Goal: Task Accomplishment & Management: Use online tool/utility

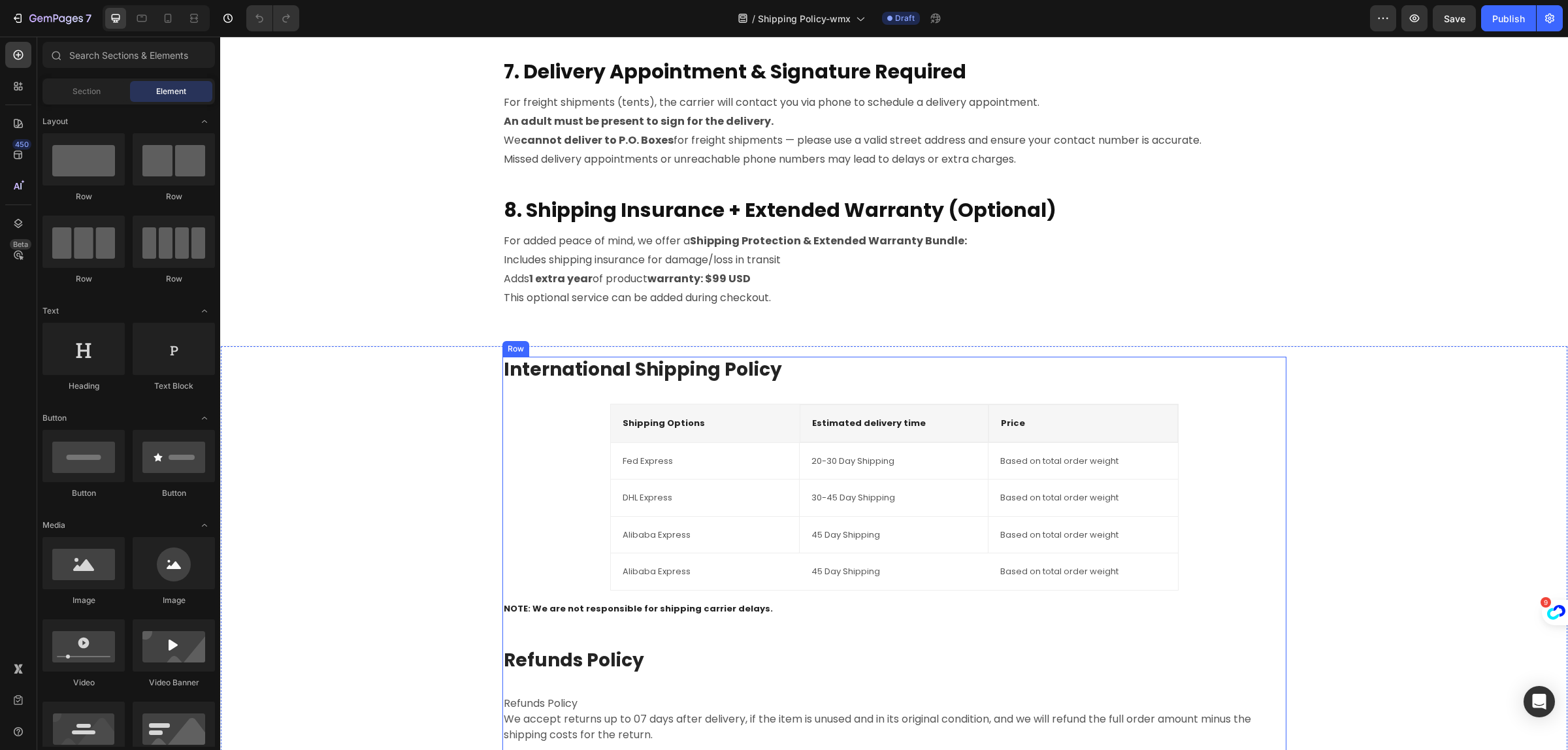
scroll to position [1552, 0]
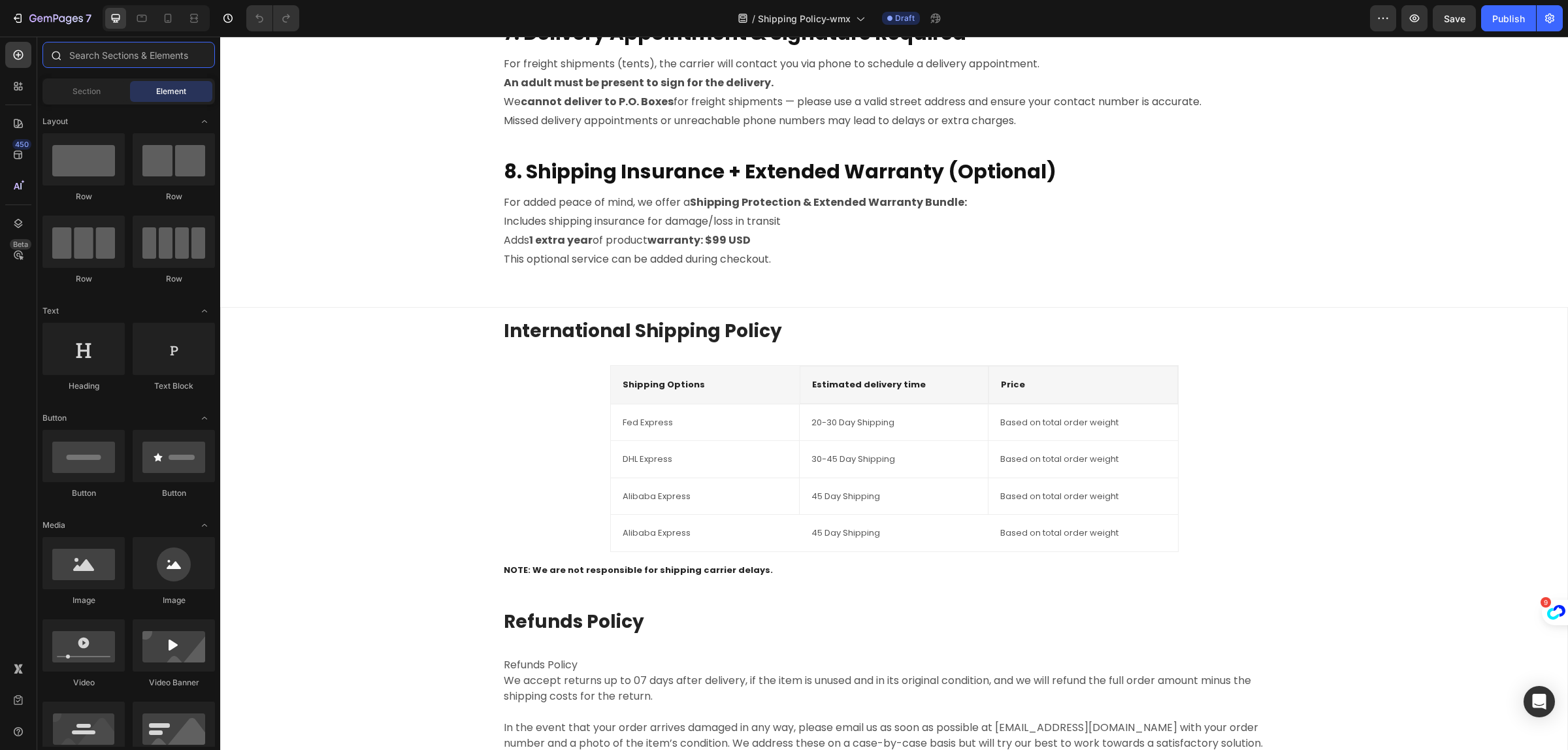
click at [83, 53] on input "text" at bounding box center [129, 55] width 173 height 26
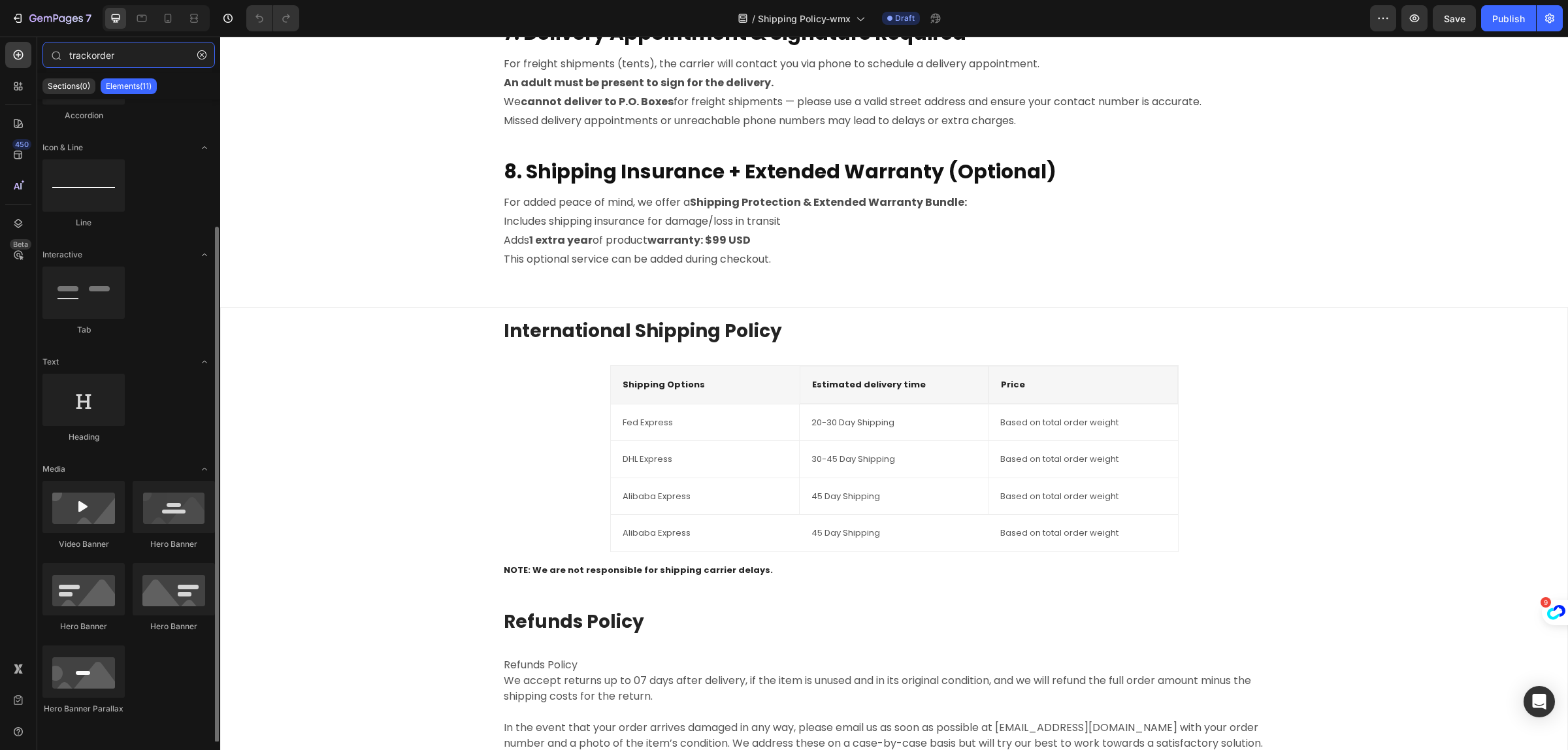
scroll to position [0, 0]
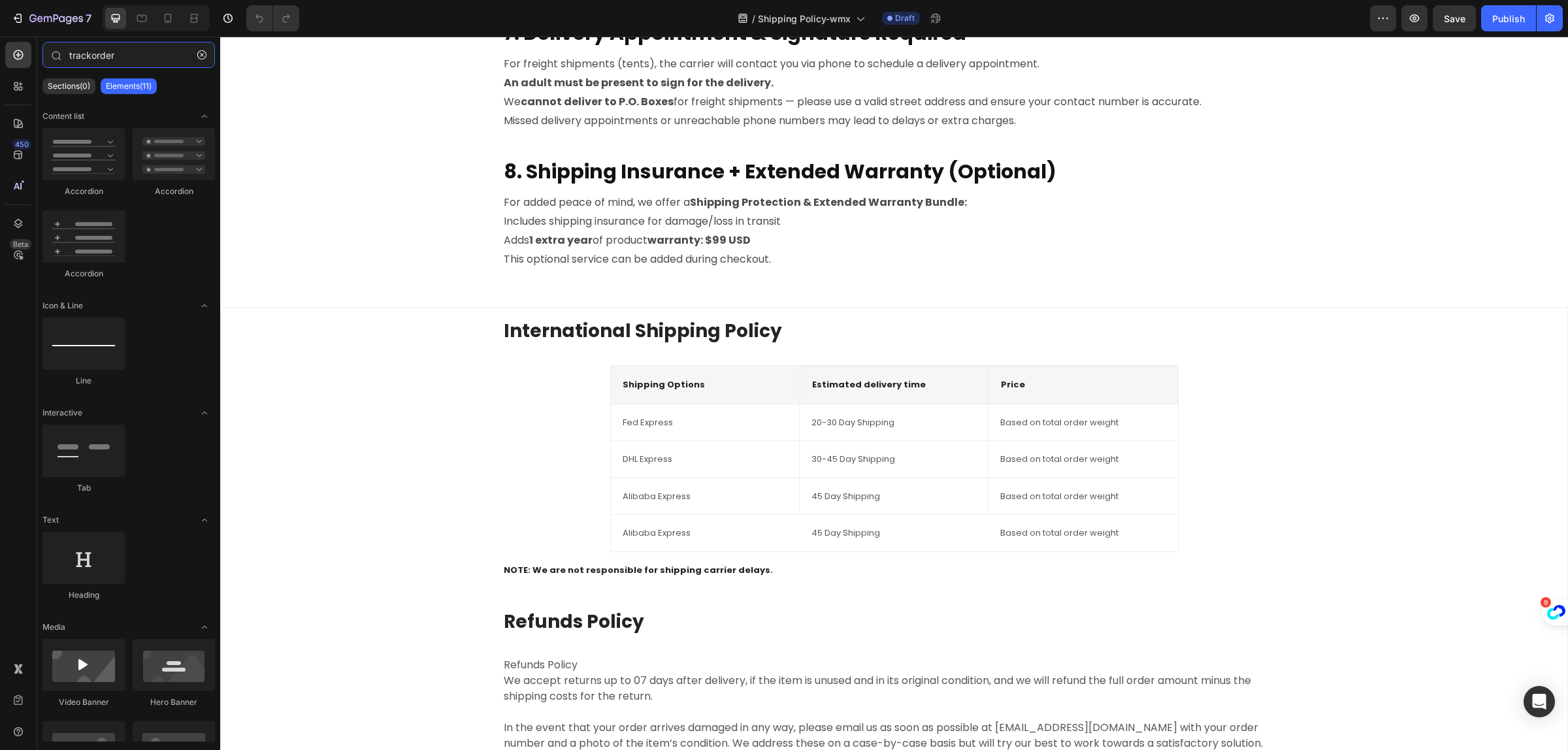
drag, startPoint x: 119, startPoint y: 62, endPoint x: 38, endPoint y: 76, distance: 82.2
click at [38, 76] on div "trackorder Sections(0) Elements(11) We couldn’t find any matches for “trackorde…" at bounding box center [129, 392] width 183 height 700
type input "trackorder"
click at [38, 76] on div "Sections(0) Elements(11)" at bounding box center [129, 86] width 183 height 26
click at [548, 169] on strong "8. Shipping Insurance + Extended Warranty (Optional)" at bounding box center [780, 171] width 553 height 28
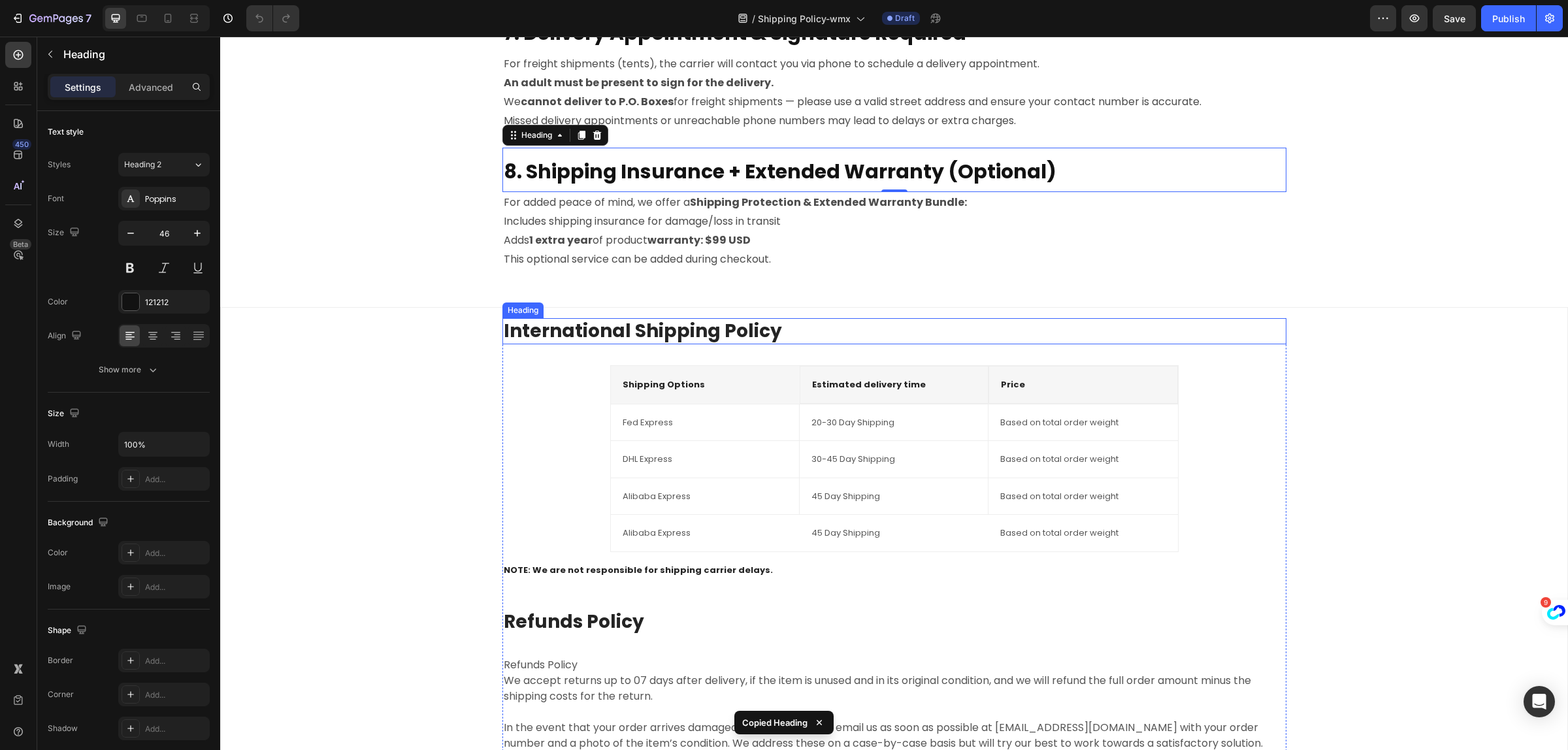
click at [605, 329] on p "International Shipping Policy" at bounding box center [894, 332] width 781 height 24
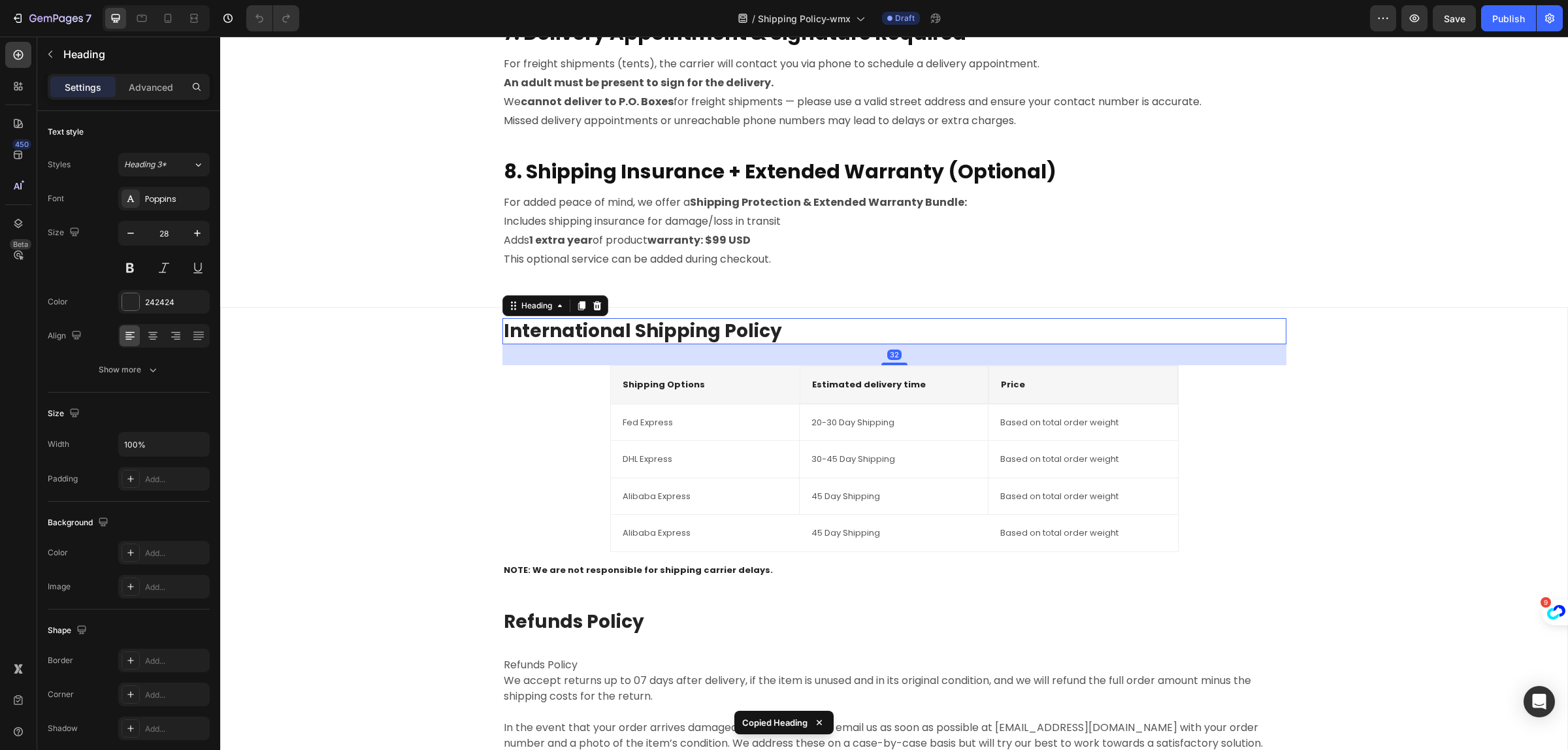
click at [816, 324] on p "International Shipping Policy" at bounding box center [894, 332] width 781 height 24
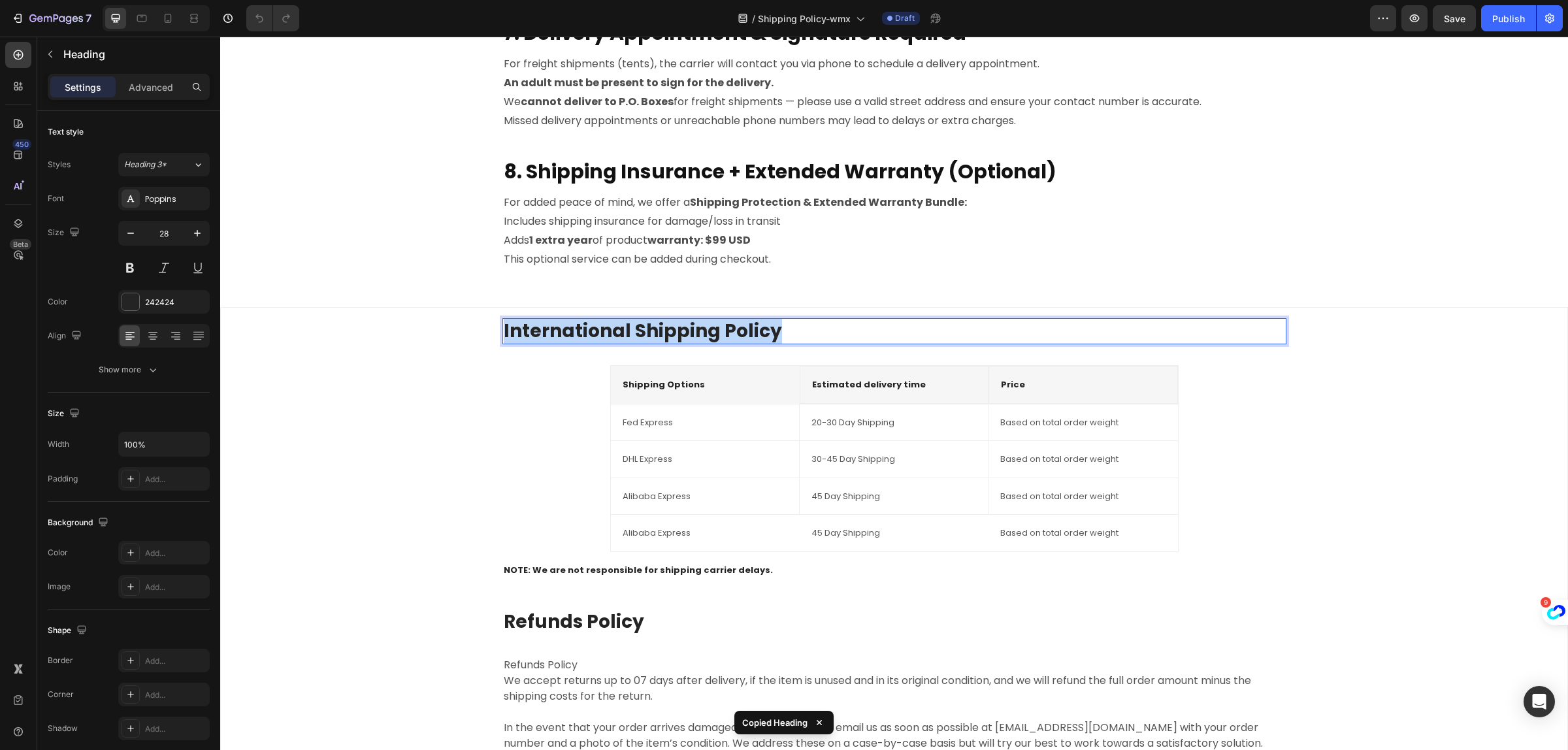
click at [816, 324] on p "International Shipping Policy" at bounding box center [894, 332] width 781 height 24
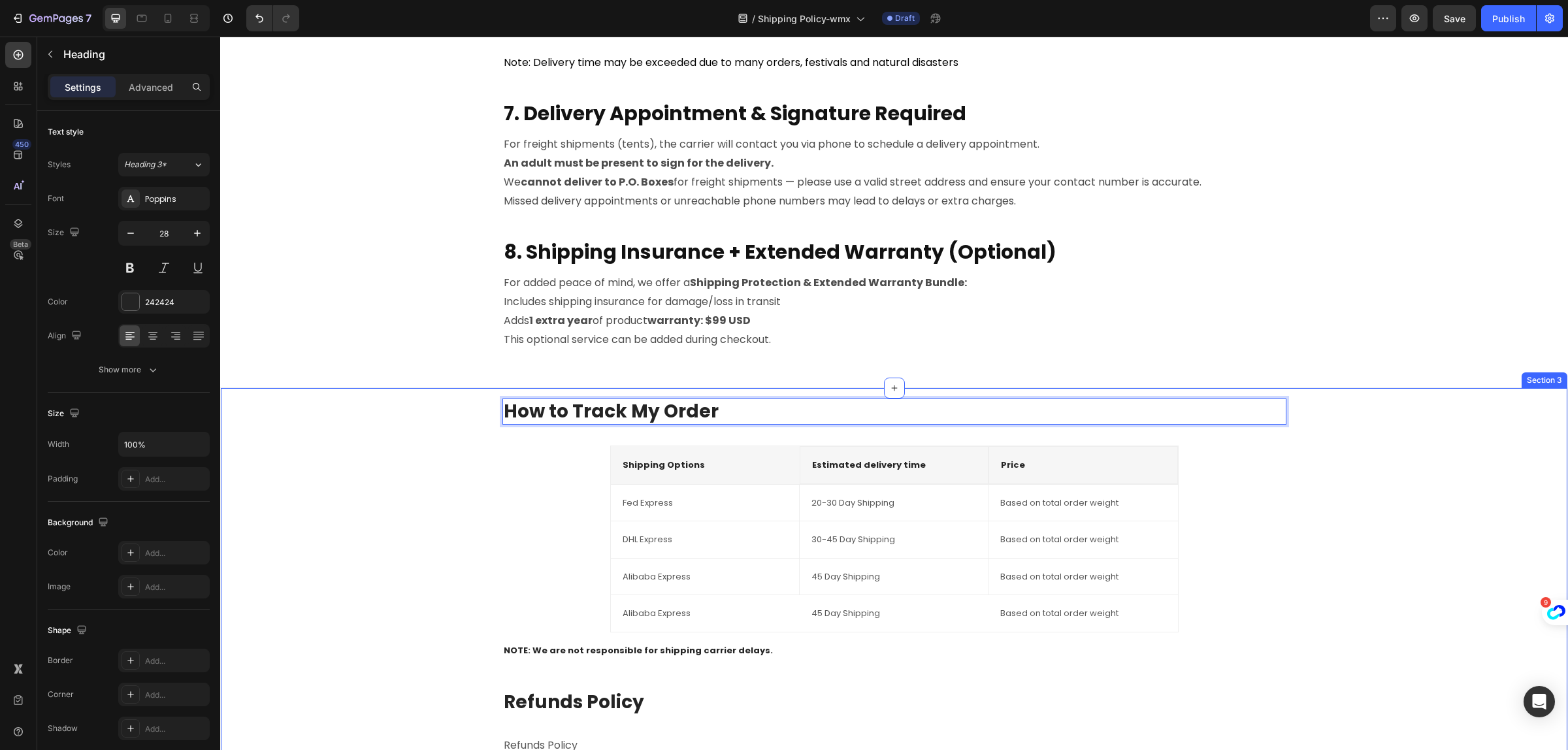
scroll to position [1470, 0]
click at [51, 53] on icon "button" at bounding box center [51, 55] width 11 height 11
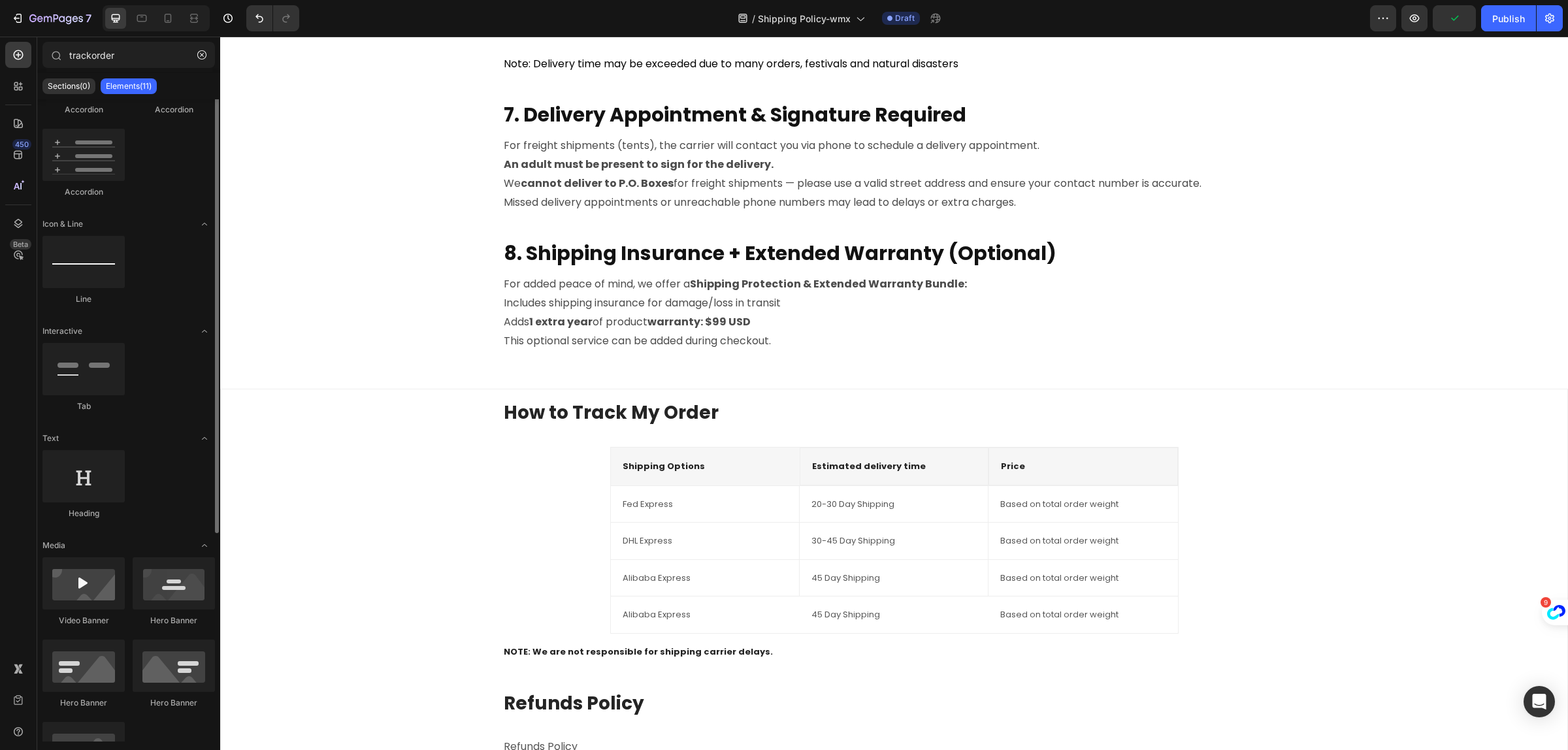
scroll to position [0, 0]
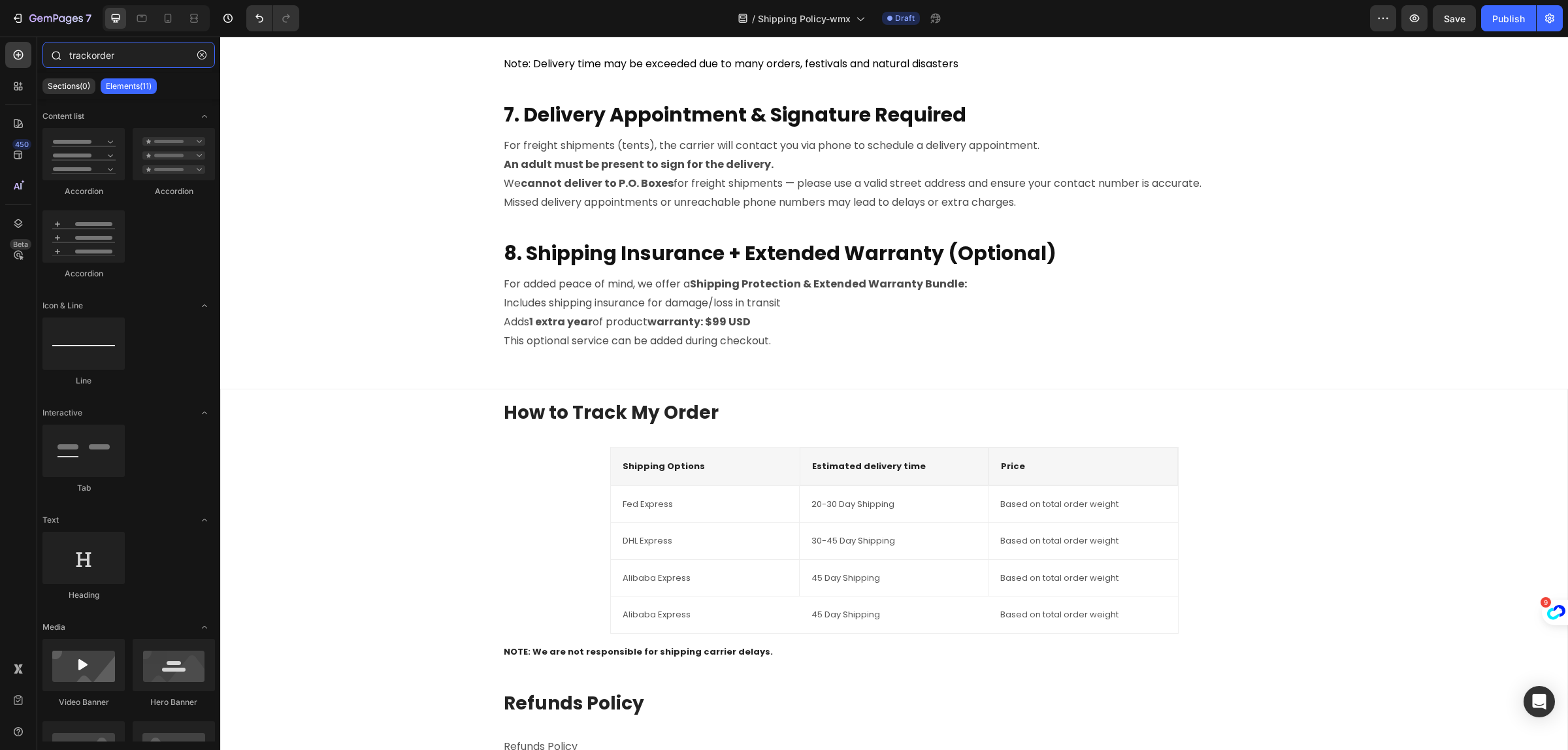
click at [133, 58] on input "trackorder" at bounding box center [129, 55] width 173 height 26
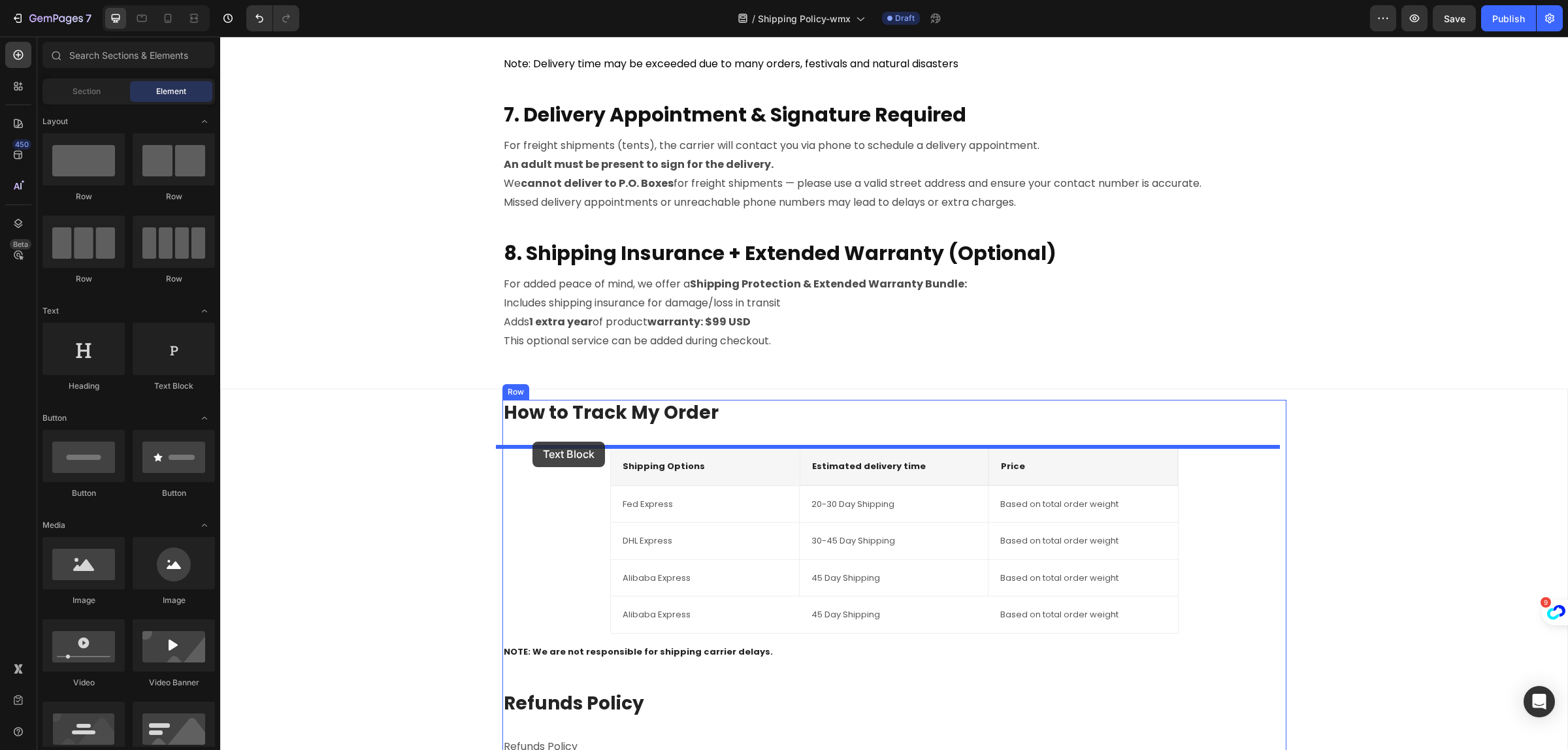
drag, startPoint x: 392, startPoint y: 389, endPoint x: 533, endPoint y: 442, distance: 150.6
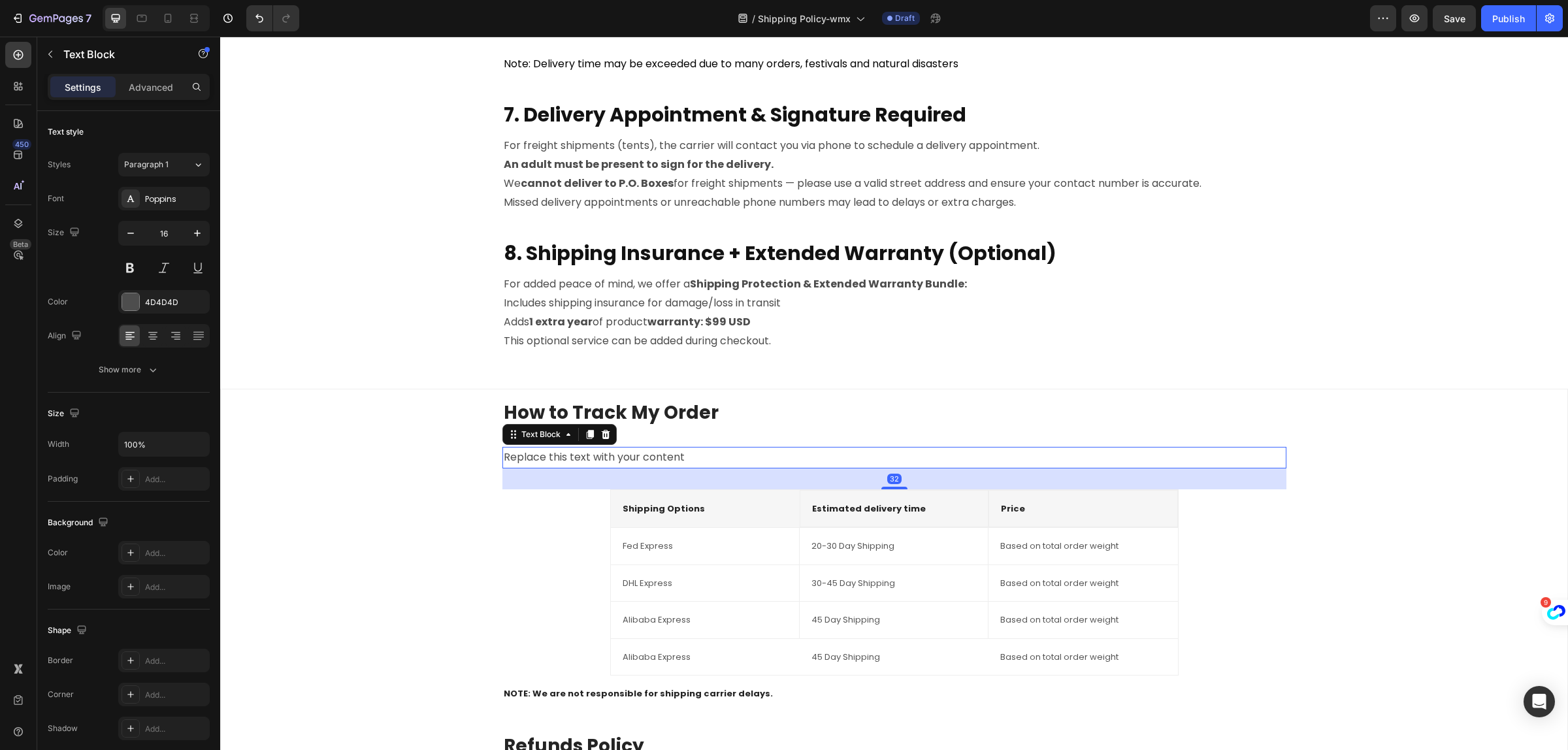
click at [713, 456] on div "Replace this text with your content" at bounding box center [894, 458] width 784 height 22
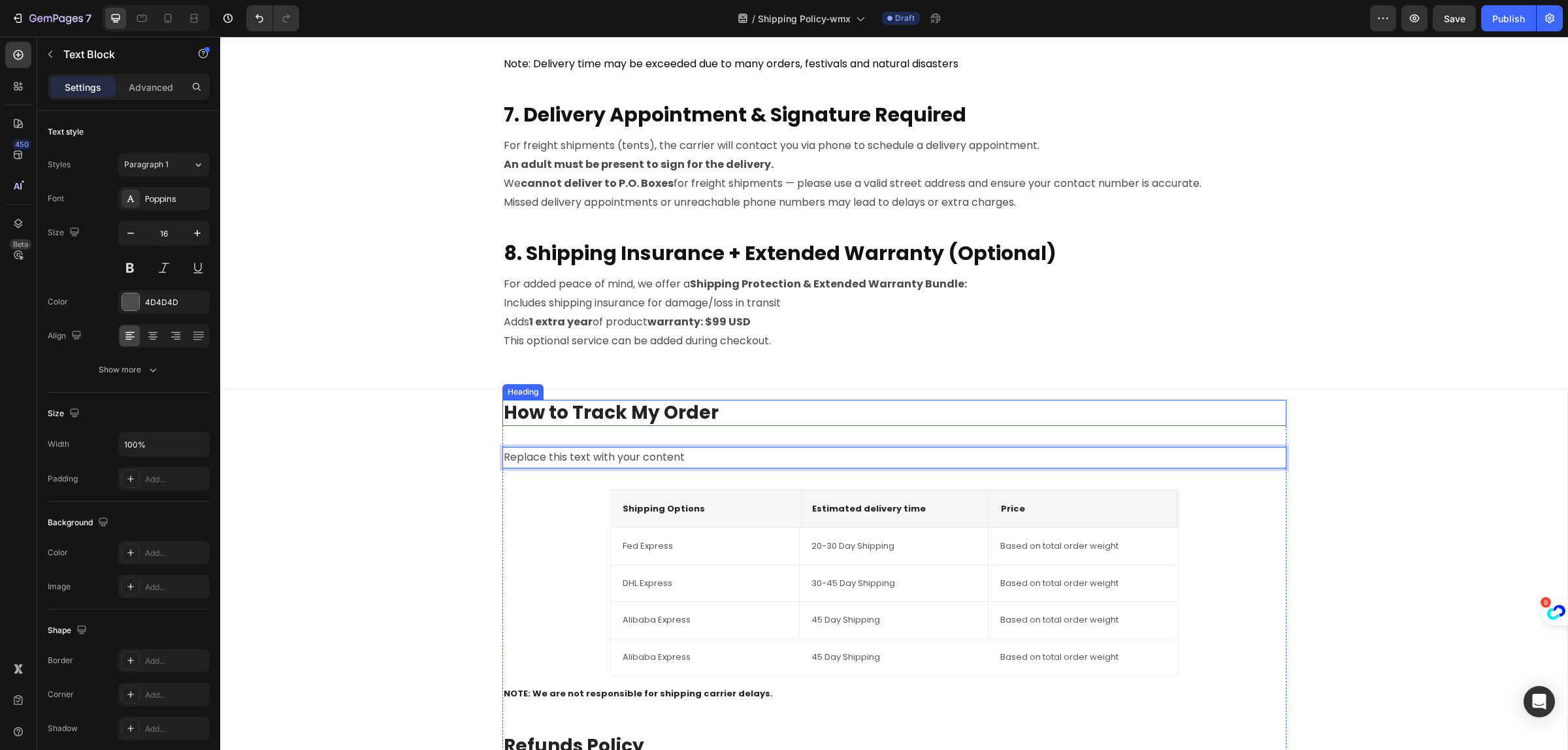
click at [504, 413] on p "How to Track My Order" at bounding box center [894, 413] width 781 height 24
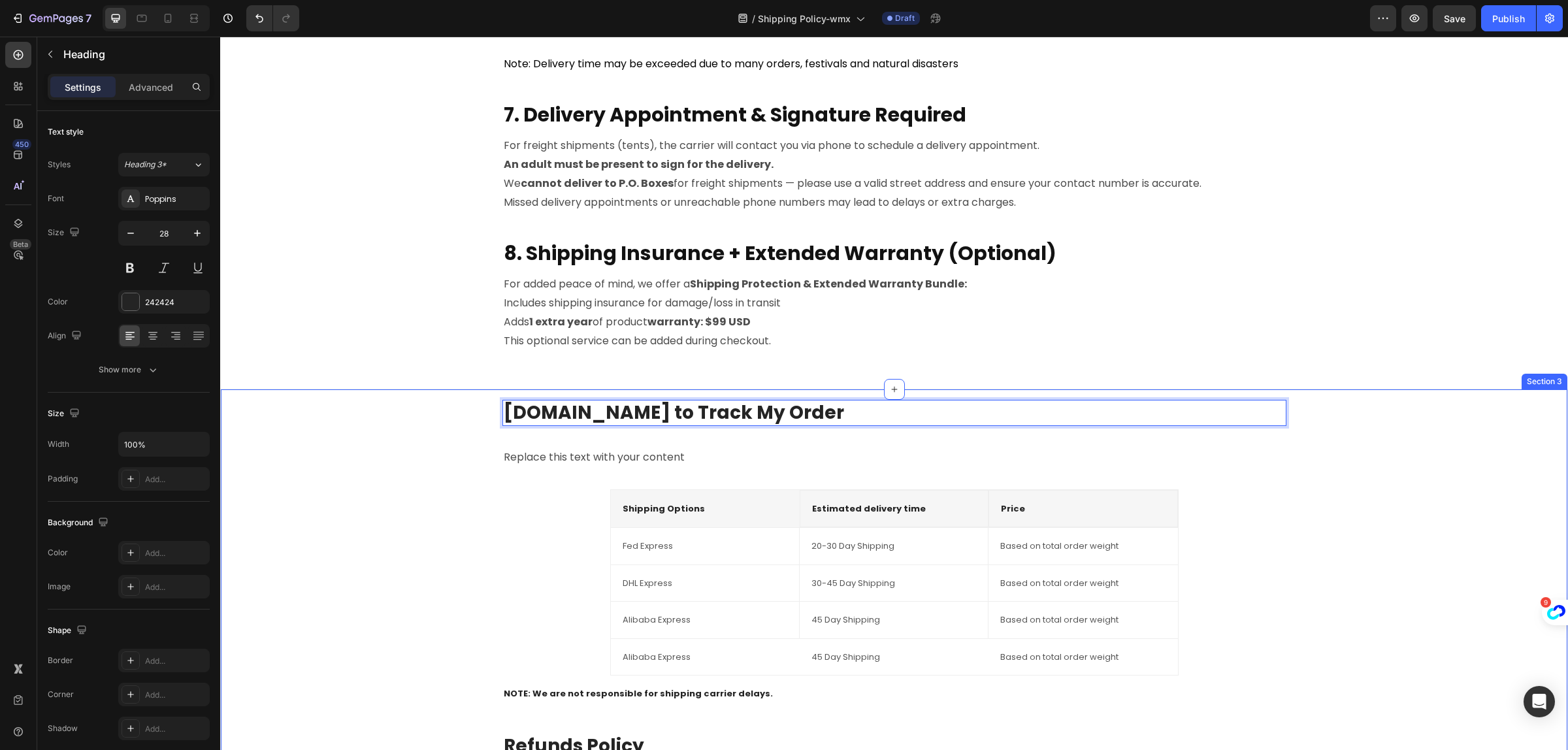
click at [337, 436] on div "9.How to Track My Order Heading 32 Replace this text with your content Text Blo…" at bounding box center [894, 692] width 1326 height 584
drag, startPoint x: 337, startPoint y: 436, endPoint x: 394, endPoint y: 420, distance: 59.2
click at [337, 436] on div "9.How to Track My Order Heading 32 Replace this text with your content Text Blo…" at bounding box center [894, 692] width 1326 height 584
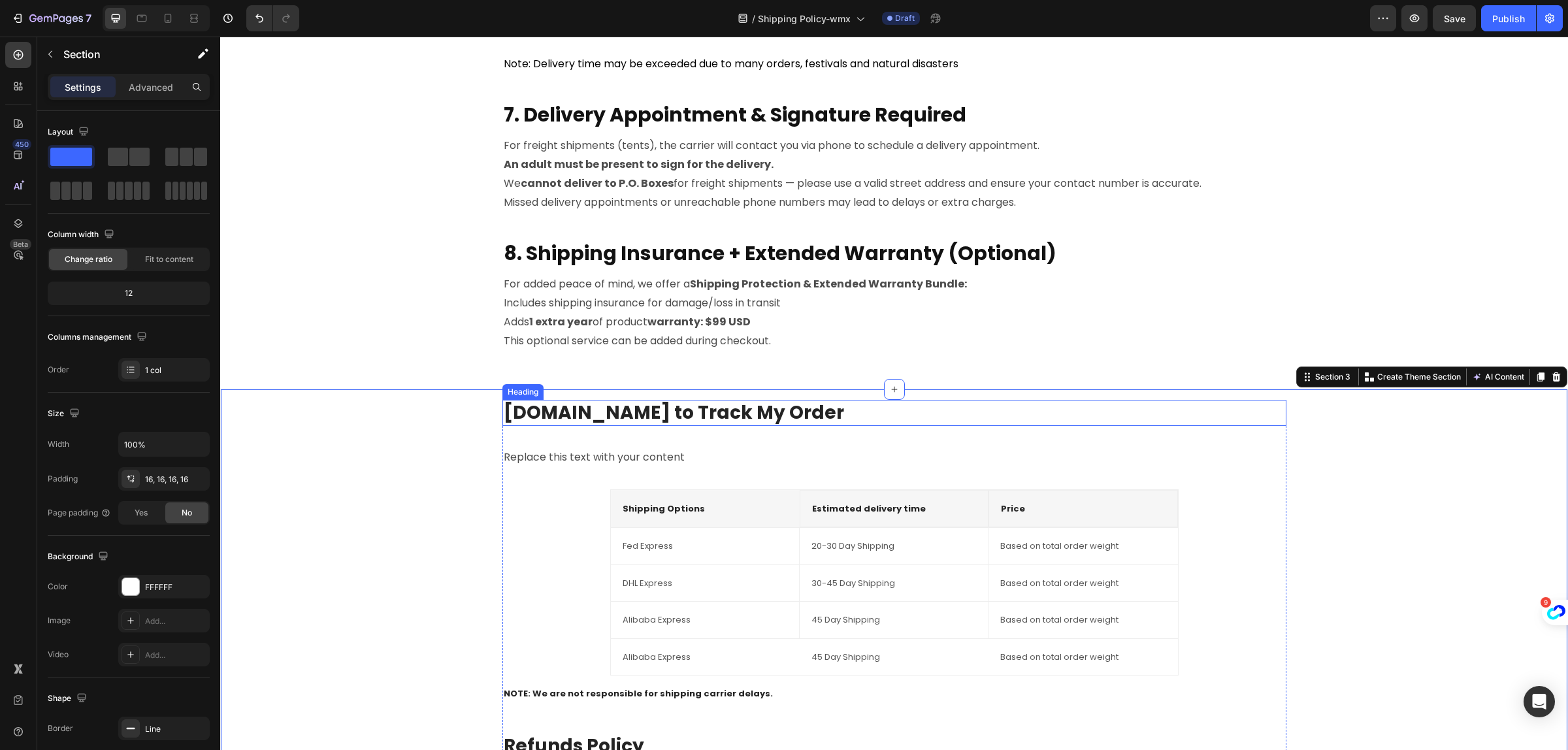
click at [650, 412] on p "9.How to Track My Order" at bounding box center [894, 413] width 781 height 24
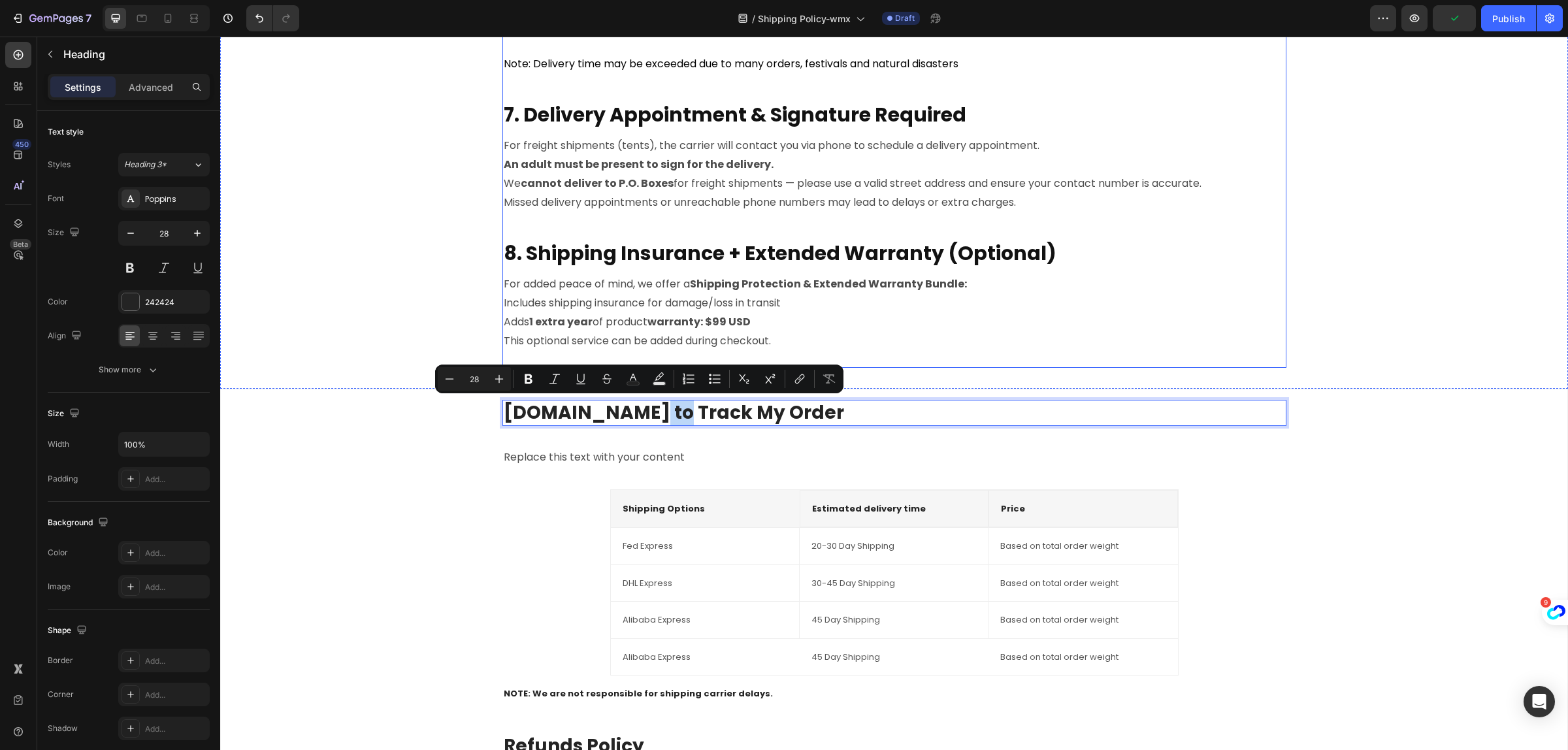
drag, startPoint x: 650, startPoint y: 412, endPoint x: 628, endPoint y: 364, distance: 52.8
click at [830, 426] on div "9.How to Track My Order Heading 32 Replace this text with your content Text Blo…" at bounding box center [894, 692] width 784 height 584
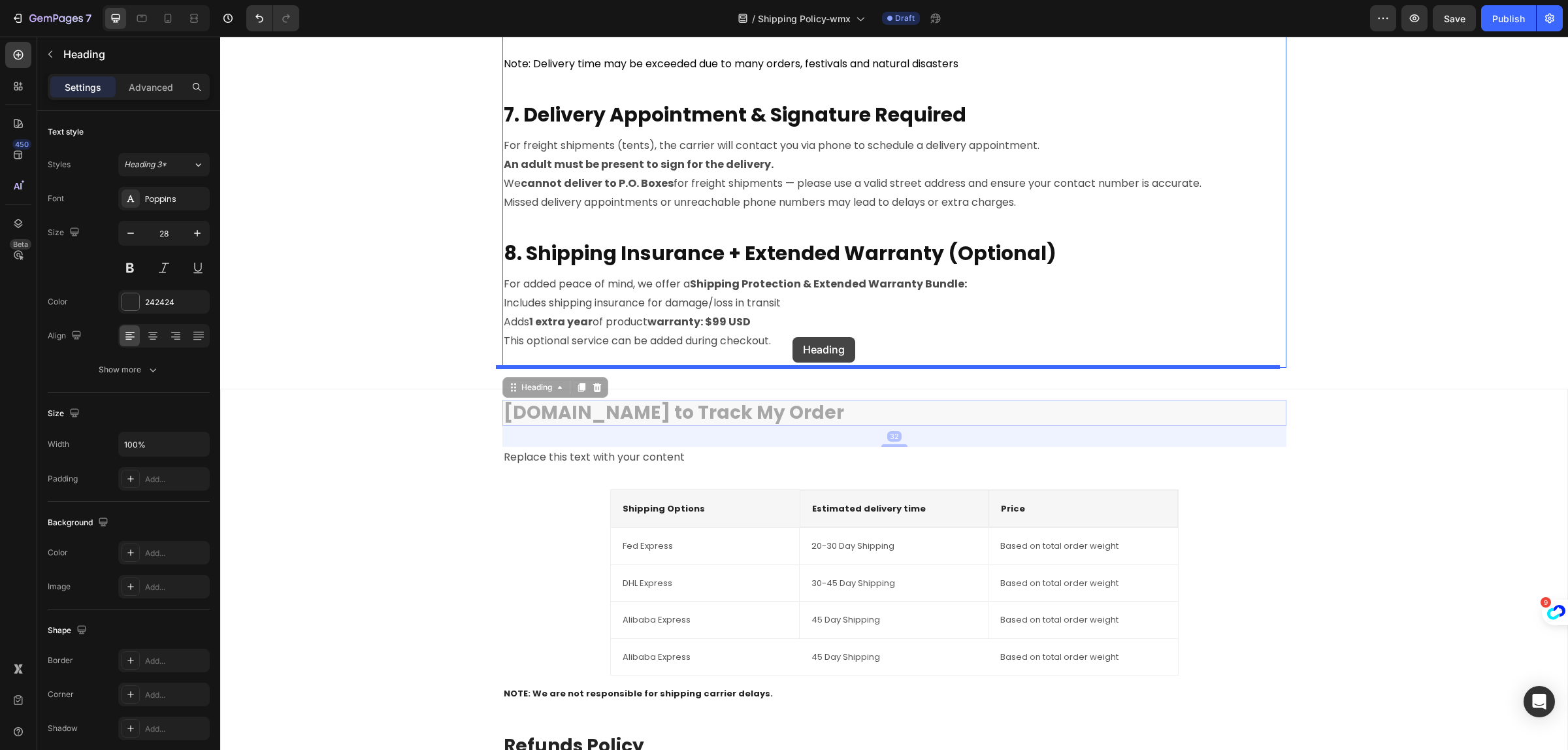
drag, startPoint x: 828, startPoint y: 400, endPoint x: 793, endPoint y: 337, distance: 72.1
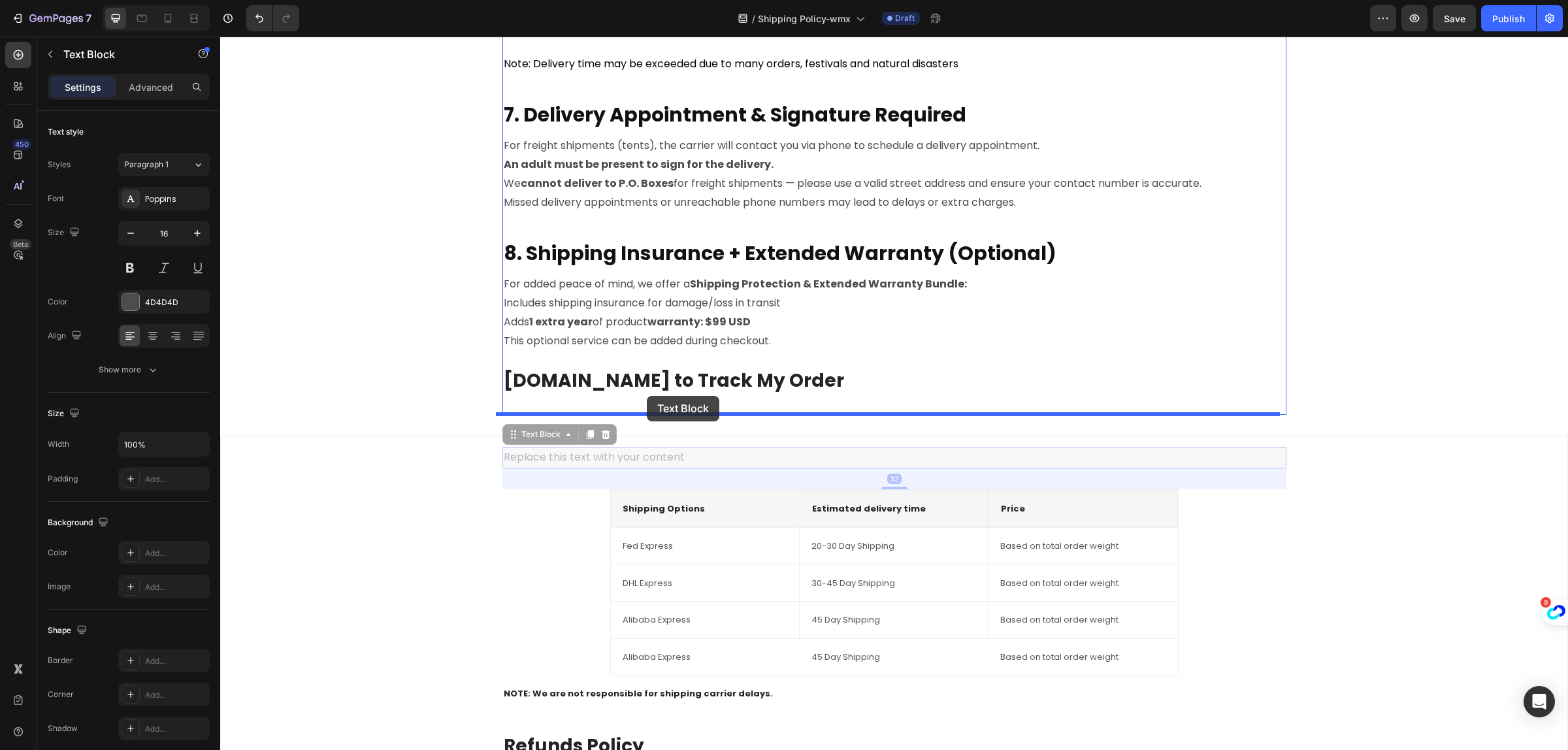
drag, startPoint x: 634, startPoint y: 454, endPoint x: 647, endPoint y: 396, distance: 59.4
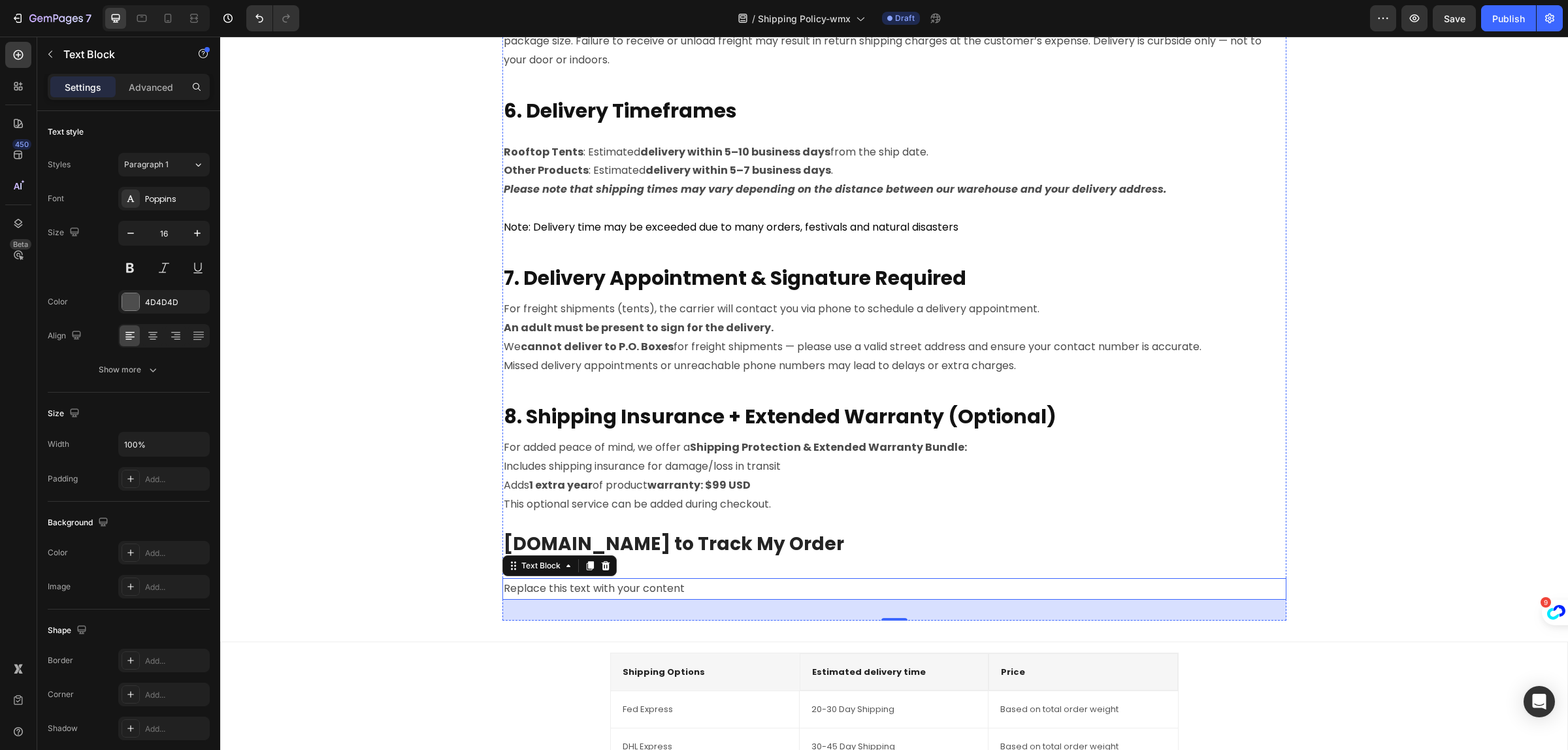
scroll to position [1552, 0]
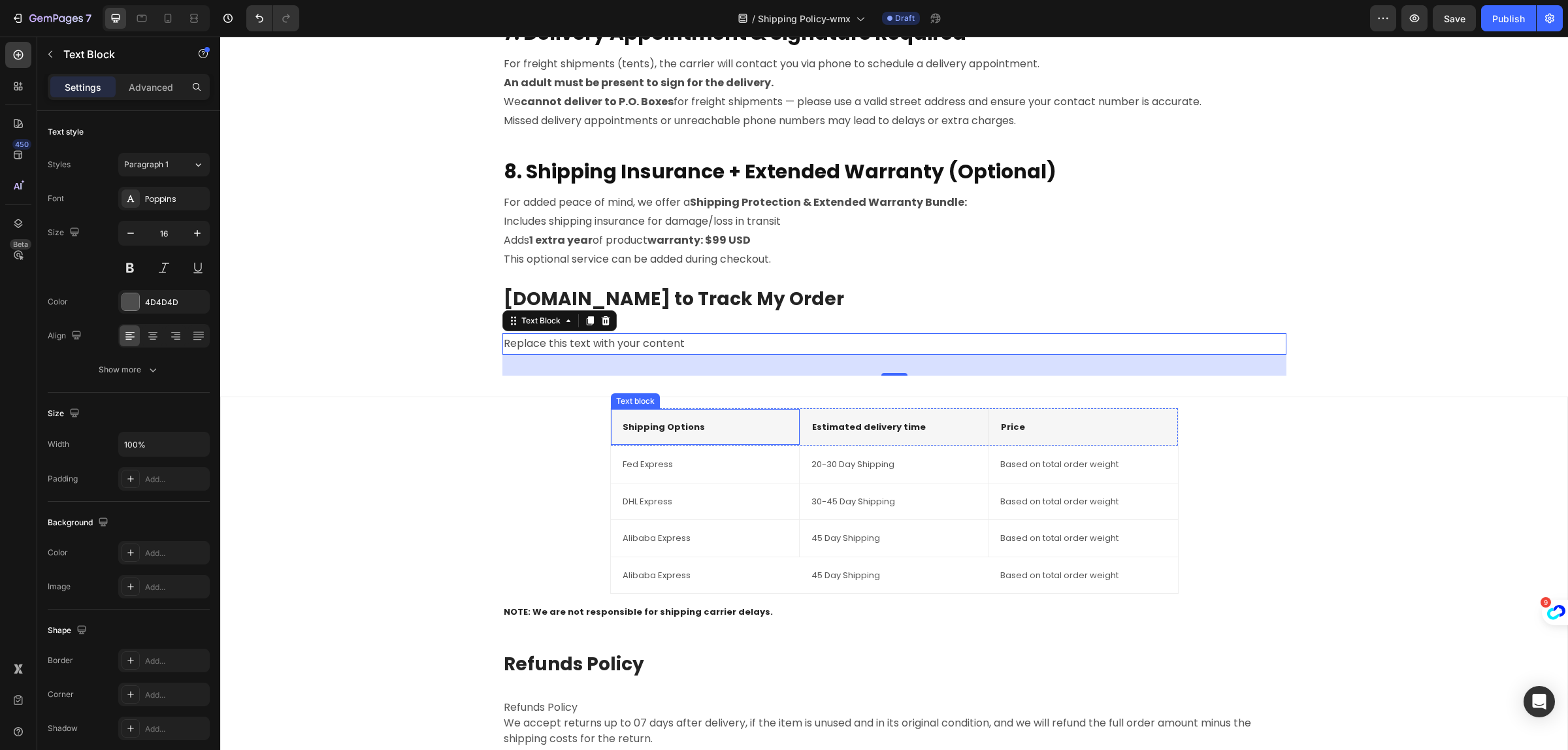
click at [701, 420] on div "Shipping Options Text block" at bounding box center [705, 428] width 189 height 37
click at [701, 421] on p "Shipping Options" at bounding box center [705, 428] width 165 height 13
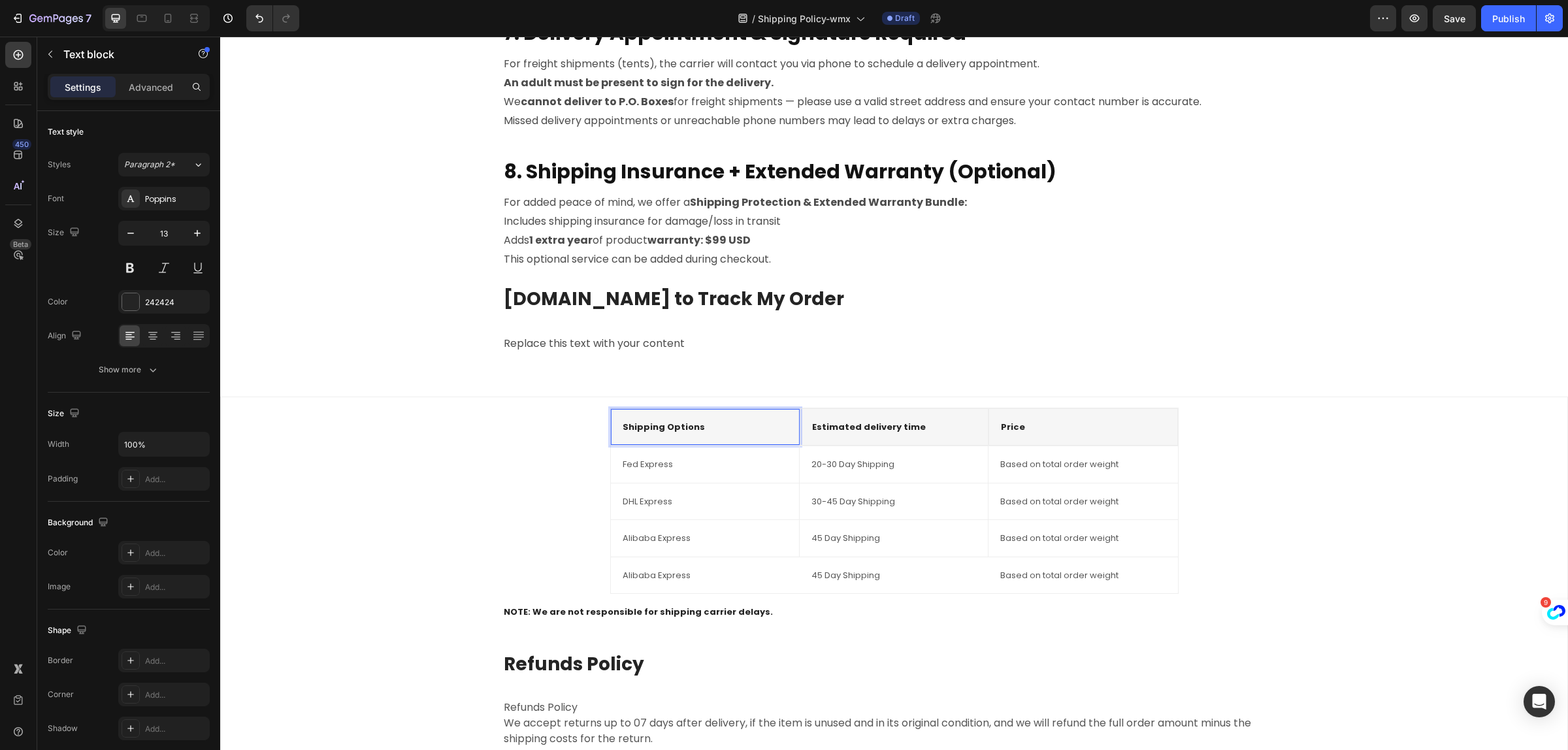
click at [701, 421] on p "Shipping Options" at bounding box center [705, 428] width 165 height 13
drag, startPoint x: 706, startPoint y: 431, endPoint x: 693, endPoint y: 463, distance: 34.5
click at [693, 465] on p "Fed Express" at bounding box center [705, 465] width 165 height 13
click at [708, 436] on icon at bounding box center [714, 434] width 11 height 11
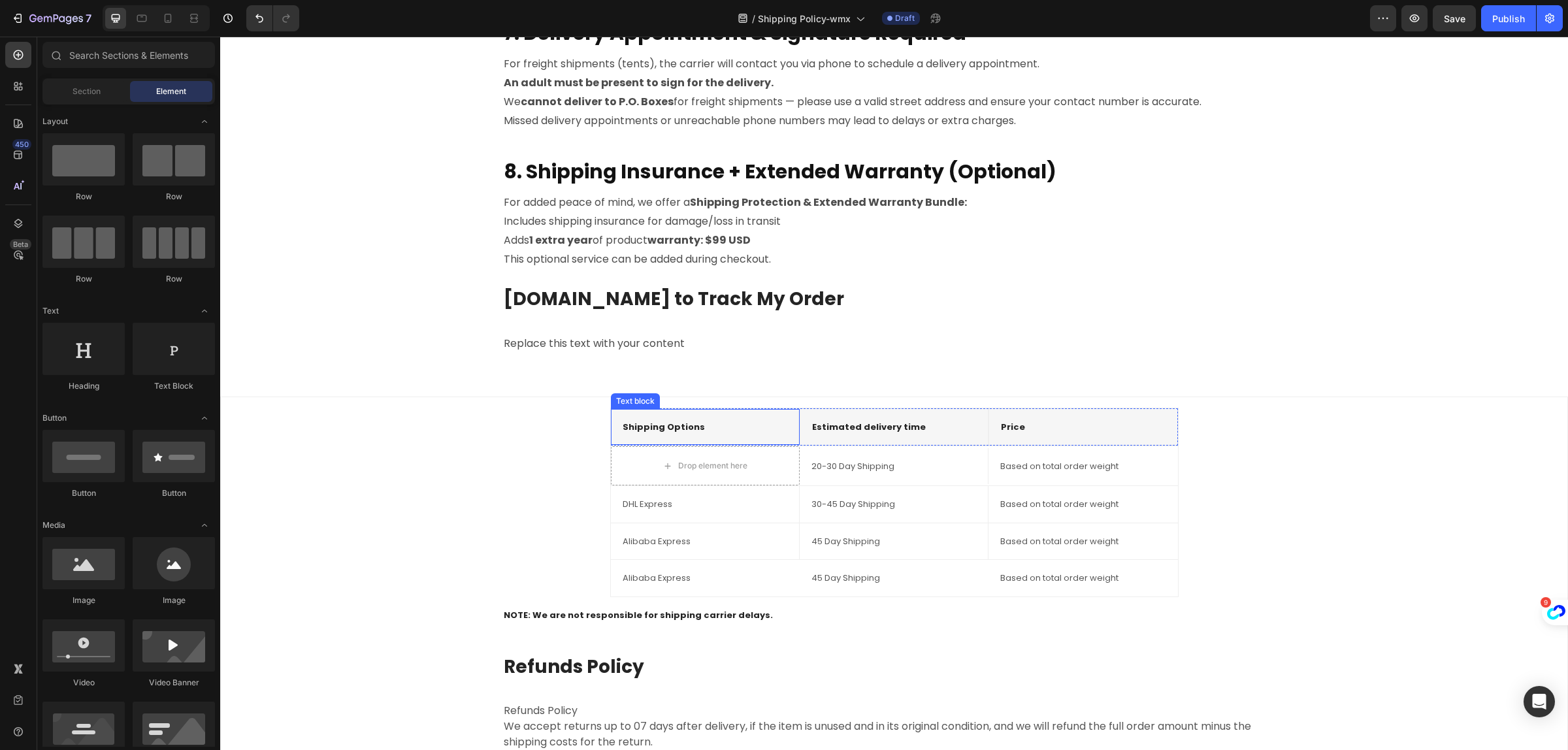
click at [707, 433] on div "Shipping Options" at bounding box center [705, 428] width 168 height 16
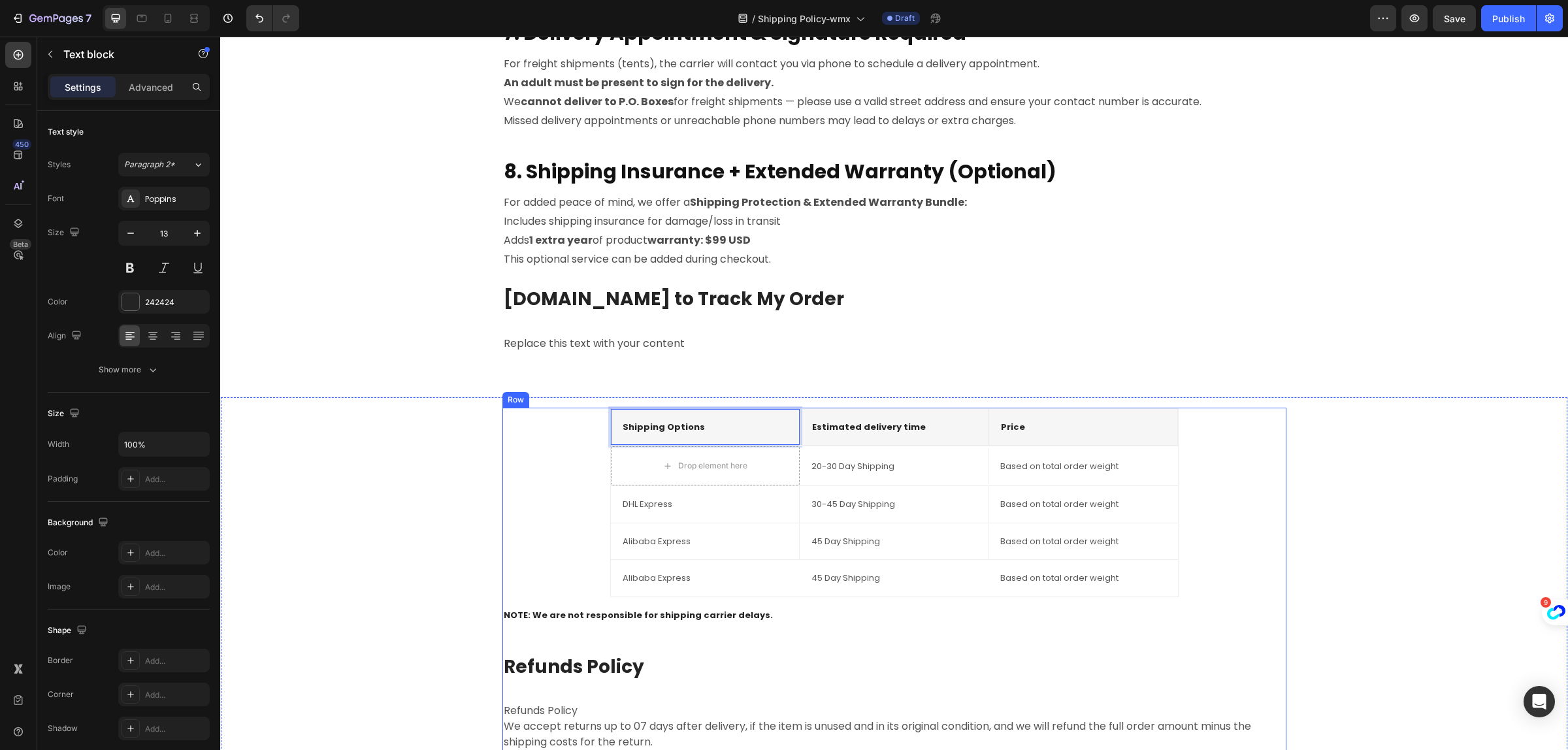
click at [876, 600] on div "Shipping Options Text block 0 Estimated delivery time Text block Price Text blo…" at bounding box center [894, 656] width 784 height 497
click at [876, 600] on div "Shipping Options Text block Estimated delivery time Text block Price Text block…" at bounding box center [894, 656] width 784 height 497
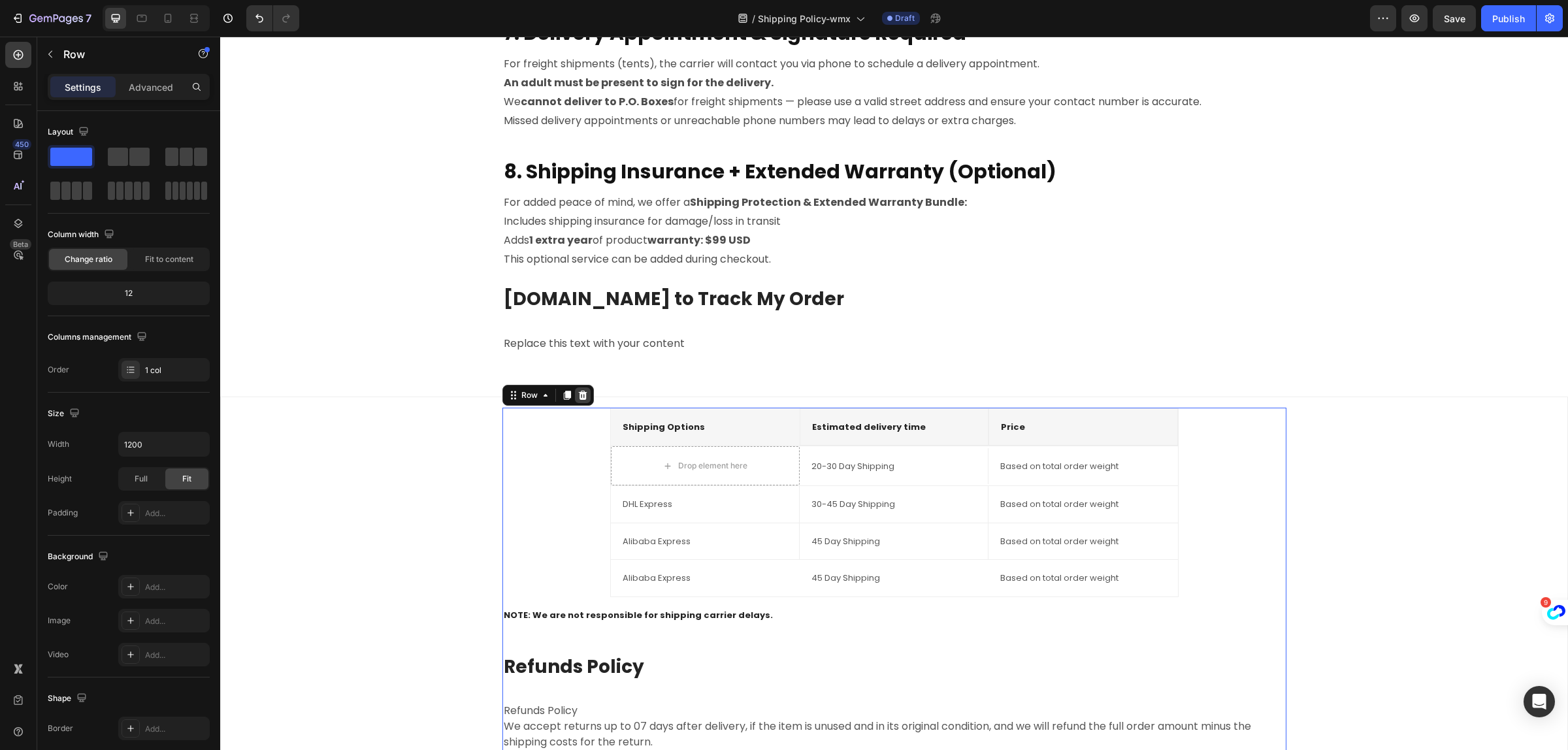
click at [578, 390] on icon at bounding box center [583, 395] width 11 height 11
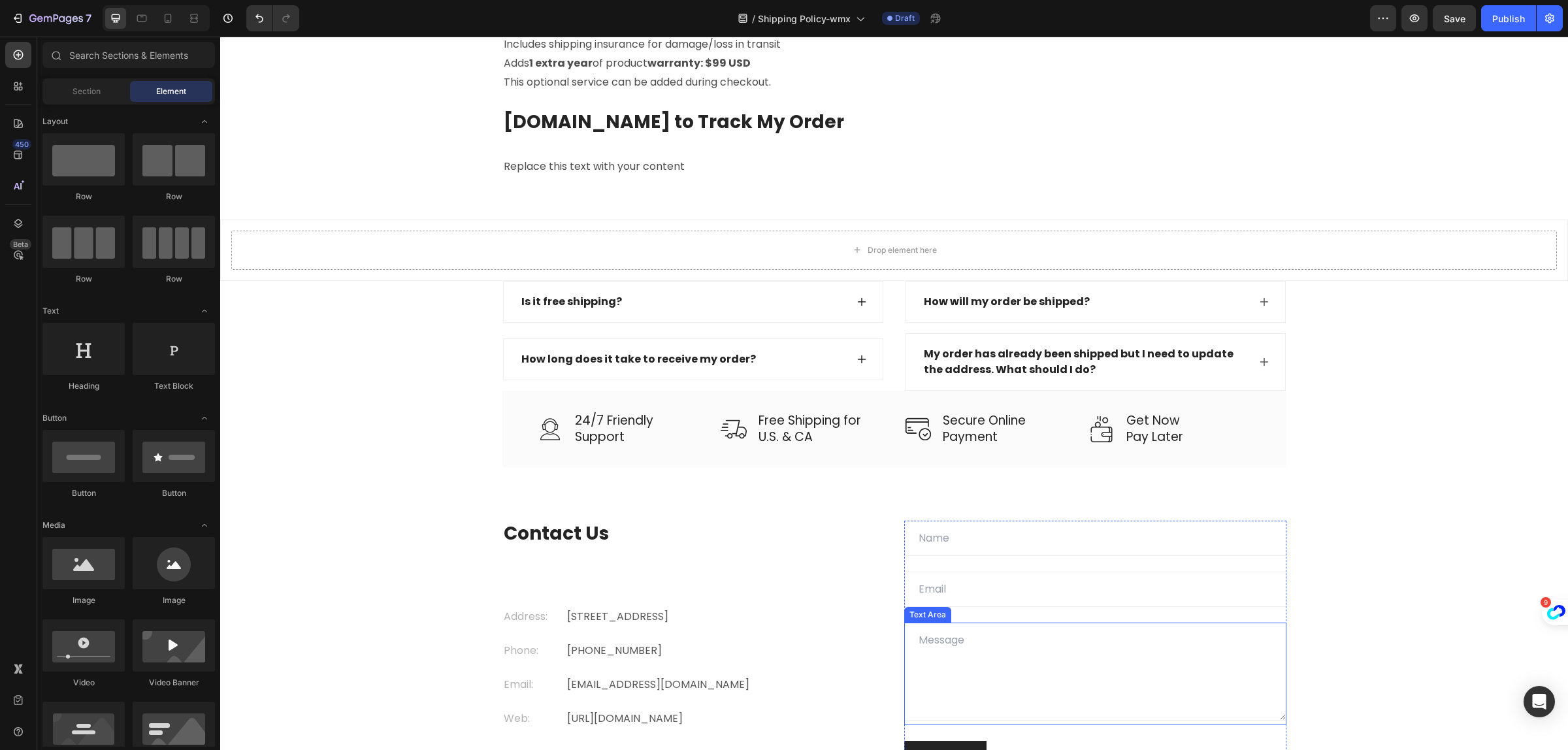
scroll to position [1634, 0]
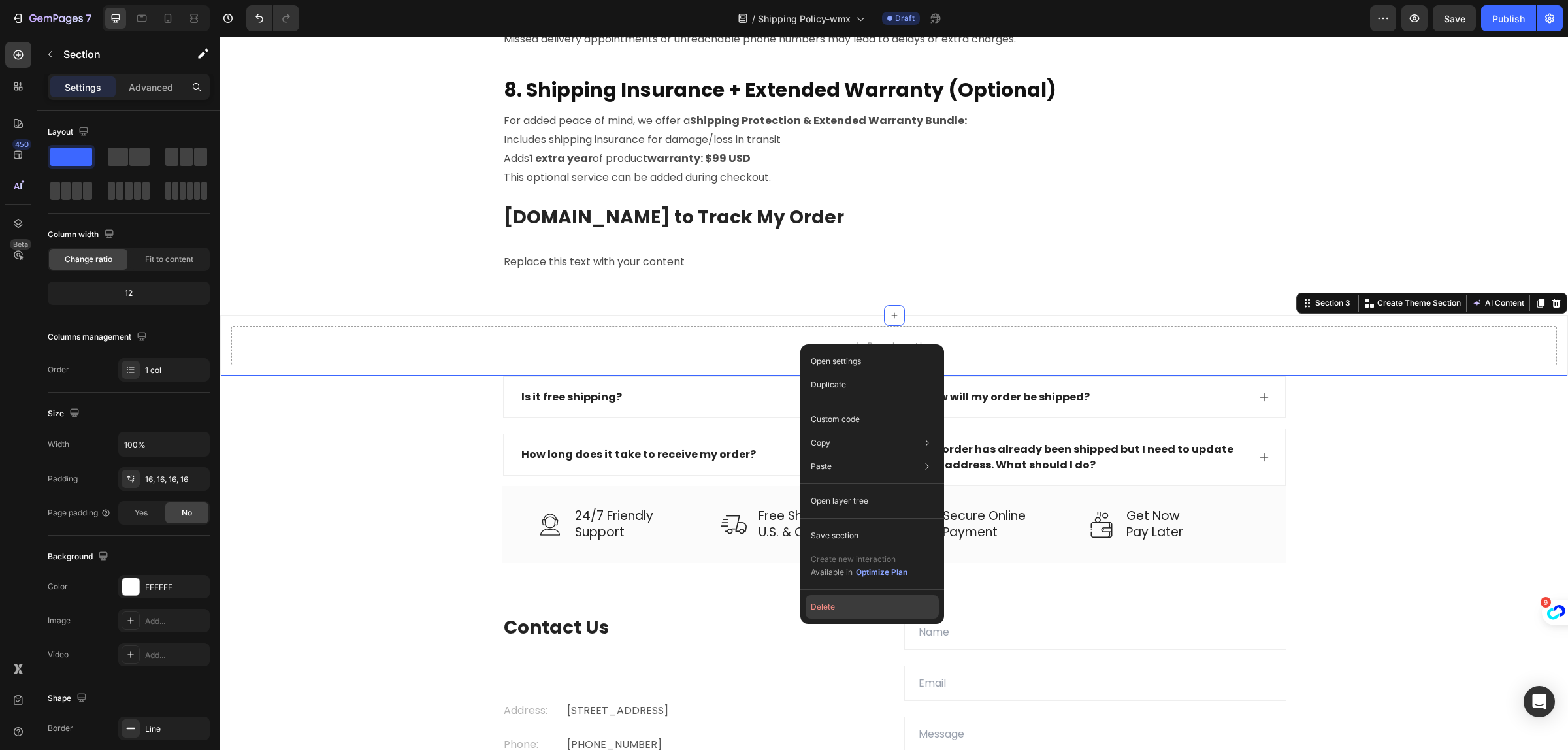
click at [833, 611] on button "Delete" at bounding box center [872, 607] width 133 height 24
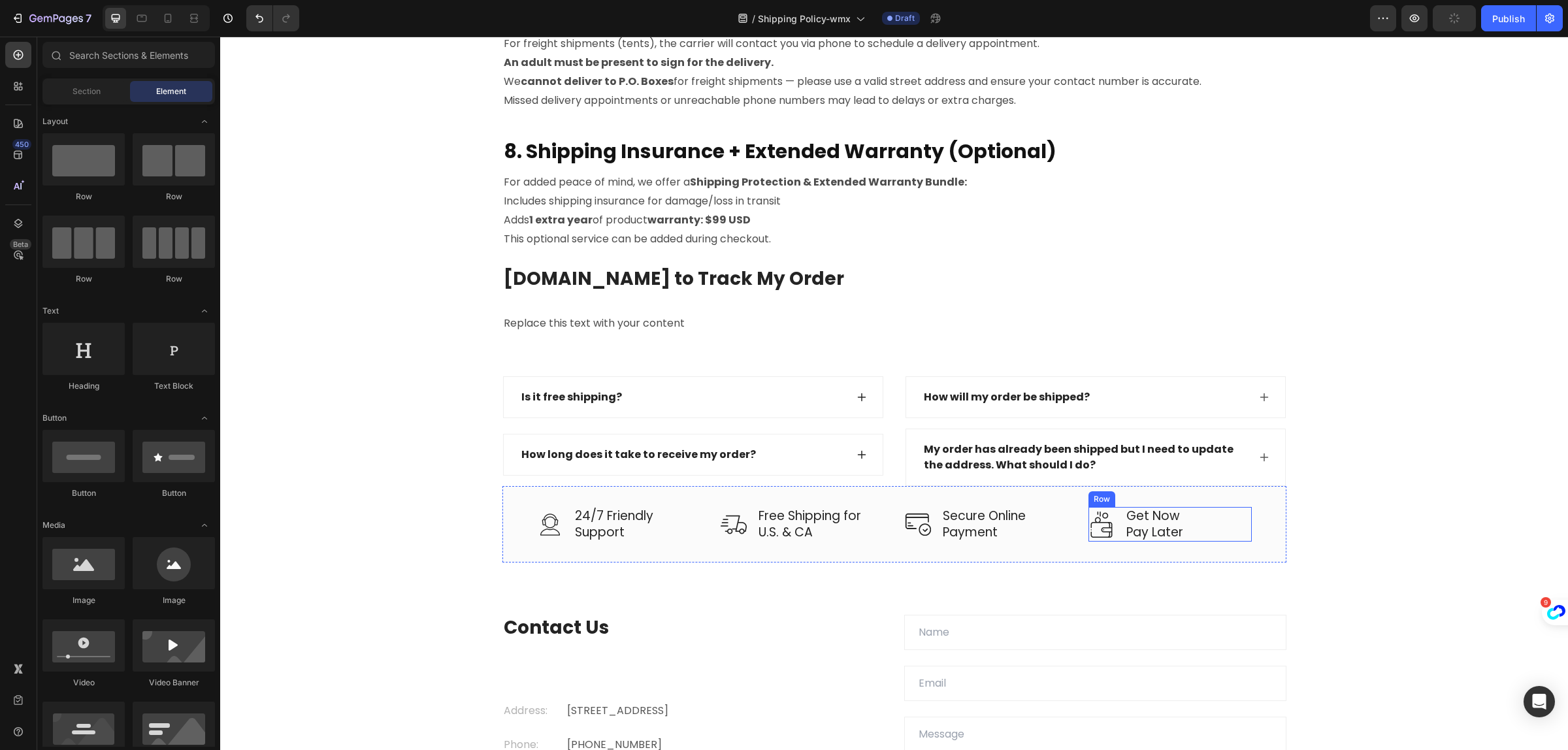
scroll to position [1470, 0]
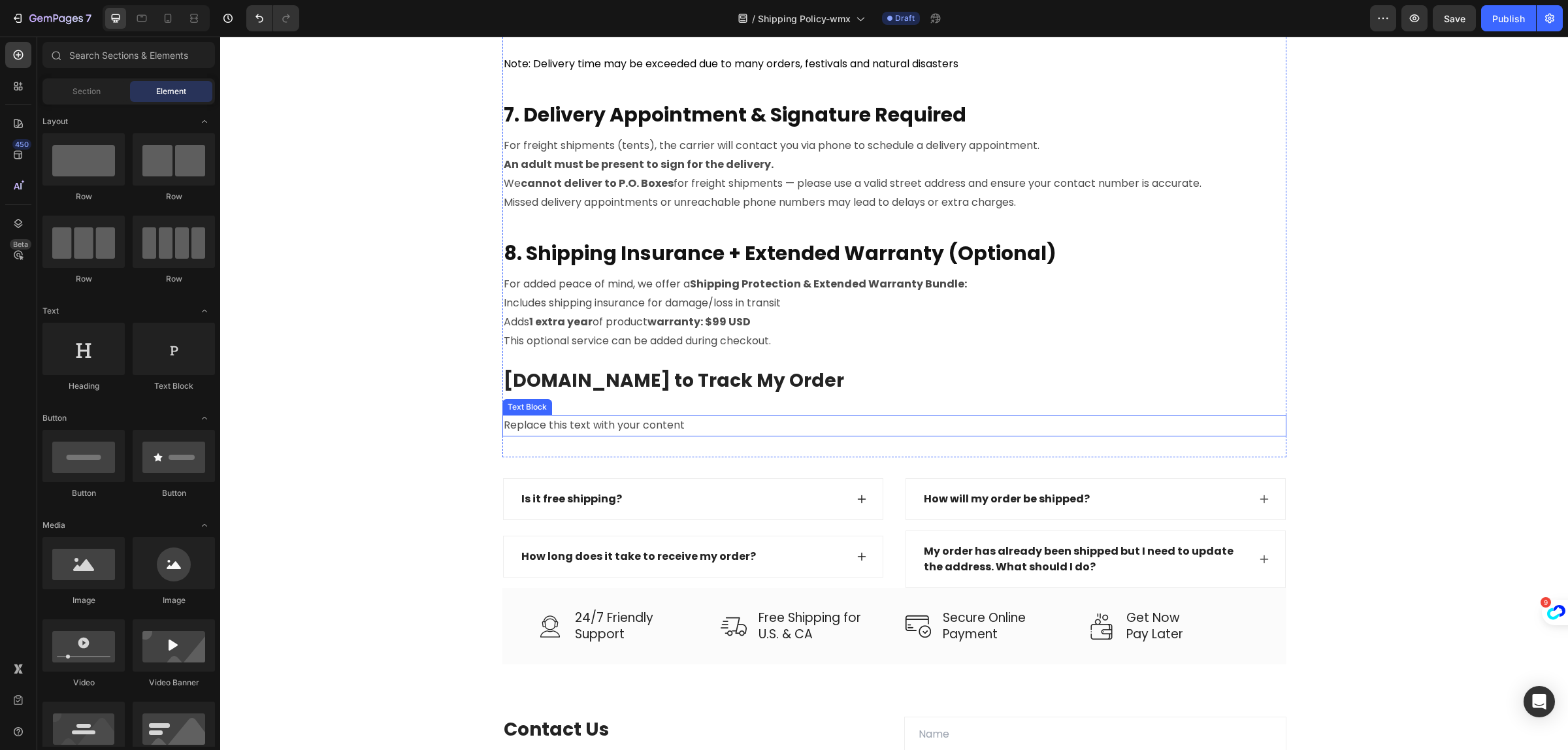
click at [546, 423] on div "Replace this text with your content" at bounding box center [894, 426] width 784 height 22
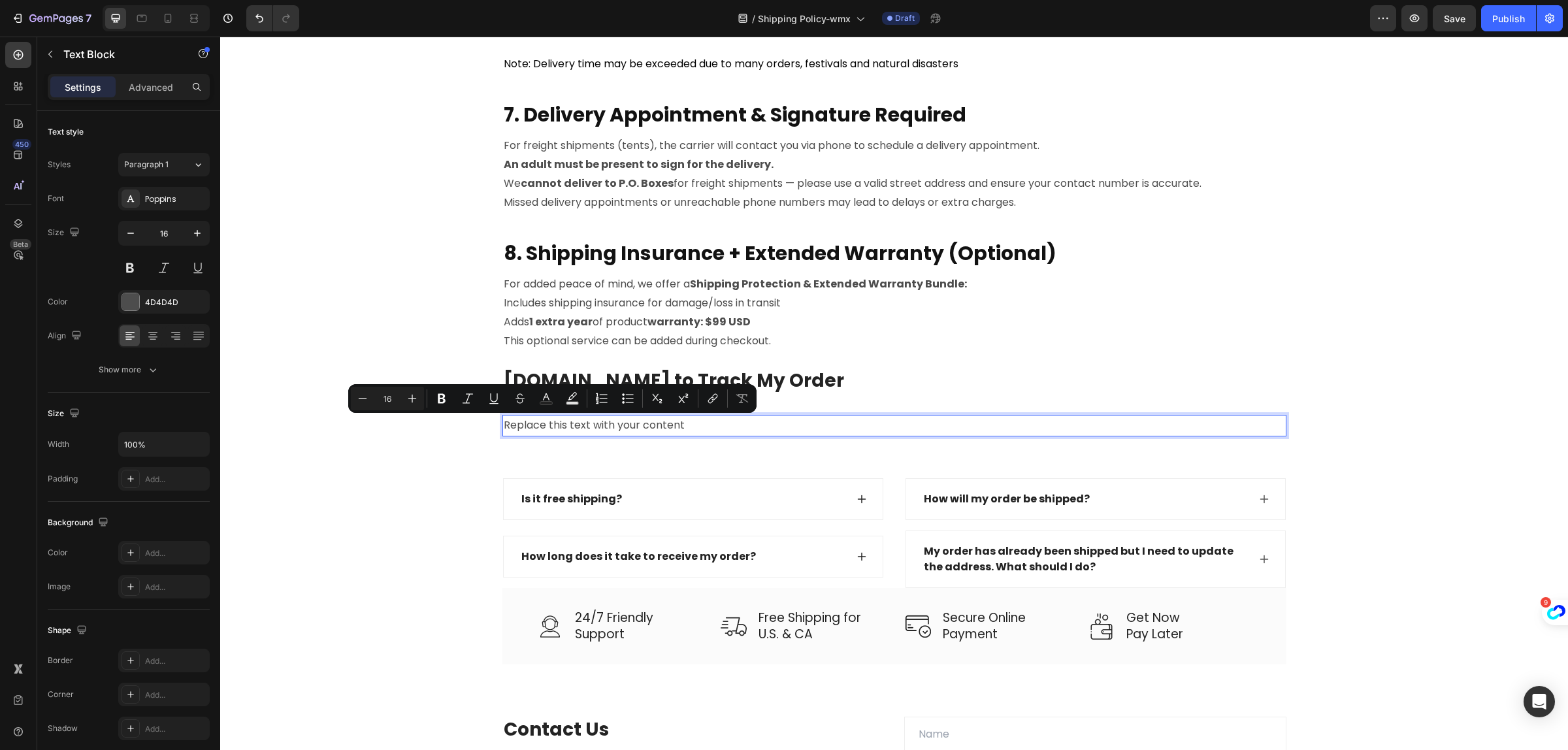
click at [696, 426] on p "Replace this text with your content" at bounding box center [894, 426] width 781 height 19
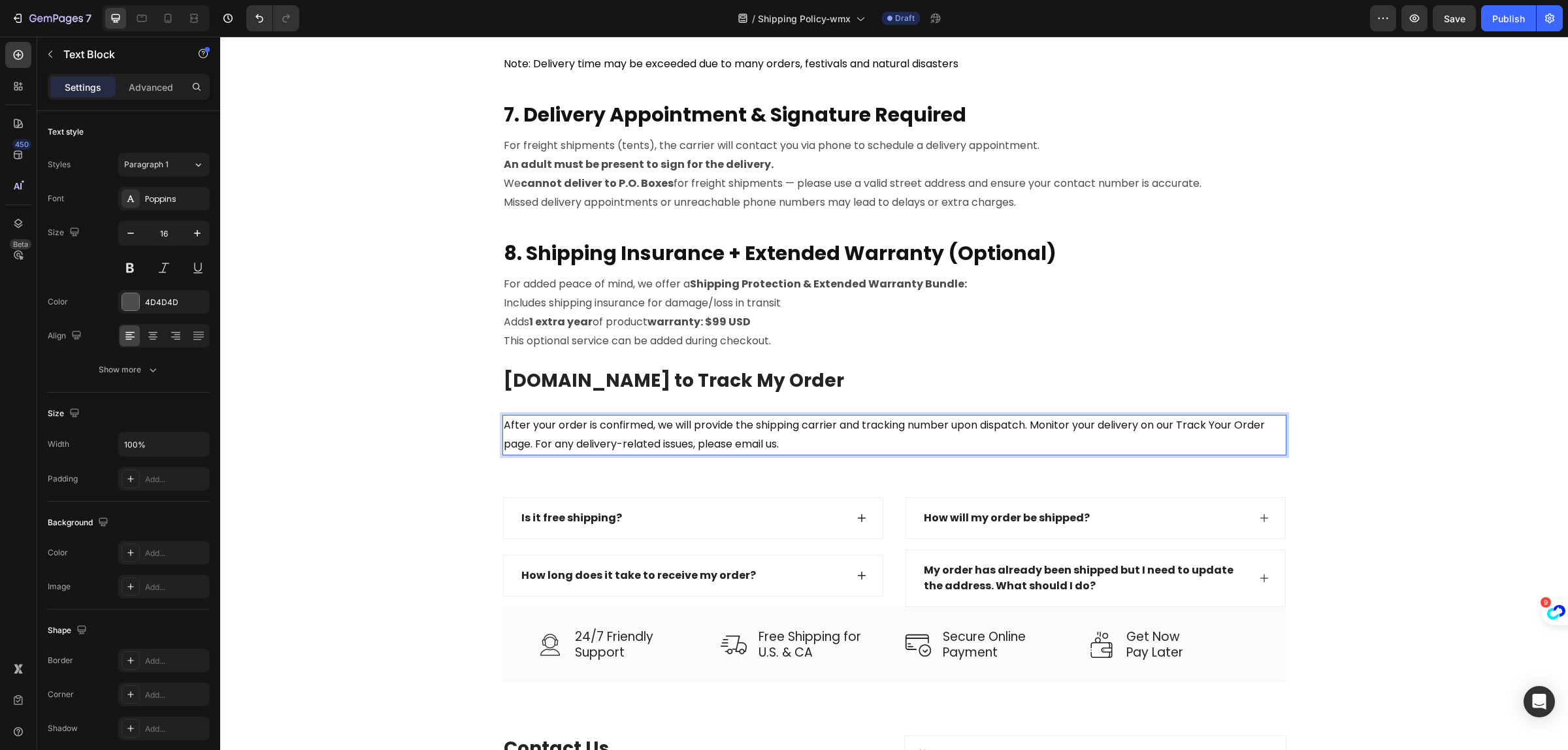
click at [791, 440] on p "After your order is confirmed, we will provide the shipping carrier and trackin…" at bounding box center [894, 435] width 781 height 38
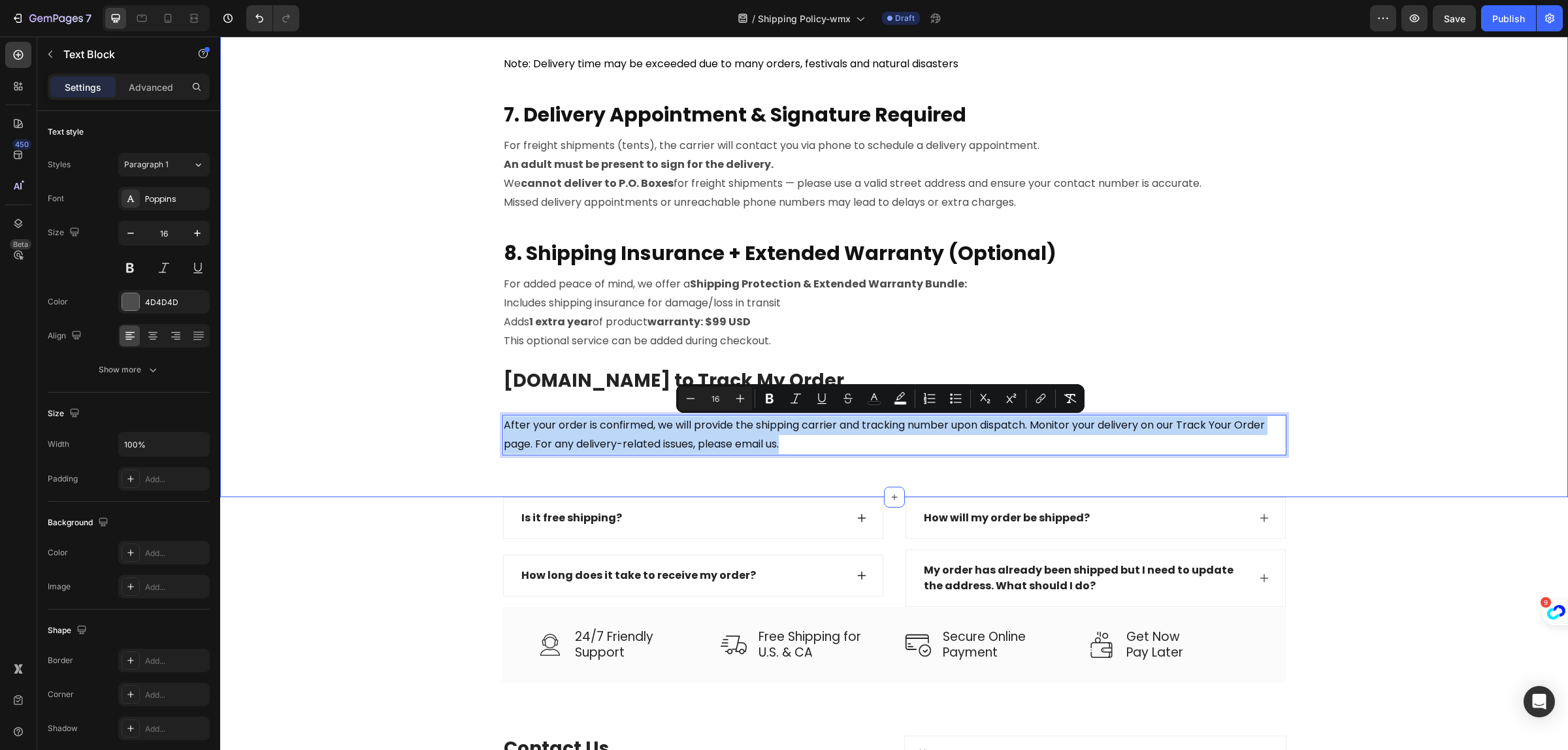
drag, startPoint x: 785, startPoint y: 443, endPoint x: 454, endPoint y: 413, distance: 332.4
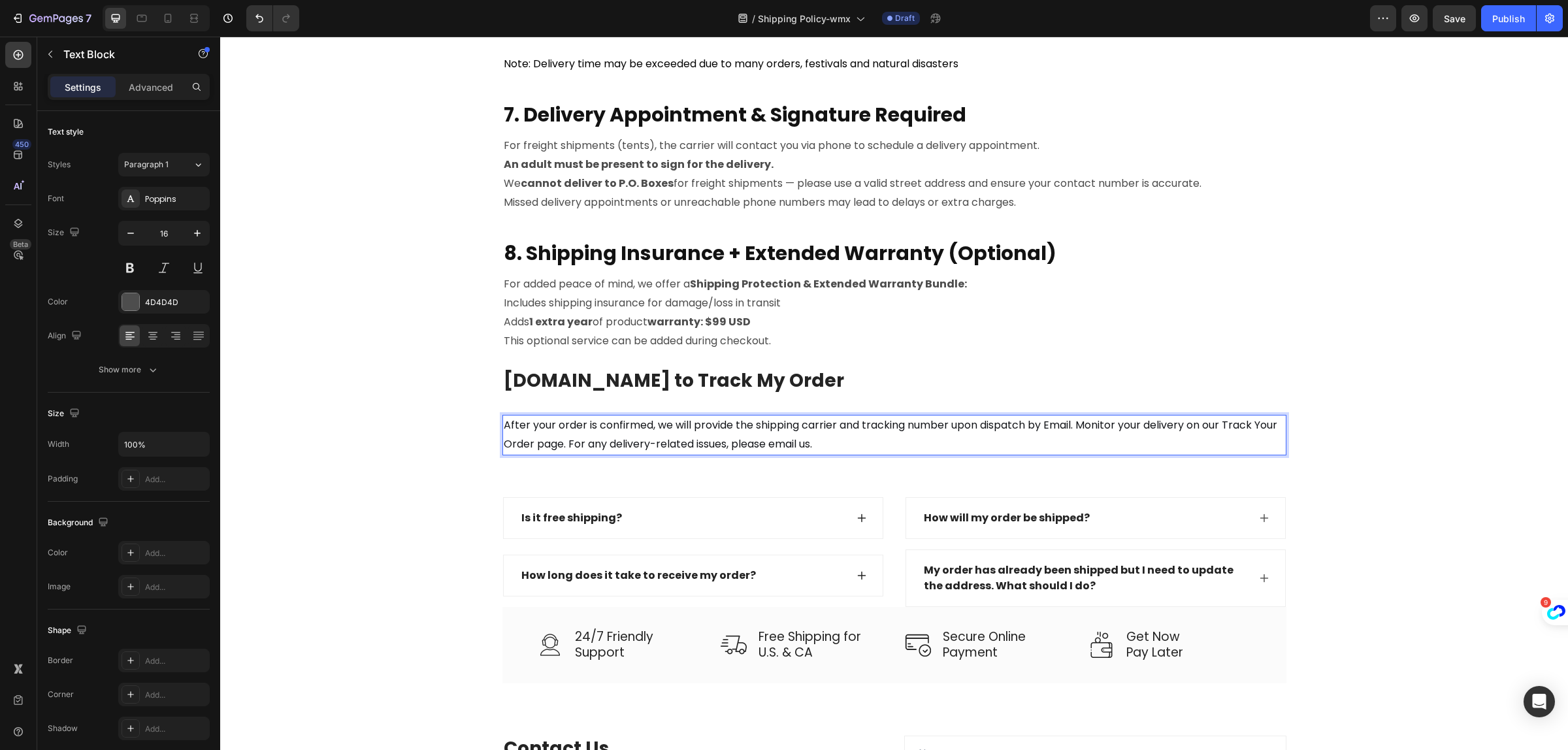
click at [1156, 439] on p "After your order is confirmed, we will provide the shipping carrier and trackin…" at bounding box center [894, 435] width 781 height 38
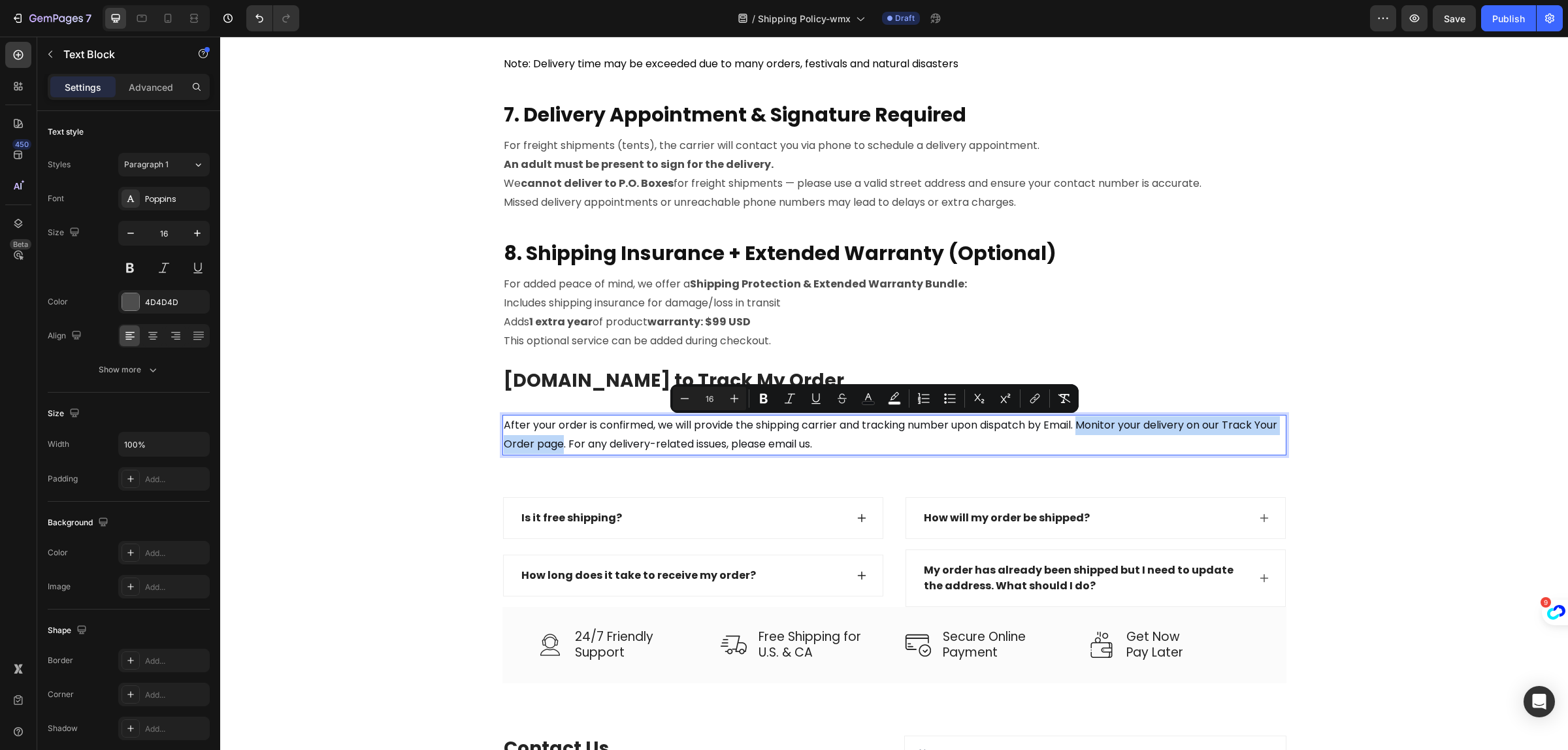
drag, startPoint x: 1077, startPoint y: 426, endPoint x: 582, endPoint y: 452, distance: 495.7
click at [582, 452] on p "After your order is confirmed, we will provide the shipping carrier and trackin…" at bounding box center [894, 435] width 781 height 38
click at [897, 440] on p "After your order is confirmed, we will provide the shipping carrier and trackin…" at bounding box center [894, 435] width 781 height 38
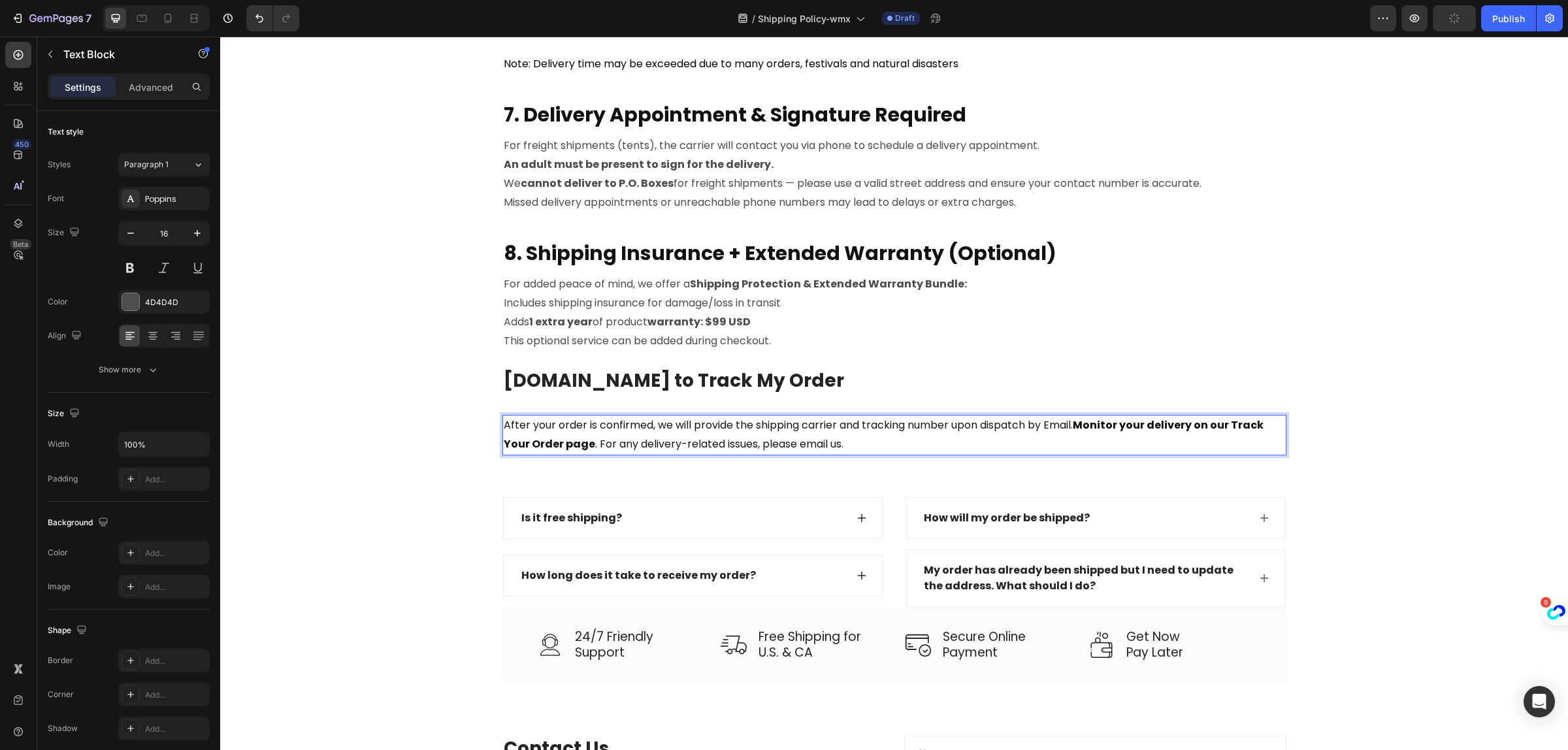
click at [897, 440] on p "After your order is confirmed, we will provide the shipping carrier and trackin…" at bounding box center [894, 435] width 781 height 38
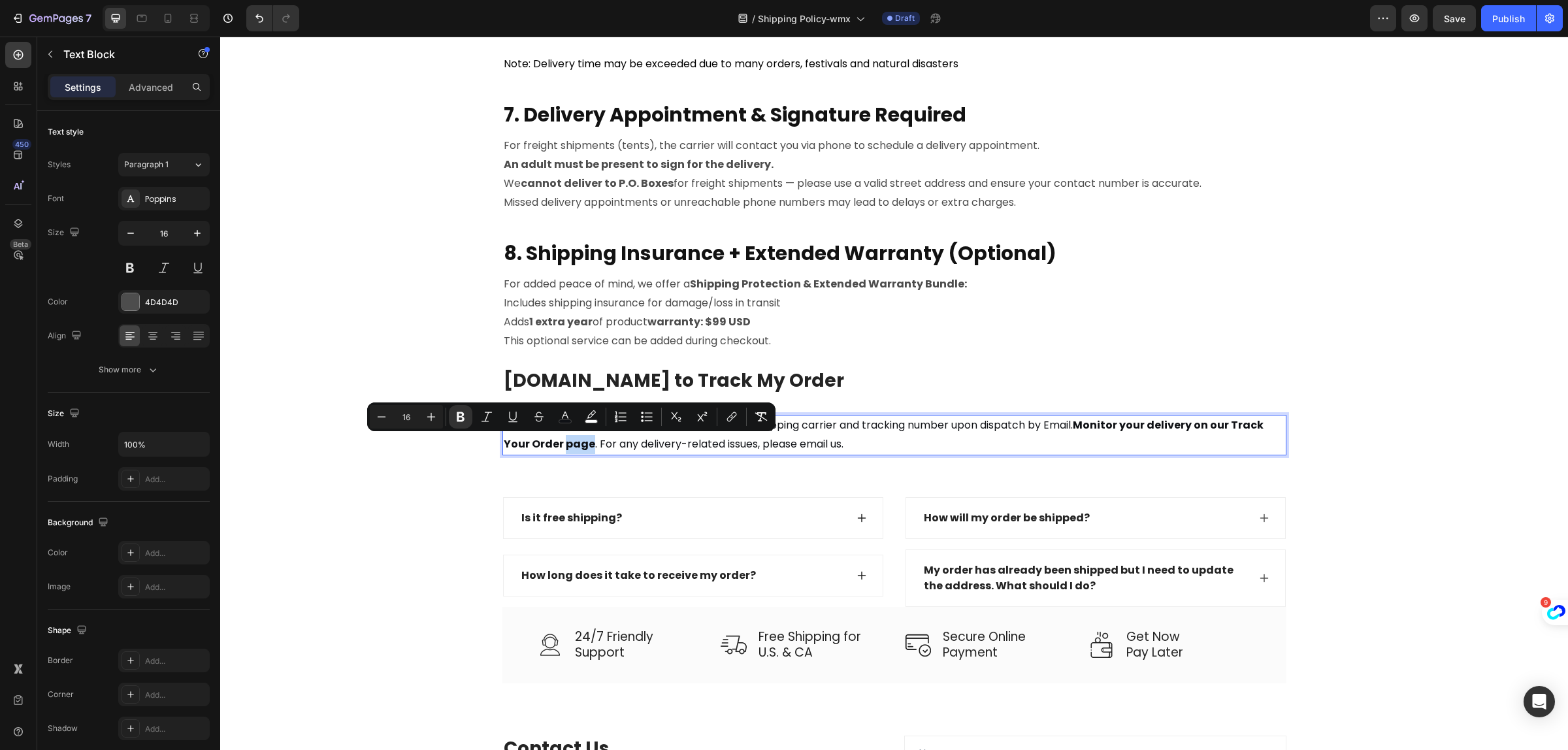
drag, startPoint x: 559, startPoint y: 447, endPoint x: 583, endPoint y: 445, distance: 24.1
click at [583, 445] on strong "Monitor your delivery on our Track Your Order page" at bounding box center [883, 435] width 760 height 34
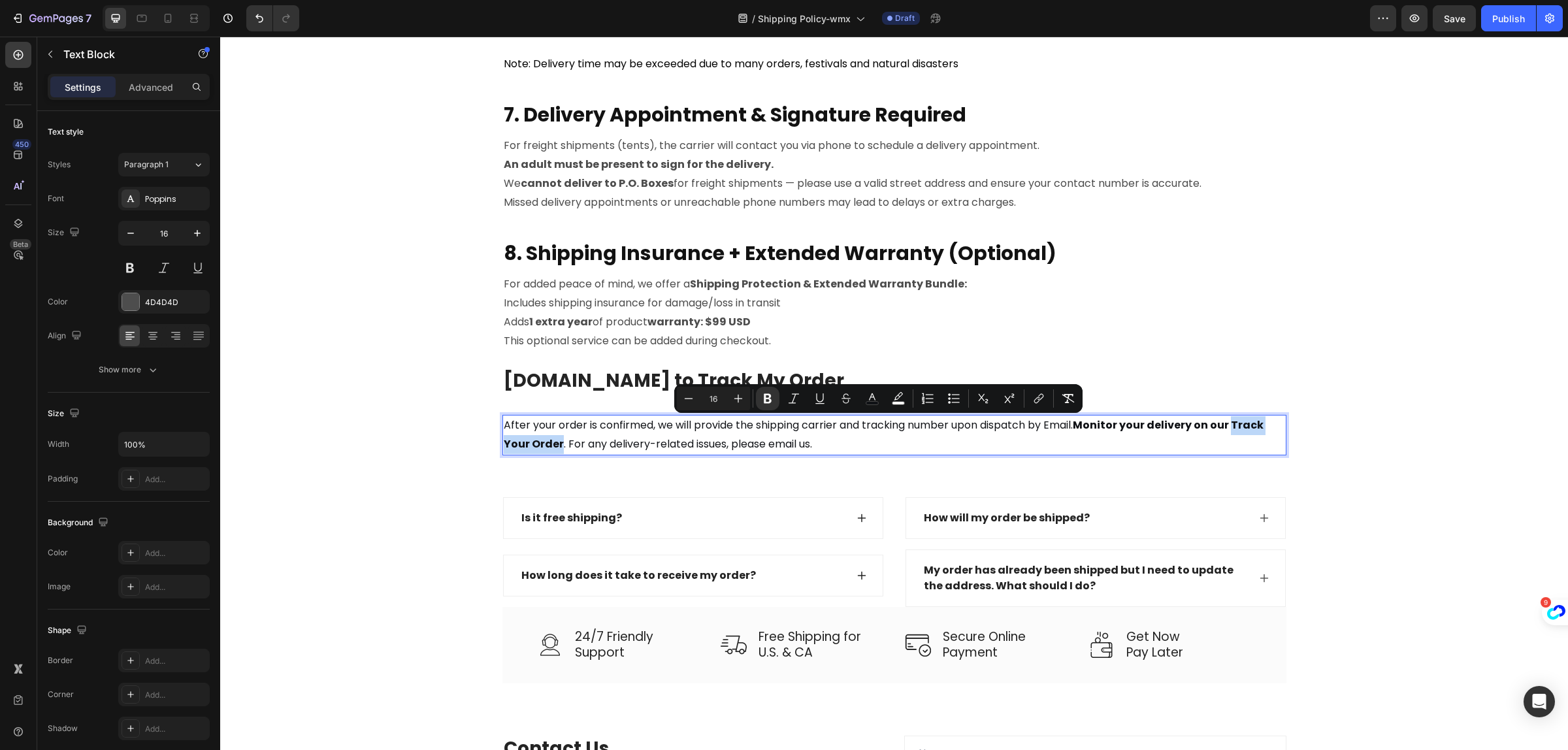
drag, startPoint x: 1230, startPoint y: 426, endPoint x: 555, endPoint y: 441, distance: 675.2
click at [555, 441] on span "After your order is confirmed, we will provide the shipping carrier and trackin…" at bounding box center [883, 435] width 760 height 34
click at [1039, 397] on icon "Editor contextual toolbar" at bounding box center [1037, 401] width 6 height 7
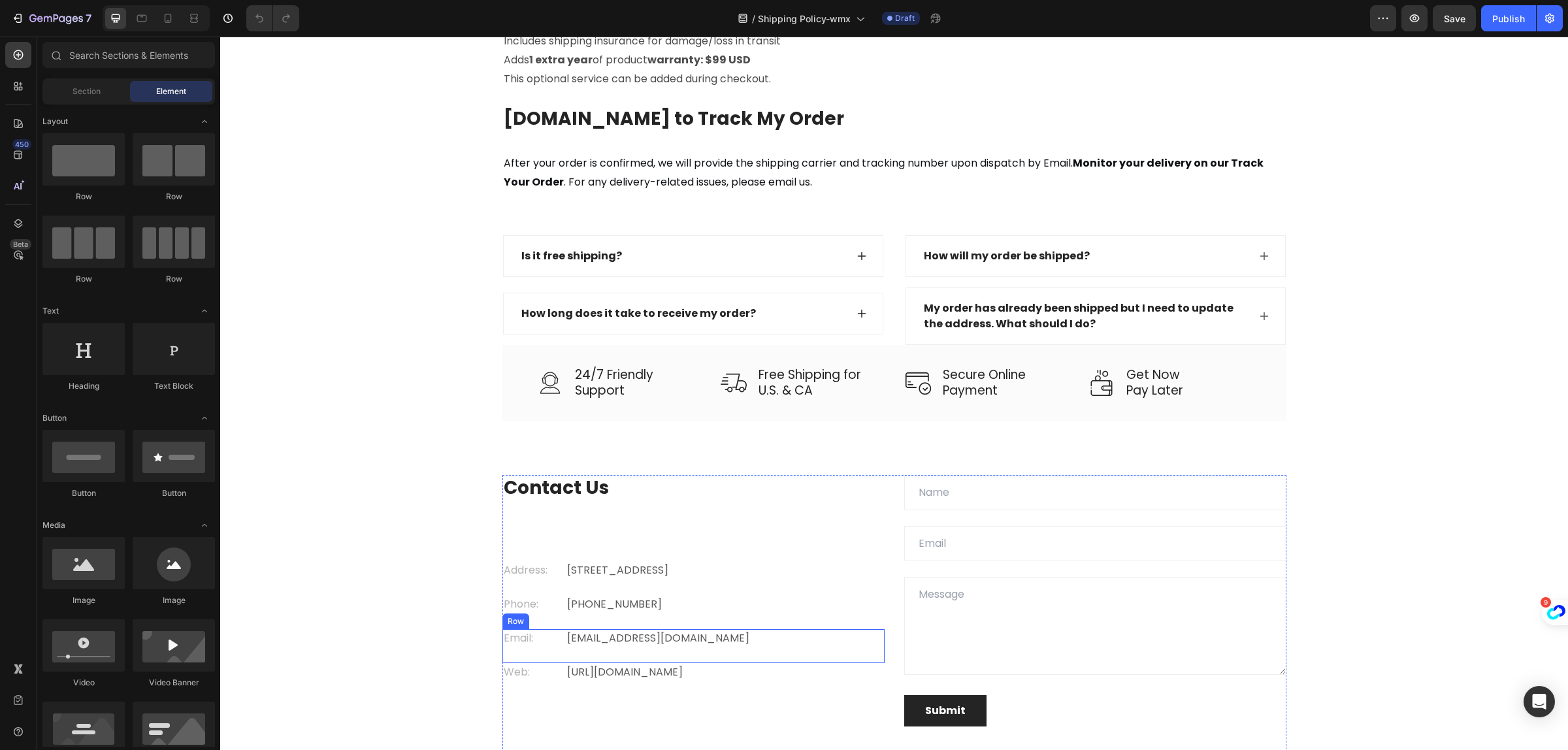
scroll to position [1634, 0]
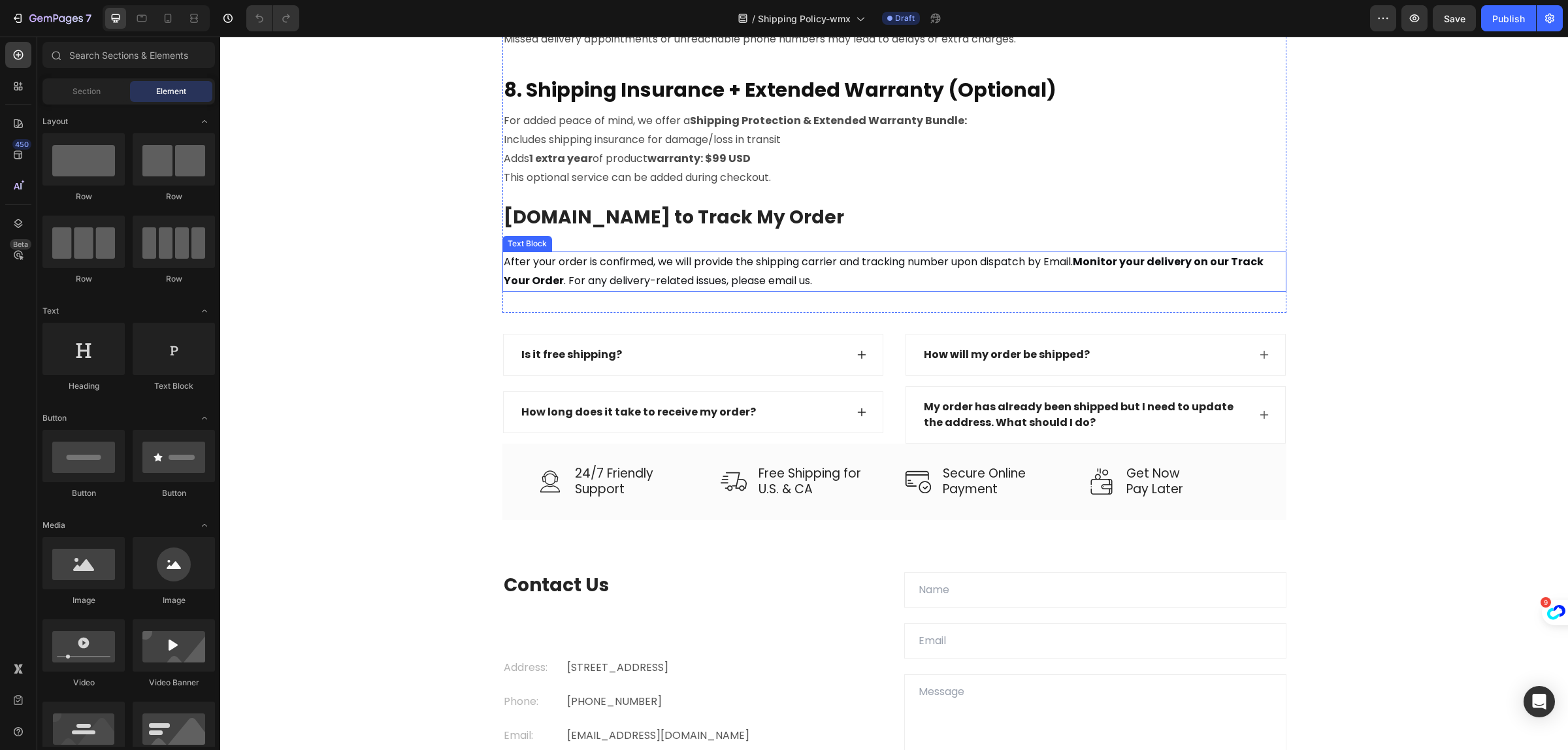
click at [1233, 257] on strong "Monitor your delivery on our Track Your Order" at bounding box center [883, 271] width 760 height 34
drag, startPoint x: 1233, startPoint y: 257, endPoint x: 1240, endPoint y: 263, distance: 9.2
click at [1233, 257] on strong "Monitor your delivery on our Track Your Order" at bounding box center [883, 271] width 760 height 34
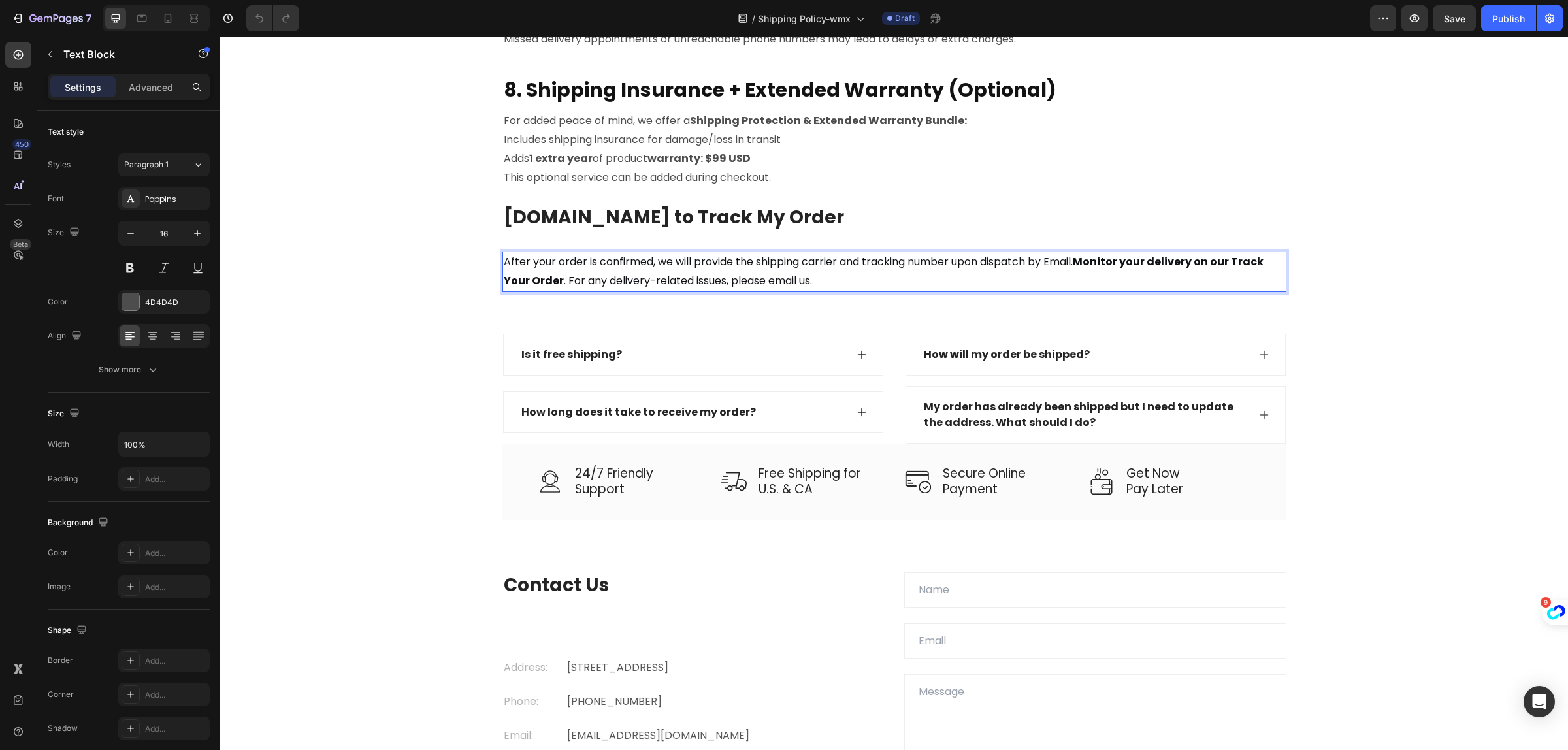
click at [554, 278] on span "After your order is confirmed, we will provide the shipping carrier and trackin…" at bounding box center [883, 271] width 760 height 34
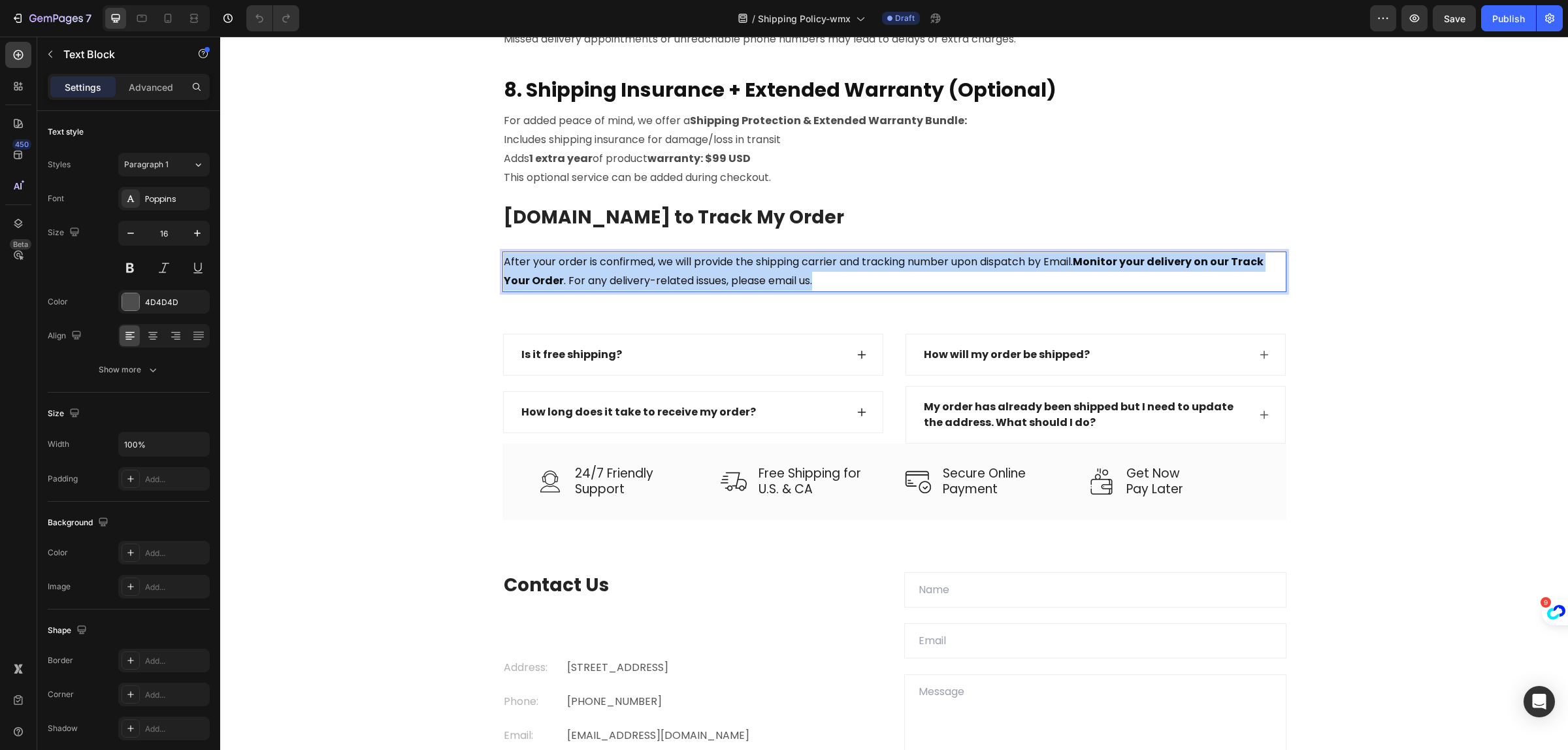
click at [554, 278] on span "After your order is confirmed, we will provide the shipping carrier and trackin…" at bounding box center [883, 271] width 760 height 34
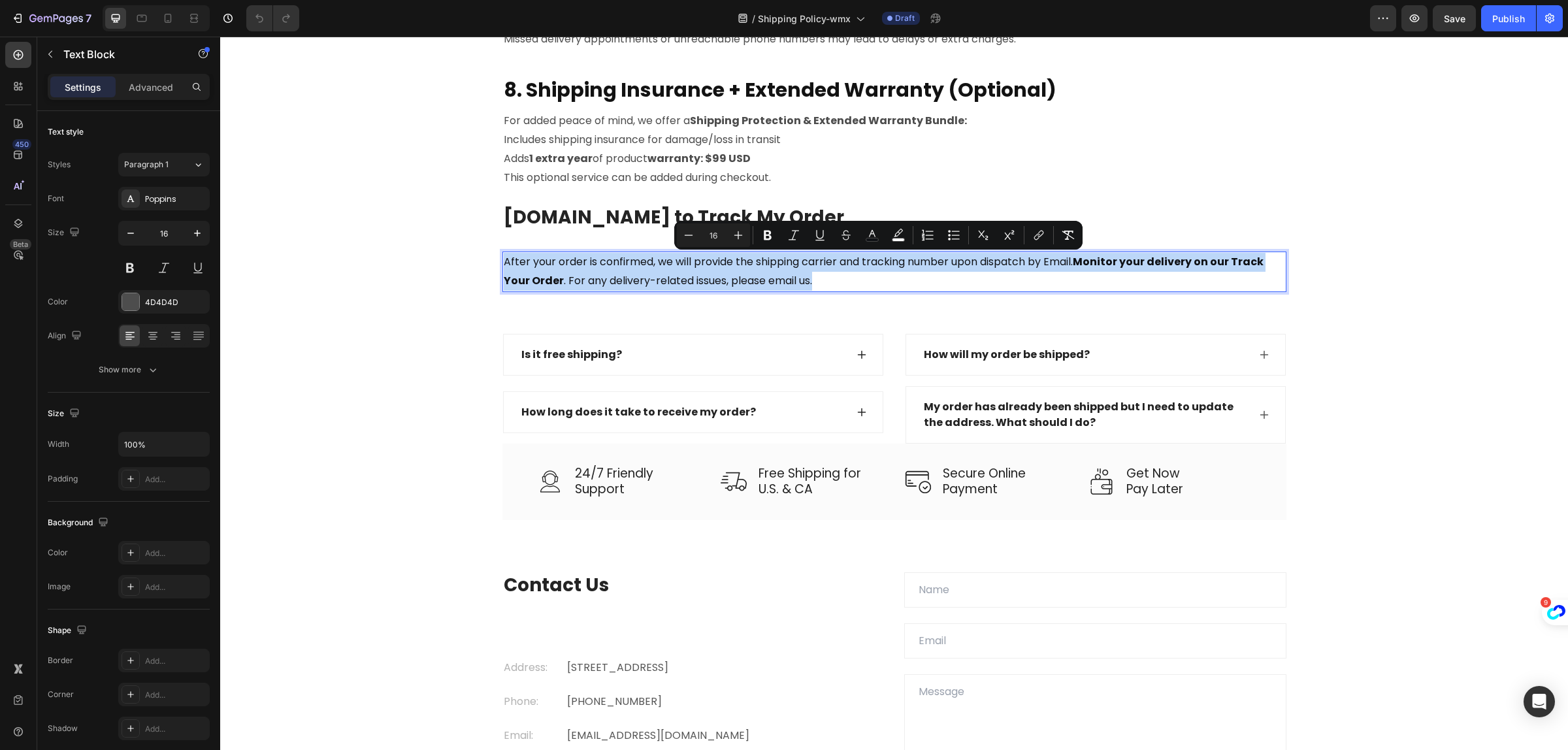
click at [554, 278] on span "After your order is confirmed, we will provide the shipping carrier and trackin…" at bounding box center [883, 271] width 760 height 34
click at [1276, 275] on p "After your order is confirmed, we will provide the shipping carrier and trackin…" at bounding box center [894, 272] width 781 height 38
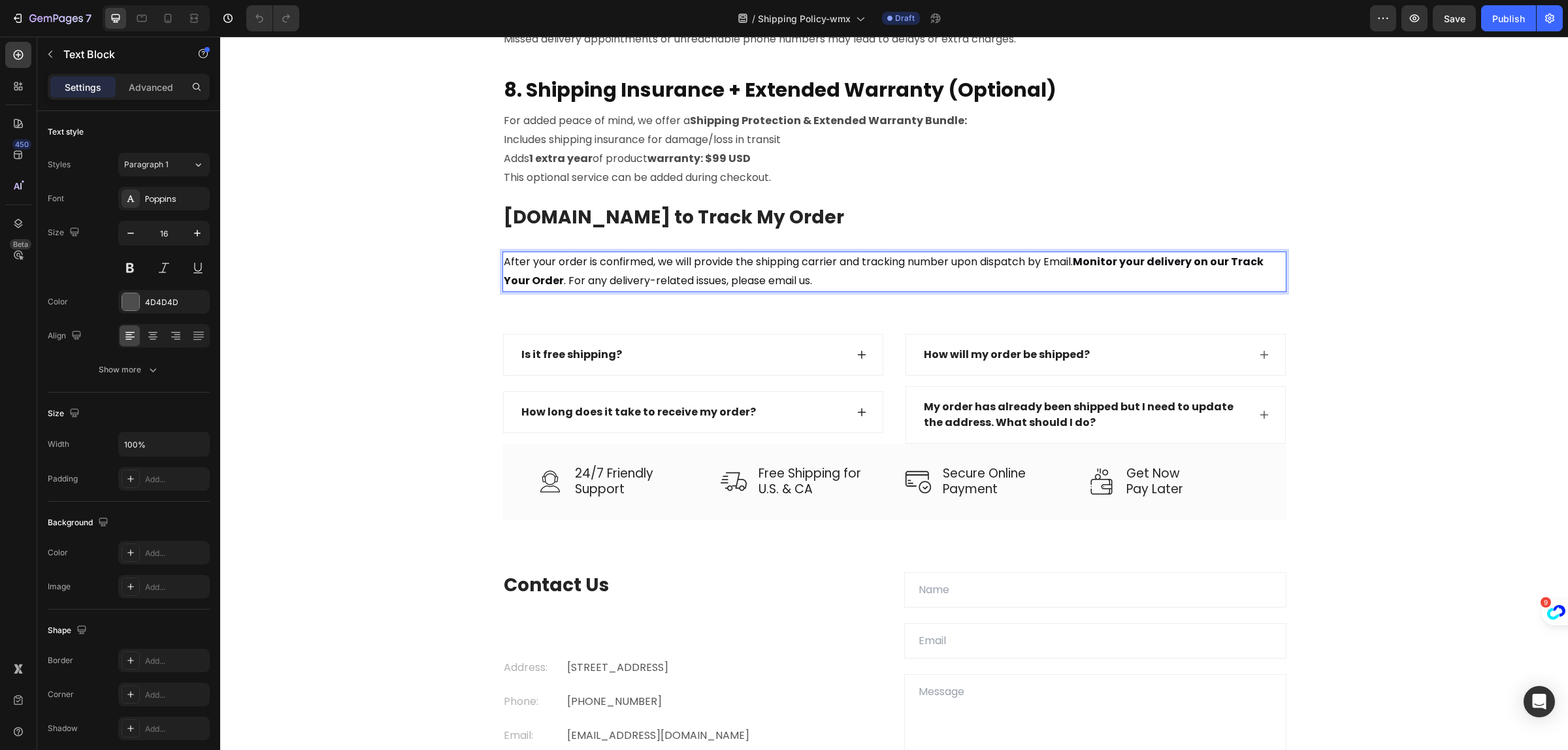
click at [1227, 260] on strong "Monitor your delivery on our Track Your Order" at bounding box center [883, 271] width 760 height 34
drag, startPoint x: 1232, startPoint y: 261, endPoint x: 1248, endPoint y: 271, distance: 18.9
click at [1248, 271] on p "After your order is confirmed, we will provide the shipping carrier and trackin…" at bounding box center [894, 272] width 781 height 38
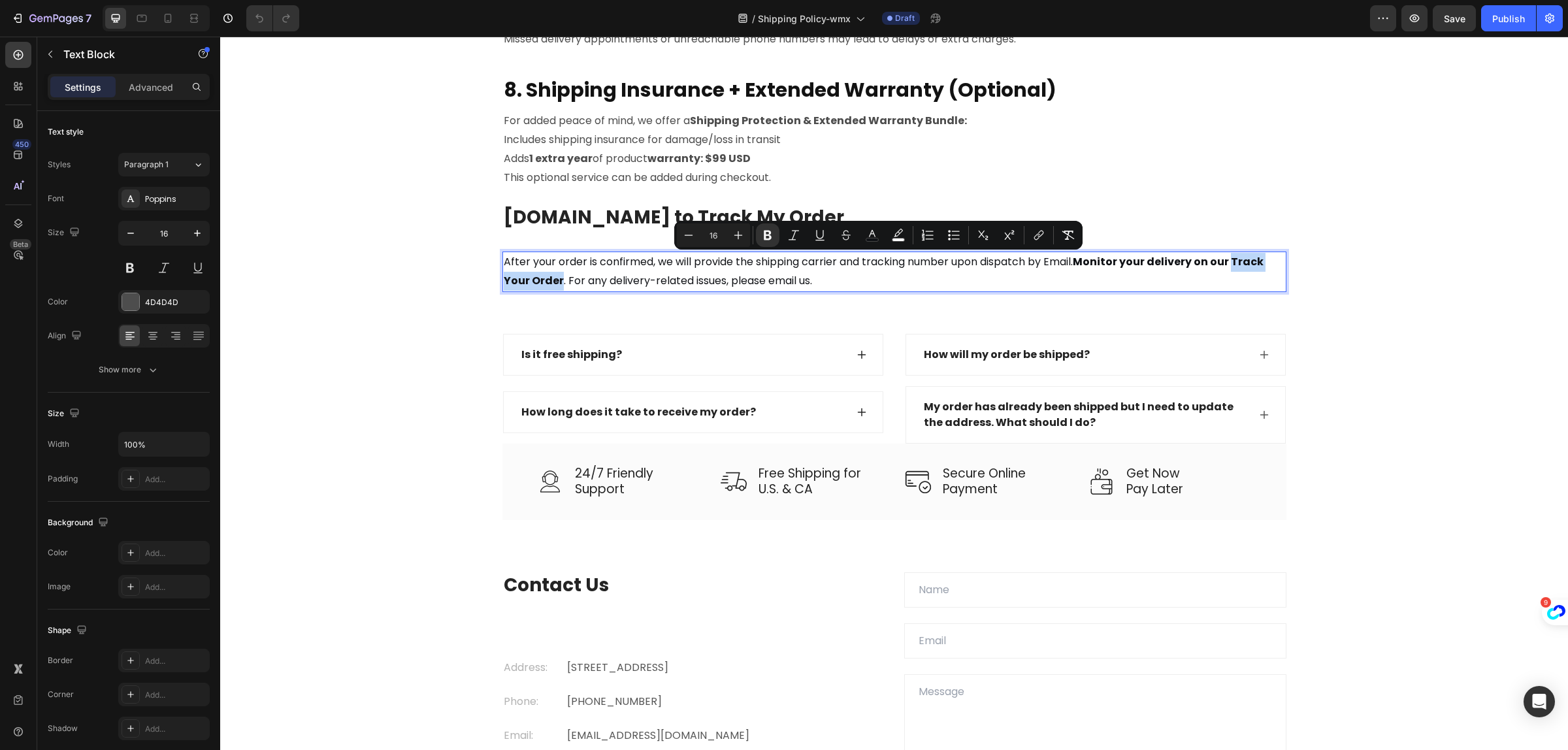
drag, startPoint x: 1232, startPoint y: 261, endPoint x: 555, endPoint y: 282, distance: 677.3
click at [555, 282] on span "After your order is confirmed, we will provide the shipping carrier and trackin…" at bounding box center [883, 271] width 760 height 34
click at [794, 236] on icon "Editor contextual toolbar" at bounding box center [794, 234] width 11 height 10
click at [794, 234] on icon "Editor contextual toolbar" at bounding box center [794, 234] width 11 height 10
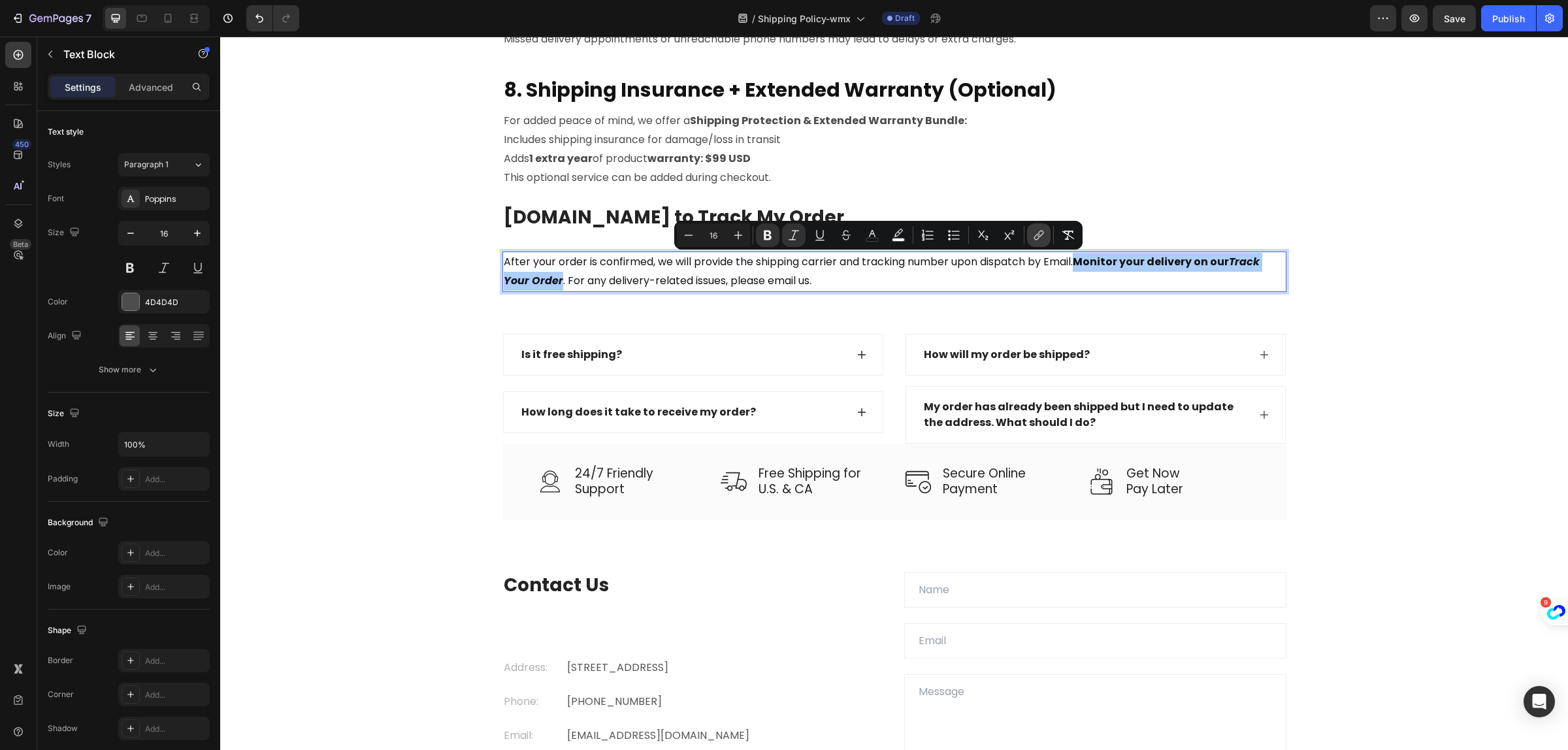
click at [1036, 239] on icon "Editor contextual toolbar" at bounding box center [1037, 237] width 6 height 7
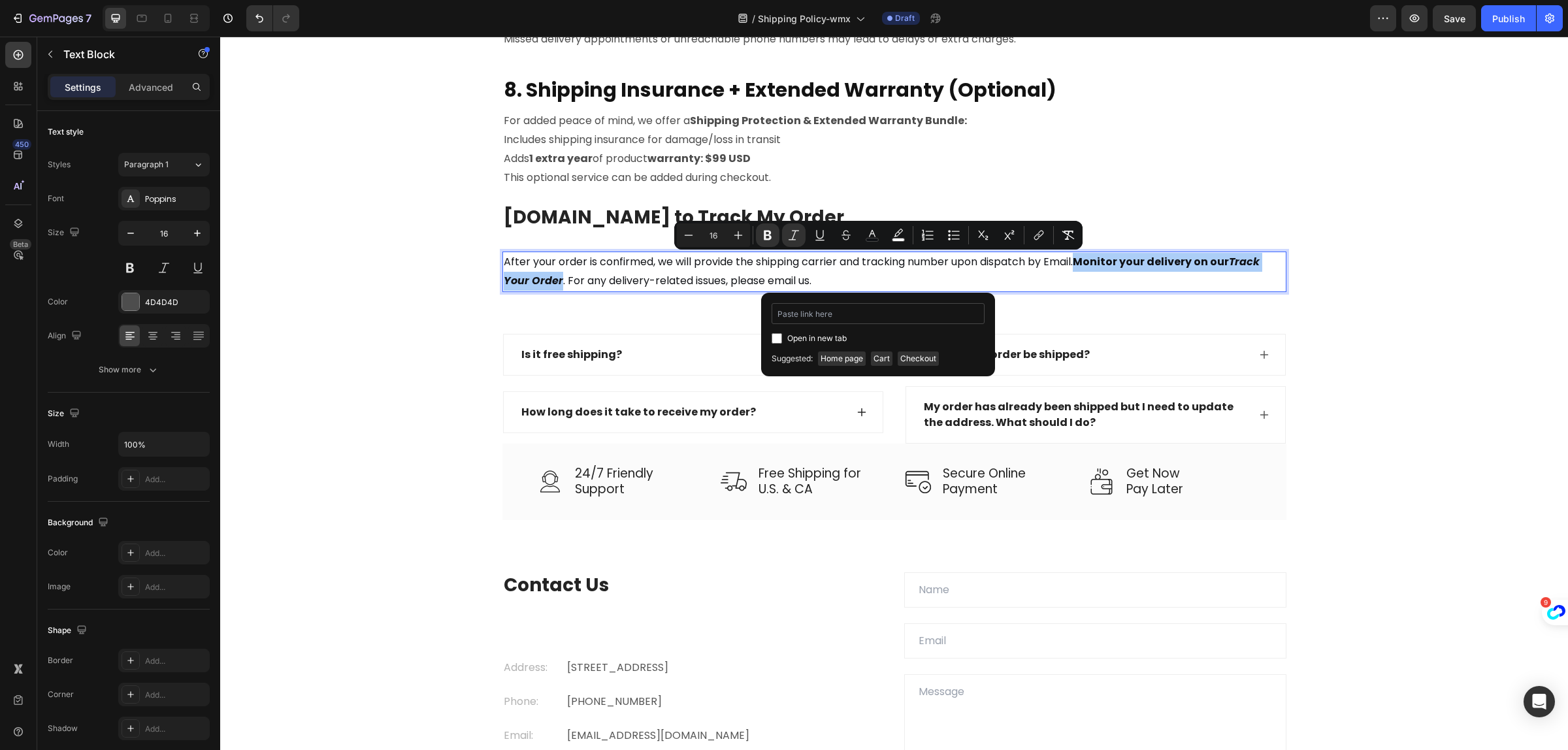
click at [843, 311] on input "Editor contextual toolbar" at bounding box center [878, 314] width 213 height 21
type input "https://www.naturnest.com/apps/parcelpanel"
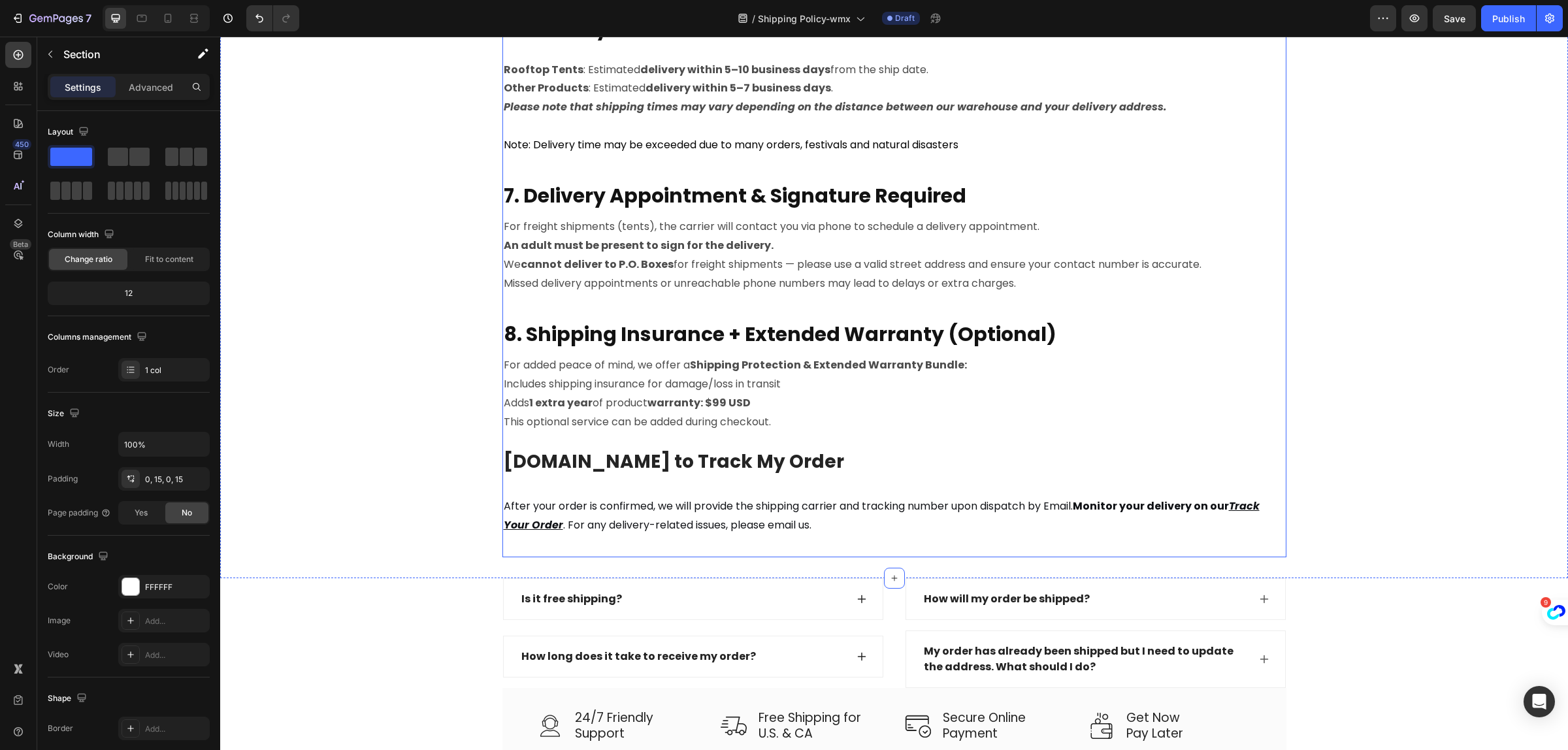
scroll to position [1634, 0]
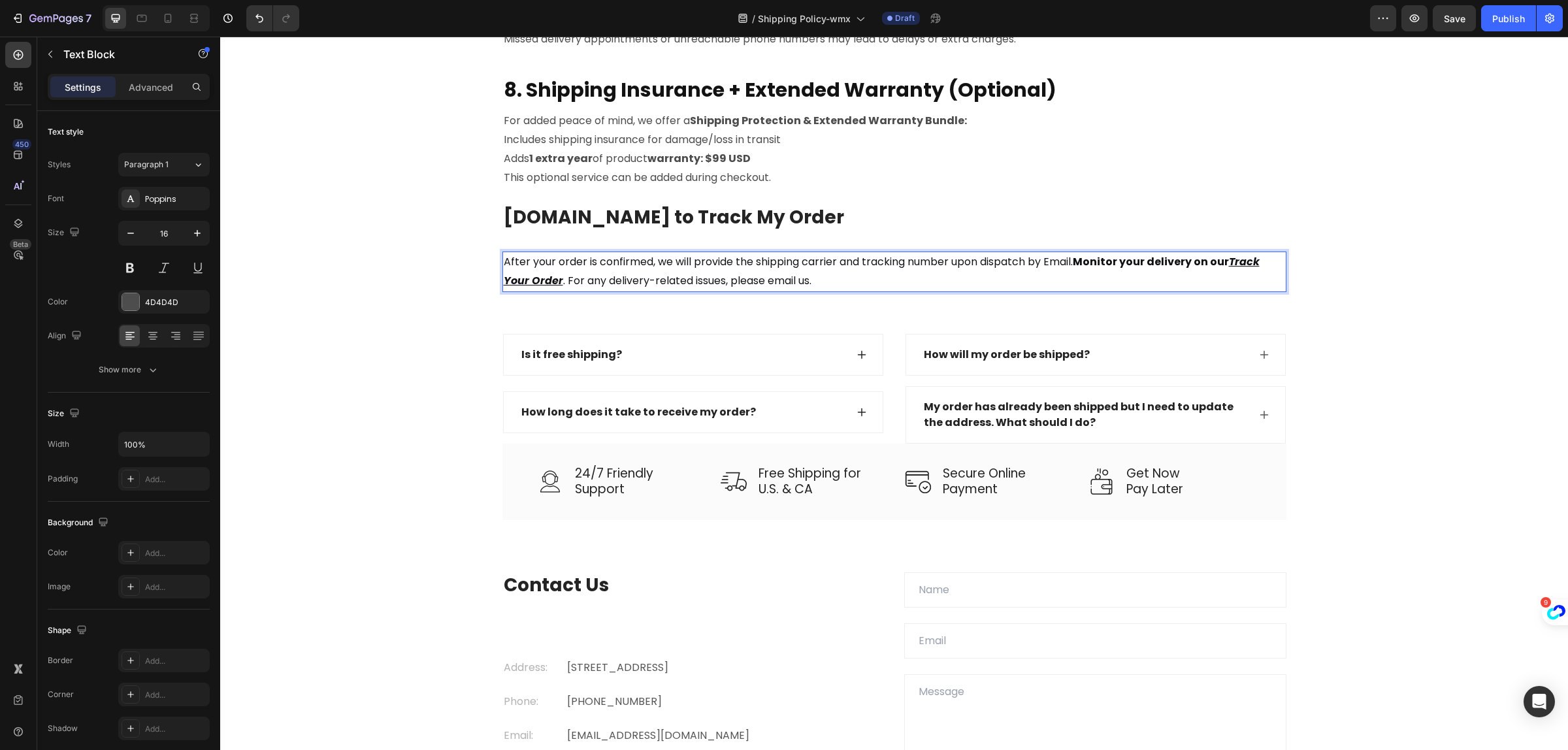
click at [563, 283] on span ". For any delivery-related issues, please email us." at bounding box center [687, 280] width 248 height 15
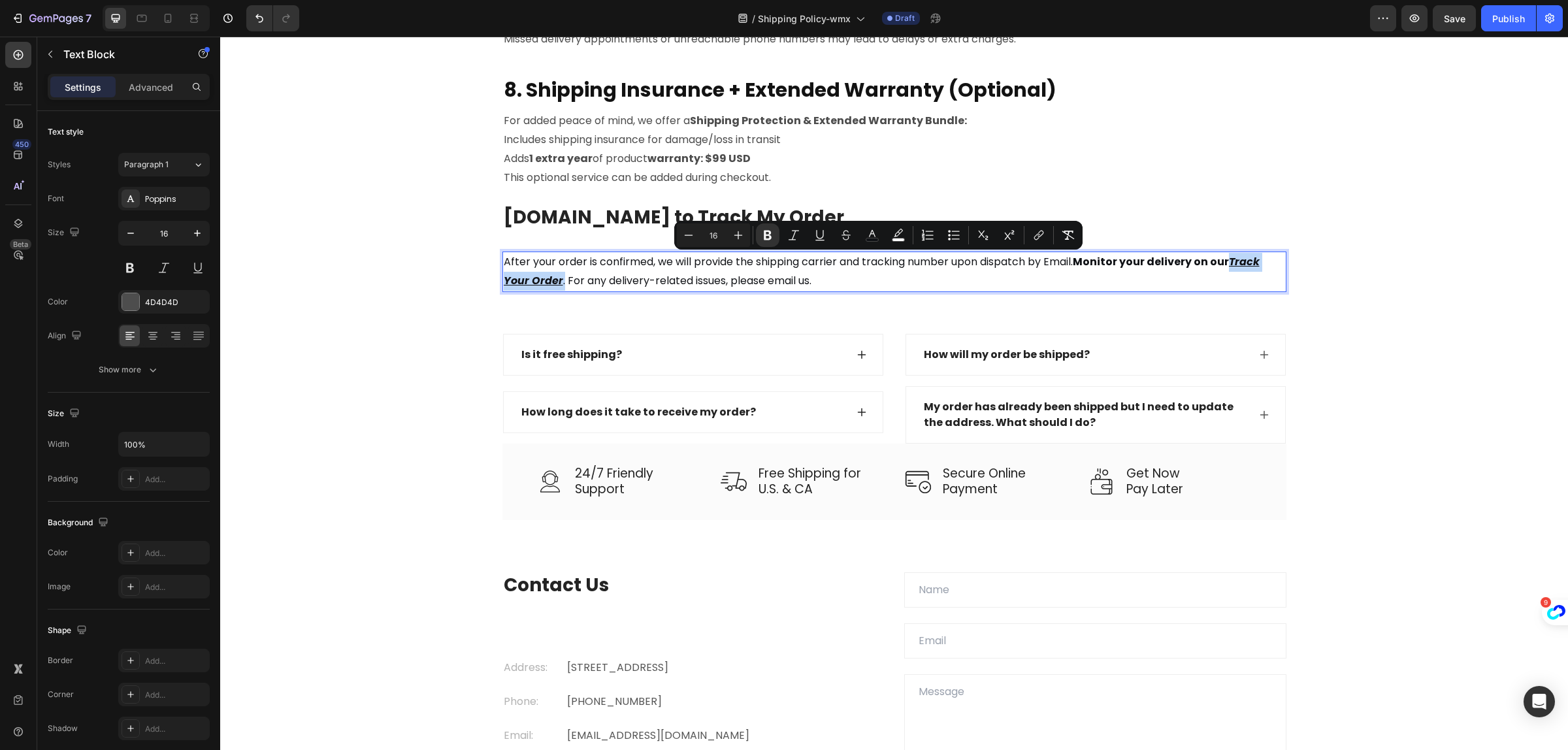
drag, startPoint x: 557, startPoint y: 279, endPoint x: 1229, endPoint y: 262, distance: 672.2
click at [1229, 262] on p "After your order is confirmed, we will provide the shipping carrier and trackin…" at bounding box center [894, 272] width 781 height 38
click at [1229, 262] on strong "Monitor your delivery on our" at bounding box center [1151, 261] width 156 height 15
drag, startPoint x: 1230, startPoint y: 260, endPoint x: 555, endPoint y: 281, distance: 675.3
click at [555, 281] on p "After your order is confirmed, we will provide the shipping carrier and trackin…" at bounding box center [894, 272] width 781 height 38
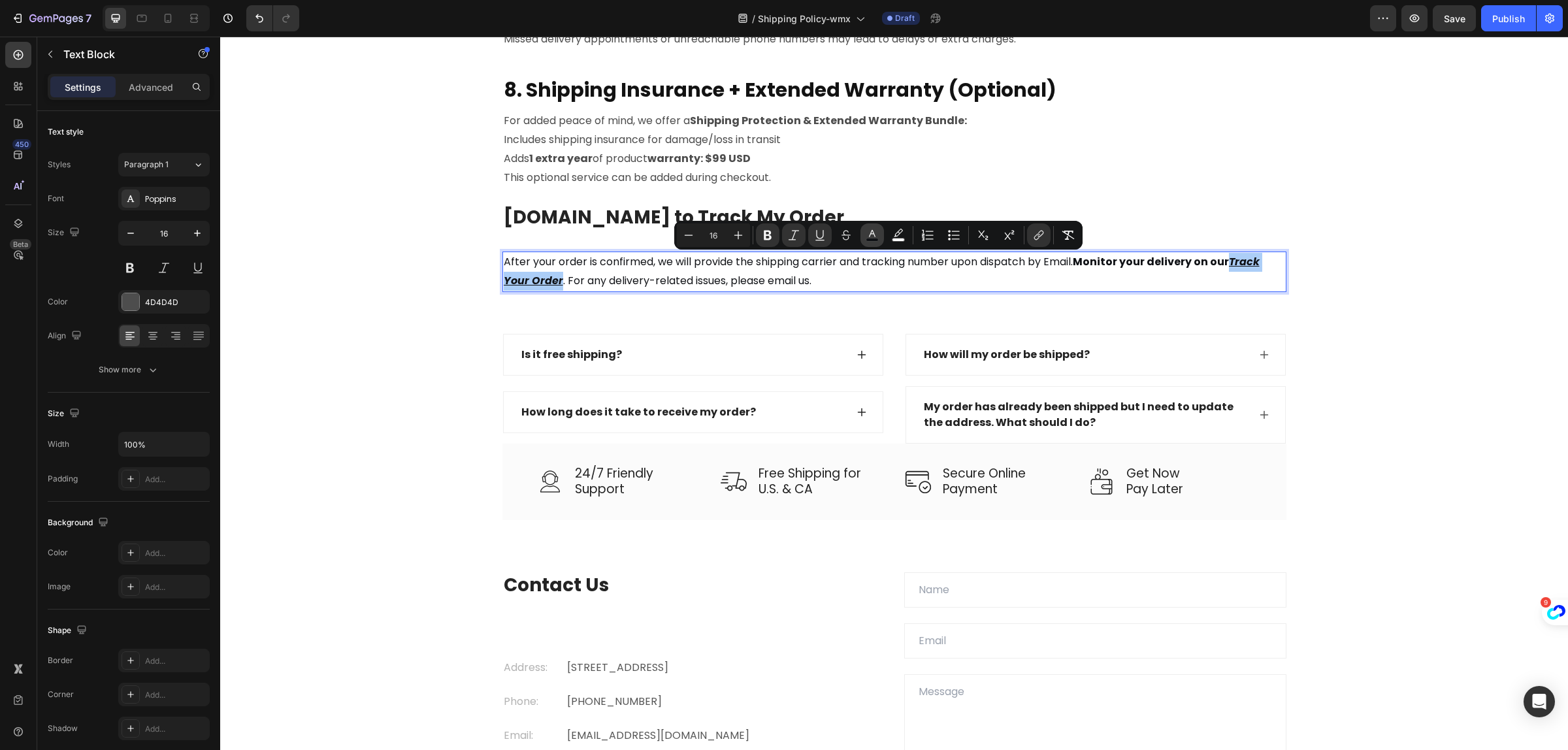
click at [873, 236] on icon "Editor contextual toolbar" at bounding box center [873, 235] width 13 height 13
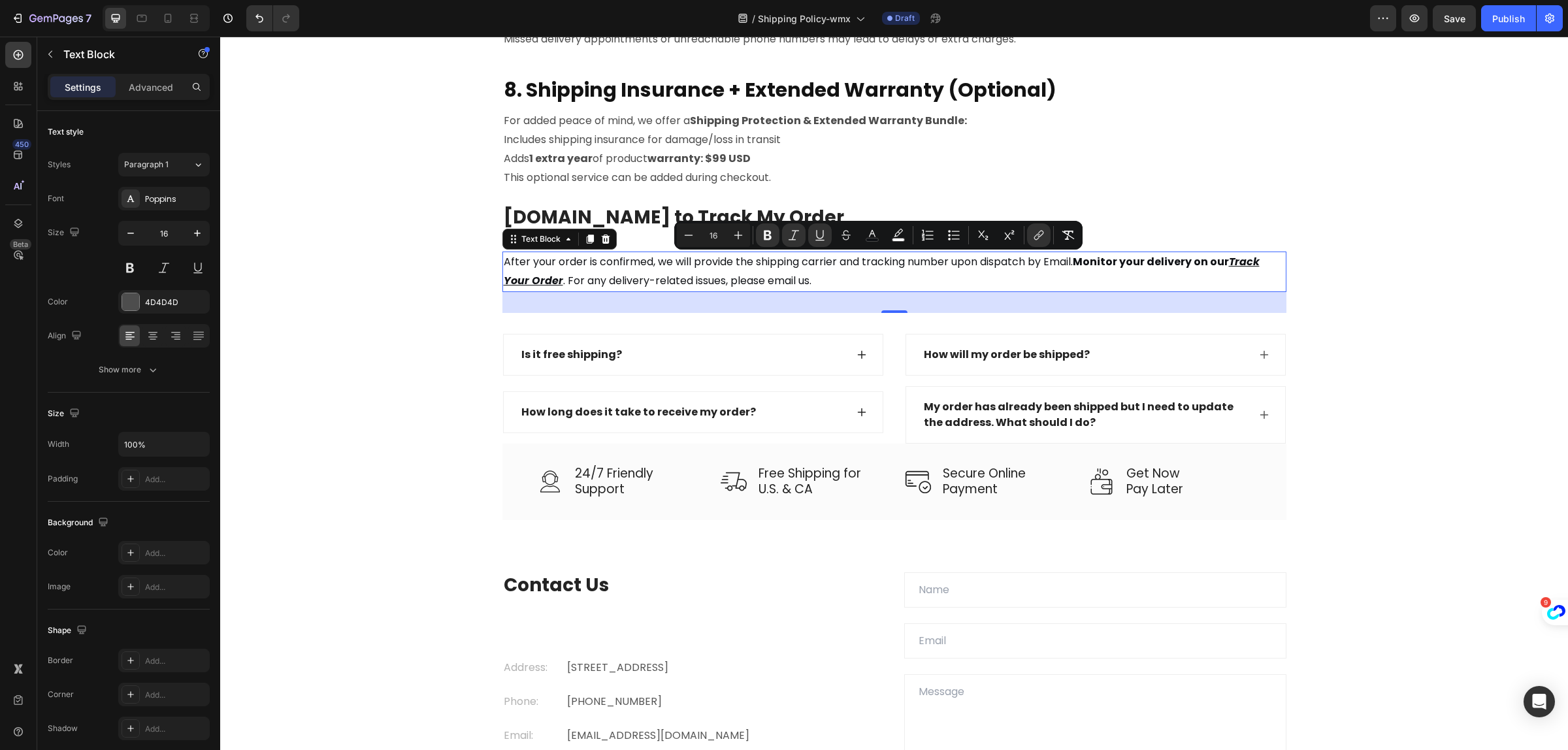
click at [831, 282] on p "After your order is confirmed, we will provide the shipping carrier and trackin…" at bounding box center [894, 272] width 781 height 38
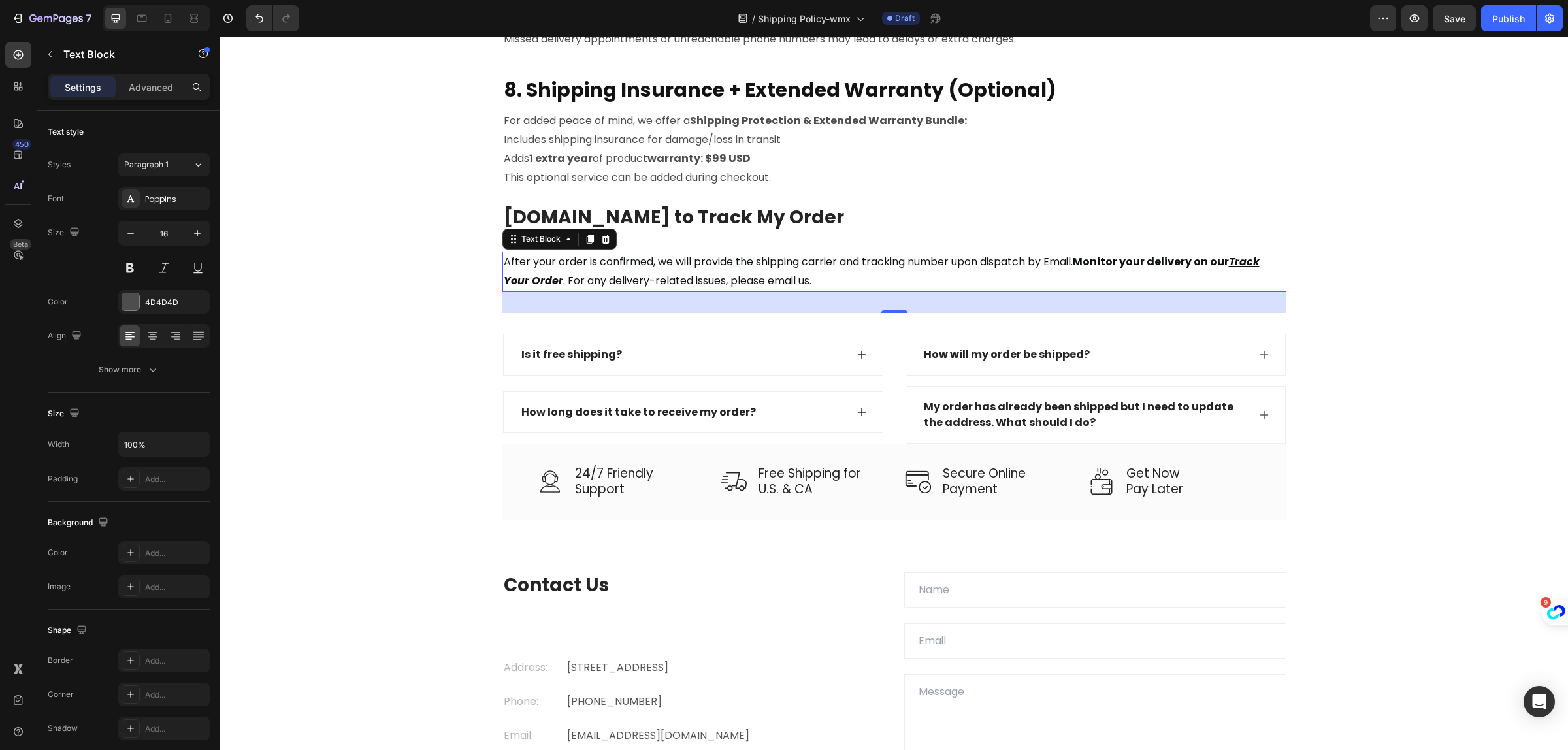
click at [831, 282] on p "After your order is confirmed, we will provide the shipping carrier and trackin…" at bounding box center [894, 272] width 781 height 38
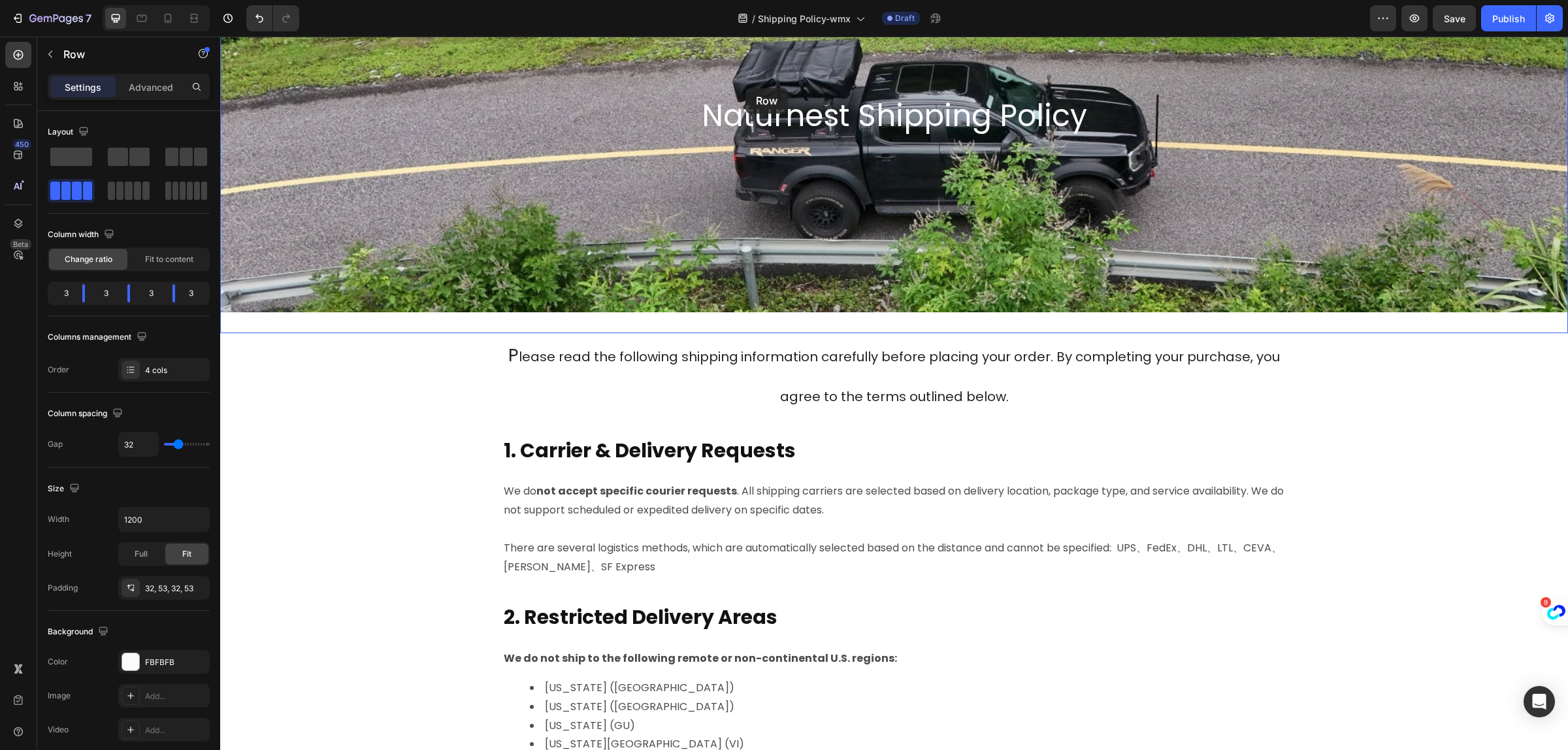
scroll to position [0, 0]
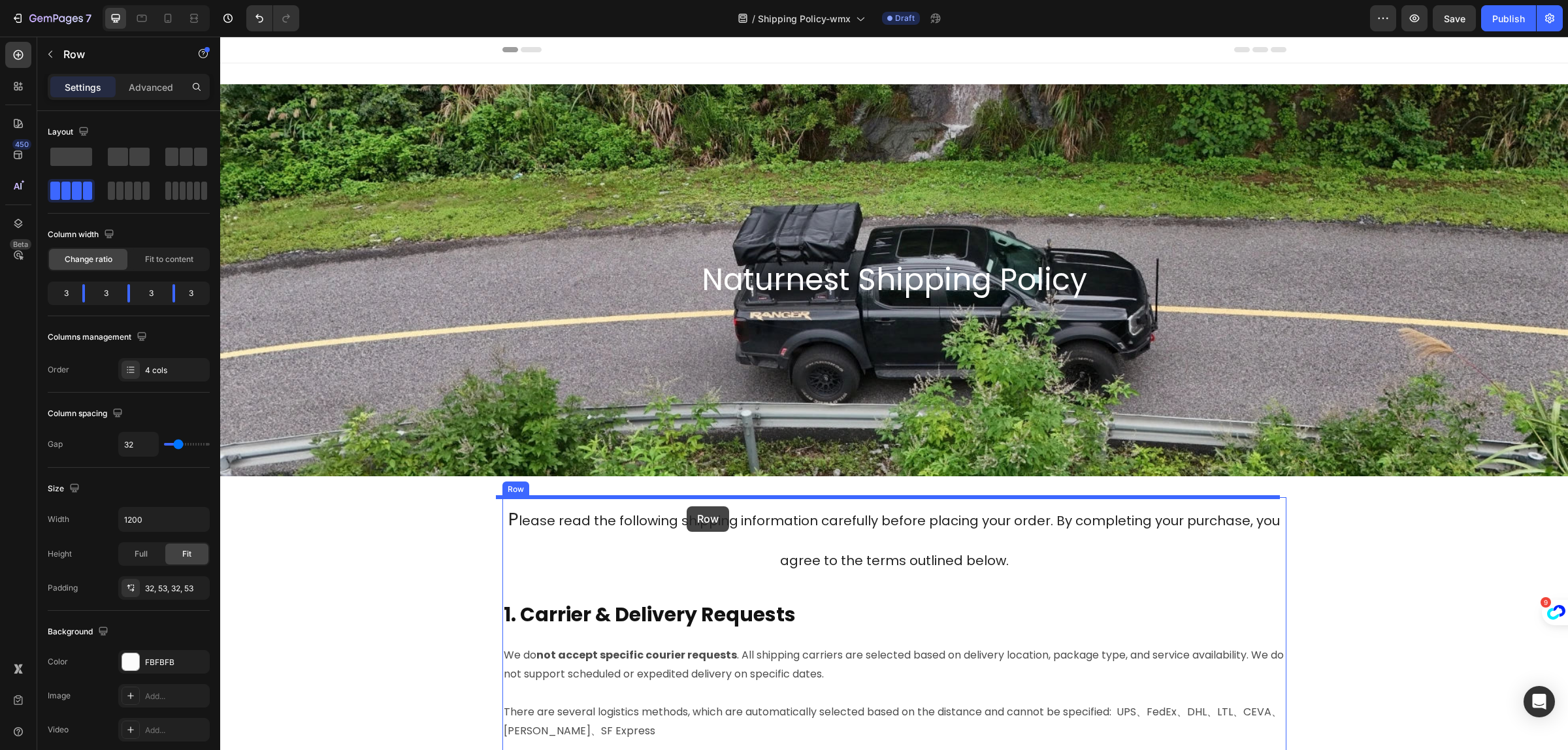
drag, startPoint x: 706, startPoint y: 503, endPoint x: 687, endPoint y: 506, distance: 19.2
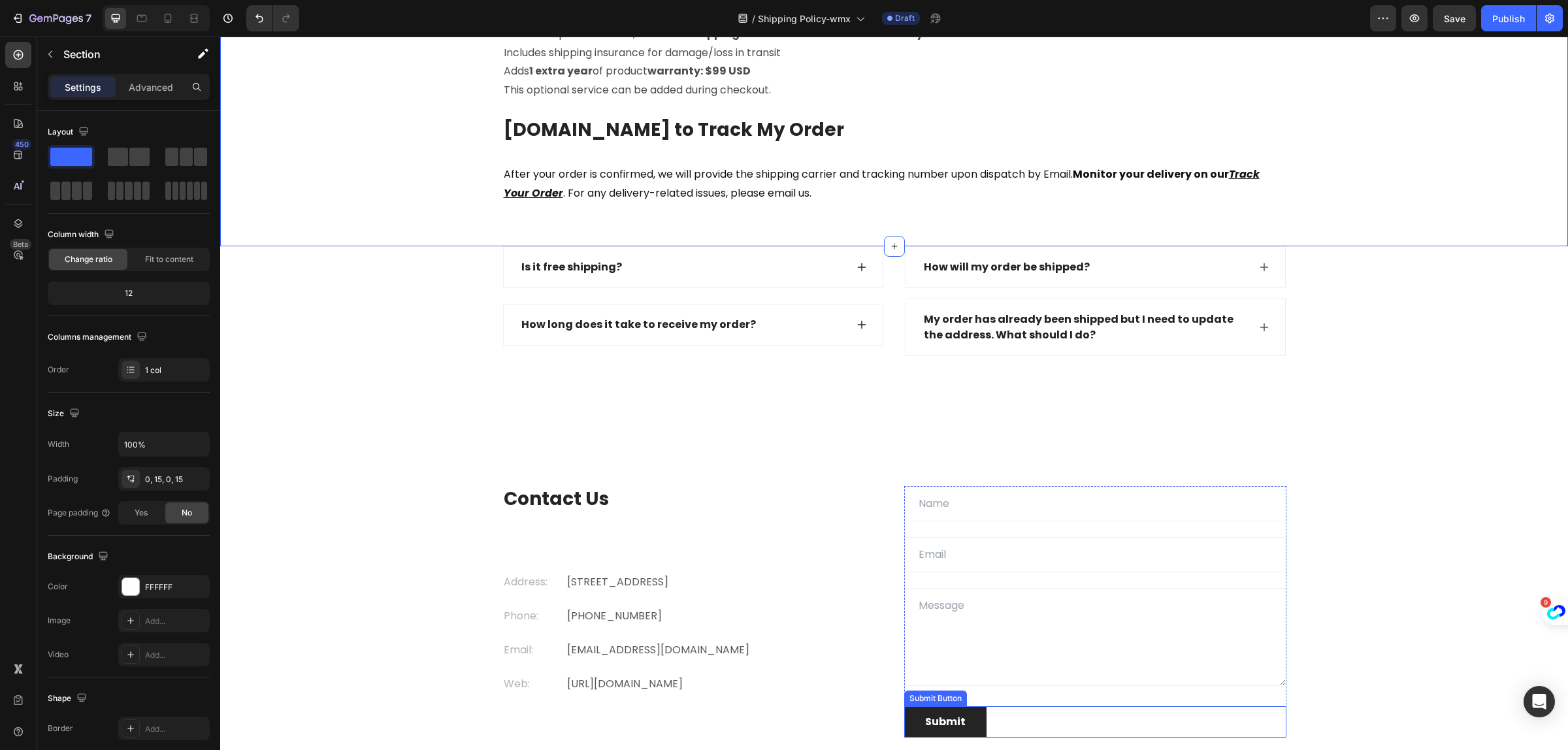
scroll to position [1715, 0]
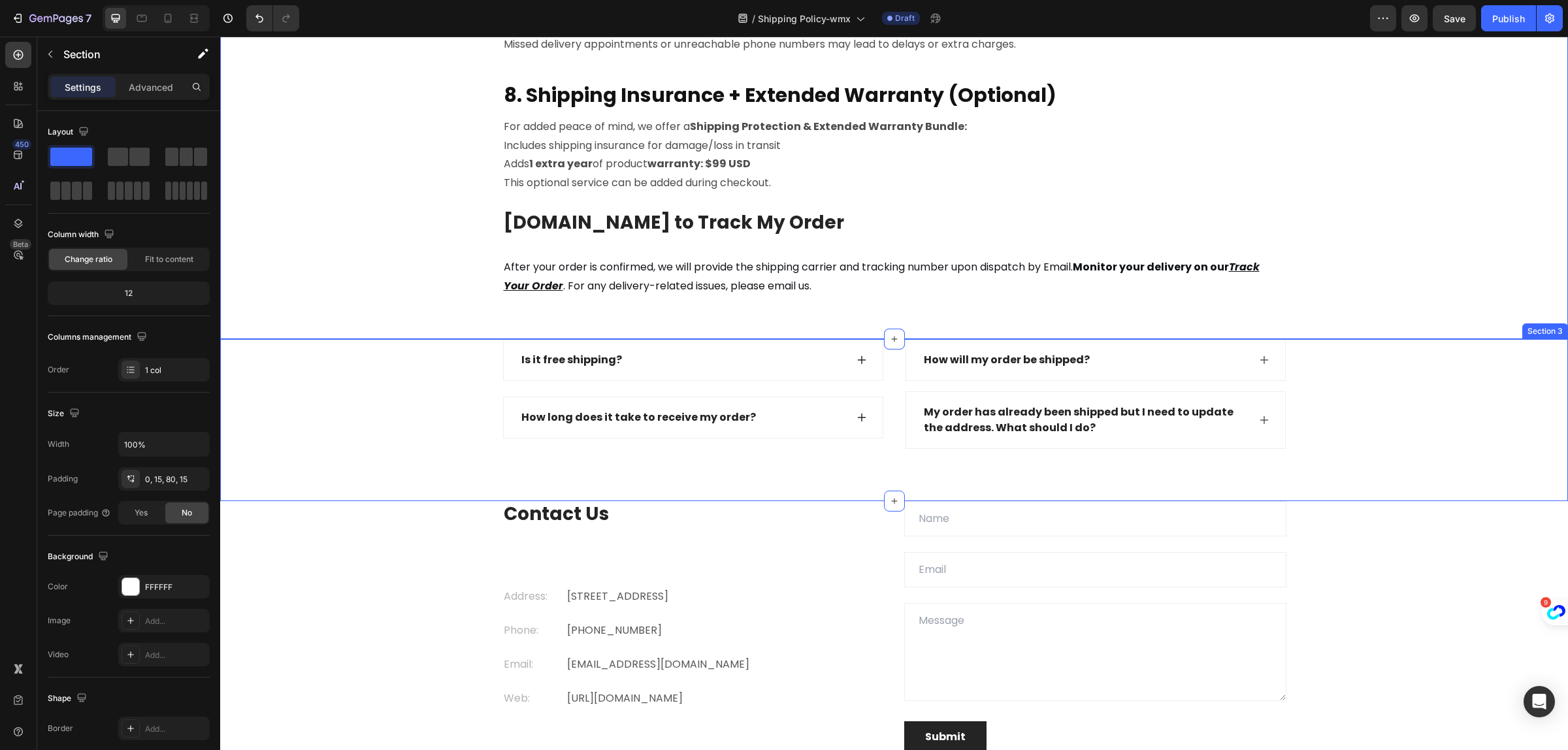
click at [644, 472] on div "Is it free shipping? How long does it take to receive my order? Accordion How w…" at bounding box center [894, 420] width 1348 height 162
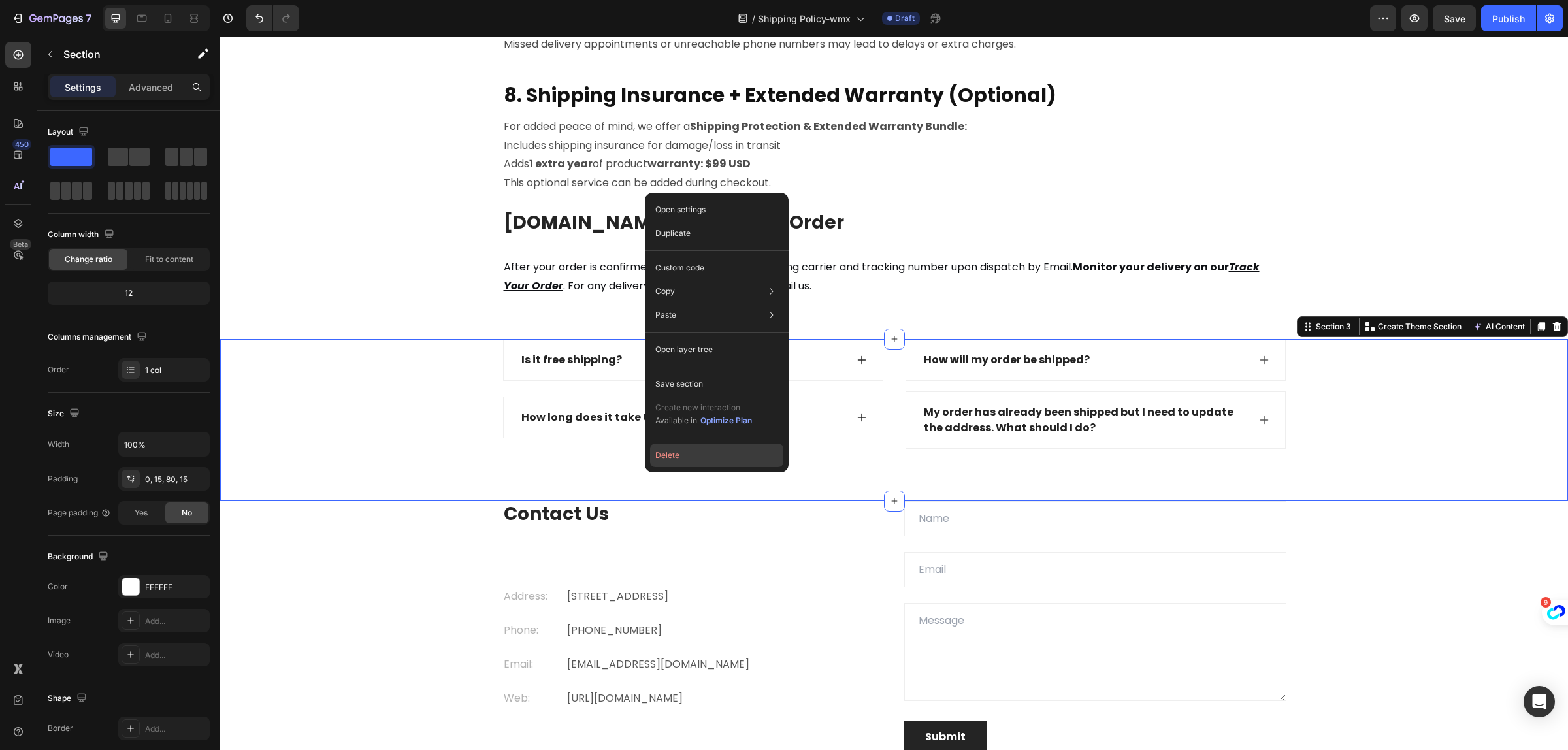
click at [678, 458] on button "Delete" at bounding box center [716, 456] width 133 height 24
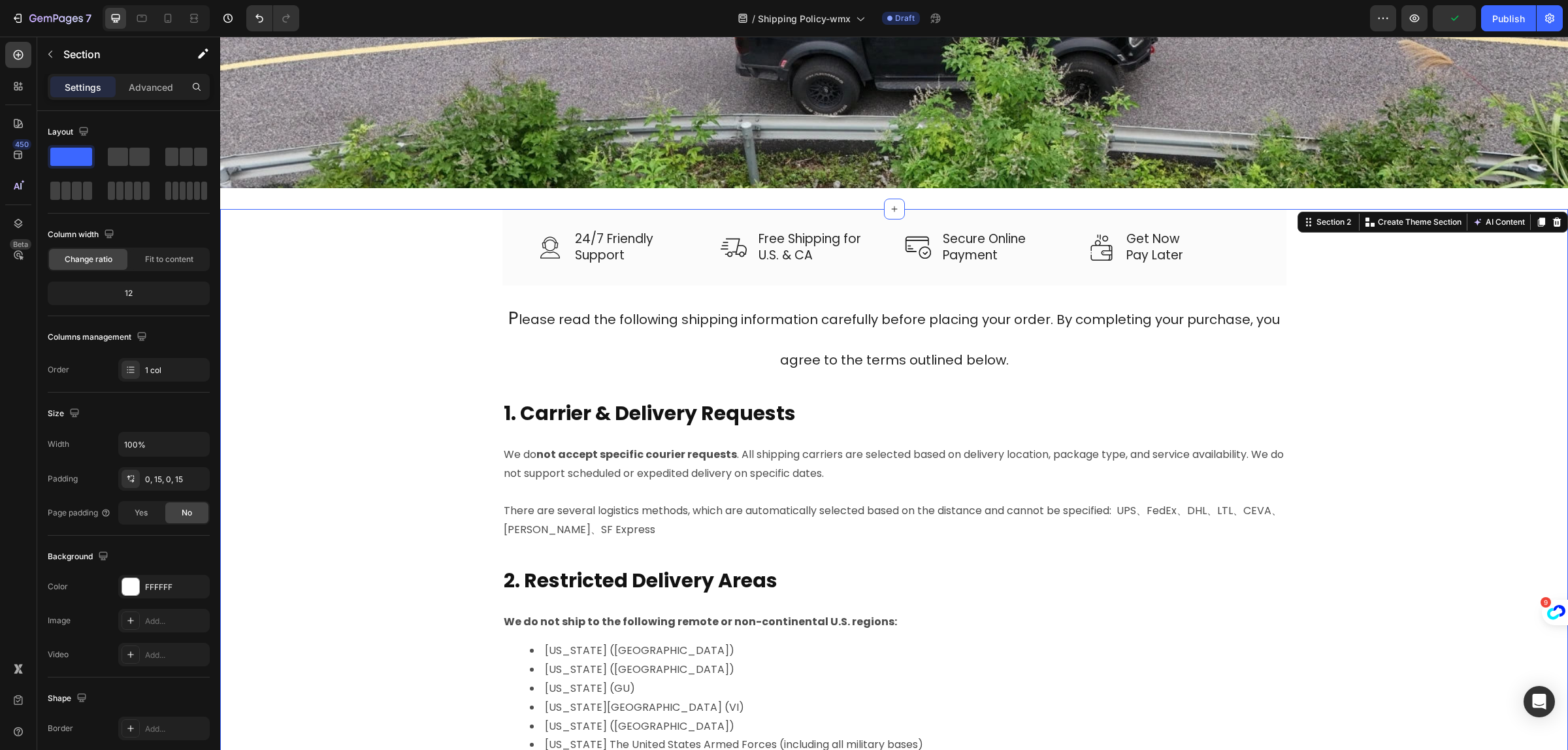
scroll to position [81, 0]
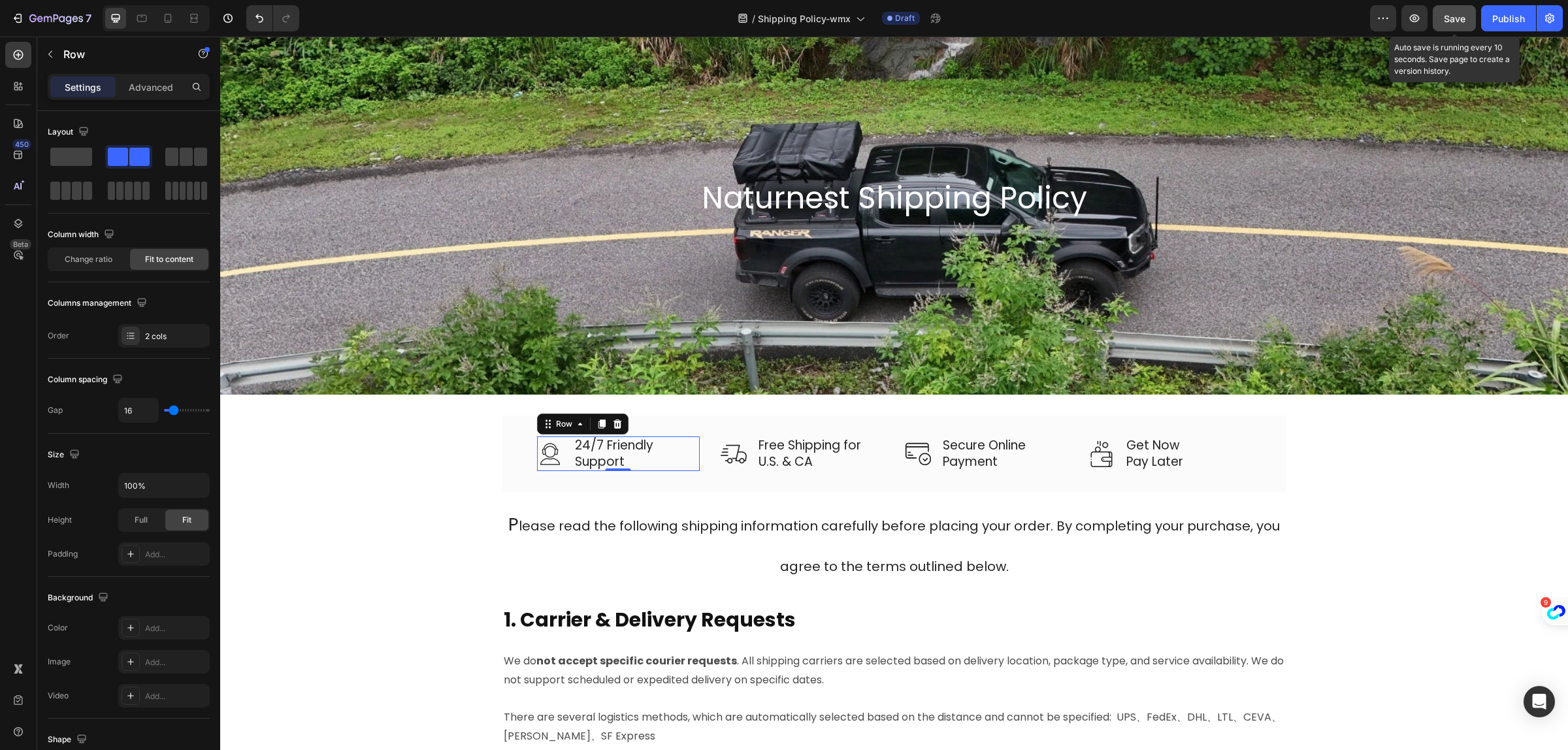
click at [1454, 14] on span "Save" at bounding box center [1454, 18] width 22 height 11
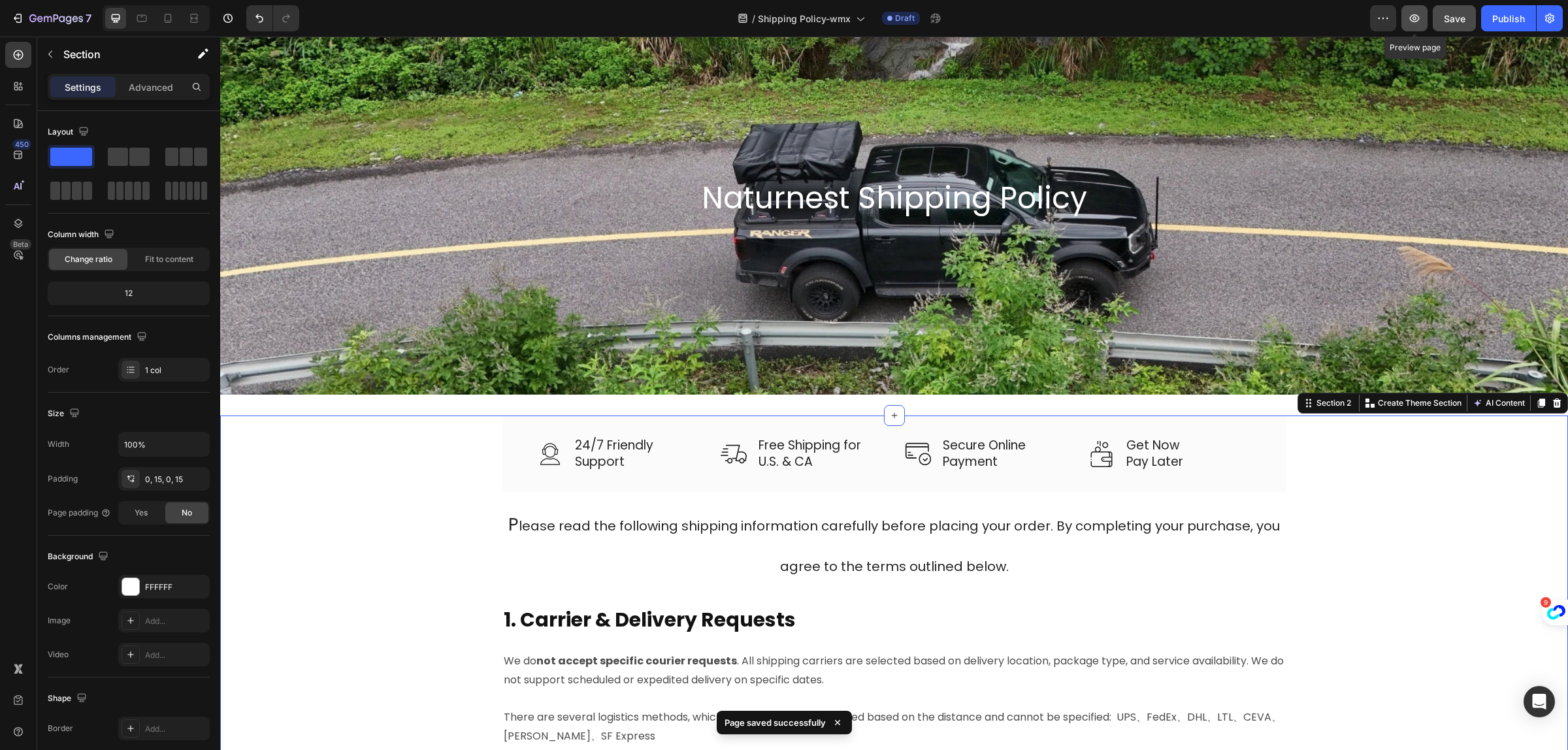
click at [1412, 22] on icon "button" at bounding box center [1415, 18] width 13 height 13
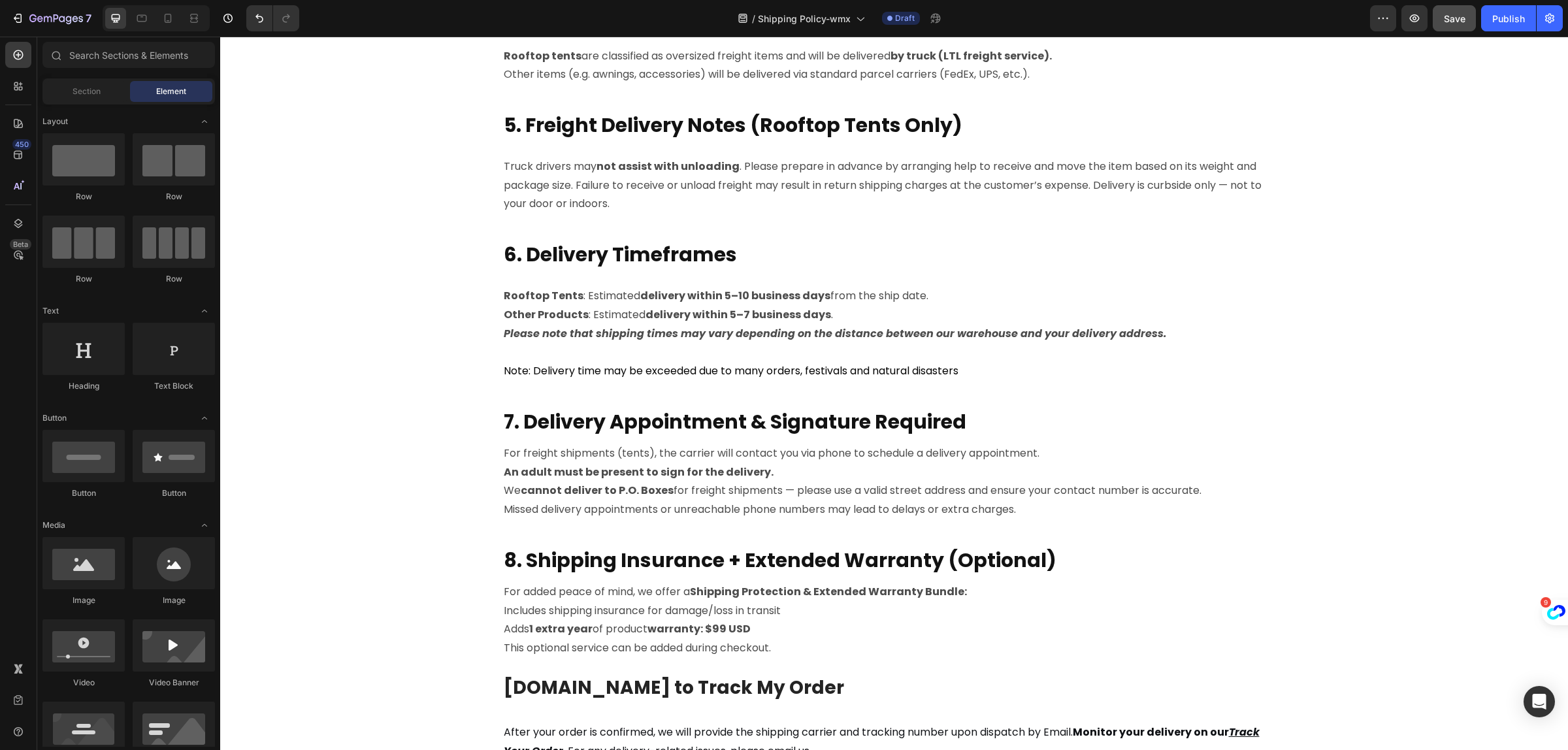
scroll to position [1796, 0]
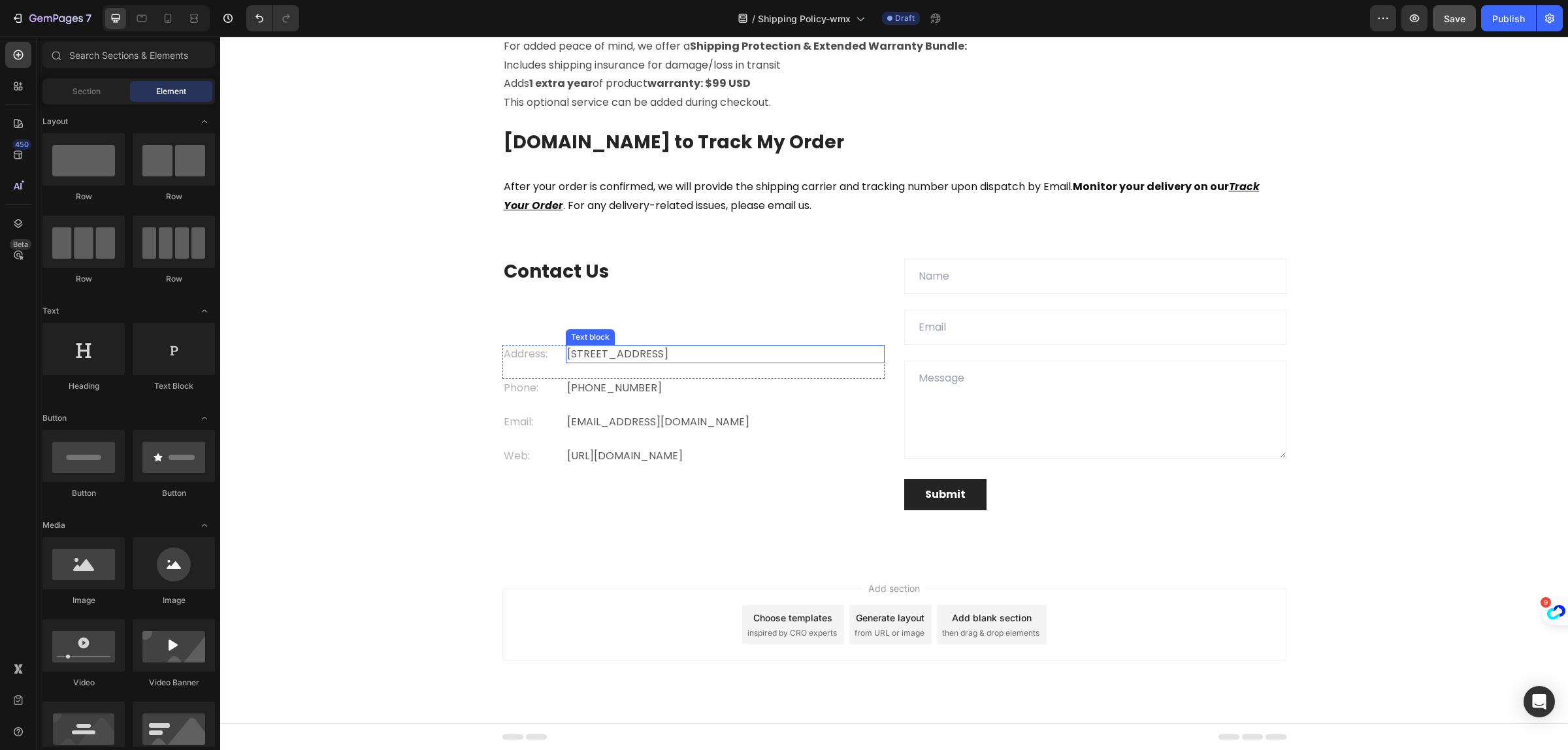
click at [615, 348] on p "Eight Avenue 487, London" at bounding box center [726, 354] width 316 height 16
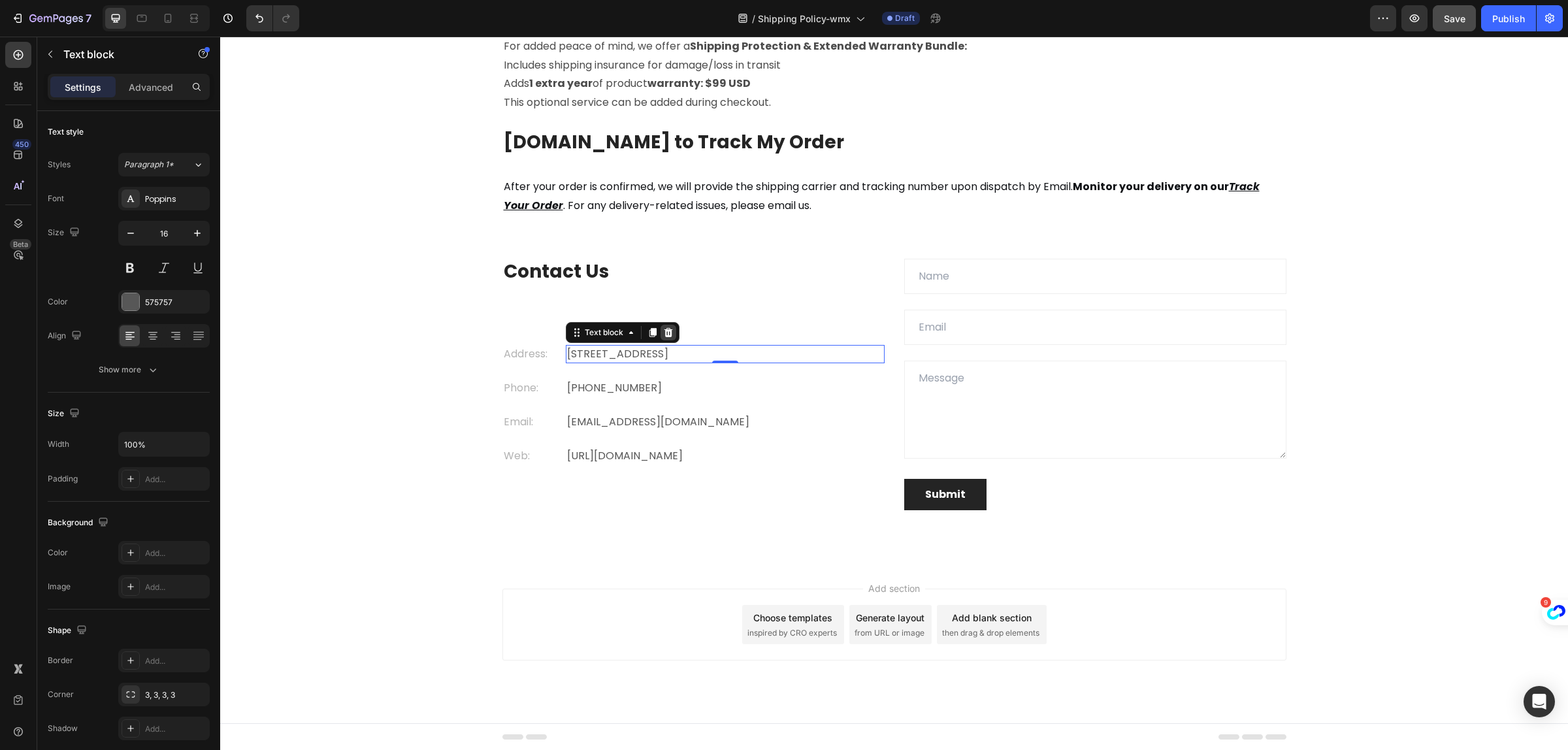
click at [664, 330] on icon at bounding box center [668, 333] width 9 height 9
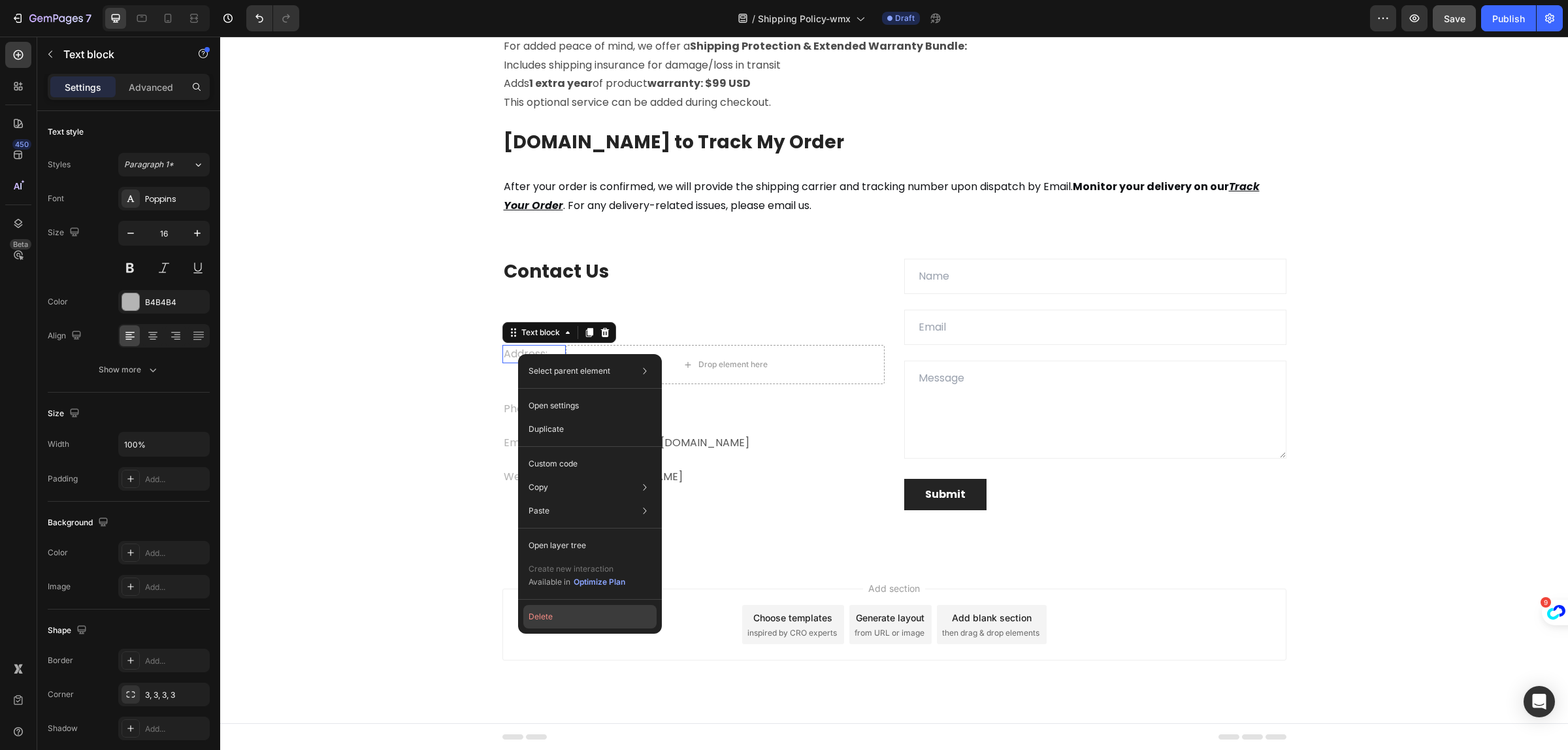
click at [542, 621] on button "Delete" at bounding box center [590, 617] width 133 height 24
drag, startPoint x: 762, startPoint y: 657, endPoint x: 544, endPoint y: 615, distance: 222.0
click at [542, 621] on div "Add section Choose templates inspired by CRO experts Generate layout from URL o…" at bounding box center [894, 625] width 784 height 72
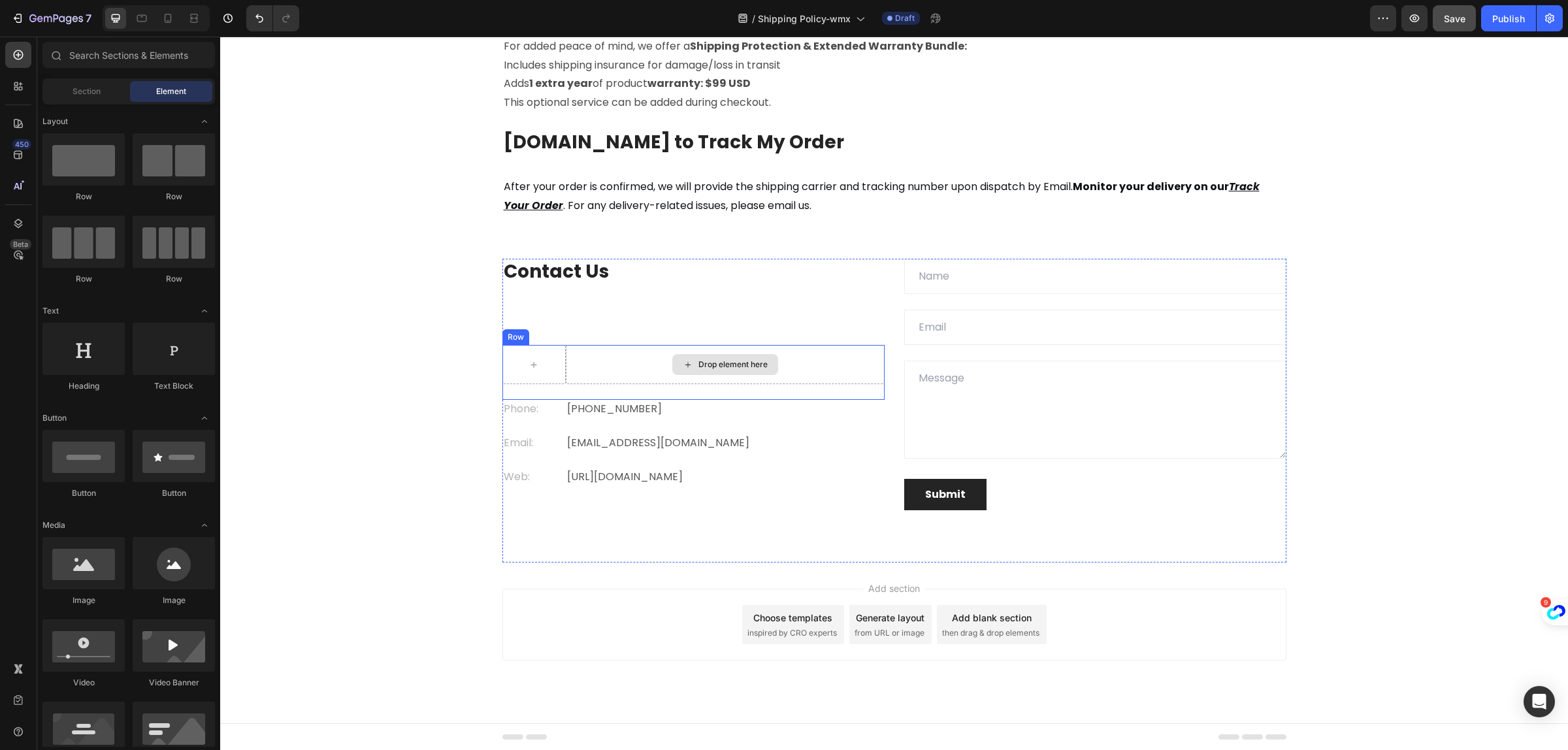
click at [599, 366] on div "Drop element here" at bounding box center [726, 364] width 319 height 39
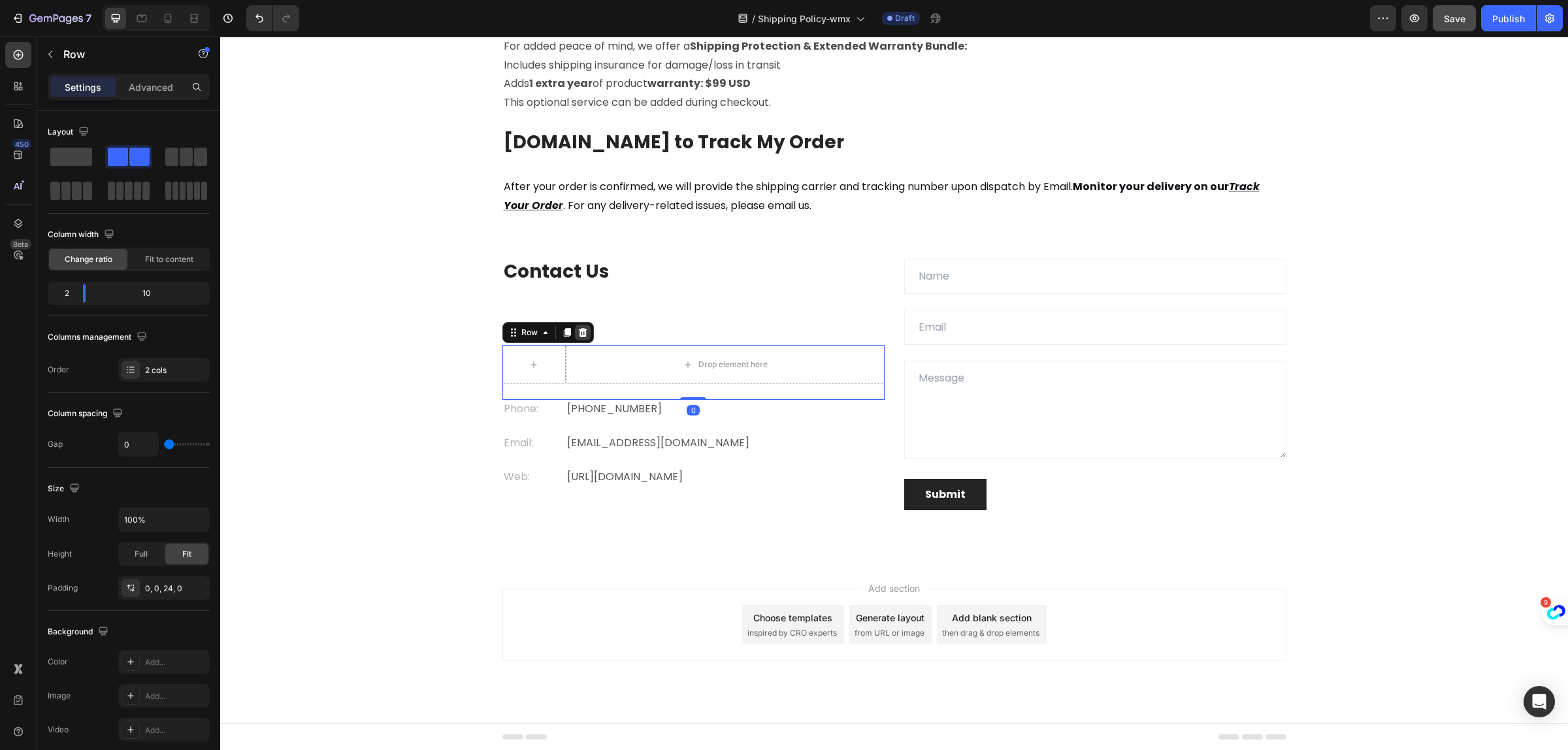
click at [578, 338] on div at bounding box center [583, 333] width 16 height 16
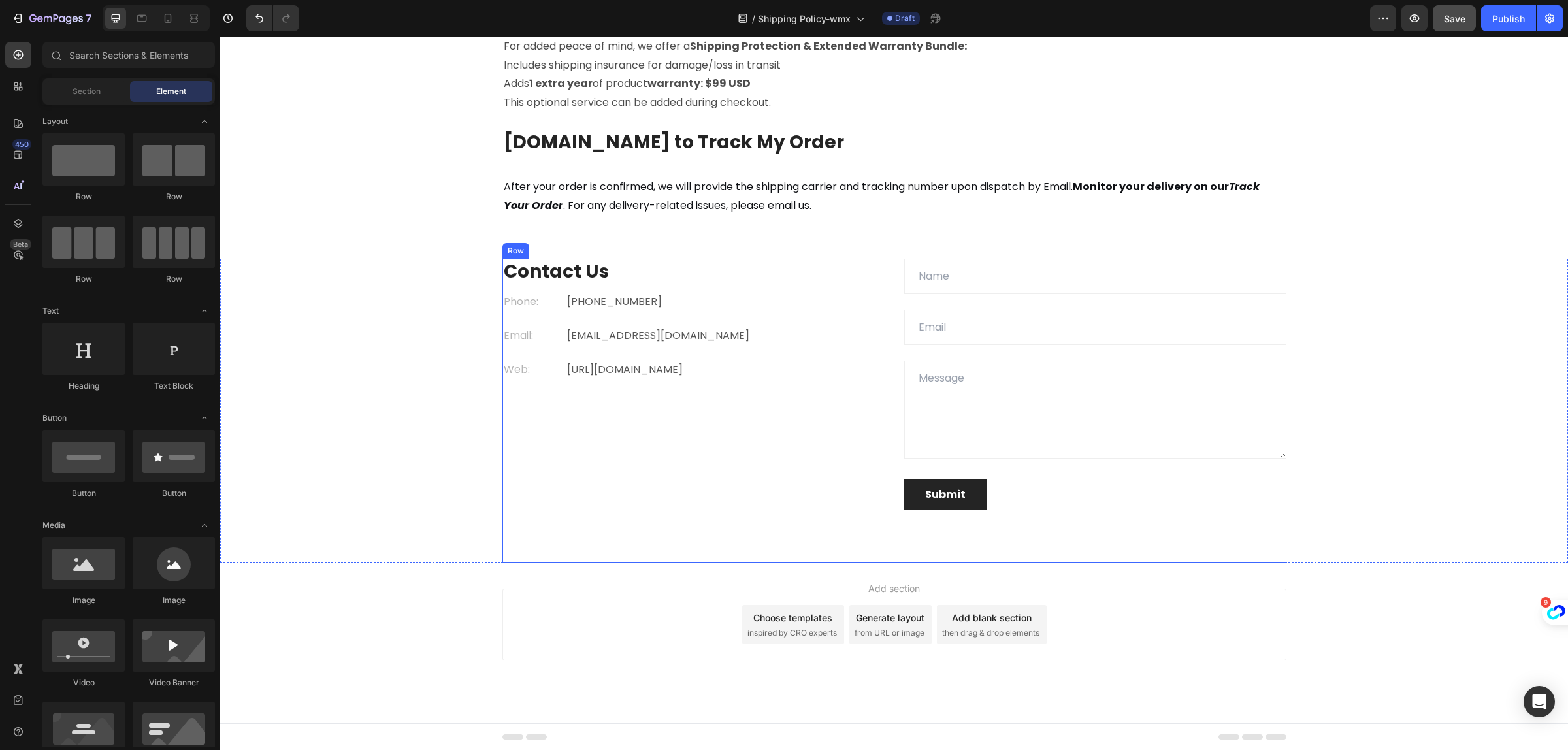
click at [661, 468] on div "Contact Us Heading Phone: Text block +1 (934) 642-0570 Text block Row Email: Te…" at bounding box center [693, 384] width 382 height 252
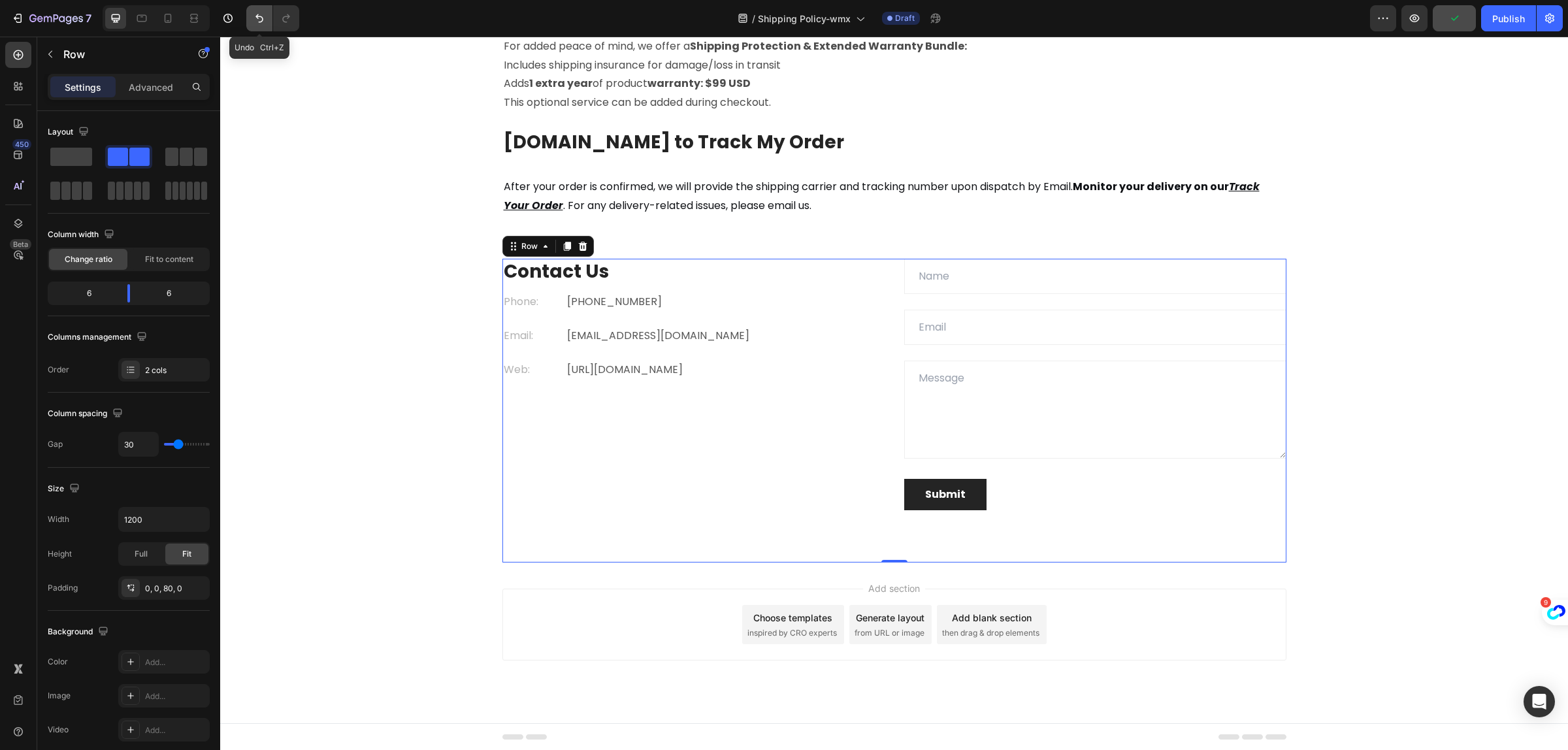
click at [265, 20] on icon "Undo/Redo" at bounding box center [259, 18] width 13 height 13
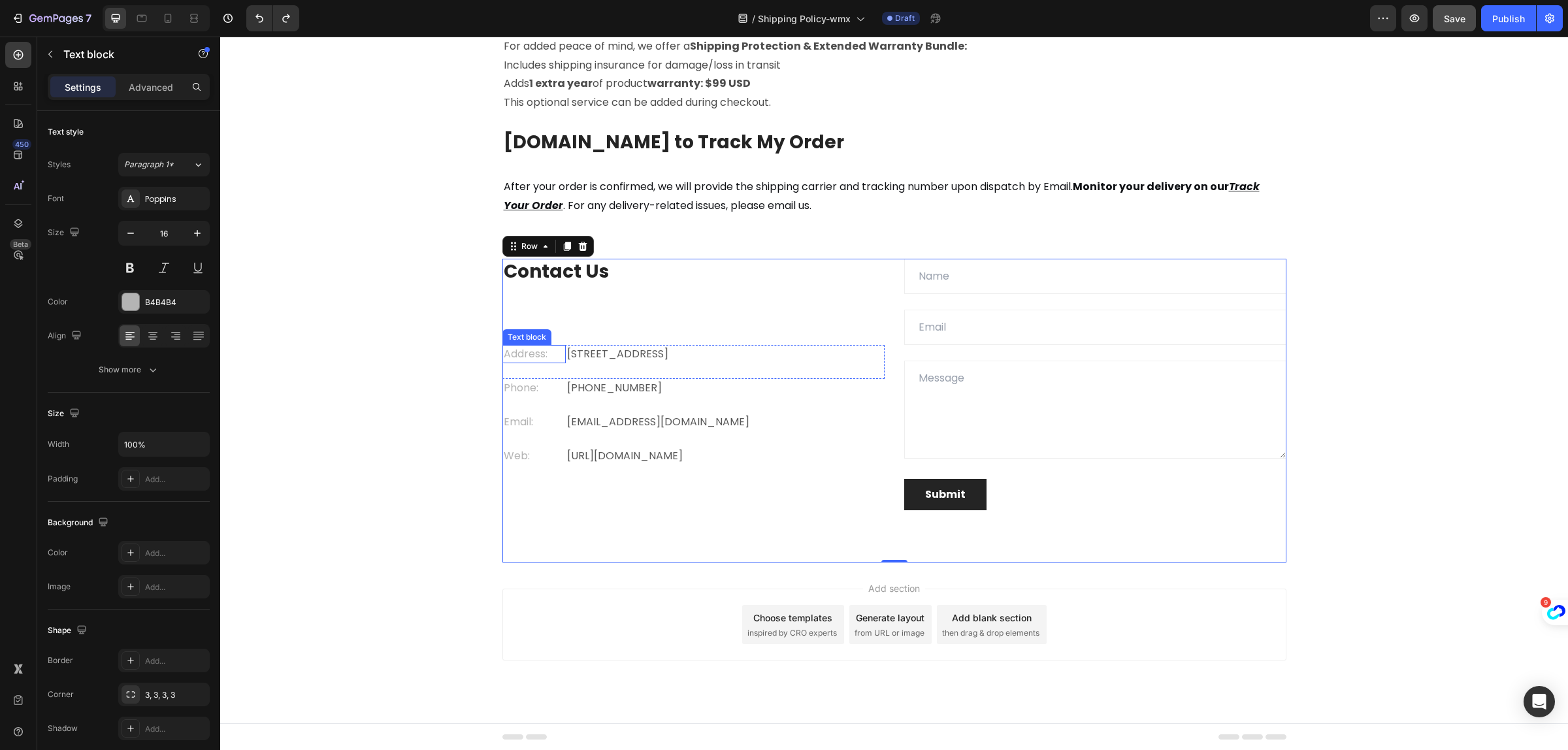
click at [508, 356] on p "Address:" at bounding box center [534, 354] width 62 height 16
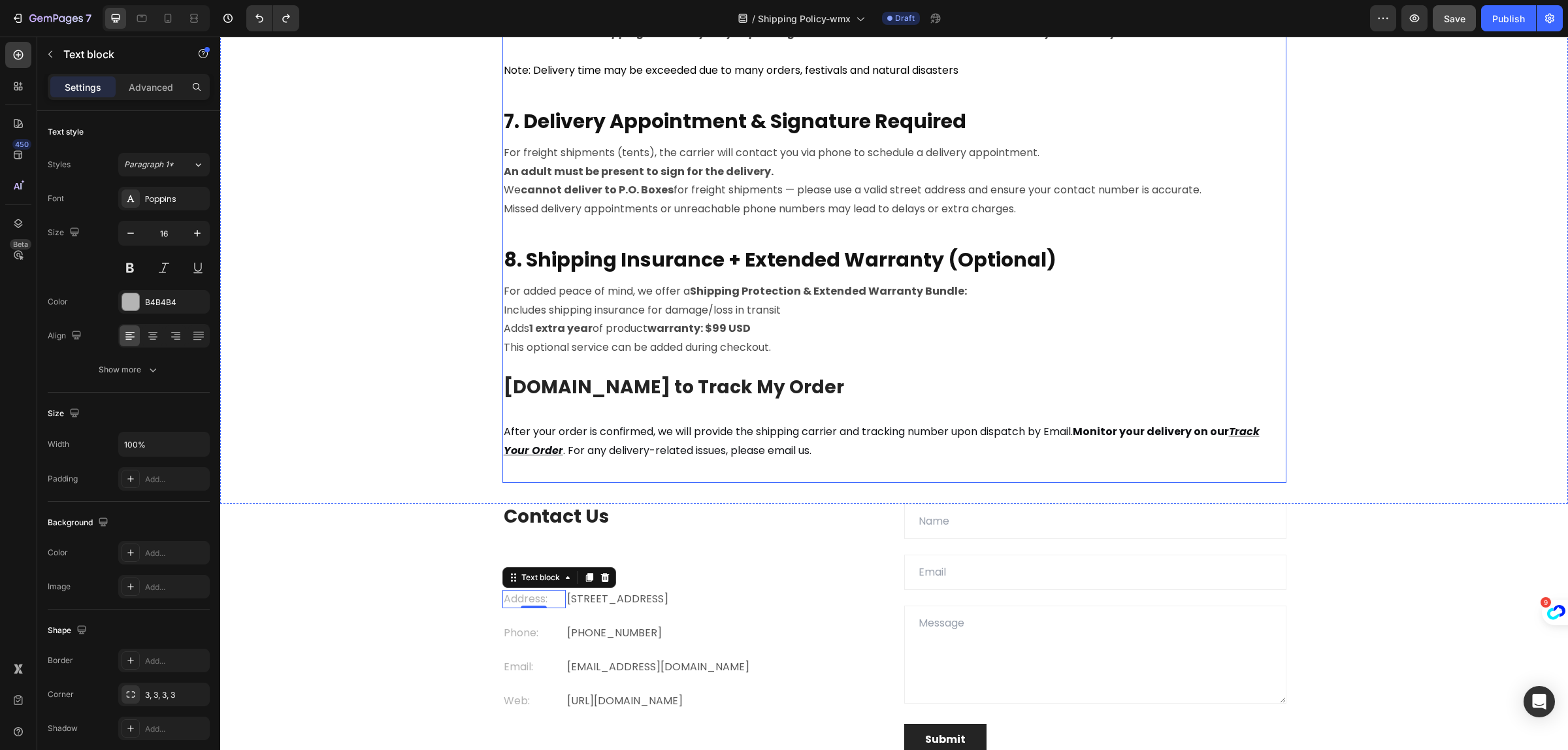
scroll to position [1633, 0]
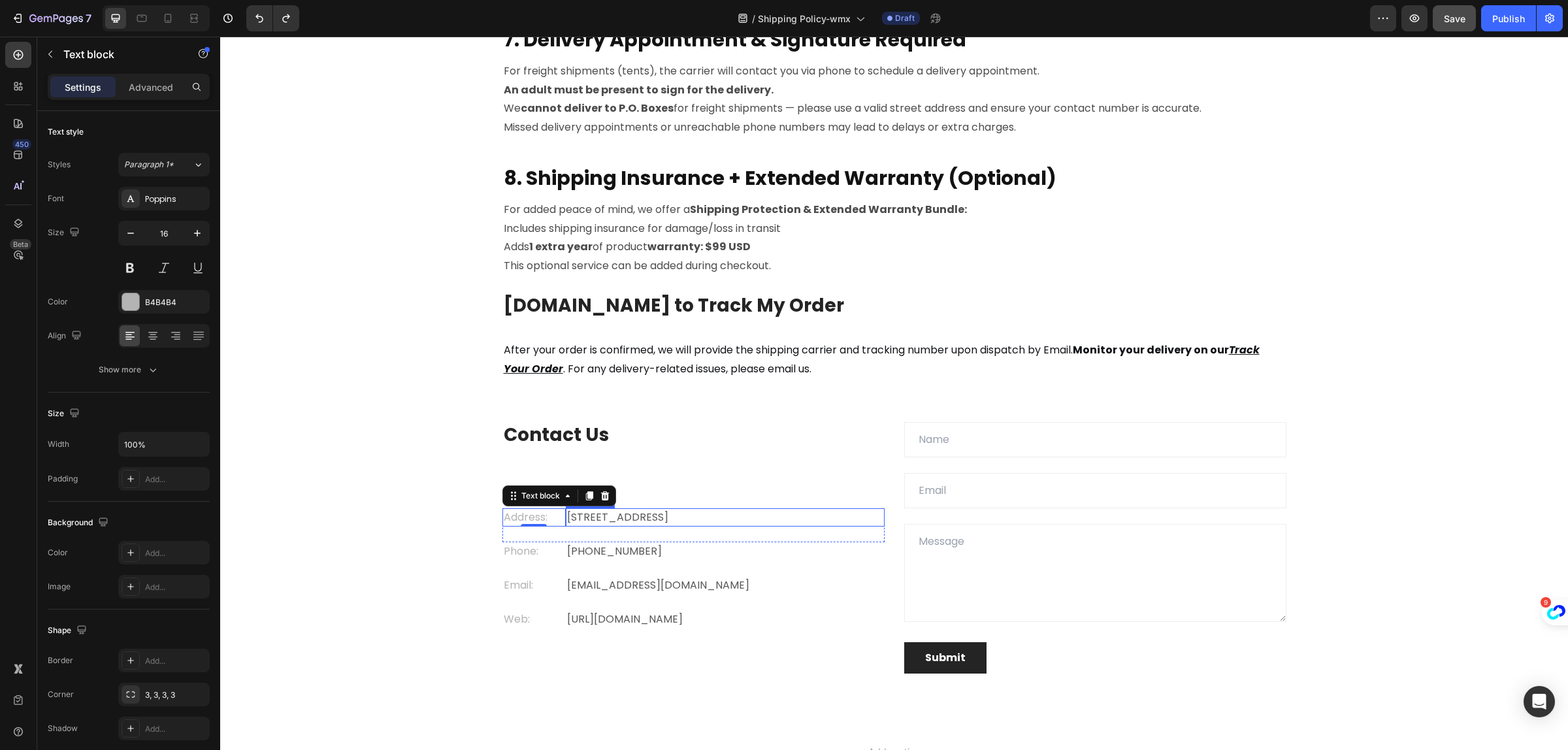
click at [817, 523] on p "Eight Avenue 487, London" at bounding box center [726, 518] width 316 height 16
click at [789, 461] on div "Contact Us Heading Address: Text block Eight Avenue 487, London Text block 0 Ro…" at bounding box center [693, 548] width 382 height 252
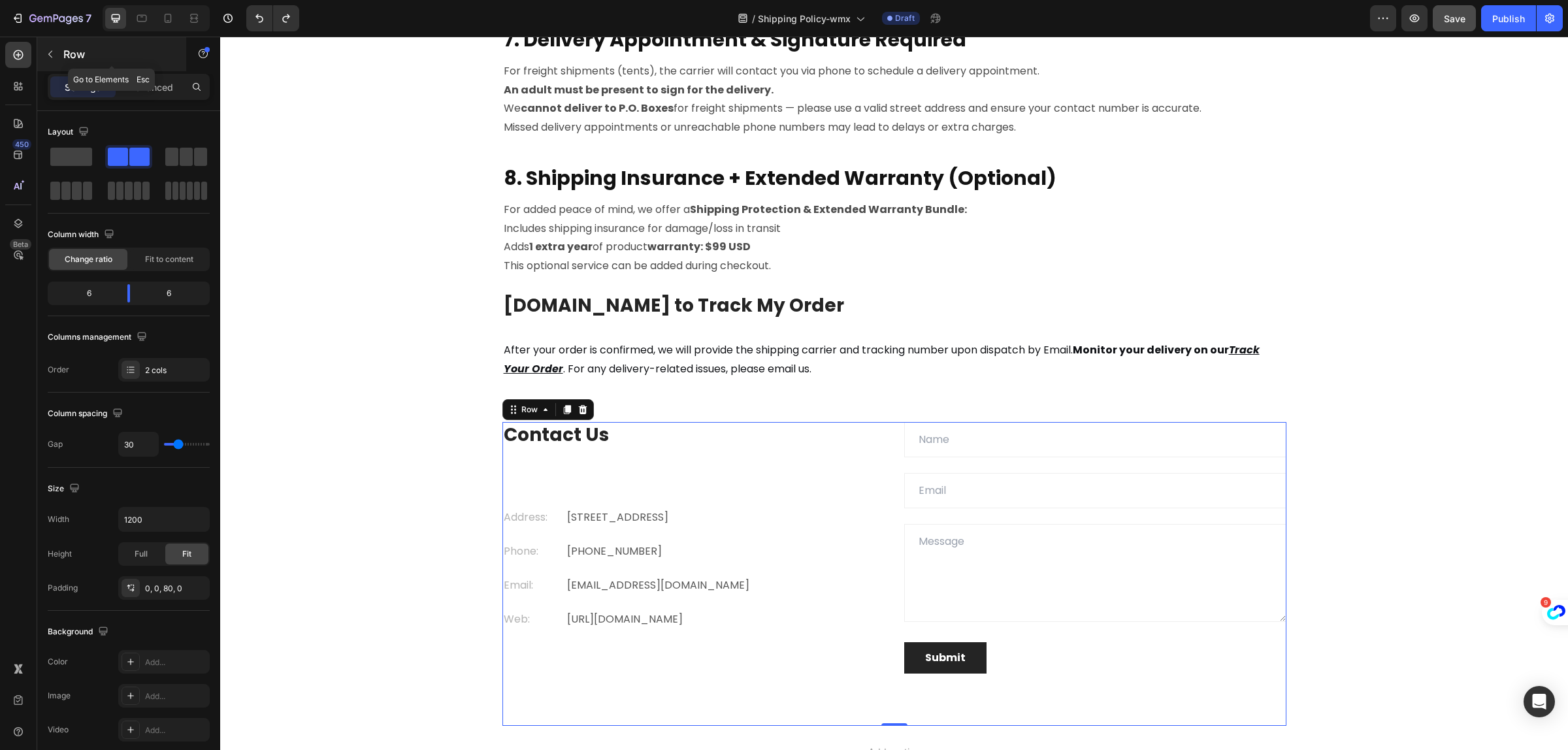
click at [48, 60] on button "button" at bounding box center [51, 55] width 21 height 21
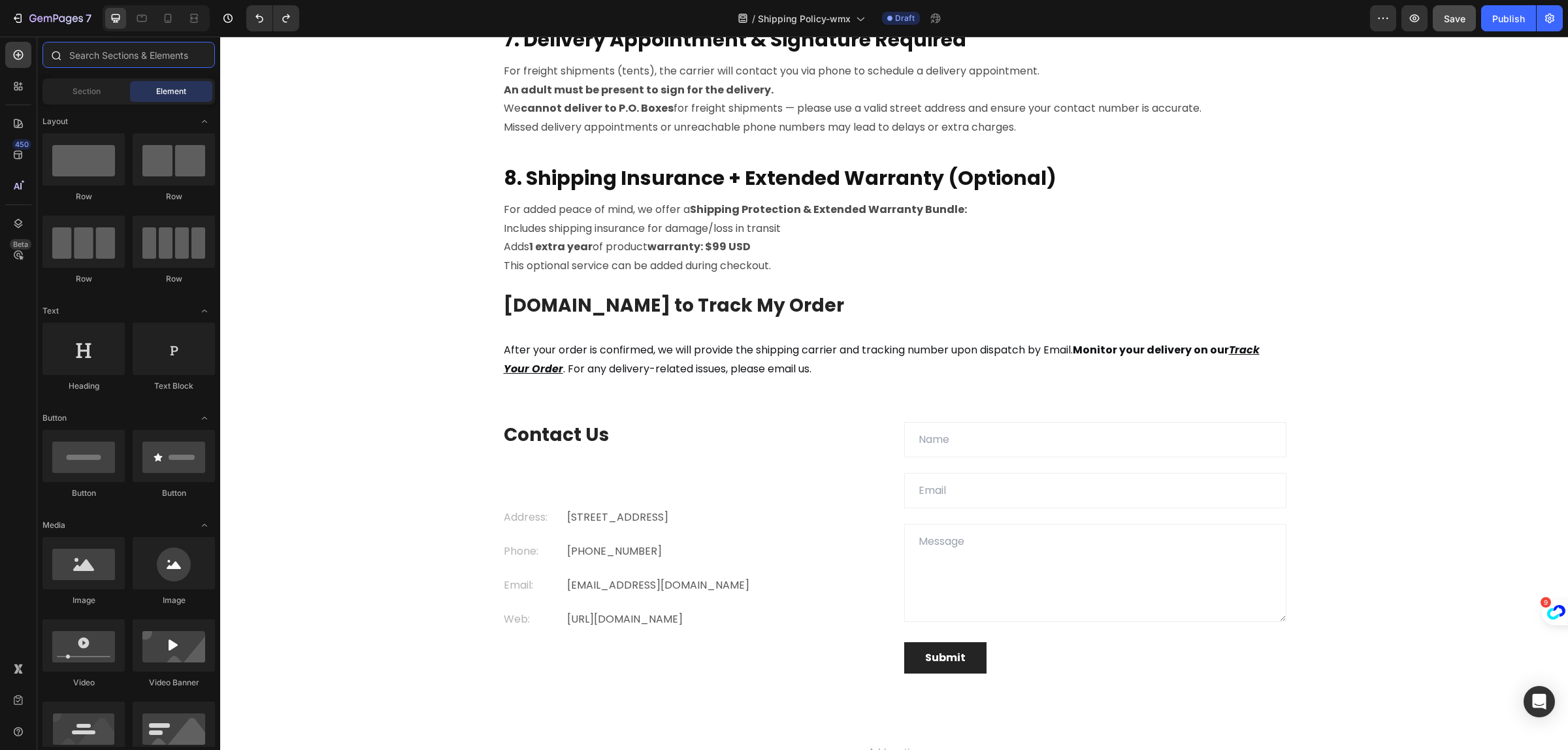
click at [116, 59] on input "text" at bounding box center [129, 55] width 173 height 26
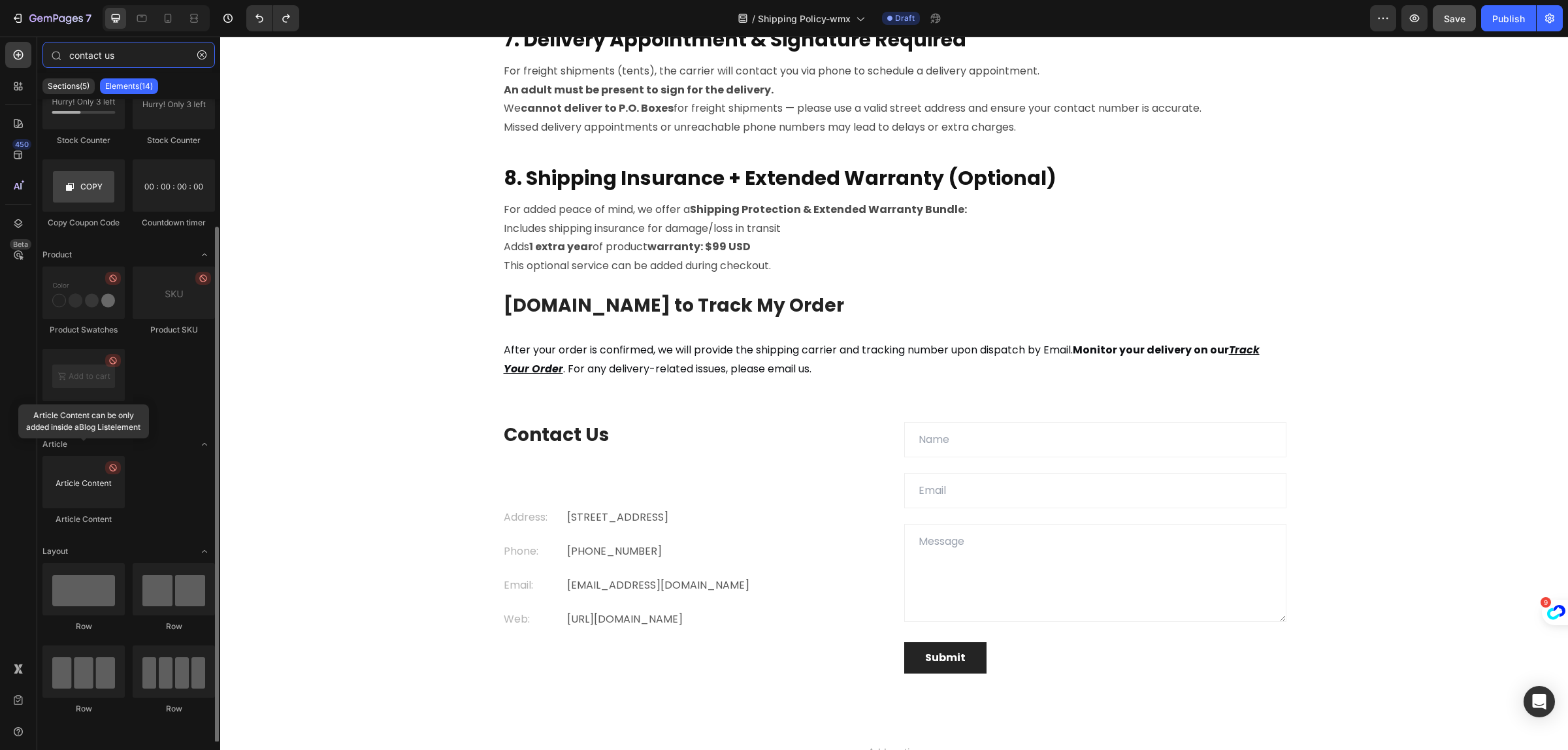
scroll to position [0, 0]
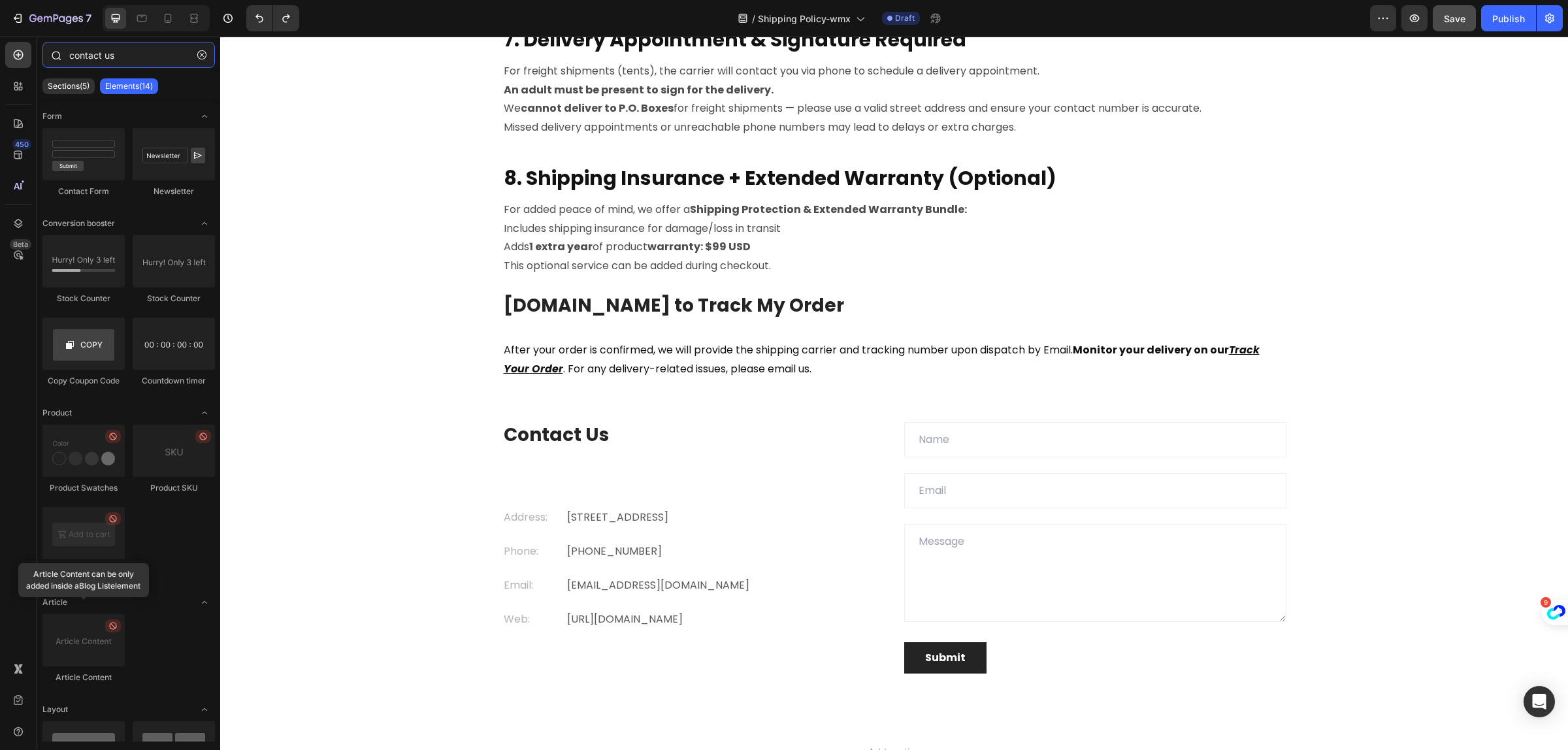
click at [142, 55] on input "contact us" at bounding box center [129, 55] width 173 height 26
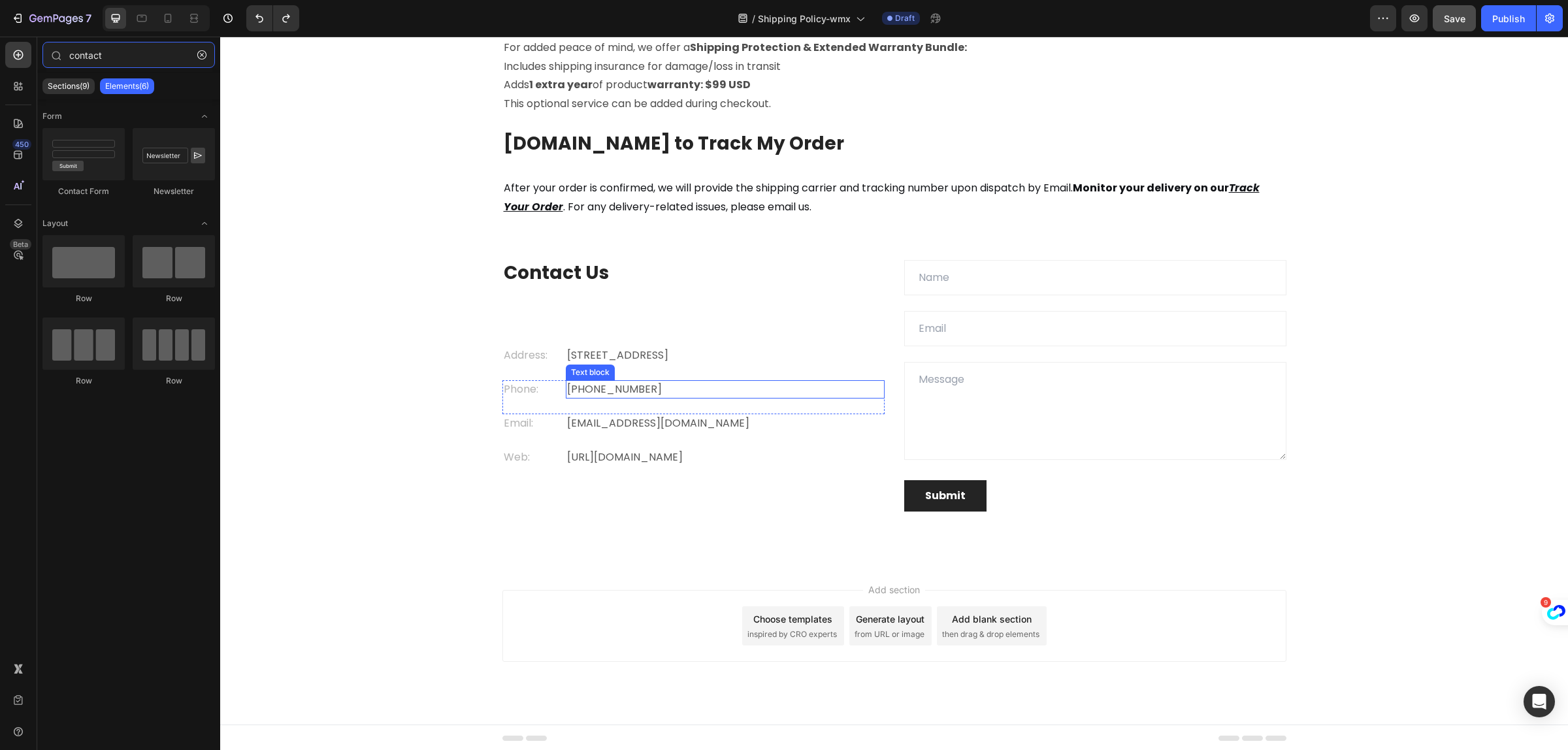
scroll to position [1796, 0]
type input "contact"
drag, startPoint x: 704, startPoint y: 632, endPoint x: 674, endPoint y: 500, distance: 135.4
click at [626, 533] on div "Contact Us Heading Address: Text block Eight Avenue 487, London Text block Row …" at bounding box center [894, 410] width 784 height 304
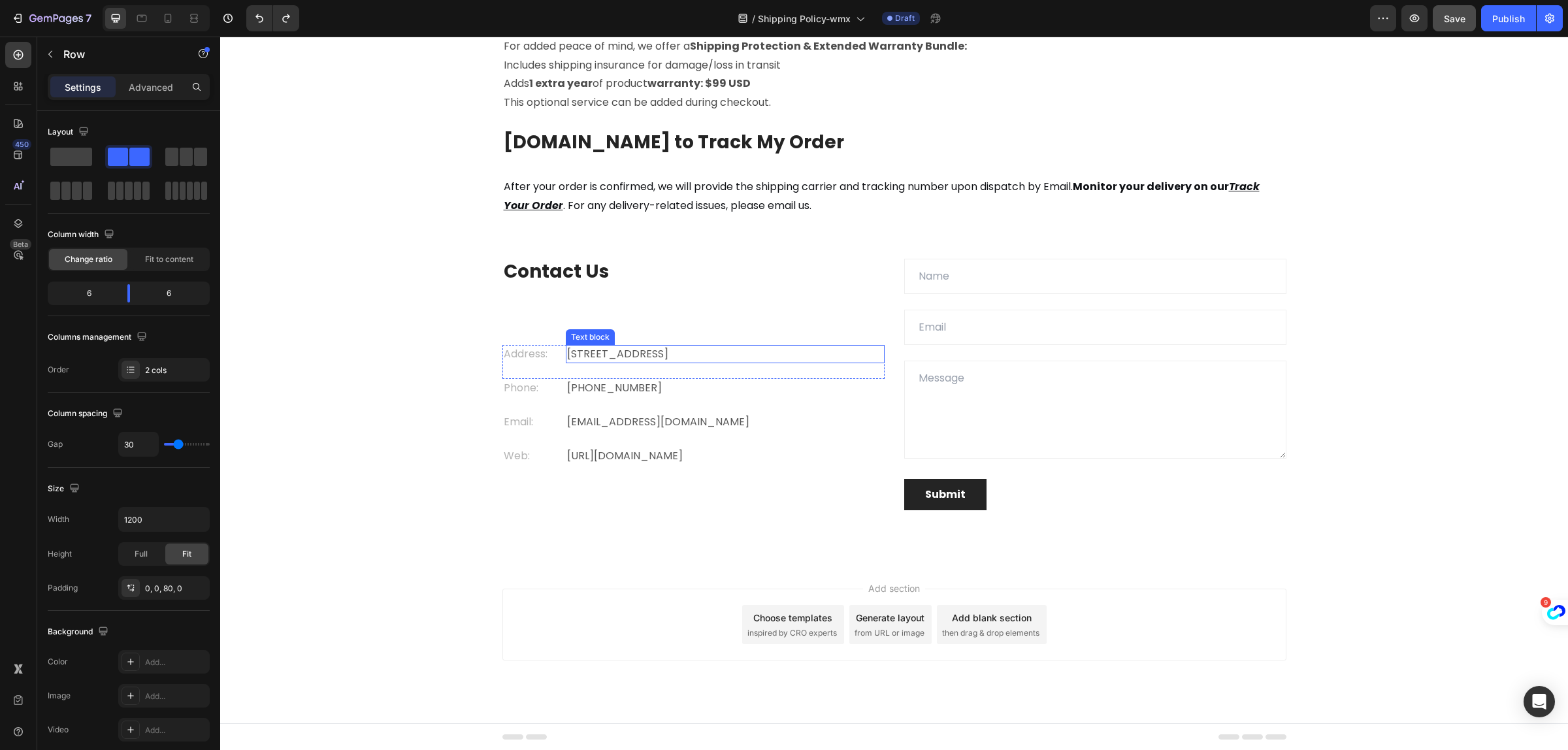
click at [573, 351] on p "Eight Avenue 487, London" at bounding box center [726, 354] width 316 height 16
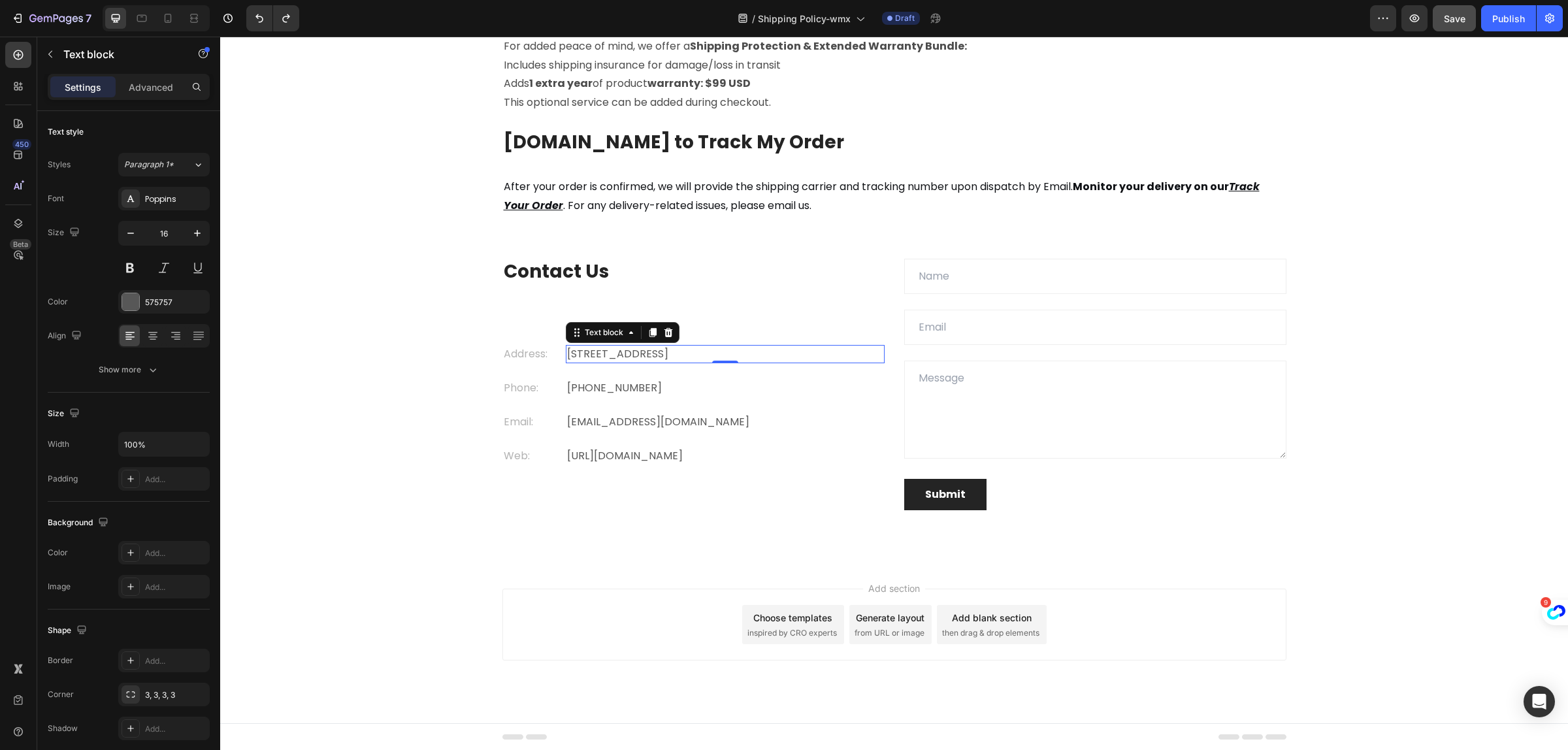
click at [706, 350] on p "Eight Avenue 487, London" at bounding box center [726, 354] width 316 height 16
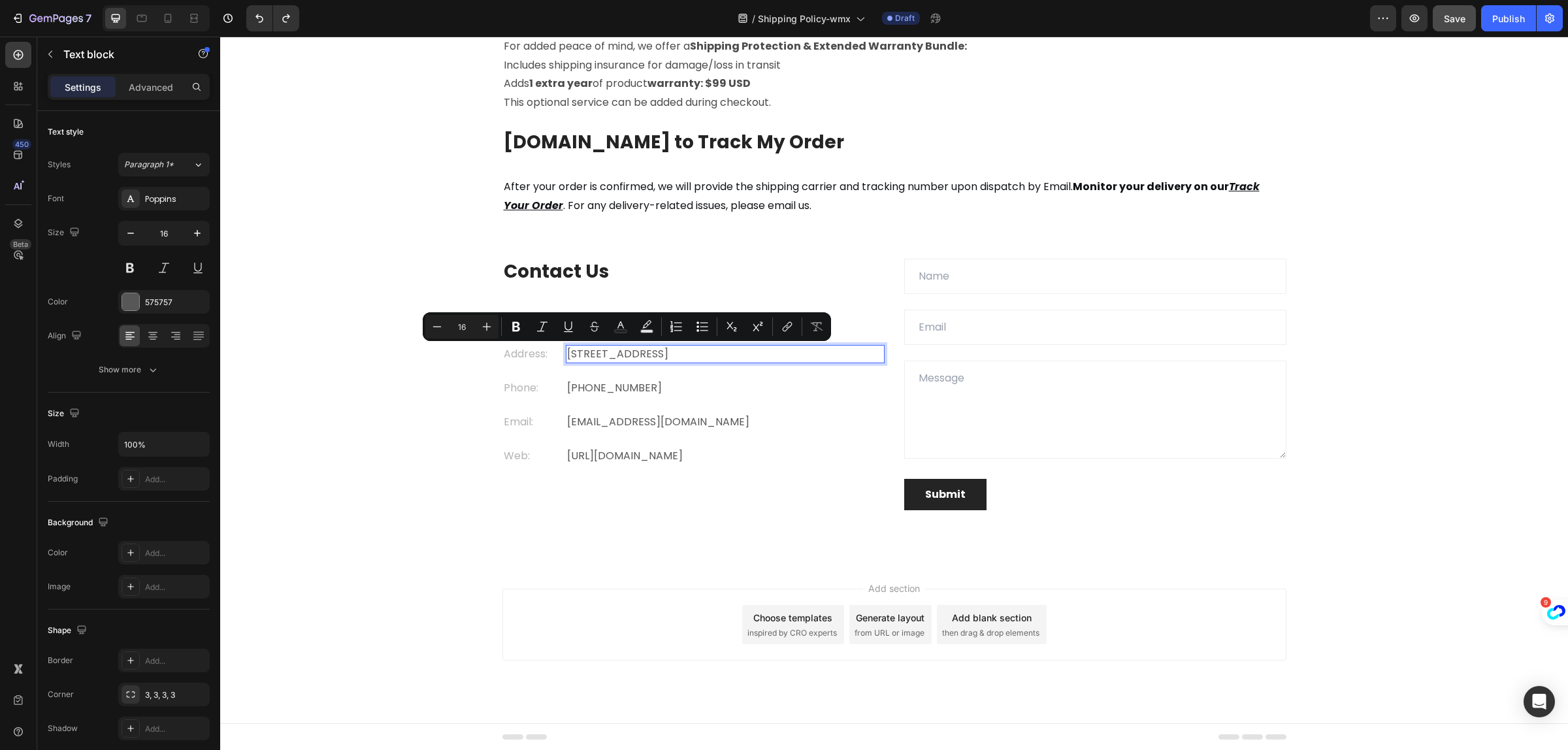
drag, startPoint x: 704, startPoint y: 351, endPoint x: 560, endPoint y: 351, distance: 144.0
click at [567, 351] on p "Eight Avenue 487, London" at bounding box center [726, 354] width 316 height 16
click at [504, 351] on p "Address:" at bounding box center [534, 354] width 62 height 16
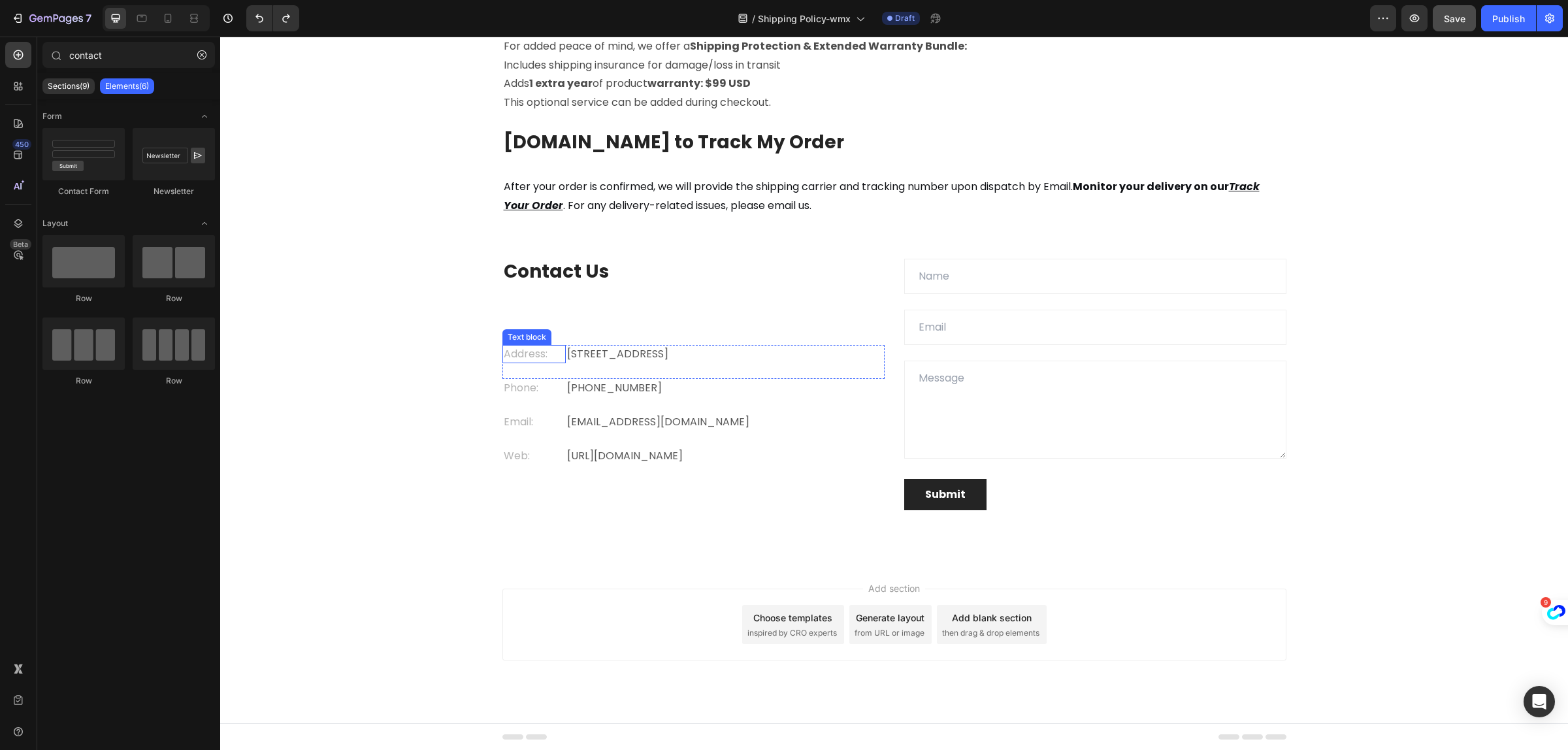
click at [533, 347] on p "Address:" at bounding box center [534, 354] width 62 height 16
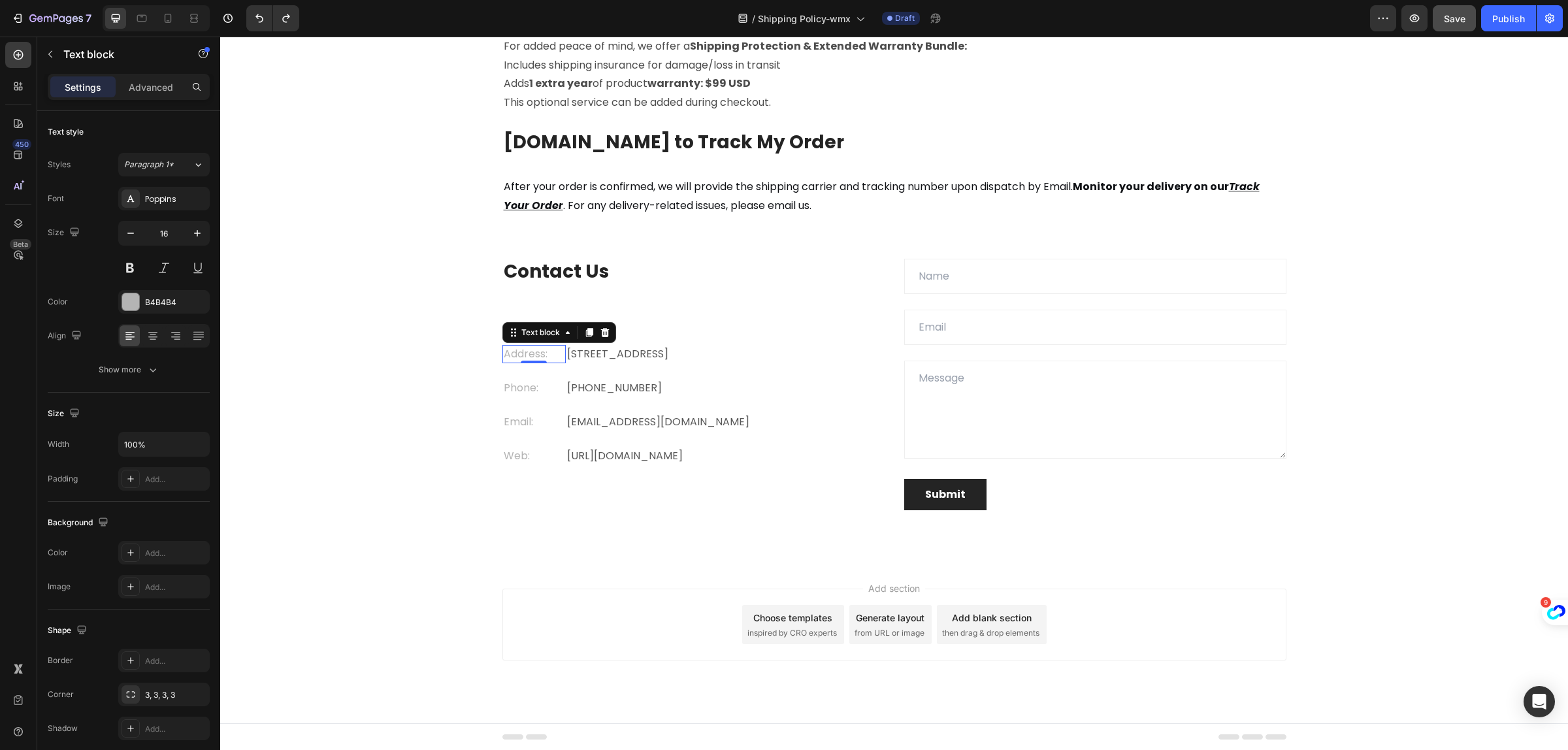
click at [541, 351] on p "Address:" at bounding box center [534, 354] width 62 height 16
click at [594, 347] on p "Eight Avenue 487, London" at bounding box center [726, 354] width 316 height 16
click at [699, 353] on p "Eight Avenue 487, London" at bounding box center [726, 354] width 316 height 16
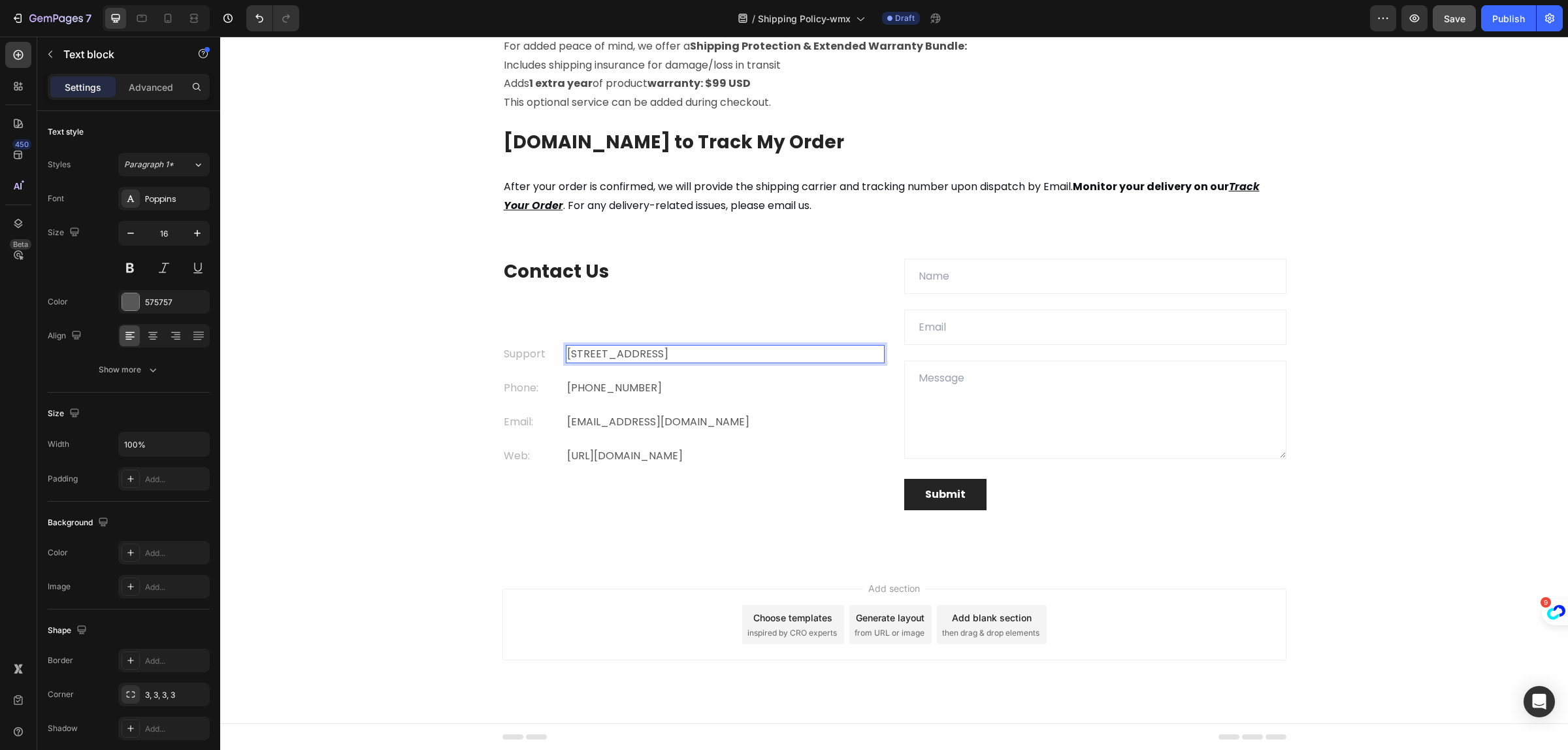
click at [699, 353] on p "Eight Avenue 487, London" at bounding box center [726, 354] width 316 height 16
click at [785, 312] on div "Contact Us Heading Support Text block 24/7 Text block 0 Row Phone: Text block +…" at bounding box center [693, 384] width 382 height 252
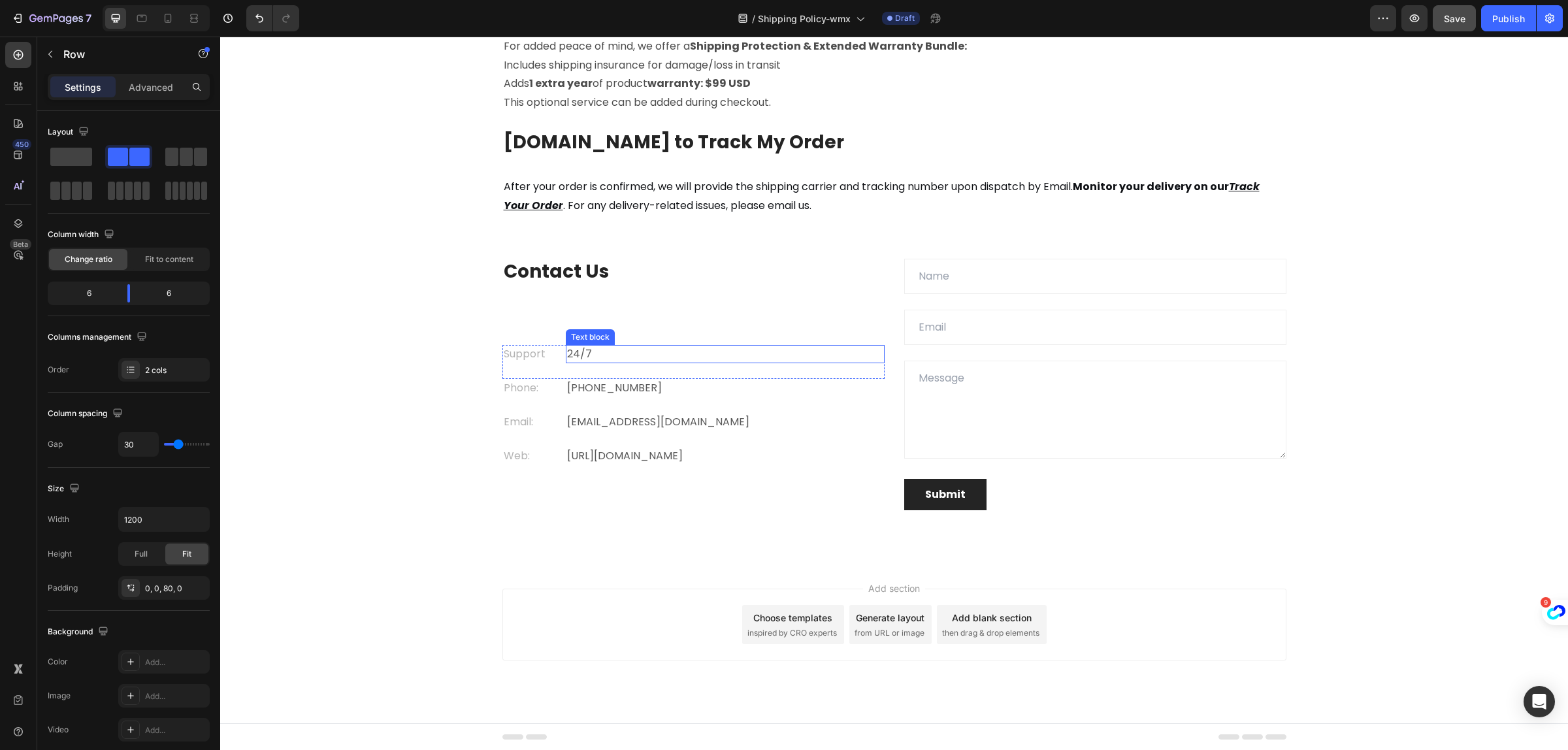
click at [594, 353] on p "24/7" at bounding box center [726, 354] width 316 height 16
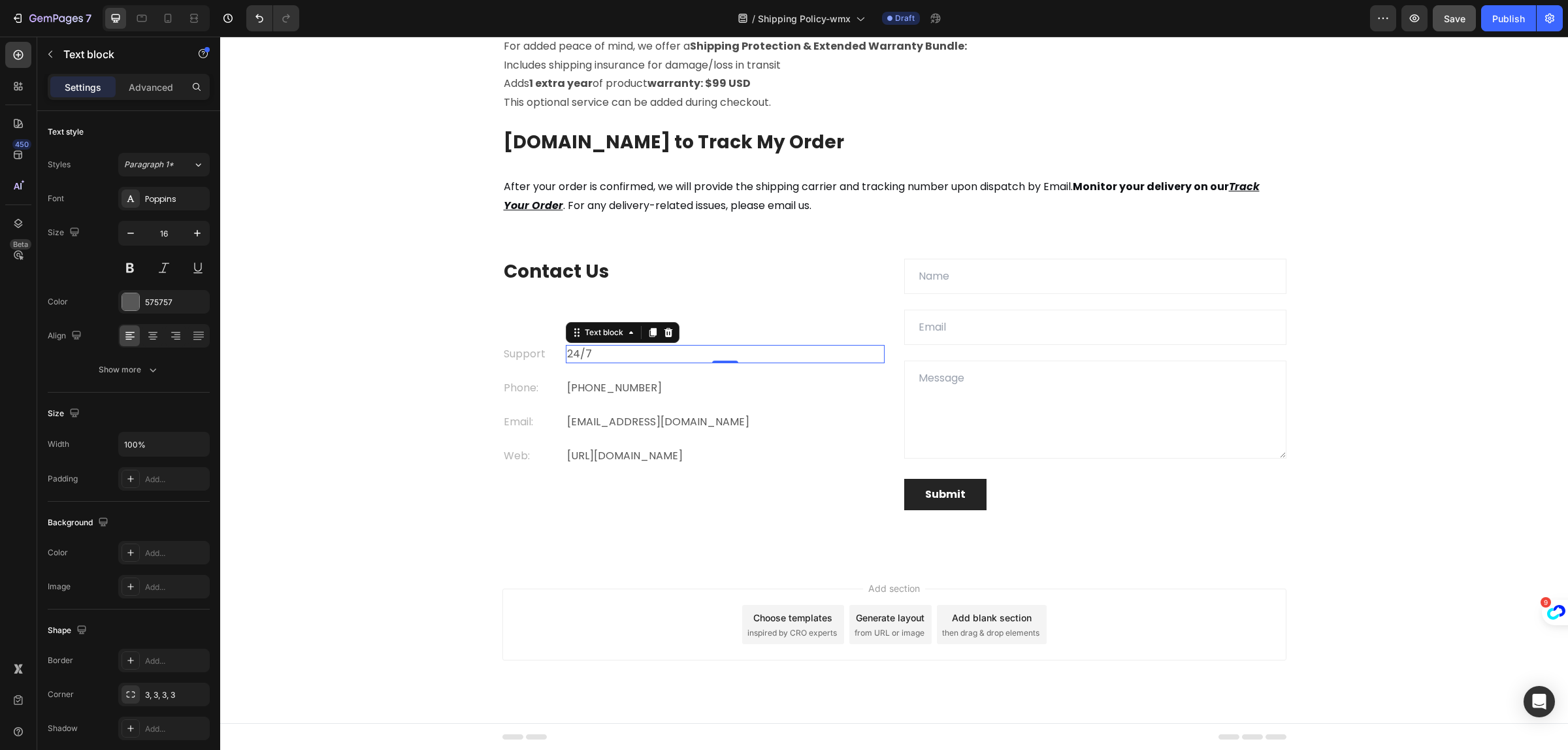
click at [599, 354] on p "24/7" at bounding box center [726, 354] width 316 height 16
click at [745, 311] on div "Contact Us Heading Support Text block 24/7 Support Text block 0 Row Phone: Text…" at bounding box center [693, 384] width 382 height 252
click at [632, 351] on p "24/7 Support" at bounding box center [726, 354] width 316 height 16
click at [634, 354] on p "24/7 Support" at bounding box center [726, 354] width 316 height 16
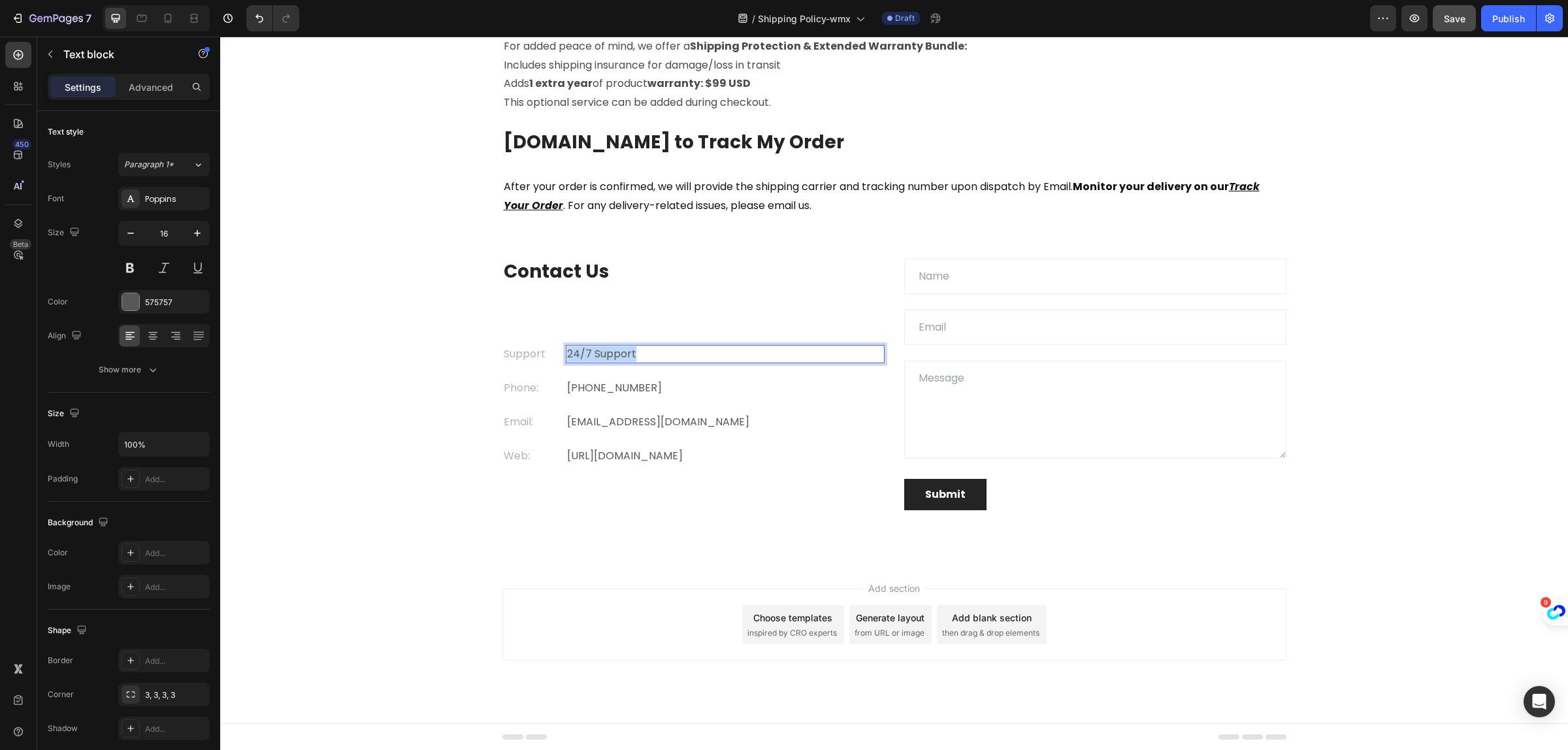
click at [634, 354] on p "24/7 Support" at bounding box center [726, 354] width 316 height 16
click at [759, 484] on div "Contact Us Heading Support Text block Mon to Sun: 24hours Text block 0 Row Phon…" at bounding box center [693, 384] width 382 height 252
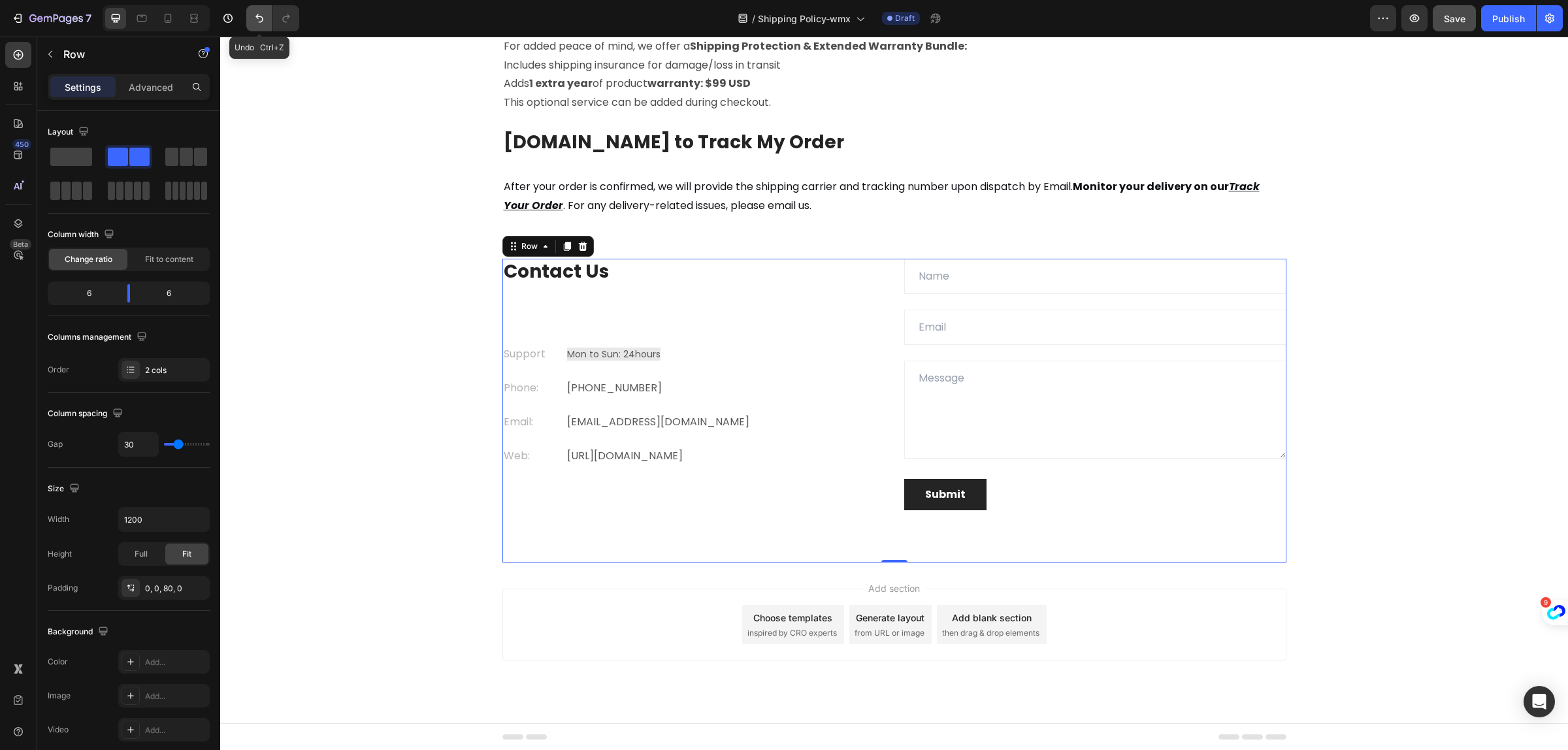
click at [259, 16] on icon "Undo/Redo" at bounding box center [259, 18] width 8 height 9
click at [599, 349] on p "24/7 Support" at bounding box center [726, 354] width 316 height 16
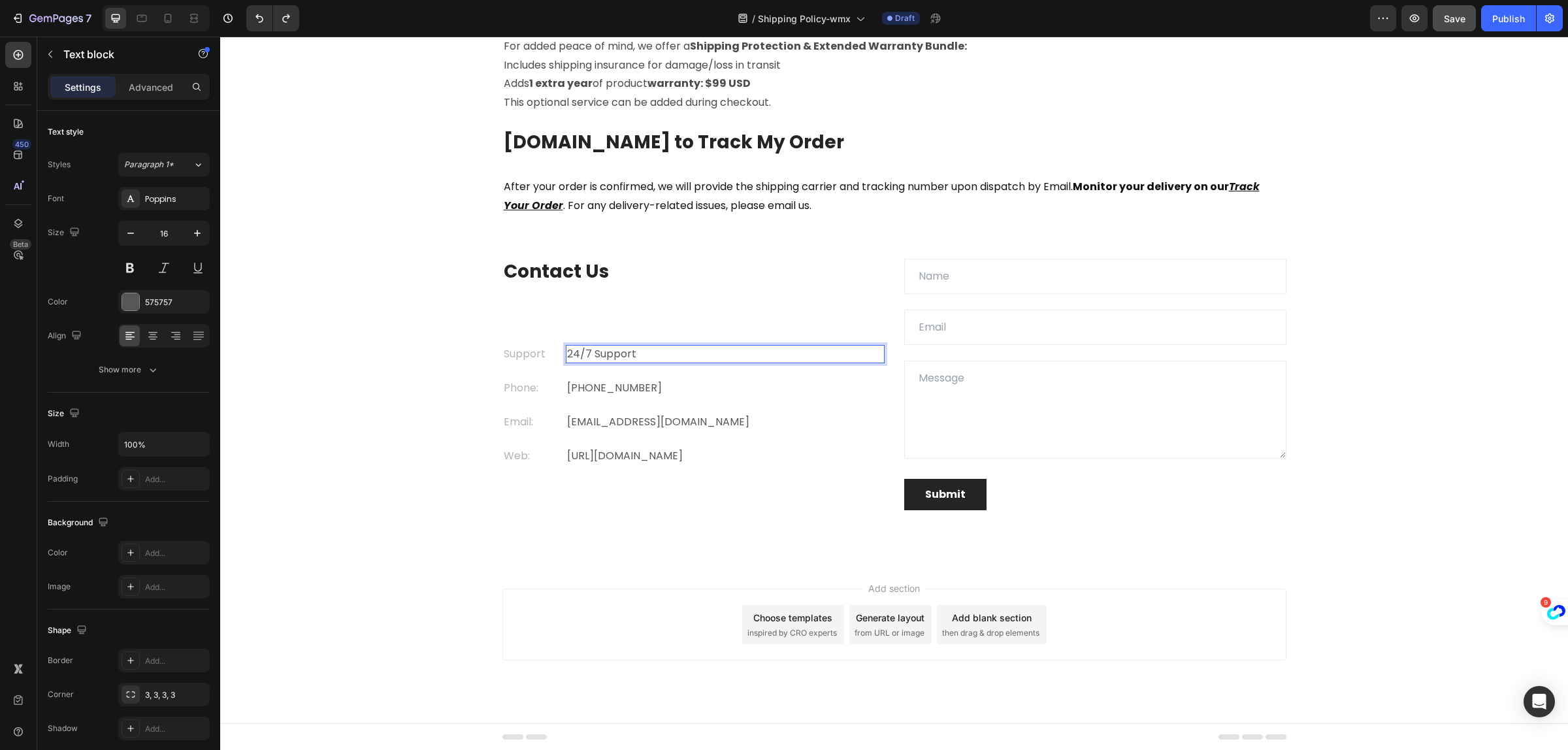
click at [643, 355] on p "24/7 Support" at bounding box center [726, 354] width 316 height 16
click at [370, 481] on div "Contact Us Heading Support Text block Mon to Sun: 24hours Text block 0 Row Phon…" at bounding box center [894, 410] width 1328 height 304
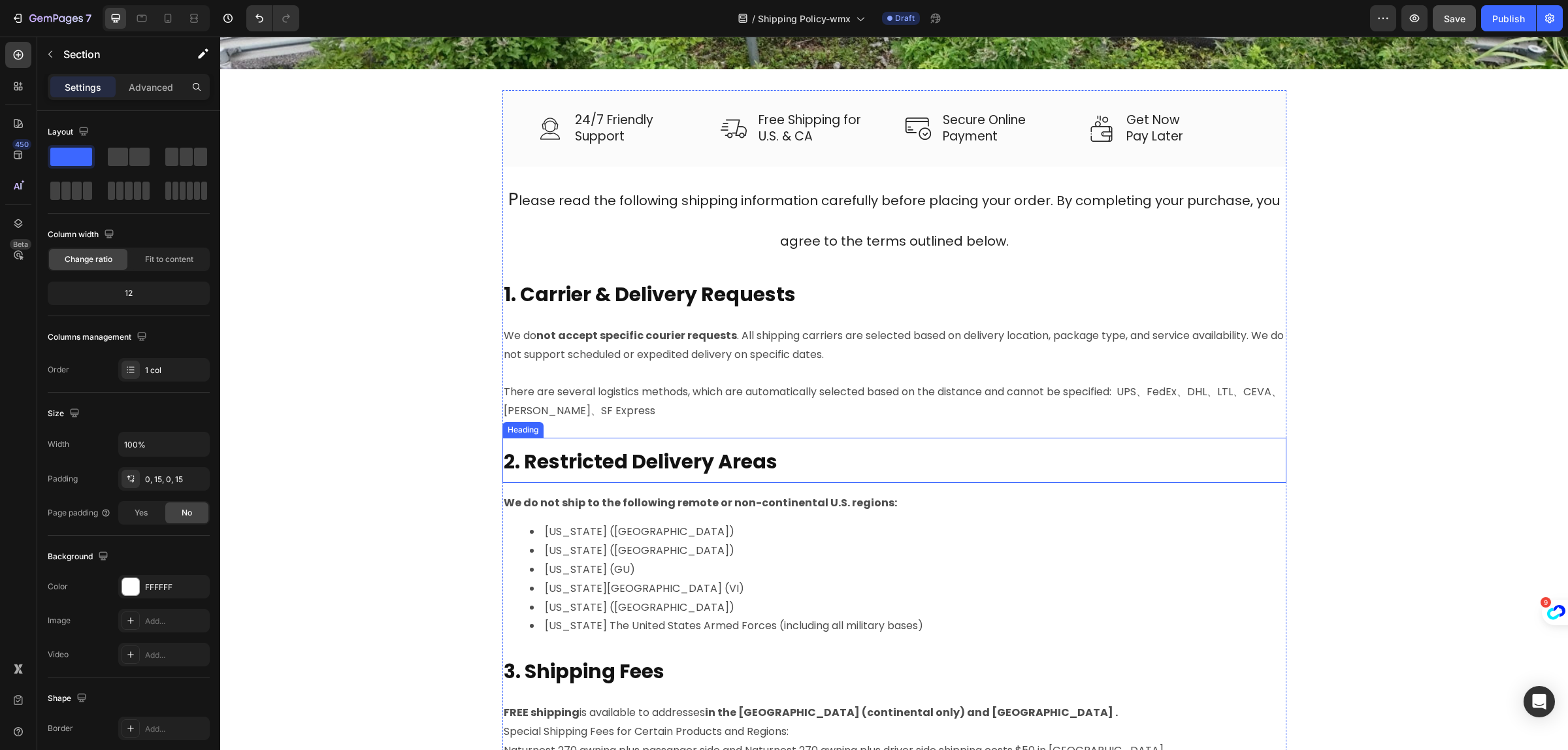
scroll to position [80, 0]
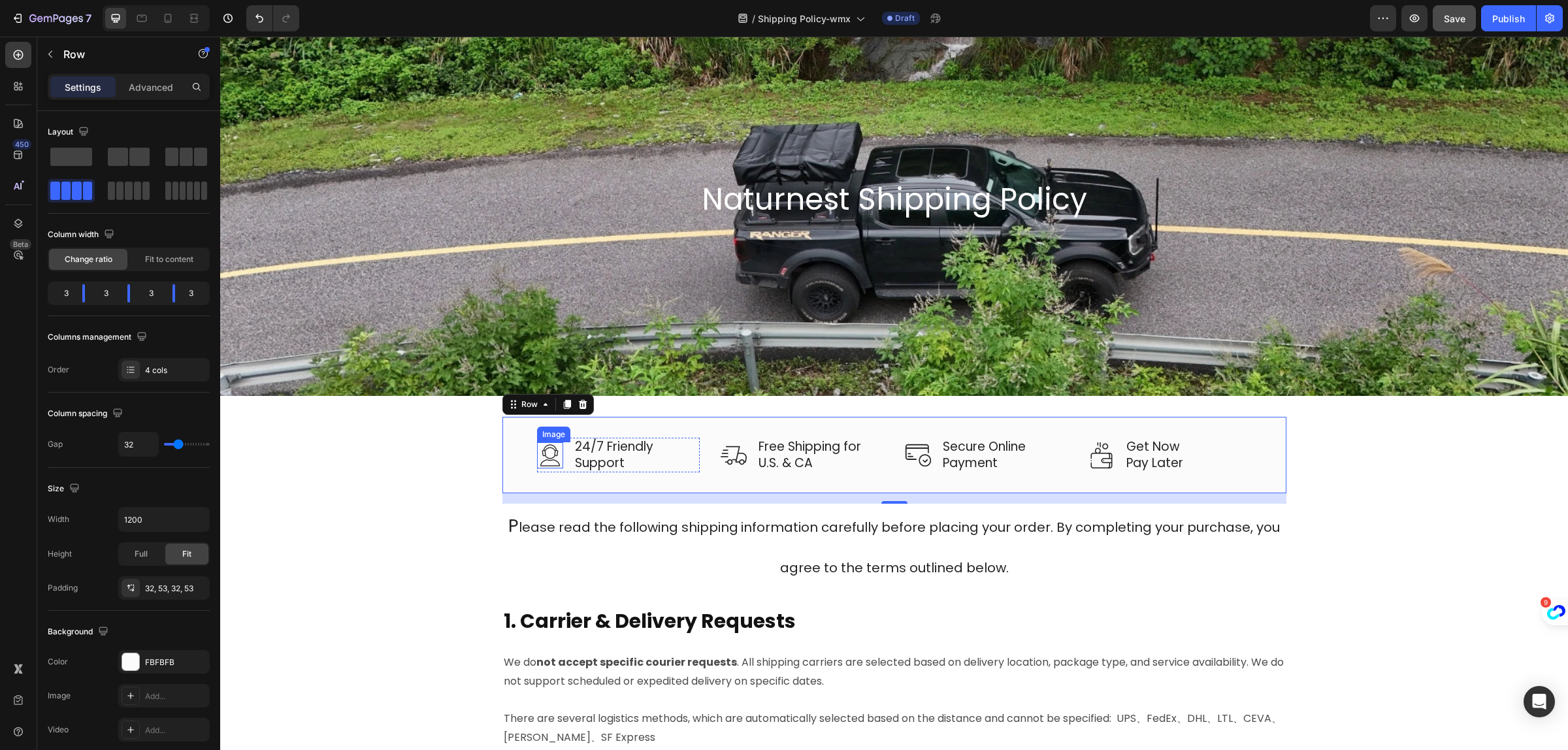
click at [544, 454] on img at bounding box center [550, 456] width 26 height 26
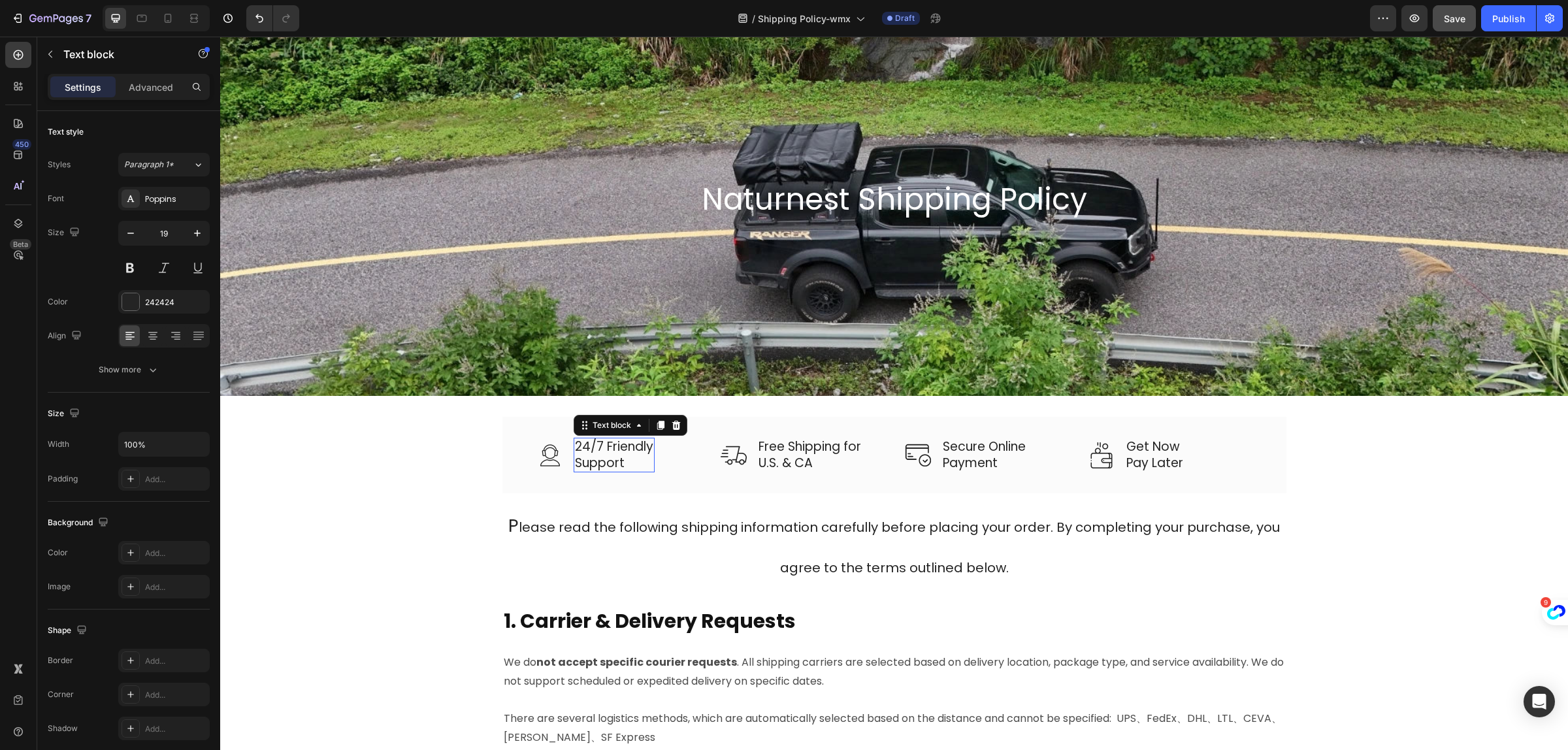
click at [608, 453] on p "24/7 Friendly Support" at bounding box center [614, 455] width 78 height 32
click at [729, 459] on img at bounding box center [734, 456] width 26 height 26
click at [791, 455] on p "Free Shipping for U.S. & CA" at bounding box center [820, 455] width 124 height 32
click at [906, 453] on img at bounding box center [918, 455] width 26 height 23
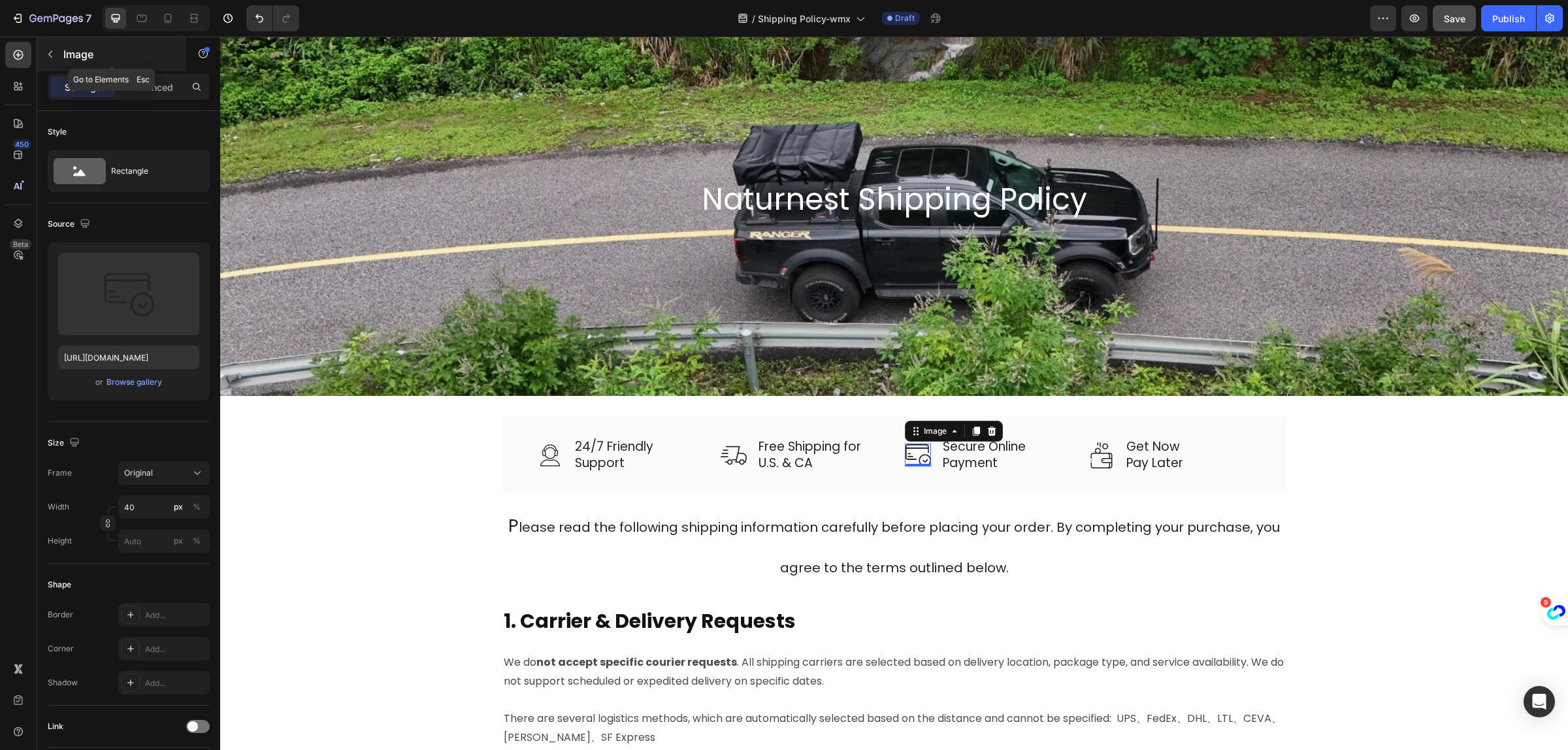
click at [60, 58] on button "button" at bounding box center [51, 55] width 21 height 21
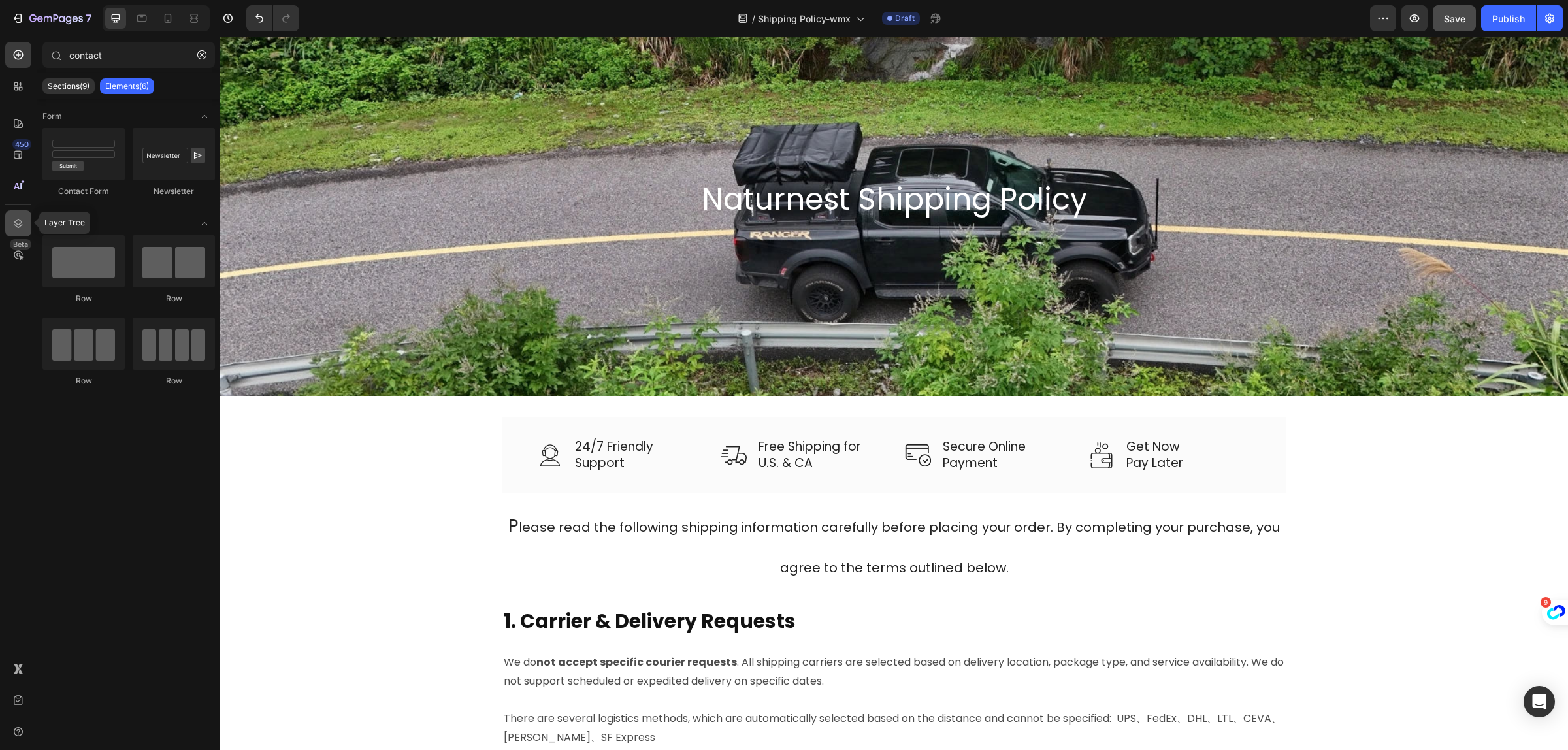
click at [23, 227] on icon at bounding box center [18, 223] width 13 height 13
click at [21, 226] on icon at bounding box center [18, 223] width 13 height 13
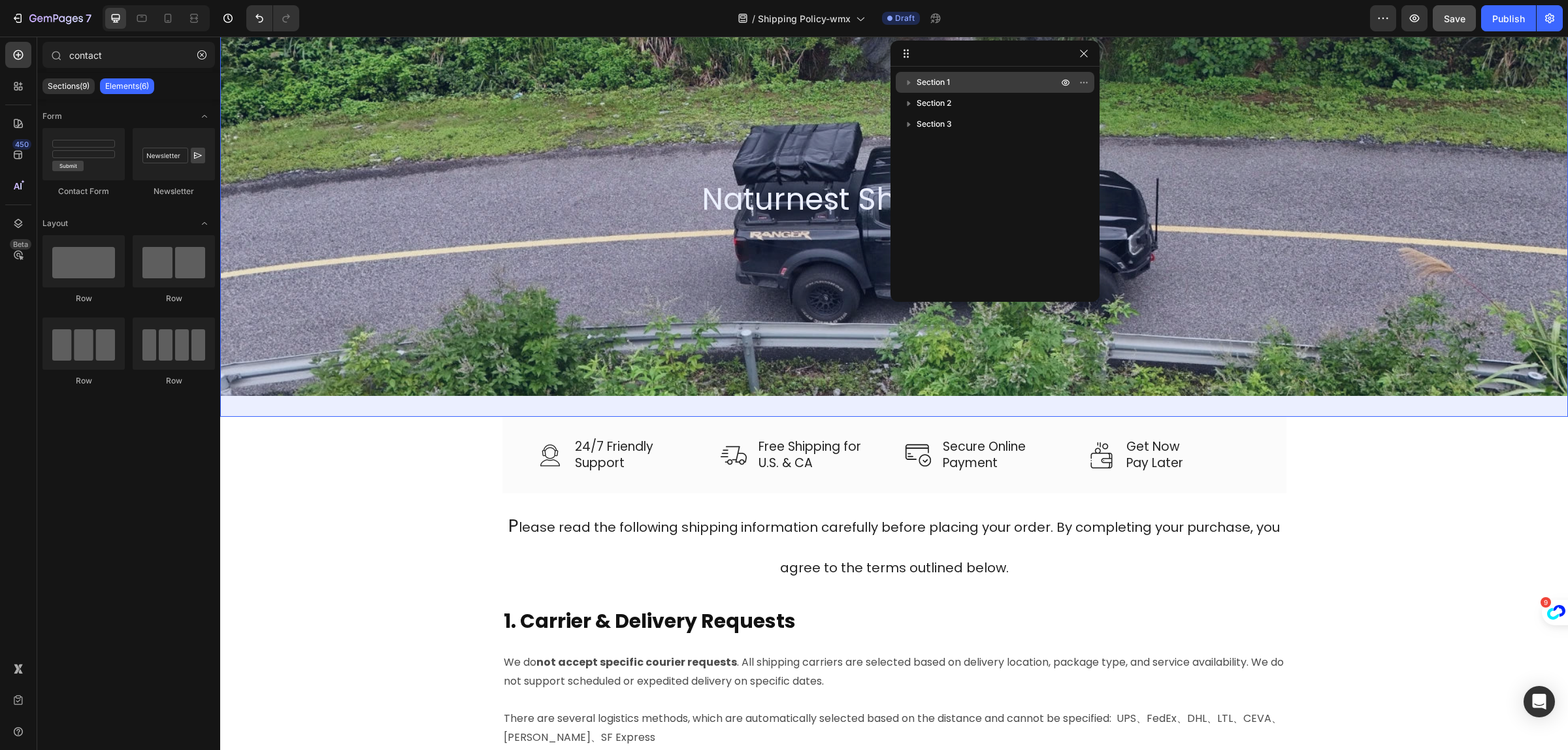
click at [906, 83] on icon "button" at bounding box center [909, 82] width 13 height 13
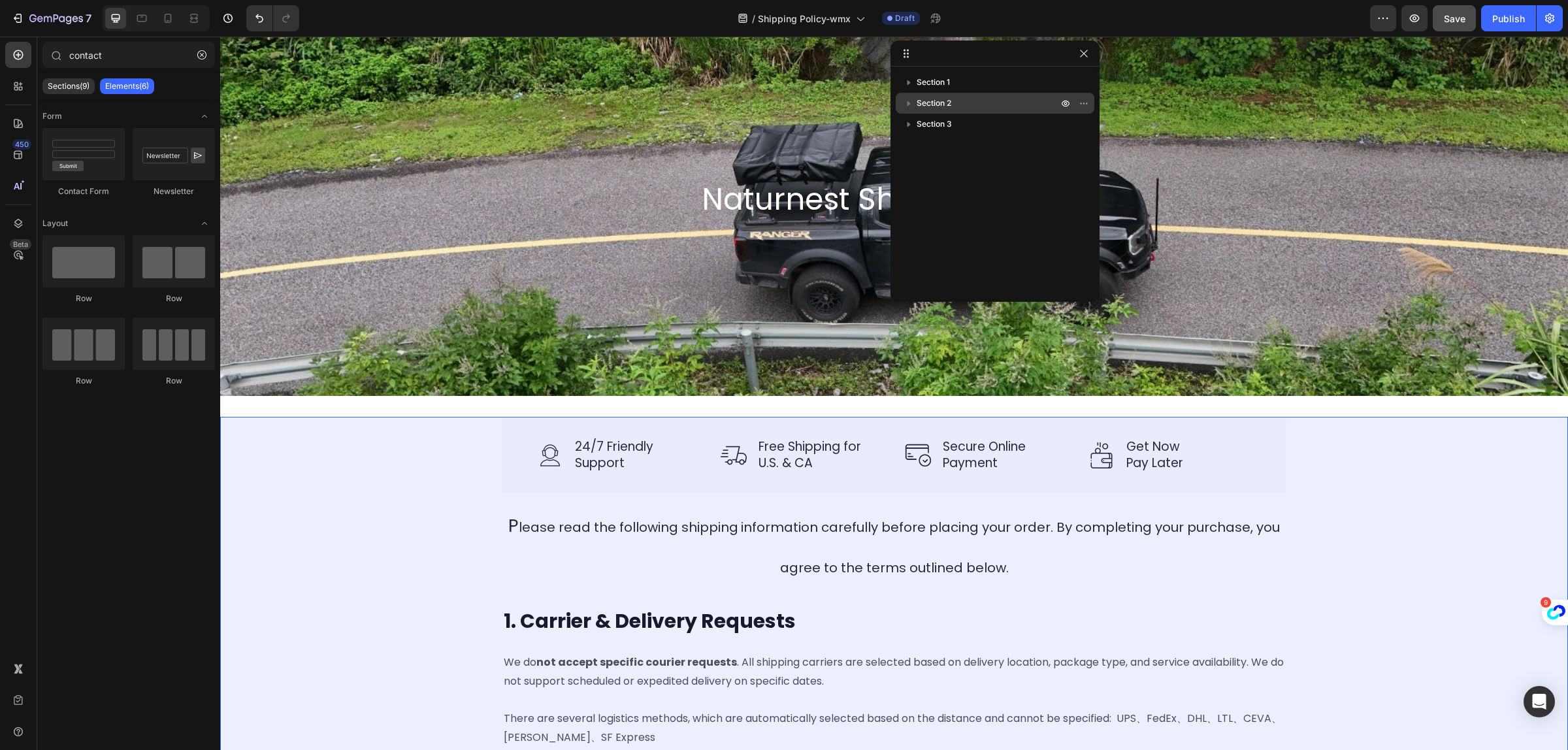
click at [909, 102] on icon "button" at bounding box center [909, 103] width 13 height 13
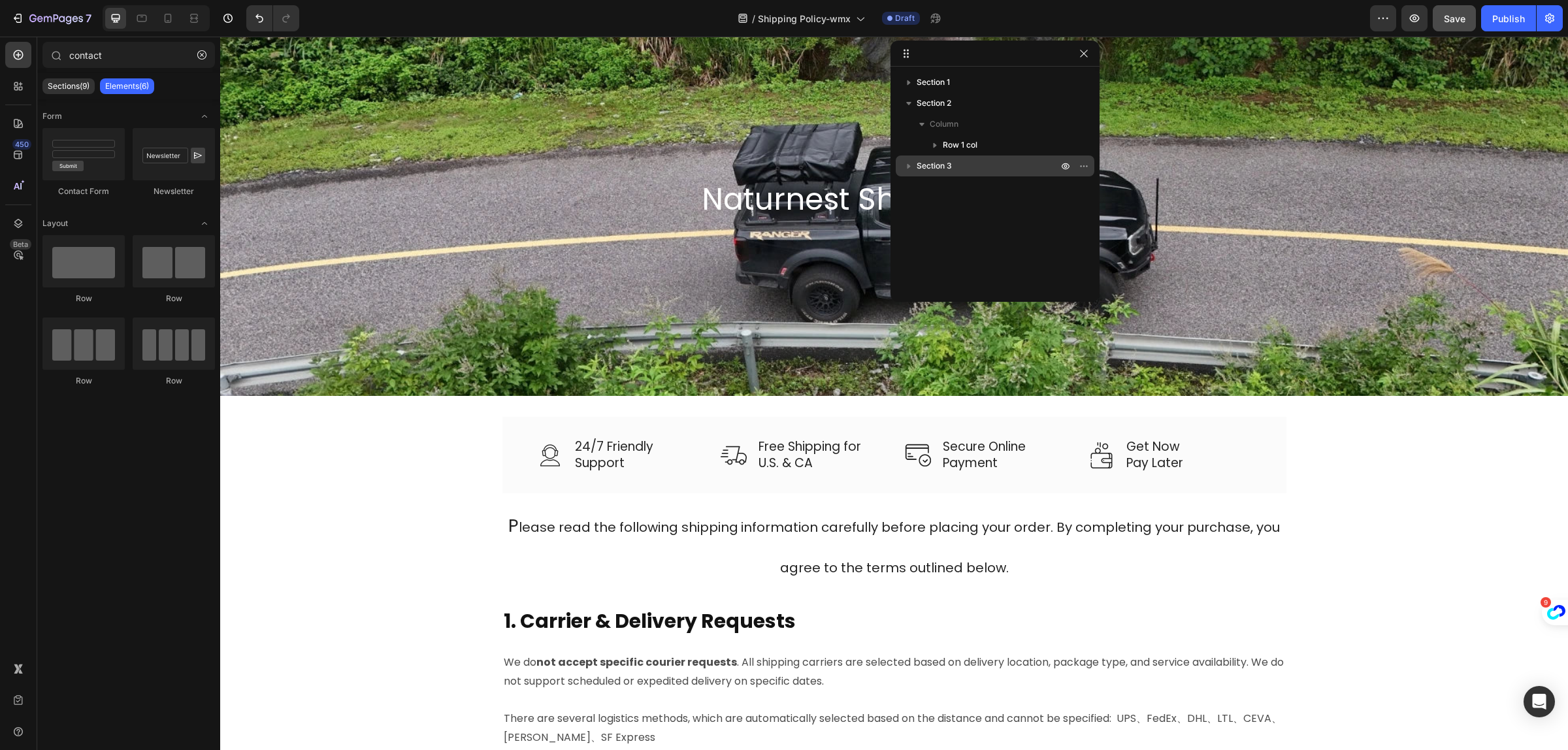
click at [902, 162] on icon "button" at bounding box center [909, 166] width 13 height 13
click at [905, 162] on icon "button" at bounding box center [909, 166] width 13 height 13
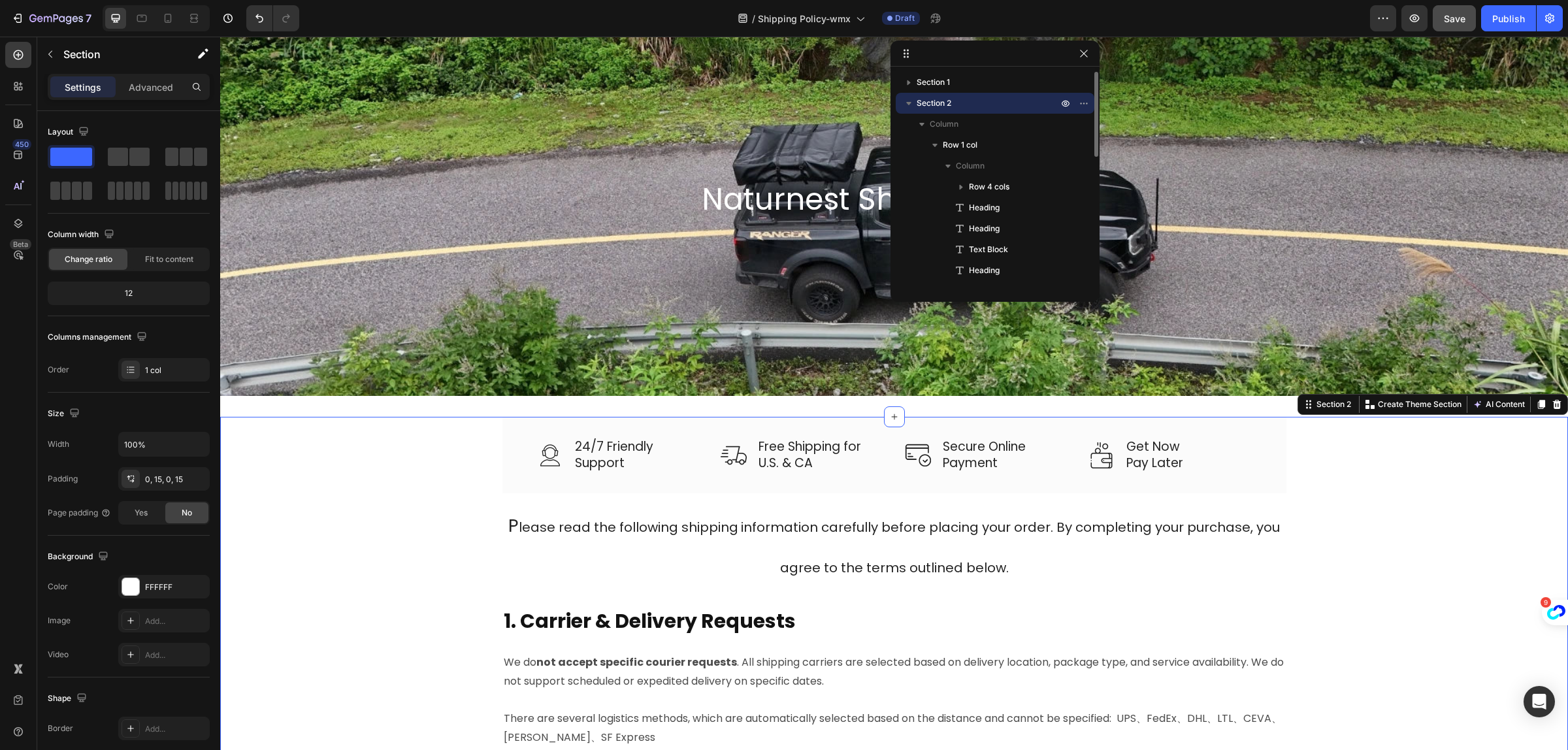
click at [906, 102] on icon "button" at bounding box center [909, 103] width 5 height 3
click at [906, 102] on icon "button" at bounding box center [909, 103] width 13 height 13
click at [1449, 18] on span "Save" at bounding box center [1454, 18] width 22 height 11
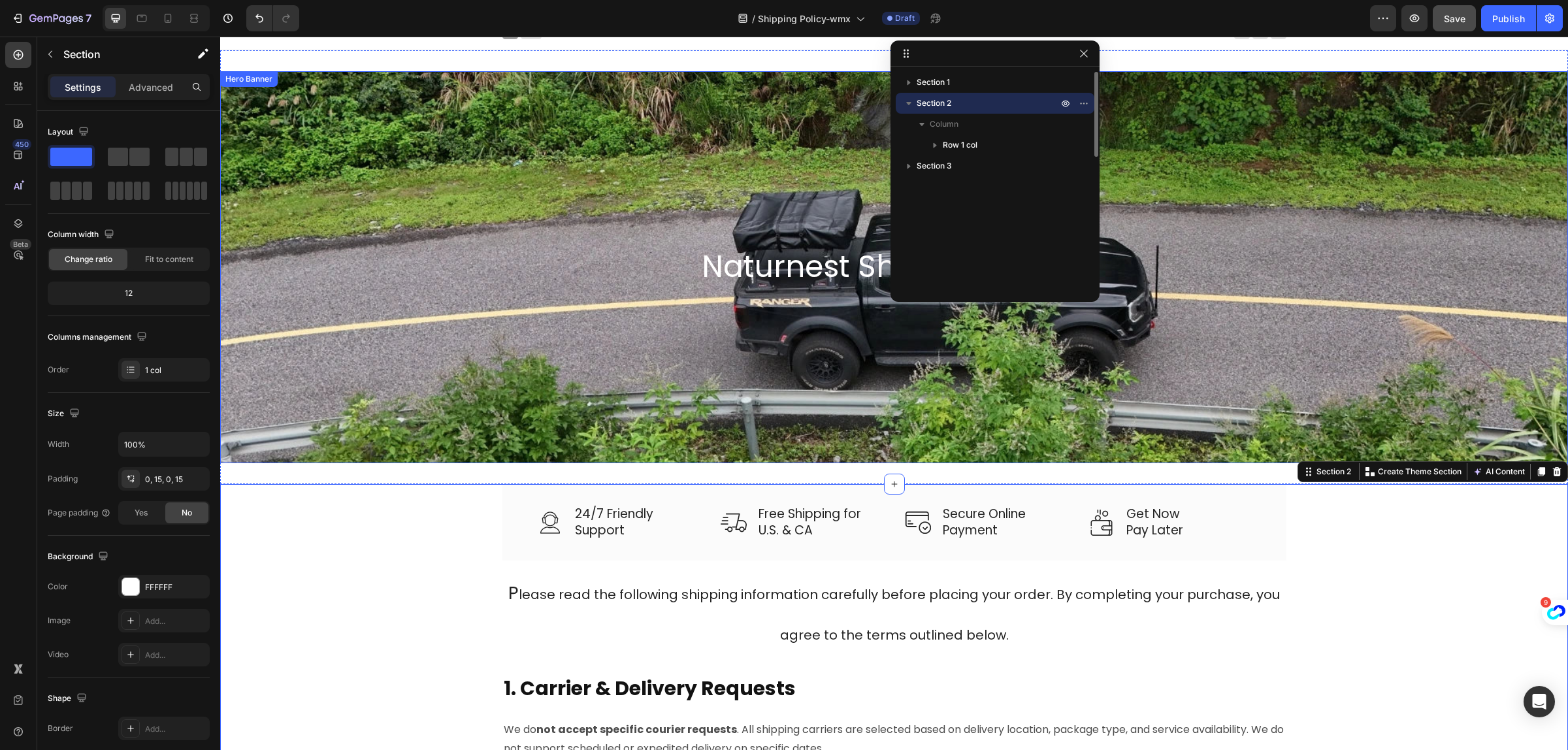
scroll to position [0, 0]
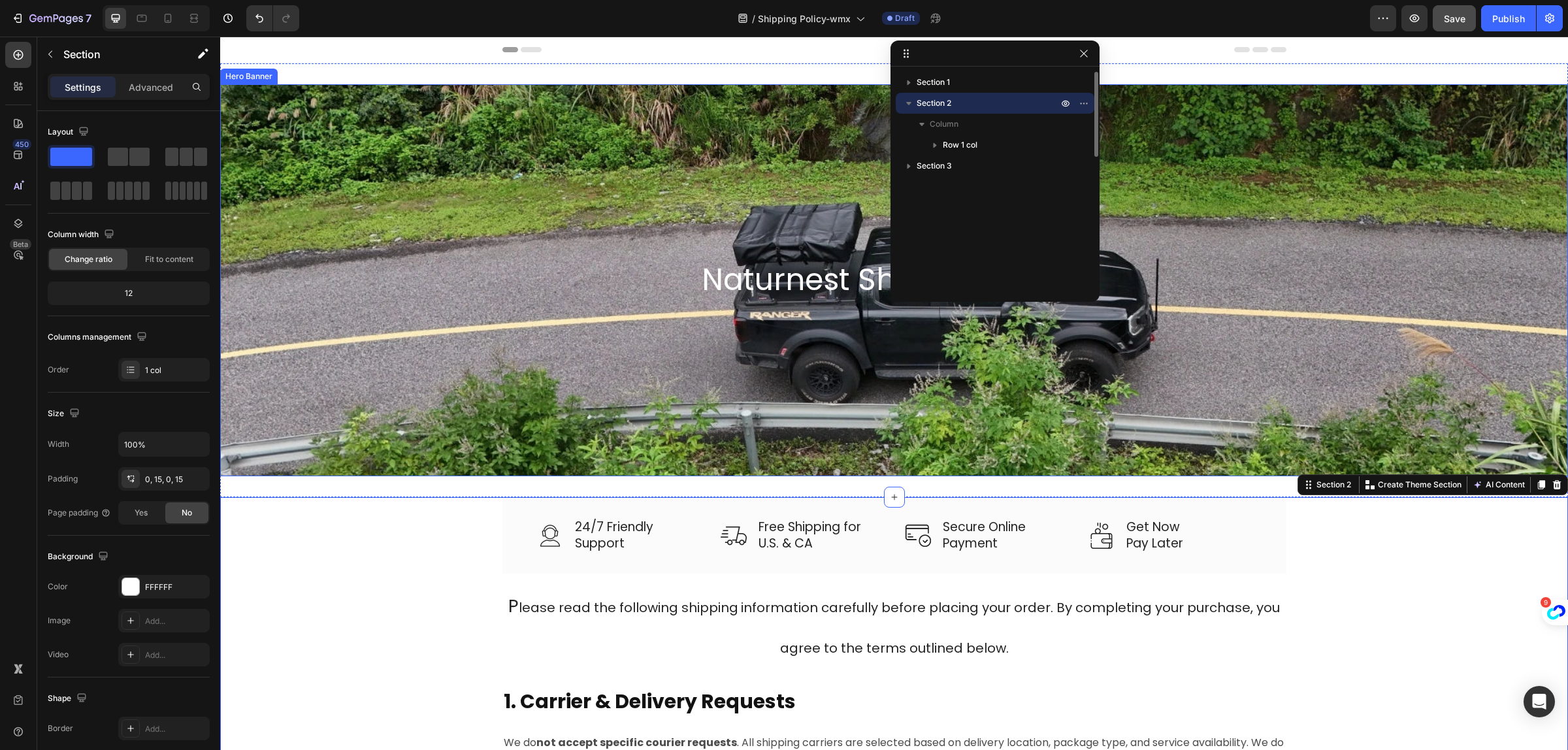
click at [405, 317] on div "Background Image" at bounding box center [894, 280] width 1348 height 392
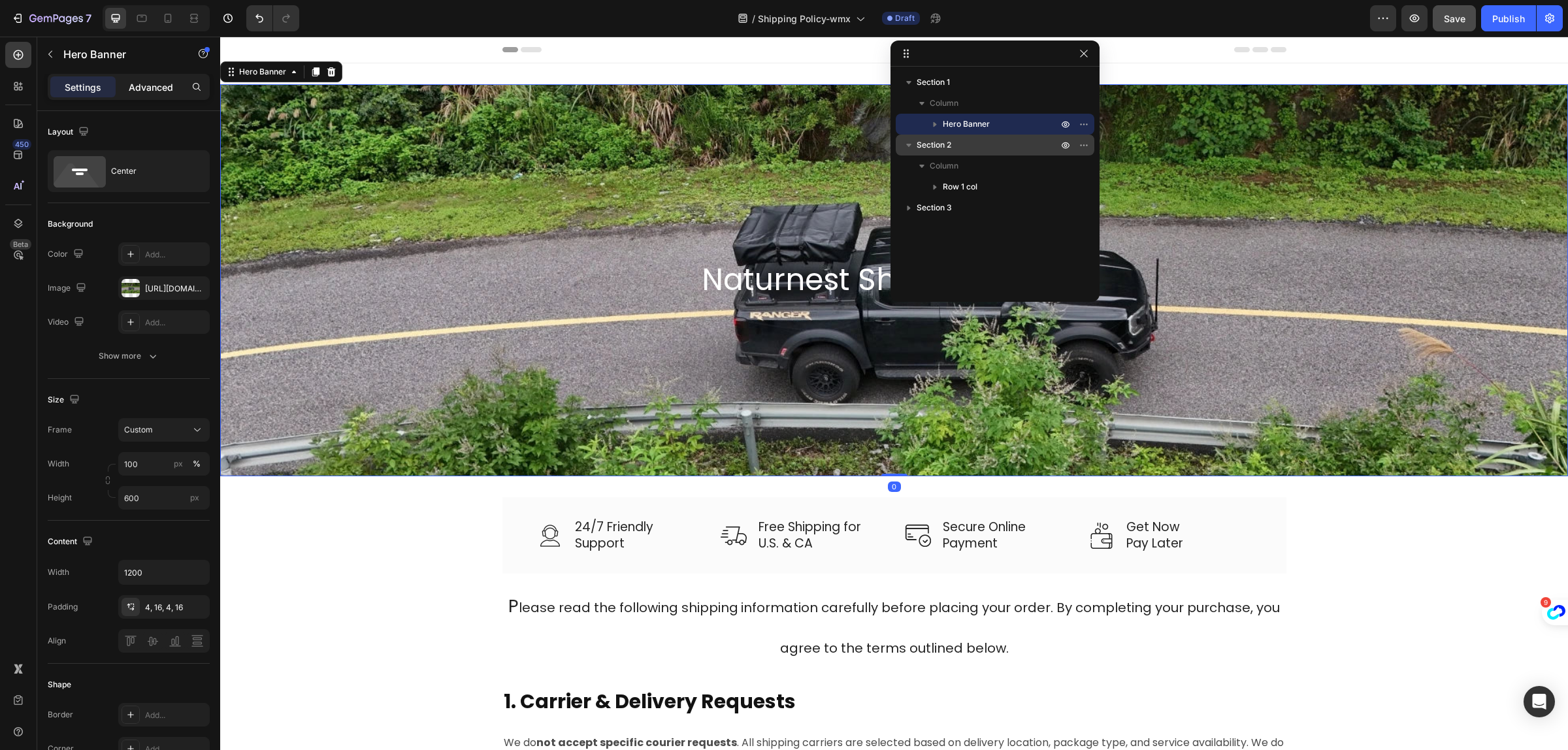
click at [165, 85] on p "Advanced" at bounding box center [151, 87] width 45 height 14
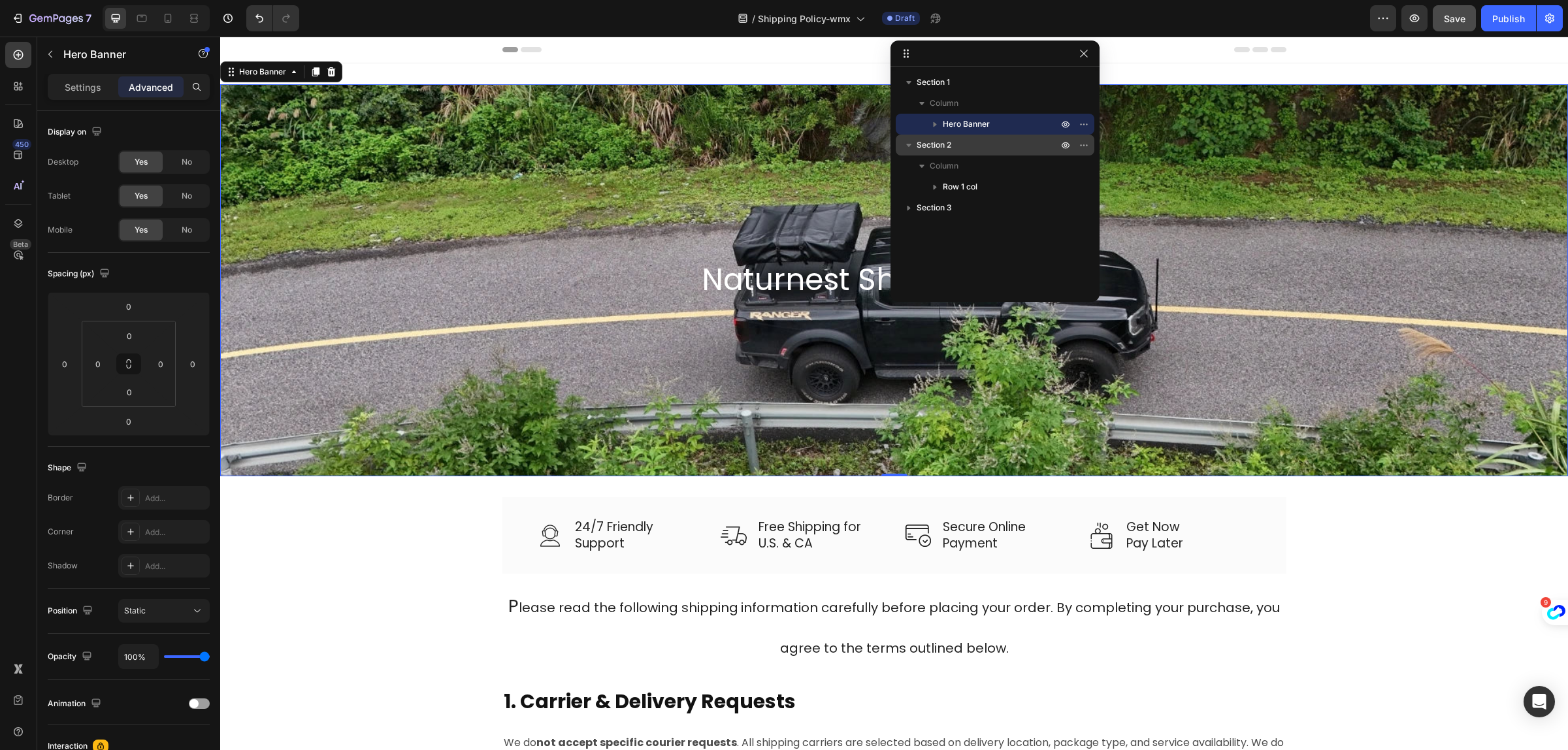
click at [393, 414] on div "Background Image" at bounding box center [894, 280] width 1348 height 392
click at [30, 20] on icon "button" at bounding box center [33, 18] width 7 height 8
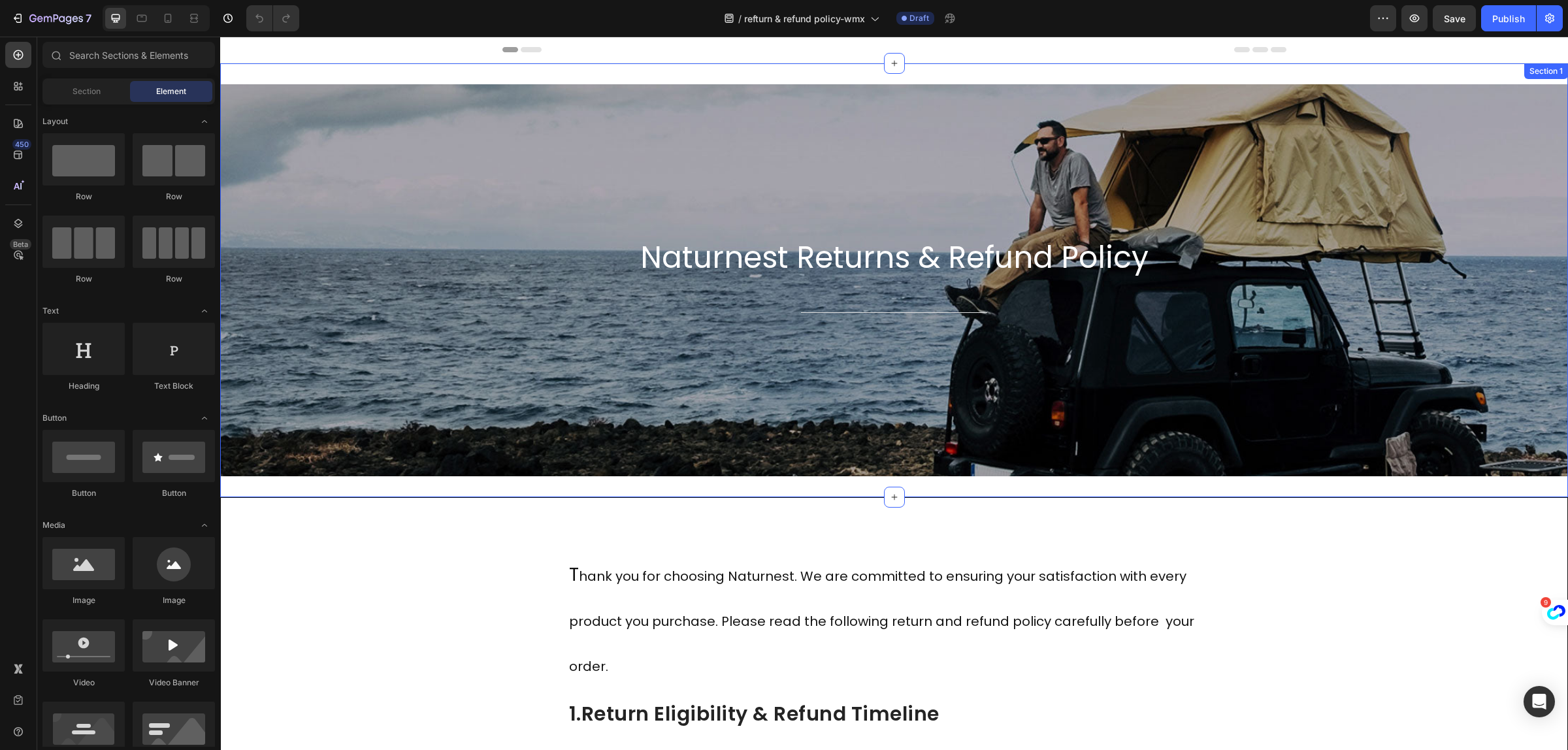
click at [301, 491] on div "Naturnest Returns & Refund Policy Heading Text Block Title Line Hero Banner Sec…" at bounding box center [894, 280] width 1348 height 434
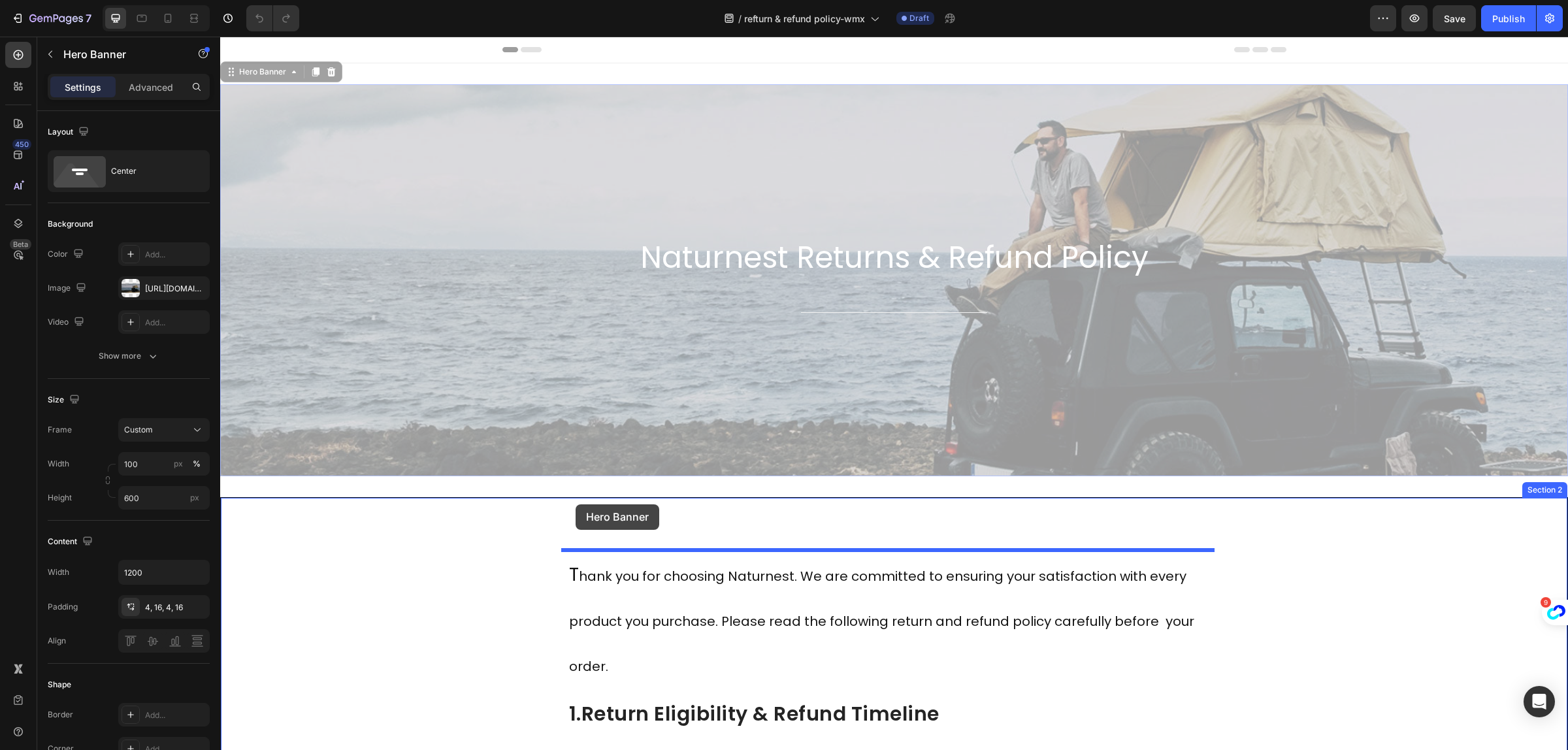
drag, startPoint x: 446, startPoint y: 98, endPoint x: 576, endPoint y: 504, distance: 426.3
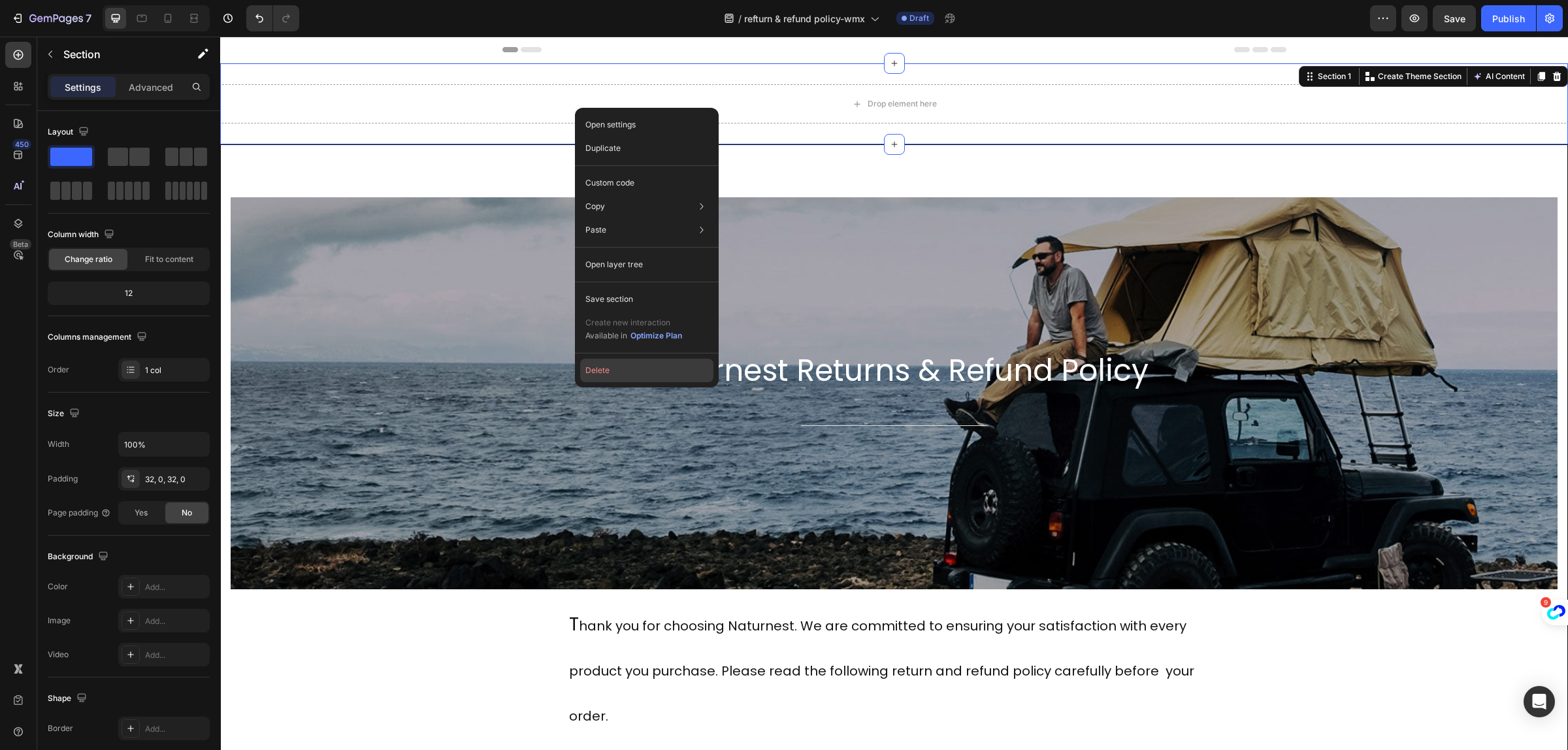
click at [596, 369] on button "Delete" at bounding box center [647, 370] width 133 height 24
click at [596, 369] on div "Background Image" at bounding box center [894, 393] width 1327 height 392
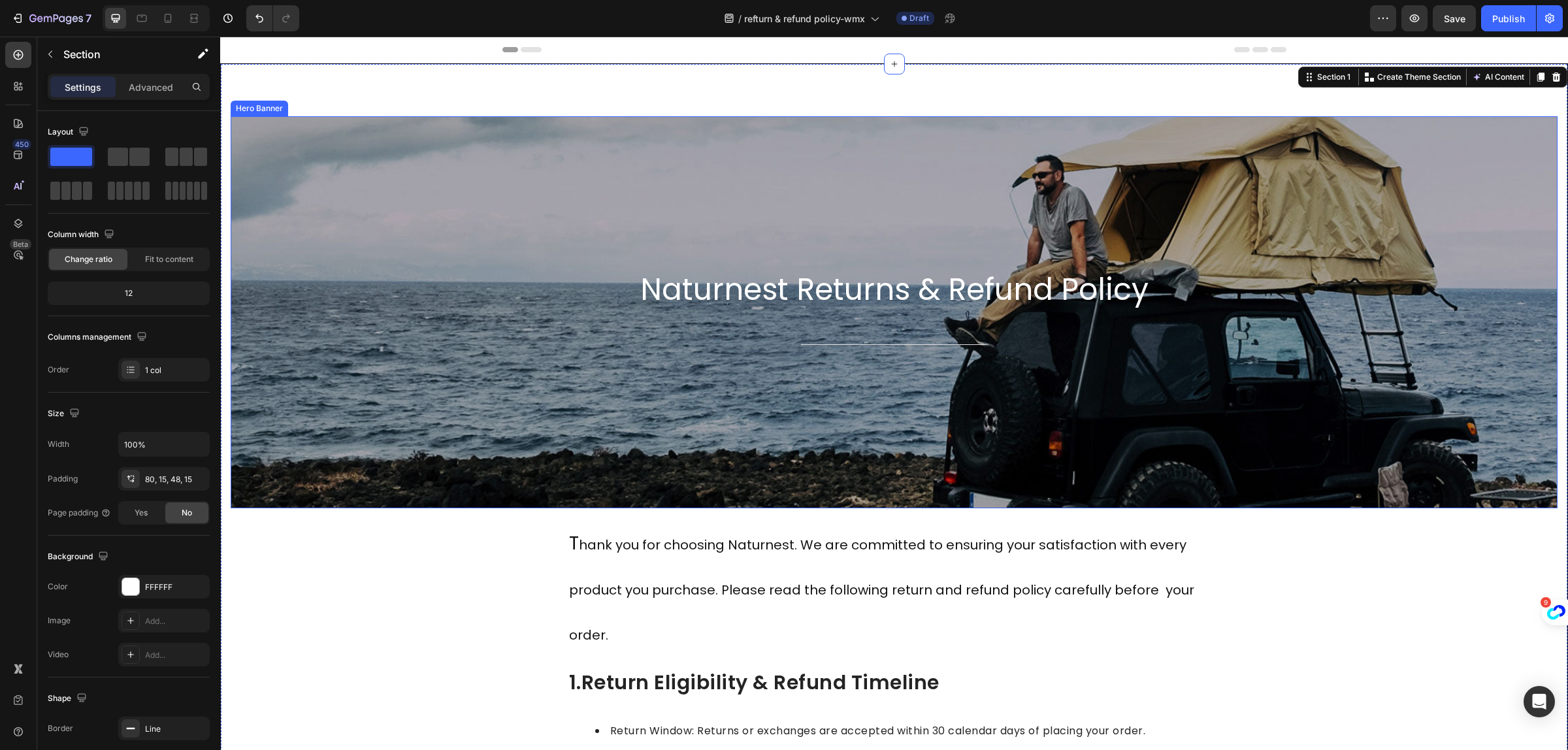
click at [733, 131] on div "Background Image" at bounding box center [894, 312] width 1327 height 392
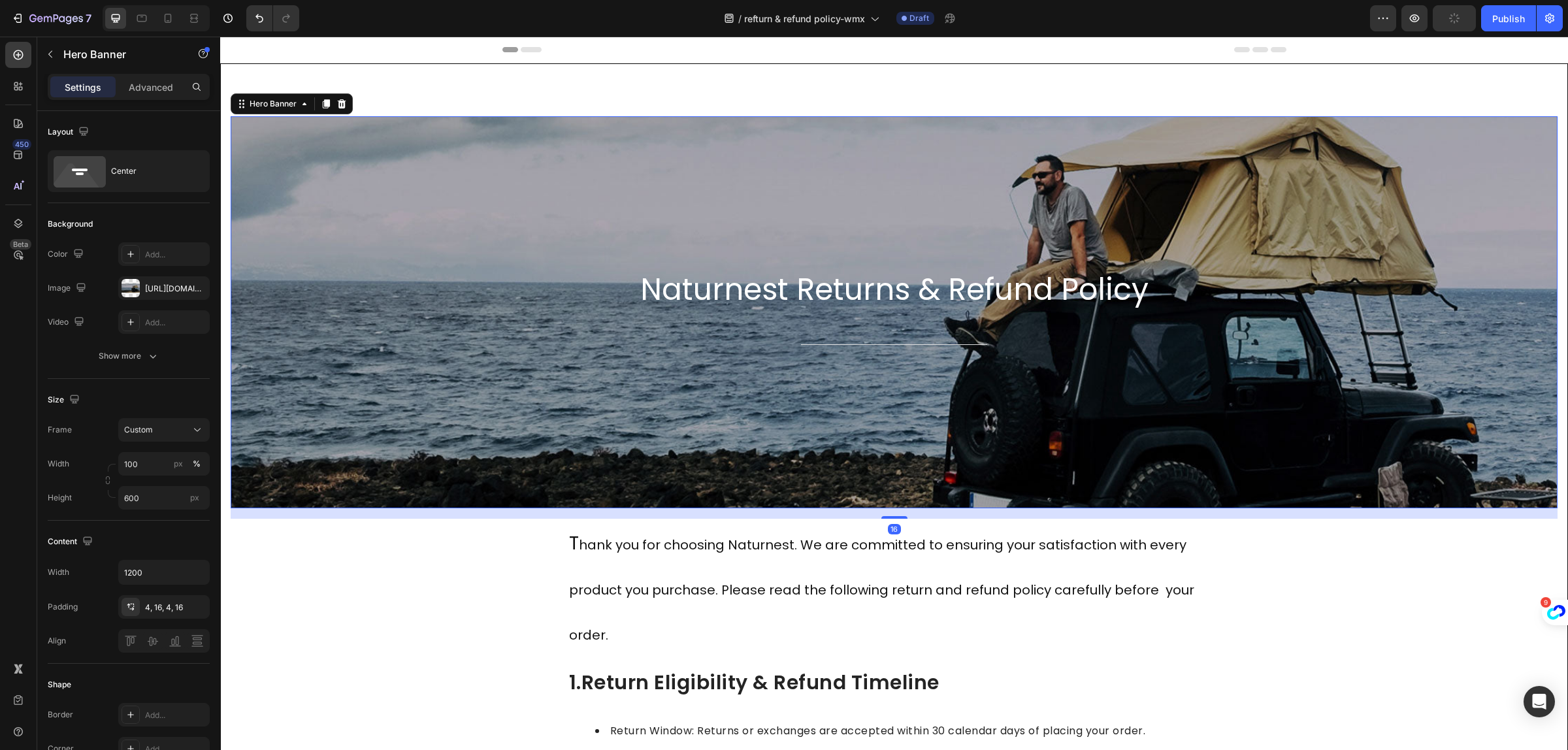
click at [582, 224] on div "Background Image" at bounding box center [894, 312] width 1327 height 392
click at [585, 220] on div "Background Image" at bounding box center [894, 312] width 1327 height 392
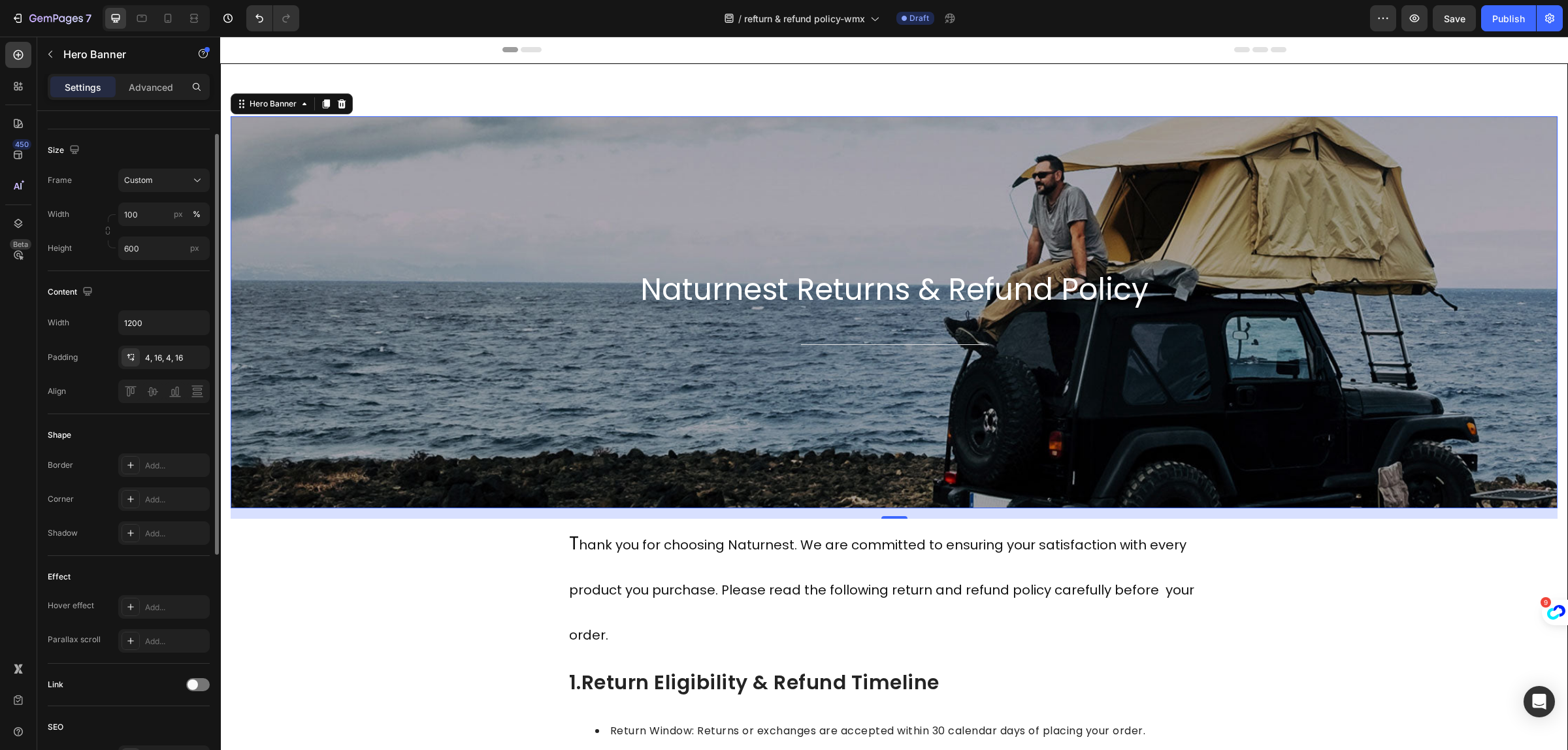
scroll to position [168, 0]
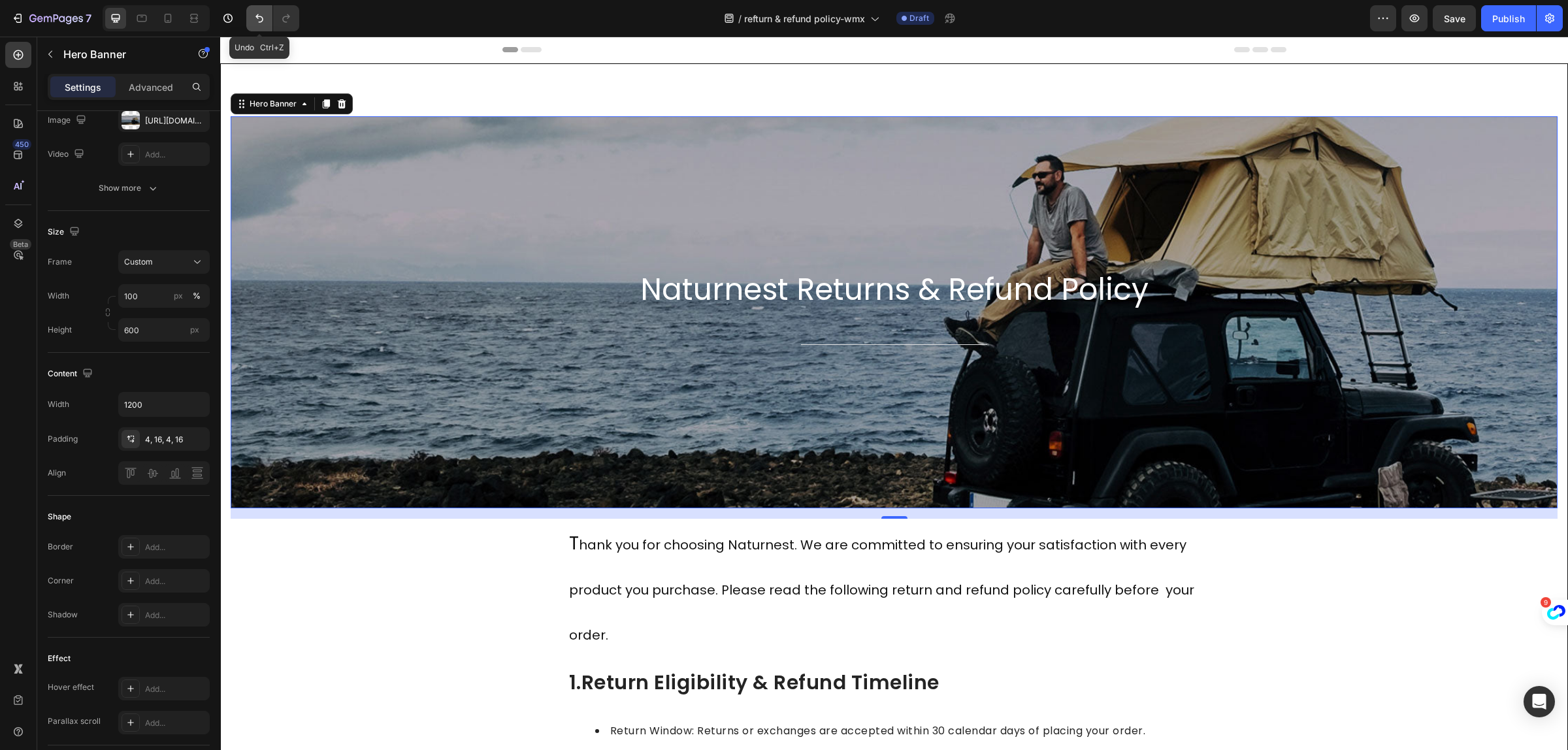
click at [260, 17] on icon "Undo/Redo" at bounding box center [259, 18] width 13 height 13
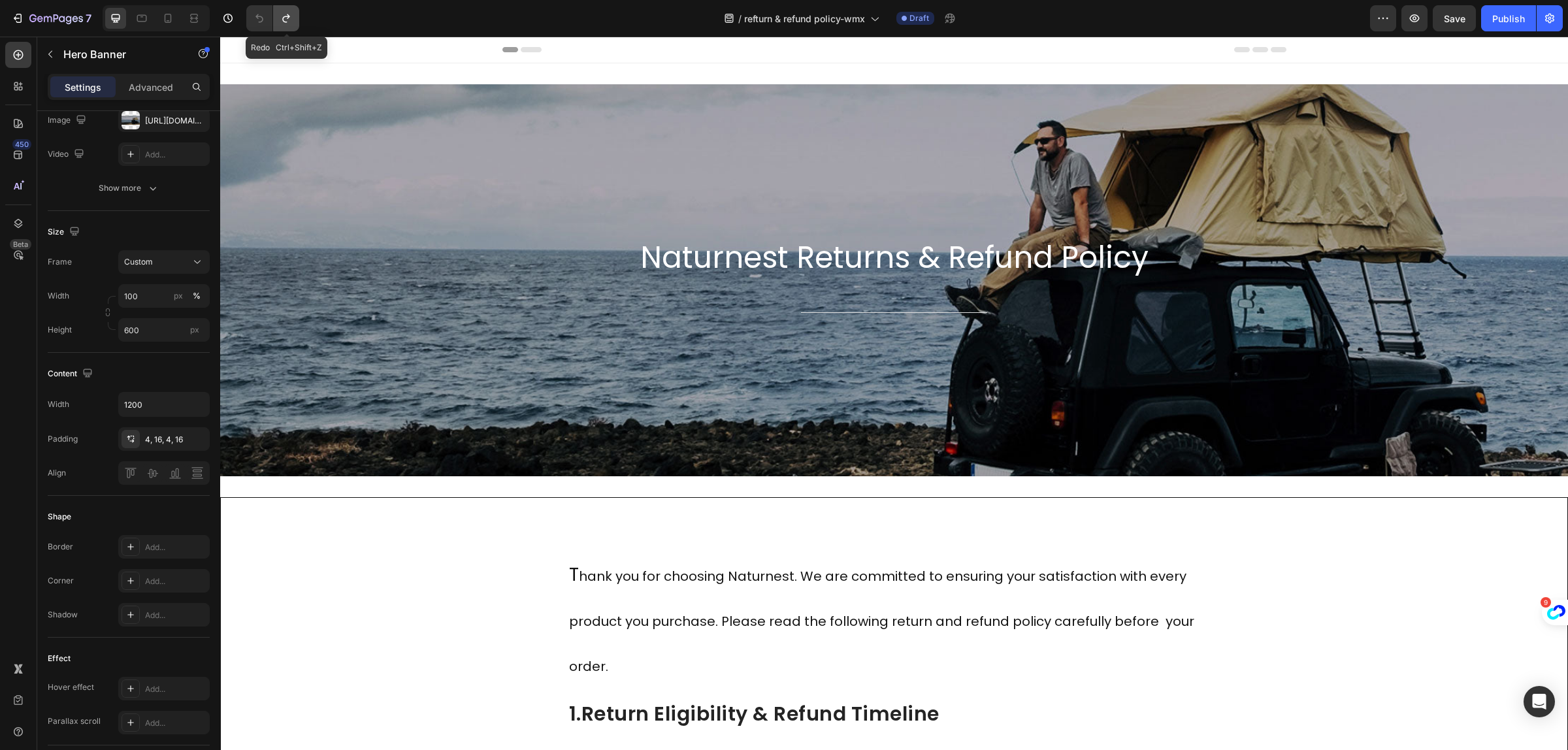
click at [289, 18] on icon "Undo/Redo" at bounding box center [286, 18] width 13 height 13
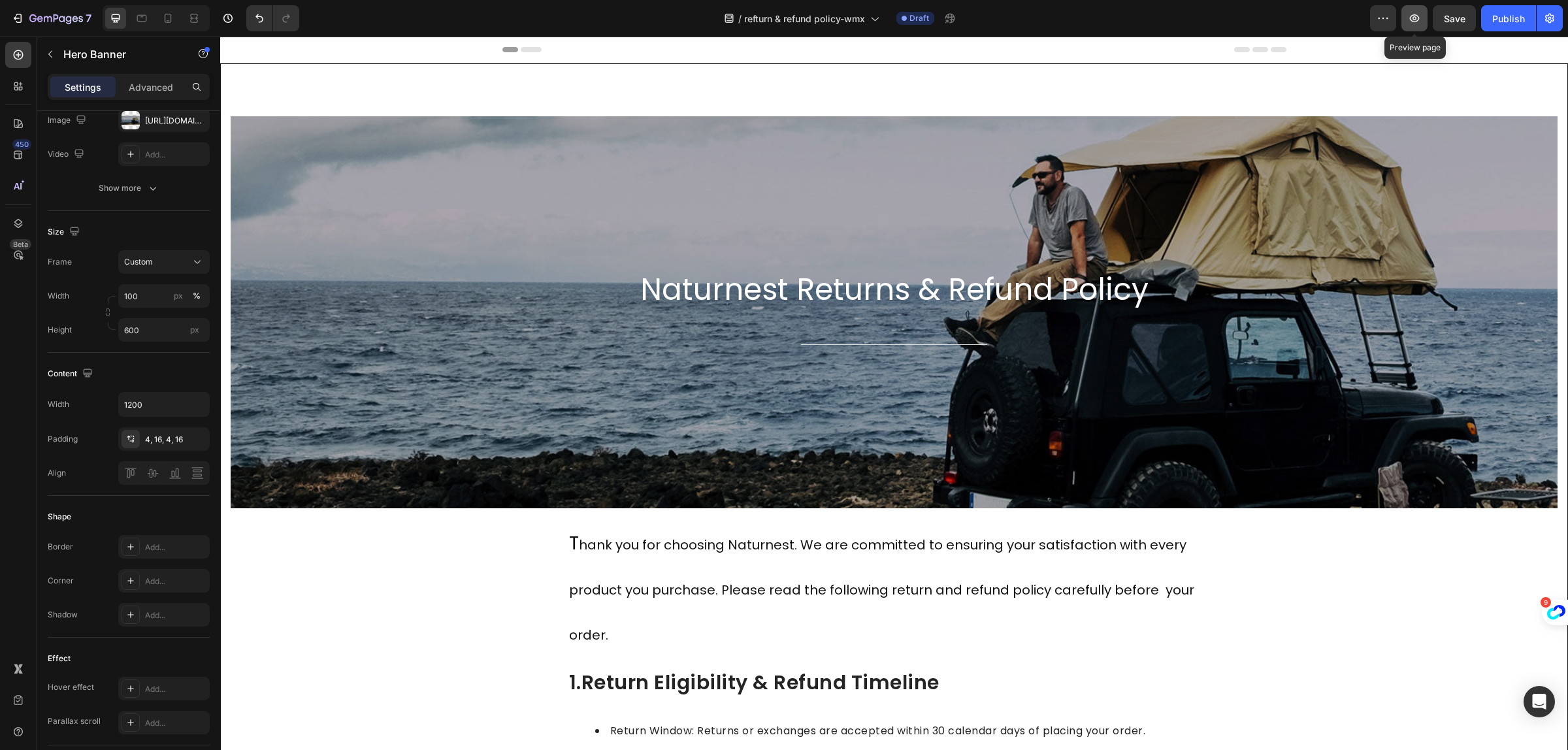
click at [1406, 23] on button "button" at bounding box center [1415, 18] width 26 height 26
click at [156, 72] on div "Hero Banner" at bounding box center [112, 55] width 149 height 37
click at [156, 85] on p "Advanced" at bounding box center [151, 87] width 45 height 14
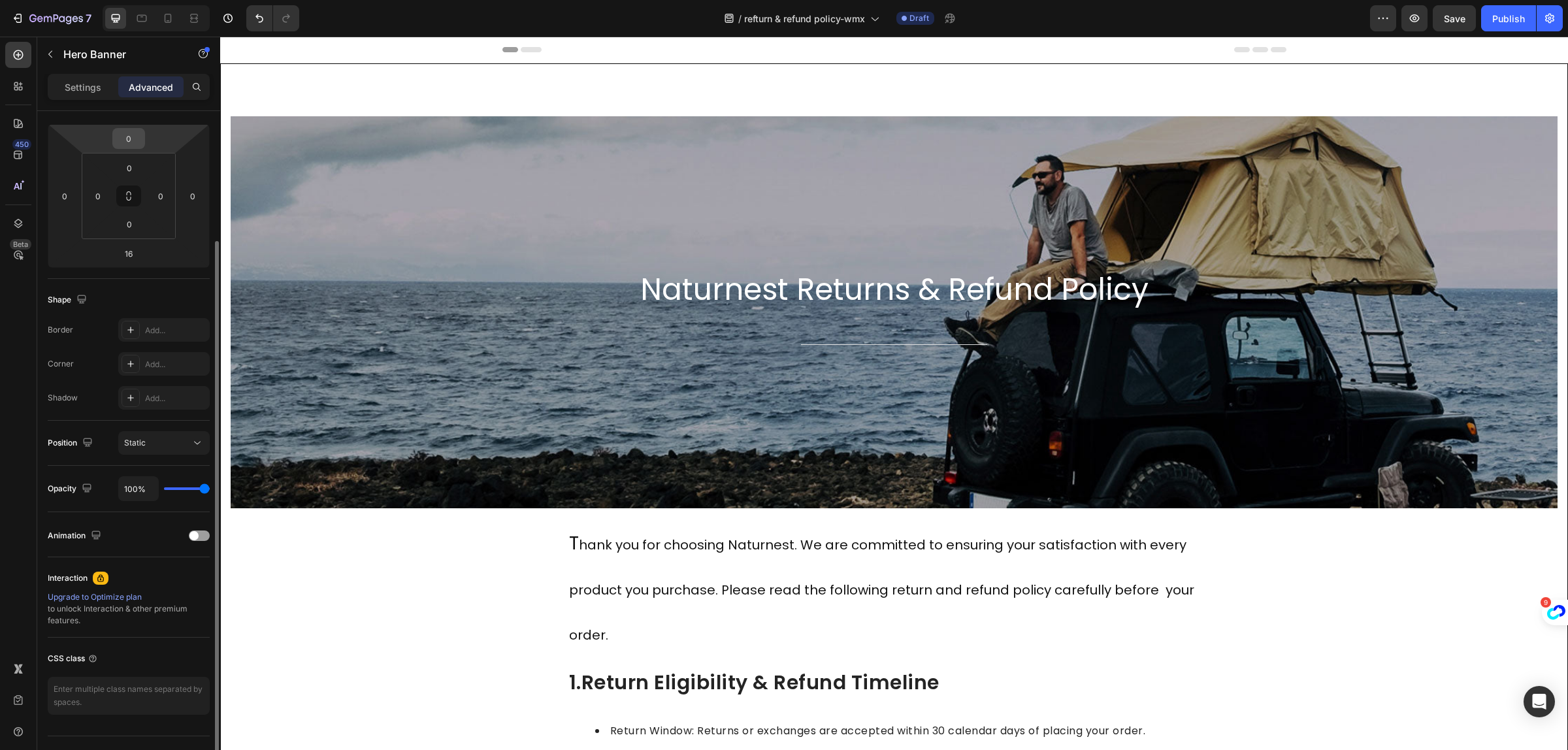
click at [129, 134] on input "0" at bounding box center [129, 139] width 26 height 20
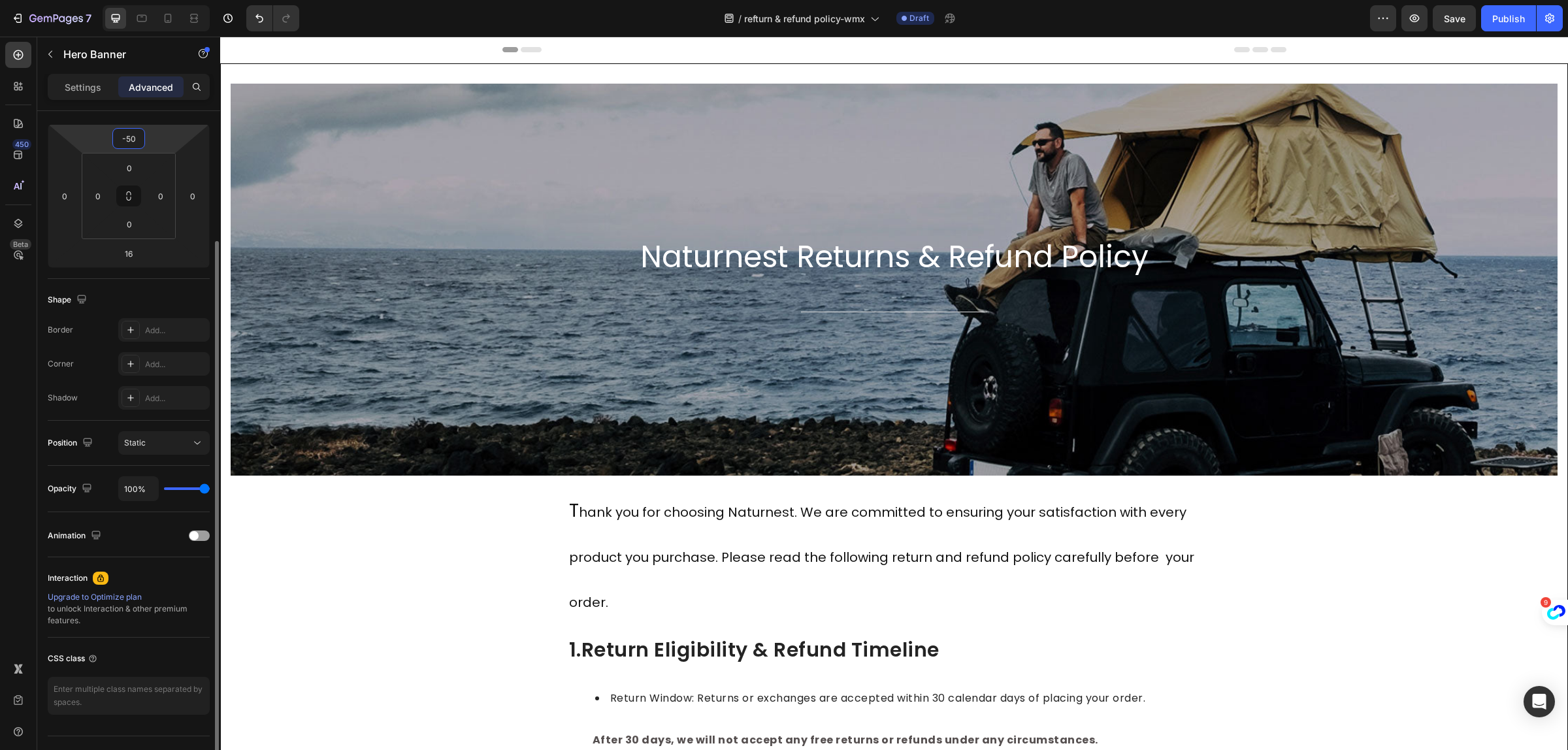
type input "-5"
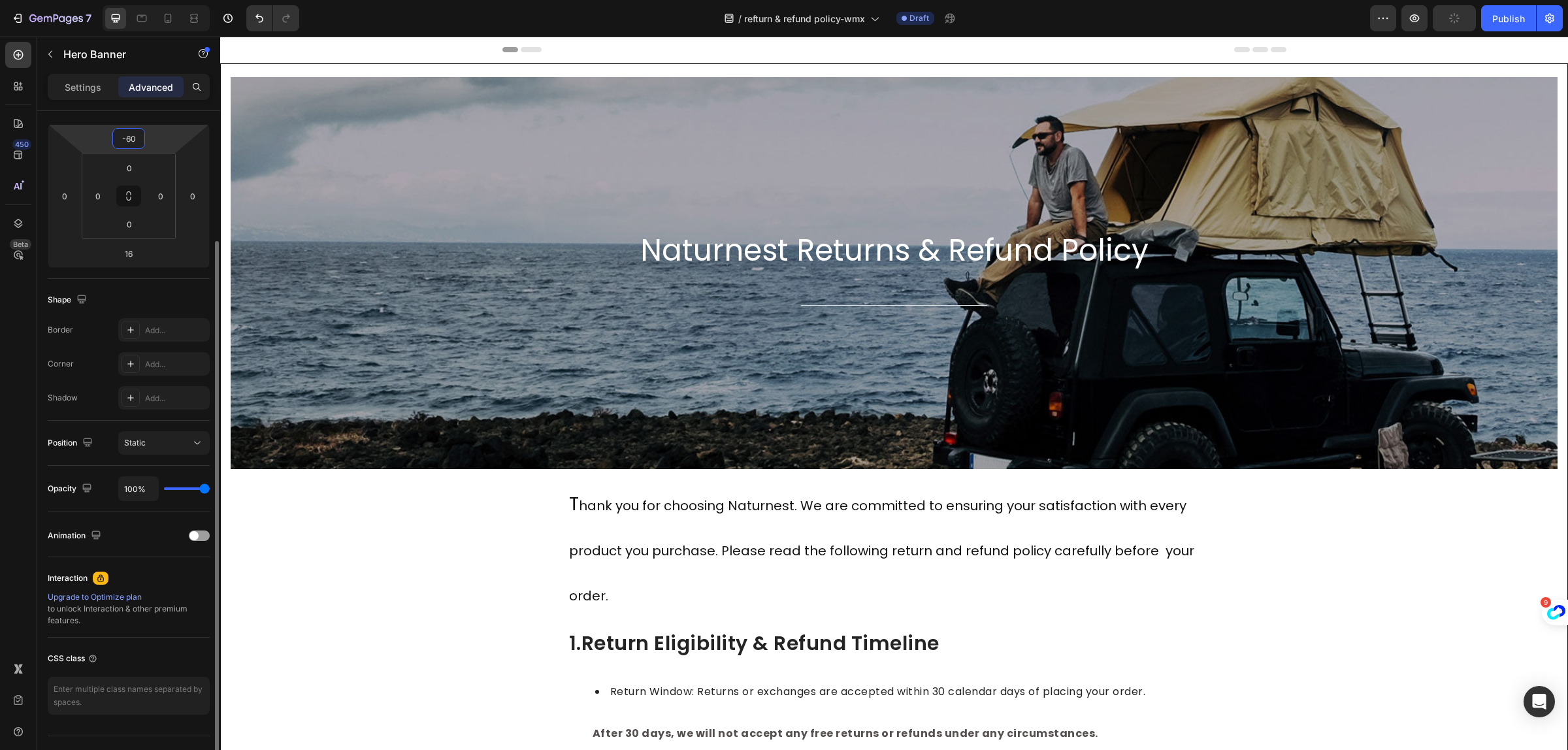
type input "-6"
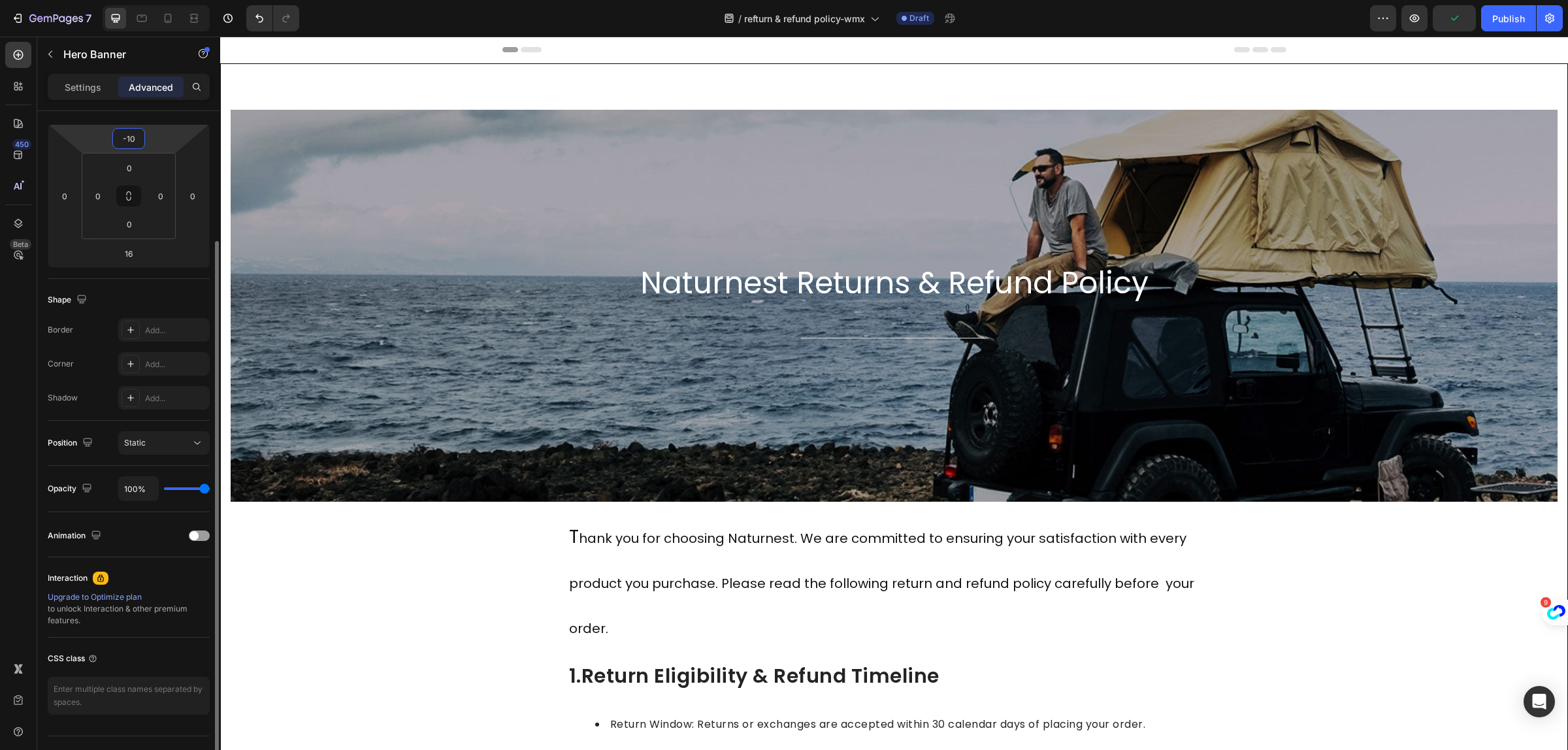
type input "-100"
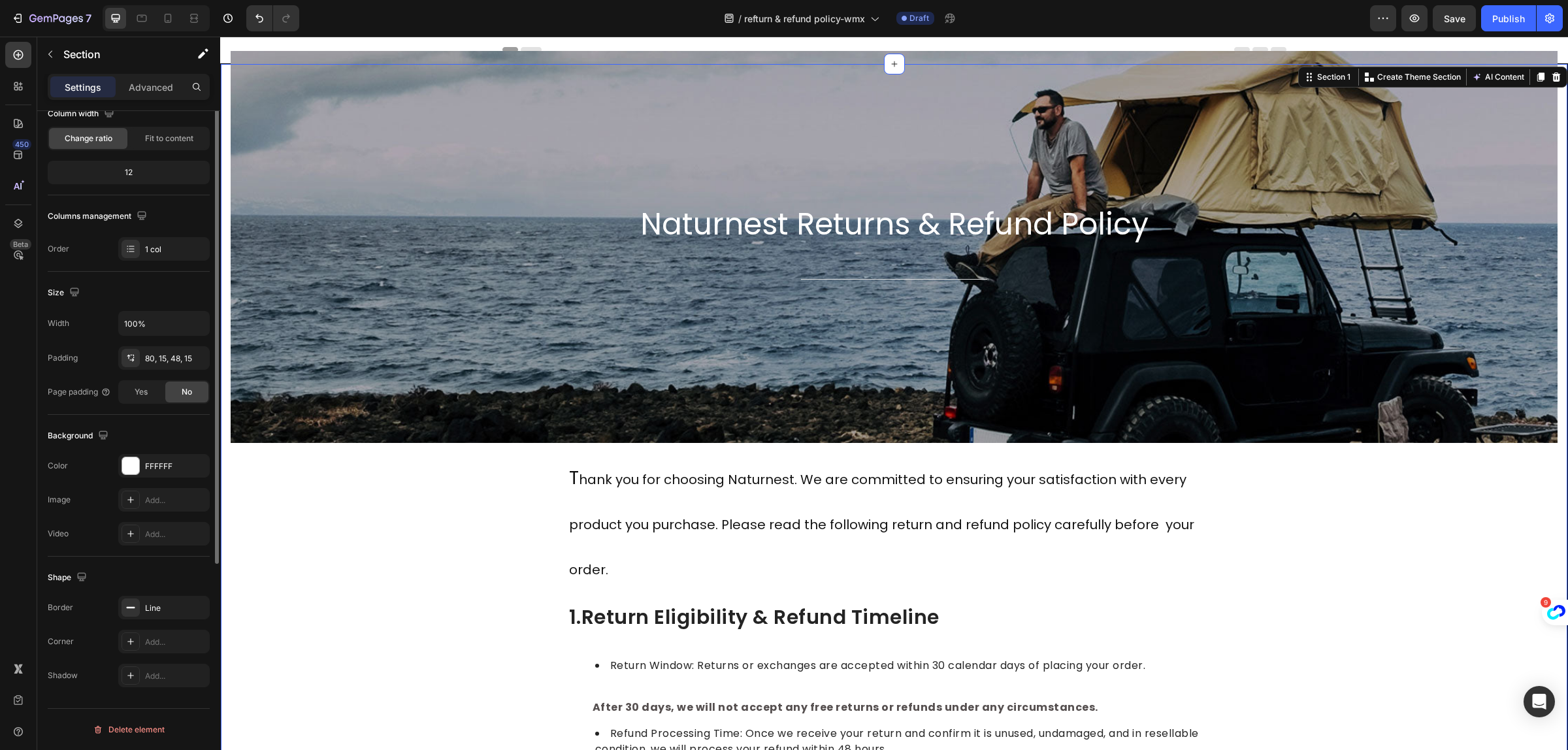
scroll to position [0, 0]
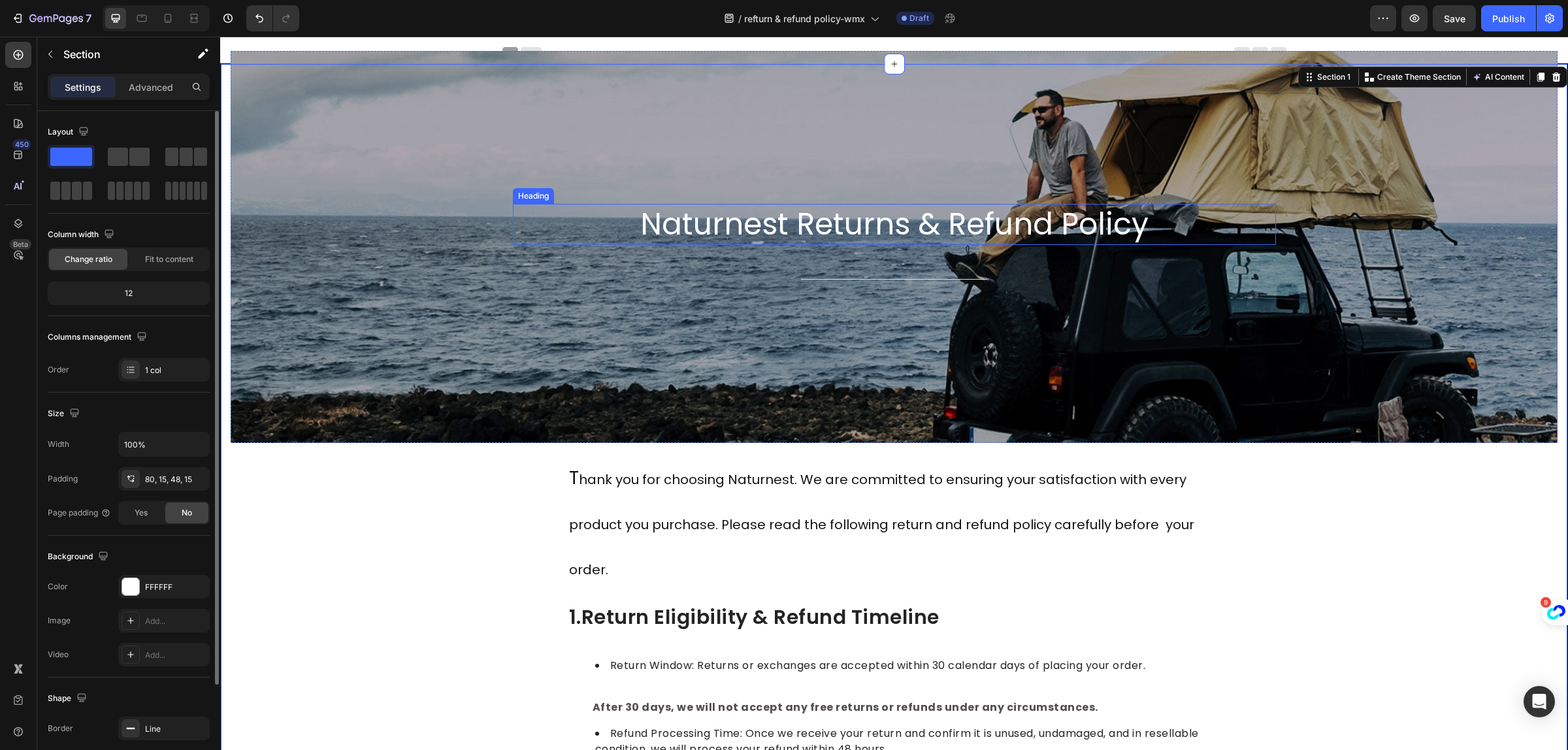
click at [689, 242] on h2 "Naturnest Returns & Refund Policy" at bounding box center [894, 225] width 763 height 42
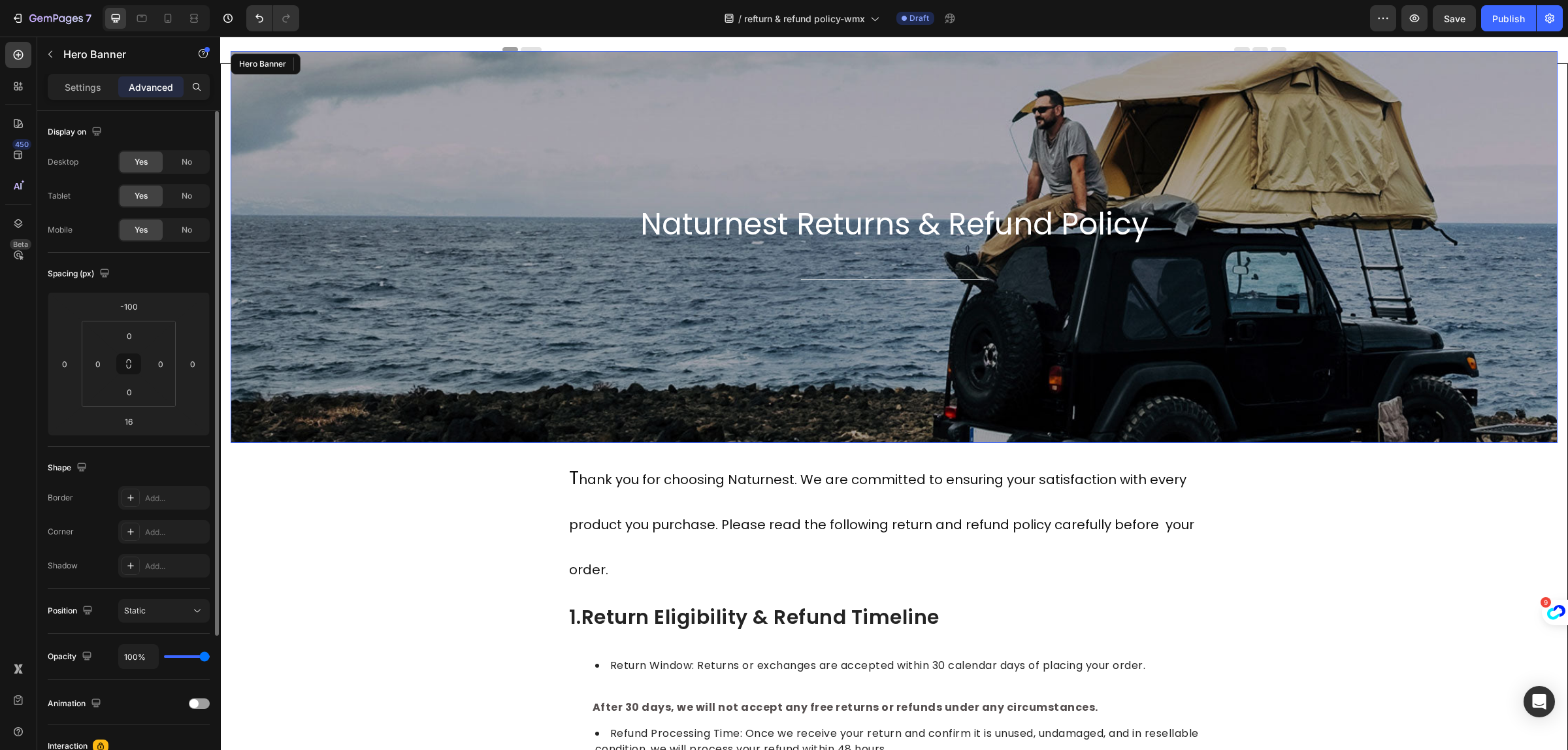
click at [546, 353] on div "Background Image" at bounding box center [894, 247] width 1327 height 392
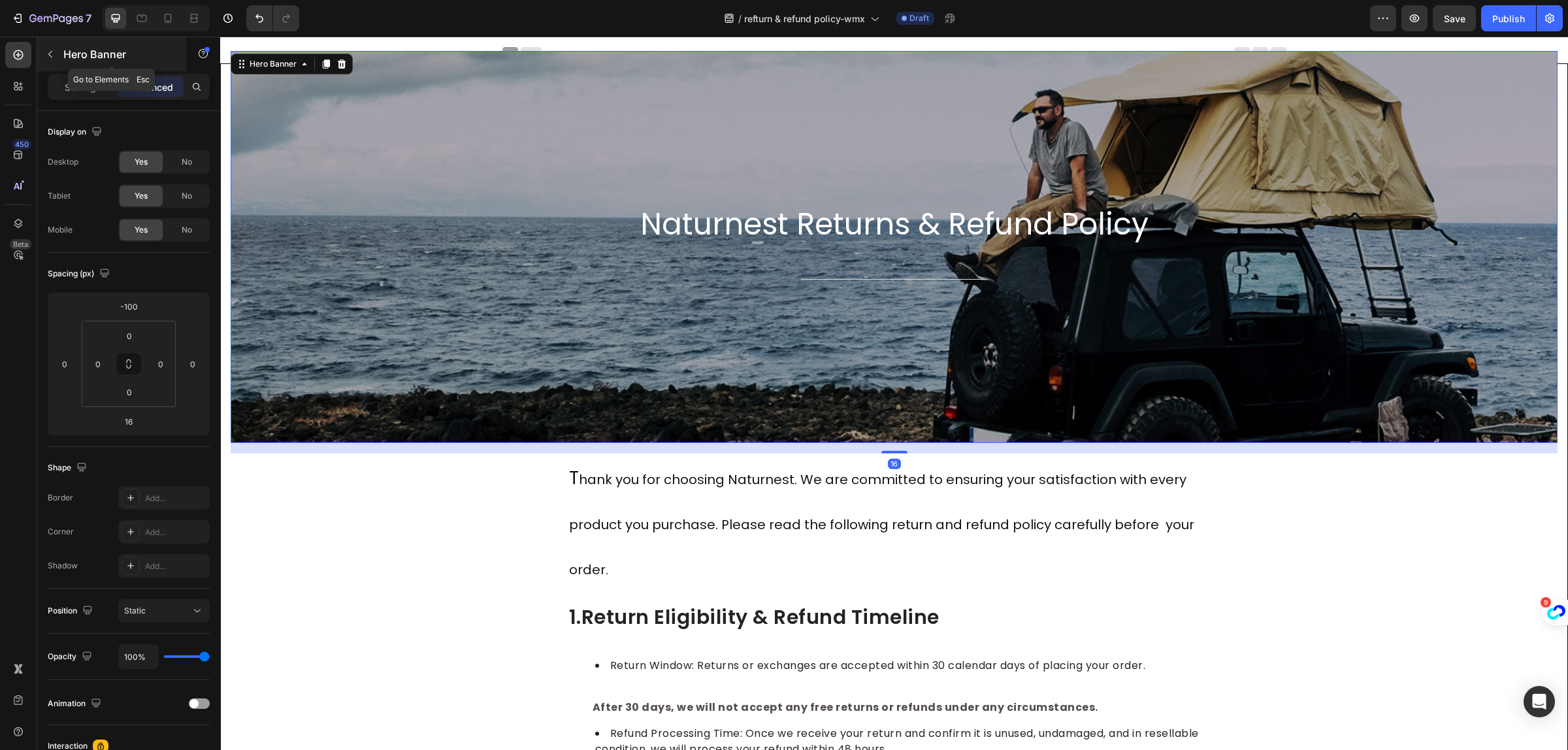
click at [58, 53] on button "button" at bounding box center [51, 55] width 21 height 21
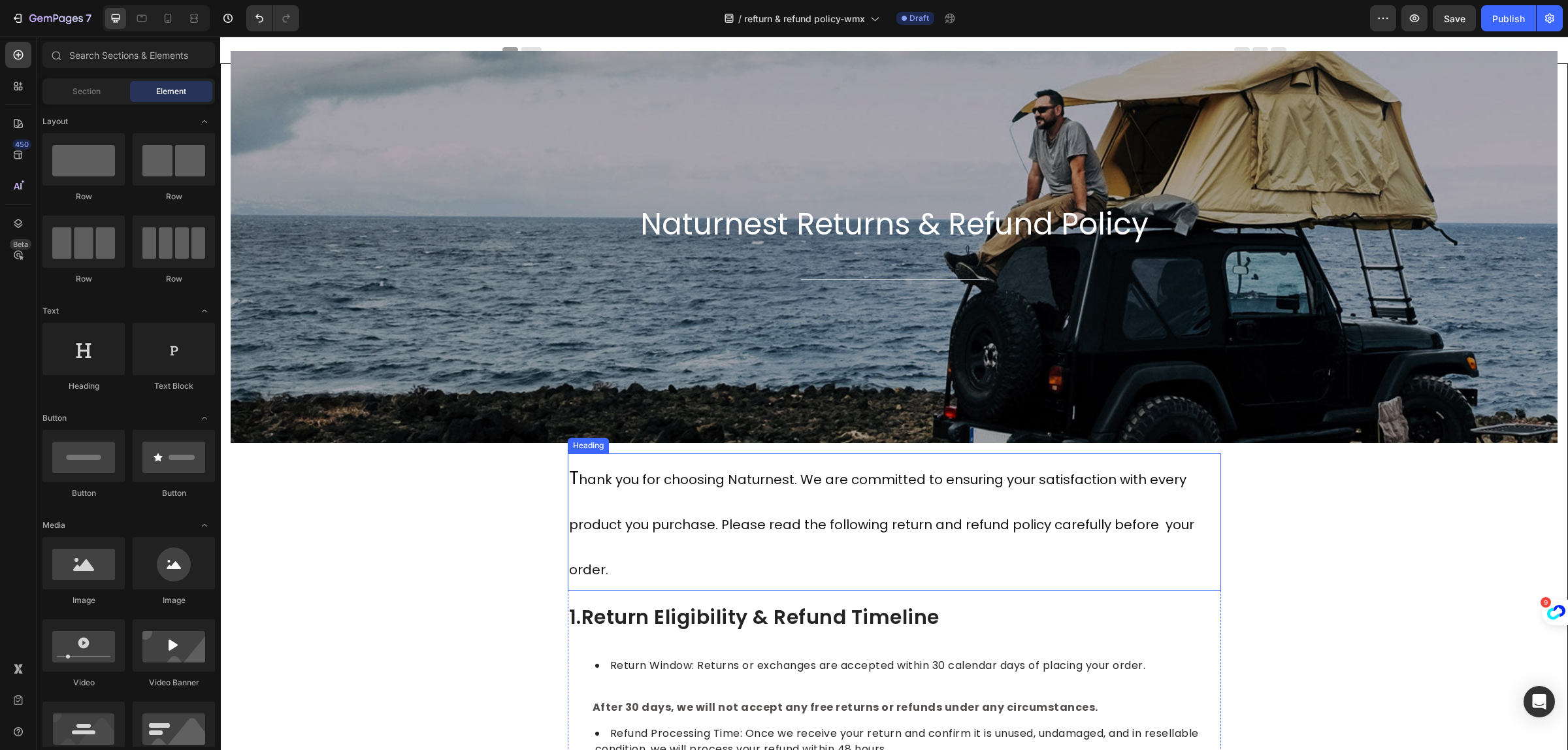
click at [802, 458] on h2 "T hank you for choosing Naturnest. We are committed to ensuring your satisfacti…" at bounding box center [894, 522] width 653 height 137
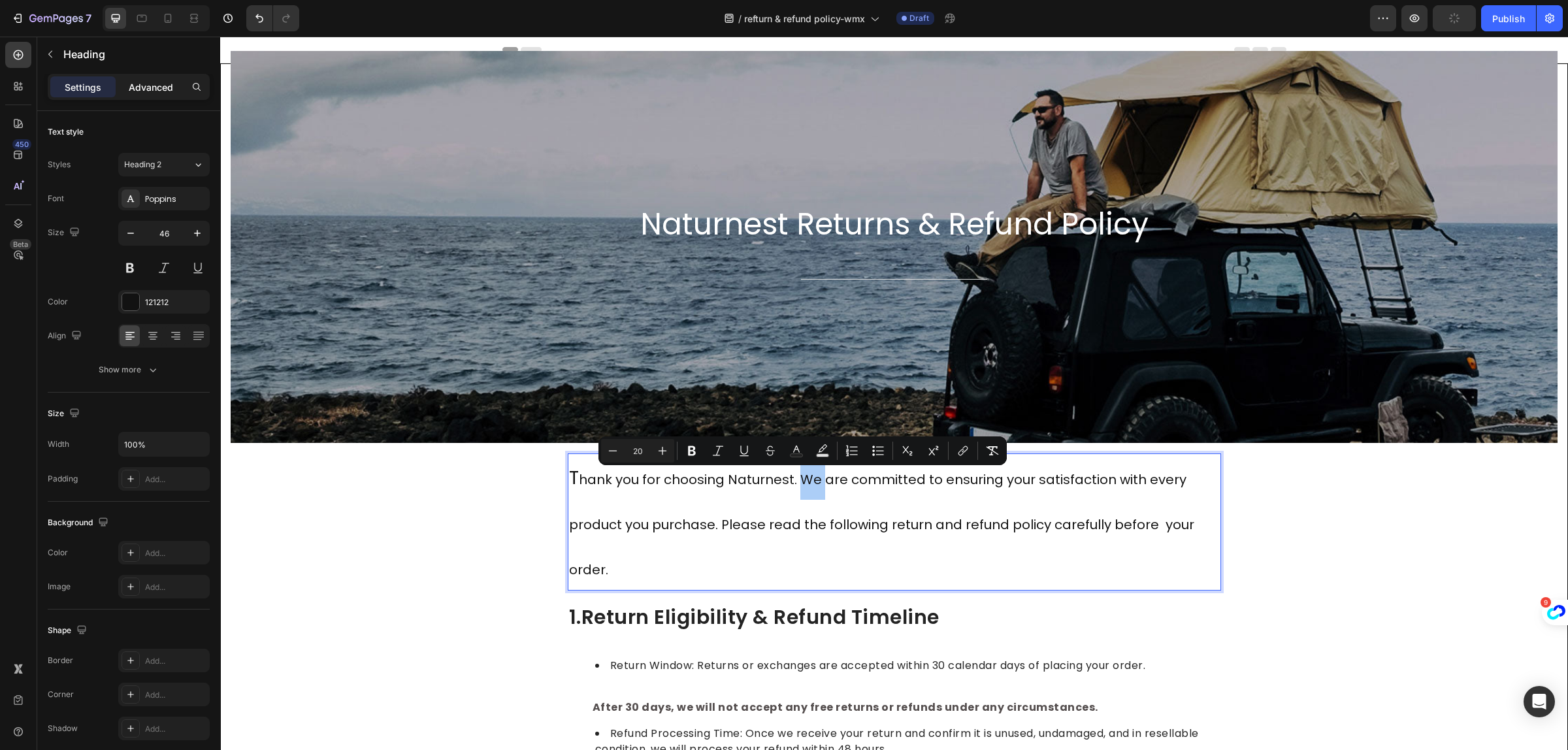
click at [141, 80] on p "Advanced" at bounding box center [151, 87] width 45 height 14
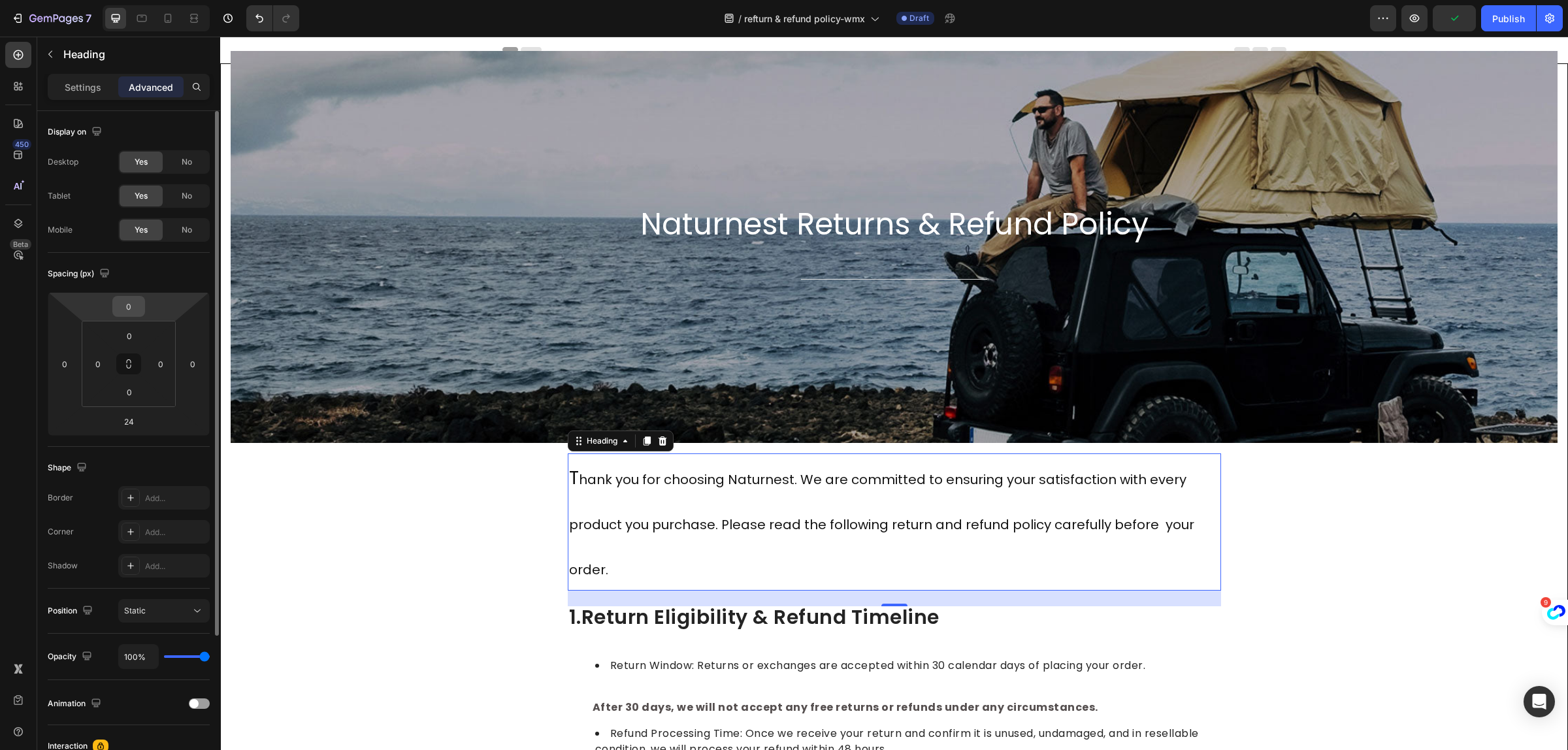
click at [124, 314] on input "0" at bounding box center [129, 307] width 26 height 20
type input "24"
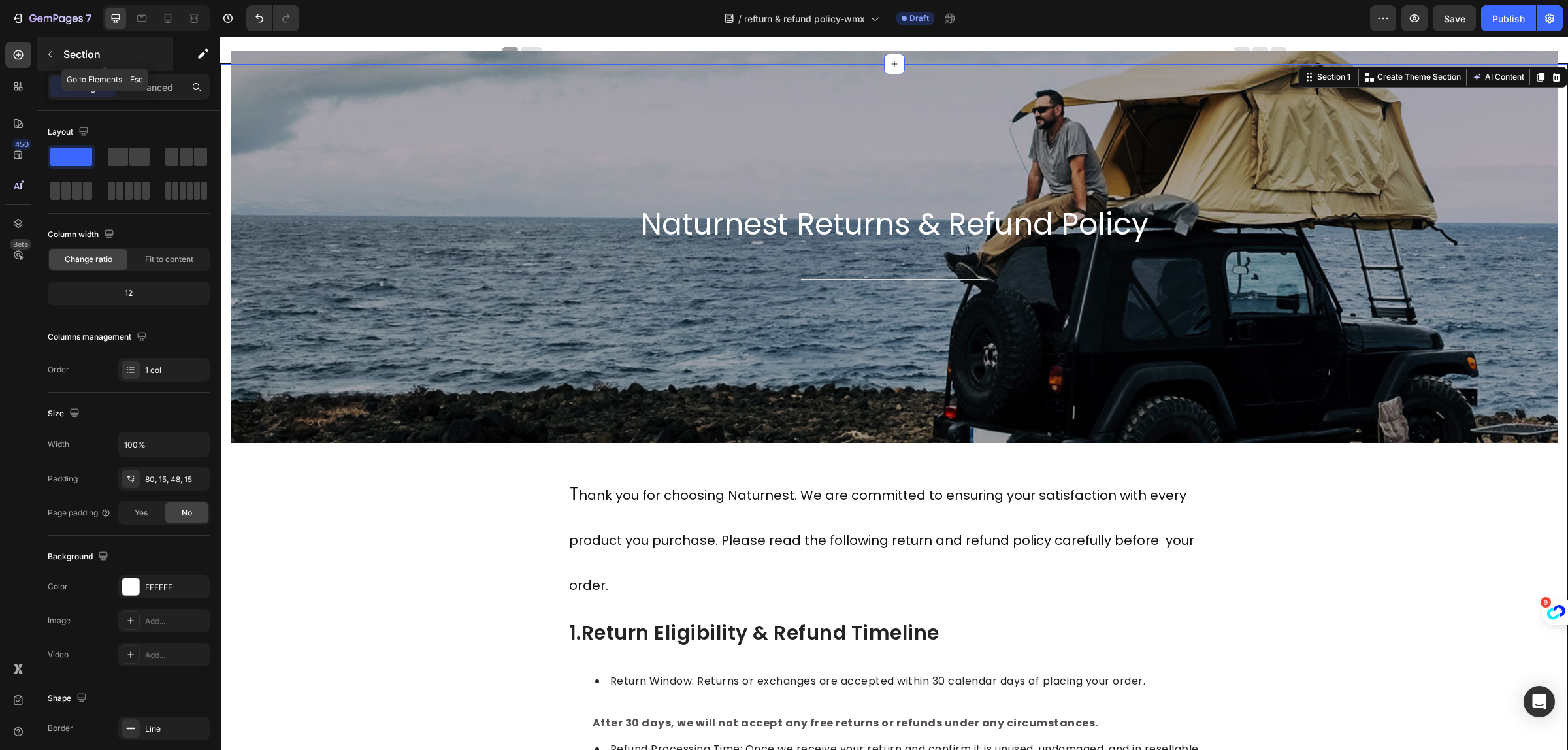
click at [58, 63] on button "button" at bounding box center [51, 55] width 21 height 21
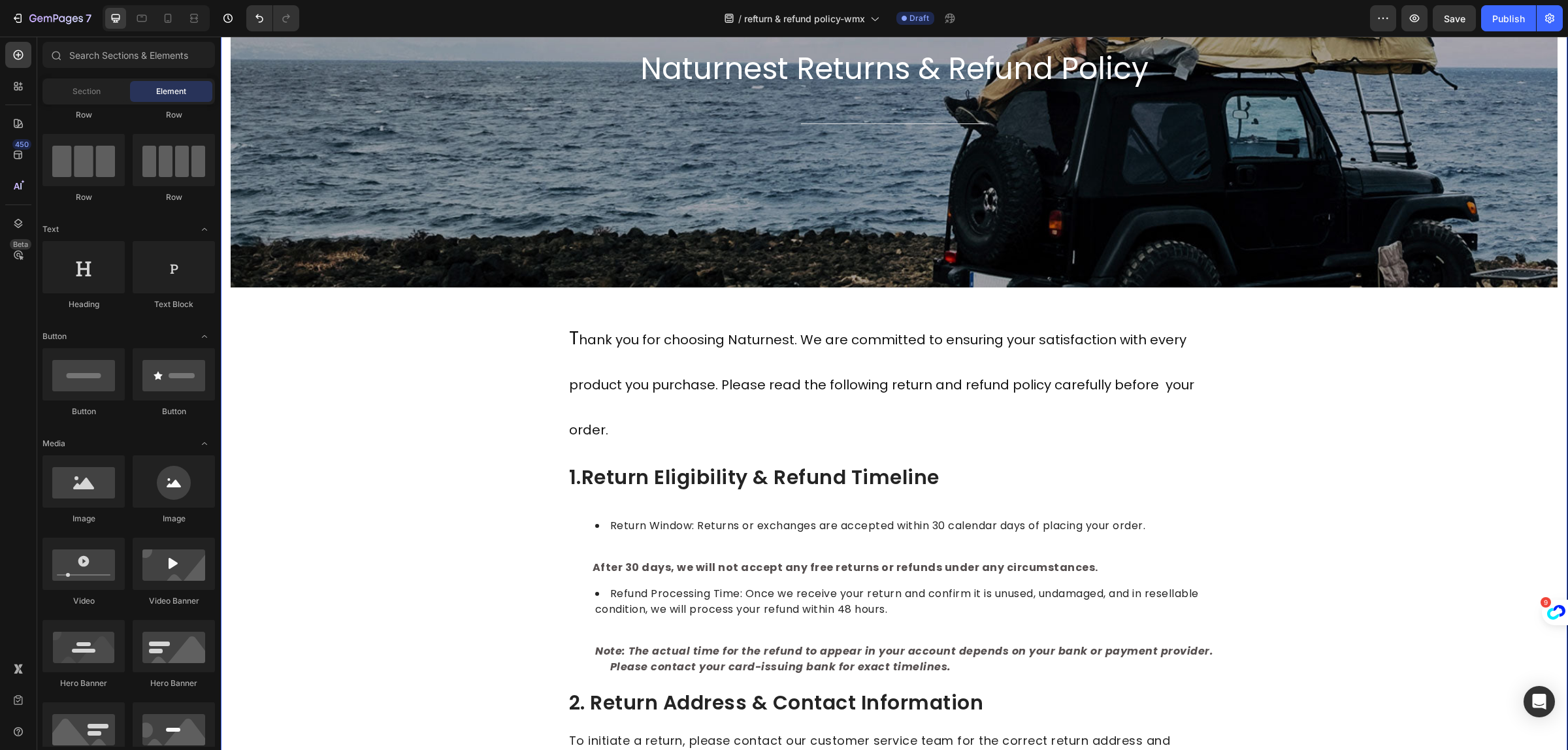
scroll to position [164, 0]
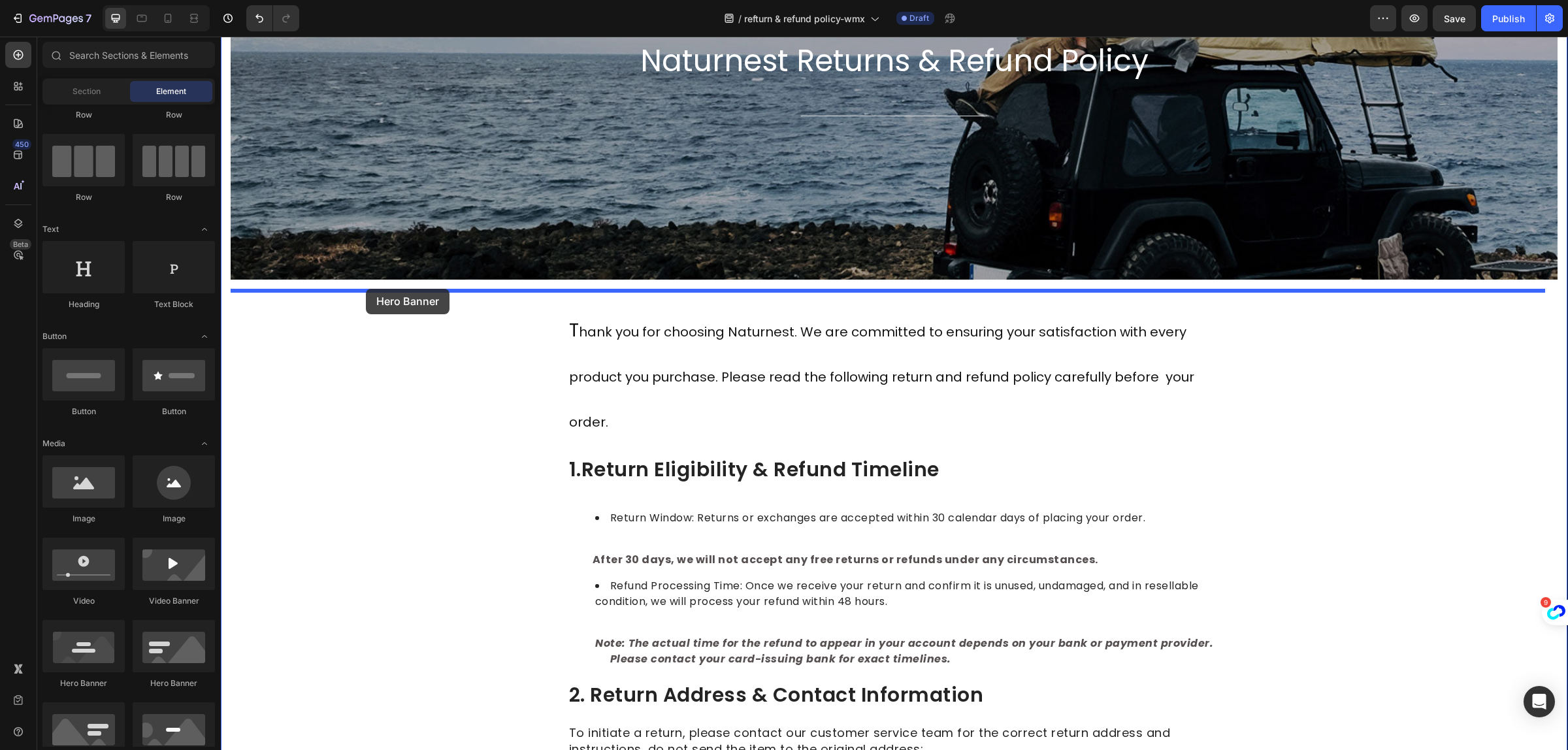
drag, startPoint x: 411, startPoint y: 695, endPoint x: 366, endPoint y: 289, distance: 408.5
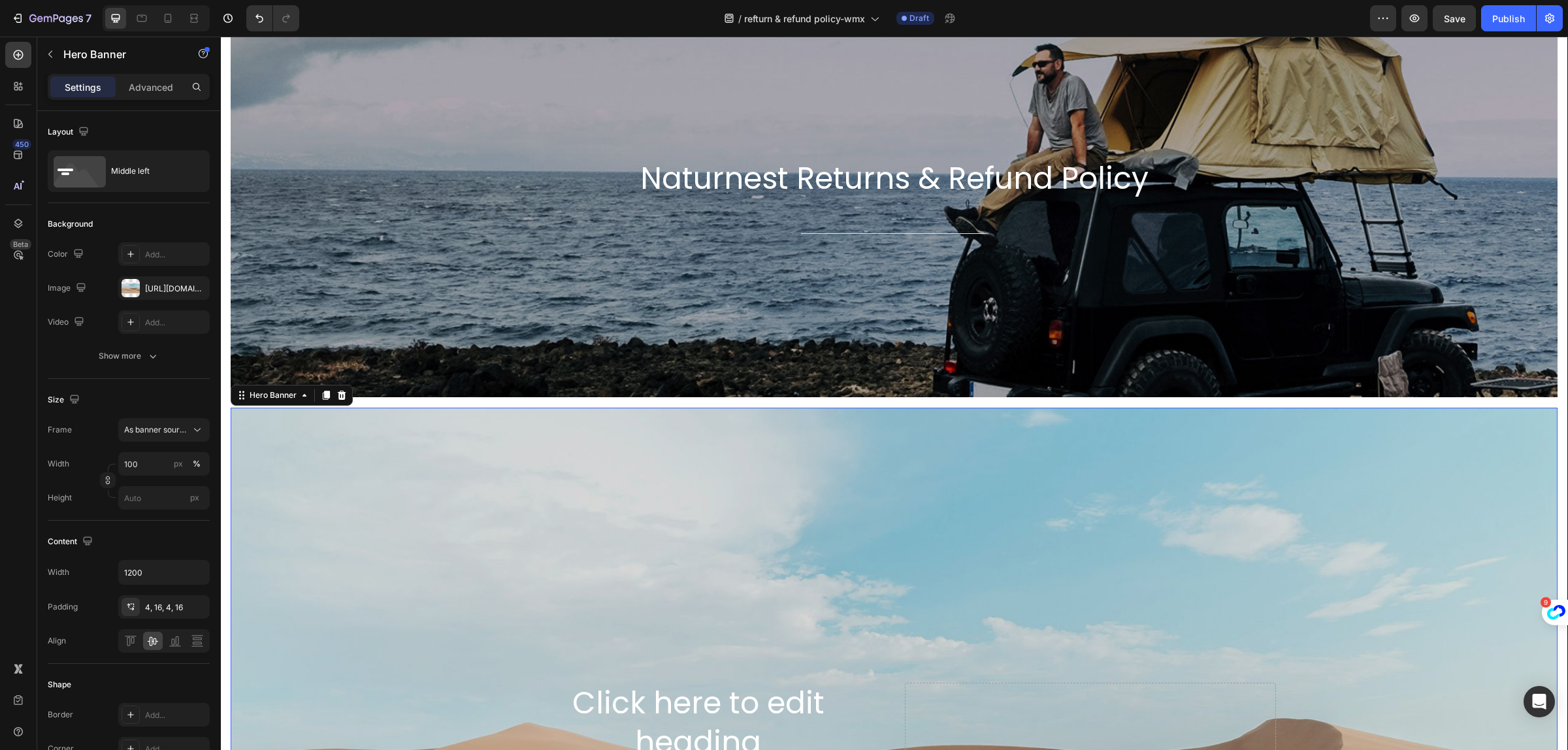
scroll to position [0, 0]
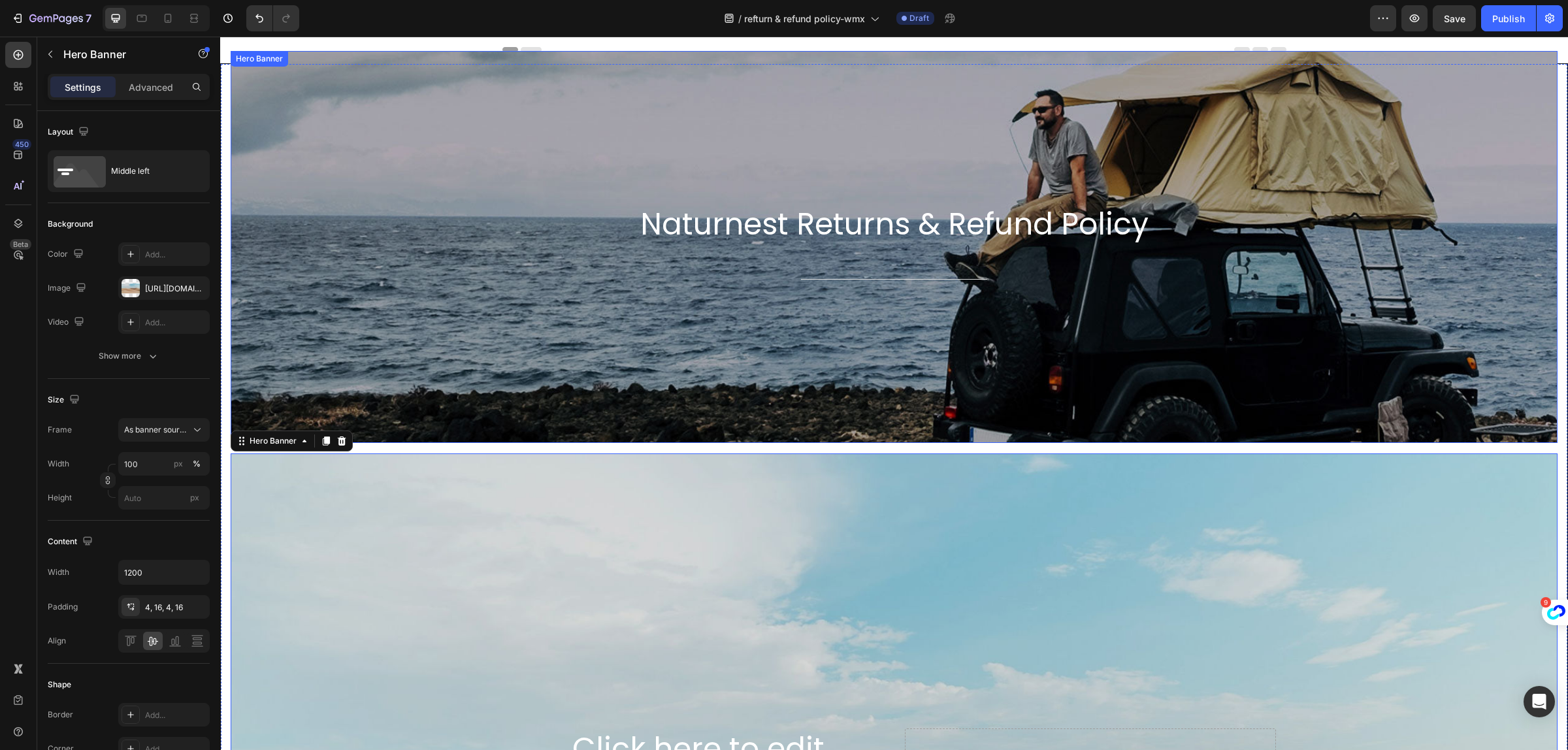
click at [391, 259] on div "Background Image" at bounding box center [894, 247] width 1327 height 392
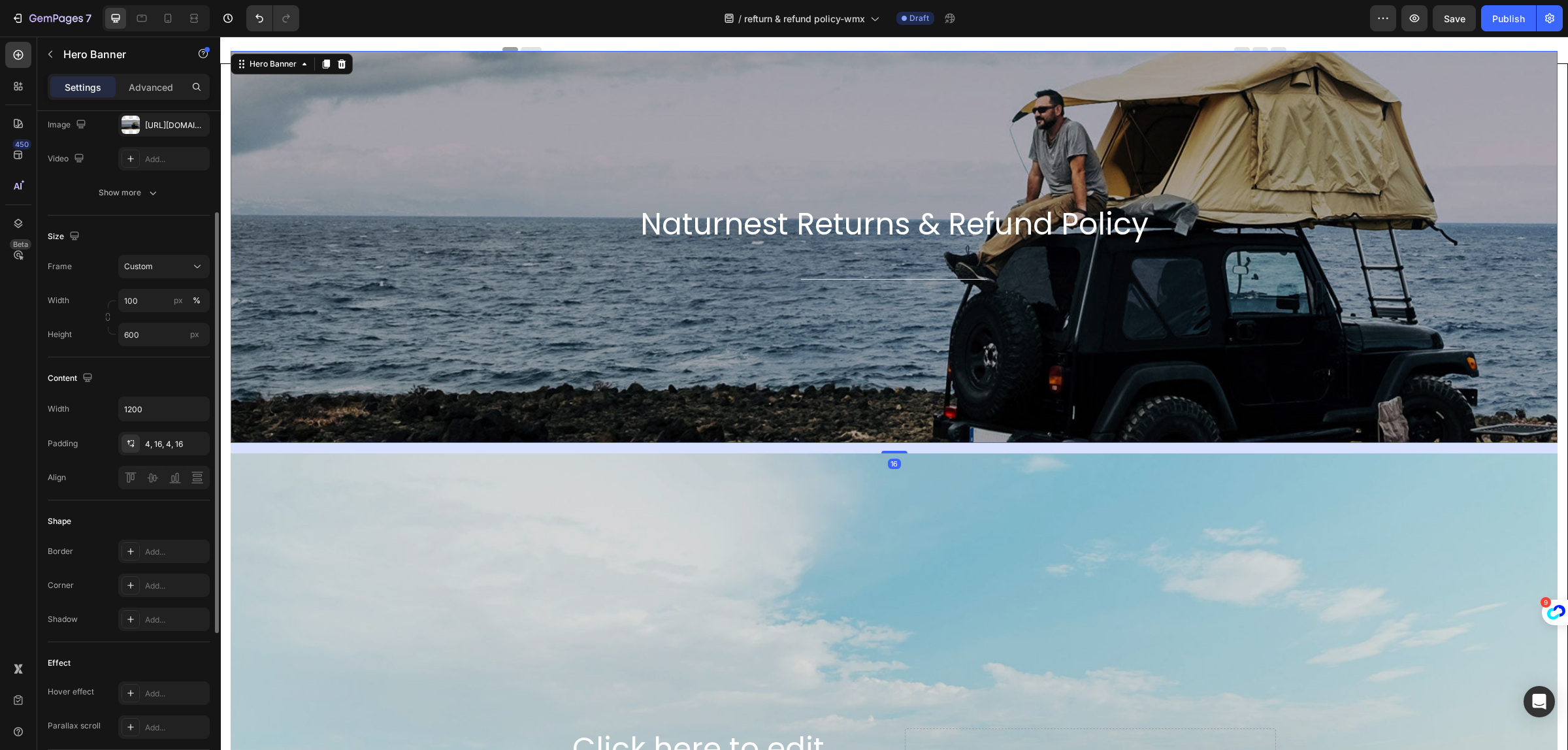
scroll to position [408, 0]
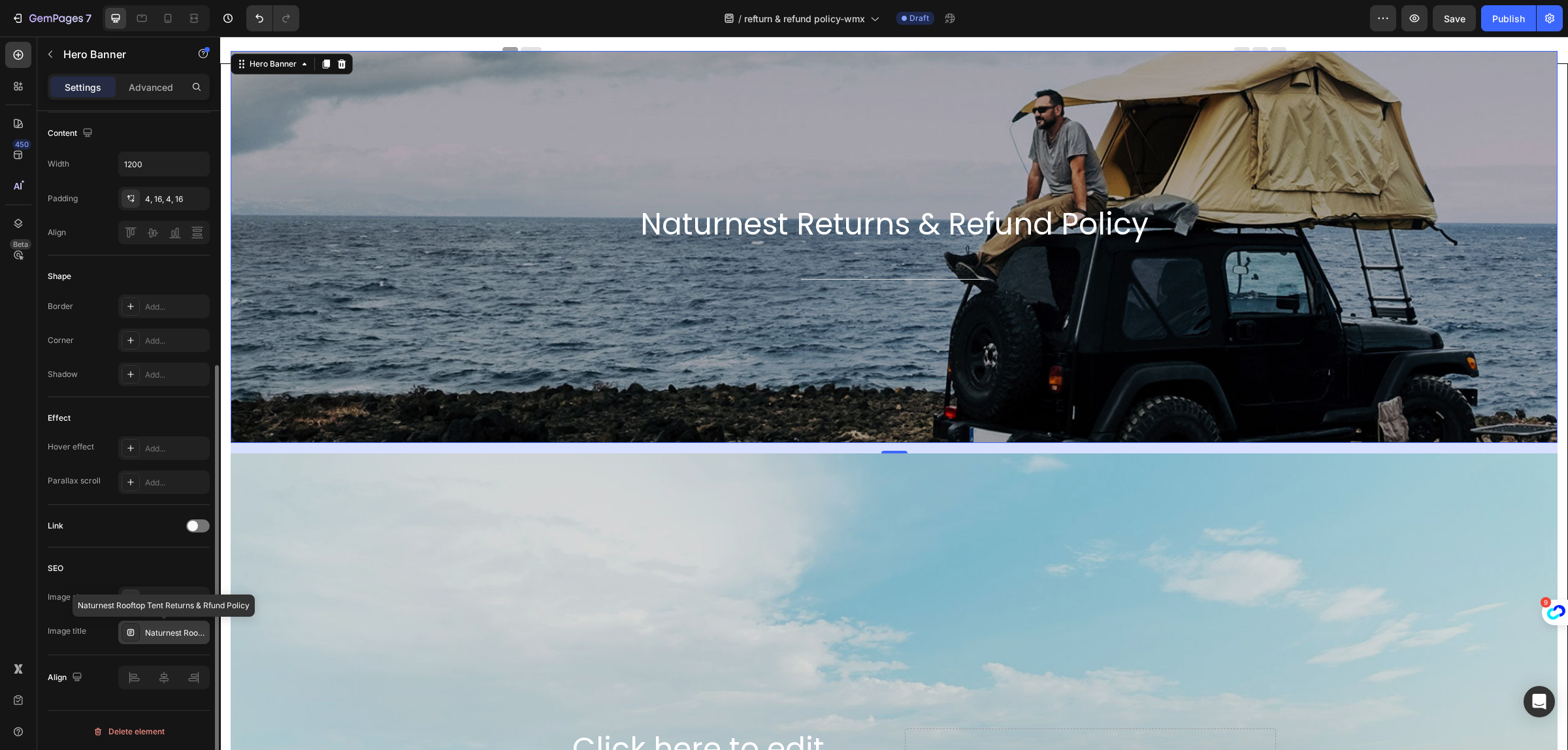
click at [155, 634] on div "Naturnest Rooftop Tent Returns & Rfund Policy" at bounding box center [176, 633] width 62 height 12
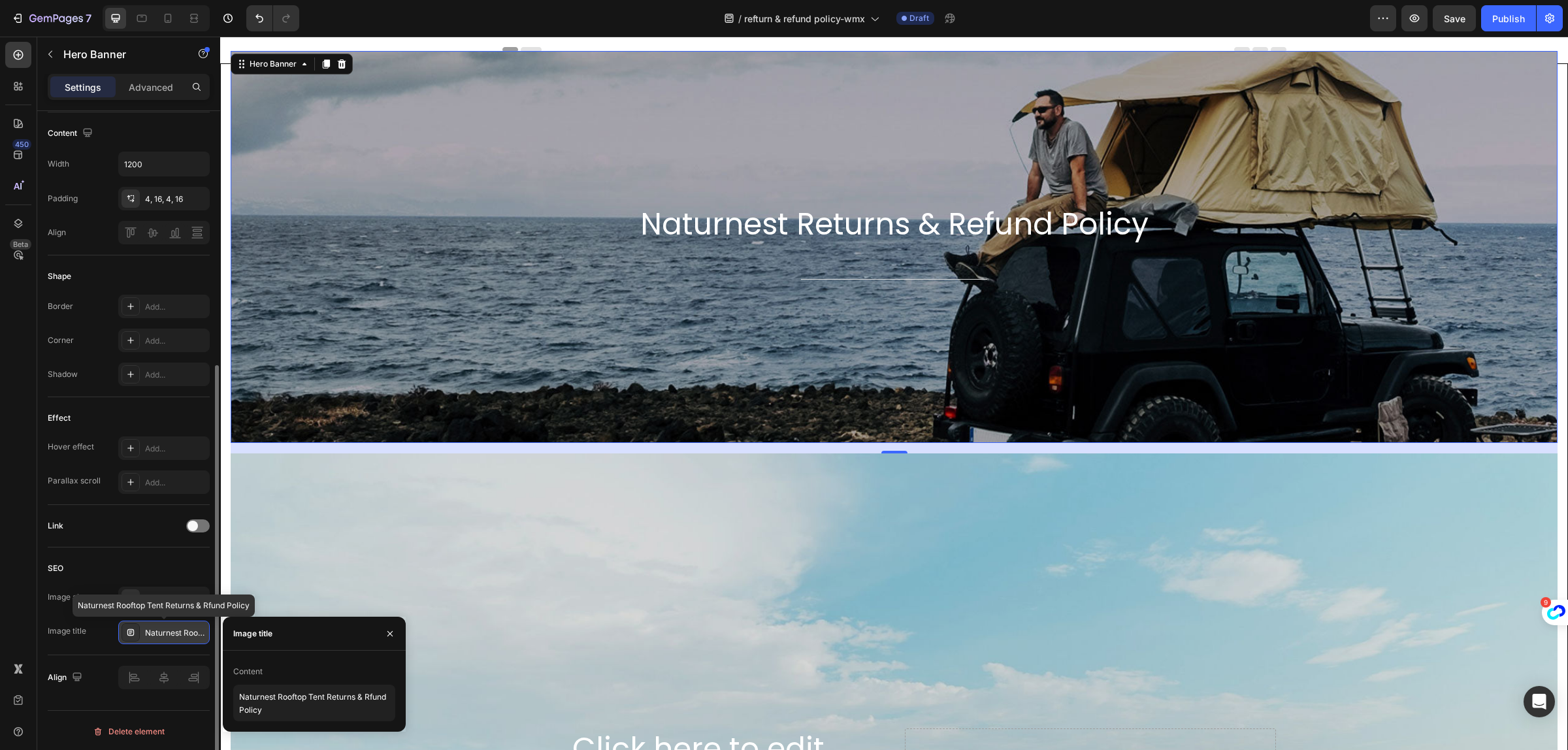
click at [159, 630] on div "Naturnest Rooftop Tent Returns & Rfund Policy" at bounding box center [176, 633] width 62 height 12
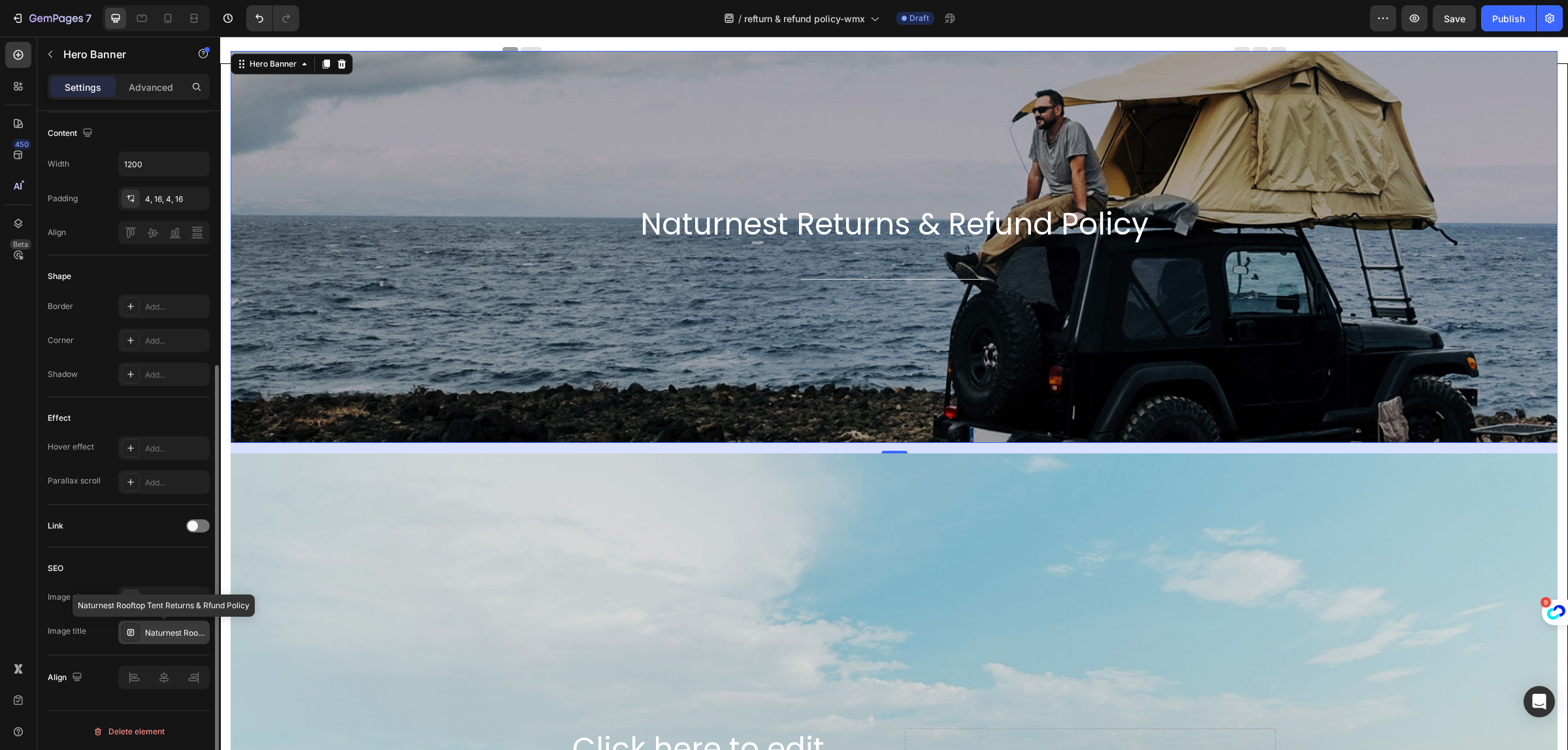
click at [159, 631] on div "Naturnest Rooftop Tent Returns & Rfund Policy" at bounding box center [176, 633] width 62 height 12
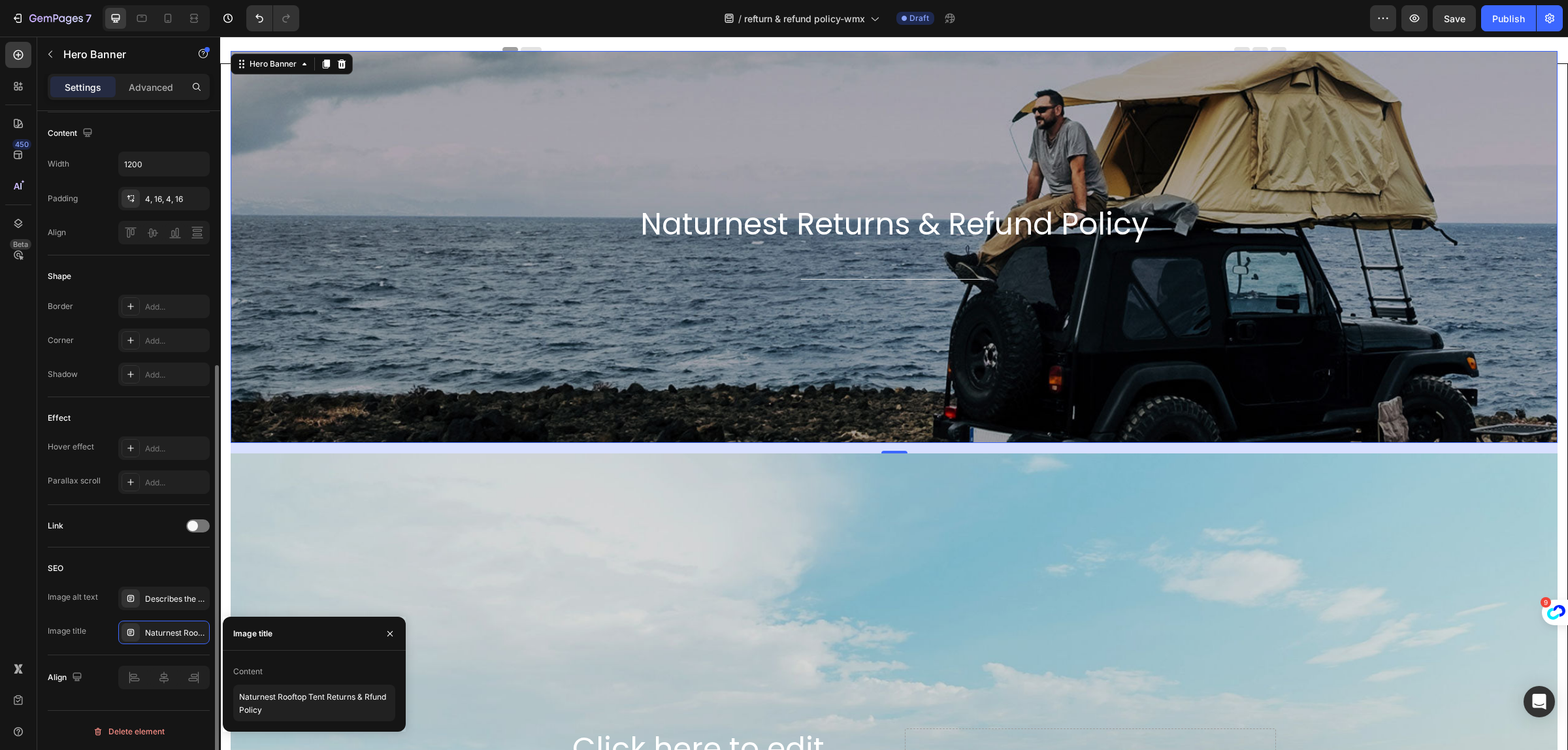
click at [152, 530] on div "Link" at bounding box center [129, 526] width 162 height 21
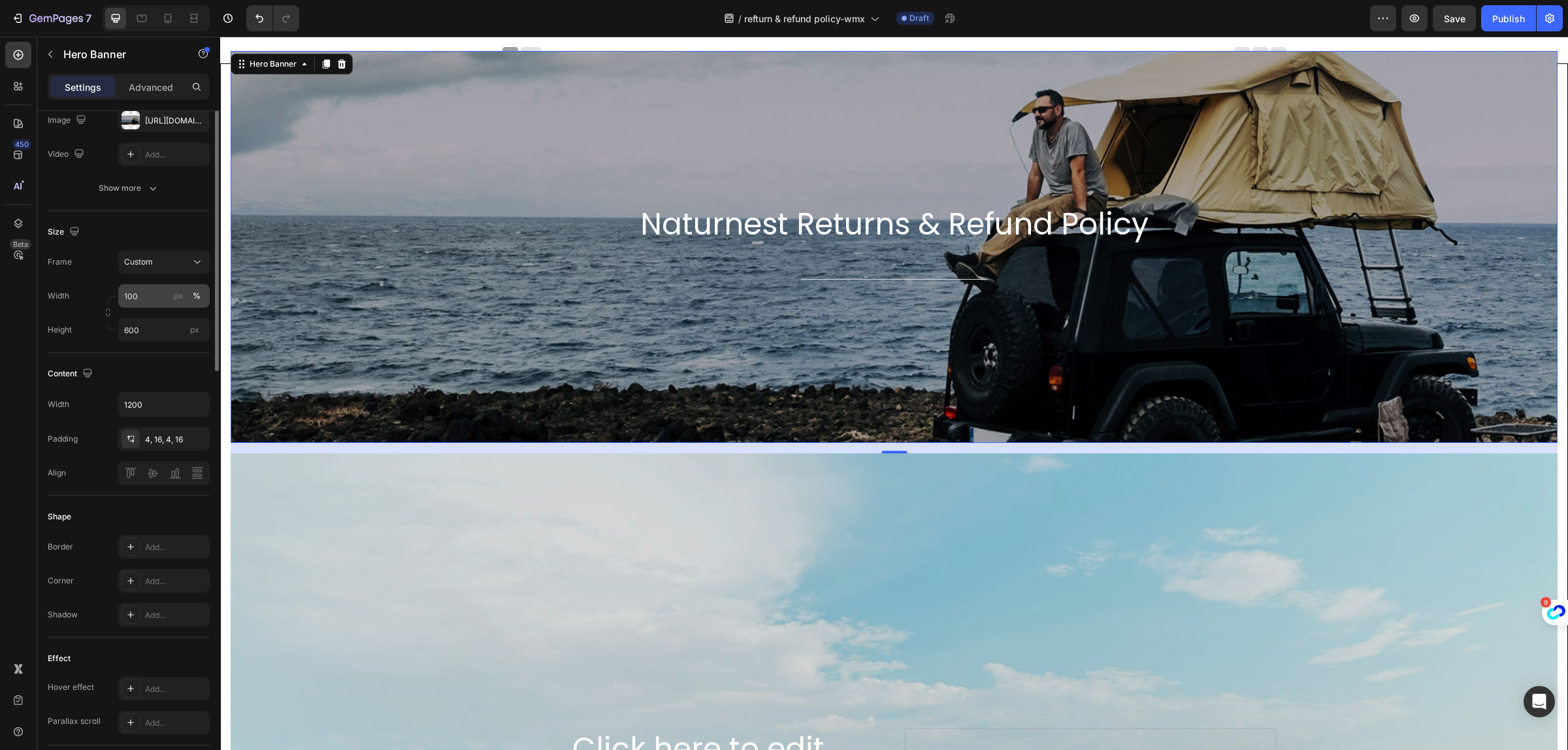
scroll to position [0, 0]
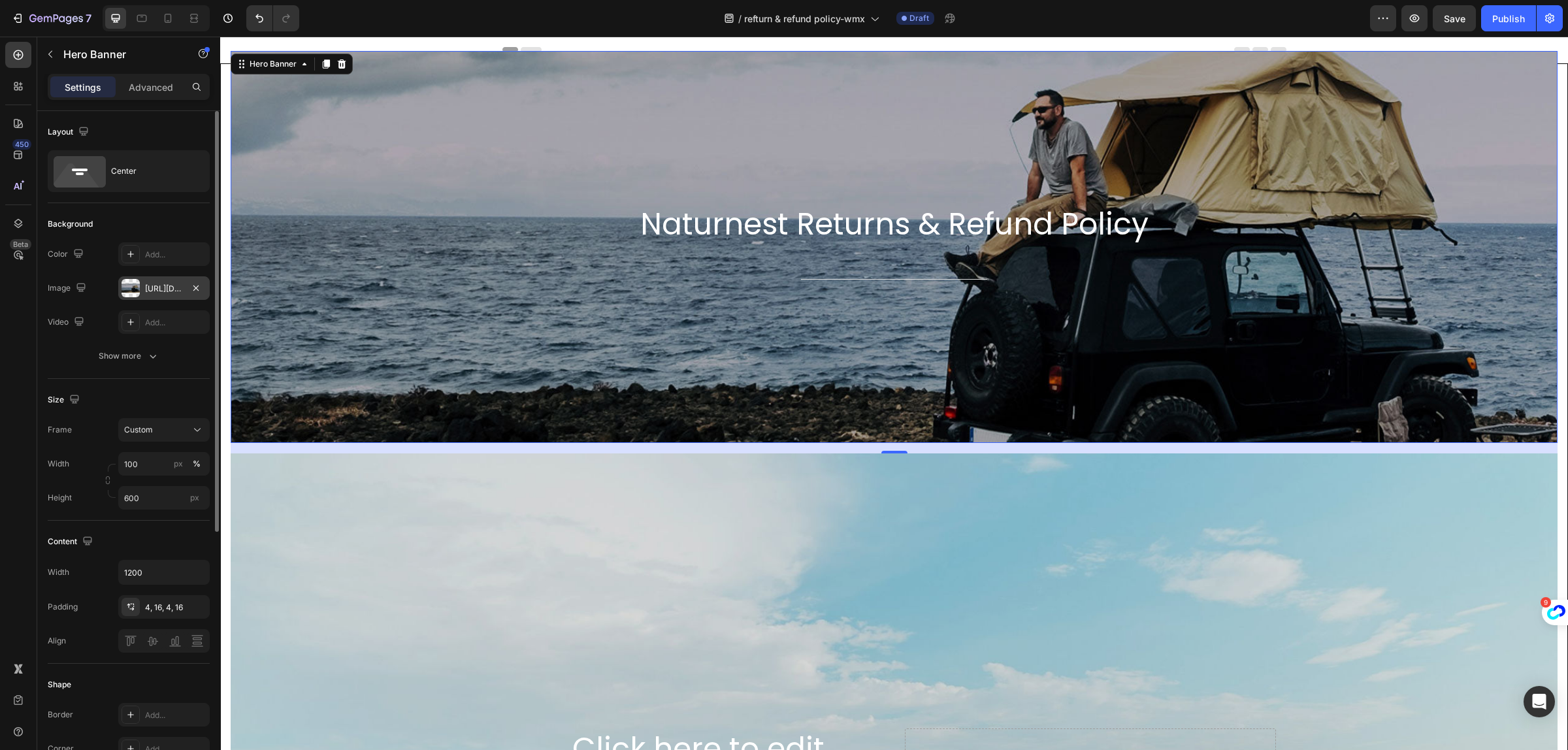
click at [162, 284] on div "https://cdn.shopify.com/s/files/1/0751/3158/4813/files/banner-3.jpg?v=1690769330" at bounding box center [164, 289] width 38 height 12
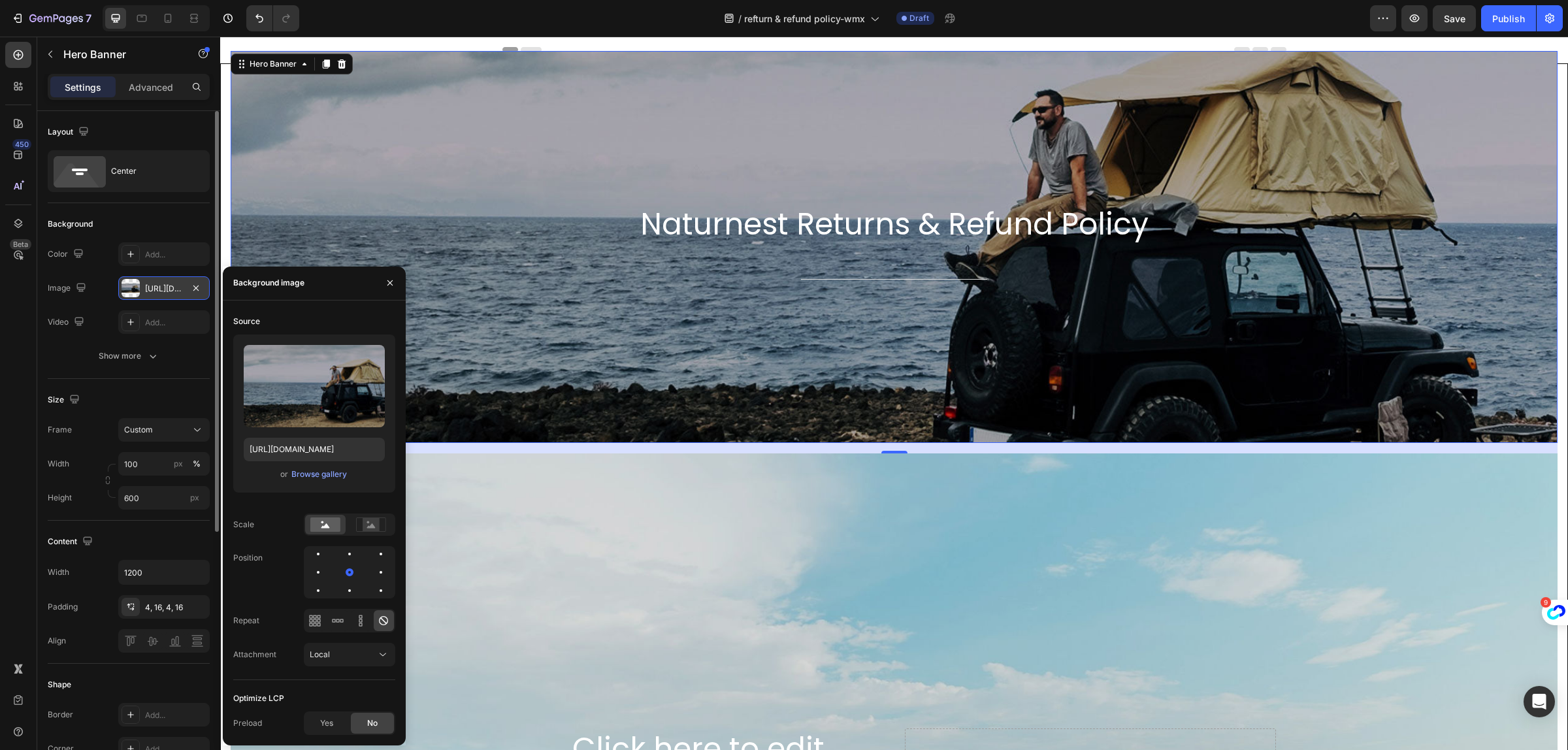
click at [158, 288] on div "https://cdn.shopify.com/s/files/1/0751/3158/4813/files/banner-3.jpg?v=1690769330" at bounding box center [164, 289] width 38 height 12
click at [297, 441] on input "https://cdn.shopify.com/s/files/1/0751/3158/4813/files/banner-3.jpg?v=1690769330" at bounding box center [314, 450] width 141 height 24
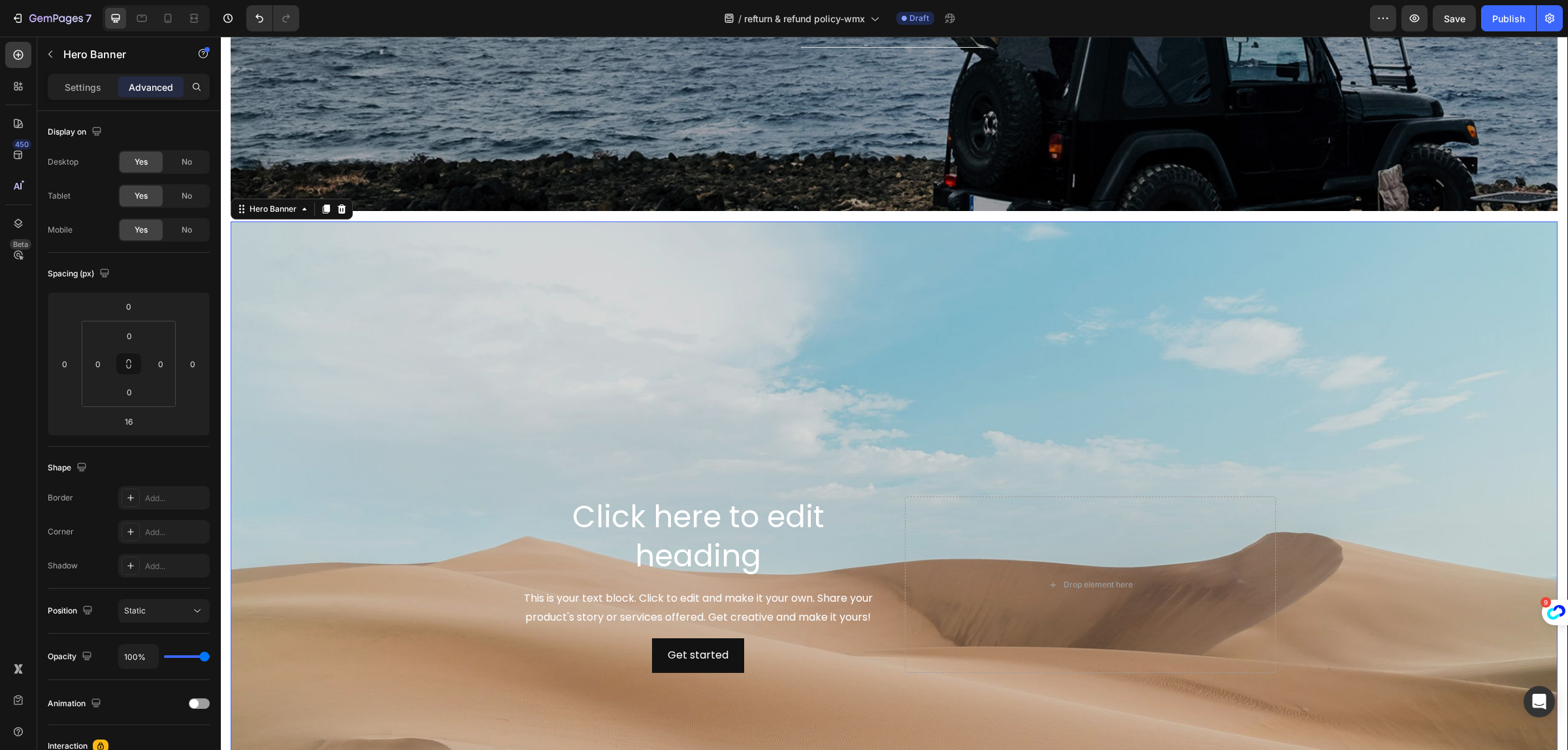
scroll to position [327, 0]
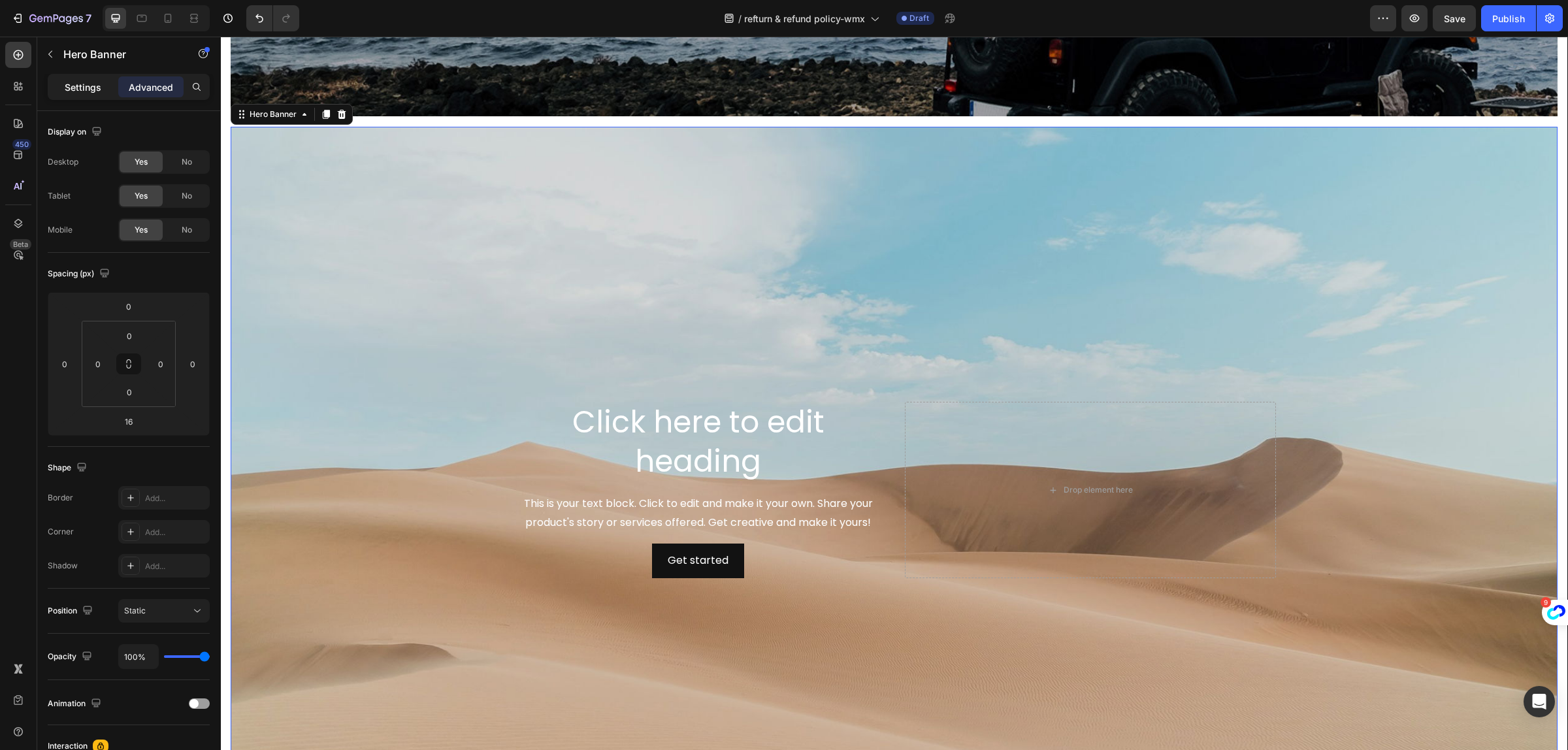
click at [83, 90] on p "Settings" at bounding box center [83, 87] width 37 height 14
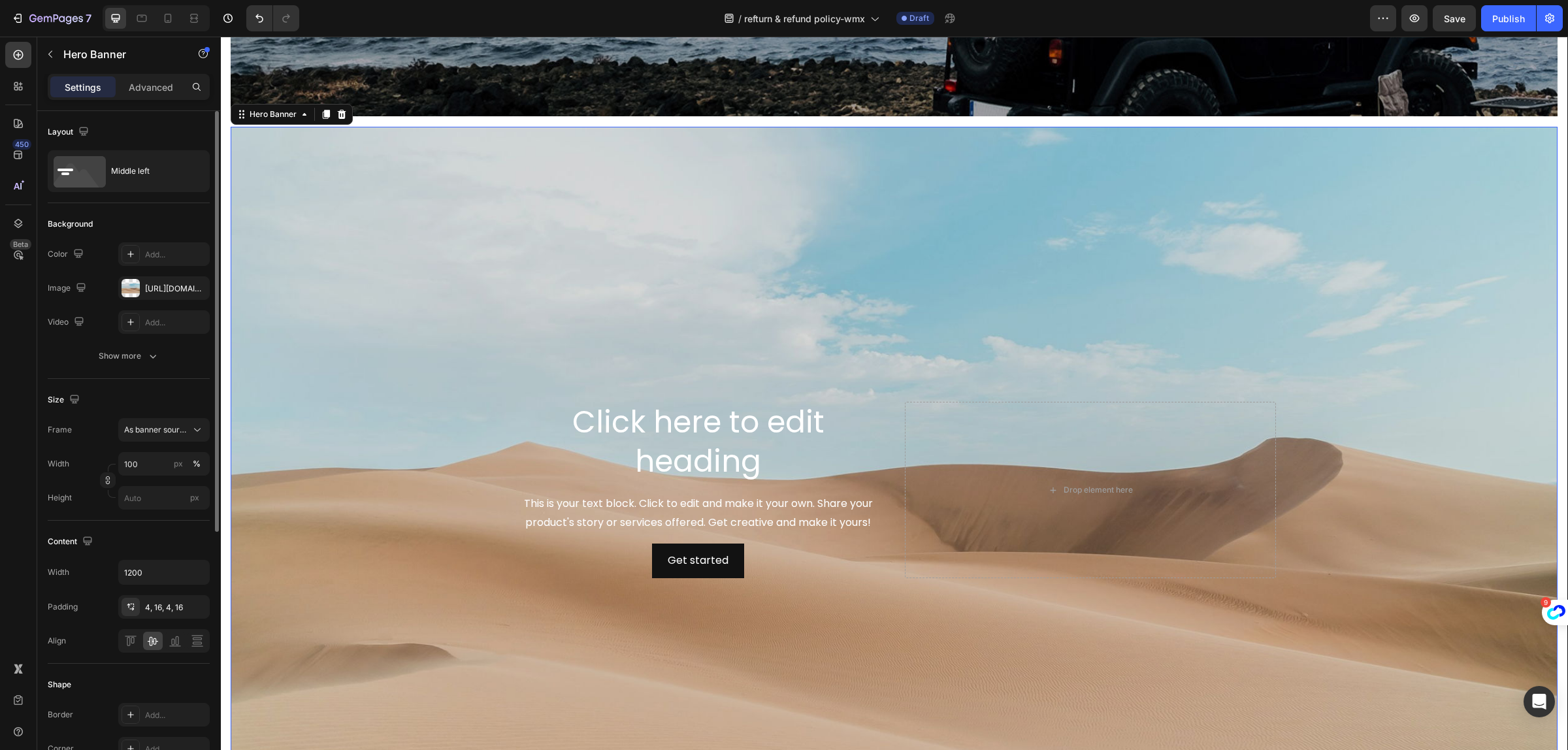
click at [150, 275] on div "The changes might be hidden by the video. Color Add... Image https://cdn.shopif…" at bounding box center [129, 288] width 162 height 91
click at [149, 284] on div "https://cdn.shopify.com/s/files/1/2005/9307/files/background_settings.jpg" at bounding box center [164, 289] width 38 height 12
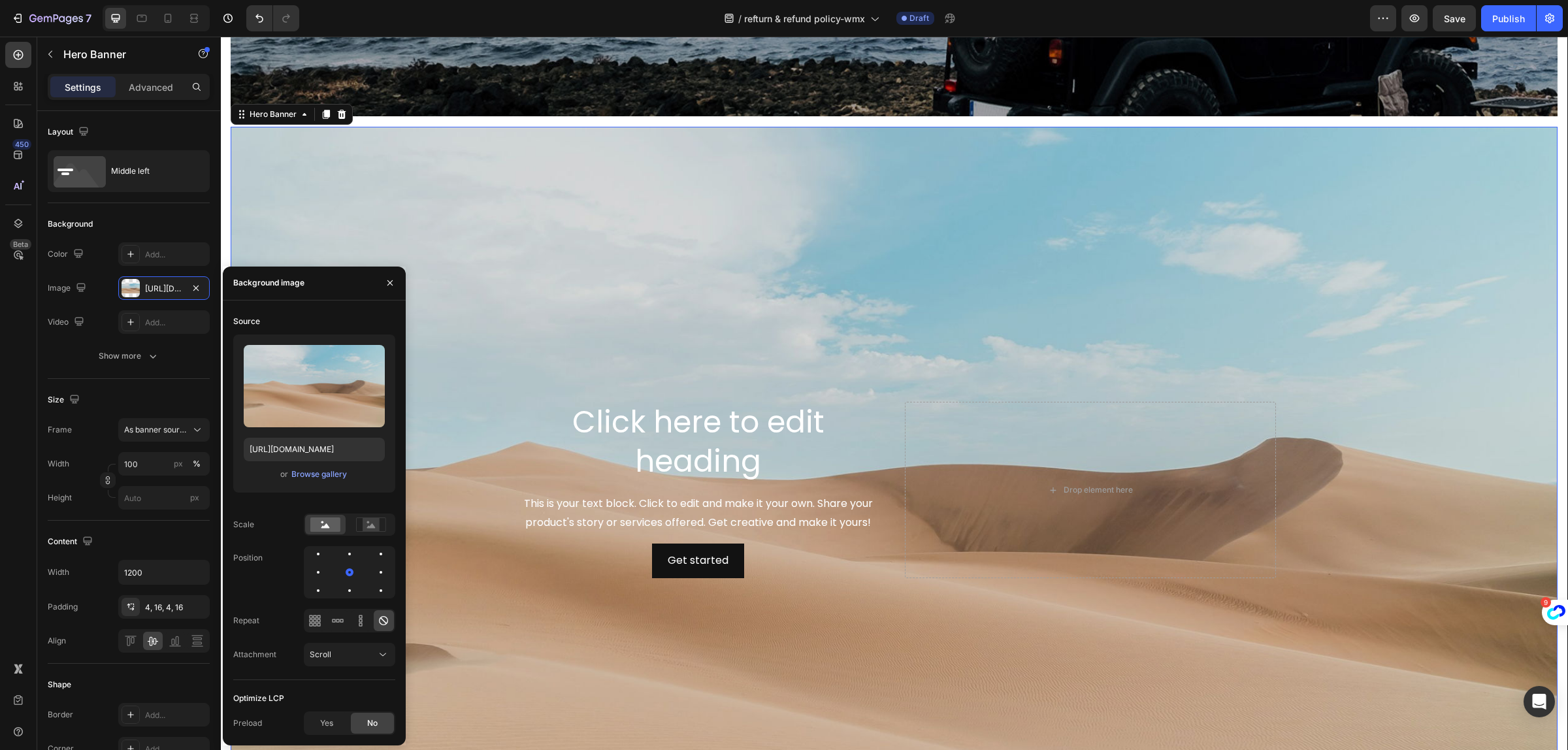
click at [327, 435] on div "Upload Image https://cdn.shopify.com/s/files/1/2005/9307/files/background_setti…" at bounding box center [314, 414] width 162 height 158
click at [325, 449] on input "https://cdn.shopify.com/s/files/1/2005/9307/files/background_settings.jpg" at bounding box center [314, 450] width 141 height 24
paste input "0751/3158/4813/files/banner-3.jpg?v=1690769330"
type input "https://cdn.shopify.com/s/files/1/0751/3158/4813/files/banner-3.jpg?v=1690769330"
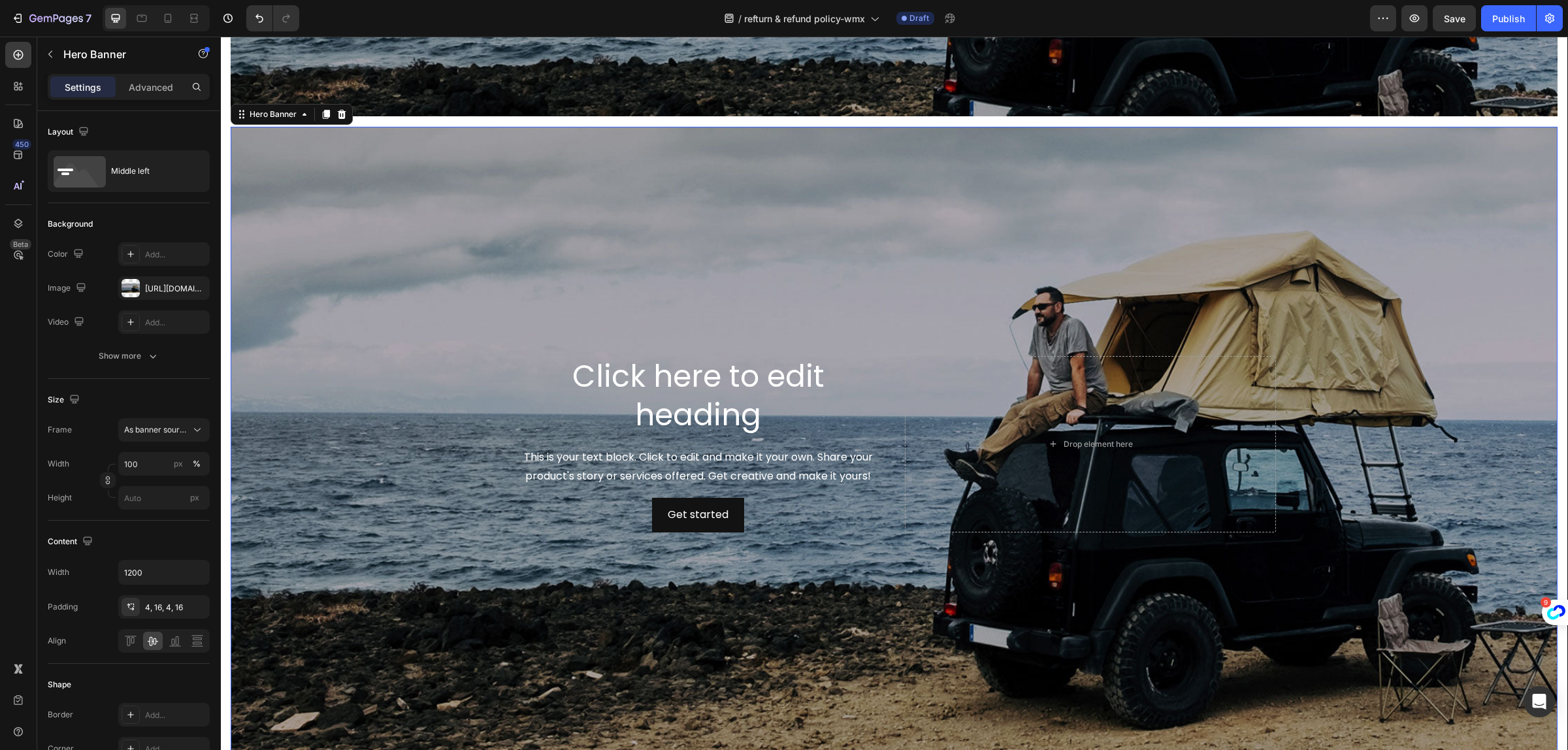
scroll to position [0, 0]
click at [576, 235] on div "Background Image" at bounding box center [894, 444] width 1327 height 634
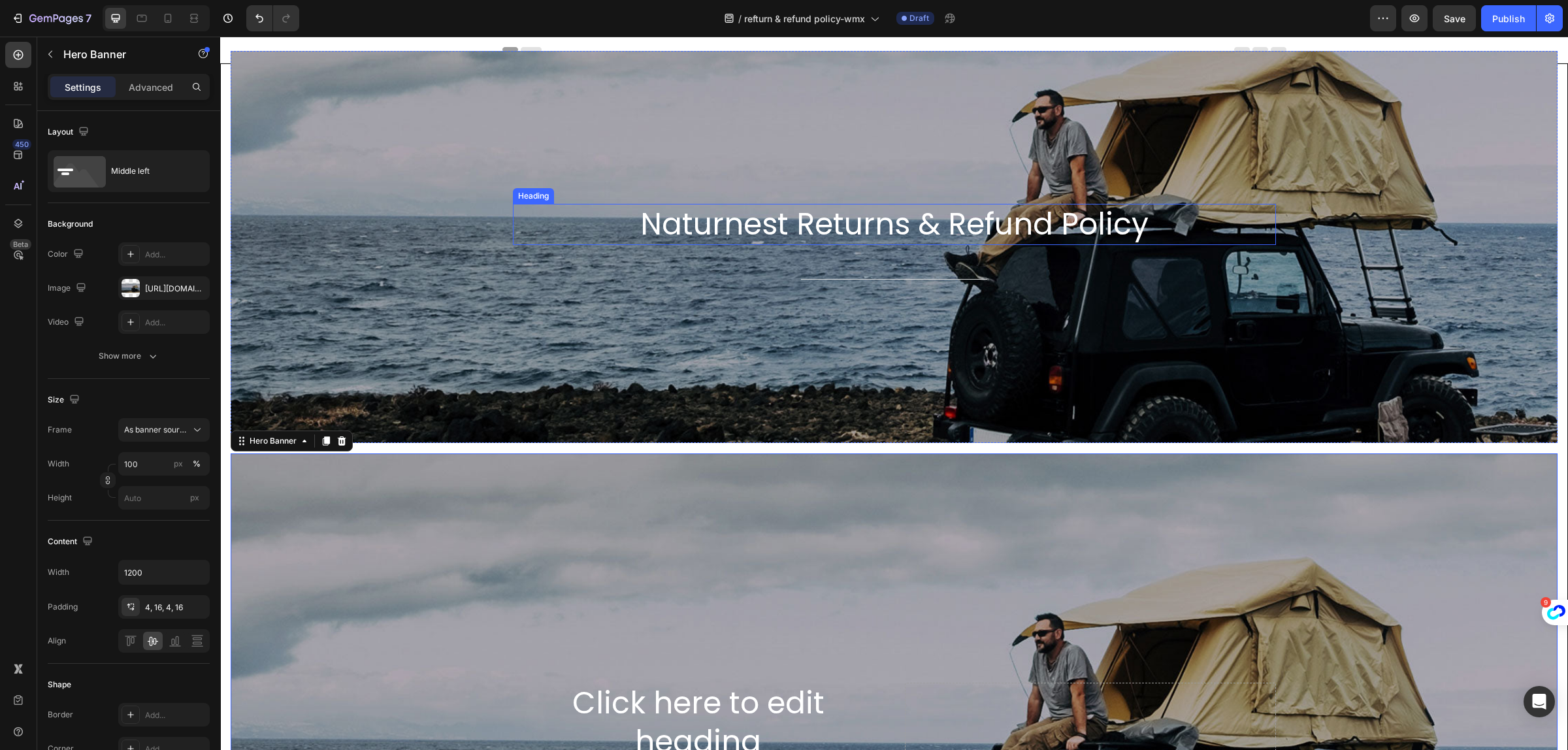
click at [639, 220] on p "Naturnest Returns & Refund Policy" at bounding box center [894, 225] width 760 height 39
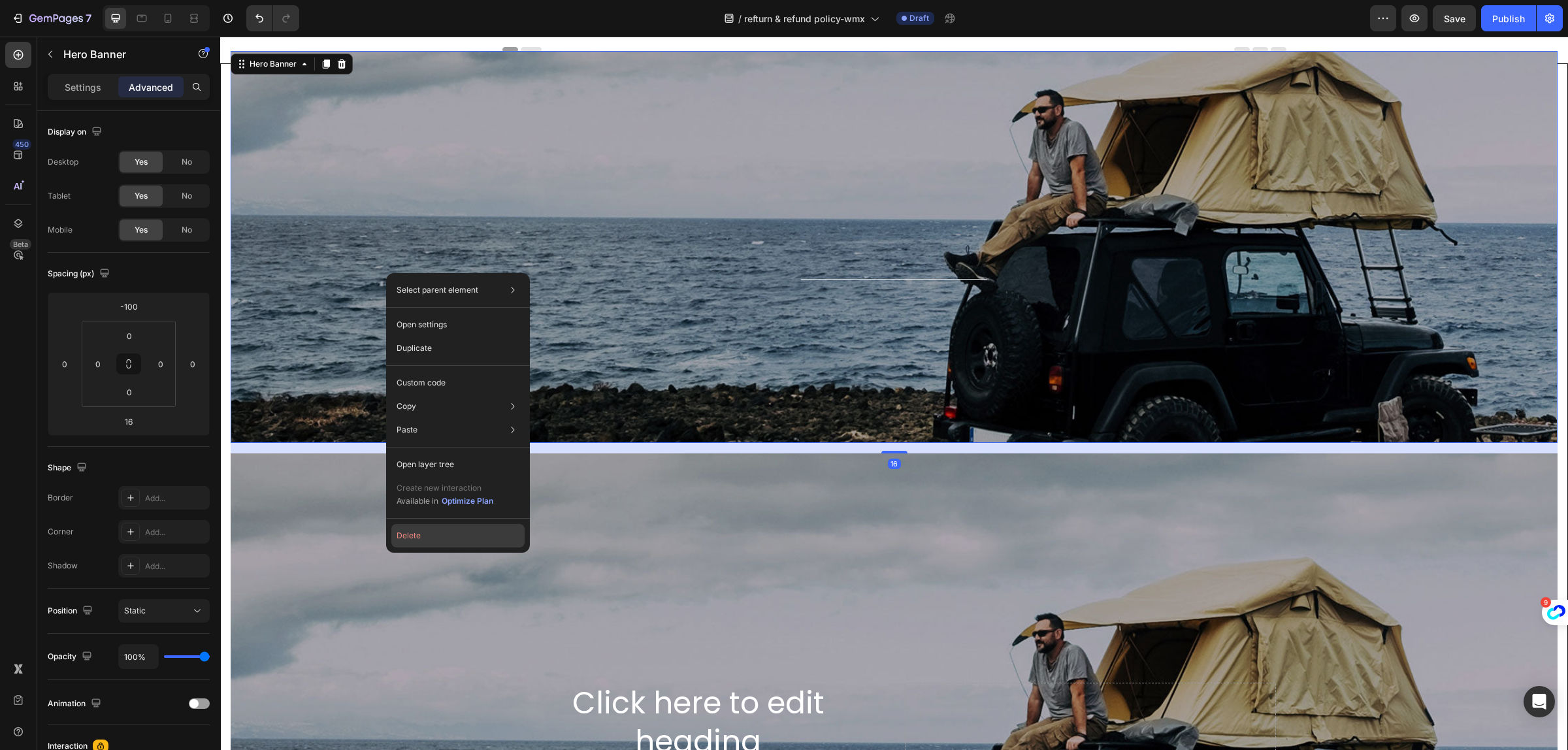
click at [410, 539] on button "Delete" at bounding box center [458, 536] width 133 height 24
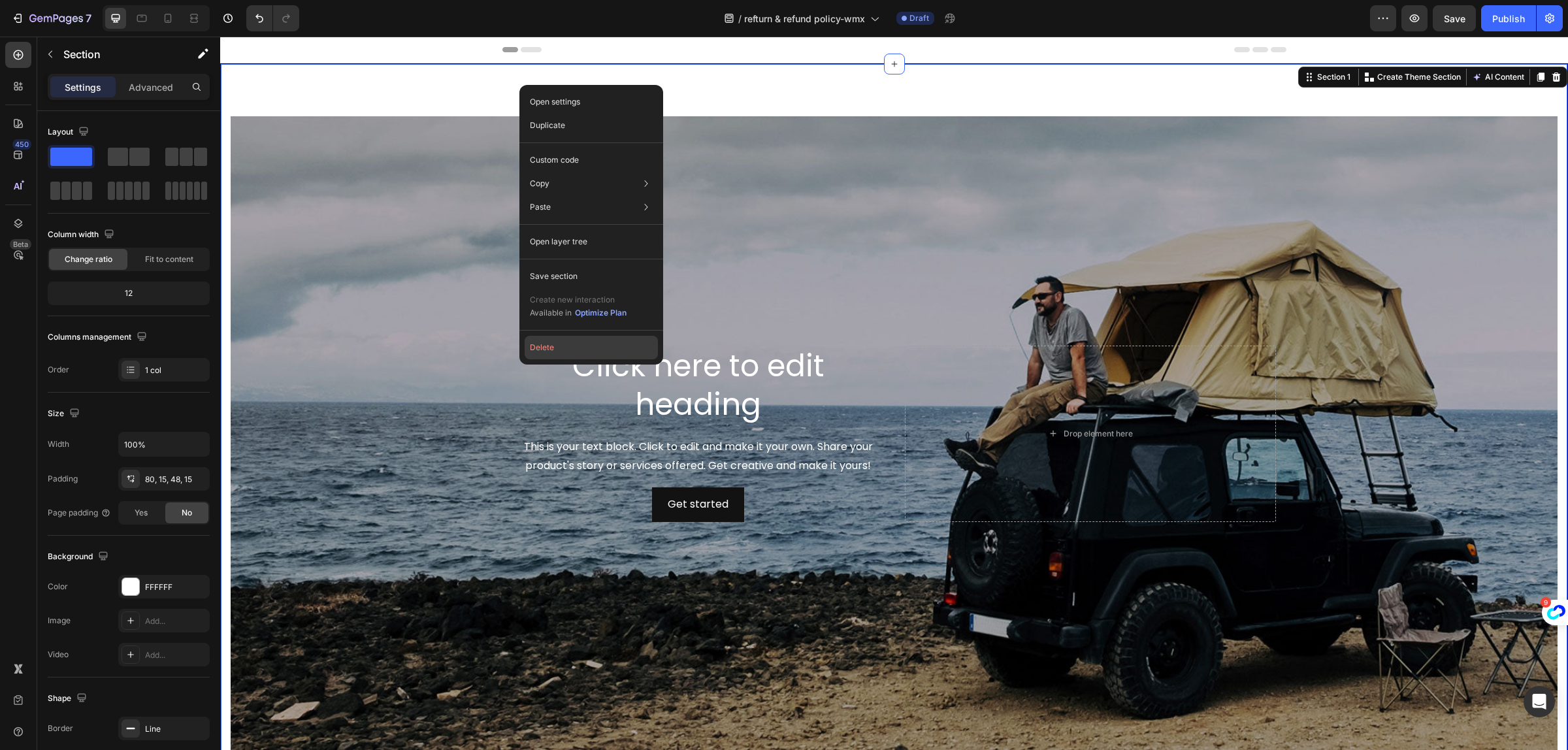
drag, startPoint x: 550, startPoint y: 357, endPoint x: 330, endPoint y: 320, distance: 223.1
click at [550, 357] on button "Delete" at bounding box center [591, 348] width 133 height 24
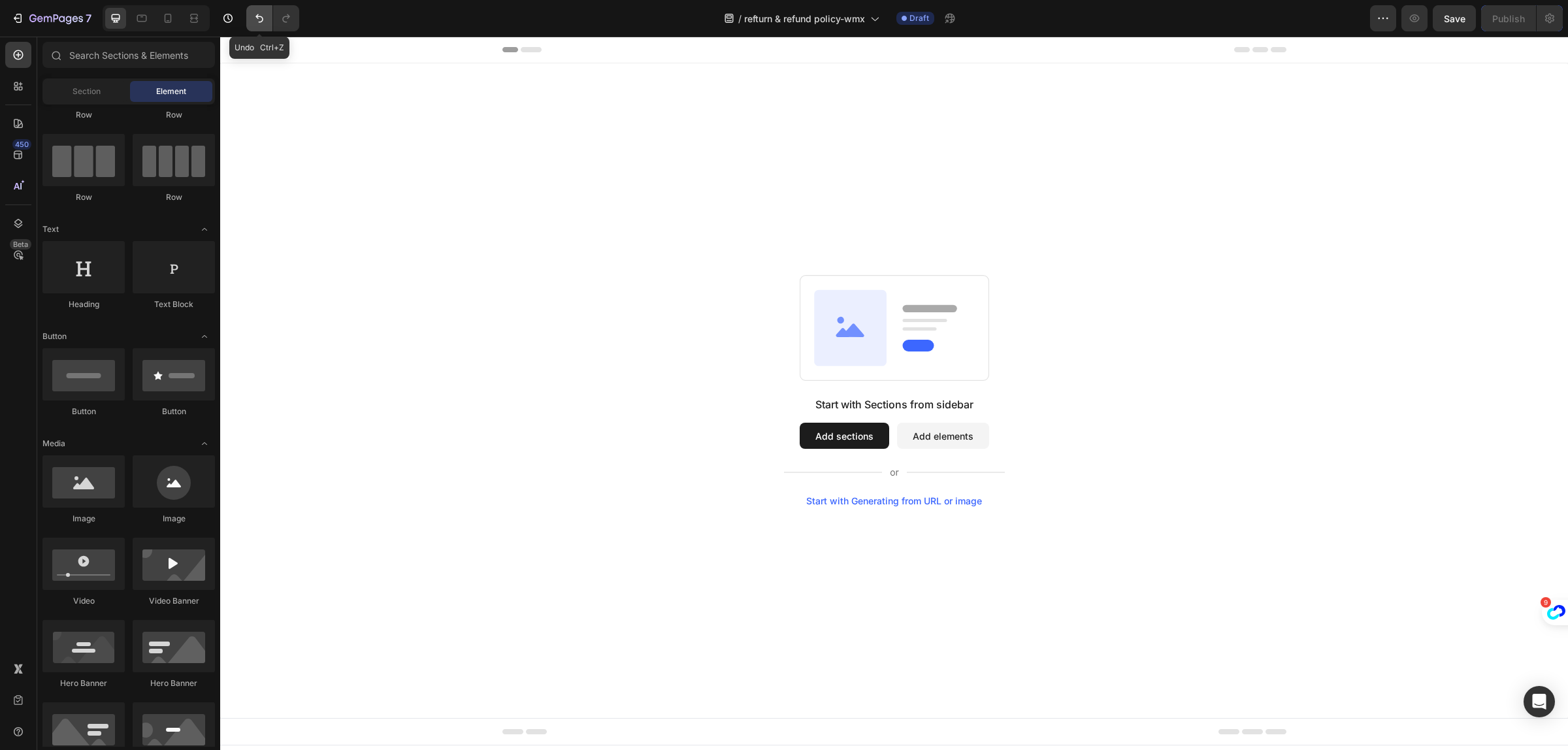
click at [255, 23] on icon "Undo/Redo" at bounding box center [259, 18] width 13 height 13
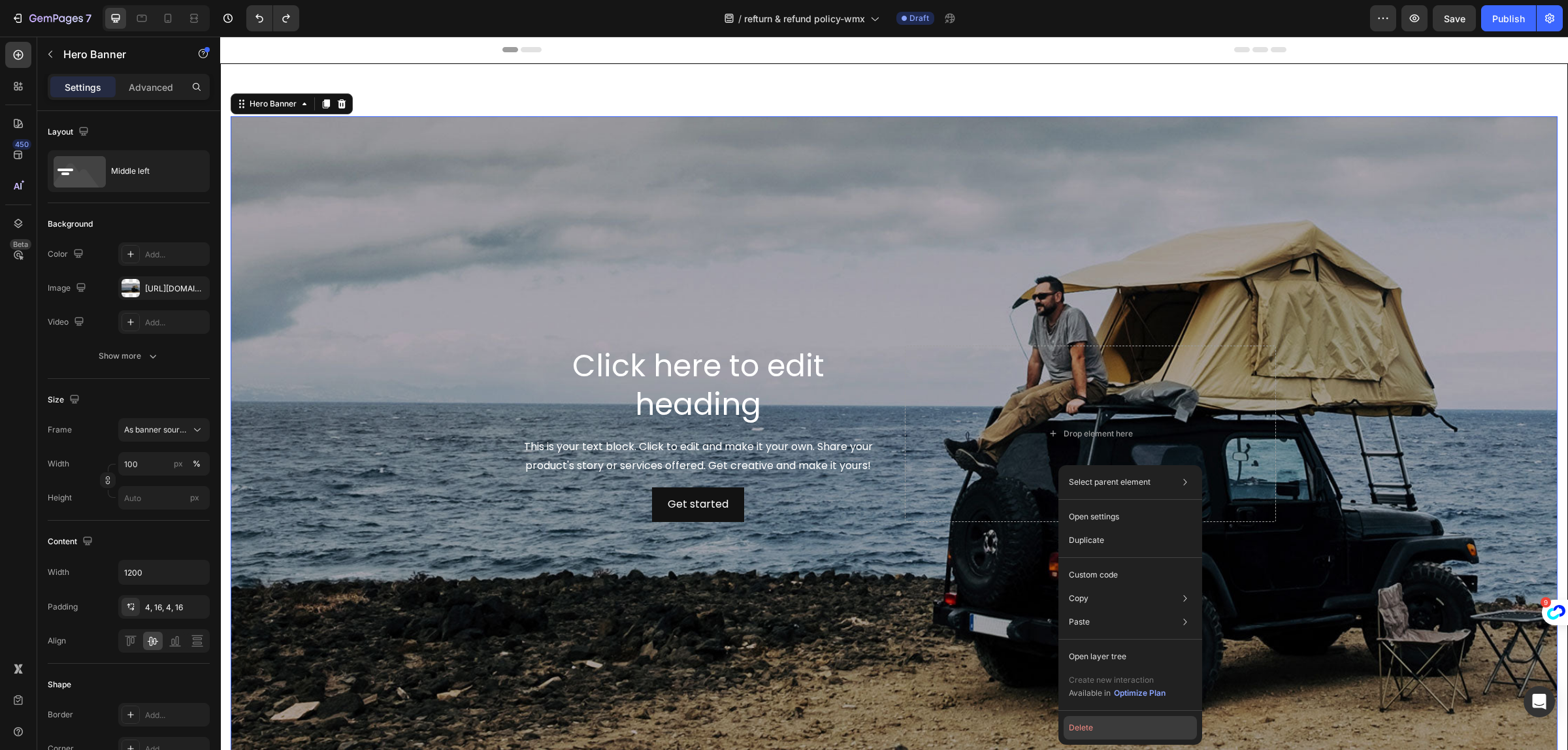
click at [1082, 734] on button "Delete" at bounding box center [1130, 728] width 133 height 24
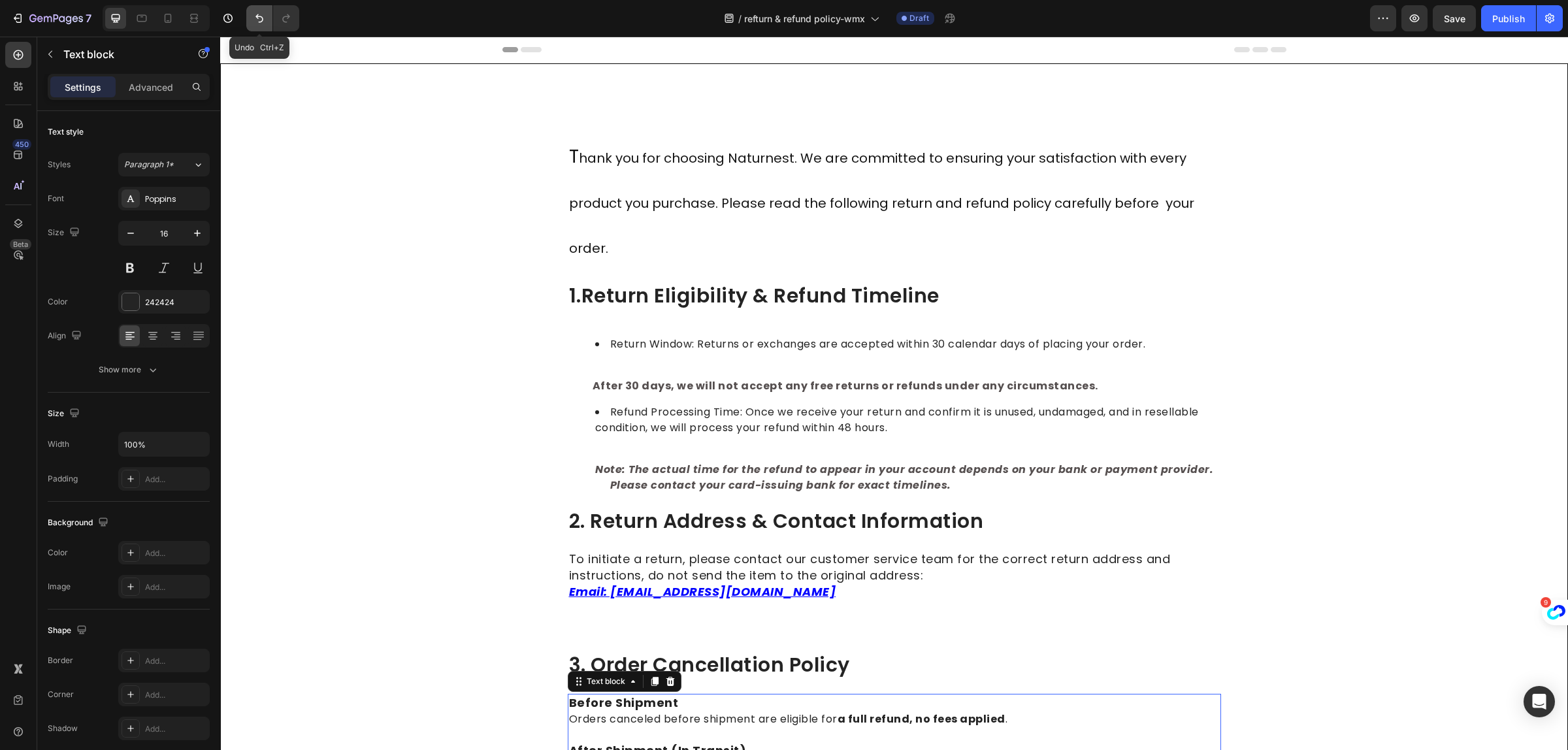
click at [251, 20] on button "Undo/Redo" at bounding box center [259, 18] width 26 height 26
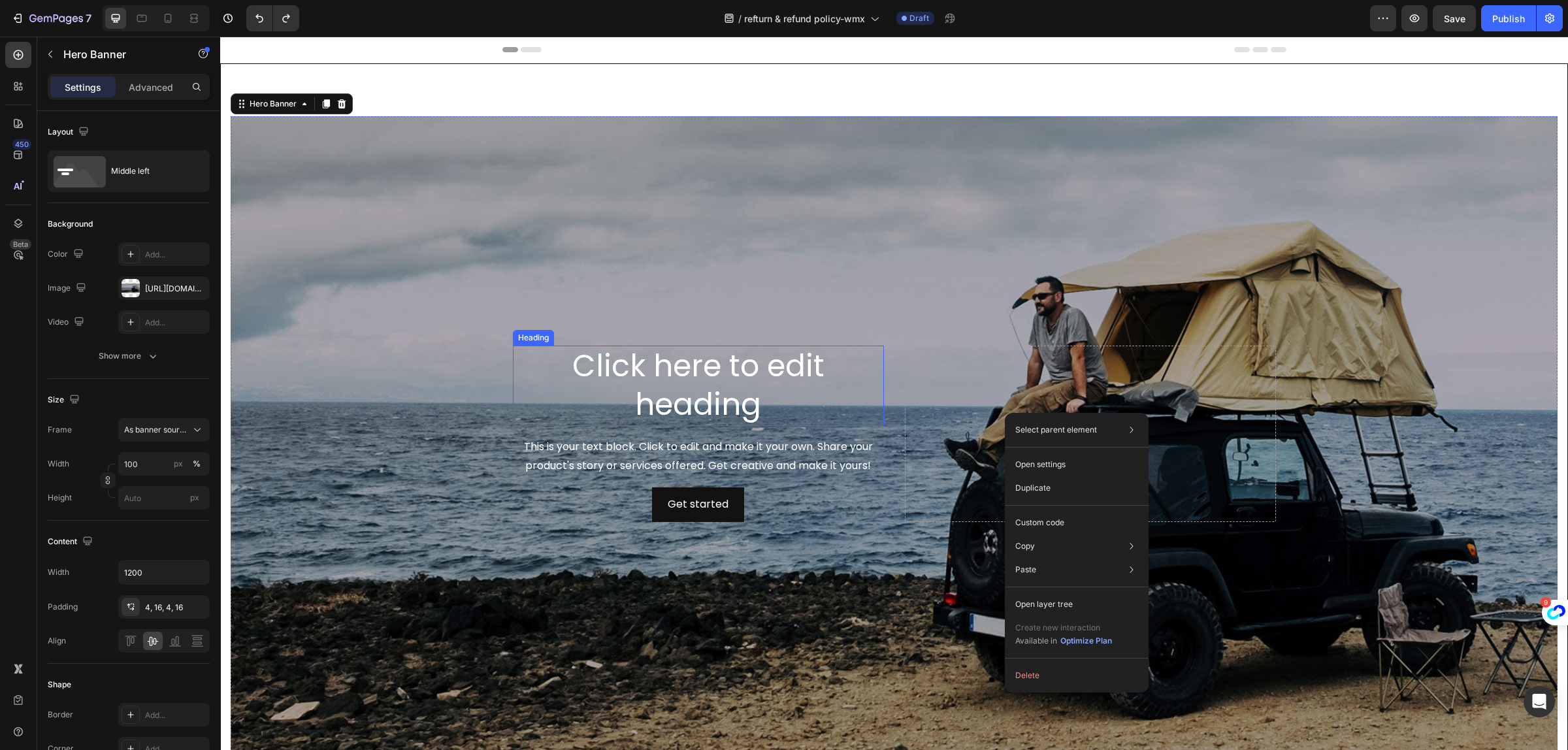
click at [668, 347] on h2 "Click here to edit heading" at bounding box center [698, 386] width 371 height 81
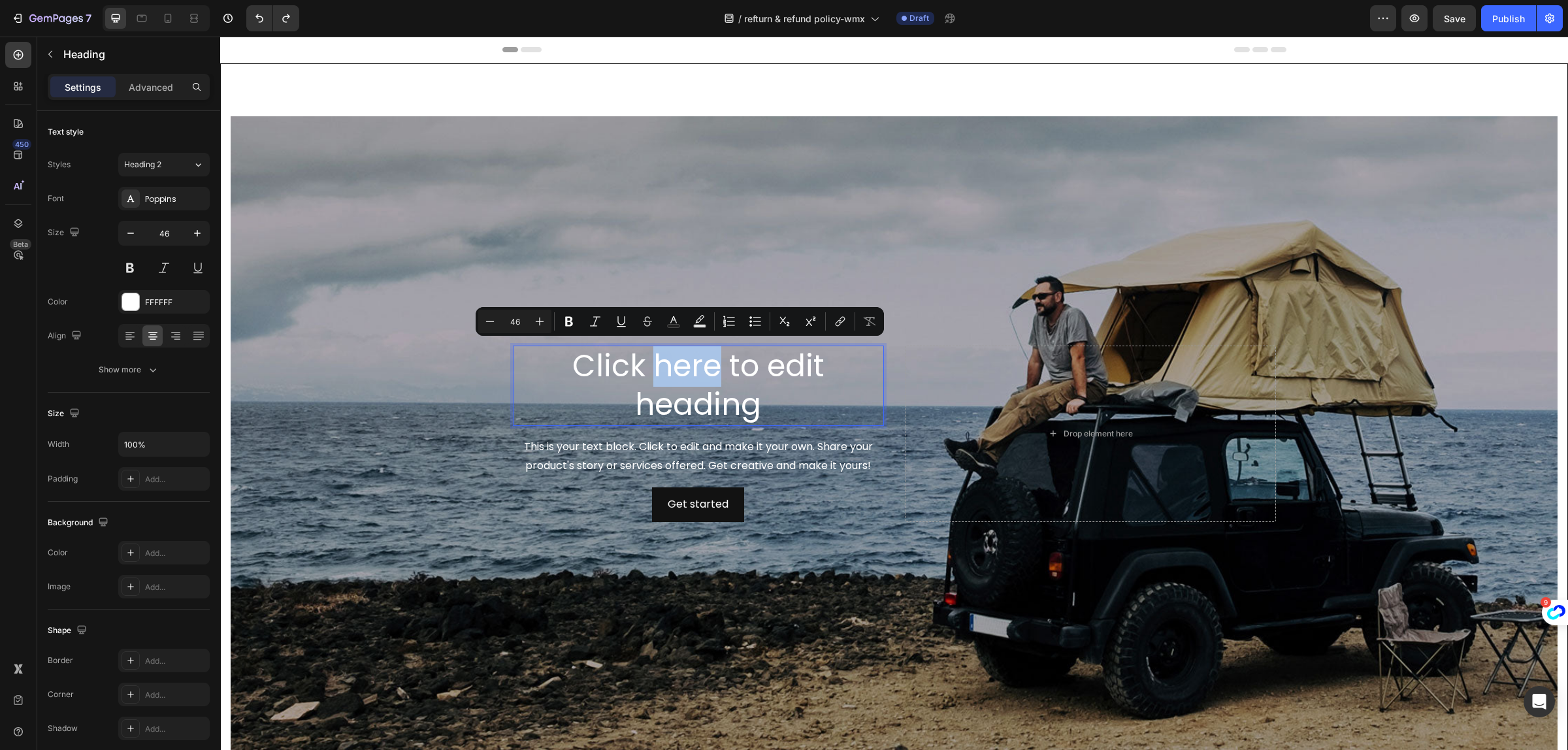
click at [674, 368] on p "Click here to edit heading" at bounding box center [698, 386] width 368 height 78
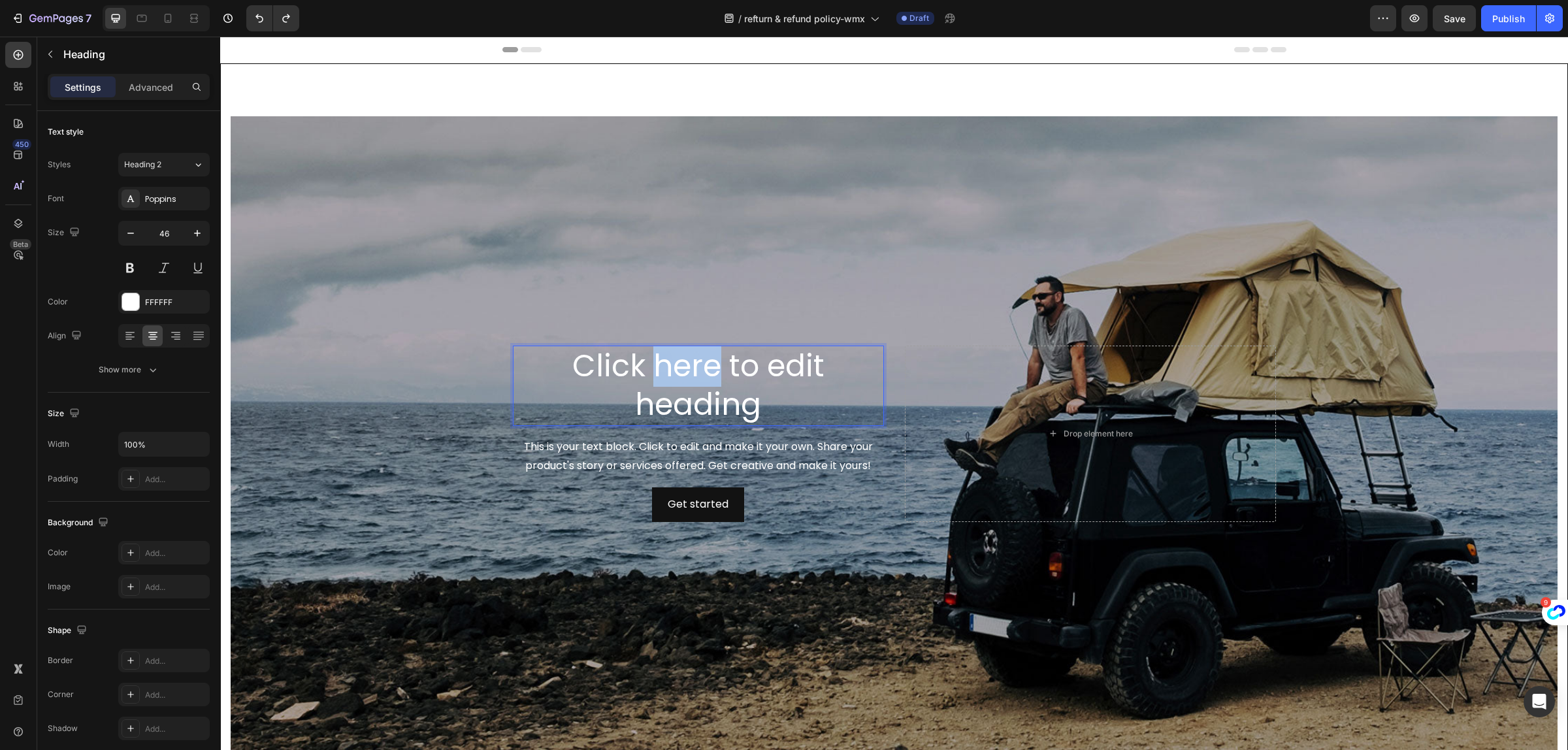
click at [674, 369] on p "Click here to edit heading" at bounding box center [698, 386] width 368 height 78
click at [754, 403] on p "Click here to edit heading" at bounding box center [698, 386] width 368 height 78
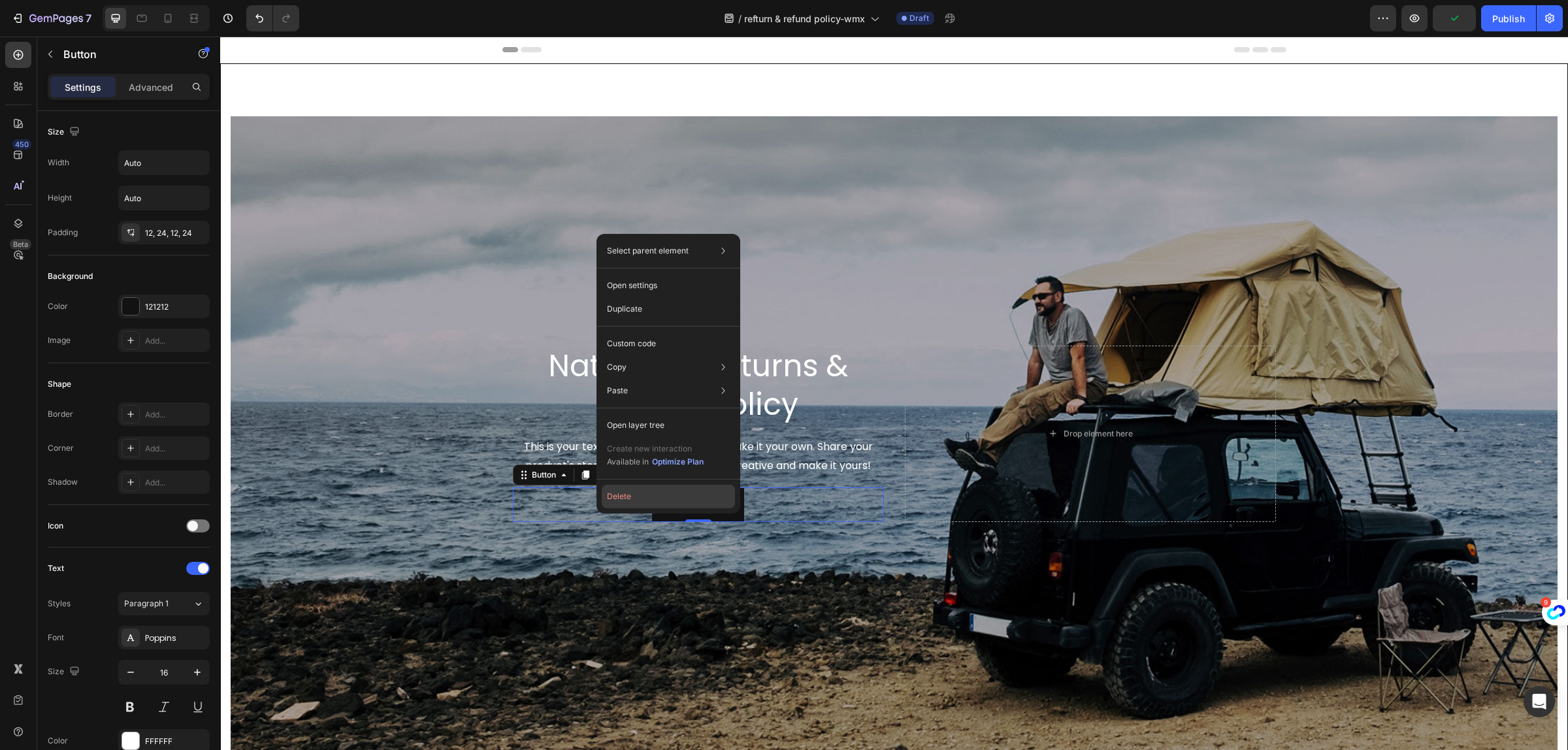
click at [612, 493] on button "Delete" at bounding box center [668, 496] width 133 height 24
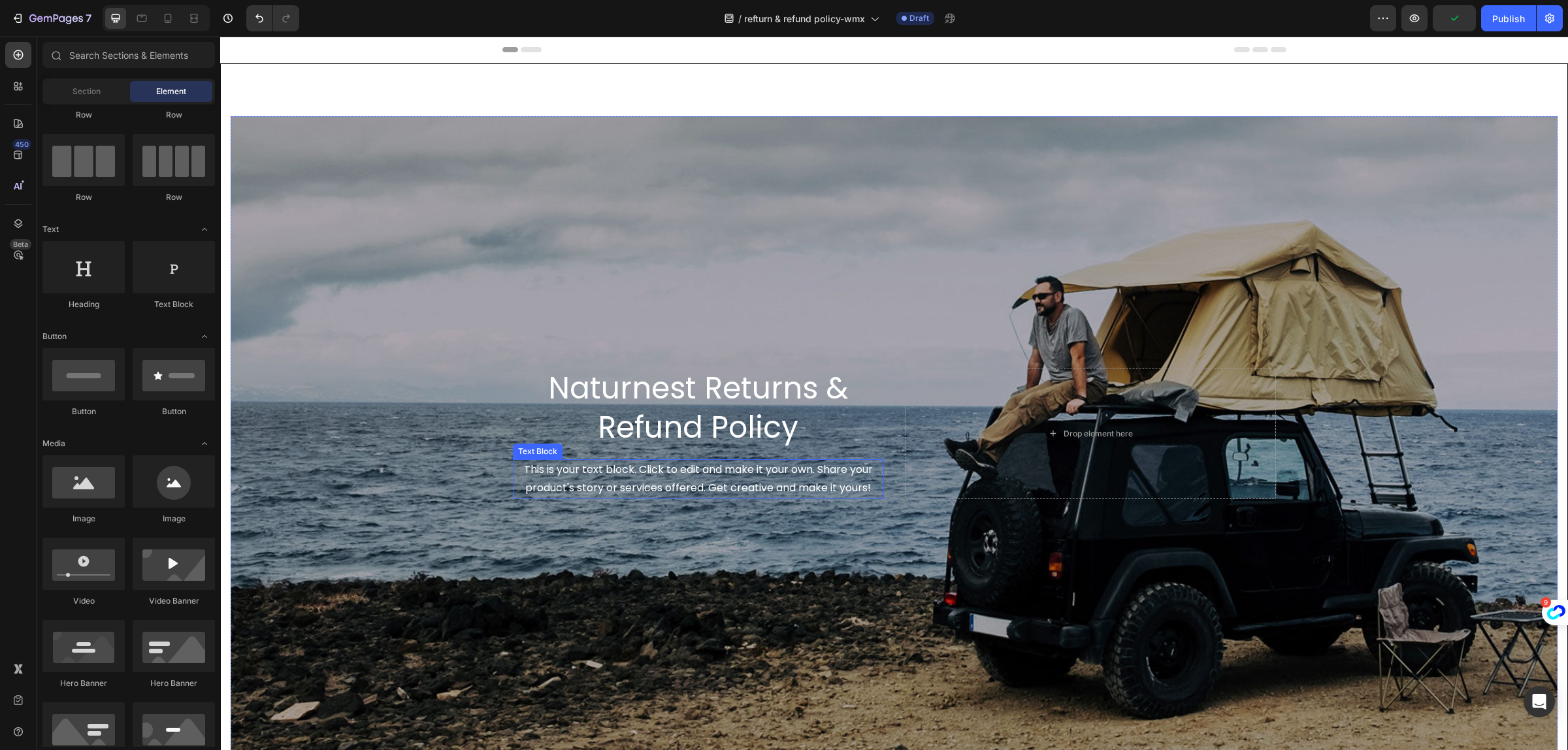
click at [659, 474] on div "This is your text block. Click to edit and make it your own. Share your product…" at bounding box center [698, 480] width 371 height 41
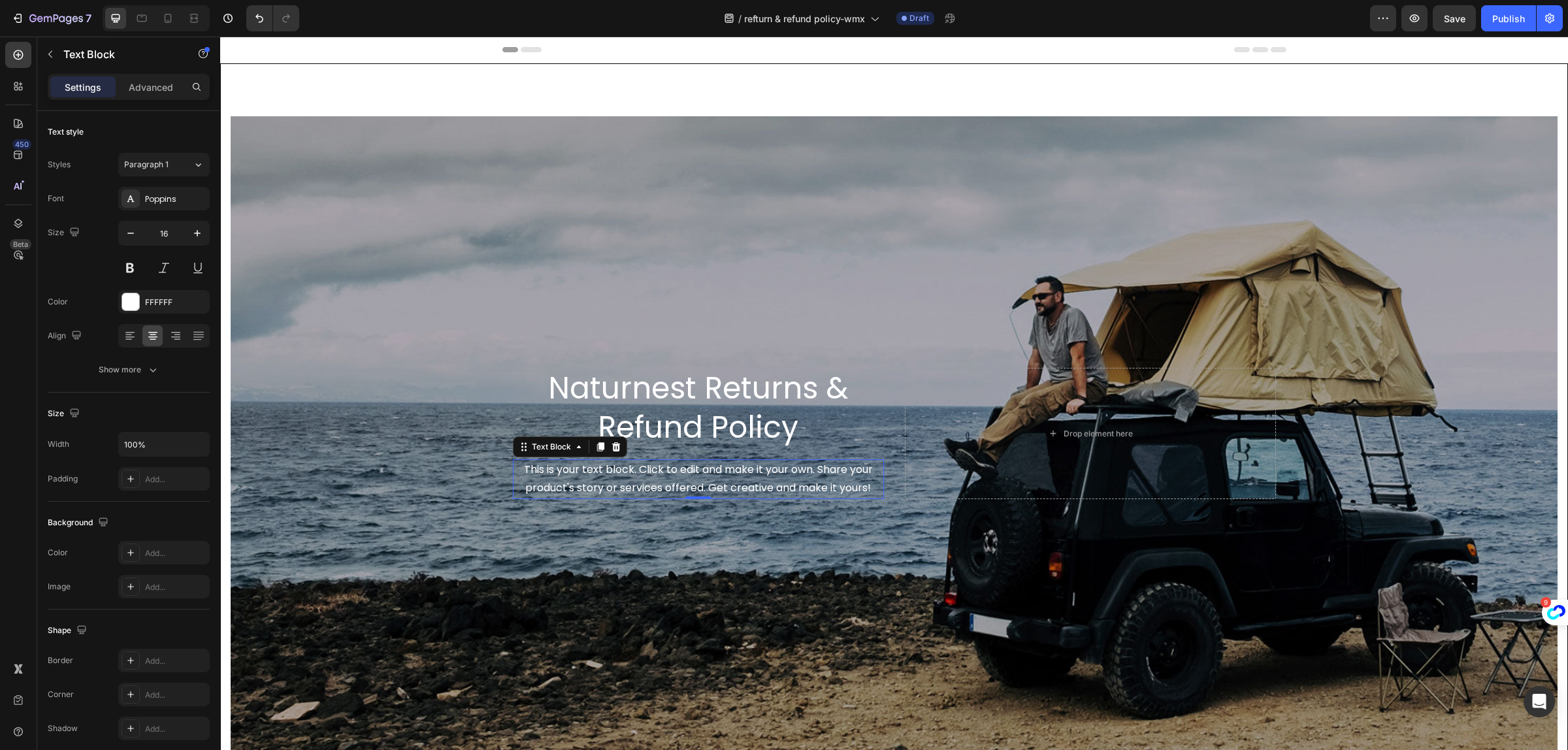
click at [753, 485] on div "This is your text block. Click to edit and make it your own. Share your product…" at bounding box center [698, 480] width 371 height 41
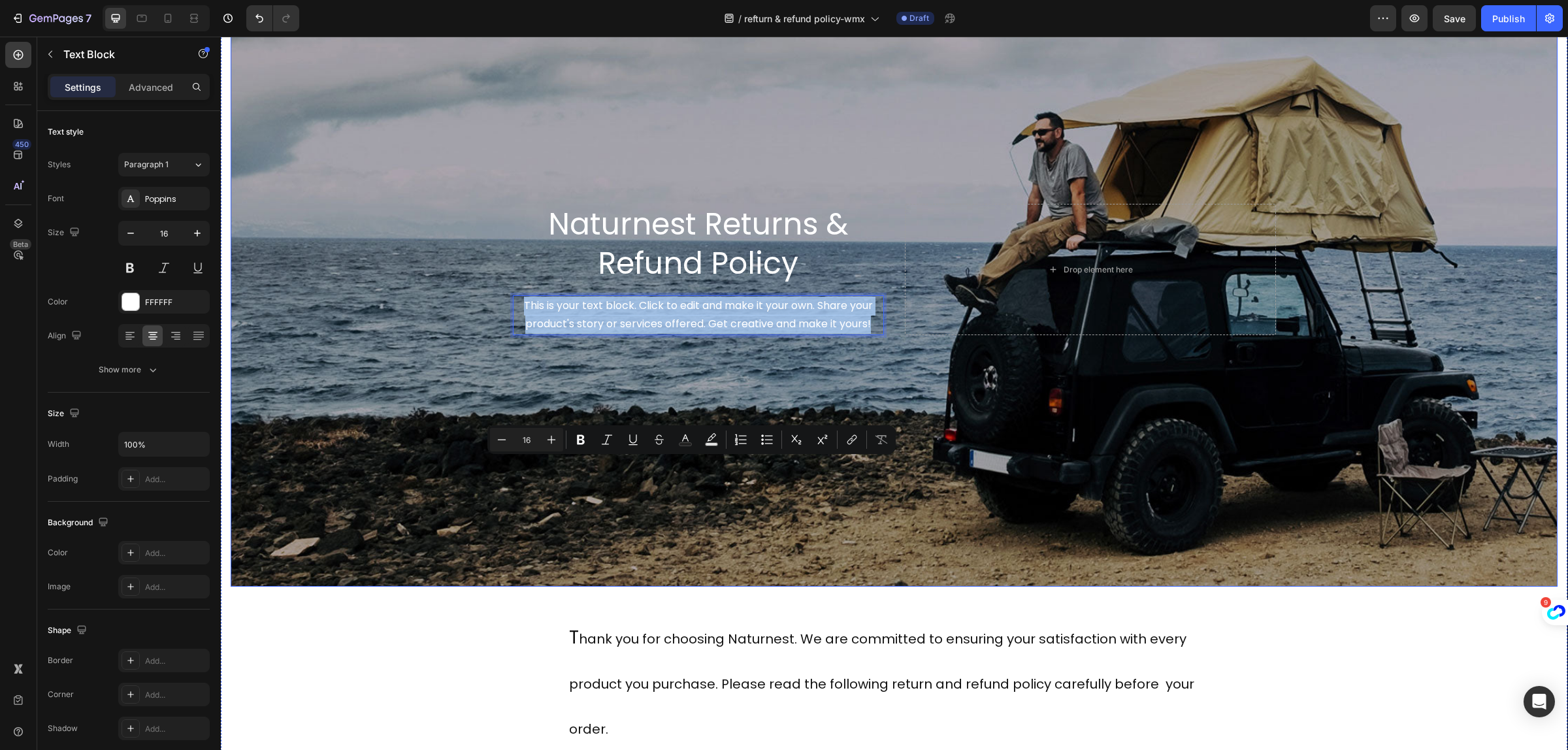
scroll to position [327, 0]
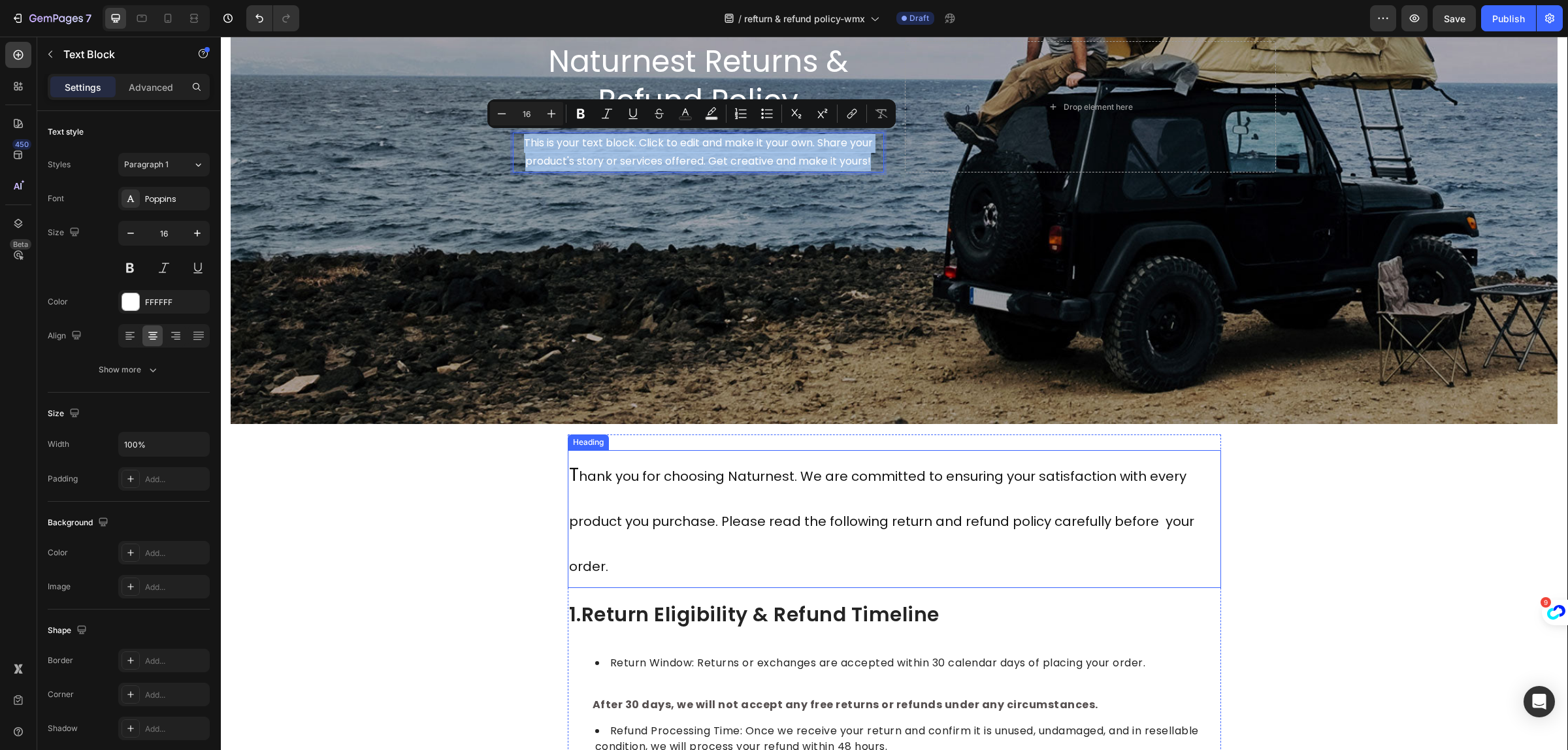
click at [629, 563] on h2 "T hank you for choosing Naturnest. We are committed to ensuring your satisfacti…" at bounding box center [894, 519] width 653 height 137
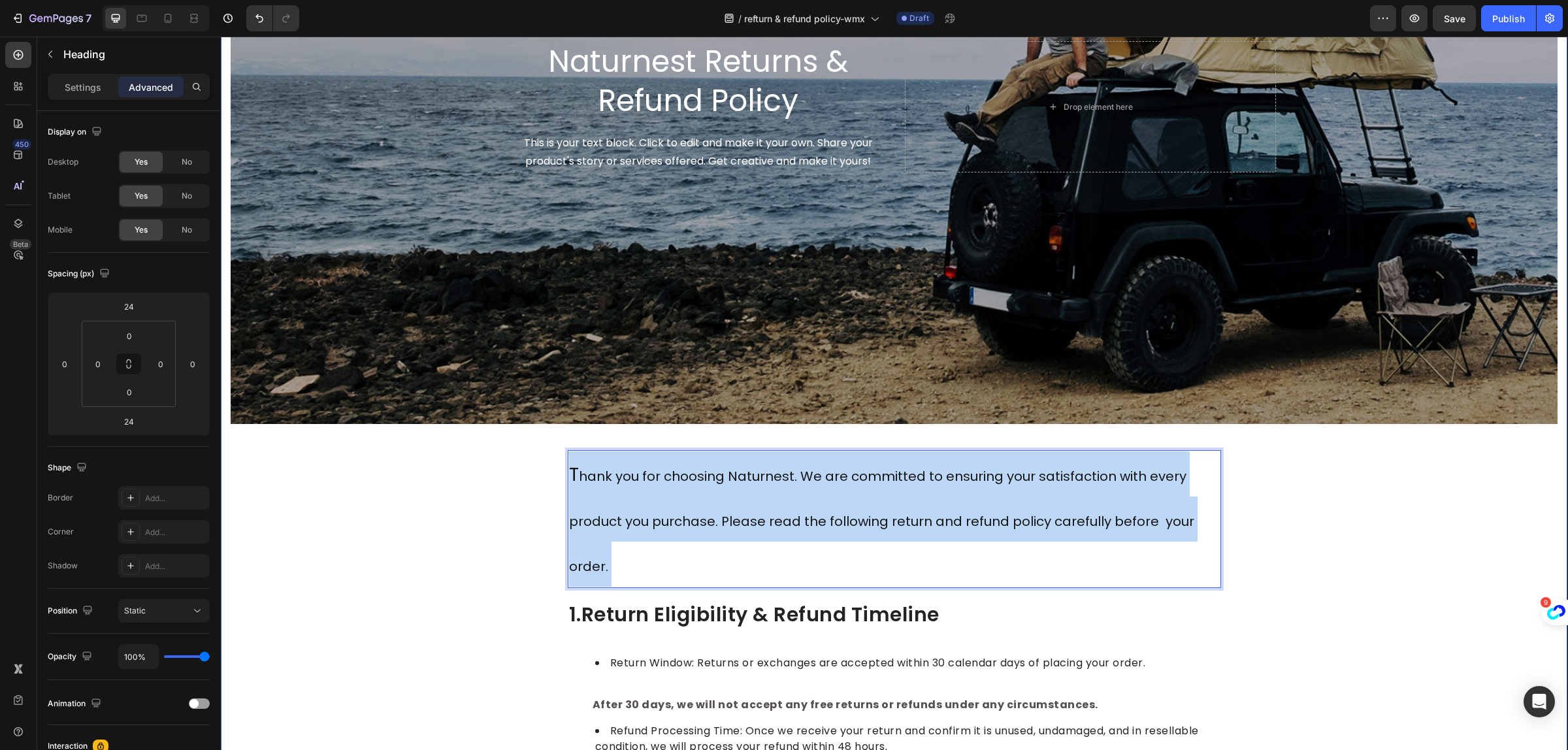
drag, startPoint x: 607, startPoint y: 564, endPoint x: 559, endPoint y: 474, distance: 102.0
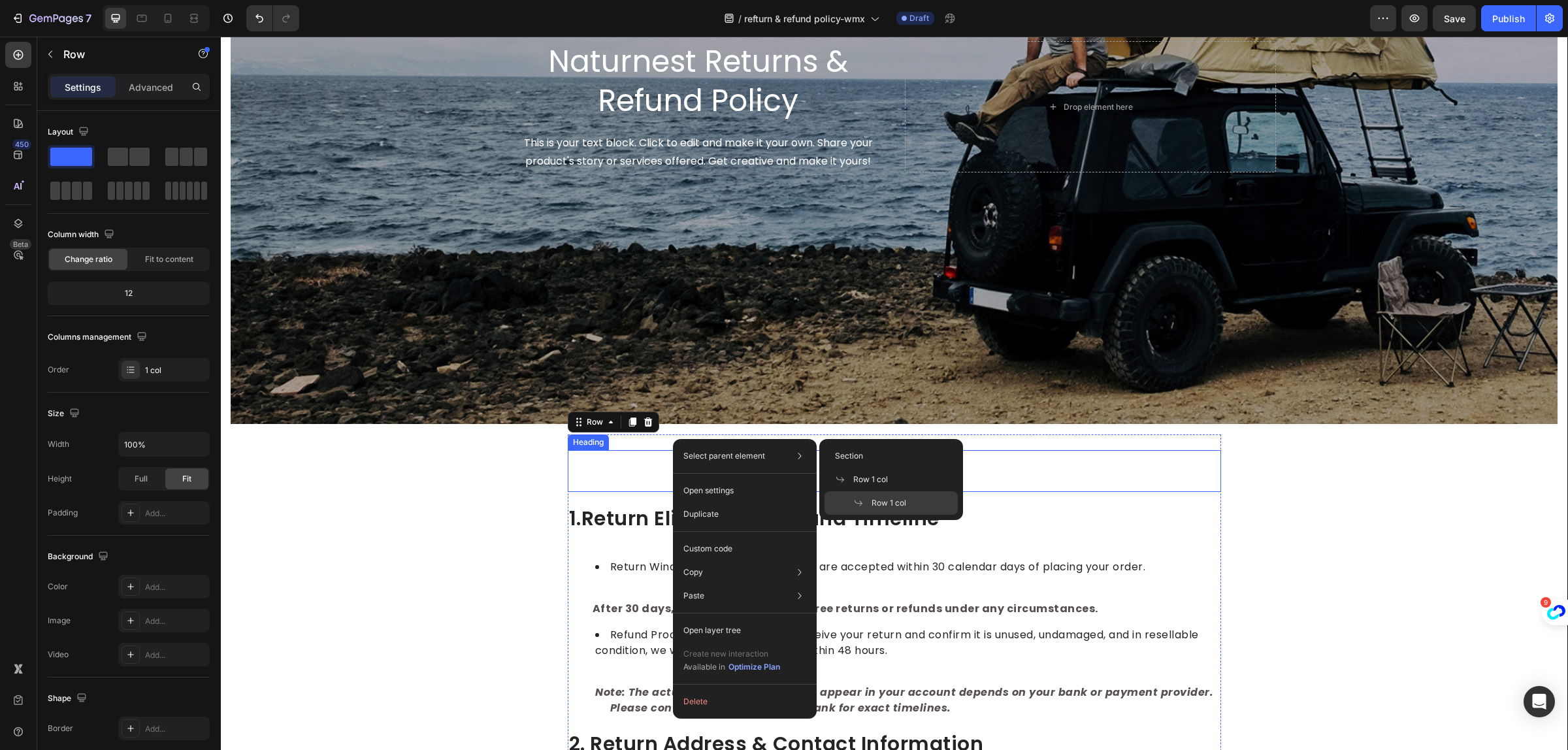
click at [636, 458] on p "Rich Text Editor. Editing area: main" at bounding box center [894, 472] width 651 height 39
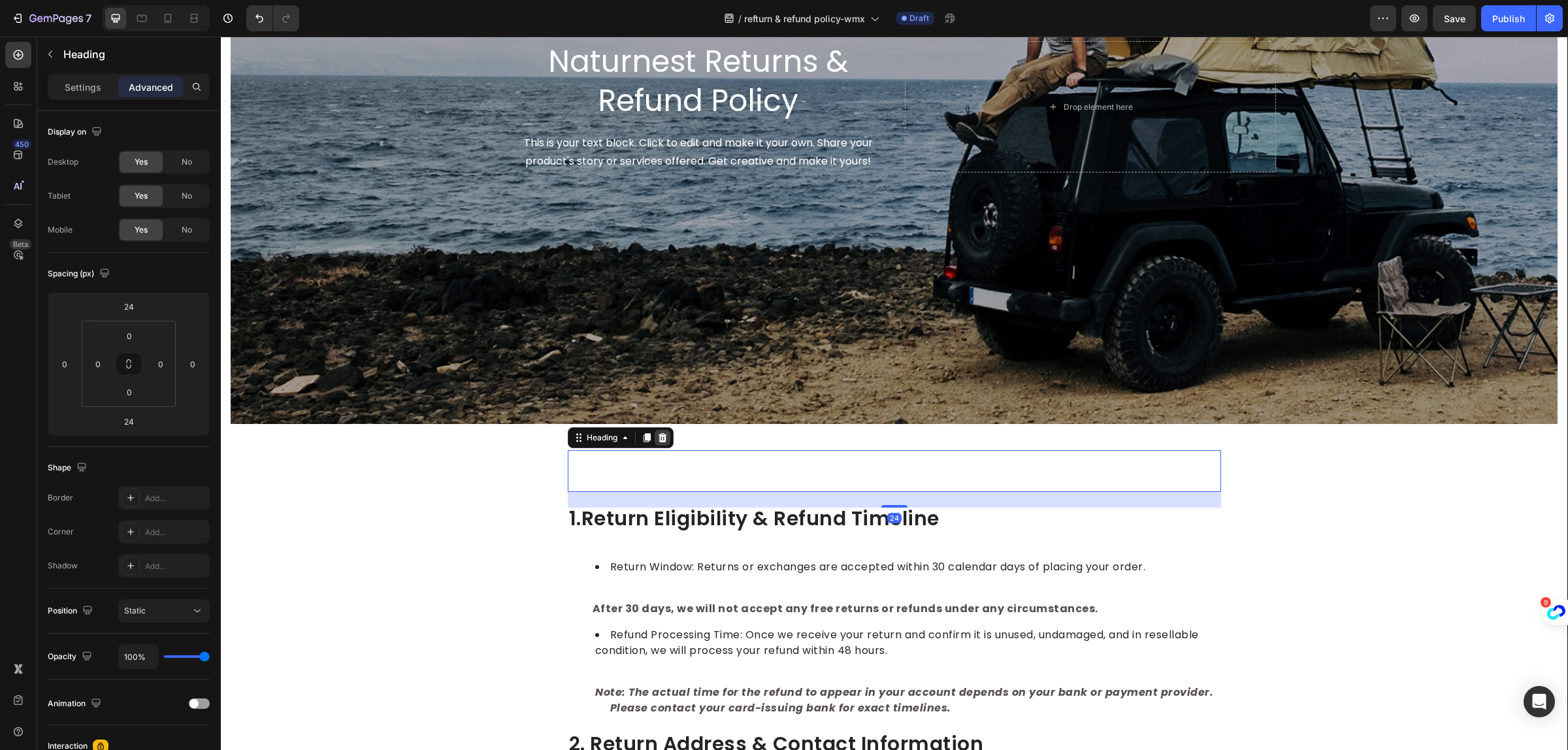
click at [660, 435] on icon at bounding box center [662, 438] width 9 height 9
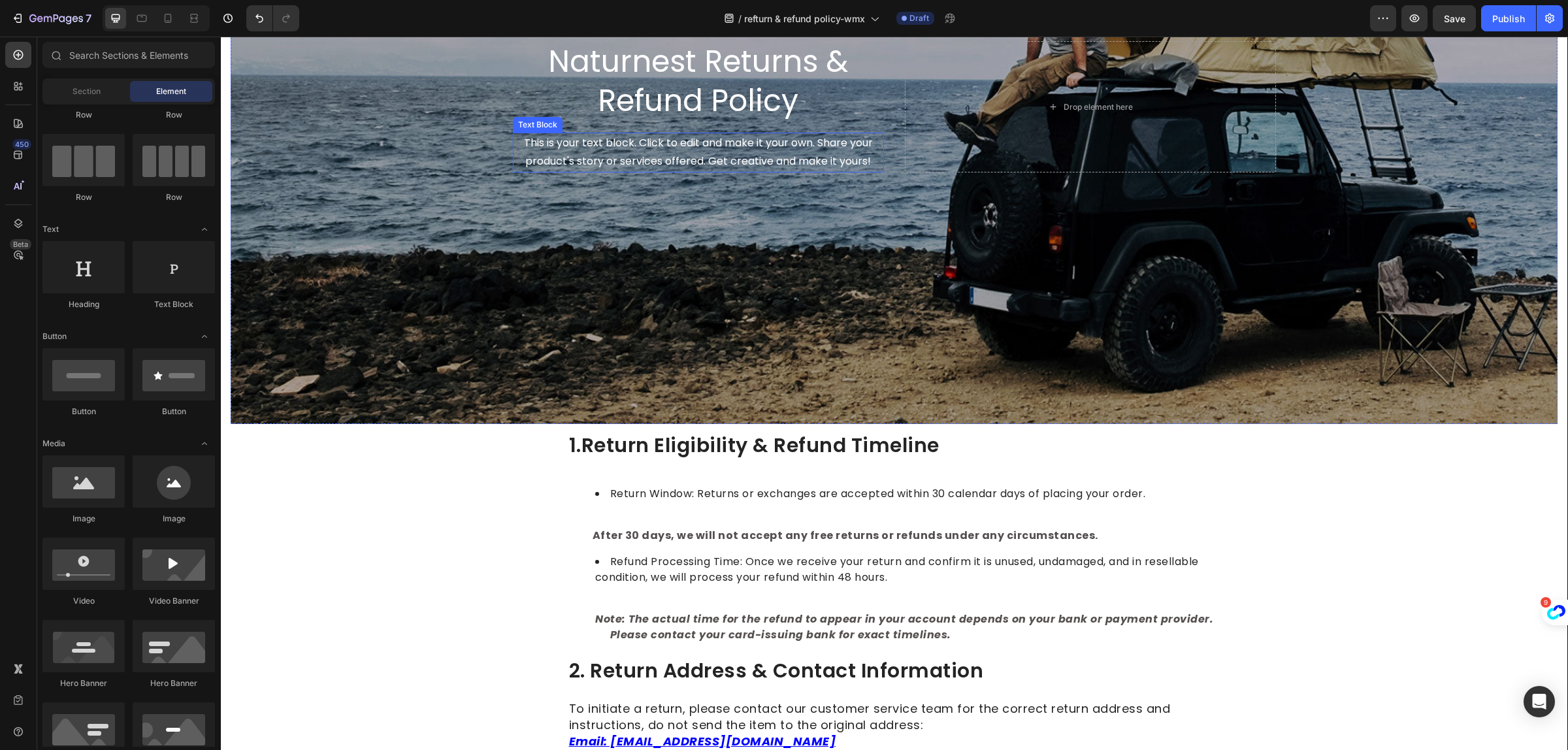
click at [622, 144] on p "This is your text block. Click to edit and make it your own. Share your product…" at bounding box center [698, 153] width 368 height 38
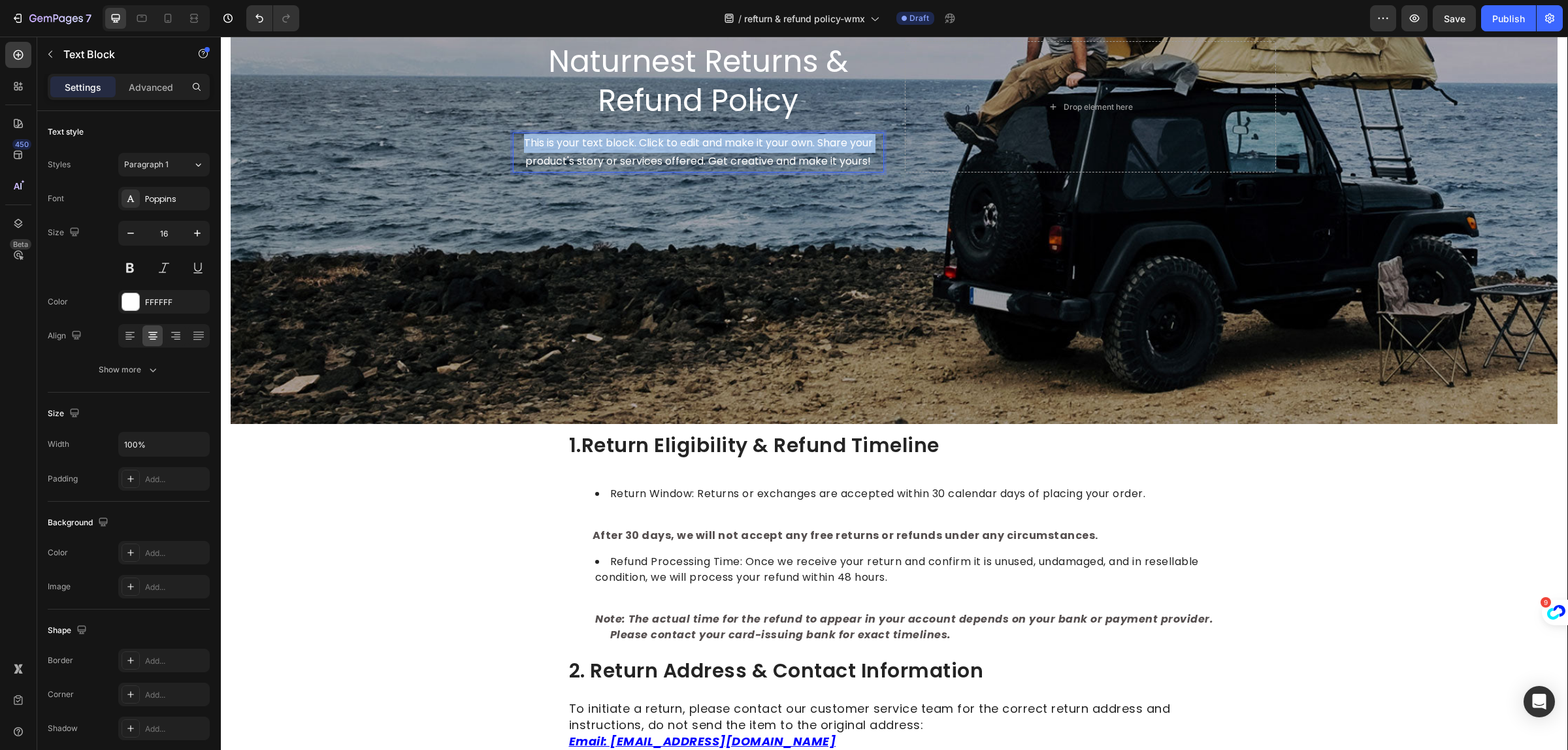
click at [622, 144] on p "This is your text block. Click to edit and make it your own. Share your product…" at bounding box center [698, 153] width 368 height 38
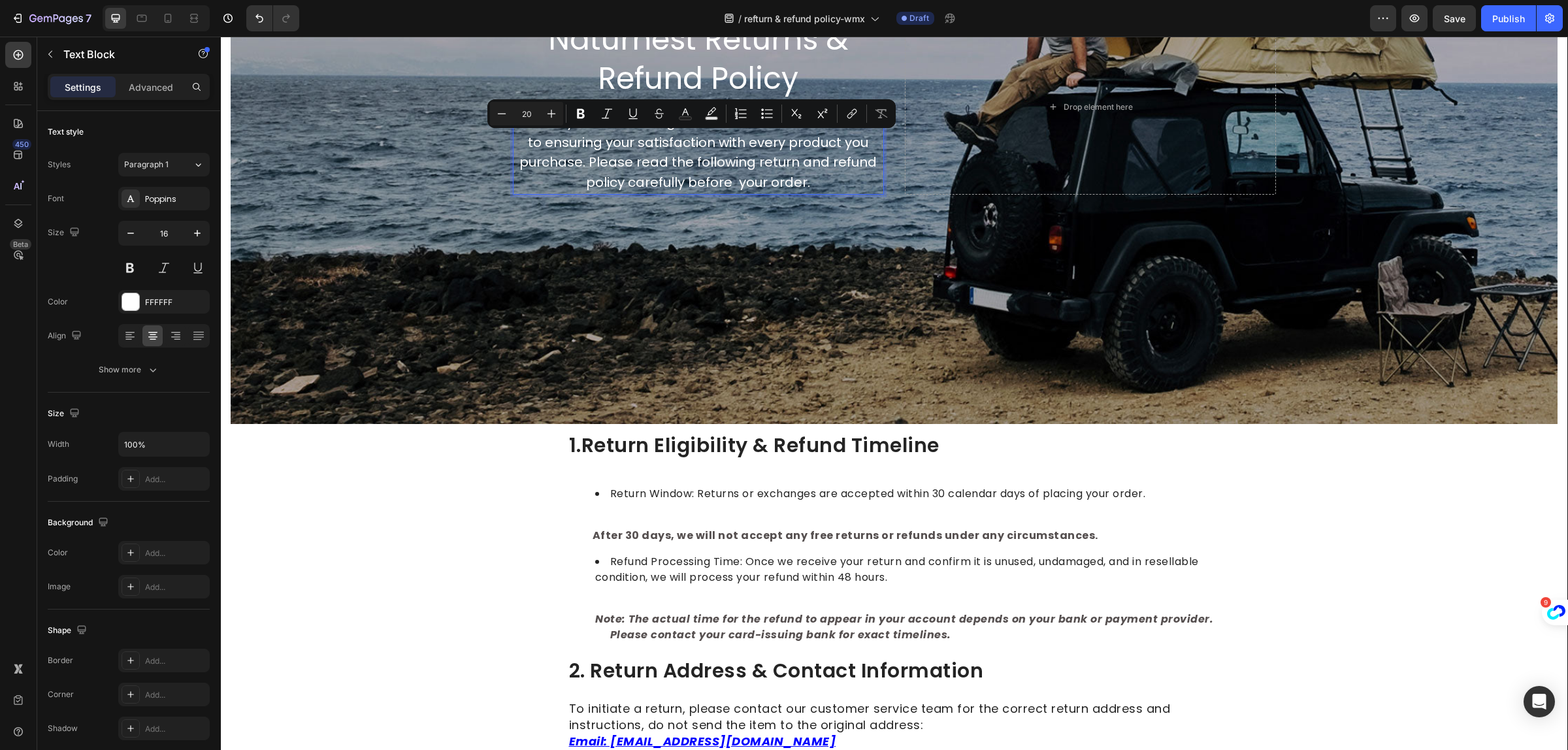
scroll to position [305, 0]
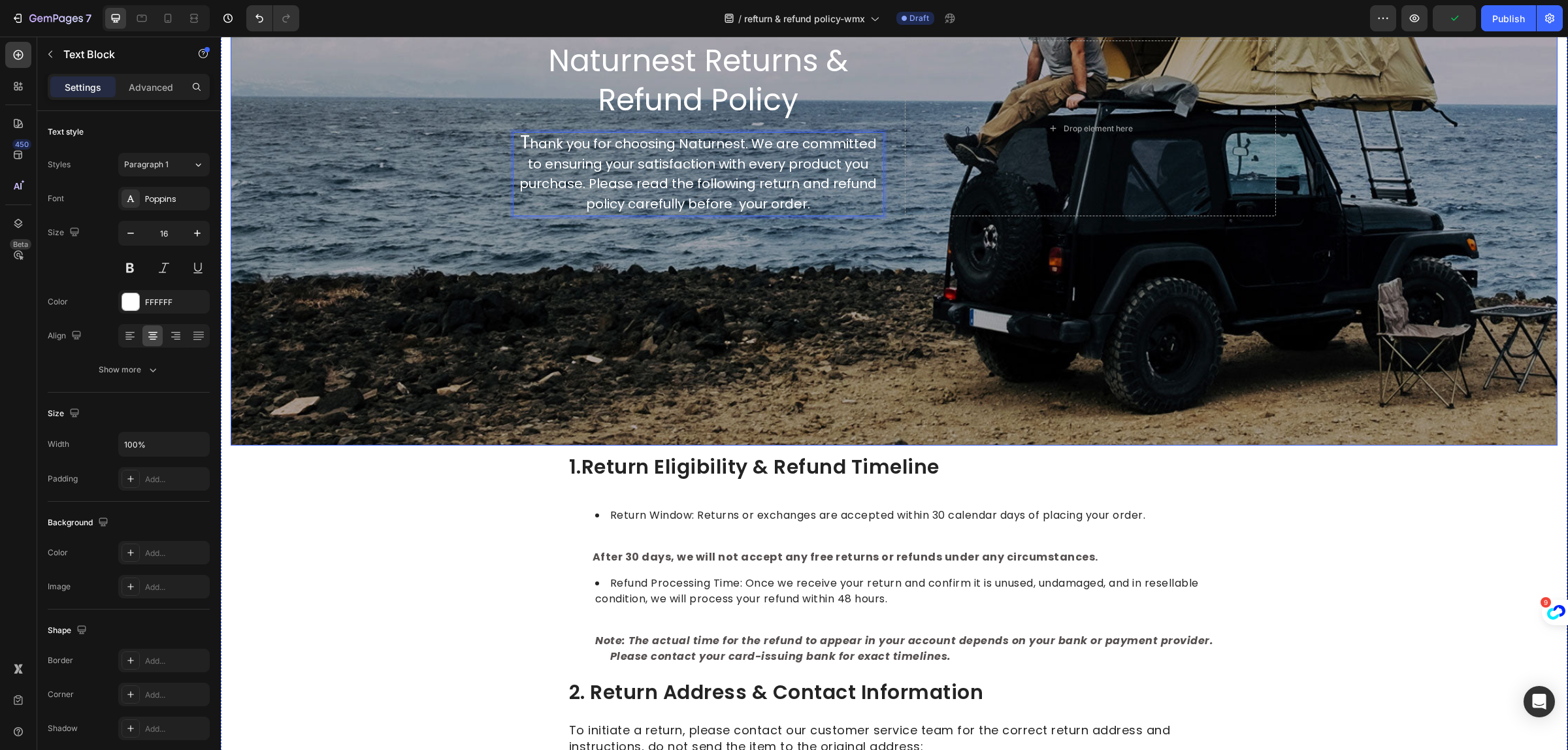
click at [942, 331] on div "Background Image" at bounding box center [894, 128] width 1327 height 634
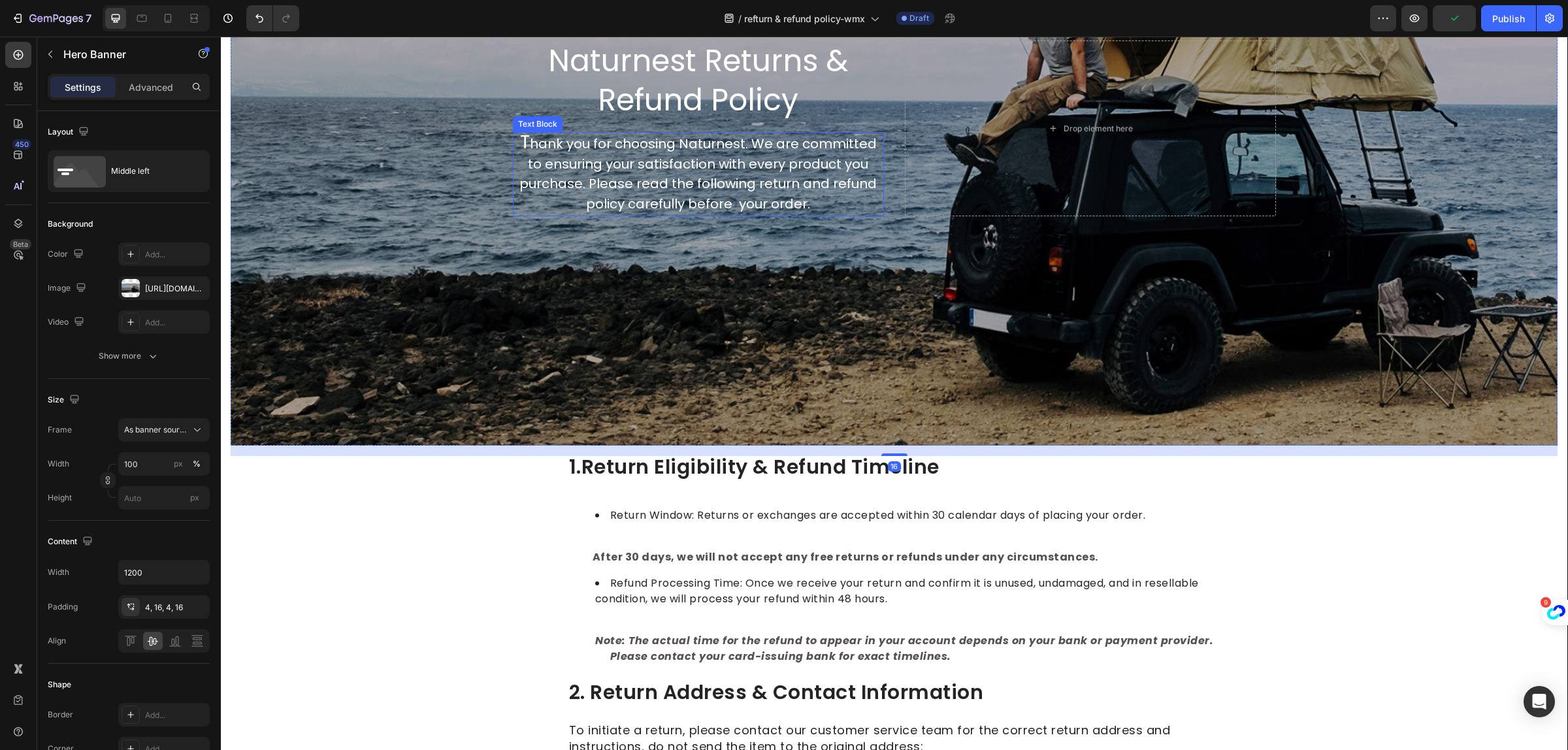
click at [806, 197] on p "T hank you for choosing Naturnest. We are committed to ensuring your satisfacti…" at bounding box center [698, 174] width 368 height 81
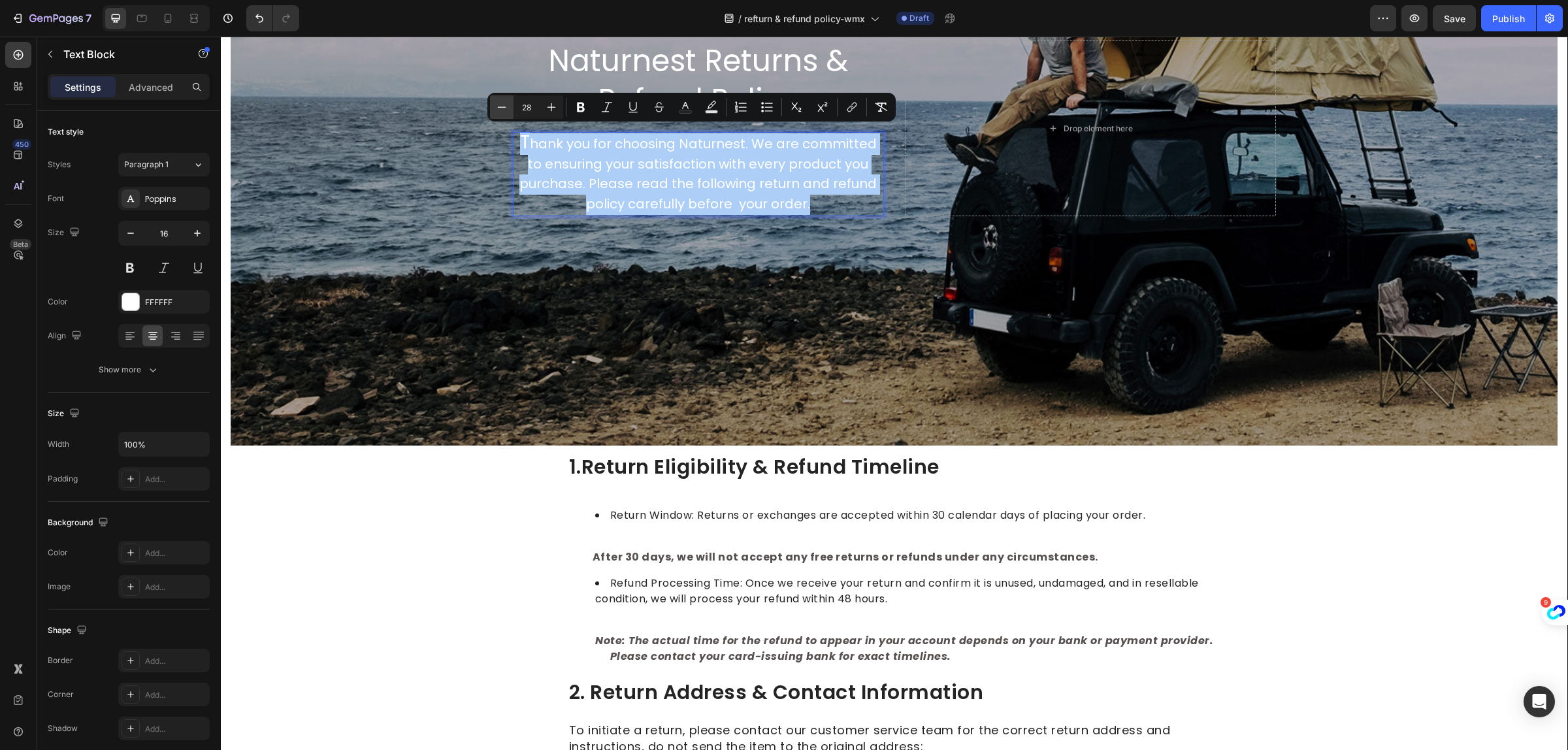
click at [506, 108] on icon "Editor contextual toolbar" at bounding box center [502, 107] width 13 height 13
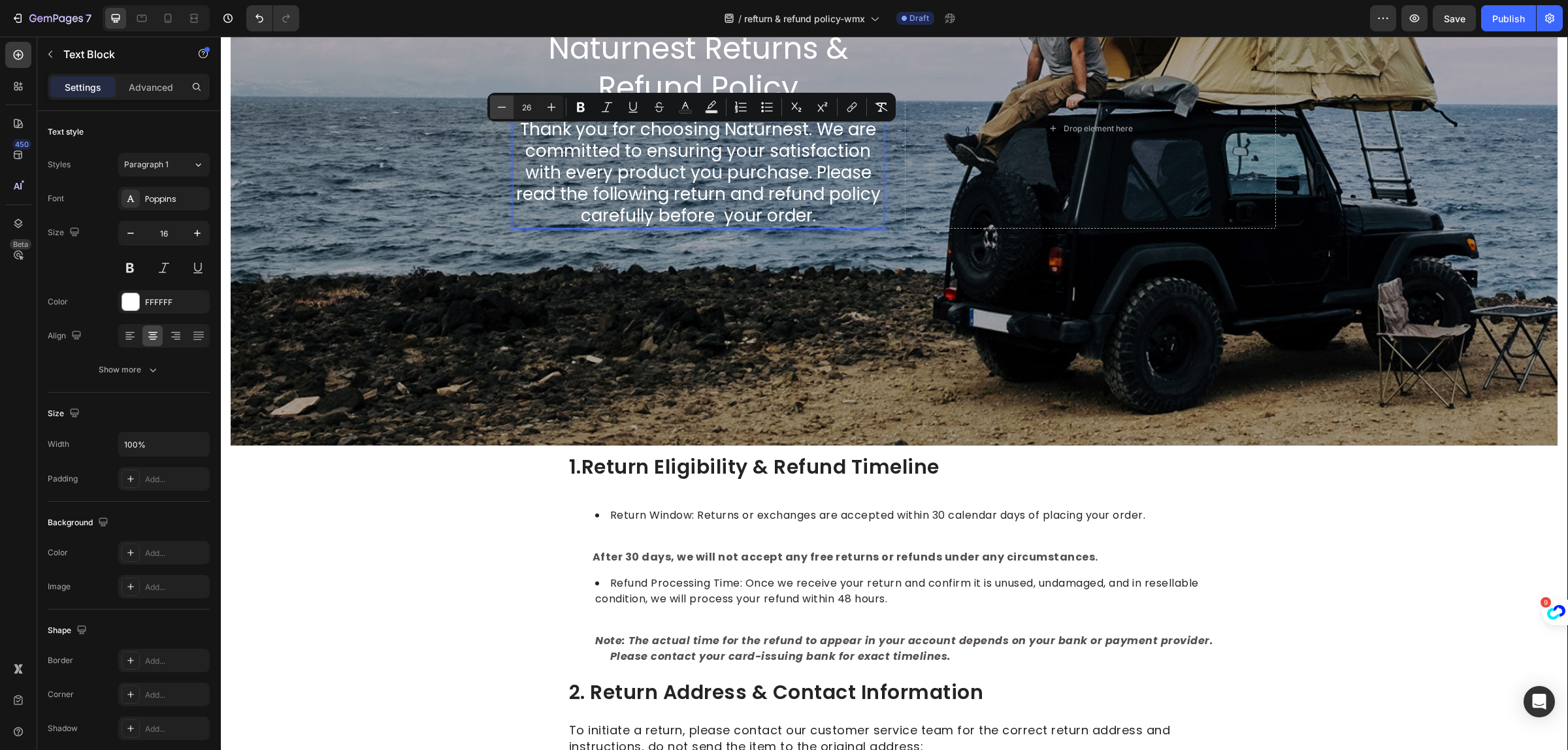
click at [506, 108] on icon "Editor contextual toolbar" at bounding box center [502, 107] width 13 height 13
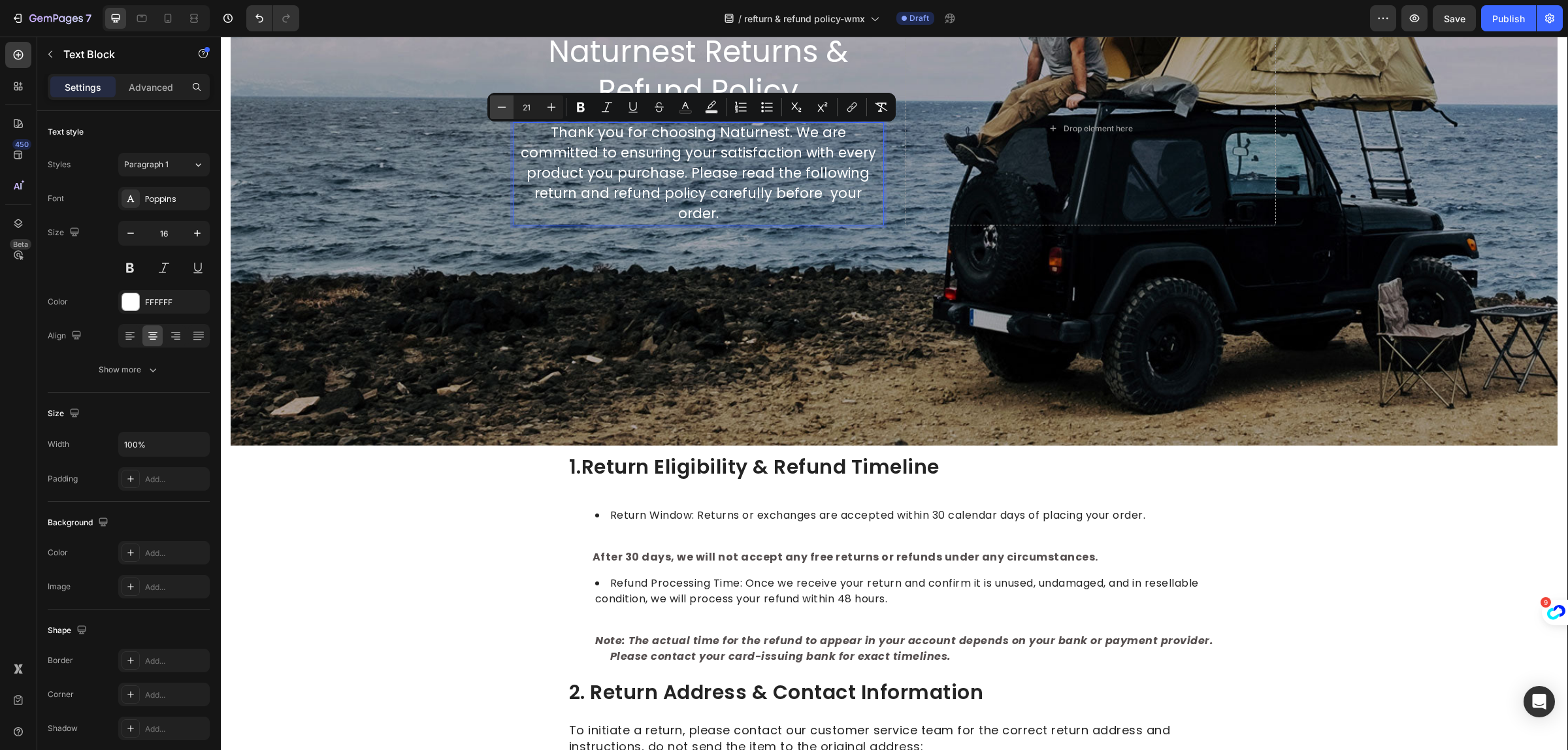
click at [506, 108] on icon "Editor contextual toolbar" at bounding box center [502, 107] width 13 height 13
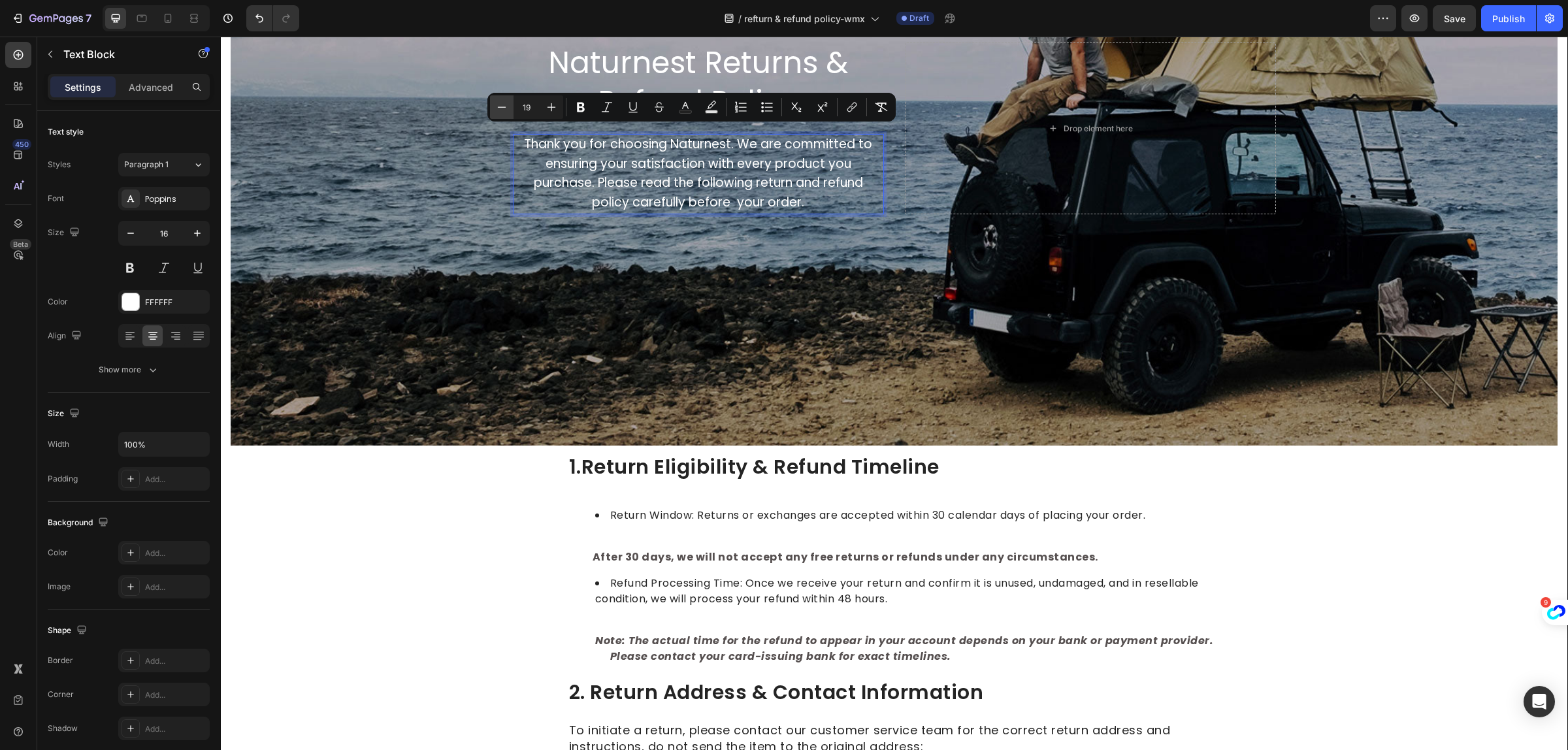
click at [506, 108] on icon "Editor contextual toolbar" at bounding box center [502, 107] width 13 height 13
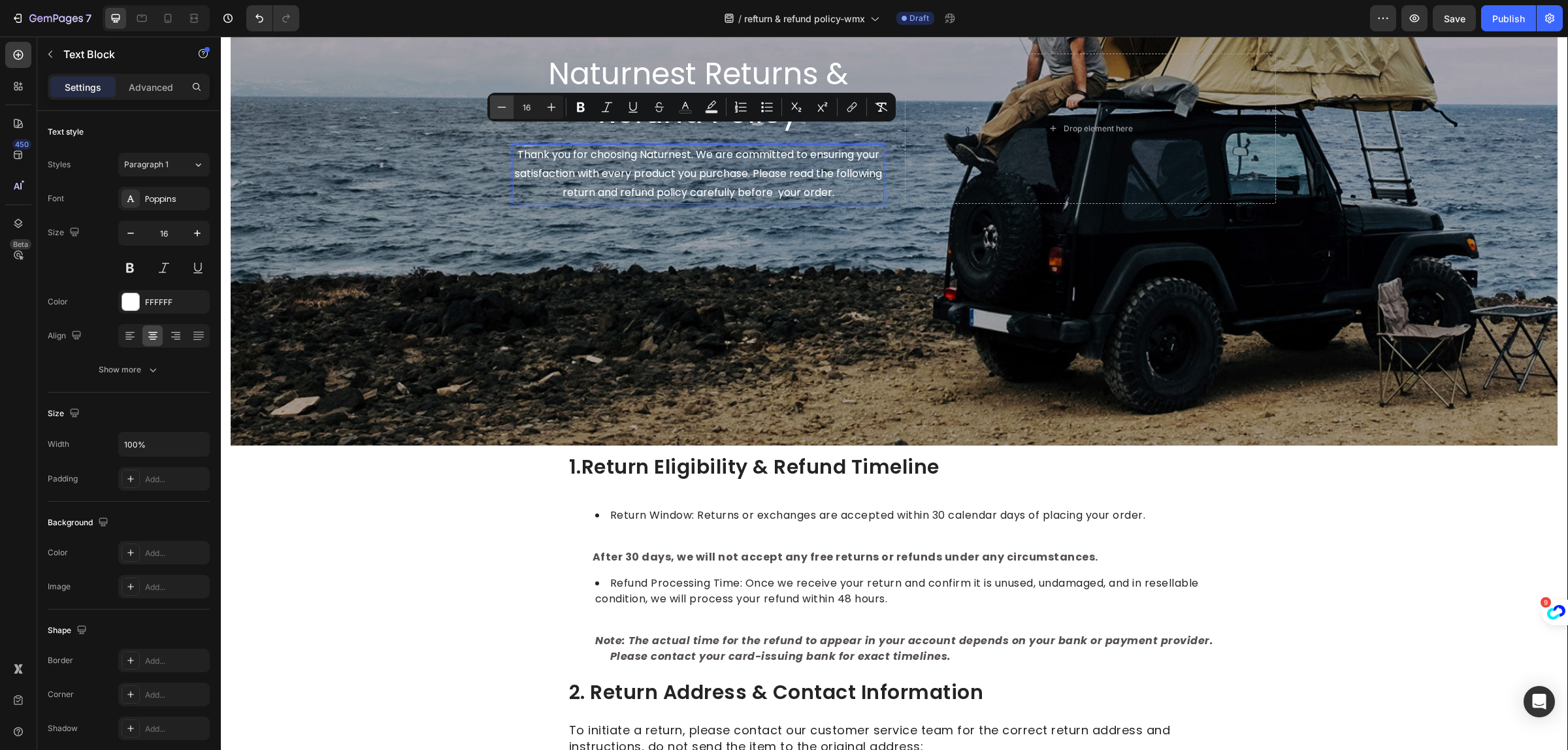
click at [506, 108] on icon "Editor contextual toolbar" at bounding box center [502, 107] width 13 height 13
type input "15"
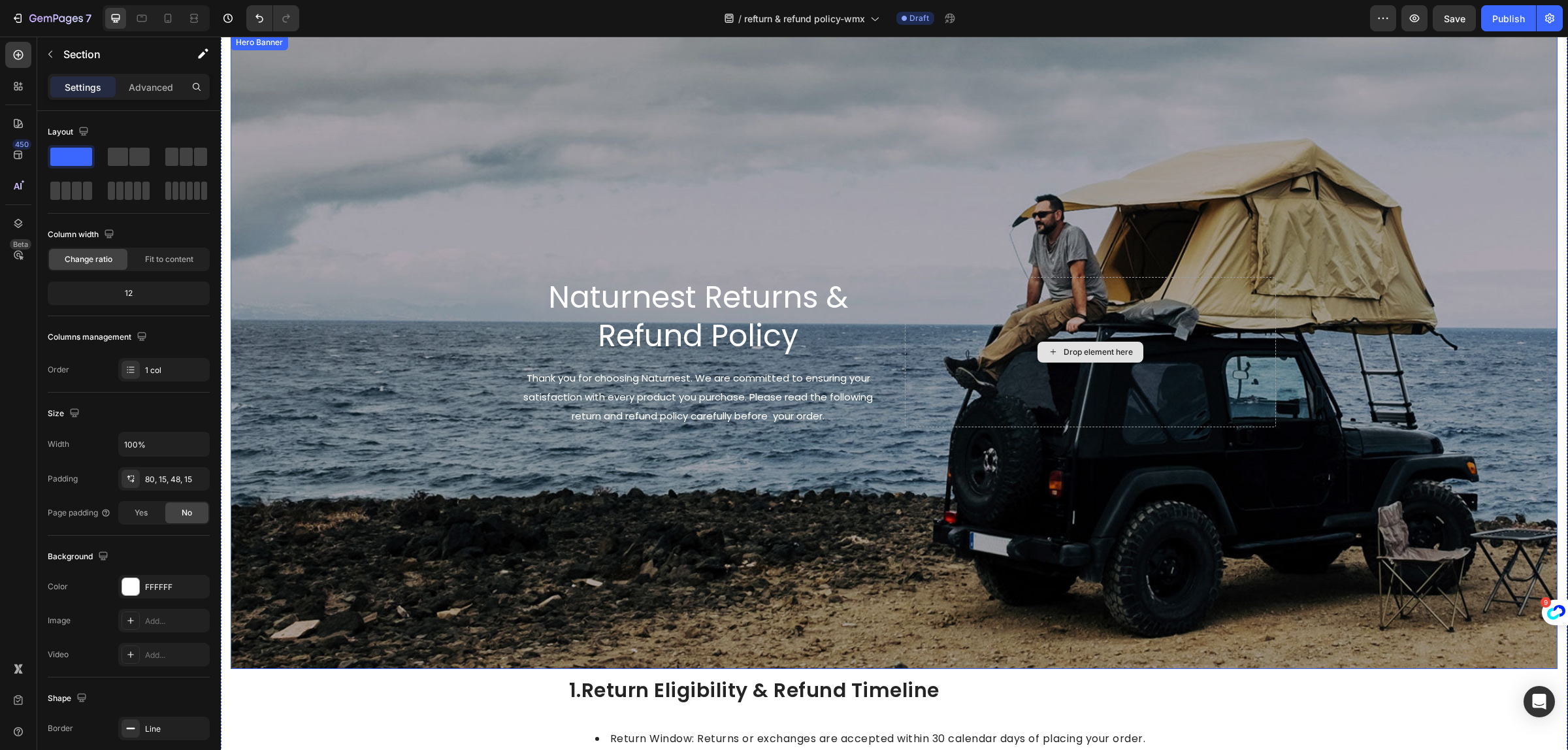
scroll to position [0, 0]
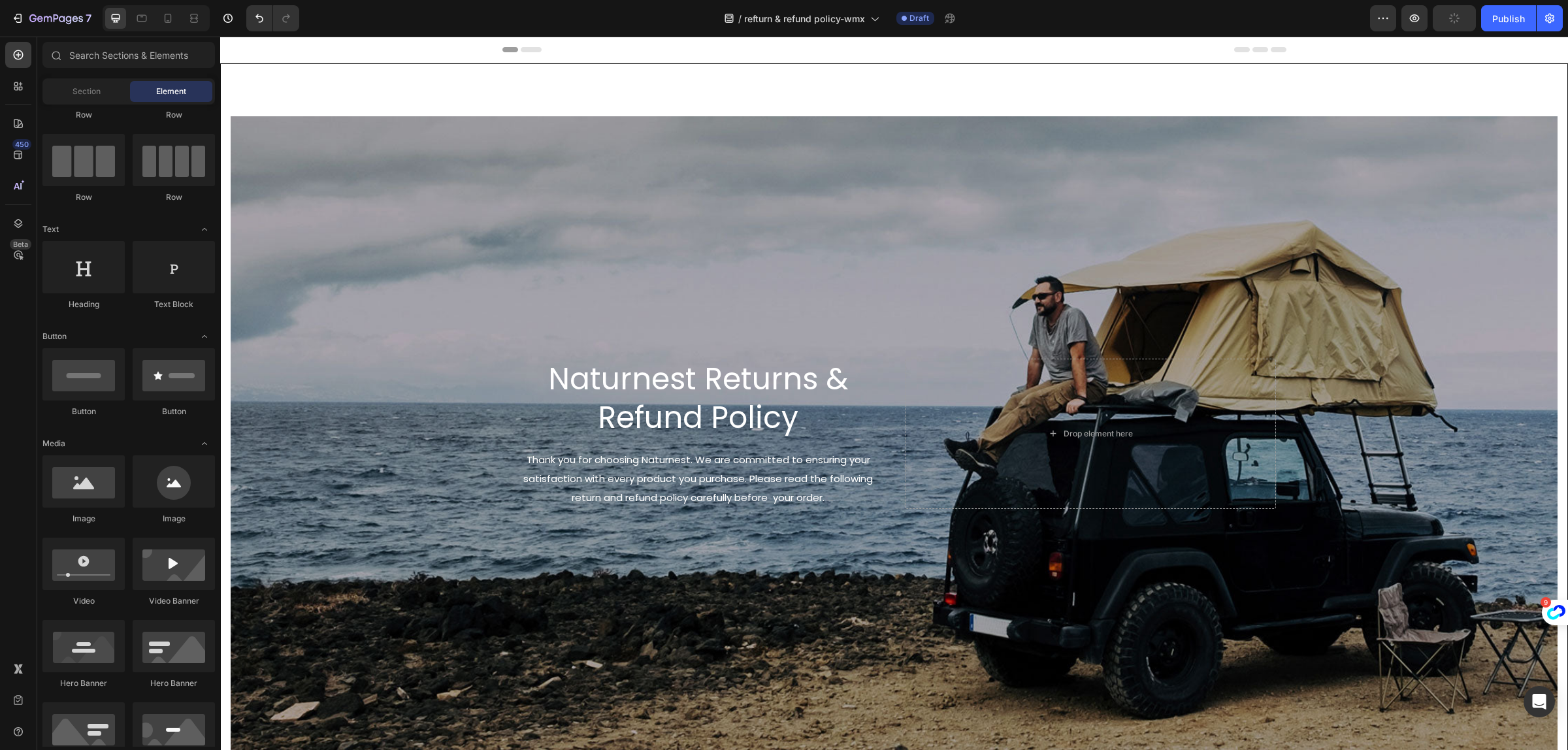
drag, startPoint x: 817, startPoint y: 56, endPoint x: 819, endPoint y: 48, distance: 8.2
click at [819, 47] on div "Header" at bounding box center [894, 50] width 784 height 26
click at [883, 61] on div "Header" at bounding box center [894, 50] width 784 height 26
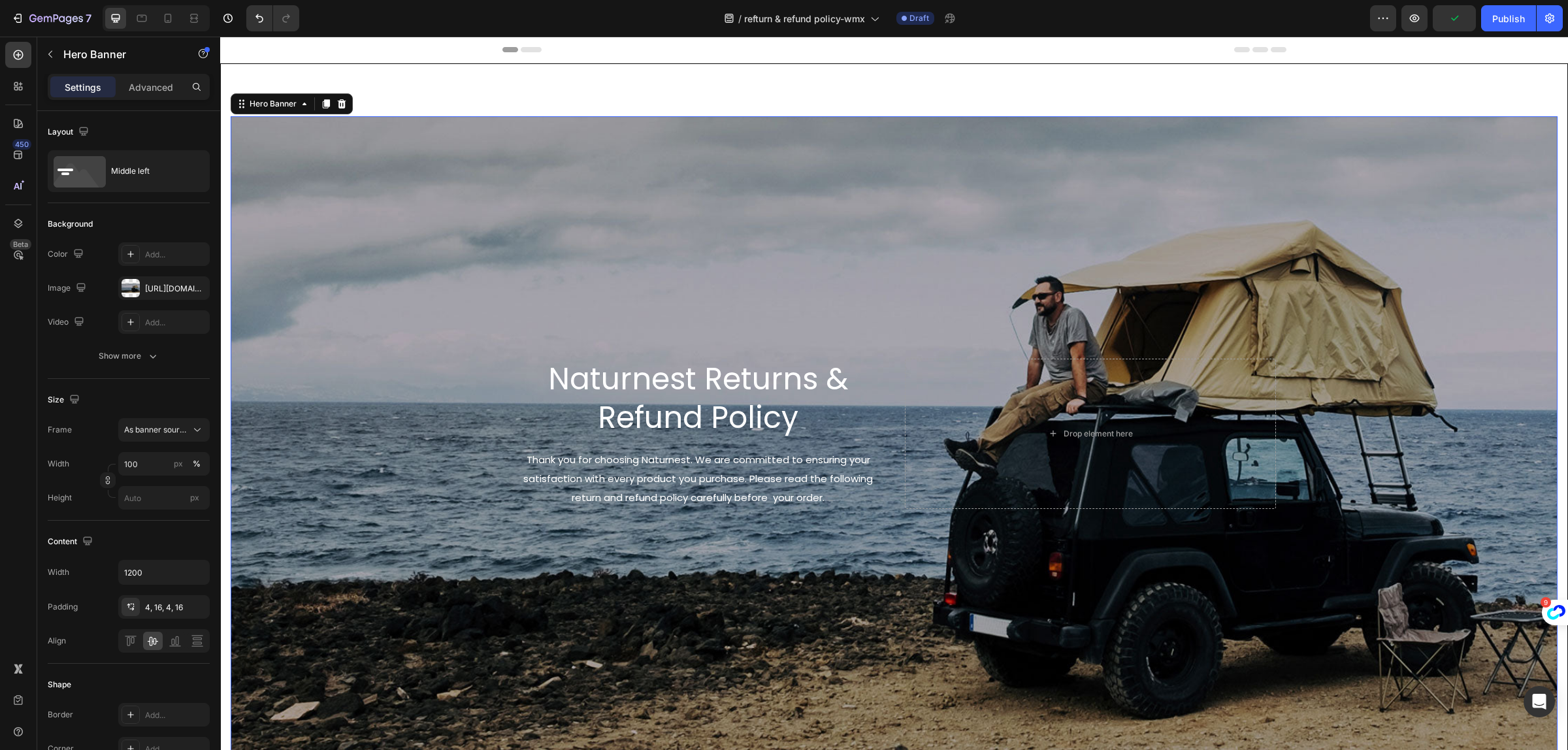
drag, startPoint x: 866, startPoint y: 137, endPoint x: 869, endPoint y: 118, distance: 19.2
click at [869, 118] on div "Background Image" at bounding box center [894, 433] width 1327 height 634
click at [127, 93] on div "Advanced" at bounding box center [151, 87] width 66 height 21
drag, startPoint x: 127, startPoint y: 93, endPoint x: 111, endPoint y: 78, distance: 21.9
click at [127, 93] on div "Advanced" at bounding box center [151, 87] width 66 height 21
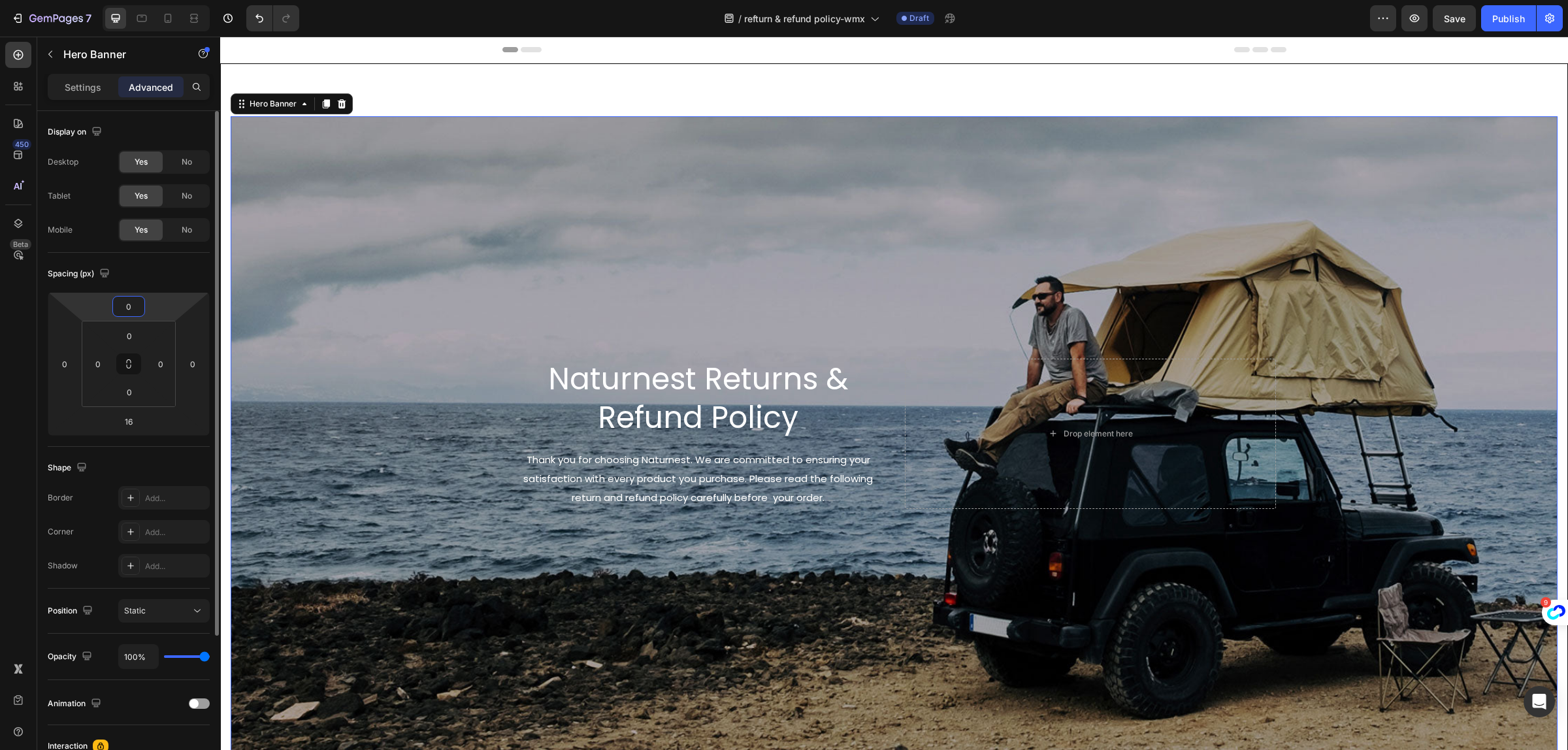
click at [118, 306] on input "0" at bounding box center [129, 307] width 26 height 20
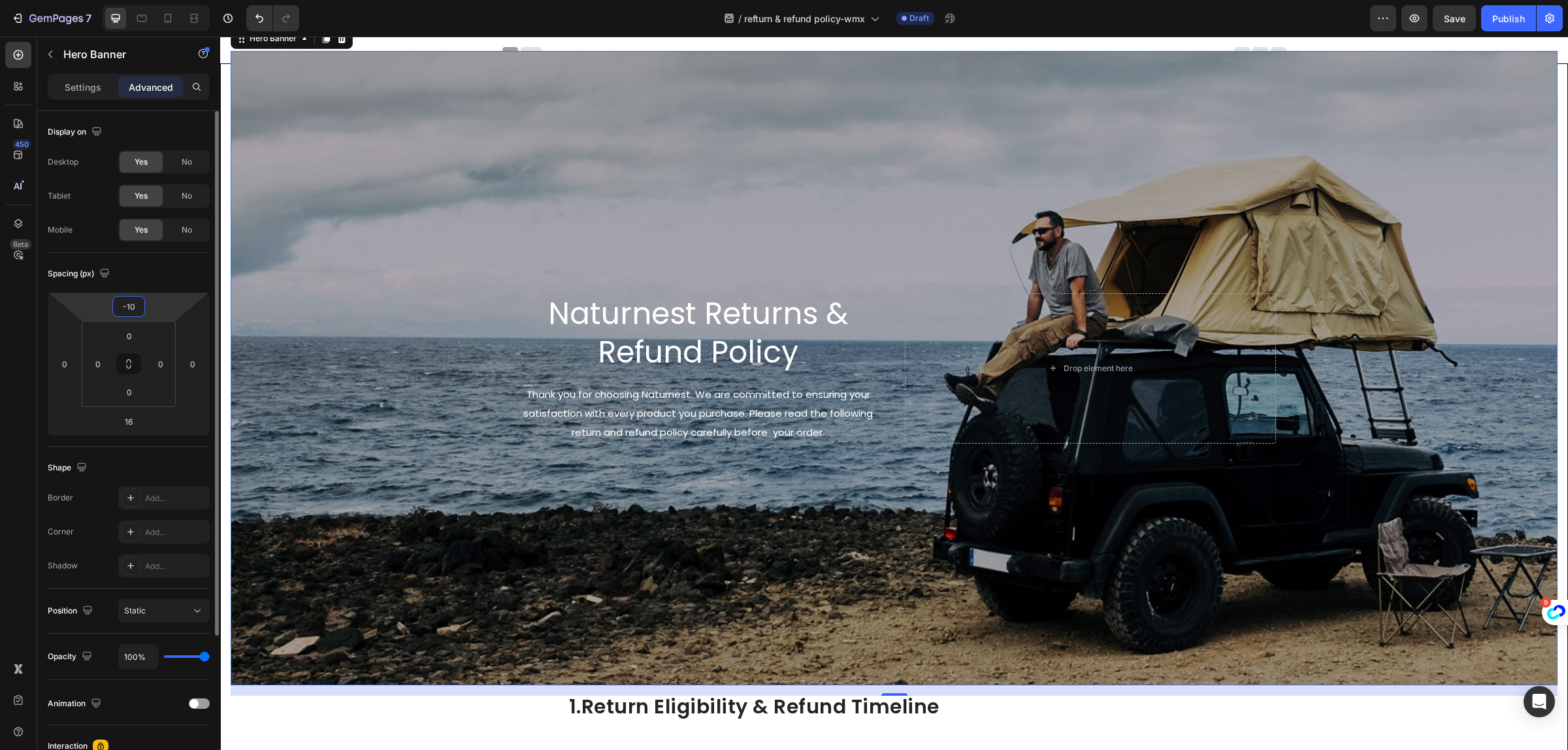
type input "-1"
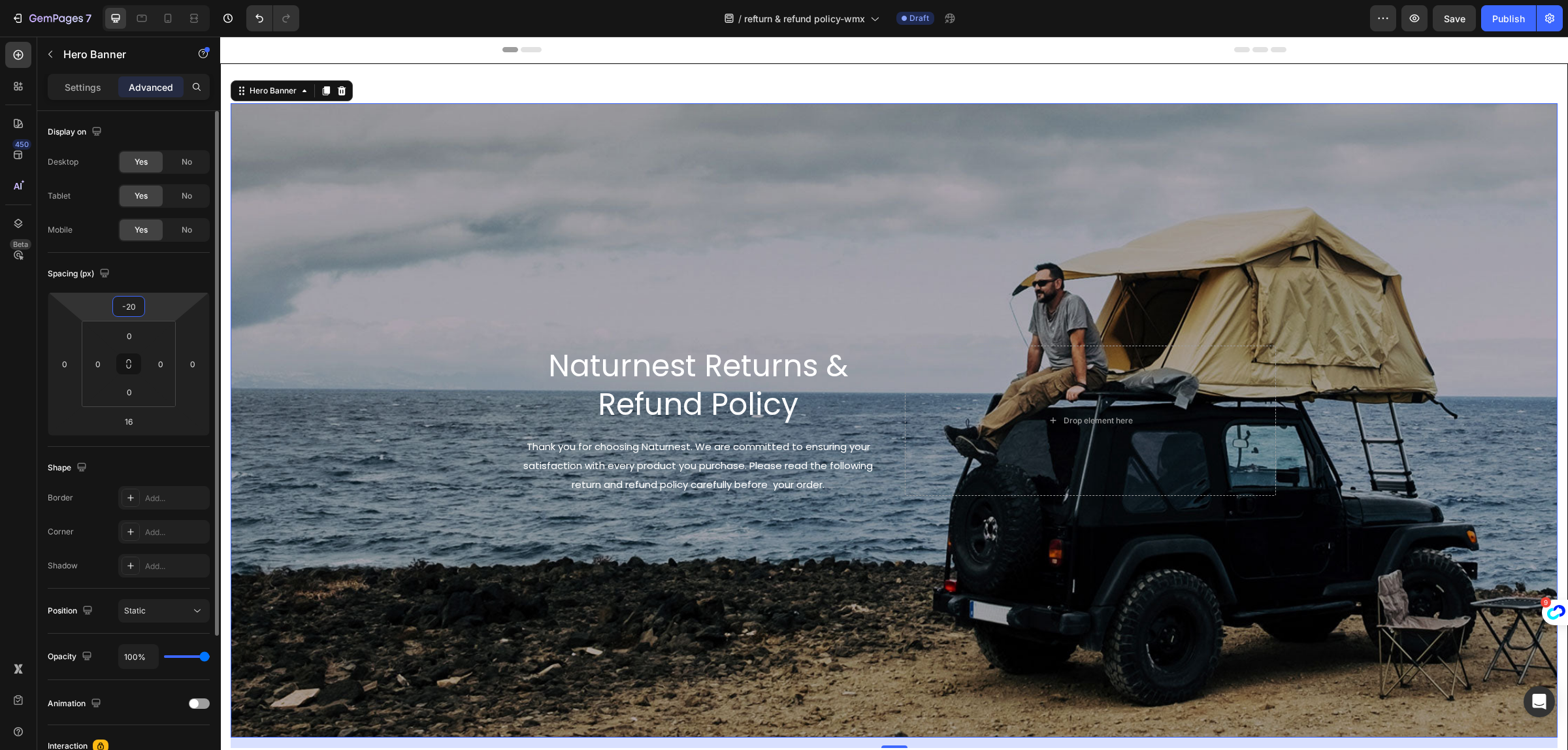
type input "-200"
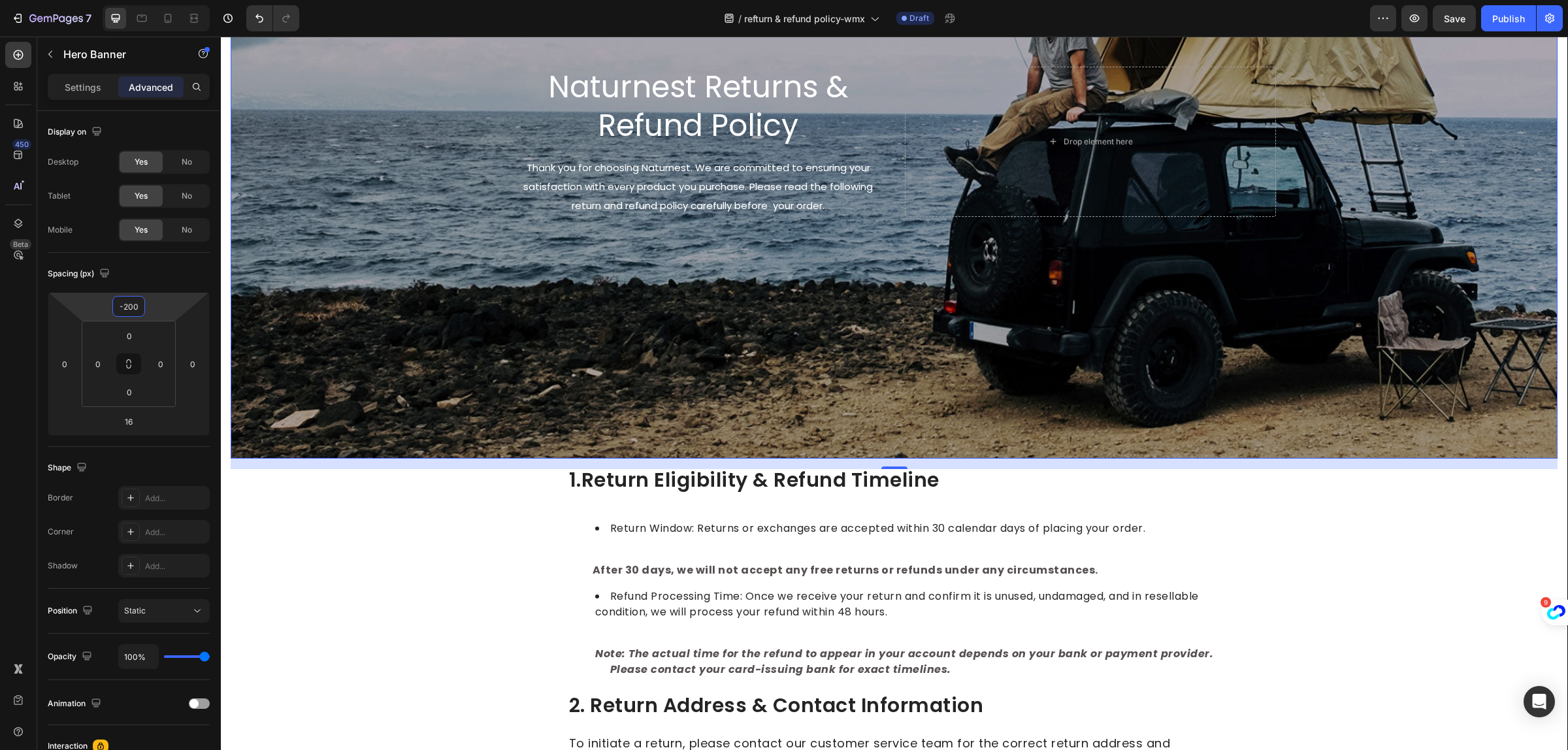
scroll to position [164, 0]
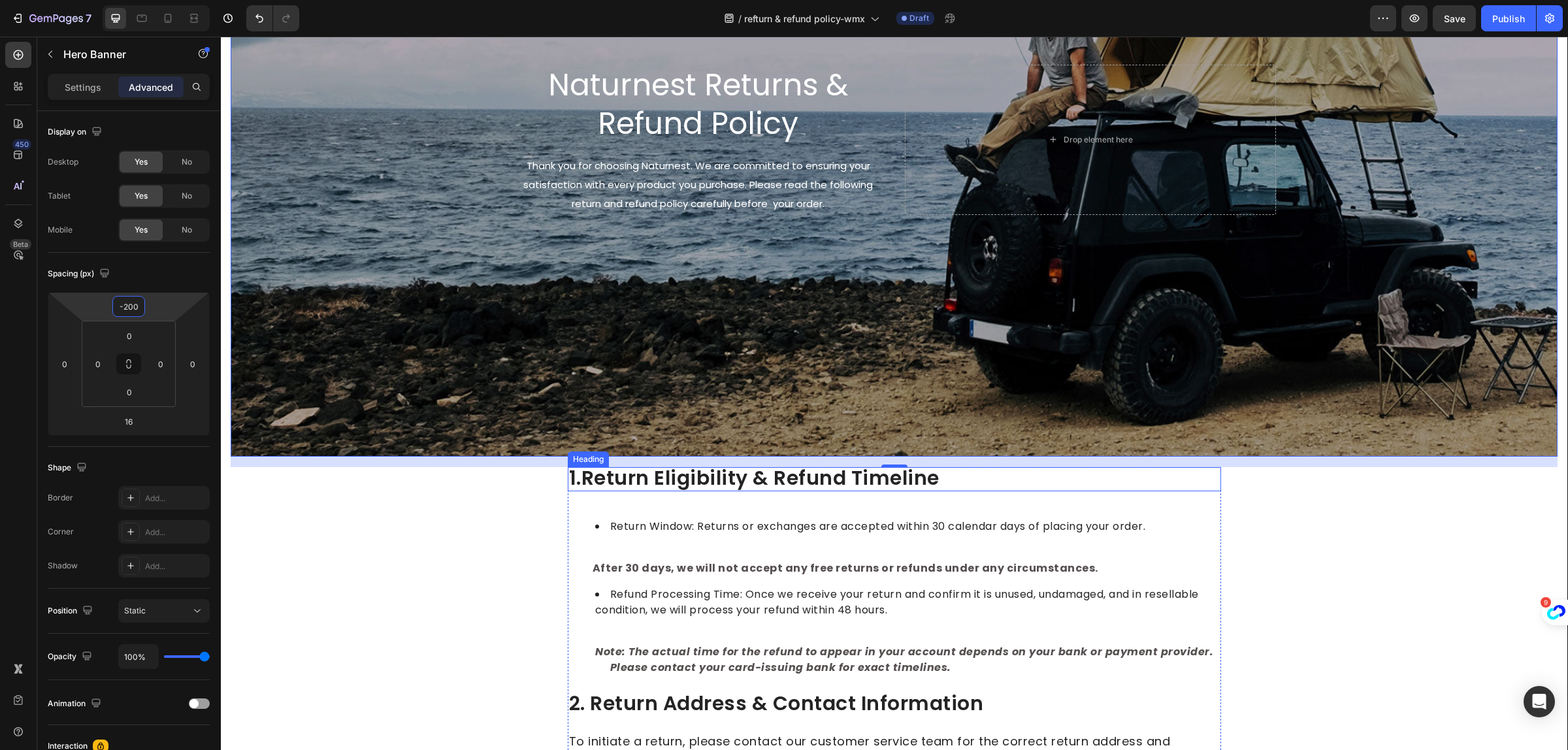
click at [786, 482] on span "1.return eligibility & refund timeline" at bounding box center [754, 478] width 370 height 28
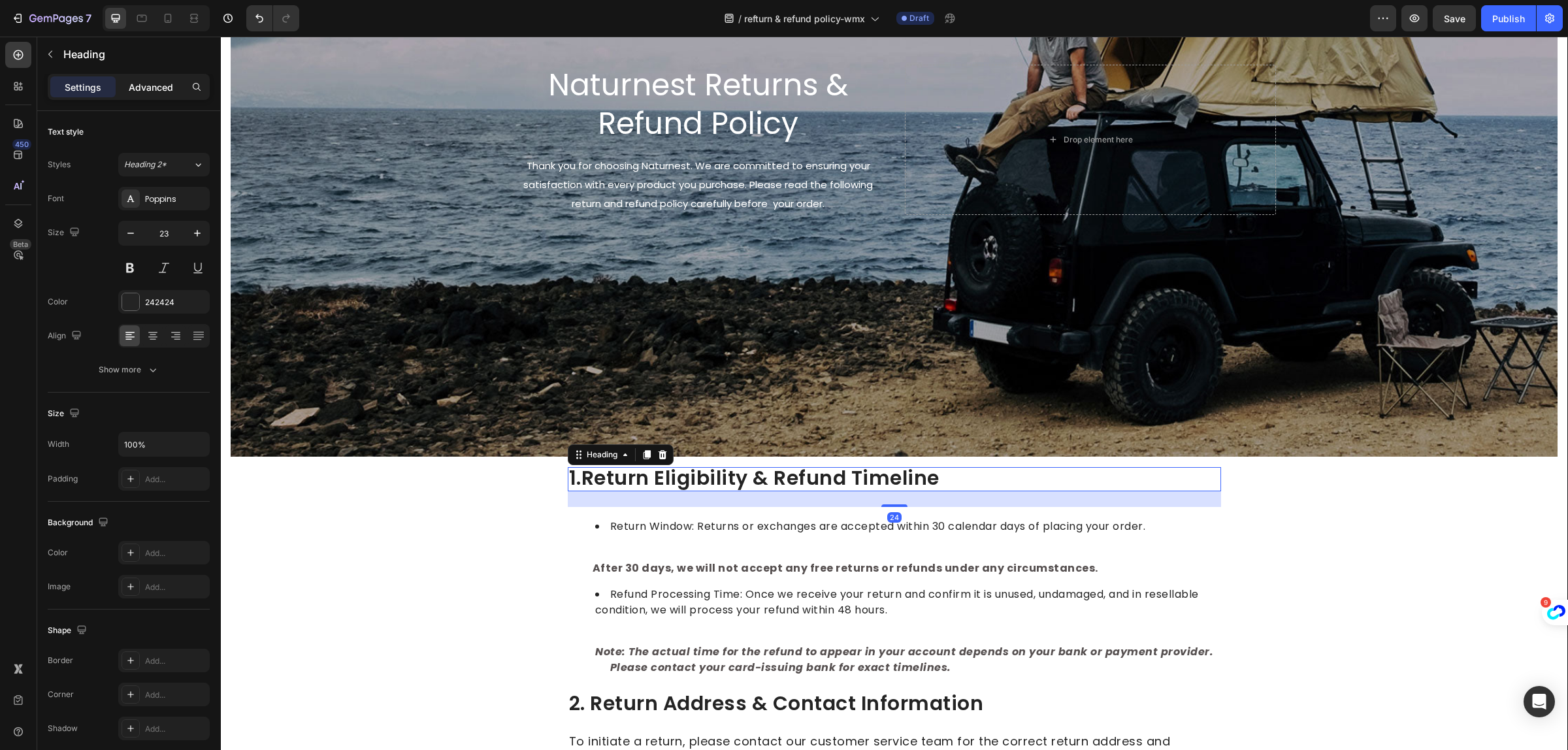
click at [173, 82] on div "Advanced" at bounding box center [151, 87] width 66 height 21
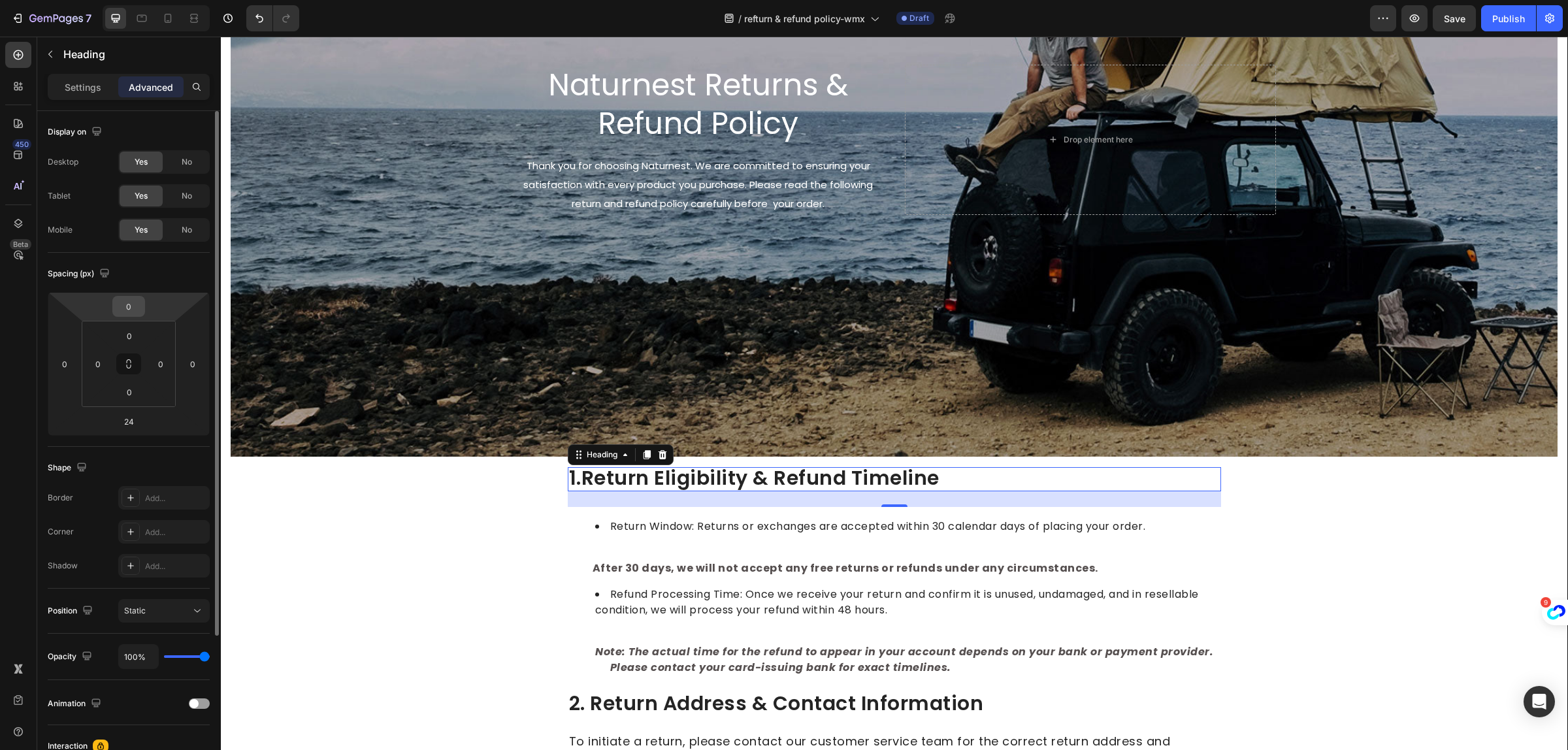
click at [131, 301] on input "0" at bounding box center [129, 307] width 26 height 20
type input "24"
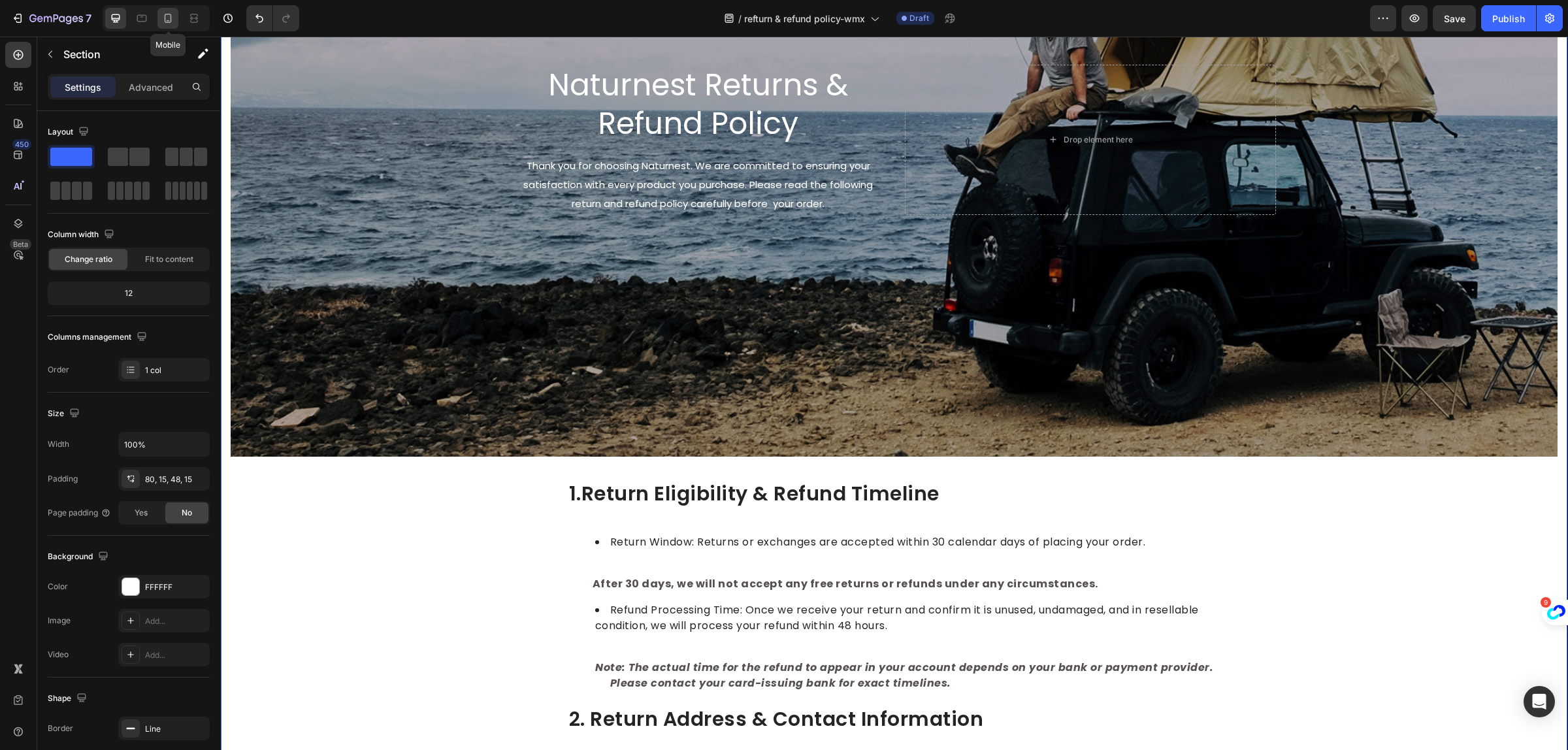
click at [171, 13] on icon at bounding box center [168, 18] width 13 height 13
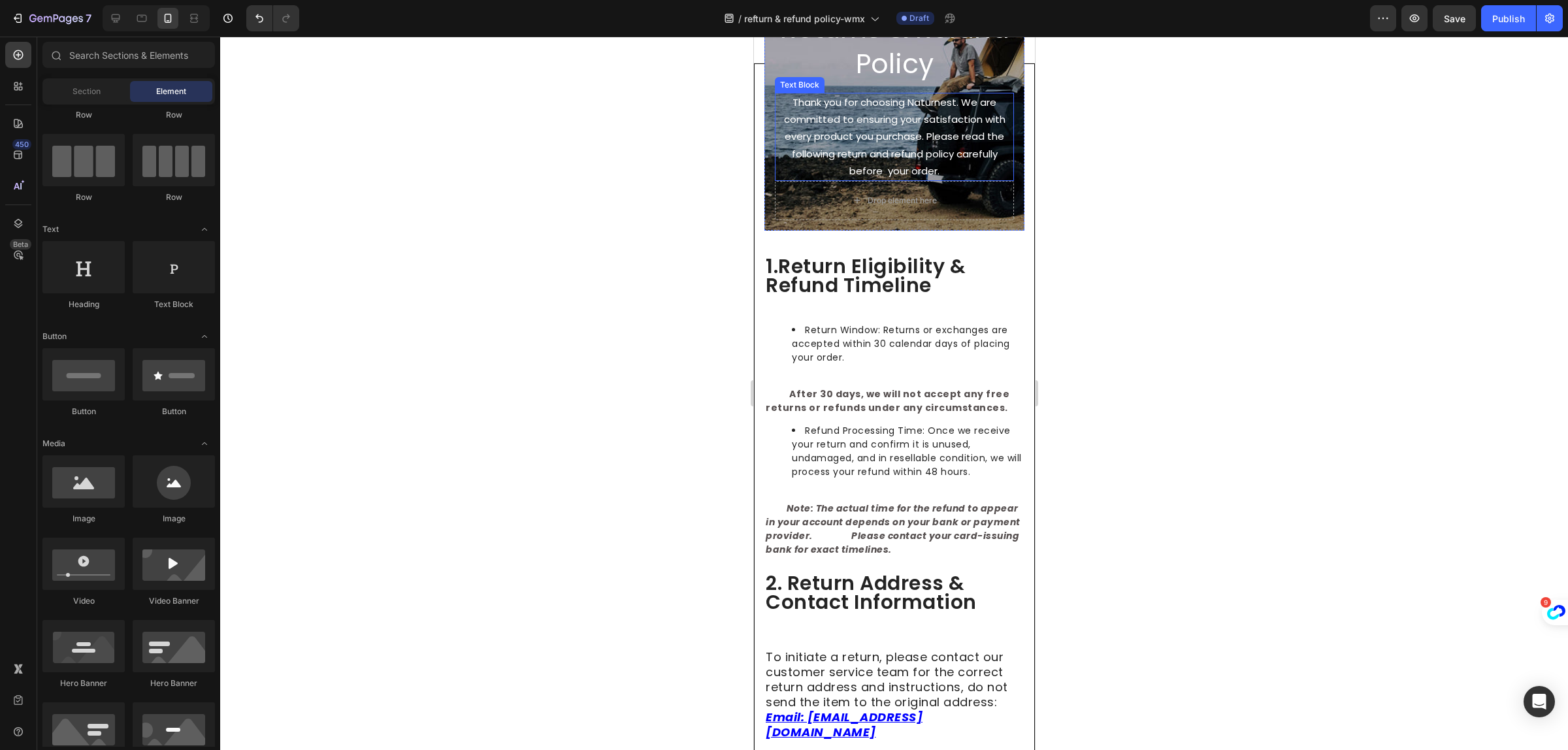
click at [865, 131] on span "Thank you for choosing Naturnest. We are committed to ensuring your satisfactio…" at bounding box center [894, 136] width 221 height 82
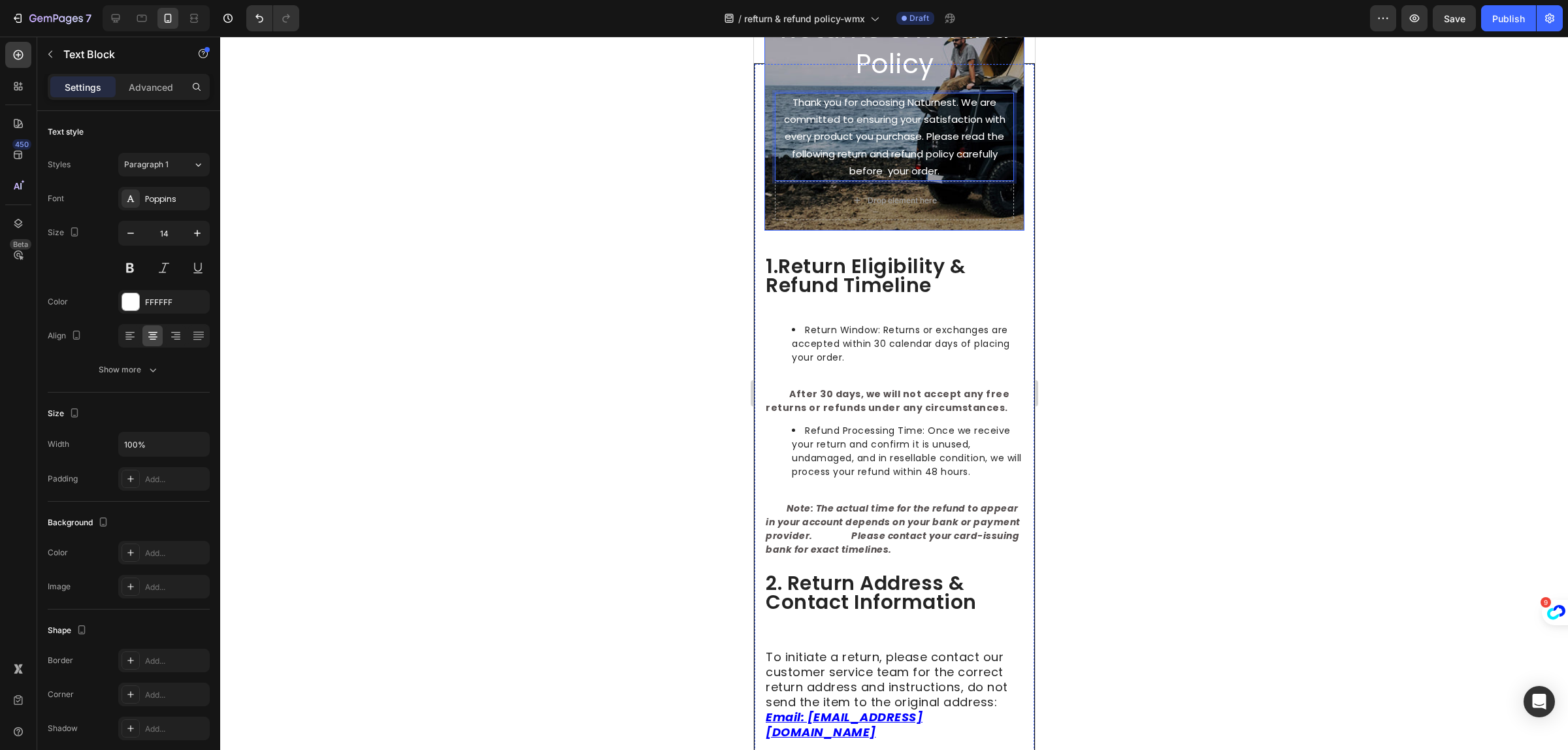
click at [767, 217] on div "Naturnest Returns & Refund Policy Heading Thank you for choosing Naturnest. We …" at bounding box center [894, 97] width 260 height 266
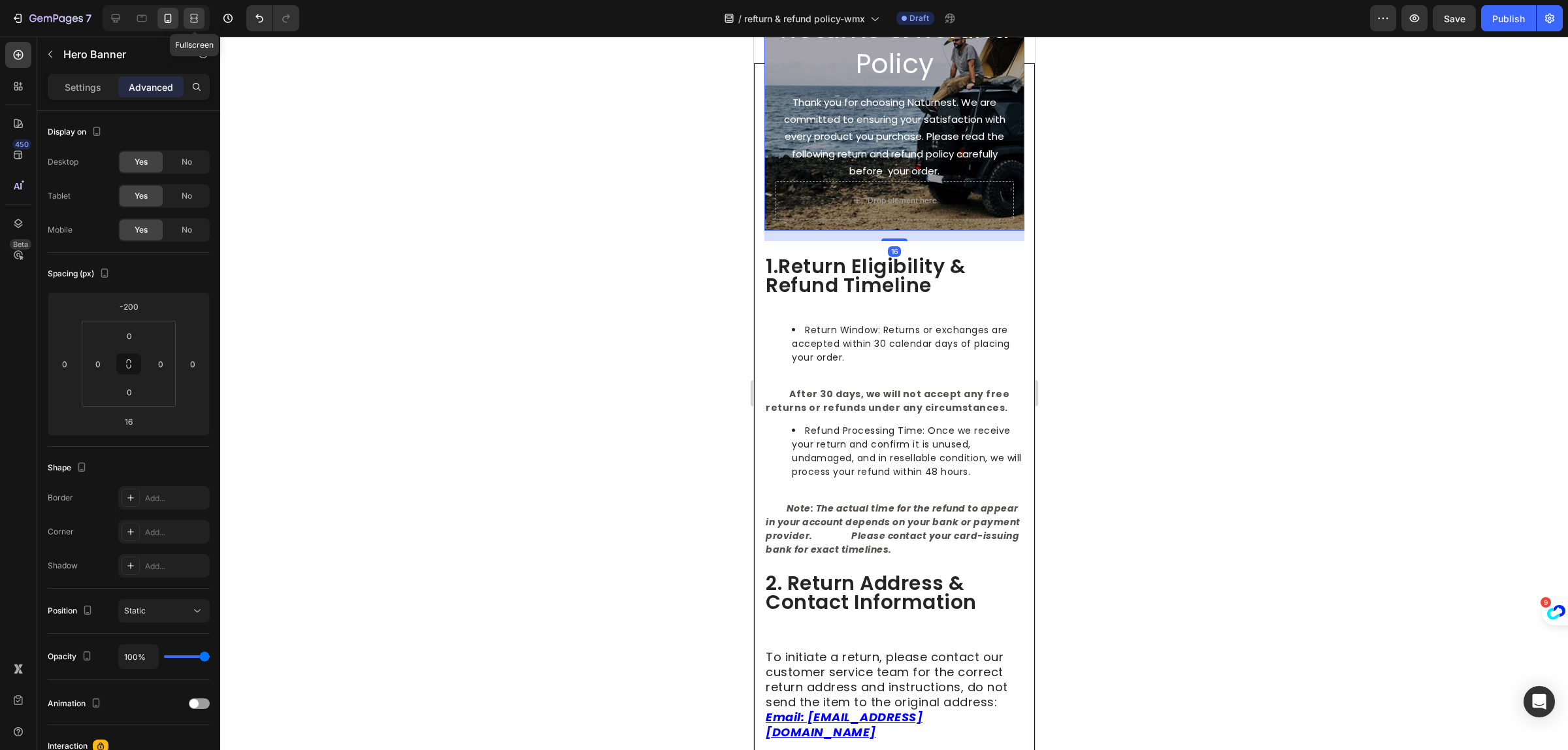
click at [191, 14] on icon at bounding box center [194, 15] width 8 height 3
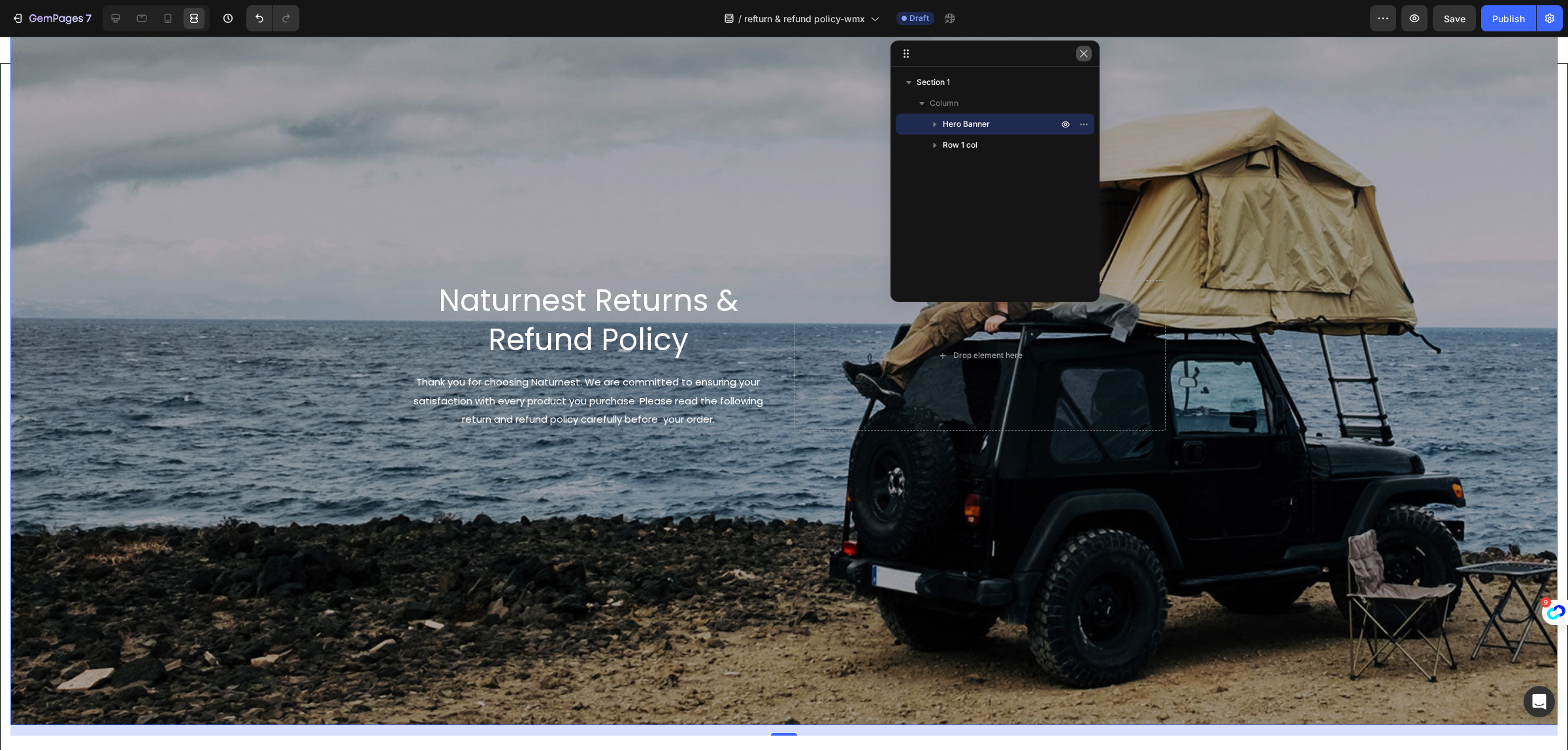
click at [1083, 56] on icon "button" at bounding box center [1084, 54] width 11 height 11
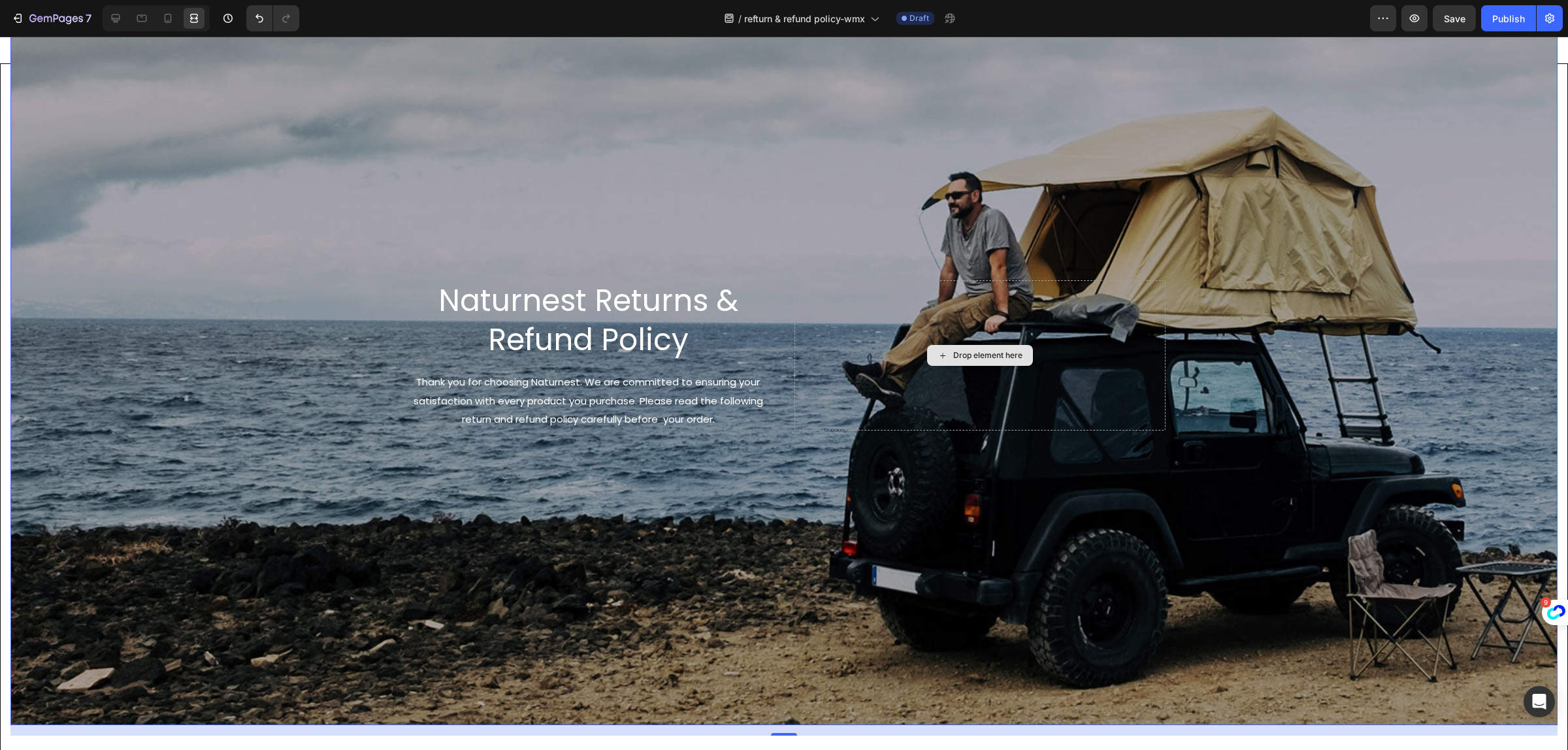
click at [953, 350] on div "Drop element here" at bounding box center [988, 355] width 69 height 11
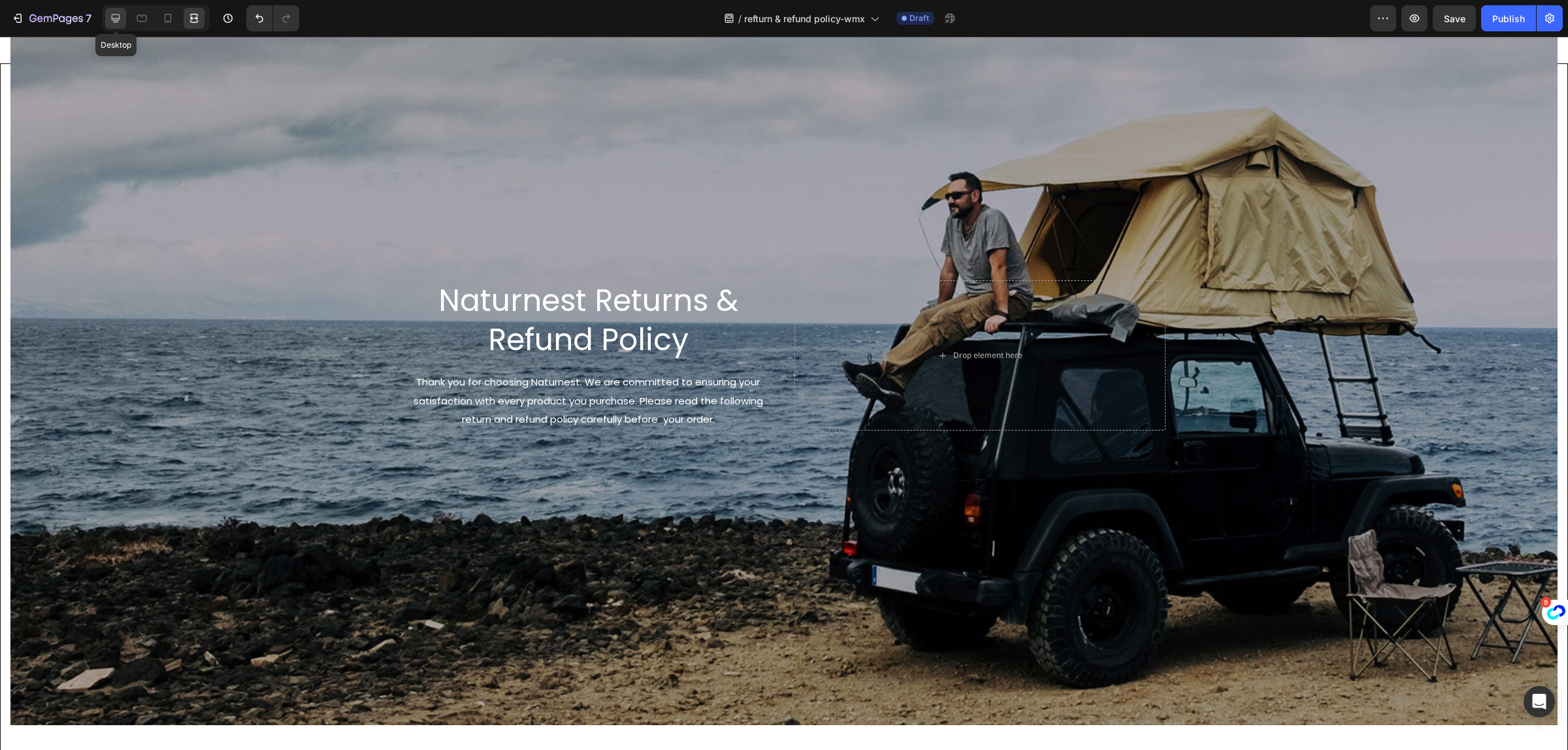
click at [118, 14] on icon at bounding box center [116, 18] width 13 height 13
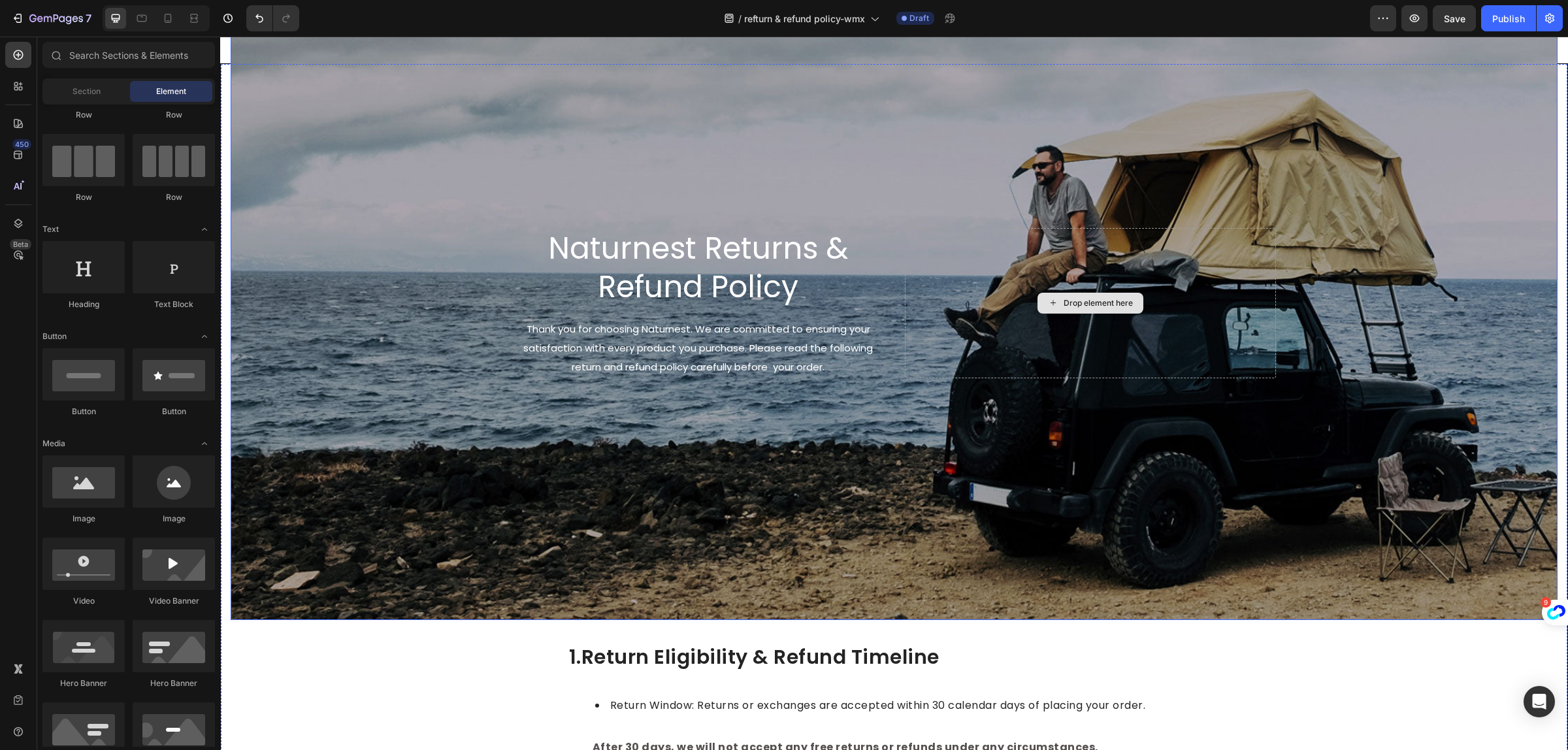
click at [1091, 308] on div "Drop element here" at bounding box center [1090, 303] width 106 height 21
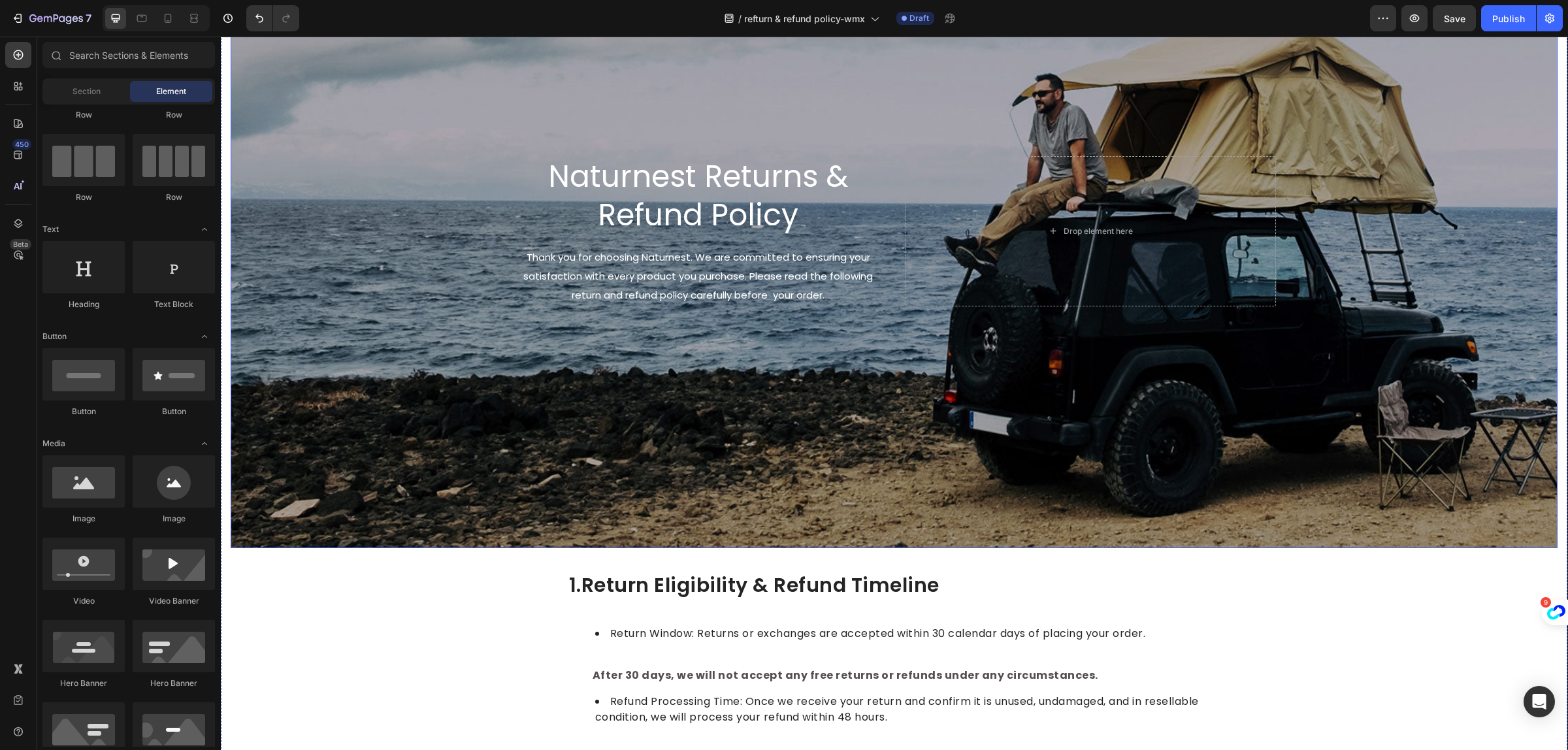
scroll to position [81, 0]
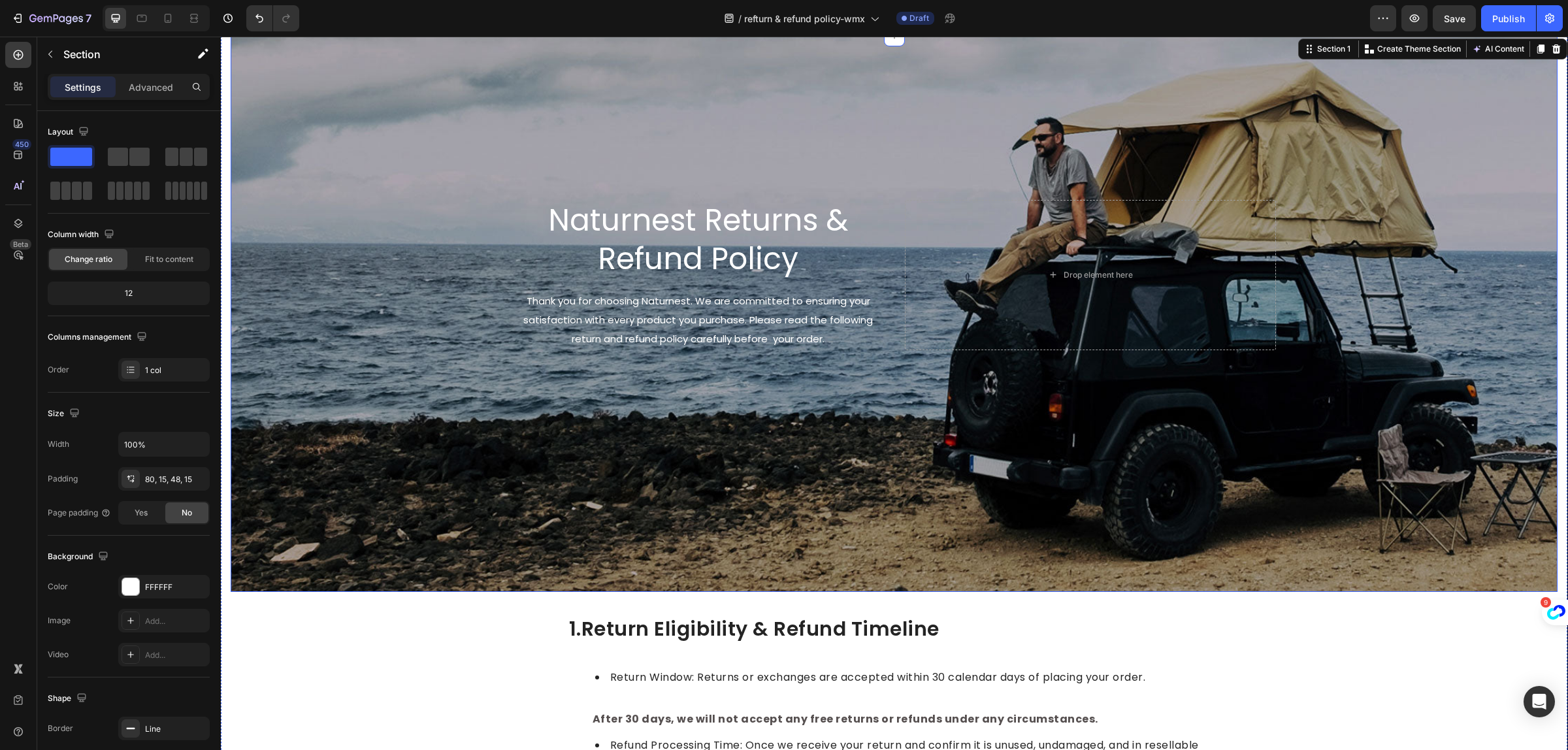
scroll to position [0, 0]
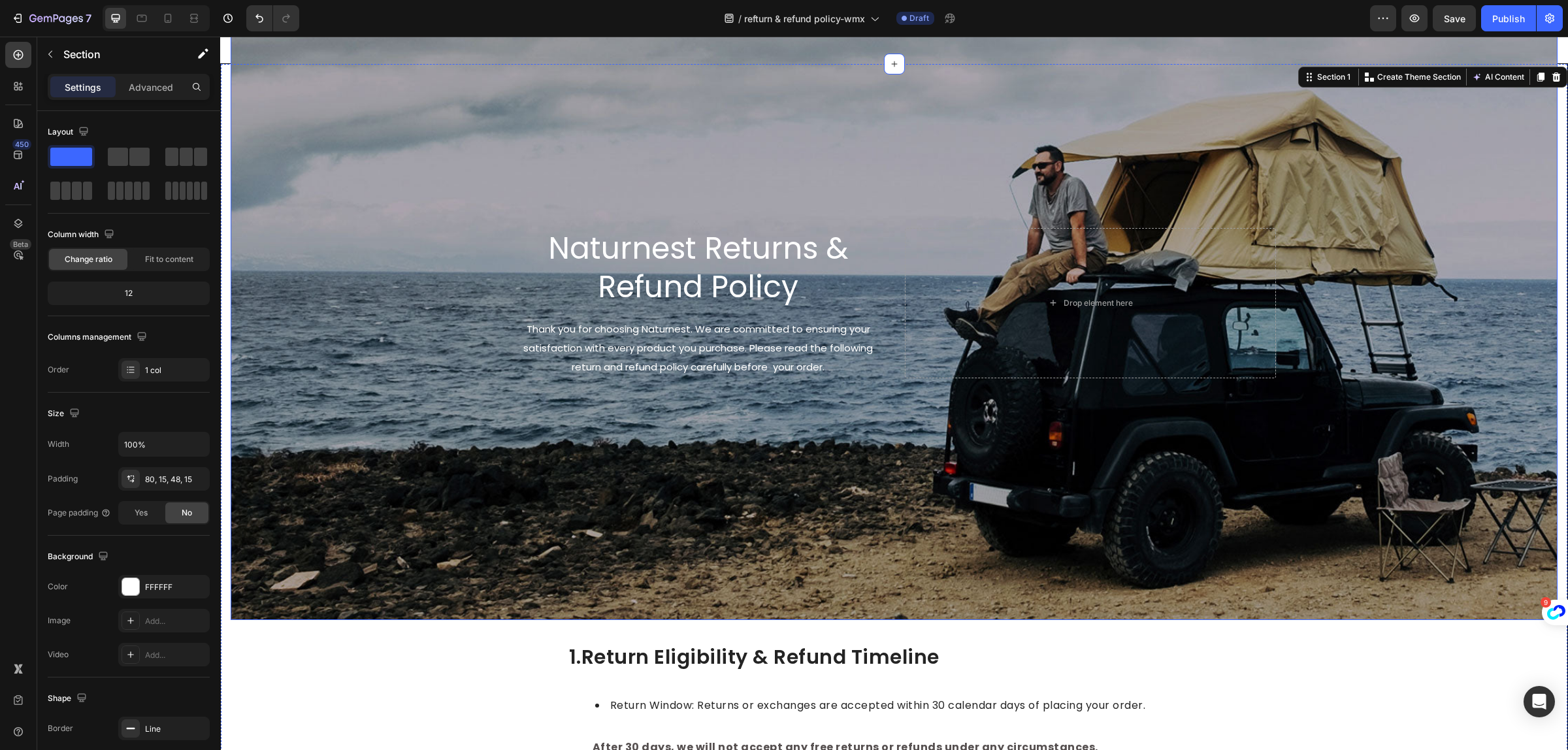
click at [428, 312] on div "Background Image" at bounding box center [894, 303] width 1327 height 634
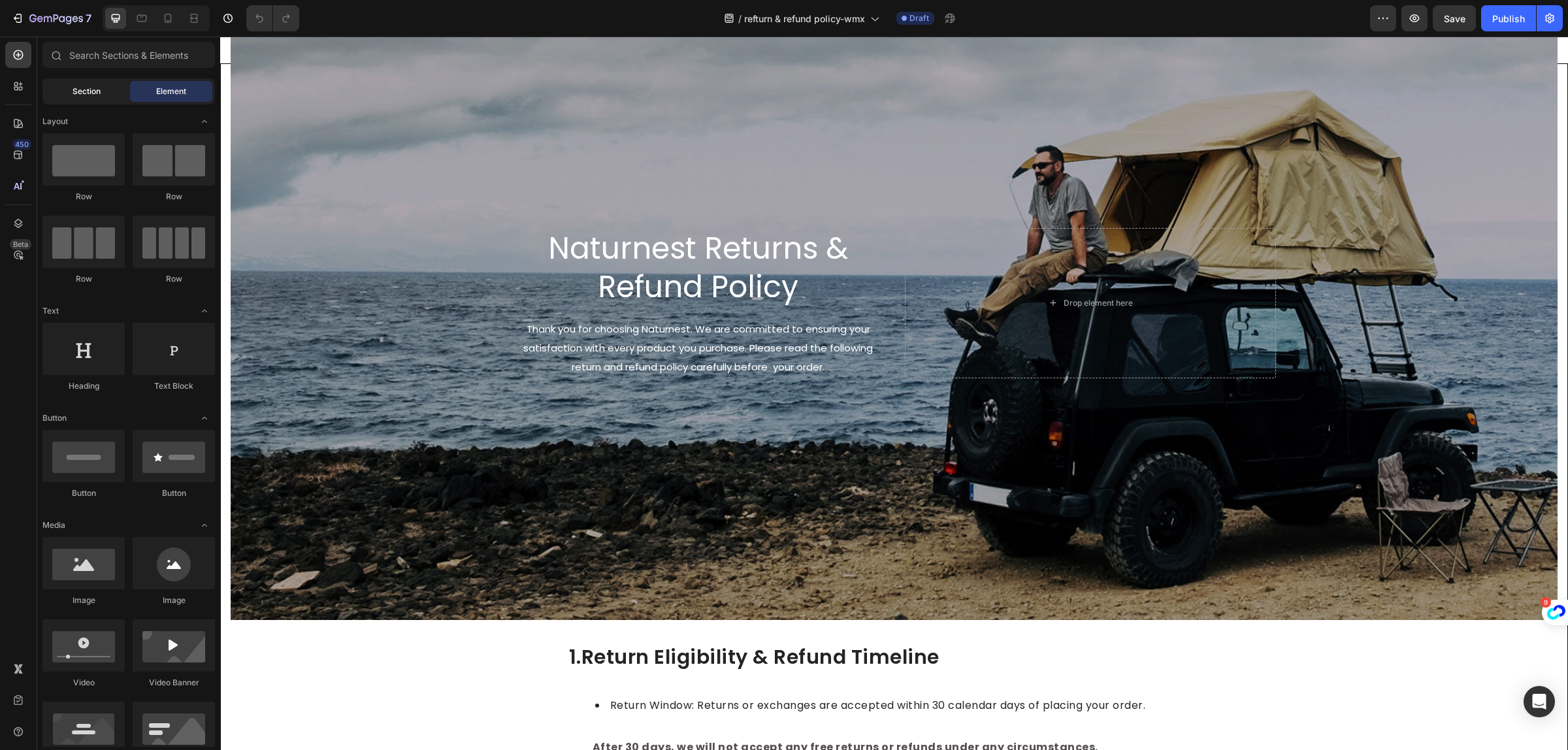
click at [80, 83] on div "Section" at bounding box center [86, 91] width 82 height 21
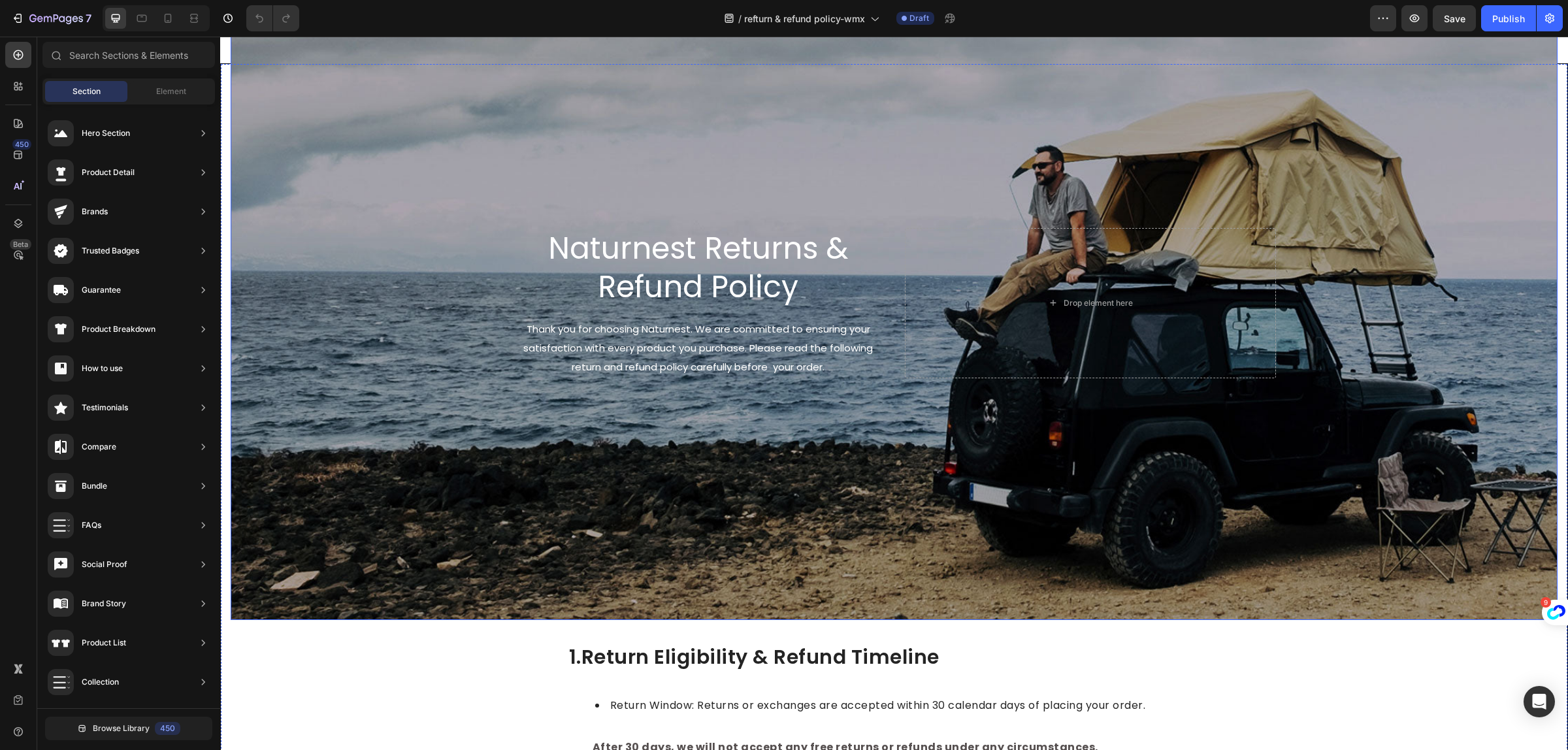
click at [436, 144] on div "Background Image" at bounding box center [894, 303] width 1327 height 634
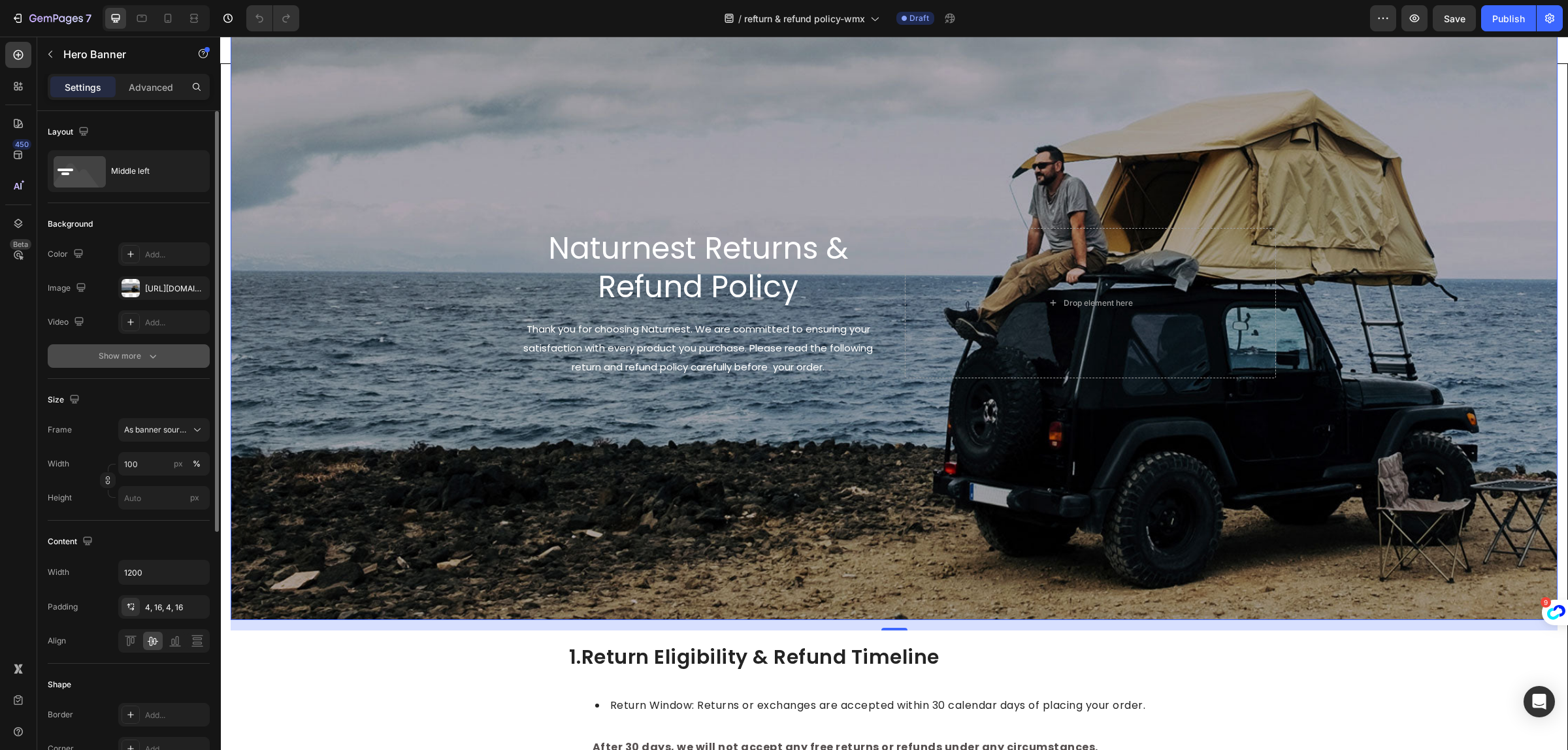
click at [141, 364] on button "Show more" at bounding box center [129, 356] width 162 height 24
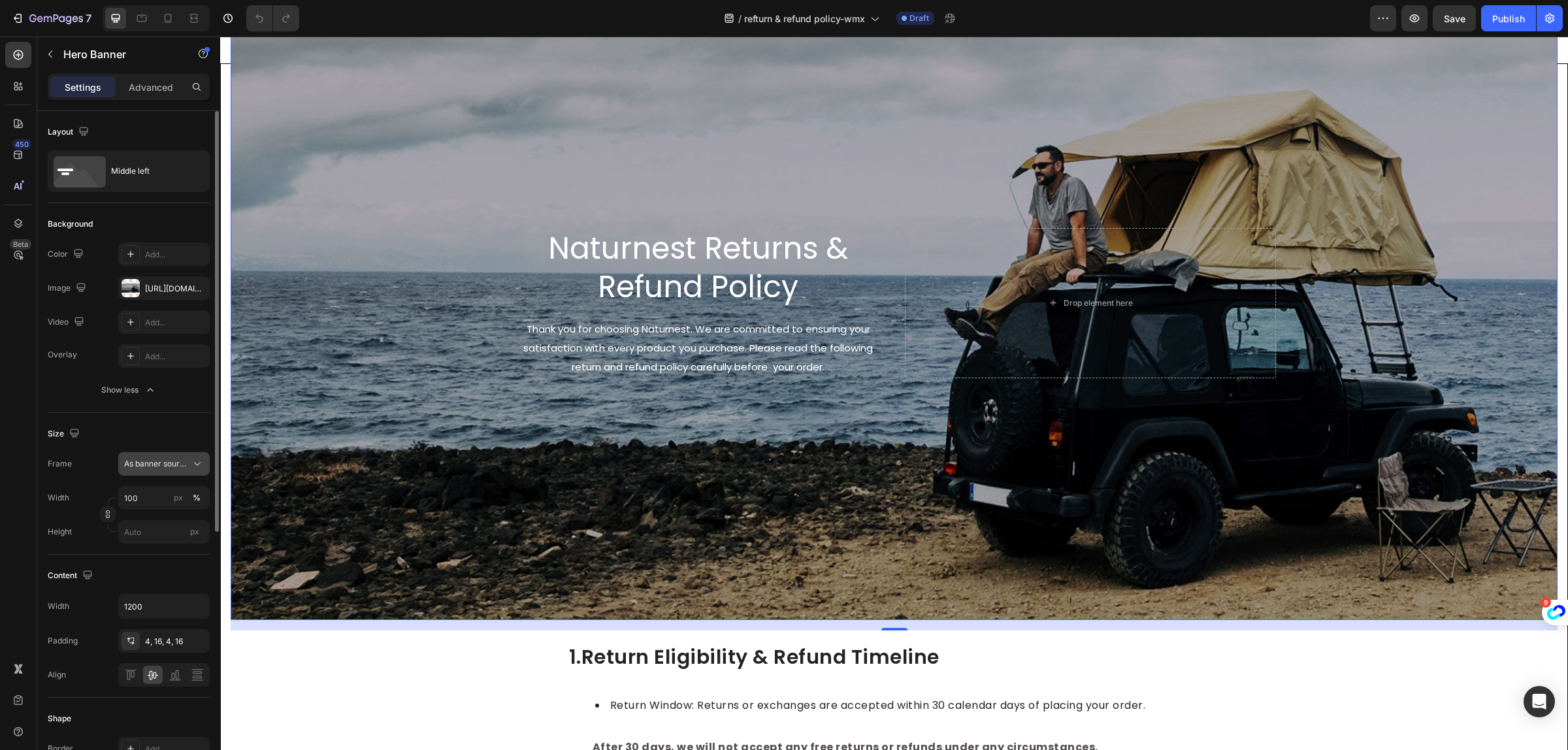
click at [179, 468] on span "As banner source" at bounding box center [156, 464] width 64 height 12
click at [162, 512] on div "Custom" at bounding box center [152, 519] width 104 height 24
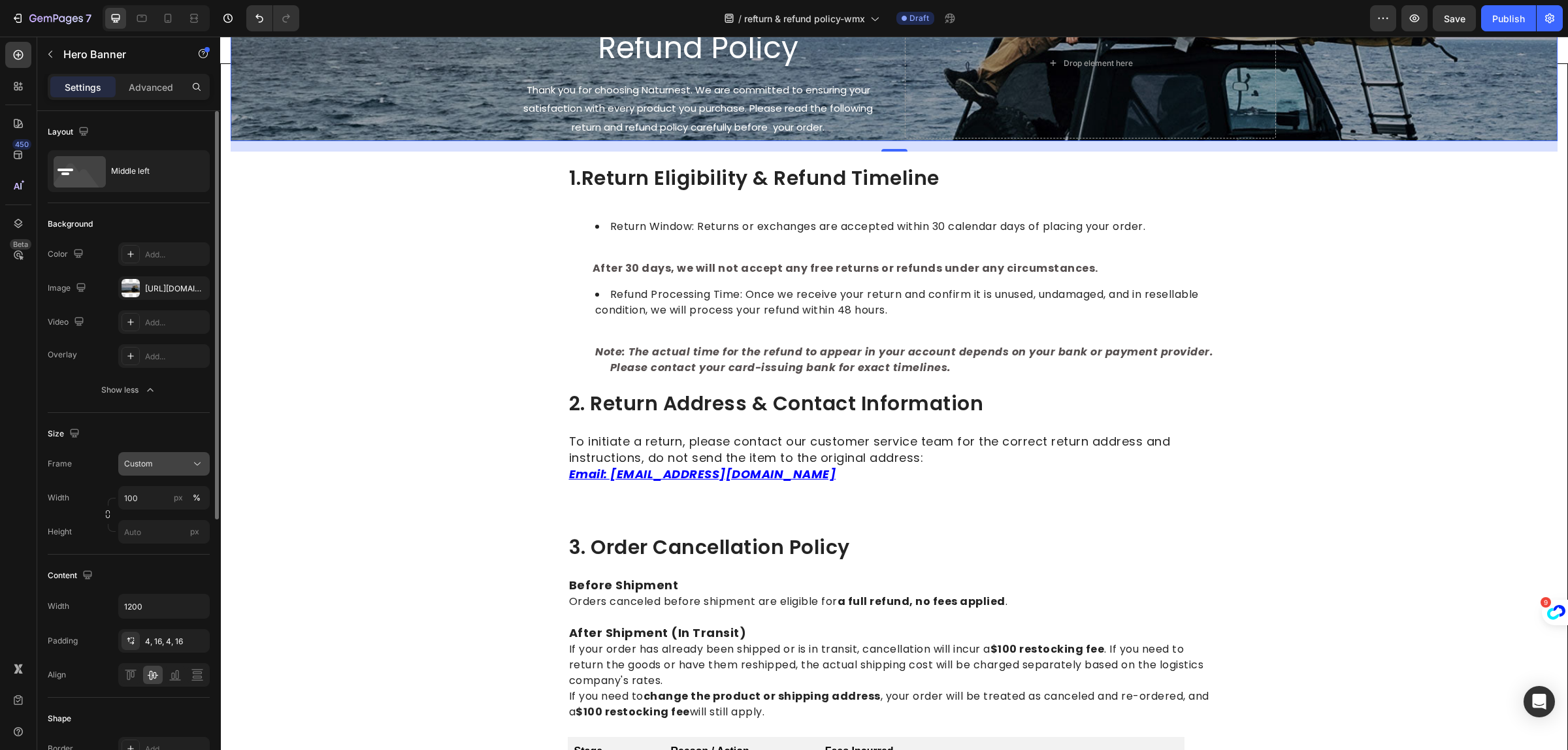
click at [178, 470] on div "Custom" at bounding box center [156, 464] width 64 height 12
click at [167, 496] on span "As banner source" at bounding box center [156, 495] width 65 height 12
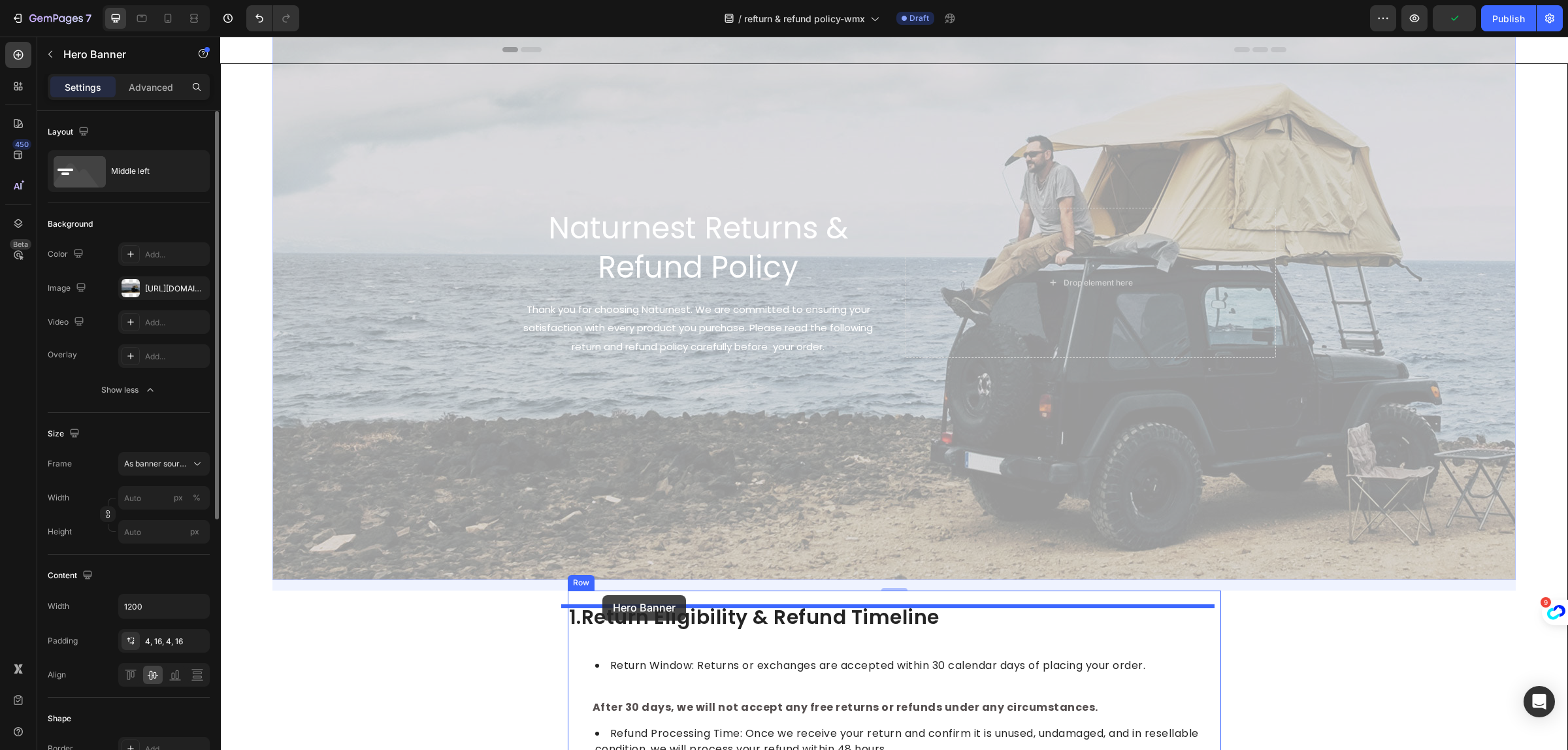
drag, startPoint x: 403, startPoint y: 48, endPoint x: 605, endPoint y: 595, distance: 583.1
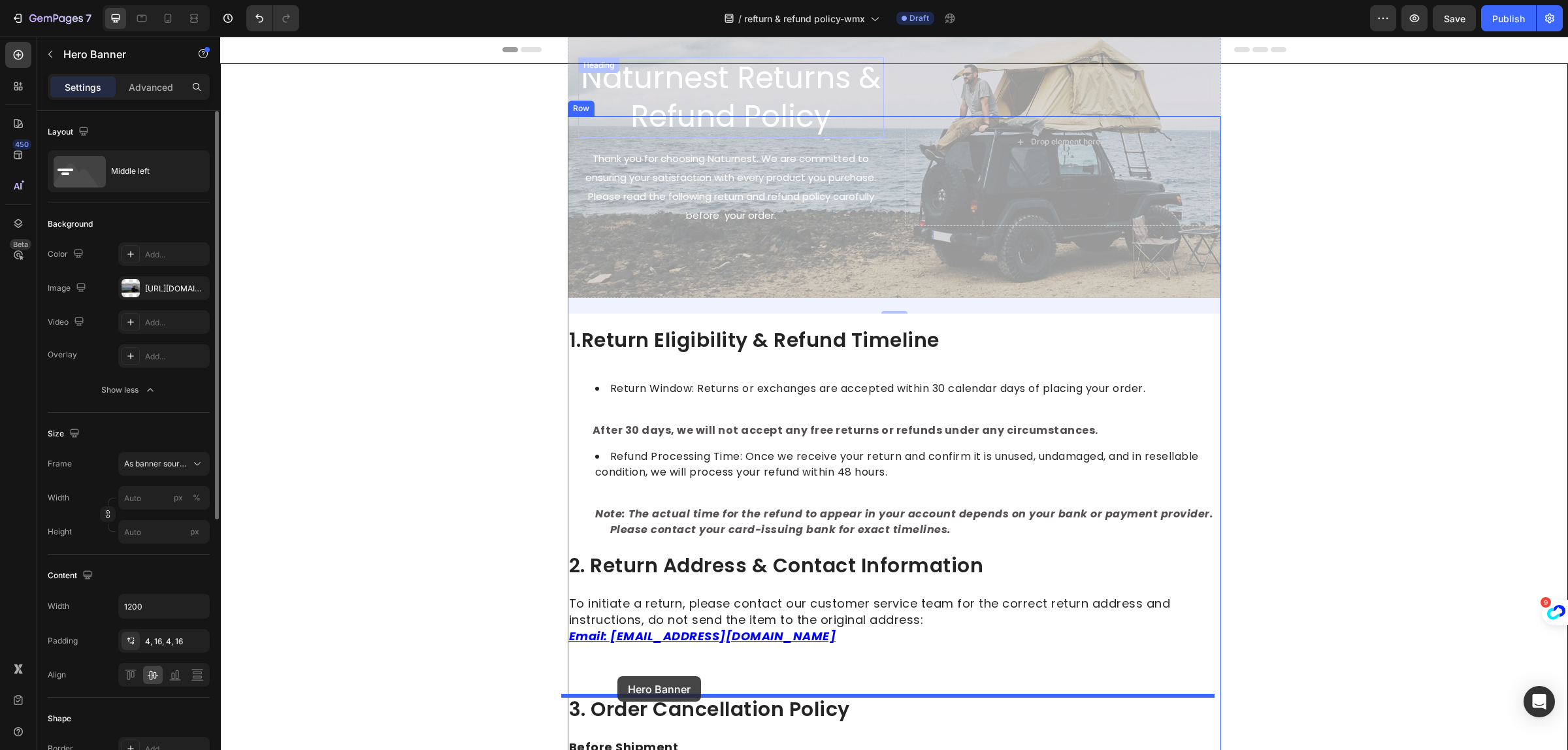
drag, startPoint x: 607, startPoint y: 44, endPoint x: 617, endPoint y: 676, distance: 632.1
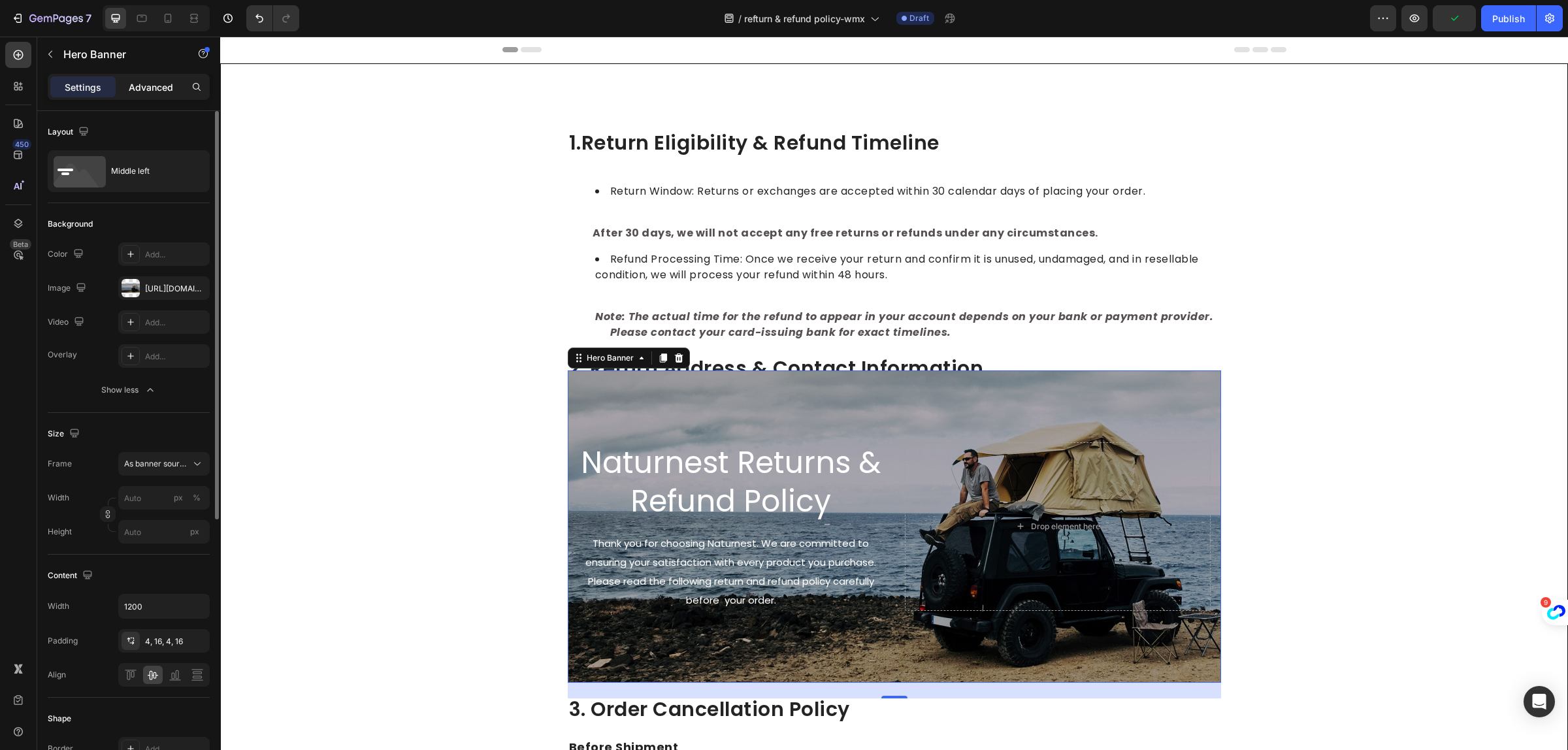
click at [139, 85] on p "Advanced" at bounding box center [151, 87] width 45 height 14
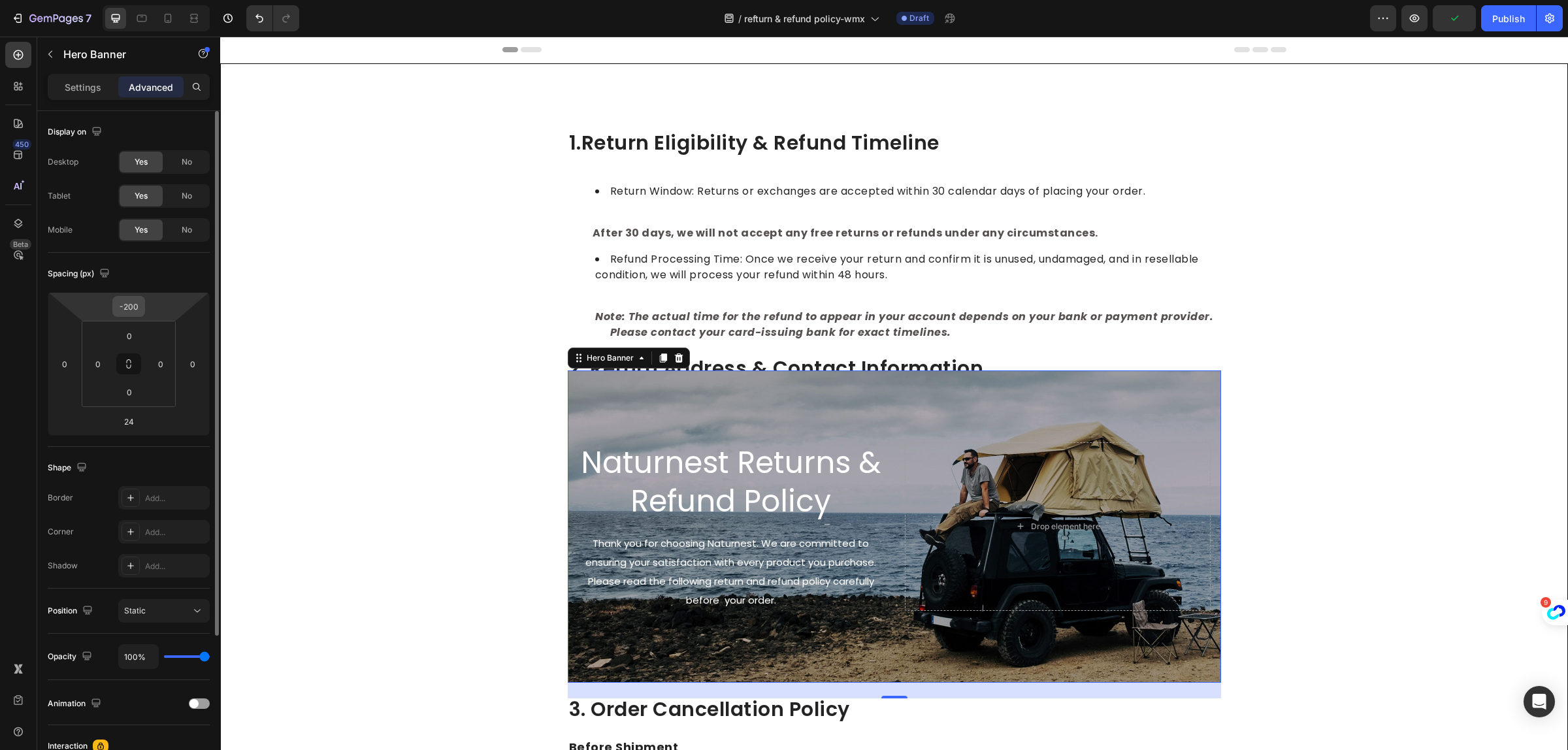
click at [122, 305] on input "-200" at bounding box center [129, 307] width 26 height 20
type input "0"
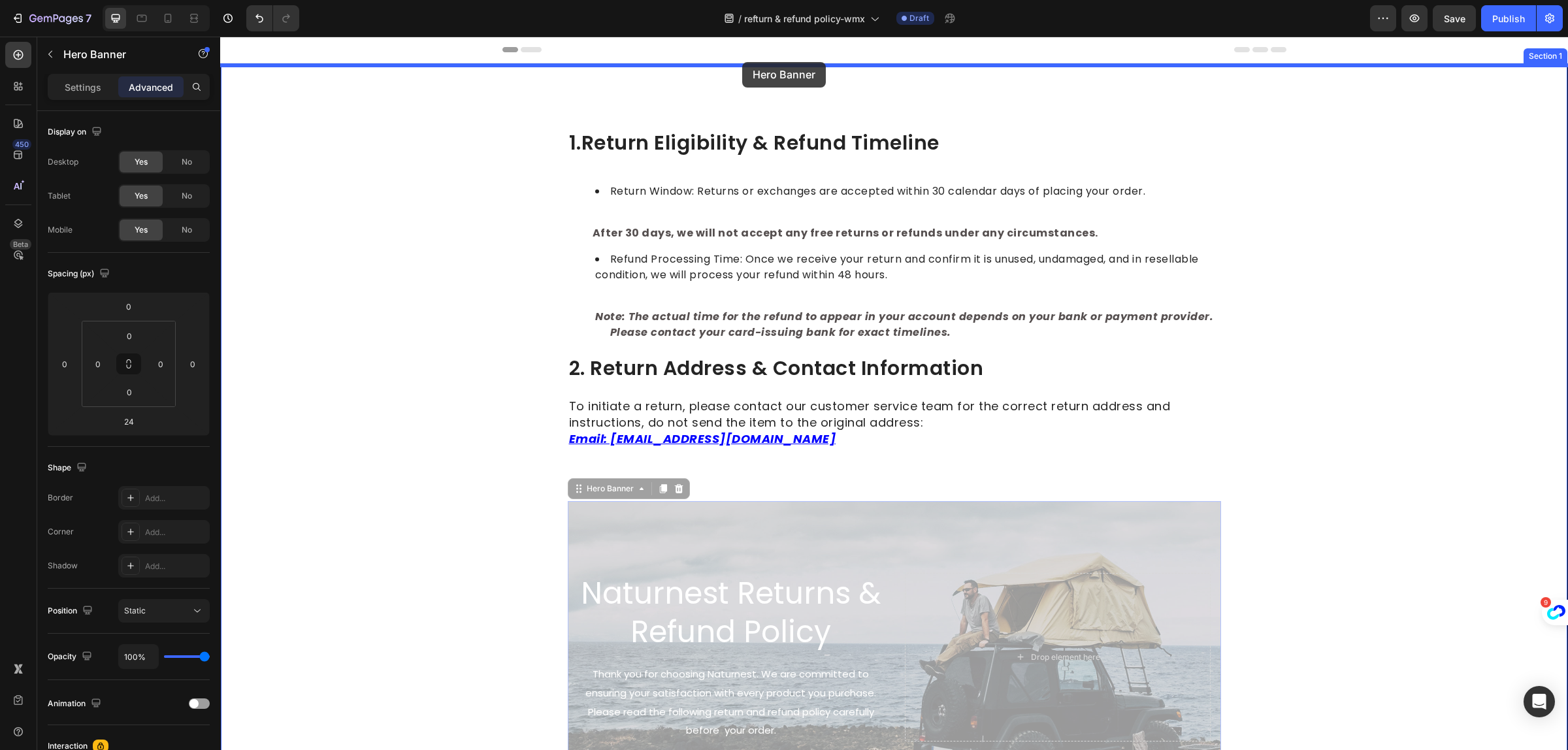
drag, startPoint x: 703, startPoint y: 533, endPoint x: 742, endPoint y: 62, distance: 472.6
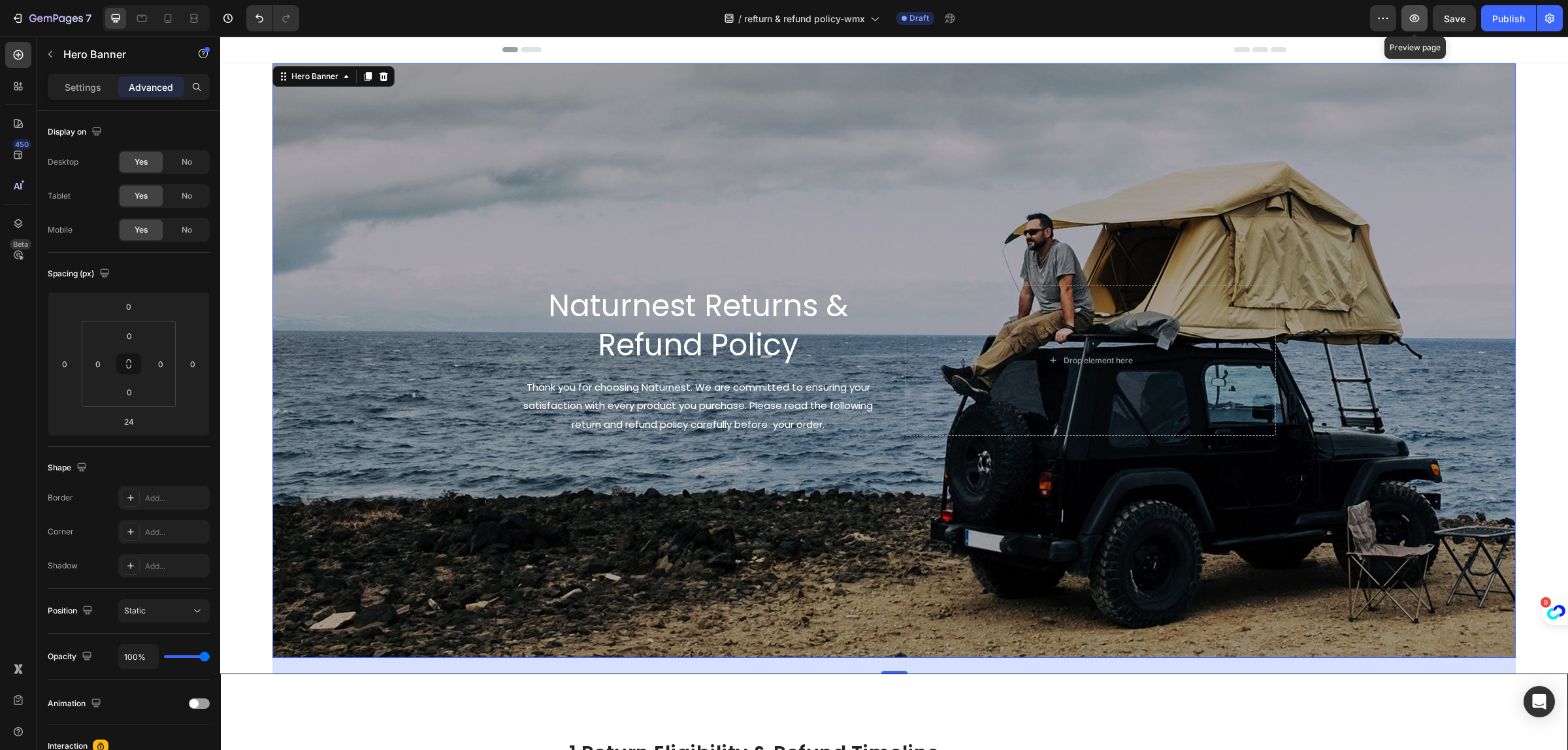
click at [1410, 23] on icon "button" at bounding box center [1415, 18] width 13 height 13
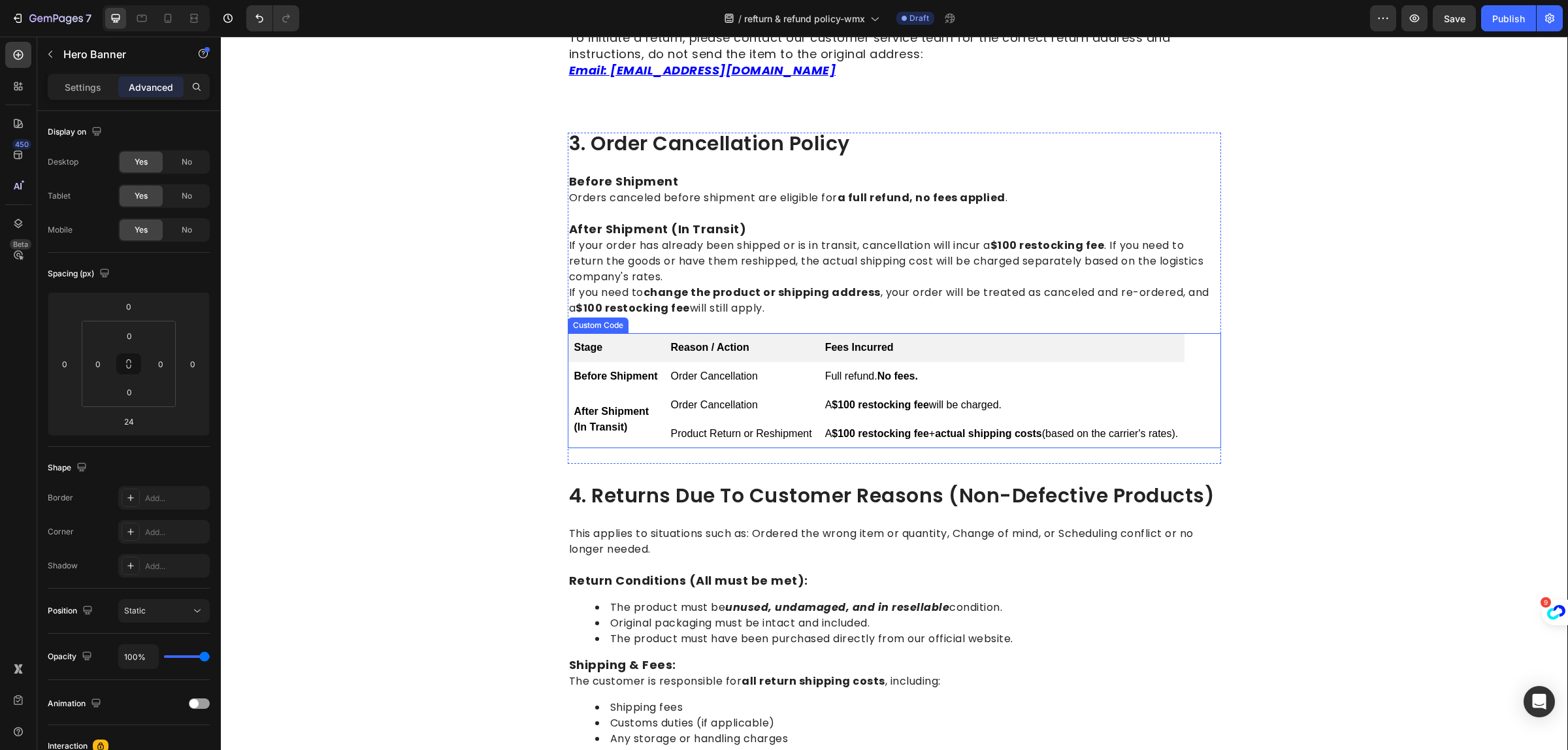
scroll to position [981, 0]
click at [746, 456] on div "3. order cancellation policy Heading Before Shipment Orders canceled before shi…" at bounding box center [894, 297] width 653 height 332
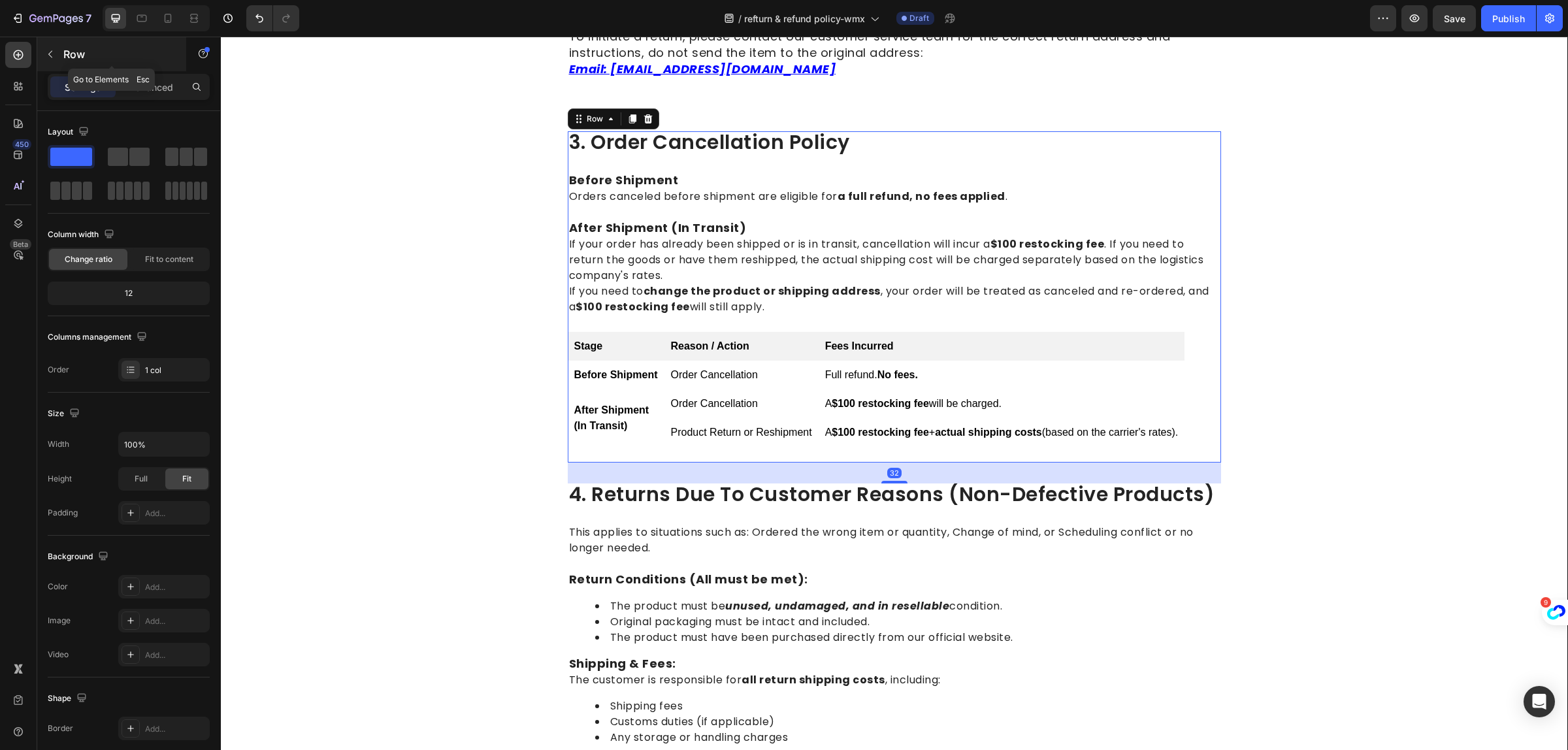
click at [93, 45] on div "Row" at bounding box center [112, 55] width 149 height 34
click at [0, 0] on input "text" at bounding box center [0, 0] width 0 height 0
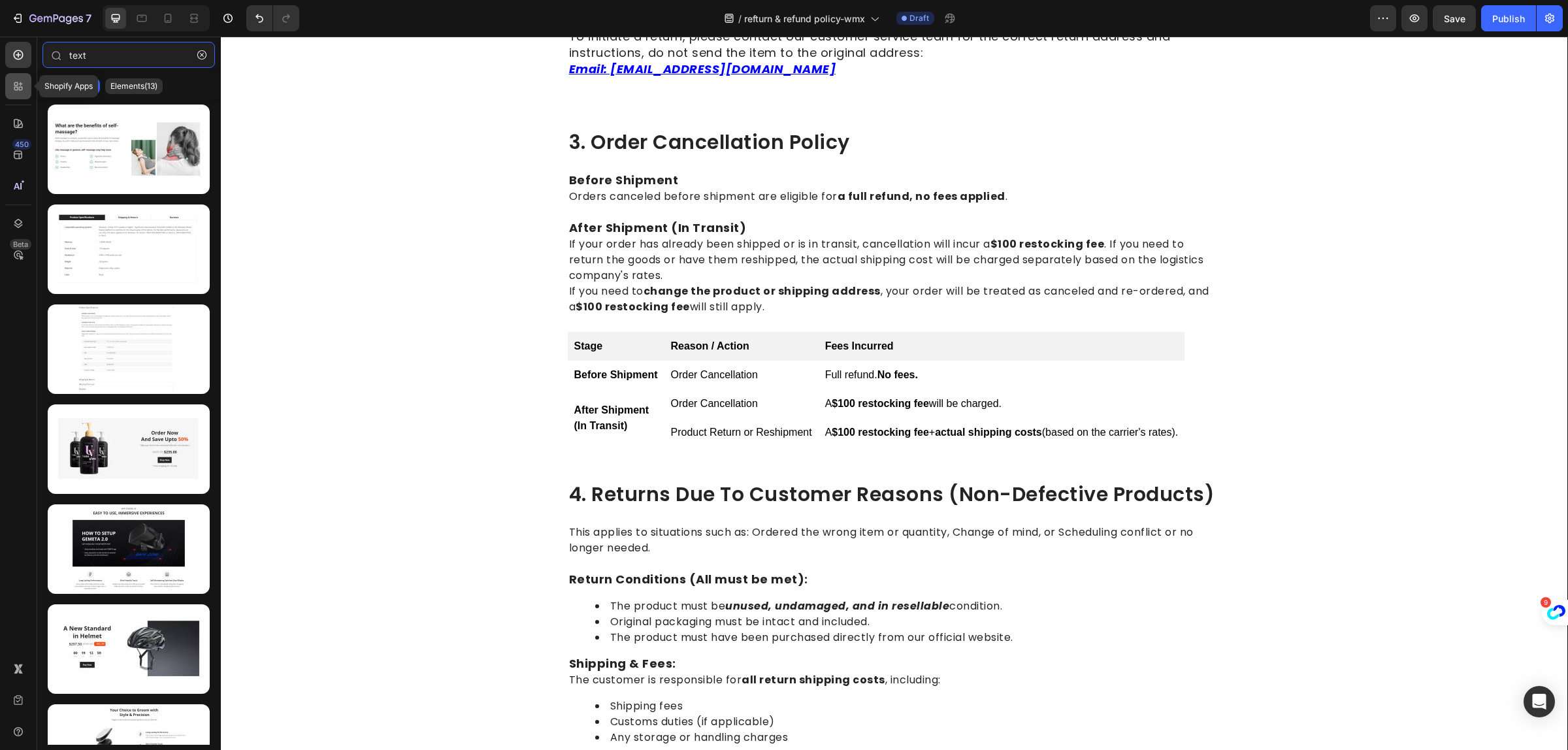
type input "text"
click at [22, 85] on icon at bounding box center [18, 86] width 13 height 13
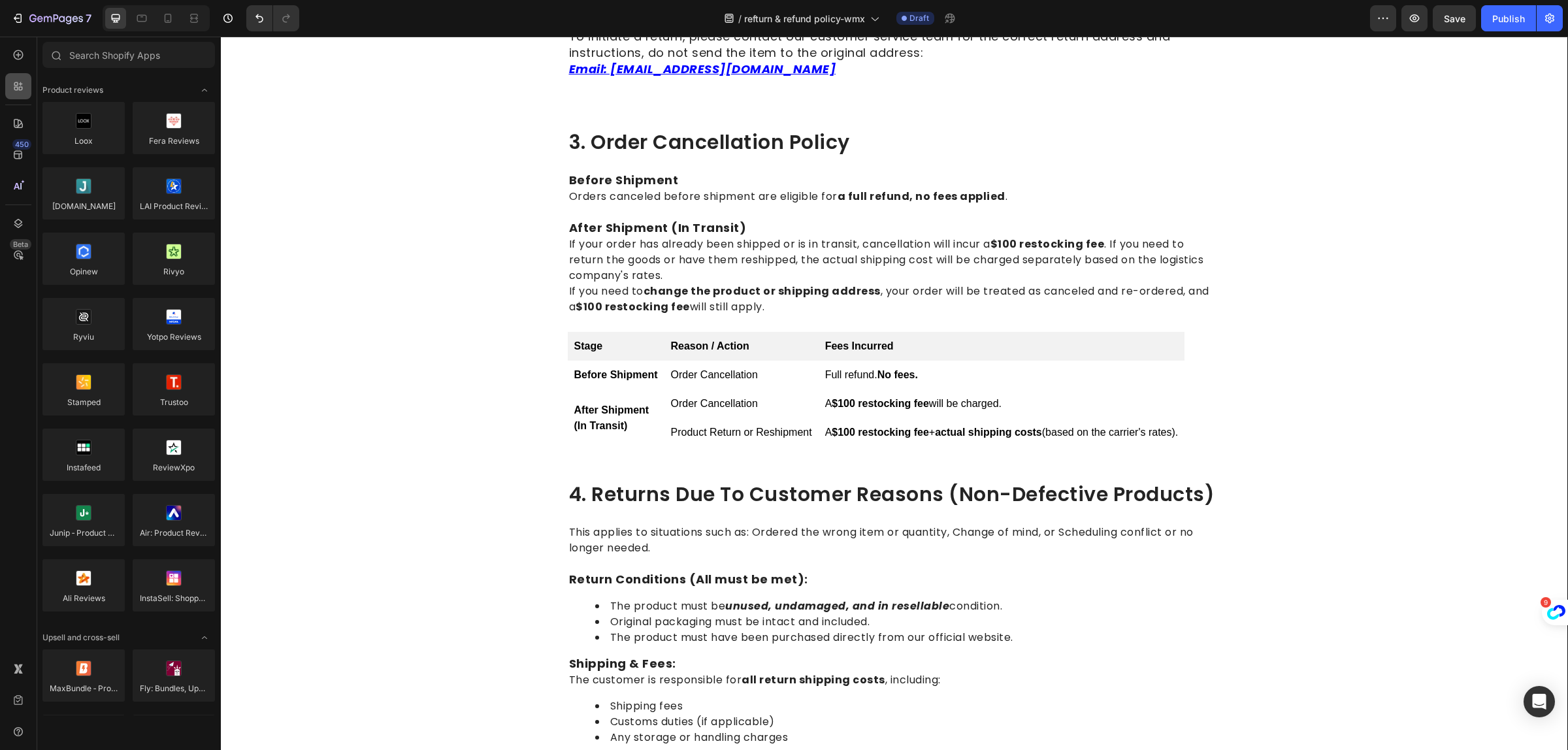
click at [21, 90] on icon at bounding box center [18, 86] width 13 height 13
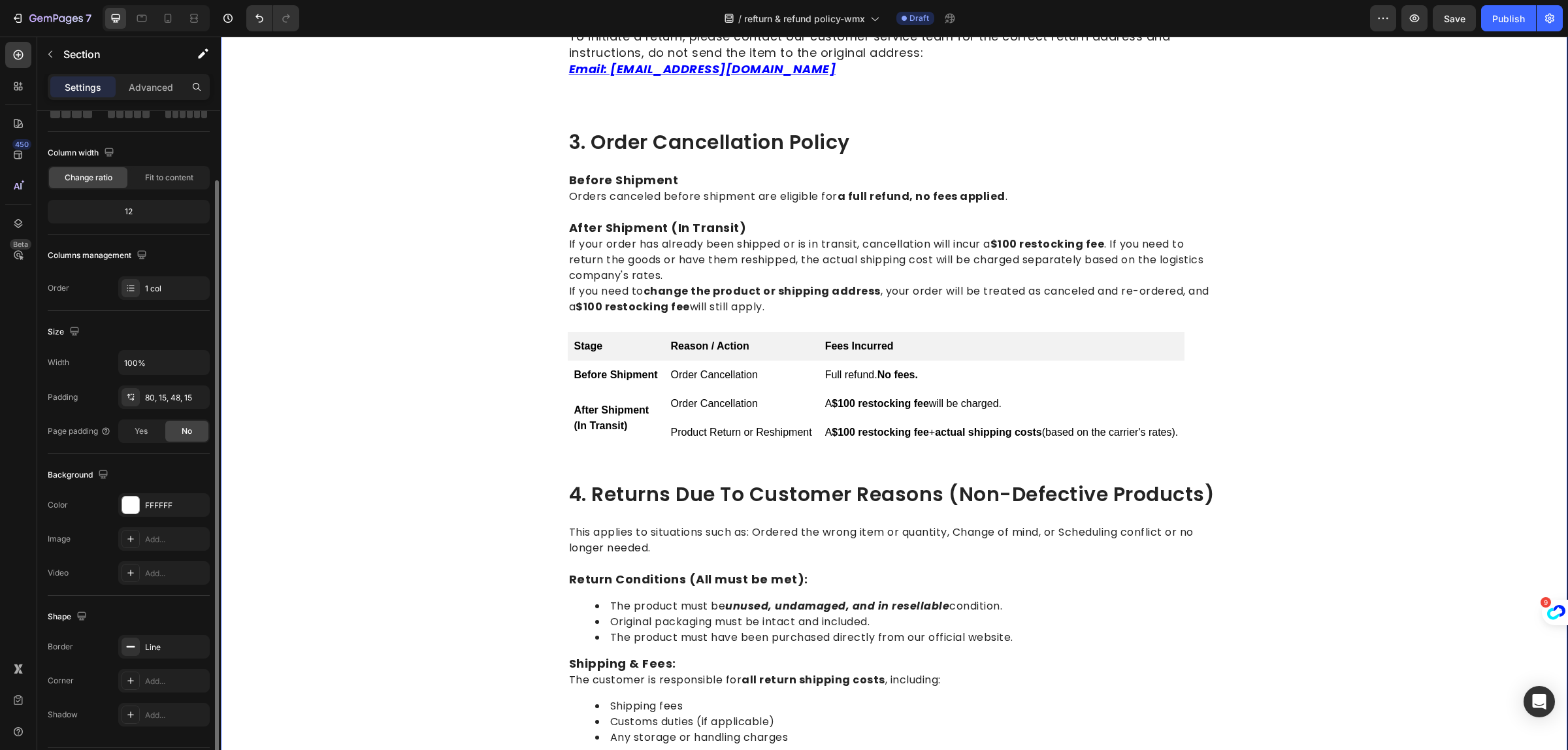
scroll to position [0, 0]
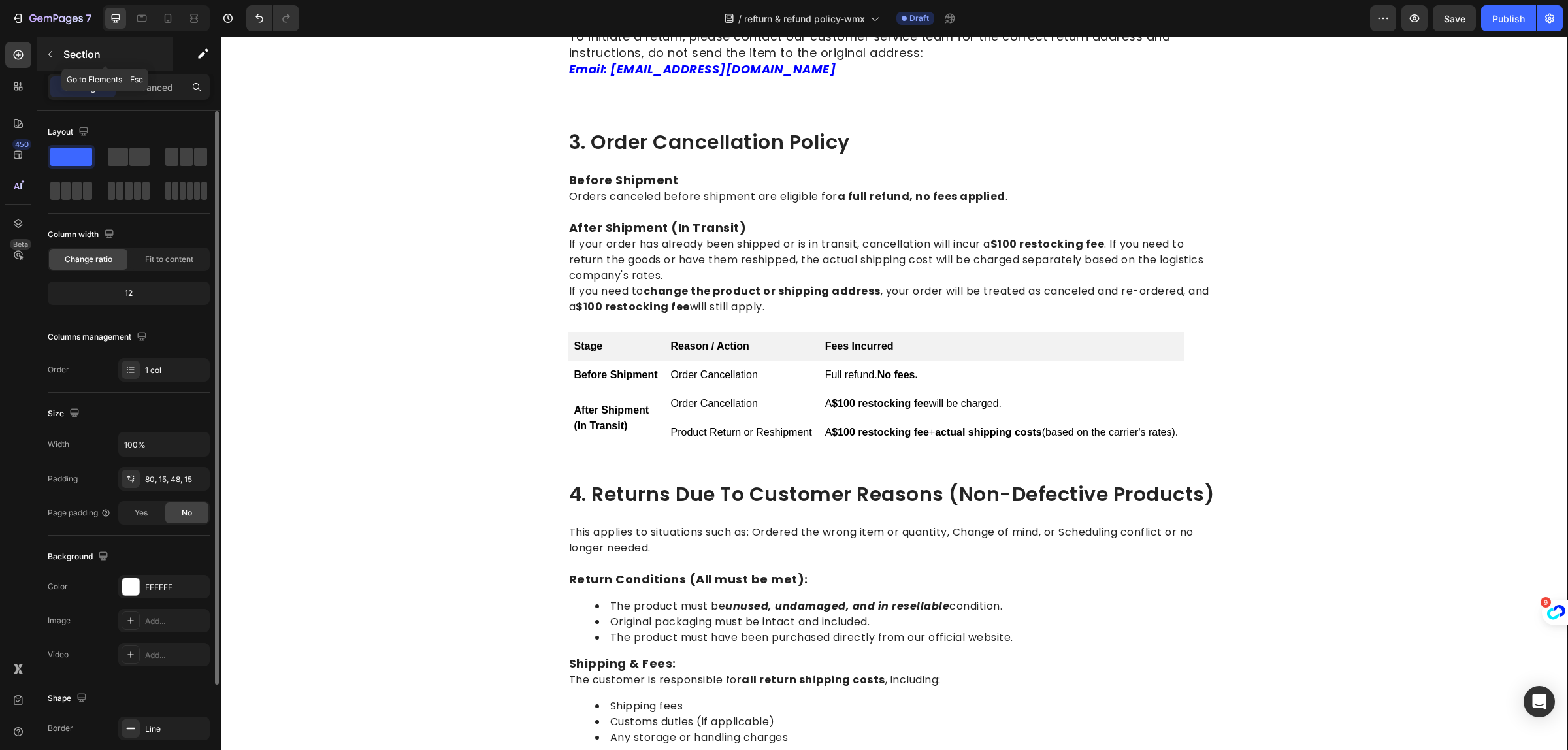
click at [51, 54] on icon "button" at bounding box center [51, 55] width 11 height 11
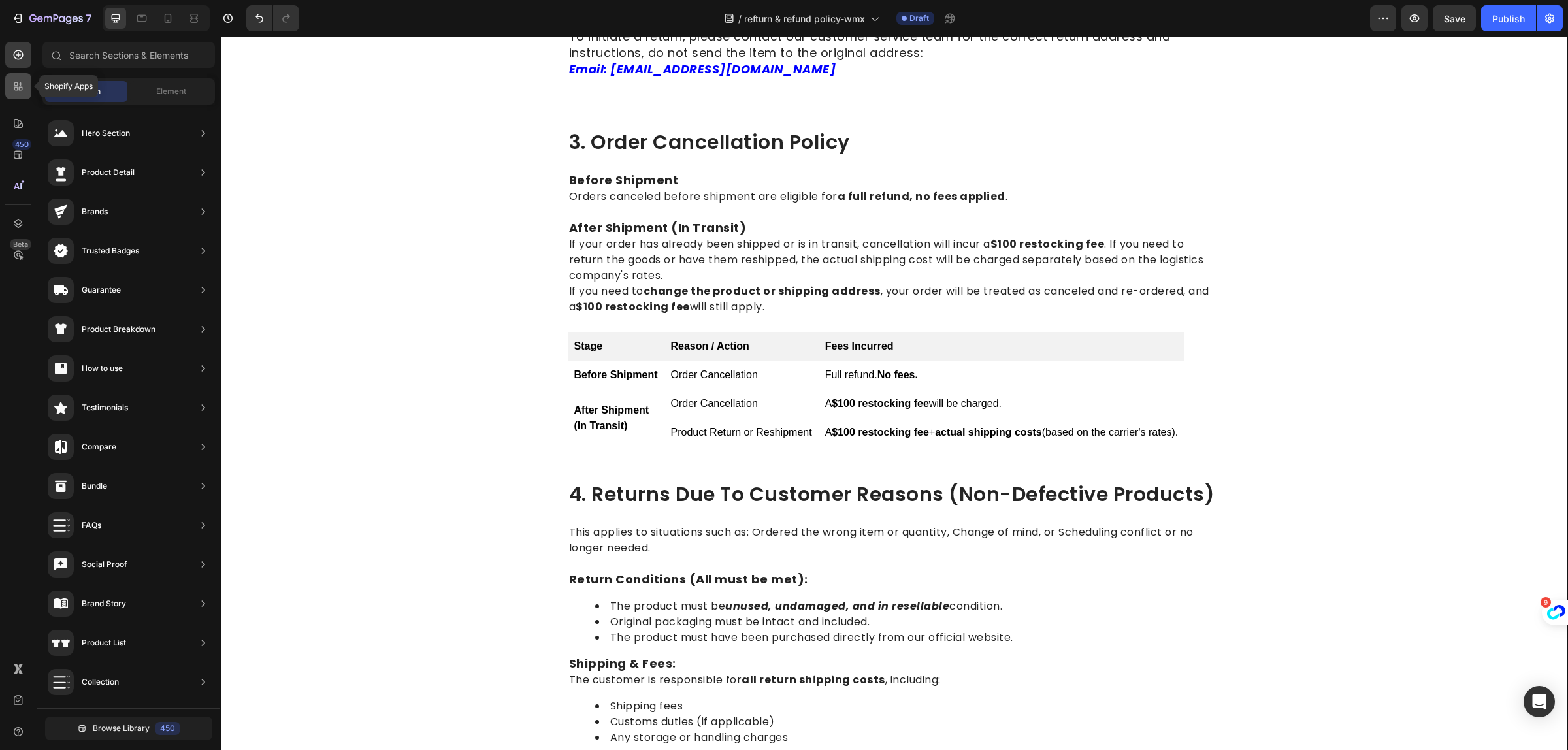
click at [15, 88] on icon at bounding box center [18, 86] width 13 height 13
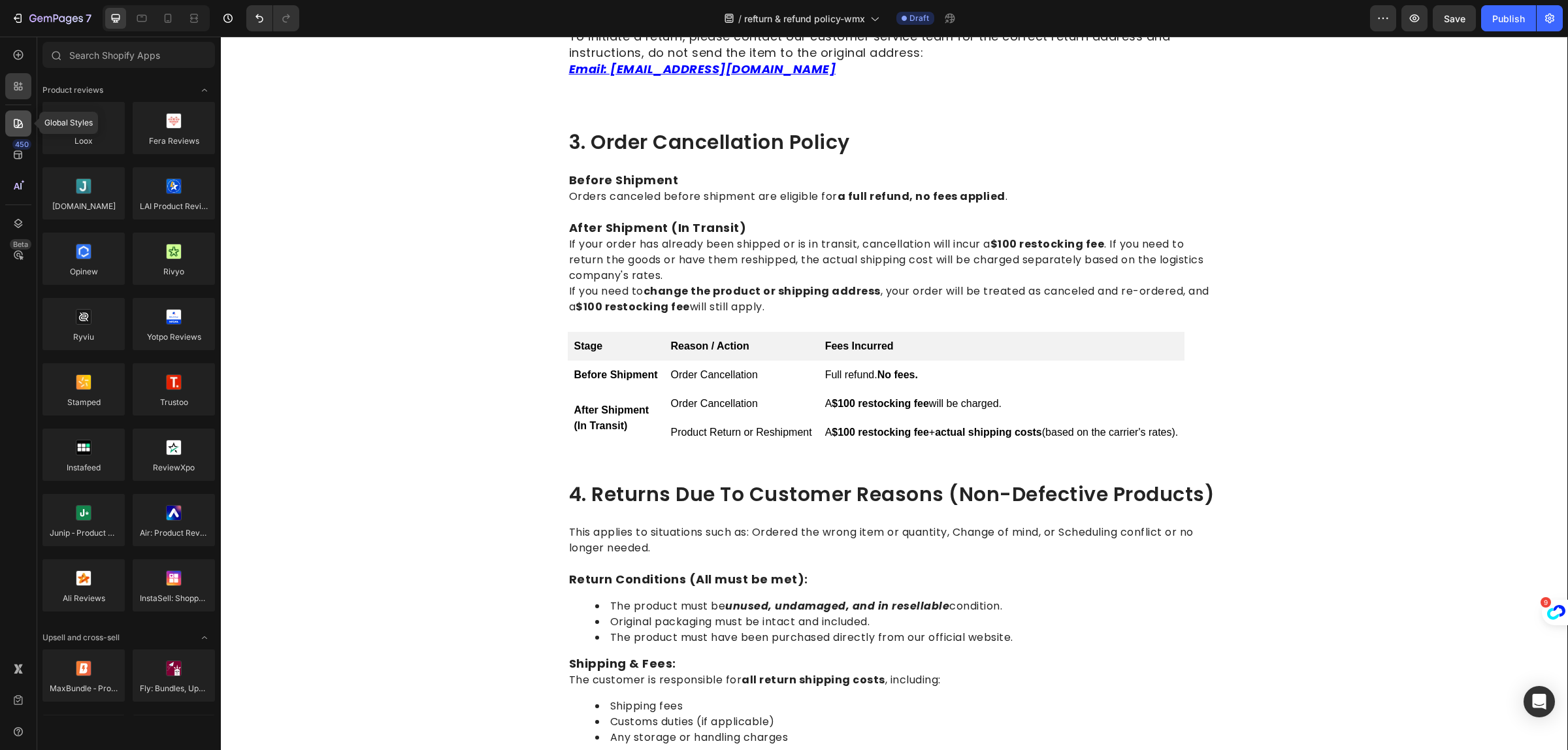
click at [26, 127] on div at bounding box center [18, 123] width 26 height 26
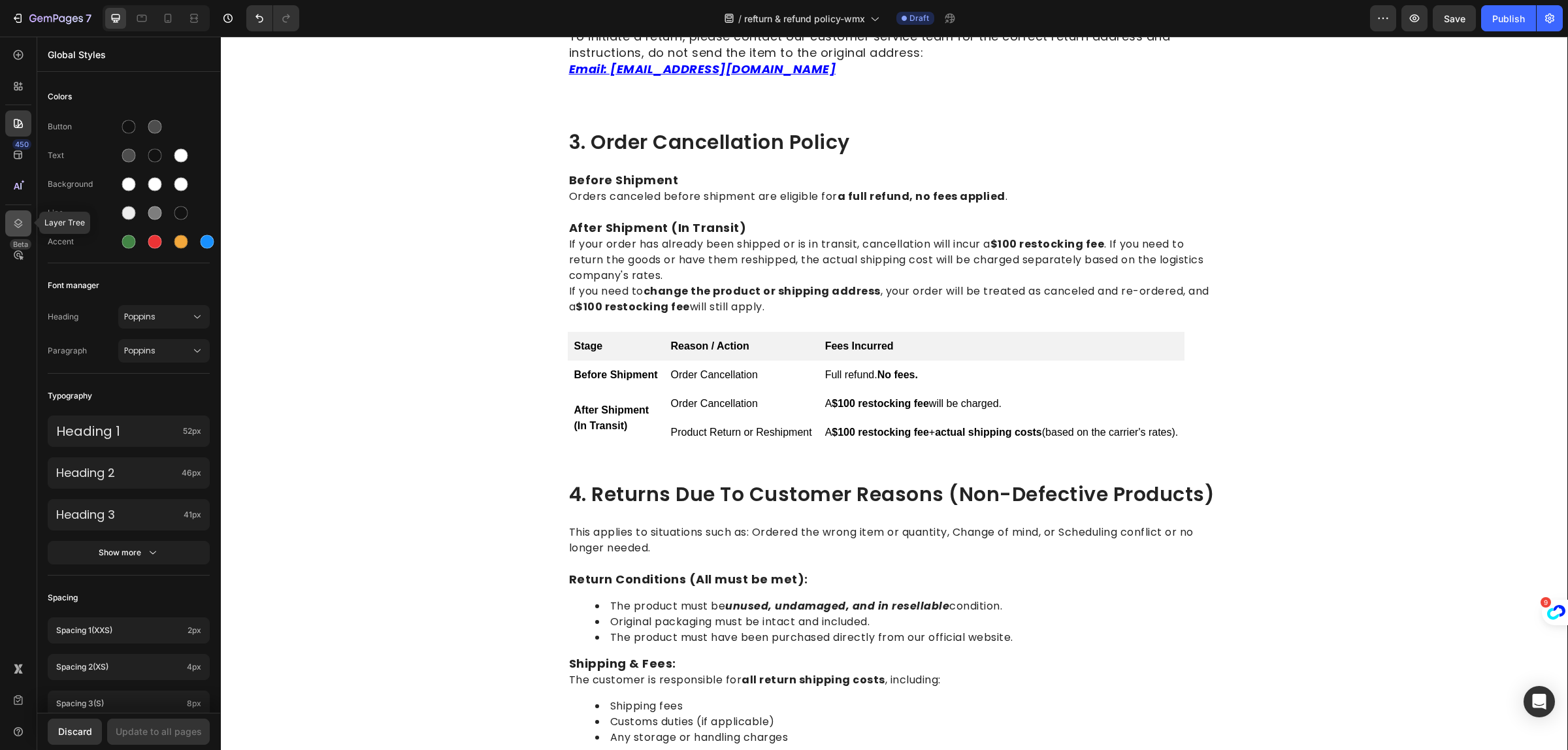
click at [23, 217] on icon at bounding box center [18, 223] width 13 height 13
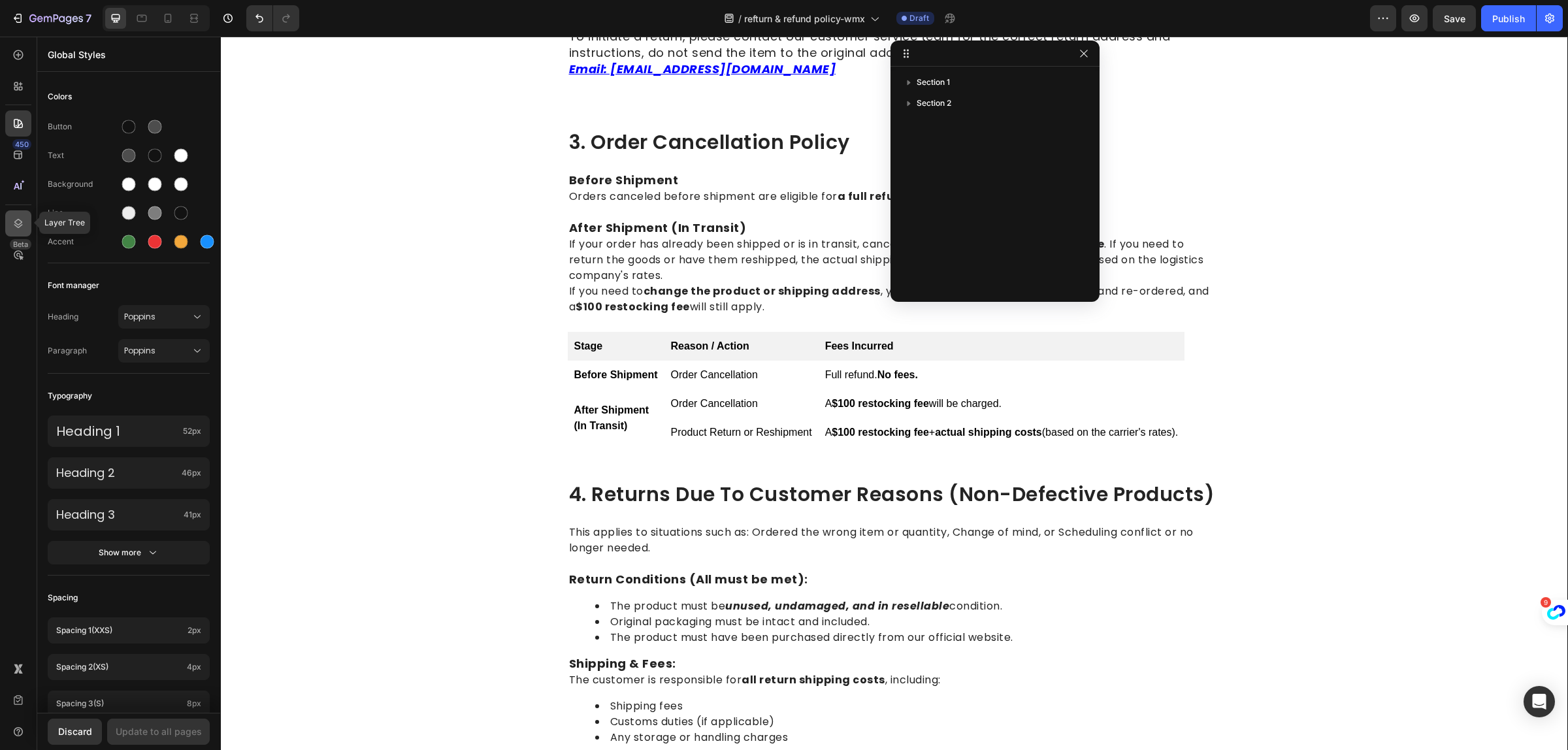
click at [24, 217] on icon at bounding box center [18, 223] width 13 height 13
click at [21, 61] on icon at bounding box center [18, 55] width 13 height 13
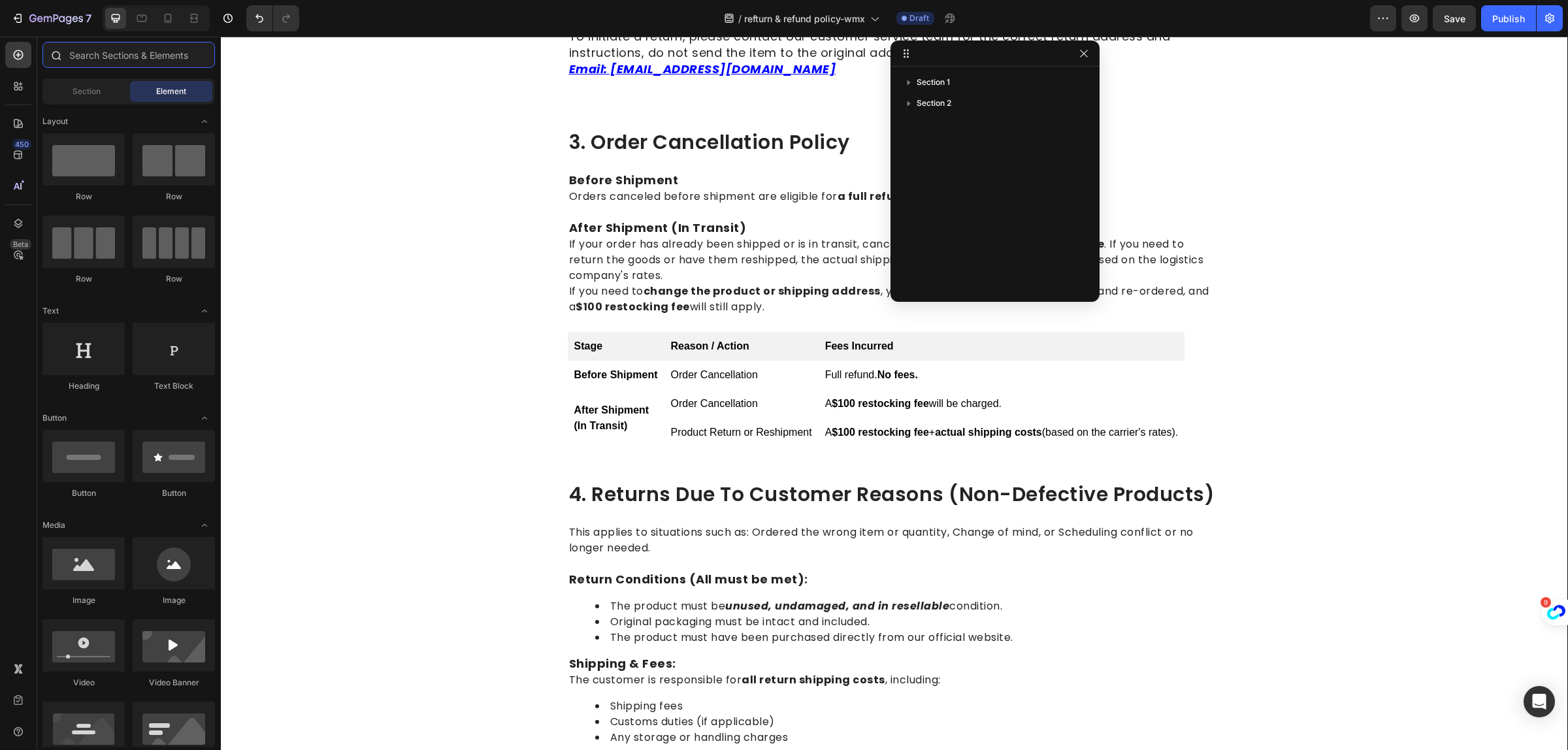
click at [129, 58] on input "text" at bounding box center [129, 55] width 173 height 26
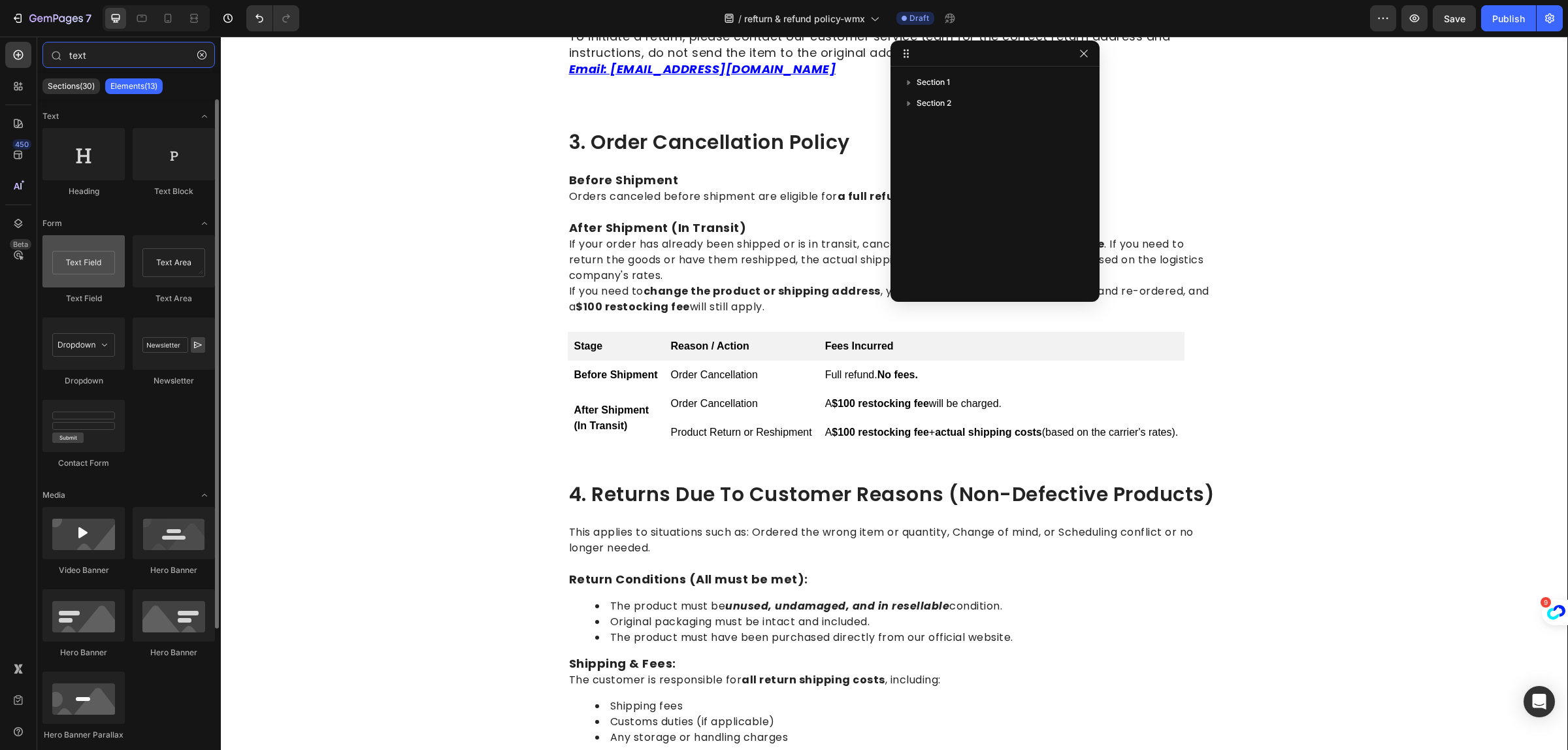
type input "text"
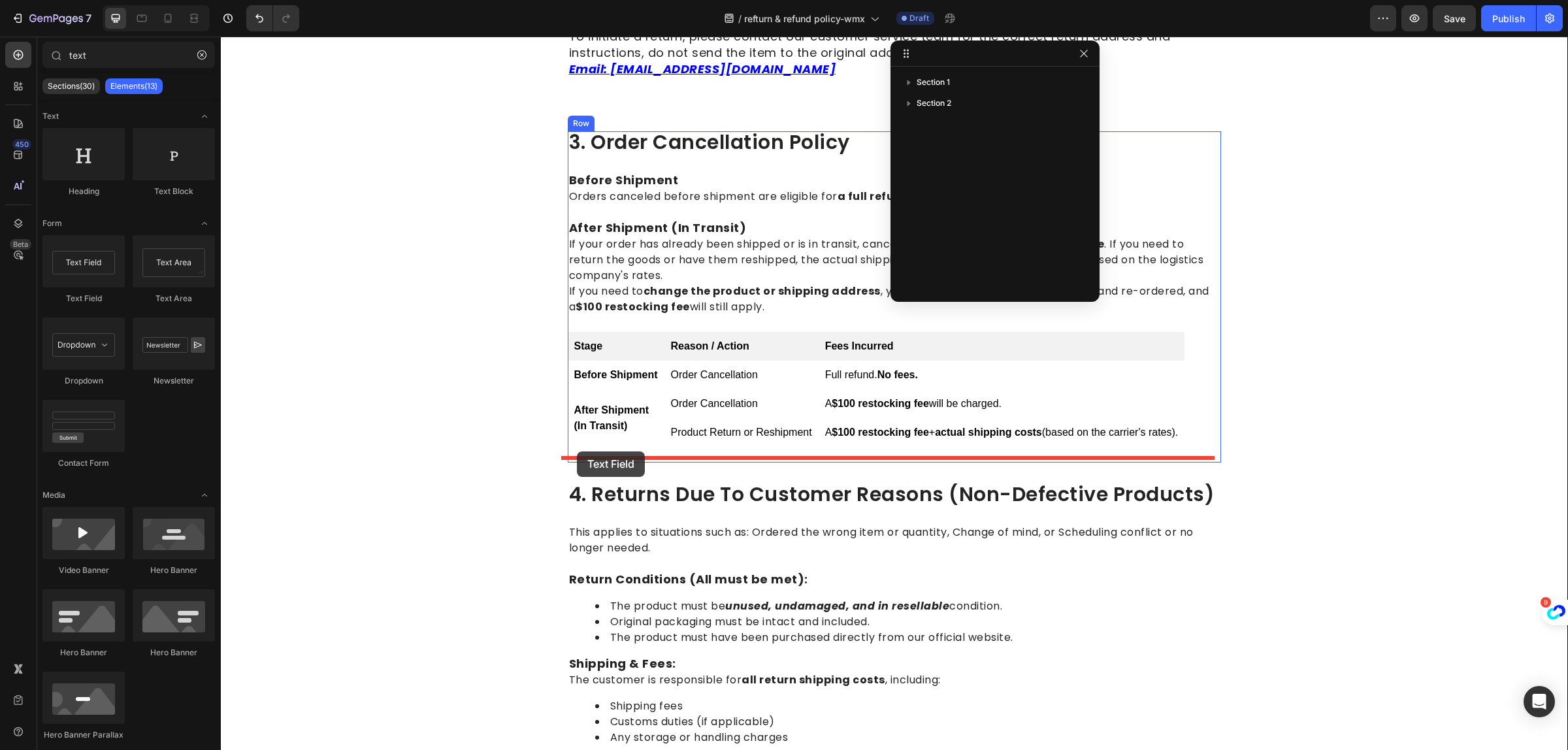
drag, startPoint x: 305, startPoint y: 302, endPoint x: 577, endPoint y: 452, distance: 310.6
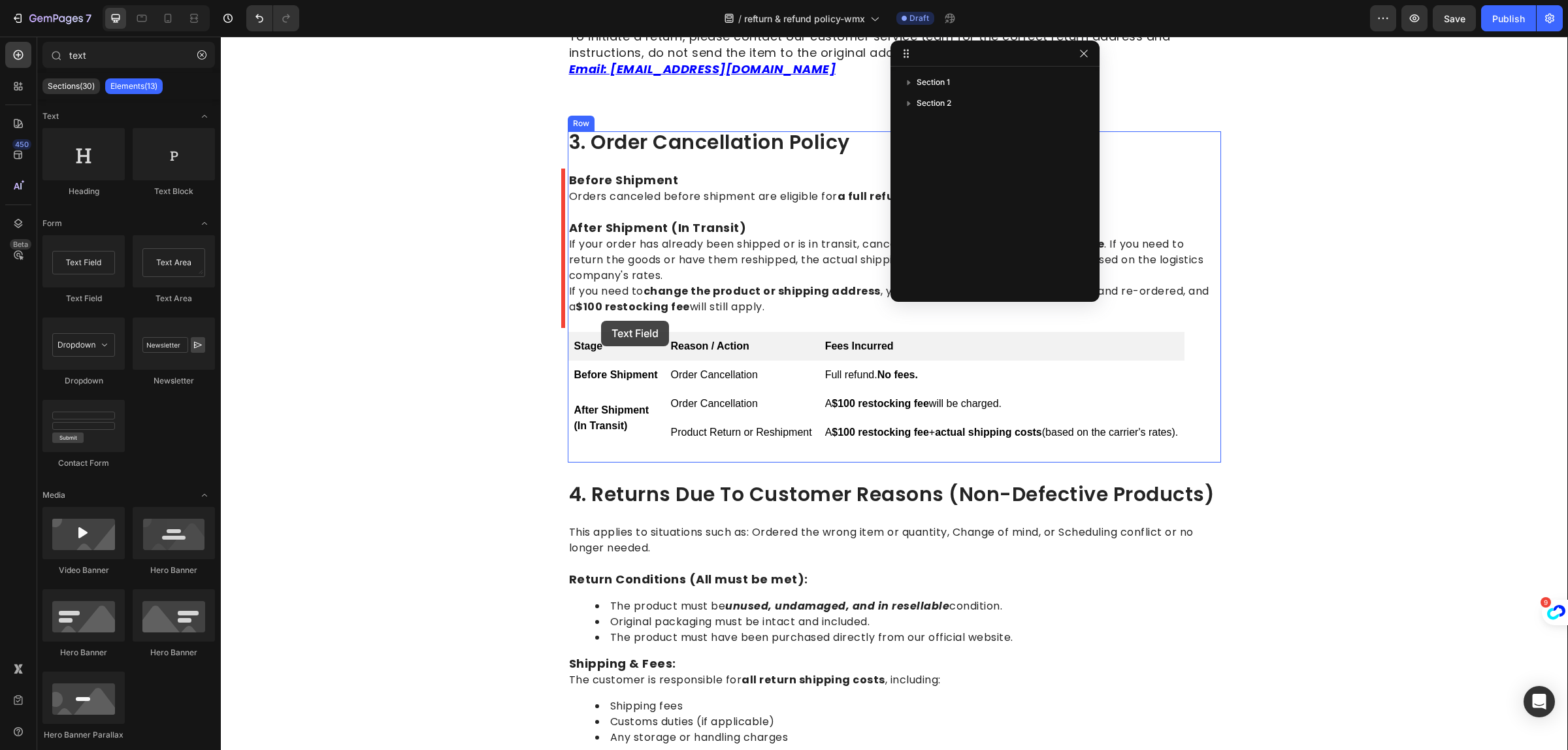
drag, startPoint x: 290, startPoint y: 303, endPoint x: 601, endPoint y: 321, distance: 311.5
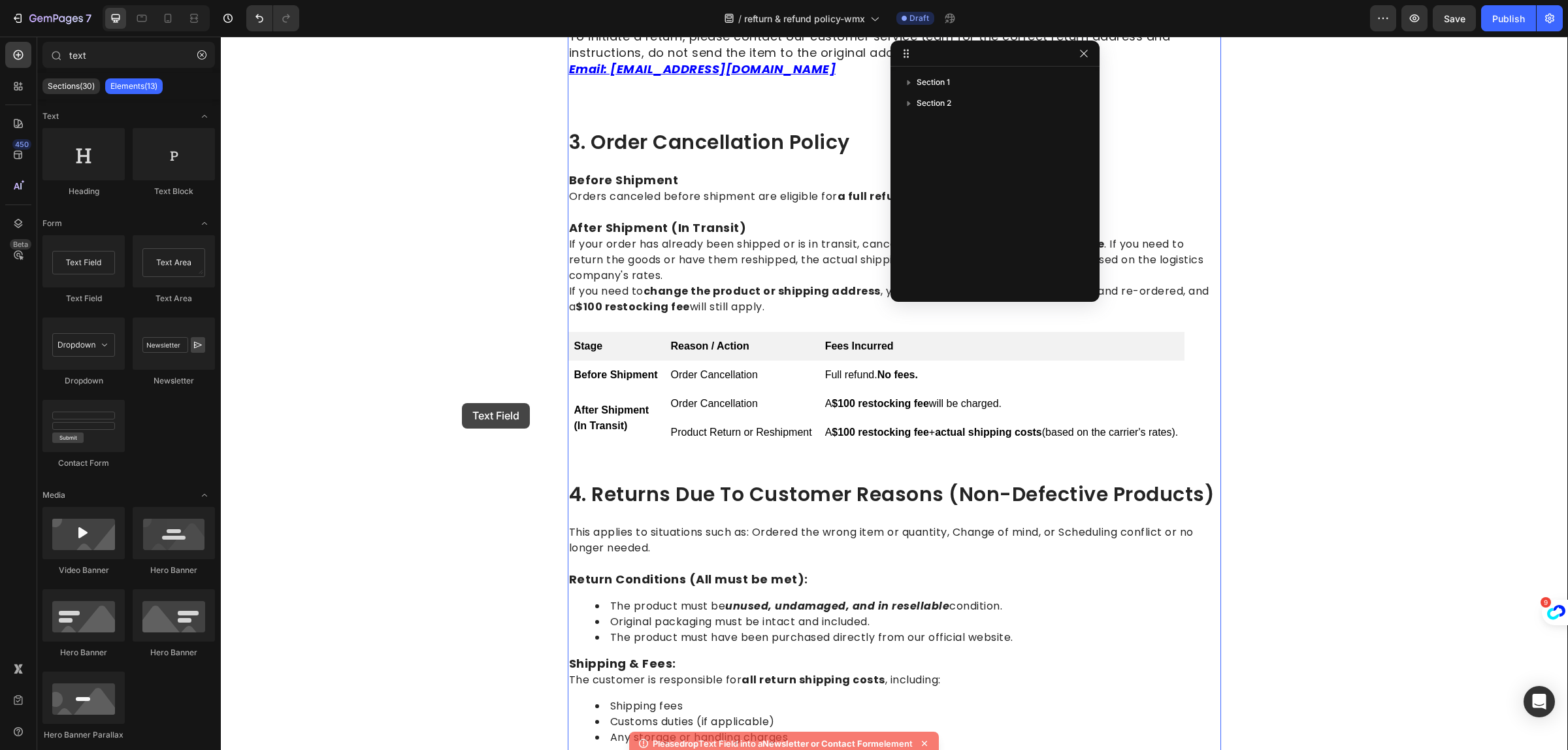
drag, startPoint x: 349, startPoint y: 332, endPoint x: 239, endPoint y: 312, distance: 111.8
click at [923, 398] on strong "$100 restocking fee" at bounding box center [881, 403] width 97 height 11
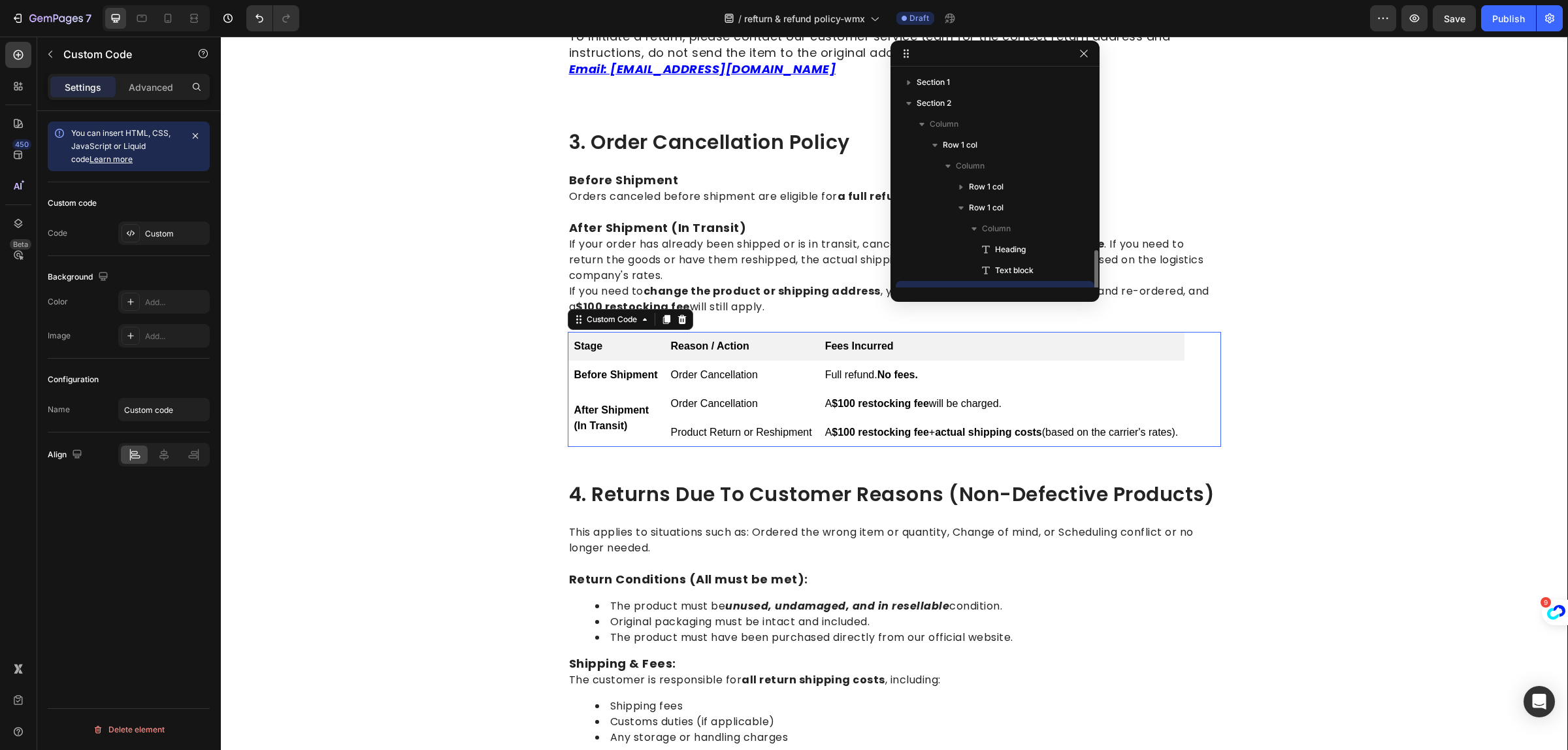
scroll to position [121, 0]
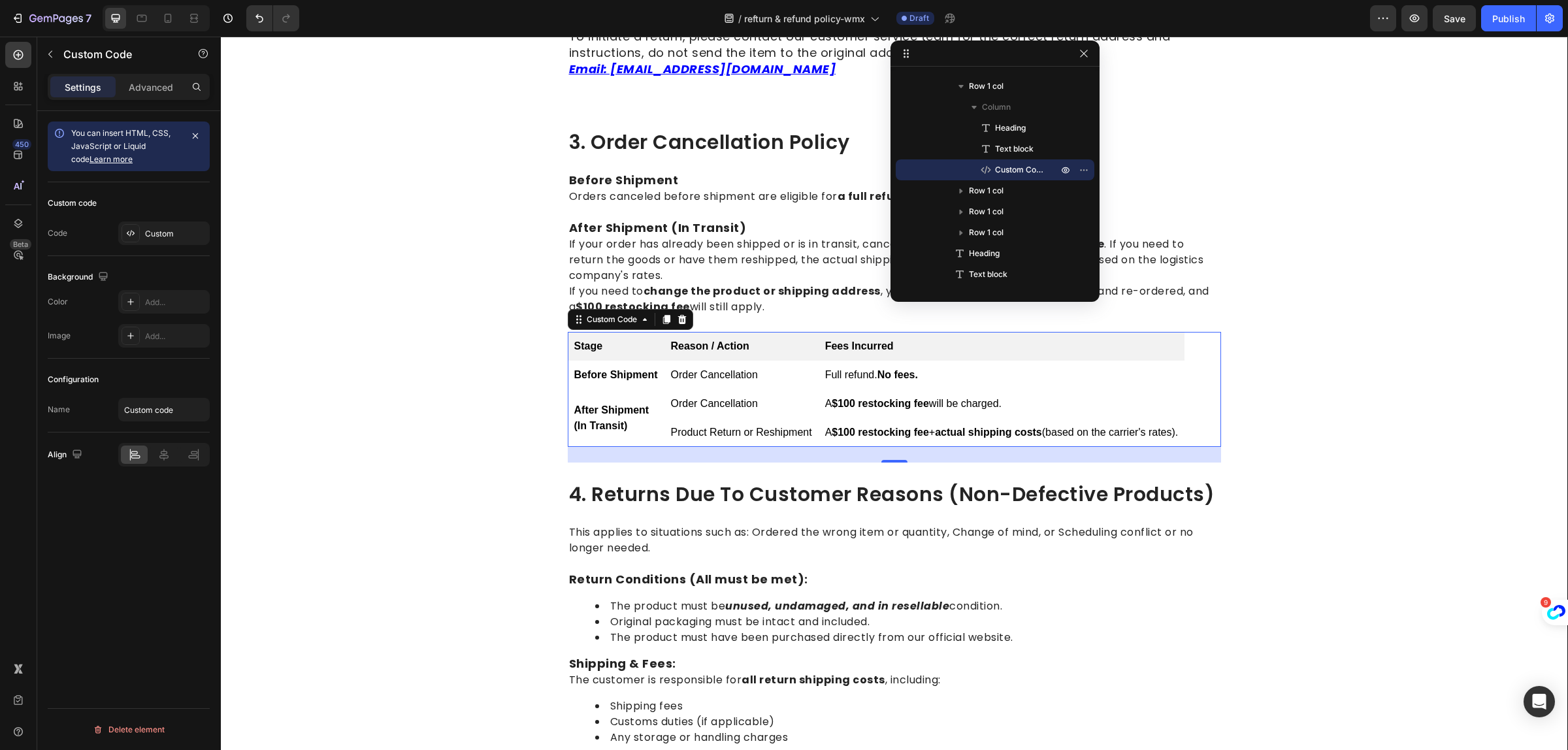
click at [164, 74] on div "Settings Advanced" at bounding box center [129, 87] width 162 height 26
click at [163, 79] on div "Advanced" at bounding box center [151, 87] width 66 height 21
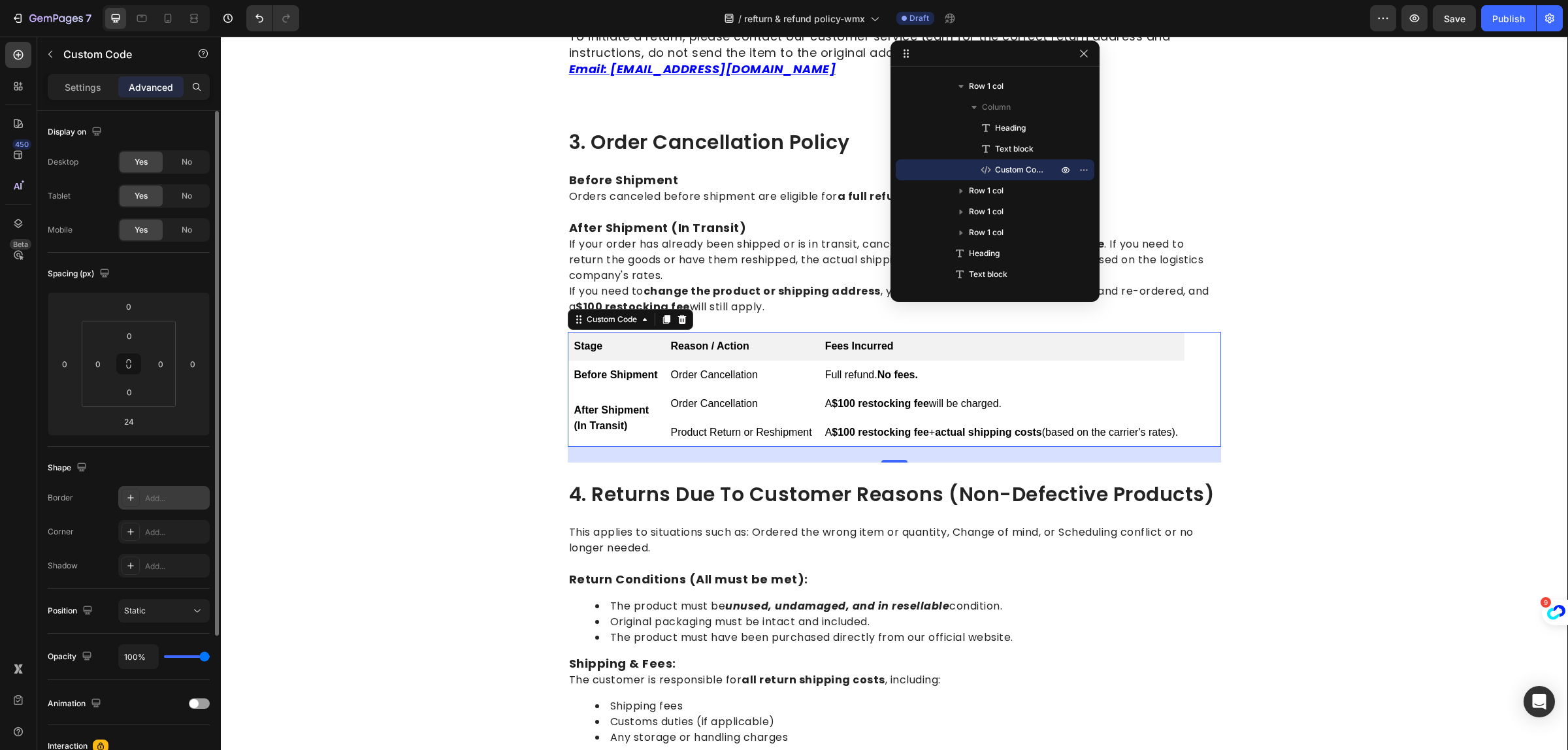
click at [152, 498] on div "Add..." at bounding box center [176, 498] width 62 height 12
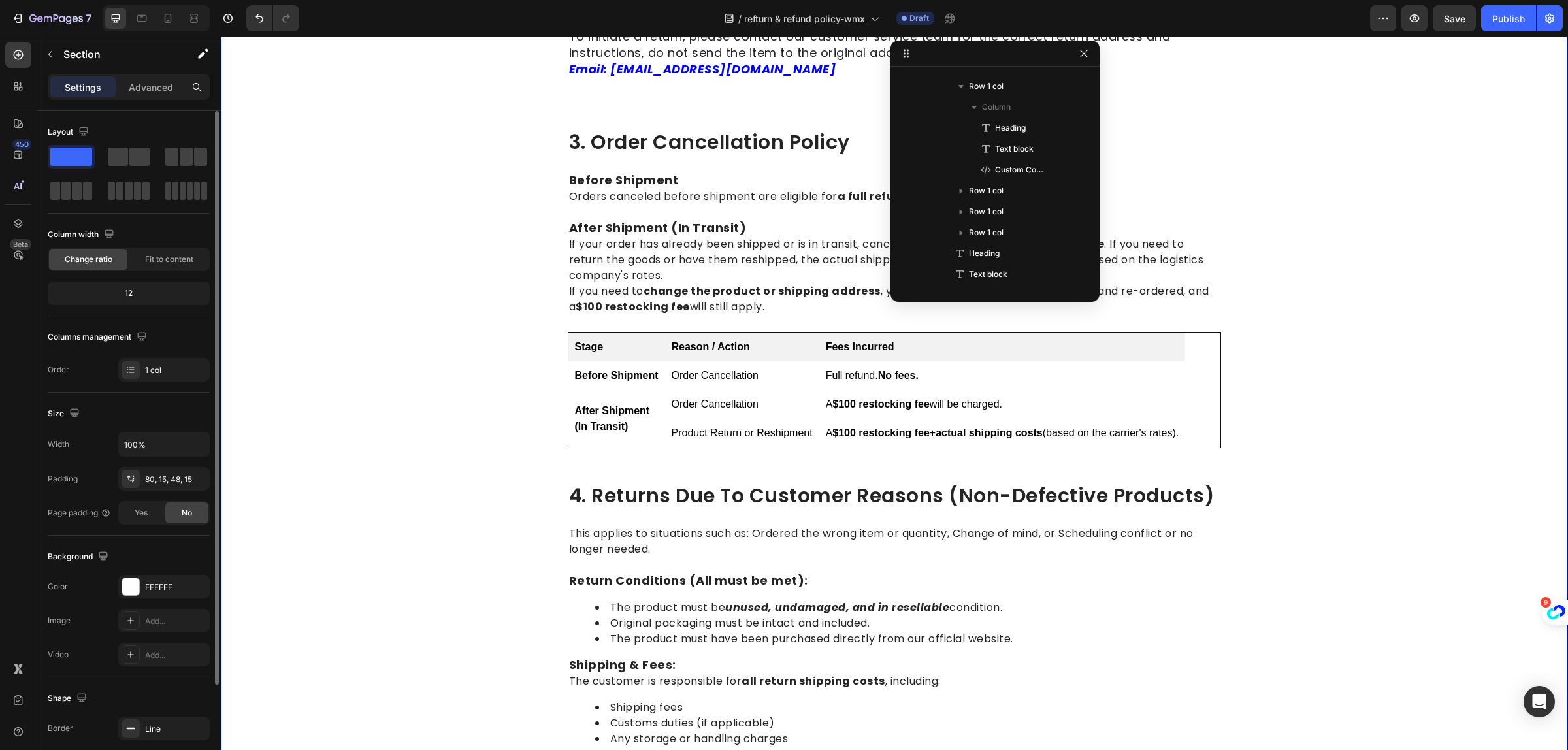
scroll to position [0, 0]
click at [144, 85] on p "Advanced" at bounding box center [151, 87] width 45 height 14
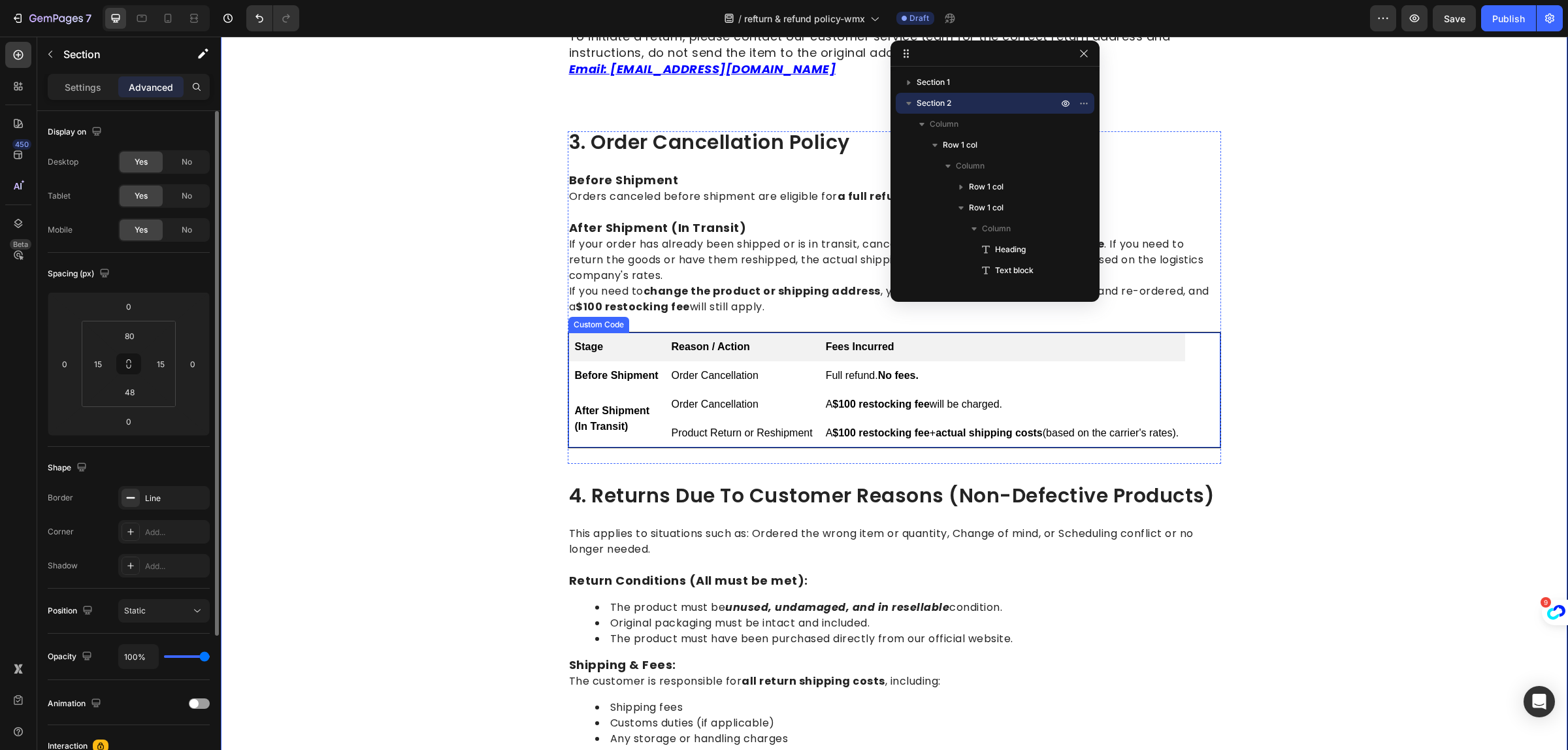
click at [572, 390] on td "After Shipment (In Transit)" at bounding box center [617, 419] width 97 height 58
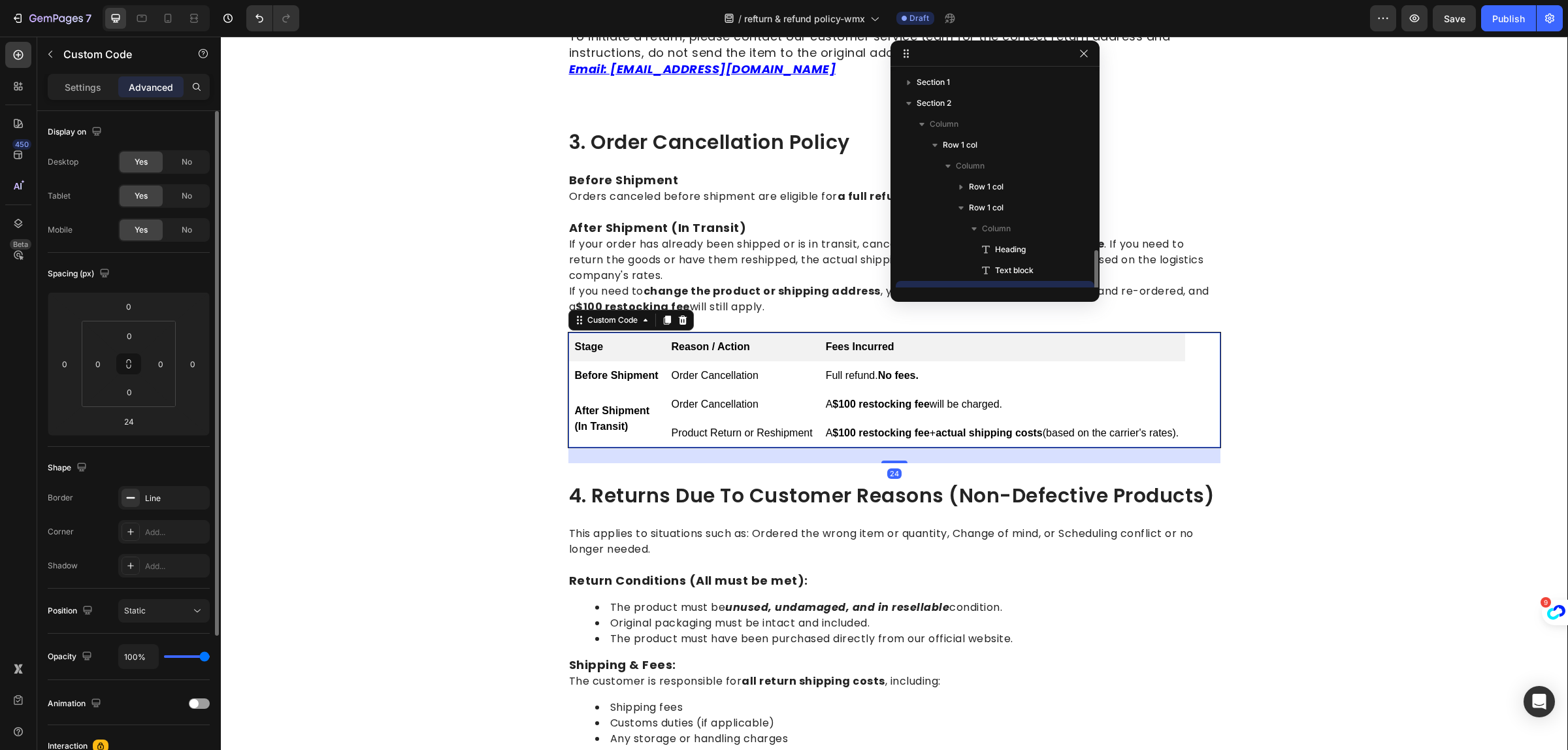
scroll to position [121, 0]
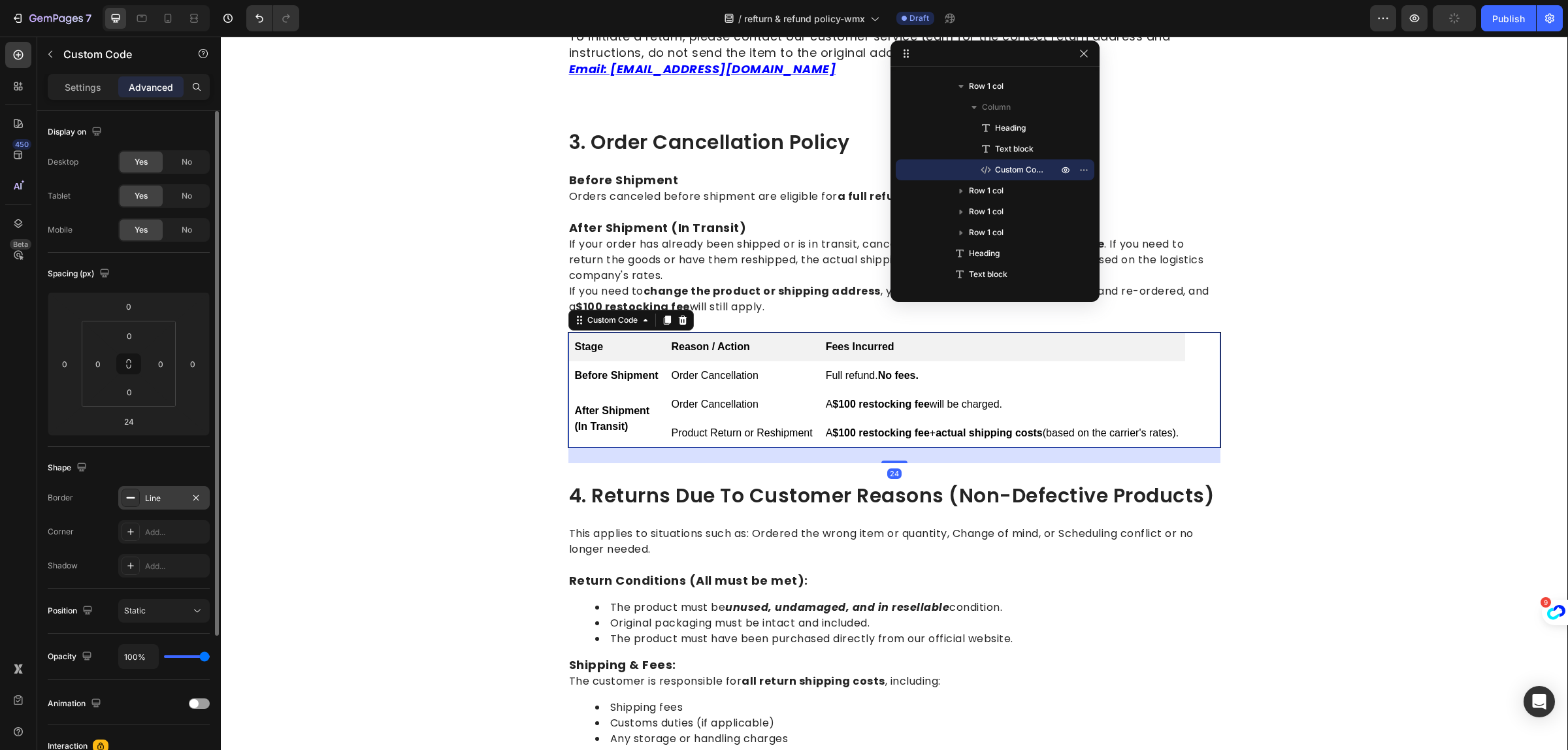
click at [154, 502] on div "Line" at bounding box center [164, 498] width 38 height 12
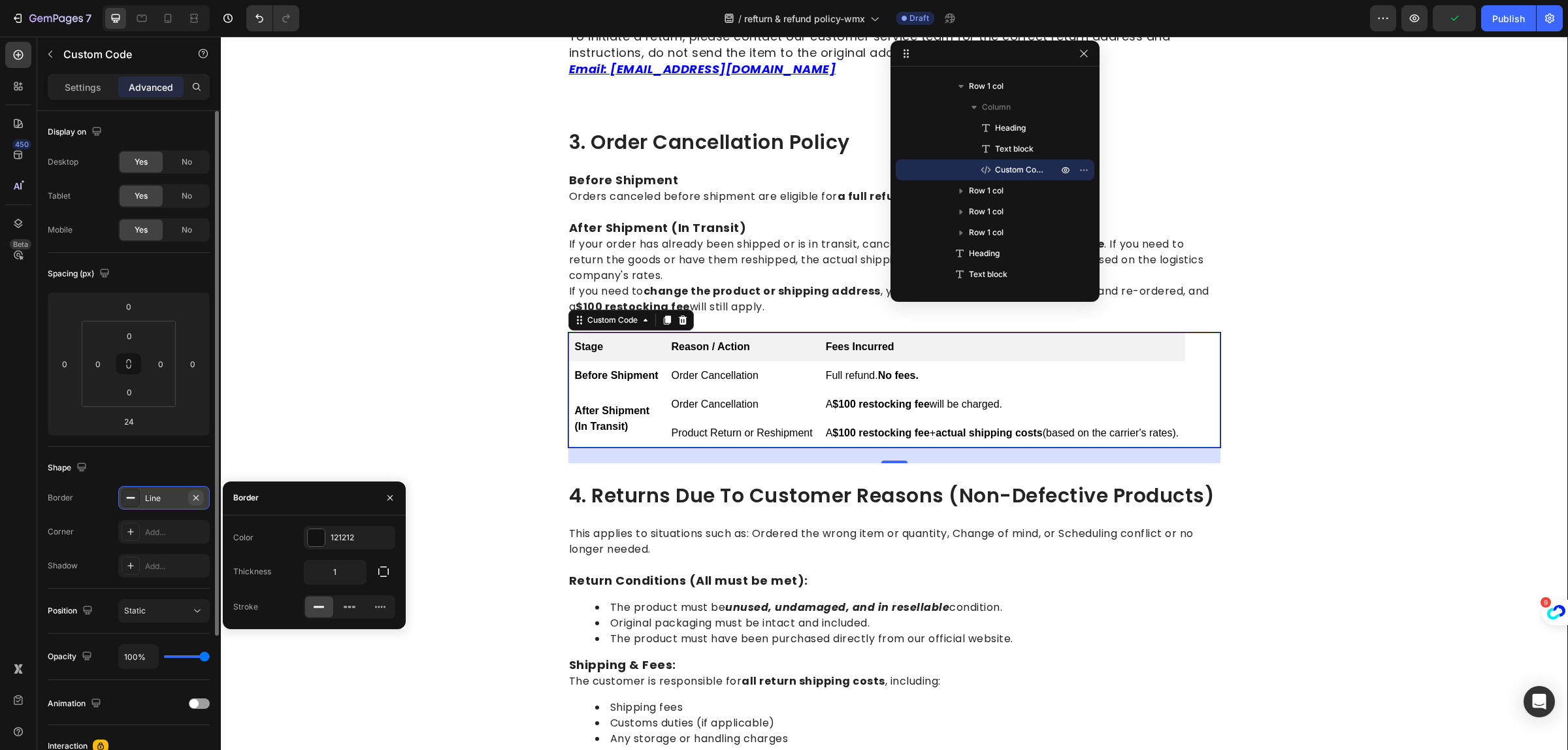
click at [202, 492] on button "button" at bounding box center [196, 498] width 16 height 16
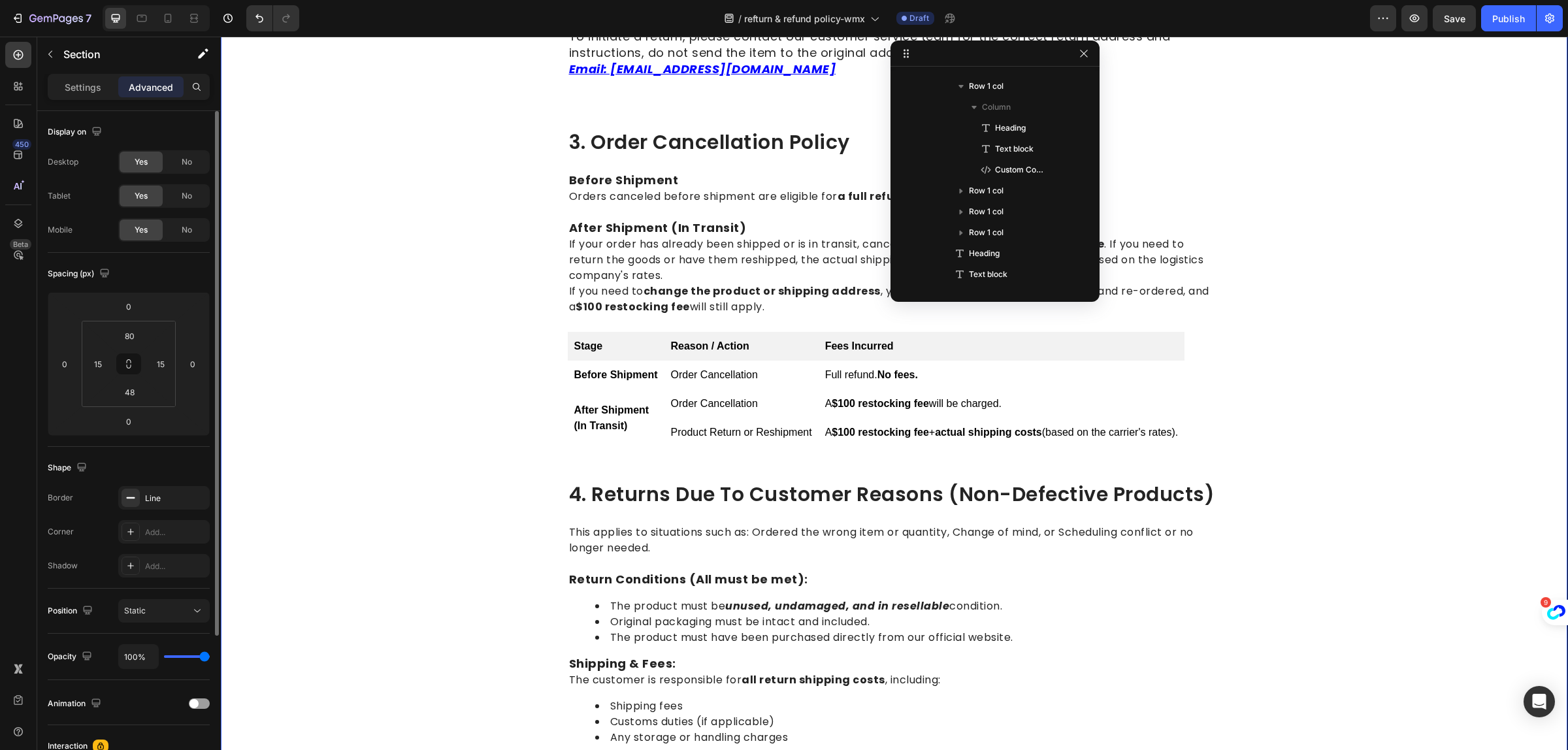
scroll to position [0, 0]
click at [151, 498] on div "Line" at bounding box center [164, 498] width 38 height 12
click at [157, 498] on div "Line" at bounding box center [164, 498] width 38 height 12
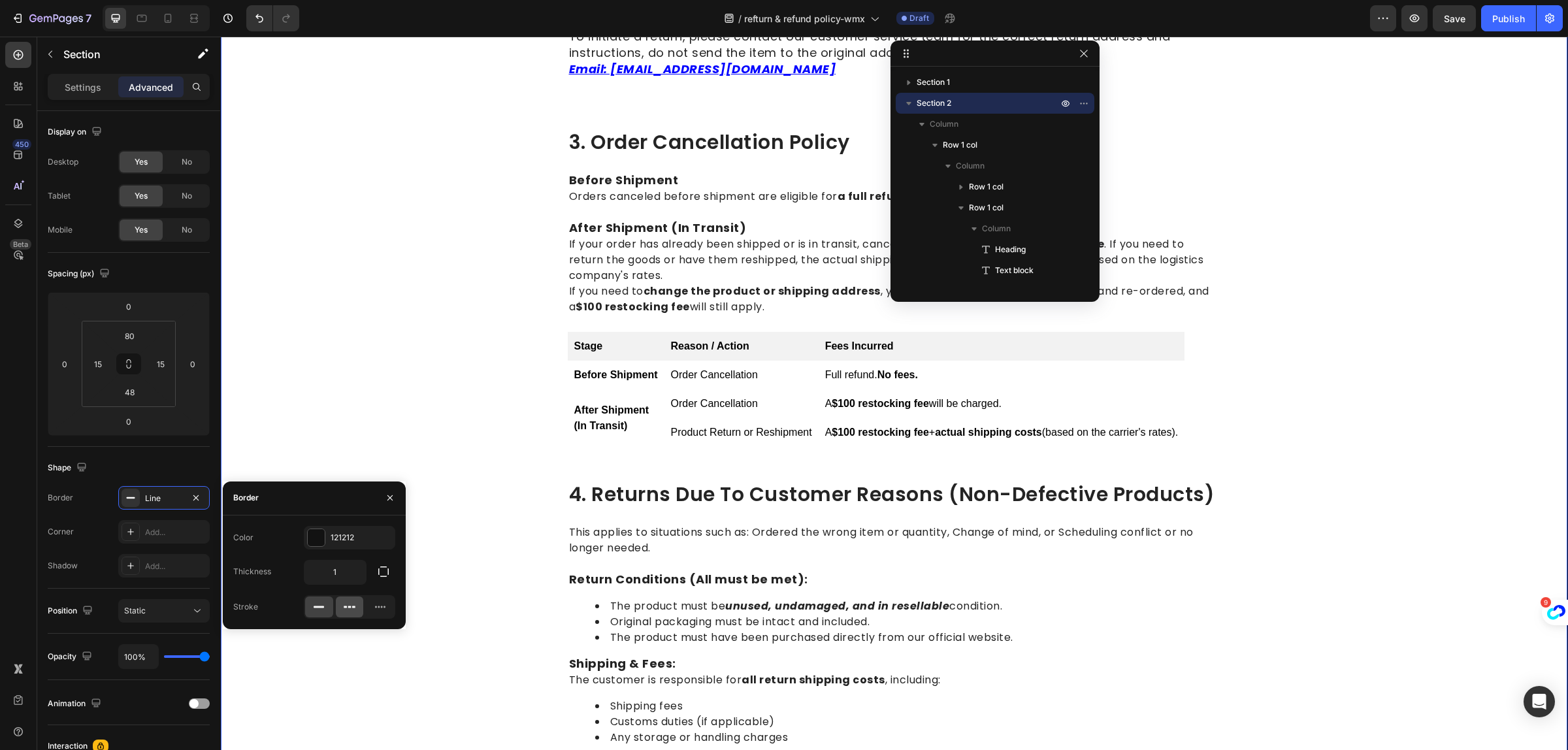
click at [353, 609] on icon at bounding box center [349, 607] width 13 height 13
click at [383, 609] on icon at bounding box center [380, 607] width 13 height 13
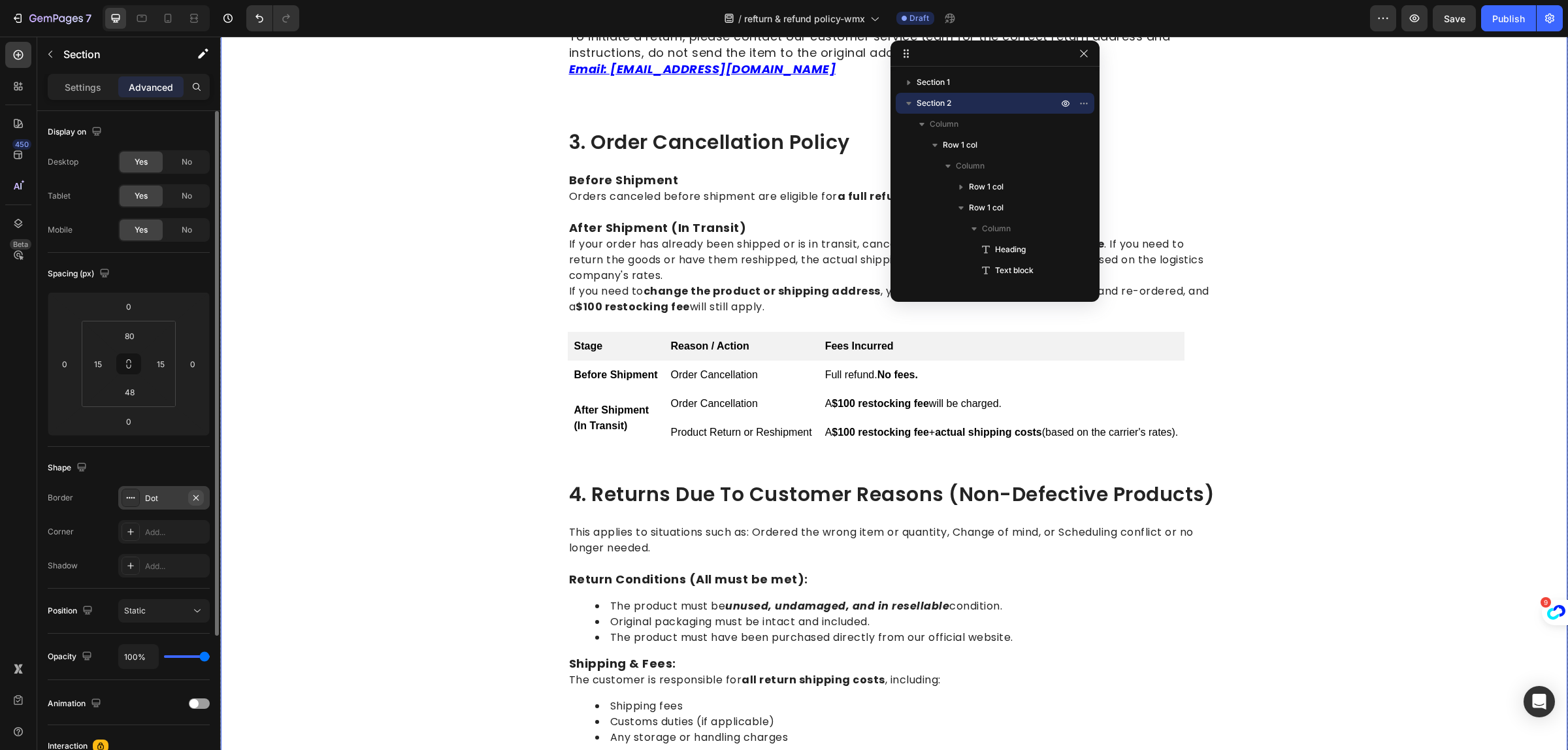
click at [196, 491] on button "button" at bounding box center [196, 498] width 16 height 16
click at [101, 85] on div "Settings" at bounding box center [83, 87] width 66 height 21
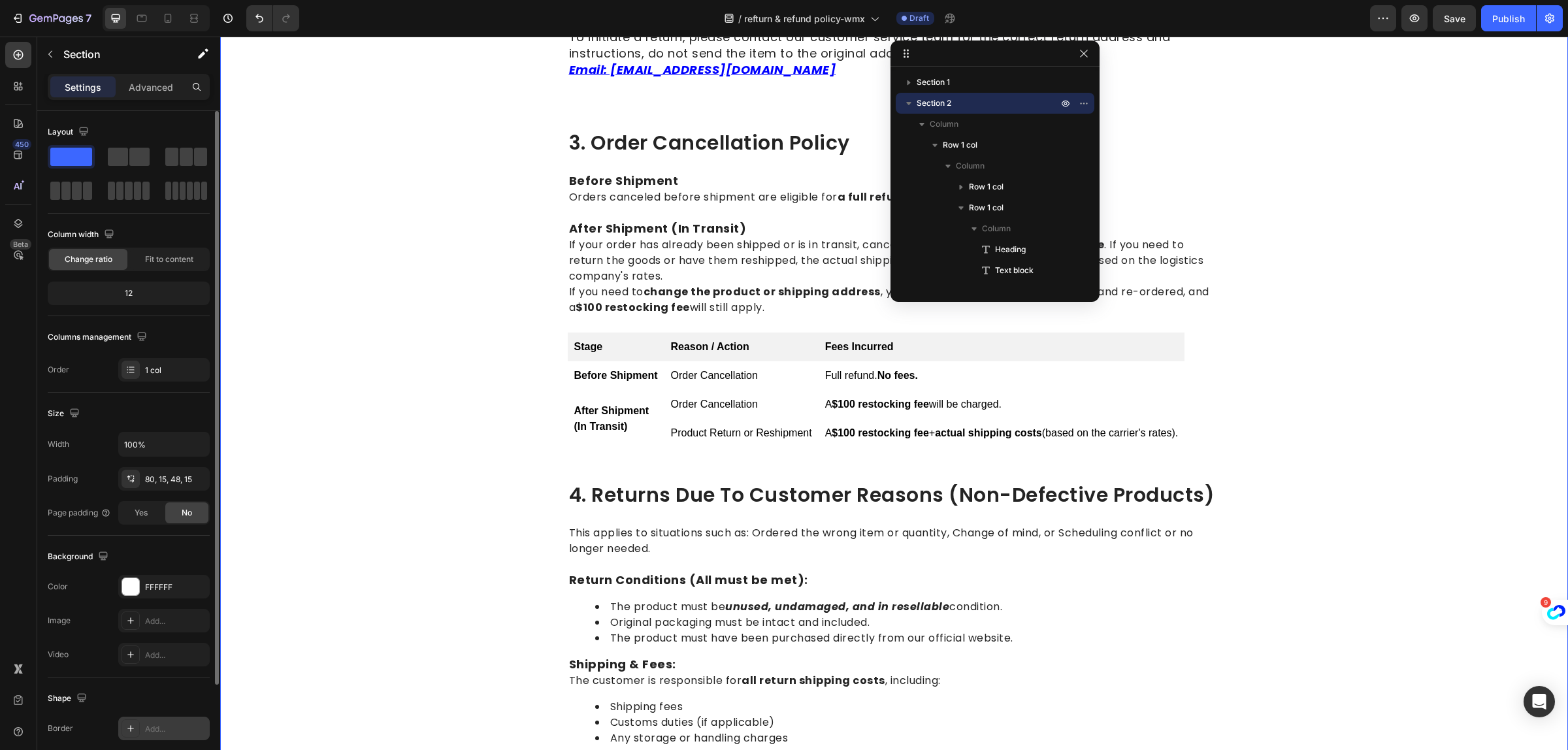
scroll to position [81, 0]
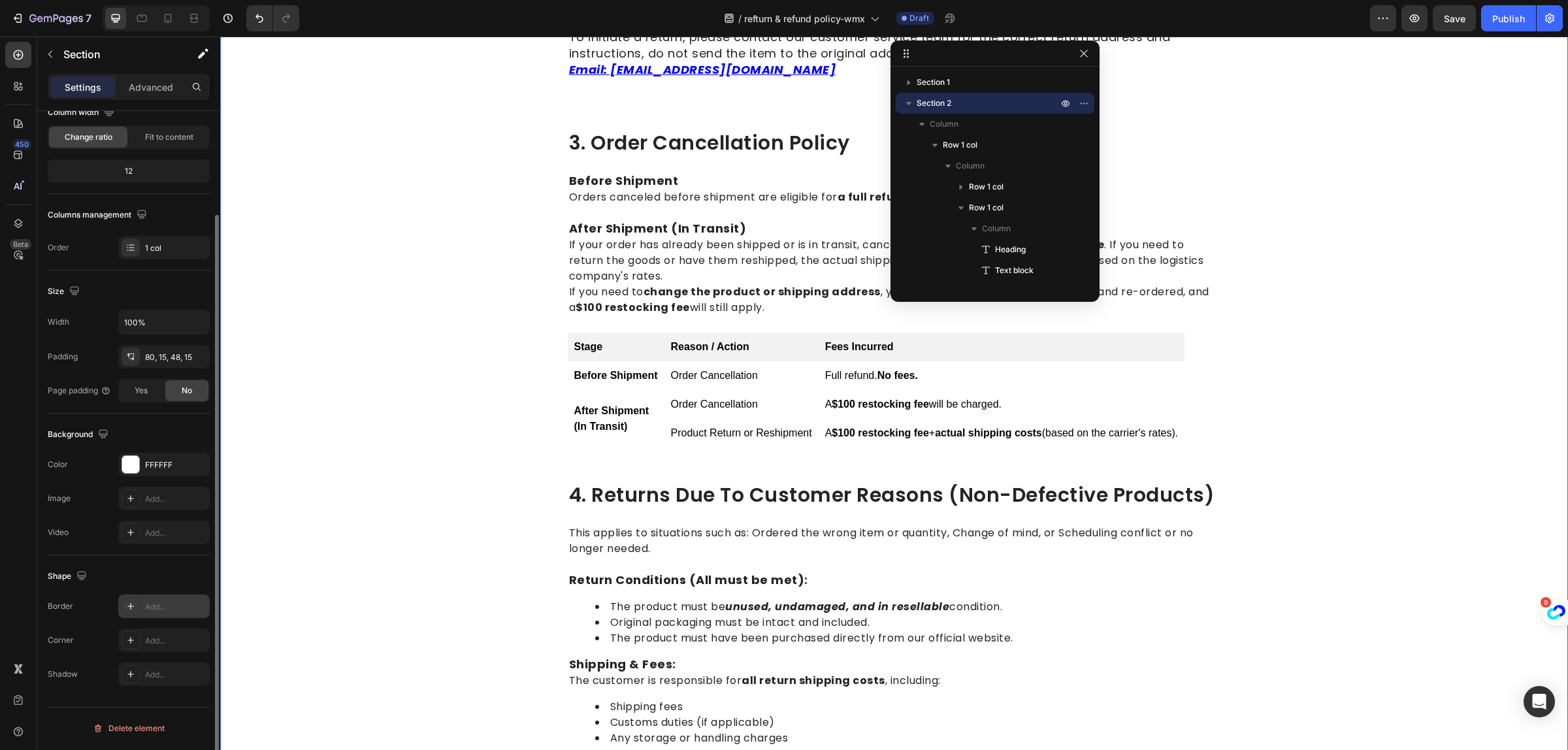
click at [169, 608] on div "Add..." at bounding box center [176, 607] width 62 height 12
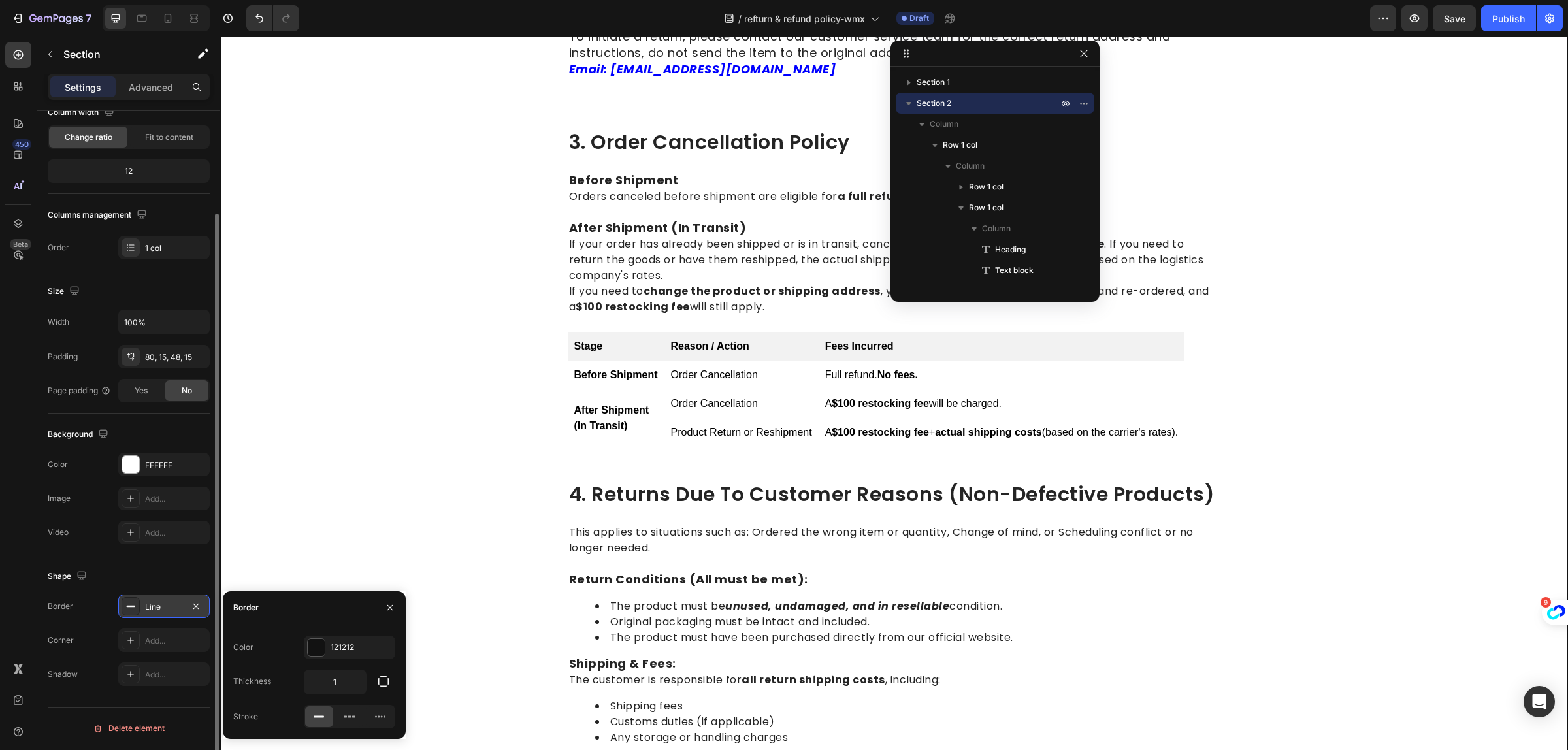
scroll to position [121, 0]
click at [343, 724] on div at bounding box center [350, 717] width 28 height 21
click at [384, 713] on icon at bounding box center [380, 717] width 13 height 13
click at [318, 721] on icon at bounding box center [319, 717] width 13 height 13
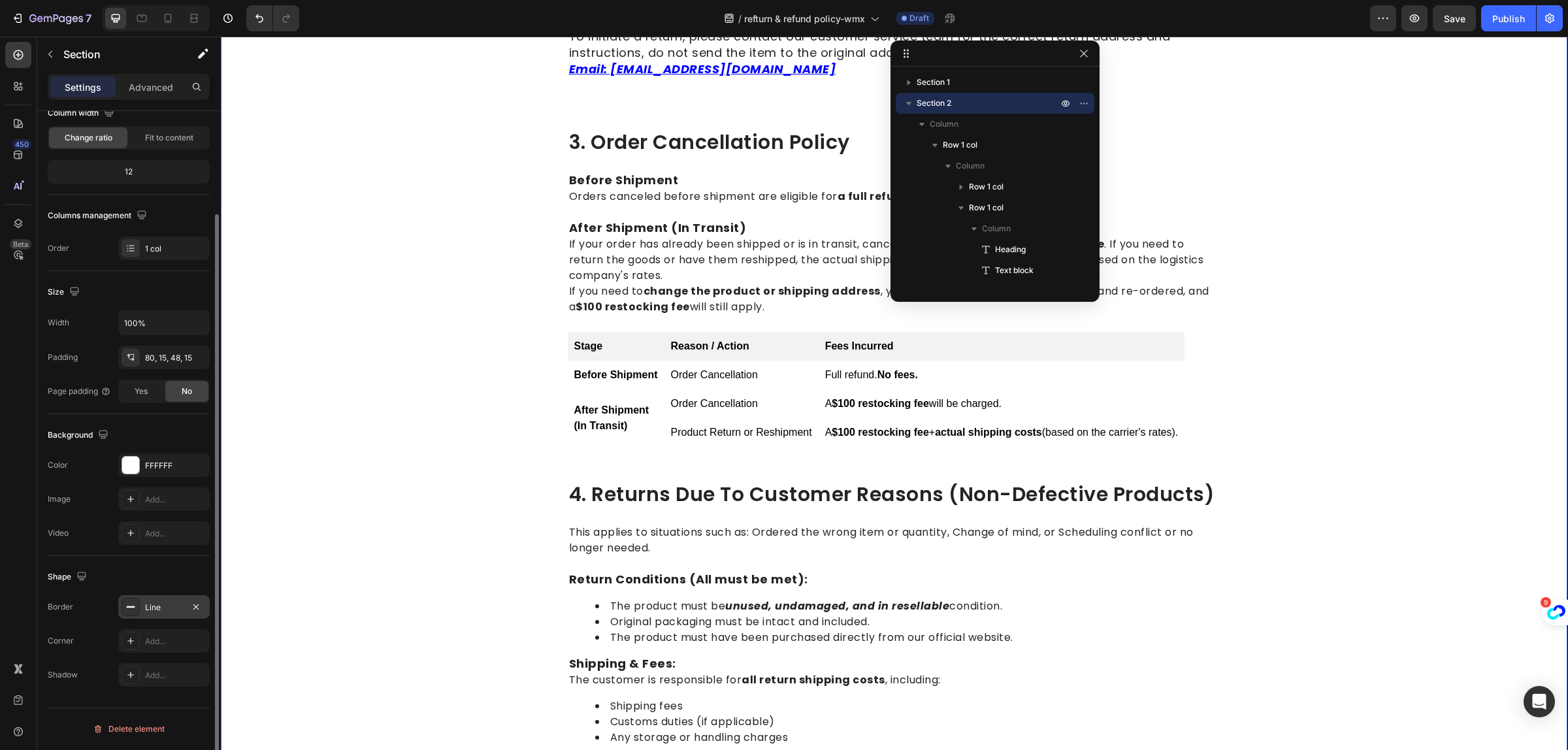
click at [194, 611] on icon "button" at bounding box center [196, 607] width 11 height 11
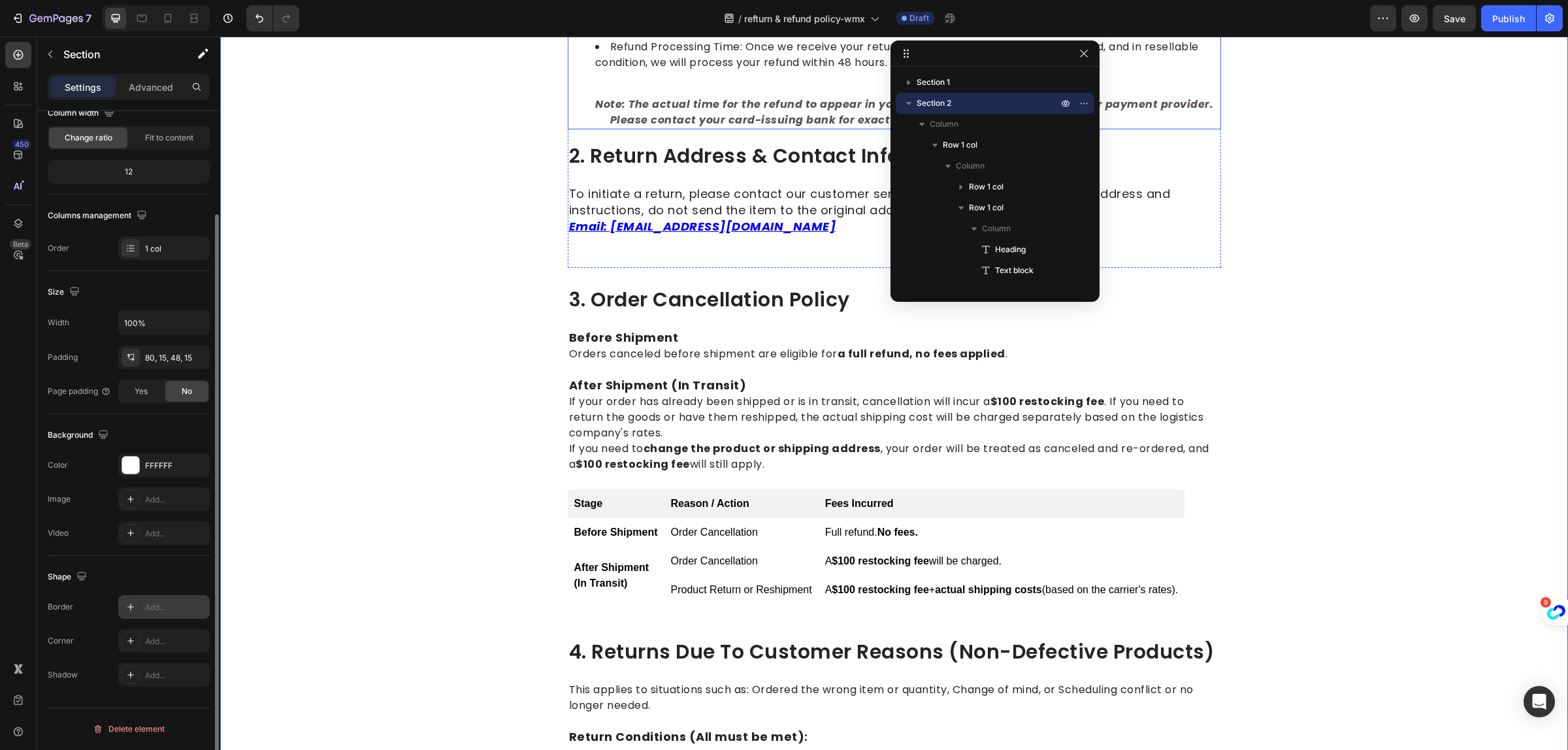
scroll to position [816, 0]
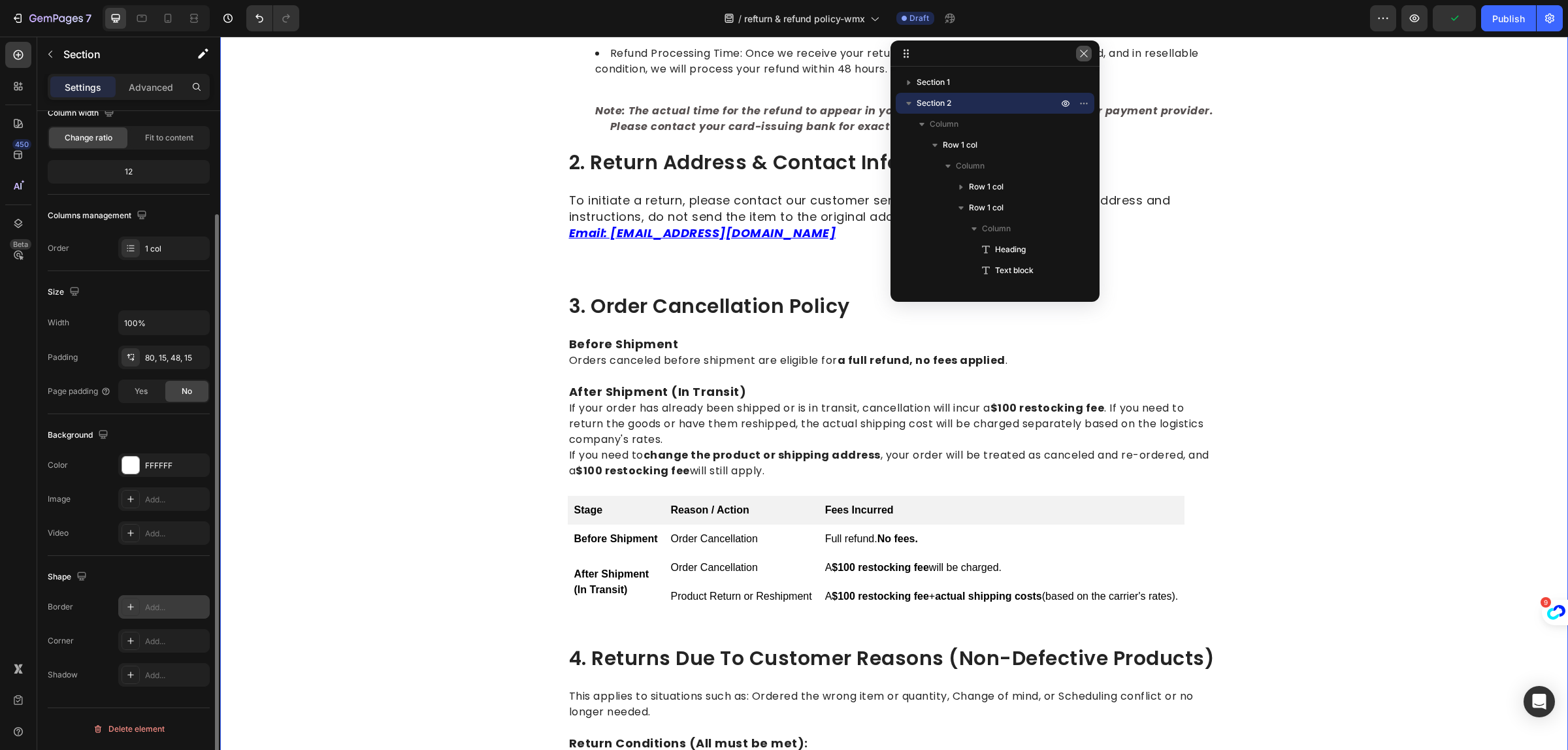
click at [1079, 55] on icon "button" at bounding box center [1084, 54] width 11 height 11
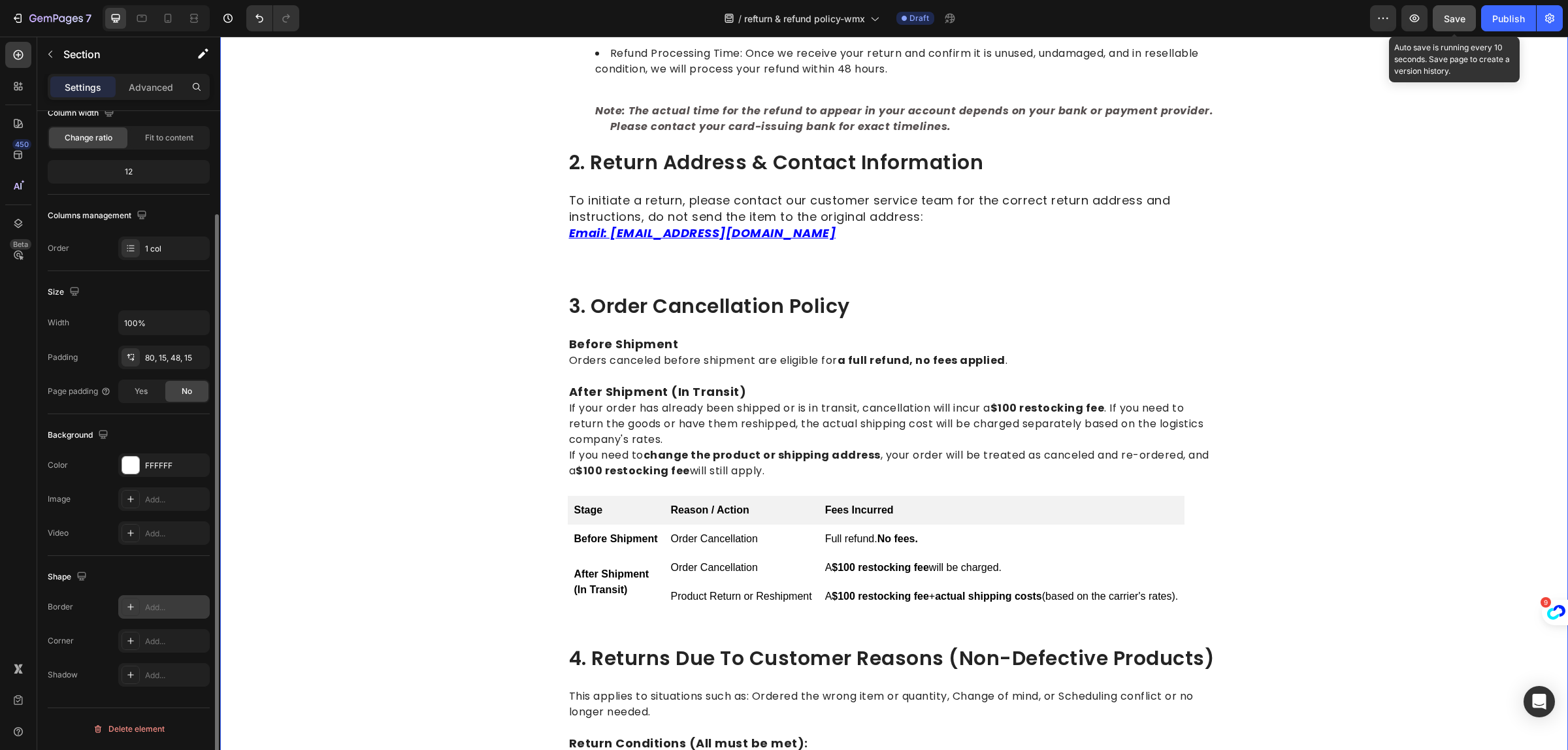
click at [1455, 14] on span "Save" at bounding box center [1454, 18] width 22 height 11
click at [1416, 20] on icon "button" at bounding box center [1415, 18] width 13 height 13
click at [165, 14] on icon at bounding box center [168, 18] width 13 height 13
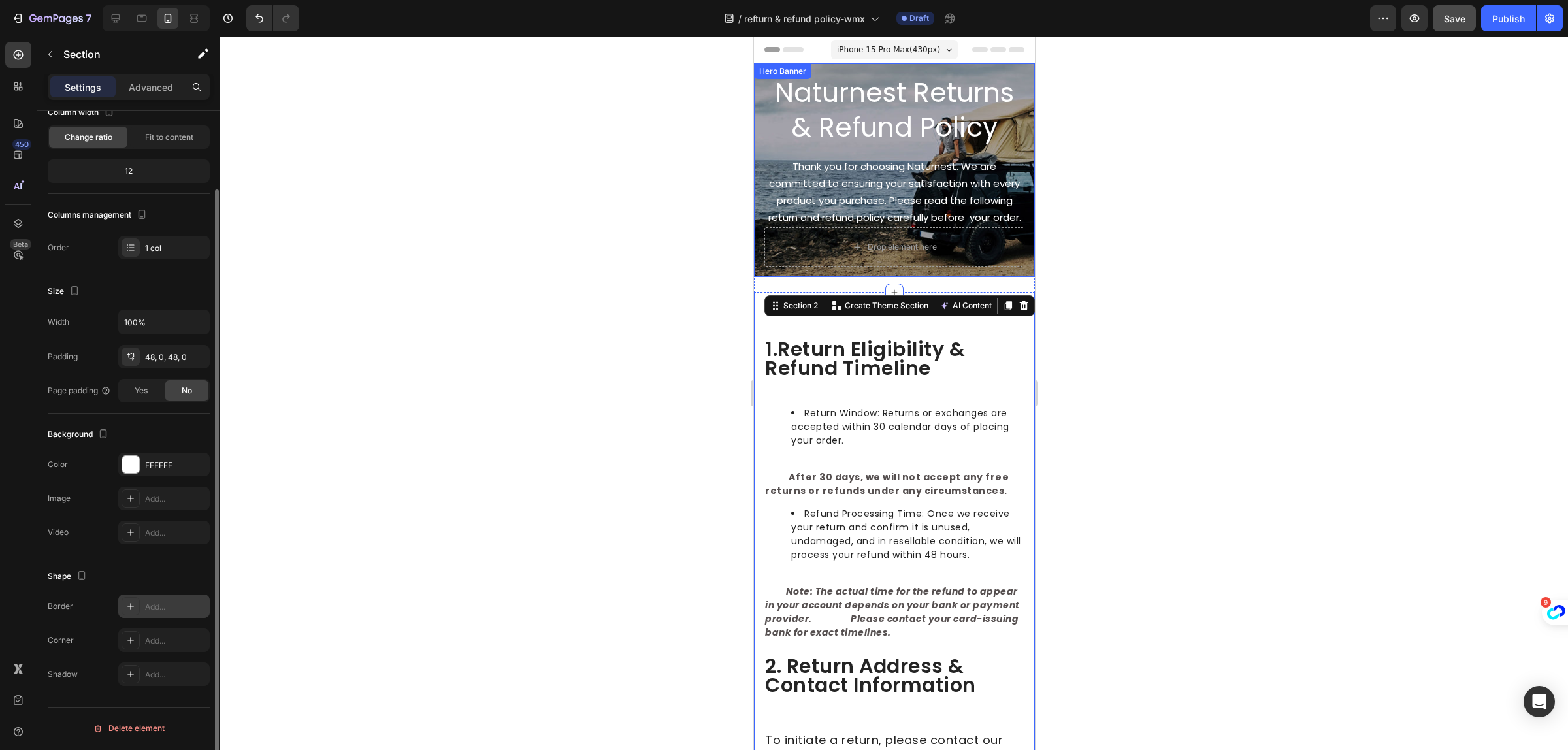
click at [1011, 152] on div "Naturnest Returns & Refund Policy Heading Thank you for choosing Naturnest. We …" at bounding box center [894, 170] width 281 height 213
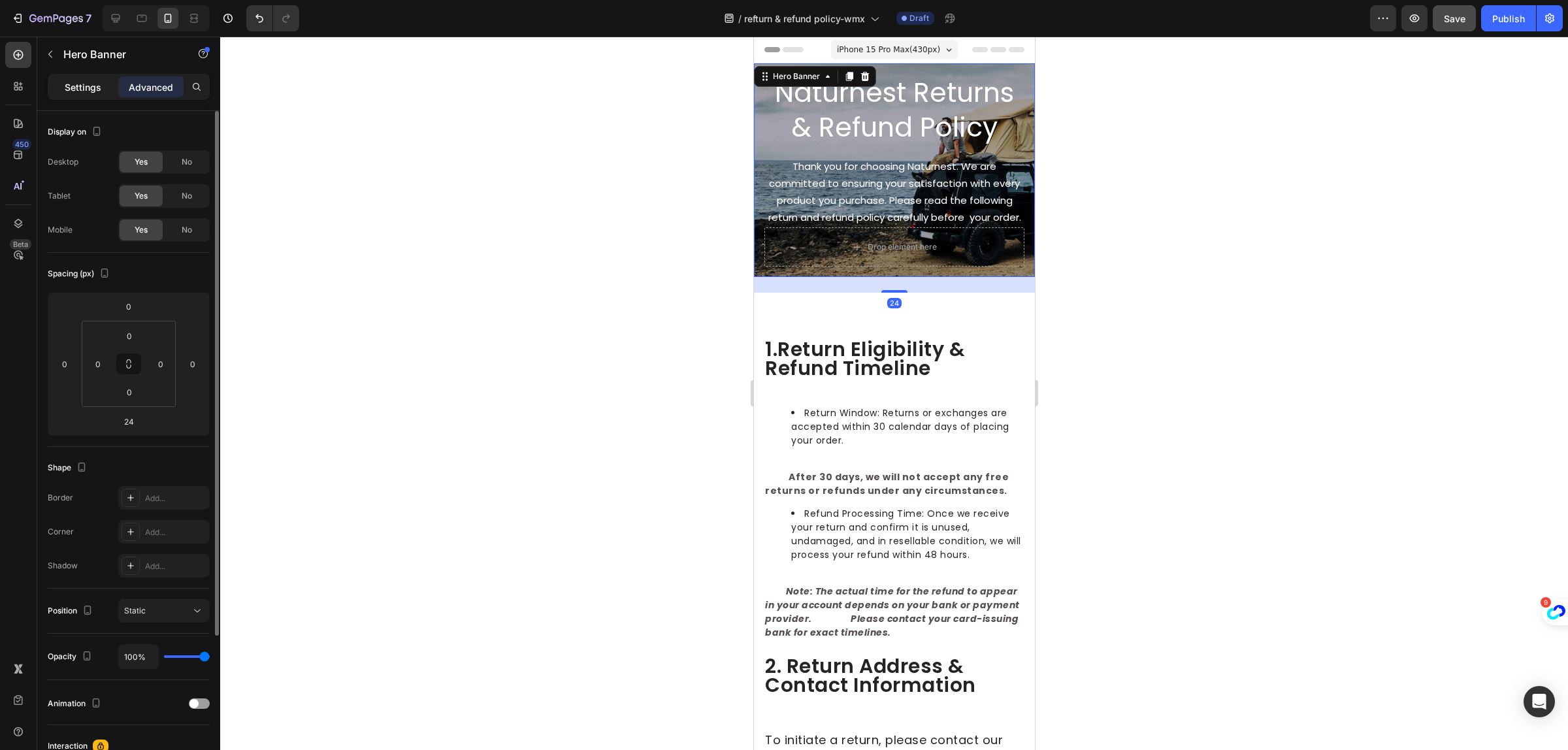
click at [75, 87] on p "Settings" at bounding box center [83, 87] width 37 height 14
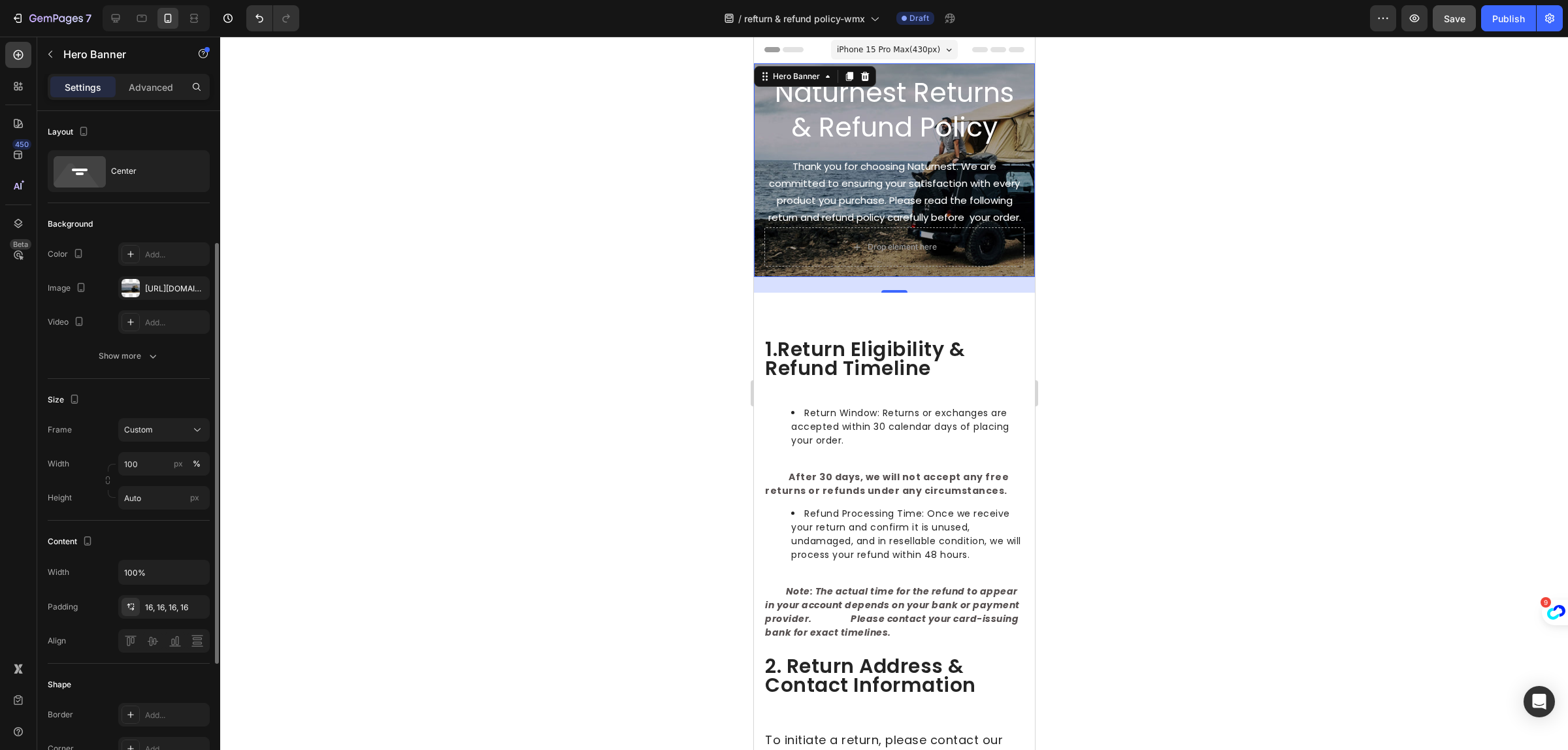
scroll to position [81, 0]
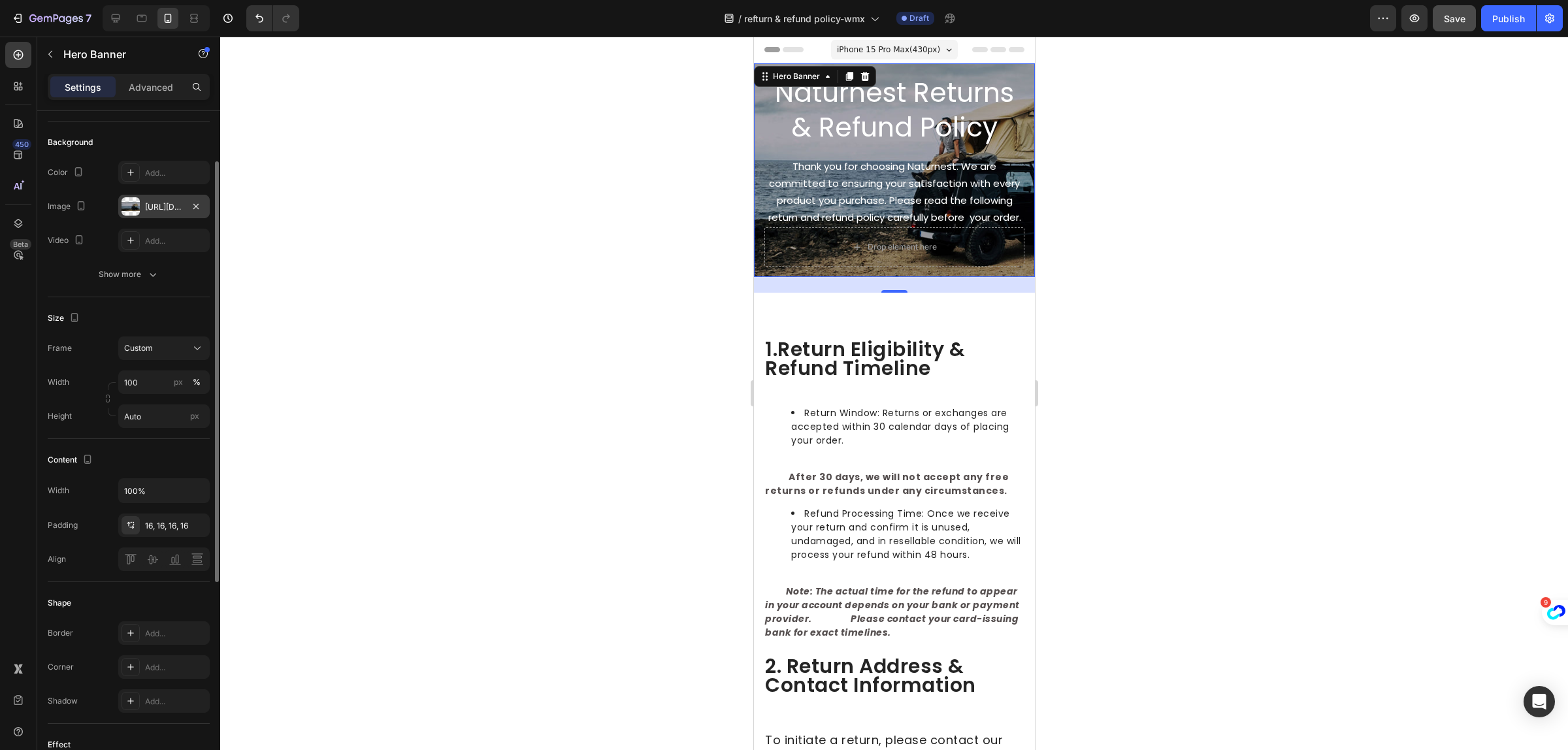
click at [168, 209] on div "https://cdn.shopify.com/s/files/1/0751/3158/4813/files/banner-3.jpg?v=1690769330" at bounding box center [164, 208] width 38 height 12
click at [896, 192] on span "Thank you for choosing Naturnest. We are committed to ensuring your satisfactio…" at bounding box center [894, 192] width 253 height 66
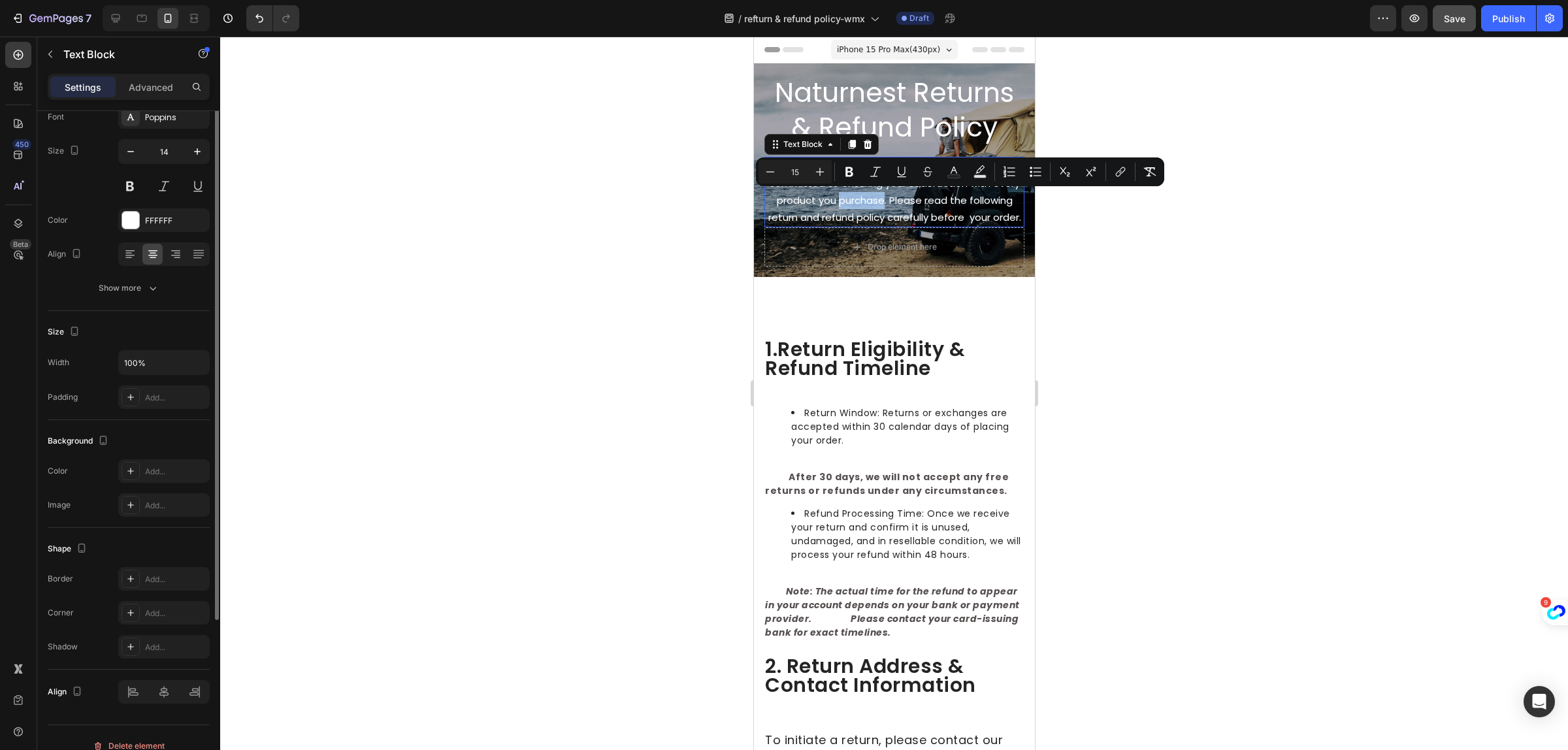
scroll to position [0, 0]
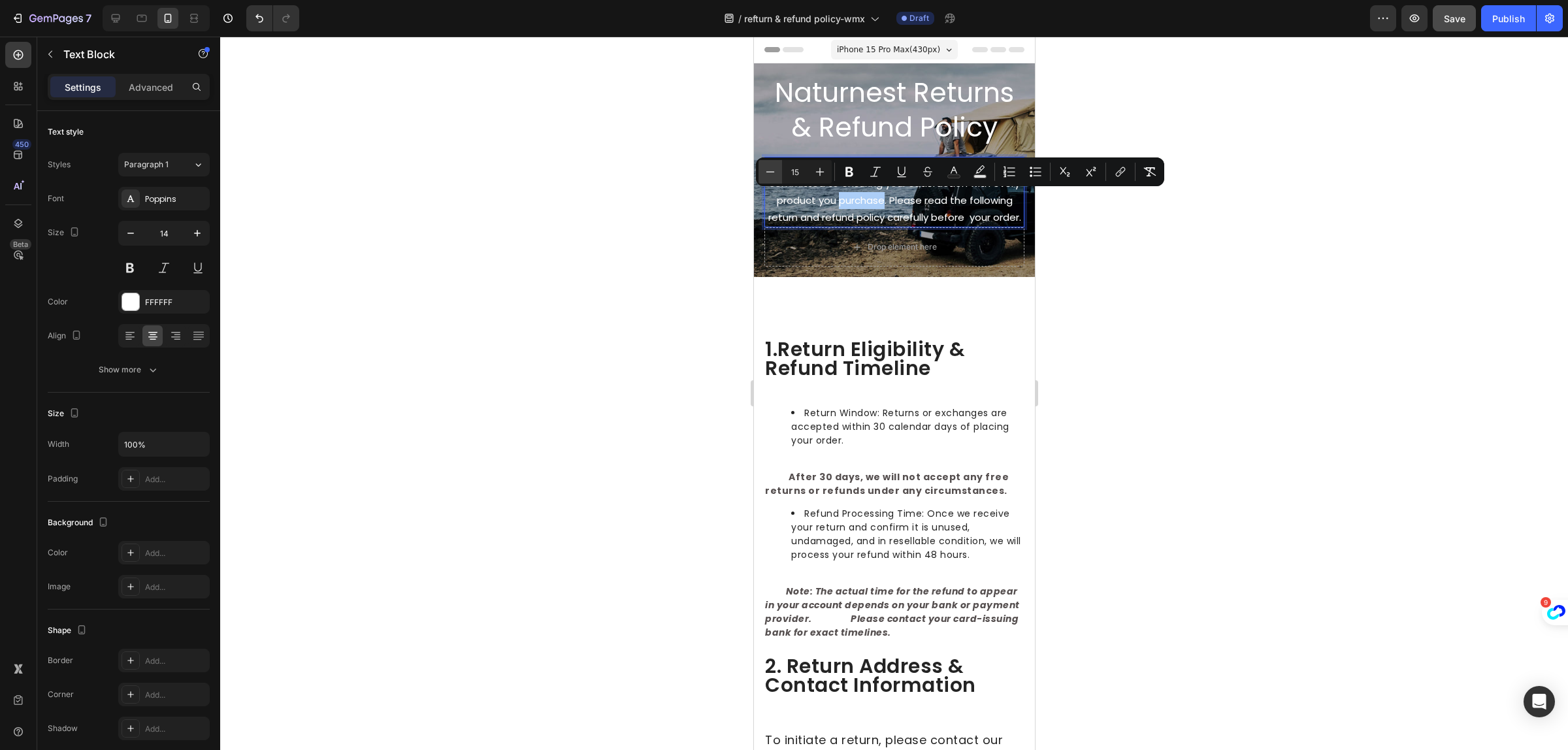
click at [772, 171] on icon "Editor contextual toolbar" at bounding box center [770, 171] width 9 height 1
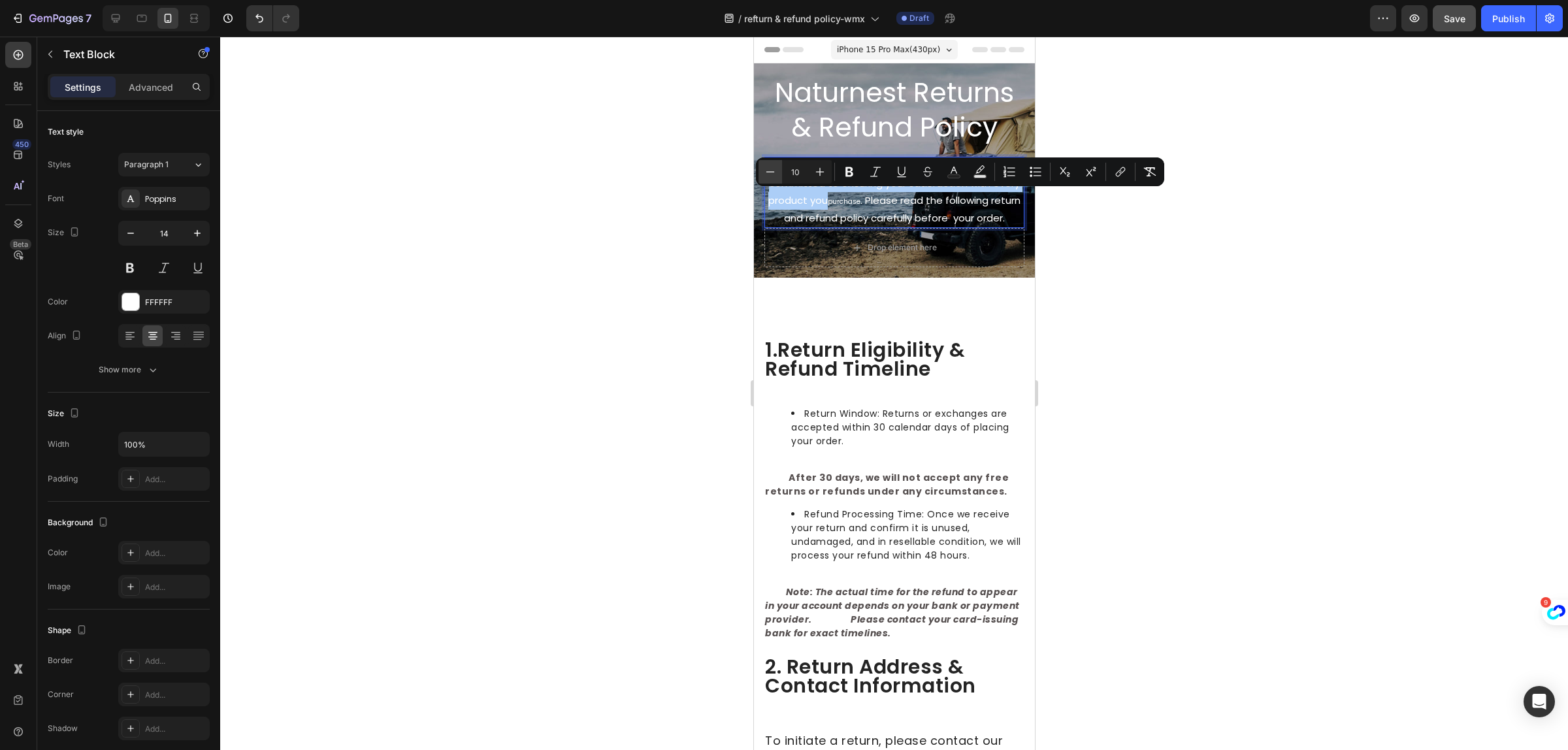
click at [772, 171] on icon "Editor contextual toolbar" at bounding box center [770, 171] width 9 height 1
click at [817, 171] on icon "Editor contextual toolbar" at bounding box center [820, 172] width 13 height 13
type input "10"
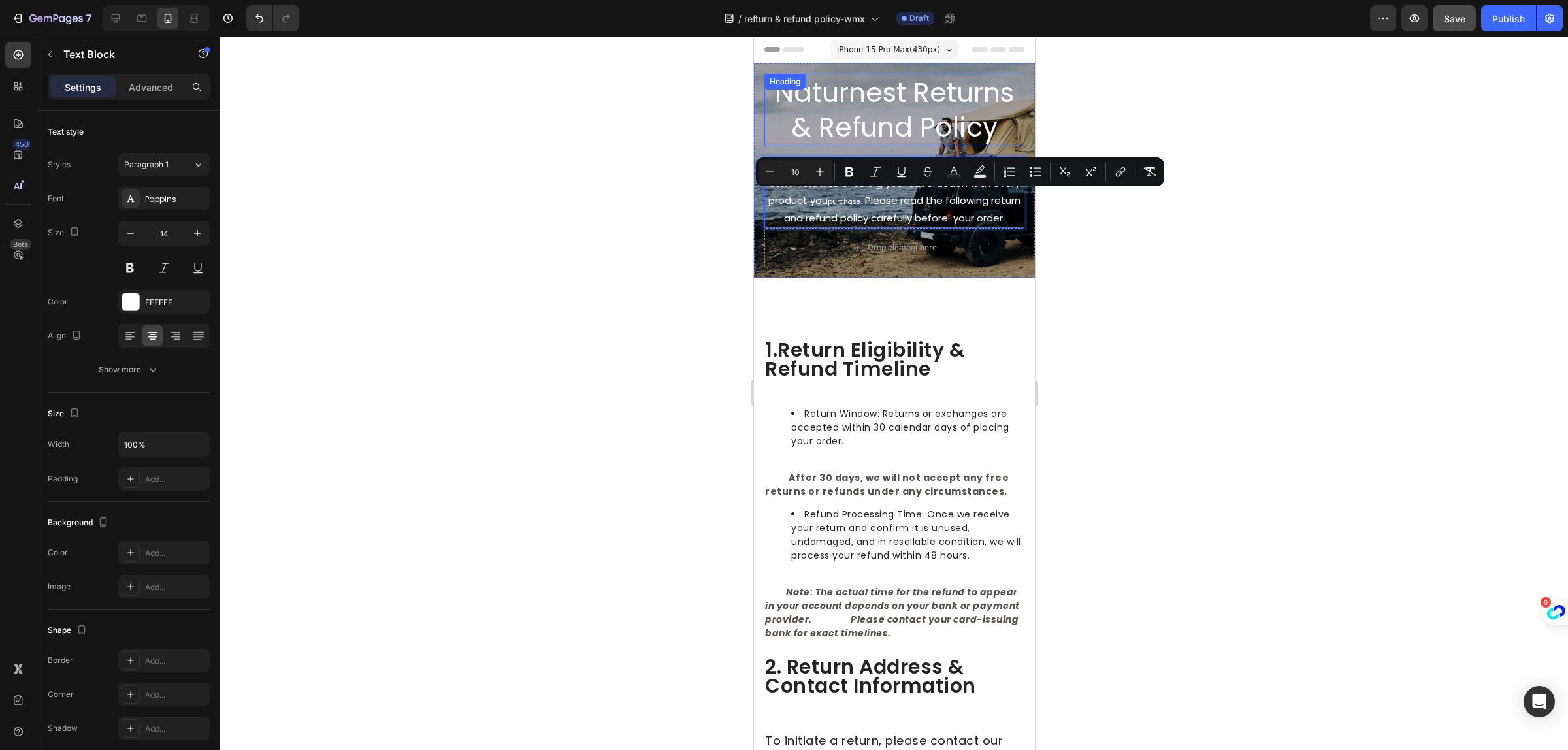
click at [865, 116] on h2 "Naturnest Returns & Refund Policy" at bounding box center [894, 110] width 260 height 72
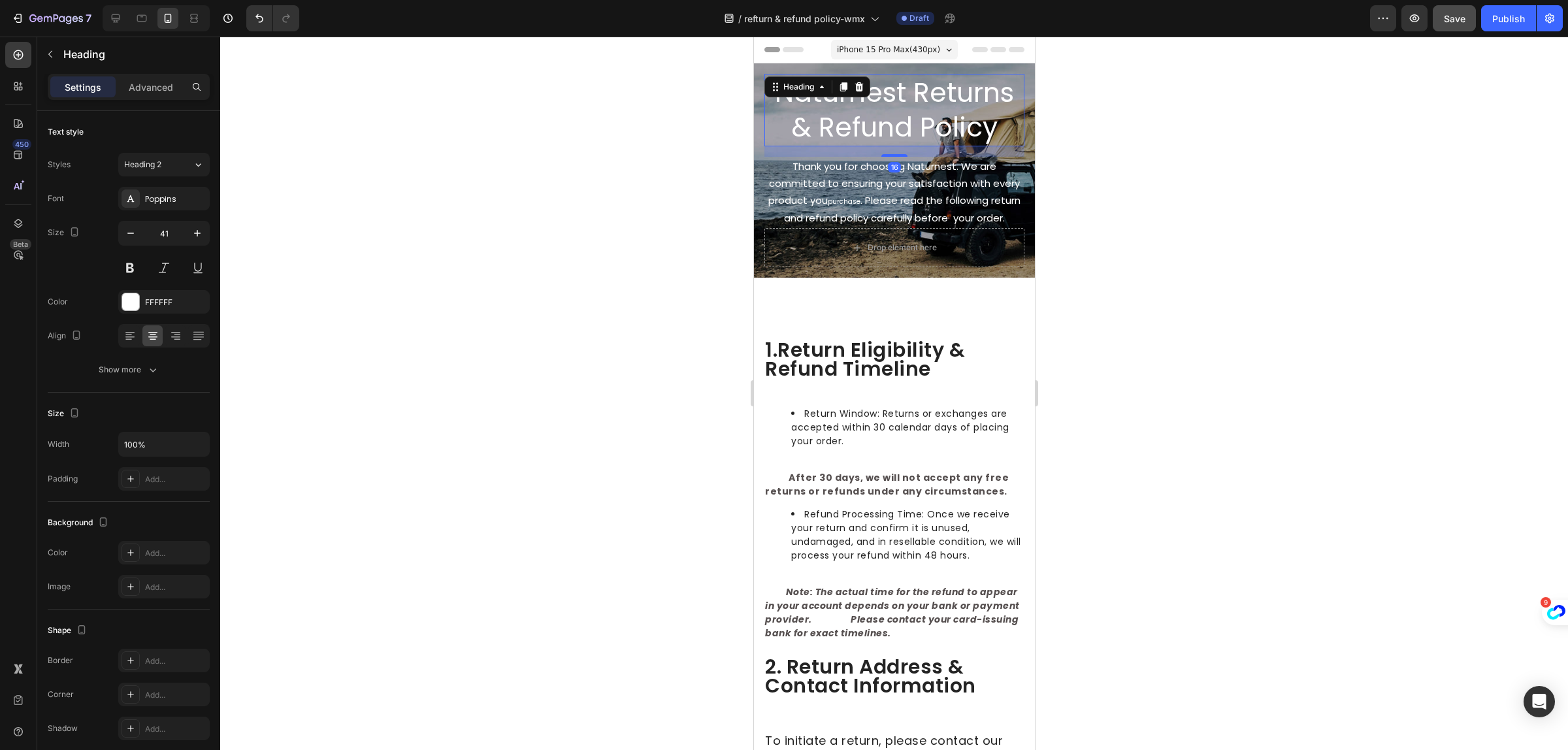
click at [952, 111] on h2 "Naturnest Returns & Refund Policy" at bounding box center [894, 110] width 260 height 72
click at [952, 111] on p "Naturnest Returns & Refund Policy" at bounding box center [894, 110] width 257 height 70
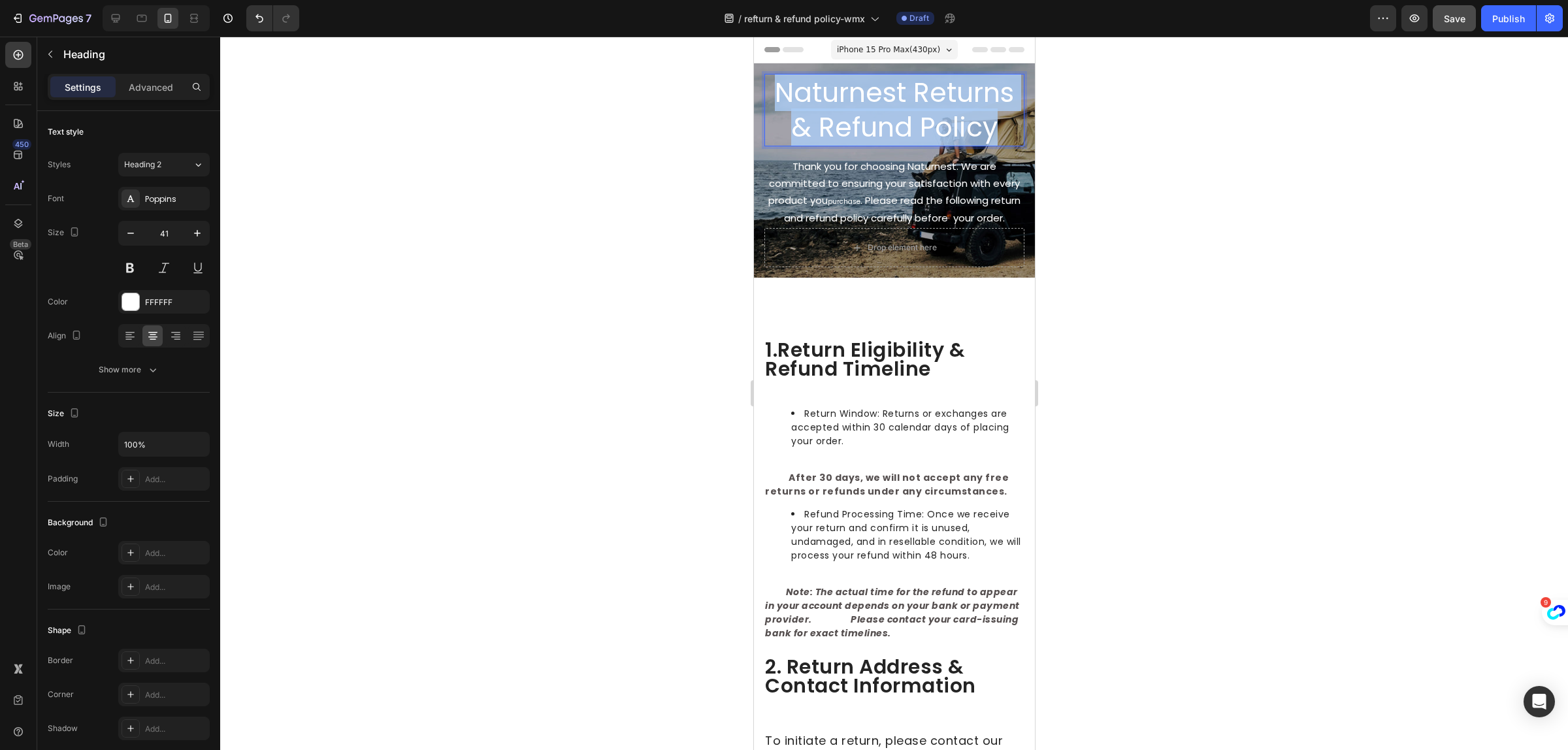
click at [952, 111] on p "Naturnest Returns & Refund Policy" at bounding box center [894, 110] width 257 height 70
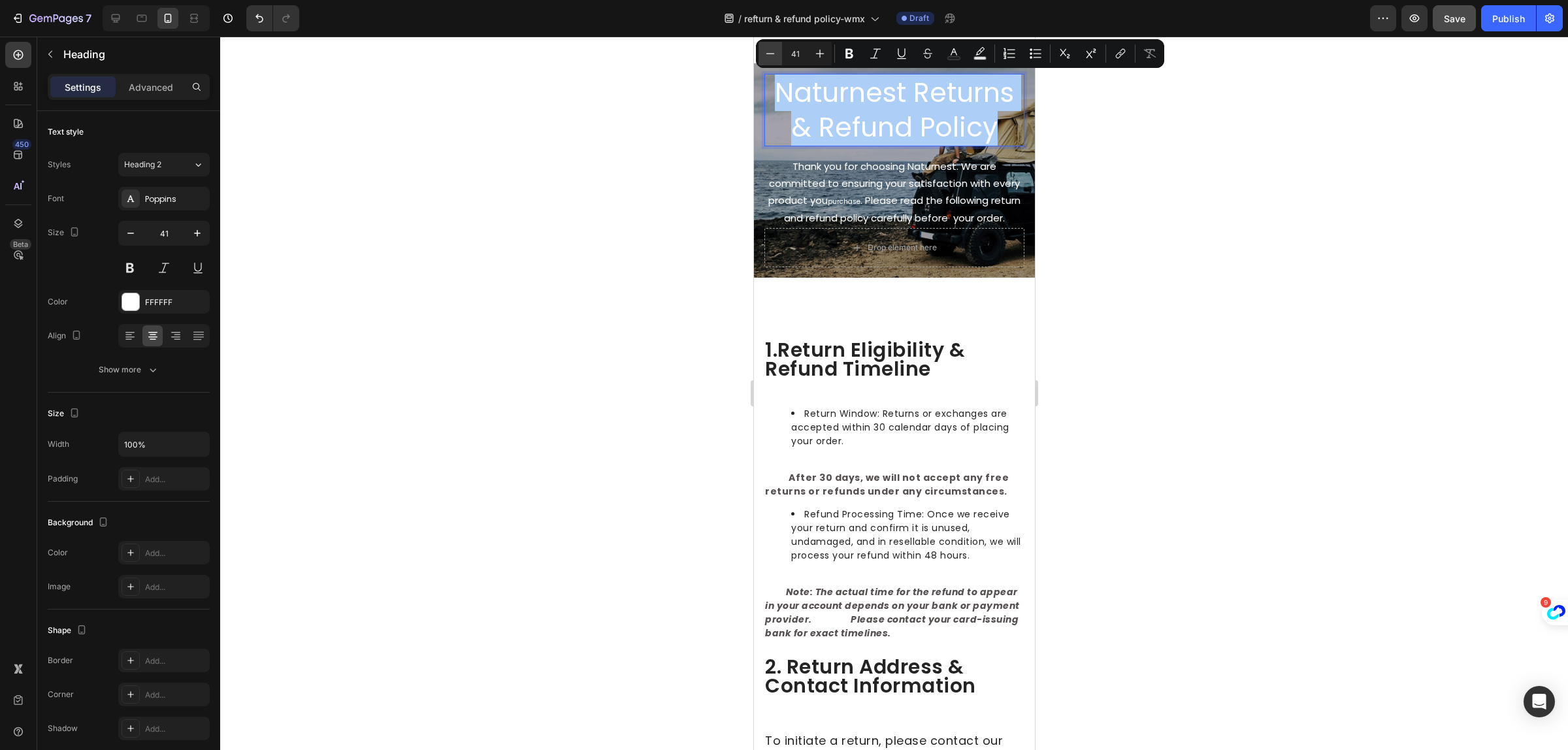
click at [769, 58] on icon "Editor contextual toolbar" at bounding box center [770, 54] width 13 height 13
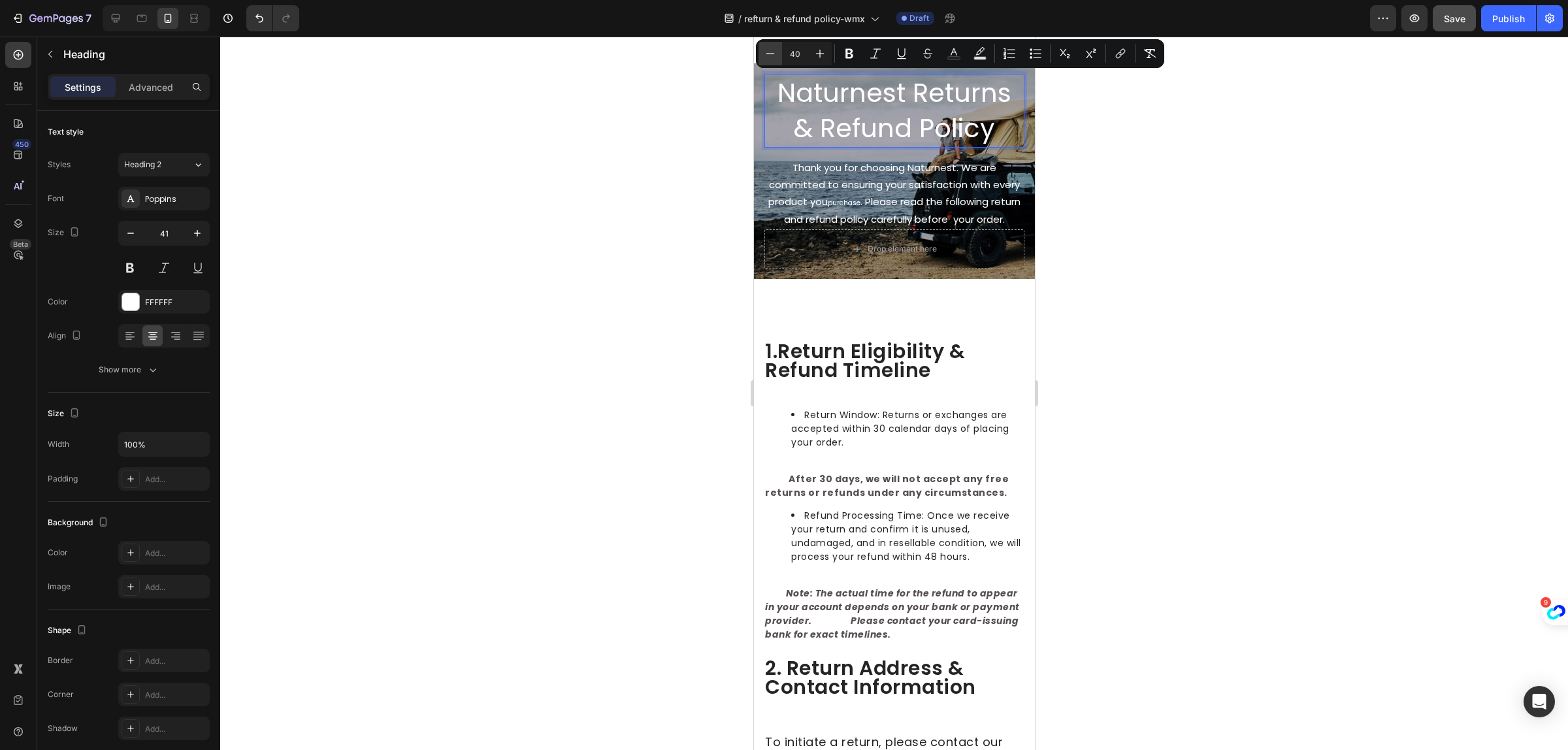
click at [769, 58] on icon "Editor contextual toolbar" at bounding box center [770, 54] width 13 height 13
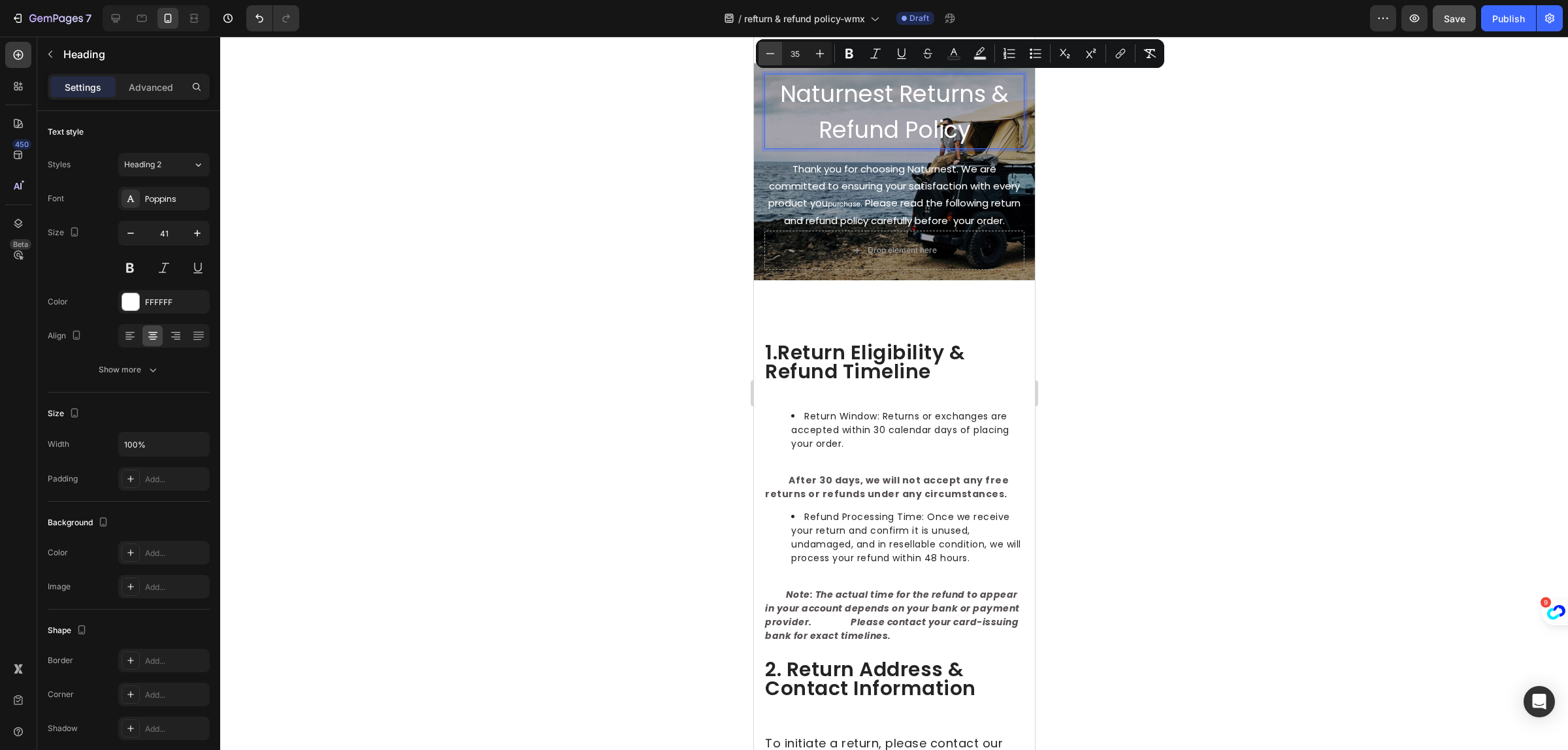
click at [769, 57] on icon "Editor contextual toolbar" at bounding box center [770, 54] width 13 height 13
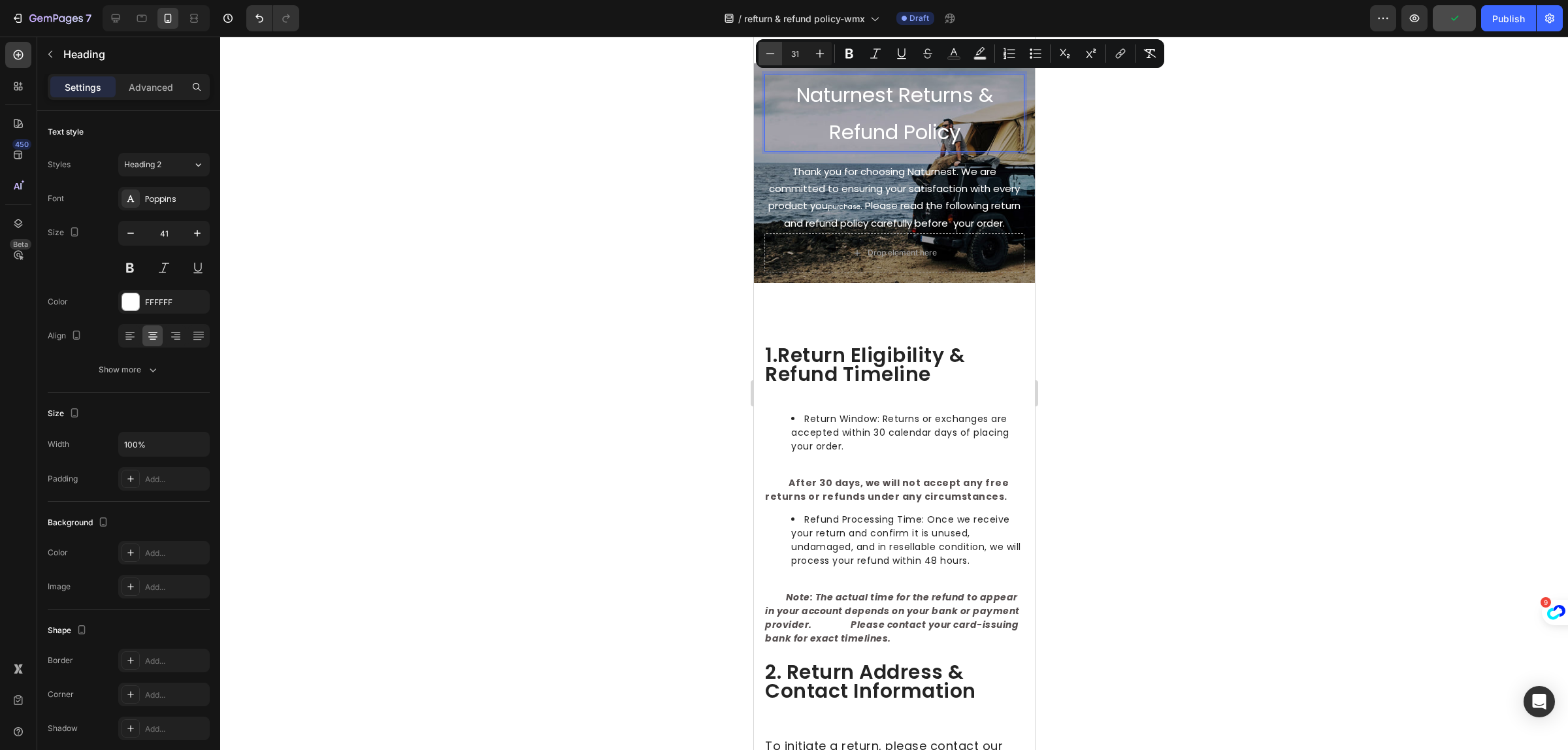
click at [769, 57] on icon "Editor contextual toolbar" at bounding box center [770, 54] width 13 height 13
click at [823, 51] on icon "Editor contextual toolbar" at bounding box center [820, 54] width 13 height 13
type input "31"
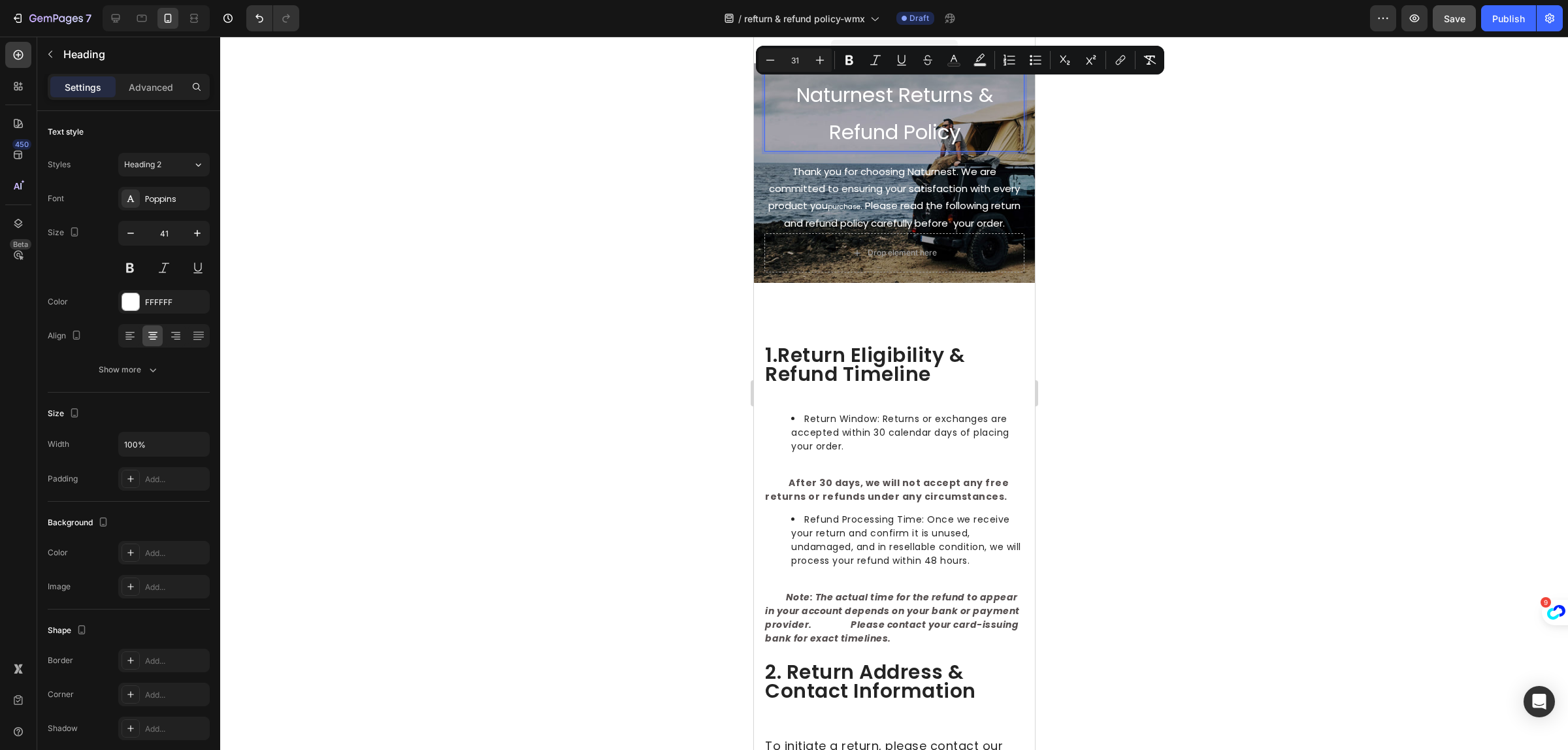
click at [986, 132] on p "Naturnest Returns & Refund Policy" at bounding box center [894, 112] width 257 height 75
click at [1246, 177] on div at bounding box center [894, 393] width 1348 height 714
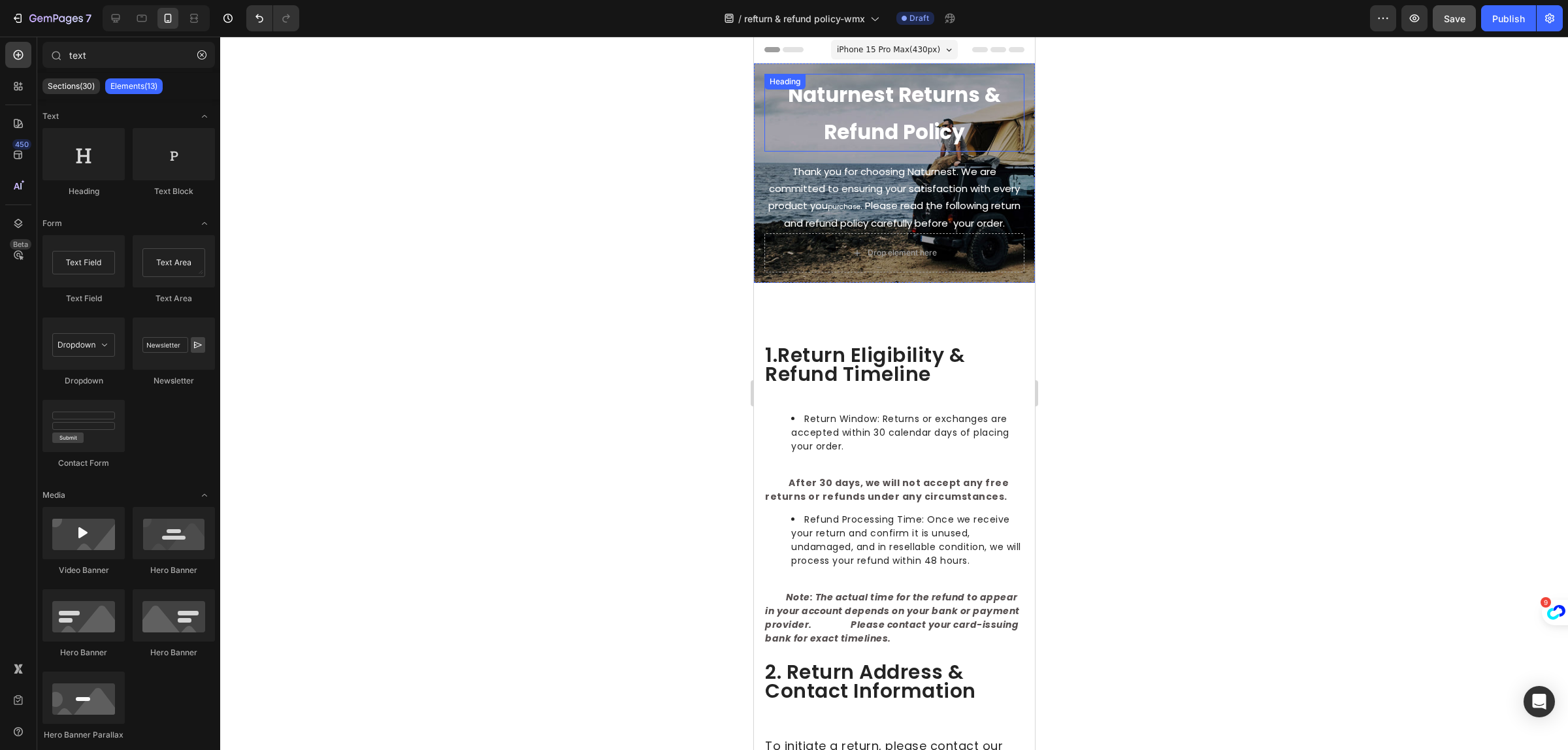
click at [1011, 112] on h2 "⁠⁠⁠⁠⁠⁠⁠ Naturnest Returns & Refund Policy" at bounding box center [894, 112] width 260 height 77
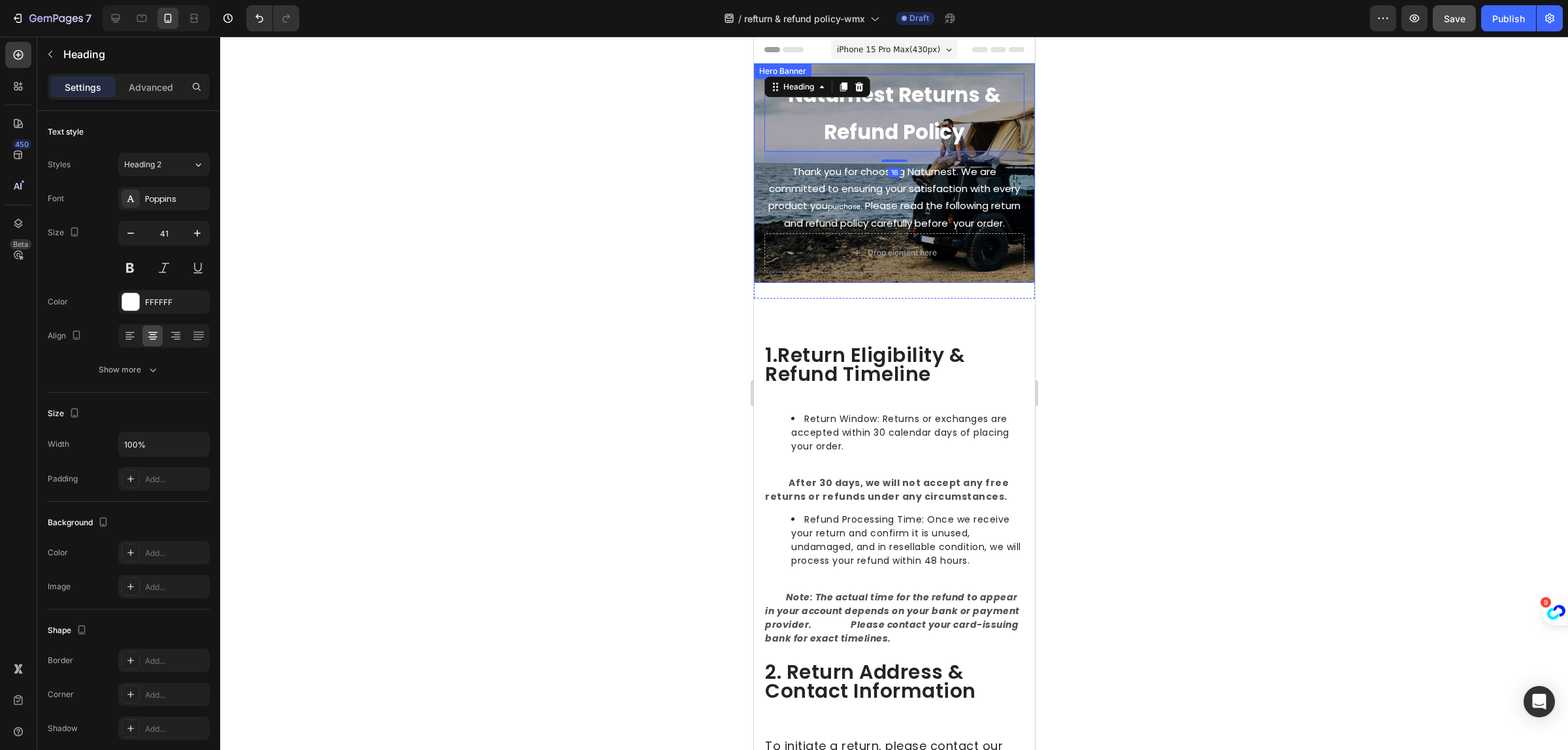
click at [1015, 159] on div "⁠⁠⁠⁠⁠⁠⁠ Naturnest Returns & Refund Policy Heading 16 Thank you for choosing Nat…" at bounding box center [894, 173] width 281 height 219
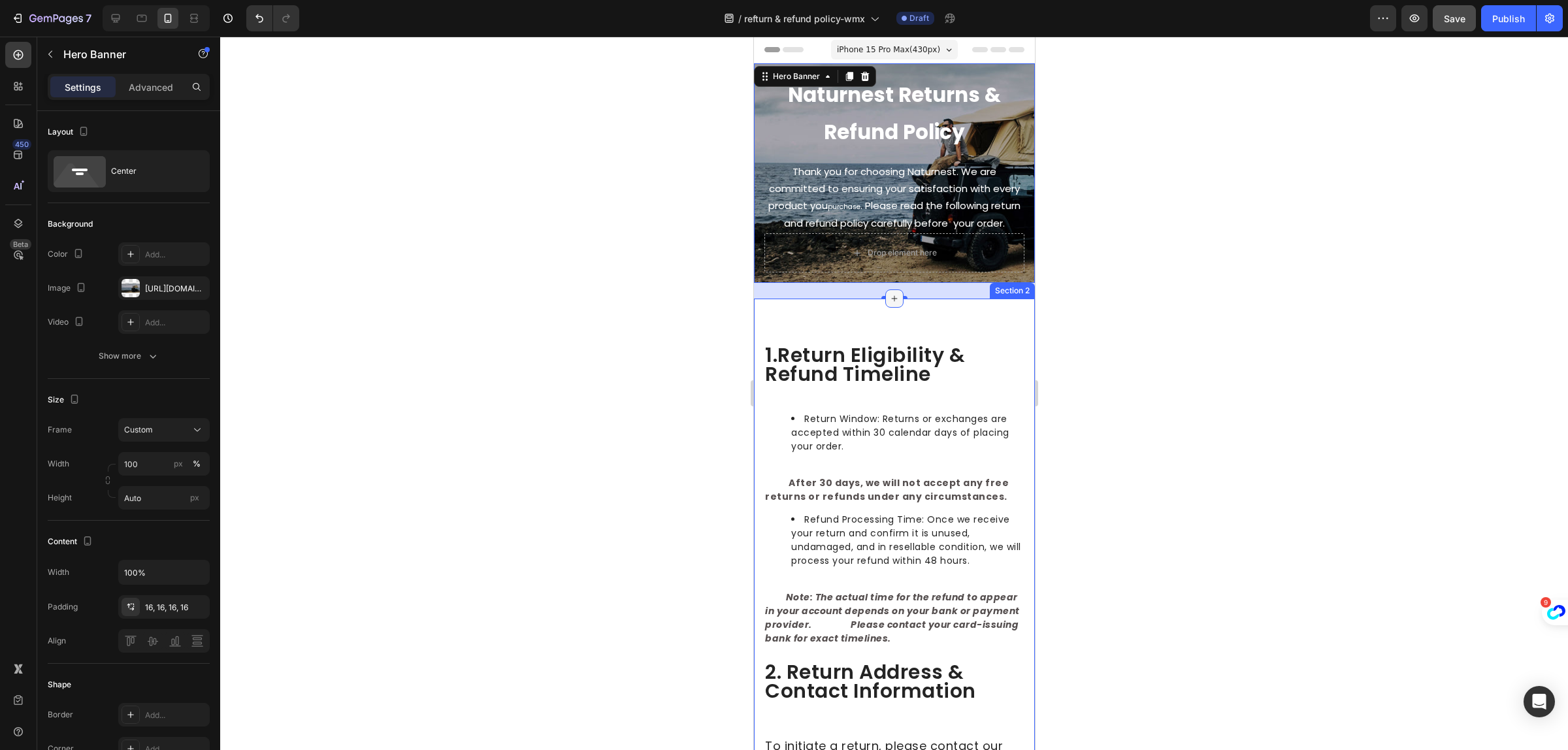
click at [893, 308] on div at bounding box center [894, 299] width 18 height 18
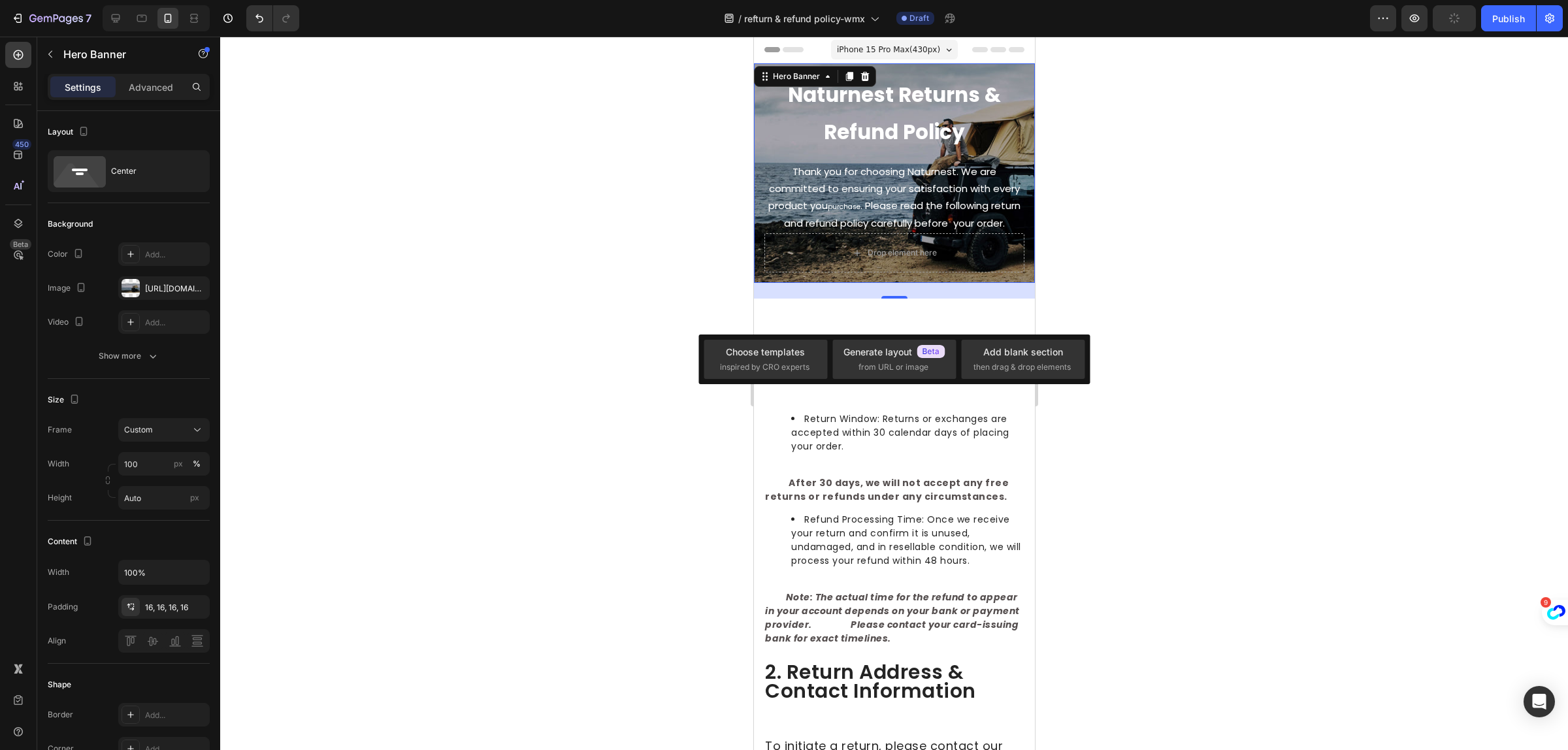
click at [943, 299] on div "24" at bounding box center [894, 291] width 281 height 16
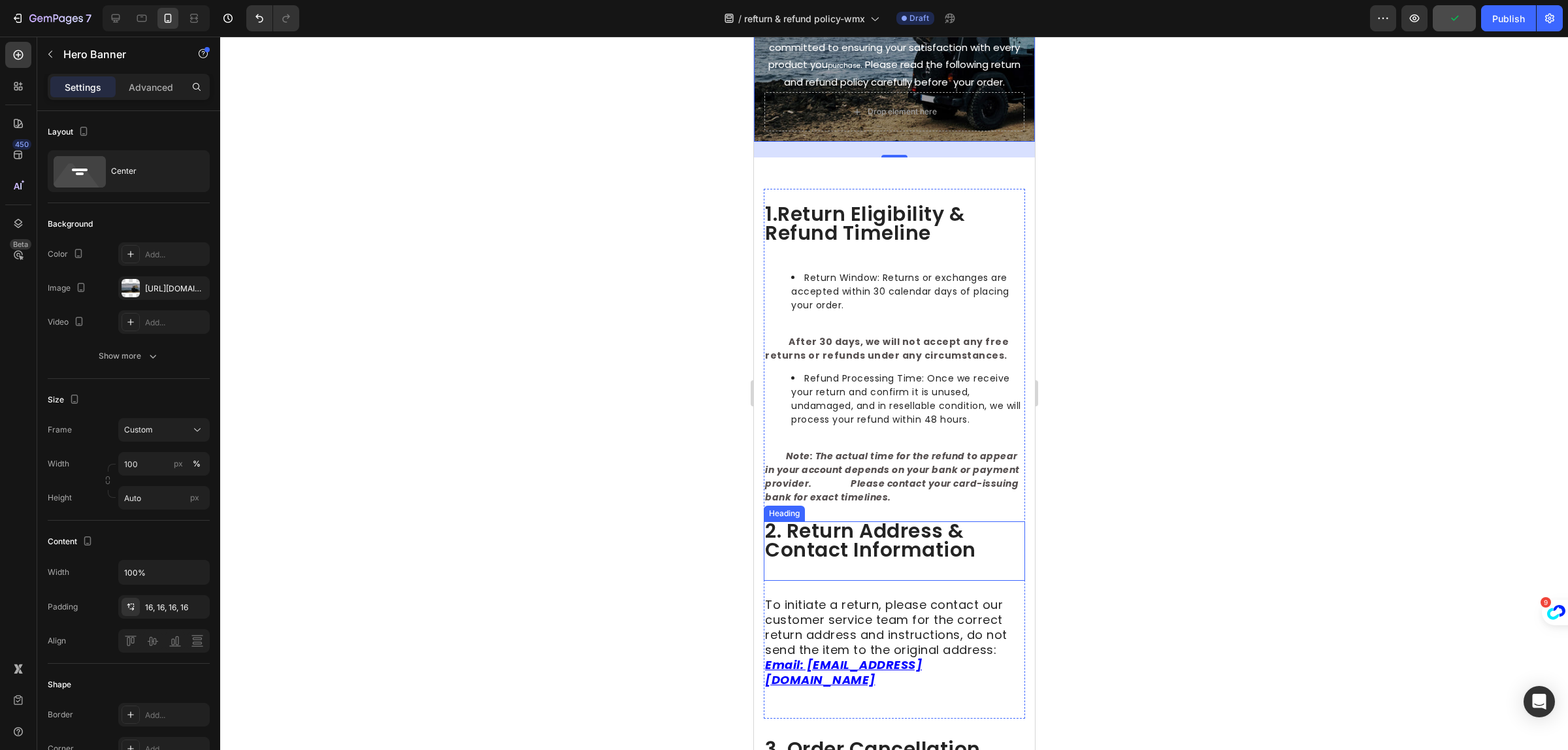
scroll to position [245, 0]
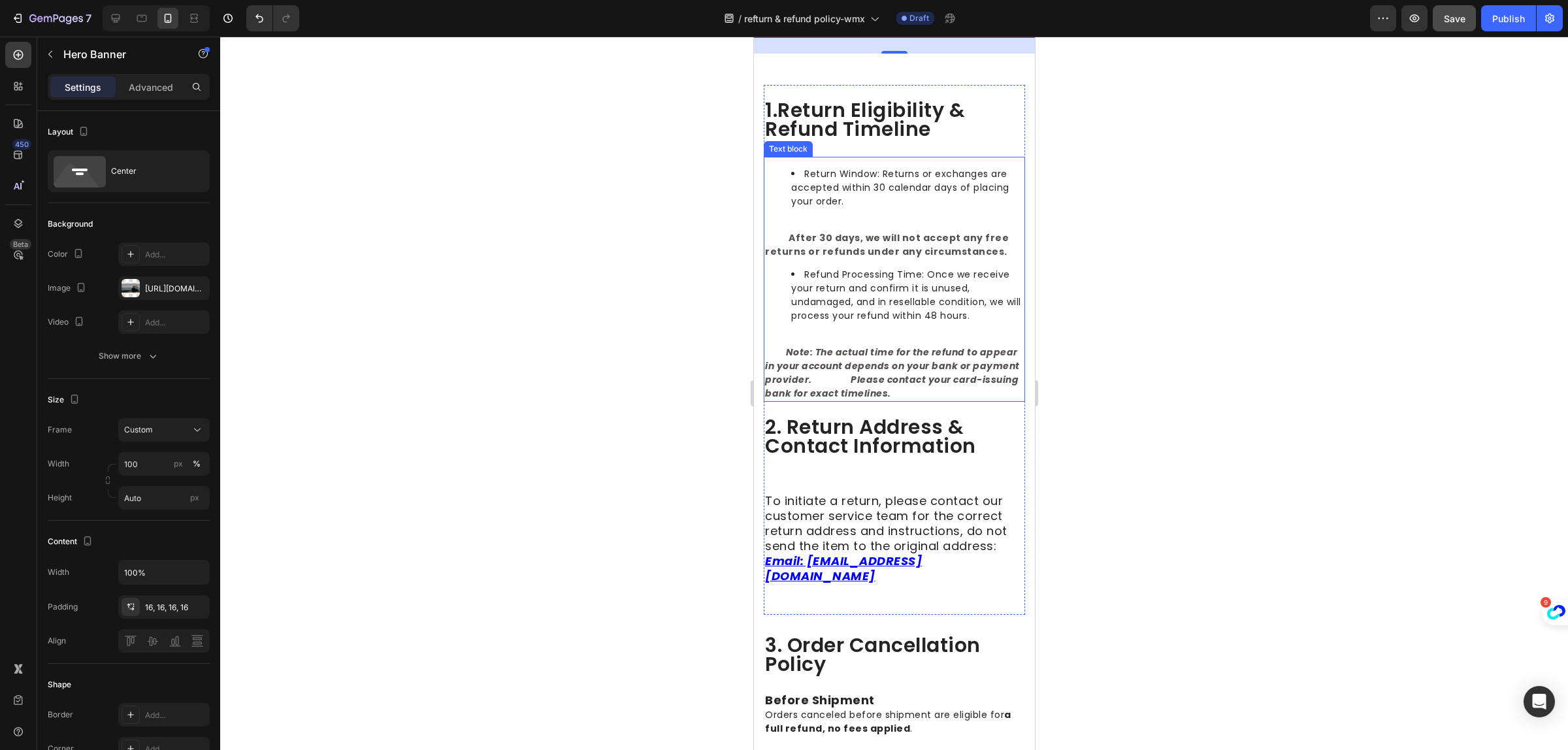
click at [898, 395] on strong "Note: The actual time for the refund to appear in your account depends on your …" at bounding box center [892, 372] width 255 height 55
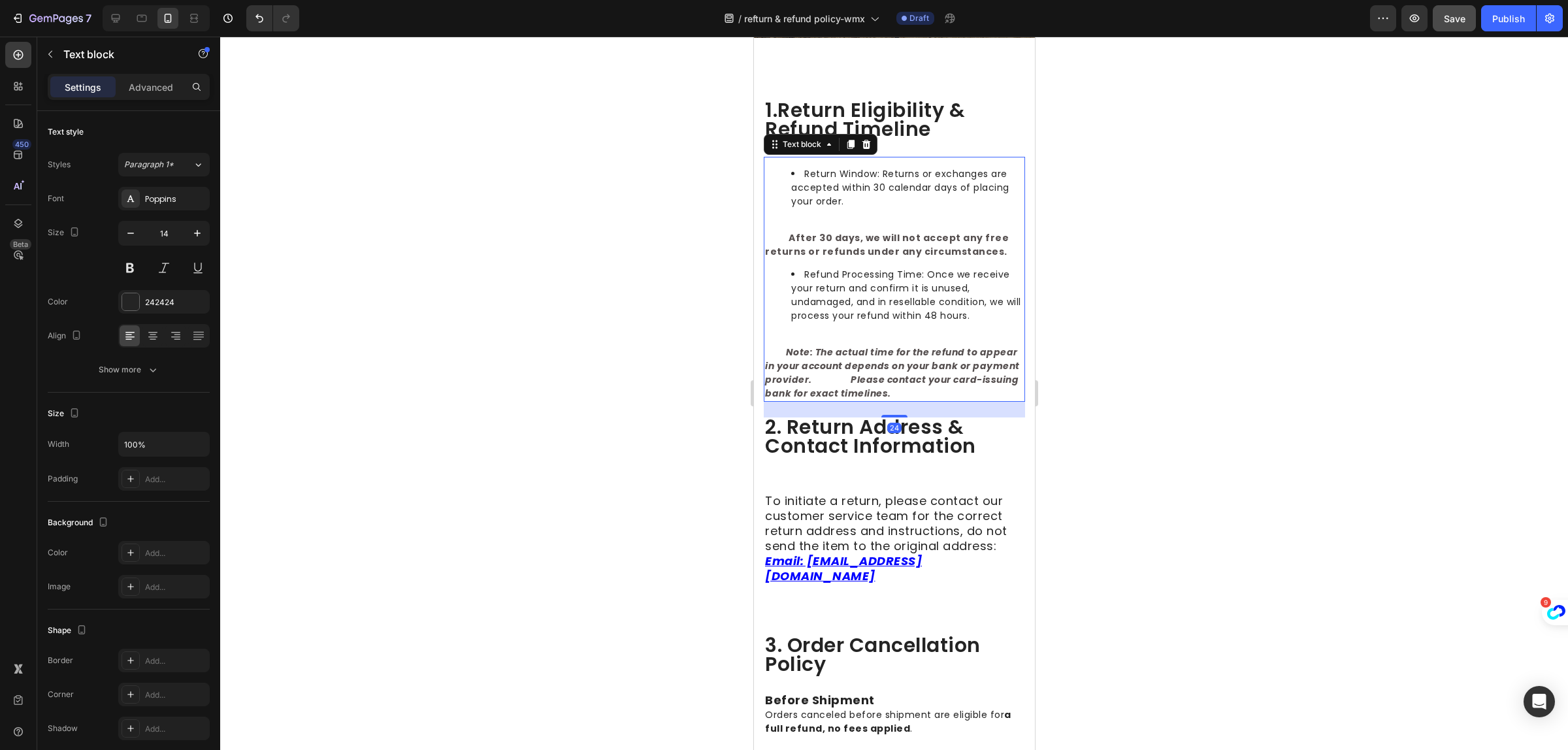
click at [901, 397] on strong "Note: The actual time for the refund to appear in your account depends on your …" at bounding box center [892, 372] width 255 height 55
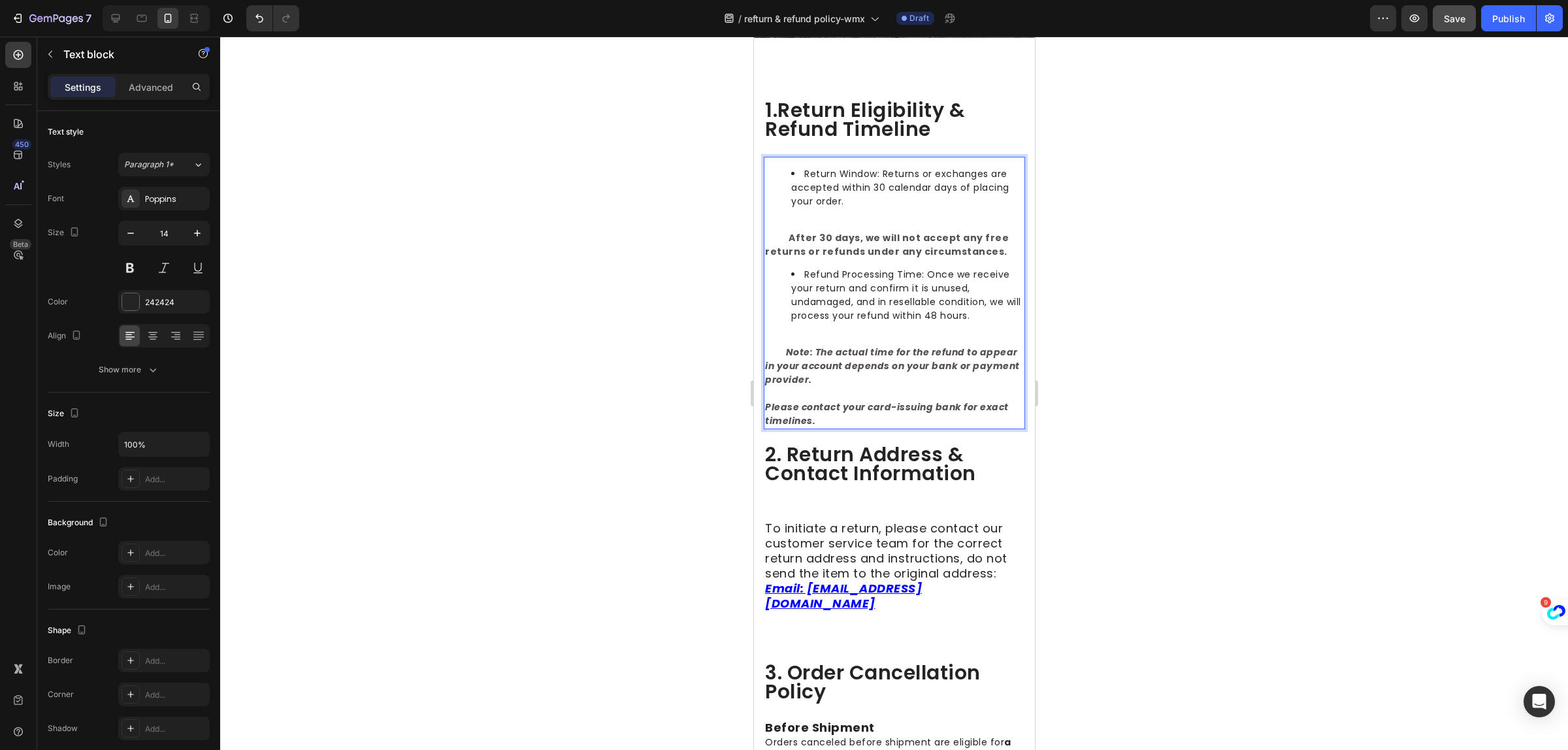
click at [787, 366] on strong "Note: The actual time for the refund to appear in your account depends on your …" at bounding box center [892, 366] width 255 height 41
click at [793, 368] on strong "Note: The actual time for the refund to appear in your account depends on your …" at bounding box center [892, 366] width 255 height 41
click at [789, 366] on strong "Note: The actual time for the refund to appear in your account depends on your …" at bounding box center [892, 366] width 255 height 41
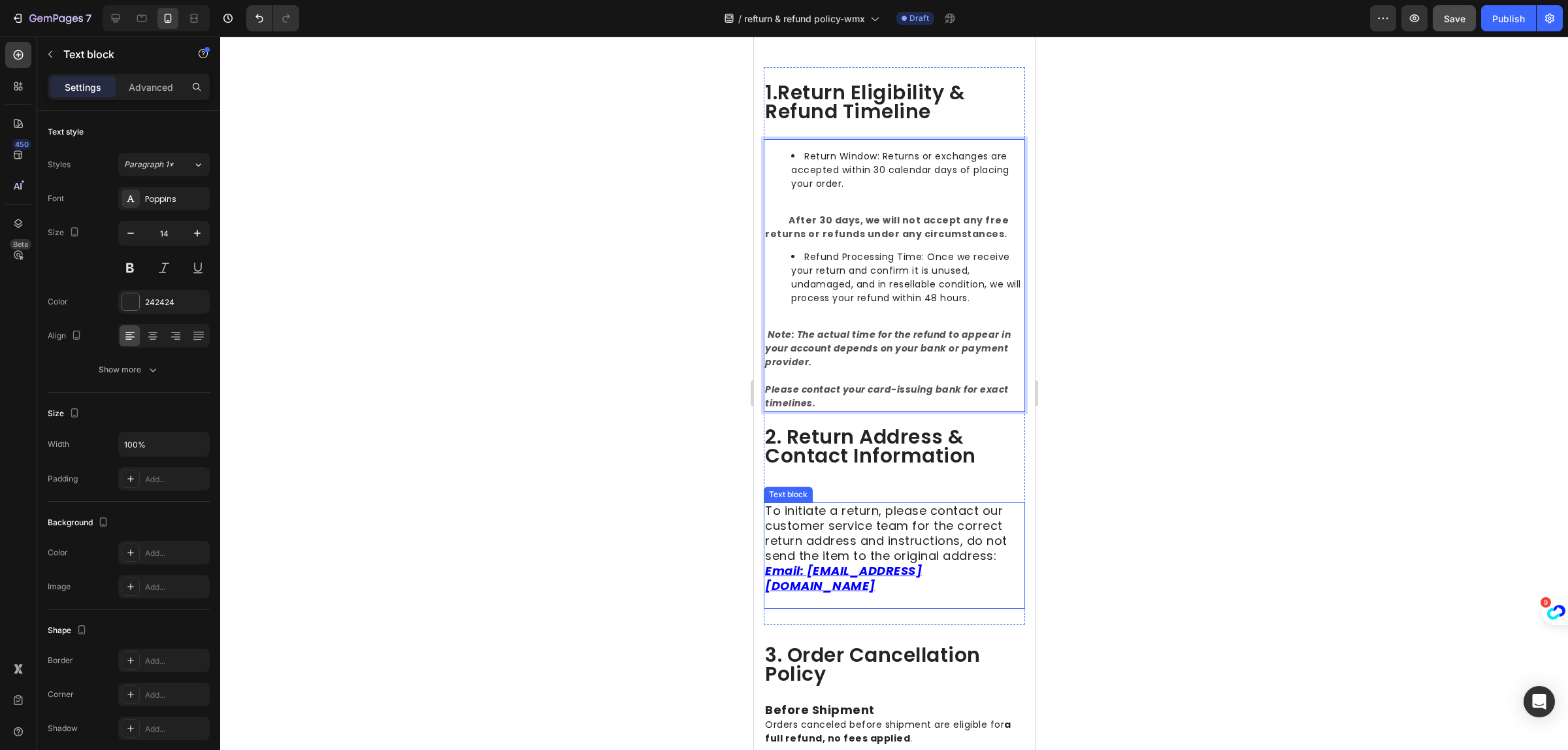
scroll to position [164, 0]
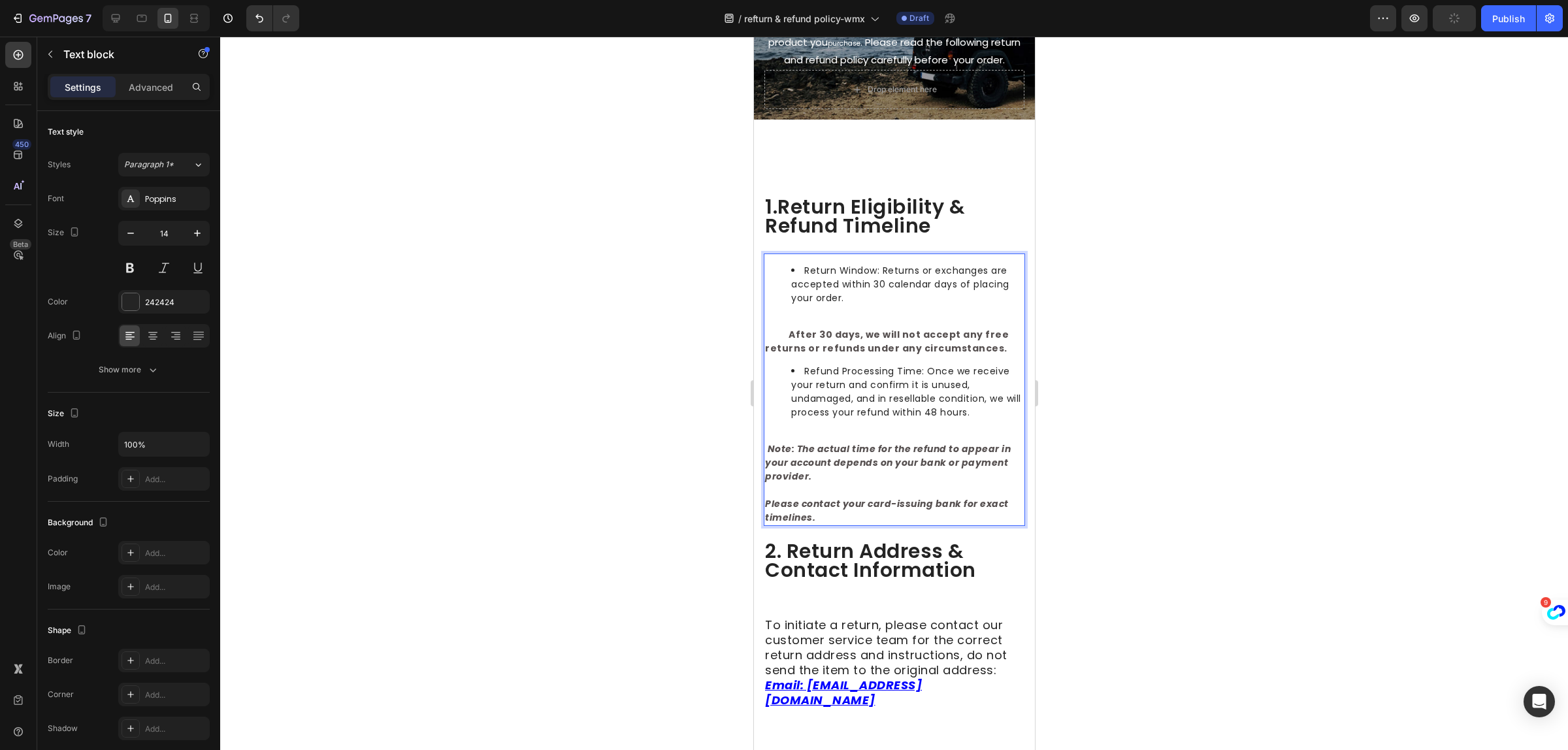
click at [871, 386] on li "Refund Processing Time: Once we receive your return and confirm it is unused, u…" at bounding box center [907, 392] width 232 height 55
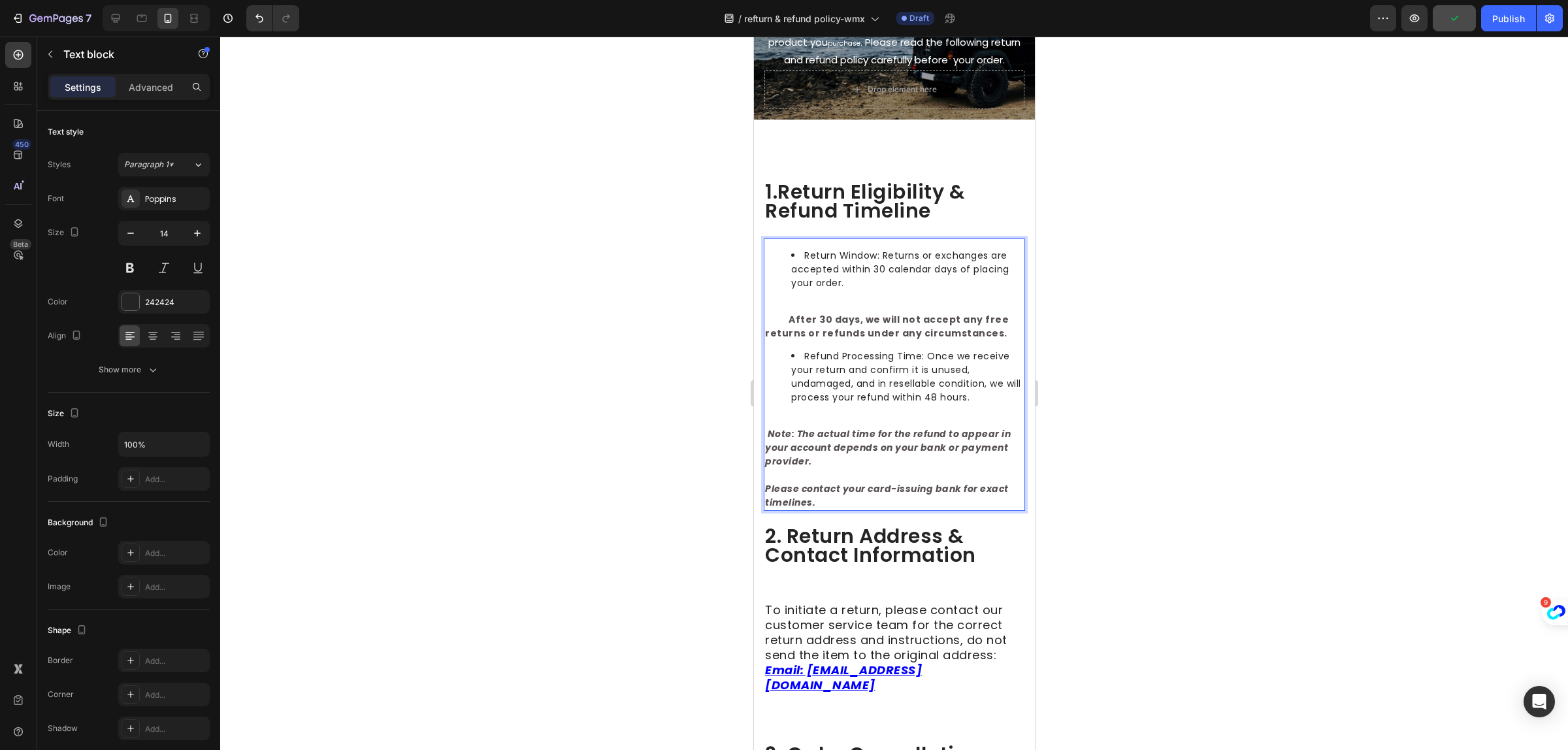
click at [823, 482] on p "Rich Text Editor. Editing area: main" at bounding box center [894, 475] width 259 height 14
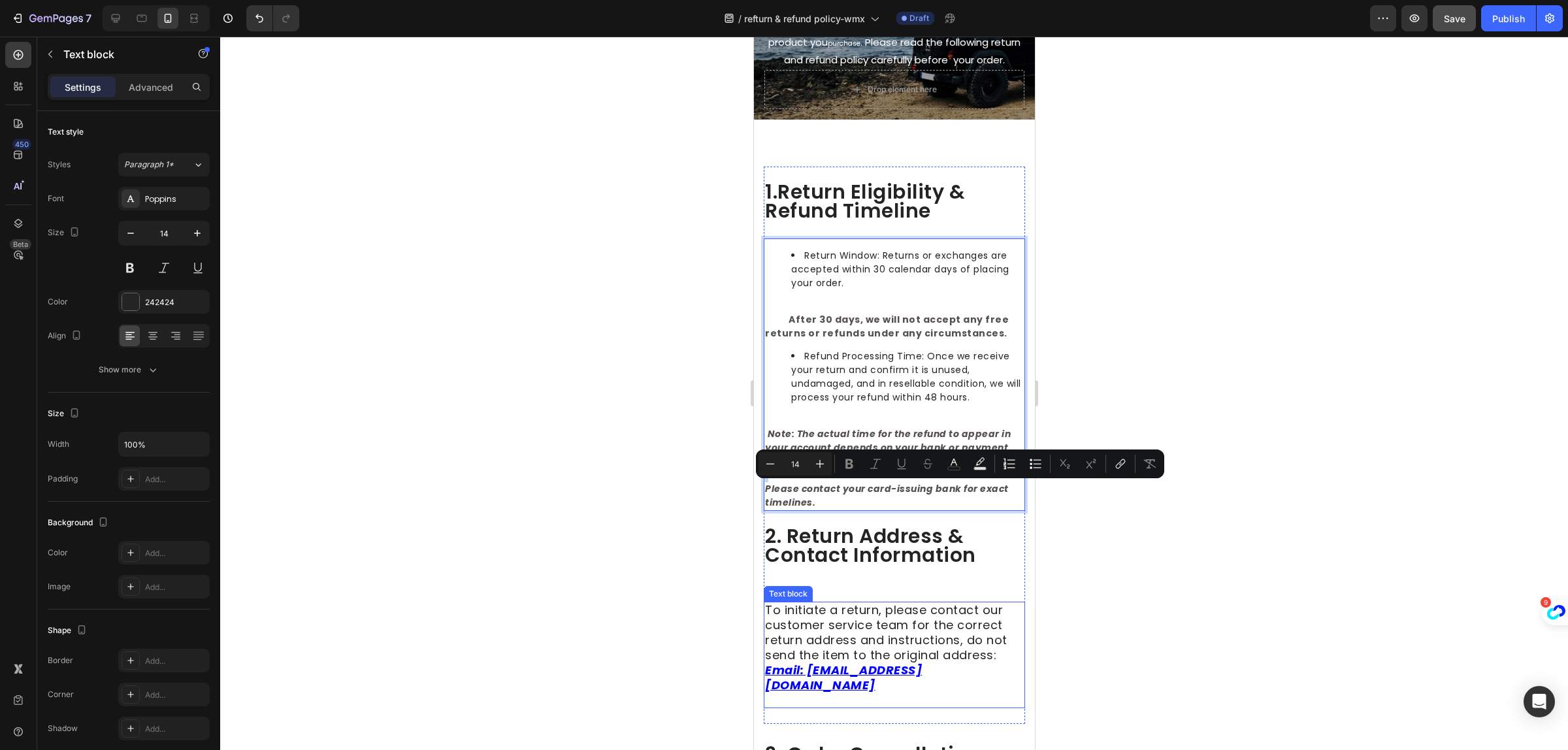
click at [822, 642] on span "To initiate a return, please contact our customer service team for the correct …" at bounding box center [885, 633] width 242 height 62
click at [823, 642] on span "To initiate a return, please contact our customer service team for the correct …" at bounding box center [885, 633] width 242 height 62
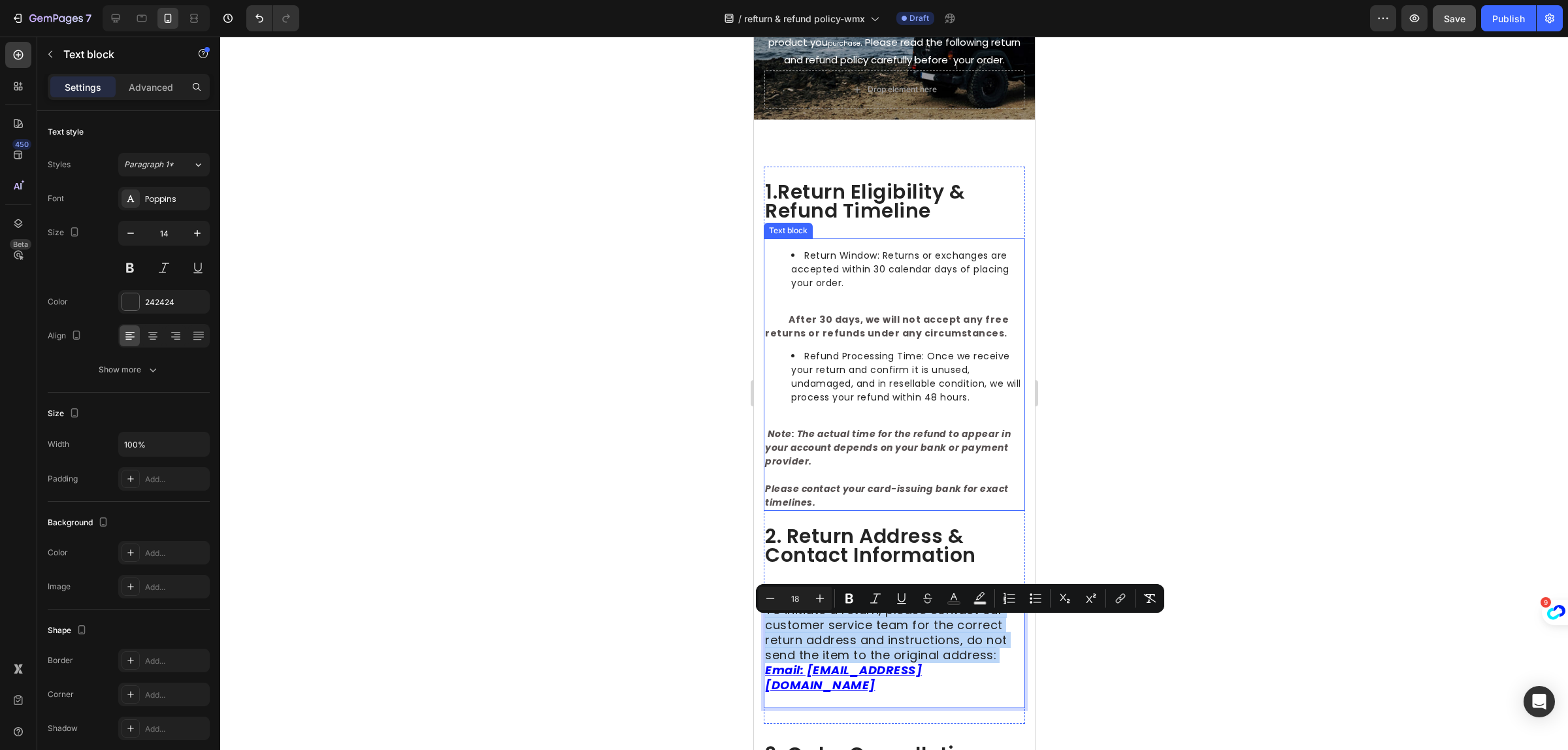
click at [852, 510] on p "Please contact your card-issuing bank for exact timelines." at bounding box center [894, 496] width 259 height 28
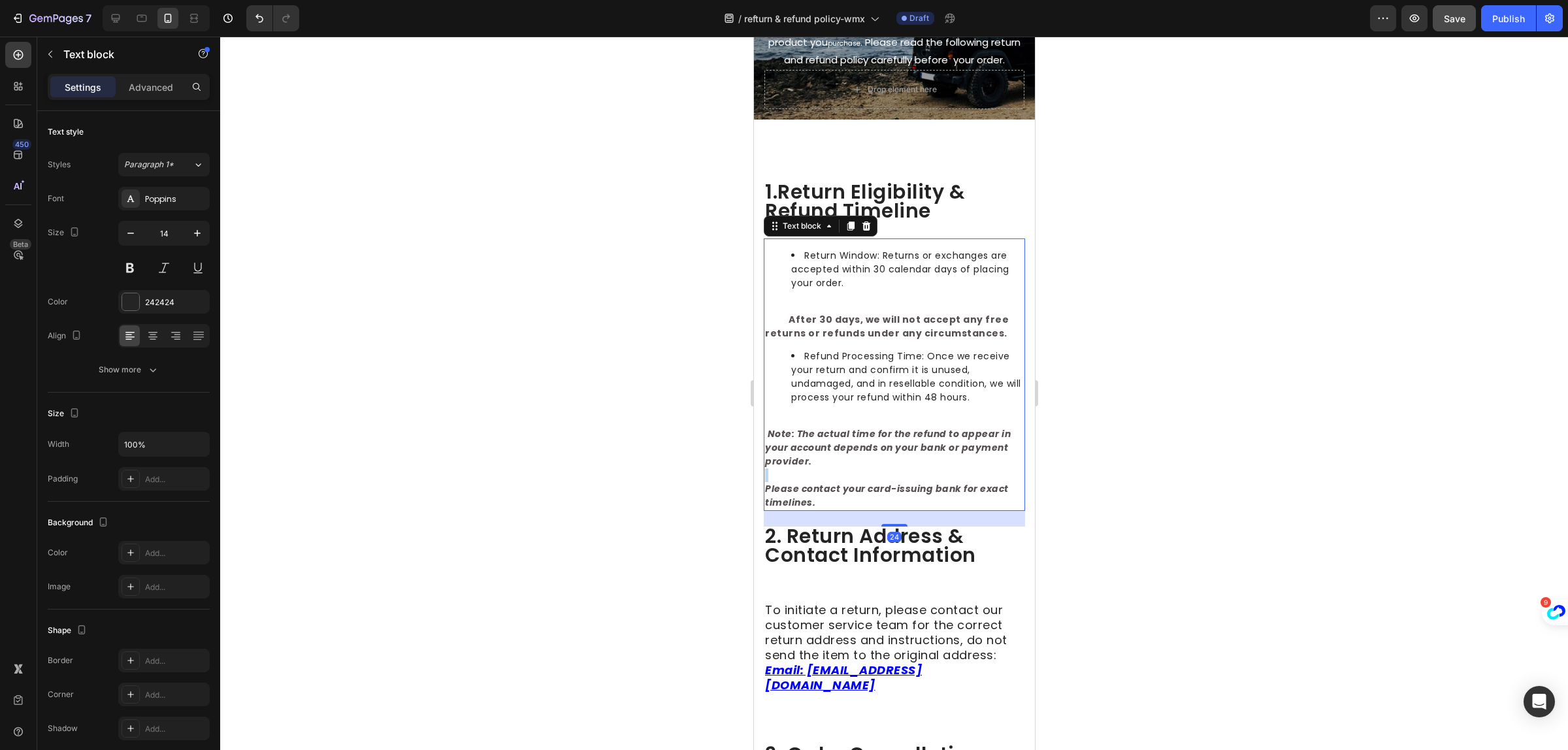
click at [871, 482] on p "Rich Text Editor. Editing area: main" at bounding box center [894, 475] width 259 height 14
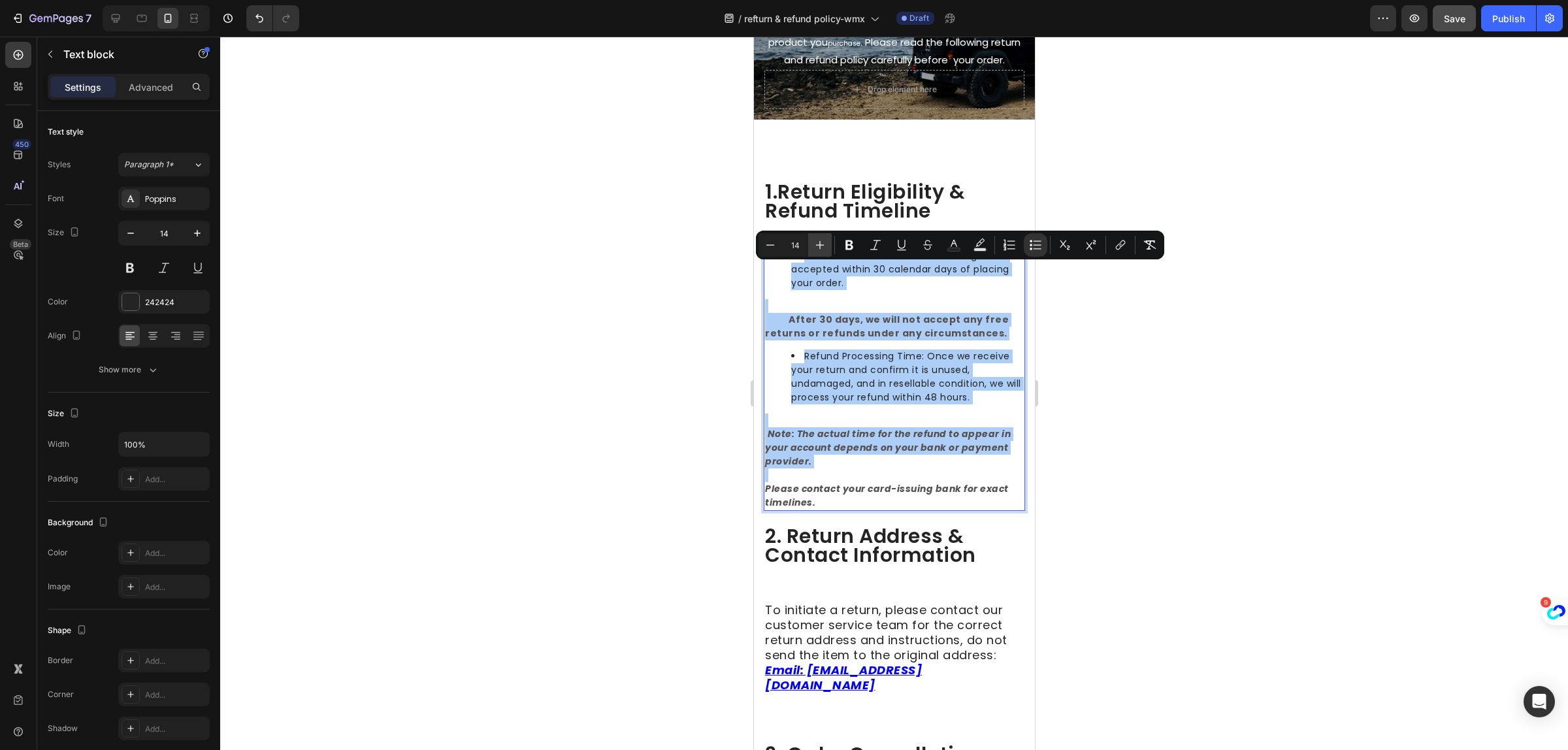
click at [817, 244] on icon "Editor contextual toolbar" at bounding box center [820, 245] width 13 height 13
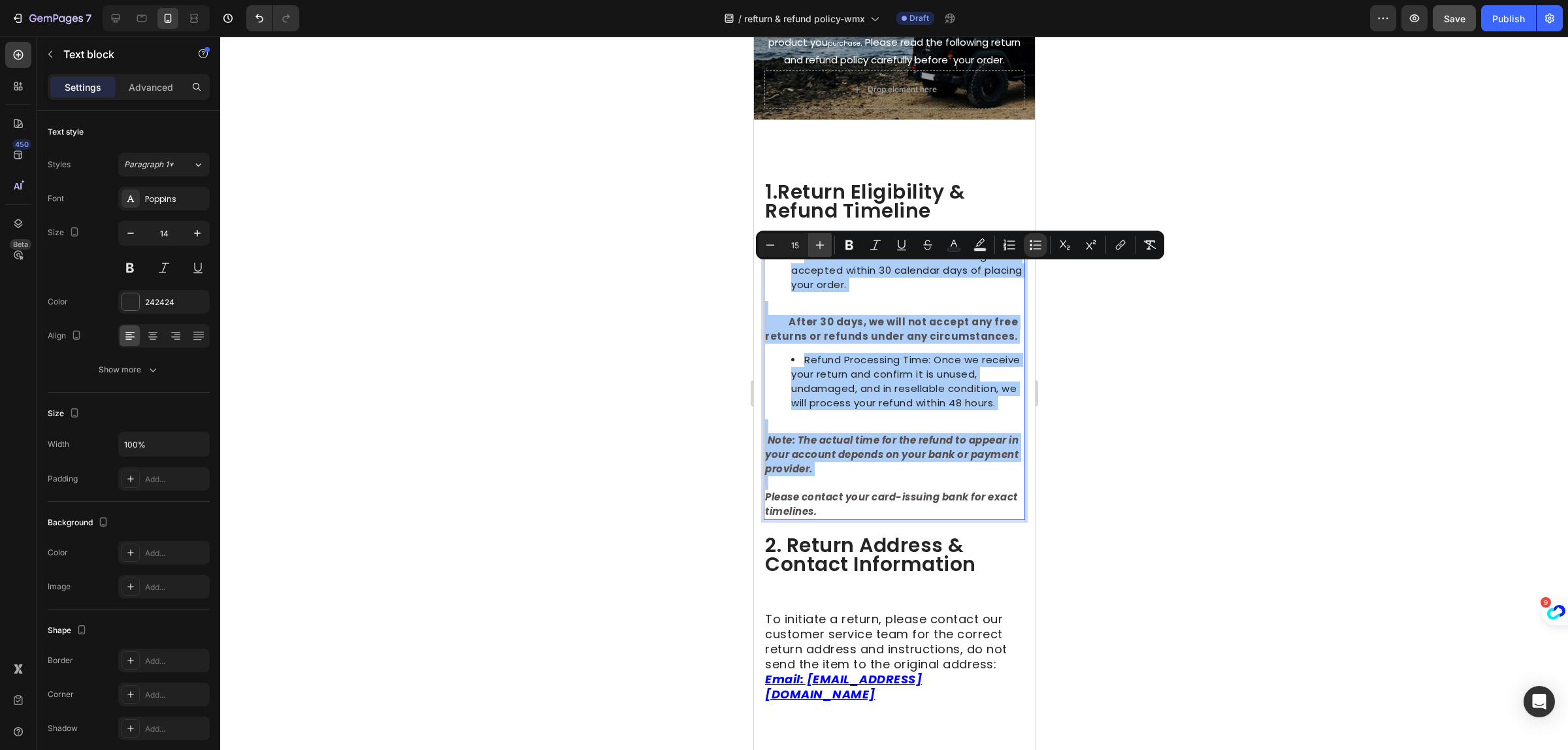
click at [817, 244] on icon "Editor contextual toolbar" at bounding box center [820, 245] width 13 height 13
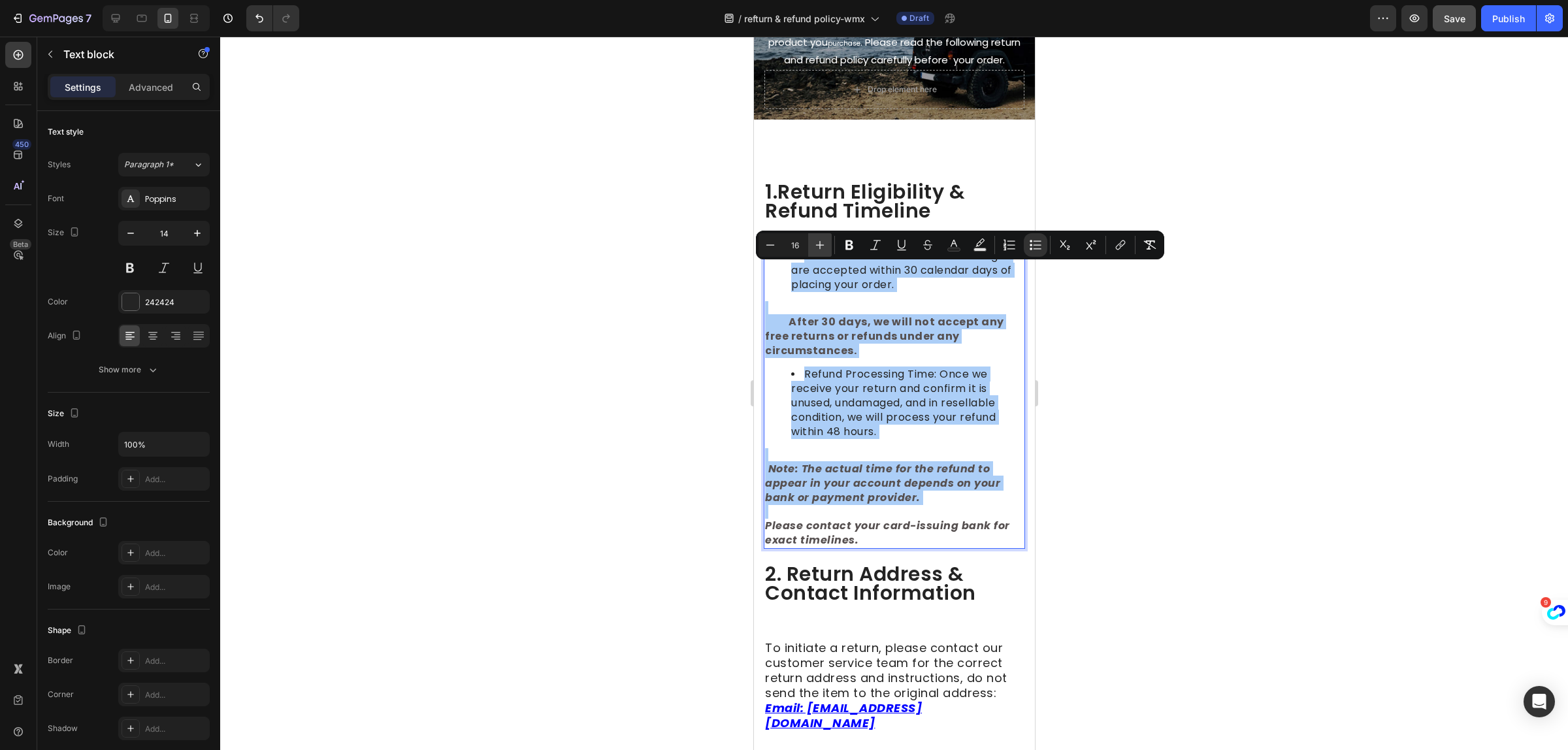
click at [817, 244] on icon "Editor contextual toolbar" at bounding box center [820, 245] width 13 height 13
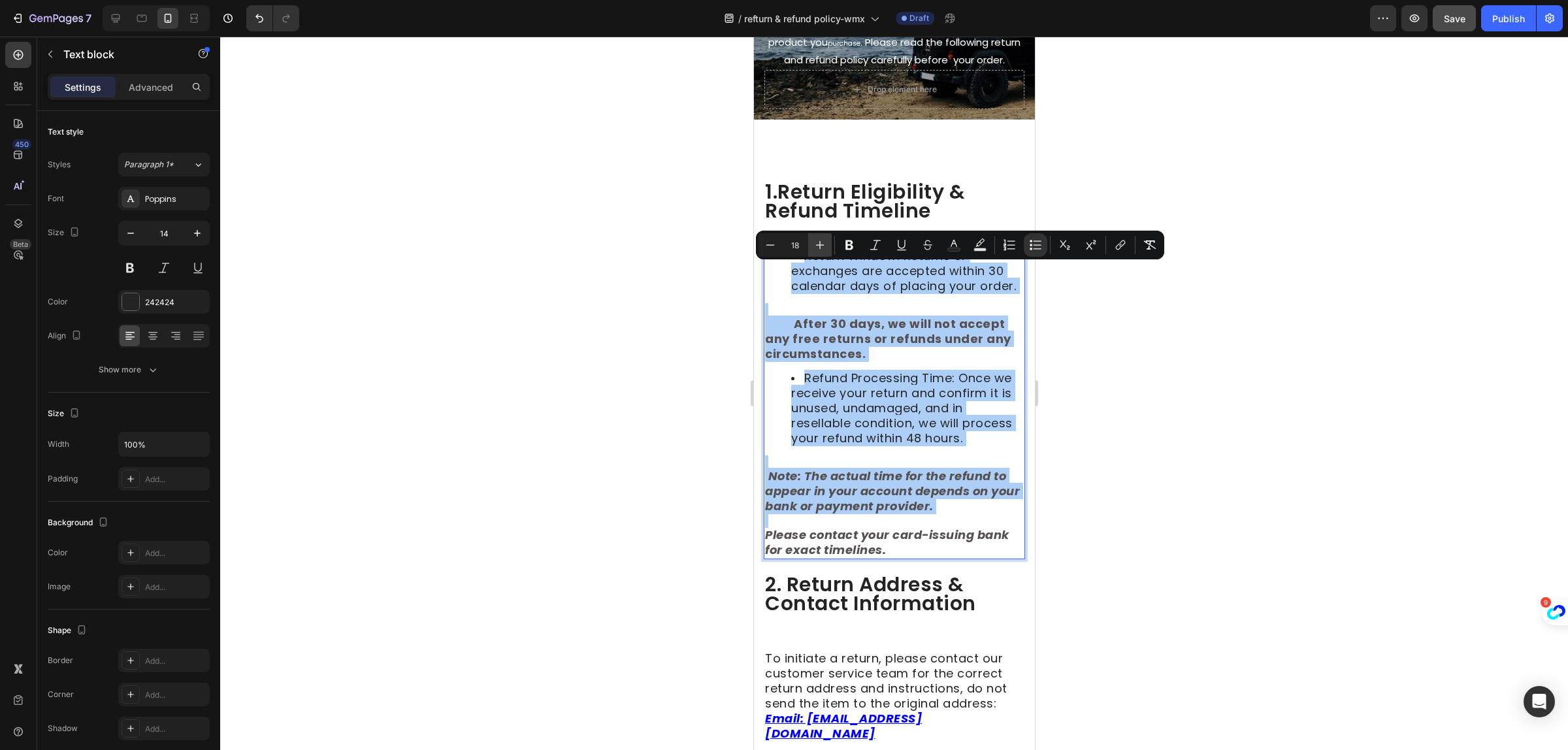
click at [817, 244] on icon "Editor contextual toolbar" at bounding box center [820, 245] width 13 height 13
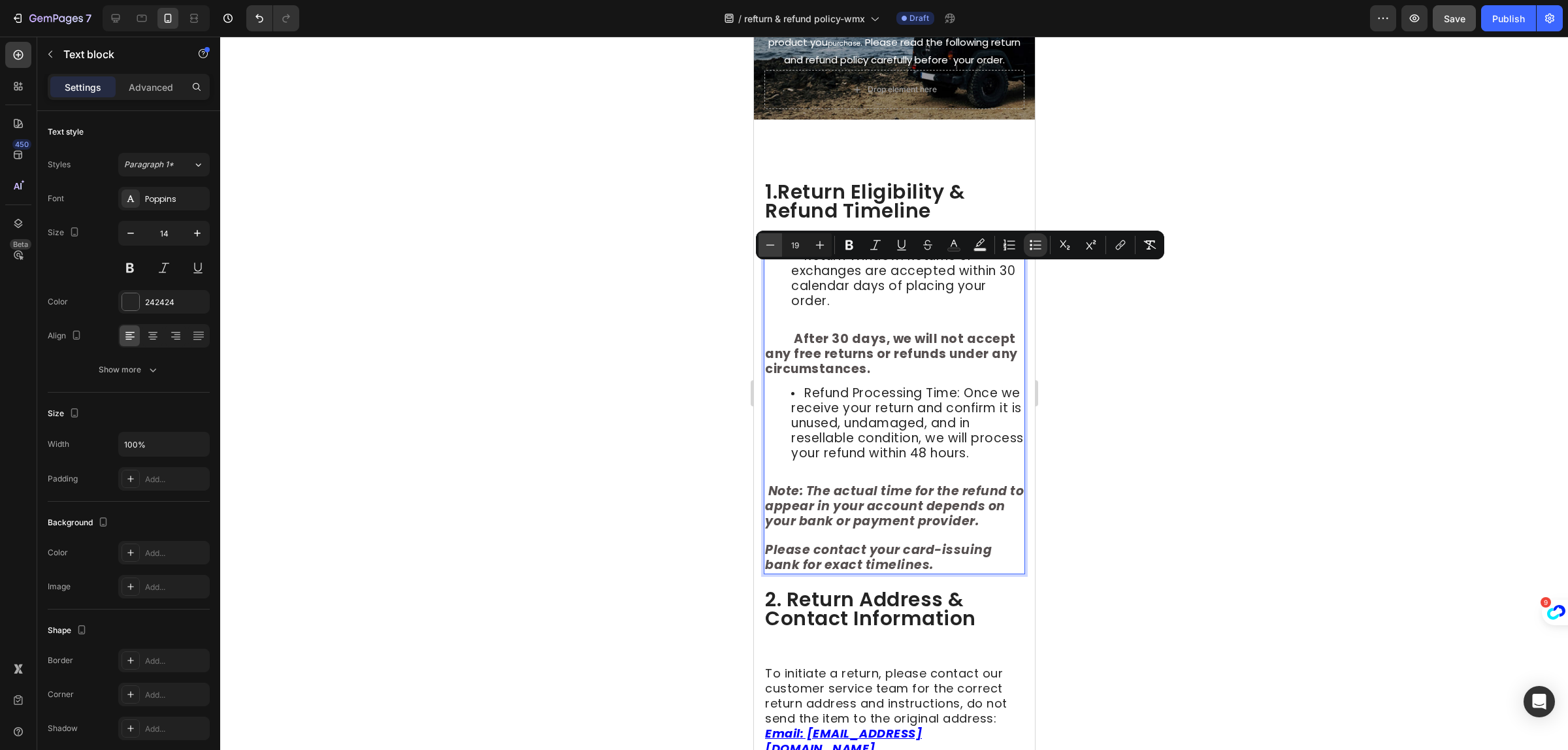
click at [764, 244] on icon "Editor contextual toolbar" at bounding box center [770, 245] width 13 height 13
type input "18"
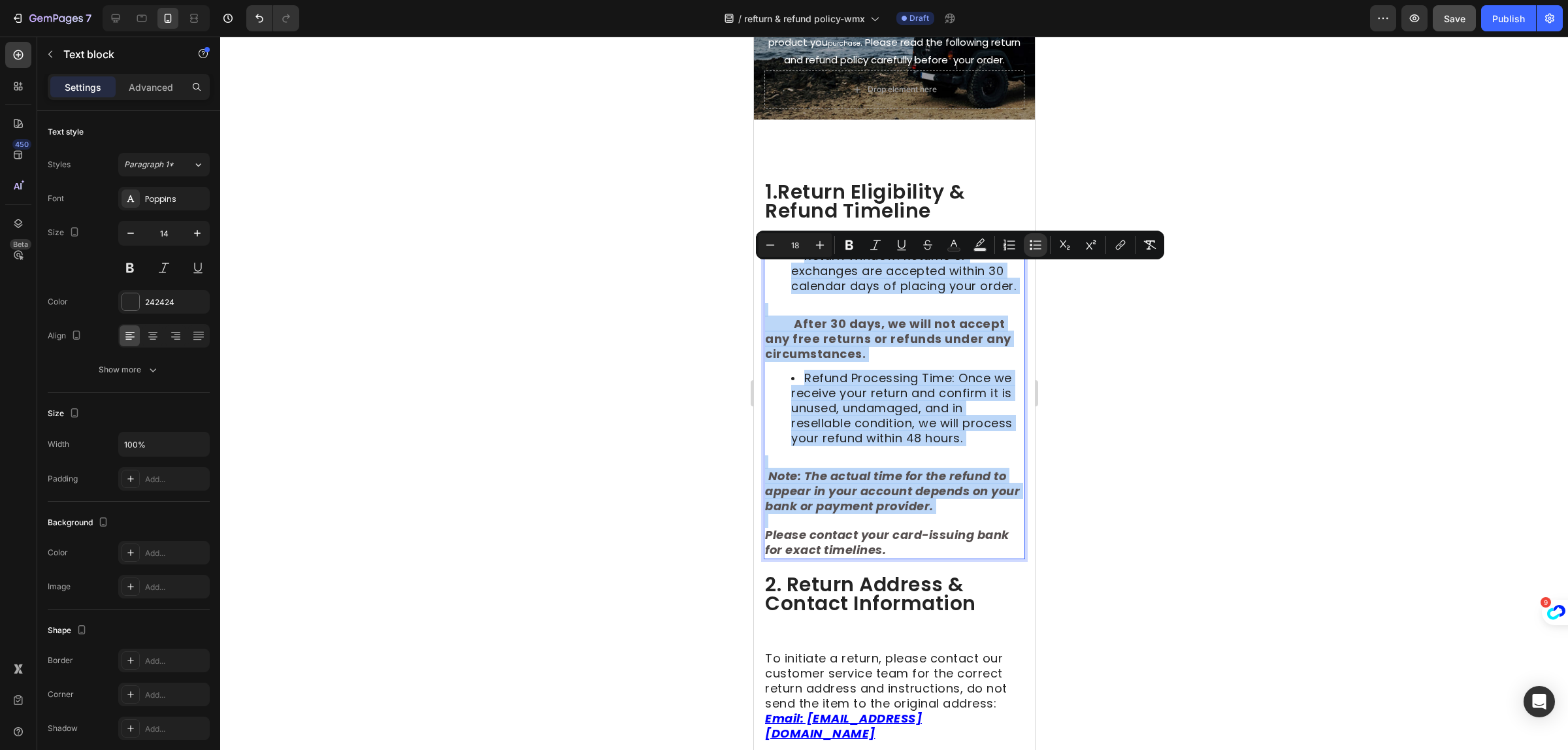
click at [964, 358] on strong "After 30 days, we will not accept any free returns or refunds under any circums…" at bounding box center [887, 339] width 246 height 47
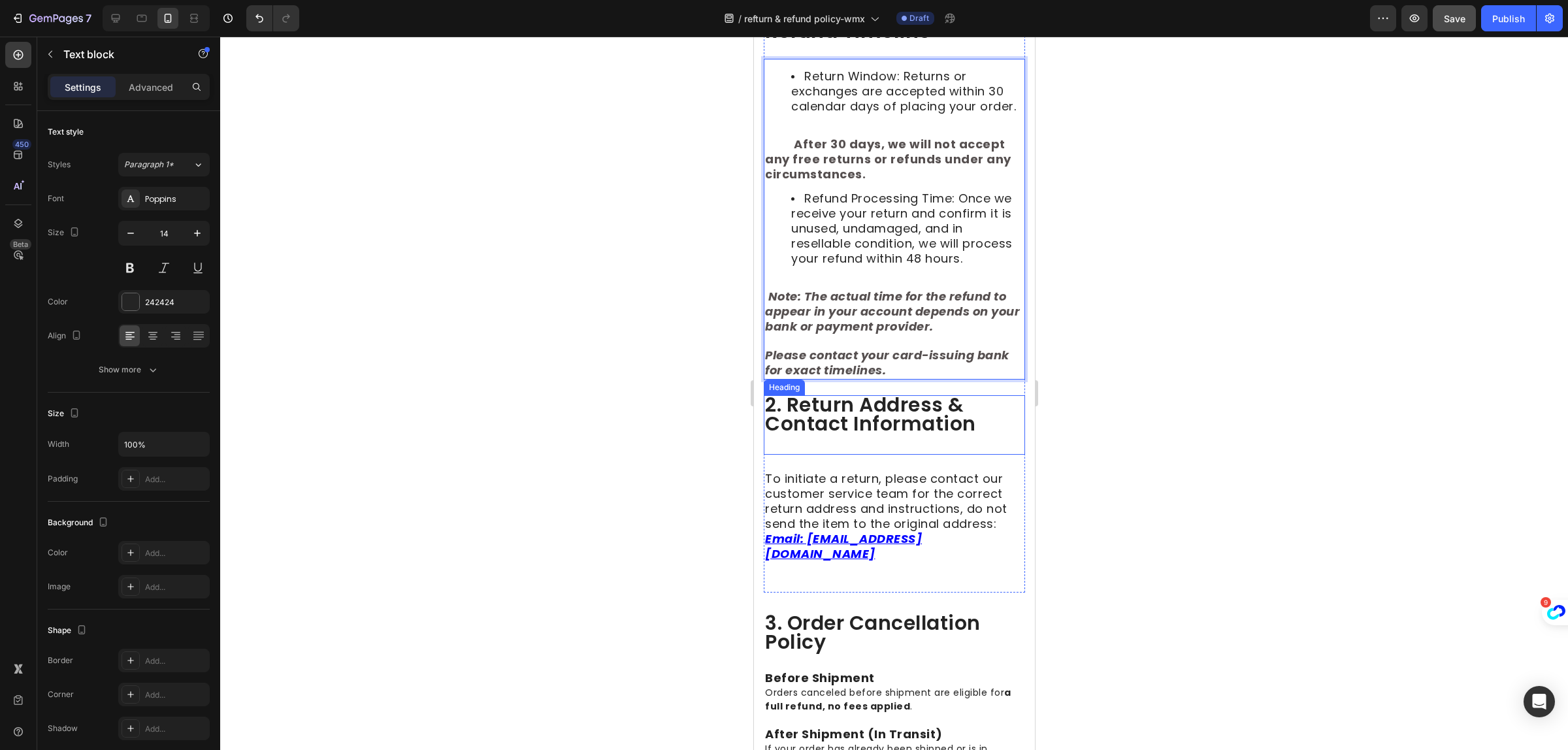
scroll to position [408, 0]
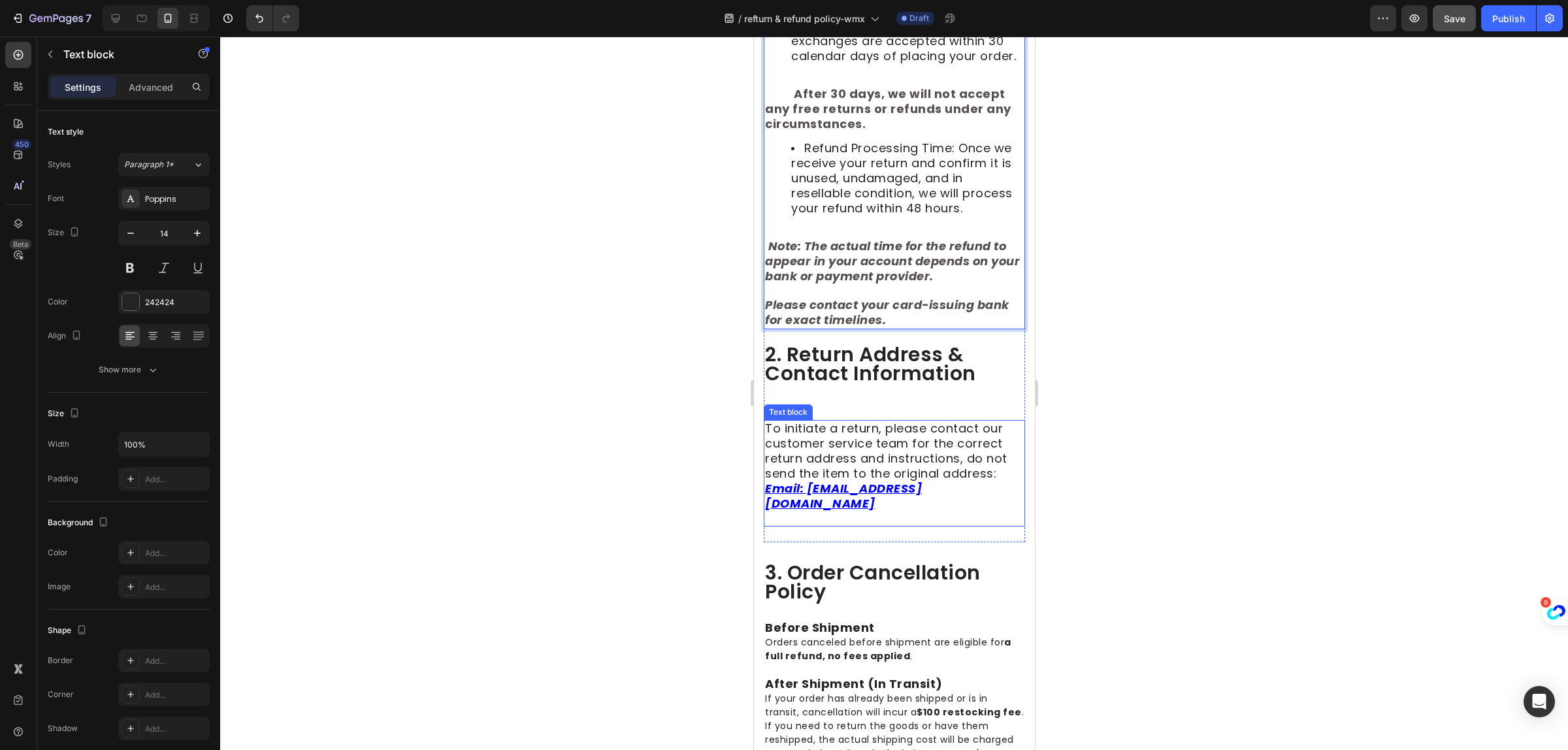
click at [865, 481] on span "To initiate a return, please contact our customer service team for the correct …" at bounding box center [885, 451] width 242 height 62
click at [866, 481] on span "To initiate a return, please contact our customer service team for the correct …" at bounding box center [885, 451] width 242 height 62
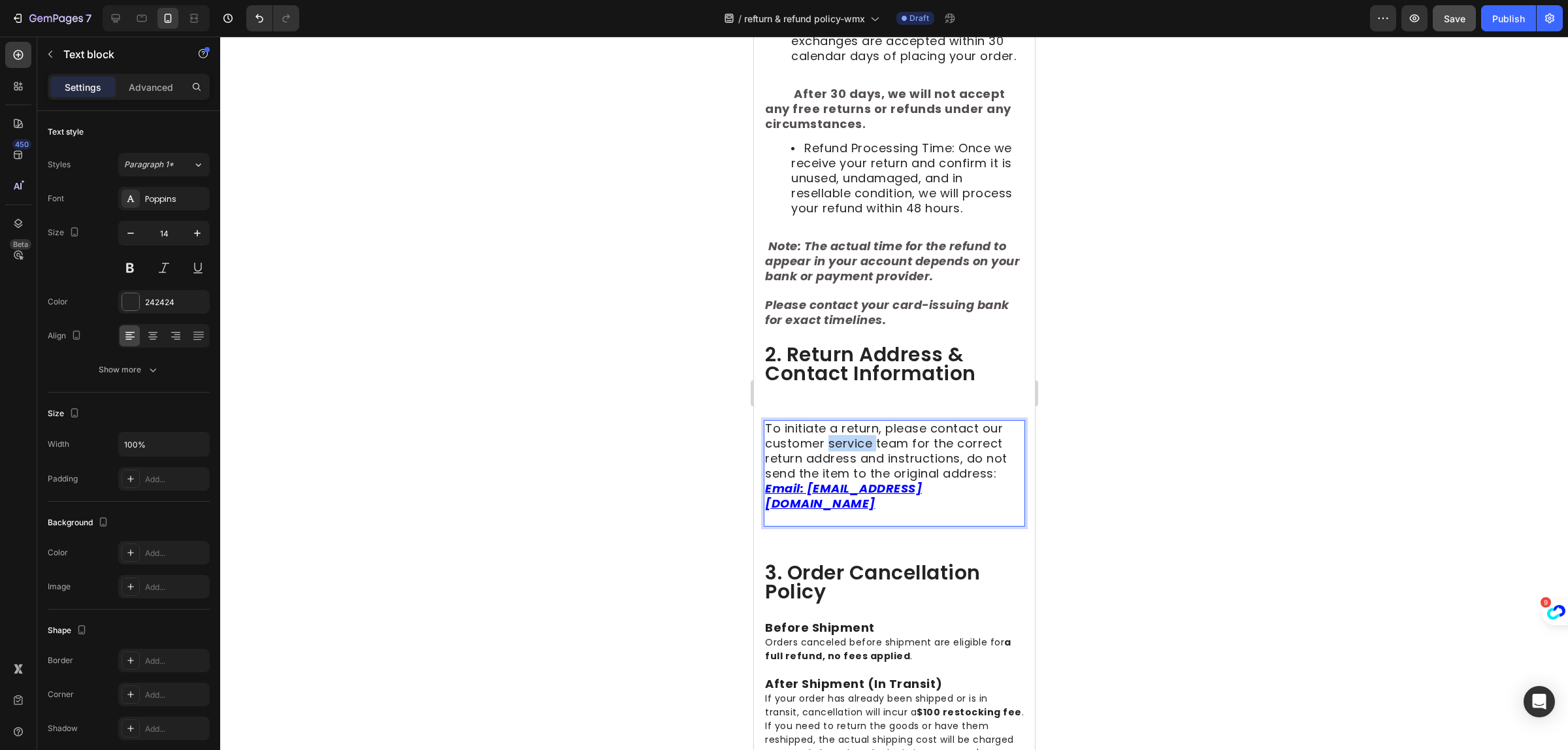
click at [866, 481] on span "To initiate a return, please contact our customer service team for the correct …" at bounding box center [885, 451] width 242 height 62
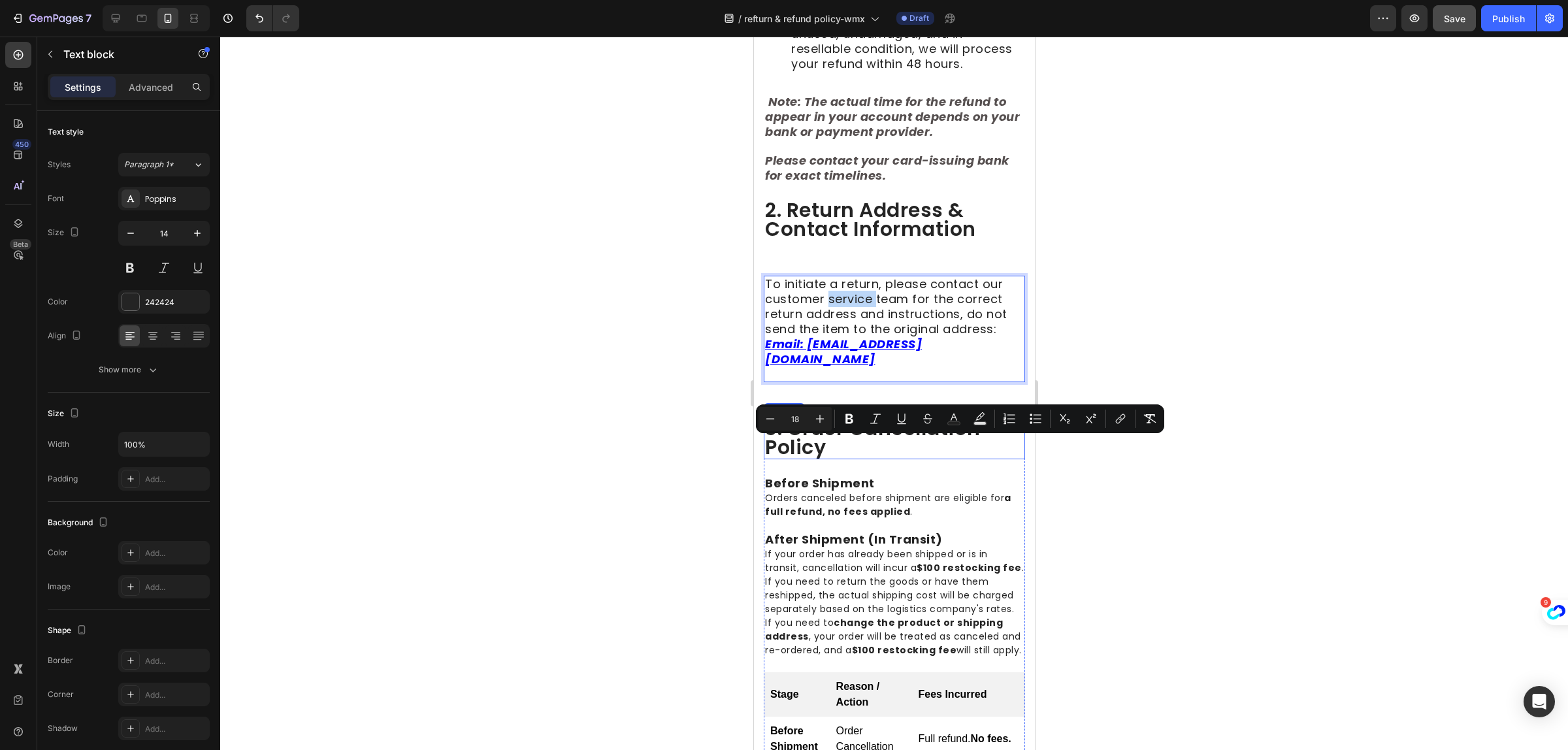
scroll to position [653, 0]
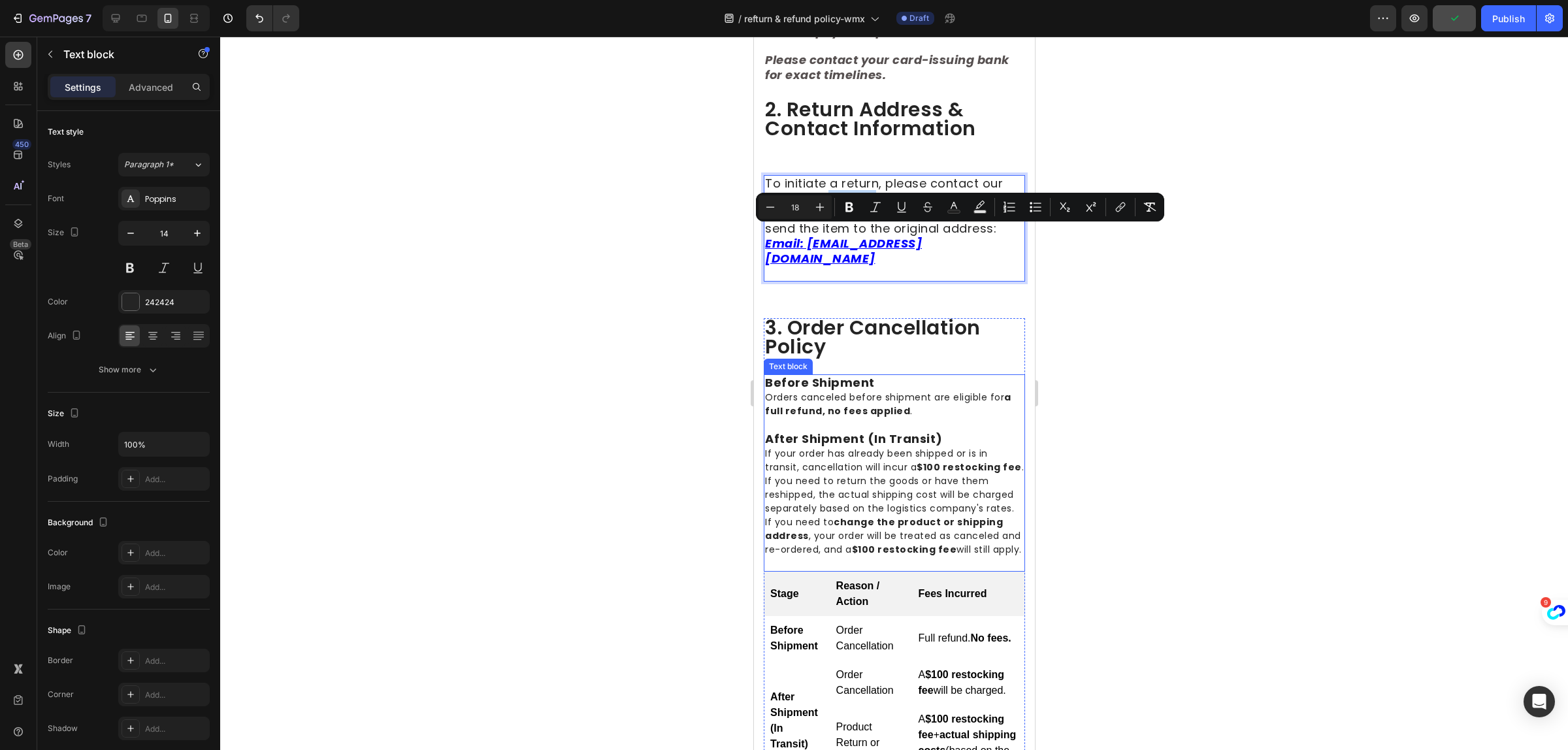
click at [876, 510] on p "If your order has already been shipped or is in transit, cancellation will incu…" at bounding box center [894, 481] width 259 height 68
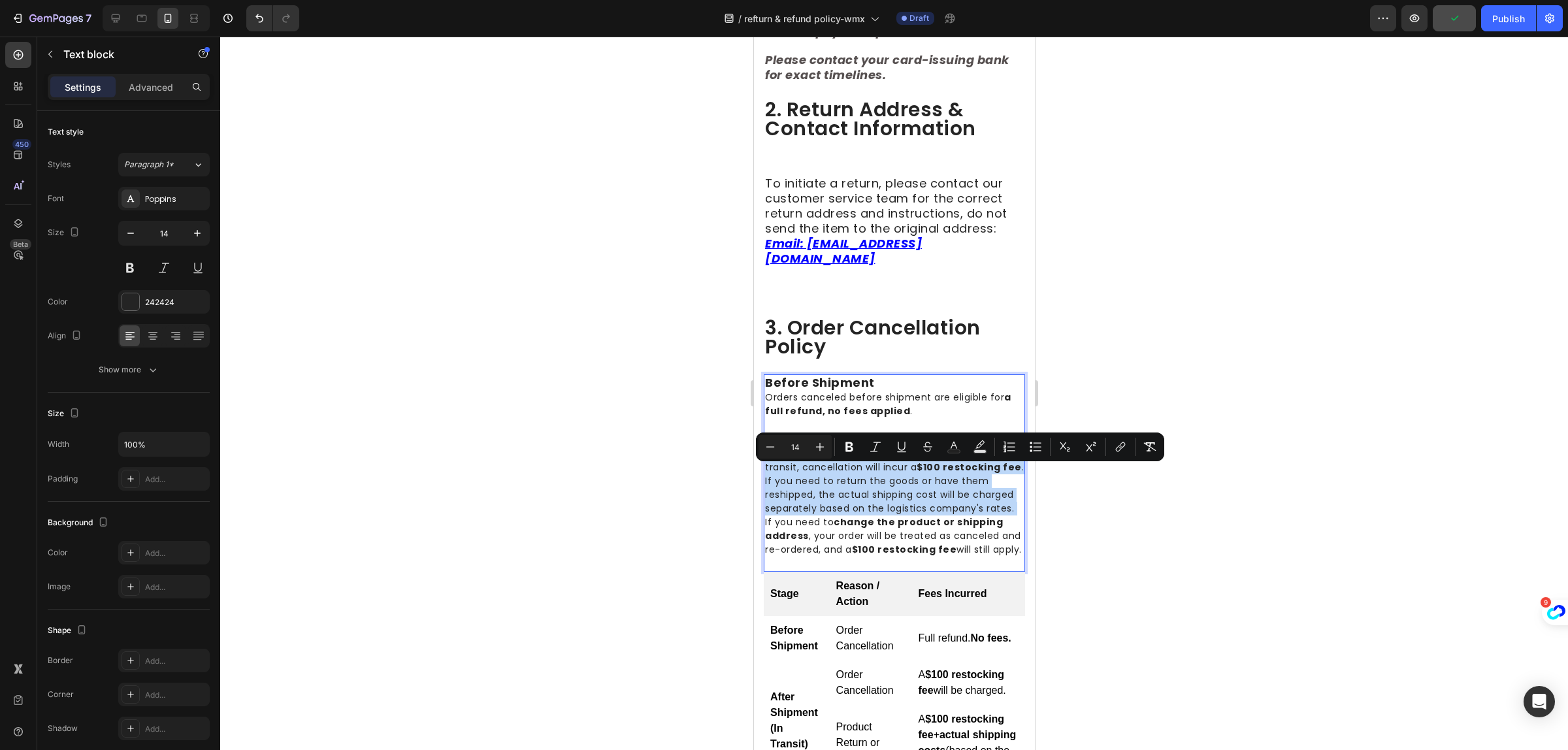
type input "18"
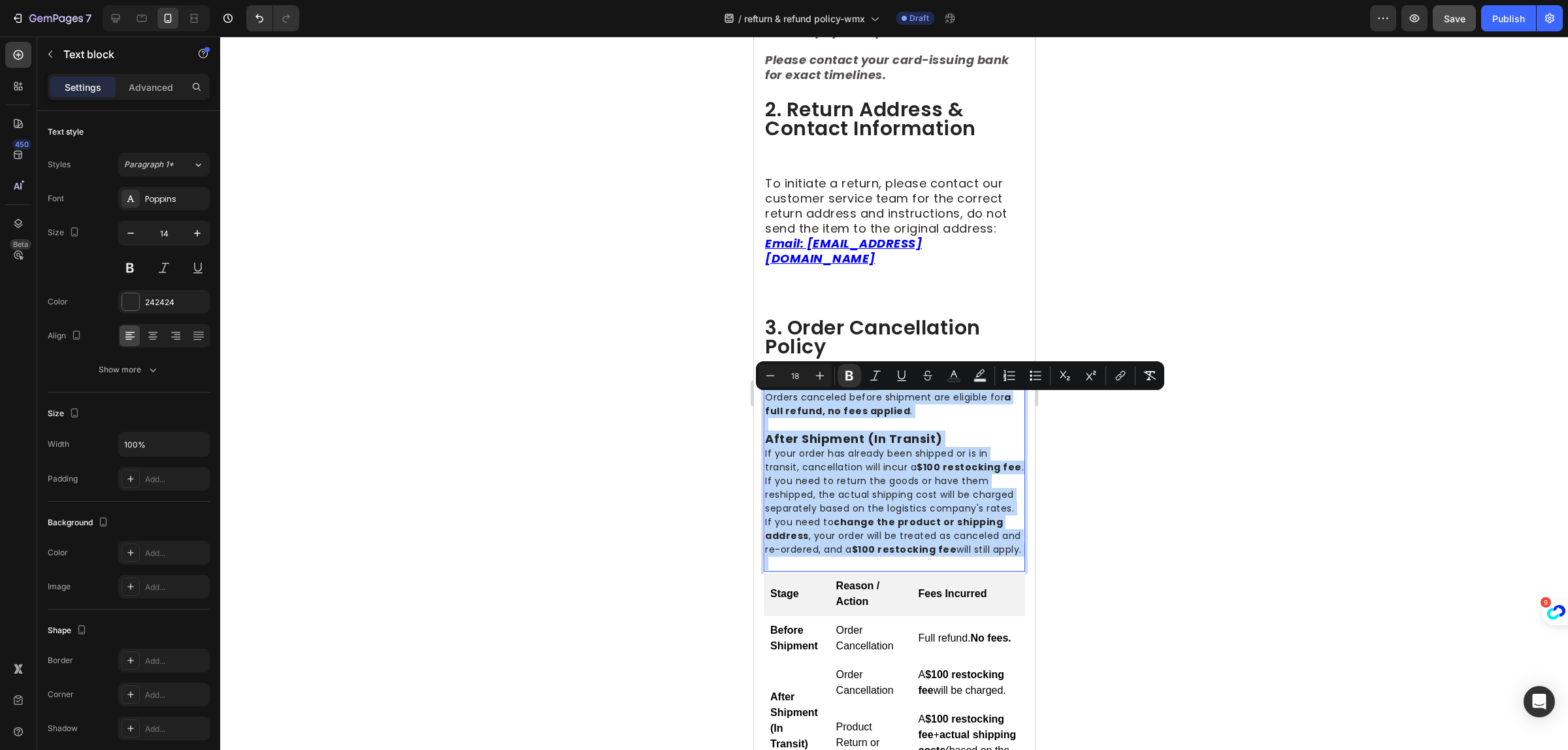
type input "14"
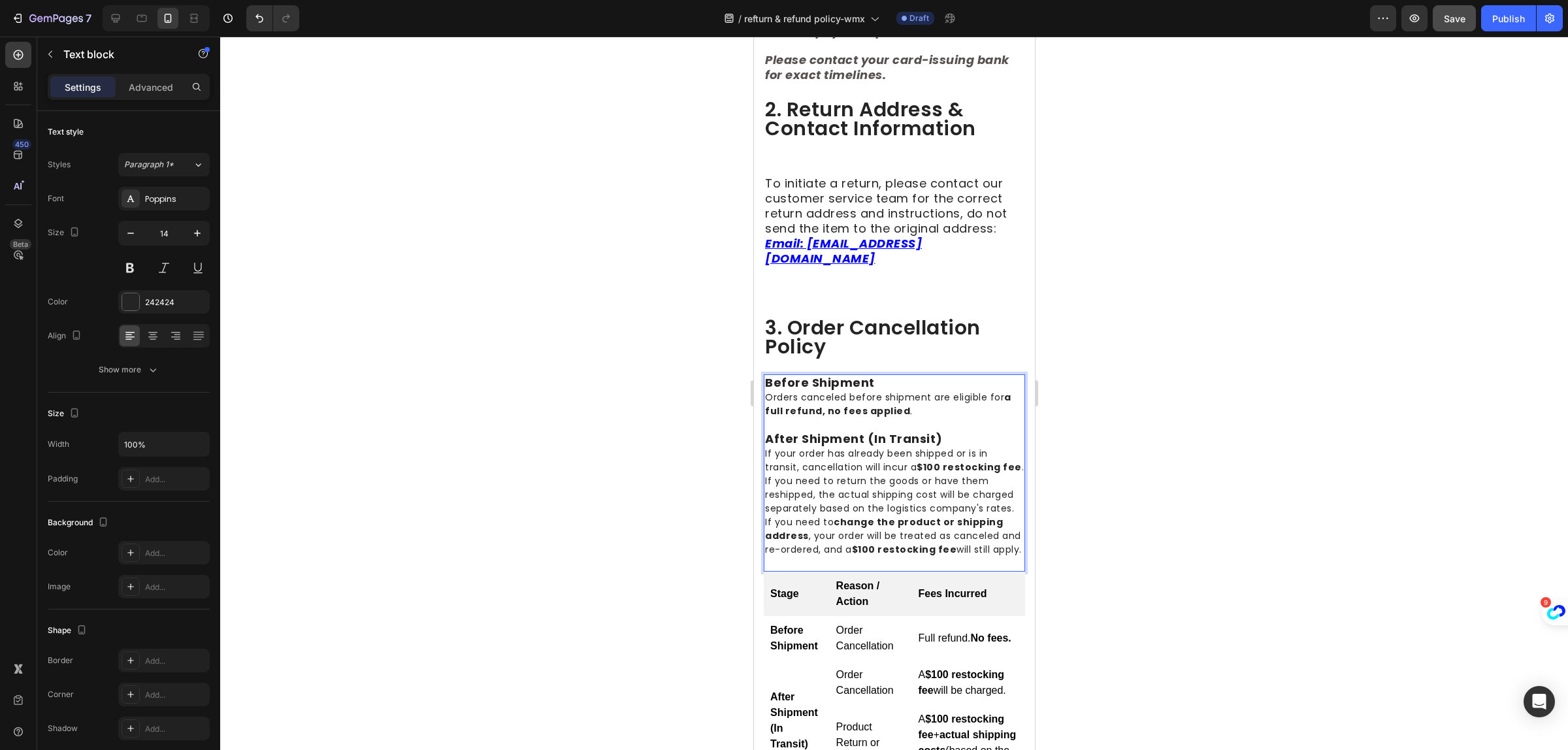
drag, startPoint x: 871, startPoint y: 561, endPoint x: 871, endPoint y: 521, distance: 40.0
click at [871, 516] on p "If your order has already been shipped or is in transit, cancellation will incu…" at bounding box center [894, 481] width 259 height 68
click at [861, 506] on p "If your order has already been shipped or is in transit, cancellation will incu…" at bounding box center [894, 481] width 259 height 68
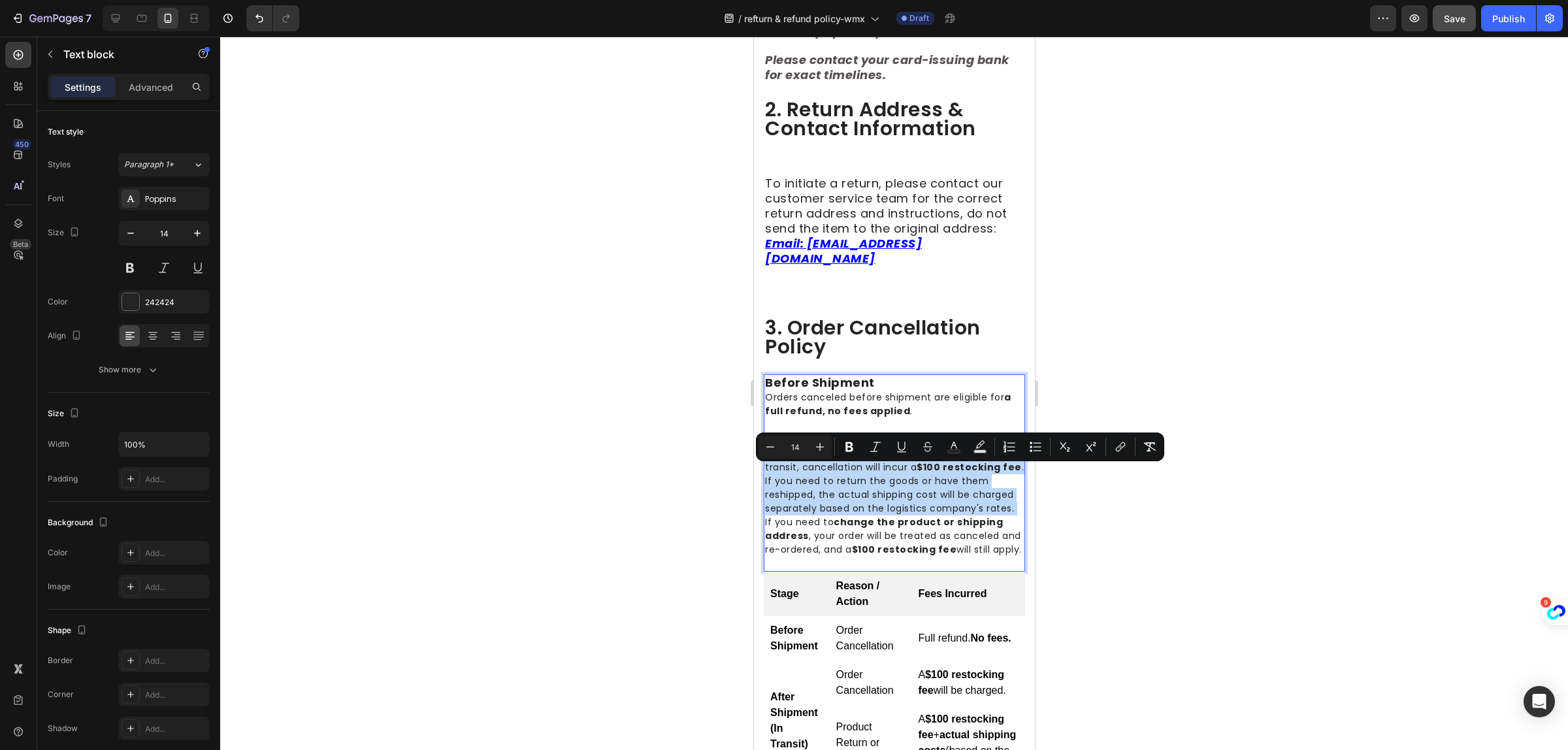
click at [861, 506] on p "If your order has already been shipped or is in transit, cancellation will incu…" at bounding box center [894, 481] width 259 height 68
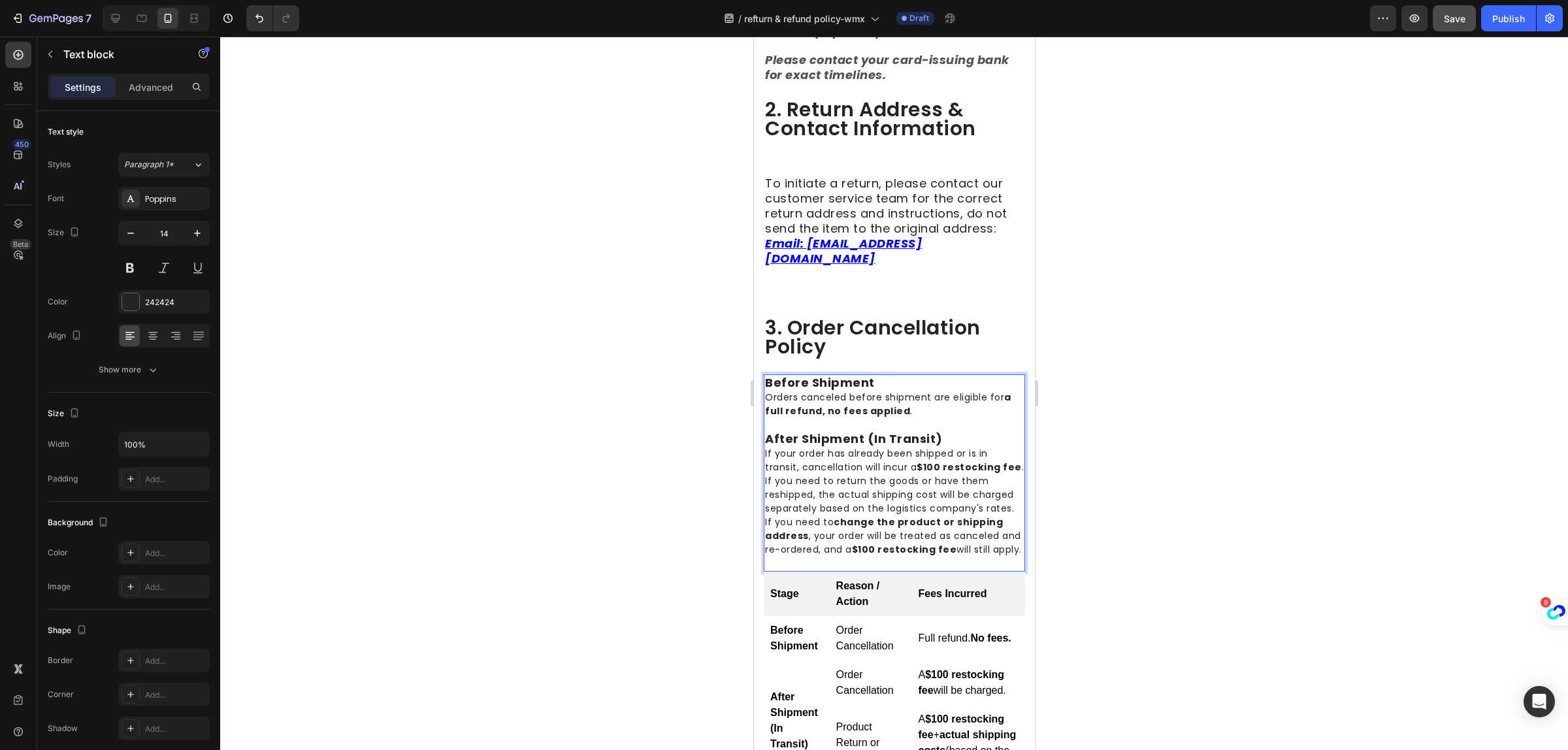
click at [841, 516] on p "If your order has already been shipped or is in transit, cancellation will incu…" at bounding box center [894, 481] width 259 height 68
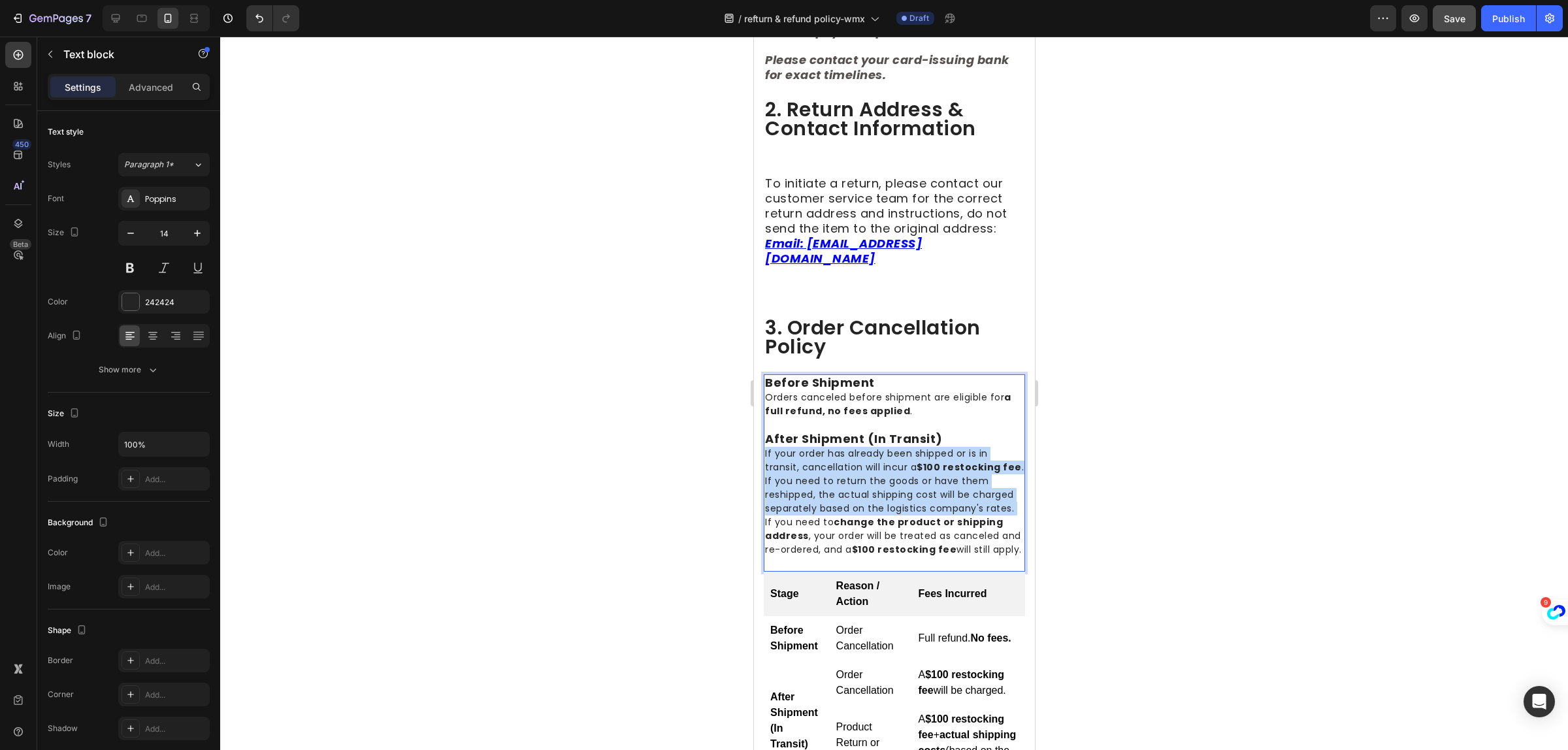
click at [842, 516] on p "If your order has already been shipped or is in transit, cancellation will incu…" at bounding box center [894, 481] width 259 height 68
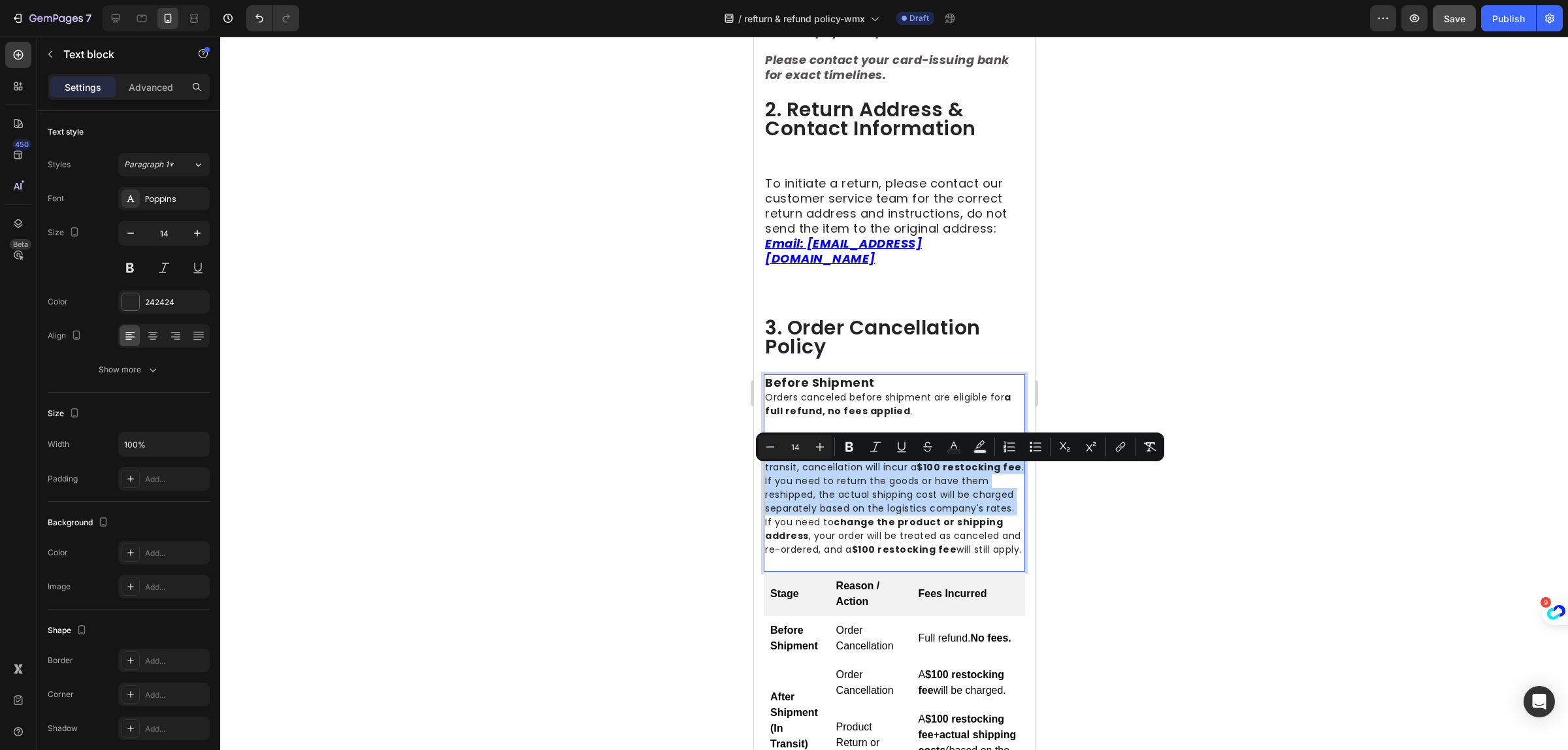
type input "18"
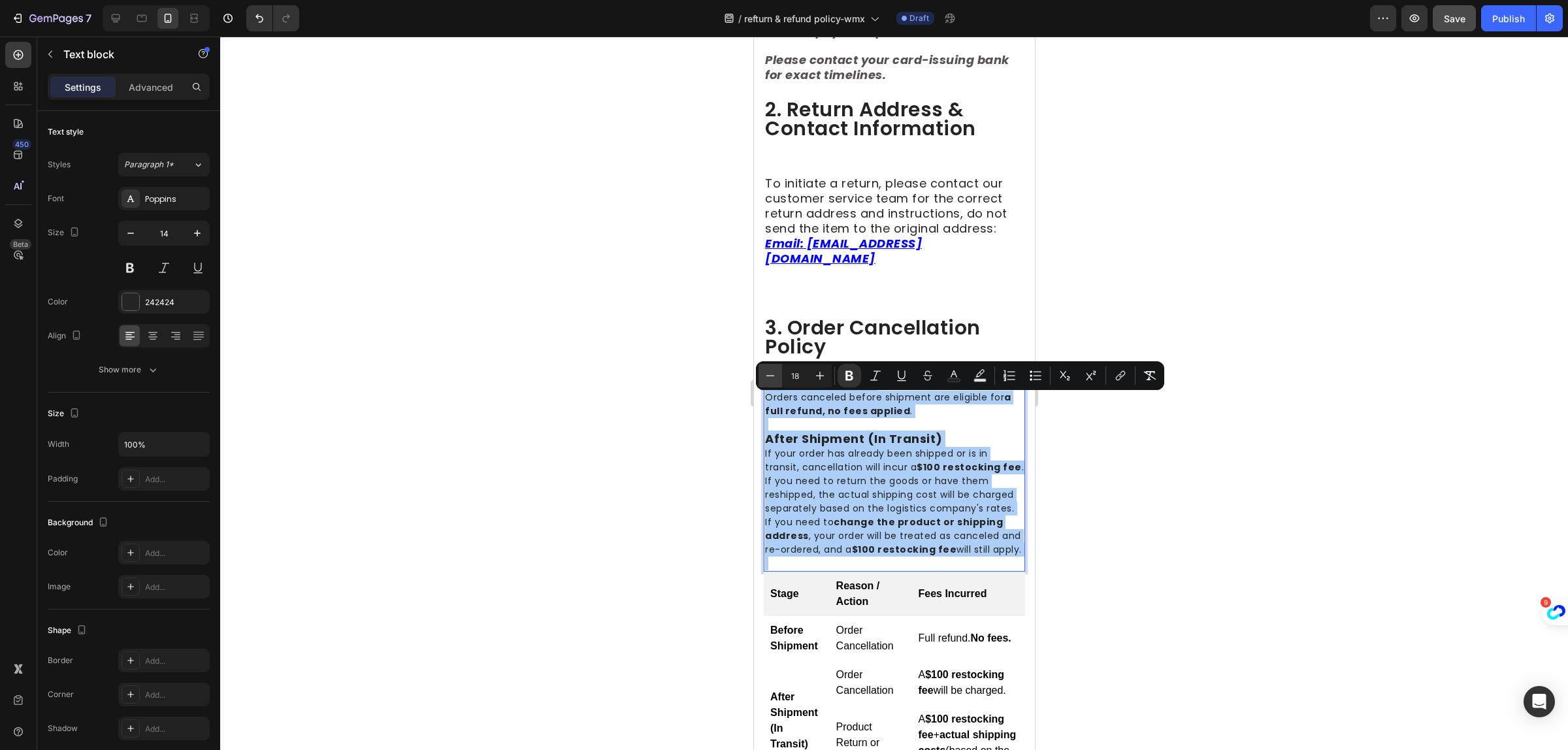
click at [772, 379] on icon "Editor contextual toolbar" at bounding box center [770, 376] width 13 height 13
drag, startPoint x: 772, startPoint y: 379, endPoint x: 792, endPoint y: 379, distance: 20.0
click at [772, 379] on icon "Editor contextual toolbar" at bounding box center [770, 376] width 13 height 13
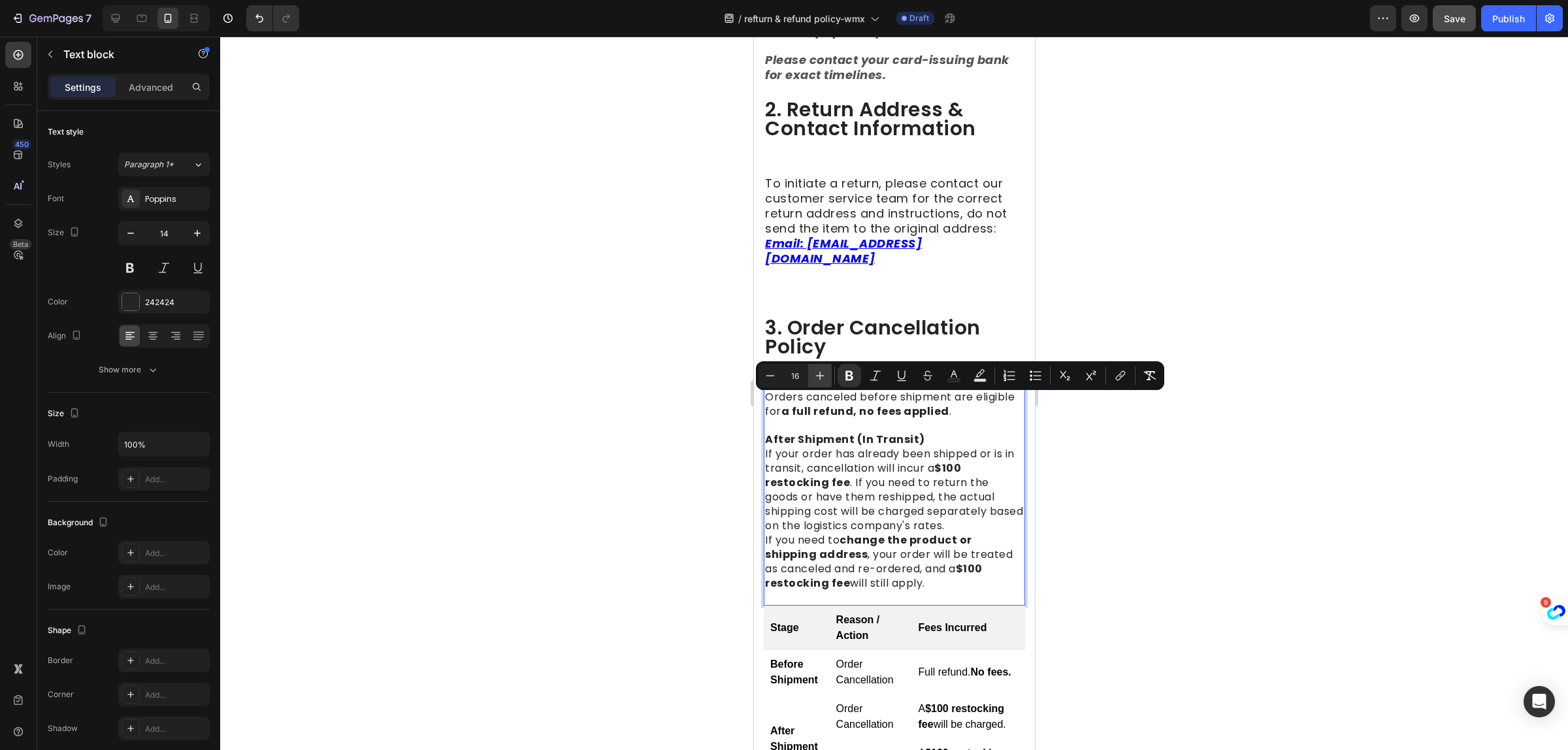
click at [825, 380] on icon "Editor contextual toolbar" at bounding box center [820, 376] width 13 height 13
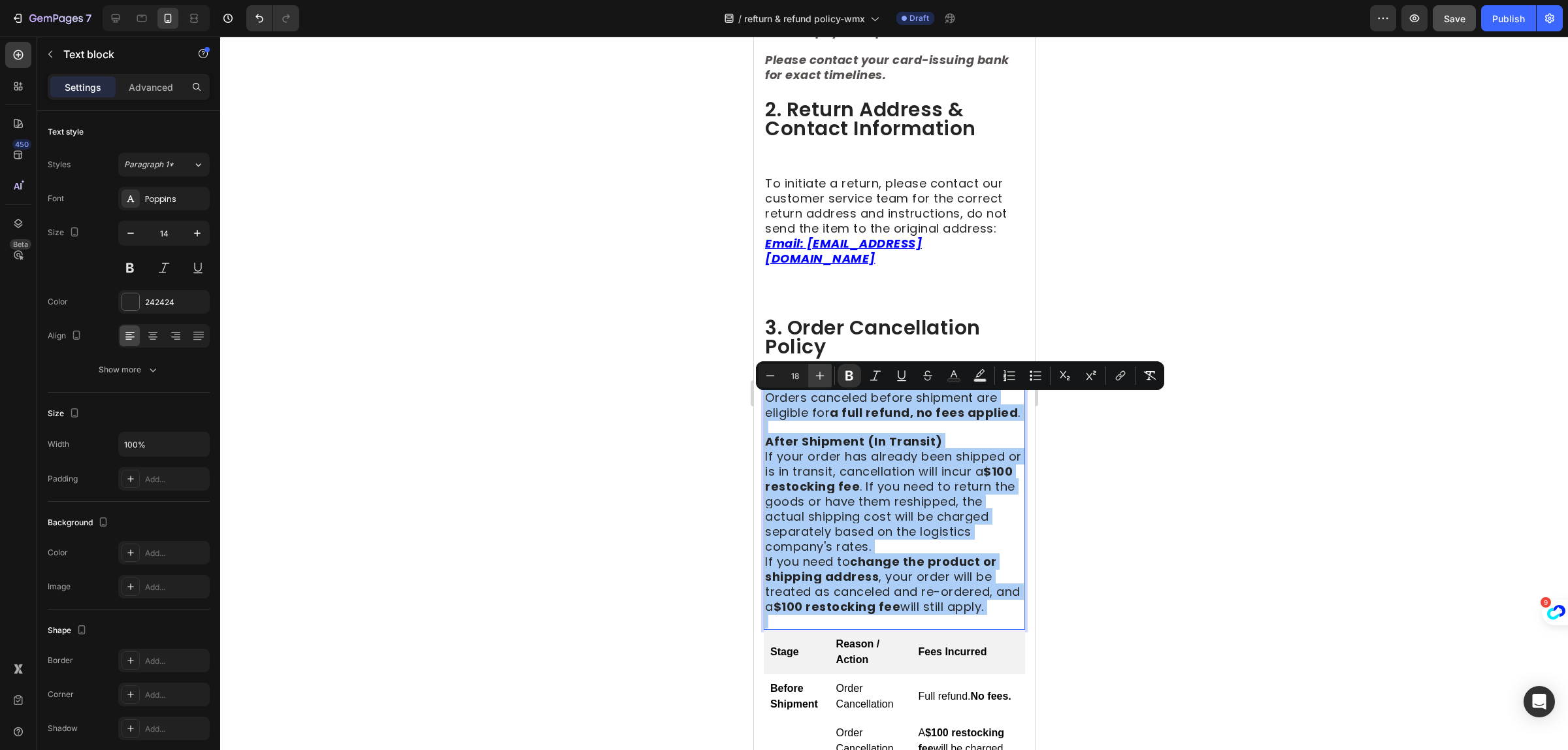
click at [825, 380] on icon "Editor contextual toolbar" at bounding box center [820, 376] width 13 height 13
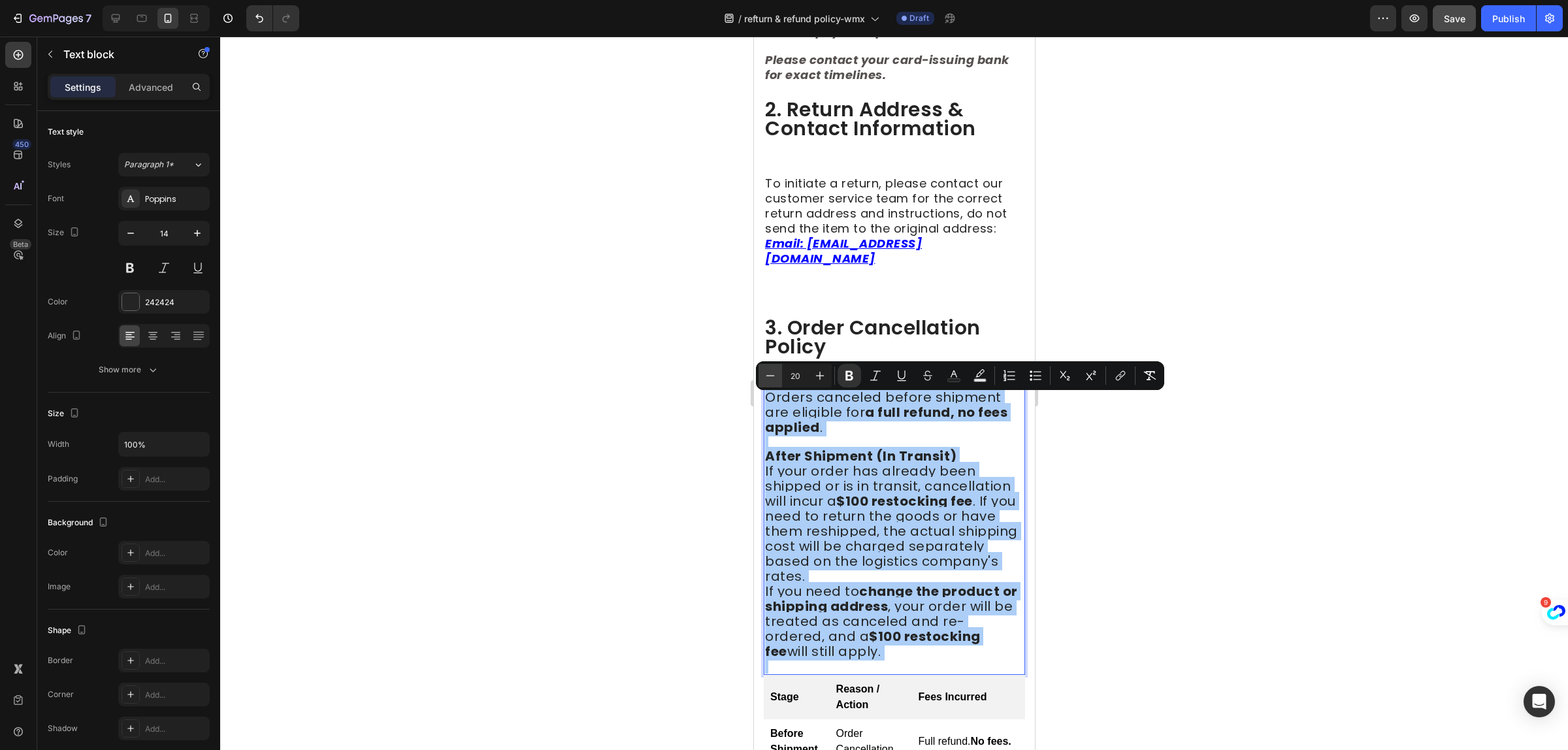
click at [769, 378] on icon "Editor contextual toolbar" at bounding box center [770, 376] width 13 height 13
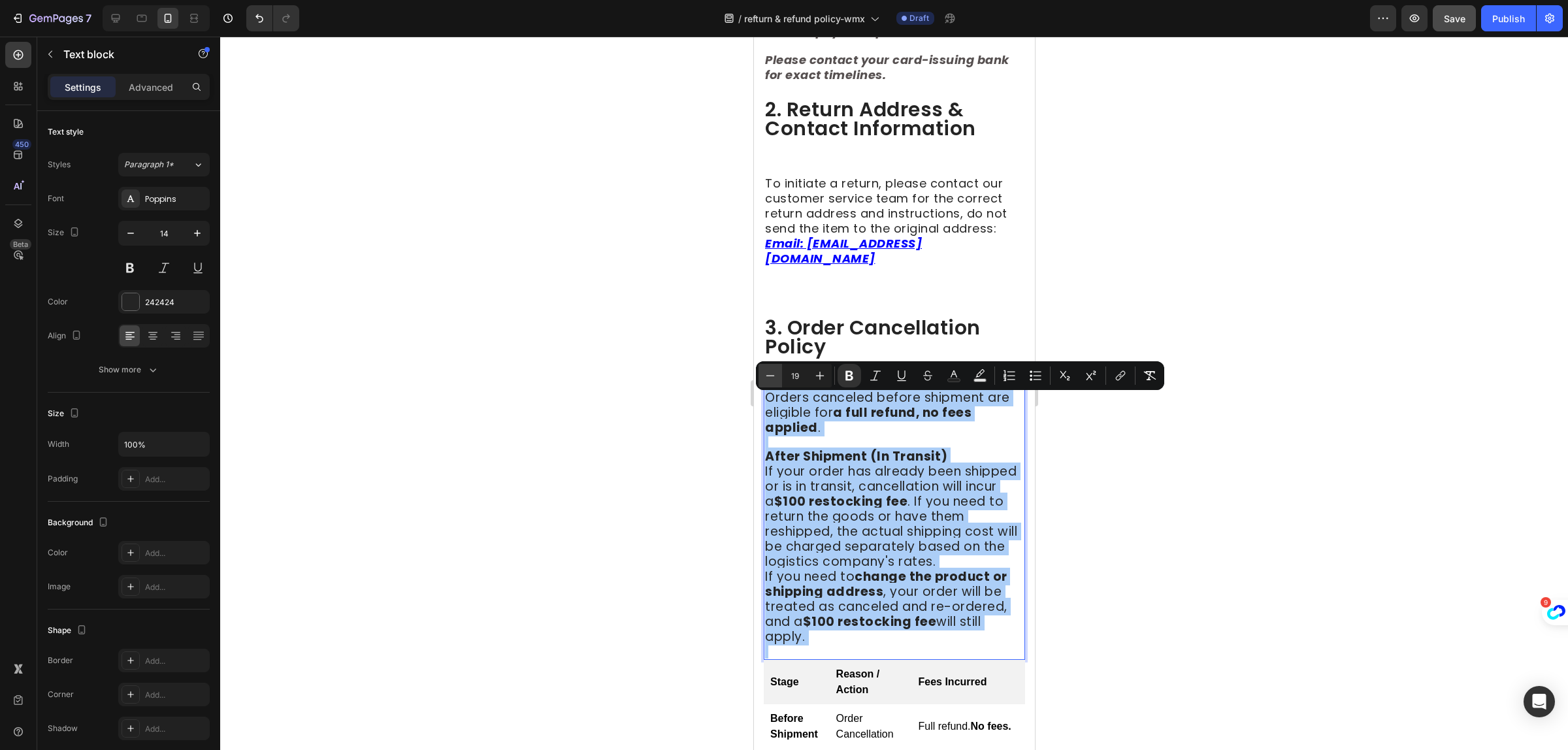
click at [765, 376] on icon "Editor contextual toolbar" at bounding box center [770, 376] width 13 height 13
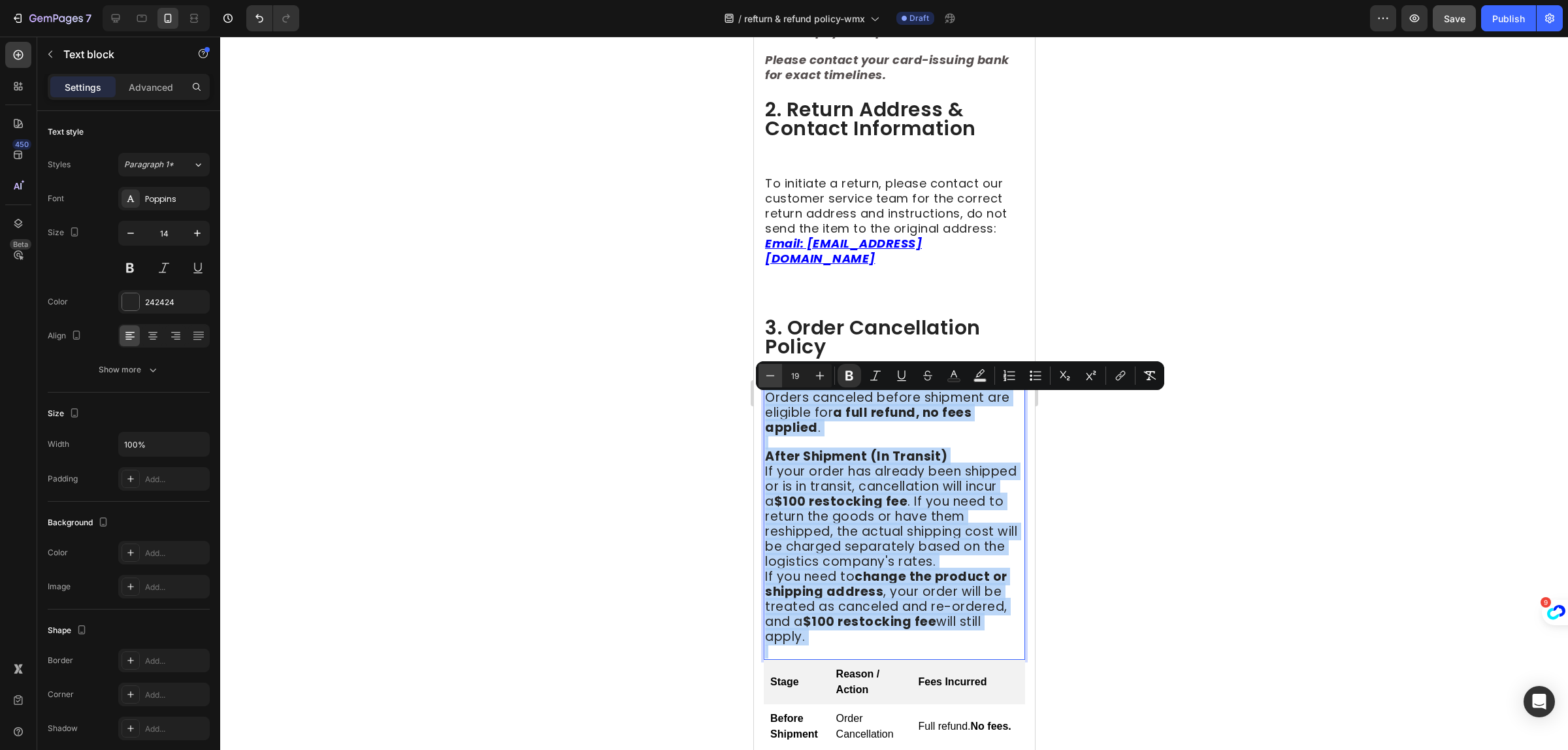
type input "18"
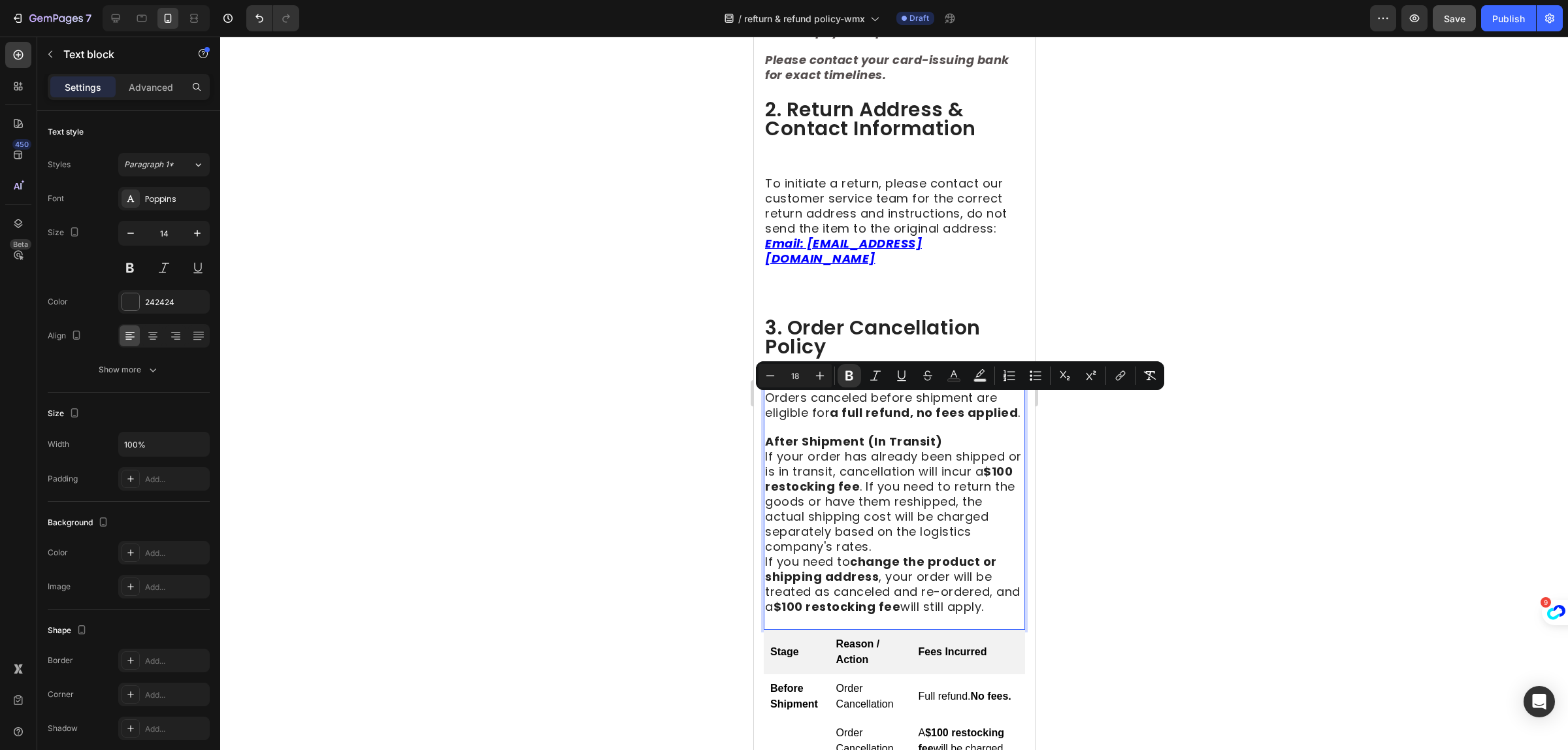
click at [1255, 516] on div at bounding box center [894, 393] width 1348 height 714
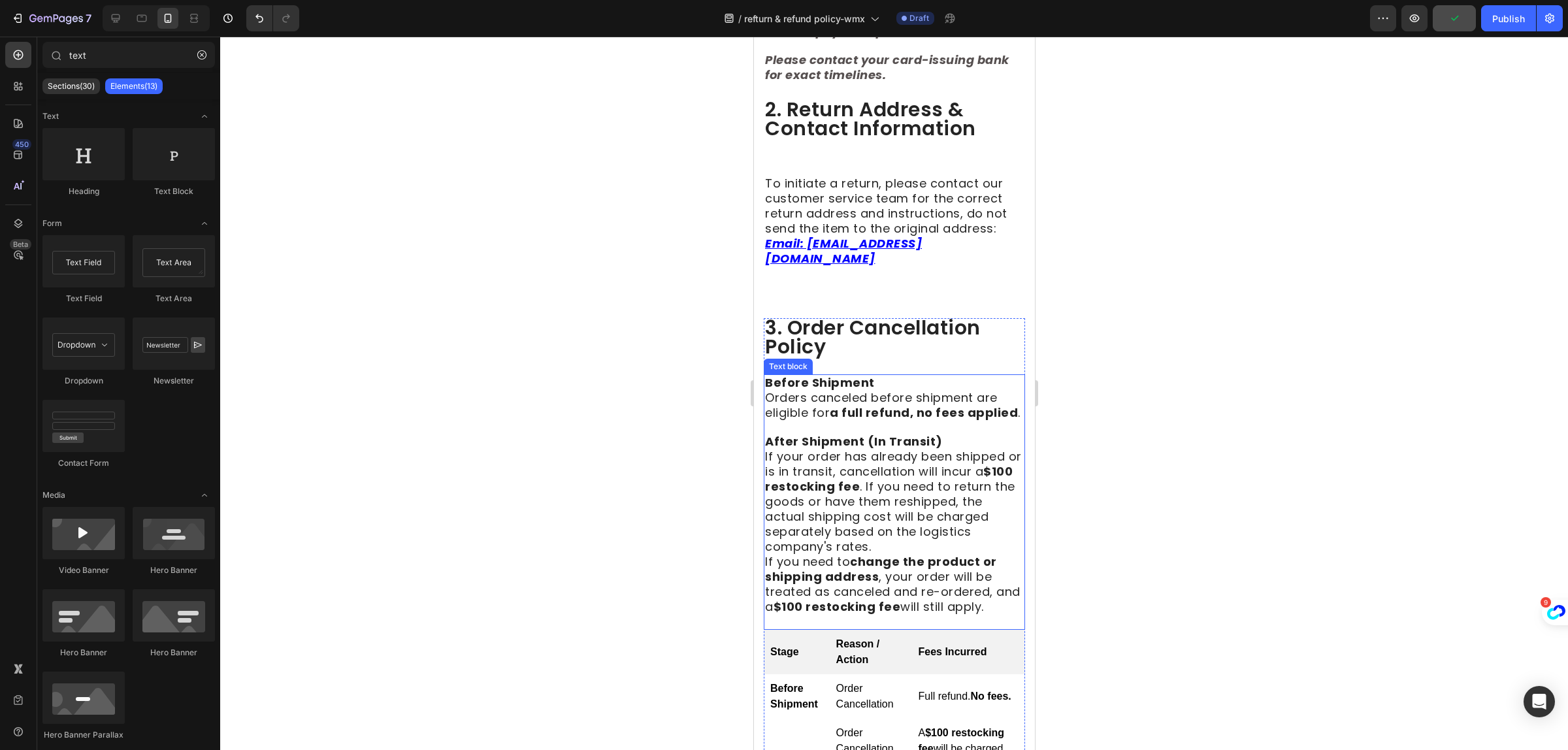
click at [908, 553] on span "If your order has already been shipped or is in transit, cancellation will incu…" at bounding box center [892, 502] width 257 height 106
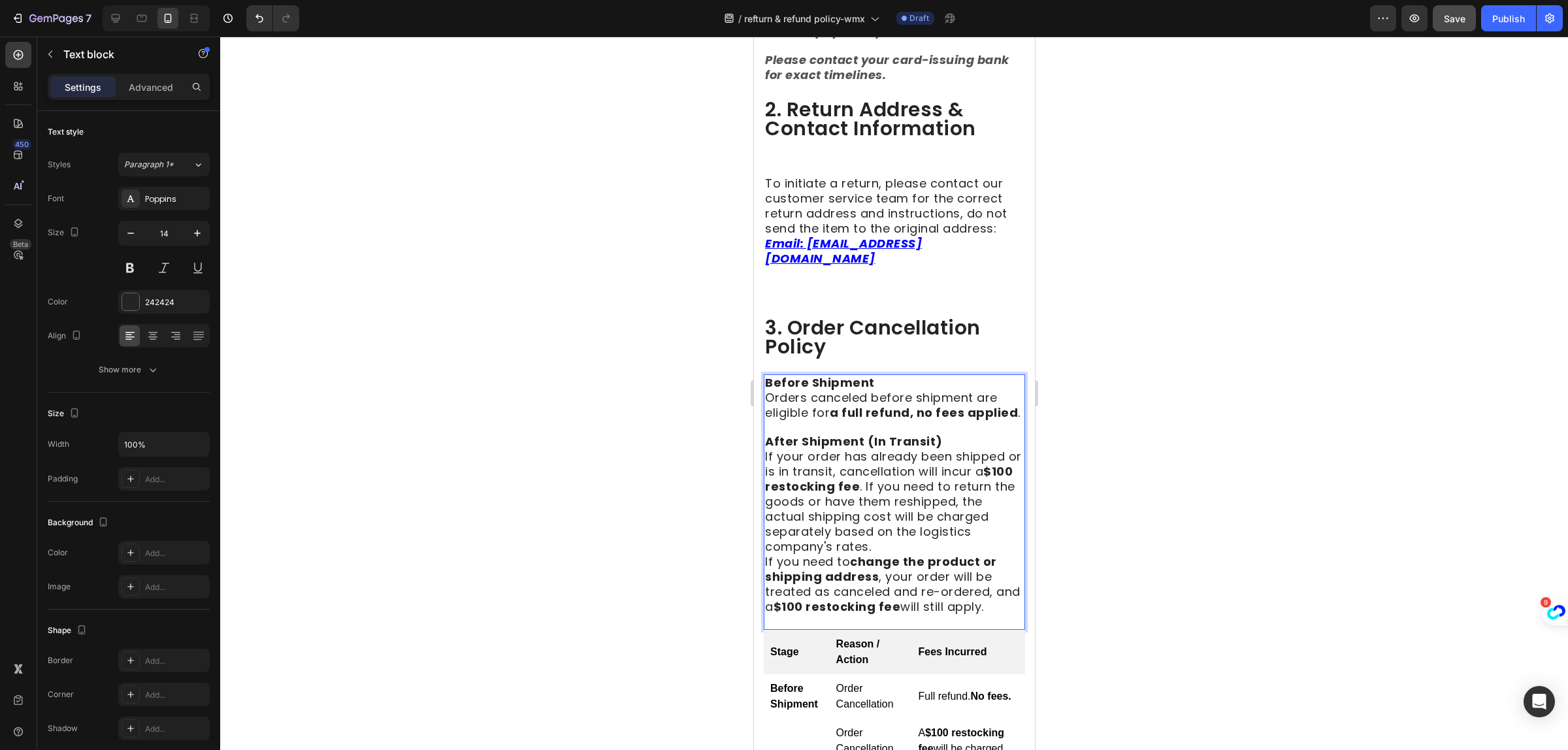
click at [931, 555] on p "If your order has already been shipped or is in transit, cancellation will incu…" at bounding box center [894, 502] width 259 height 105
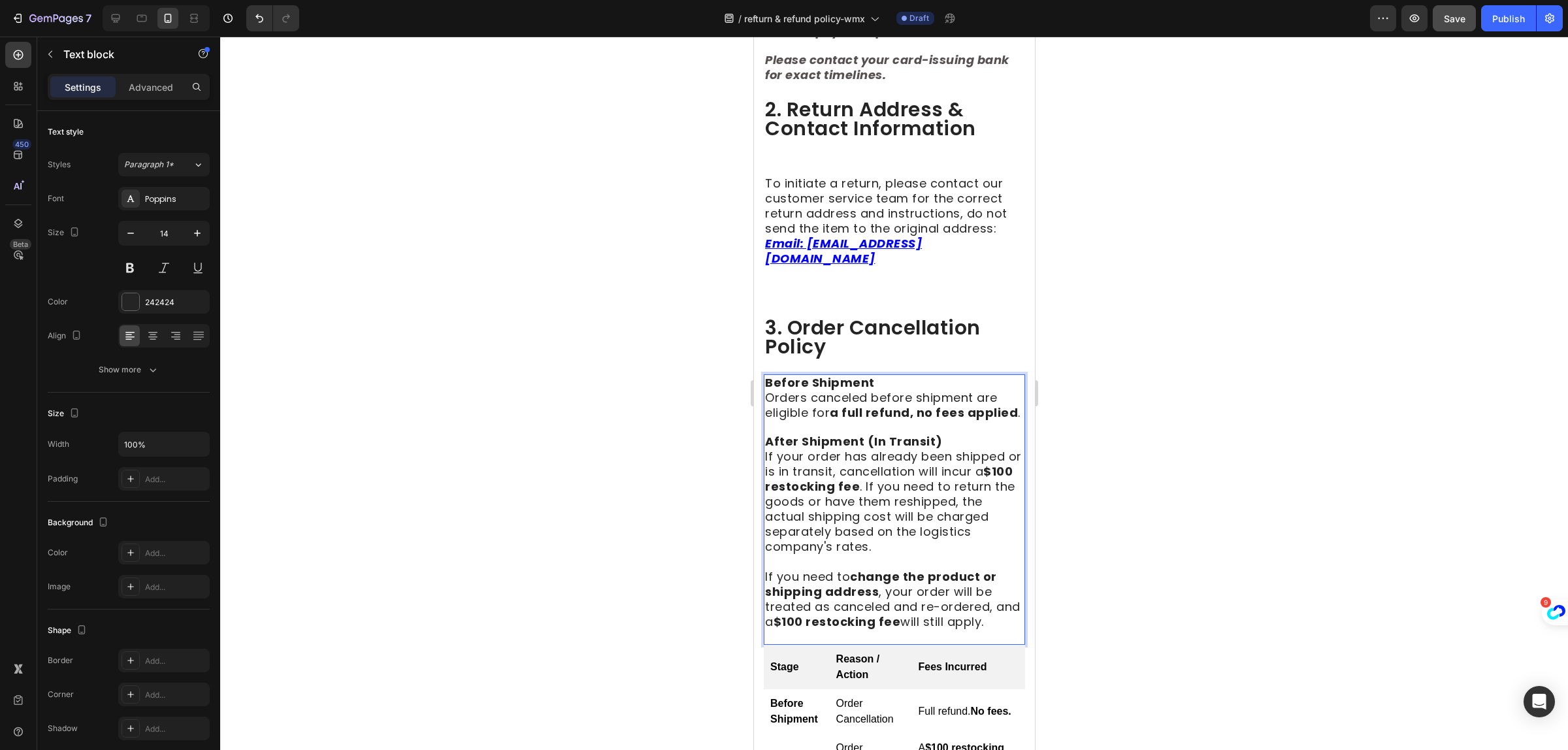
click at [893, 518] on span "If your order has already been shipped or is in transit, cancellation will incu…" at bounding box center [892, 502] width 257 height 106
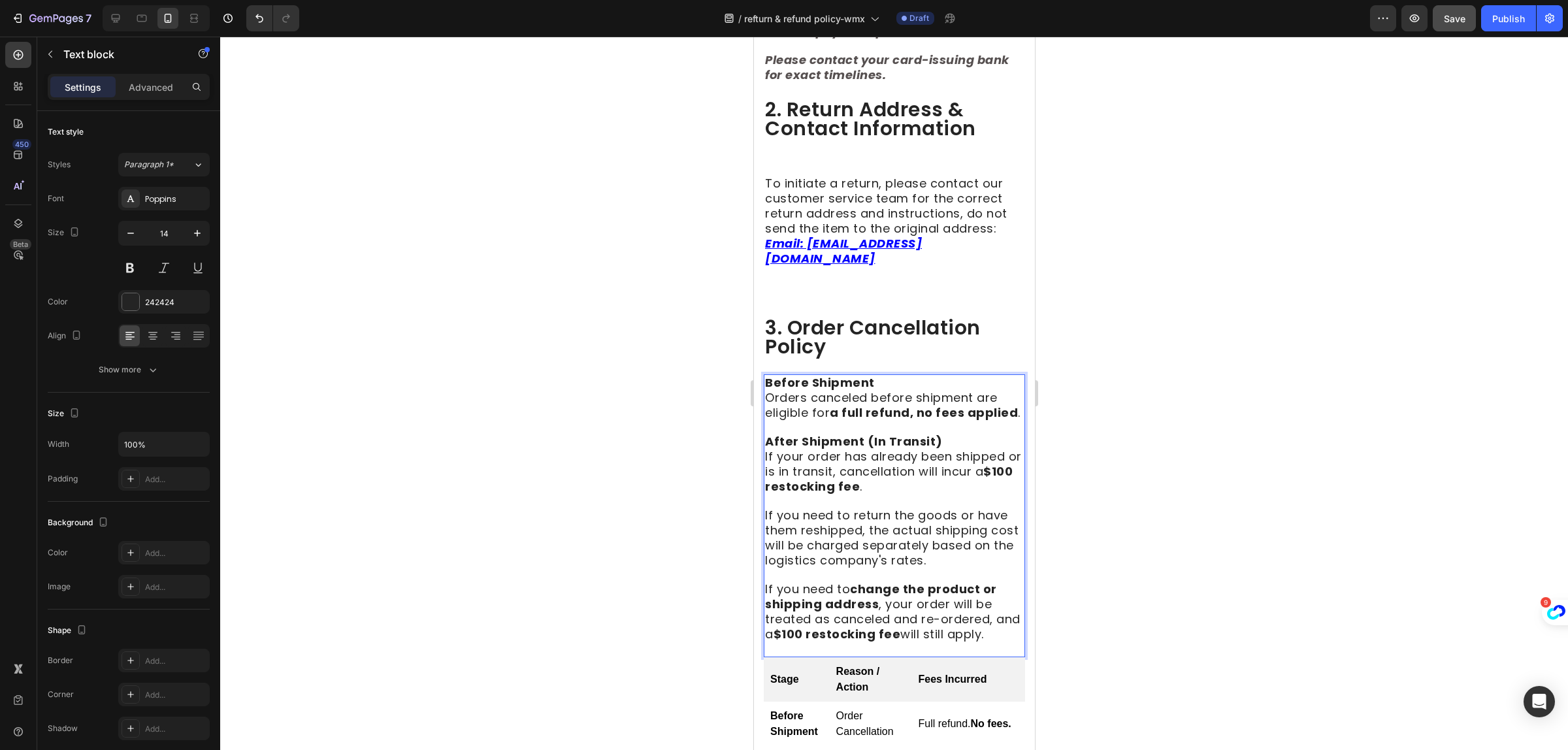
click at [949, 495] on p "If your order has already been shipped or is in transit, cancellation will incu…" at bounding box center [894, 472] width 259 height 45
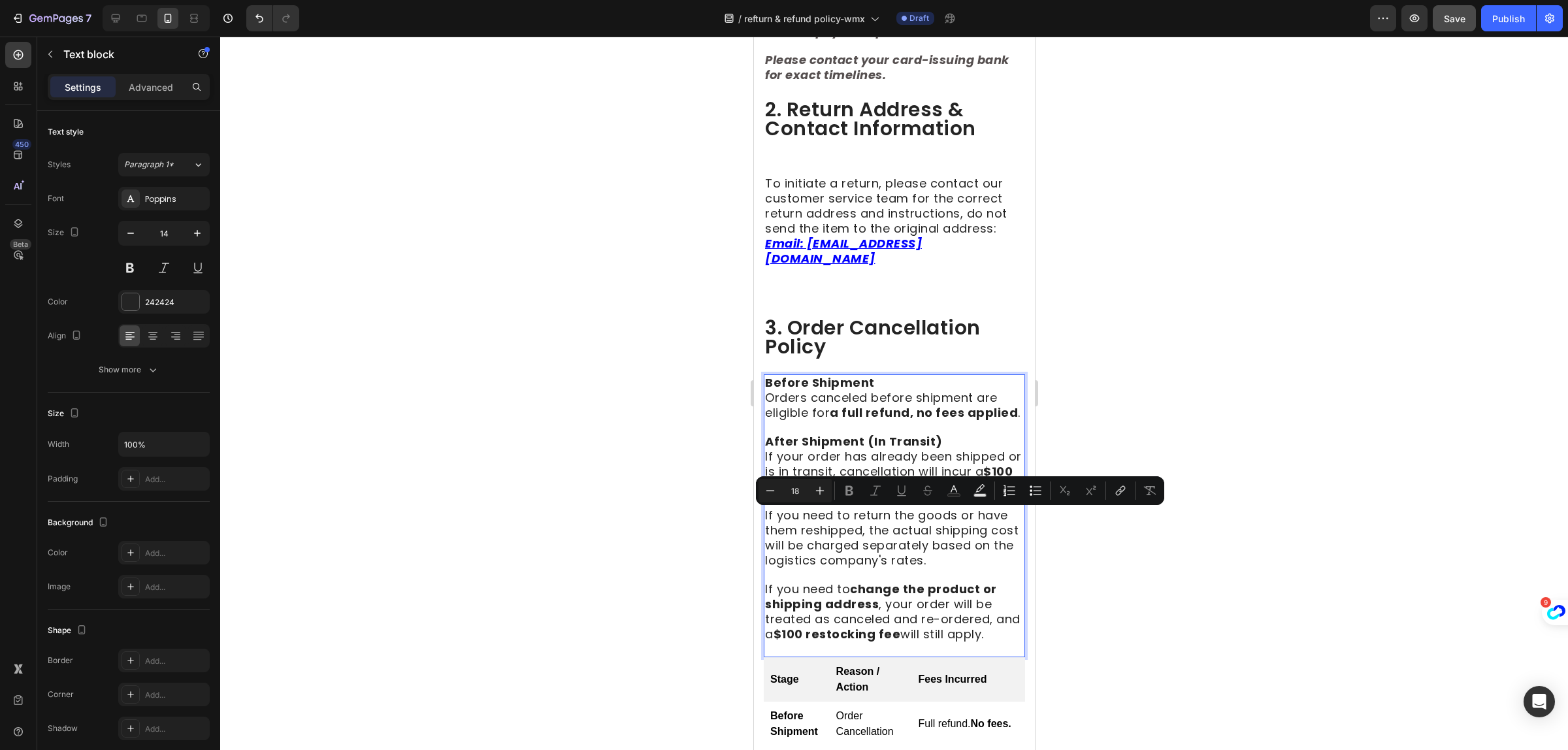
click at [1211, 558] on div at bounding box center [894, 393] width 1348 height 714
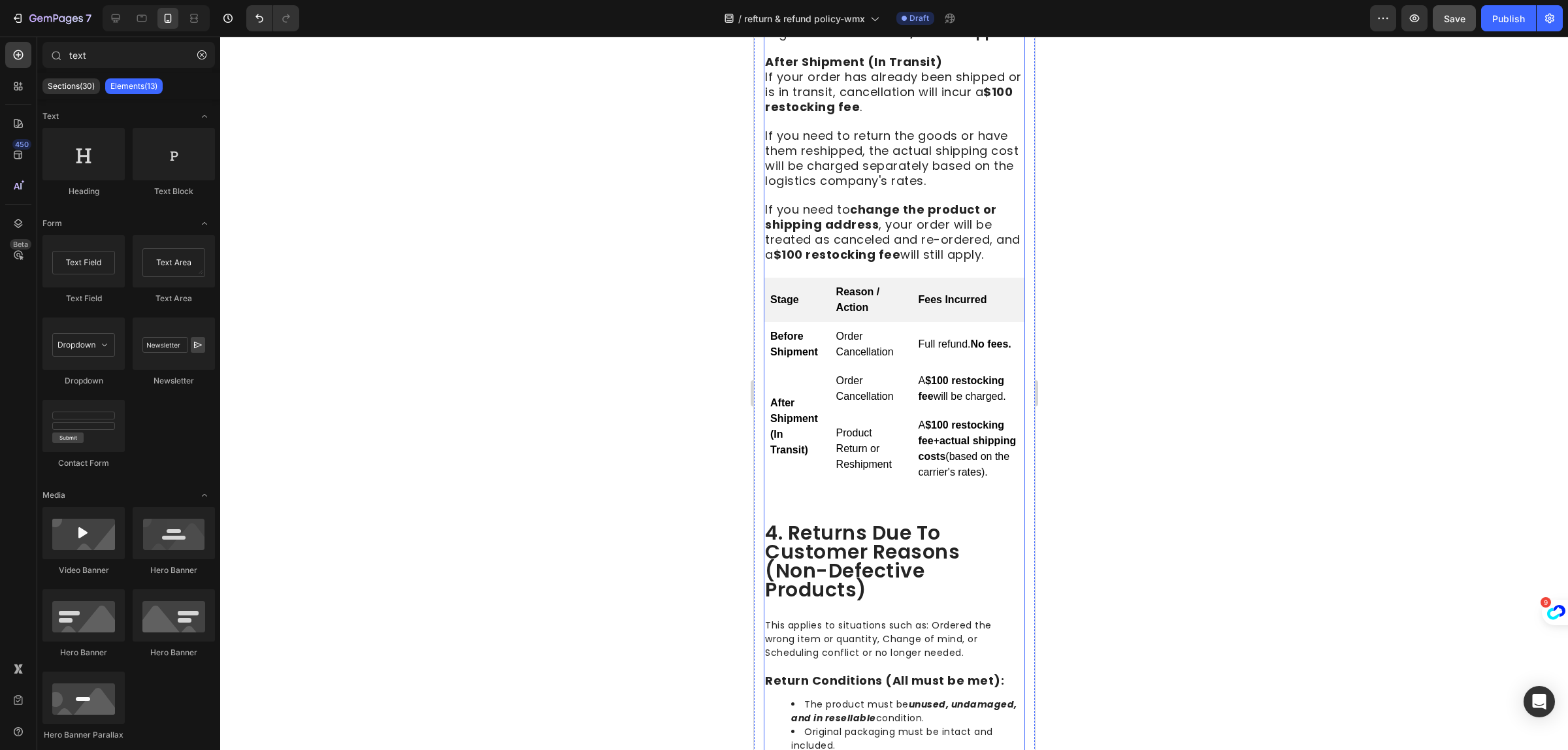
scroll to position [1062, 0]
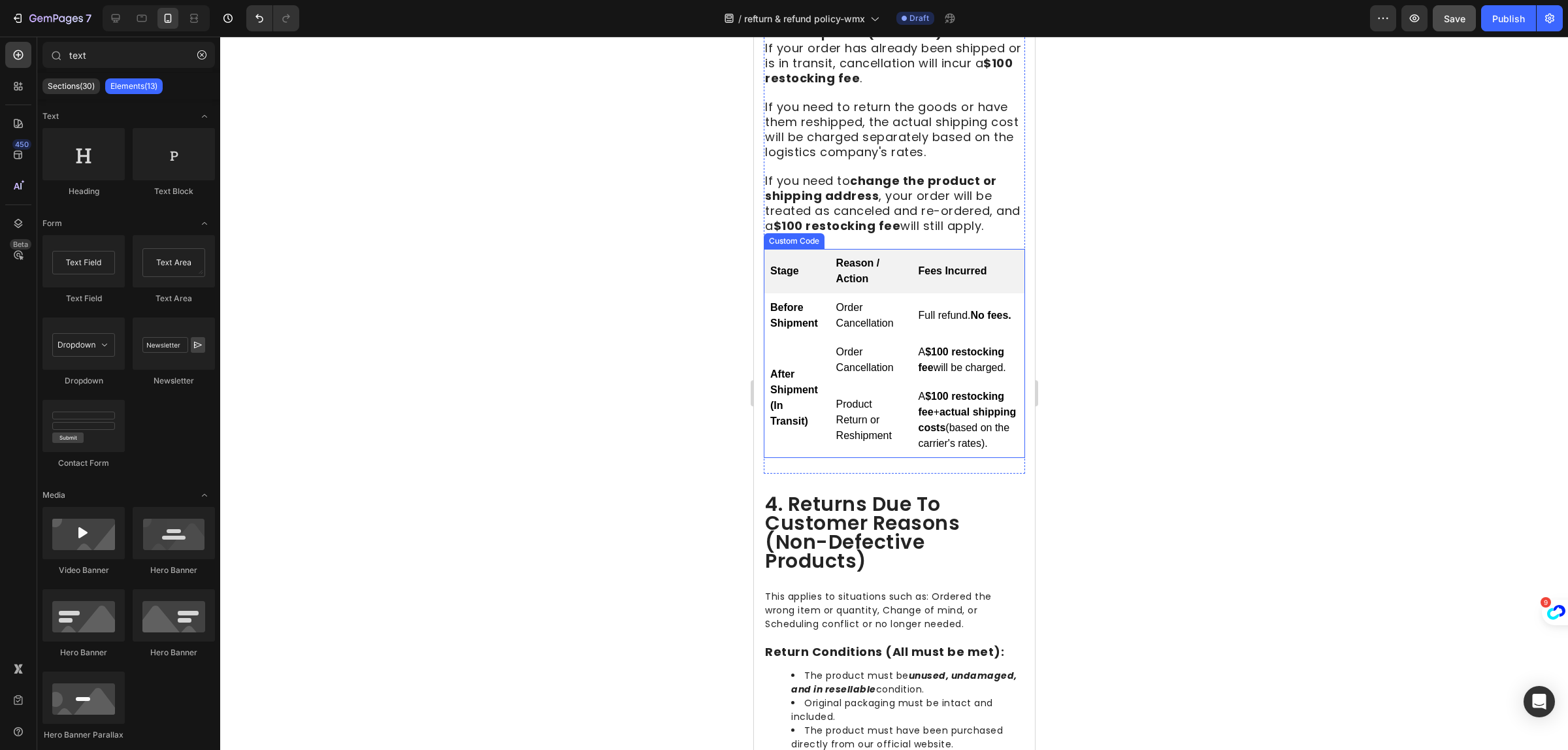
click at [871, 458] on td "Product Return or Reshipment" at bounding box center [870, 420] width 82 height 76
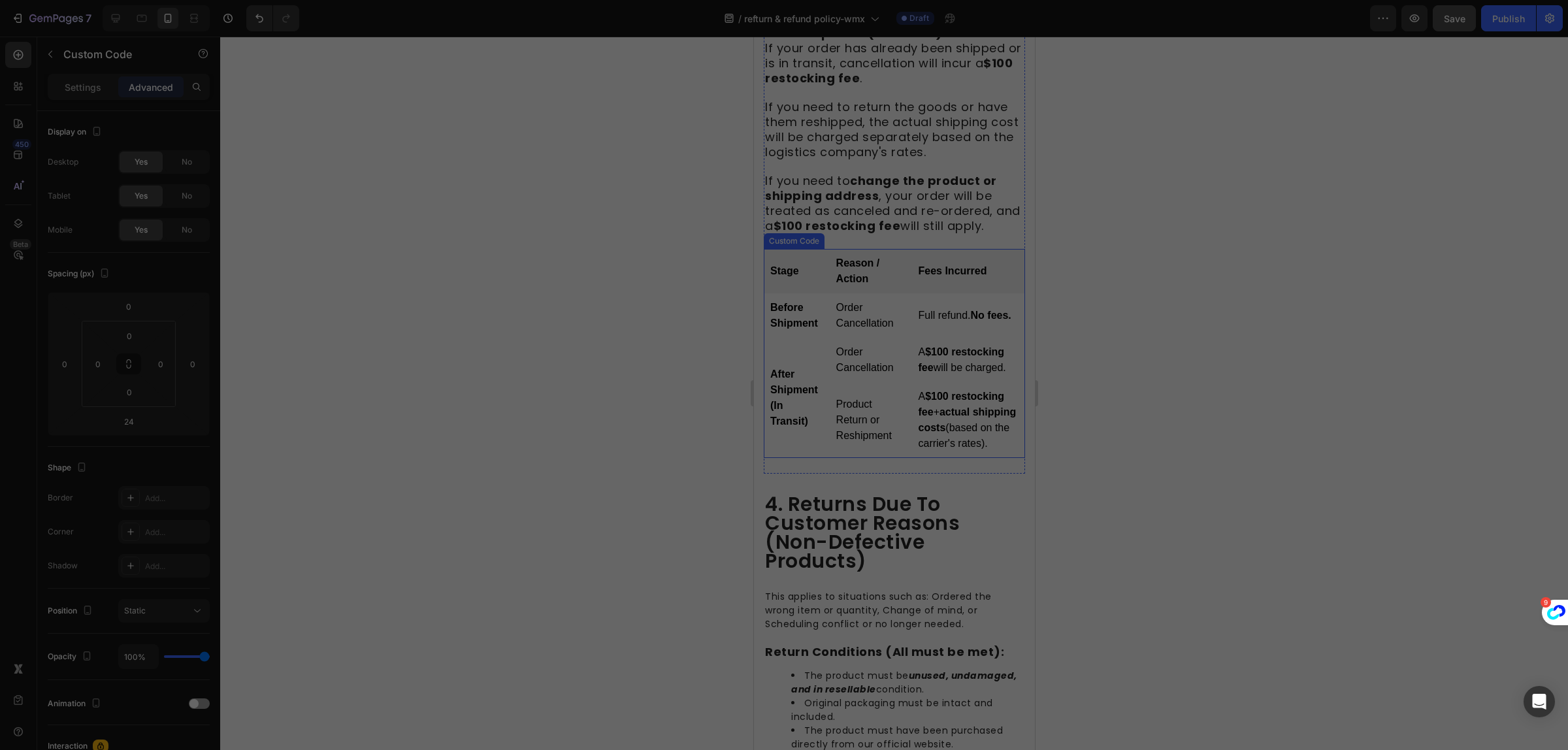
click at [871, 487] on div "< table border = "1" cellpadding = "10" cellspacing = "0" style = "border-colla…" at bounding box center [799, 386] width 537 height 609
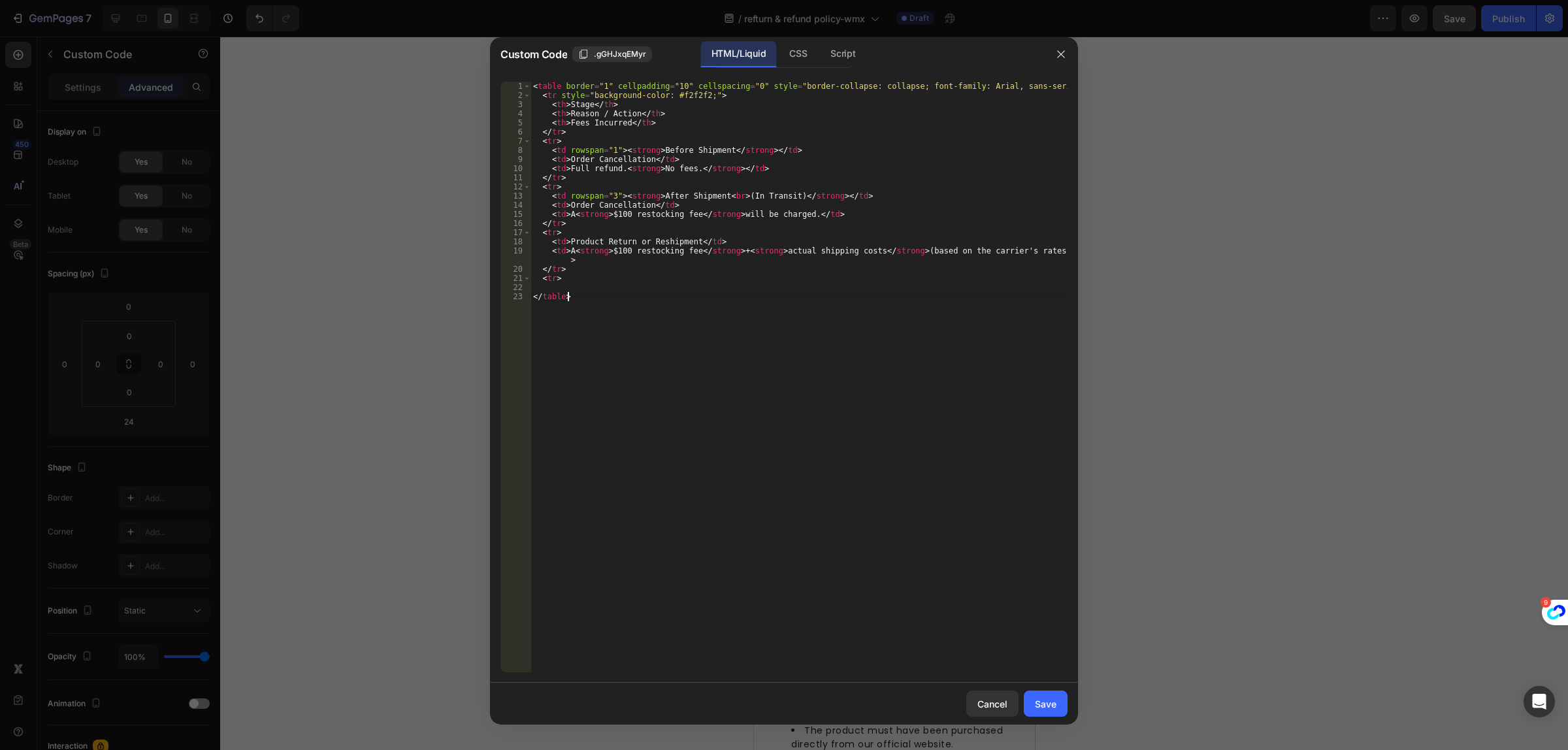
type textarea "</table>"
click at [993, 703] on div "Cancel" at bounding box center [993, 704] width 30 height 14
drag, startPoint x: 1747, startPoint y: 739, endPoint x: 985, endPoint y: 678, distance: 764.4
click at [993, 631] on p "This applies to situations such as: Ordered the wrong item or quantity, Change …" at bounding box center [894, 611] width 259 height 41
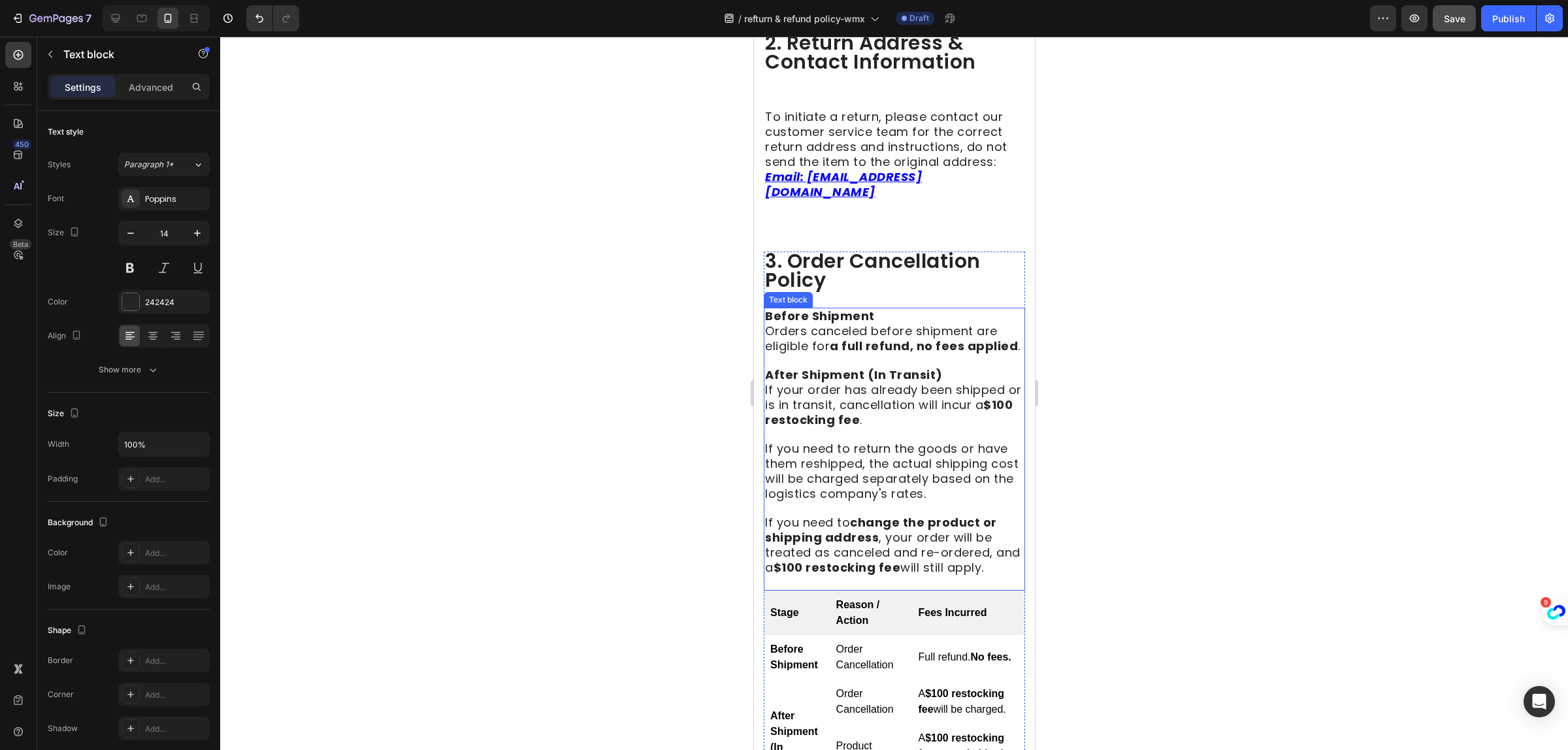
scroll to position [572, 0]
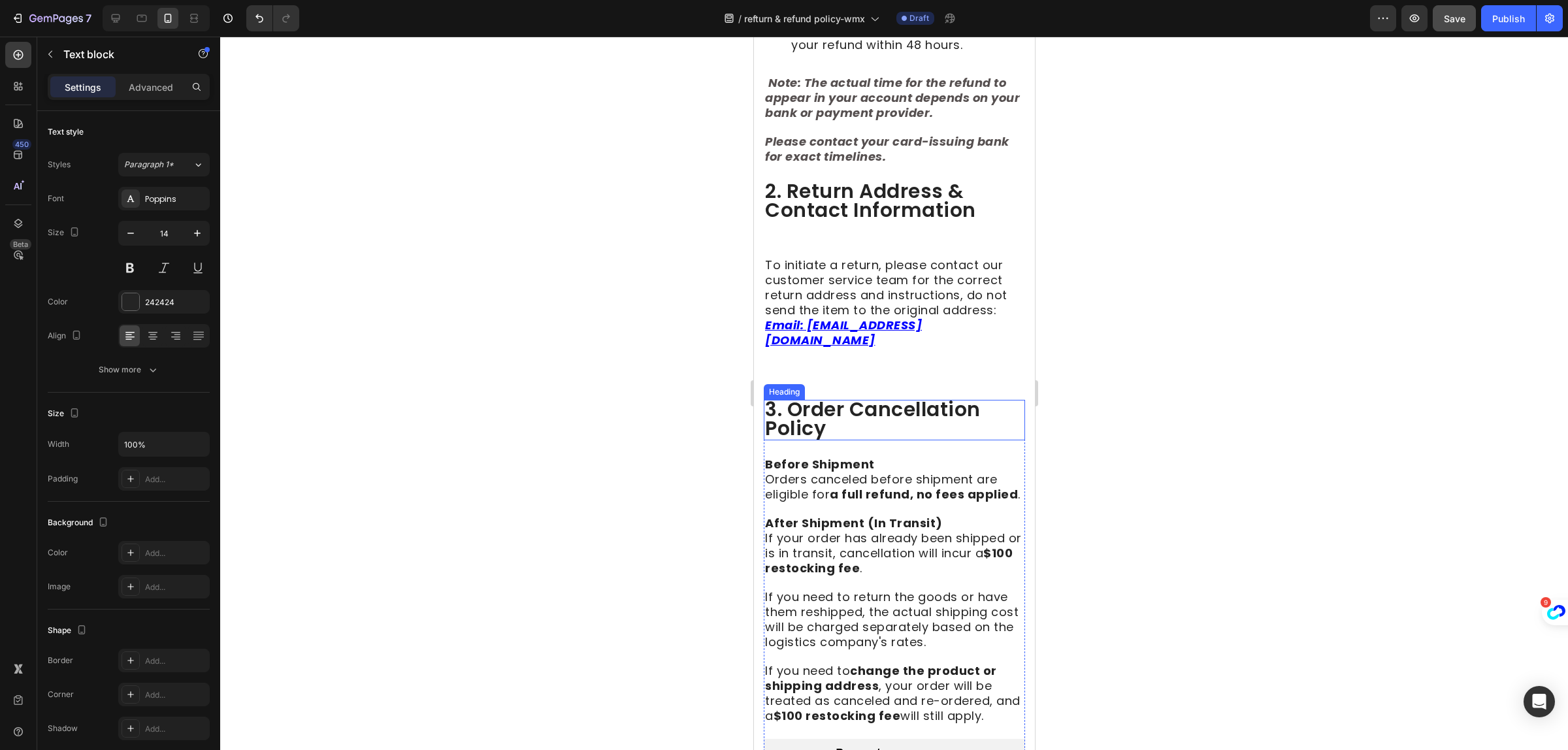
click at [832, 437] on strong at bounding box center [851, 428] width 51 height 28
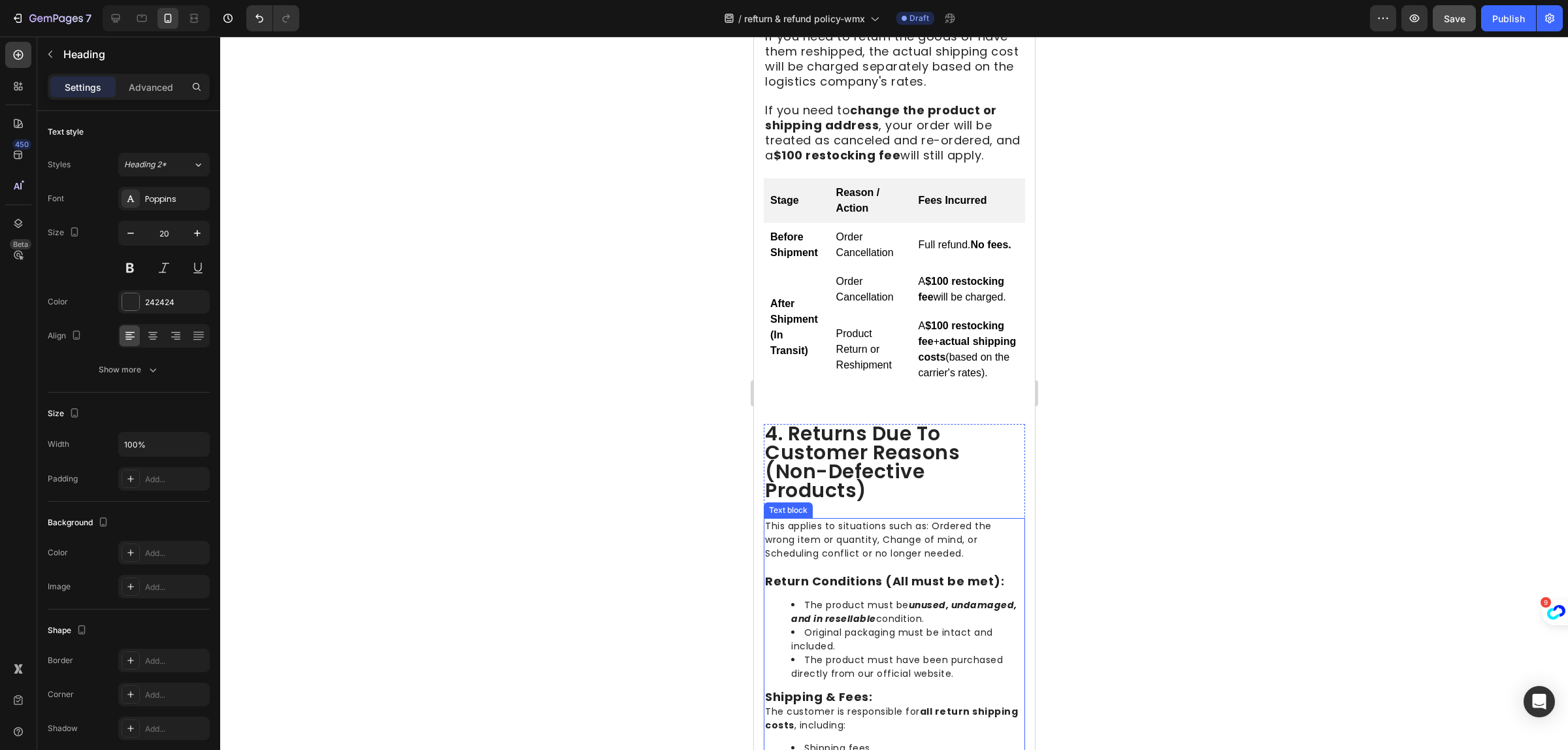
scroll to position [1225, 0]
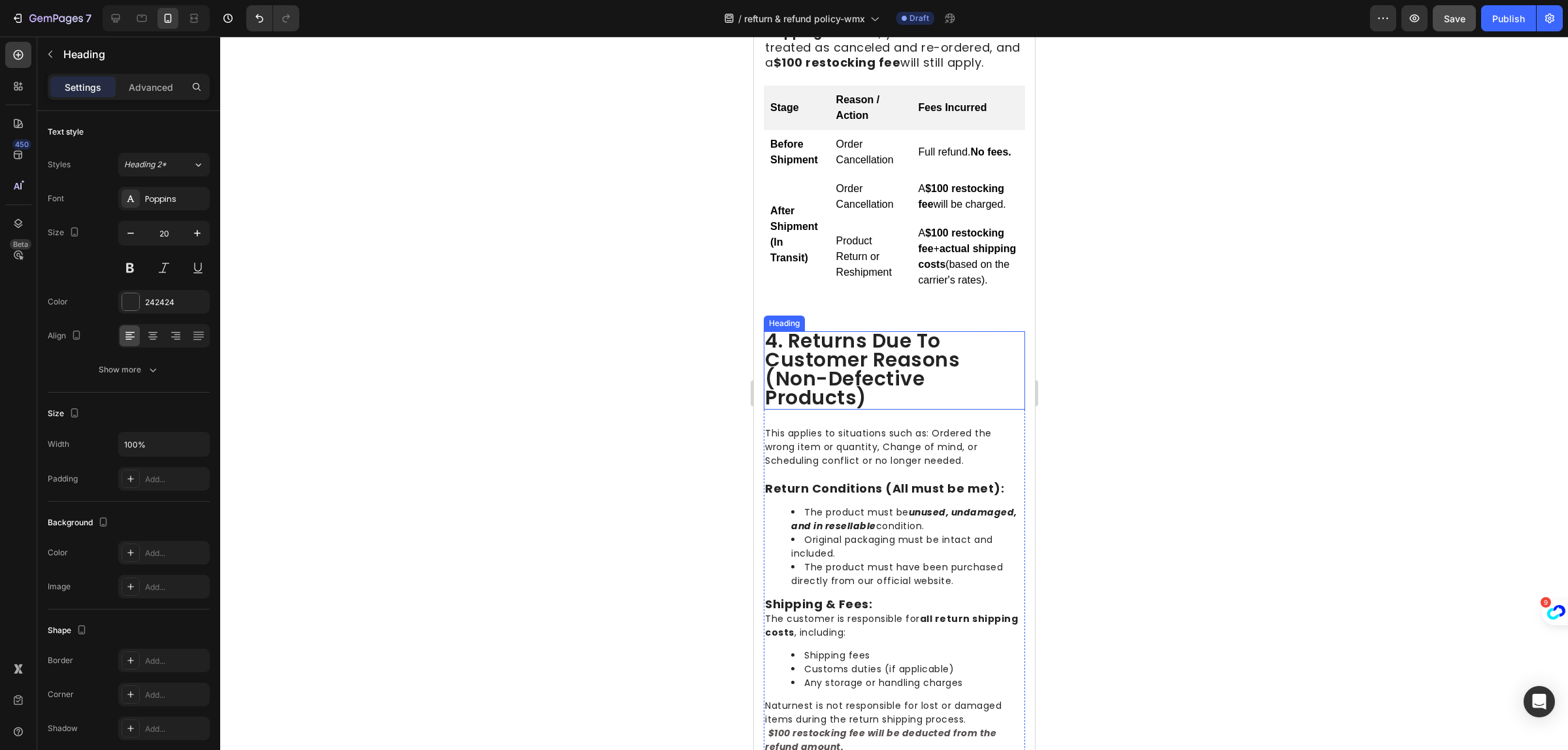
click at [835, 412] on span "4. returns due to customer reasons (non-defective products)" at bounding box center [861, 369] width 195 height 85
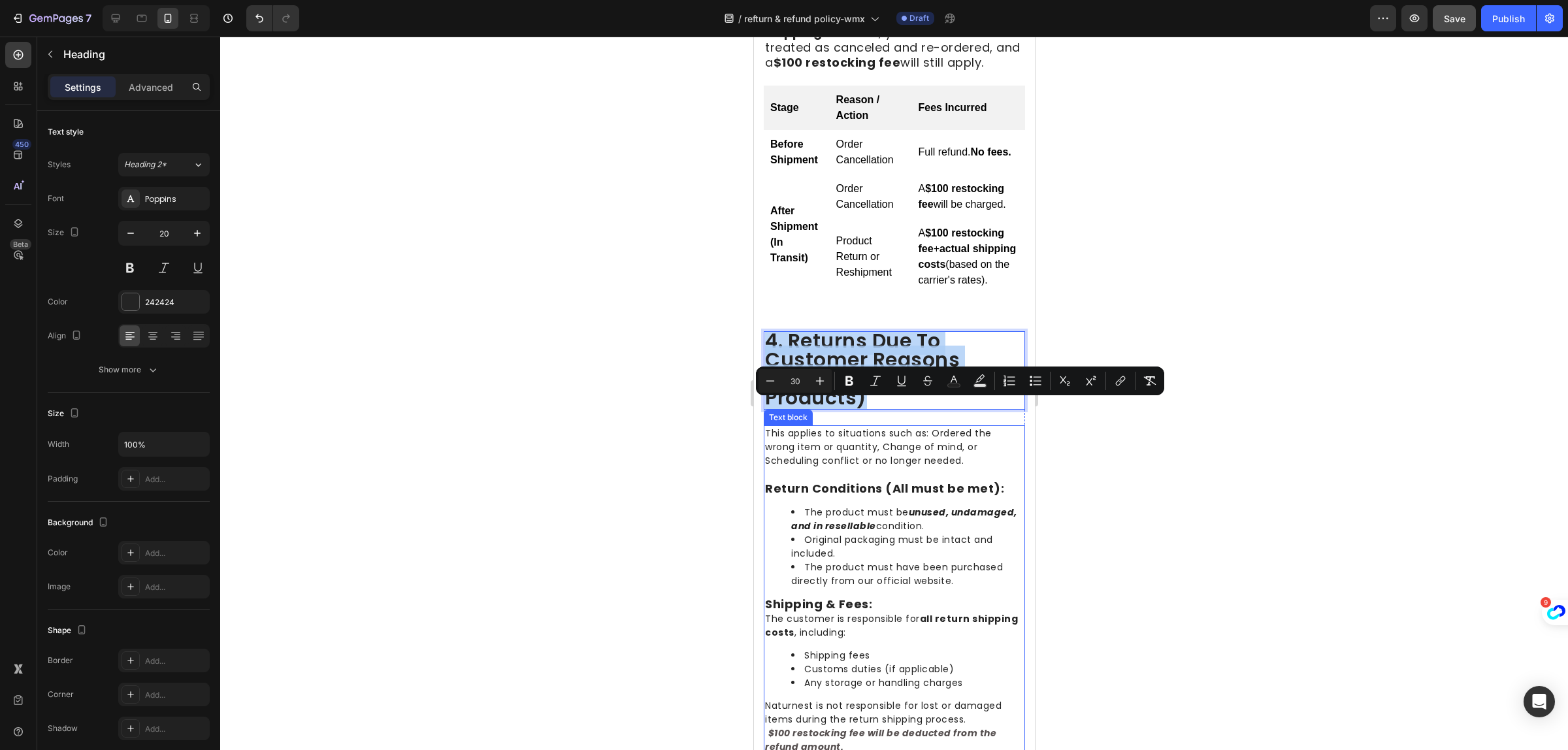
click at [928, 468] on p "This applies to situations such as: Ordered the wrong item or quantity, Change …" at bounding box center [894, 447] width 259 height 41
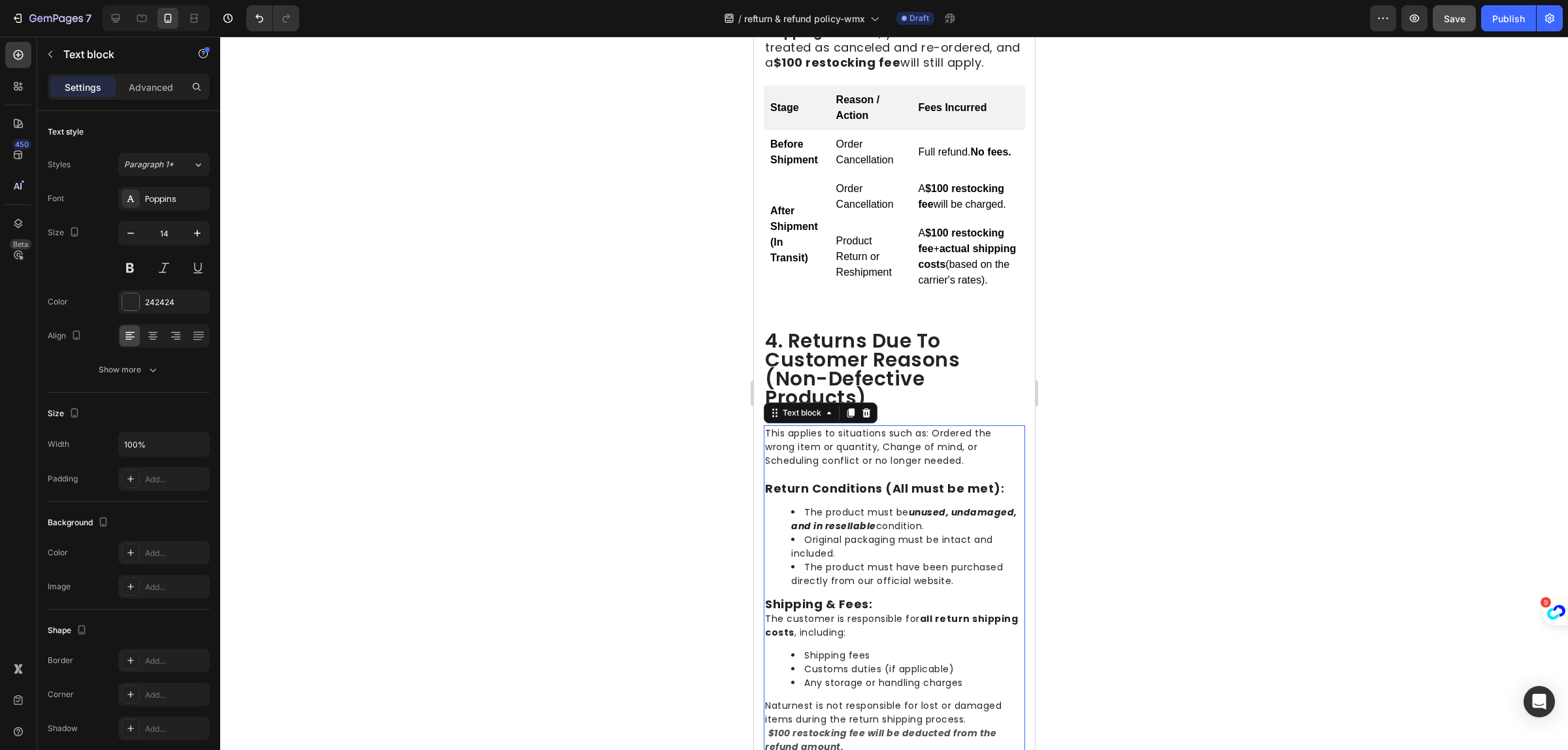
click at [919, 468] on p "This applies to situations such as: Ordered the wrong item or quantity, Change …" at bounding box center [894, 447] width 259 height 41
click at [918, 468] on p "This applies to situations such as: Ordered the wrong item or quantity, Change …" at bounding box center [894, 447] width 259 height 41
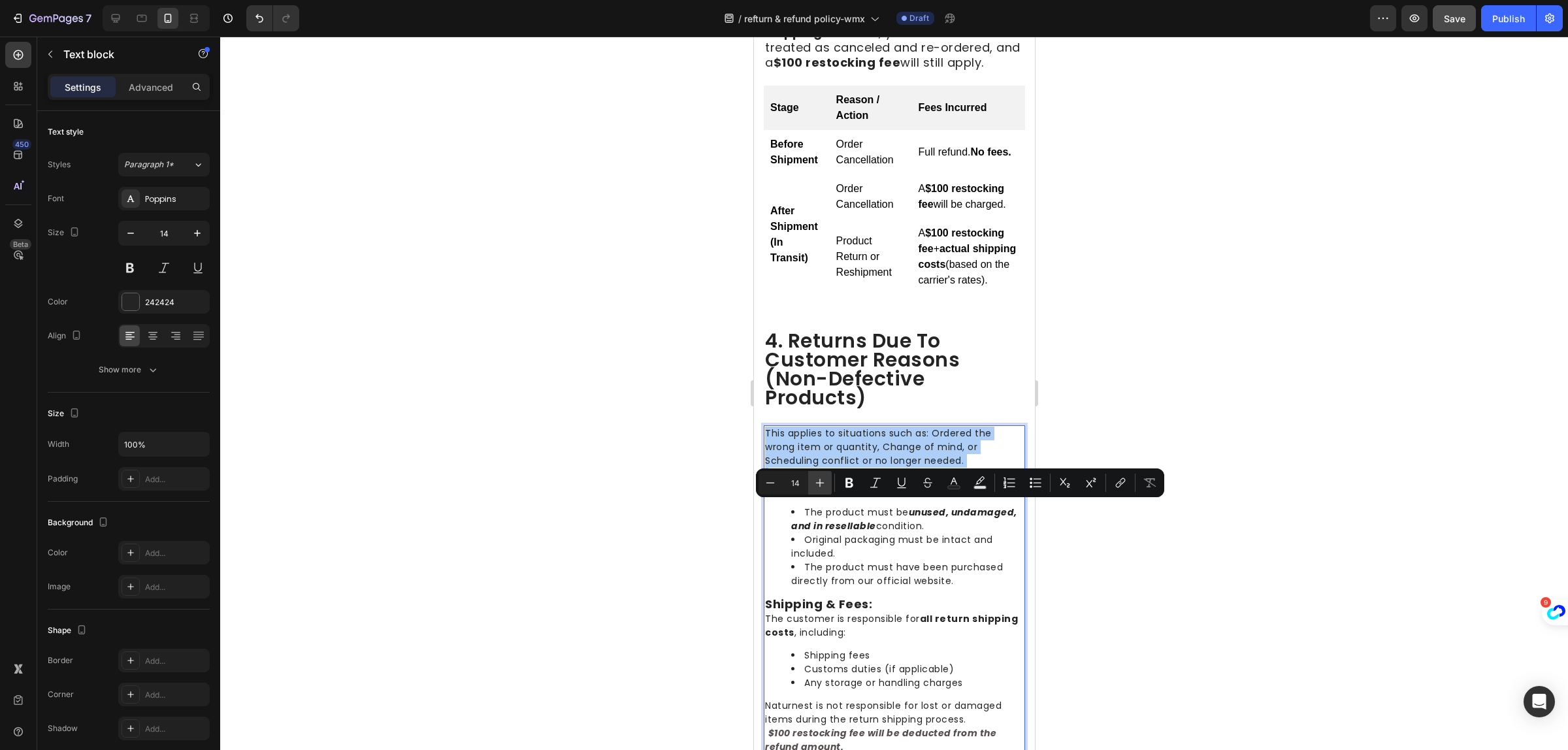
click at [819, 485] on icon "Editor contextual toolbar" at bounding box center [820, 483] width 13 height 13
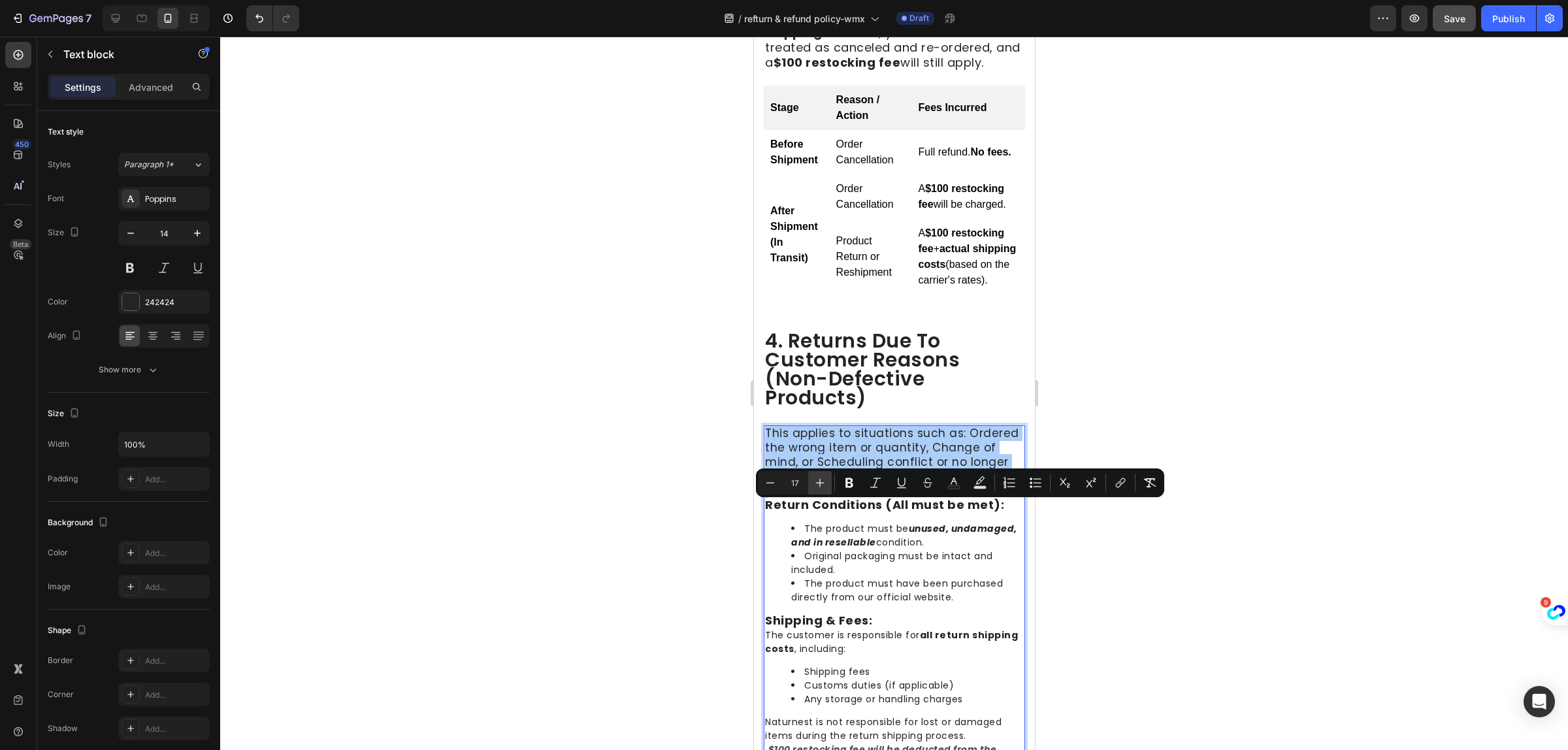
click at [819, 485] on icon "Editor contextual toolbar" at bounding box center [820, 483] width 13 height 13
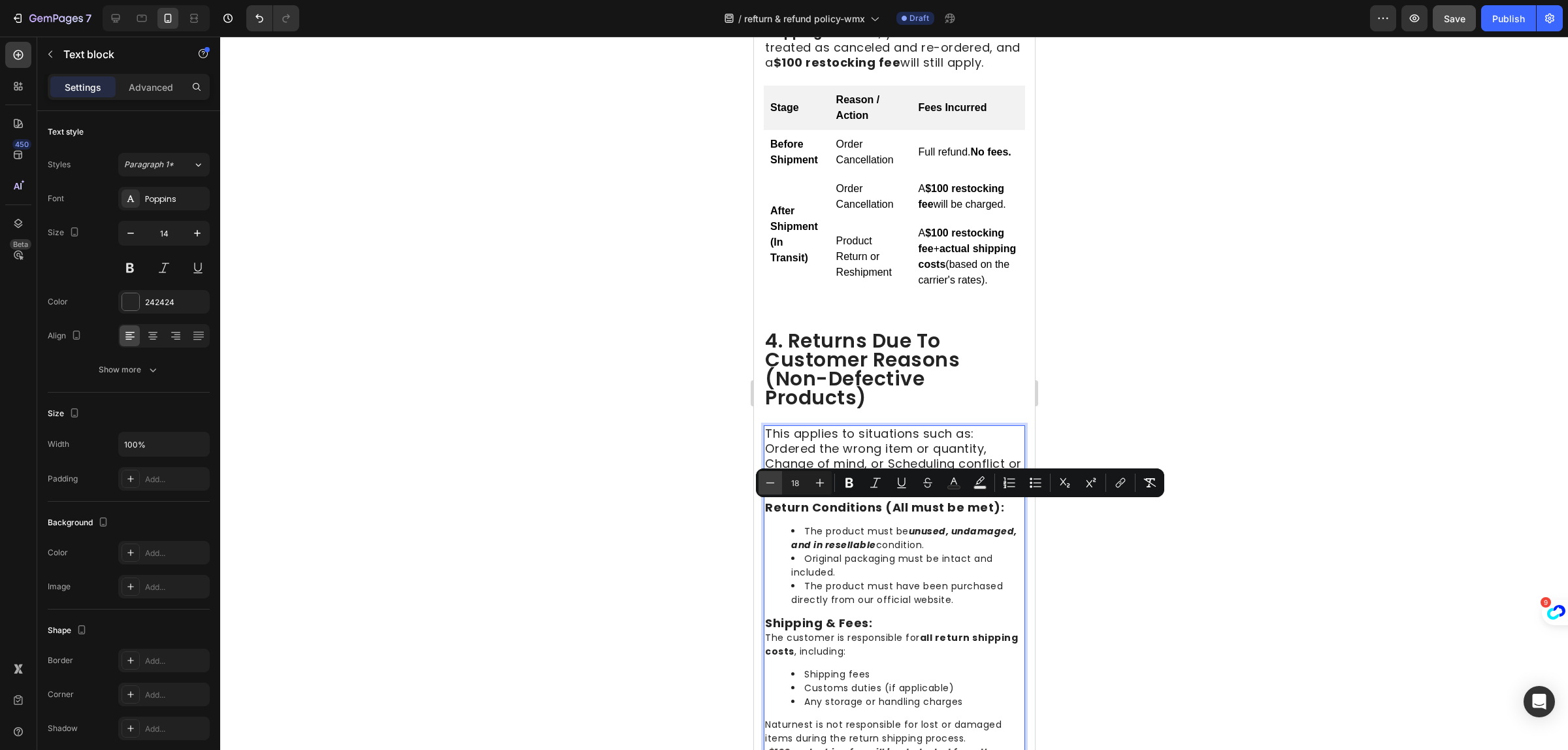
click at [765, 482] on icon "Editor contextual toolbar" at bounding box center [770, 483] width 13 height 13
click at [768, 485] on icon "Editor contextual toolbar" at bounding box center [770, 483] width 13 height 13
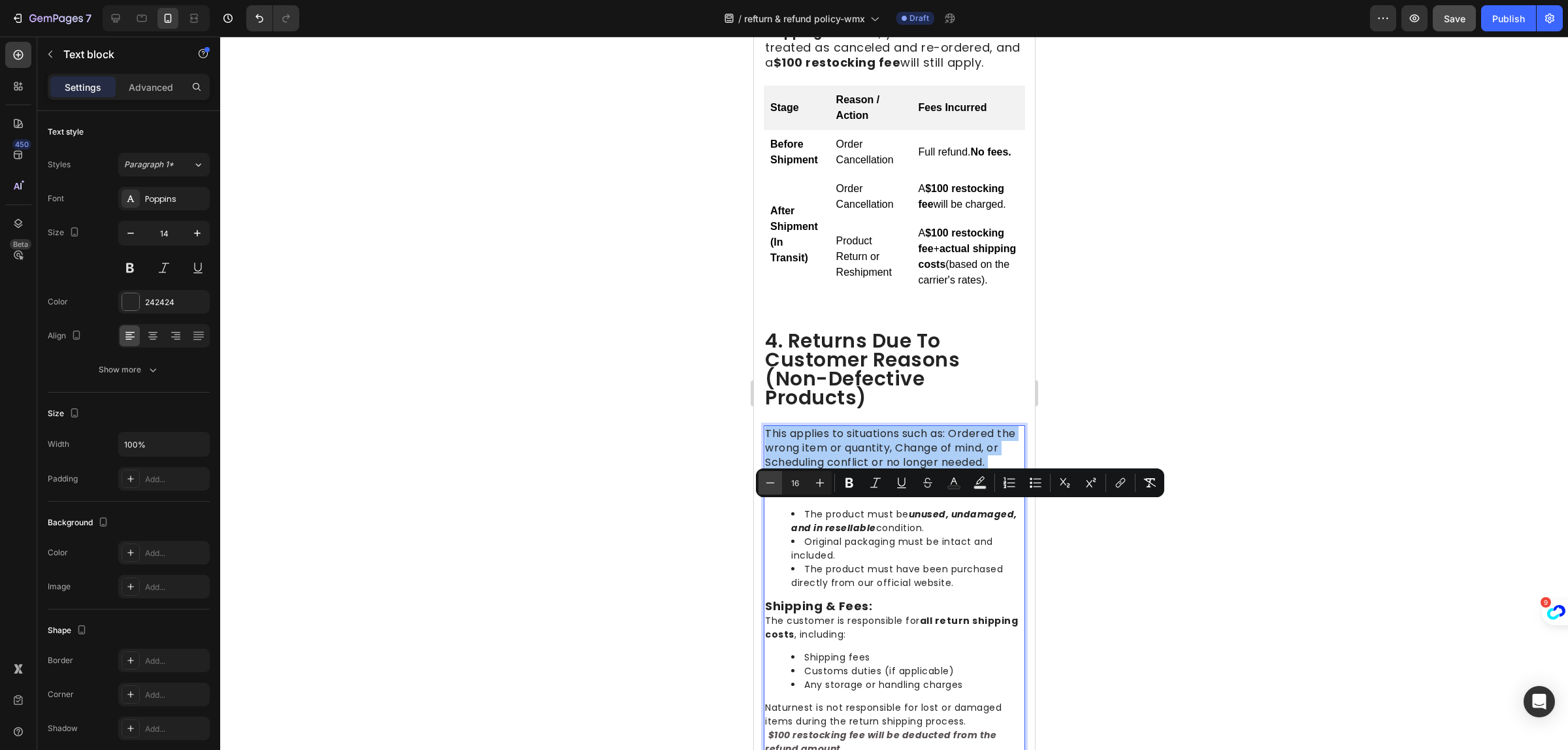
click at [768, 485] on icon "Editor contextual toolbar" at bounding box center [770, 483] width 13 height 13
type input "14"
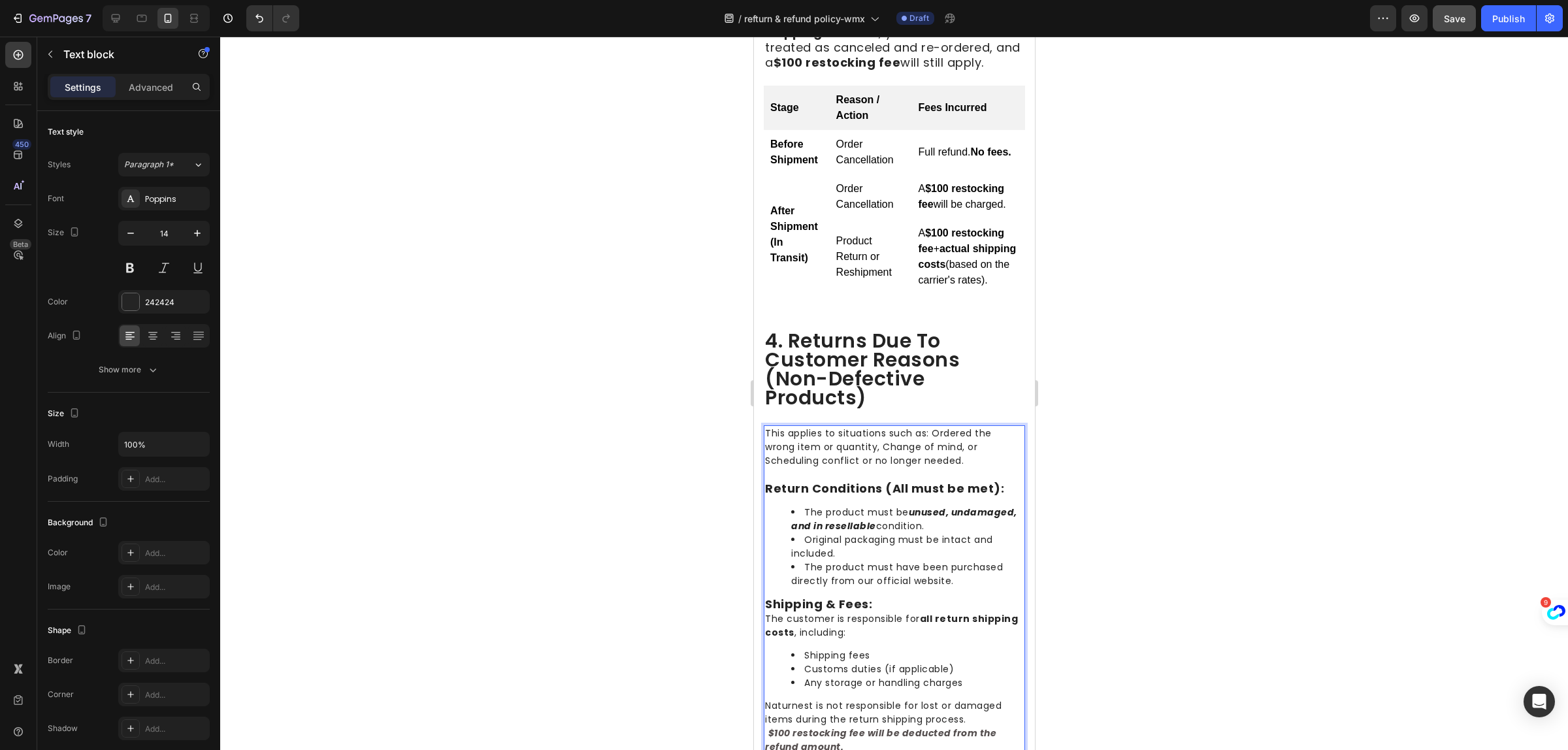
click at [932, 533] on strong "unused, undamaged, and in resellable" at bounding box center [904, 519] width 226 height 27
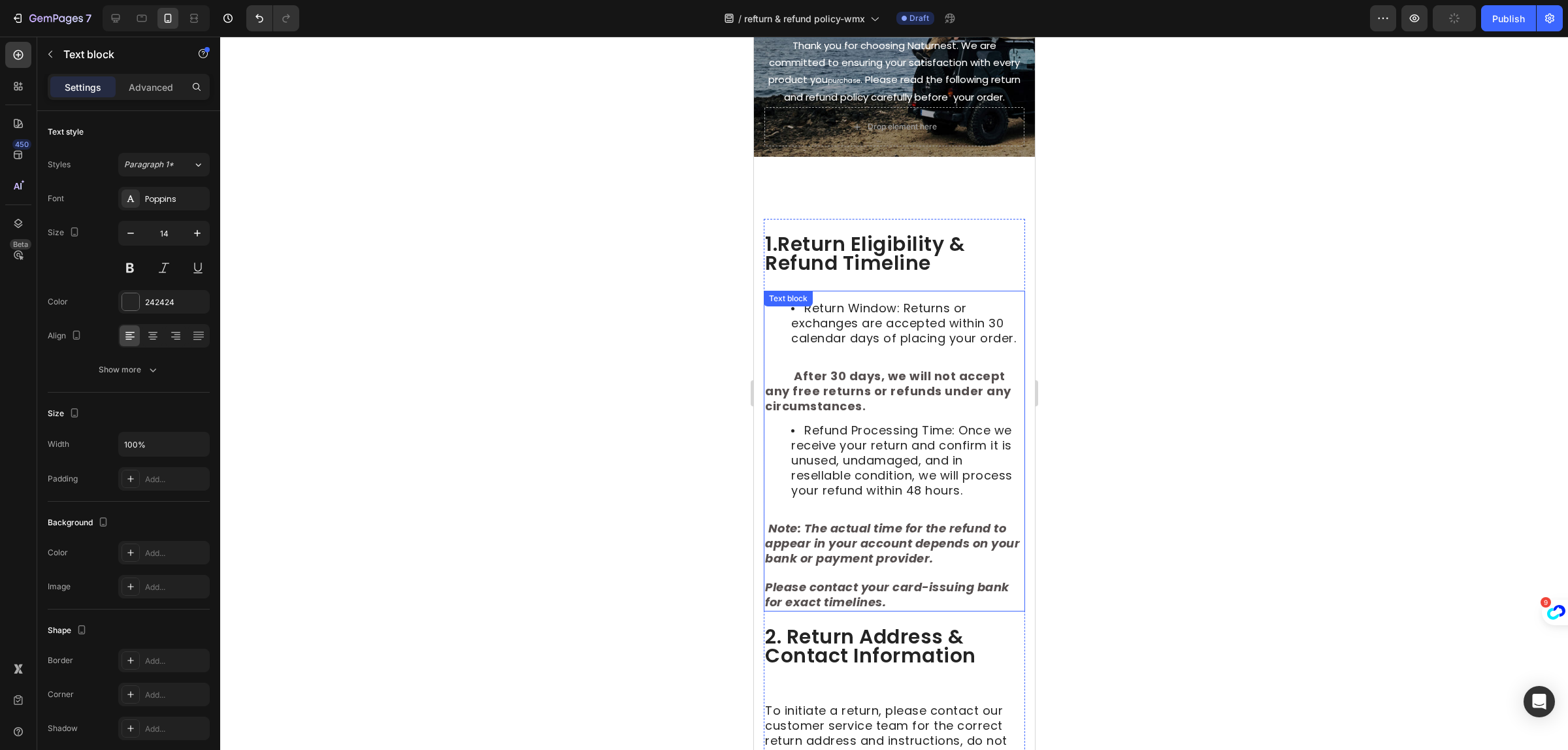
scroll to position [164, 0]
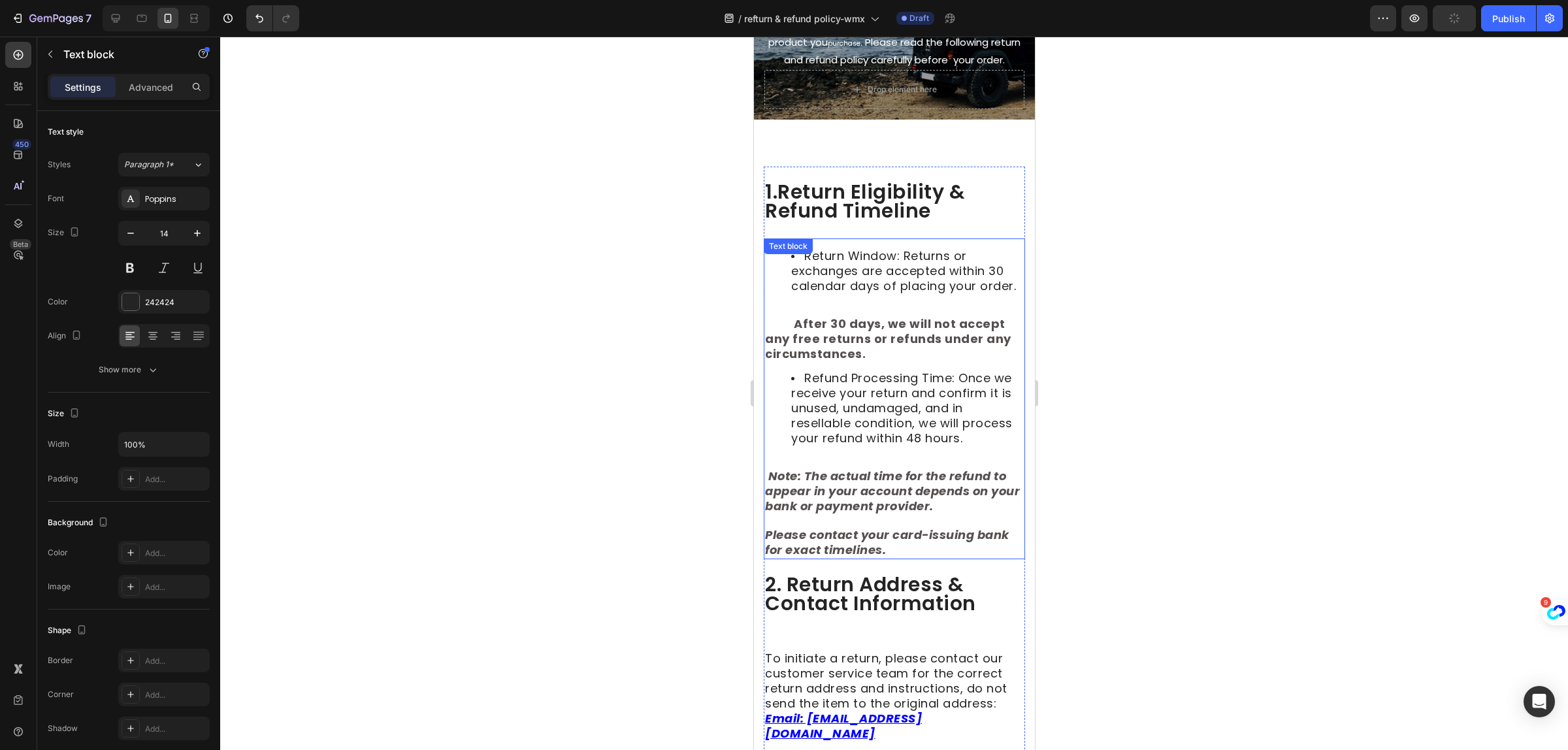
click at [844, 447] on li "Refund Processing Time: Once we receive your return and confirm it is unused, u…" at bounding box center [907, 408] width 232 height 75
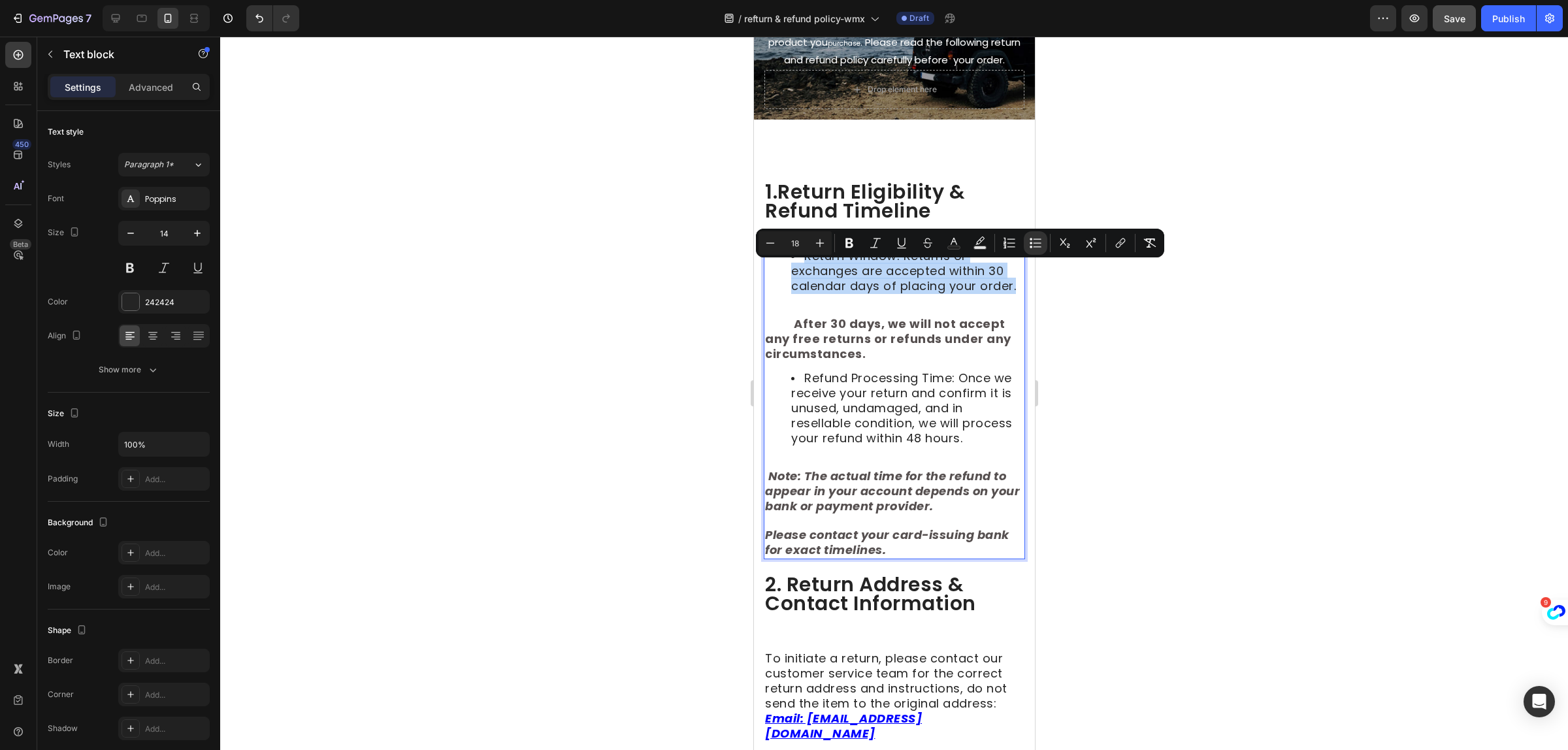
drag, startPoint x: 838, startPoint y: 317, endPoint x: 789, endPoint y: 270, distance: 67.9
click at [789, 270] on ul "Return Window: Returns or exchanges are accepted within 30 calendar days of pla…" at bounding box center [894, 271] width 259 height 45
click at [775, 245] on icon "Editor contextual toolbar" at bounding box center [770, 243] width 13 height 13
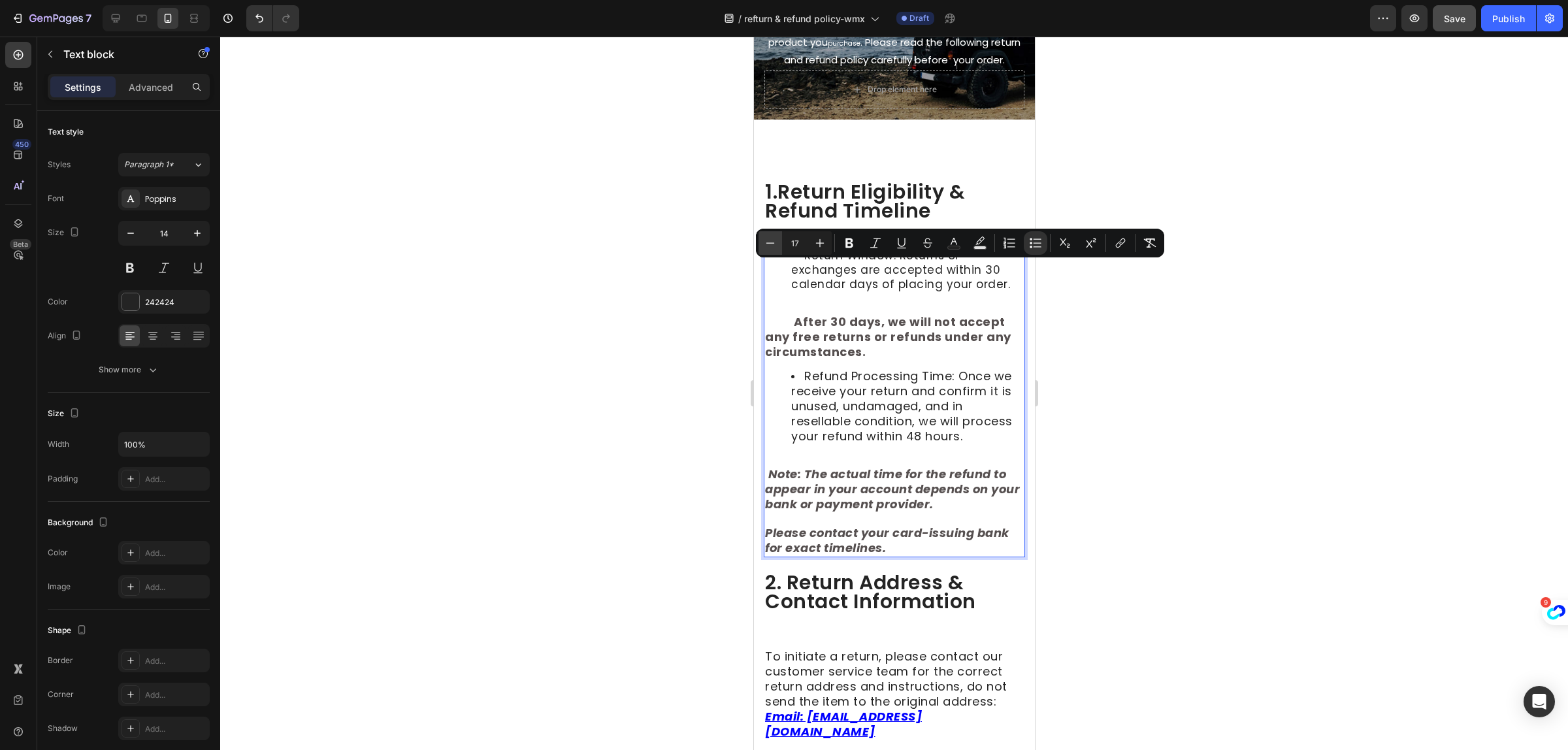
click at [775, 245] on icon "Editor contextual toolbar" at bounding box center [770, 243] width 13 height 13
type input "18"
click at [896, 426] on span "Refund Processing Time: Once we receive your return and confirm it is unused, u…" at bounding box center [901, 404] width 221 height 76
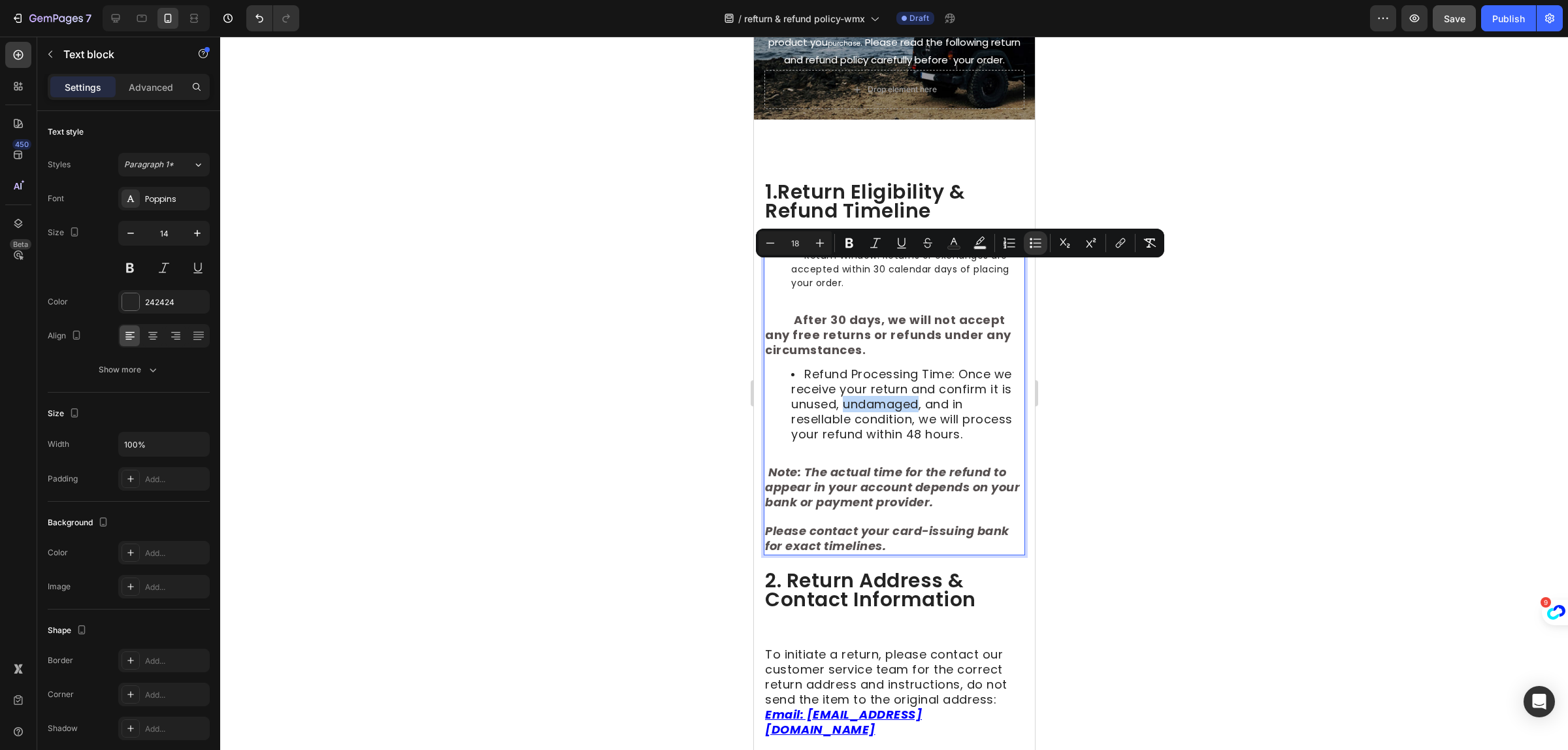
click at [896, 426] on span "Refund Processing Time: Once we receive your return and confirm it is unused, u…" at bounding box center [901, 404] width 221 height 76
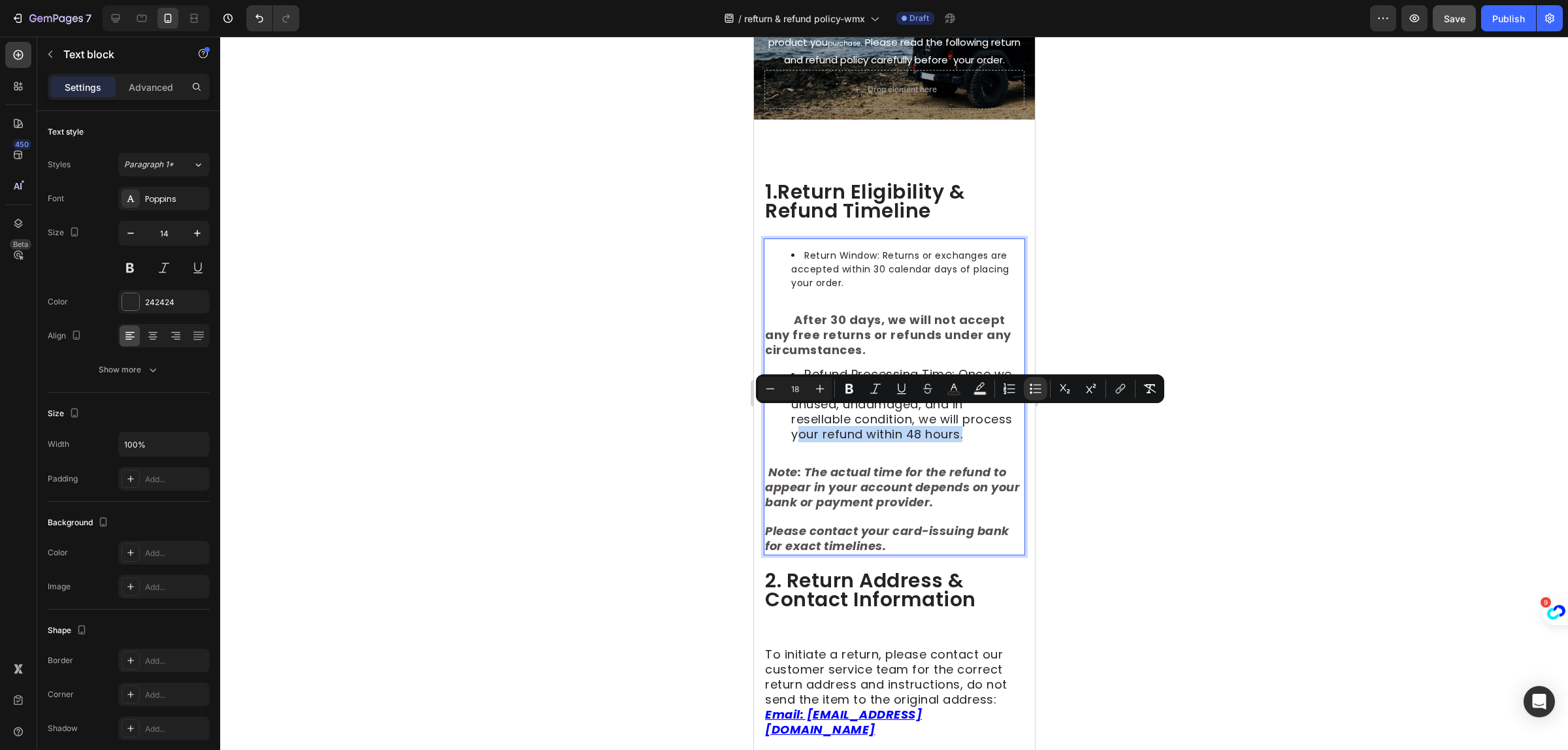
click at [852, 443] on li "Refund Processing Time: Once we receive your return and confirm it is unused, u…" at bounding box center [907, 405] width 232 height 75
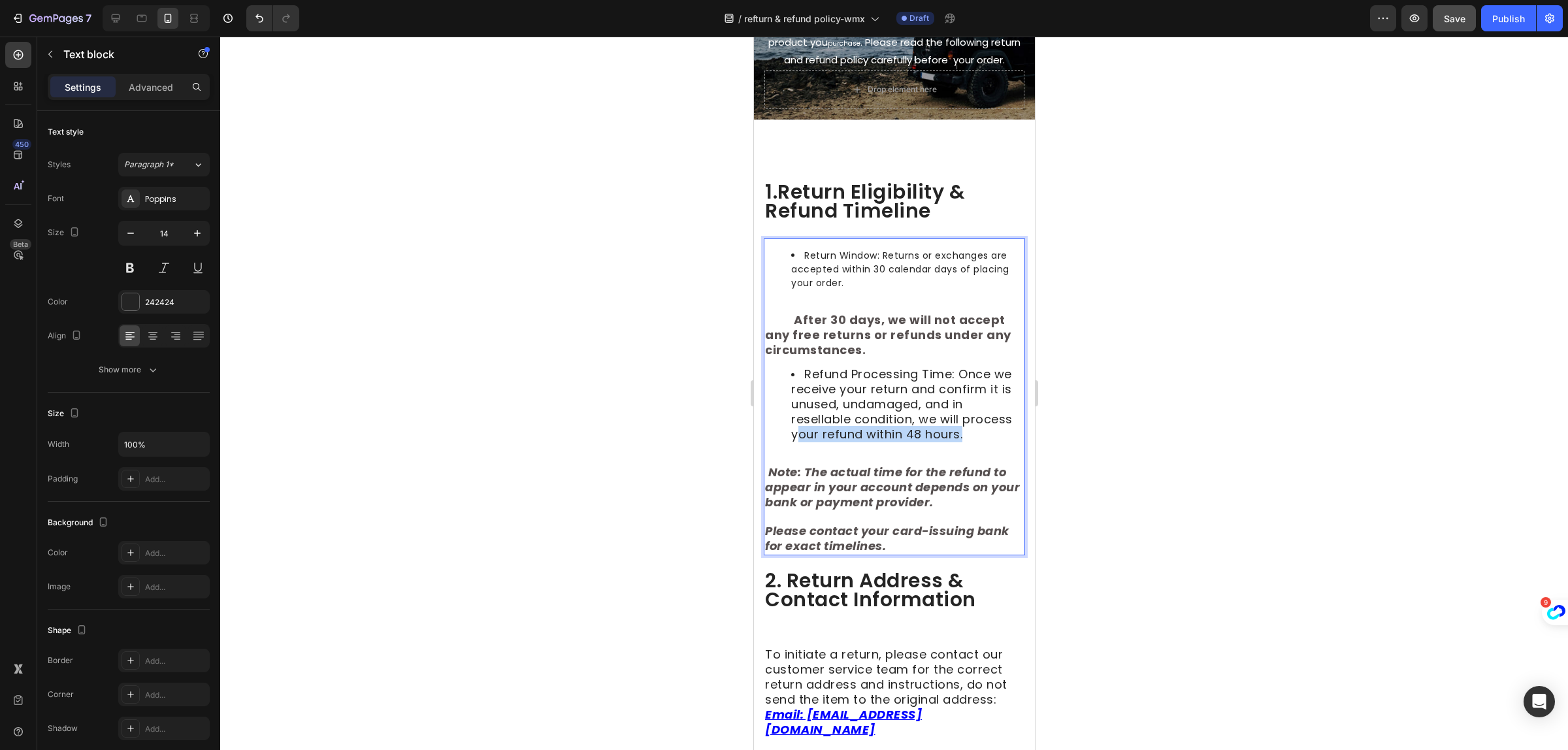
click at [877, 358] on p "After 30 days, we will not accept any free returns or refunds under any circums…" at bounding box center [894, 329] width 259 height 59
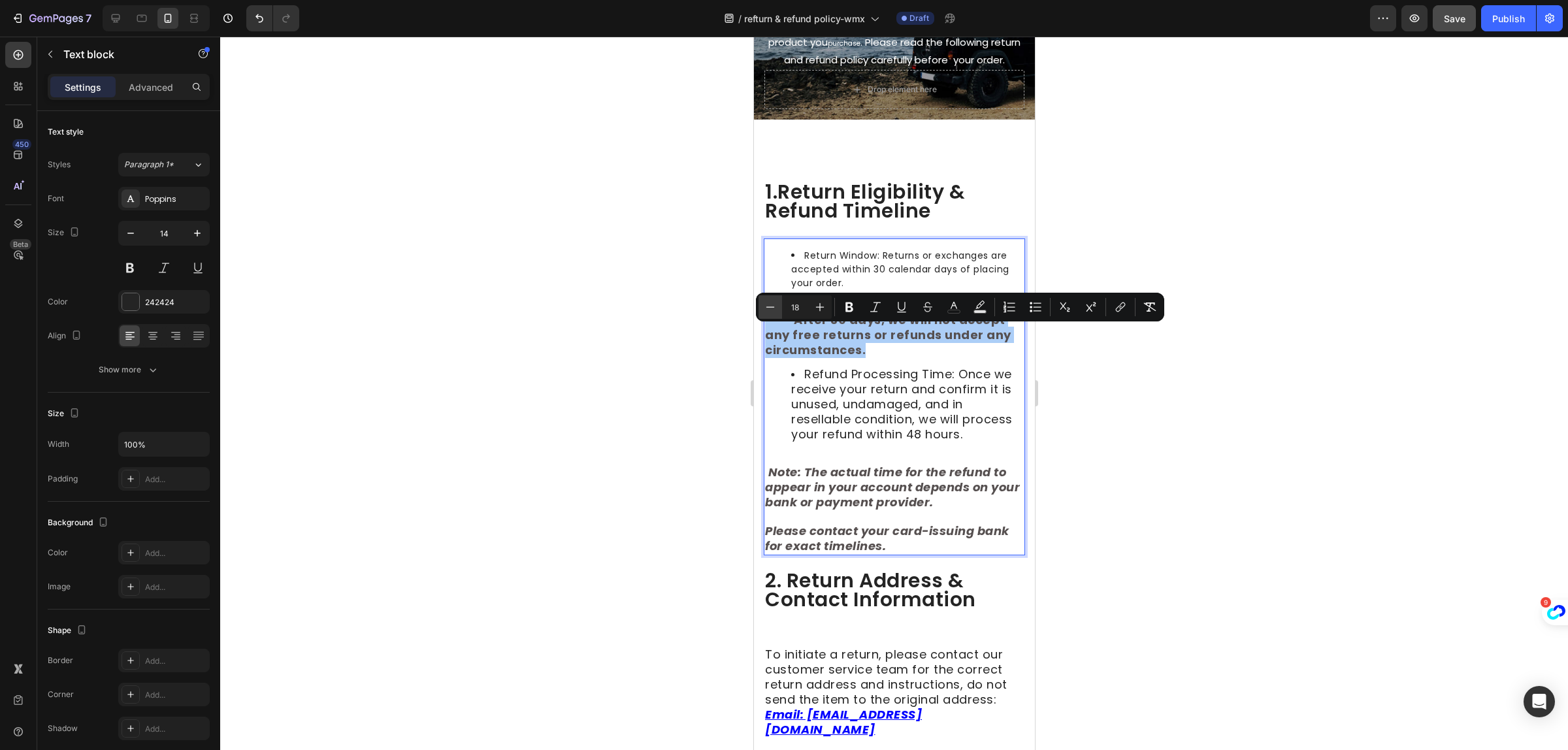
click at [766, 302] on icon "Editor contextual toolbar" at bounding box center [770, 307] width 13 height 13
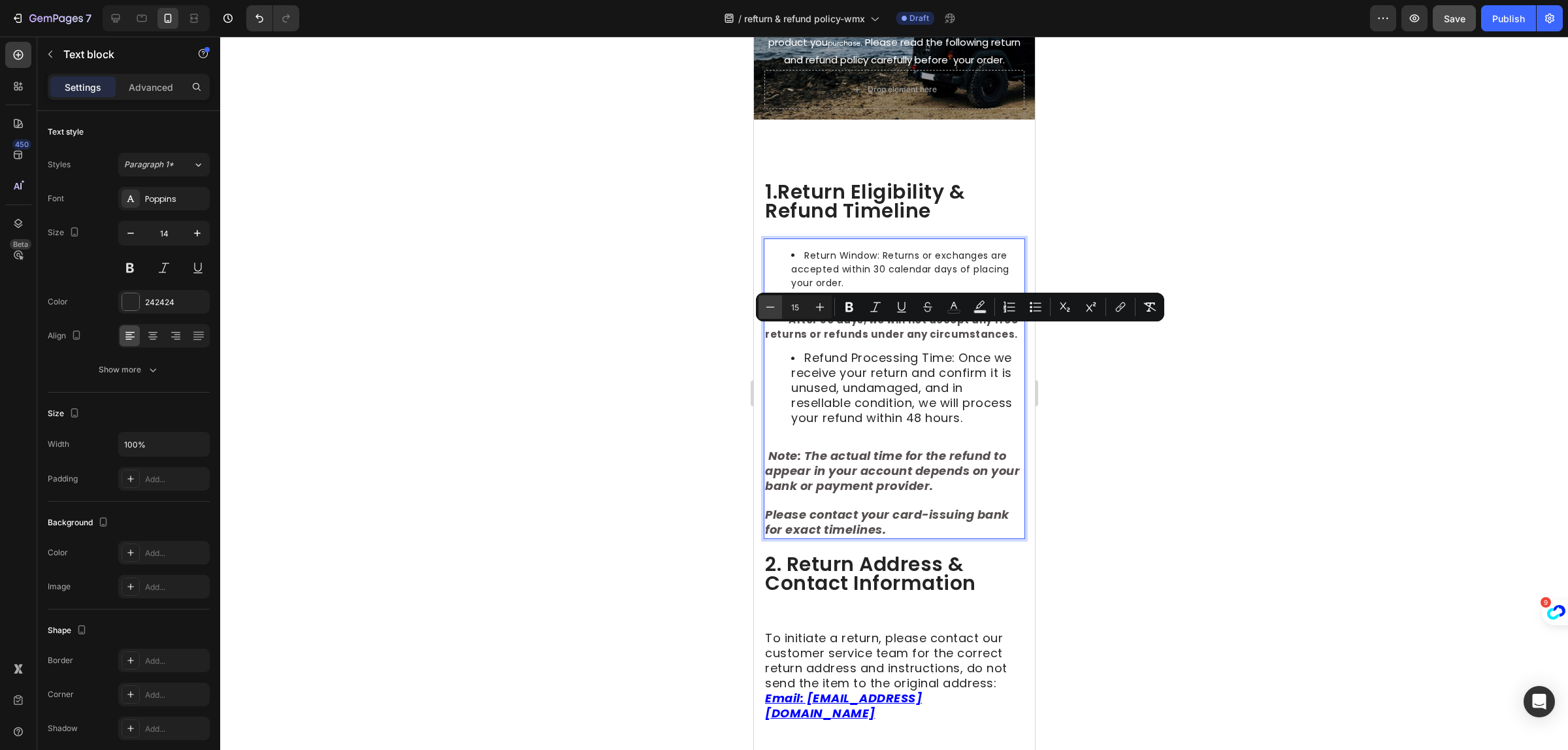
click at [766, 302] on icon "Editor contextual toolbar" at bounding box center [770, 307] width 13 height 13
type input "18"
click at [871, 425] on li "Refund Processing Time: Once we receive your return and confirm it is unused, u…" at bounding box center [907, 387] width 232 height 75
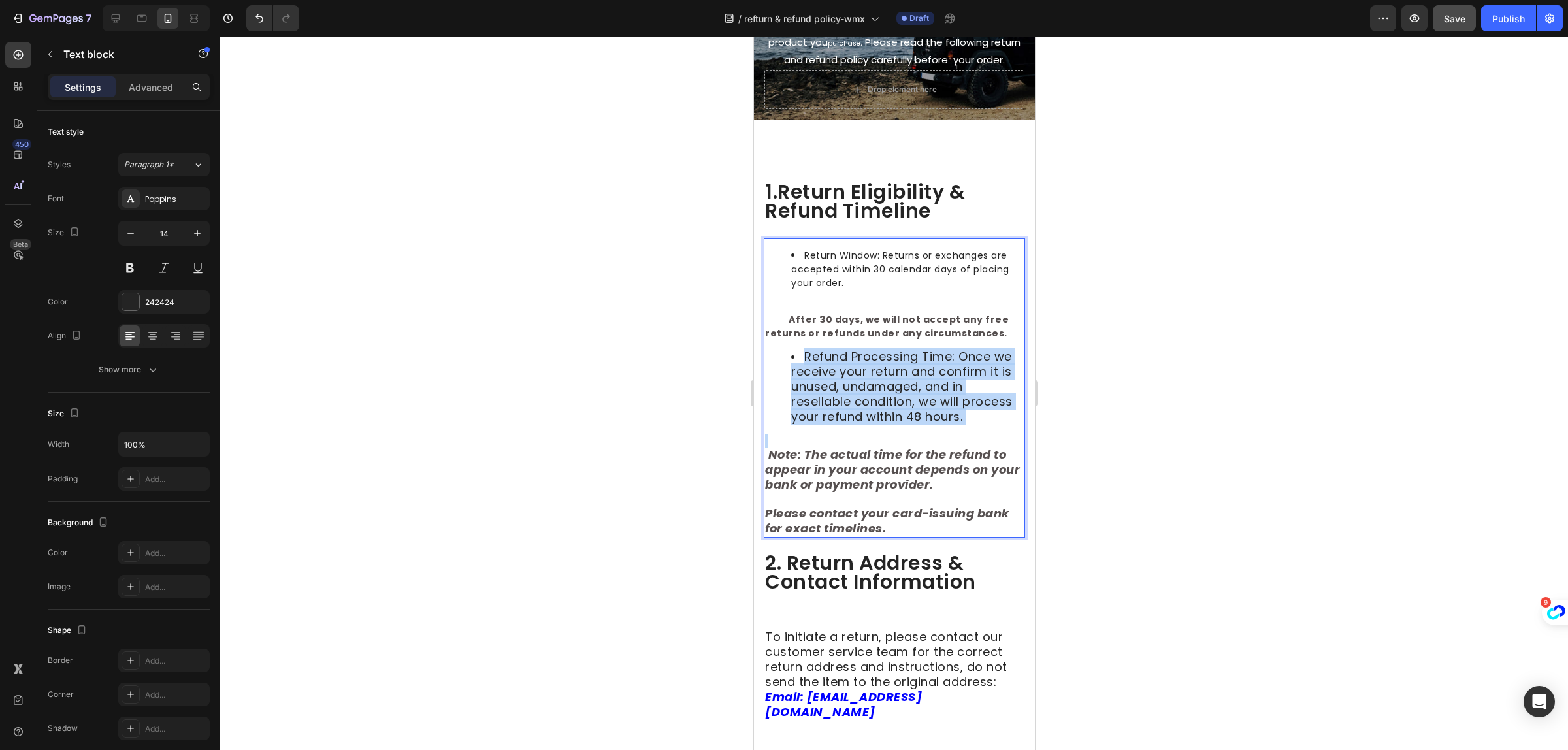
drag, startPoint x: 856, startPoint y: 455, endPoint x: 789, endPoint y: 366, distance: 111.4
click at [789, 366] on div "Return Window: Returns or exchanges are accepted within 30 calendar days of pla…" at bounding box center [894, 388] width 261 height 299
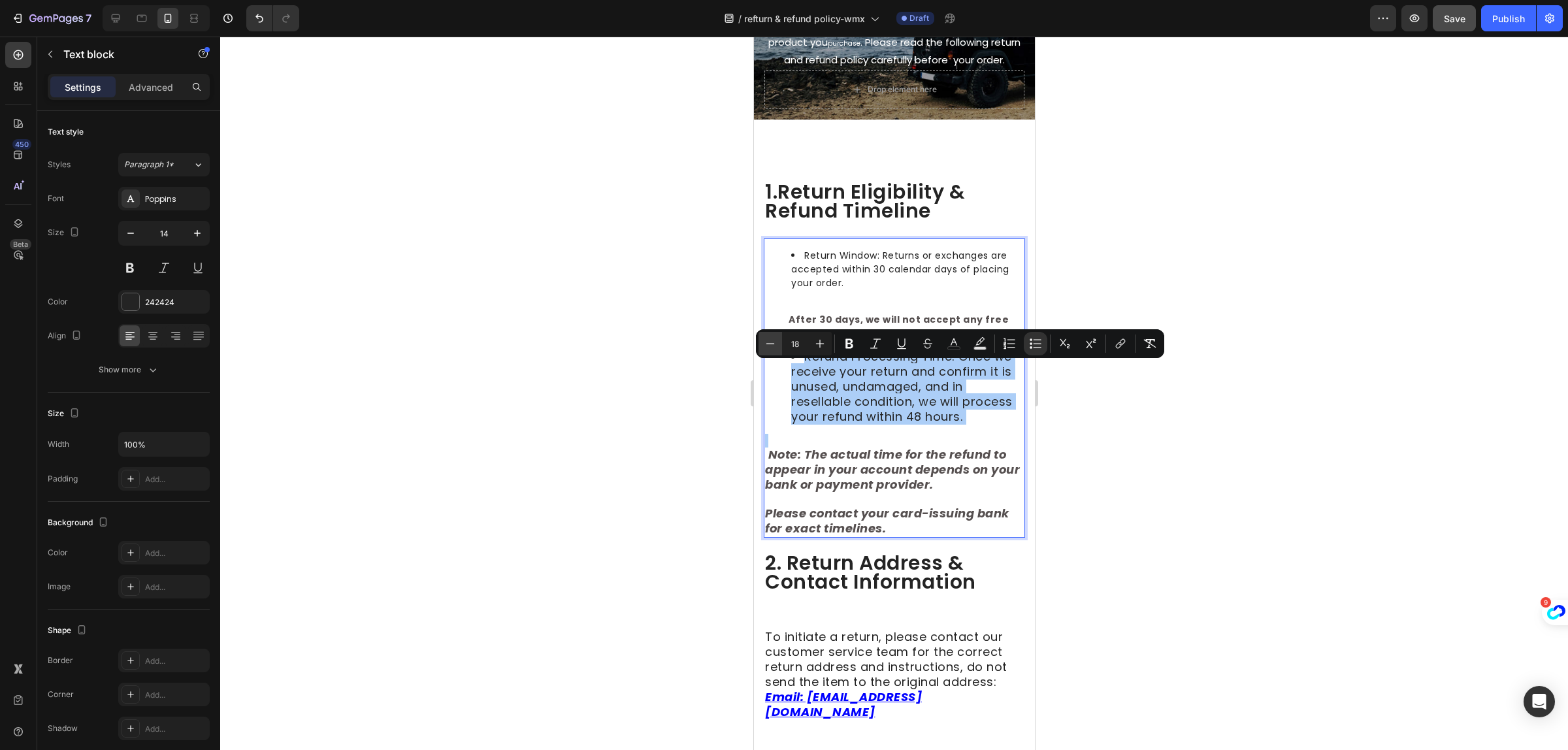
click at [776, 346] on button "Minus" at bounding box center [770, 344] width 24 height 24
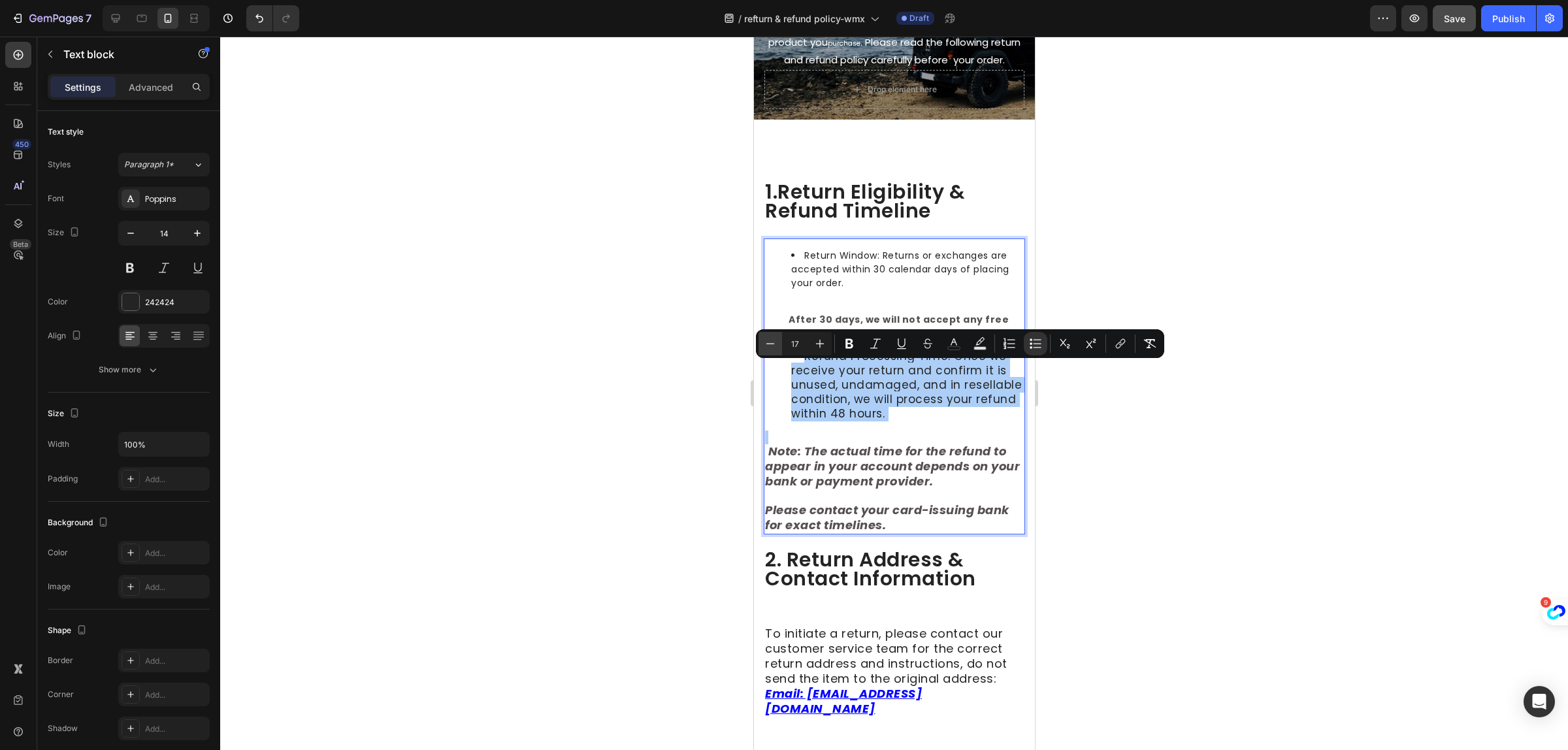
click at [776, 346] on button "Minus" at bounding box center [770, 344] width 24 height 24
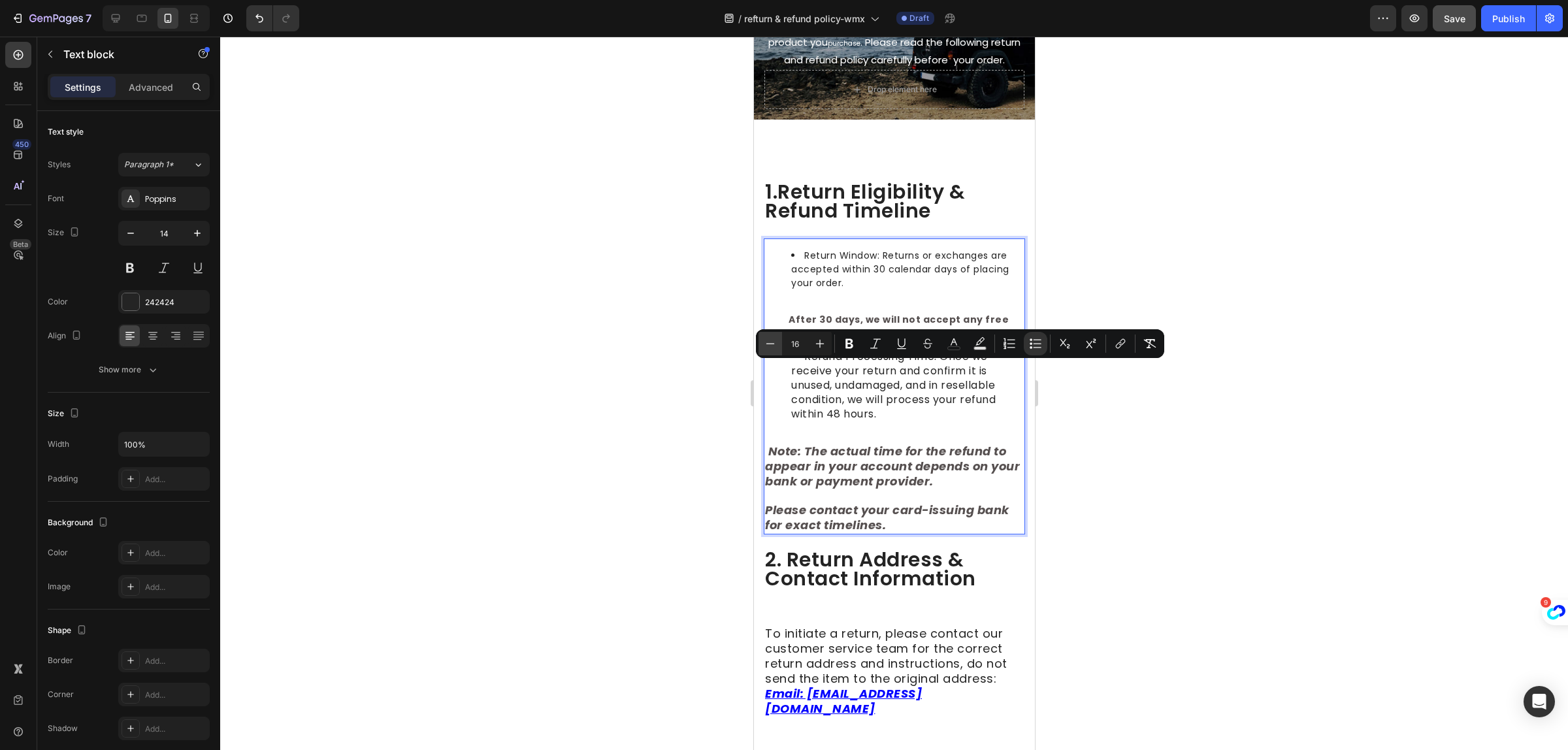
click at [779, 350] on button "Minus" at bounding box center [770, 344] width 24 height 24
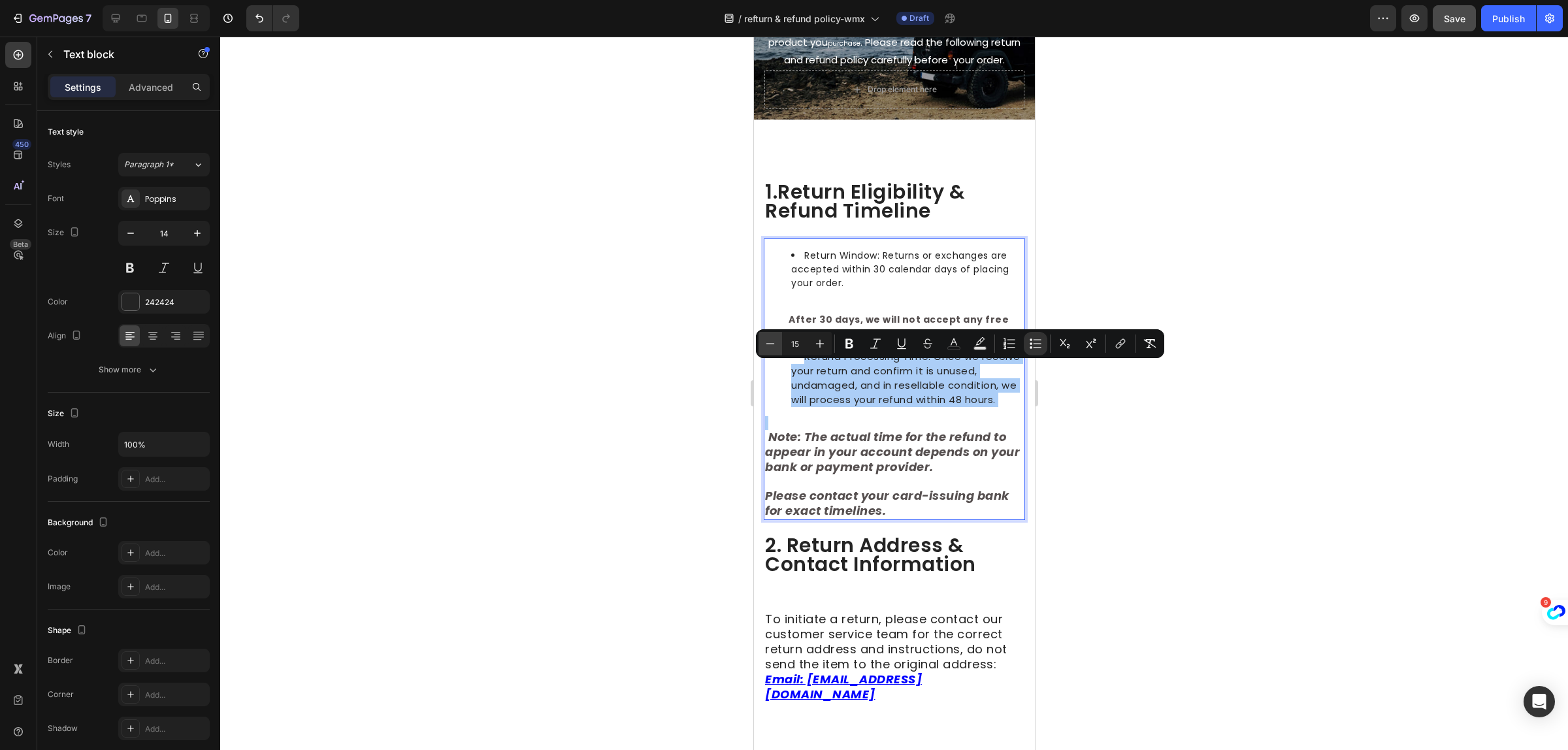
click at [779, 350] on button "Minus" at bounding box center [770, 344] width 24 height 24
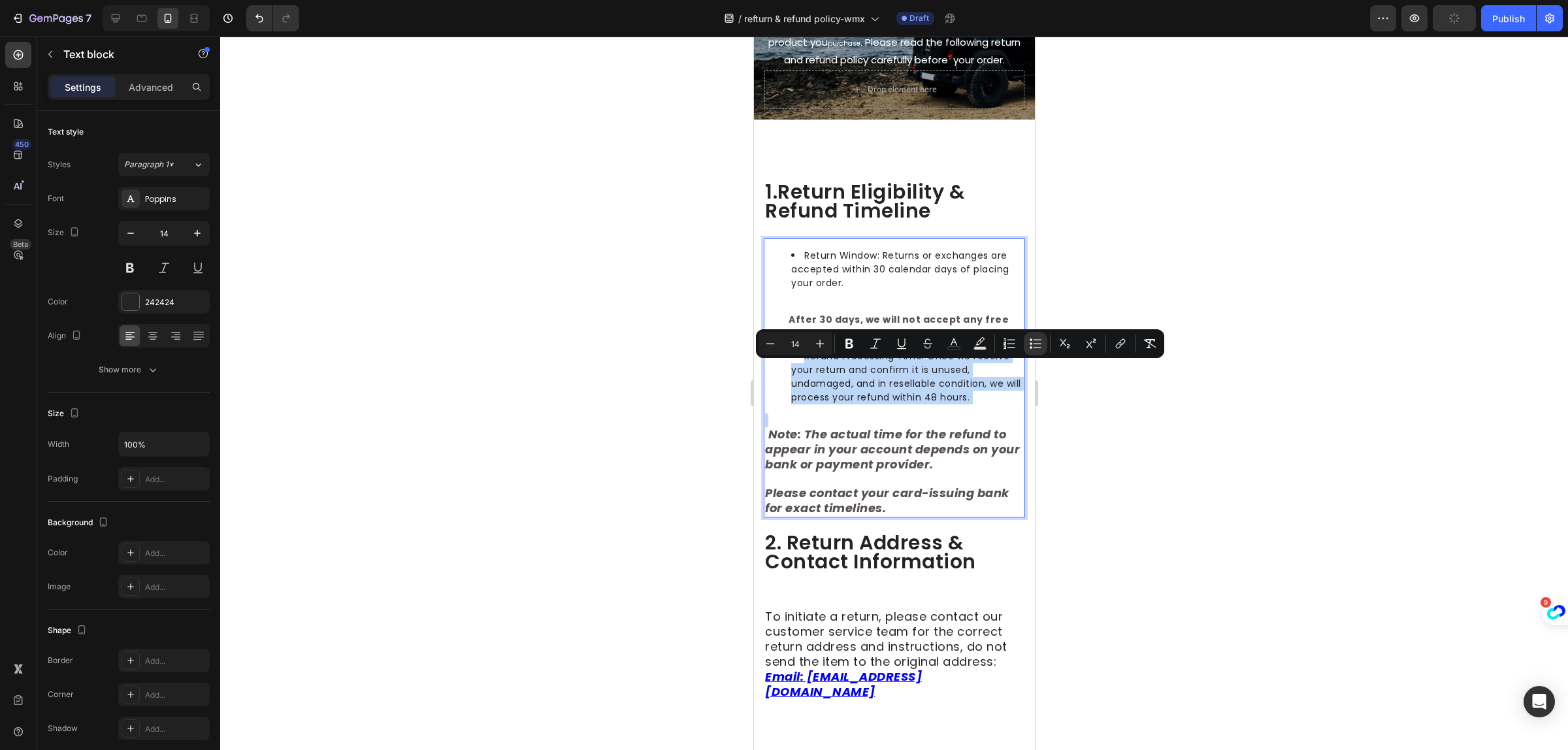
type input "18"
click at [875, 472] on strong "Note: The actual time for the refund to appear in your account depends on your …" at bounding box center [892, 449] width 255 height 47
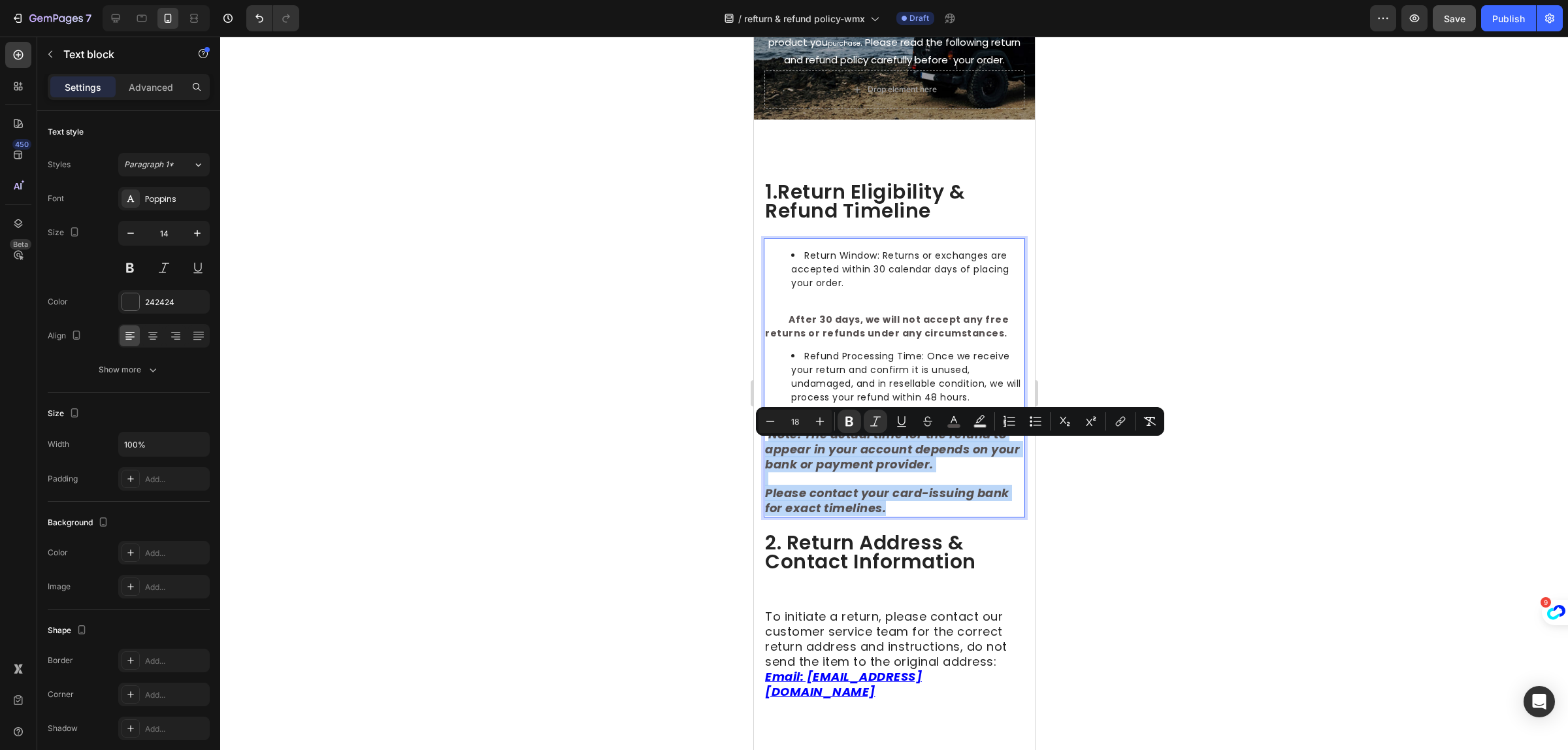
drag, startPoint x: 939, startPoint y: 534, endPoint x: 768, endPoint y: 445, distance: 192.8
click at [768, 445] on div "Return Window: Returns or exchanges are accepted within 30 calendar days of pla…" at bounding box center [894, 378] width 261 height 279
click at [772, 420] on icon "Editor contextual toolbar" at bounding box center [770, 422] width 13 height 13
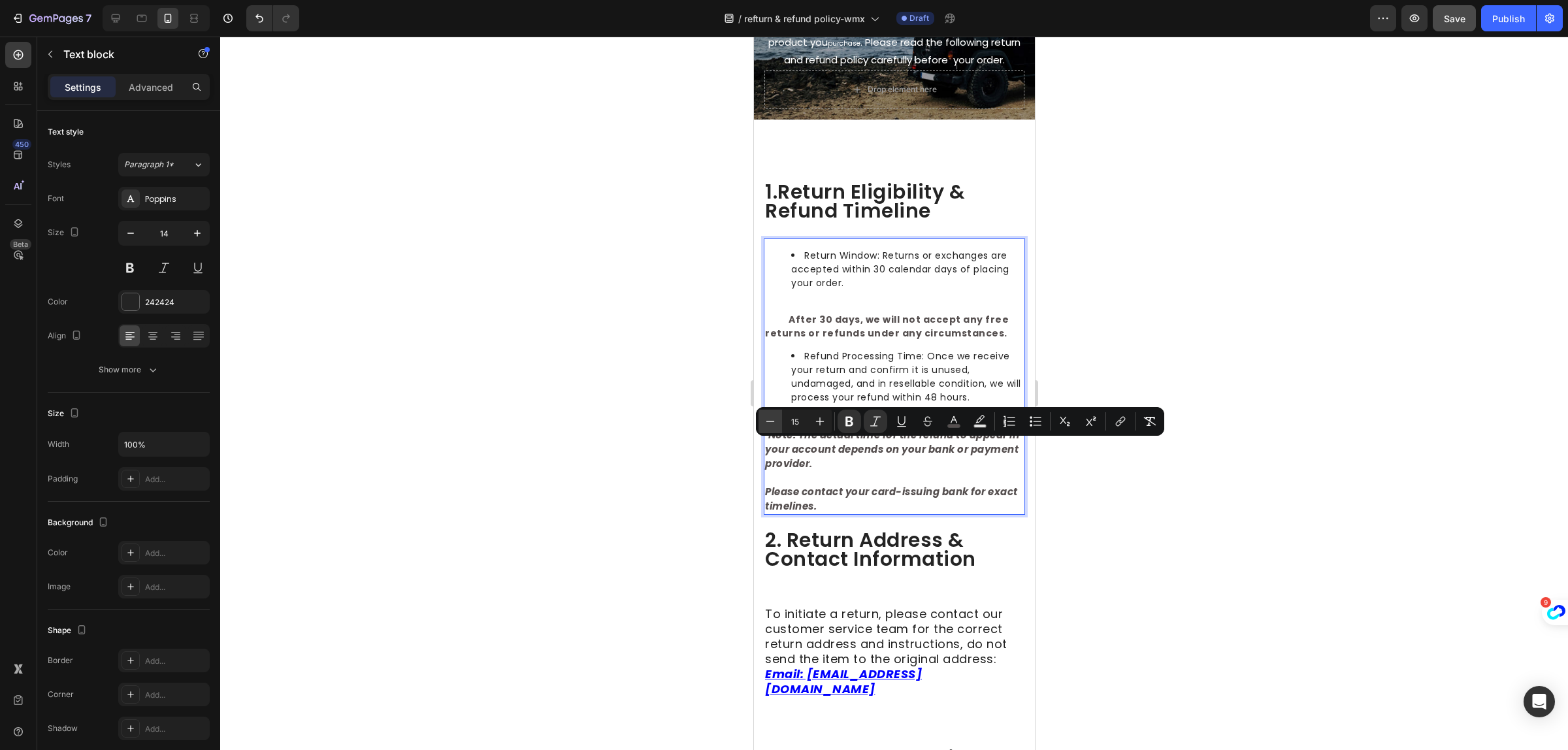
click at [772, 420] on icon "Editor contextual toolbar" at bounding box center [770, 422] width 13 height 13
type input "14"
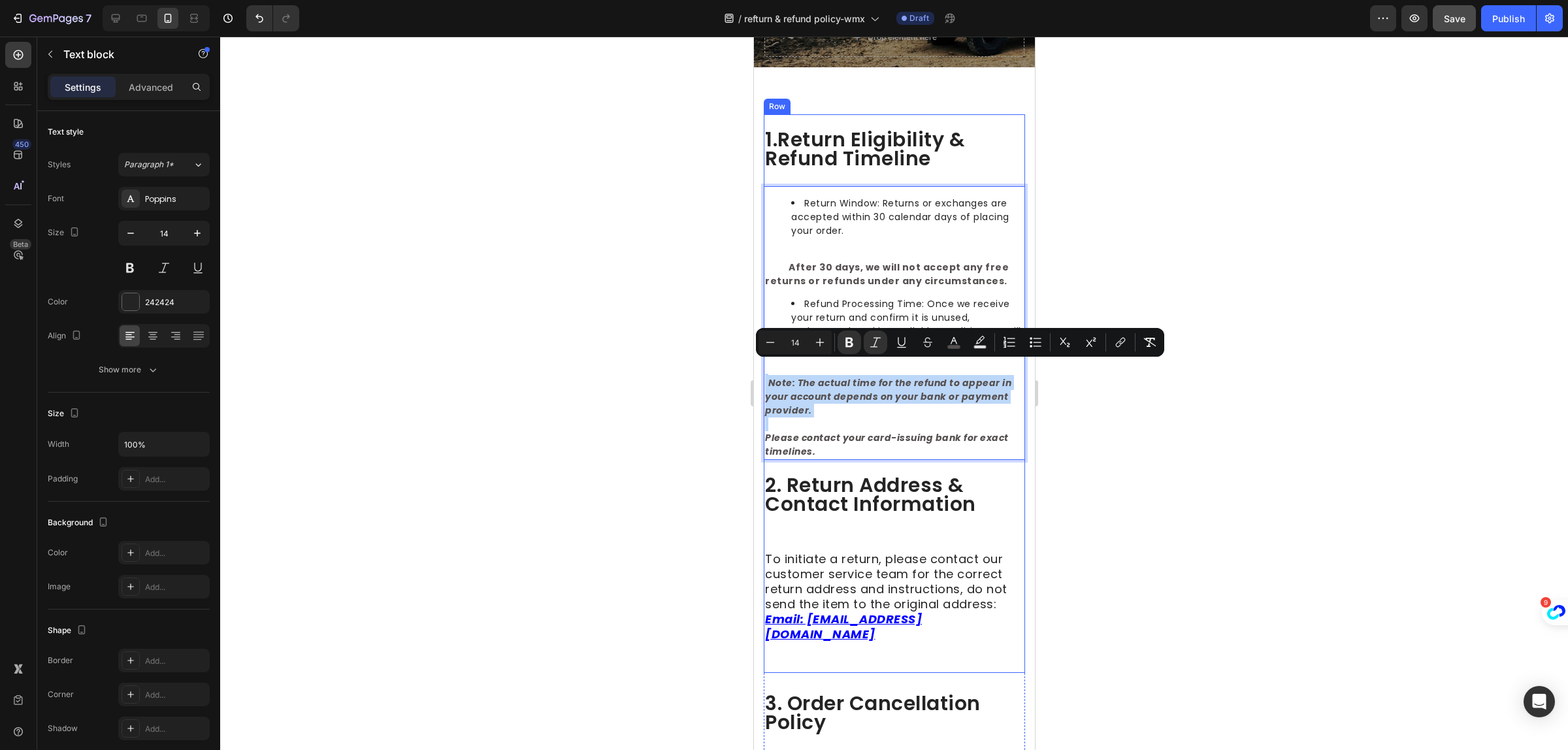
scroll to position [245, 0]
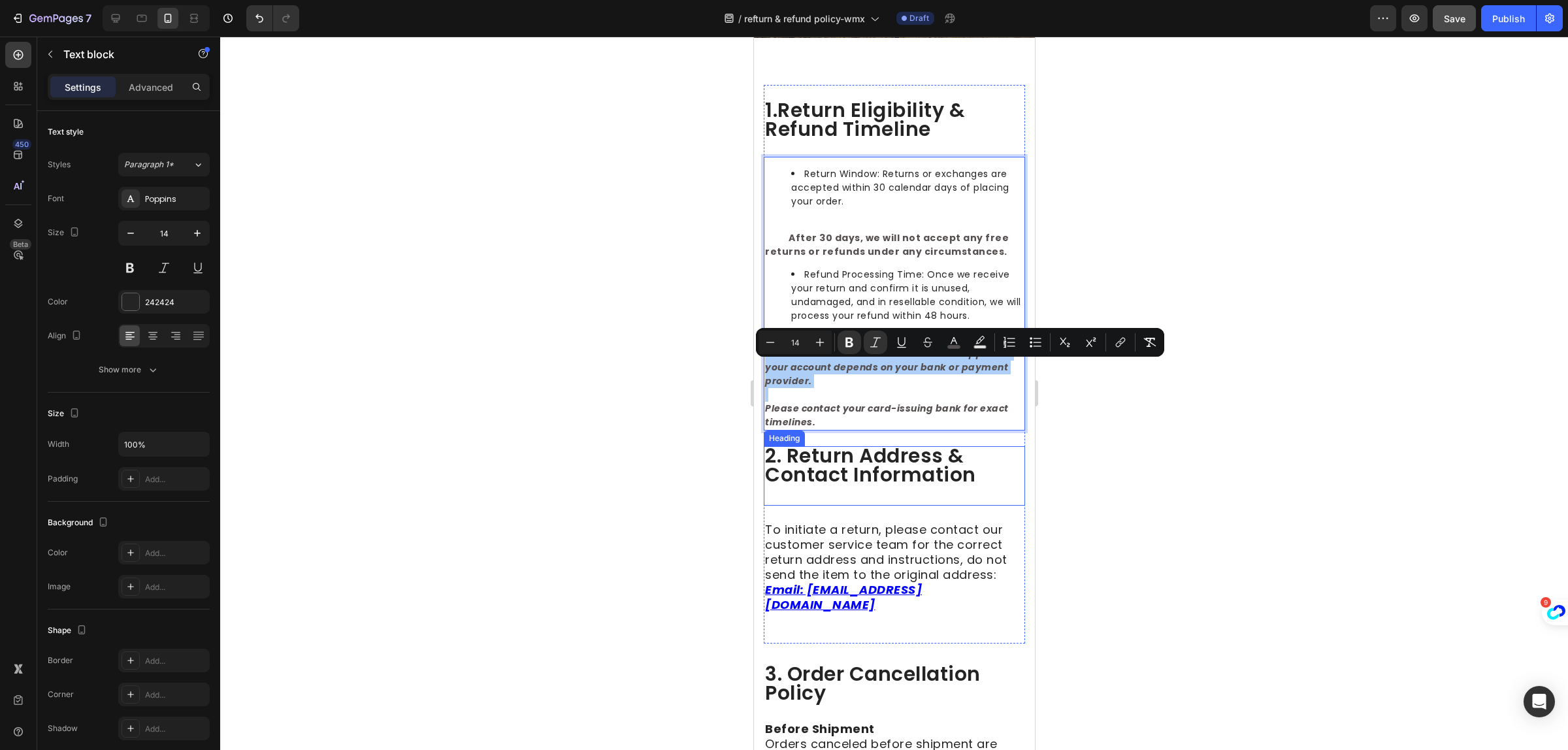
click at [1223, 504] on div at bounding box center [894, 393] width 1348 height 714
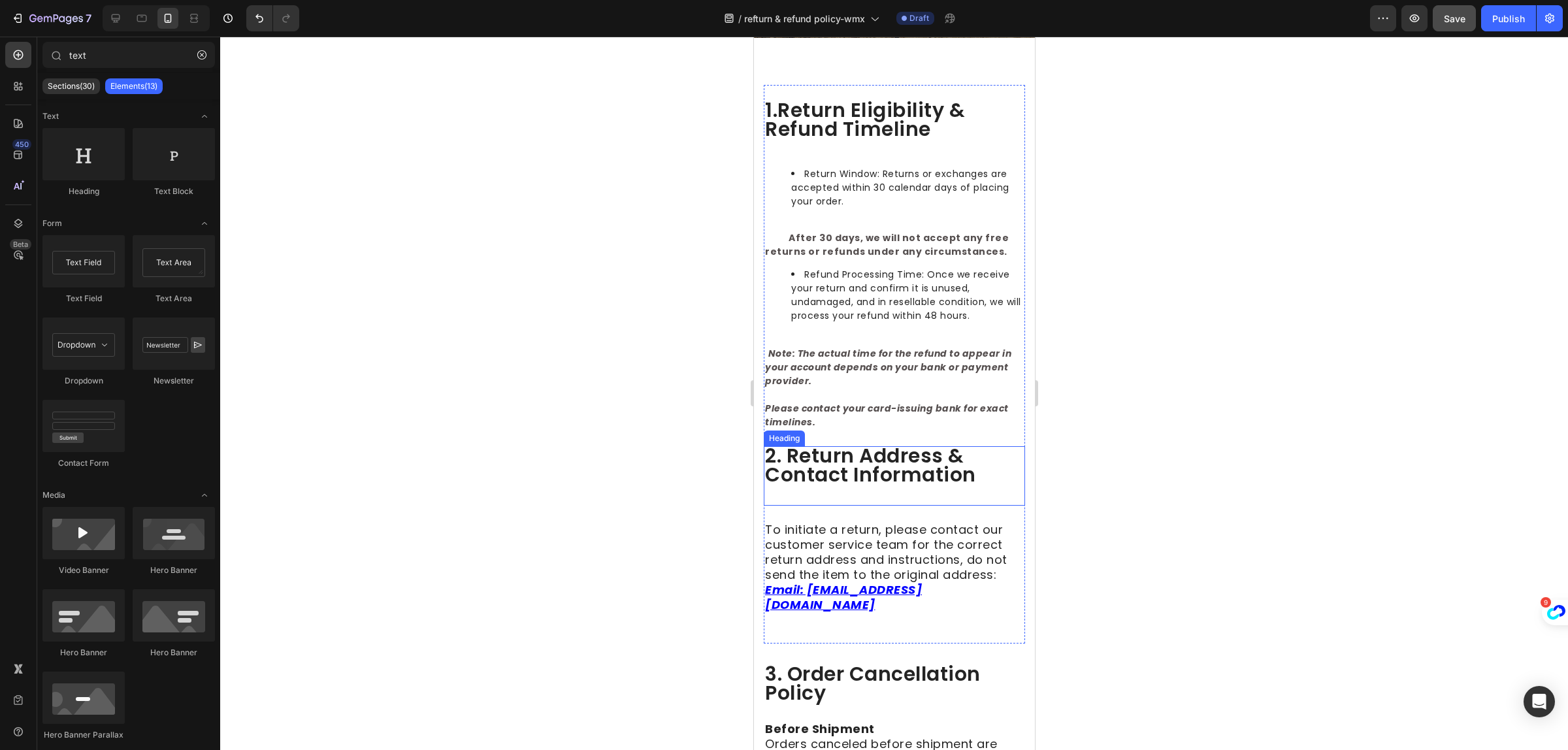
click at [913, 487] on span "2. return address & contact information" at bounding box center [891, 475] width 253 height 66
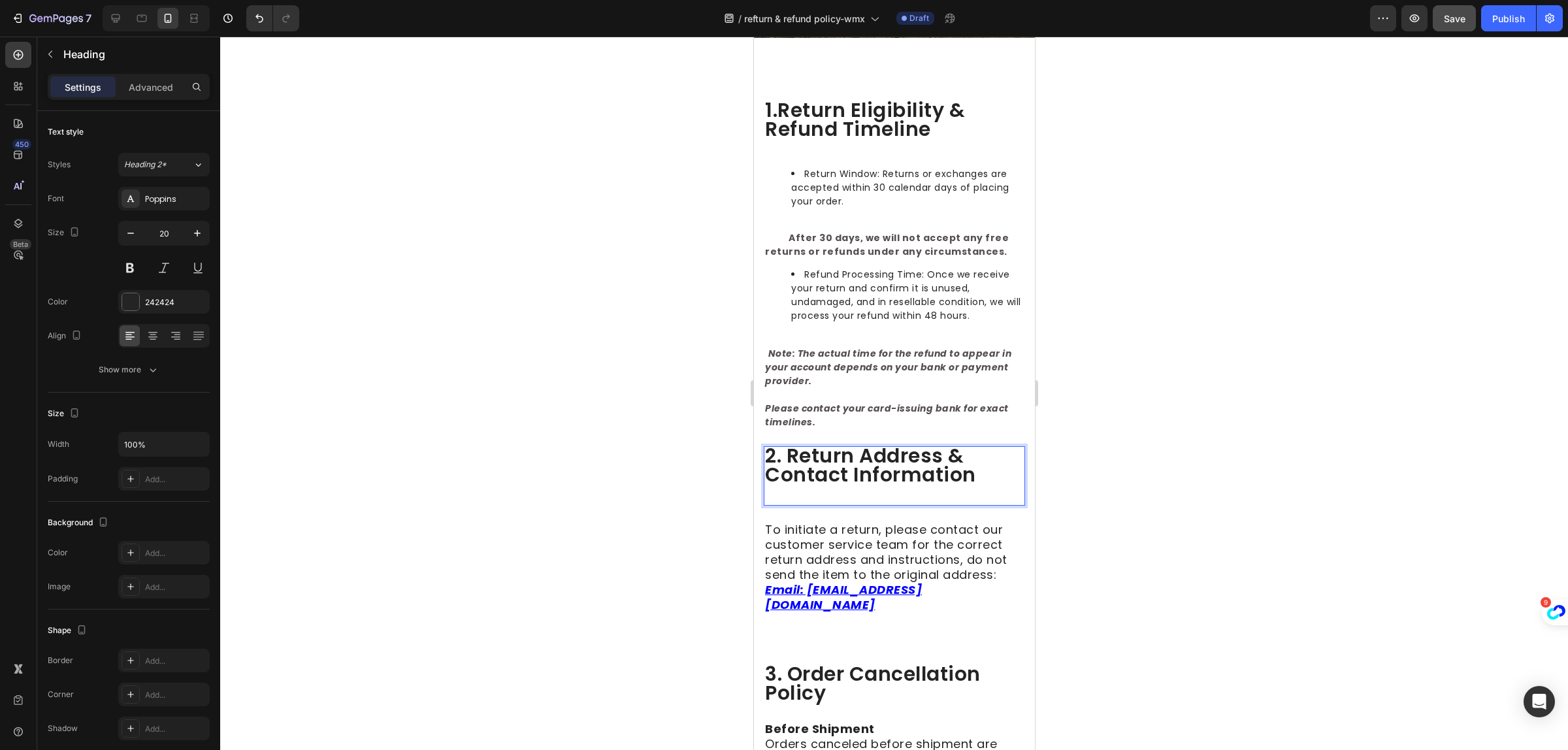
click at [913, 487] on span "2. return address & contact information" at bounding box center [891, 475] width 253 height 66
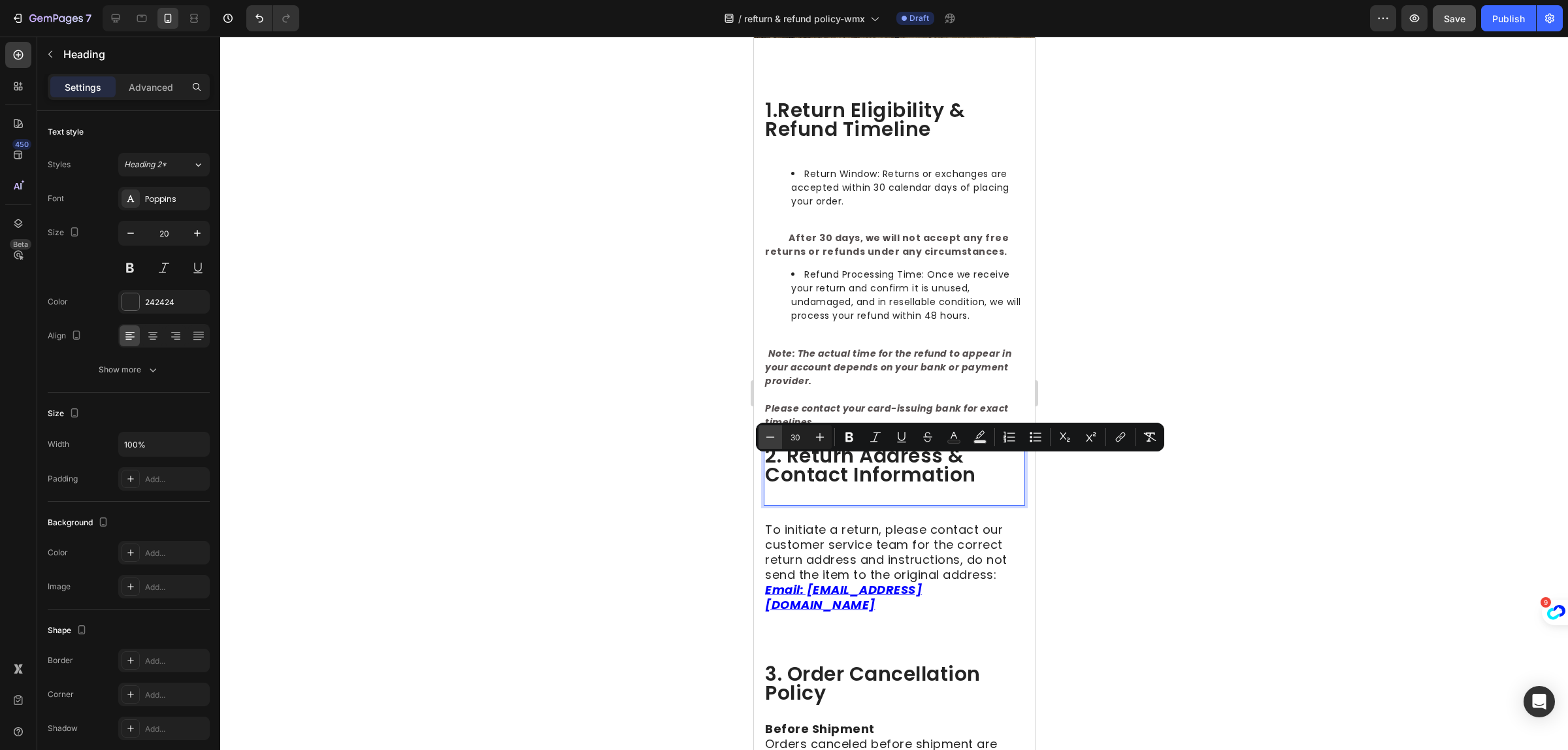
click at [775, 435] on icon "Editor contextual toolbar" at bounding box center [770, 437] width 13 height 13
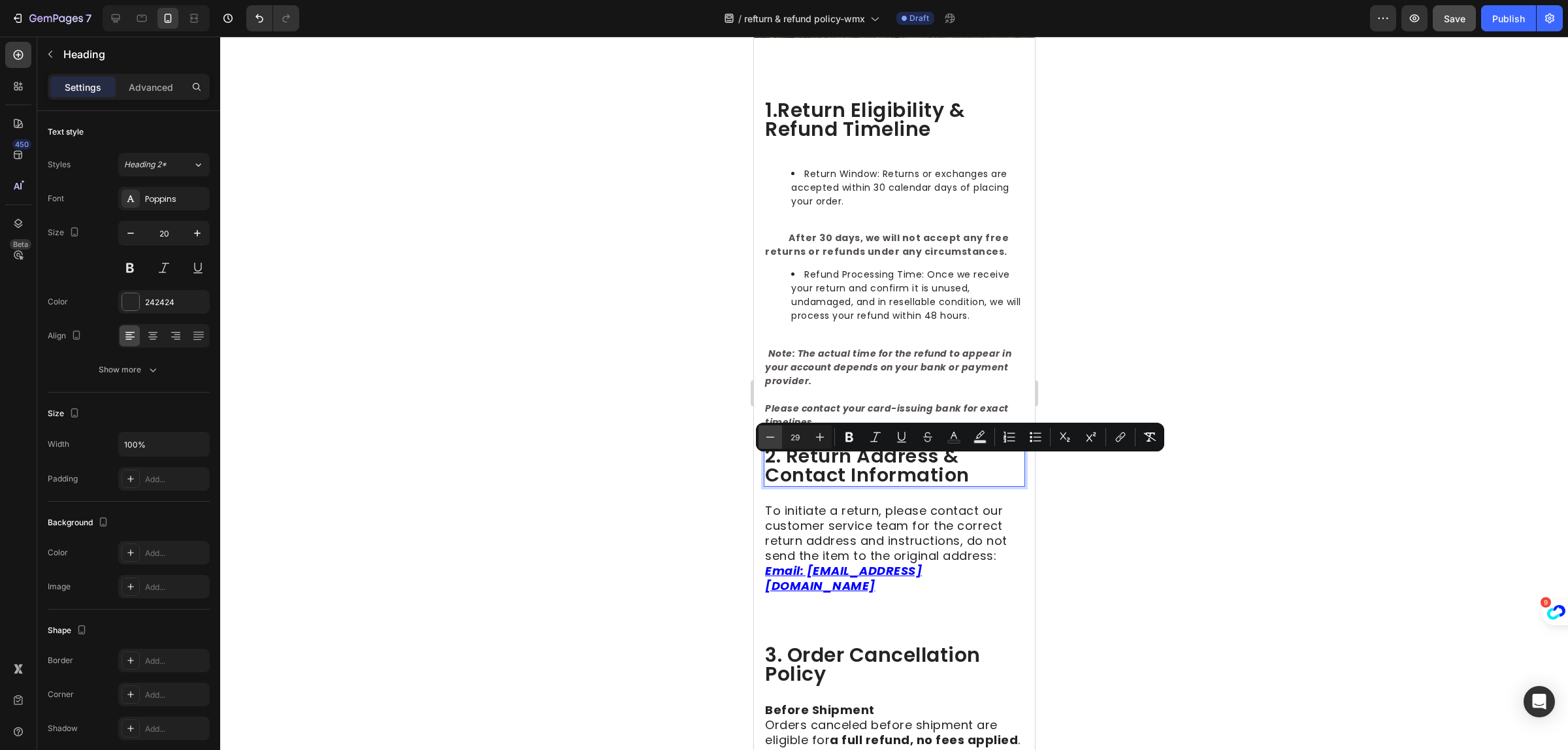
click at [775, 435] on icon "Editor contextual toolbar" at bounding box center [770, 437] width 13 height 13
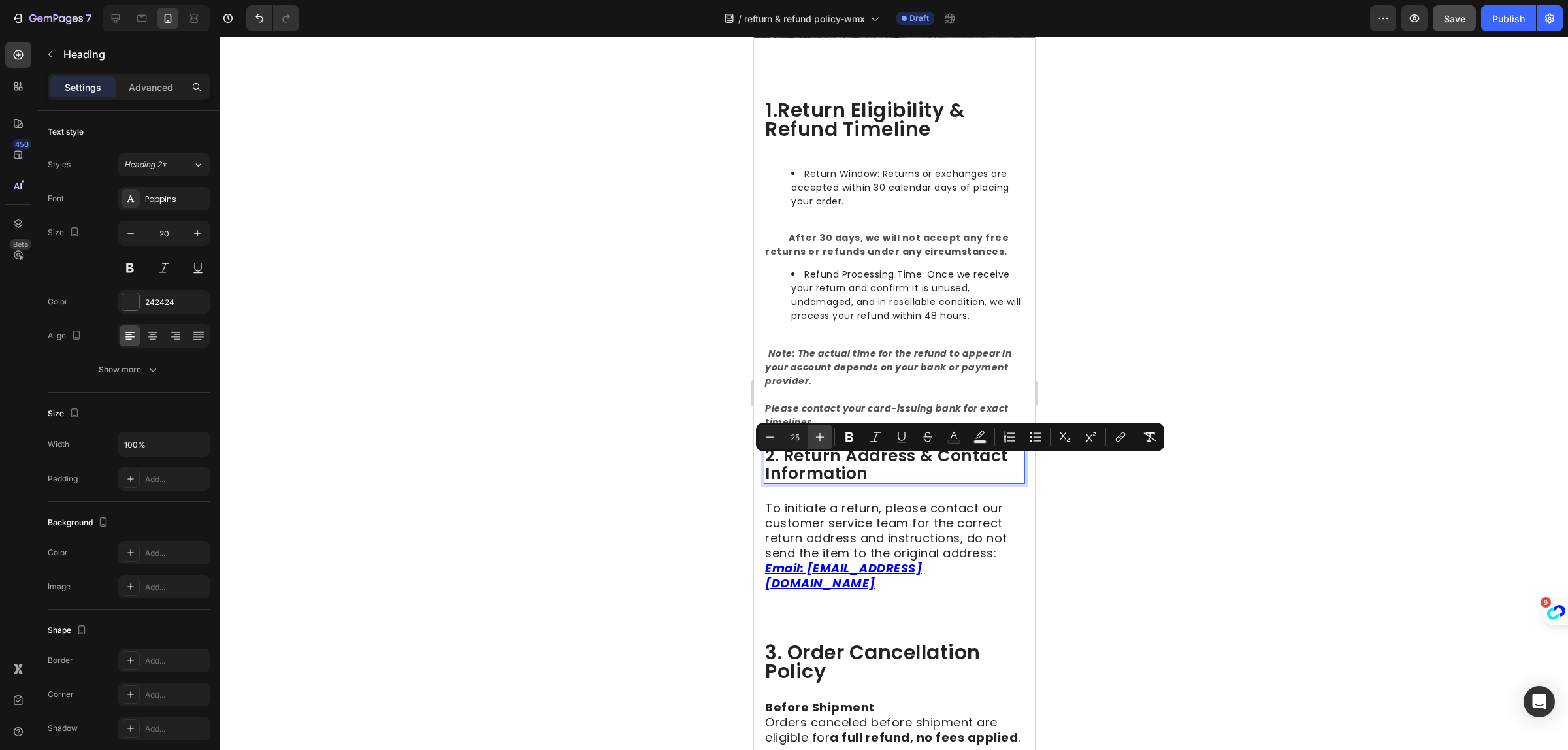
click at [818, 441] on icon "Editor contextual toolbar" at bounding box center [820, 437] width 13 height 13
type input "26"
click at [1192, 328] on div at bounding box center [894, 393] width 1348 height 714
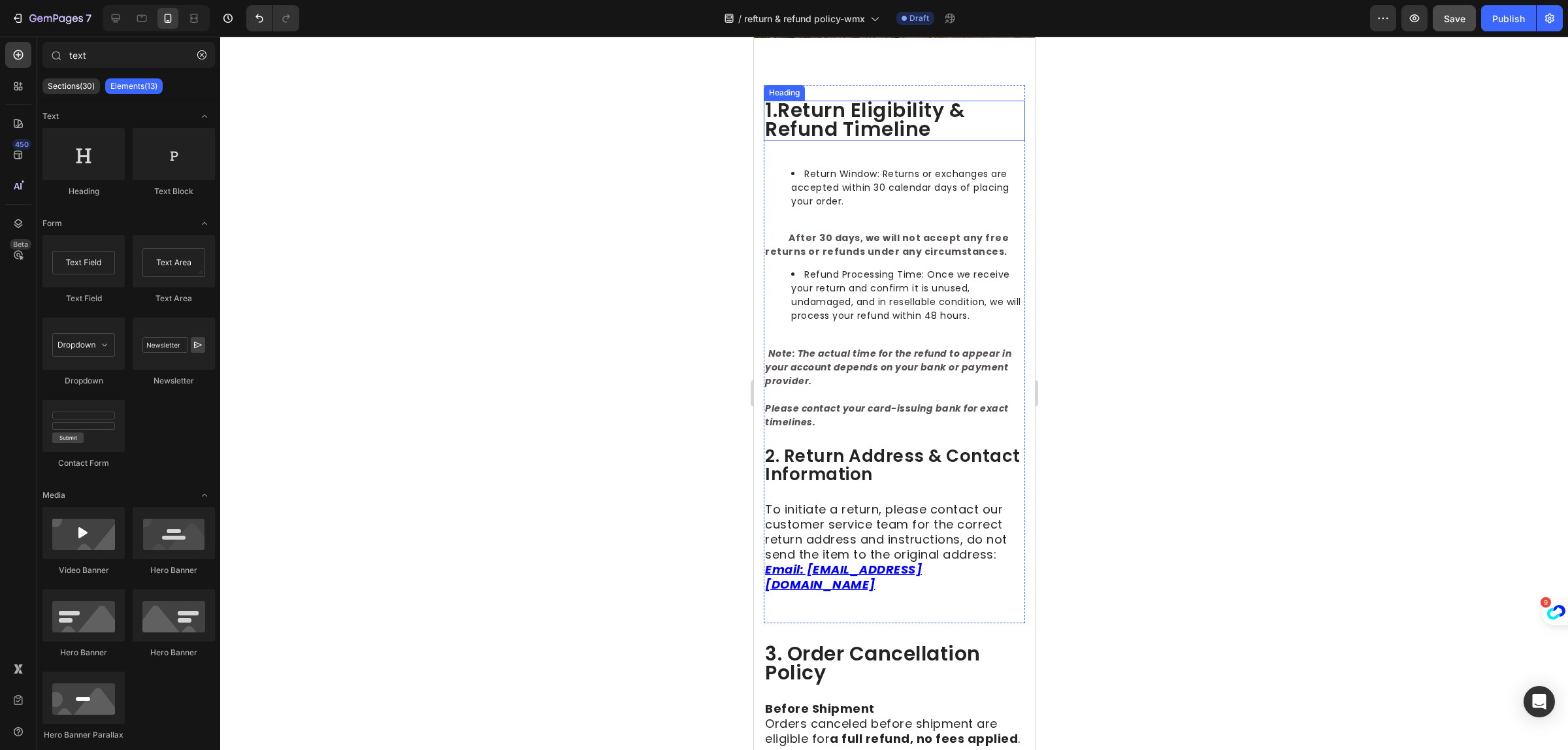
click at [859, 129] on span "1.return eligibility & refund timeline" at bounding box center [864, 120] width 200 height 47
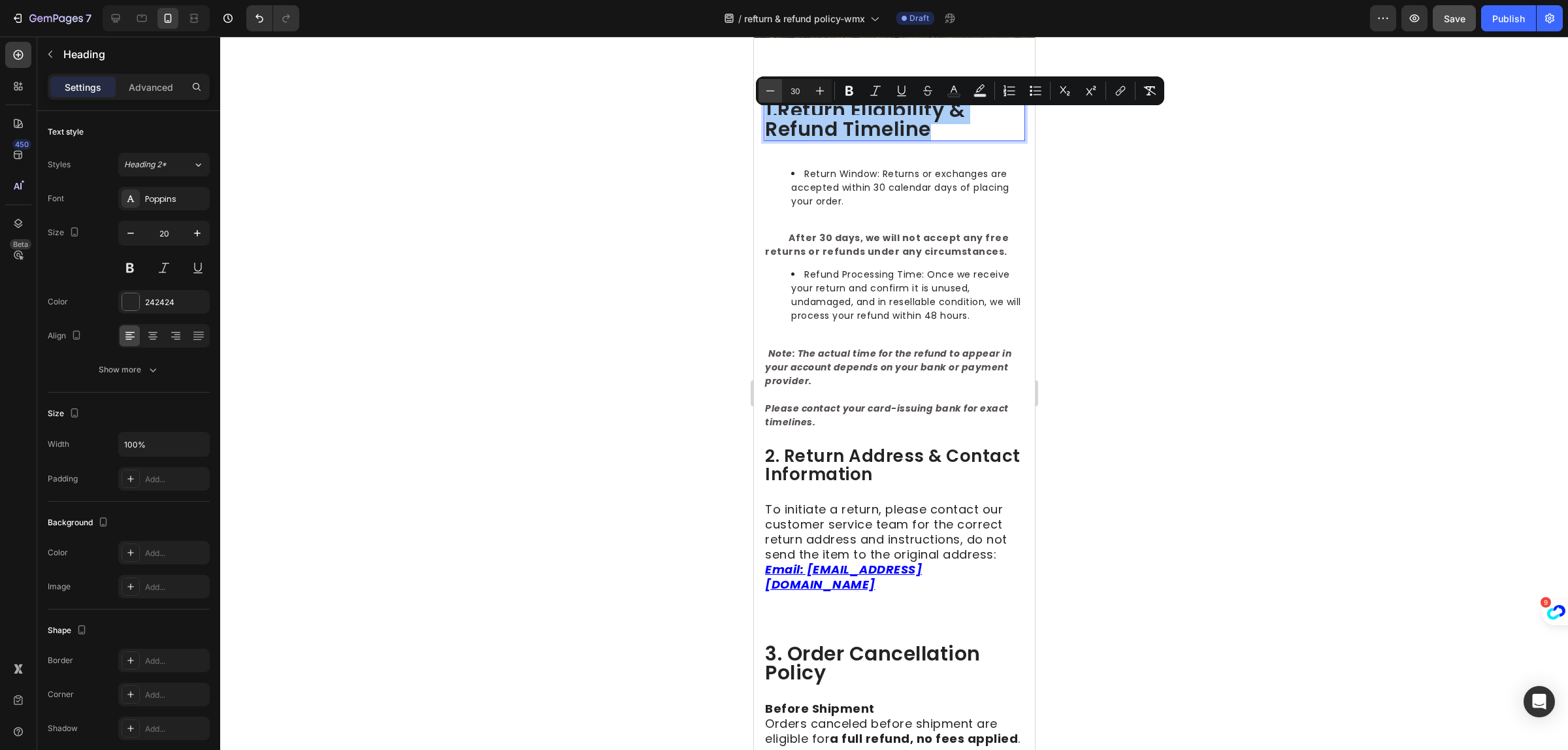
click at [775, 93] on icon "Editor contextual toolbar" at bounding box center [770, 91] width 13 height 13
type input "26"
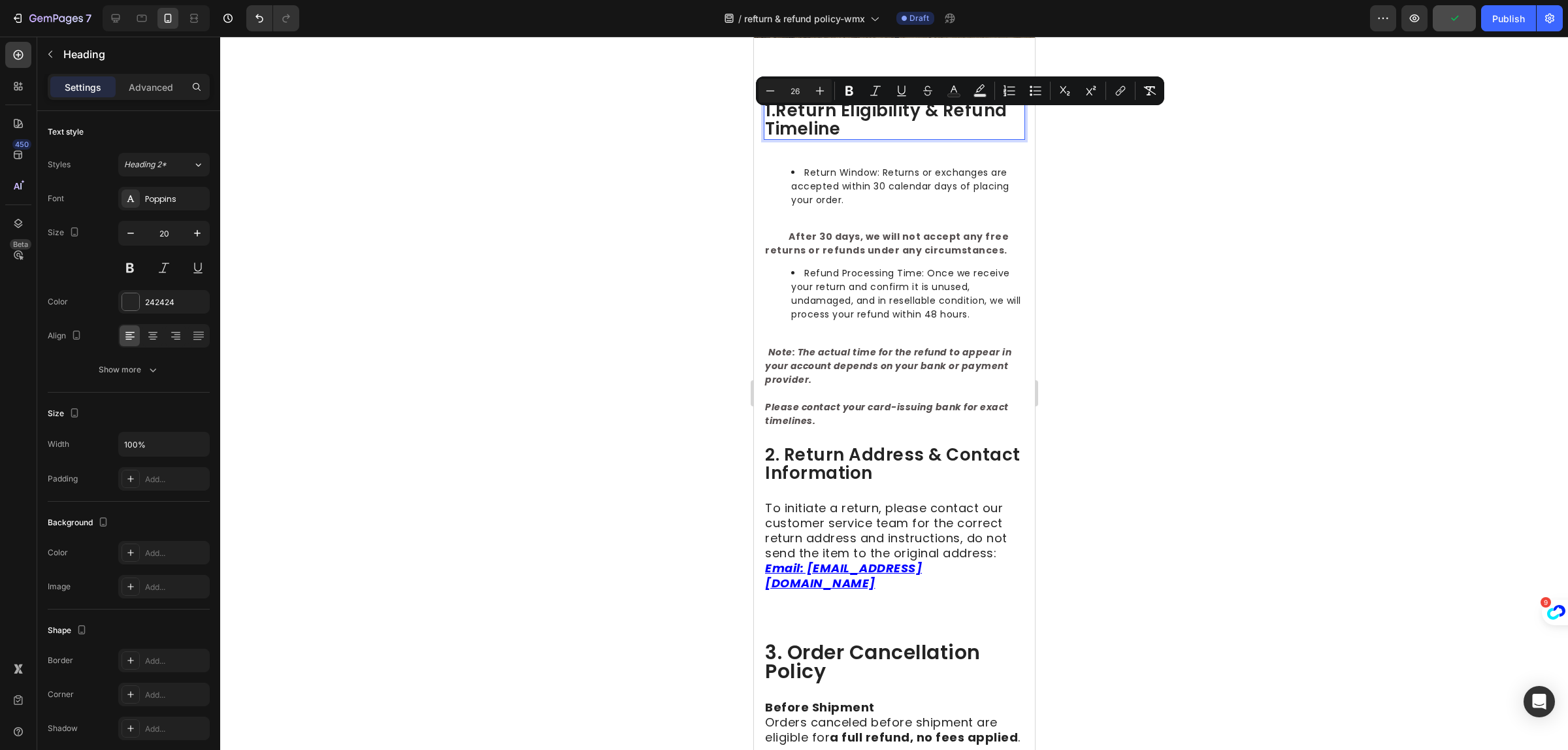
click at [1270, 363] on div at bounding box center [894, 393] width 1348 height 714
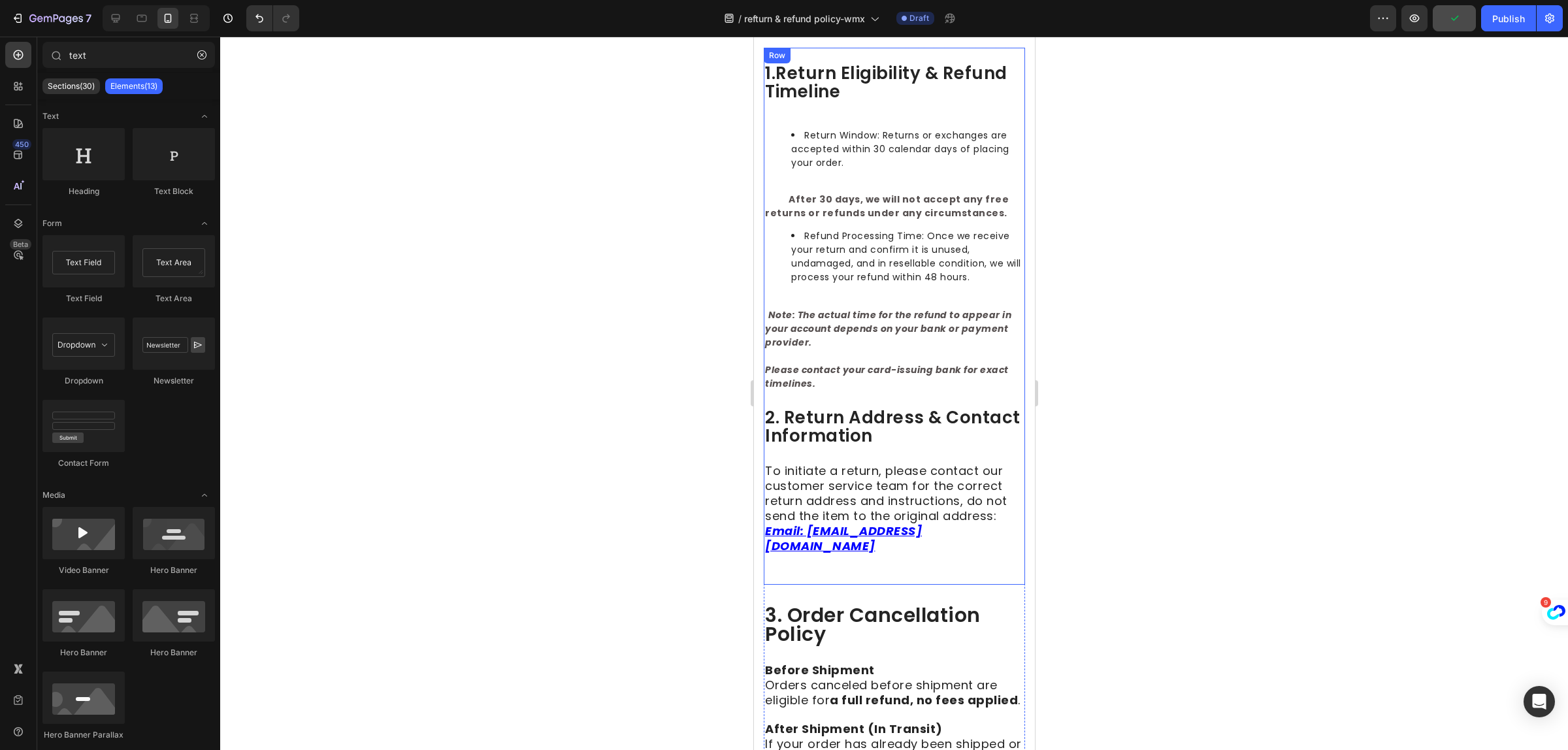
scroll to position [327, 0]
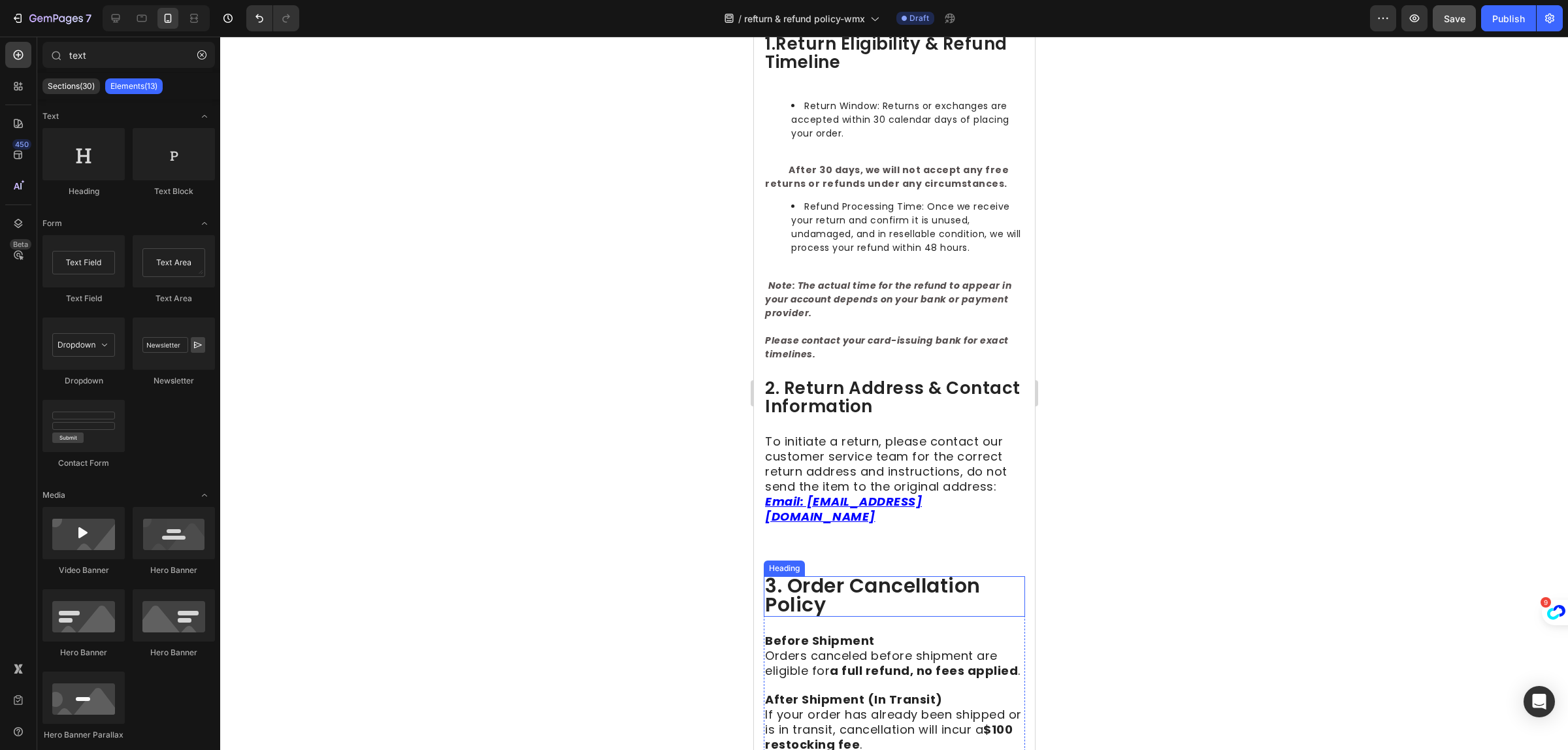
click at [805, 582] on span "3. order cancellation policy" at bounding box center [872, 596] width 215 height 47
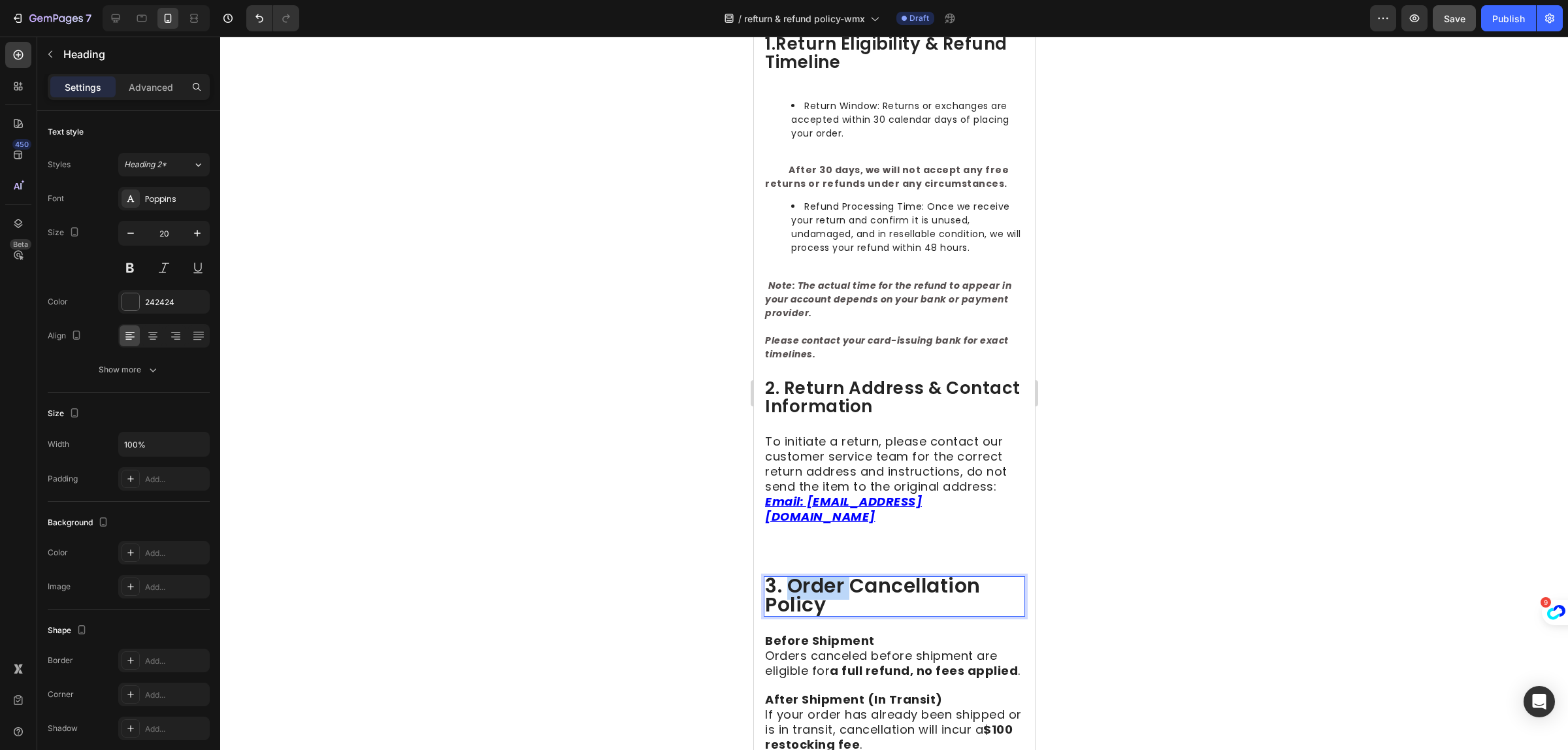
click at [803, 573] on span "3. order cancellation policy" at bounding box center [872, 596] width 215 height 47
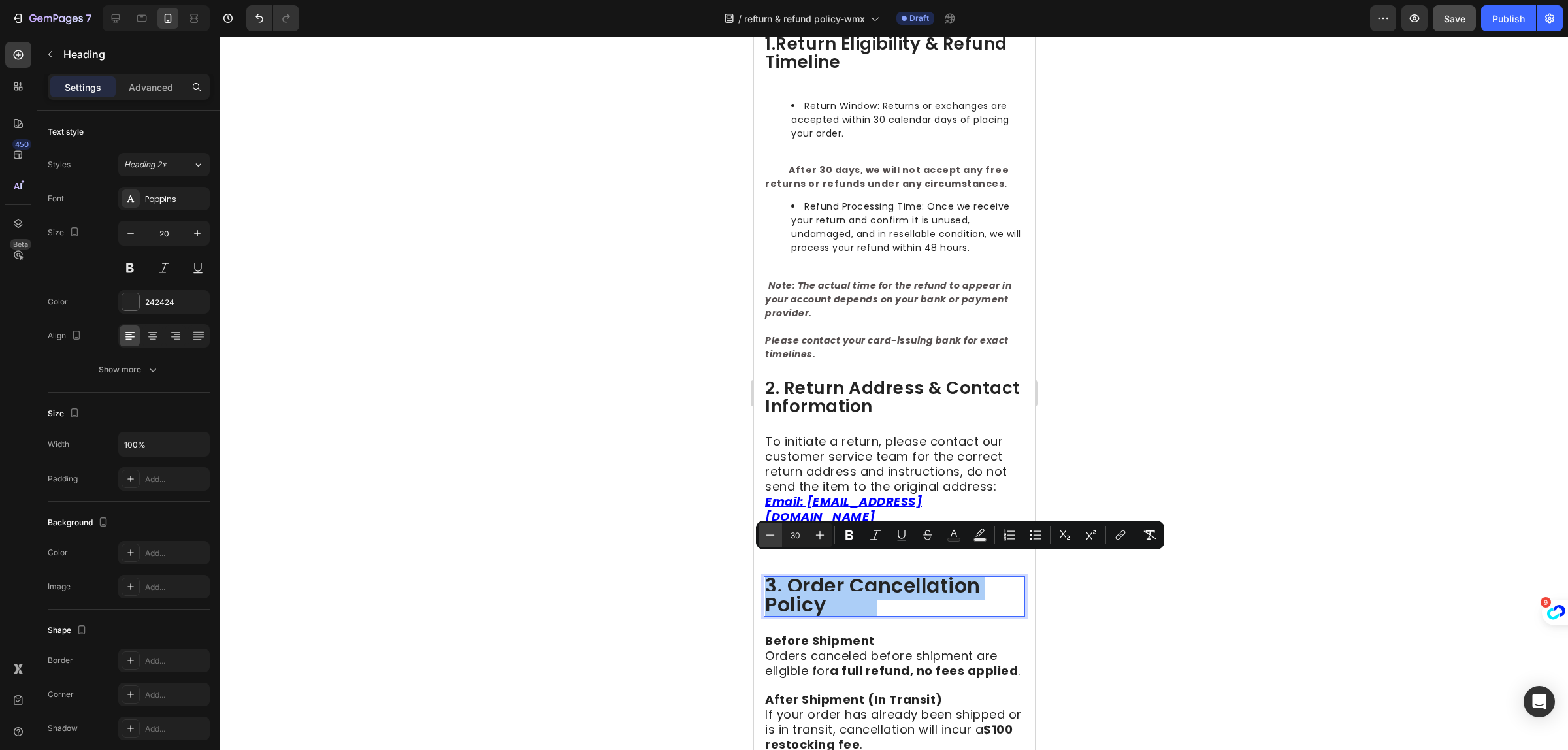
click at [768, 527] on button "Minus" at bounding box center [770, 535] width 24 height 24
type input "26"
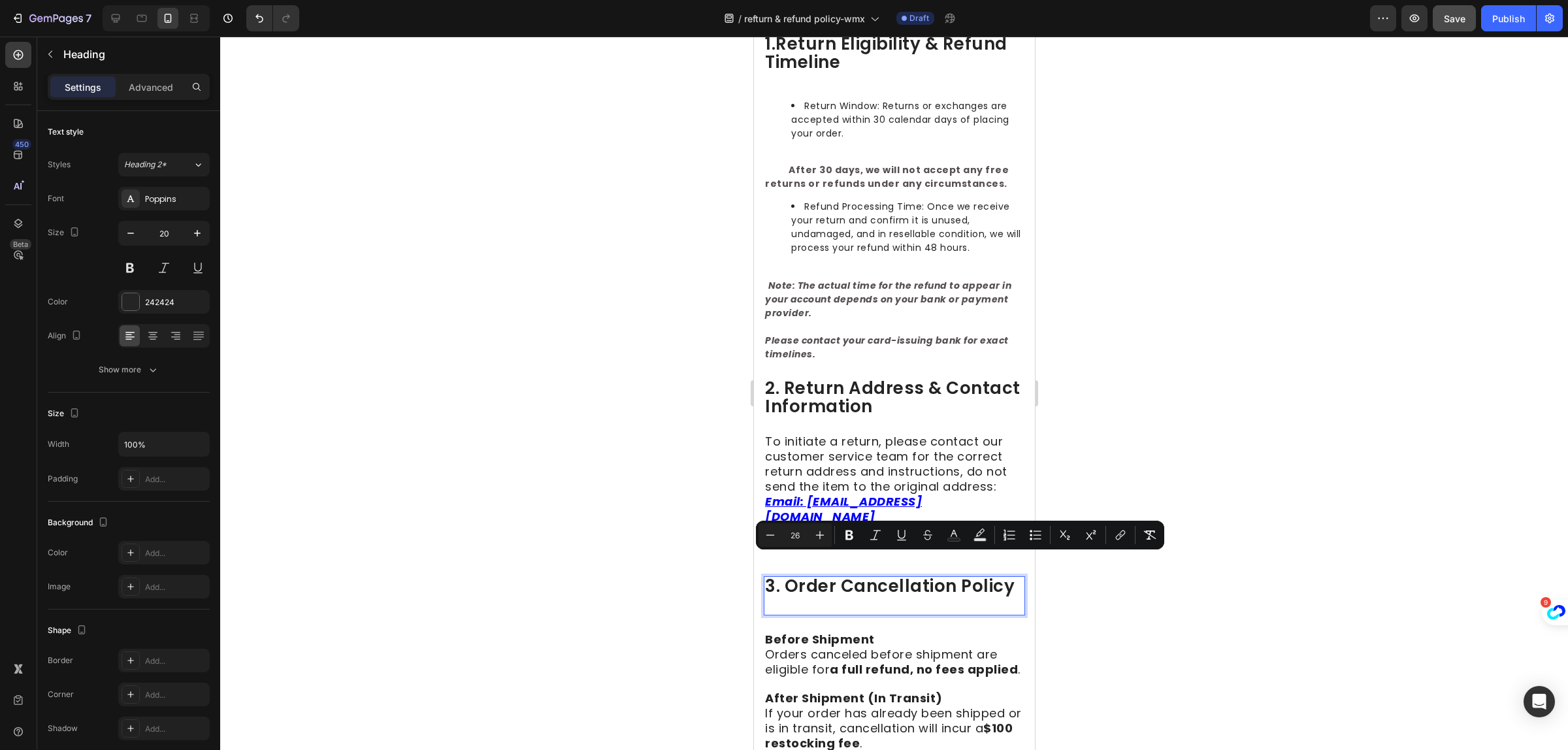
click at [1422, 688] on div at bounding box center [894, 393] width 1348 height 714
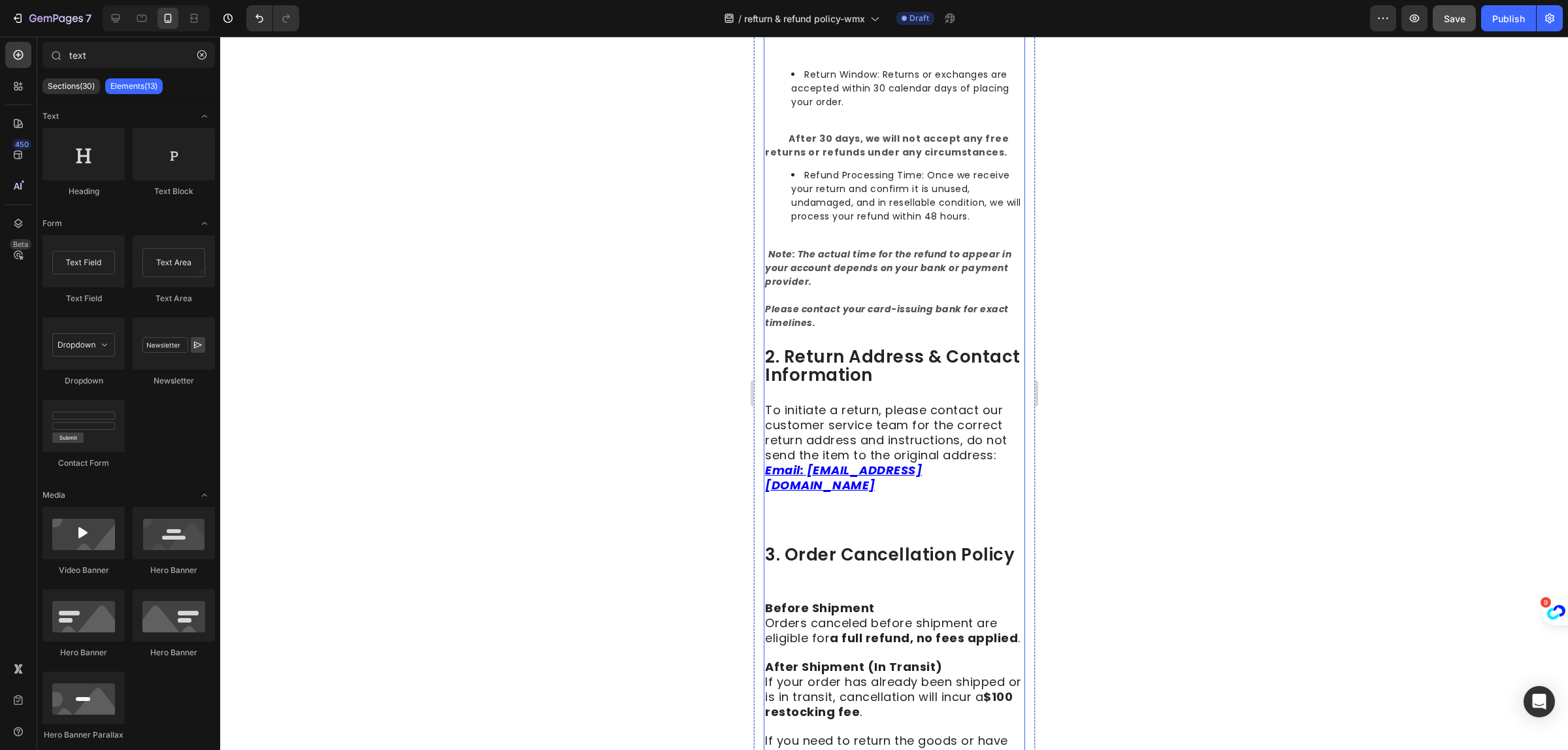
scroll to position [408, 0]
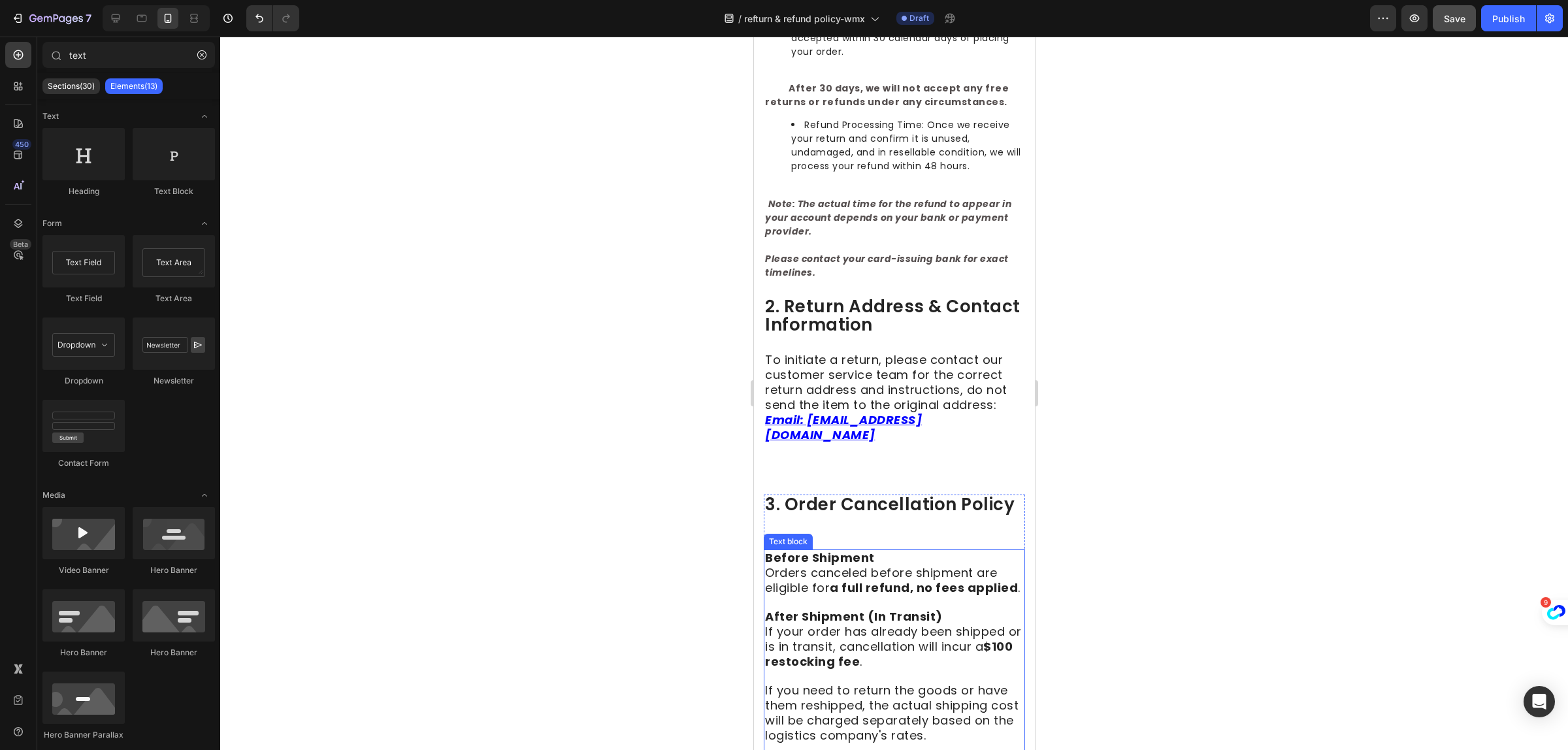
click at [825, 589] on p "Orders canceled before shipment are eligible for a full refund, no fees applied…" at bounding box center [894, 581] width 259 height 30
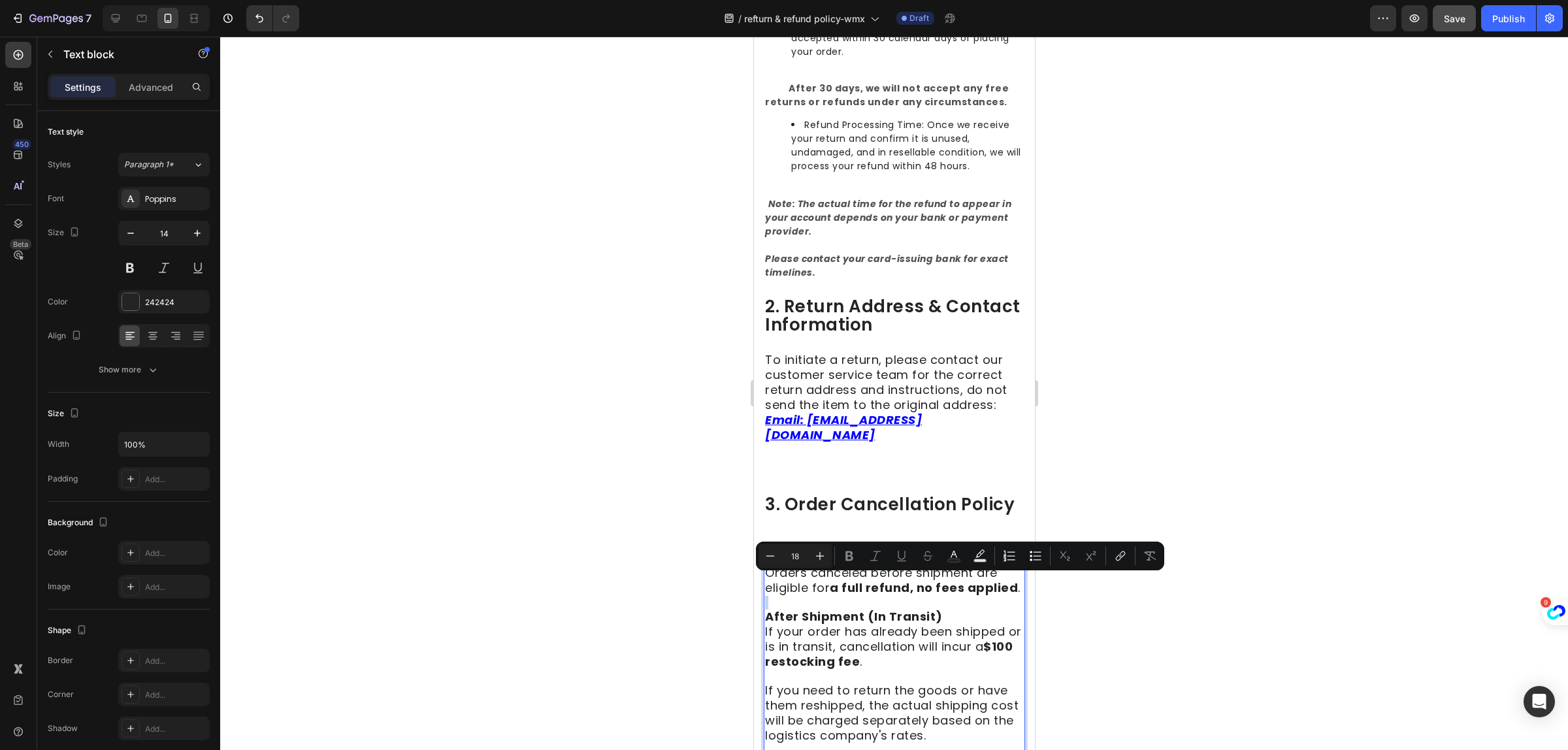
click at [822, 586] on p "Orders canceled before shipment are eligible for a full refund, no fees applied…" at bounding box center [894, 581] width 259 height 30
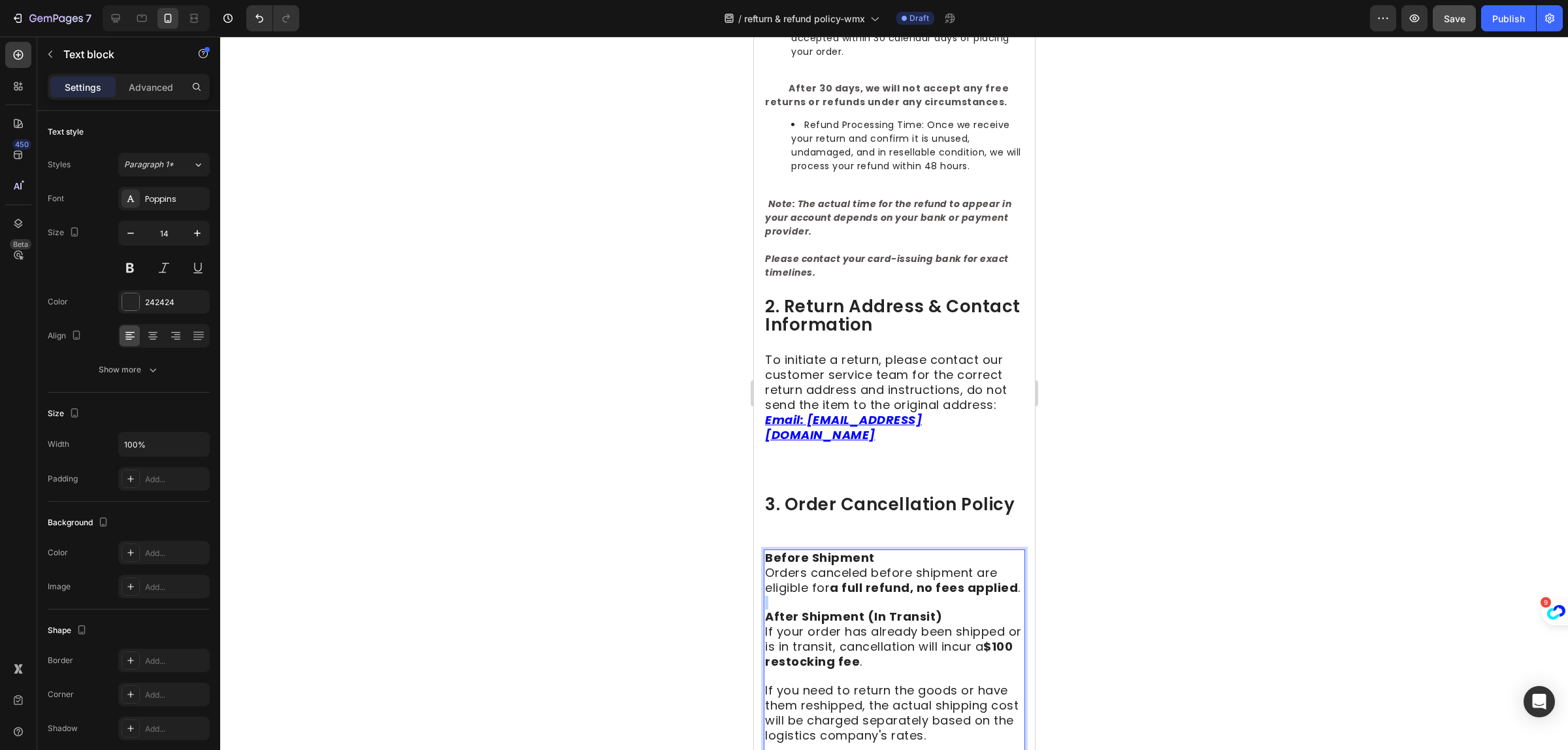
click at [821, 585] on p "Orders canceled before shipment are eligible for a full refund, no fees applied…" at bounding box center [894, 581] width 259 height 30
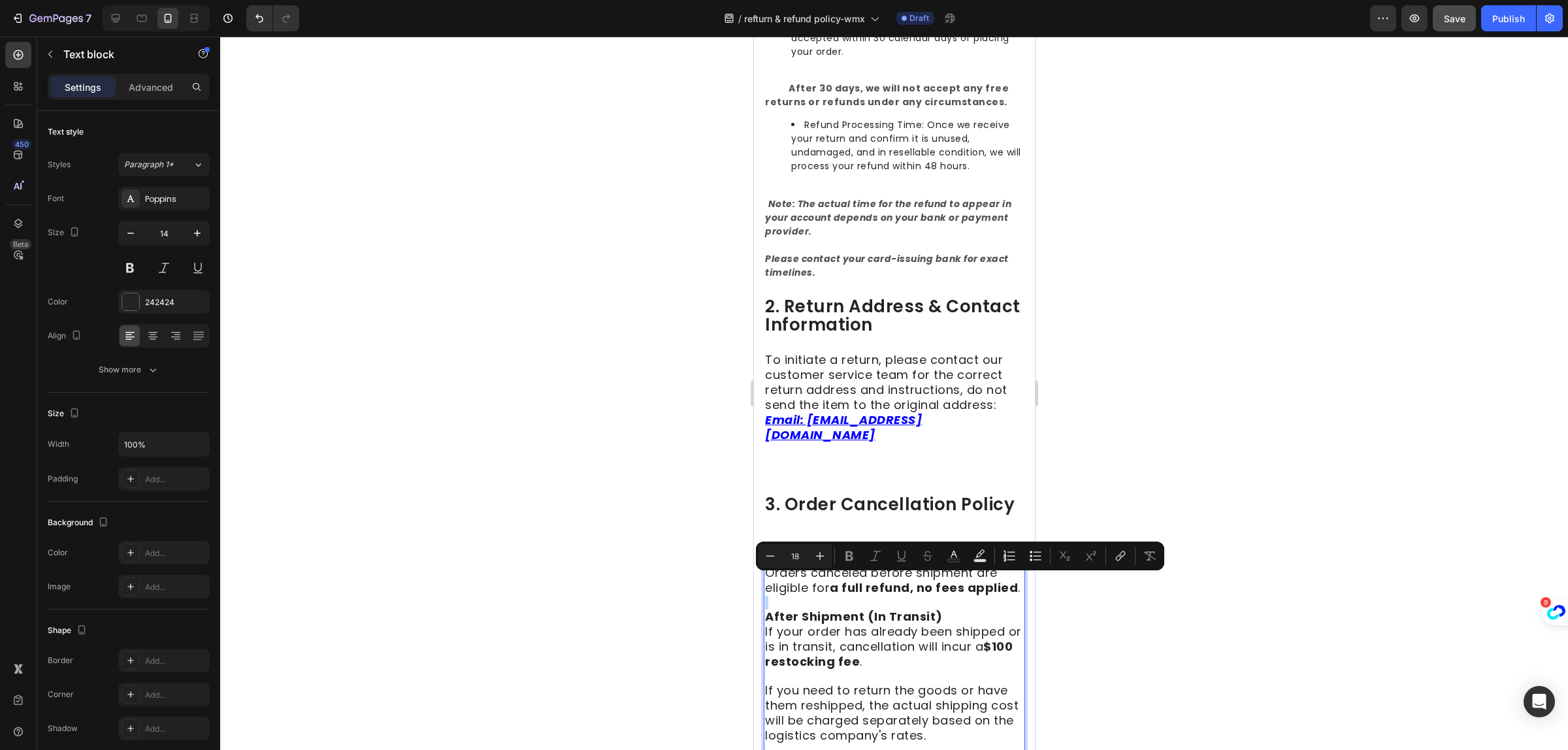
click at [818, 583] on p "Orders canceled before shipment are eligible for a full refund, no fees applied…" at bounding box center [894, 581] width 259 height 30
click at [819, 587] on p "Orders canceled before shipment are eligible for a full refund, no fees applied…" at bounding box center [894, 581] width 259 height 30
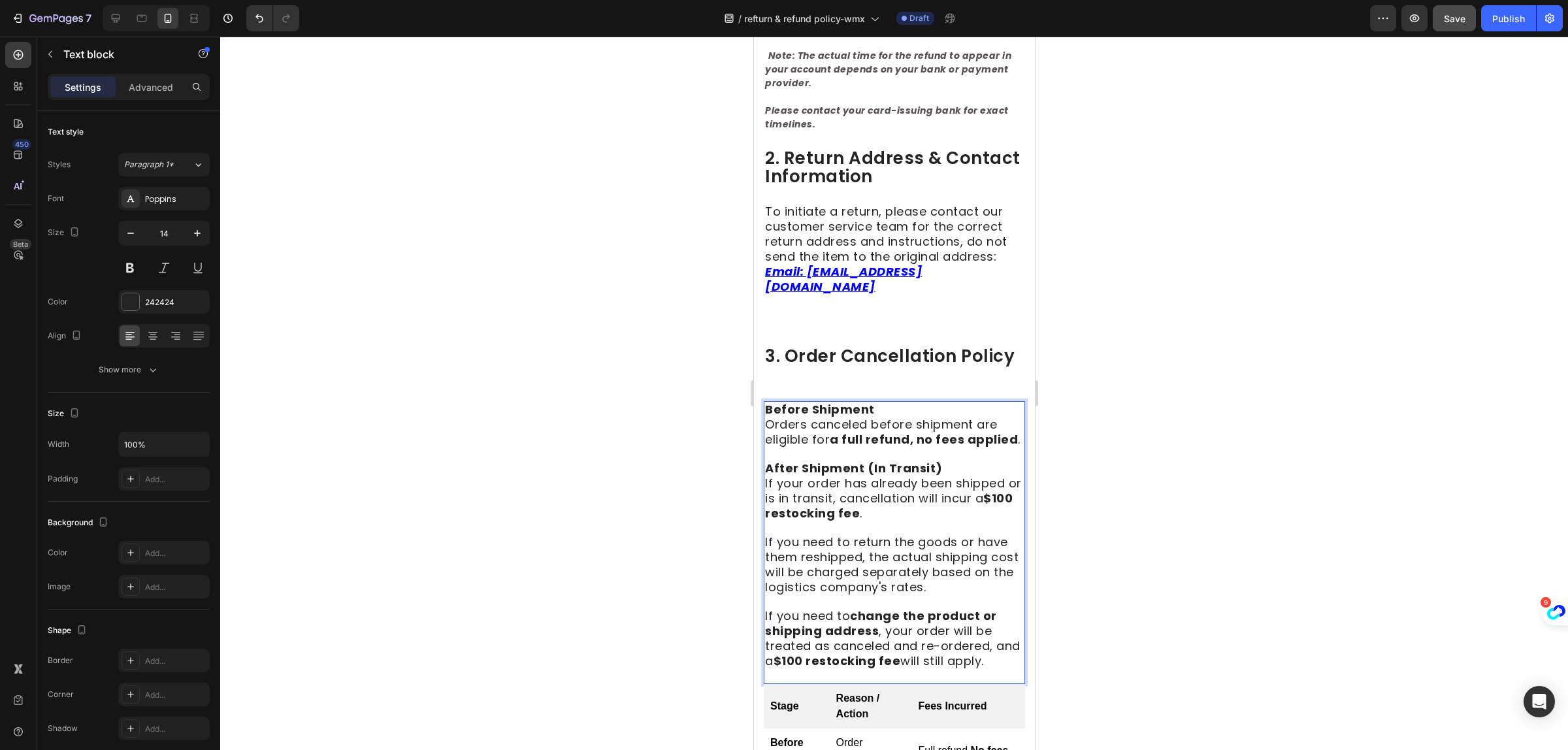
scroll to position [572, 0]
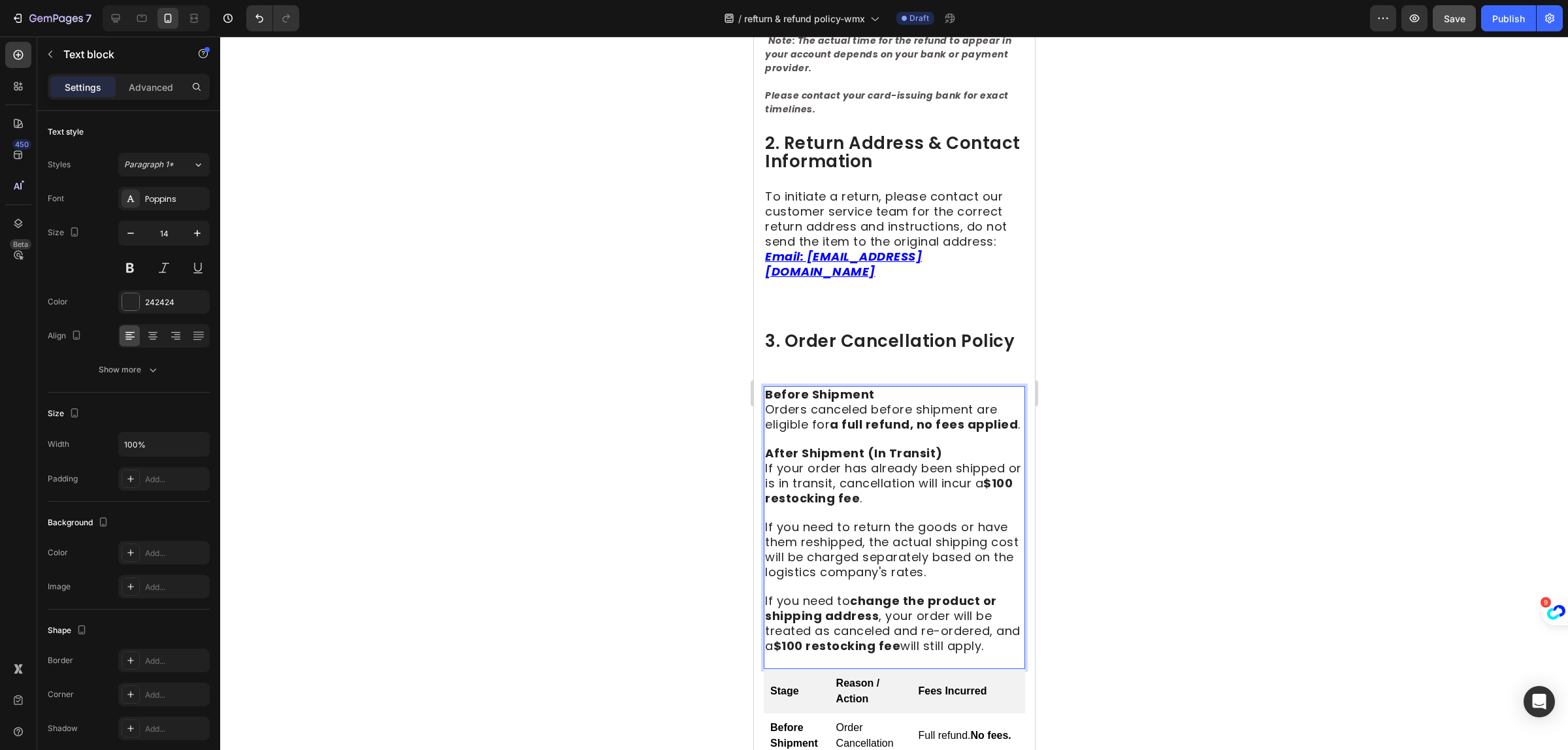
click at [880, 525] on span "If you need to return the goods or have them reshipped, the actual shipping cos…" at bounding box center [891, 550] width 253 height 62
click at [880, 523] on span "If you need to return the goods or have them reshipped, the actual shipping cos…" at bounding box center [891, 550] width 253 height 62
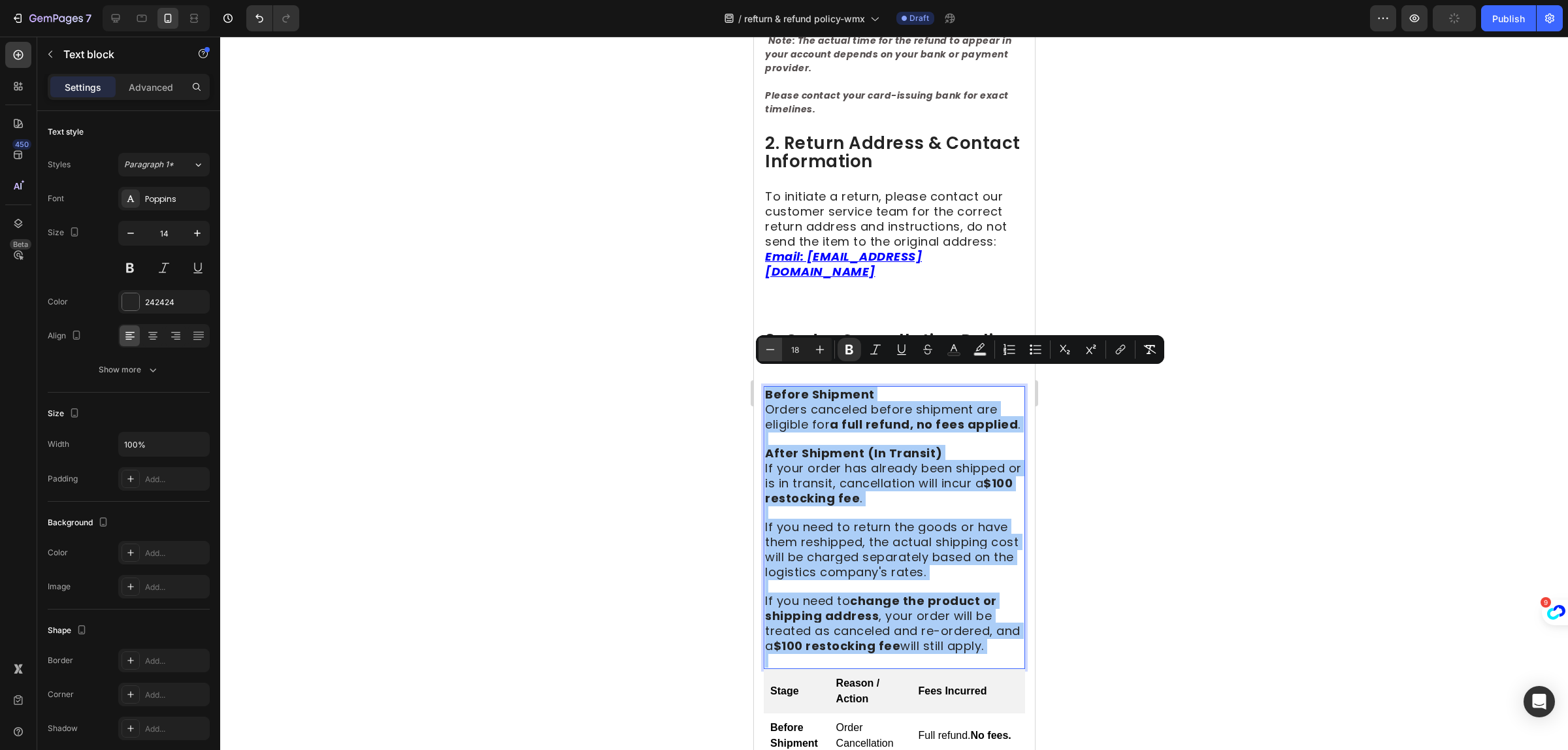
click at [772, 351] on icon "Editor contextual toolbar" at bounding box center [770, 349] width 13 height 13
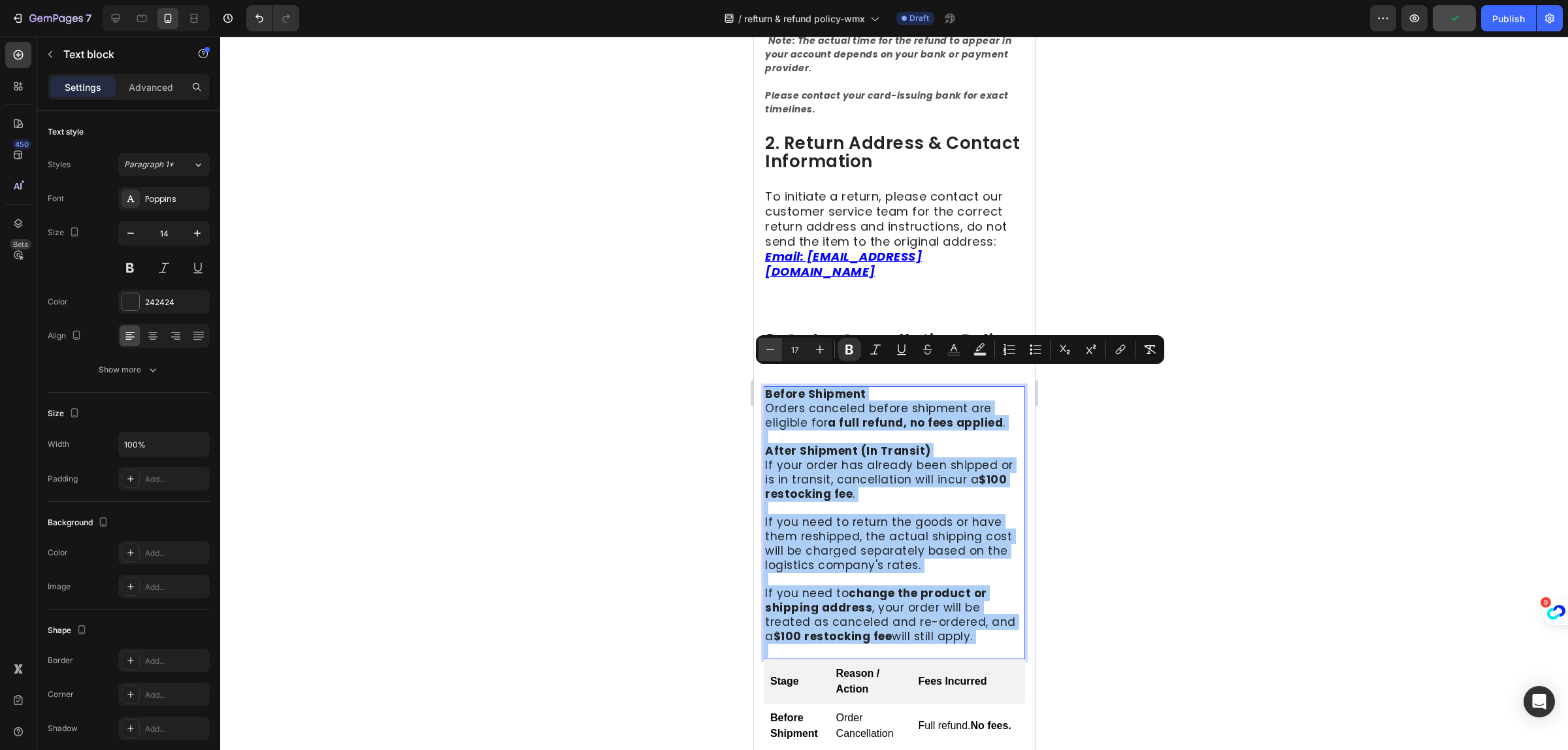
click at [772, 351] on icon "Editor contextual toolbar" at bounding box center [770, 349] width 13 height 13
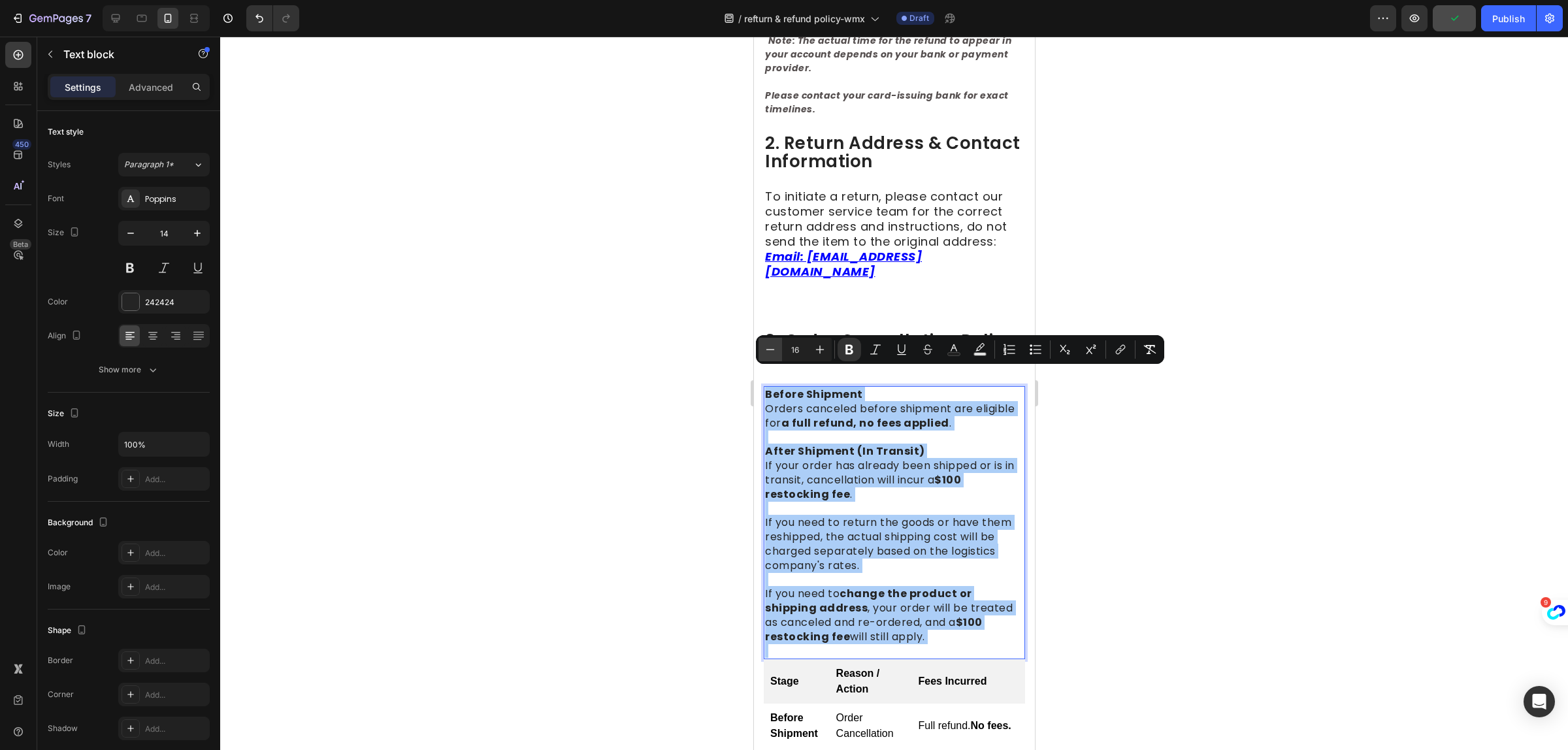
click at [772, 351] on icon "Editor contextual toolbar" at bounding box center [770, 349] width 13 height 13
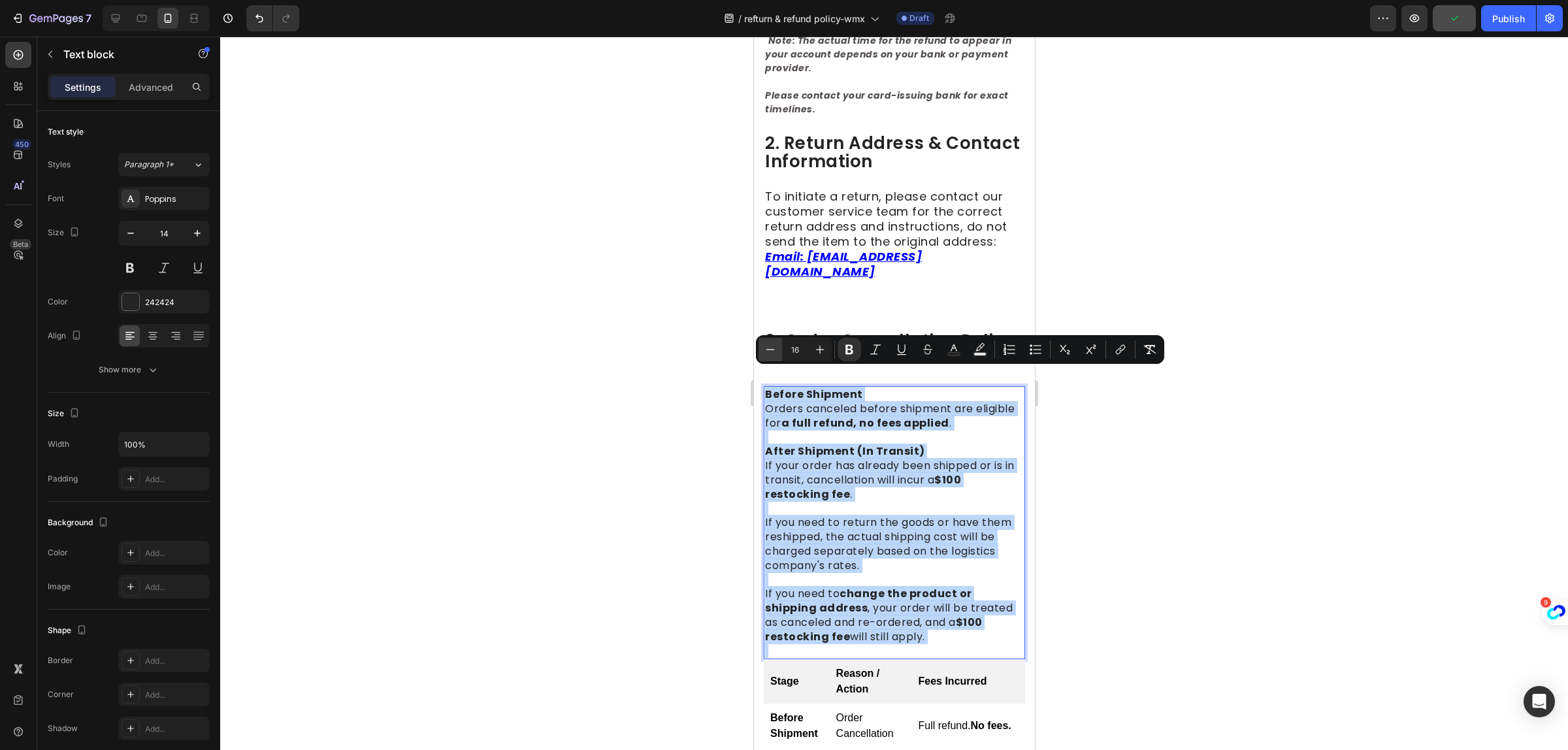
type input "15"
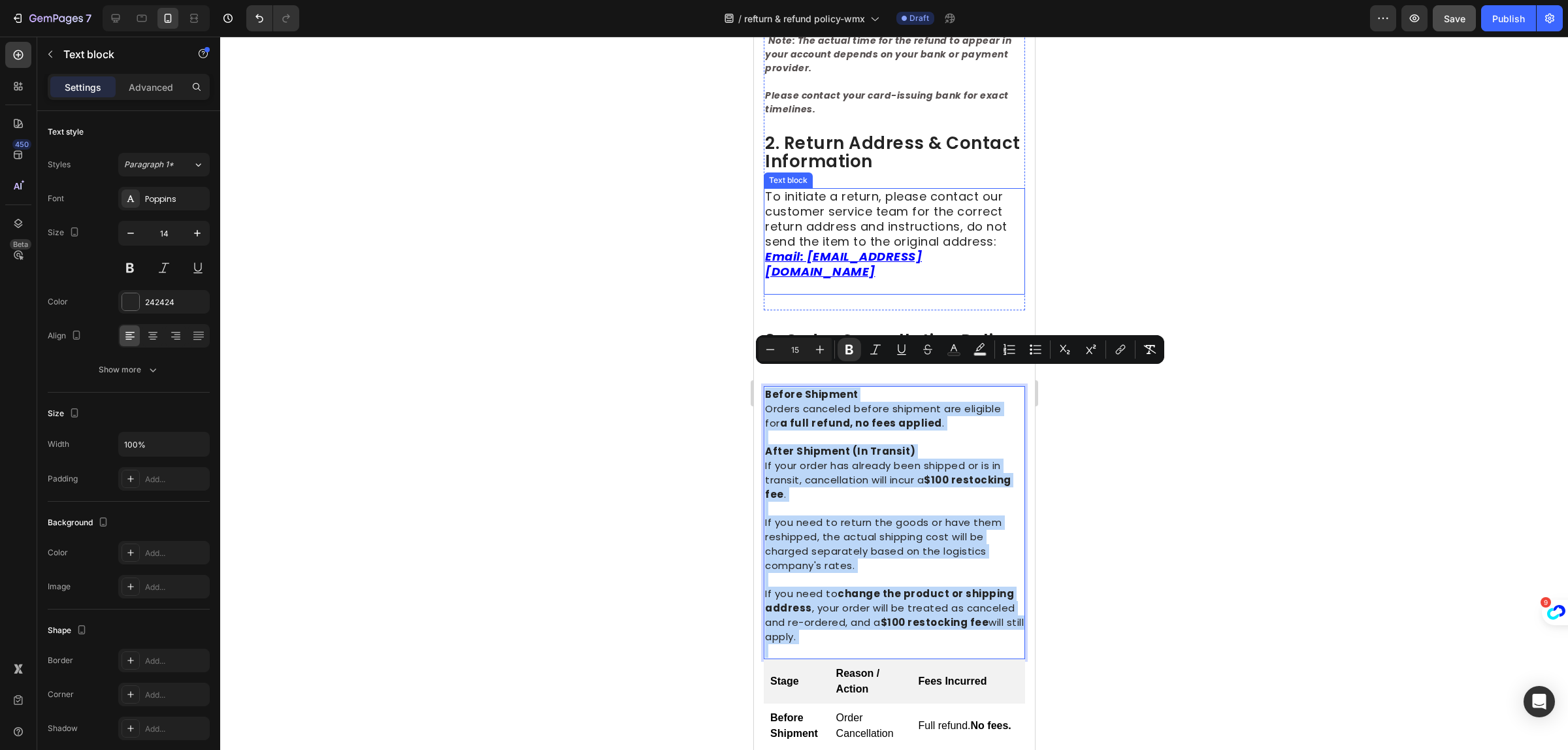
click at [947, 227] on span "To initiate a return, please contact our customer service team for the correct …" at bounding box center [885, 219] width 242 height 62
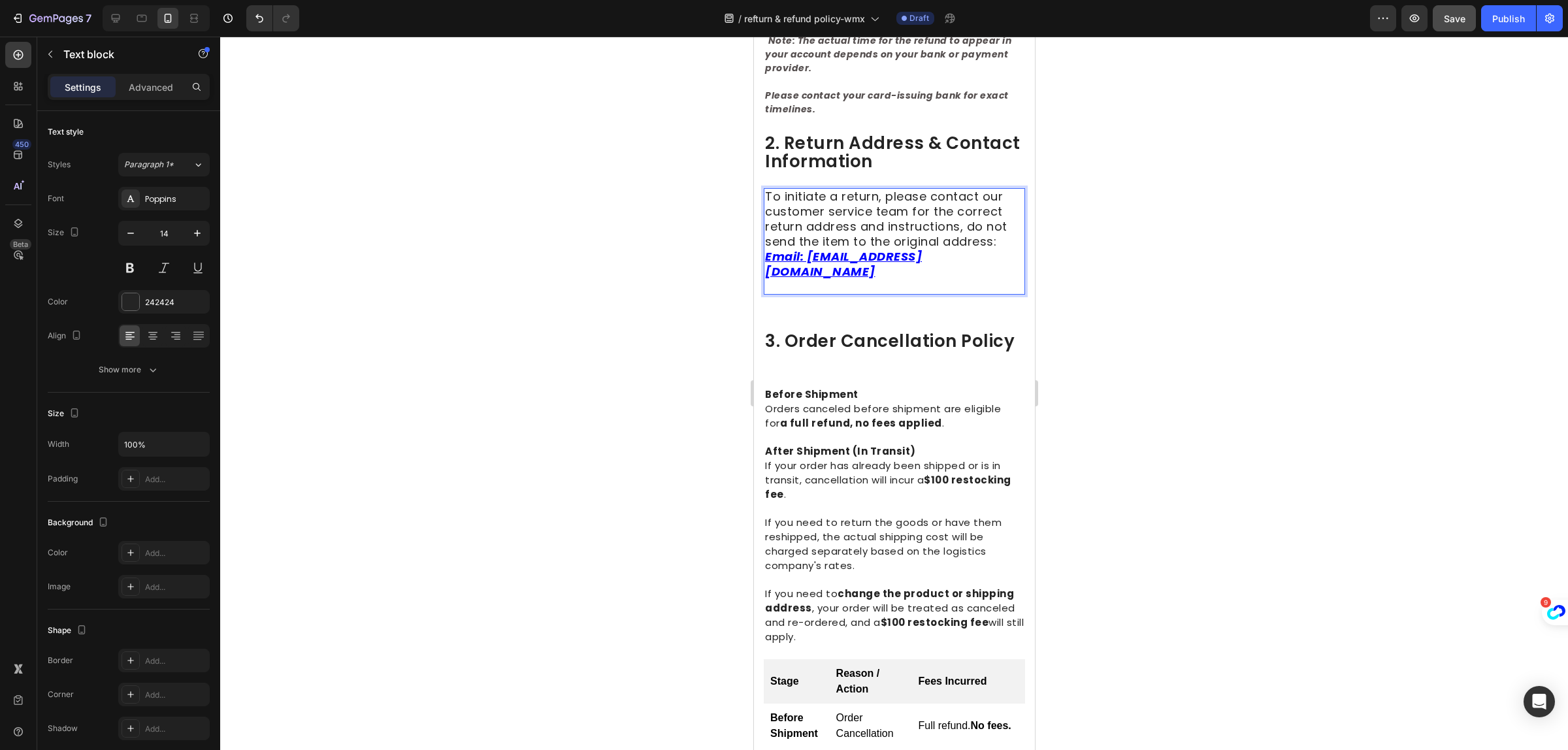
click at [934, 217] on span "To initiate a return, please contact our customer service team for the correct …" at bounding box center [885, 219] width 242 height 62
click at [933, 217] on span "To initiate a return, please contact our customer service team for the correct …" at bounding box center [885, 219] width 242 height 62
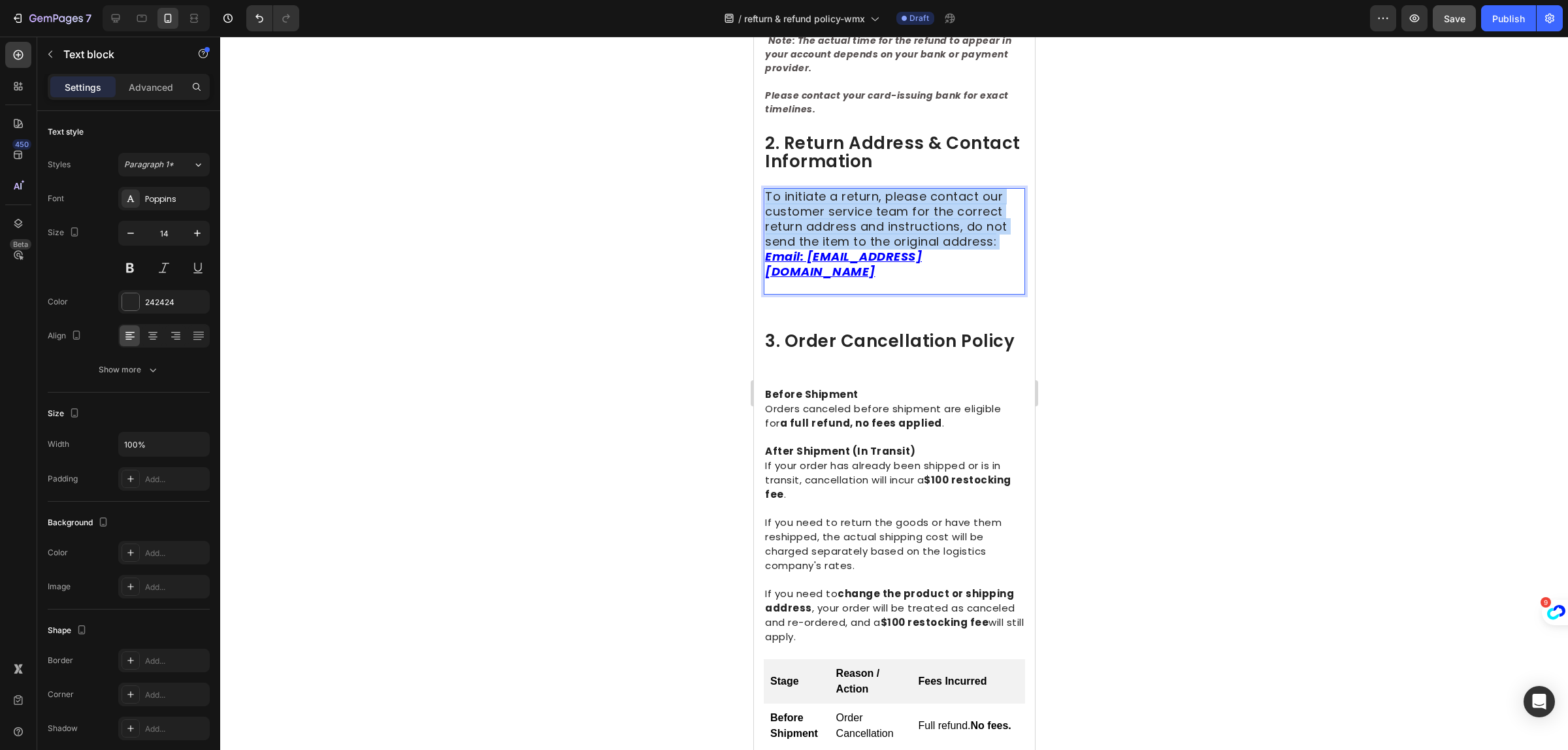
click at [933, 217] on span "To initiate a return, please contact our customer service team for the correct …" at bounding box center [885, 219] width 242 height 62
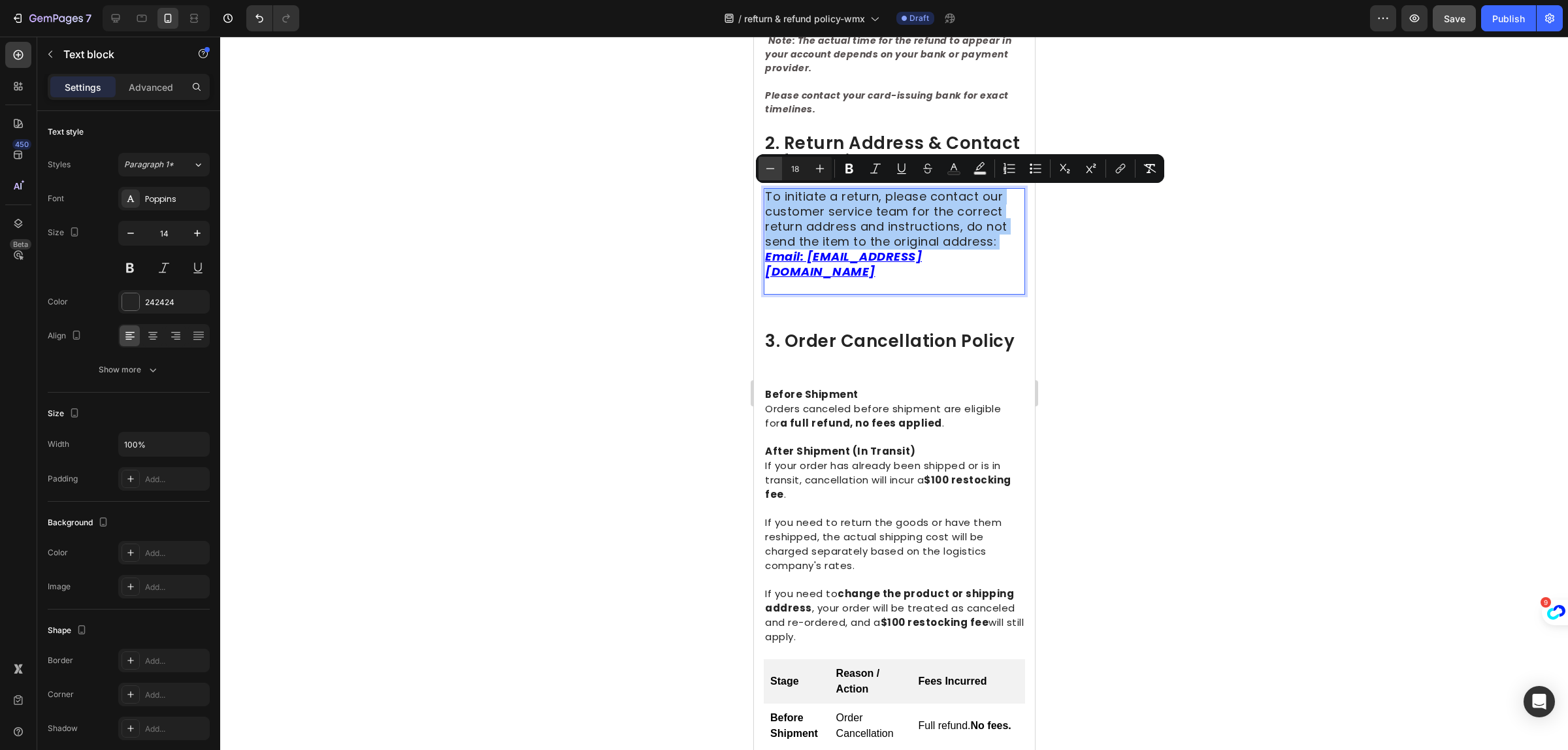
click at [775, 168] on icon "Editor contextual toolbar" at bounding box center [770, 169] width 13 height 13
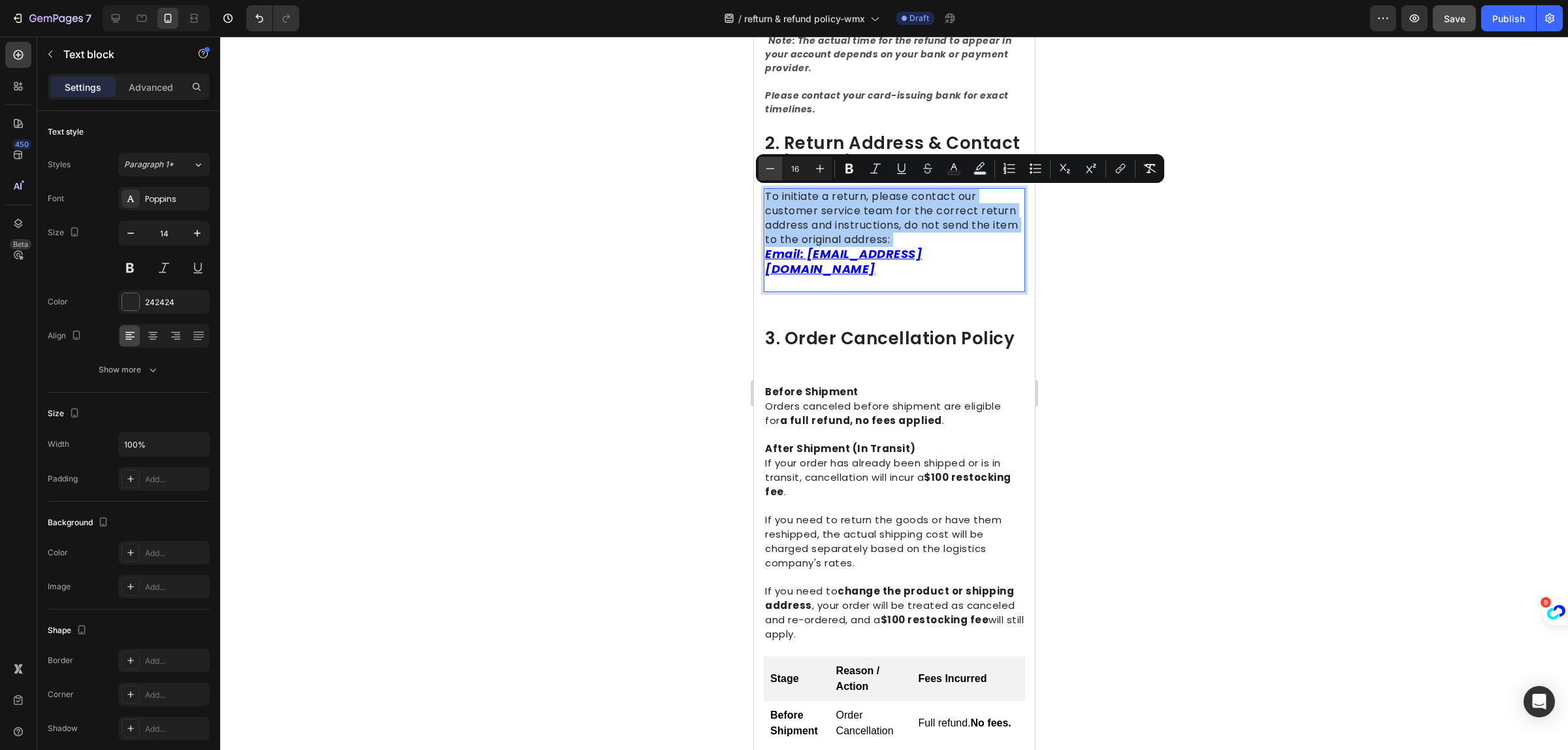
click at [775, 168] on icon "Editor contextual toolbar" at bounding box center [770, 169] width 13 height 13
type input "15"
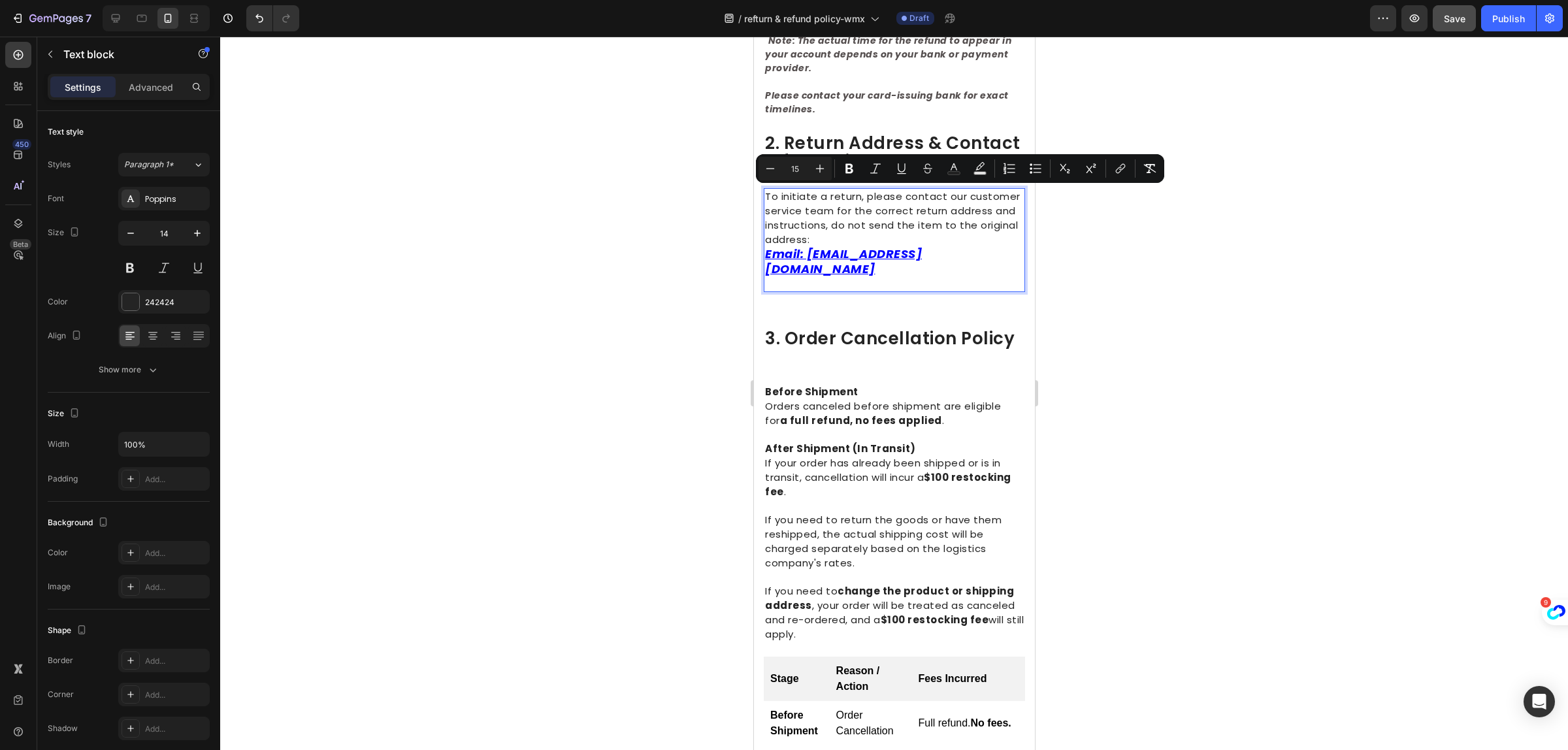
click at [1214, 336] on div at bounding box center [894, 393] width 1348 height 714
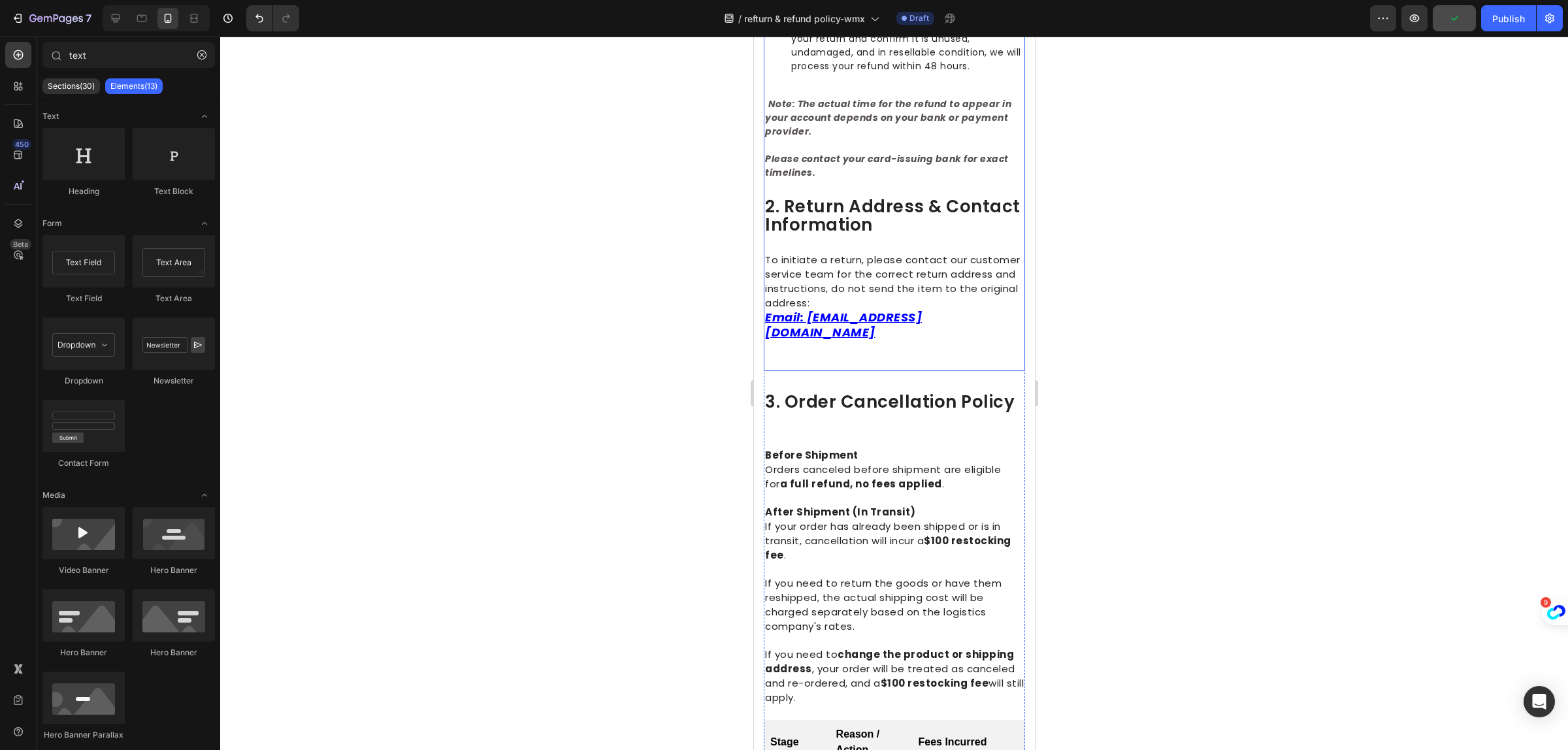
scroll to position [490, 0]
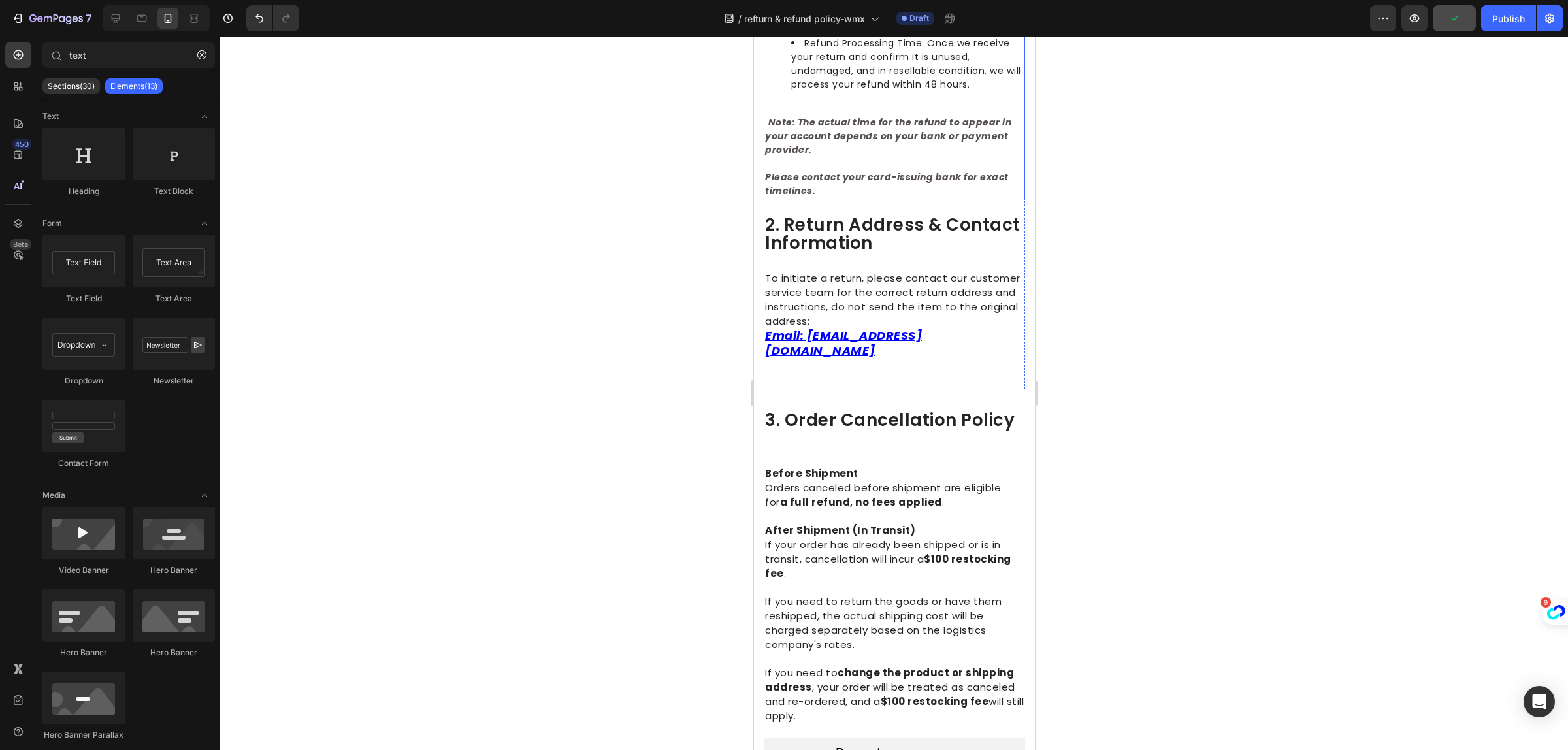
click at [851, 108] on p "Note: The actual time for the refund to appear in your account depends on your …" at bounding box center [894, 129] width 259 height 56
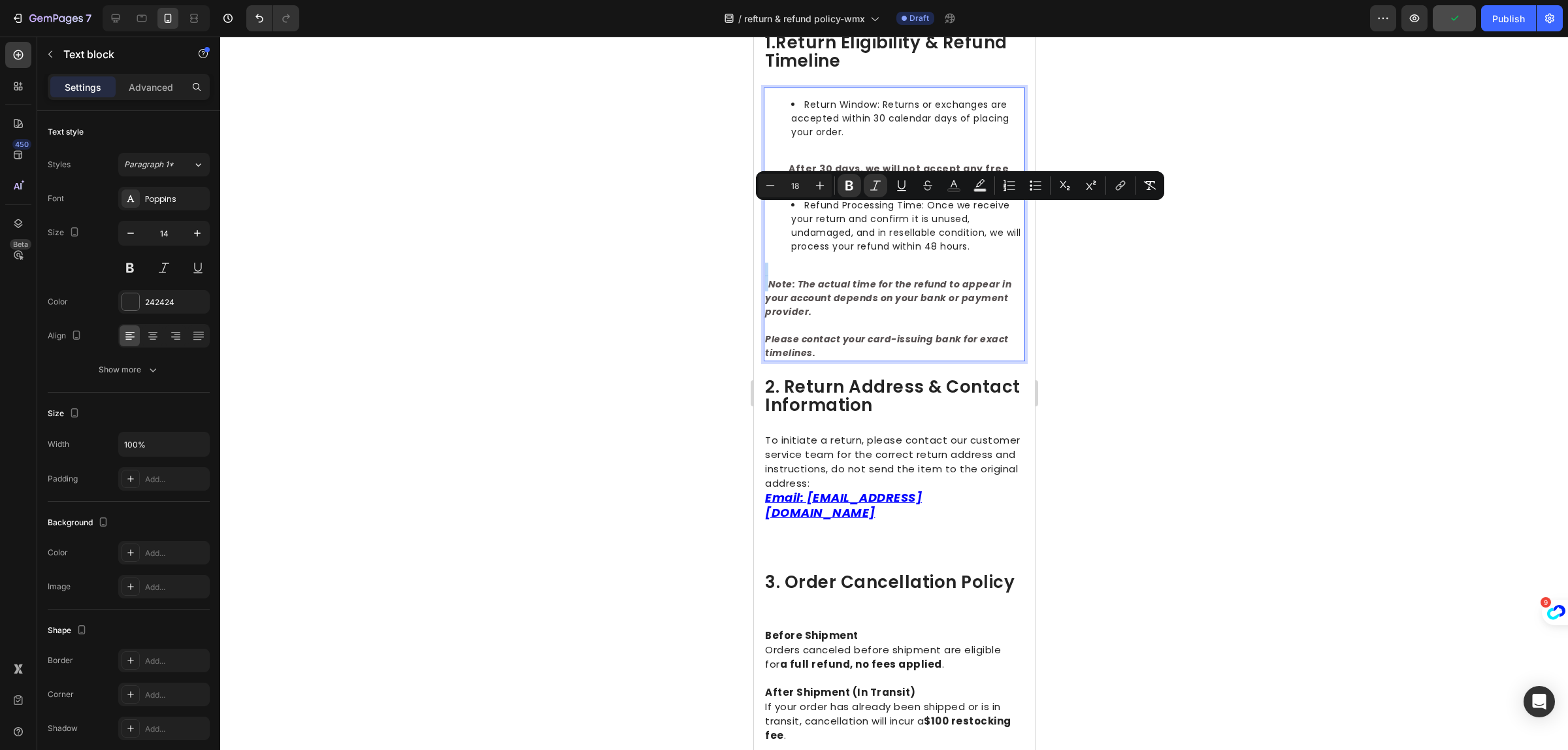
scroll to position [327, 0]
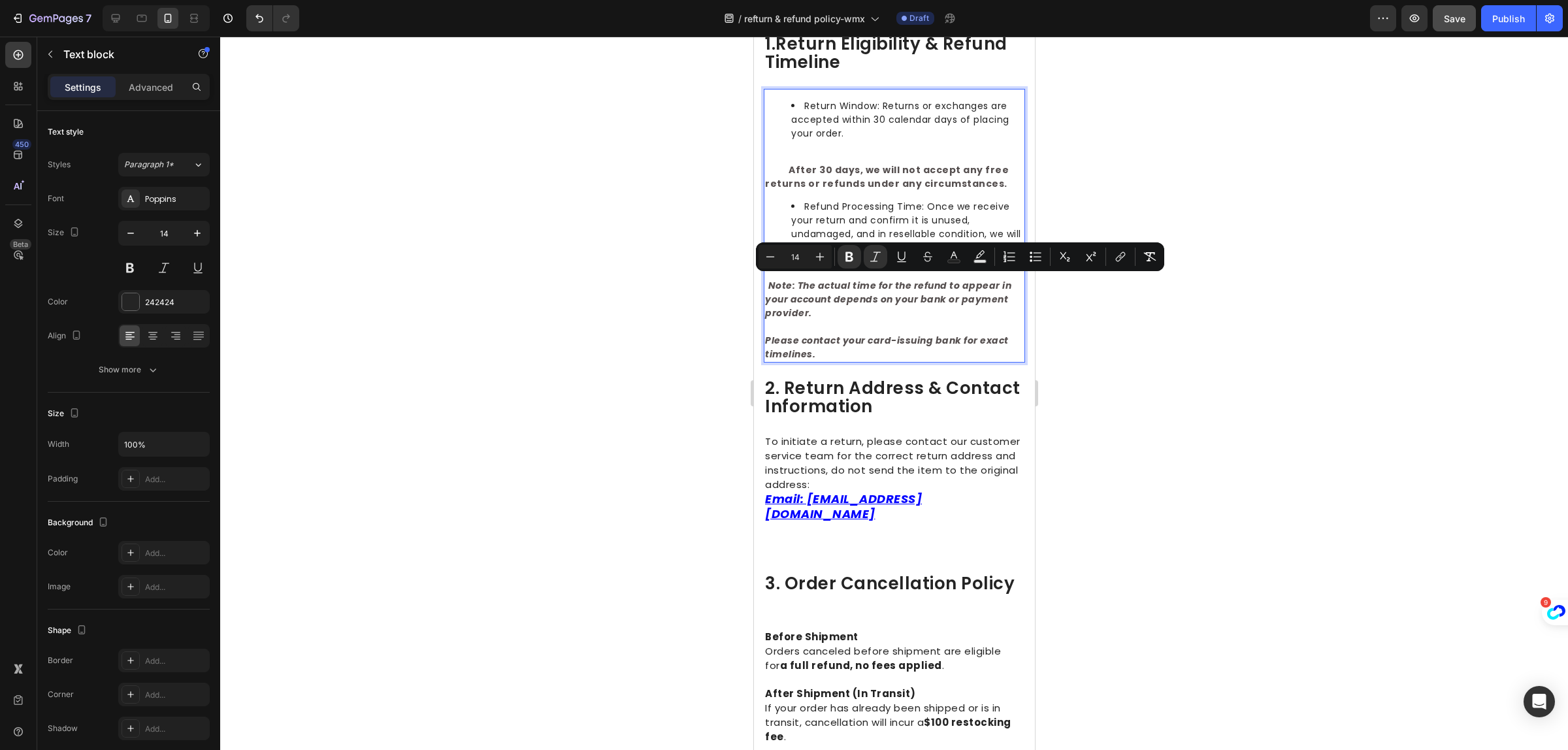
click at [846, 215] on span "Refund Processing Time: Once we receive your return and confirm it is unused, u…" at bounding box center [905, 227] width 230 height 55
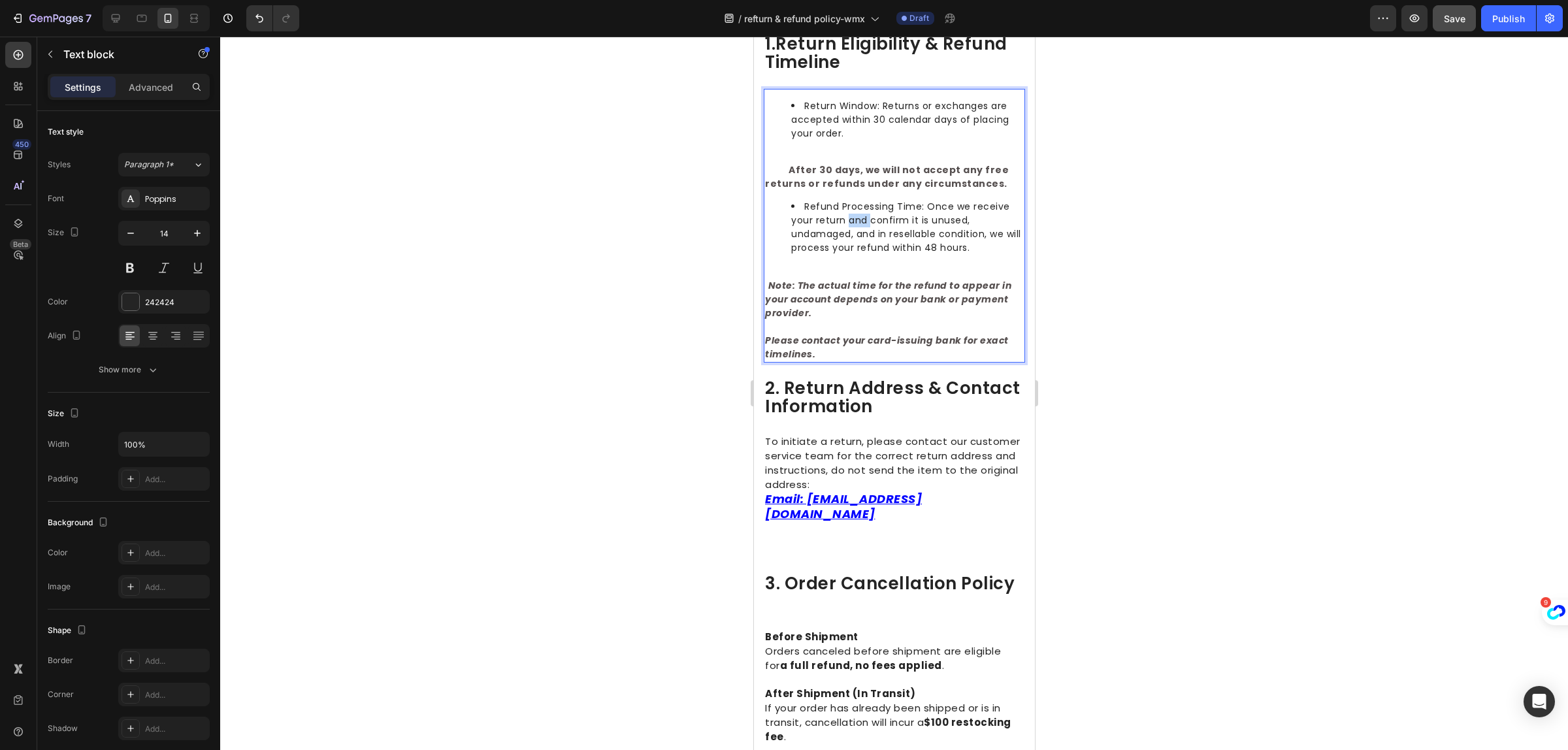
click at [846, 215] on span "Refund Processing Time: Once we receive your return and confirm it is unused, u…" at bounding box center [905, 227] width 230 height 55
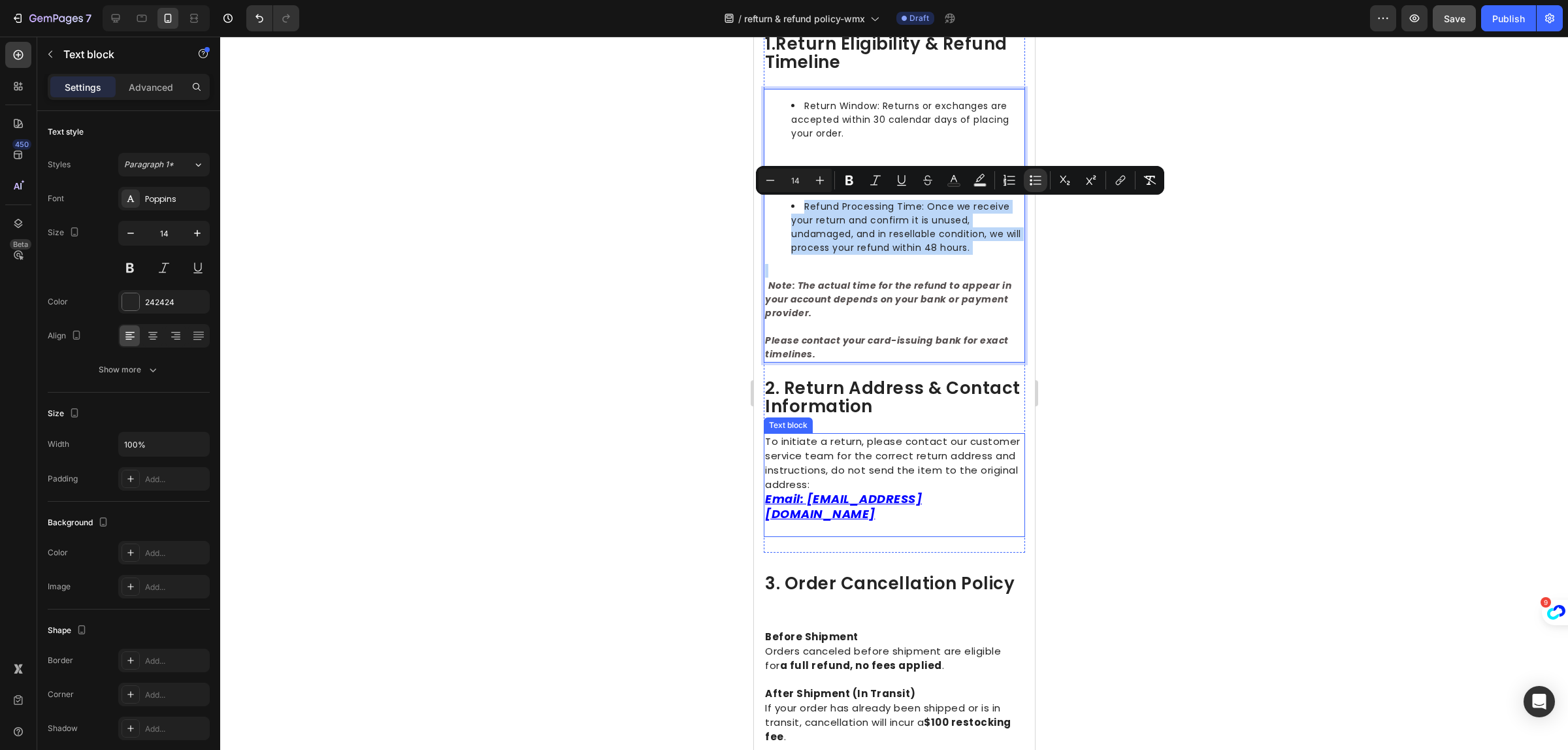
click at [817, 454] on span "To initiate a return, please contact our customer service team for the correct …" at bounding box center [892, 463] width 255 height 57
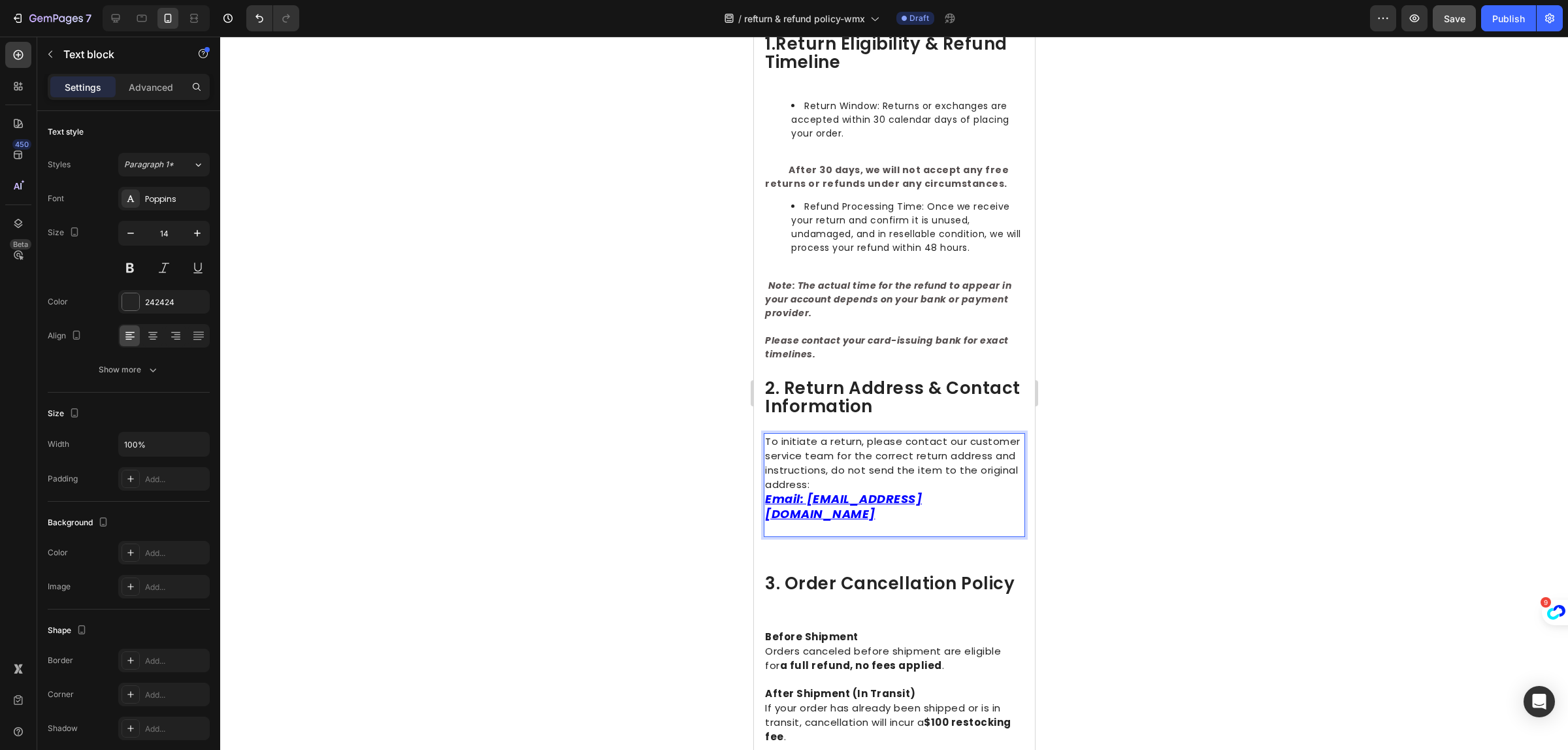
click at [815, 451] on span "To initiate a return, please contact our customer service team for the correct …" at bounding box center [892, 463] width 255 height 57
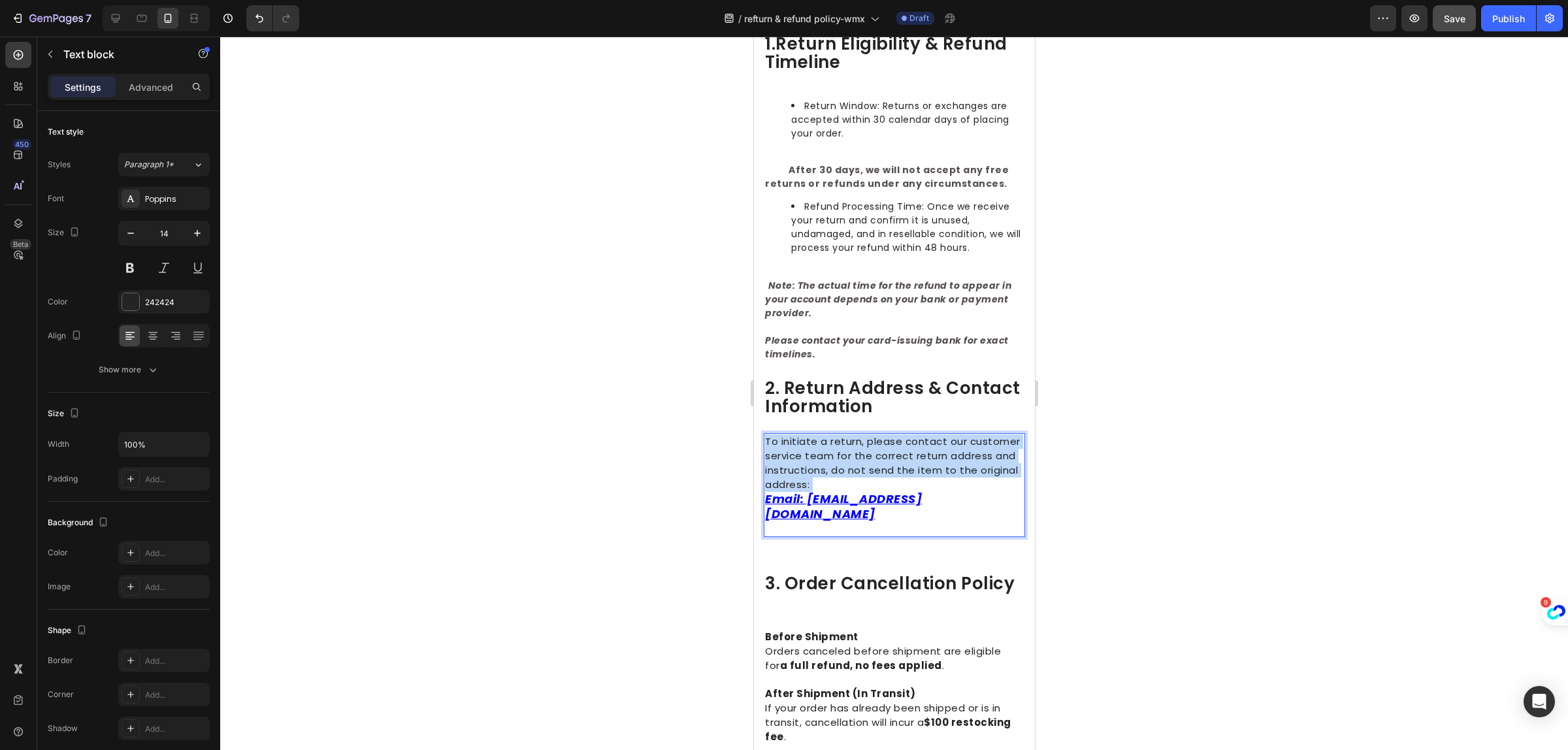
click at [815, 451] on span "To initiate a return, please contact our customer service team for the correct …" at bounding box center [892, 463] width 255 height 57
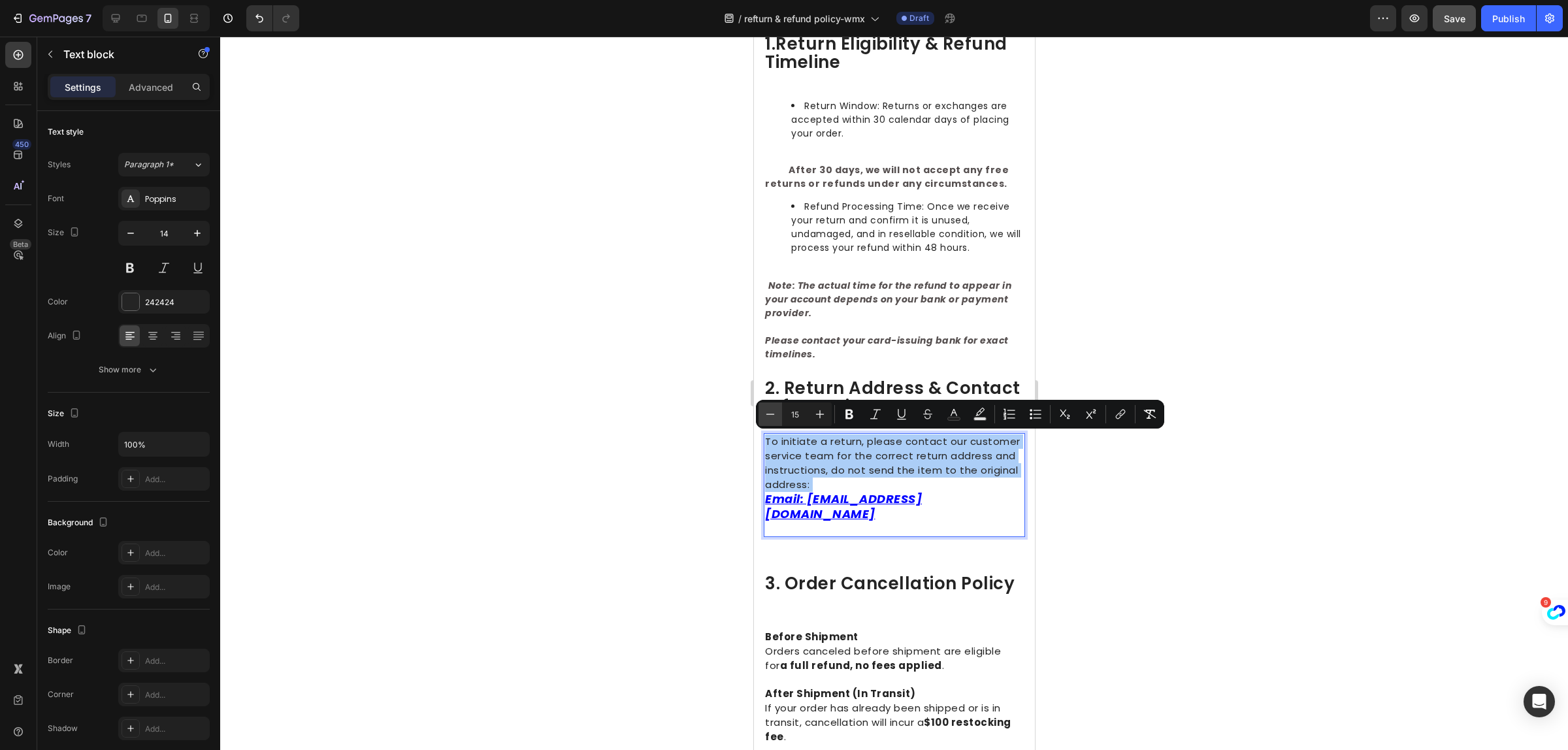
click at [764, 414] on icon "Editor contextual toolbar" at bounding box center [770, 414] width 13 height 13
click at [821, 414] on icon "Editor contextual toolbar" at bounding box center [820, 414] width 9 height 9
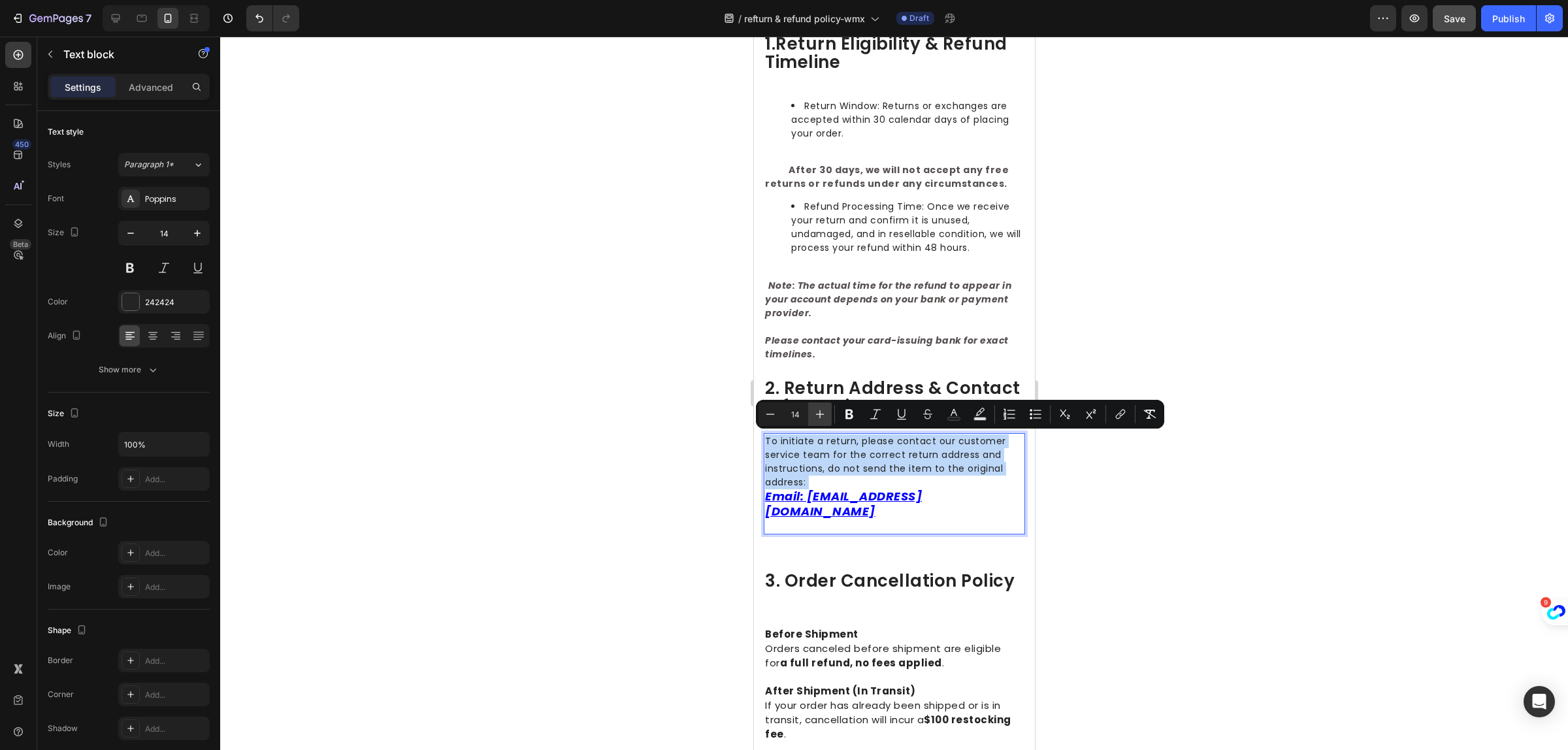
type input "15"
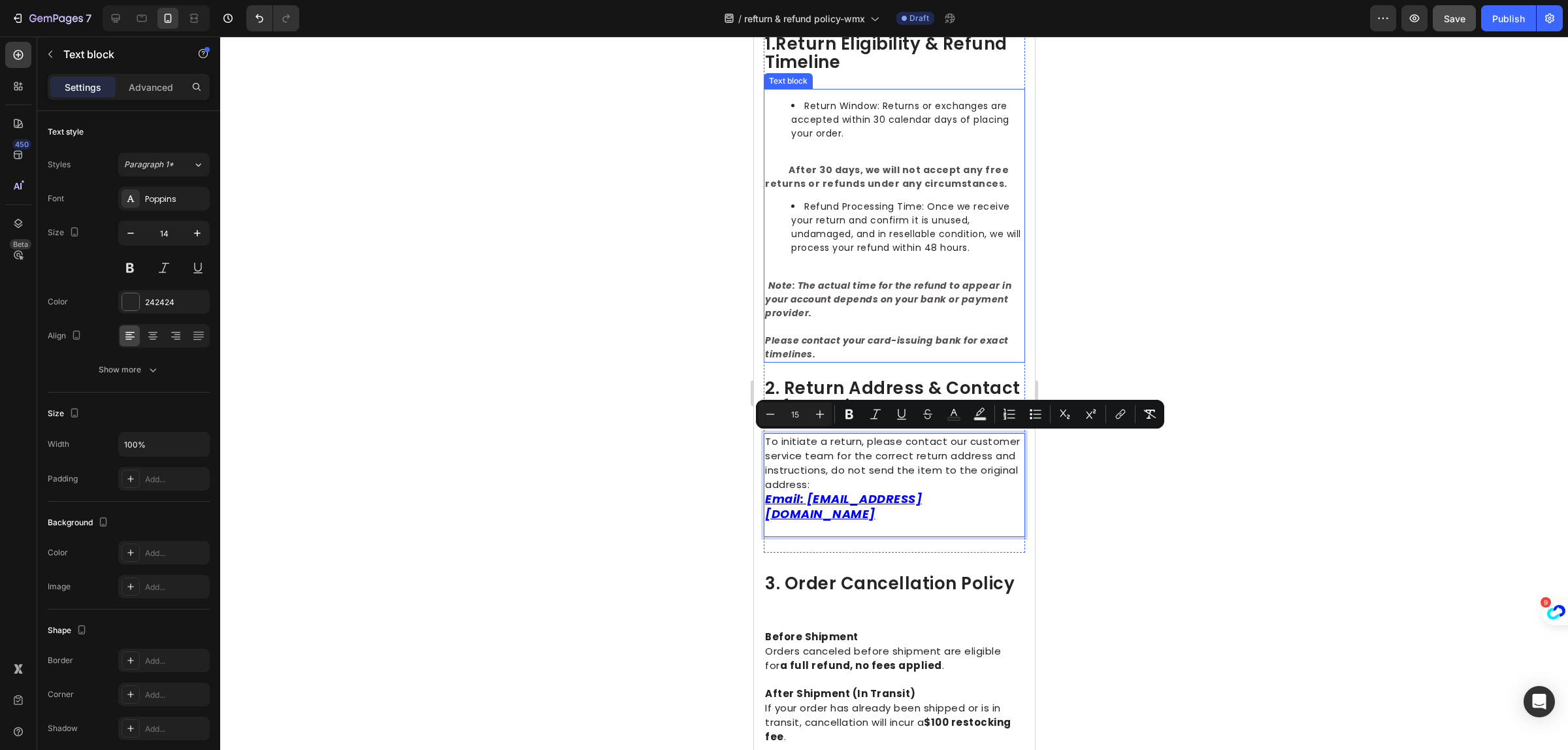
click at [883, 236] on span "Refund Processing Time: Once we receive your return and confirm it is unused, u…" at bounding box center [905, 227] width 230 height 55
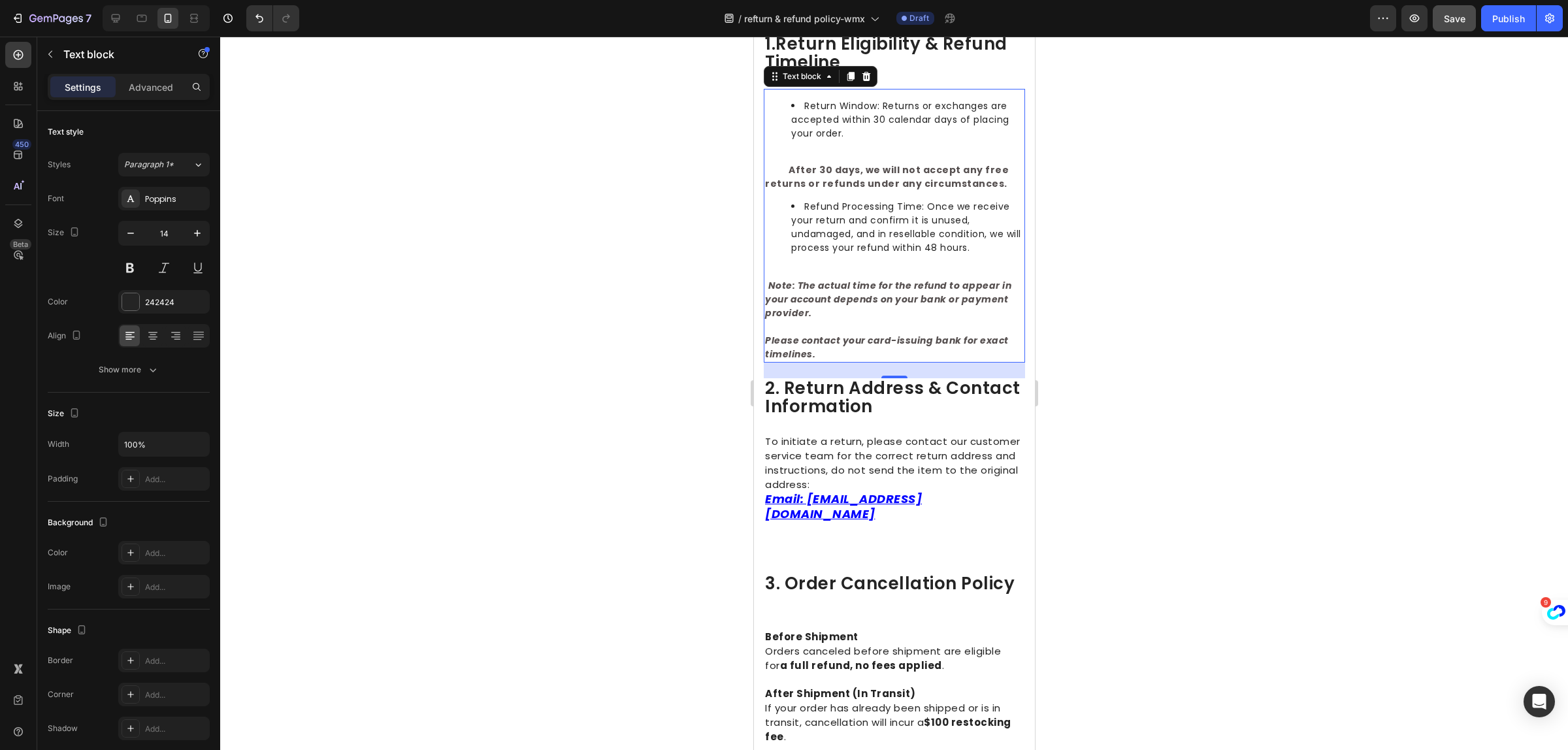
click at [883, 236] on span "Refund Processing Time: Once we receive your return and confirm it is unused, u…" at bounding box center [905, 227] width 230 height 55
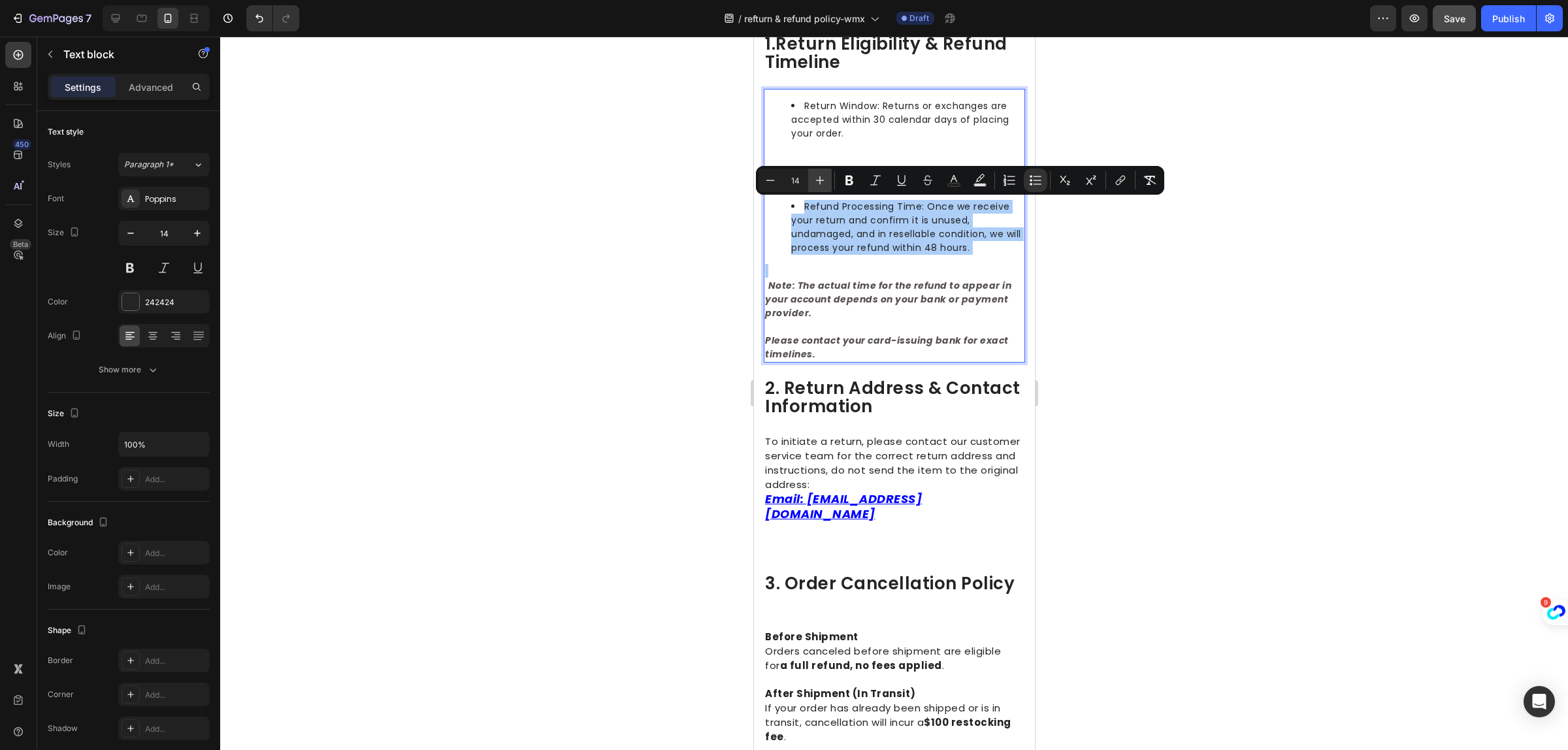
click at [816, 180] on icon "Editor contextual toolbar" at bounding box center [820, 181] width 13 height 13
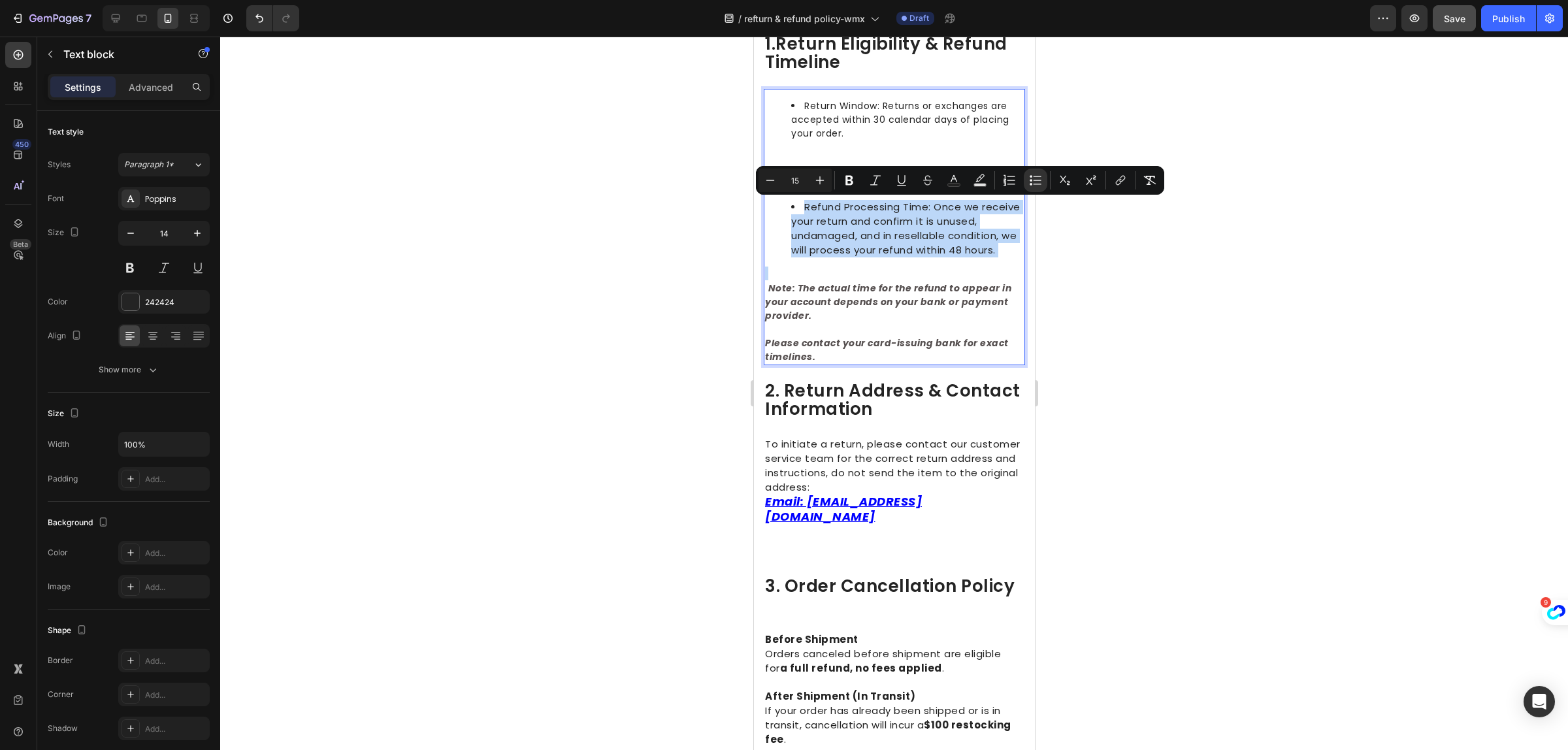
type input "14"
click at [897, 111] on span "Return Window: Returns or exchanges are accepted within 30 calendar days of pla…" at bounding box center [900, 120] width 218 height 41
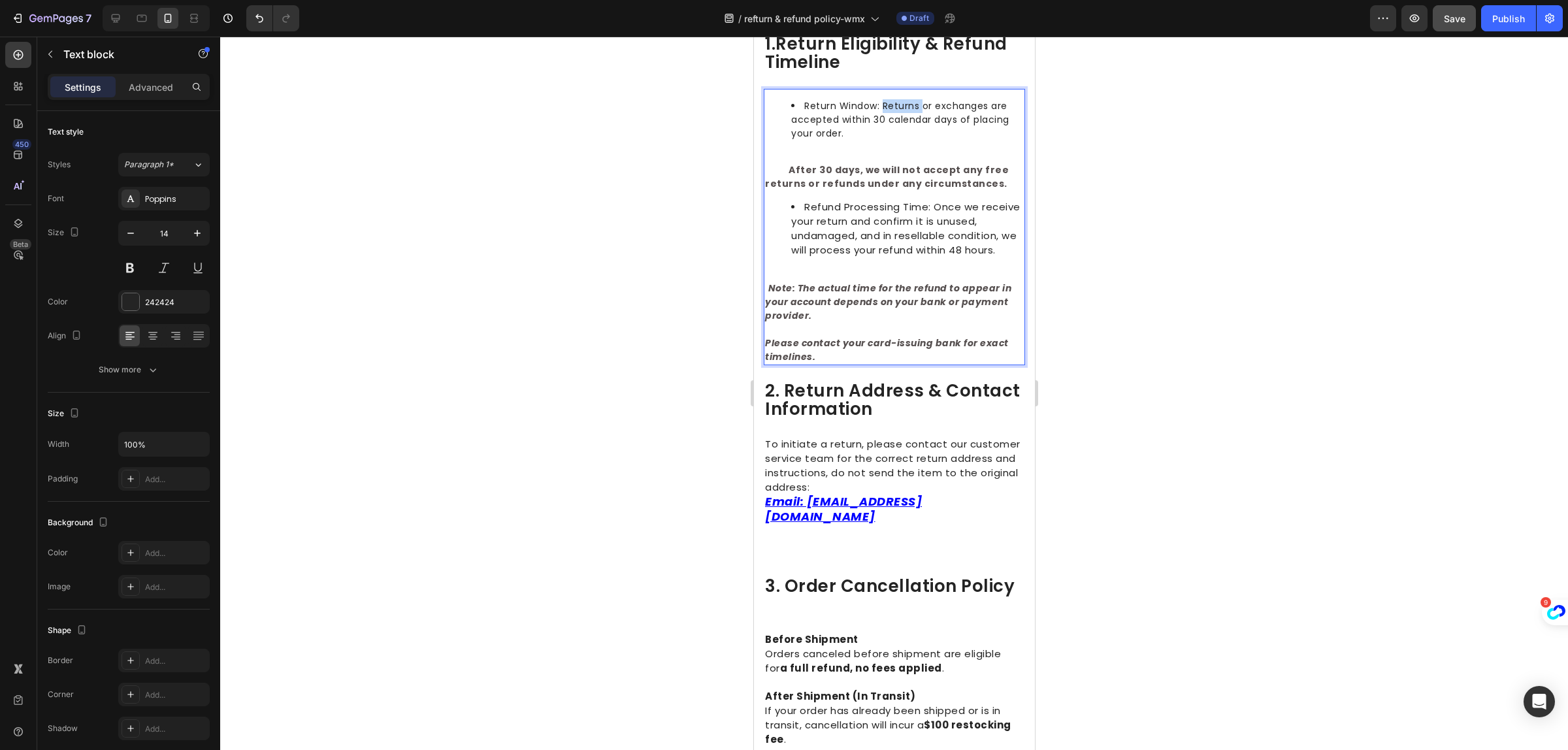
click at [897, 111] on span "Return Window: Returns or exchanges are accepted within 30 calendar days of pla…" at bounding box center [900, 120] width 218 height 41
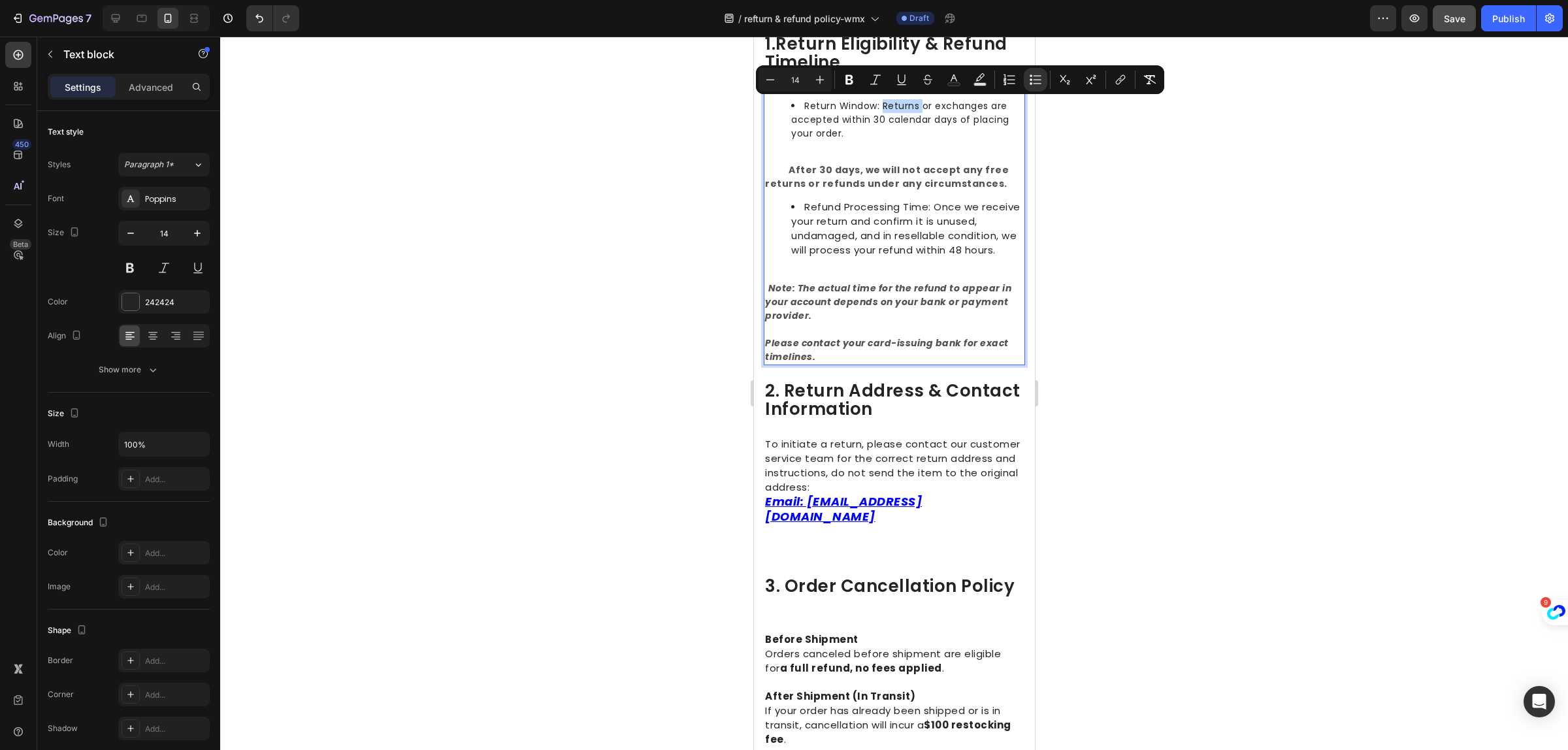
click at [897, 111] on span "Return Window: Returns or exchanges are accepted within 30 calendar days of pla…" at bounding box center [900, 120] width 218 height 41
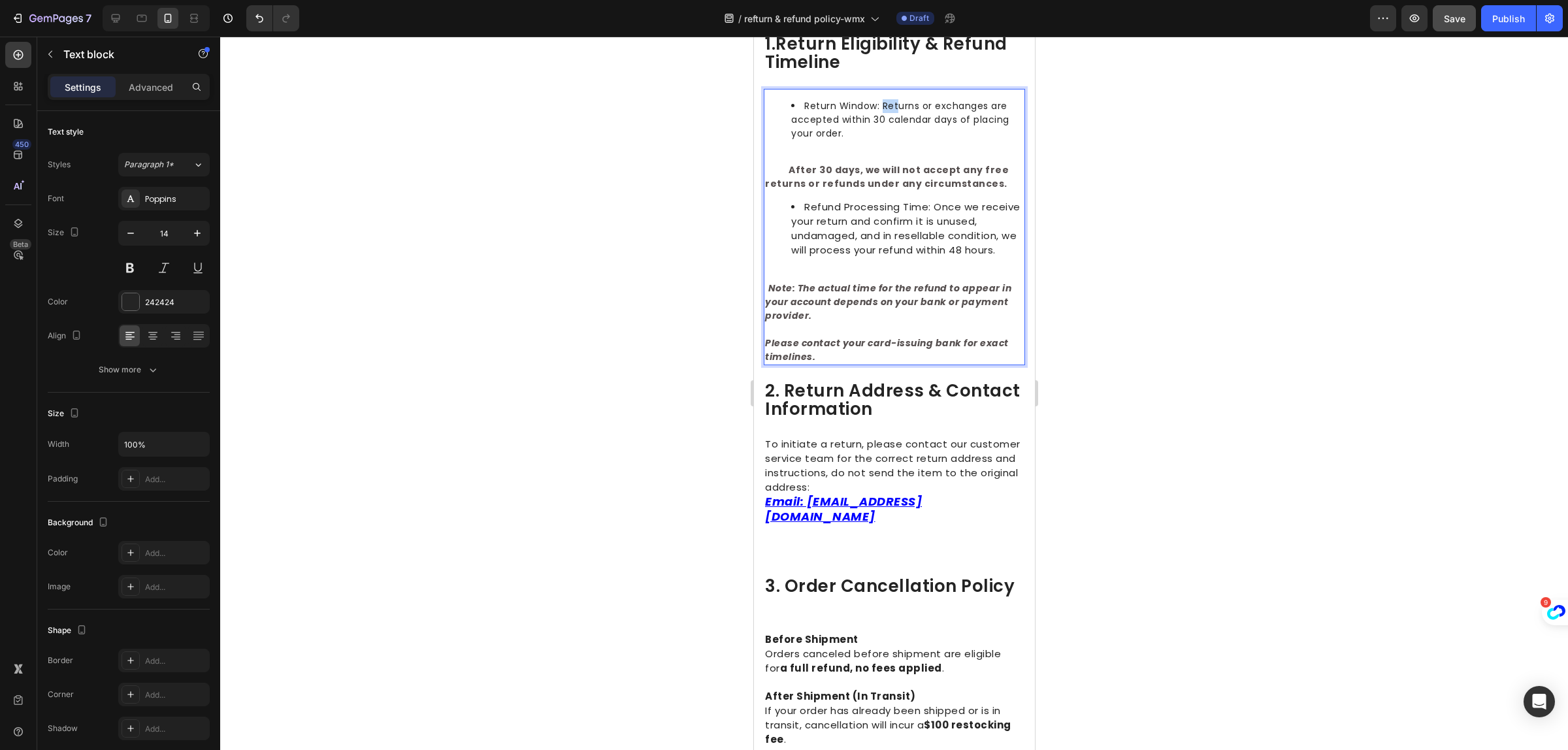
click at [888, 128] on li "Return Window: Returns or exchanges are accepted within 30 calendar days of pla…" at bounding box center [907, 120] width 232 height 41
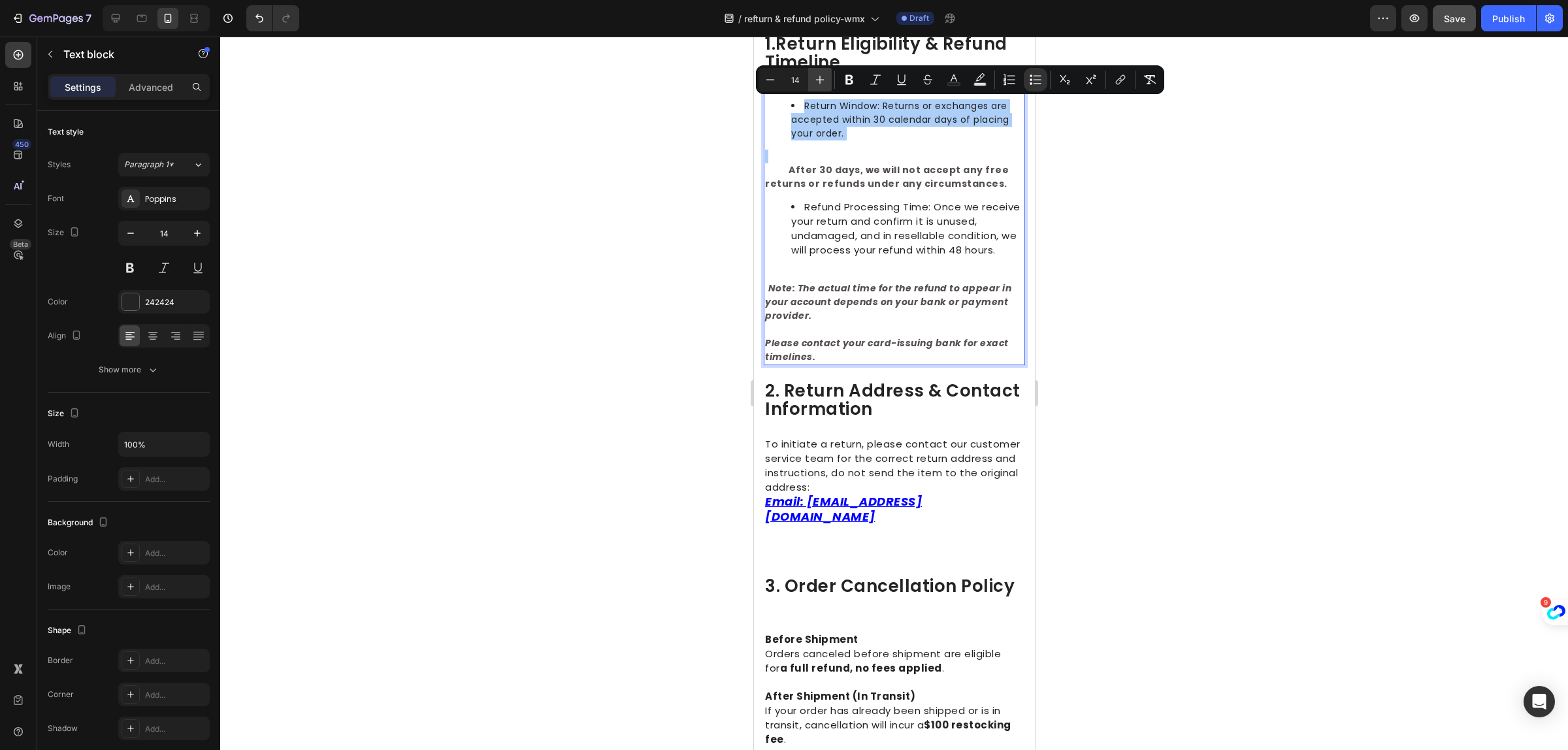
click at [821, 86] on button "Plus" at bounding box center [820, 79] width 24 height 24
click at [775, 86] on button "Minus" at bounding box center [770, 79] width 24 height 24
type input "15"
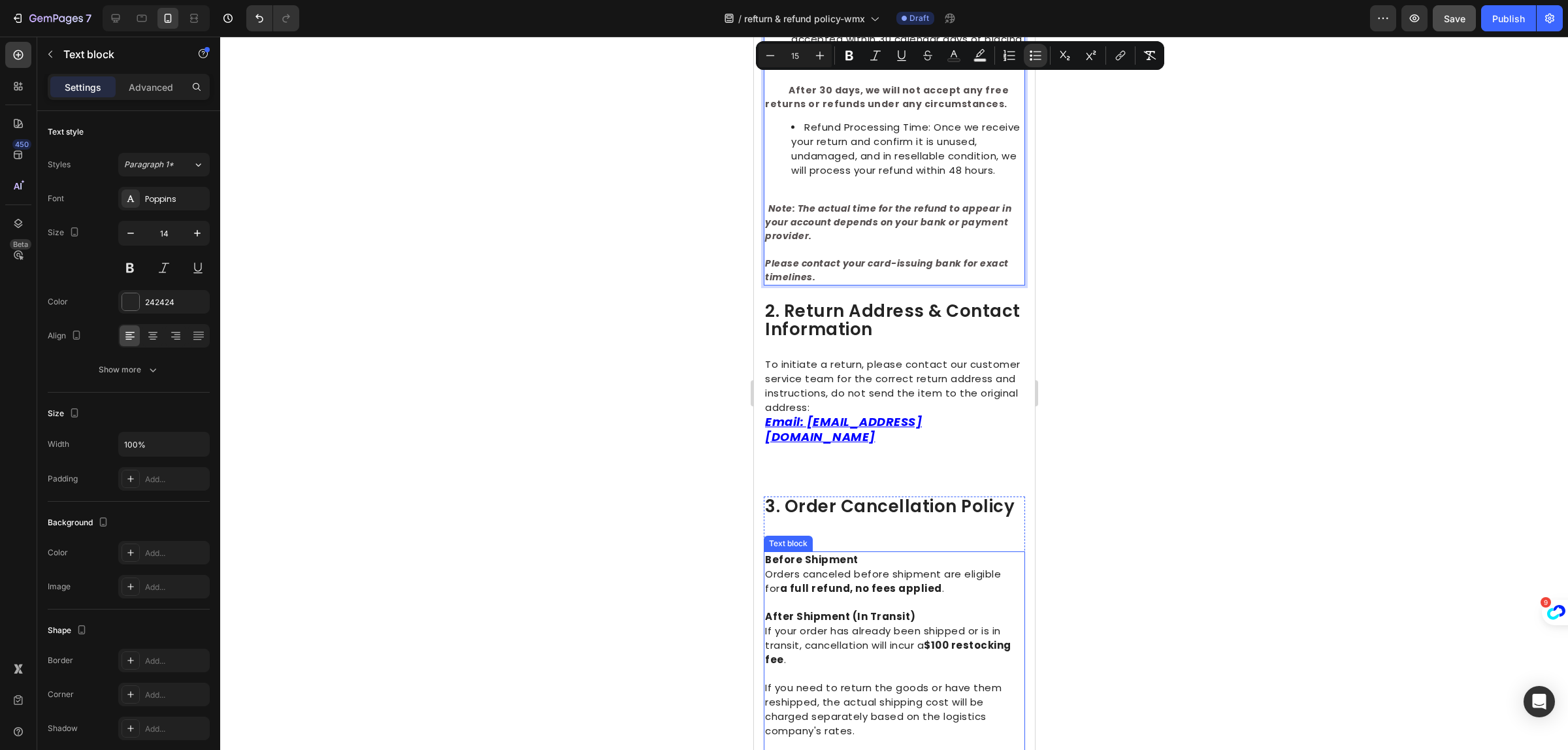
scroll to position [490, 0]
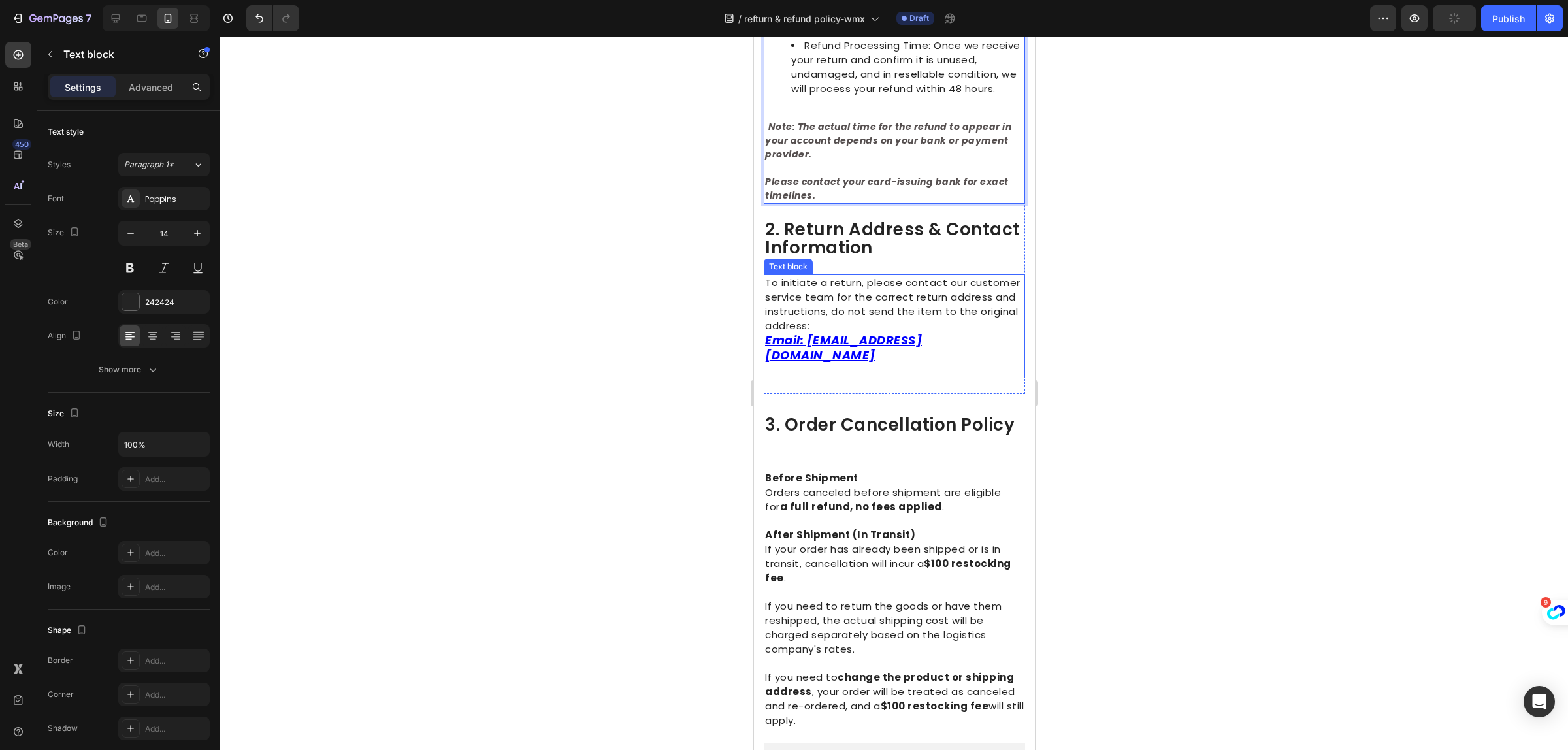
click at [833, 301] on span "To initiate a return, please contact our customer service team for the correct …" at bounding box center [892, 304] width 255 height 57
click at [892, 330] on p "To initiate a return, please contact our customer service team for the correct …" at bounding box center [894, 319] width 259 height 87
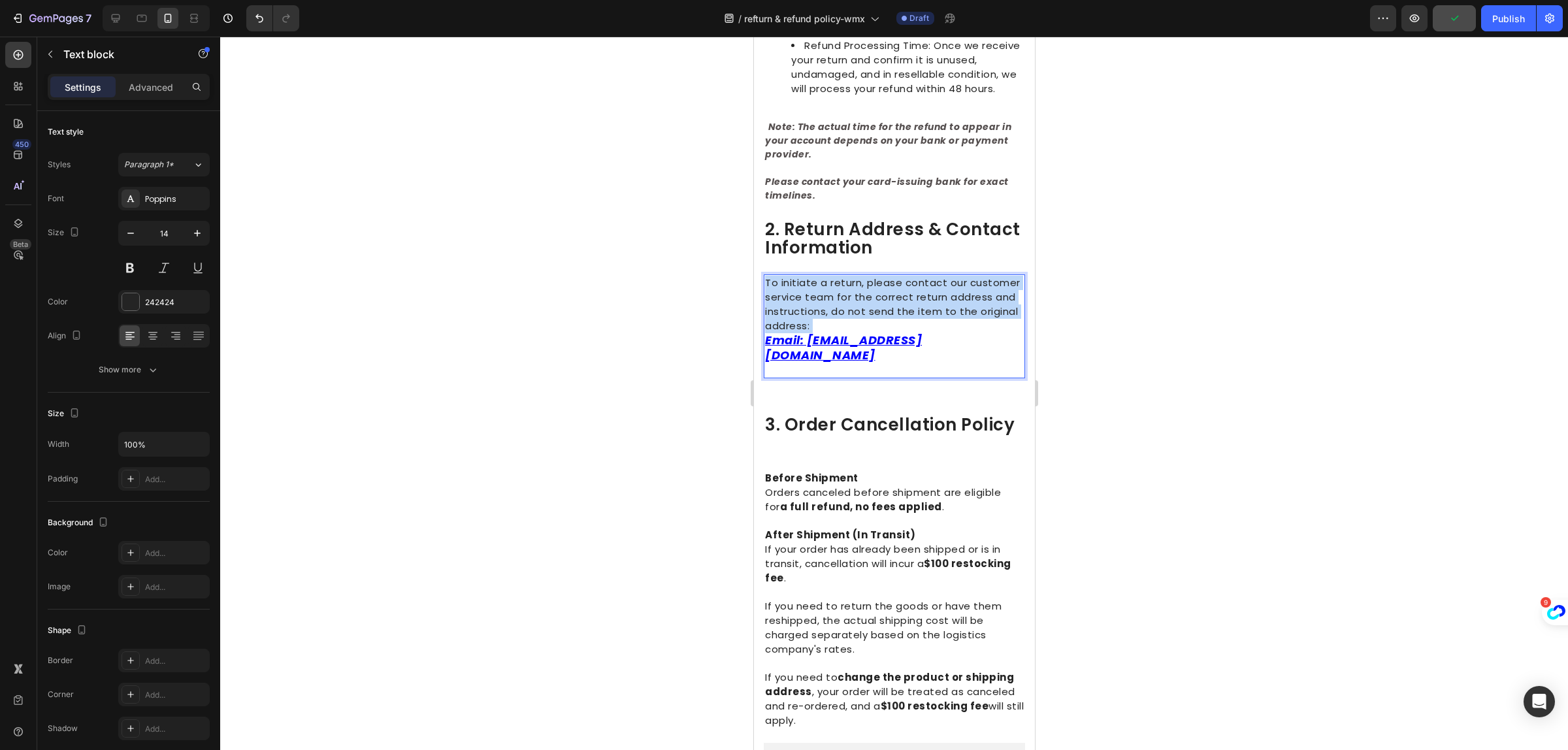
click at [892, 330] on p "To initiate a return, please contact our customer service team for the correct …" at bounding box center [894, 319] width 259 height 87
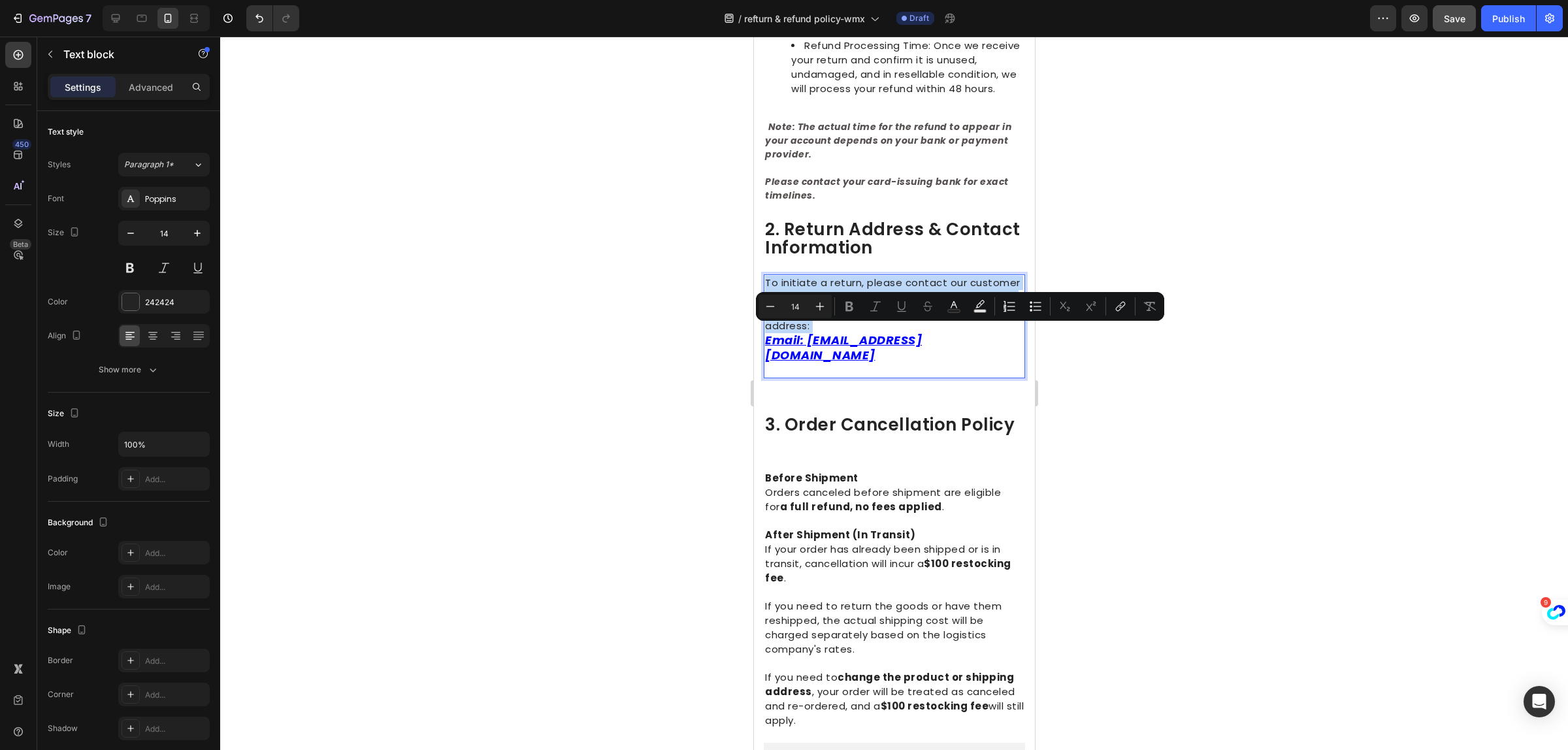
click at [900, 332] on p "To initiate a return, please contact our customer service team for the correct …" at bounding box center [894, 319] width 259 height 87
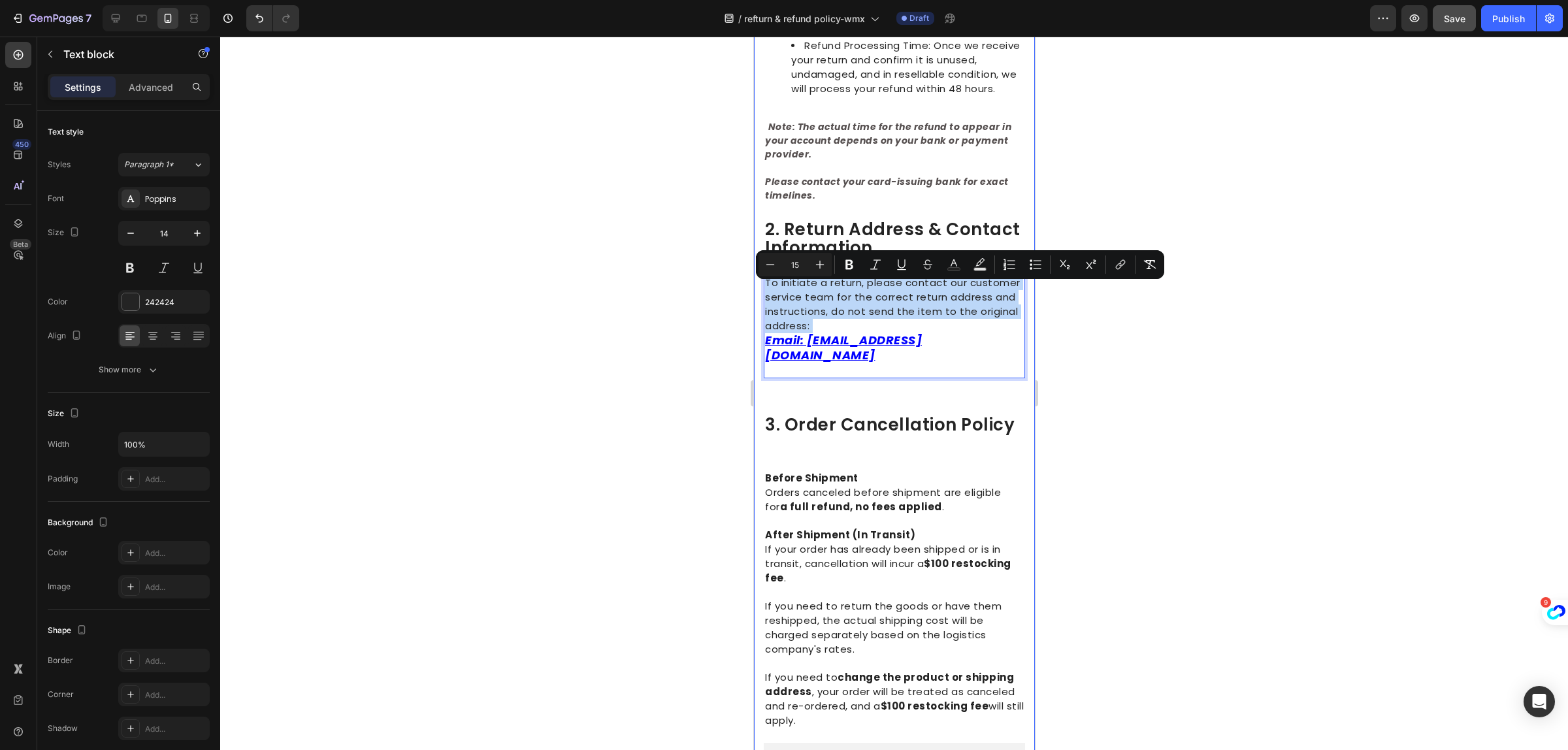
drag, startPoint x: 901, startPoint y: 332, endPoint x: 759, endPoint y: 281, distance: 150.9
click at [875, 500] on strong "a full refund, no fees applied" at bounding box center [860, 506] width 162 height 14
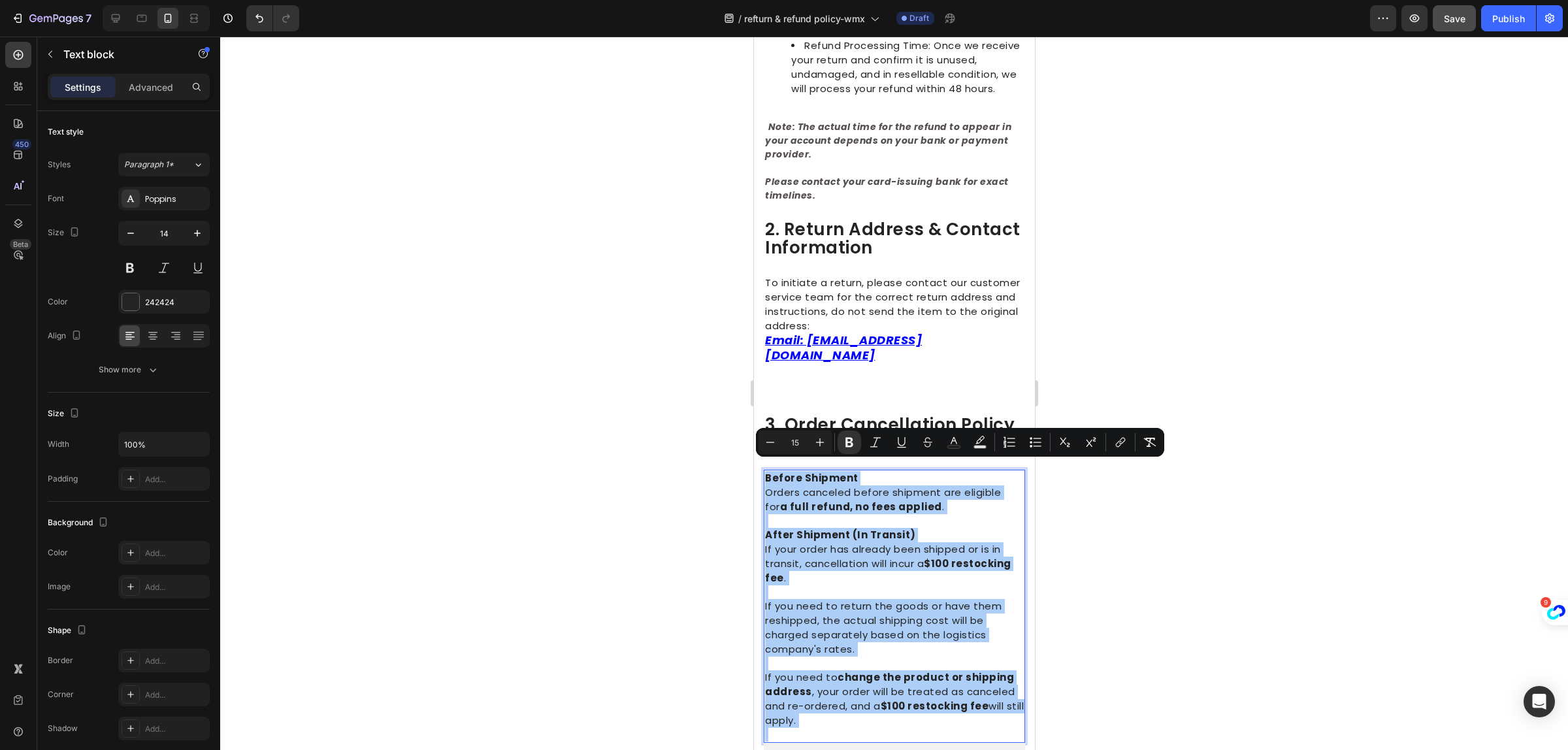
click at [1242, 574] on div at bounding box center [894, 393] width 1348 height 714
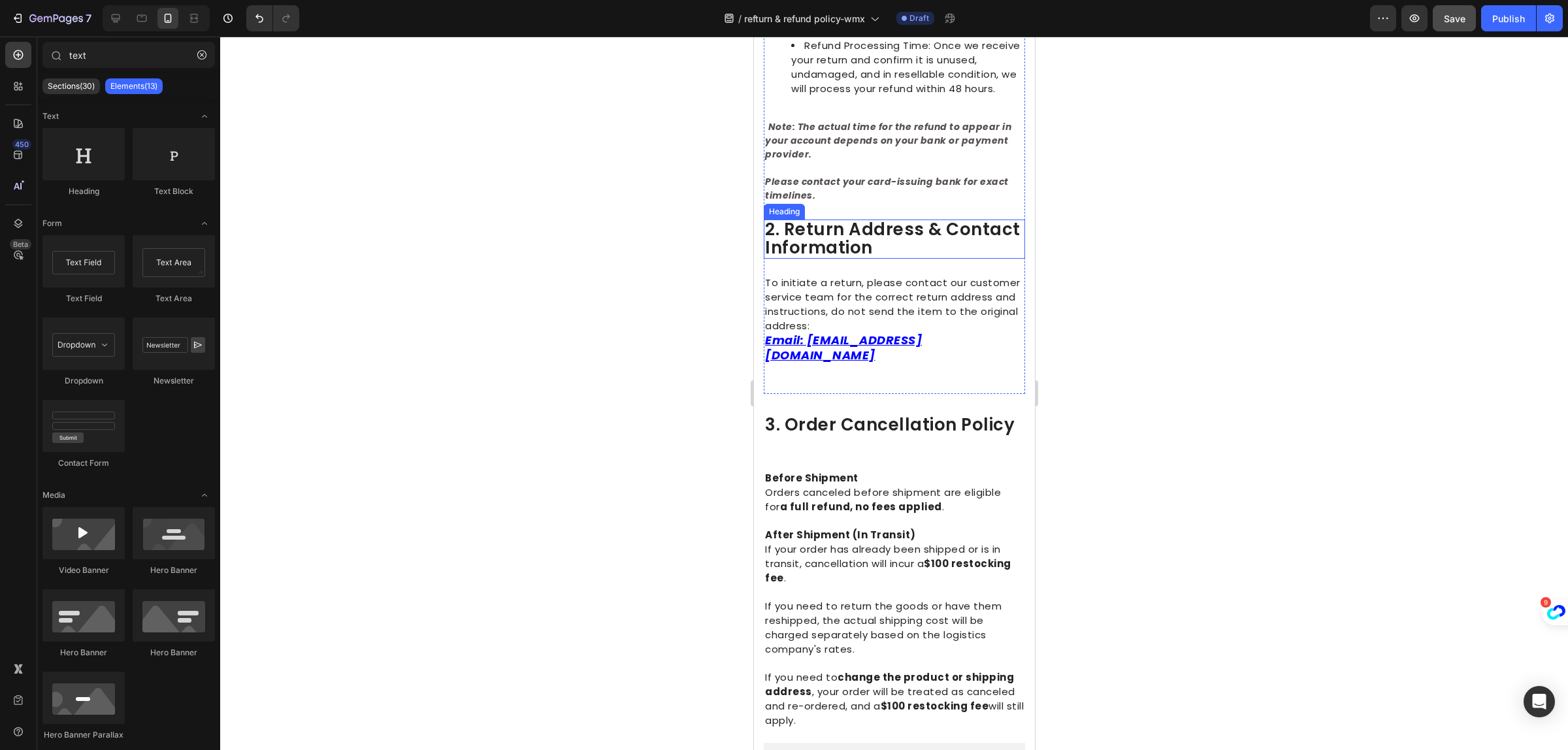
click at [846, 246] on span "2. return address & contact information" at bounding box center [892, 238] width 255 height 42
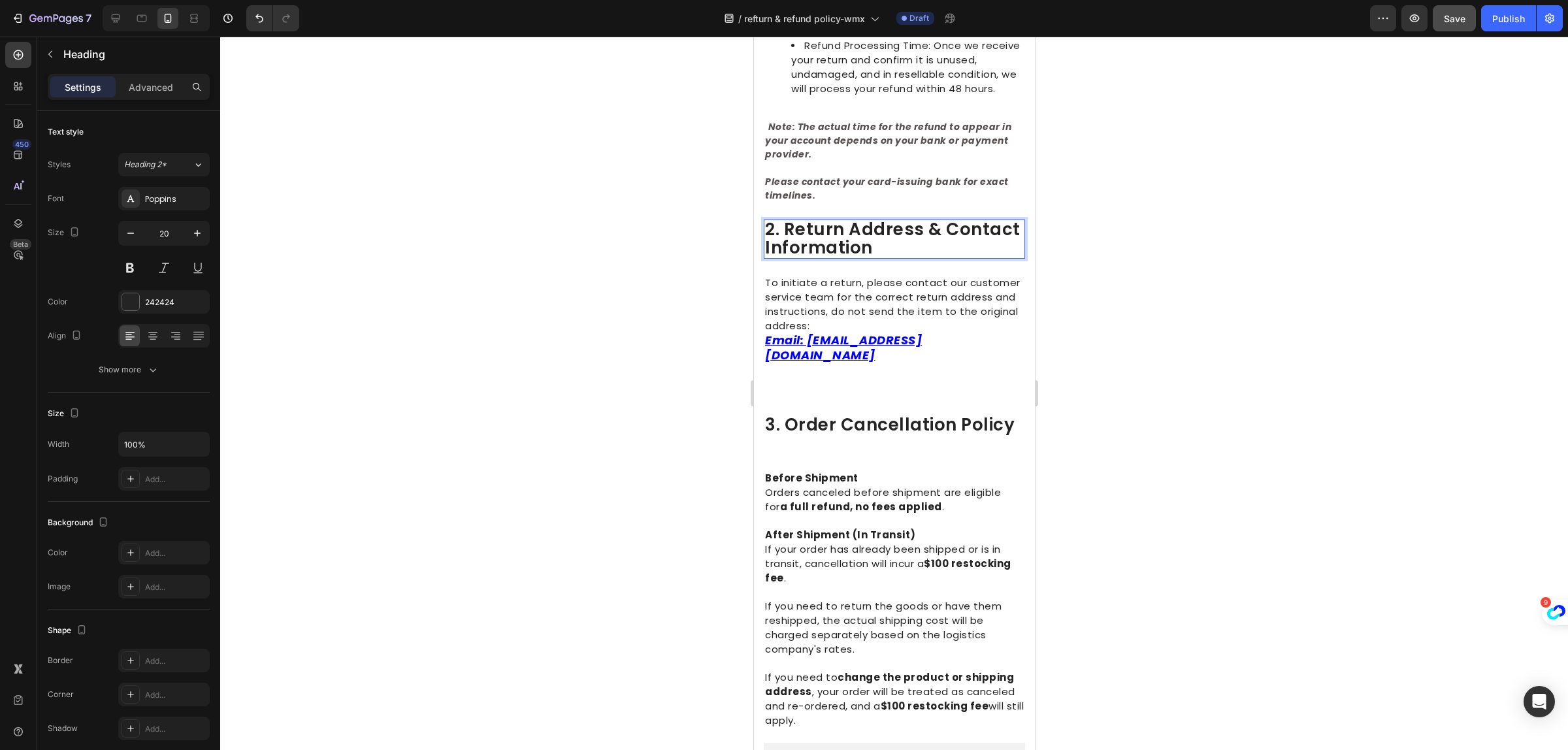
click at [846, 246] on span "2. return address & contact information" at bounding box center [892, 238] width 255 height 42
click at [846, 246] on span "2. return address & contact information" at bounding box center [892, 238] width 255 height 42
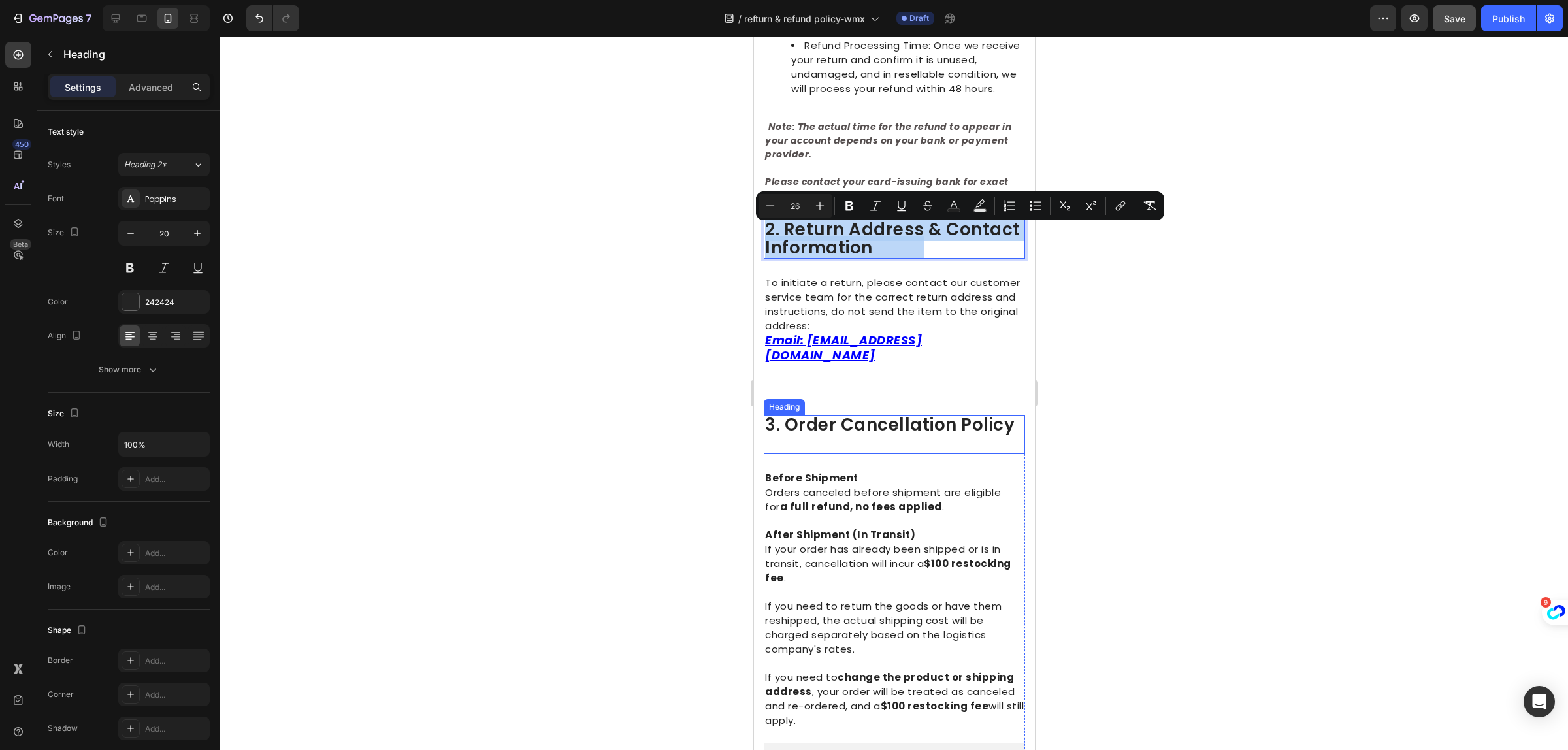
click at [827, 430] on strong "Rich Text Editor. Editing area: main" at bounding box center [893, 434] width 258 height 42
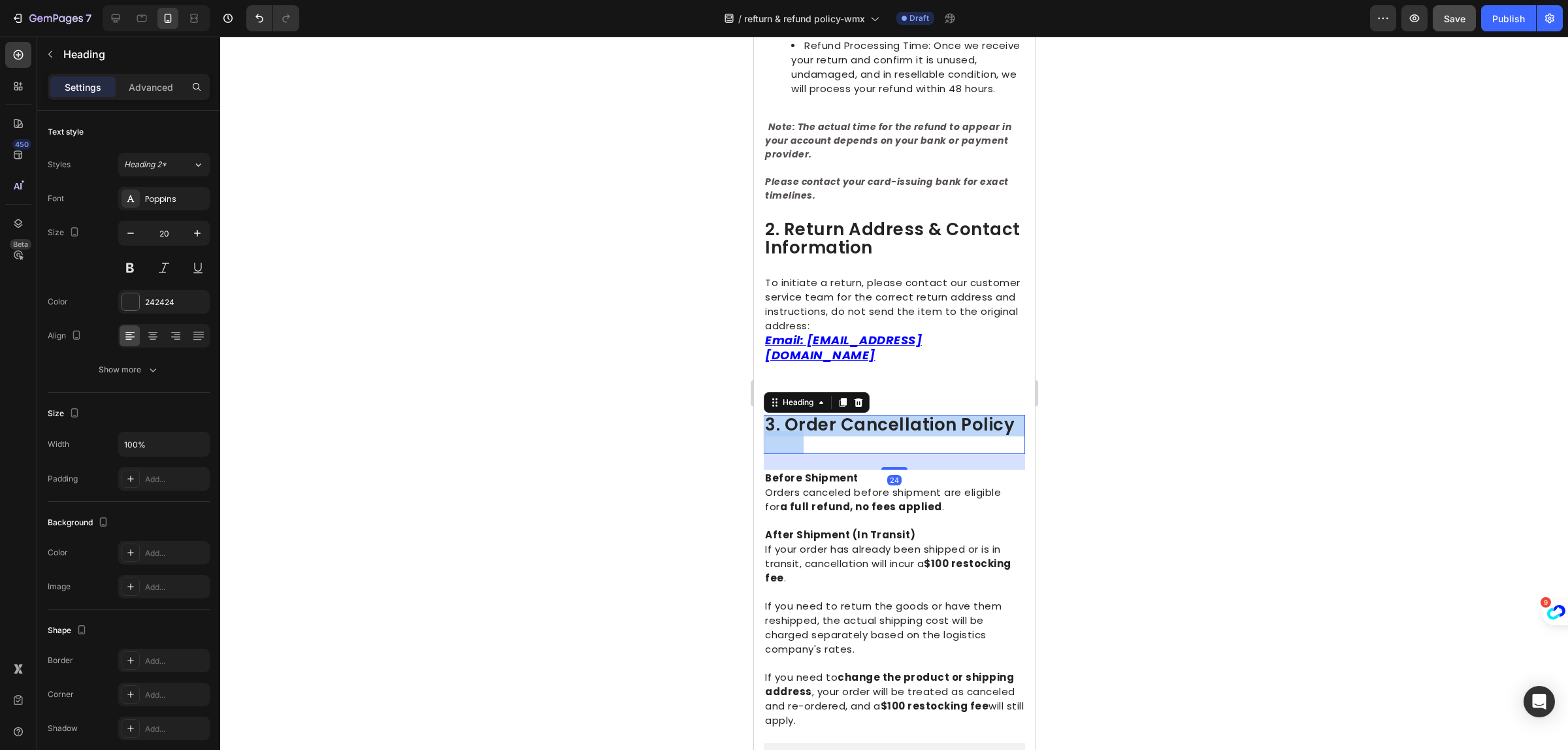
click at [827, 430] on strong "Rich Text Editor. Editing area: main" at bounding box center [893, 434] width 258 height 42
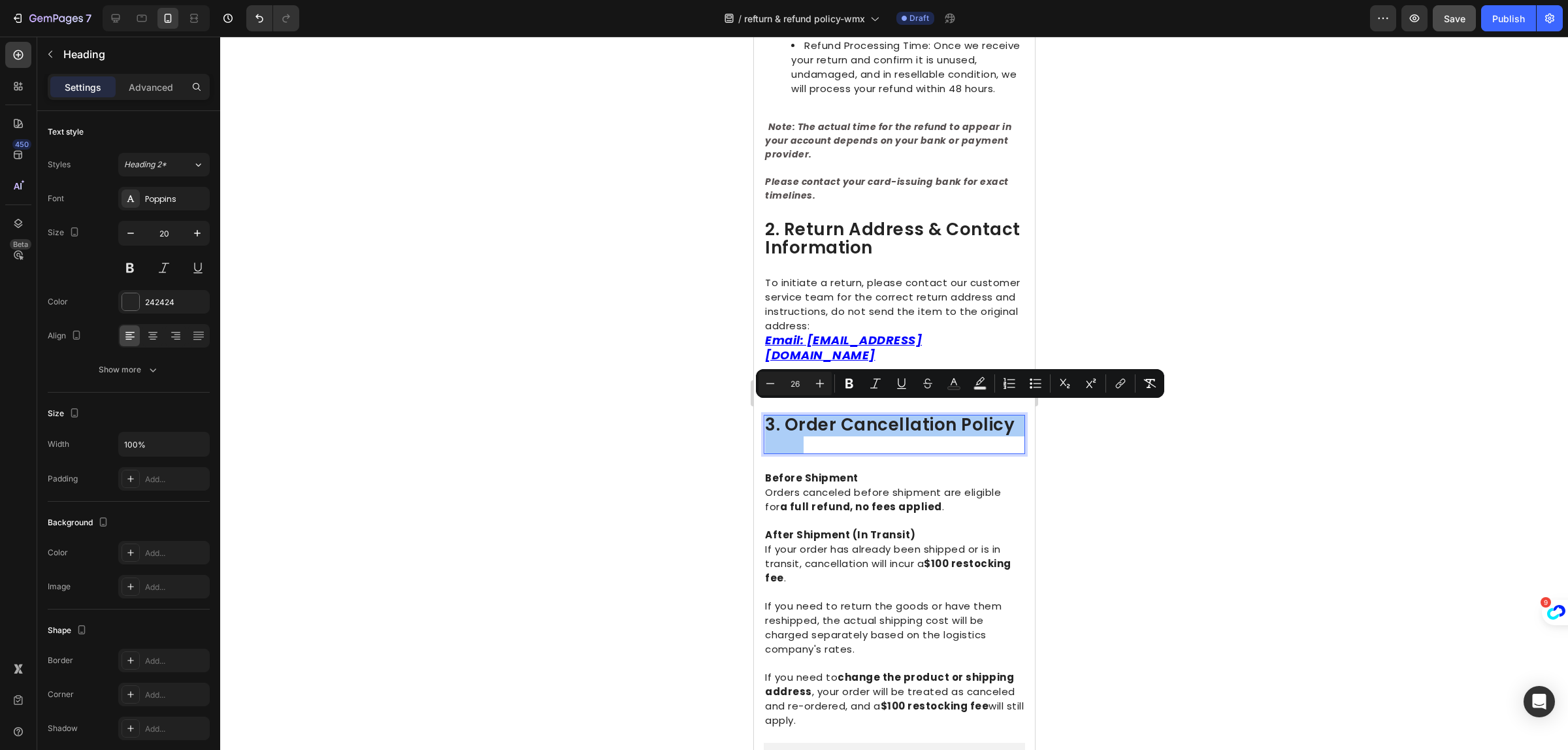
click at [1326, 556] on div at bounding box center [894, 393] width 1348 height 714
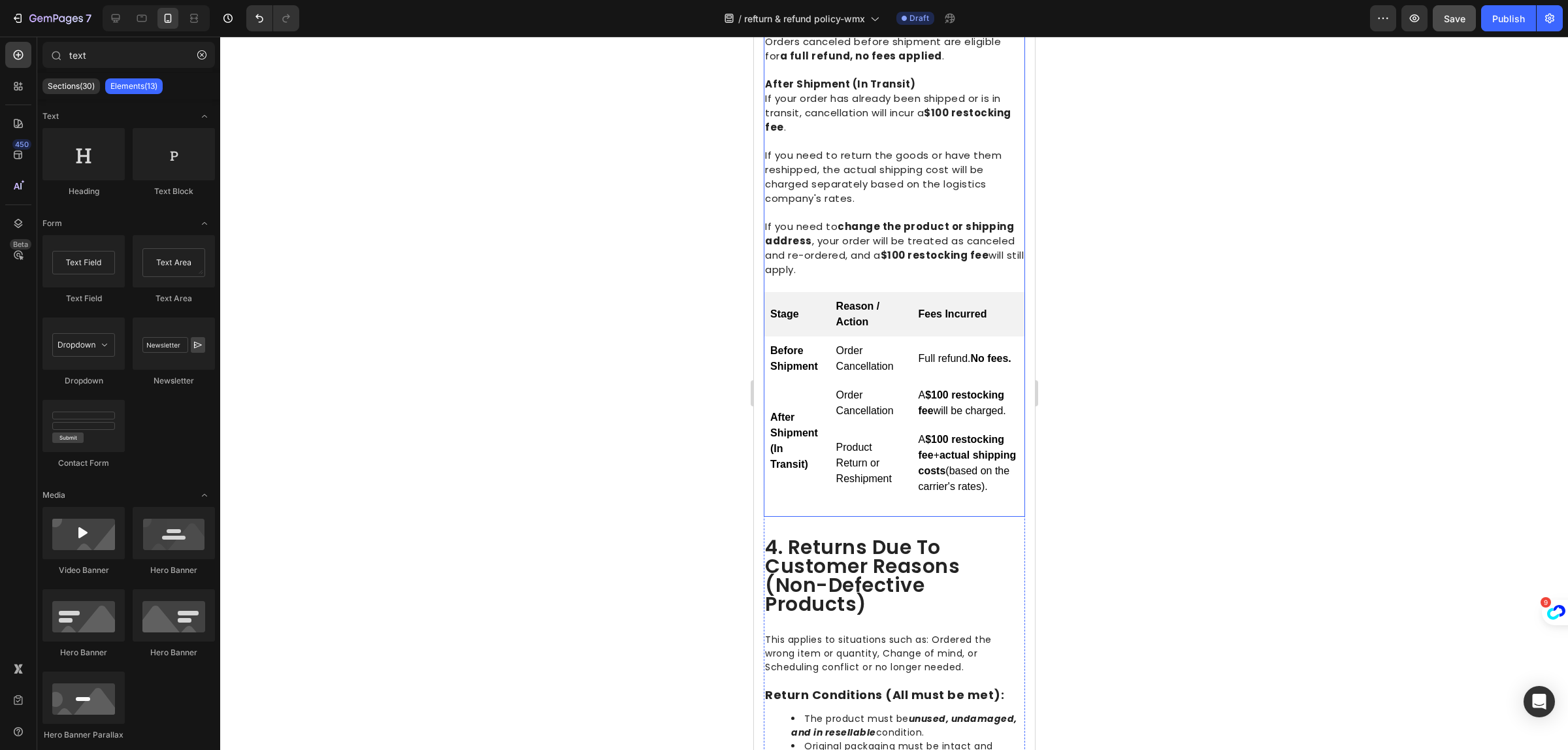
scroll to position [981, 0]
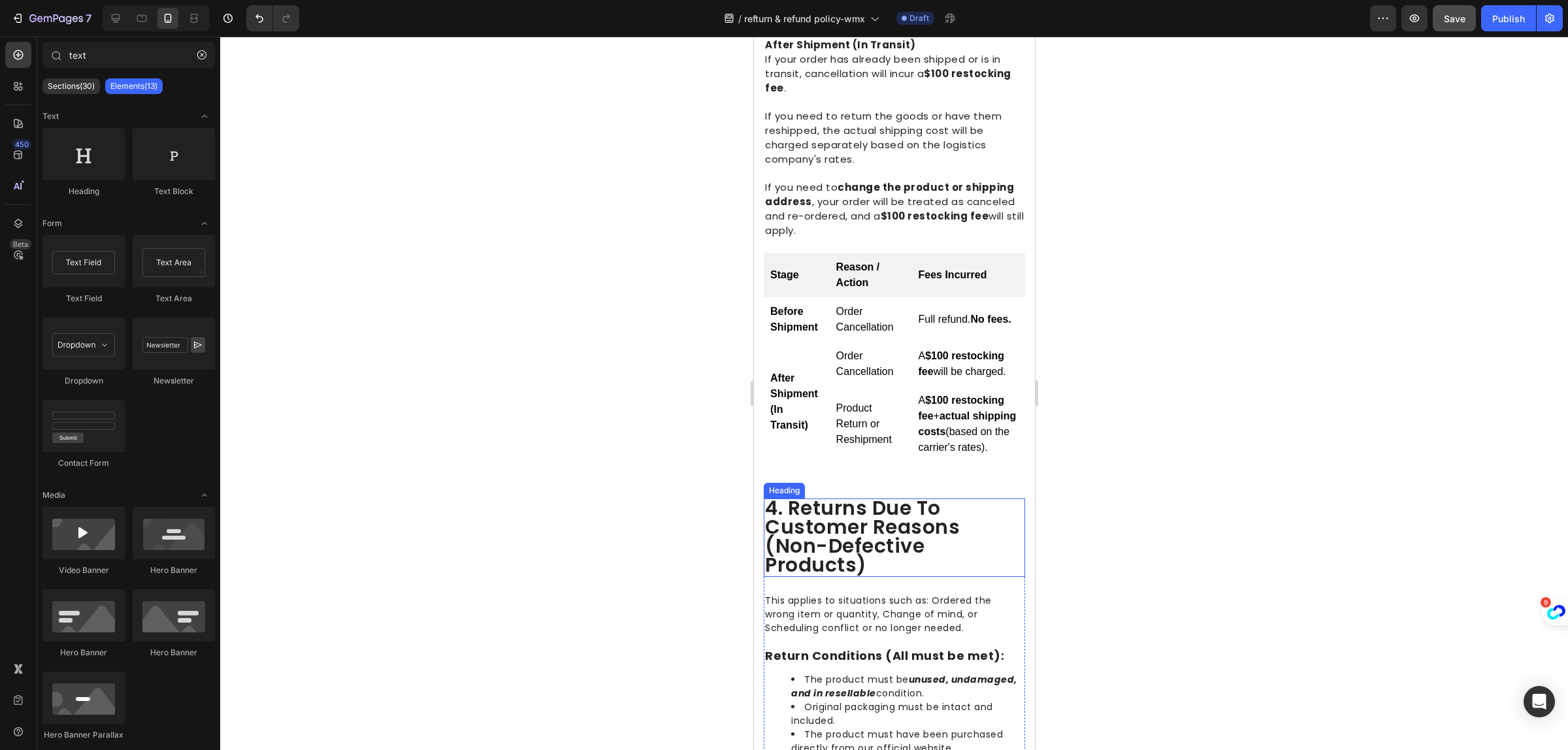
click at [862, 537] on span "4. returns due to customer reasons (non-defective products)" at bounding box center [861, 536] width 195 height 85
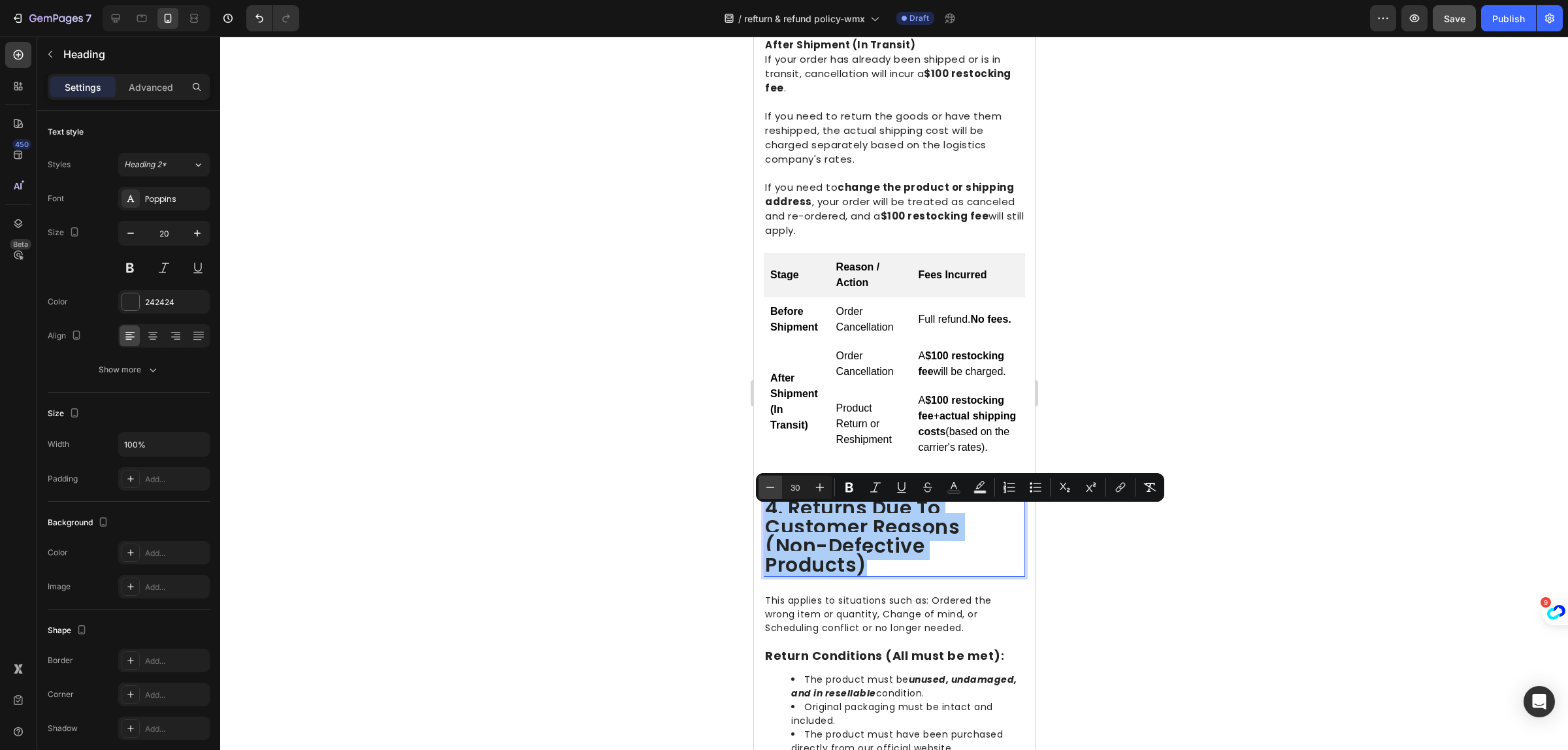
click at [770, 482] on icon "Editor contextual toolbar" at bounding box center [770, 487] width 13 height 13
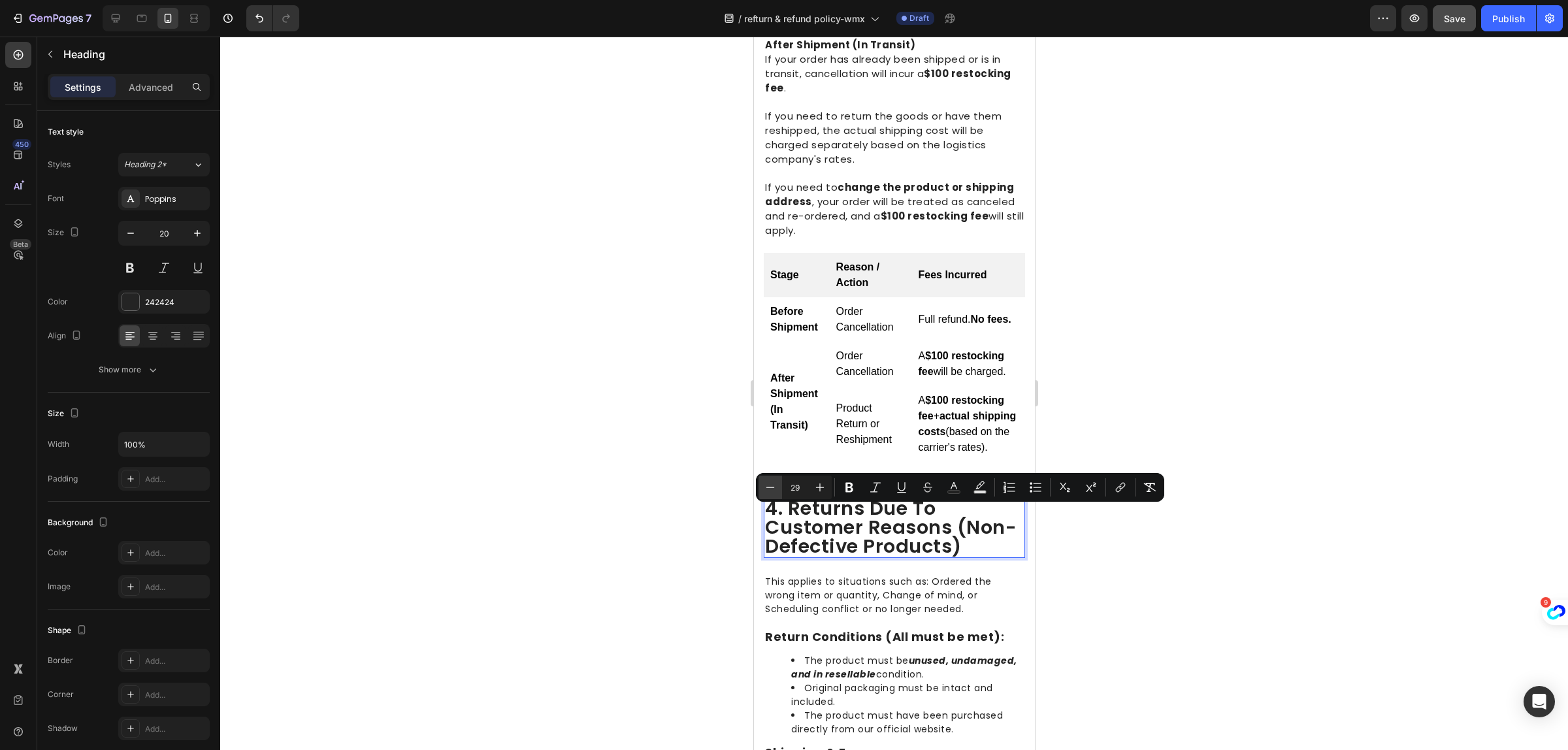
click at [770, 482] on icon "Editor contextual toolbar" at bounding box center [770, 487] width 13 height 13
type input "26"
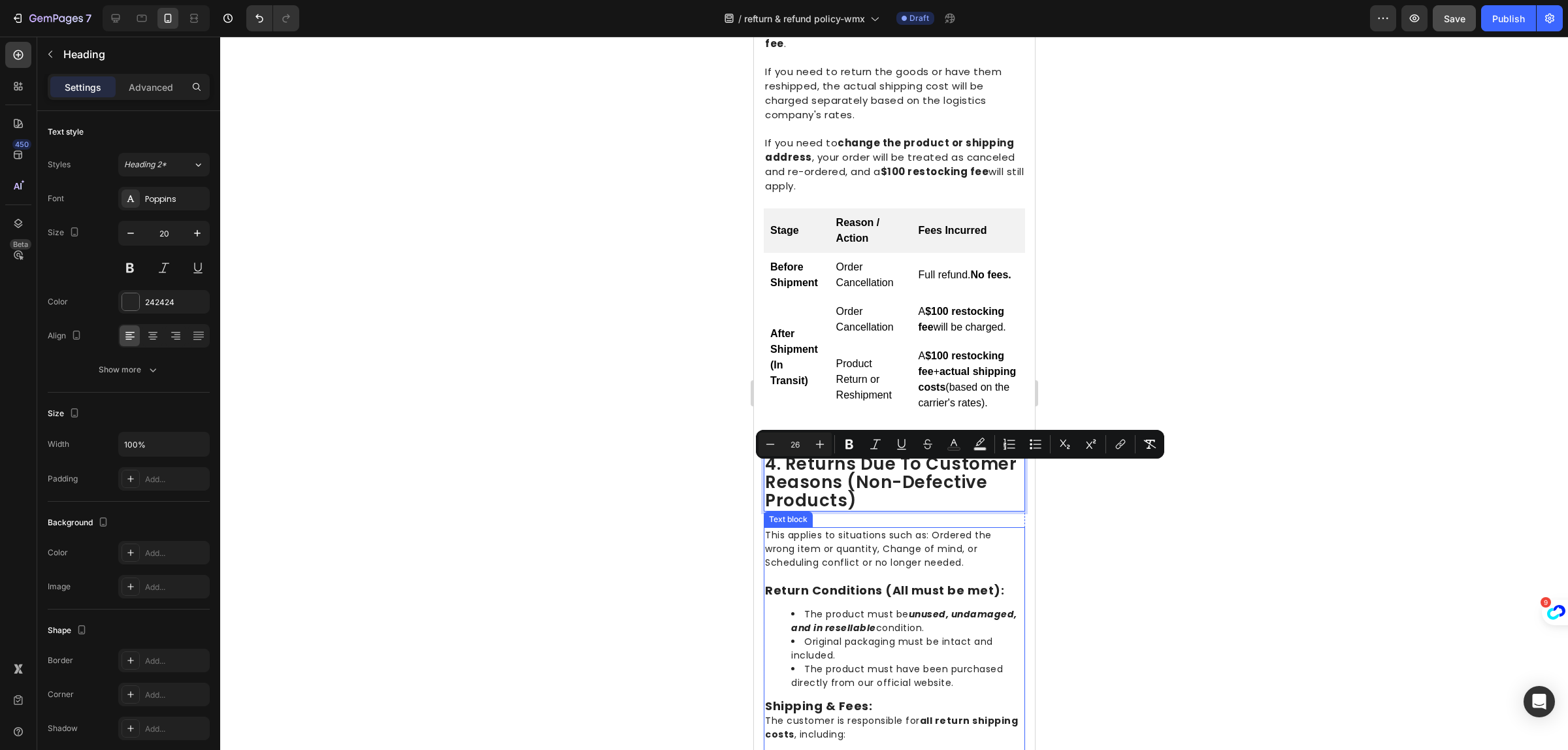
scroll to position [1062, 0]
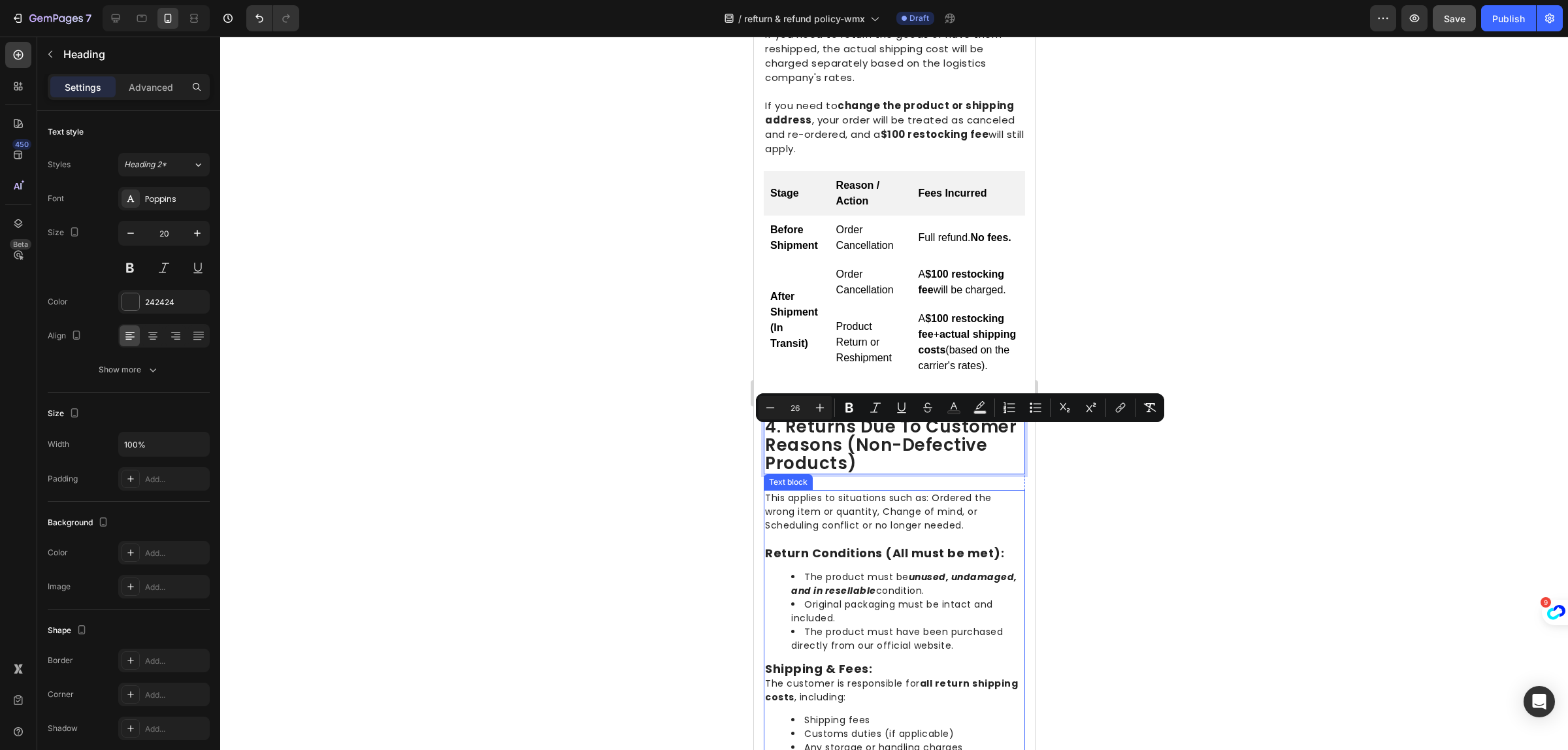
click at [869, 521] on span "This applies to situations such as: Ordered the wrong item or quantity, Change …" at bounding box center [877, 512] width 227 height 41
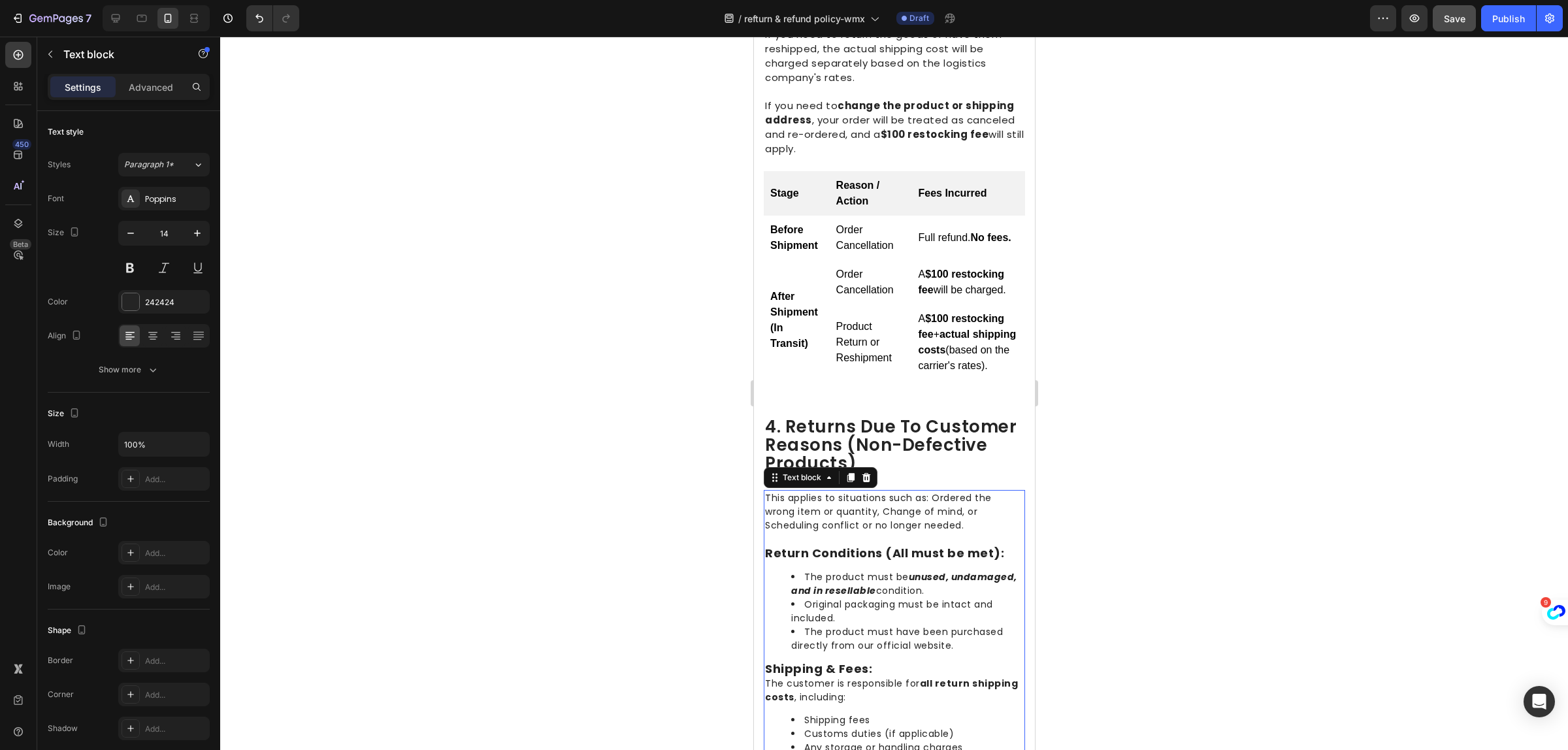
click at [869, 521] on span "This applies to situations such as: Ordered the wrong item or quantity, Change …" at bounding box center [877, 512] width 227 height 41
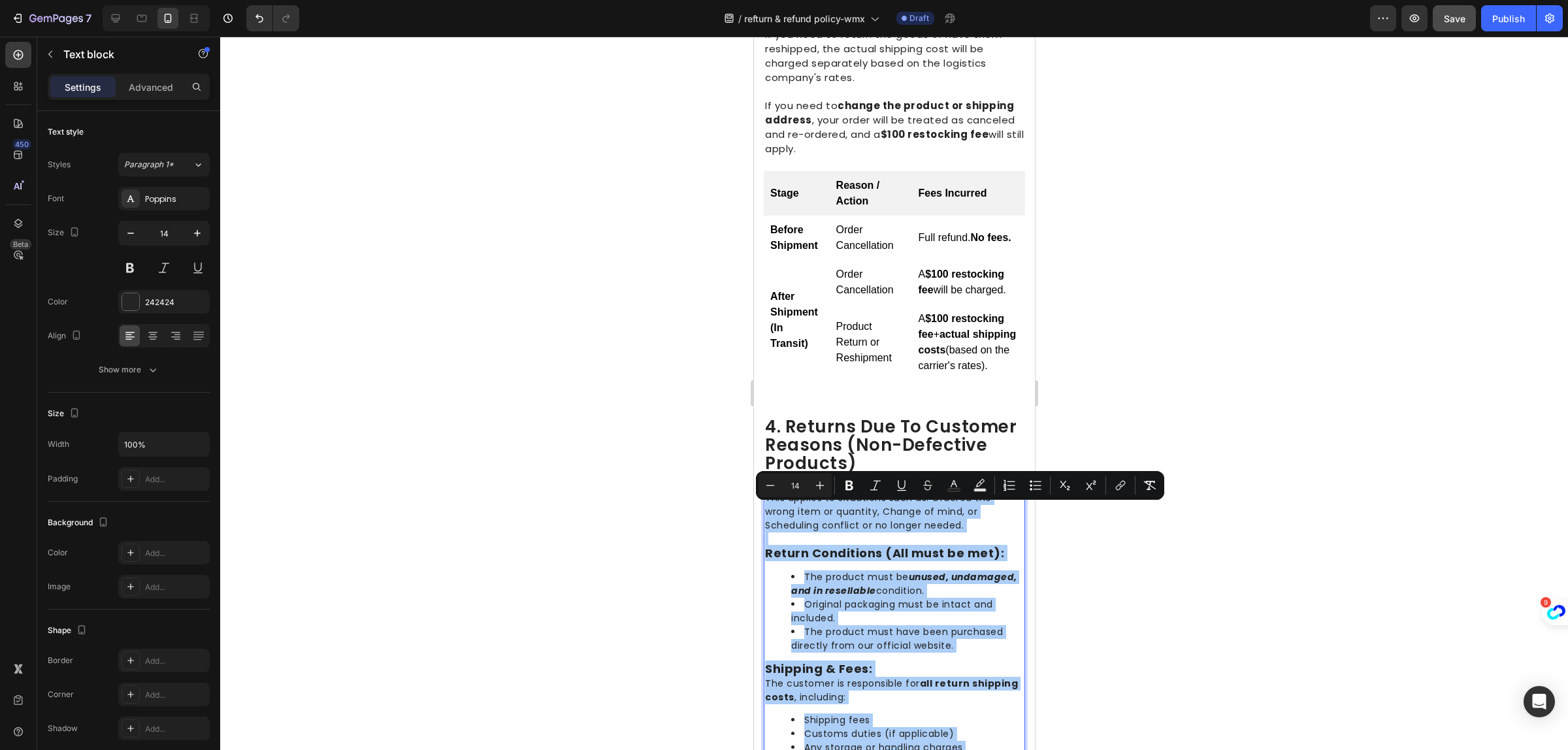
click at [1220, 387] on div at bounding box center [894, 393] width 1348 height 714
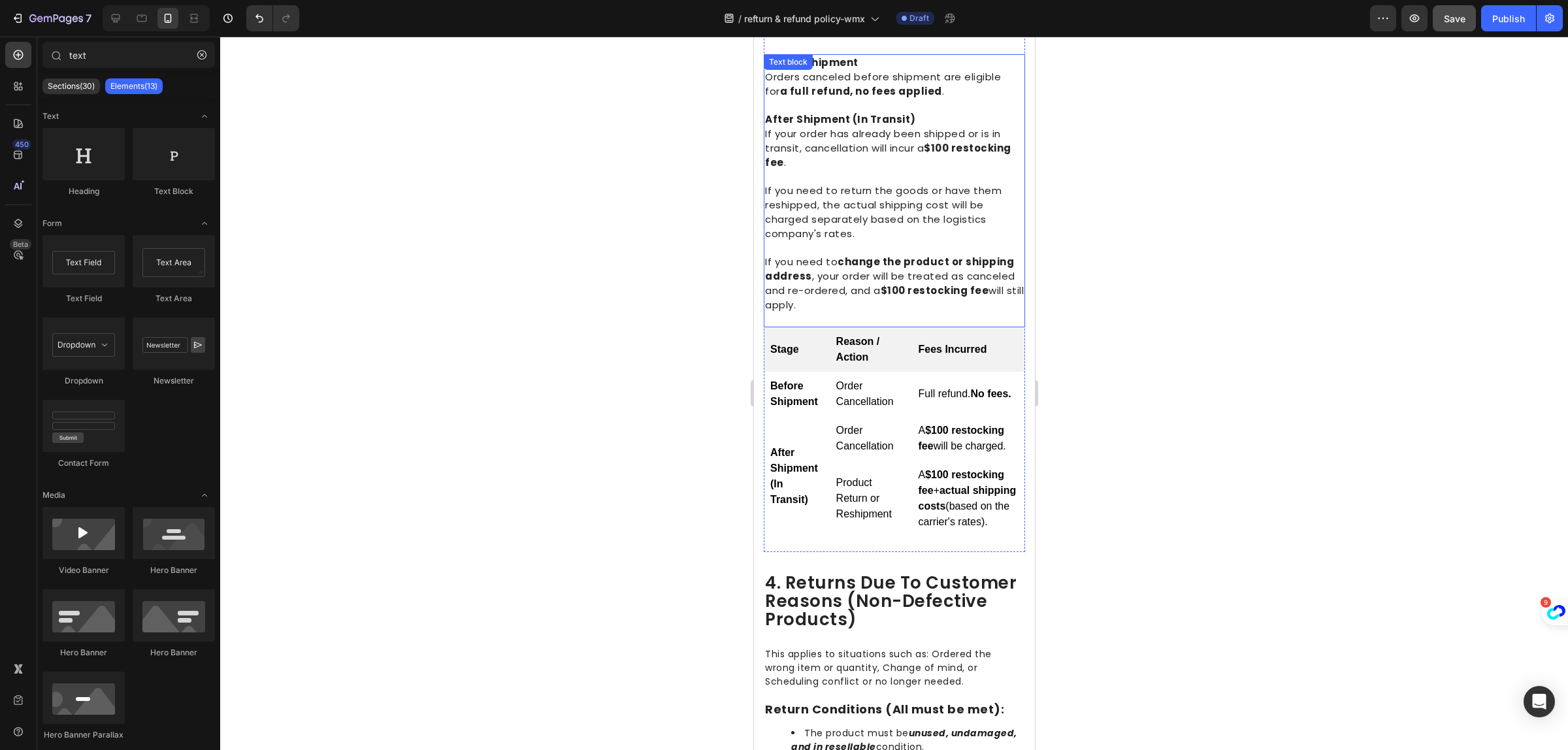
scroll to position [898, 0]
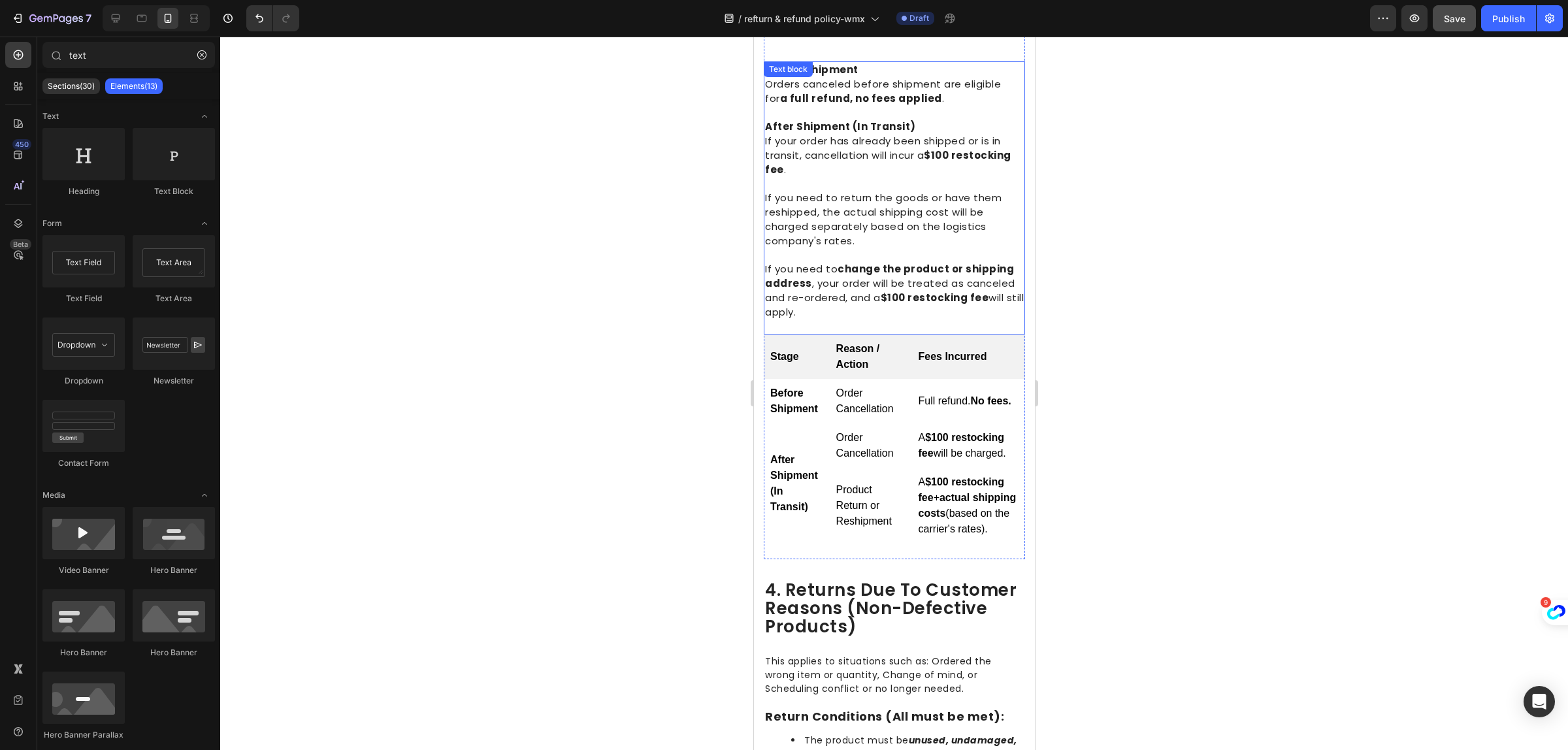
click at [913, 221] on p "If you need to return the goods or have them reshipped, the actual shipping cos…" at bounding box center [894, 220] width 259 height 58
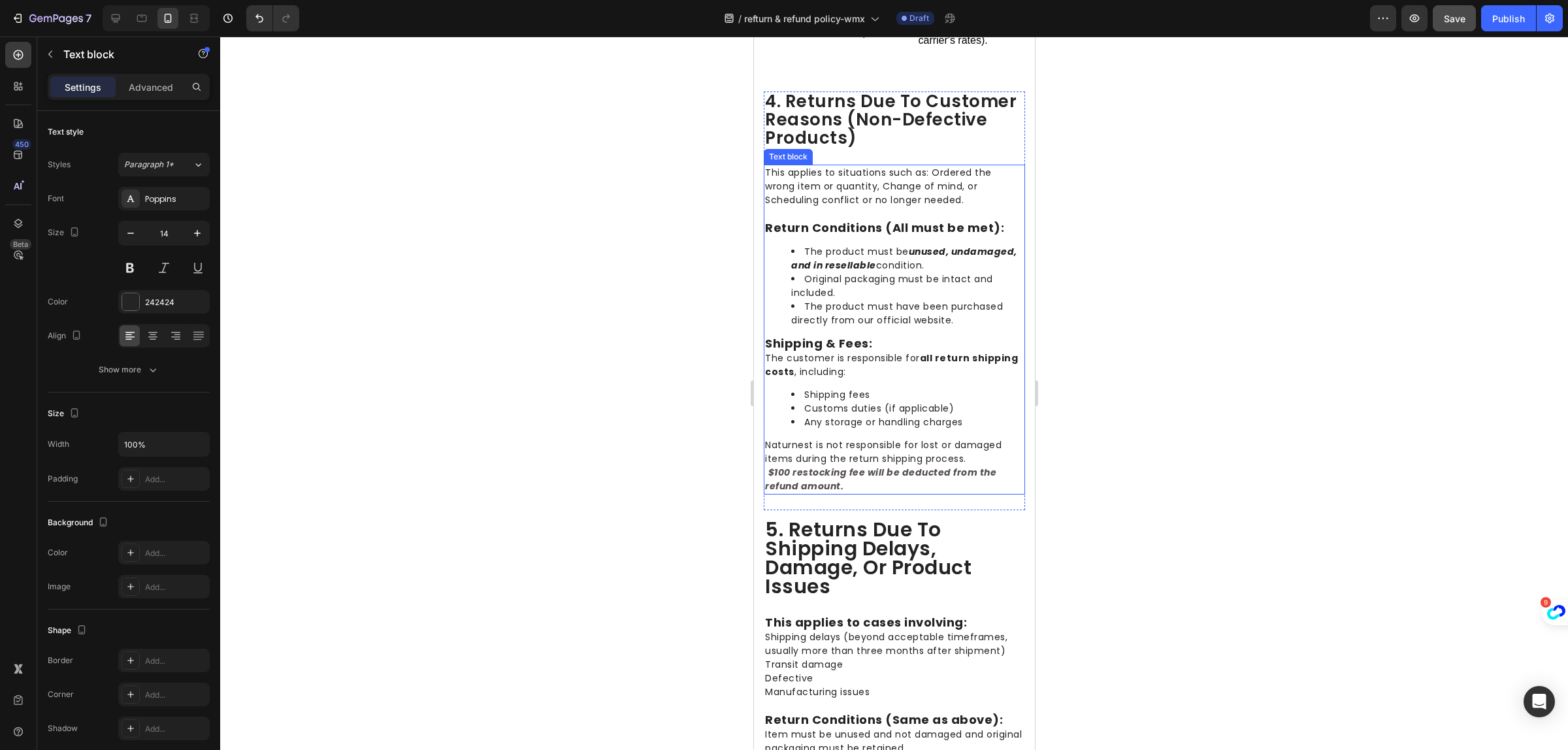
scroll to position [1389, 0]
click at [865, 343] on div "This applies to situations such as: Ordered the wrong item or quantity, Change …" at bounding box center [894, 328] width 261 height 330
click at [865, 341] on div "This applies to situations such as: Ordered the wrong item or quantity, Change …" at bounding box center [894, 328] width 261 height 330
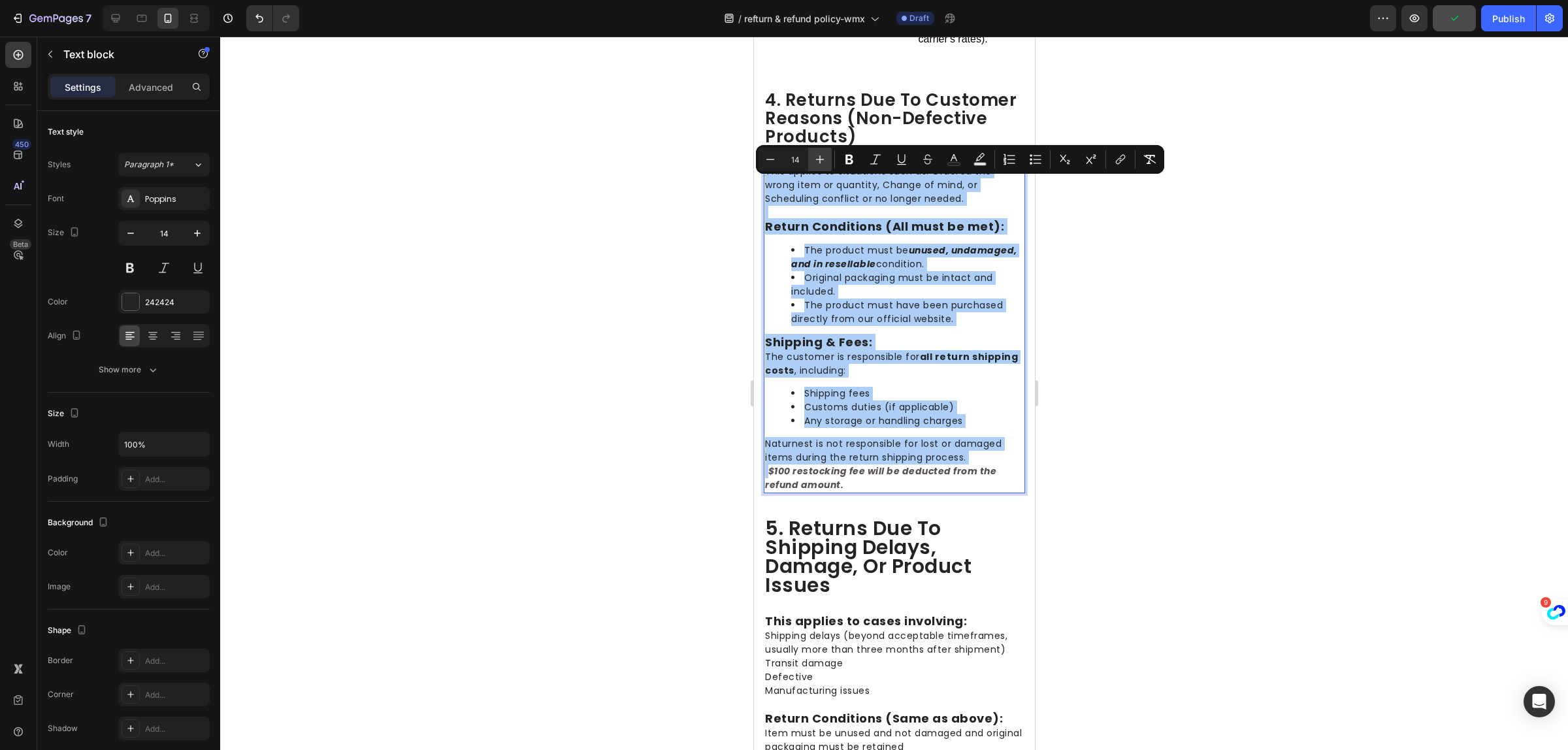
click at [818, 159] on icon "Editor contextual toolbar" at bounding box center [820, 160] width 9 height 9
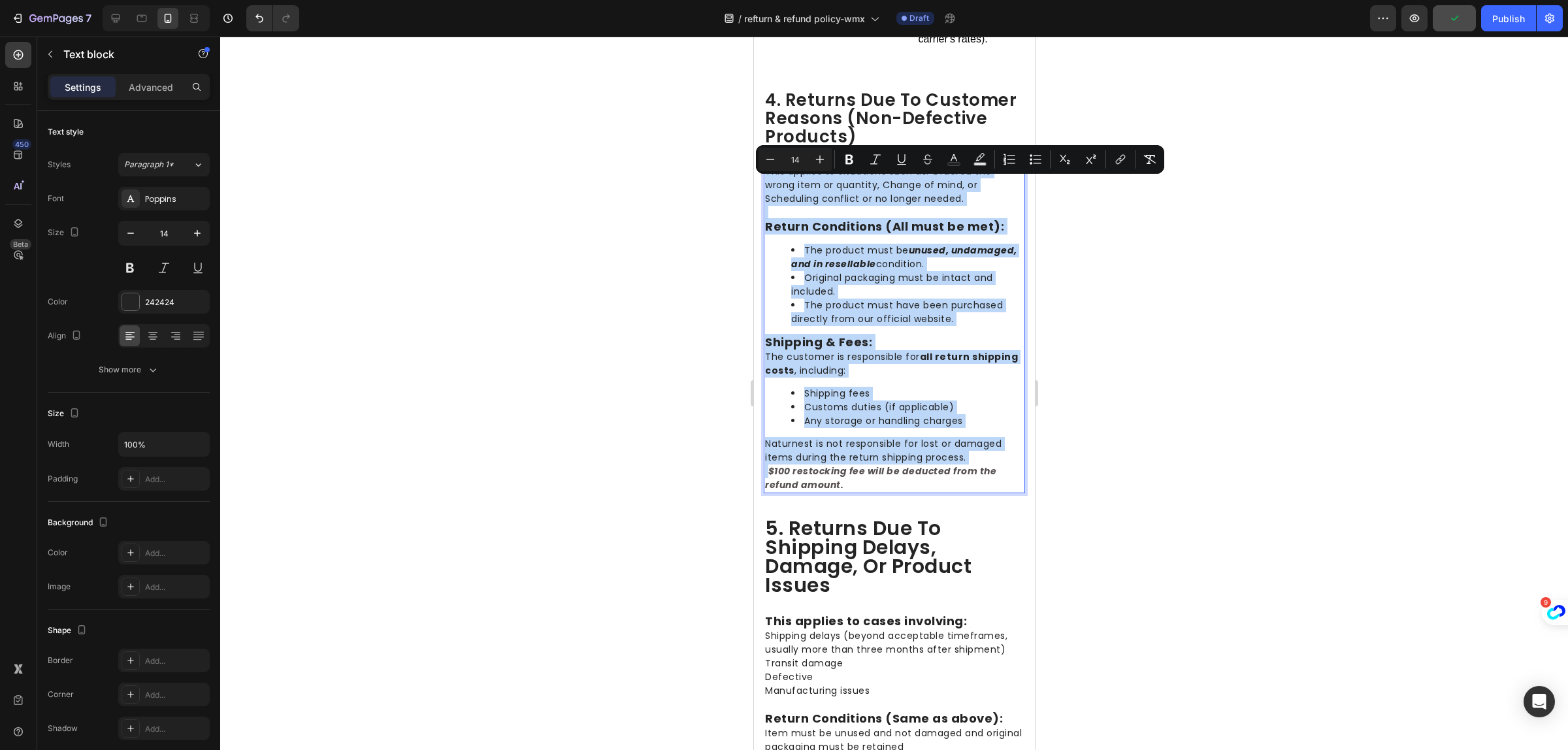
type input "15"
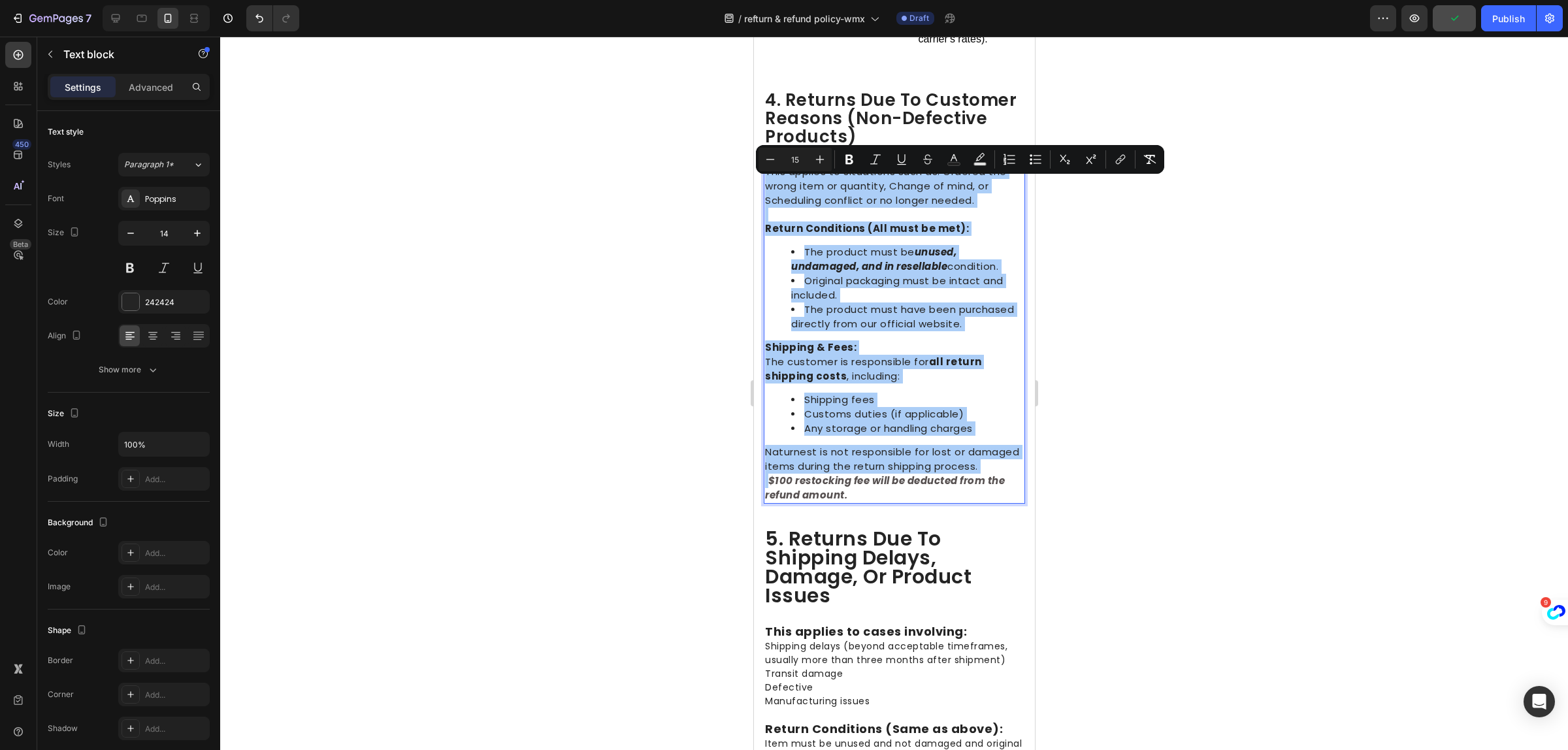
click at [1206, 410] on div at bounding box center [894, 393] width 1348 height 714
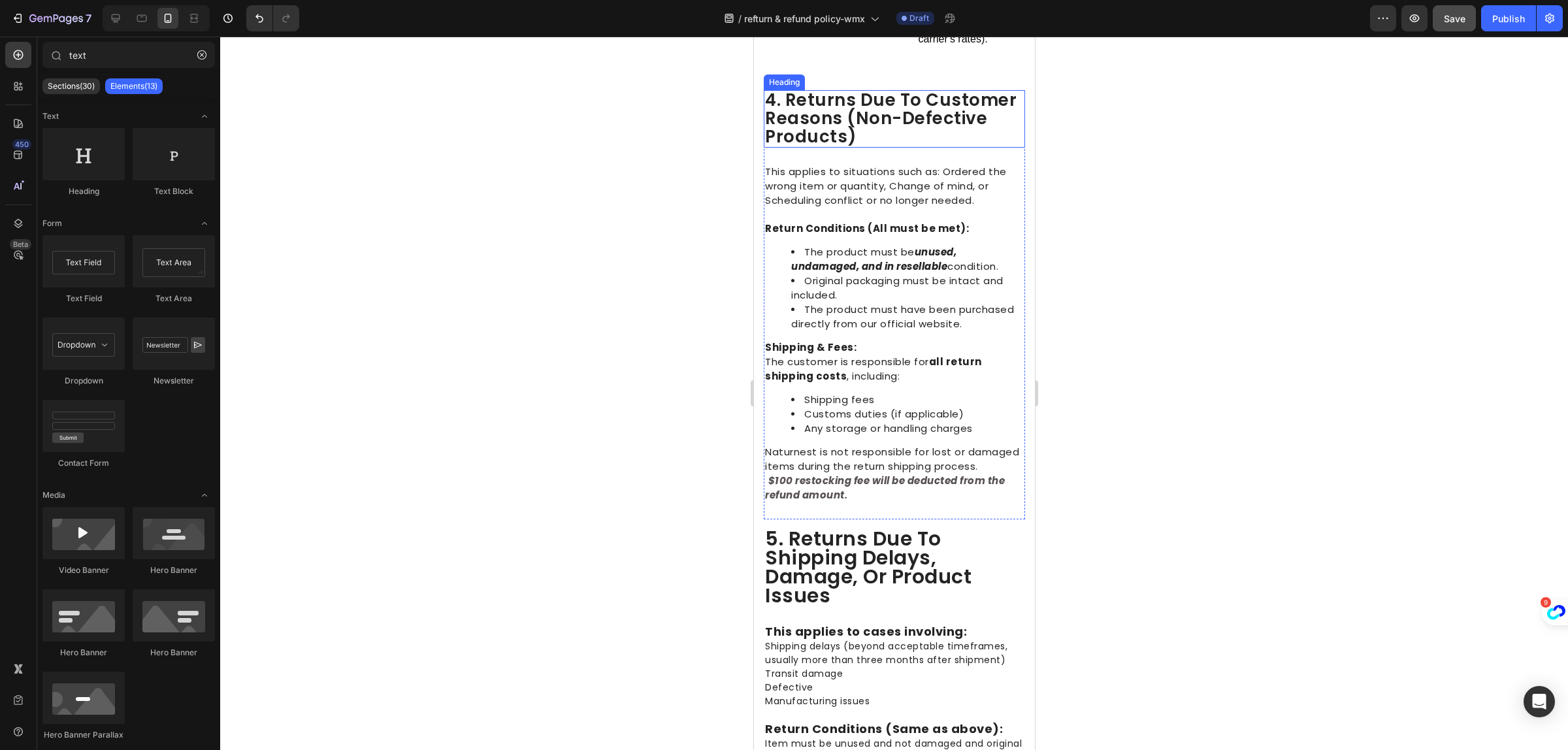
click at [816, 143] on span "4. returns due to customer reasons (non-defective products)" at bounding box center [890, 118] width 251 height 60
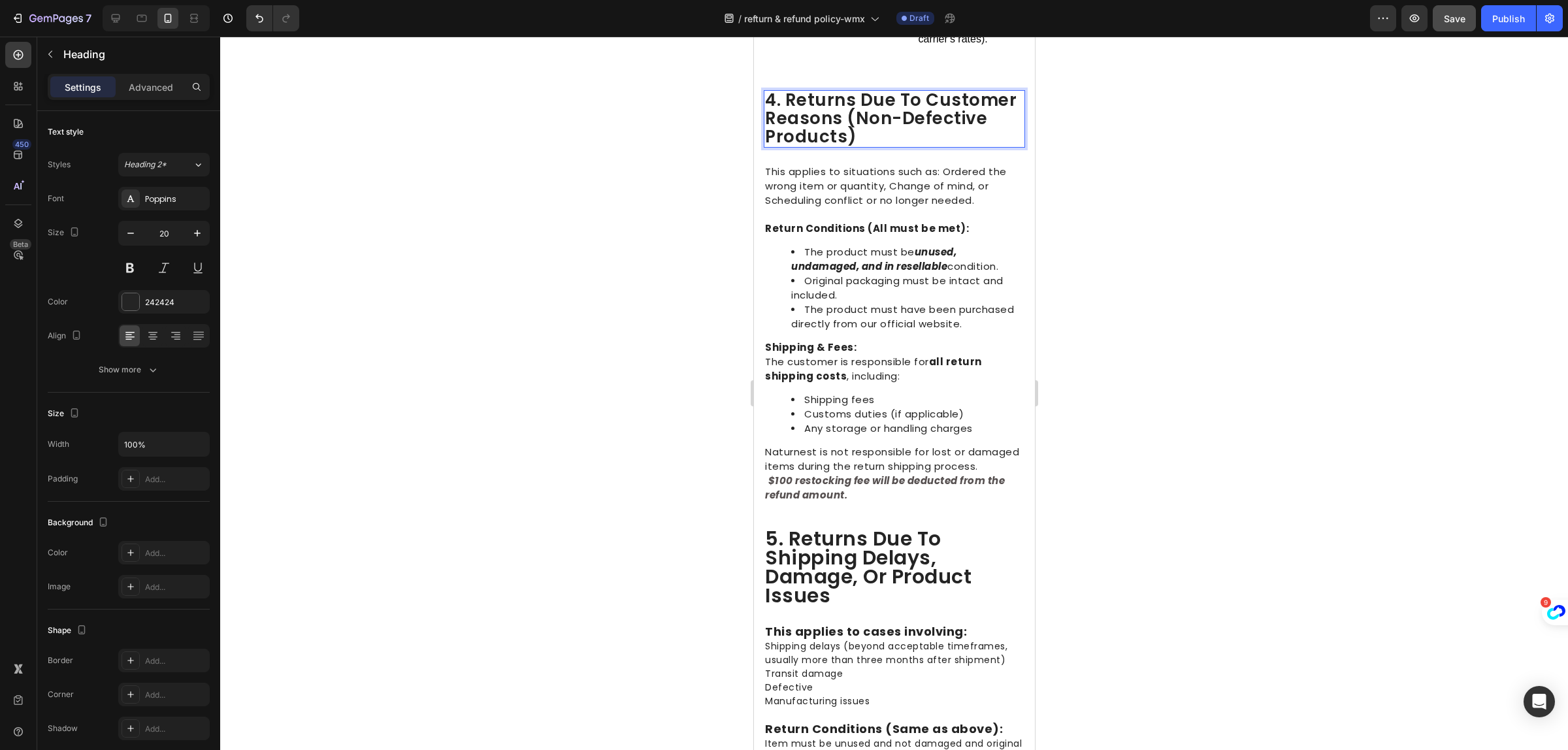
click at [816, 143] on span "4. returns due to customer reasons (non-defective products)" at bounding box center [890, 118] width 251 height 60
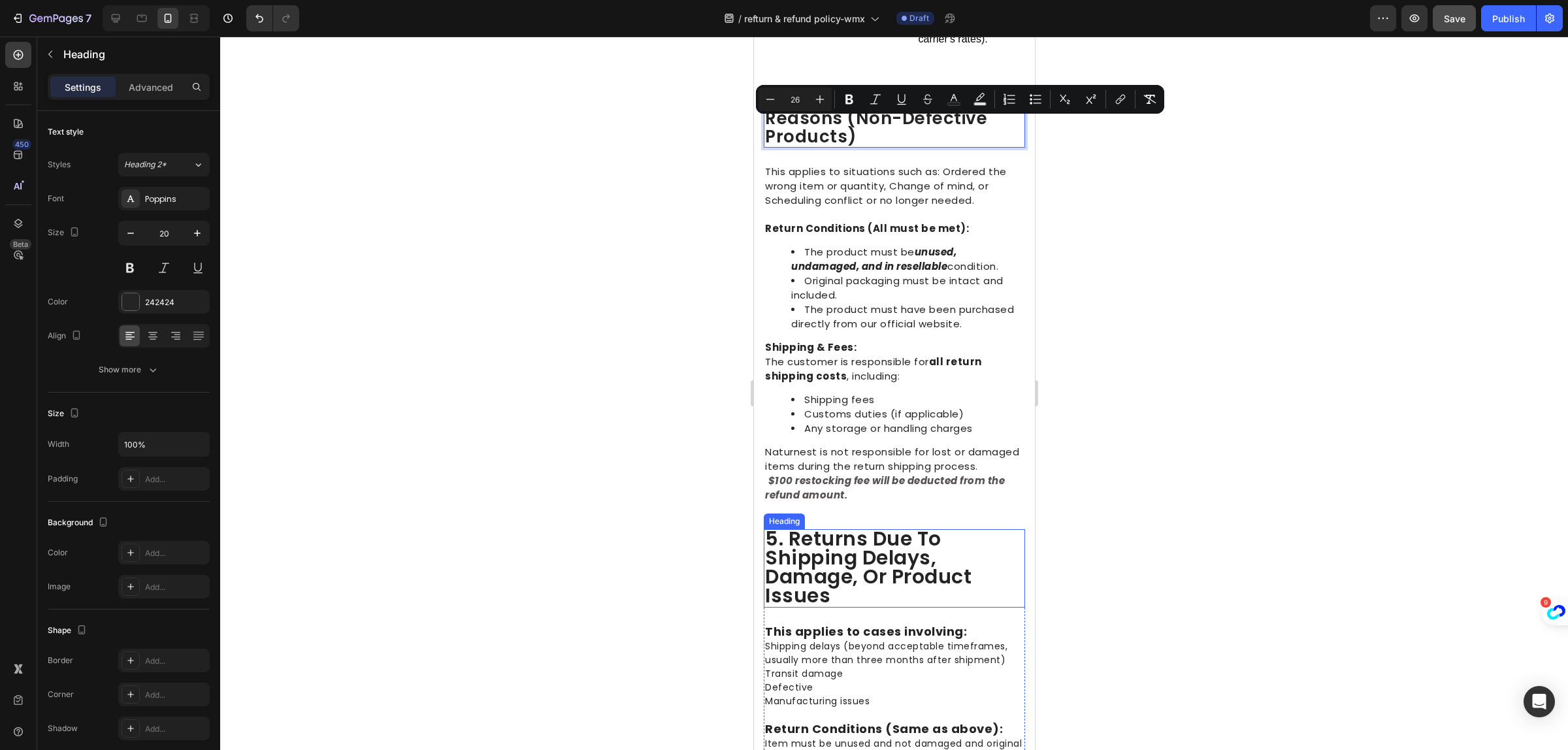
click at [823, 588] on span "5. returns due to shipping delays, damage, or product issues" at bounding box center [867, 567] width 206 height 85
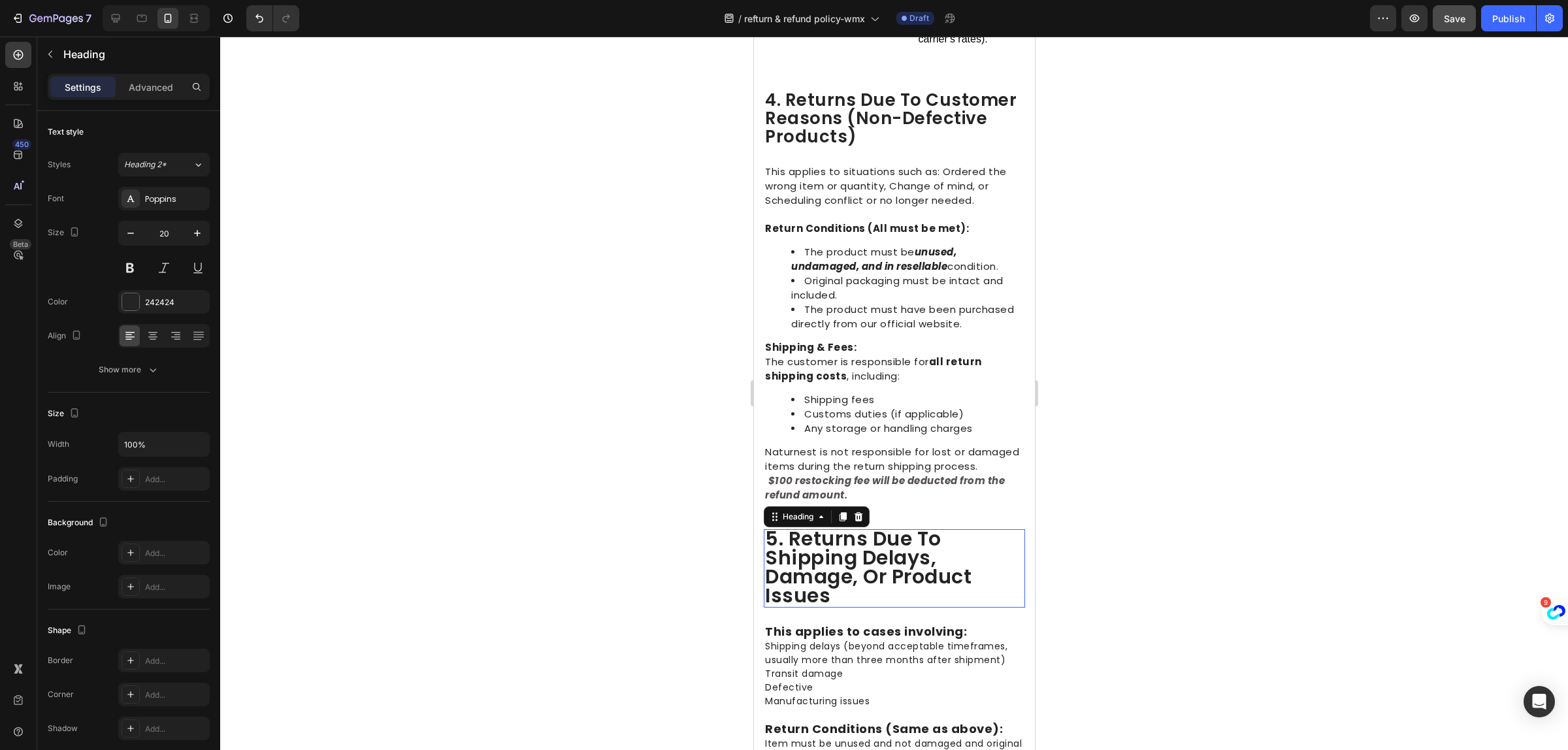
click at [822, 584] on span "5. returns due to shipping delays, damage, or product issues" at bounding box center [867, 567] width 206 height 85
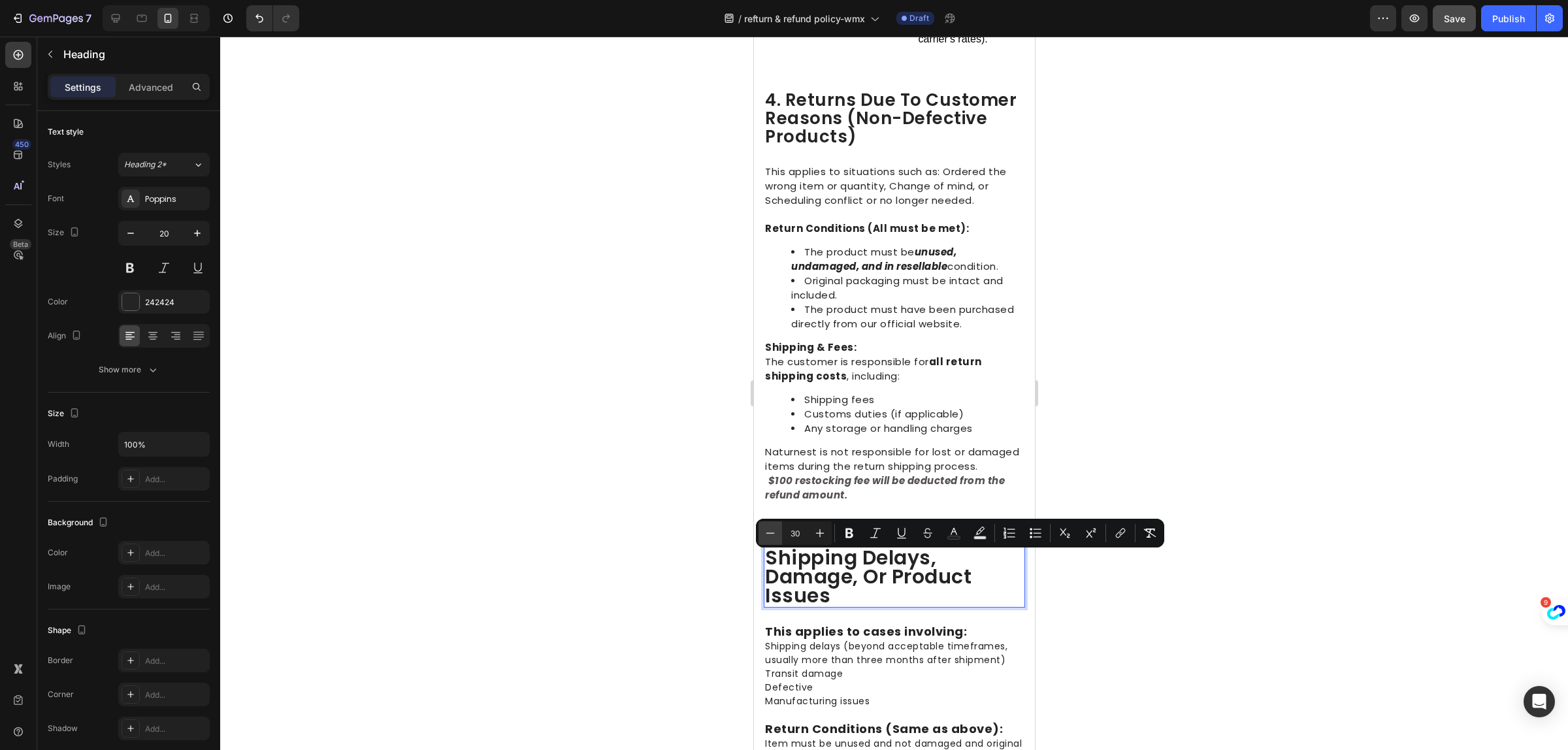
click at [771, 540] on button "Minus" at bounding box center [770, 533] width 24 height 24
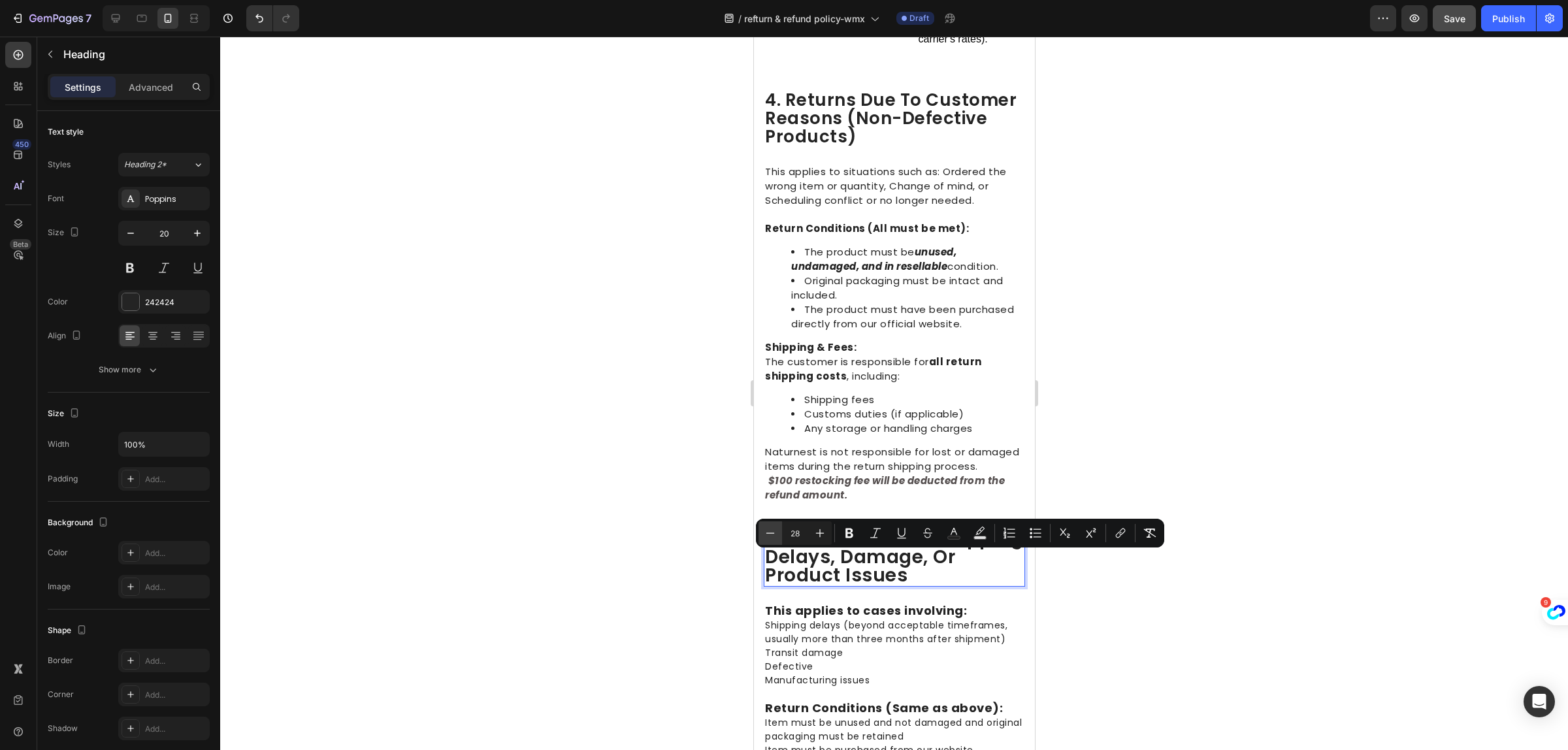
click at [771, 540] on button "Minus" at bounding box center [770, 533] width 24 height 24
type input "26"
click at [1249, 649] on div at bounding box center [894, 393] width 1348 height 714
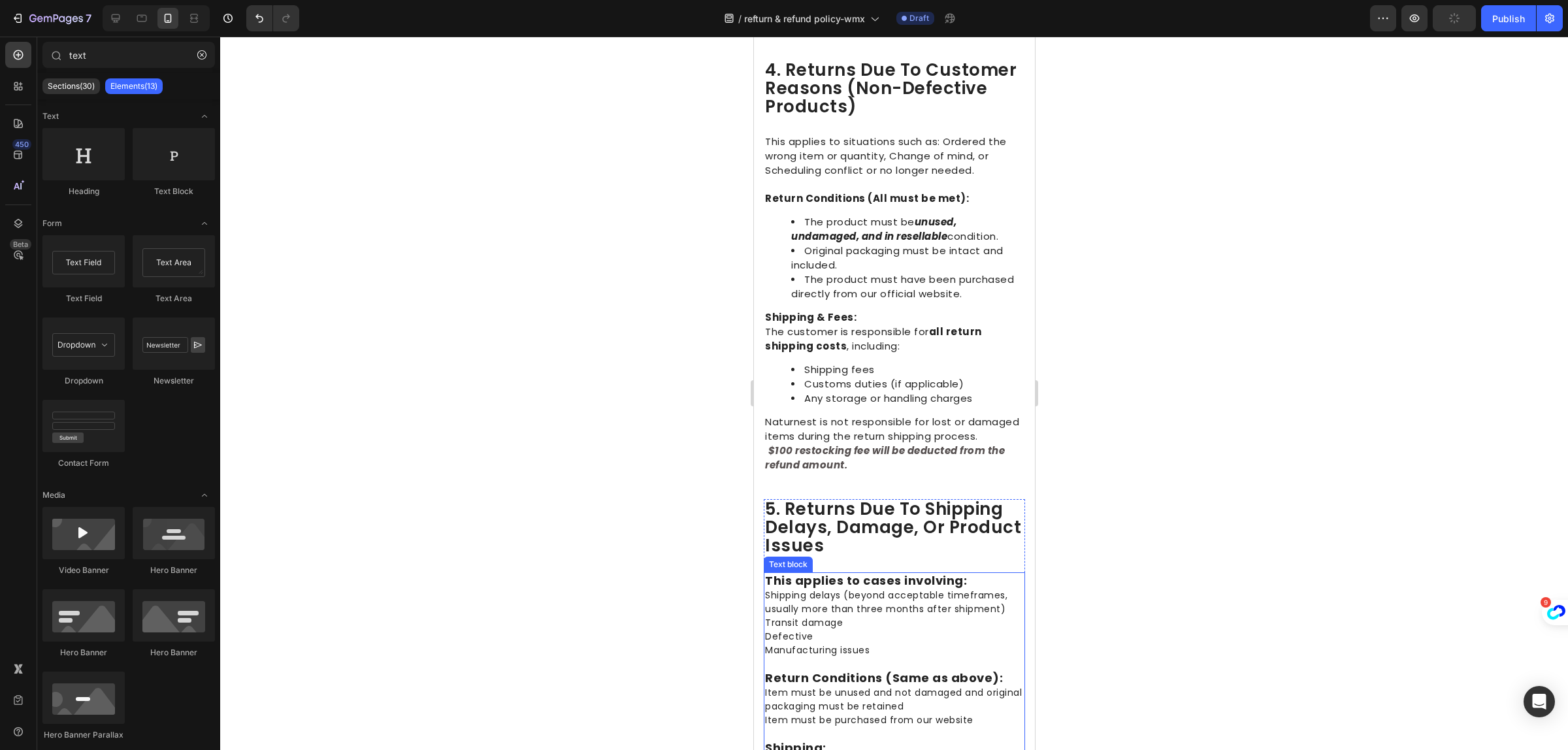
scroll to position [1470, 0]
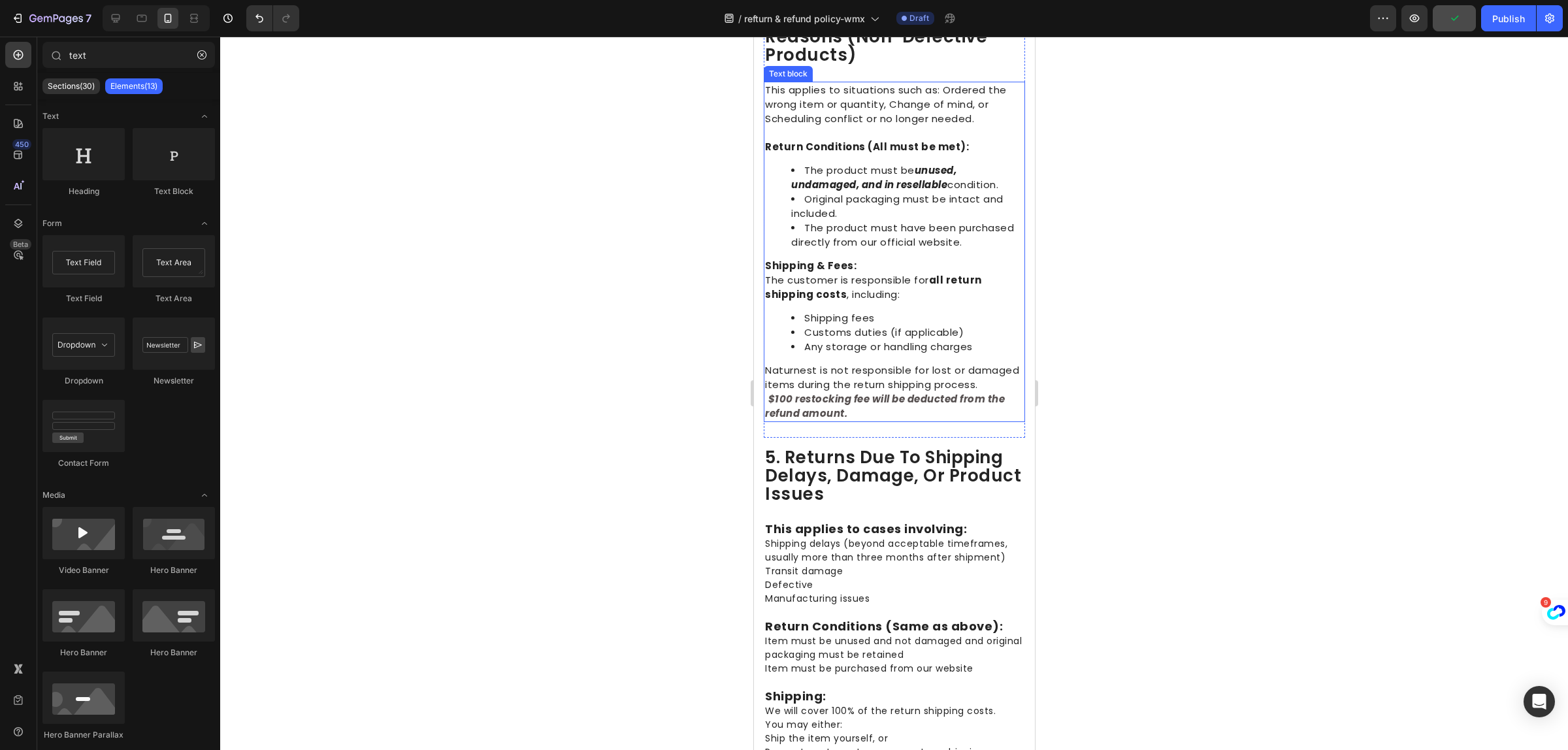
click at [864, 325] on span "Shipping fees" at bounding box center [838, 318] width 70 height 14
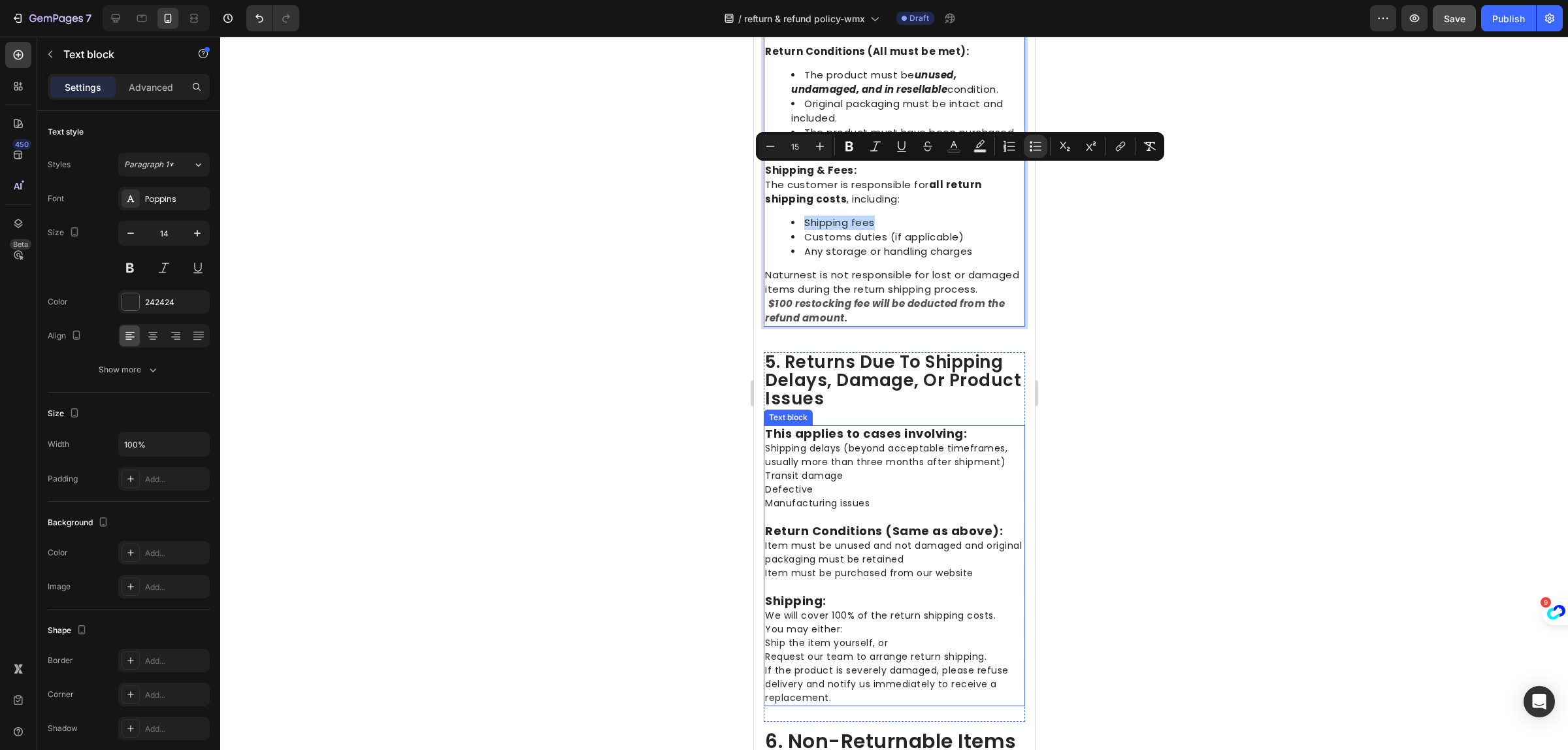
scroll to position [1634, 0]
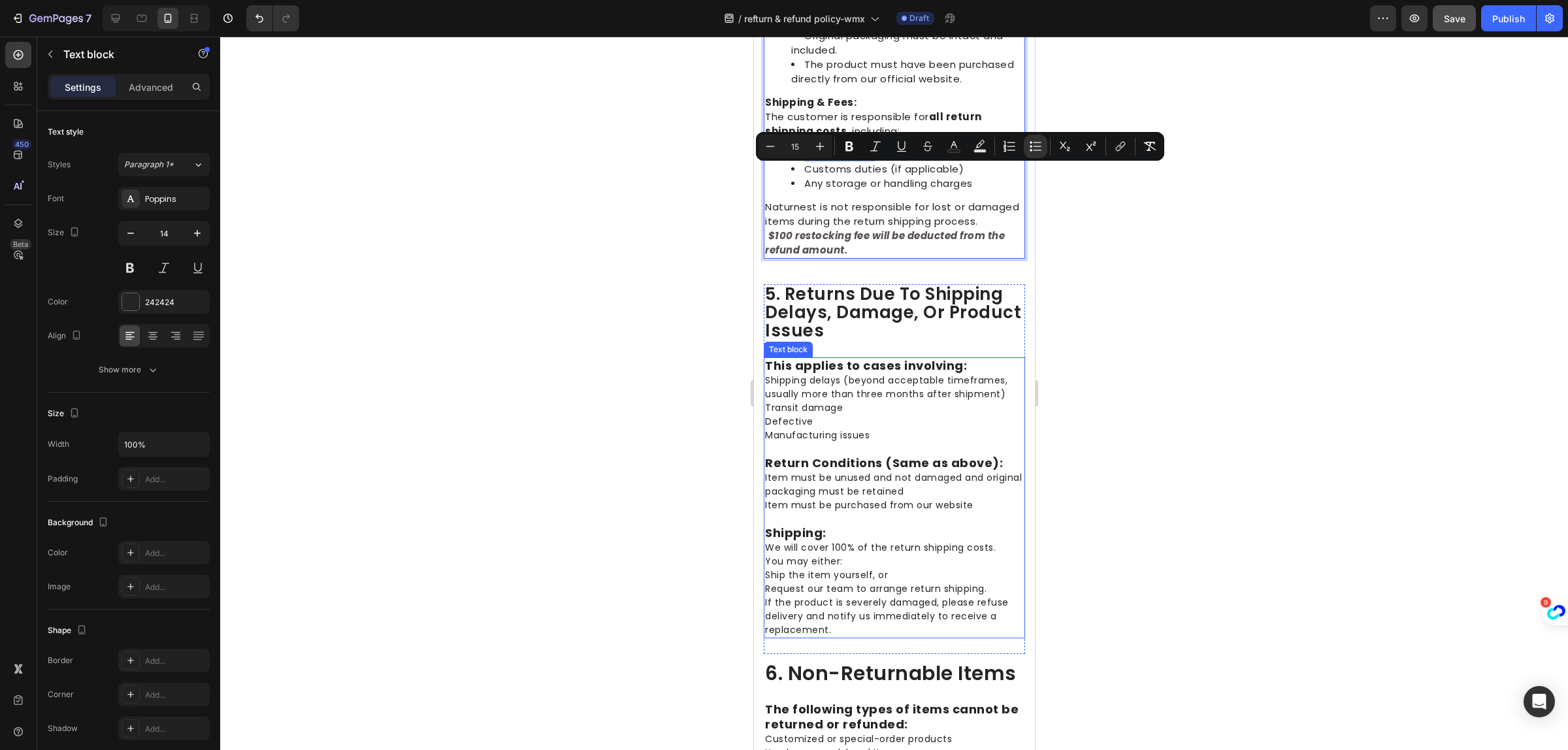
click at [881, 544] on p "Shipping: We will cover 100% of the return shipping costs. You may either: Ship…" at bounding box center [894, 575] width 259 height 125
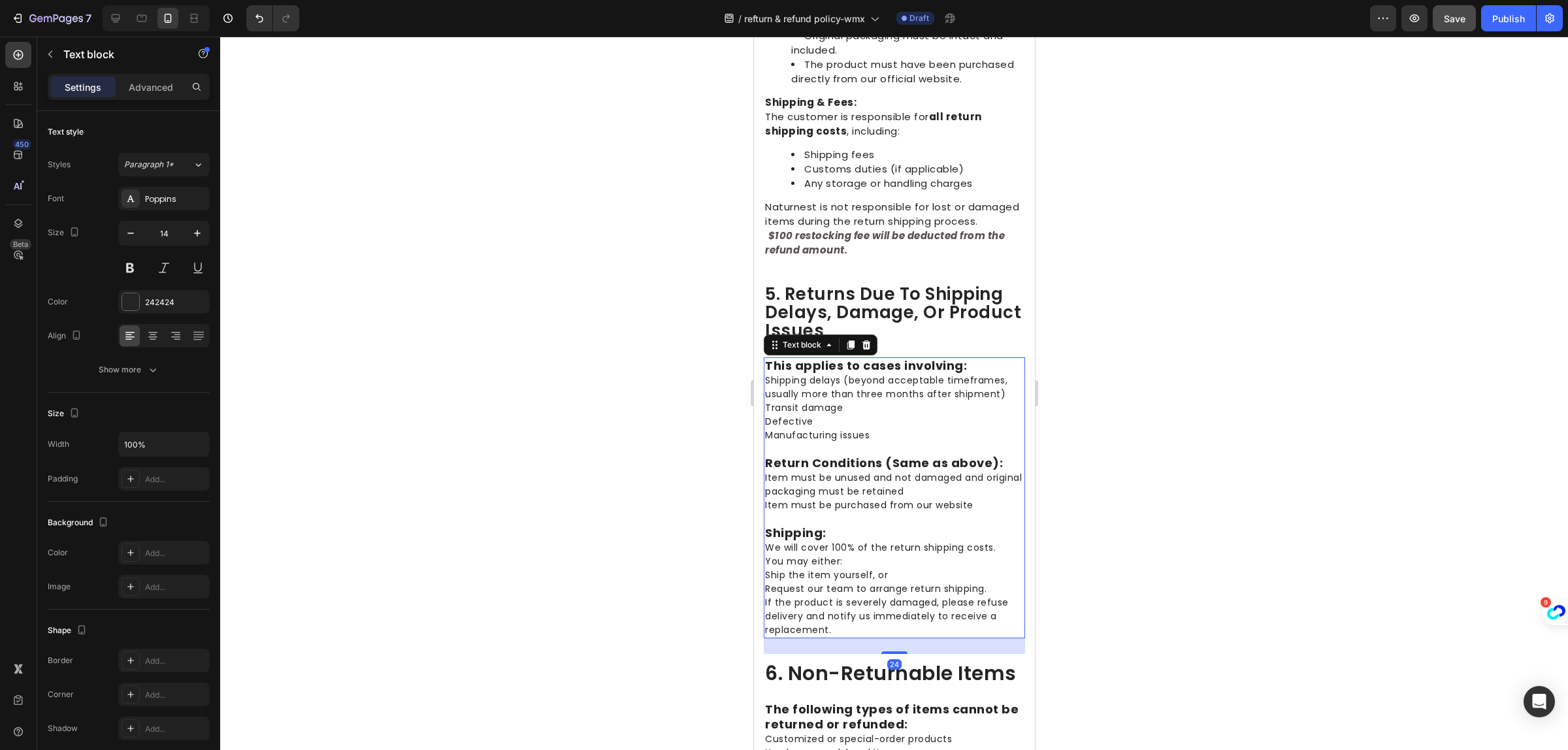
click at [887, 512] on p "Return Conditions (Same as above): Item must be unused and not damaged and orig…" at bounding box center [894, 477] width 259 height 70
click at [888, 512] on p "Return Conditions (Same as above): Item must be unused and not damaged and orig…" at bounding box center [894, 477] width 259 height 70
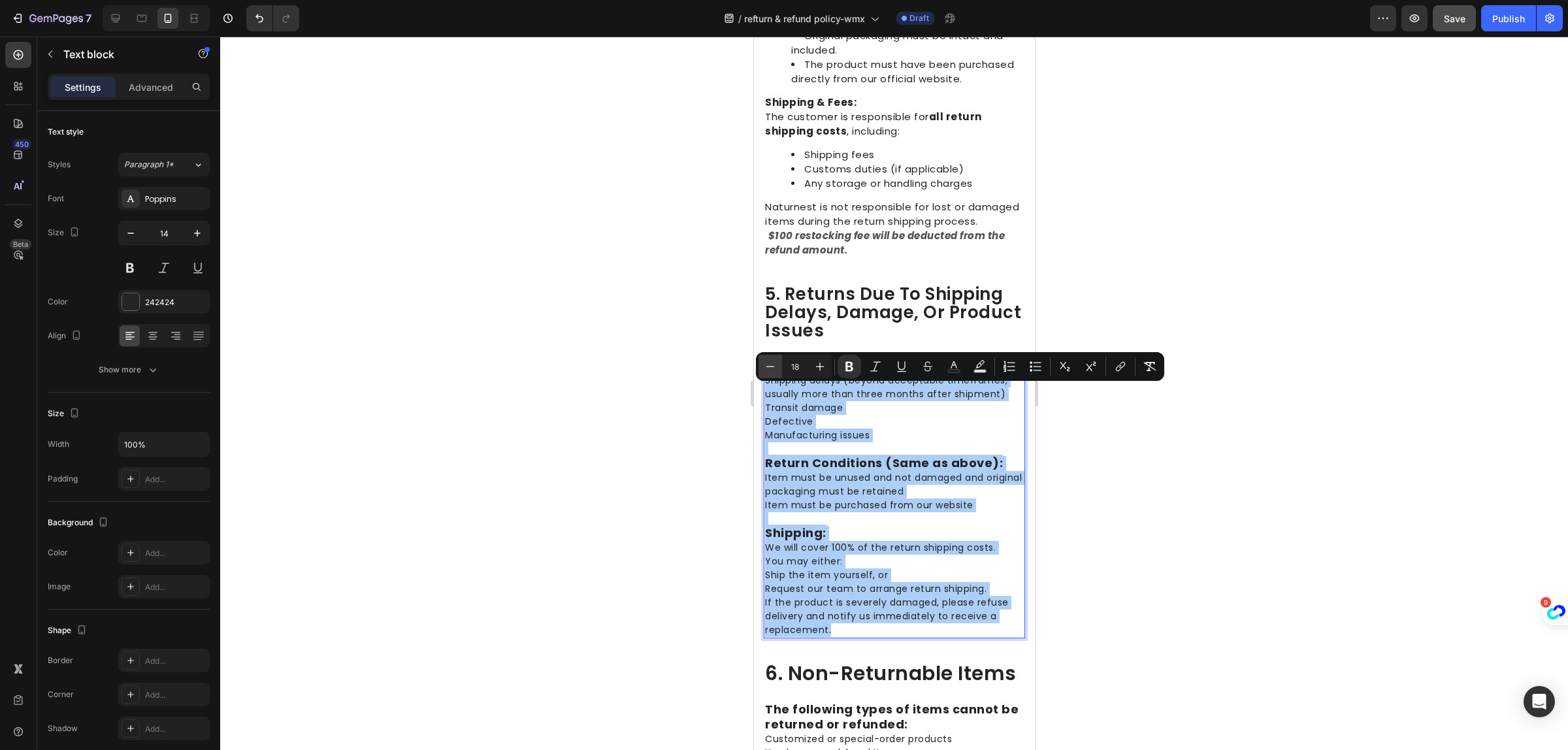
click at [768, 363] on icon "Editor contextual toolbar" at bounding box center [770, 366] width 13 height 13
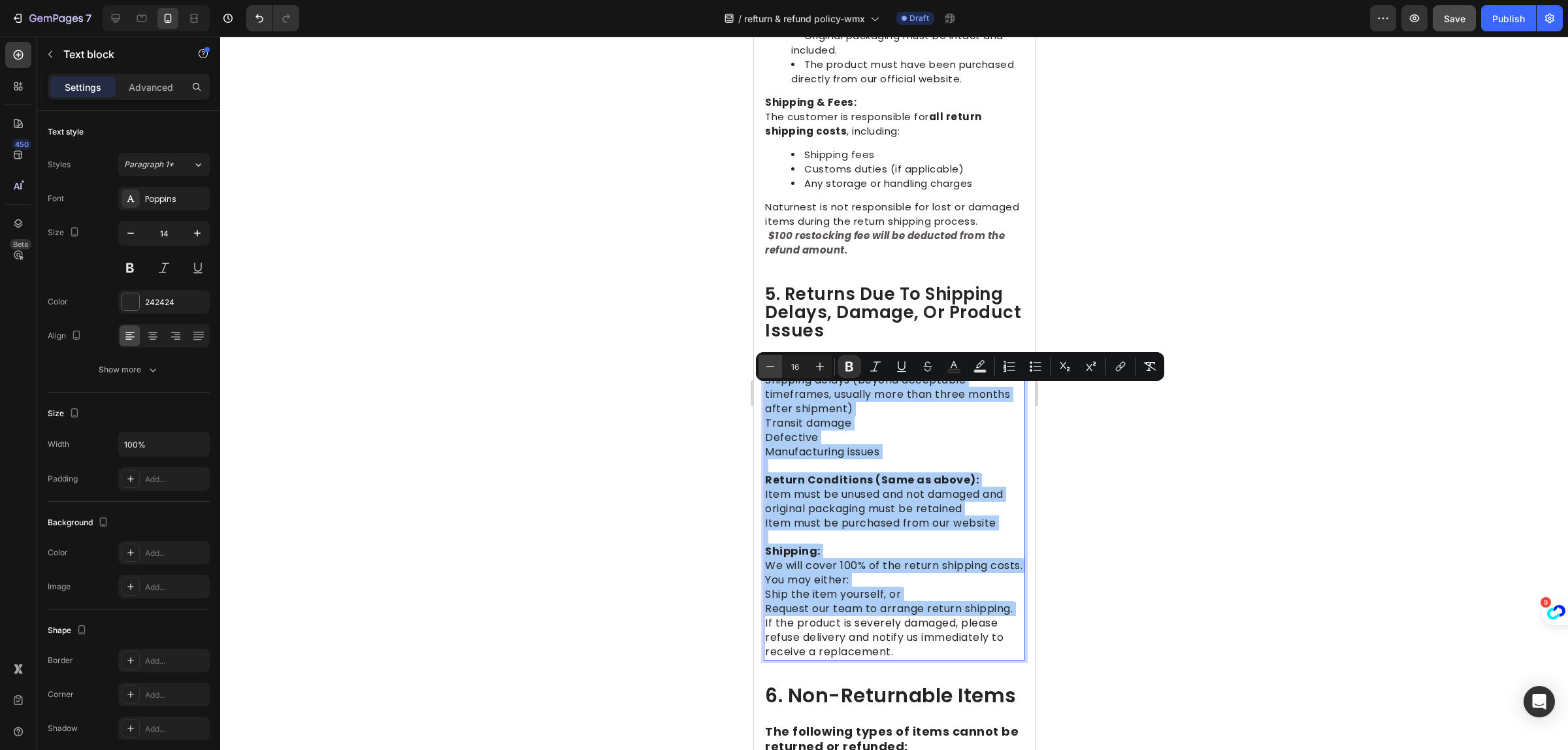
click at [768, 363] on icon "Editor contextual toolbar" at bounding box center [770, 366] width 13 height 13
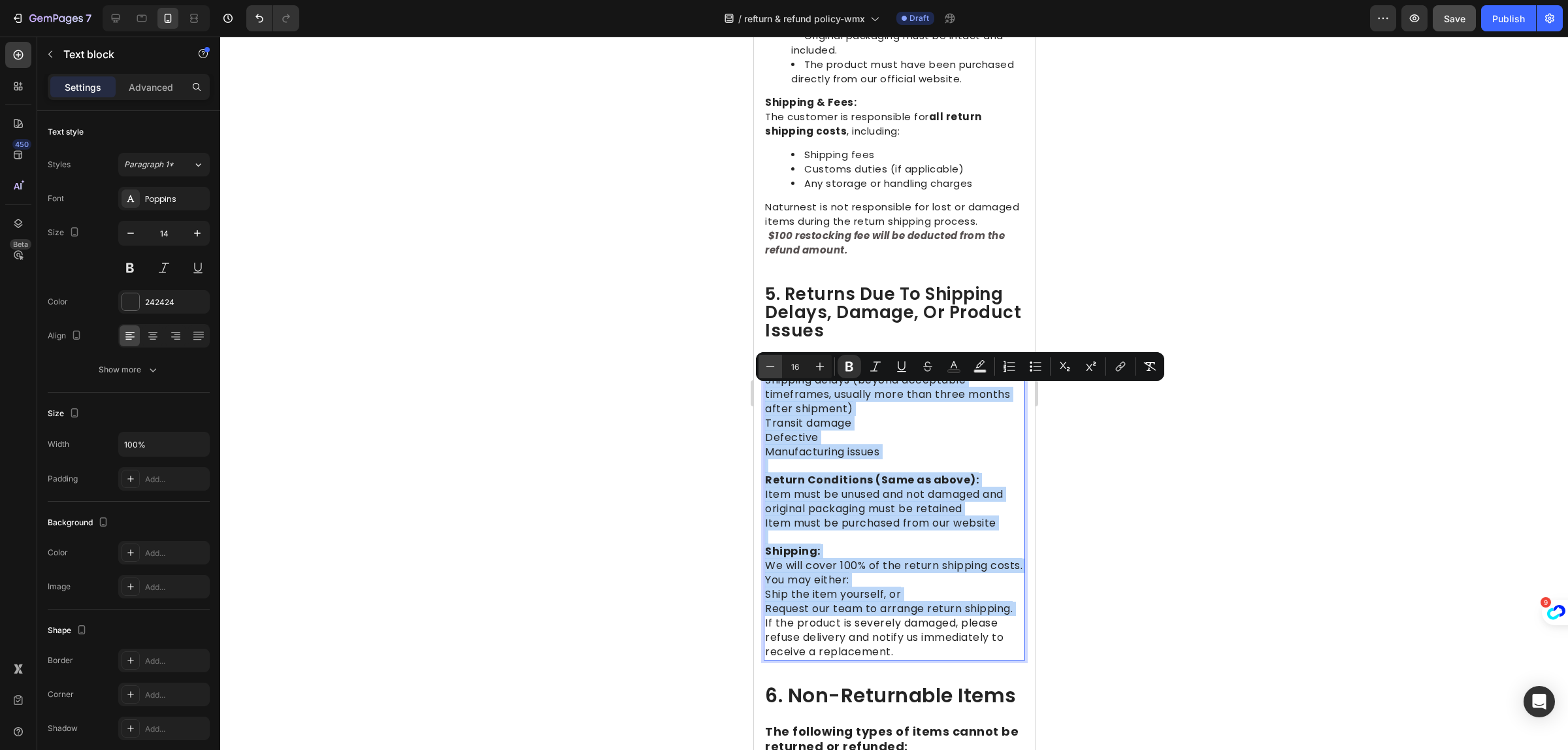
type input "15"
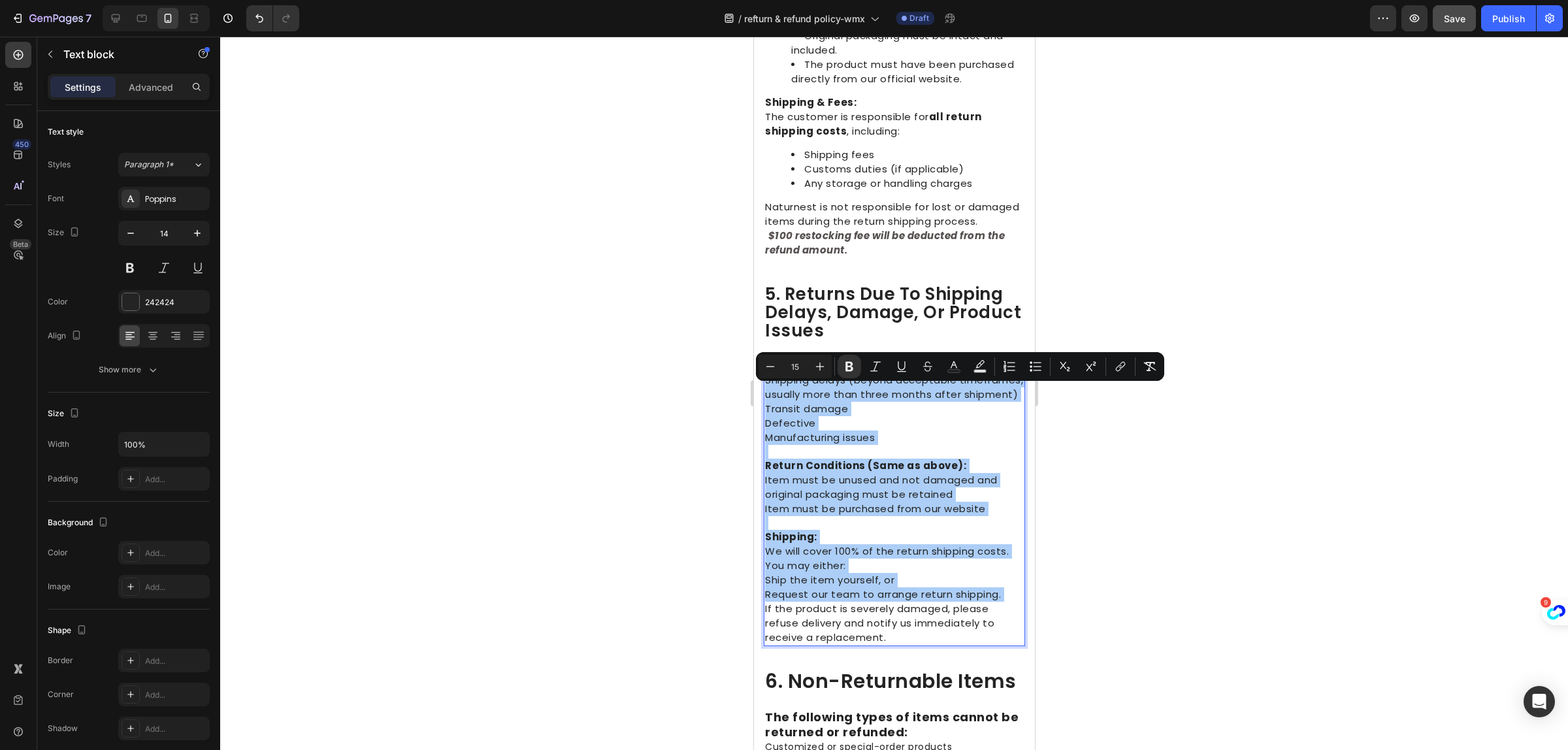
click at [1128, 573] on div at bounding box center [894, 393] width 1348 height 714
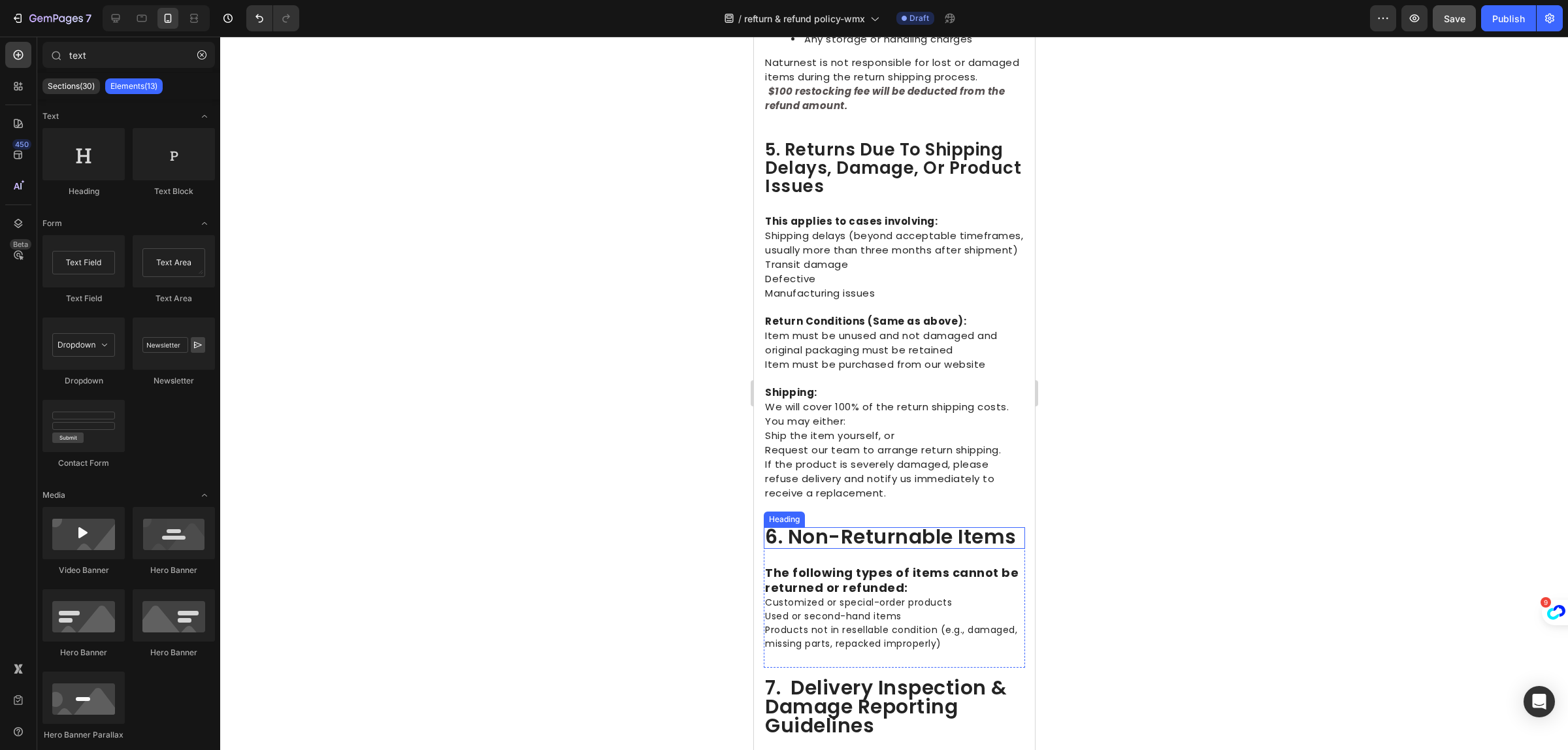
scroll to position [1798, 0]
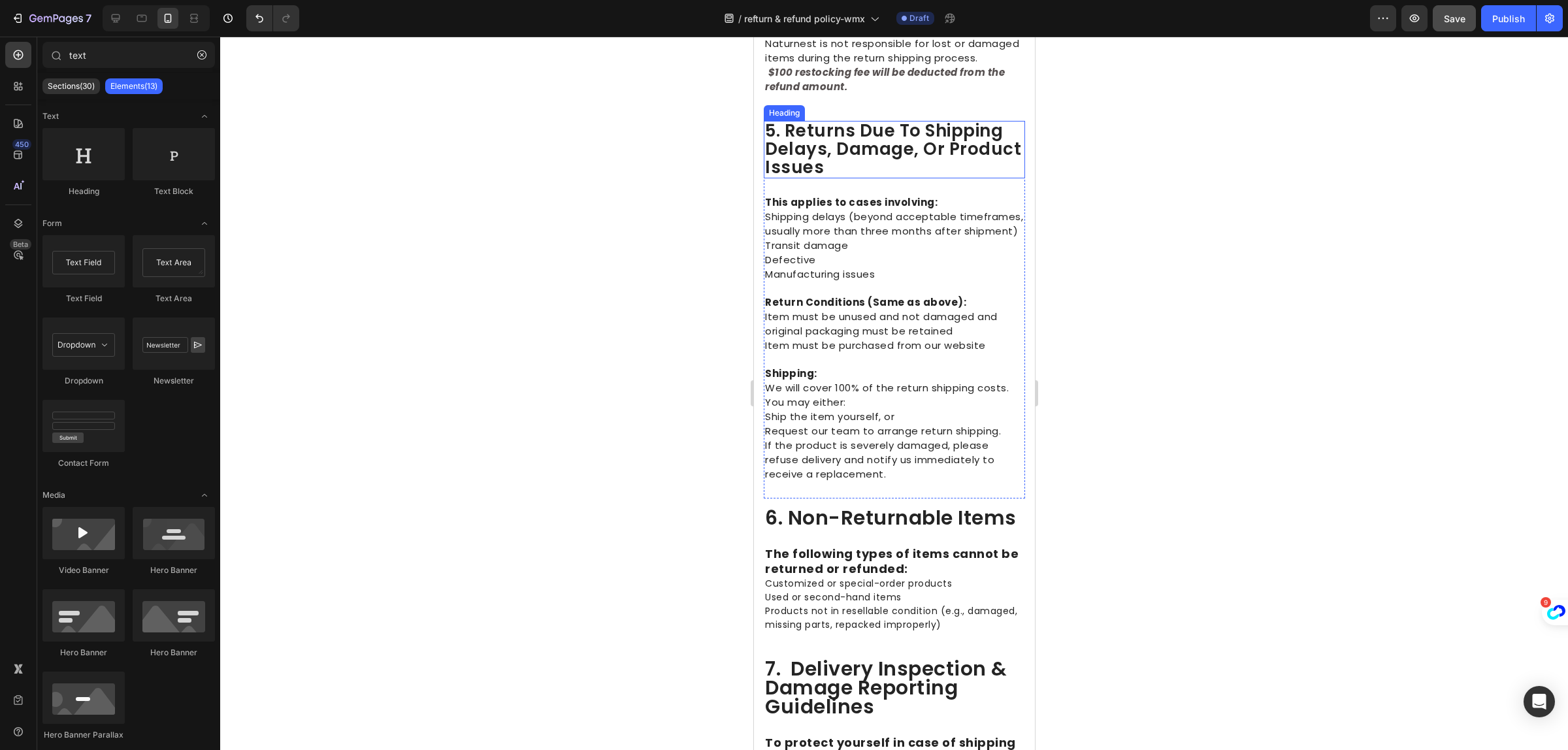
click at [810, 167] on span "5. returns due to shipping delays, damage, or product issues" at bounding box center [892, 149] width 256 height 60
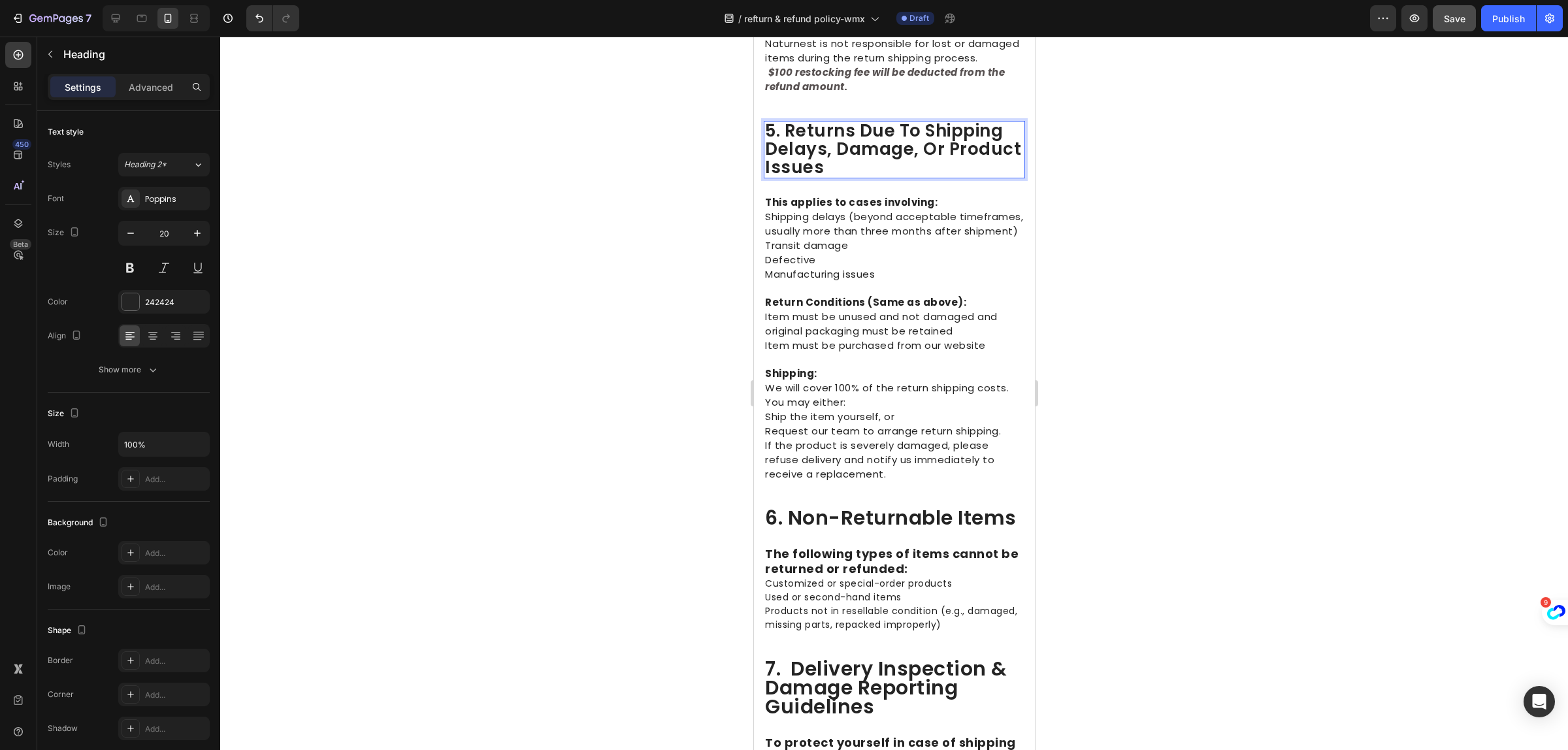
click at [816, 167] on span "5. returns due to shipping delays, damage, or product issues" at bounding box center [892, 149] width 256 height 60
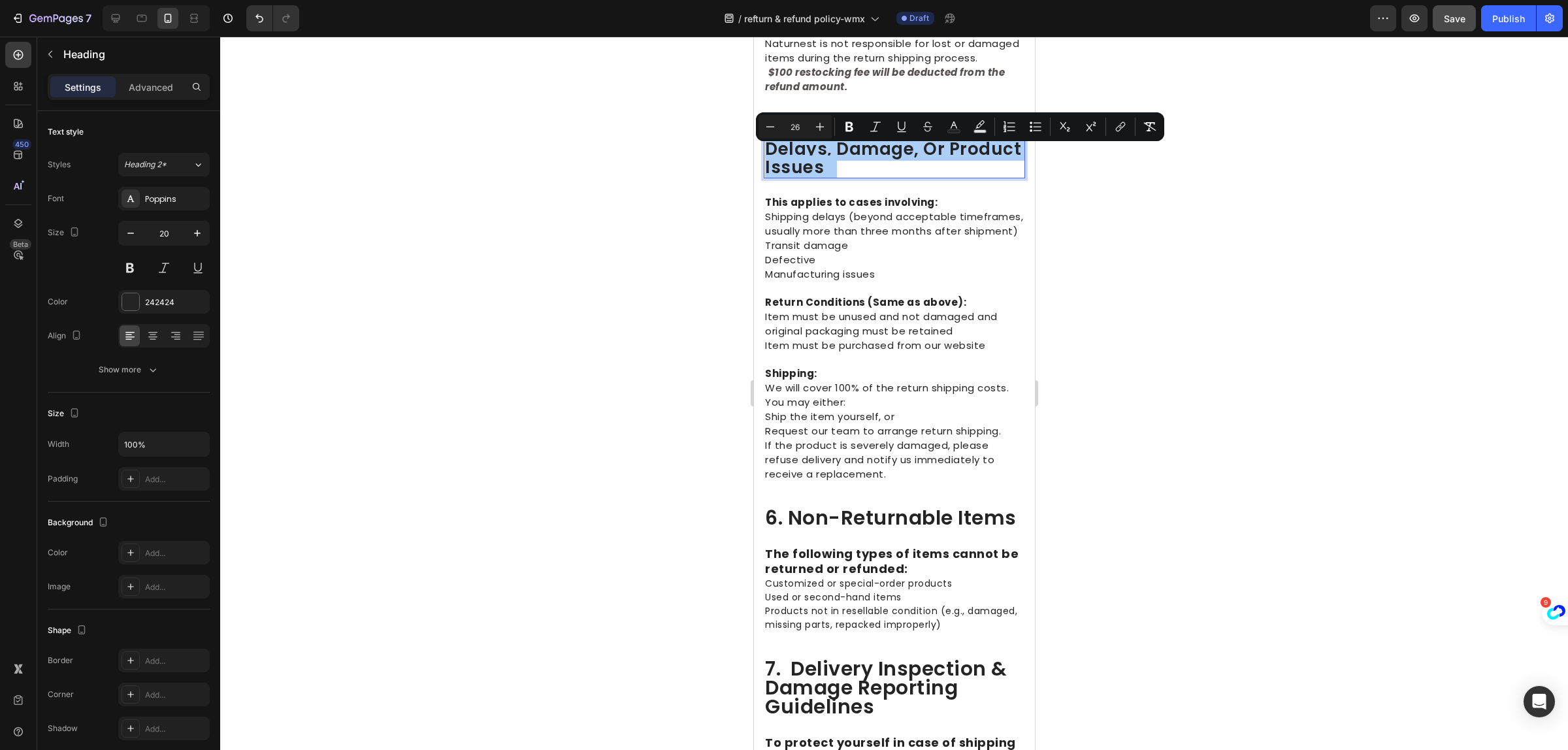
click at [1267, 492] on div at bounding box center [894, 393] width 1348 height 714
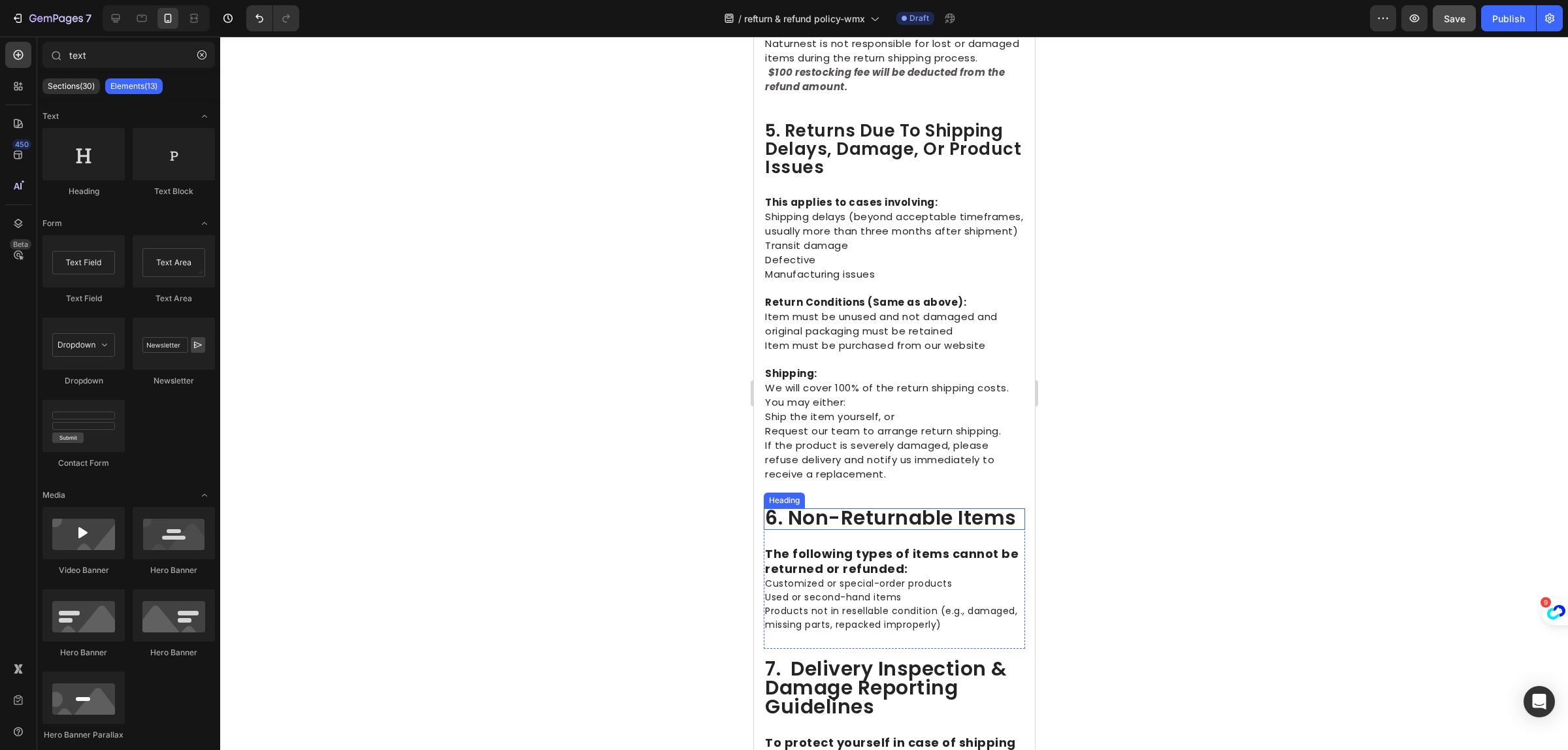
click at [890, 532] on span "6. non-returnable items" at bounding box center [890, 518] width 251 height 28
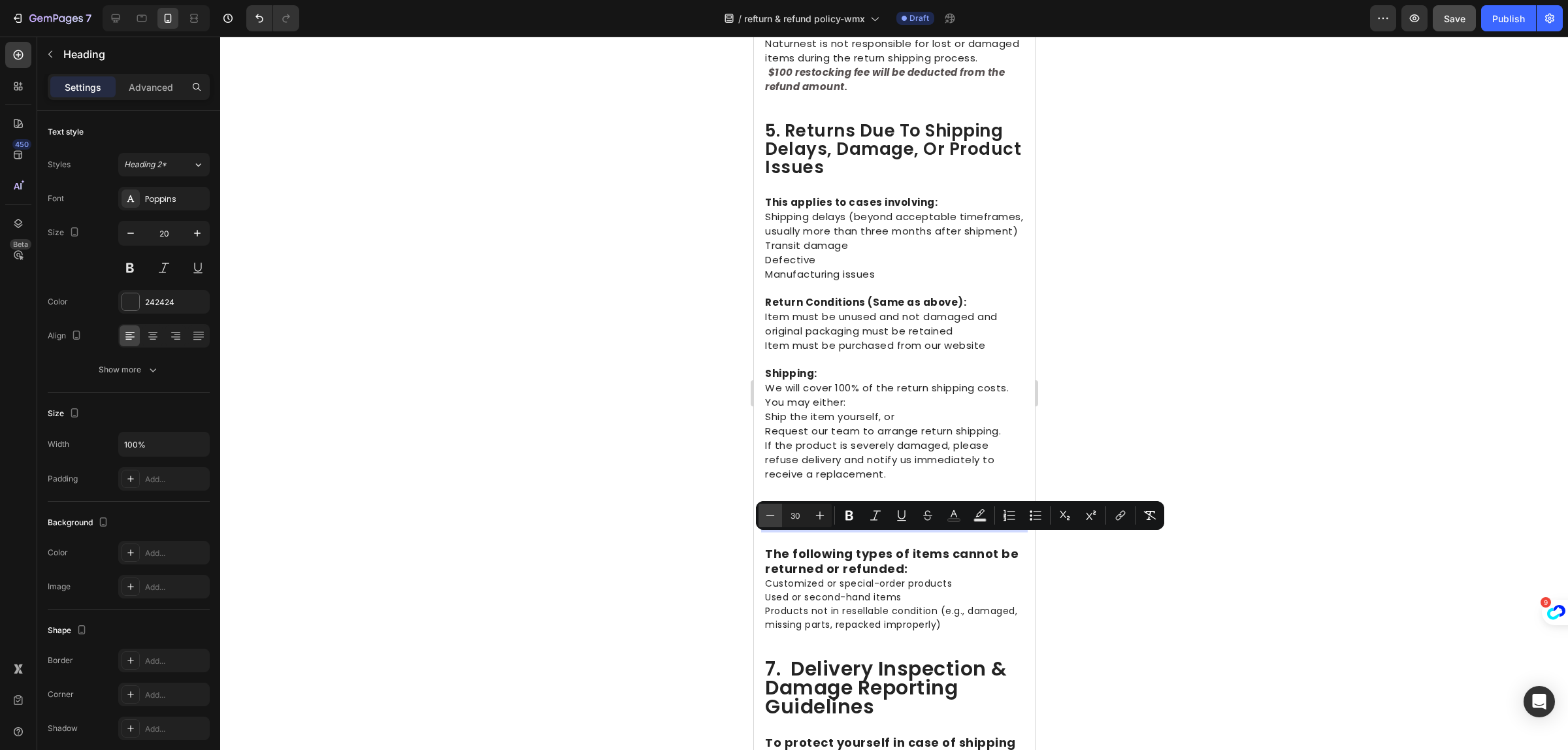
click at [774, 513] on icon "Editor contextual toolbar" at bounding box center [770, 516] width 13 height 13
click at [774, 514] on icon "Editor contextual toolbar" at bounding box center [770, 516] width 13 height 13
type input "26"
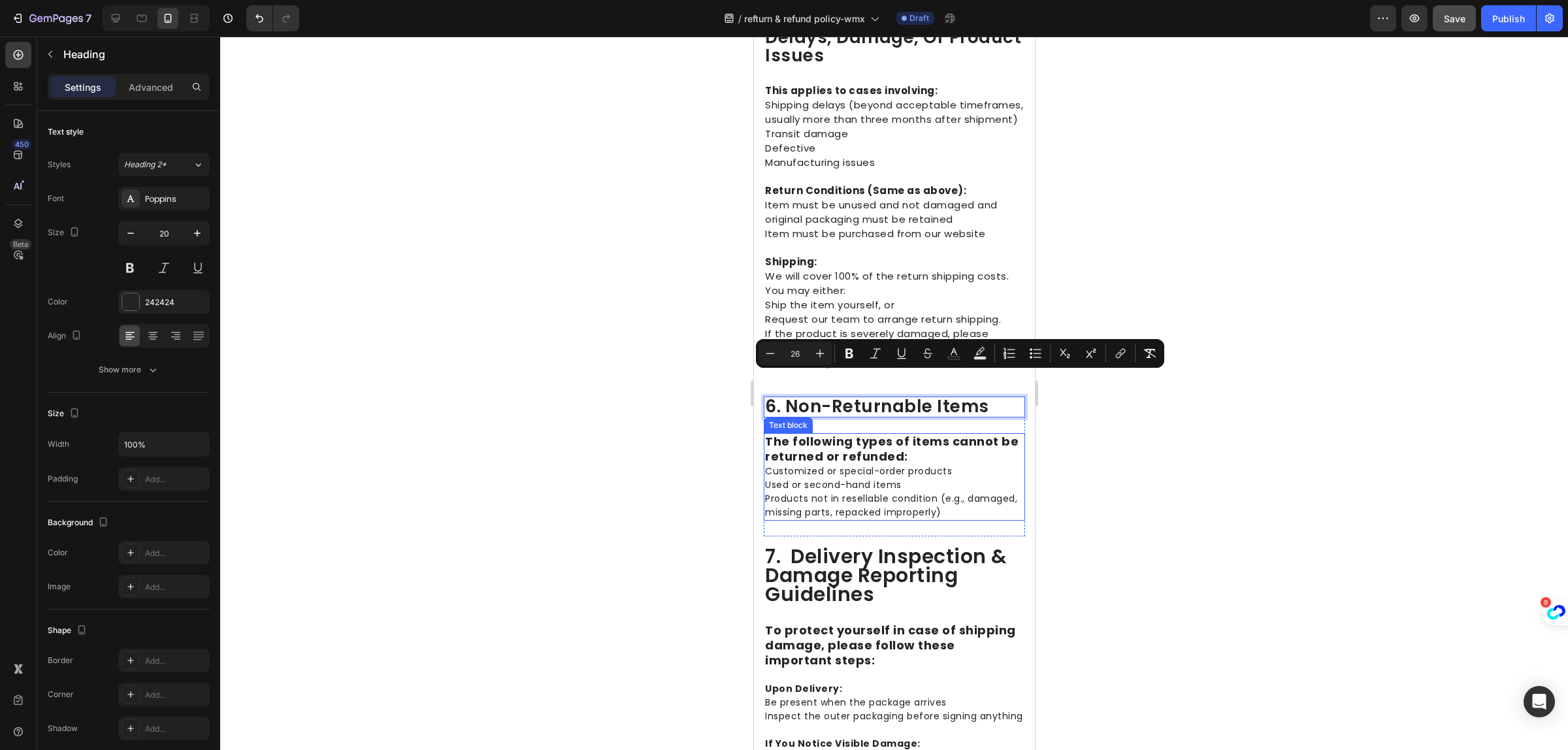
scroll to position [1960, 0]
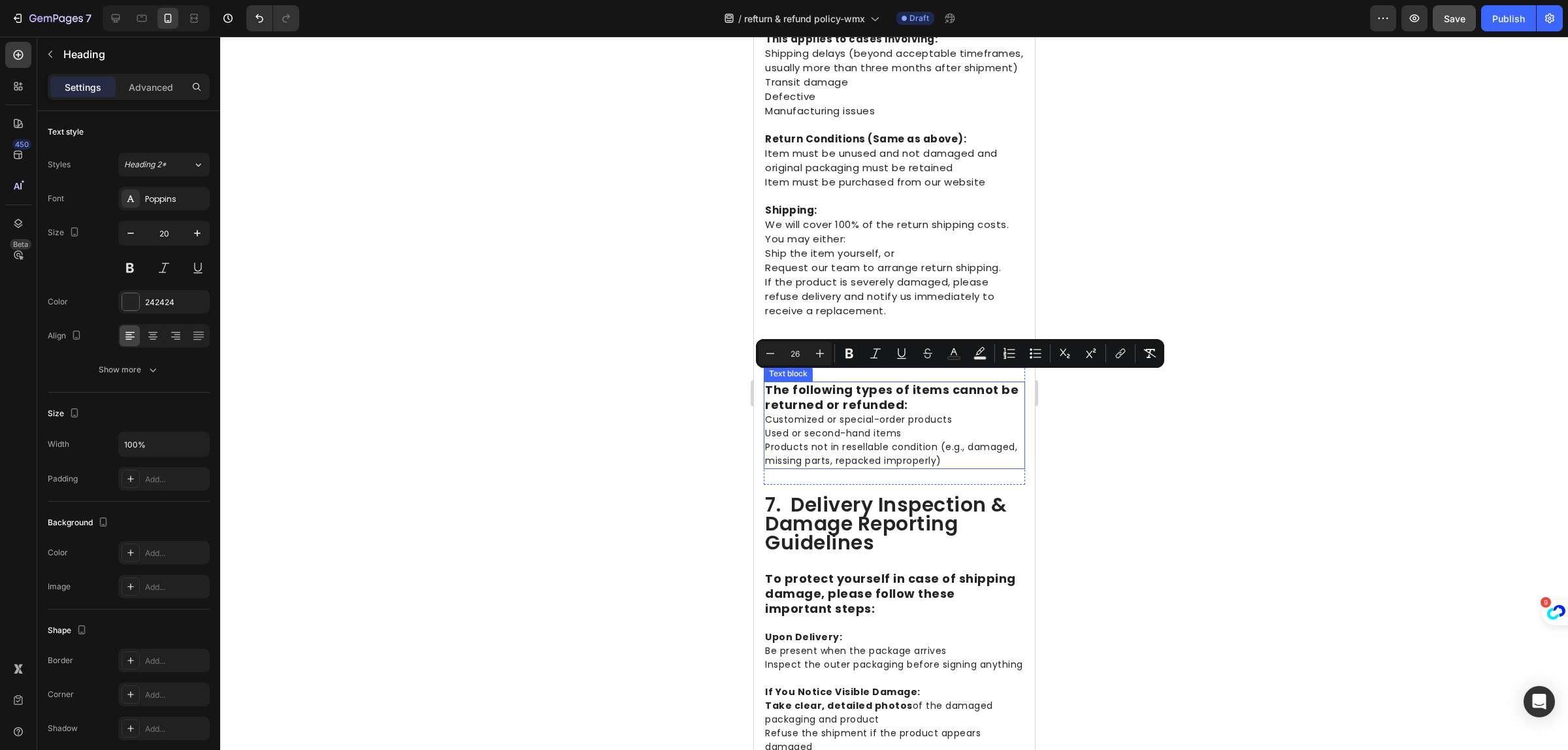
click at [819, 463] on p "The following types of items cannot be returned or refunded: Customized or spec…" at bounding box center [894, 425] width 259 height 85
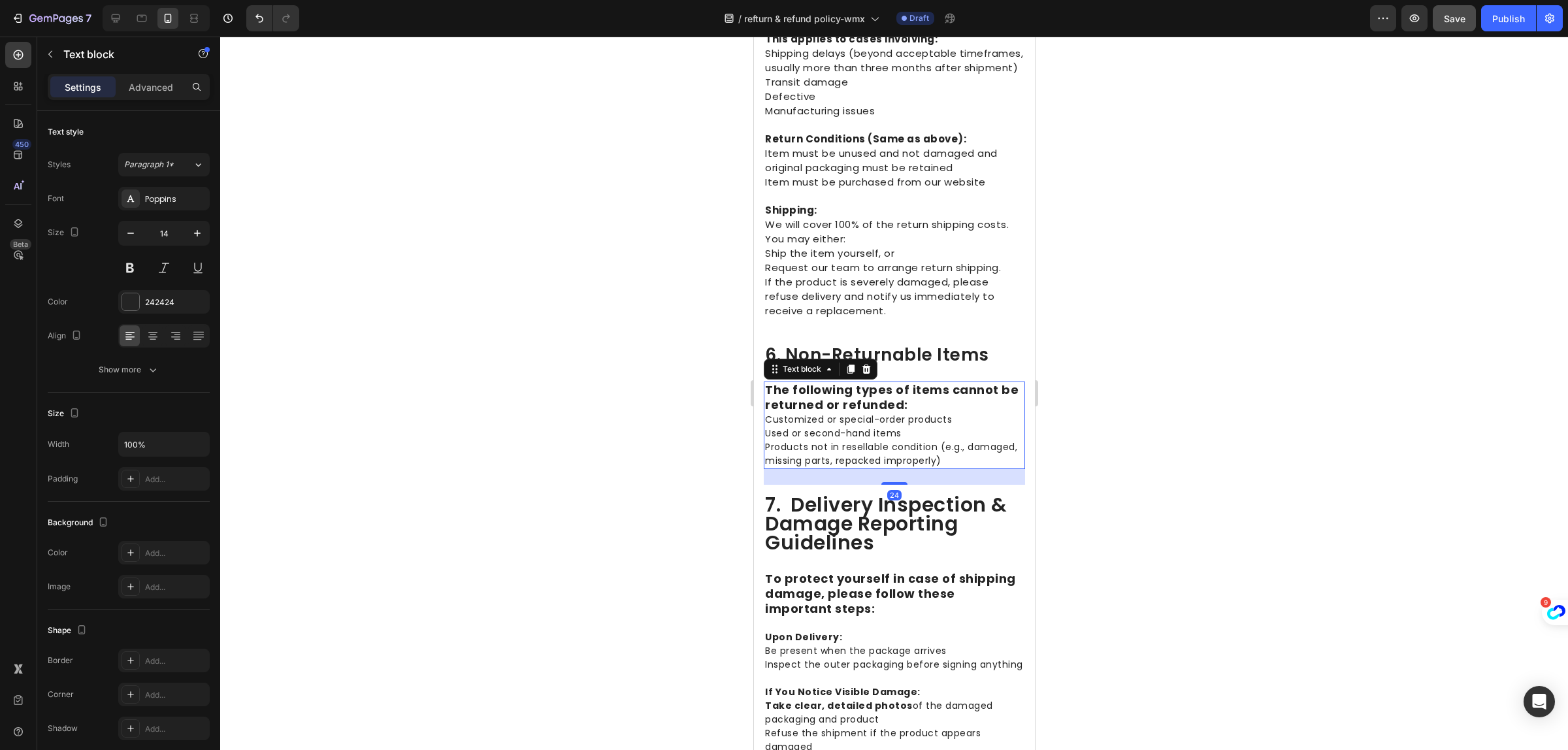
click at [820, 458] on p "The following types of items cannot be returned or refunded: Customized or spec…" at bounding box center [894, 425] width 259 height 85
click at [821, 458] on p "The following types of items cannot be returned or refunded: Customized or spec…" at bounding box center [894, 425] width 259 height 85
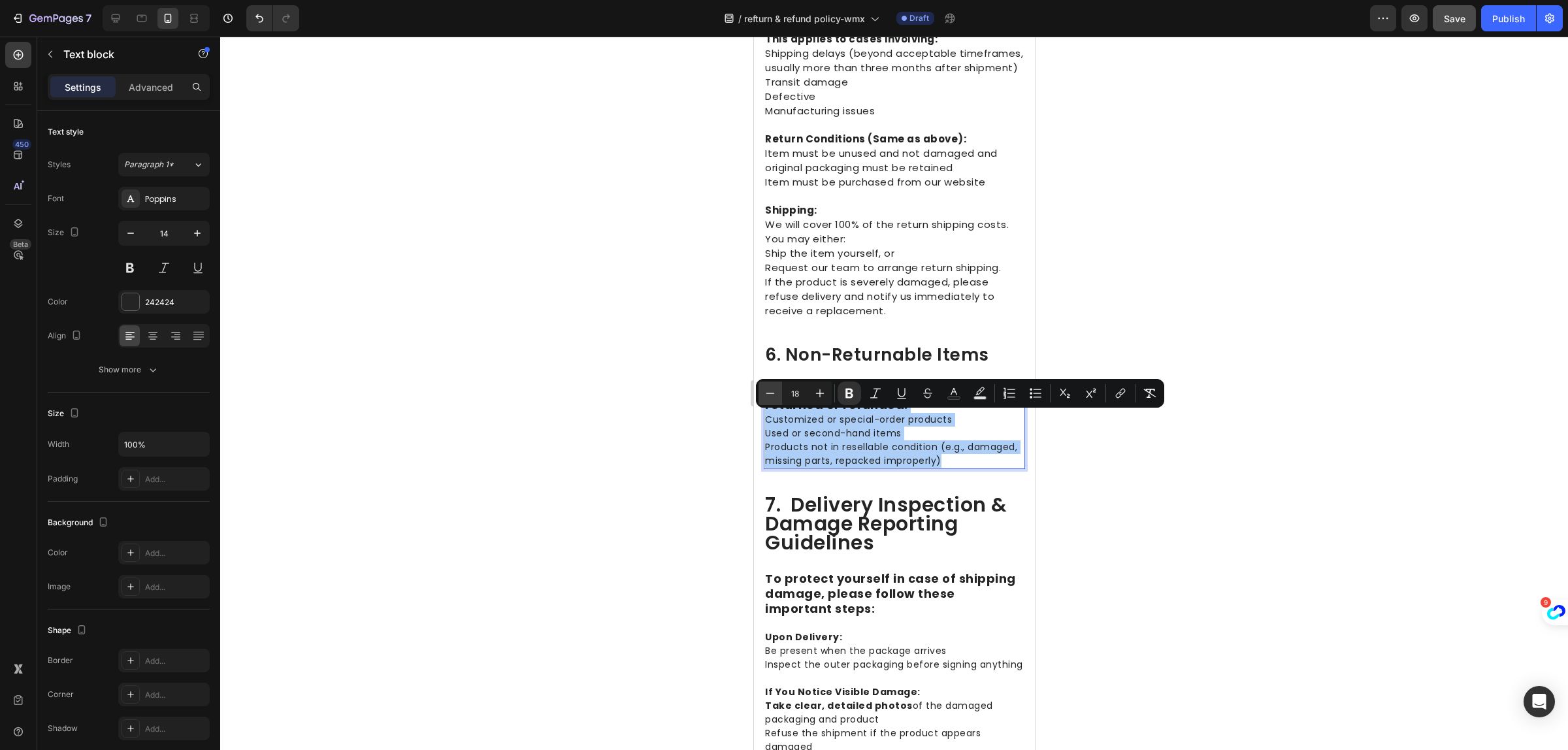
click at [774, 399] on icon "Editor contextual toolbar" at bounding box center [770, 393] width 13 height 13
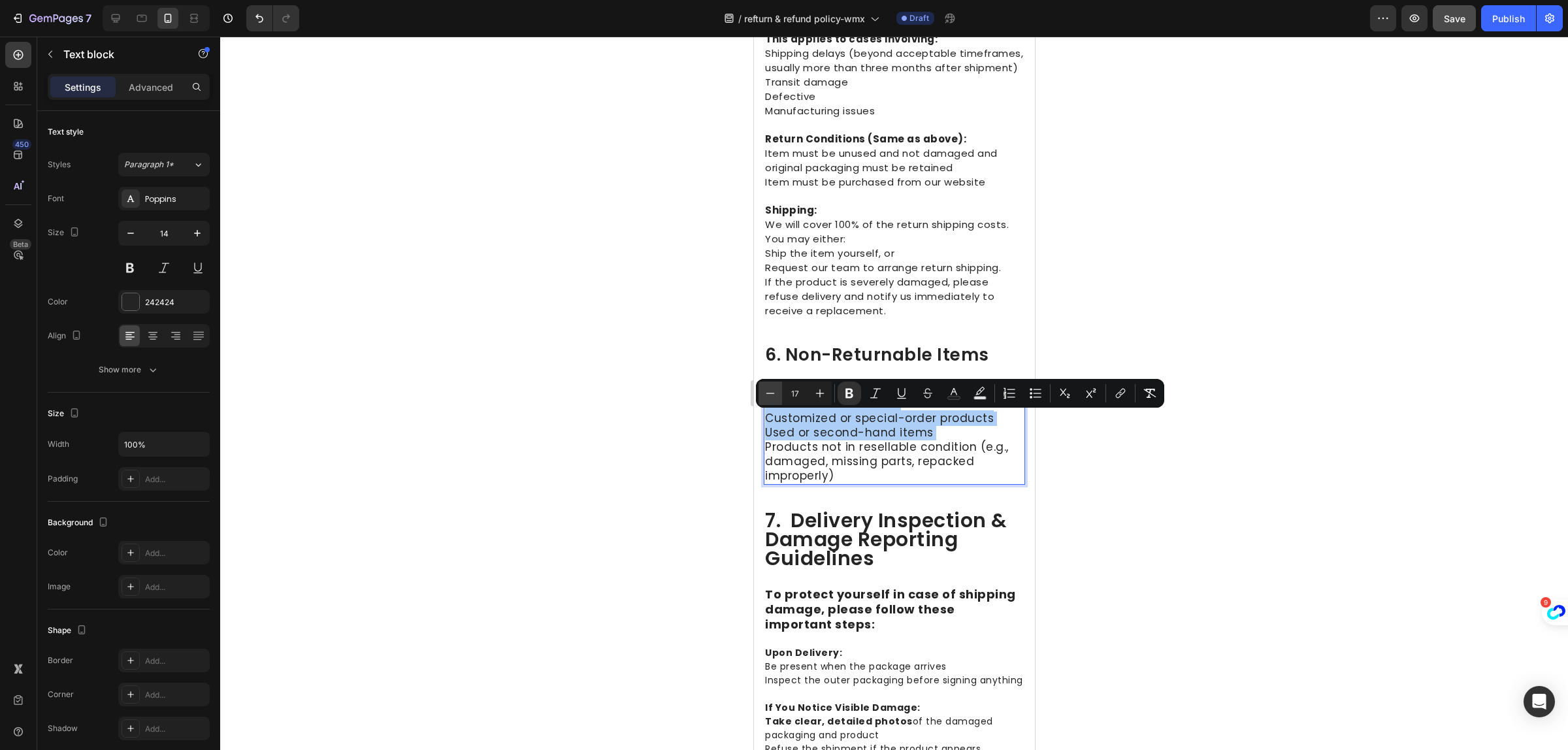
click at [774, 399] on icon "Editor contextual toolbar" at bounding box center [770, 393] width 13 height 13
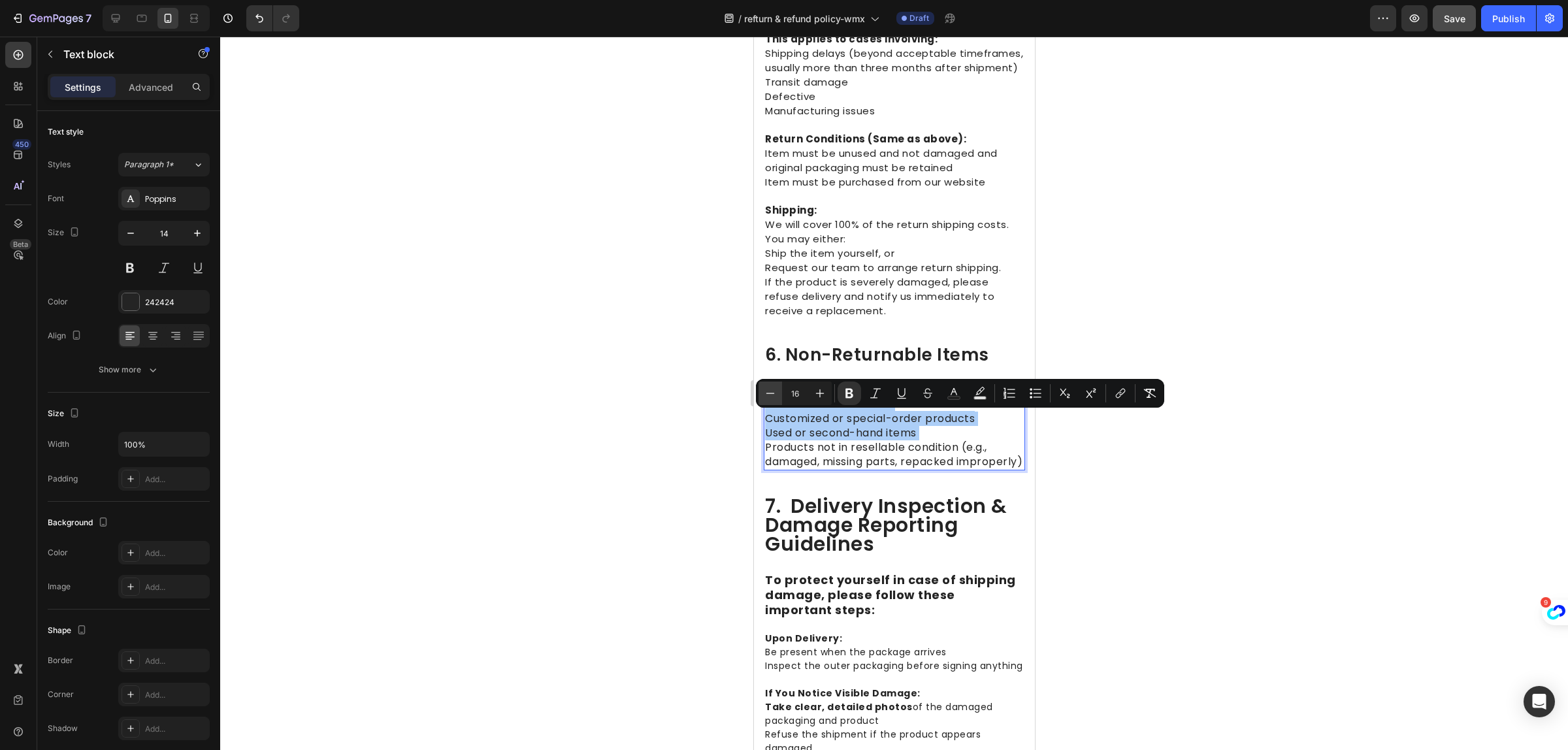
click at [774, 399] on icon "Editor contextual toolbar" at bounding box center [770, 393] width 13 height 13
type input "15"
click at [863, 275] on span "Request our team to arrange return shipping." at bounding box center [882, 267] width 236 height 14
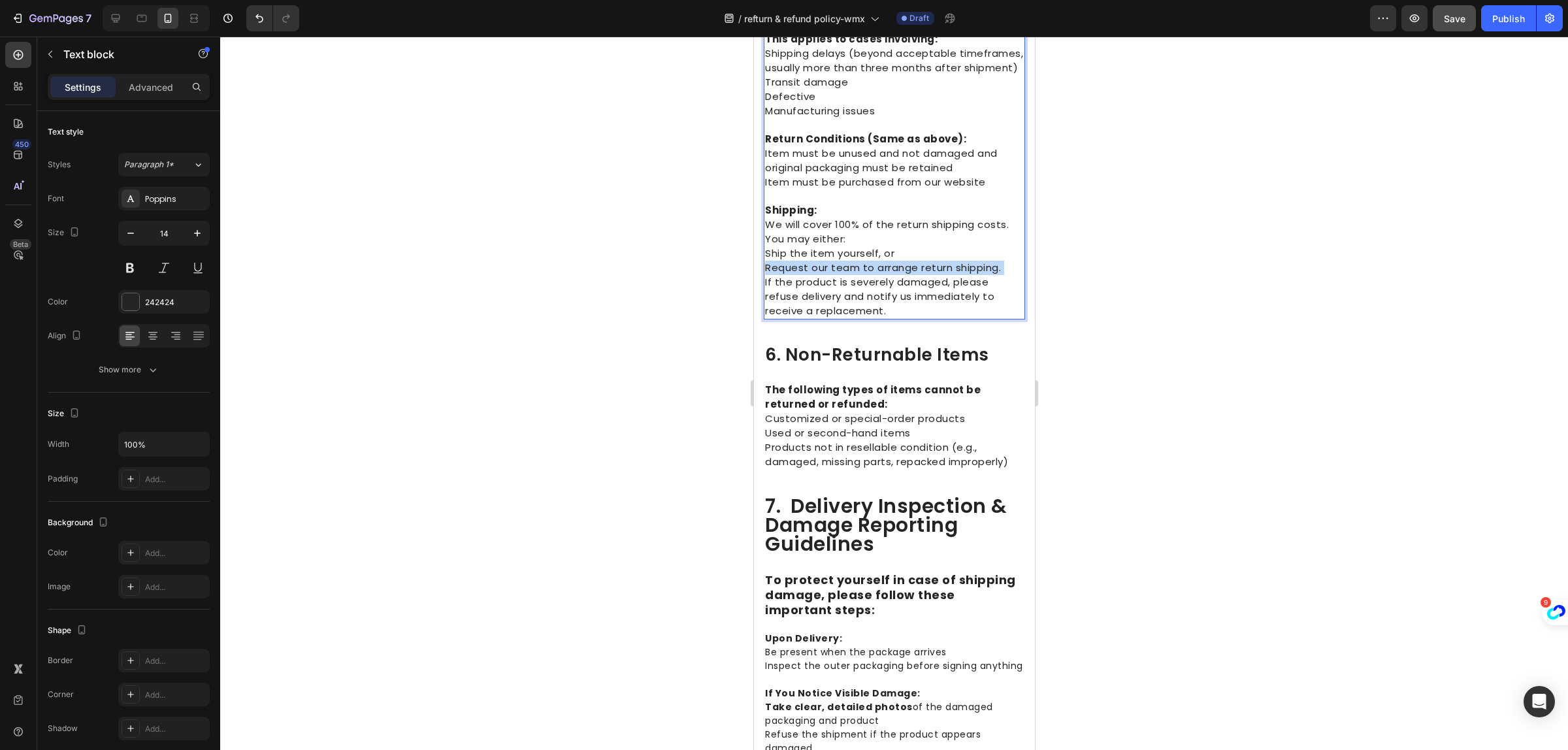
click at [863, 275] on span "Request our team to arrange return shipping." at bounding box center [882, 267] width 236 height 14
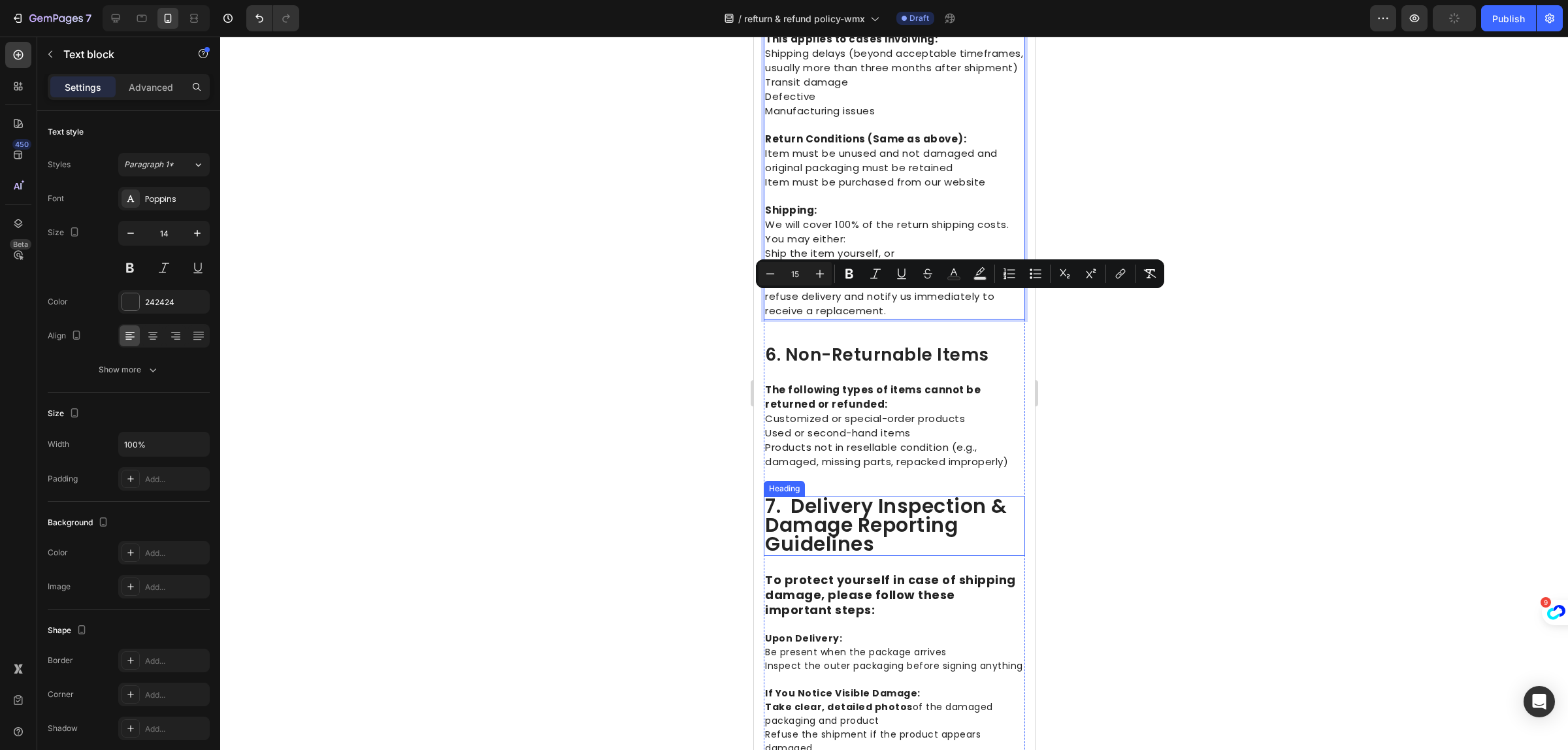
click at [852, 557] on span "7. delivery inspection & damage reporting guidelines" at bounding box center [885, 525] width 242 height 66
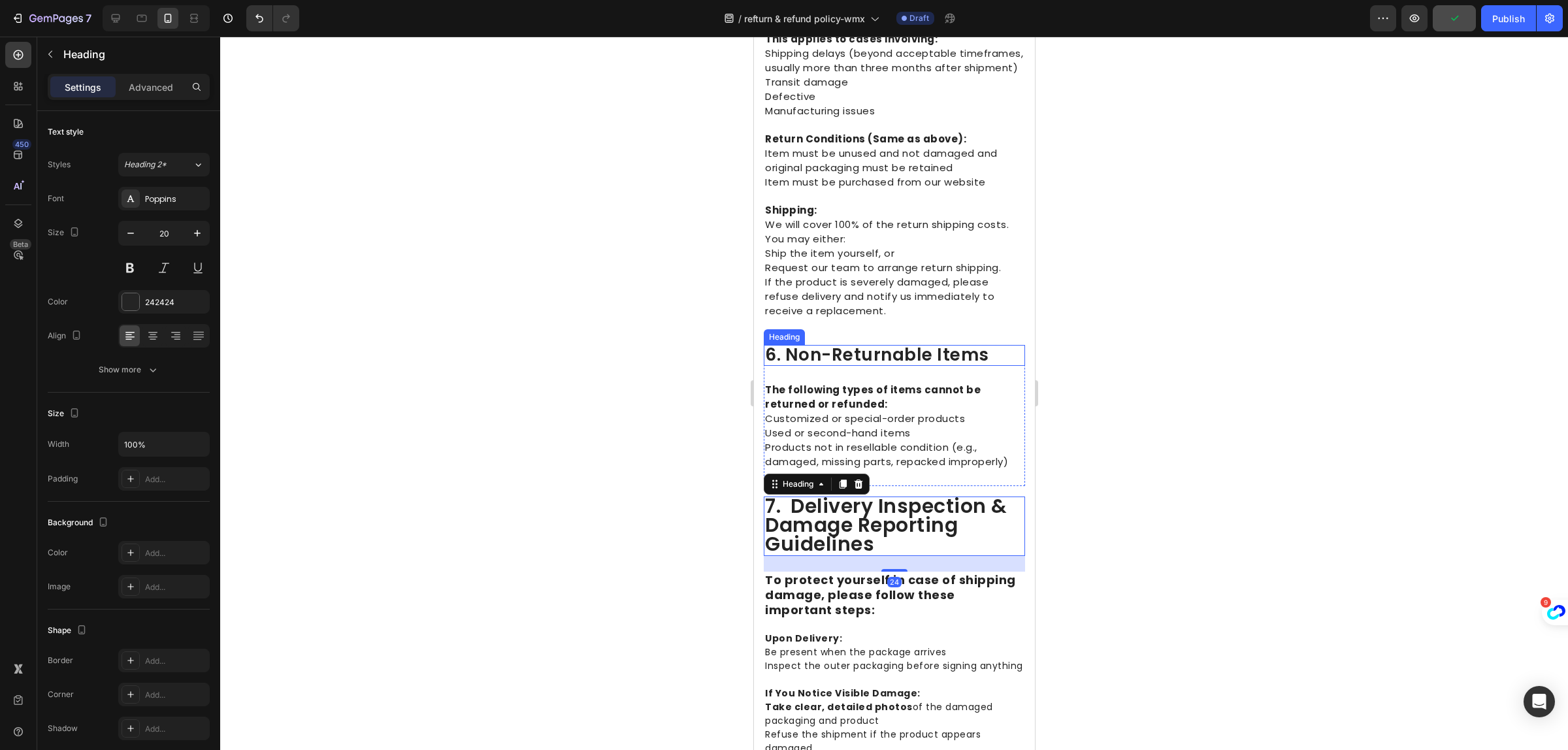
click at [785, 366] on span "6. non-returnable items" at bounding box center [876, 355] width 224 height 24
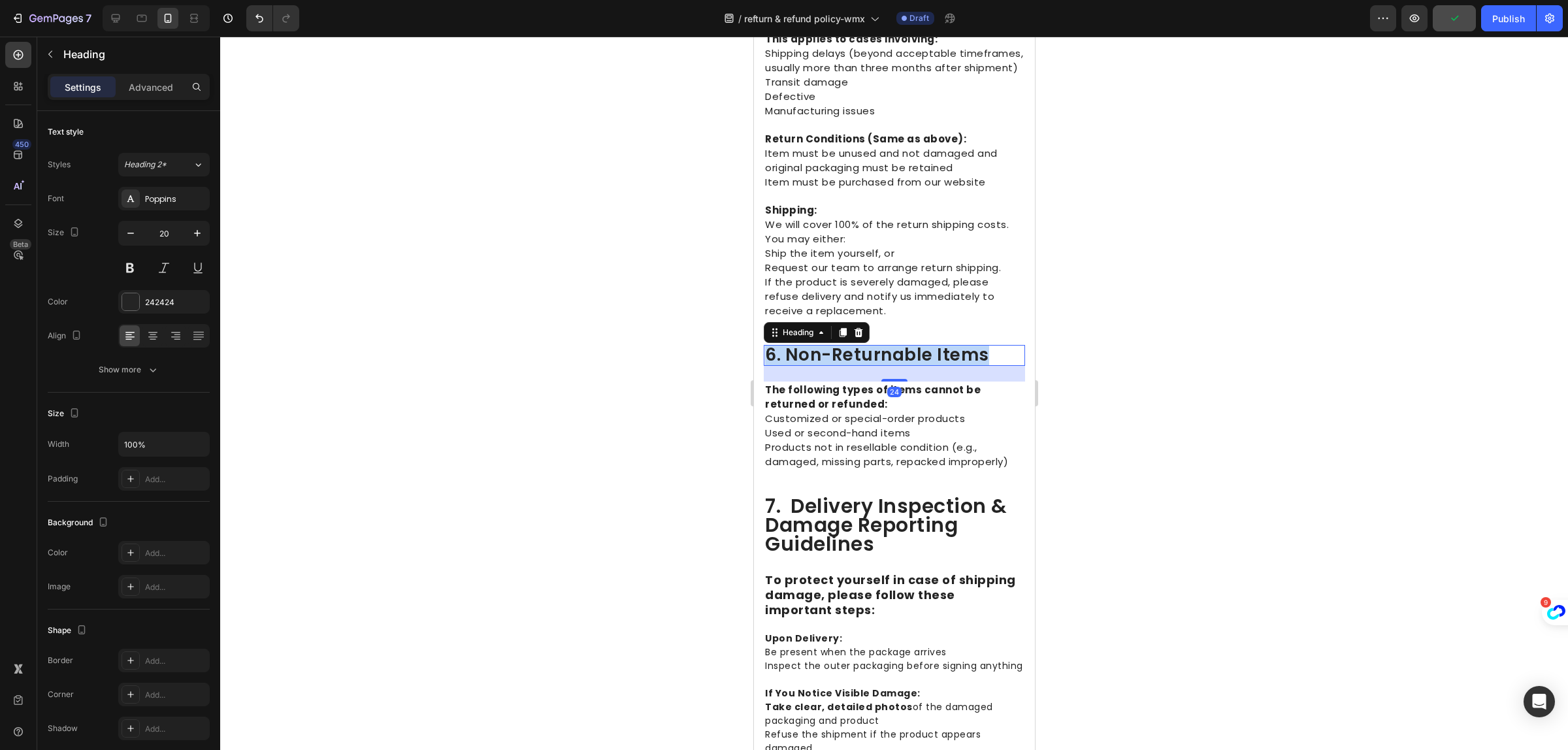
click at [785, 366] on span "6. non-returnable items" at bounding box center [876, 355] width 224 height 24
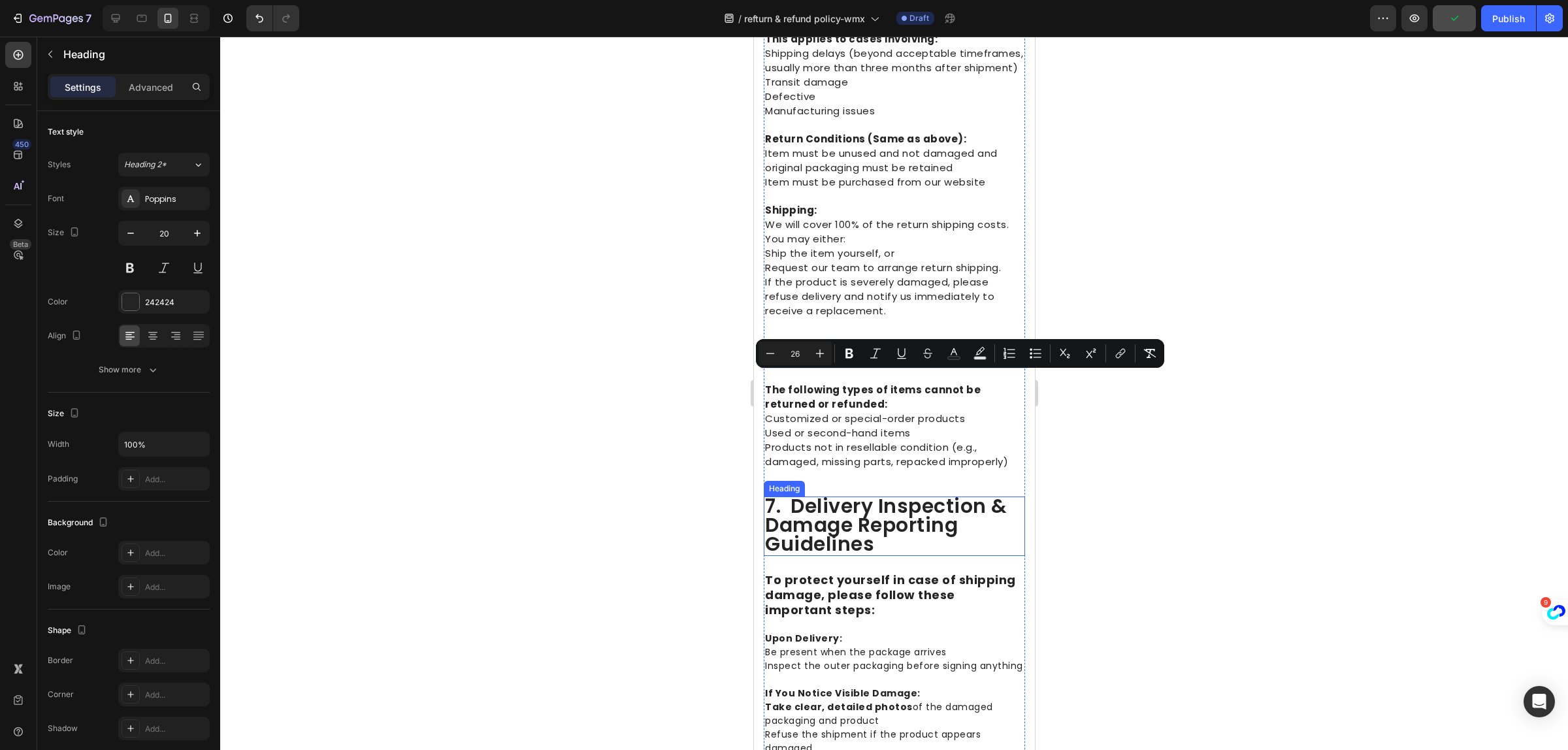
click at [856, 542] on span "7. delivery inspection & damage reporting guidelines" at bounding box center [885, 525] width 242 height 66
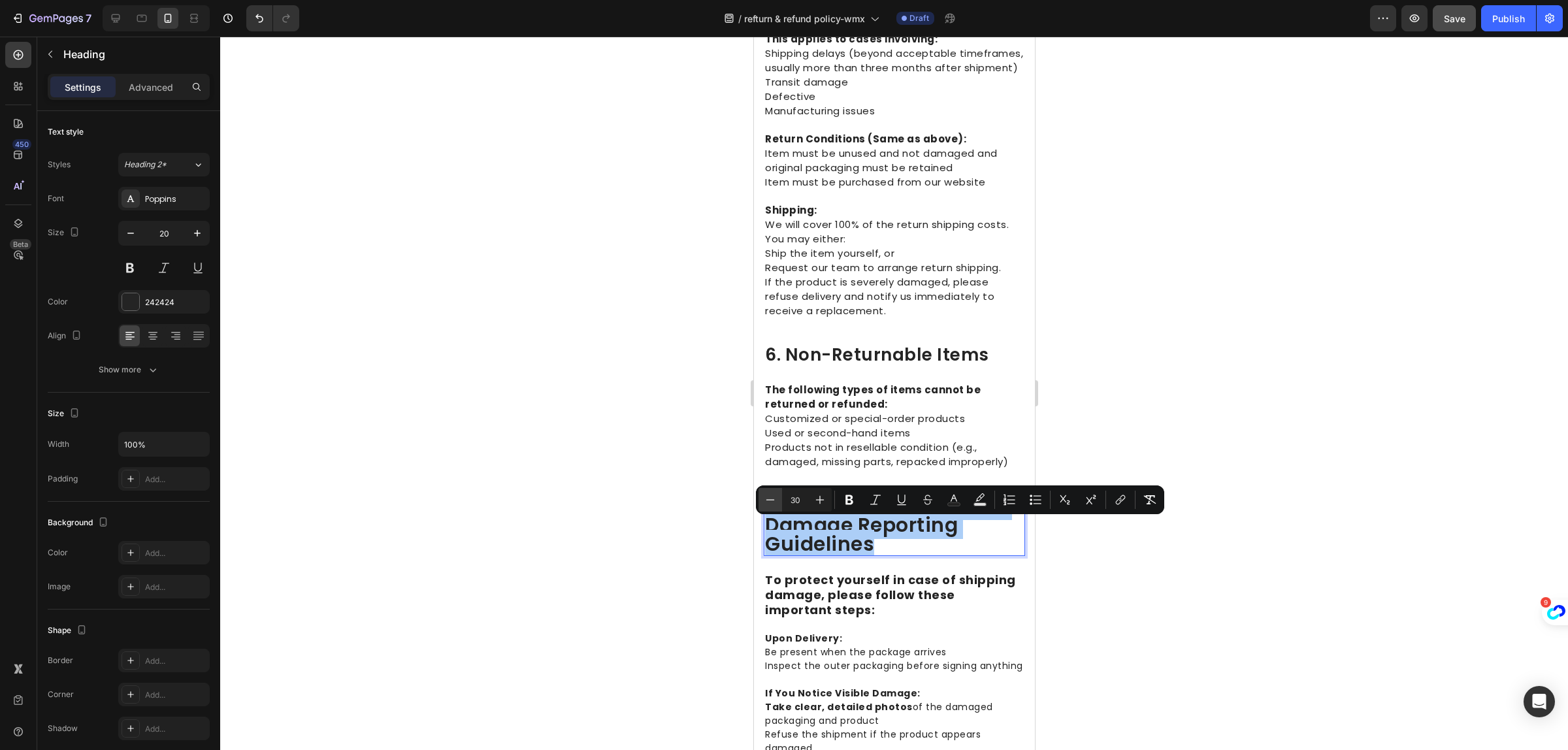
click at [768, 498] on icon "Editor contextual toolbar" at bounding box center [770, 500] width 13 height 13
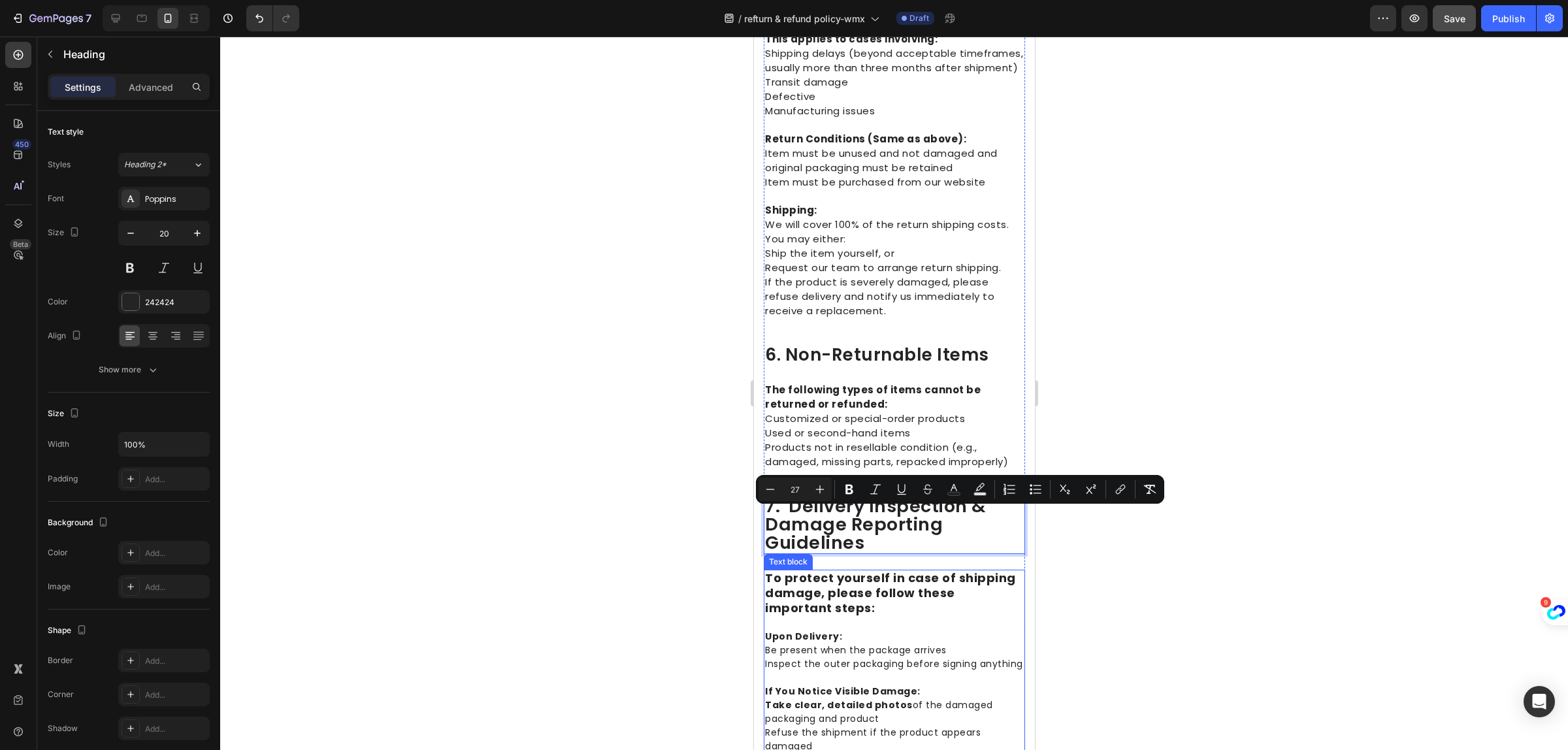
scroll to position [2042, 0]
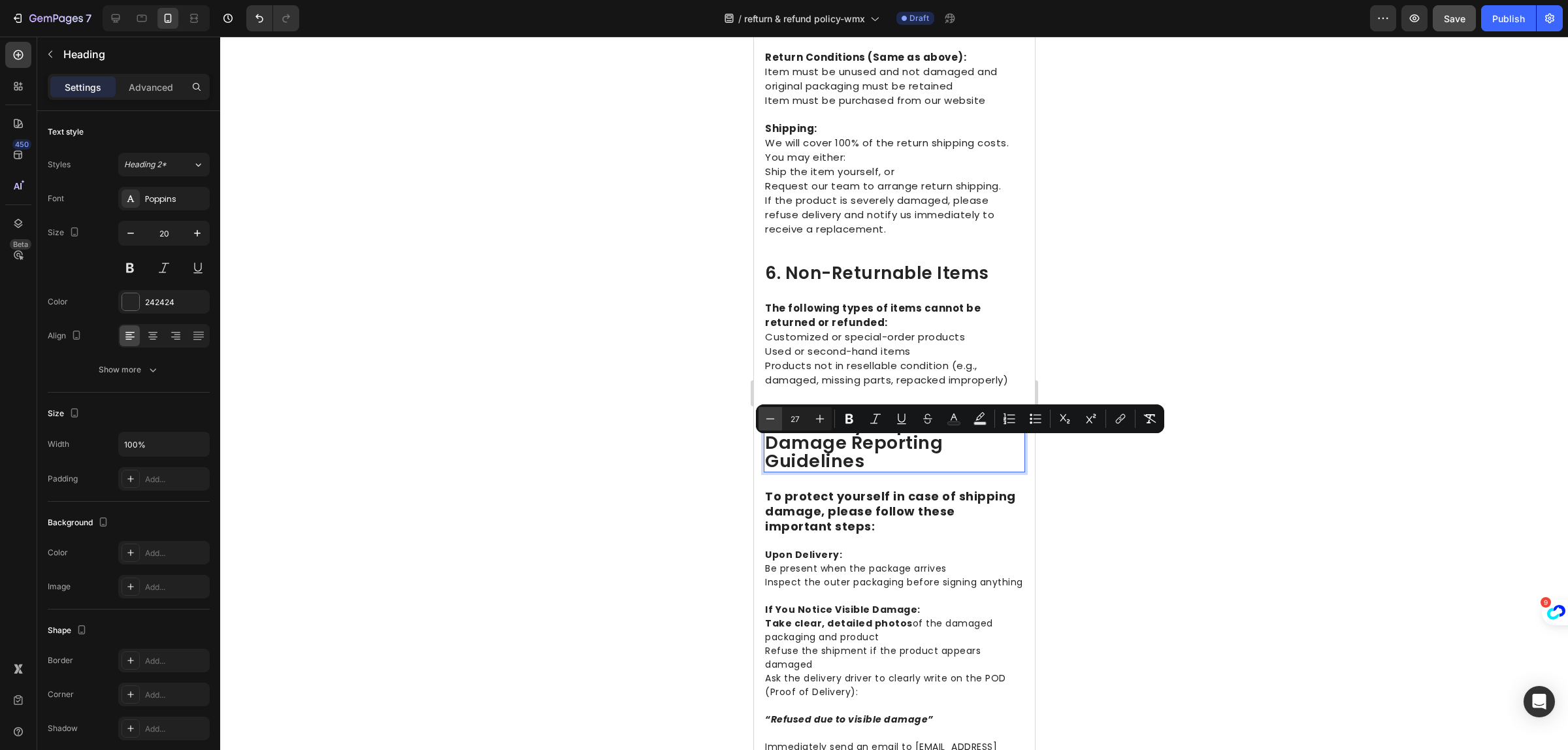
click at [768, 422] on icon "Editor contextual toolbar" at bounding box center [770, 419] width 13 height 13
type input "26"
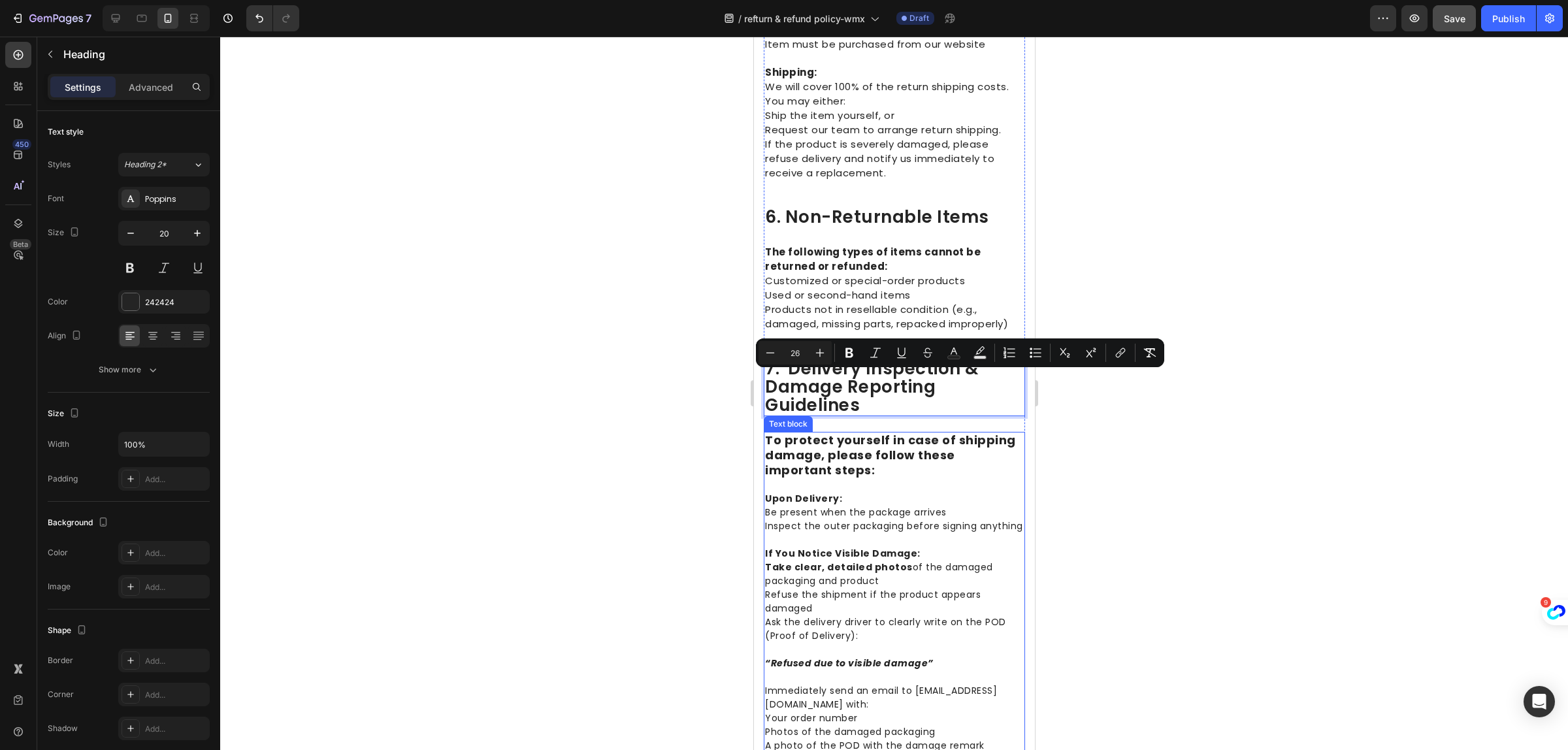
scroll to position [2124, 0]
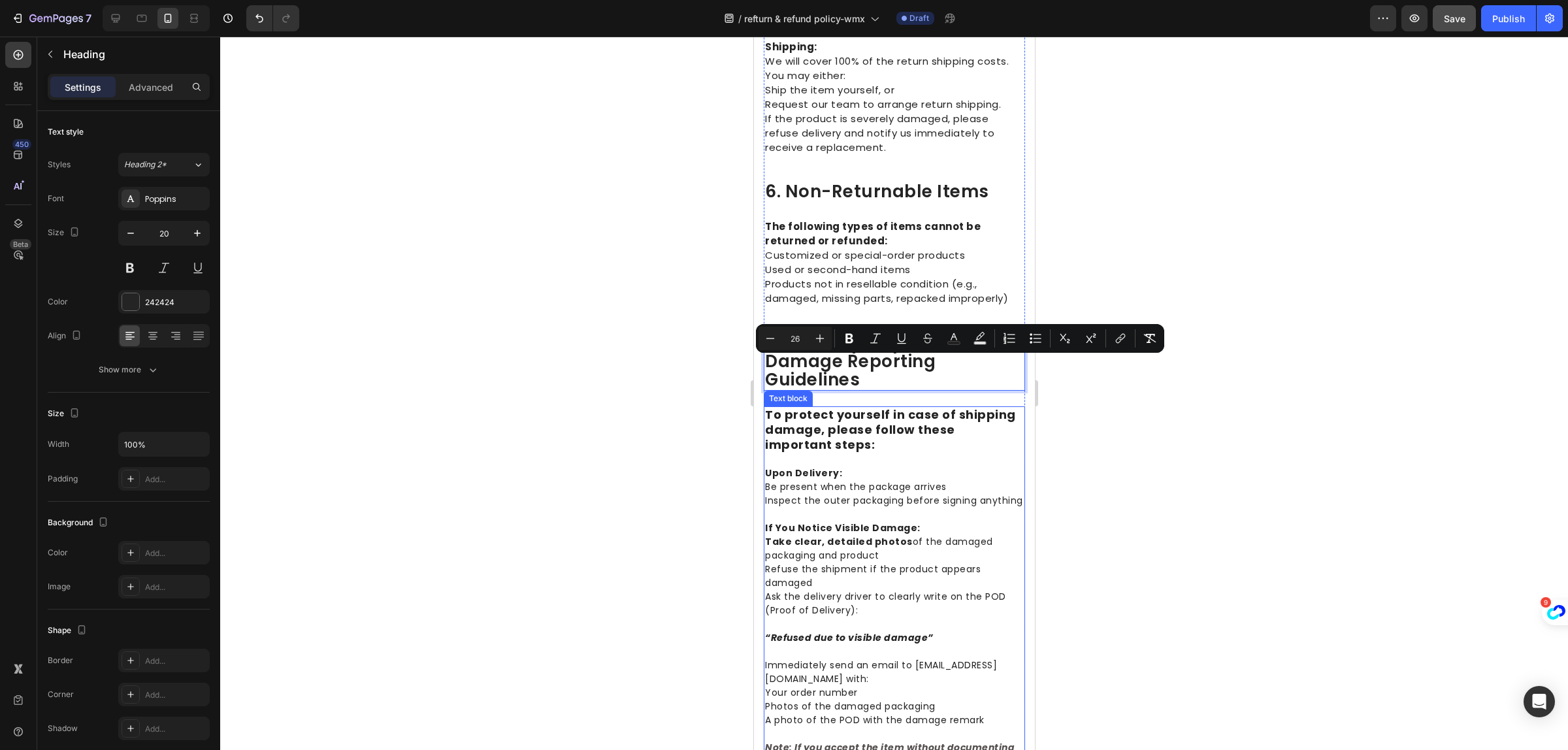
click at [833, 508] on p "Upon Delivery: Be present when the package arrives Inspect the outer packaging …" at bounding box center [894, 481] width 259 height 55
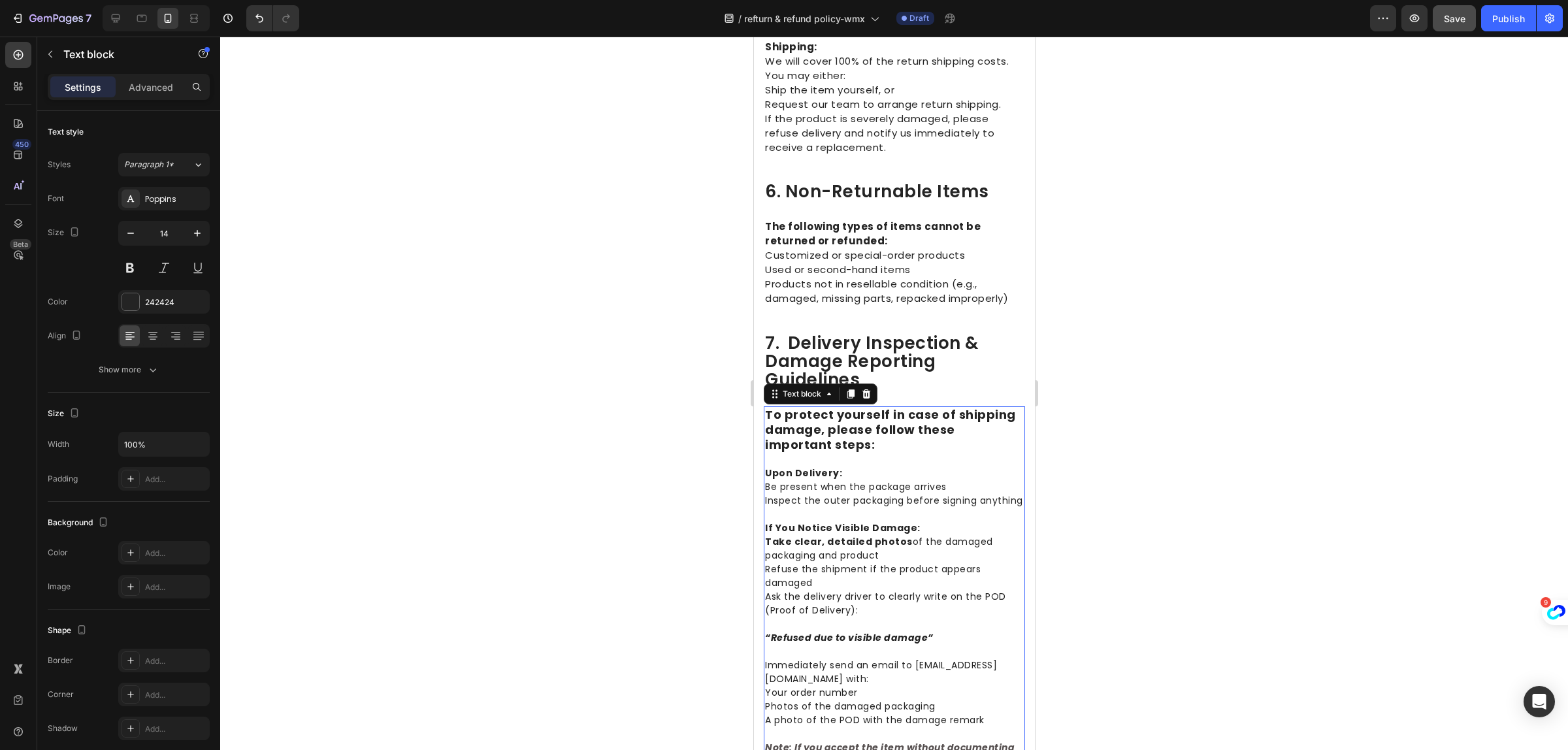
click at [833, 508] on p "Upon Delivery: Be present when the package arrives Inspect the outer packaging …" at bounding box center [894, 481] width 259 height 55
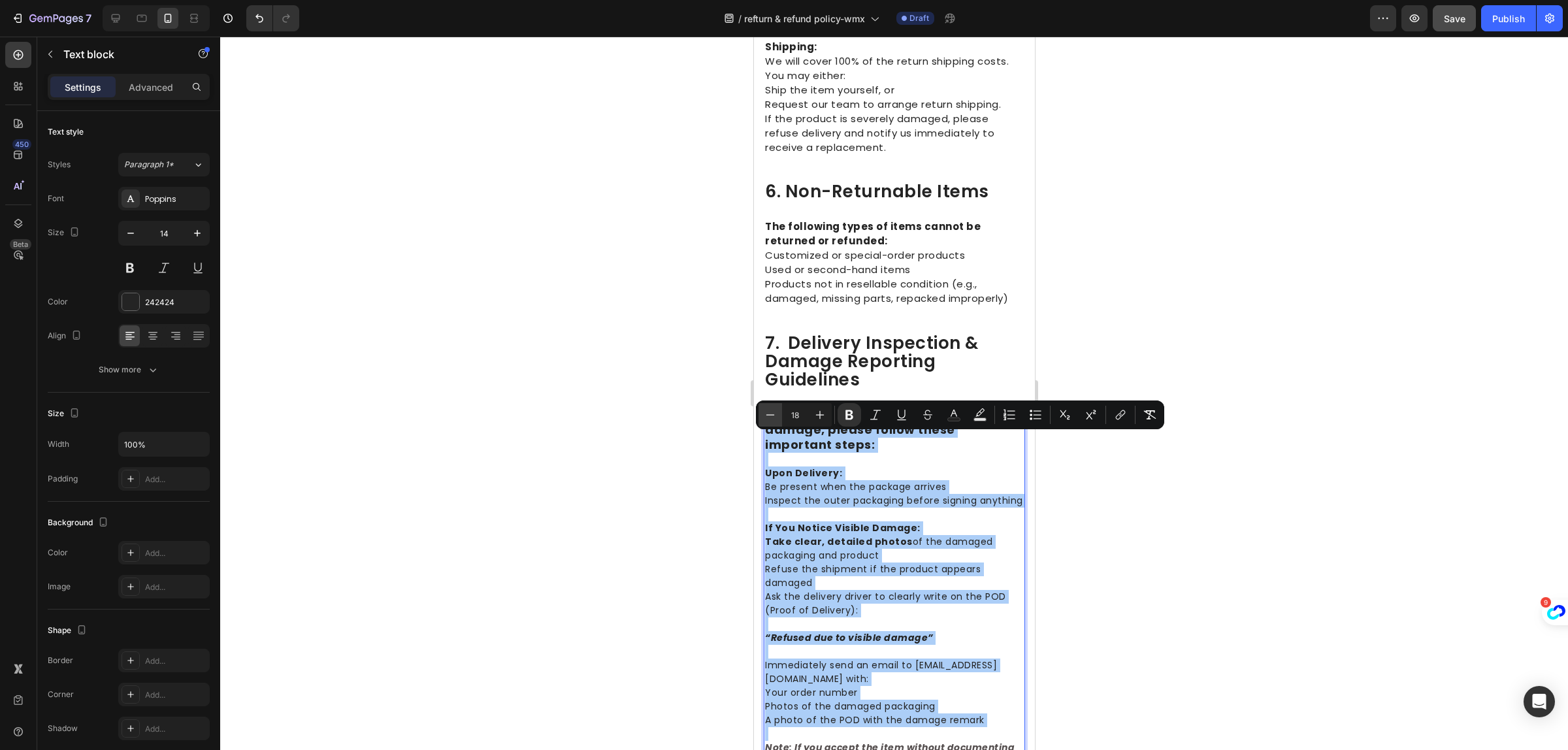
click at [764, 414] on icon "Editor contextual toolbar" at bounding box center [770, 415] width 13 height 13
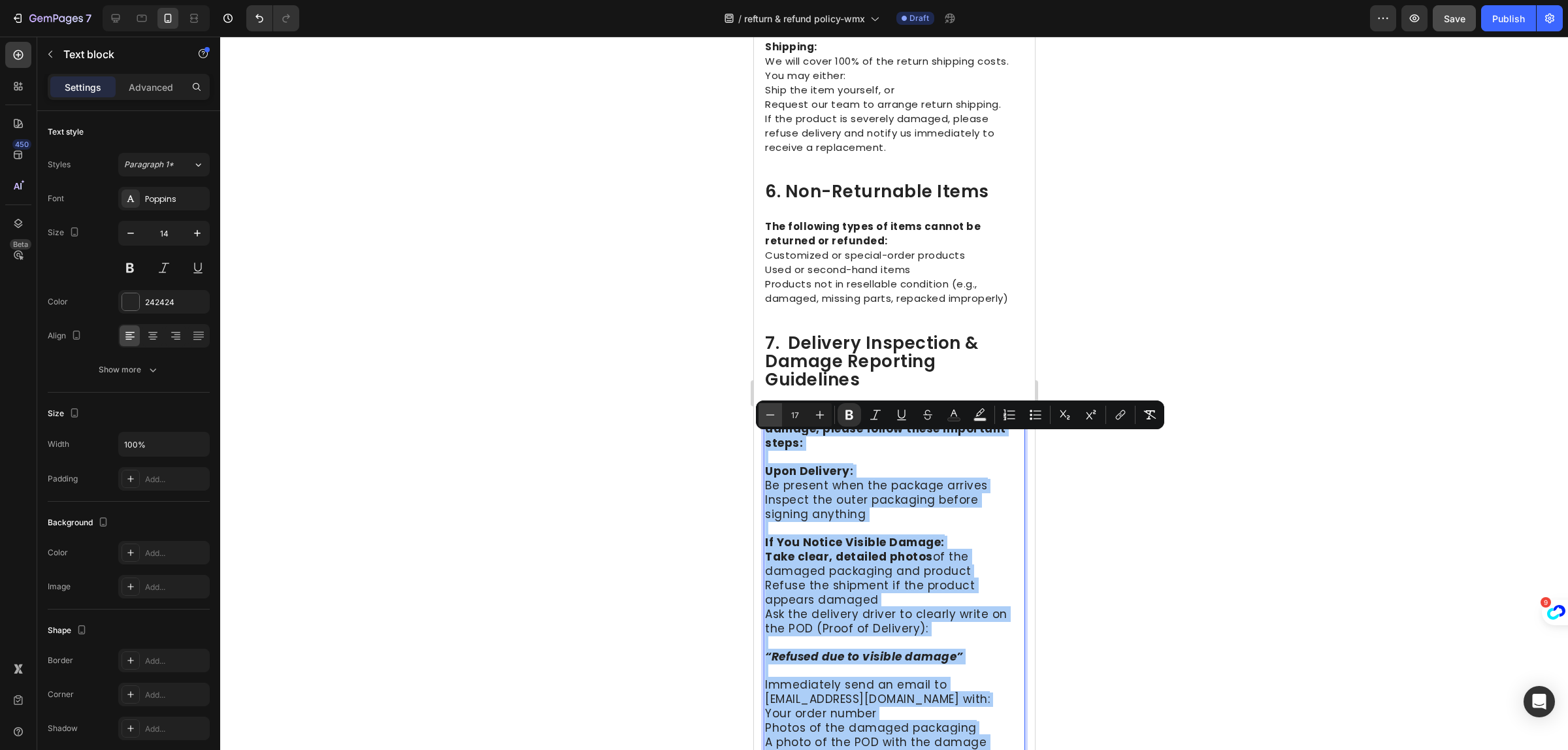
click at [764, 414] on icon "Editor contextual toolbar" at bounding box center [770, 415] width 13 height 13
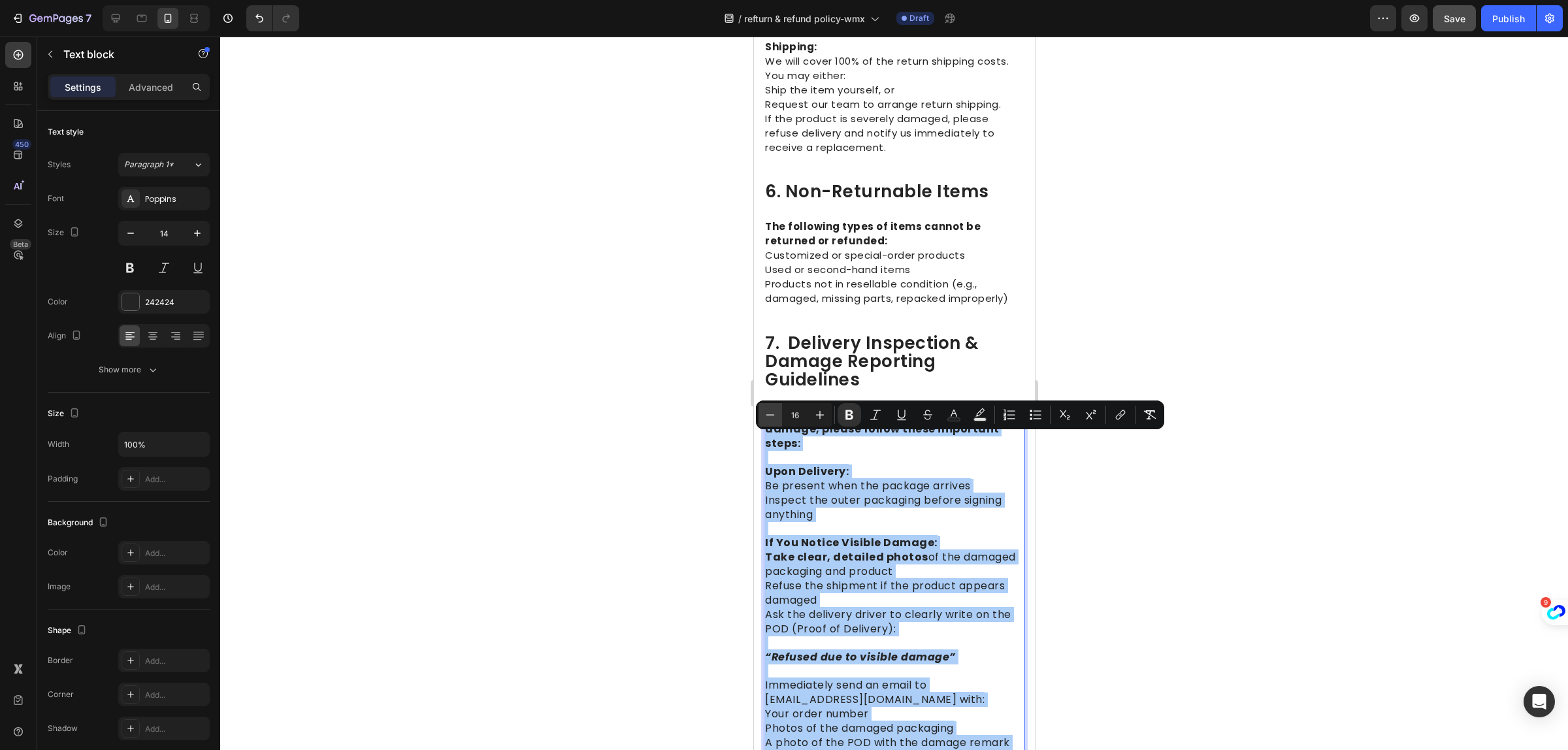
click at [764, 414] on icon "Editor contextual toolbar" at bounding box center [770, 415] width 13 height 13
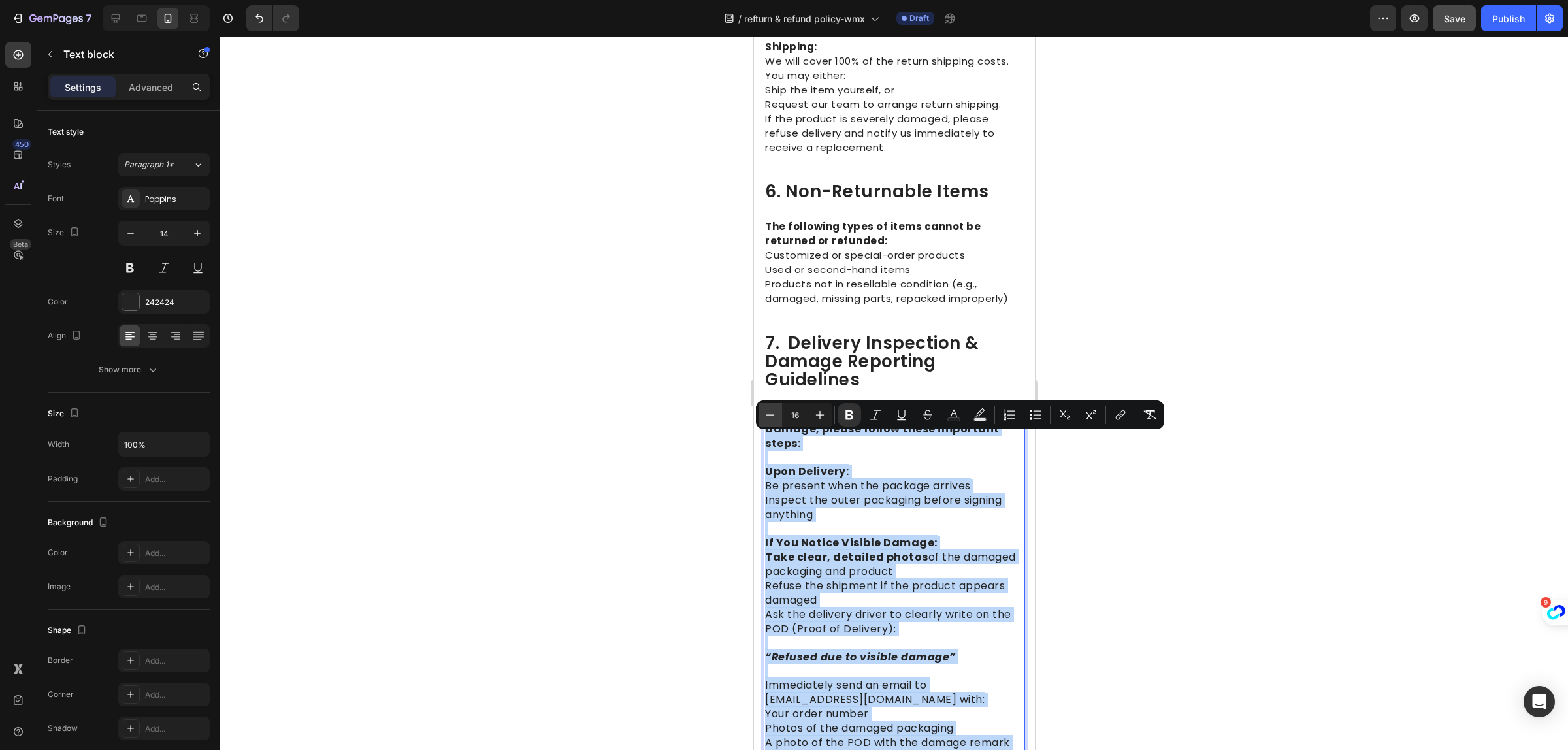
type input "15"
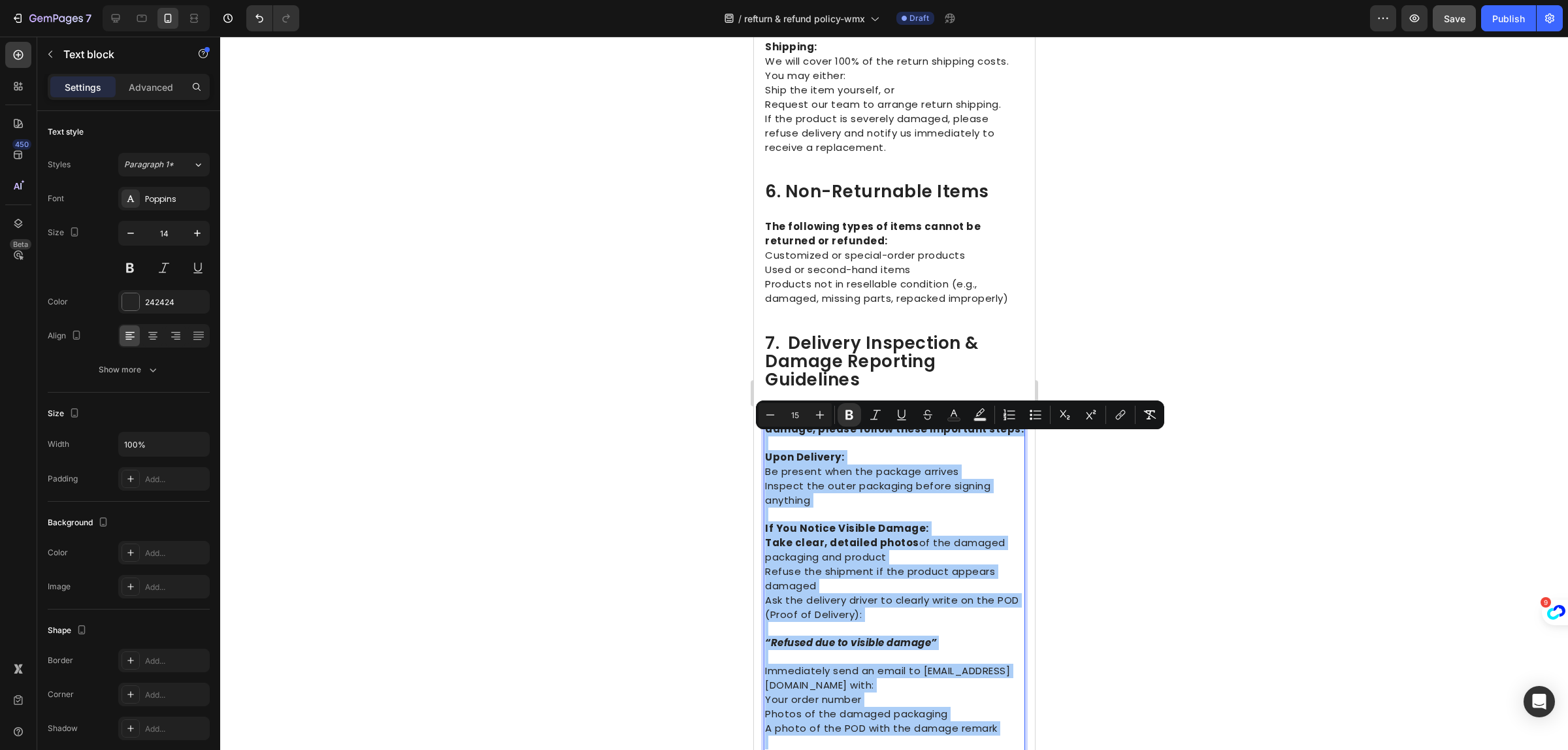
click at [1391, 587] on div at bounding box center [894, 393] width 1348 height 714
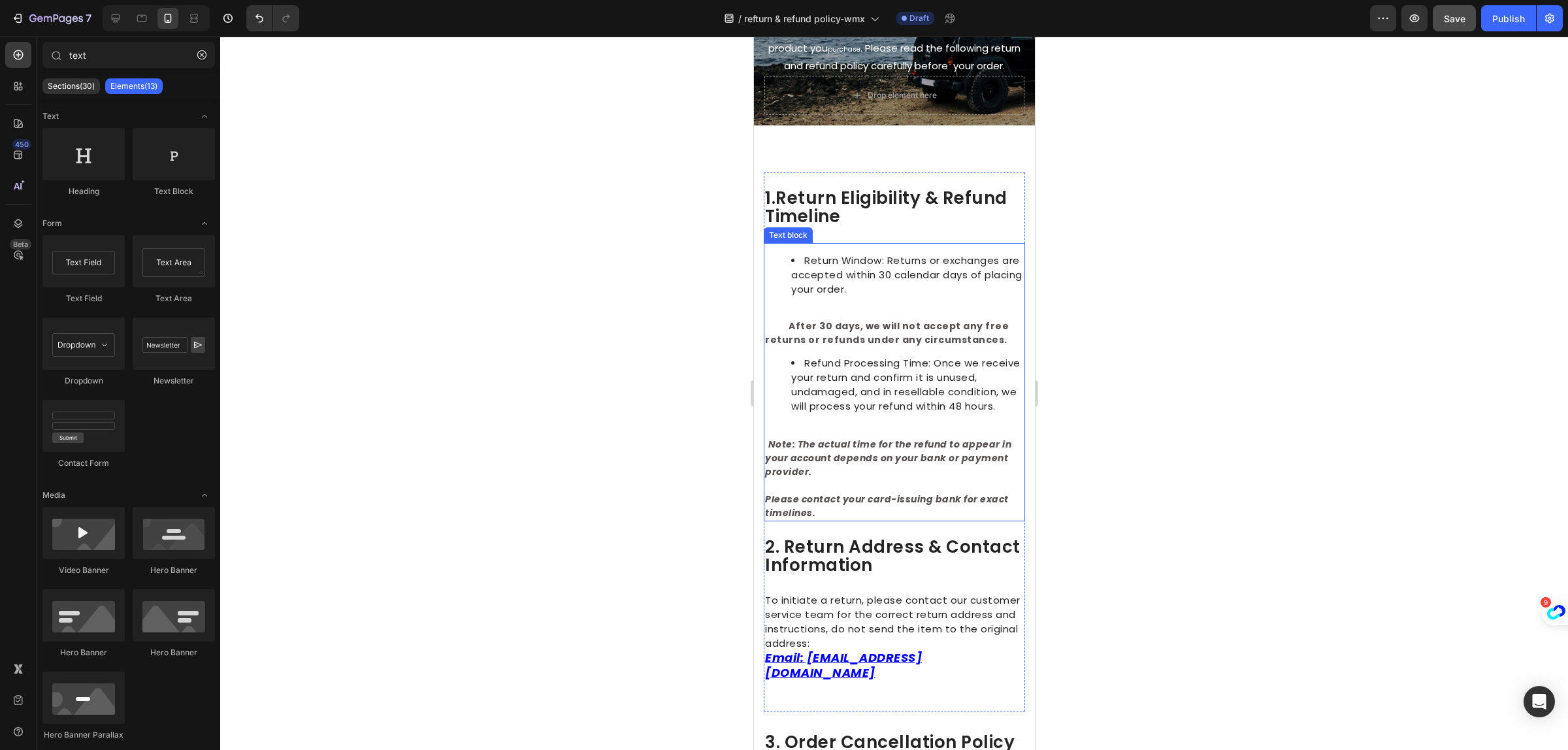
scroll to position [245, 0]
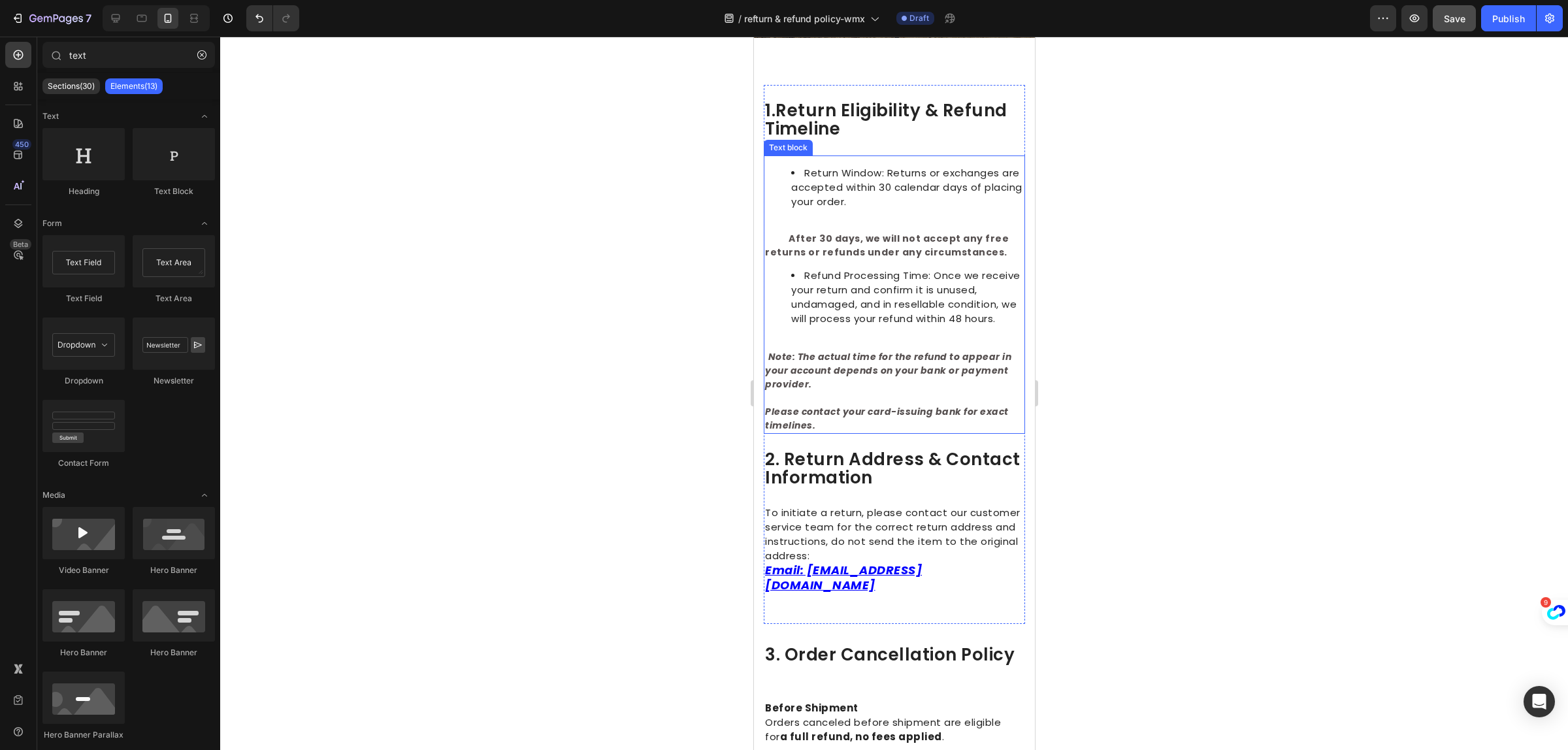
click at [879, 405] on p "Rich Text Editor. Editing area: main" at bounding box center [894, 398] width 259 height 14
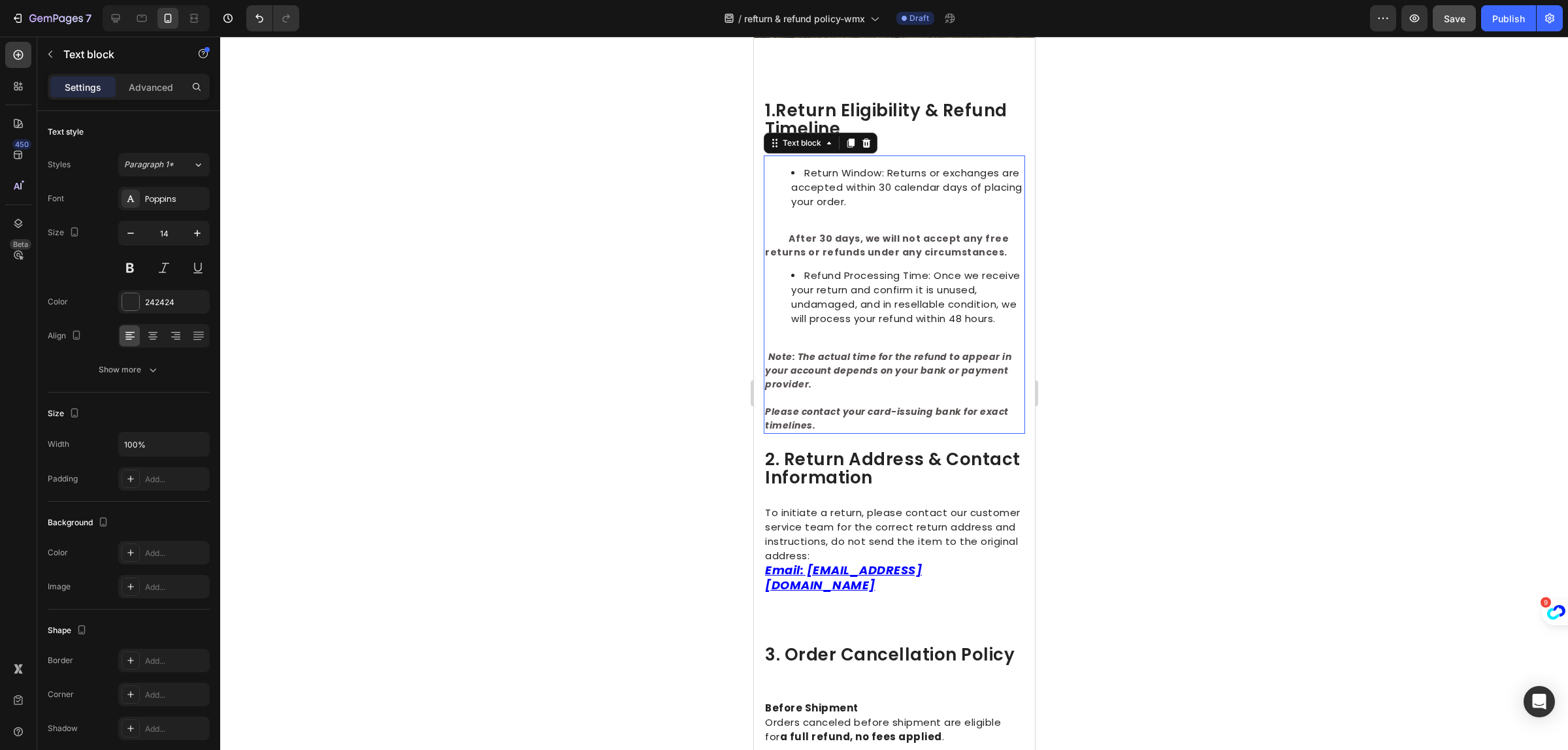
click at [877, 405] on p "Rich Text Editor. Editing area: main" at bounding box center [894, 398] width 259 height 14
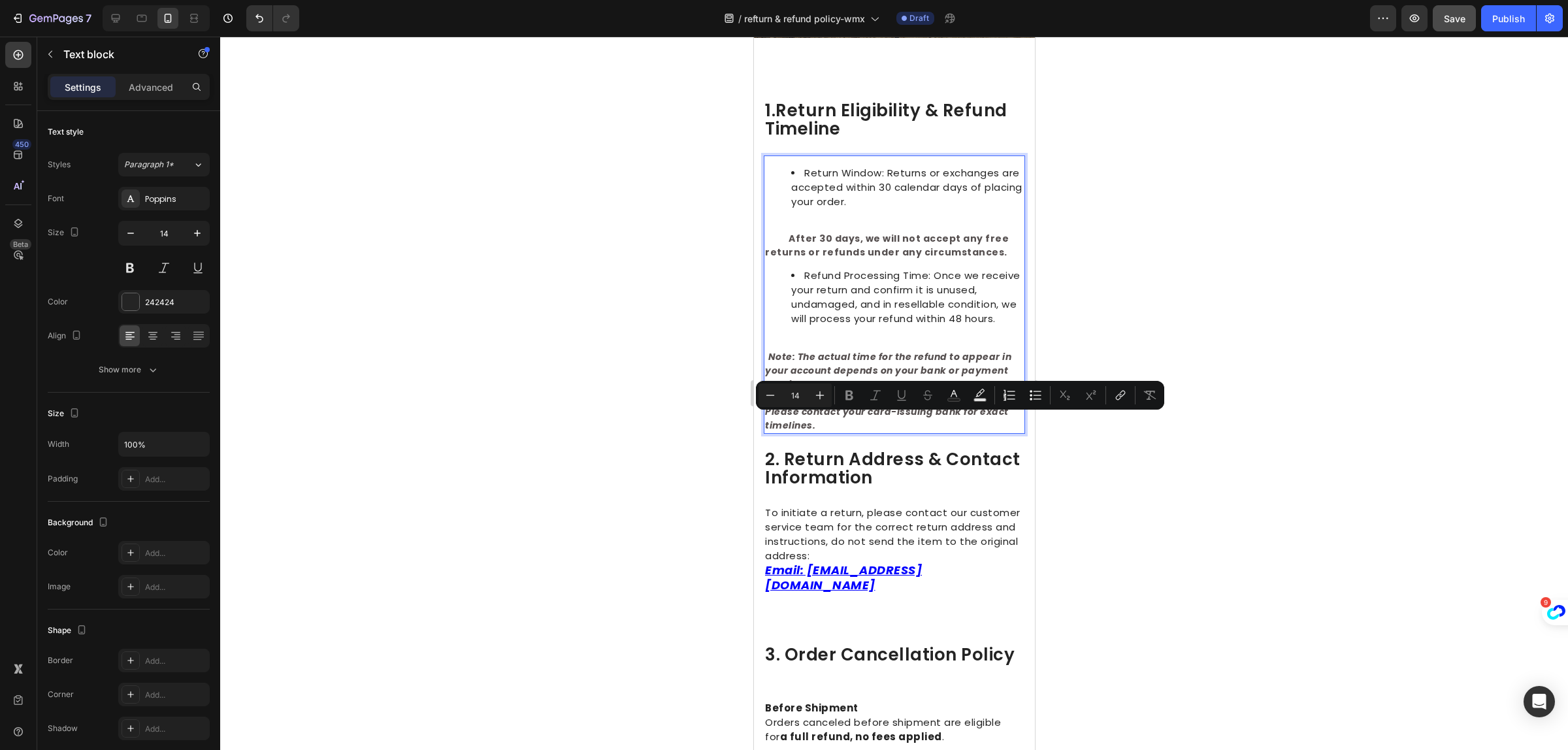
click at [880, 405] on p "Rich Text Editor. Editing area: main" at bounding box center [894, 398] width 259 height 14
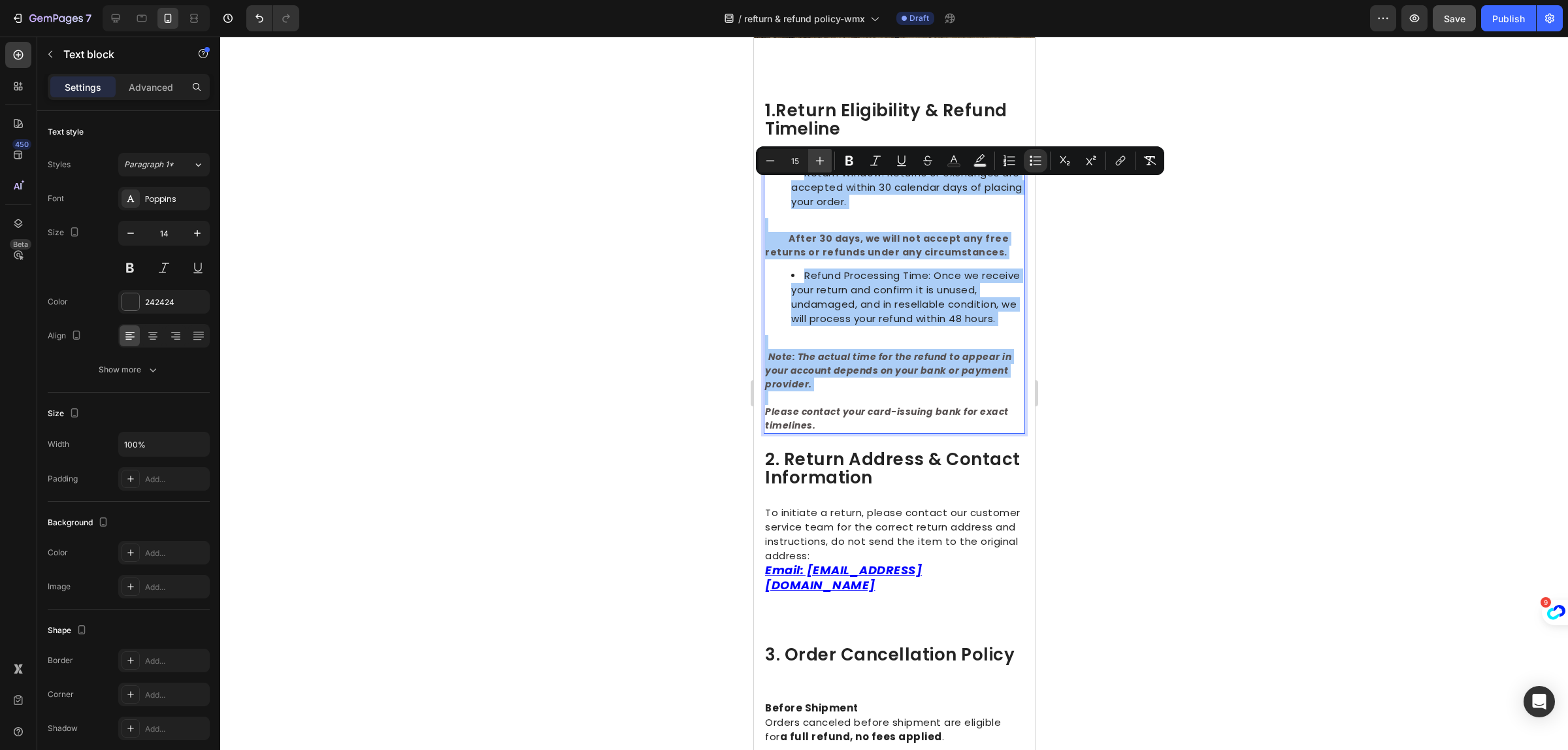
click at [819, 162] on icon "Editor contextual toolbar" at bounding box center [820, 161] width 13 height 13
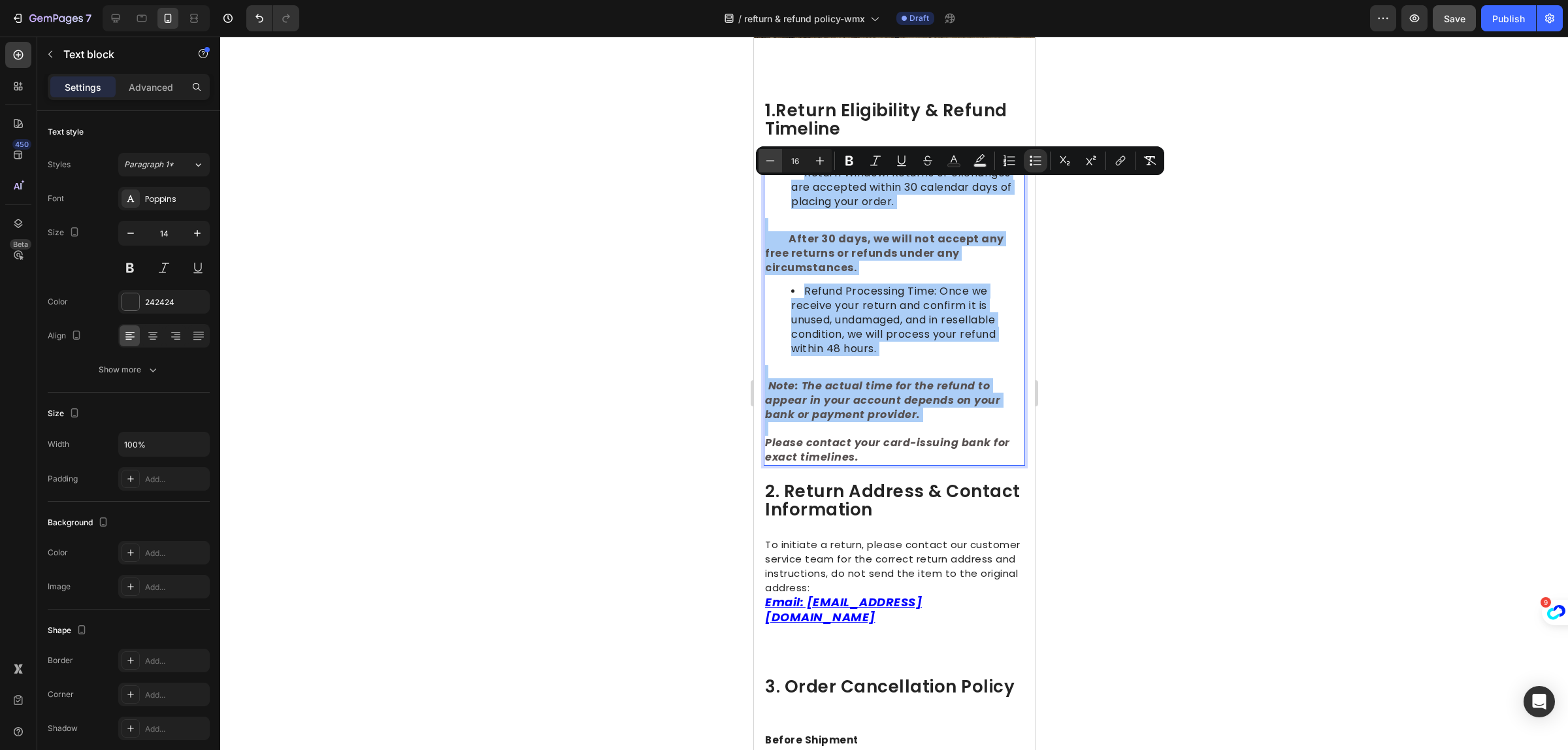
click at [766, 160] on icon "Editor contextual toolbar" at bounding box center [770, 161] width 13 height 13
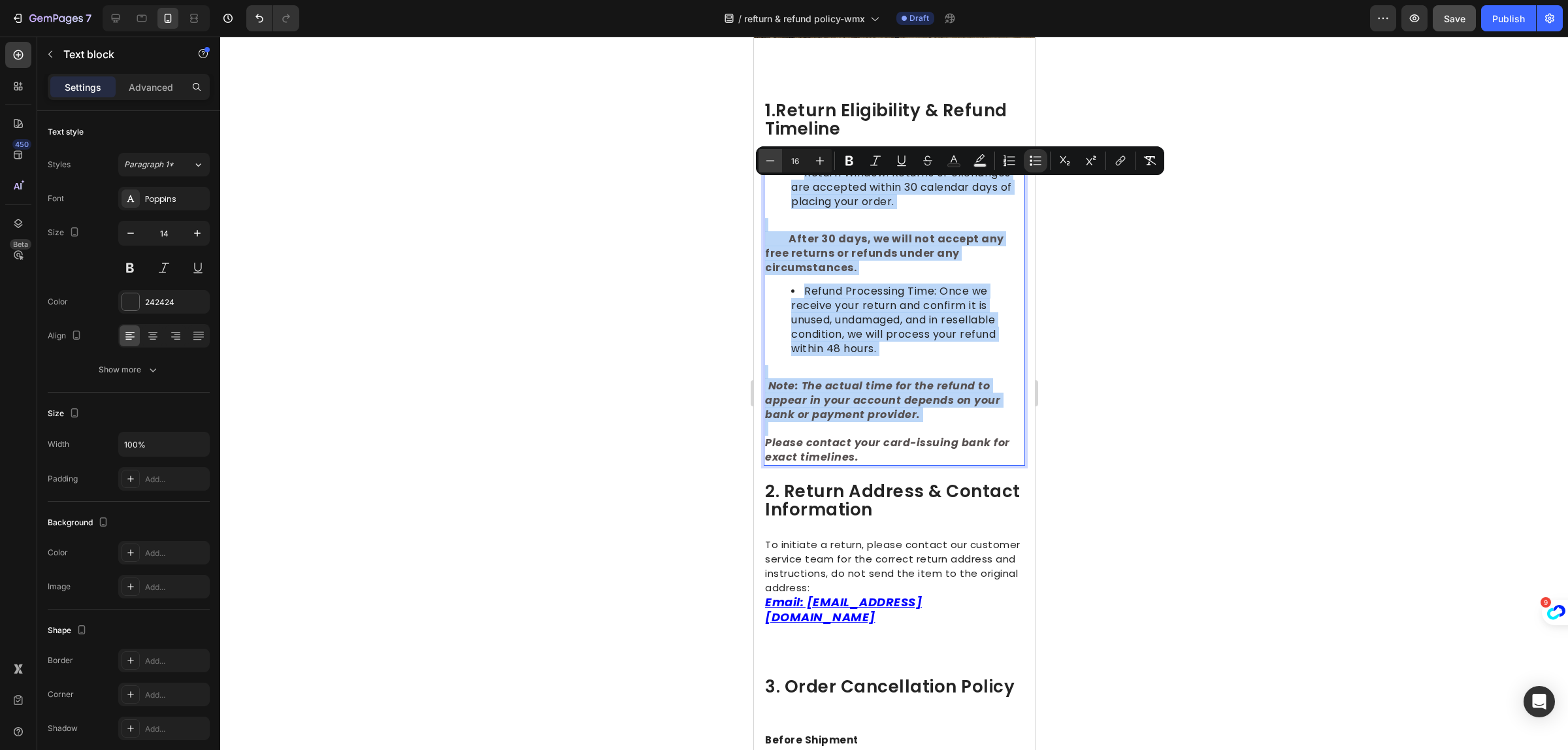
type input "15"
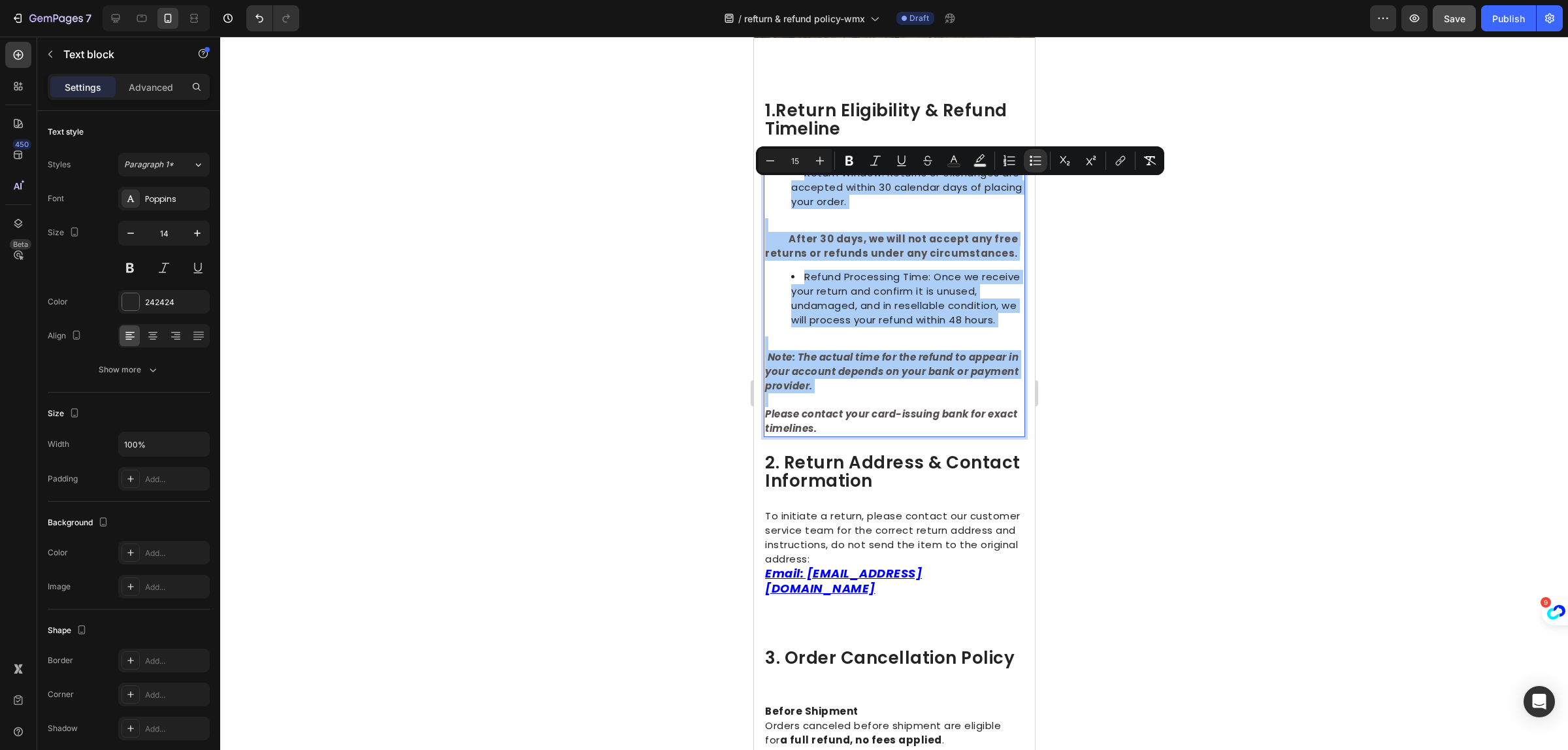
click at [1236, 407] on div at bounding box center [894, 393] width 1348 height 714
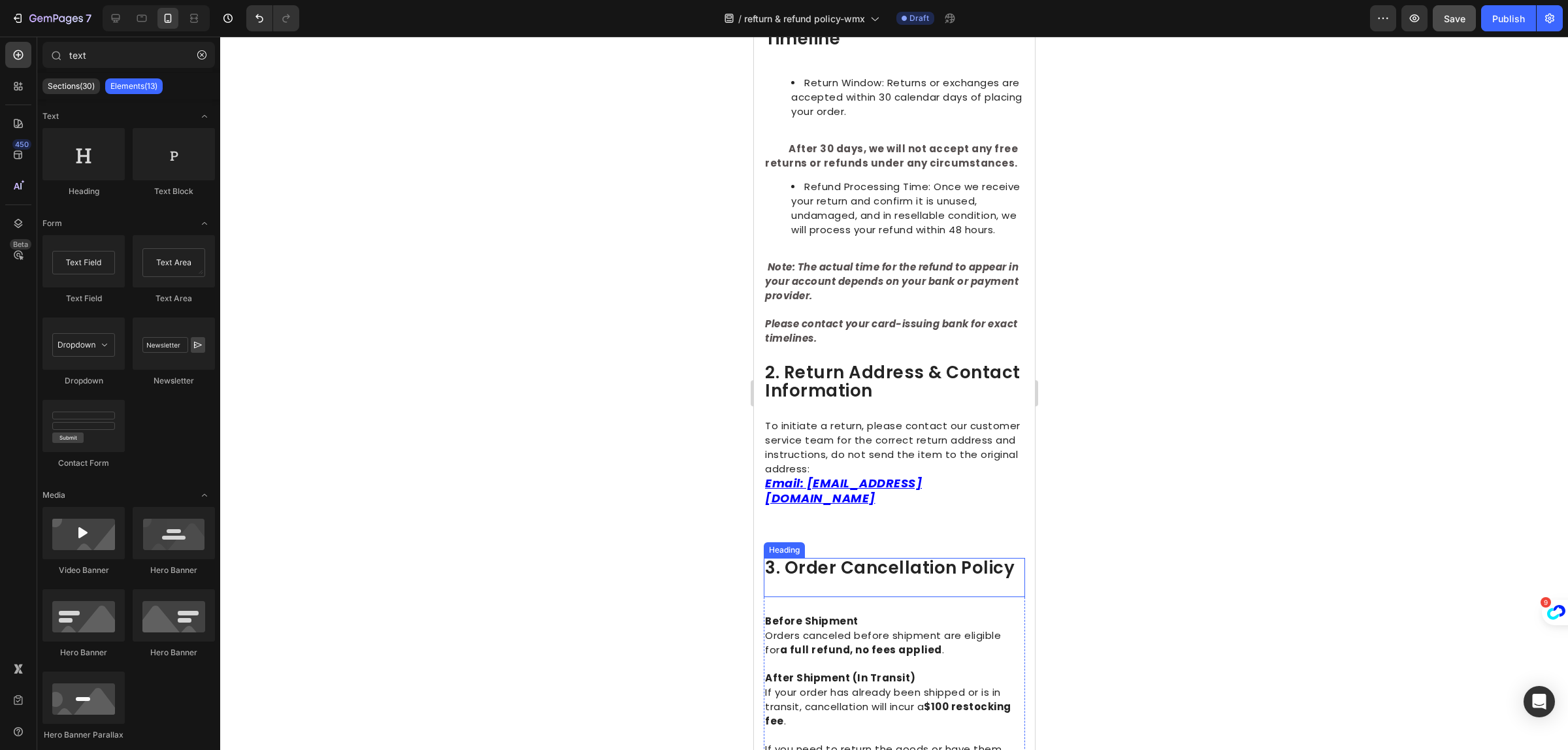
scroll to position [327, 0]
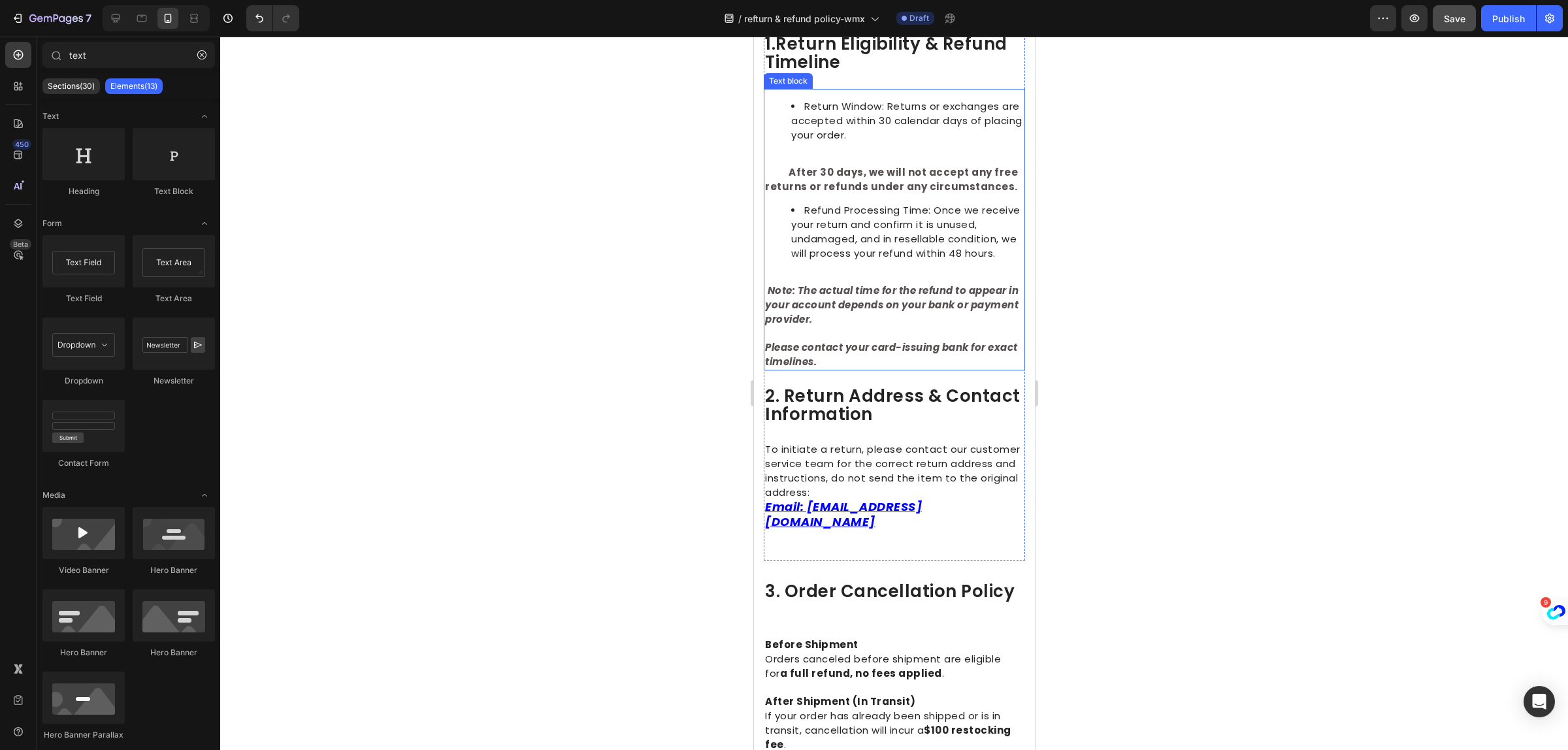
click at [858, 313] on strong "Note: The actual time for the refund to appear in your account depends on your …" at bounding box center [891, 305] width 253 height 43
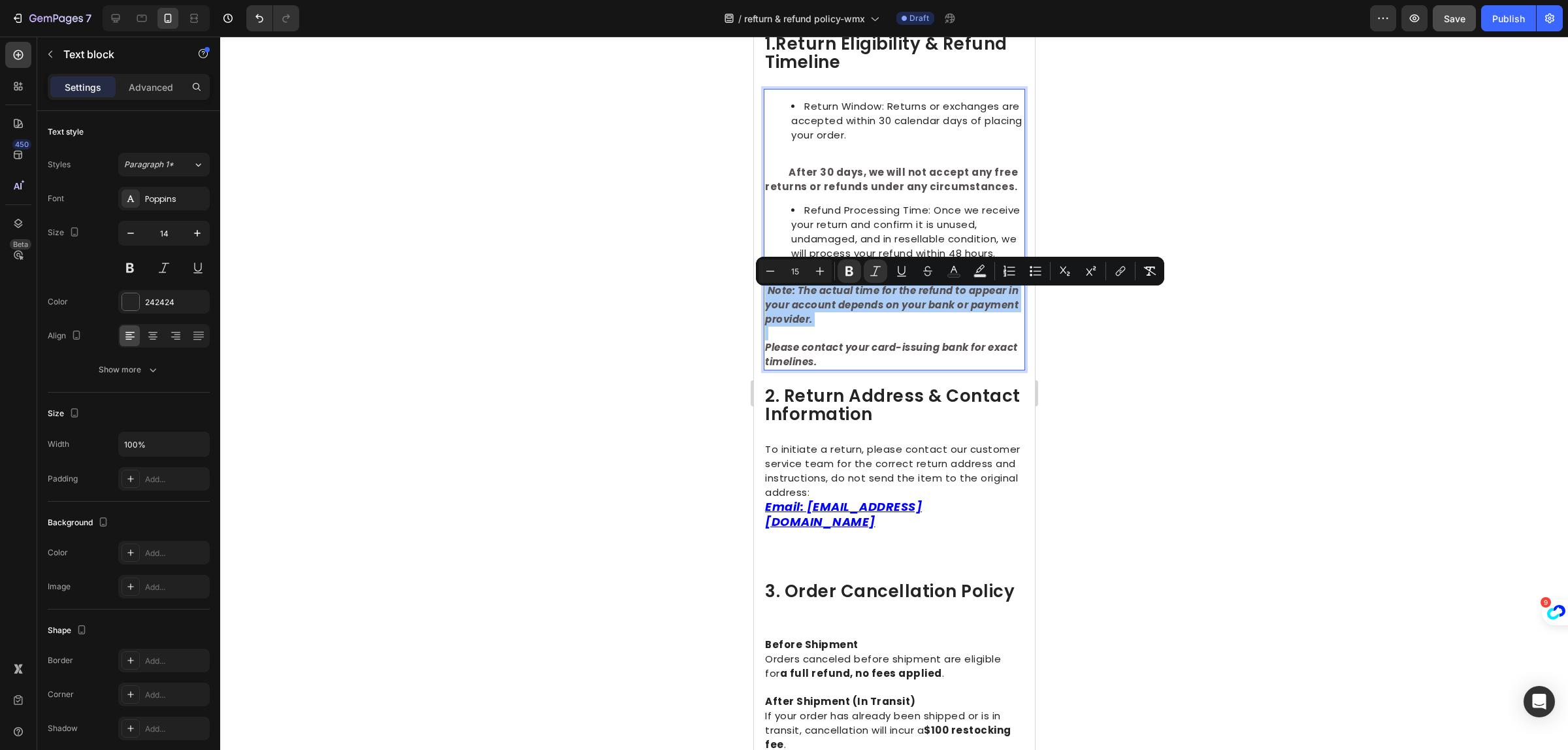
click at [1320, 435] on div at bounding box center [894, 393] width 1348 height 714
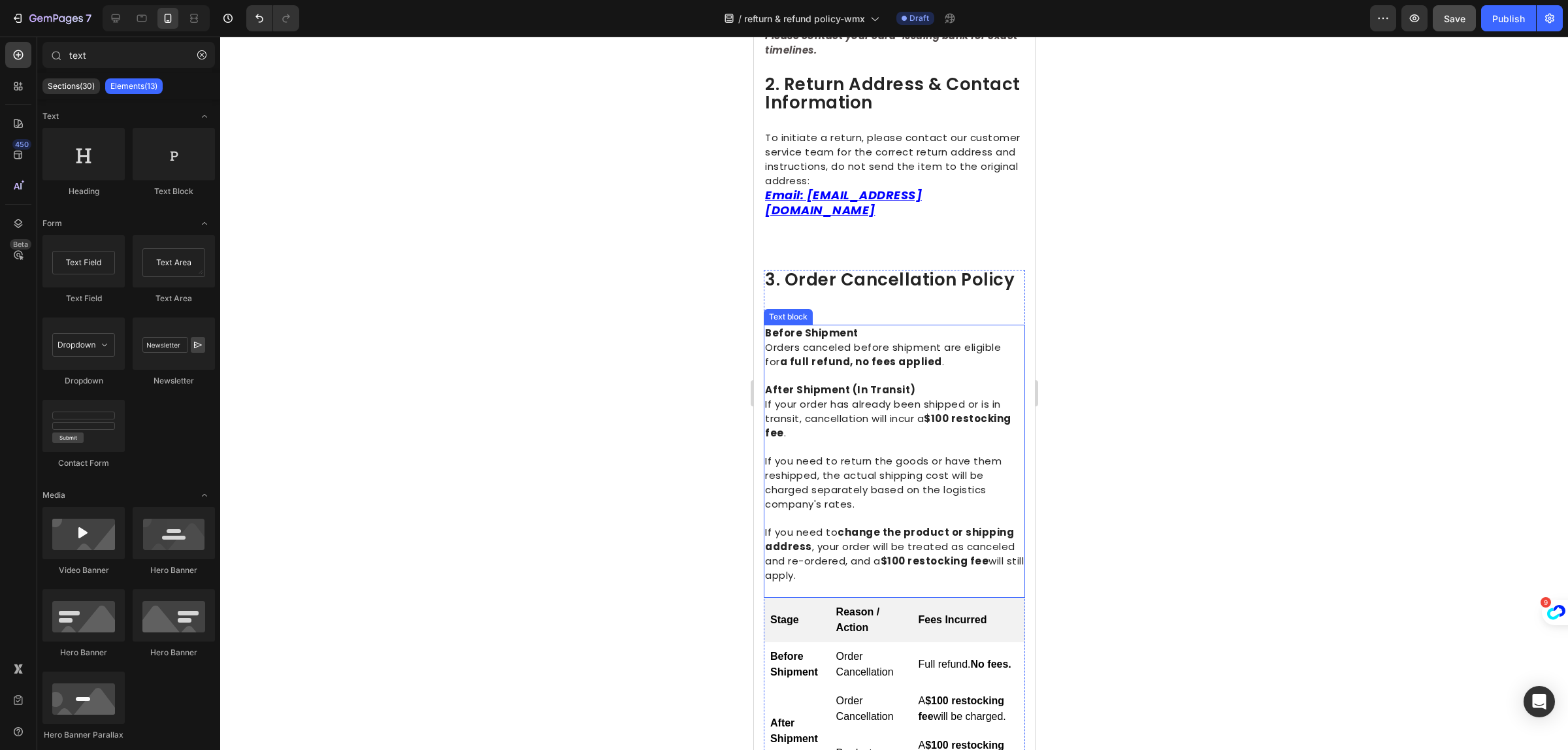
scroll to position [653, 0]
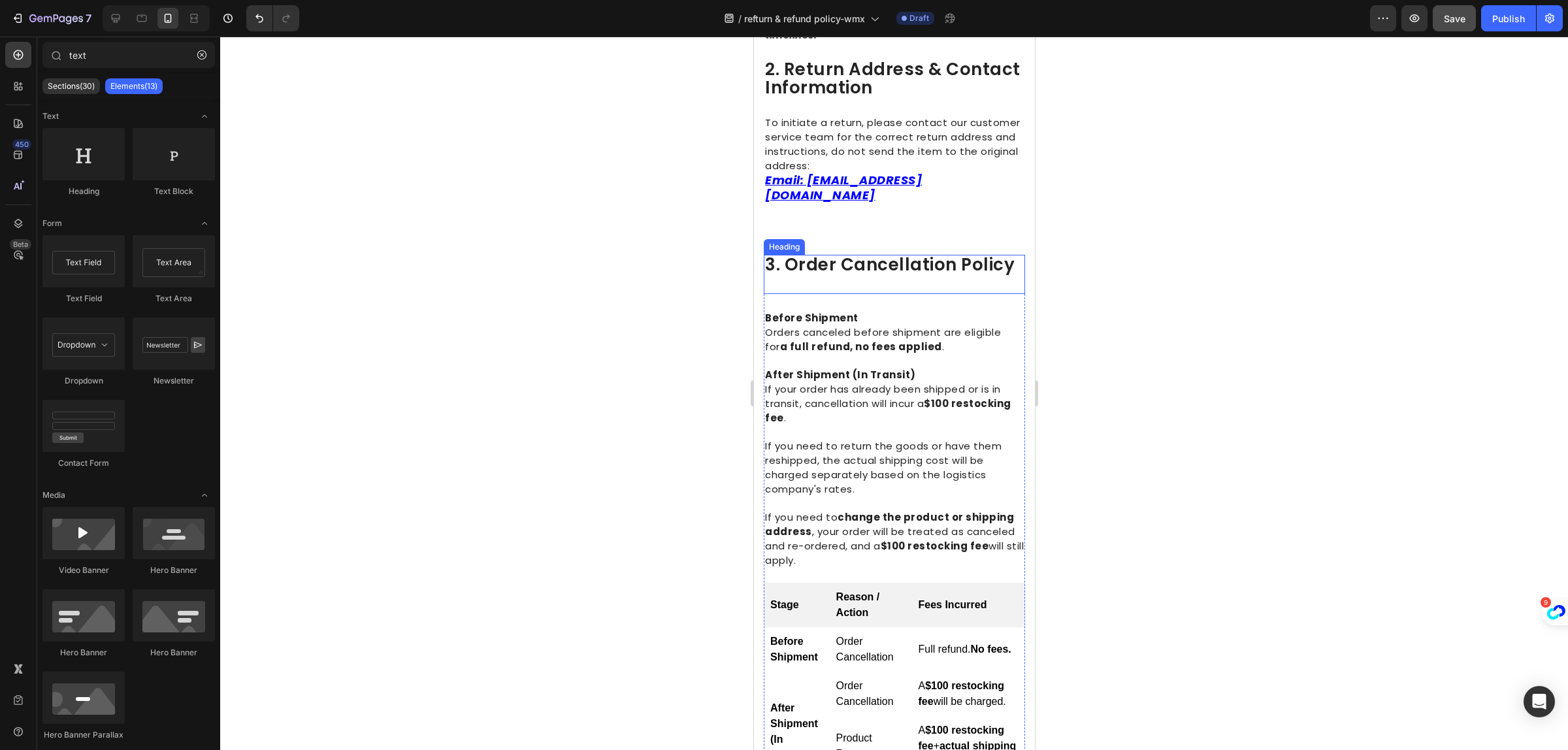
click at [877, 263] on span "3. order cancellation policy" at bounding box center [893, 274] width 258 height 42
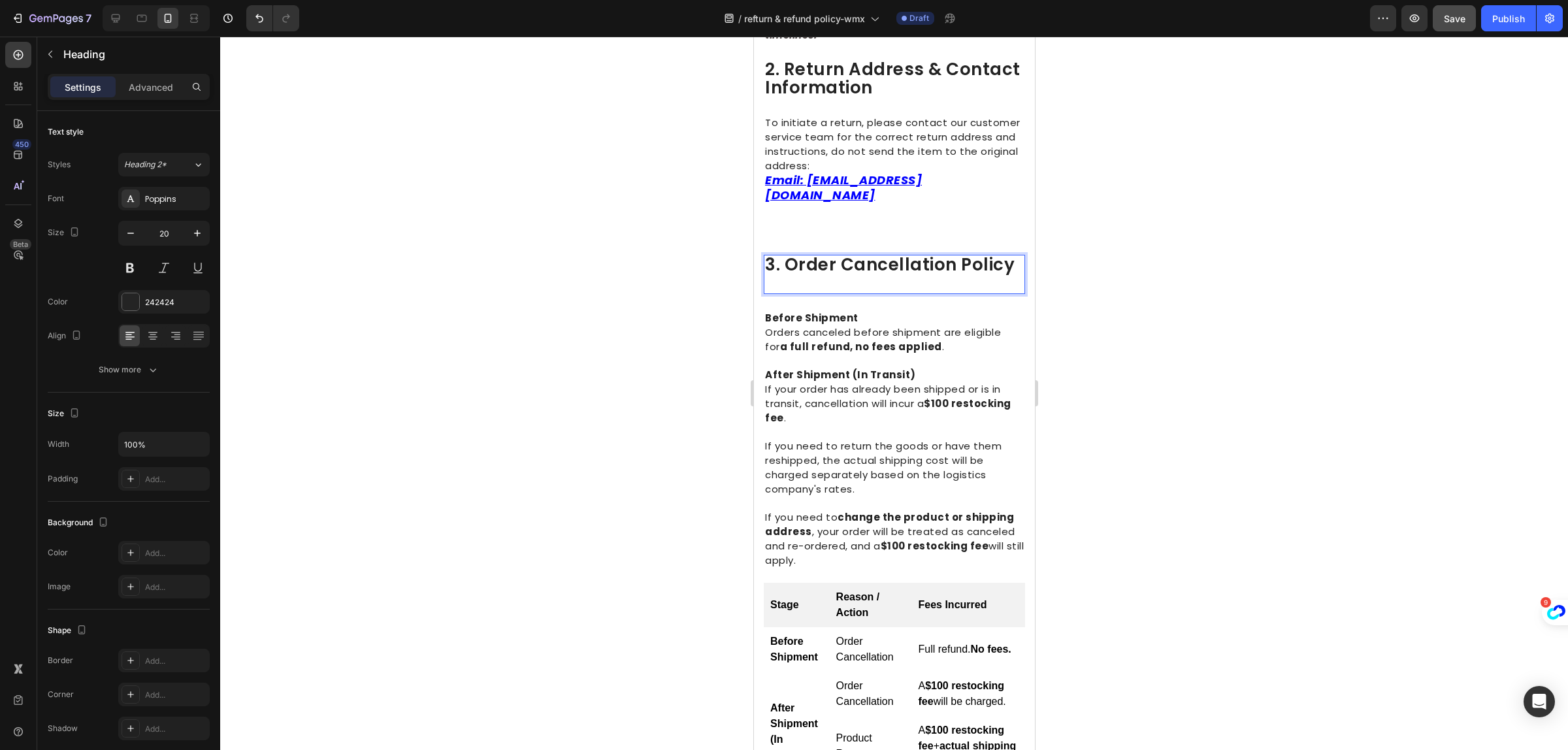
click at [872, 253] on span "3. order cancellation policy" at bounding box center [893, 274] width 258 height 42
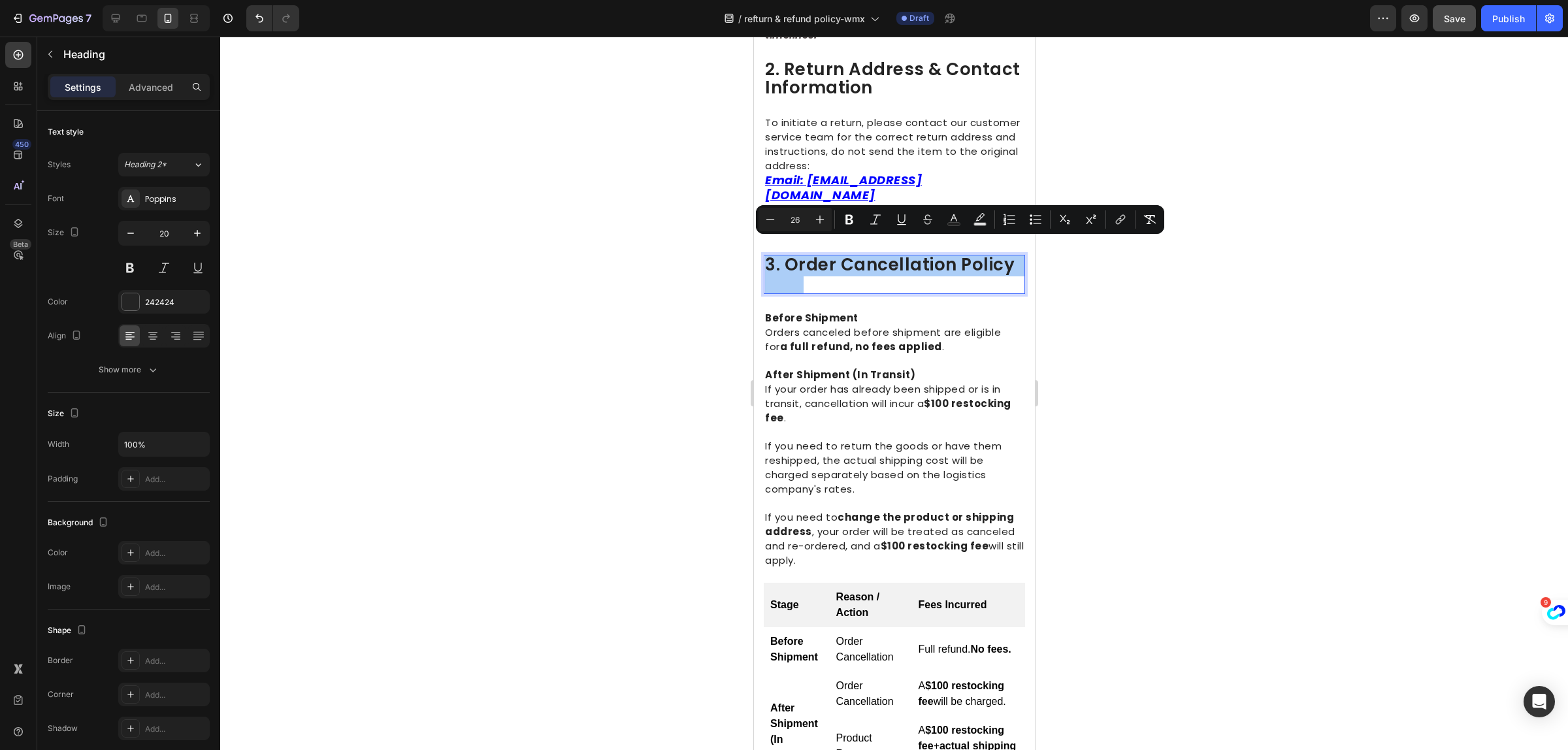
click at [1361, 412] on div at bounding box center [894, 393] width 1348 height 714
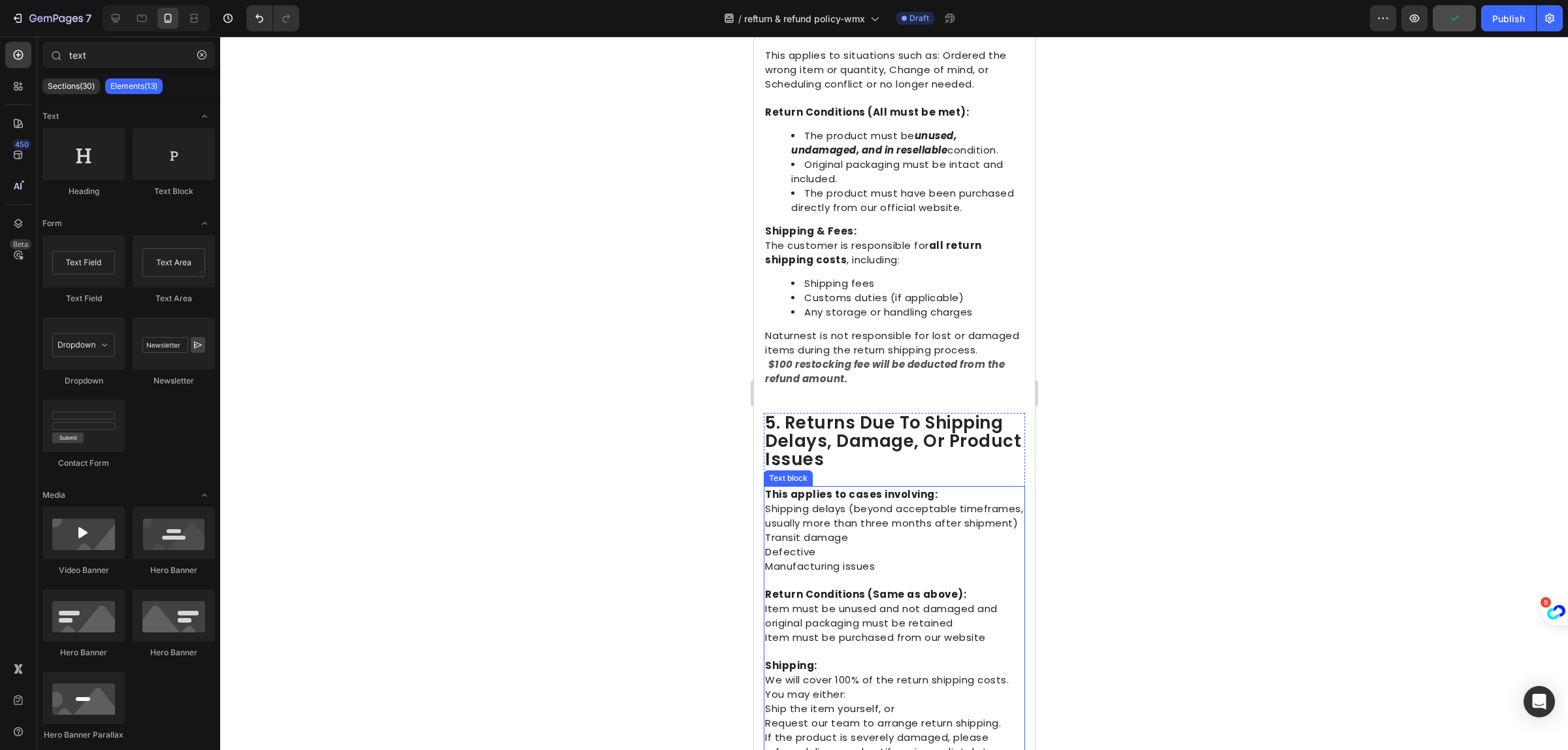
scroll to position [1634, 0]
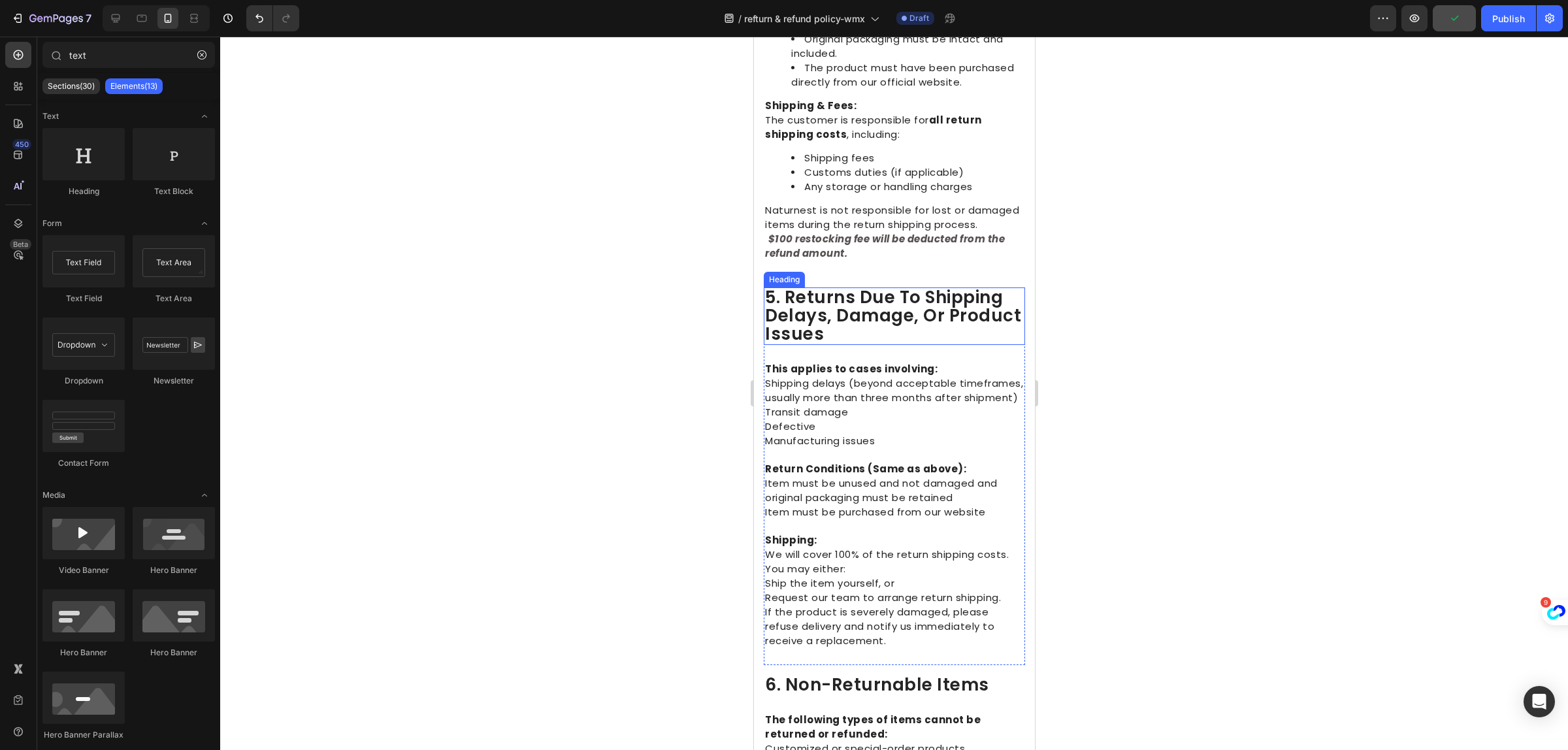
click at [816, 334] on span "5. returns due to shipping delays, damage, or product issues" at bounding box center [892, 316] width 256 height 60
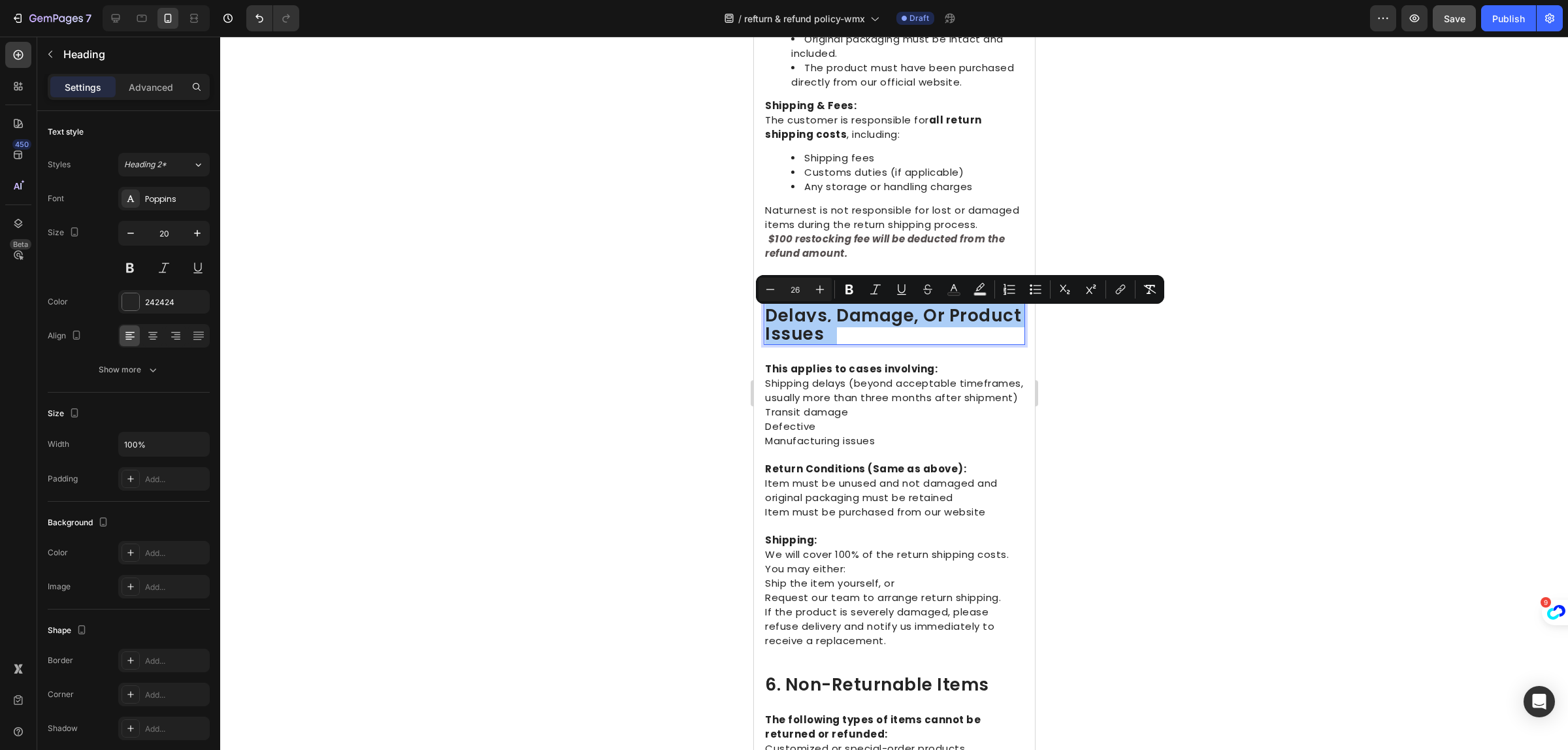
click at [1304, 498] on div at bounding box center [894, 393] width 1348 height 714
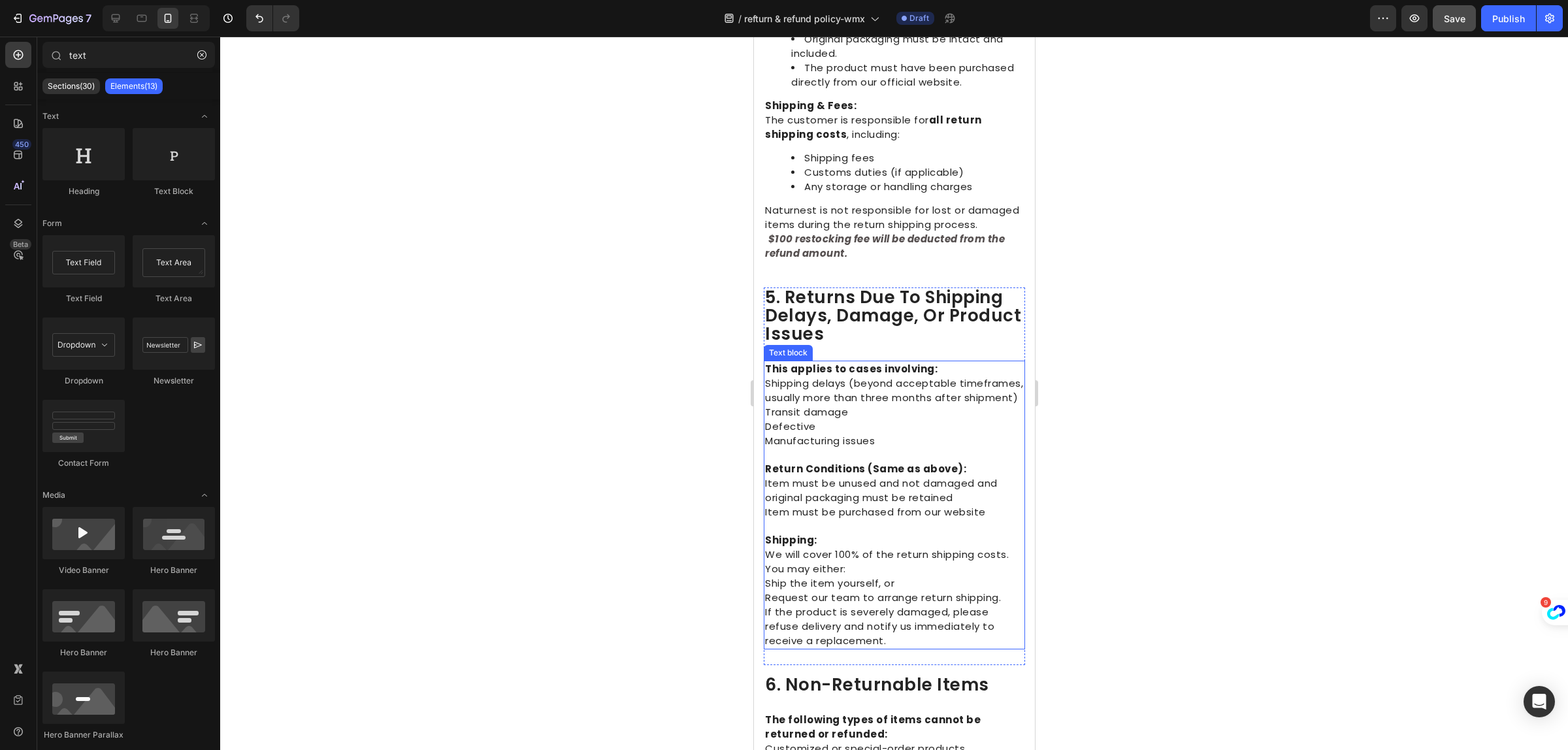
click at [809, 519] on span "Item must be purchased from our website" at bounding box center [875, 512] width 221 height 14
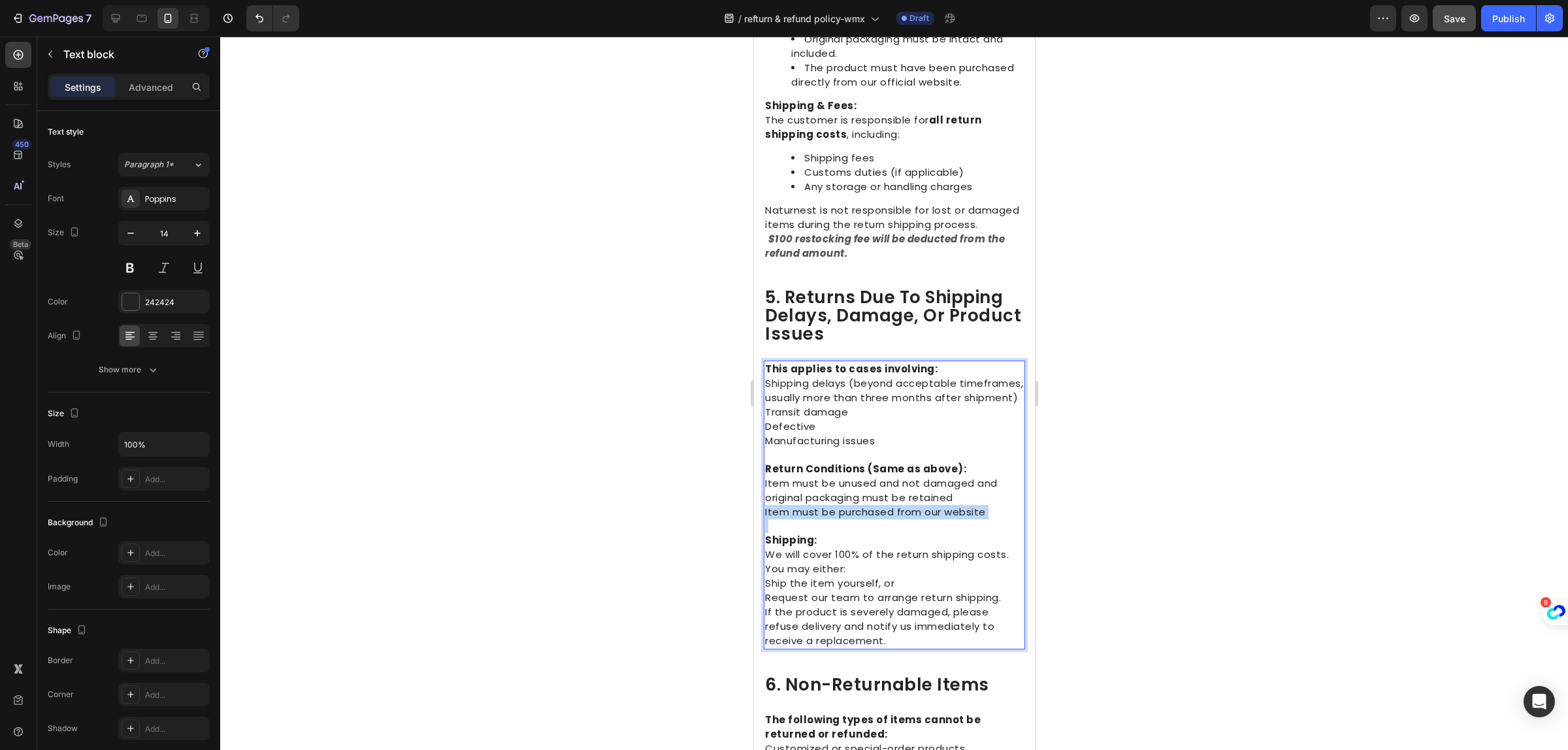
click at [809, 519] on span "Item must be purchased from our website" at bounding box center [875, 512] width 221 height 14
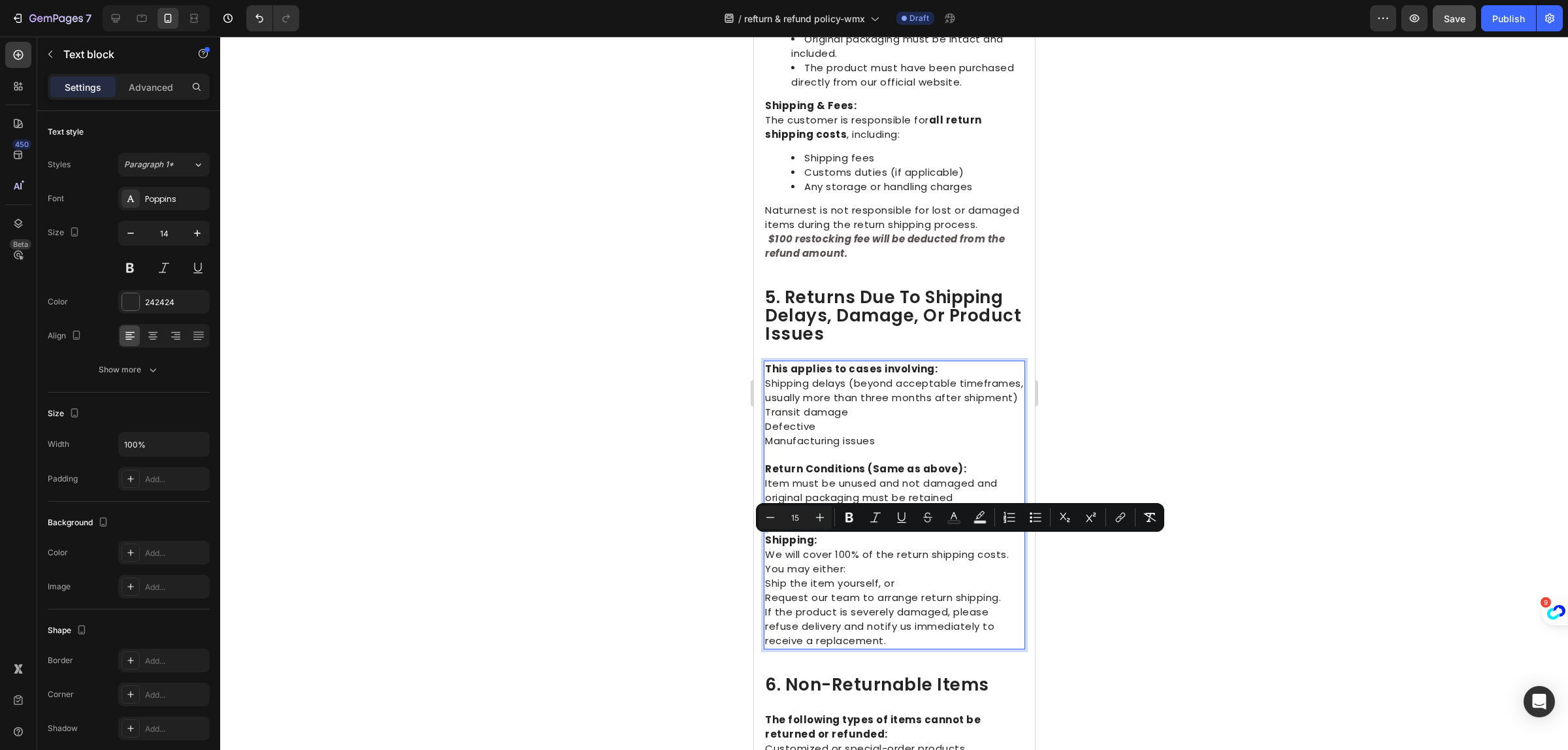
click at [1203, 636] on div at bounding box center [894, 393] width 1348 height 714
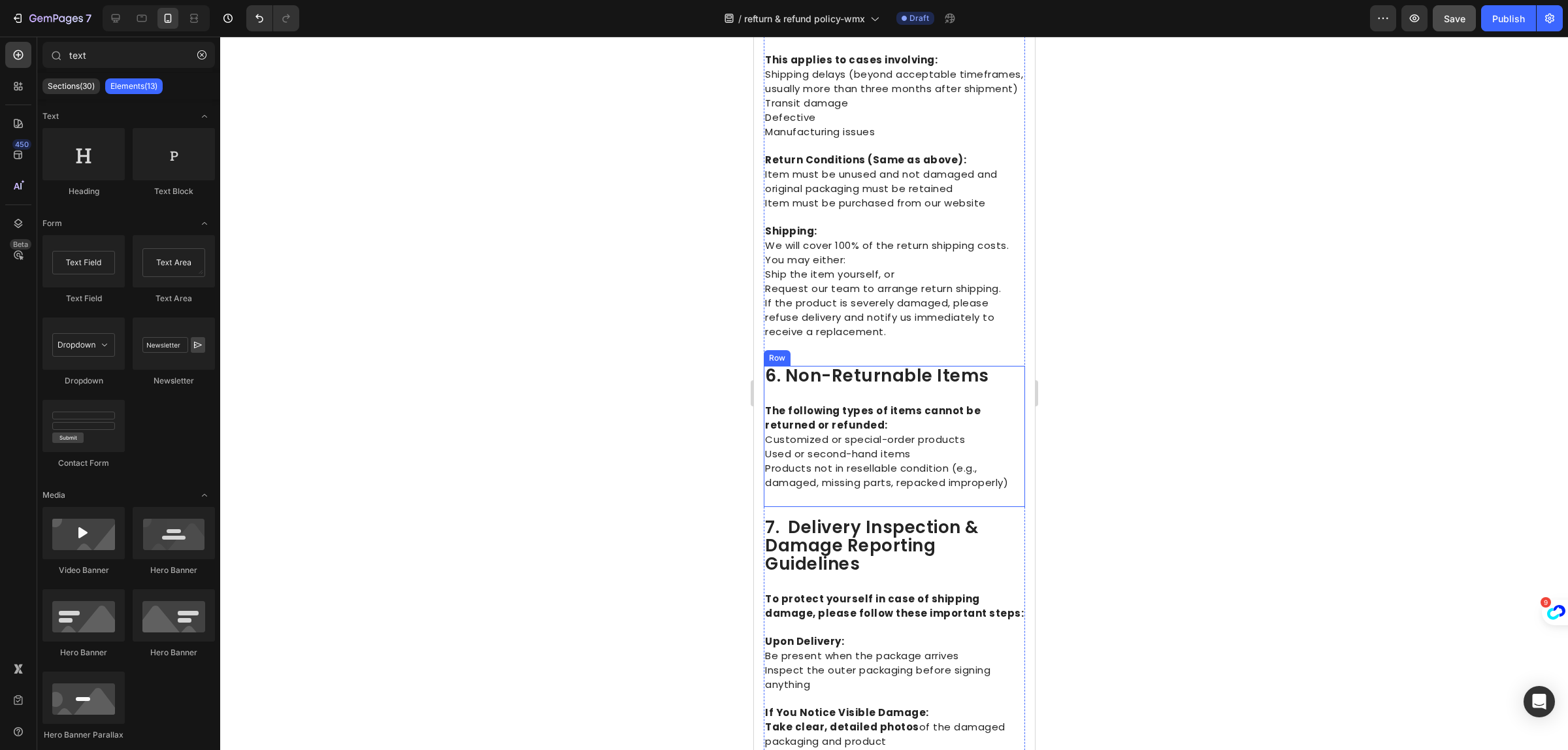
scroll to position [2042, 0]
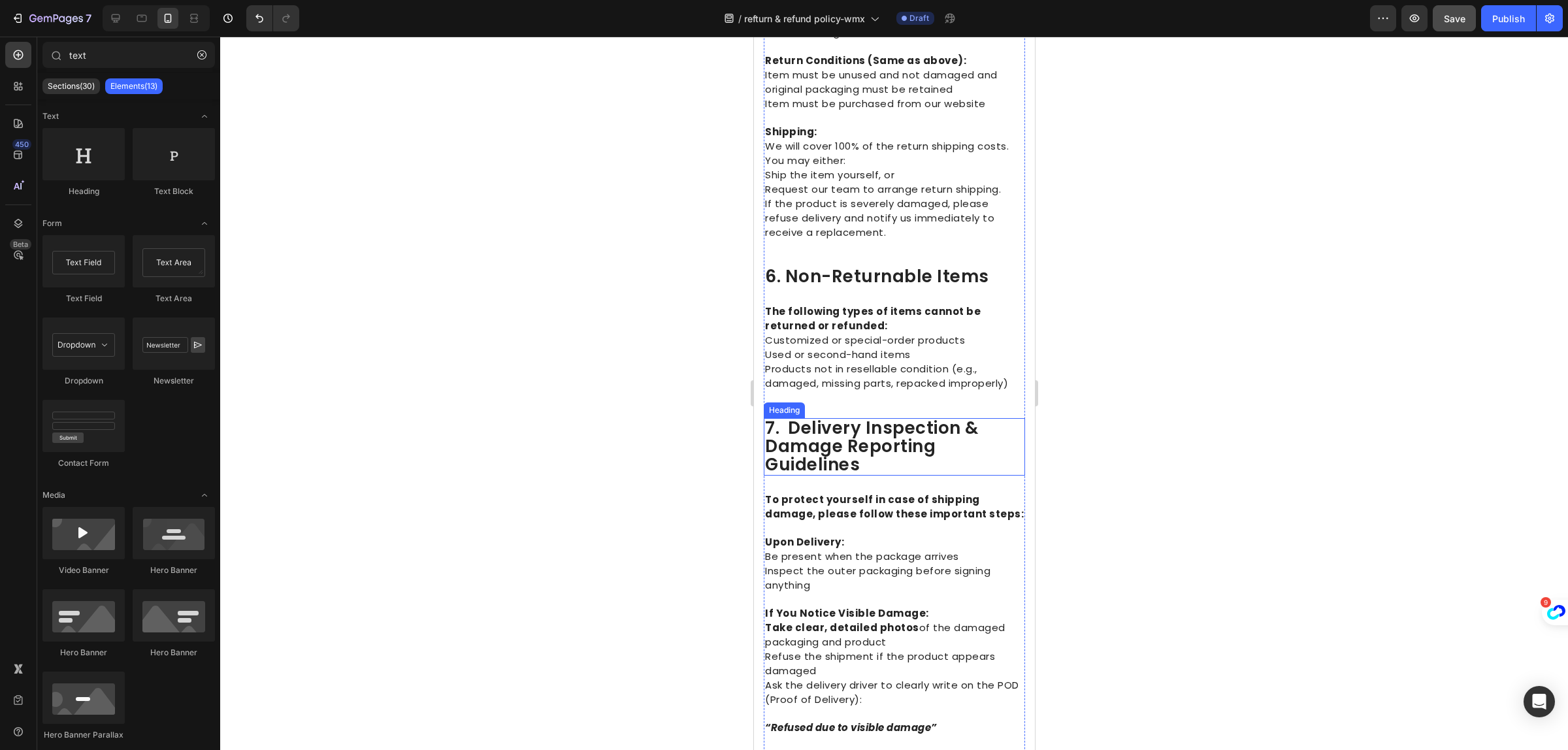
click at [825, 472] on span "7. delivery inspection & damage reporting guidelines" at bounding box center [871, 447] width 213 height 60
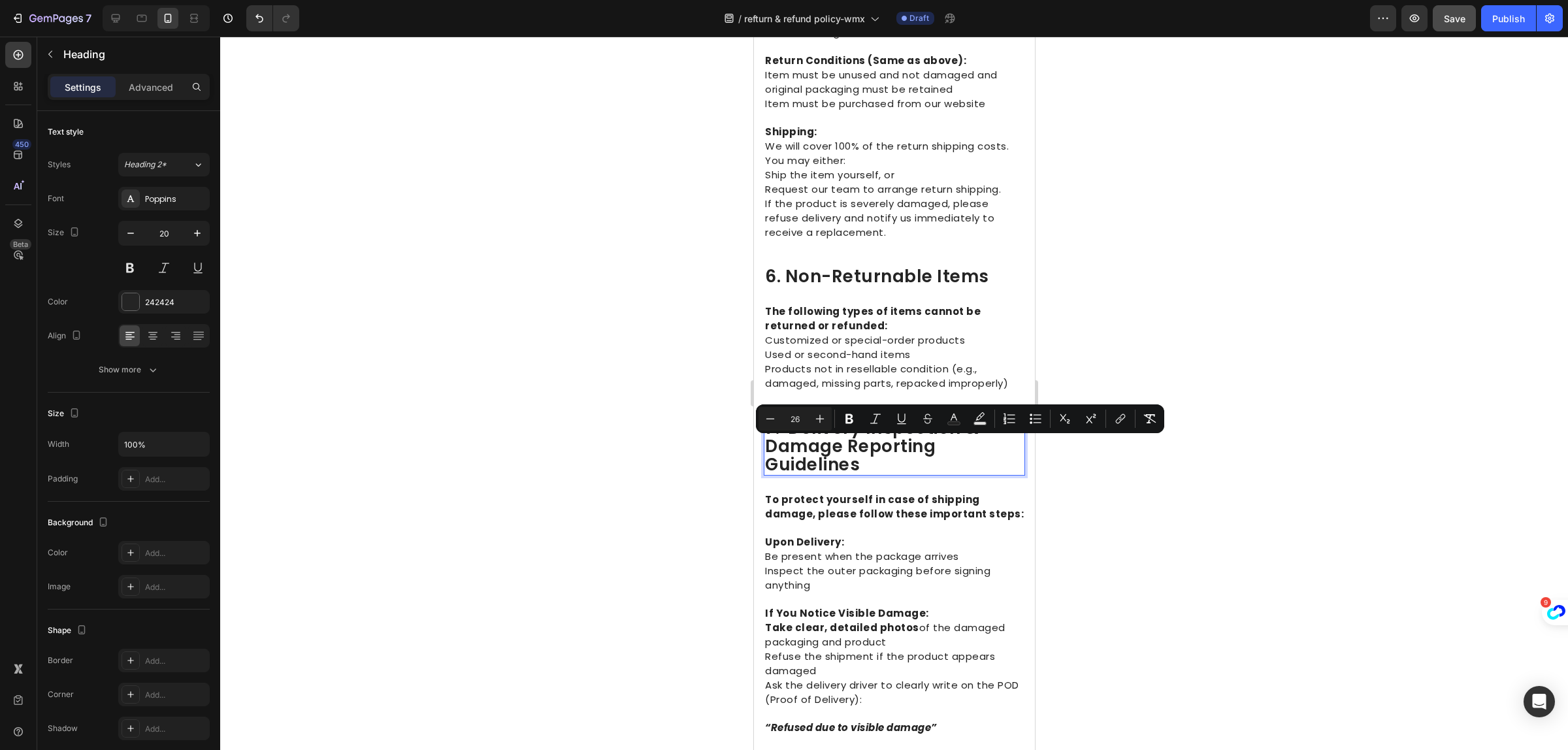
drag, startPoint x: 1321, startPoint y: 569, endPoint x: 1259, endPoint y: 527, distance: 74.9
click at [1321, 569] on div at bounding box center [894, 393] width 1348 height 714
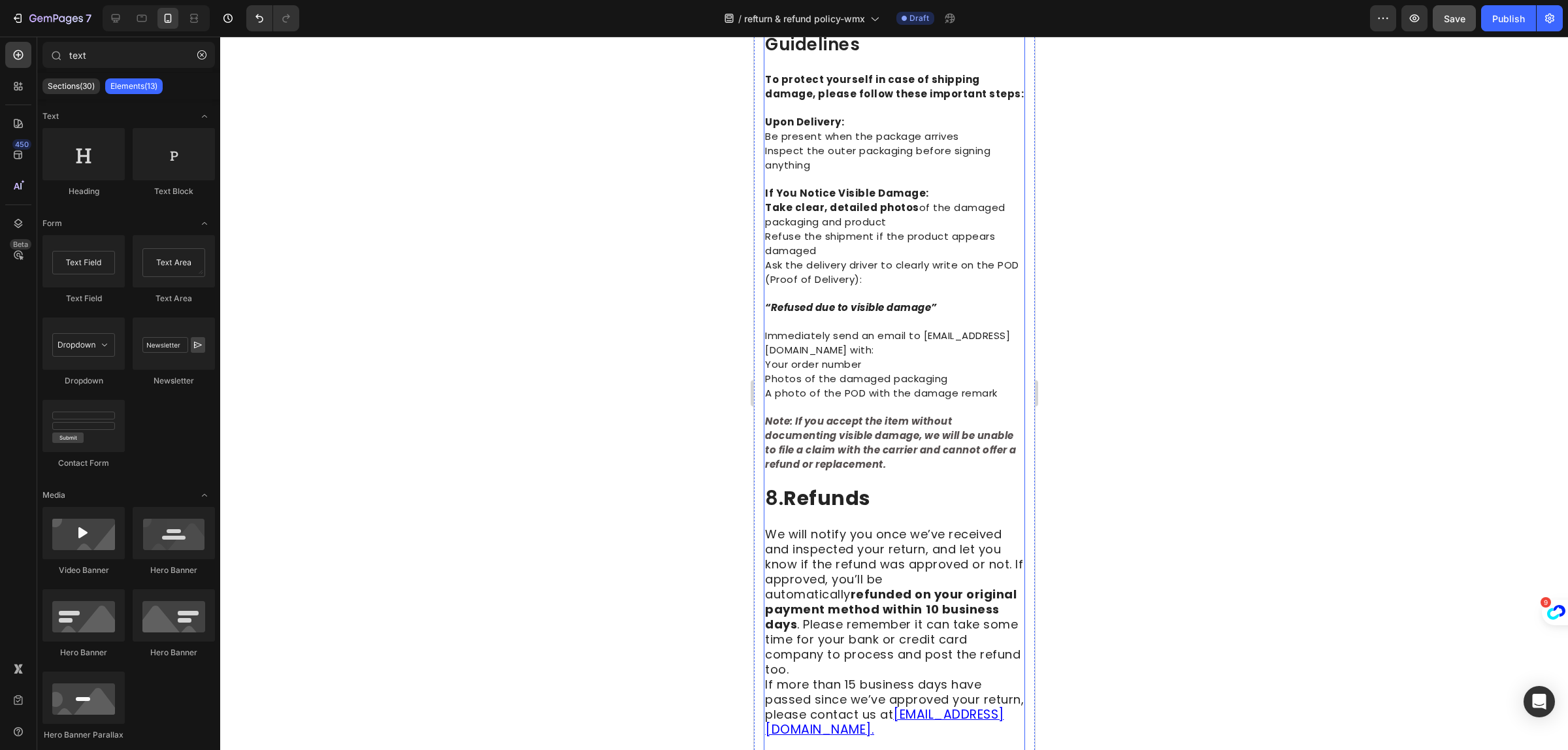
scroll to position [2532, 0]
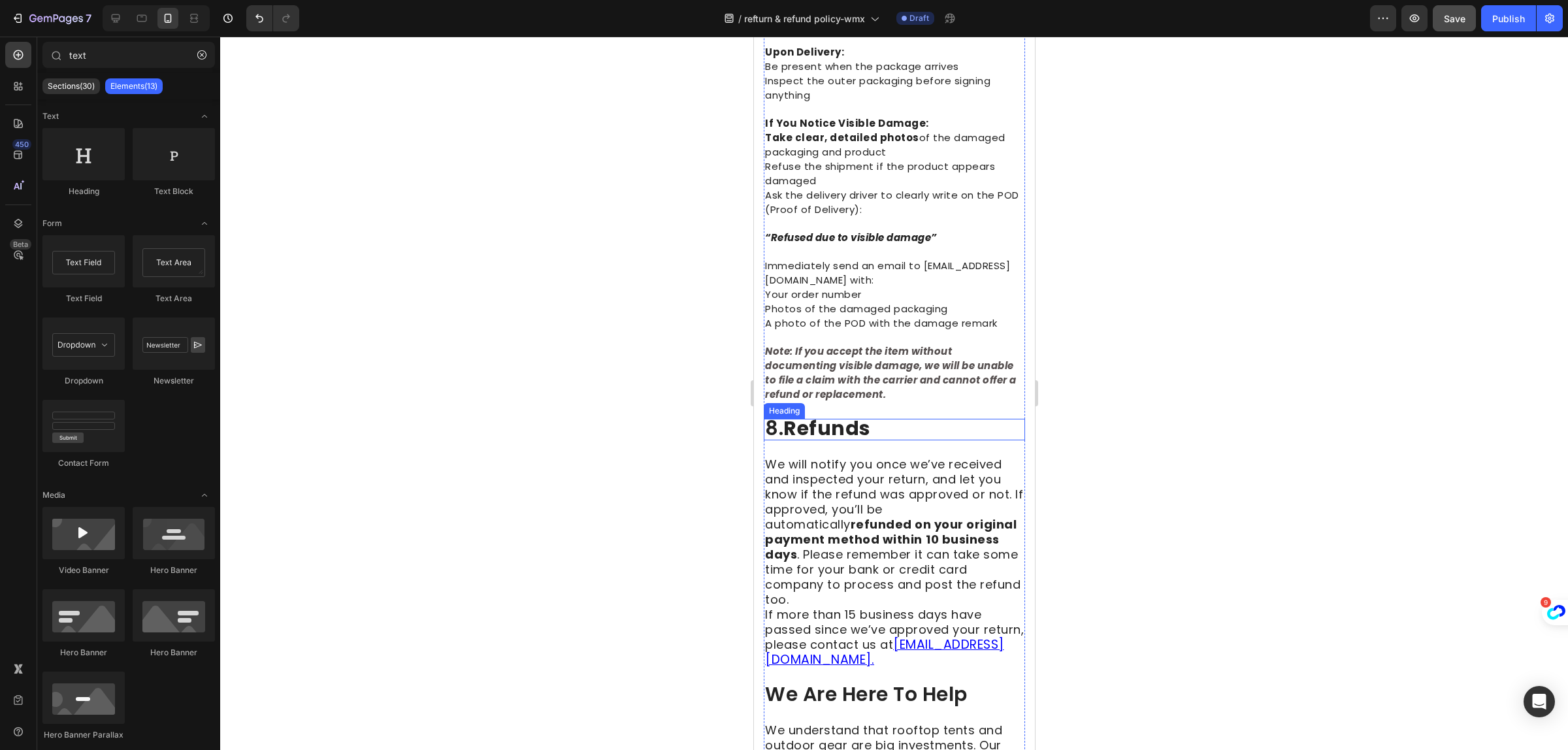
click at [825, 440] on strong "refunds" at bounding box center [826, 428] width 87 height 28
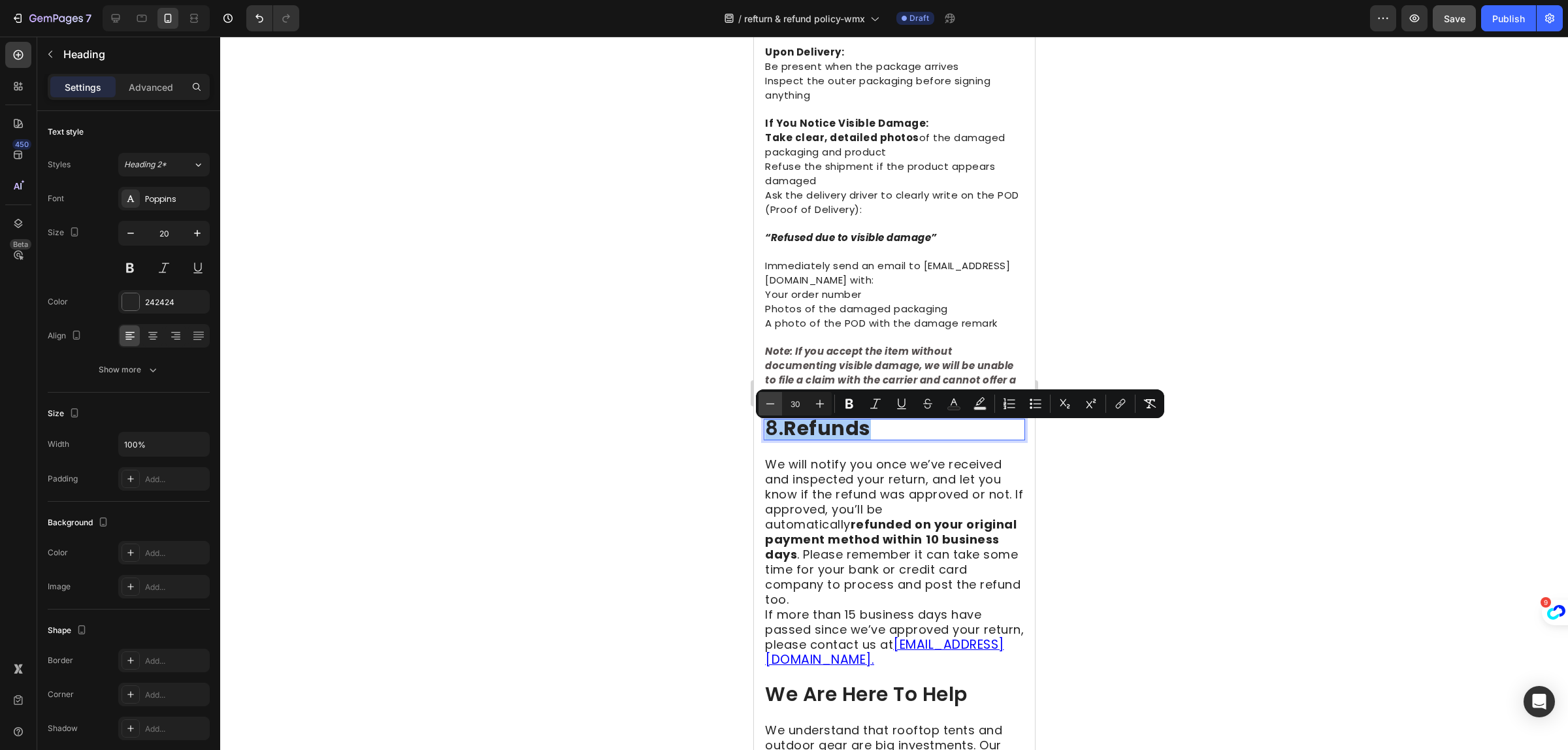
click at [766, 396] on button "Minus" at bounding box center [770, 404] width 24 height 24
type input "26"
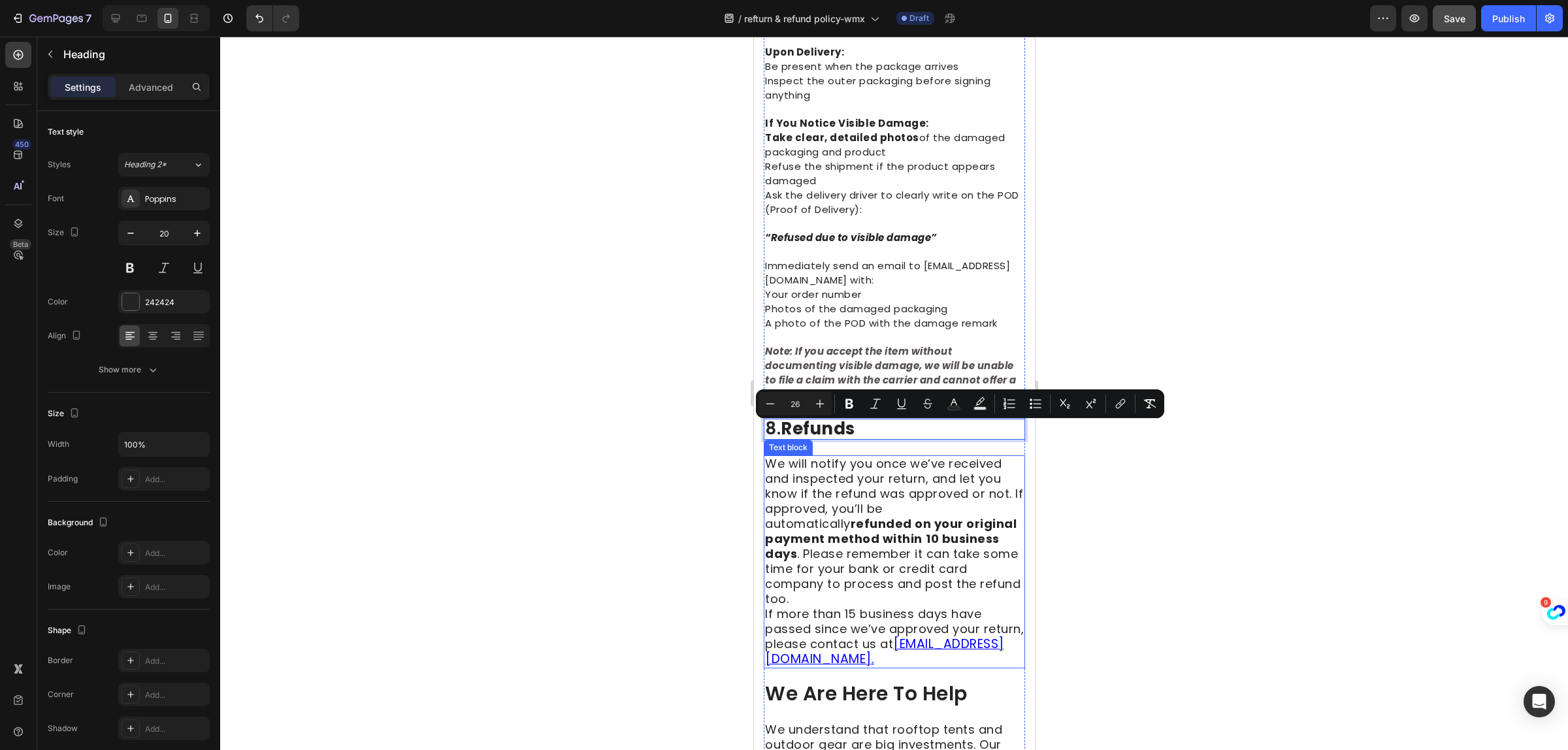
click at [890, 546] on strong "10 business days" at bounding box center [881, 546] width 234 height 32
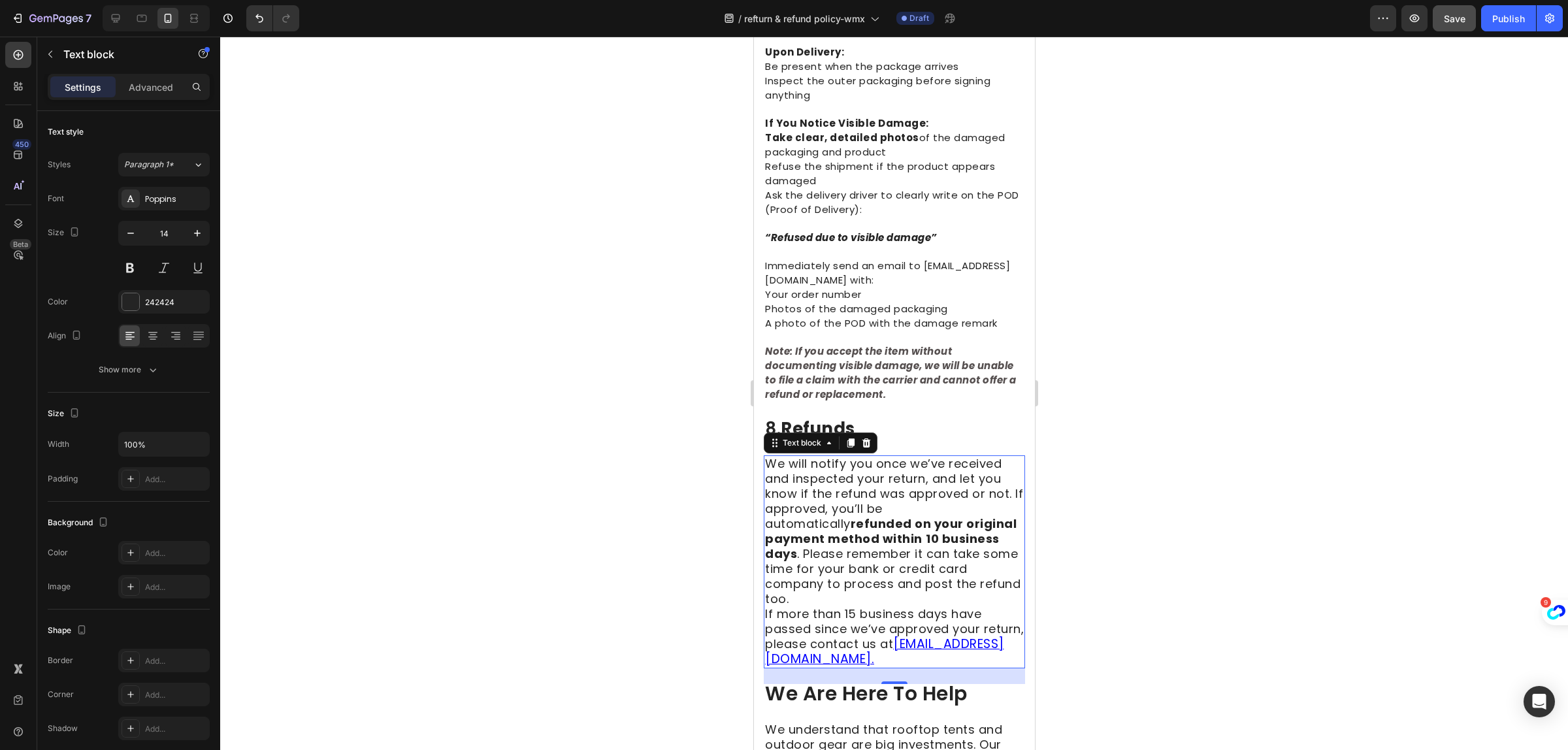
click at [881, 550] on strong "10 business days" at bounding box center [881, 546] width 234 height 32
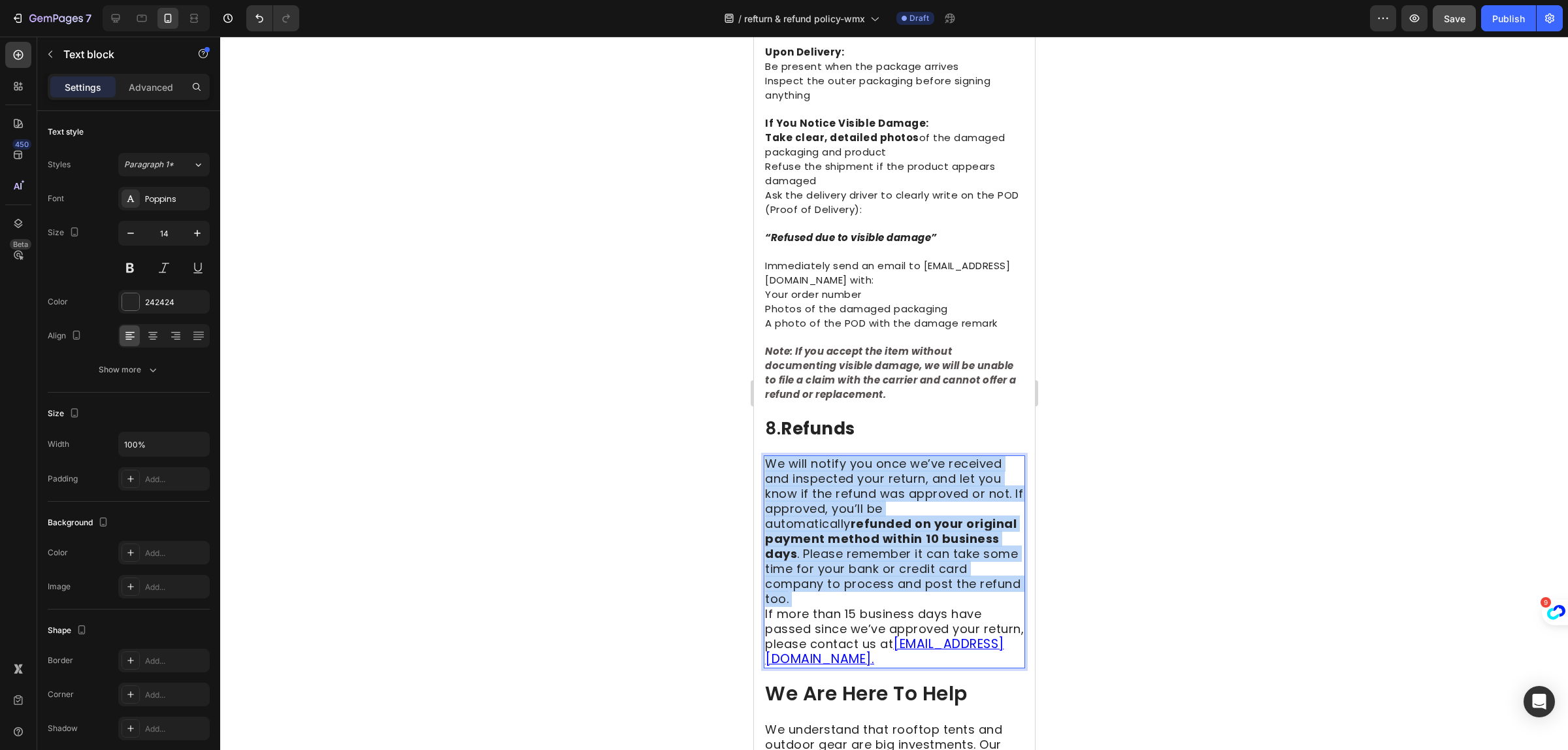
click at [881, 550] on strong "10 business days" at bounding box center [881, 546] width 234 height 32
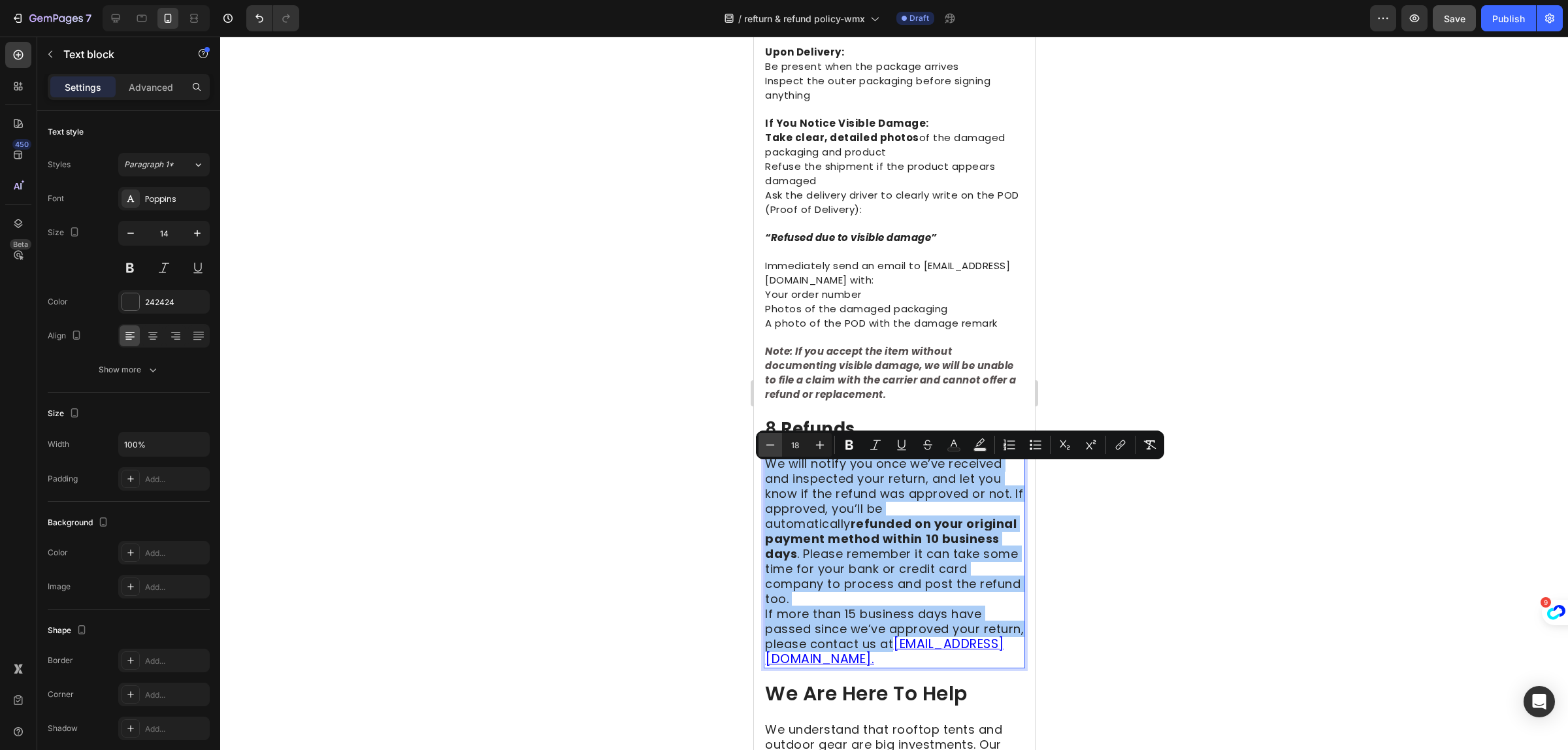
click at [773, 441] on icon "Editor contextual toolbar" at bounding box center [770, 445] width 13 height 13
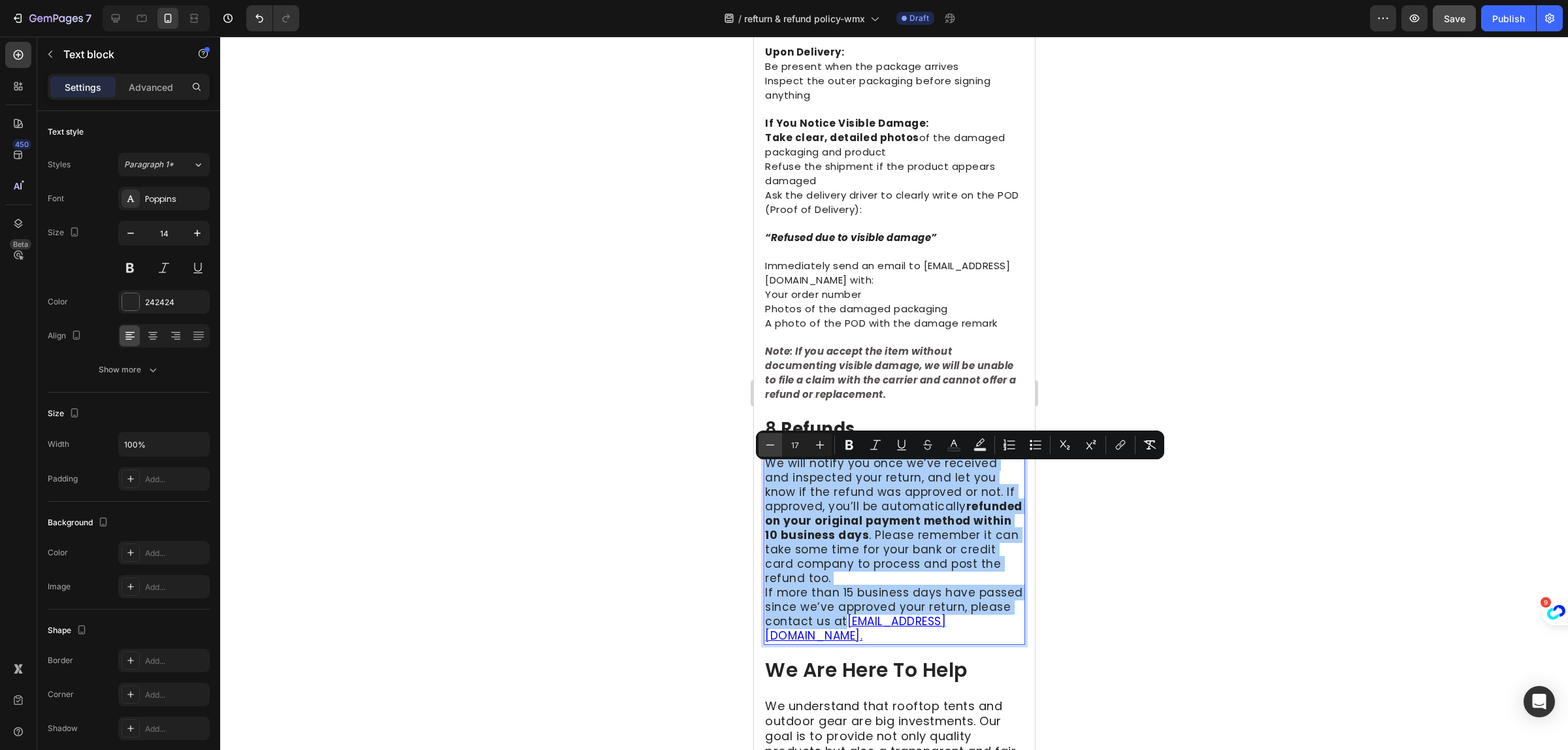
click at [773, 441] on icon "Editor contextual toolbar" at bounding box center [770, 445] width 13 height 13
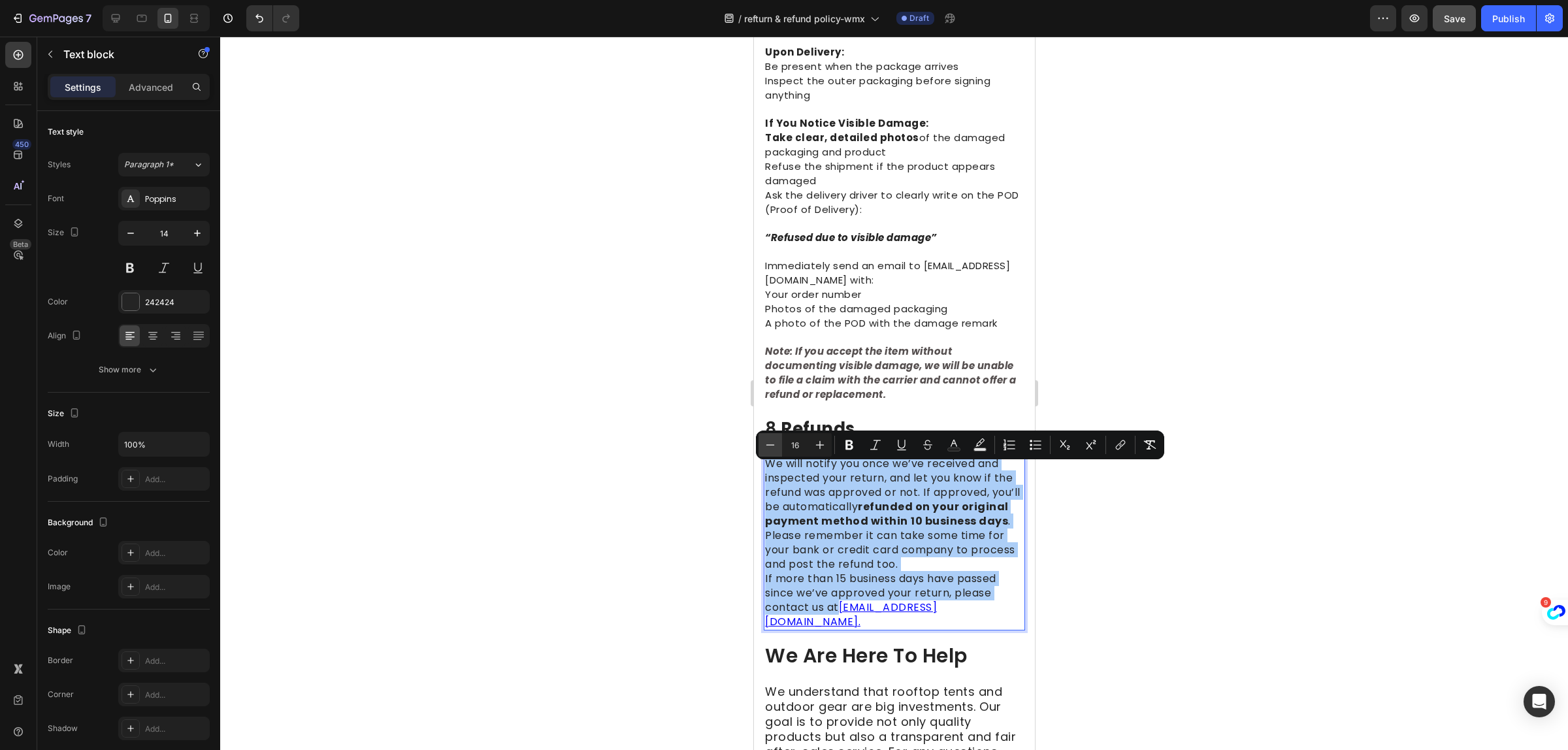
click at [772, 441] on icon "Editor contextual toolbar" at bounding box center [770, 445] width 13 height 13
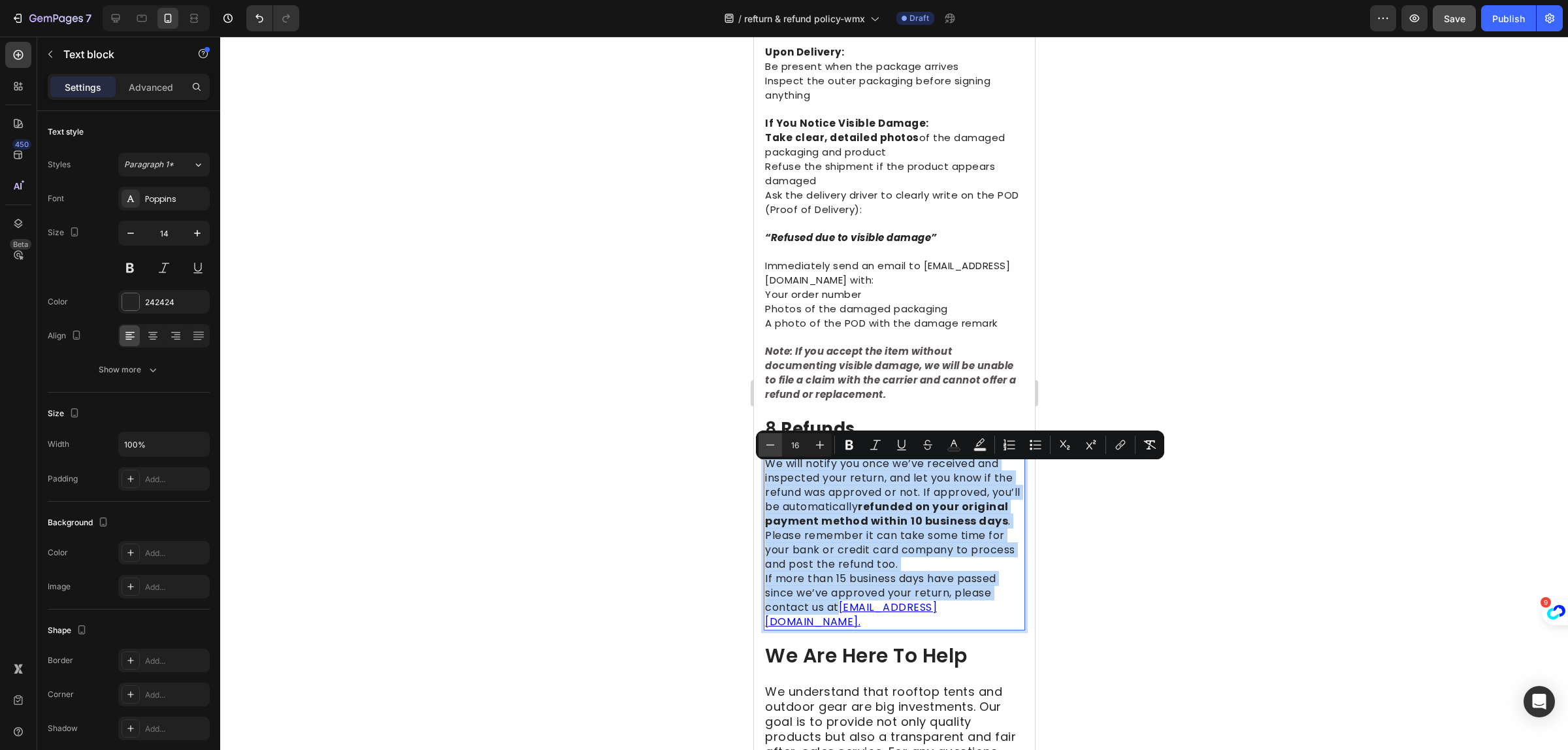
type input "15"
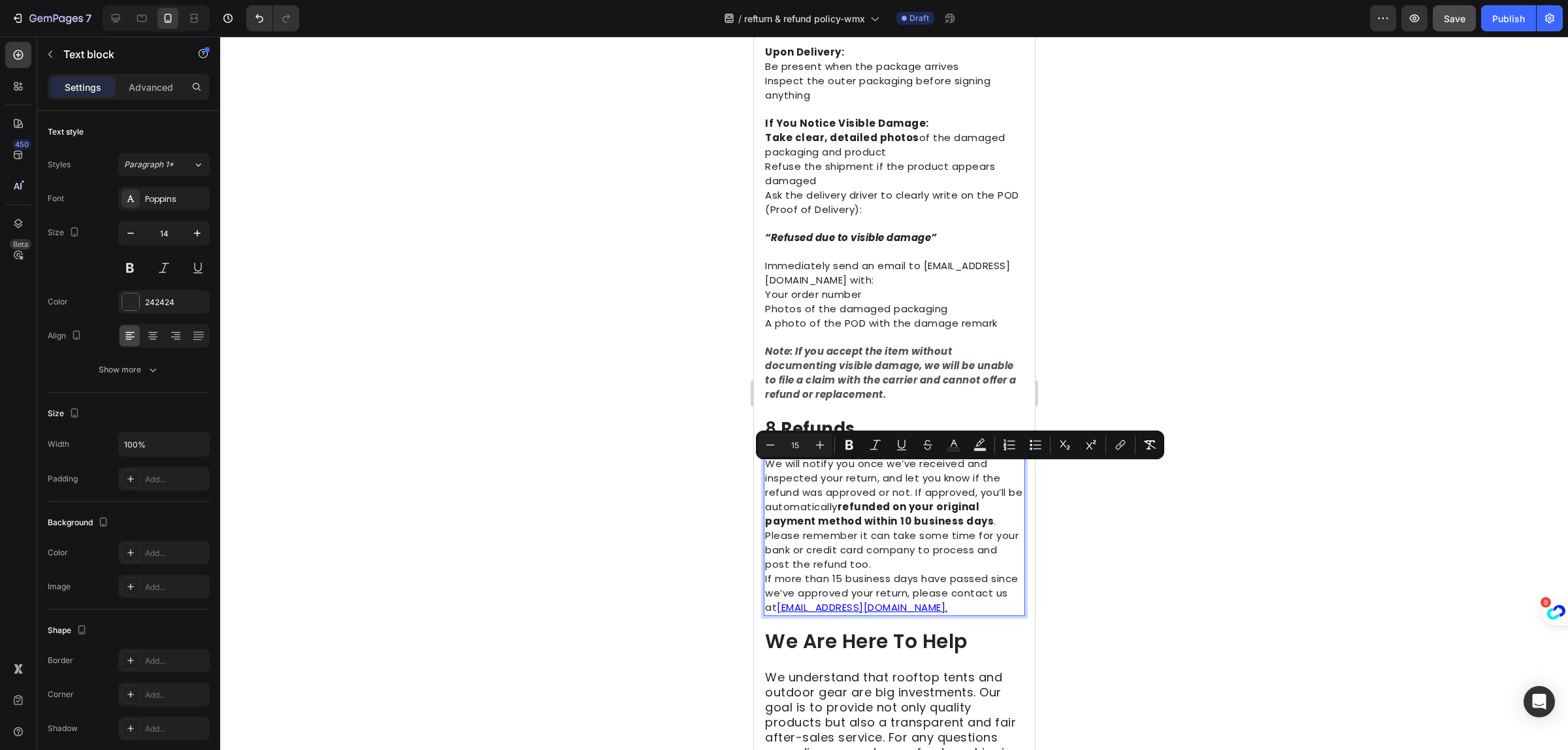
click at [1226, 562] on div at bounding box center [894, 393] width 1348 height 714
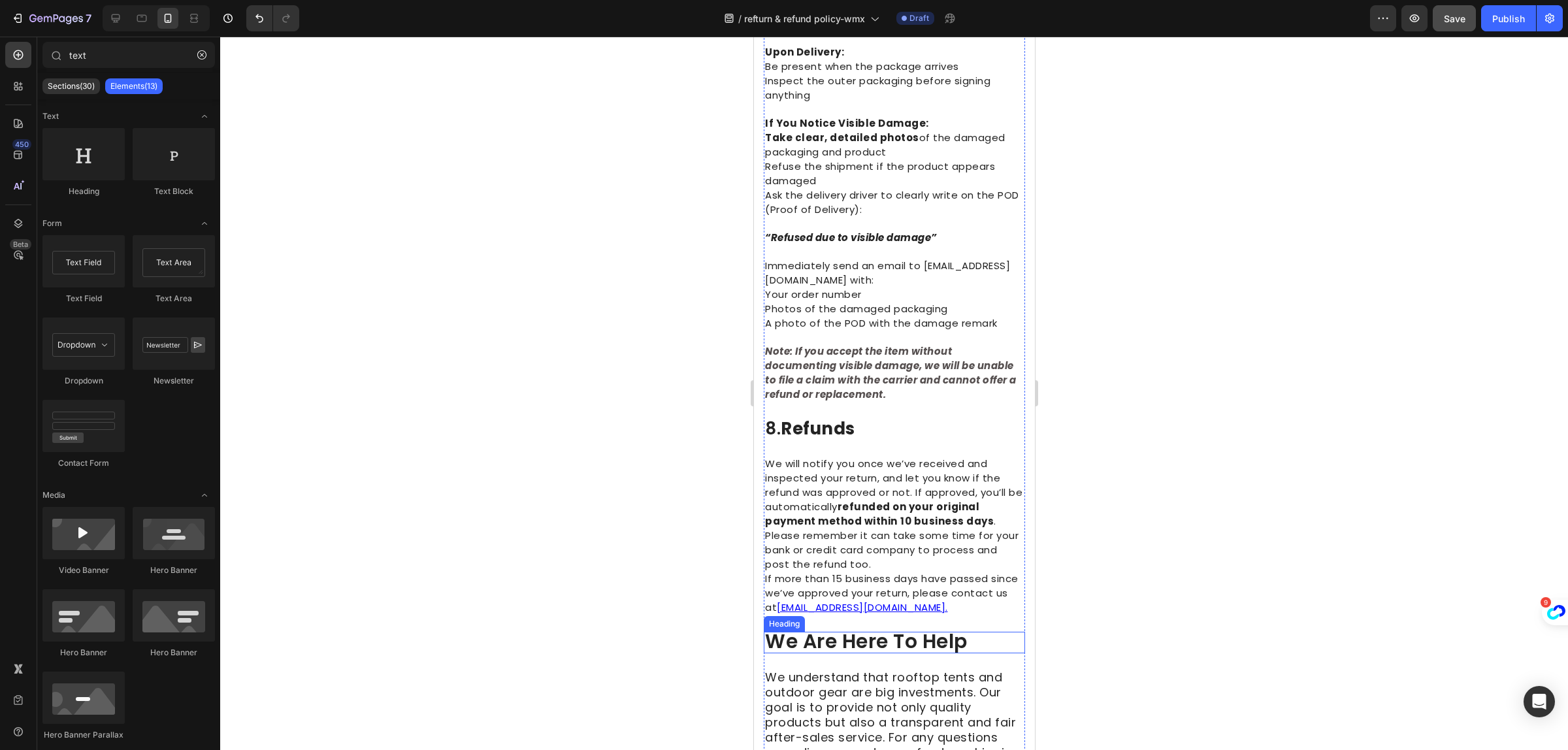
click at [838, 637] on span "we are here to help" at bounding box center [865, 641] width 202 height 28
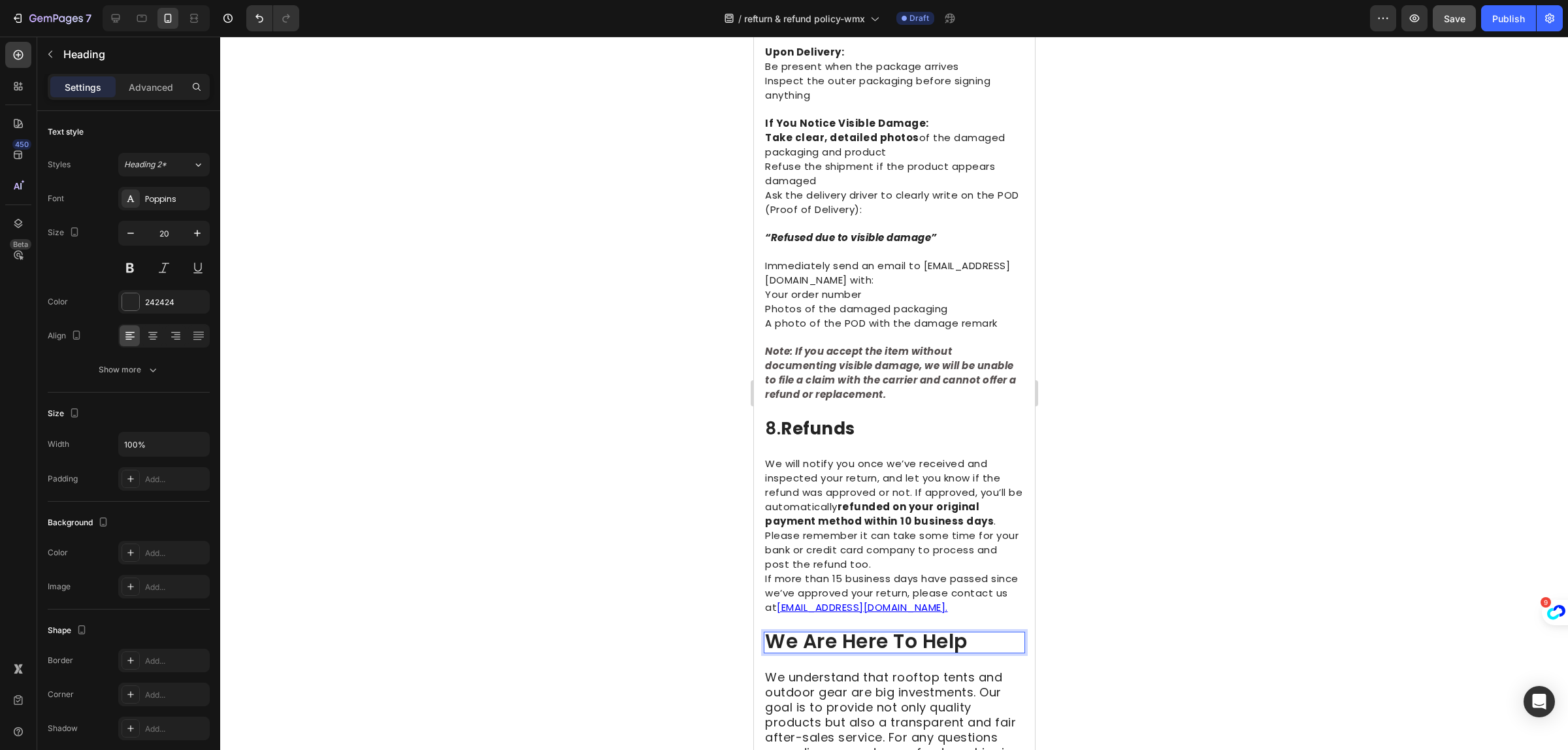
click at [839, 639] on span "we are here to help" at bounding box center [865, 641] width 202 height 28
click at [840, 639] on span "we are here to help" at bounding box center [865, 641] width 202 height 28
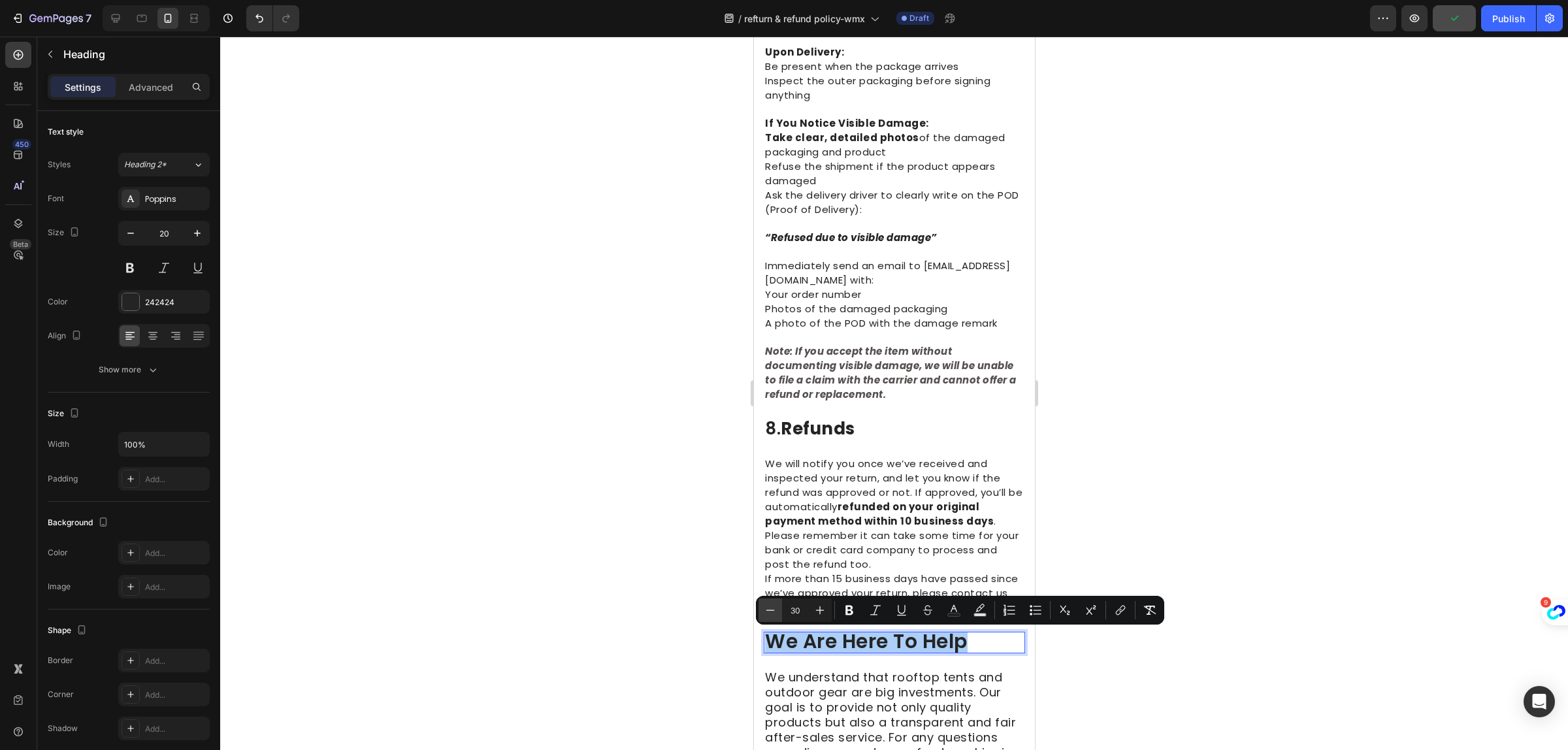
click at [768, 607] on icon "Editor contextual toolbar" at bounding box center [770, 611] width 13 height 13
click at [766, 611] on icon "Editor contextual toolbar" at bounding box center [770, 611] width 13 height 13
type input "26"
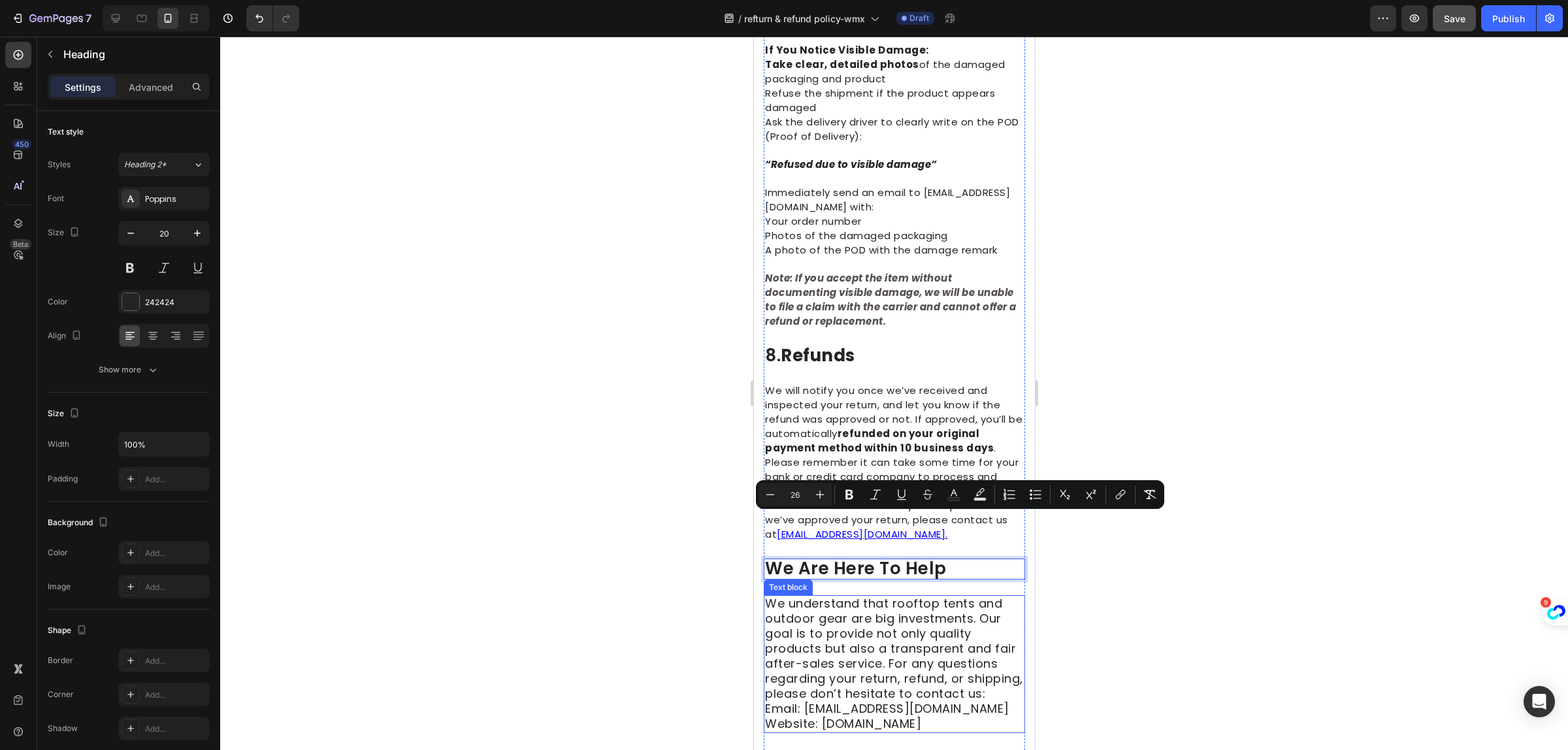
scroll to position [2696, 0]
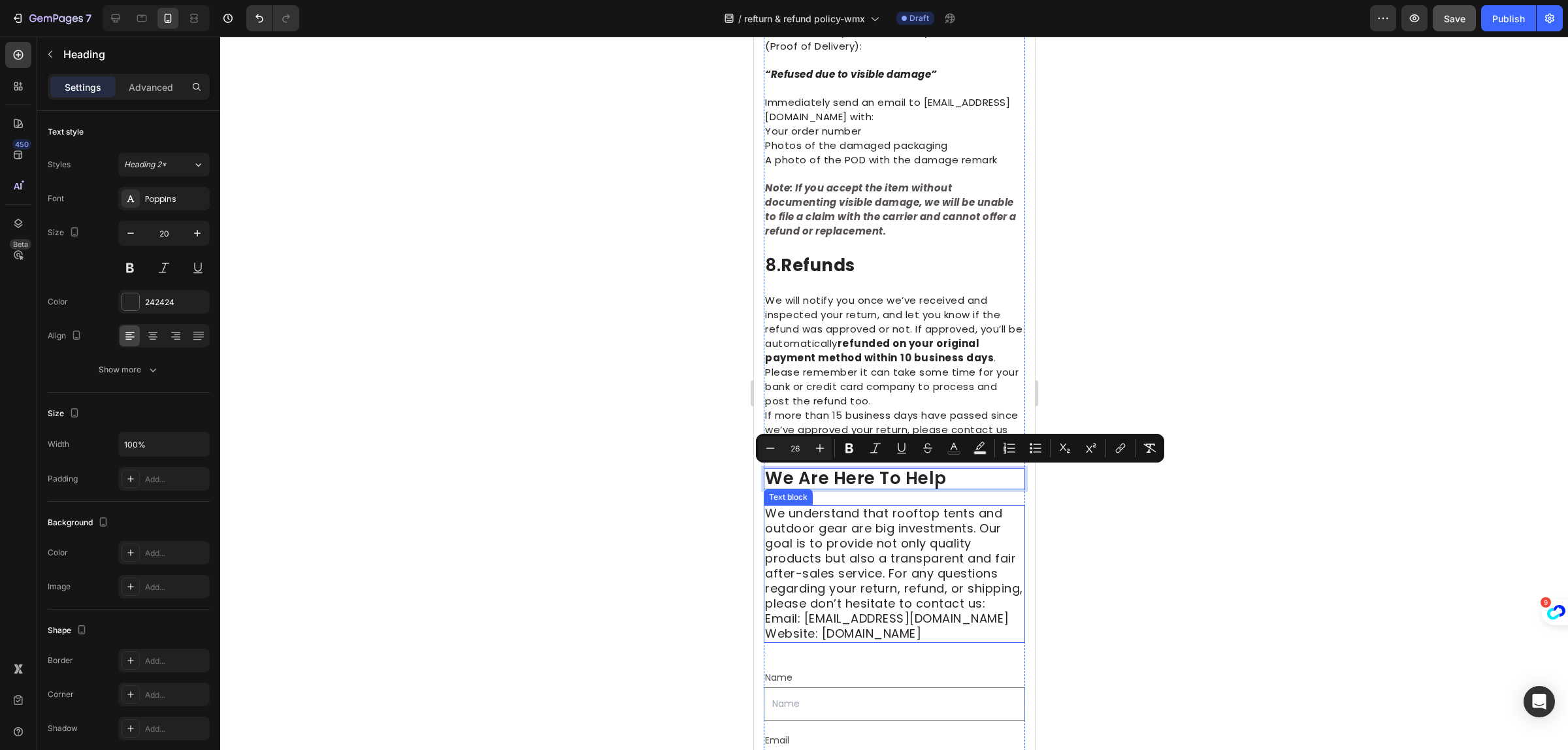
click at [846, 588] on span "We understand that rooftop tents and outdoor gear are big investments. Our goal…" at bounding box center [893, 558] width 258 height 106
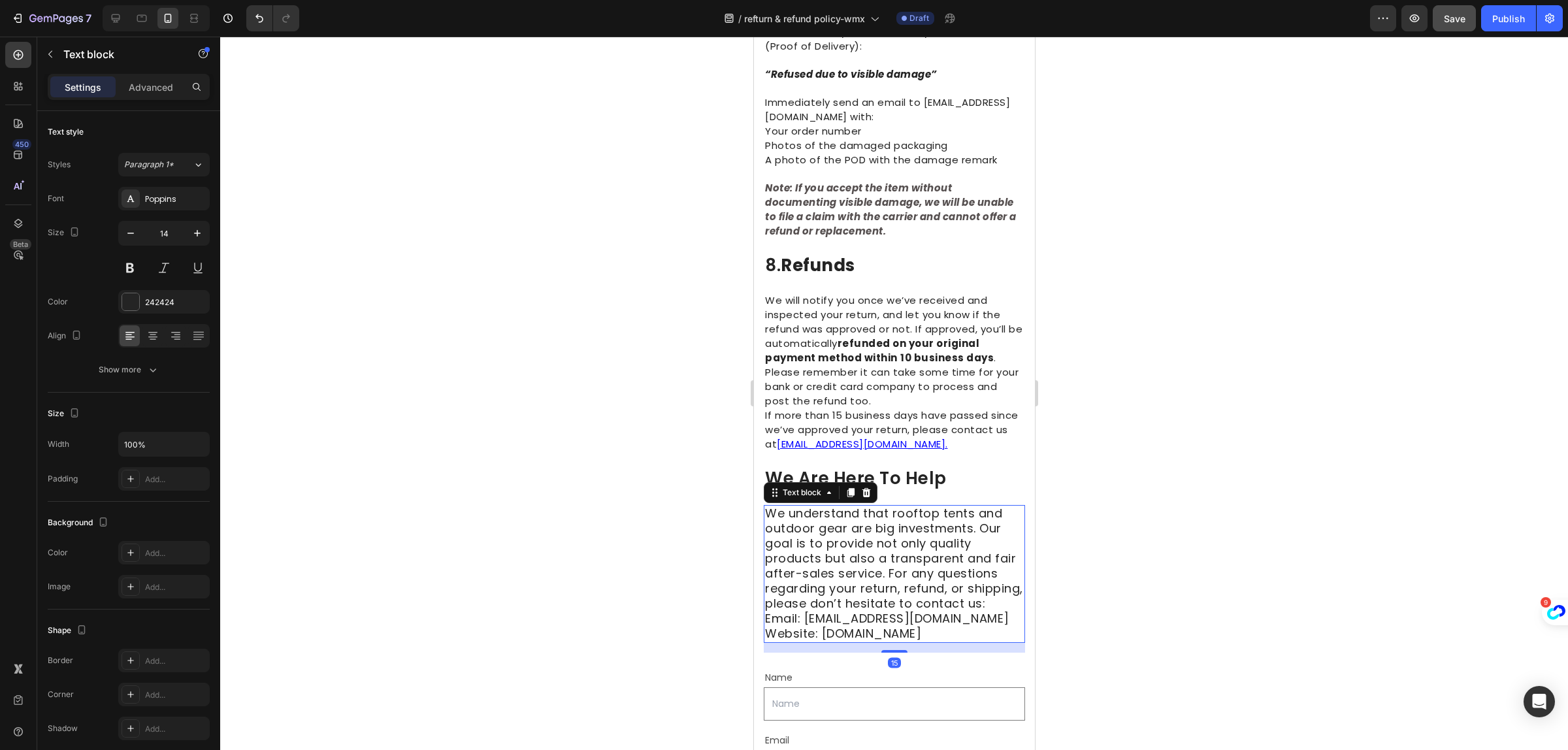
click at [843, 588] on span "We understand that rooftop tents and outdoor gear are big investments. Our goal…" at bounding box center [893, 558] width 258 height 106
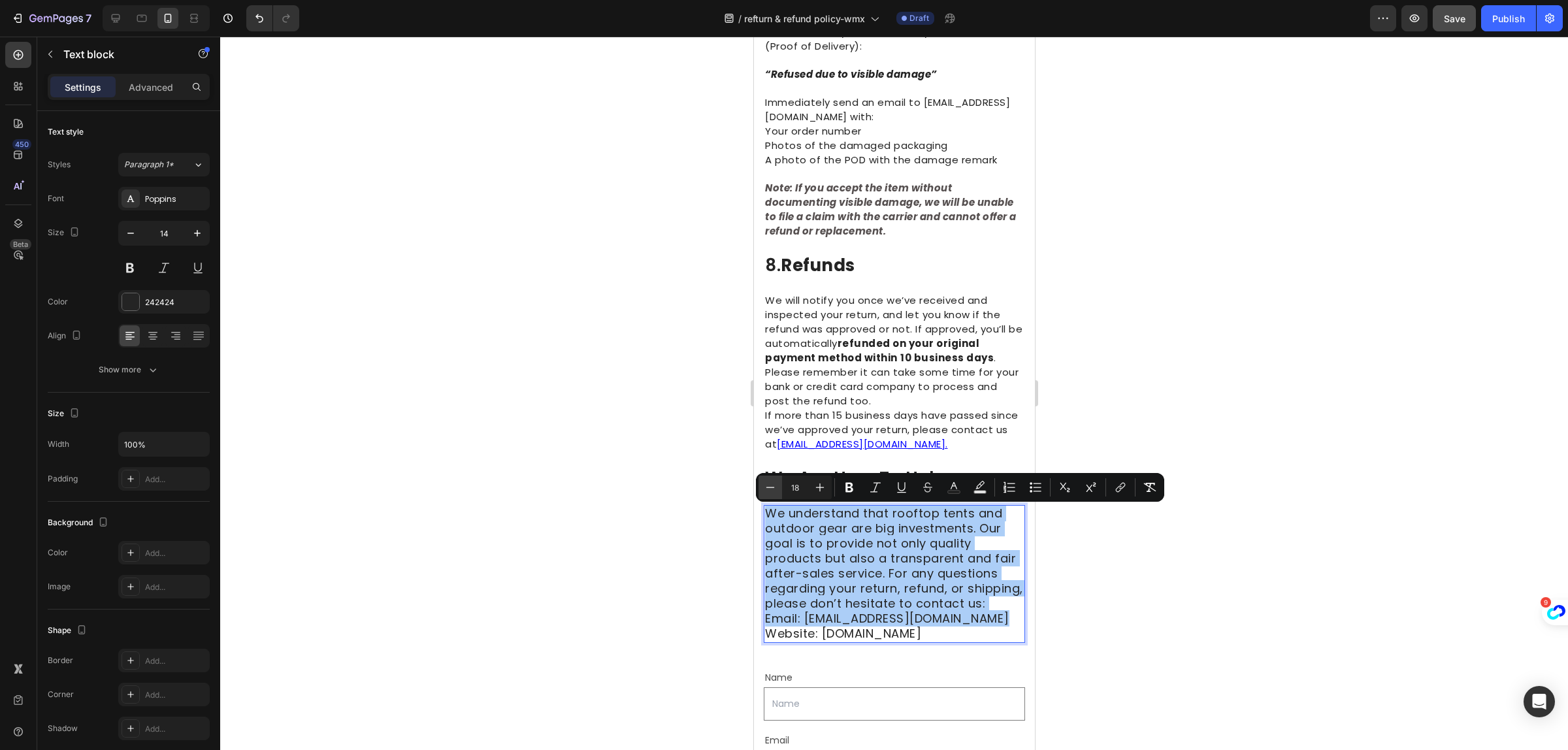
click at [769, 485] on icon "Editor contextual toolbar" at bounding box center [770, 487] width 13 height 13
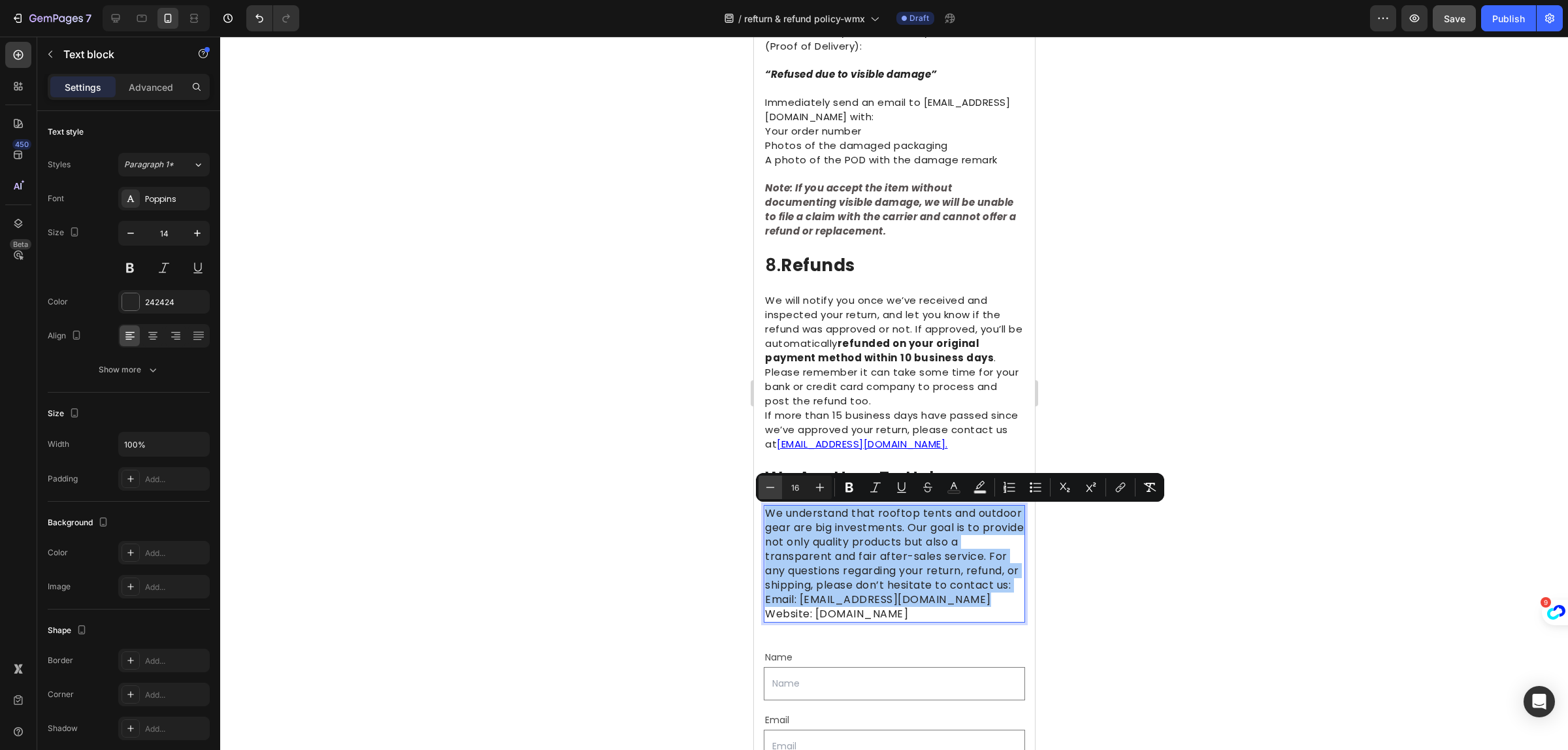
click at [769, 485] on icon "Editor contextual toolbar" at bounding box center [770, 487] width 13 height 13
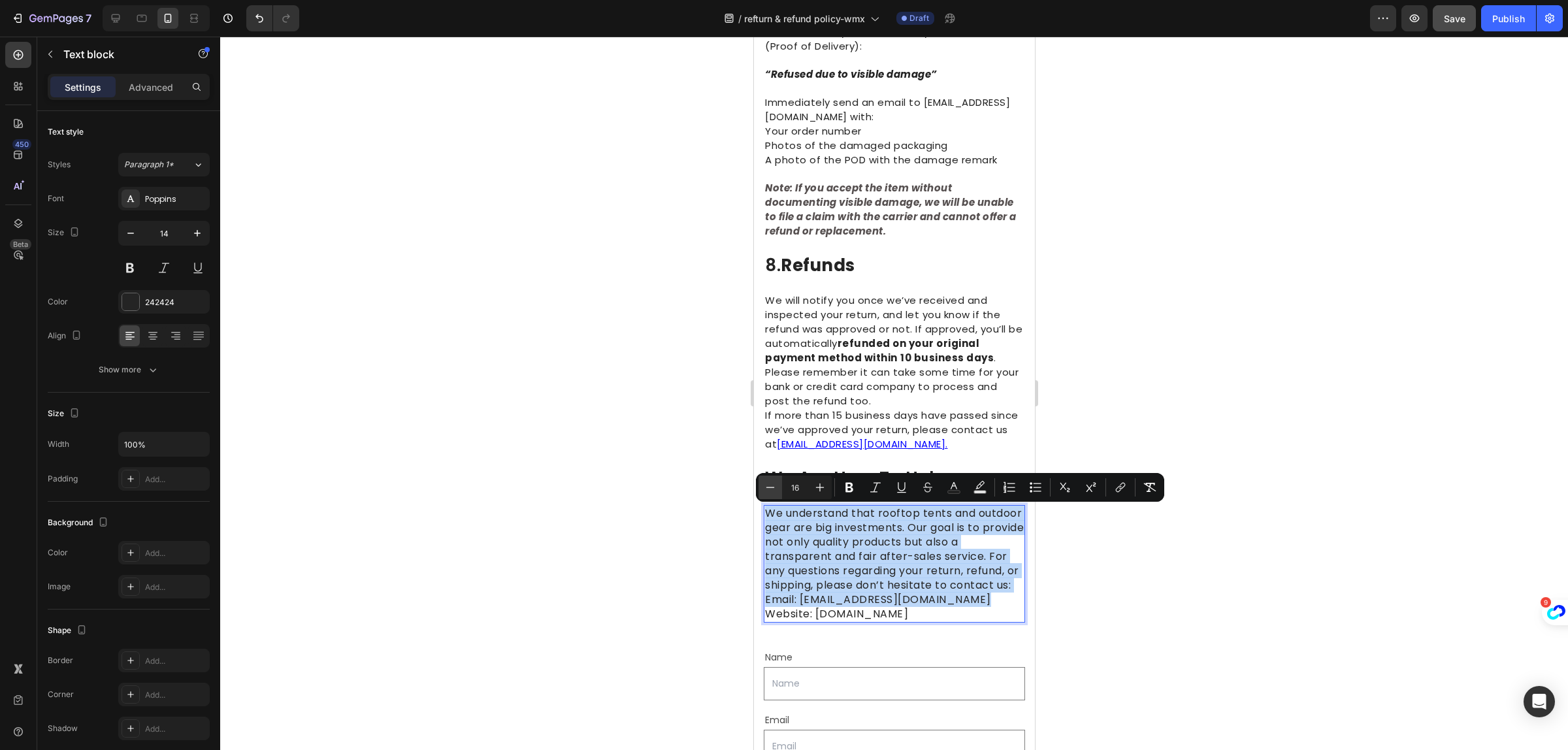
type input "15"
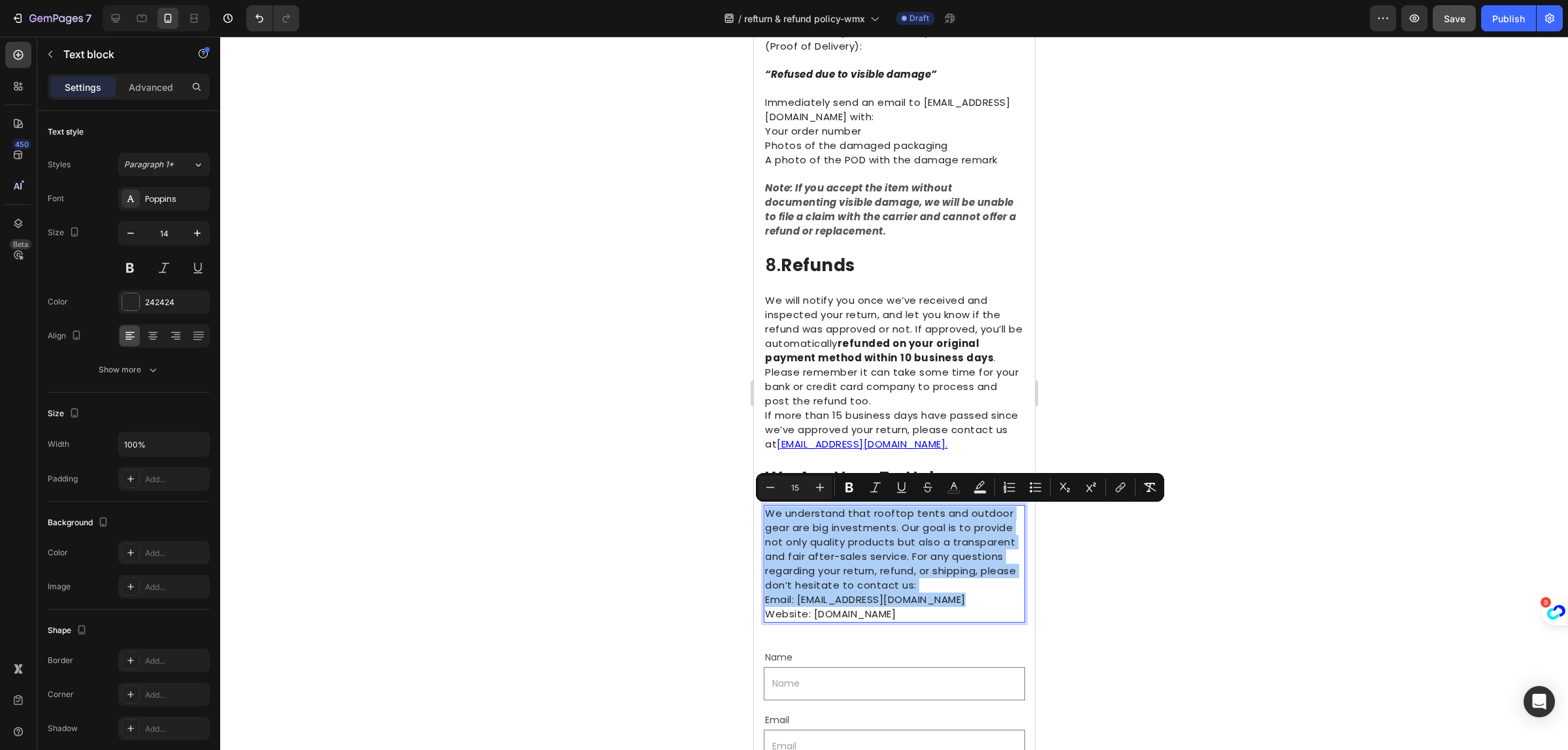
click at [1217, 602] on div at bounding box center [894, 393] width 1348 height 714
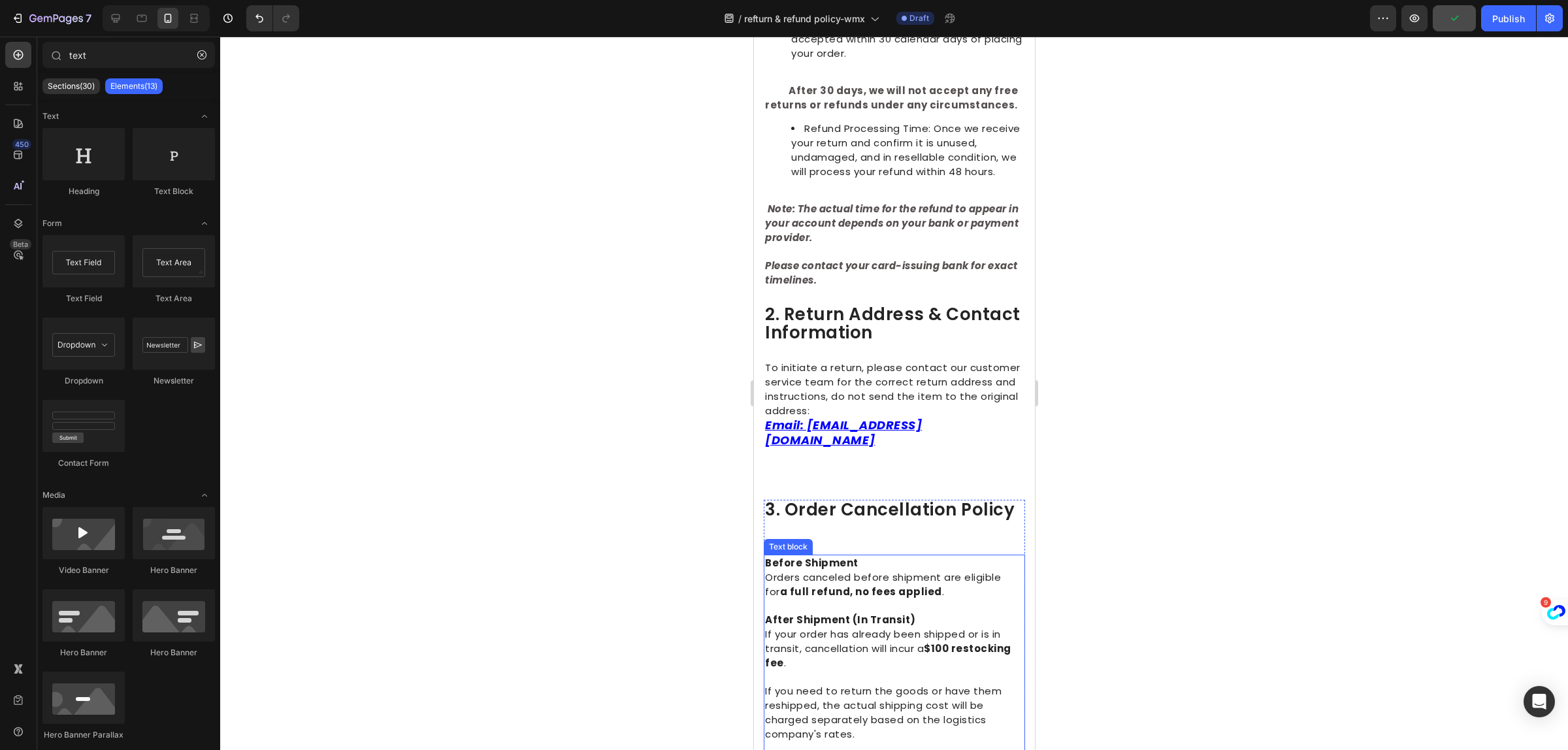
scroll to position [0, 0]
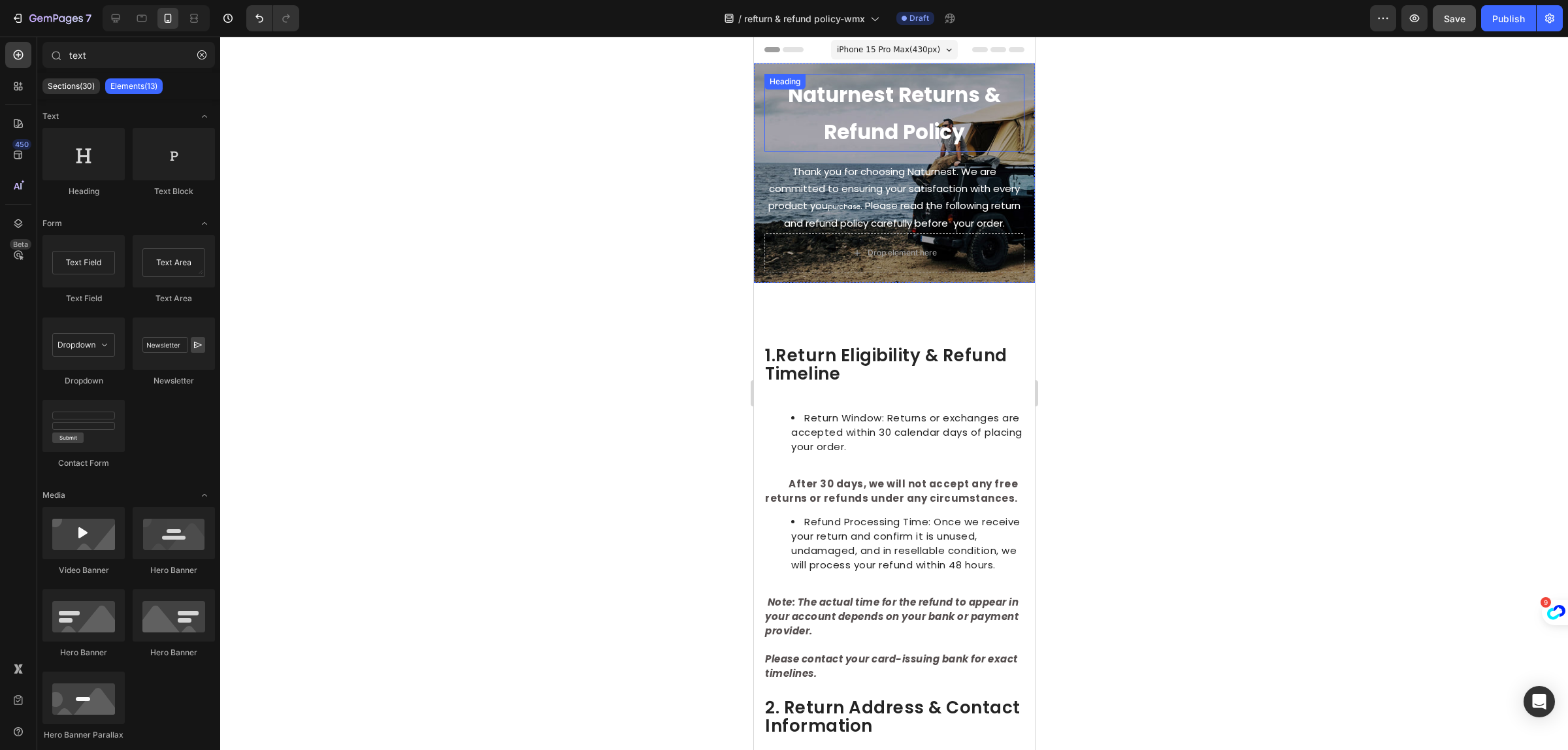
click at [860, 125] on strong "Naturnest Returns & Refund Policy" at bounding box center [894, 113] width 213 height 66
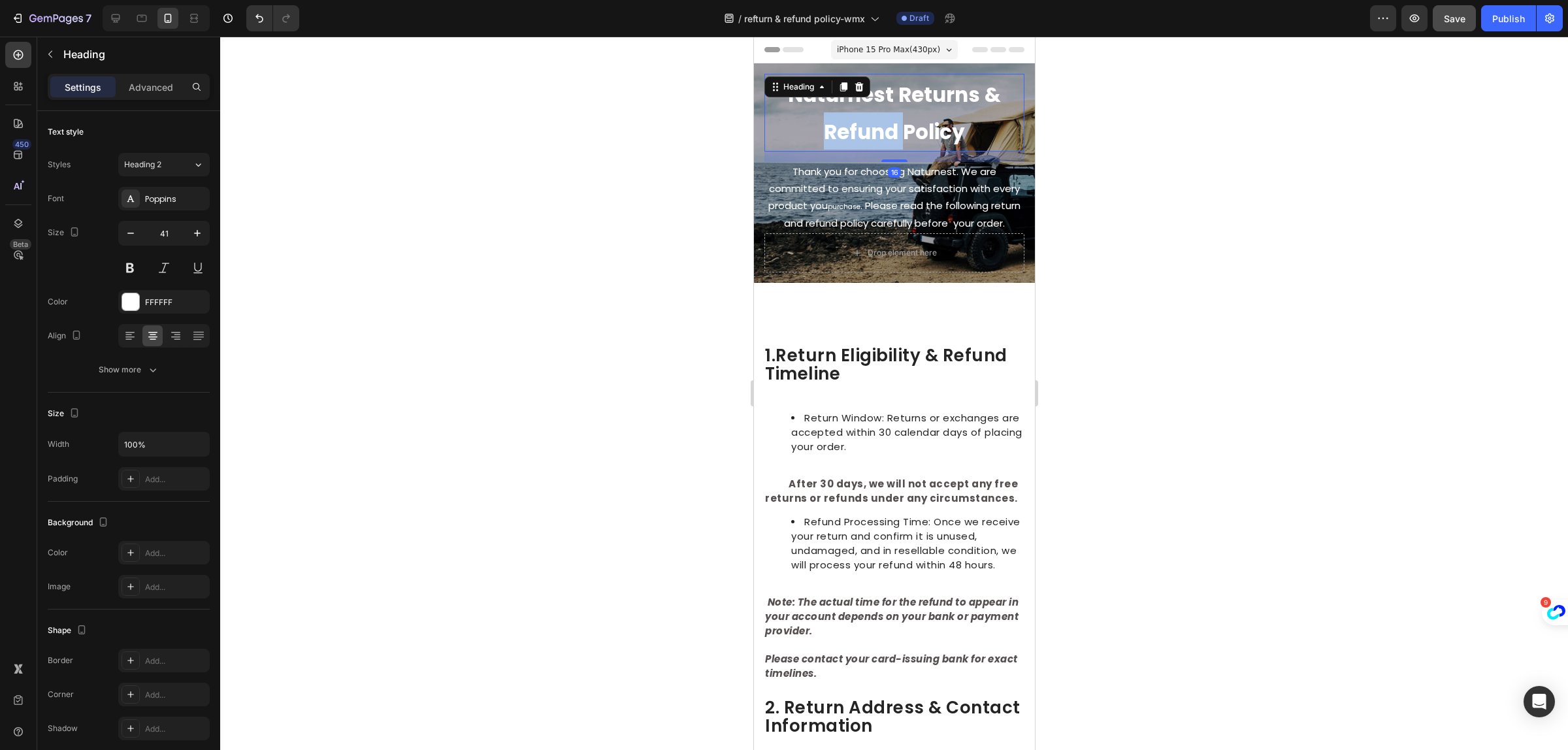
click at [860, 125] on strong "Naturnest Returns & Refund Policy" at bounding box center [894, 113] width 213 height 66
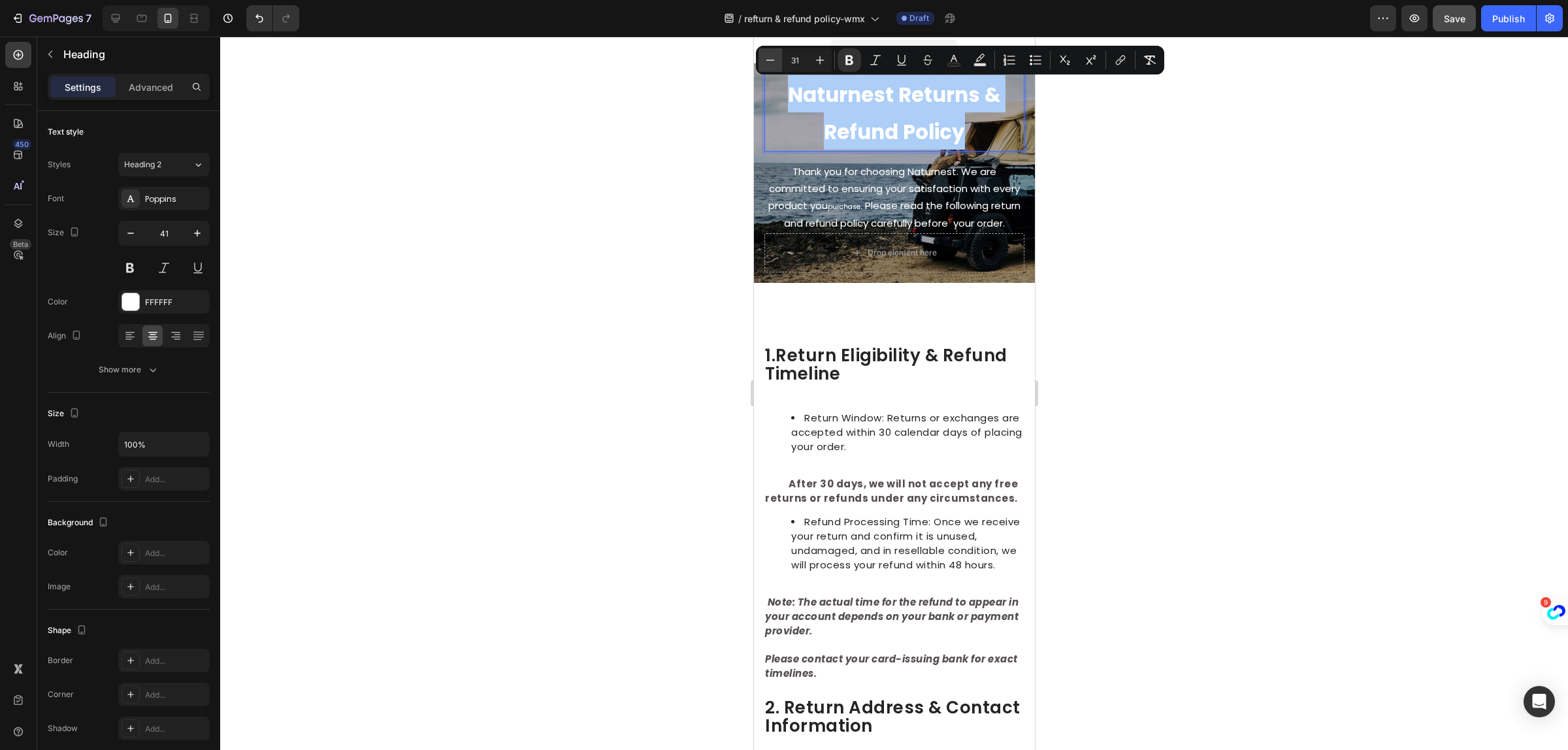
click at [772, 57] on icon "Editor contextual toolbar" at bounding box center [770, 60] width 13 height 13
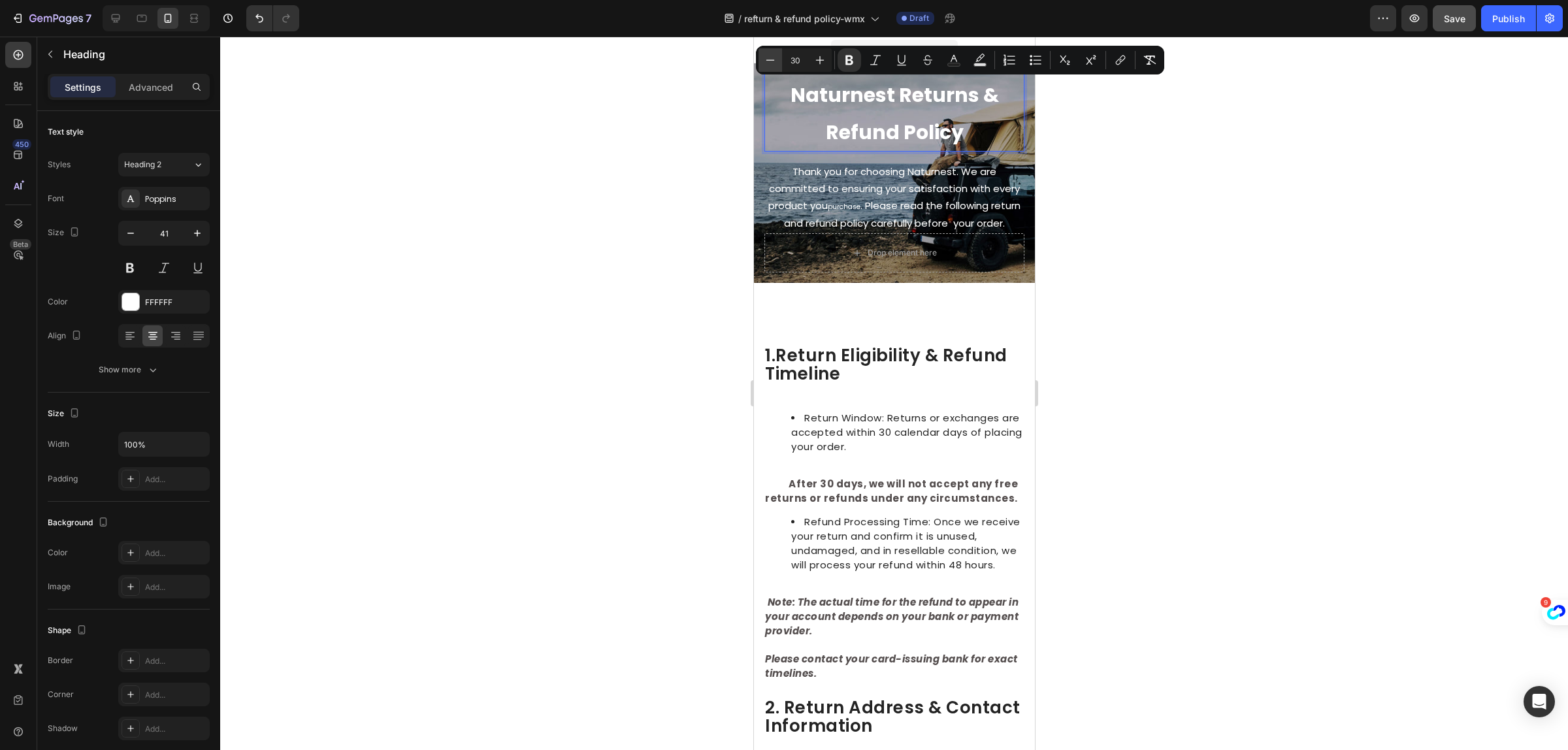
click at [772, 57] on icon "Editor contextual toolbar" at bounding box center [770, 60] width 13 height 13
type input "26"
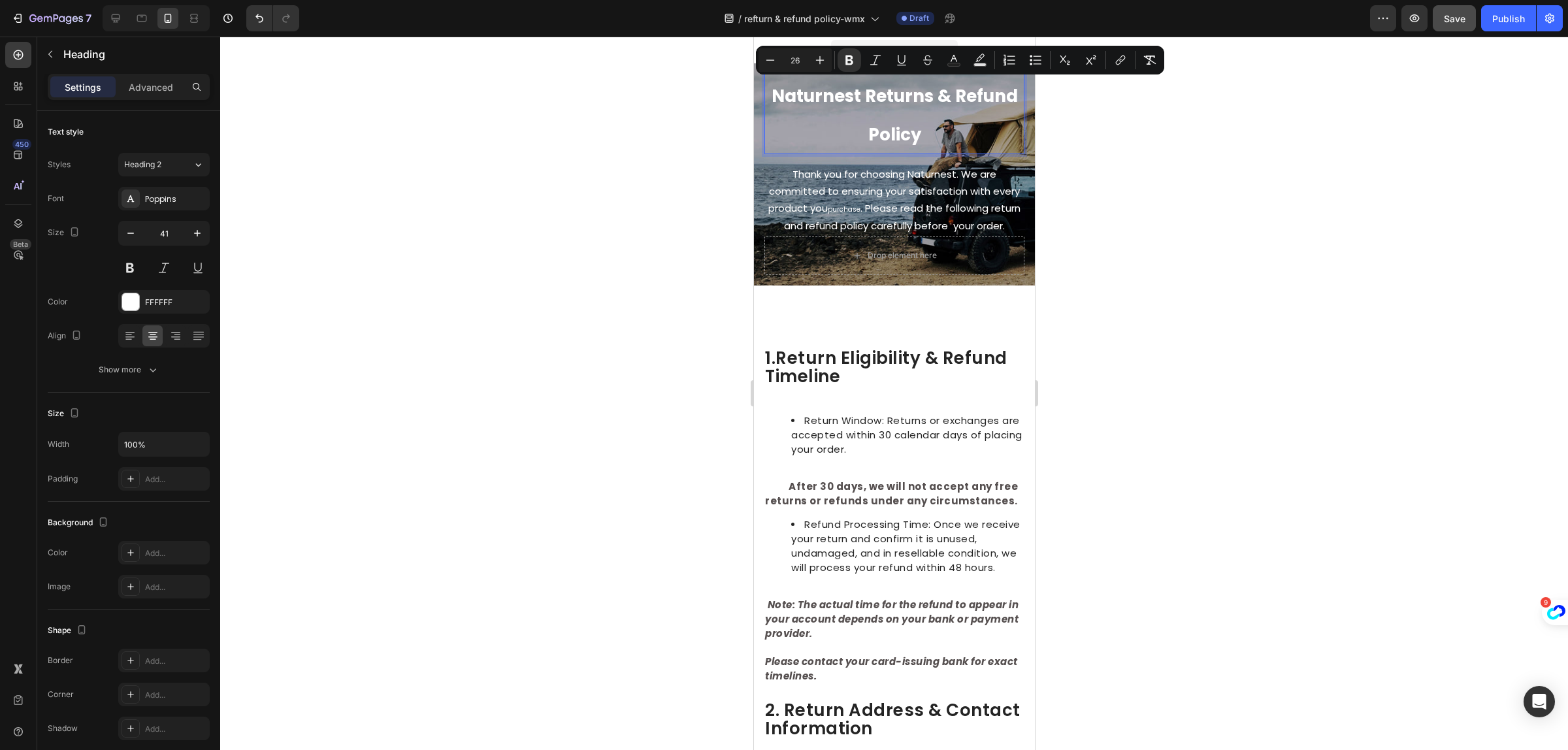
click at [1287, 232] on div at bounding box center [894, 393] width 1348 height 714
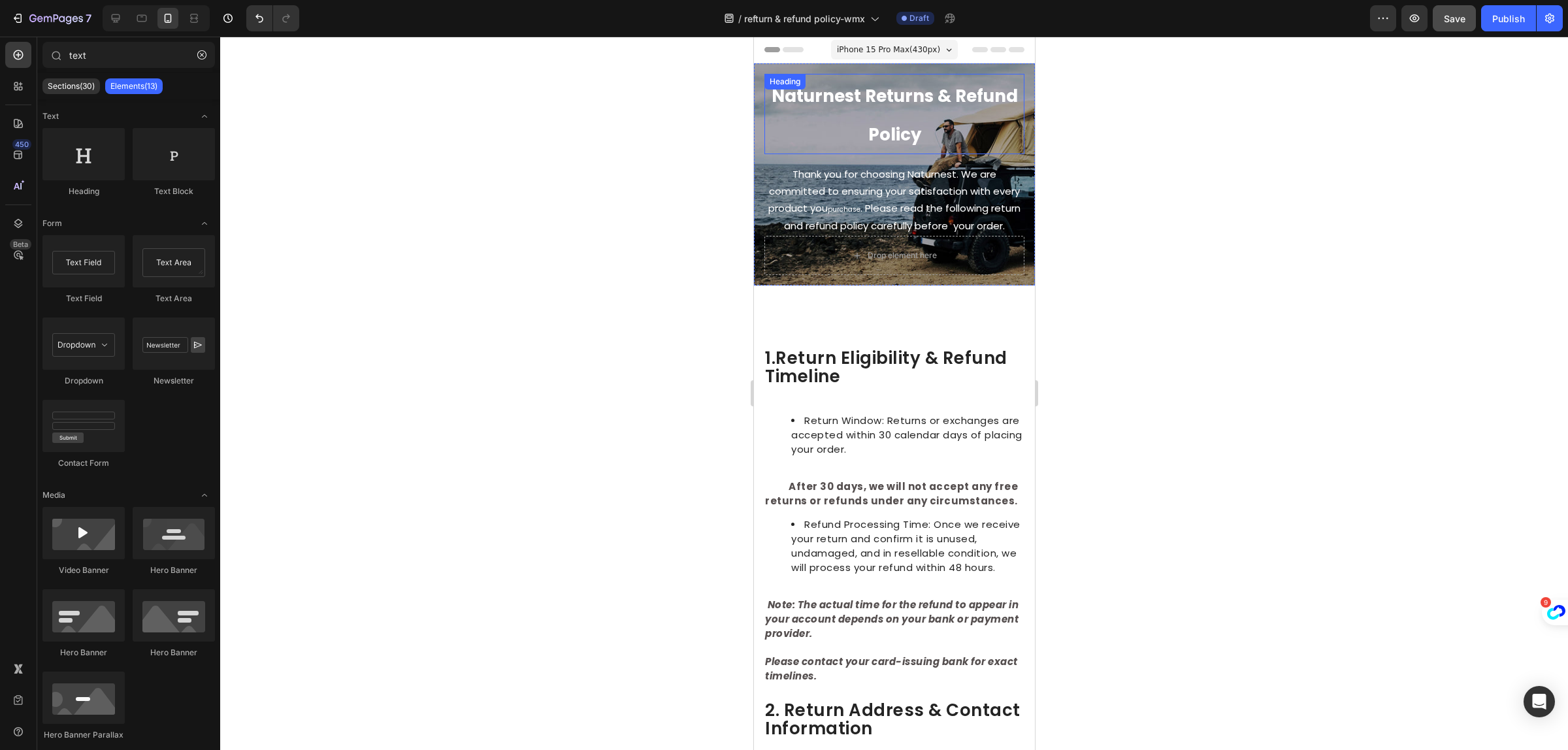
click at [843, 95] on strong "Naturnest Returns & Refund Policy" at bounding box center [894, 115] width 246 height 62
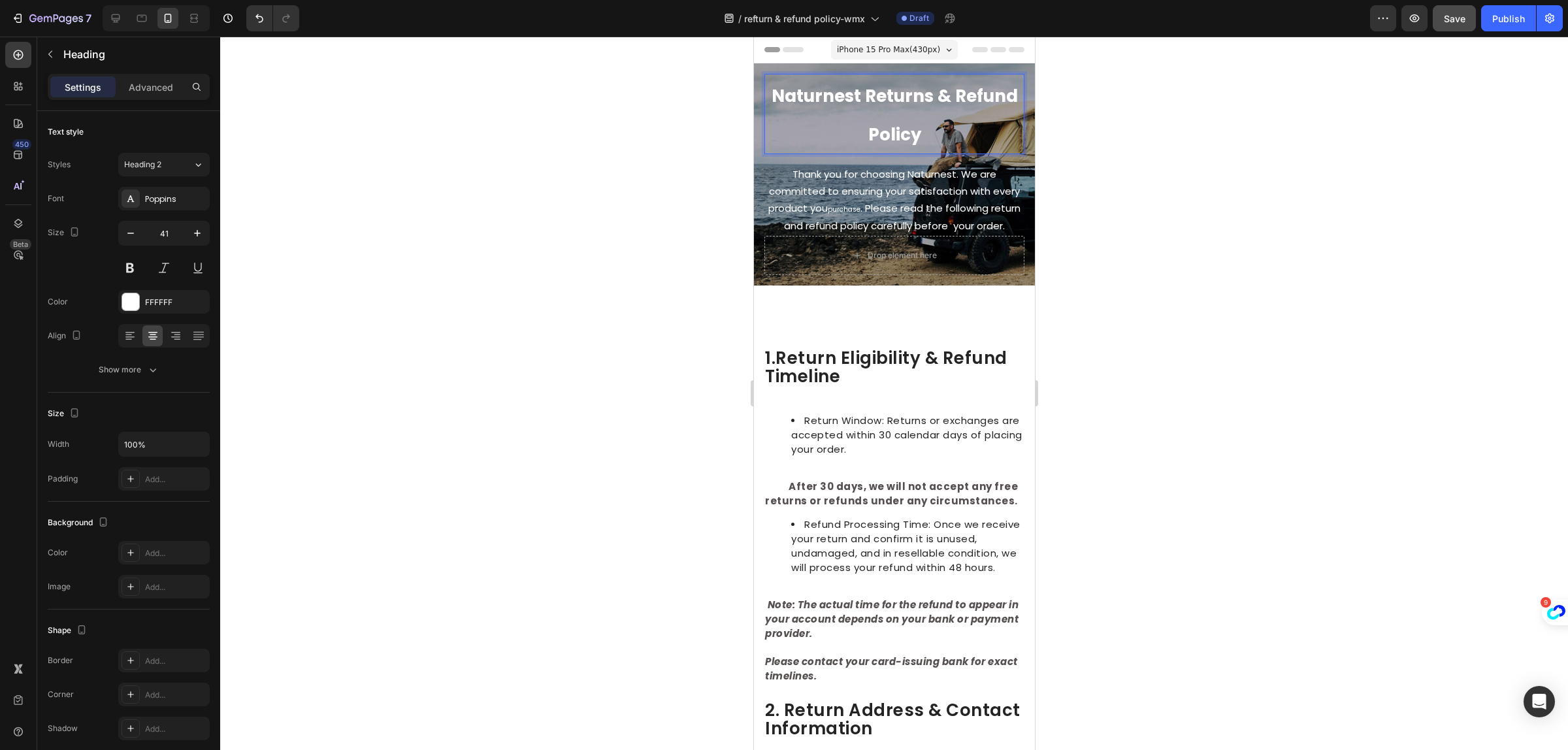
click at [855, 95] on strong "Naturnest Returns & Refund Policy" at bounding box center [894, 115] width 246 height 62
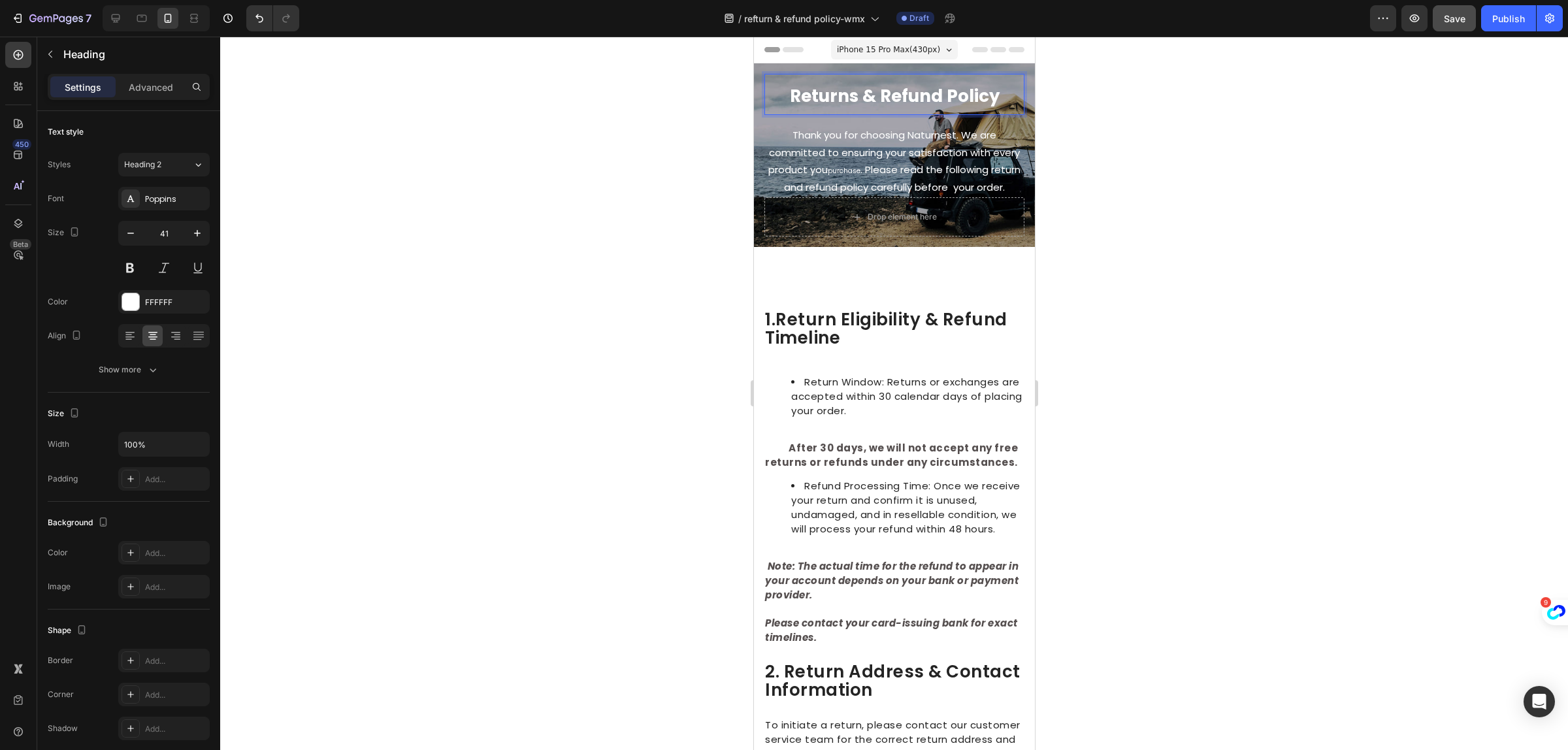
click at [1203, 293] on div at bounding box center [894, 393] width 1348 height 714
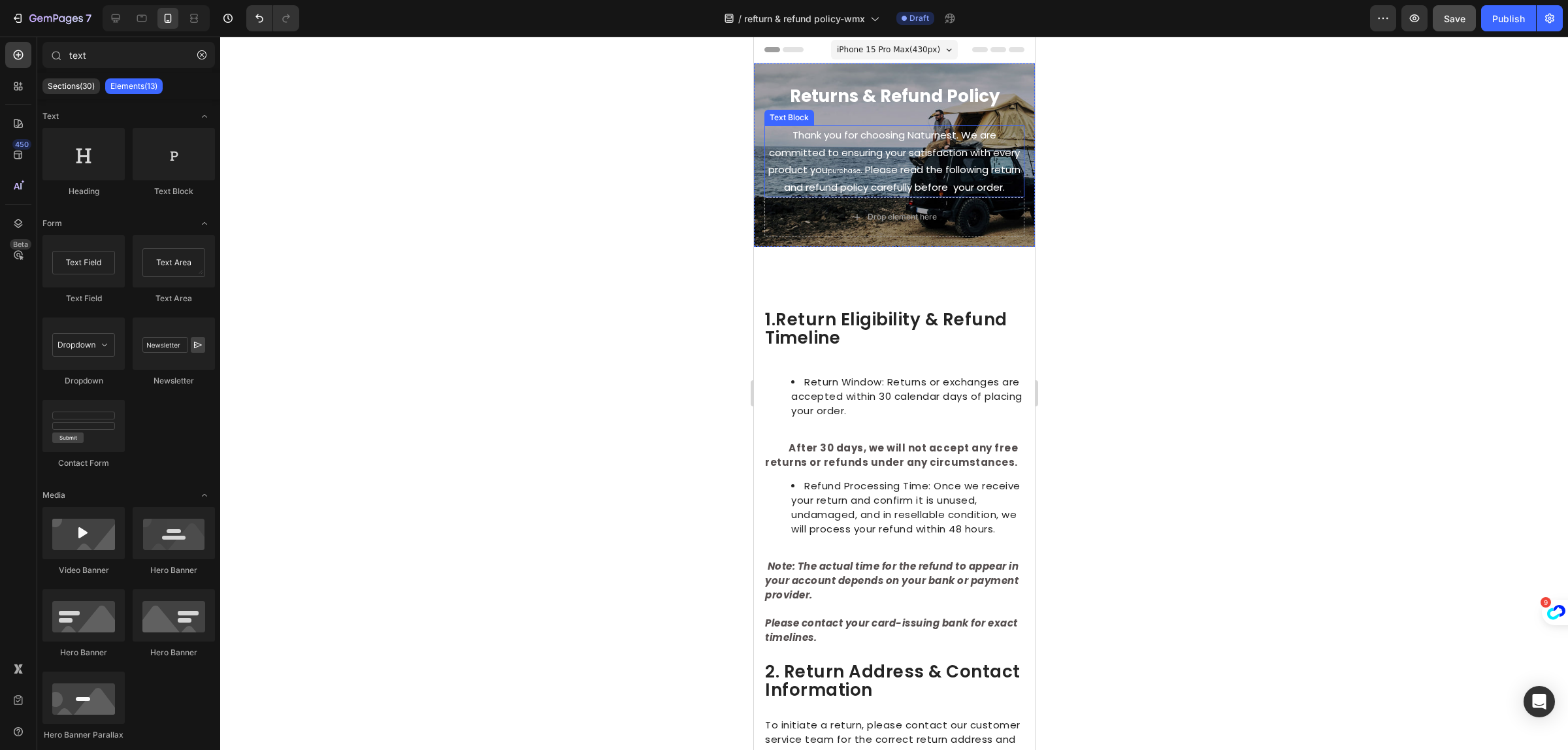
click at [884, 178] on span ". Please read the following return and refund policy carefully before your orde…" at bounding box center [902, 179] width 236 height 32
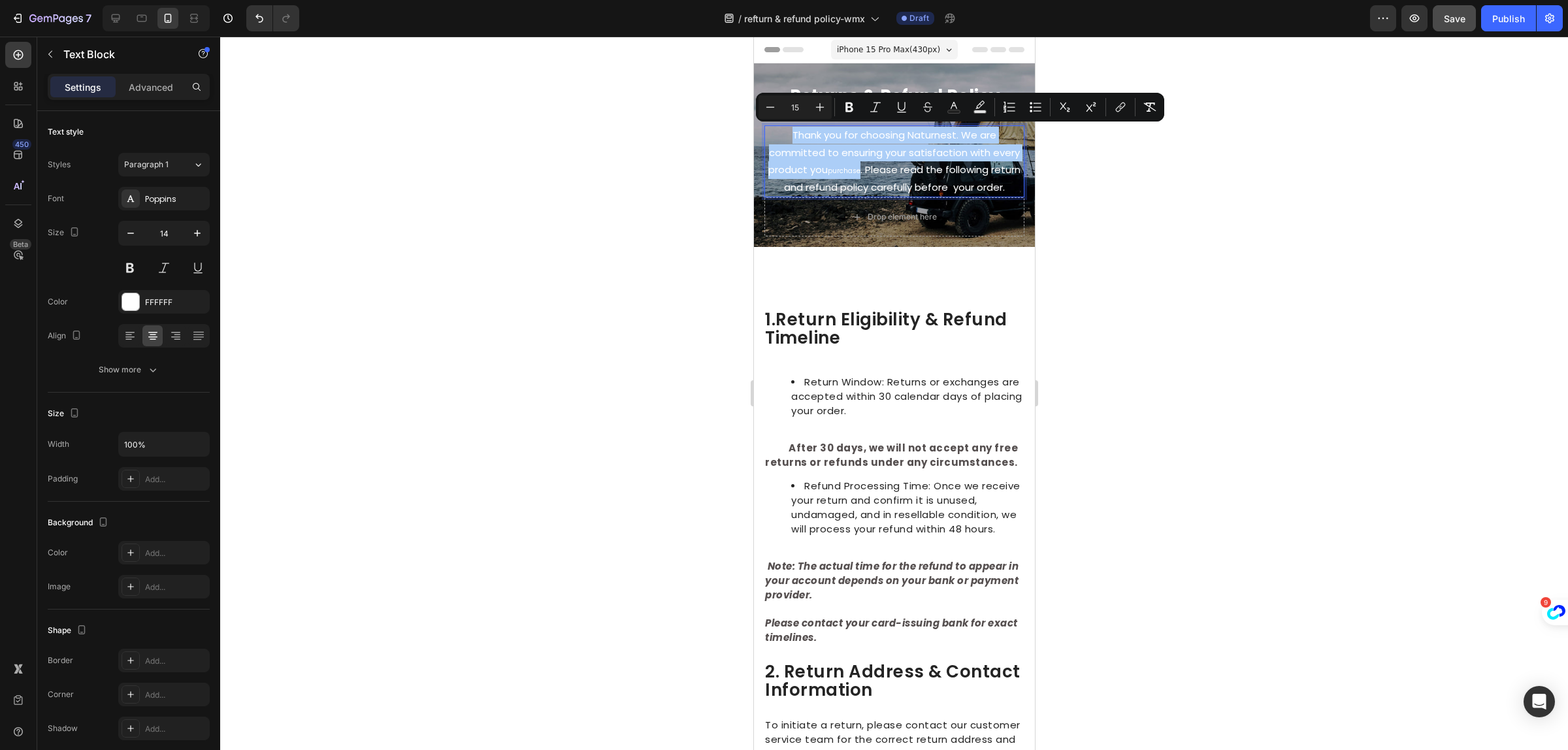
click at [1240, 267] on div at bounding box center [894, 393] width 1348 height 714
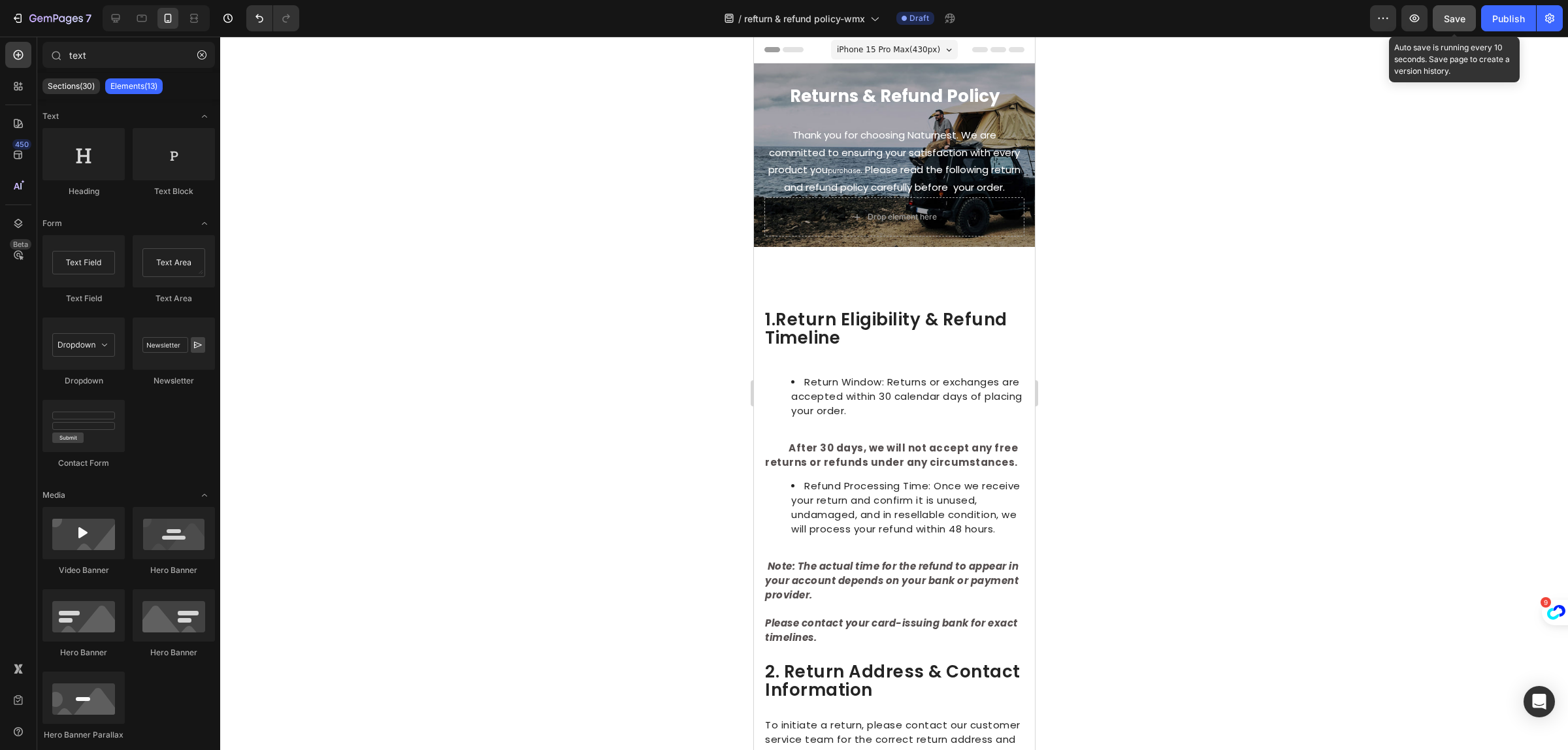
click at [1452, 15] on span "Save" at bounding box center [1454, 18] width 22 height 11
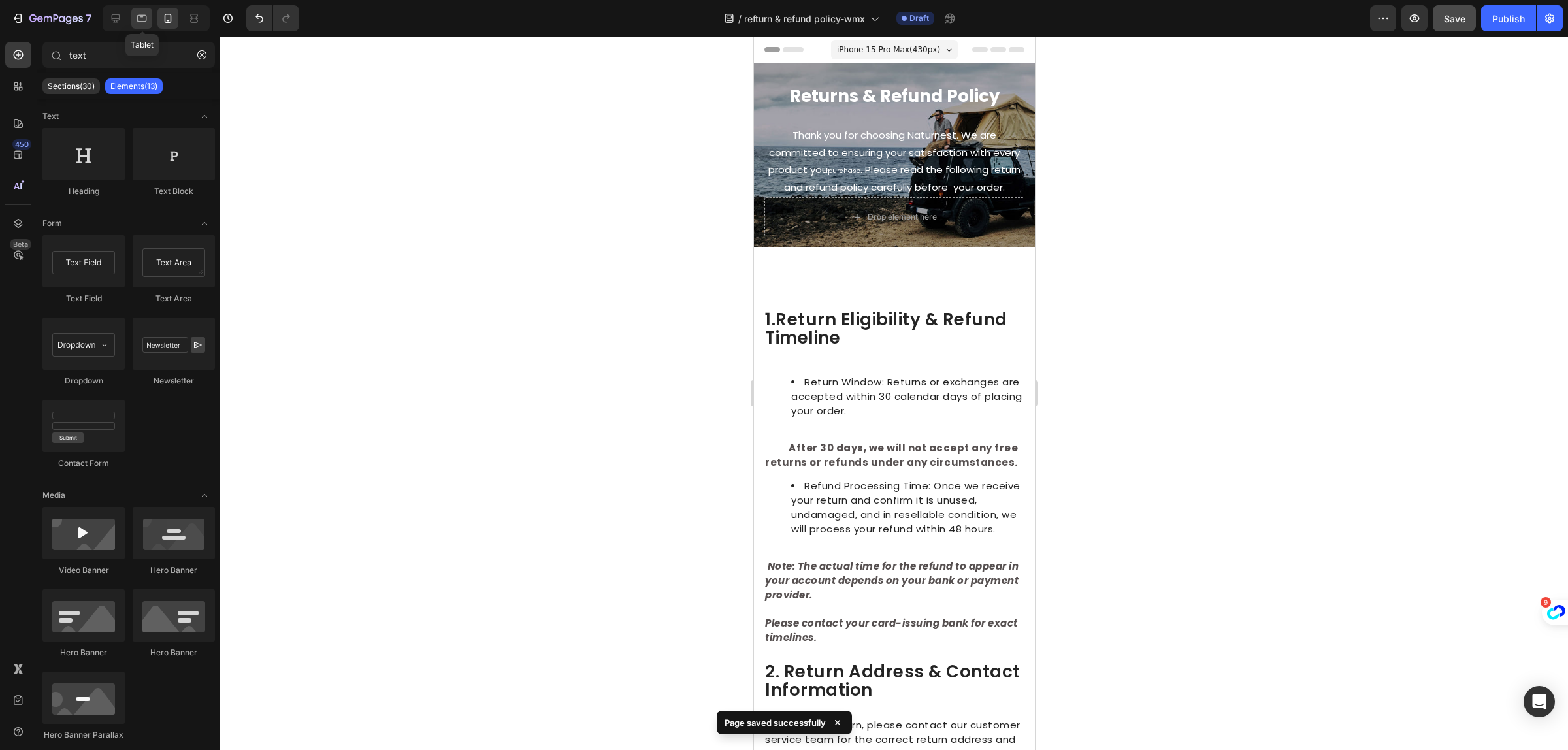
click at [144, 20] on icon at bounding box center [142, 18] width 13 height 13
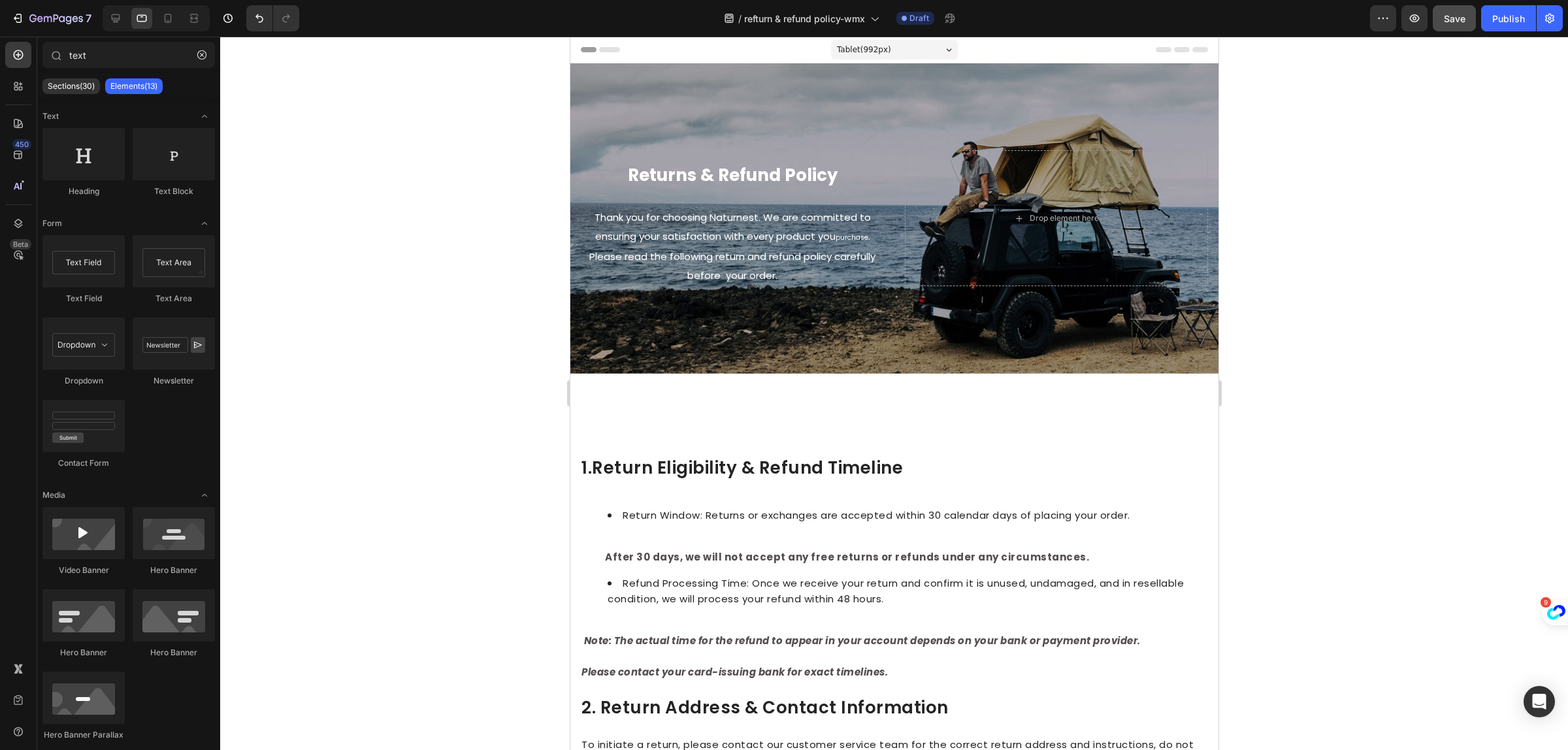
click at [1424, 435] on div at bounding box center [894, 393] width 1348 height 714
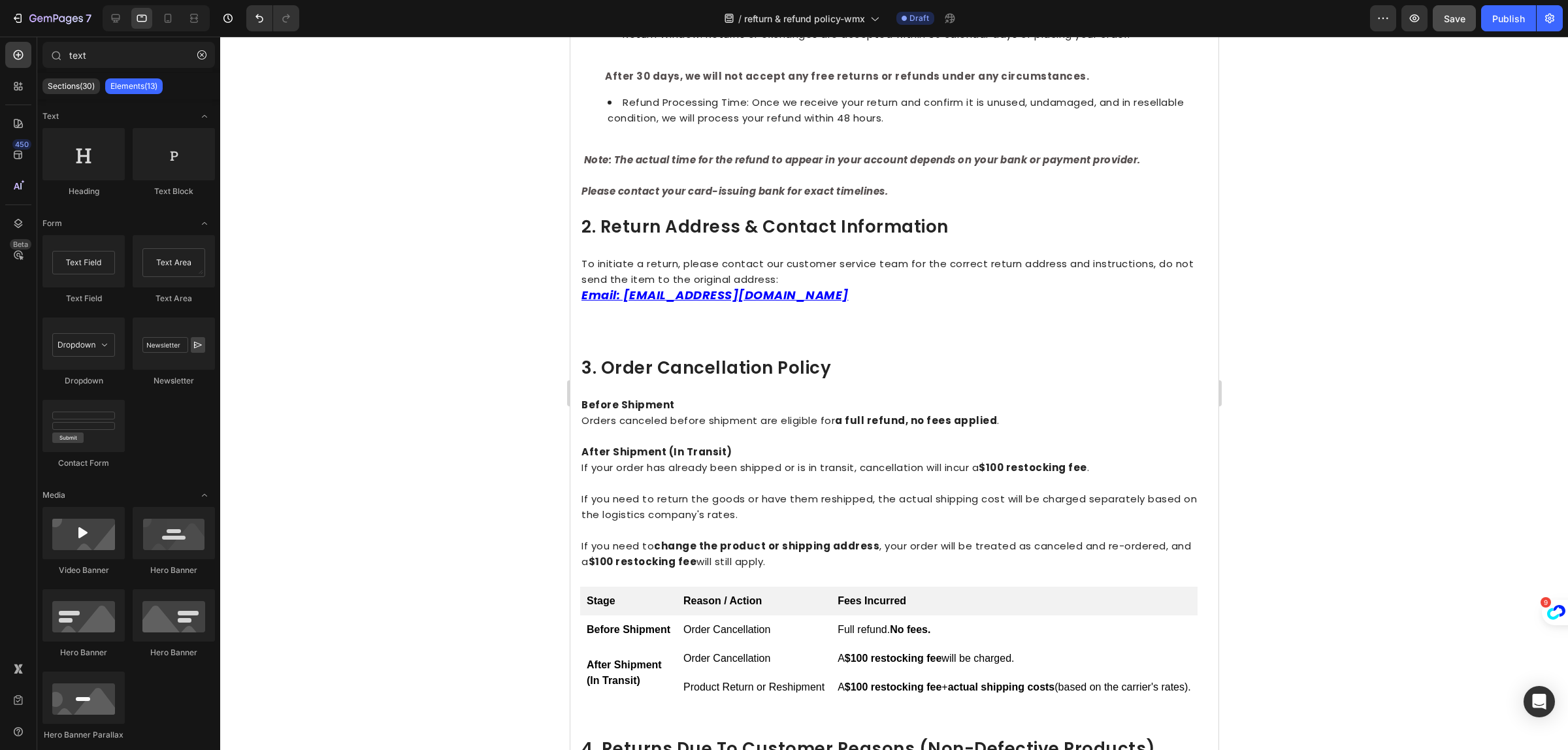
scroll to position [311, 0]
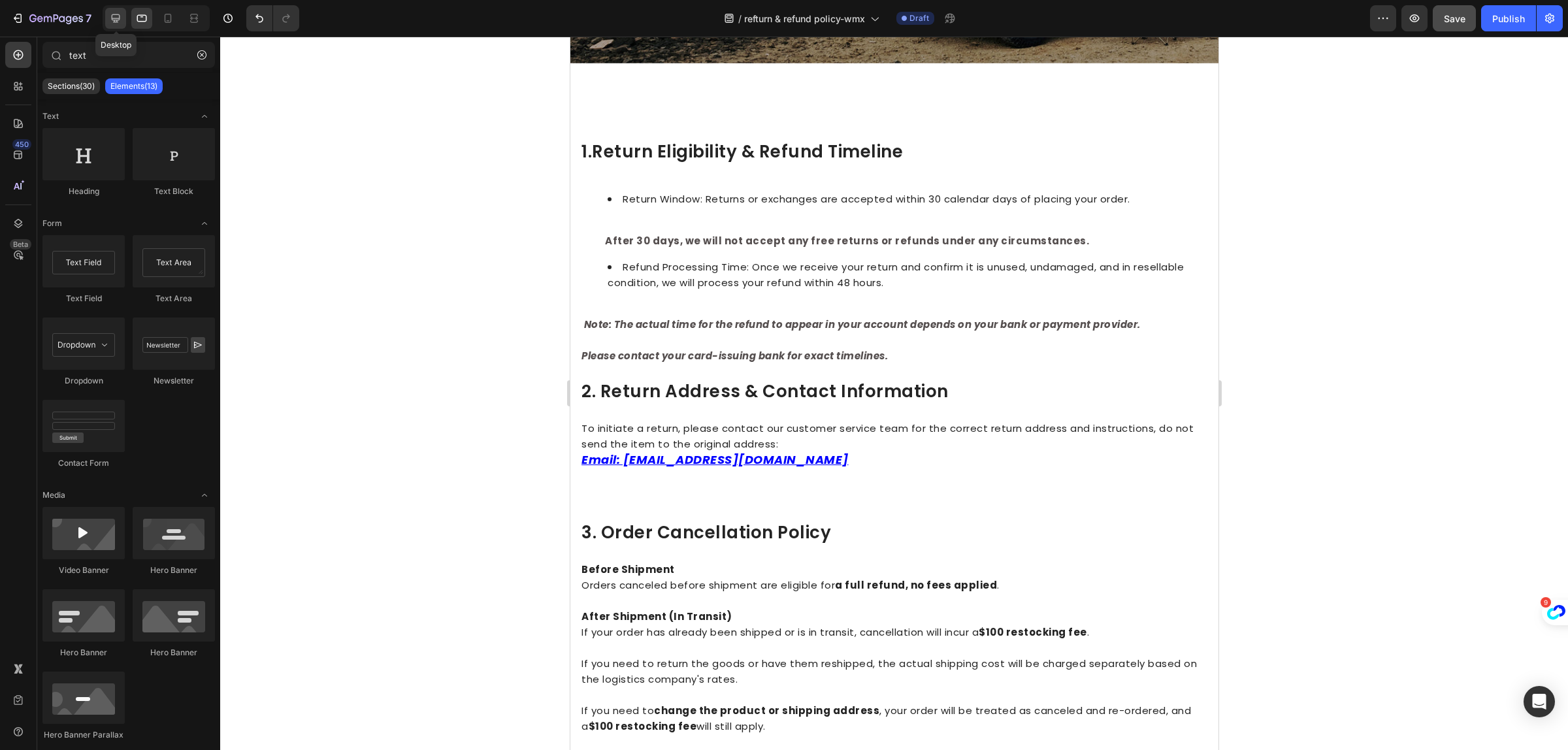
click at [110, 20] on icon at bounding box center [116, 18] width 13 height 13
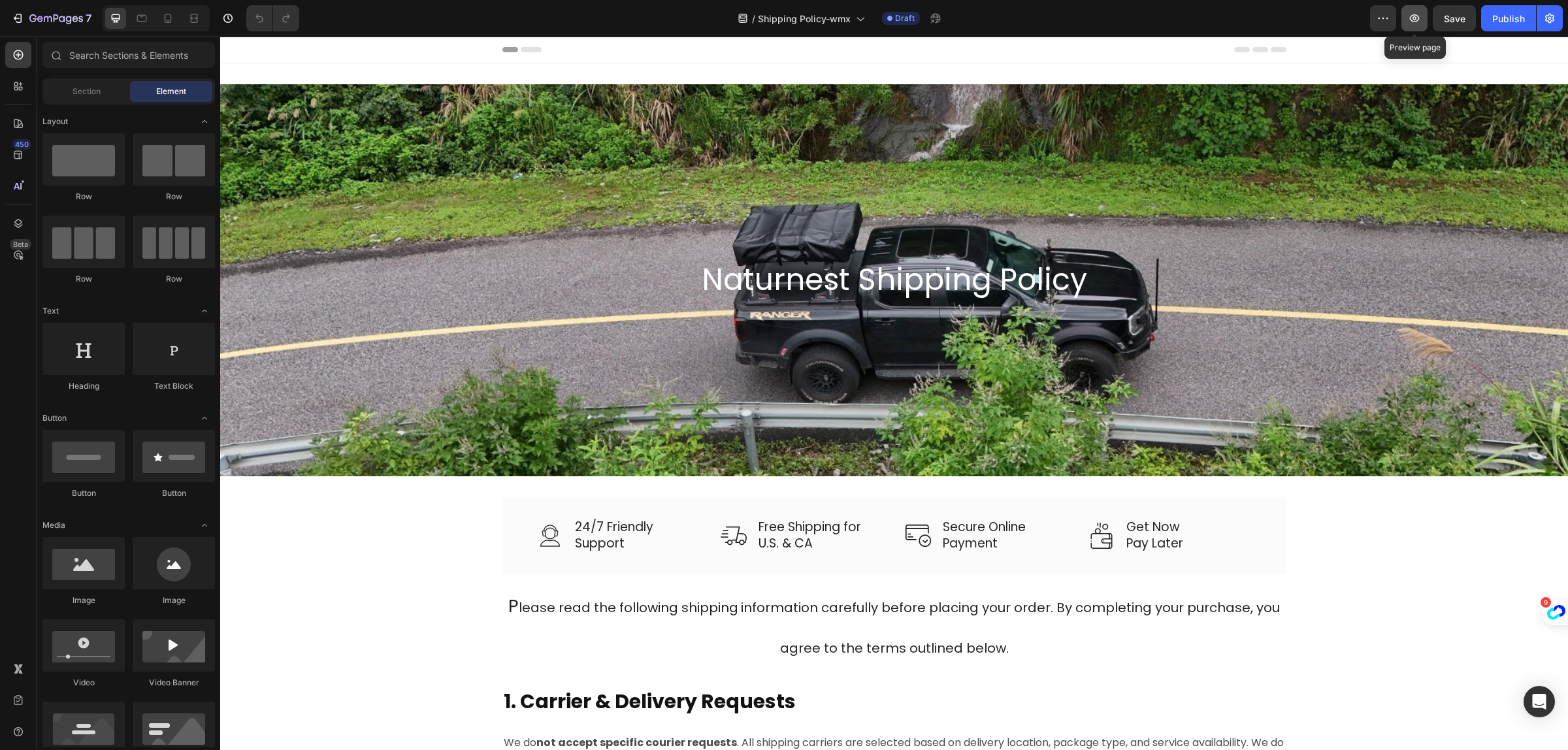
click at [1412, 23] on icon "button" at bounding box center [1415, 18] width 13 height 13
click at [1416, 21] on icon "button" at bounding box center [1415, 18] width 10 height 8
click at [1416, 30] on button "button" at bounding box center [1415, 18] width 26 height 26
click at [161, 22] on div at bounding box center [168, 18] width 21 height 21
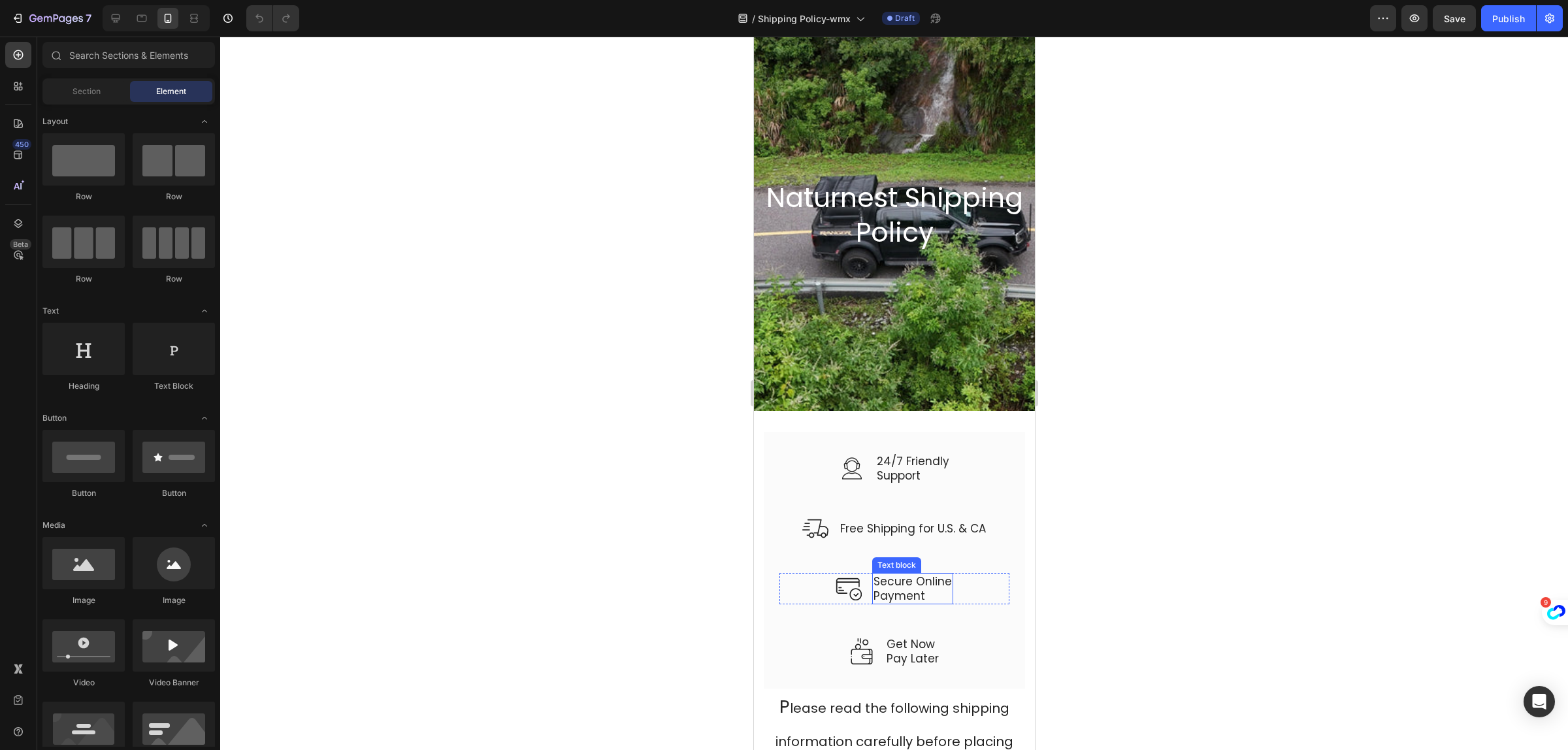
scroll to position [164, 0]
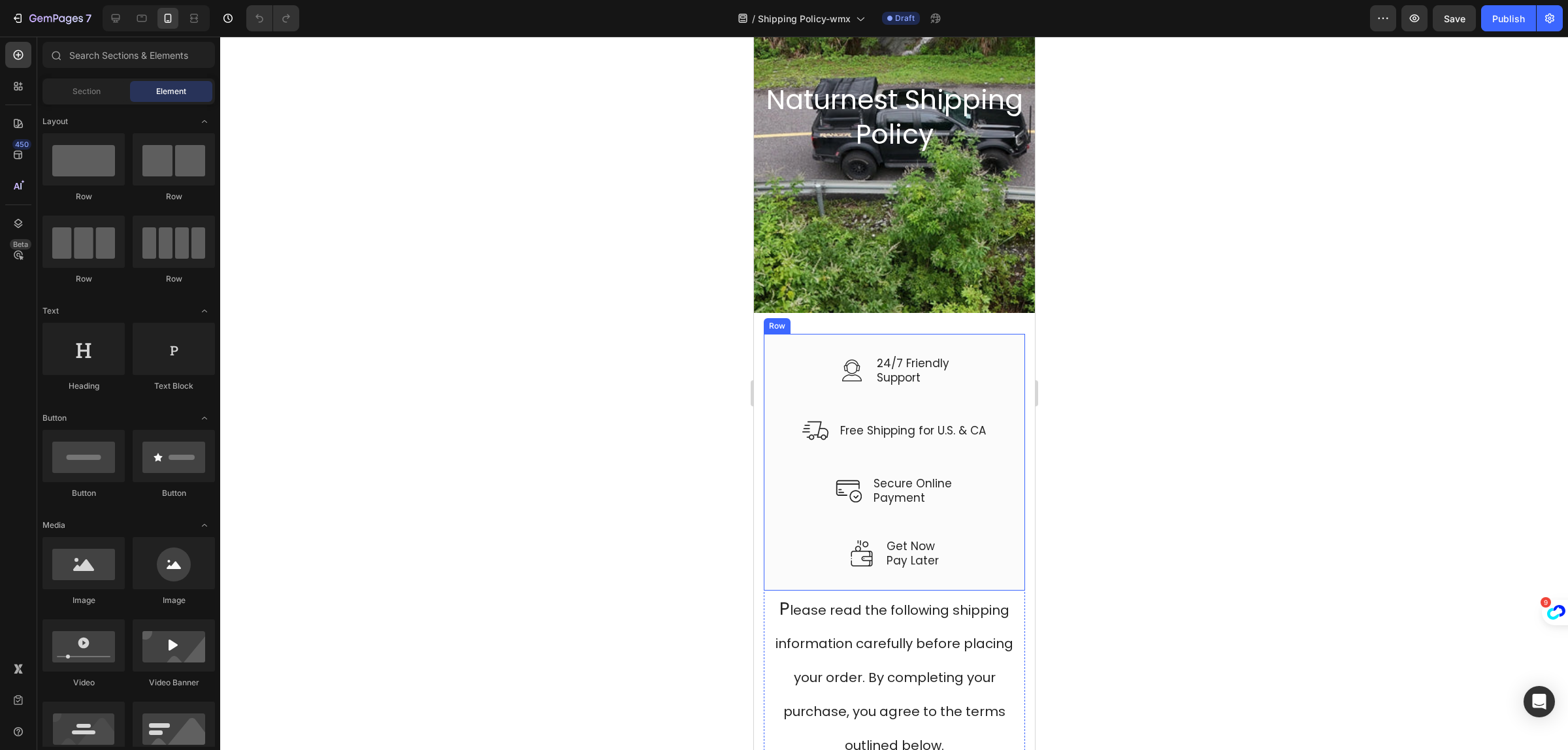
click at [786, 454] on div "Image Free Shipping for U.S. & CA Text block Row" at bounding box center [894, 447] width 230 height 58
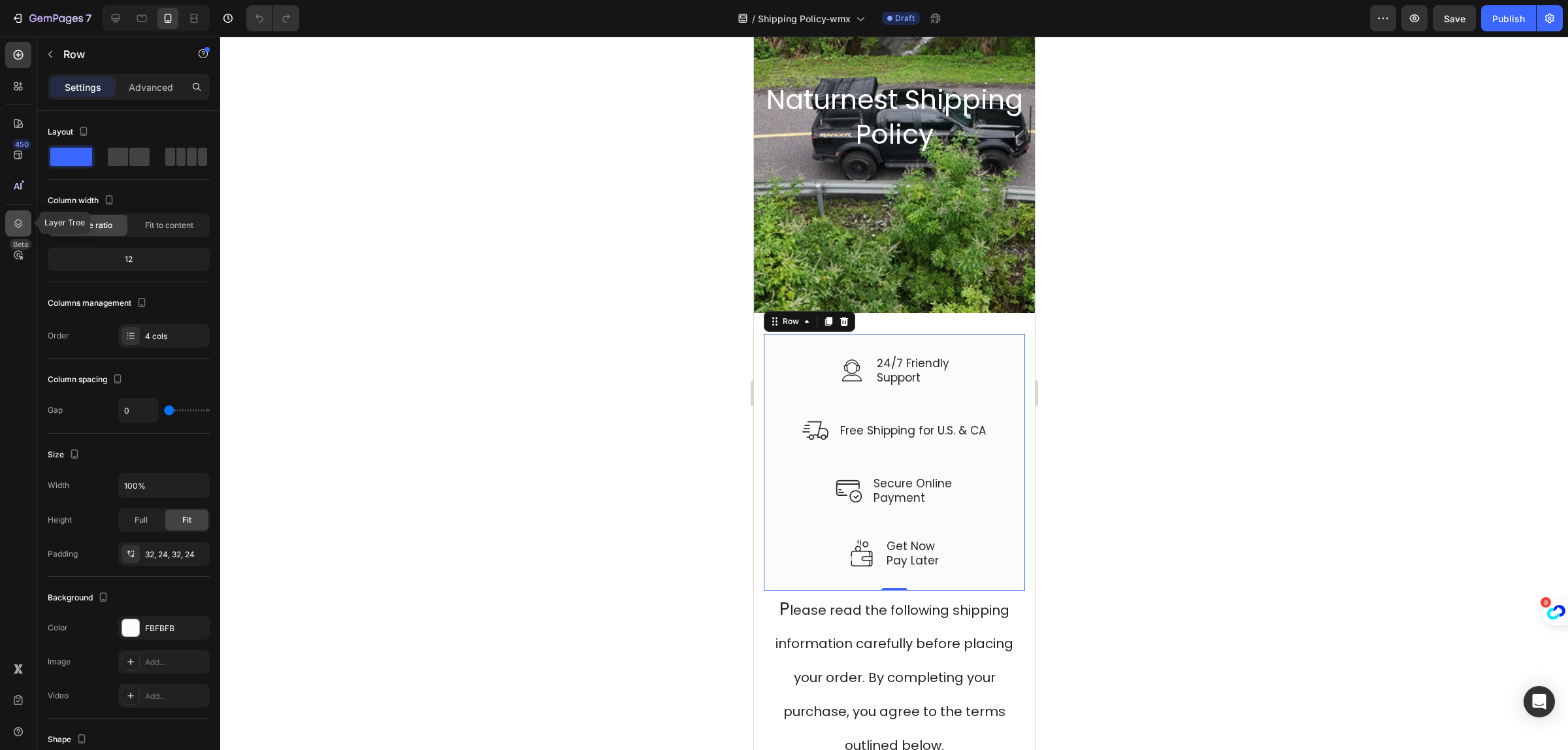
click at [21, 222] on icon at bounding box center [18, 223] width 9 height 9
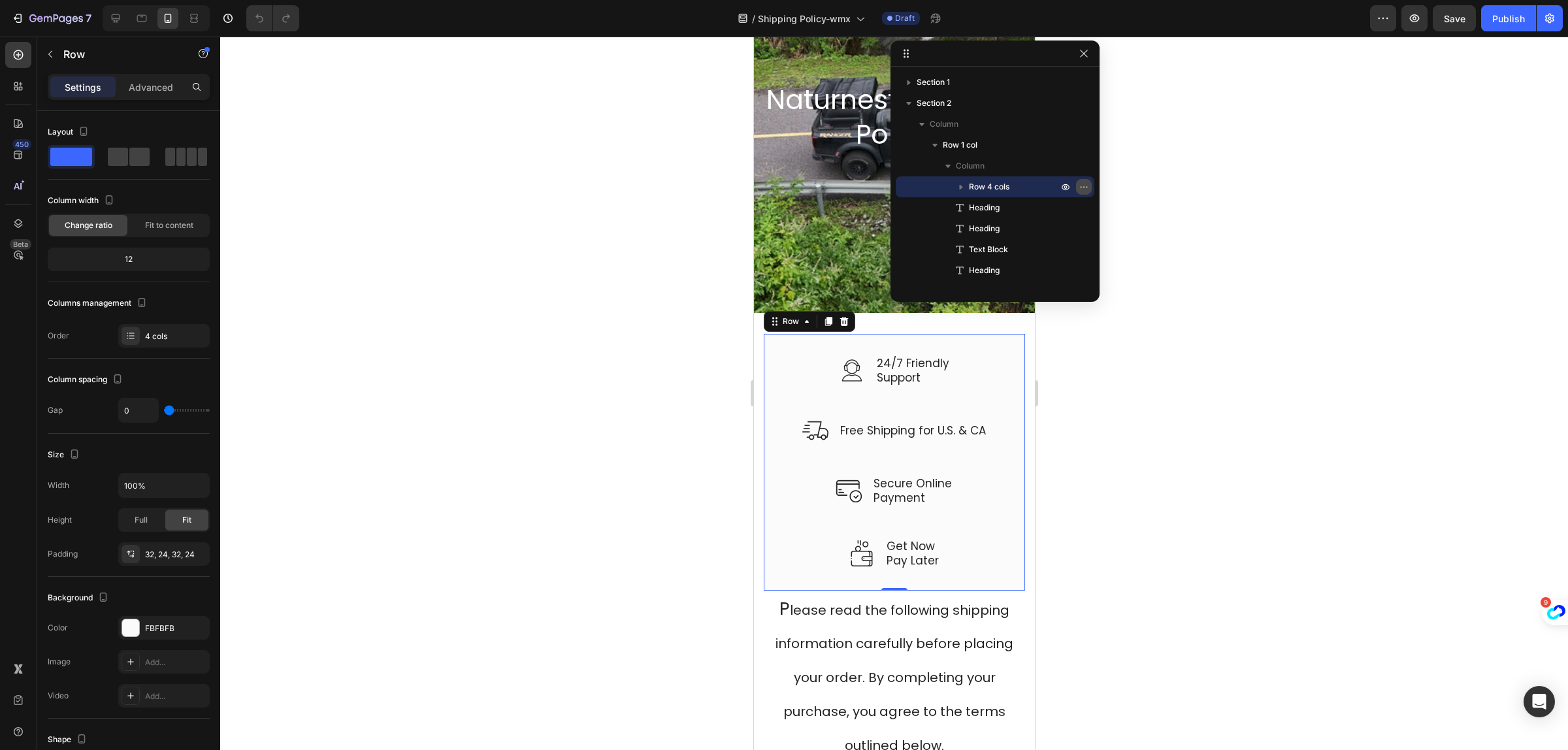
click at [1082, 191] on icon "button" at bounding box center [1084, 187] width 11 height 11
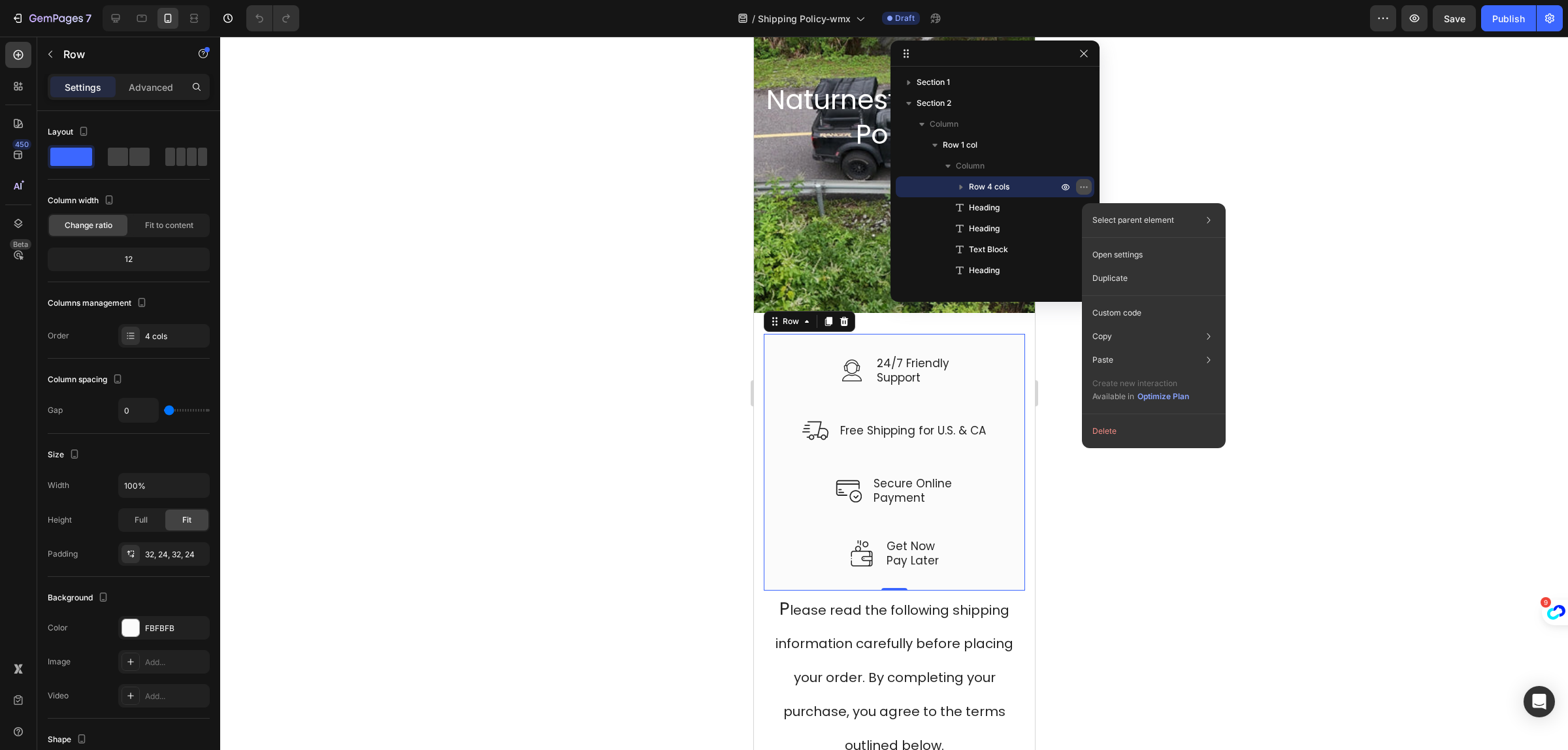
click at [1082, 191] on icon "button" at bounding box center [1084, 187] width 11 height 11
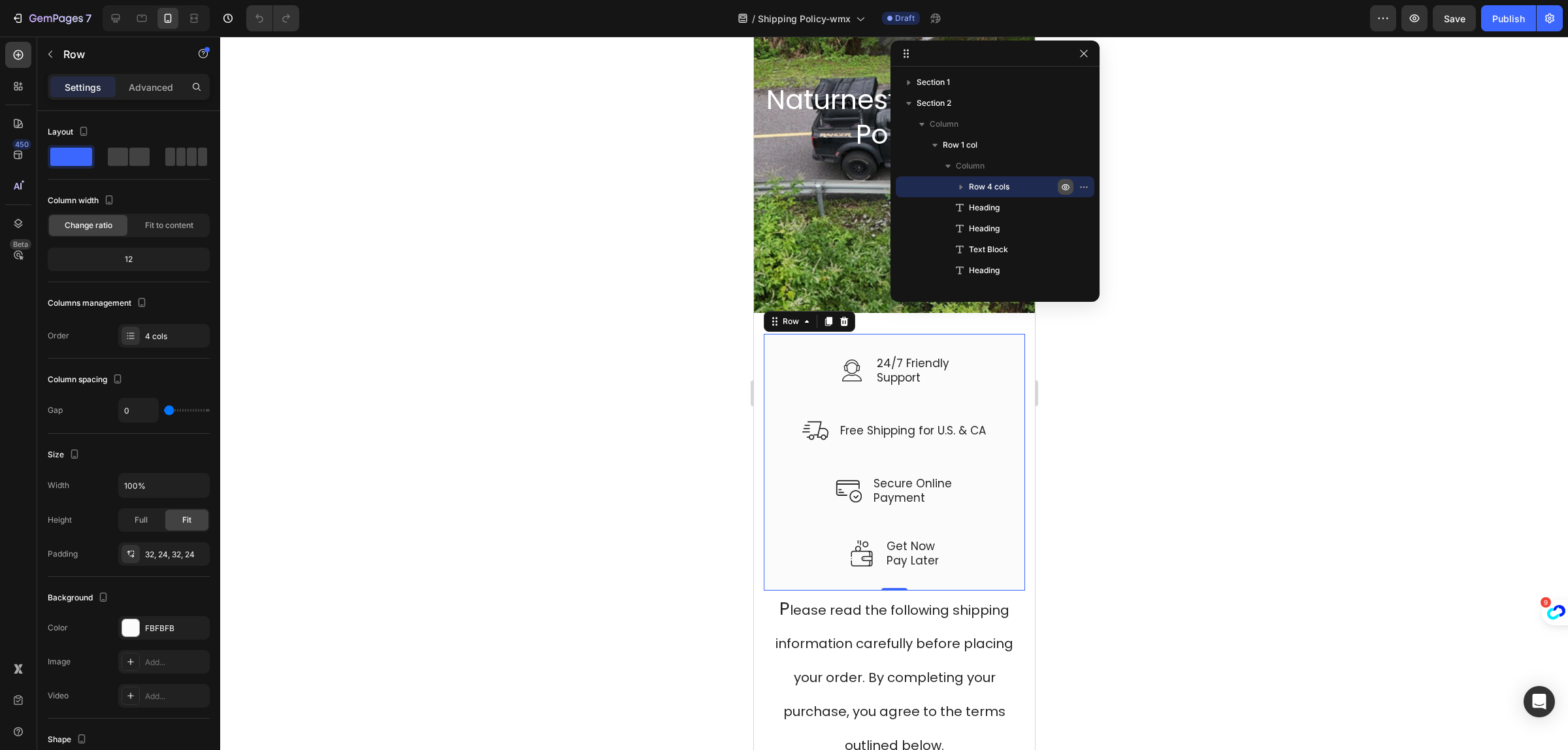
click at [1066, 190] on icon "button" at bounding box center [1066, 187] width 11 height 11
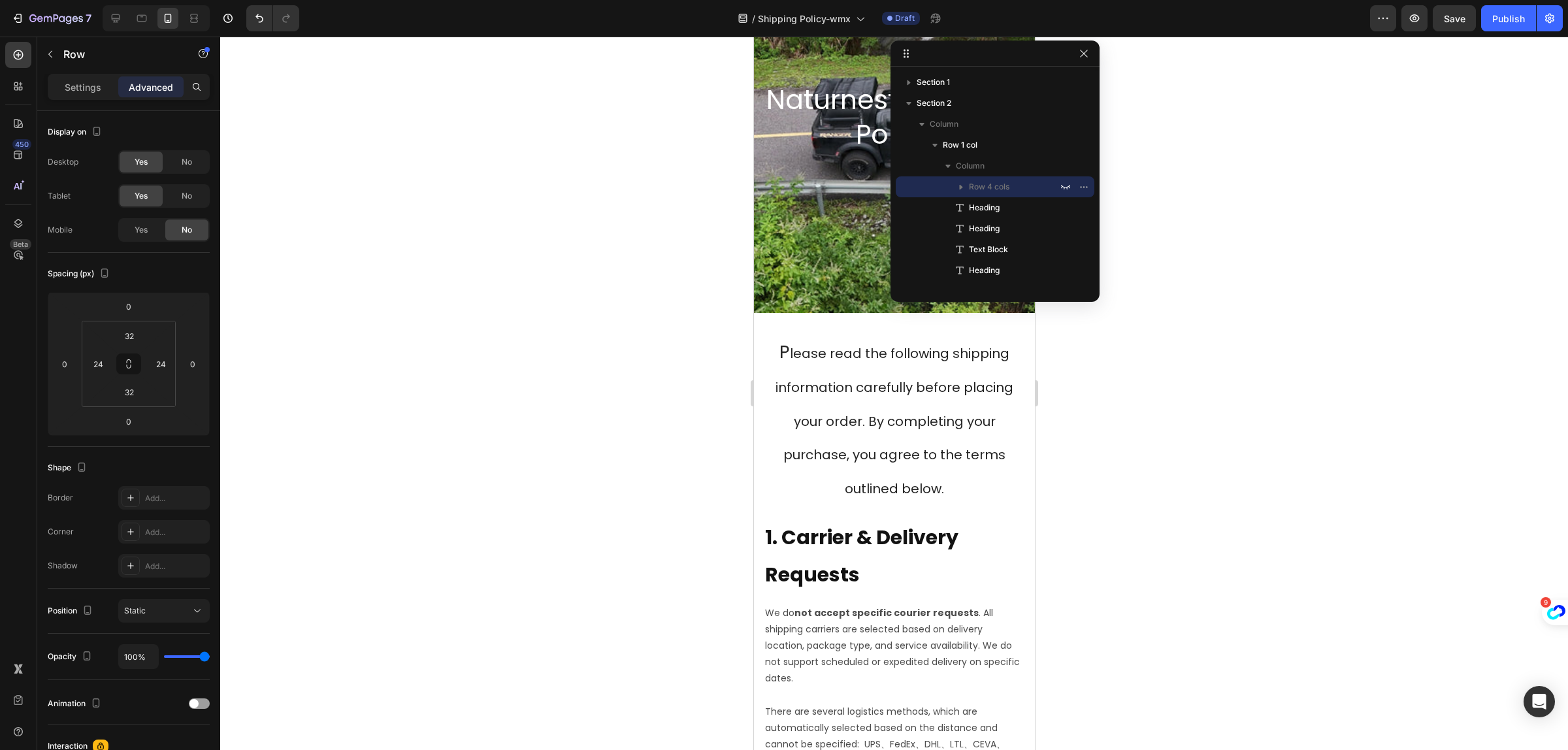
click at [540, 340] on div at bounding box center [894, 393] width 1348 height 714
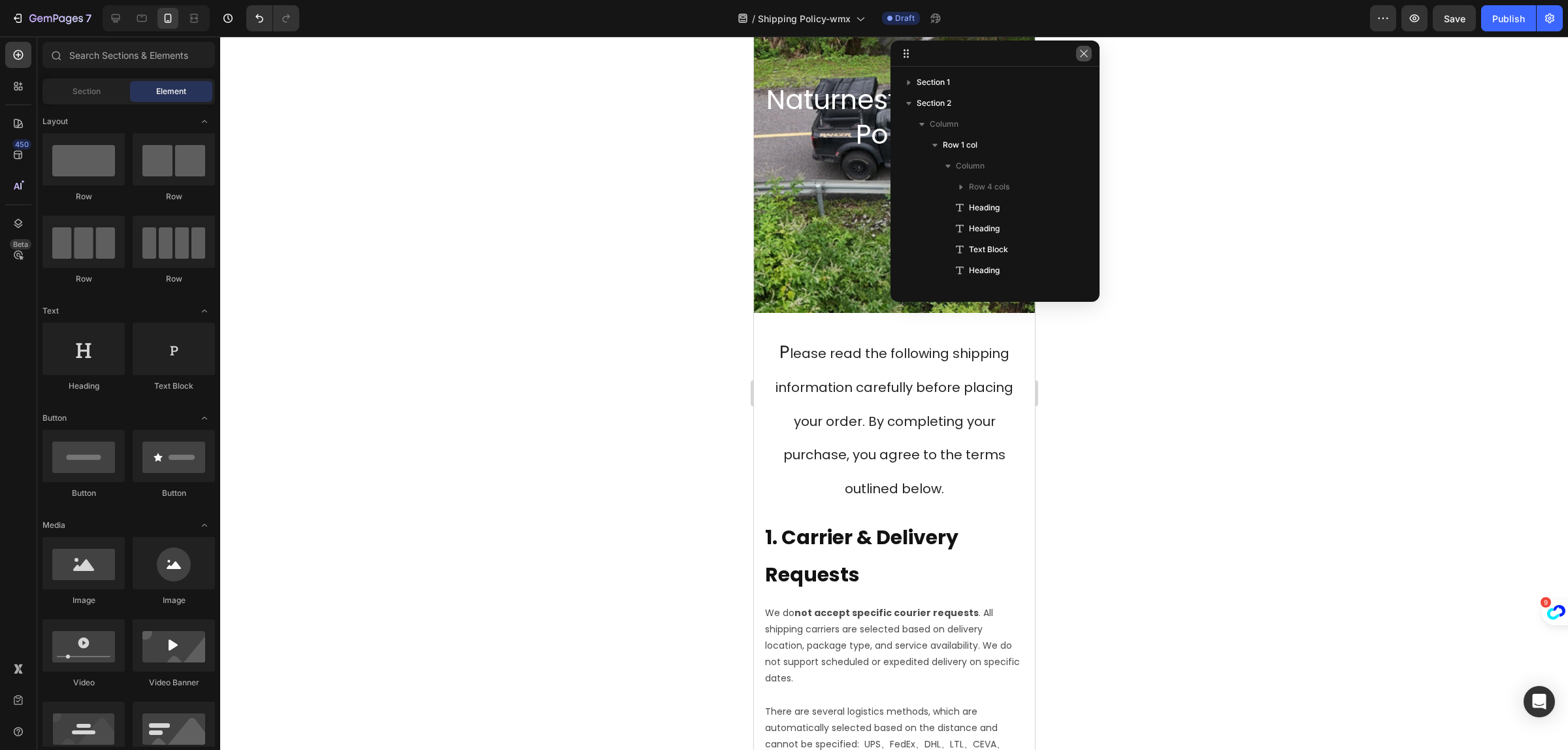
click at [1082, 57] on icon "button" at bounding box center [1084, 54] width 11 height 11
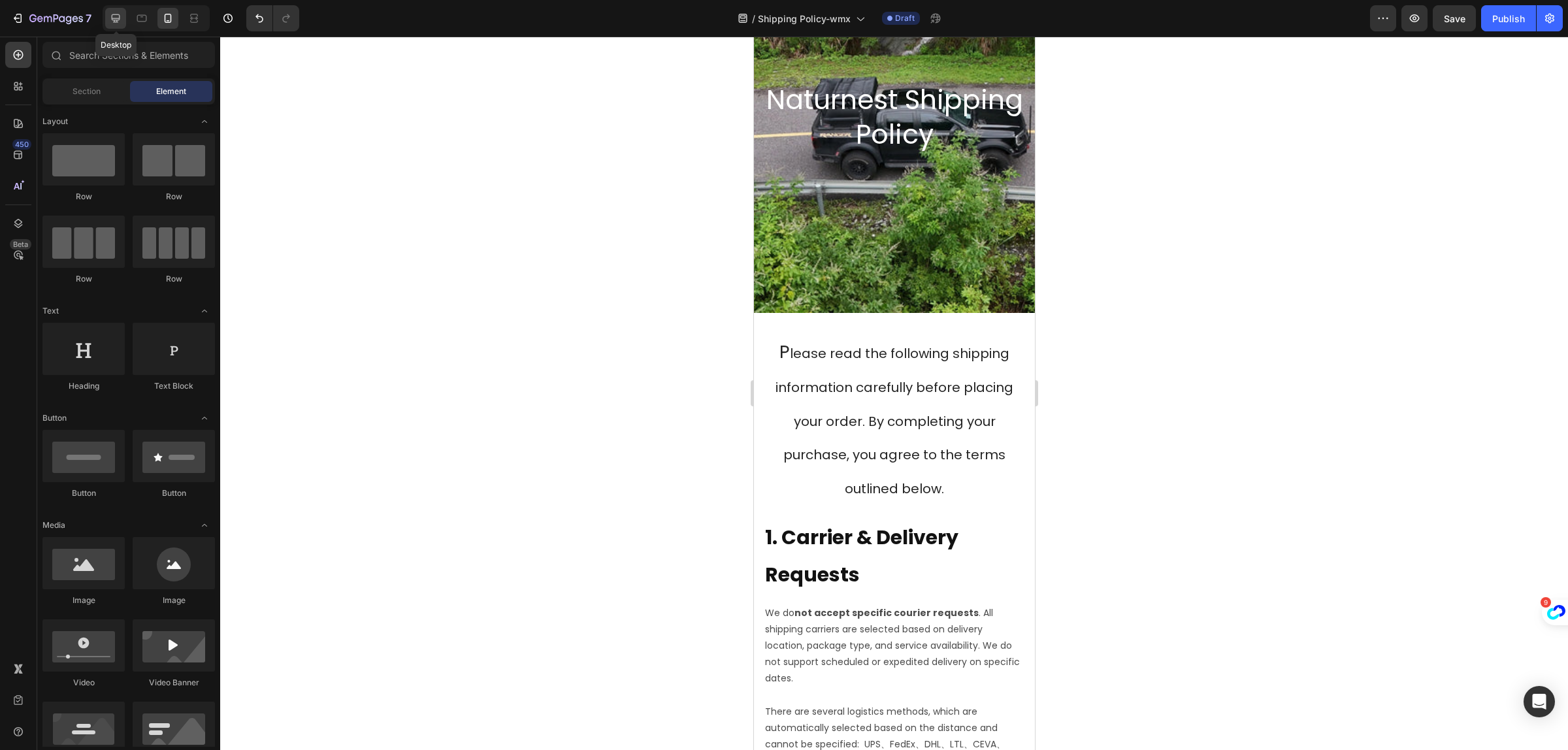
click at [112, 14] on icon at bounding box center [116, 18] width 13 height 13
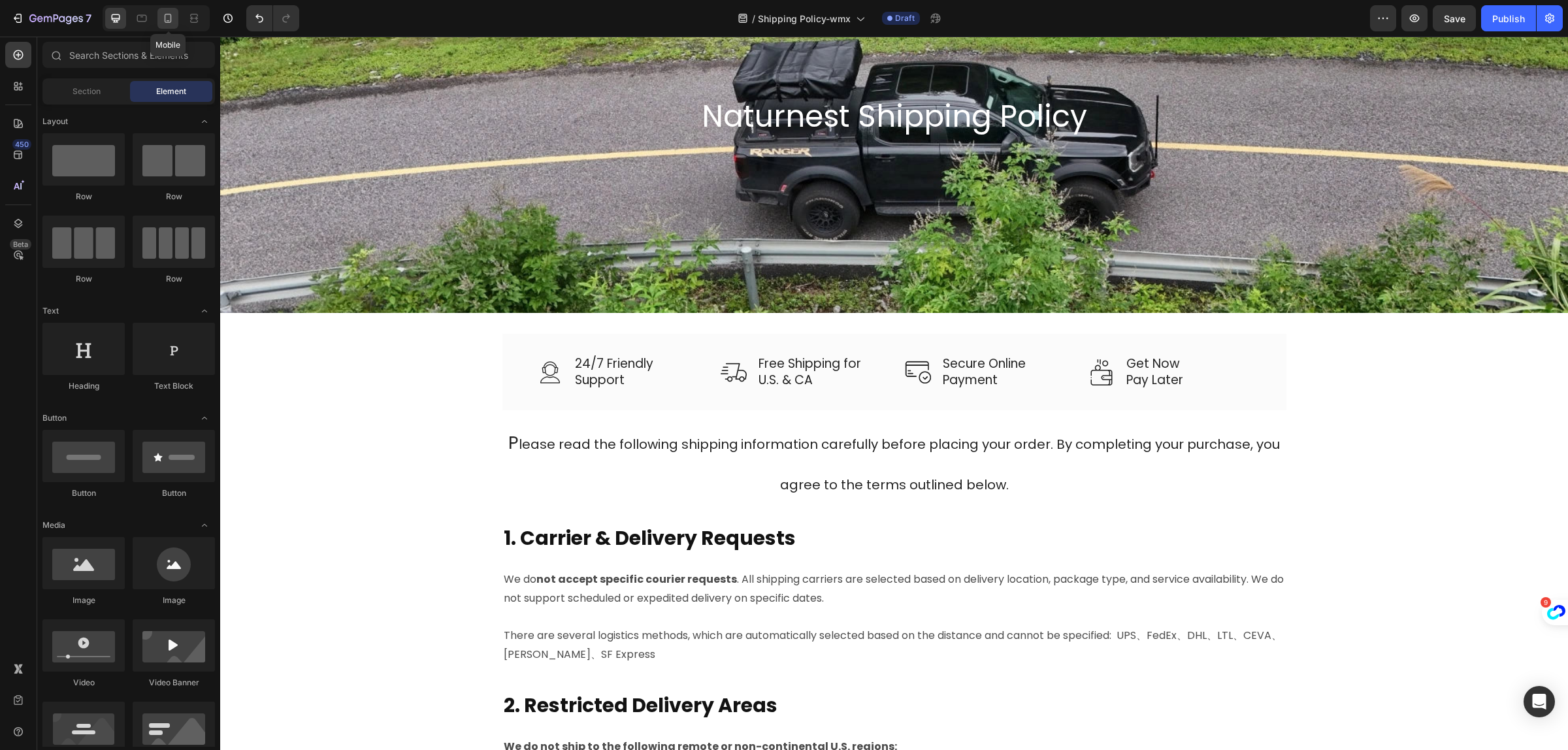
click at [162, 23] on icon at bounding box center [168, 18] width 13 height 13
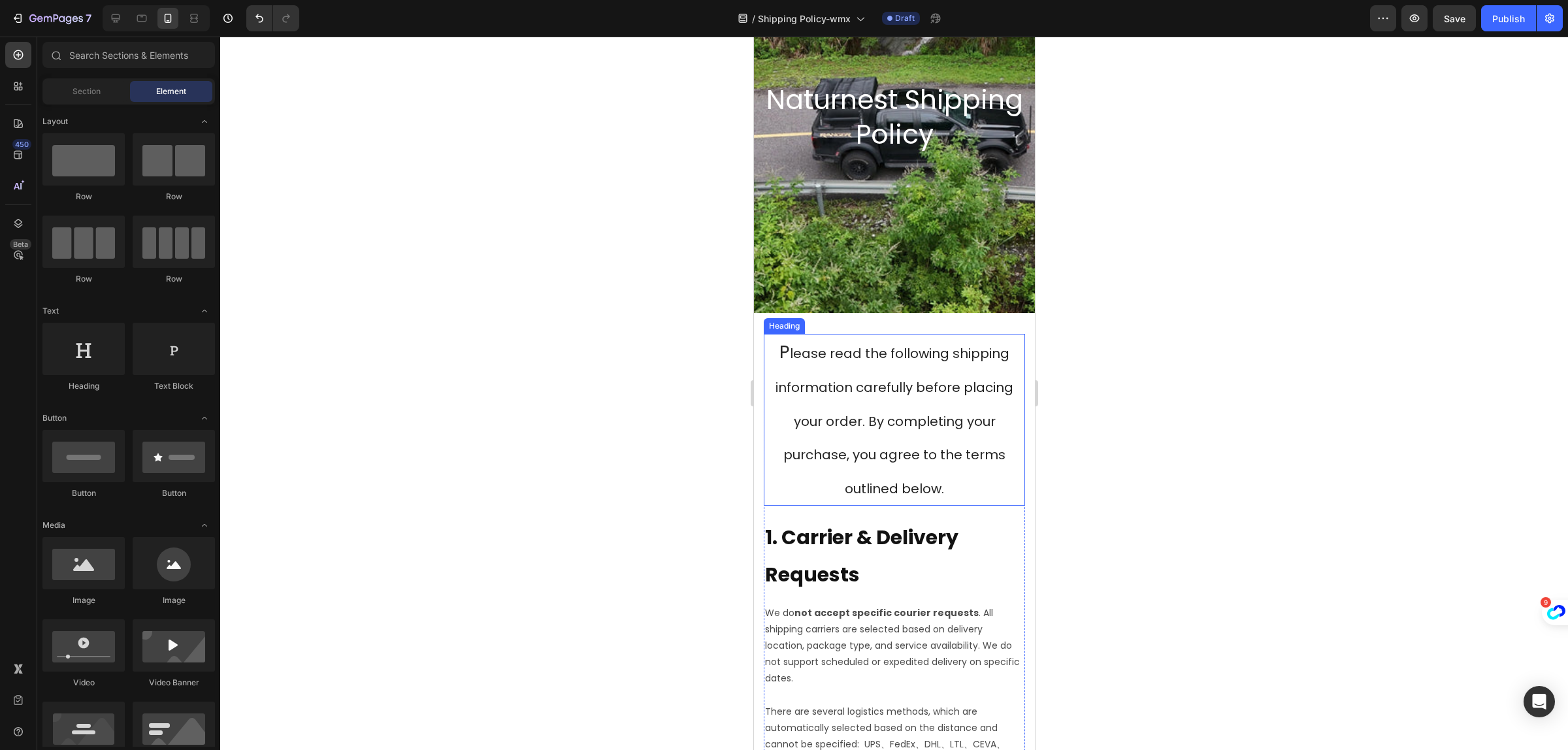
drag, startPoint x: 911, startPoint y: 449, endPoint x: 913, endPoint y: 442, distance: 7.3
click at [911, 449] on span "lease read the following shipping information carefully before placing your ord…" at bounding box center [894, 421] width 238 height 154
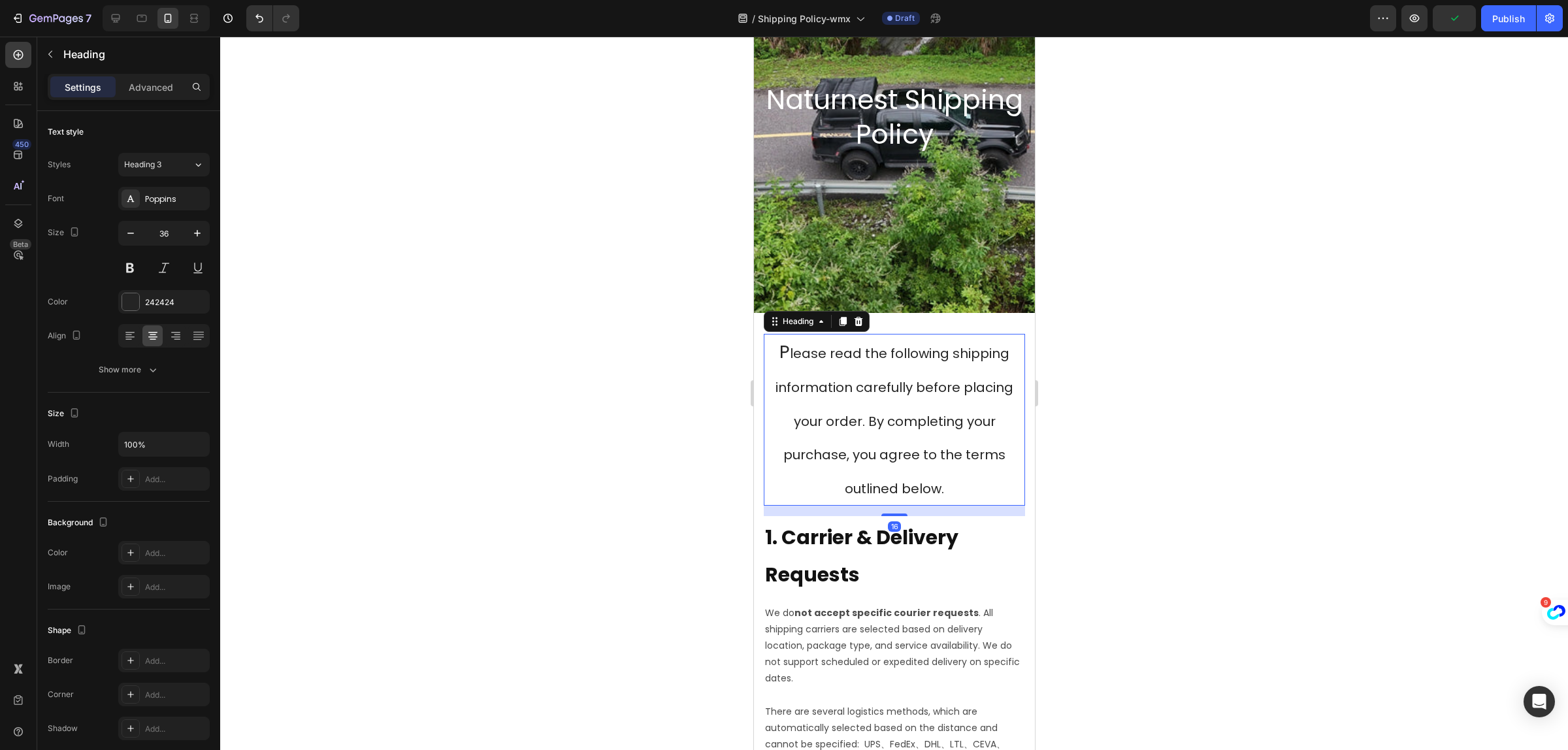
click at [879, 400] on h2 "P lease read the following shipping information carefully before placing your o…" at bounding box center [894, 420] width 261 height 172
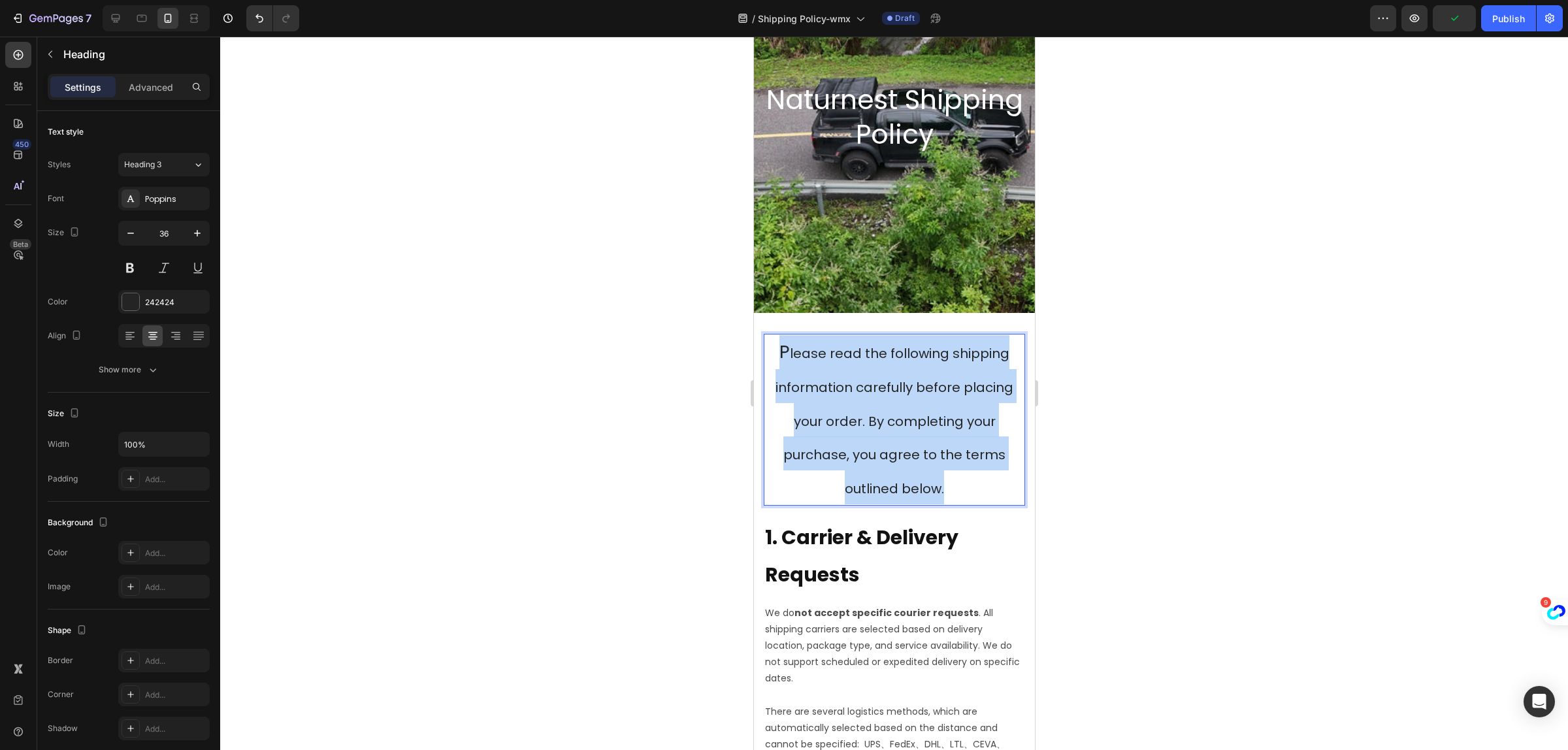
click at [879, 400] on p "P lease read the following shipping information carefully before placing your o…" at bounding box center [894, 420] width 259 height 169
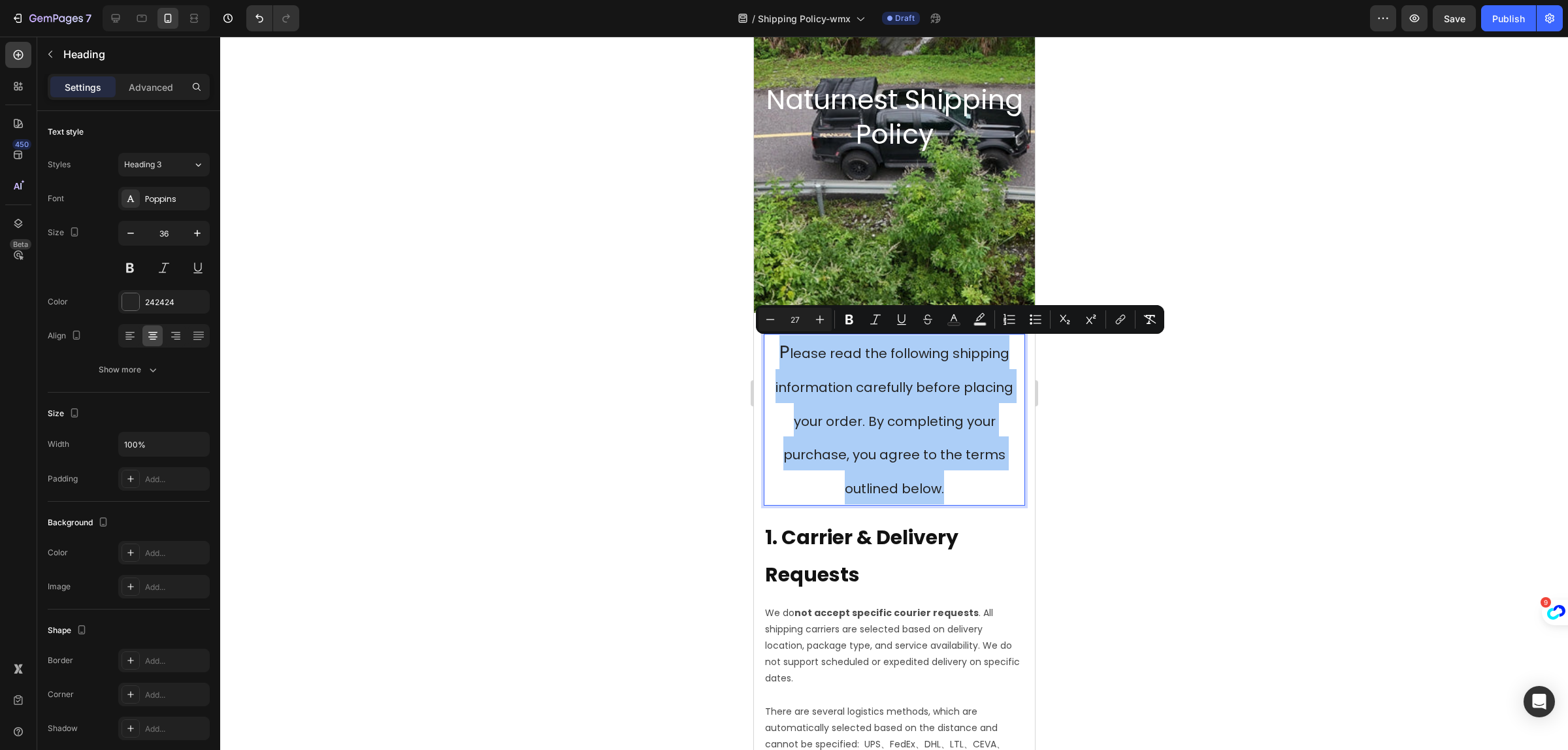
drag, startPoint x: 798, startPoint y: 319, endPoint x: 789, endPoint y: 324, distance: 10.3
click at [789, 324] on input "27" at bounding box center [795, 320] width 26 height 16
type input "15"
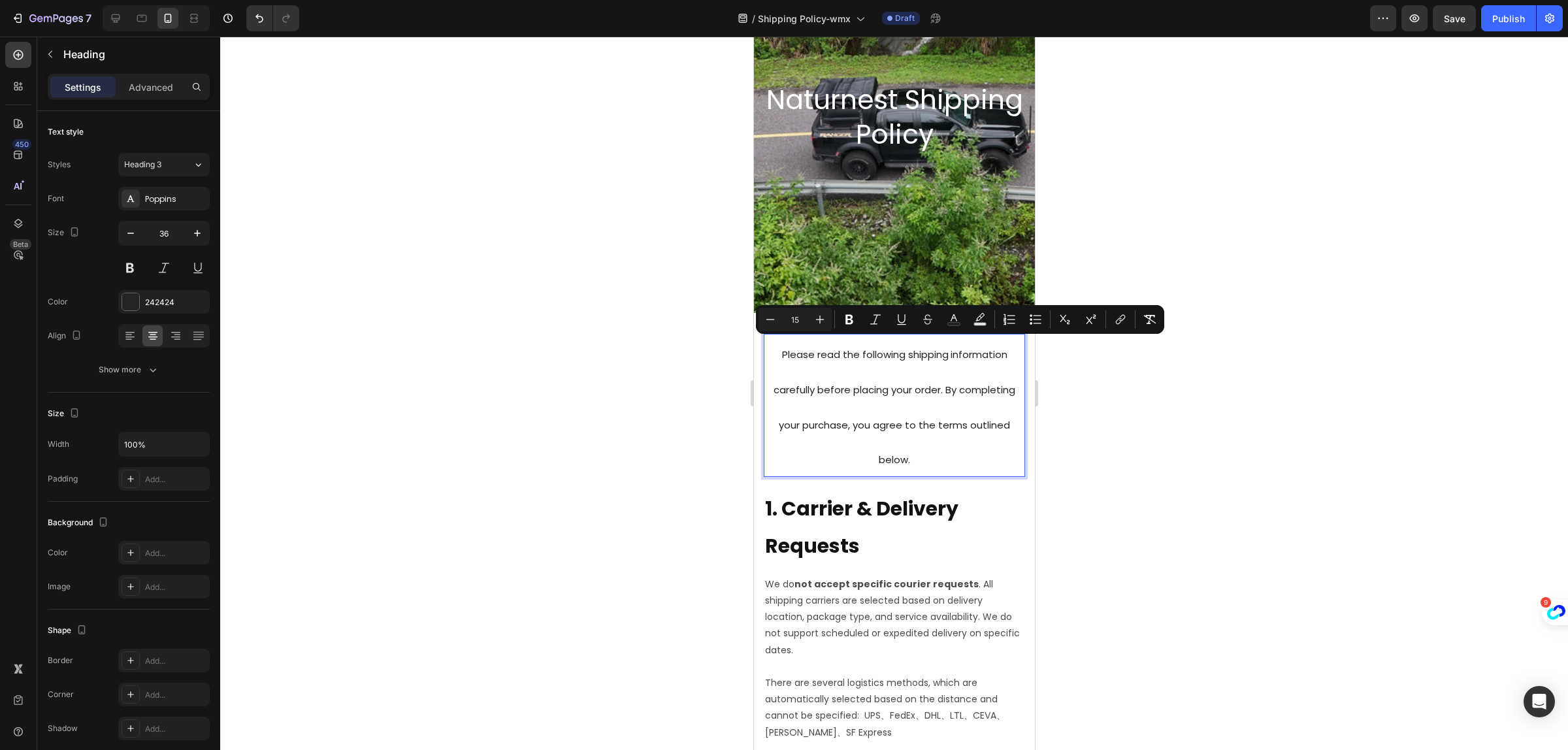
click at [1169, 491] on div at bounding box center [894, 393] width 1348 height 714
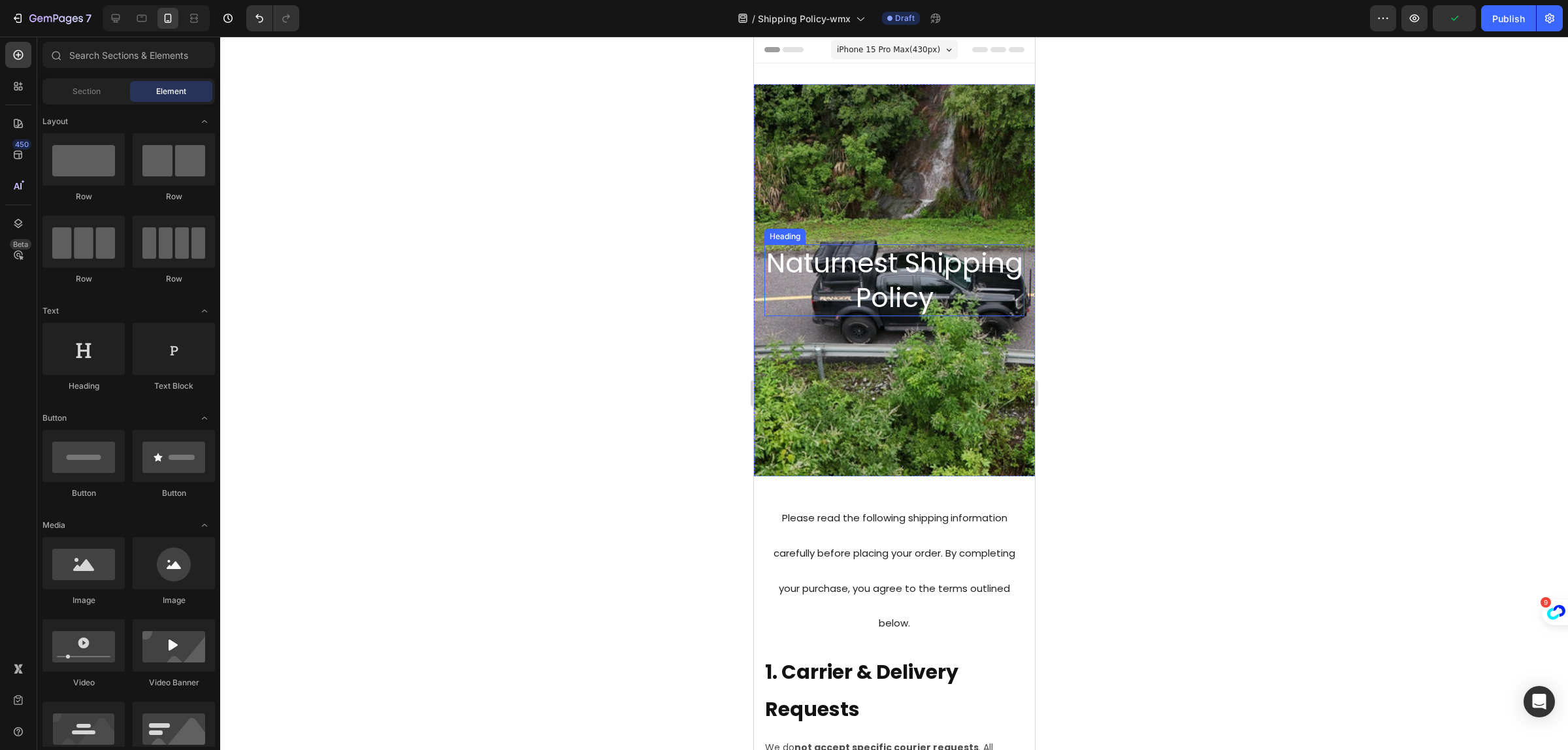
click at [931, 284] on h2 "Naturnest Shipping Policy" at bounding box center [894, 280] width 260 height 72
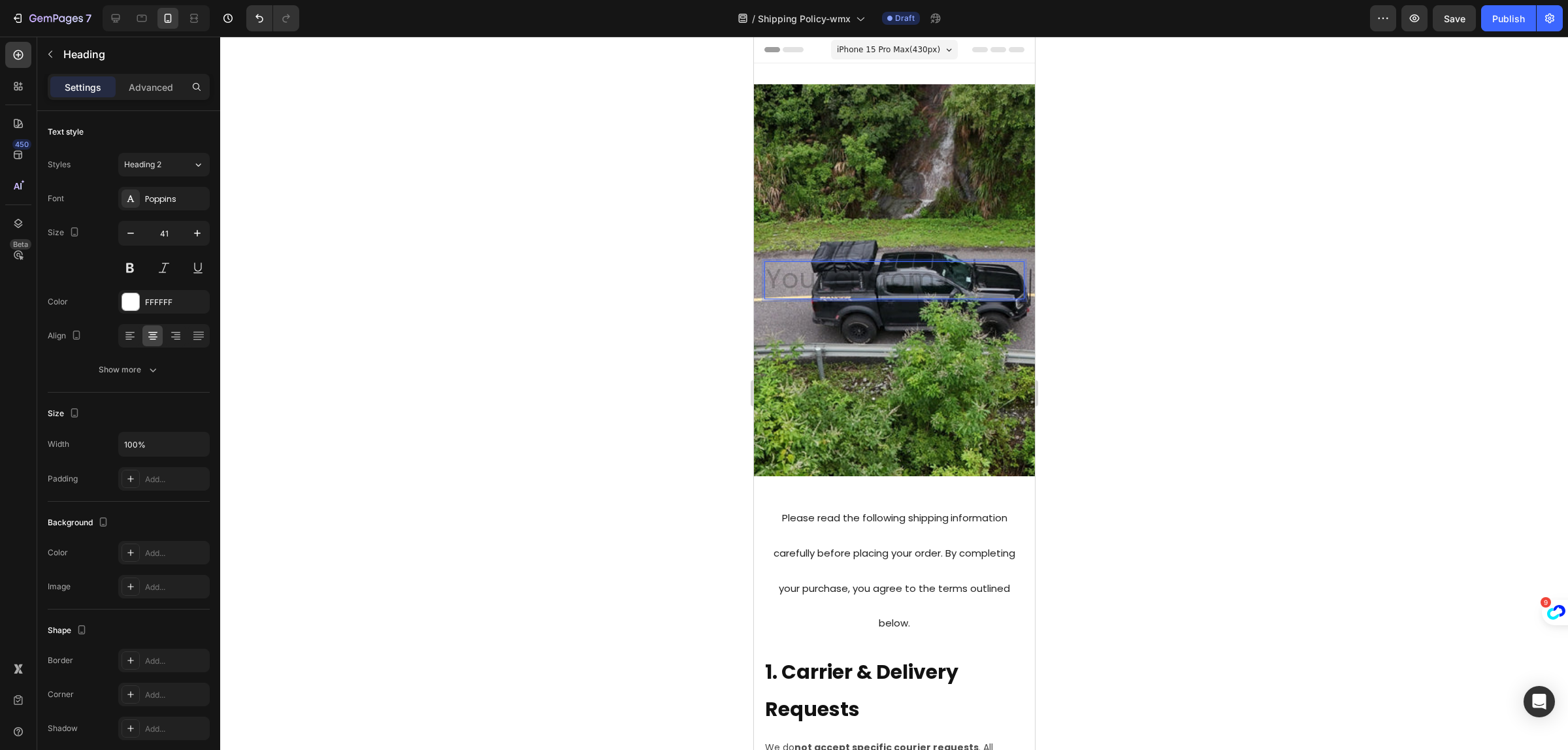
drag, startPoint x: 896, startPoint y: 285, endPoint x: 846, endPoint y: 309, distance: 55.5
click at [839, 319] on div "Background Image" at bounding box center [894, 280] width 281 height 392
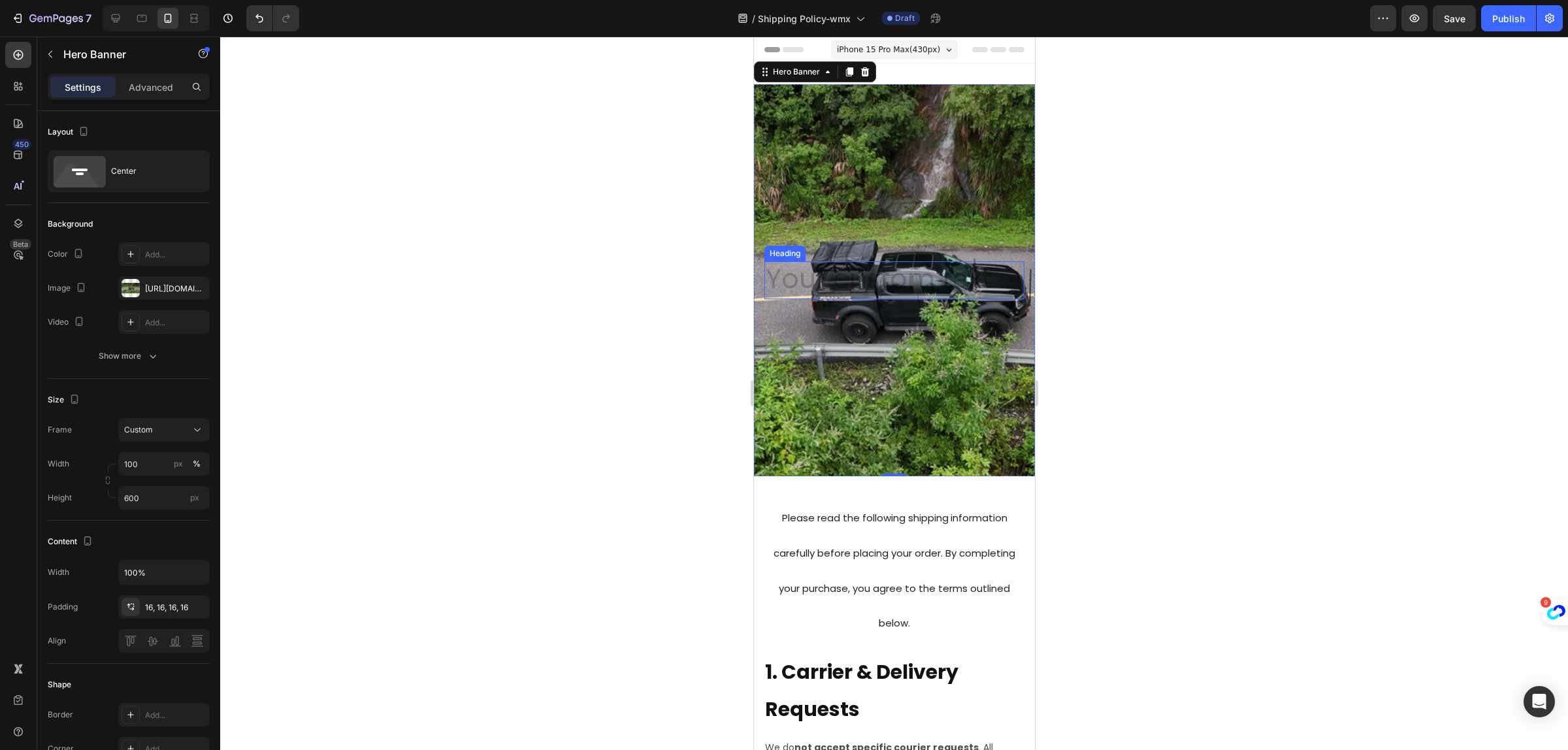
click at [869, 286] on h2 "Rich Text Editor. Editing area: main" at bounding box center [894, 280] width 260 height 37
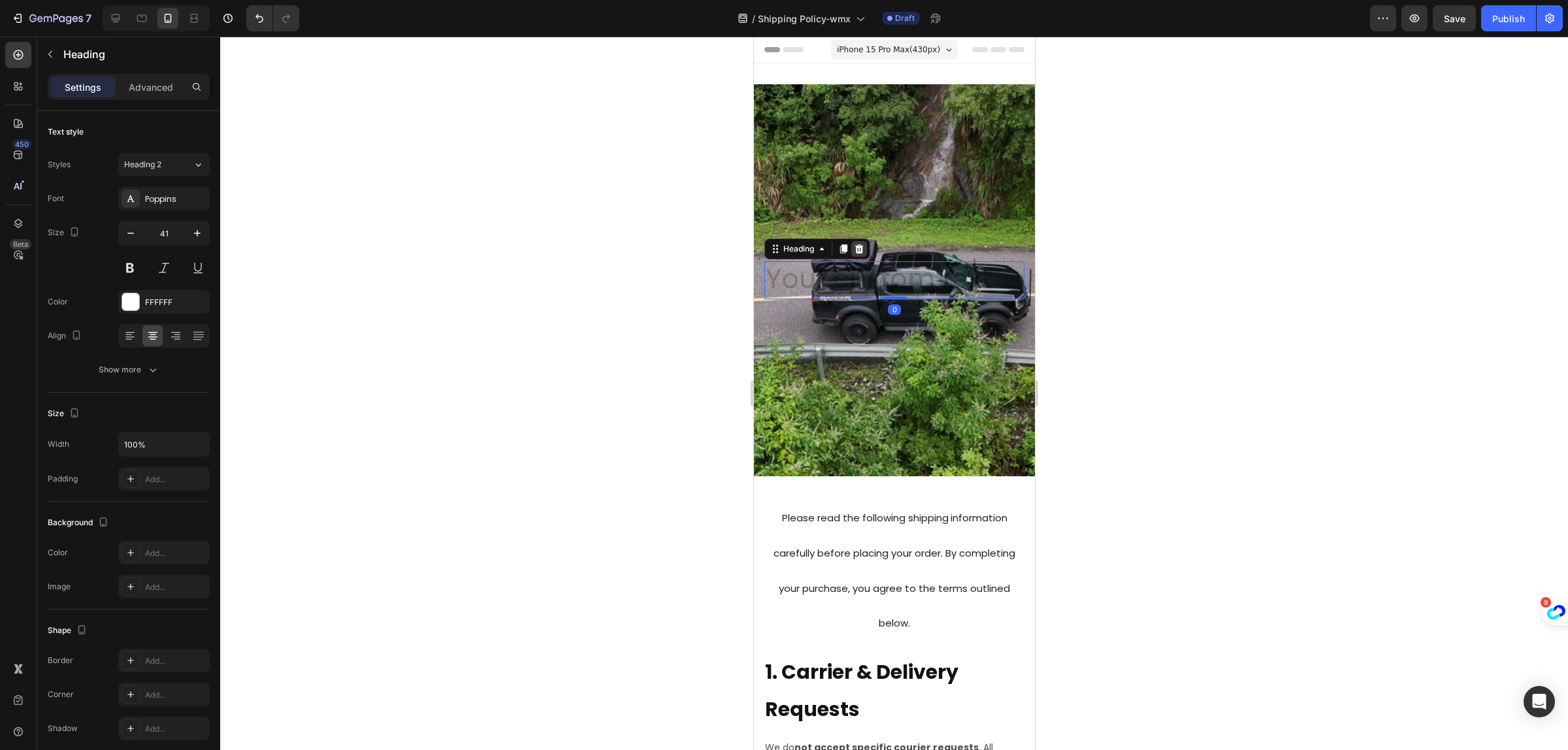
click at [863, 242] on div at bounding box center [859, 249] width 16 height 16
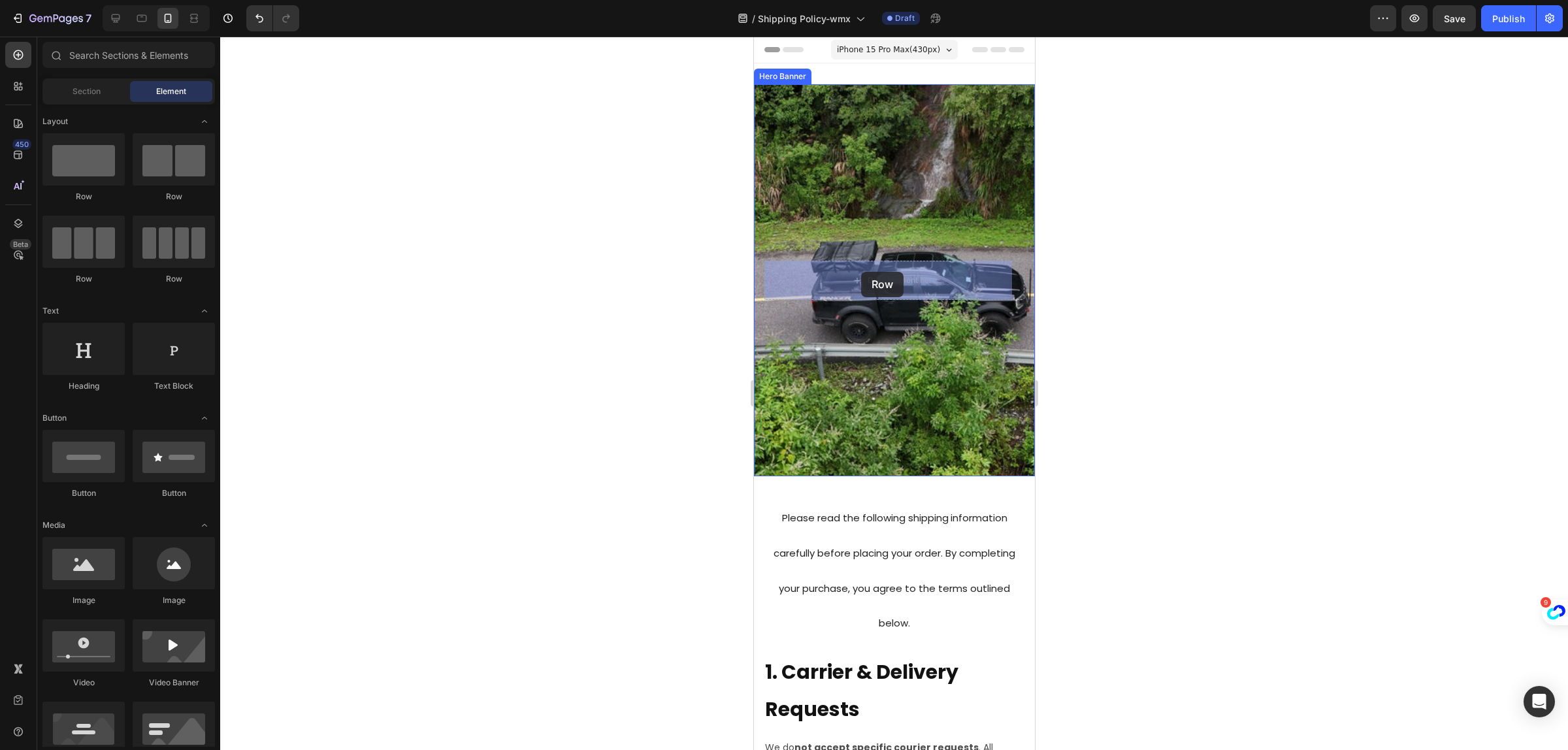
drag, startPoint x: 1292, startPoint y: 260, endPoint x: 861, endPoint y: 272, distance: 431.2
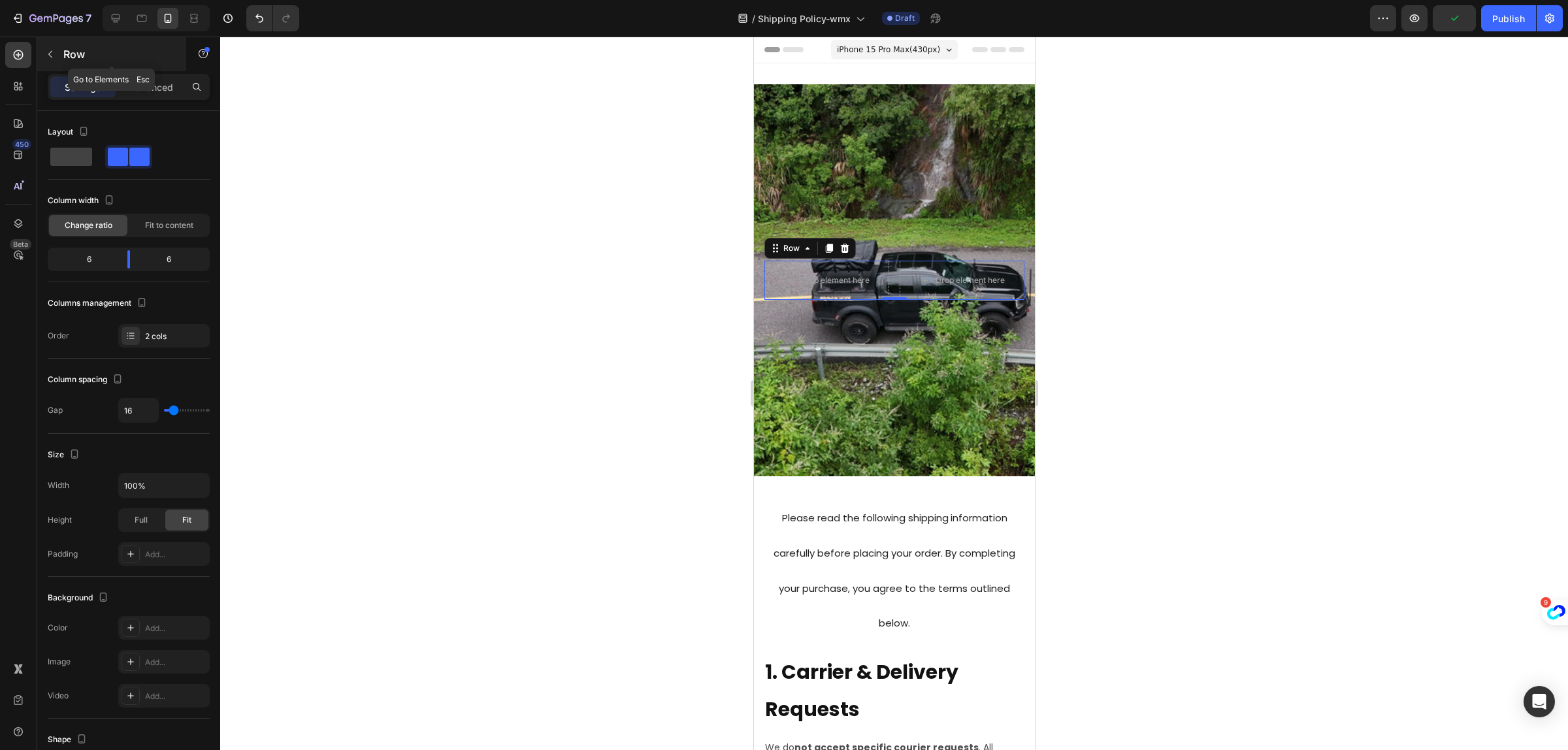
click at [49, 54] on icon "button" at bounding box center [51, 55] width 4 height 7
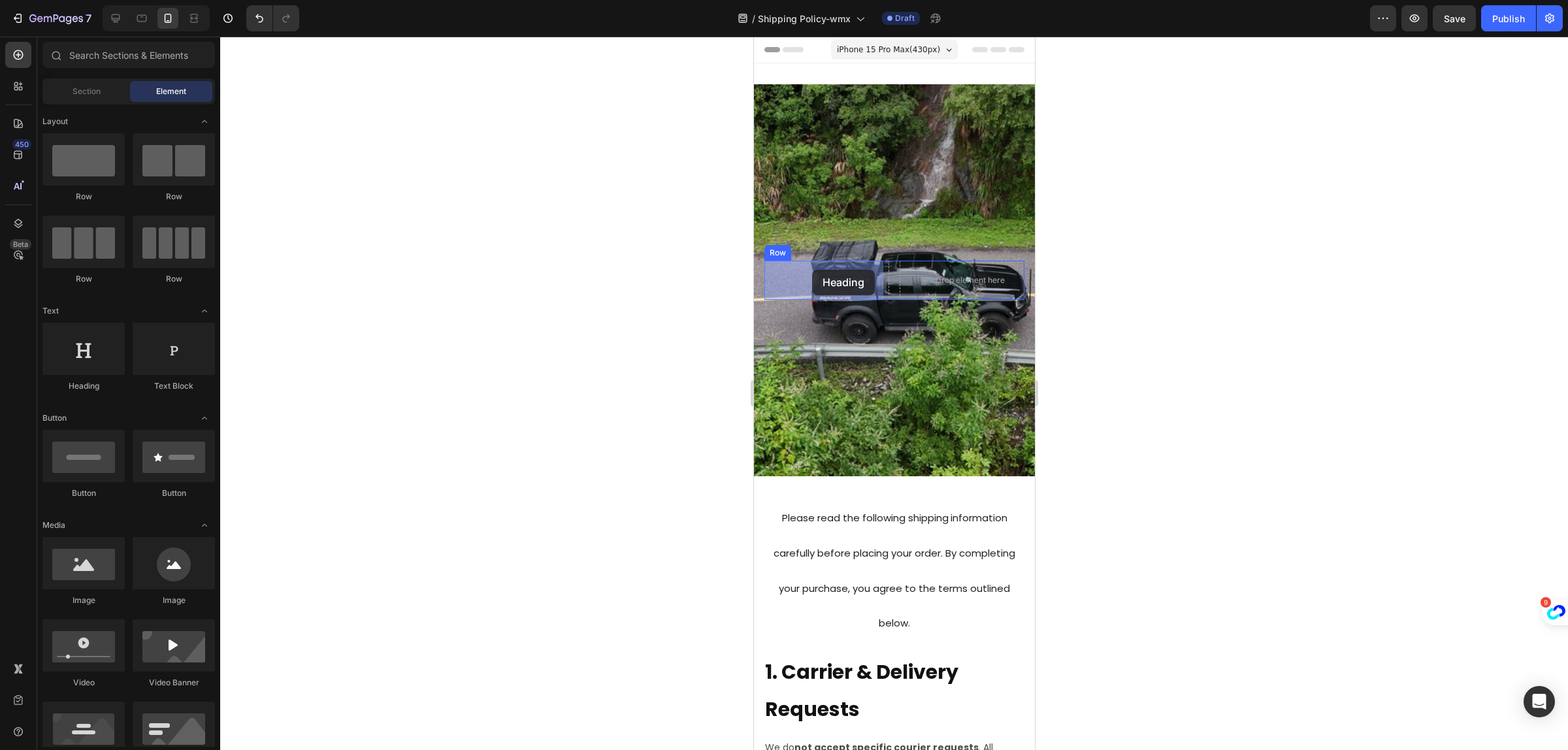
drag, startPoint x: 832, startPoint y: 383, endPoint x: 812, endPoint y: 270, distance: 114.8
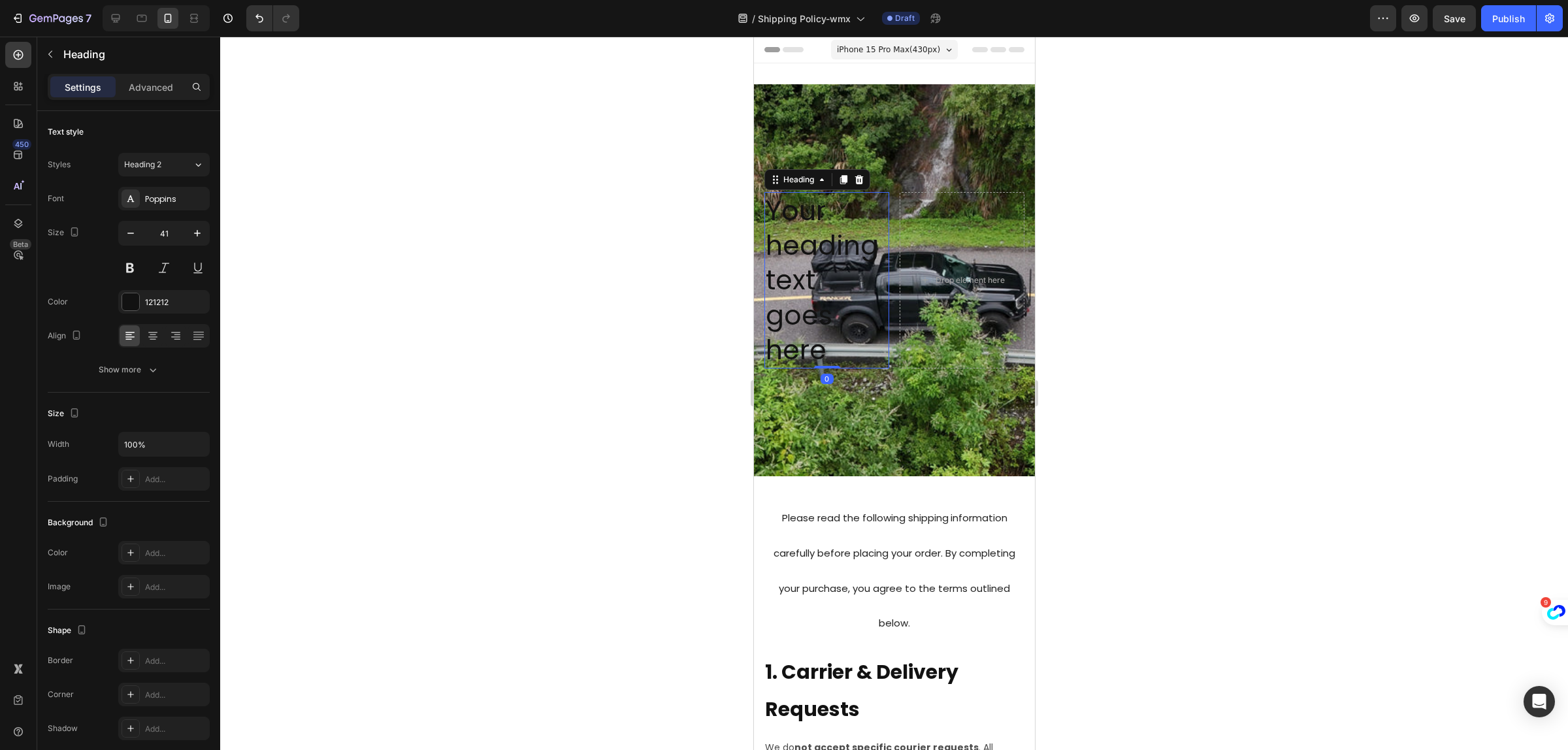
click at [816, 348] on h2 "Your heading text goes here" at bounding box center [826, 280] width 125 height 177
click at [816, 349] on p "Your heading text goes here" at bounding box center [826, 280] width 122 height 174
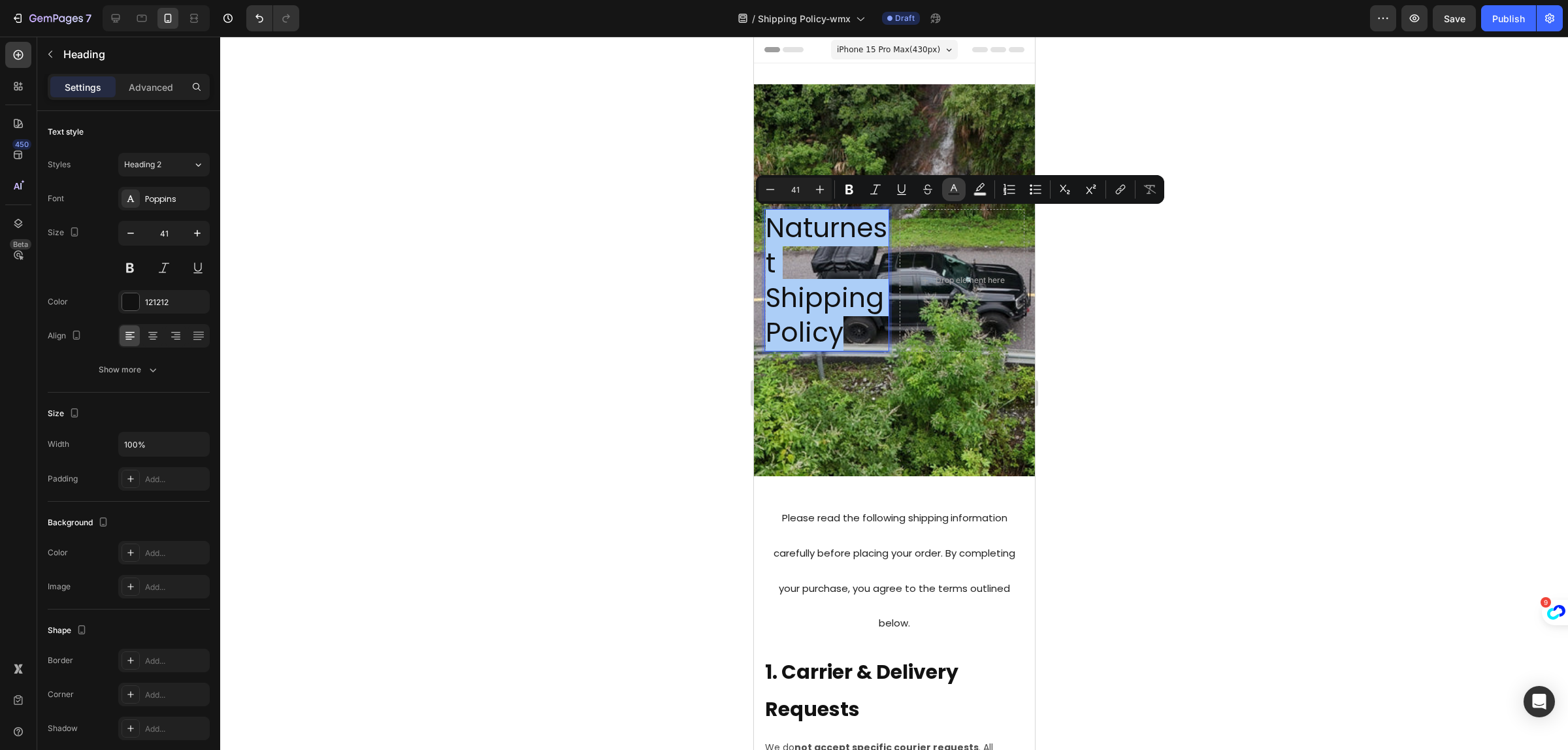
drag, startPoint x: 982, startPoint y: 192, endPoint x: 959, endPoint y: 191, distance: 23.0
click at [959, 191] on div "Minus 41 Plus Bold Italic Underline Strikethrough Text Color Text Background Co…" at bounding box center [960, 190] width 403 height 24
click at [959, 191] on icon "Editor contextual toolbar" at bounding box center [954, 190] width 13 height 13
type input "121212"
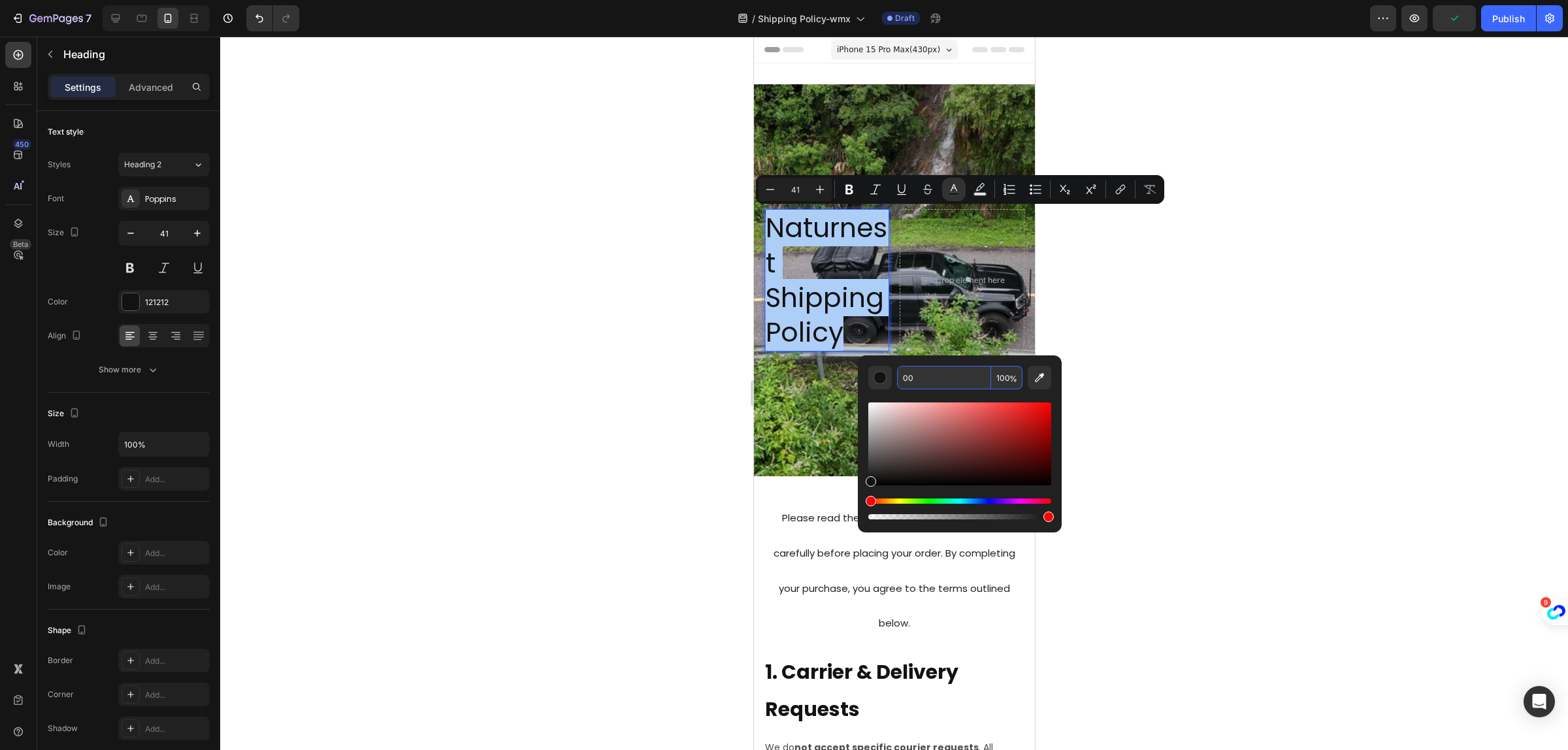
type input "0"
type input "FFF"
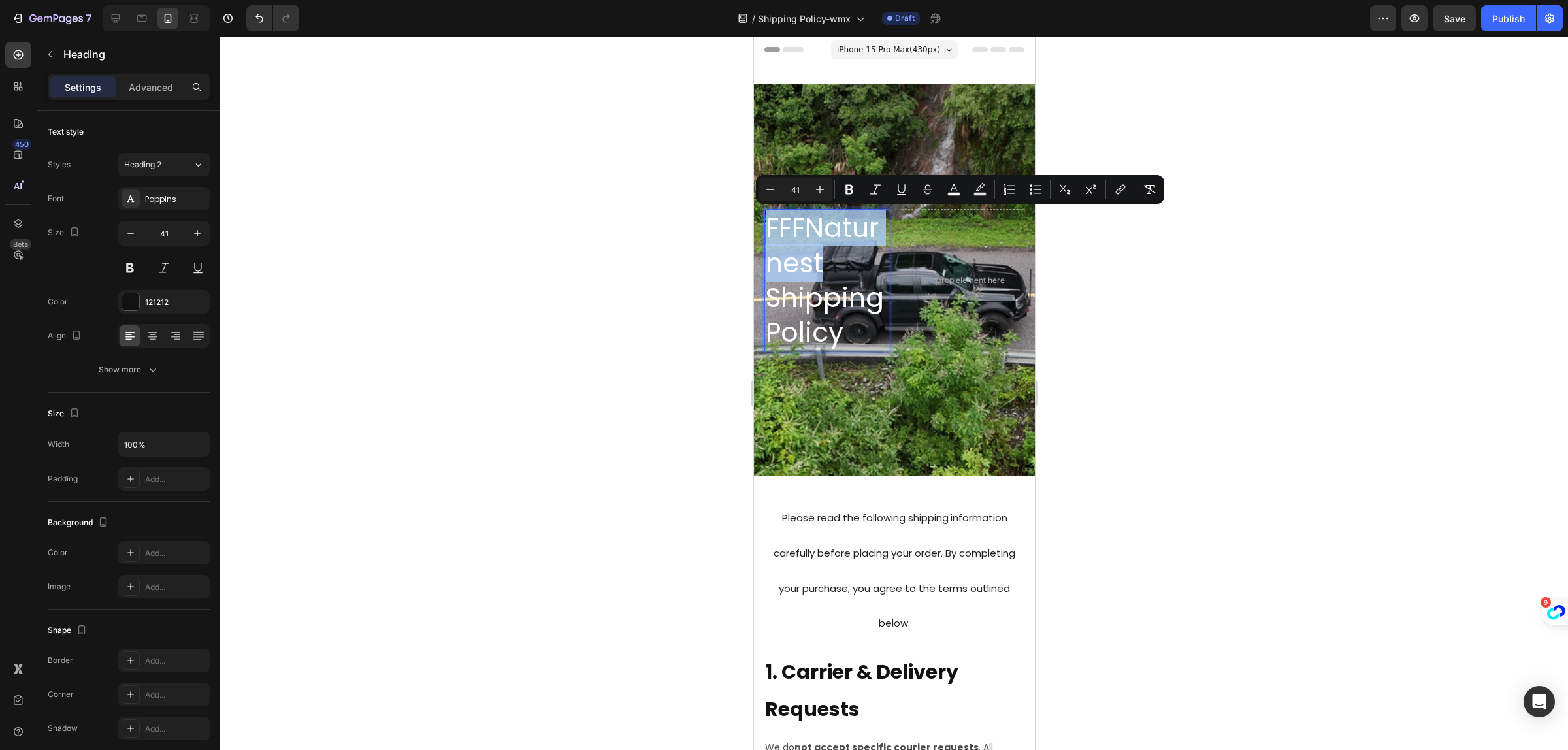
drag, startPoint x: 825, startPoint y: 265, endPoint x: 764, endPoint y: 237, distance: 67.1
click at [765, 237] on p "FFFNaturnest Shipping Policy" at bounding box center [826, 280] width 122 height 139
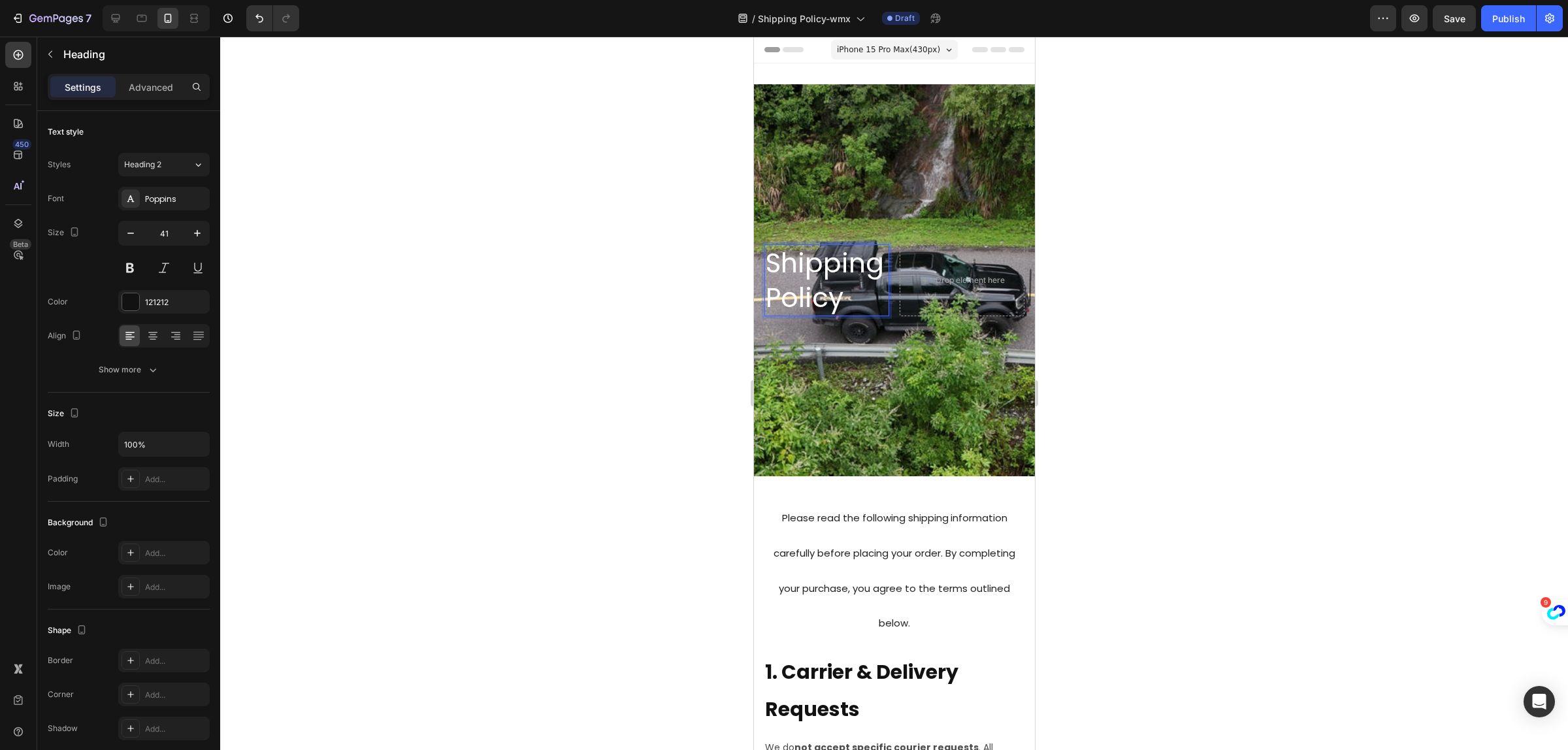
click at [881, 282] on p "Shipping Policy" at bounding box center [826, 280] width 122 height 70
click at [198, 165] on icon at bounding box center [198, 165] width 11 height 13
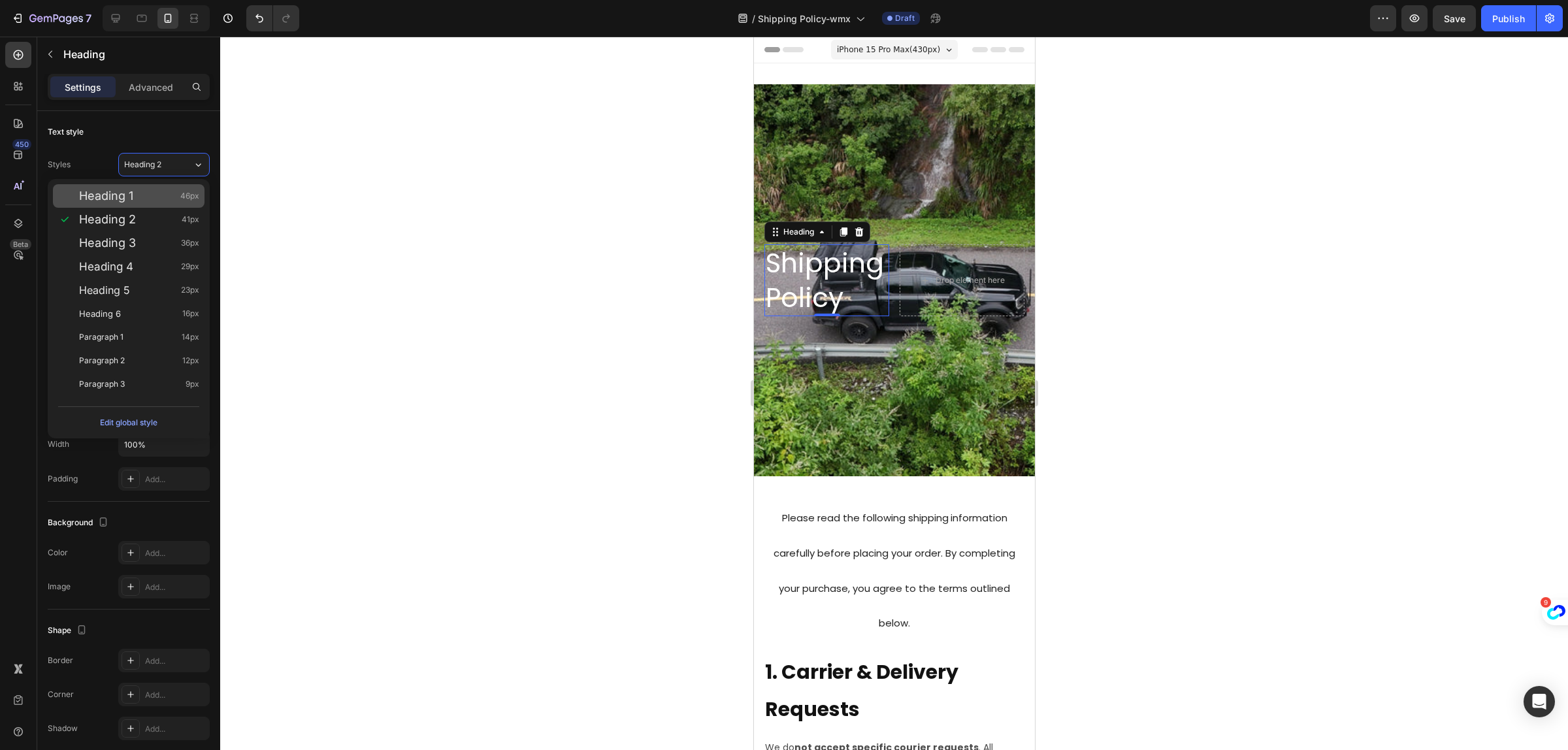
click at [138, 200] on div "Heading 1 46px" at bounding box center [139, 196] width 120 height 13
type input "46"
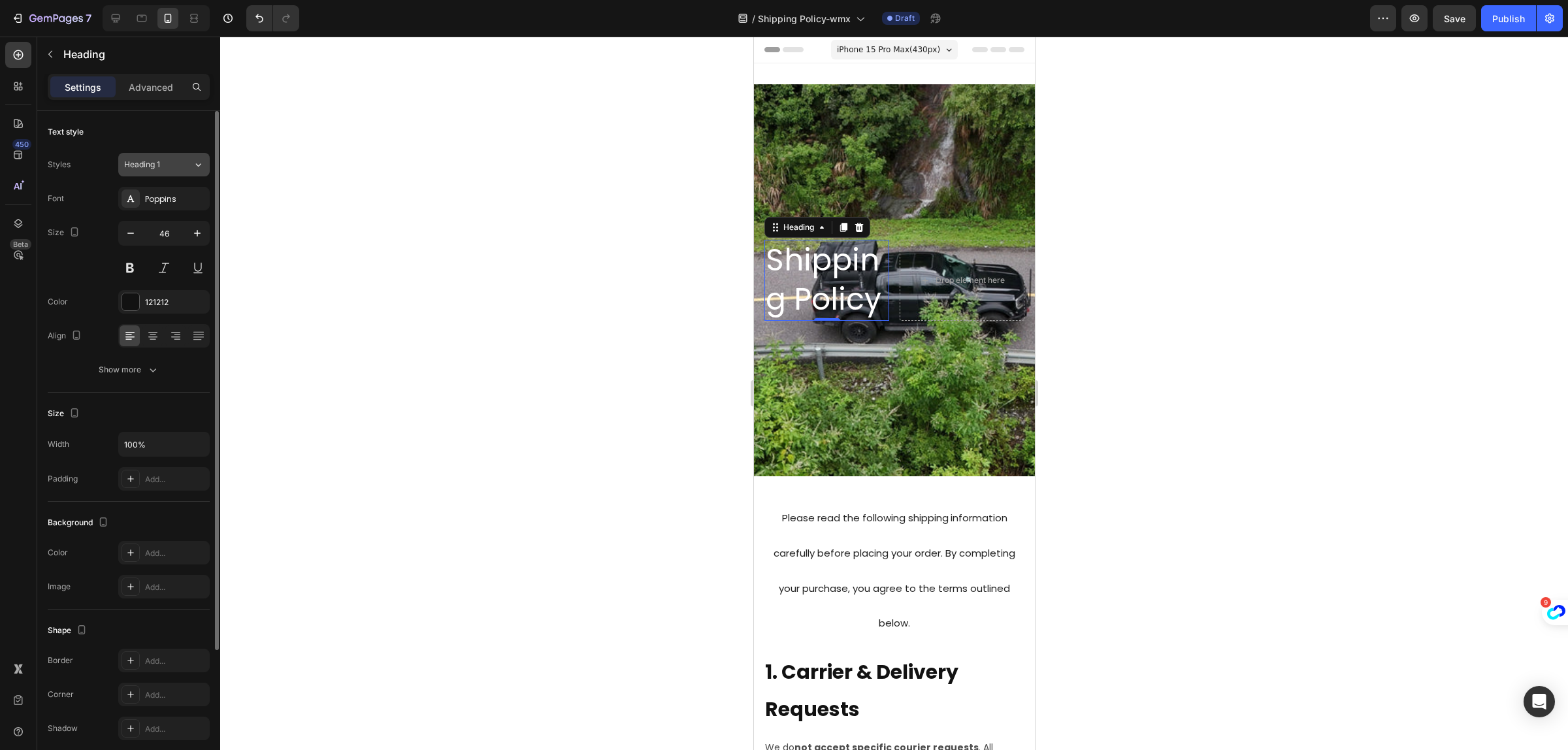
click at [194, 171] on button "Heading 1" at bounding box center [163, 165] width 91 height 24
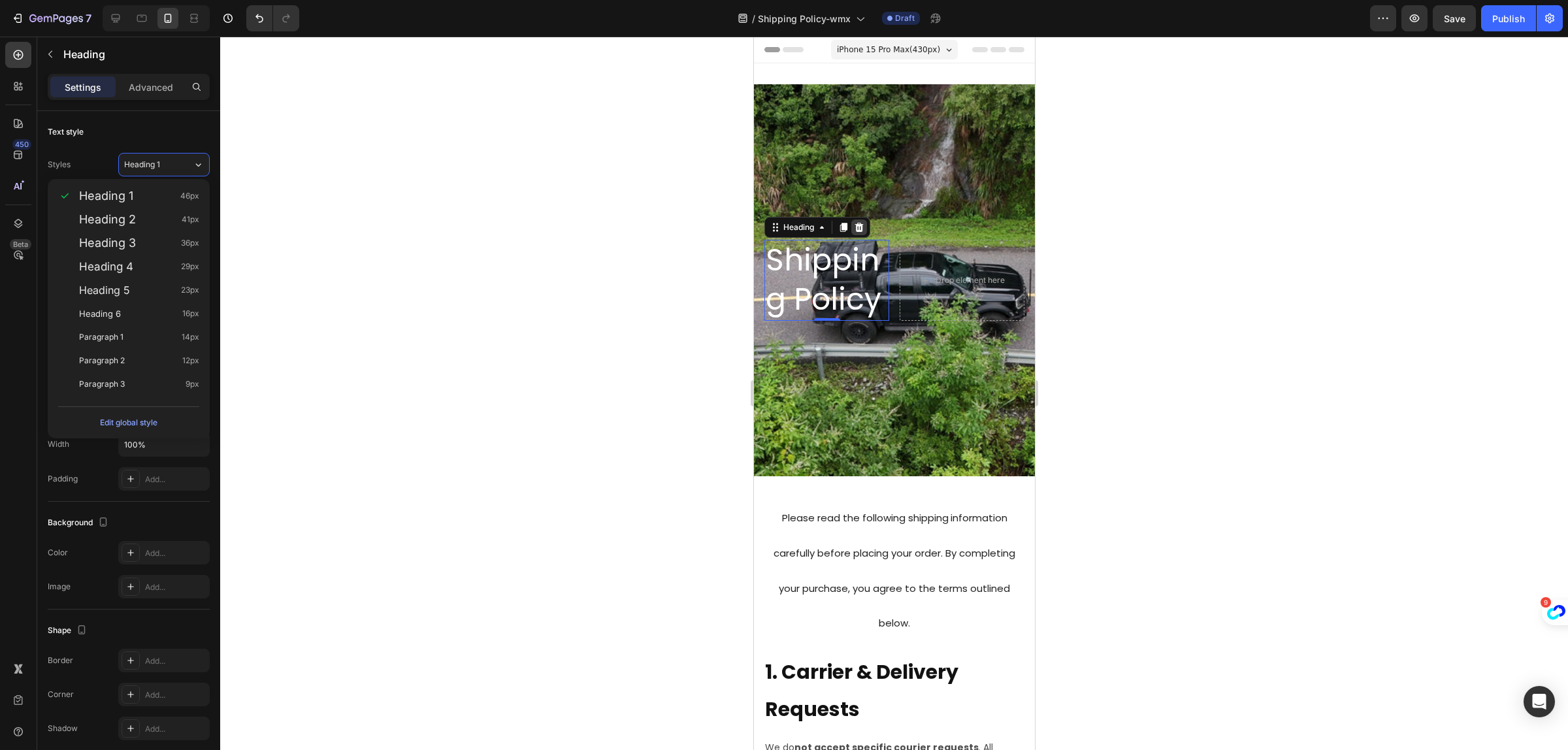
click at [863, 222] on icon at bounding box center [859, 227] width 11 height 11
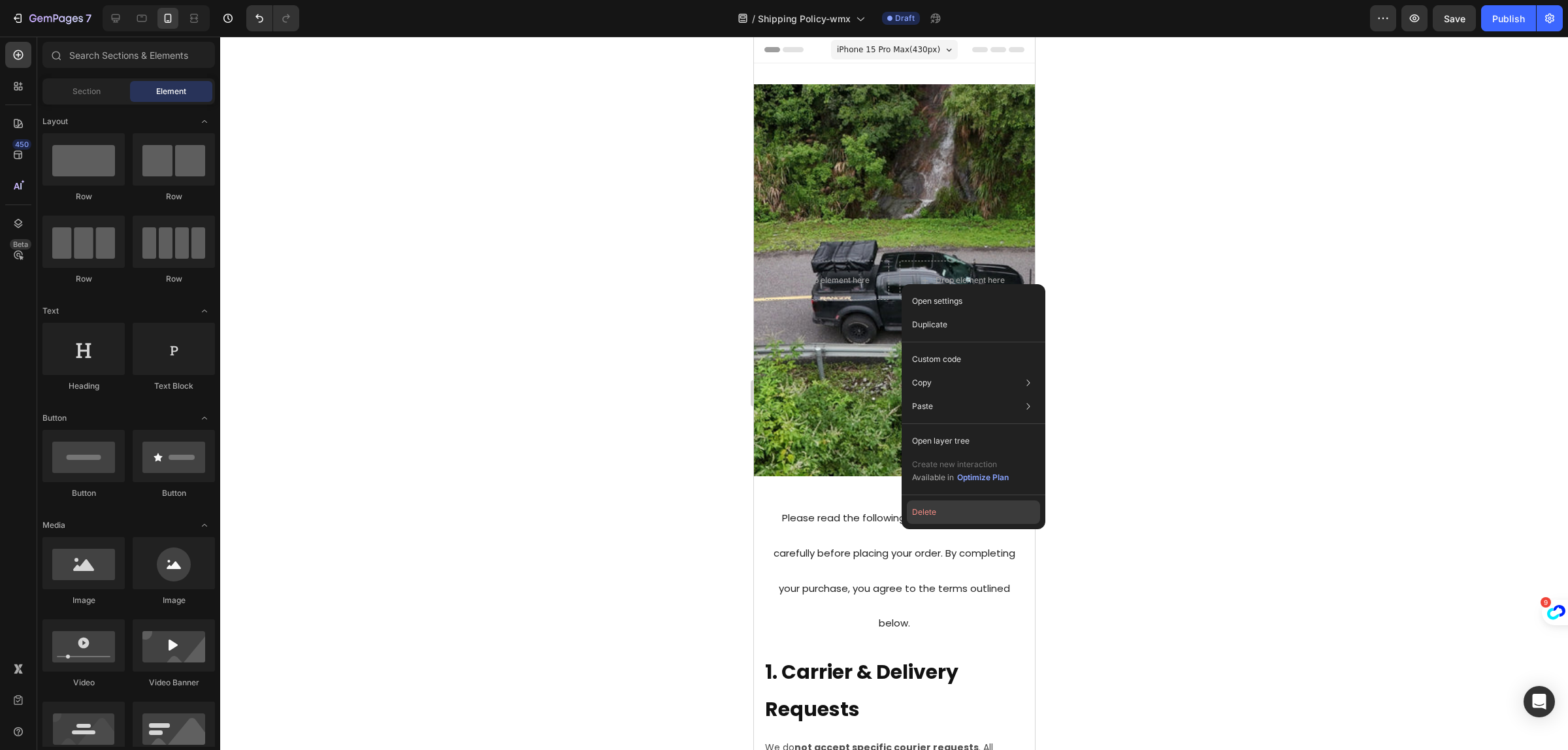
drag, startPoint x: 923, startPoint y: 500, endPoint x: 0, endPoint y: 338, distance: 937.1
click at [923, 500] on button "Delete" at bounding box center [973, 512] width 133 height 24
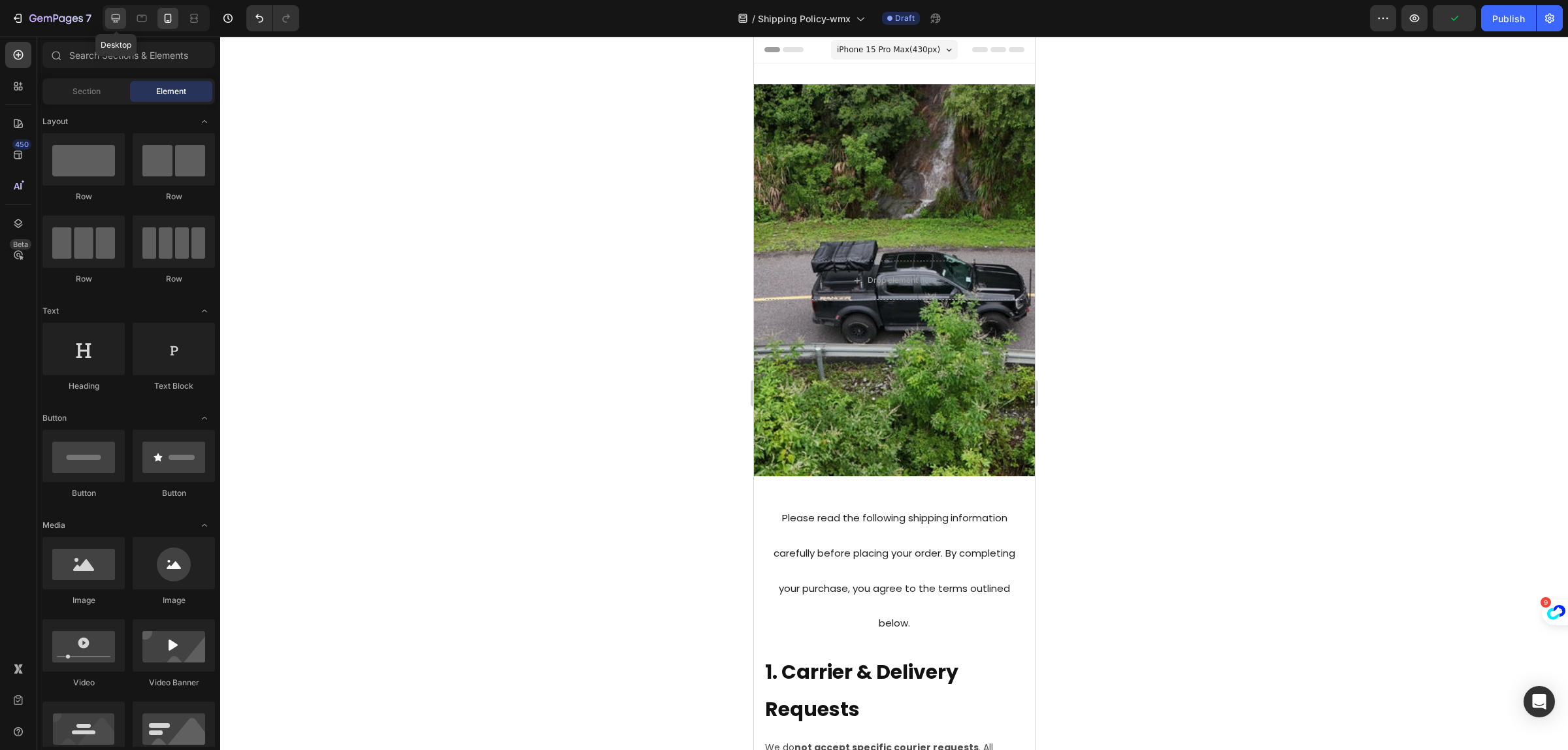
click at [119, 17] on icon at bounding box center [116, 18] width 13 height 13
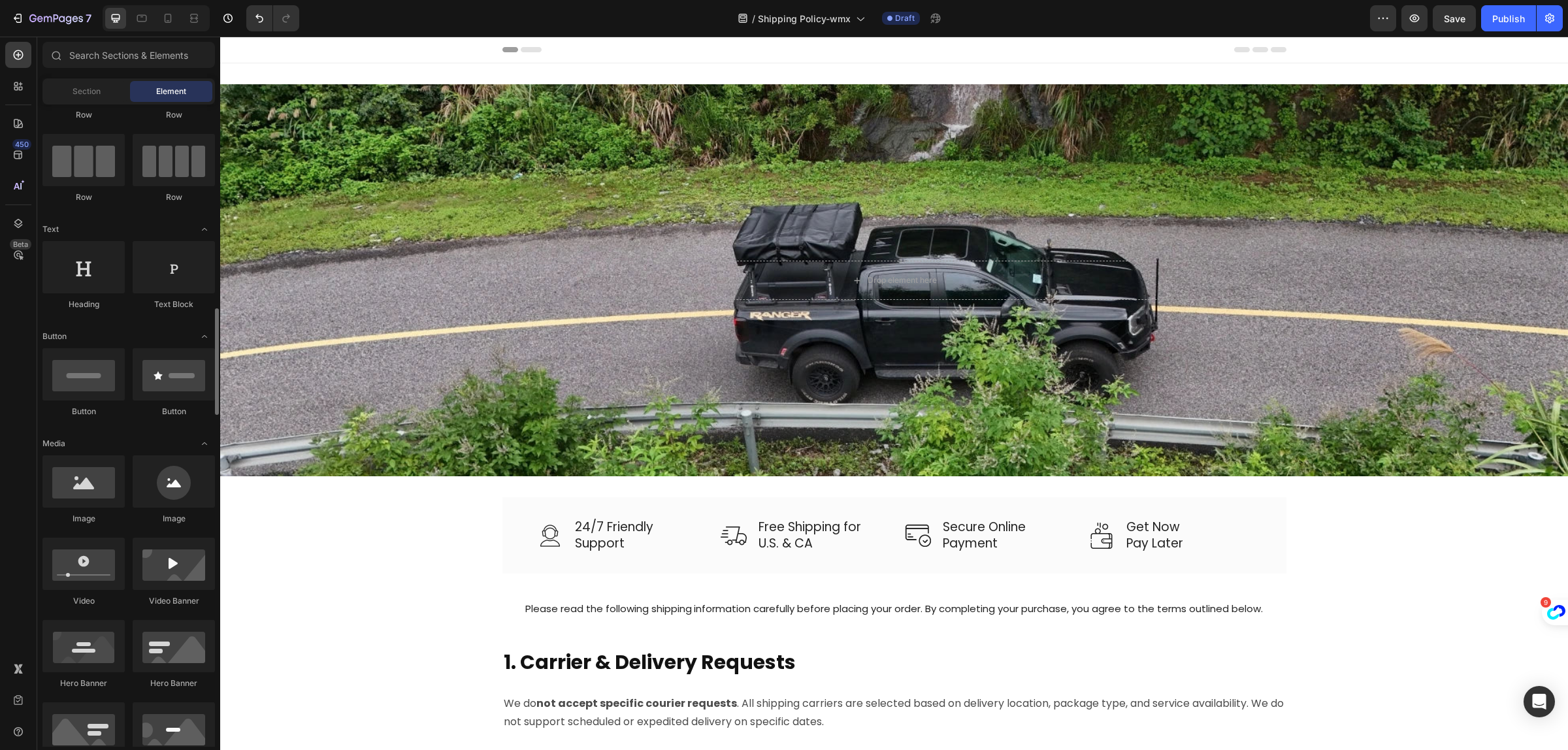
scroll to position [245, 0]
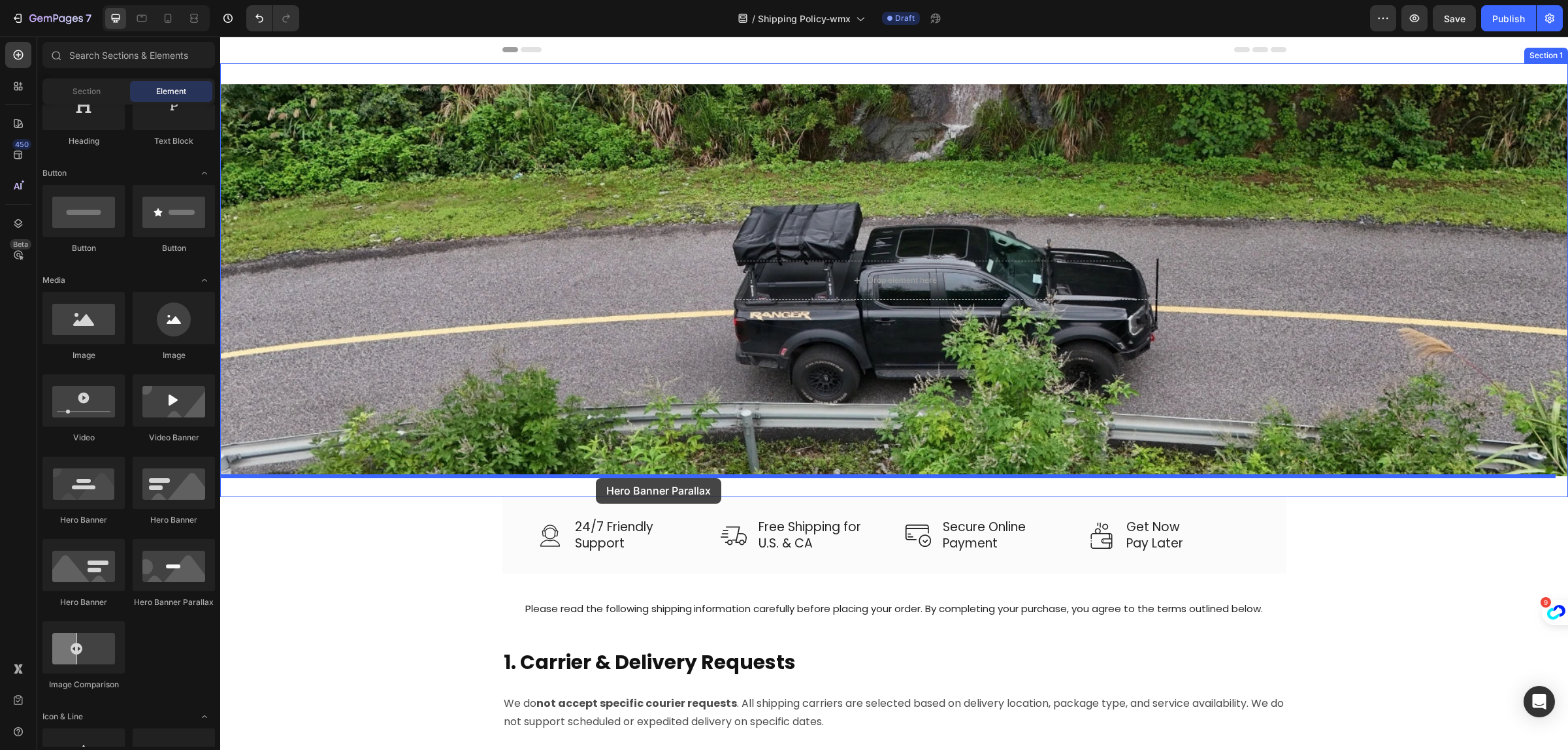
drag, startPoint x: 374, startPoint y: 620, endPoint x: 596, endPoint y: 478, distance: 263.5
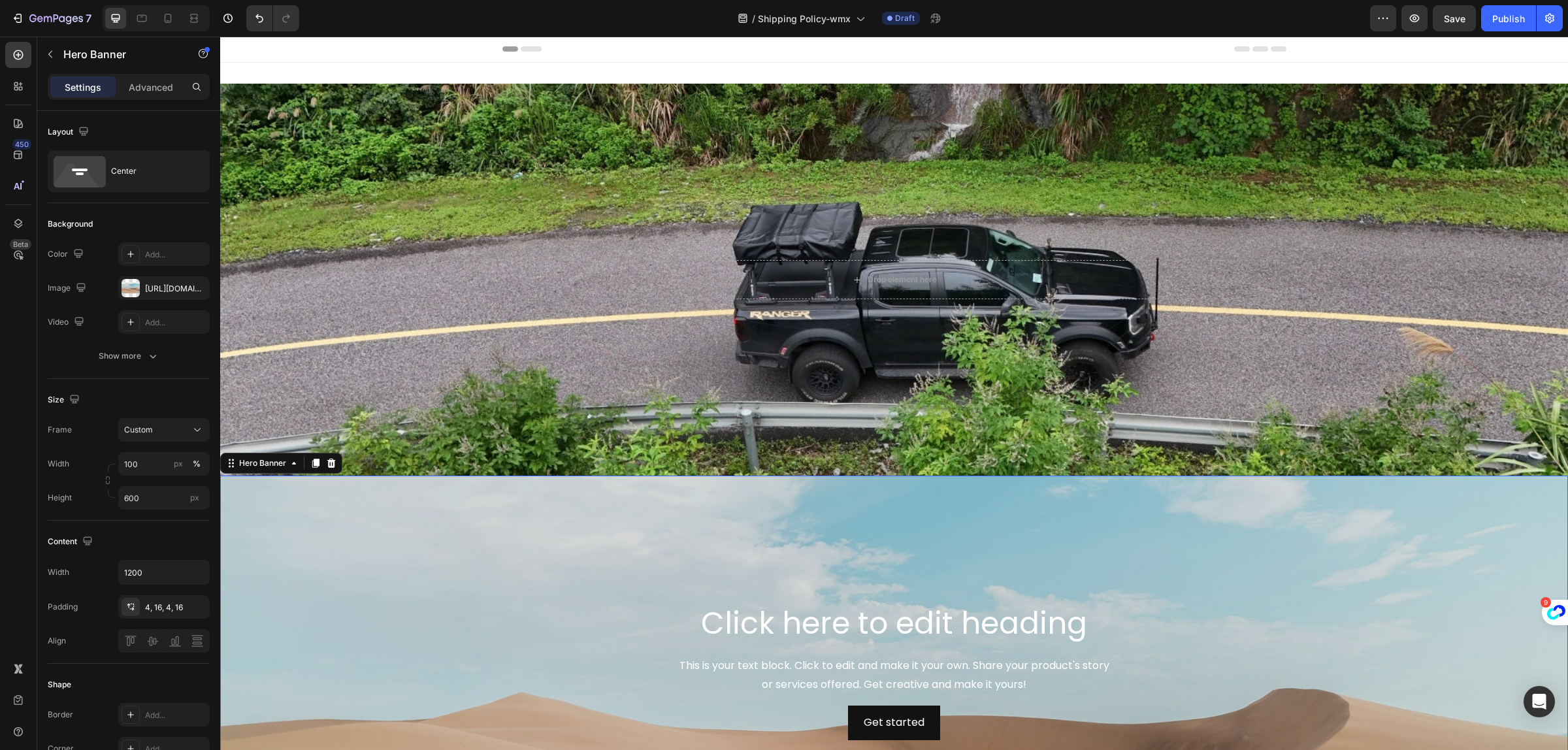
scroll to position [0, 0]
click at [357, 575] on div "Background Image" at bounding box center [894, 739] width 1348 height 588
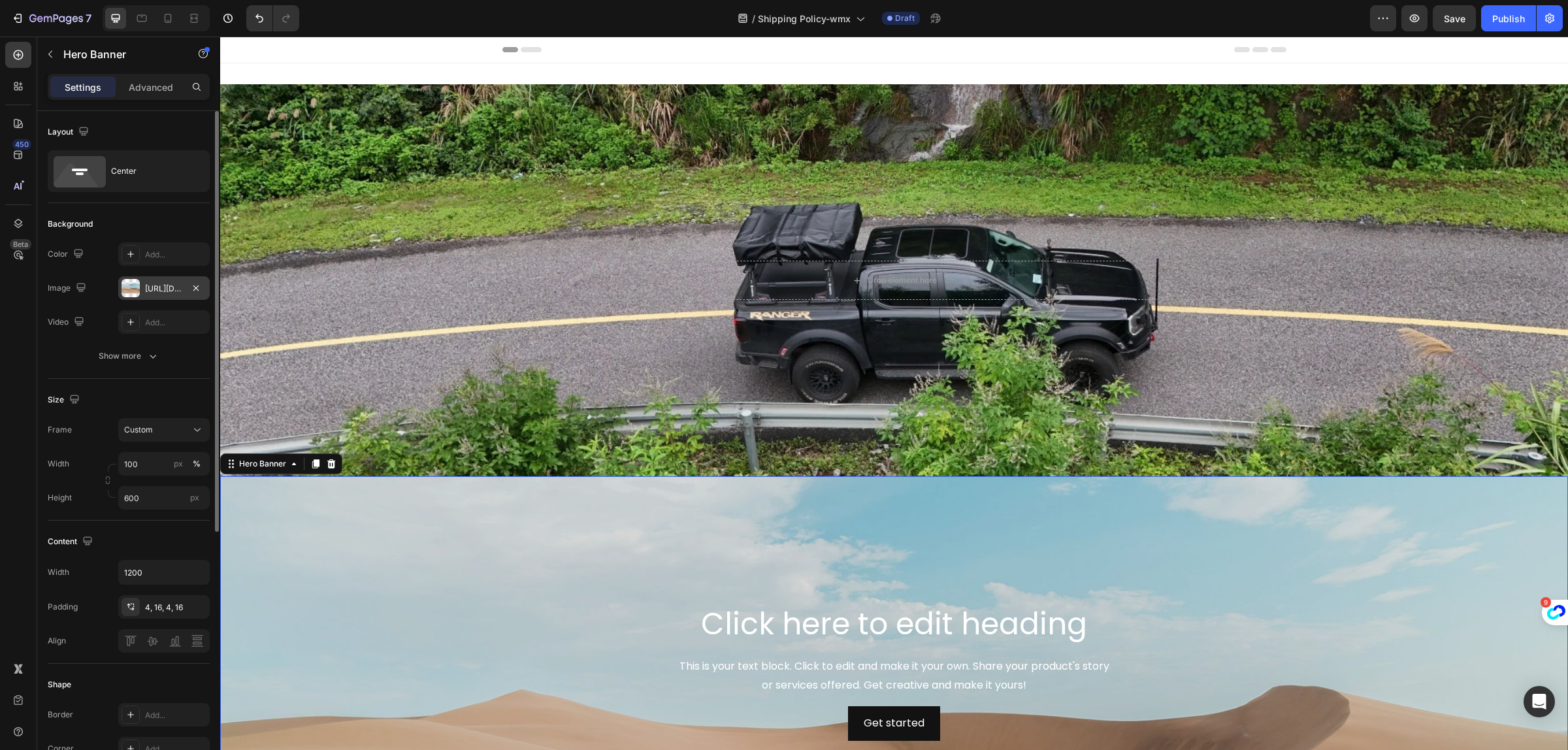
click at [144, 291] on div "https://cdn.shopify.com/s/files/1/2005/9307/files/background_settings.jpg" at bounding box center [163, 288] width 91 height 24
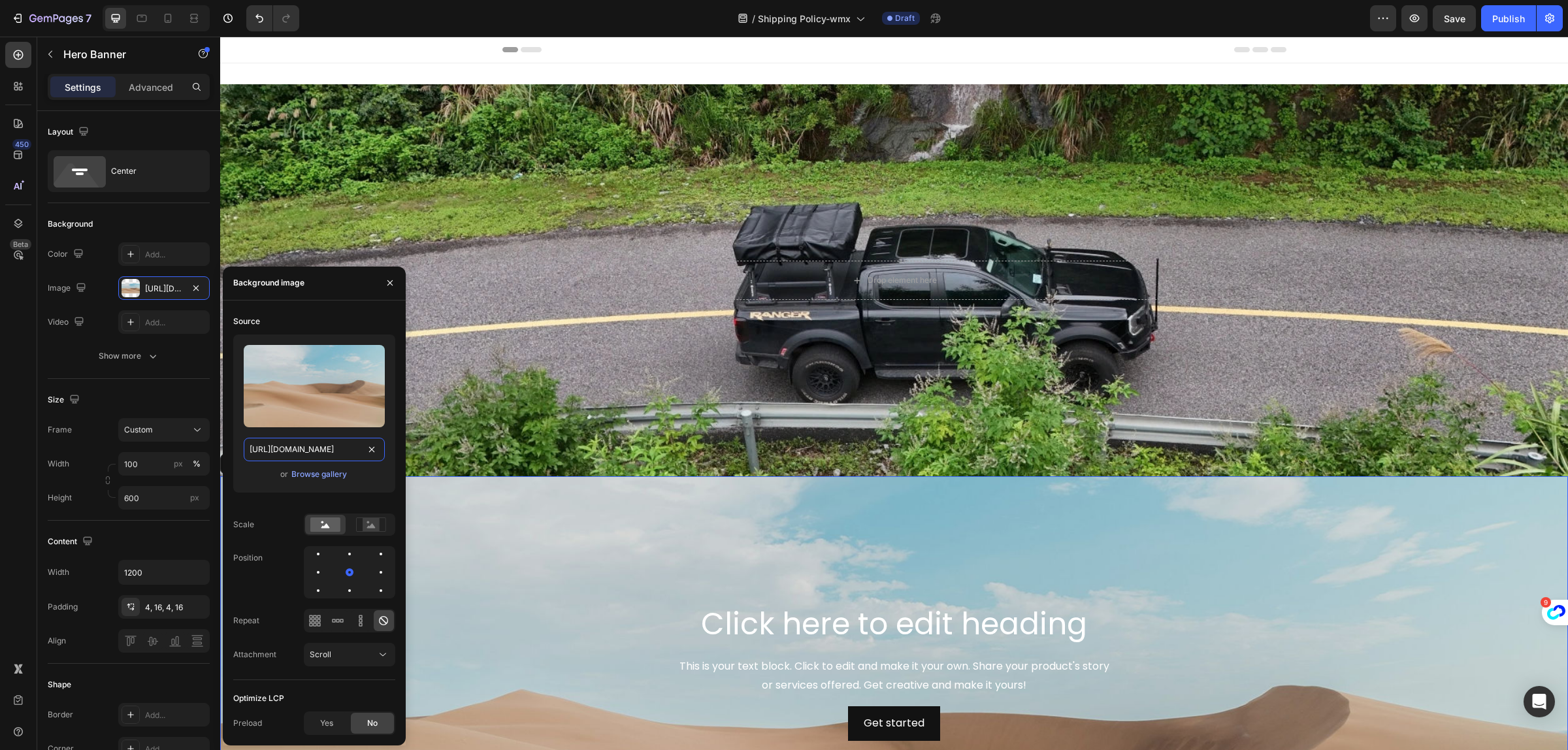
click at [315, 452] on input "https://cdn.shopify.com/s/files/1/2005/9307/files/background_settings.jpg" at bounding box center [314, 450] width 141 height 24
paste input "0751/3158/4813/files/banner_c648c278-955b-4be1-97c2-d93389ee1967.jpg?v=17171505…"
type input "https://cdn.shopify.com/s/files/1/0751/3158/4813/files/banner_c648c278-955b-4be…"
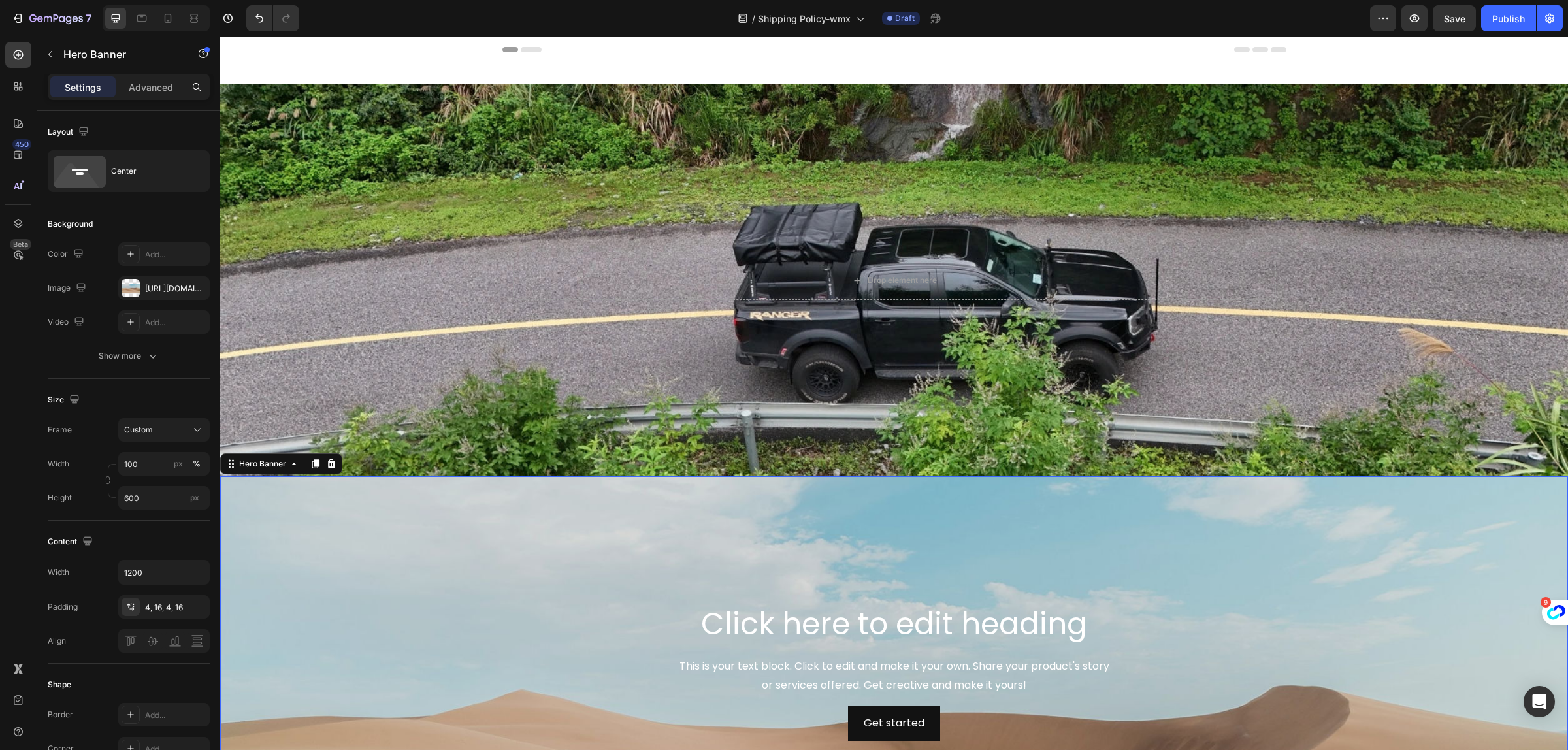
scroll to position [0, 0]
click at [525, 531] on div "Background Image" at bounding box center [894, 739] width 1348 height 588
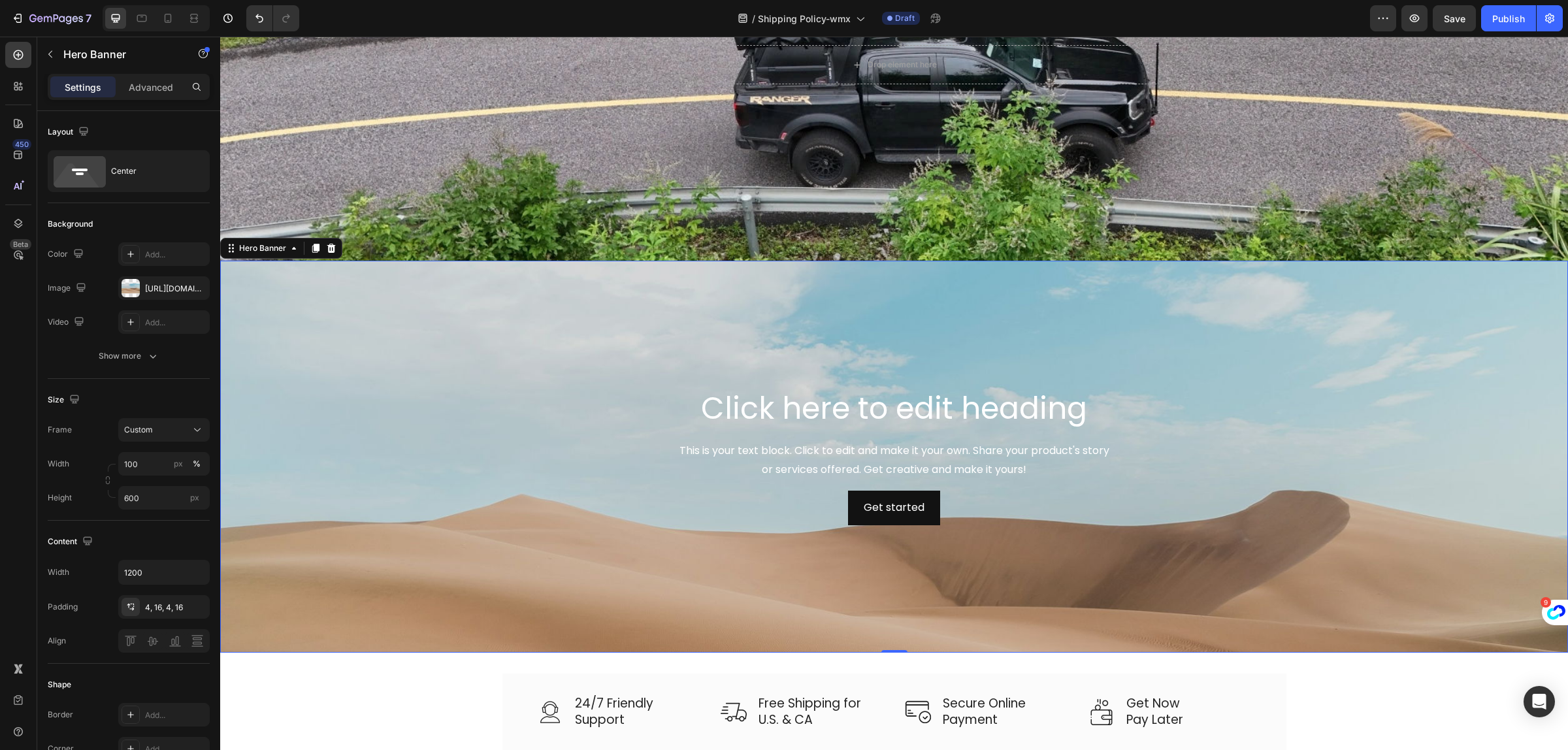
scroll to position [245, 0]
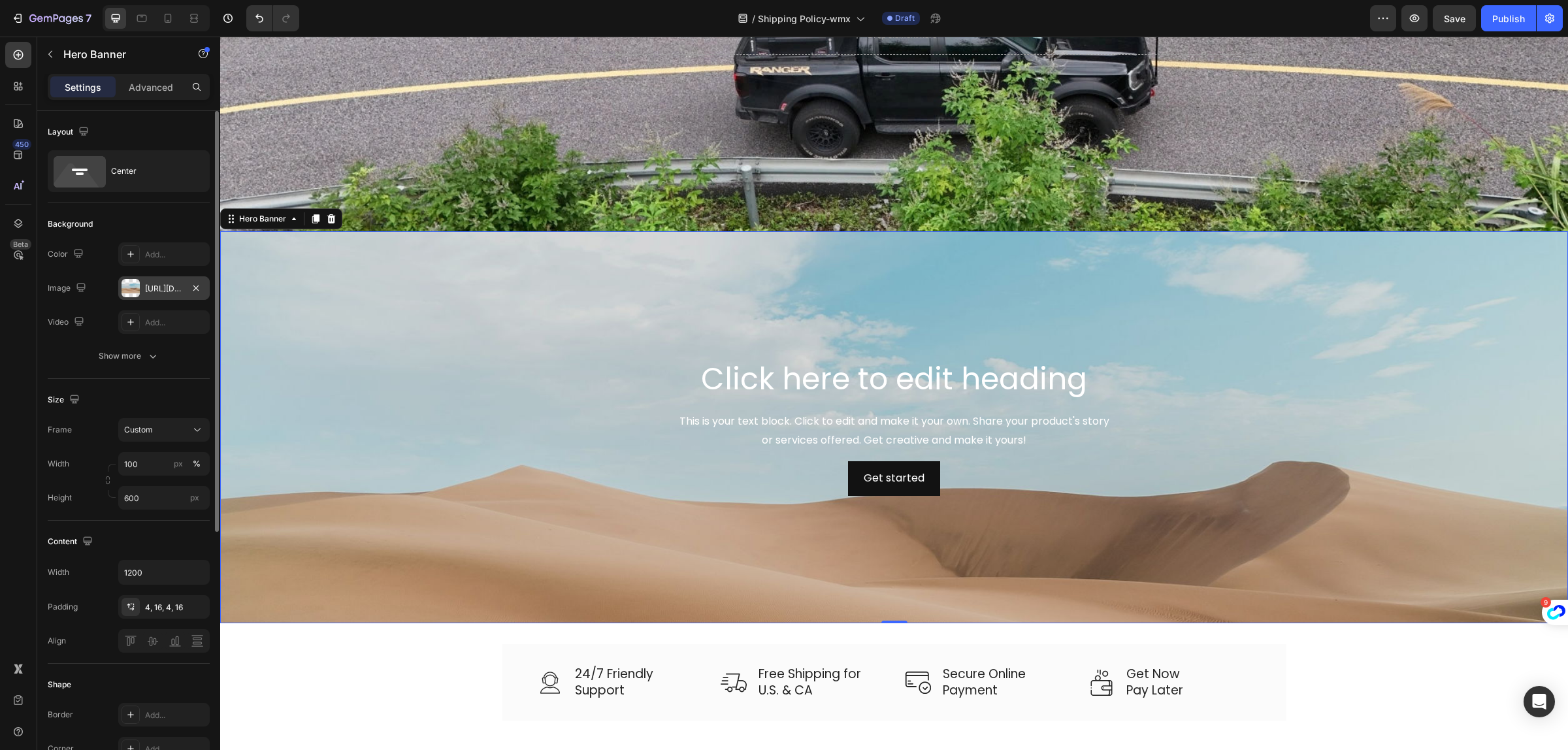
click at [158, 288] on div "https://cdn.shopify.com/s/files/1/2005/9307/files/background_settings.jpg" at bounding box center [164, 289] width 38 height 12
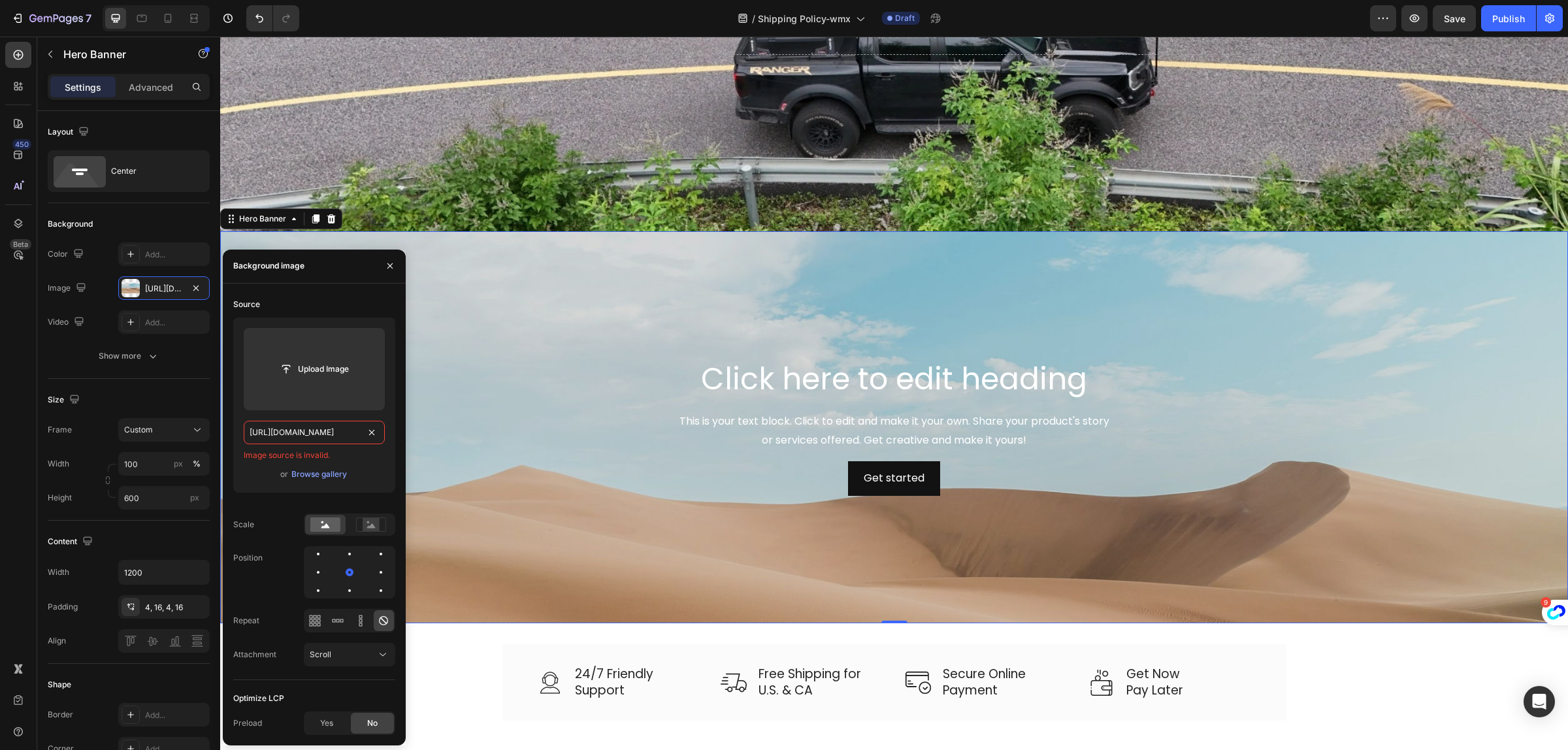
click at [337, 433] on input "https://cdn.shopify.com/s/files/1/0751/3158/4813/files/banner_c648c278-955b-4be…" at bounding box center [314, 433] width 141 height 24
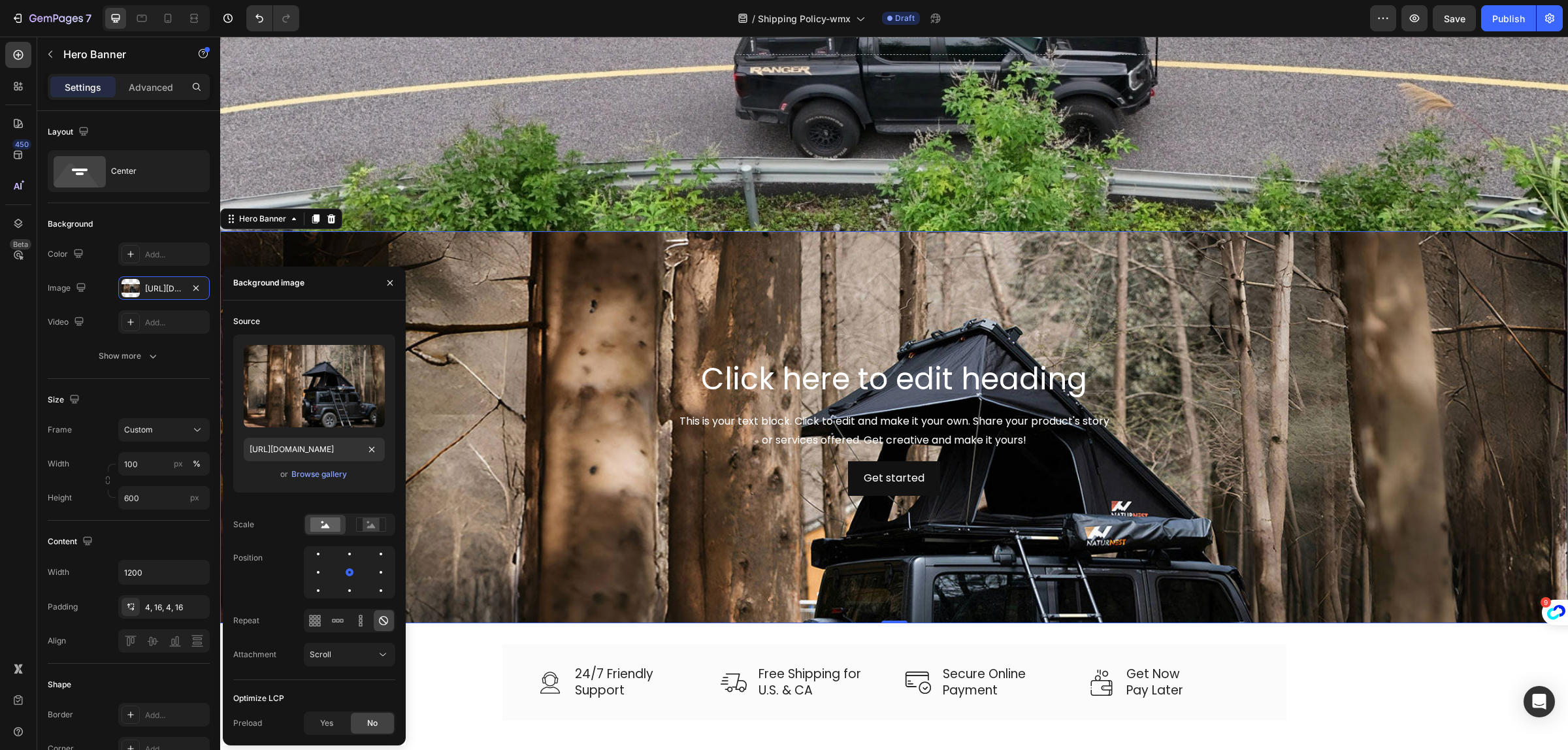
scroll to position [0, 0]
click at [330, 315] on div "Source" at bounding box center [314, 322] width 162 height 21
click at [603, 440] on div "This is your text block. Click to edit and make it your own. Share your product…" at bounding box center [894, 431] width 763 height 41
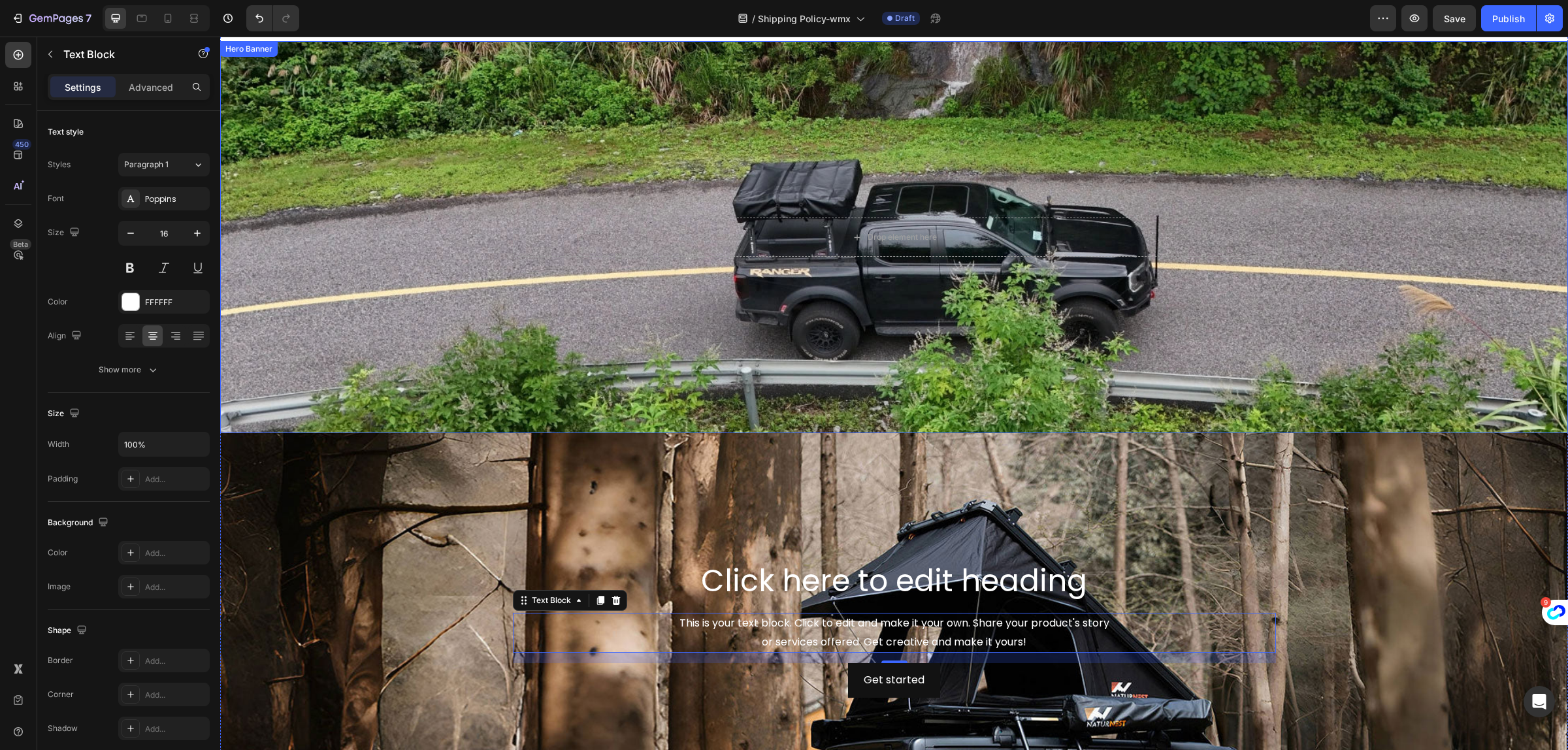
scroll to position [81, 0]
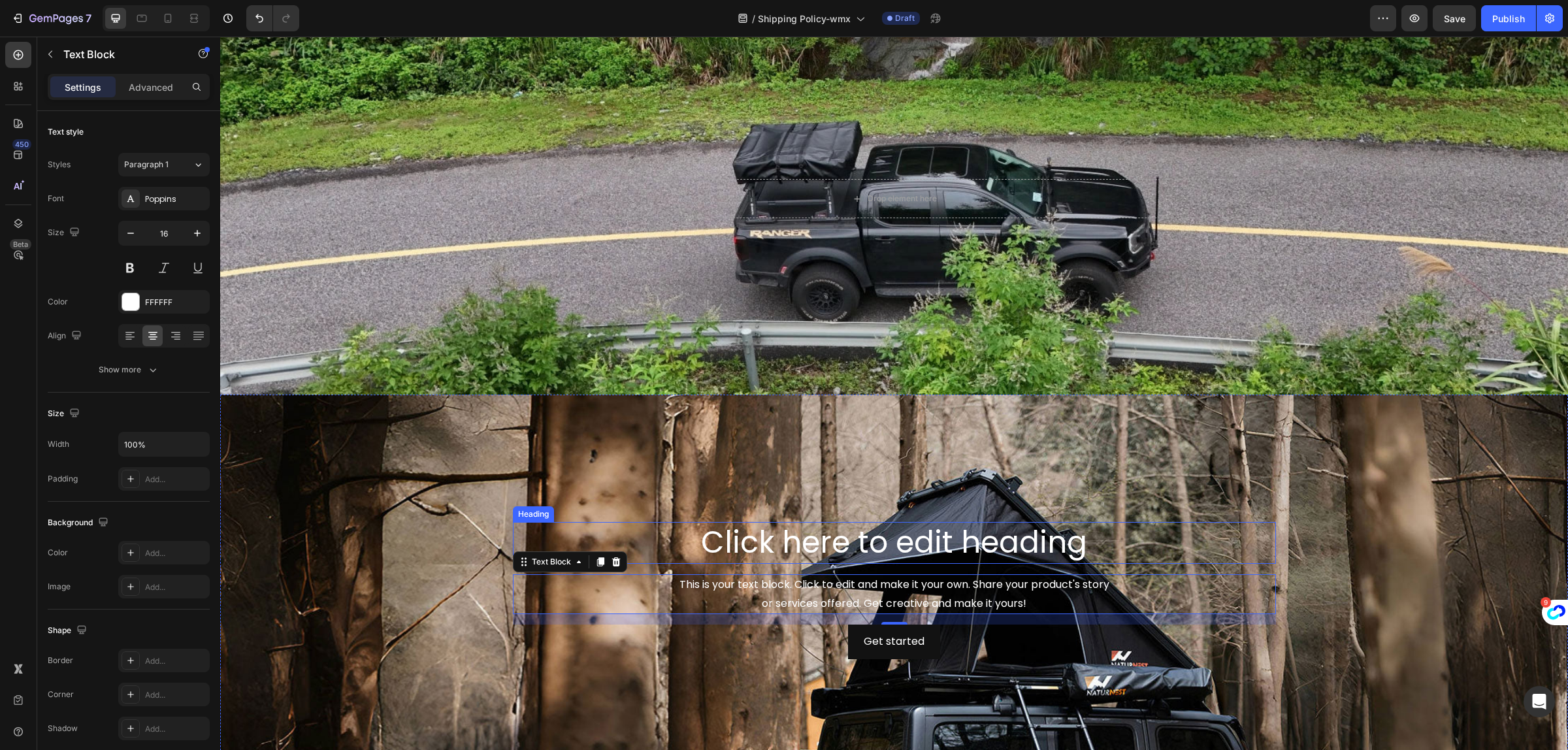
click at [789, 550] on h2 "Click here to edit heading" at bounding box center [894, 543] width 763 height 42
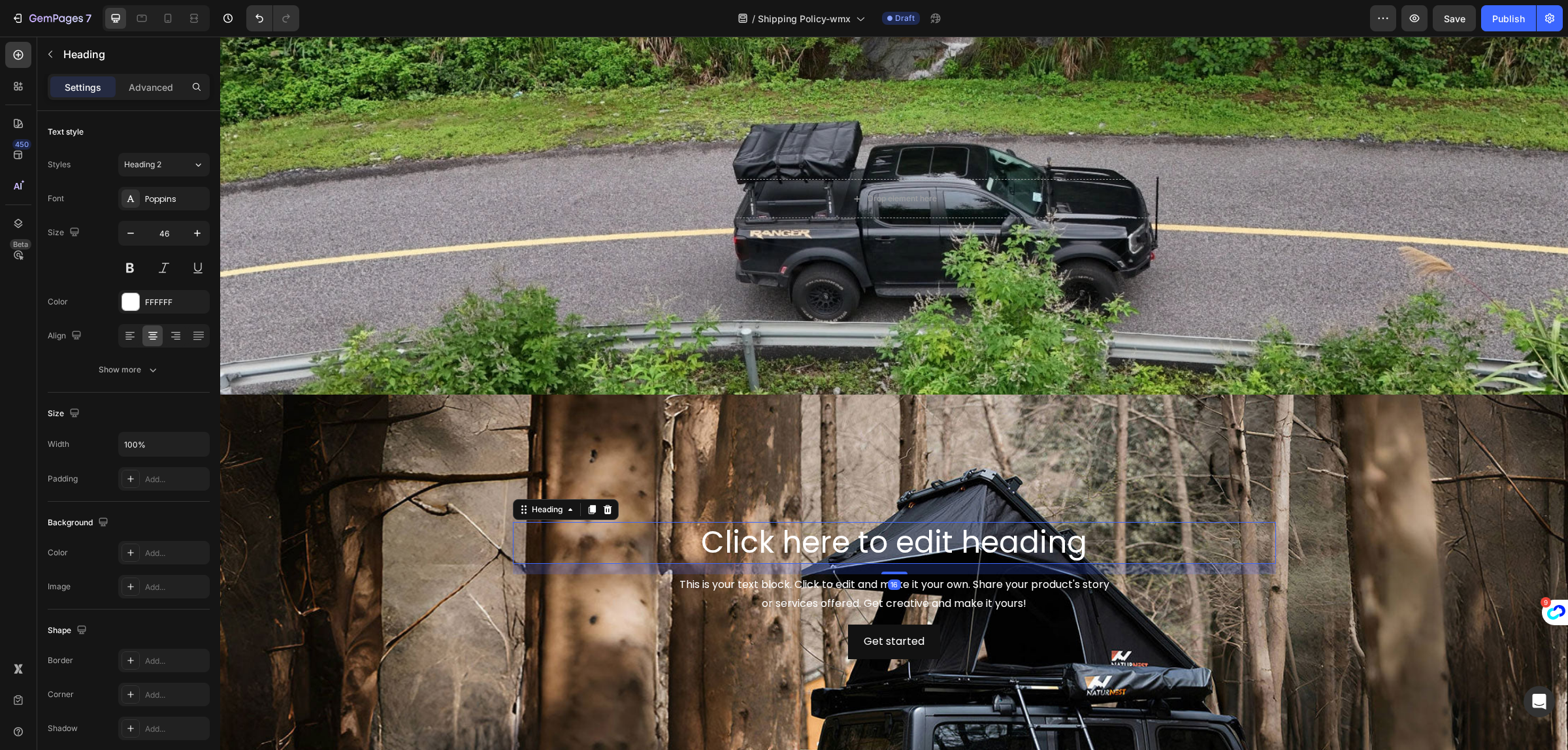
click at [788, 550] on h2 "Click here to edit heading" at bounding box center [894, 543] width 763 height 42
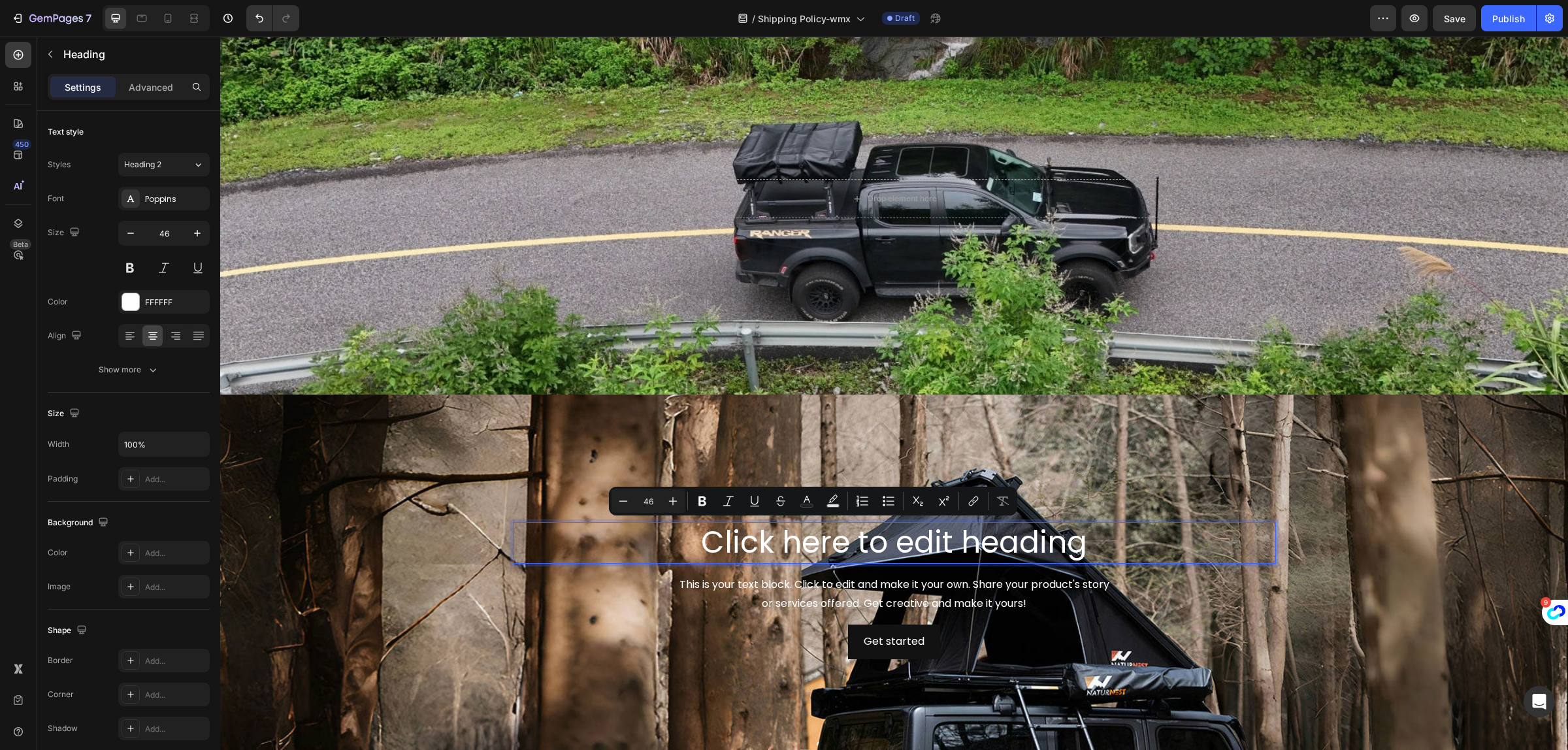
click at [696, 537] on p "Click here to edit heading" at bounding box center [894, 543] width 760 height 39
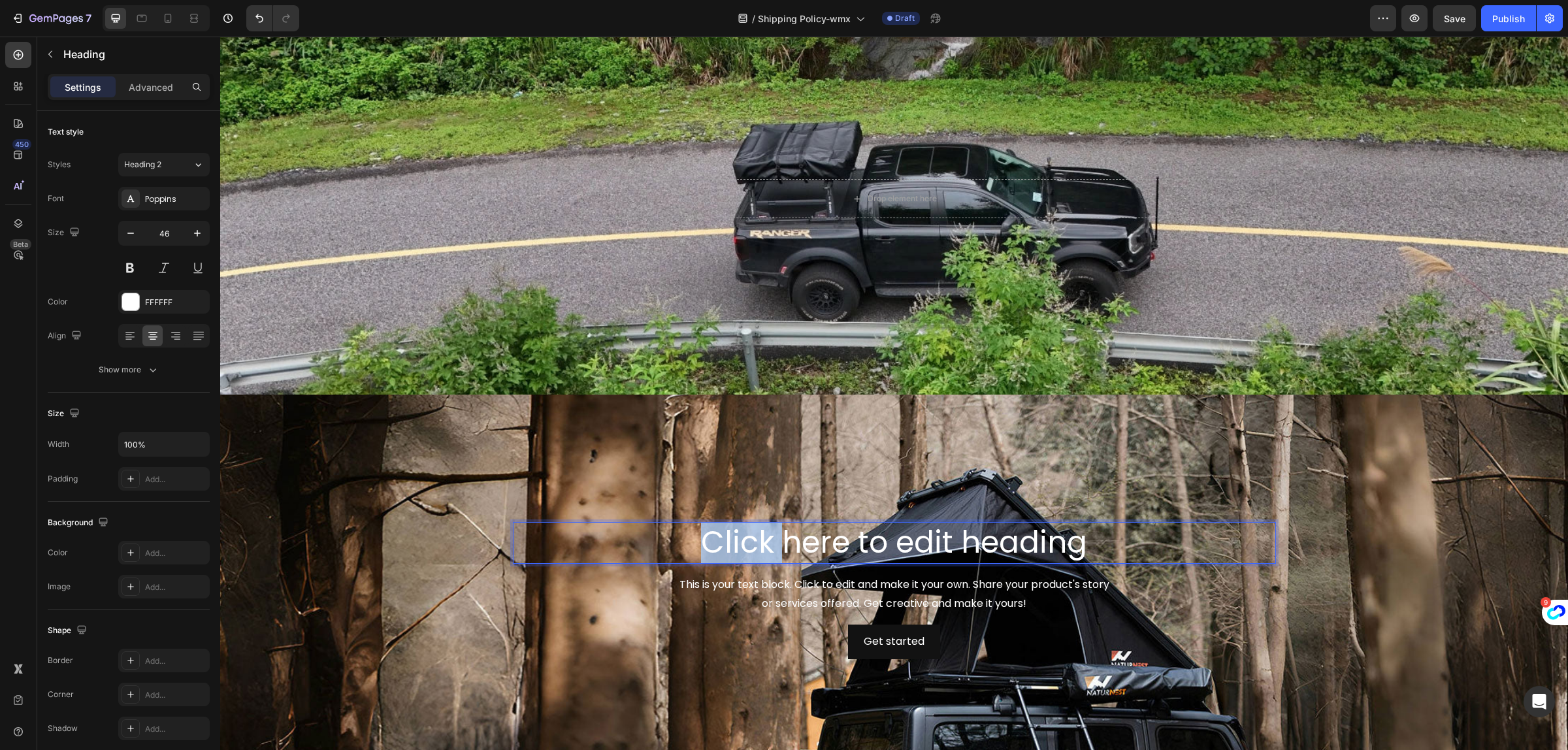
click at [696, 537] on p "Click here to edit heading" at bounding box center [894, 543] width 760 height 39
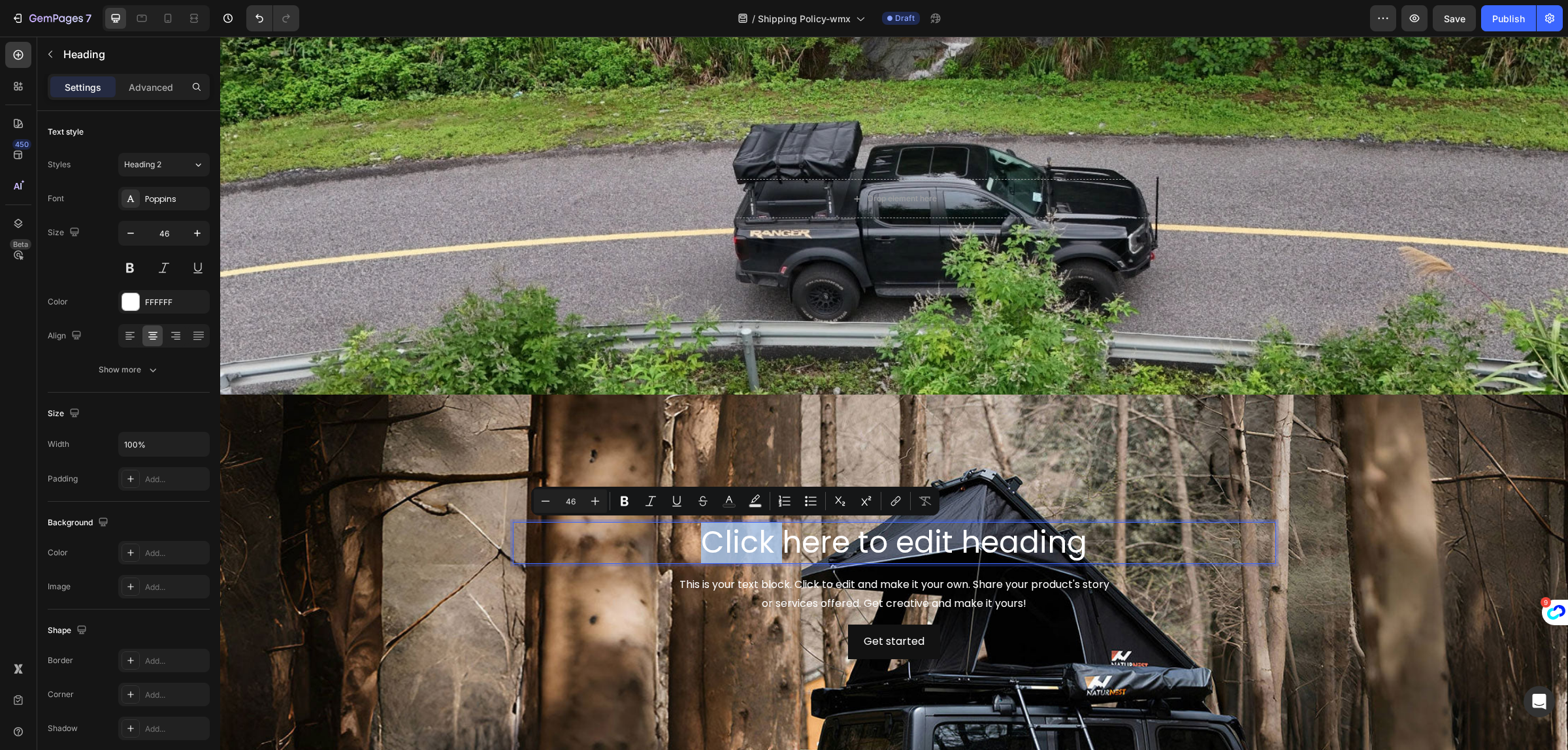
click at [699, 538] on p "Click here to edit heading" at bounding box center [894, 543] width 760 height 39
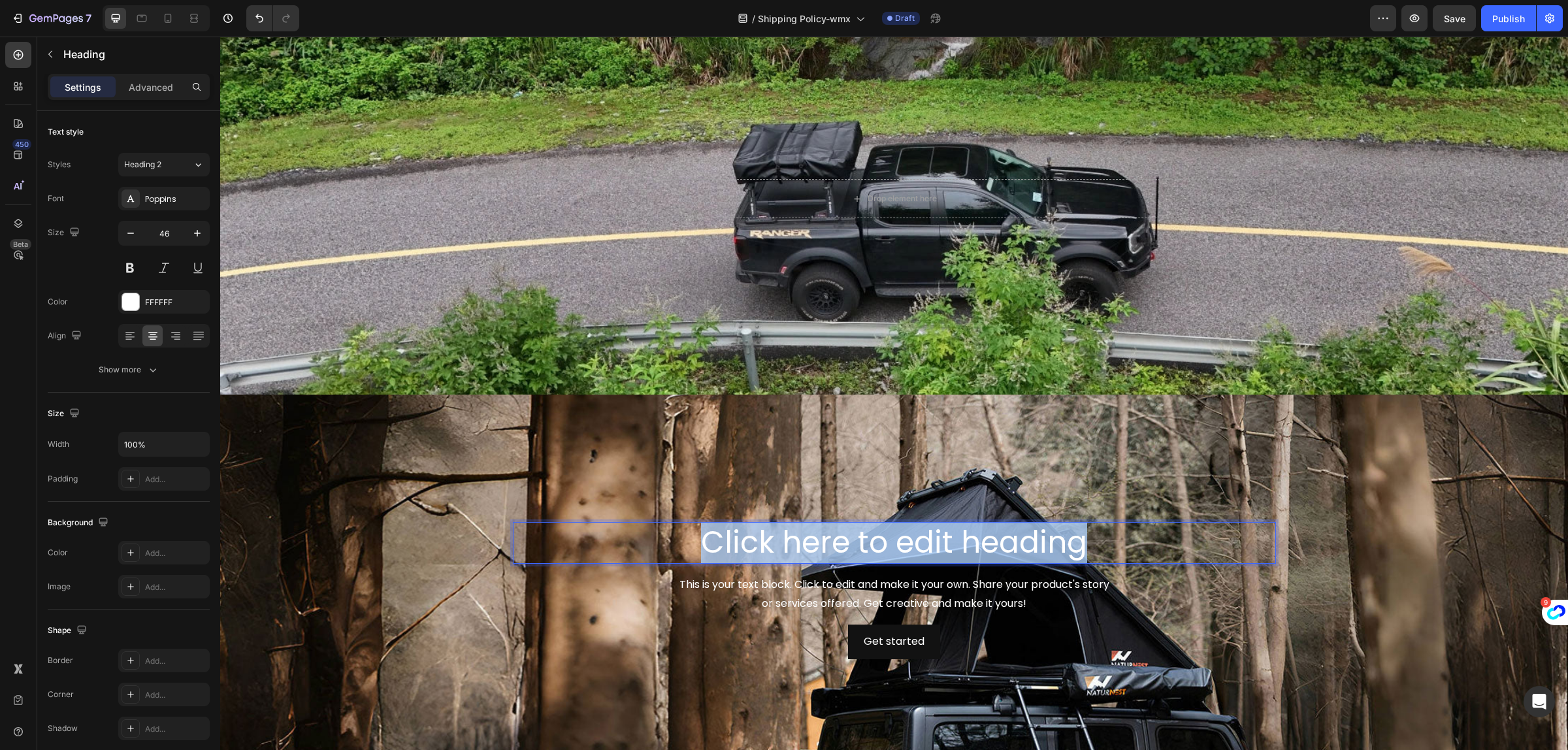
drag, startPoint x: 701, startPoint y: 540, endPoint x: 1106, endPoint y: 546, distance: 405.0
click at [1106, 546] on p "Click here to edit heading" at bounding box center [894, 543] width 760 height 39
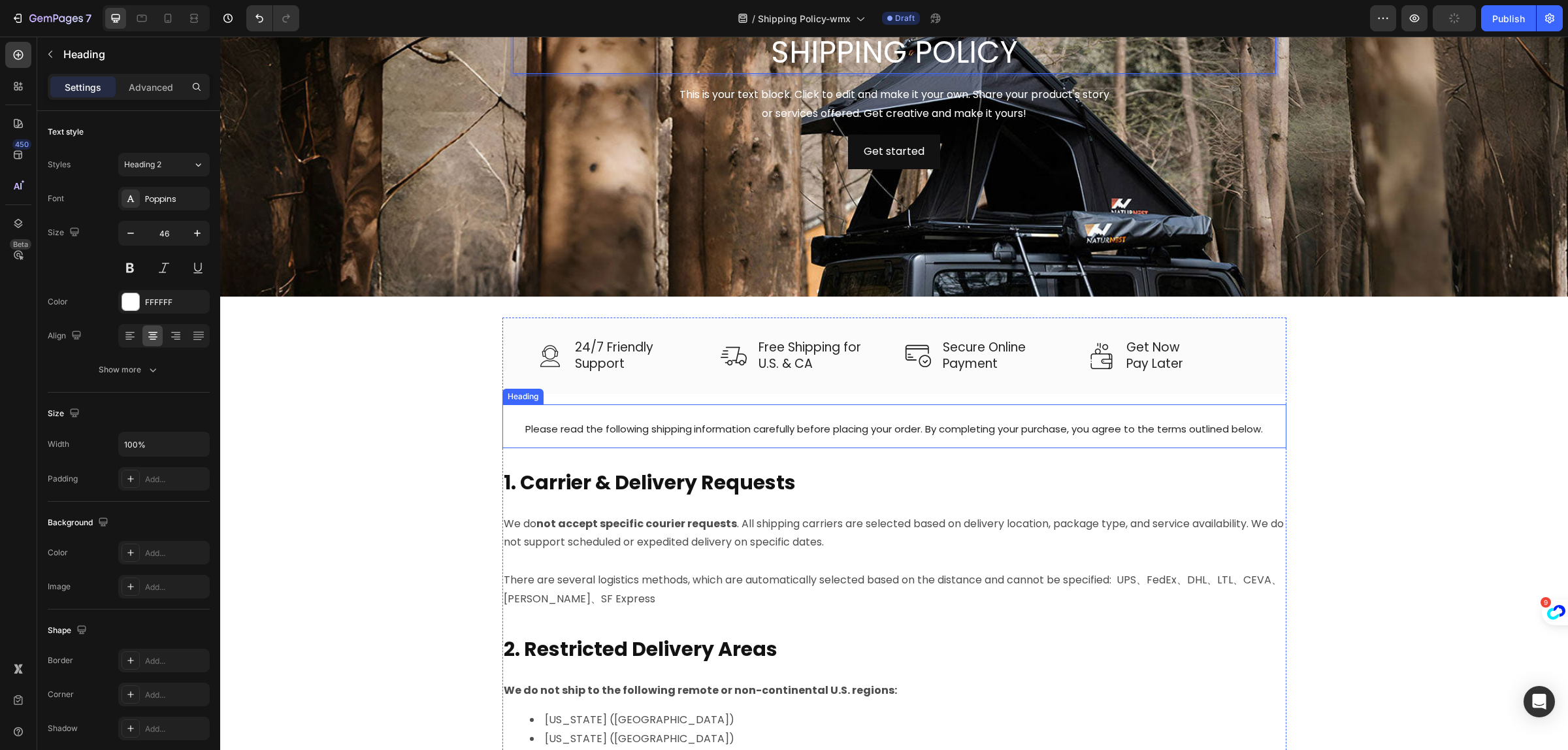
scroll to position [408, 0]
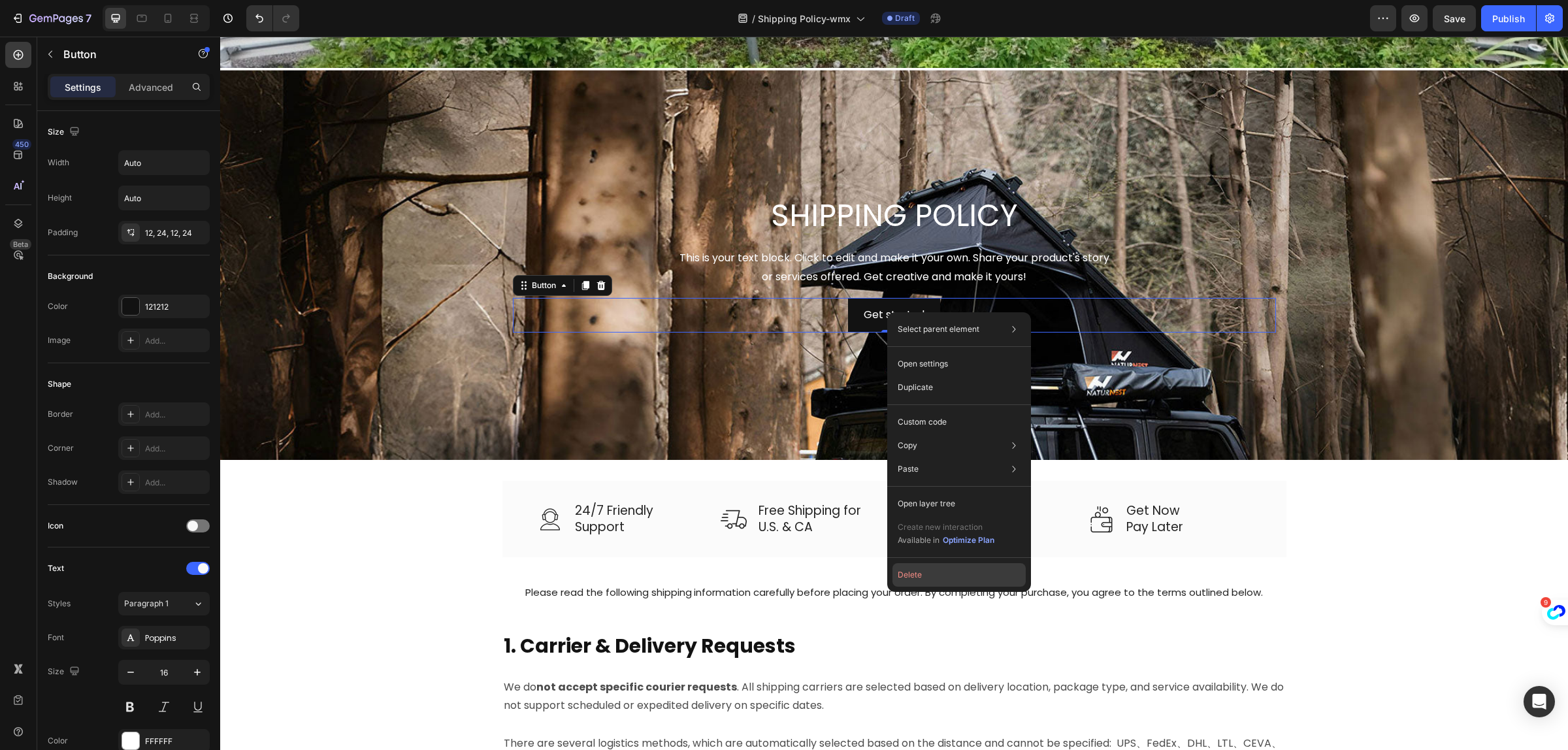
drag, startPoint x: 928, startPoint y: 580, endPoint x: 709, endPoint y: 537, distance: 223.2
click at [928, 580] on button "Delete" at bounding box center [959, 575] width 133 height 24
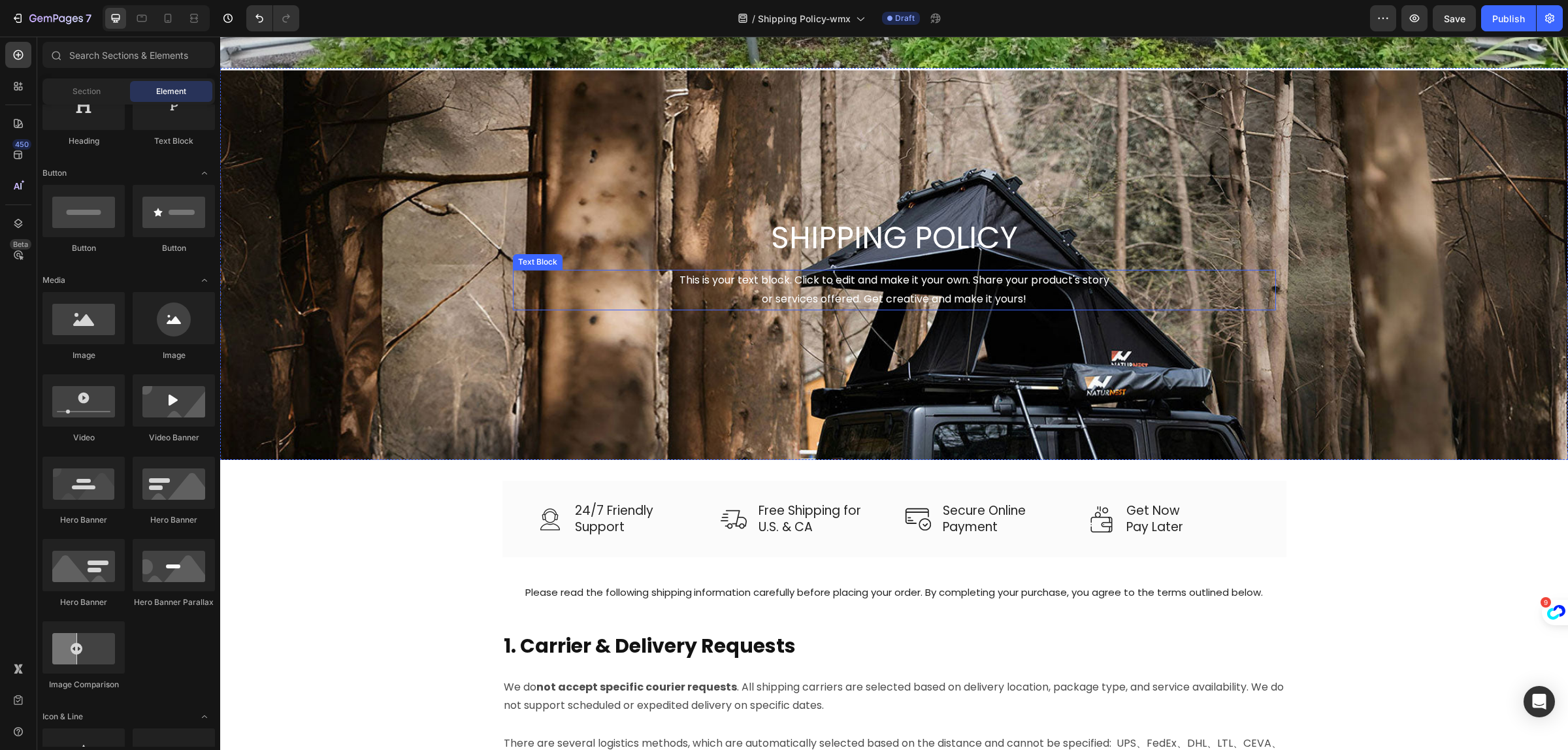
click at [890, 289] on div "This is your text block. Click to edit and make it your own. Share your product…" at bounding box center [894, 290] width 763 height 41
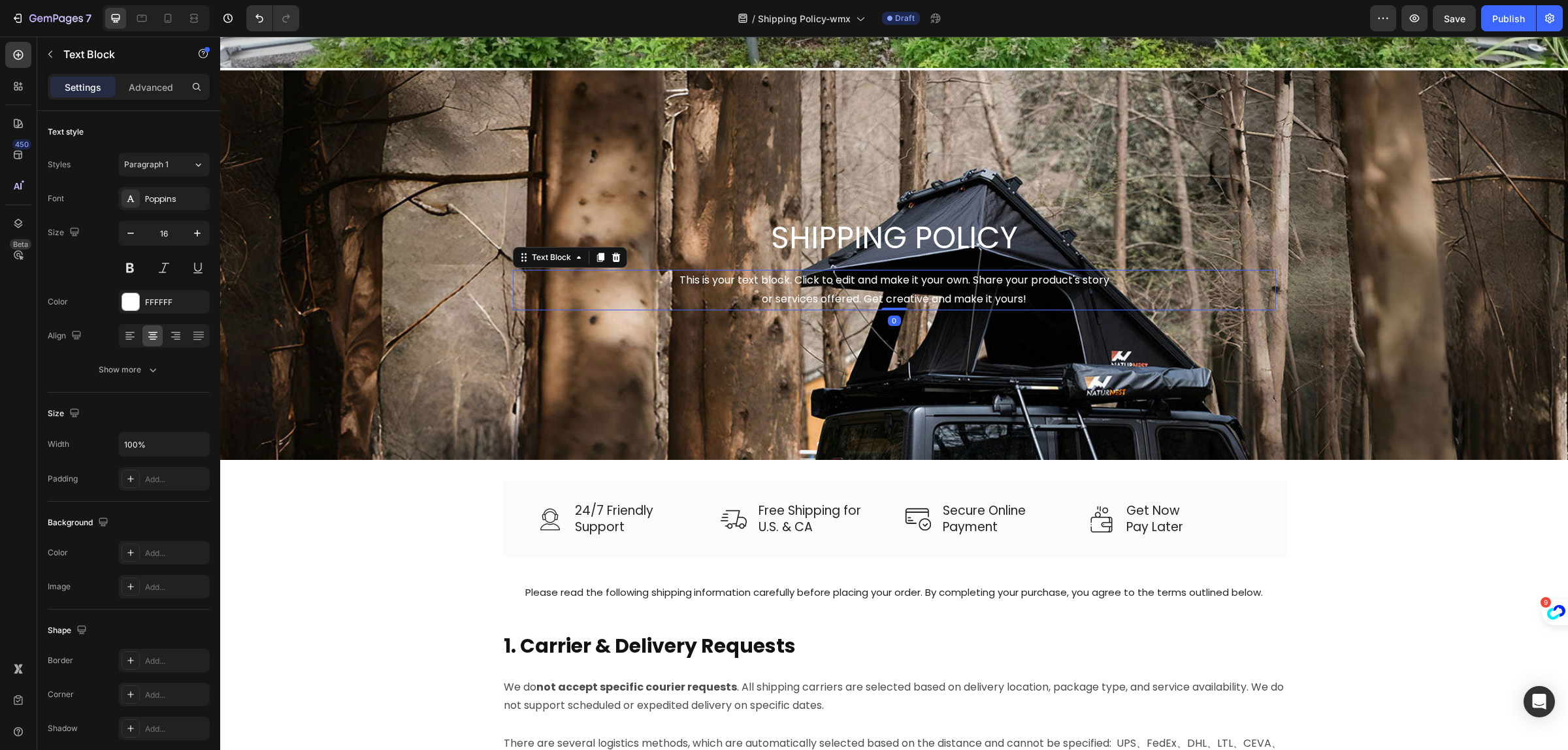
click at [890, 289] on div "This is your text block. Click to edit and make it your own. Share your product…" at bounding box center [894, 290] width 763 height 41
click at [890, 289] on p "This is your text block. Click to edit and make it your own. Share your product…" at bounding box center [894, 290] width 760 height 38
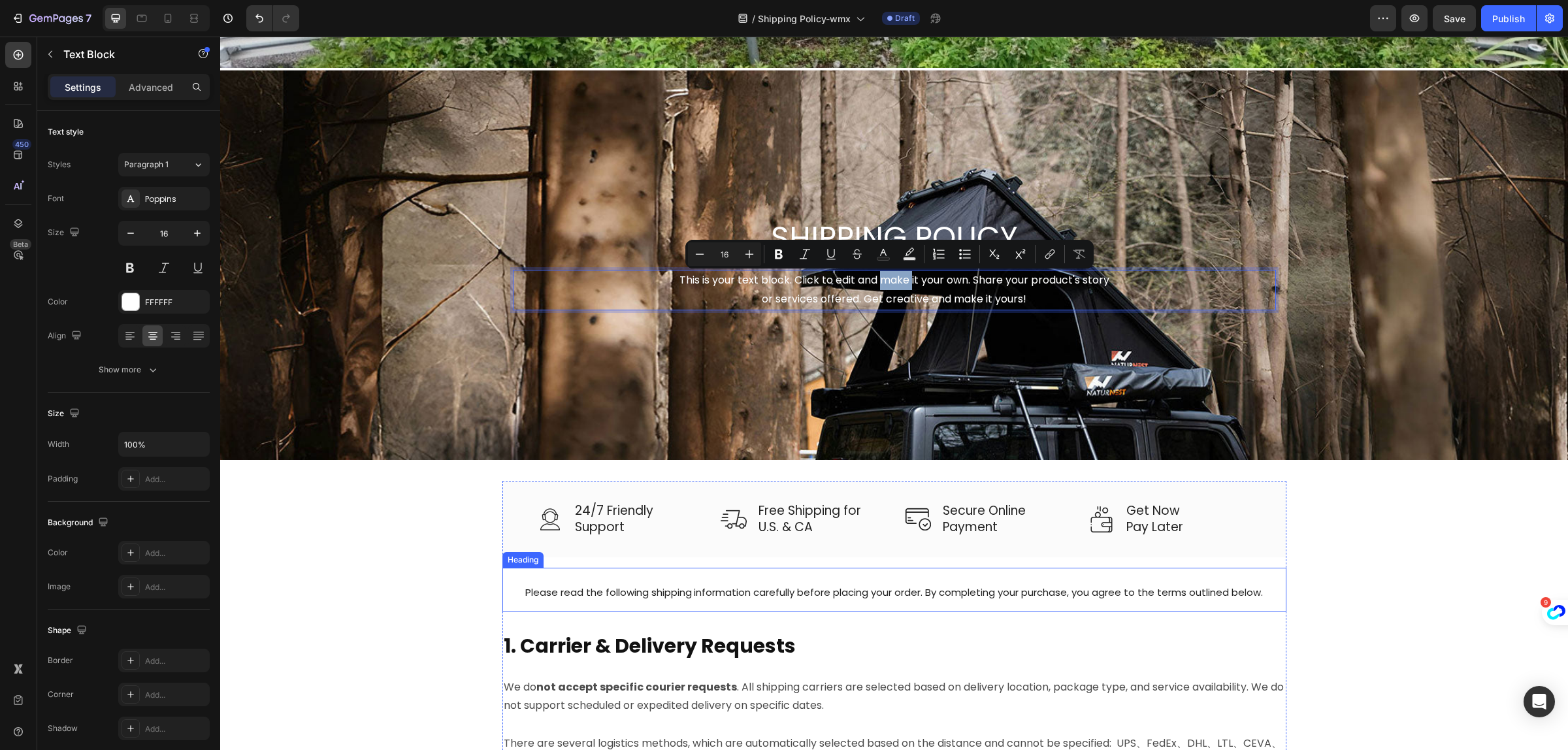
click at [721, 593] on span "Please read the following shipping information carefully before placing your or…" at bounding box center [894, 592] width 738 height 14
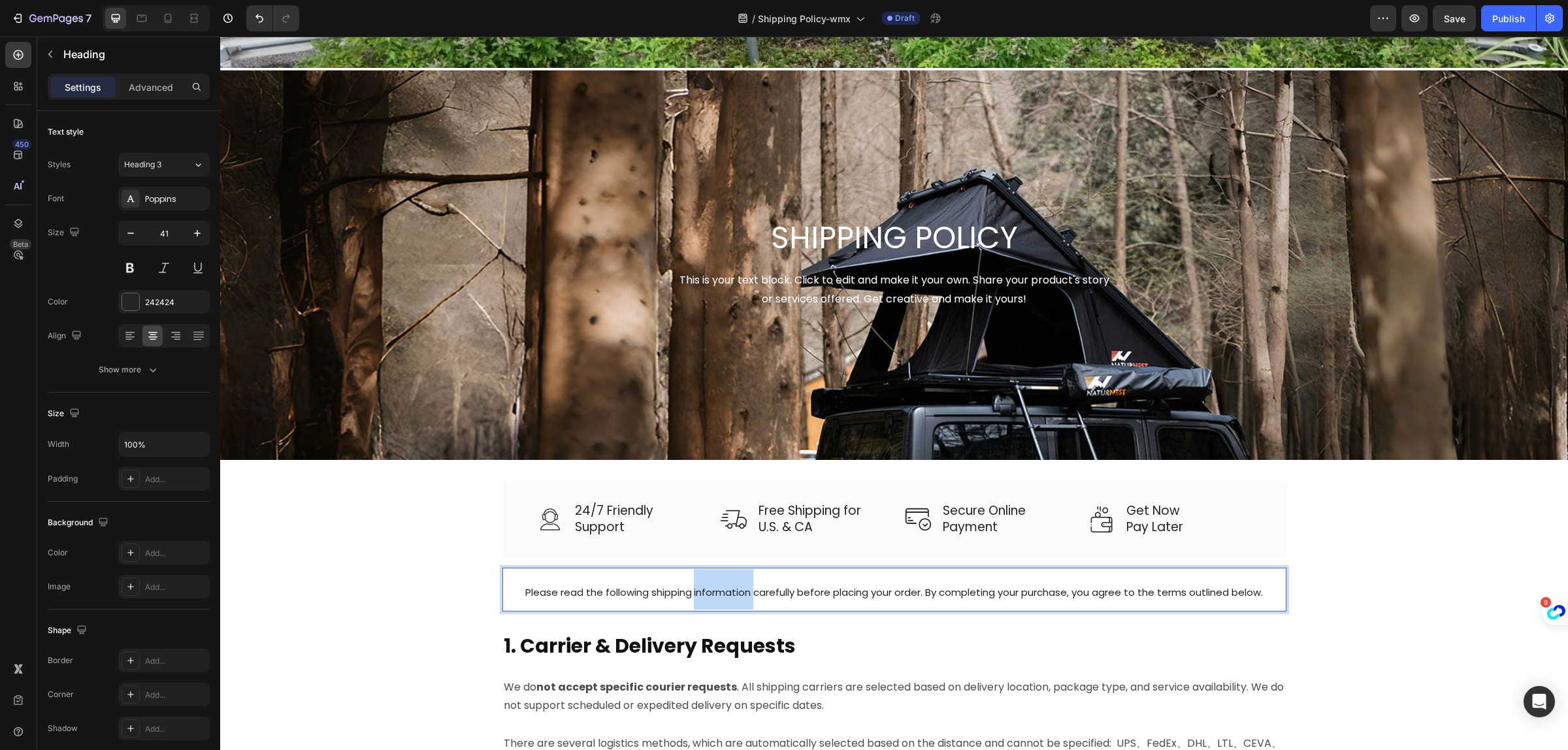
click at [720, 590] on span "Please read the following shipping information carefully before placing your or…" at bounding box center [894, 592] width 738 height 14
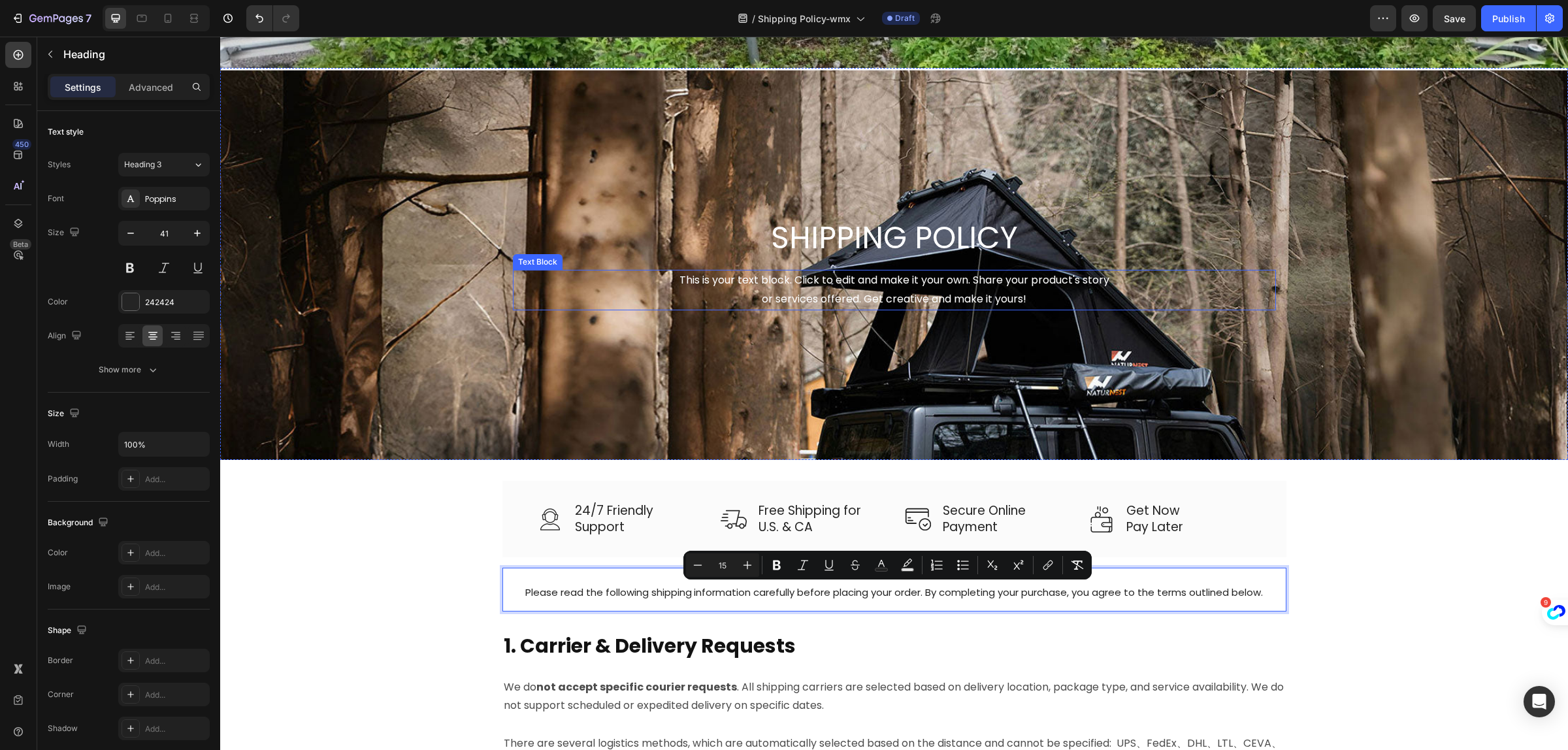
click at [861, 288] on p "This is your text block. Click to edit and make it your own. Share your product…" at bounding box center [894, 290] width 760 height 38
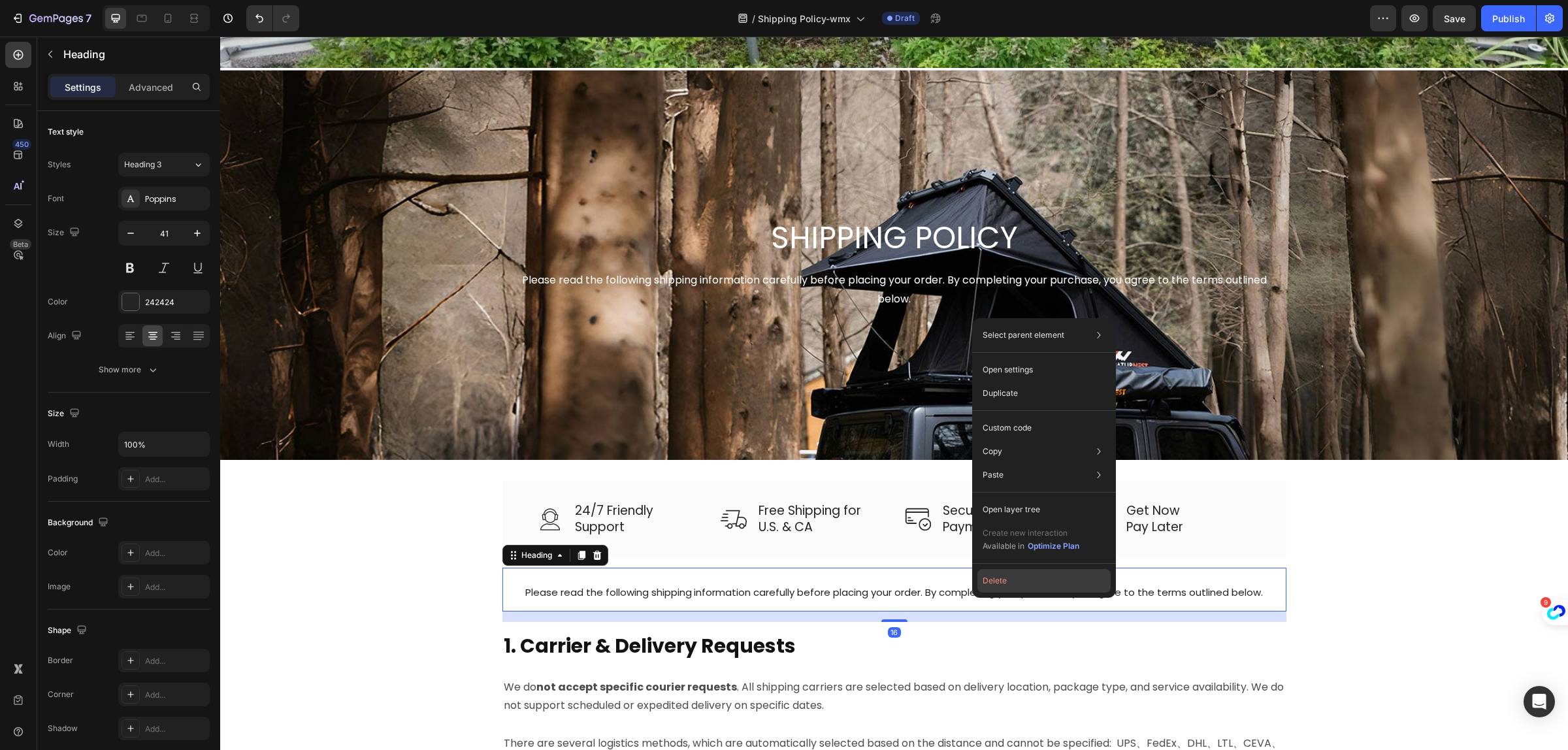
drag, startPoint x: 1013, startPoint y: 579, endPoint x: 793, endPoint y: 540, distance: 223.4
click at [1013, 579] on button "Delete" at bounding box center [1044, 581] width 133 height 24
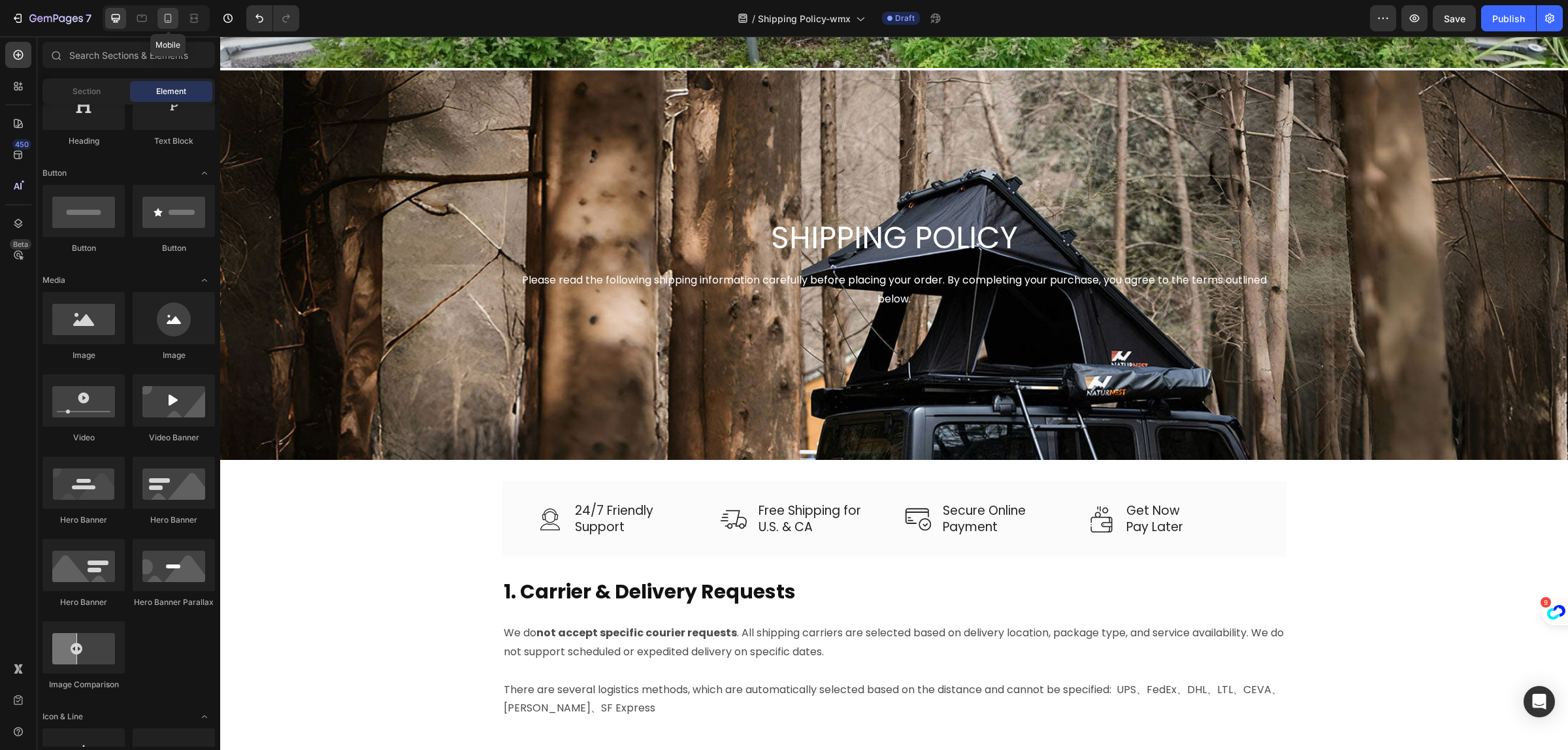
click at [174, 26] on div at bounding box center [168, 18] width 21 height 21
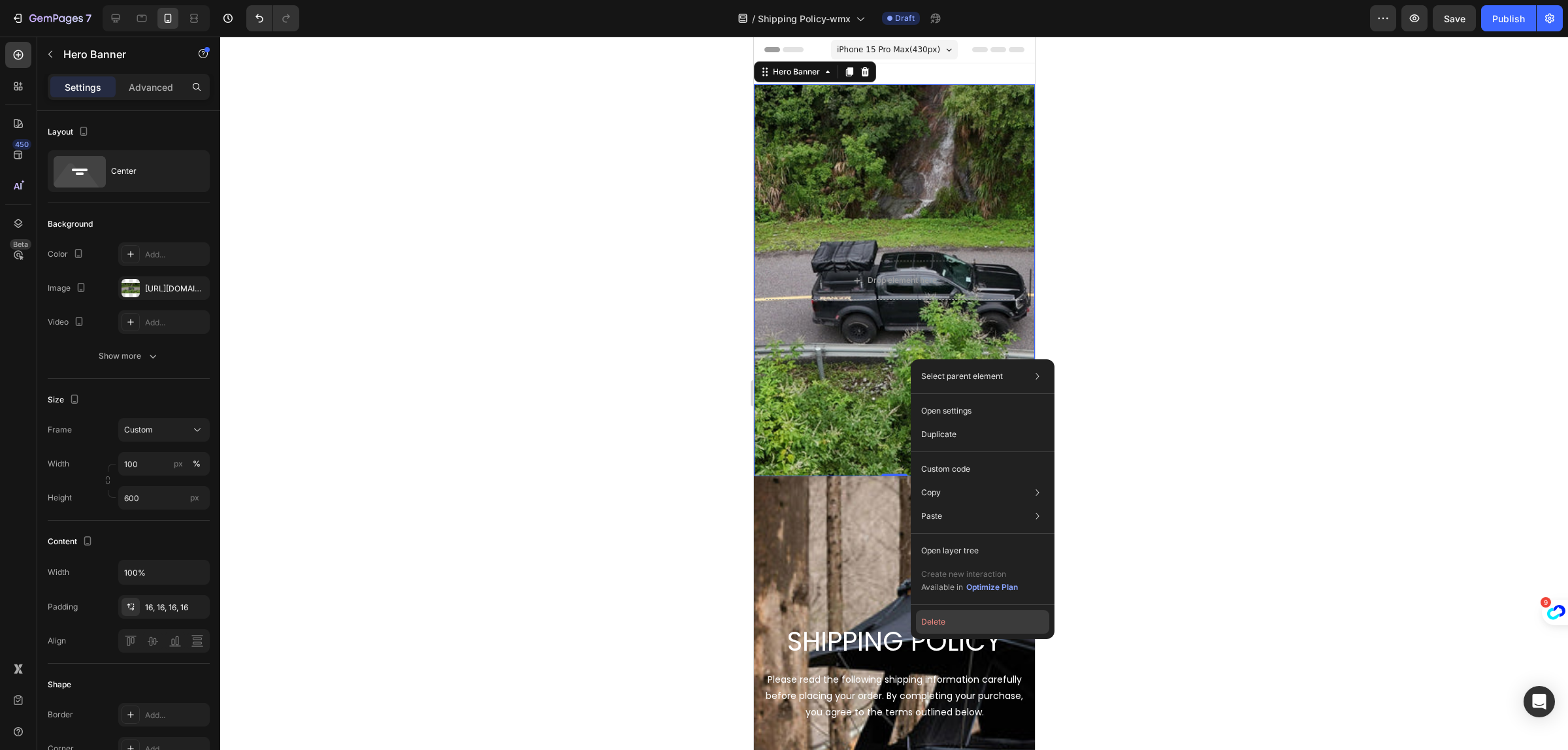
drag, startPoint x: 939, startPoint y: 624, endPoint x: 180, endPoint y: 510, distance: 767.5
click at [939, 624] on button "Delete" at bounding box center [982, 622] width 133 height 24
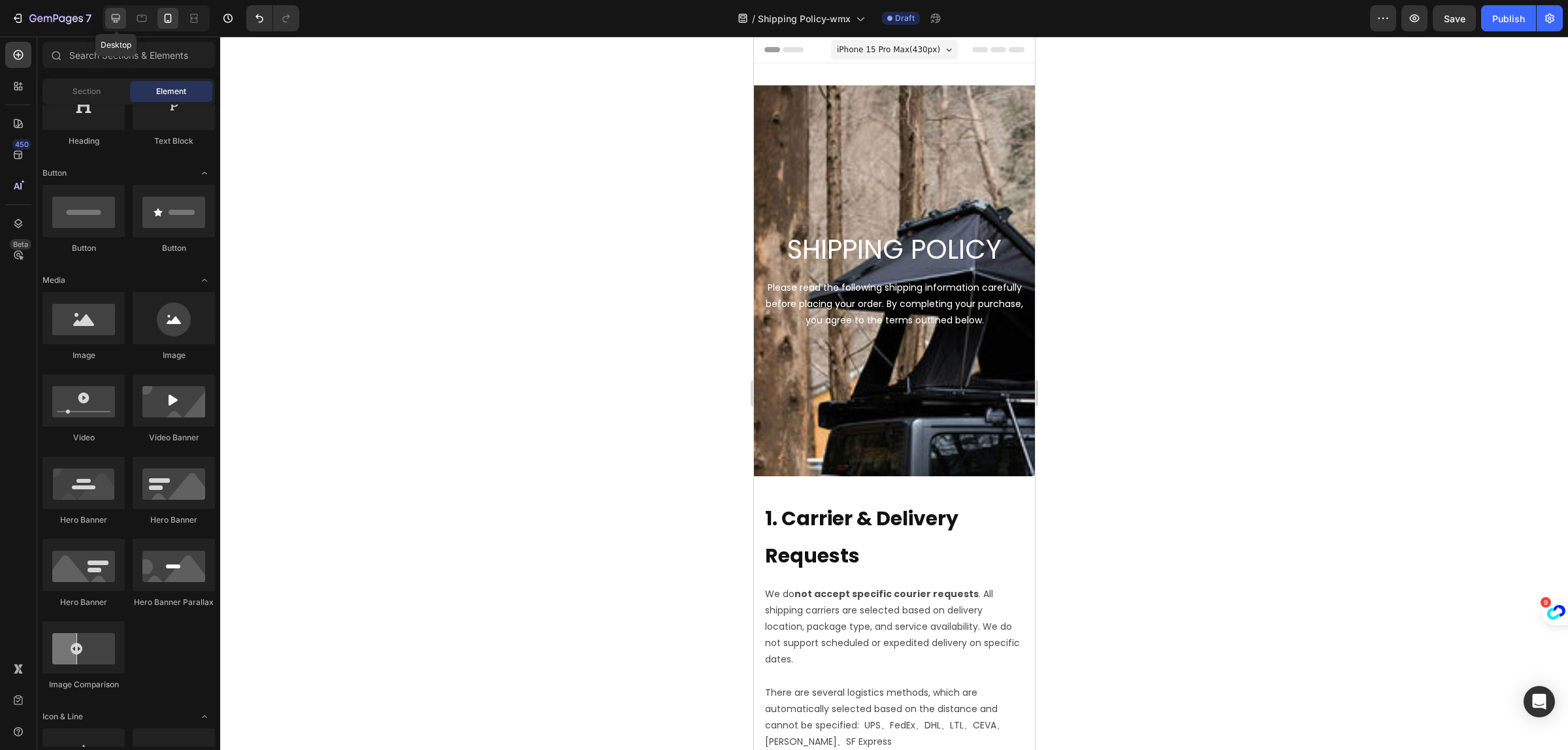
click at [121, 18] on icon at bounding box center [116, 18] width 13 height 13
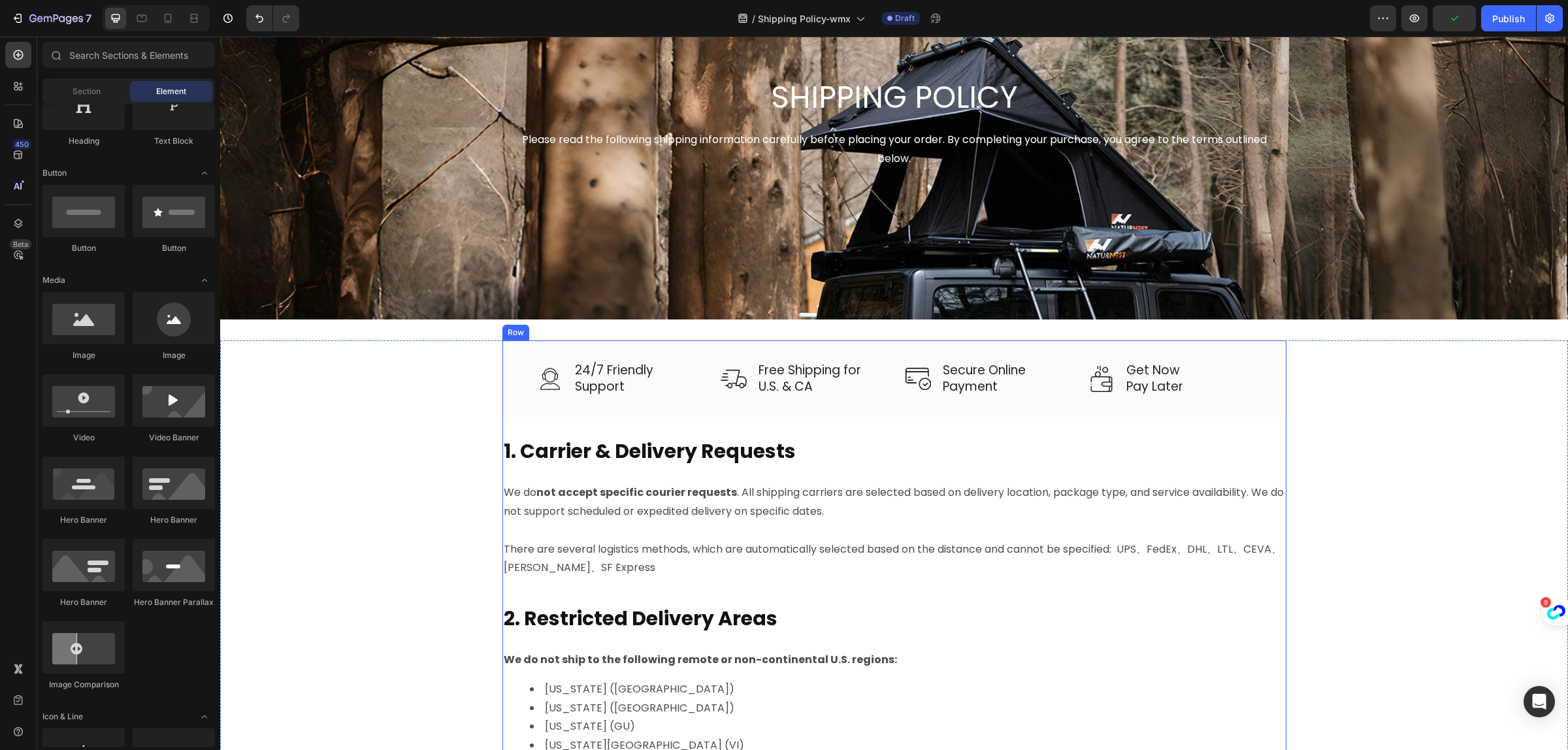
scroll to position [164, 0]
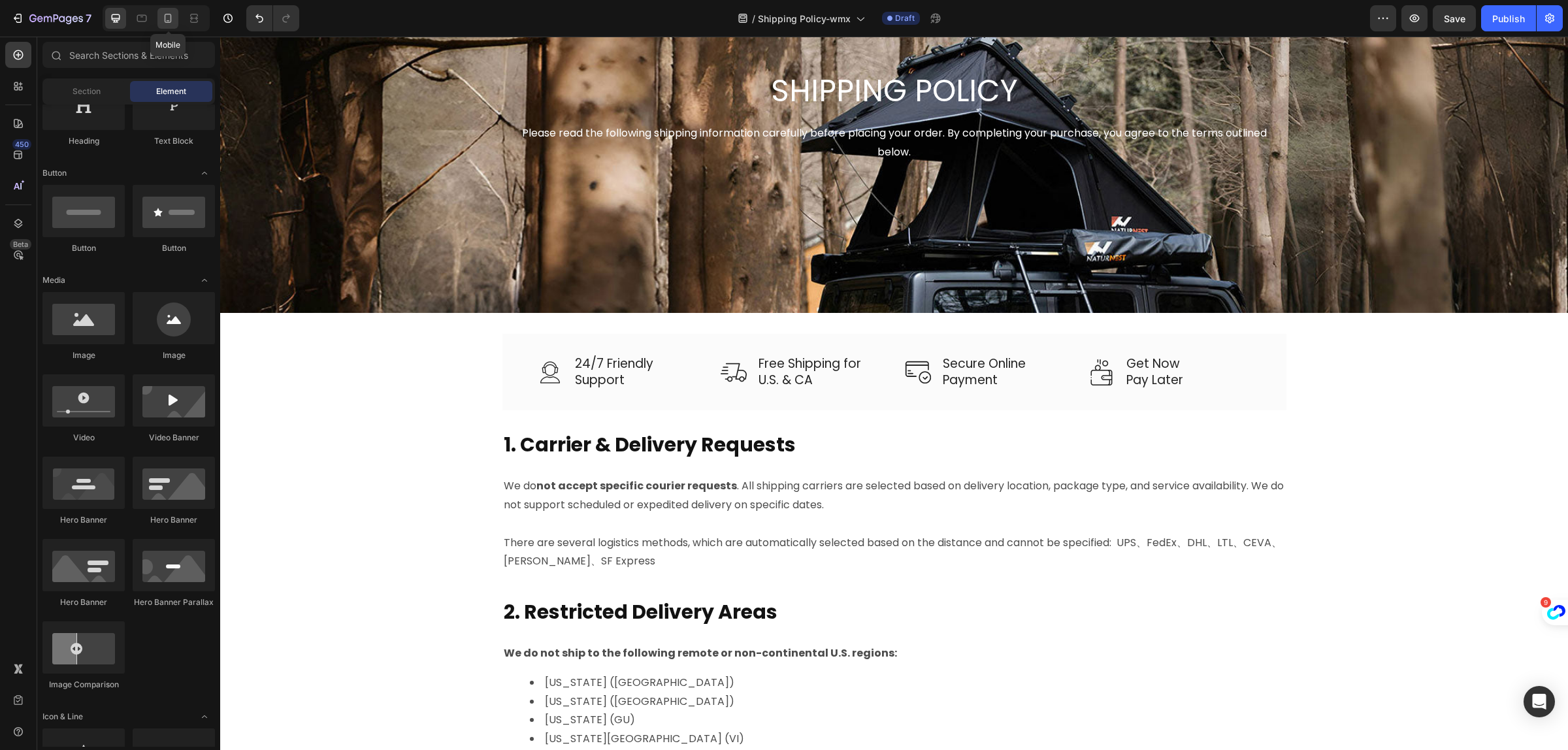
click at [173, 20] on icon at bounding box center [168, 18] width 13 height 13
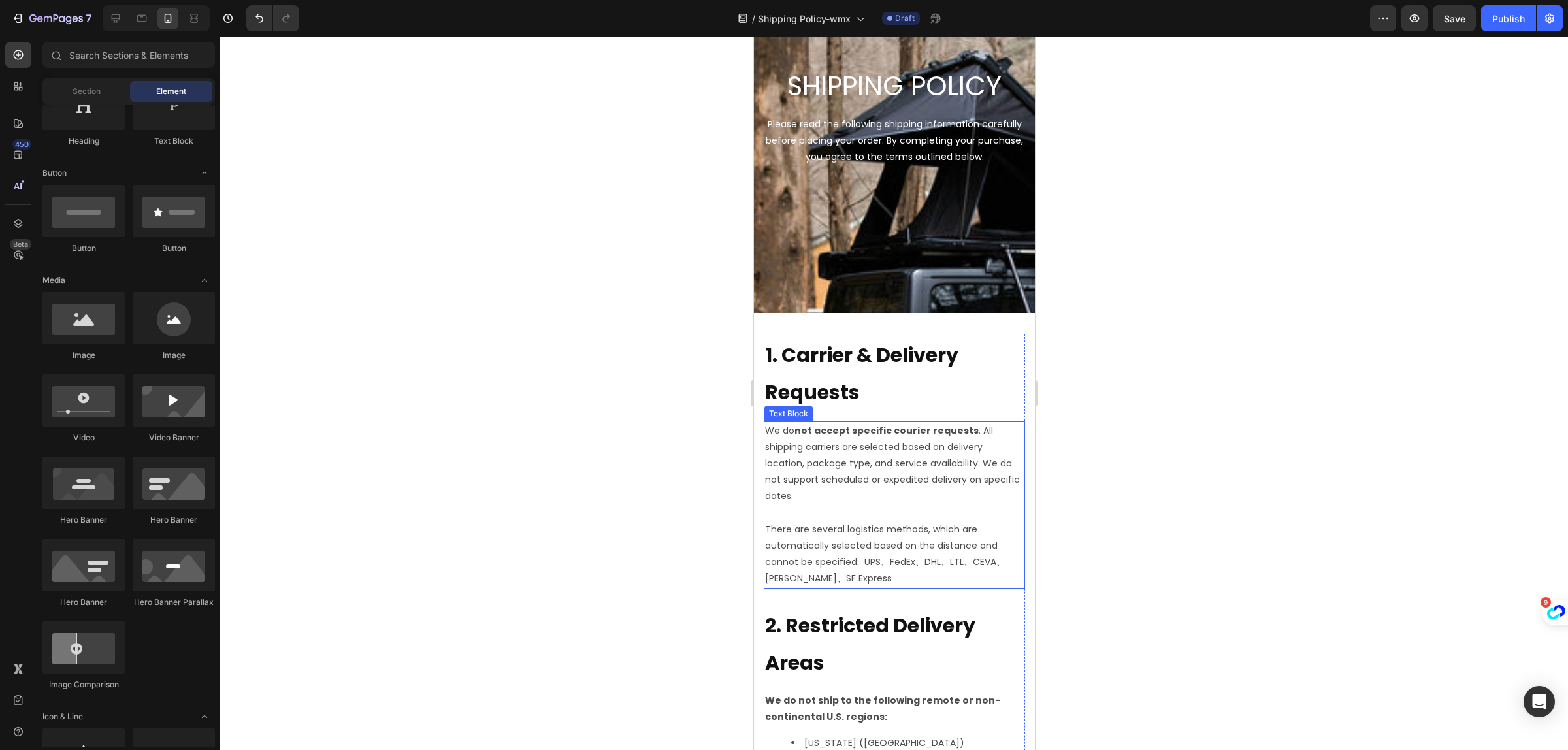
drag, startPoint x: 1230, startPoint y: 453, endPoint x: 1091, endPoint y: 424, distance: 142.0
click at [1230, 452] on div at bounding box center [894, 393] width 1348 height 714
click at [861, 378] on h2 "1. Carrier & Delivery Requests" at bounding box center [894, 373] width 261 height 77
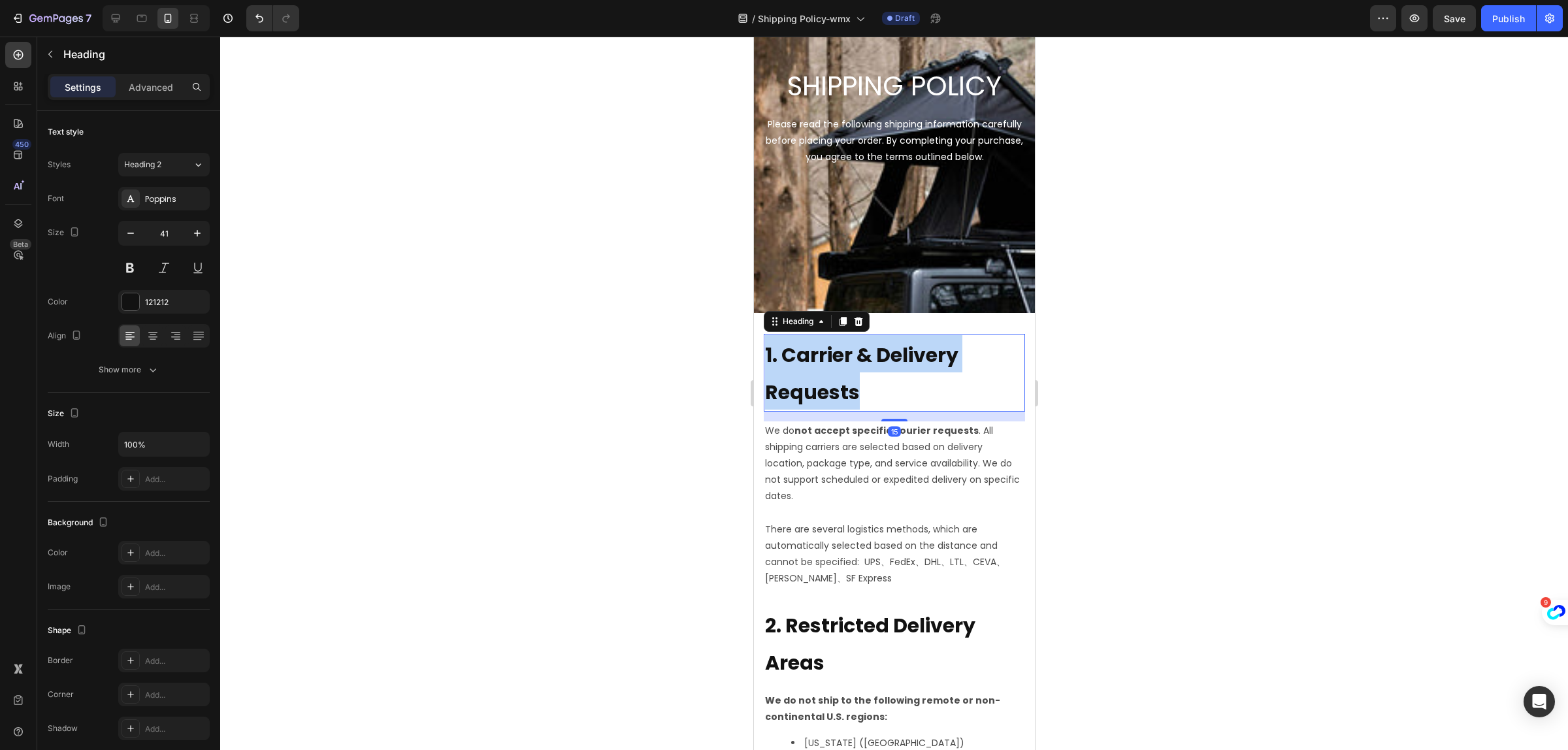
click at [861, 378] on p "1. Carrier & Delivery Requests" at bounding box center [894, 373] width 259 height 75
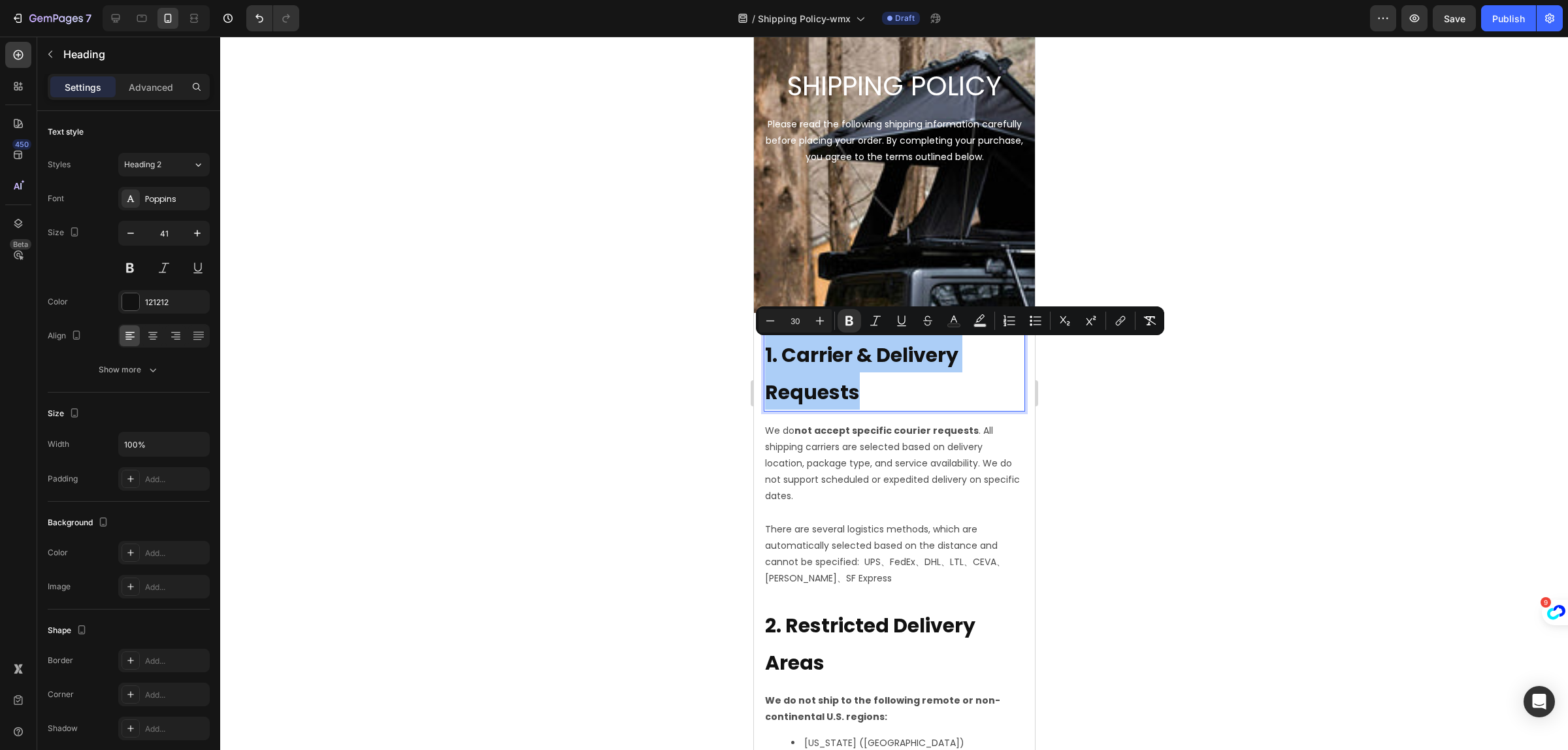
click at [793, 322] on input "30" at bounding box center [795, 321] width 26 height 16
type input "3"
type input "26"
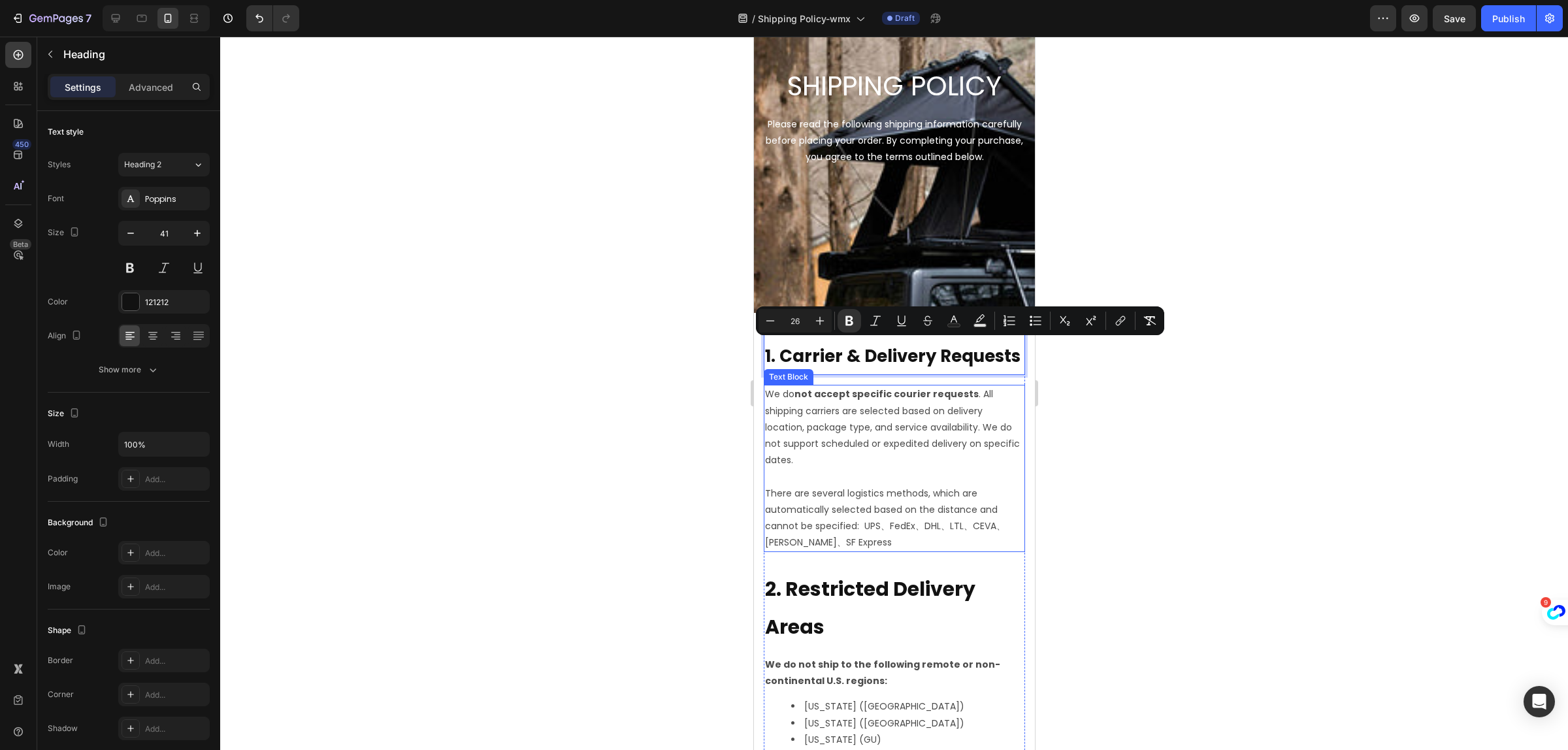
click at [856, 538] on p "There are several logistics methods, which are automatically selected based on …" at bounding box center [894, 518] width 259 height 66
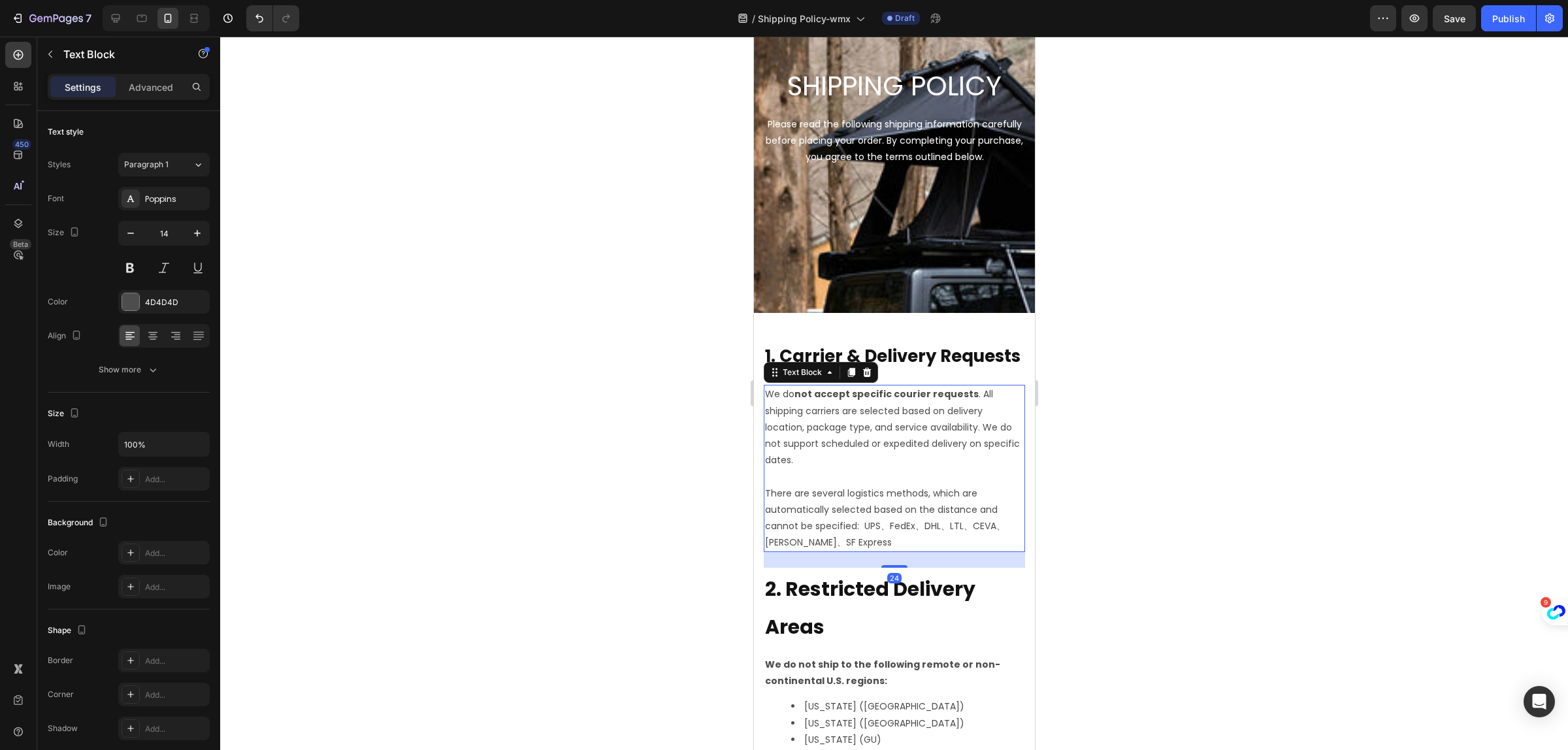
click at [856, 538] on p "There are several logistics methods, which are automatically selected based on …" at bounding box center [894, 518] width 259 height 66
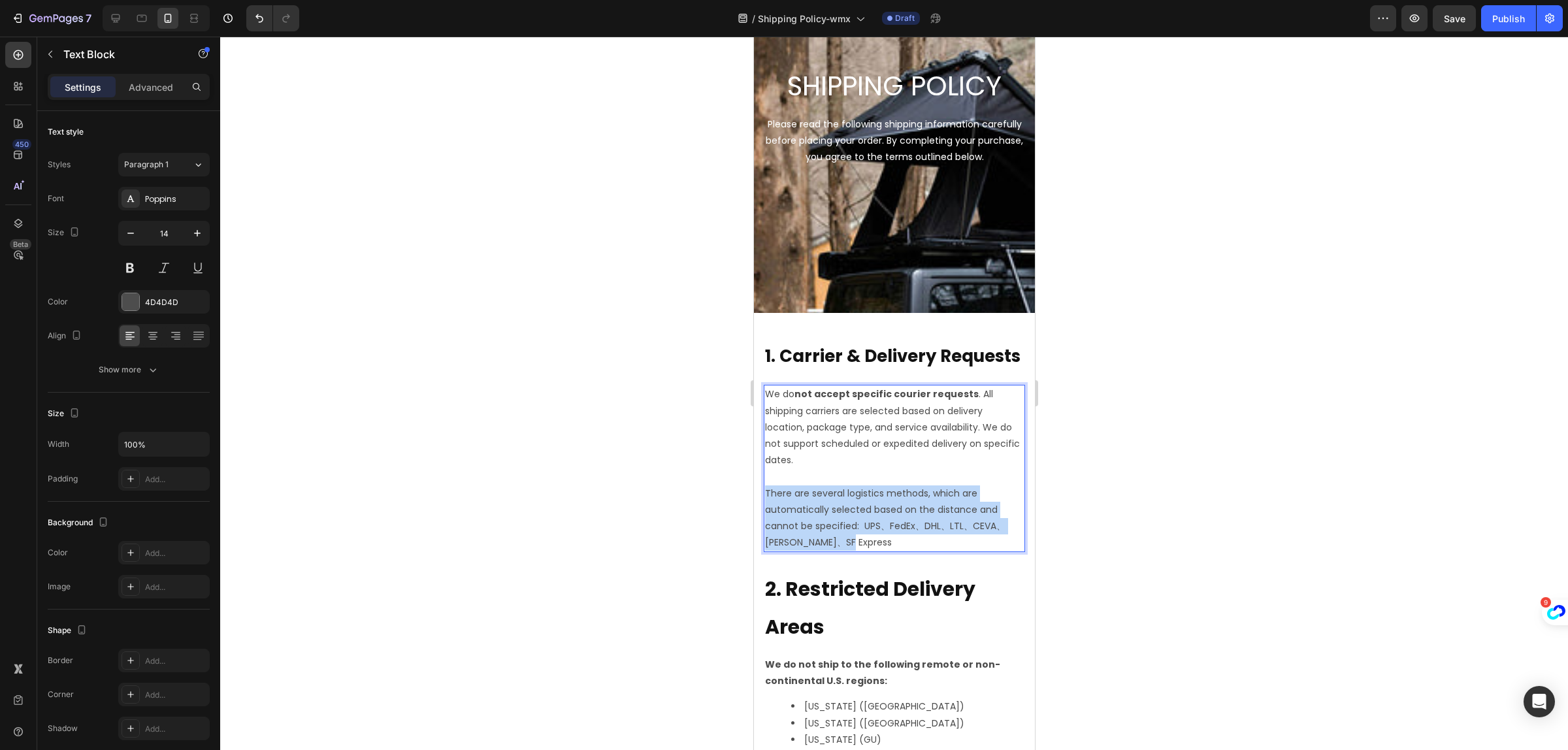
click at [856, 538] on p "There are several logistics methods, which are automatically selected based on …" at bounding box center [894, 518] width 259 height 66
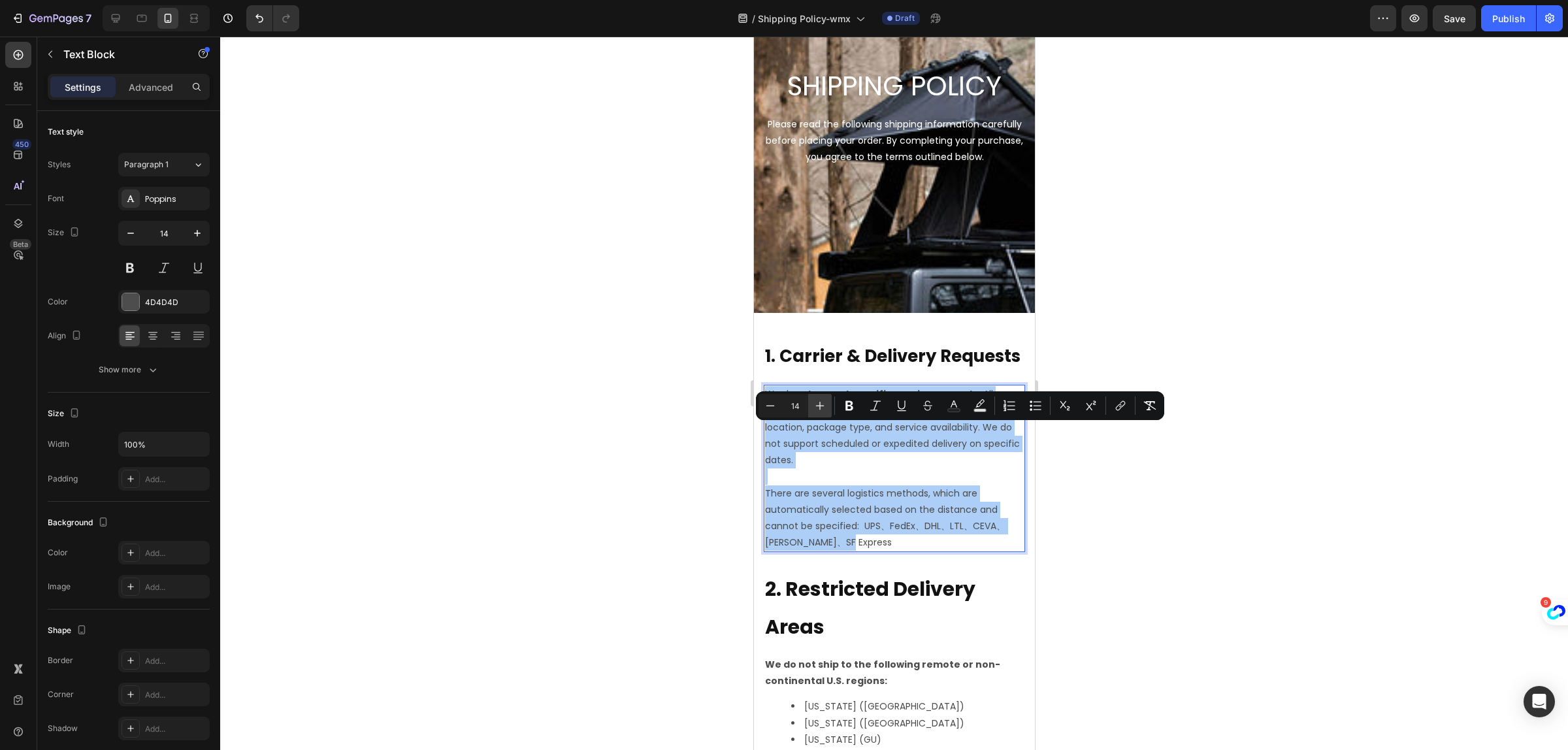
click at [821, 403] on icon "Editor contextual toolbar" at bounding box center [820, 406] width 13 height 13
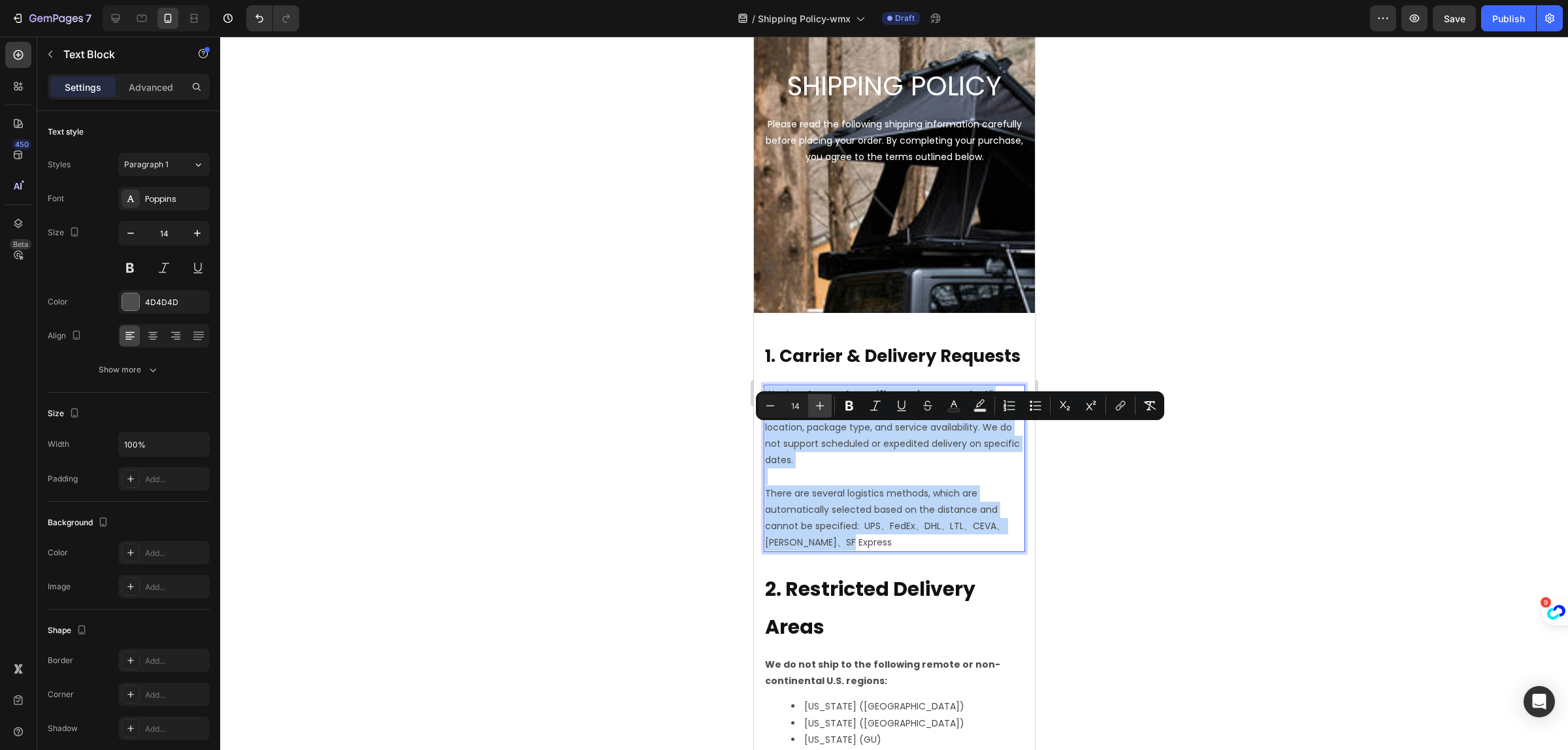
type input "15"
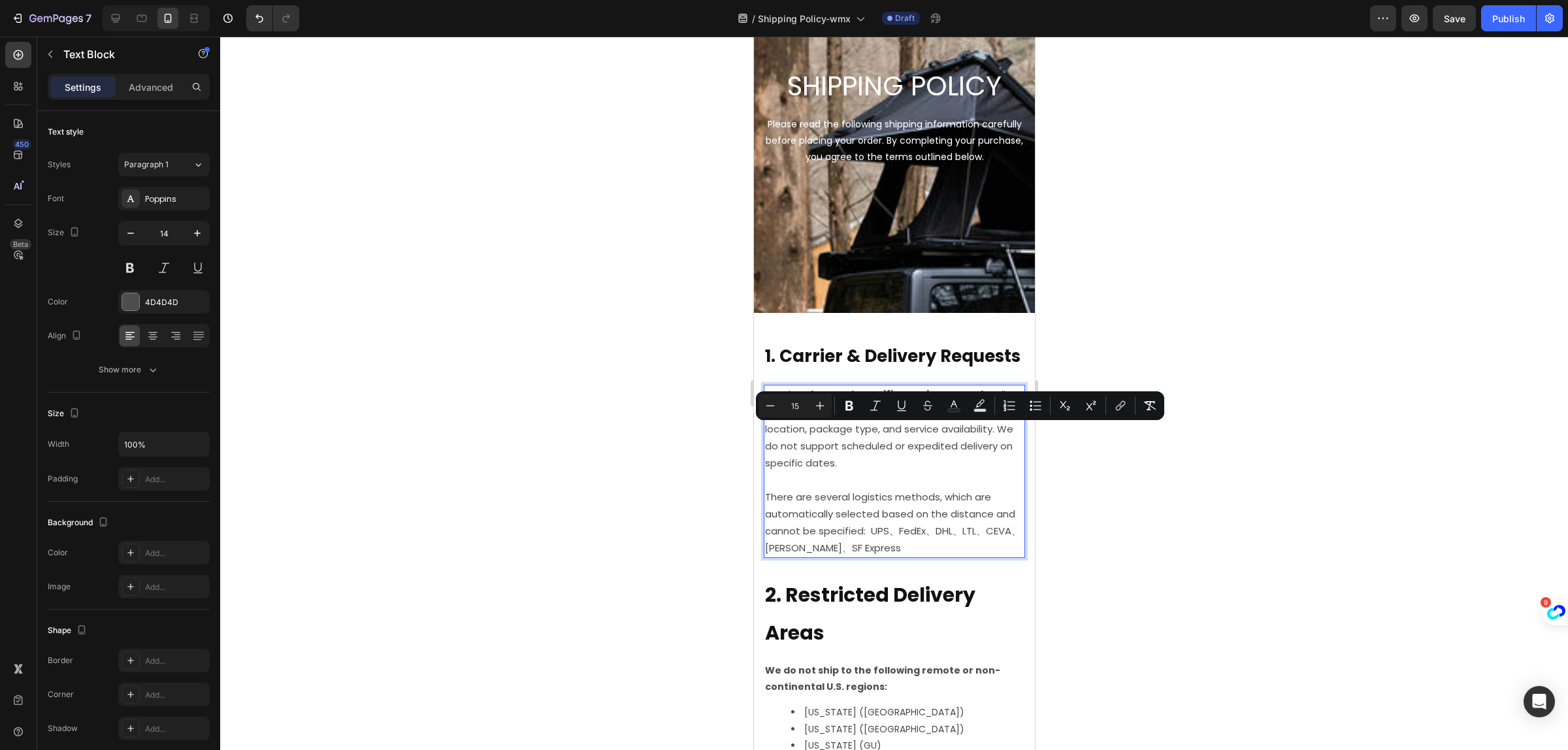
click at [982, 488] on p "Rich Text Editor. Editing area: main" at bounding box center [894, 479] width 259 height 16
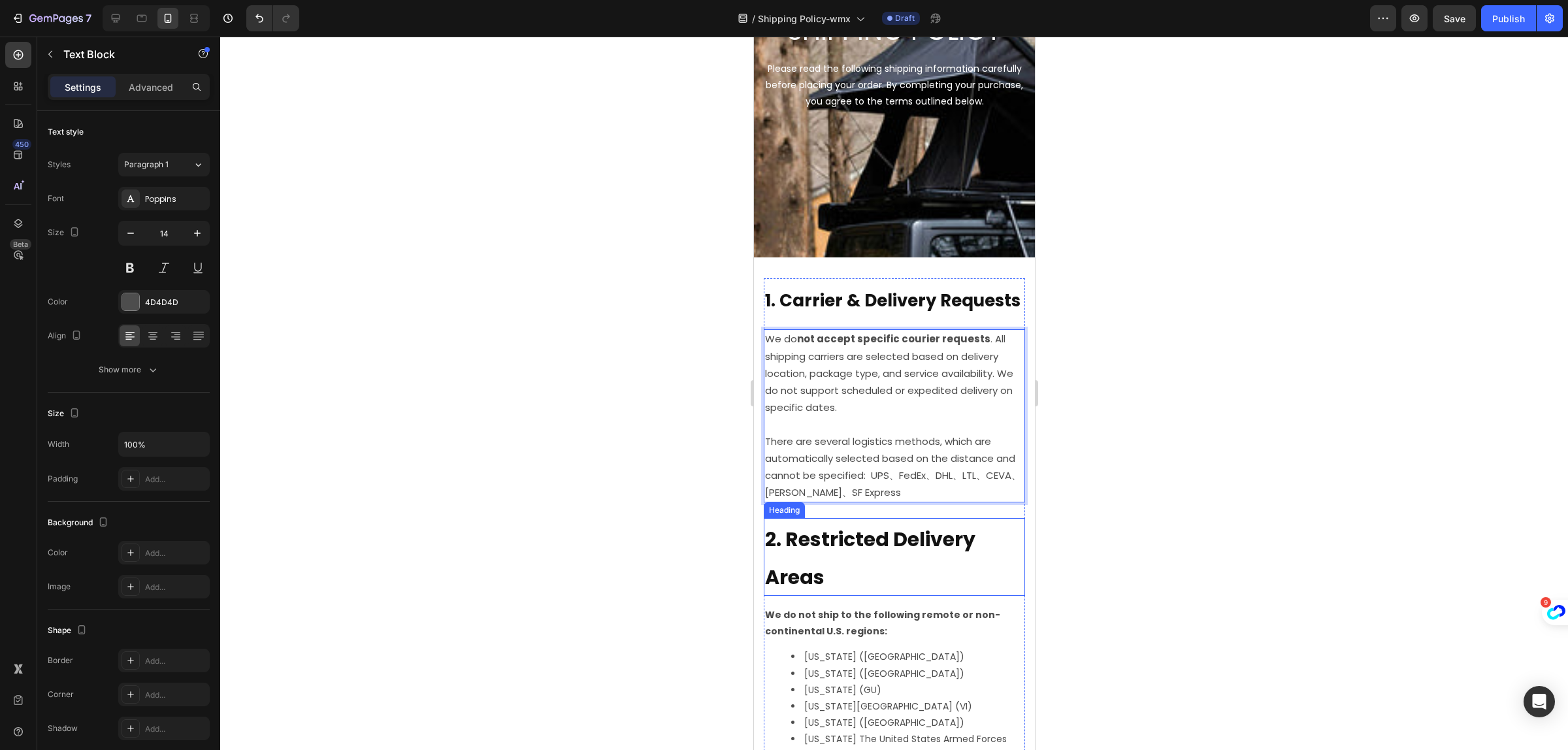
scroll to position [245, 0]
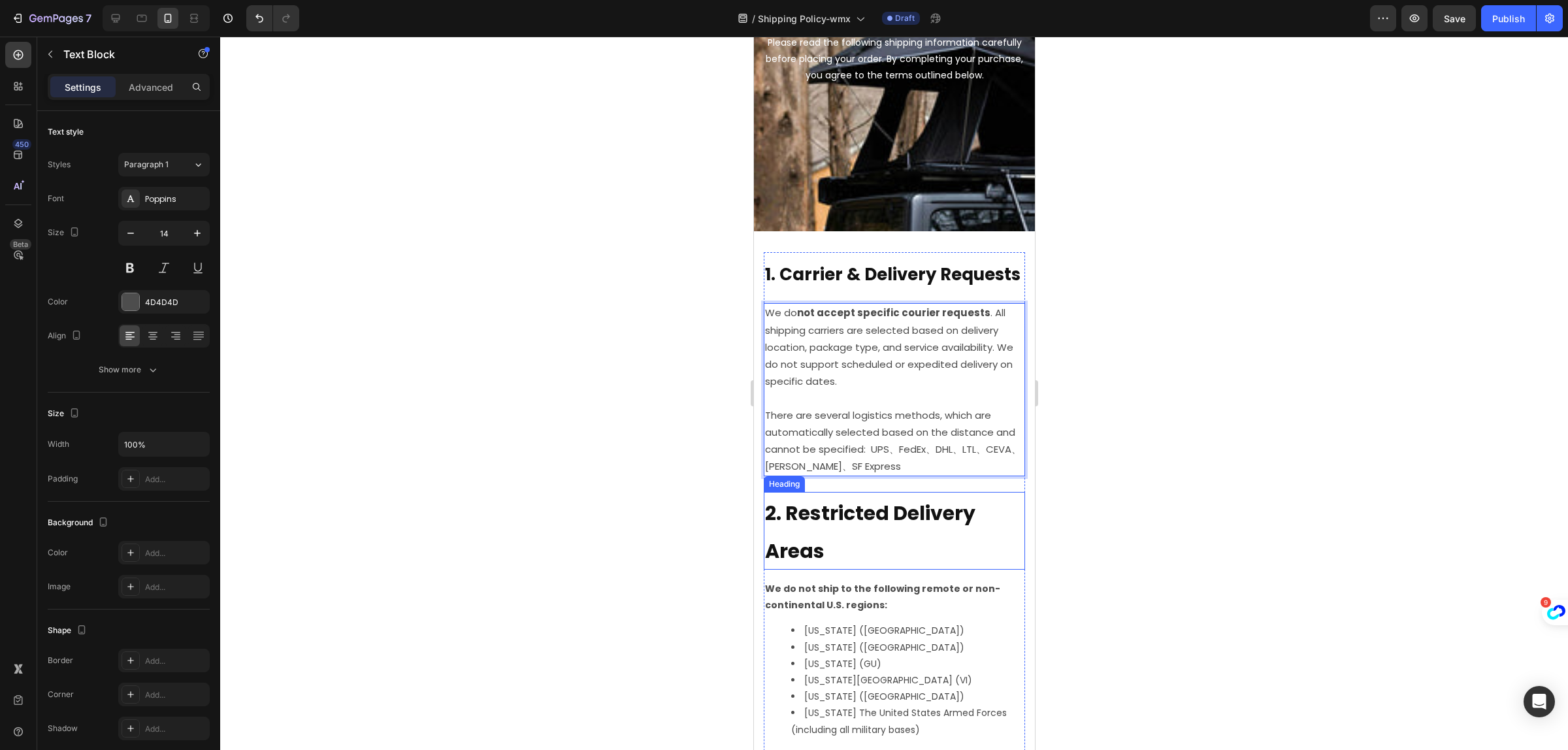
click at [815, 551] on strong "2. Restricted Delivery Areas" at bounding box center [869, 532] width 210 height 66
click at [816, 544] on strong "2. Restricted Delivery Areas" at bounding box center [869, 532] width 210 height 66
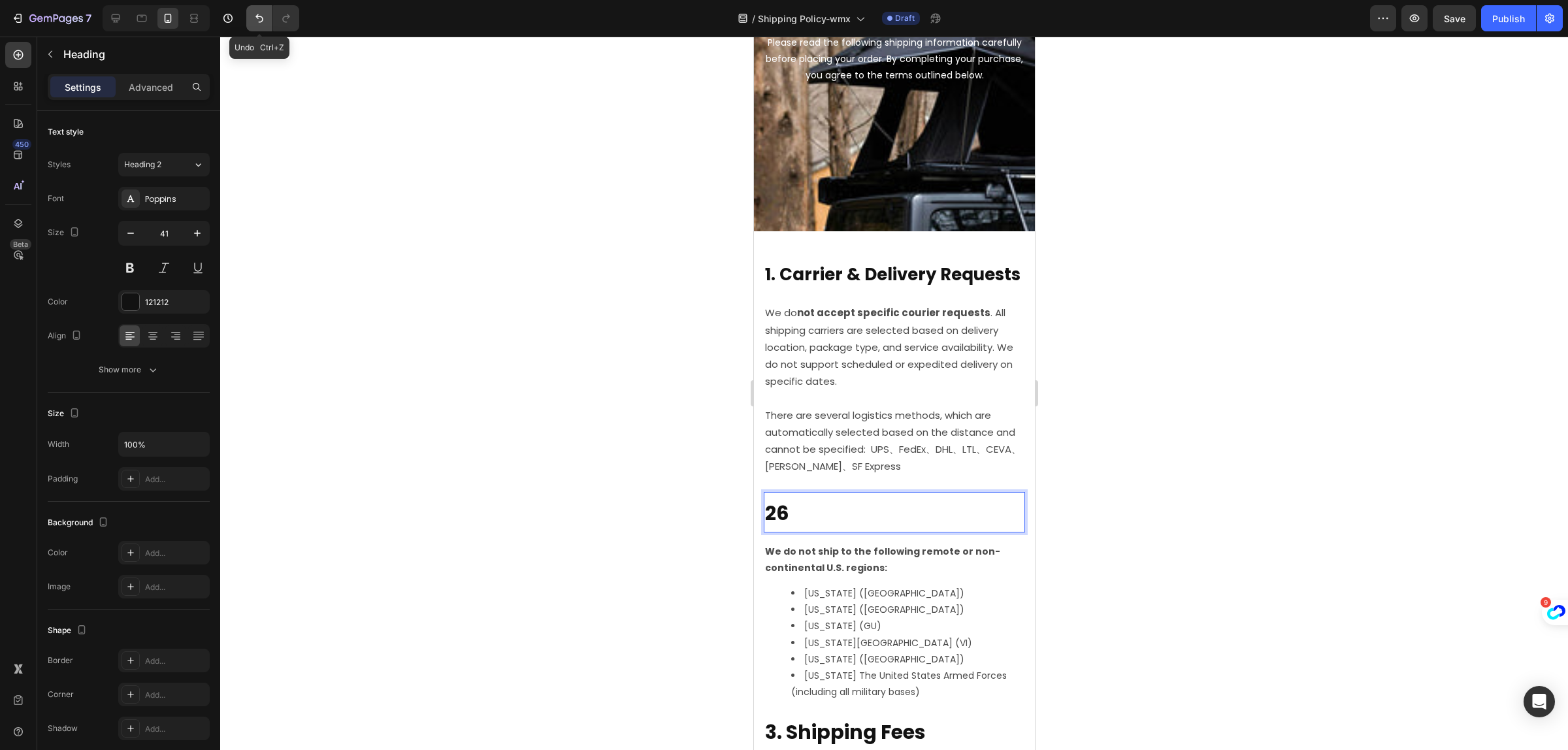
click at [261, 16] on icon "Undo/Redo" at bounding box center [259, 18] width 8 height 9
click at [345, 276] on div at bounding box center [894, 393] width 1348 height 714
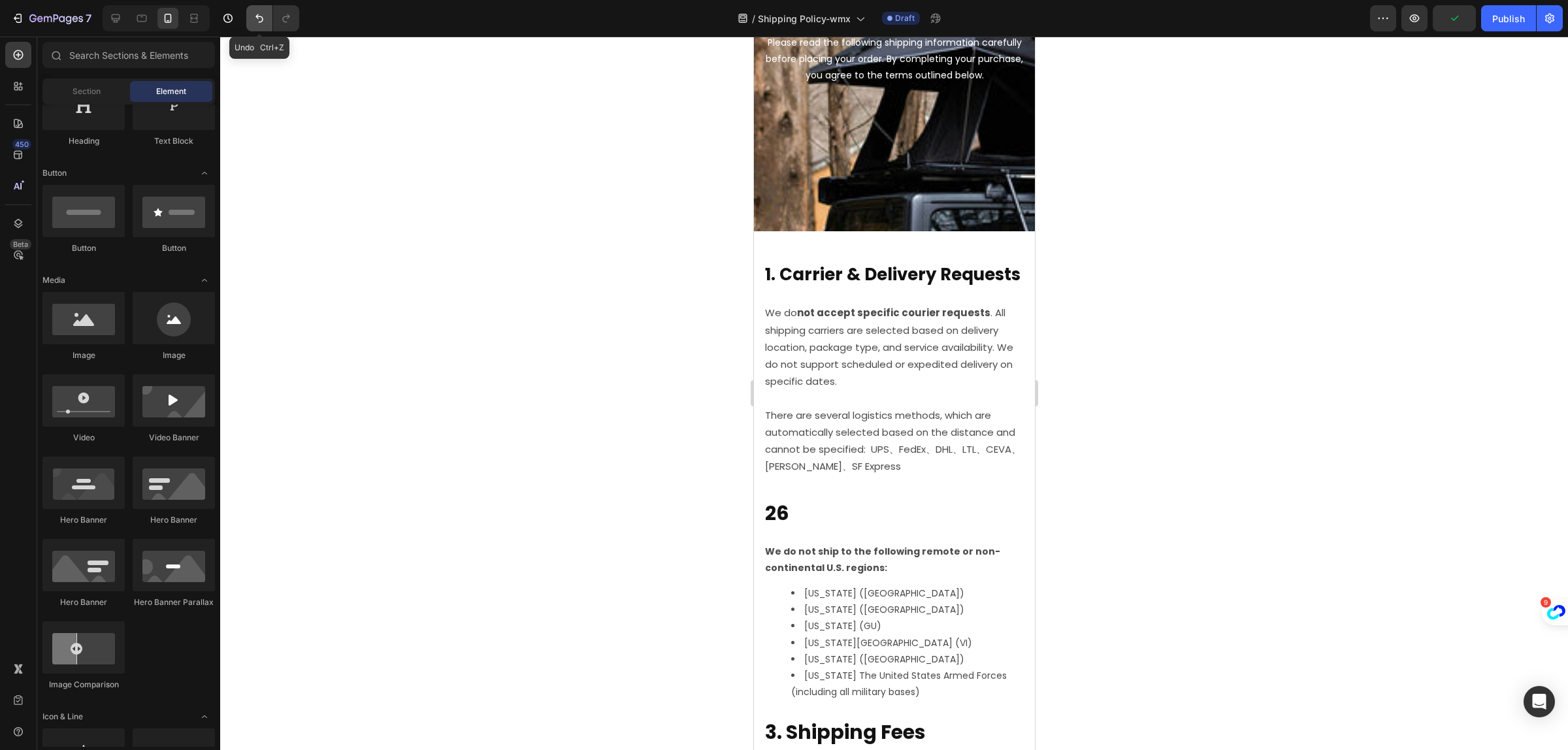
click at [269, 24] on button "Undo/Redo" at bounding box center [259, 18] width 26 height 26
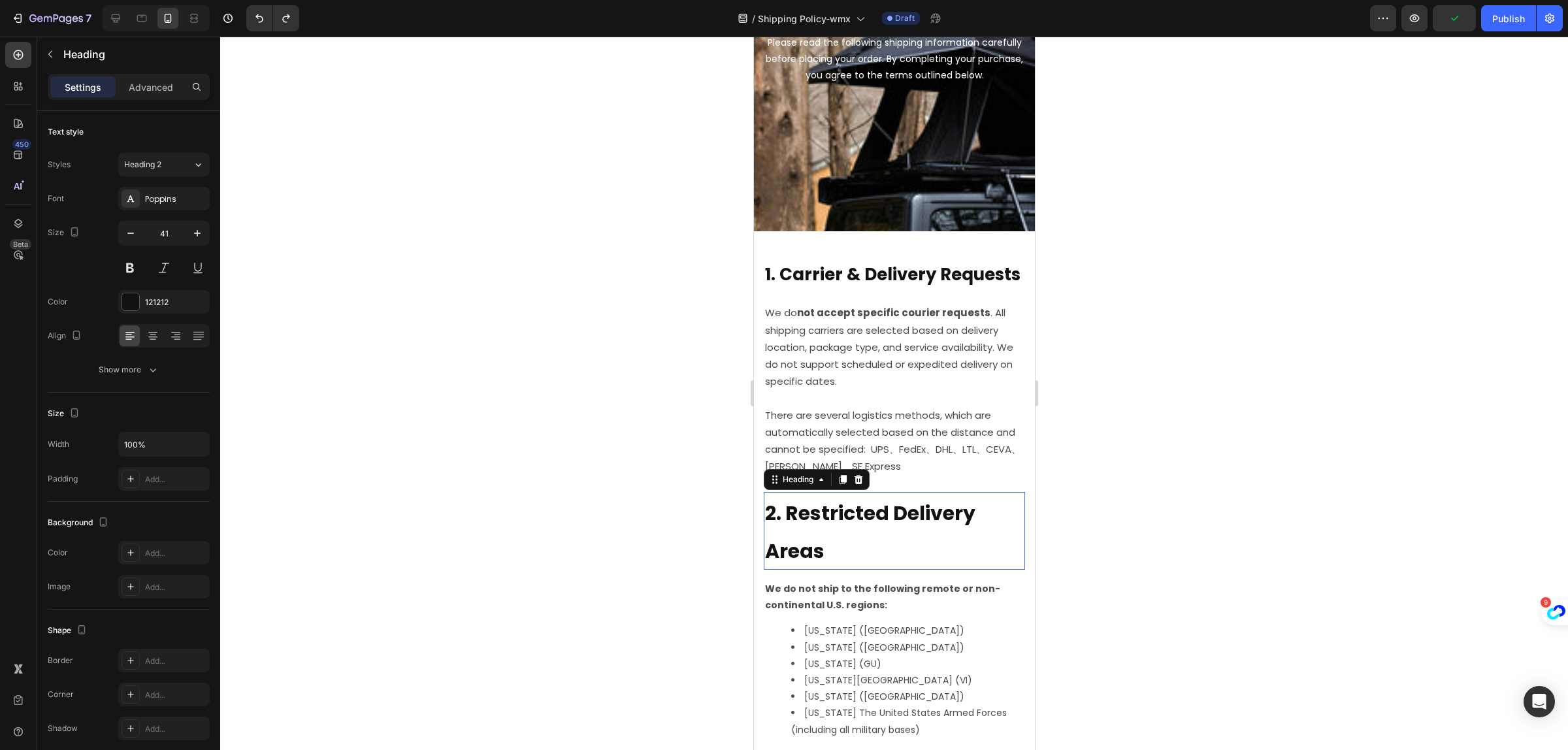
click at [802, 563] on h2 "2. Restricted Delivery Areas" at bounding box center [894, 531] width 261 height 77
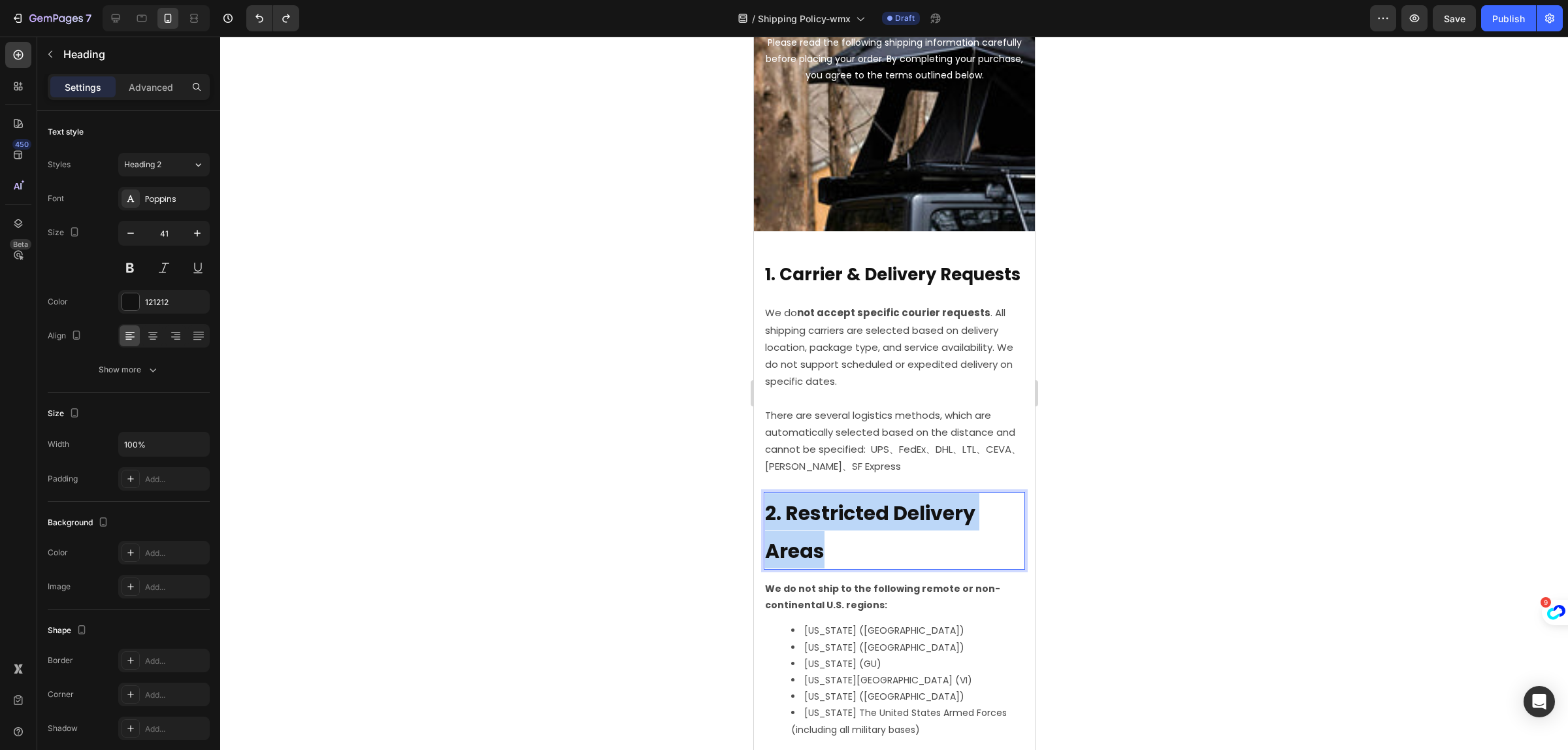
click at [802, 563] on p "2. Restricted Delivery Areas" at bounding box center [894, 531] width 259 height 75
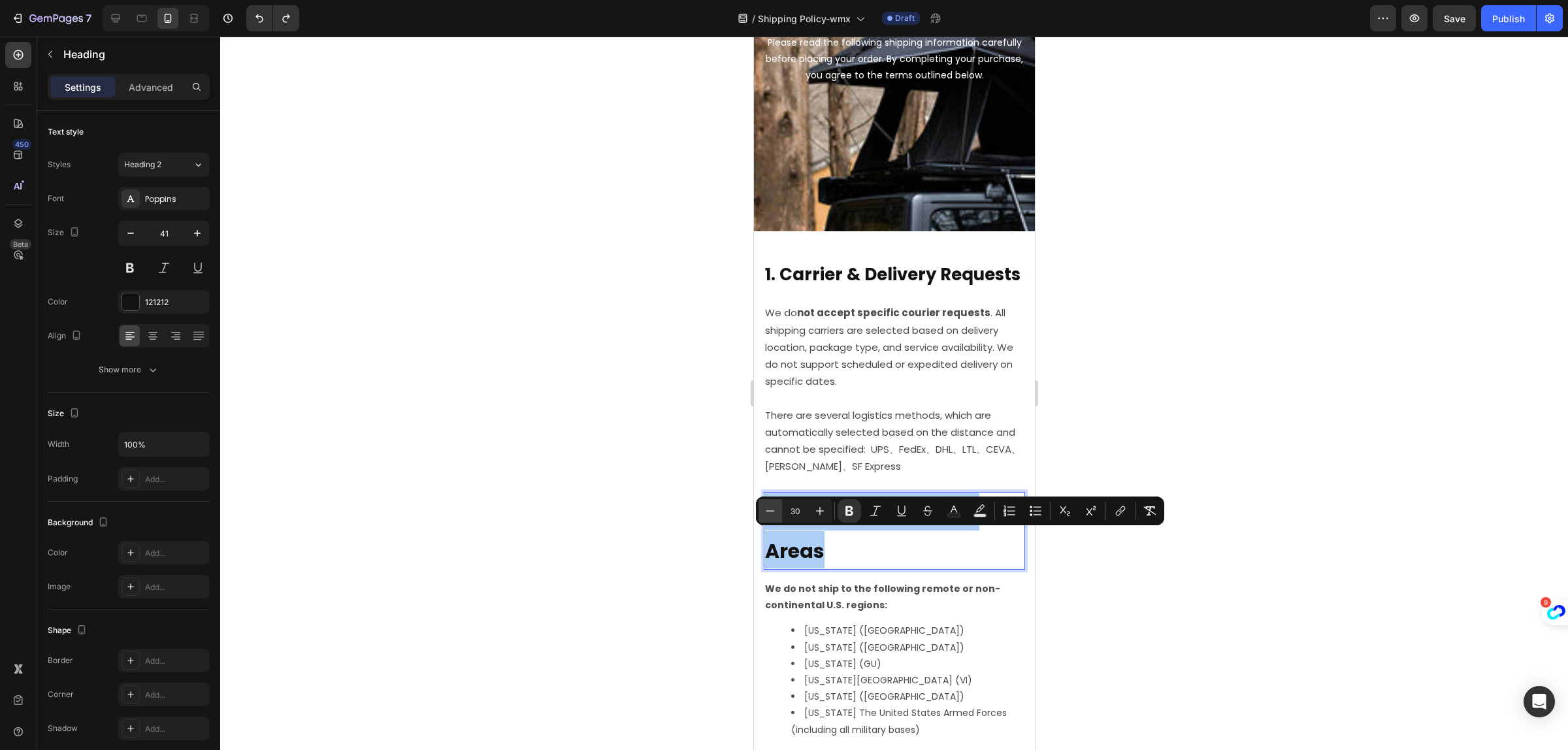
click at [766, 512] on icon "Editor contextual toolbar" at bounding box center [770, 511] width 13 height 13
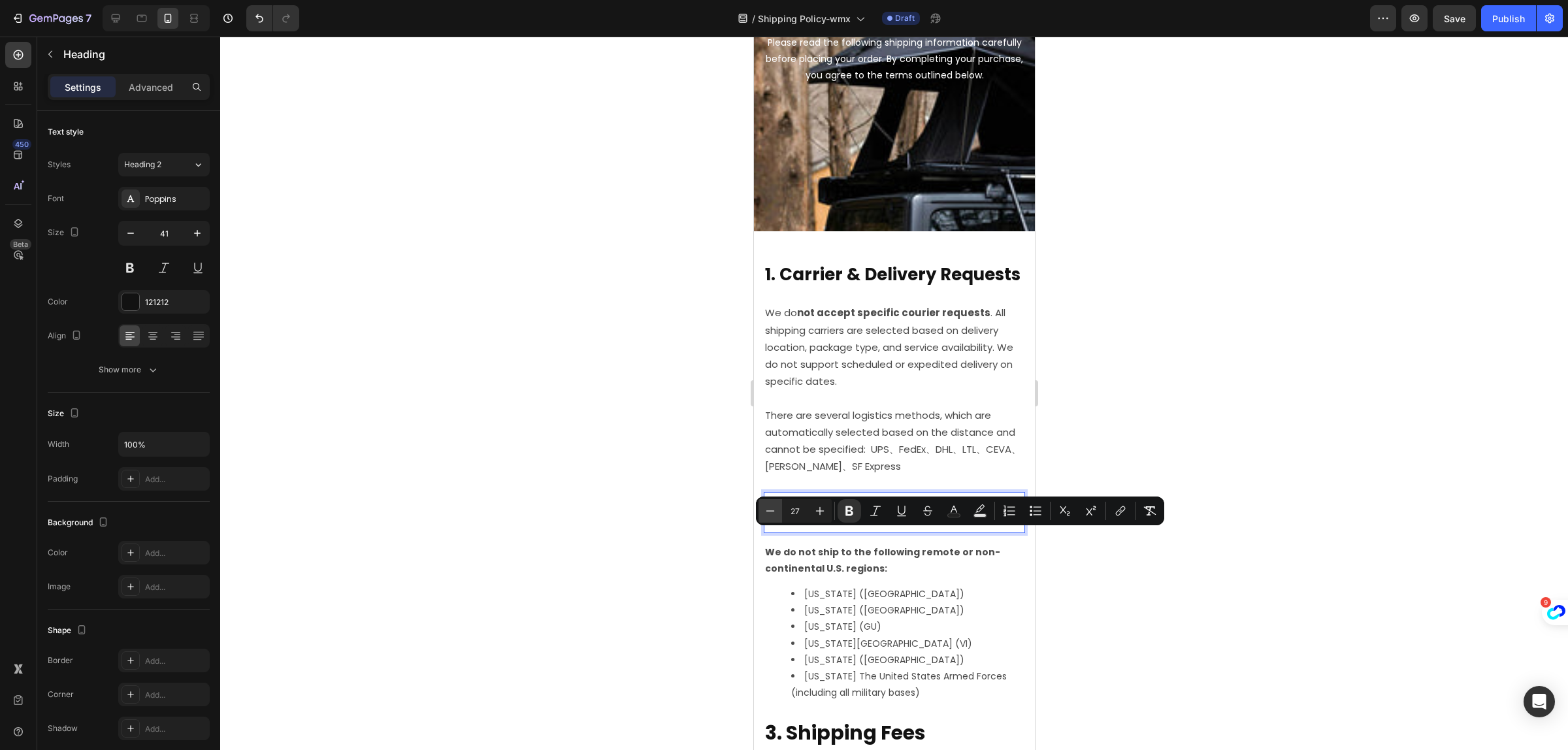
click at [766, 512] on icon "Editor contextual toolbar" at bounding box center [770, 511] width 13 height 13
type input "26"
click at [845, 619] on li "Puerto Rico (PR)" at bounding box center [907, 611] width 232 height 16
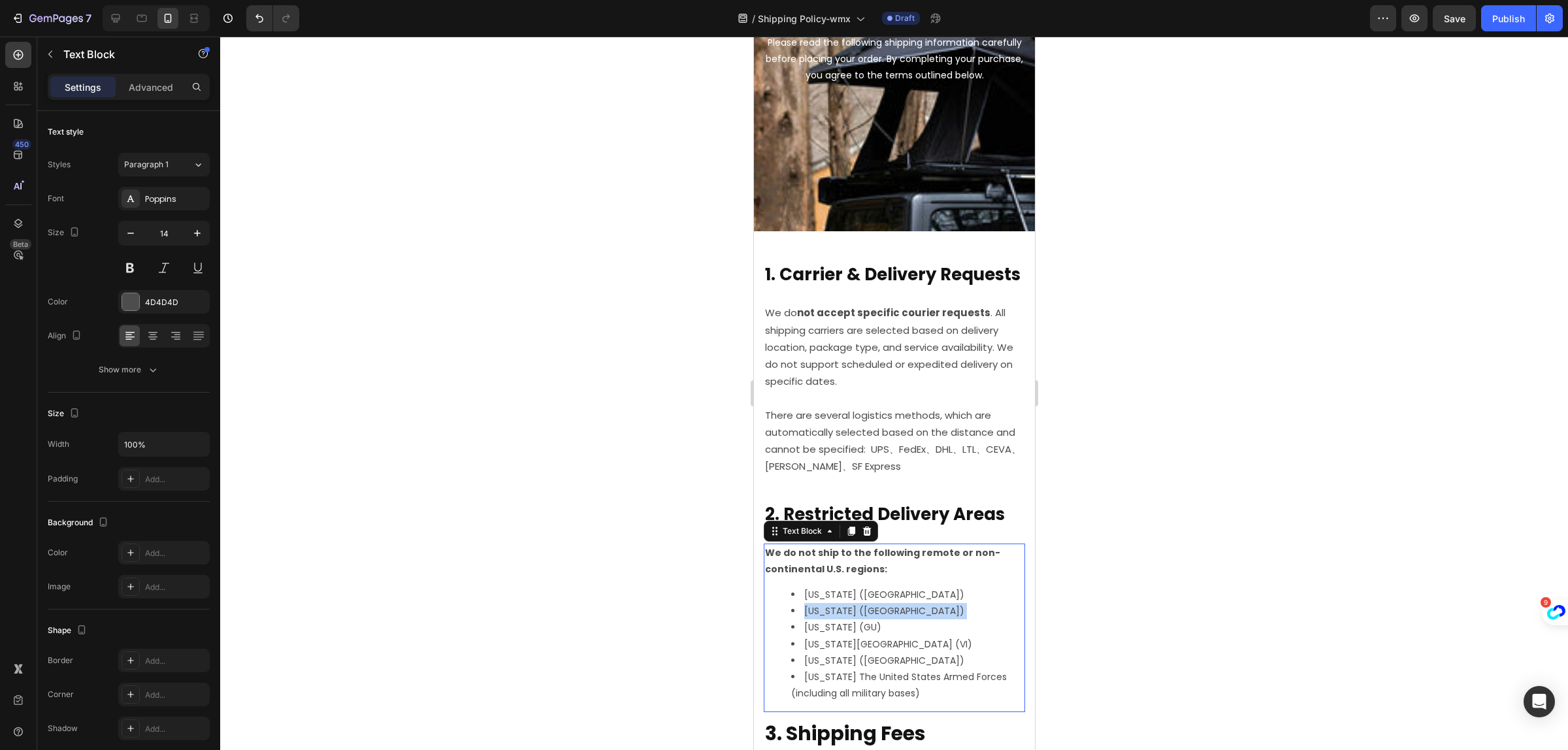
click at [845, 619] on li "Puerto Rico (PR)" at bounding box center [907, 611] width 232 height 16
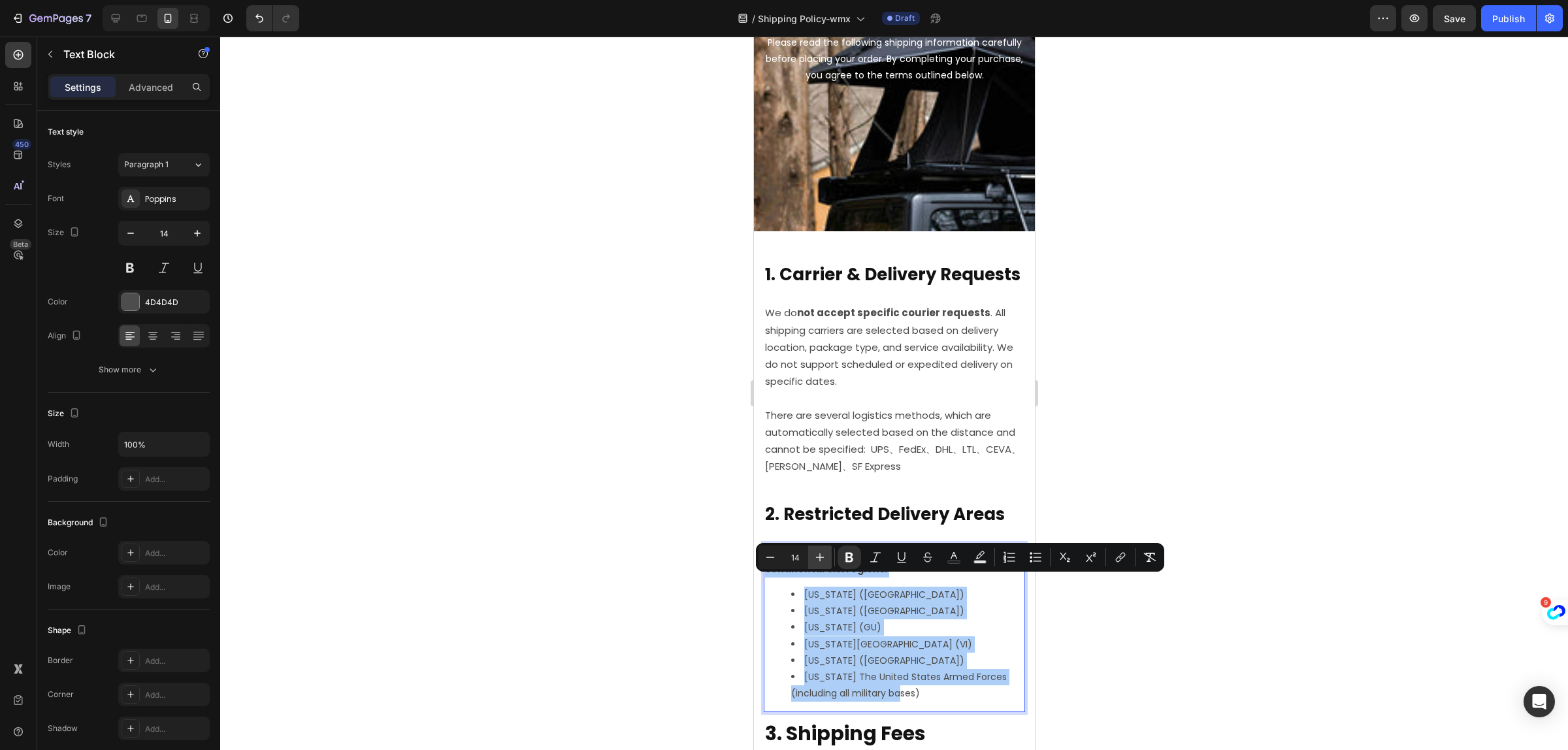
click at [825, 554] on icon "Editor contextual toolbar" at bounding box center [820, 558] width 13 height 13
type input "15"
click at [1213, 668] on div at bounding box center [894, 393] width 1348 height 714
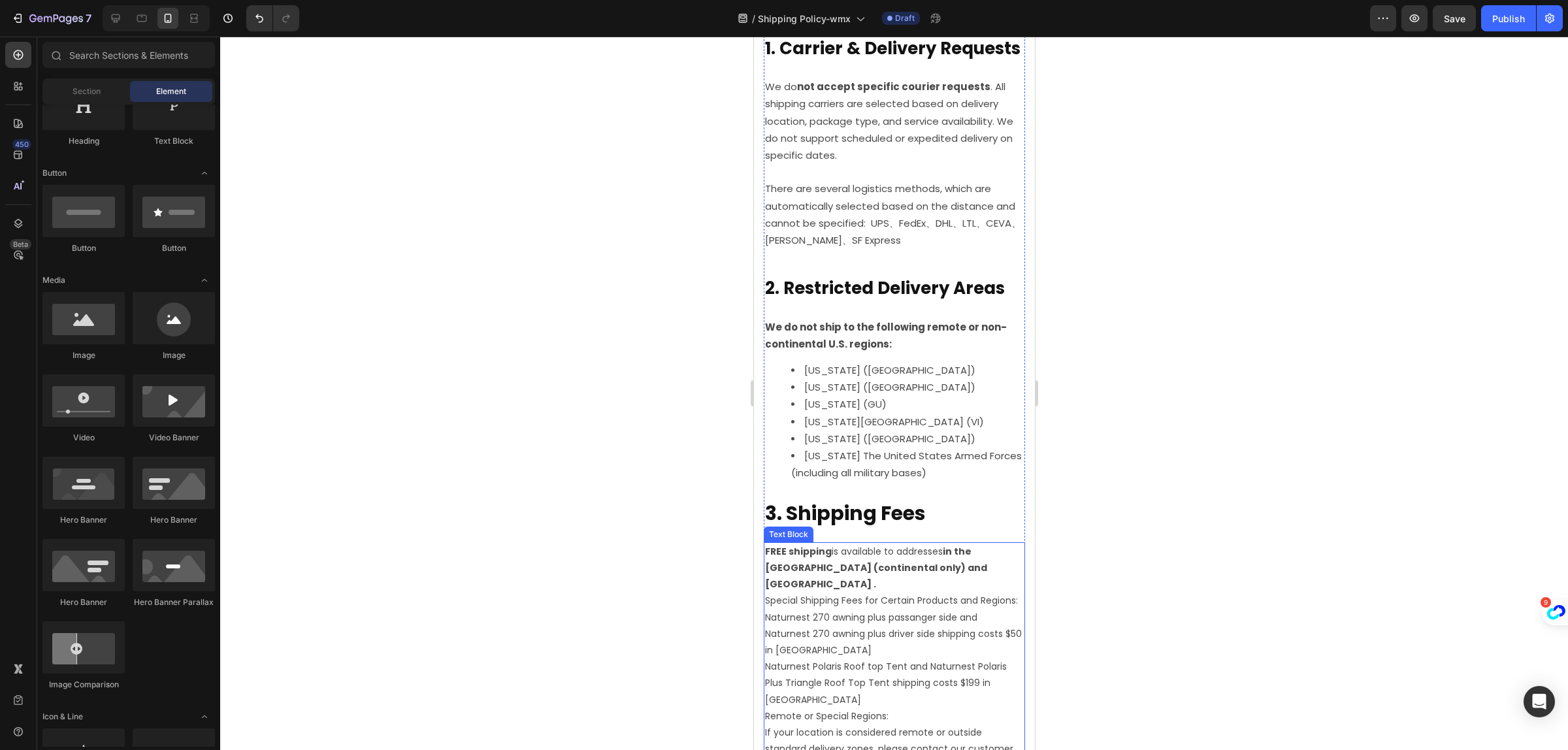
scroll to position [490, 0]
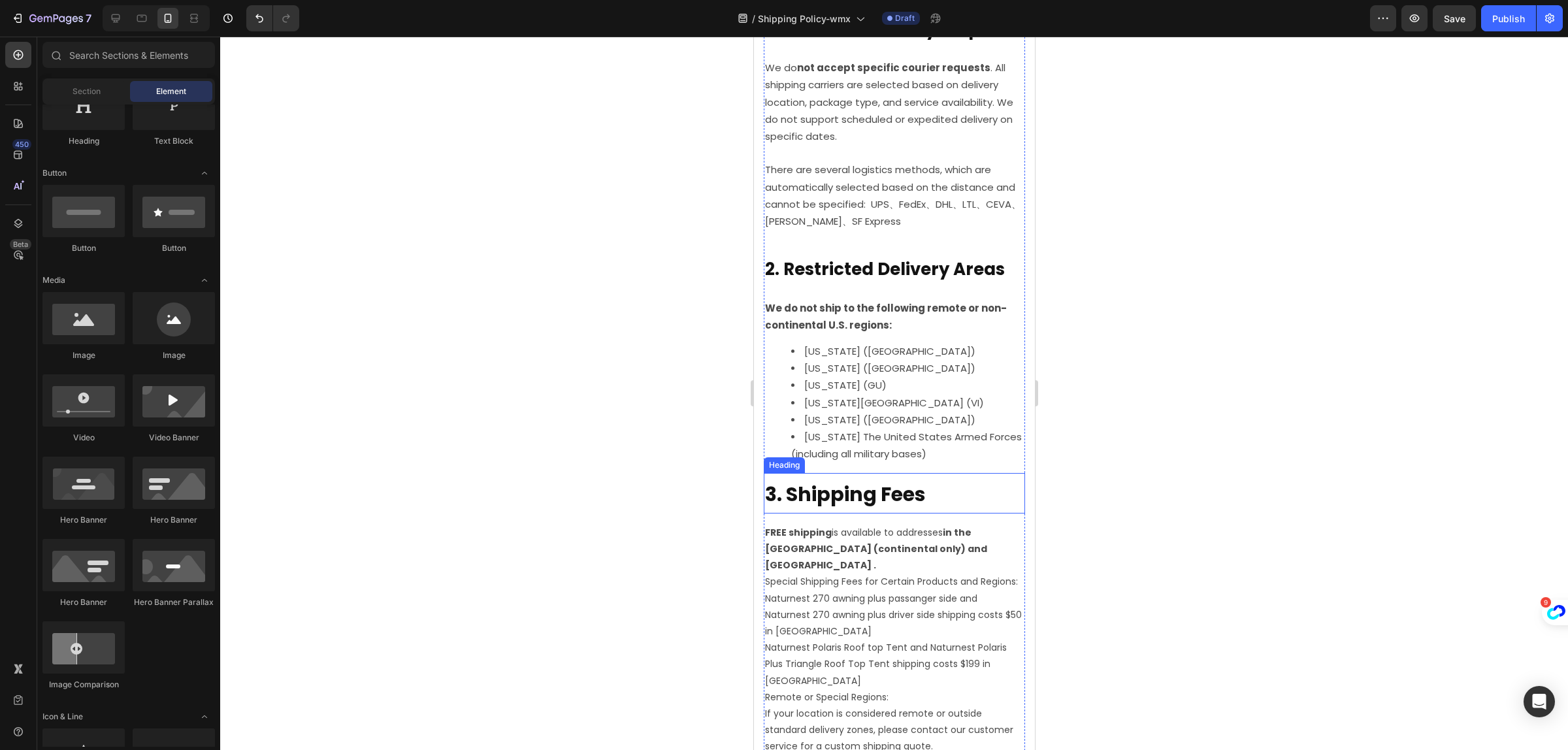
click at [833, 508] on strong "3. Shipping Fees" at bounding box center [844, 494] width 161 height 28
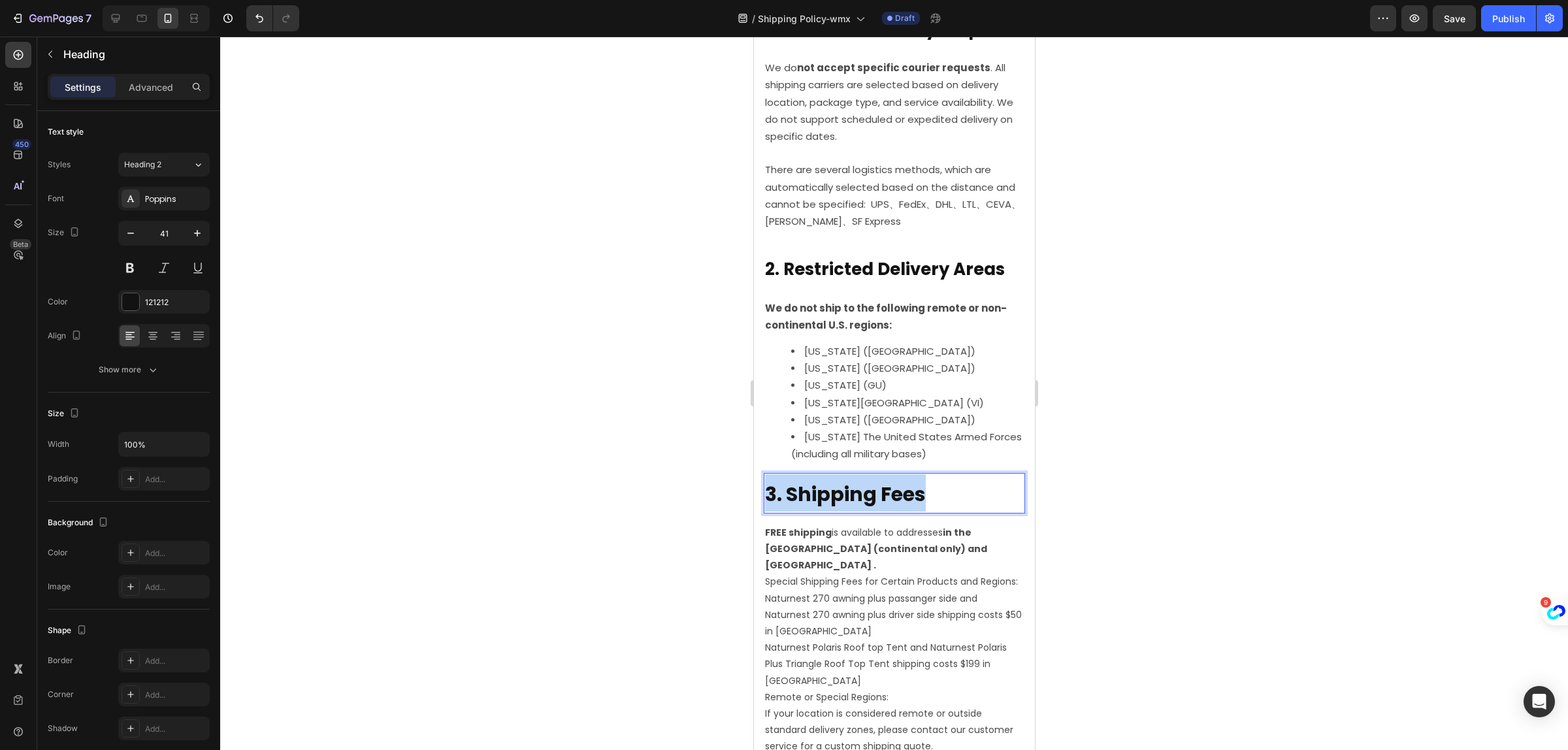
click at [833, 508] on strong "3. Shipping Fees" at bounding box center [844, 494] width 161 height 28
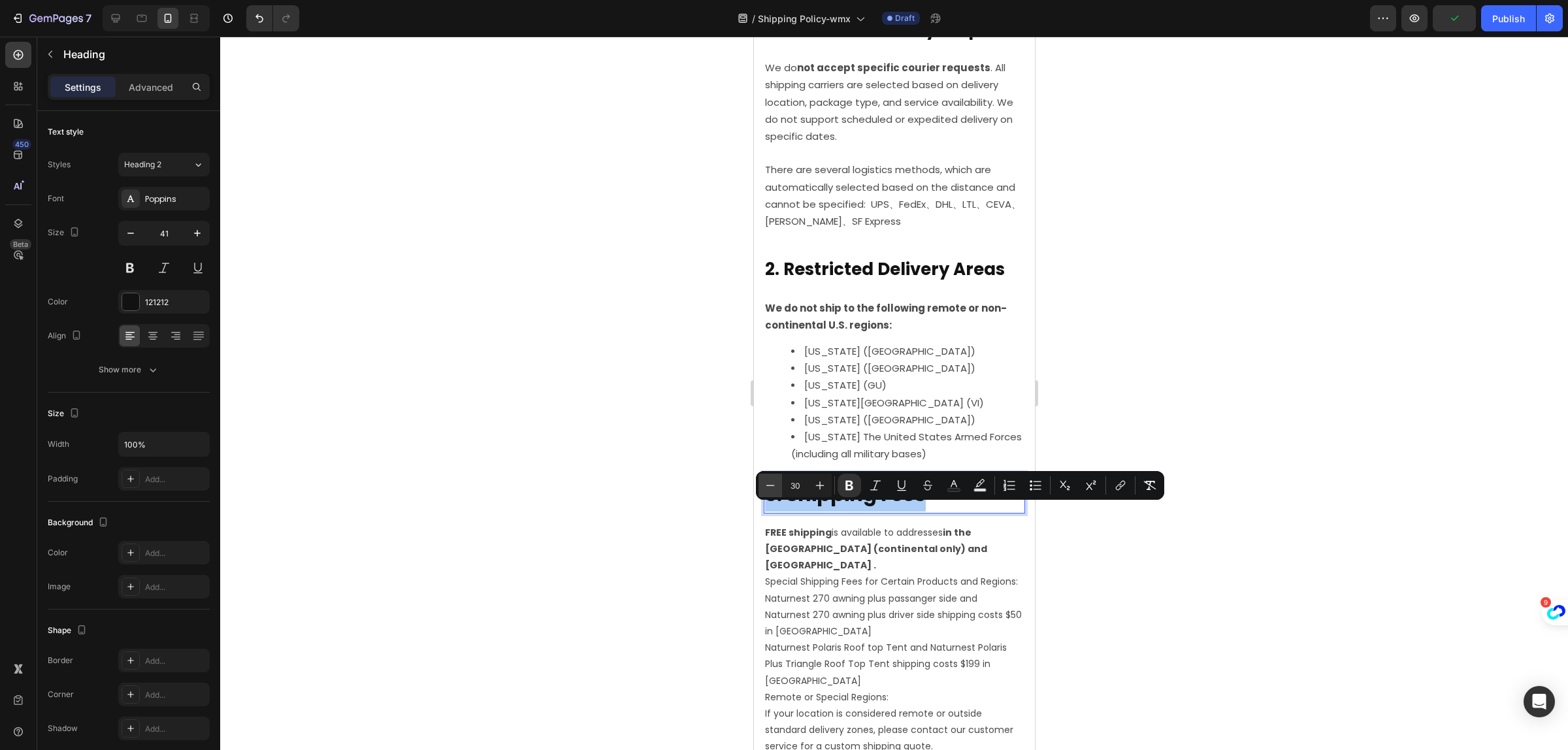
click at [766, 488] on icon "Editor contextual toolbar" at bounding box center [770, 485] width 13 height 13
drag, startPoint x: 766, startPoint y: 488, endPoint x: 45, endPoint y: 498, distance: 721.1
click at [766, 488] on icon "Editor contextual toolbar" at bounding box center [770, 485] width 13 height 13
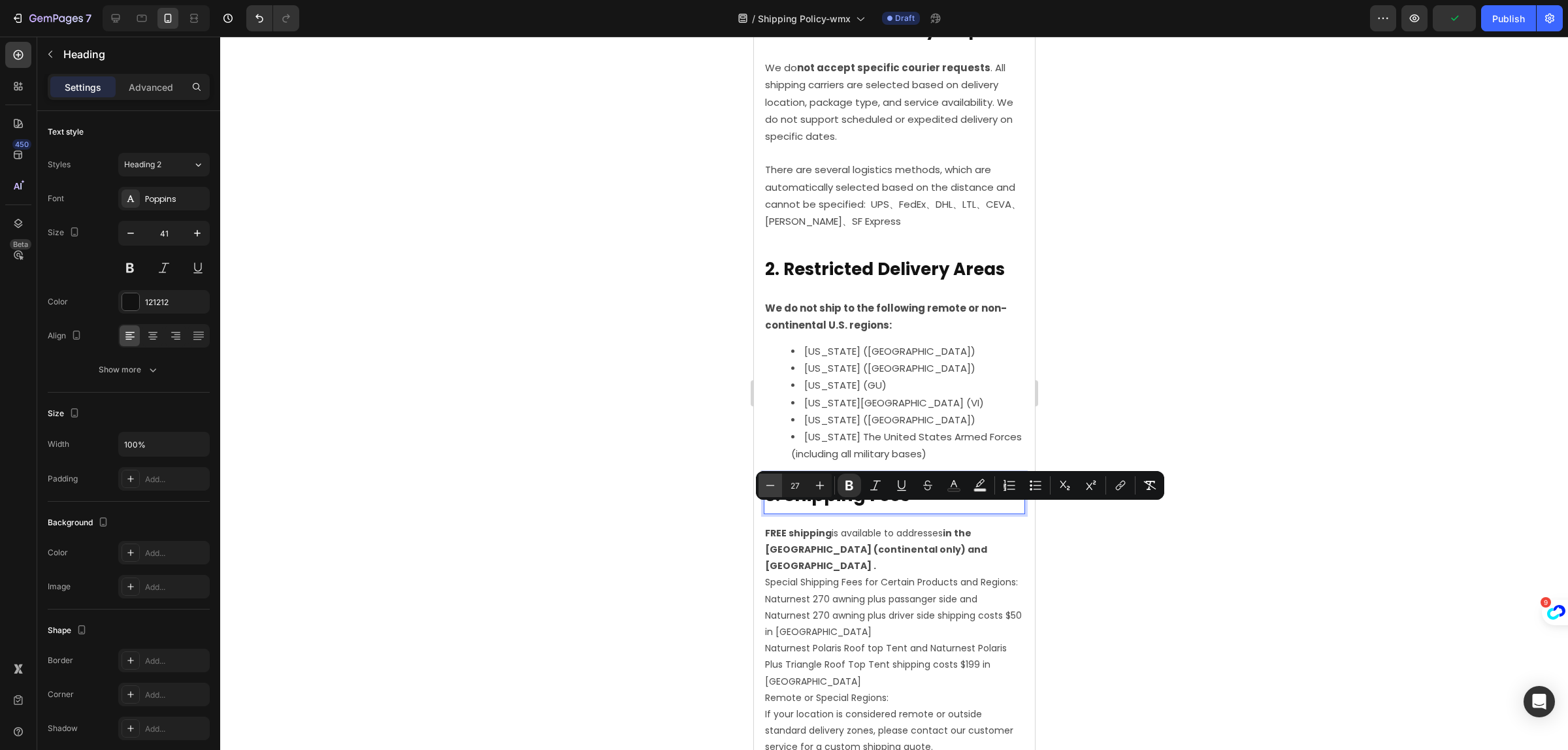
type input "26"
click at [884, 641] on p "Naturnest 270 awning plus passanger side and Naturnest 270 awning plus driver s…" at bounding box center [894, 617] width 259 height 50
click at [883, 638] on p "Naturnest 270 awning plus passanger side and Naturnest 270 awning plus driver s…" at bounding box center [894, 617] width 259 height 50
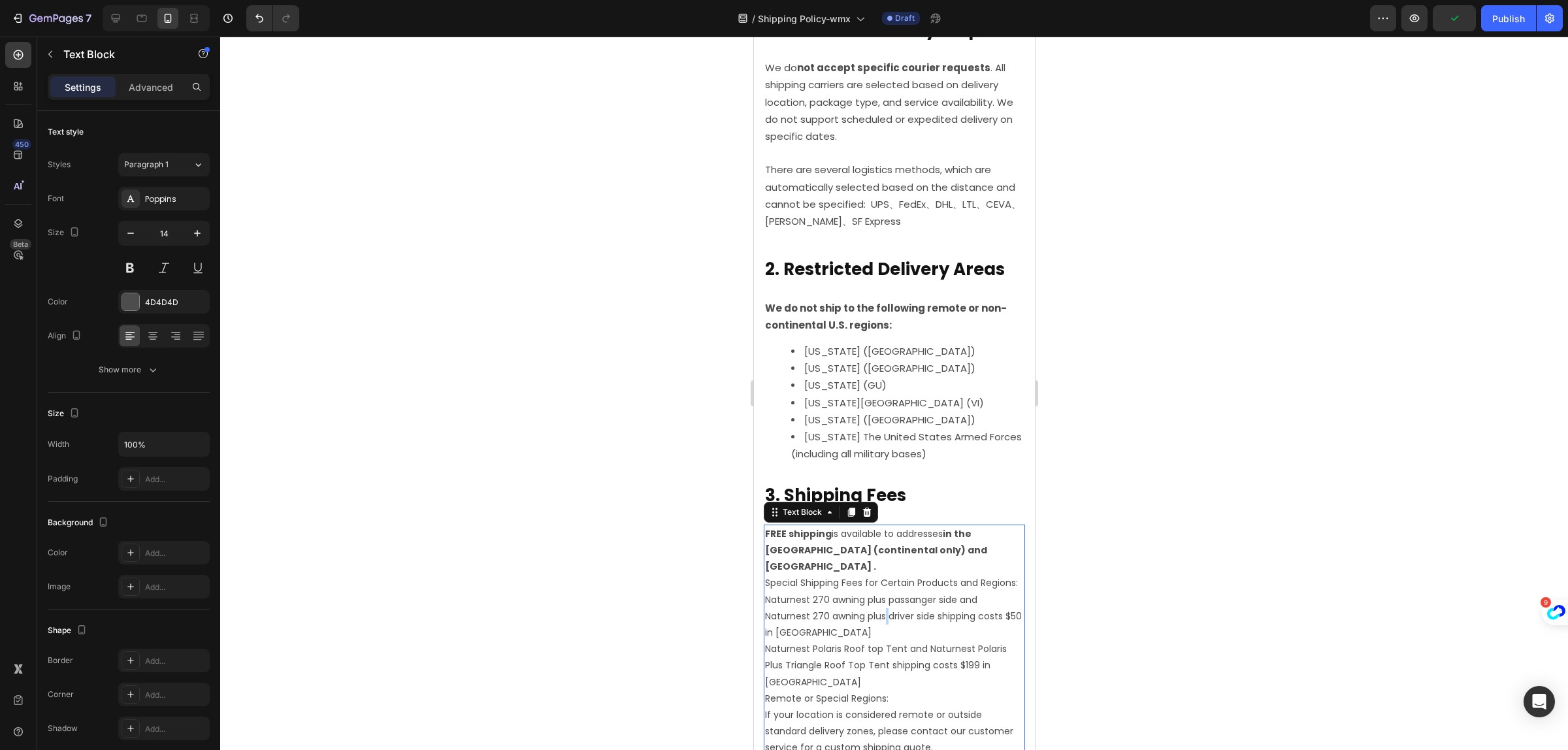
click at [883, 638] on p "Naturnest 270 awning plus passanger side and Naturnest 270 awning plus driver s…" at bounding box center [894, 617] width 259 height 50
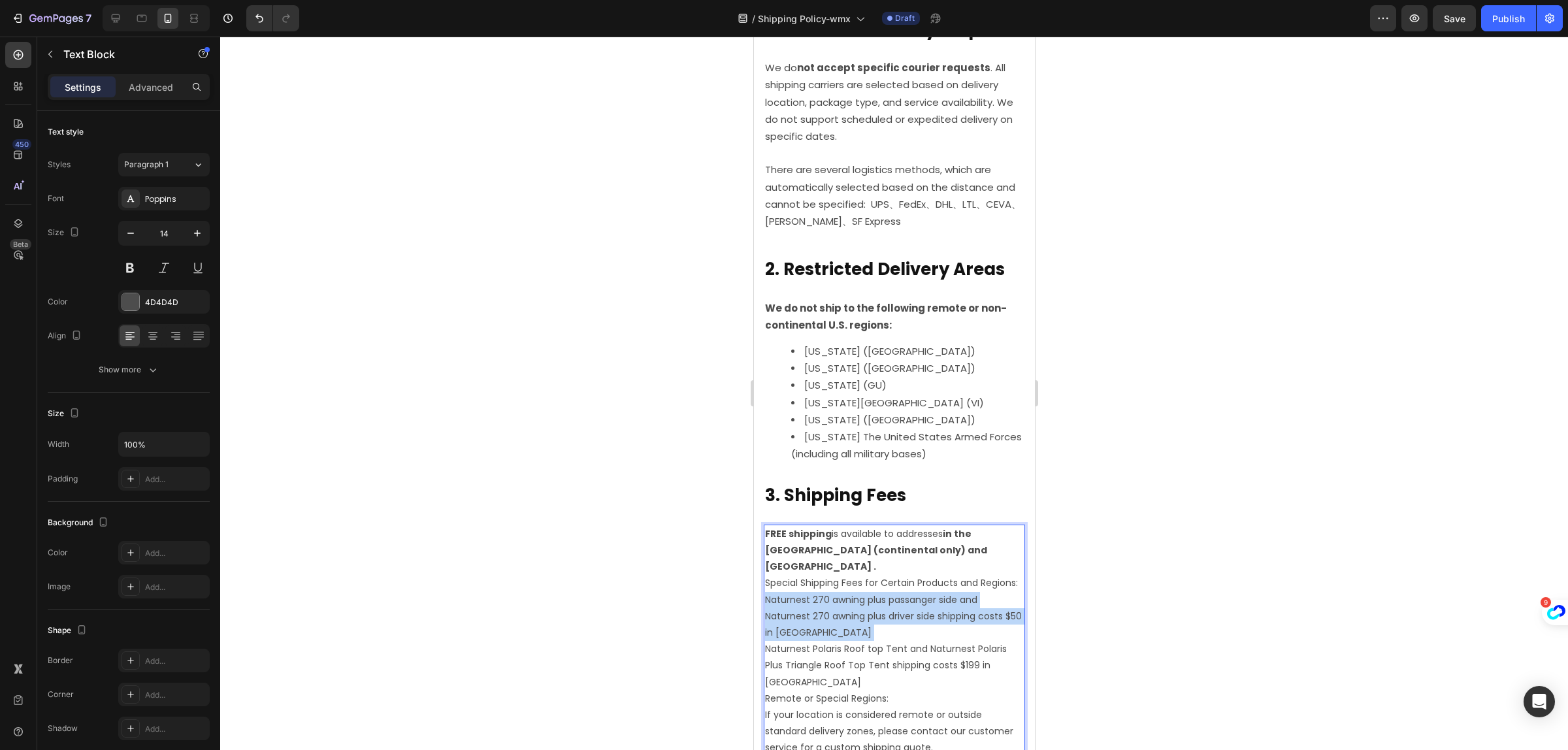
click at [883, 638] on p "Naturnest 270 awning plus passanger side and Naturnest 270 awning plus driver s…" at bounding box center [894, 617] width 259 height 50
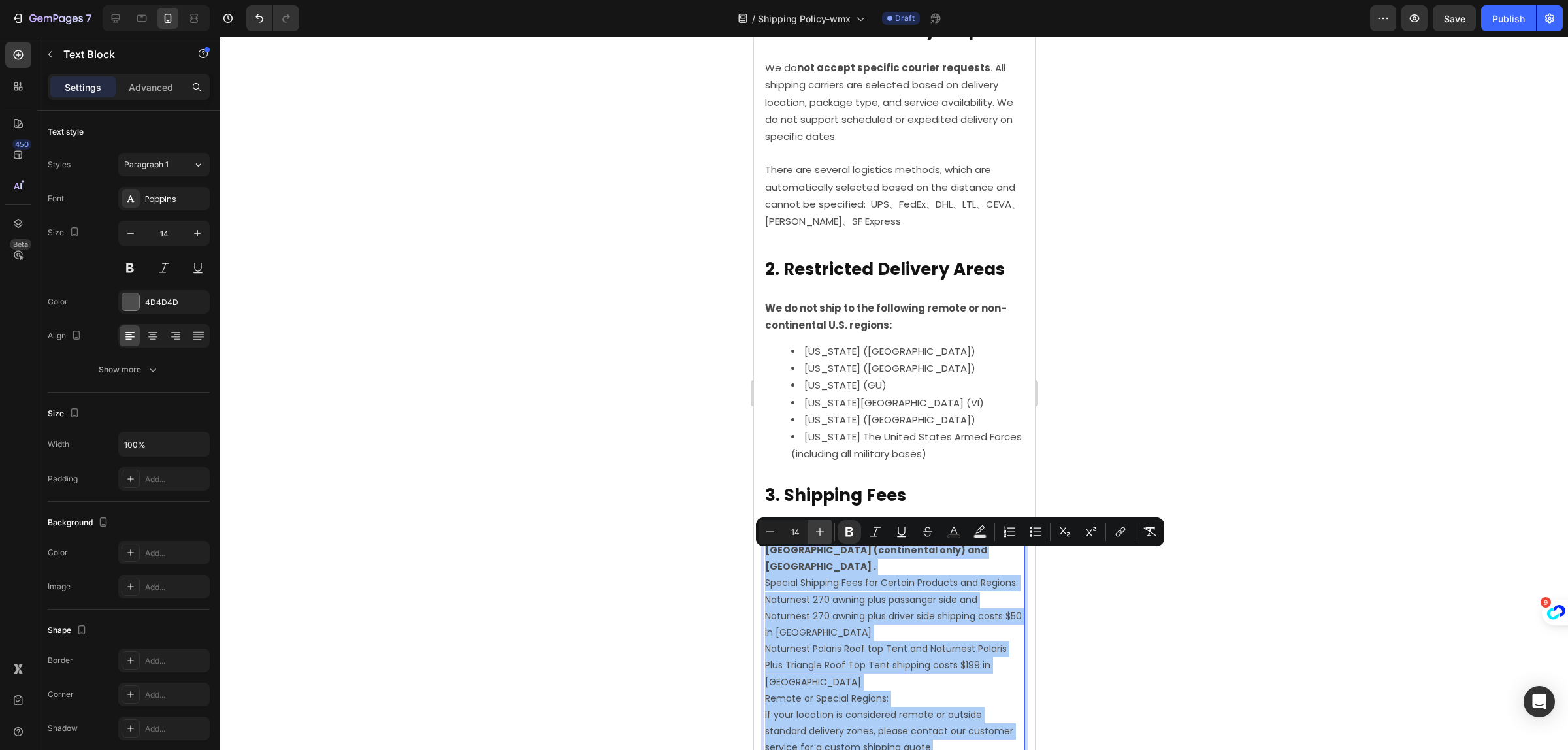
drag, startPoint x: 821, startPoint y: 533, endPoint x: 112, endPoint y: 529, distance: 709.0
click at [821, 533] on icon "Editor contextual toolbar" at bounding box center [820, 532] width 13 height 13
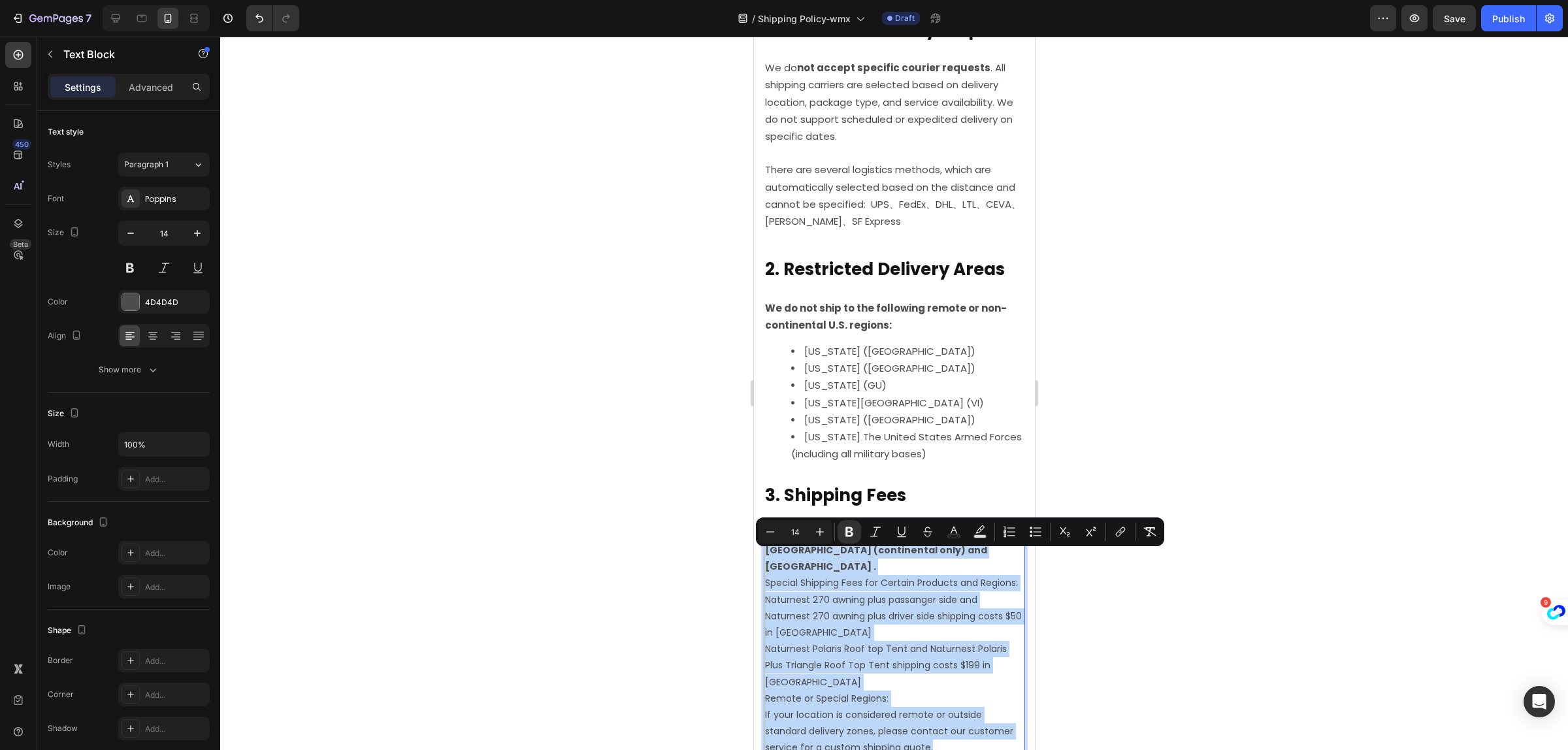
type input "15"
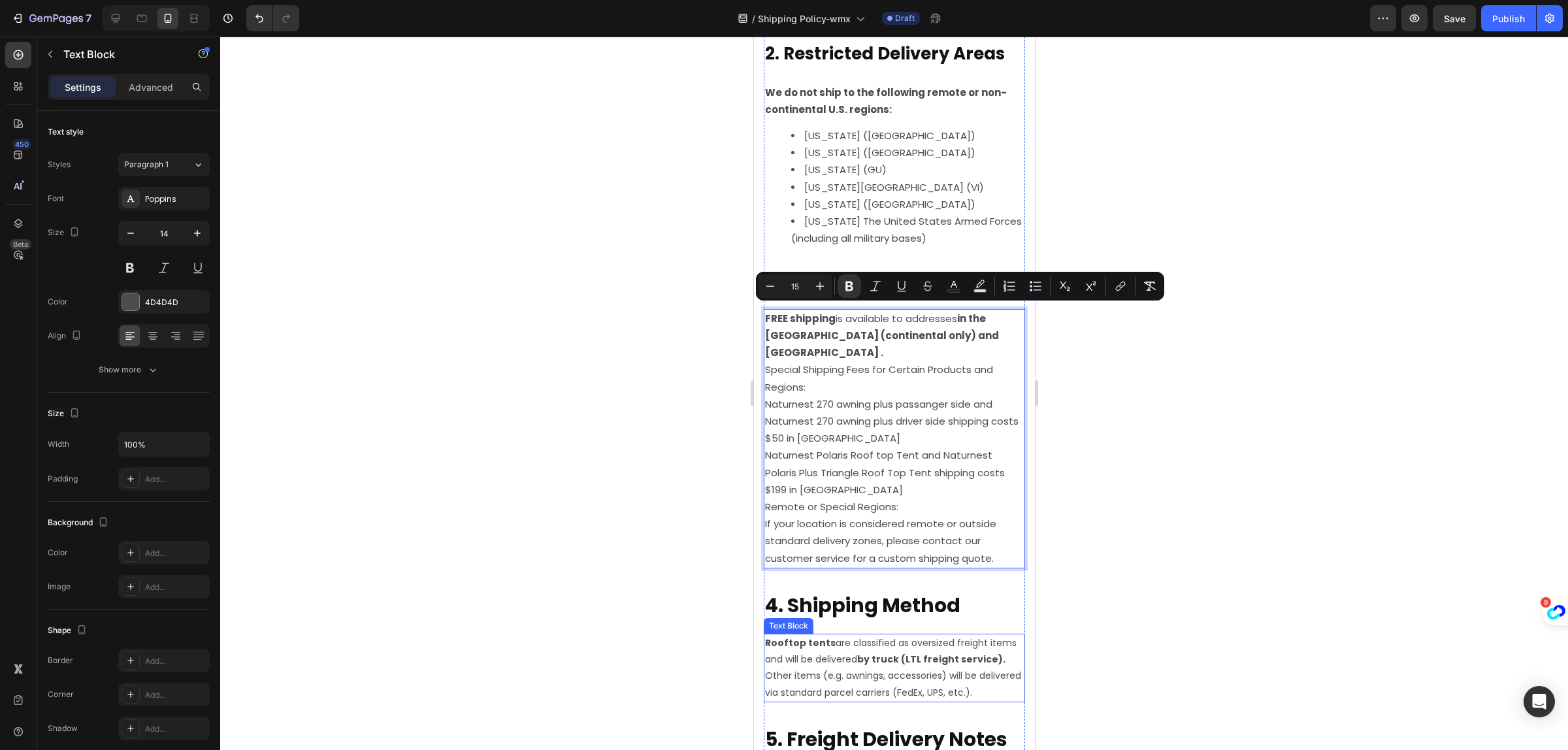
scroll to position [736, 0]
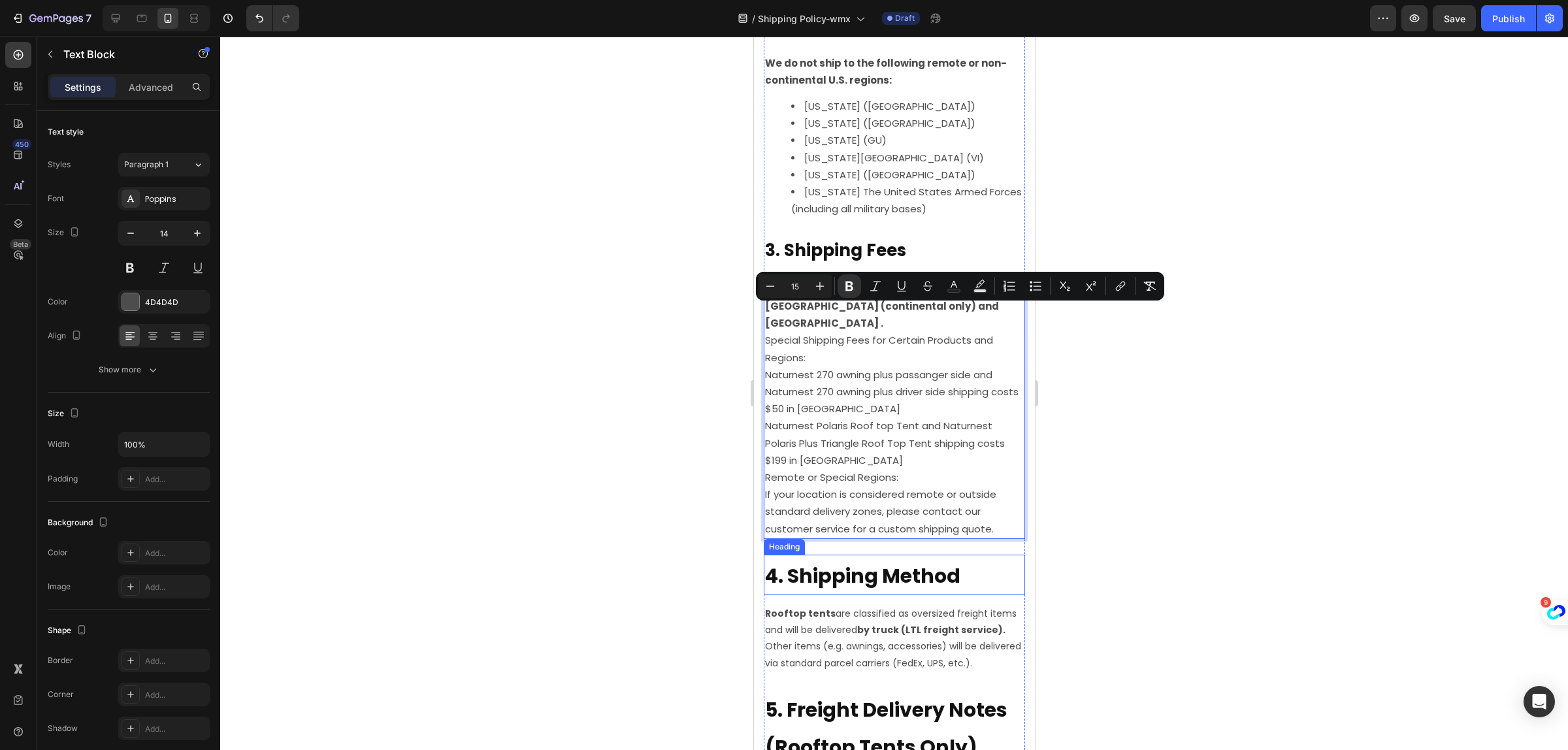
click at [880, 580] on strong "4. Shipping Method" at bounding box center [862, 576] width 196 height 28
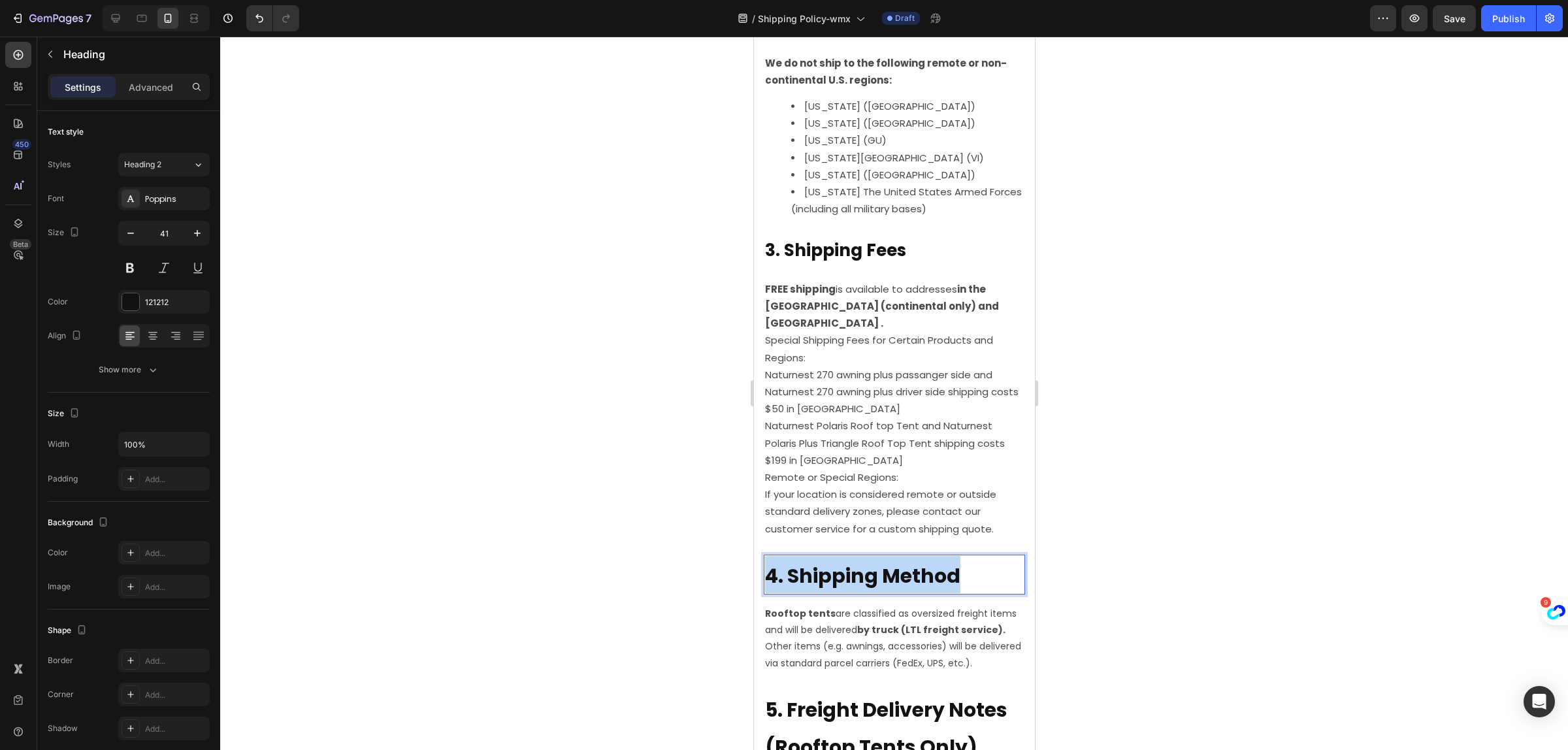
click at [880, 580] on strong "4. Shipping Method" at bounding box center [862, 576] width 196 height 28
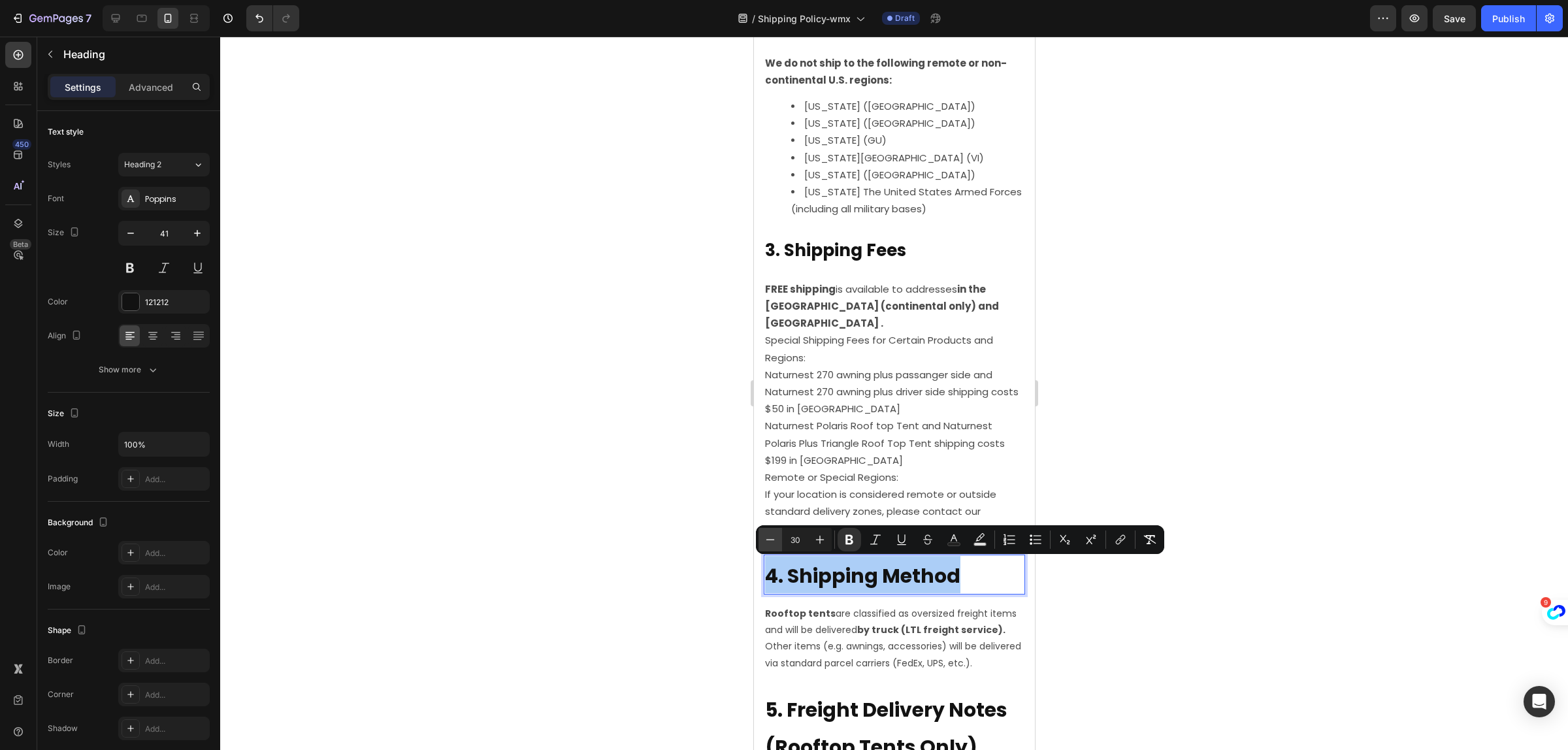
click at [768, 541] on icon "Editor contextual toolbar" at bounding box center [770, 540] width 13 height 13
type input "26"
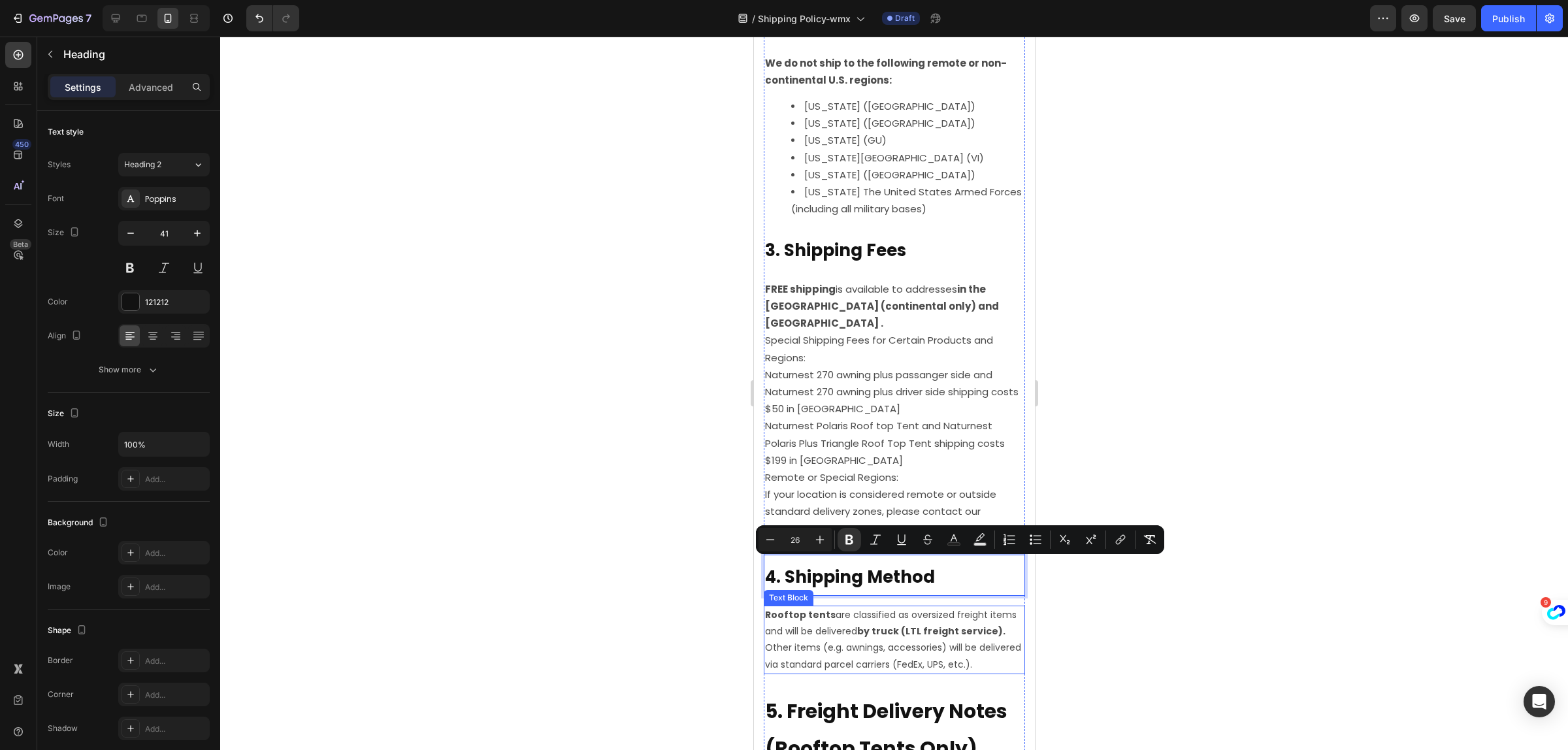
click at [868, 659] on p "Other items (e.g. awnings, accessories) will be delivered via standard parcel c…" at bounding box center [894, 656] width 259 height 33
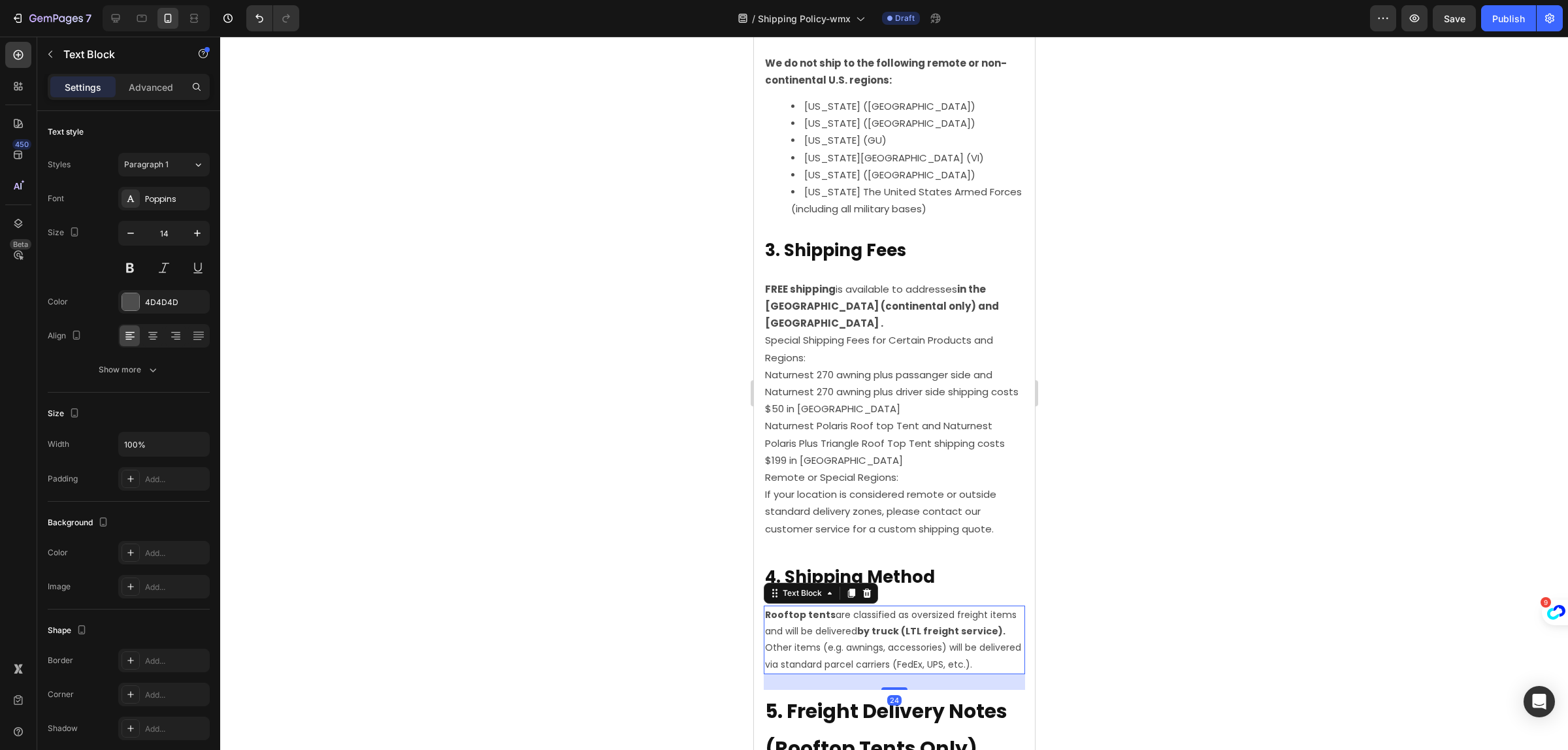
click at [868, 660] on p "Other items (e.g. awnings, accessories) will be delivered via standard parcel c…" at bounding box center [894, 656] width 259 height 33
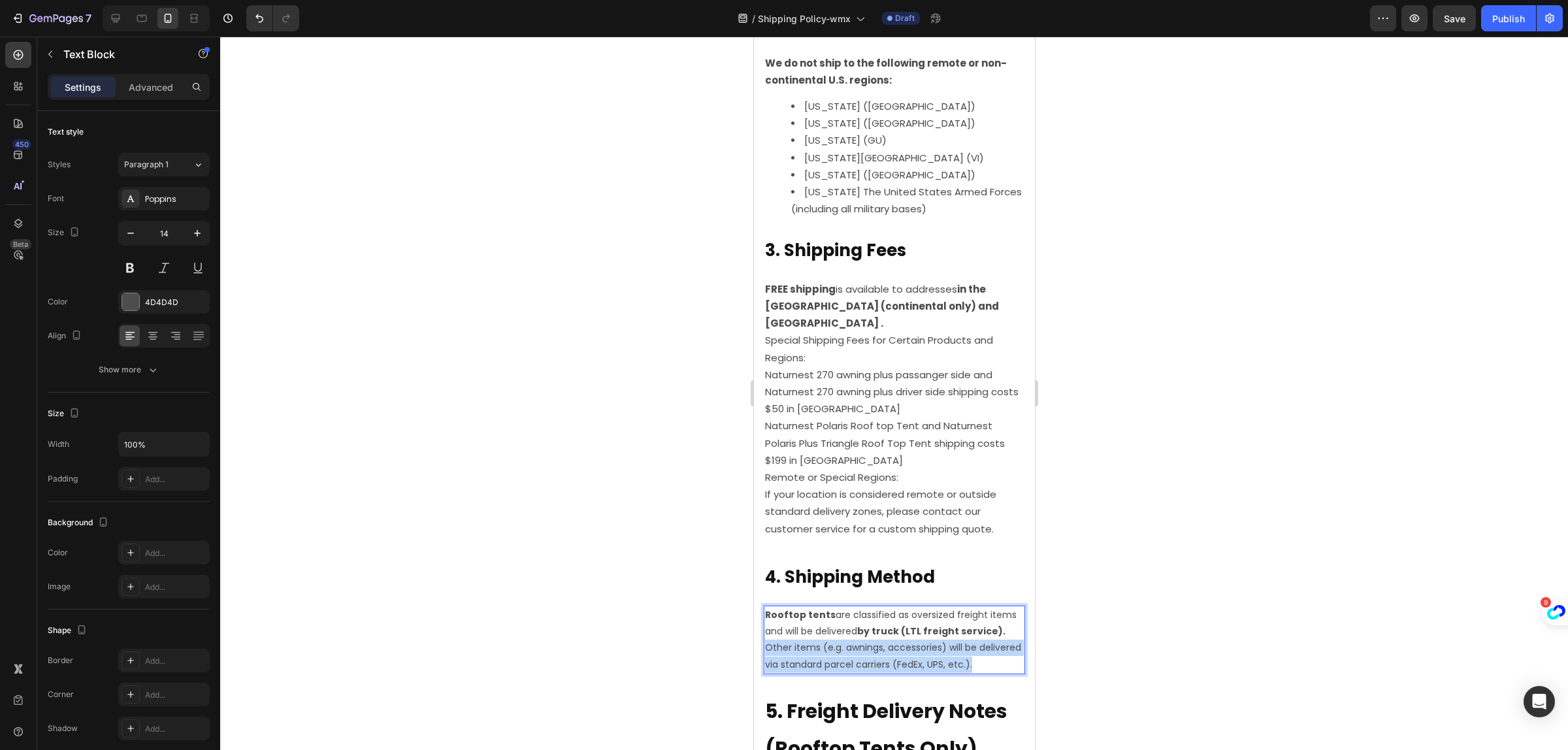
click at [868, 660] on p "Other items (e.g. awnings, accessories) will be delivered via standard parcel c…" at bounding box center [894, 656] width 259 height 33
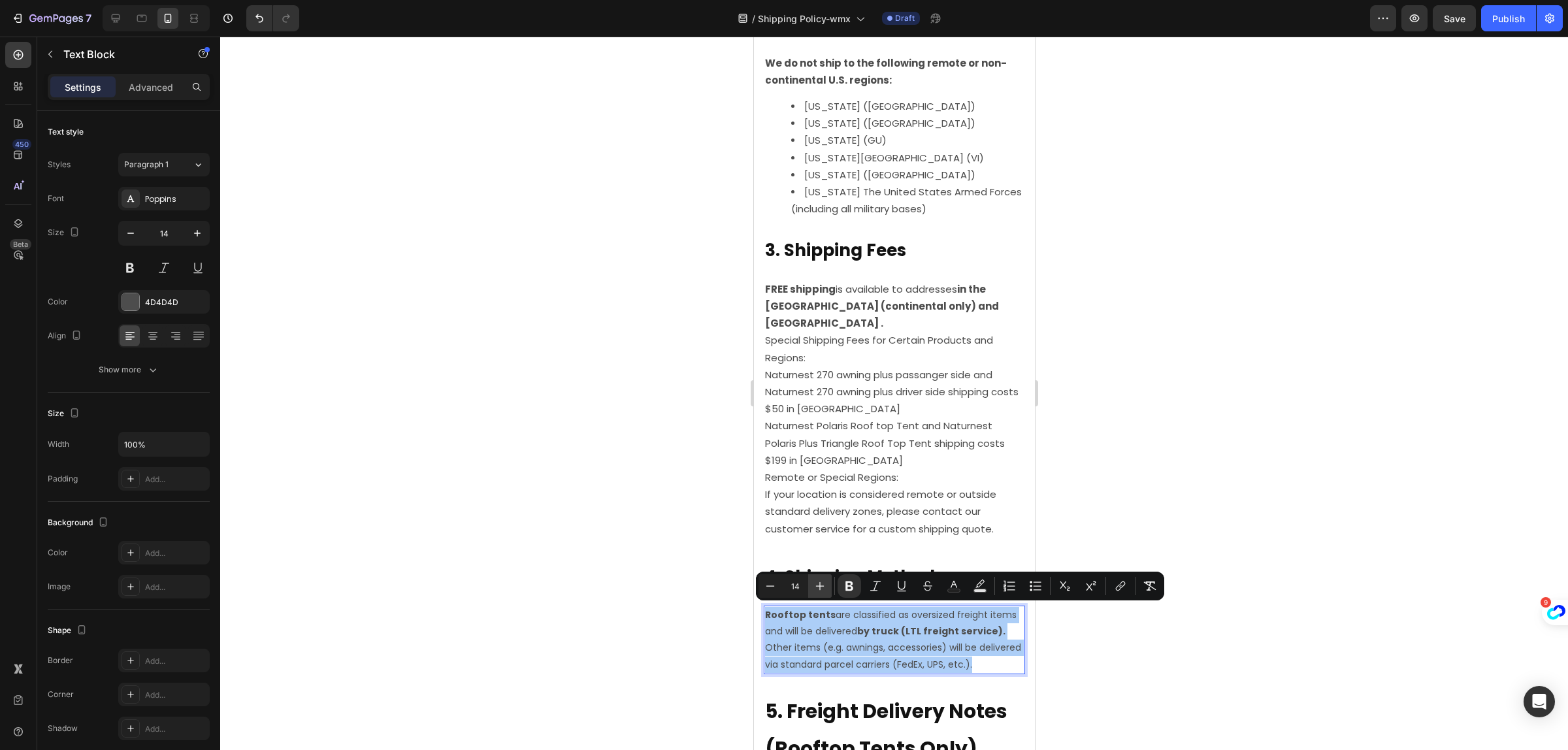
click at [821, 586] on icon "Editor contextual toolbar" at bounding box center [820, 586] width 13 height 13
type input "15"
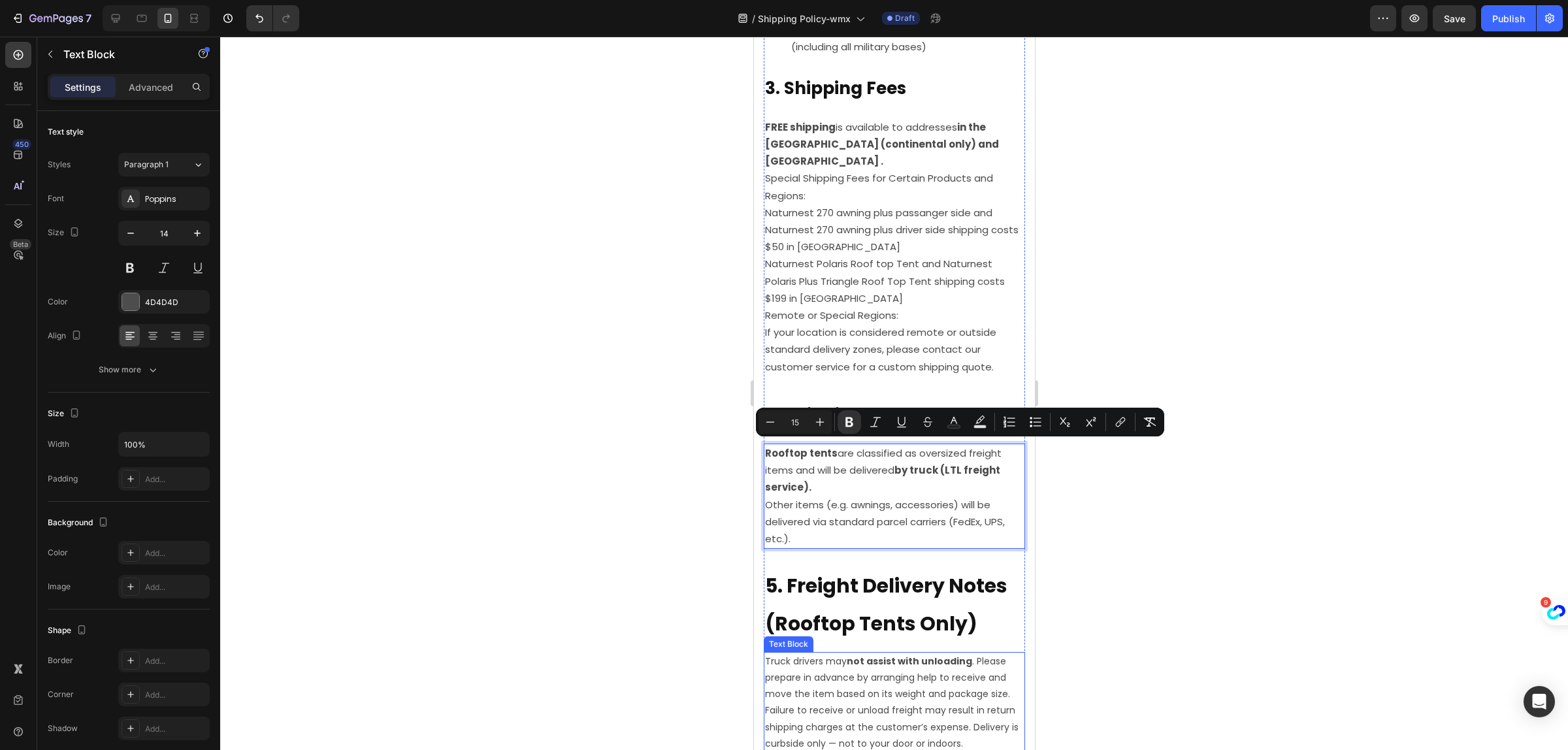
scroll to position [898, 0]
click at [887, 589] on strong "5. Freight Delivery Notes (Rooftop Tents Only)" at bounding box center [885, 604] width 242 height 66
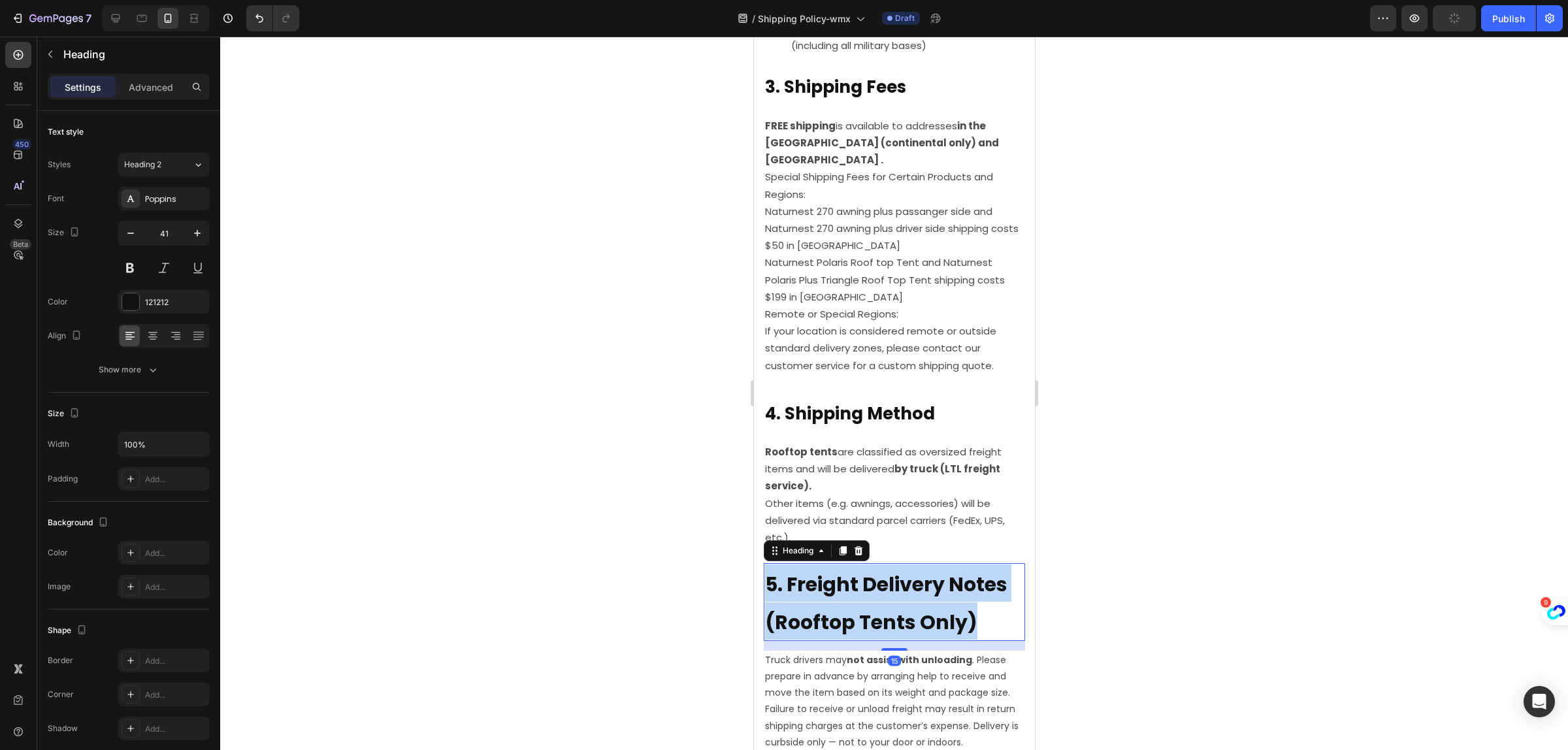
click at [887, 588] on strong "5. Freight Delivery Notes (Rooftop Tents Only)" at bounding box center [885, 604] width 242 height 66
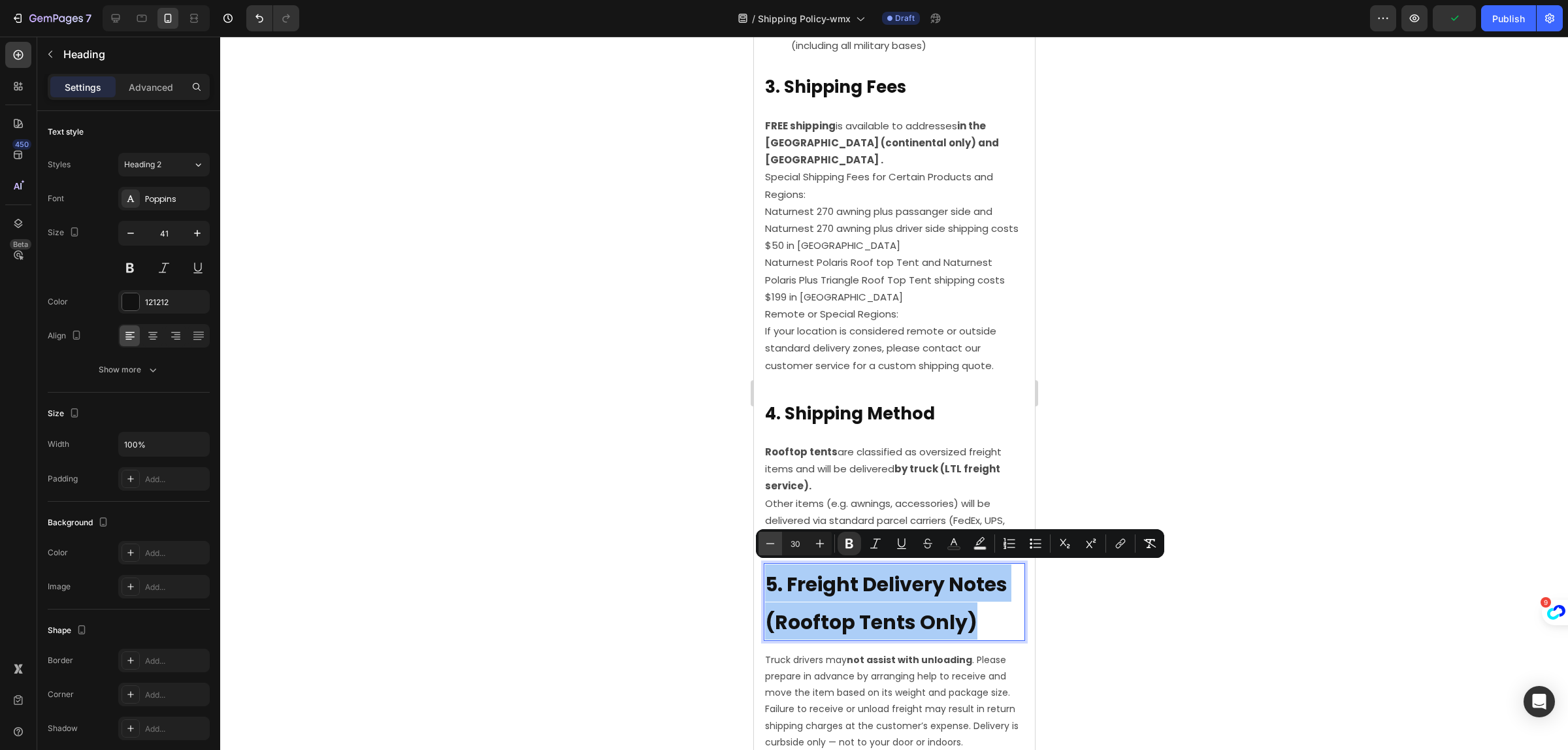
click at [762, 540] on button "Minus" at bounding box center [770, 544] width 24 height 24
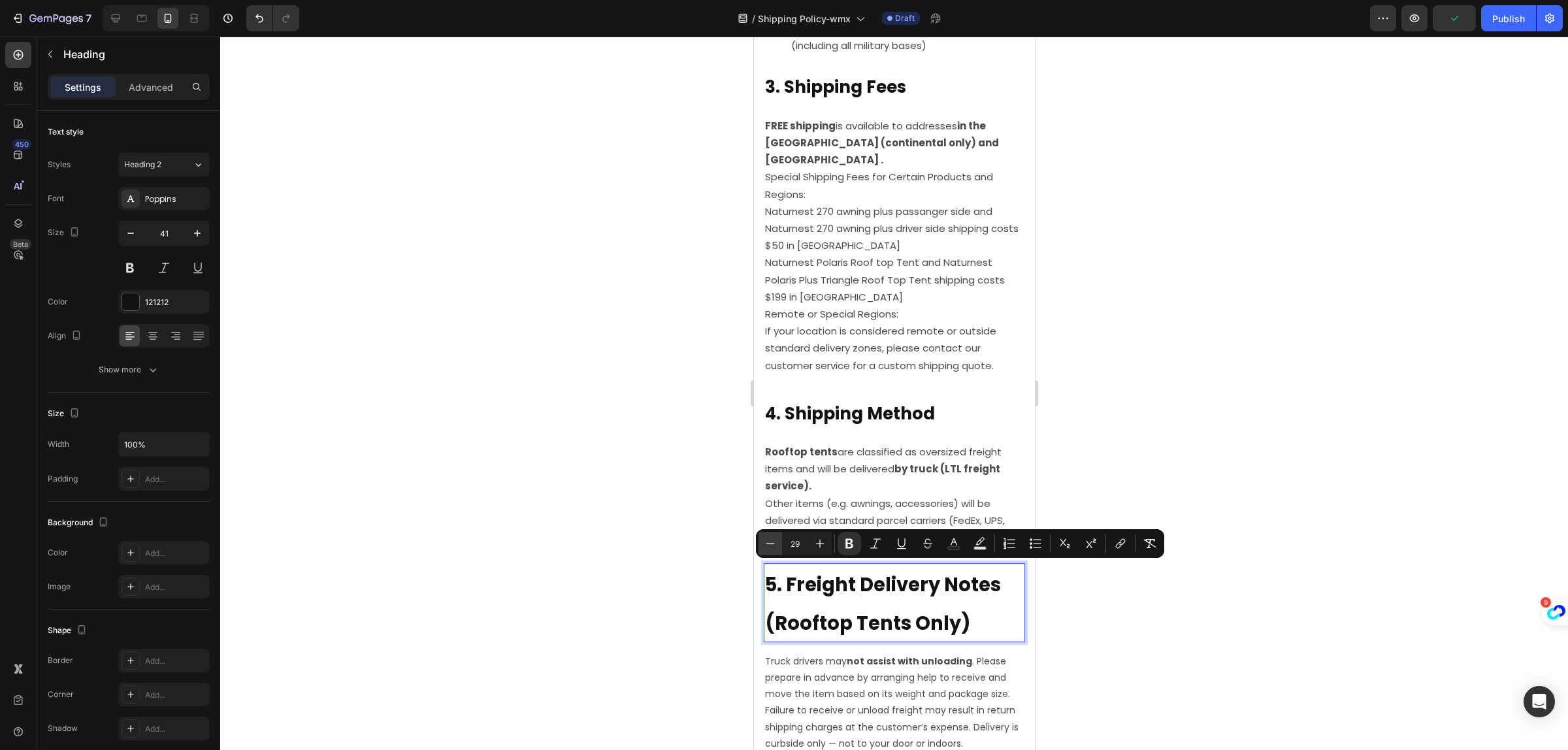
click at [762, 540] on button "Minus" at bounding box center [770, 544] width 24 height 24
type input "26"
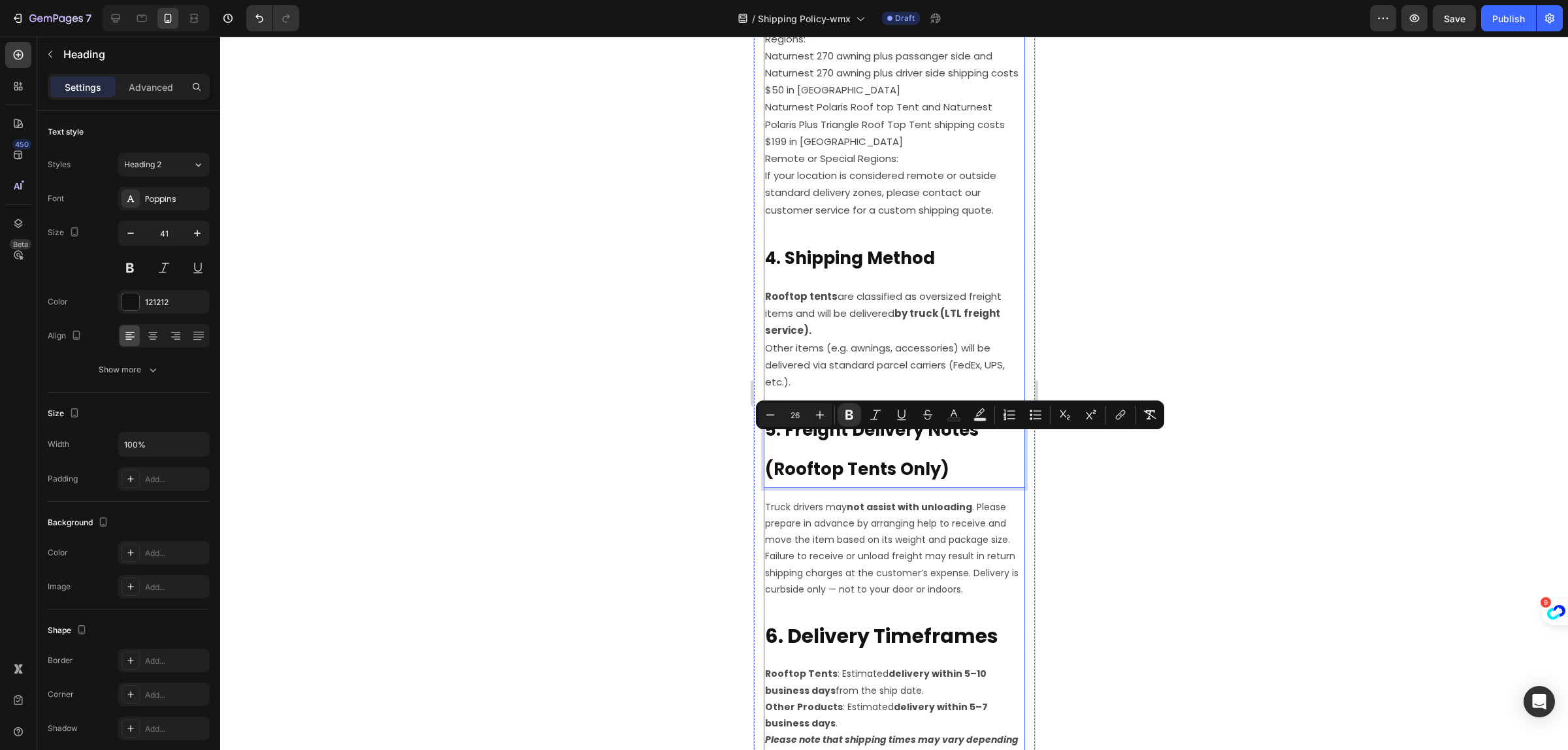
scroll to position [1062, 0]
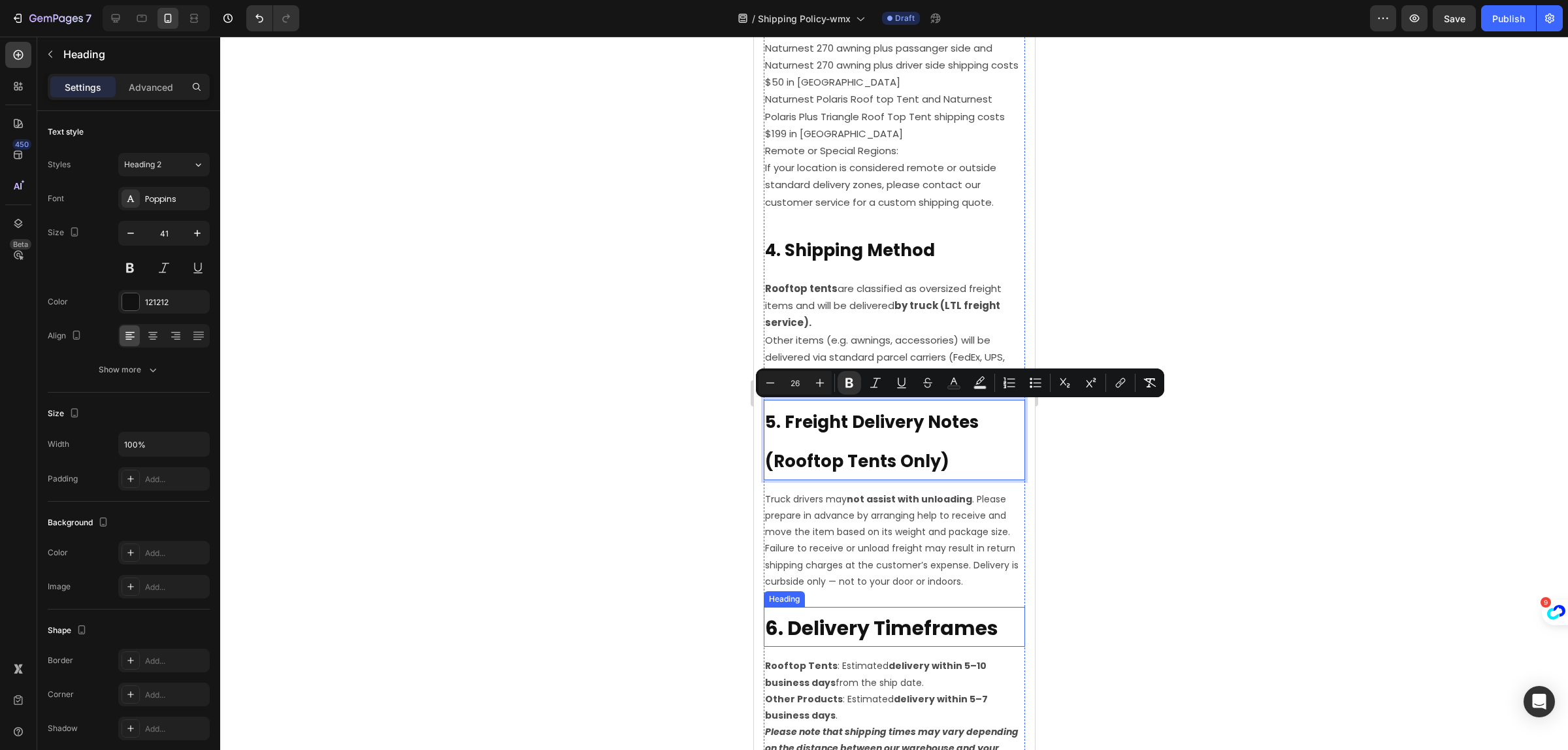
click at [906, 538] on p "Truck drivers may not assist with unloading . Please prepare in advance by arra…" at bounding box center [894, 540] width 259 height 99
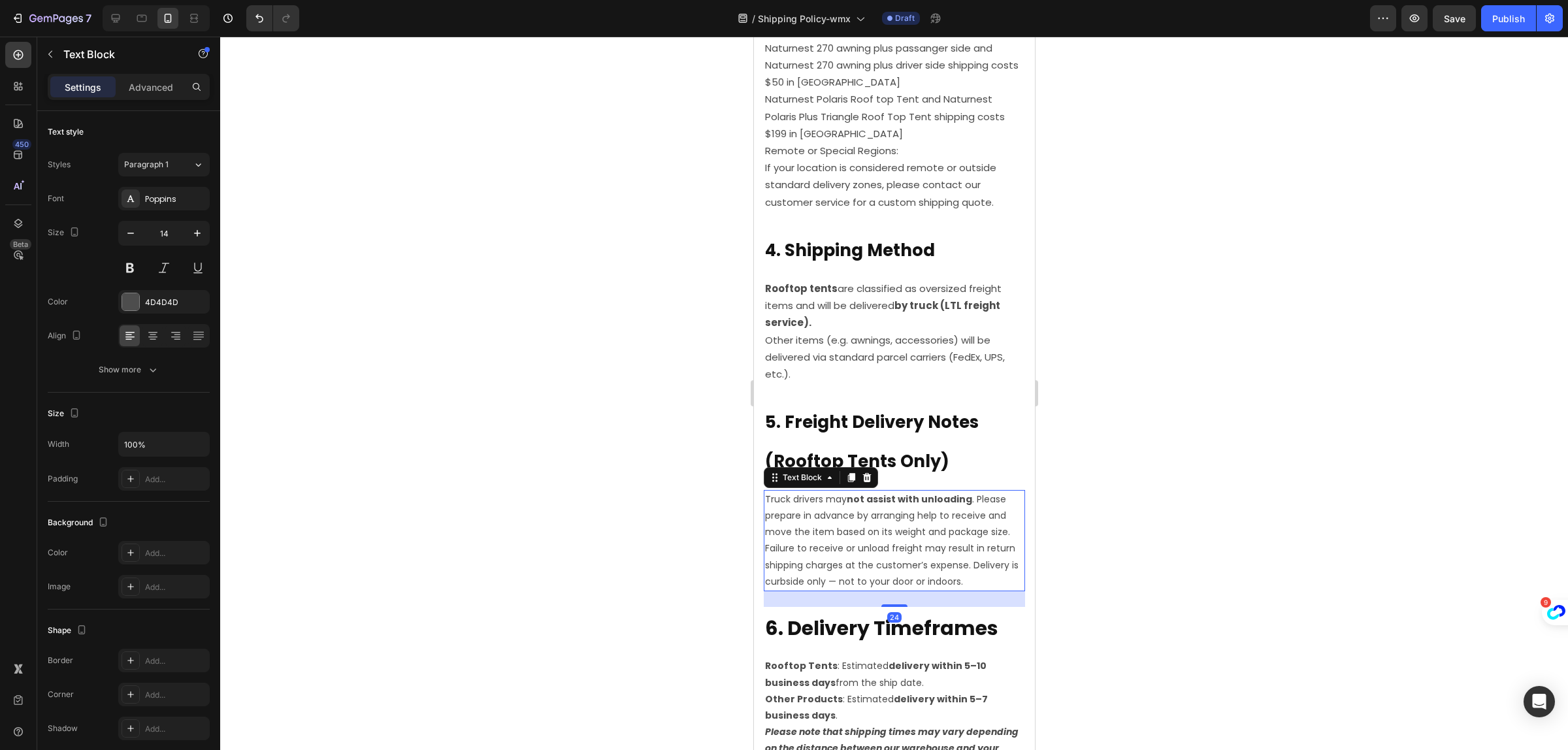
click at [906, 538] on p "Truck drivers may not assist with unloading . Please prepare in advance by arra…" at bounding box center [894, 540] width 259 height 99
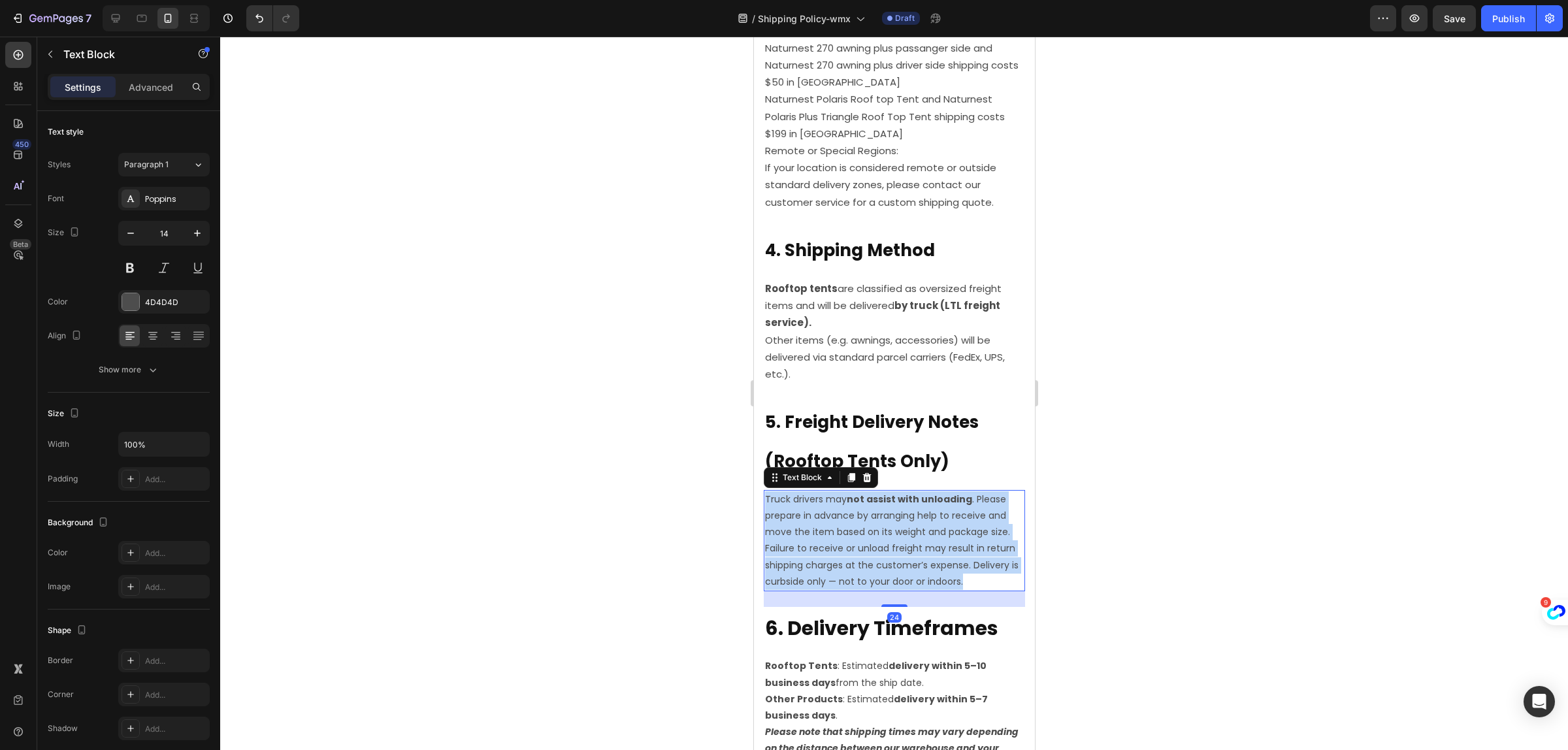
click at [906, 538] on p "Truck drivers may not assist with unloading . Please prepare in advance by arra…" at bounding box center [894, 540] width 259 height 99
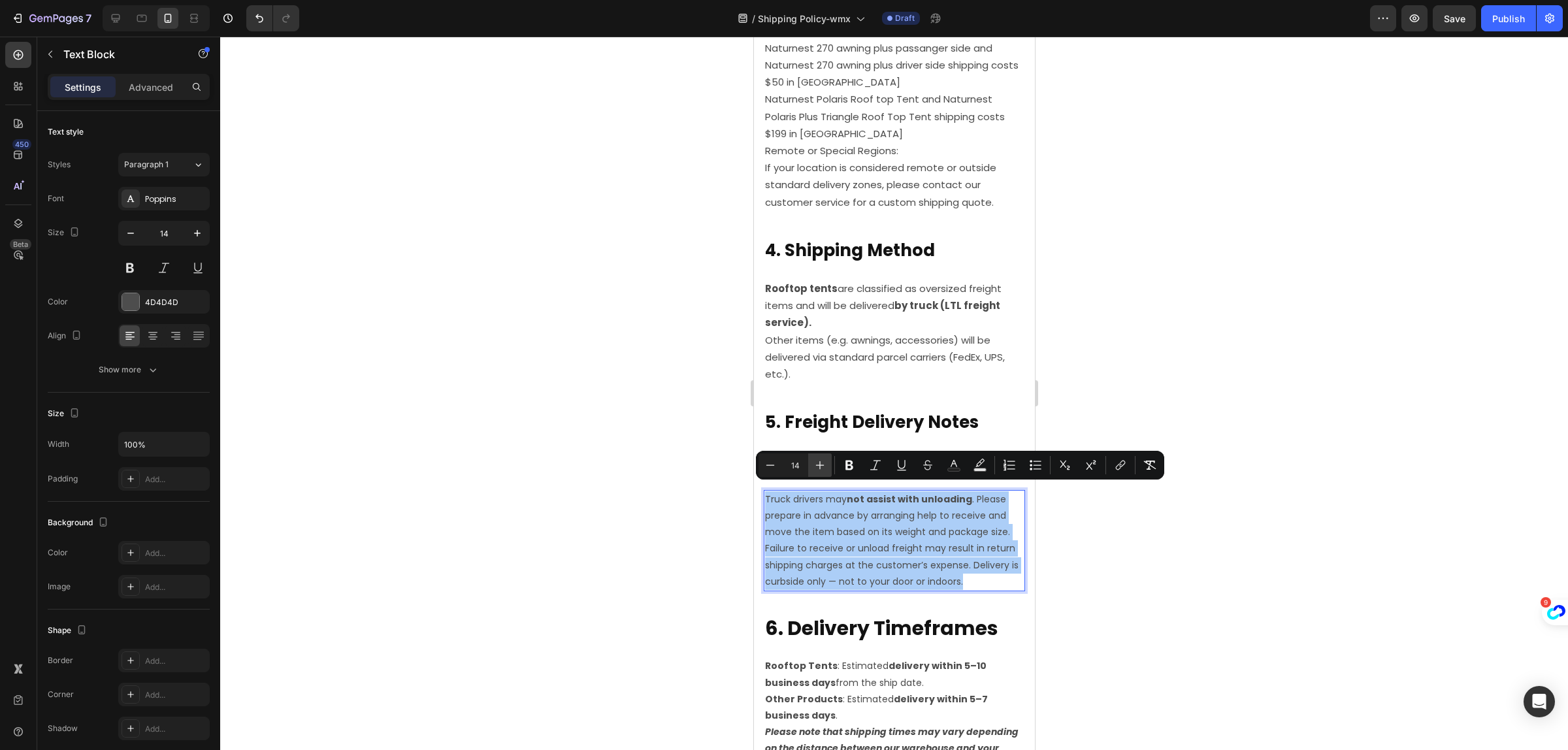
click at [821, 462] on icon "Editor contextual toolbar" at bounding box center [820, 466] width 13 height 13
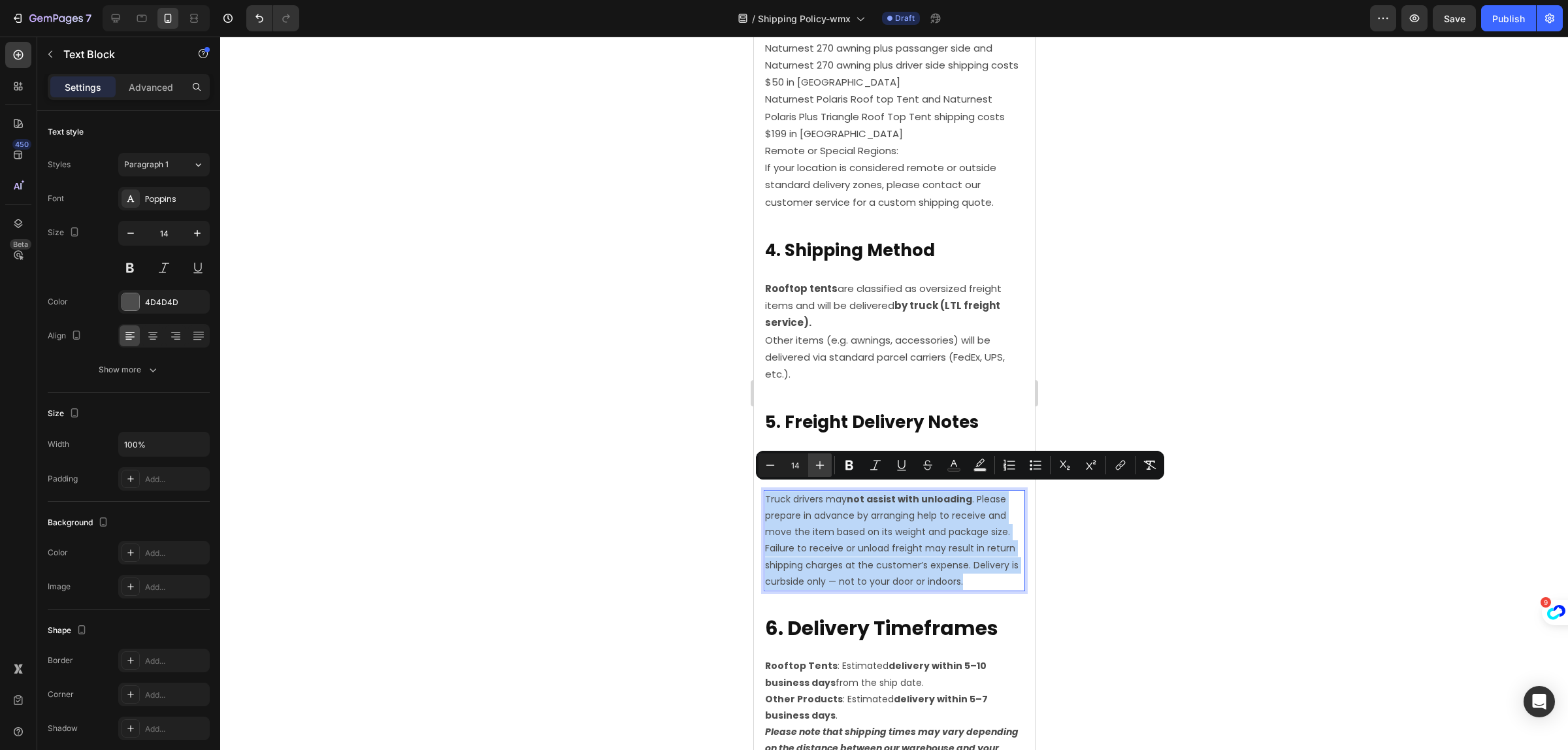
type input "15"
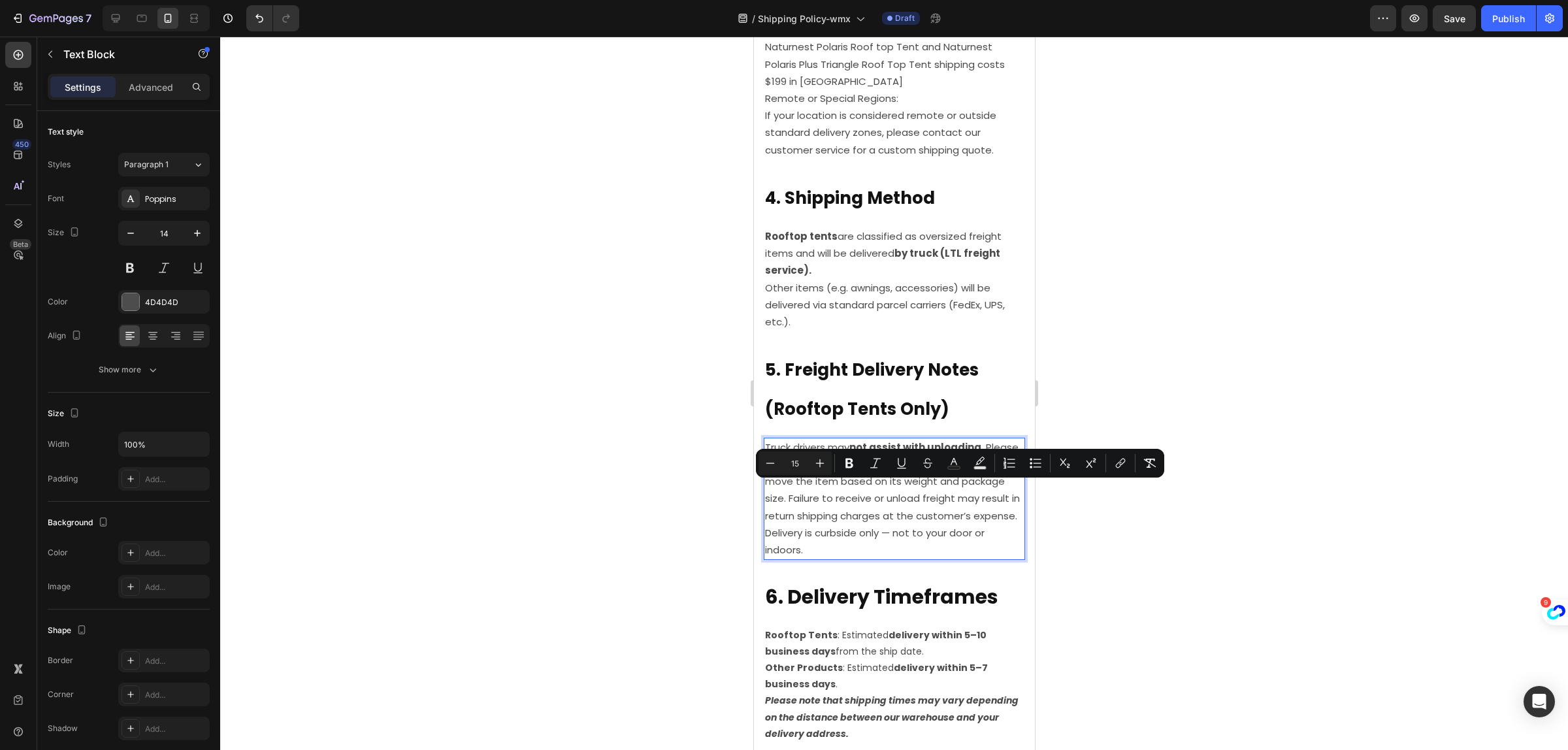
scroll to position [1144, 0]
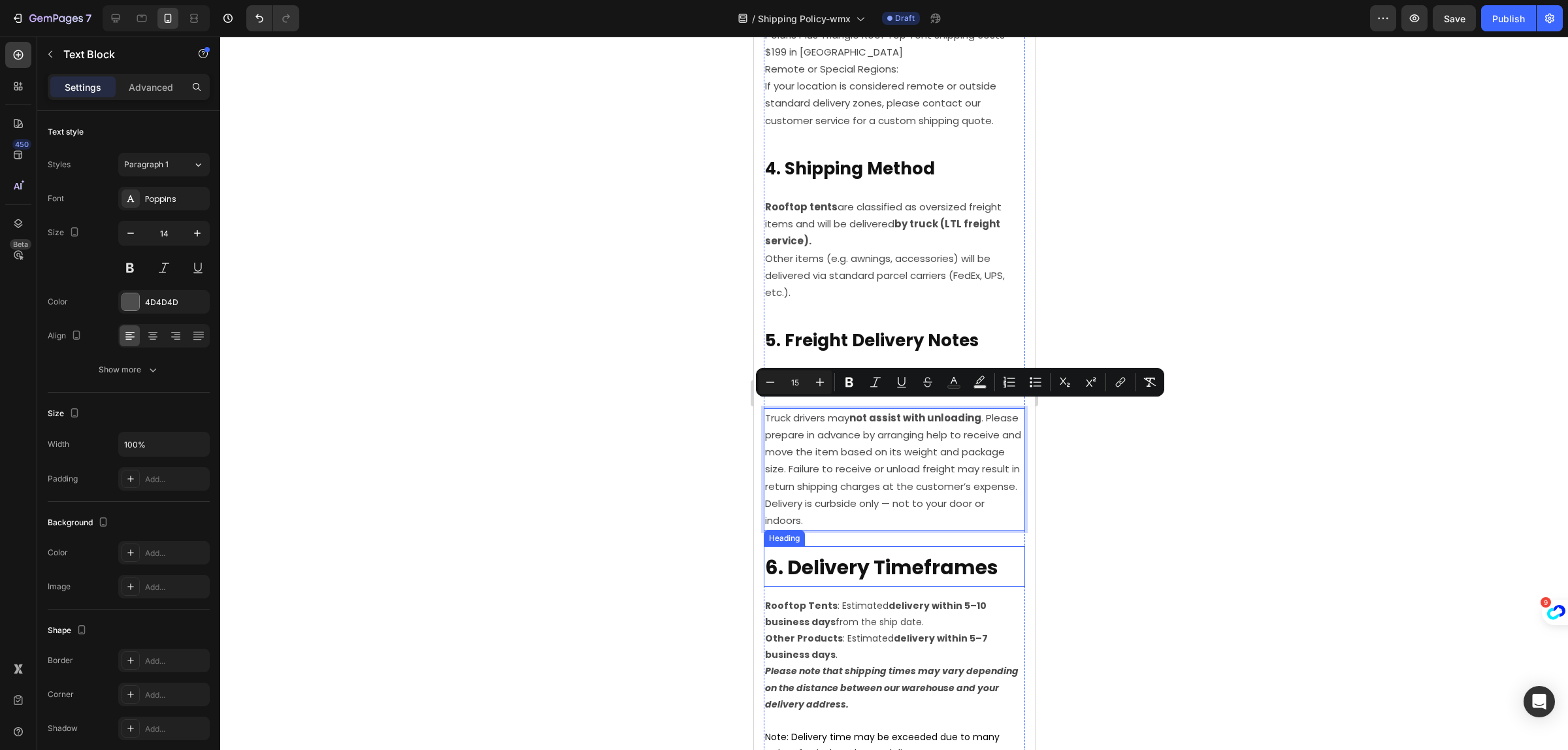
click at [863, 546] on h2 "6. Delivery Timeframes" at bounding box center [894, 566] width 261 height 40
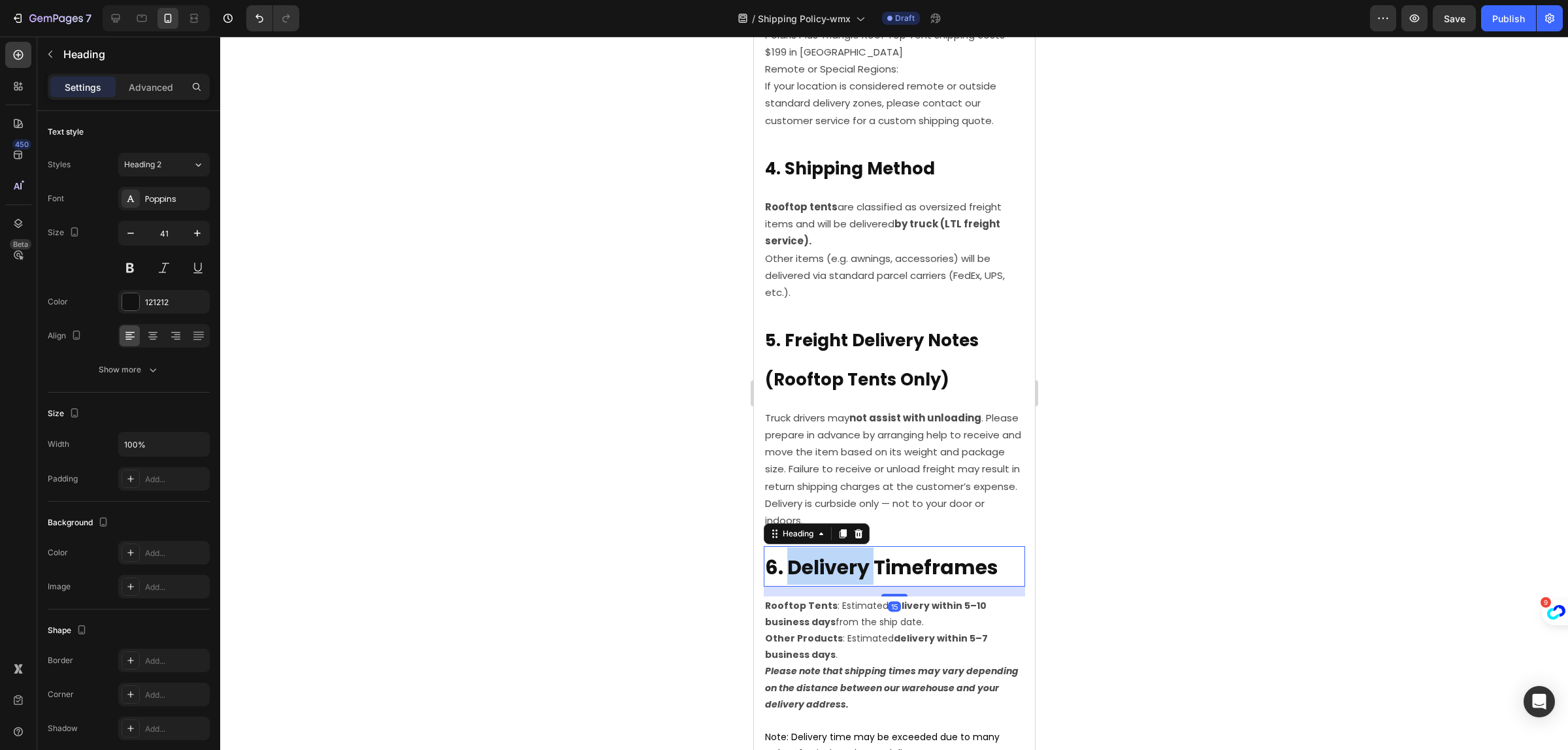
click at [858, 560] on strong "6. Delivery Timeframes" at bounding box center [881, 567] width 233 height 28
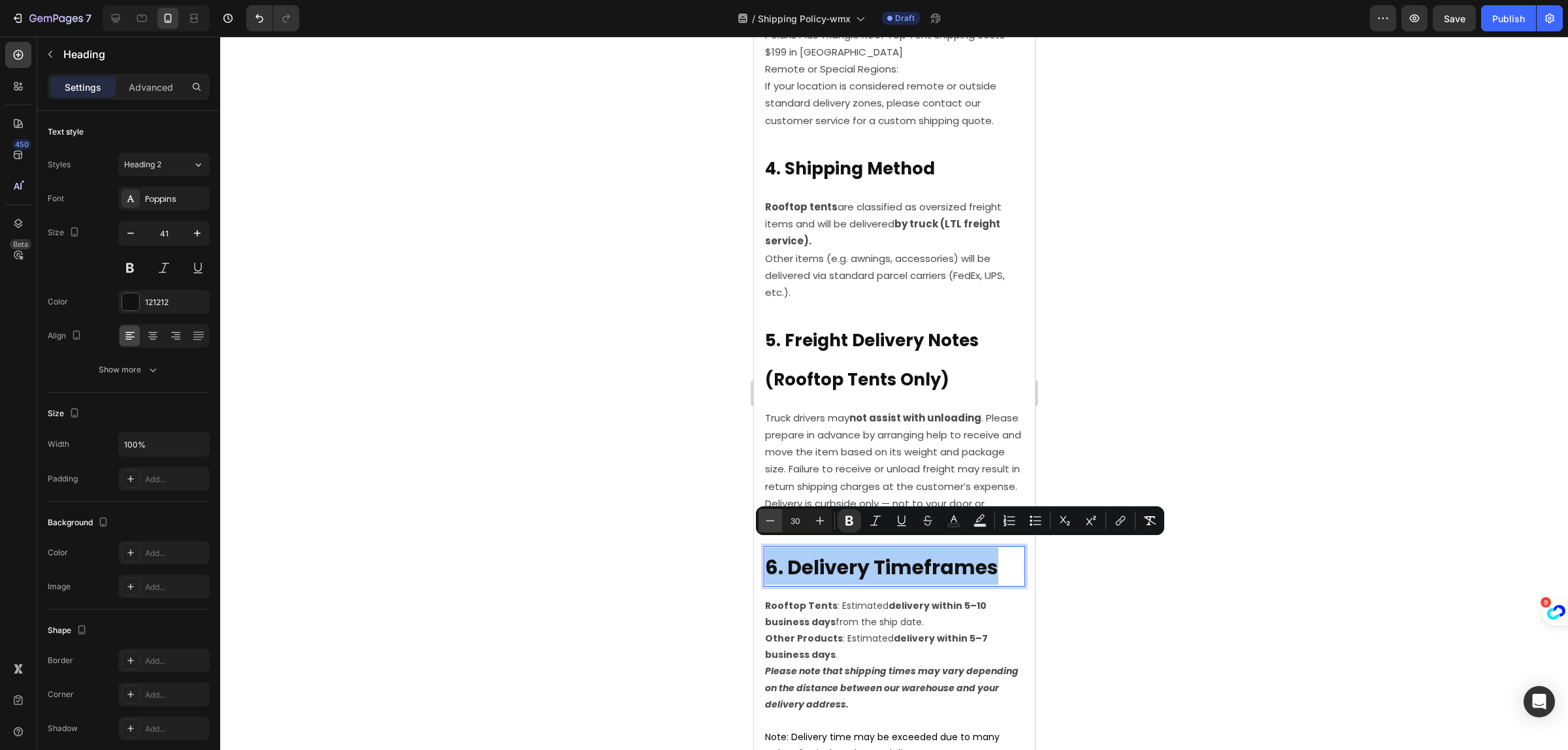
click at [775, 524] on icon "Editor contextual toolbar" at bounding box center [770, 521] width 13 height 13
type input "26"
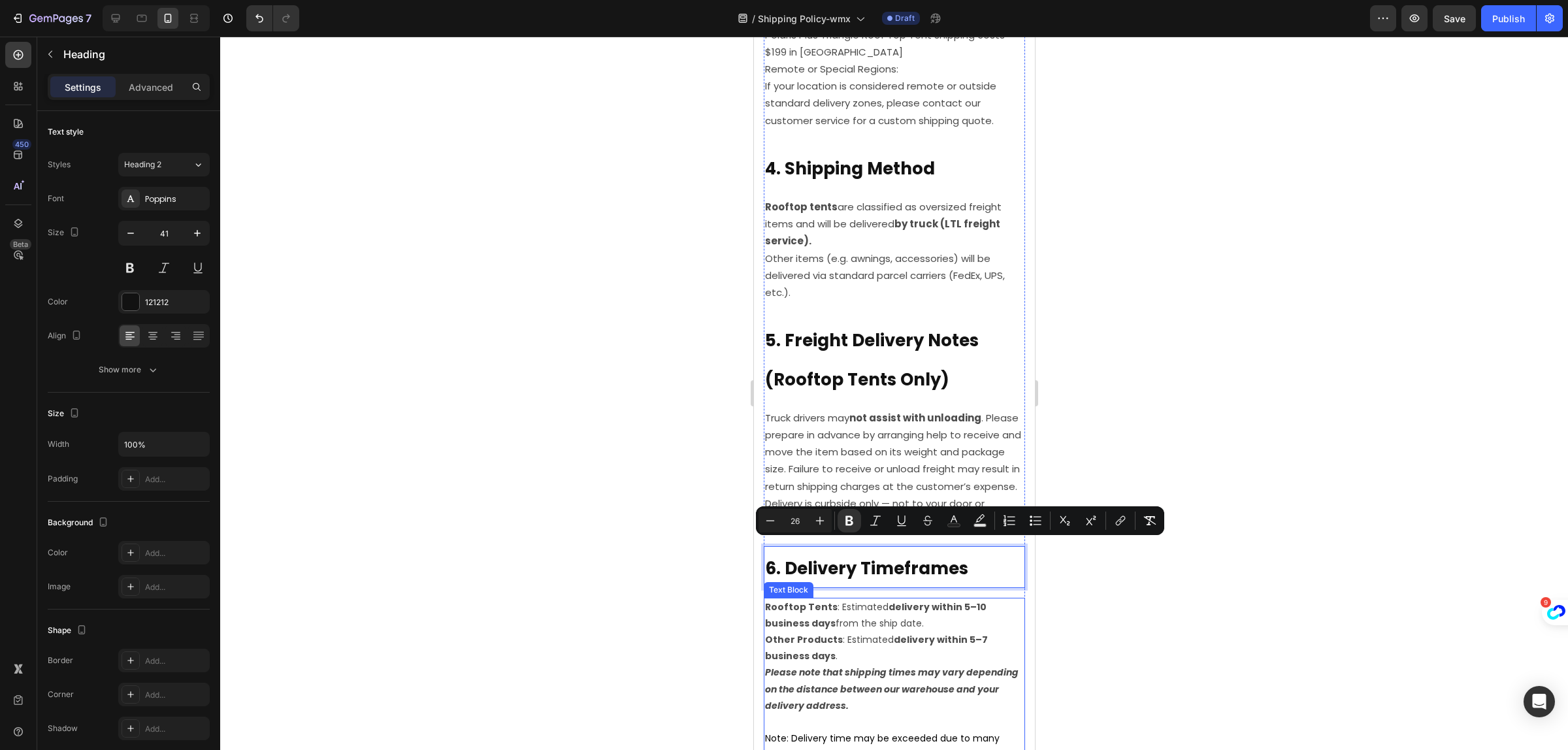
click at [829, 633] on strong "Other Products" at bounding box center [803, 640] width 77 height 13
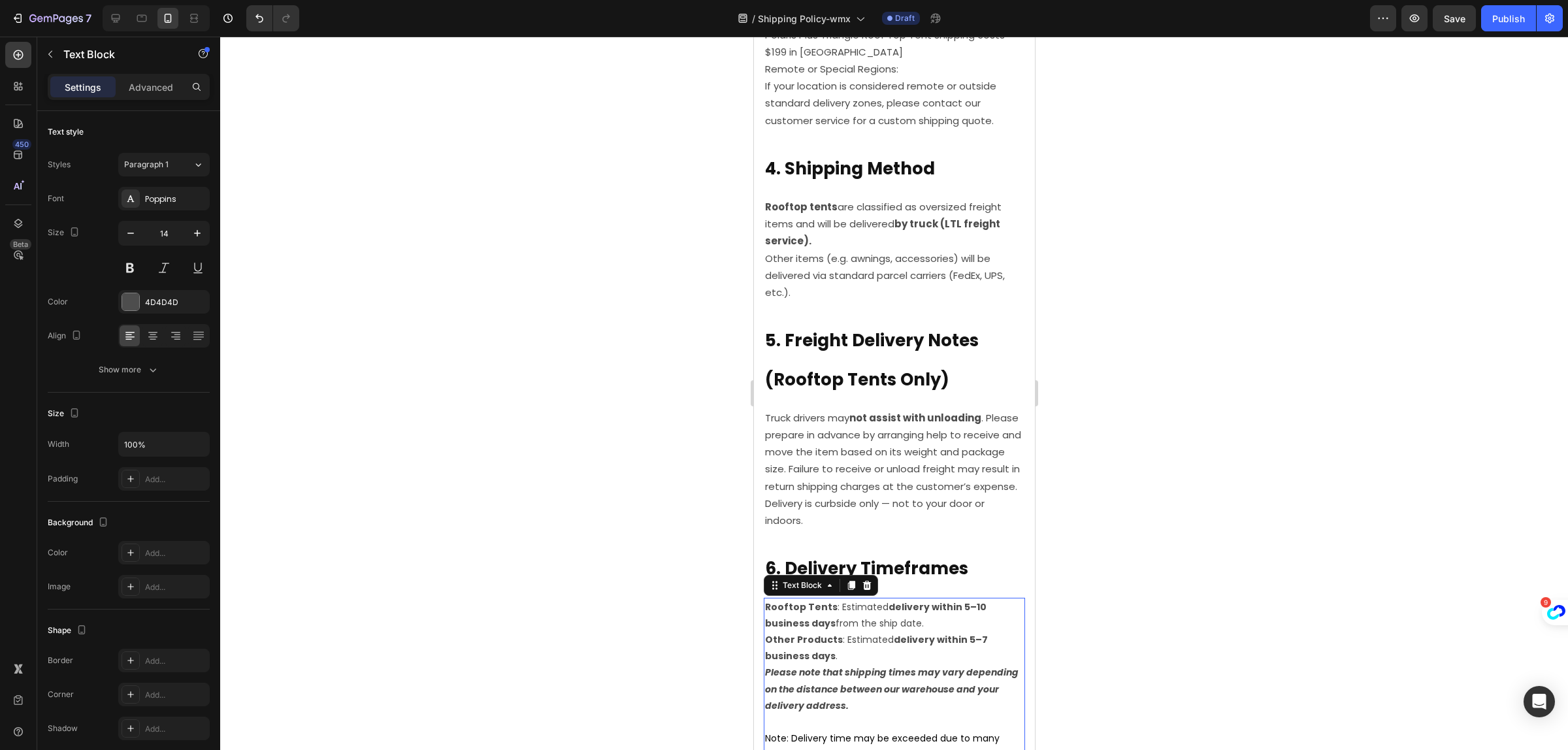
click at [829, 633] on strong "Other Products" at bounding box center [803, 640] width 77 height 13
click at [829, 633] on strong "Other Products" at bounding box center [803, 640] width 77 height 13
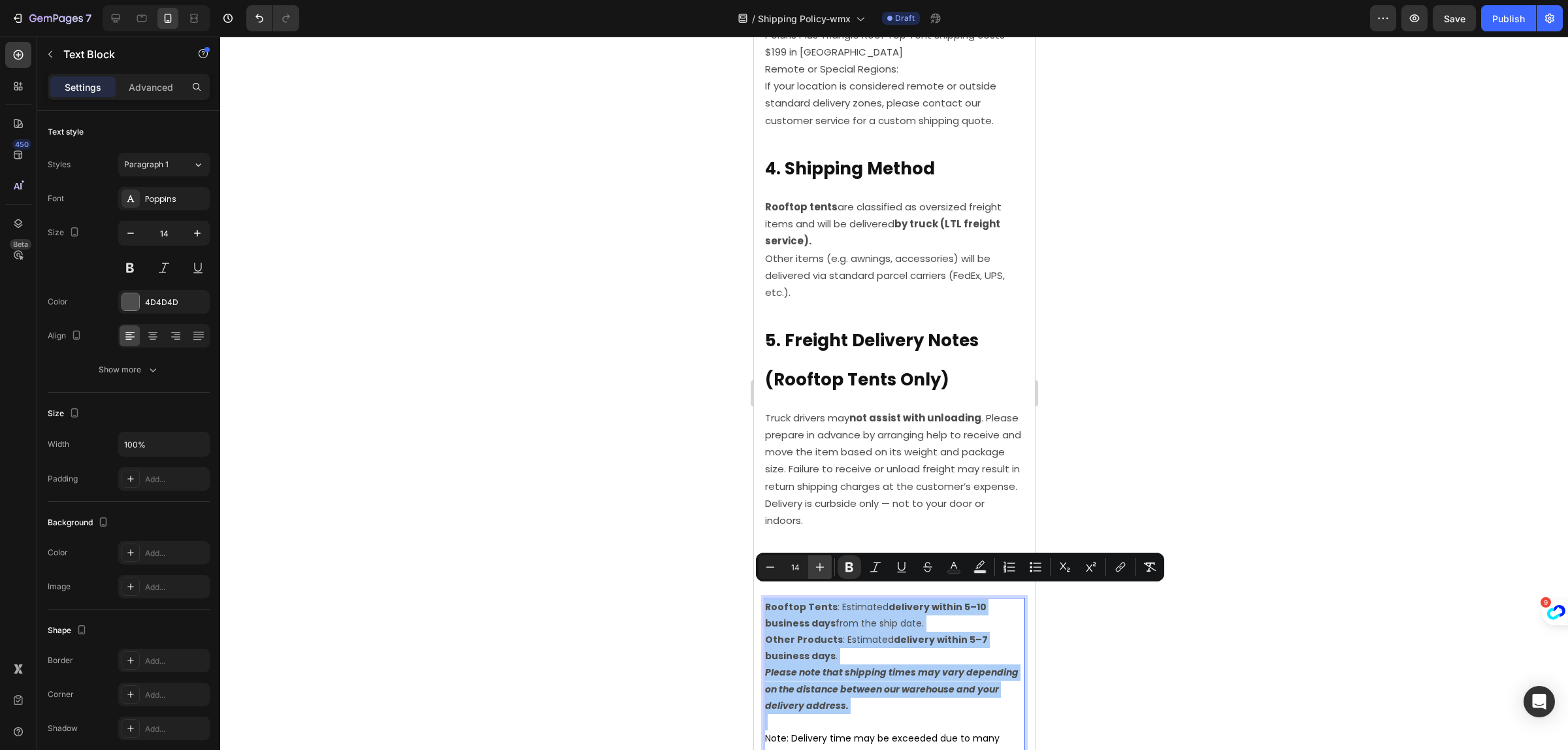
click at [825, 565] on icon "Editor contextual toolbar" at bounding box center [820, 567] width 13 height 13
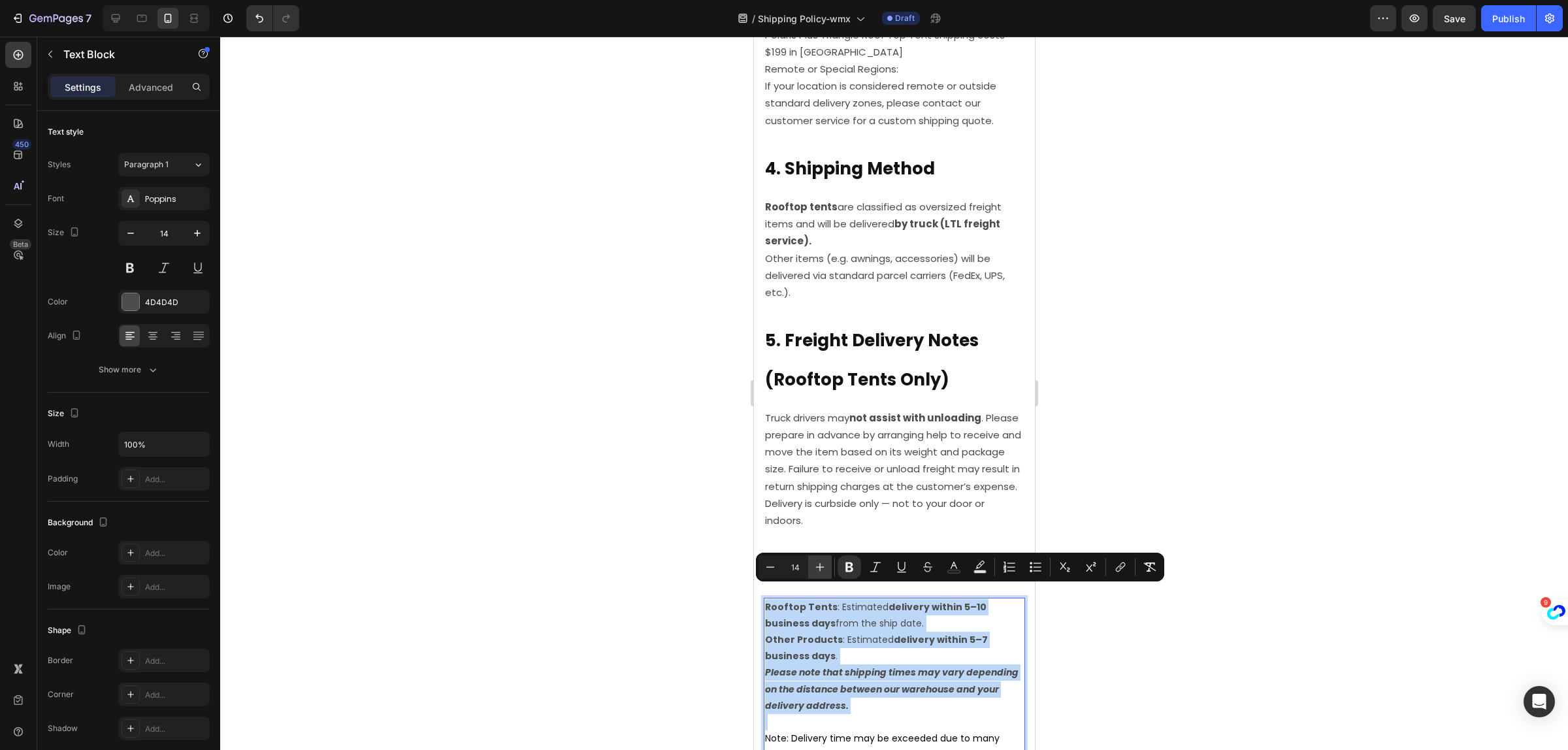
type input "15"
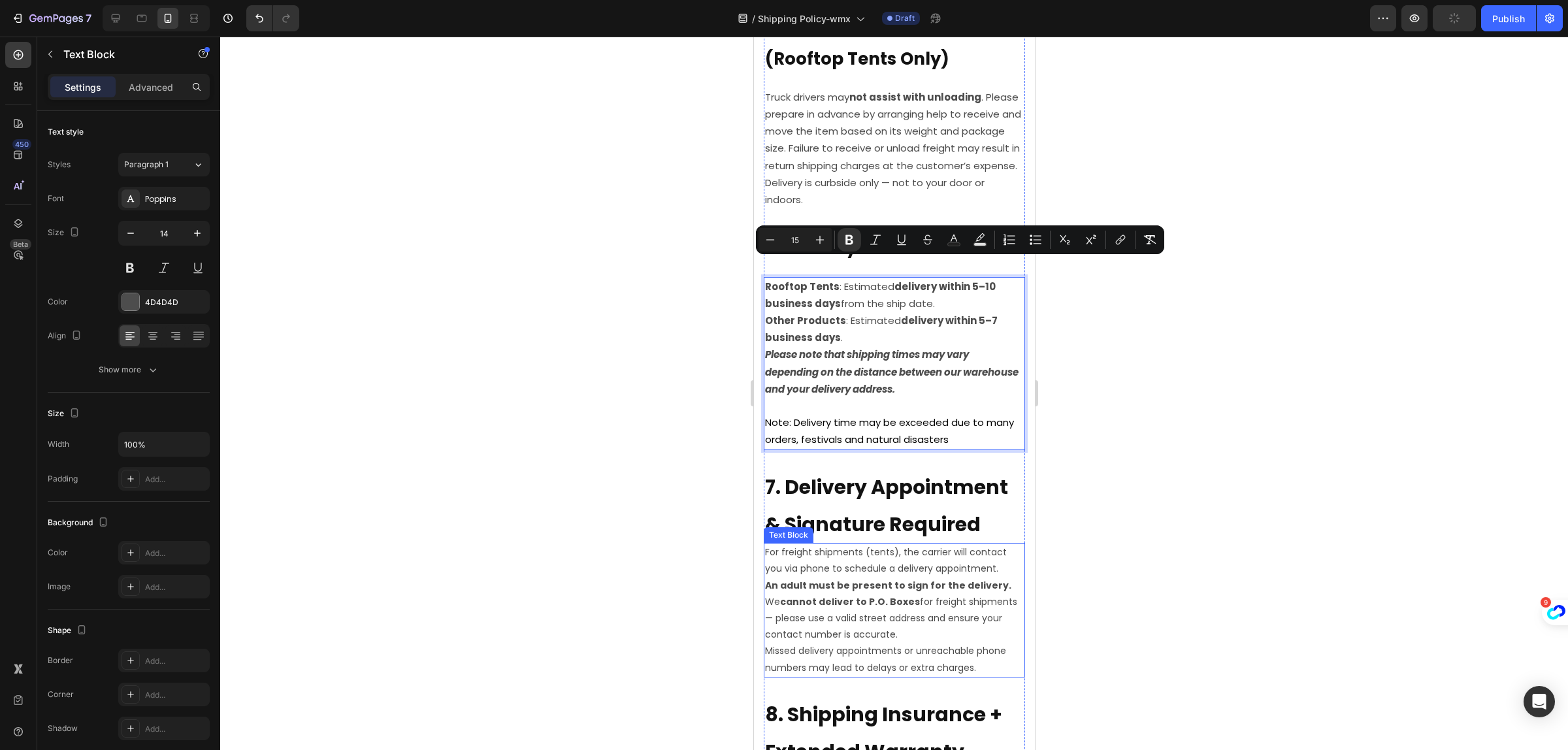
scroll to position [1470, 0]
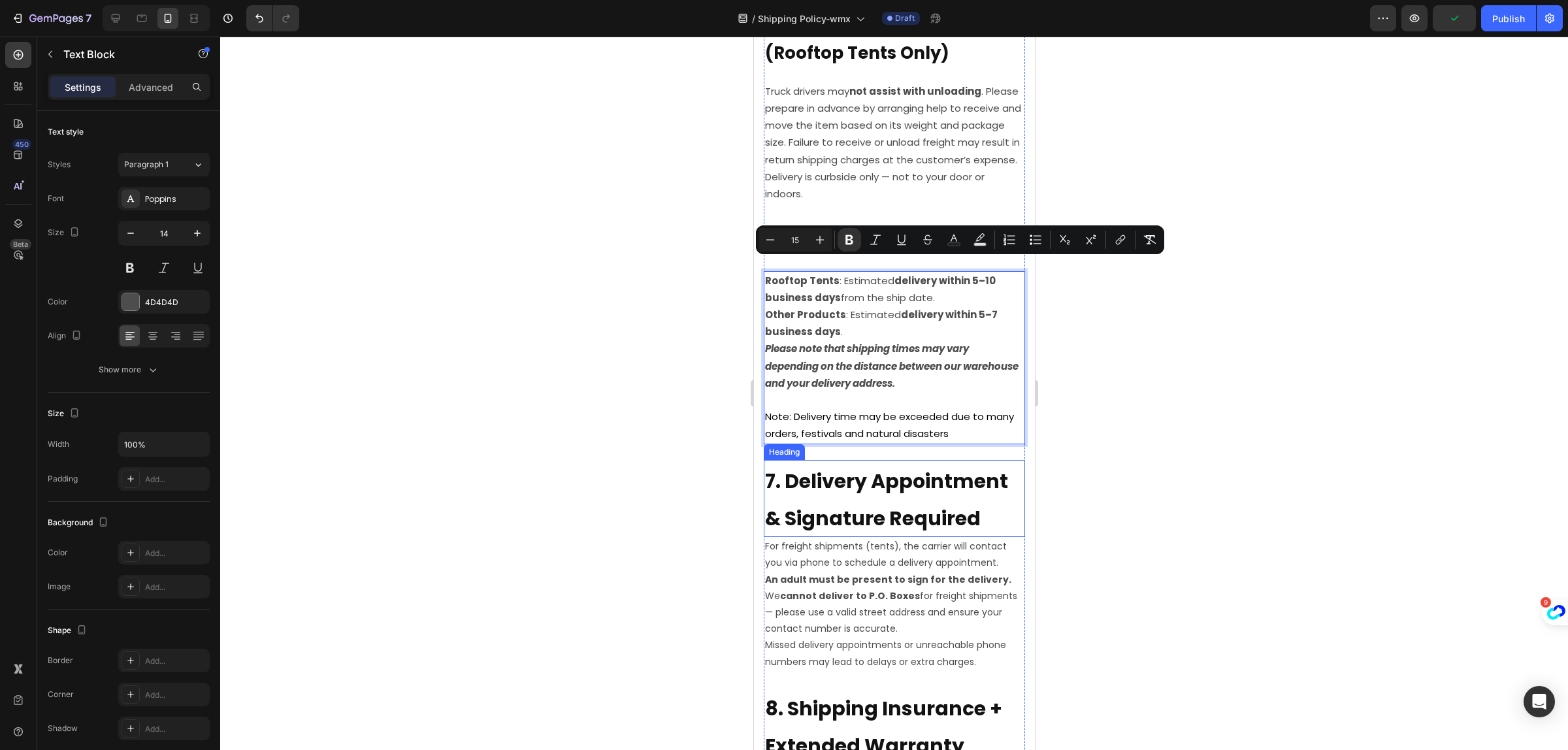
click at [856, 498] on strong "7. Delivery Appointment & Signature Required" at bounding box center [886, 500] width 243 height 66
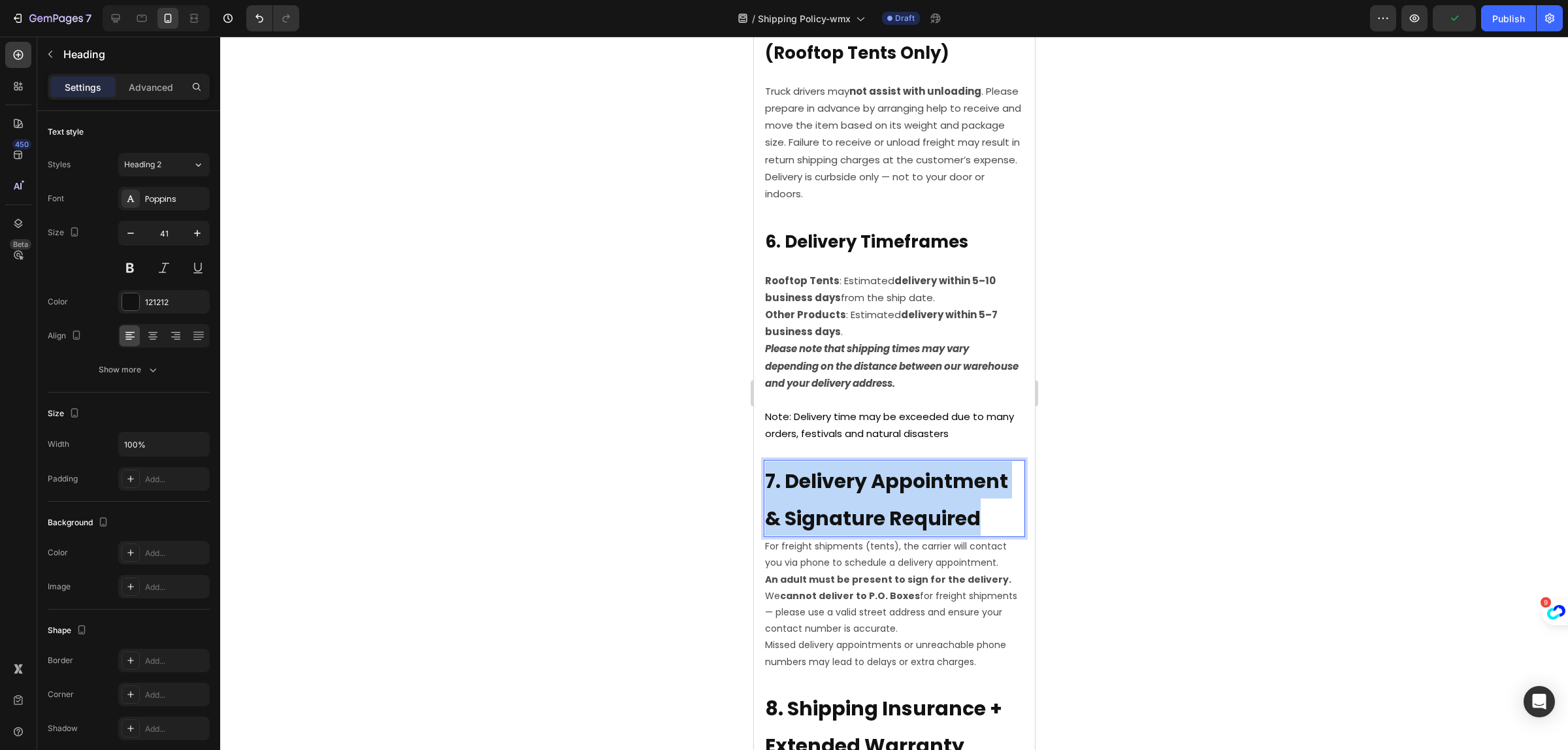
click at [856, 498] on strong "7. Delivery Appointment & Signature Required" at bounding box center [886, 500] width 243 height 66
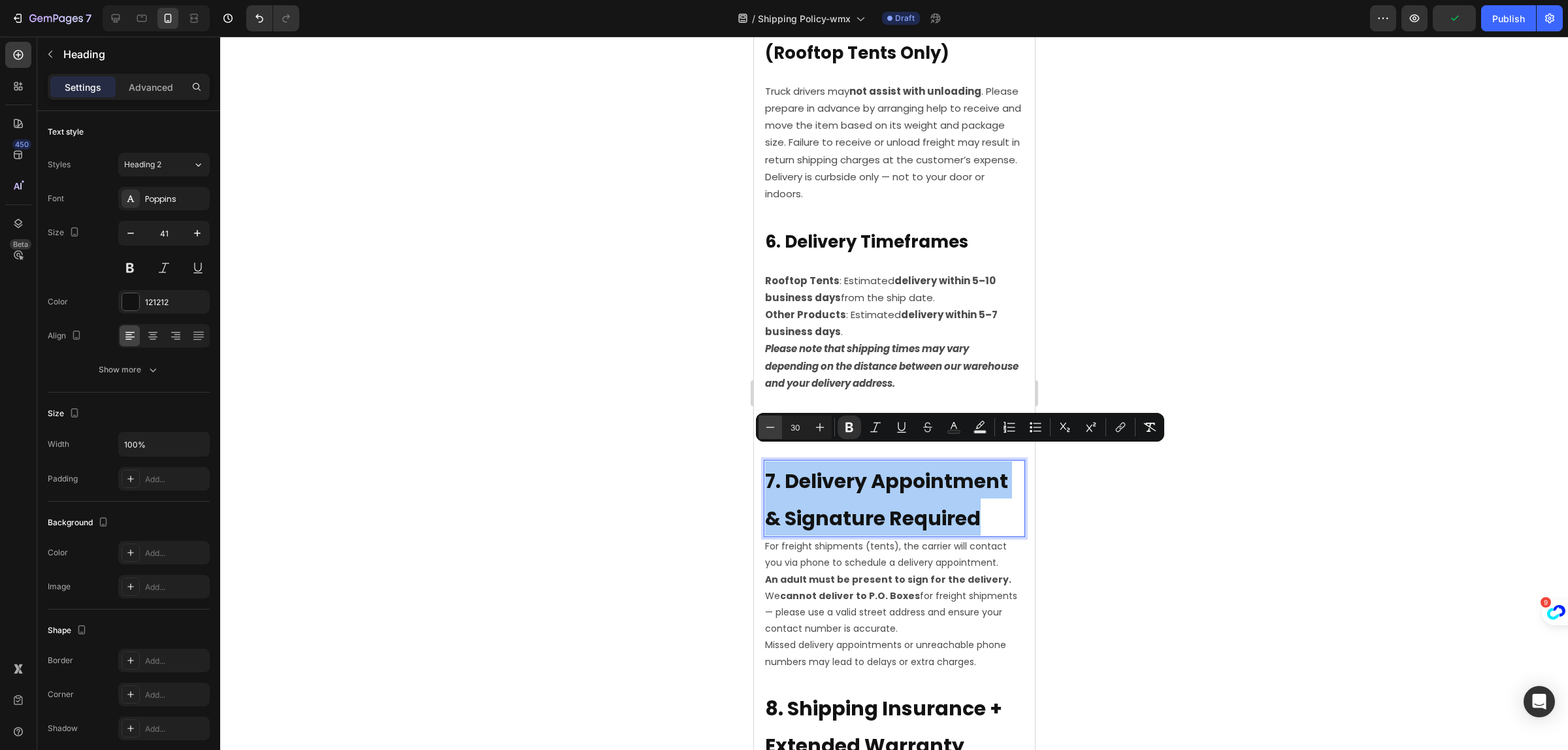
click at [769, 426] on icon "Editor contextual toolbar" at bounding box center [770, 428] width 13 height 13
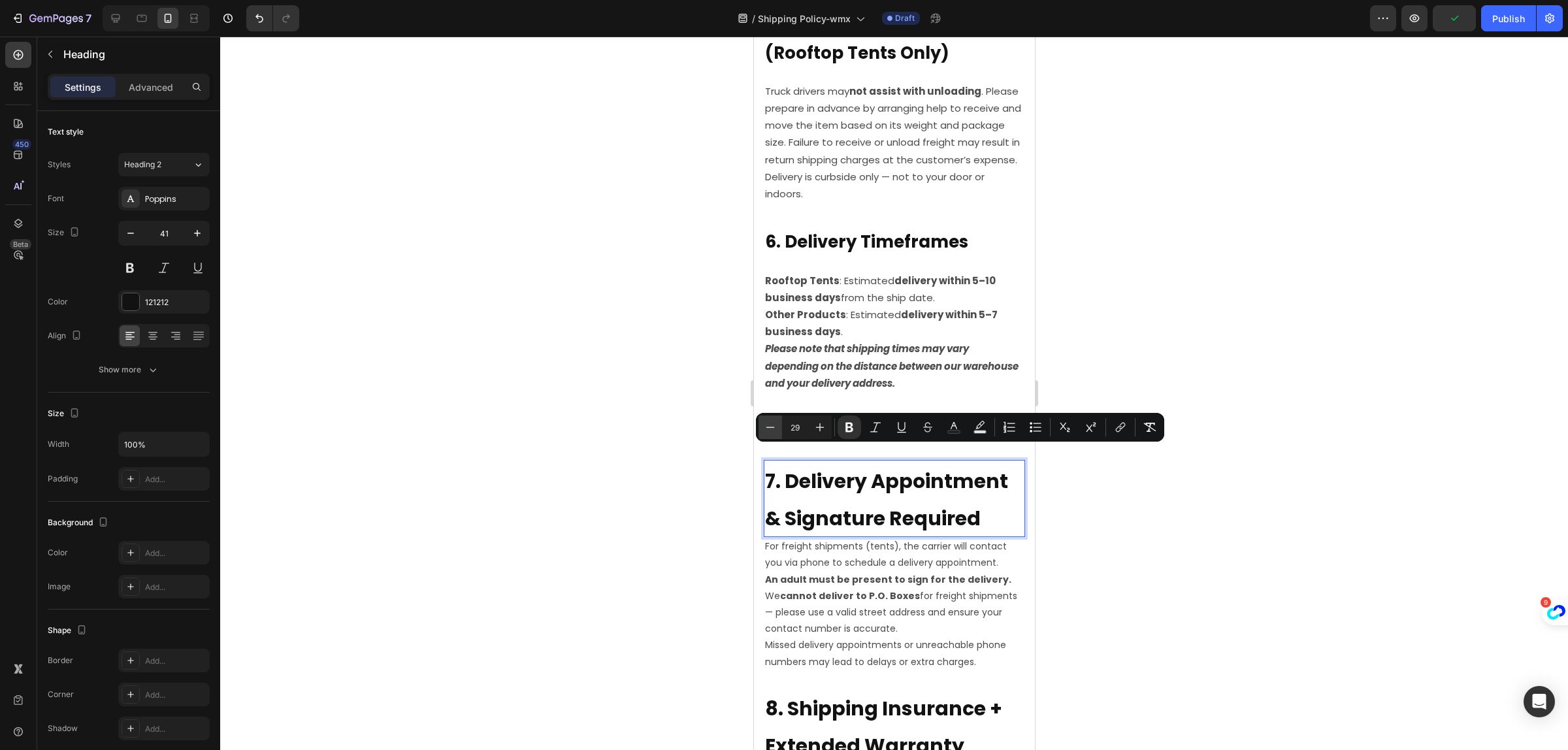
click at [769, 426] on icon "Editor contextual toolbar" at bounding box center [770, 428] width 13 height 13
type input "26"
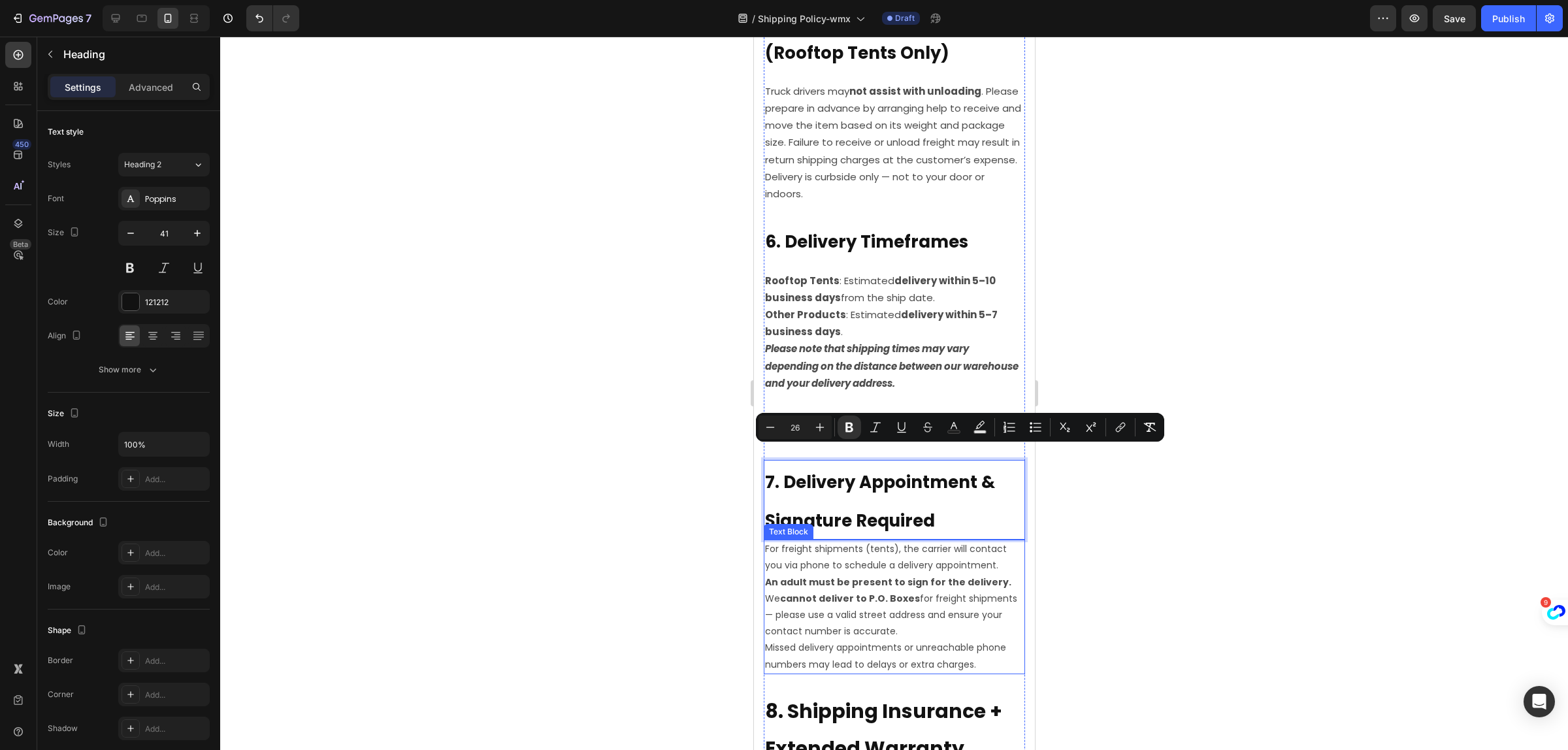
click at [838, 576] on strong "An adult must be present to sign for the delivery." at bounding box center [887, 583] width 246 height 13
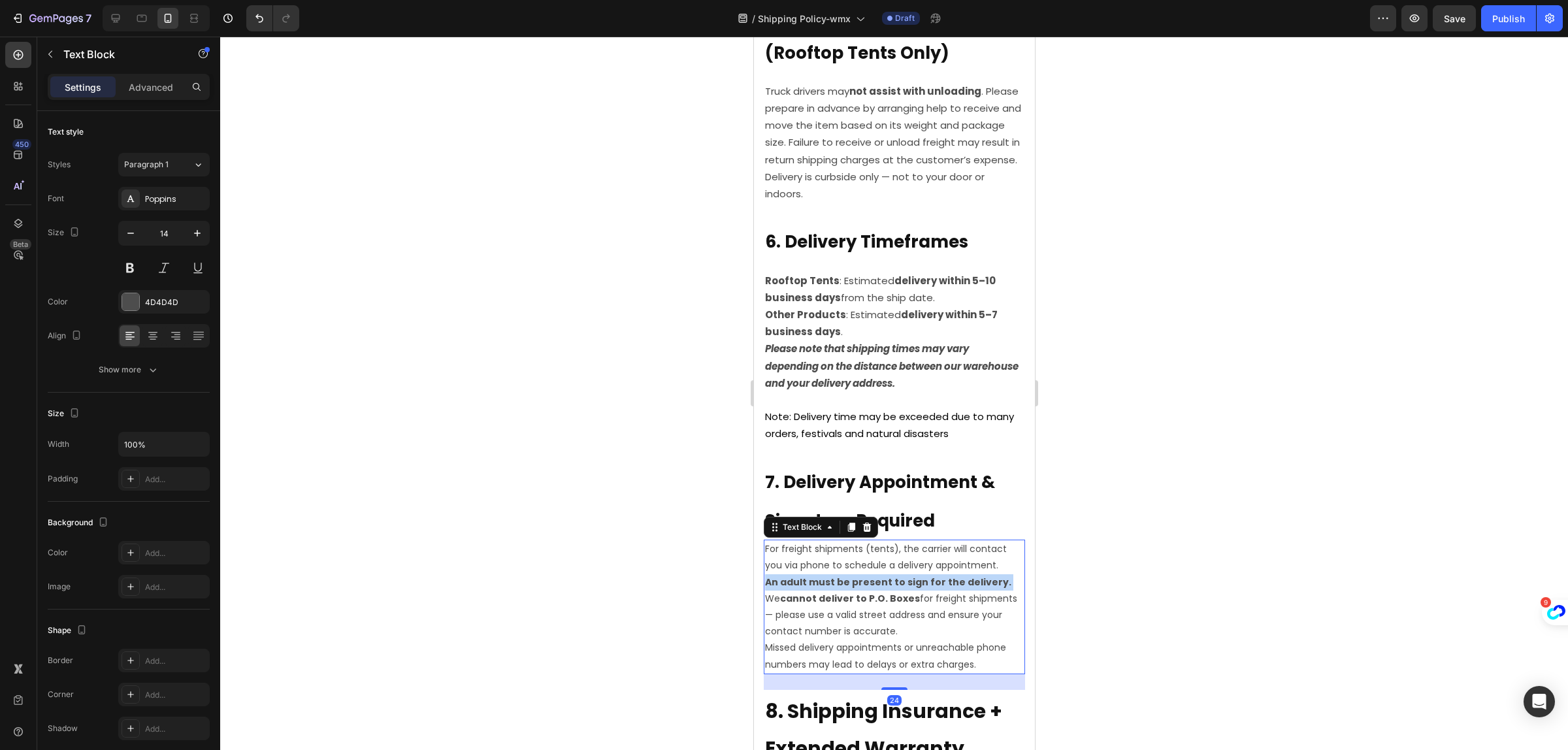
click at [838, 576] on strong "An adult must be present to sign for the delivery." at bounding box center [887, 583] width 246 height 13
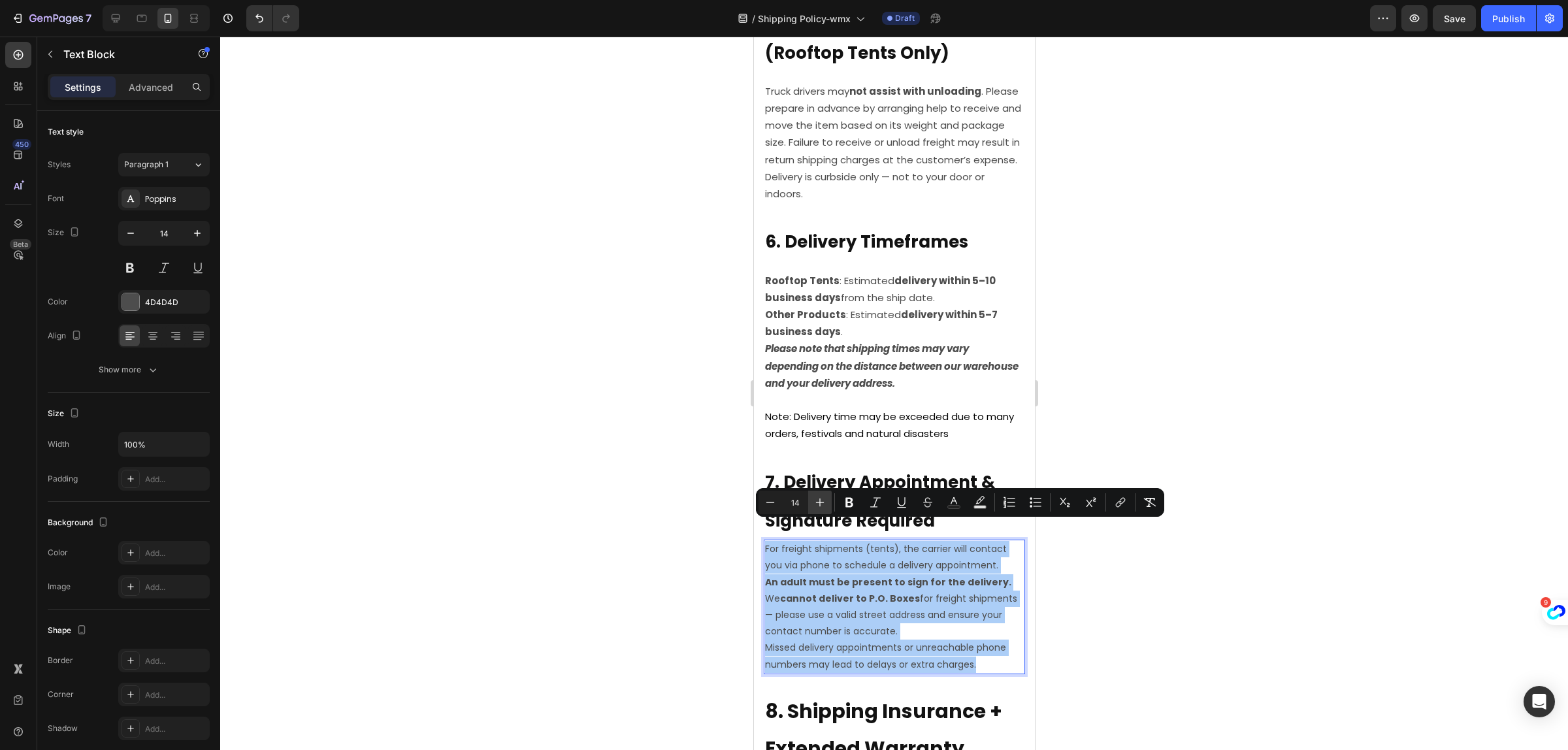
click at [821, 500] on icon "Editor contextual toolbar" at bounding box center [820, 502] width 13 height 13
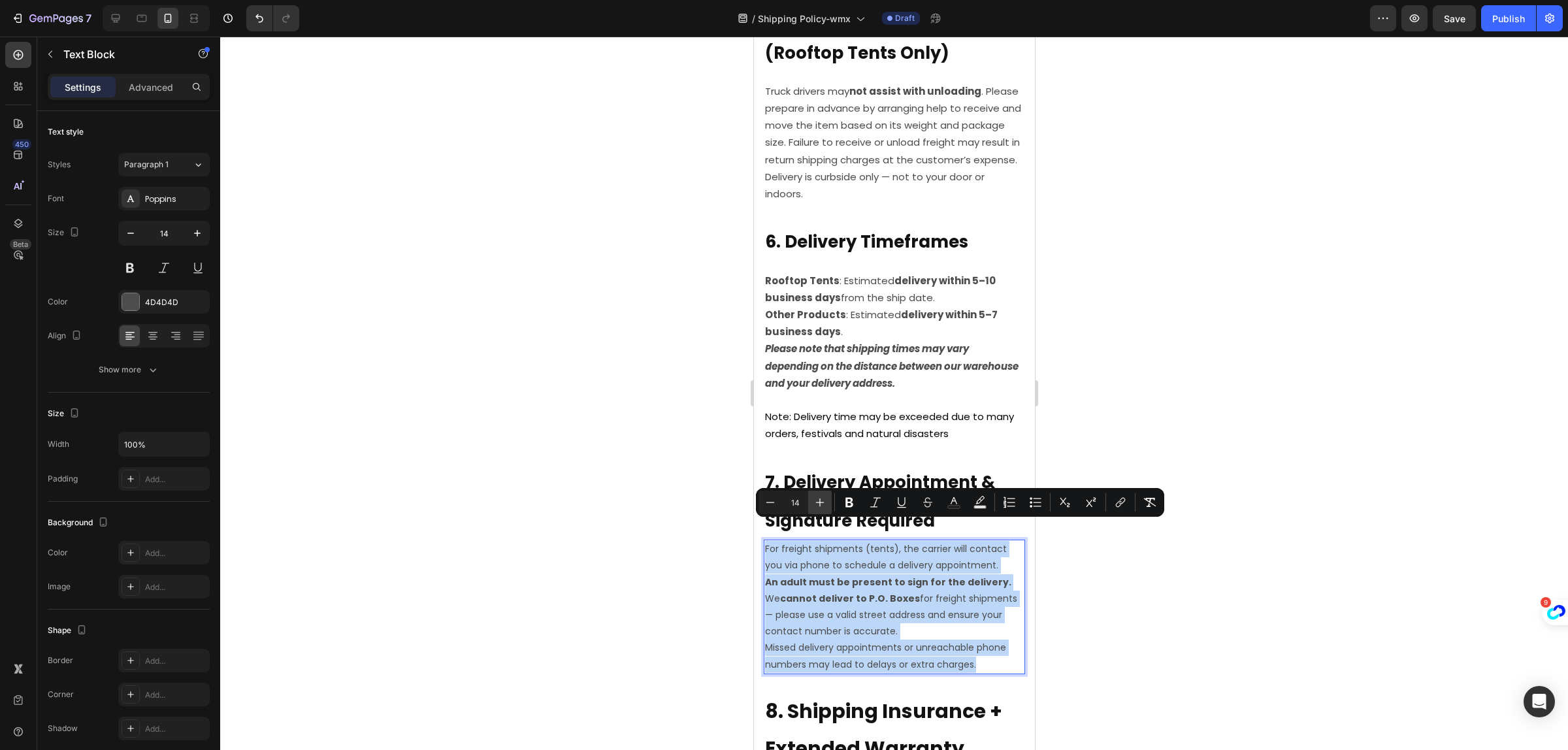
type input "15"
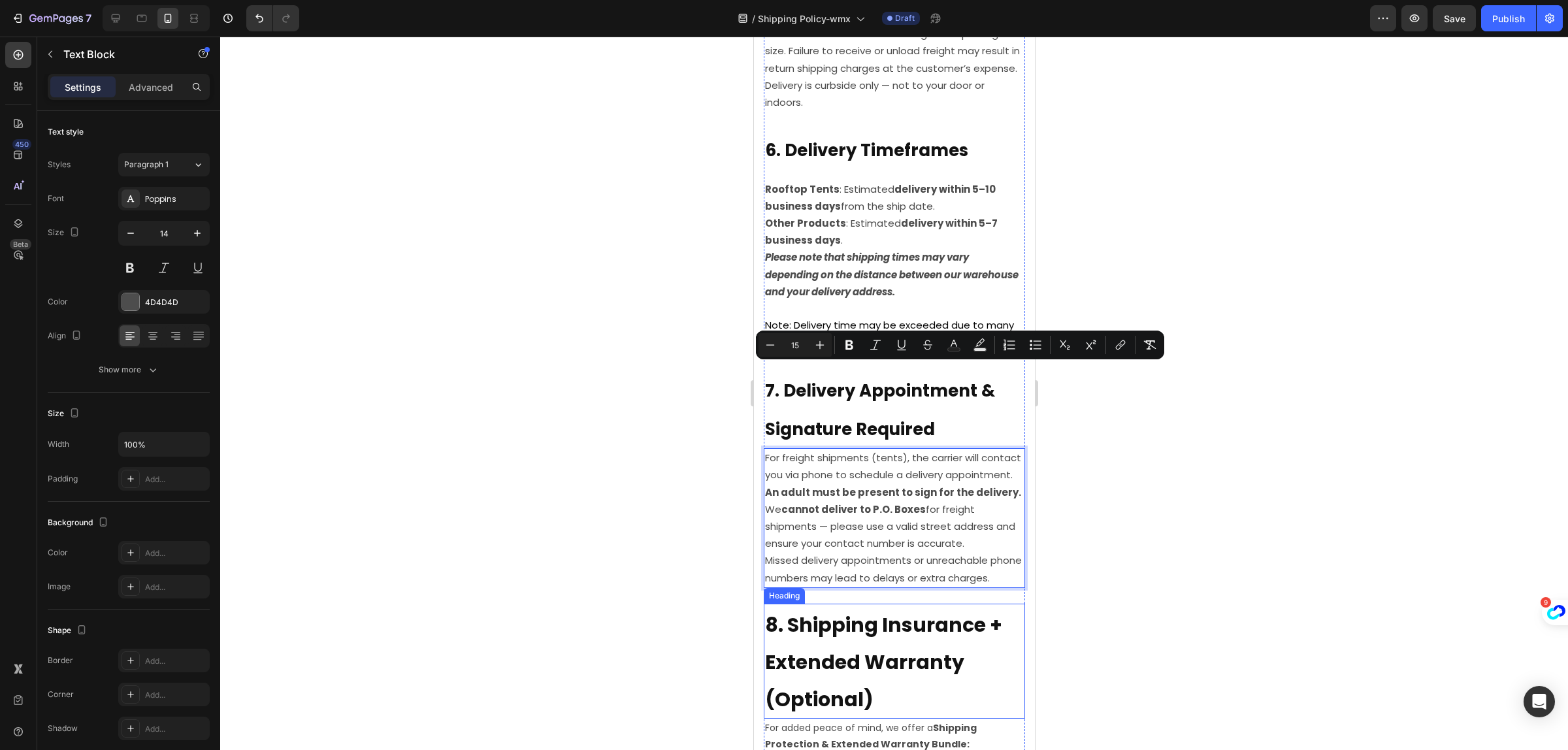
scroll to position [1634, 0]
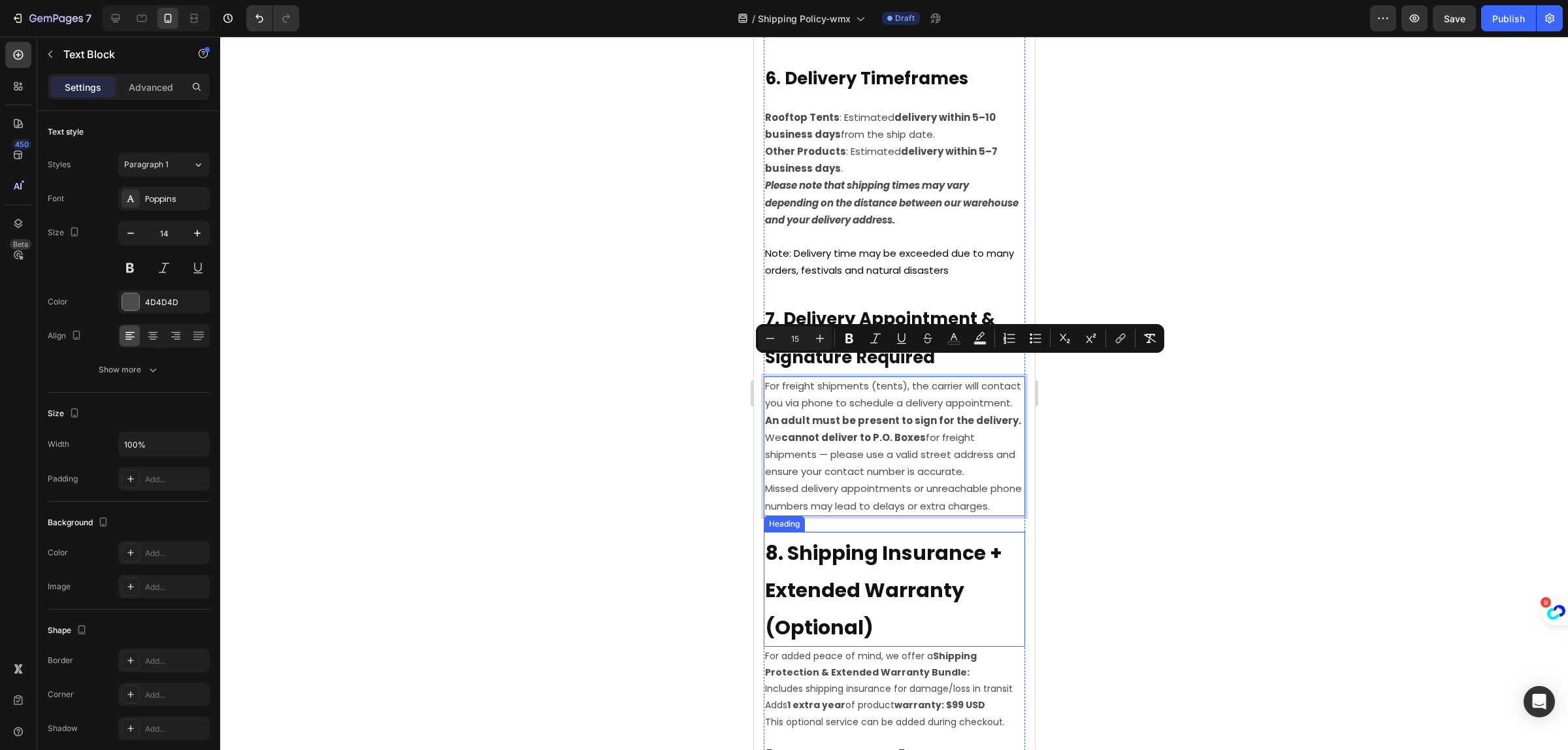
click at [862, 558] on strong "8. Shipping Insurance + Extended Warranty (Optional)" at bounding box center [882, 590] width 237 height 103
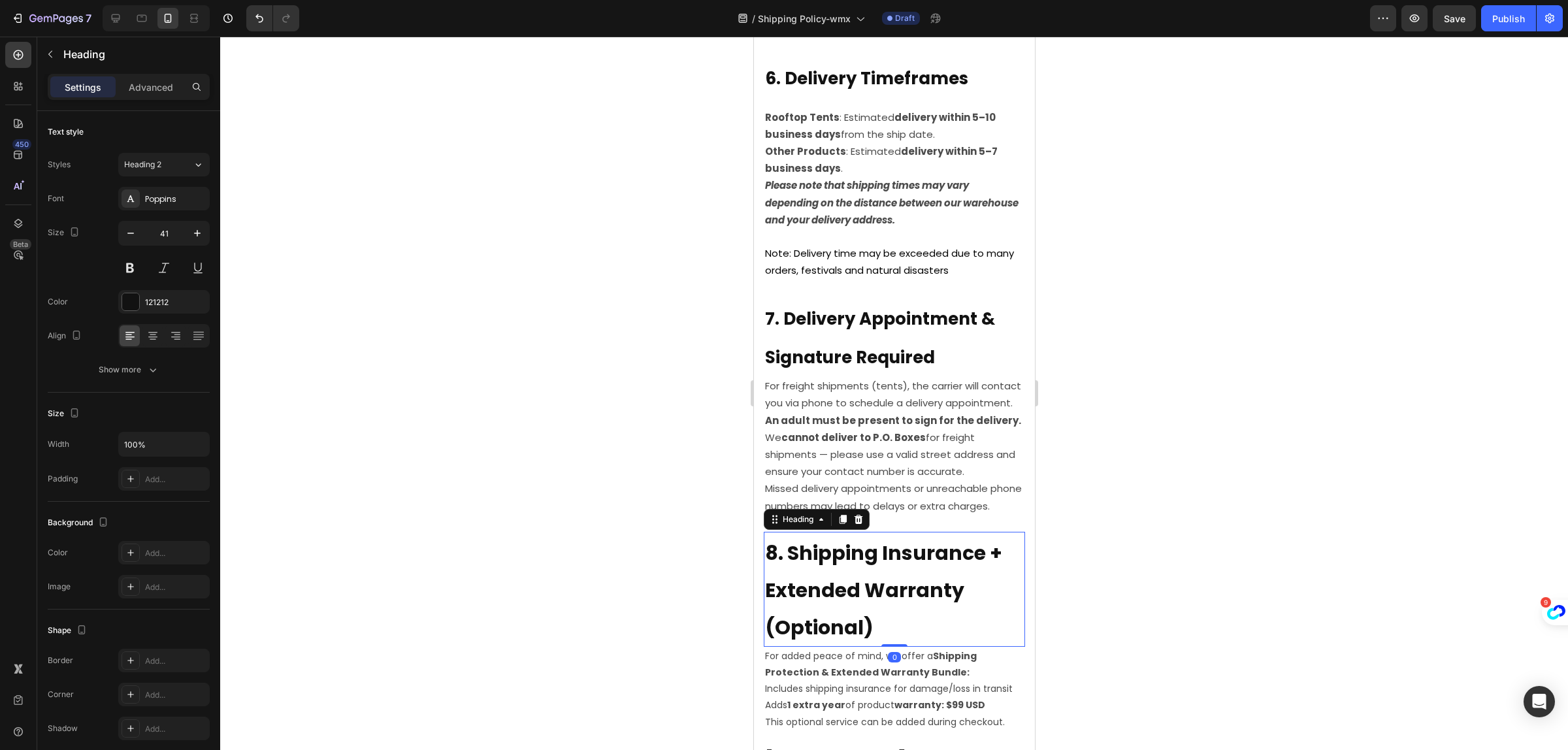
click at [864, 574] on h2 "8. Shipping Insurance + Extended Warranty (Optional)" at bounding box center [894, 589] width 261 height 115
click at [864, 574] on p "8. Shipping Insurance + Extended Warranty (Optional)" at bounding box center [894, 589] width 259 height 112
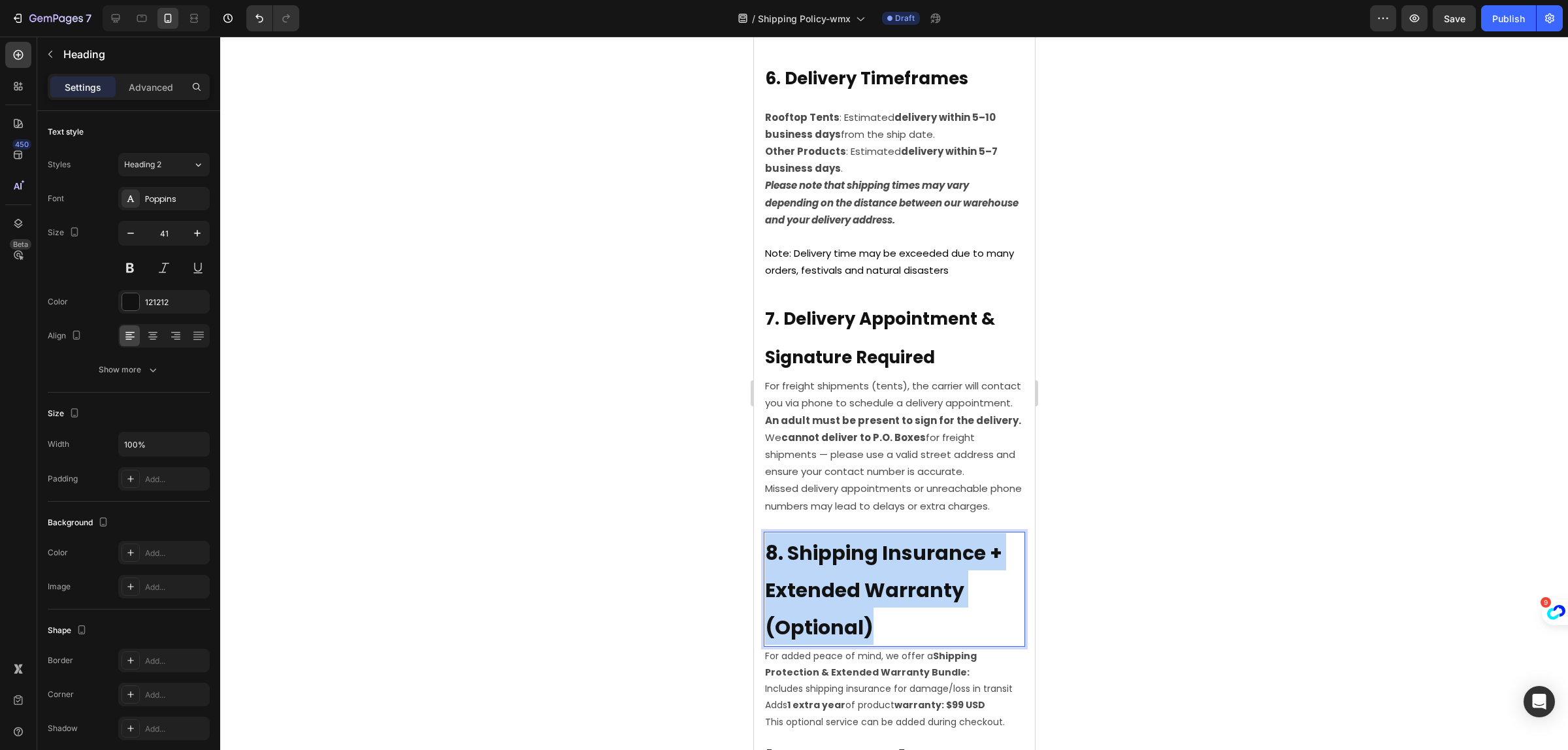
click at [864, 574] on p "8. Shipping Insurance + Extended Warranty (Optional)" at bounding box center [894, 589] width 259 height 112
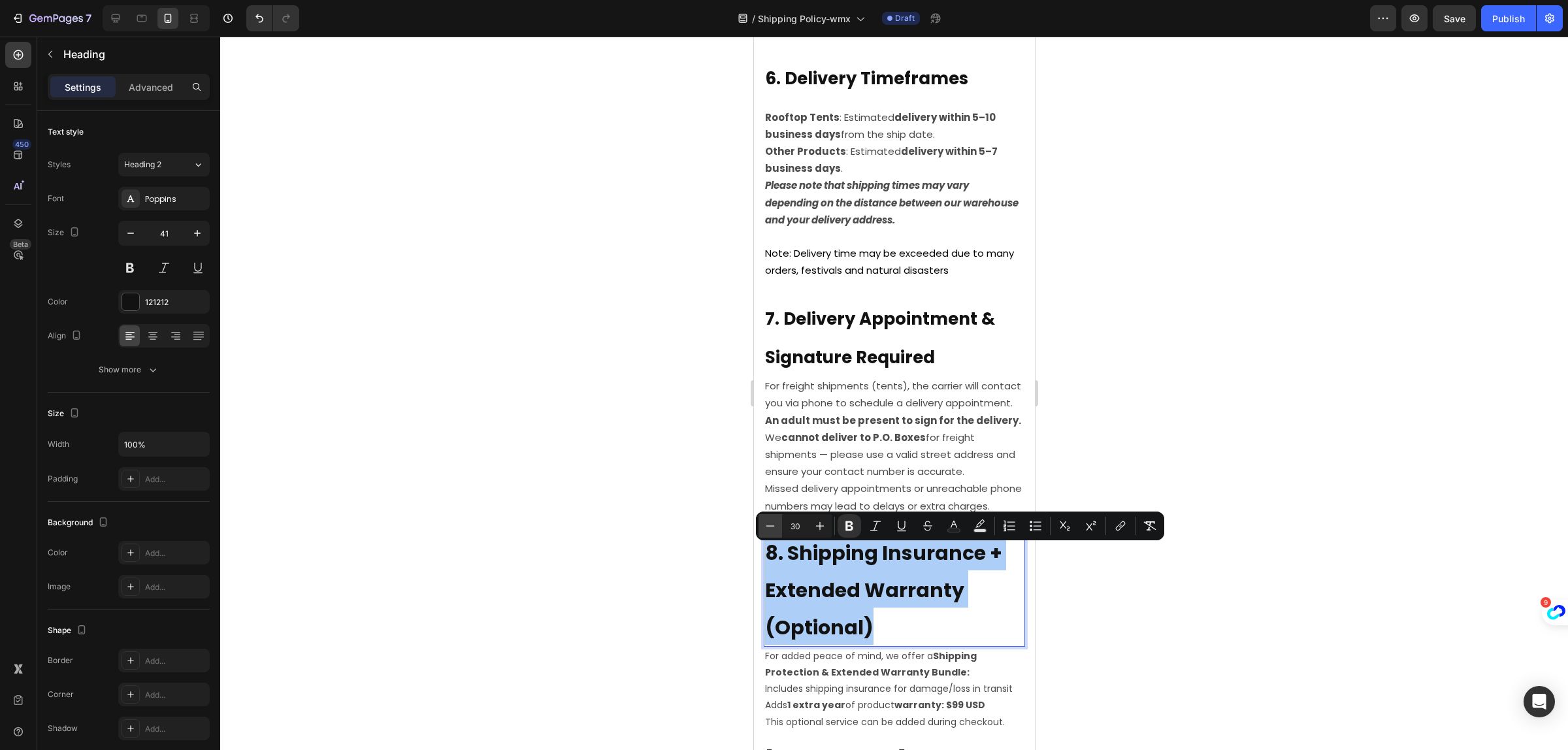
click at [764, 520] on icon "Editor contextual toolbar" at bounding box center [770, 526] width 13 height 13
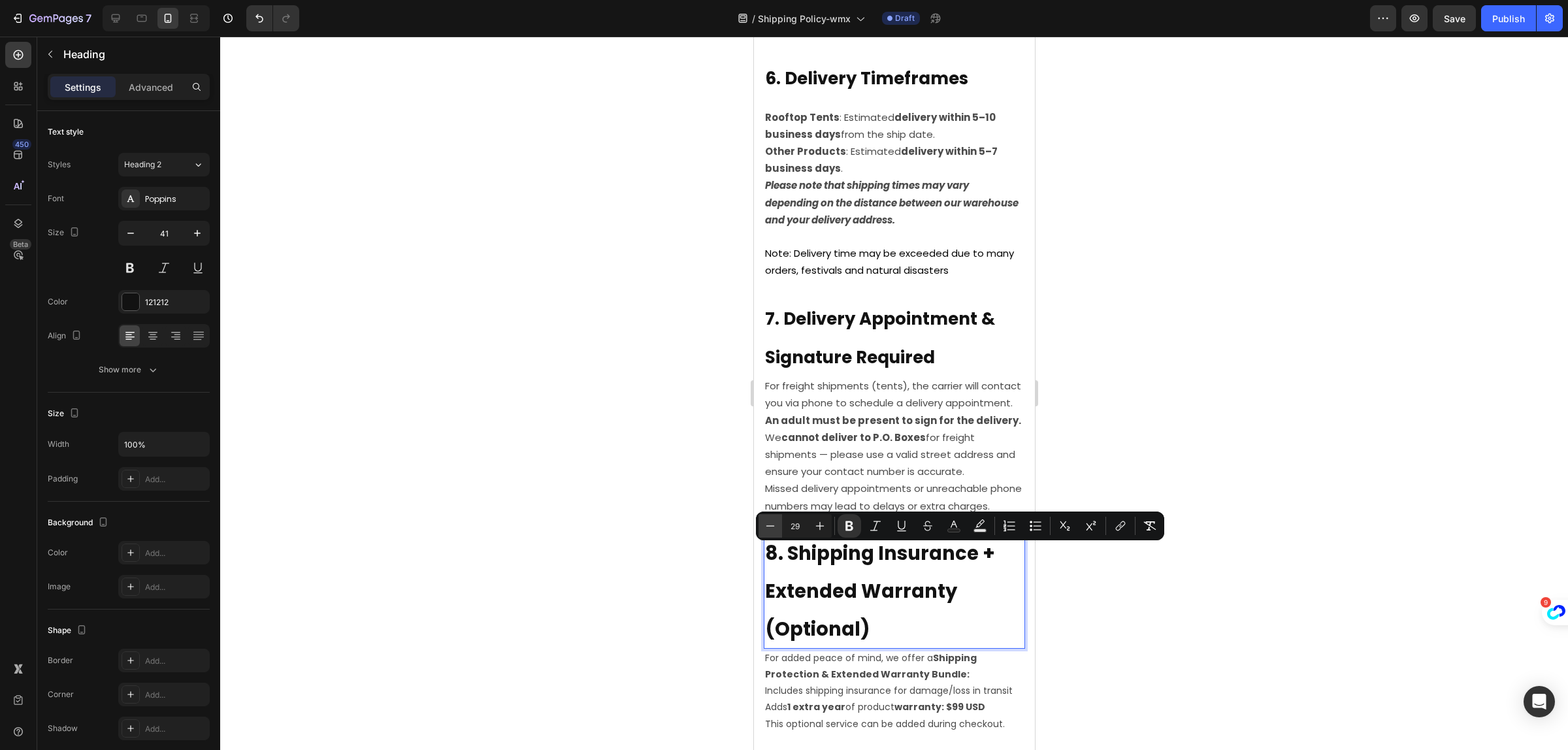
click at [764, 520] on icon "Editor contextual toolbar" at bounding box center [770, 526] width 13 height 13
type input "26"
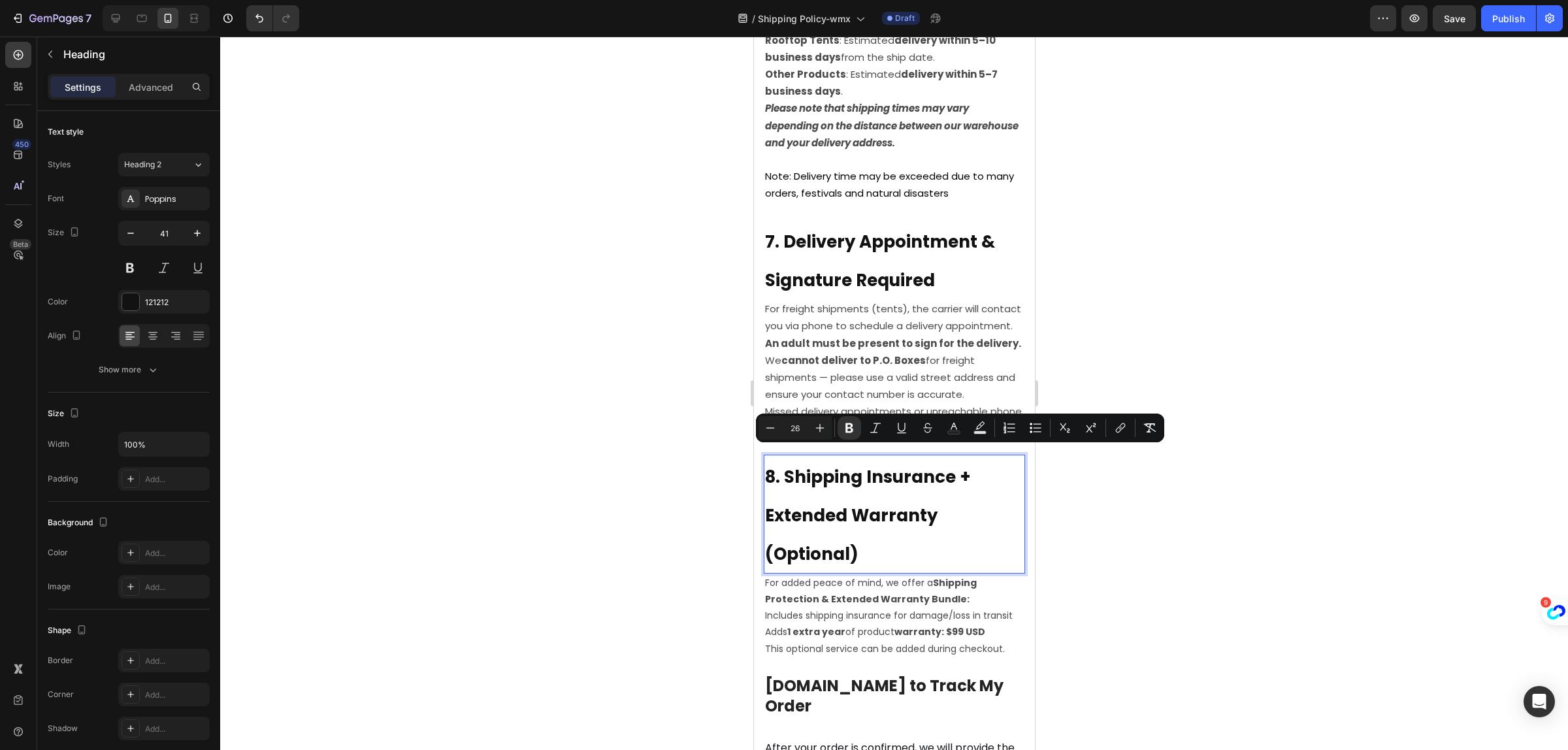
scroll to position [1798, 0]
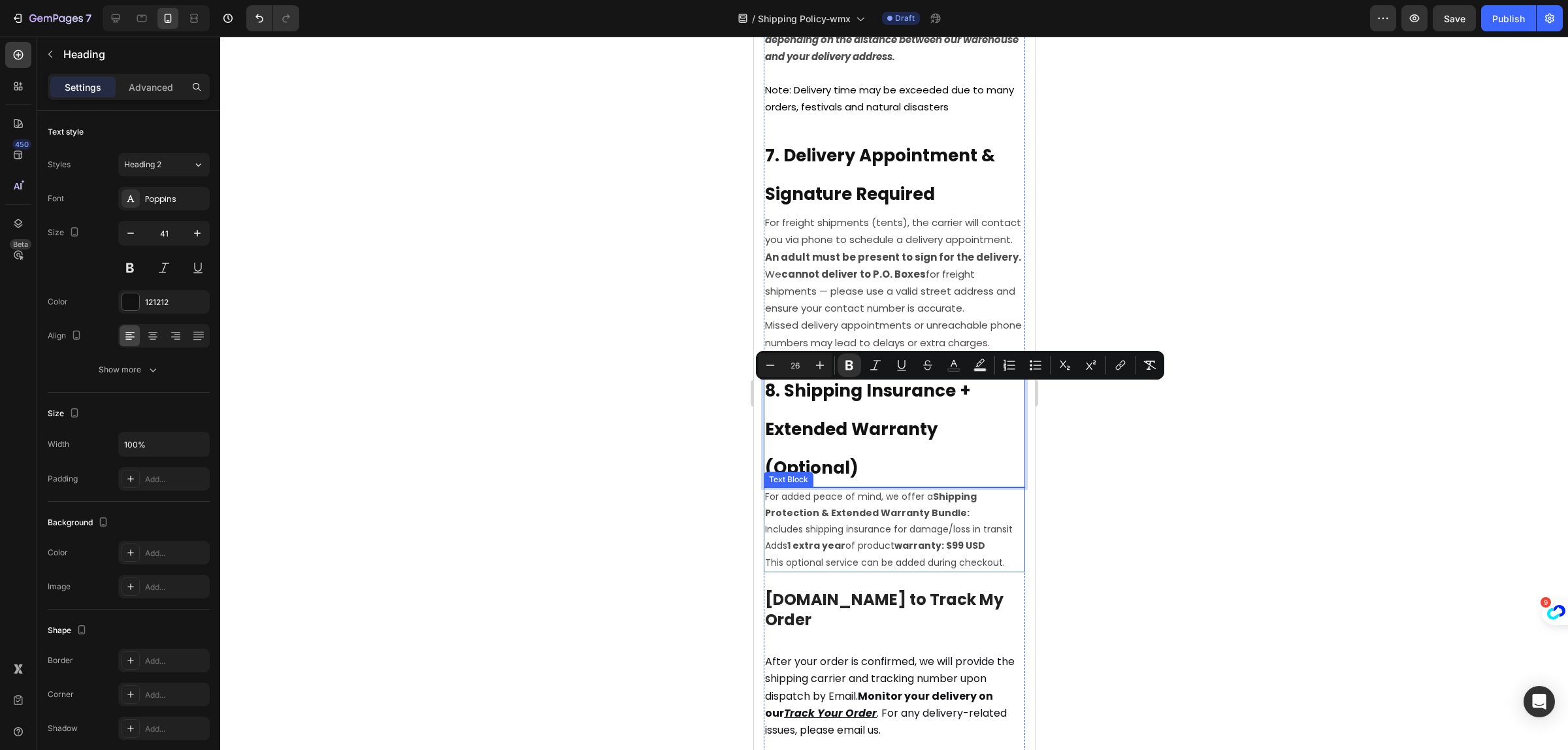
click at [901, 538] on p "Includes shipping insurance for damage/loss in transit" at bounding box center [894, 529] width 259 height 16
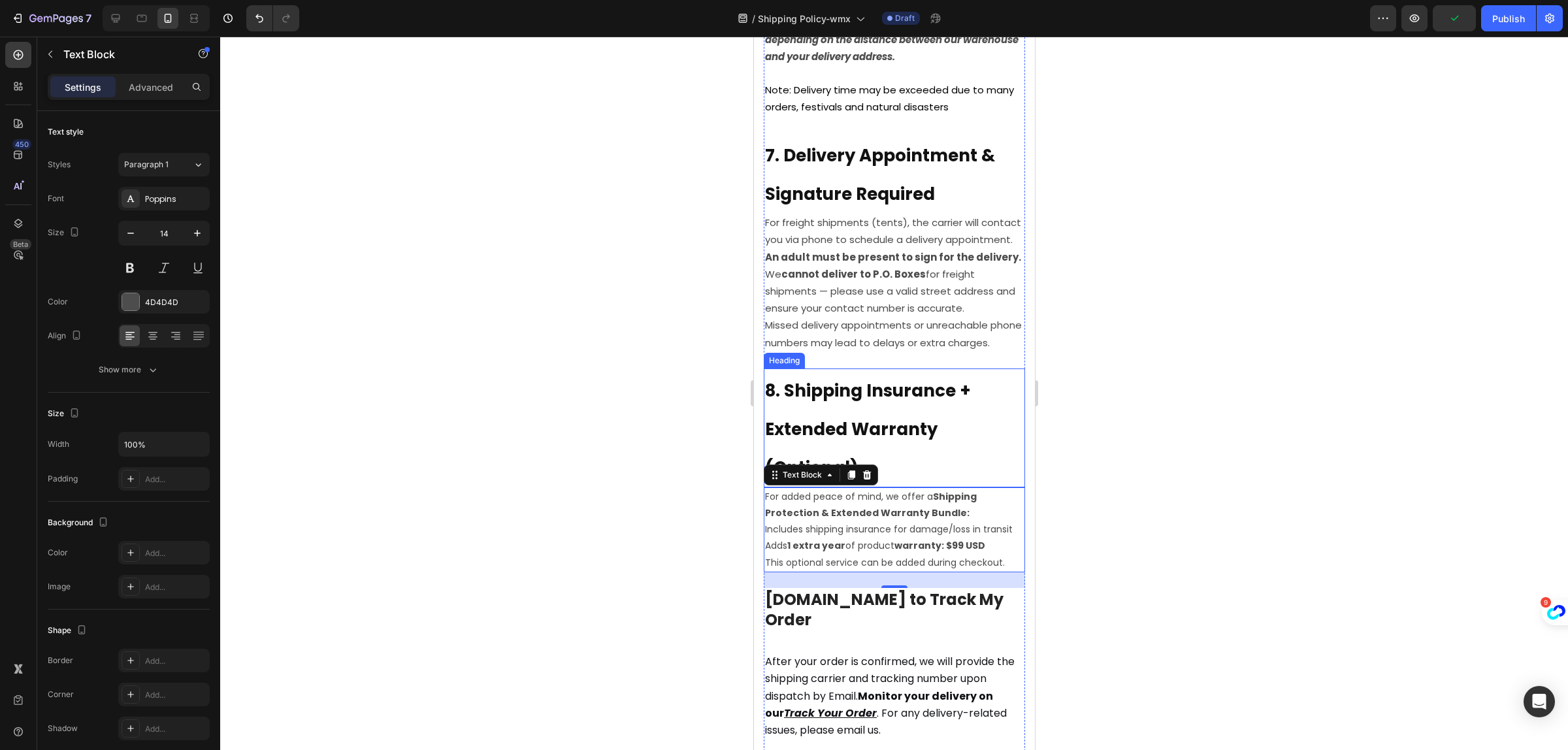
click at [967, 397] on strong "8. Shipping Insurance + Extended Warranty (Optional)" at bounding box center [867, 430] width 206 height 101
click at [853, 474] on strong "8. Shipping Insurance + Extended Warranty (Optional)" at bounding box center [867, 430] width 206 height 101
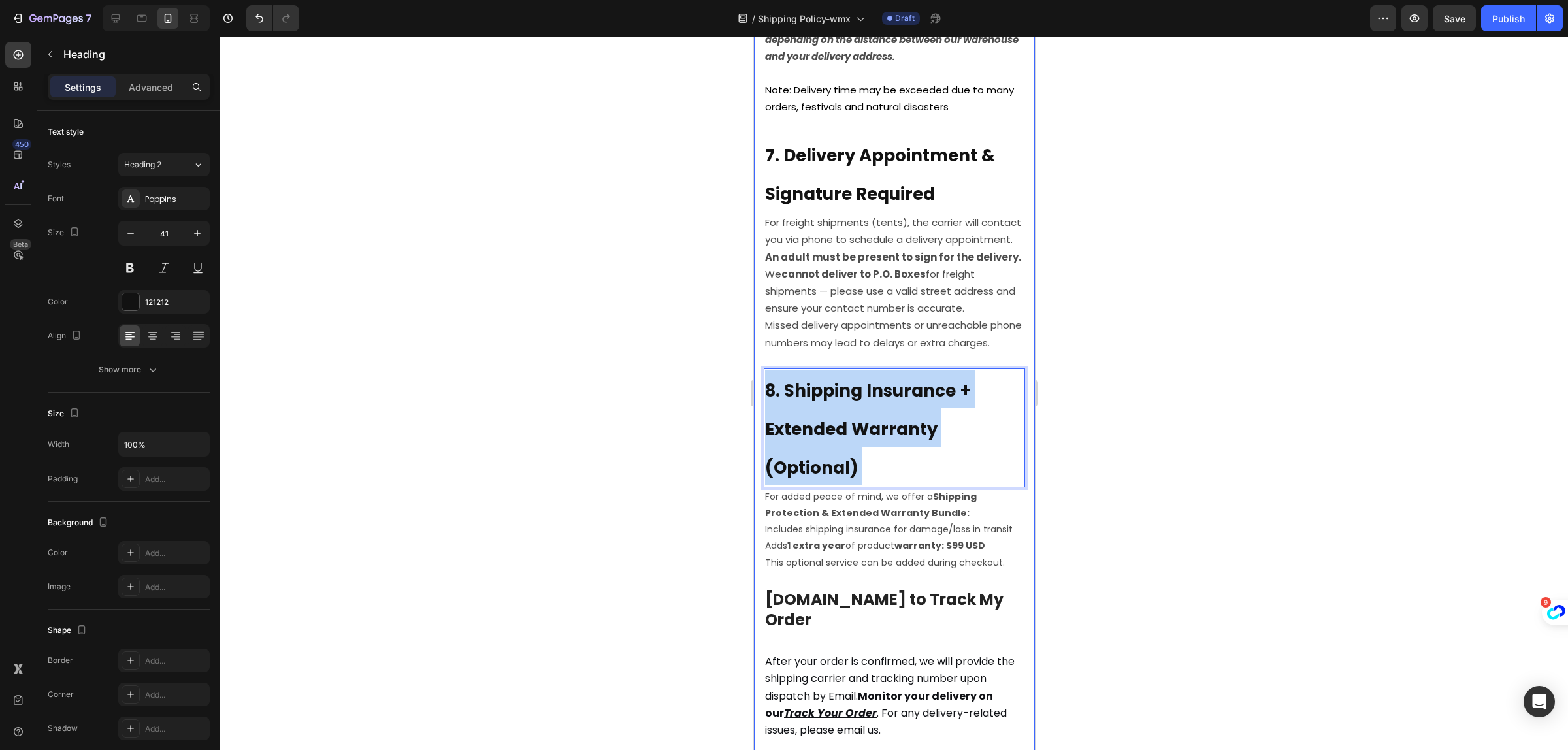
drag, startPoint x: 865, startPoint y: 472, endPoint x: 760, endPoint y: 477, distance: 105.1
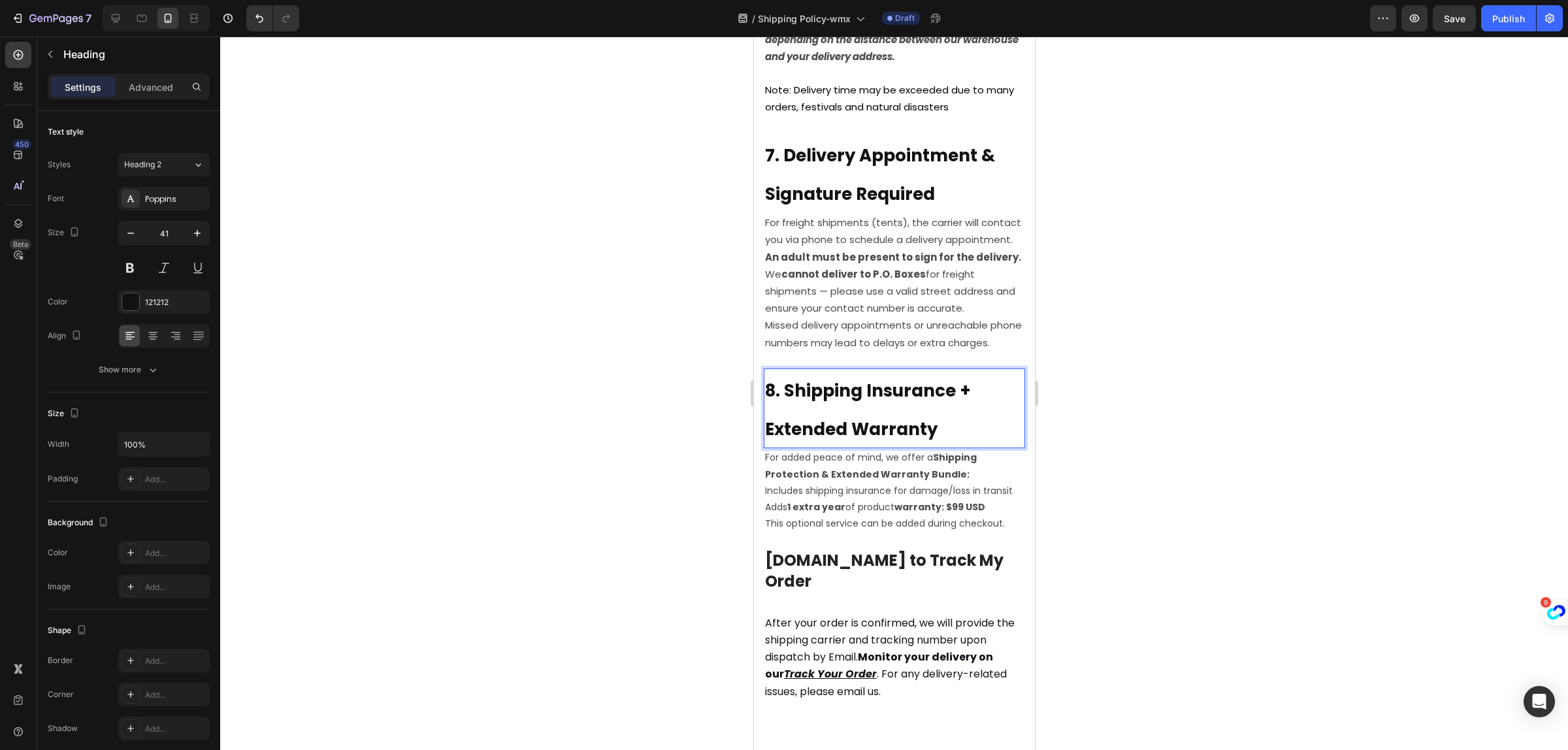
click at [965, 403] on strong "8. Shipping Insurance + Extended Warranty" at bounding box center [867, 410] width 206 height 62
click at [842, 499] on p "Includes shipping insurance for damage/loss in transit" at bounding box center [894, 491] width 259 height 16
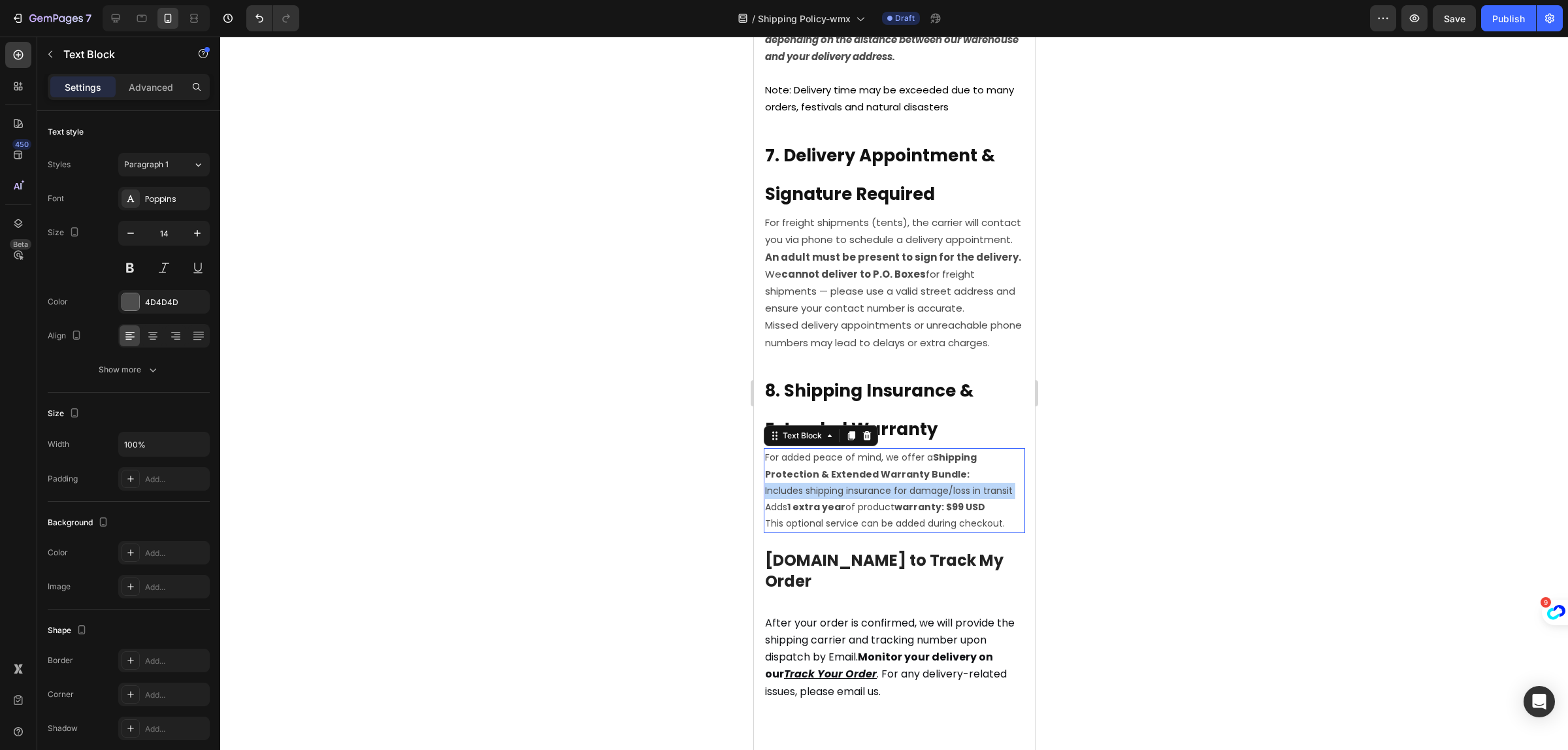
click at [842, 499] on p "Includes shipping insurance for damage/loss in transit" at bounding box center [894, 491] width 259 height 16
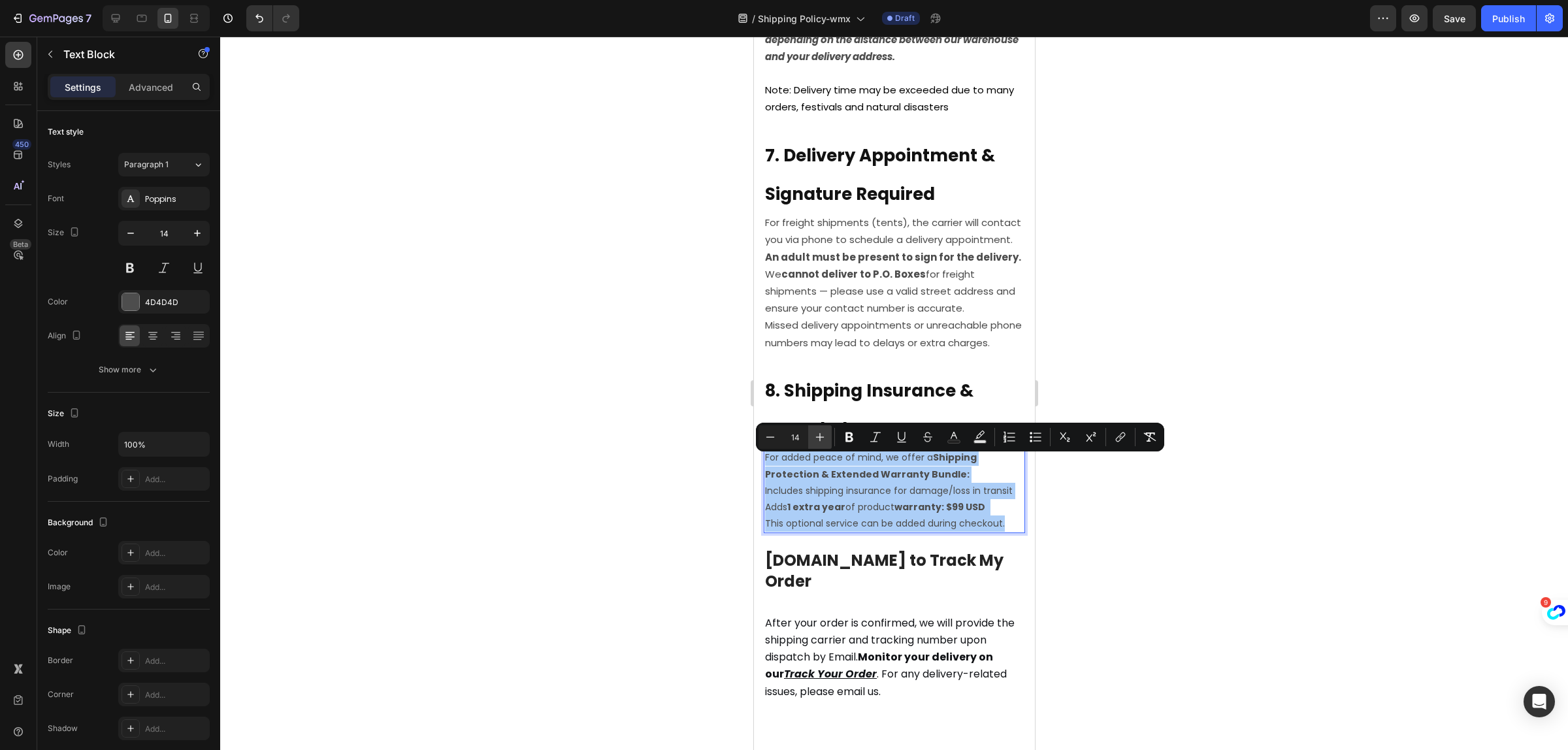
click at [817, 428] on button "Plus" at bounding box center [820, 437] width 24 height 24
type input "15"
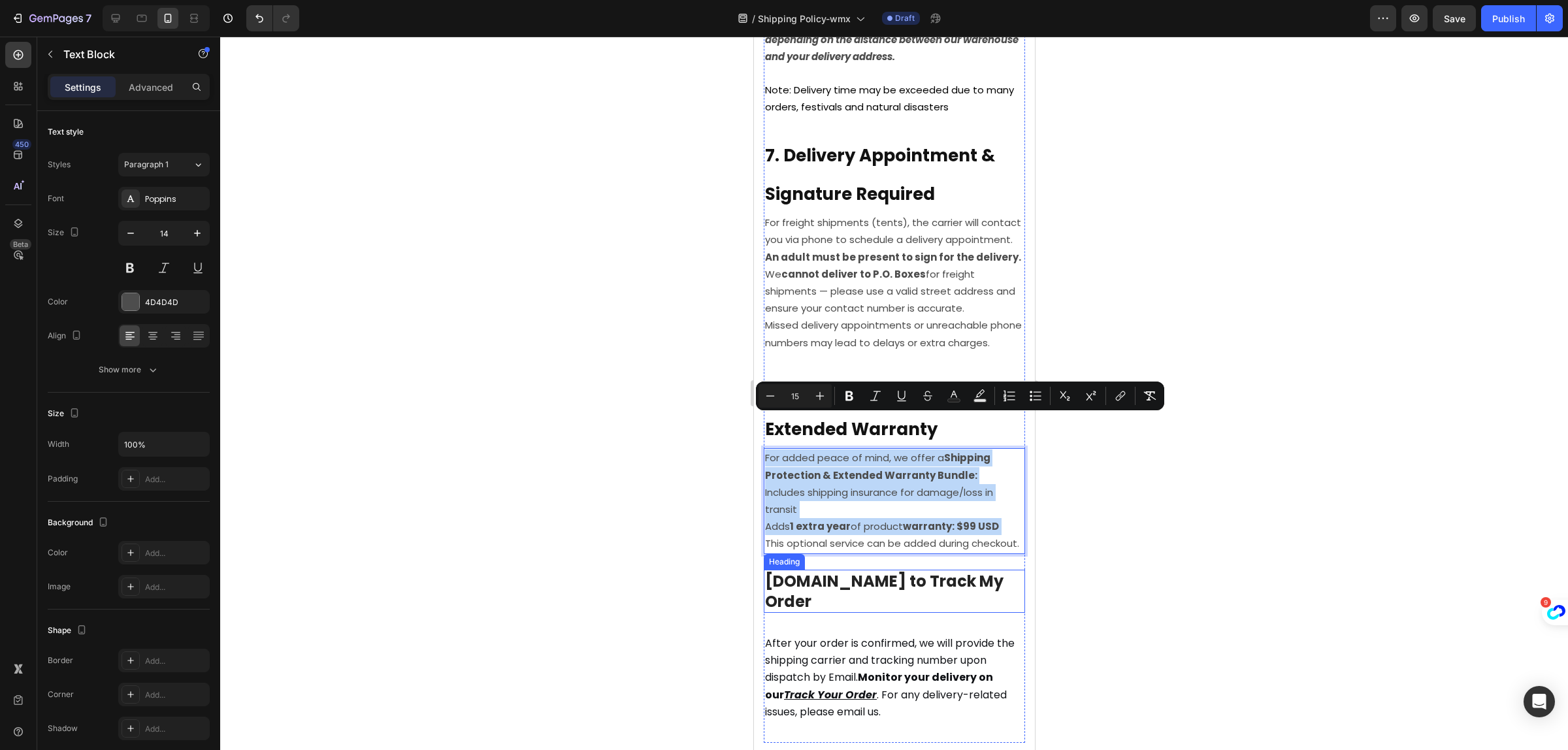
scroll to position [1879, 0]
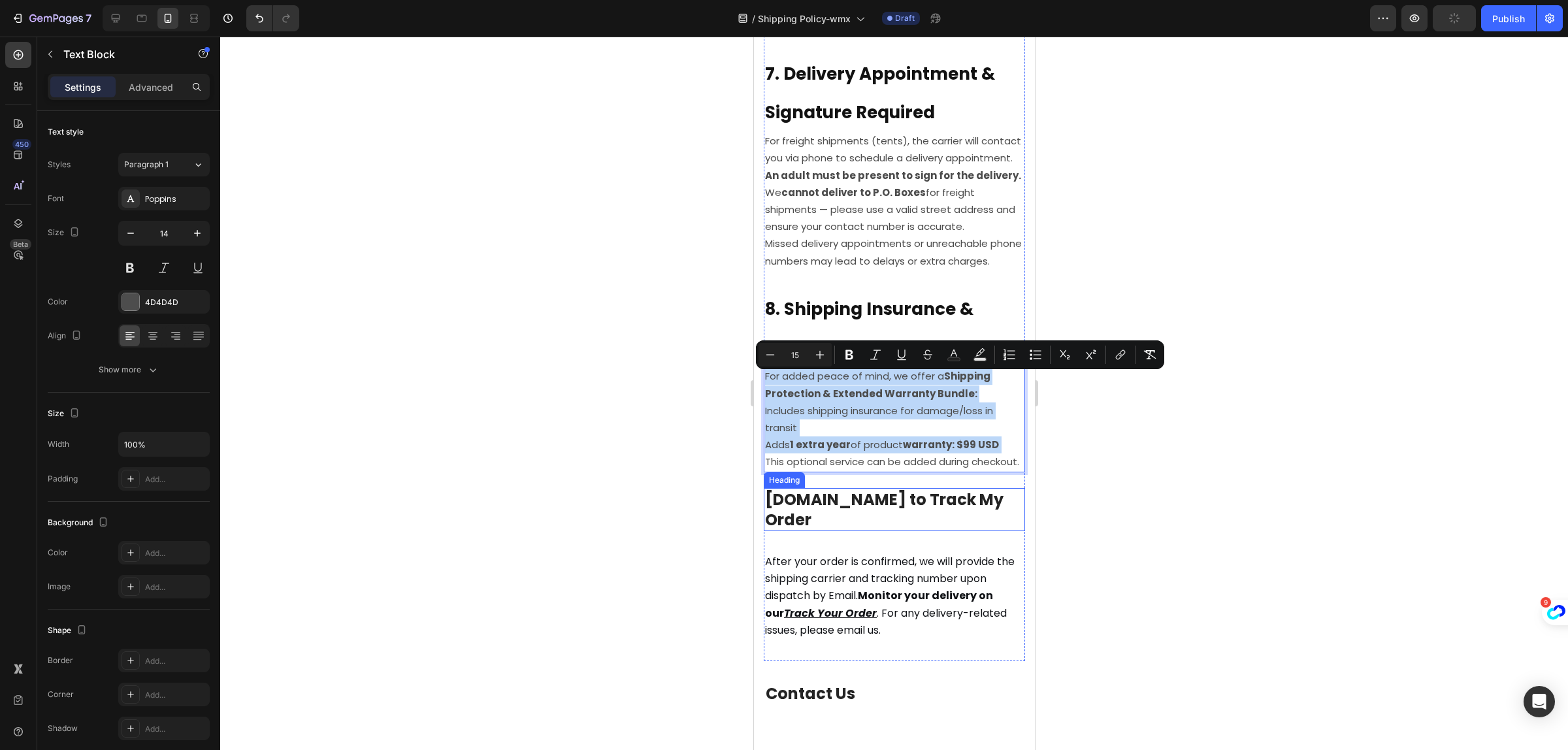
click at [845, 518] on h2 "9.How to Track My Order" at bounding box center [894, 510] width 261 height 43
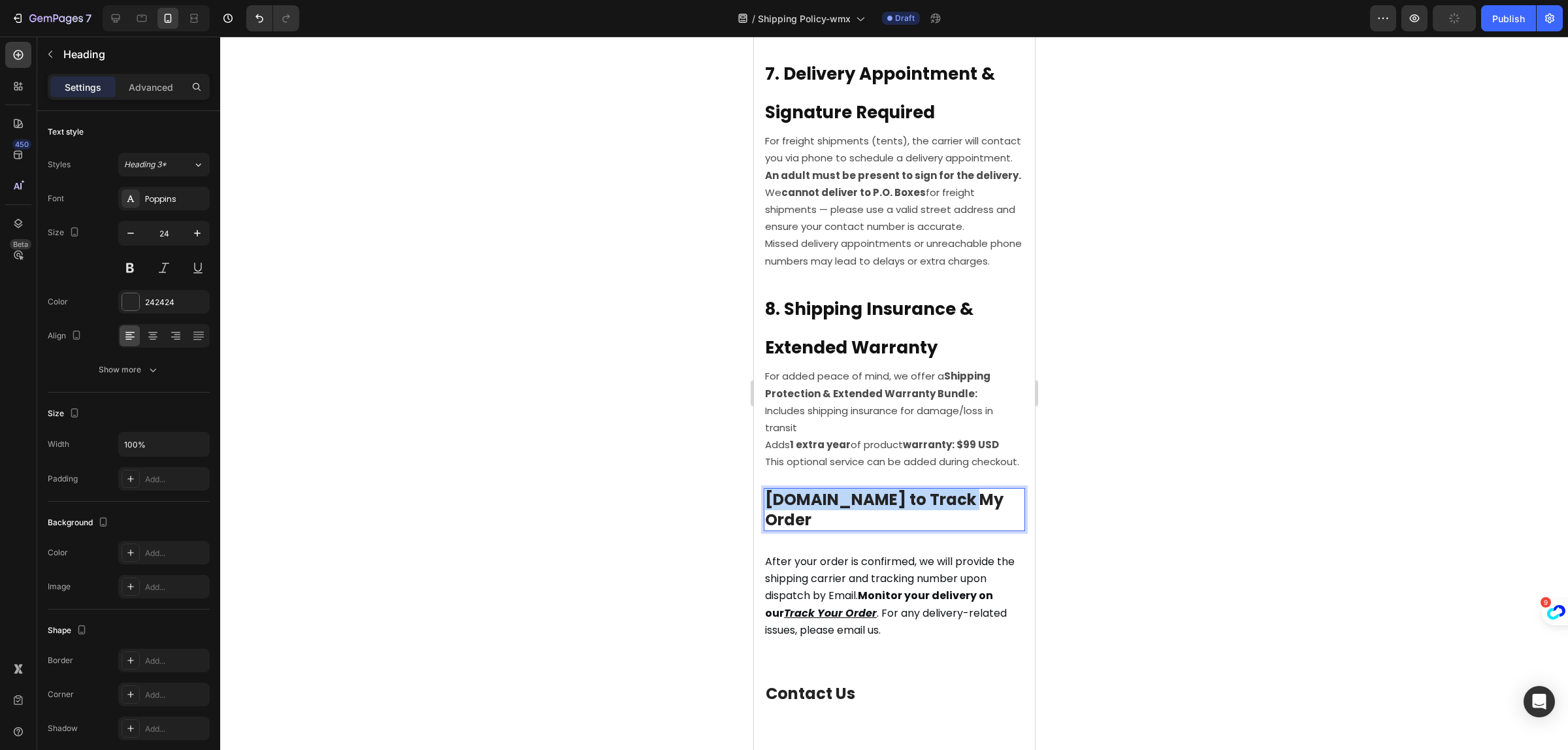
click at [845, 518] on p "9.How to Track My Order" at bounding box center [894, 510] width 259 height 41
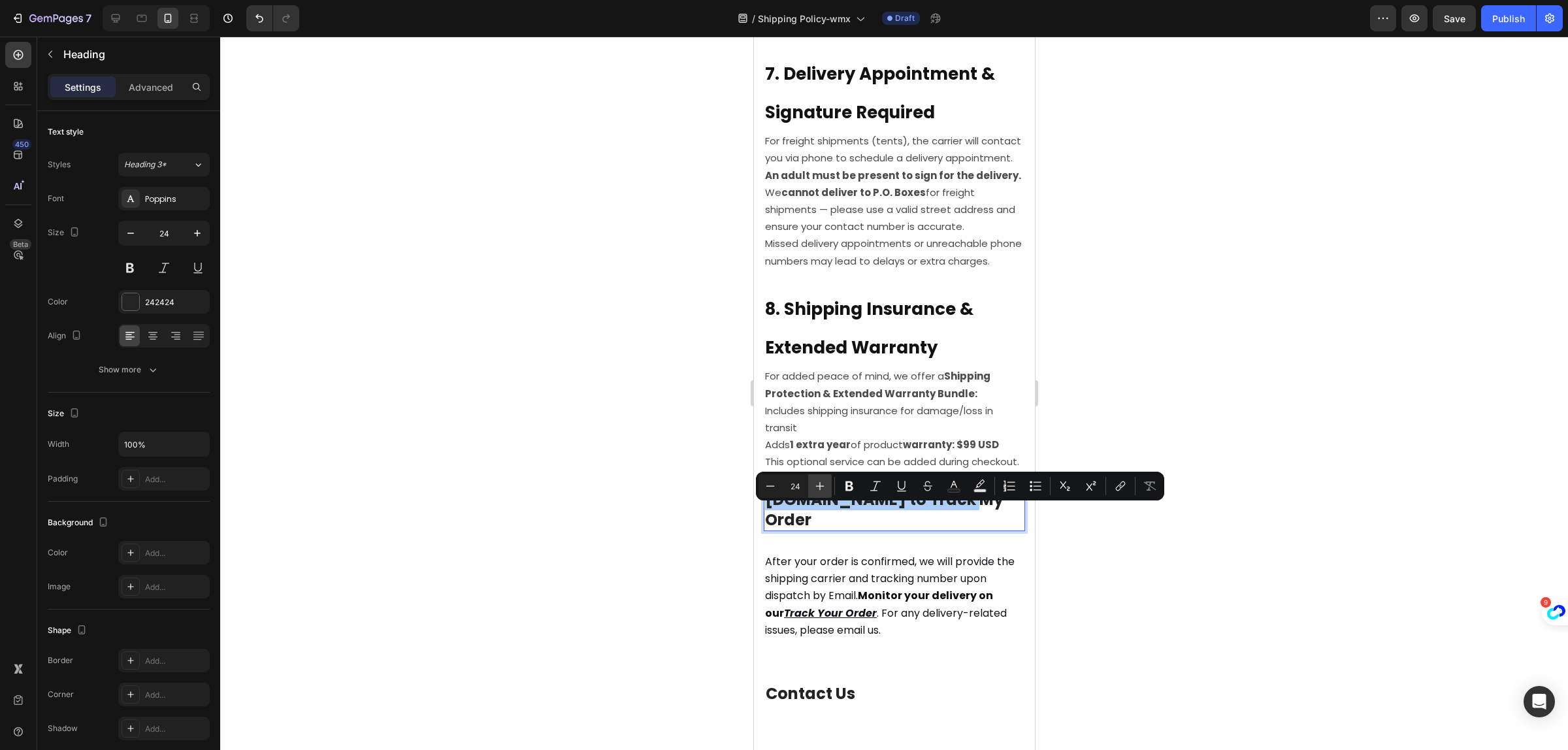
click at [819, 485] on icon "Editor contextual toolbar" at bounding box center [820, 486] width 9 height 9
click at [822, 484] on icon "Editor contextual toolbar" at bounding box center [820, 486] width 13 height 13
type input "26"
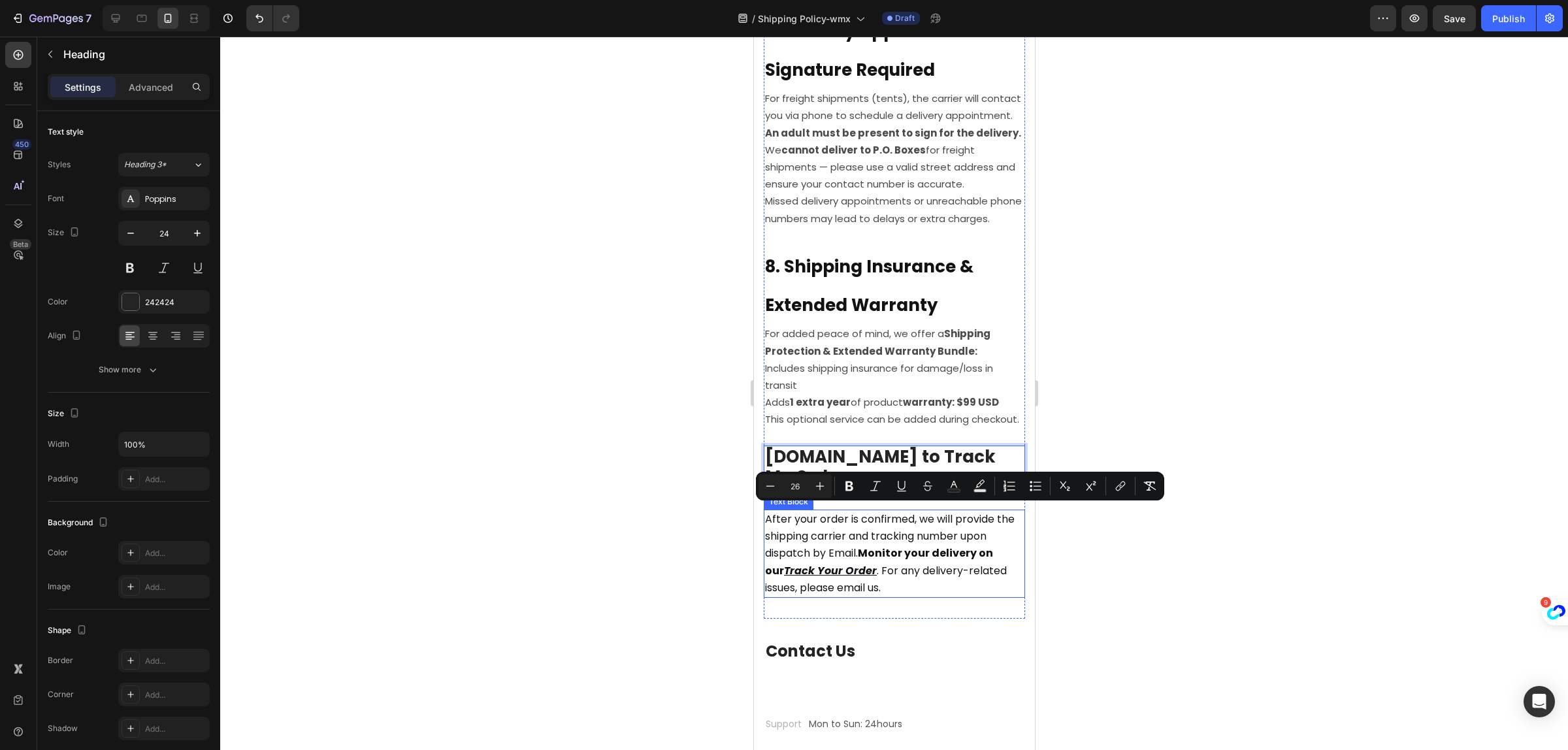
scroll to position [1960, 0]
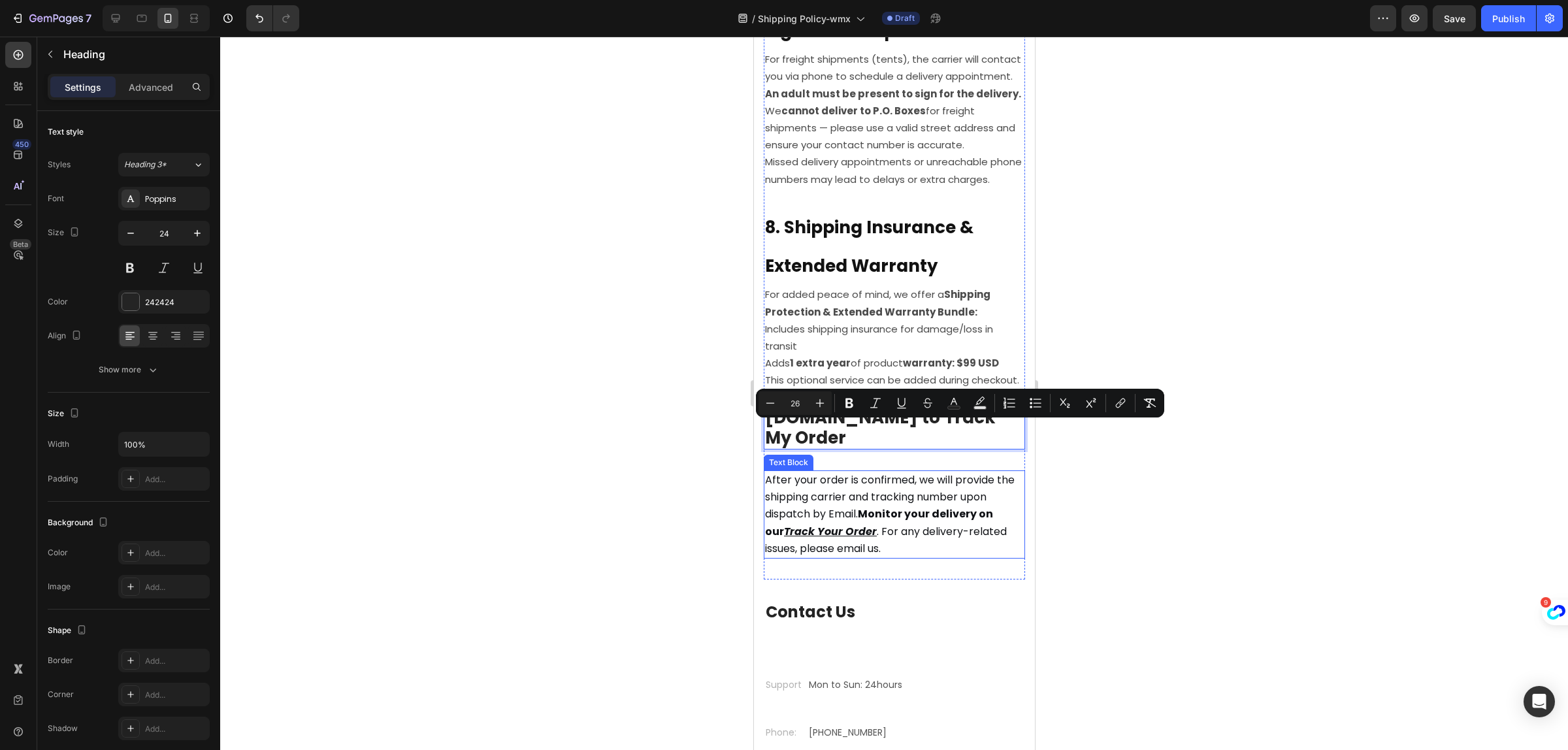
click at [867, 507] on strong "Monitor your delivery on our" at bounding box center [878, 522] width 228 height 32
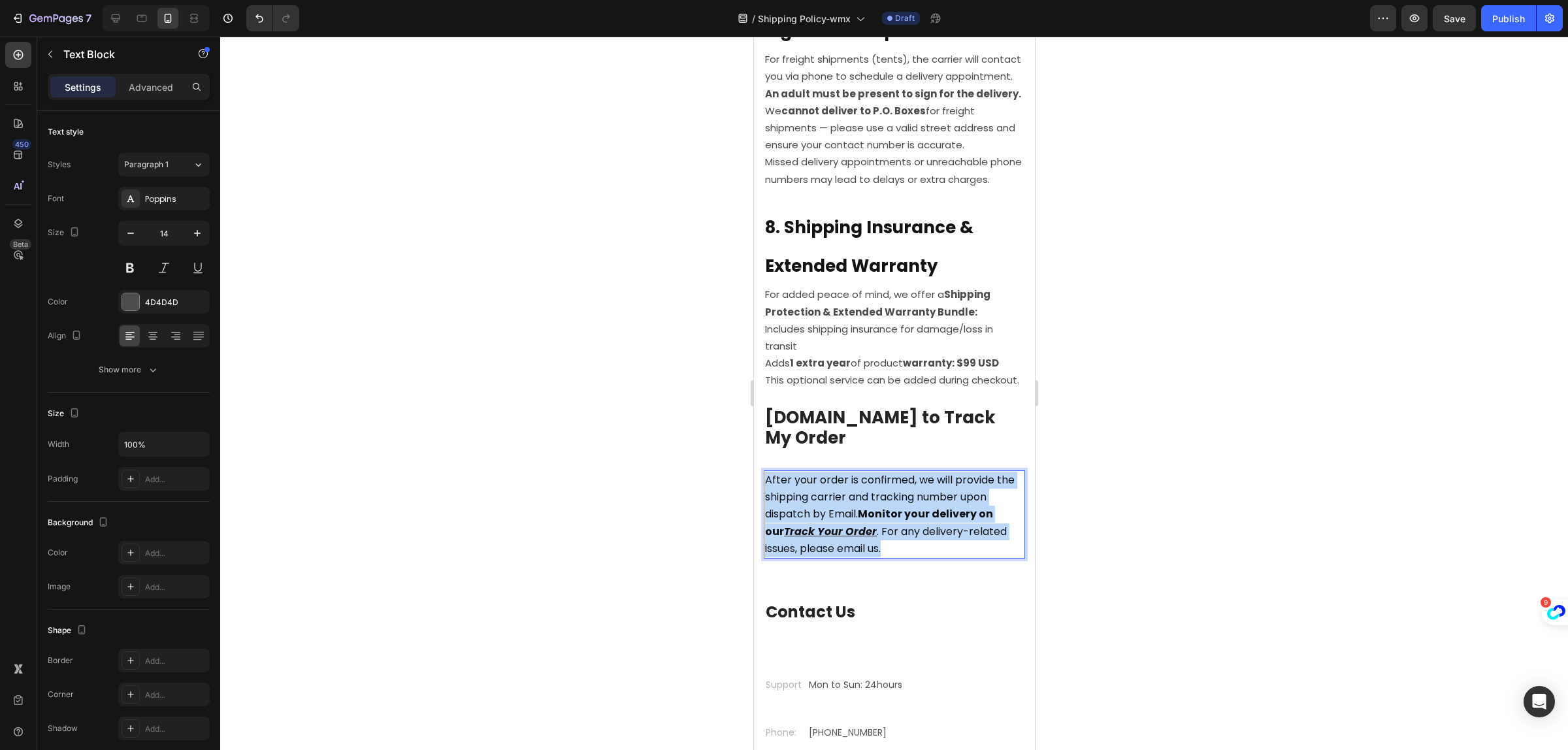
click at [867, 506] on strong "Monitor your delivery on our" at bounding box center [878, 522] width 228 height 32
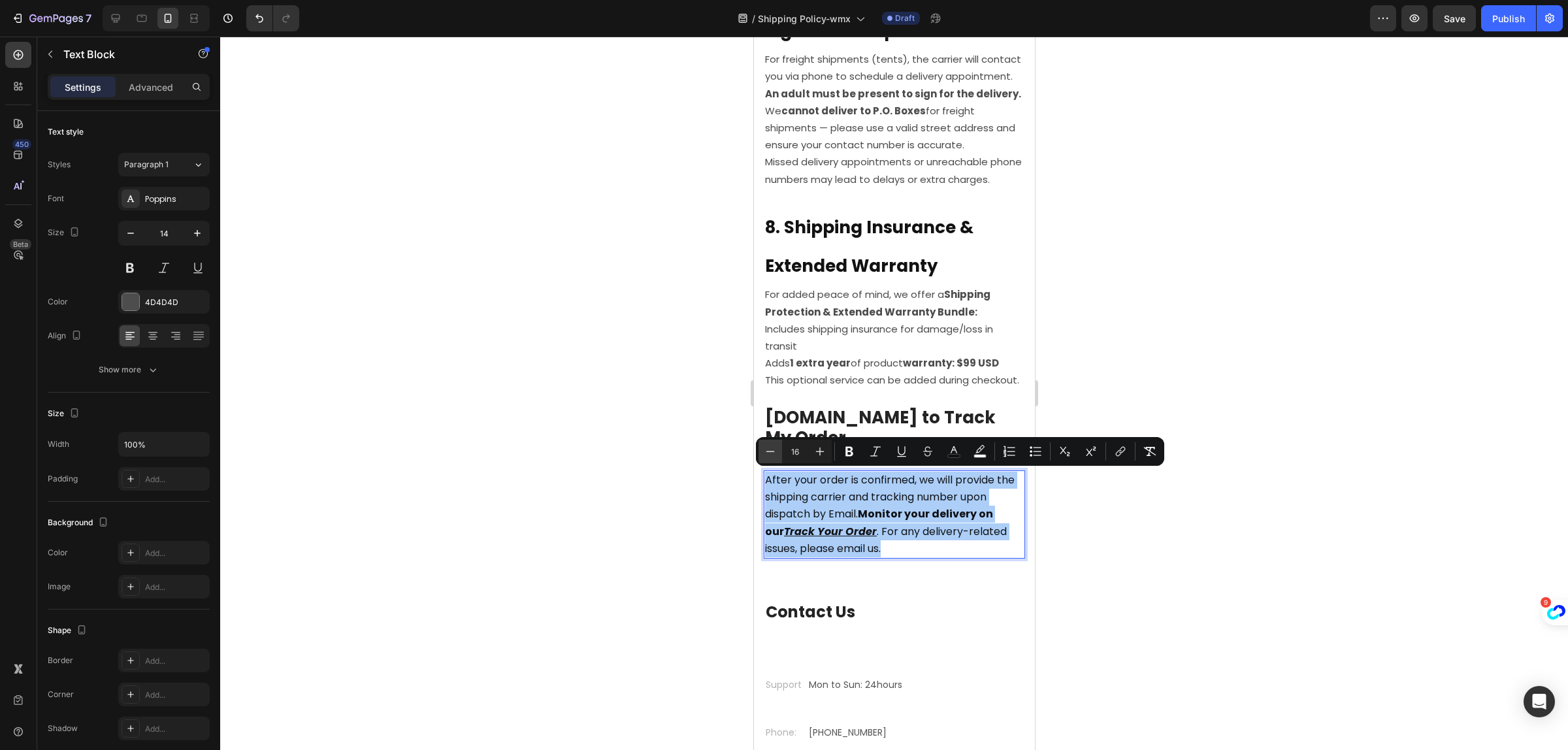
click at [774, 455] on icon "Editor contextual toolbar" at bounding box center [770, 452] width 13 height 13
type input "15"
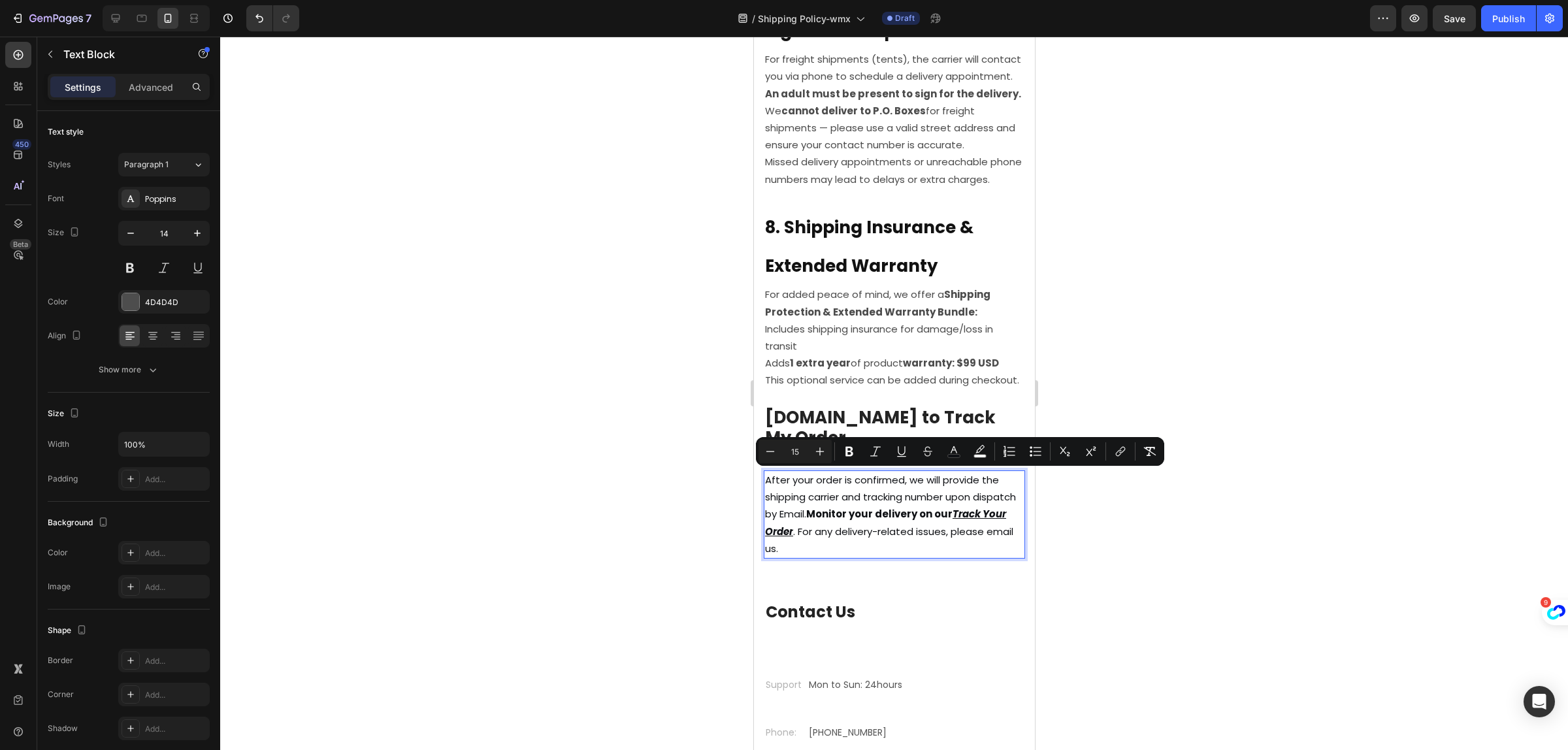
click at [1255, 604] on div at bounding box center [894, 393] width 1348 height 714
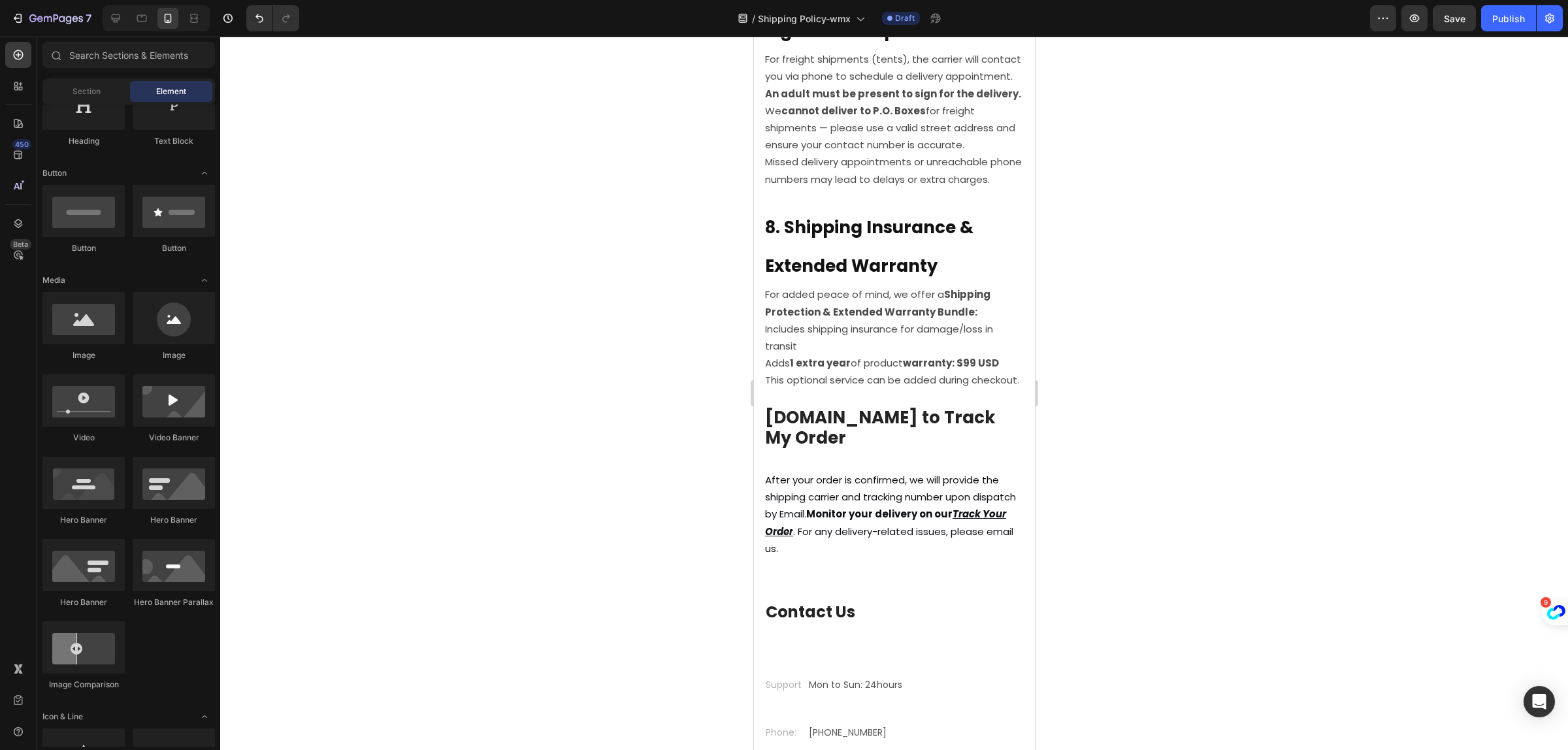
scroll to position [81, 0]
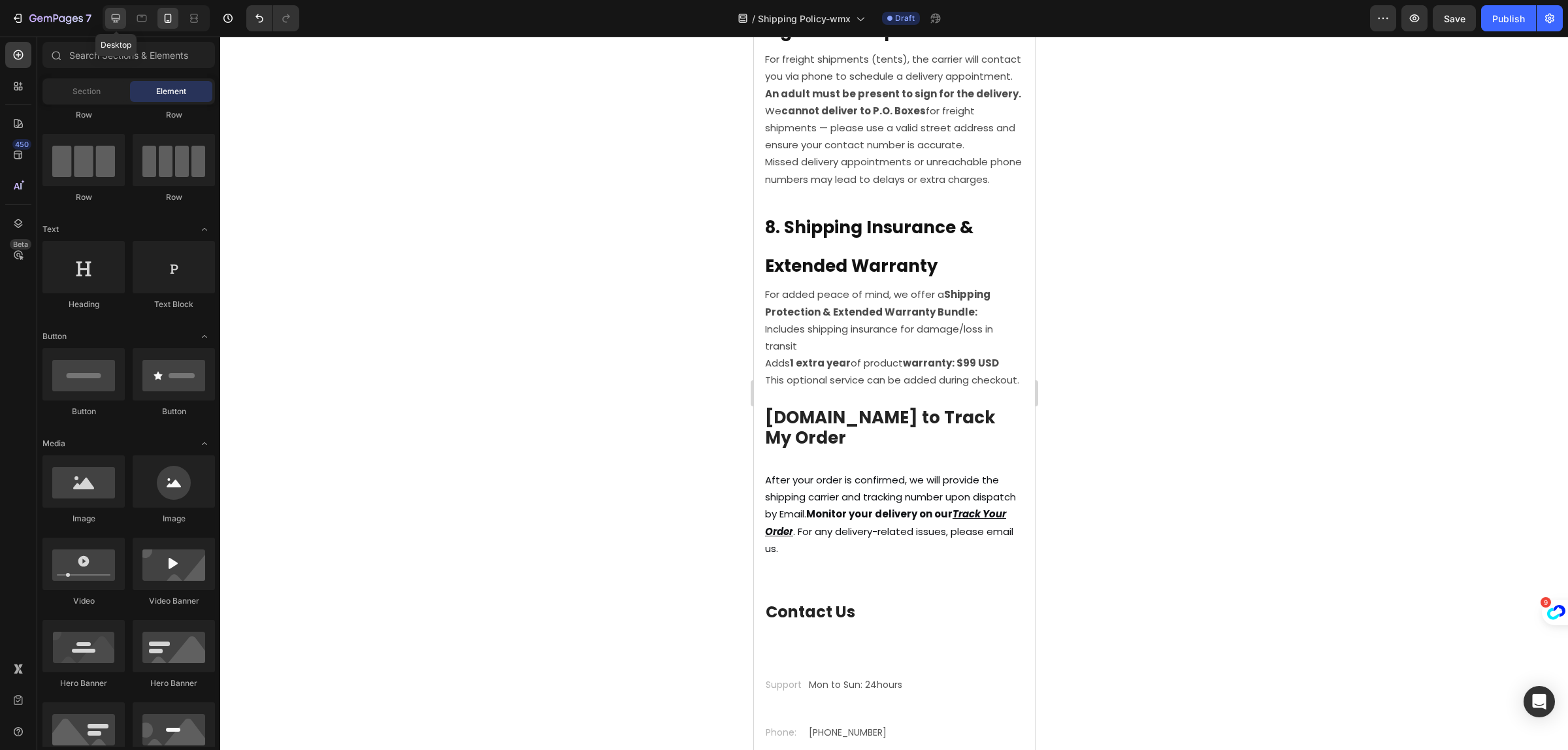
click at [121, 20] on icon at bounding box center [116, 18] width 13 height 13
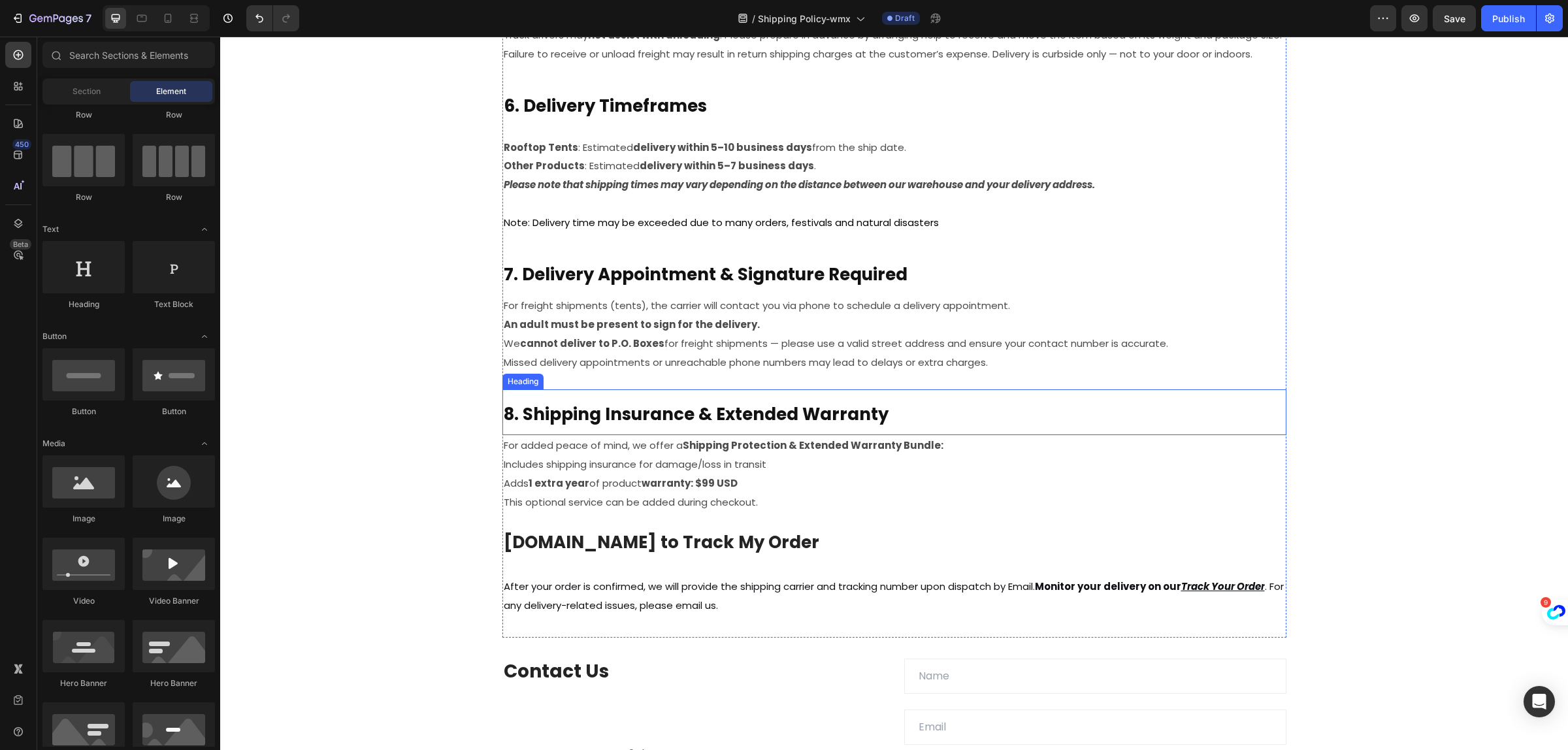
scroll to position [1283, 0]
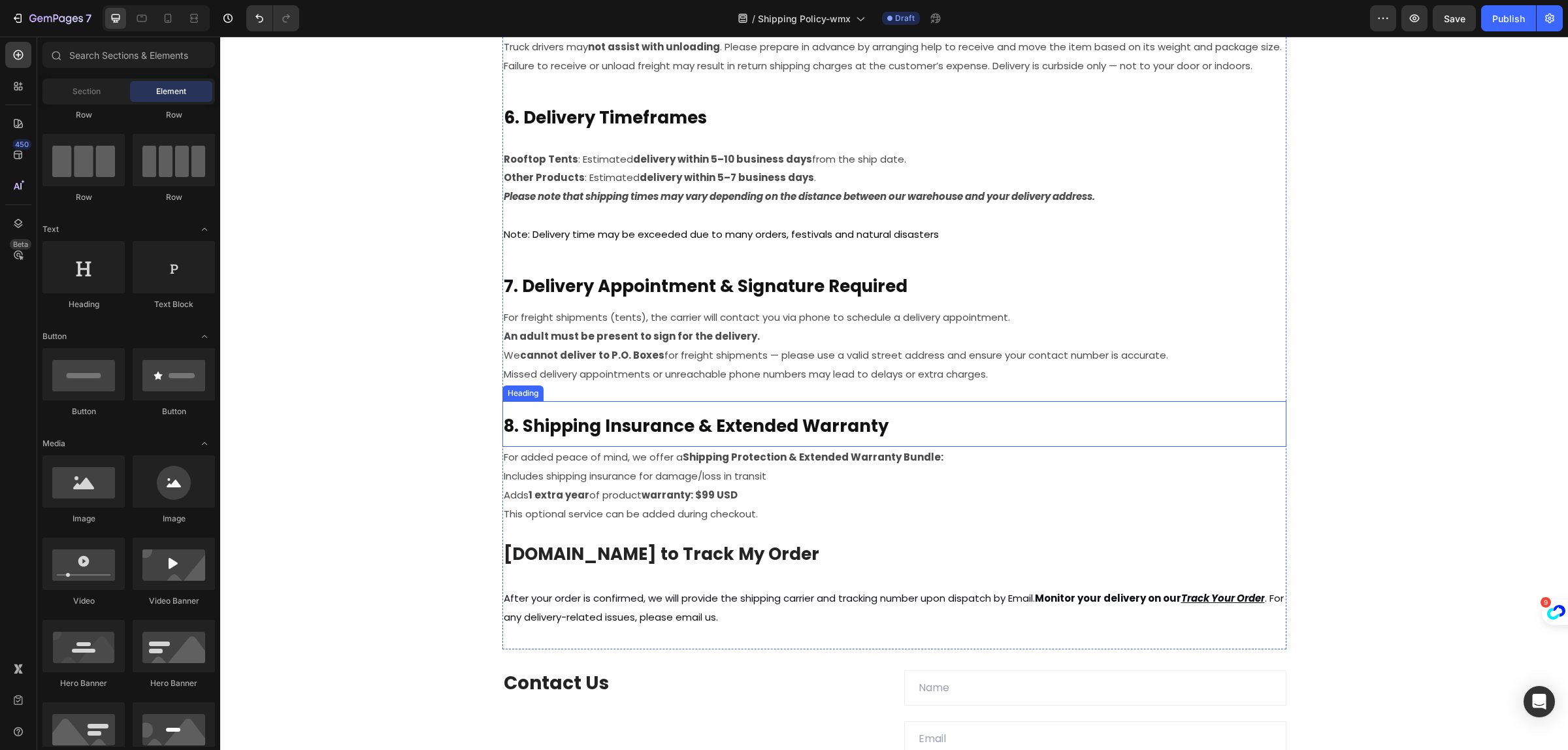
click at [599, 424] on strong "8. Shipping Insurance & Extended Warranty" at bounding box center [696, 426] width 385 height 24
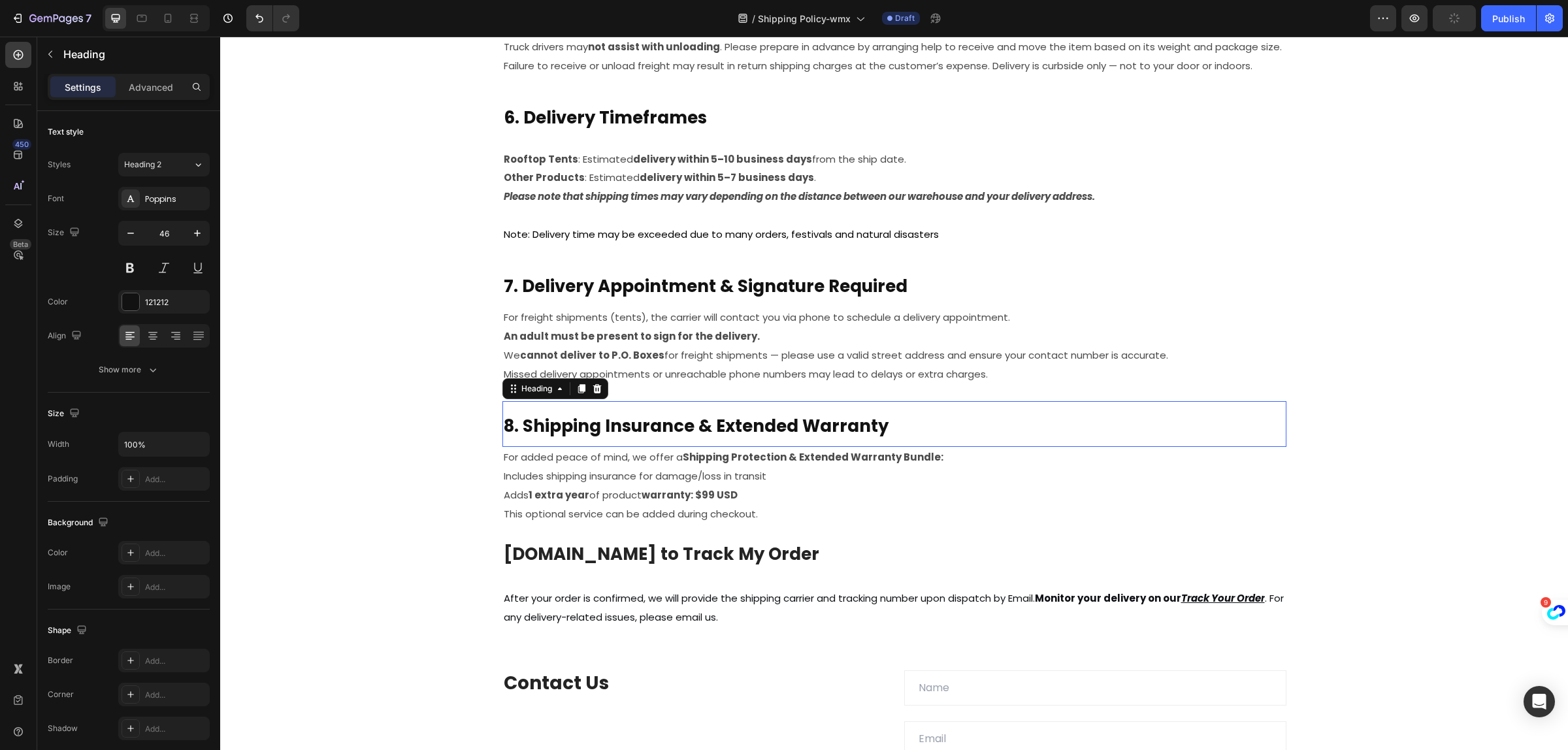
click at [599, 424] on strong "8. Shipping Insurance & Extended Warranty" at bounding box center [696, 426] width 385 height 24
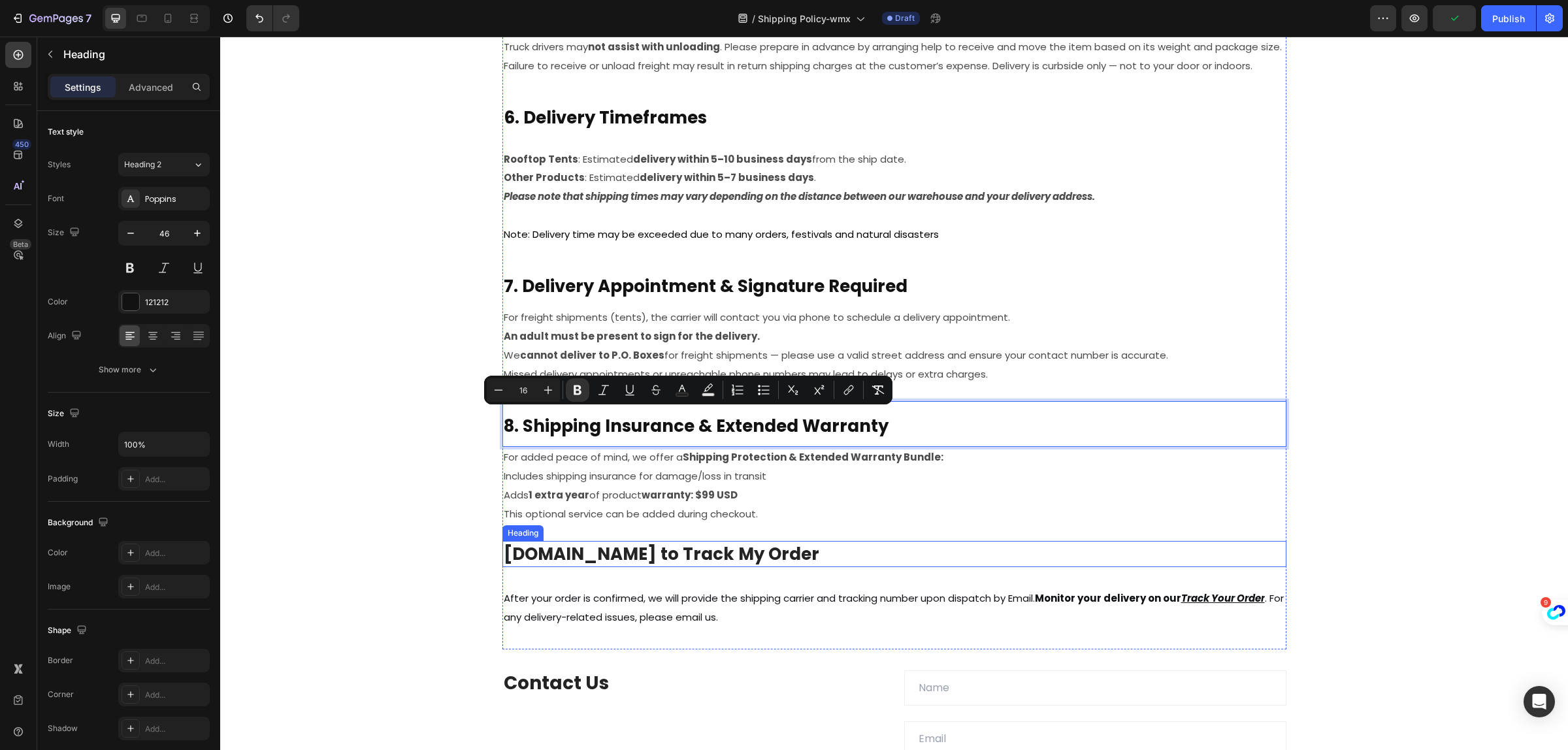
click at [587, 547] on span "9.How to Track My Order" at bounding box center [661, 554] width 316 height 24
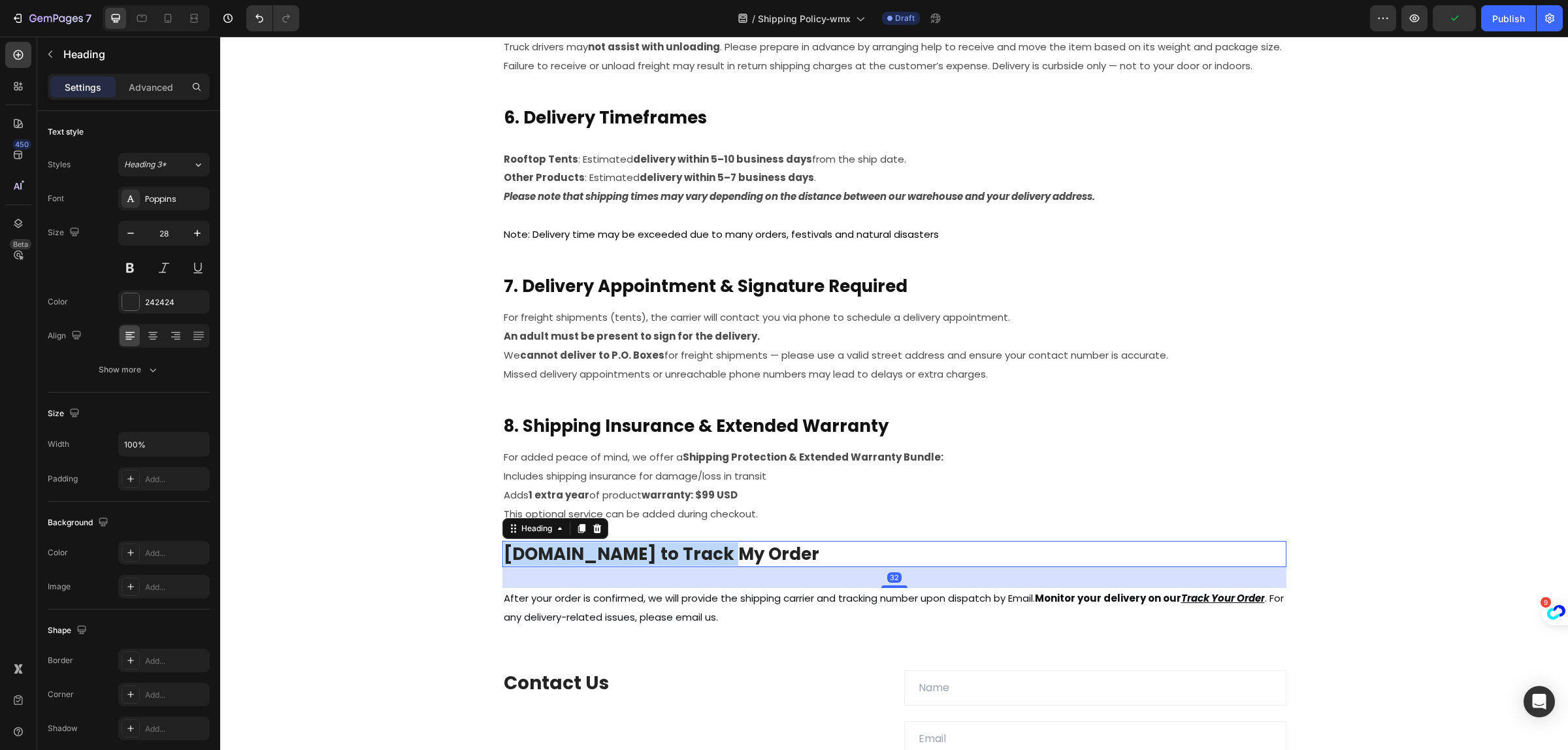
click at [587, 547] on span "9.How to Track My Order" at bounding box center [661, 554] width 316 height 24
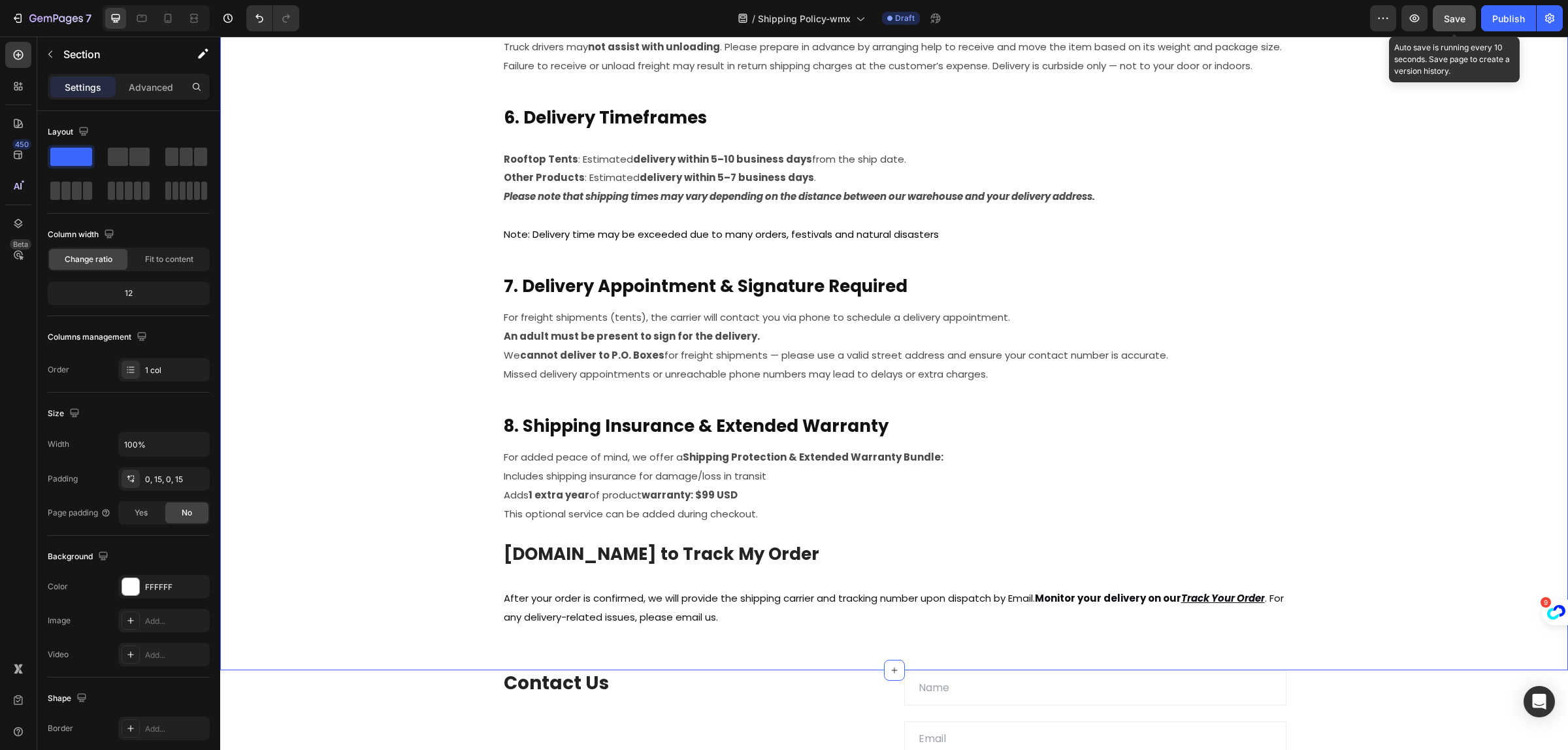
click at [1448, 24] on div "Save" at bounding box center [1454, 18] width 22 height 14
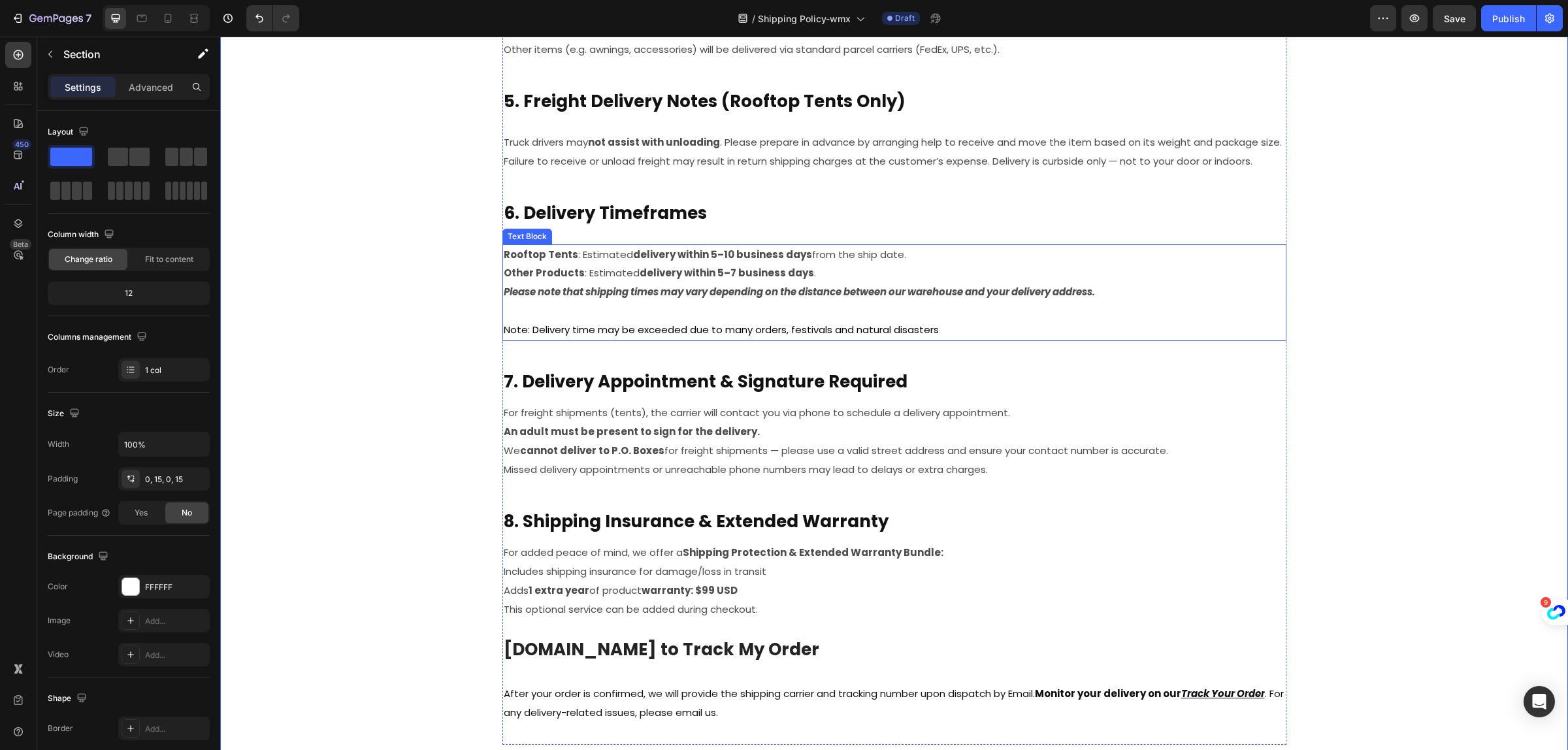
scroll to position [1038, 0]
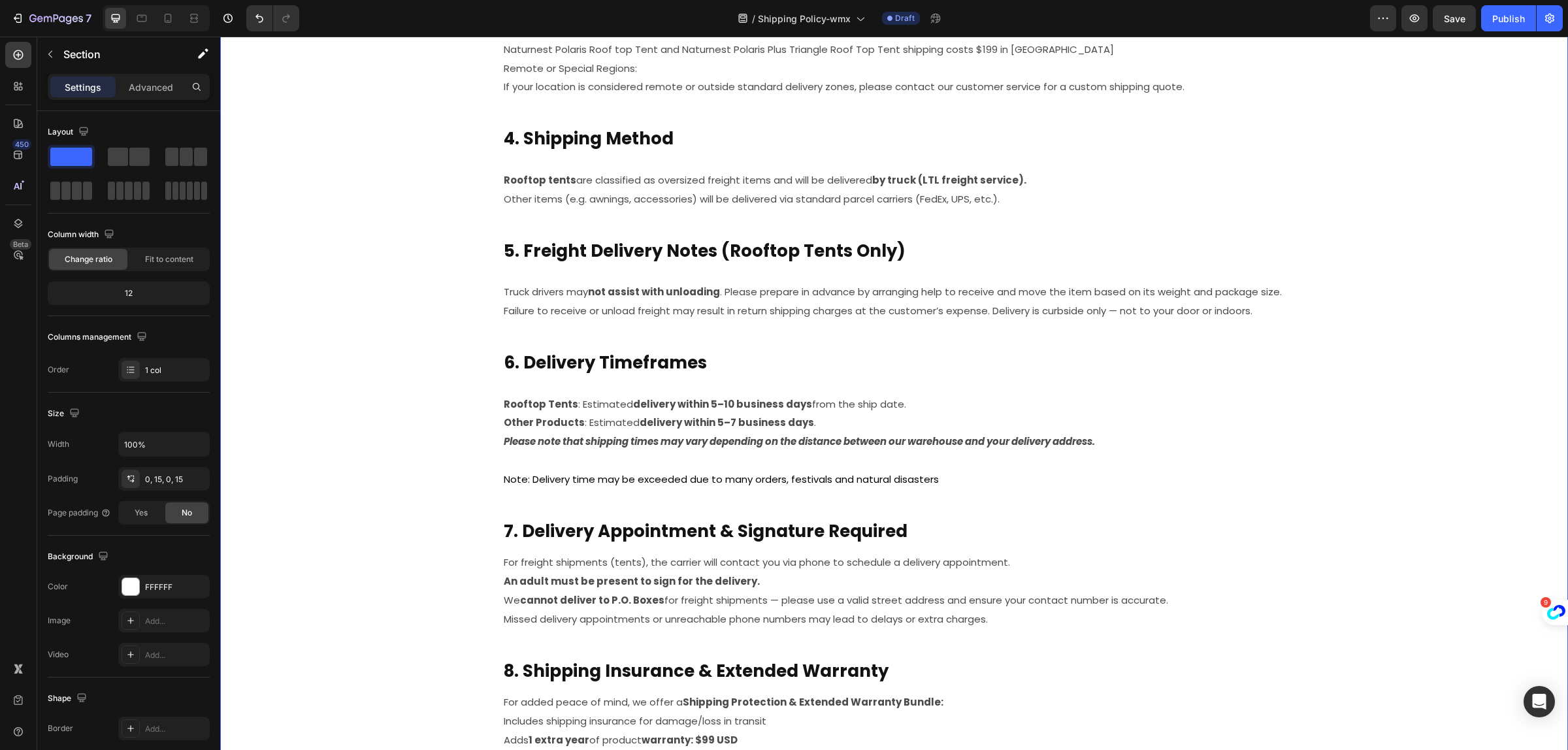
drag, startPoint x: 288, startPoint y: 746, endPoint x: 260, endPoint y: 706, distance: 48.8
click at [259, 707] on div "Image 24/7 Friendly Support Text block Row Image Free Shipping for U.S. & CA Te…" at bounding box center [894, 187] width 1328 height 1456
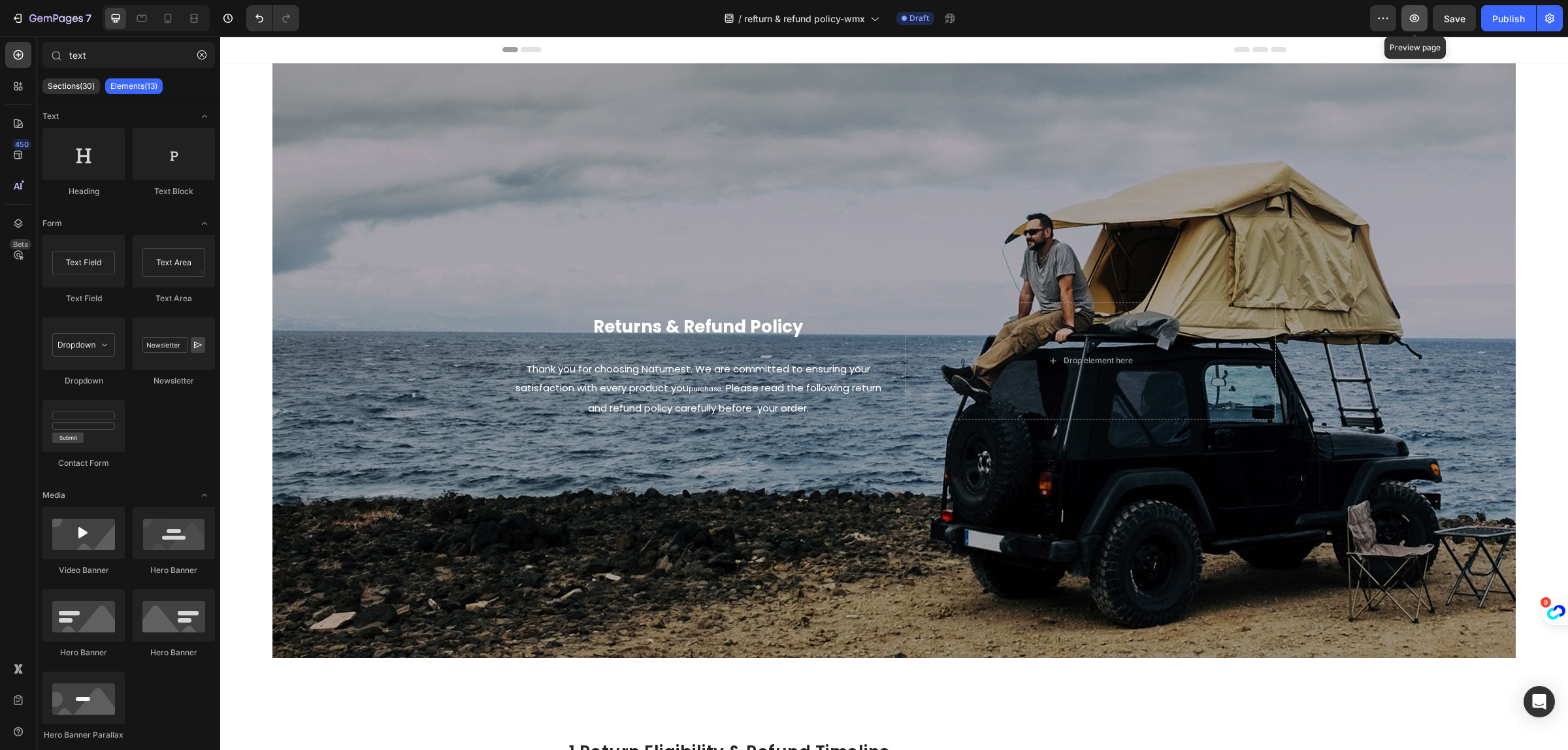
click at [1408, 24] on icon "button" at bounding box center [1415, 18] width 13 height 13
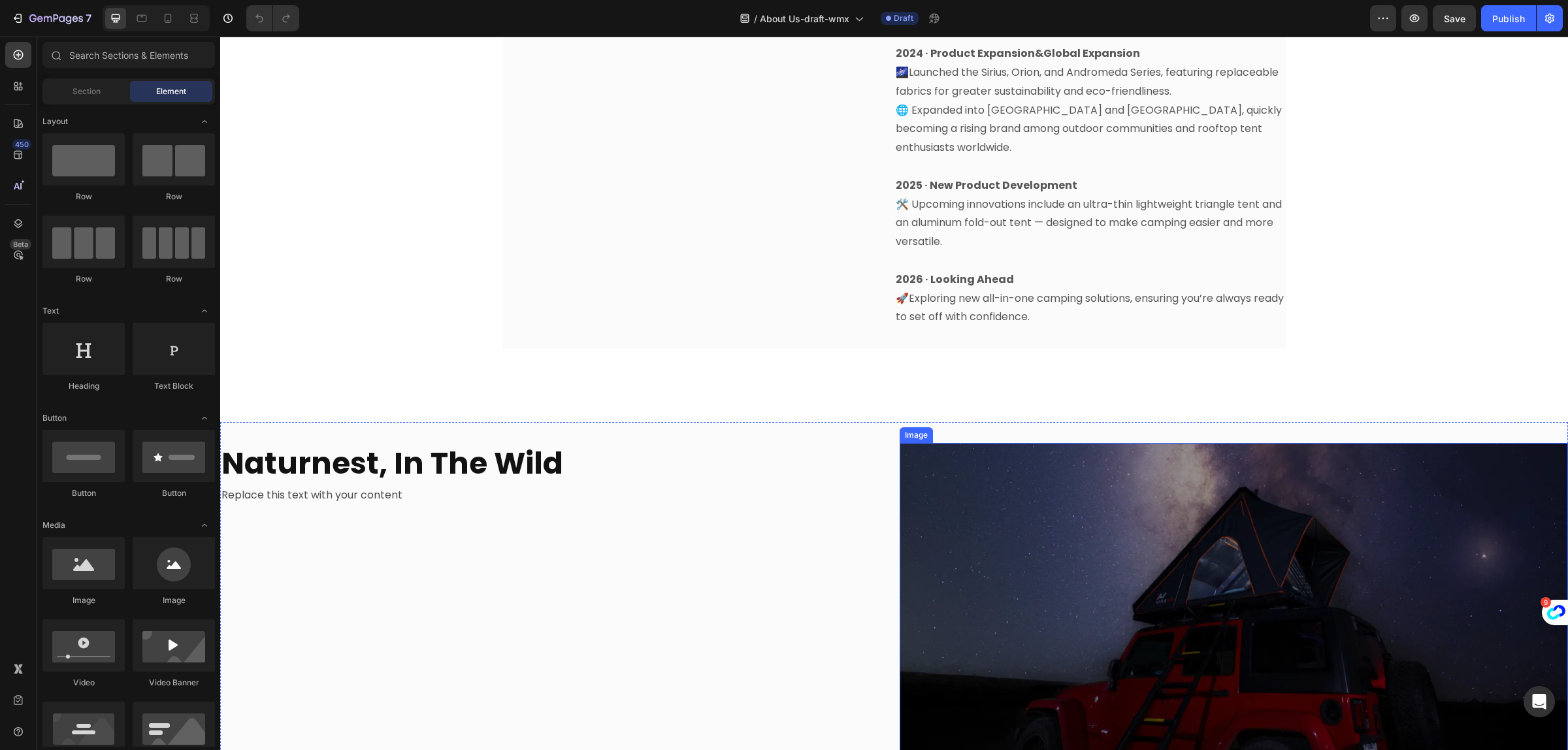
scroll to position [981, 0]
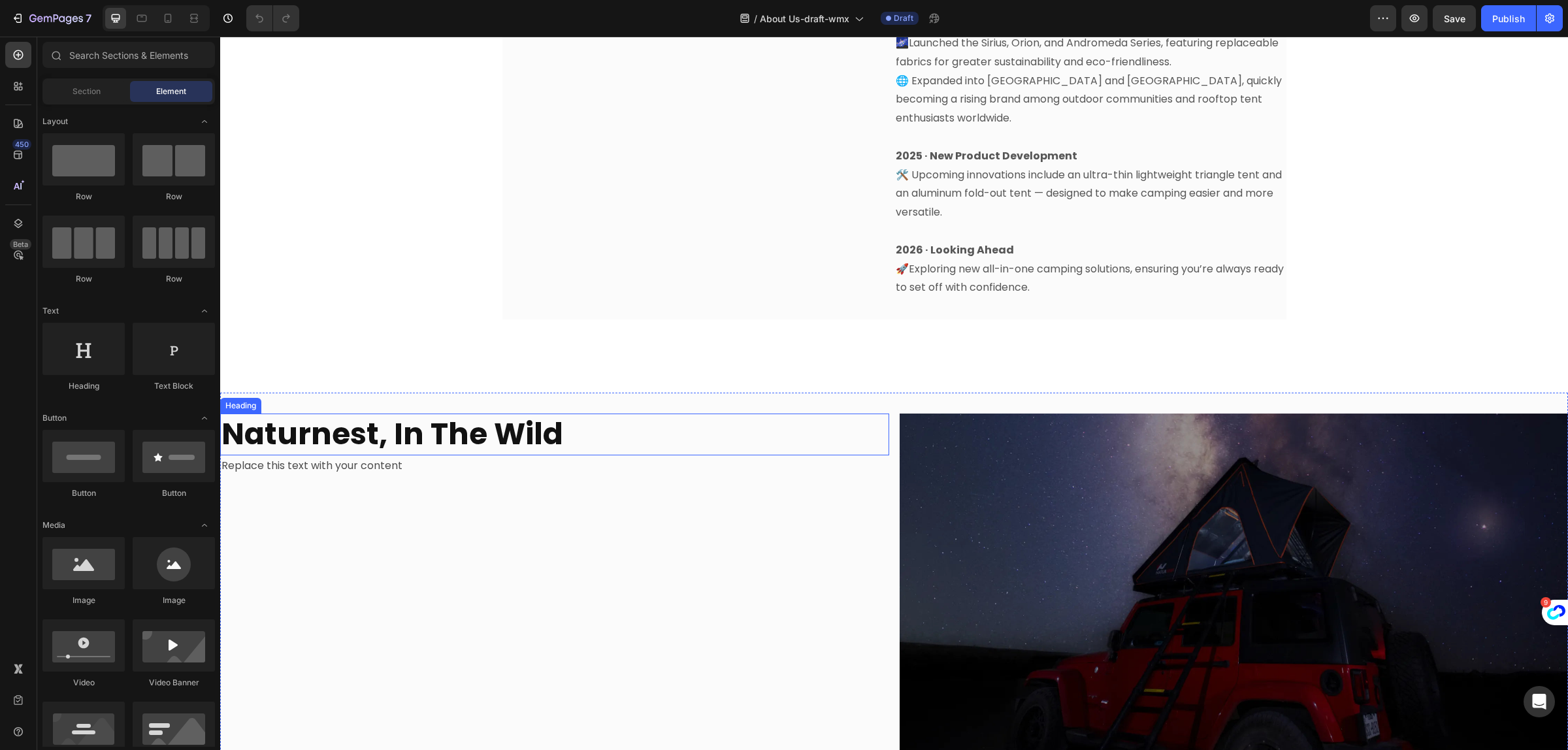
click at [468, 413] on strong "Naturnest, In The Wild" at bounding box center [392, 434] width 341 height 42
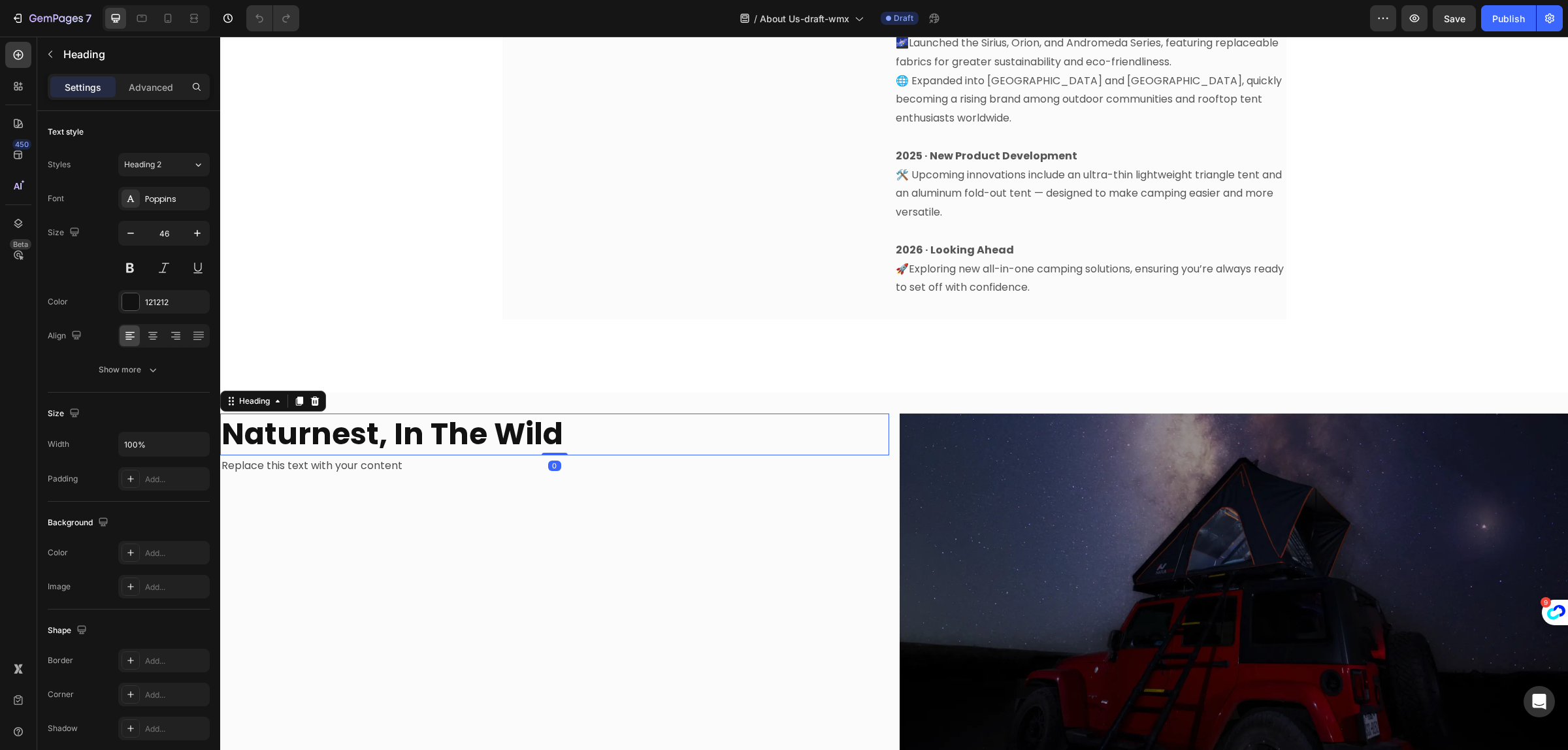
click at [468, 413] on strong "Naturnest, In The Wild" at bounding box center [392, 434] width 341 height 42
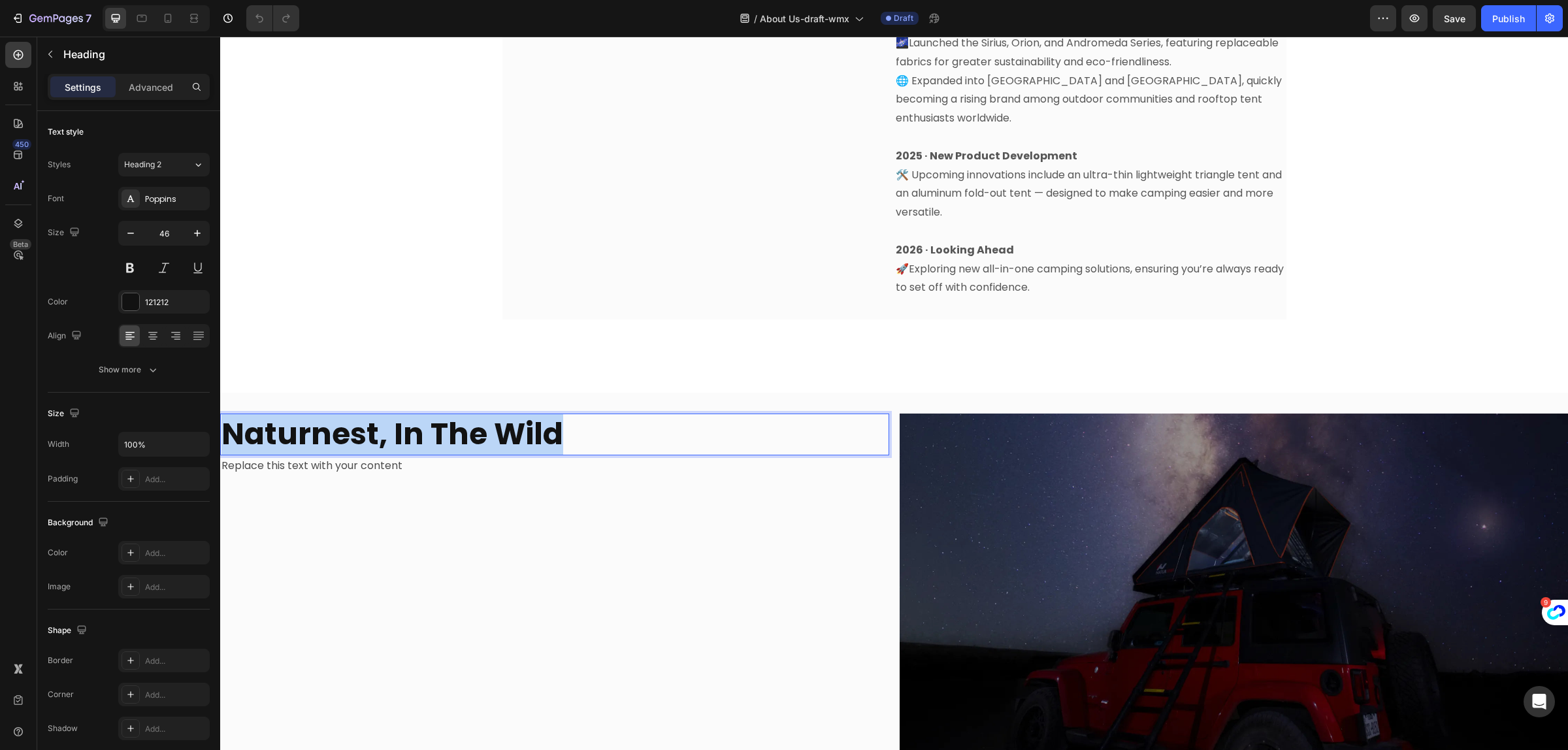
click at [471, 414] on strong "Naturnest, In The Wild" at bounding box center [392, 434] width 341 height 42
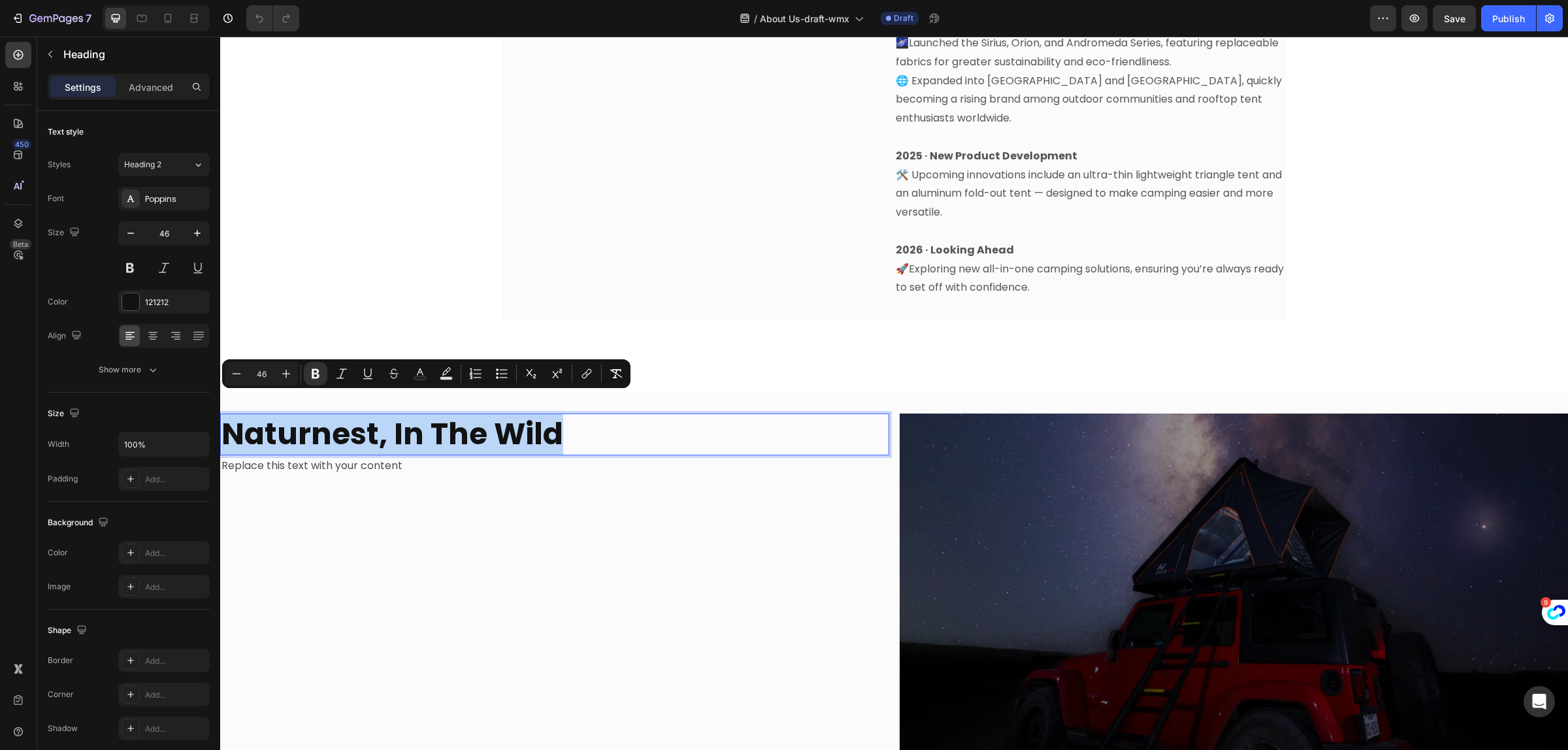
copy strong "Naturnest, In The Wild"
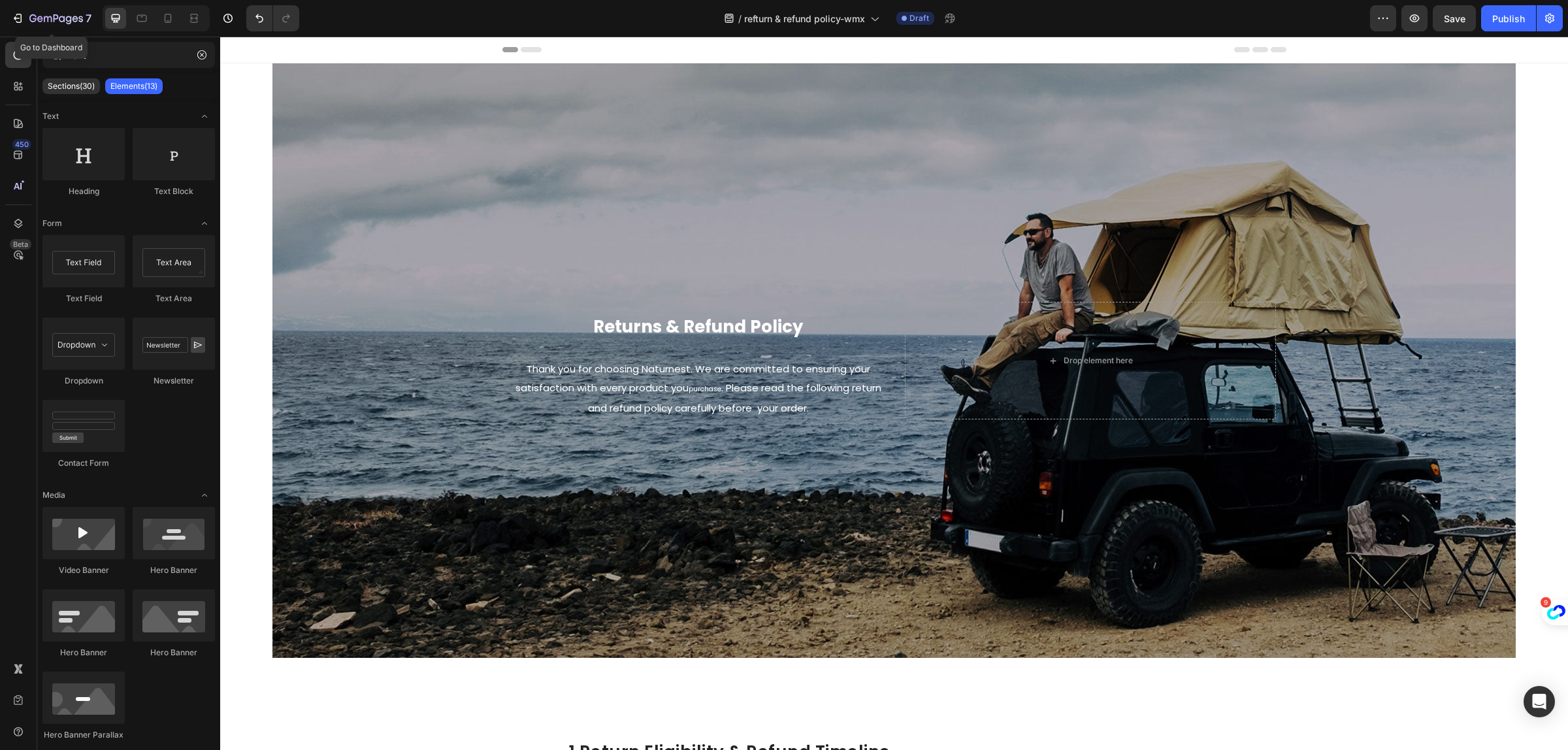
click at [30, 14] on icon "button" at bounding box center [56, 19] width 54 height 11
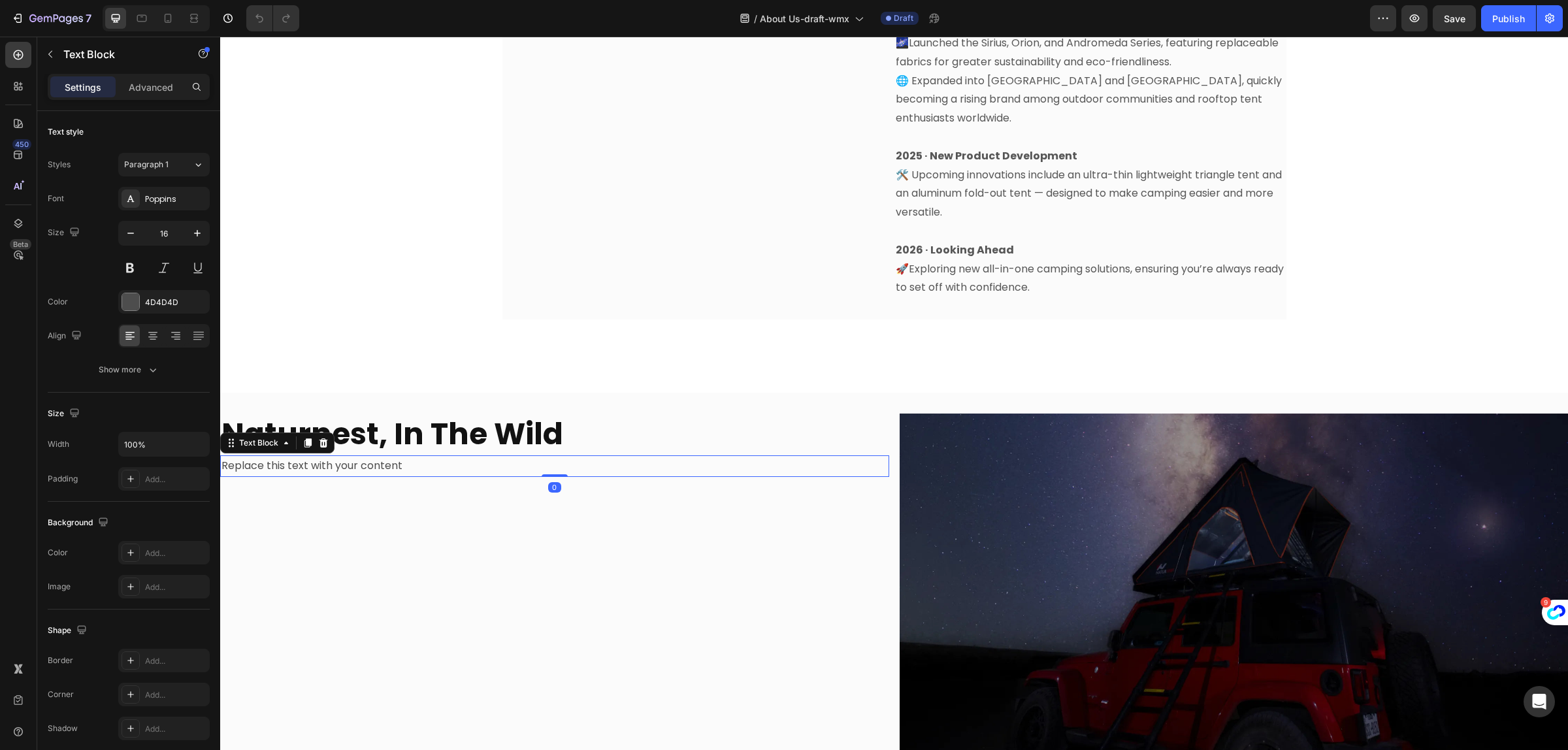
click at [400, 456] on div "Replace this text with your content" at bounding box center [554, 466] width 669 height 22
click at [400, 457] on p "Replace this text with your content" at bounding box center [554, 466] width 666 height 19
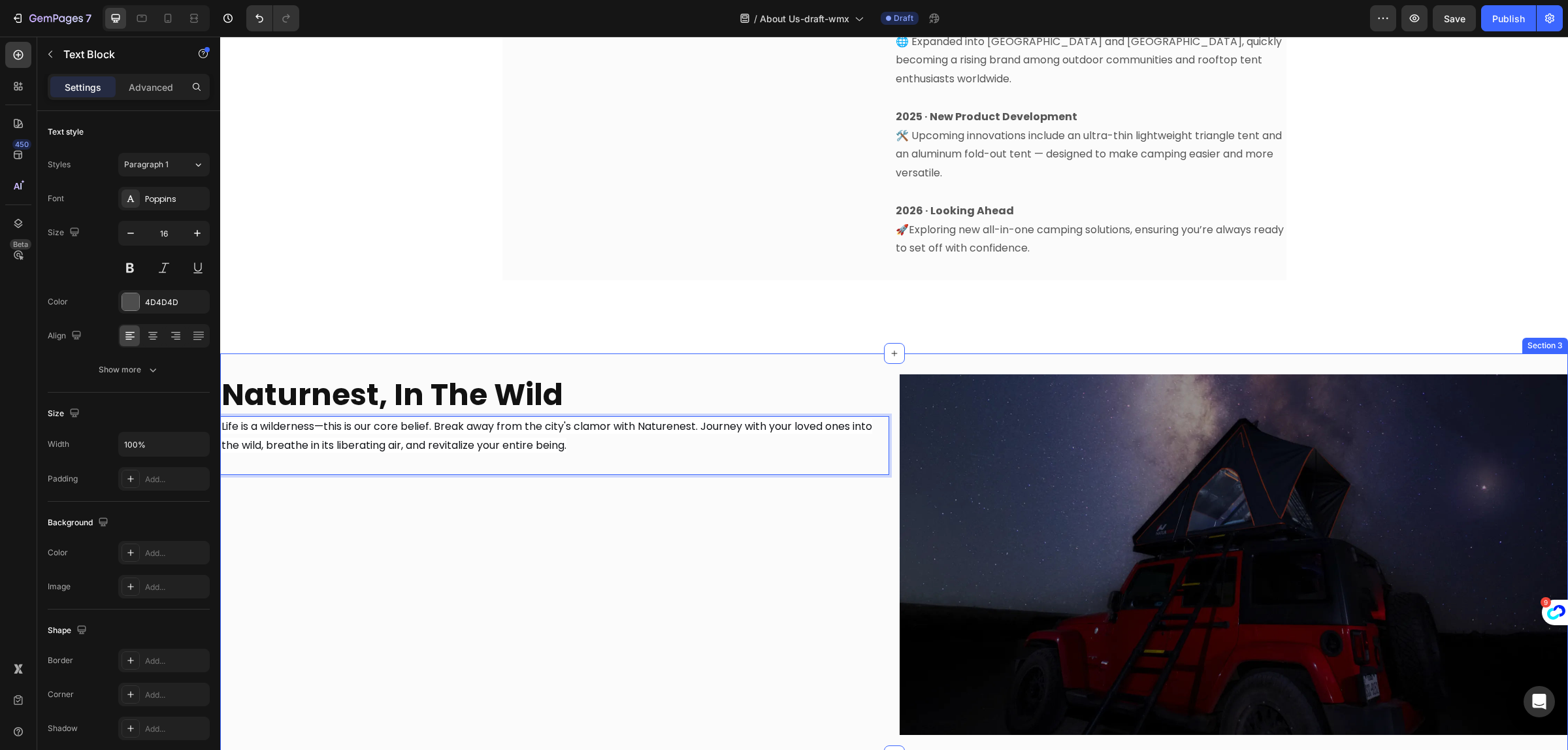
scroll to position [981, 0]
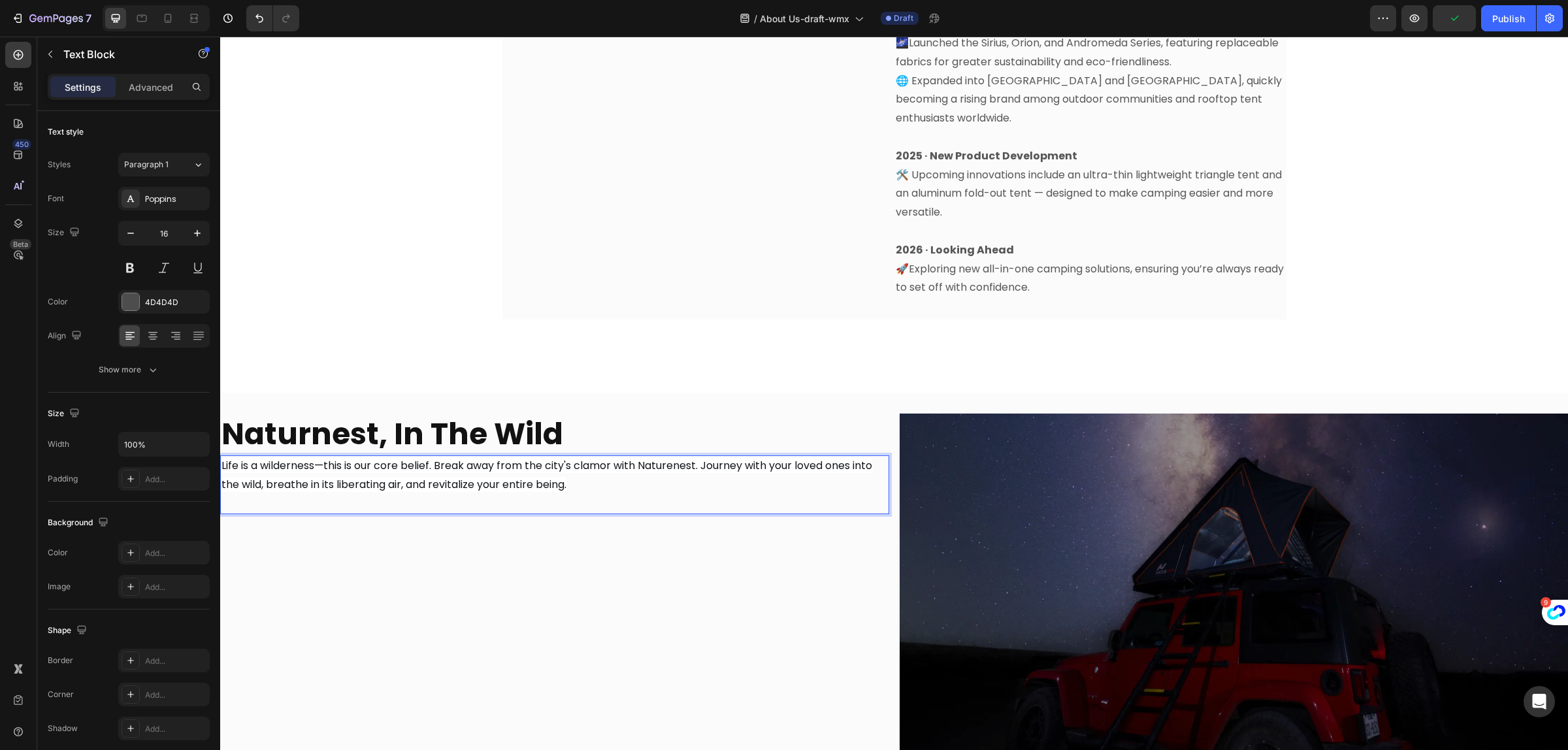
click at [607, 469] on p "Life is a wilderness—this is our core belief. Break away from the city's clamor…" at bounding box center [554, 476] width 666 height 38
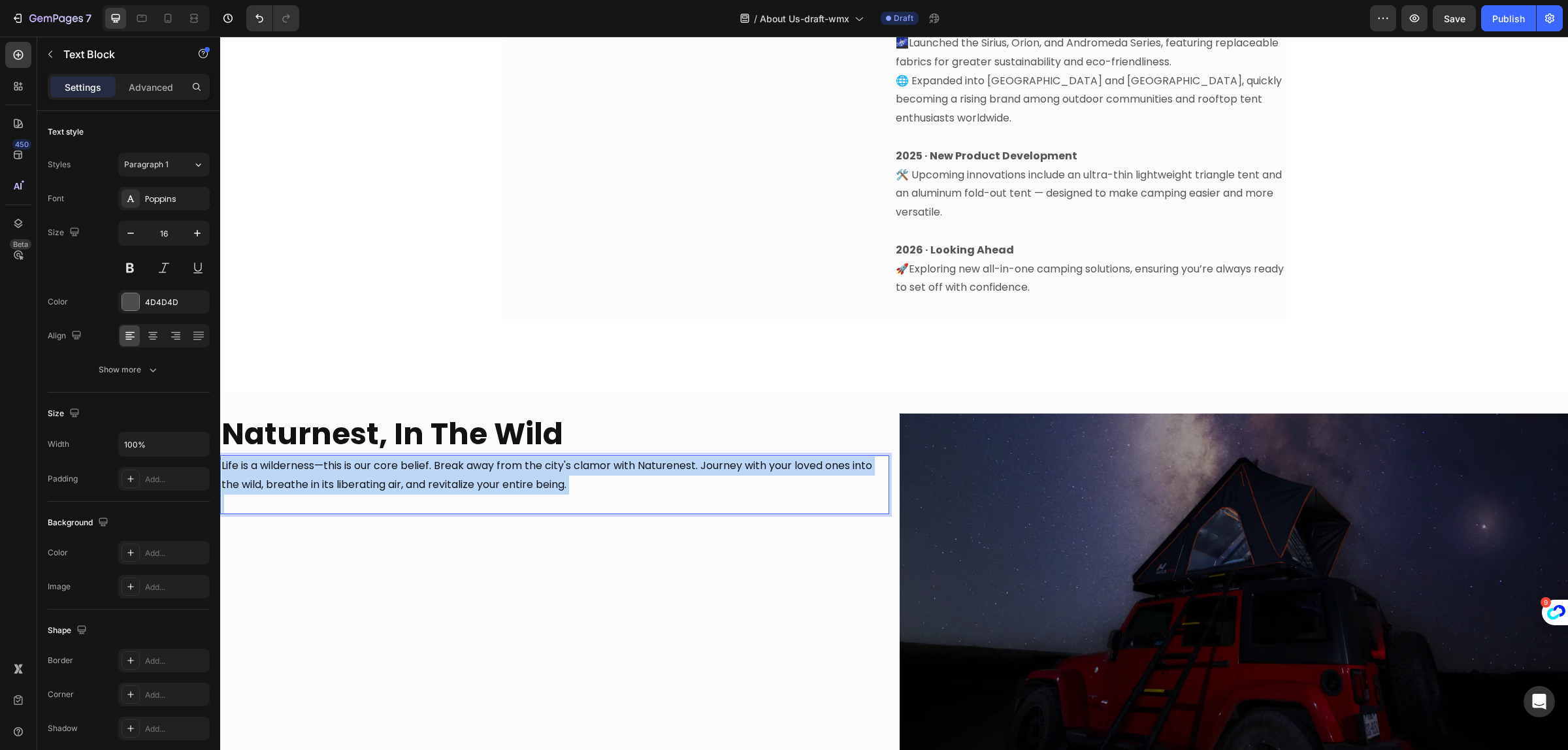
click at [607, 469] on p "Life is a wilderness—this is our core belief. Break away from the city's clamor…" at bounding box center [554, 476] width 666 height 38
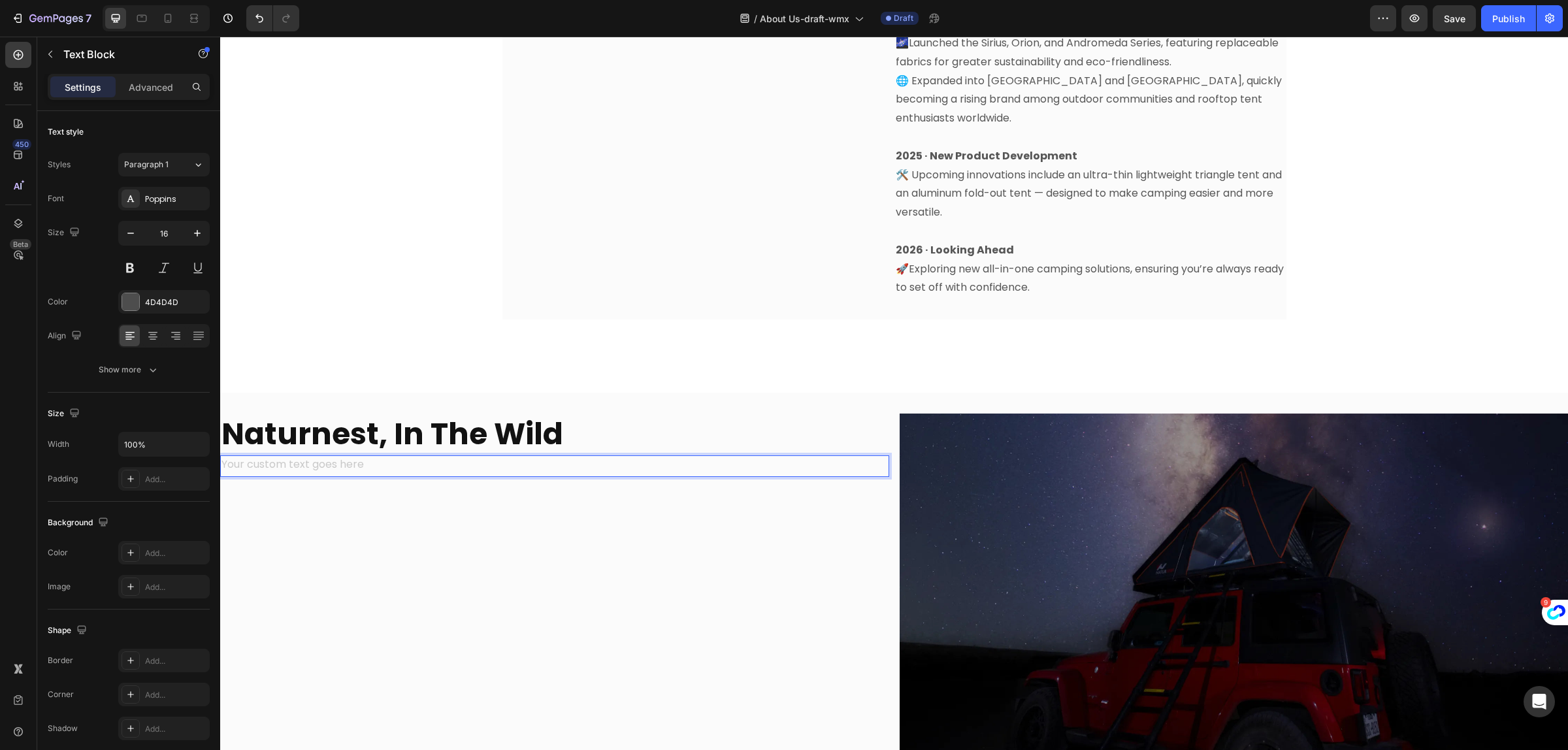
click at [295, 456] on div "Rich Text Editor. Editing area: main" at bounding box center [554, 466] width 669 height 22
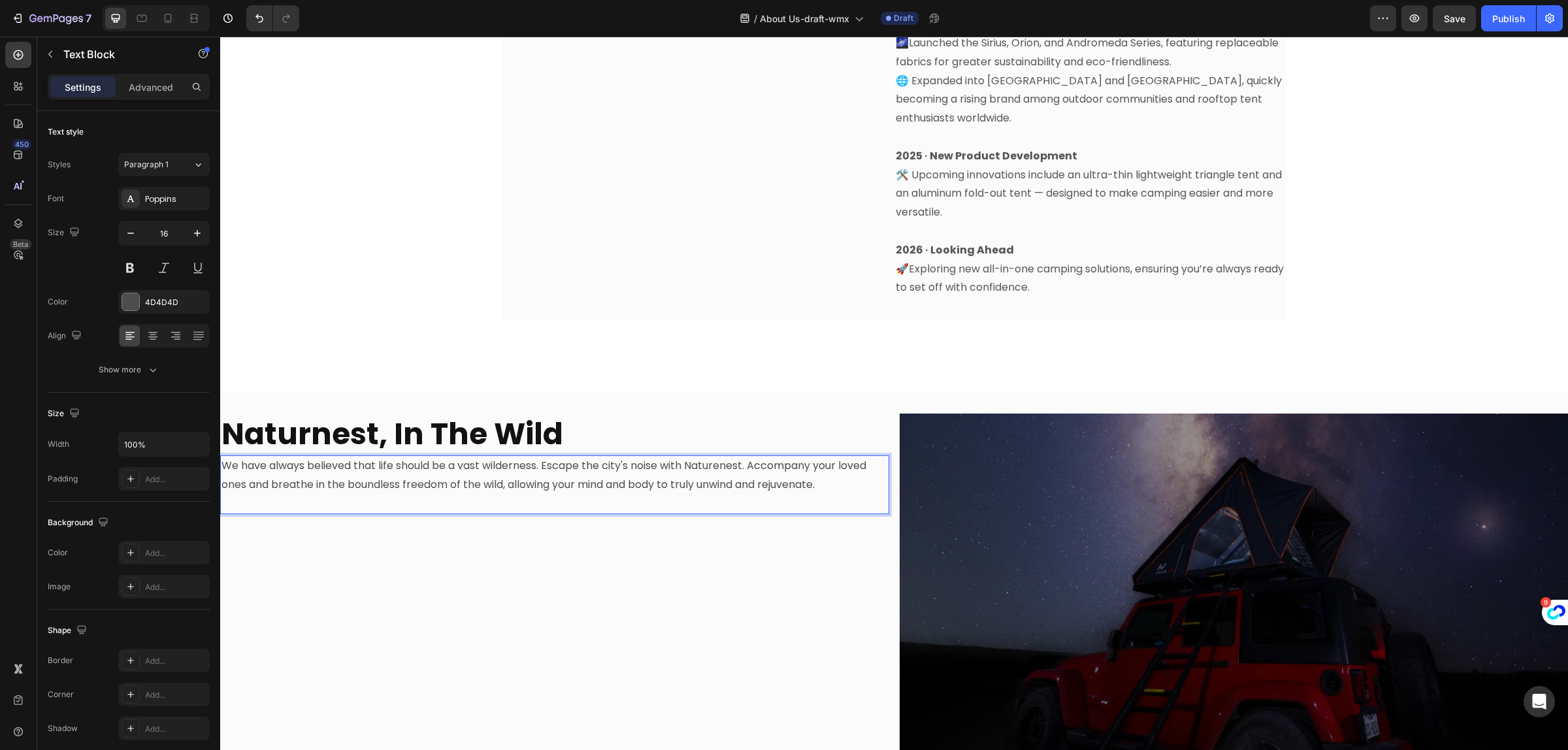
click at [225, 457] on p "We have always believed that life should be a vast wilderness. Escape the city'…" at bounding box center [554, 476] width 666 height 38
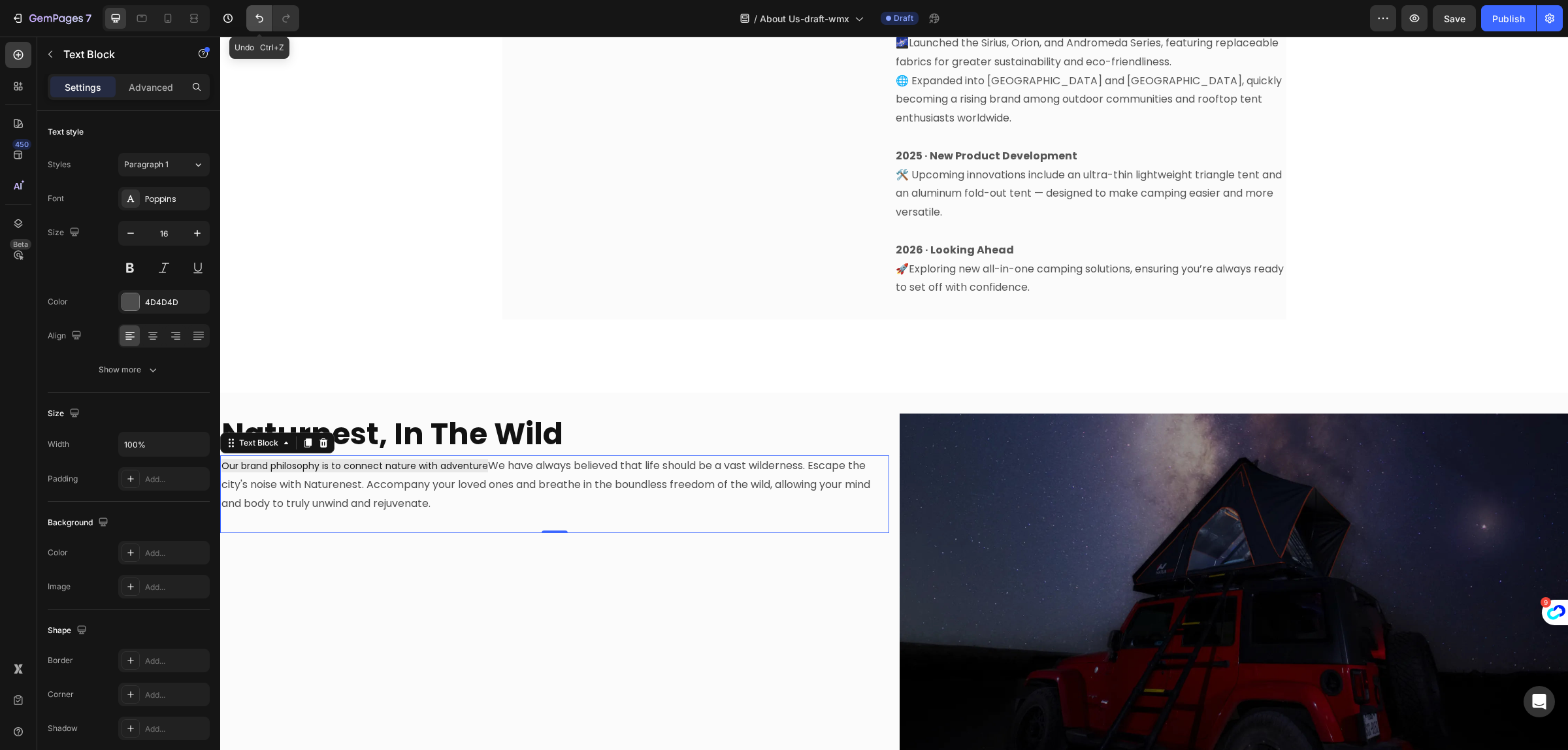
click at [255, 14] on icon "Undo/Redo" at bounding box center [259, 18] width 13 height 13
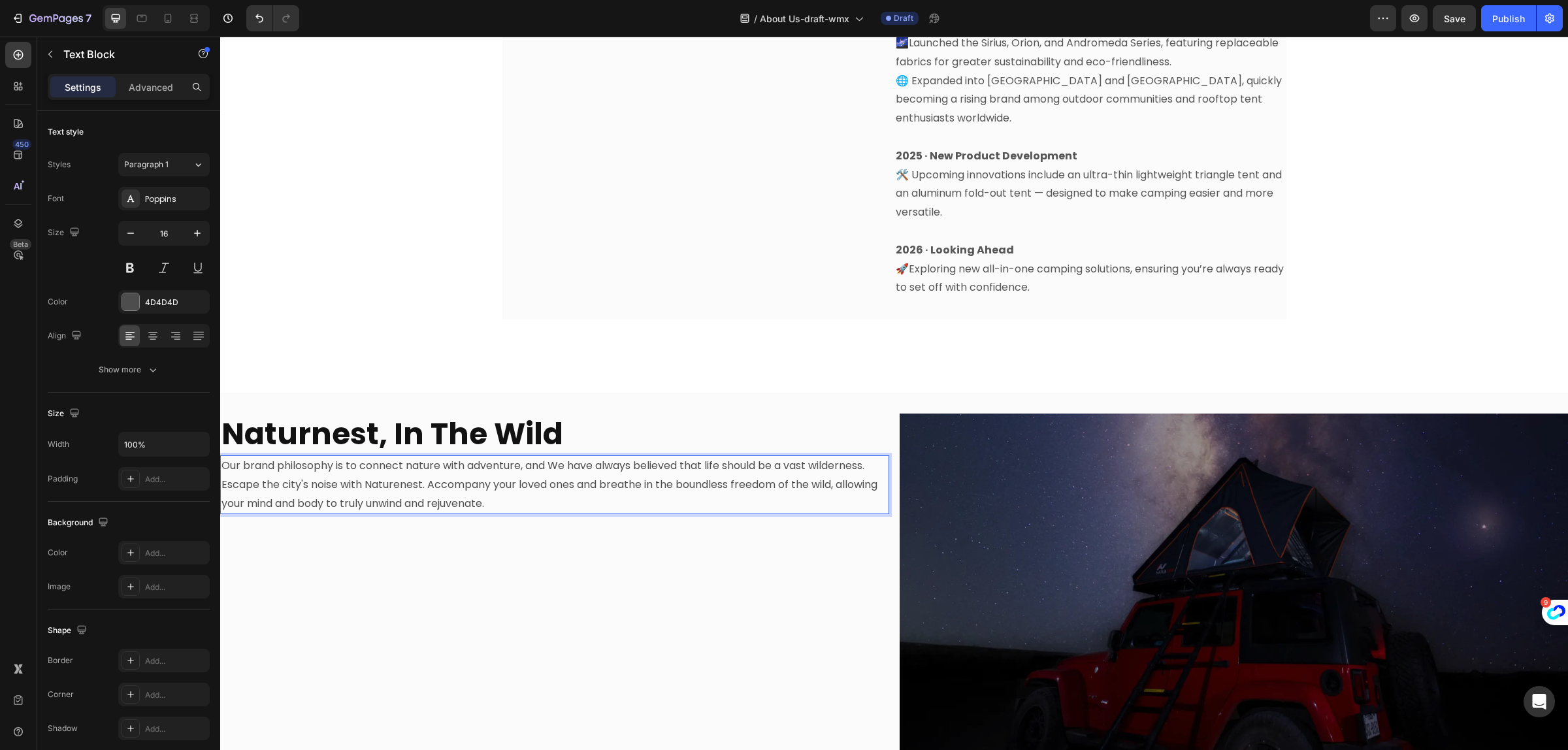
click at [563, 457] on p "Our brand philosophy is to connect nature with adventure, and We have always be…" at bounding box center [554, 485] width 666 height 56
click at [553, 487] on p "Our brand philosophy is to connect nature with adventure, and we have always be…" at bounding box center [554, 485] width 666 height 56
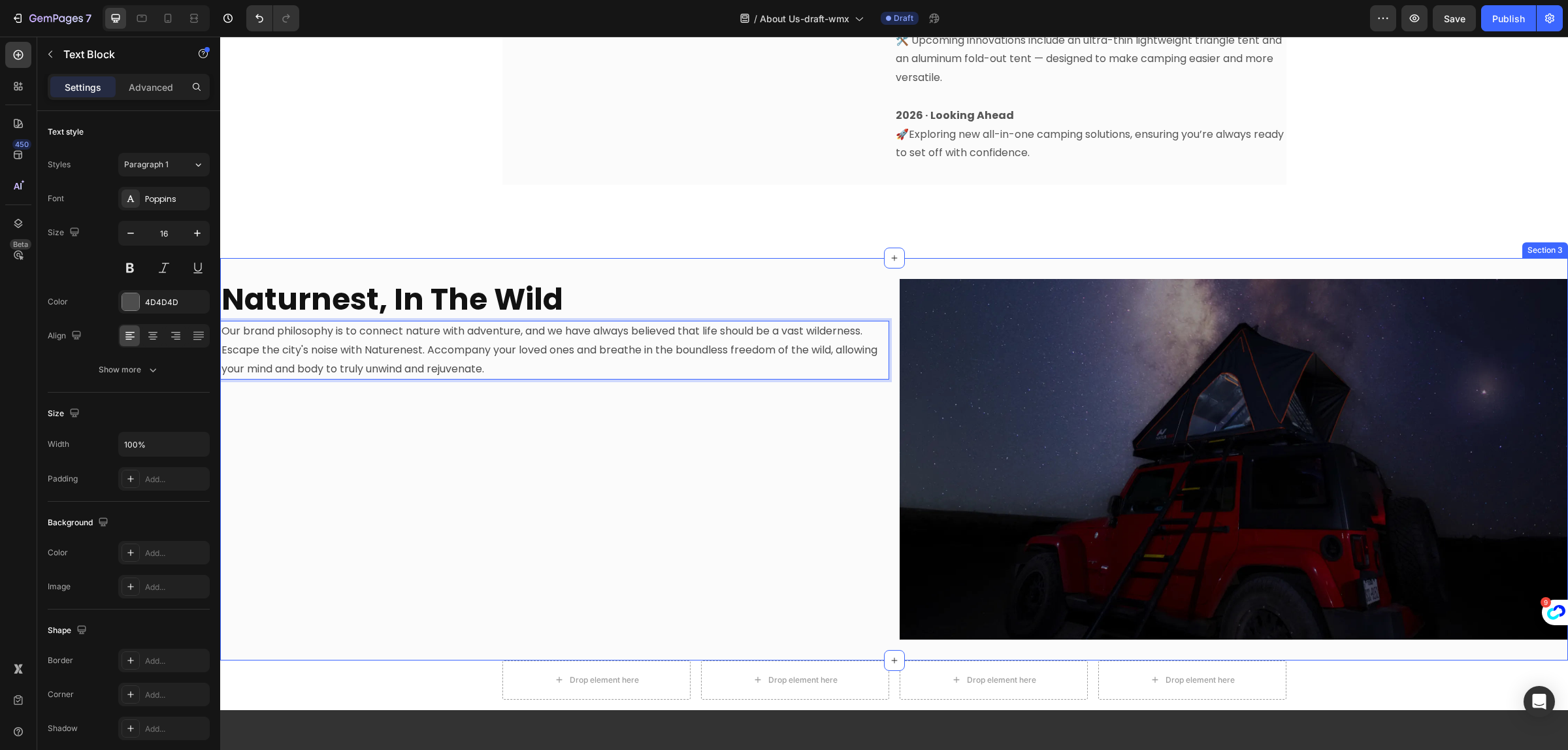
scroll to position [1225, 0]
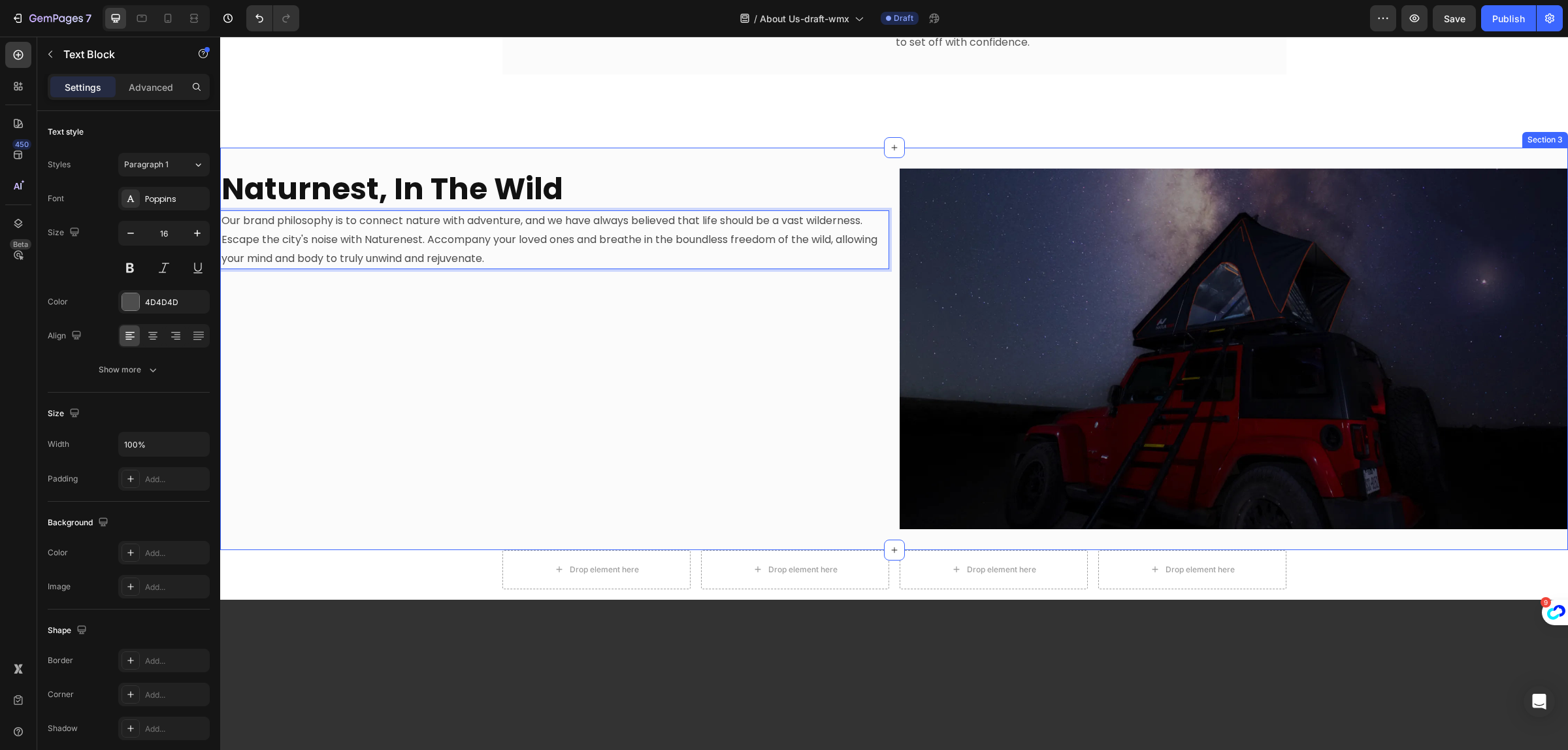
click at [657, 418] on div "⁠⁠⁠⁠⁠⁠⁠ Naturnest, In The Wild Heading Our brand philosophy is to connect natur…" at bounding box center [554, 349] width 669 height 361
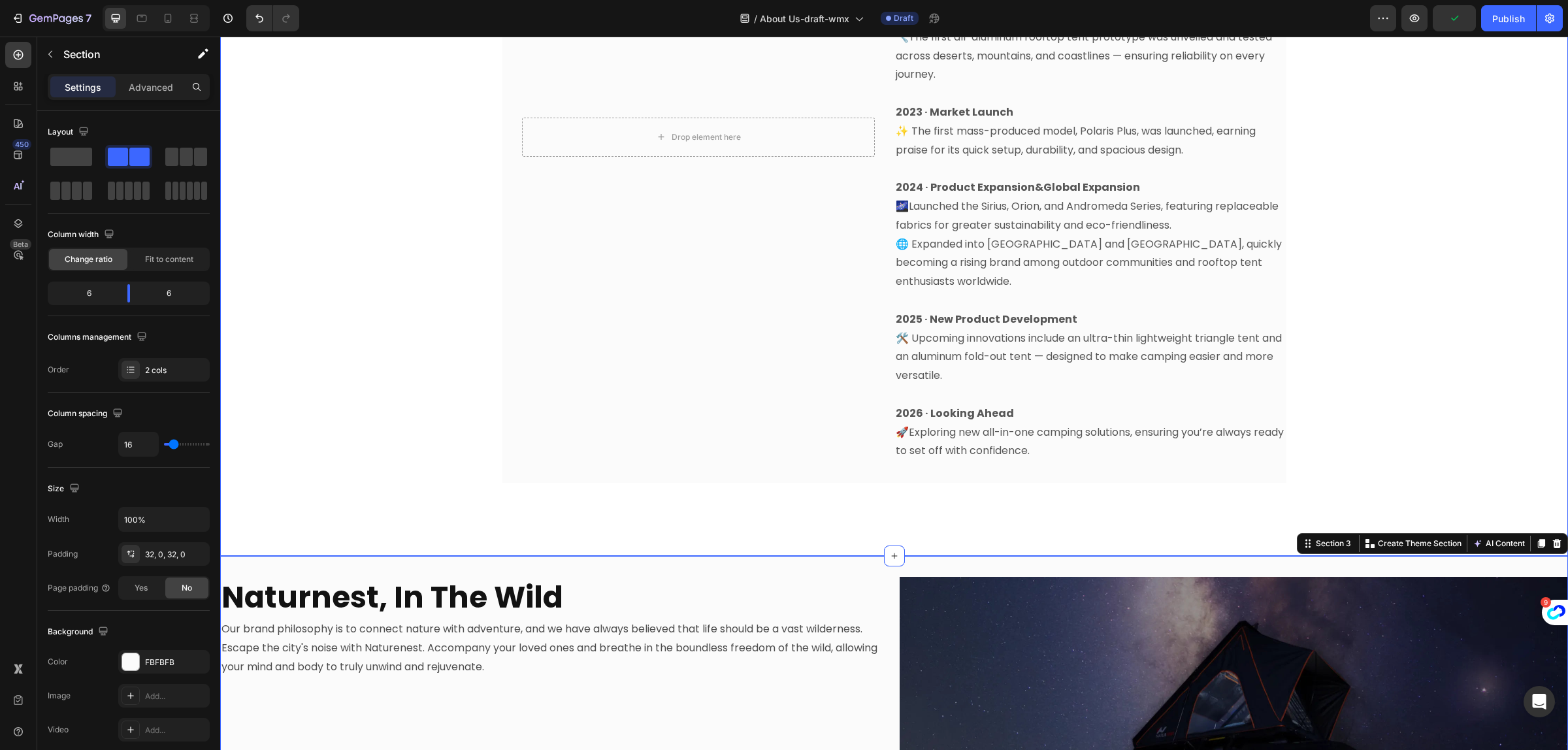
scroll to position [981, 0]
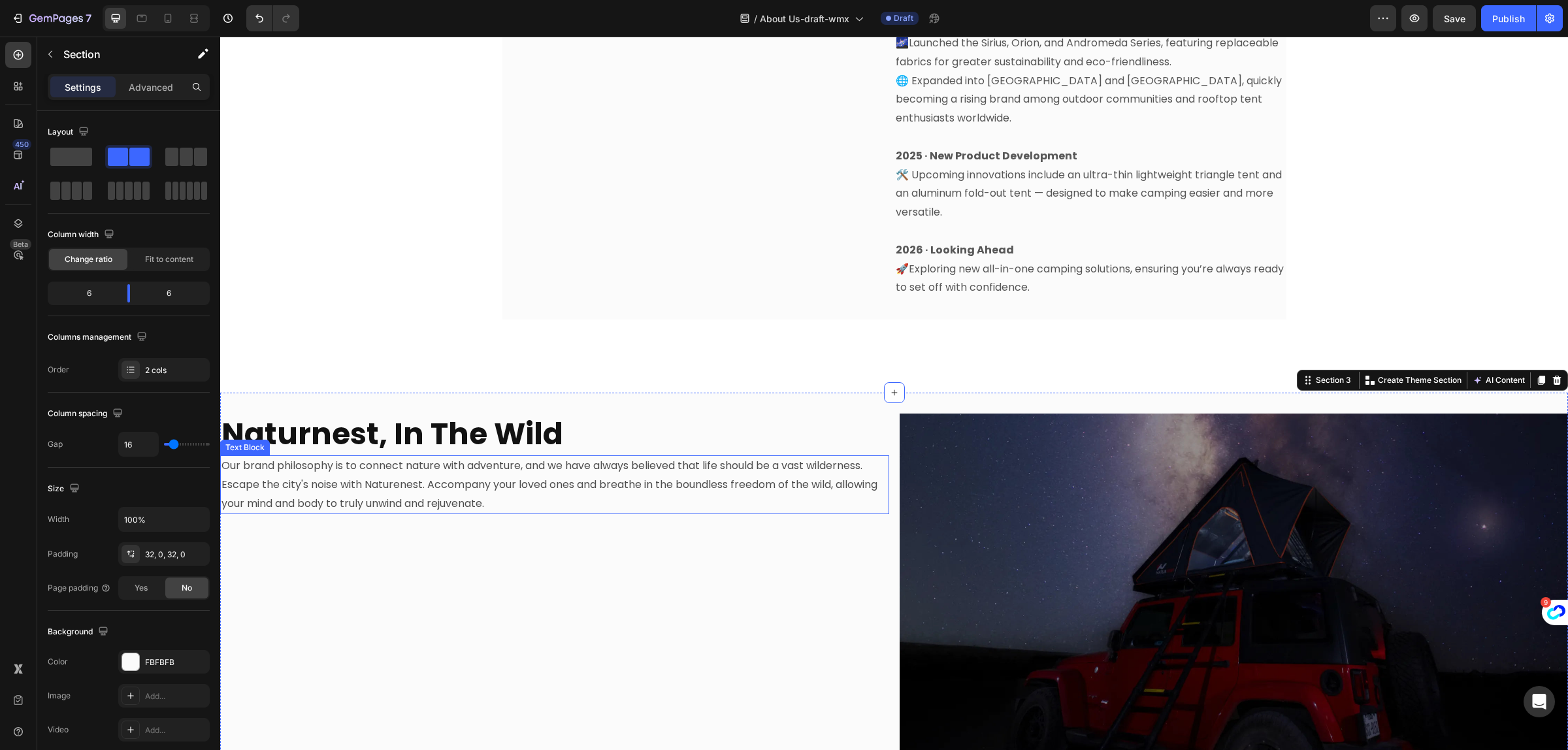
click at [614, 462] on p "Our brand philosophy is to connect nature with adventure, and we have always be…" at bounding box center [554, 485] width 666 height 56
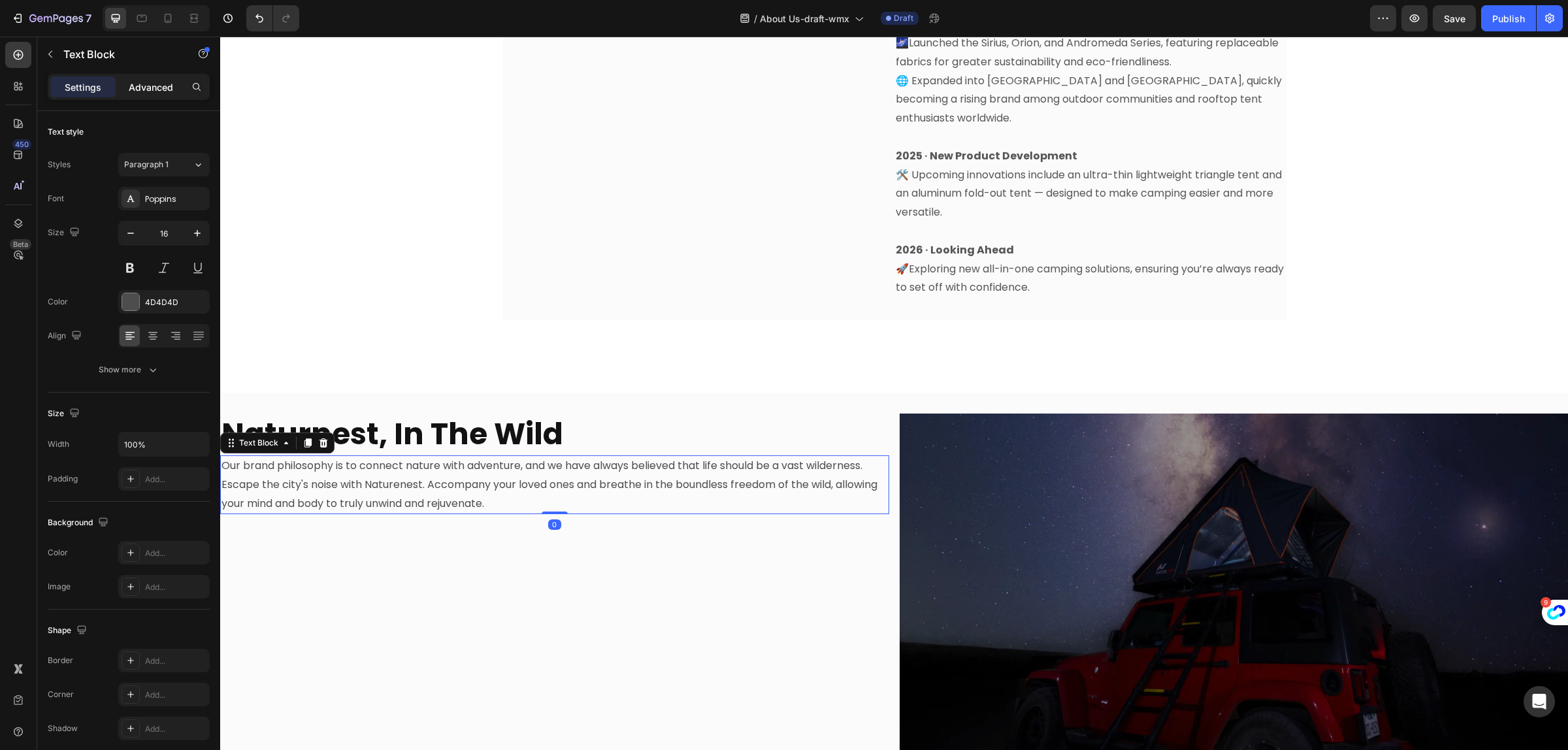
click at [175, 80] on div "Advanced" at bounding box center [151, 87] width 66 height 21
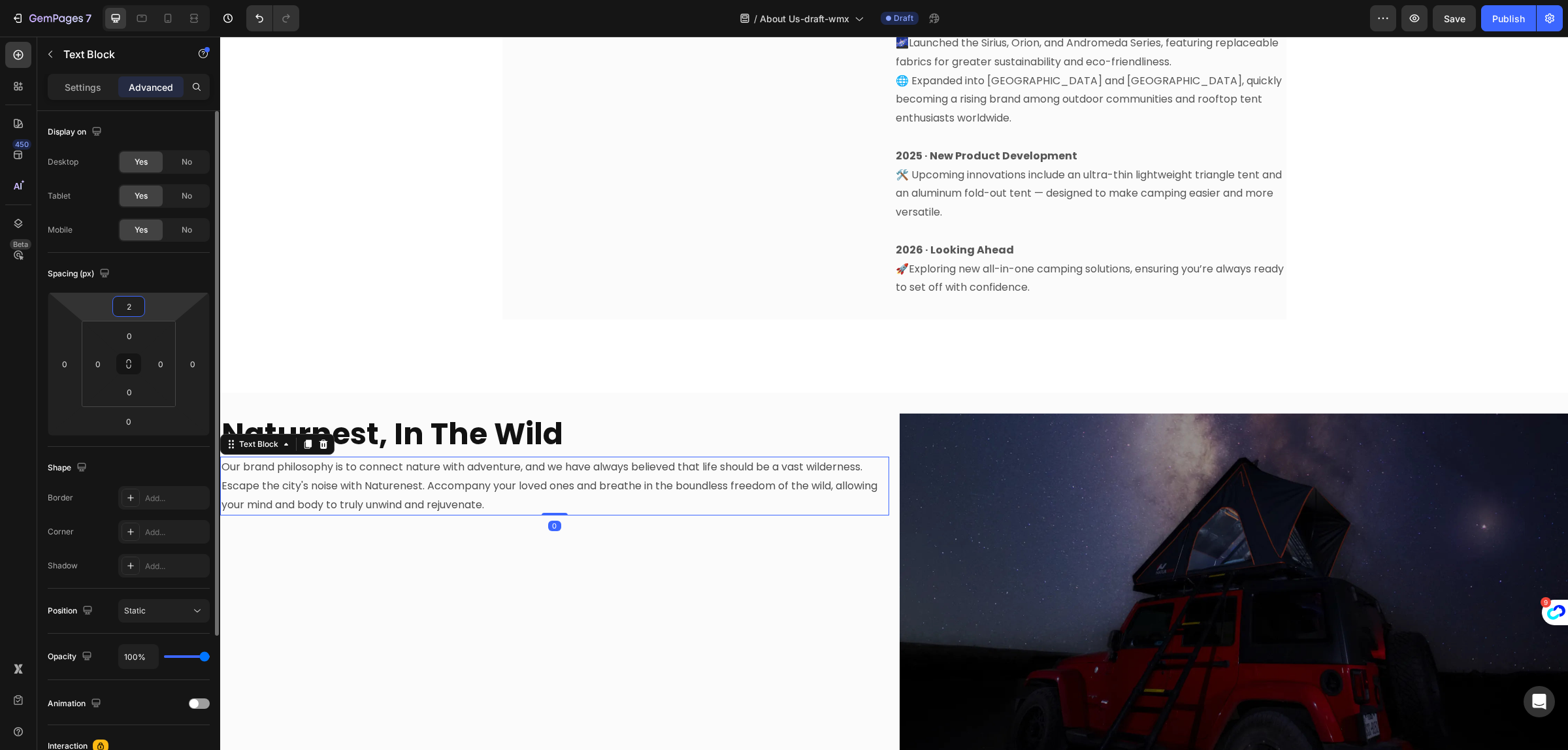
type input "24"
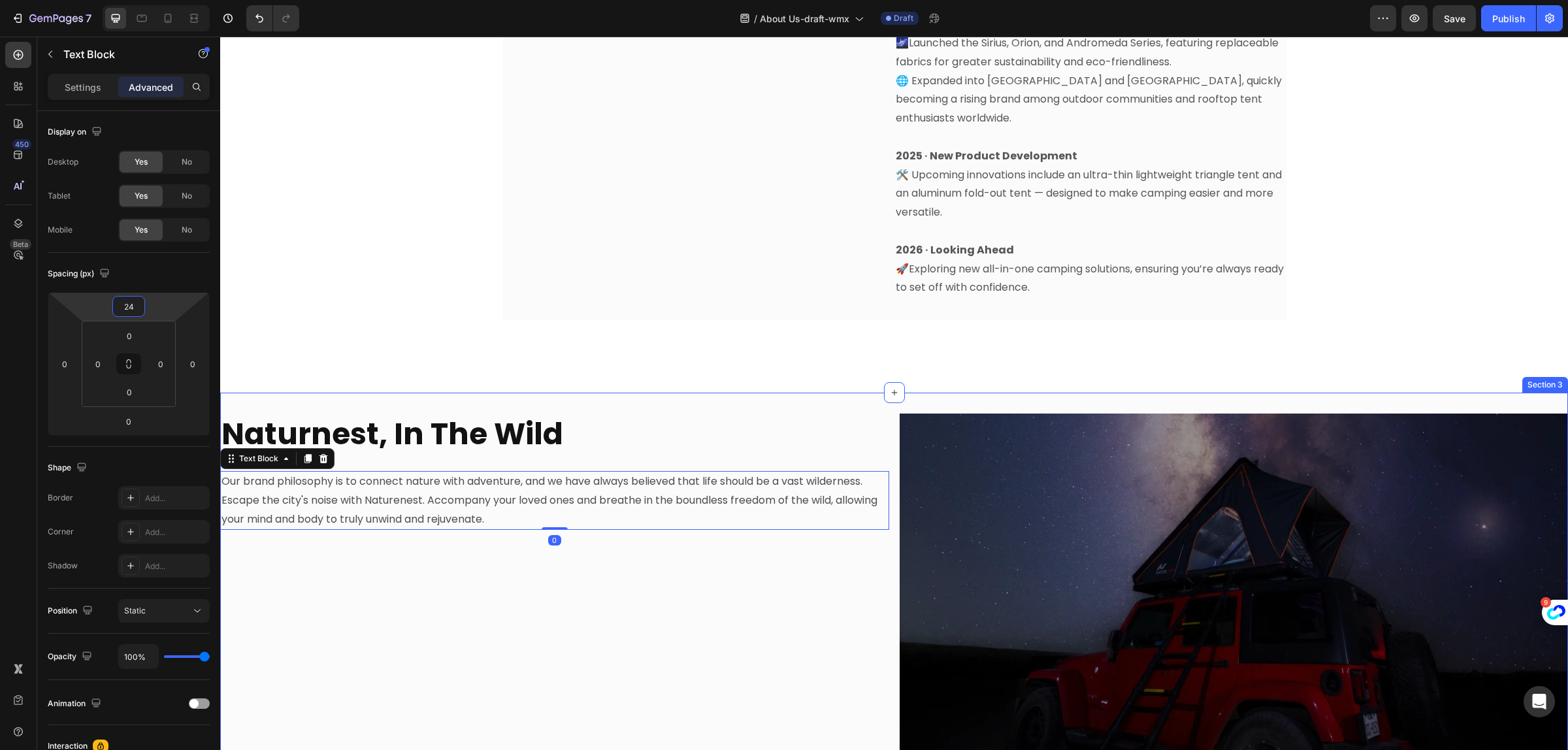
click at [475, 674] on div "⁠⁠⁠⁠⁠⁠⁠ Naturnest, In The Wild Heading Our brand philosophy is to connect natur…" at bounding box center [554, 594] width 669 height 361
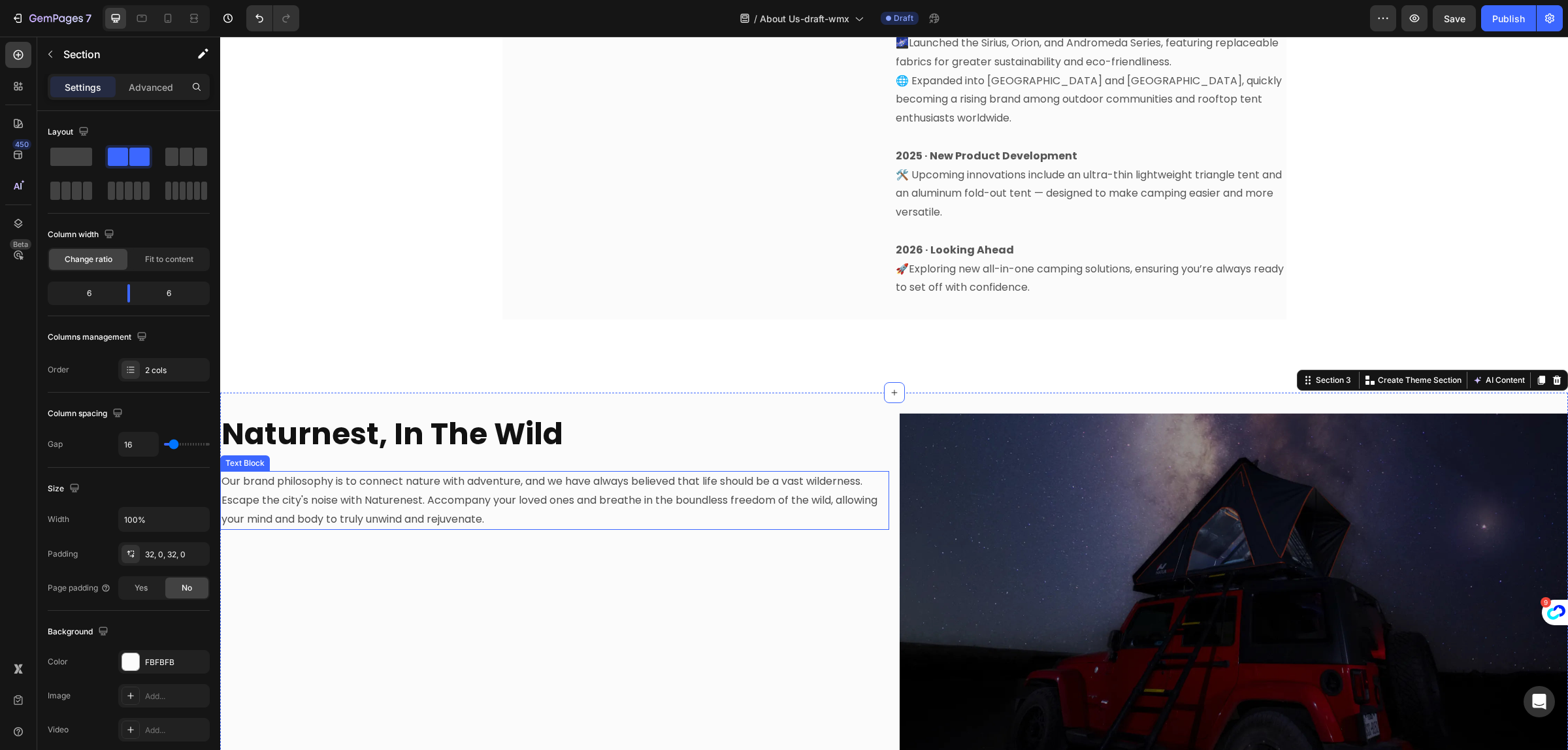
click at [322, 472] on p "Our brand philosophy is to connect nature with adventure, and we have always be…" at bounding box center [554, 500] width 666 height 56
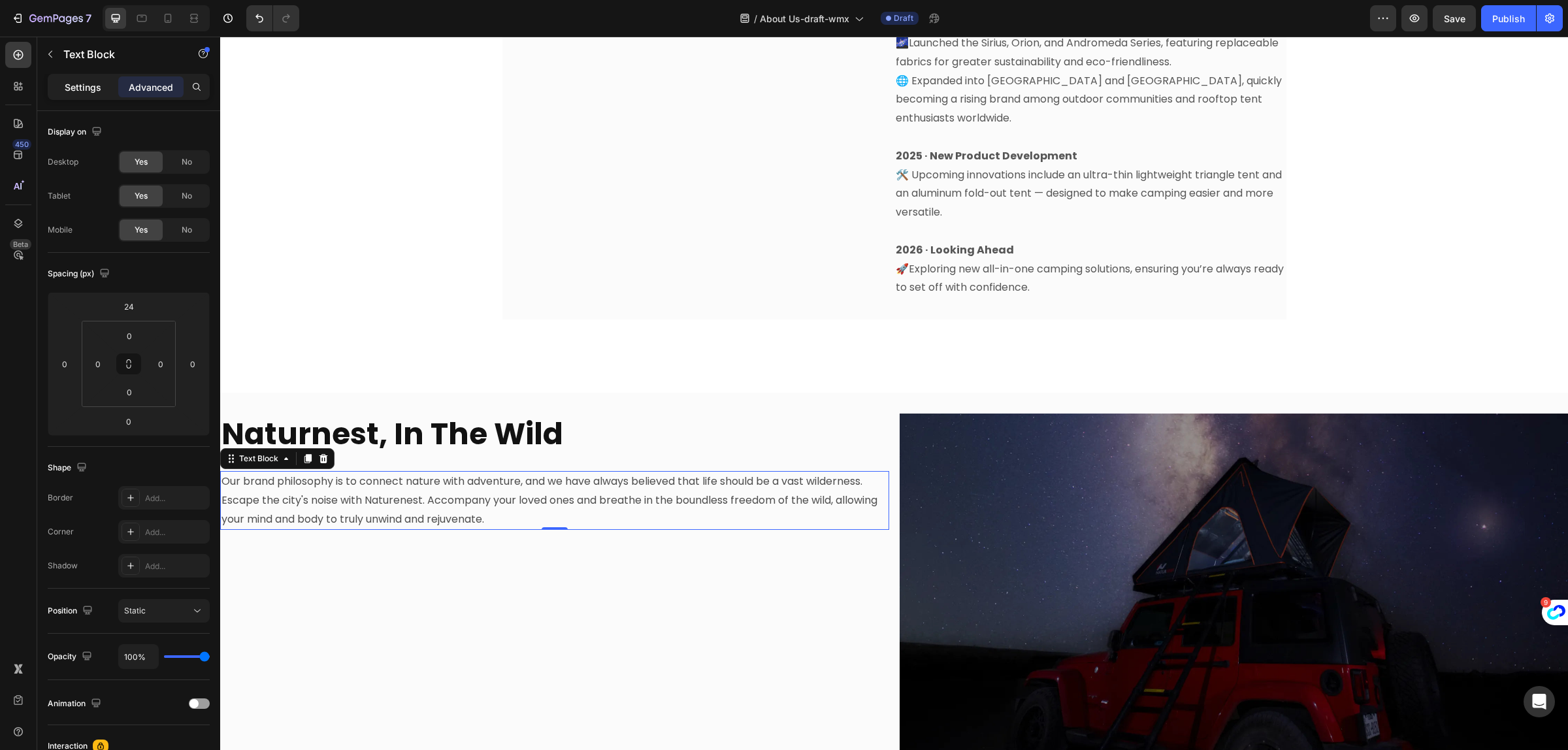
click at [88, 83] on p "Settings" at bounding box center [83, 87] width 37 height 14
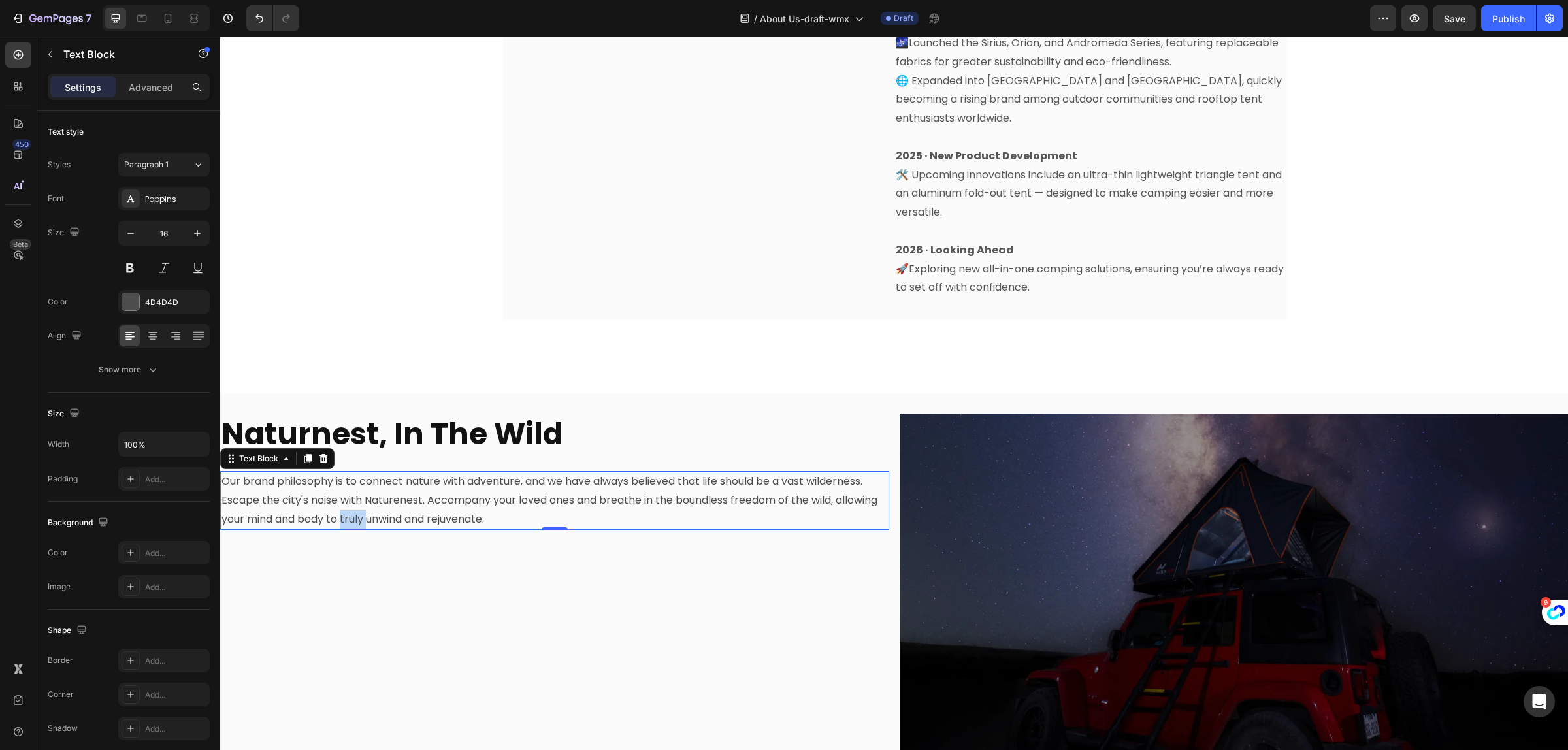
click at [399, 495] on p "Our brand philosophy is to connect nature with adventure, and we have always be…" at bounding box center [554, 500] width 666 height 56
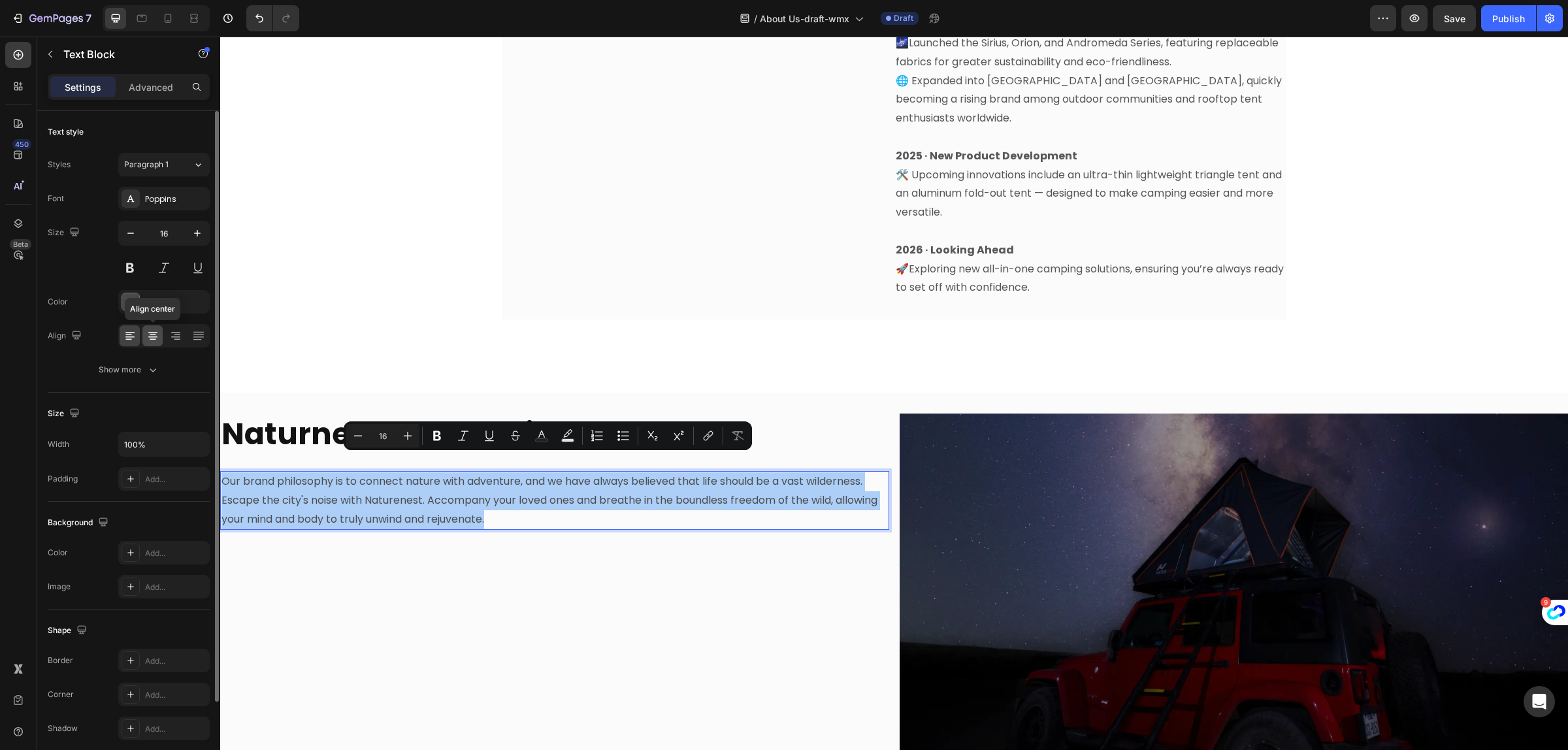
click at [156, 334] on icon at bounding box center [153, 333] width 9 height 1
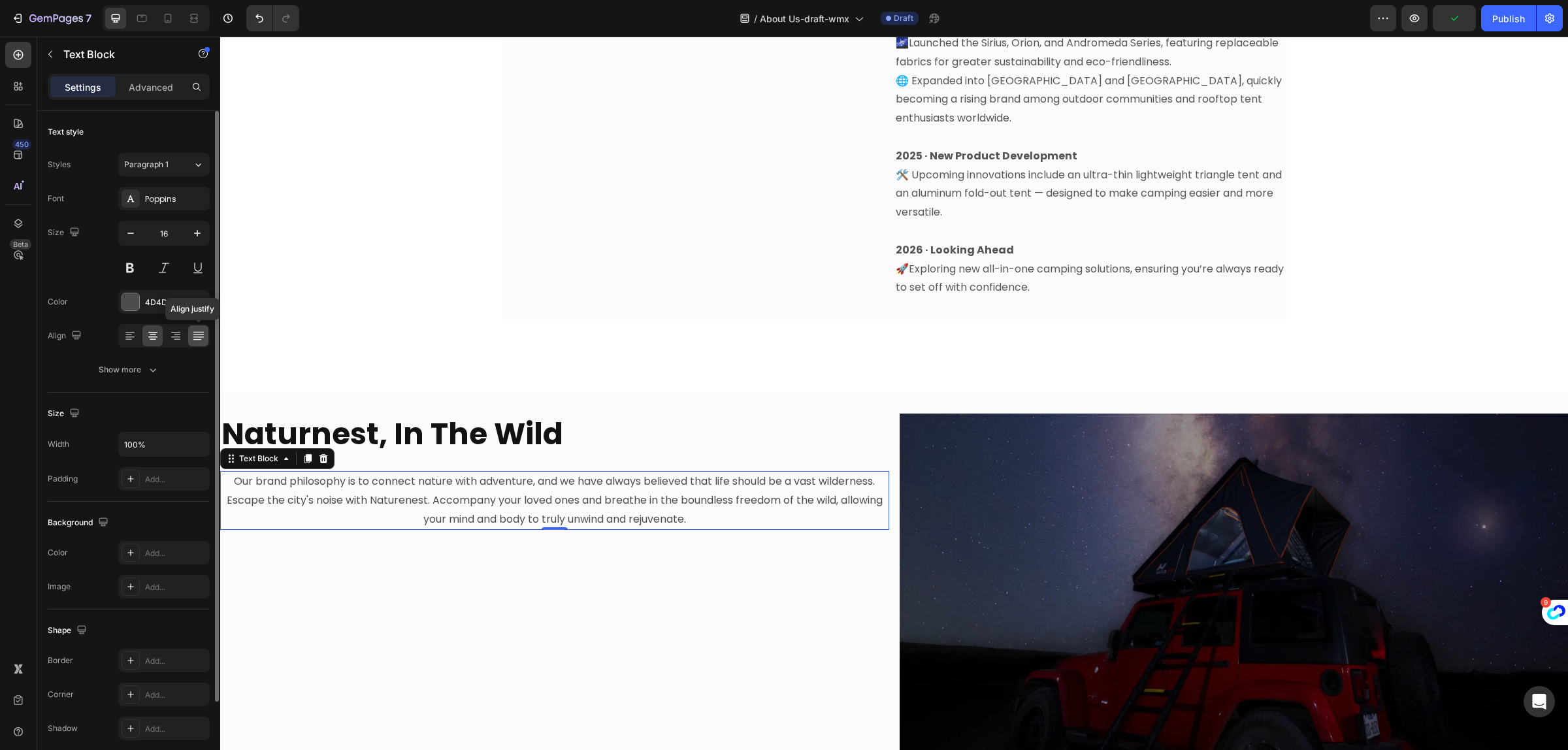
click at [206, 337] on div at bounding box center [198, 336] width 20 height 21
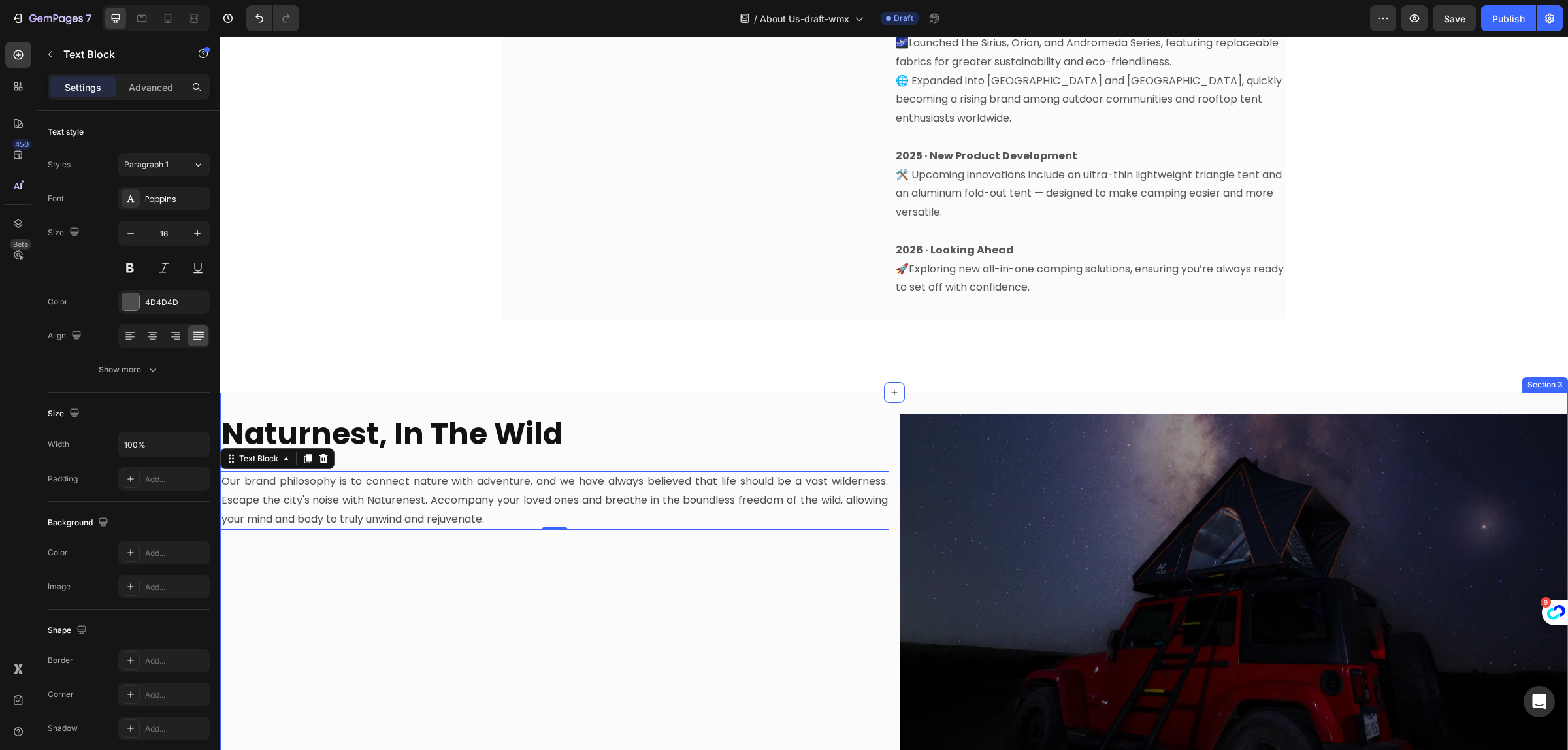
click at [475, 607] on div "⁠⁠⁠⁠⁠⁠⁠ Naturnest, In The Wild Heading Our brand philosophy is to connect natur…" at bounding box center [554, 594] width 669 height 361
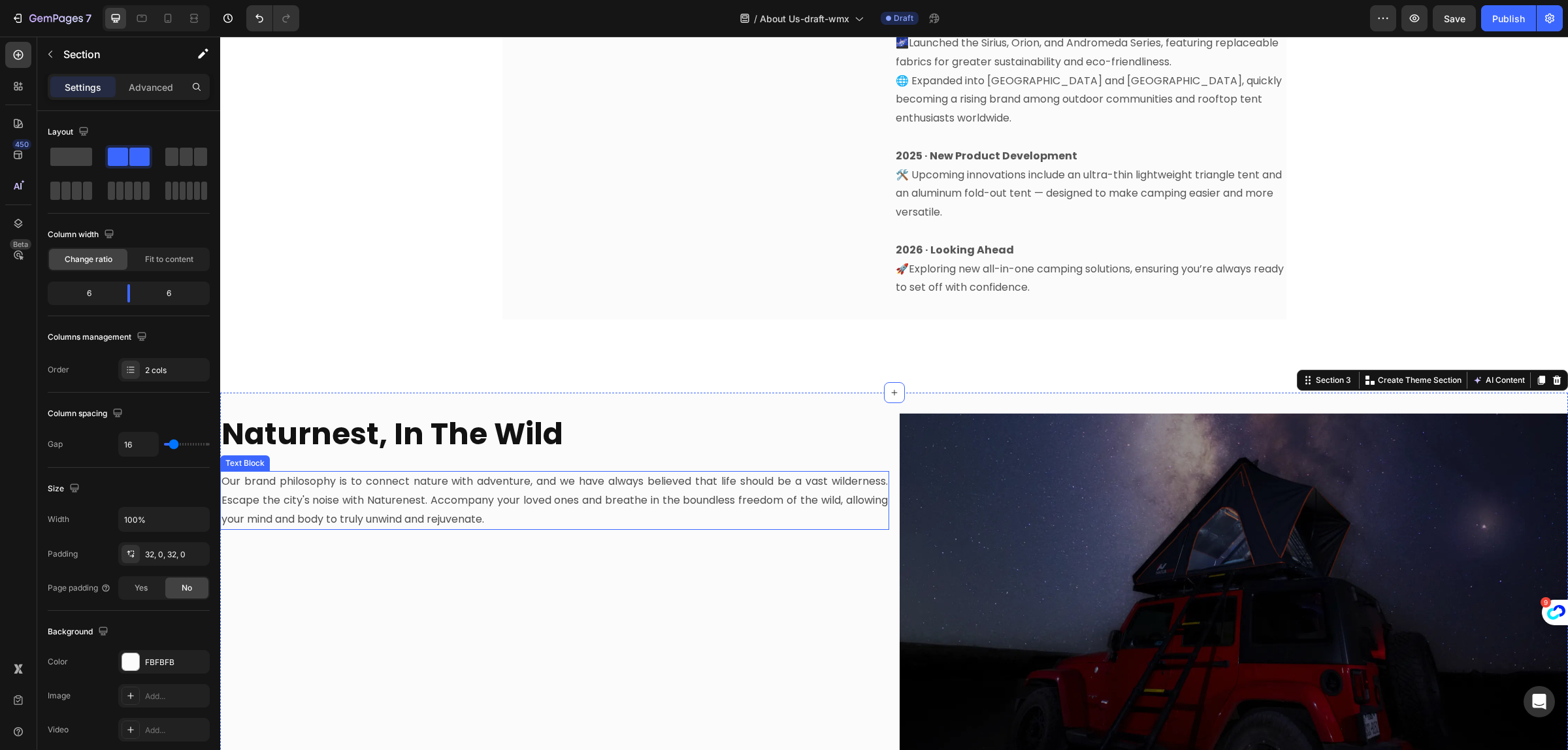
click at [572, 501] on p "Our brand philosophy is to connect nature with adventure, and we have always be…" at bounding box center [554, 500] width 666 height 56
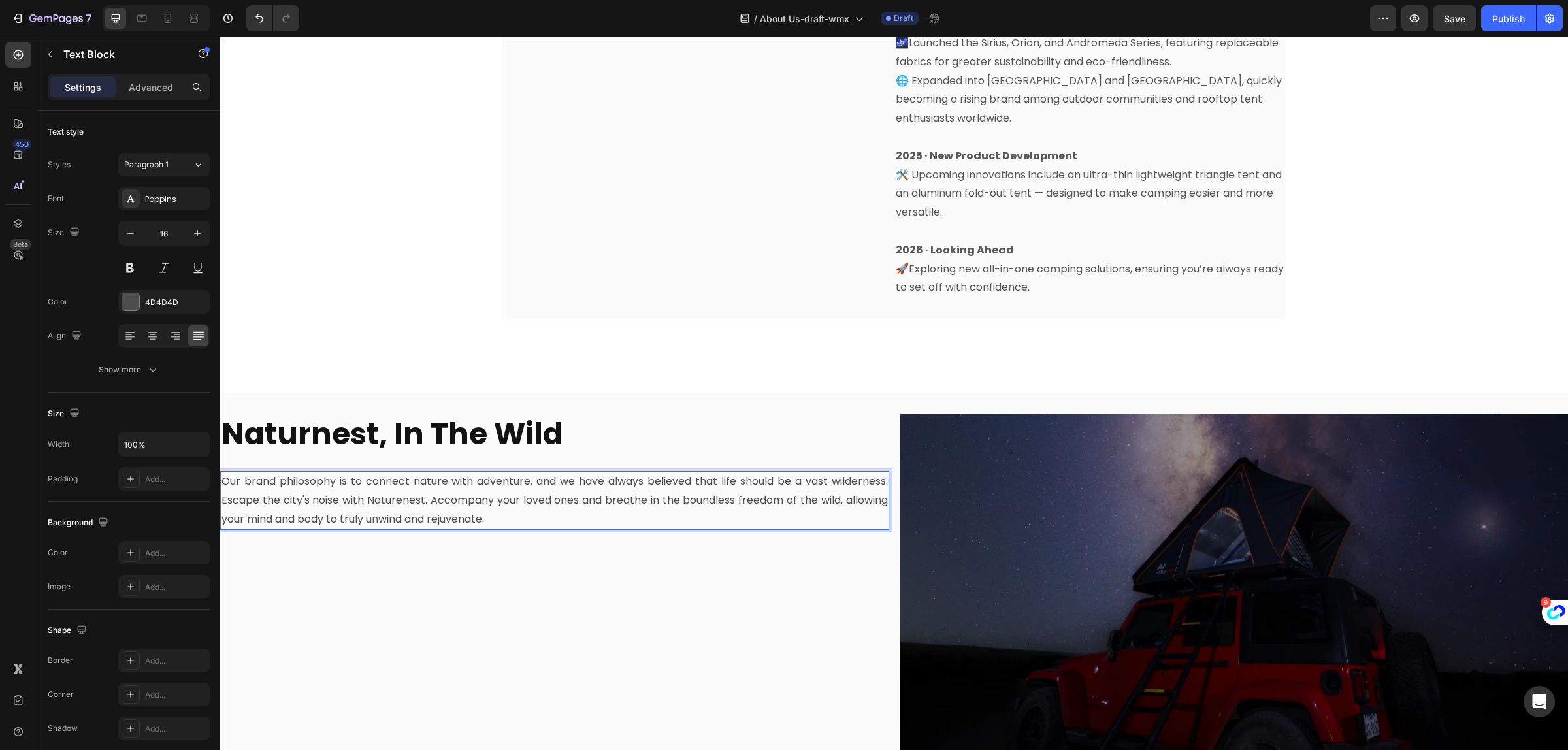
click at [573, 501] on p "Our brand philosophy is to connect nature with adventure, and we have always be…" at bounding box center [554, 500] width 666 height 56
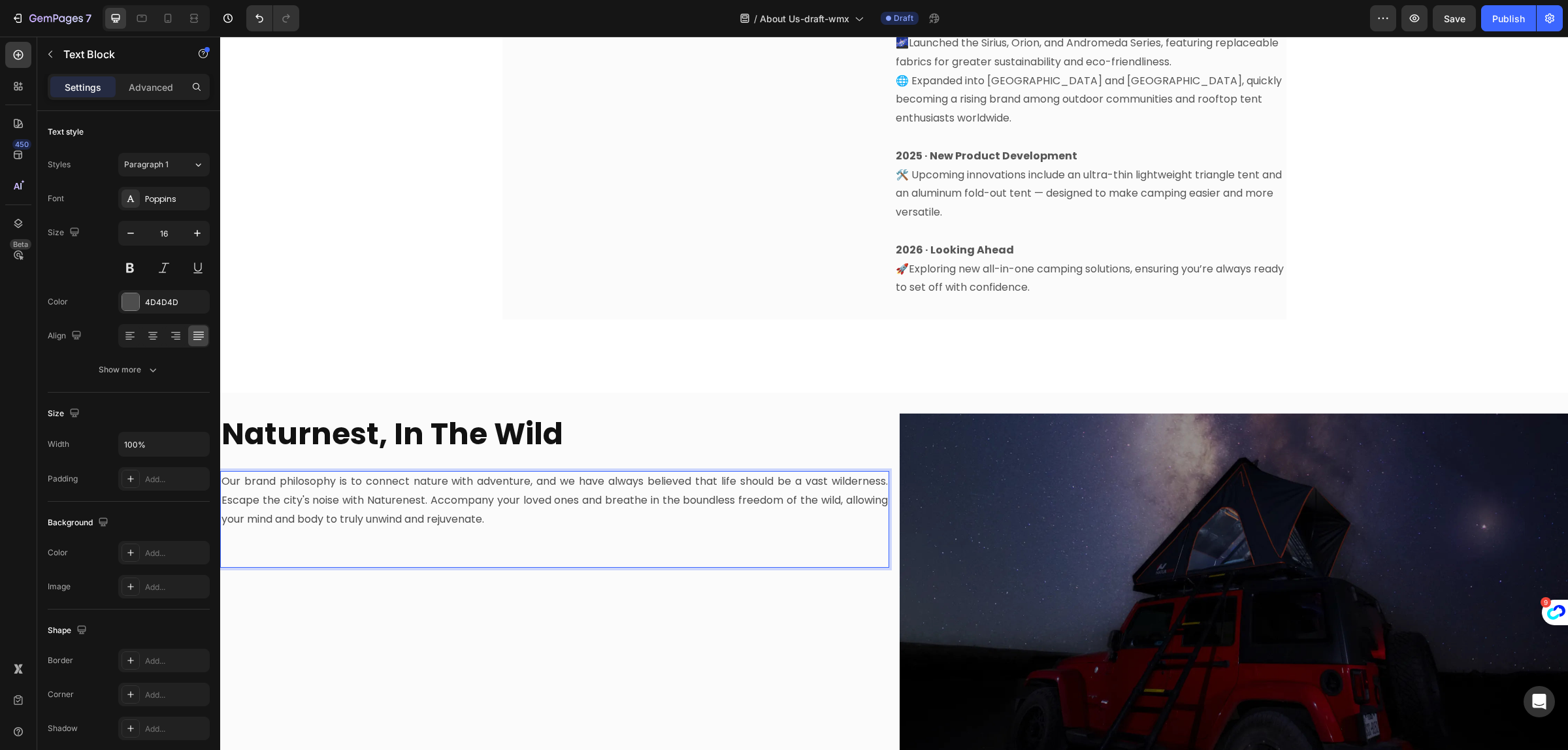
click at [821, 472] on p "Our brand philosophy is to connect nature with adventure, and we have always be…" at bounding box center [554, 500] width 666 height 56
click at [391, 484] on p "Our brand philosophy is to connect nature with adventure, and we have always be…" at bounding box center [554, 500] width 666 height 56
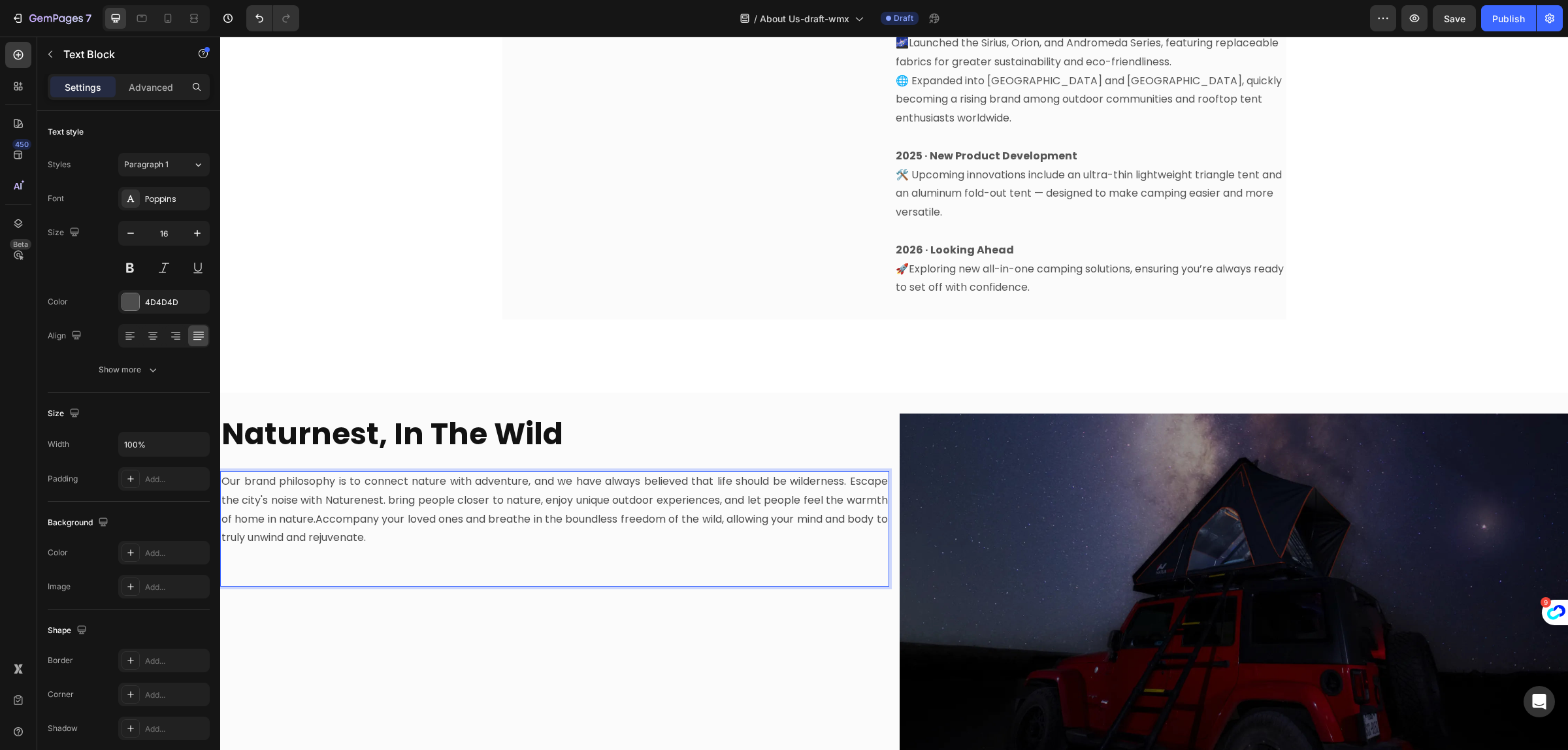
click at [399, 482] on p "Our brand philosophy is to connect nature with adventure, and we have always be…" at bounding box center [554, 510] width 666 height 75
click at [401, 482] on p "Our brand philosophy is to connect nature with adventure, and we have always be…" at bounding box center [554, 510] width 666 height 75
click at [472, 511] on p "Our brand philosophy is to connect nature with adventure, and we have always be…" at bounding box center [554, 510] width 666 height 75
click at [446, 419] on strong "Naturnest, In The Wild" at bounding box center [392, 434] width 341 height 42
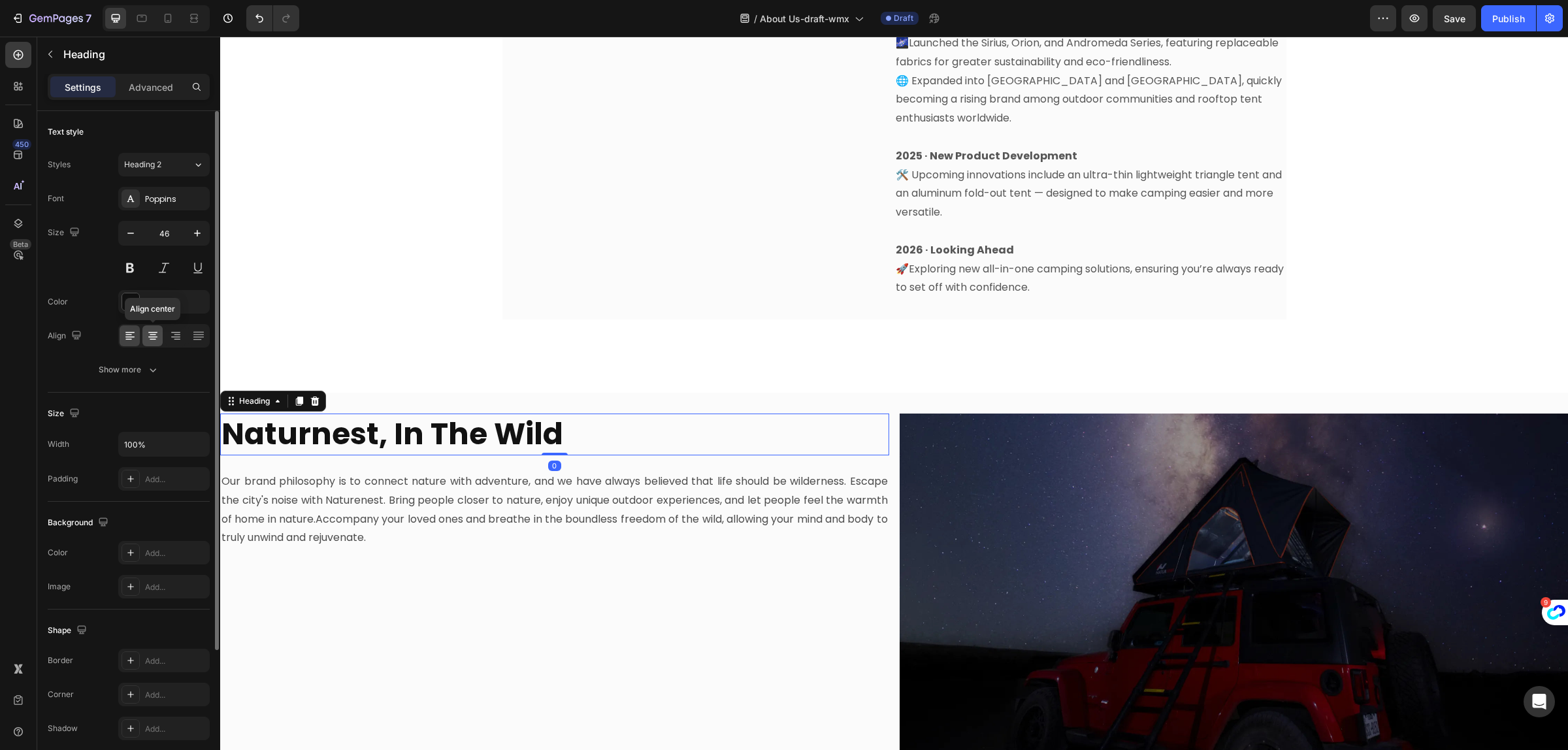
click at [157, 337] on icon at bounding box center [153, 336] width 13 height 13
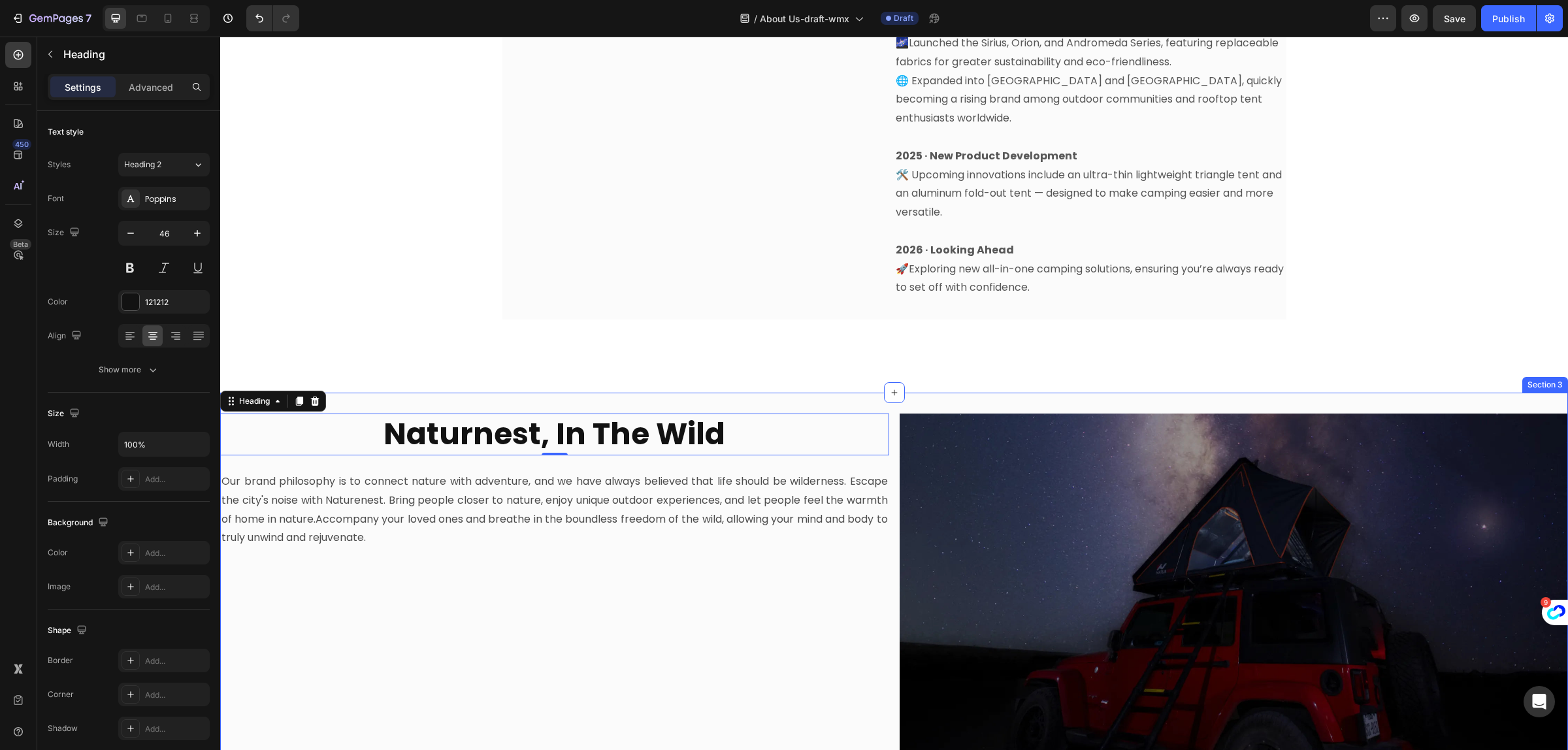
click at [596, 619] on div "⁠⁠⁠⁠⁠⁠⁠ Naturnest, In The Wild Heading 0 Our brand philosophy is to connect nat…" at bounding box center [554, 594] width 669 height 361
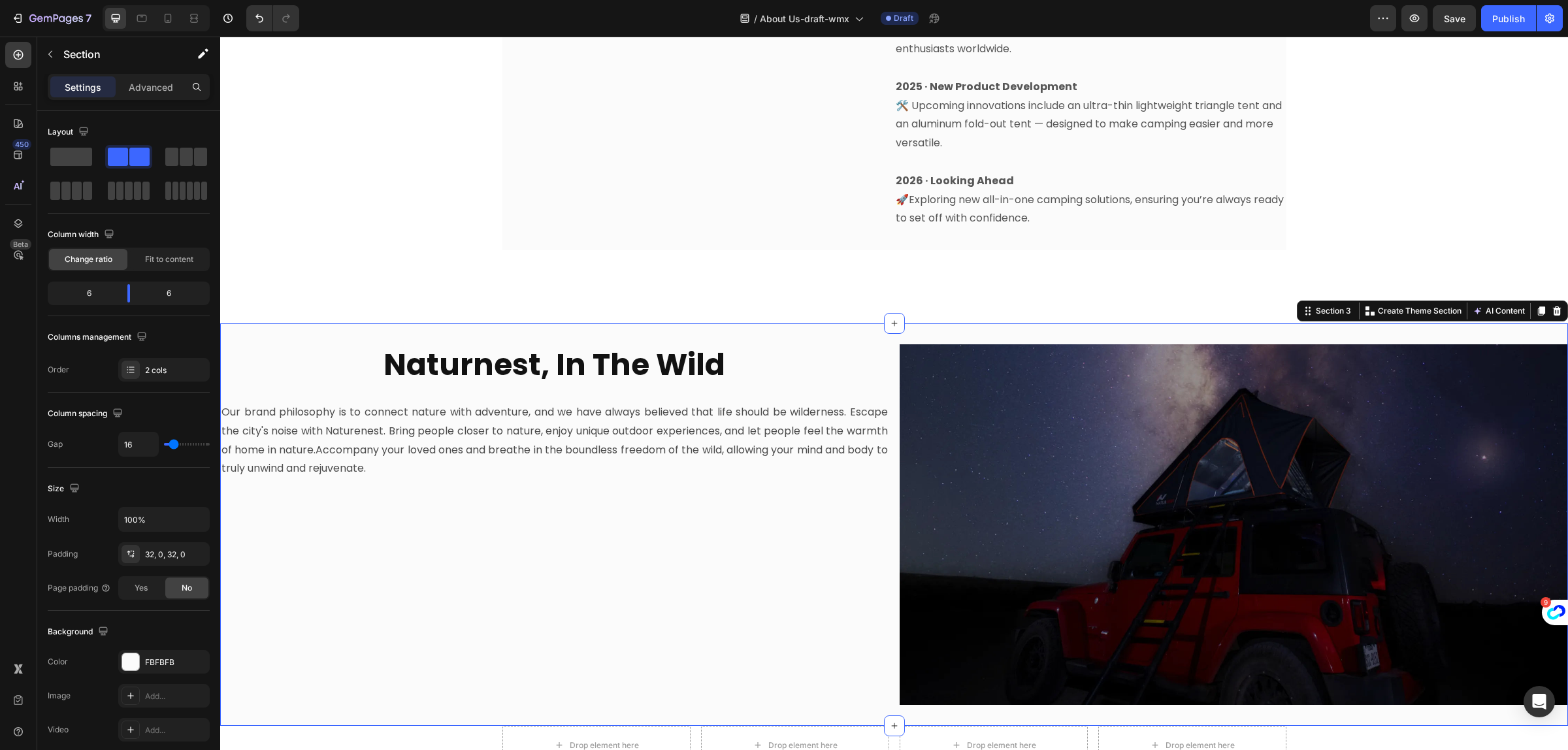
scroll to position [1144, 0]
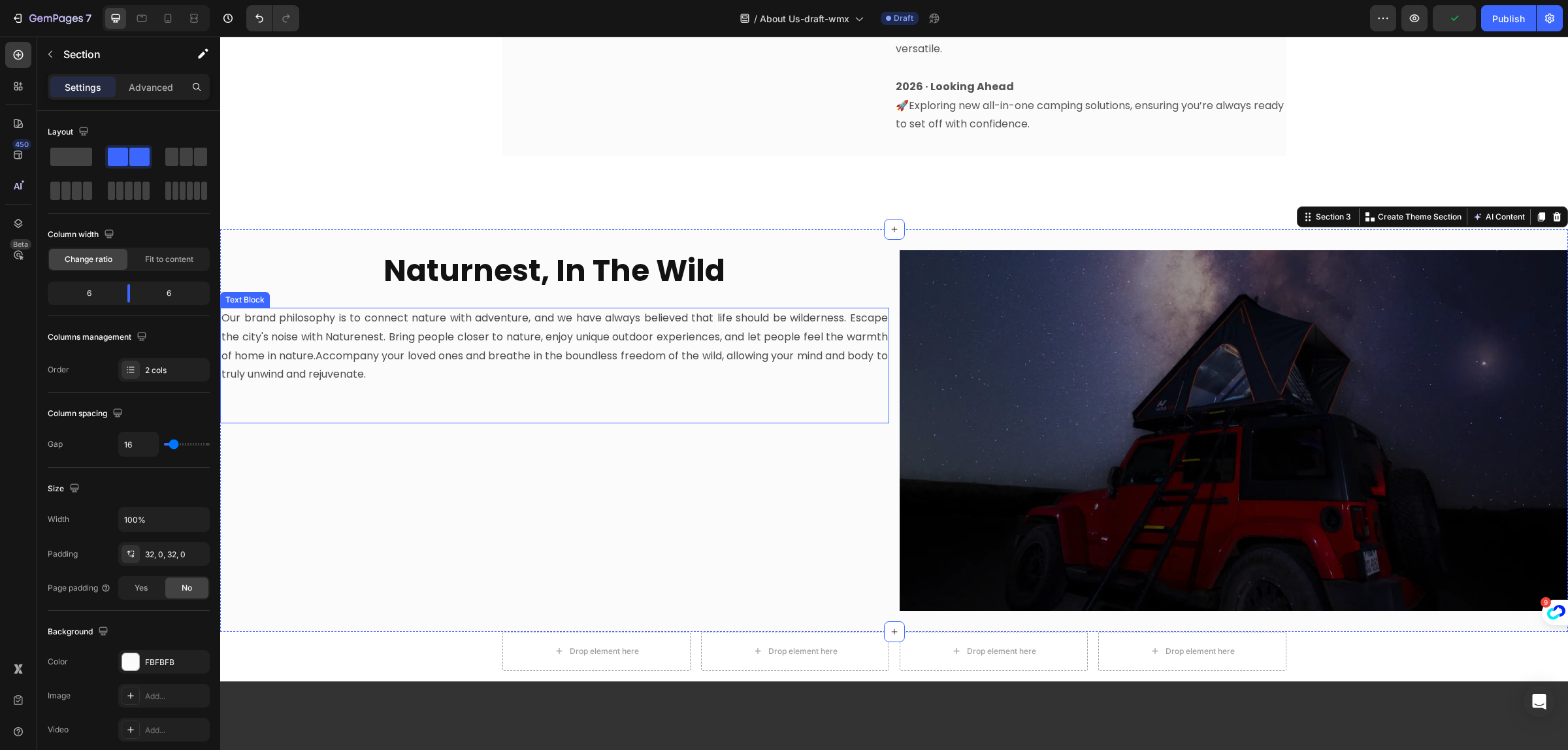
click at [428, 320] on p "Our brand philosophy is to connect nature with adventure, and we have always be…" at bounding box center [554, 347] width 666 height 75
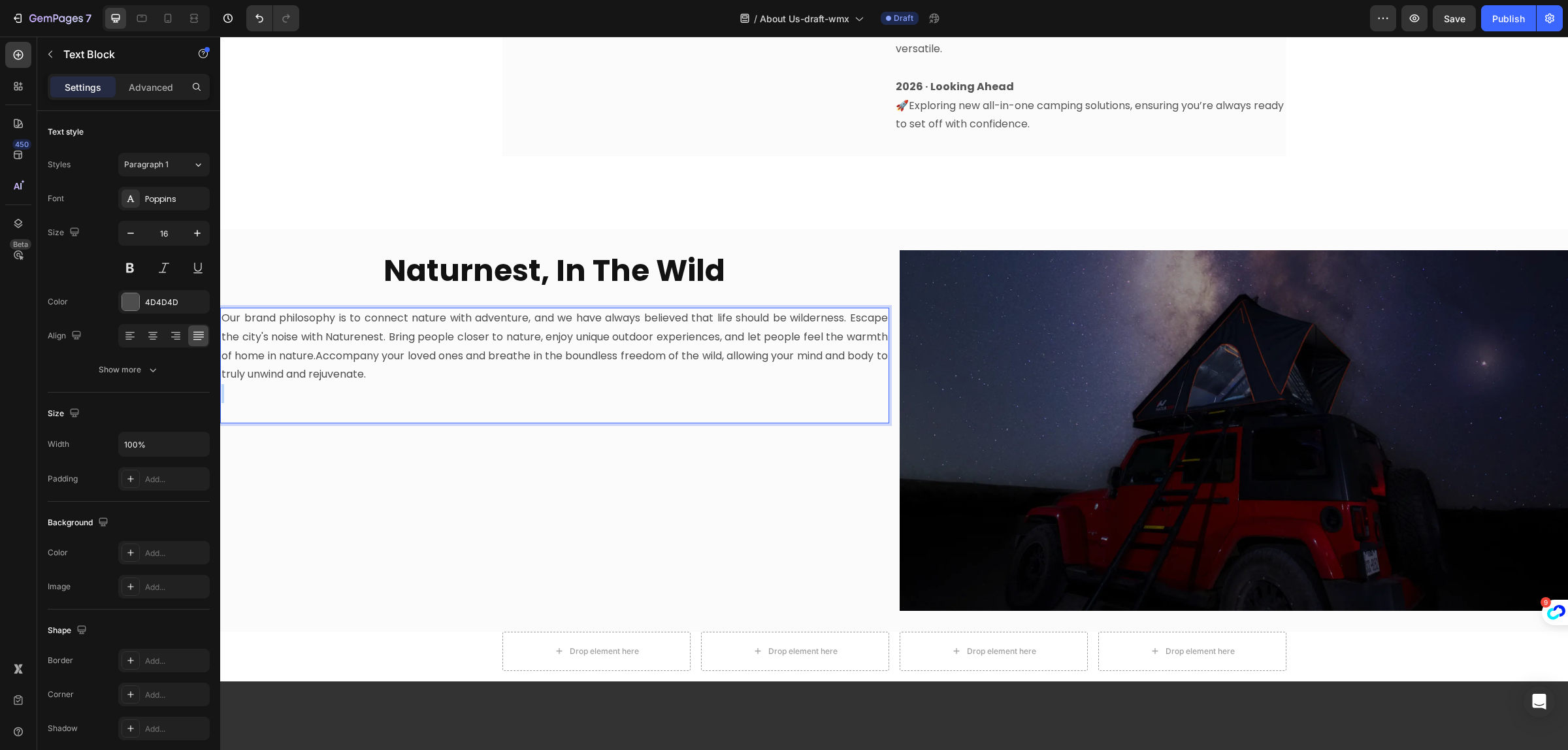
click at [448, 353] on p "Our brand philosophy is to connect nature with adventure, and we have always be…" at bounding box center [554, 347] width 666 height 75
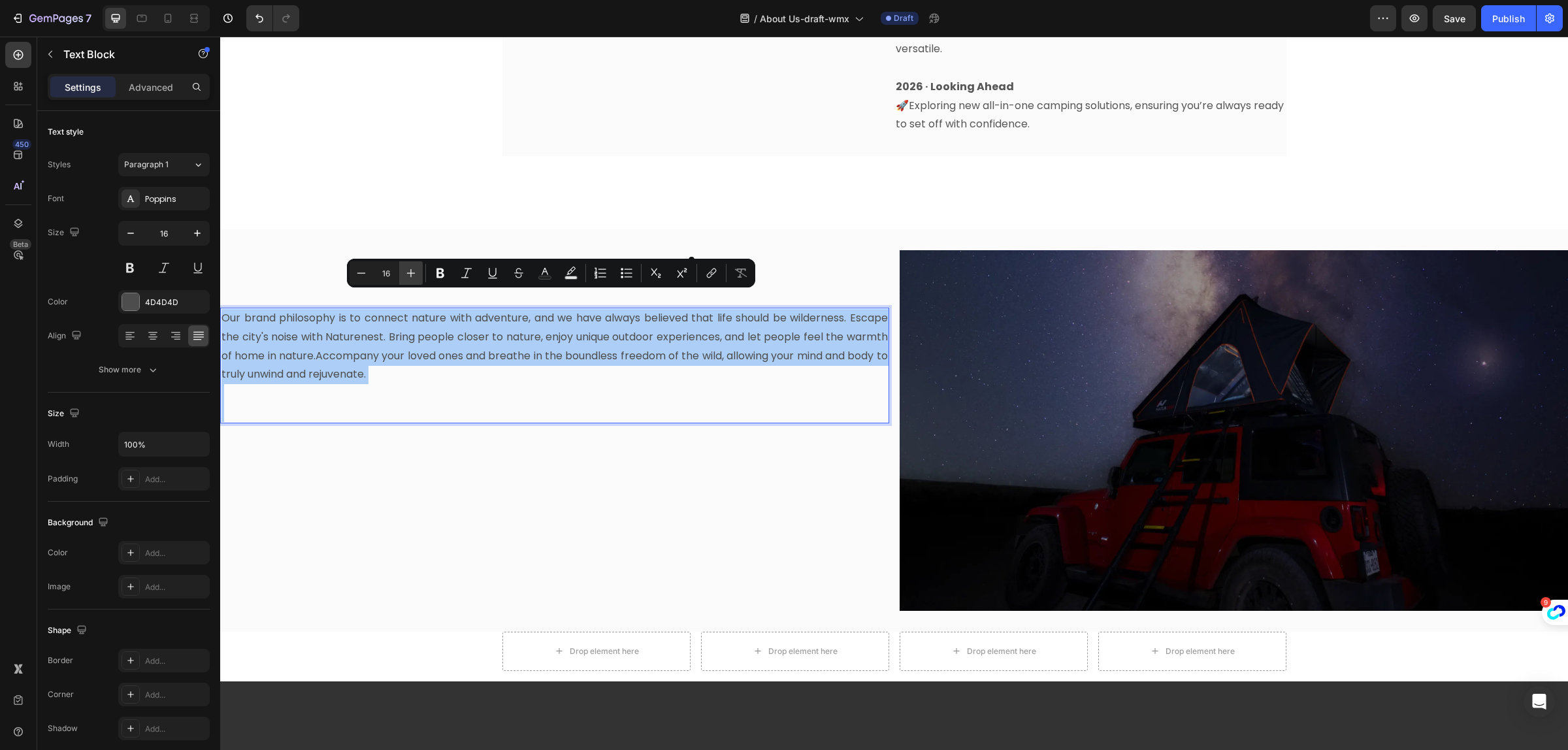
click at [408, 276] on icon "Editor contextual toolbar" at bounding box center [411, 273] width 13 height 13
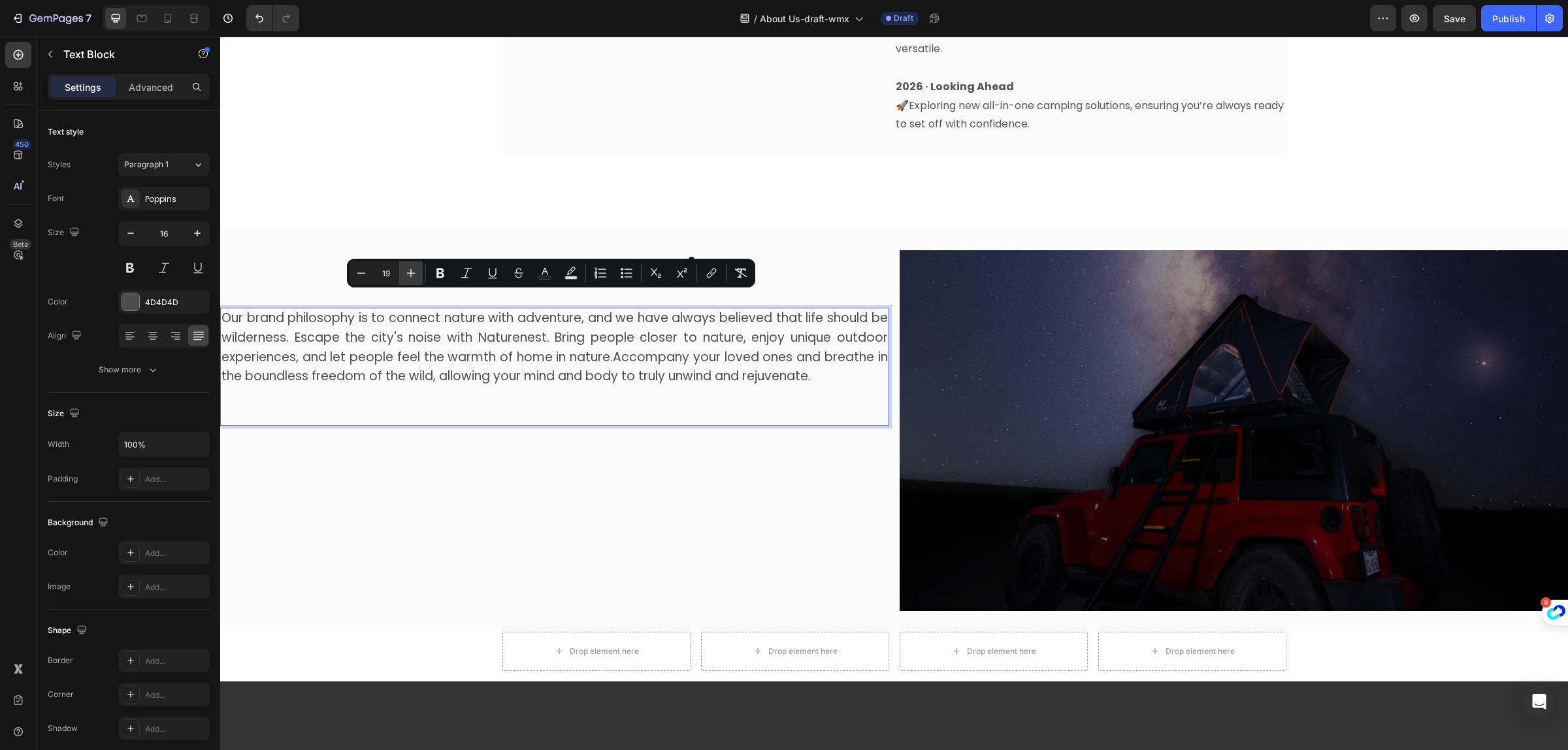
click at [408, 276] on icon "Editor contextual toolbar" at bounding box center [411, 273] width 13 height 13
type input "20"
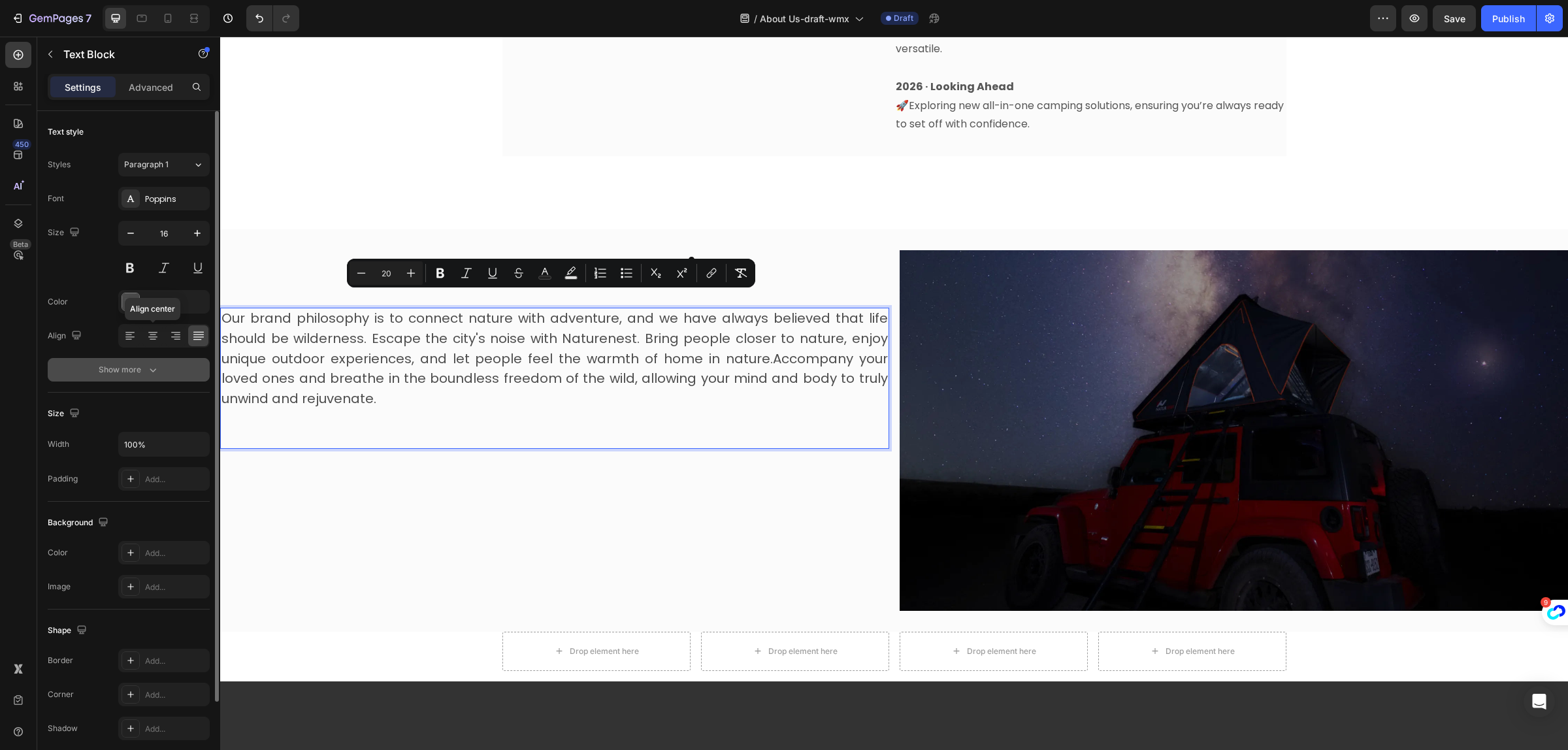
drag, startPoint x: 154, startPoint y: 341, endPoint x: 198, endPoint y: 370, distance: 52.7
click at [156, 341] on icon at bounding box center [153, 336] width 13 height 13
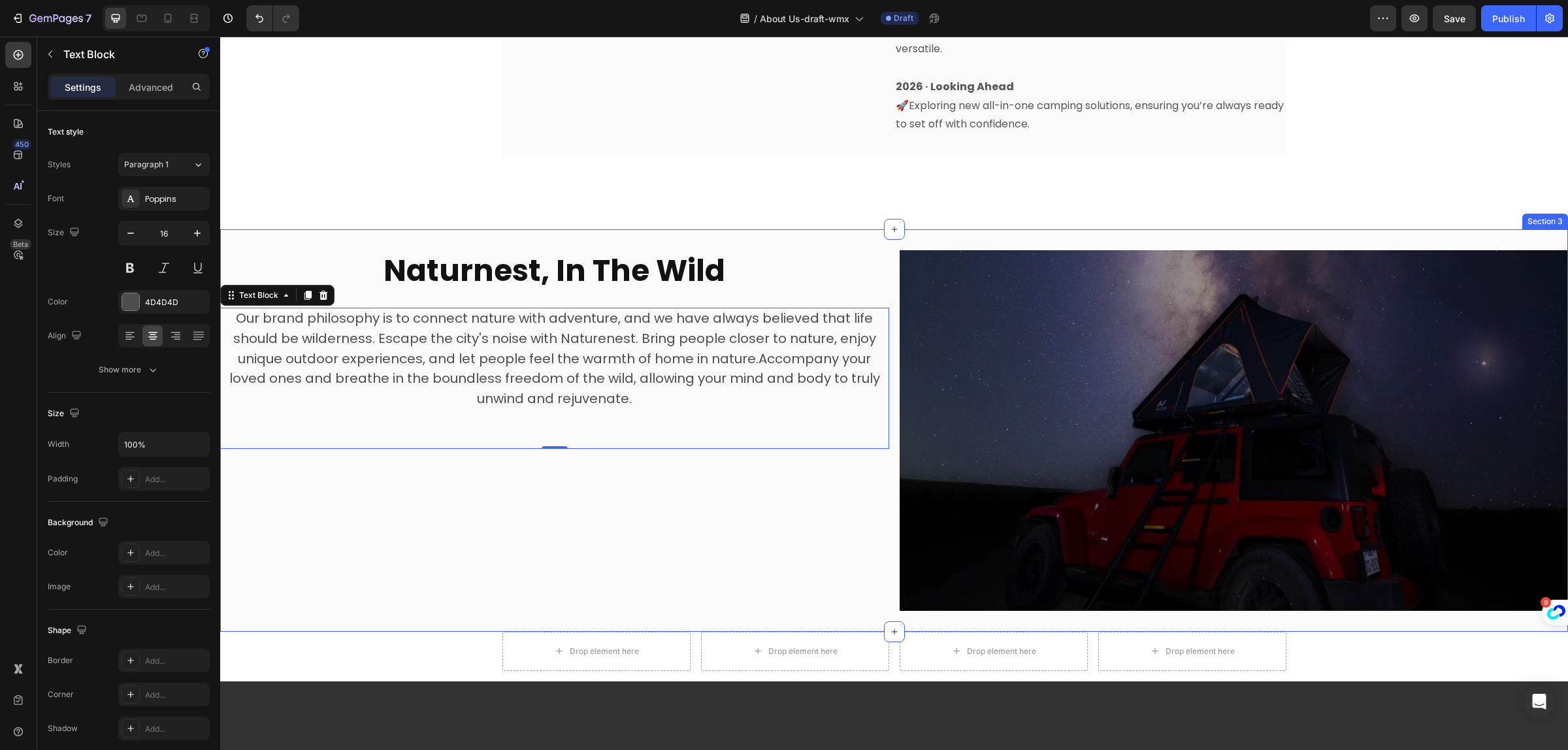
click at [684, 558] on div "⁠⁠⁠⁠⁠⁠⁠ Naturnest, In The Wild Heading Our brand philosophy is to connect natur…" at bounding box center [554, 430] width 669 height 361
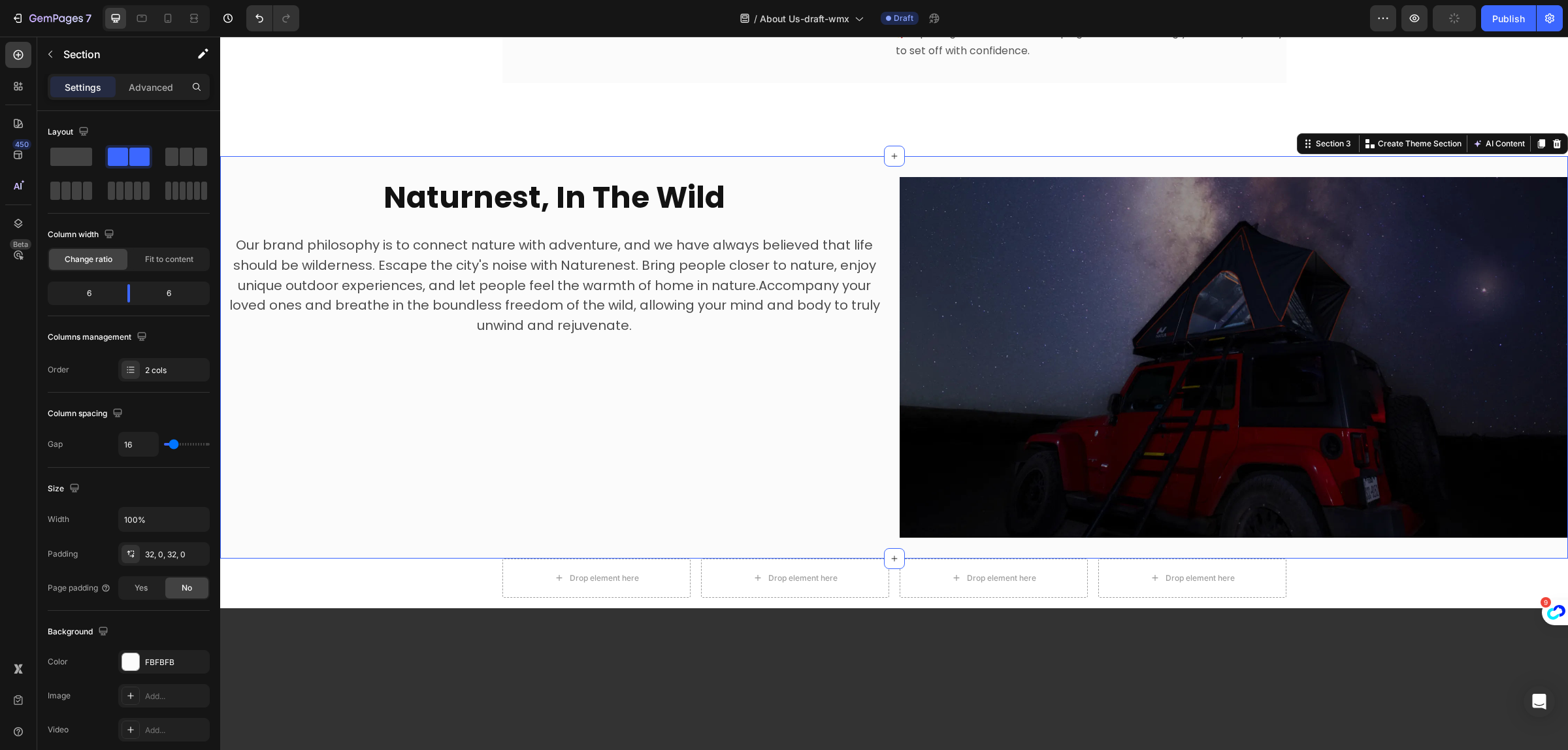
scroll to position [1225, 0]
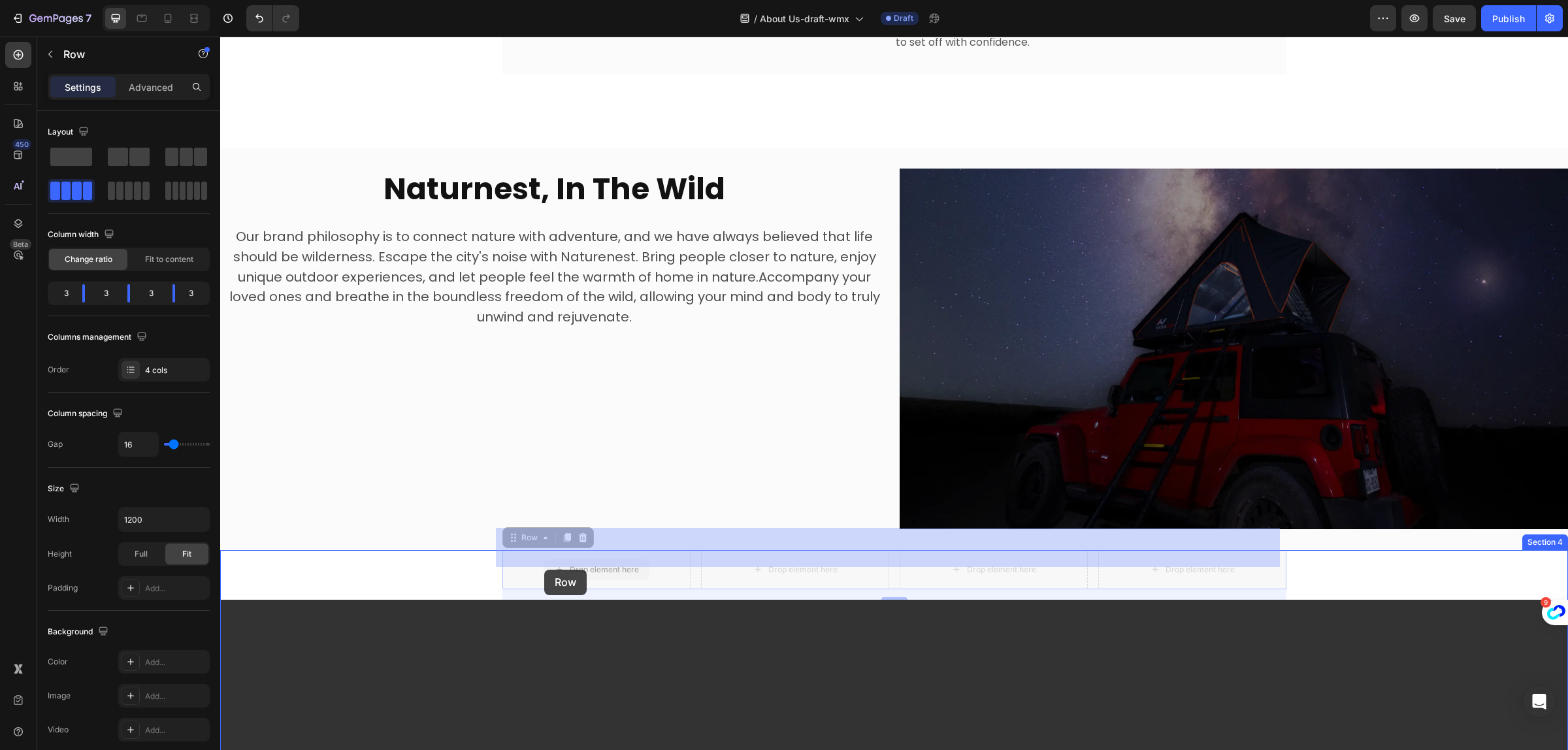
drag, startPoint x: 507, startPoint y: 542, endPoint x: 562, endPoint y: 544, distance: 55.0
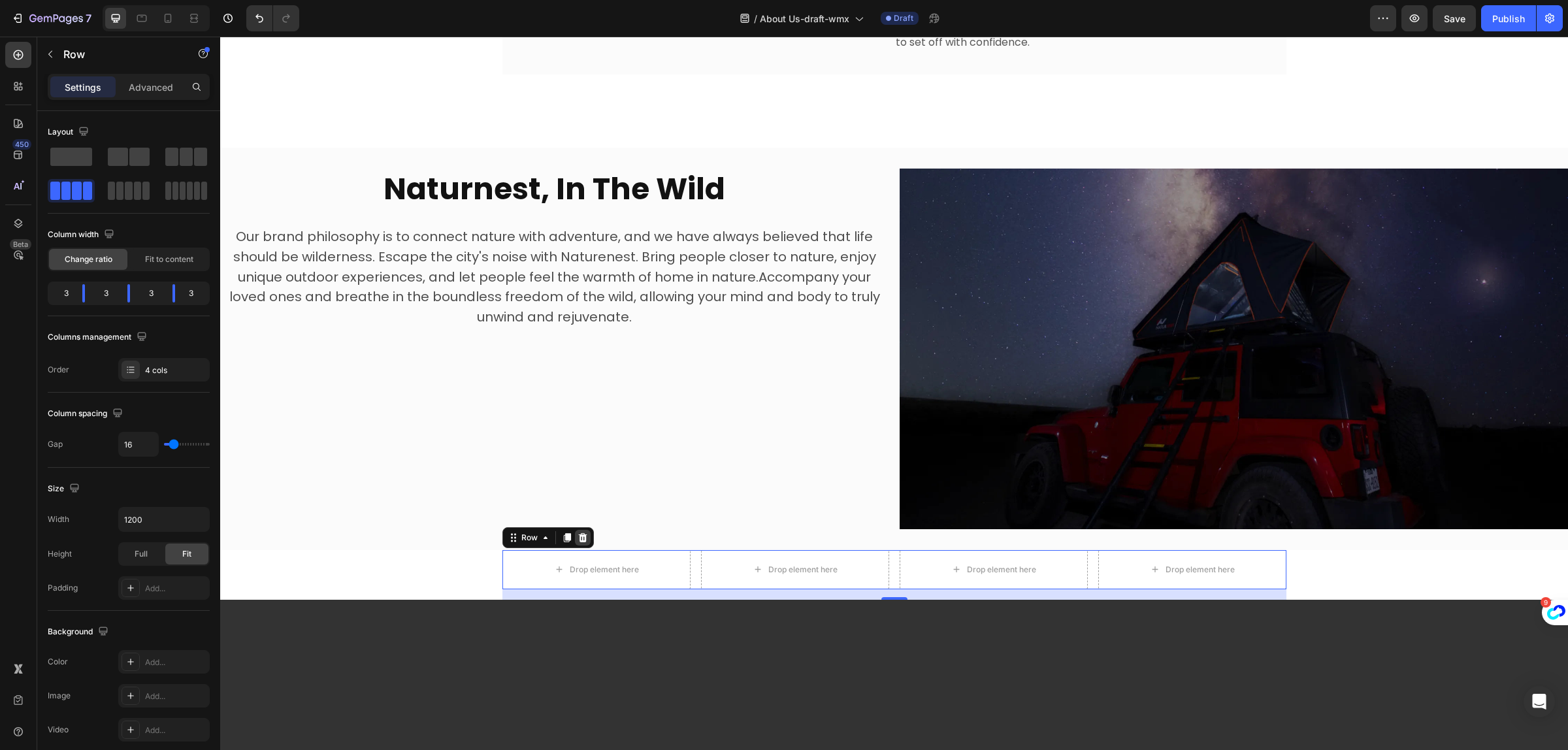
click at [578, 533] on icon at bounding box center [583, 538] width 11 height 11
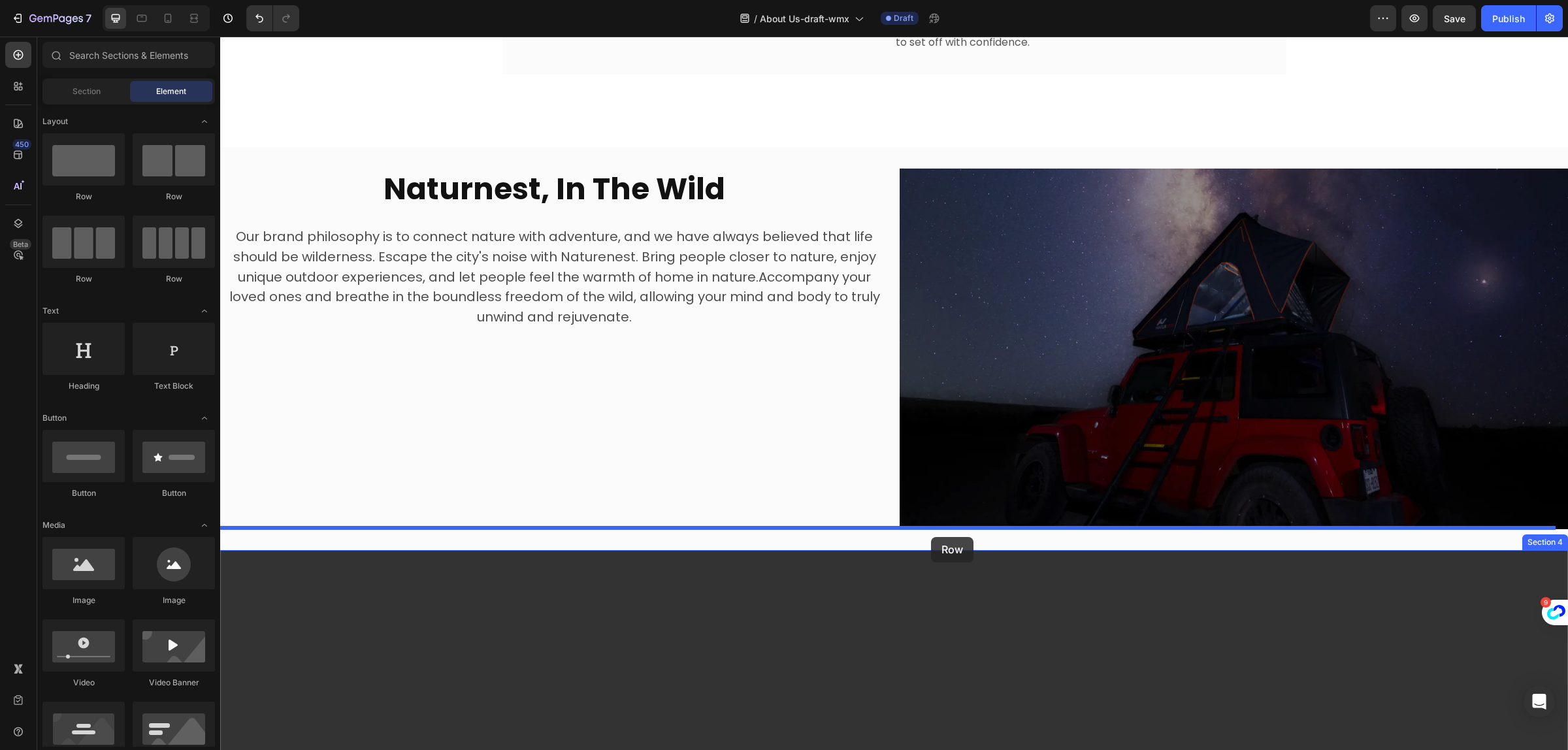
drag, startPoint x: 382, startPoint y: 288, endPoint x: 931, endPoint y: 538, distance: 603.2
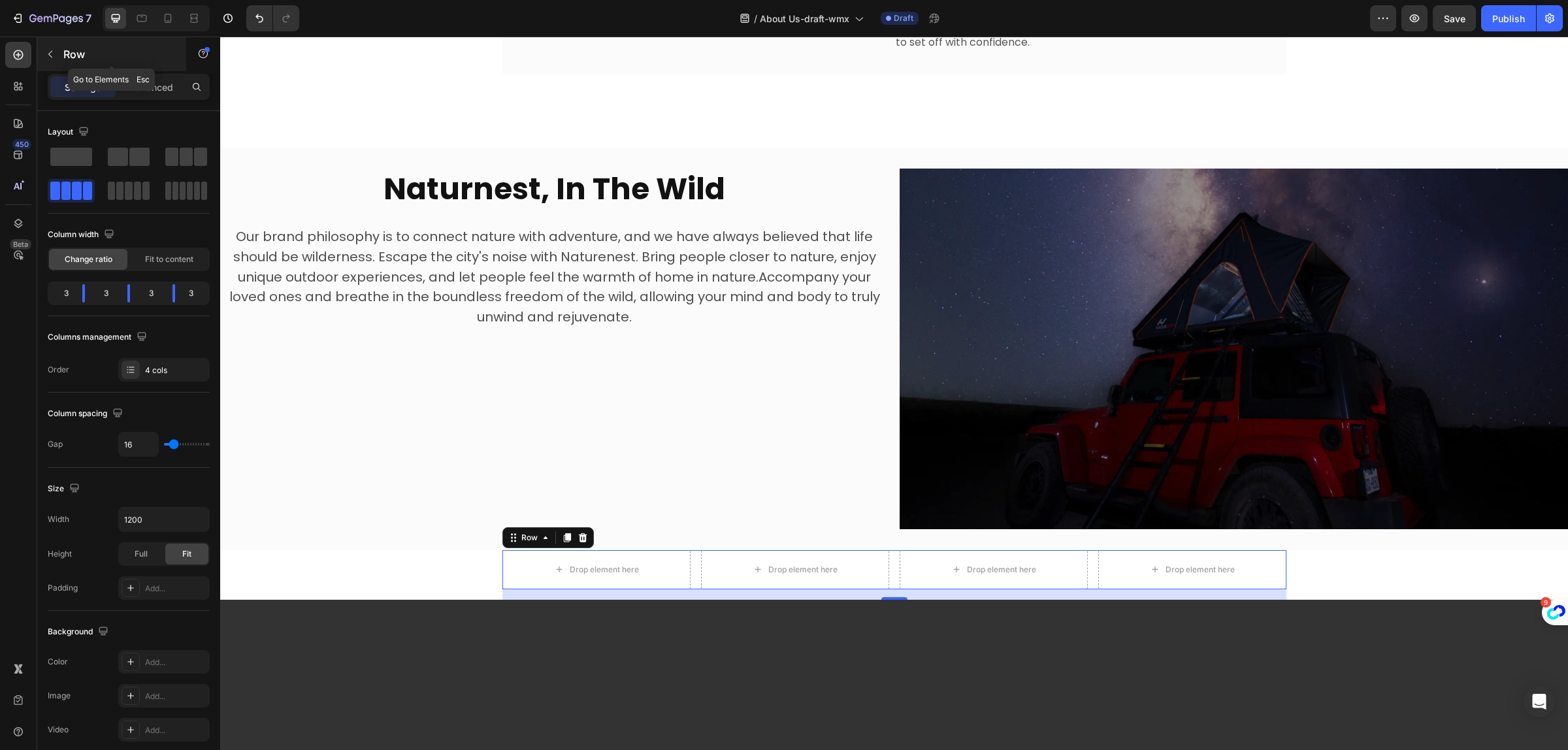
click at [74, 48] on p "Row" at bounding box center [119, 55] width 111 height 16
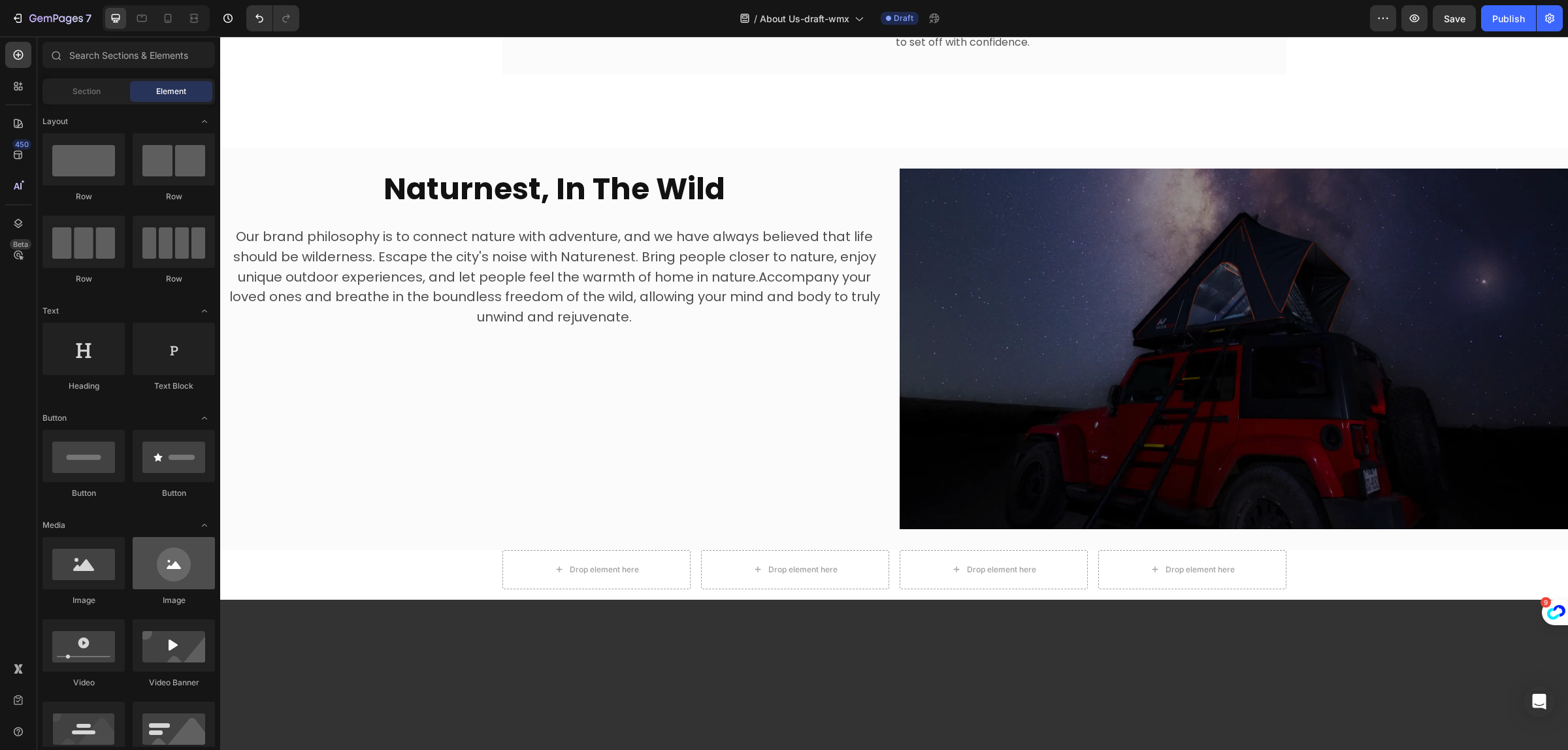
scroll to position [81, 0]
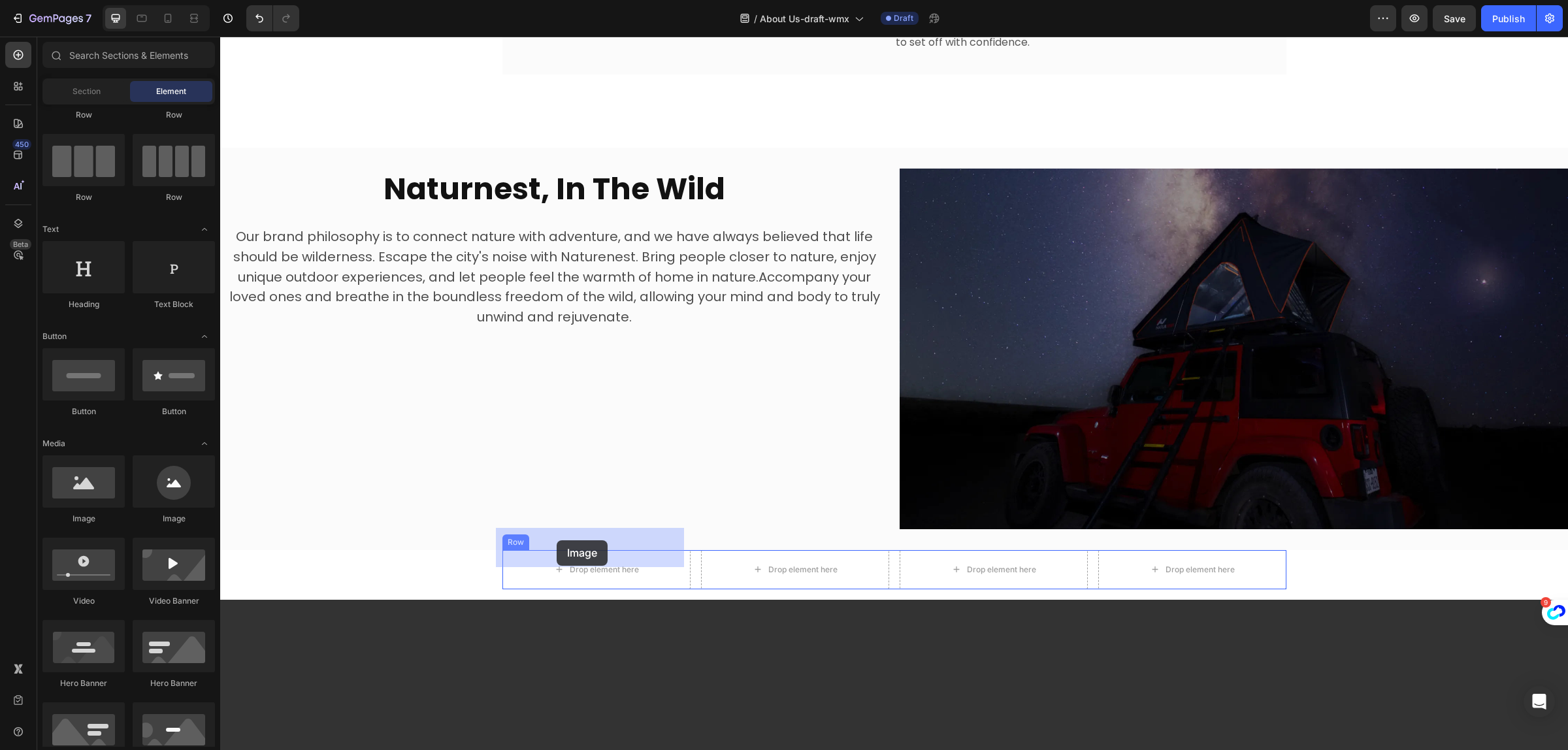
drag, startPoint x: 341, startPoint y: 534, endPoint x: 487, endPoint y: 516, distance: 147.1
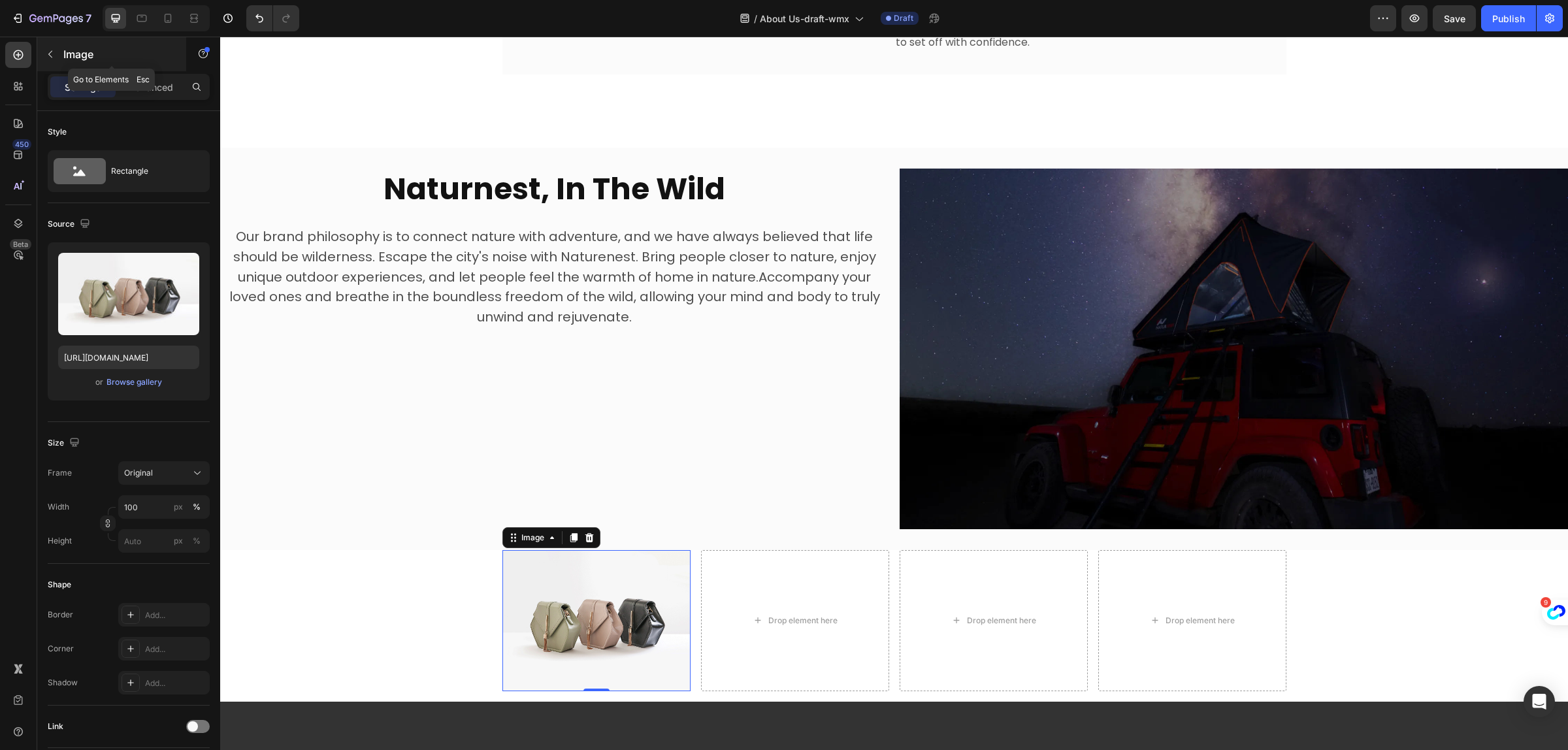
click at [56, 55] on button "button" at bounding box center [51, 55] width 21 height 21
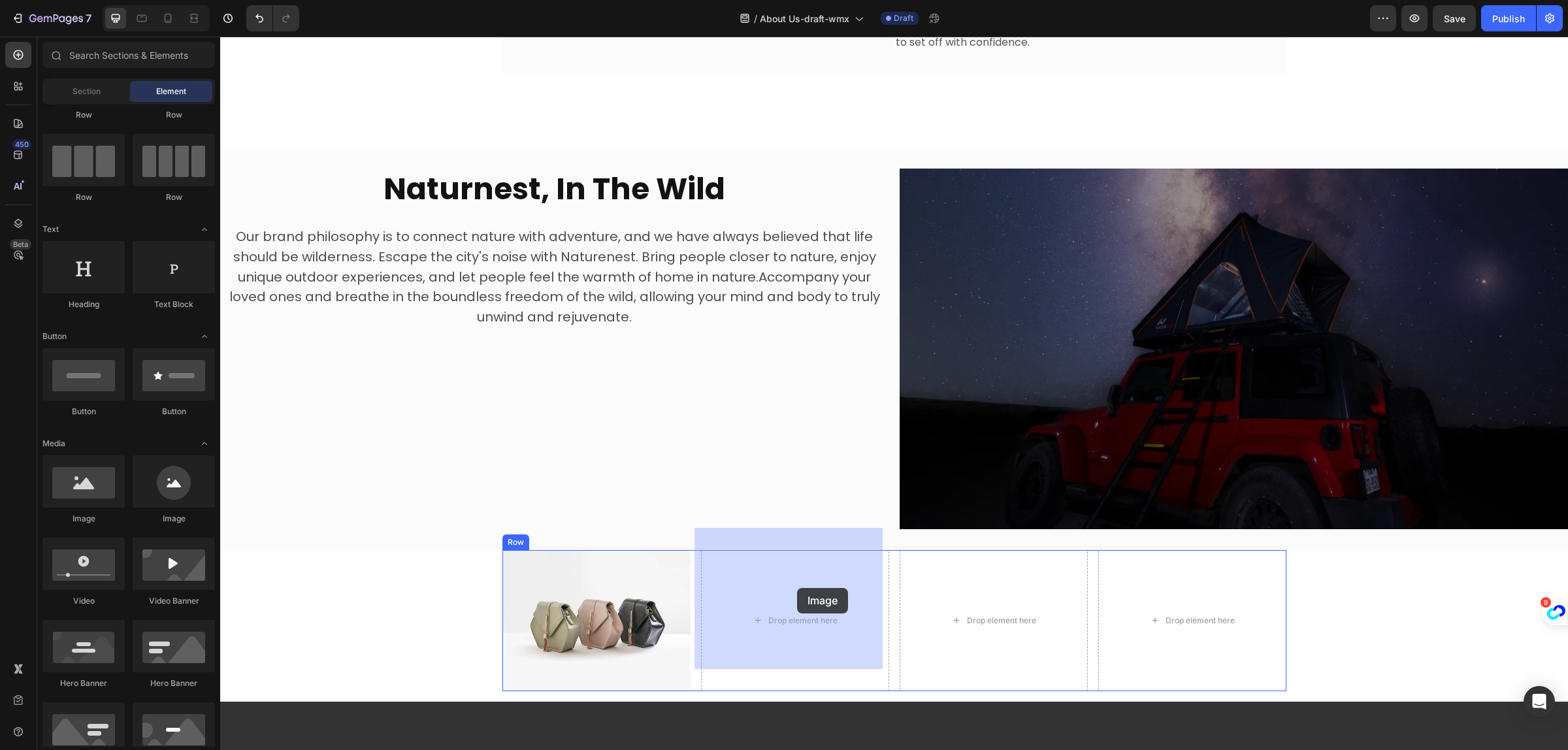
drag, startPoint x: 388, startPoint y: 553, endPoint x: 786, endPoint y: 586, distance: 399.4
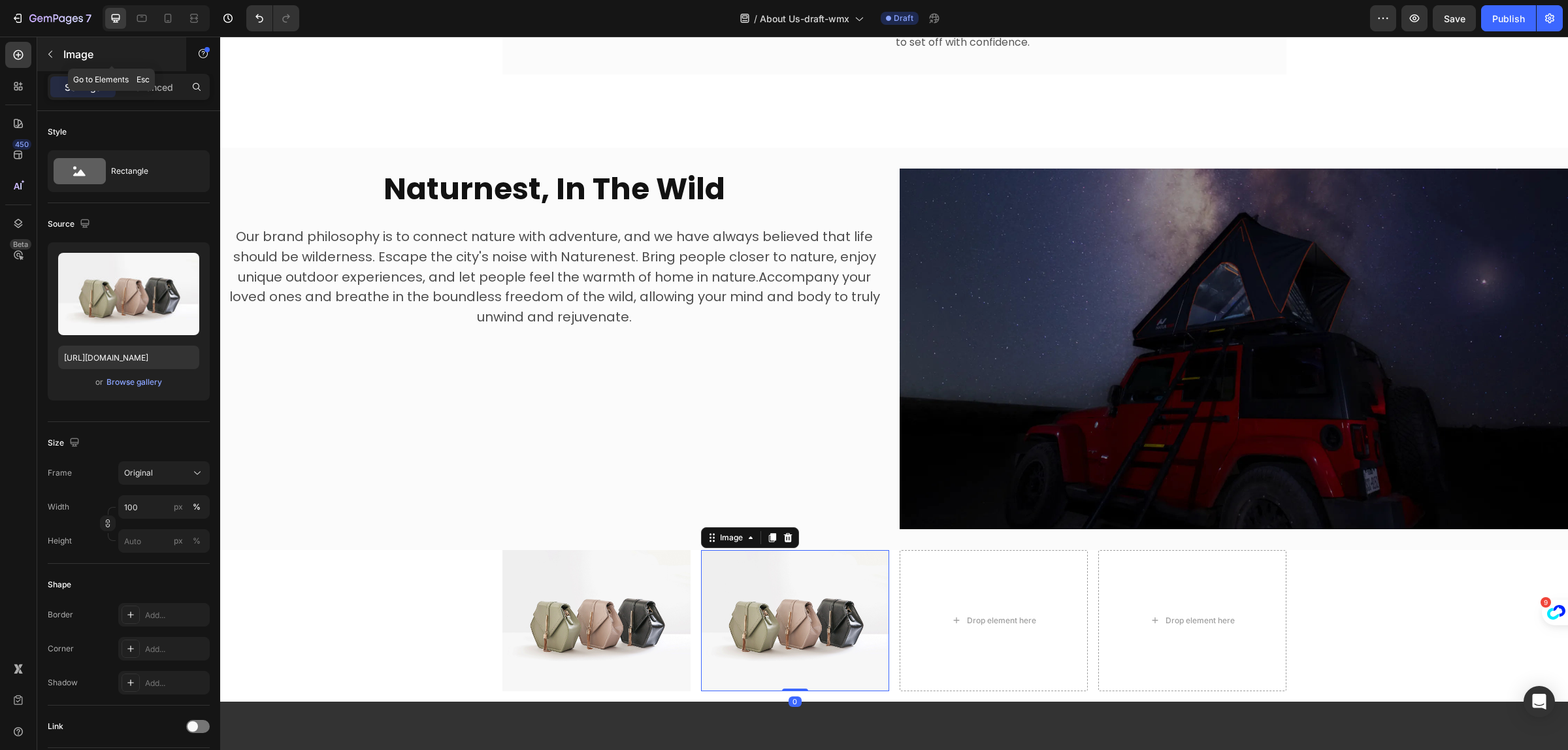
click at [58, 59] on button "button" at bounding box center [51, 55] width 21 height 21
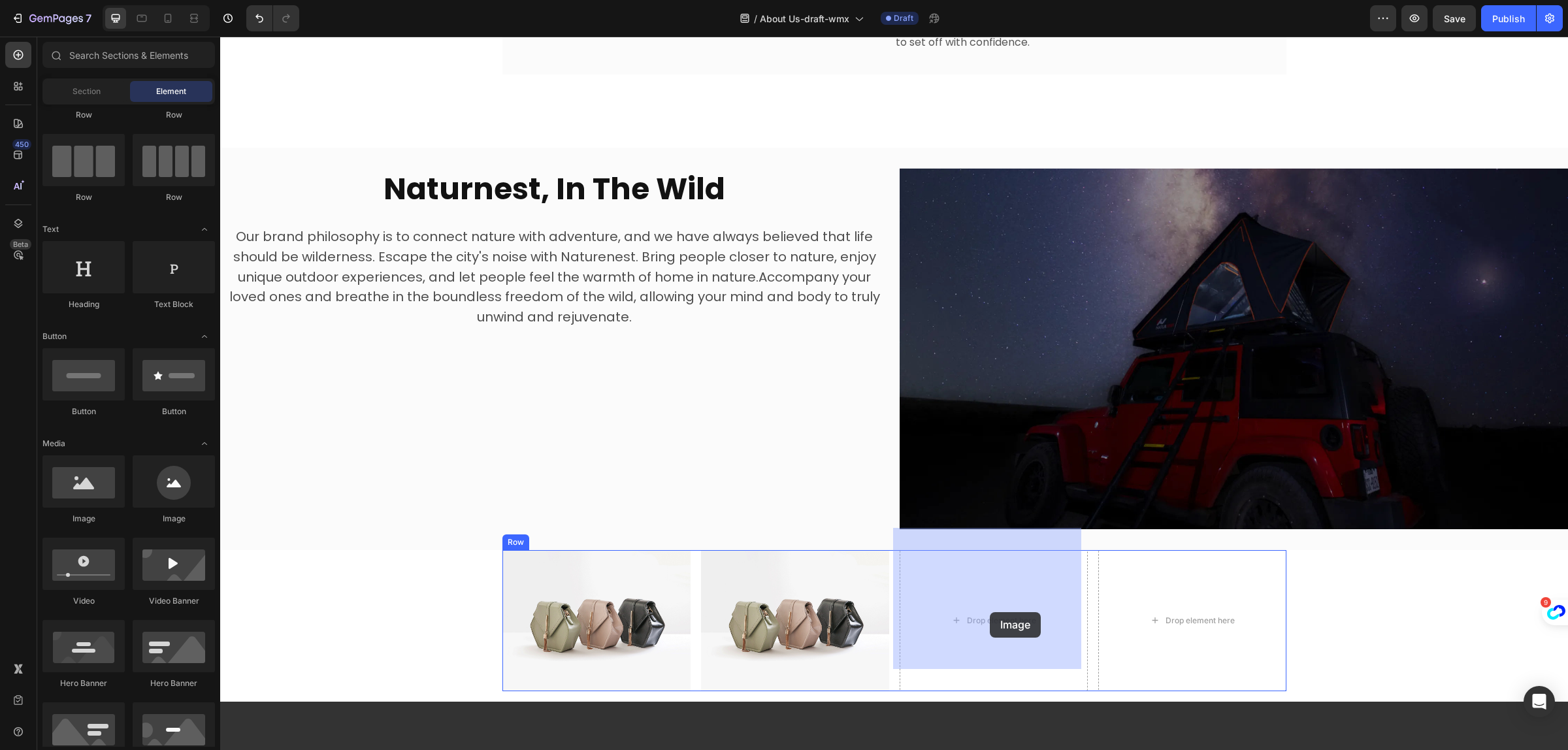
drag, startPoint x: 307, startPoint y: 525, endPoint x: 990, endPoint y: 612, distance: 688.5
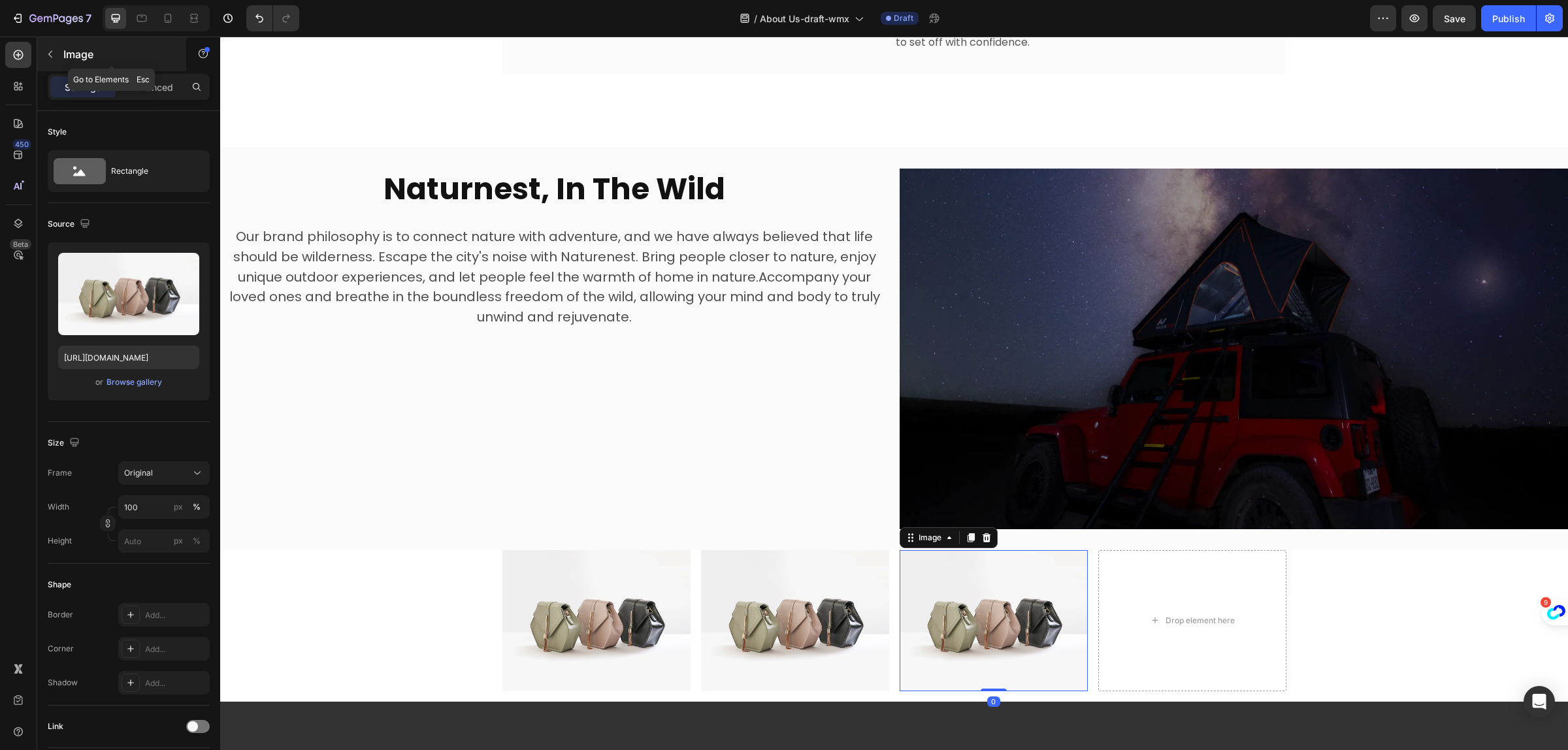
click at [80, 49] on p "Image" at bounding box center [119, 55] width 111 height 16
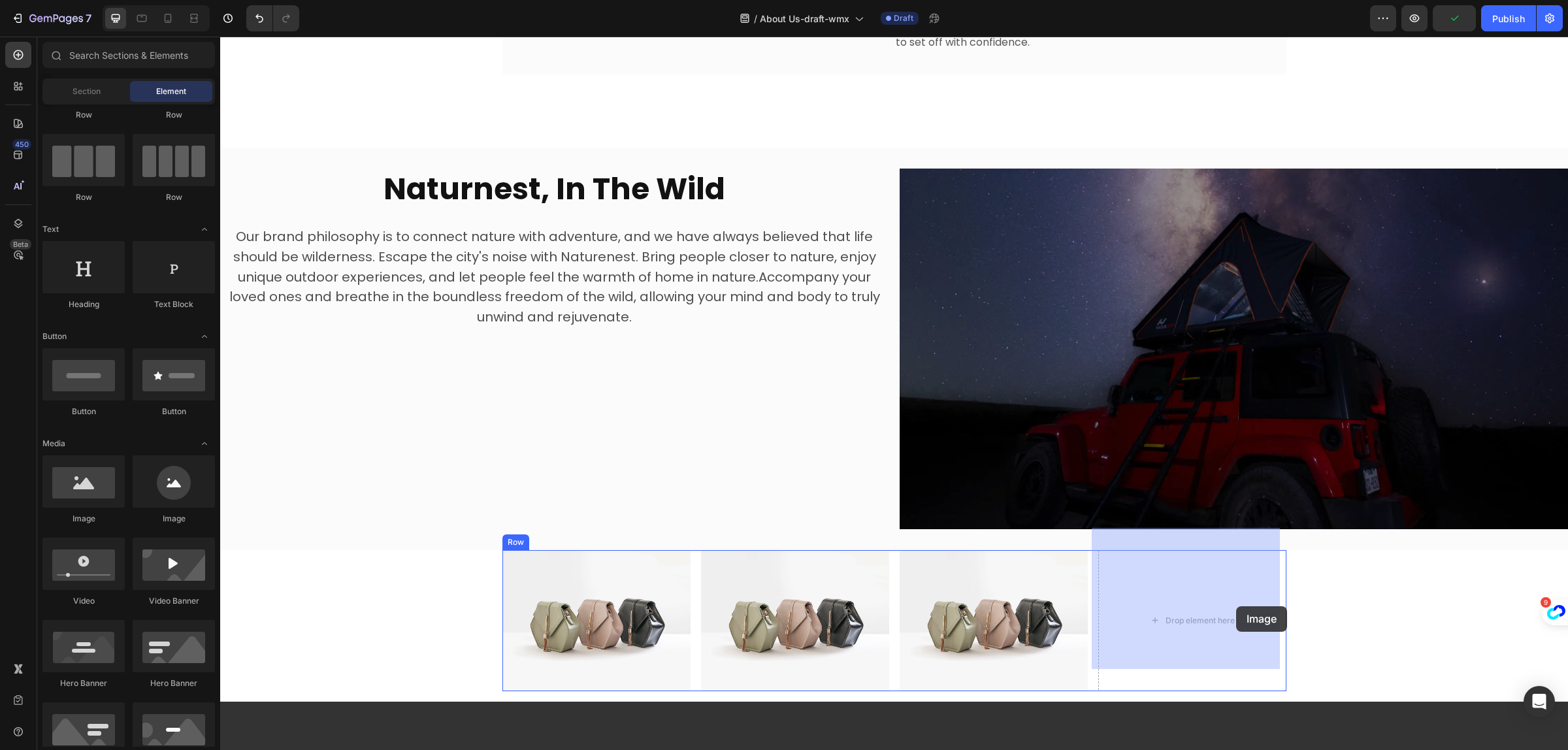
drag, startPoint x: 291, startPoint y: 525, endPoint x: 1236, endPoint y: 607, distance: 948.6
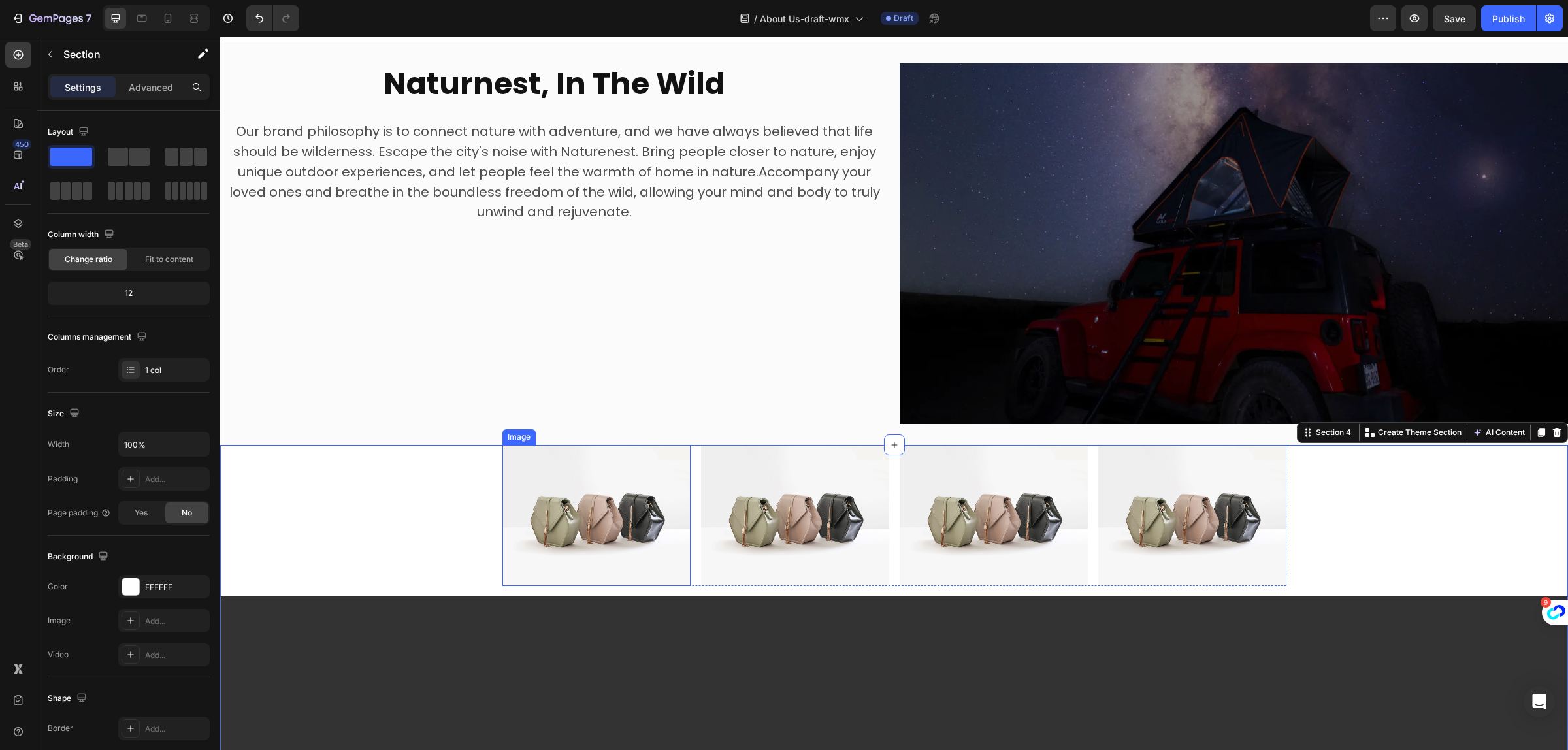
scroll to position [1470, 0]
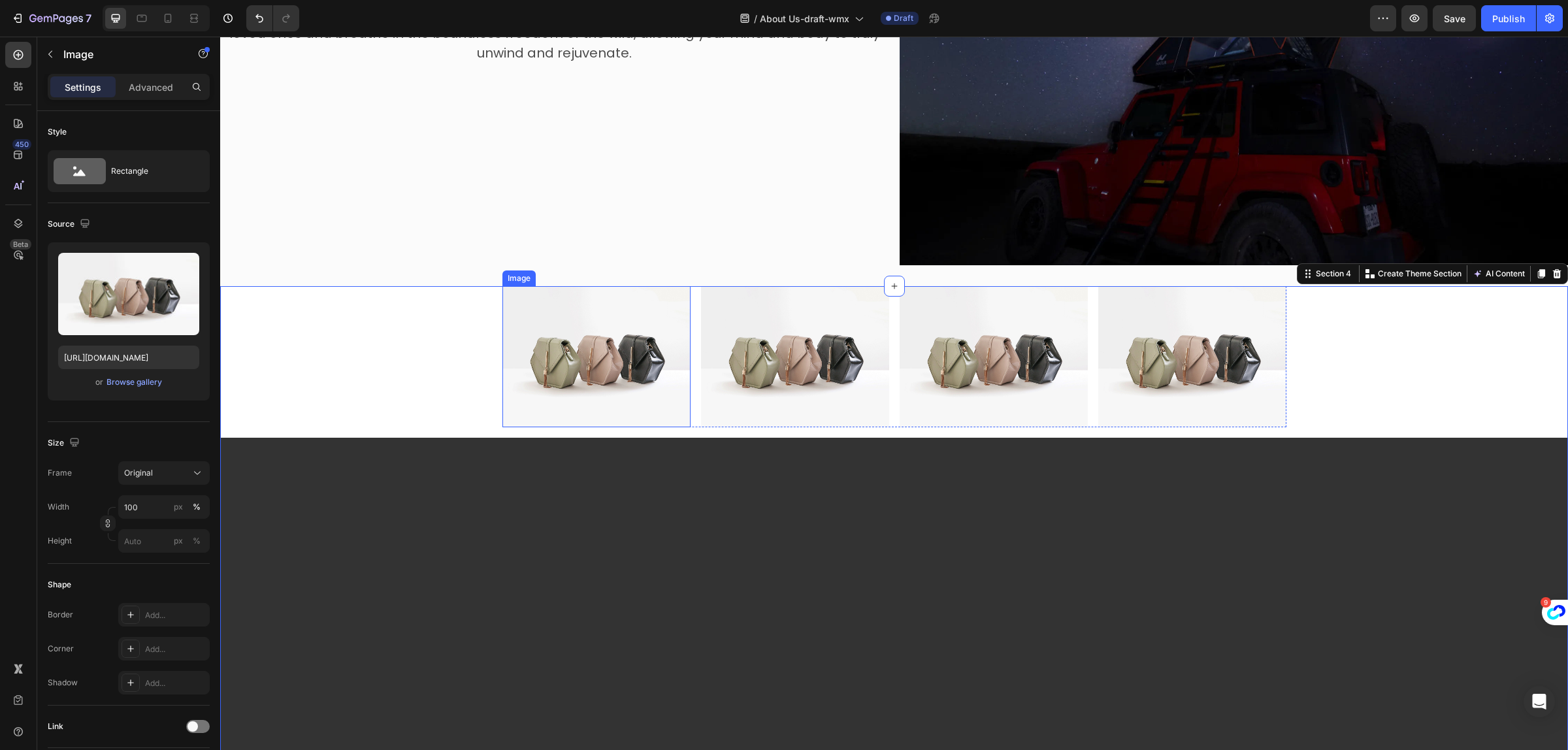
click at [582, 335] on img at bounding box center [596, 357] width 188 height 141
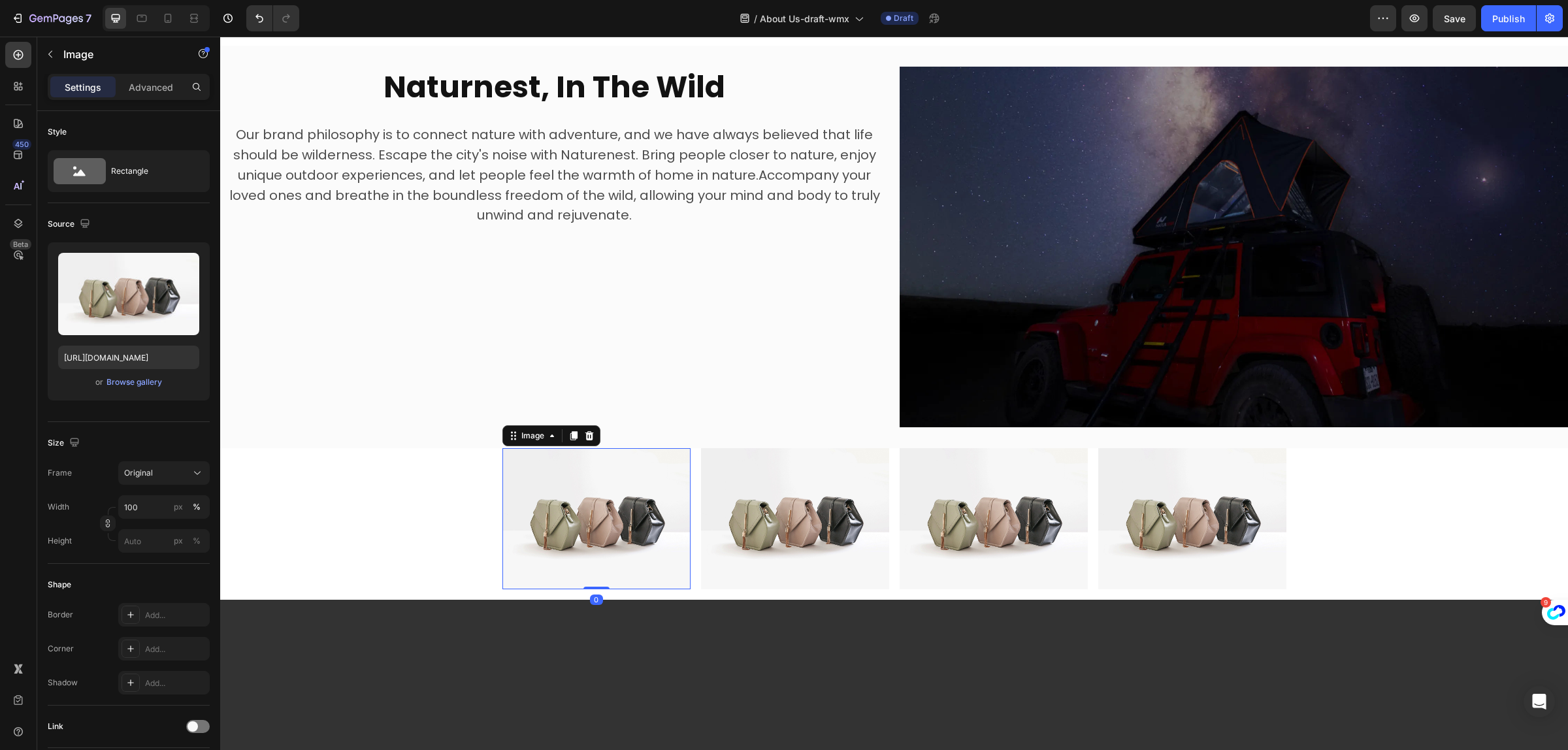
scroll to position [1307, 0]
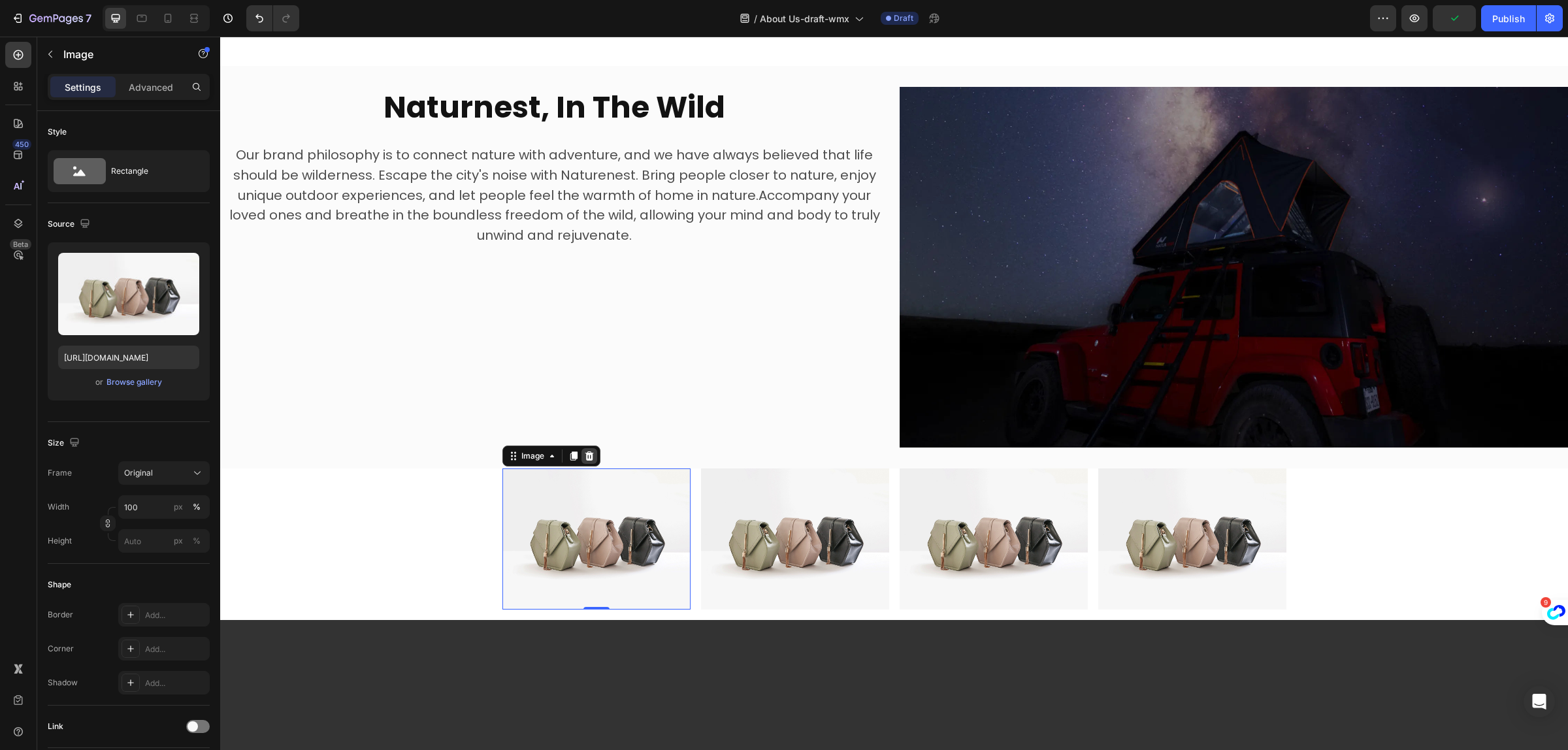
click at [586, 452] on icon at bounding box center [589, 456] width 9 height 9
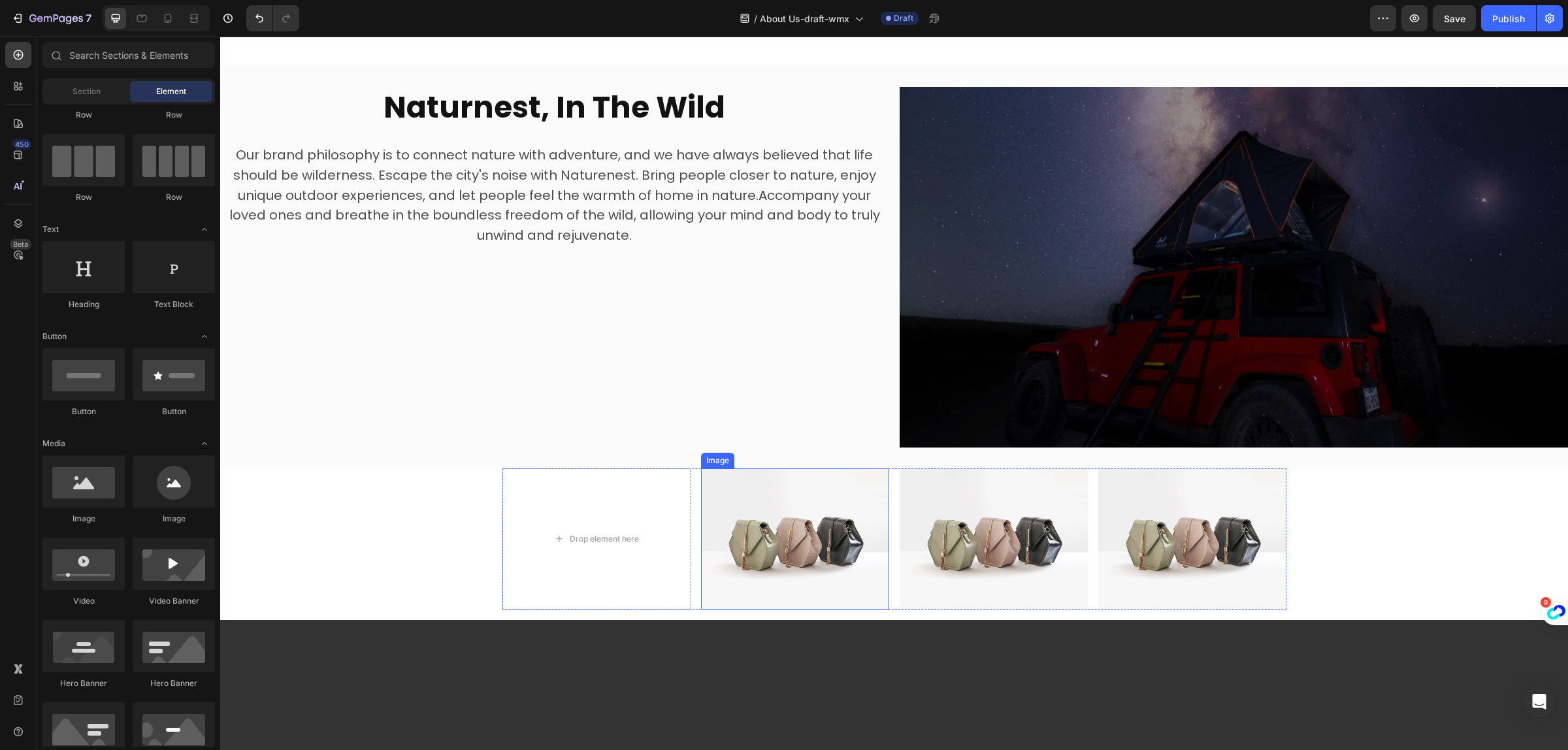
click at [795, 477] on img at bounding box center [795, 539] width 188 height 141
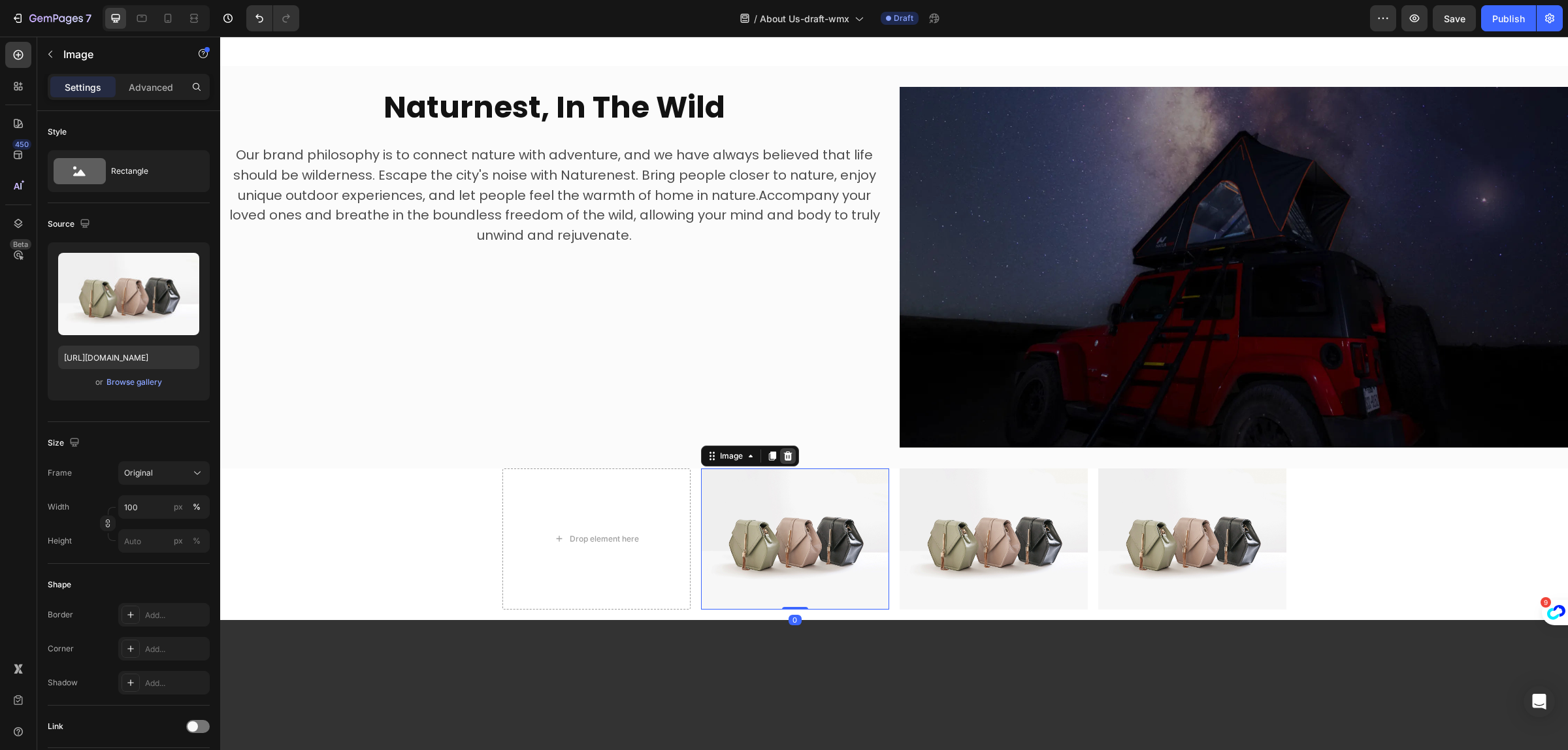
click at [783, 451] on icon at bounding box center [788, 456] width 11 height 11
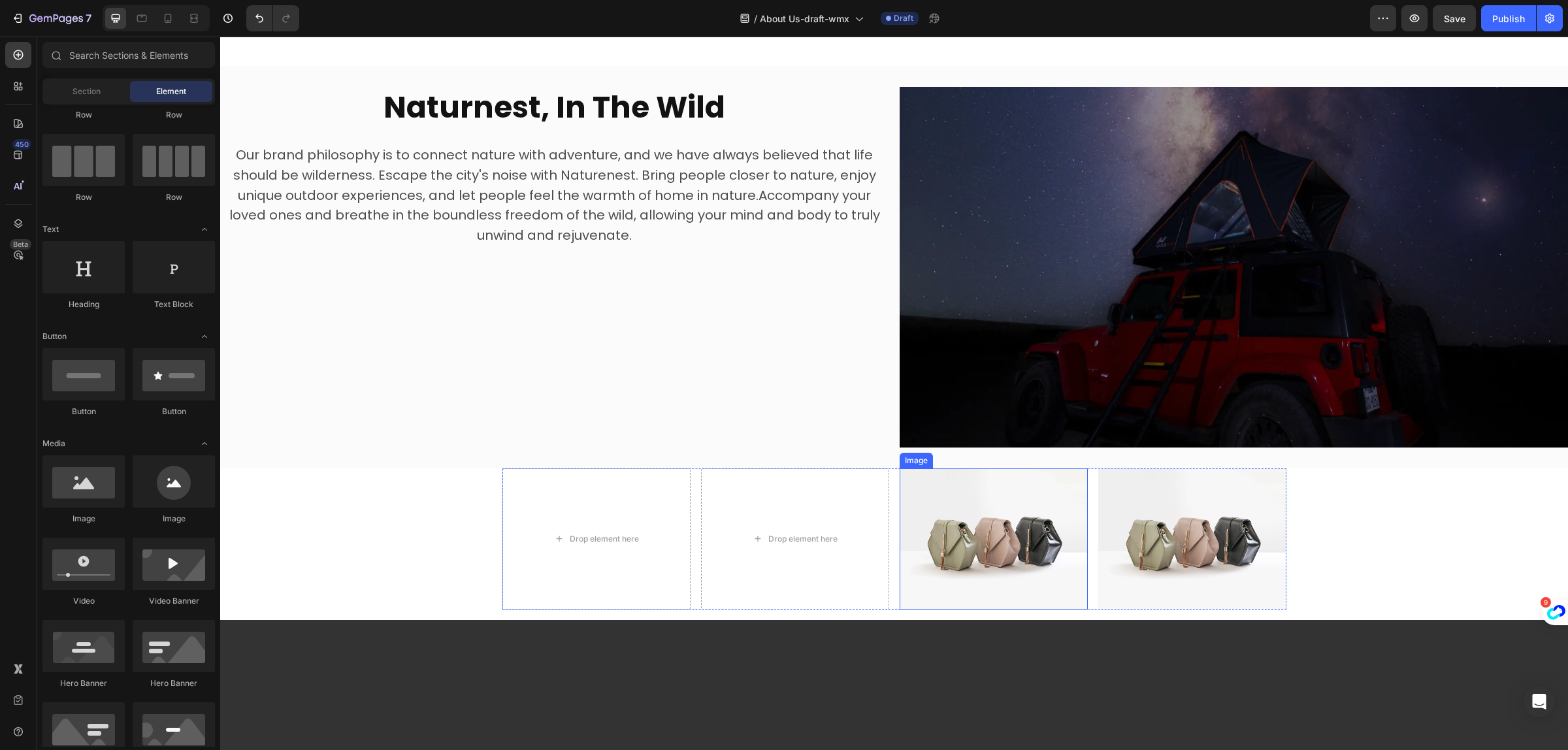
click at [991, 519] on img at bounding box center [993, 539] width 188 height 141
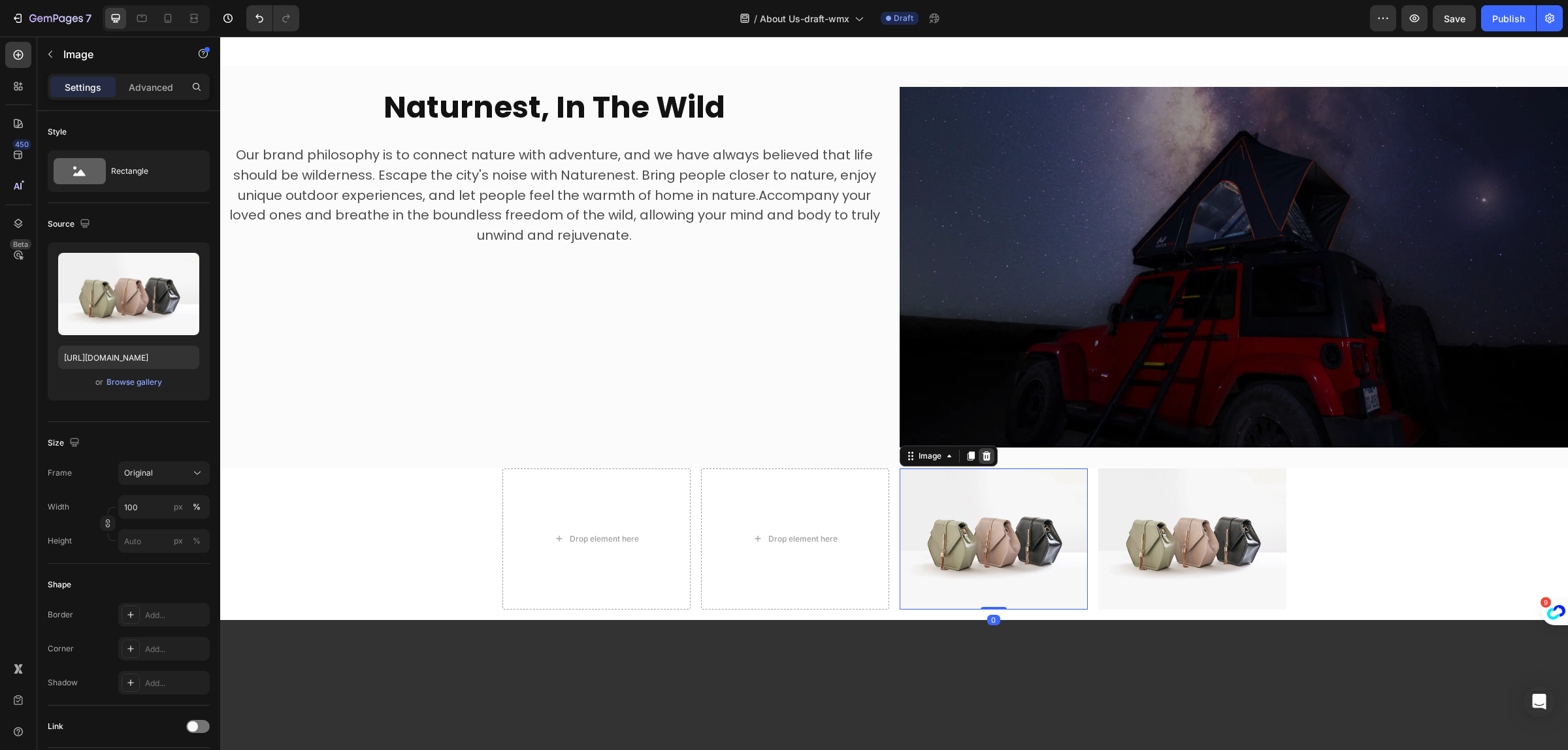
click at [988, 449] on div at bounding box center [987, 456] width 16 height 16
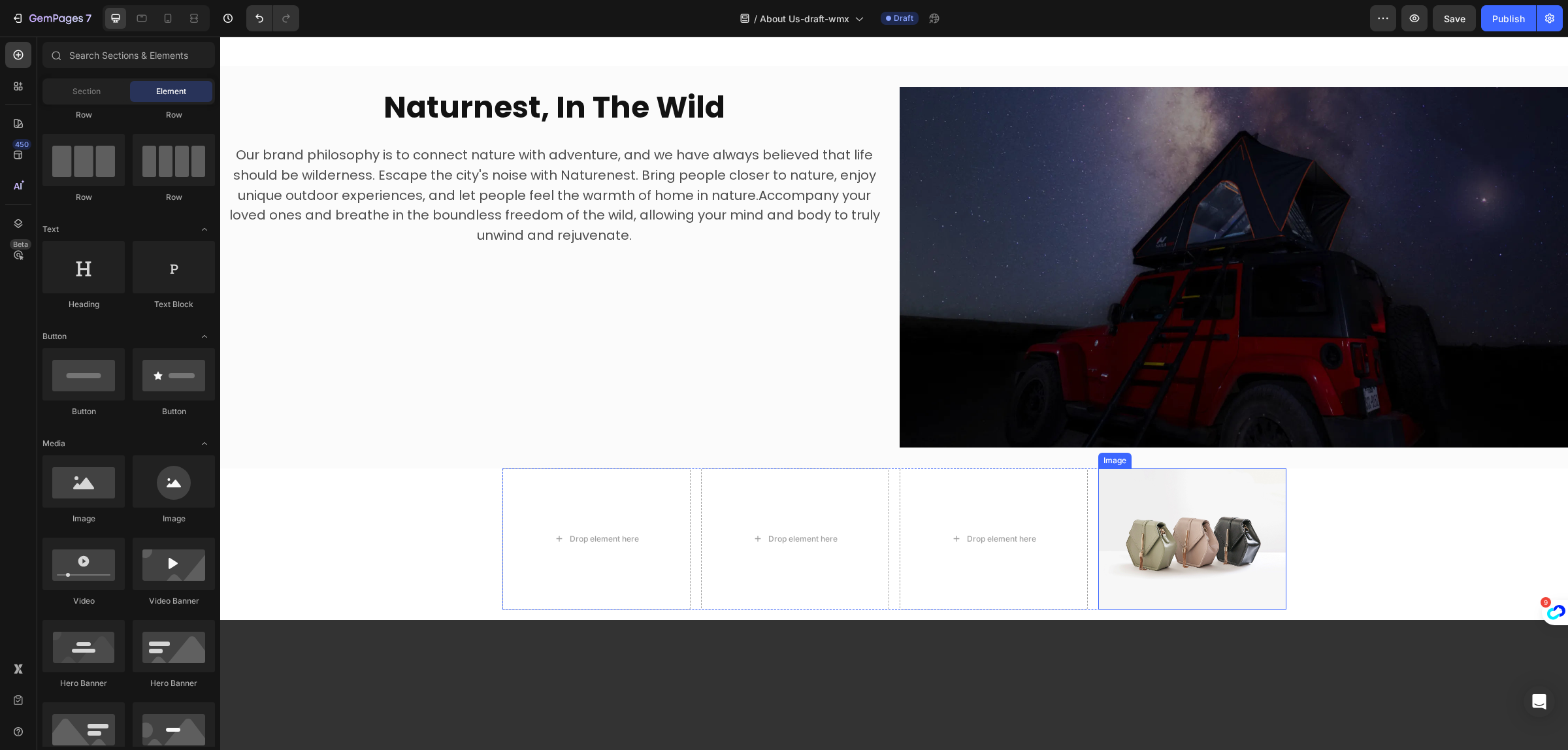
click at [1163, 525] on img at bounding box center [1192, 539] width 188 height 141
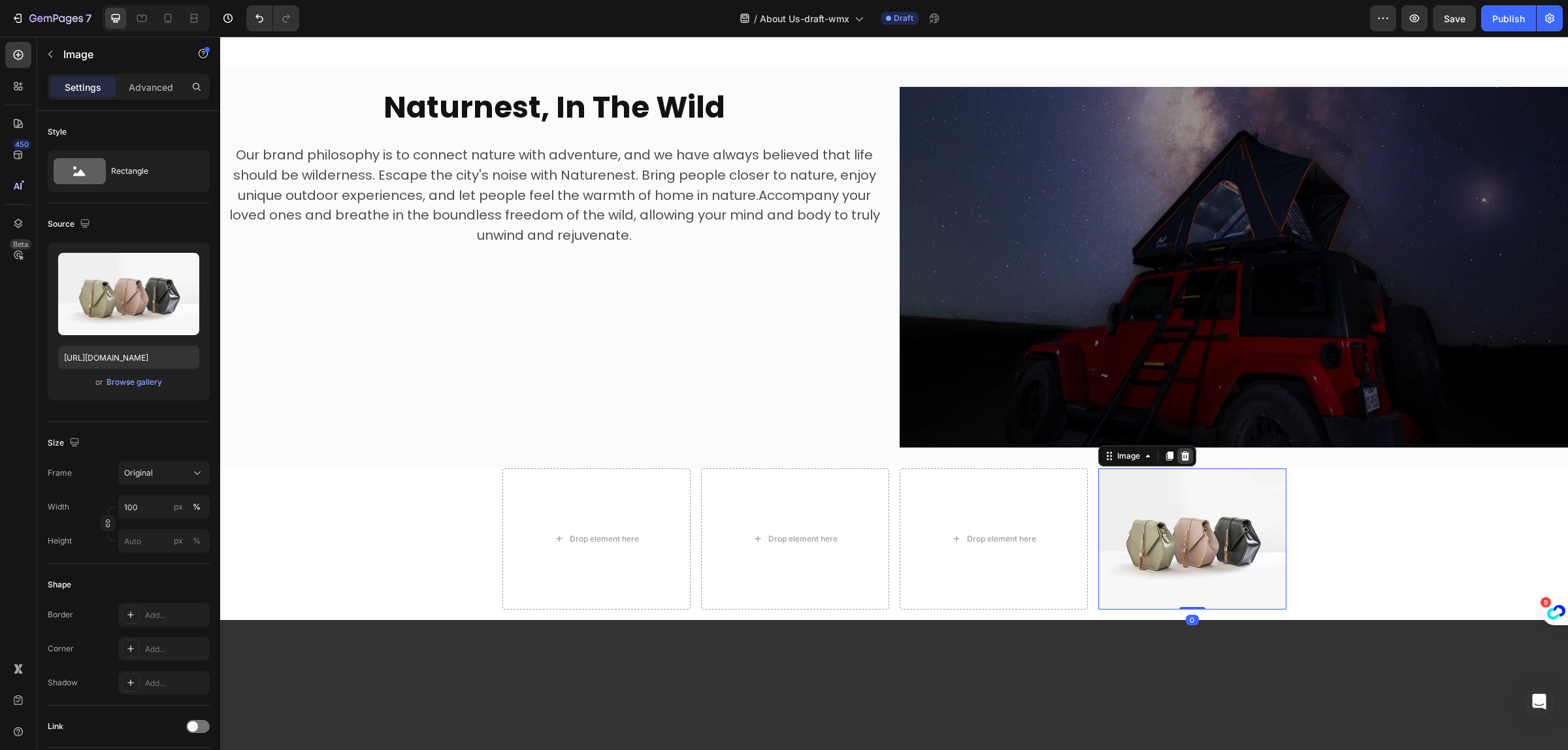
click at [1181, 452] on icon at bounding box center [1185, 456] width 9 height 9
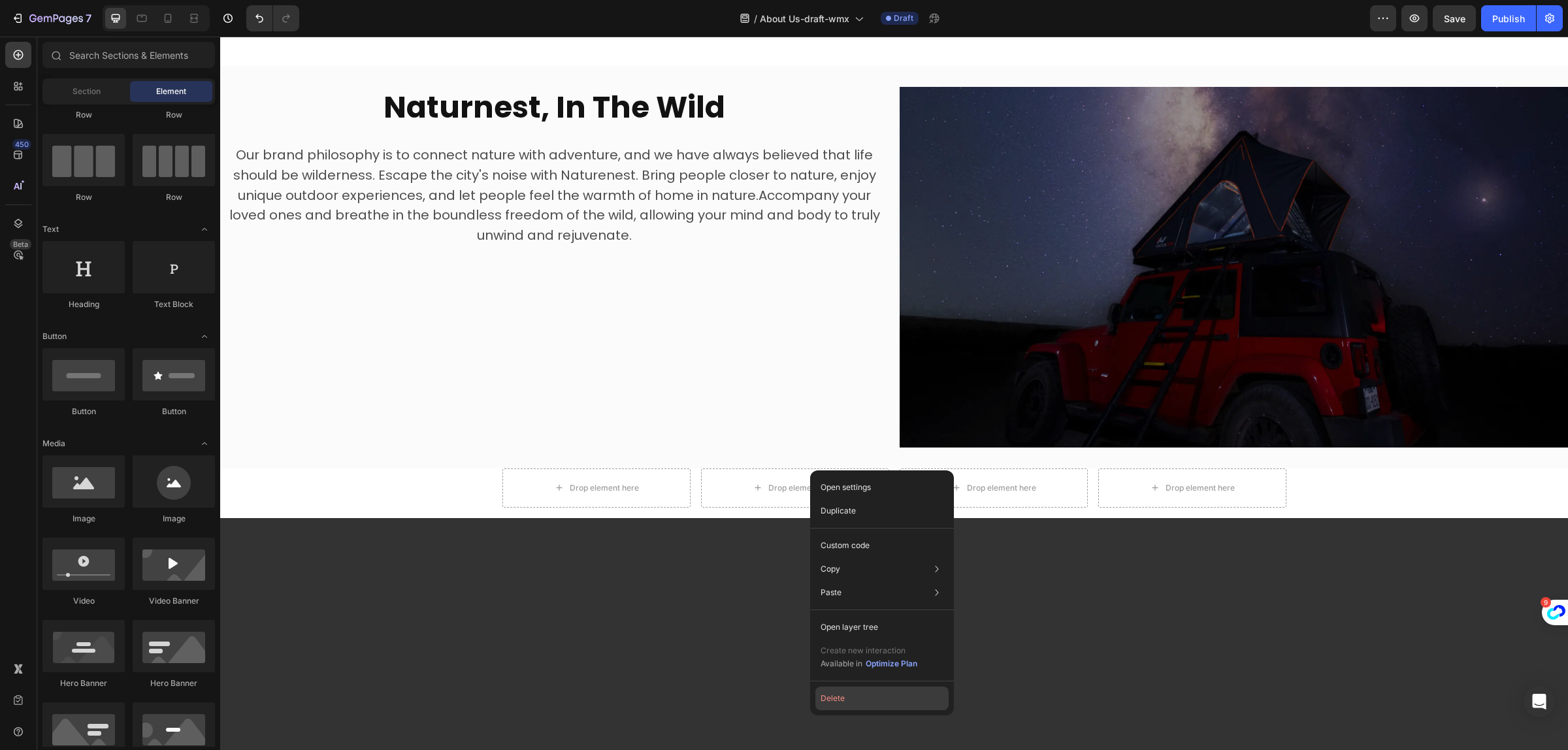
drag, startPoint x: 632, startPoint y: 623, endPoint x: 853, endPoint y: 696, distance: 232.7
click at [853, 696] on button "Delete" at bounding box center [882, 699] width 133 height 24
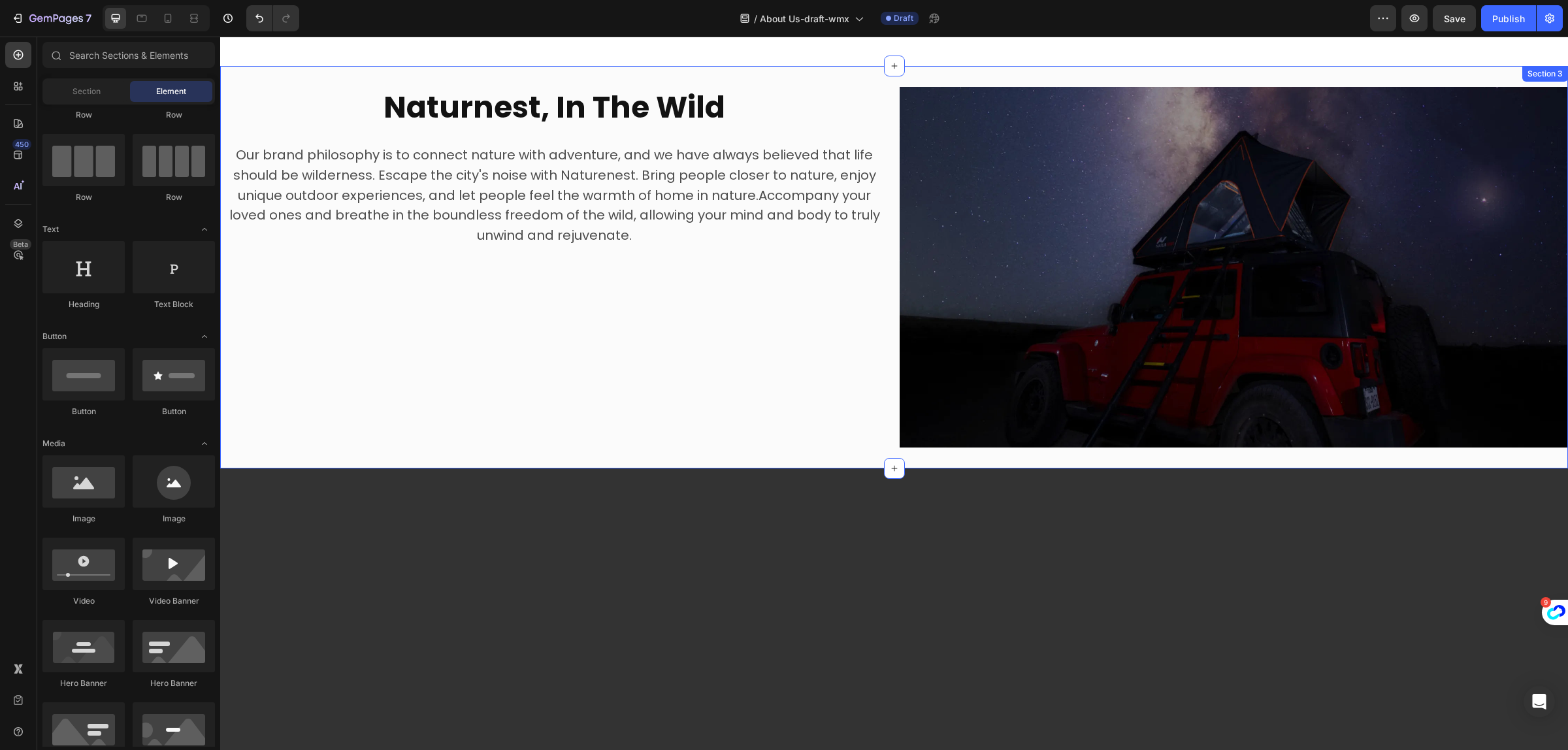
click at [812, 423] on div "⁠⁠⁠⁠⁠⁠⁠ Naturnest, In The Wild Heading Our brand philosophy is to connect natur…" at bounding box center [554, 267] width 669 height 361
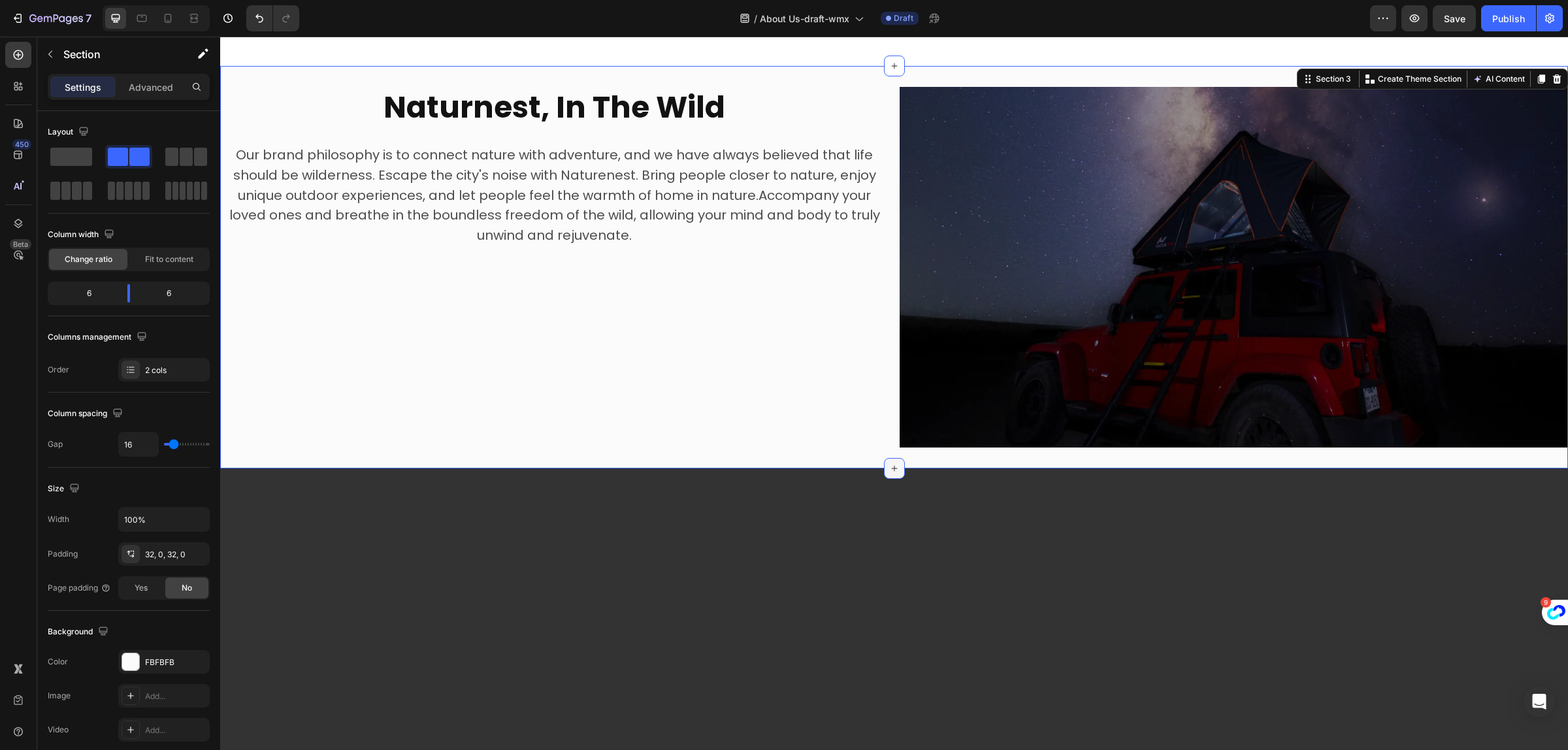
click at [890, 464] on icon at bounding box center [894, 469] width 11 height 11
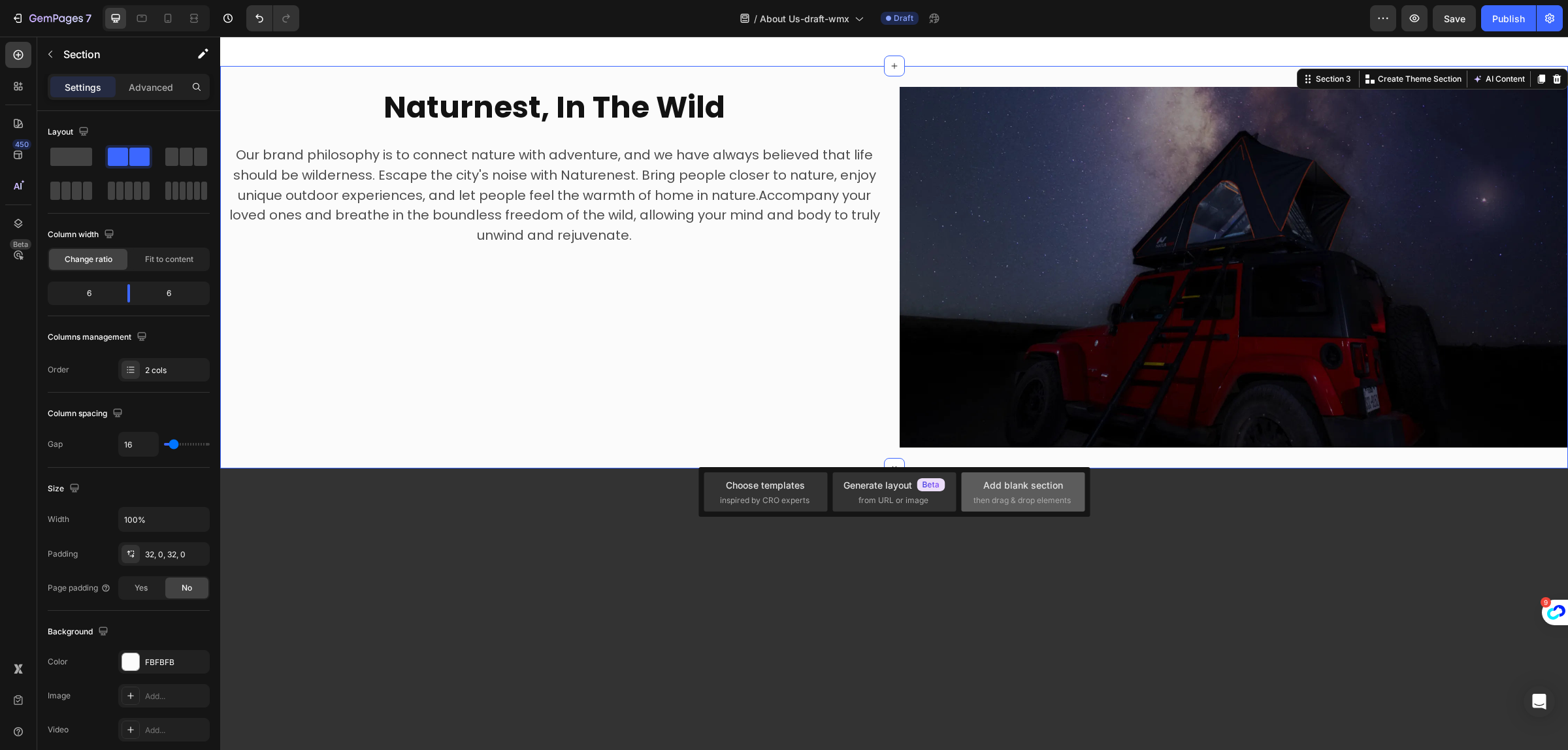
click at [1016, 490] on div "Add blank section" at bounding box center [1023, 485] width 79 height 14
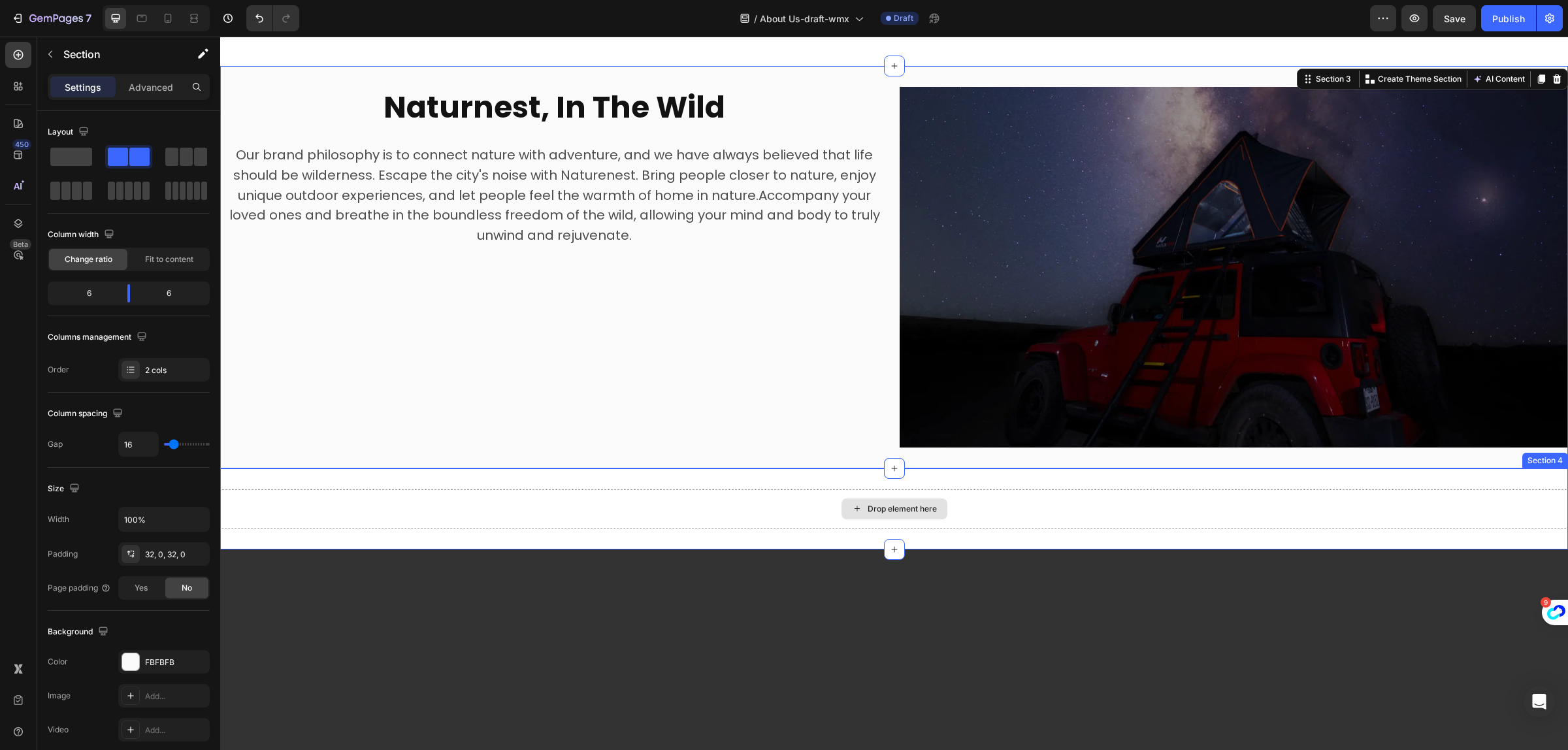
drag, startPoint x: 299, startPoint y: 231, endPoint x: 811, endPoint y: 485, distance: 571.5
click at [75, 188] on span at bounding box center [76, 191] width 10 height 18
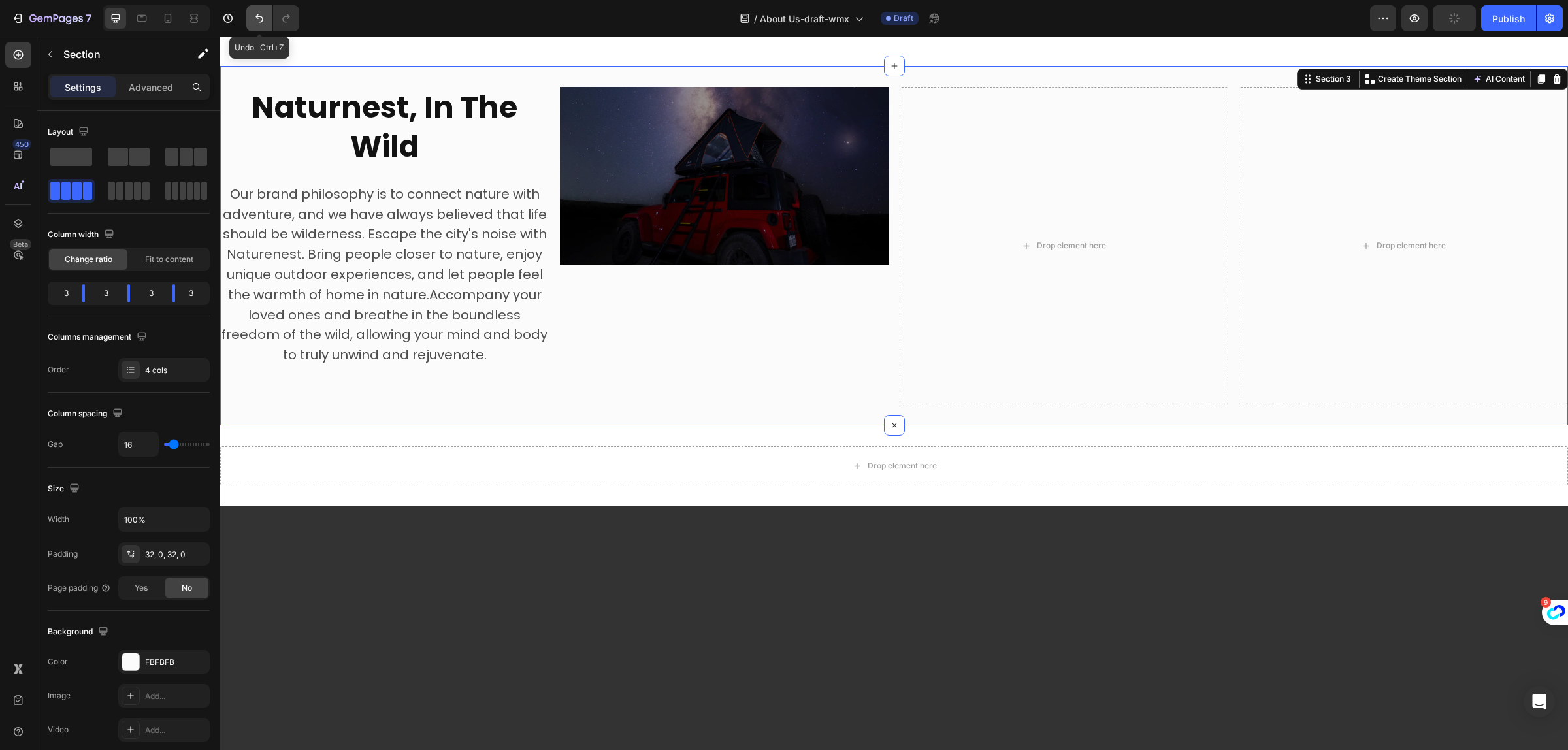
click at [259, 21] on icon "Undo/Redo" at bounding box center [259, 18] width 13 height 13
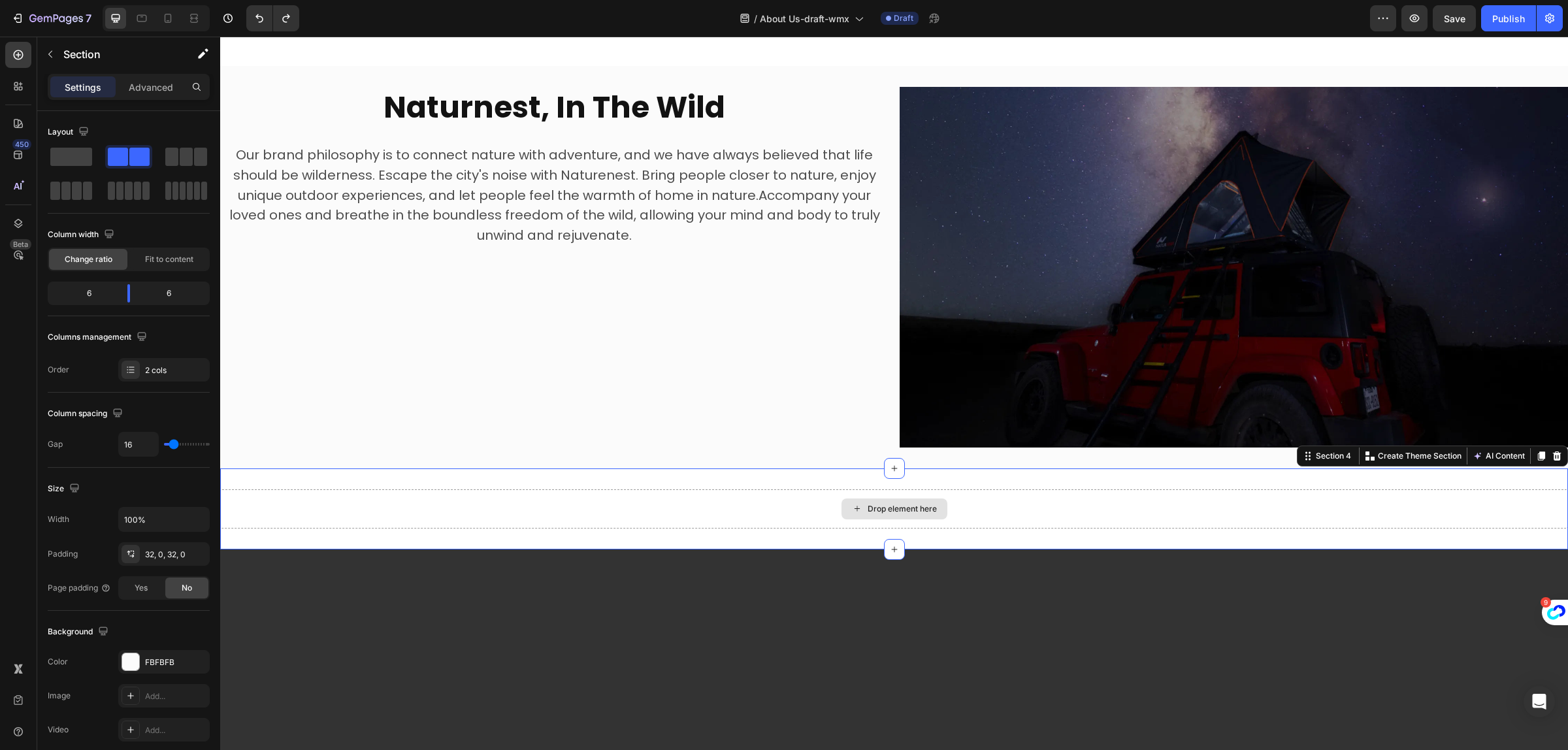
click at [804, 489] on div "Drop element here" at bounding box center [894, 509] width 1348 height 39
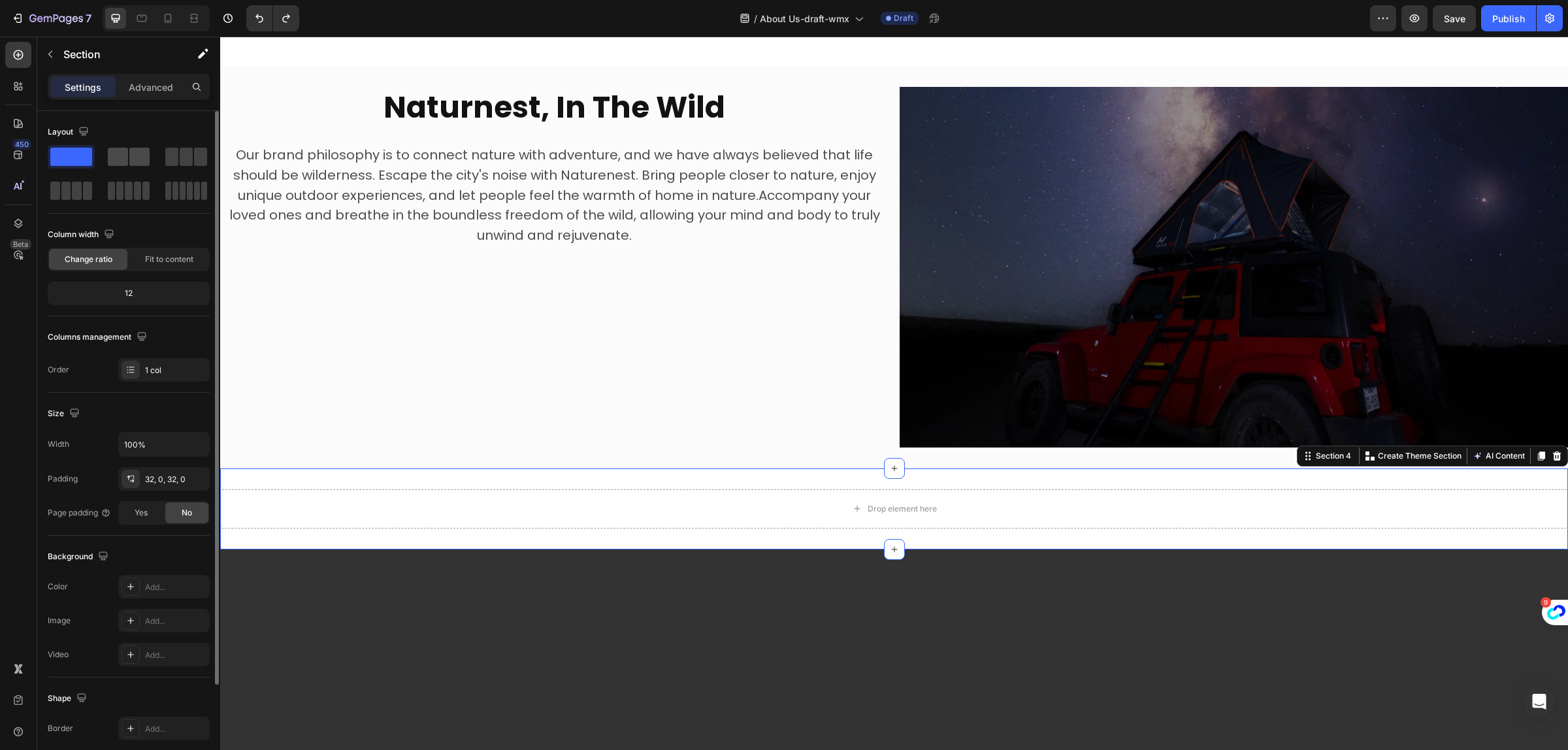
click at [131, 164] on span at bounding box center [139, 157] width 20 height 18
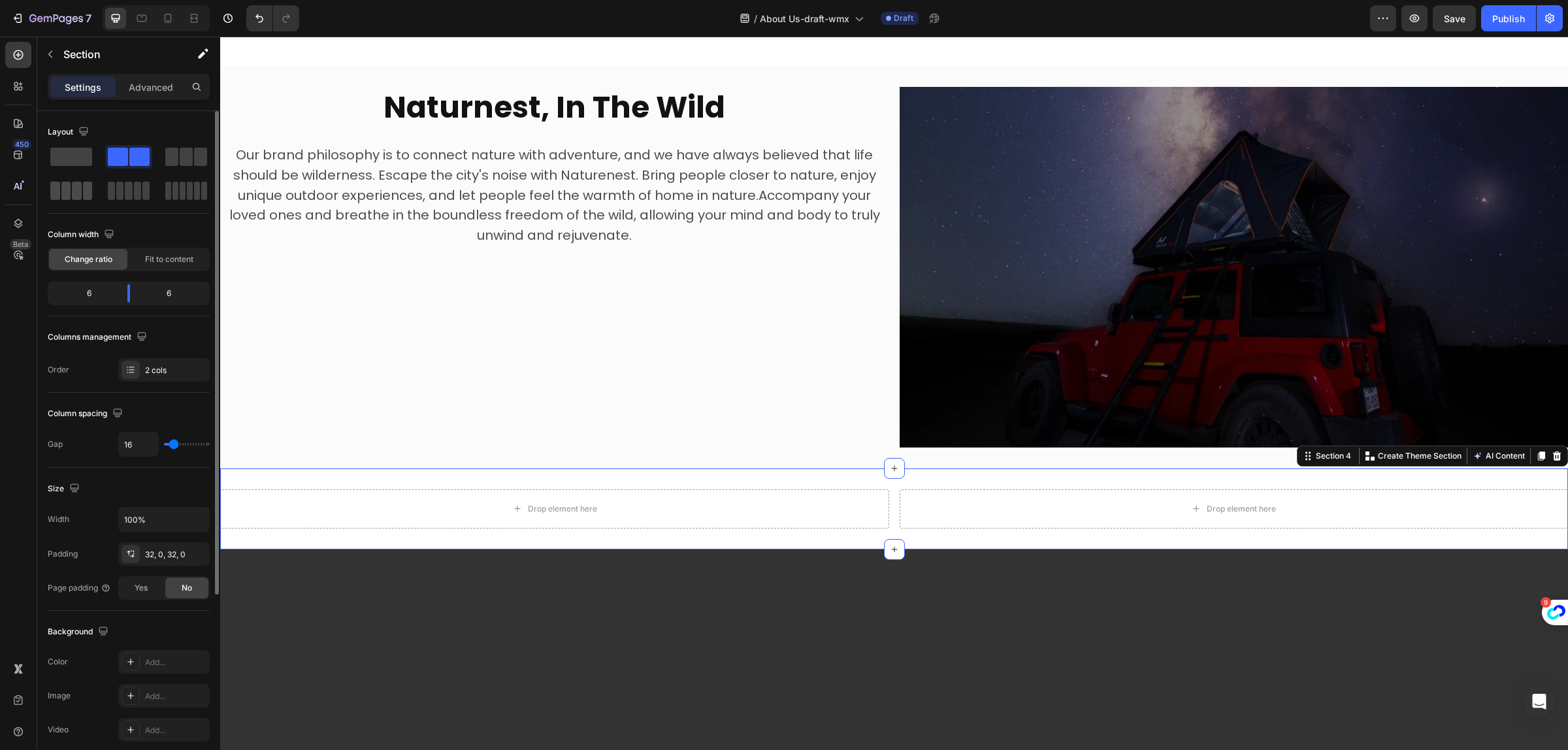
click at [81, 193] on div at bounding box center [72, 191] width 42 height 18
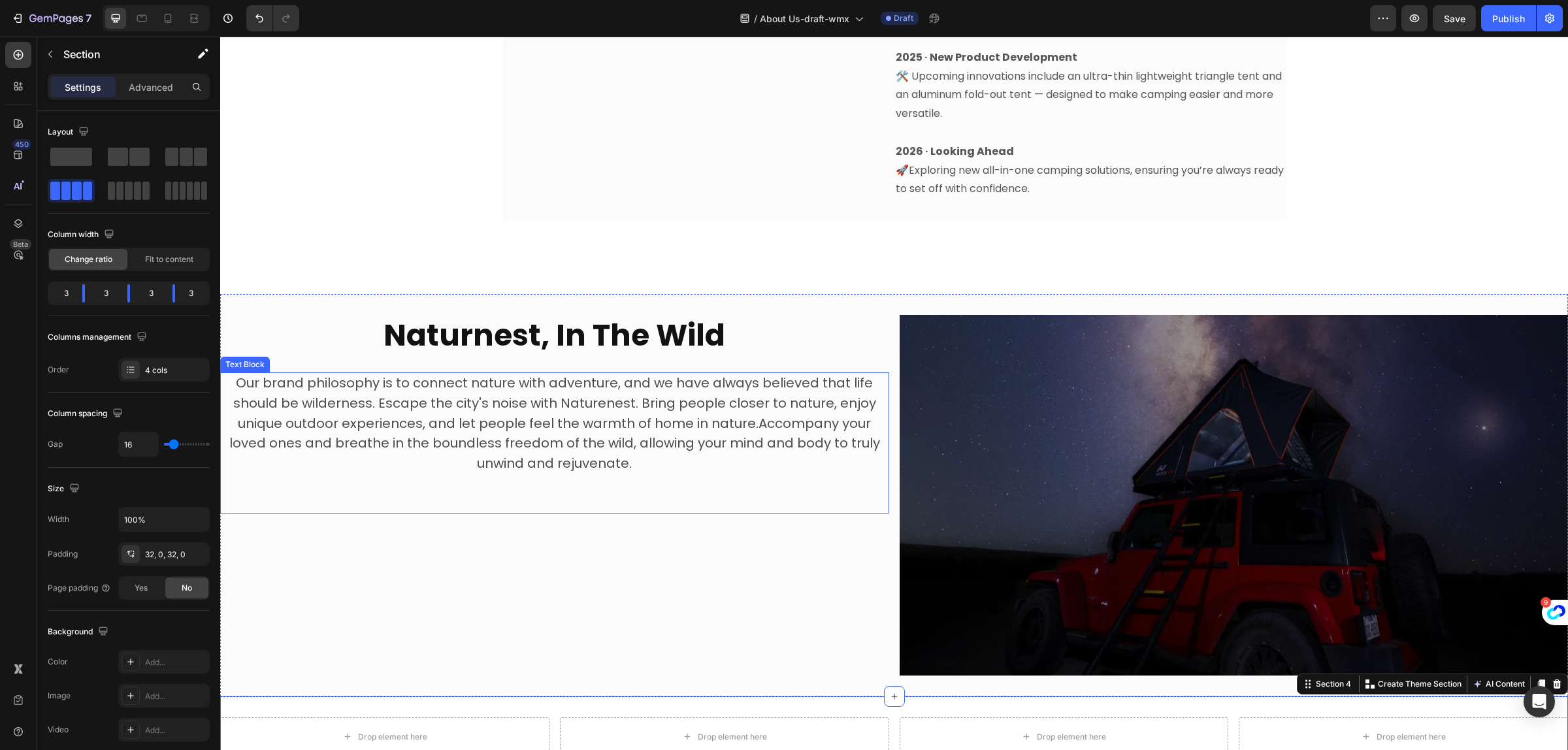
scroll to position [981, 0]
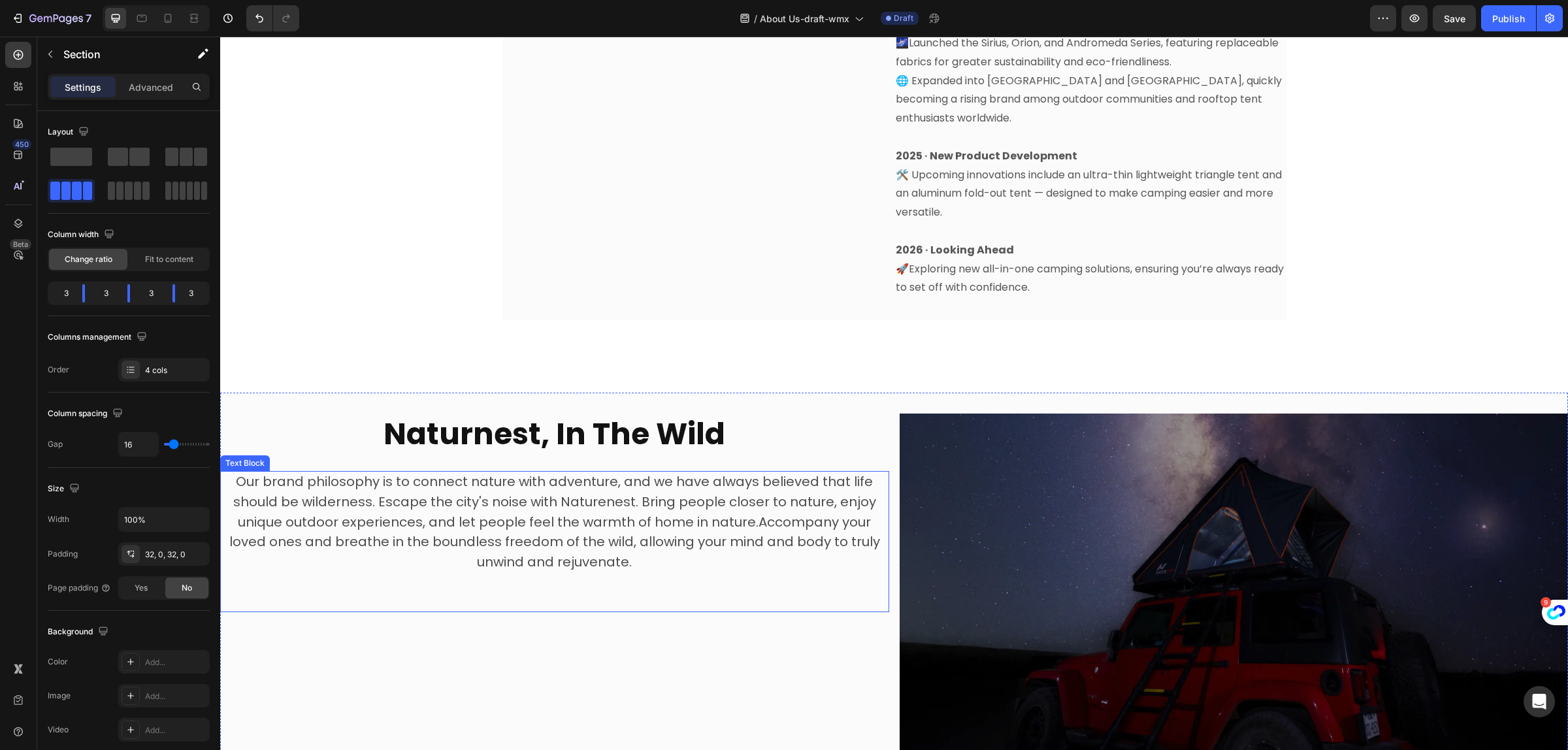
click at [701, 546] on p "Our brand philosophy is to connect nature with adventure, and we have always be…" at bounding box center [554, 522] width 666 height 100
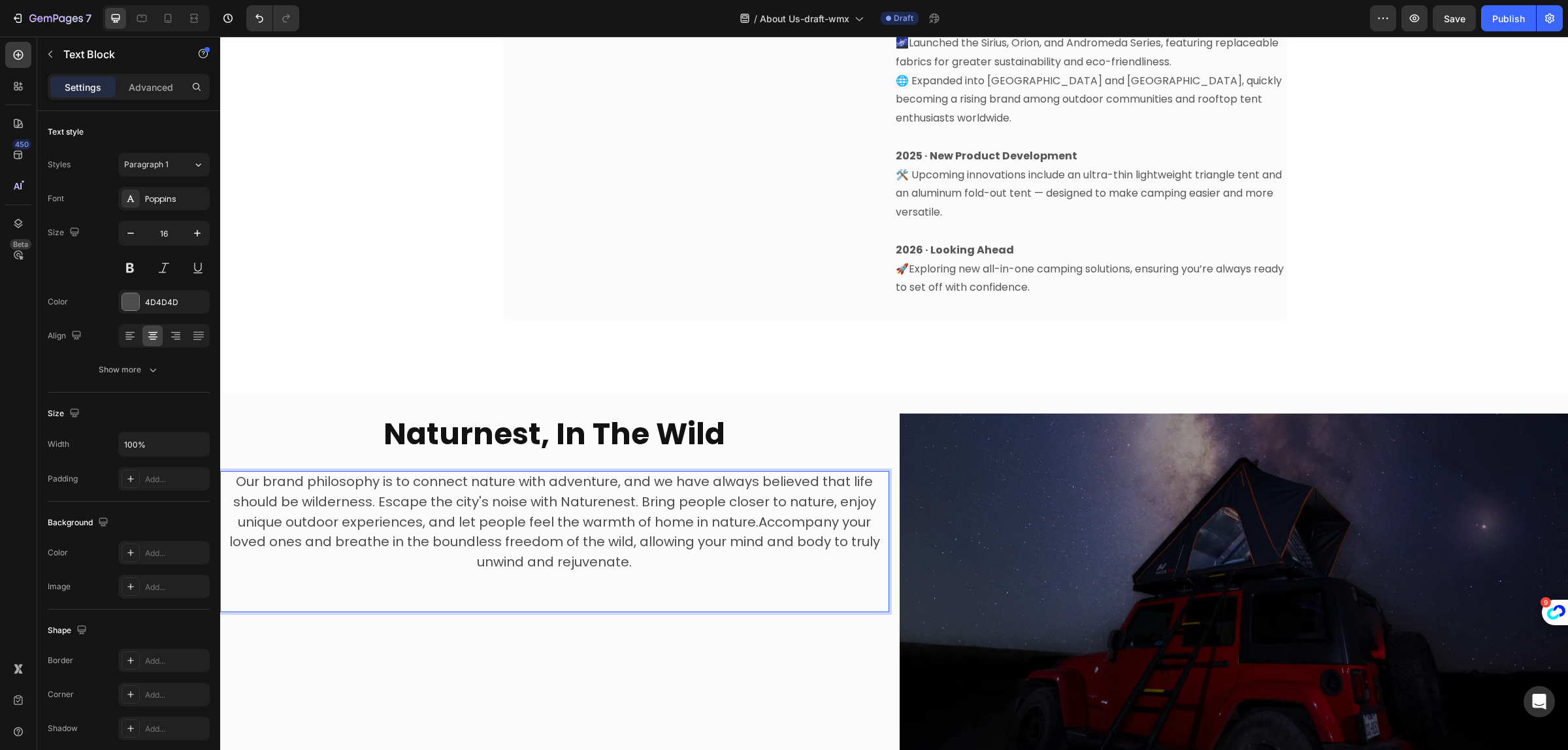
click at [670, 546] on p "Our brand philosophy is to connect nature with adventure, and we have always be…" at bounding box center [554, 522] width 666 height 100
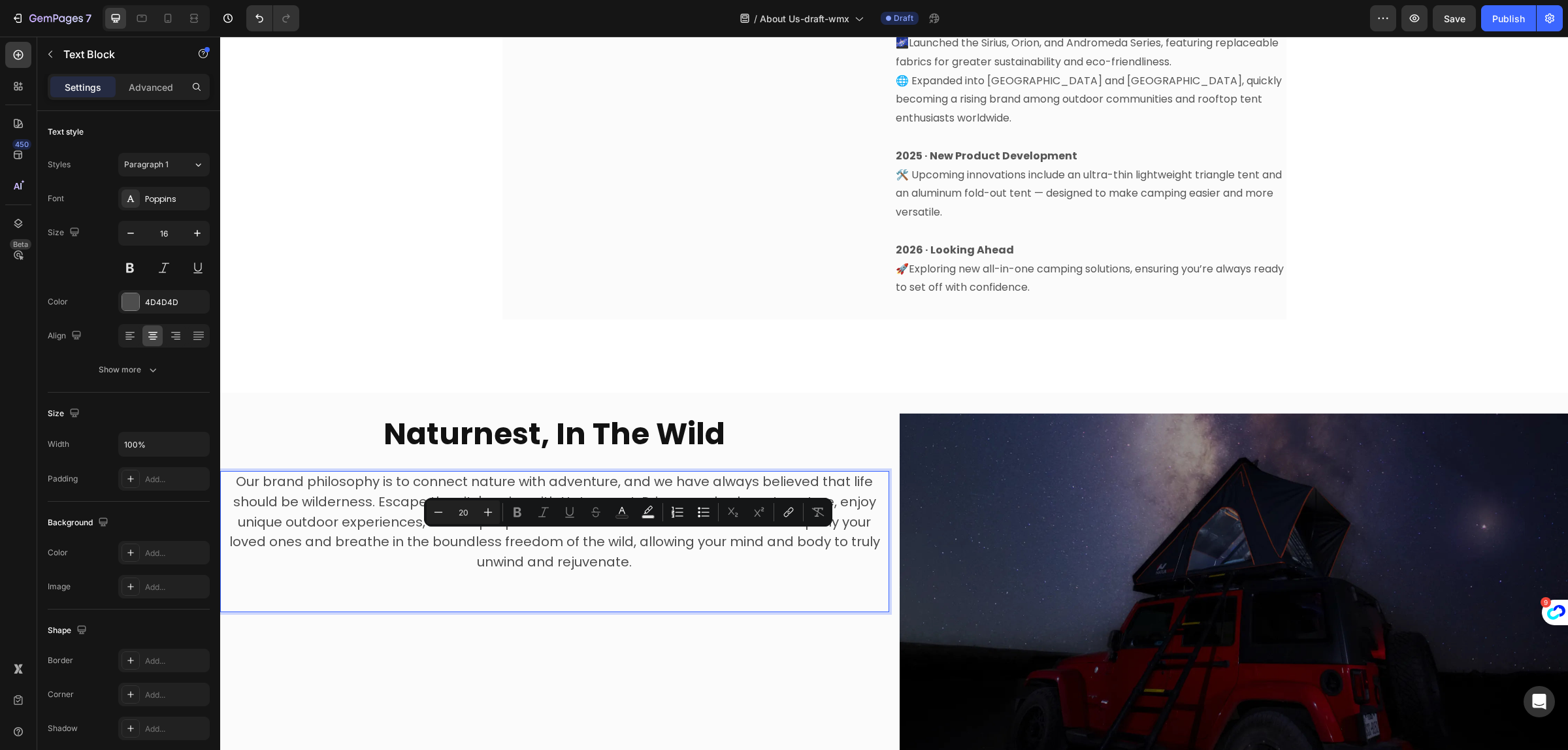
click at [687, 540] on p "Our brand philosophy is to connect nature with adventure, and we have always be…" at bounding box center [554, 522] width 666 height 100
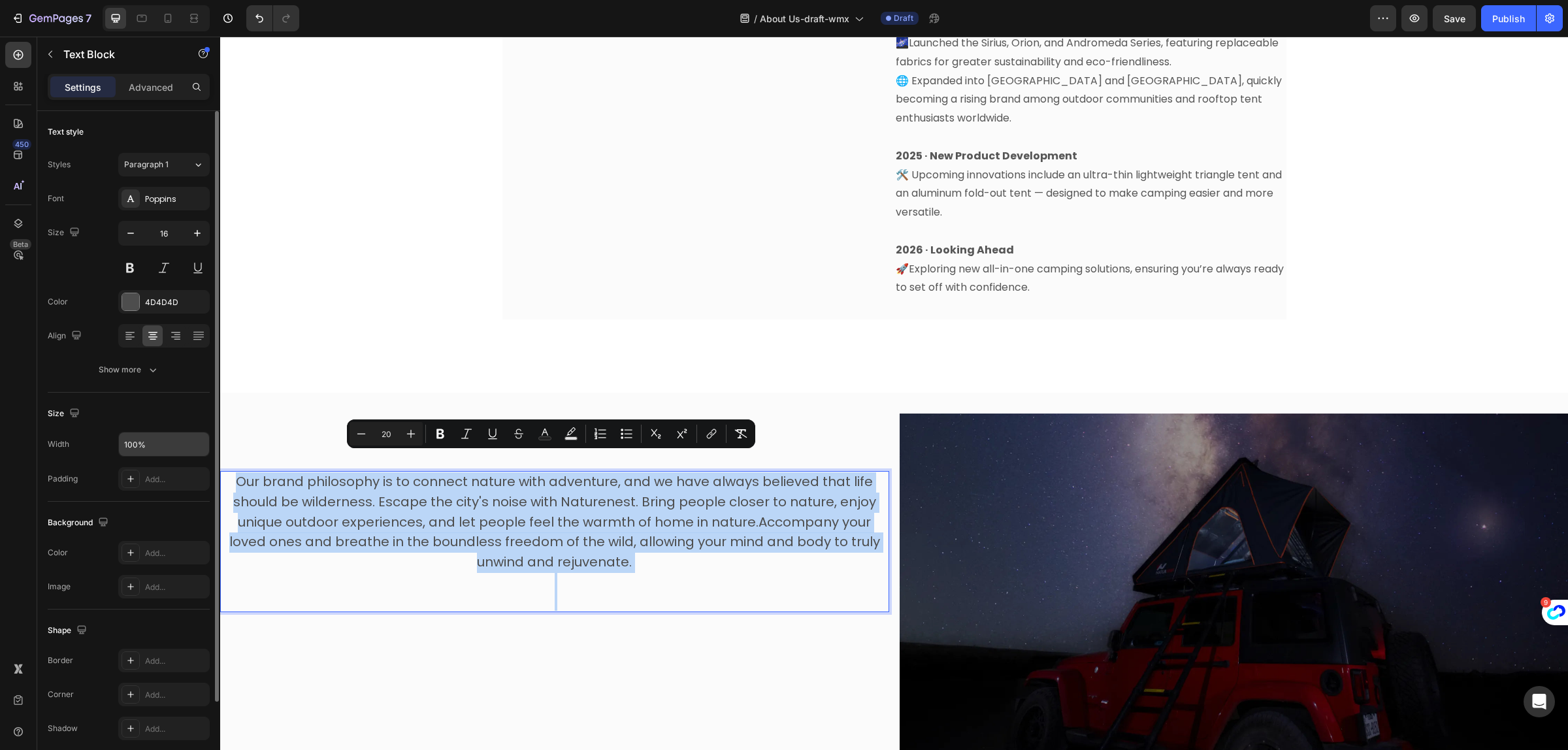
scroll to position [99, 0]
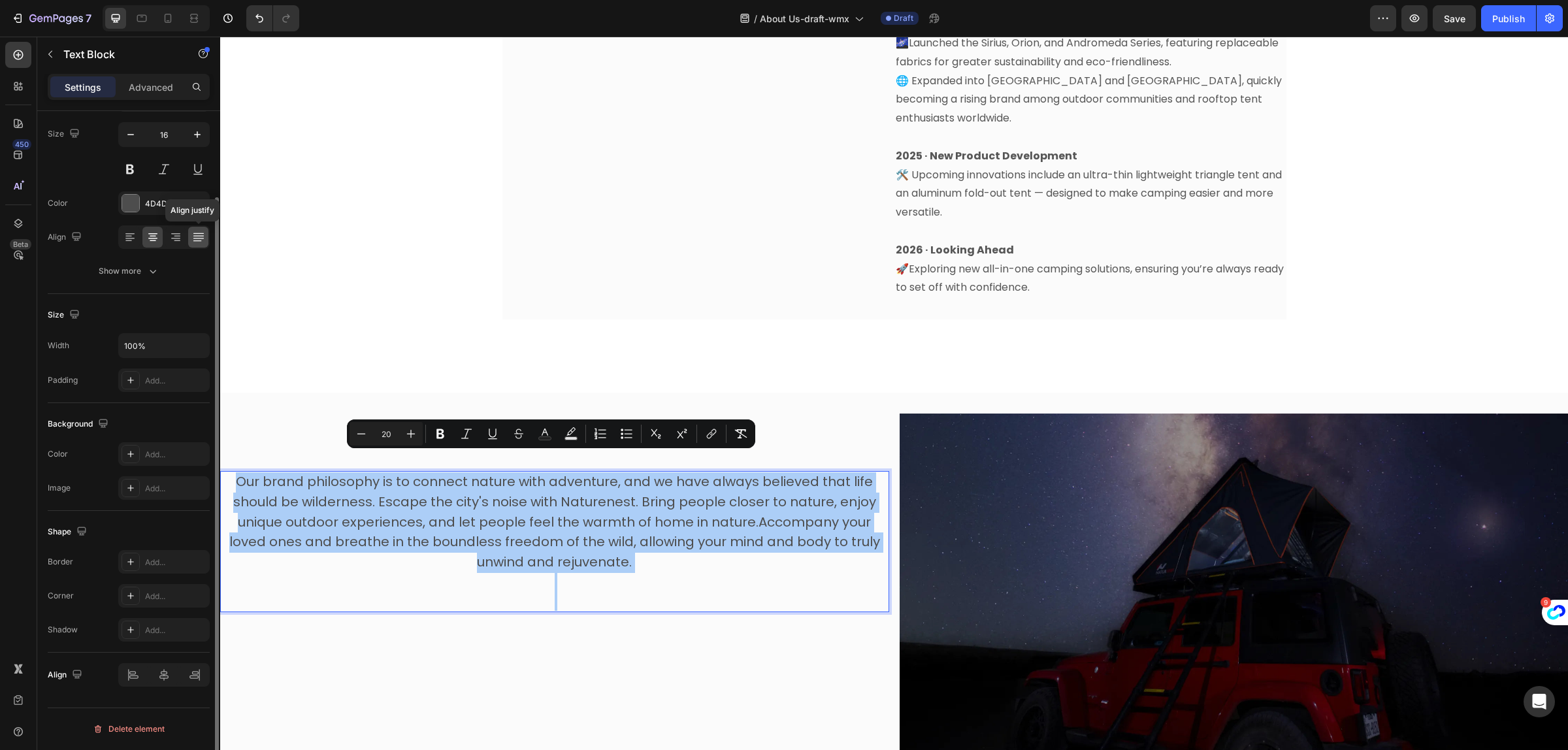
click at [193, 236] on icon at bounding box center [199, 237] width 13 height 13
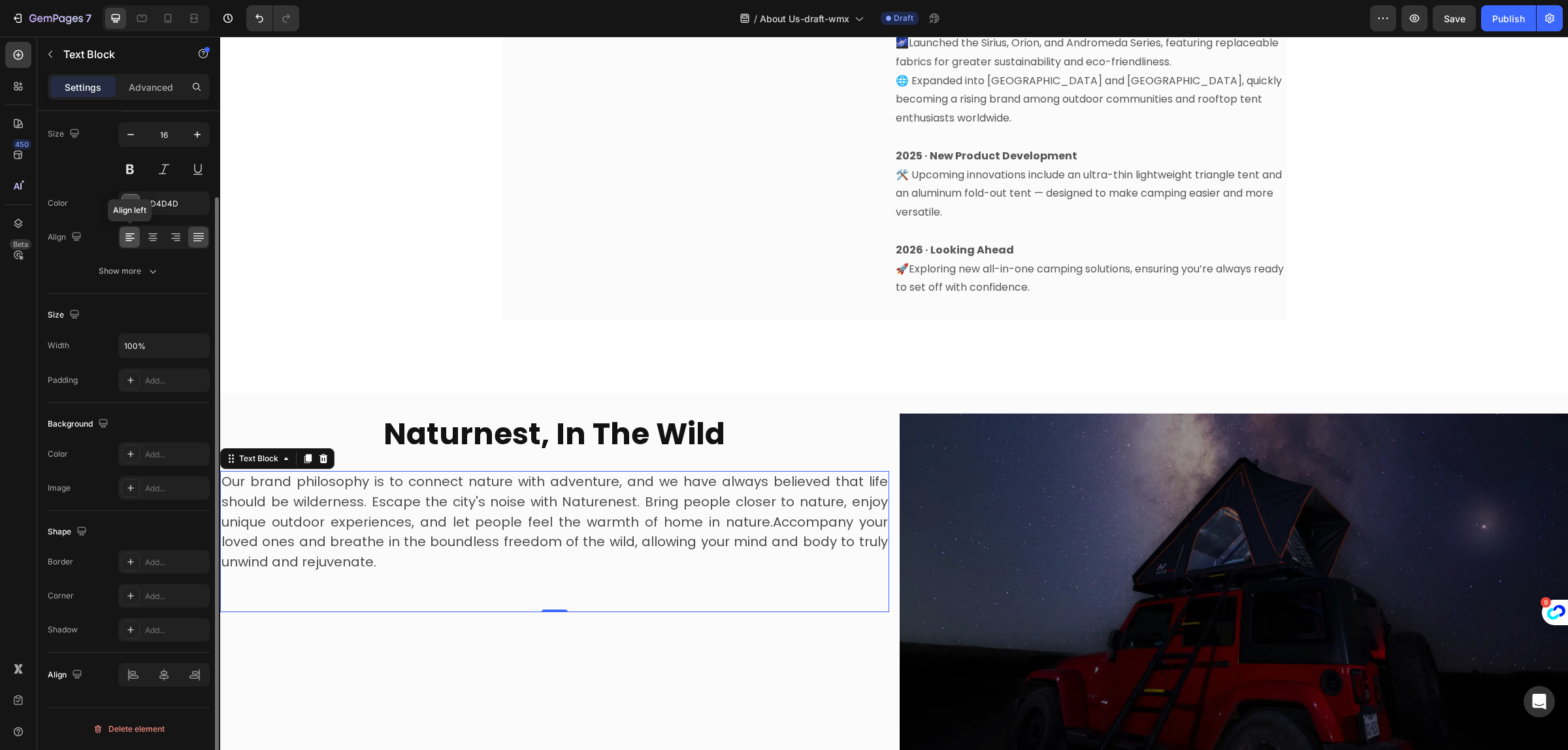
click at [127, 232] on icon at bounding box center [130, 237] width 13 height 13
click at [202, 240] on icon at bounding box center [199, 237] width 13 height 13
click at [674, 647] on div "⁠⁠⁠⁠⁠⁠⁠ Naturnest, In The Wild Heading Our brand philosophy is to connect natur…" at bounding box center [554, 594] width 669 height 361
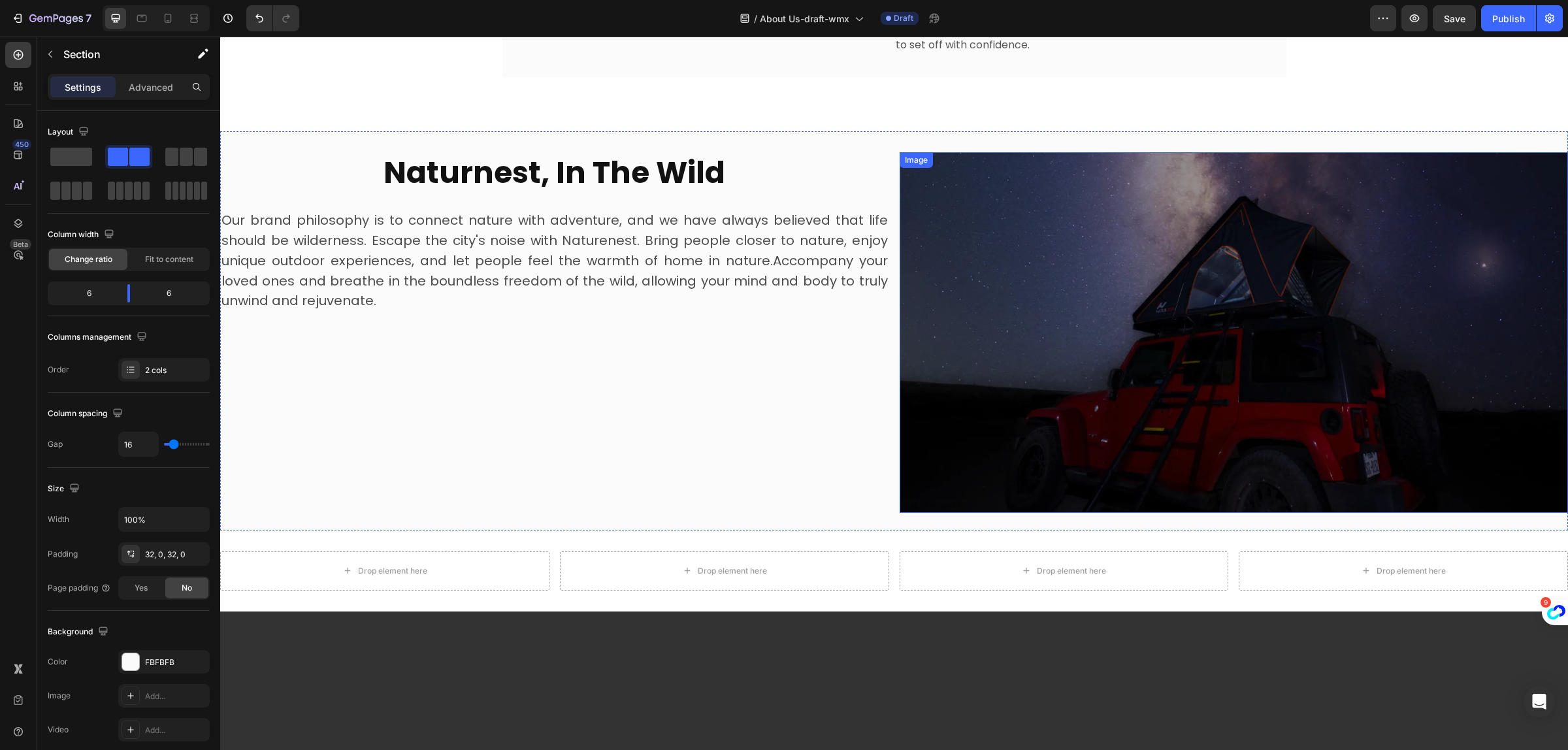
scroll to position [1203, 0]
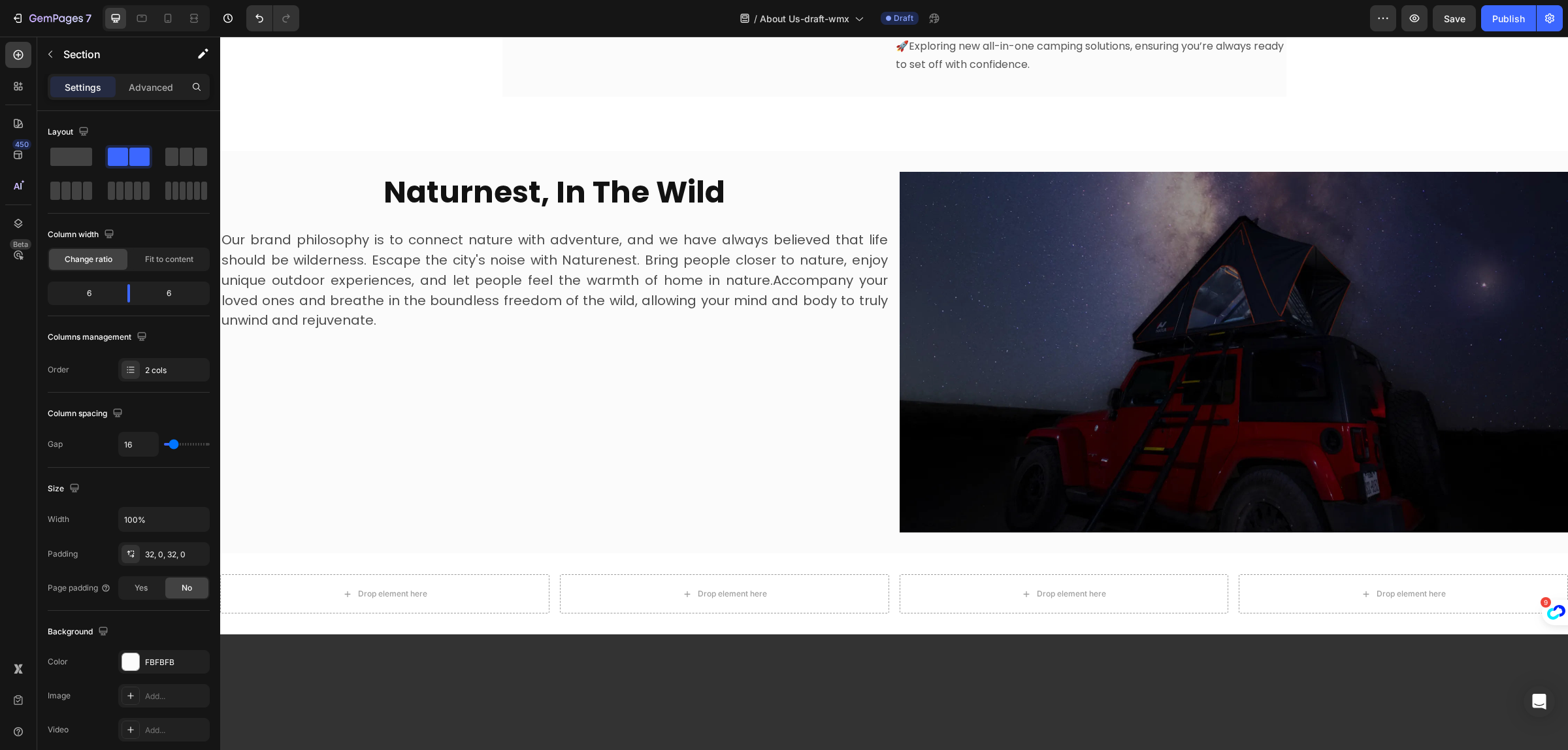
click at [861, 527] on div "Naturnest, In The Wild Heading Our brand philosophy is to connect nature with a…" at bounding box center [554, 352] width 669 height 361
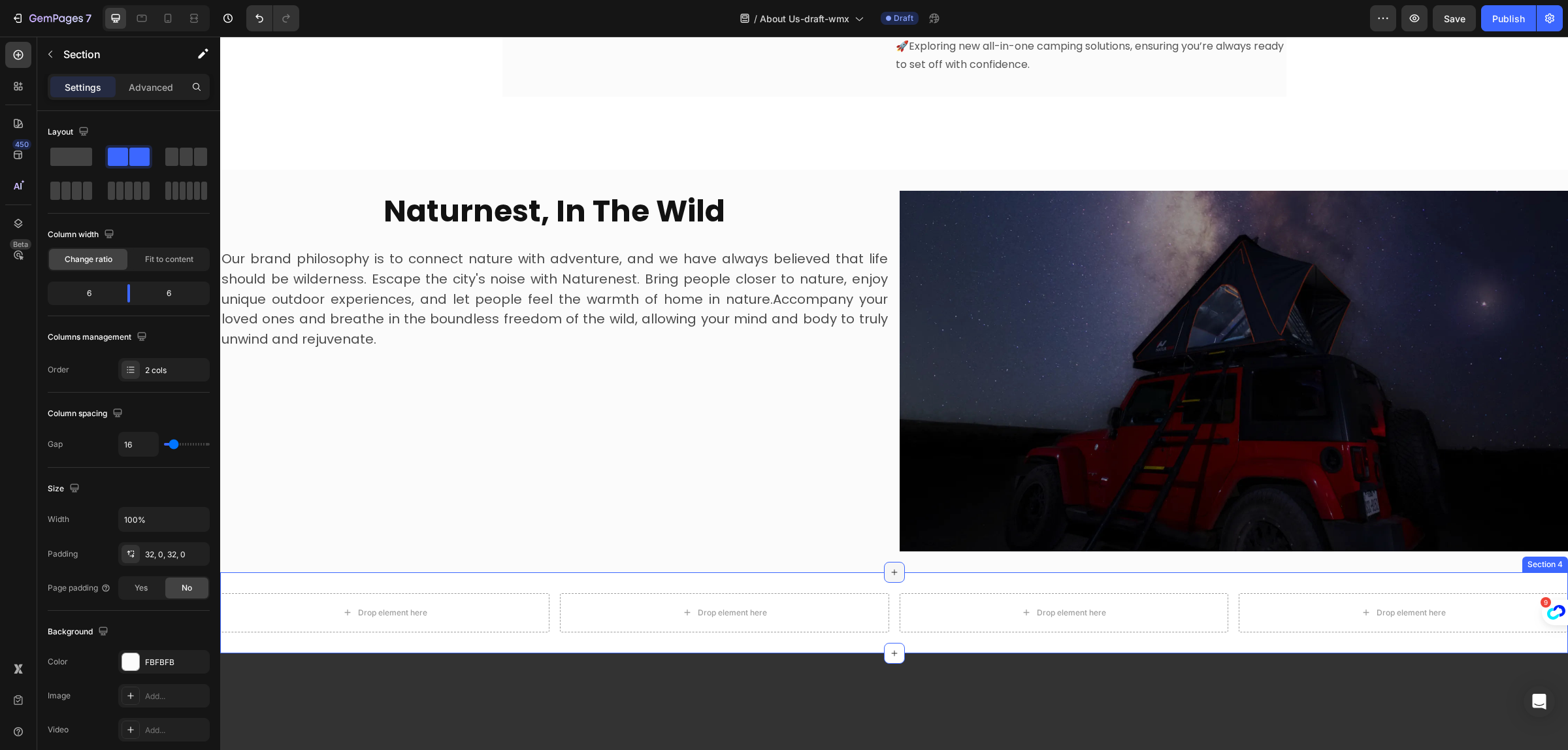
click at [889, 567] on icon at bounding box center [894, 573] width 11 height 11
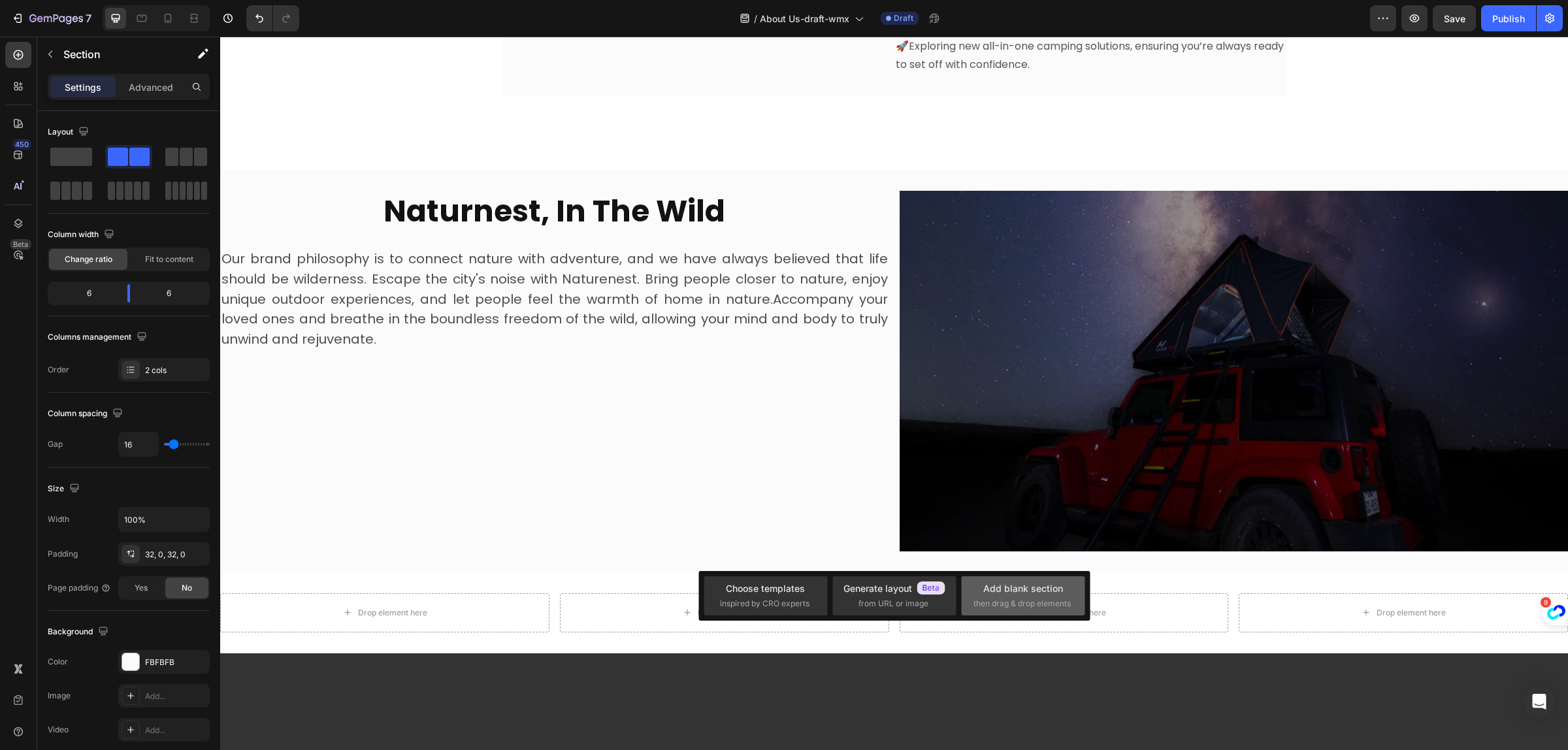
click at [1032, 590] on div "Add blank section" at bounding box center [1023, 588] width 79 height 14
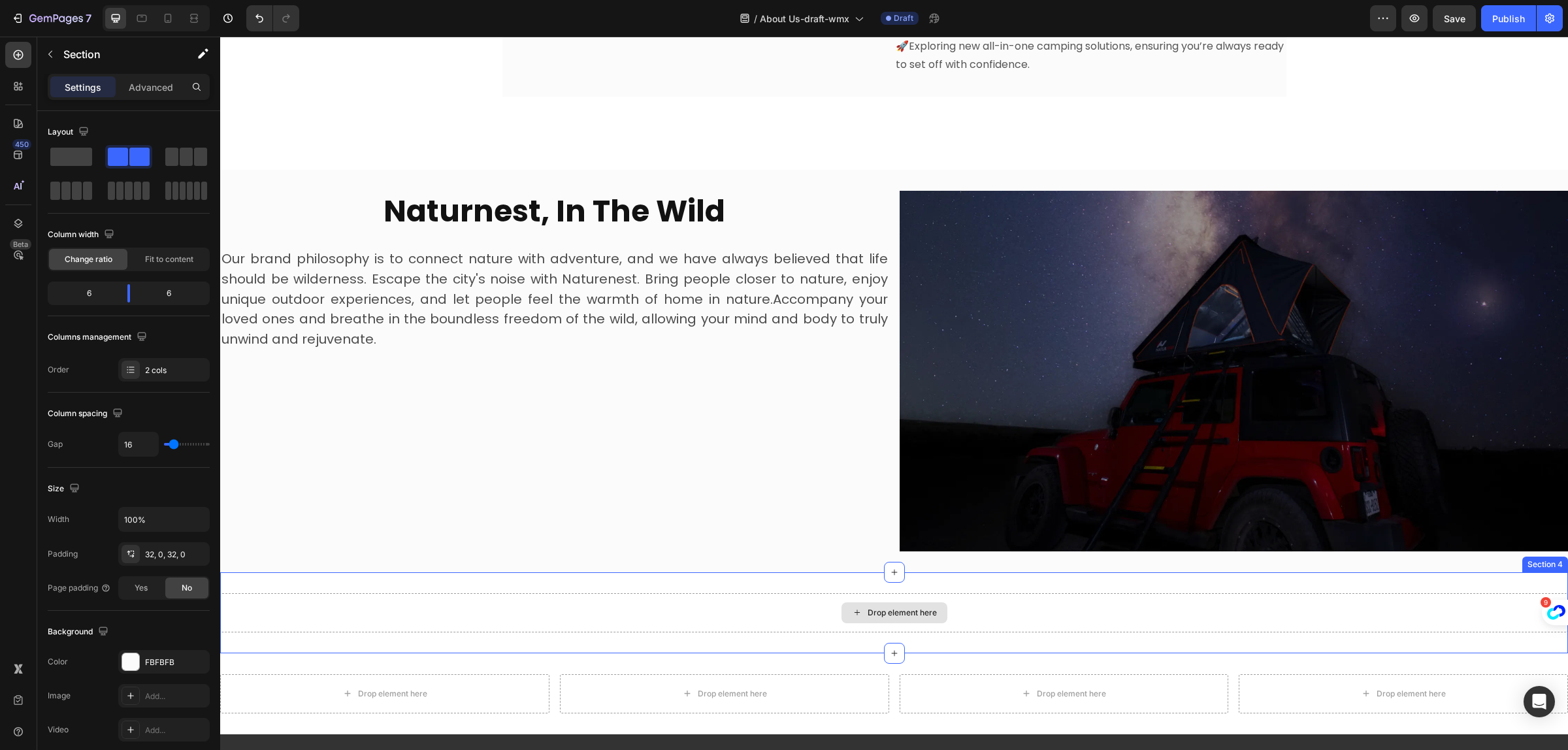
drag, startPoint x: 356, startPoint y: 190, endPoint x: 827, endPoint y: 600, distance: 624.5
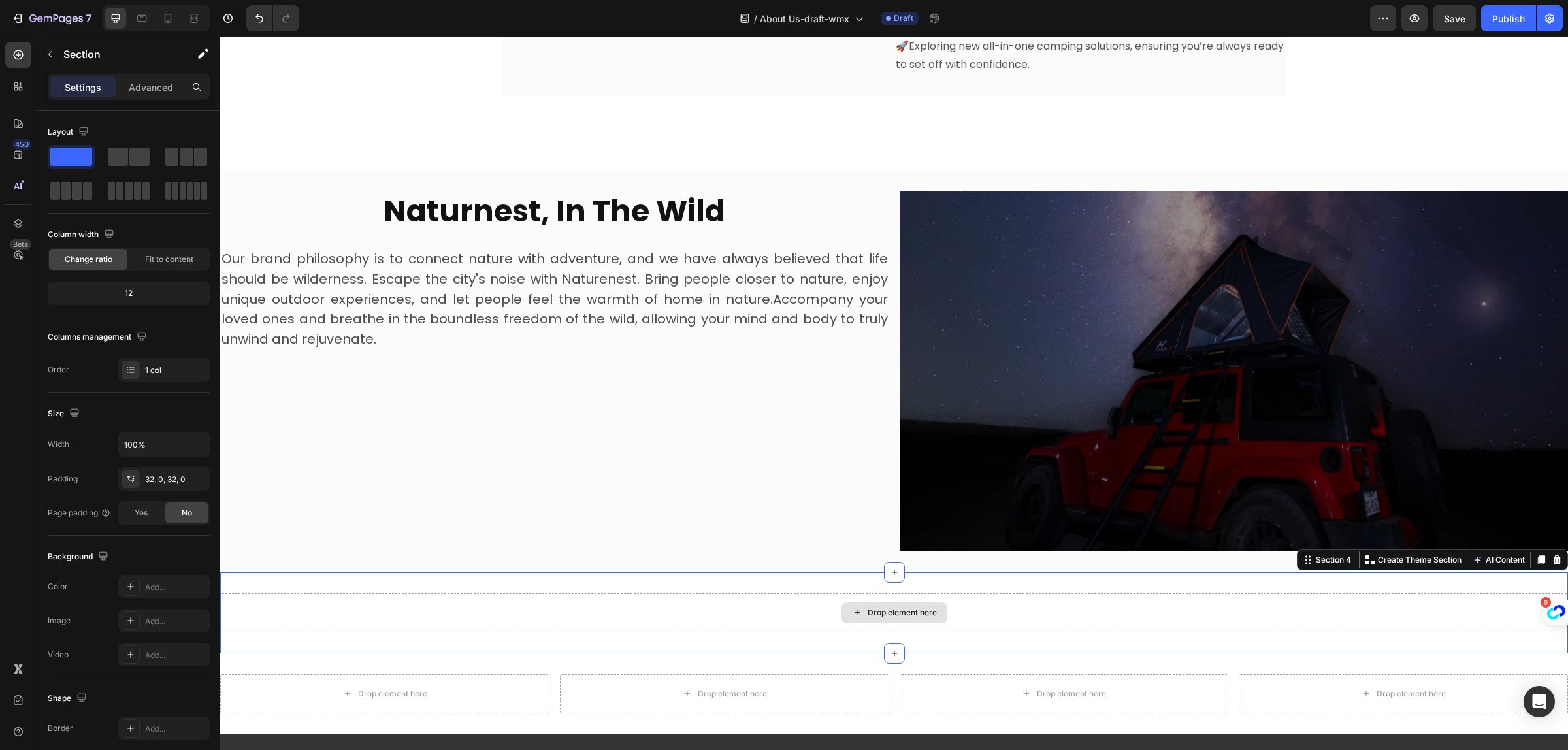
click at [648, 597] on div "Drop element here" at bounding box center [894, 613] width 1348 height 39
click at [148, 159] on span at bounding box center [139, 157] width 20 height 18
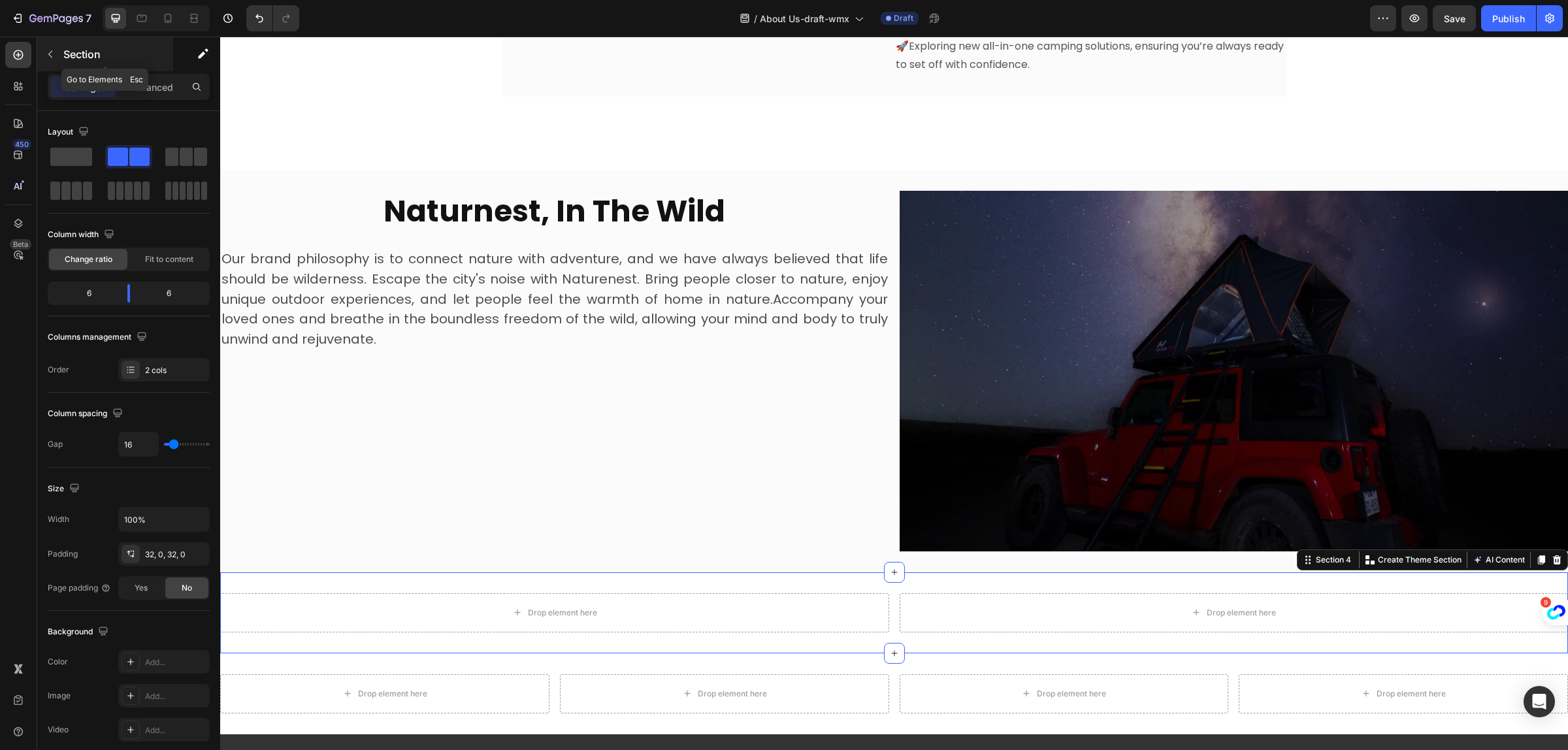
click at [50, 57] on icon "button" at bounding box center [51, 55] width 11 height 11
click at [0, 0] on icon at bounding box center [0, 0] width 0 height 0
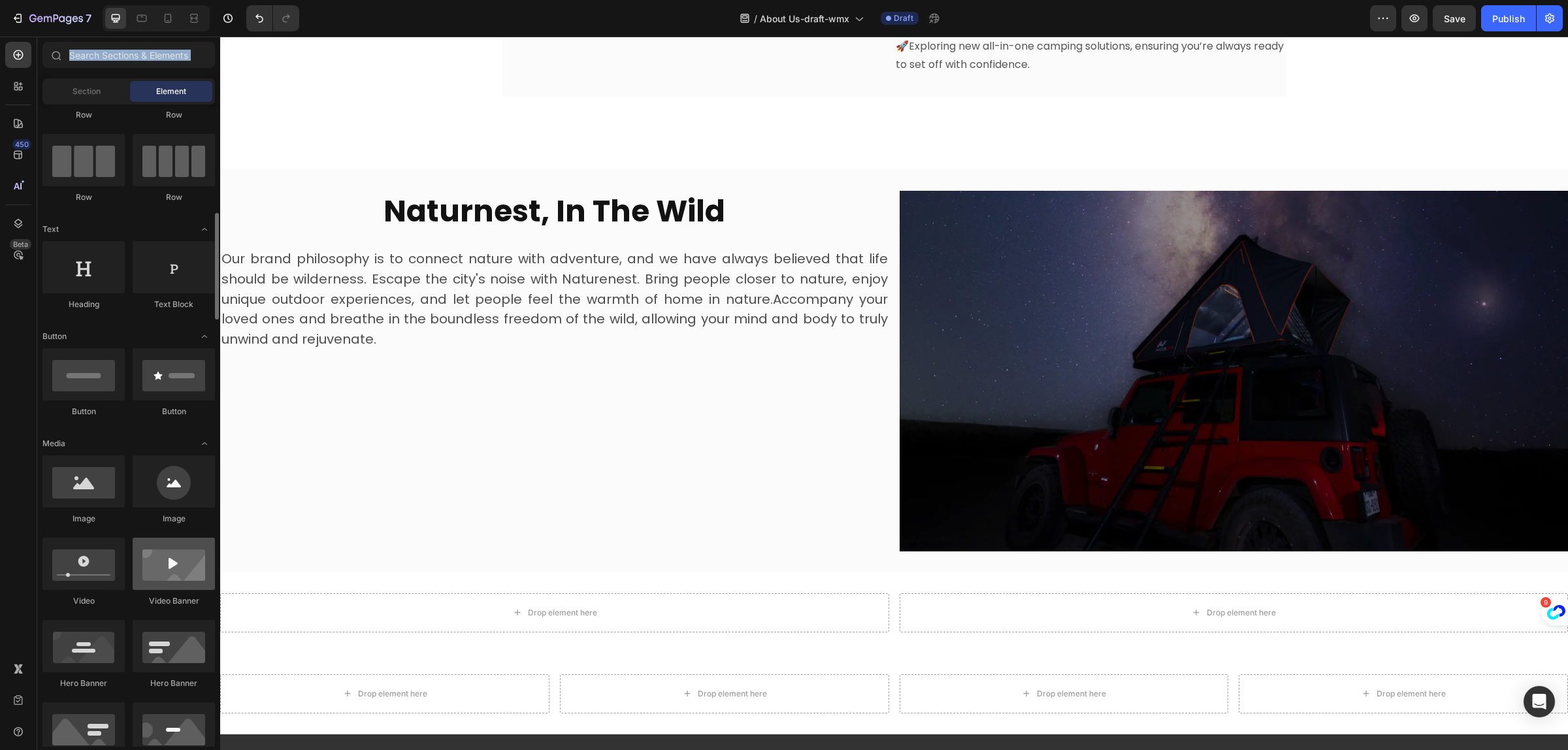
scroll to position [164, 0]
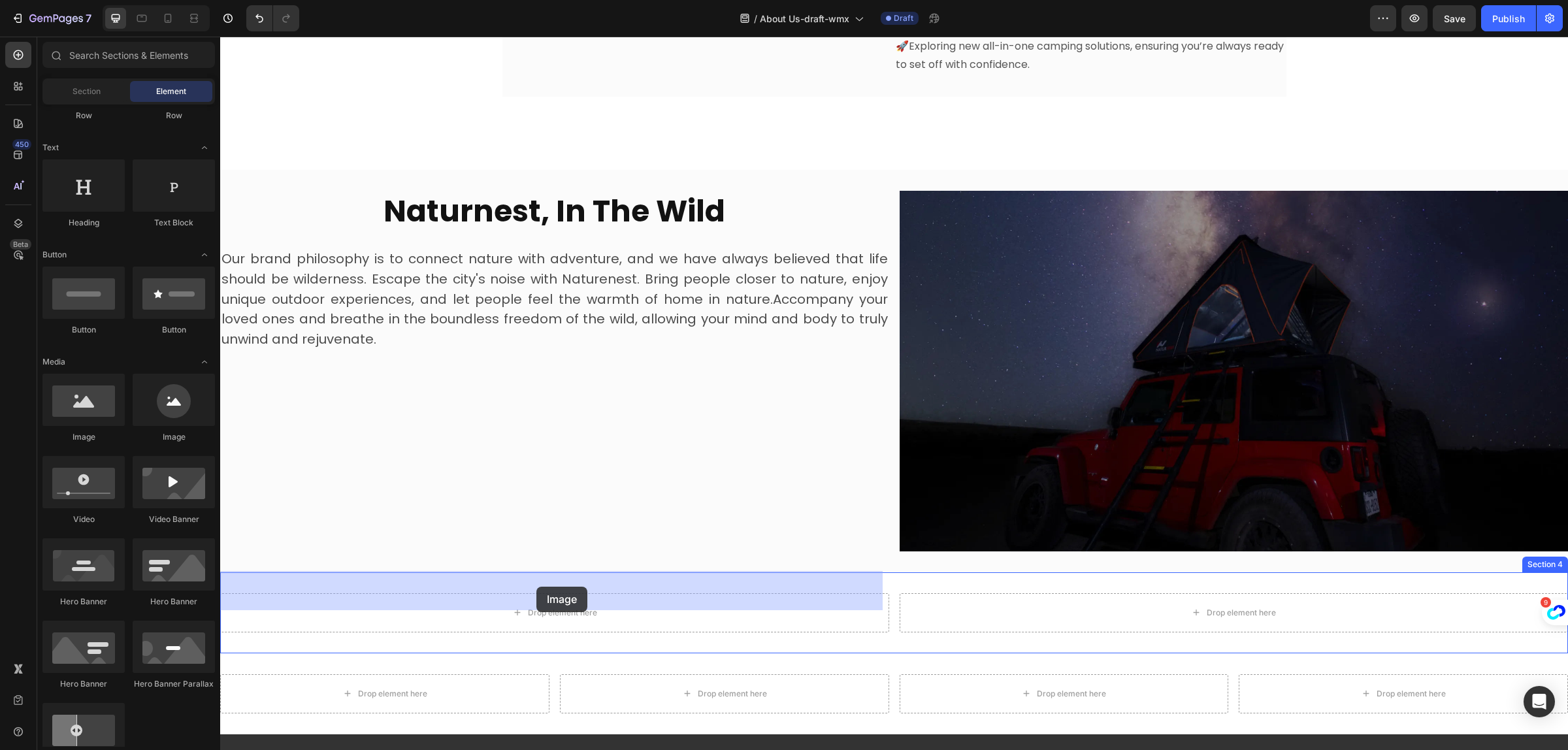
drag, startPoint x: 314, startPoint y: 449, endPoint x: 536, endPoint y: 587, distance: 261.4
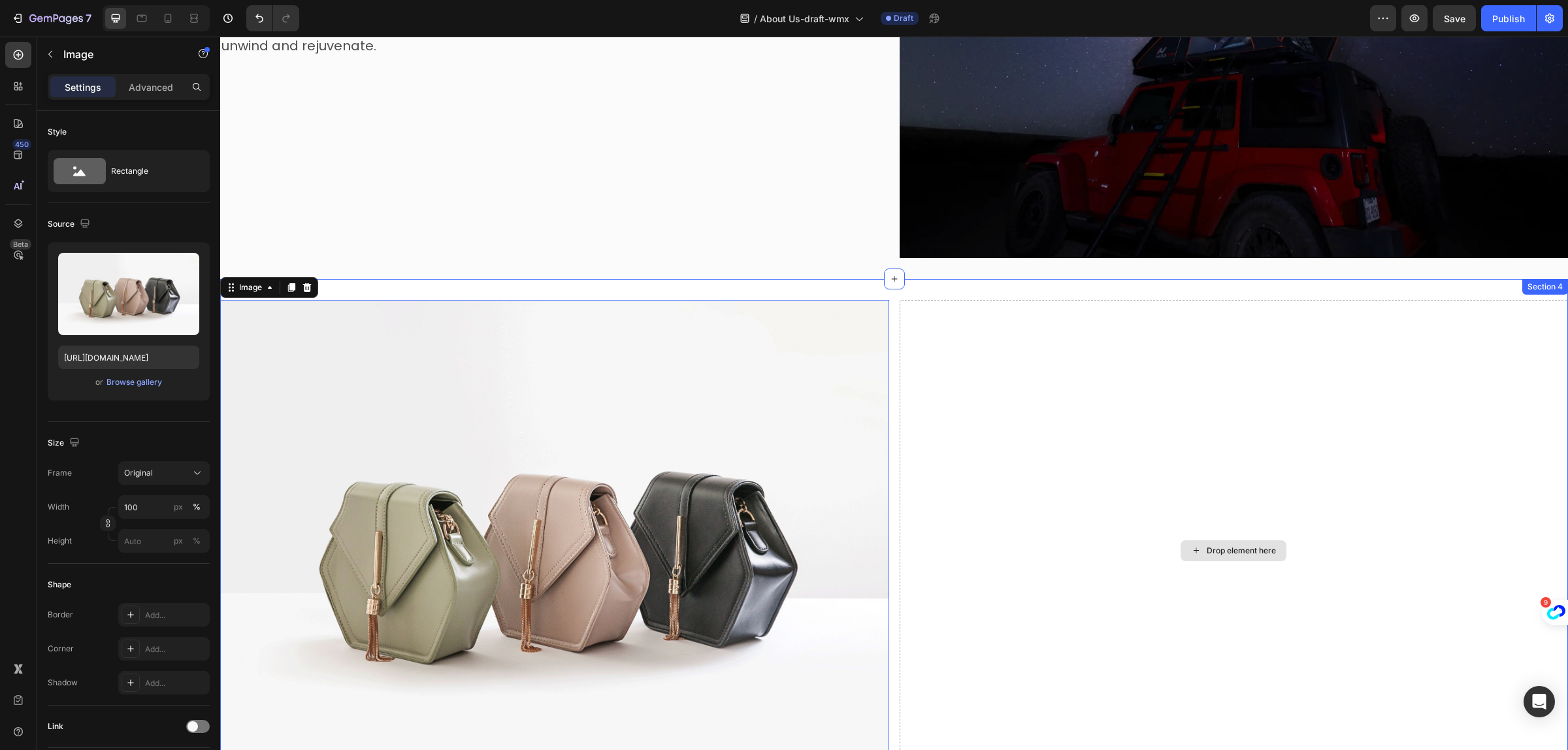
scroll to position [1448, 0]
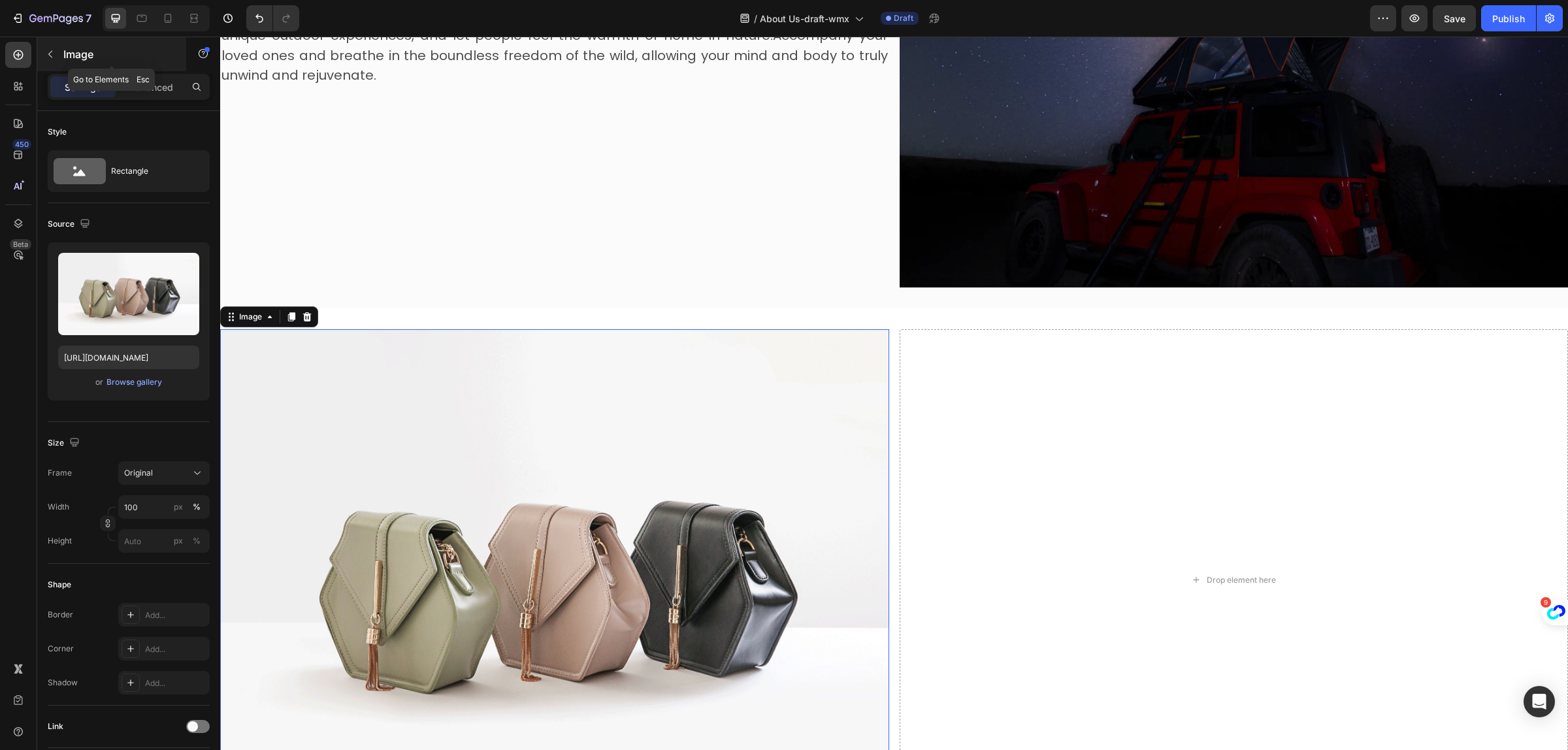
click at [59, 60] on button "button" at bounding box center [51, 55] width 21 height 21
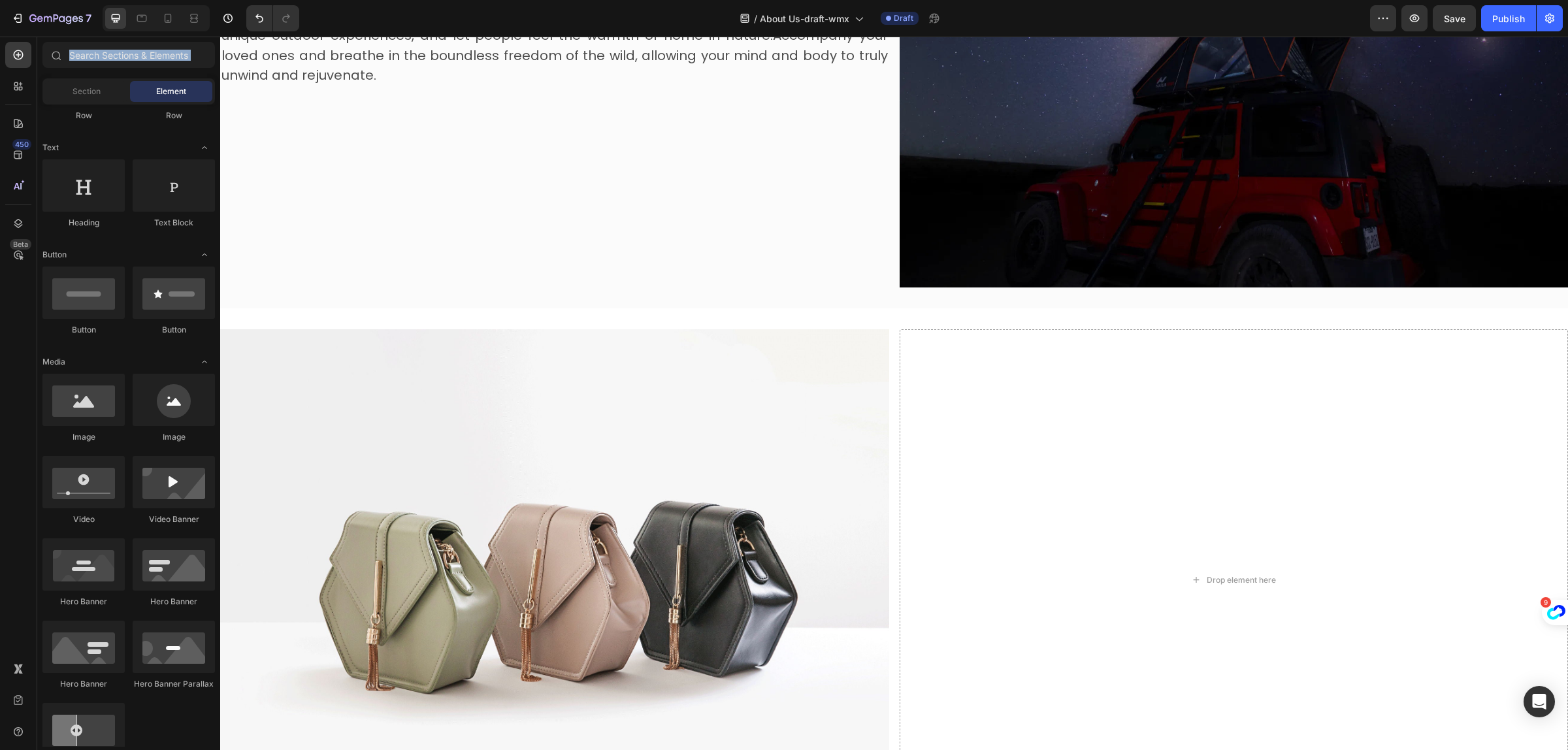
drag, startPoint x: 871, startPoint y: 419, endPoint x: 529, endPoint y: 384, distance: 343.8
click at [85, 214] on div "Heading" at bounding box center [83, 194] width 82 height 69
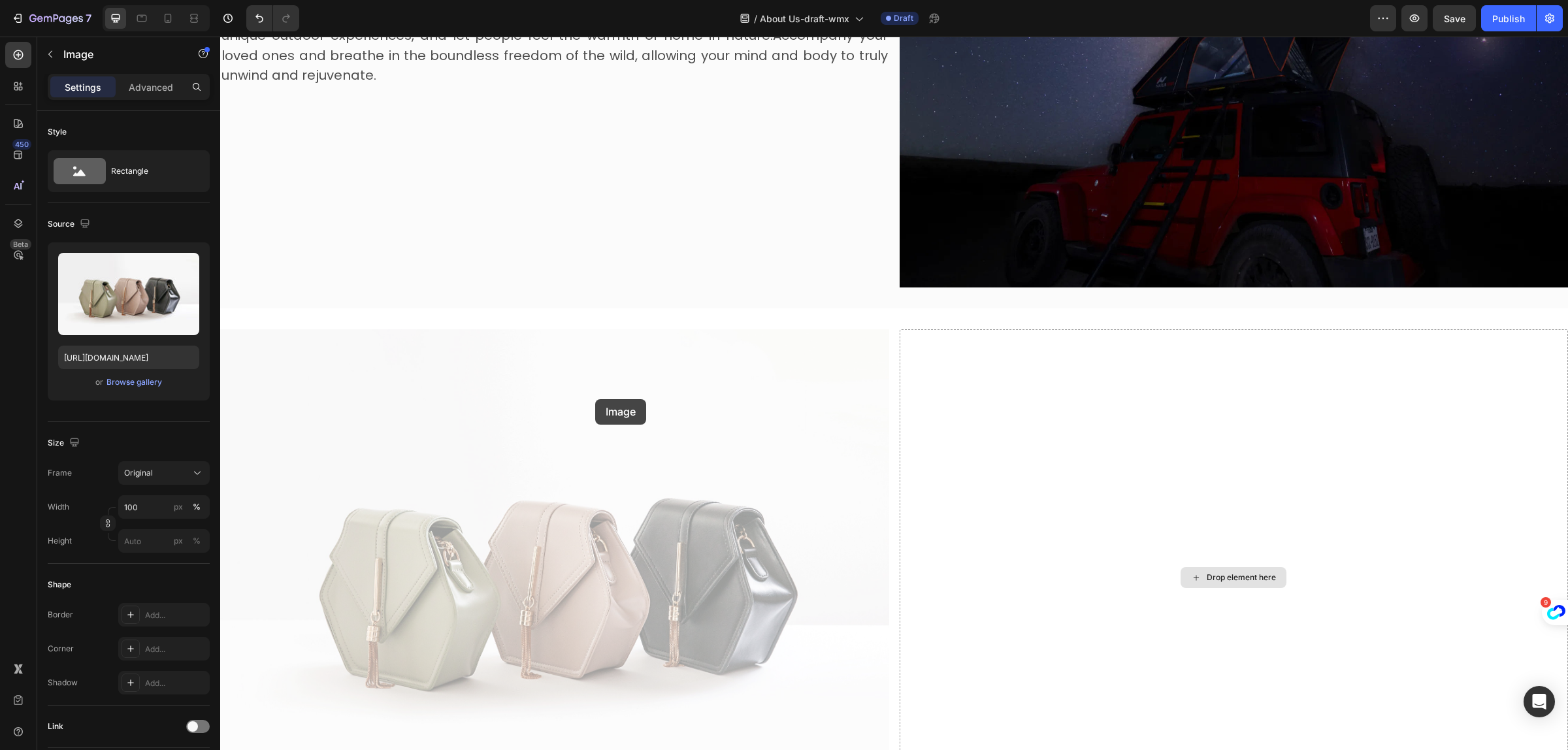
click at [1091, 456] on div "Image 0 Image 0 Drop element here Section 4" at bounding box center [894, 578] width 1348 height 539
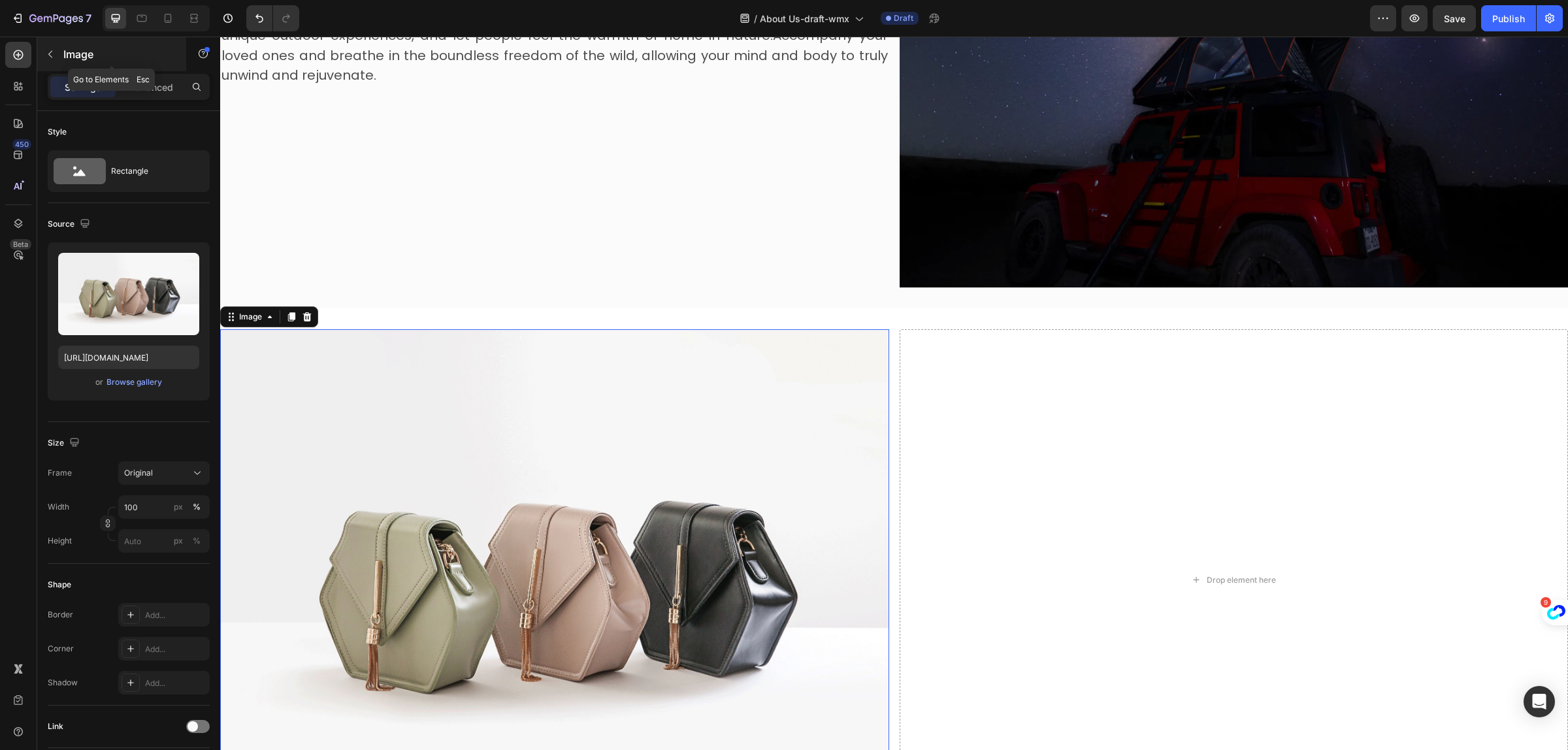
click at [47, 55] on icon "button" at bounding box center [51, 55] width 11 height 11
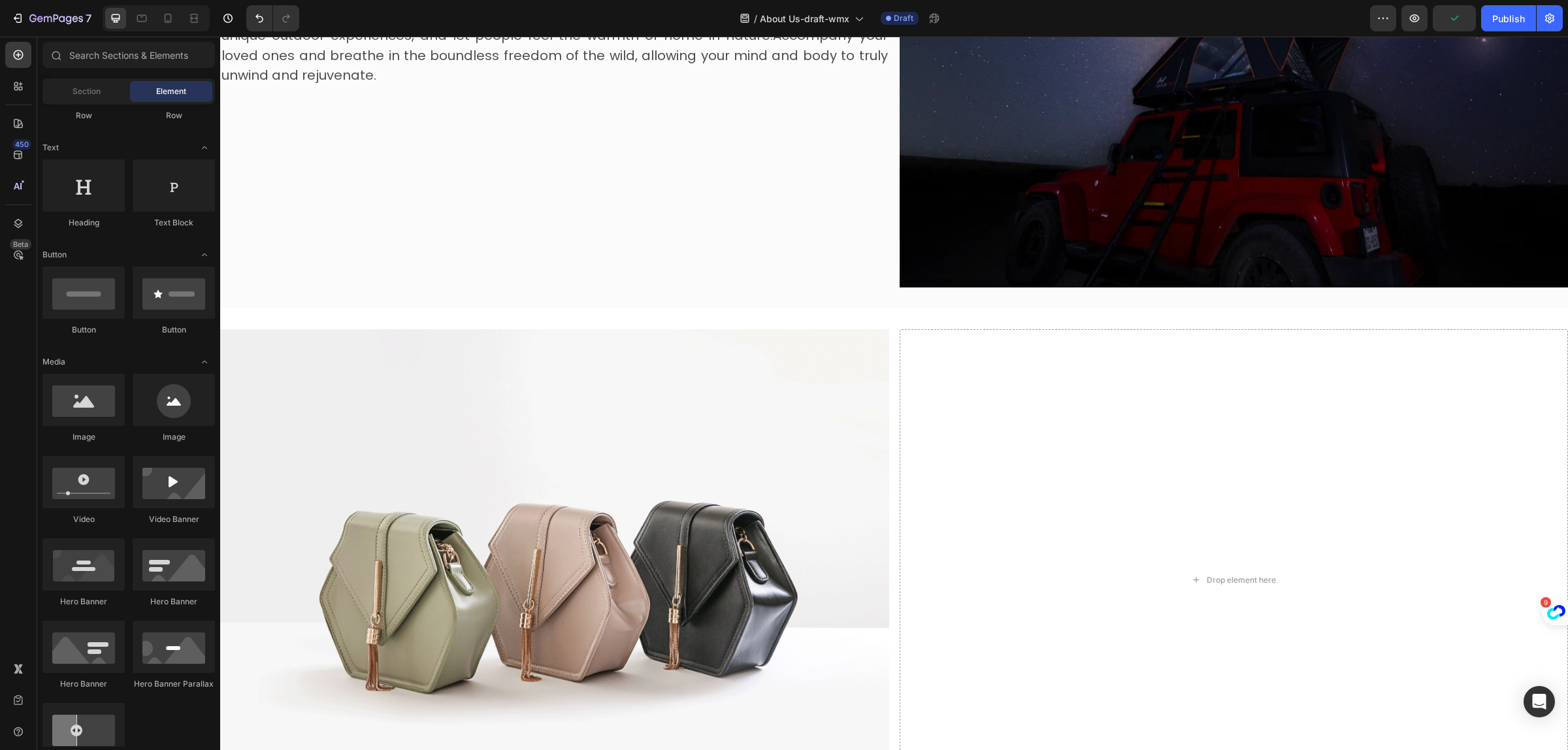
drag, startPoint x: 83, startPoint y: 200, endPoint x: 469, endPoint y: 279, distance: 394.0
click at [101, 202] on div at bounding box center [83, 186] width 82 height 53
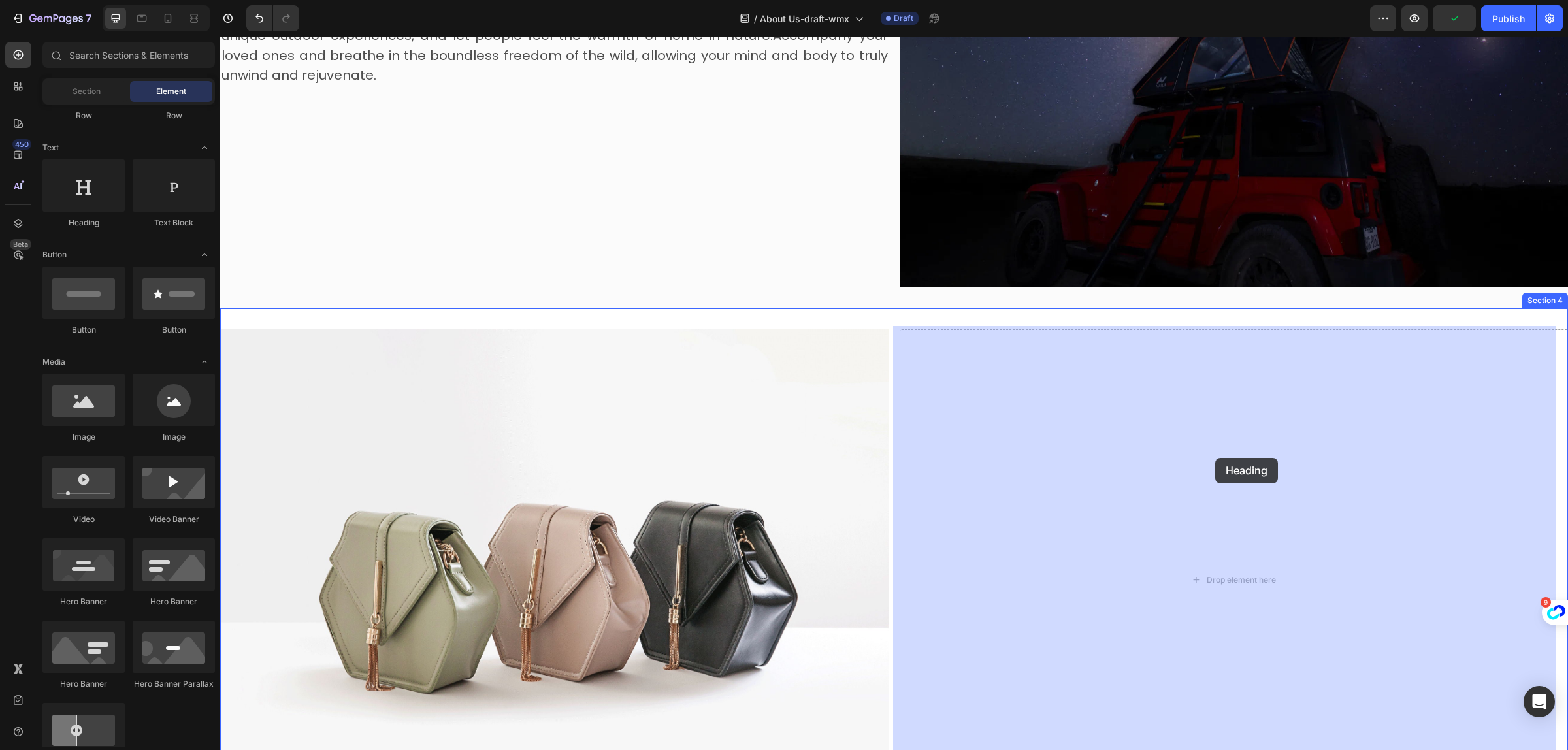
drag, startPoint x: 689, startPoint y: 316, endPoint x: 1215, endPoint y: 458, distance: 544.8
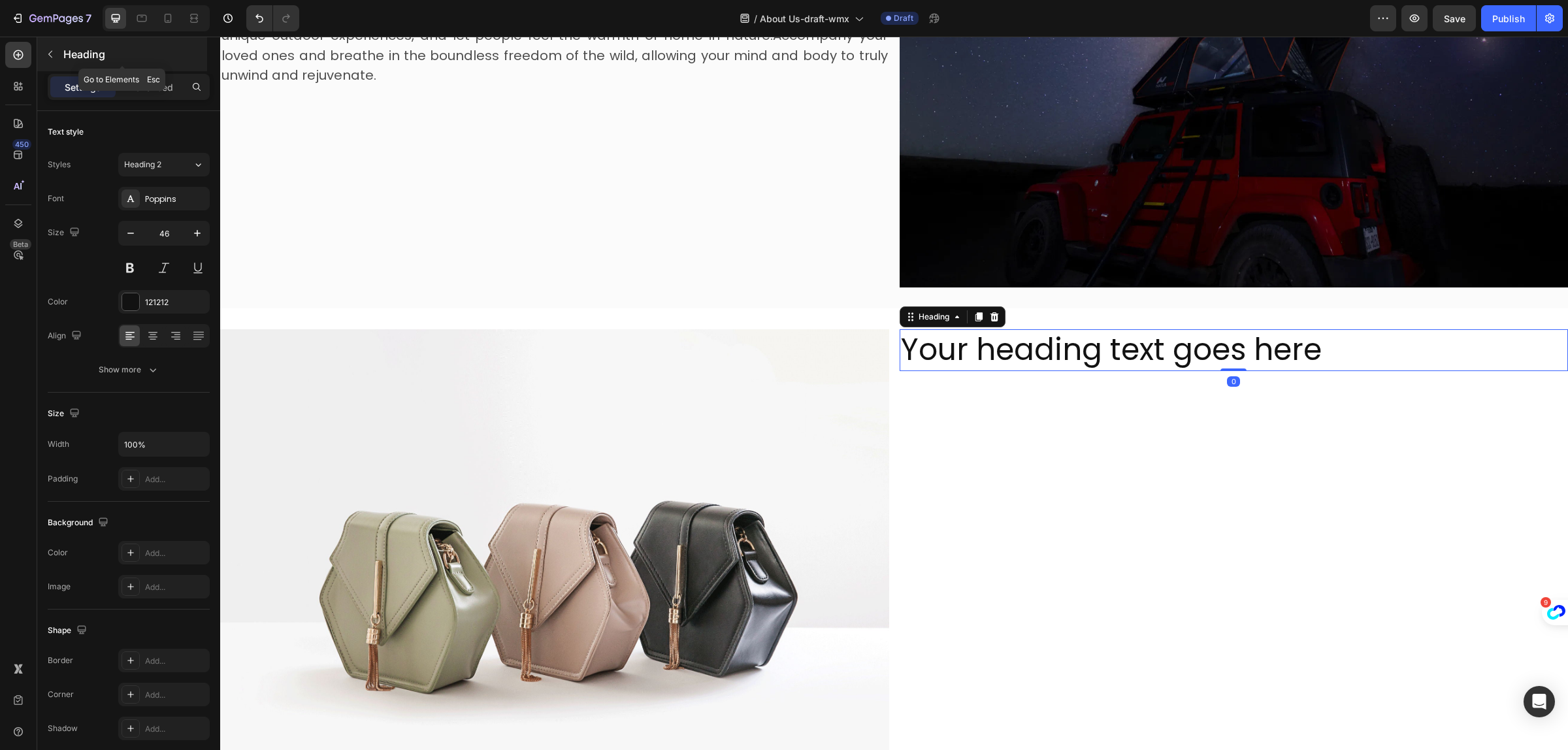
click at [61, 55] on div "Heading" at bounding box center [122, 55] width 170 height 34
drag, startPoint x: 61, startPoint y: 55, endPoint x: 112, endPoint y: 63, distance: 51.6
click at [0, 0] on div at bounding box center [0, 0] width 0 height 0
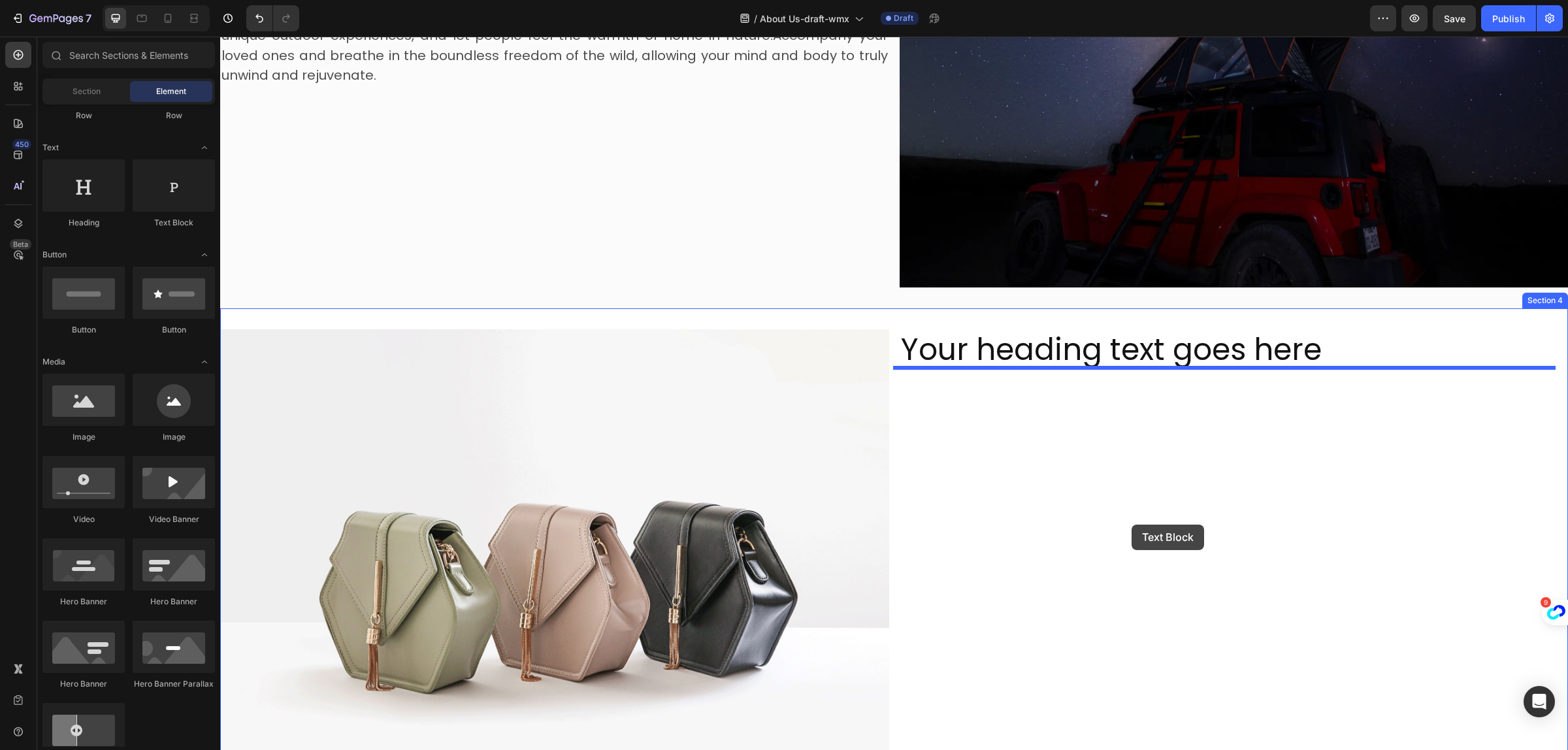
drag, startPoint x: 404, startPoint y: 238, endPoint x: 1132, endPoint y: 525, distance: 782.5
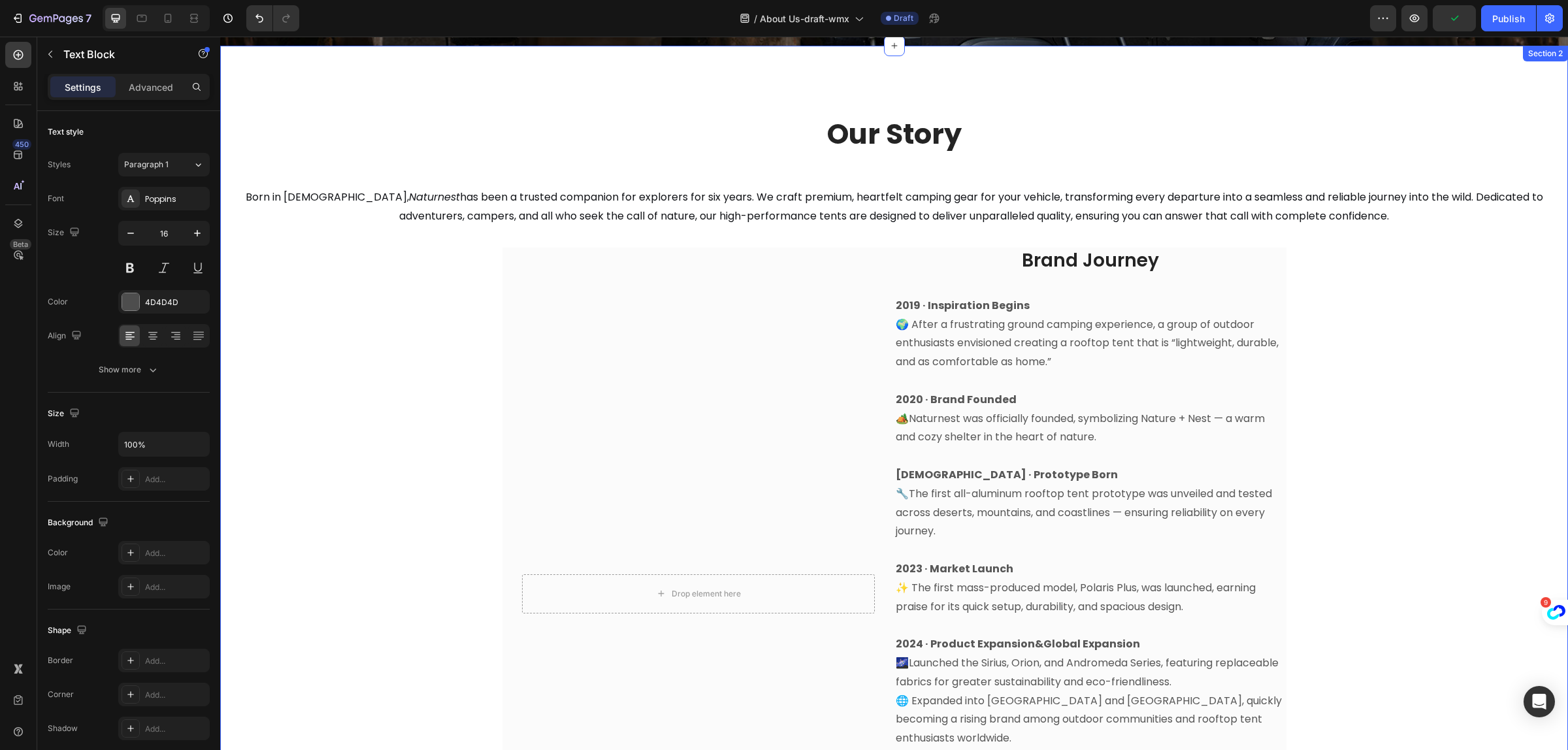
scroll to position [223, 0]
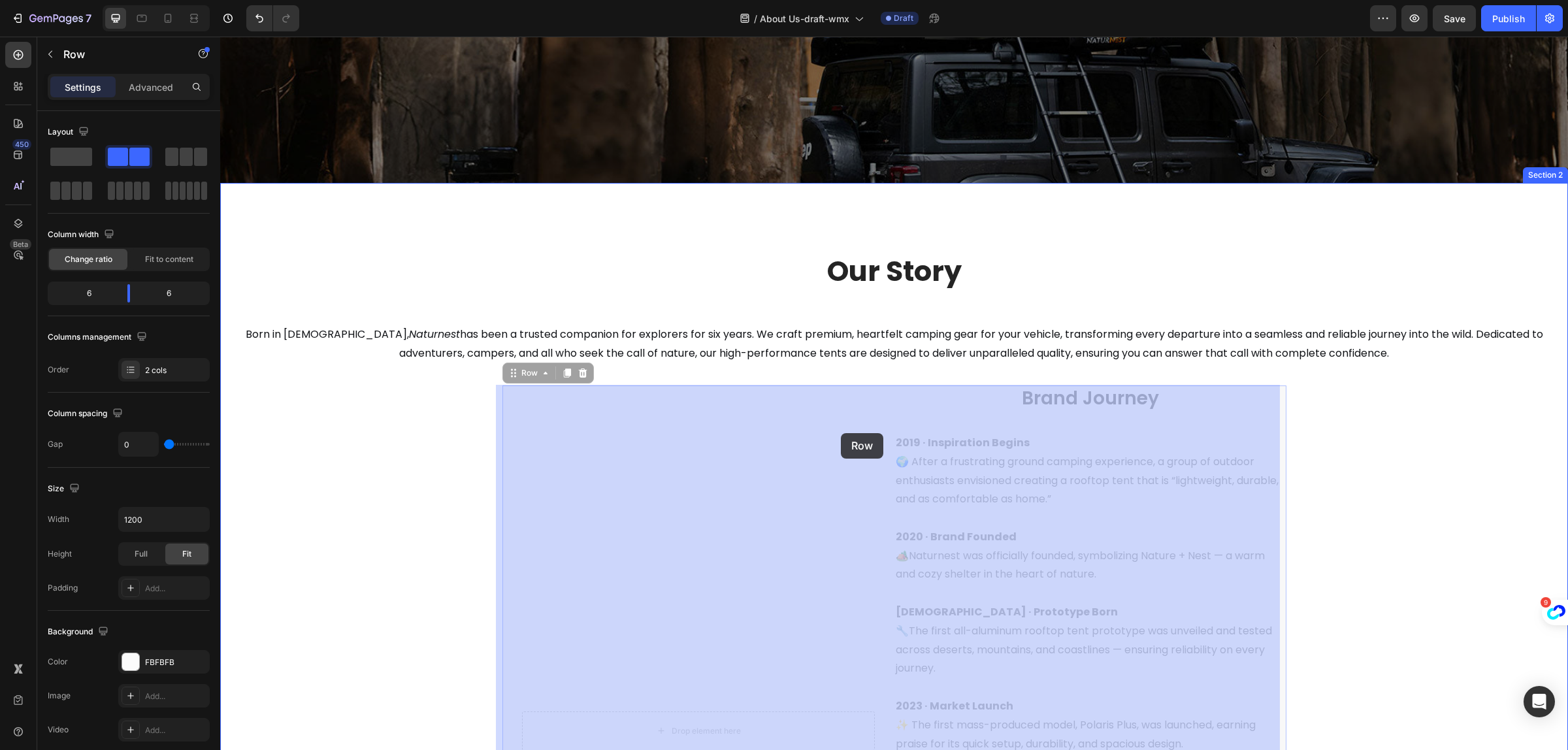
drag, startPoint x: 831, startPoint y: 393, endPoint x: 841, endPoint y: 433, distance: 41.2
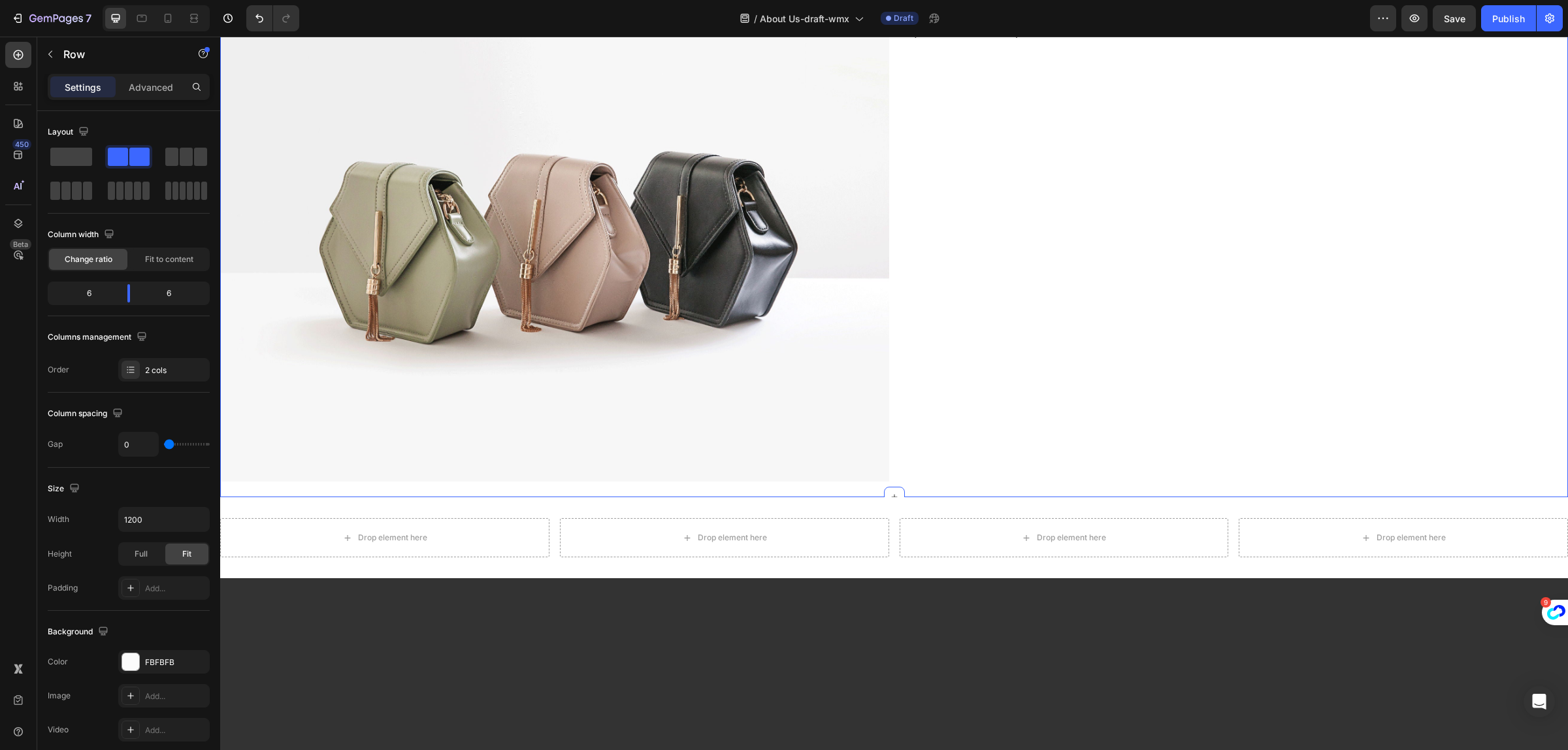
scroll to position [1693, 0]
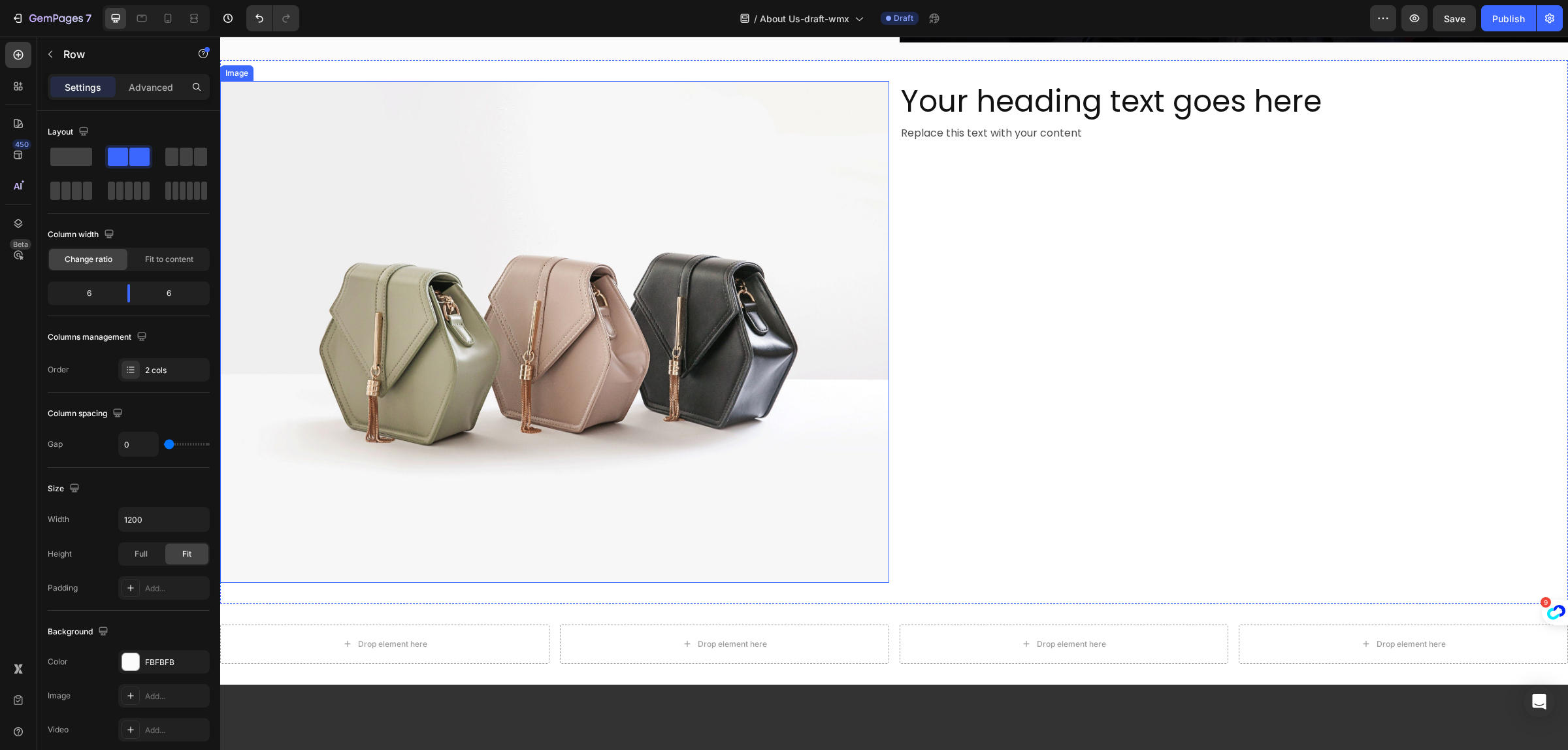
click at [632, 374] on img at bounding box center [554, 332] width 669 height 502
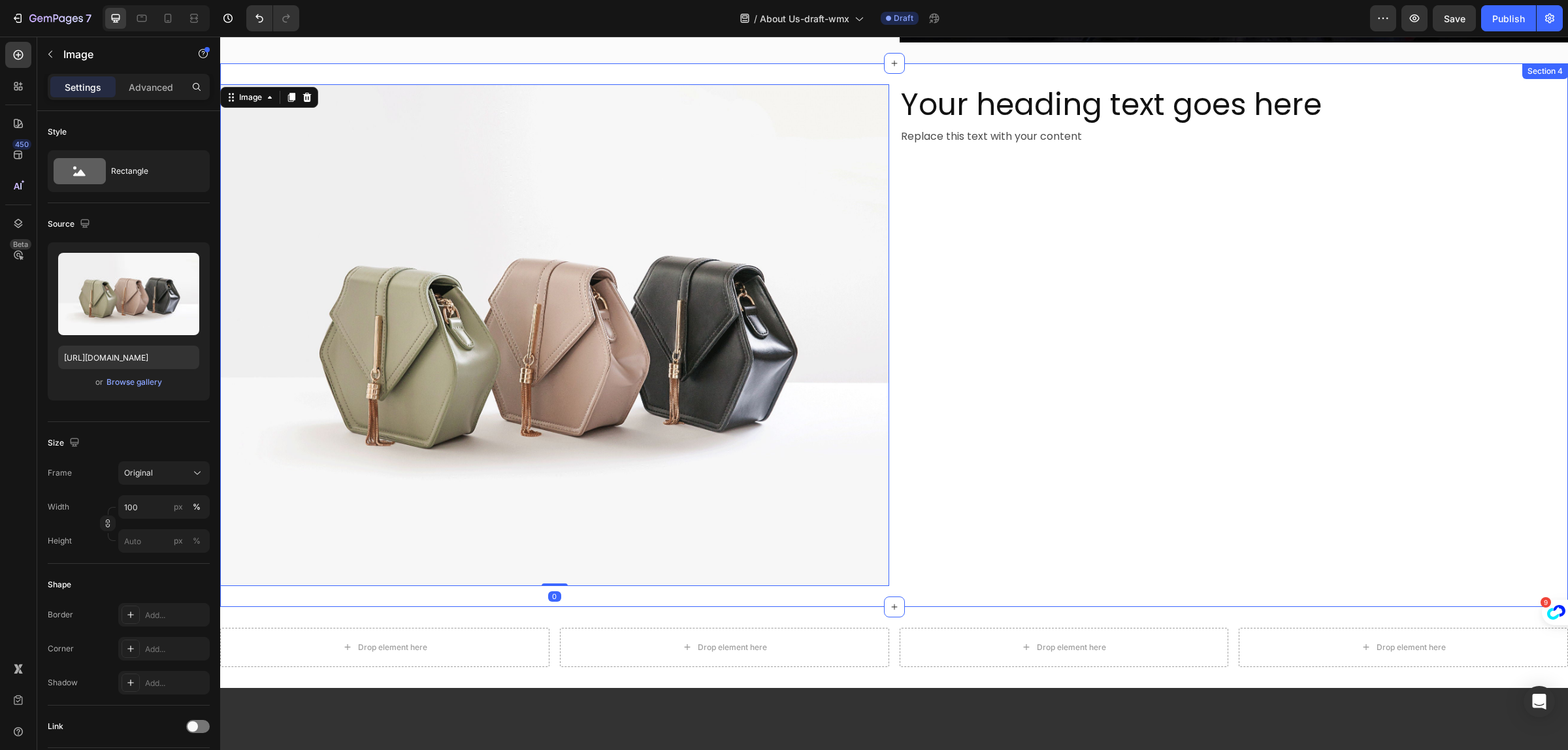
click at [1093, 301] on div "Your heading text goes here Heading Replace this text with your content Text Bl…" at bounding box center [1234, 335] width 669 height 502
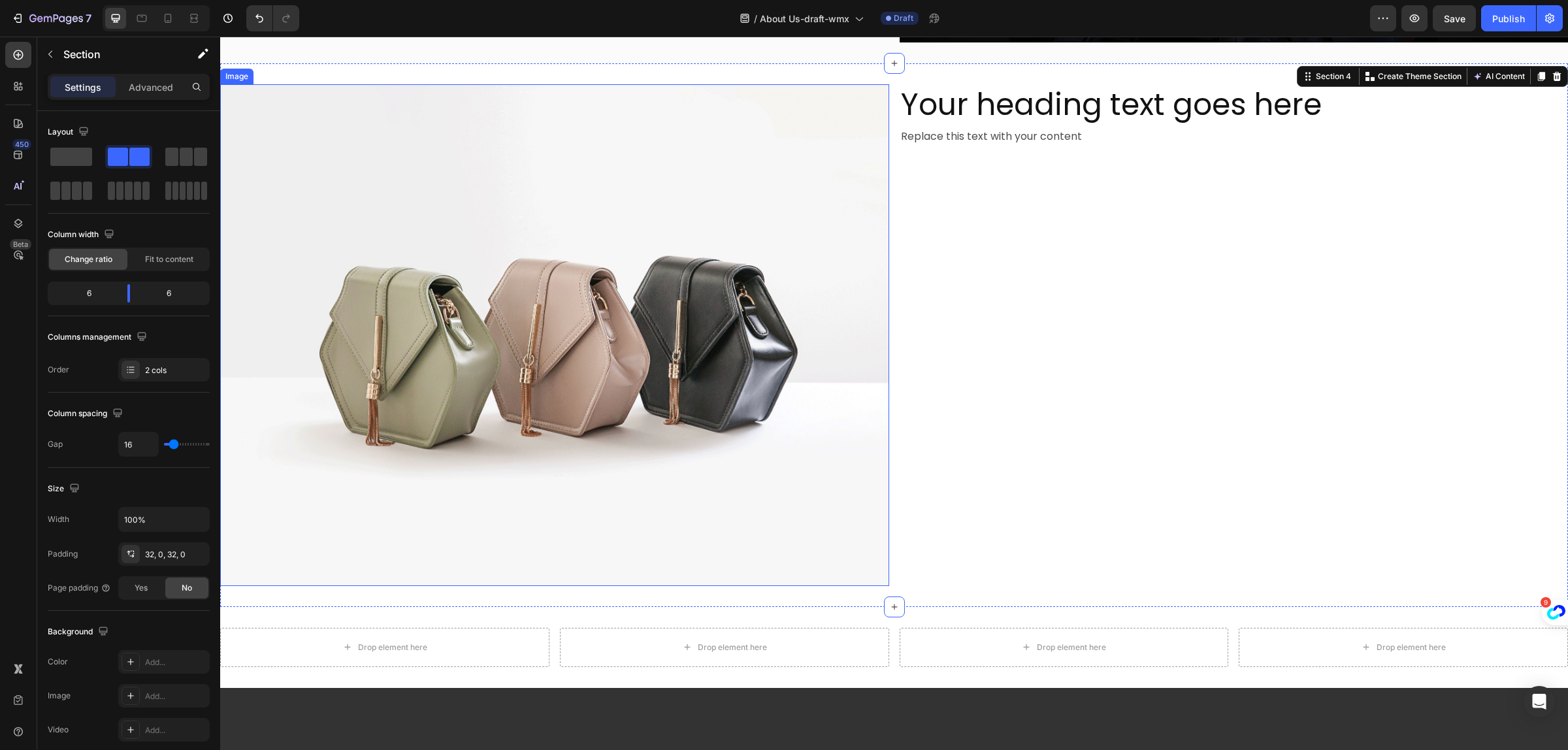
click at [764, 306] on img at bounding box center [554, 335] width 669 height 502
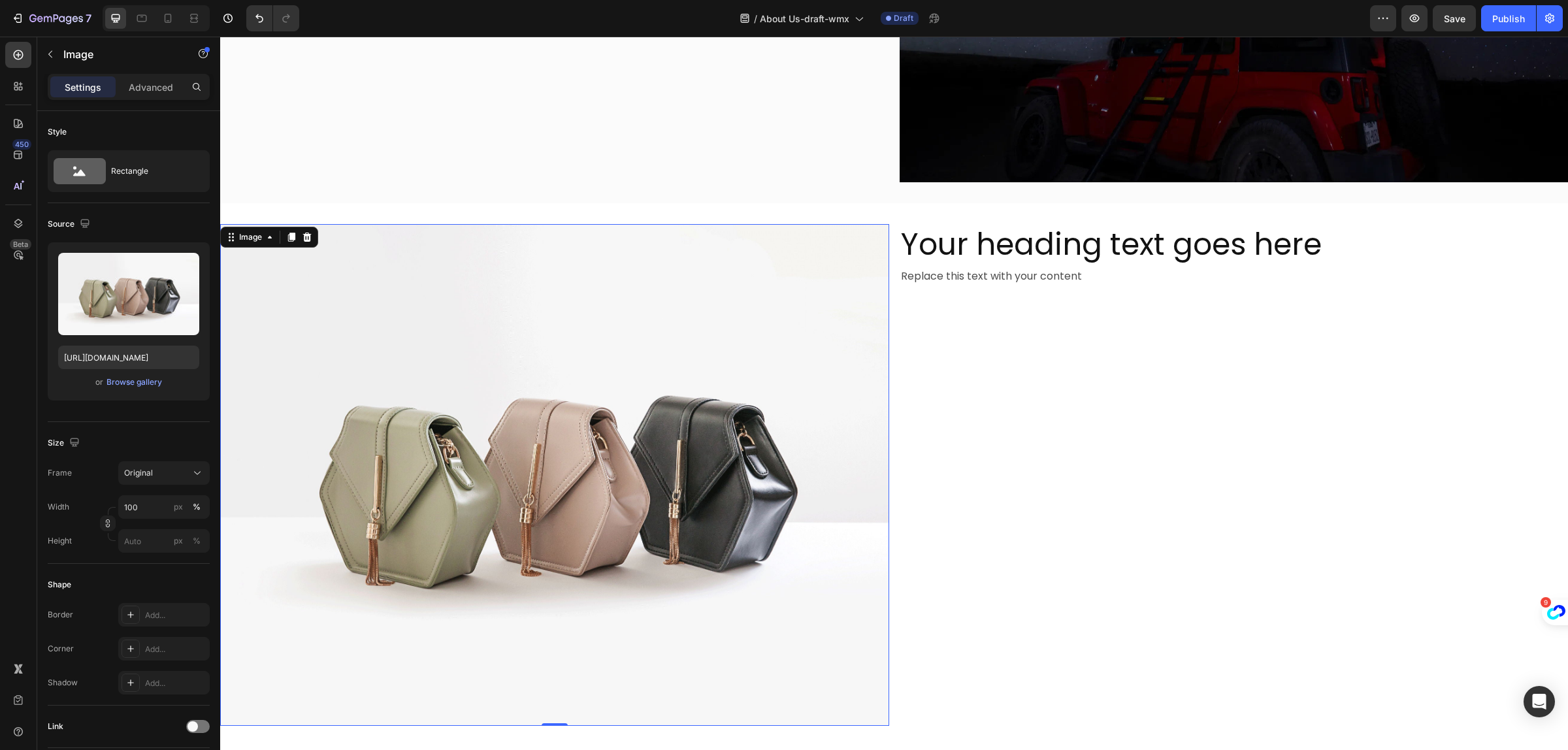
scroll to position [1530, 0]
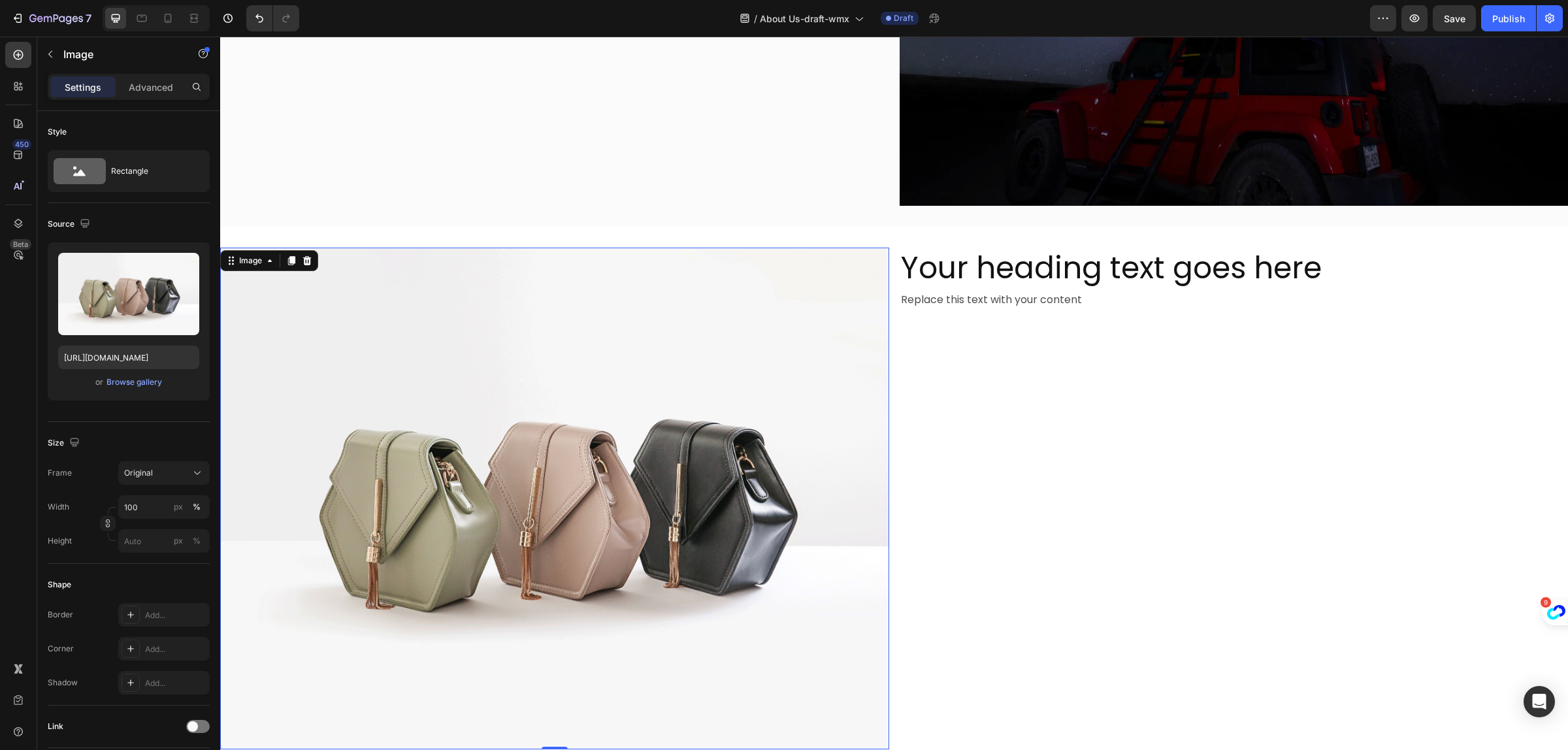
click at [433, 394] on img at bounding box center [554, 498] width 669 height 502
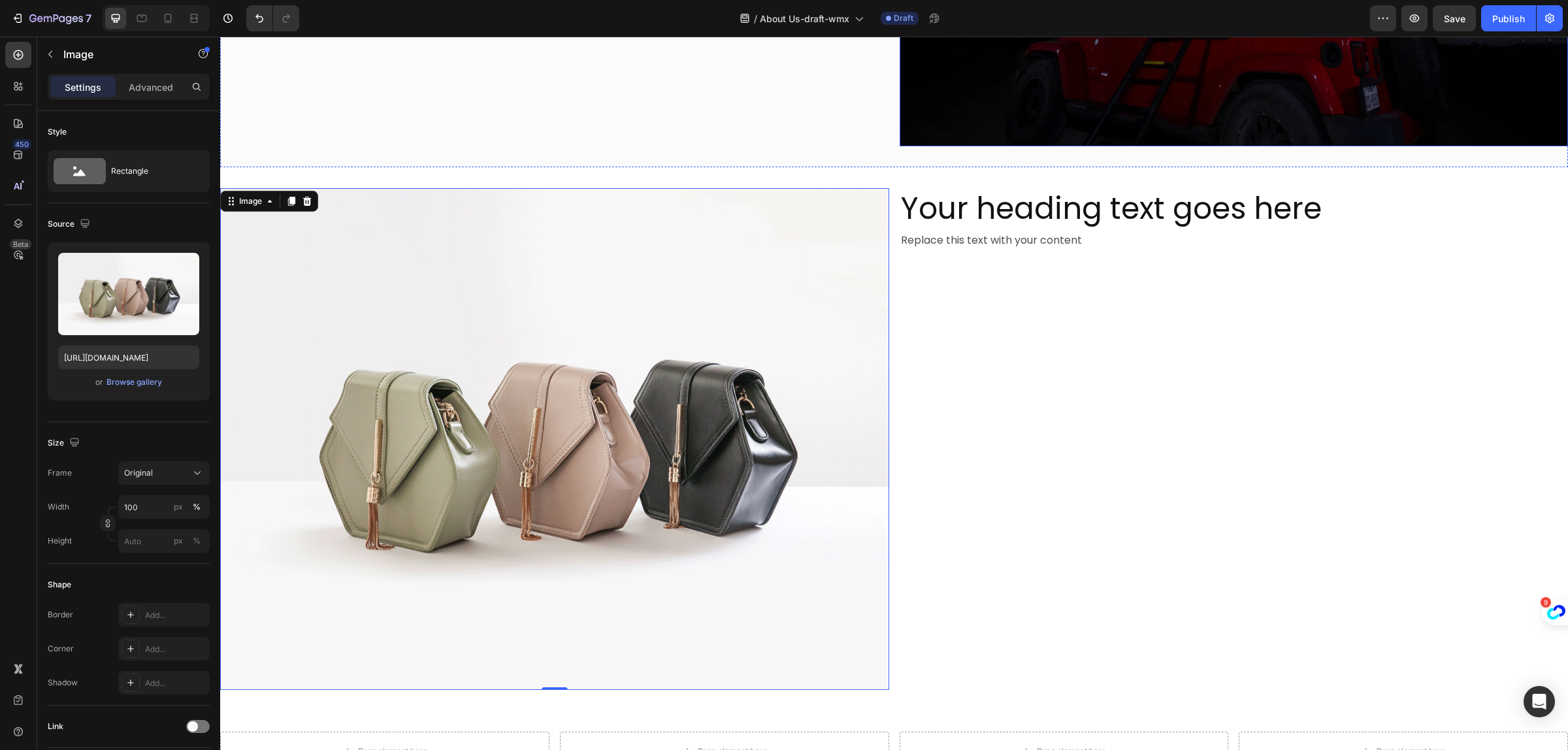
scroll to position [1612, 0]
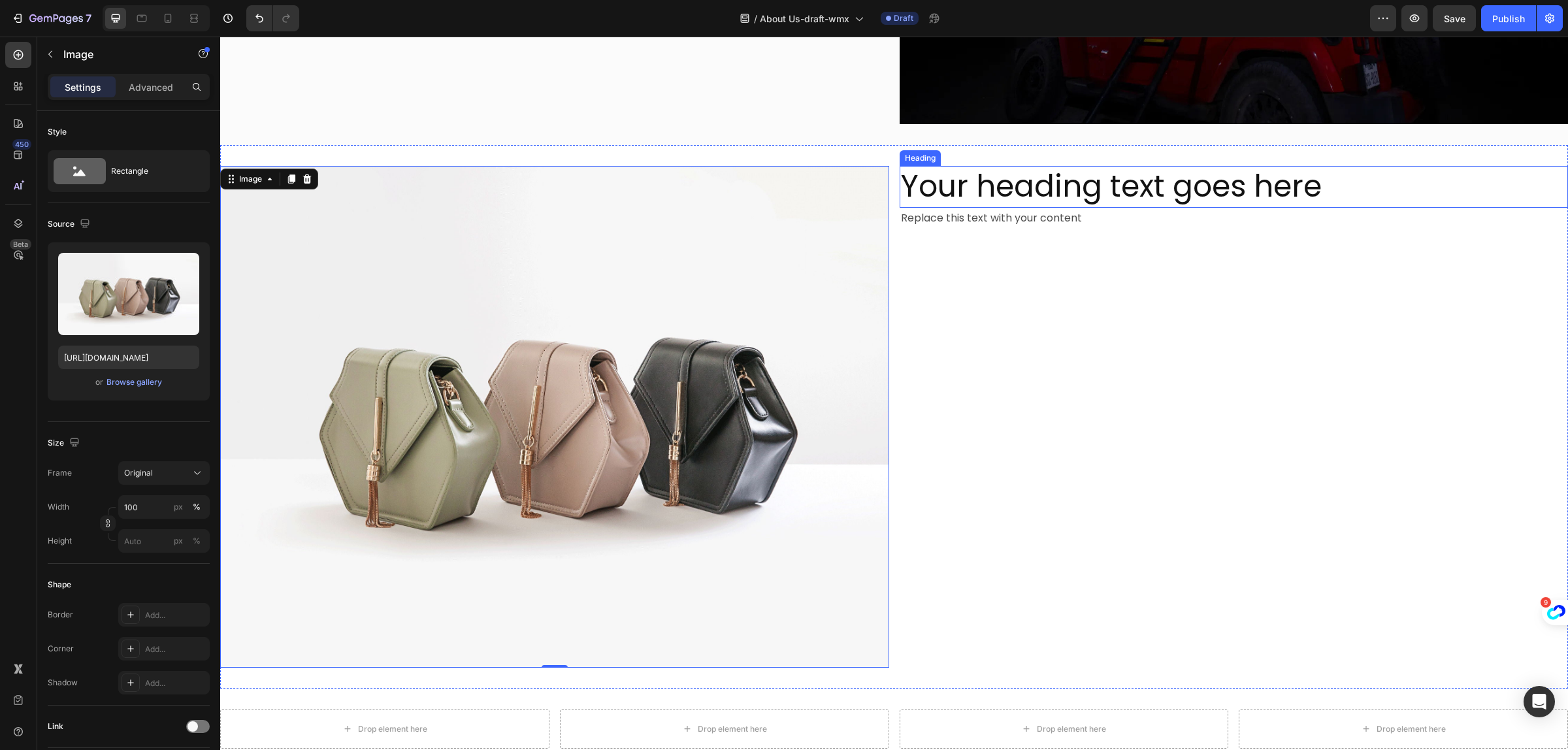
click at [990, 181] on h2 "Your heading text goes here" at bounding box center [1234, 187] width 669 height 42
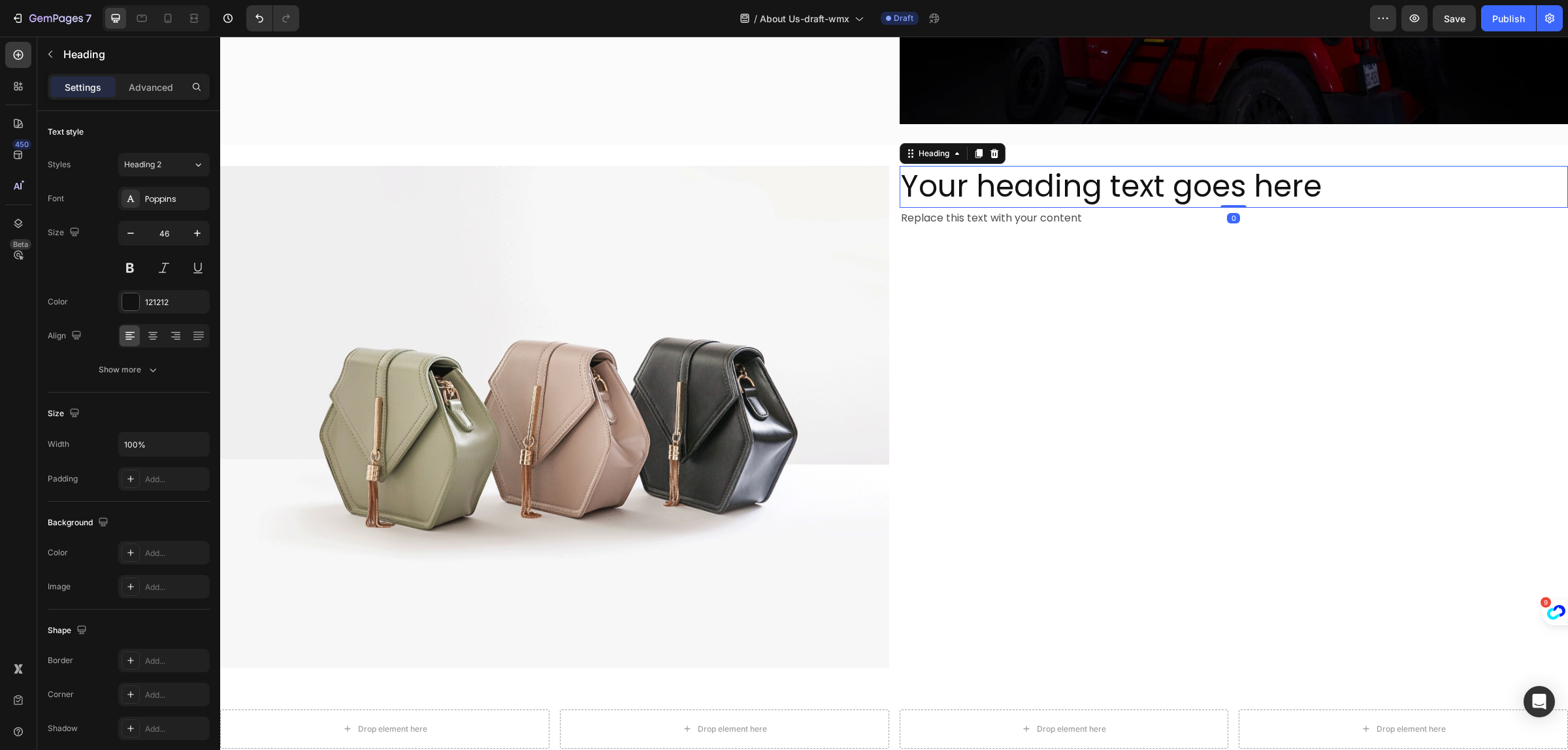
click at [990, 181] on h2 "Your heading text goes here" at bounding box center [1234, 187] width 669 height 42
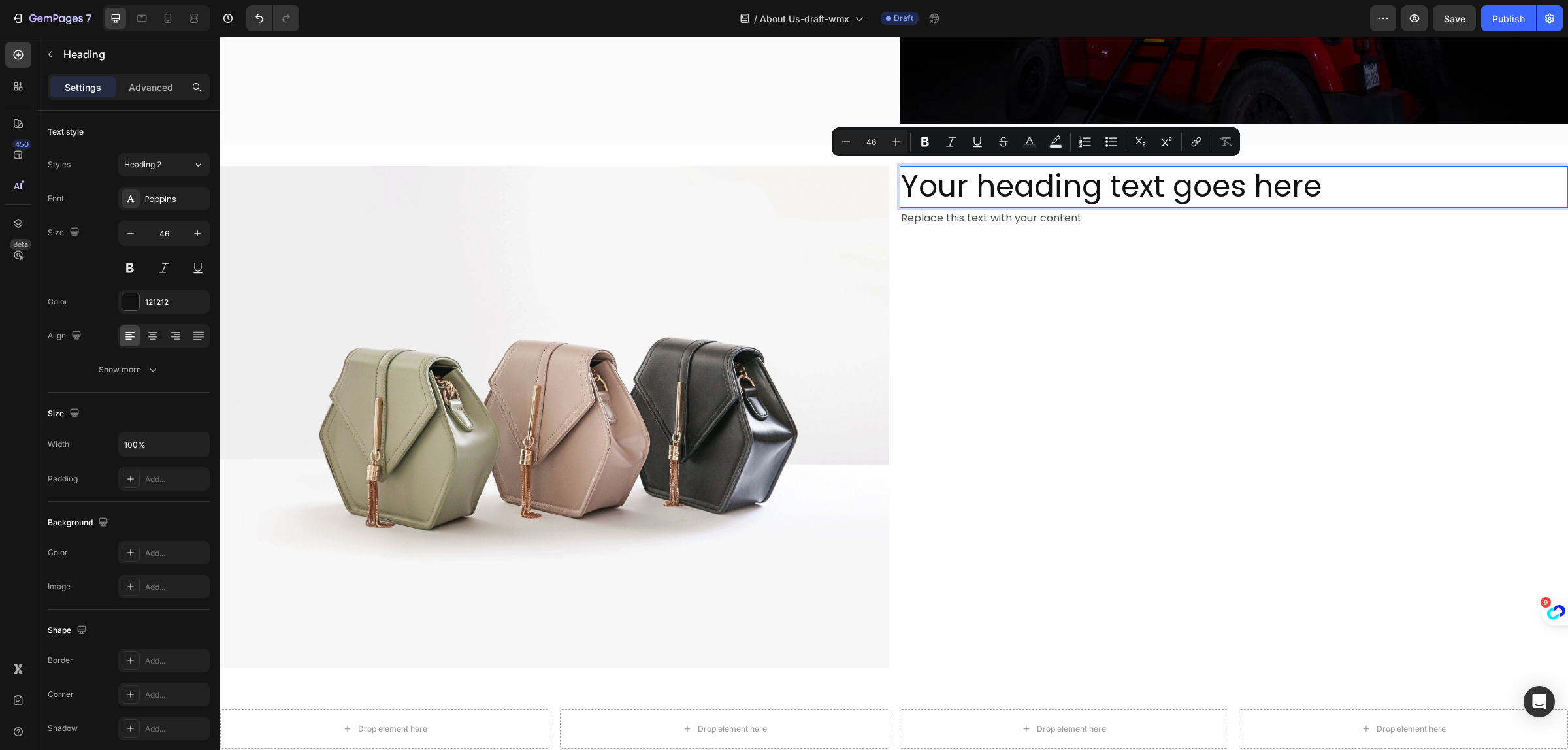
click at [913, 193] on p "Your heading text goes here" at bounding box center [1234, 187] width 666 height 39
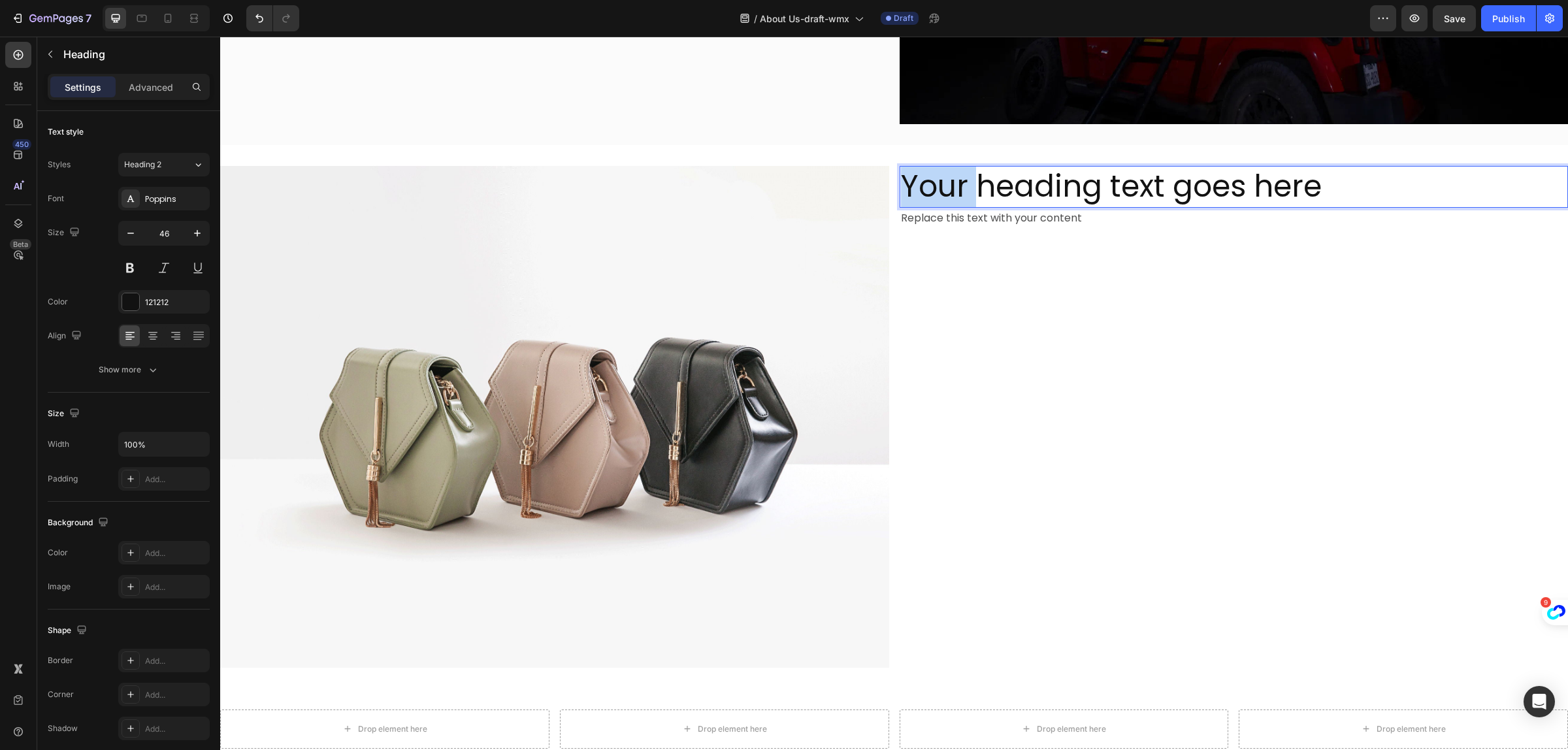
click at [913, 193] on p "Your heading text goes here" at bounding box center [1234, 187] width 666 height 39
click at [1110, 183] on p "Your heading text goes here" at bounding box center [1234, 187] width 666 height 39
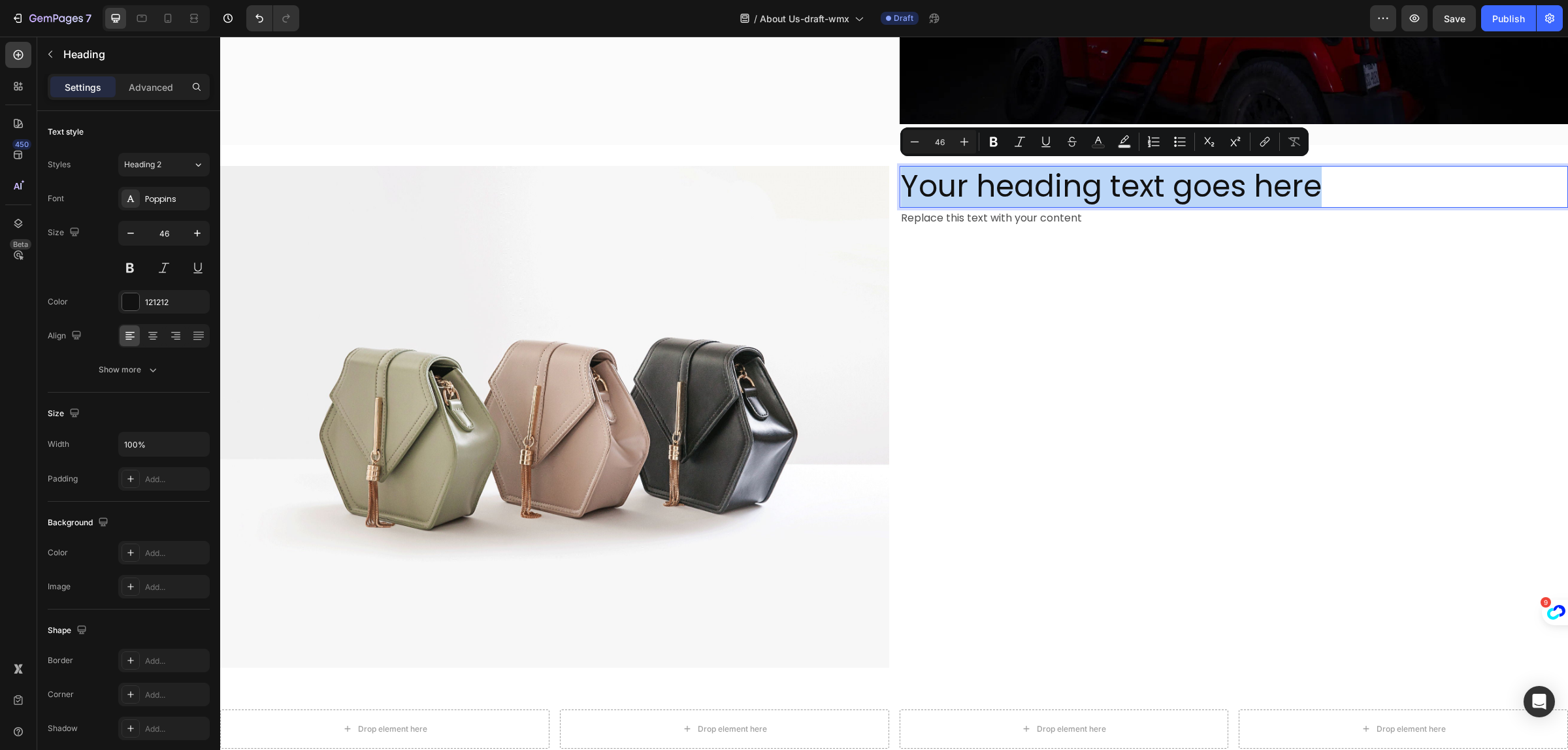
click at [1110, 183] on p "Your heading text goes here" at bounding box center [1234, 187] width 666 height 39
click at [1074, 167] on p "Your heading text goes here" at bounding box center [1234, 187] width 666 height 39
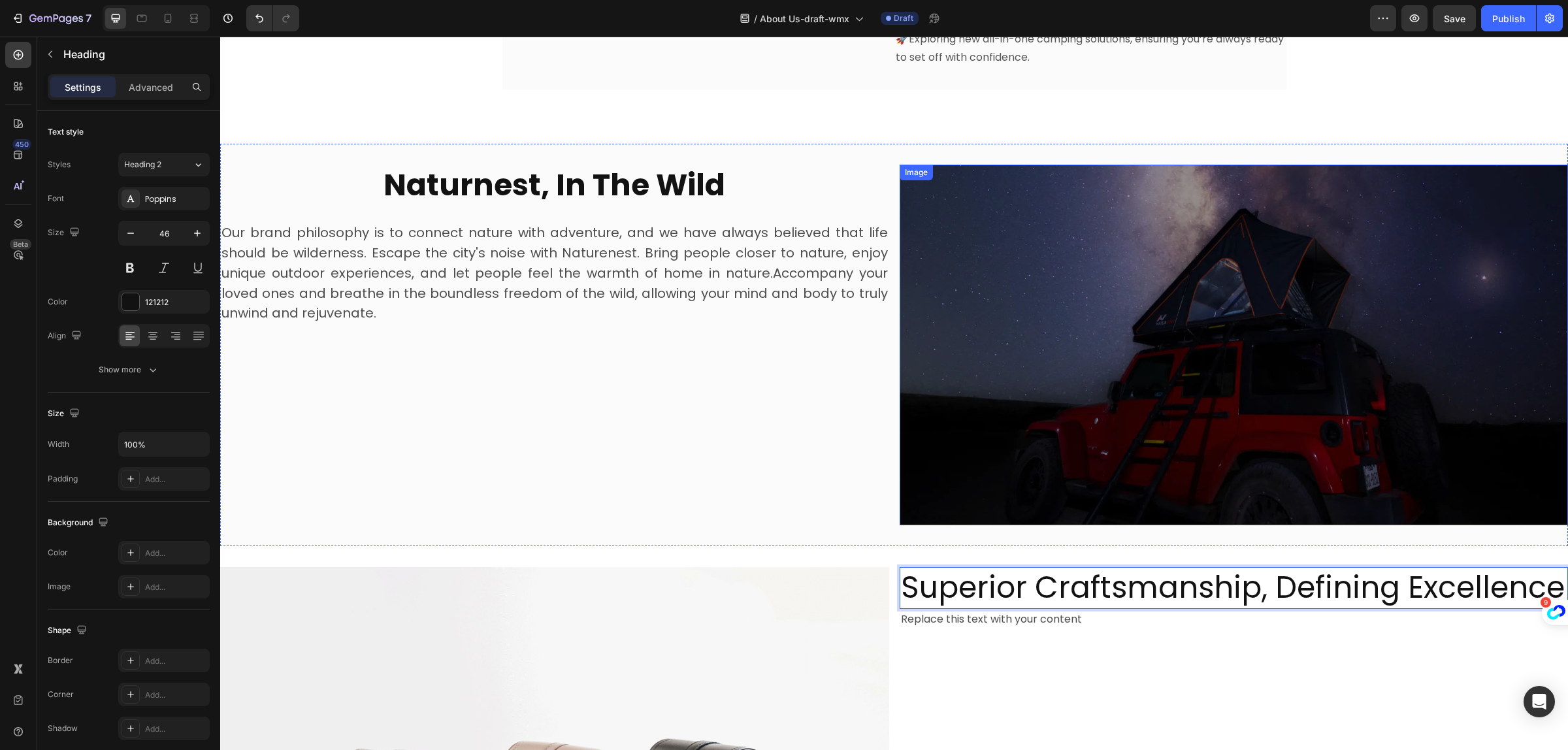
scroll to position [1203, 0]
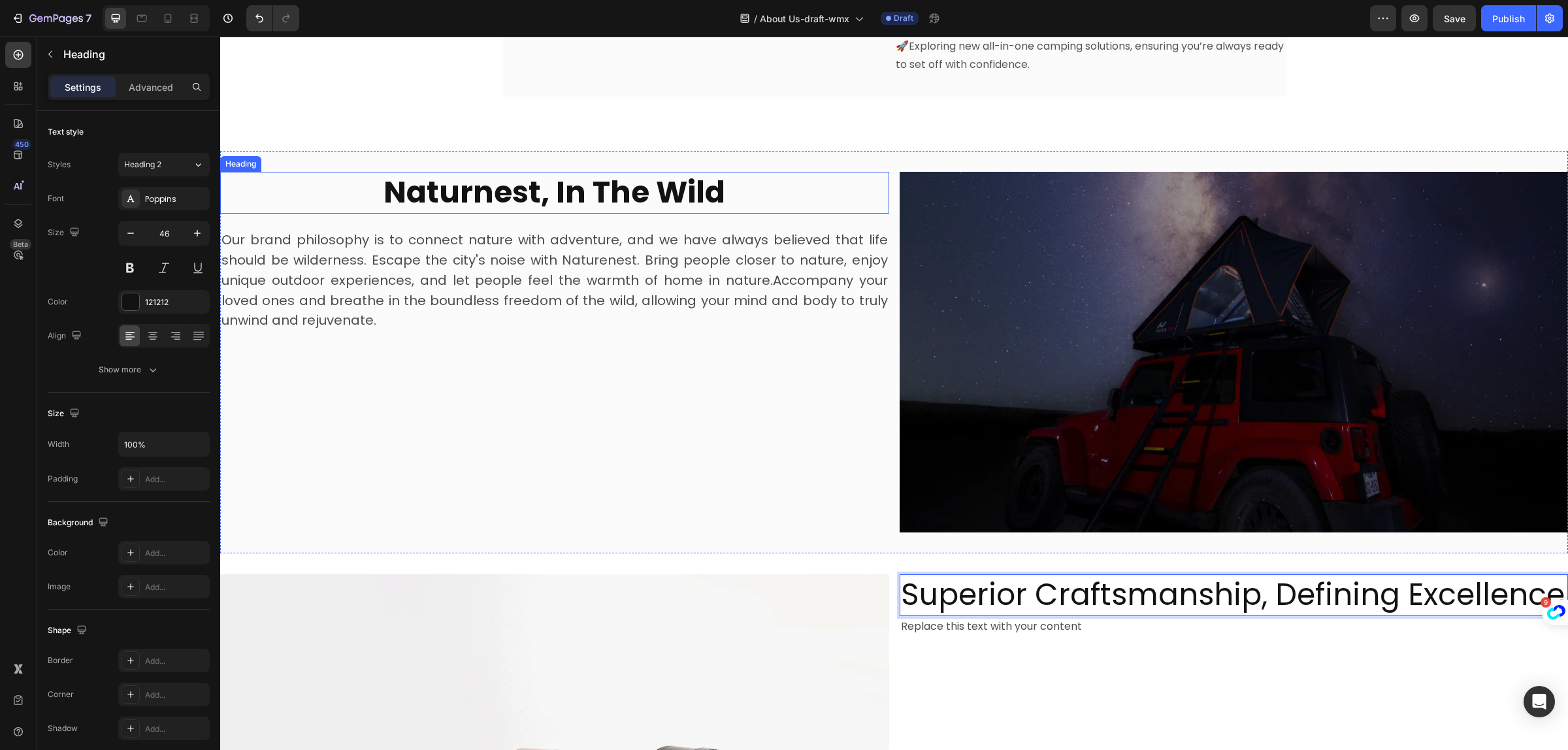
click at [513, 188] on strong "Naturnest, In The Wild" at bounding box center [554, 192] width 341 height 42
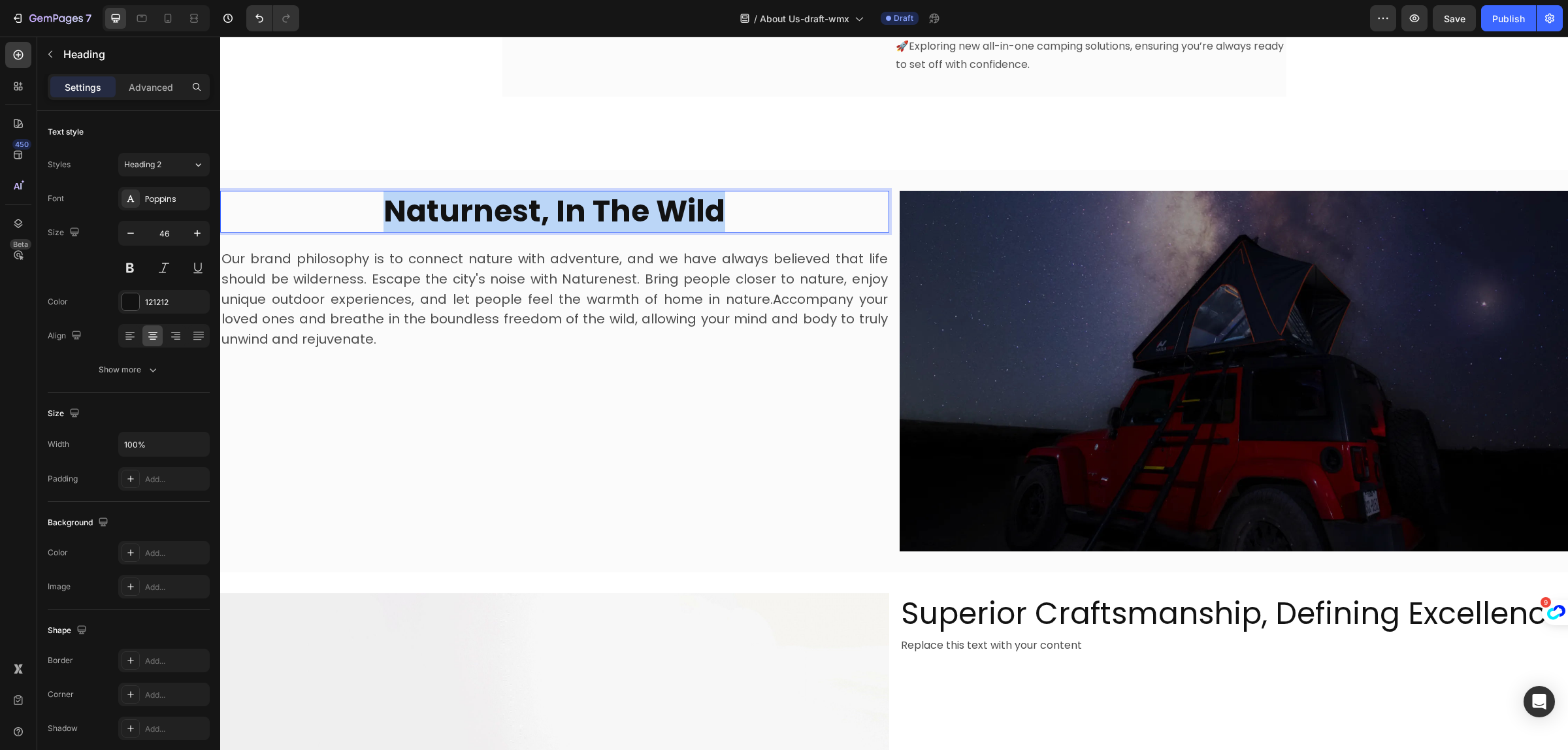
click at [513, 190] on strong "Naturnest, In The Wild" at bounding box center [554, 211] width 341 height 42
click at [515, 190] on strong "Naturnest, In The Wild" at bounding box center [554, 211] width 341 height 42
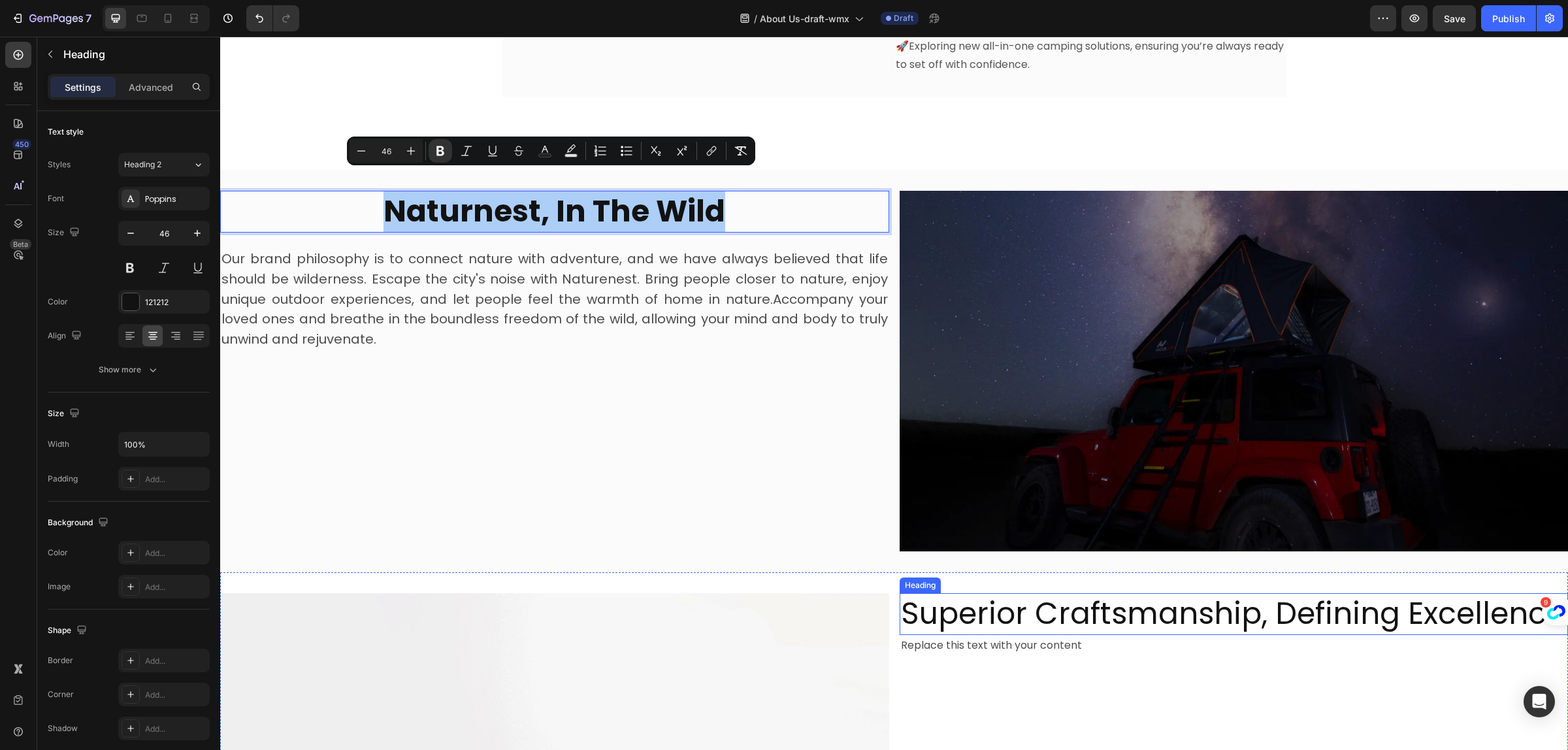
click at [1122, 595] on p "Superior Craftsmanship, Defining Excellence" at bounding box center [1234, 615] width 666 height 39
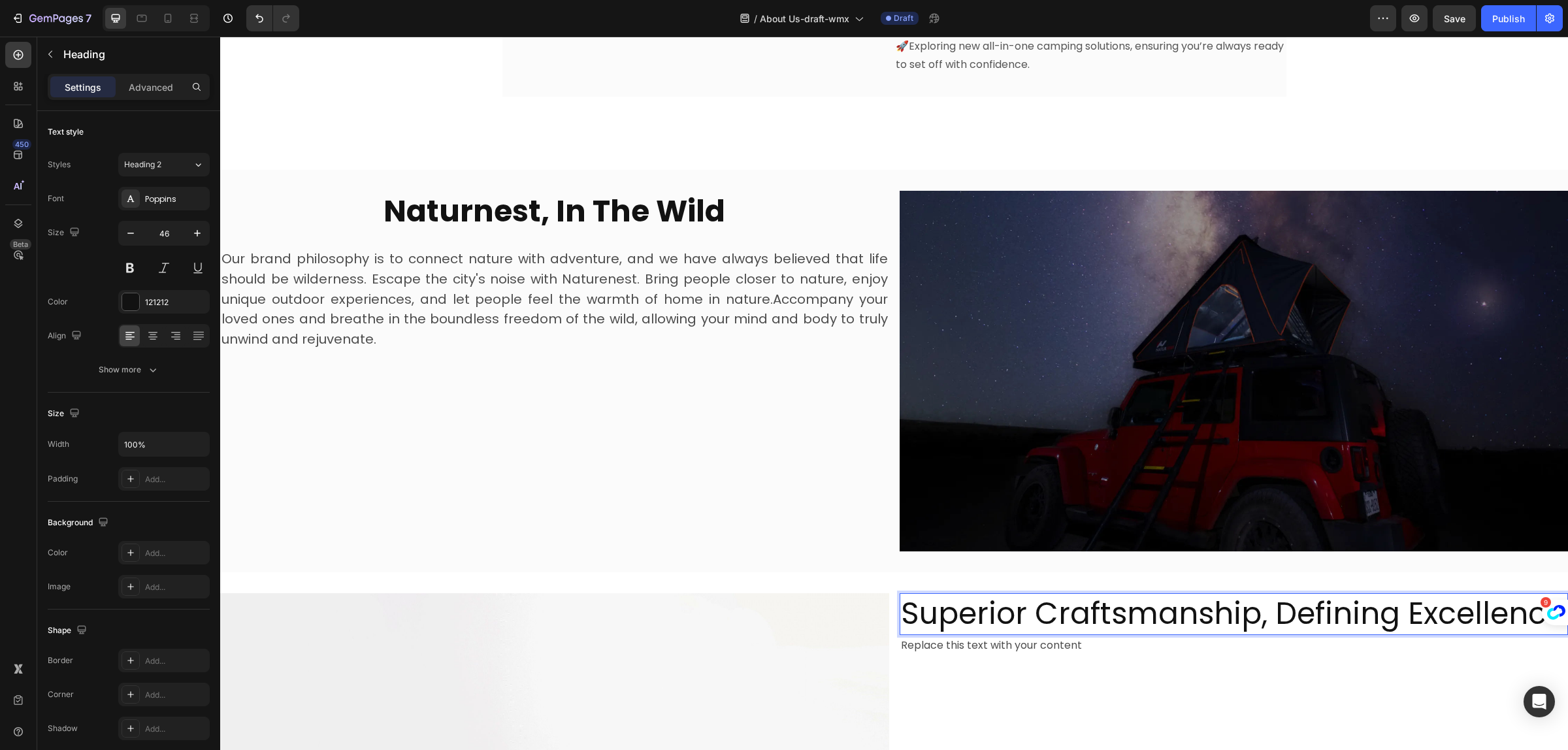
click at [1122, 595] on p "Superior Craftsmanship, Defining Excellence" at bounding box center [1234, 615] width 666 height 39
click at [1112, 551] on icon "Editor contextual toolbar" at bounding box center [1113, 550] width 13 height 13
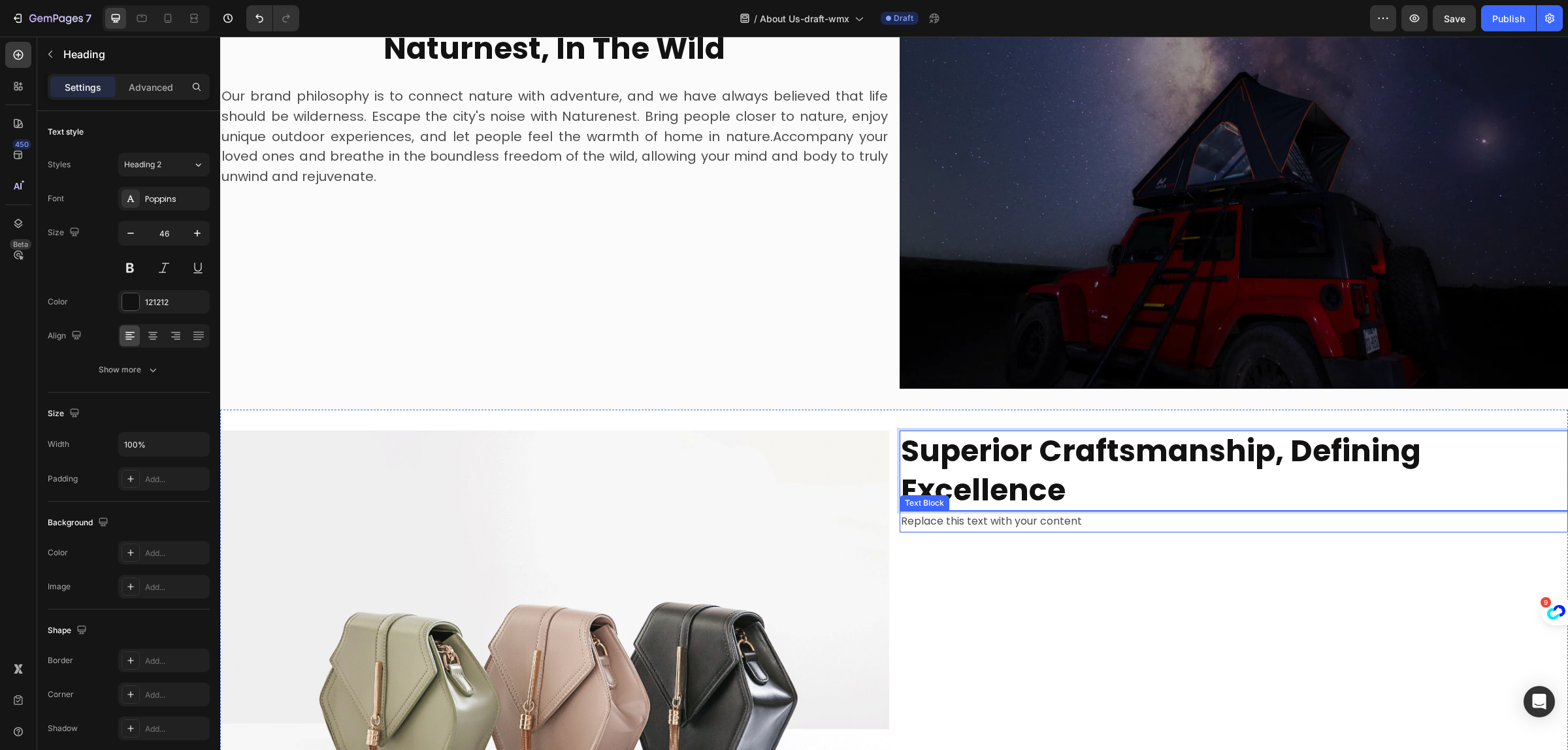
scroll to position [1367, 0]
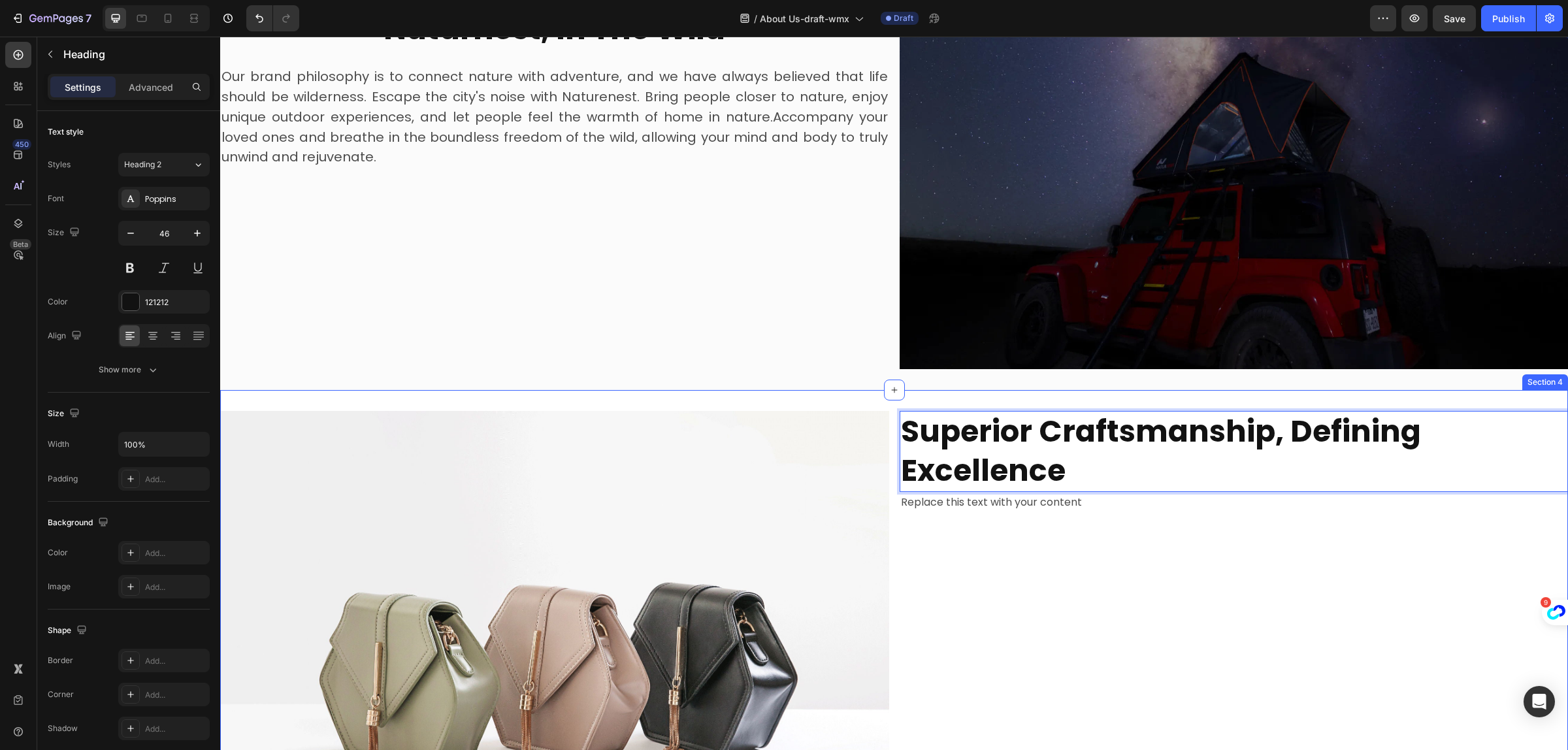
click at [1196, 582] on div "Superior Craftsmanship, Defining Excellence Heading 0 Replace this text with yo…" at bounding box center [1234, 662] width 669 height 502
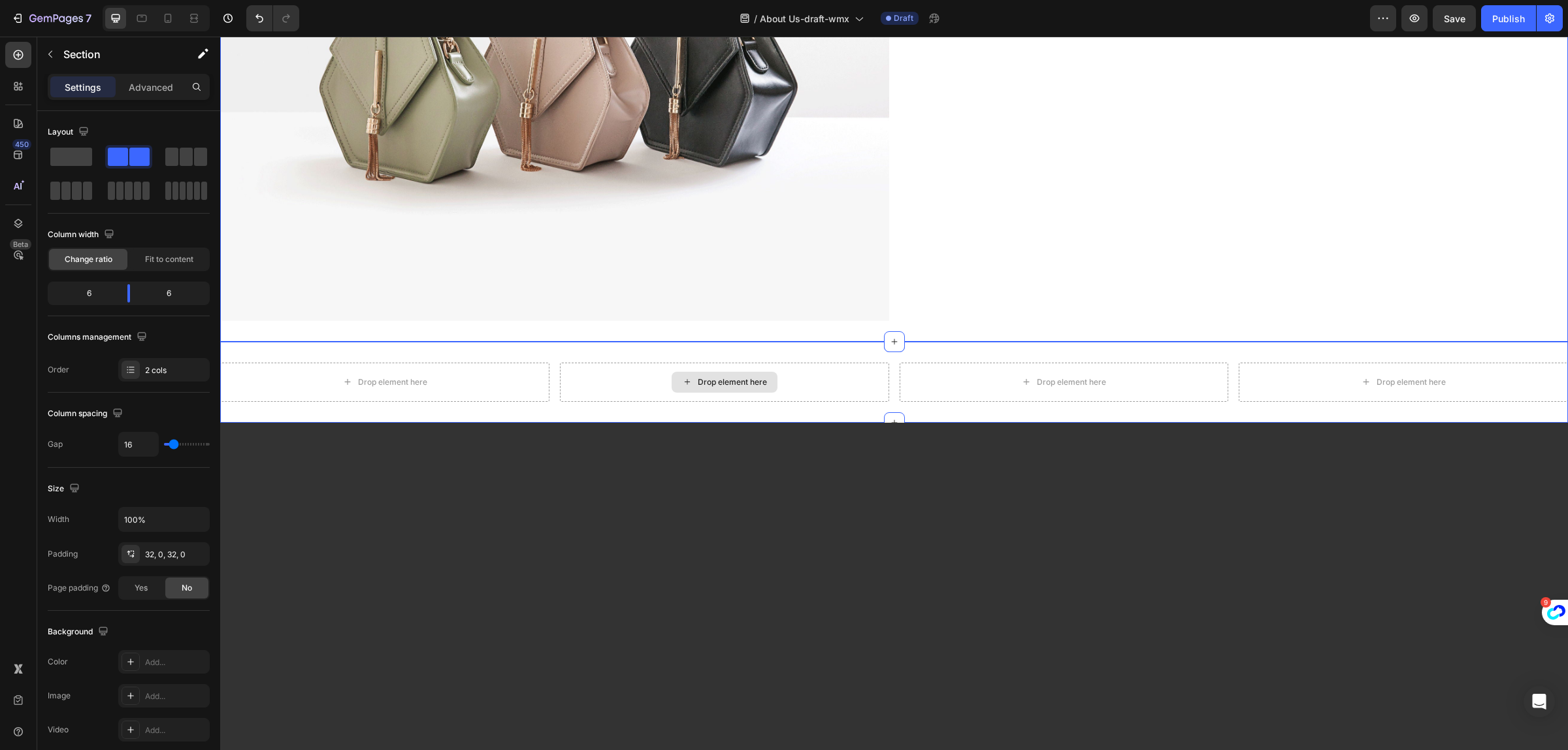
scroll to position [1939, 0]
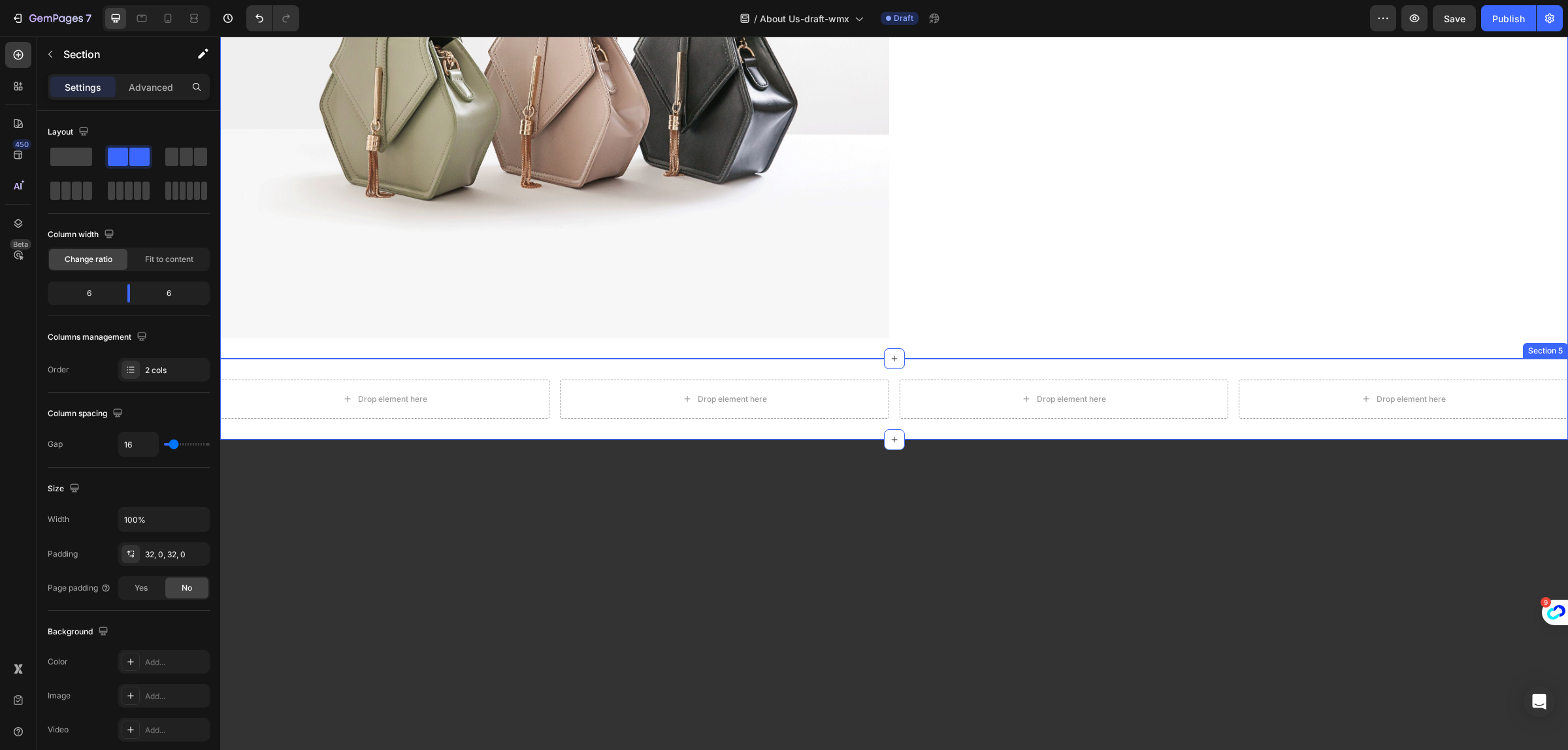
click at [531, 359] on div "Drop element here Drop element here Drop element here Drop element here Section…" at bounding box center [894, 399] width 1348 height 81
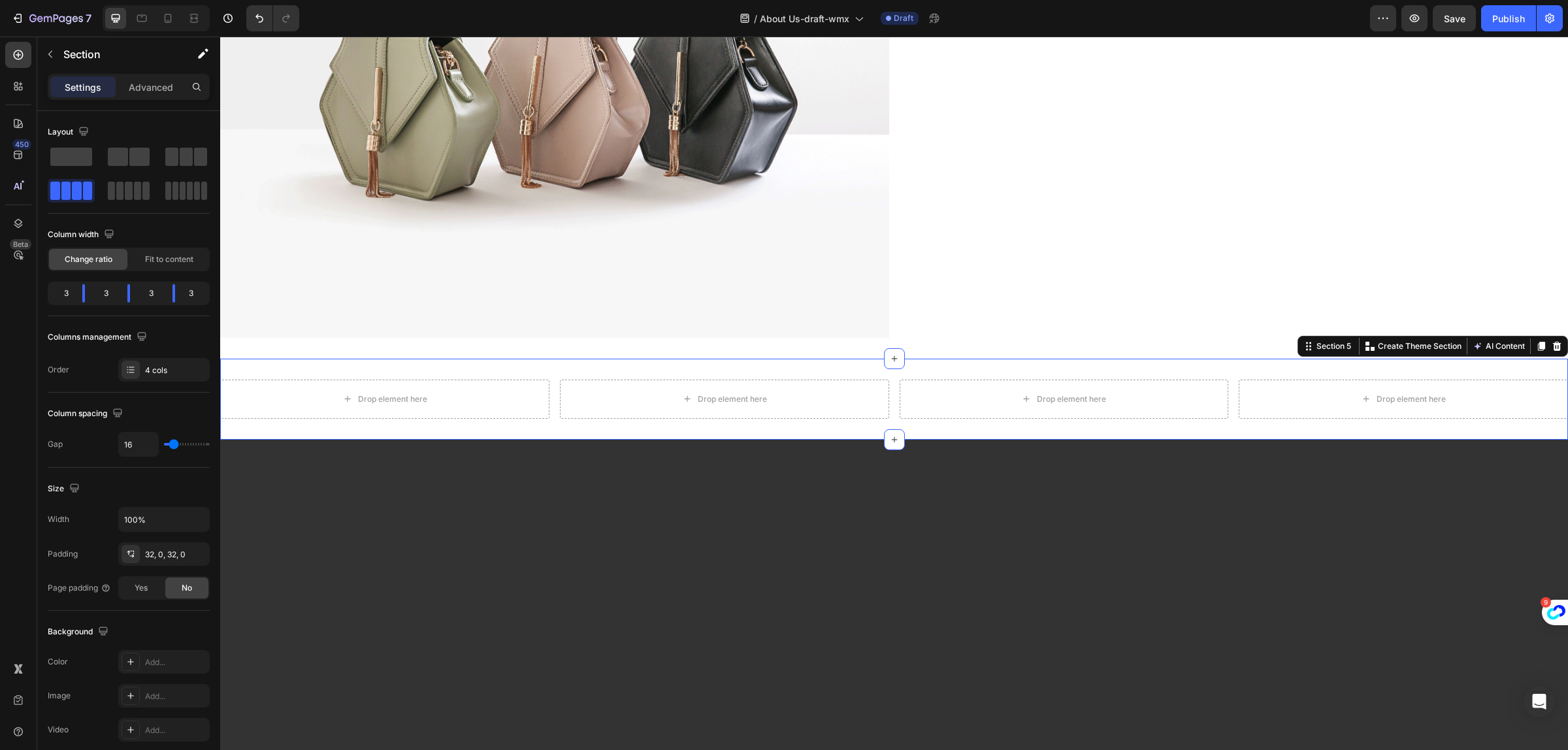
drag, startPoint x: 531, startPoint y: 359, endPoint x: 538, endPoint y: 361, distance: 7.3
click at [536, 361] on div "Drop element here Drop element here Drop element here Drop element here Section…" at bounding box center [894, 399] width 1348 height 81
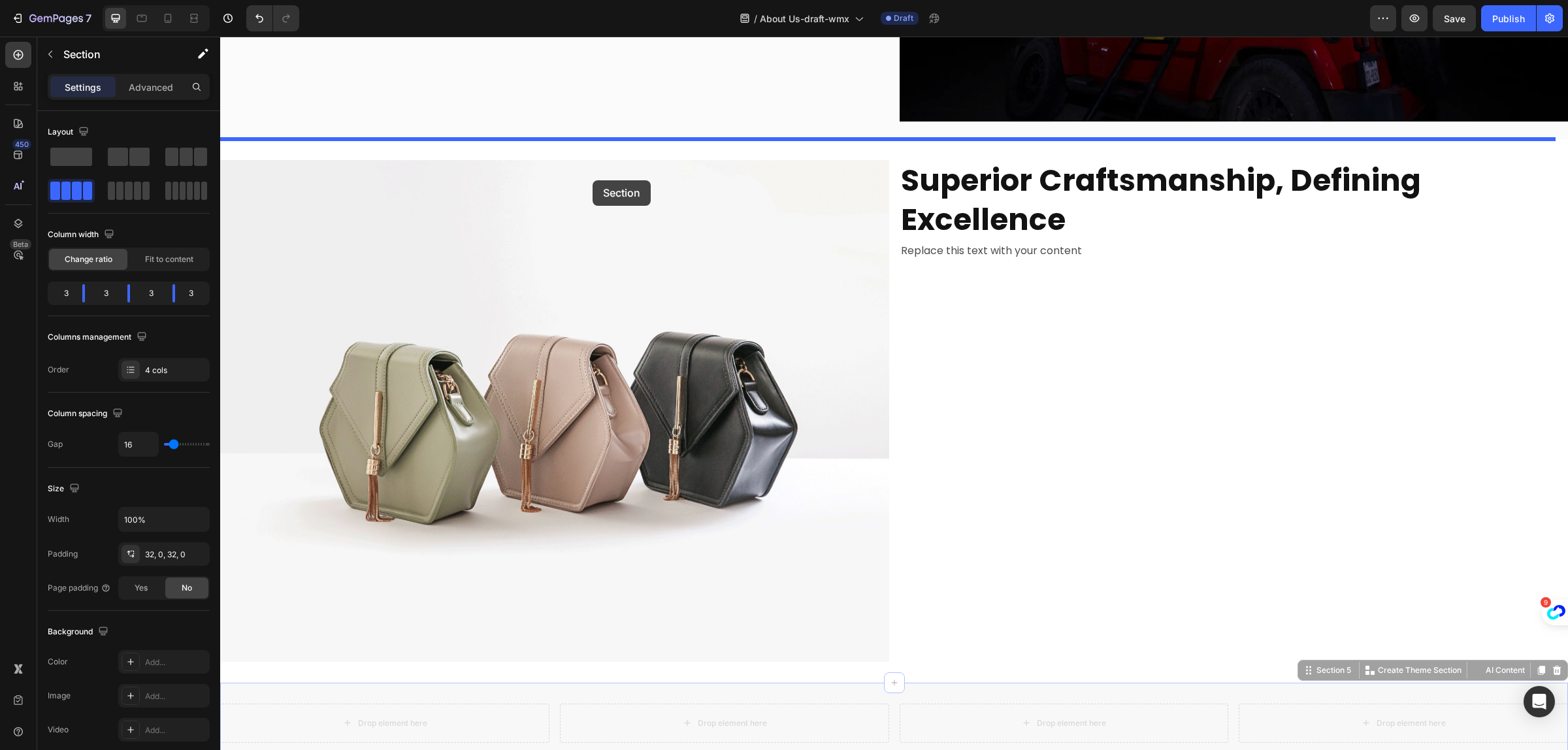
scroll to position [1530, 0]
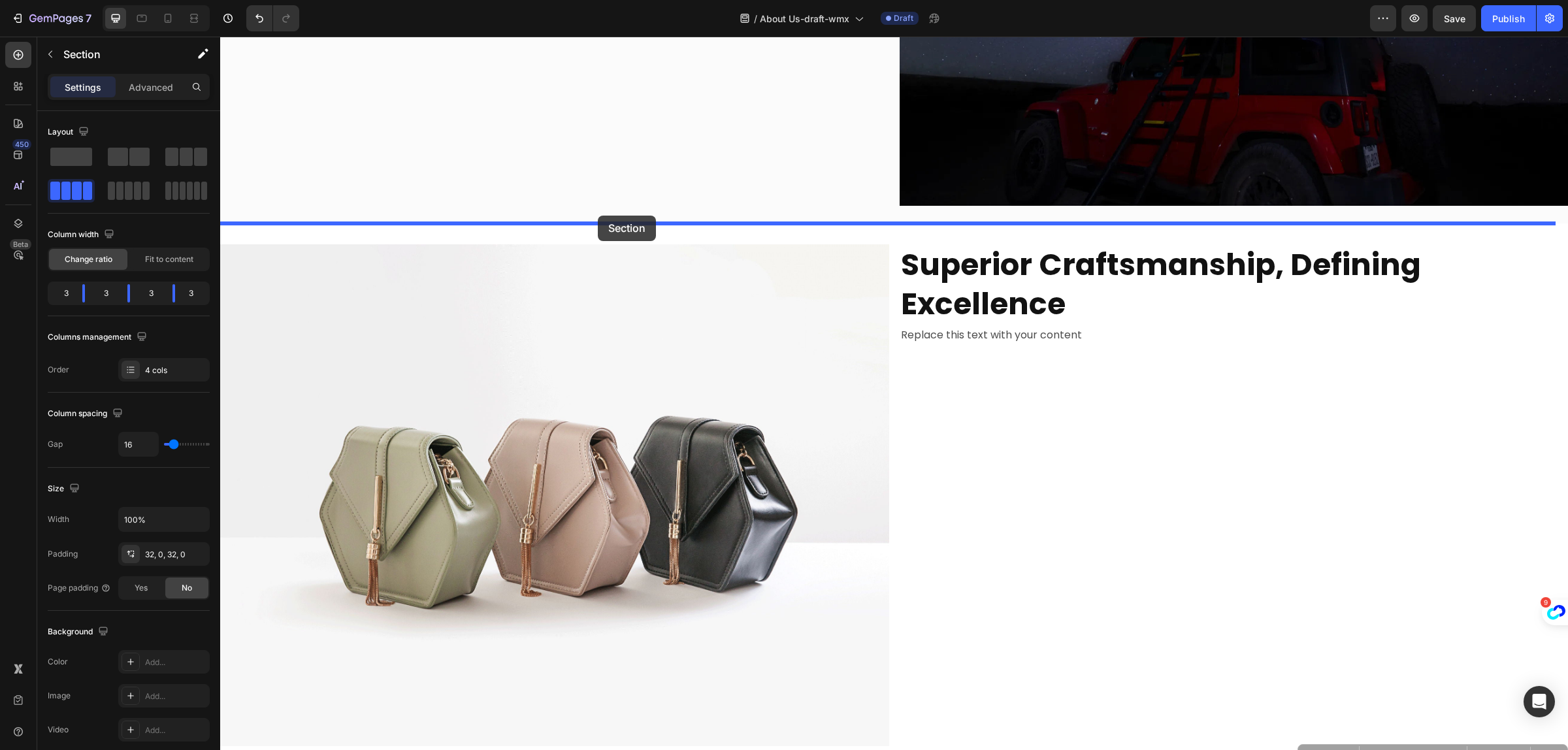
drag, startPoint x: 538, startPoint y: 361, endPoint x: 598, endPoint y: 215, distance: 157.8
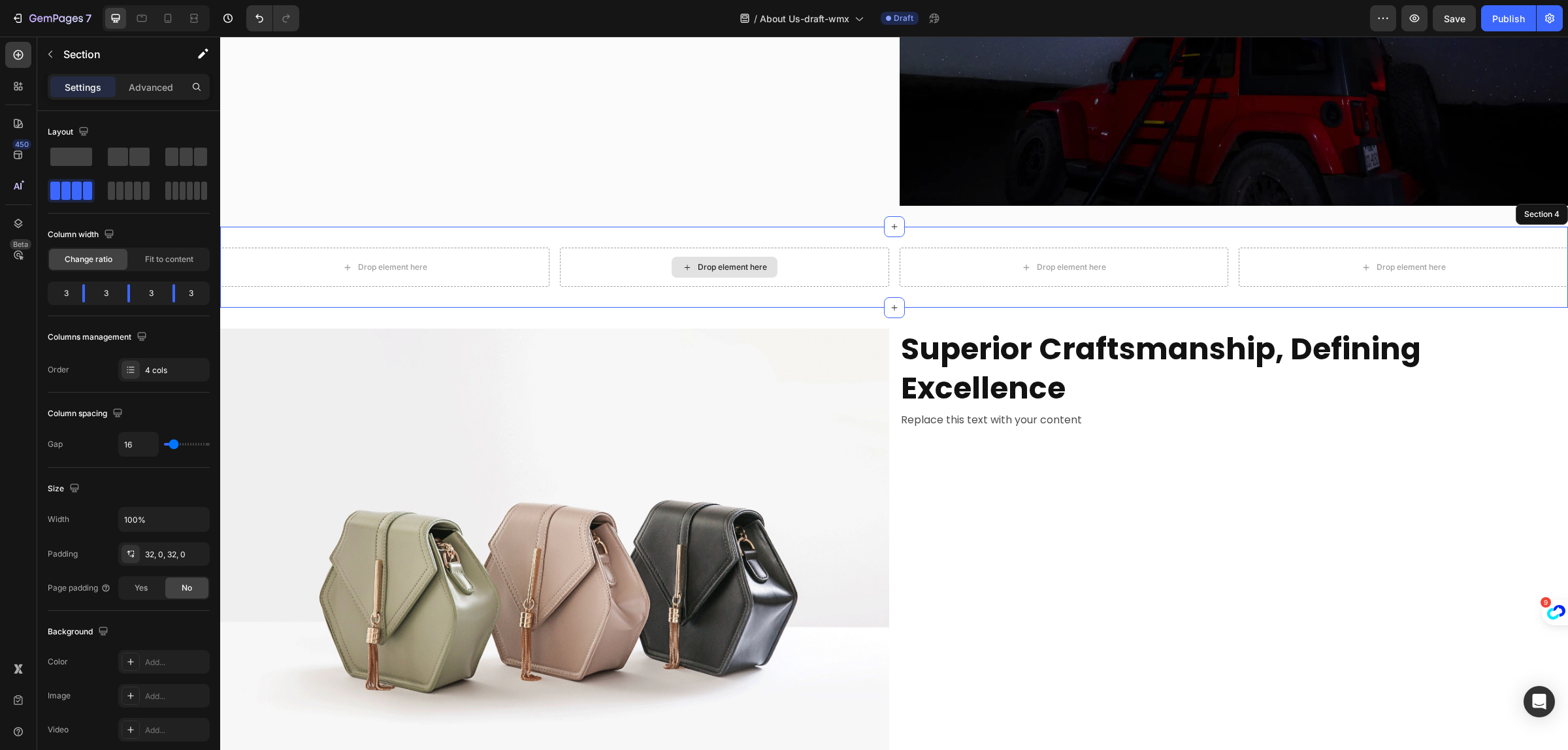
scroll to position [1285, 0]
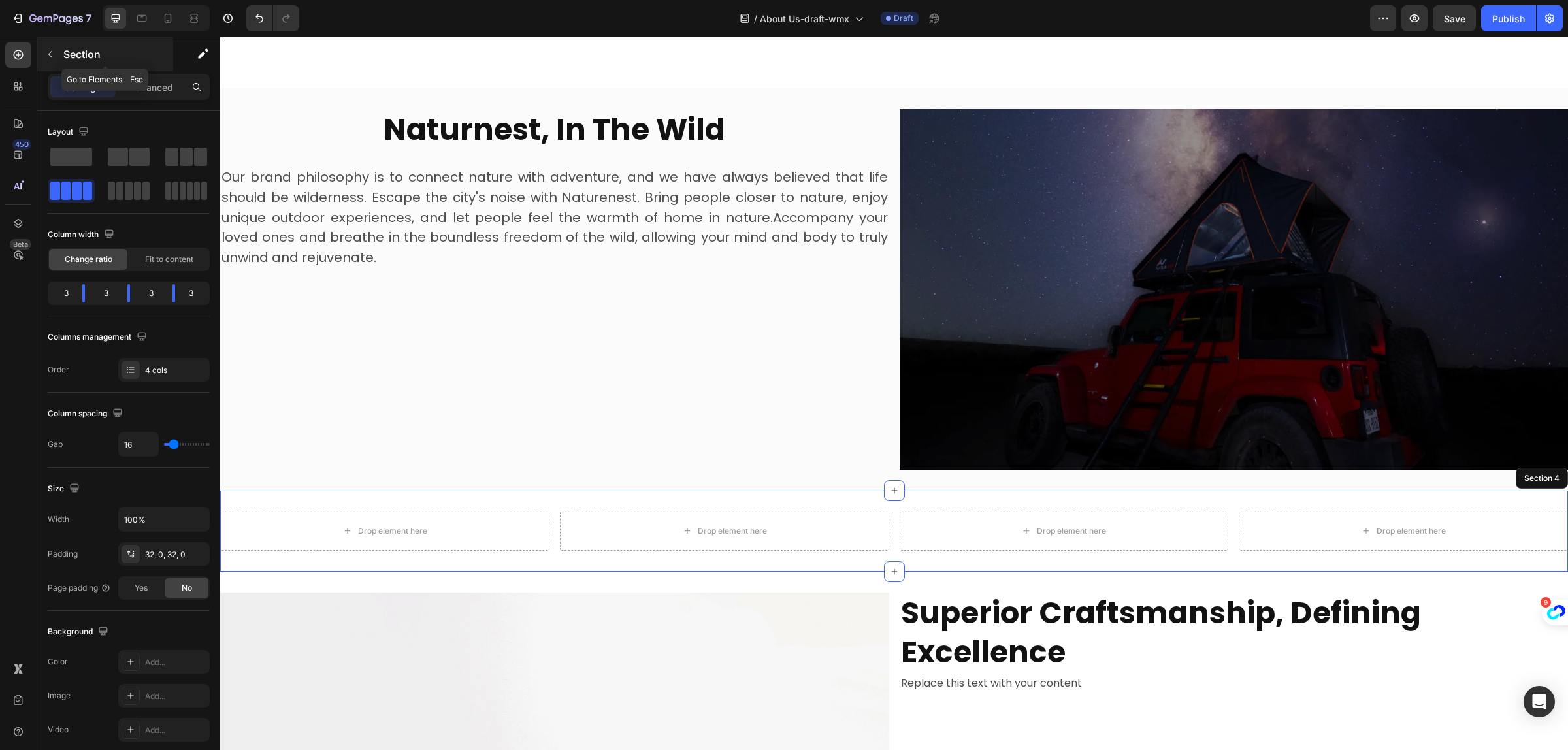
click at [74, 60] on p "Section" at bounding box center [117, 55] width 107 height 16
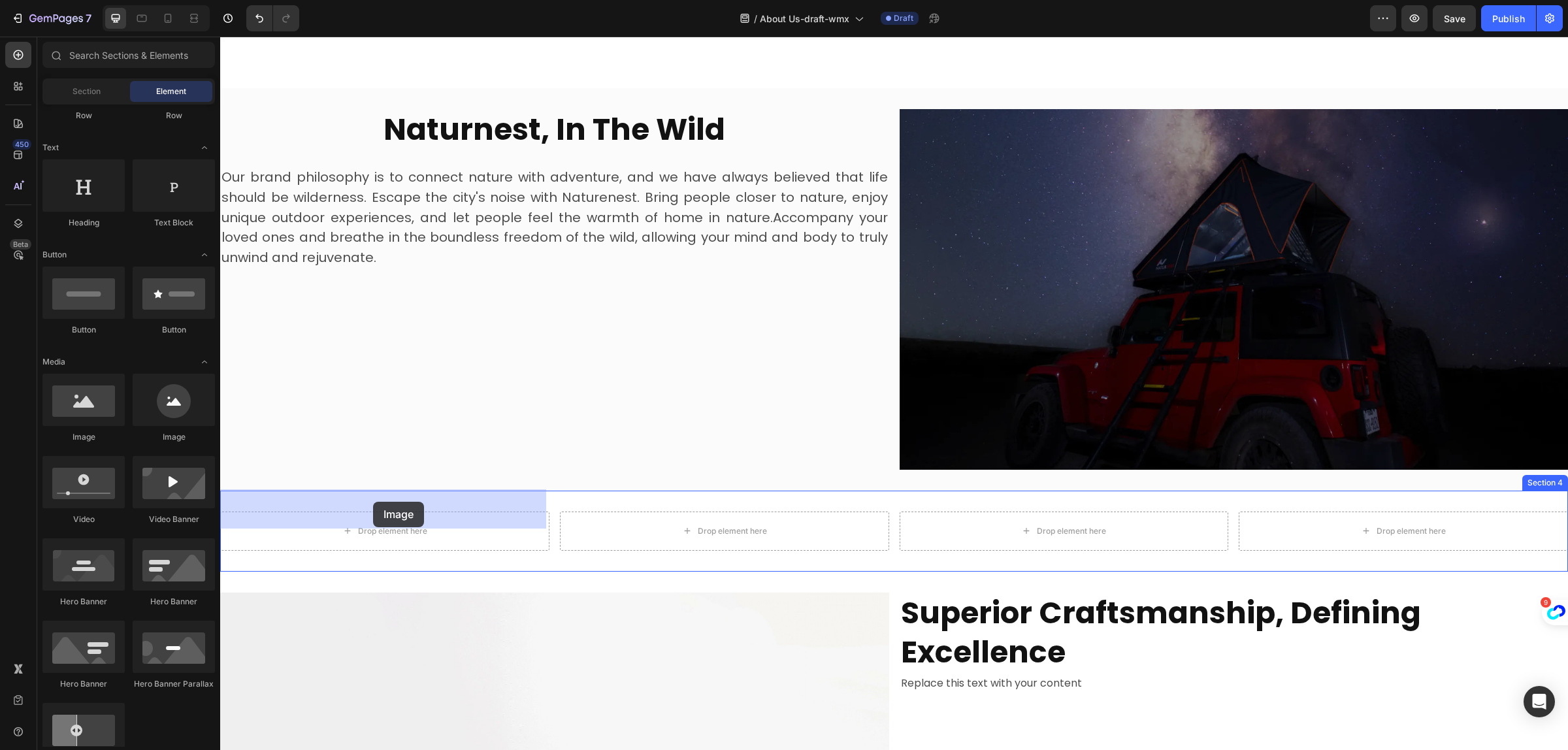
drag, startPoint x: 326, startPoint y: 447, endPoint x: 373, endPoint y: 502, distance: 72.3
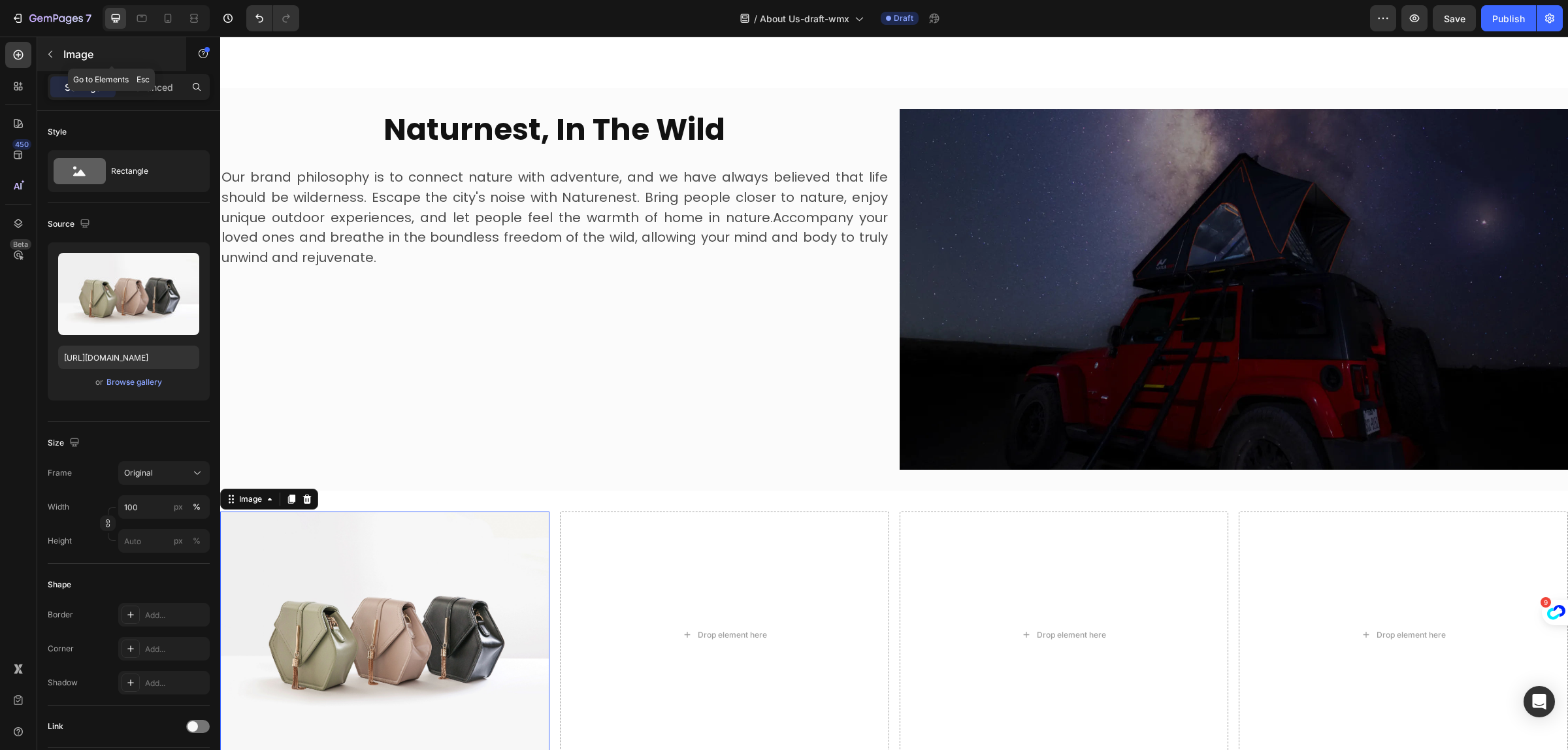
click at [54, 60] on button "button" at bounding box center [51, 55] width 21 height 21
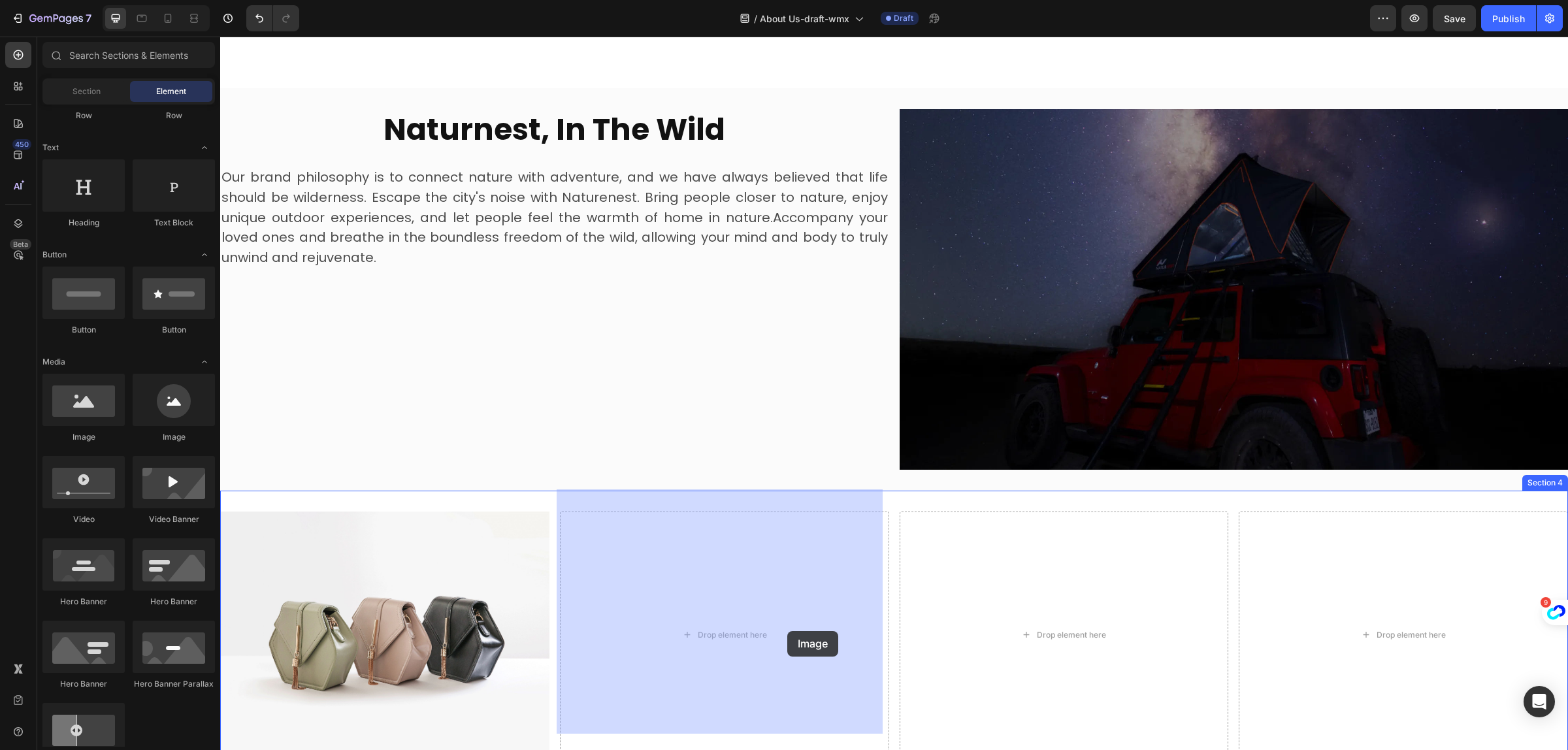
drag, startPoint x: 427, startPoint y: 517, endPoint x: 789, endPoint y: 632, distance: 379.8
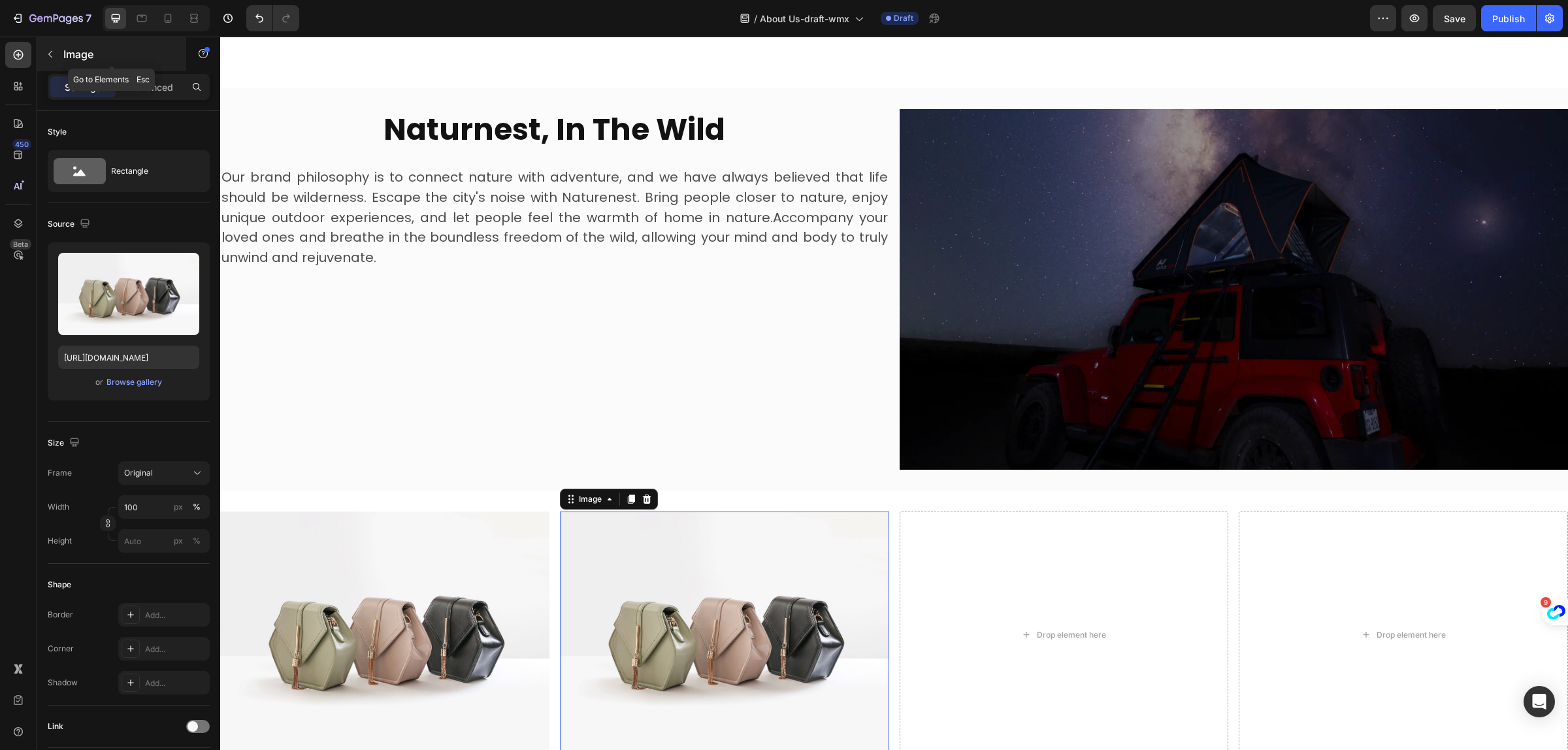
click at [59, 47] on button "button" at bounding box center [51, 55] width 21 height 21
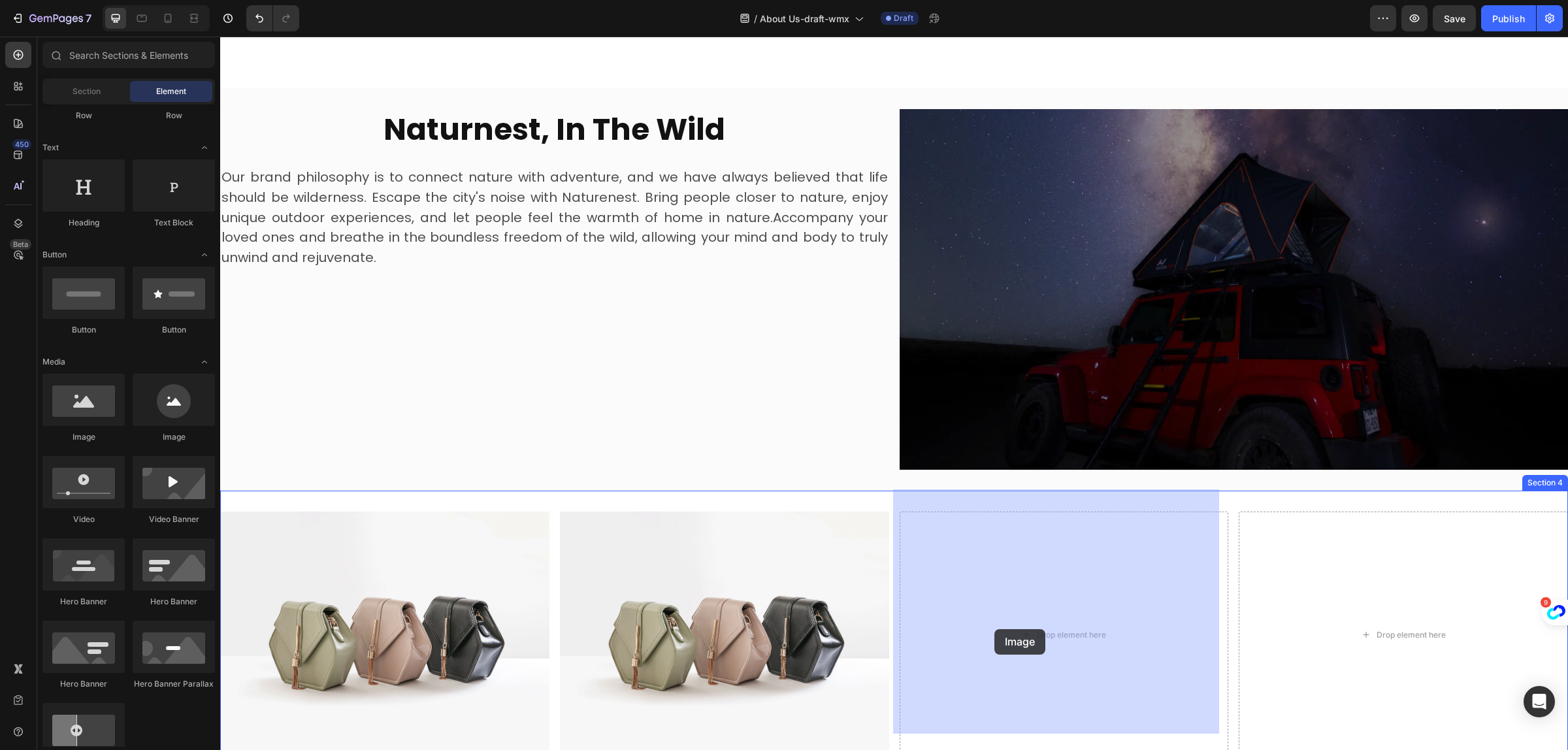
drag, startPoint x: 333, startPoint y: 460, endPoint x: 995, endPoint y: 629, distance: 683.2
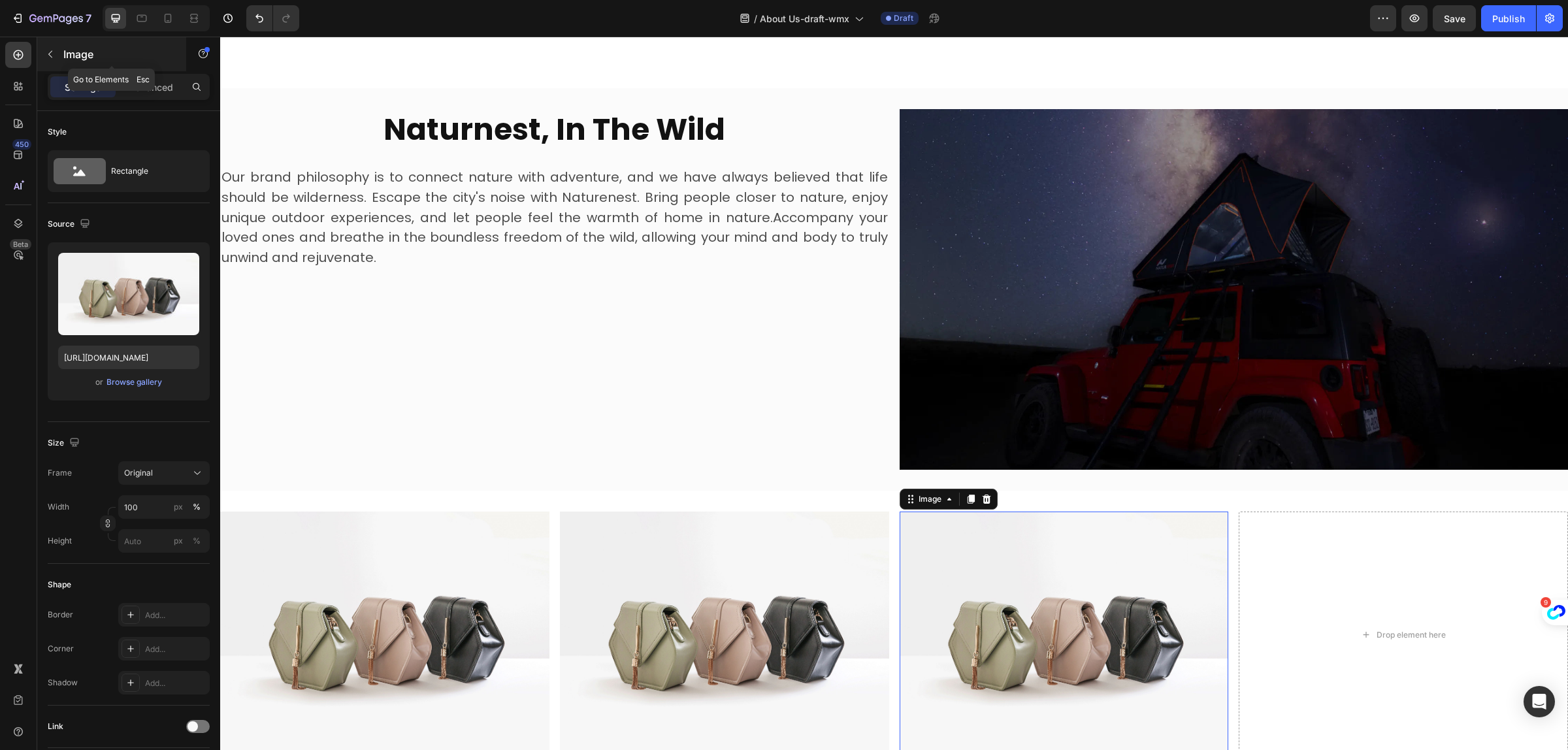
click at [50, 51] on icon "button" at bounding box center [51, 55] width 11 height 11
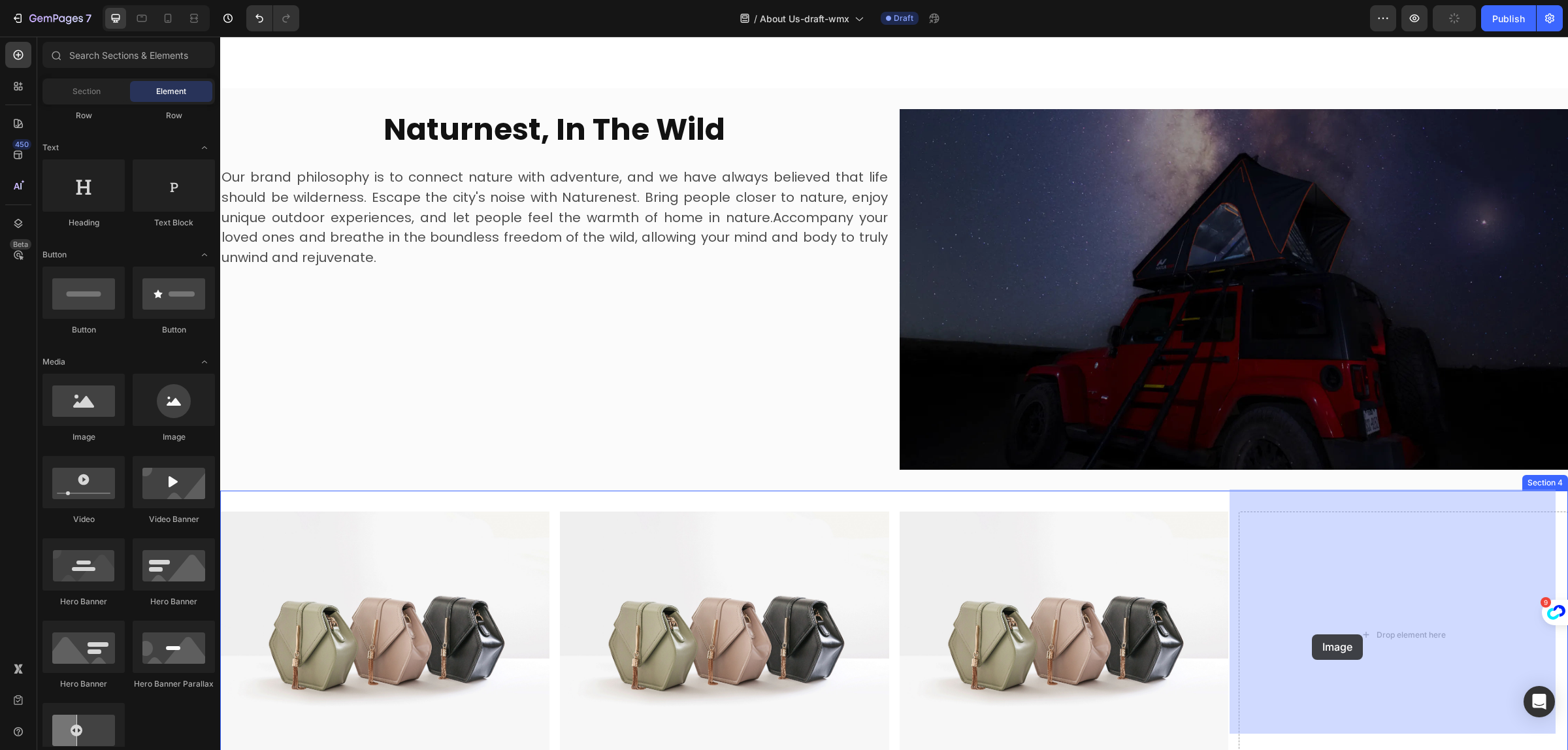
drag, startPoint x: 420, startPoint y: 466, endPoint x: 1312, endPoint y: 634, distance: 907.7
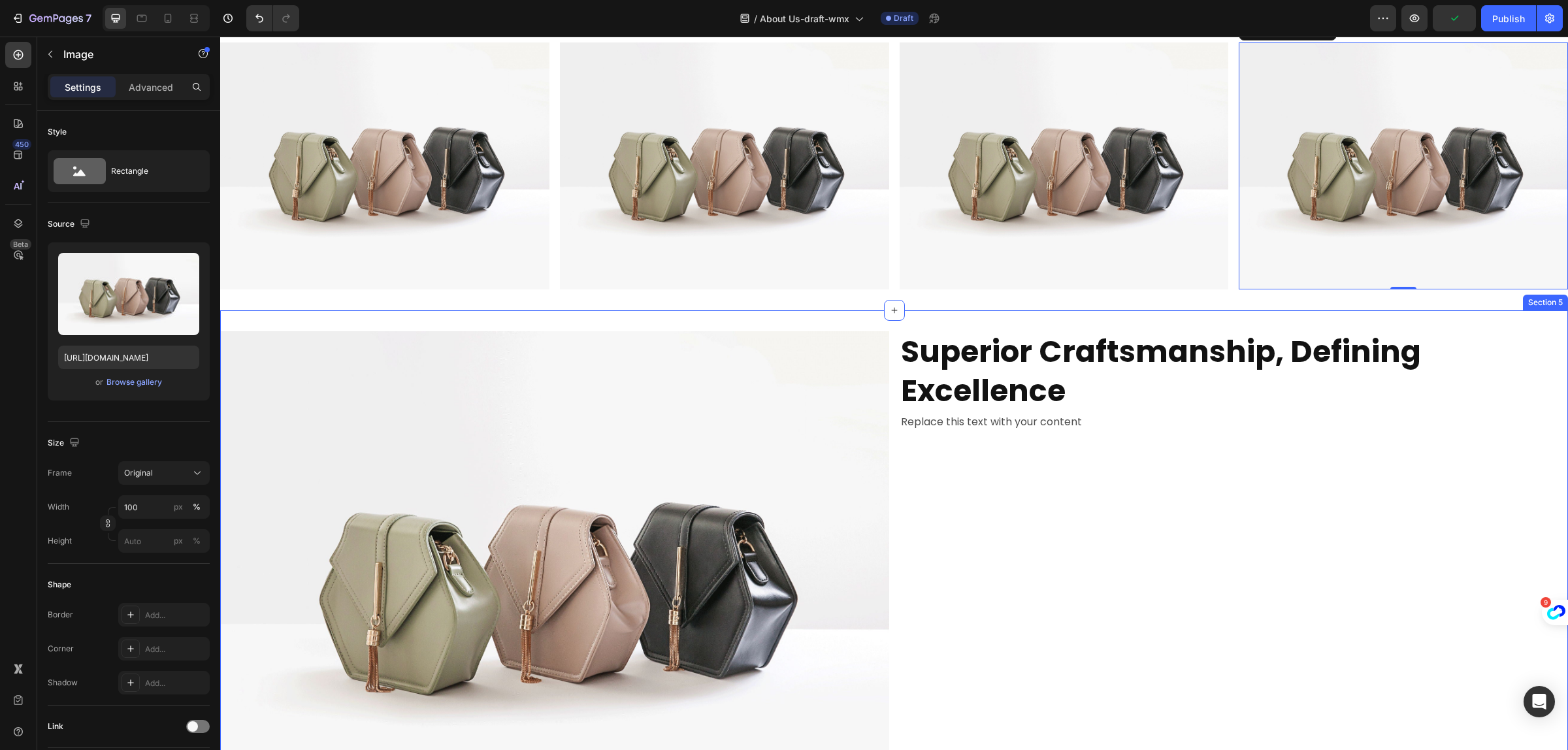
scroll to position [1693, 0]
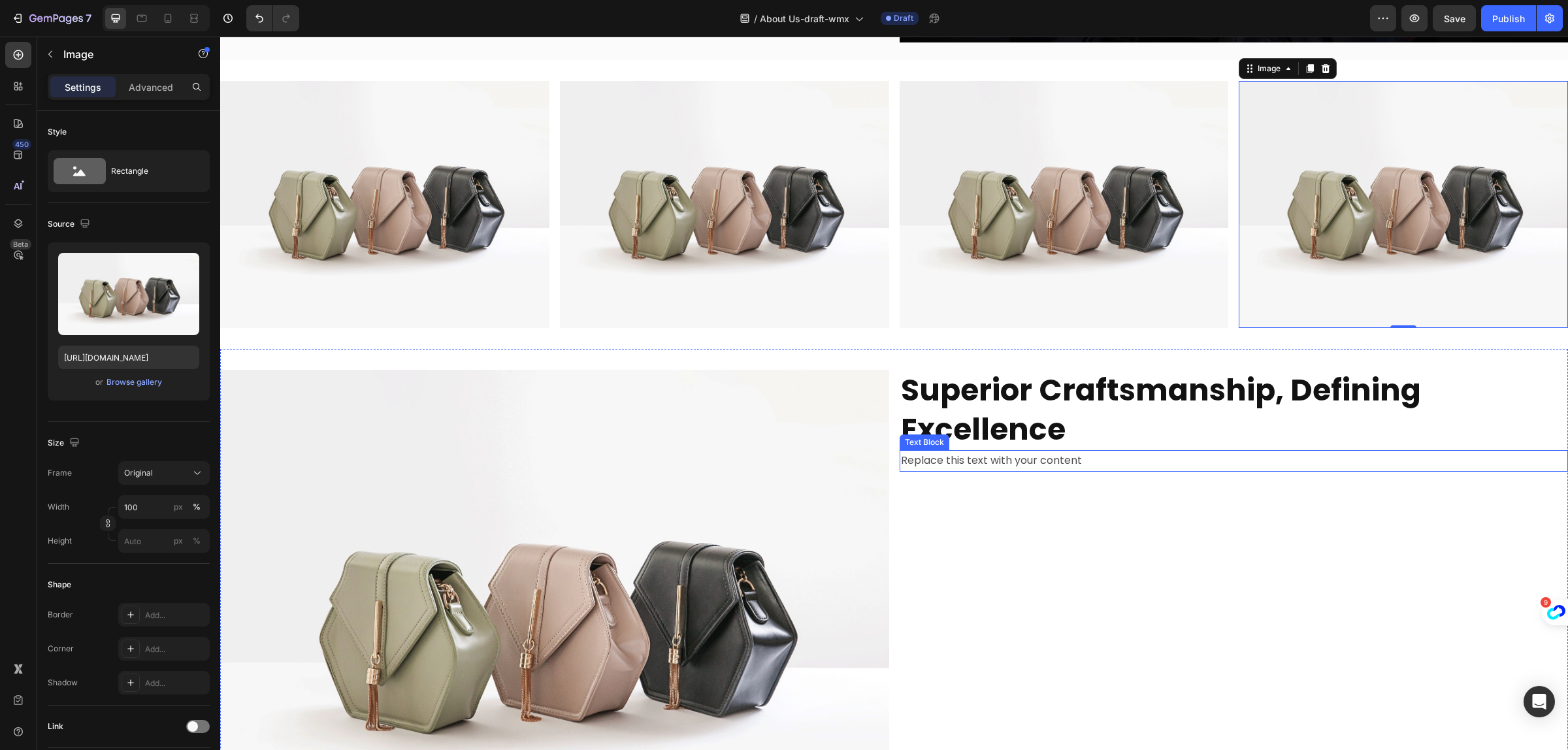
click at [982, 458] on div "Replace this text with your content" at bounding box center [1234, 461] width 669 height 22
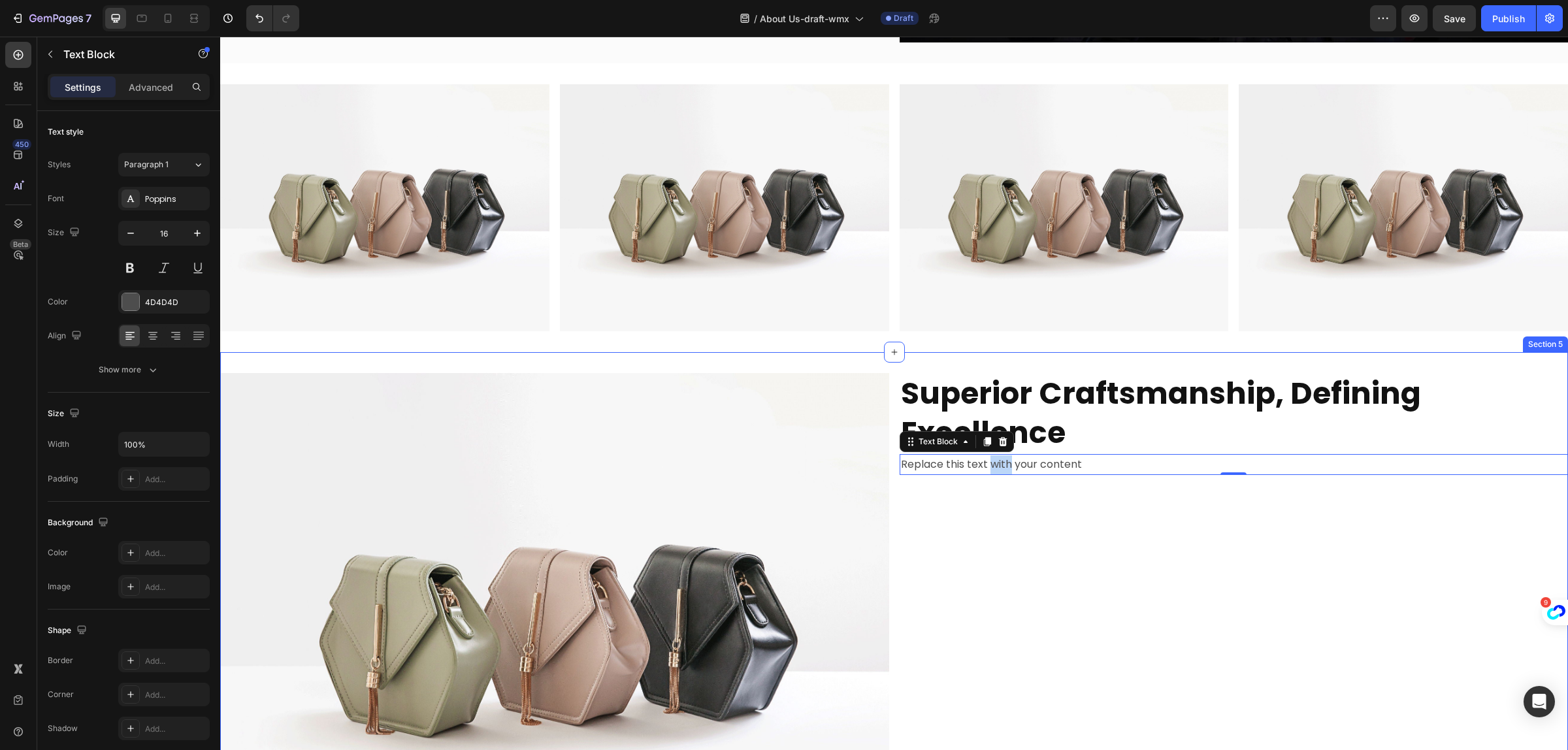
click at [1271, 662] on div "Superior Craftsmanship, Defining Excellence Heading Replace this text with your…" at bounding box center [1234, 624] width 669 height 502
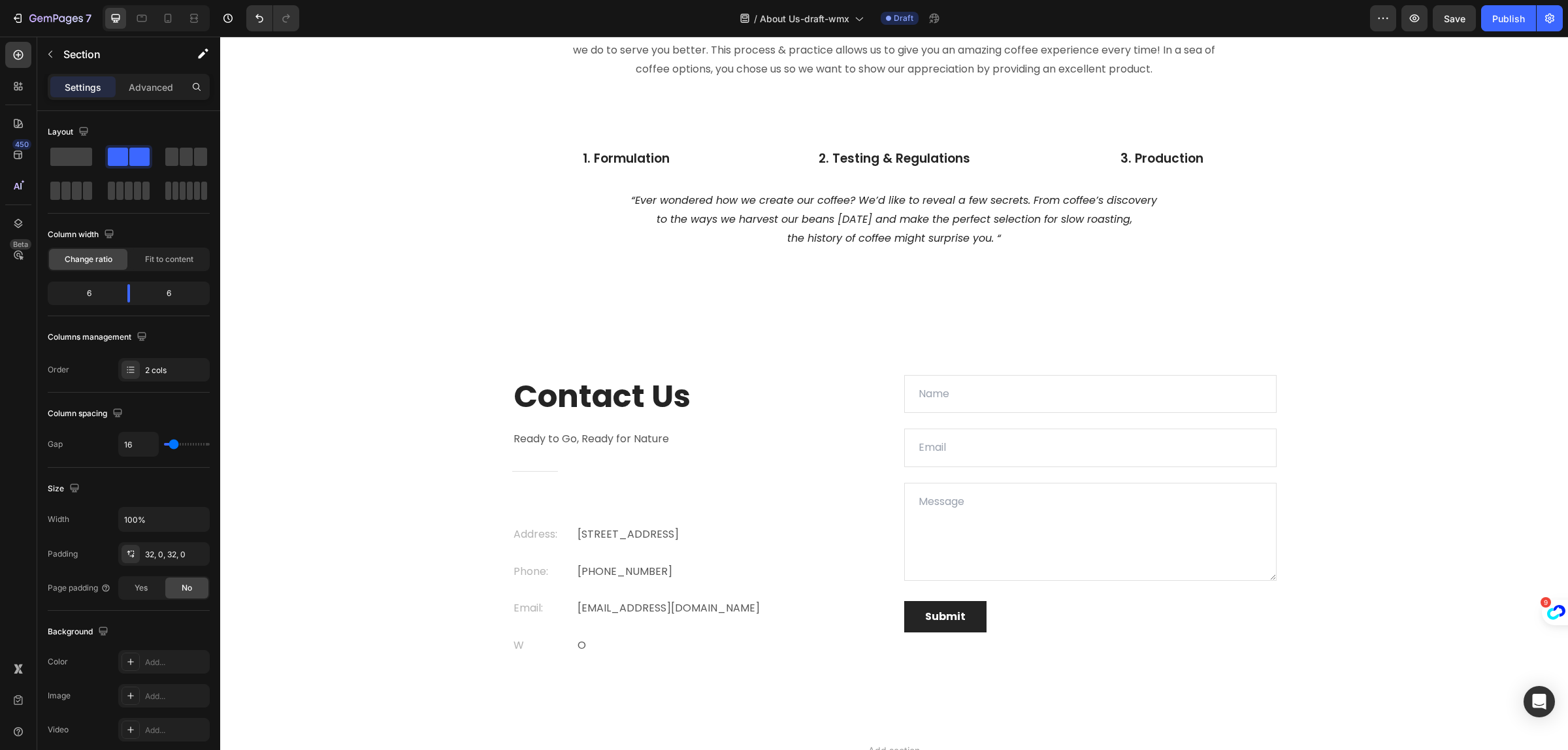
scroll to position [3745, 0]
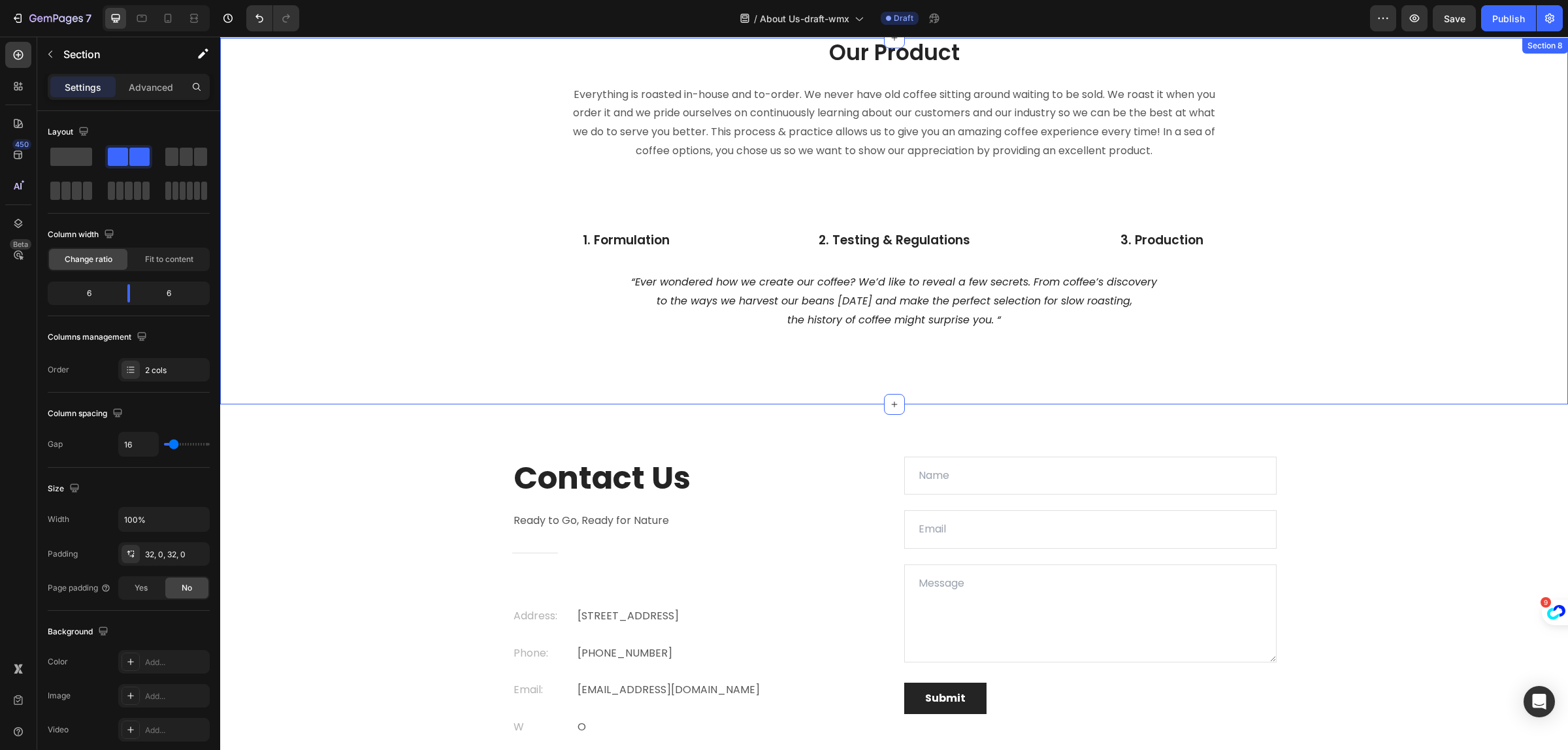
click at [1508, 312] on div "Our Product Heading Everything is roasted in-house and to-order. We never have …" at bounding box center [894, 185] width 1328 height 294
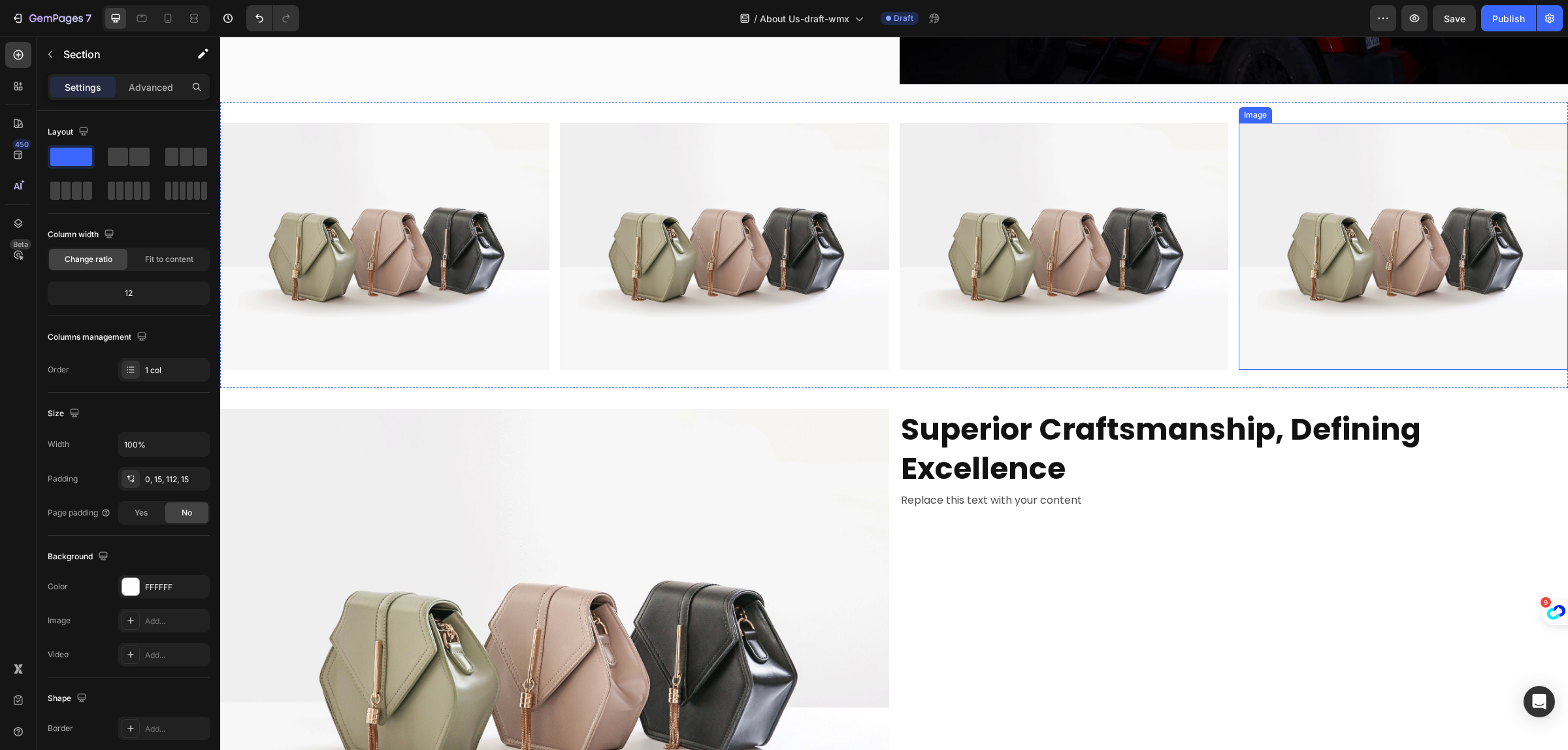
scroll to position [1784, 0]
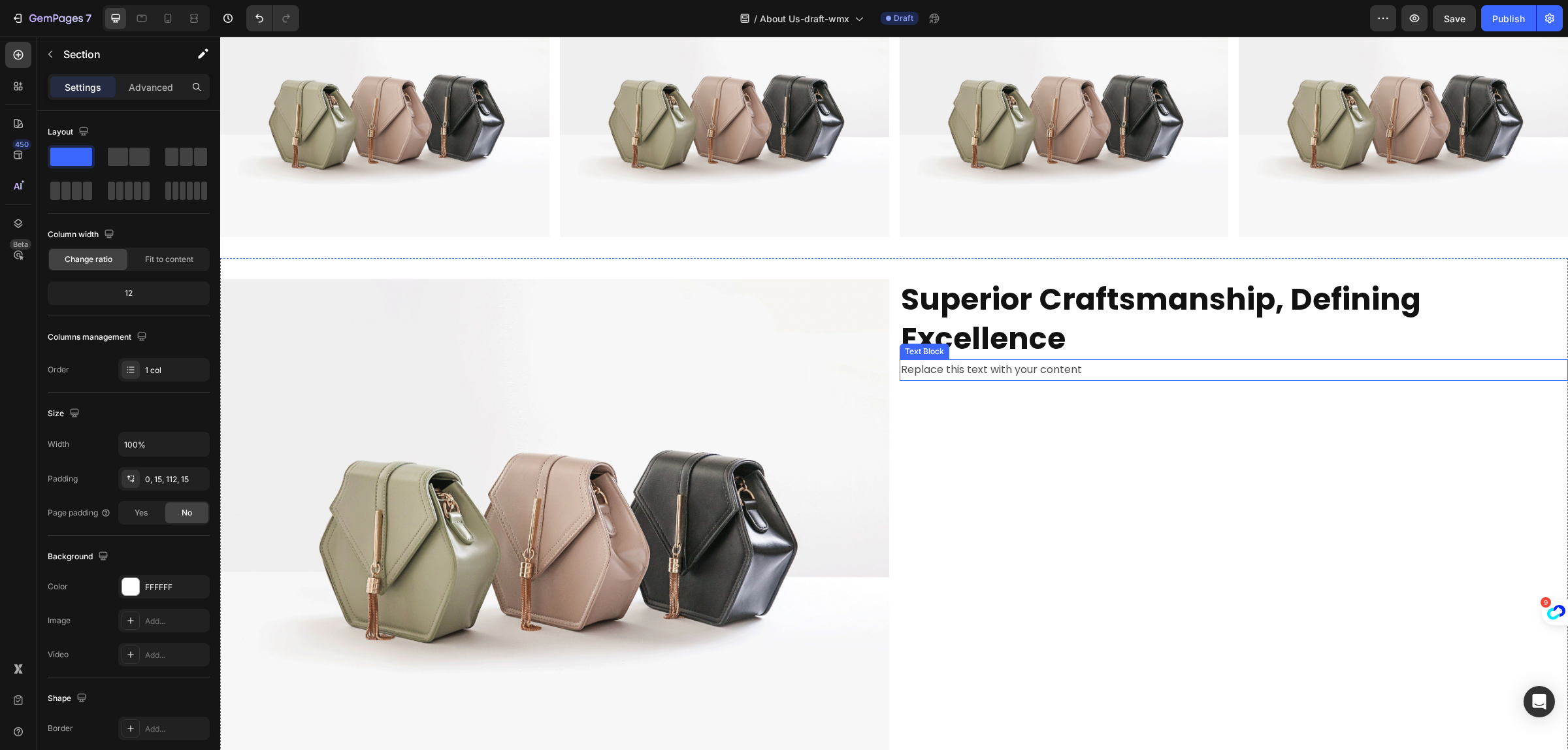
click at [1042, 374] on div "Replace this text with your content" at bounding box center [1234, 370] width 669 height 22
click at [1043, 374] on div "Replace this text with your content" at bounding box center [1234, 370] width 669 height 22
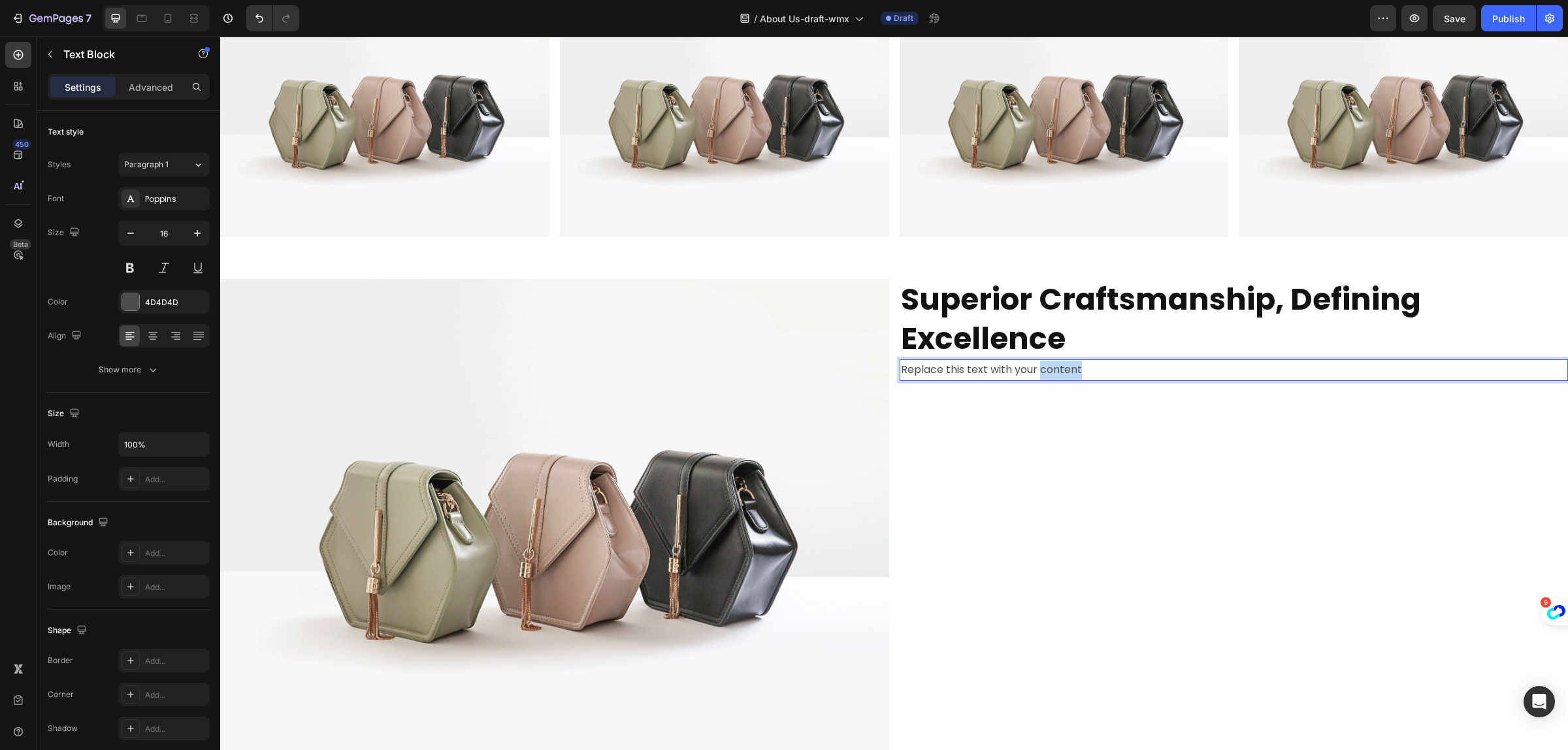
click at [1044, 370] on p "Replace this text with your content" at bounding box center [1234, 370] width 666 height 19
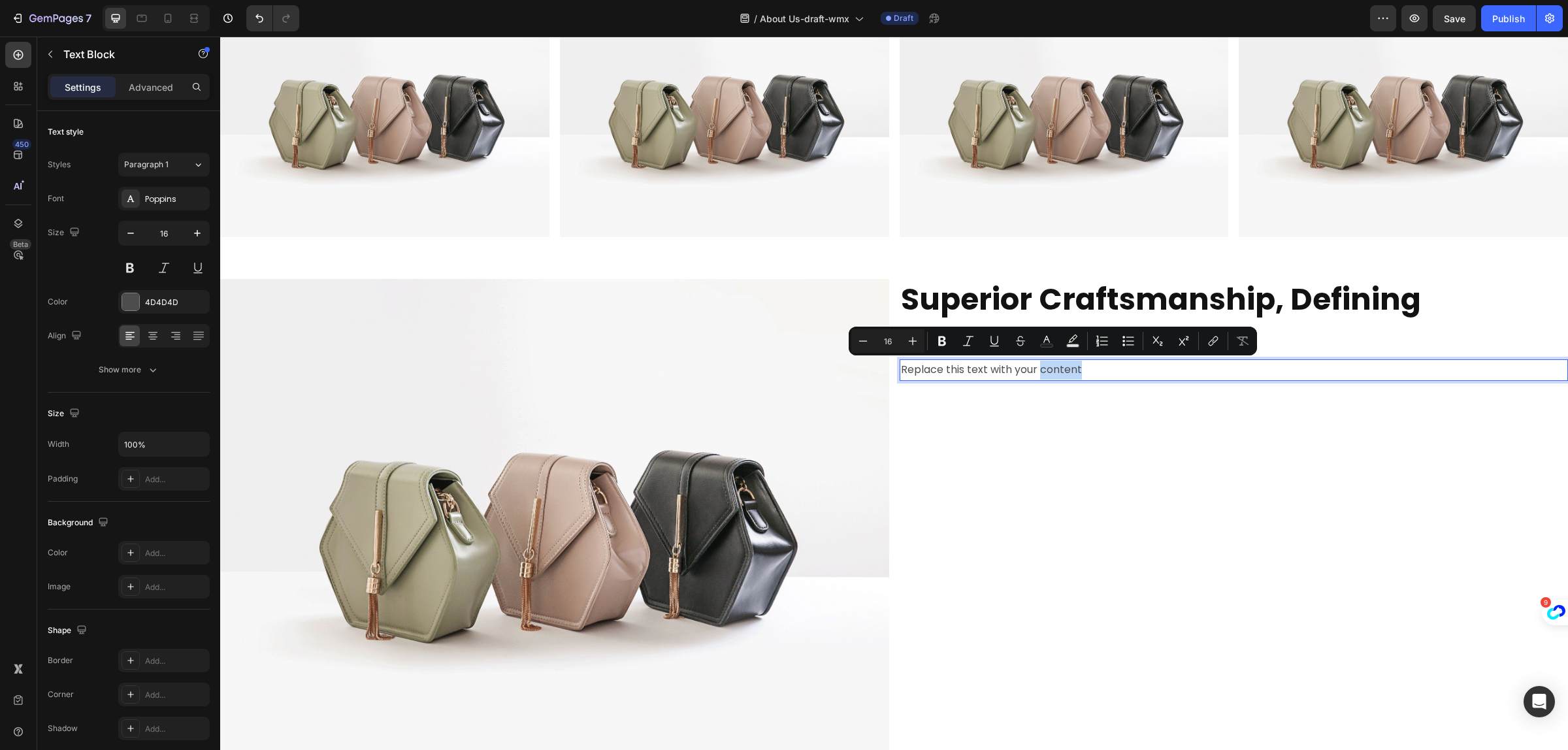
click at [1044, 370] on p "Replace this text with your content" at bounding box center [1234, 370] width 666 height 19
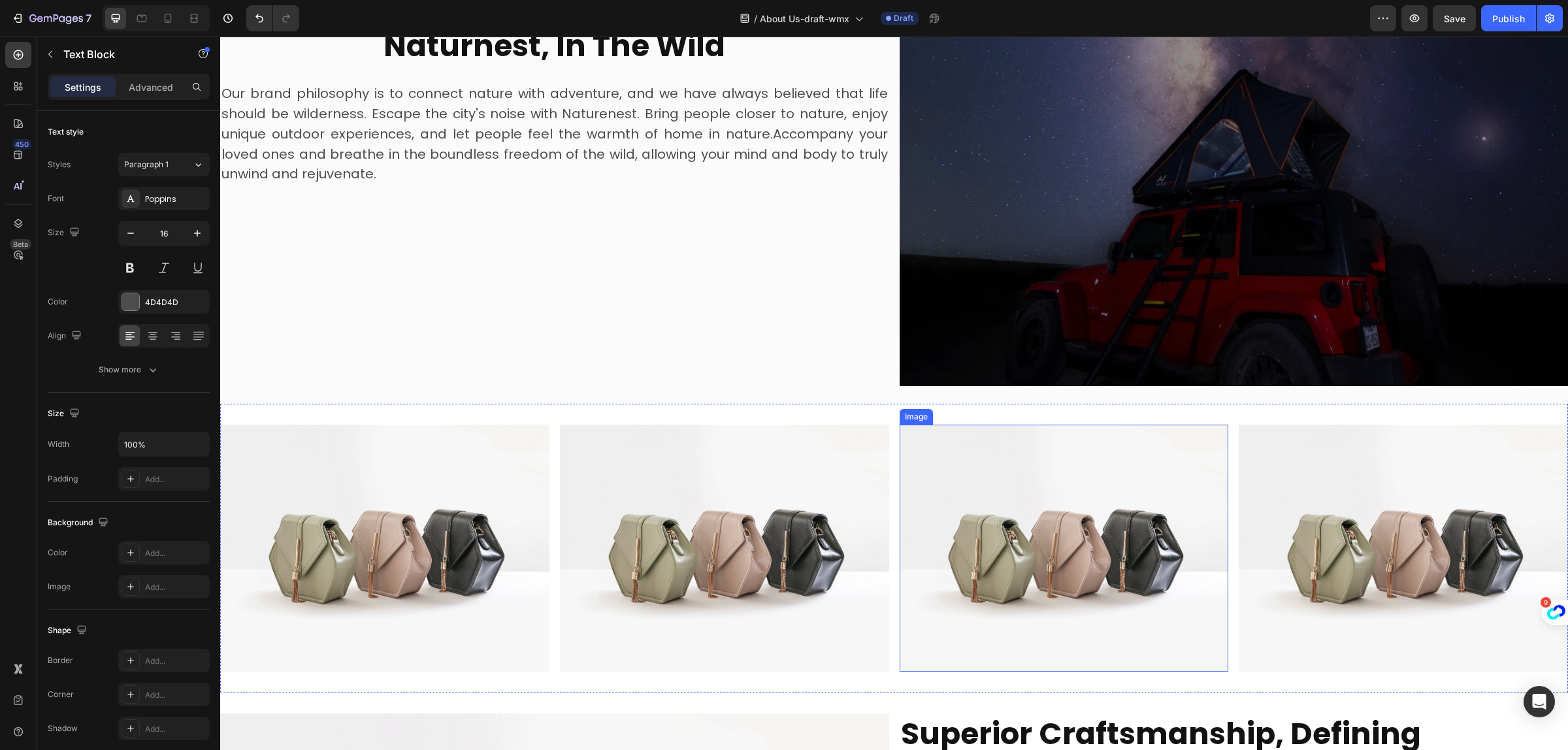
scroll to position [1212, 0]
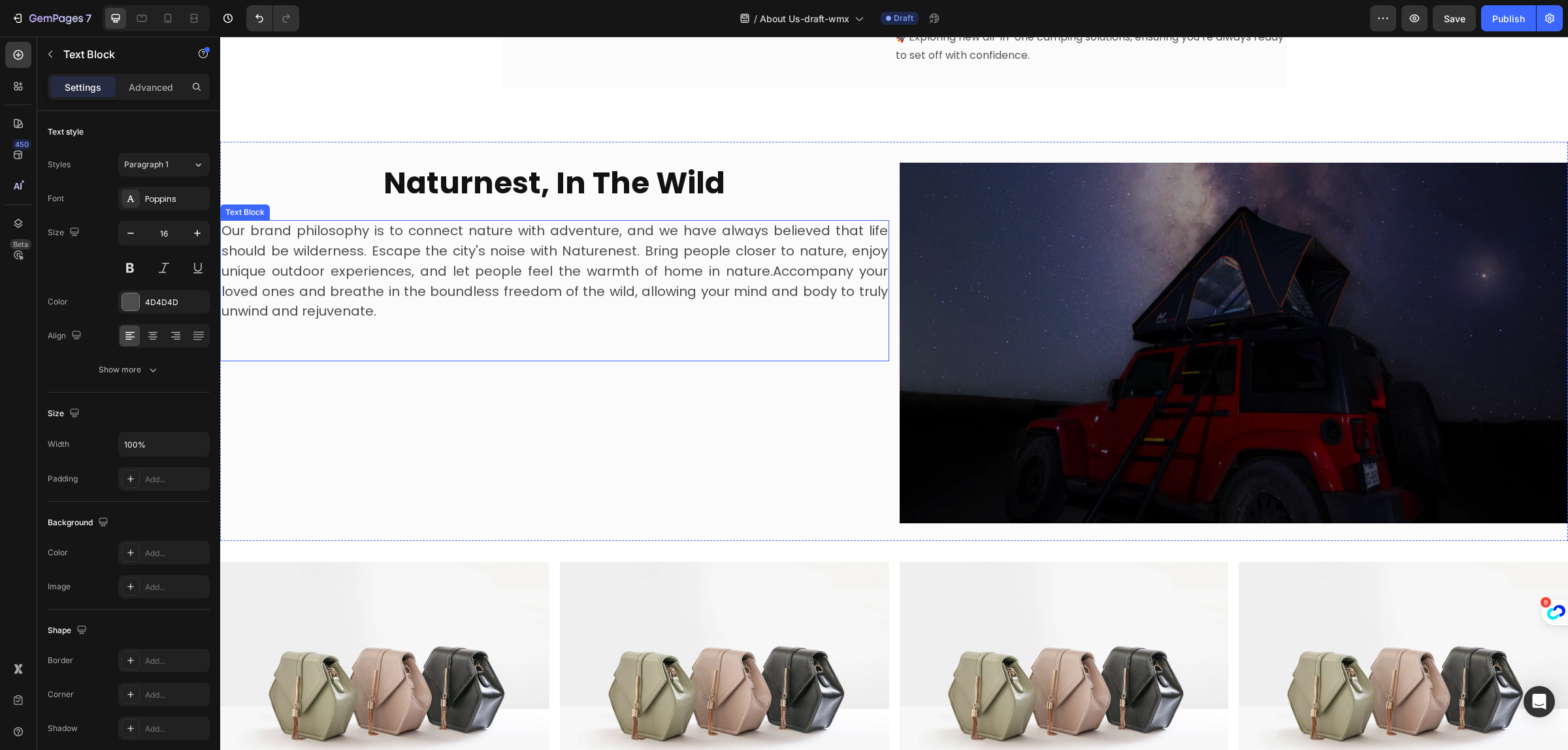
click at [655, 278] on span "Our brand philosophy is to connect nature with adventure, and we have always be…" at bounding box center [554, 271] width 666 height 99
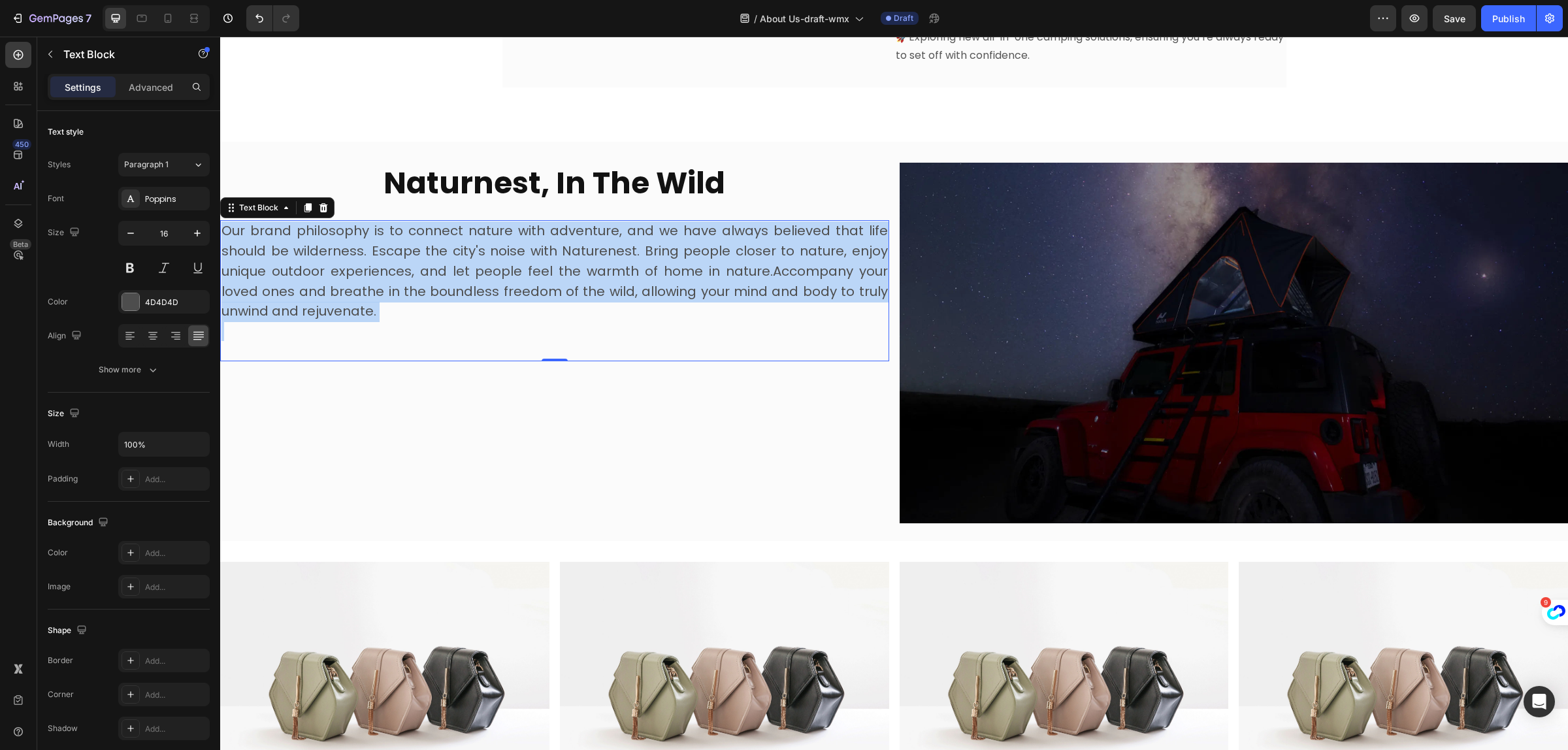
click at [655, 278] on span "Our brand philosophy is to connect nature with adventure, and we have always be…" at bounding box center [554, 271] width 666 height 99
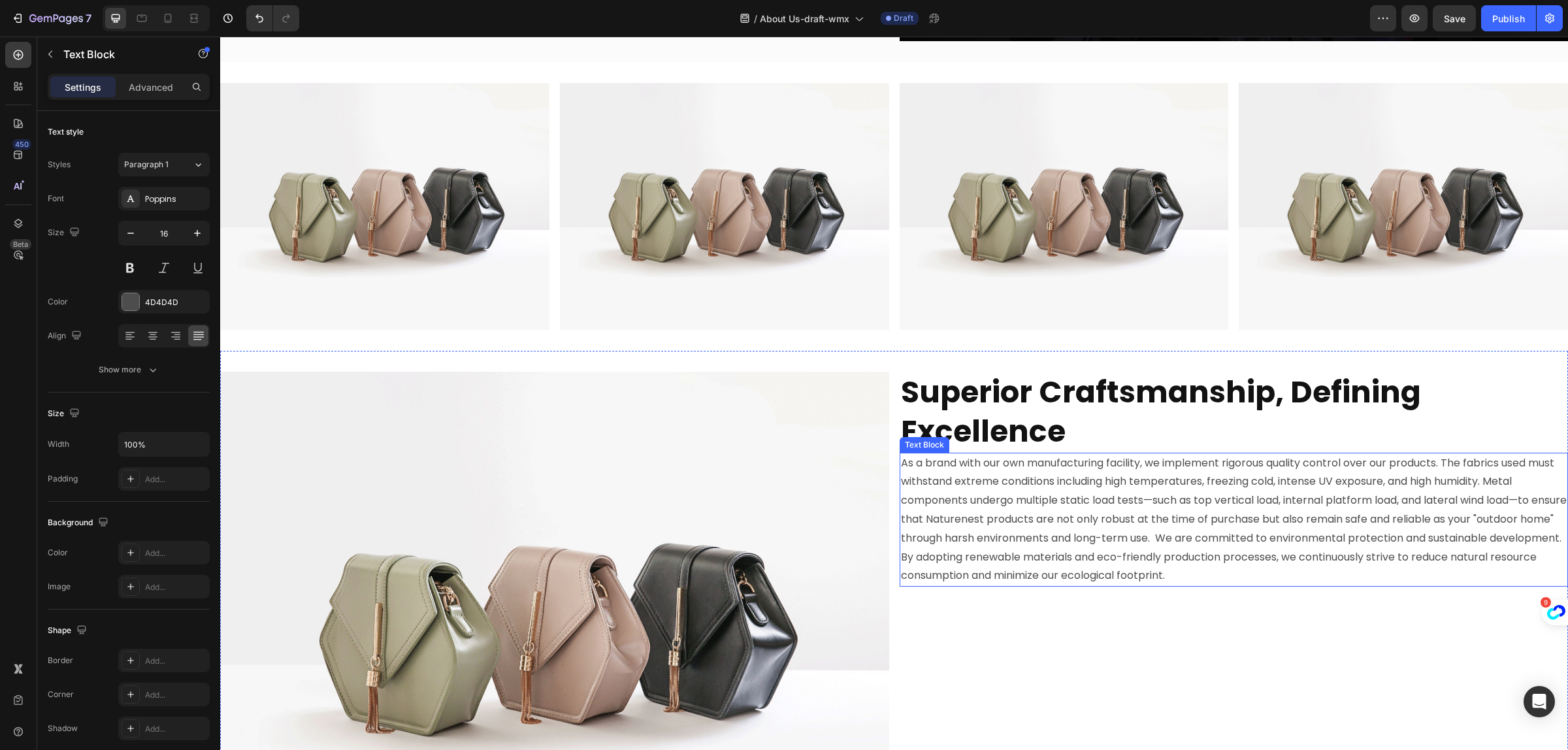
scroll to position [1702, 0]
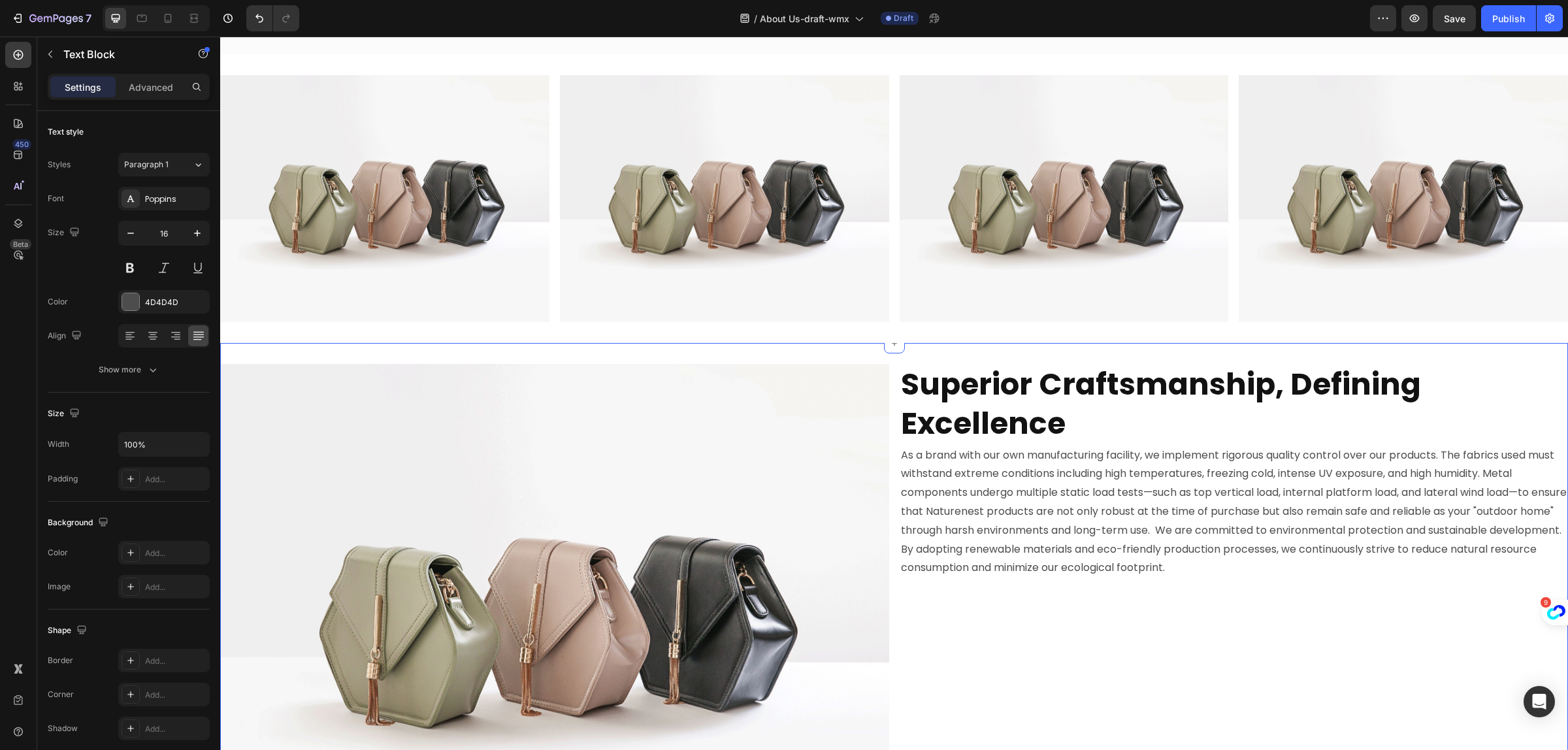
click at [1097, 526] on p "As a brand with our own manufacturing facility, we implement rigorous quality c…" at bounding box center [1234, 512] width 666 height 132
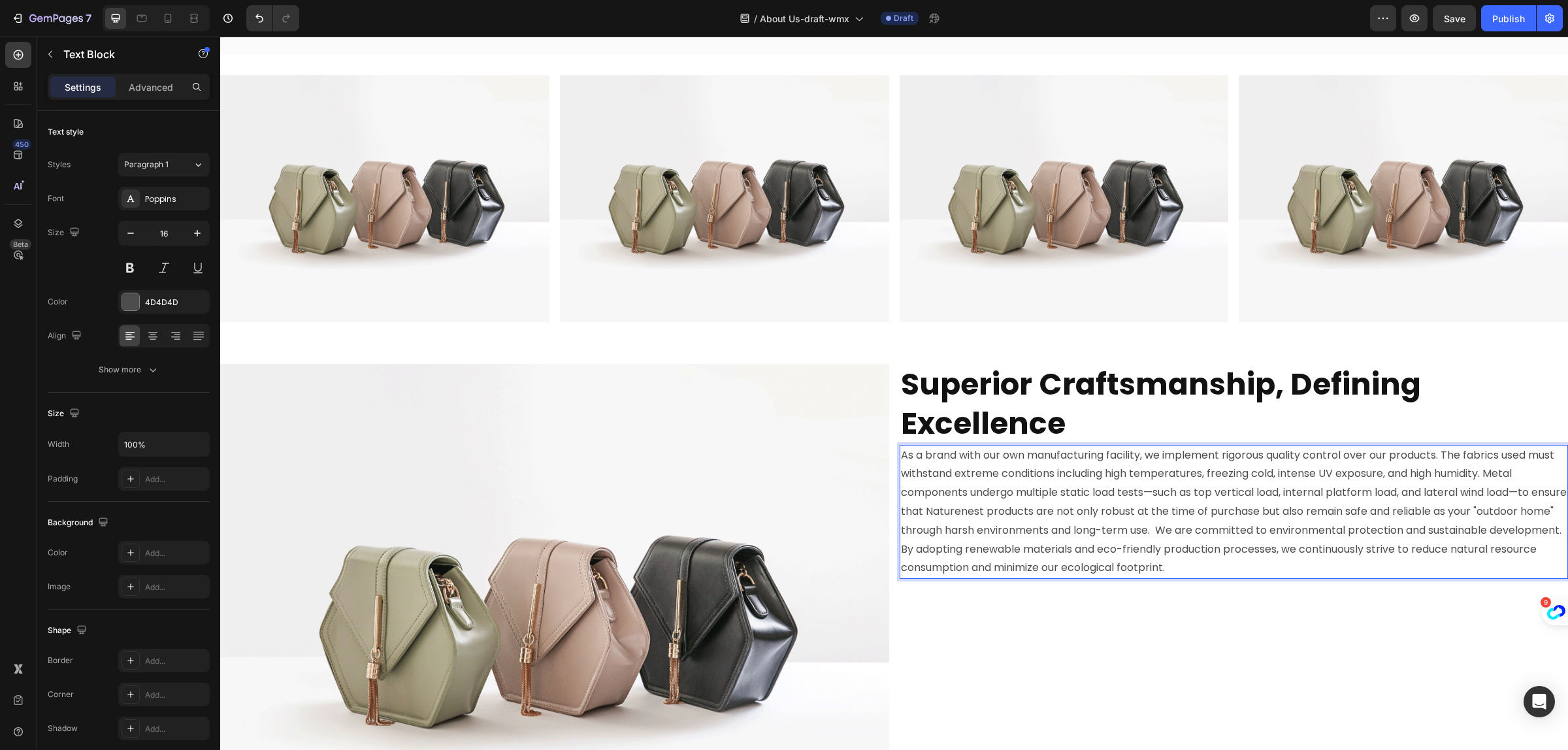
click at [1099, 521] on p "As a brand with our own manufacturing facility, we implement rigorous quality c…" at bounding box center [1234, 512] width 666 height 132
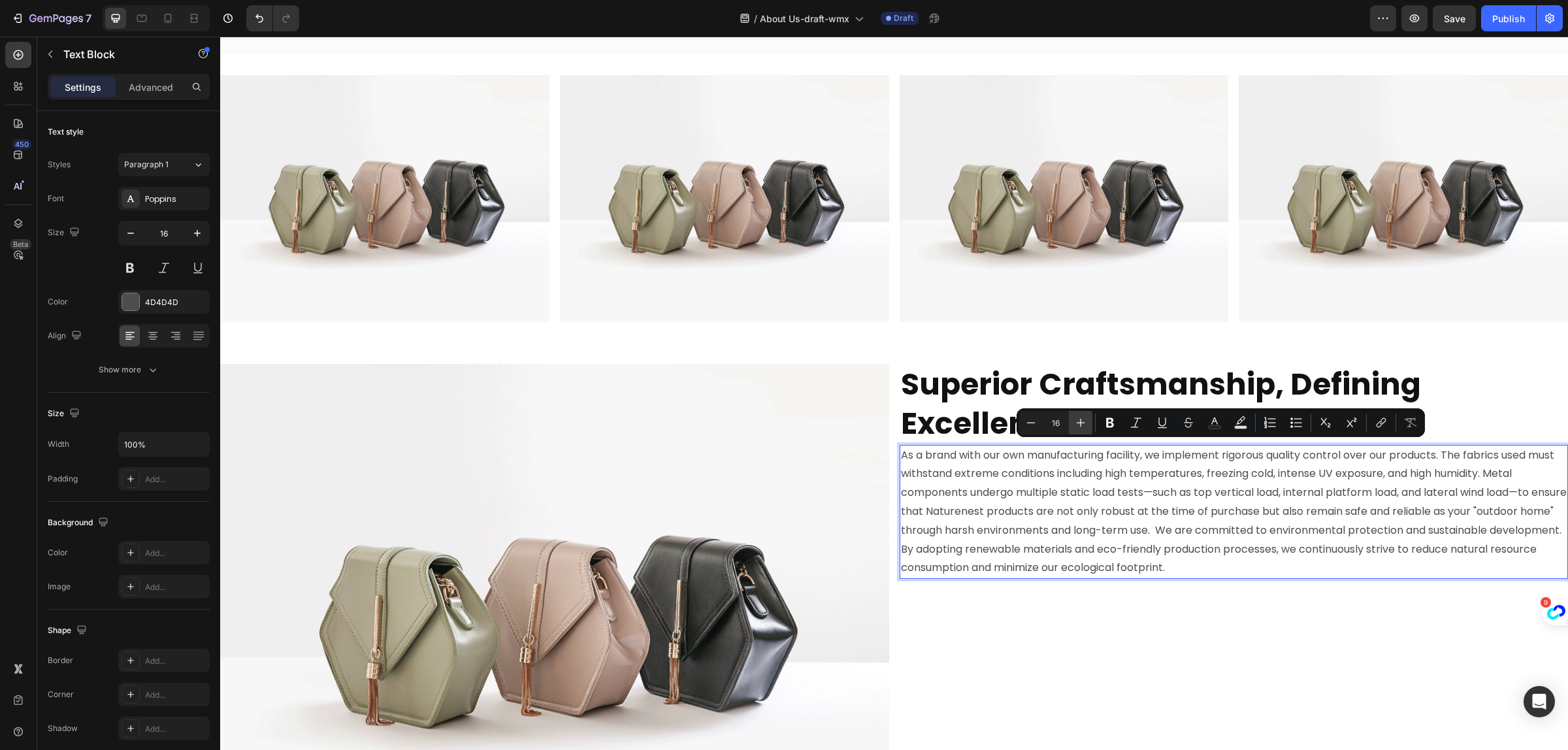
click at [1077, 423] on icon "Editor contextual toolbar" at bounding box center [1081, 423] width 9 height 9
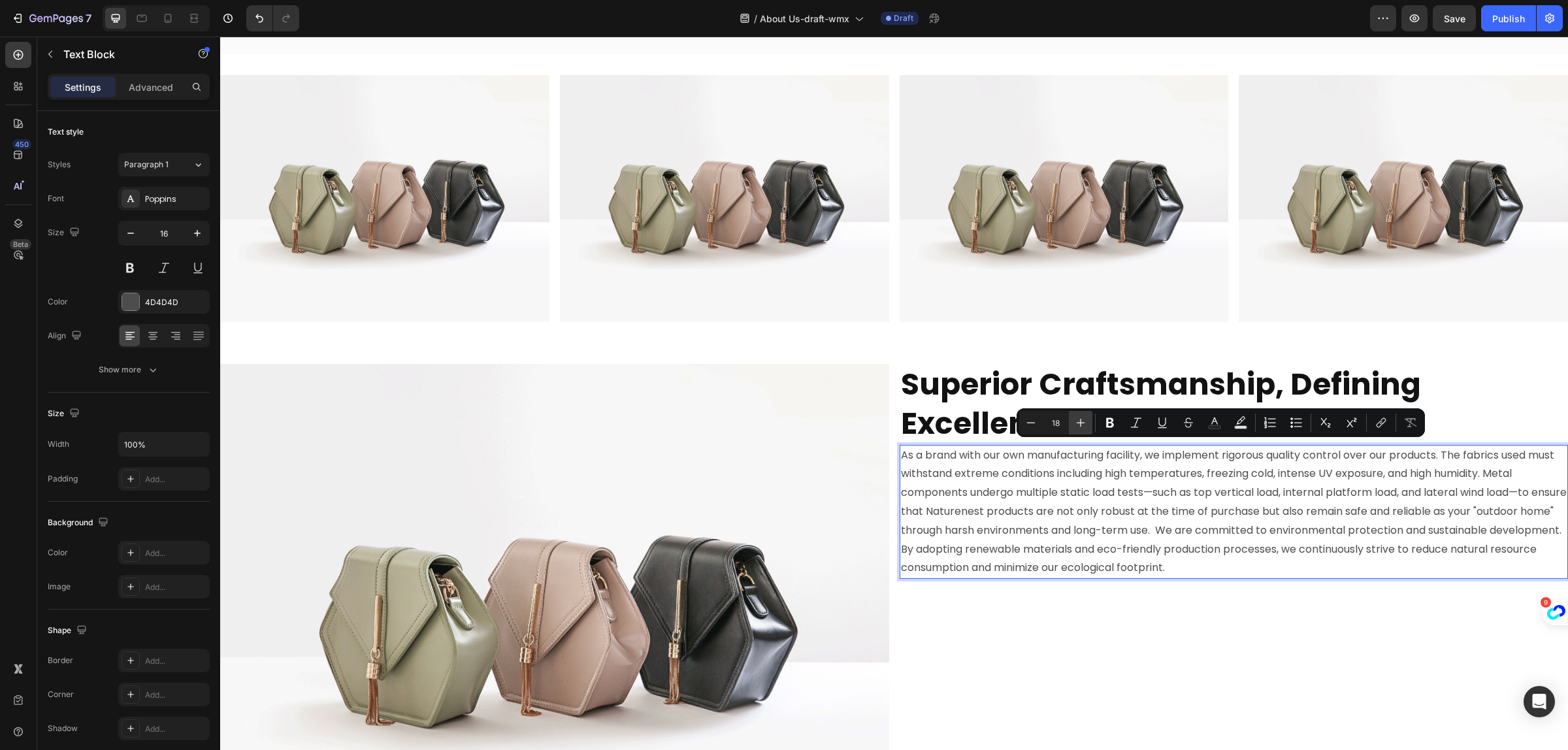
type input "21"
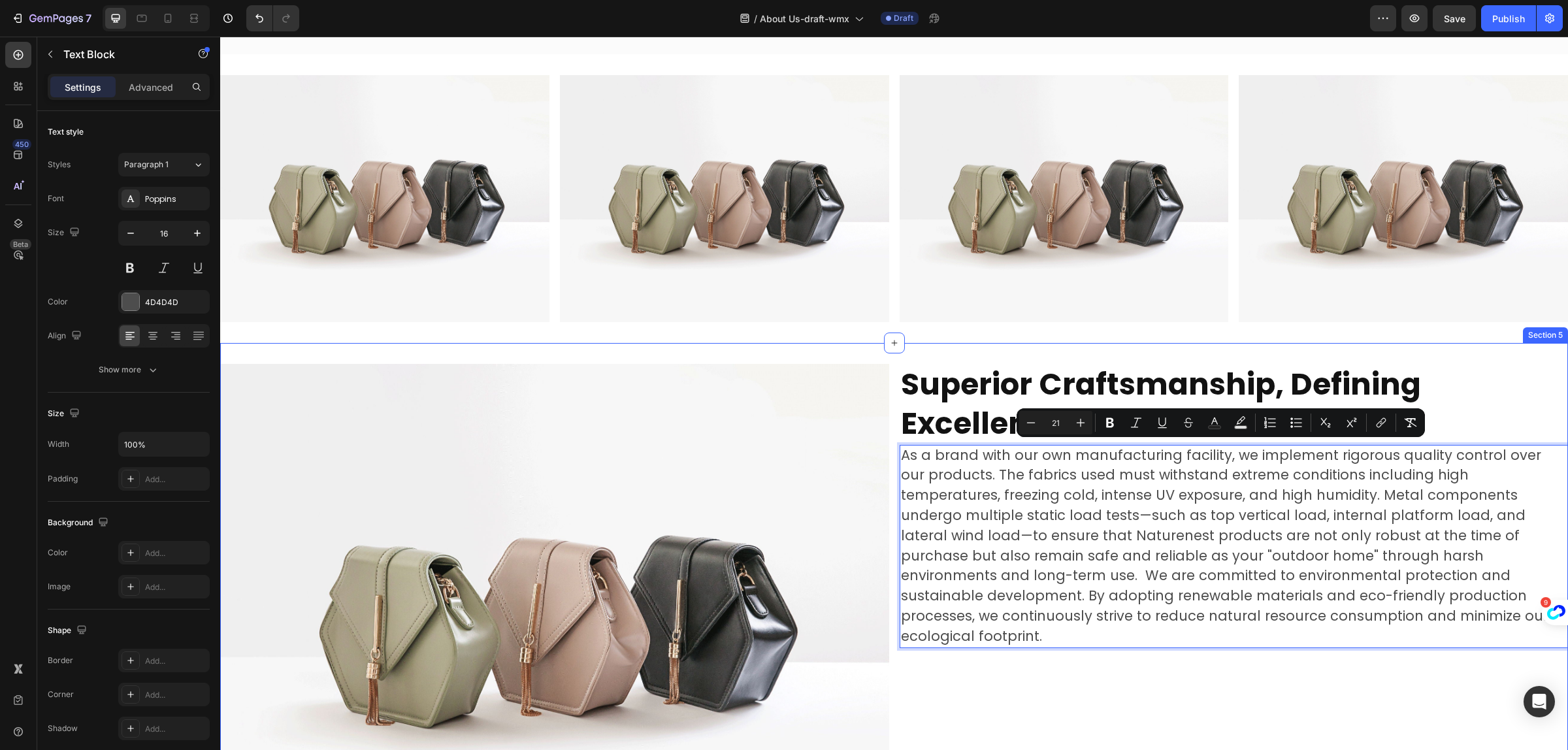
click at [1185, 684] on div "Superior Craftsmanship, Defining Excellence Heading As a brand with our own man…" at bounding box center [1234, 615] width 669 height 502
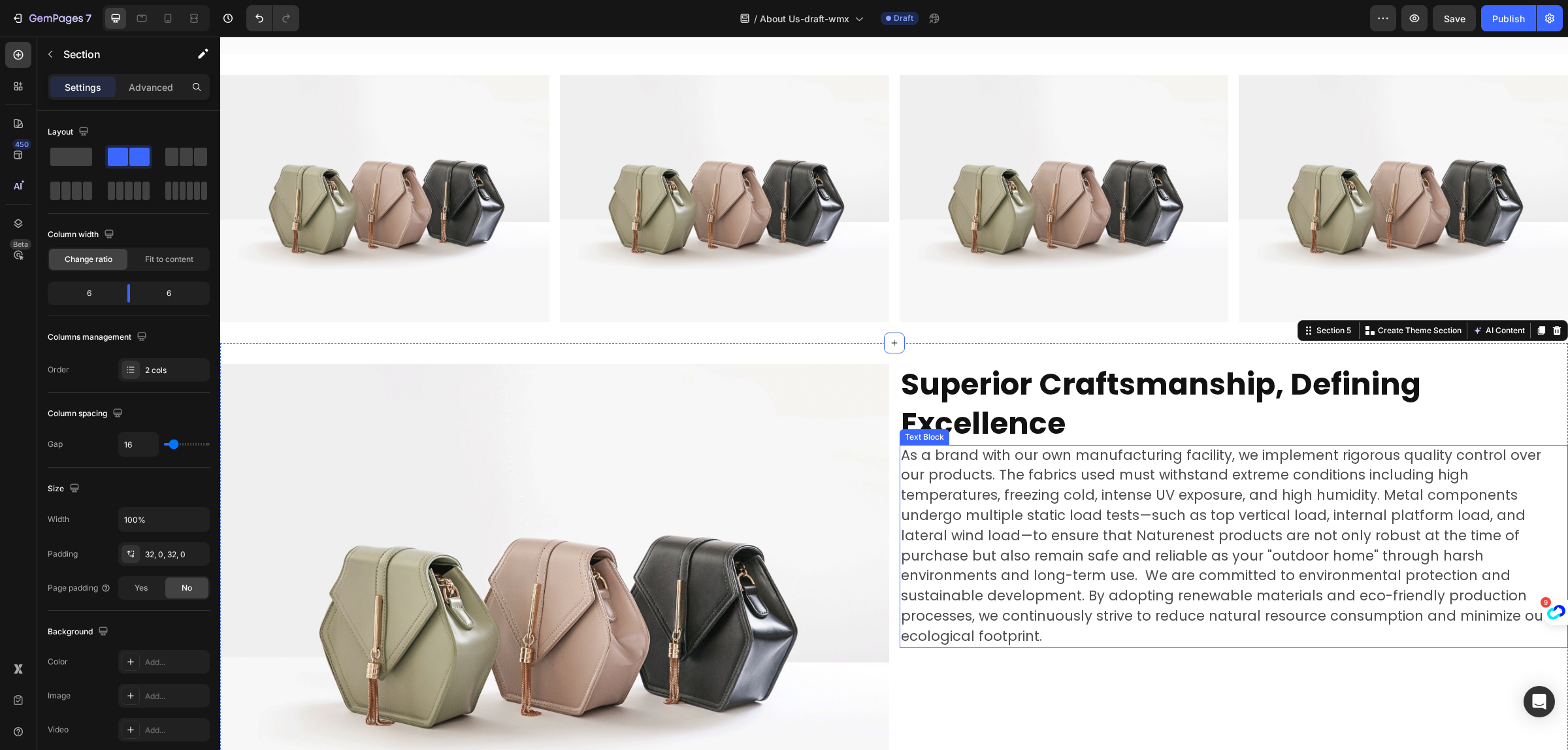
click at [1517, 544] on span "As a brand with our own manufacturing facility, we implement rigorous quality c…" at bounding box center [1225, 546] width 647 height 200
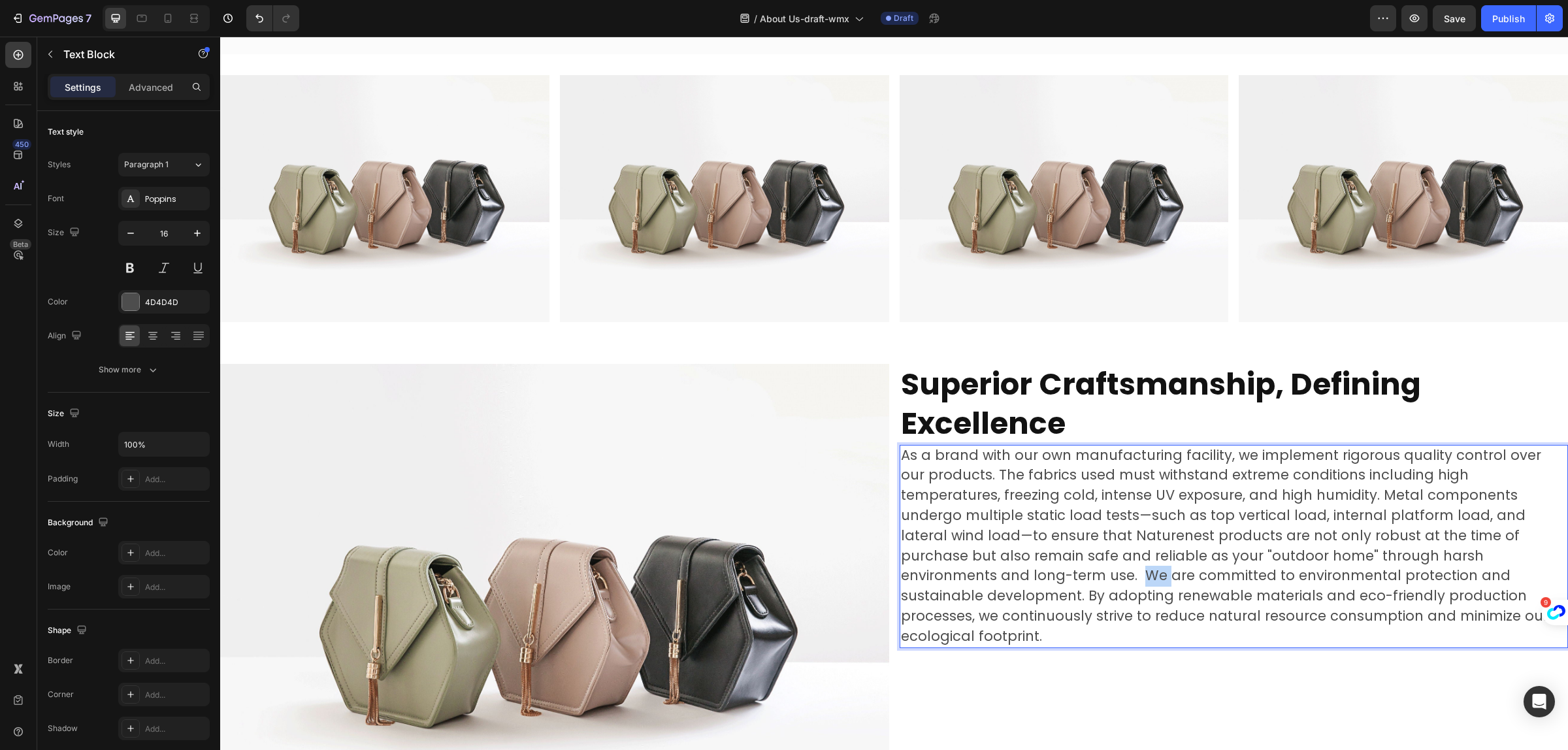
click at [1517, 548] on span "As a brand with our own manufacturing facility, we implement rigorous quality c…" at bounding box center [1225, 546] width 647 height 200
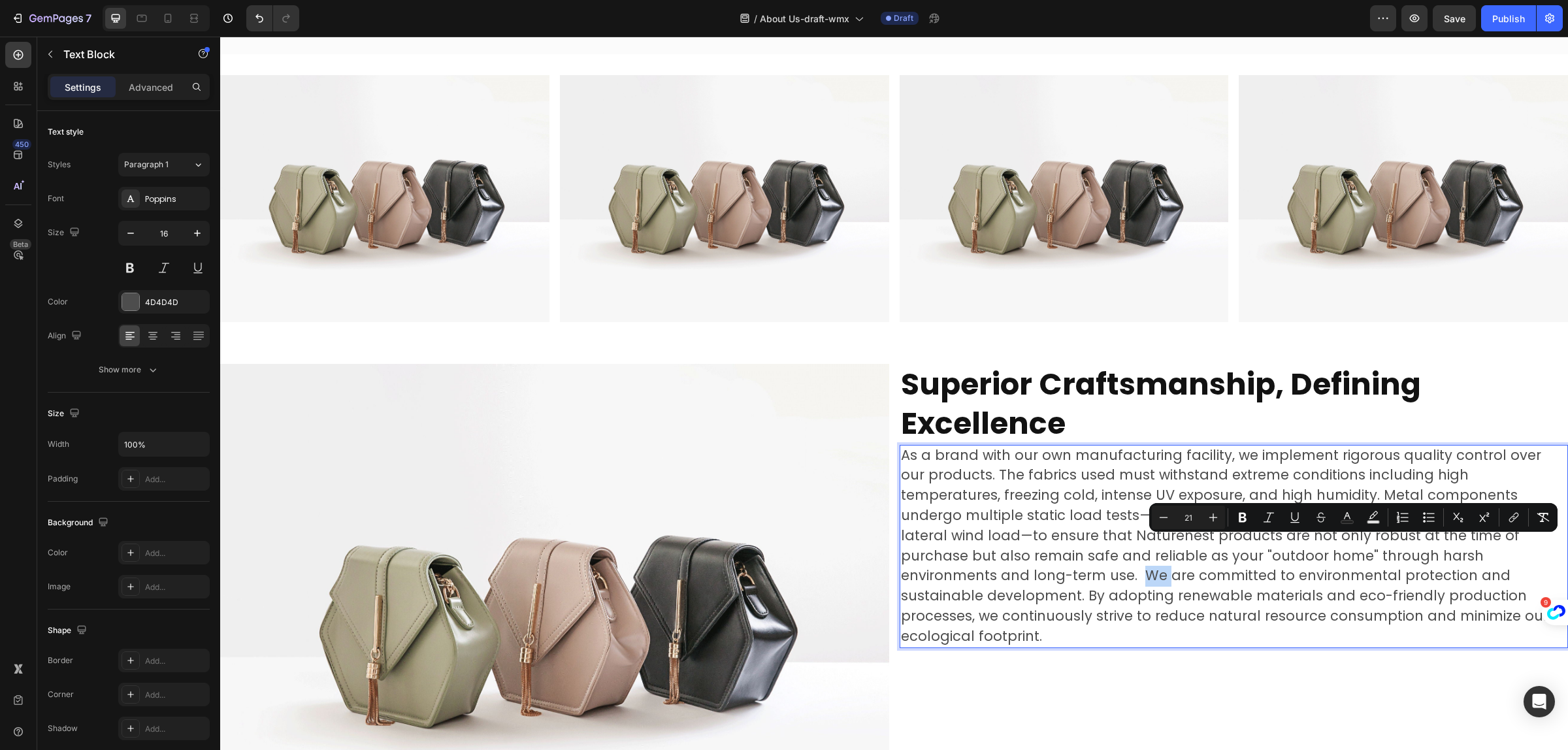
click at [1517, 548] on span "As a brand with our own manufacturing facility, we implement rigorous quality c…" at bounding box center [1225, 546] width 647 height 200
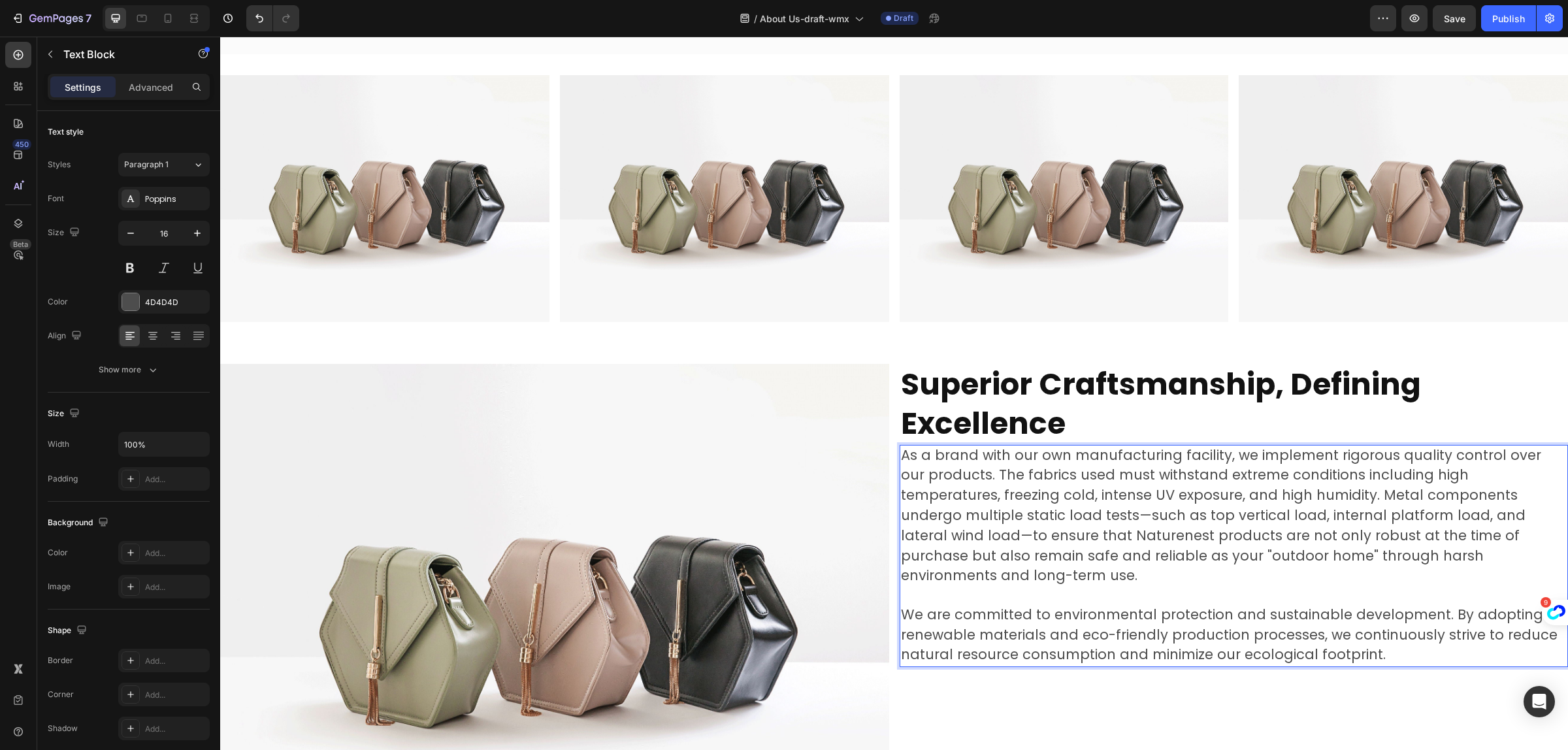
click at [1364, 625] on span "We are committed to environmental protection and sustainable development. By ad…" at bounding box center [1229, 635] width 657 height 60
click at [1366, 623] on span "We are committed to environmental protection and sustainable development. By ad…" at bounding box center [1229, 635] width 657 height 60
click at [1367, 621] on span "We are committed to environmental protection and sustainable development. By ad…" at bounding box center [1229, 635] width 657 height 60
click at [1368, 617] on span "We are committed to environmental protection and sustainable development. By ad…" at bounding box center [1229, 635] width 657 height 60
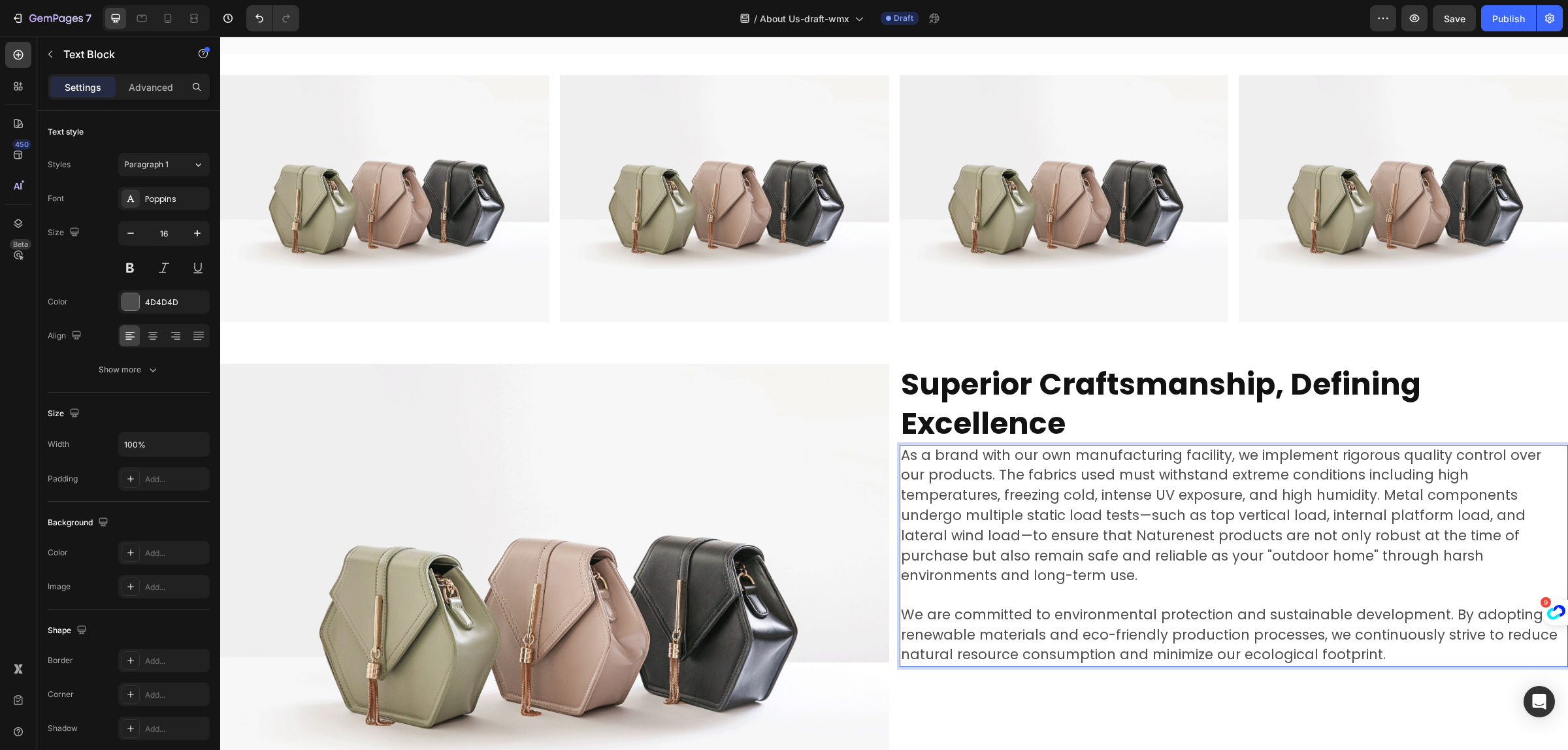
click at [1364, 614] on span "We are committed to environmental protection and sustainable development. By ad…" at bounding box center [1229, 635] width 657 height 60
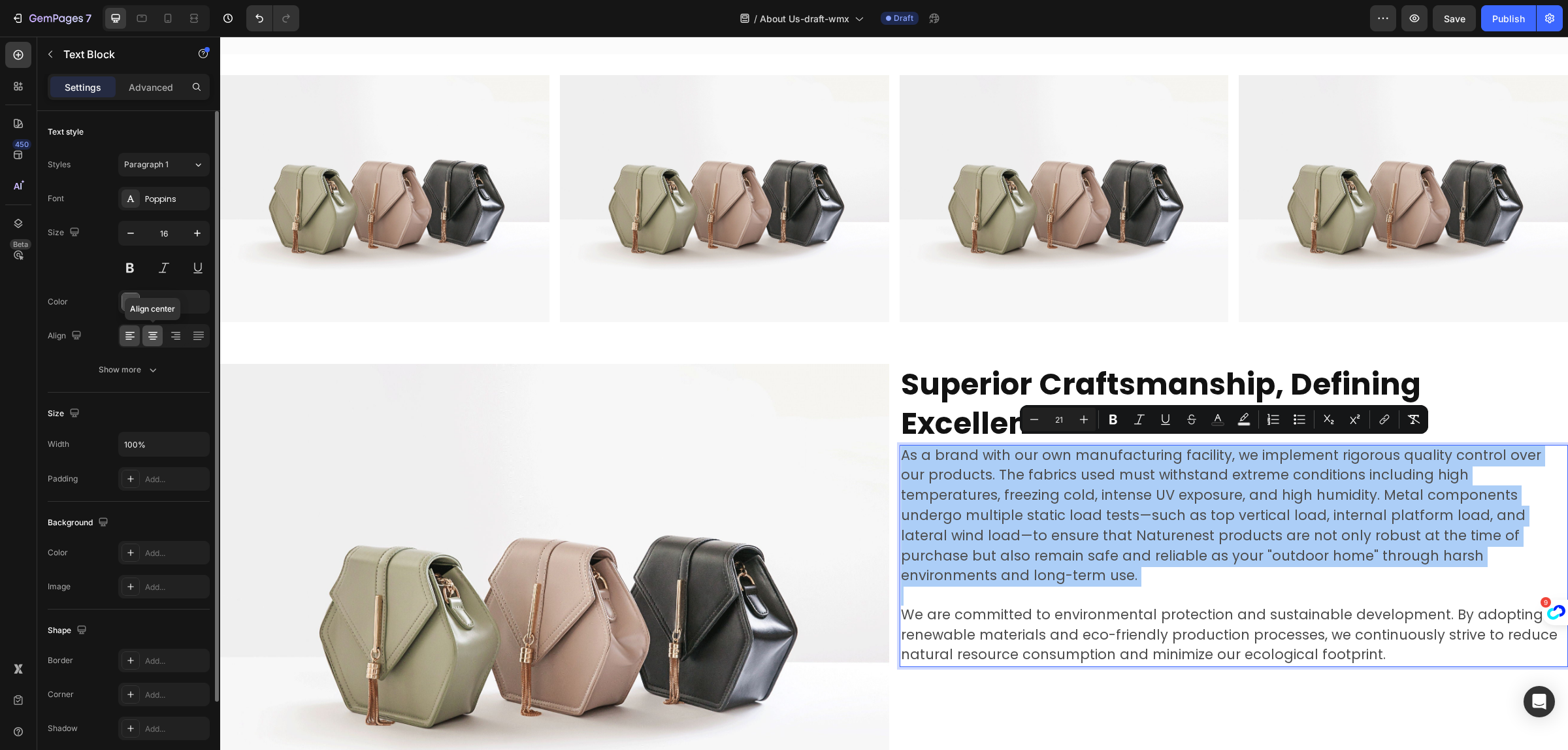
click at [158, 338] on icon at bounding box center [153, 336] width 13 height 13
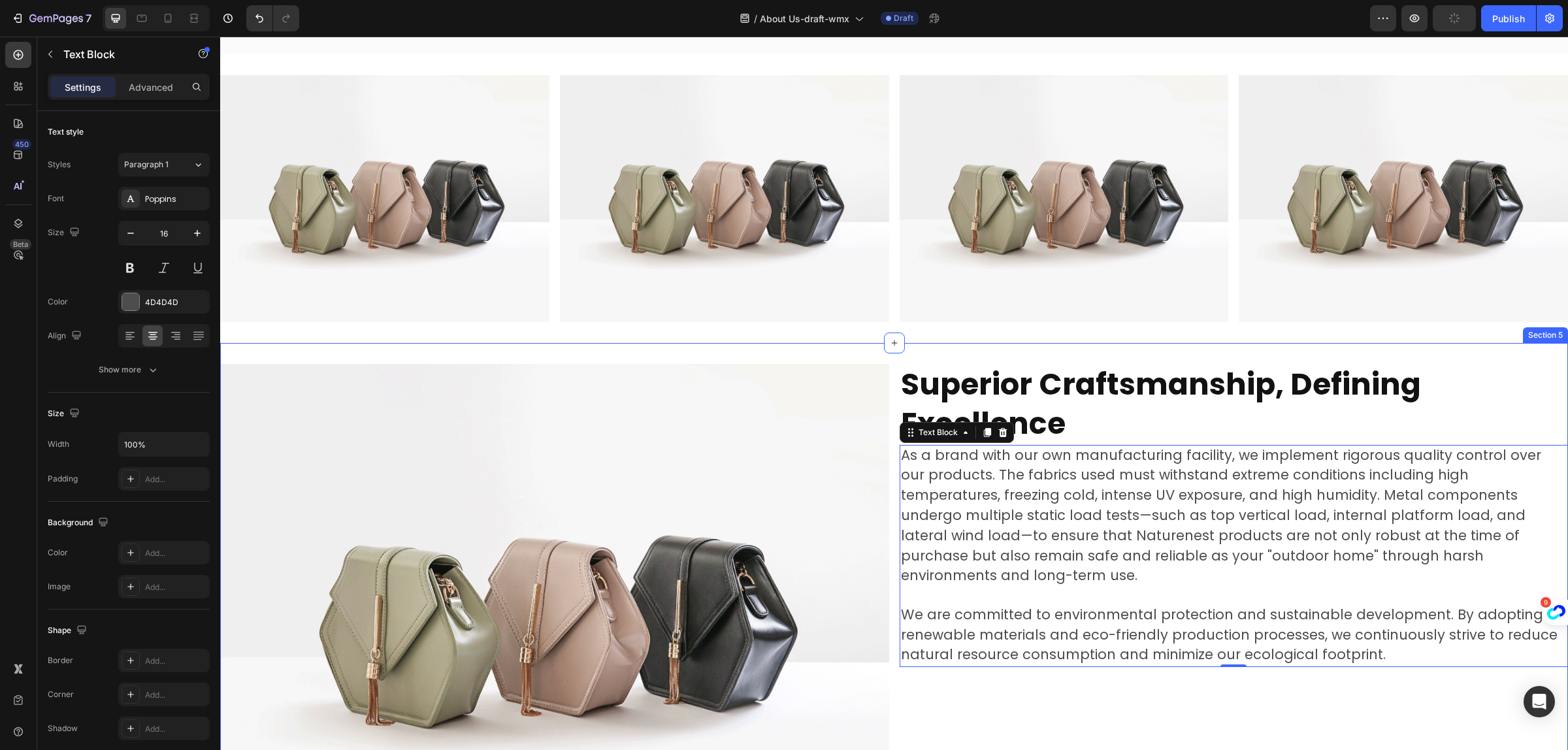
click at [1176, 688] on div "Superior Craftsmanship, Defining Excellence Heading As a brand with our own man…" at bounding box center [1234, 615] width 669 height 502
drag, startPoint x: 1176, startPoint y: 688, endPoint x: 1173, endPoint y: 676, distance: 12.4
click at [1176, 688] on div "Superior Craftsmanship, Defining Excellence Heading As a brand with our own man…" at bounding box center [1234, 615] width 669 height 502
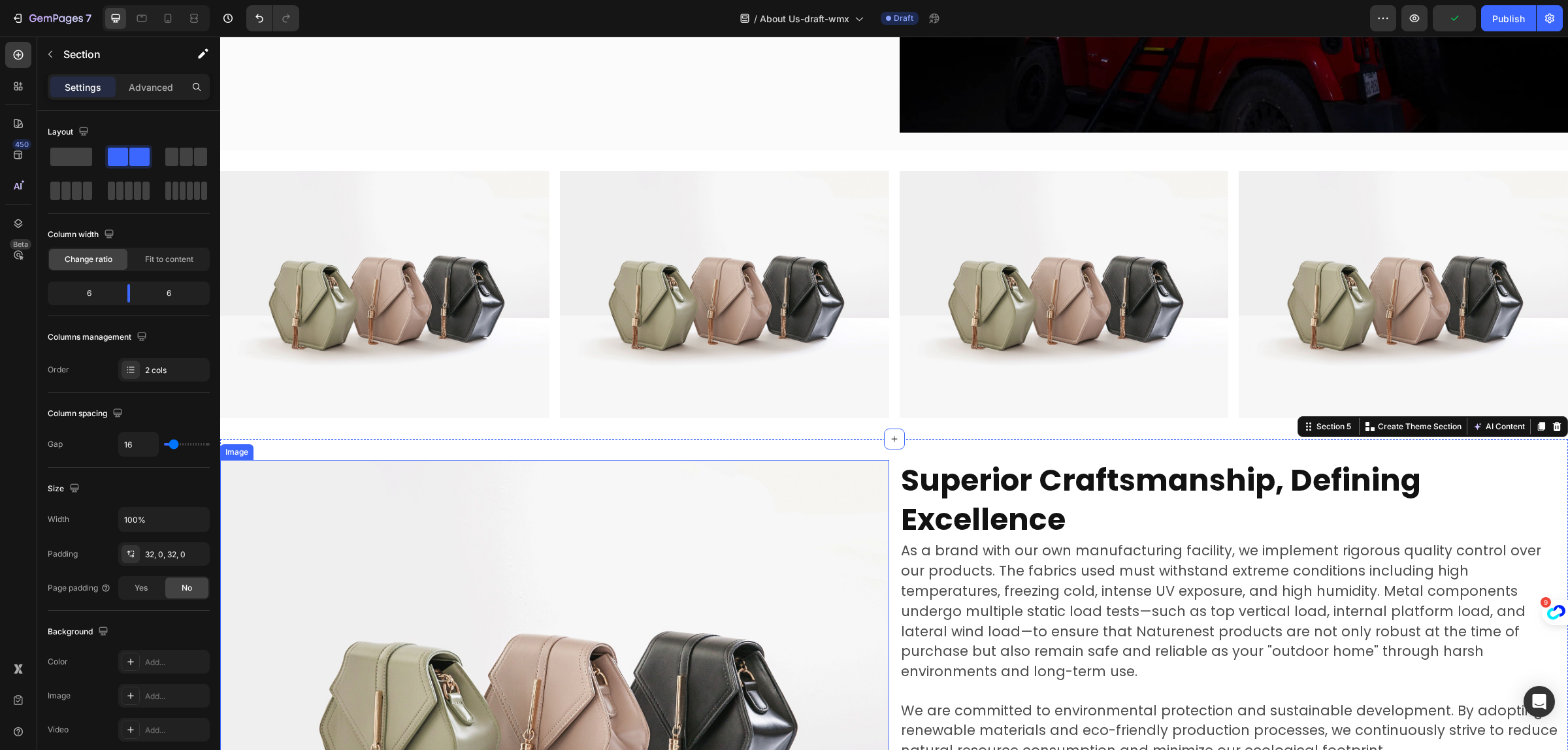
scroll to position [1539, 0]
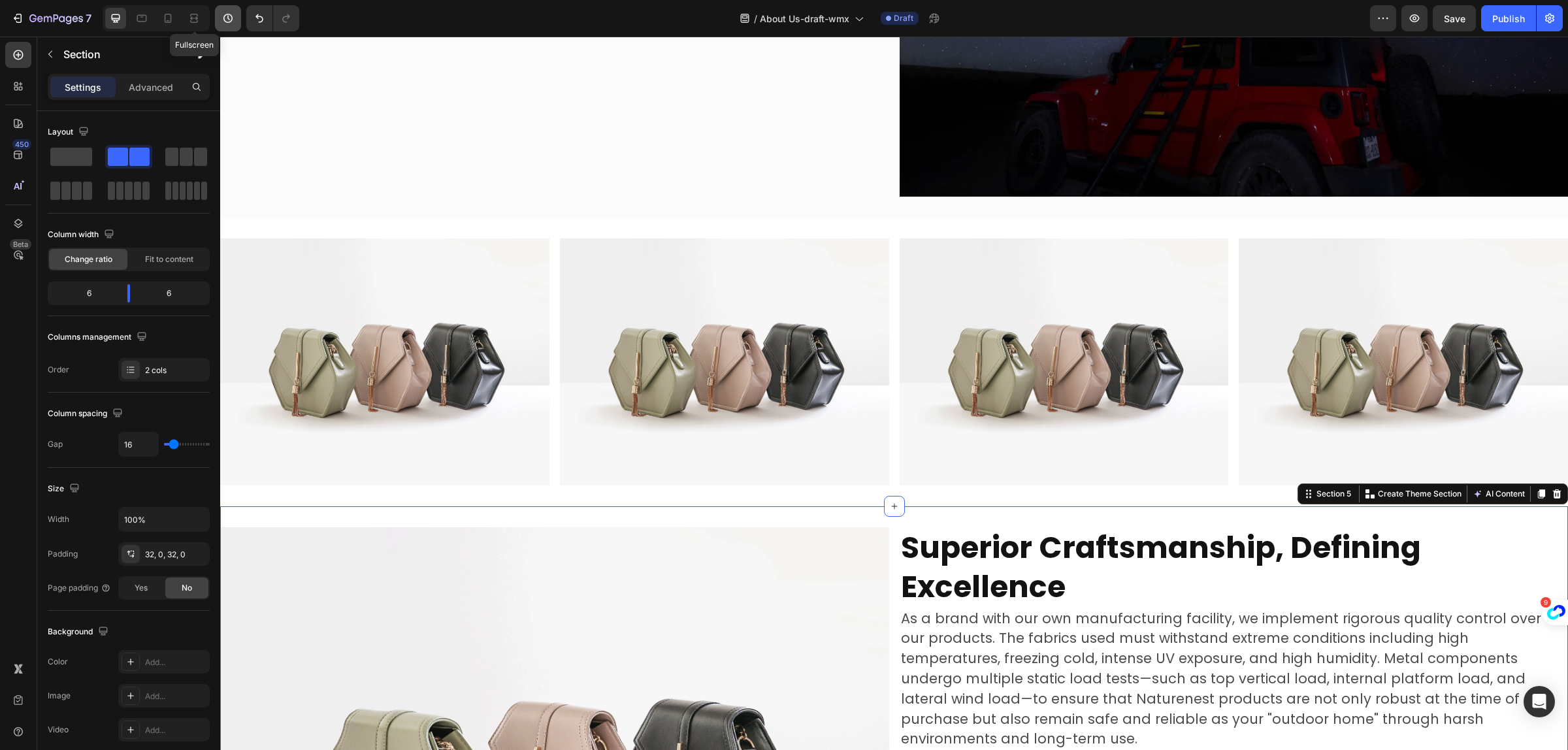
click at [200, 17] on icon at bounding box center [194, 18] width 13 height 13
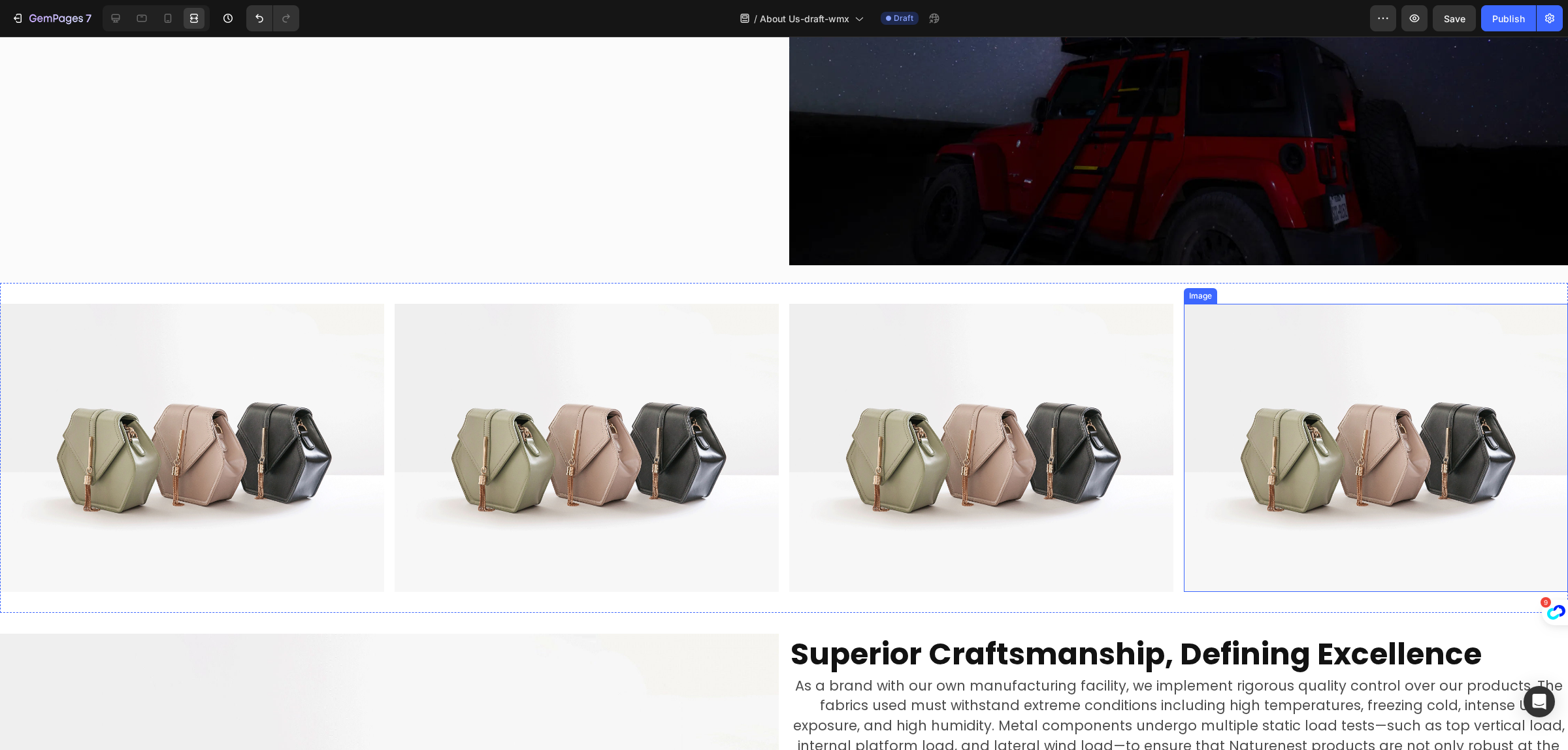
scroll to position [1539, 0]
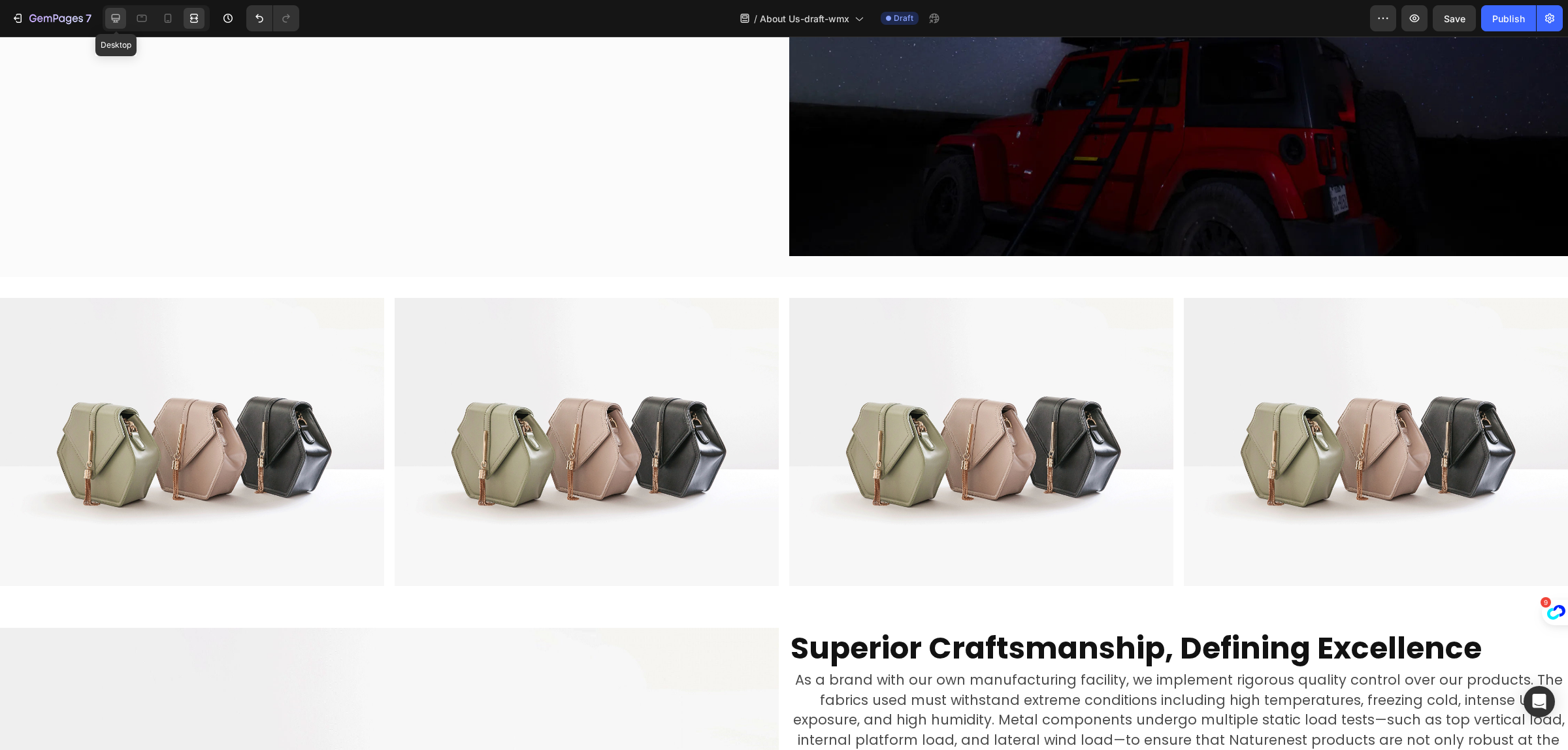
click at [119, 20] on icon at bounding box center [116, 18] width 9 height 9
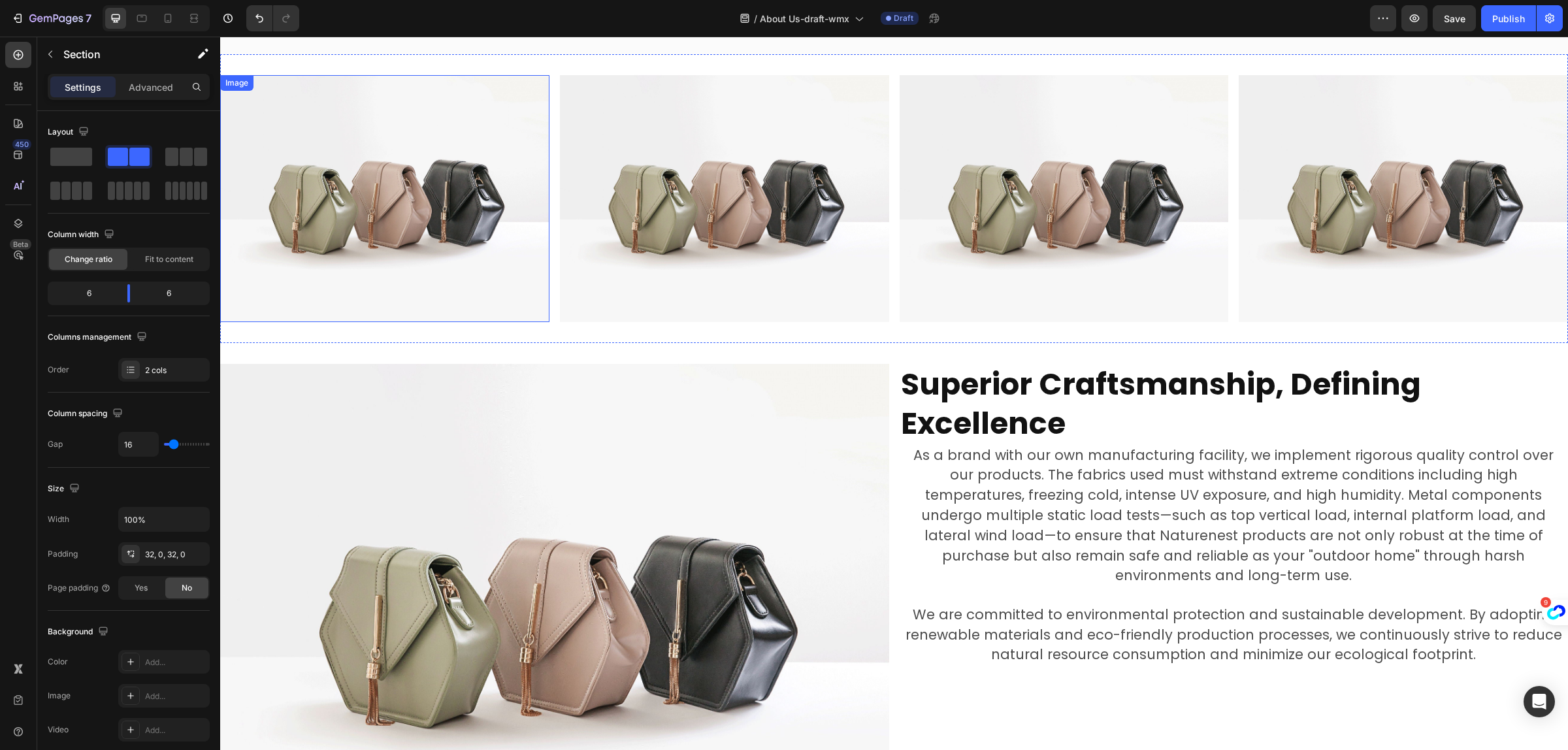
scroll to position [1539, 0]
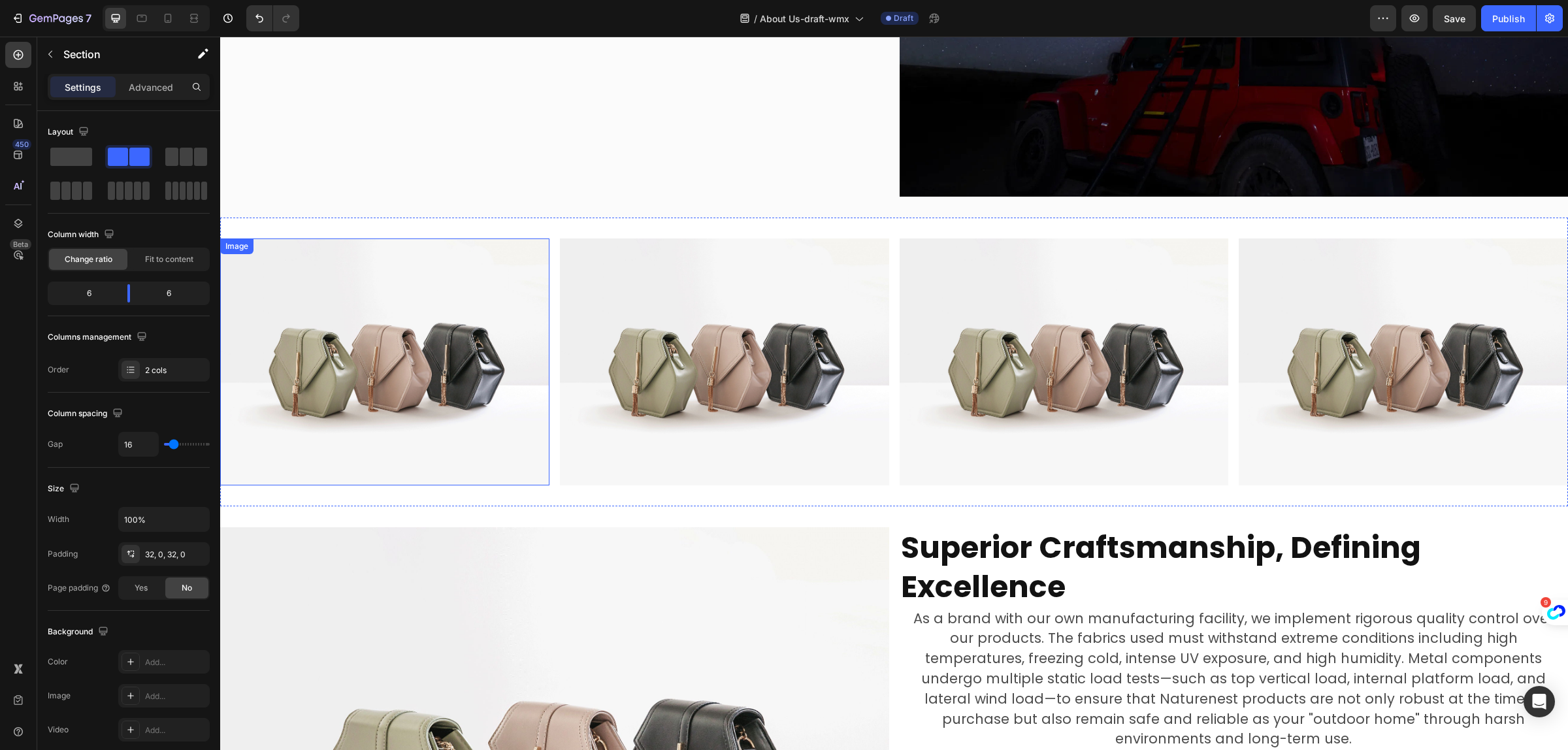
click at [397, 338] on img at bounding box center [385, 362] width 330 height 247
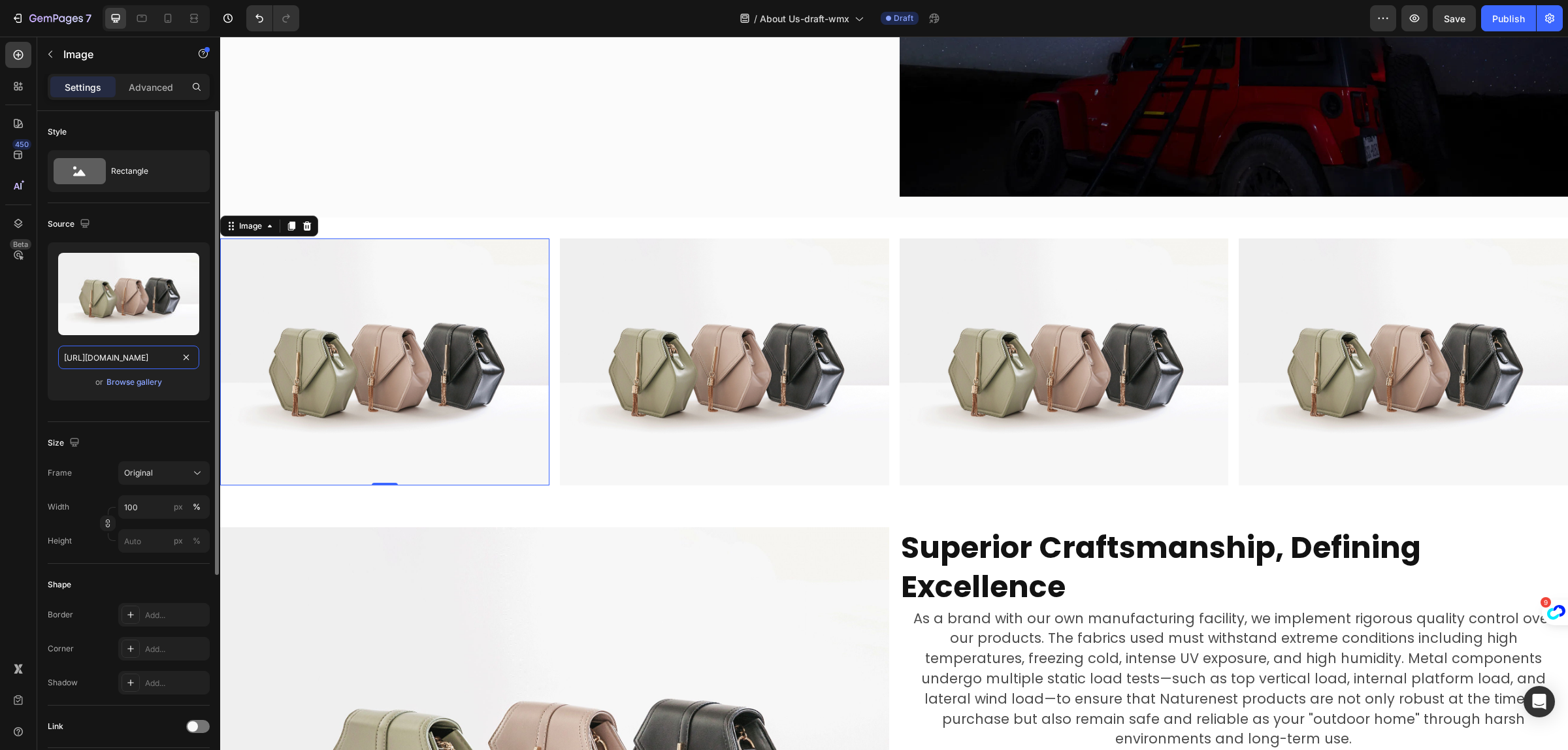
click at [125, 361] on input "https://cdn.shopify.com/s/files/1/2005/9307/files/image_demo.jpg" at bounding box center [129, 357] width 141 height 24
paste input "0751/3158/4813/files/gempages_556399069535142690-20618707-09be-4bc2-b23c-185ab7…"
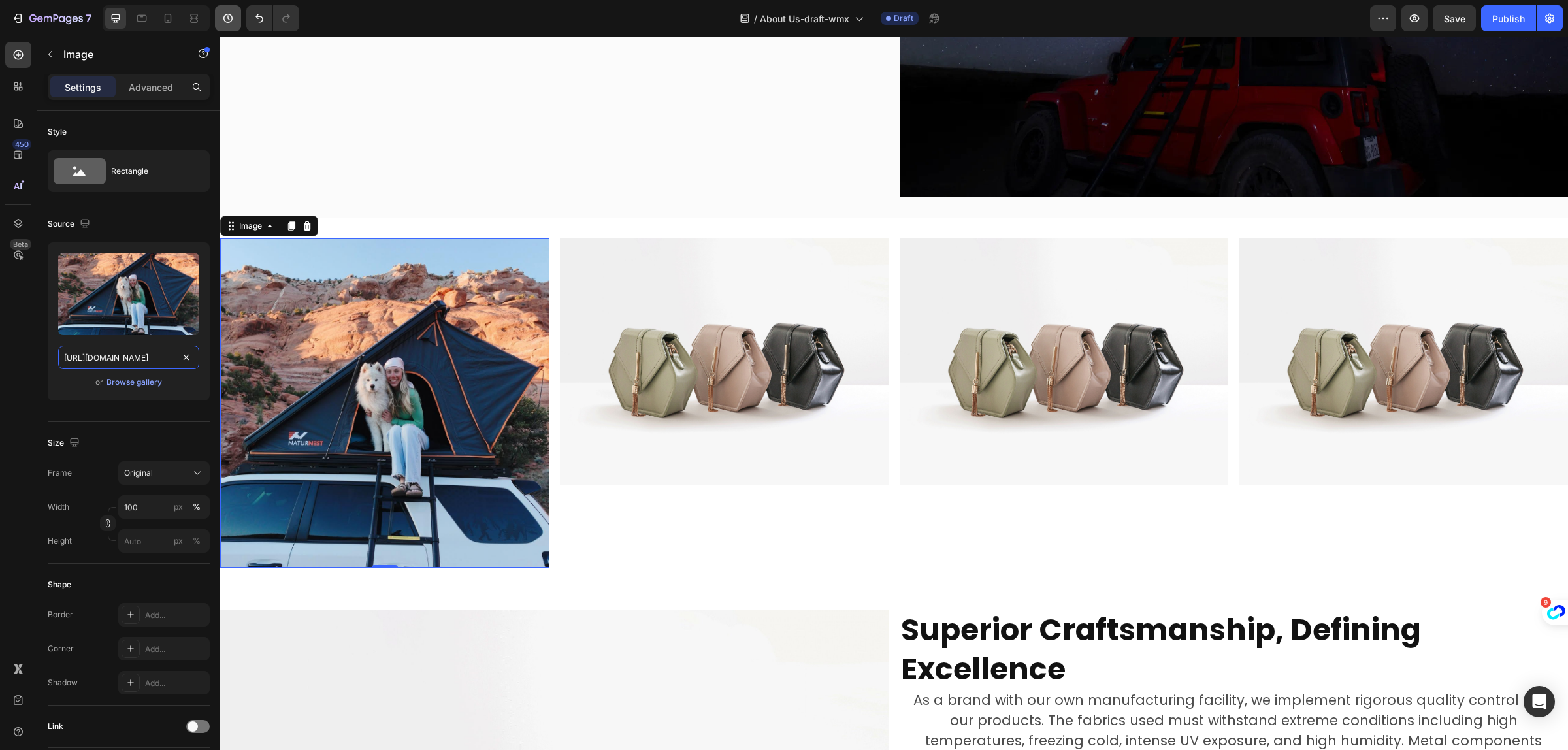
type input "https://cdn.shopify.com/s/files/1/0751/3158/4813/files/gempages_556399069535142…"
click at [690, 376] on img at bounding box center [725, 362] width 330 height 247
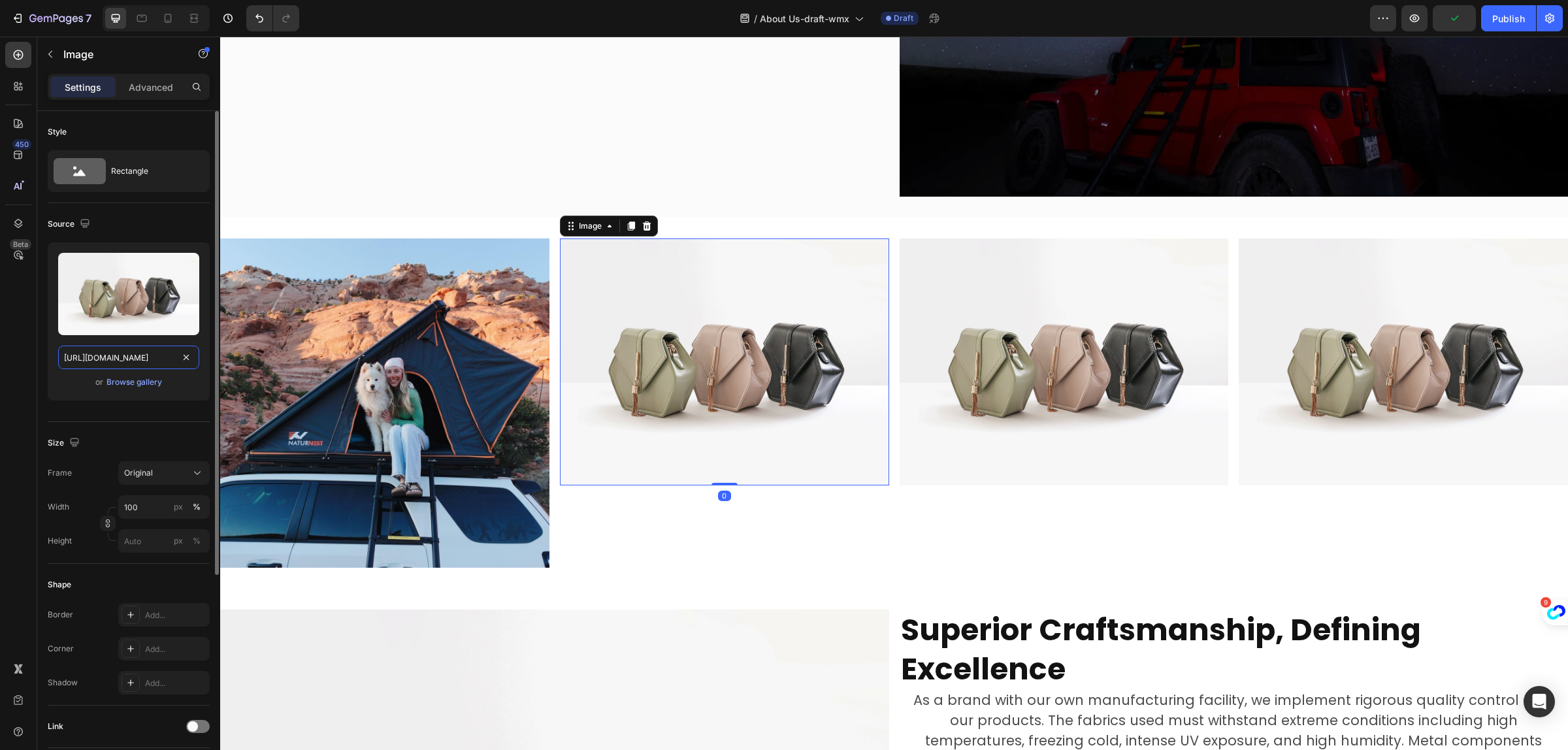
click at [135, 357] on input "https://cdn.shopify.com/s/files/1/2005/9307/files/image_demo.jpg" at bounding box center [129, 357] width 141 height 24
paste input "0751/3158/4813/files/gempages_556399069535142690-ec1465f5-478a-4075-a5bd-3cf964…"
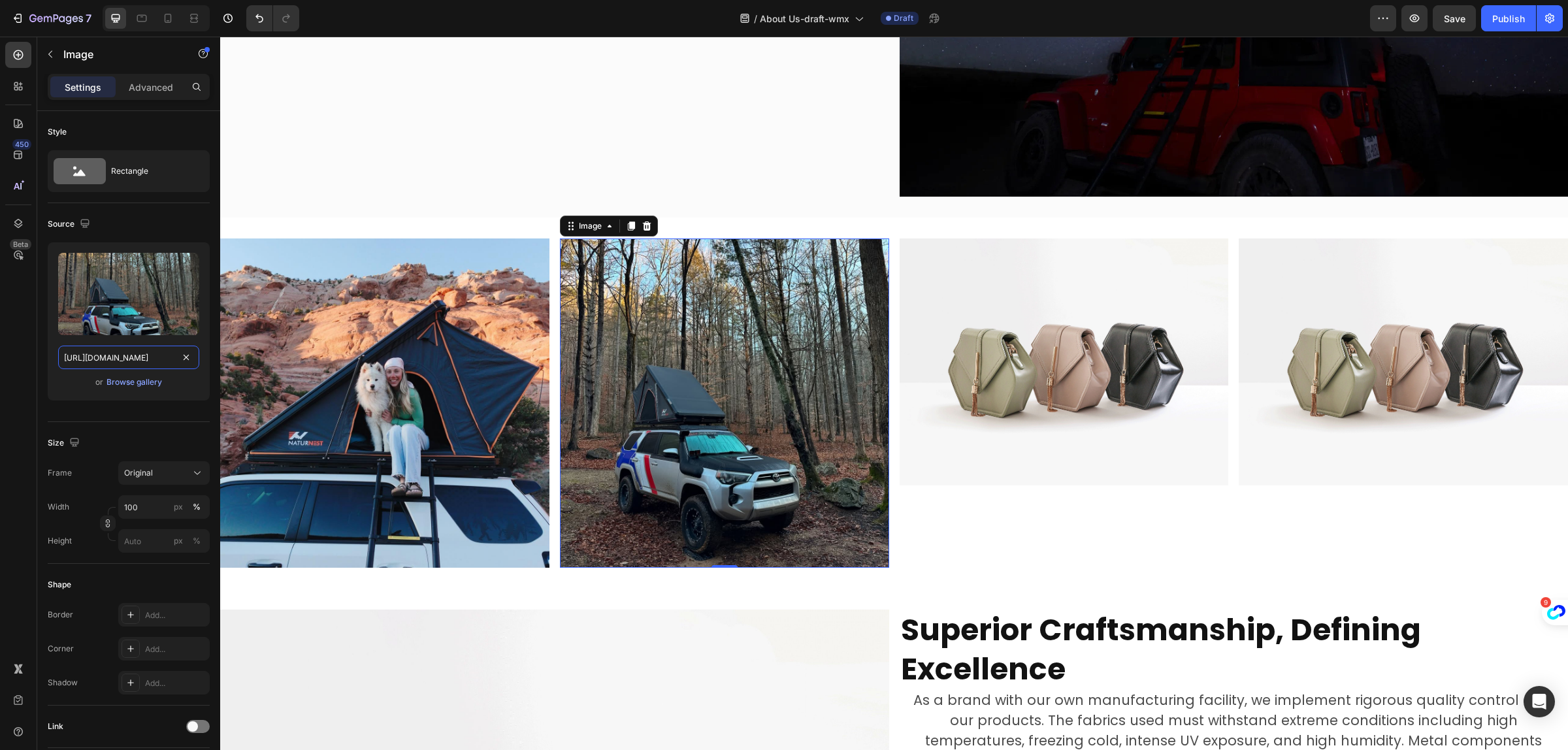
type input "https://cdn.shopify.com/s/files/1/0751/3158/4813/files/gempages_556399069535142…"
click at [1053, 363] on img at bounding box center [1064, 362] width 330 height 247
drag, startPoint x: 1053, startPoint y: 363, endPoint x: 1034, endPoint y: 359, distance: 19.4
click at [1052, 363] on img at bounding box center [1064, 362] width 330 height 247
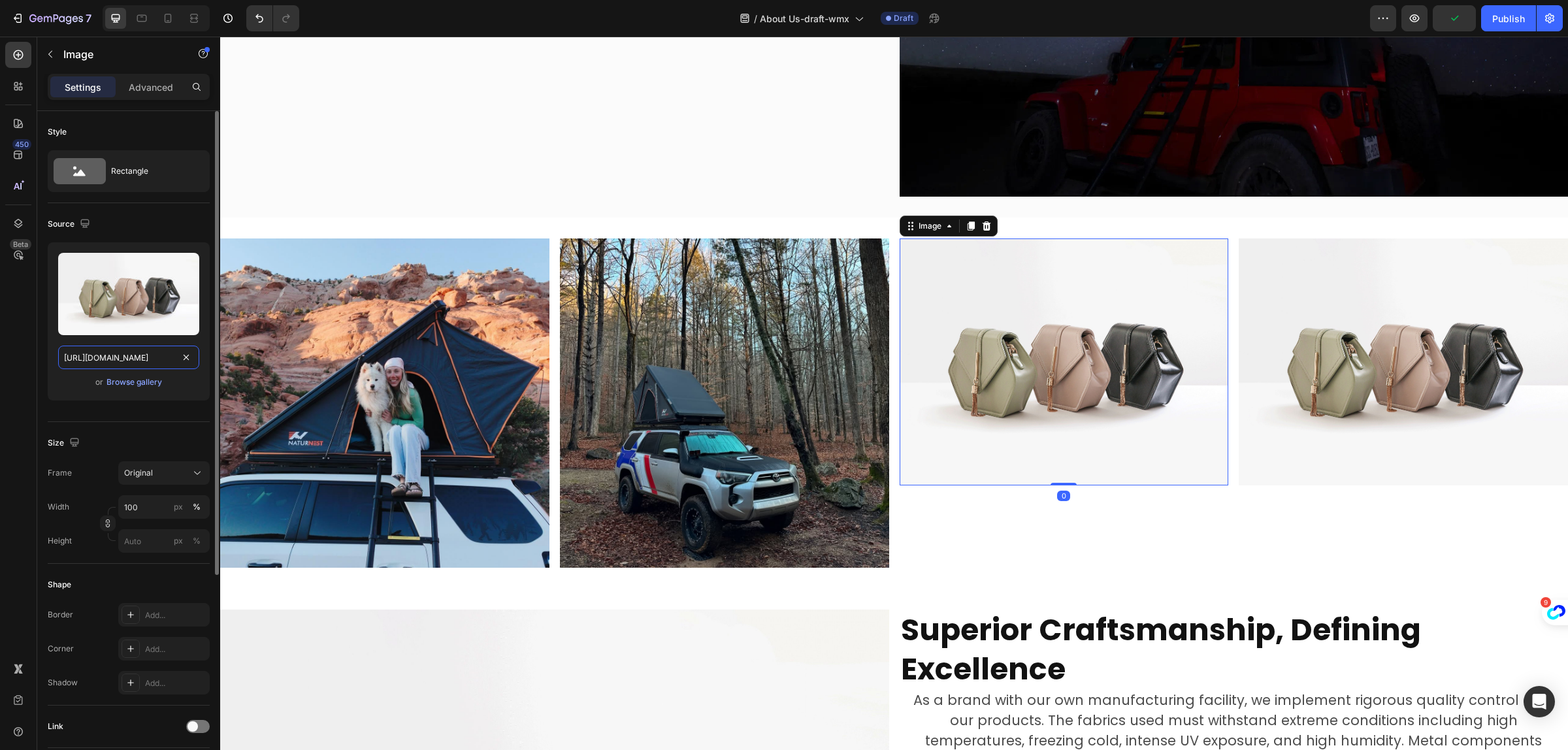
click at [148, 353] on input "https://cdn.shopify.com/s/files/1/2005/9307/files/image_demo.jpg" at bounding box center [129, 357] width 141 height 24
paste input "0751/3158/4813/files/gempages_556399069535142690-e0425785-a99d-46f0-9a9d-e58e27…"
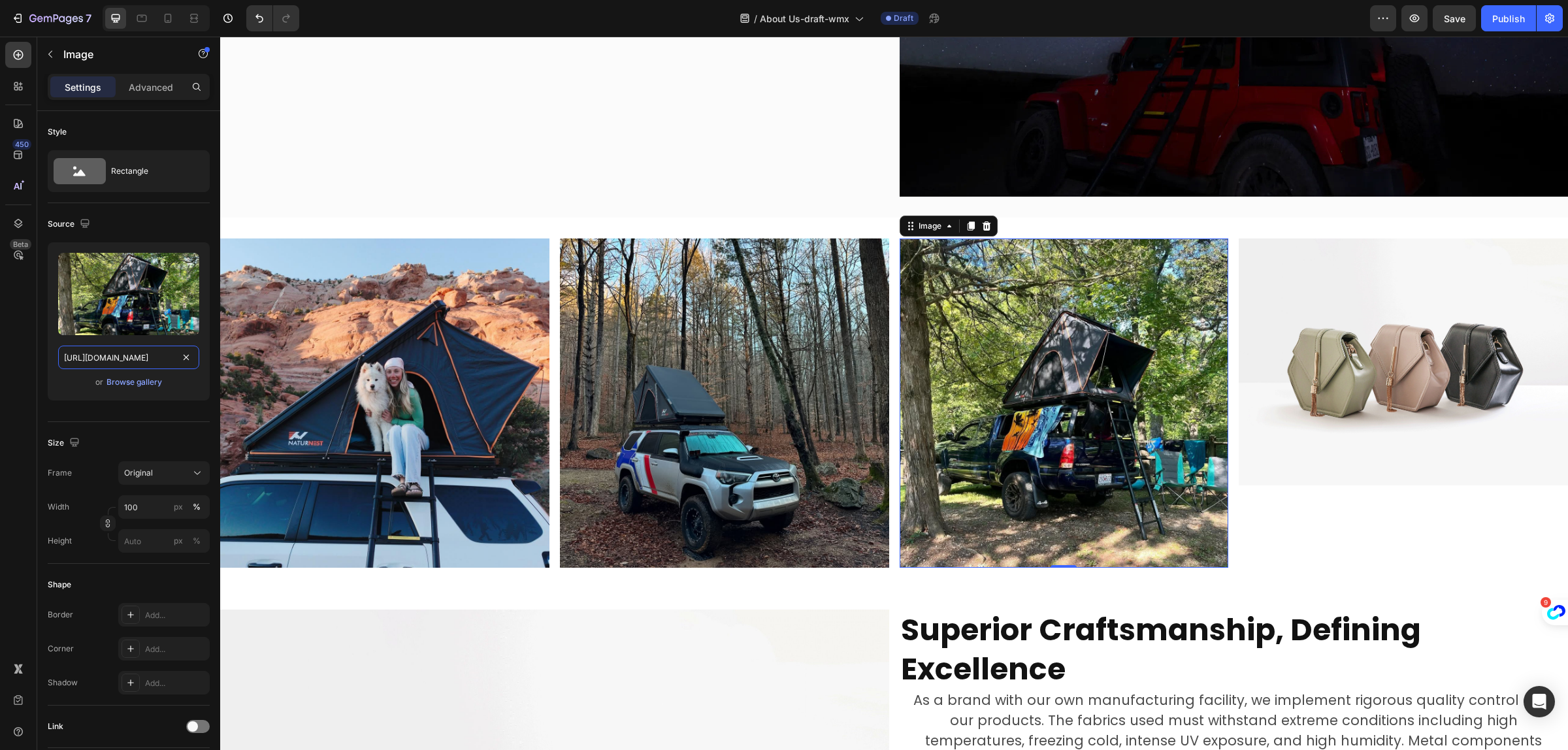
type input "https://cdn.shopify.com/s/files/1/0751/3158/4813/files/gempages_556399069535142…"
click at [406, 400] on img at bounding box center [385, 403] width 330 height 330
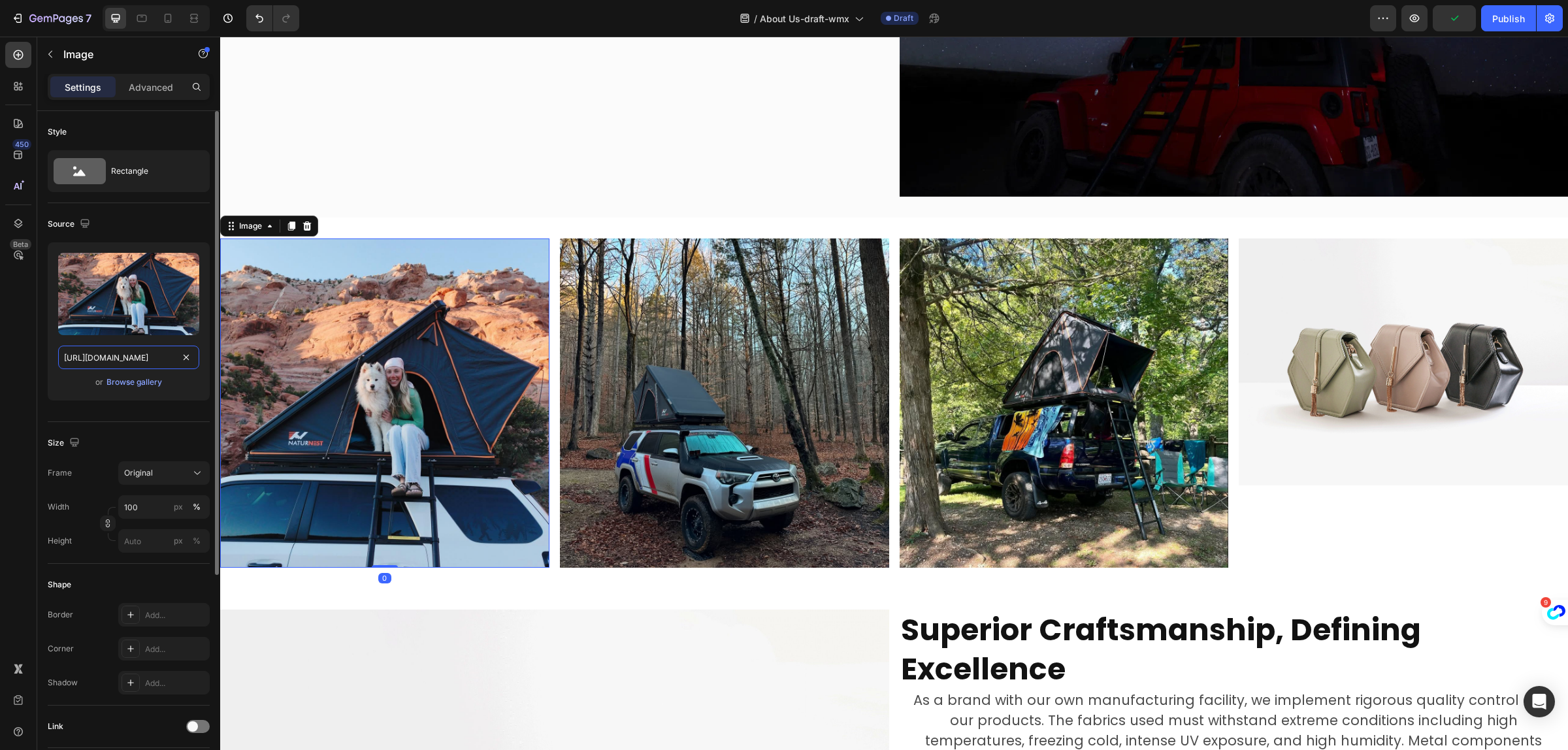
click at [121, 356] on input "https://cdn.shopify.com/s/files/1/0751/3158/4813/files/gempages_556399069535142…" at bounding box center [129, 357] width 141 height 24
paste input "5b11fcd8-5240-4347-b7ec-6d81a89005ad.jpg?v=1758787396"
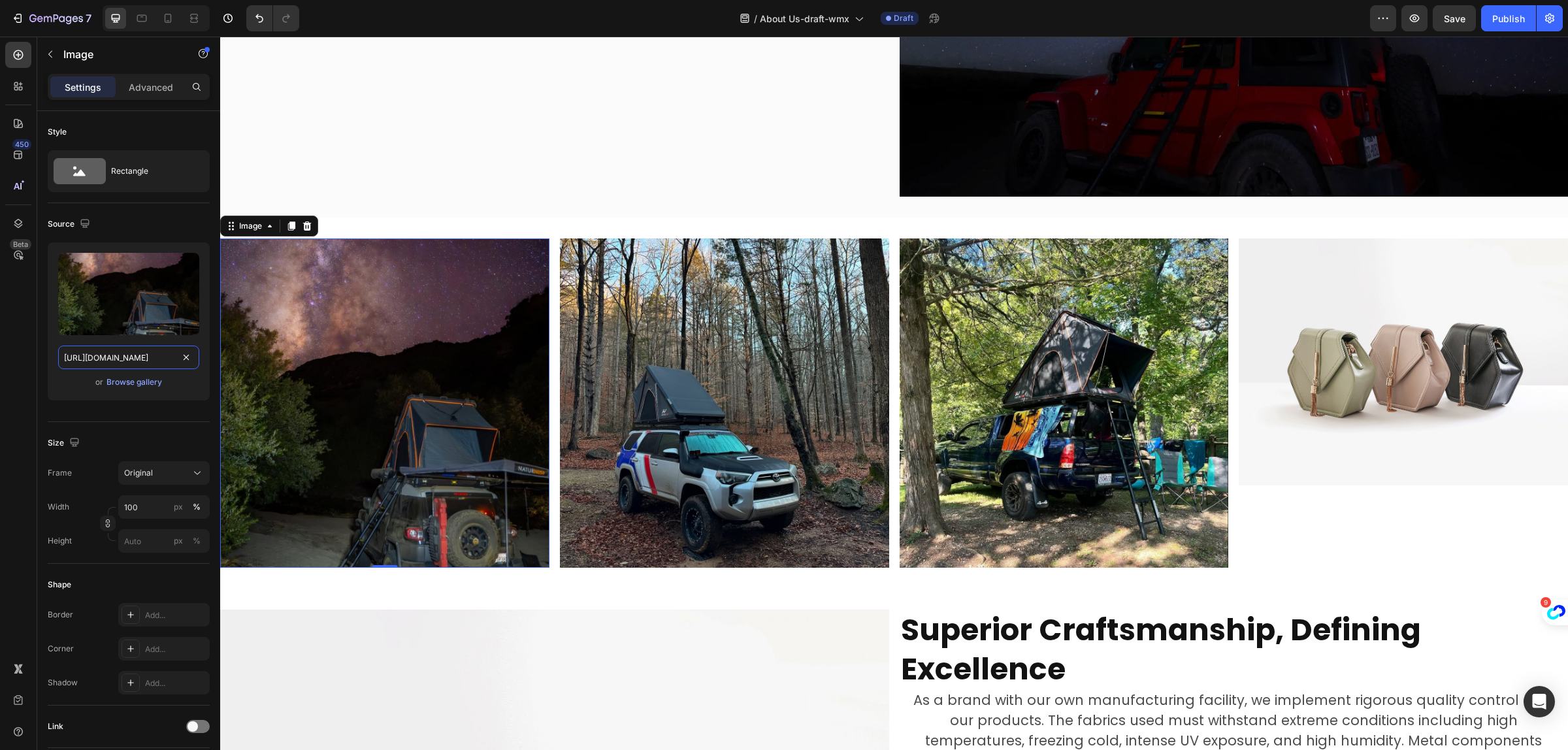
type input "https://cdn.shopify.com/s/files/1/0751/3158/4813/files/gempages_556399069535142…"
click at [1387, 340] on img at bounding box center [1404, 362] width 330 height 247
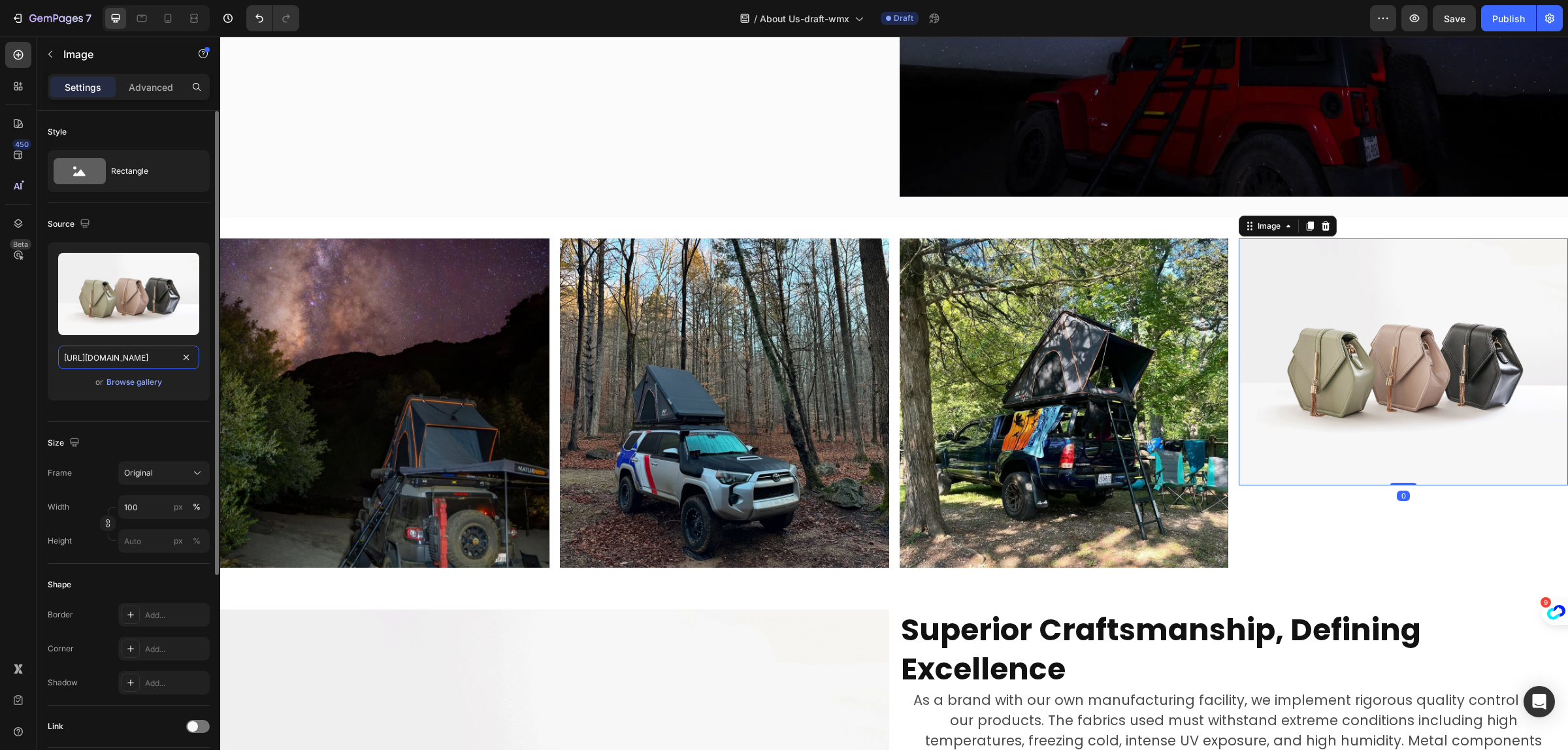
click at [123, 355] on input "https://cdn.shopify.com/s/files/1/2005/9307/files/image_demo.jpg" at bounding box center [129, 357] width 141 height 24
paste input "0751/3158/4813/files/gempages_556399069535142690-1750a0a8-2928-491c-b1d7-601a83…"
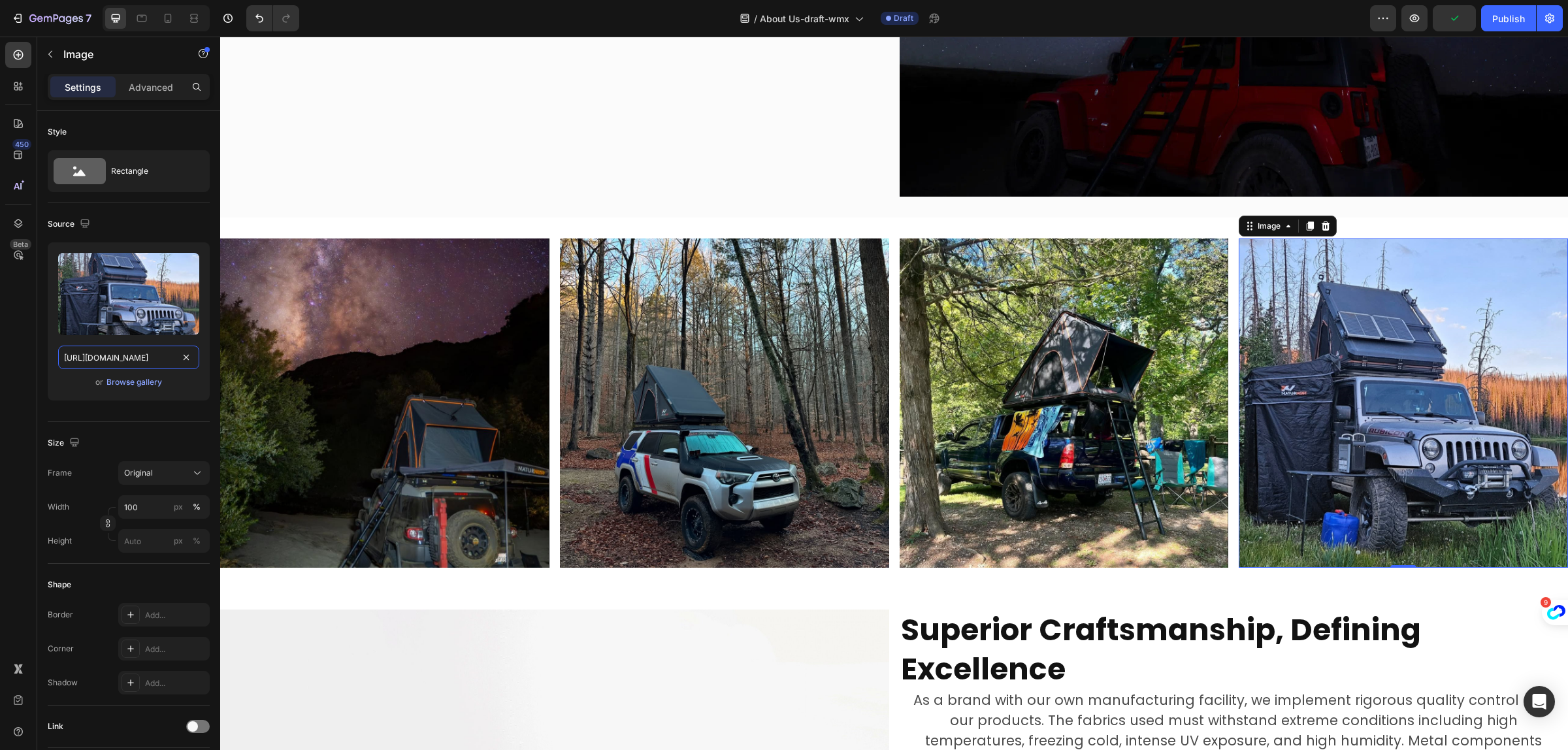
type input "https://cdn.shopify.com/s/files/1/0751/3158/4813/files/gempages_556399069535142…"
click at [1490, 425] on img at bounding box center [1404, 403] width 330 height 330
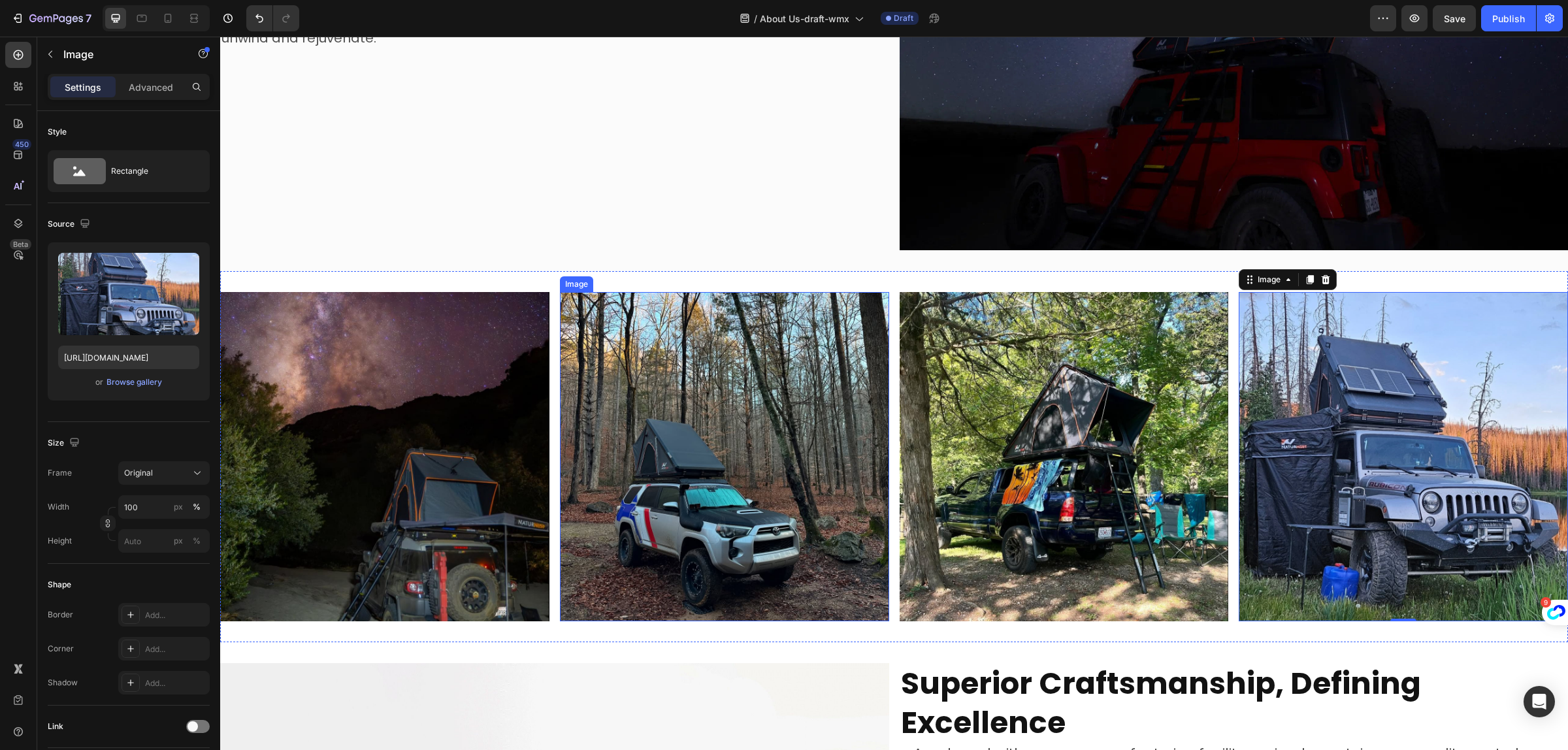
scroll to position [1457, 0]
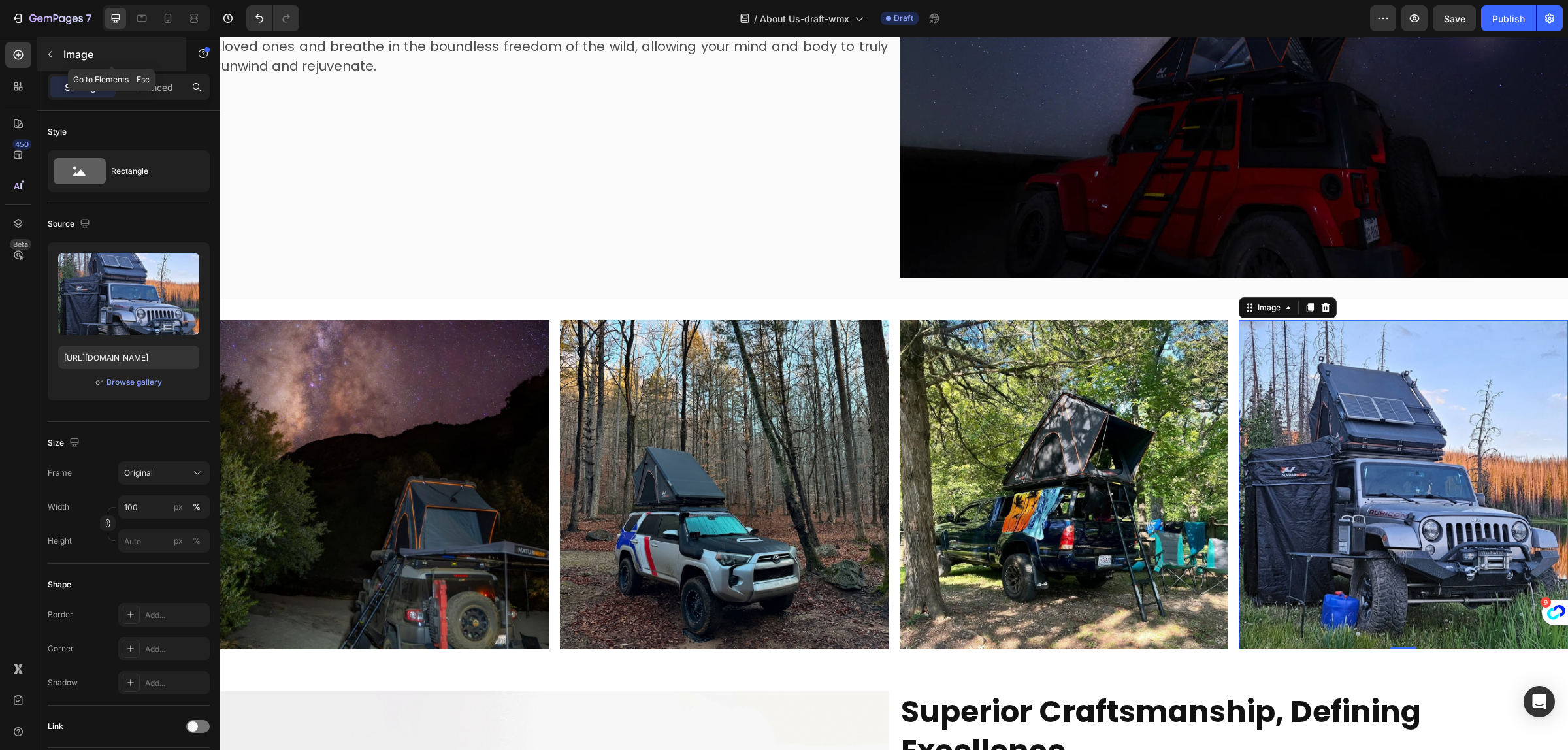
click at [54, 59] on icon "button" at bounding box center [51, 55] width 11 height 11
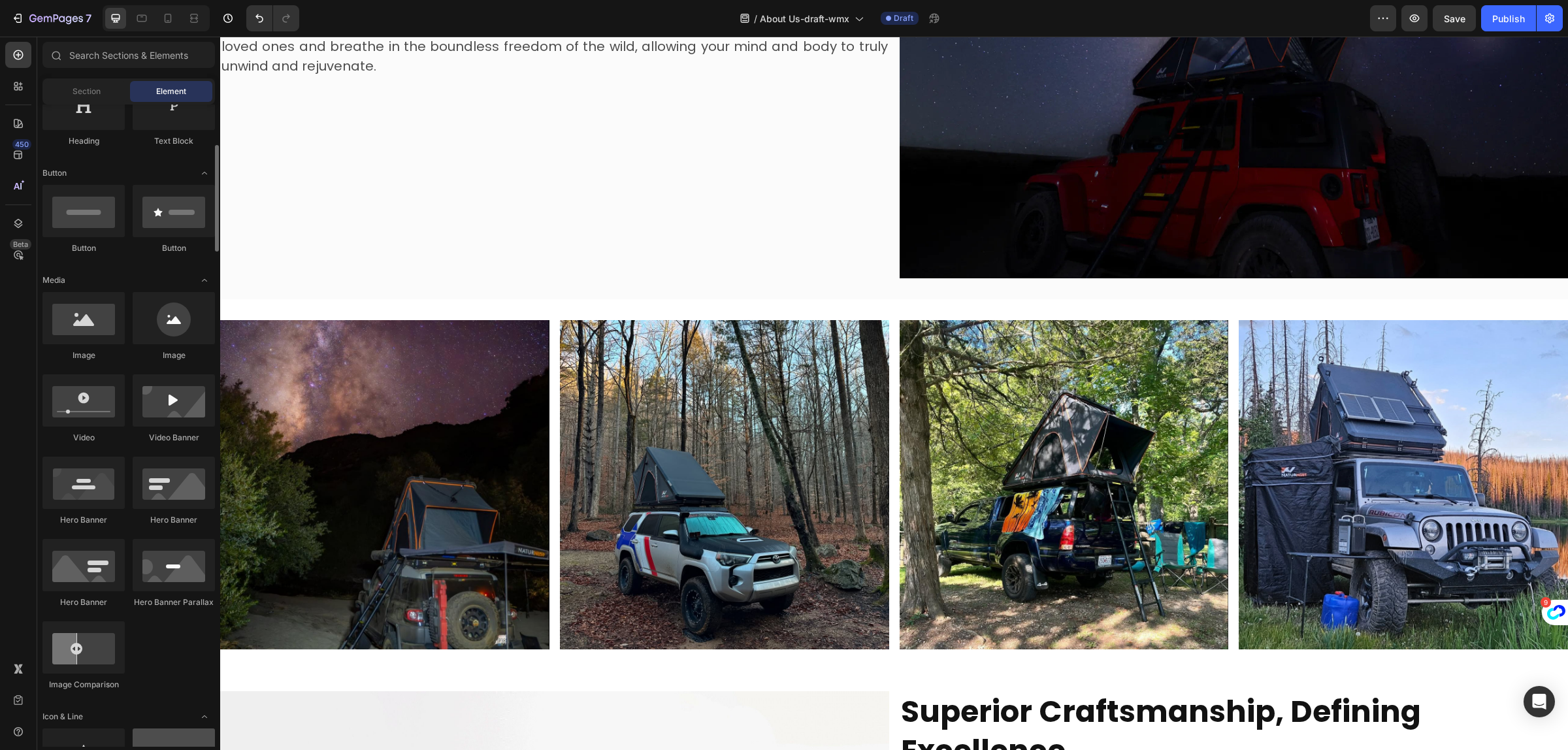
scroll to position [327, 0]
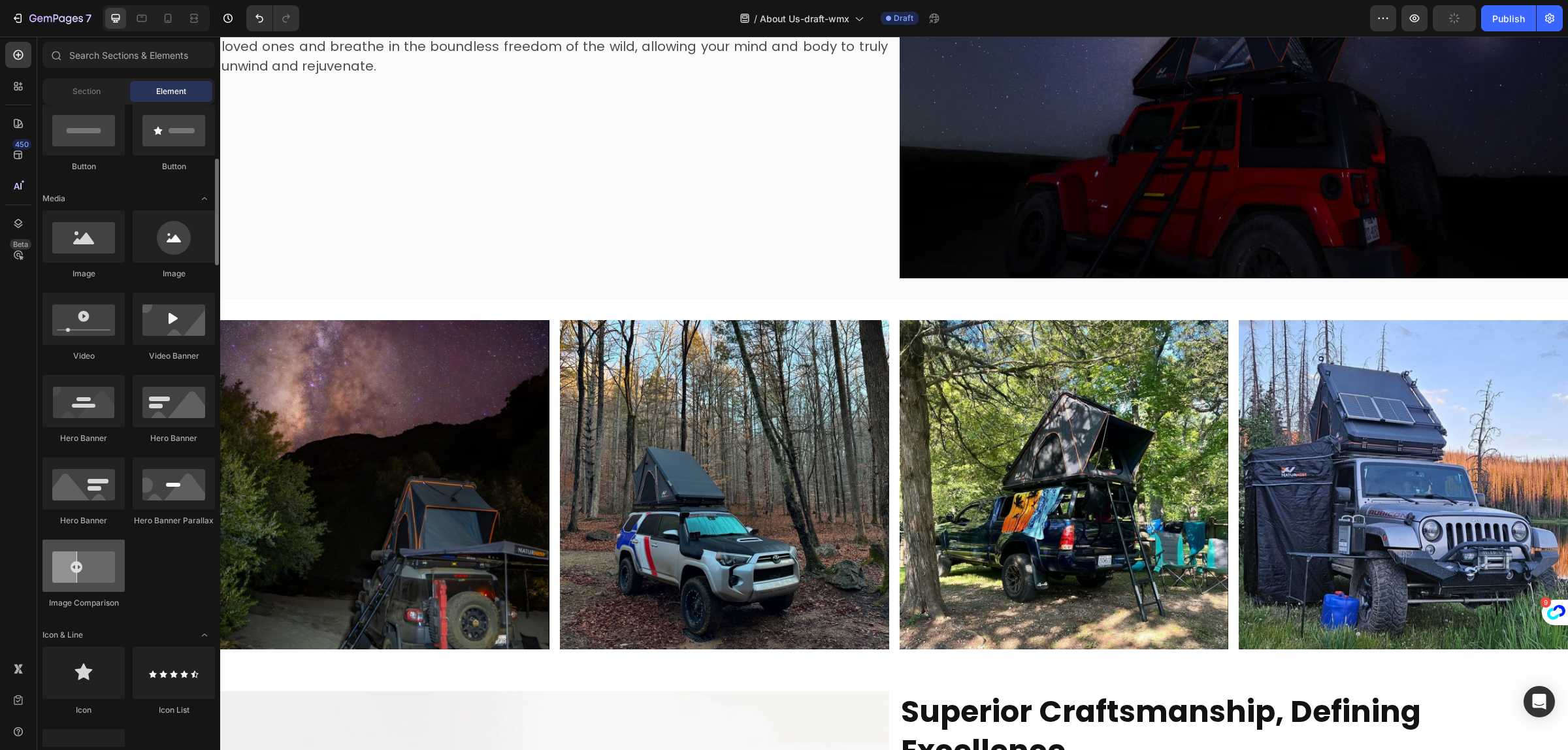
click at [87, 567] on div at bounding box center [83, 566] width 82 height 53
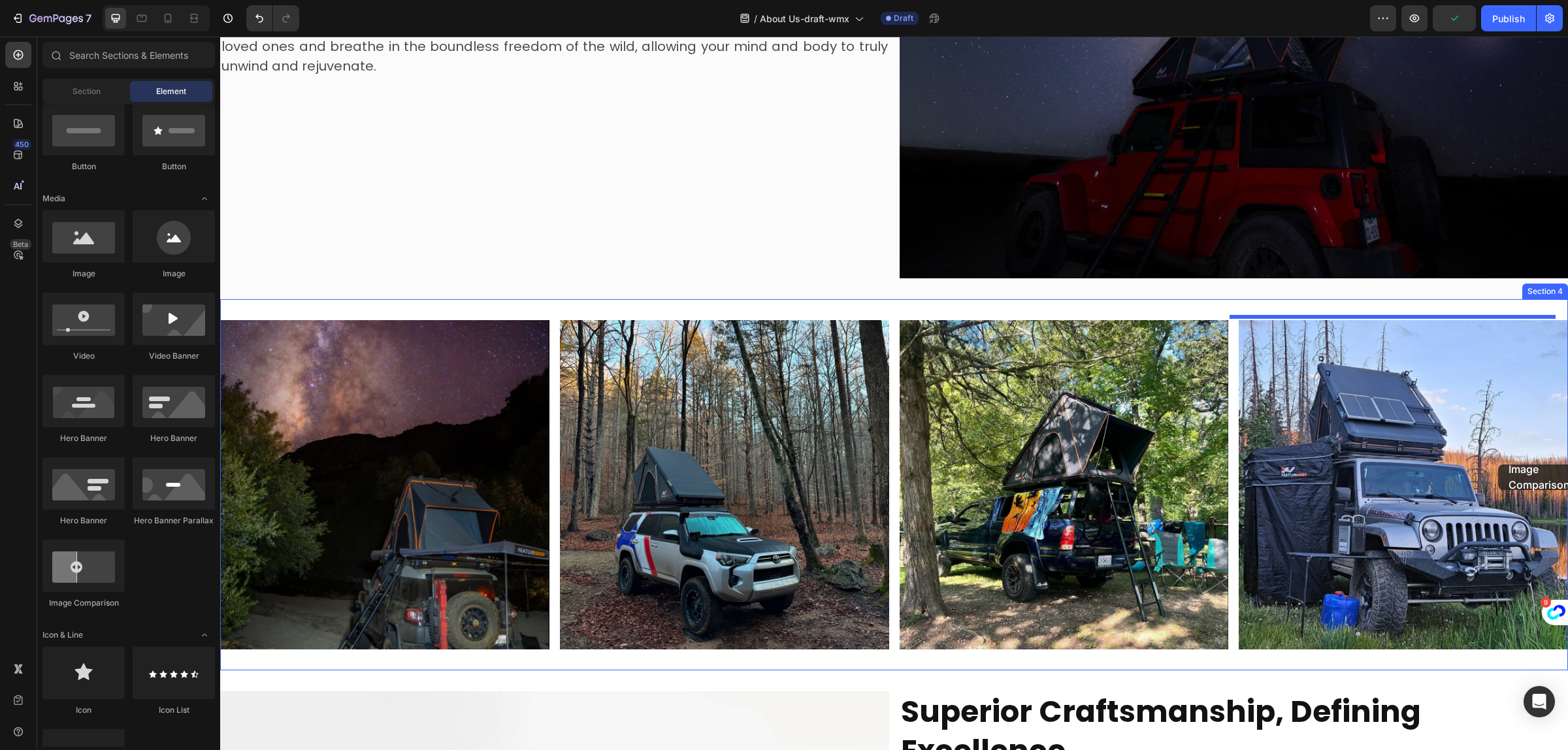
drag, startPoint x: 410, startPoint y: 619, endPoint x: 1496, endPoint y: 466, distance: 1096.7
click at [1496, 466] on img at bounding box center [1404, 485] width 330 height 330
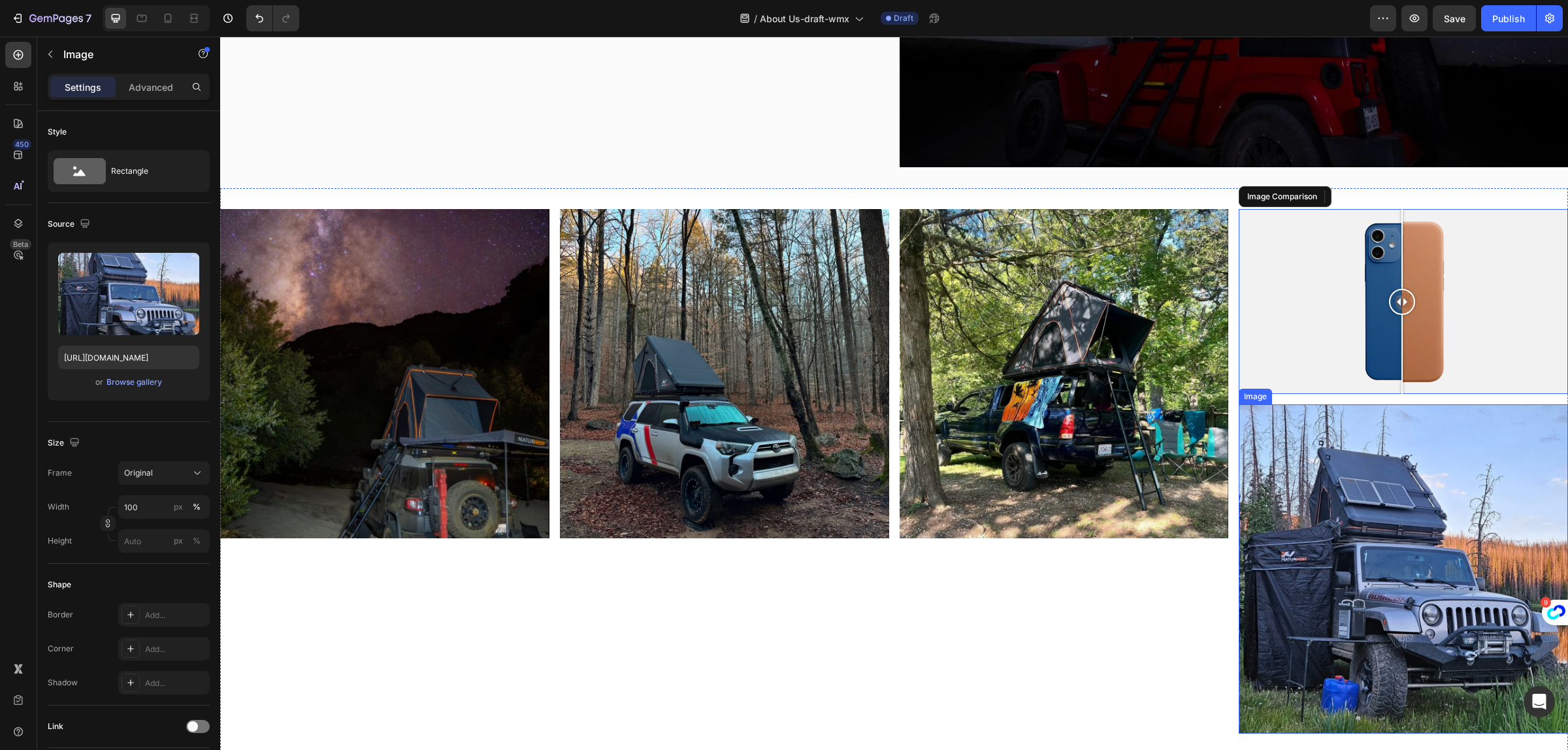
scroll to position [1539, 0]
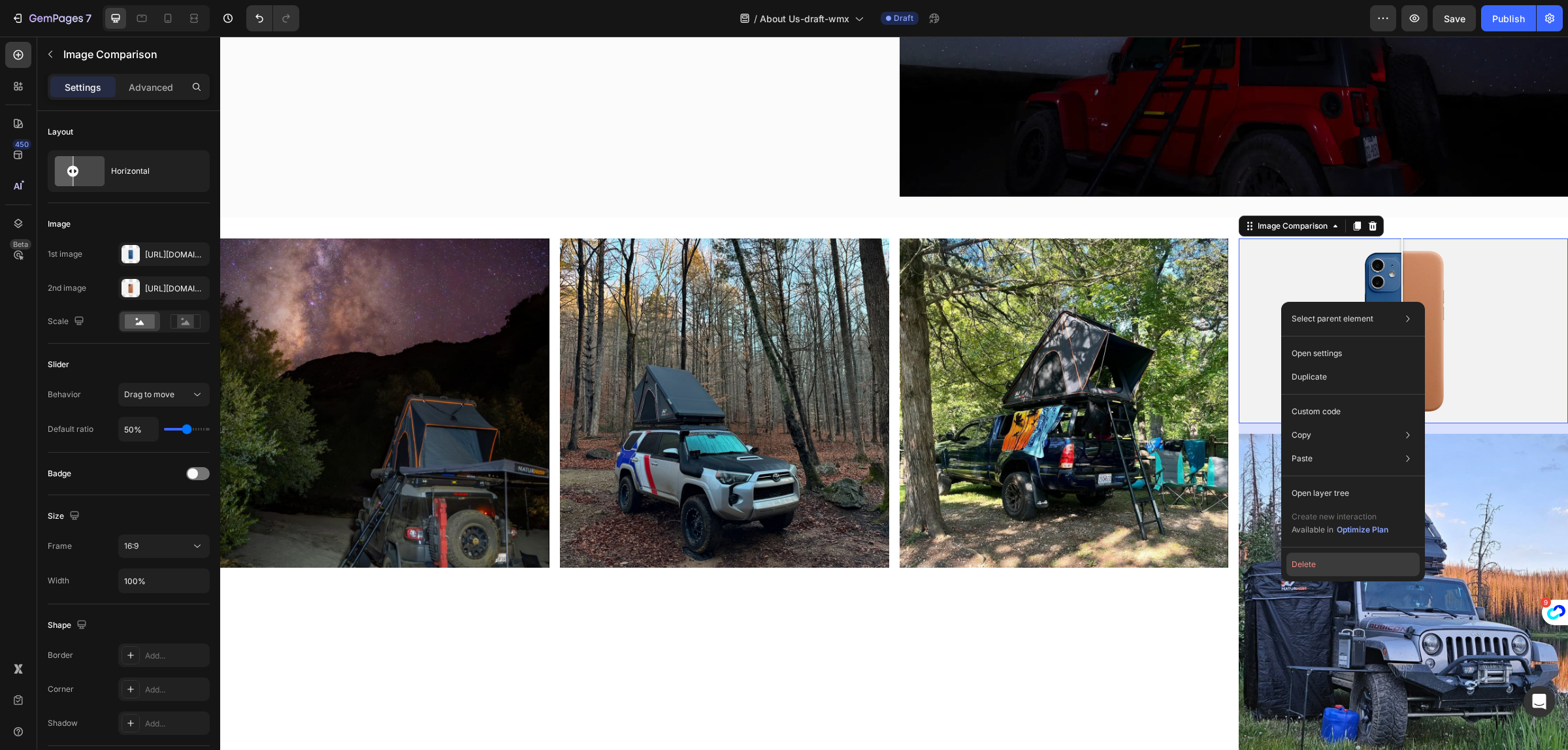
click at [1323, 563] on button "Delete" at bounding box center [1353, 565] width 133 height 24
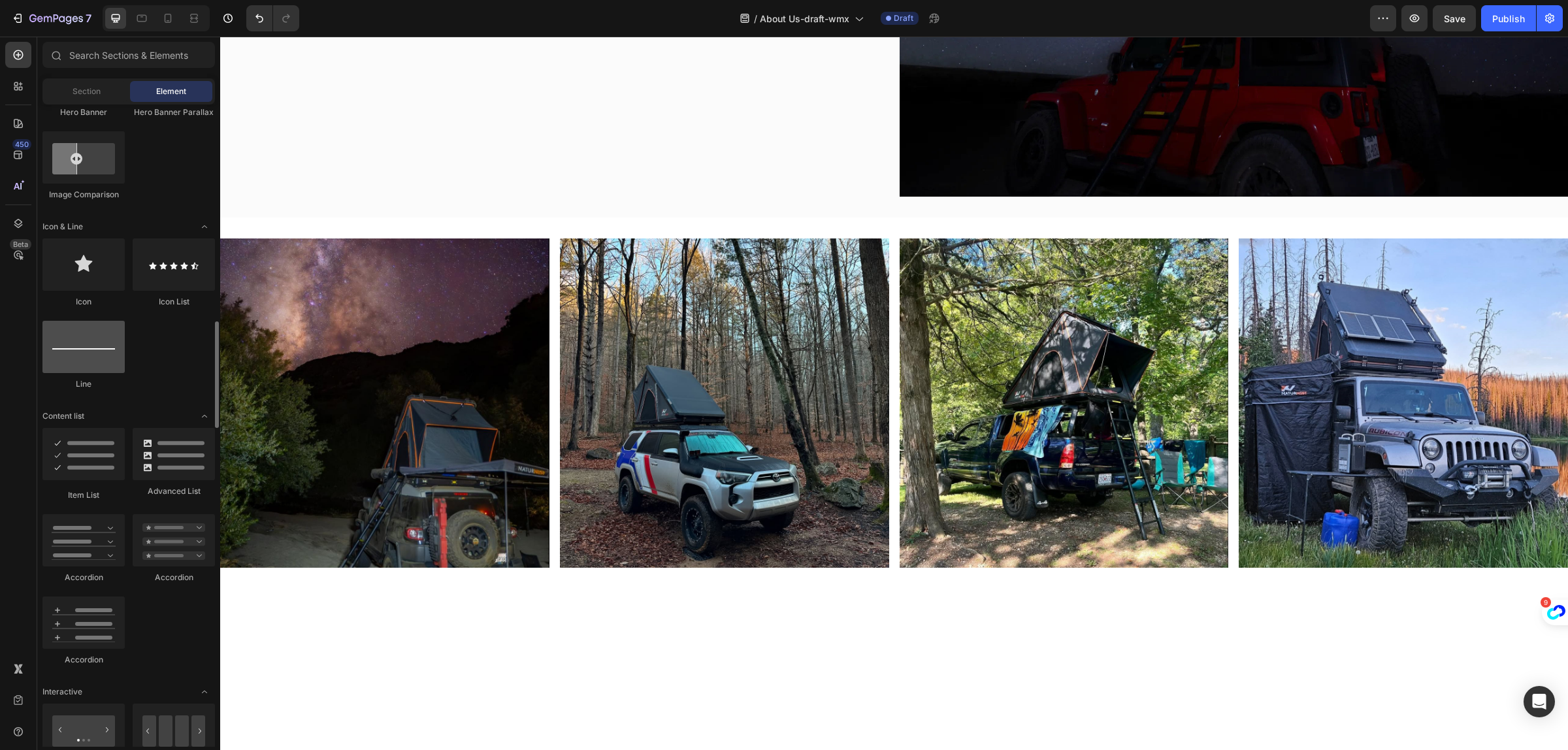
scroll to position [817, 0]
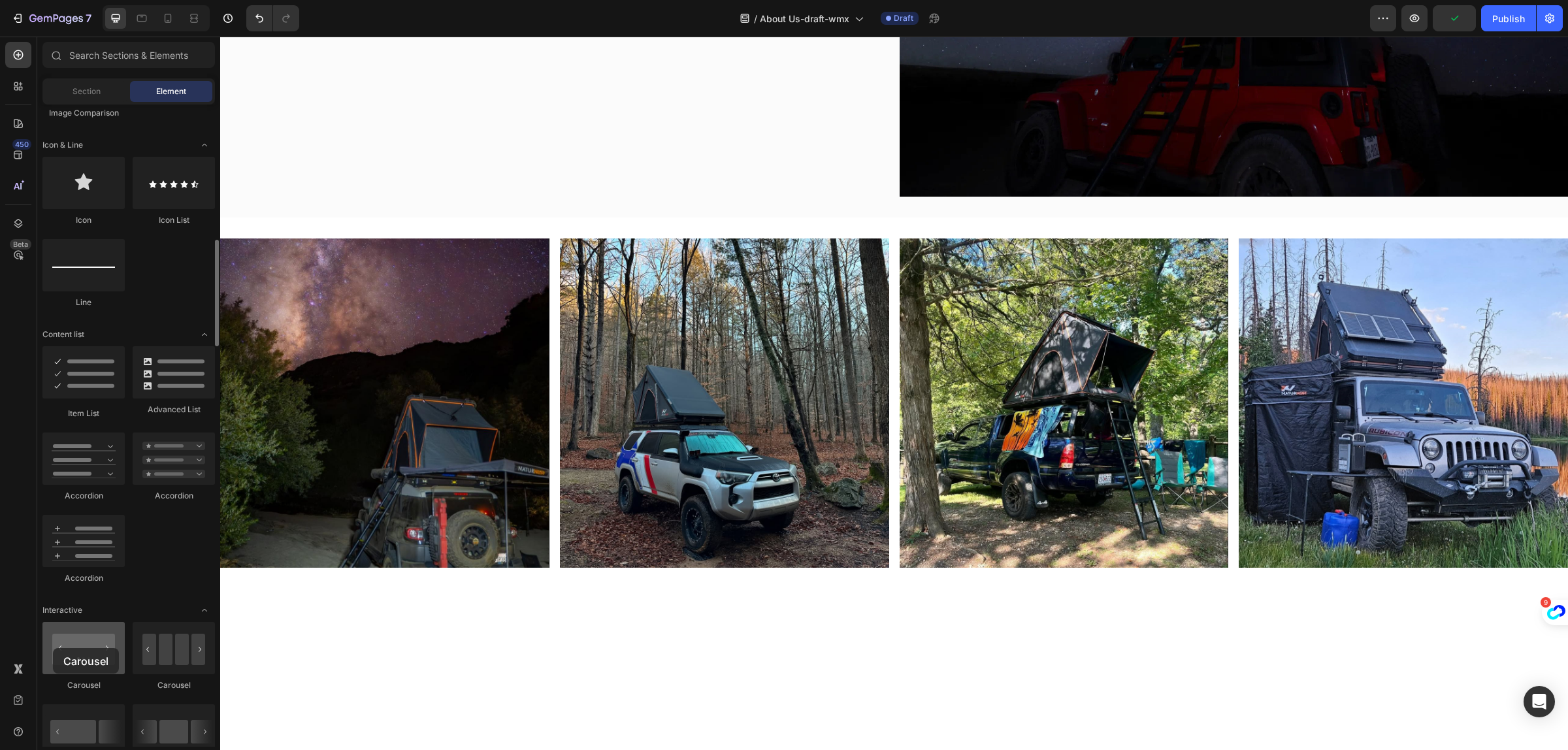
drag, startPoint x: 178, startPoint y: 655, endPoint x: 53, endPoint y: 648, distance: 125.2
click at [53, 648] on div at bounding box center [83, 648] width 82 height 53
click at [170, 657] on div at bounding box center [173, 648] width 82 height 53
drag, startPoint x: 508, startPoint y: 645, endPoint x: 462, endPoint y: 418, distance: 231.6
click at [399, 504] on img at bounding box center [385, 403] width 330 height 330
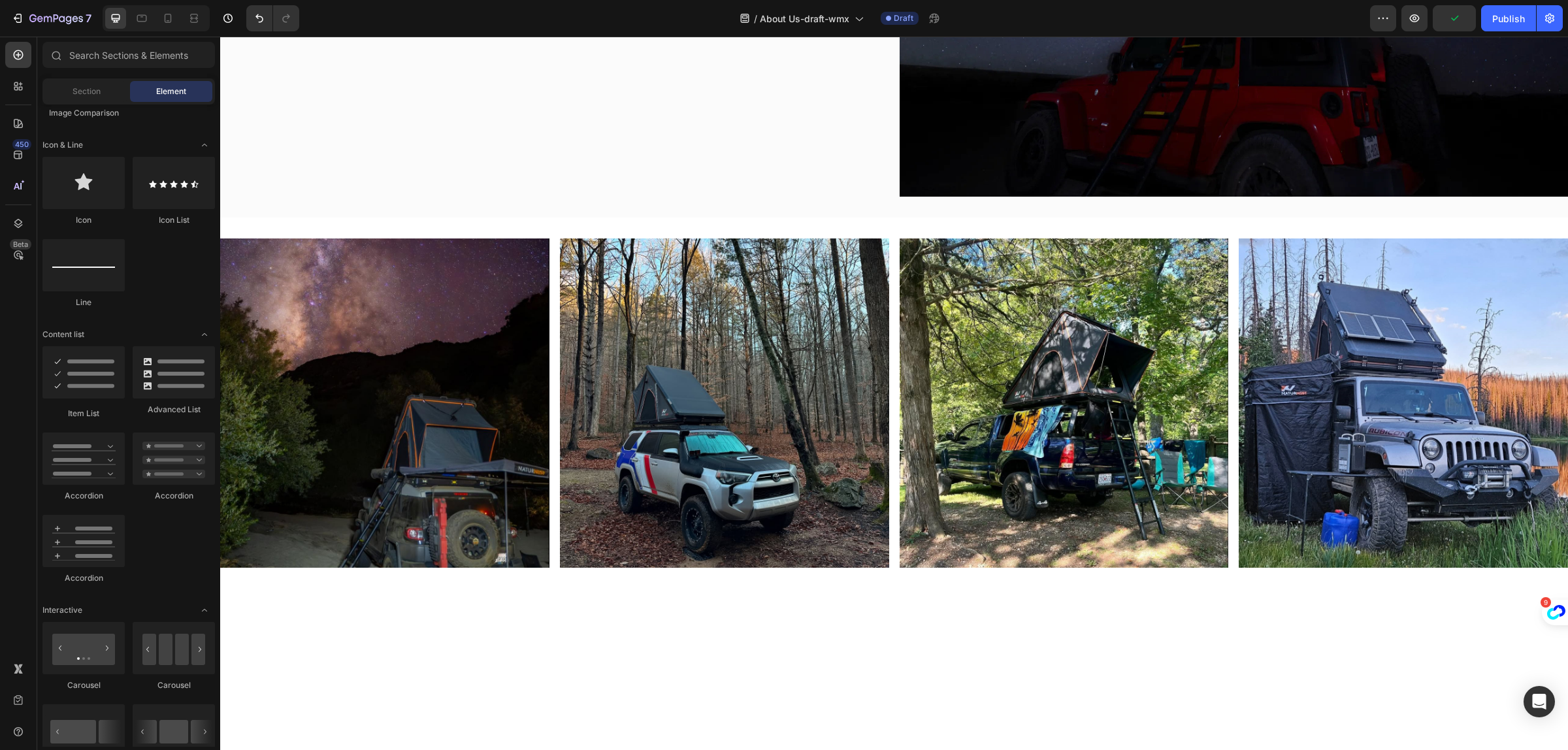
click at [427, 468] on img at bounding box center [385, 403] width 330 height 330
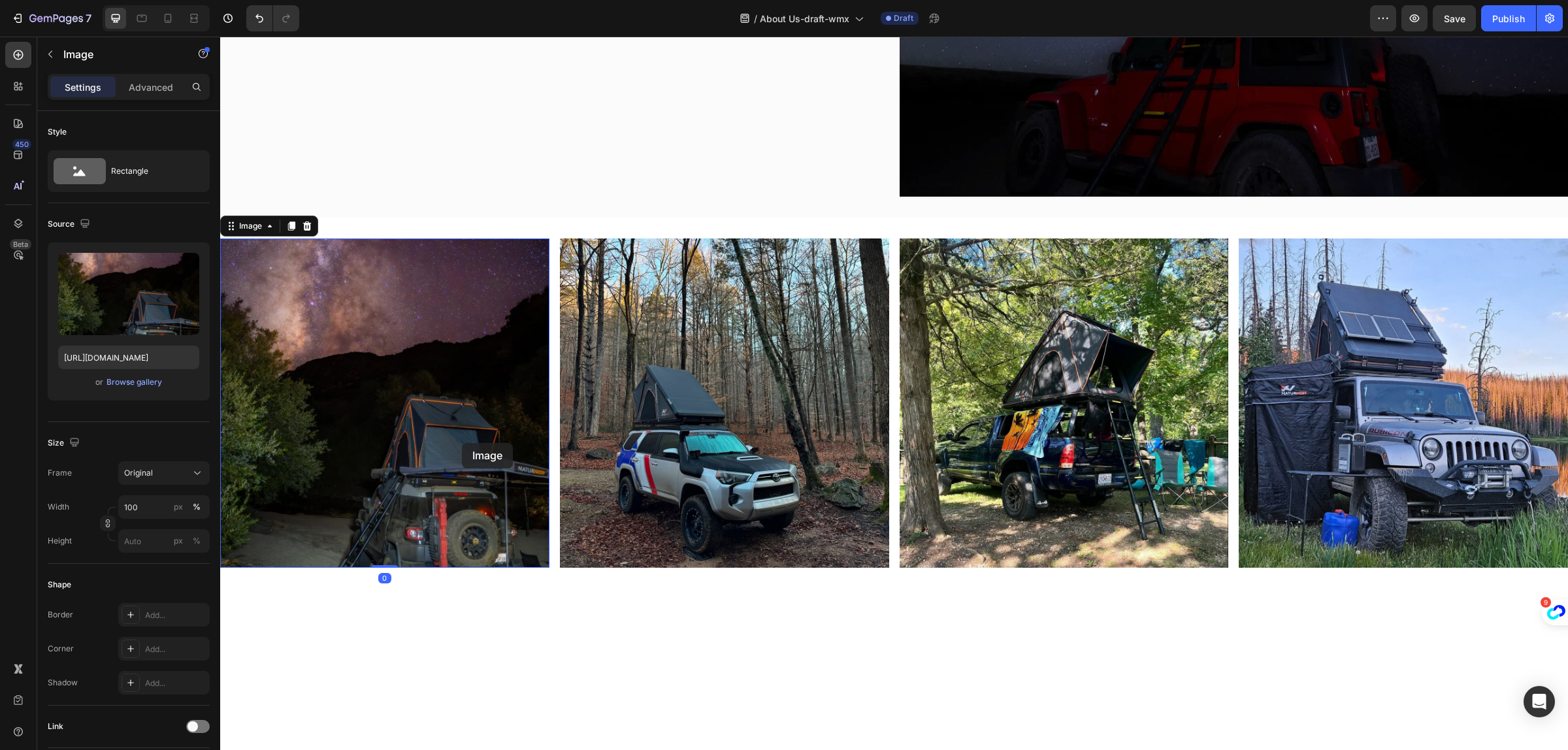
click at [462, 449] on img at bounding box center [385, 403] width 330 height 330
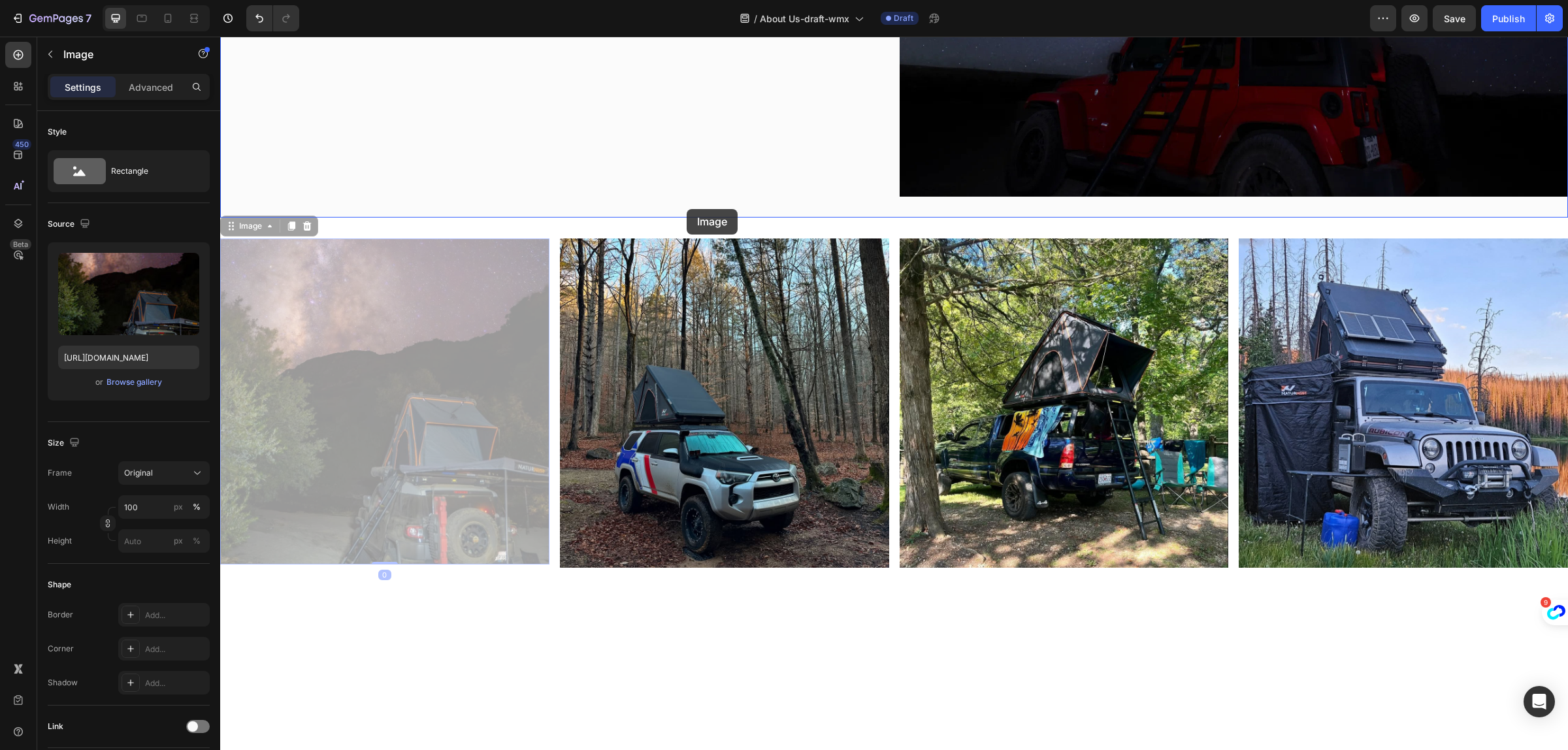
drag, startPoint x: 462, startPoint y: 452, endPoint x: 687, endPoint y: 209, distance: 331.2
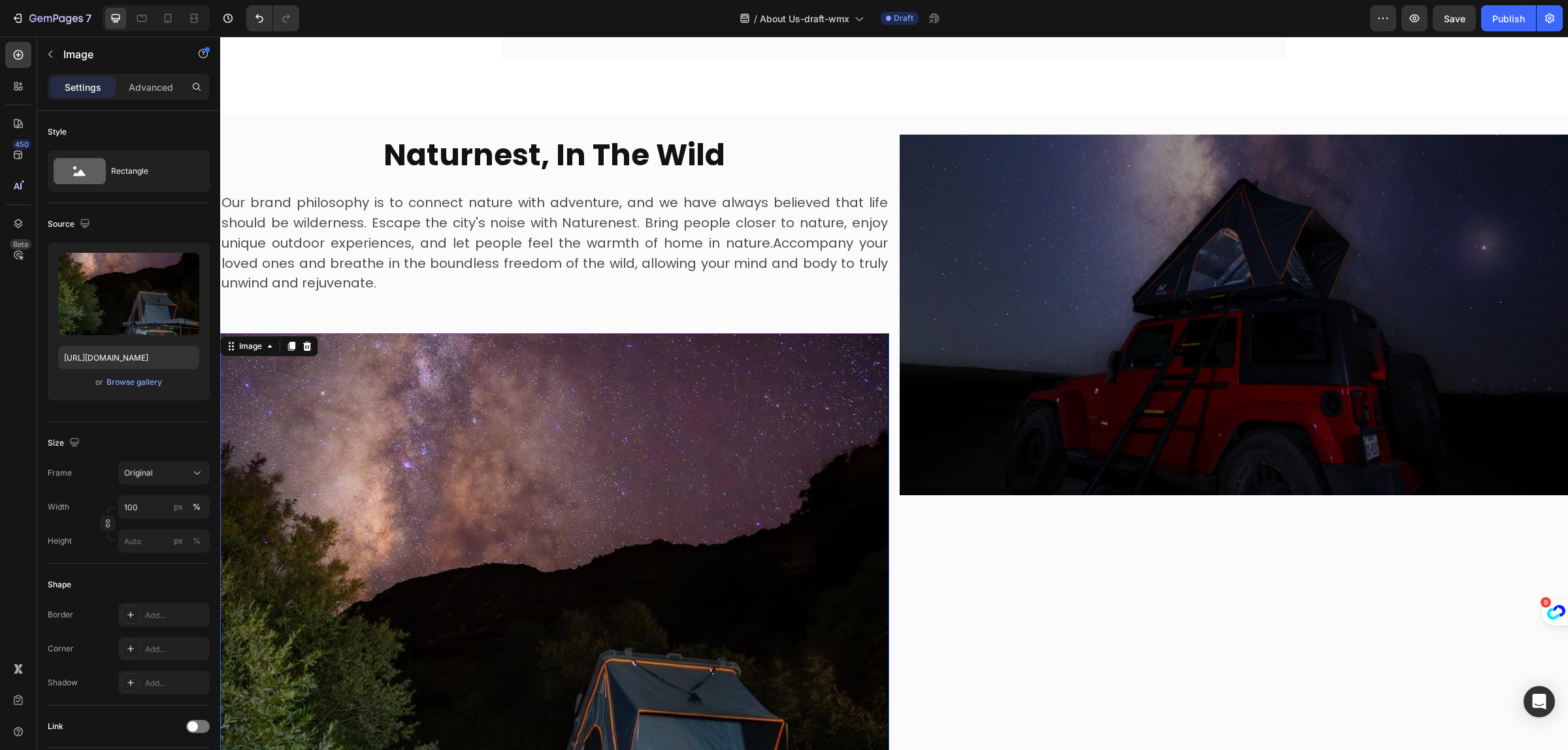
scroll to position [1212, 0]
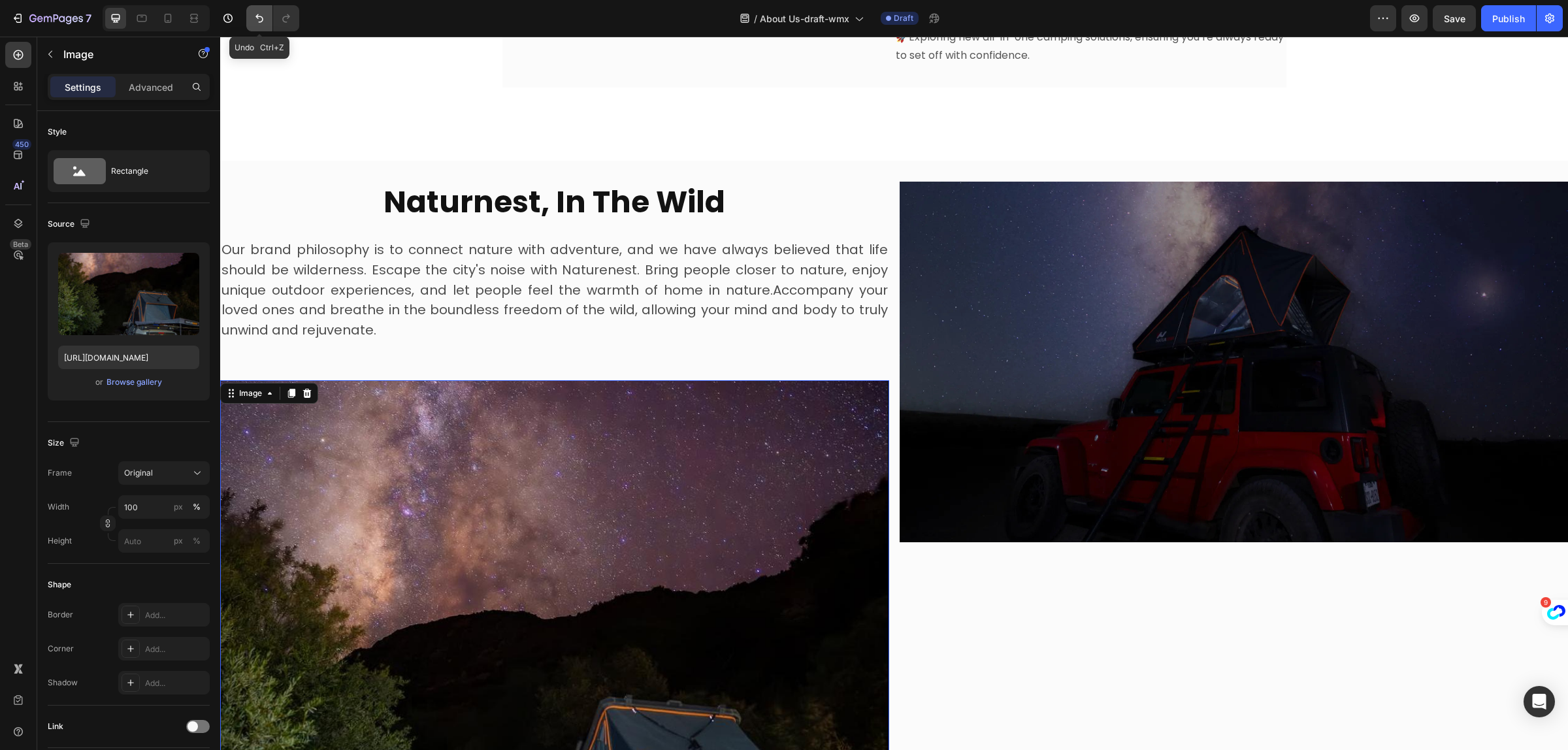
click at [268, 21] on button "Undo/Redo" at bounding box center [259, 18] width 26 height 26
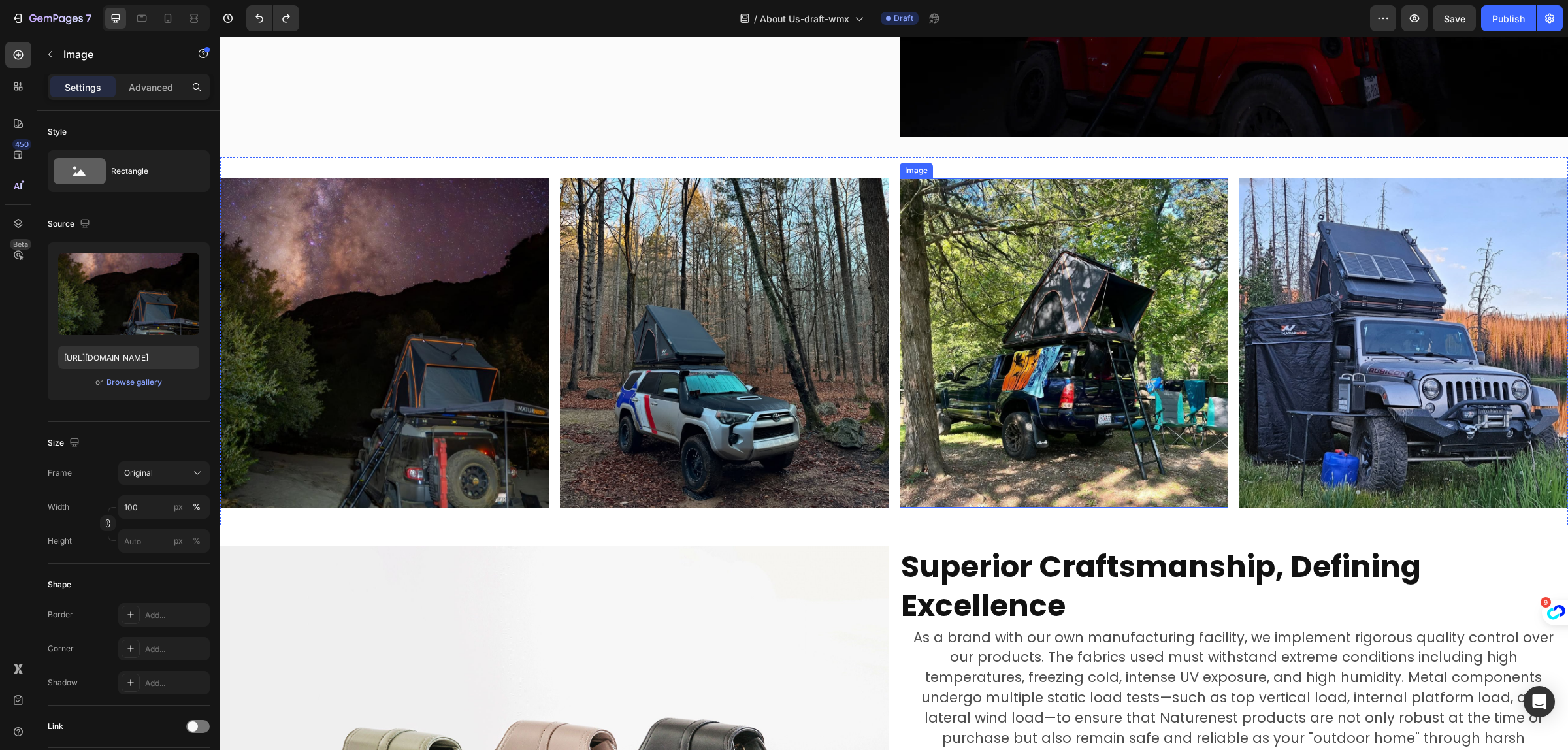
scroll to position [1621, 0]
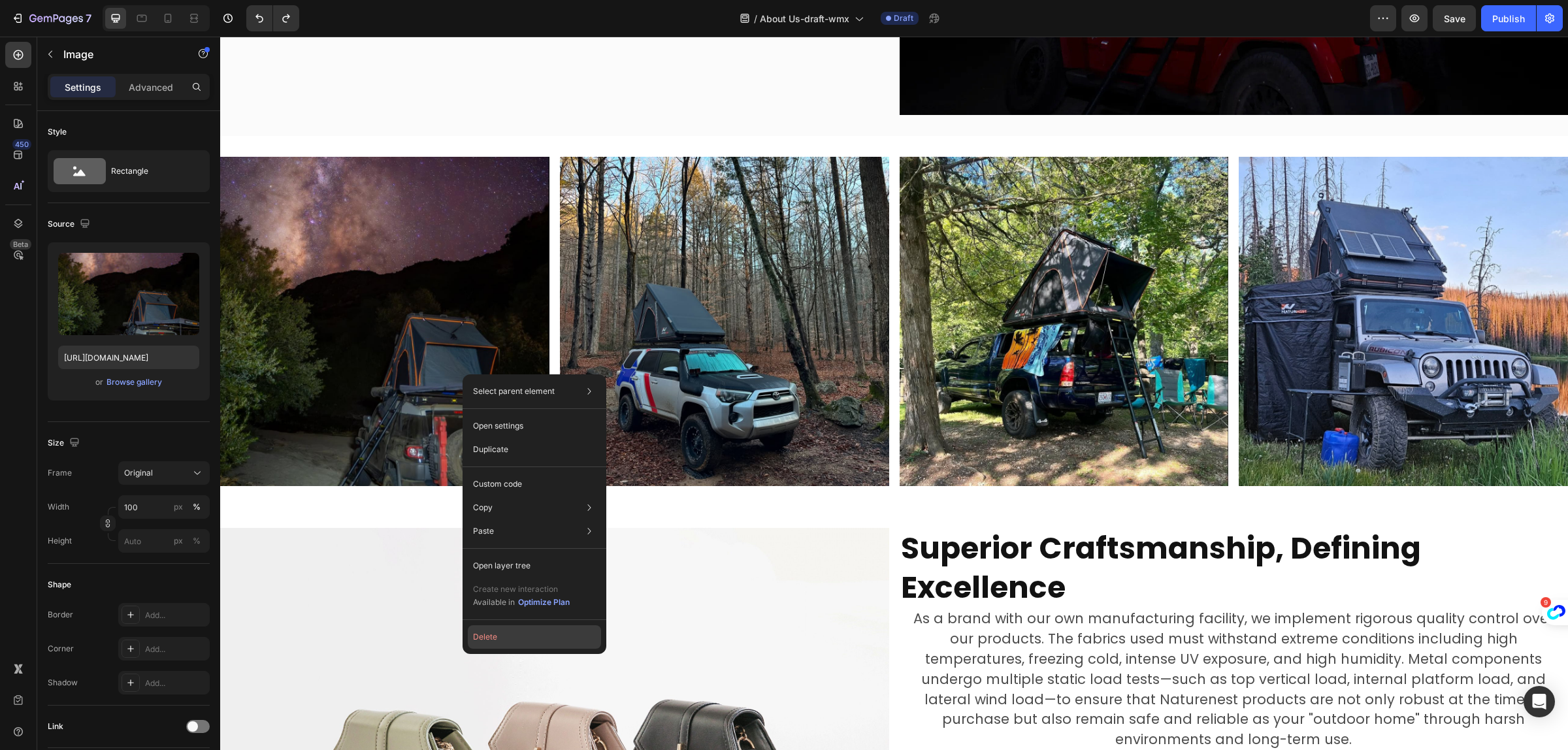
click at [511, 639] on button "Delete" at bounding box center [534, 637] width 133 height 24
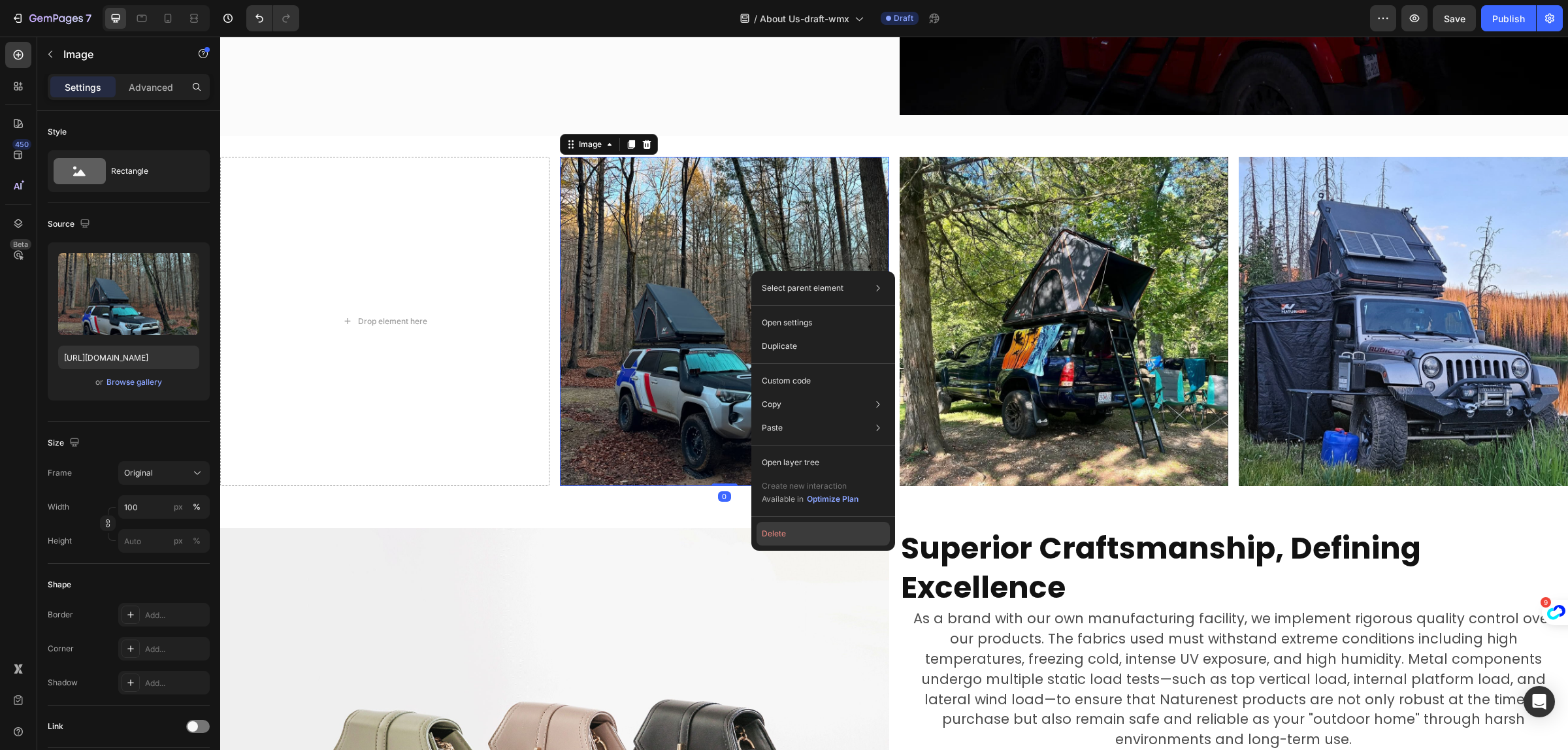
click at [798, 544] on button "Delete" at bounding box center [823, 534] width 133 height 24
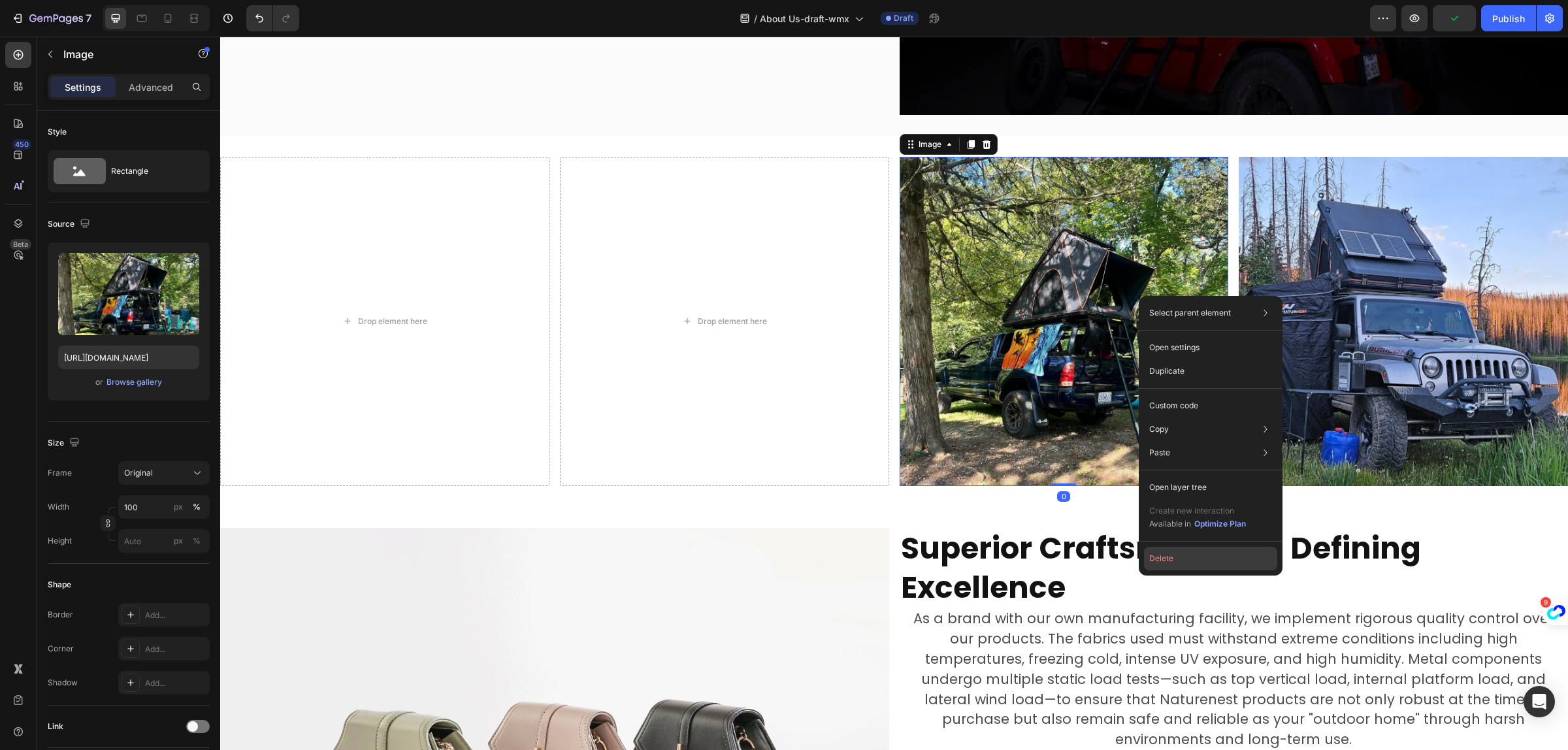
click at [1200, 569] on button "Delete" at bounding box center [1211, 559] width 133 height 24
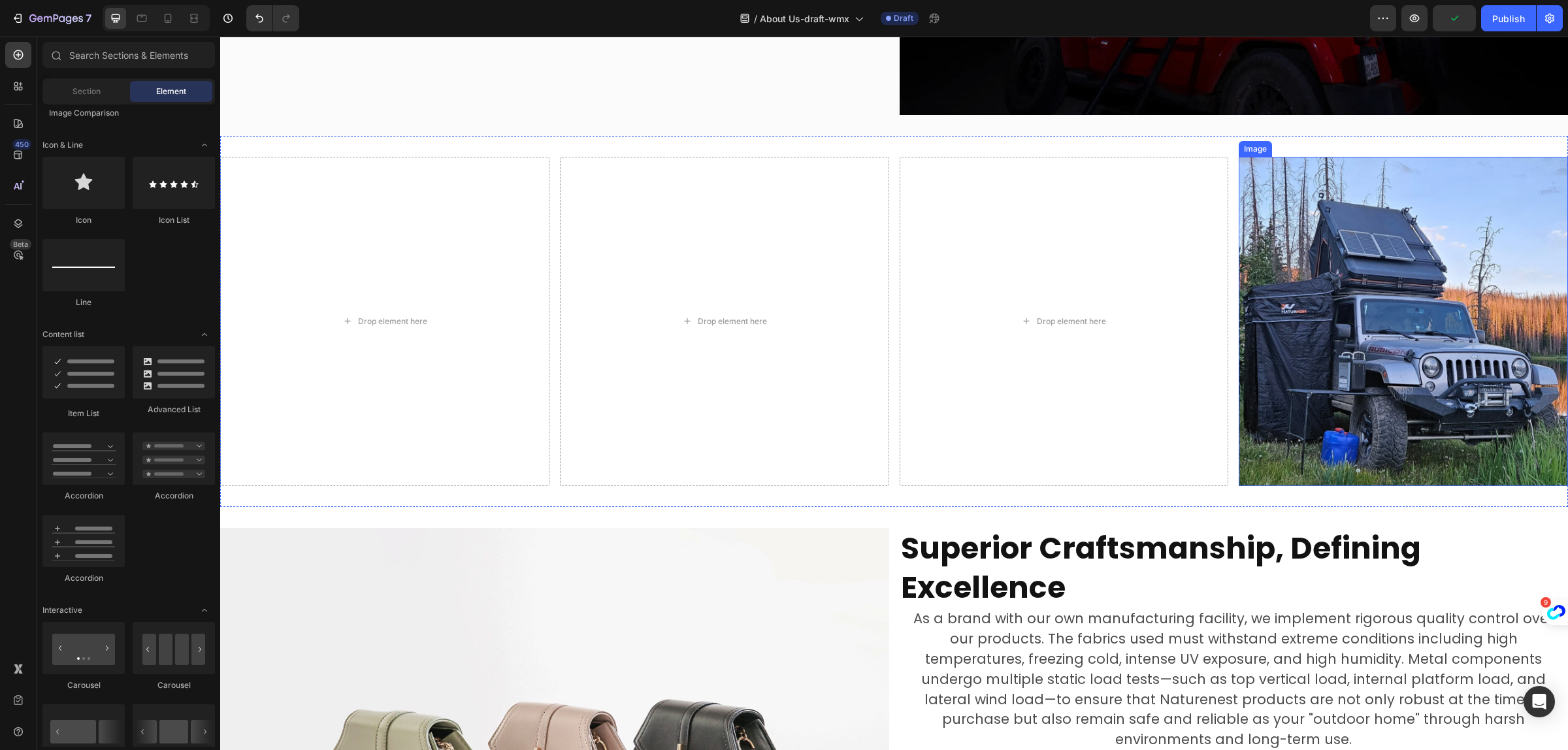
drag, startPoint x: 1441, startPoint y: 298, endPoint x: 1478, endPoint y: 313, distance: 39.9
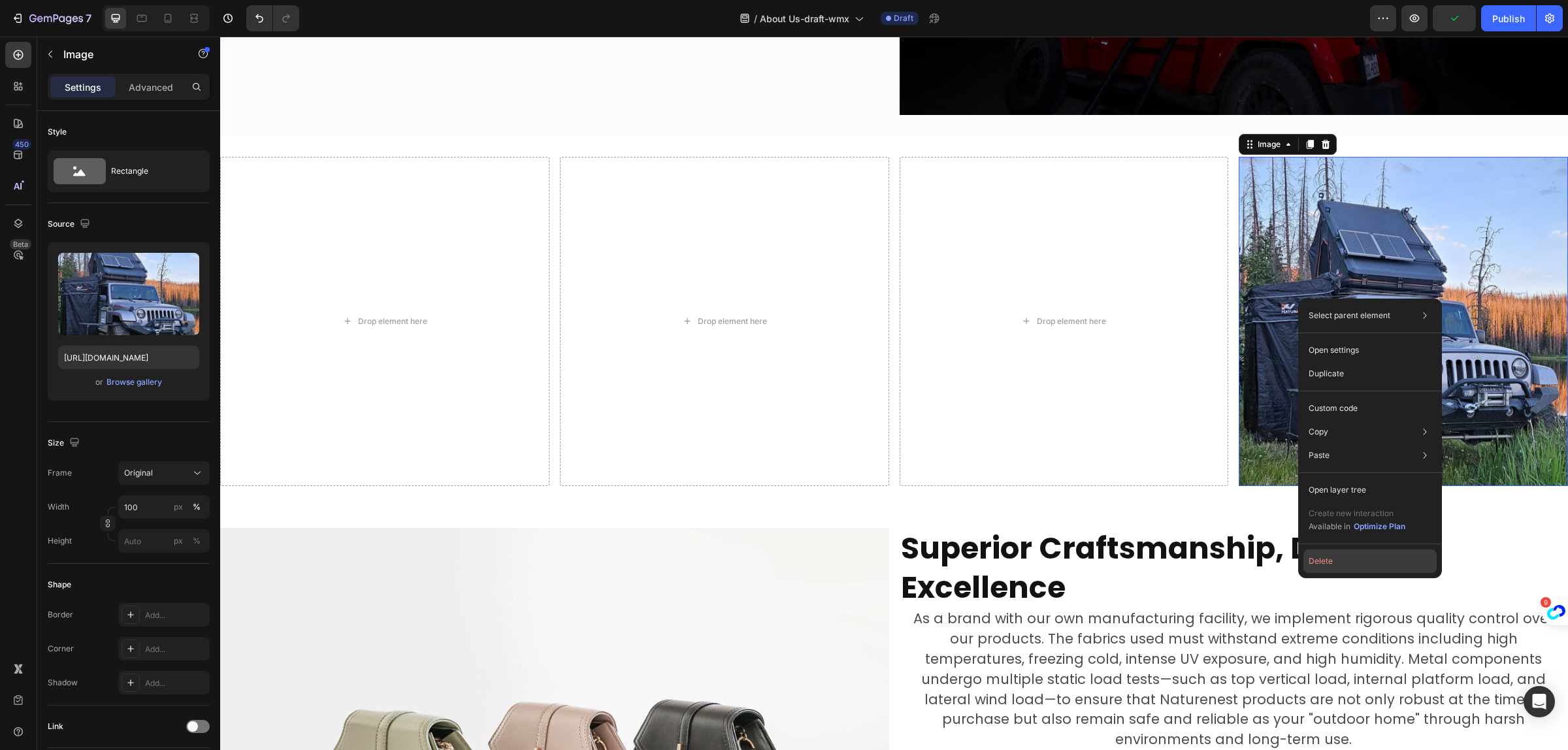
drag, startPoint x: 1355, startPoint y: 563, endPoint x: 1130, endPoint y: 498, distance: 234.2
click at [1355, 563] on button "Delete" at bounding box center [1370, 562] width 133 height 24
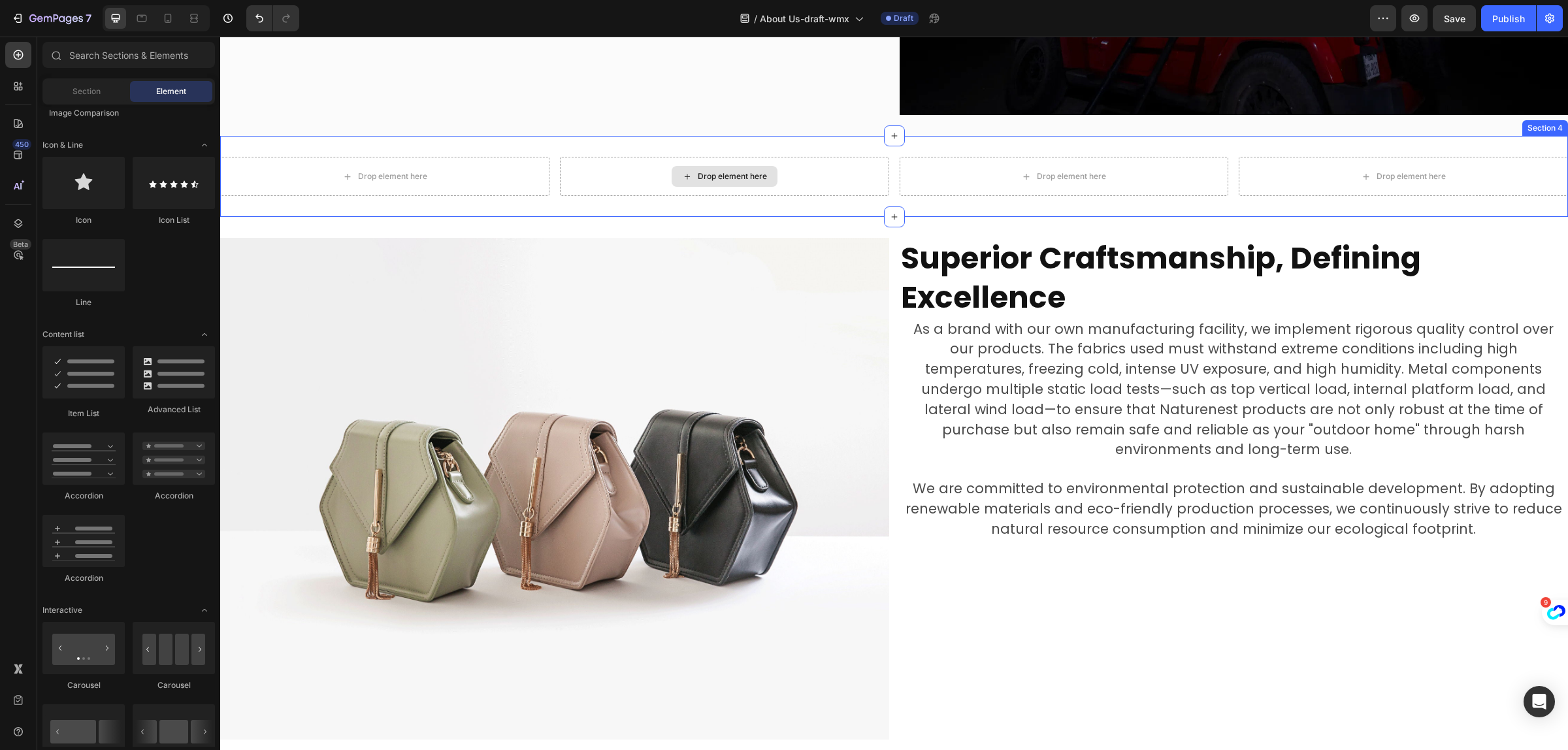
click at [637, 162] on div "Drop element here" at bounding box center [725, 177] width 330 height 39
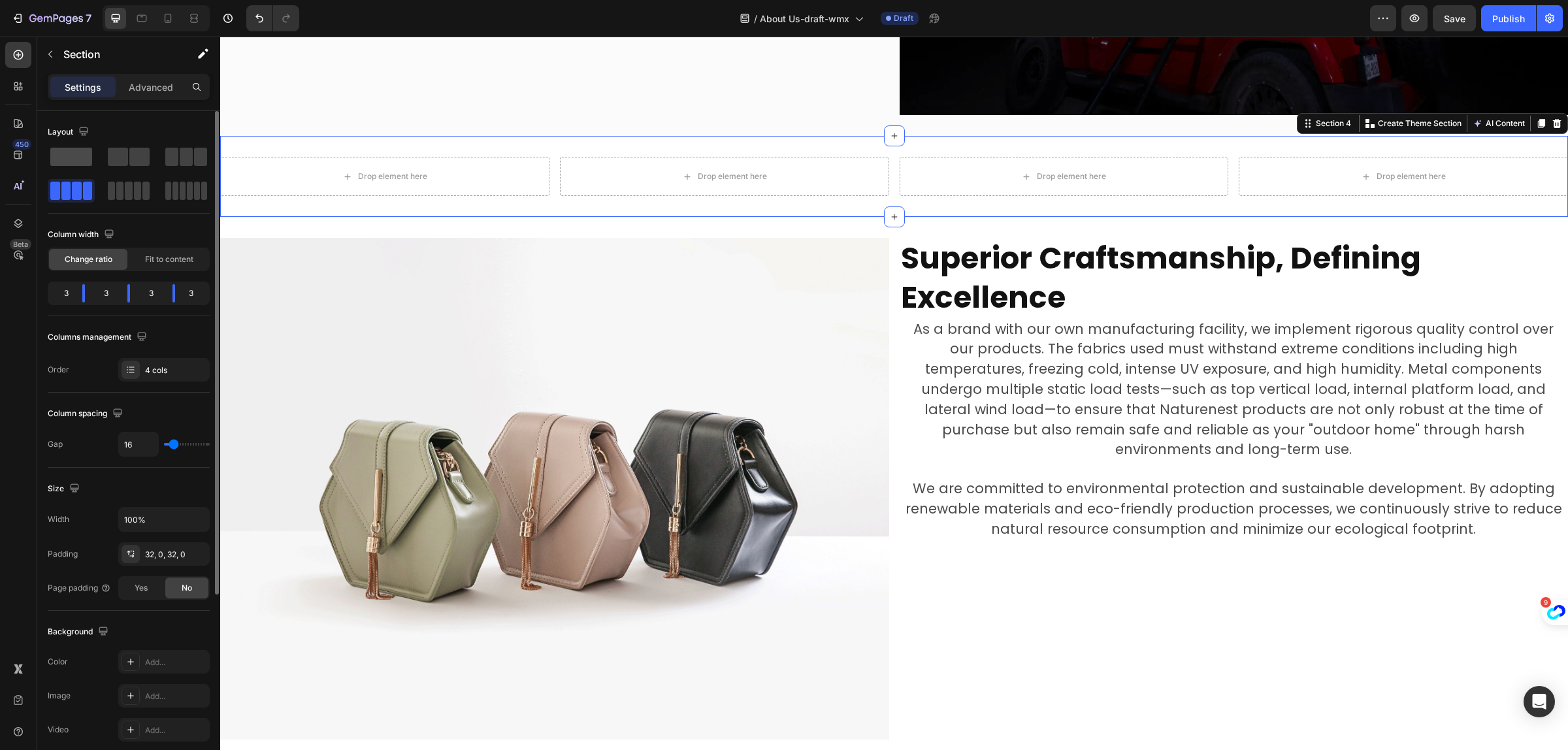
click at [85, 155] on span at bounding box center [72, 157] width 42 height 18
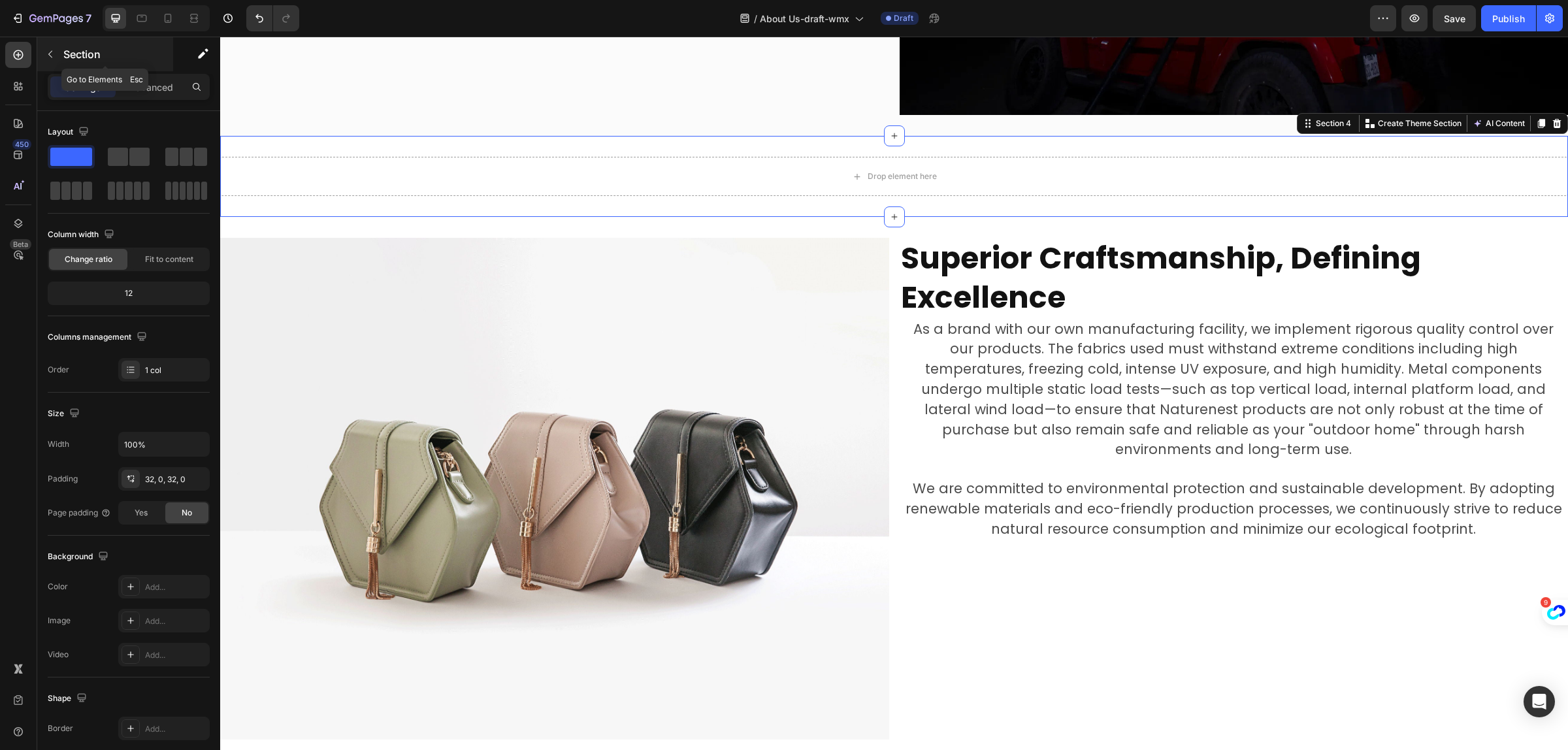
click at [56, 54] on button "button" at bounding box center [51, 55] width 21 height 21
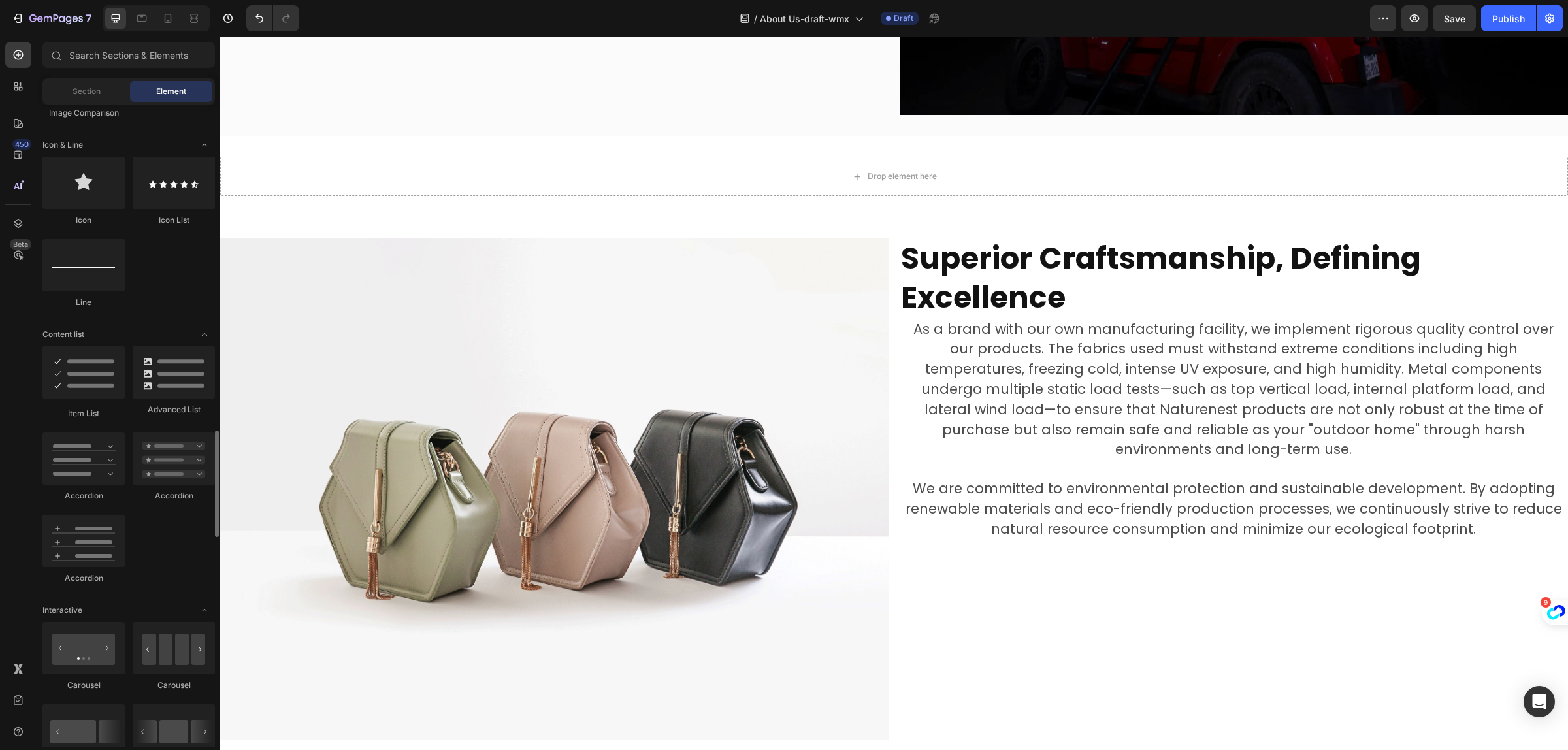
scroll to position [1062, 0]
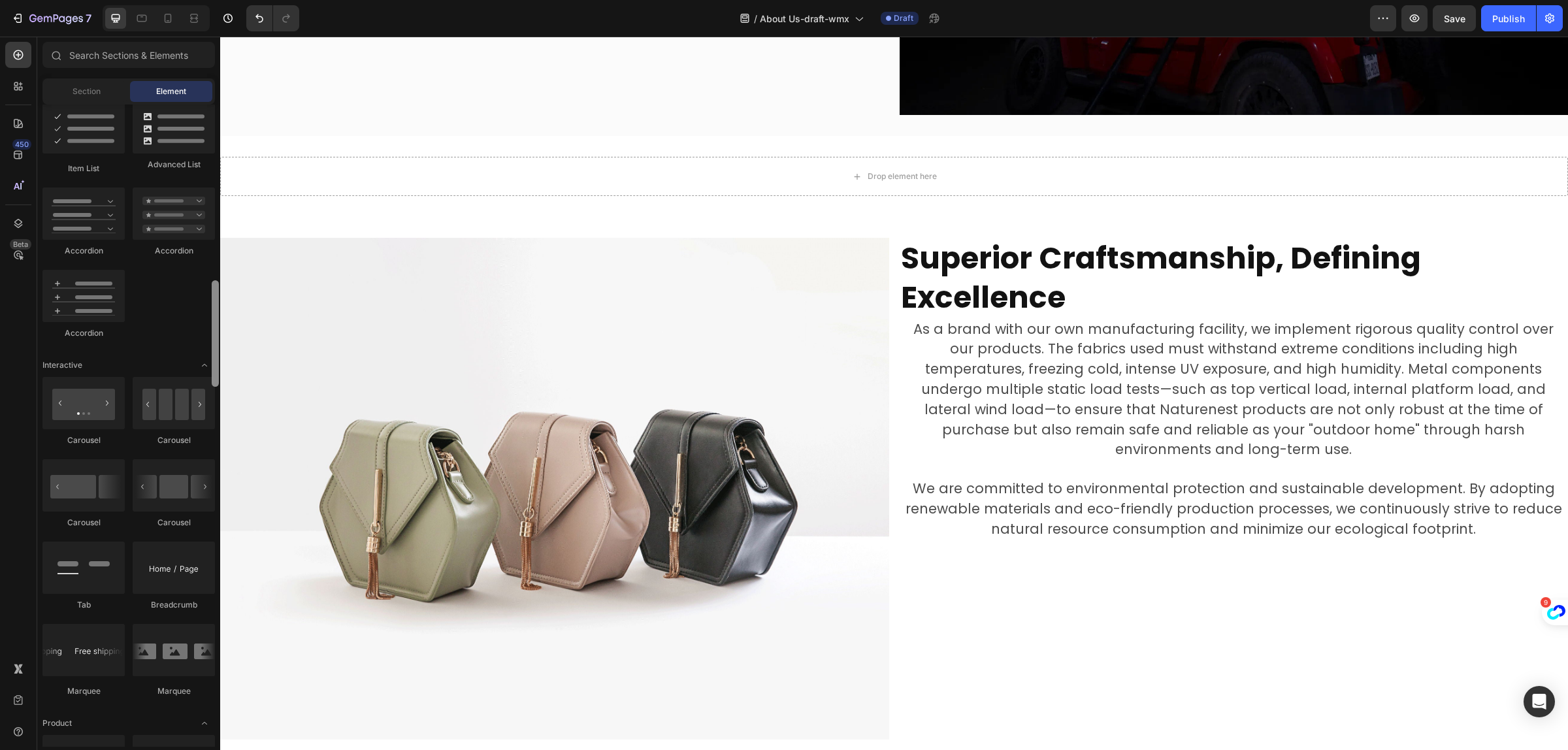
drag, startPoint x: 183, startPoint y: 495, endPoint x: 210, endPoint y: 469, distance: 37.5
click at [204, 474] on div at bounding box center [173, 486] width 82 height 53
click at [210, 469] on div "Layout Row Row Row Row Text Heading Text Block Button Button Button Media Image…" at bounding box center [129, 426] width 183 height 642
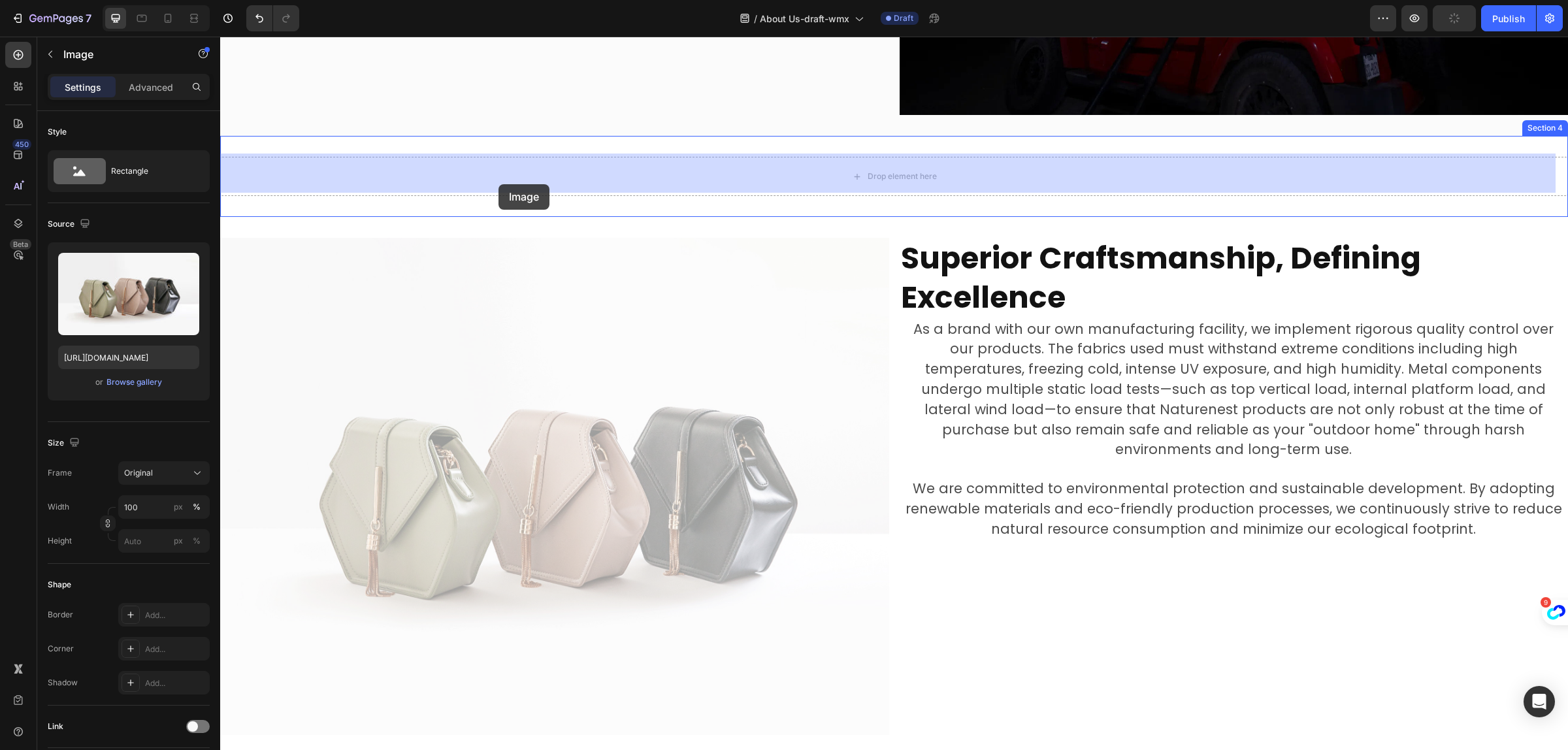
drag, startPoint x: 370, startPoint y: 337, endPoint x: 498, endPoint y: 185, distance: 198.7
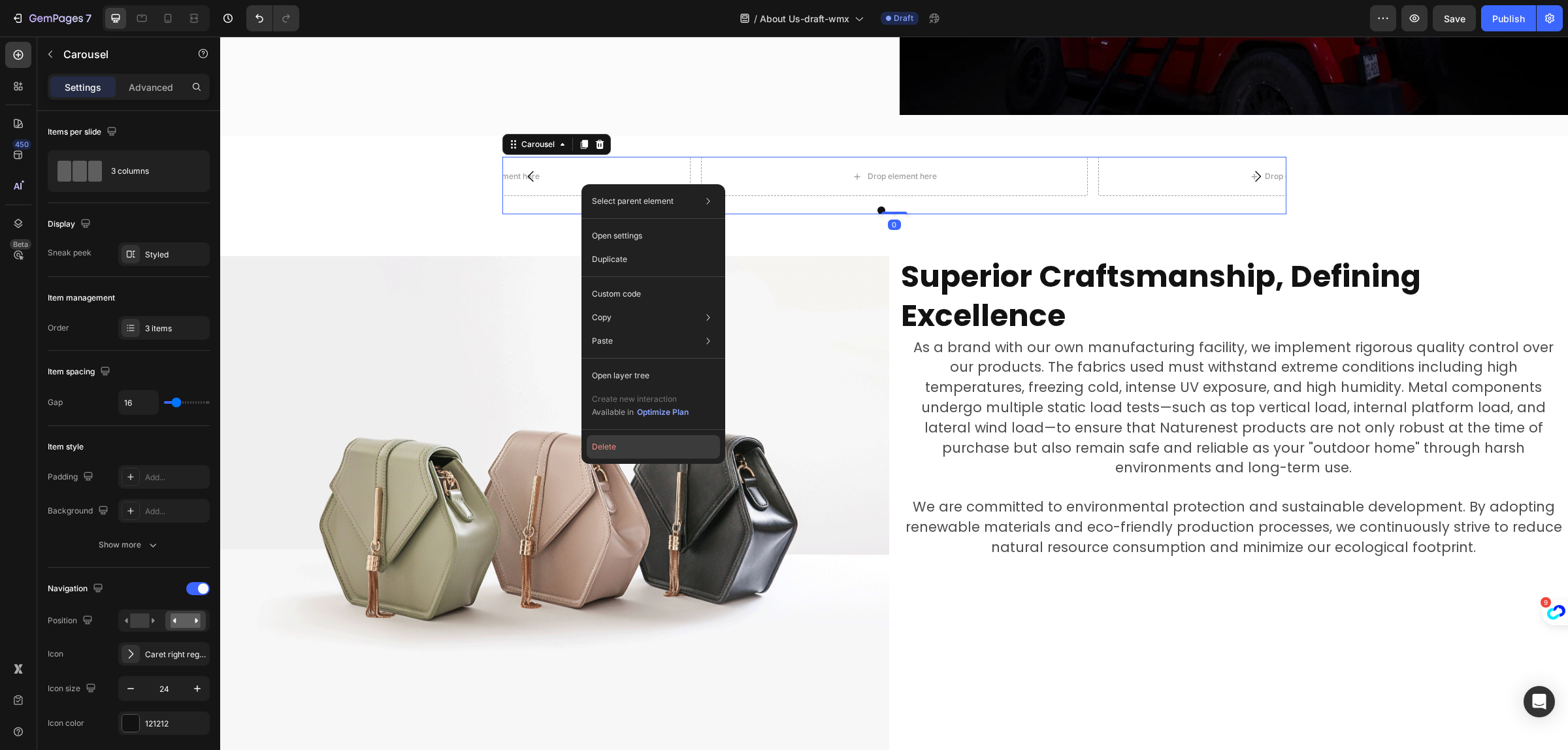
click at [613, 446] on button "Delete" at bounding box center [653, 447] width 133 height 24
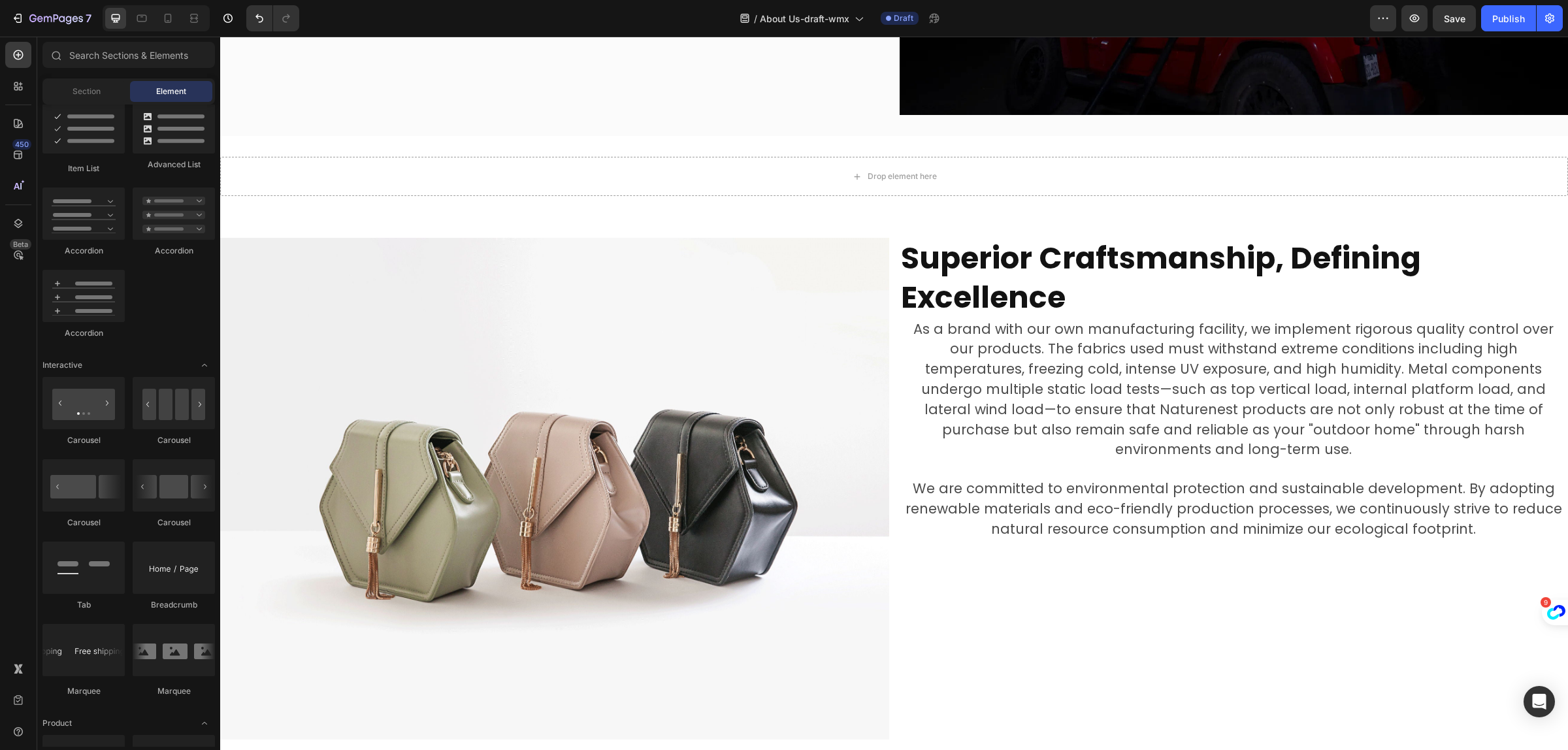
drag, startPoint x: 395, startPoint y: 451, endPoint x: 477, endPoint y: 175, distance: 287.9
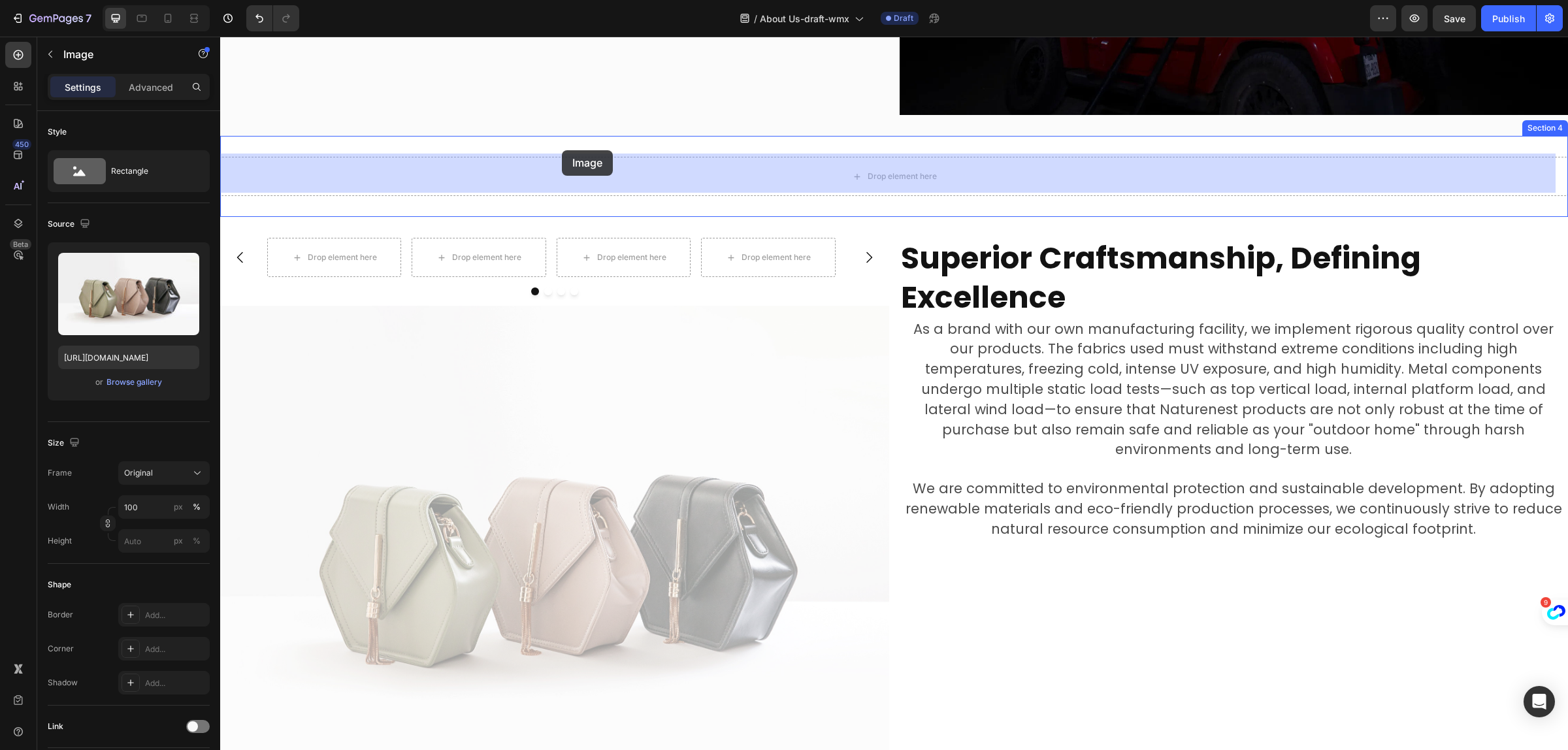
drag, startPoint x: 477, startPoint y: 175, endPoint x: 562, endPoint y: 150, distance: 88.6
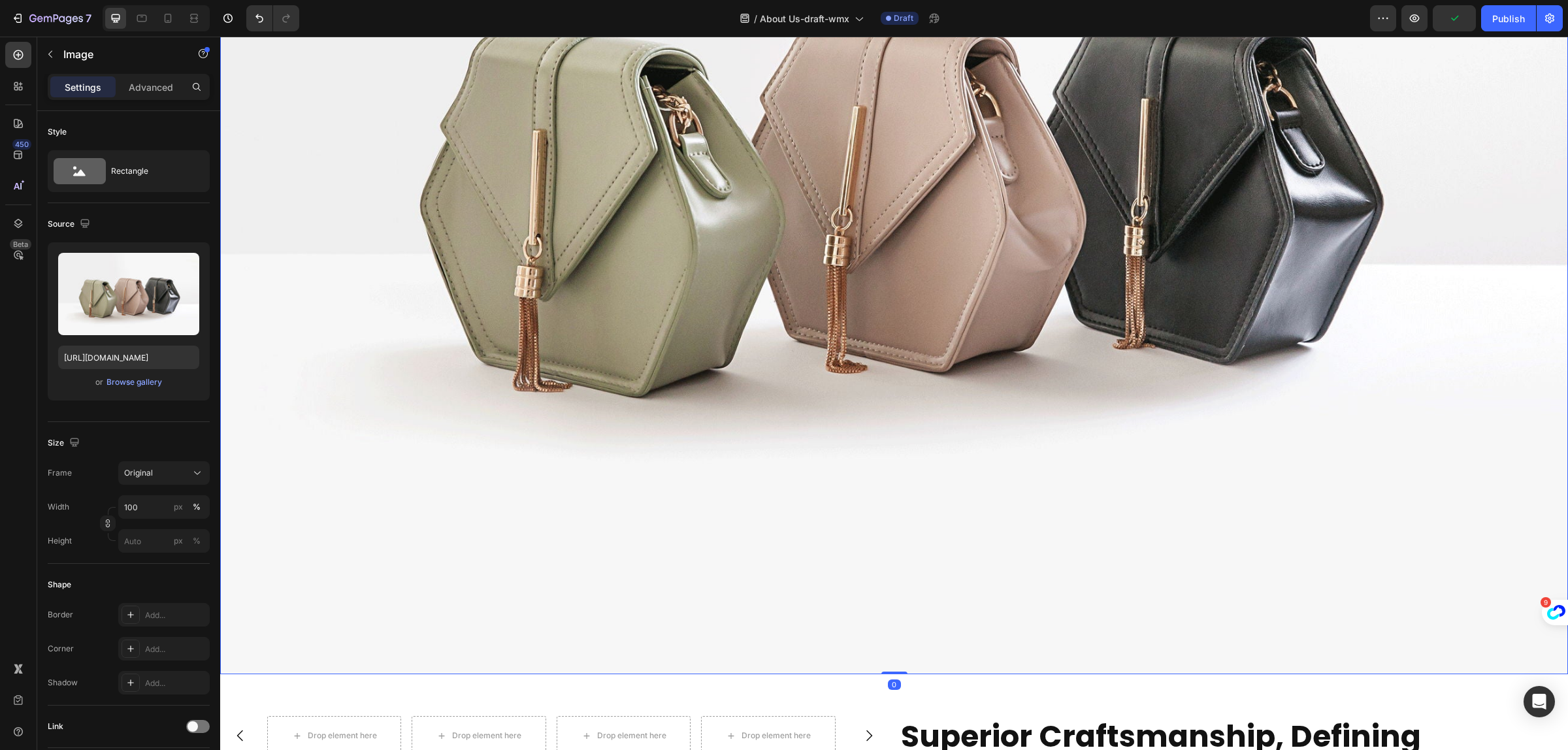
scroll to position [2356, 0]
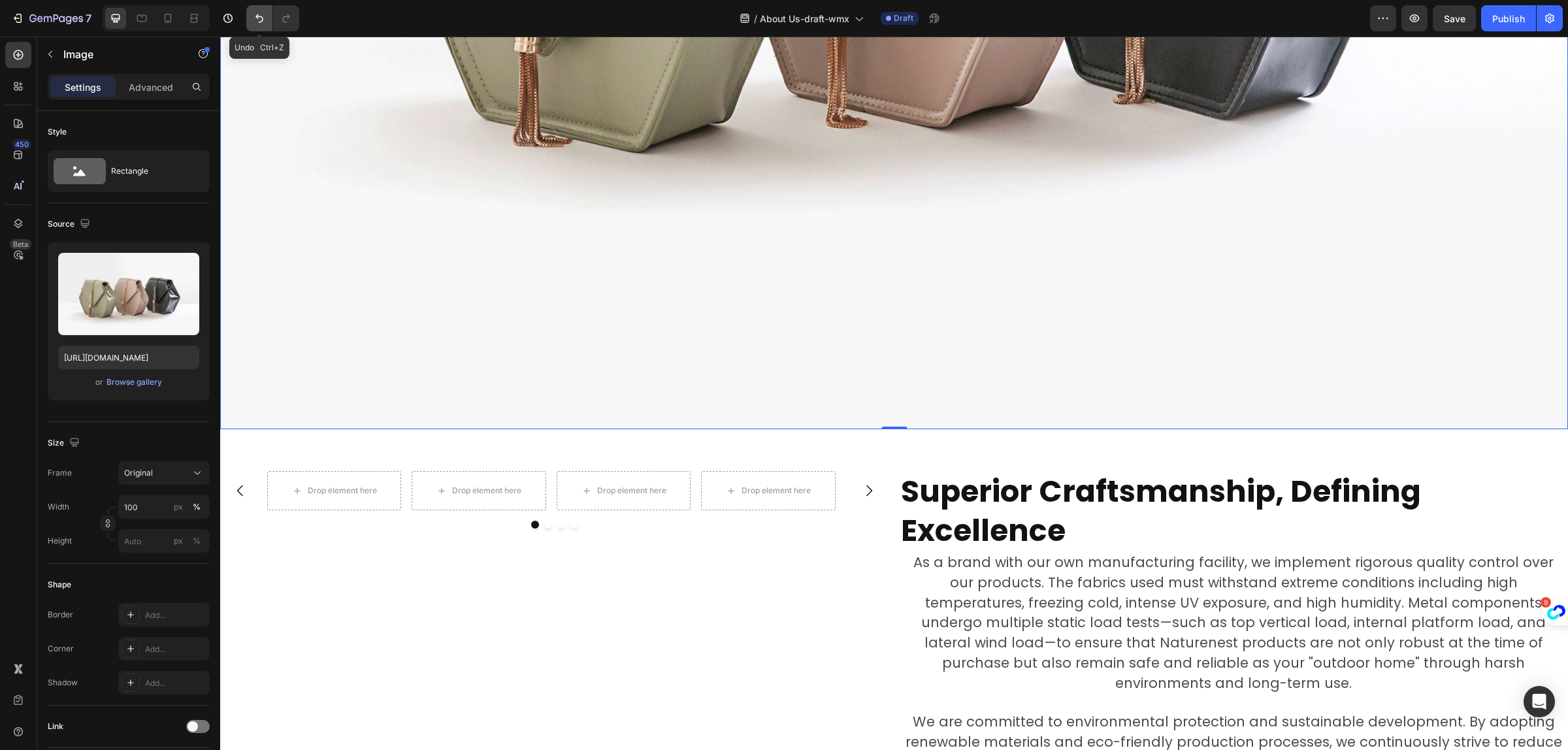
click at [257, 10] on button "Undo/Redo" at bounding box center [259, 18] width 26 height 26
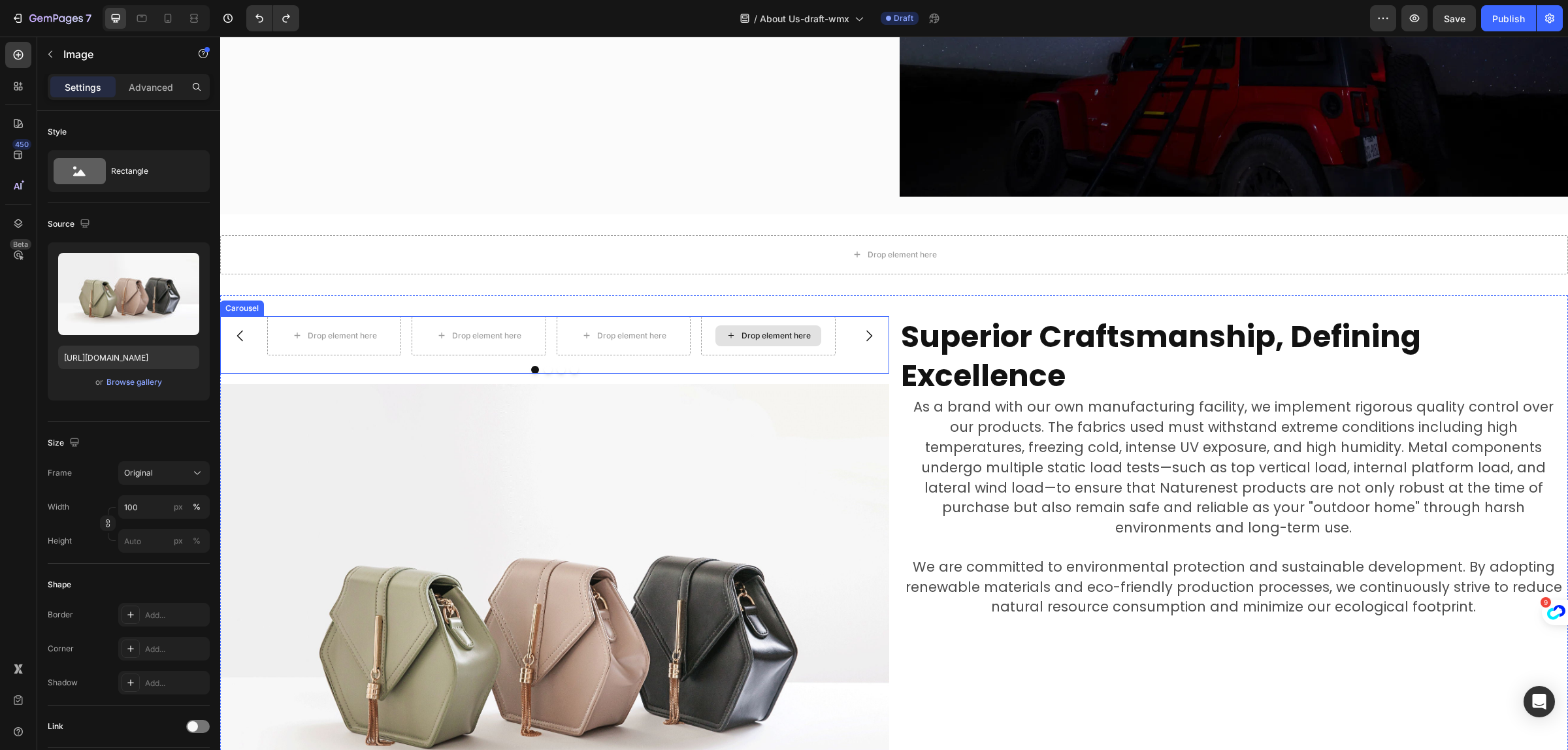
scroll to position [1294, 0]
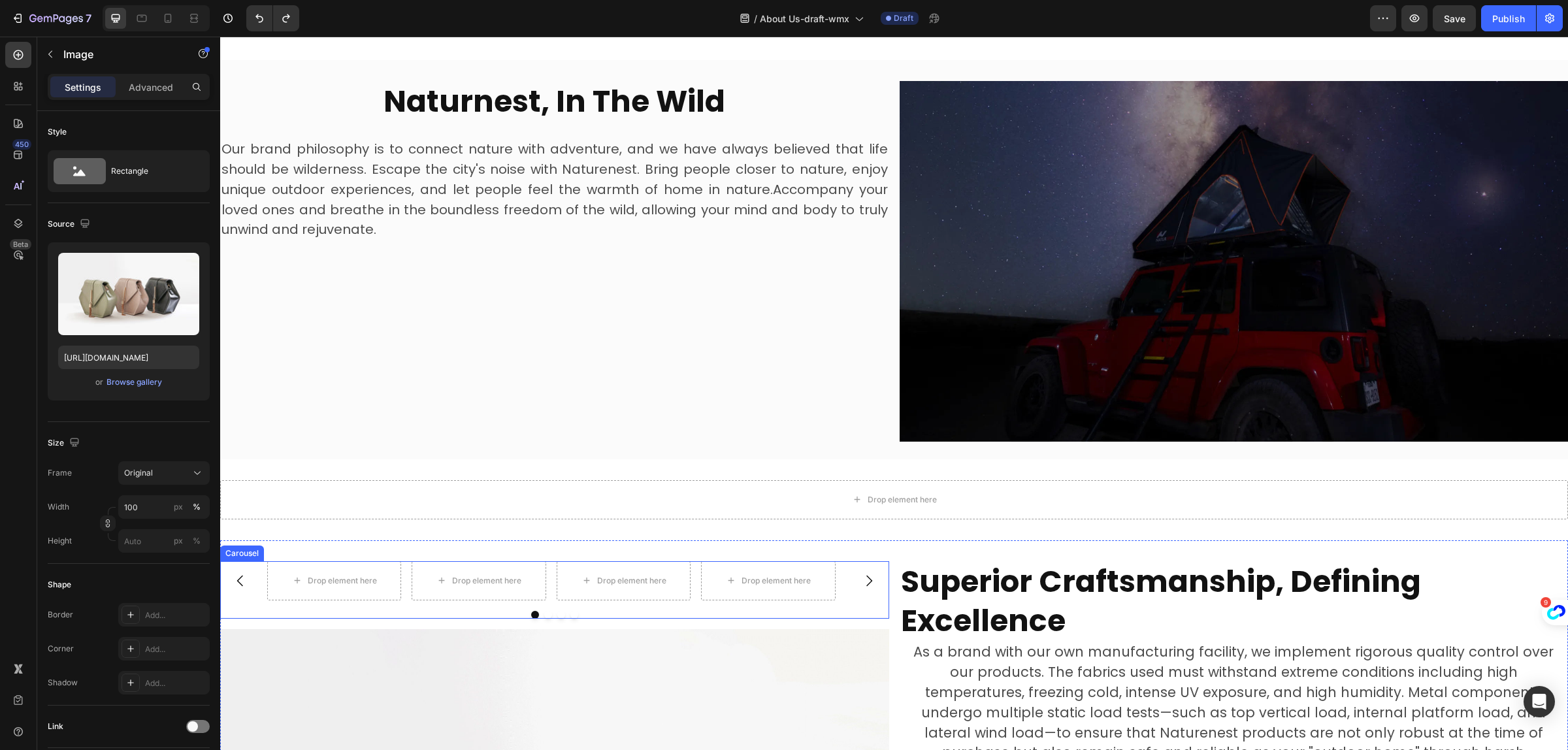
click at [694, 584] on div "Drop element here Drop element here Drop element here Drop element here" at bounding box center [555, 581] width 575 height 39
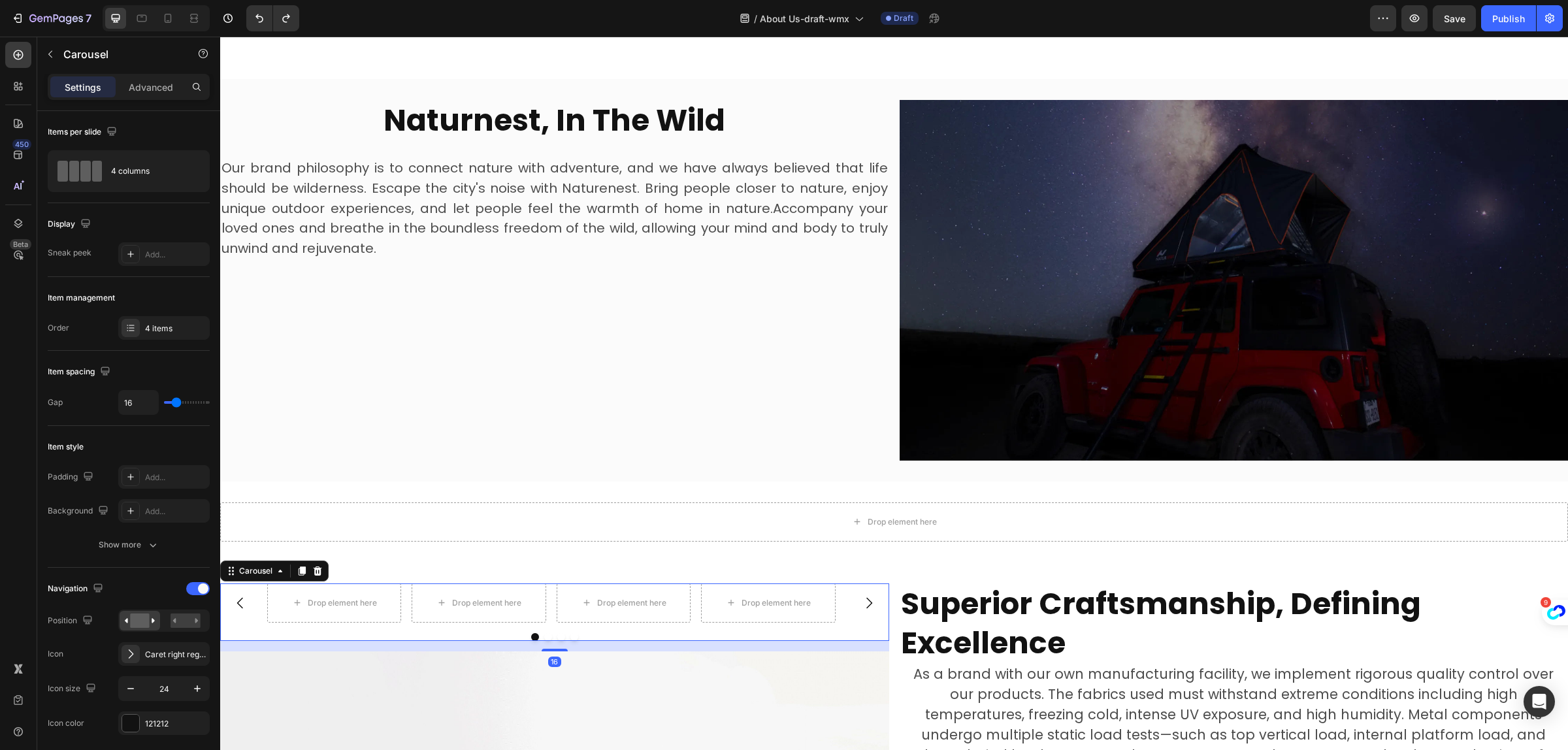
click at [694, 584] on div "Drop element here Drop element here Drop element here Drop element here" at bounding box center [555, 604] width 575 height 39
click at [693, 584] on div "Drop element here Drop element here Drop element here Drop element here" at bounding box center [555, 604] width 575 height 39
click at [691, 584] on div "Drop element here Drop element here Drop element here Drop element here" at bounding box center [555, 604] width 575 height 39
click at [690, 584] on div "Drop element here" at bounding box center [624, 604] width 134 height 39
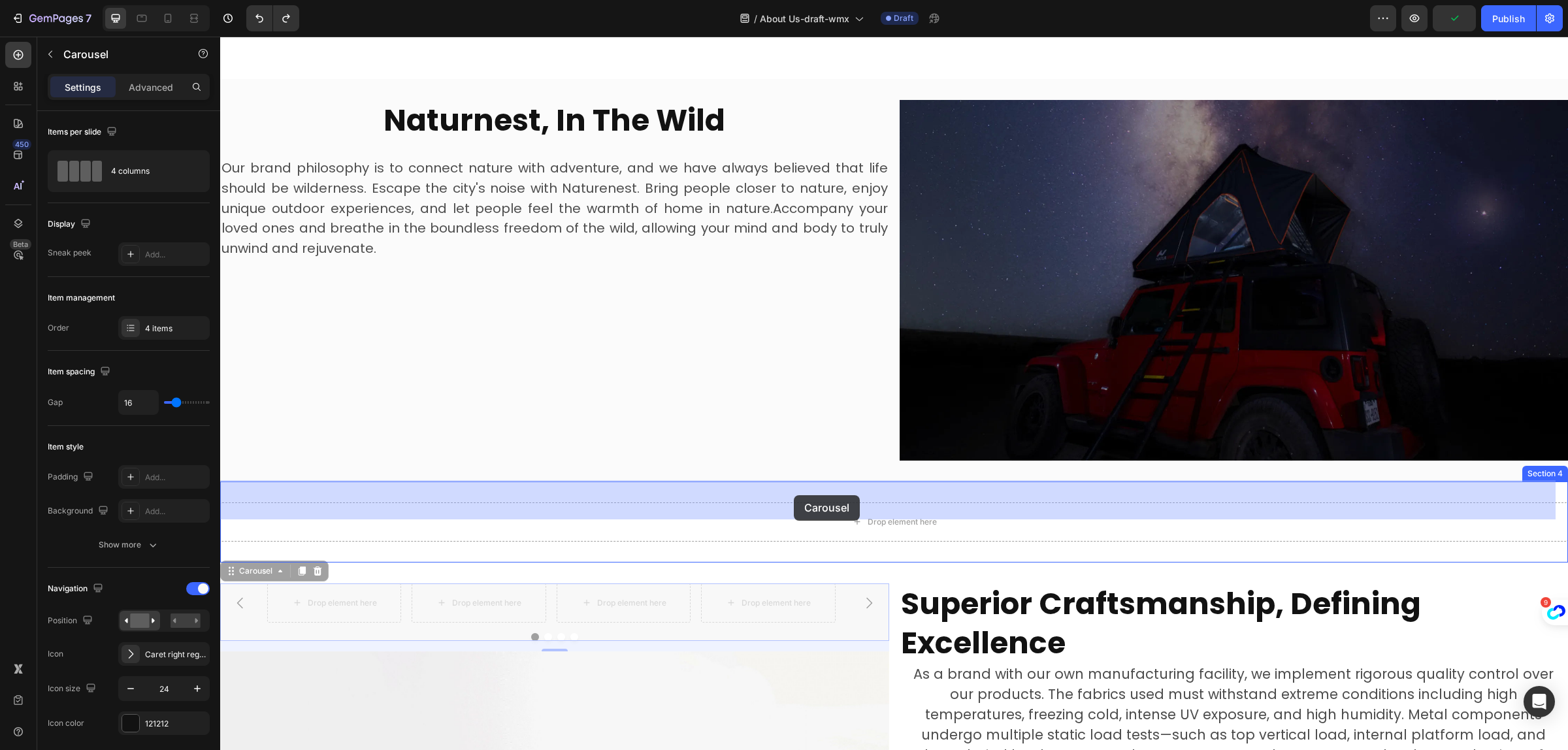
drag, startPoint x: 716, startPoint y: 571, endPoint x: 794, endPoint y: 495, distance: 108.9
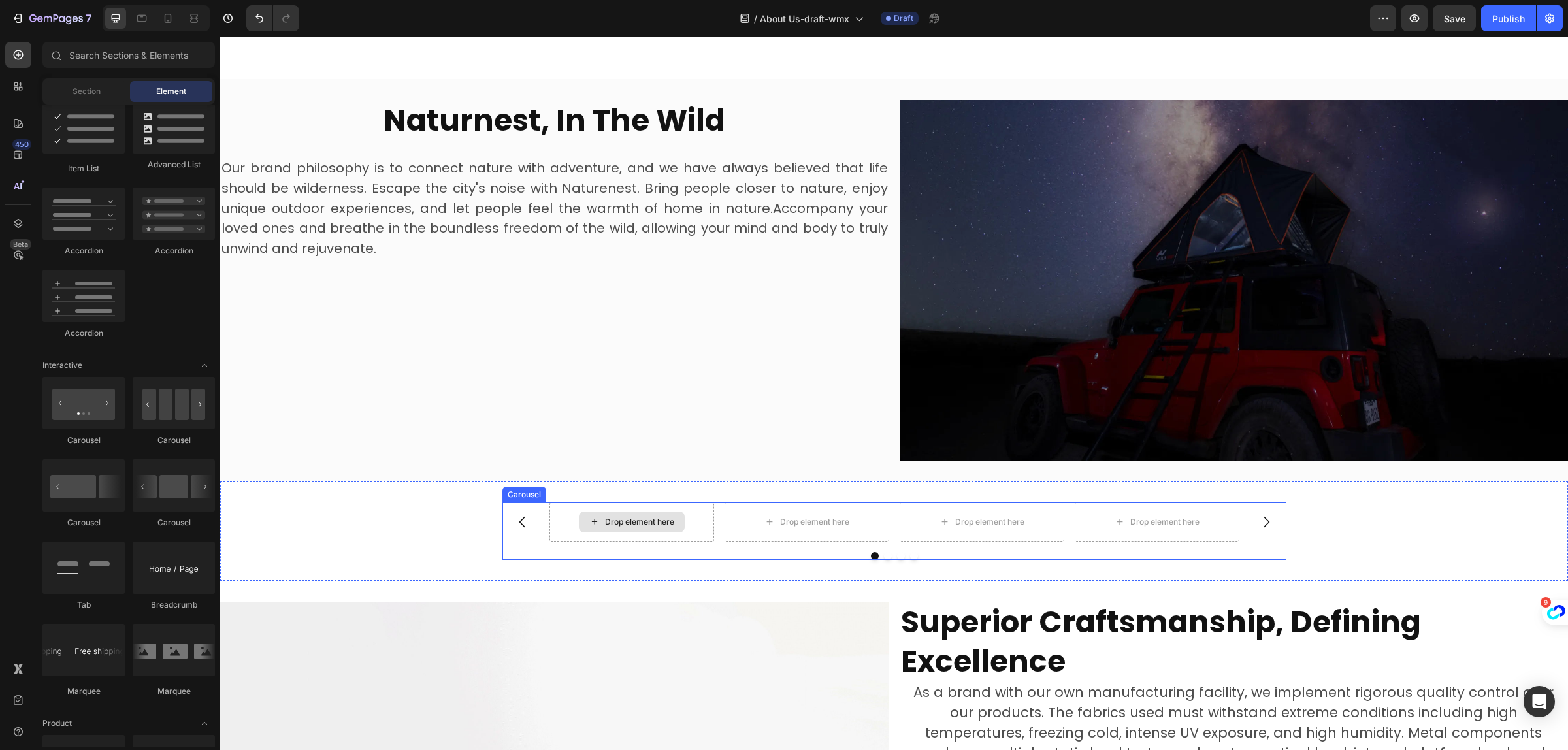
click at [615, 517] on div "Drop element here" at bounding box center [640, 522] width 69 height 11
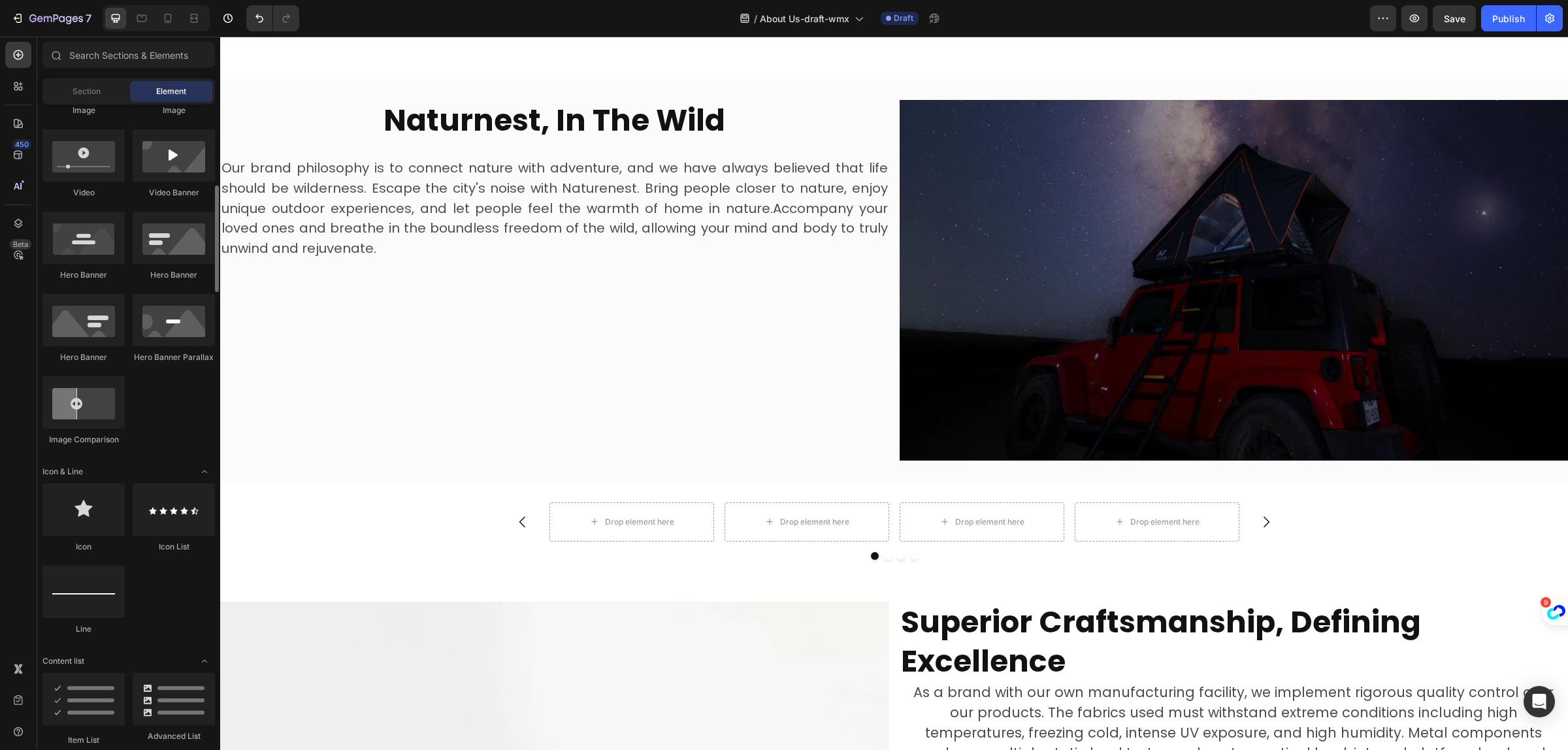
scroll to position [327, 0]
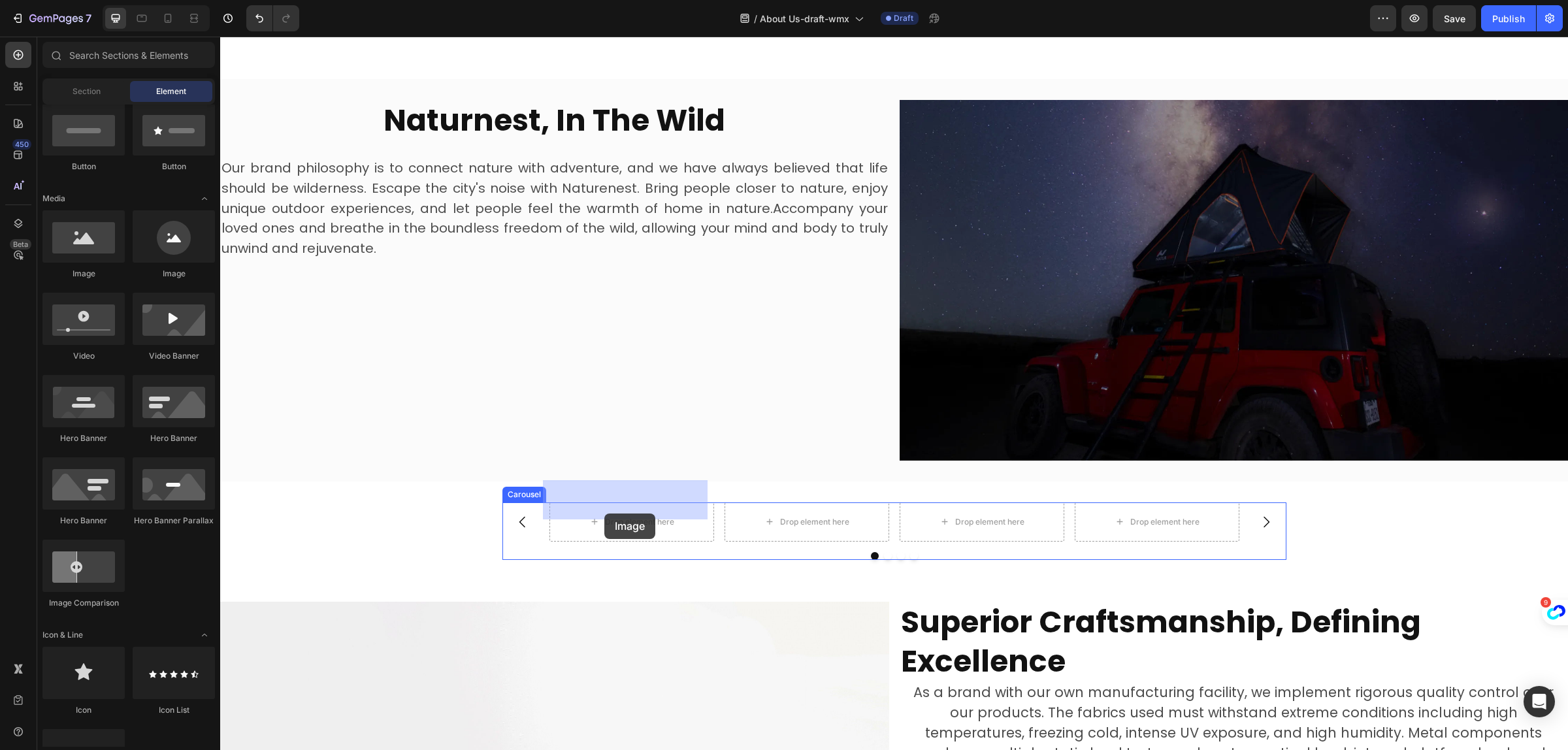
drag, startPoint x: 316, startPoint y: 288, endPoint x: 605, endPoint y: 514, distance: 366.9
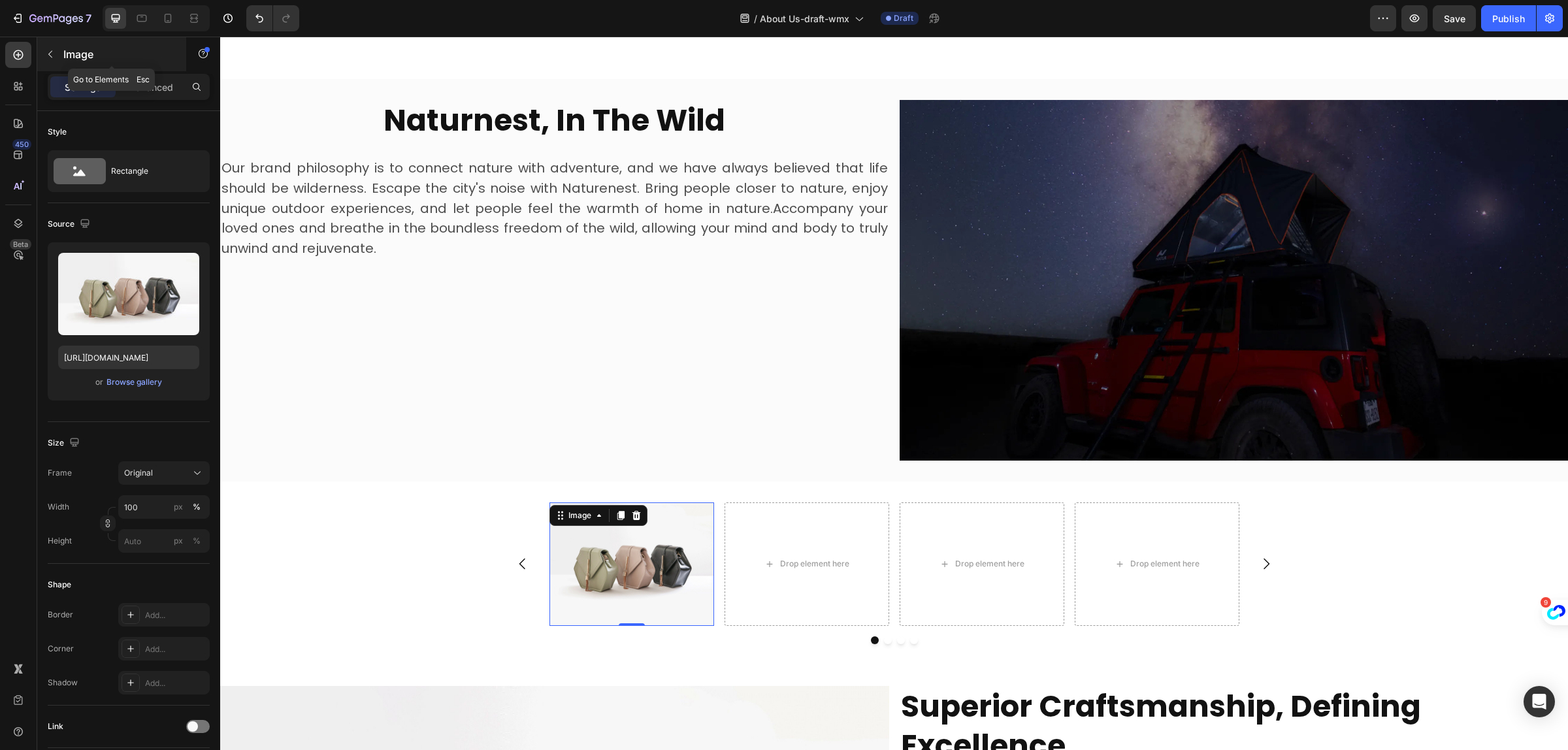
click at [60, 53] on button "button" at bounding box center [51, 55] width 21 height 21
drag, startPoint x: 60, startPoint y: 53, endPoint x: 69, endPoint y: 67, distance: 16.6
click at [0, 0] on icon at bounding box center [0, 0] width 0 height 0
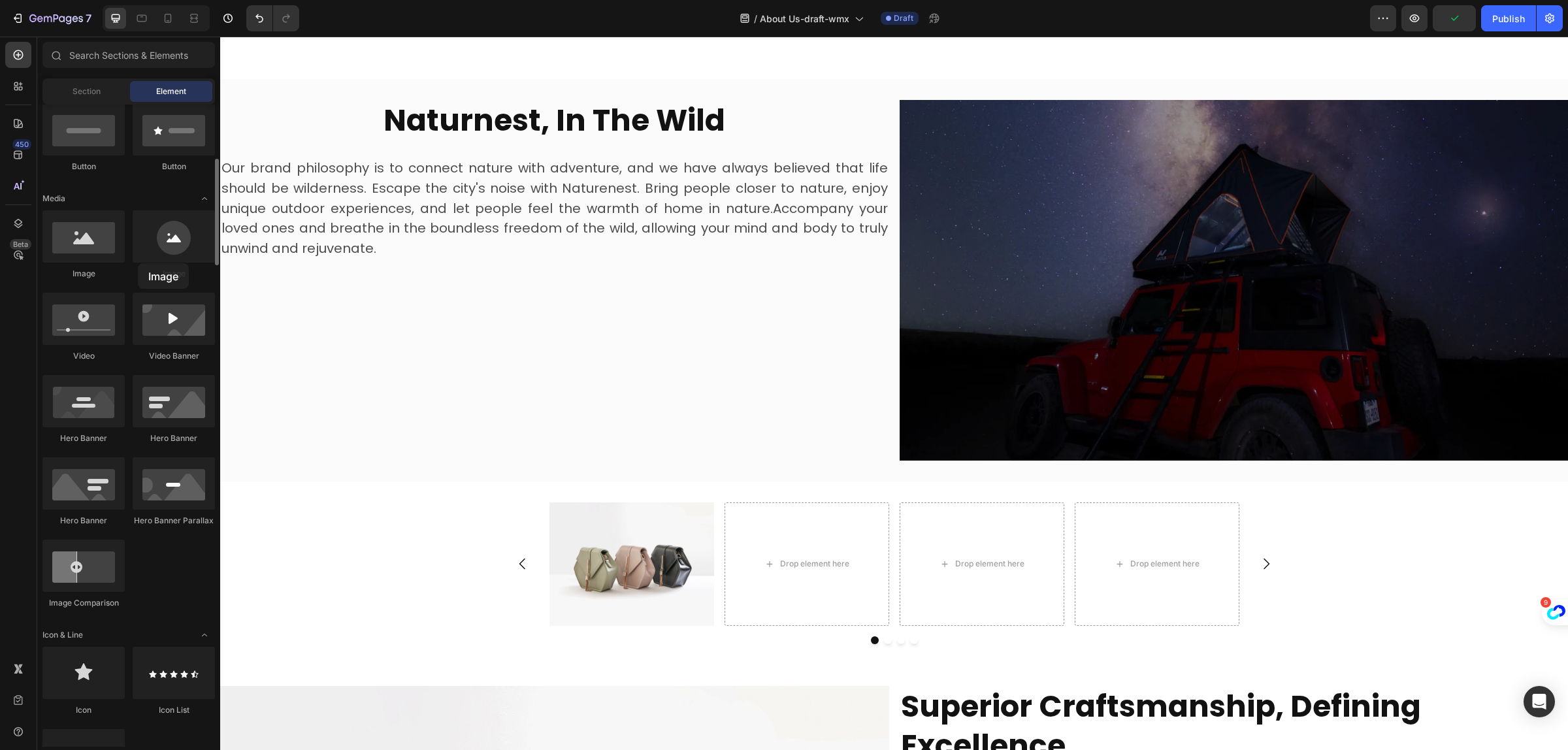
drag, startPoint x: 93, startPoint y: 248, endPoint x: 174, endPoint y: 275, distance: 85.4
click at [174, 275] on div "Image Image Video Video Banner Hero Banner Hero Banner Hero Banner Hero Banner …" at bounding box center [129, 415] width 173 height 410
click at [293, 308] on div "Naturnest, In The Wild Heading Our brand philosophy is to connect nature with a…" at bounding box center [554, 280] width 669 height 361
click at [466, 370] on div "Naturnest, In The Wild Heading Our brand philosophy is to connect nature with a…" at bounding box center [554, 280] width 669 height 361
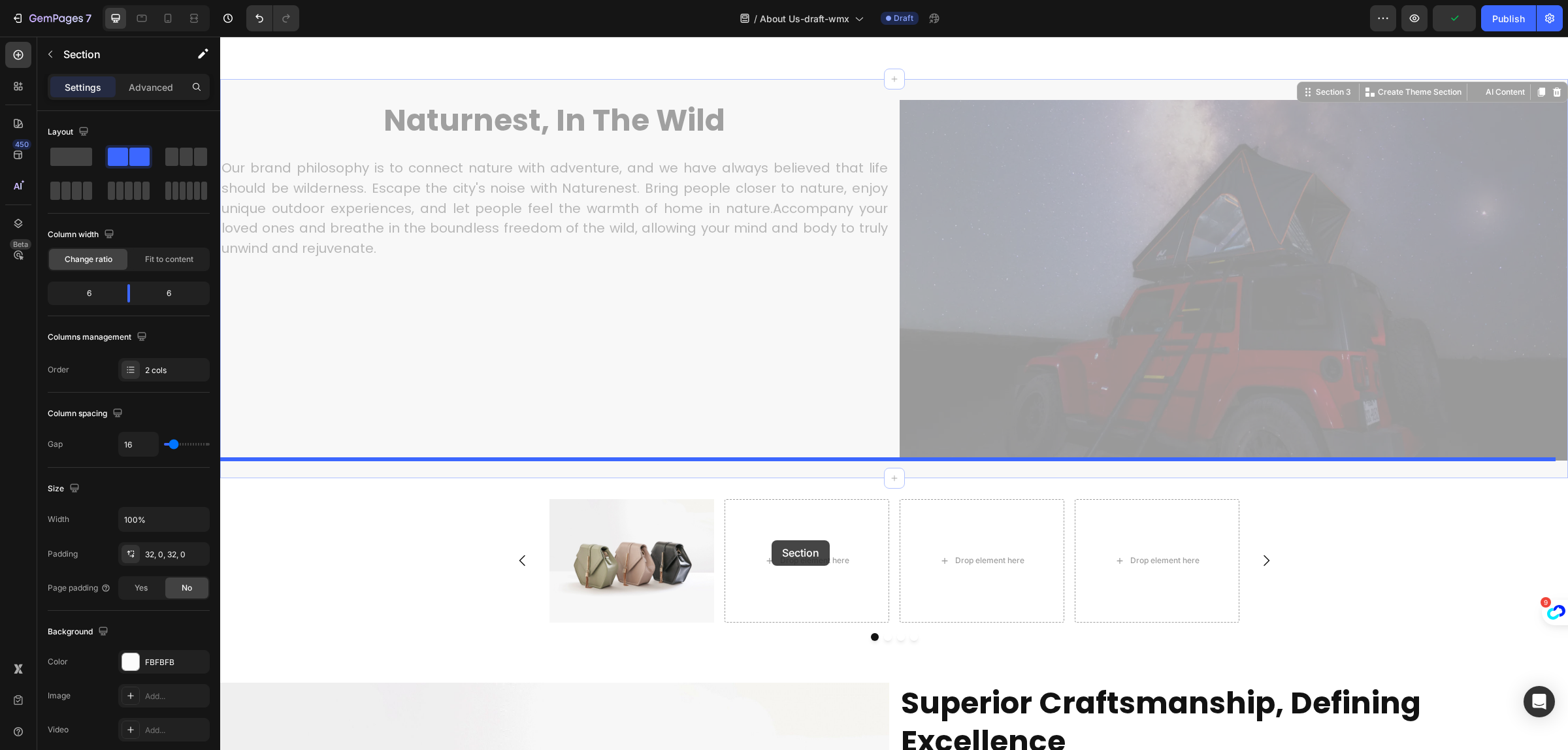
drag, startPoint x: 741, startPoint y: 546, endPoint x: 772, endPoint y: 540, distance: 31.6
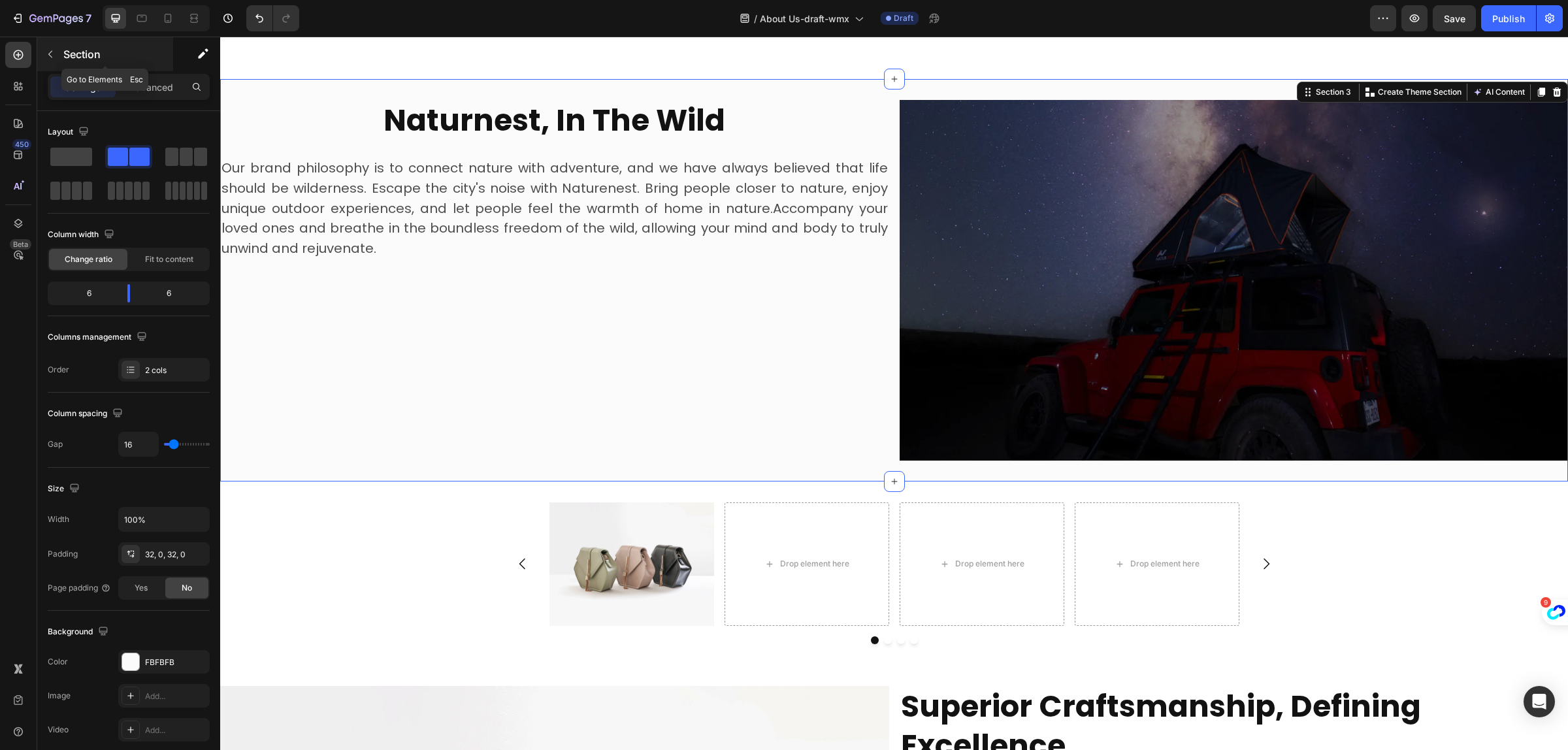
click at [60, 59] on div at bounding box center [51, 55] width 21 height 21
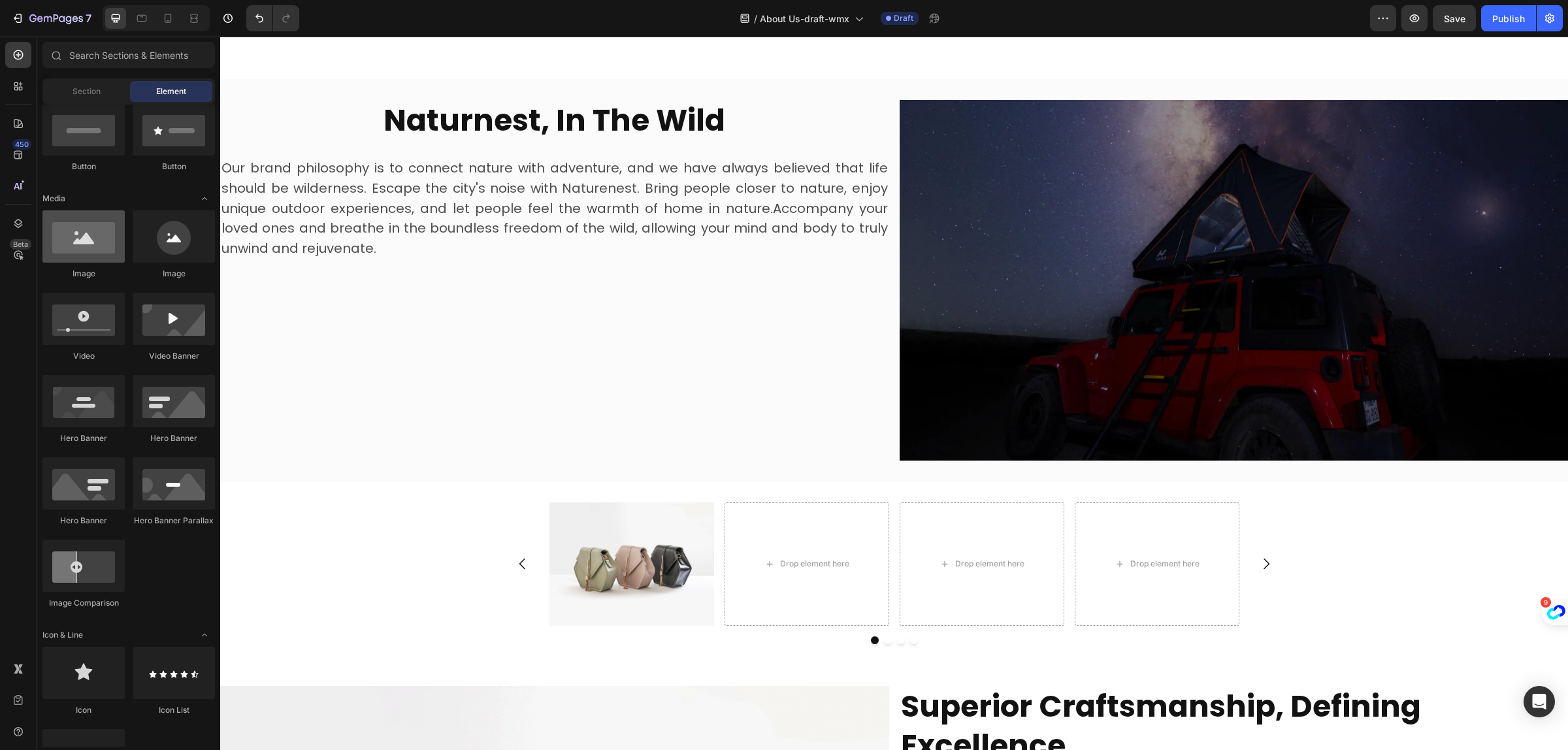
click at [95, 252] on div at bounding box center [83, 236] width 82 height 53
drag, startPoint x: 315, startPoint y: 288, endPoint x: 861, endPoint y: 560, distance: 610.0
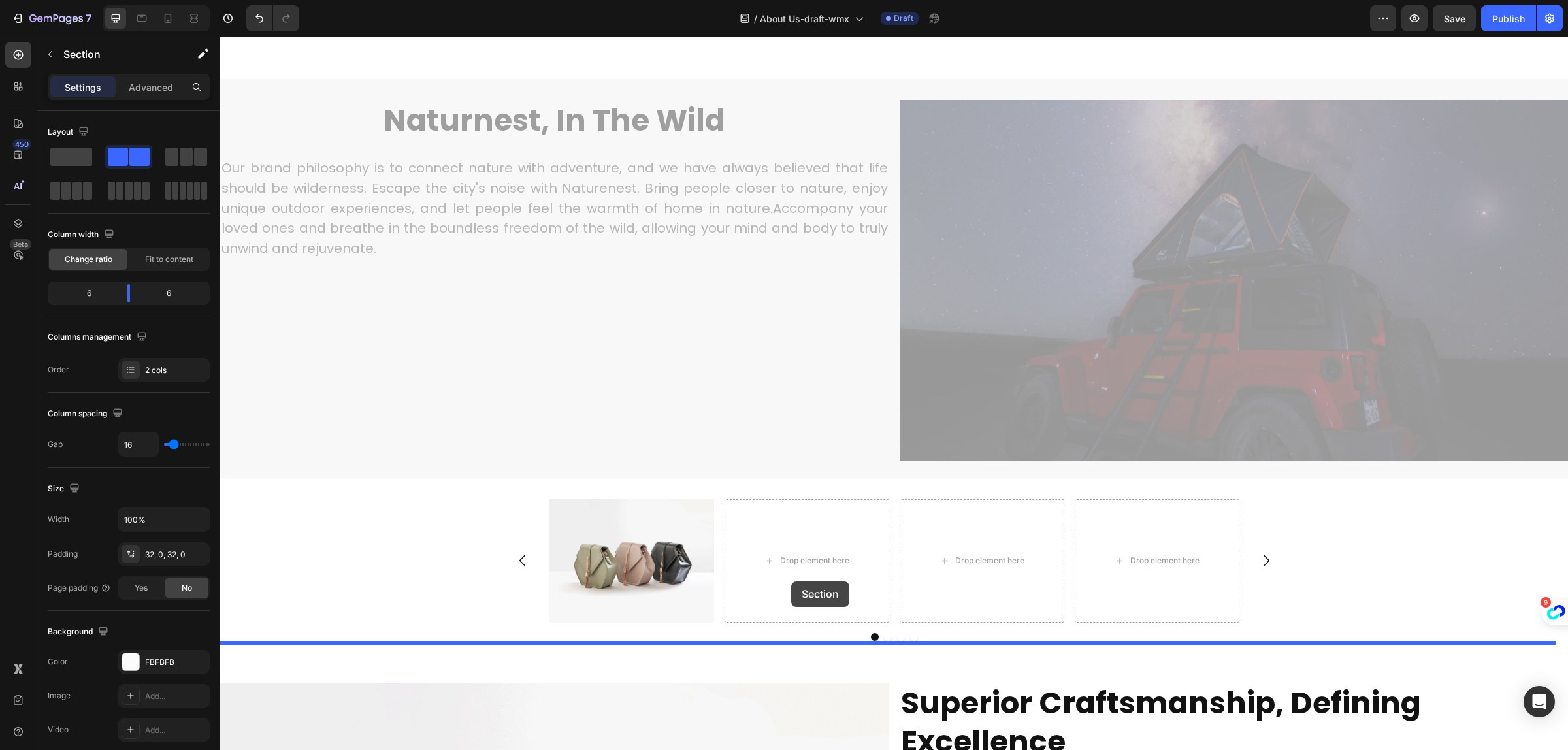
drag, startPoint x: 861, startPoint y: 560, endPoint x: 796, endPoint y: 556, distance: 65.1
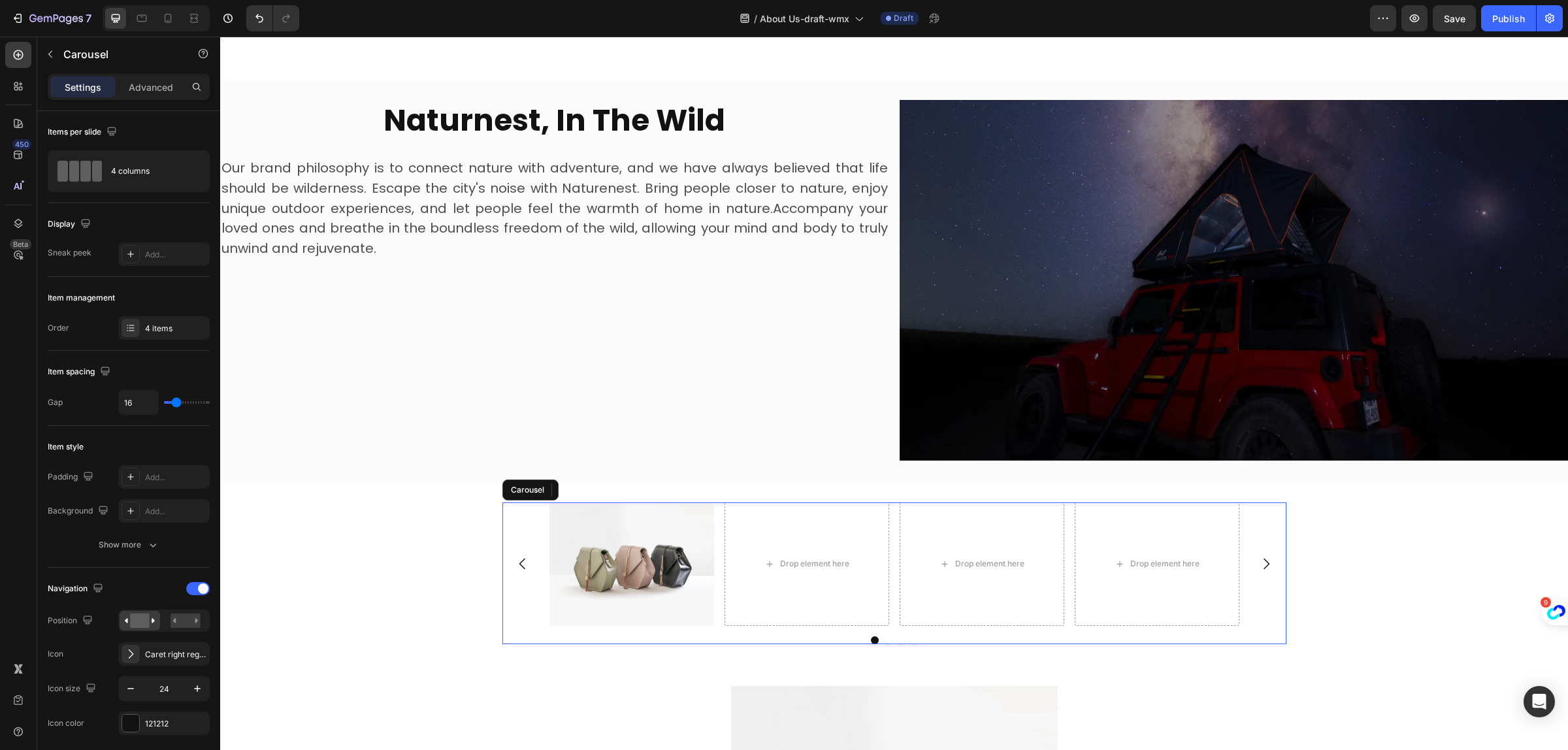
click at [796, 556] on div "Drop element here" at bounding box center [807, 564] width 165 height 123
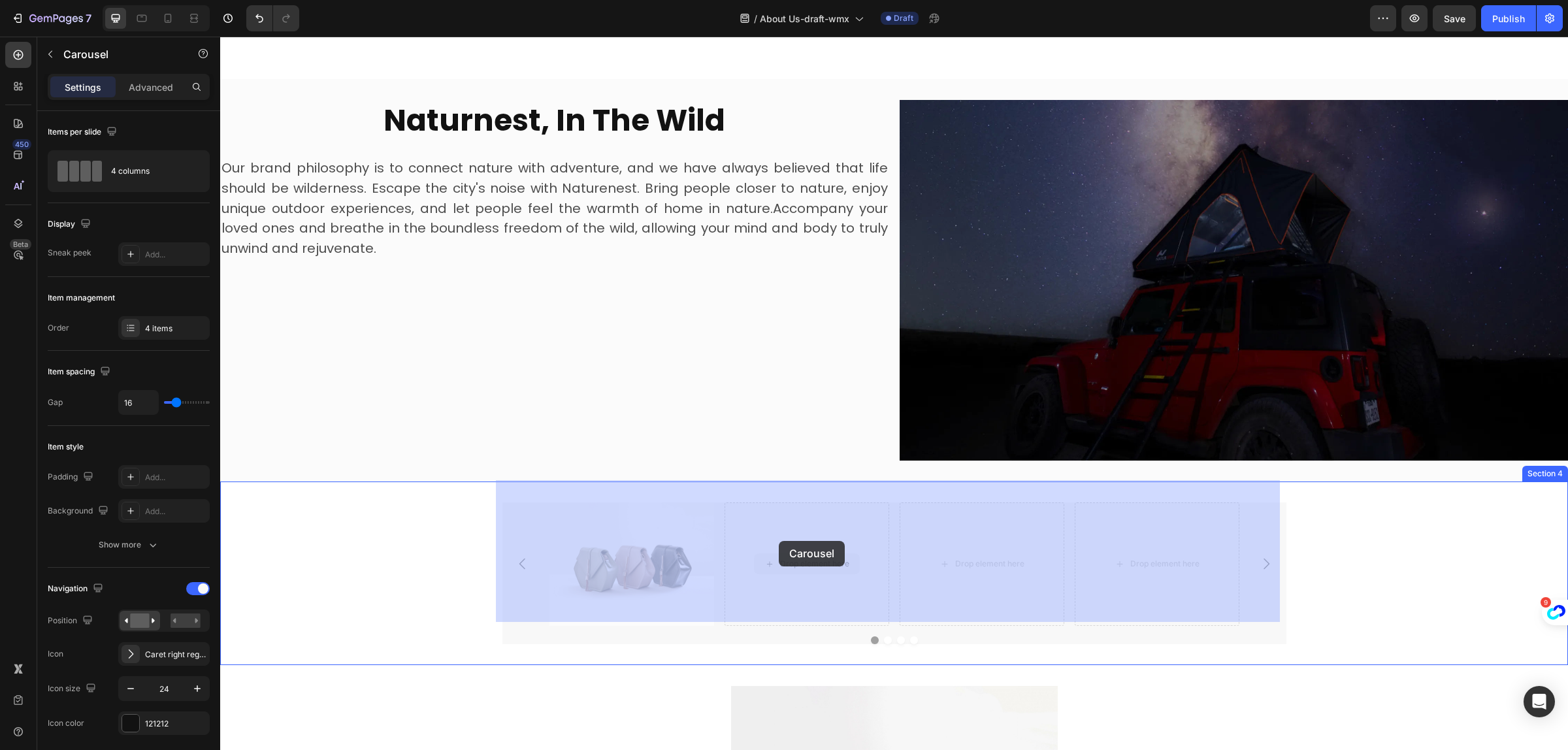
drag, startPoint x: 802, startPoint y: 510, endPoint x: 779, endPoint y: 541, distance: 38.6
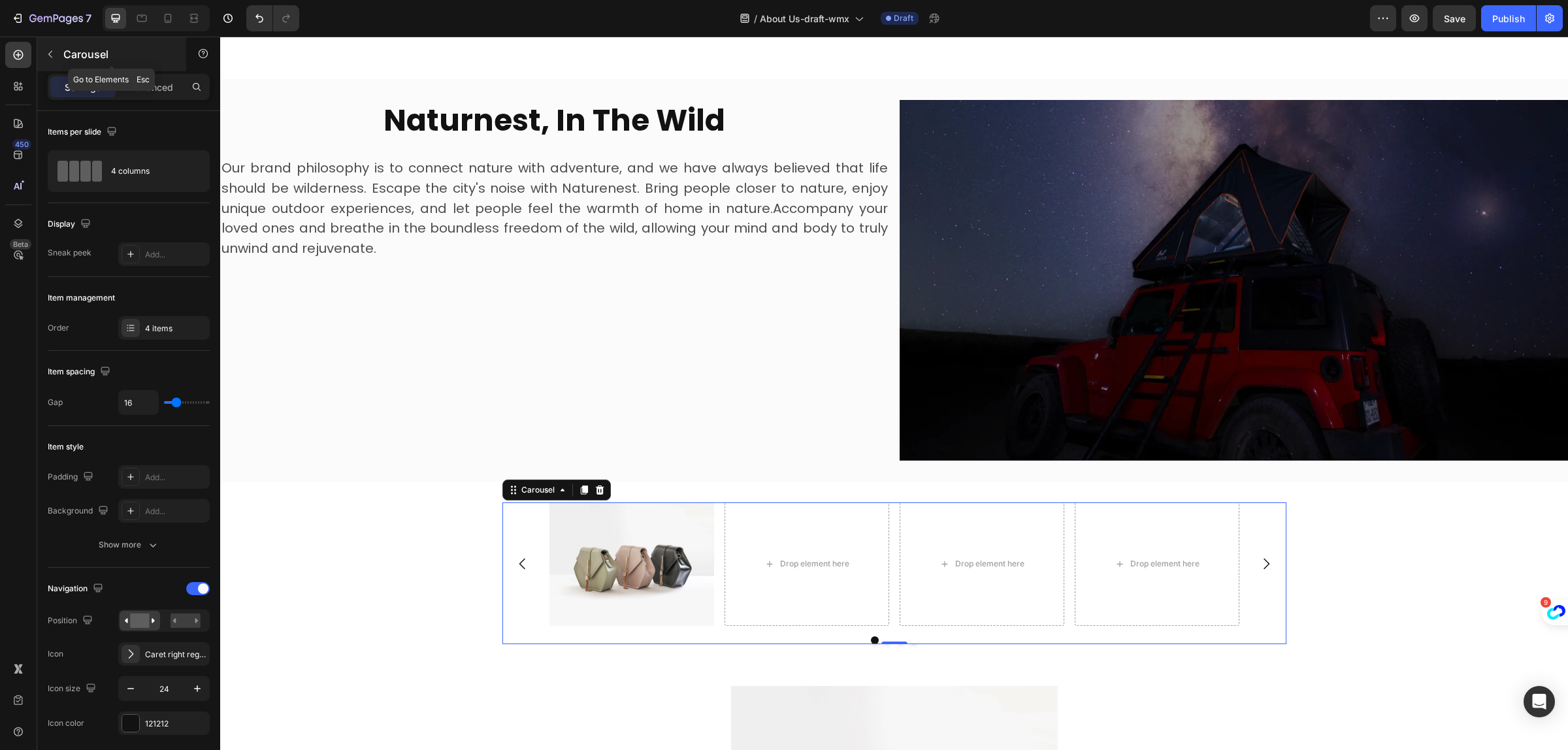
click at [48, 39] on div "Carousel" at bounding box center [112, 55] width 149 height 34
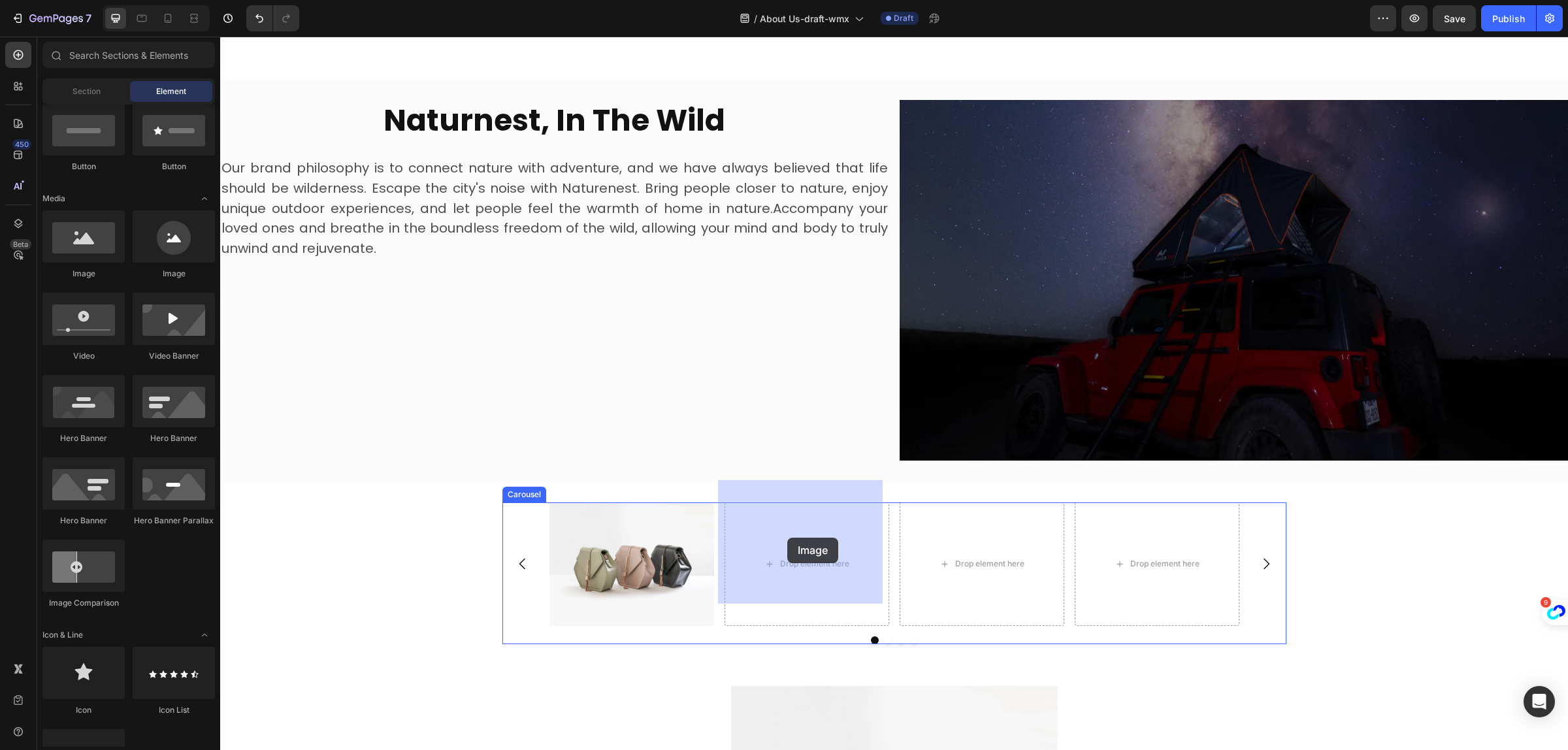
drag, startPoint x: 316, startPoint y: 289, endPoint x: 787, endPoint y: 538, distance: 532.8
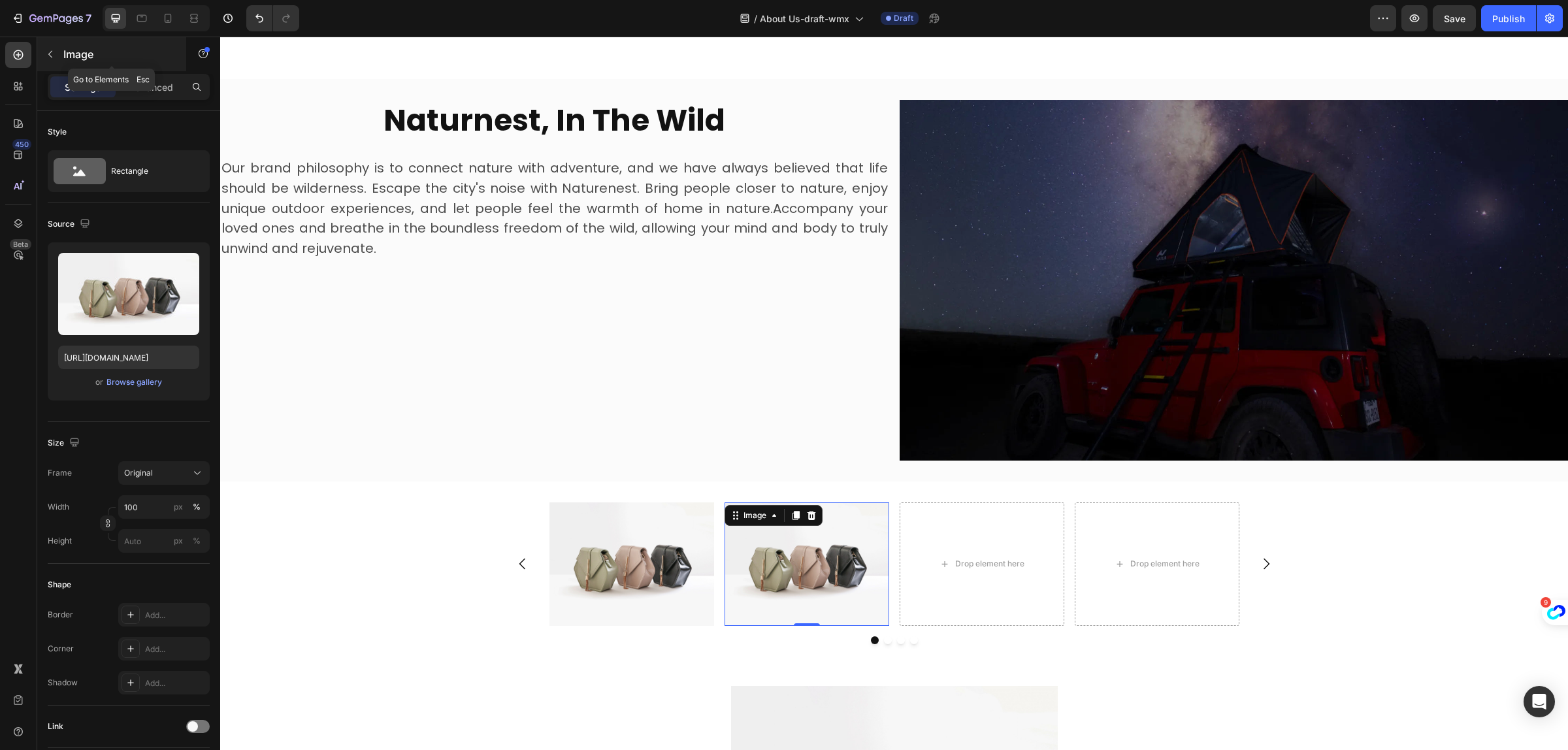
click at [49, 64] on button "button" at bounding box center [51, 55] width 21 height 21
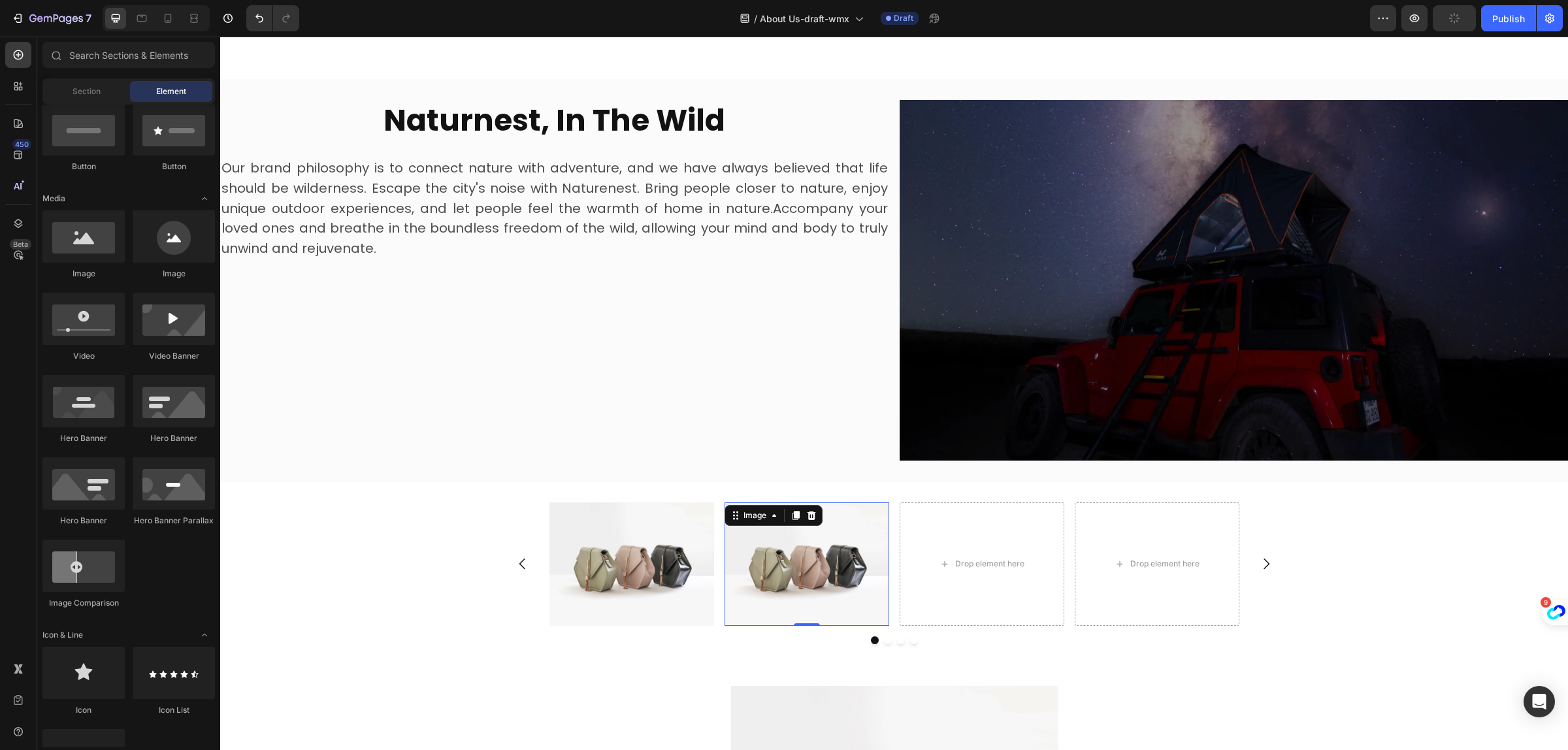
click at [49, 64] on div at bounding box center [56, 55] width 26 height 26
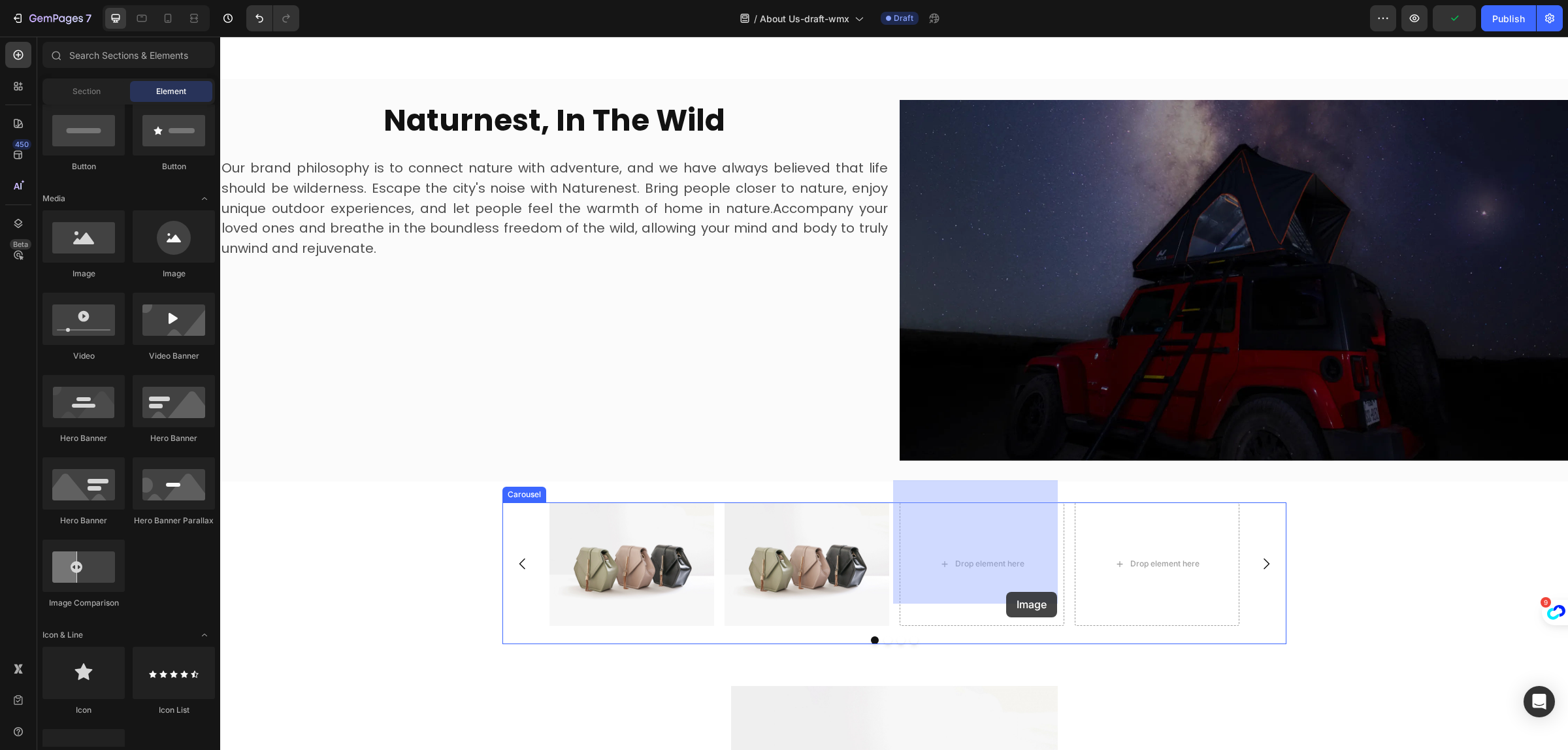
drag, startPoint x: 309, startPoint y: 292, endPoint x: 1002, endPoint y: 583, distance: 751.6
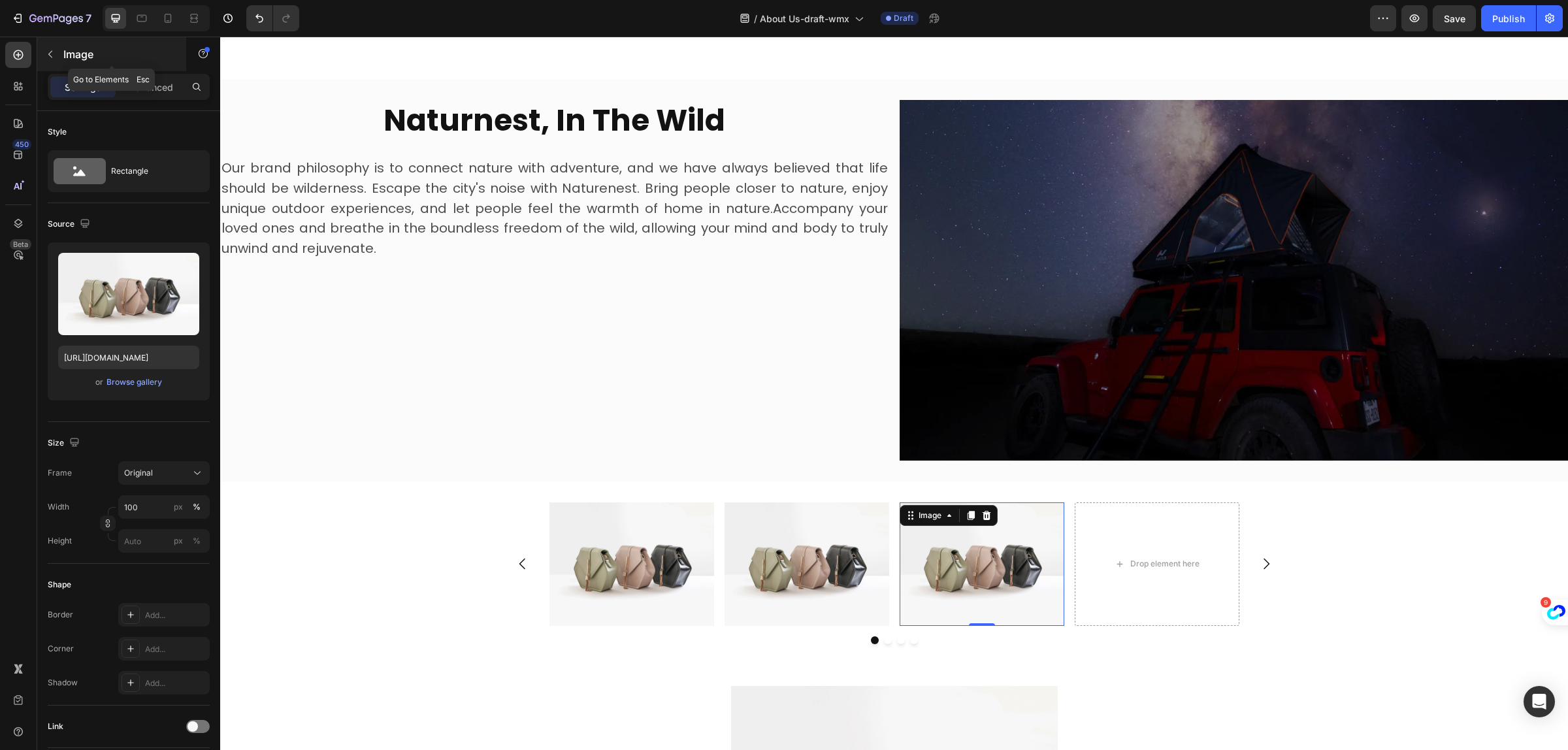
click at [53, 53] on icon "button" at bounding box center [51, 55] width 11 height 11
click at [0, 0] on icon at bounding box center [0, 0] width 0 height 0
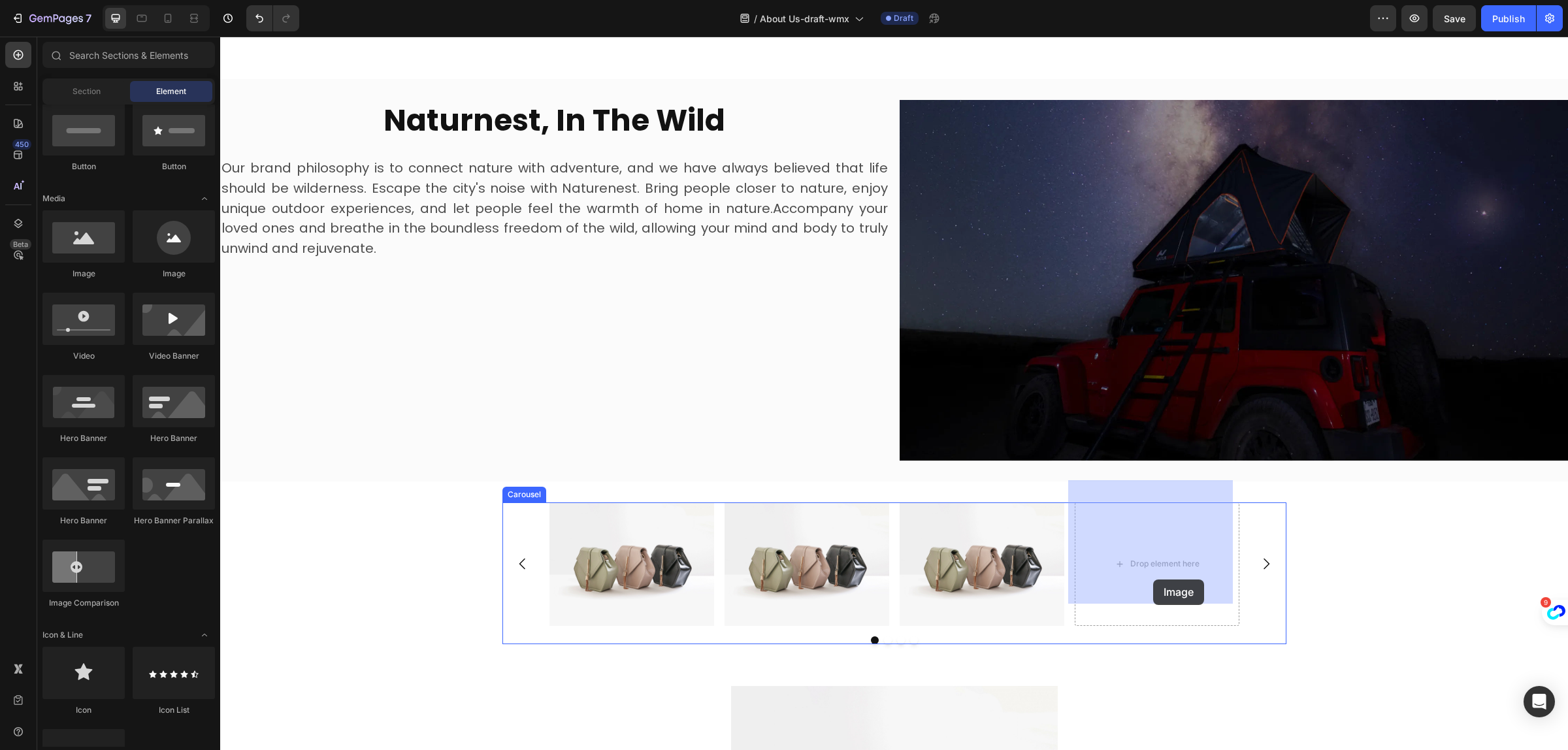
drag, startPoint x: 307, startPoint y: 286, endPoint x: 1153, endPoint y: 579, distance: 895.3
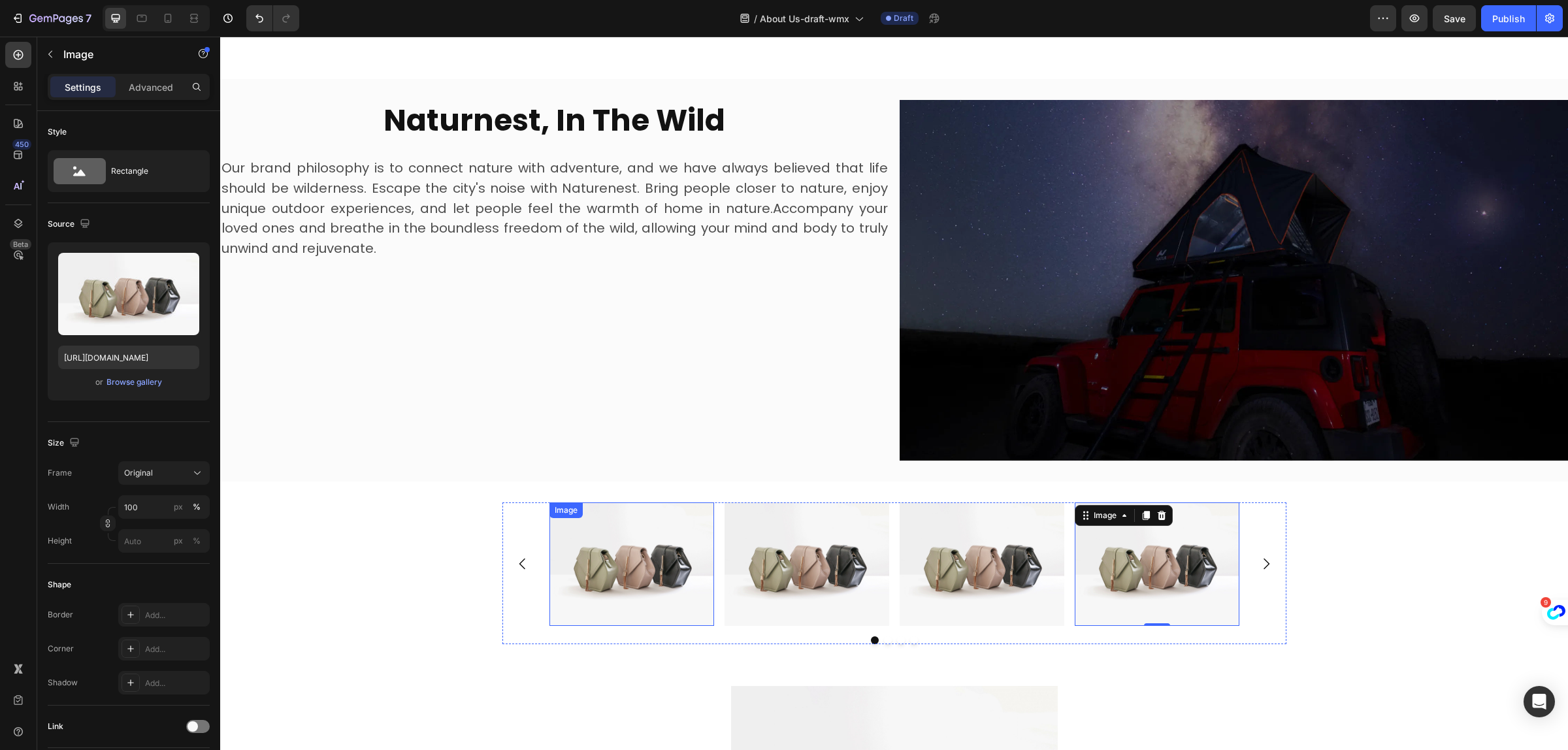
click at [608, 550] on img at bounding box center [632, 564] width 165 height 123
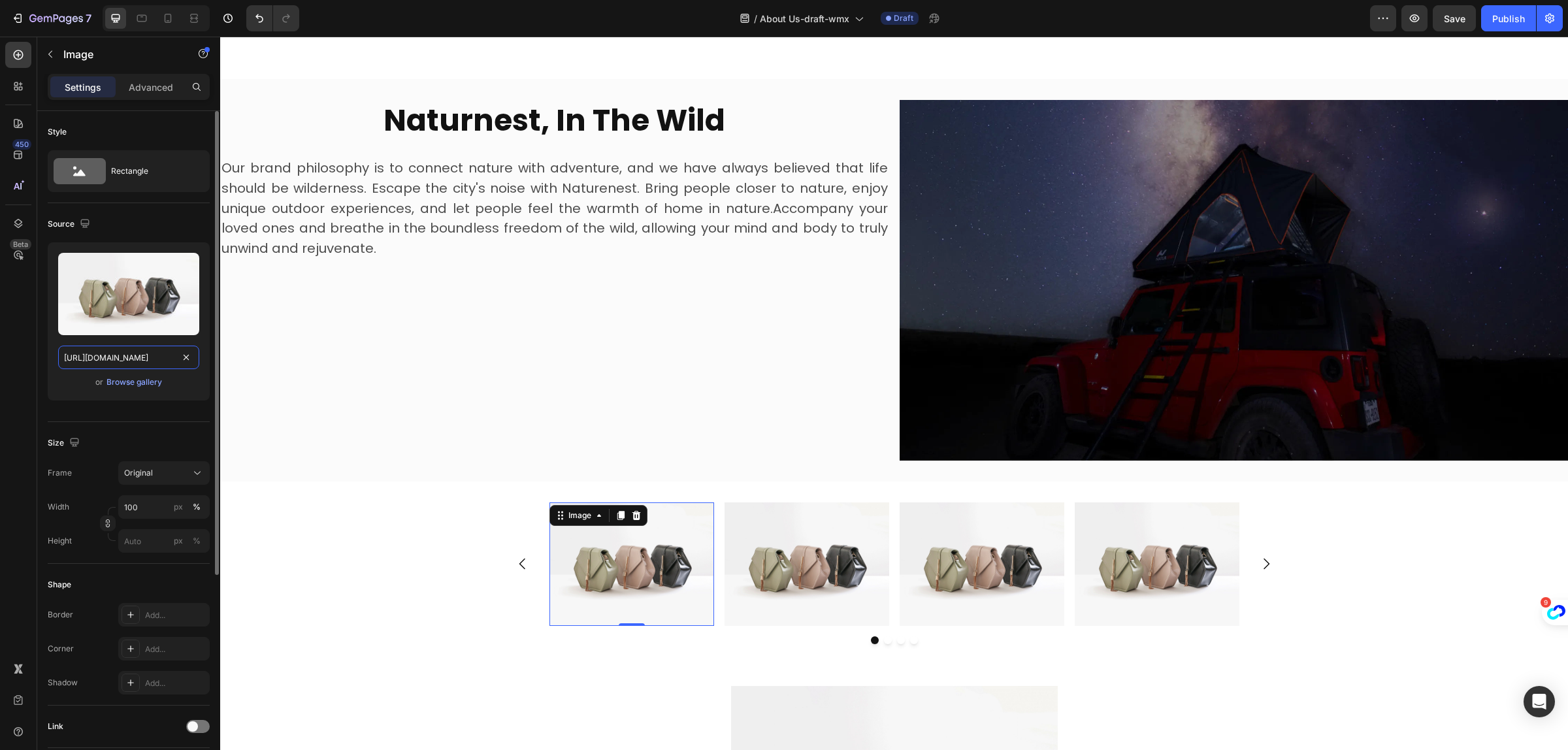
click at [112, 357] on input "https://cdn.shopify.com/s/files/1/2005/9307/files/image_demo.jpg" at bounding box center [129, 357] width 141 height 24
paste input "0751/3158/4813/files/gempages_556399069535142690-ec1465f5-478a-4075-a5bd-3cf964…"
type input "https://cdn.shopify.com/s/files/1/0751/3158/4813/files/gempages_556399069535142…"
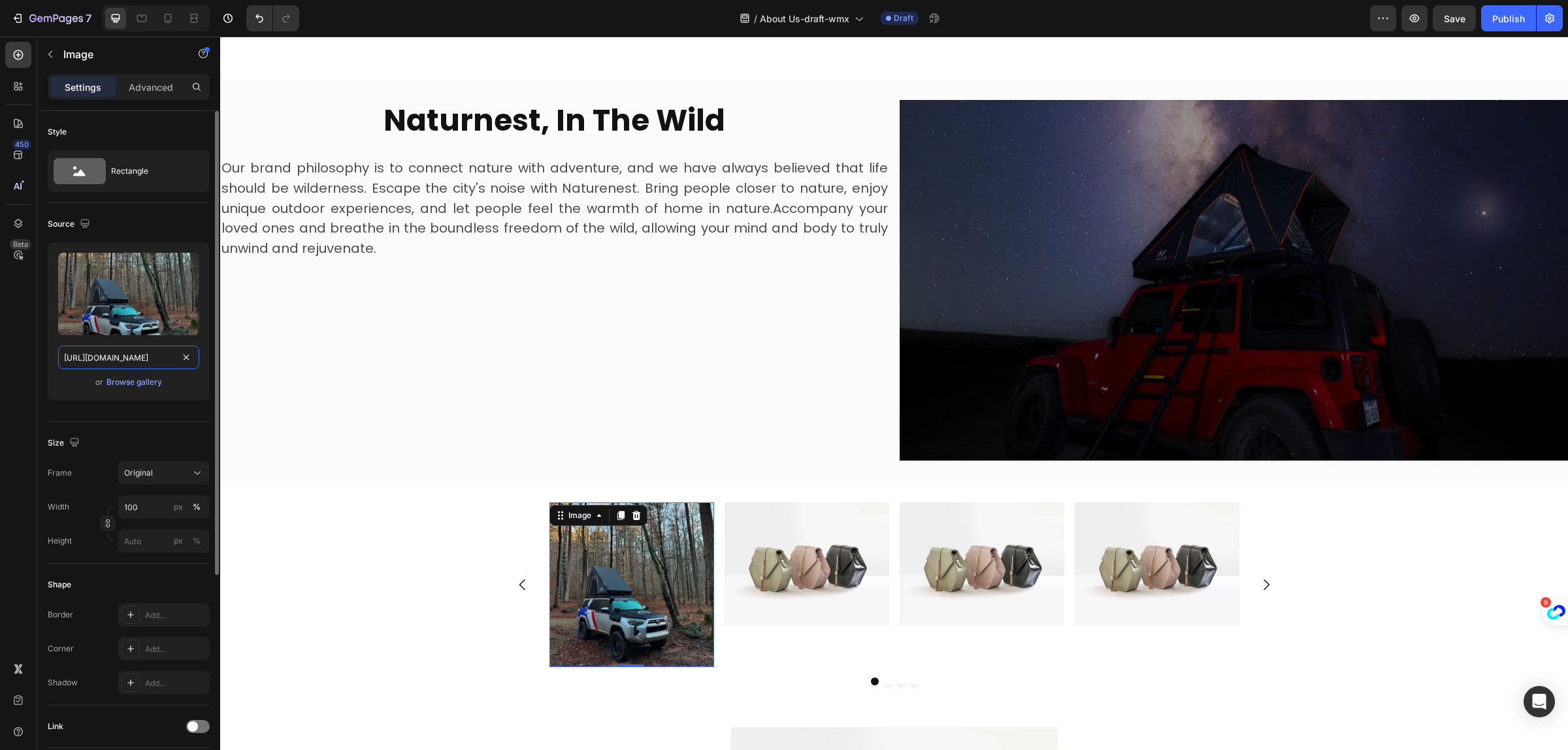
scroll to position [0, 458]
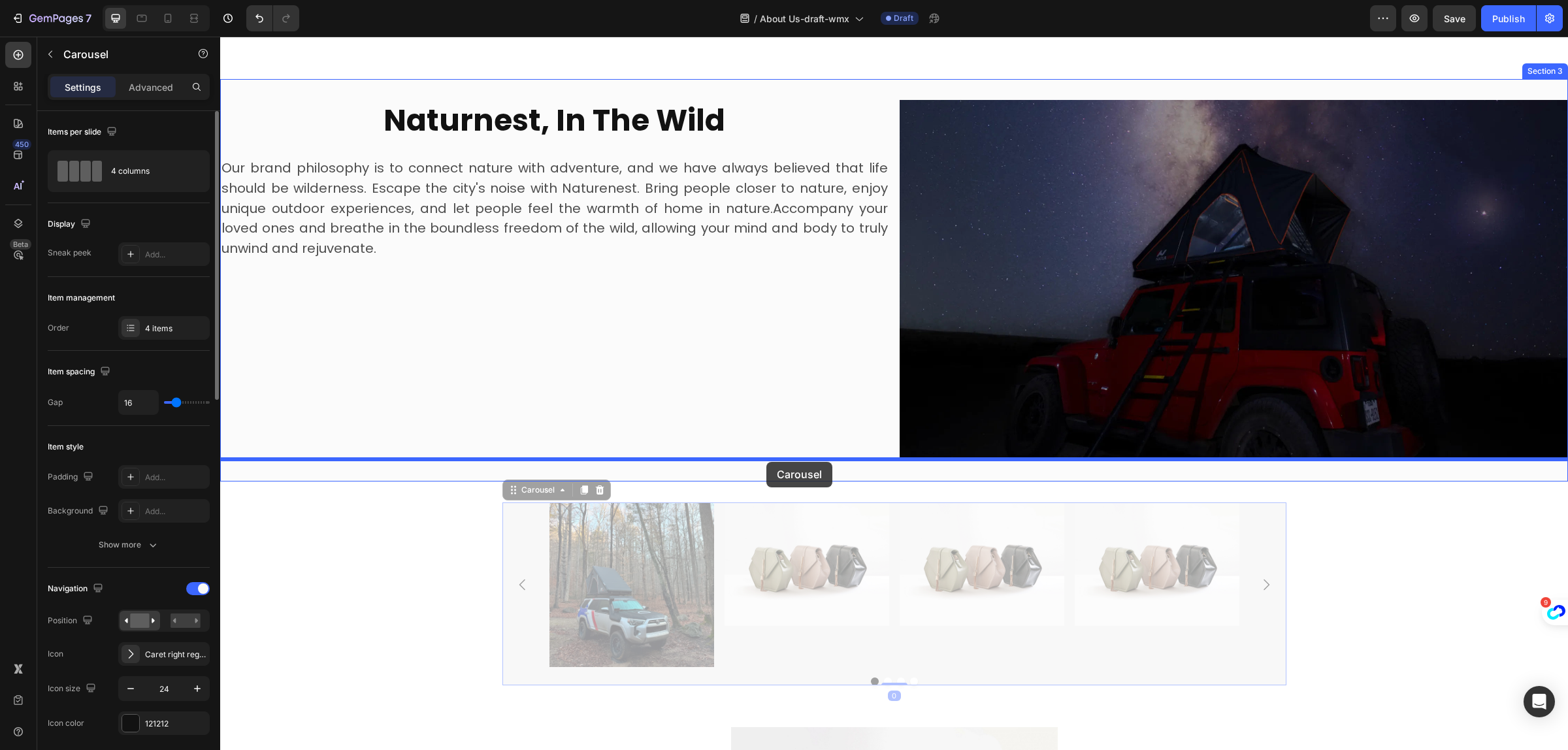
drag, startPoint x: 812, startPoint y: 636, endPoint x: 766, endPoint y: 462, distance: 180.0
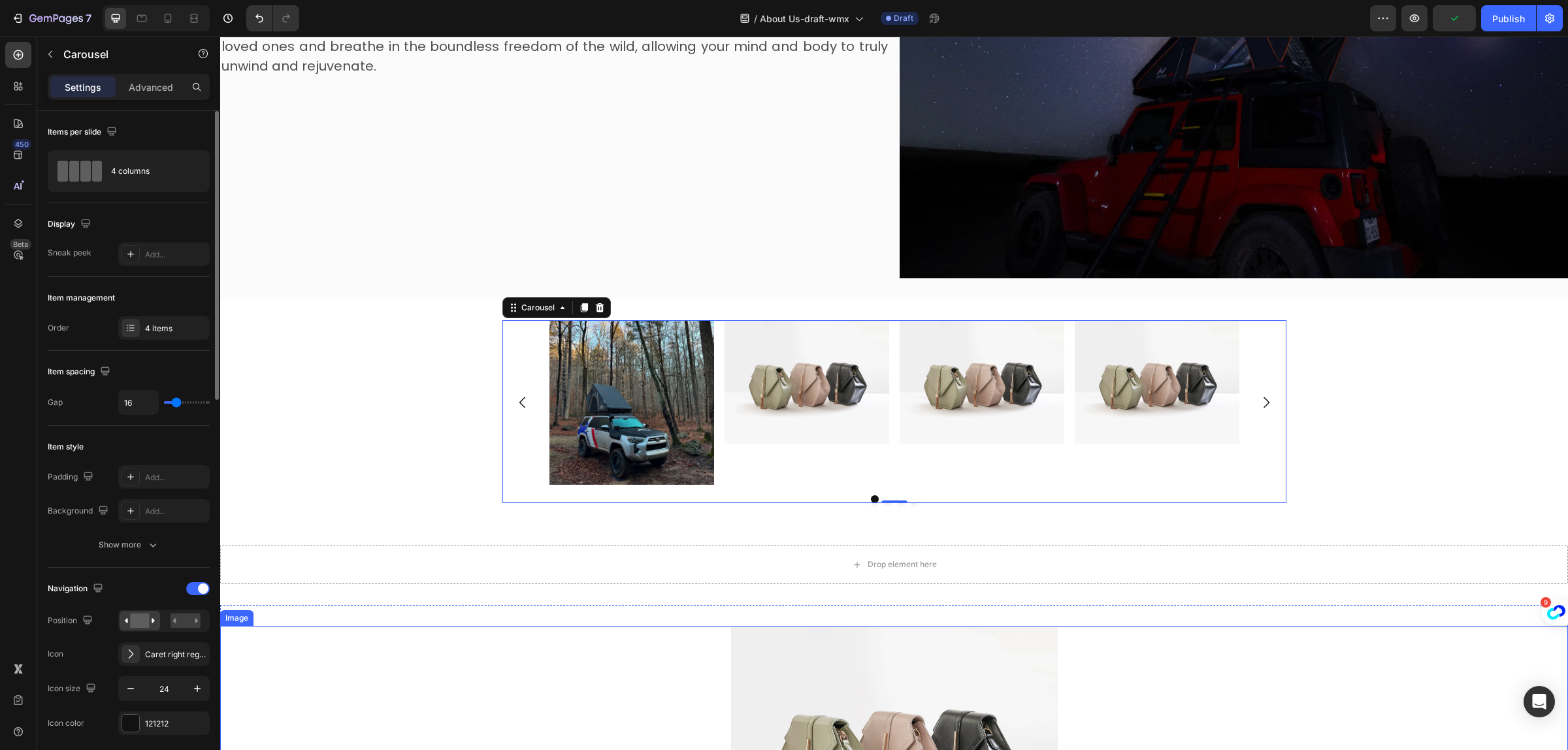
scroll to position [1702, 0]
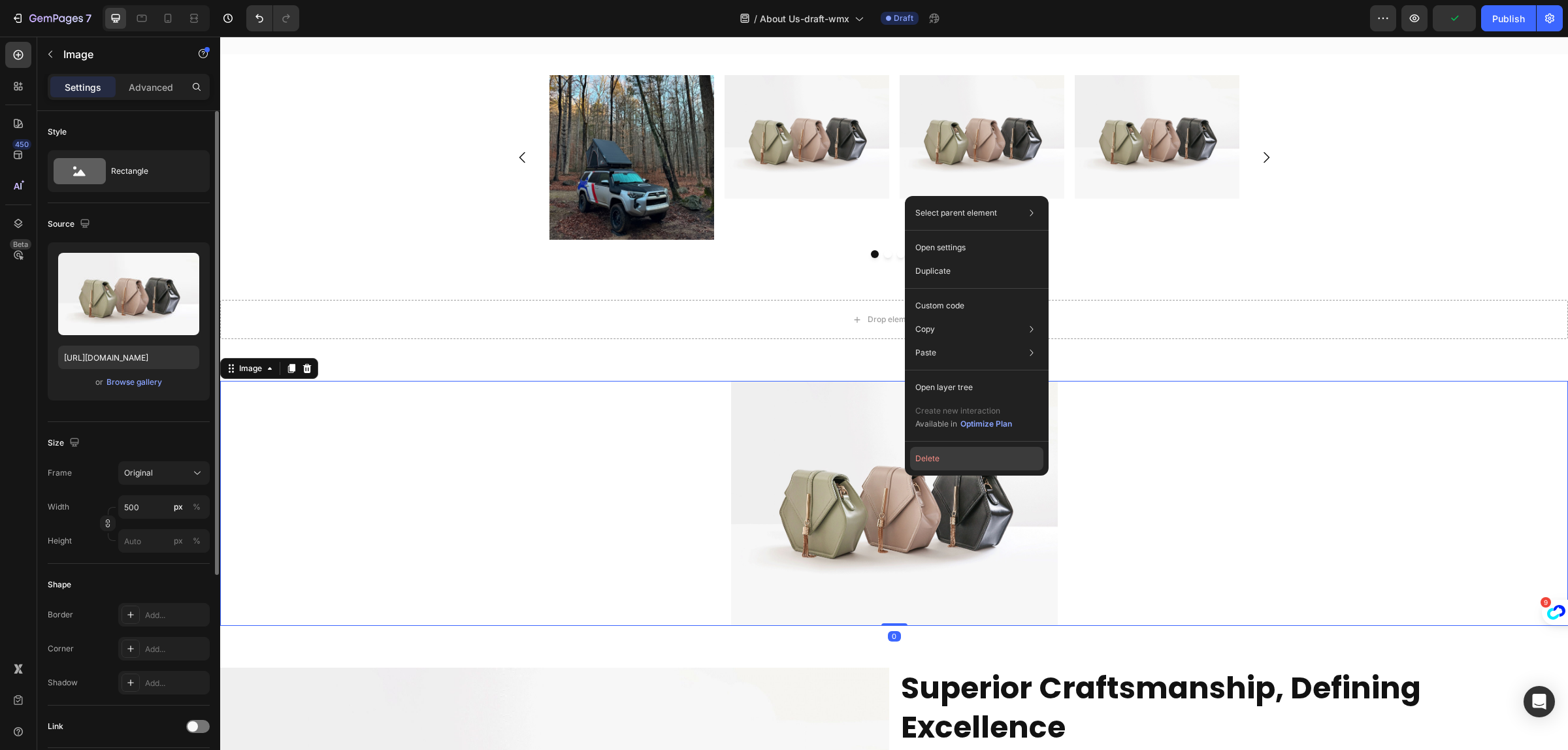
click at [958, 462] on button "Delete" at bounding box center [976, 459] width 133 height 24
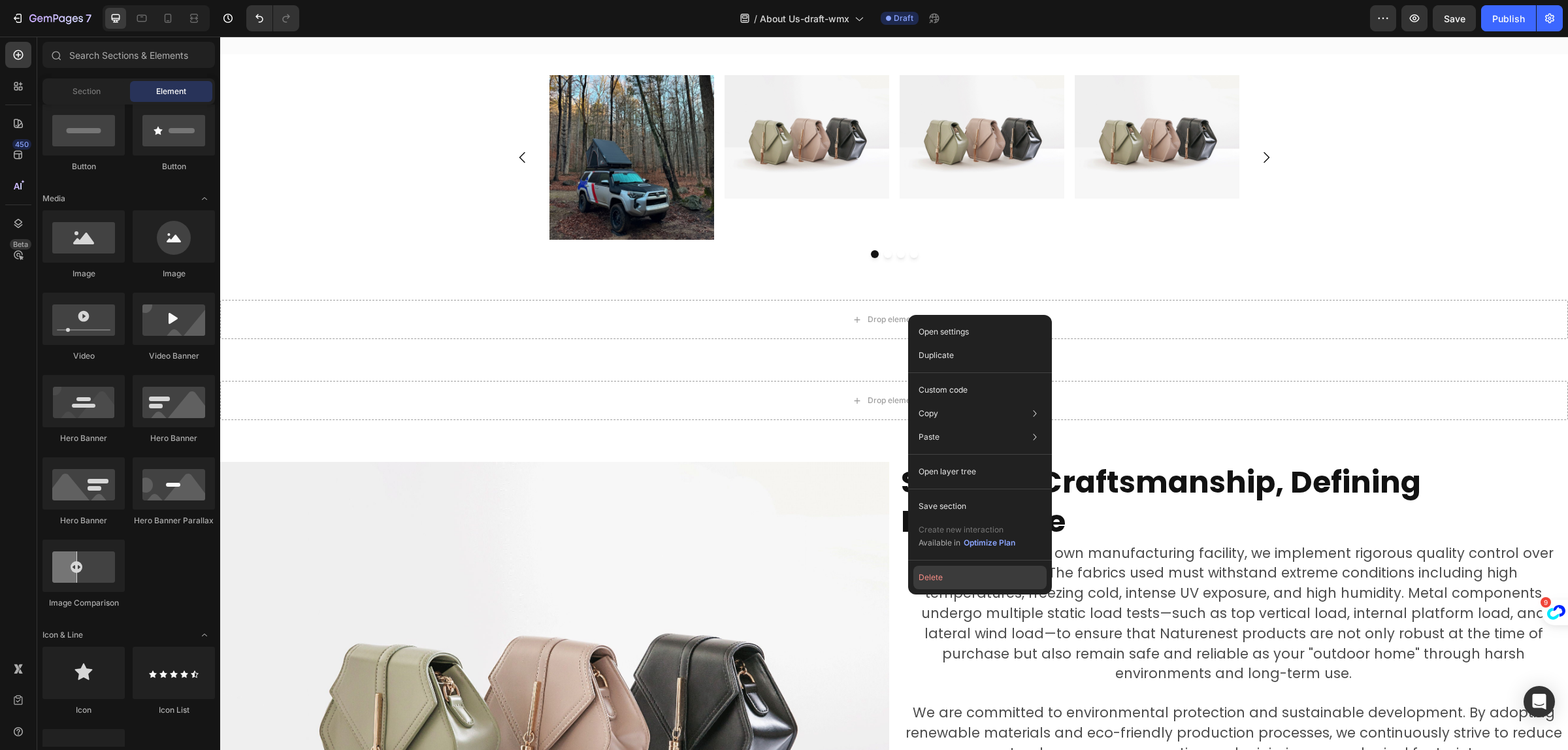
drag, startPoint x: 953, startPoint y: 582, endPoint x: 732, endPoint y: 544, distance: 224.2
click at [953, 582] on button "Delete" at bounding box center [980, 578] width 133 height 24
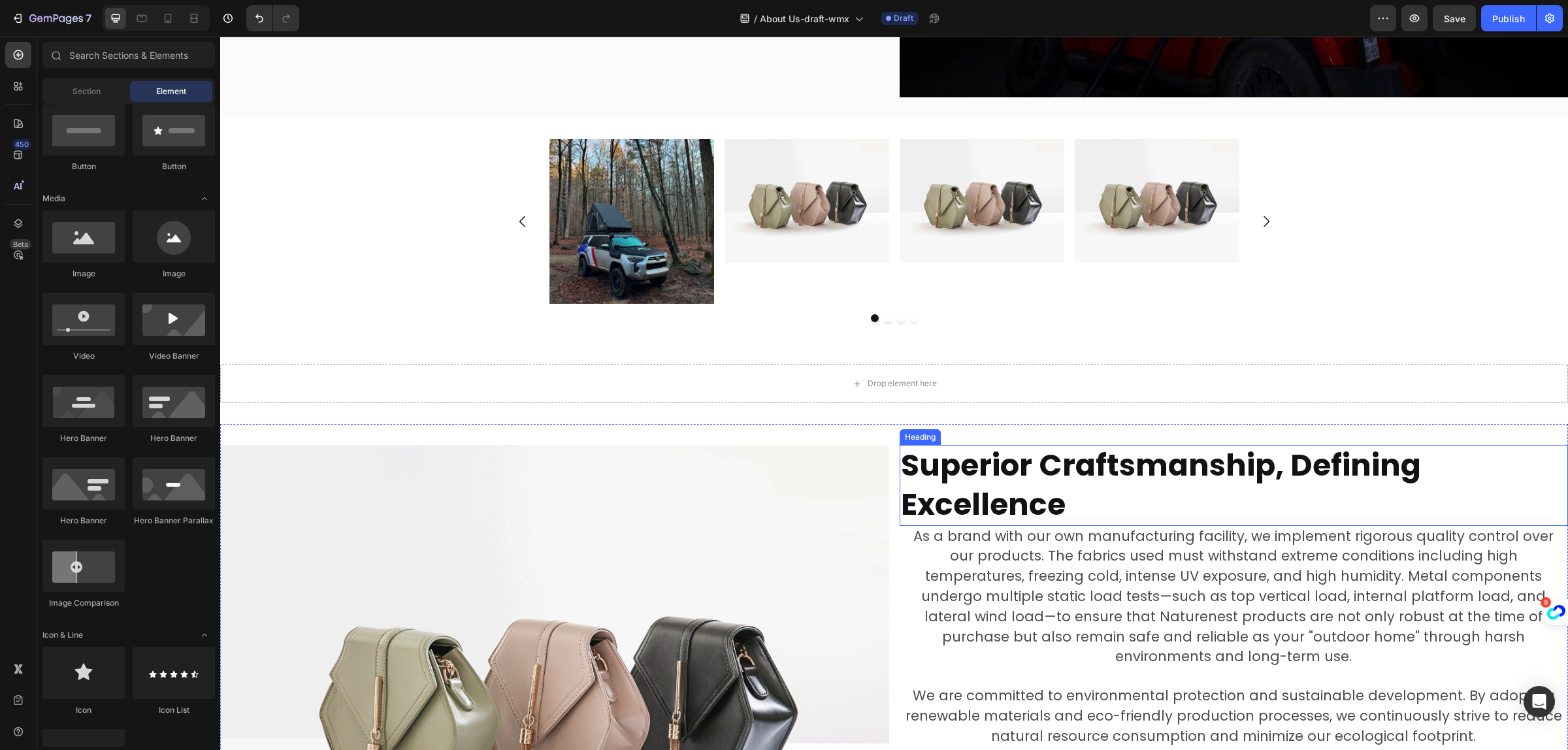
scroll to position [1539, 0]
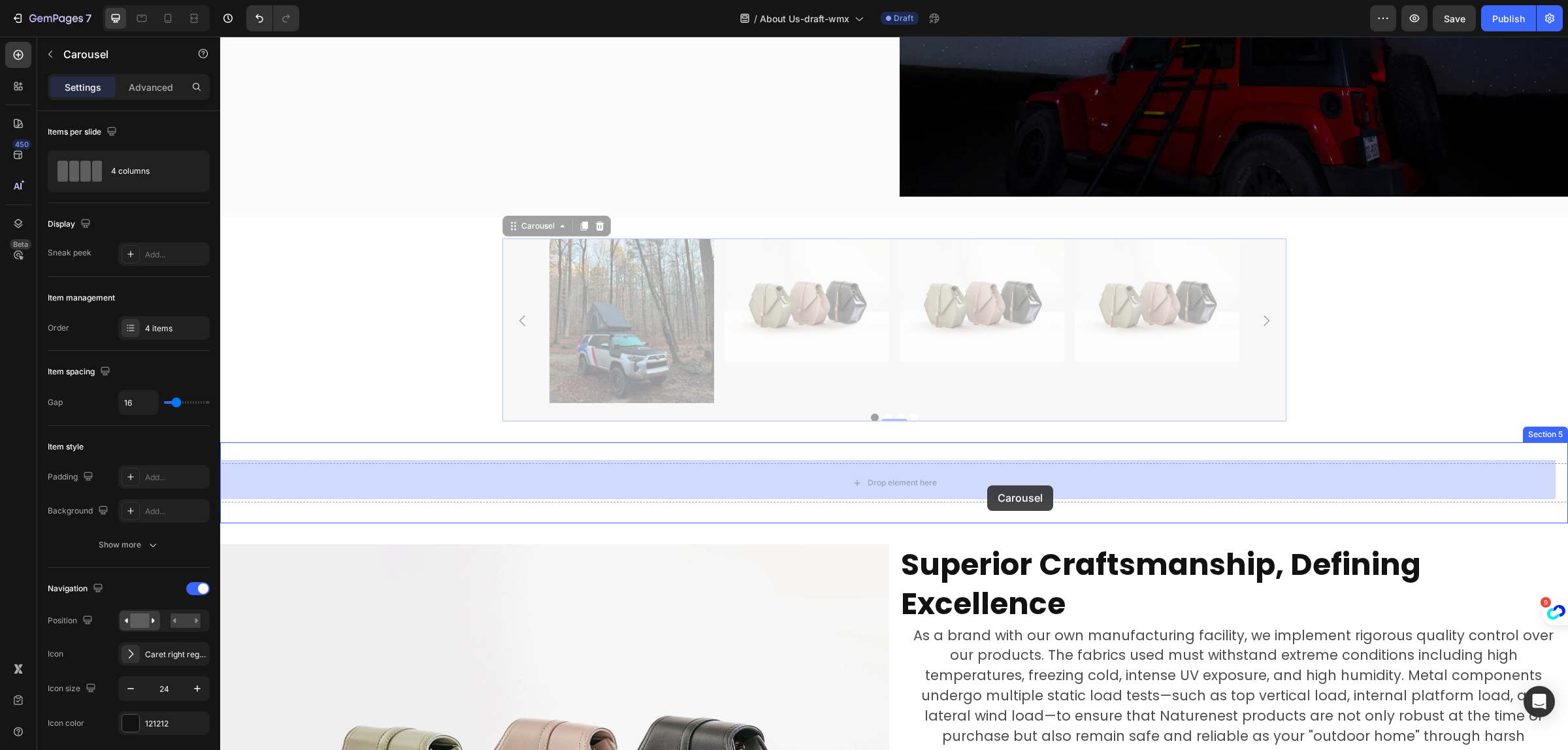
drag, startPoint x: 947, startPoint y: 387, endPoint x: 988, endPoint y: 485, distance: 106.2
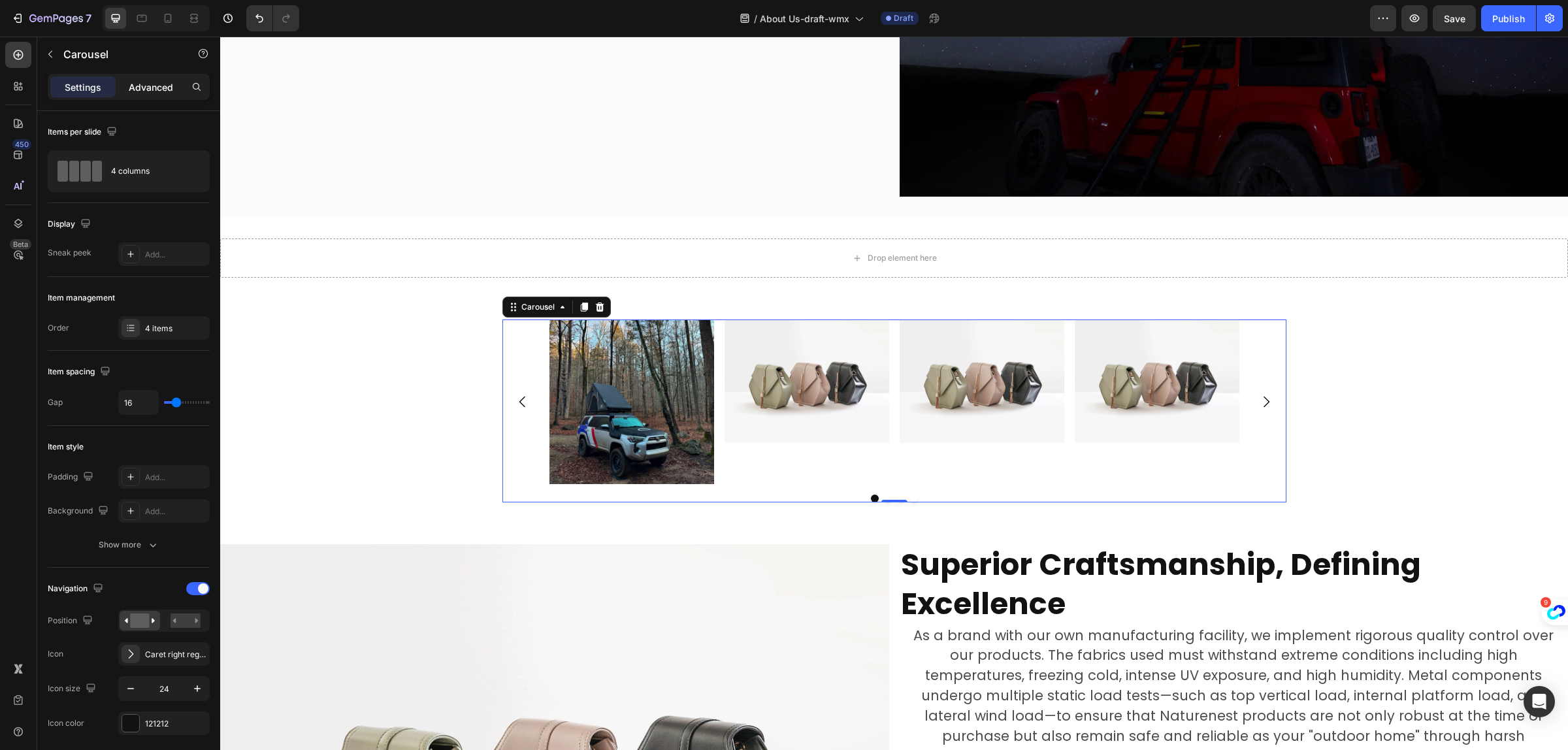
click at [165, 83] on p "Advanced" at bounding box center [151, 87] width 45 height 14
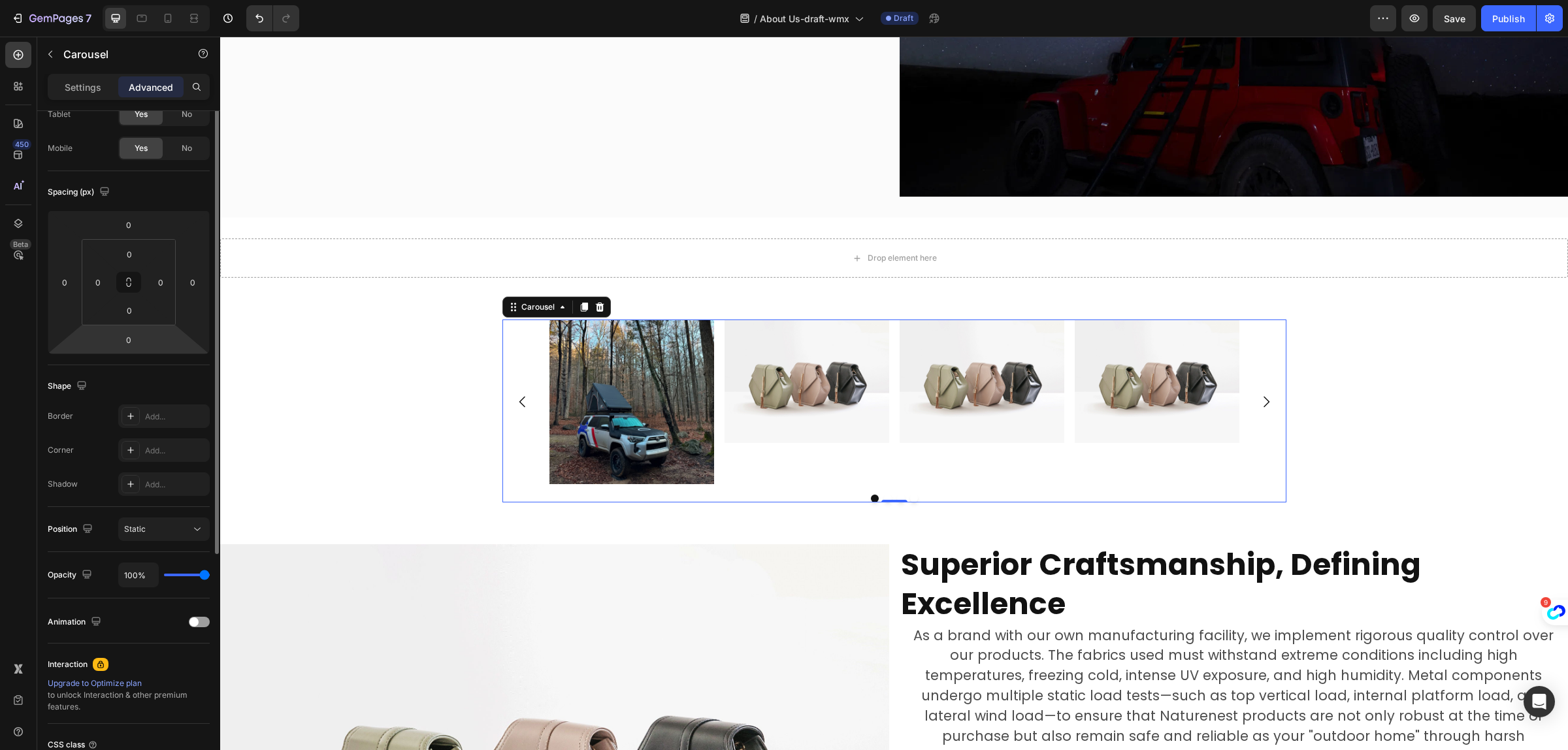
scroll to position [0, 0]
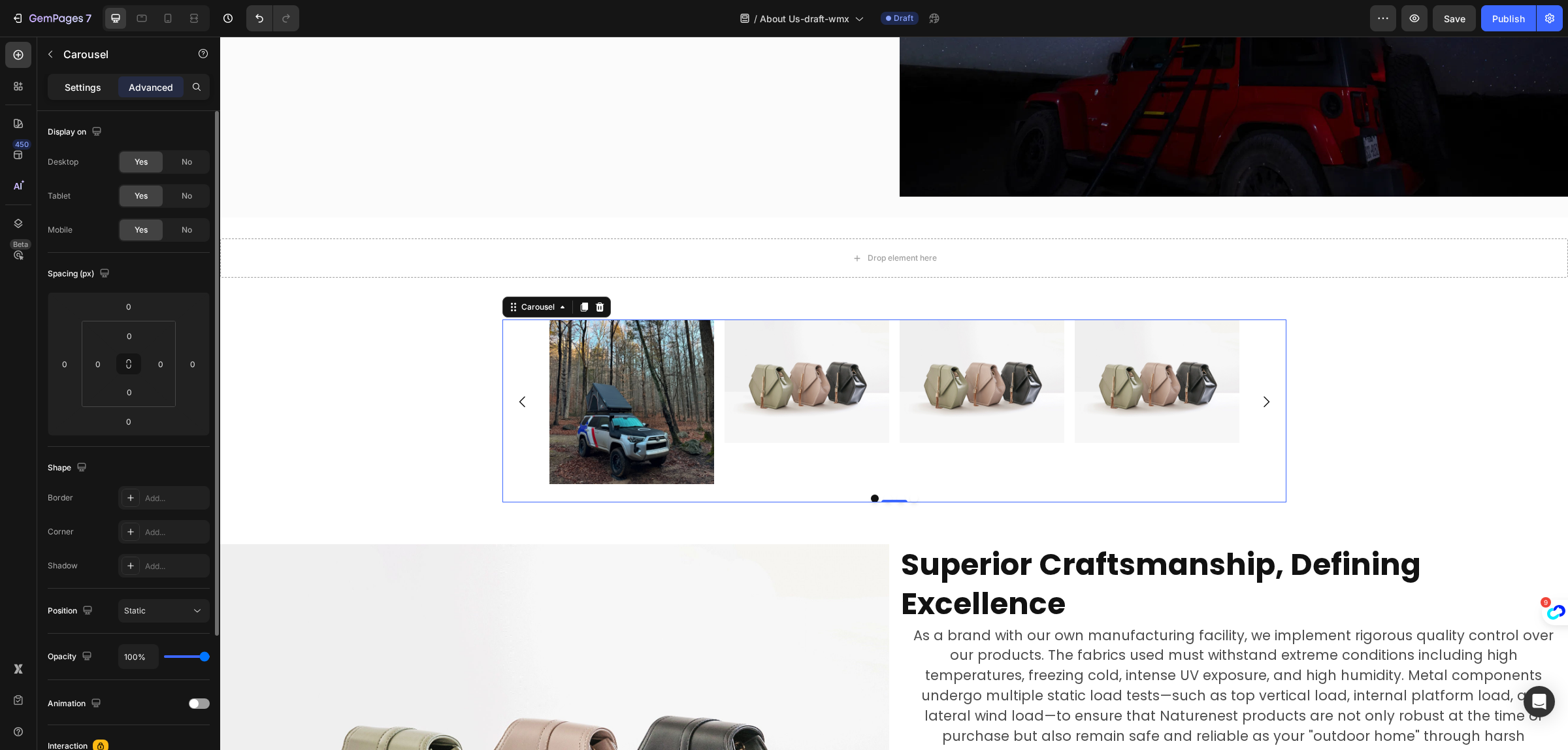
click at [86, 83] on p "Settings" at bounding box center [83, 87] width 37 height 14
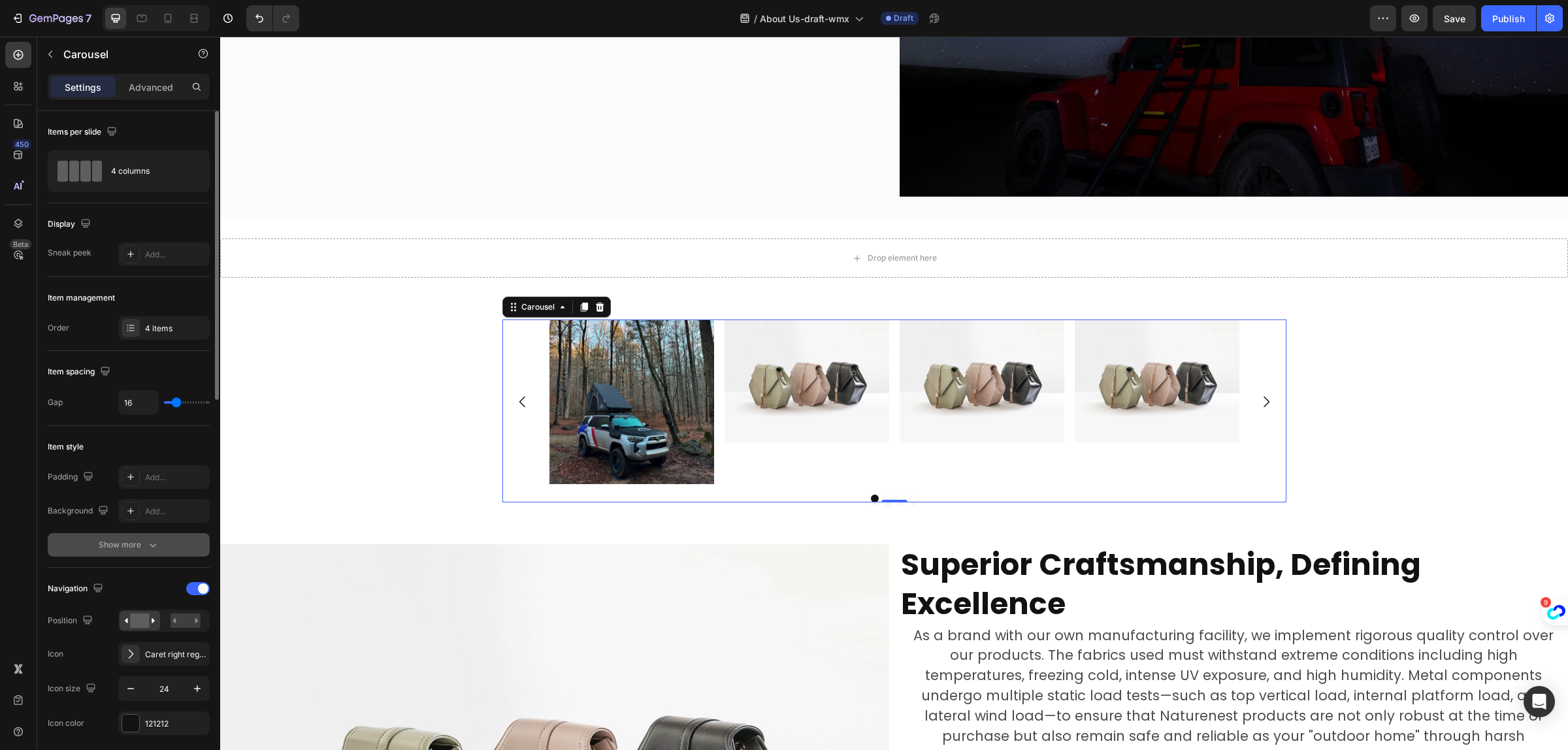
click at [139, 547] on div "Show more" at bounding box center [129, 545] width 61 height 13
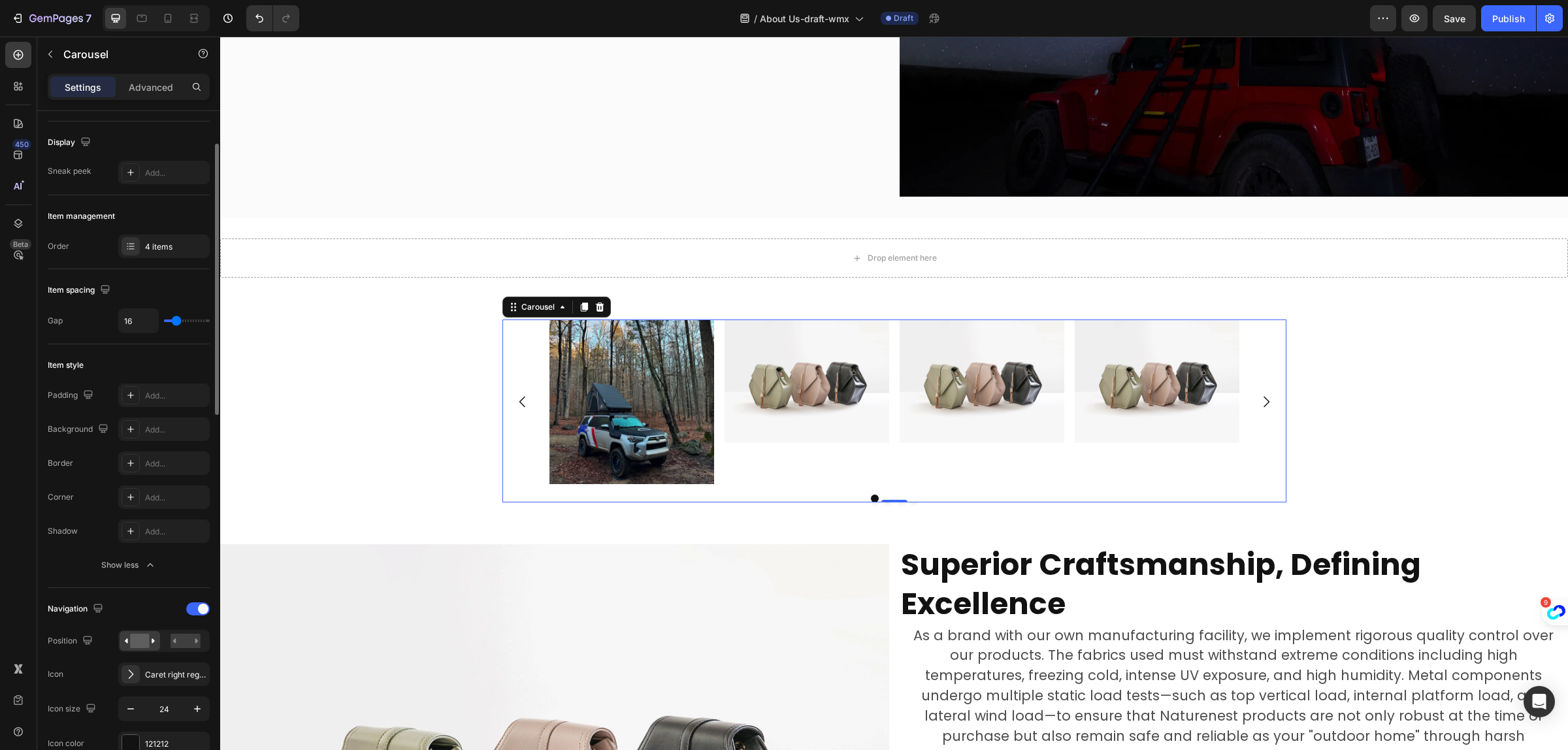
scroll to position [164, 0]
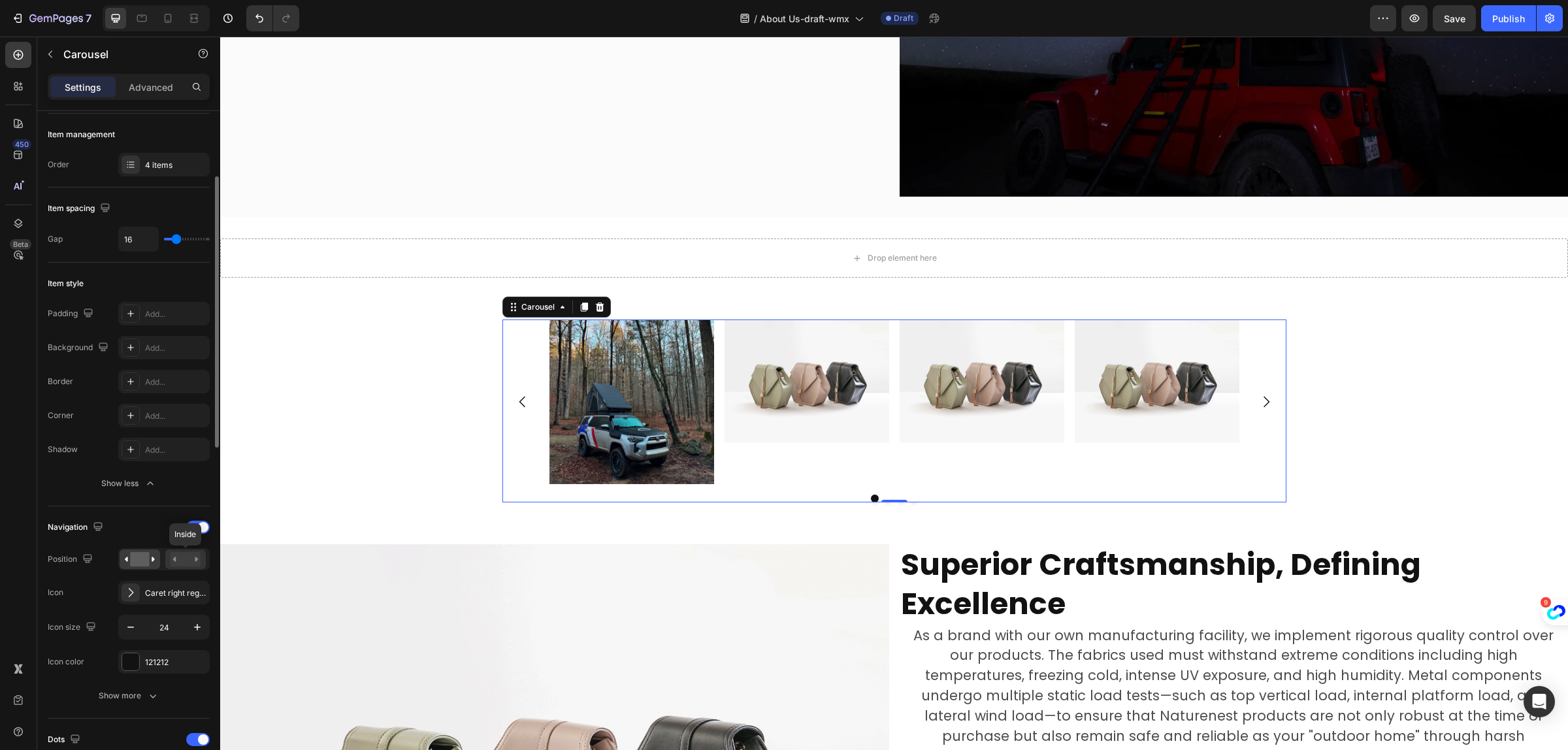
click at [186, 561] on rect at bounding box center [186, 560] width 30 height 14
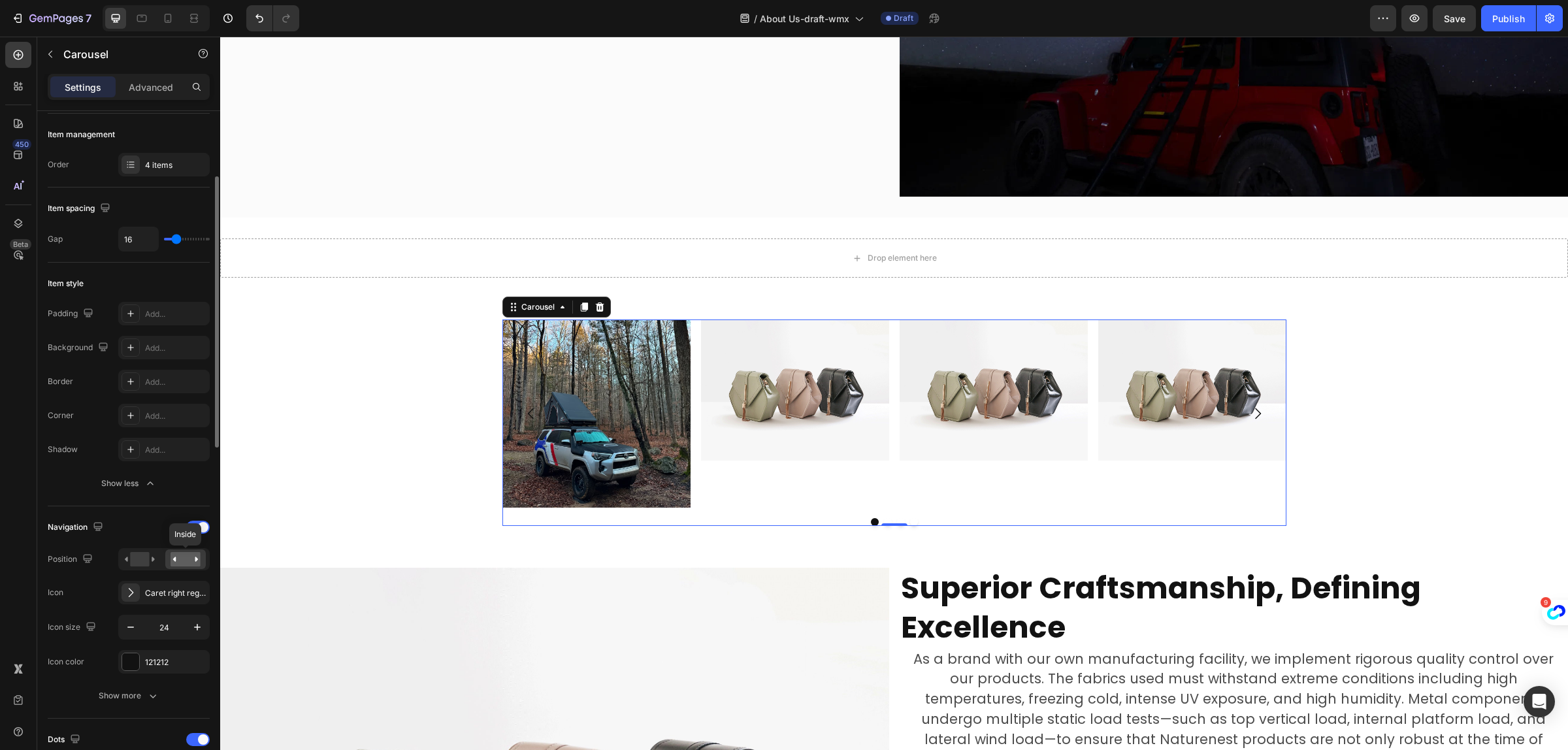
click at [187, 562] on rect at bounding box center [186, 560] width 30 height 14
click at [133, 559] on rect at bounding box center [139, 560] width 19 height 14
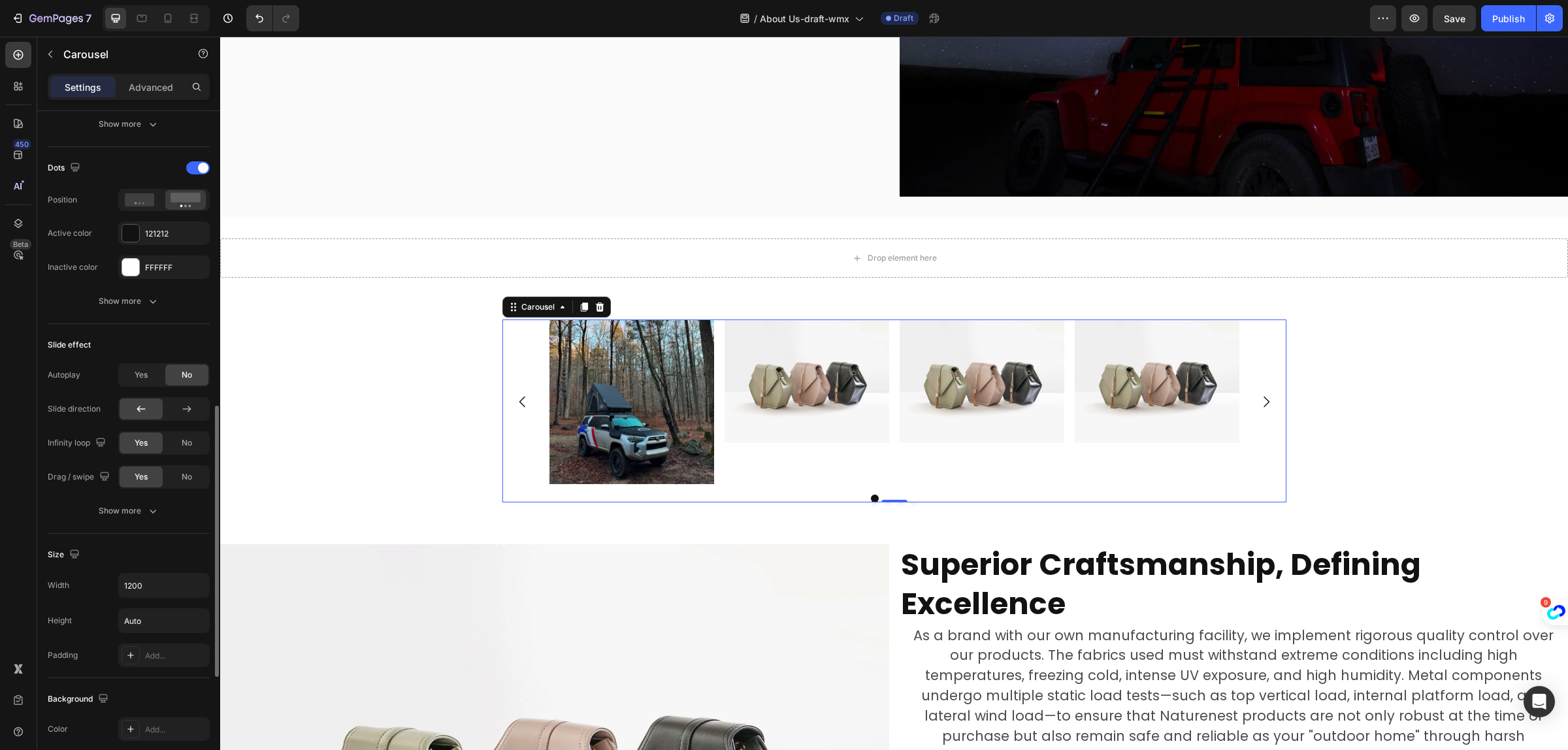
scroll to position [898, 0]
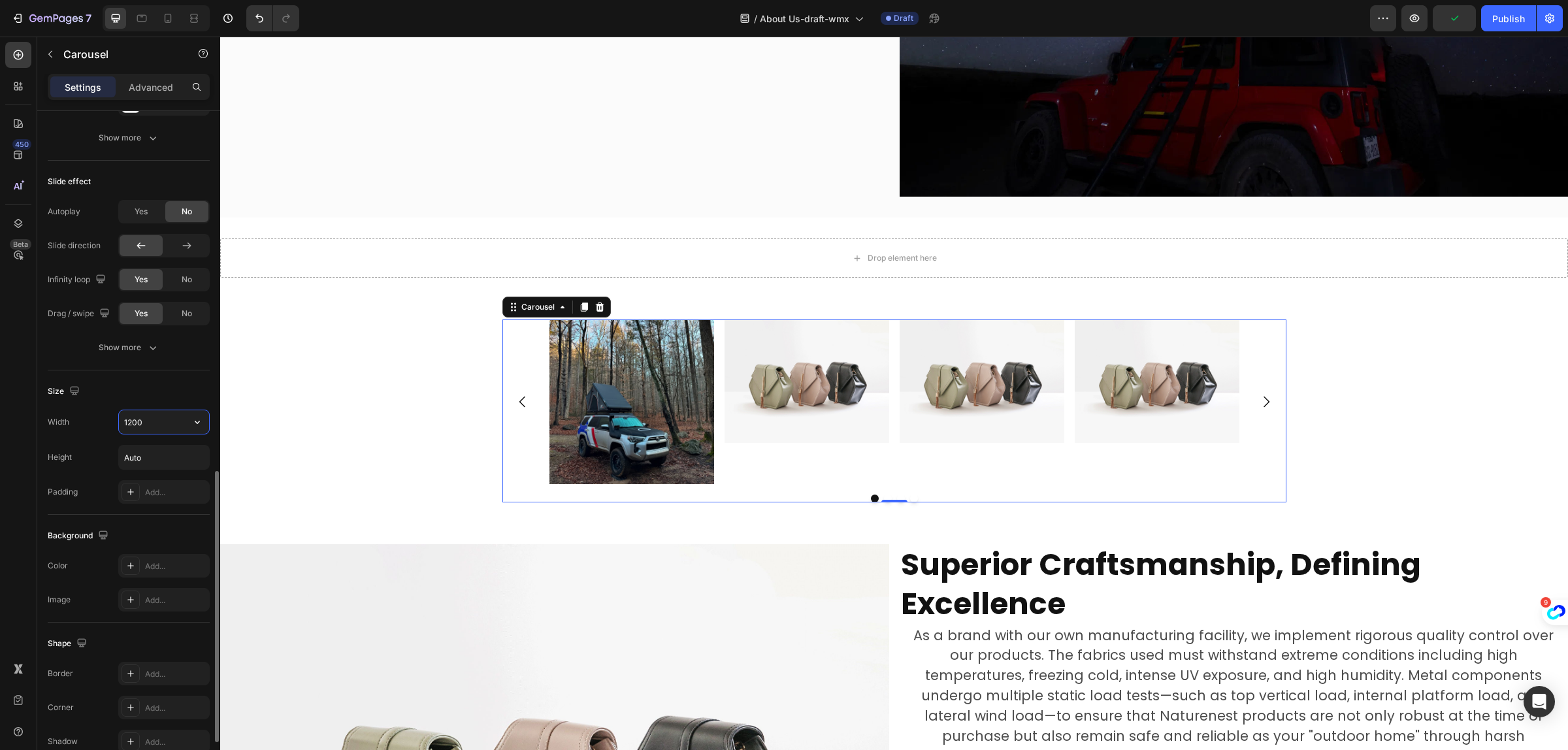
click at [148, 414] on input "1200" at bounding box center [163, 422] width 90 height 24
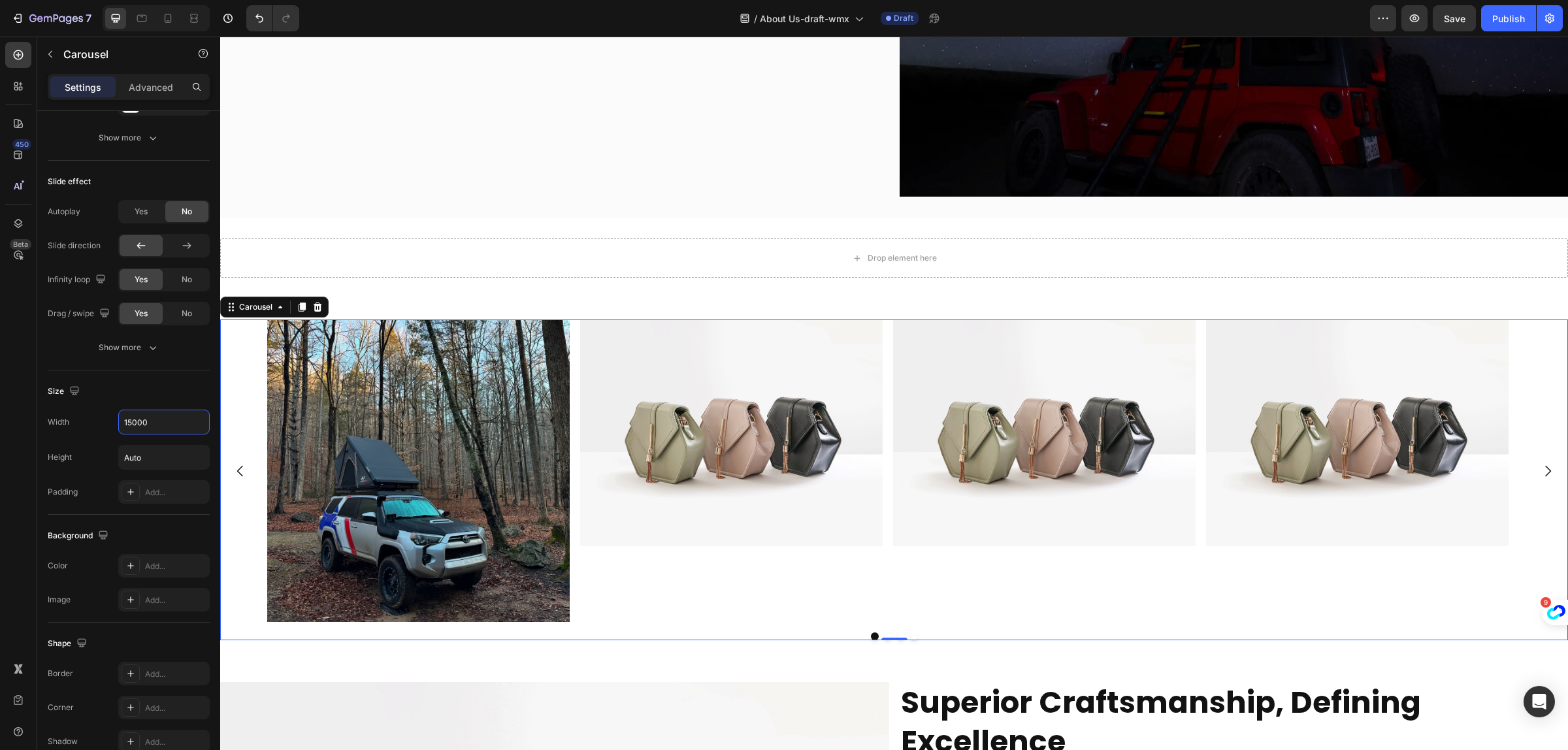
type input "15000"
click at [766, 583] on div "Image" at bounding box center [731, 471] width 303 height 303
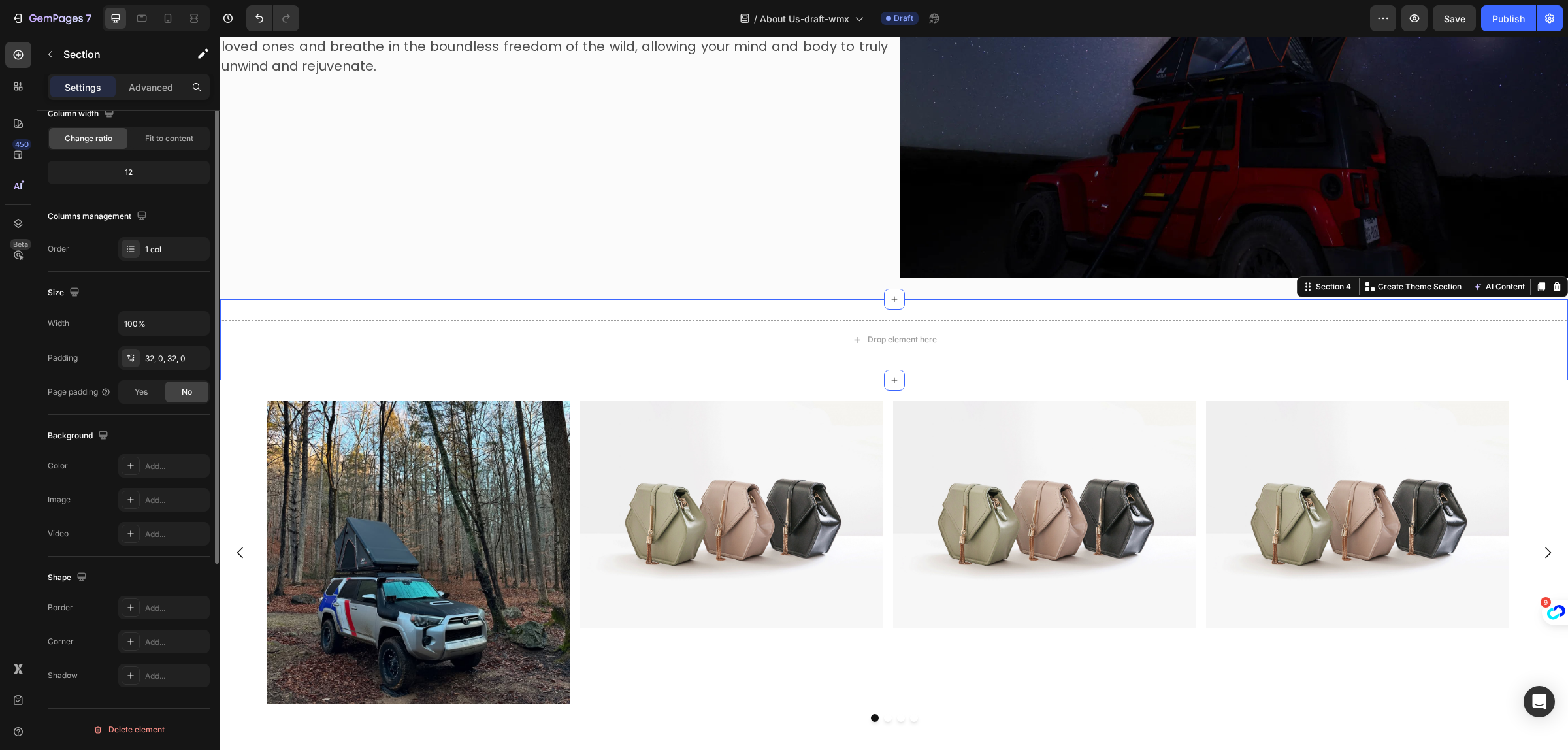
scroll to position [0, 0]
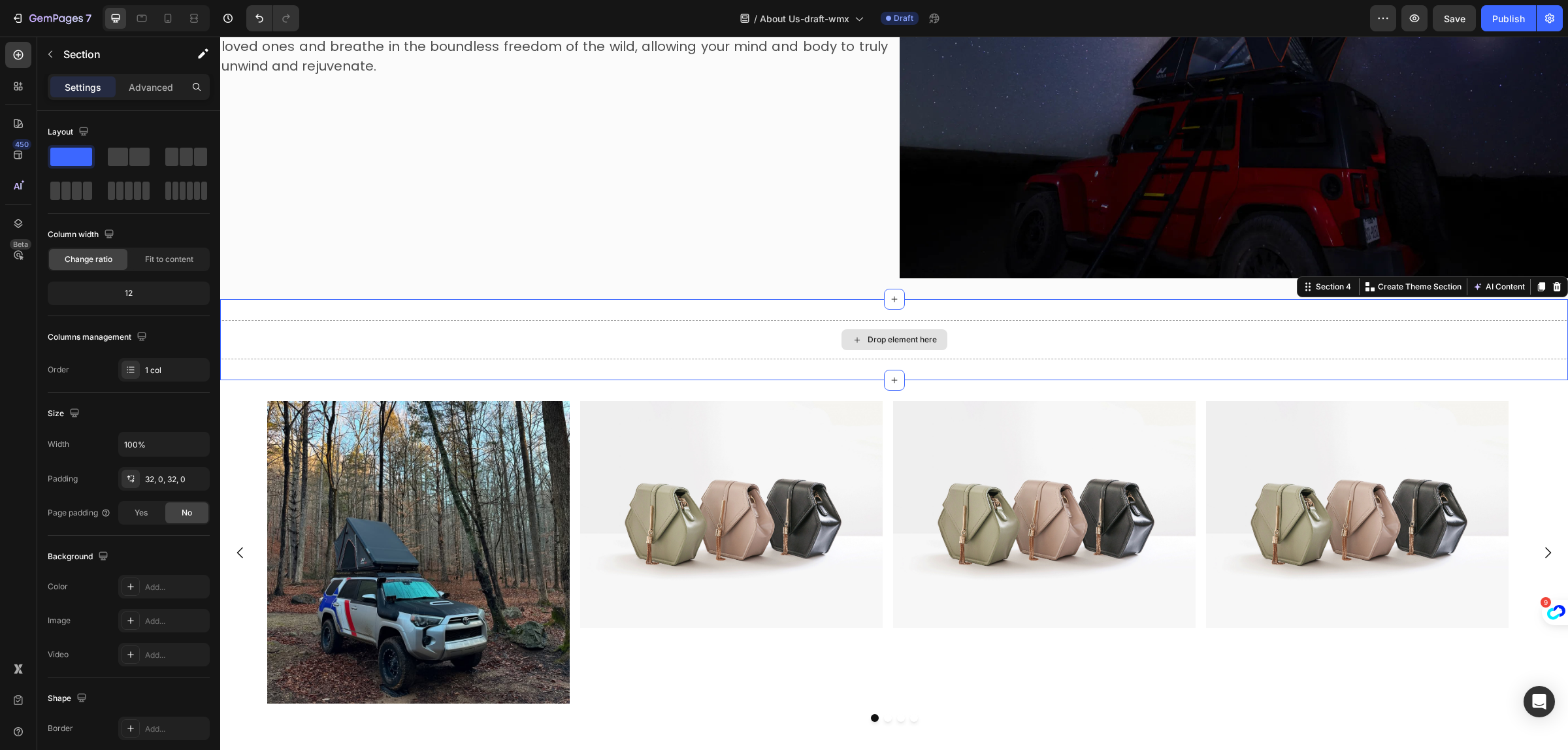
click at [1175, 326] on div "Drop element here" at bounding box center [894, 340] width 1348 height 39
click at [60, 50] on button "button" at bounding box center [51, 55] width 21 height 21
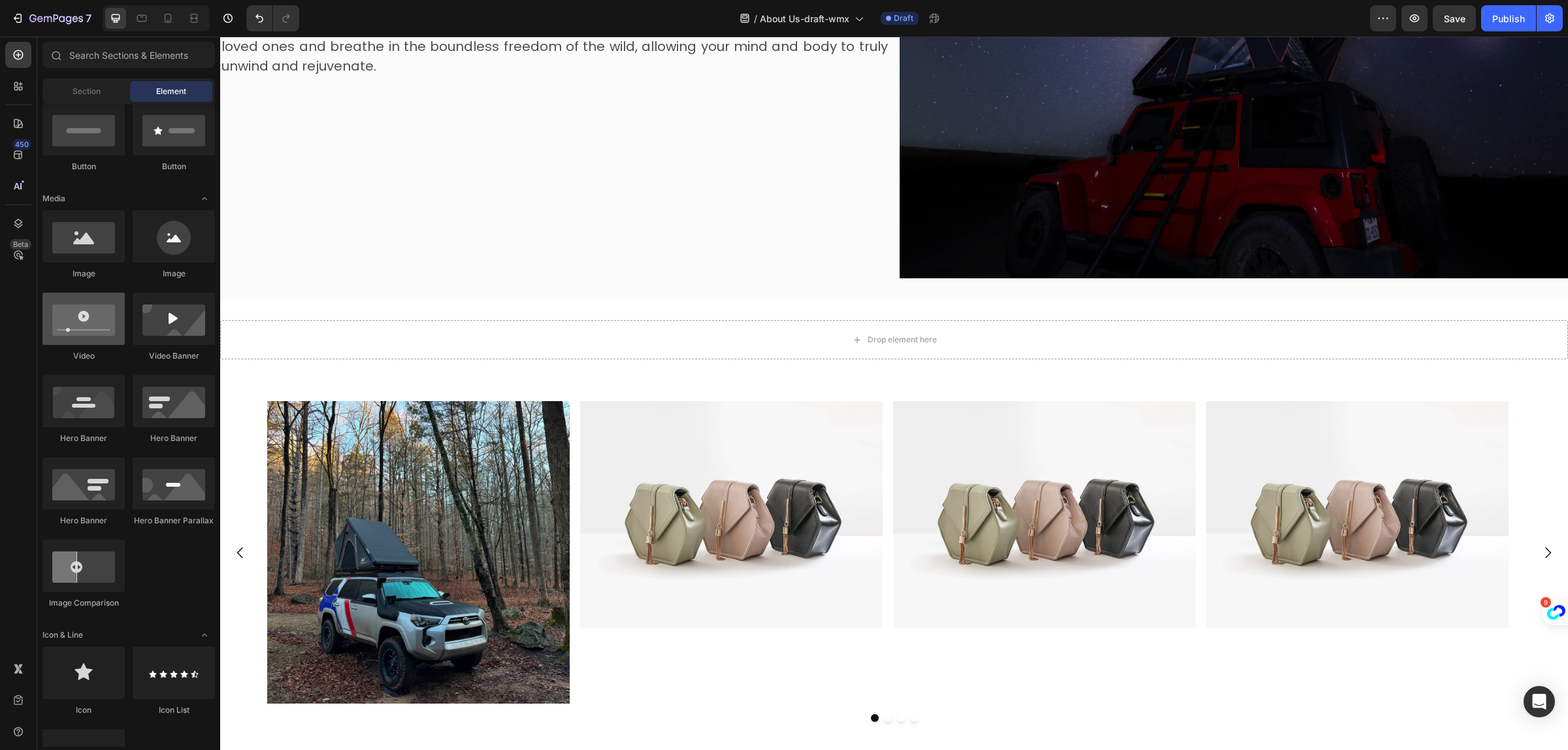
scroll to position [164, 0]
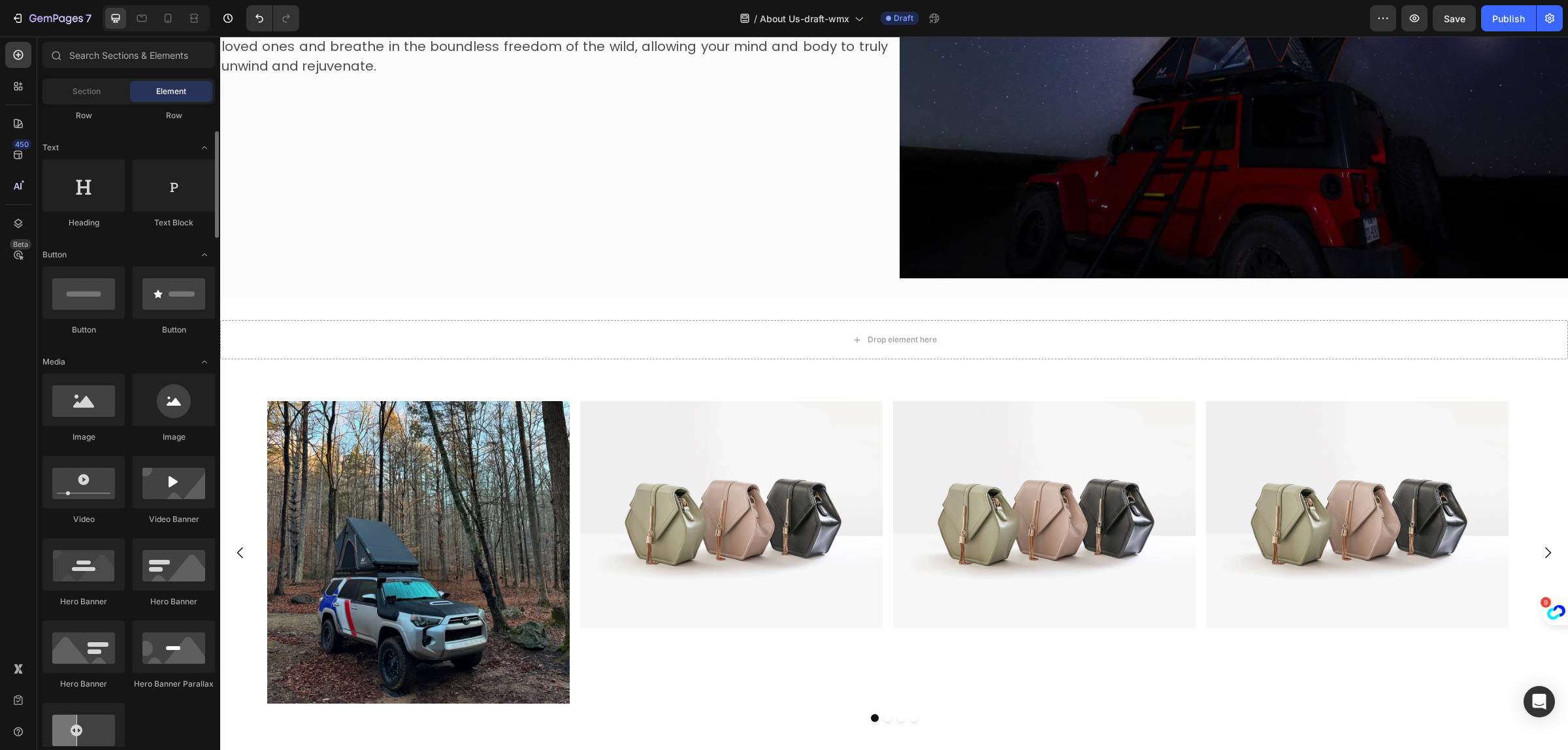
click at [77, 194] on div at bounding box center [83, 186] width 82 height 53
drag, startPoint x: 555, startPoint y: 292, endPoint x: 598, endPoint y: 313, distance: 47.9
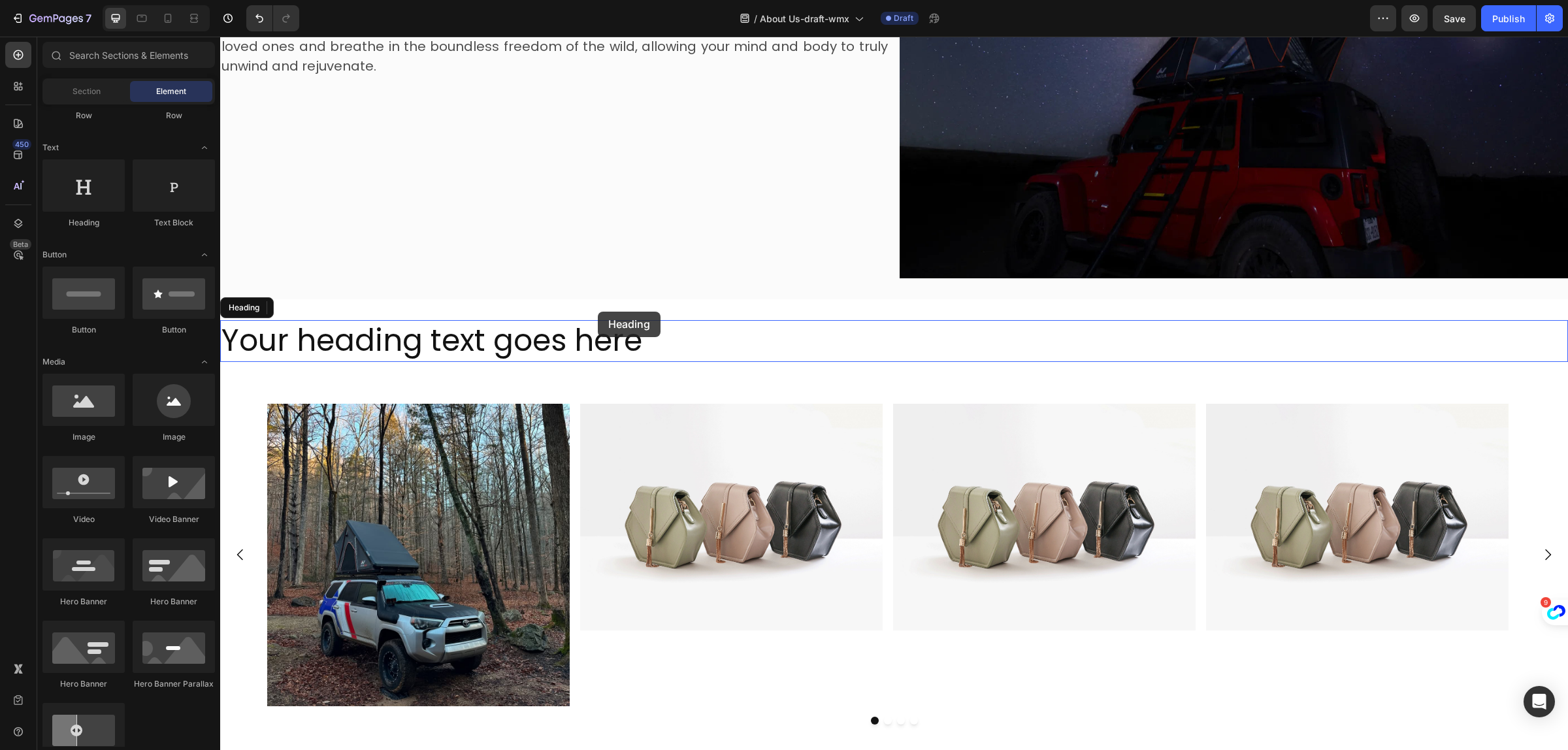
click at [603, 330] on h2 "Your heading text goes here" at bounding box center [894, 342] width 1348 height 42
click at [603, 330] on p "Your heading text goes here" at bounding box center [894, 342] width 1345 height 39
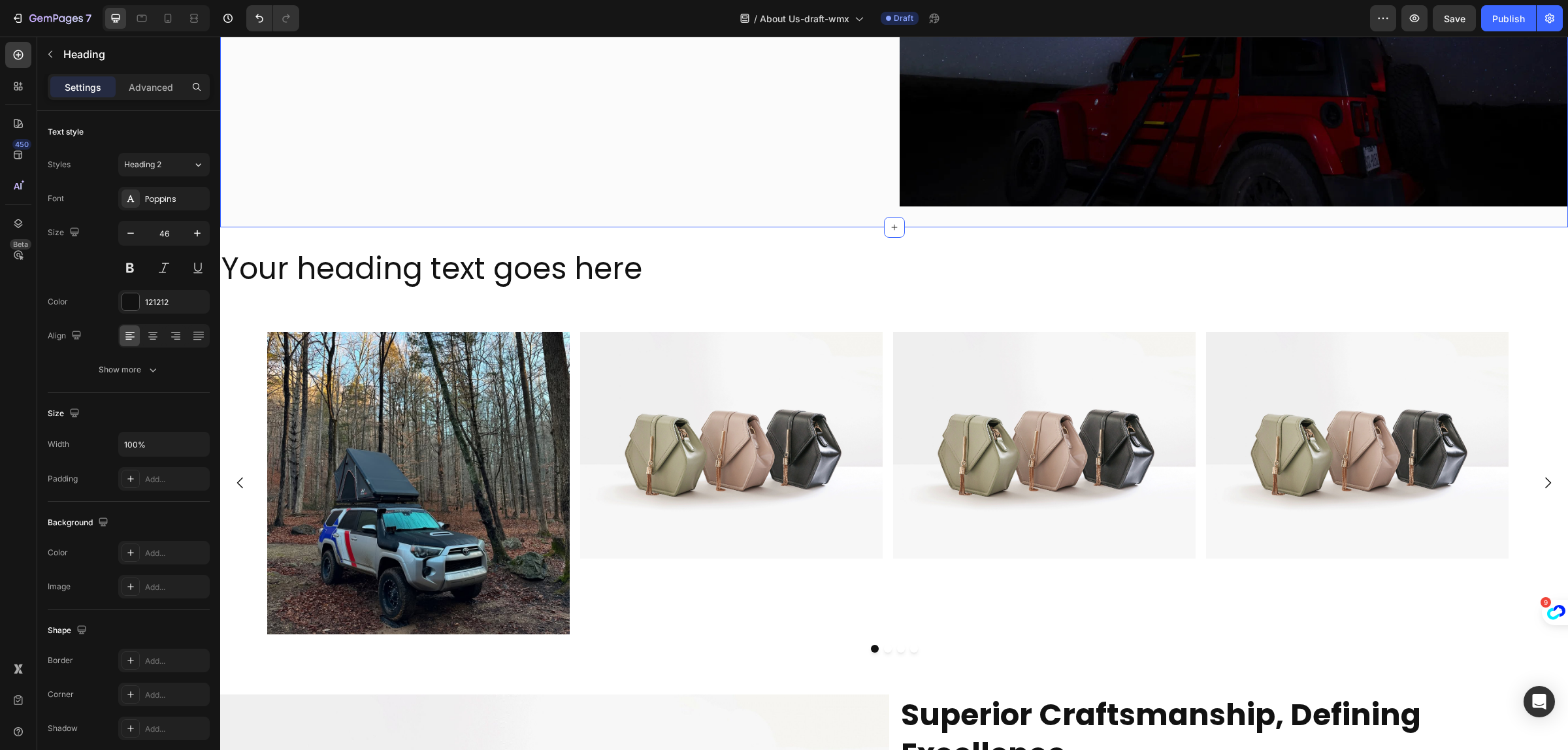
scroll to position [1621, 0]
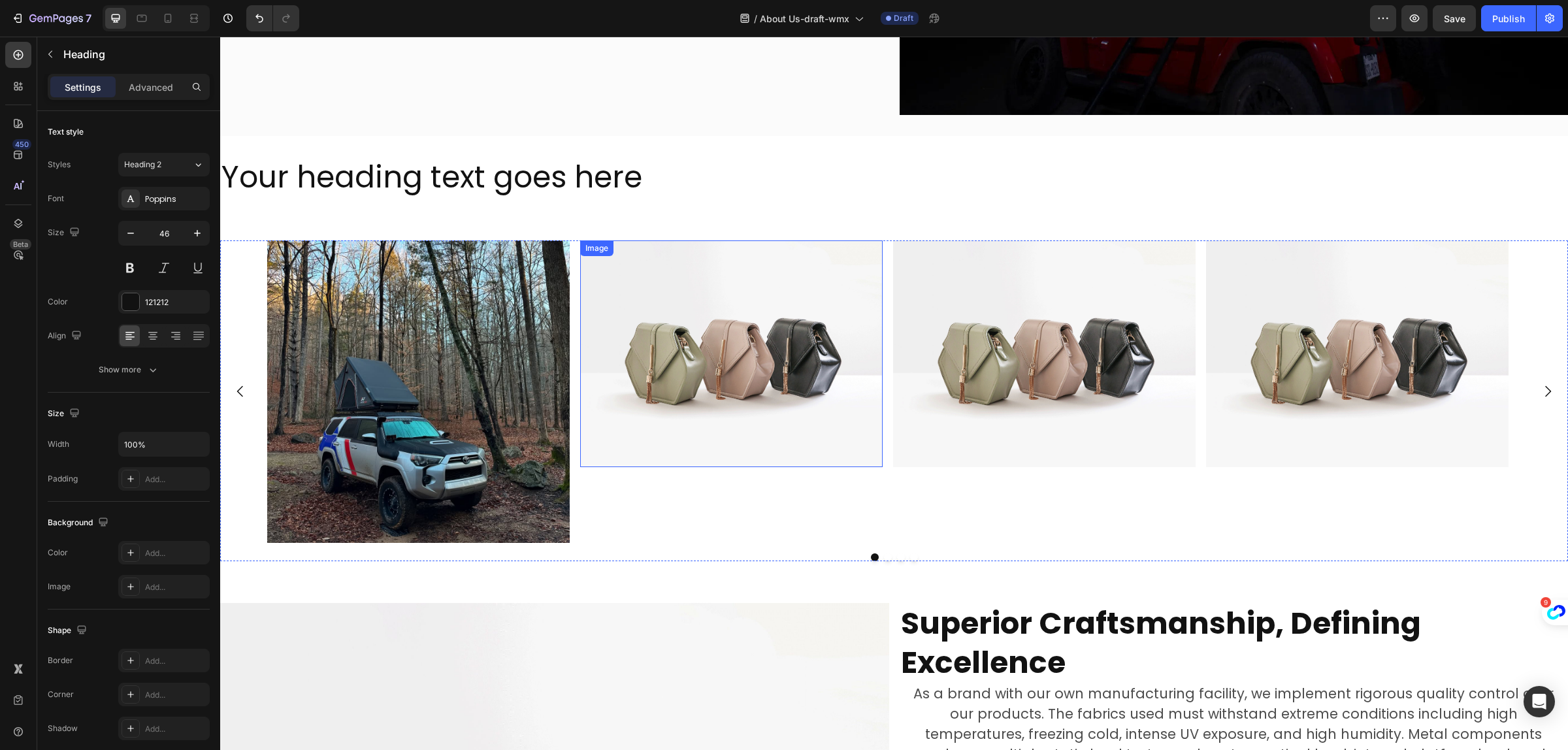
click at [776, 399] on img at bounding box center [731, 353] width 303 height 227
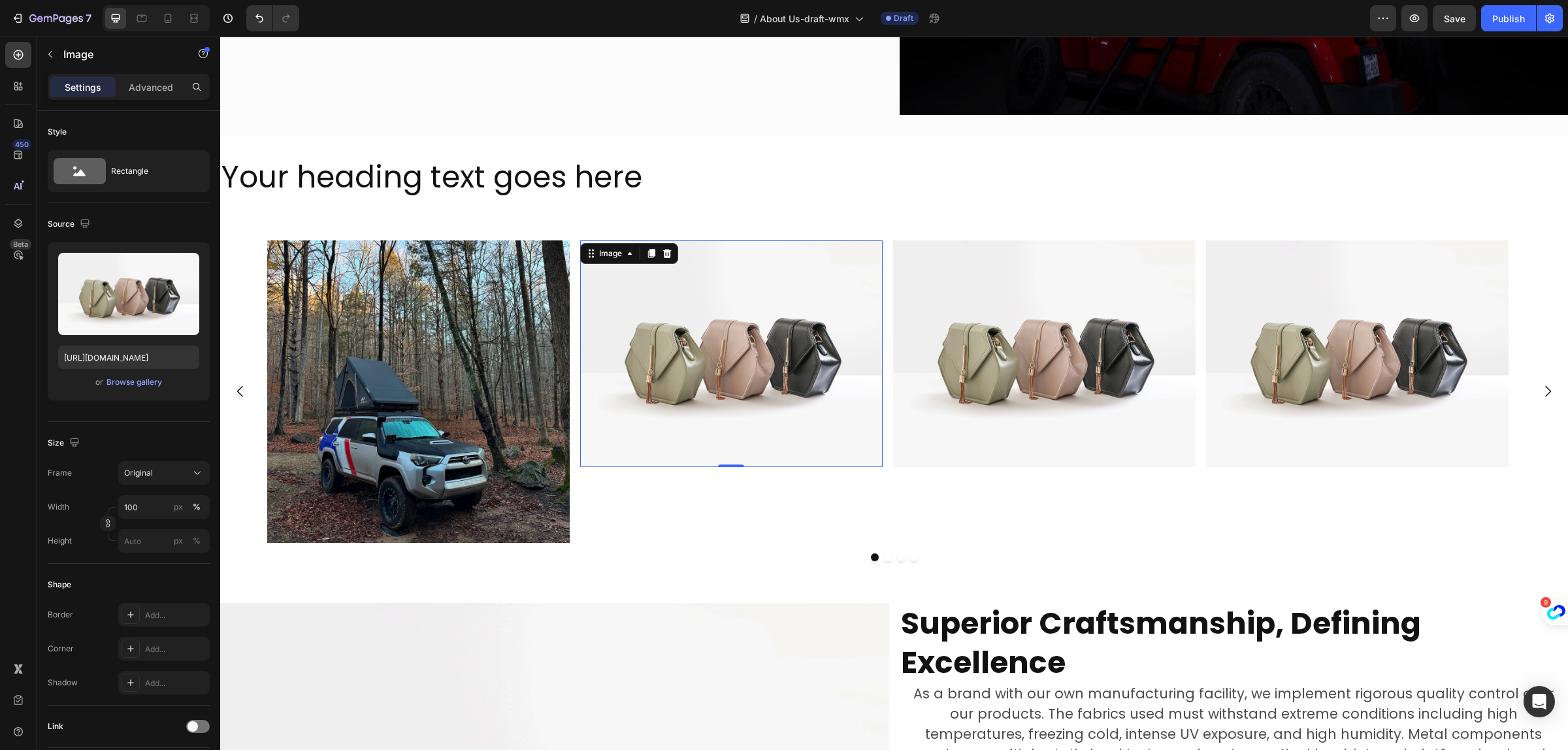
click at [746, 340] on img at bounding box center [731, 353] width 303 height 227
click at [148, 360] on input "https://cdn.shopify.com/s/files/1/2005/9307/files/image_demo.jpg" at bounding box center [129, 357] width 141 height 24
paste input "0751/3158/4813/files/gempages_556399069535142690-e0425785-a99d-46f0-9a9d-e58e27…"
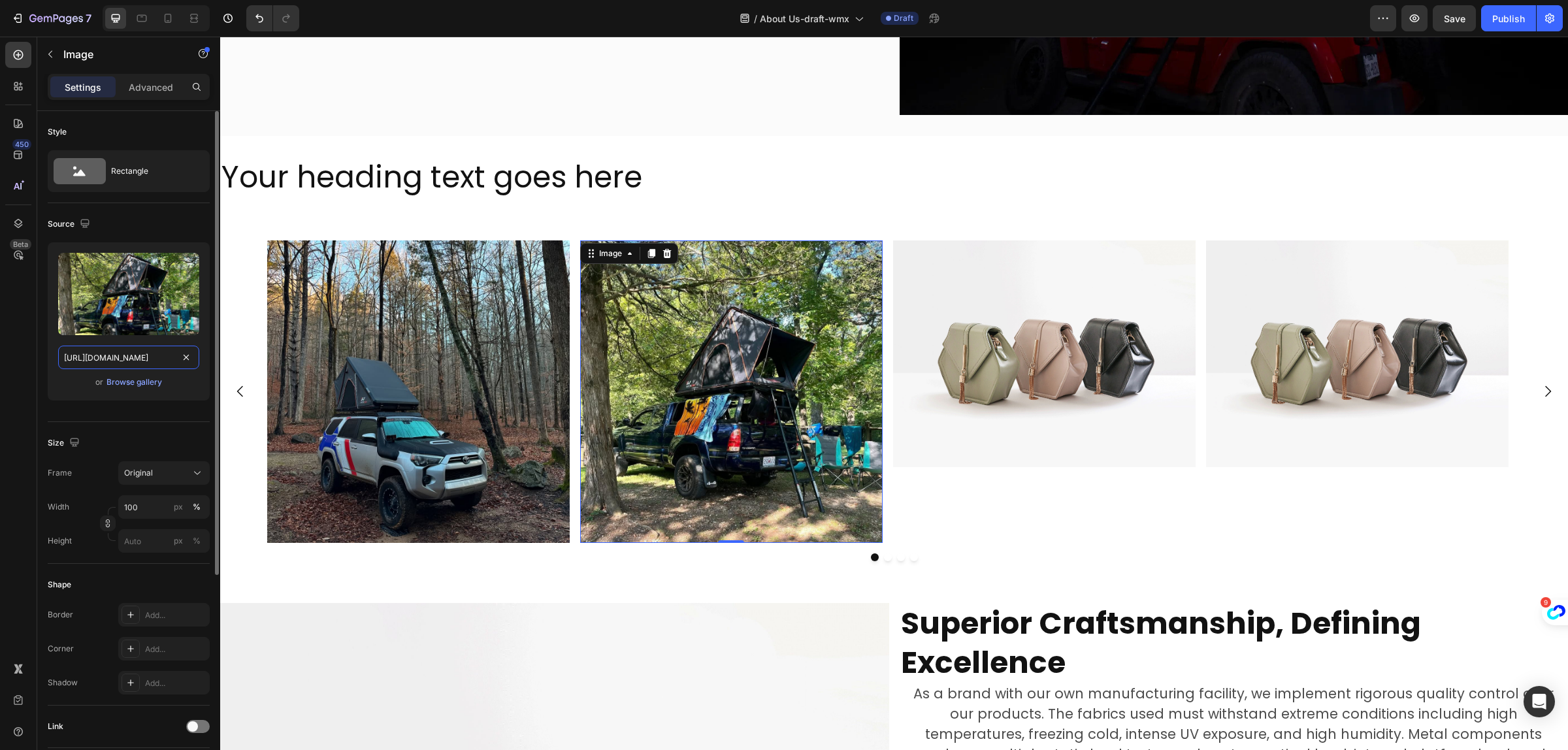
scroll to position [0, 461]
type input "https://cdn.shopify.com/s/files/1/0751/3158/4813/files/gempages_556399069535142…"
click at [962, 351] on img at bounding box center [1044, 353] width 303 height 227
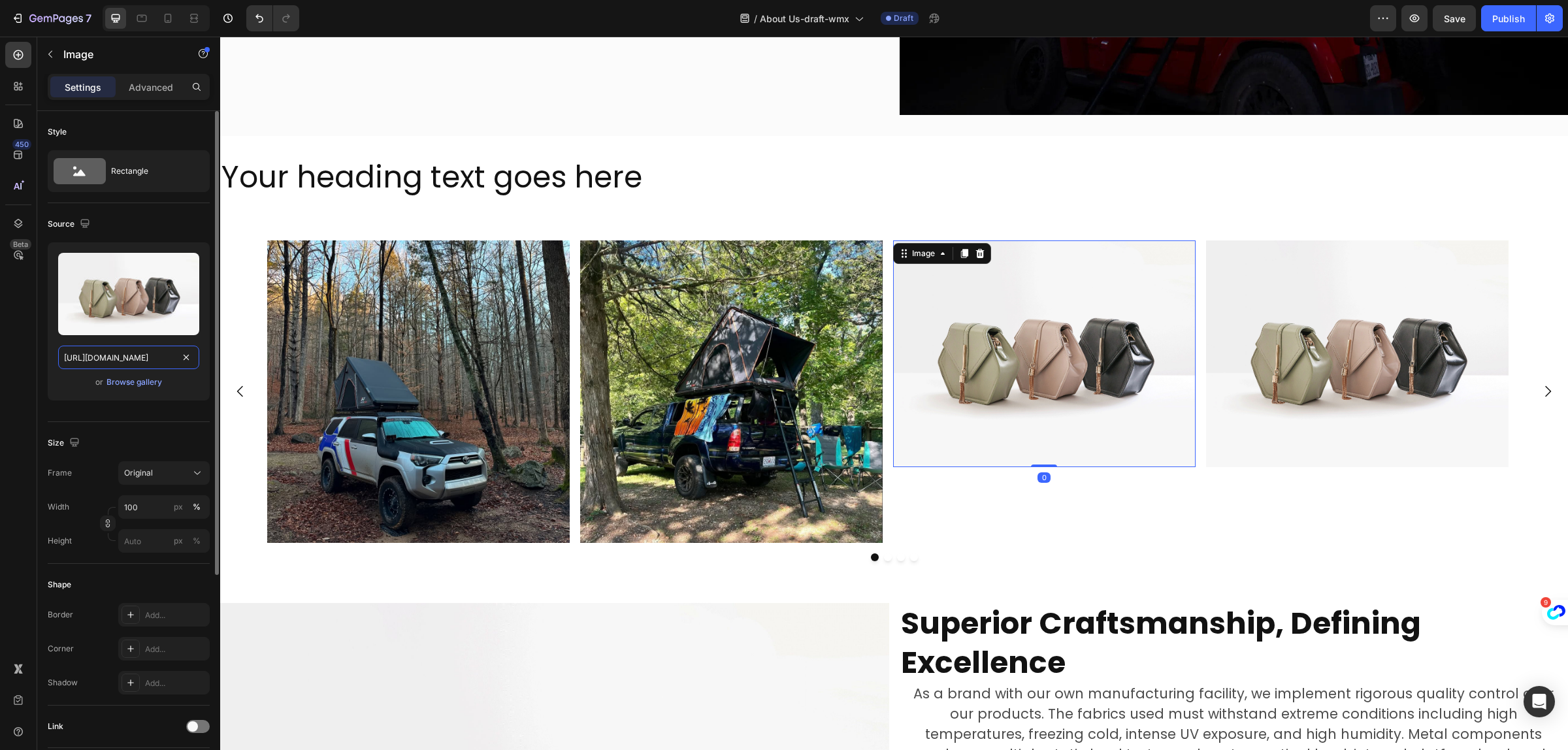
click at [126, 367] on input "https://cdn.shopify.com/s/files/1/2005/9307/files/image_demo.jpg" at bounding box center [129, 357] width 141 height 24
paste input "0751/3158/4813/files/gempages_556399069535142690-5b11fcd8-5240-4347-b7ec-6d81a8…"
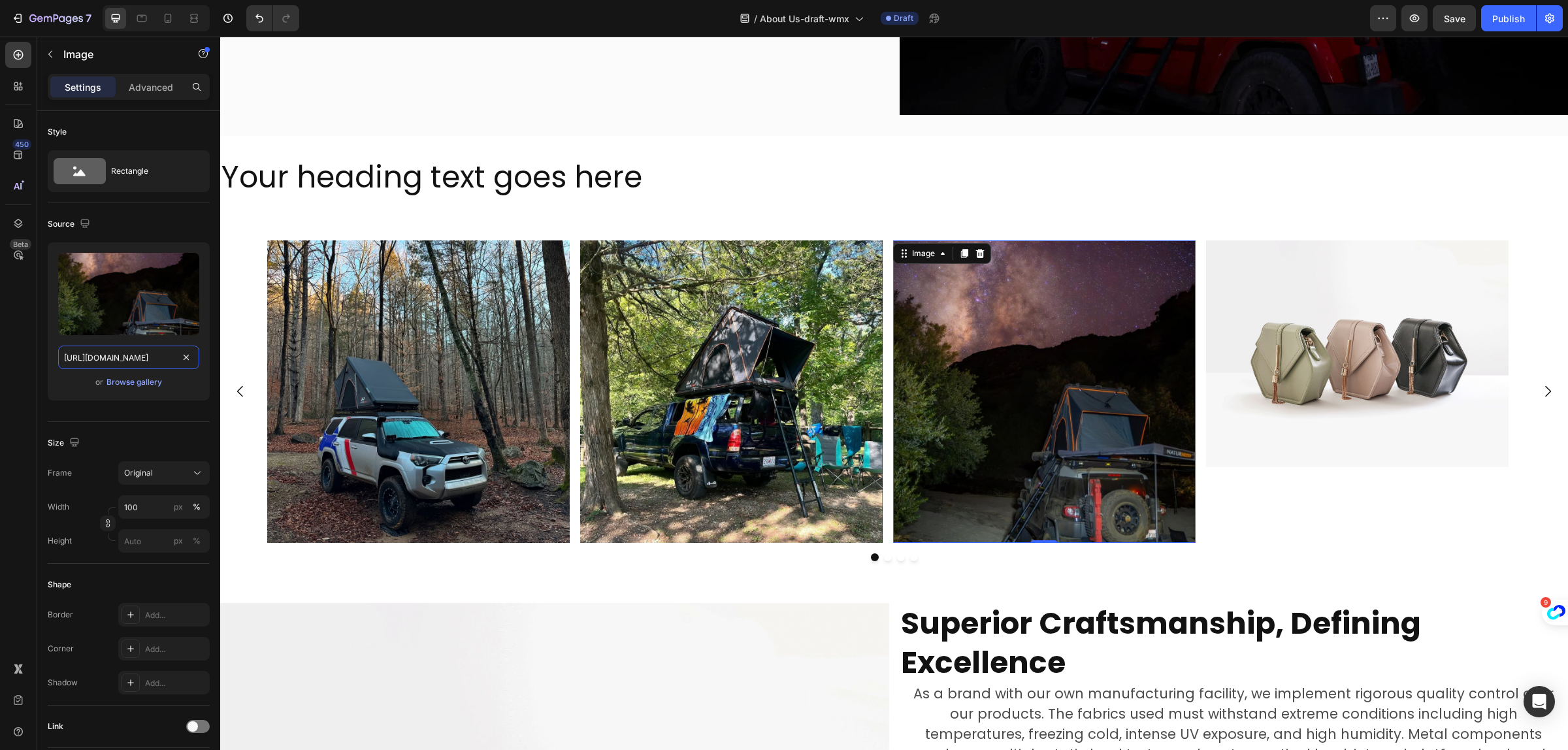
type input "https://cdn.shopify.com/s/files/1/0751/3158/4813/files/gempages_556399069535142…"
click at [1343, 328] on img at bounding box center [1357, 353] width 303 height 227
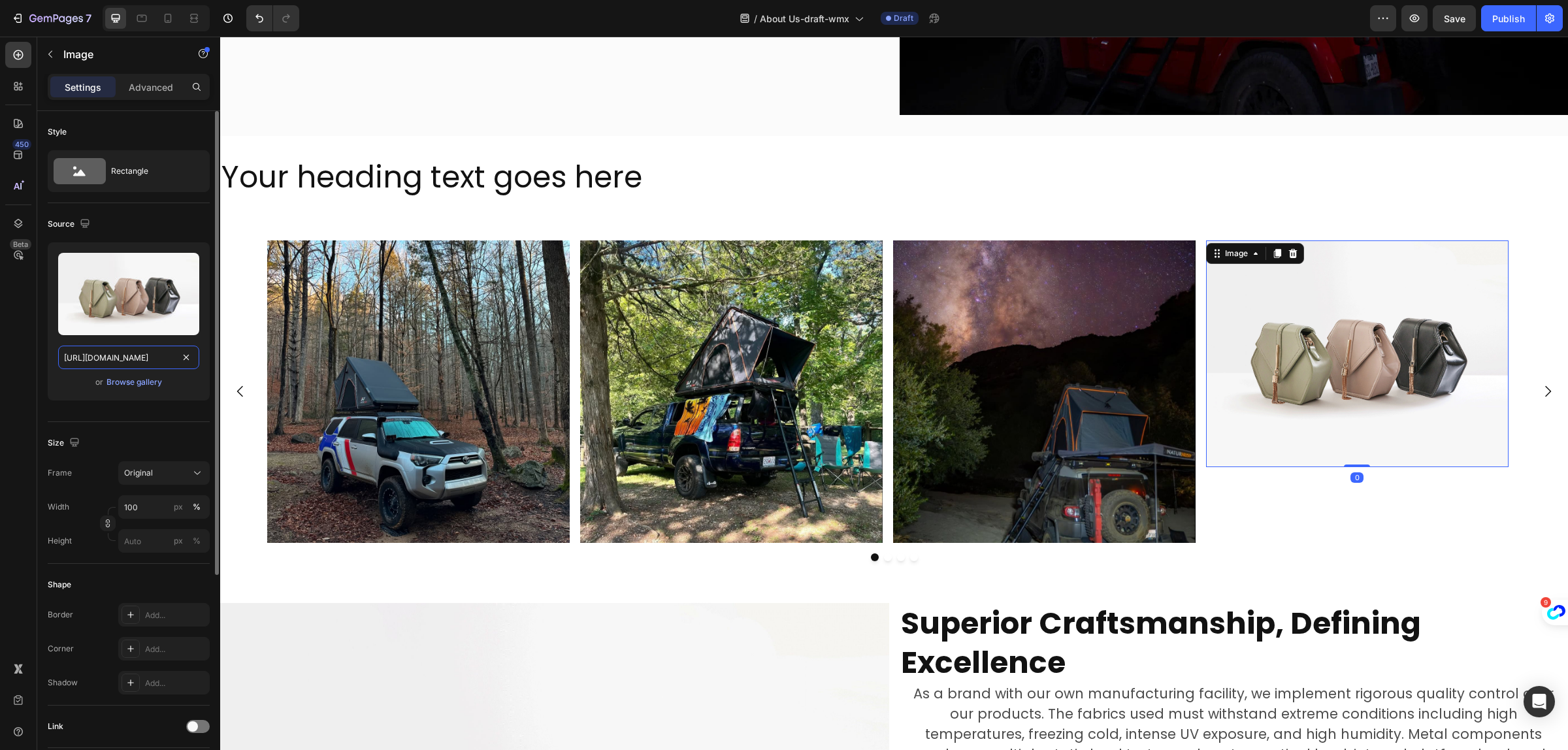
click at [114, 361] on input "https://cdn.shopify.com/s/files/1/2005/9307/files/image_demo.jpg" at bounding box center [129, 357] width 141 height 24
paste input "0751/3158/4813/files/gempages_556399069535142690-1750a0a8-2928-491c-b1d7-601a83…"
type input "https://cdn.shopify.com/s/files/1/0751/3158/4813/files/gempages_556399069535142…"
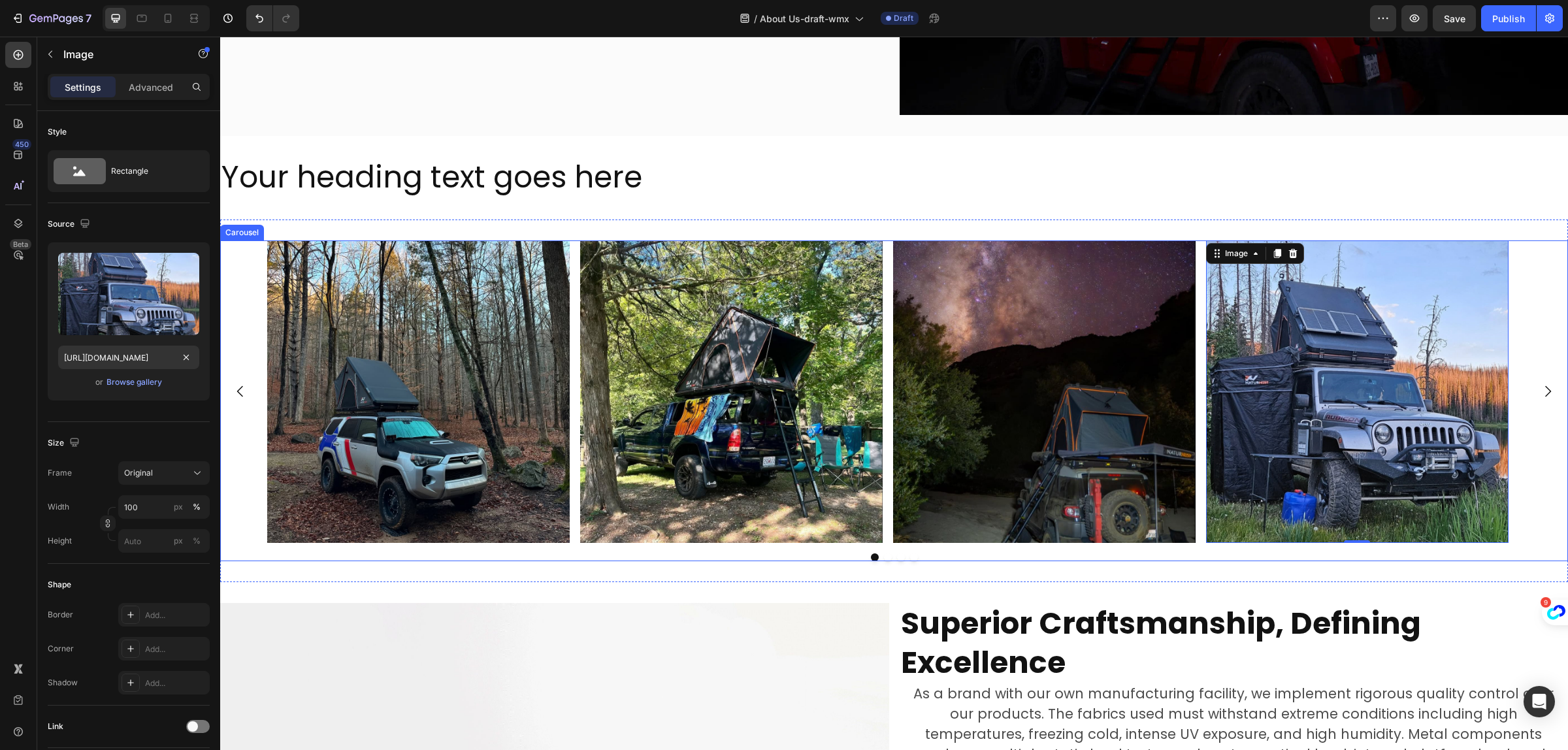
click at [1540, 390] on icon "Carousel Next Arrow" at bounding box center [1548, 391] width 16 height 16
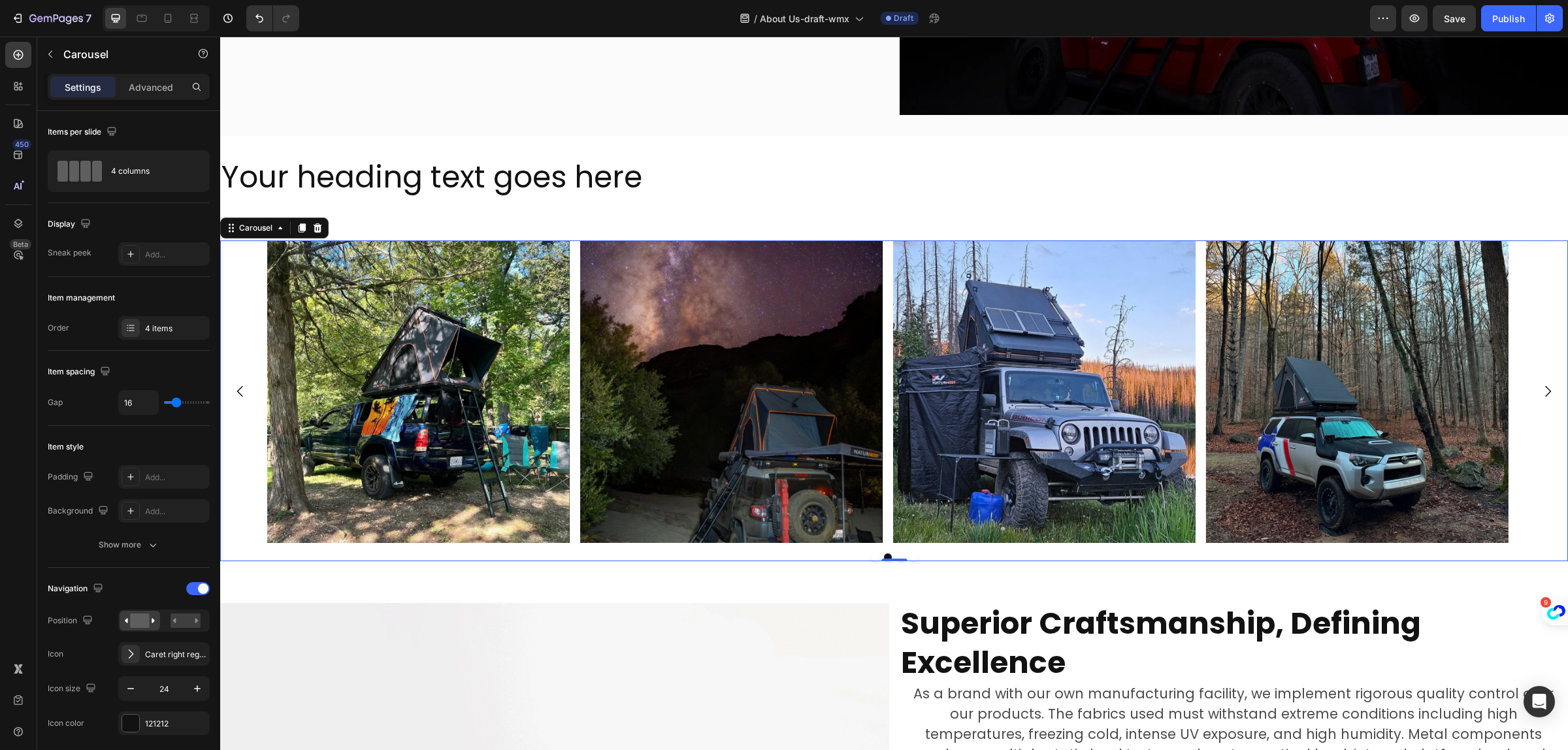
click at [1540, 390] on icon "Carousel Next Arrow" at bounding box center [1548, 391] width 16 height 16
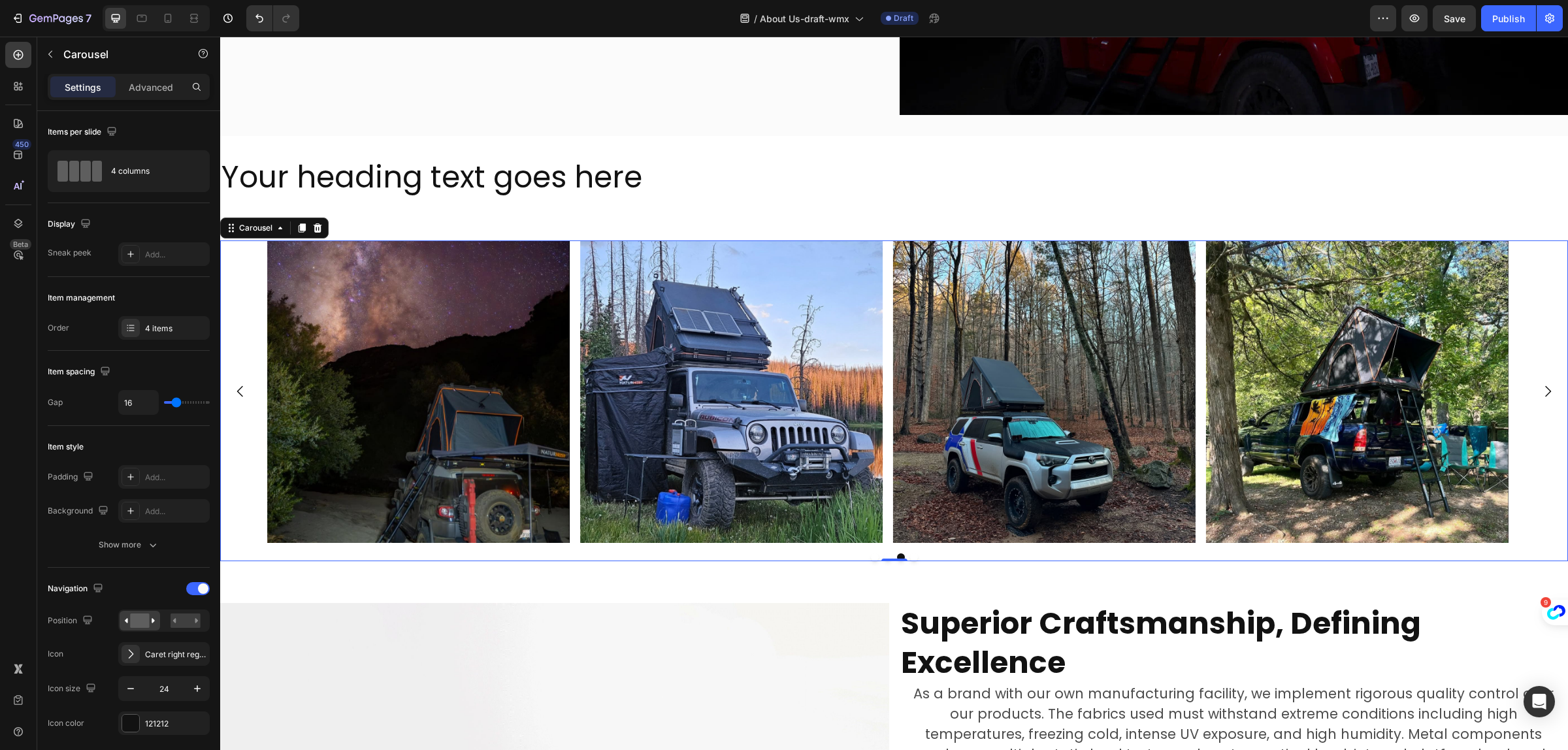
click at [1540, 390] on icon "Carousel Next Arrow" at bounding box center [1548, 391] width 16 height 16
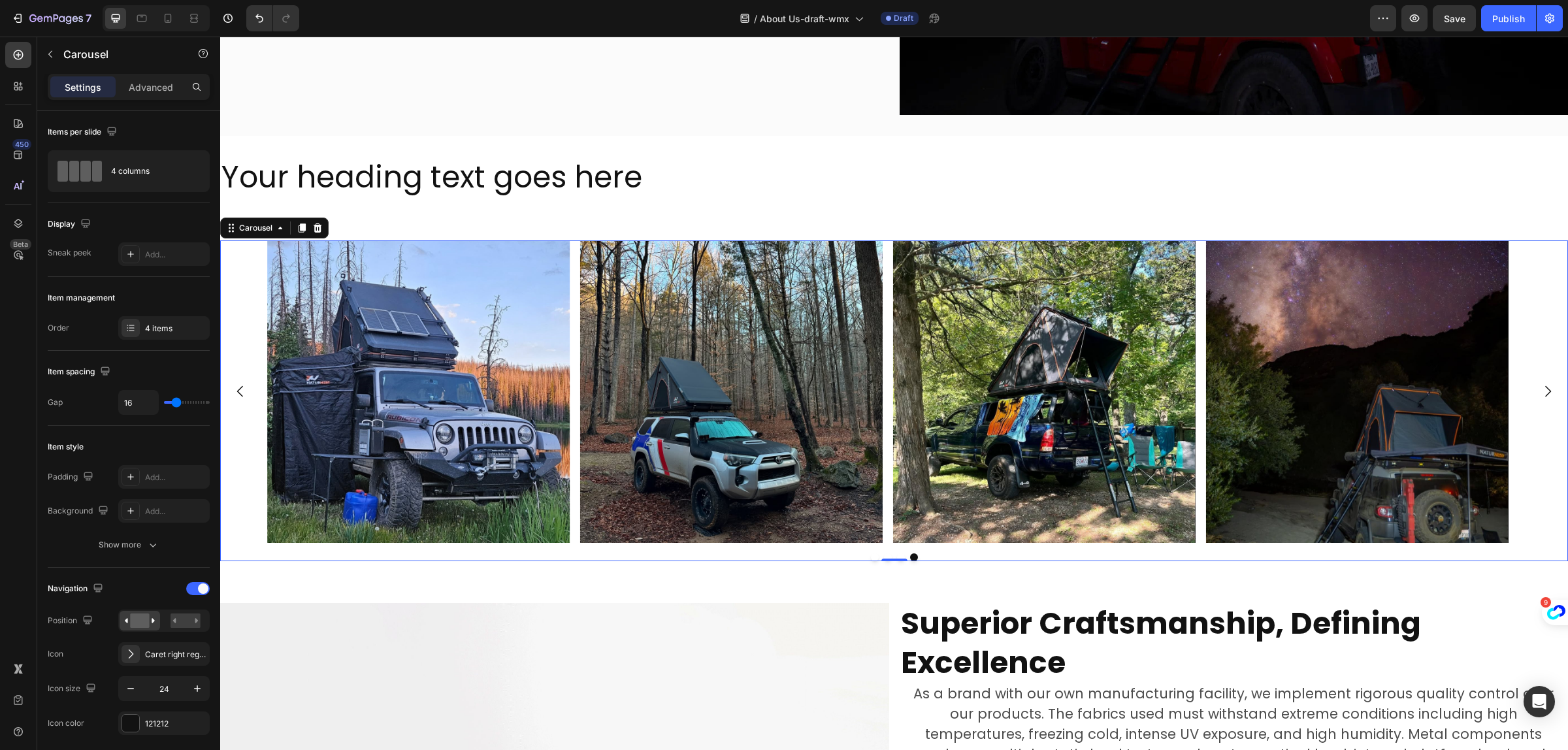
click at [1540, 390] on icon "Carousel Next Arrow" at bounding box center [1548, 391] width 16 height 16
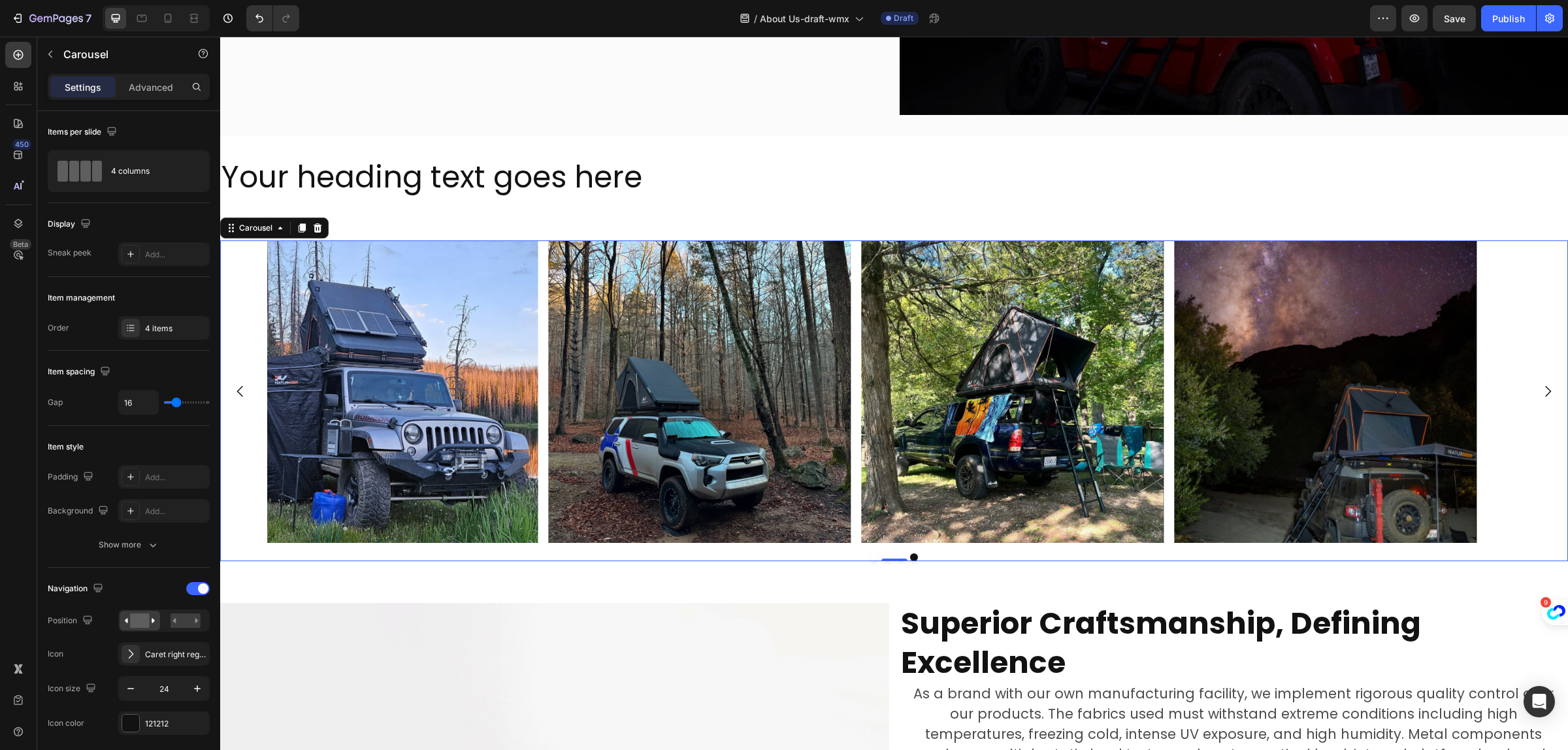
click at [1540, 390] on icon "Carousel Next Arrow" at bounding box center [1548, 391] width 16 height 16
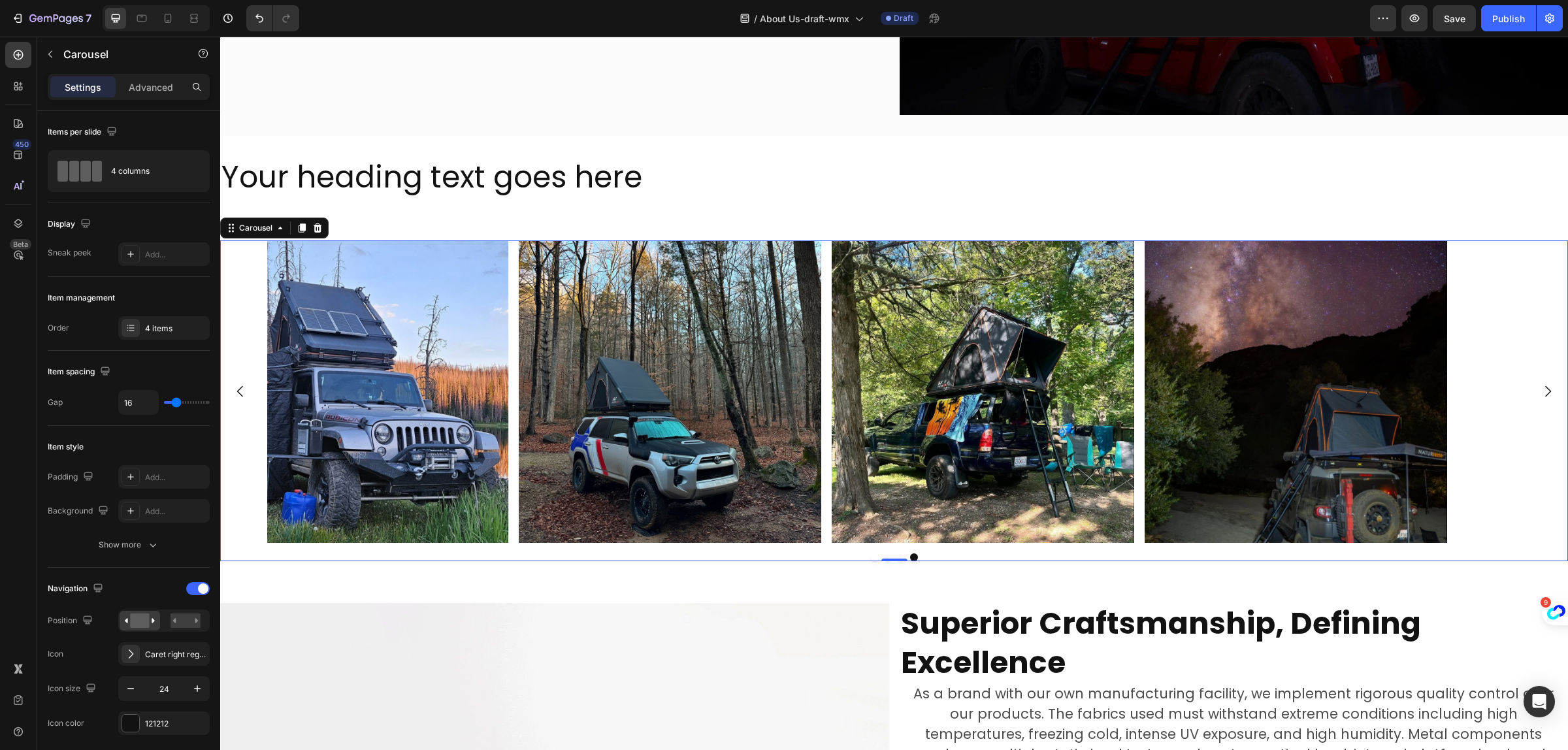
click at [1540, 390] on icon "Carousel Next Arrow" at bounding box center [1548, 391] width 16 height 16
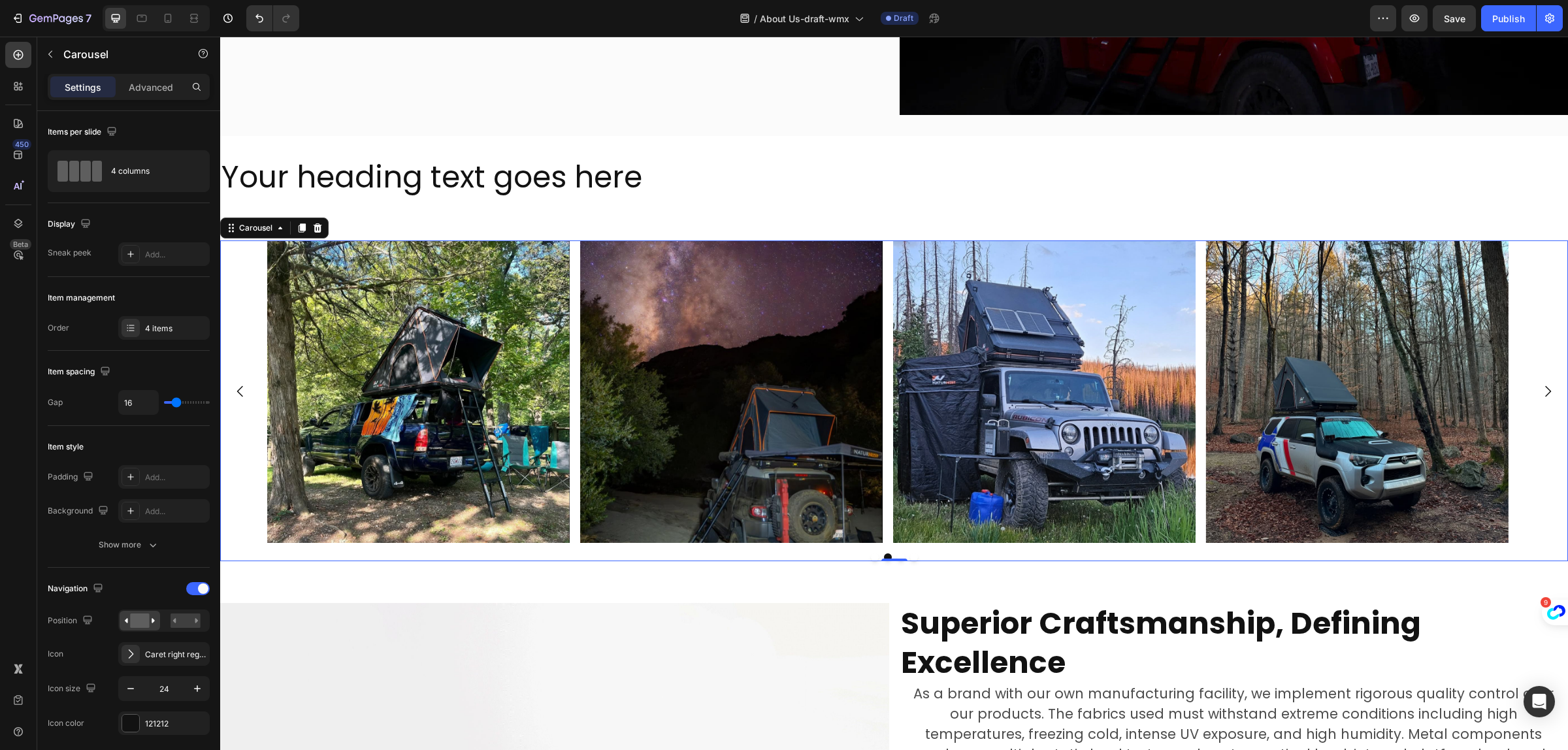
click at [1540, 390] on icon "Carousel Next Arrow" at bounding box center [1548, 391] width 16 height 16
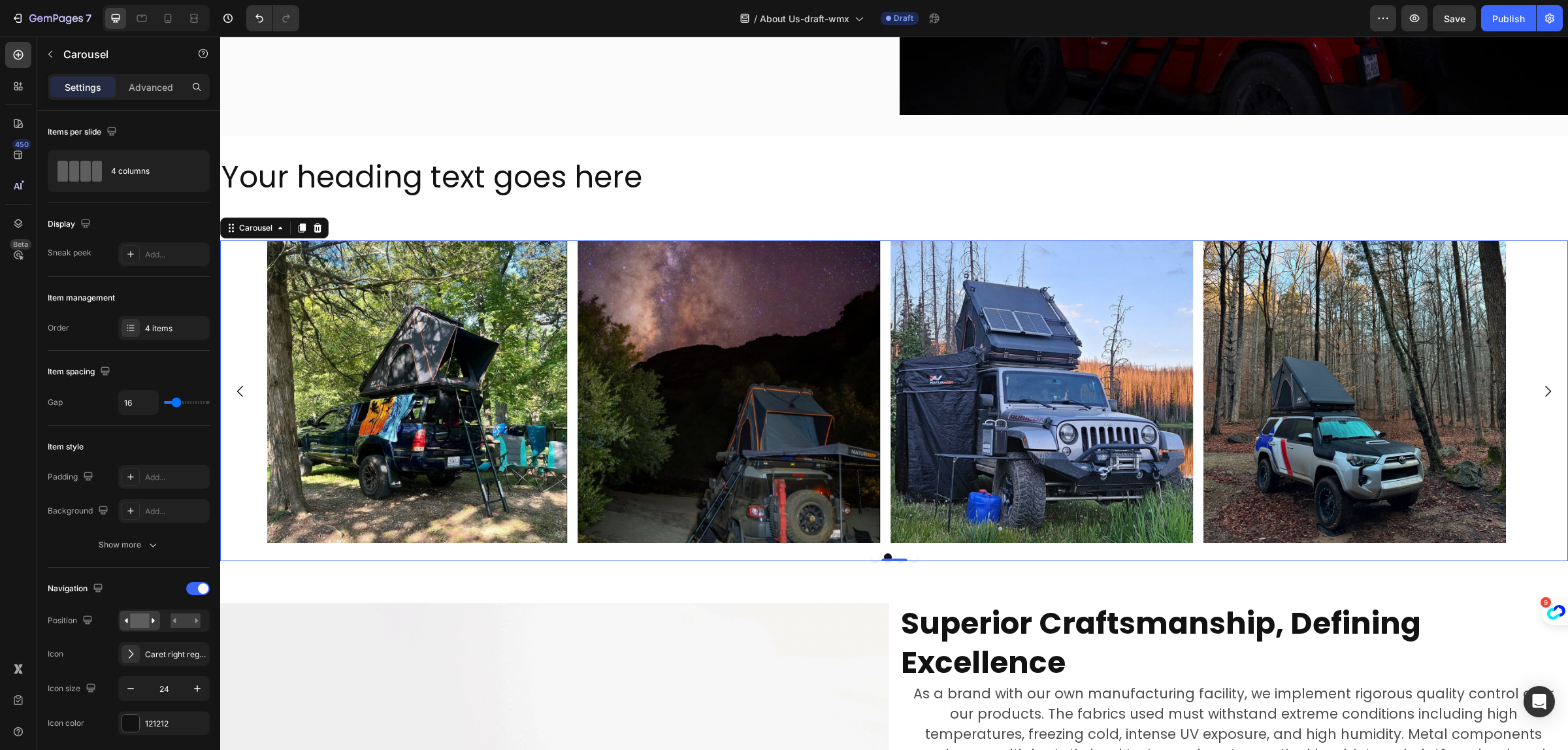
click at [1540, 390] on icon "Carousel Next Arrow" at bounding box center [1548, 391] width 16 height 16
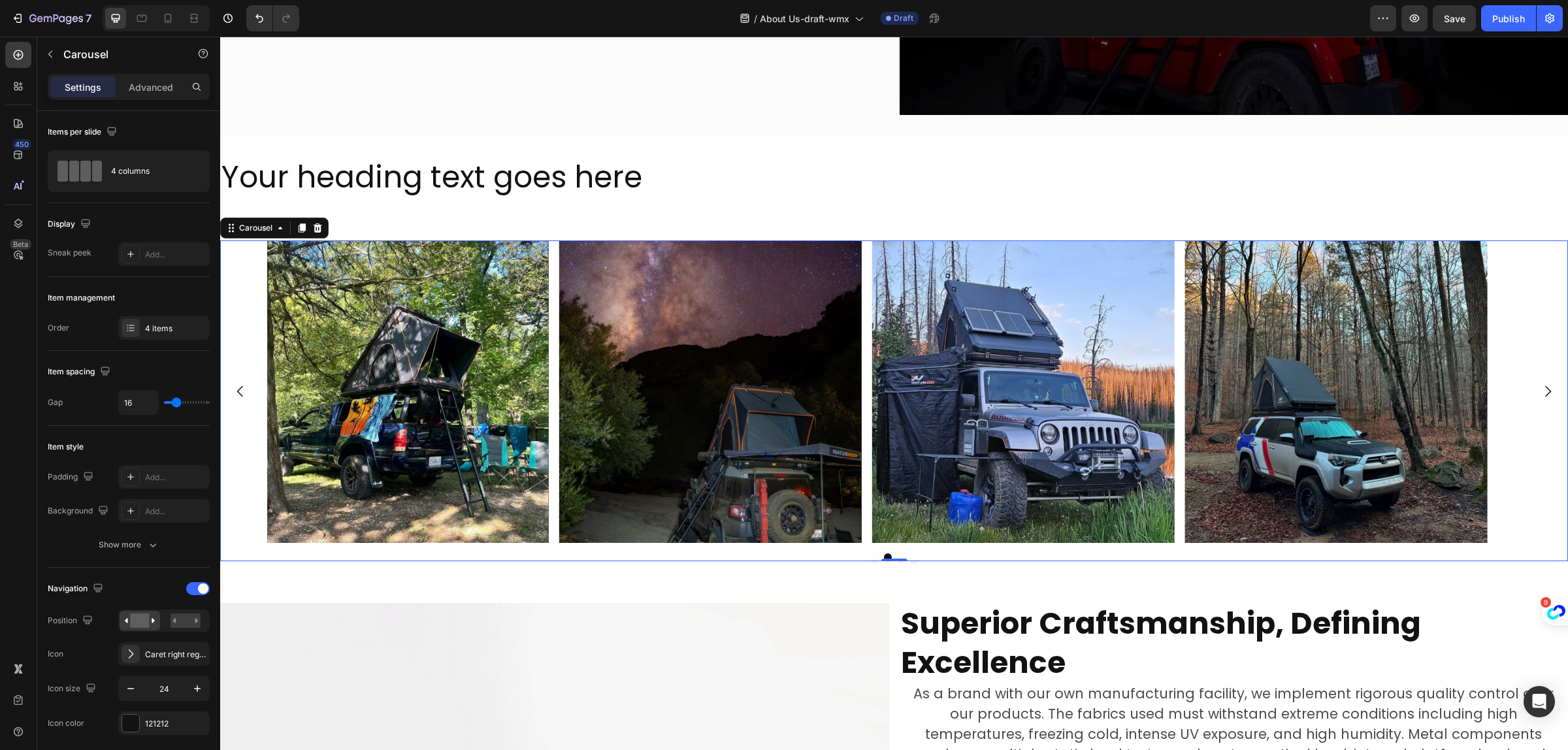
click at [1540, 390] on icon "Carousel Next Arrow" at bounding box center [1548, 391] width 16 height 16
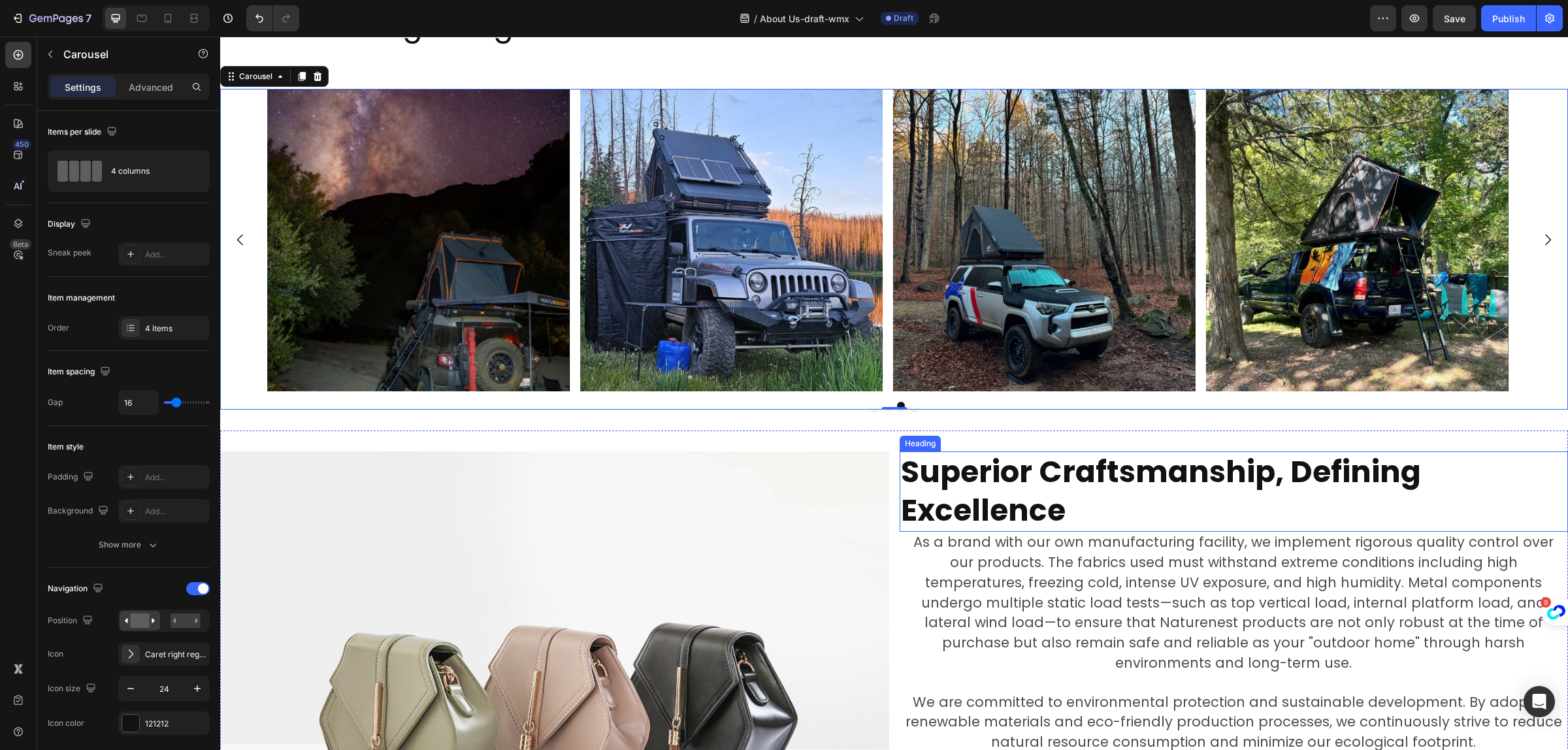
scroll to position [1784, 0]
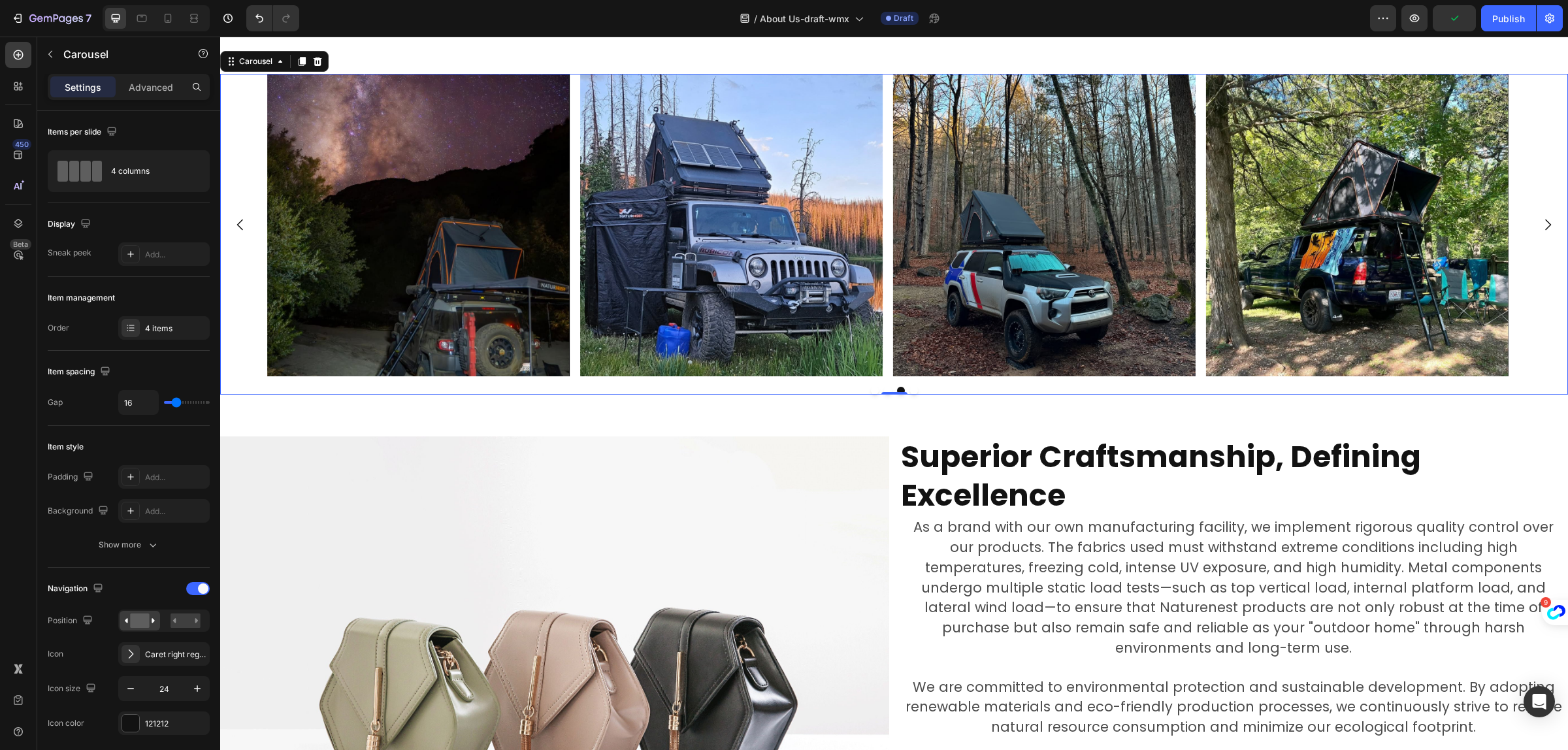
click at [242, 223] on icon "Carousel Back Arrow" at bounding box center [240, 225] width 16 height 16
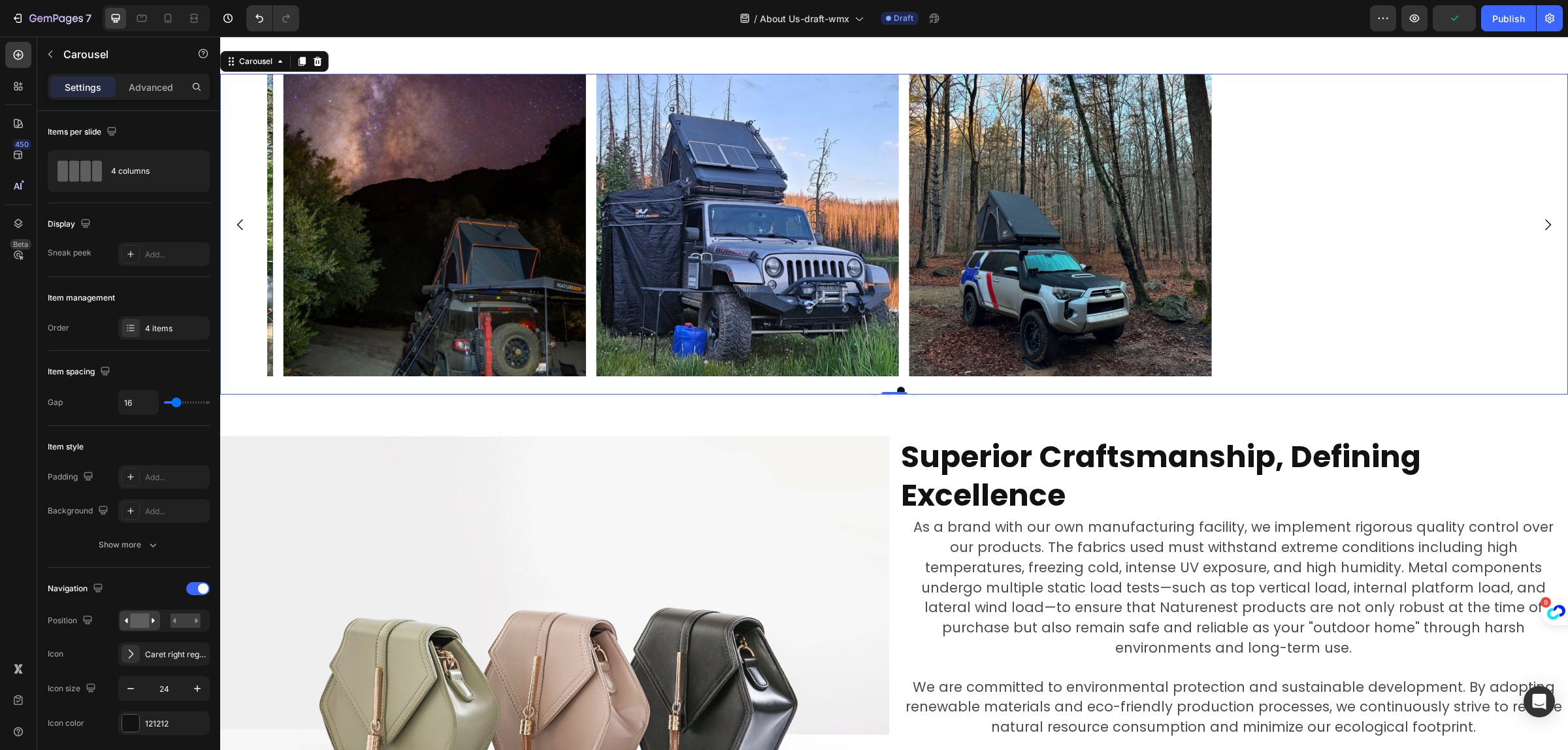
click at [242, 223] on icon "Carousel Back Arrow" at bounding box center [240, 225] width 16 height 16
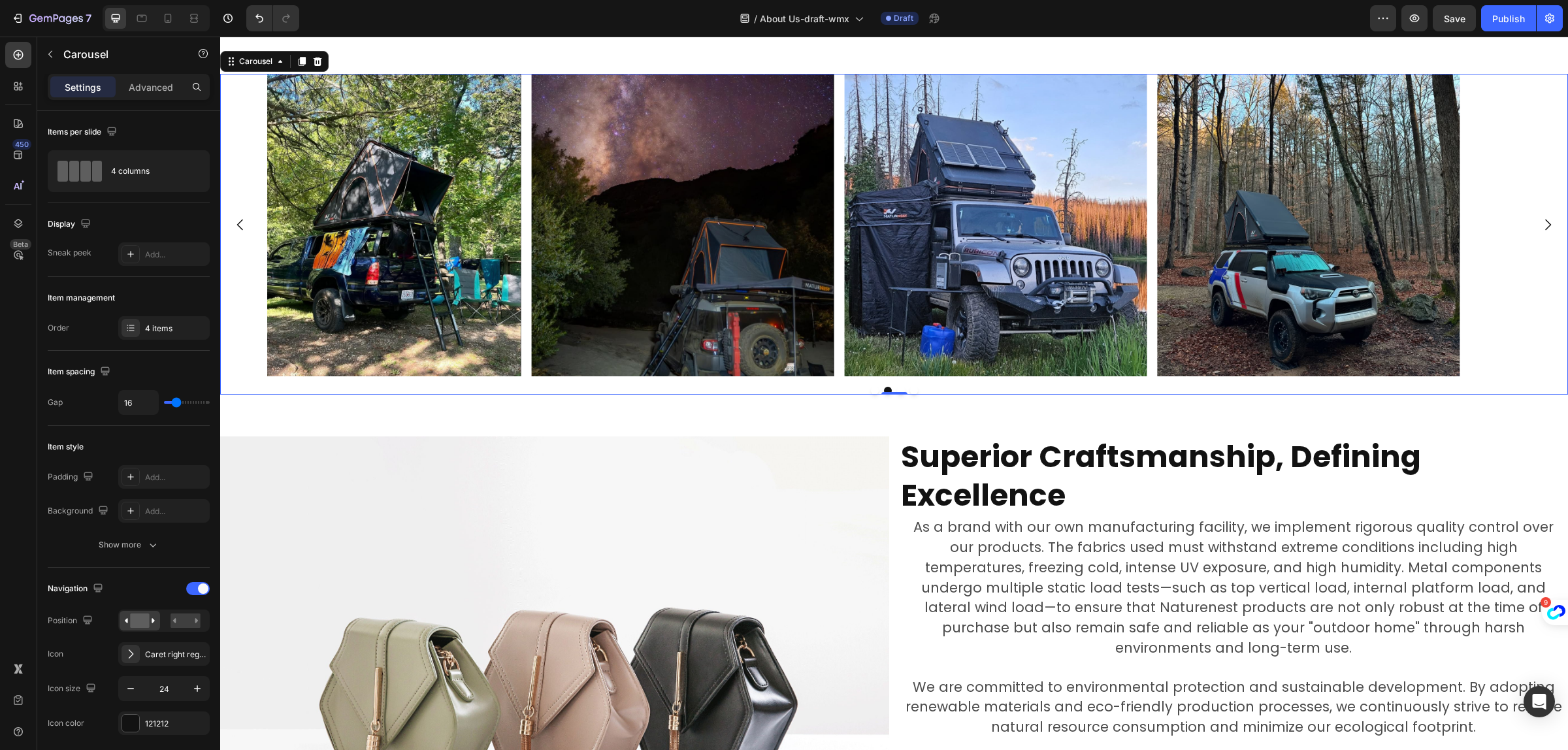
click at [242, 223] on icon "Carousel Back Arrow" at bounding box center [240, 225] width 16 height 16
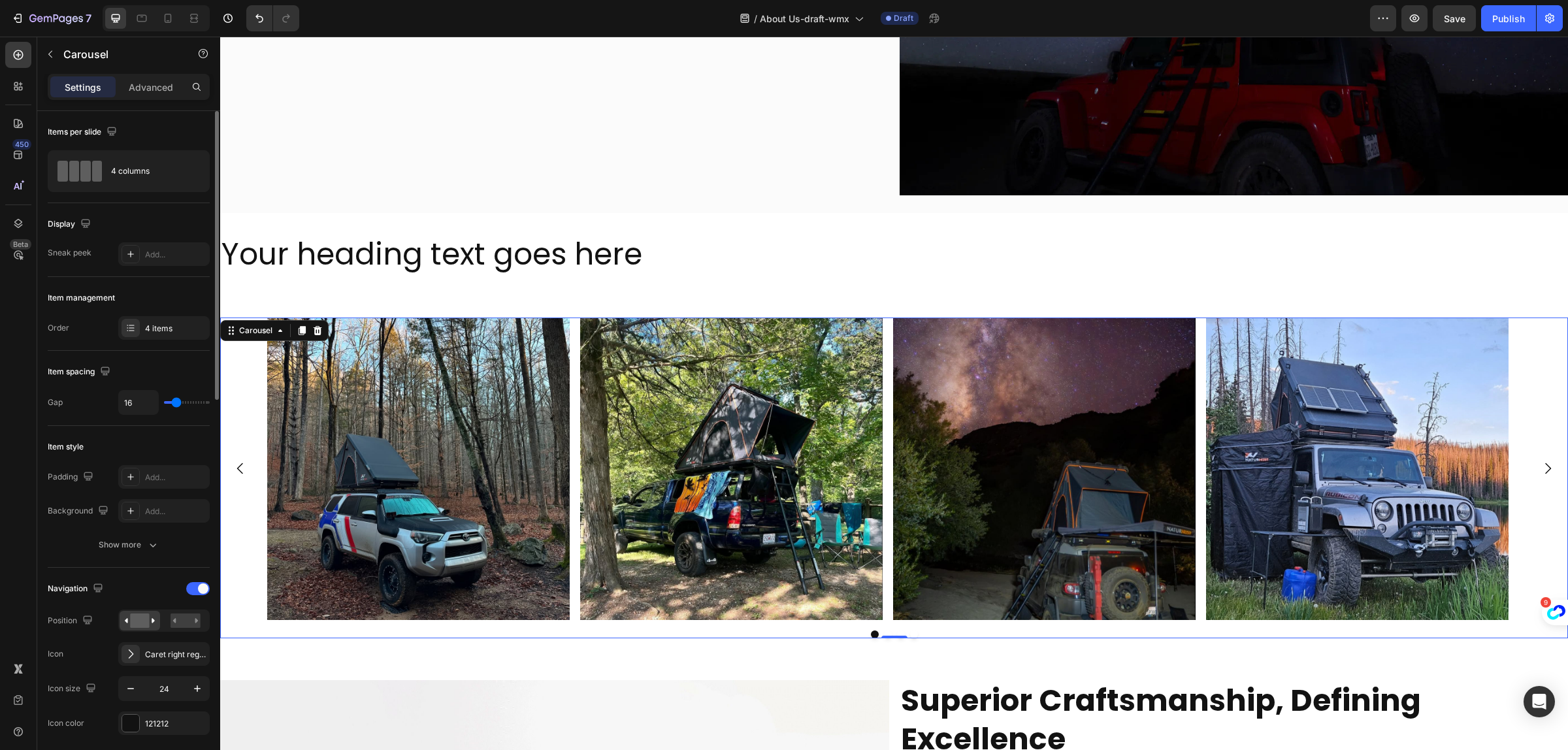
scroll to position [1539, 0]
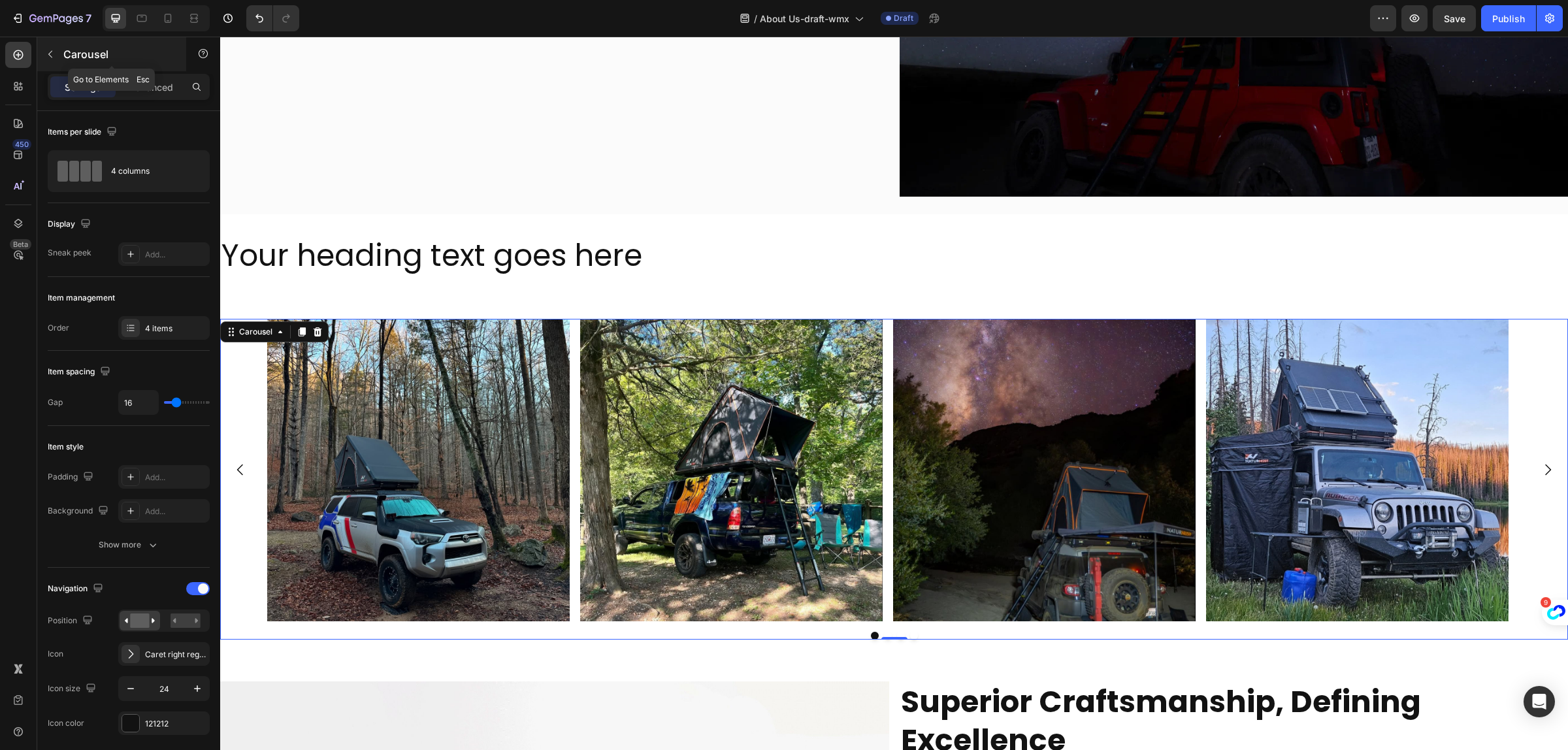
click at [66, 56] on p "Carousel" at bounding box center [119, 55] width 111 height 16
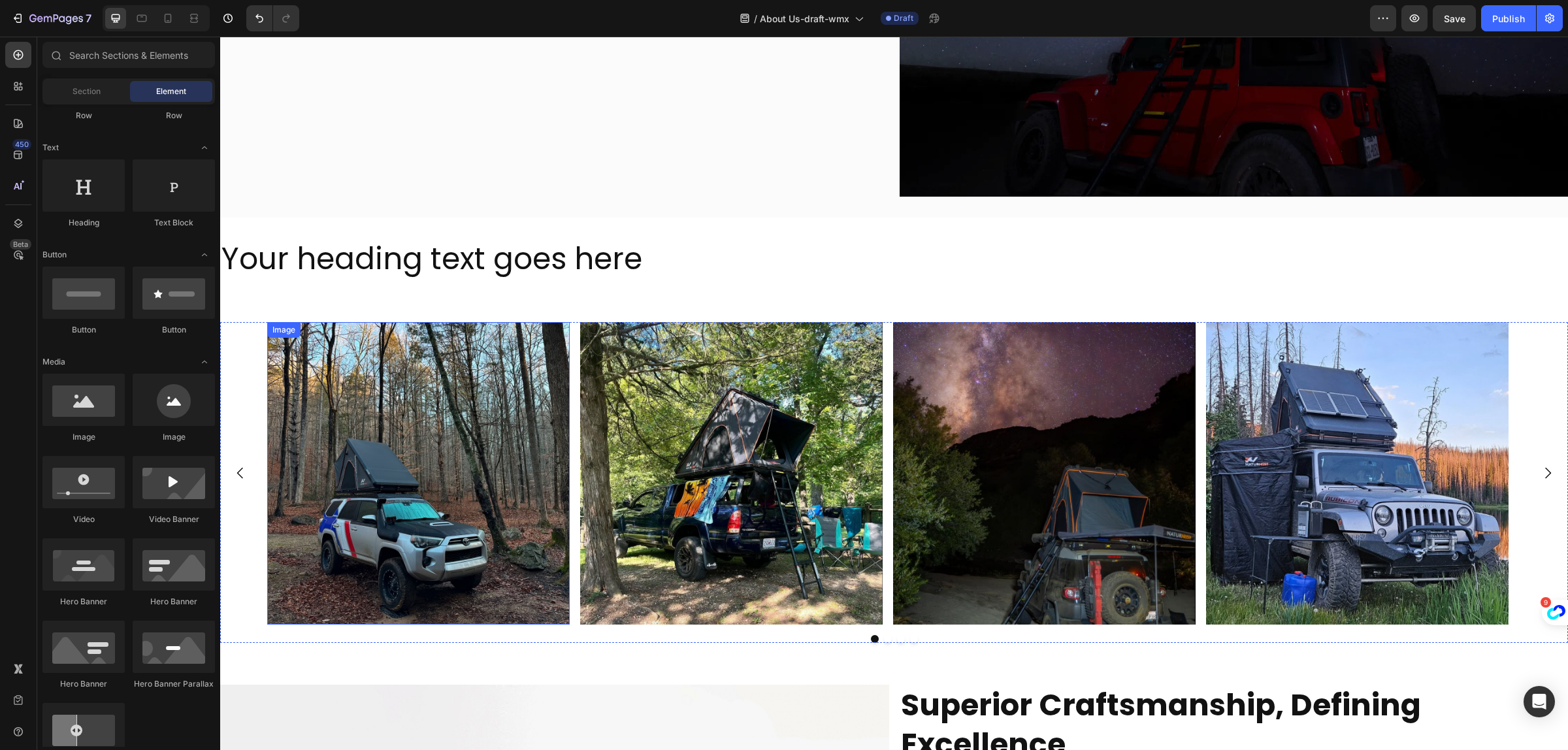
click at [506, 474] on img at bounding box center [418, 474] width 303 height 303
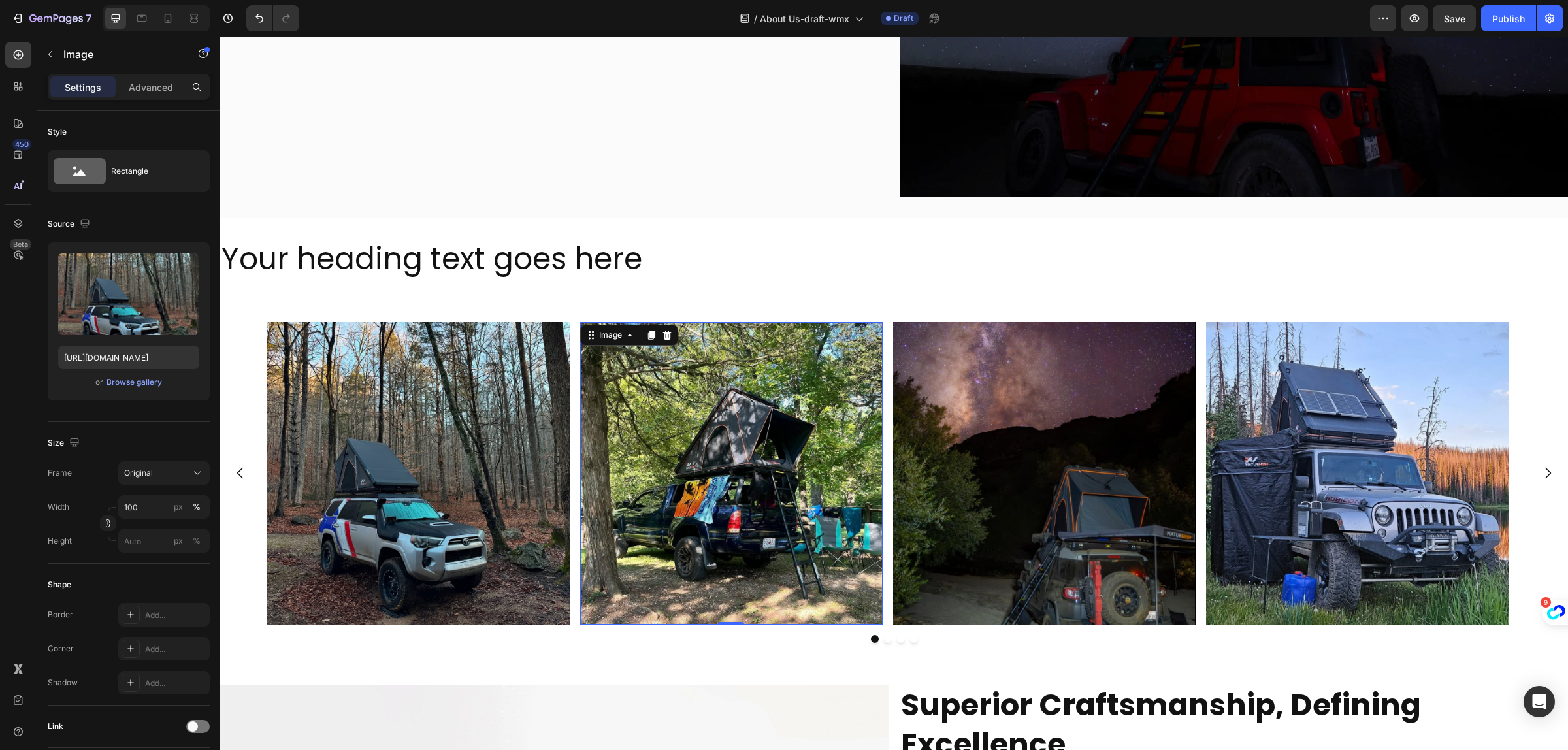
click at [727, 439] on img at bounding box center [731, 474] width 303 height 303
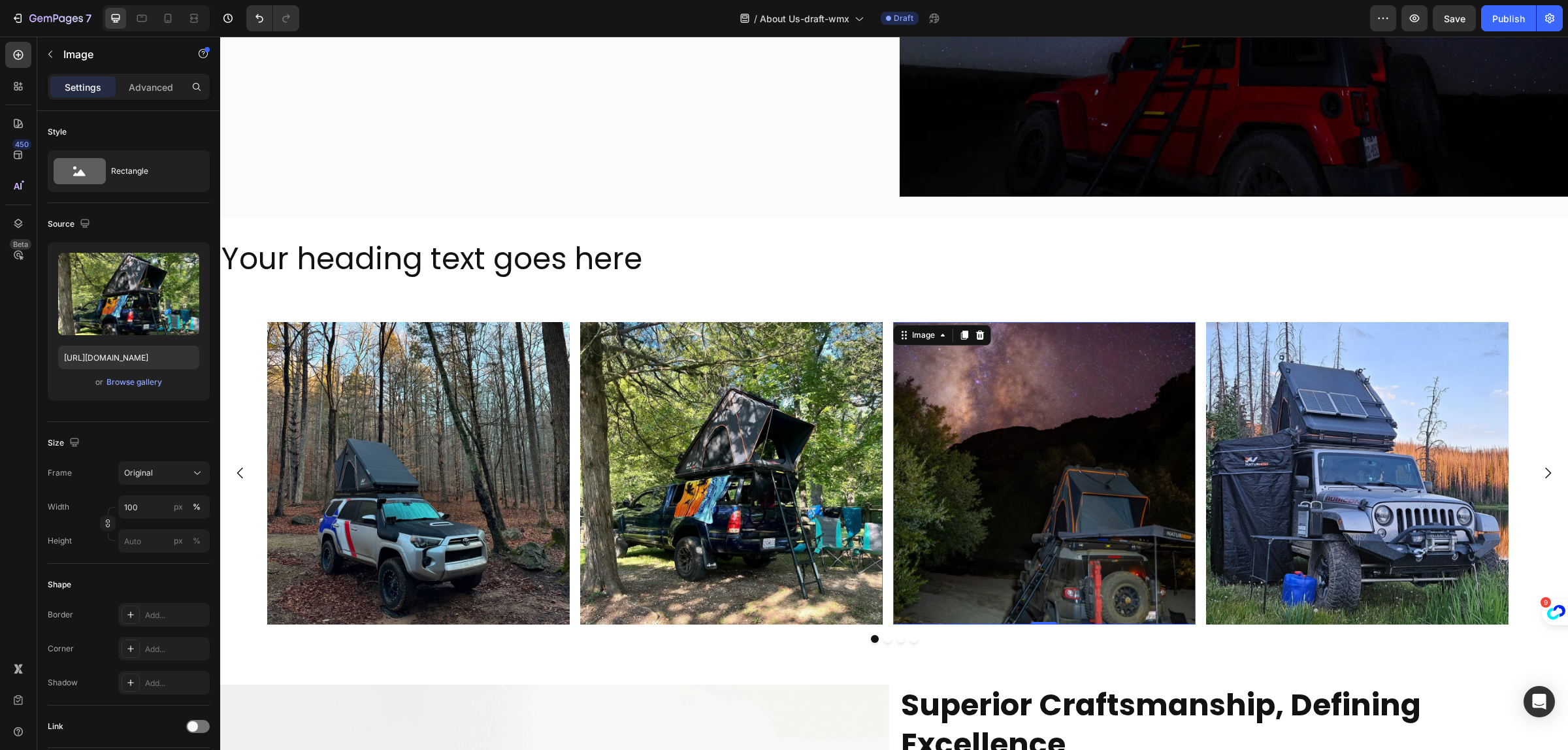
click at [1073, 439] on img at bounding box center [1044, 474] width 303 height 303
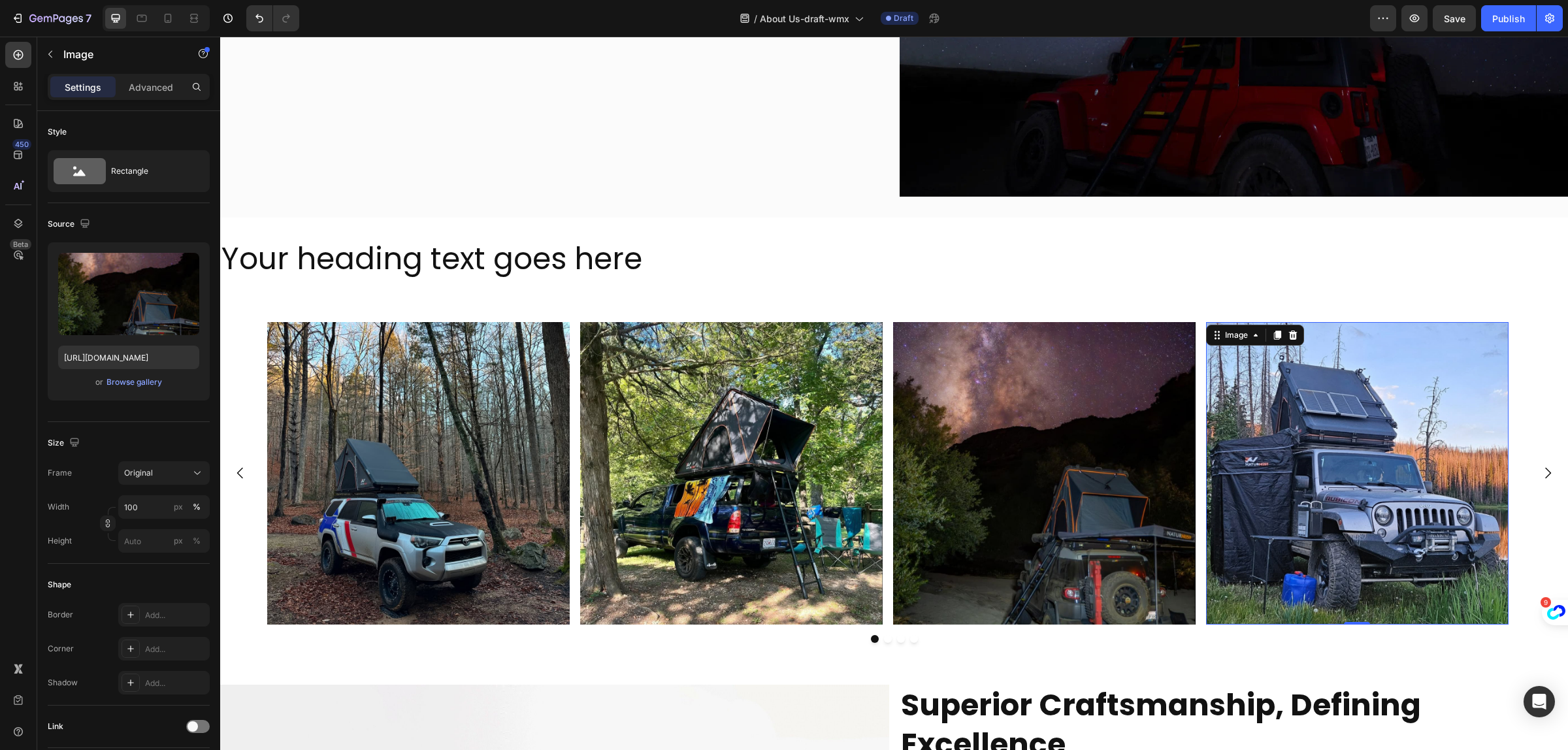
click at [1333, 443] on img at bounding box center [1357, 474] width 303 height 303
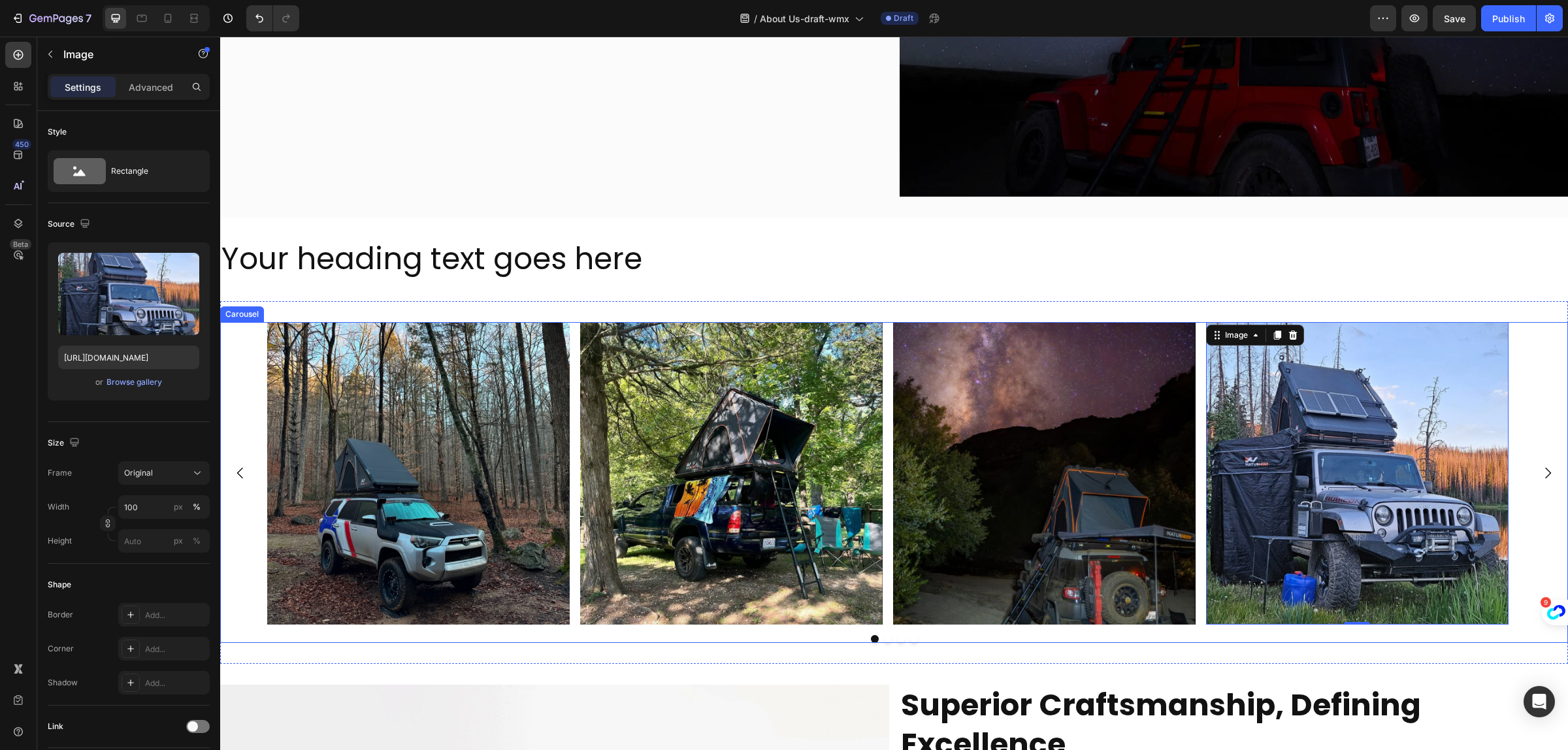
click at [1540, 472] on icon "Carousel Next Arrow" at bounding box center [1548, 474] width 16 height 16
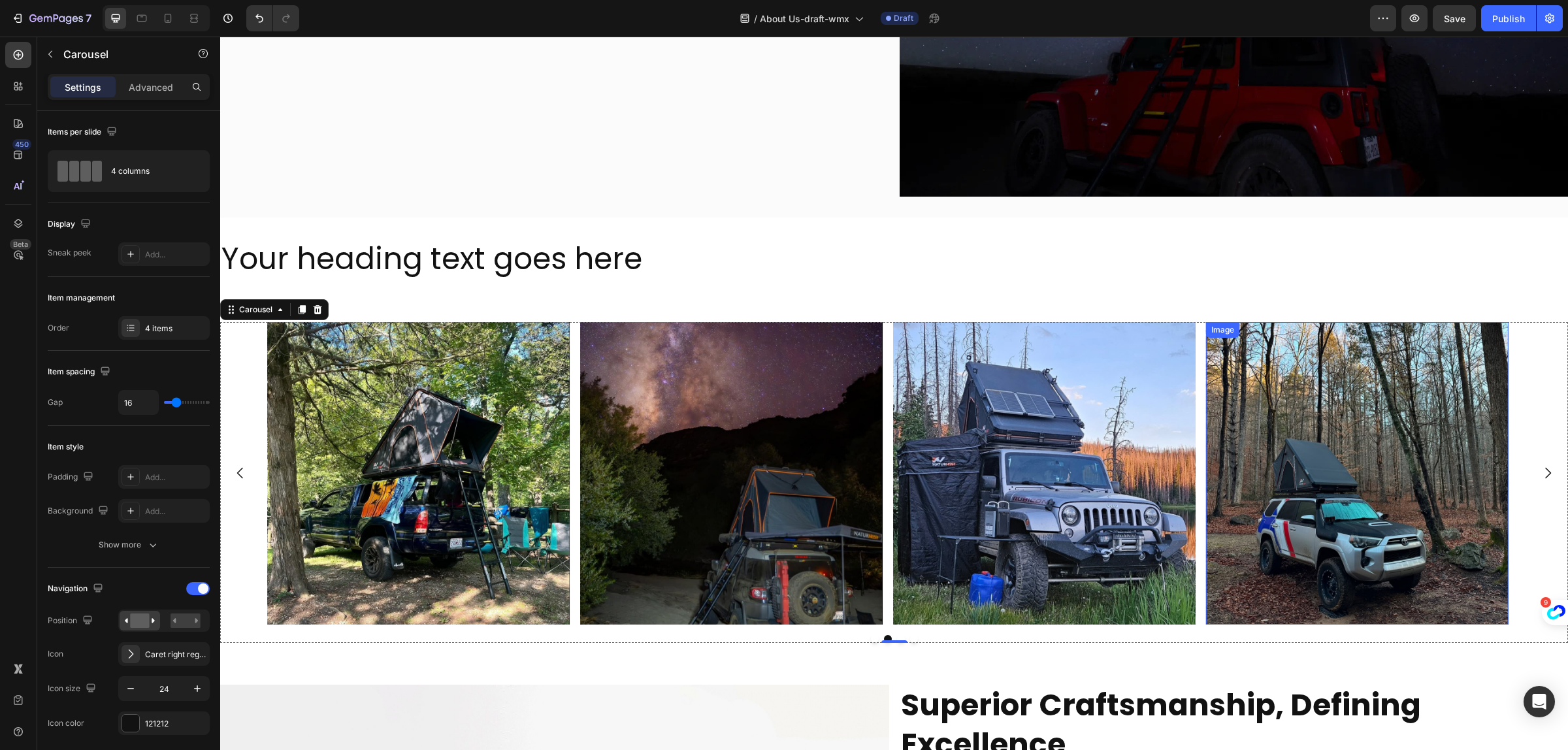
click at [1390, 470] on img at bounding box center [1357, 474] width 303 height 303
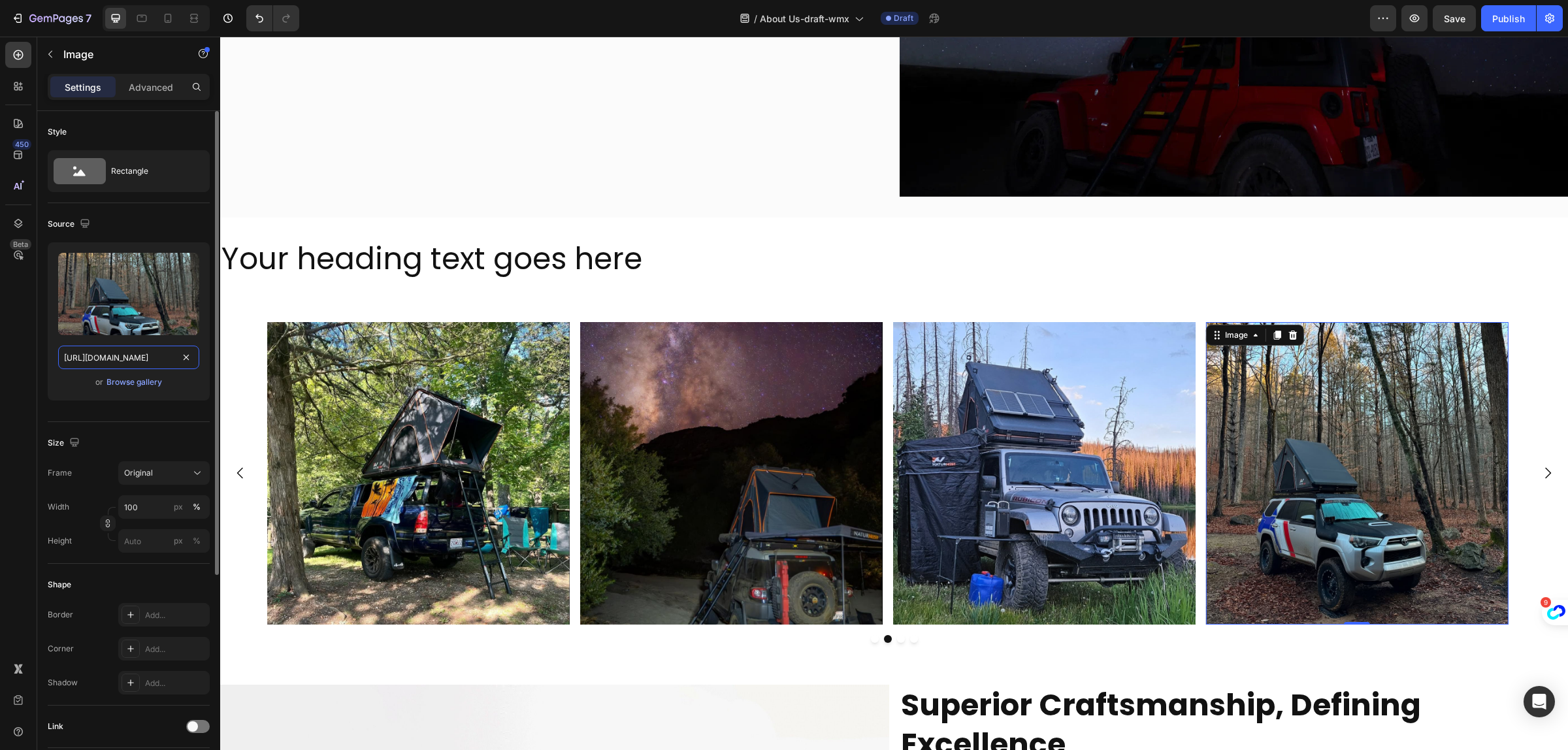
click at [116, 357] on input "https://cdn.shopify.com/s/files/1/0751/3158/4813/files/gempages_556399069535142…" at bounding box center [129, 357] width 141 height 24
paste input "c528291b-ca59-45c3-99ba-62255ff2f09b.jpg?v=1758785761"
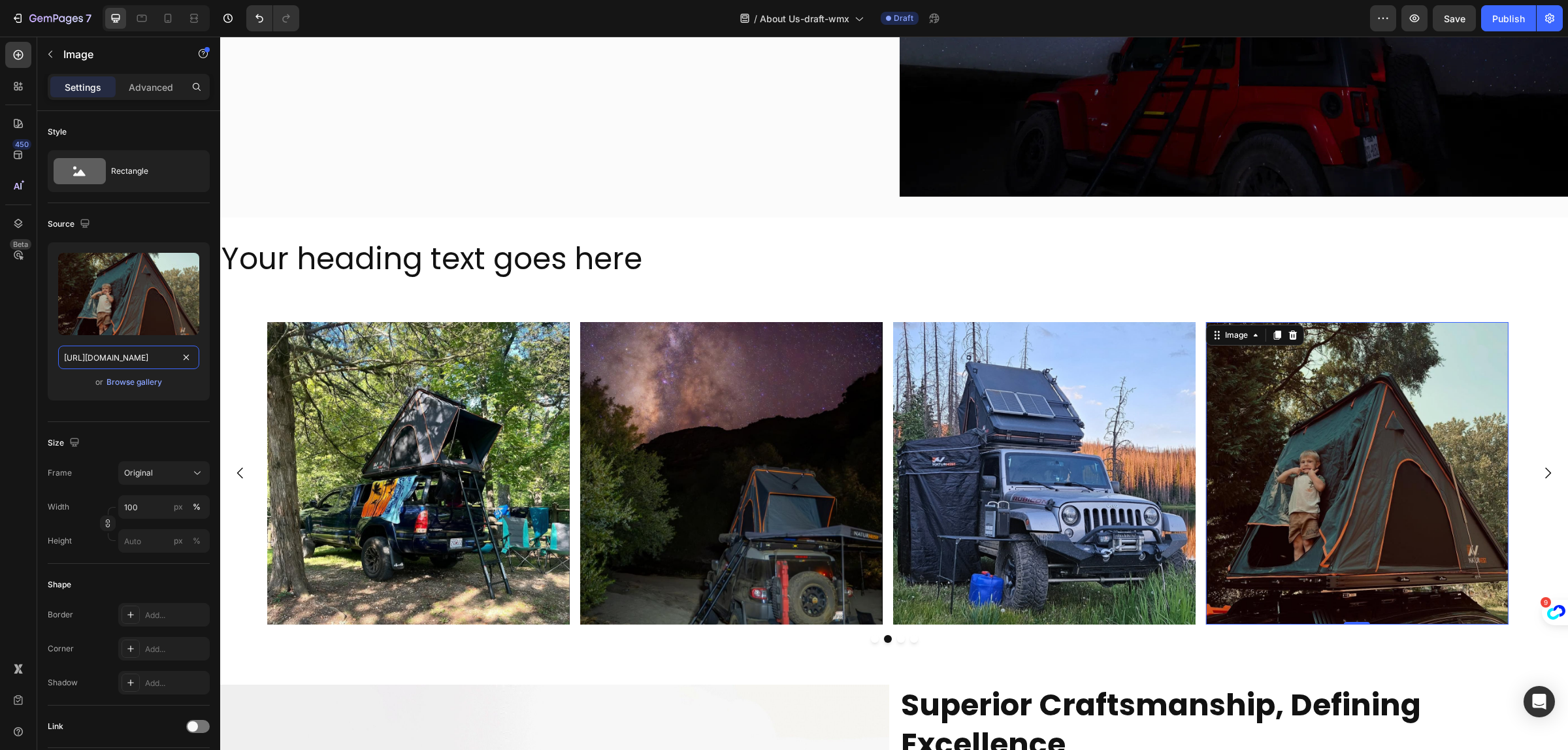
type input "https://cdn.shopify.com/s/files/1/0751/3158/4813/files/gempages_556399069535142…"
click at [1540, 468] on icon "Carousel Next Arrow" at bounding box center [1548, 474] width 16 height 16
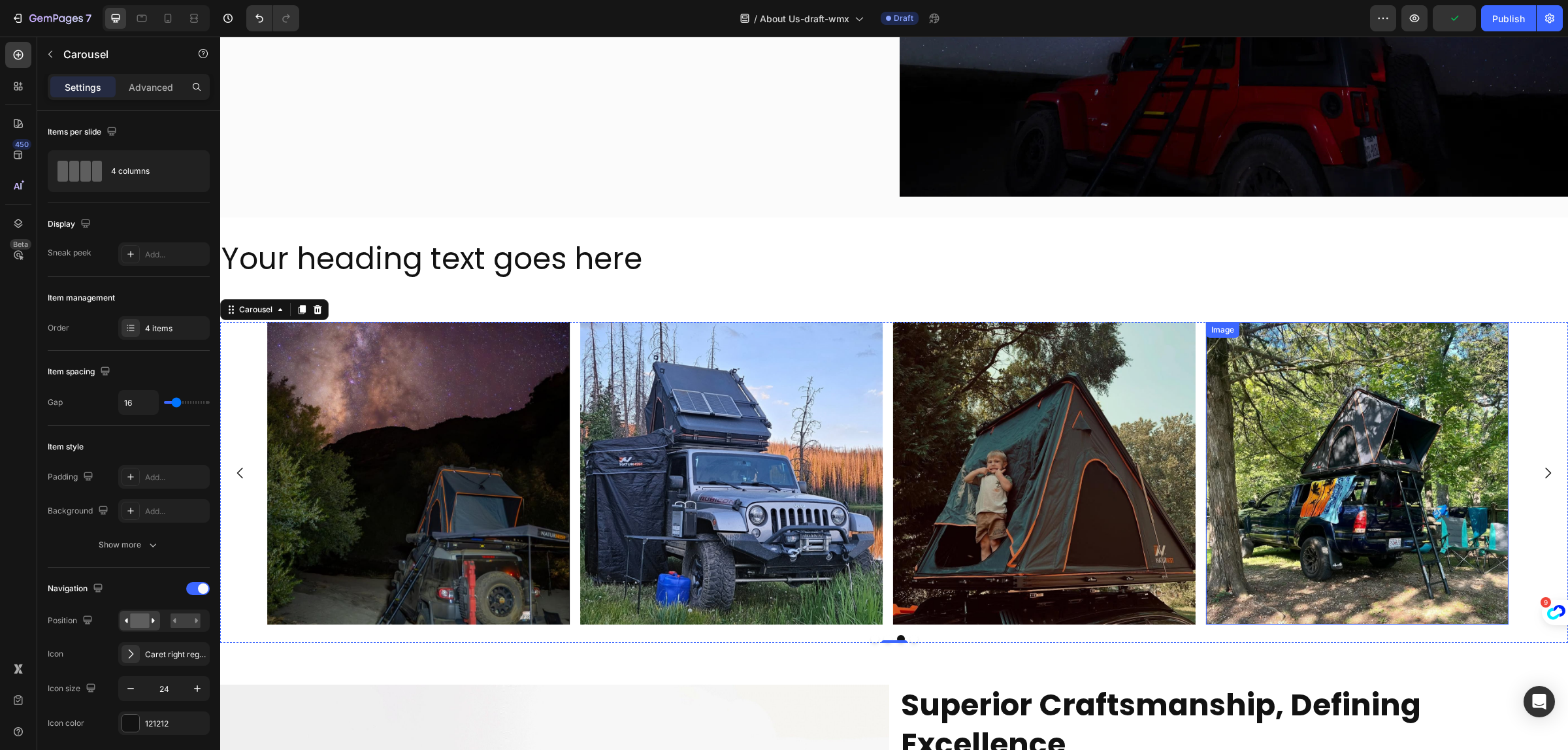
click at [1379, 474] on img at bounding box center [1357, 474] width 303 height 303
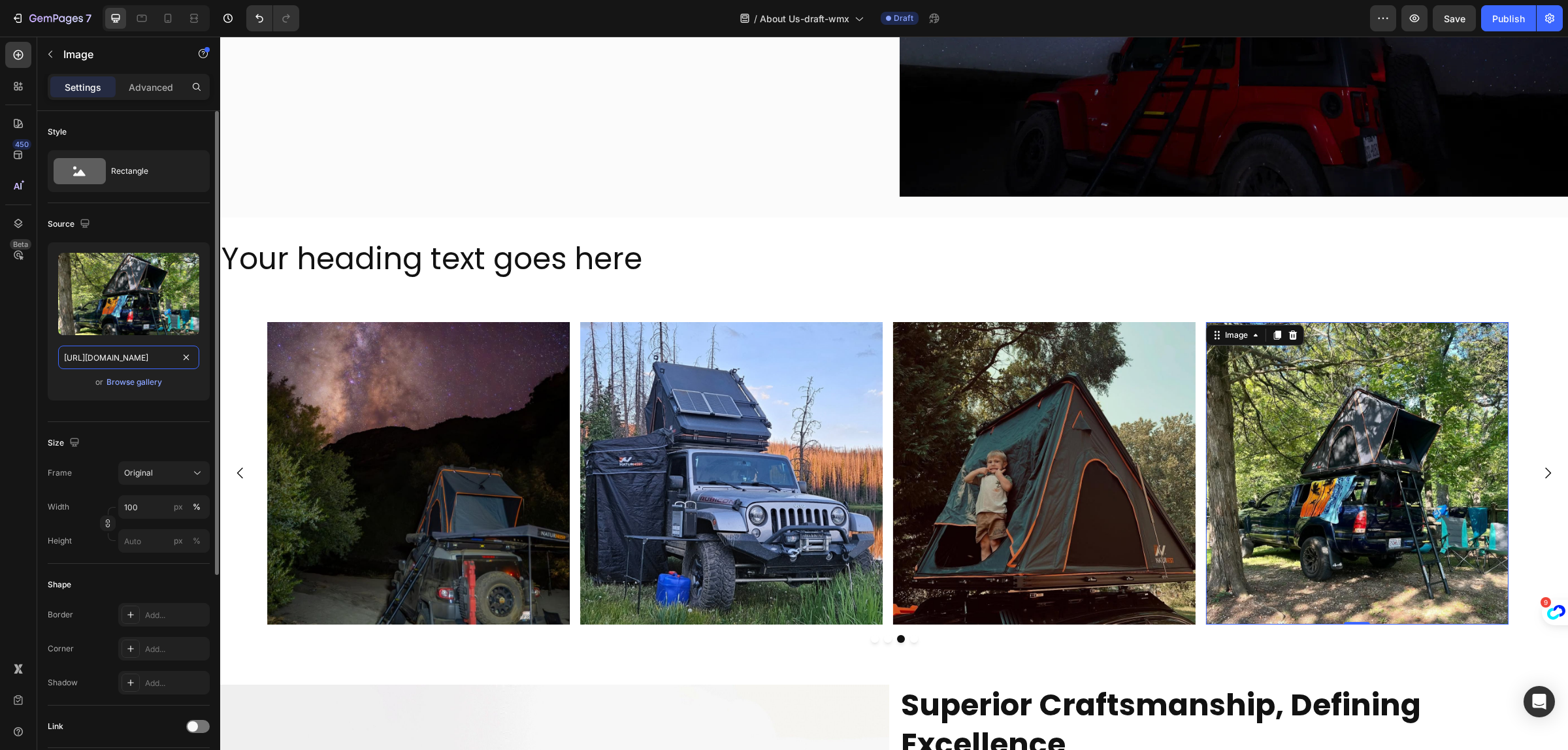
click at [79, 361] on input "https://cdn.shopify.com/s/files/1/0751/3158/4813/files/gempages_556399069535142…" at bounding box center [129, 357] width 141 height 24
paste input "20618707-09be-4bc2-b23c-185ab7137643.jpg?v=1758786567"
type input "https://cdn.shopify.com/s/files/1/0751/3158/4813/files/gempages_556399069535142…"
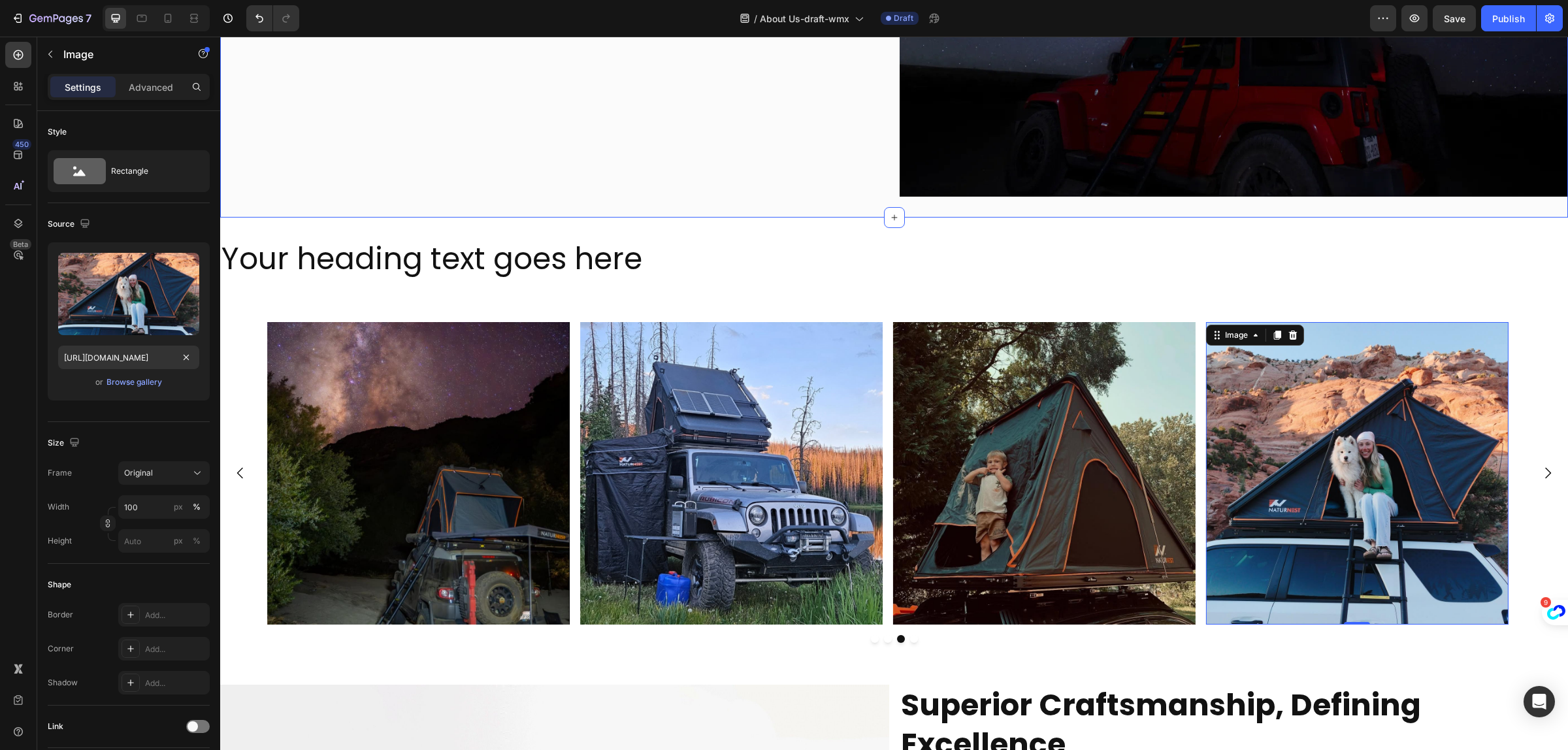
click at [598, 160] on div "Naturnest, In The Wild Heading Our brand philosophy is to connect nature with a…" at bounding box center [554, 16] width 669 height 361
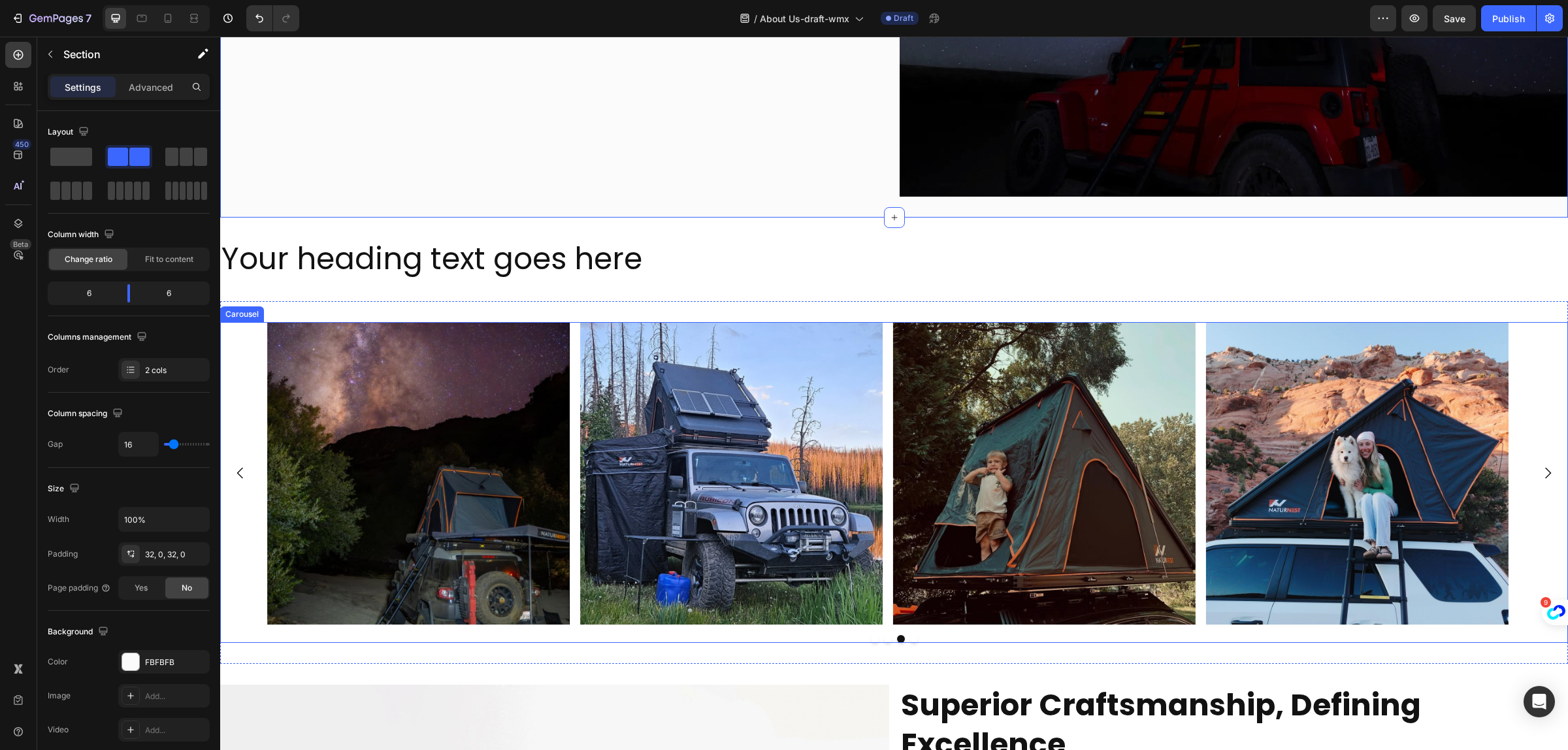
click at [242, 468] on icon "Carousel Back Arrow" at bounding box center [240, 474] width 16 height 16
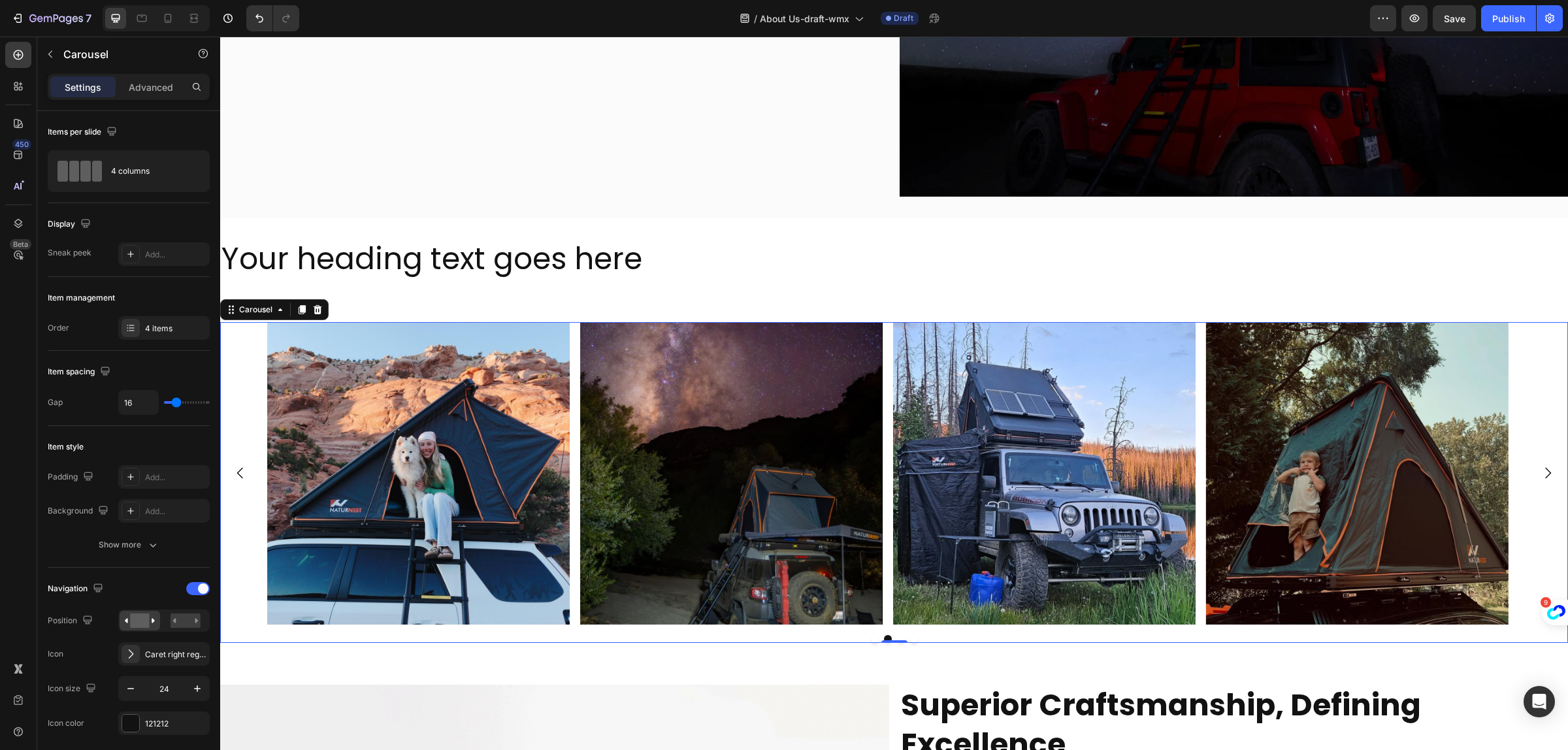
click at [242, 468] on icon "Carousel Back Arrow" at bounding box center [240, 474] width 16 height 16
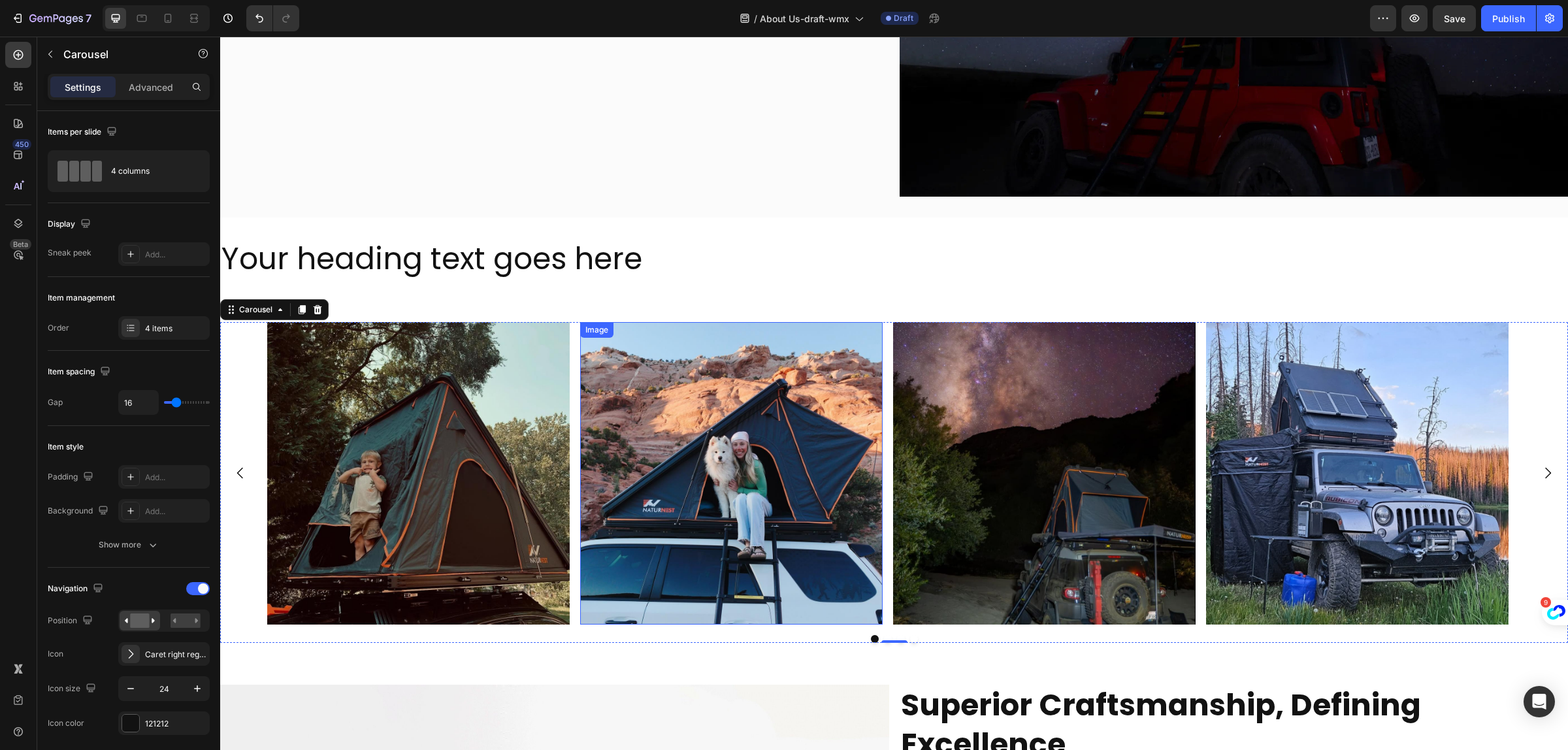
click at [754, 504] on img at bounding box center [731, 474] width 303 height 303
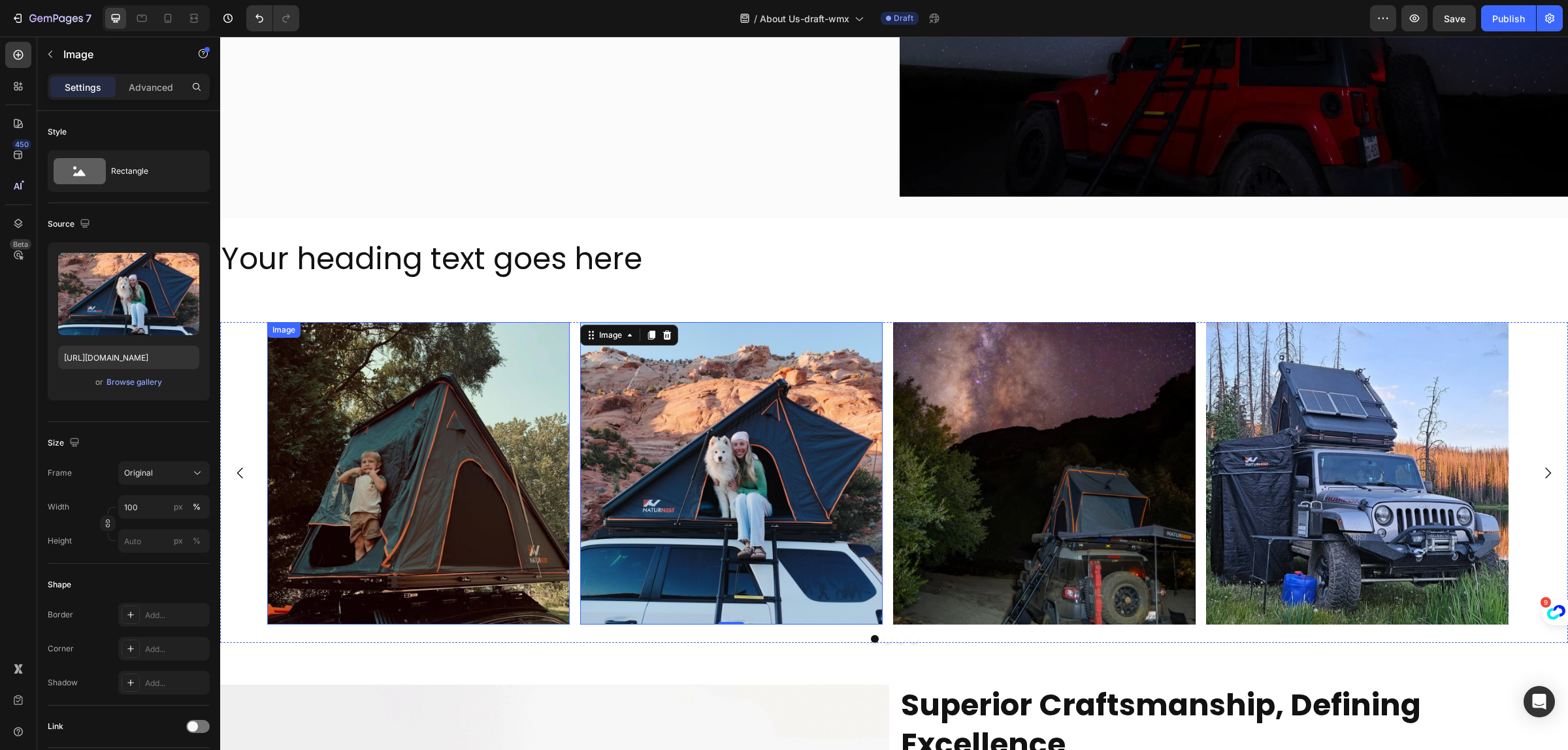
click at [351, 448] on img at bounding box center [418, 474] width 303 height 303
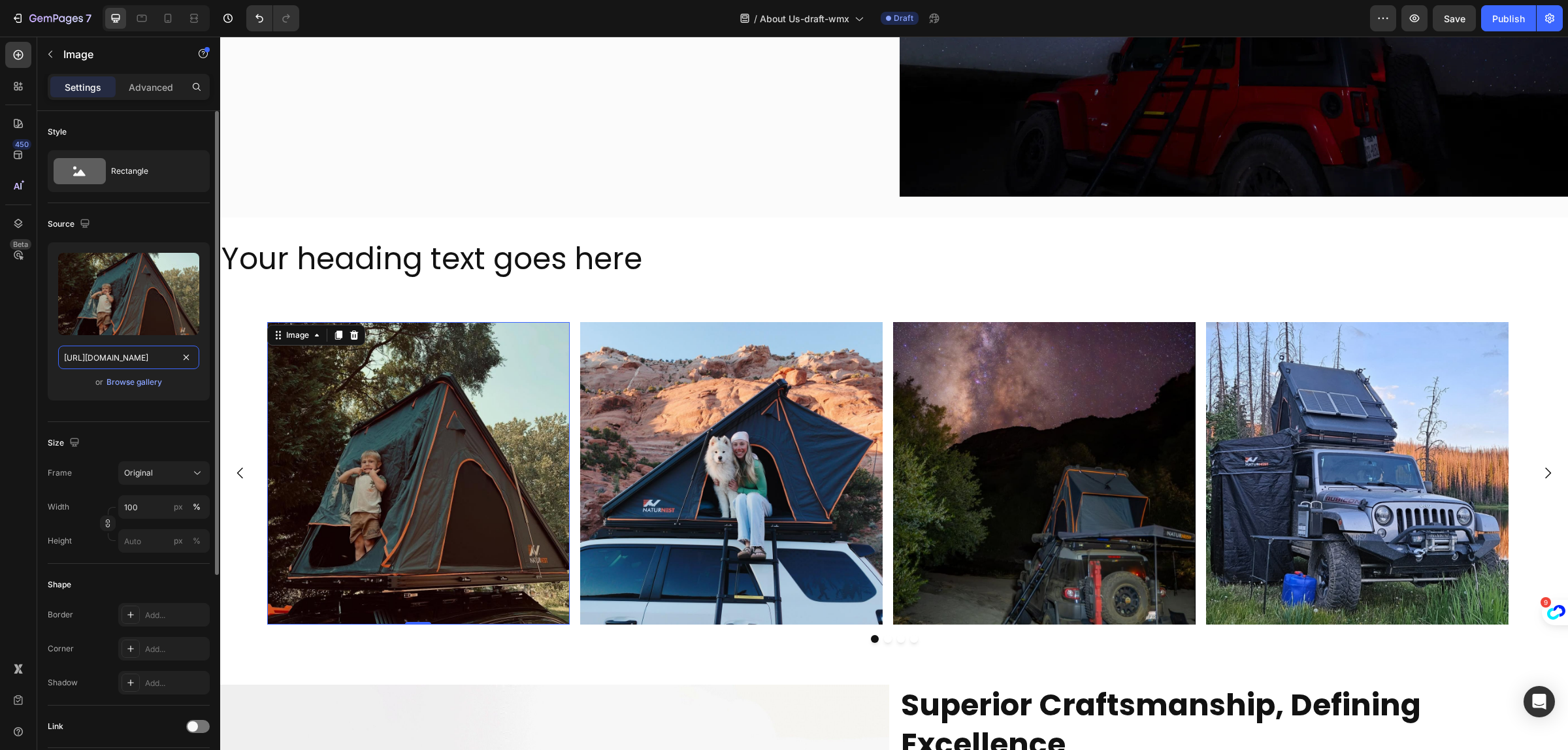
click at [113, 368] on input "https://cdn.shopify.com/s/files/1/0751/3158/4813/files/gempages_556399069535142…" at bounding box center [129, 357] width 141 height 24
paste input "ec1465f5-478a-4075-a5bd-3cf964ebe36b.jpg?v=1758793883"
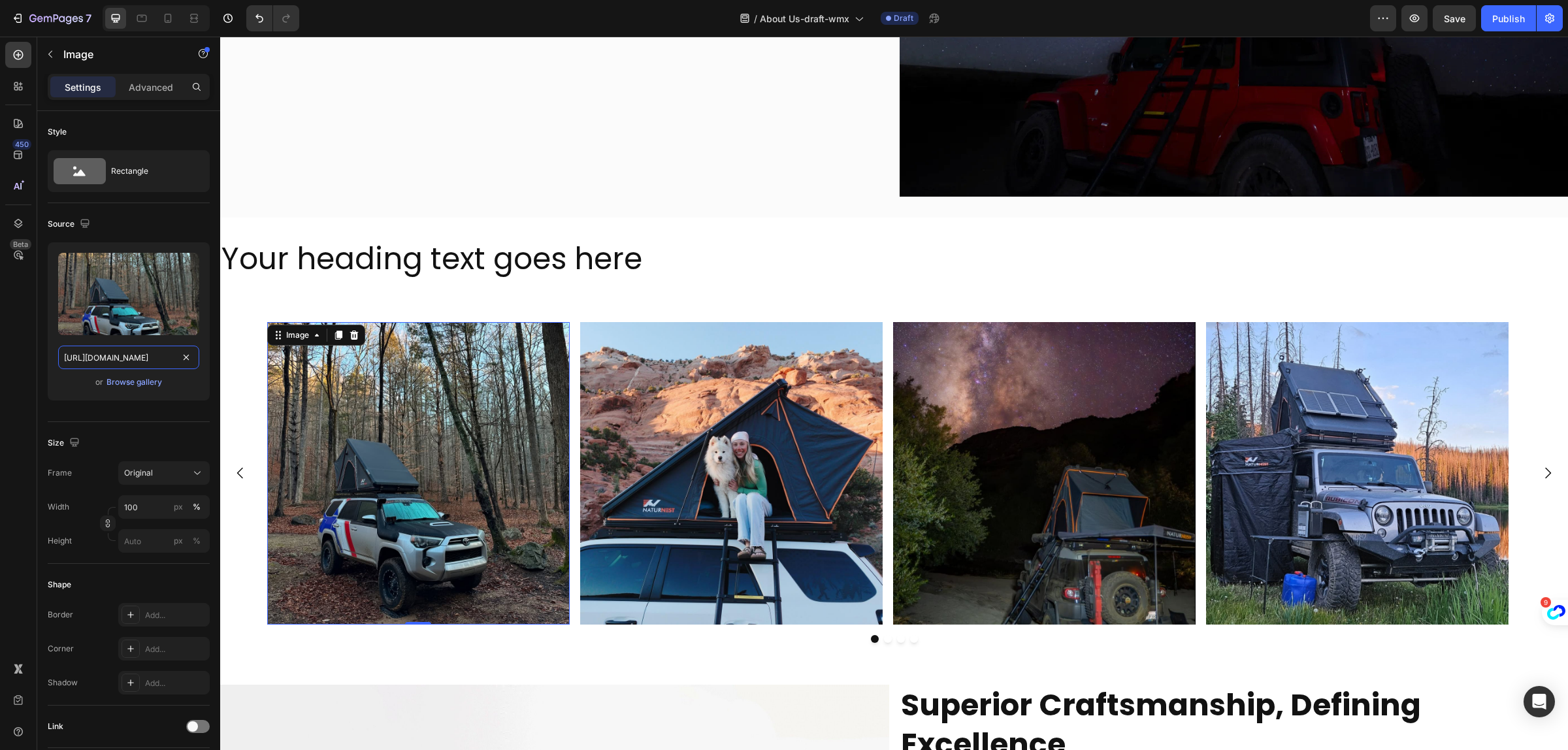
type input "https://cdn.shopify.com/s/files/1/0751/3158/4813/files/gempages_556399069535142…"
drag, startPoint x: 722, startPoint y: 456, endPoint x: 680, endPoint y: 435, distance: 47.0
click at [724, 456] on img at bounding box center [731, 474] width 303 height 303
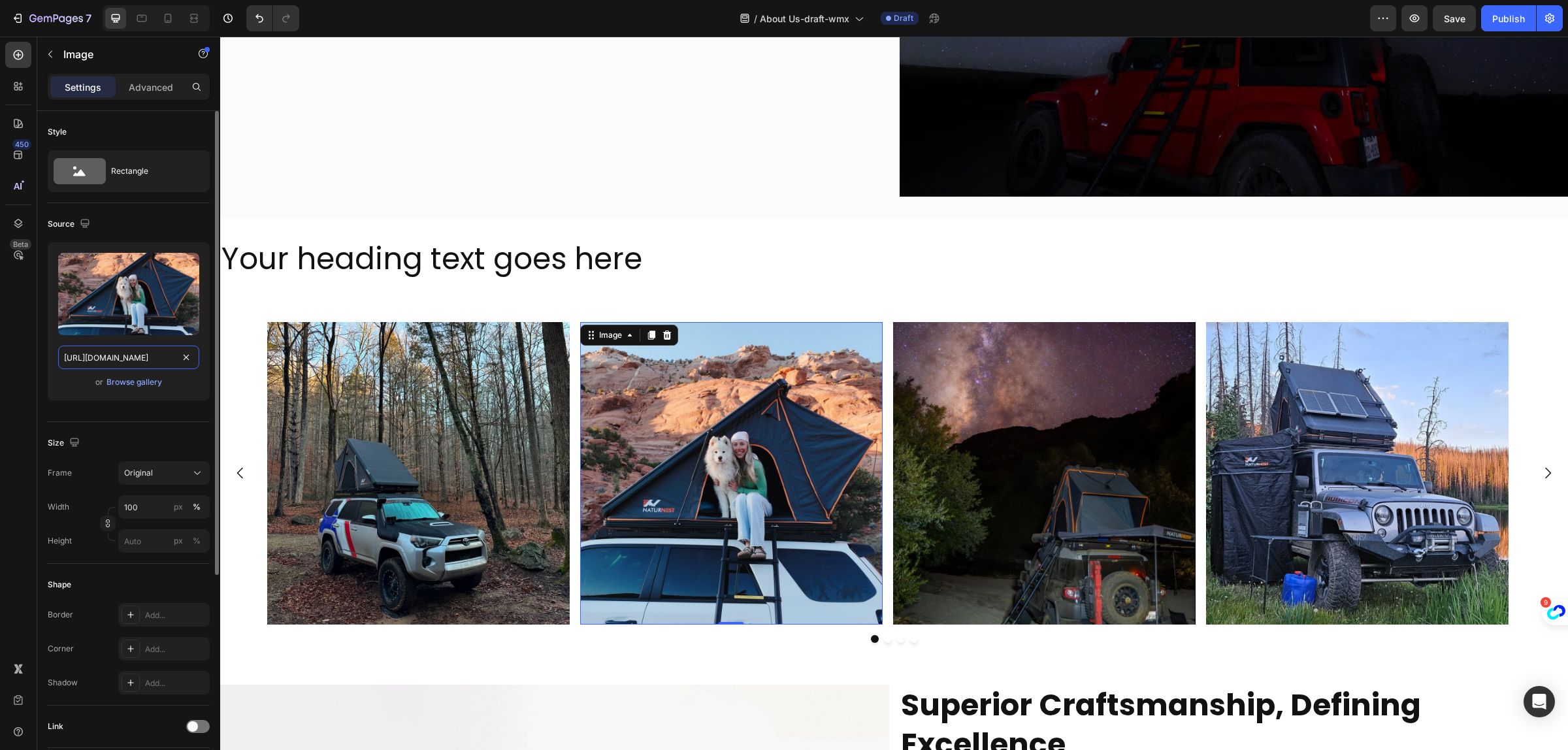
click at [118, 358] on input "https://cdn.shopify.com/s/files/1/0751/3158/4813/files/gempages_556399069535142…" at bounding box center [129, 357] width 141 height 24
paste input "e0425785-a99d-46f0-9a9d-e58e27078382.jpg?v=1758793652pify.com/s/files/1/0751/31…"
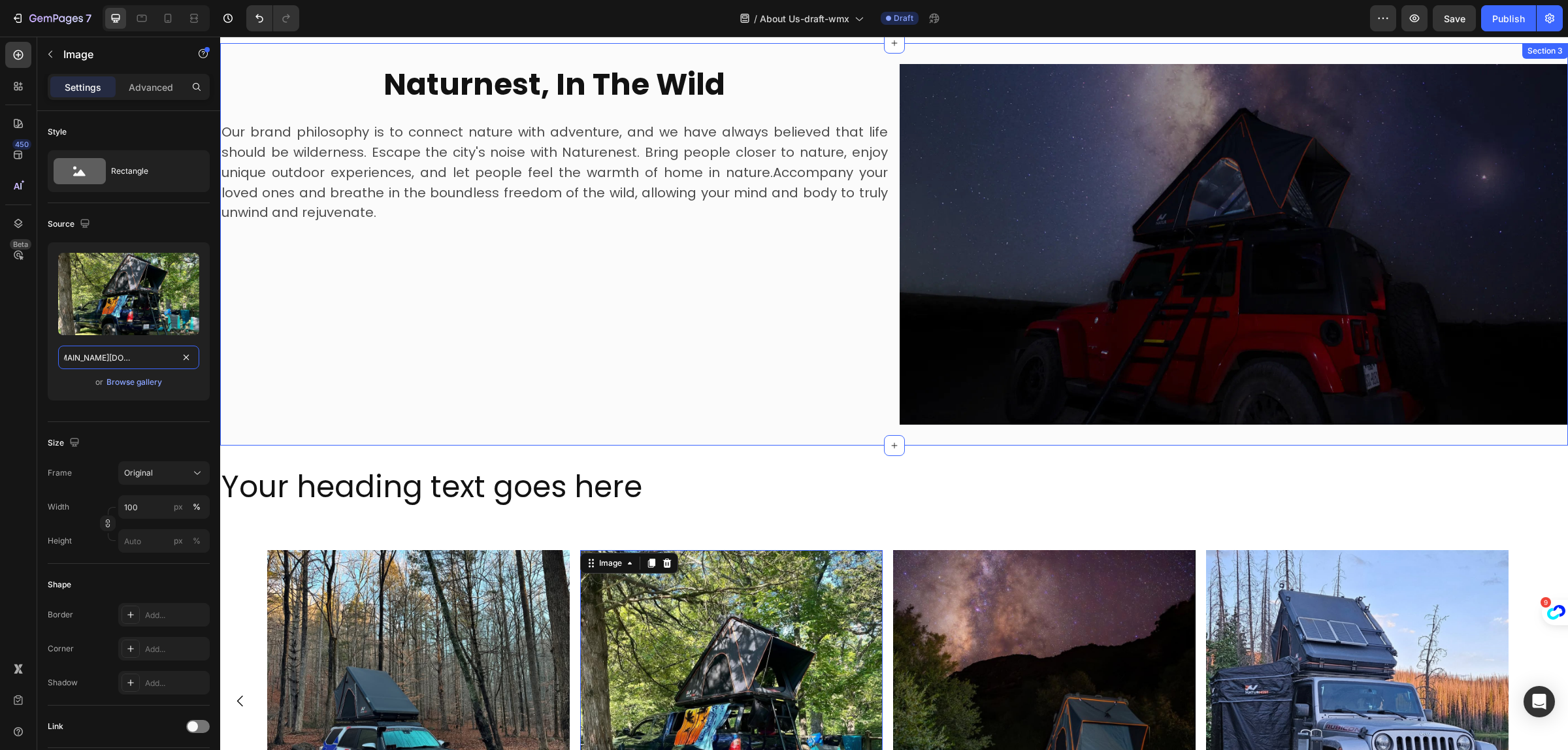
scroll to position [1212, 0]
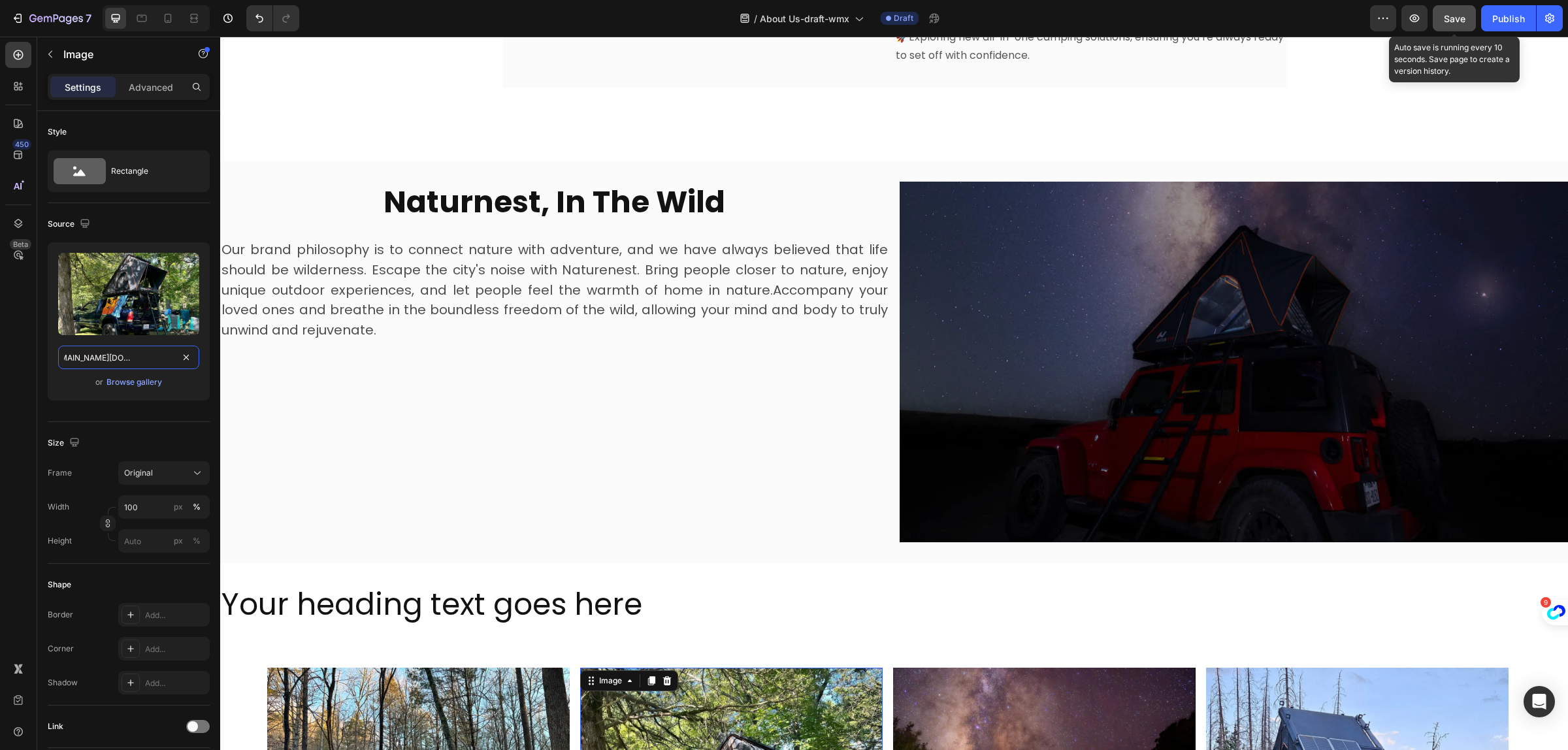
type input "https://cdn.shopify.com/s/files/1/0751/3158/4813/files/gempages_556399069535142…"
drag, startPoint x: 1446, startPoint y: 10, endPoint x: 1402, endPoint y: 1, distance: 44.9
click at [1446, 11] on button "Save" at bounding box center [1454, 18] width 43 height 26
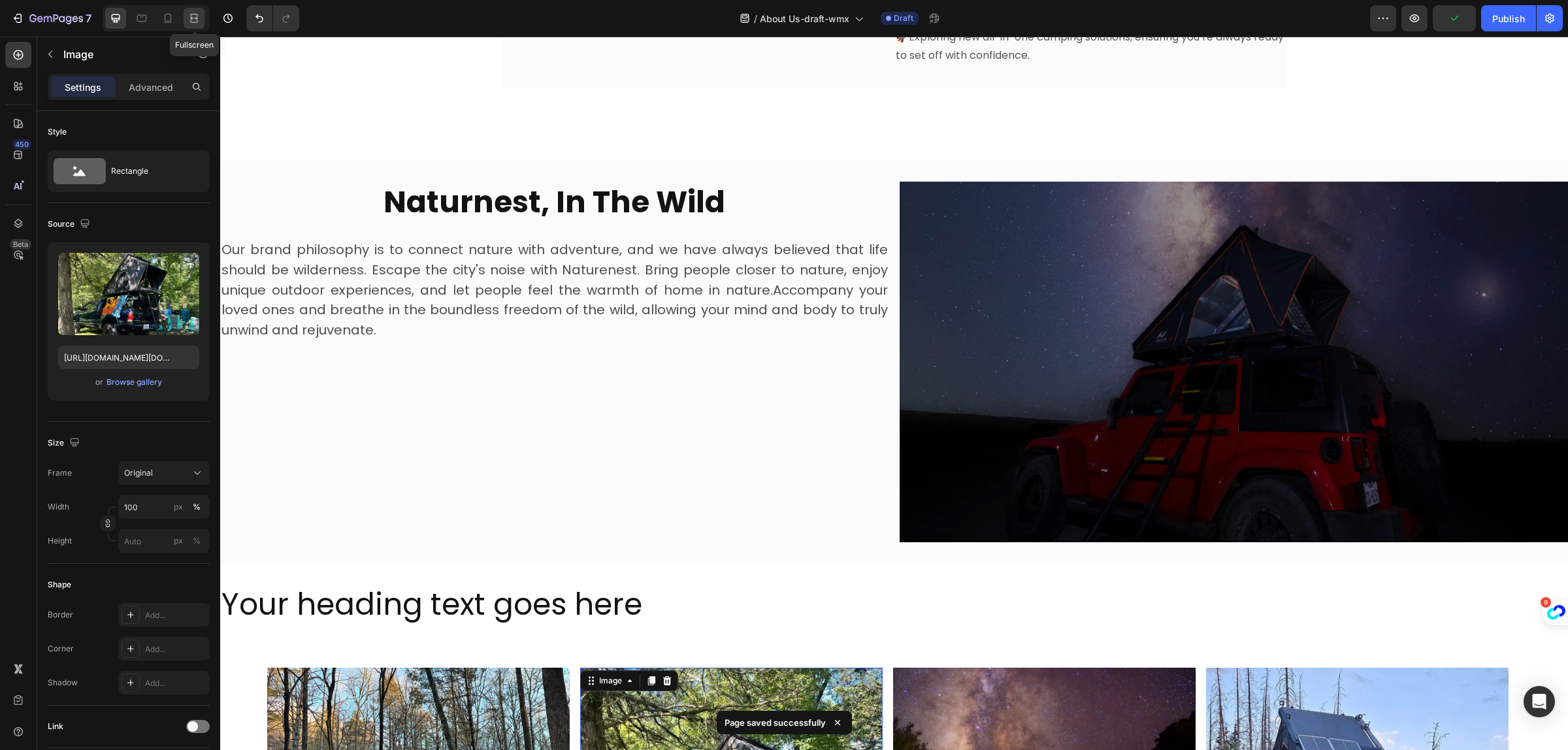
click at [202, 15] on div at bounding box center [194, 18] width 21 height 21
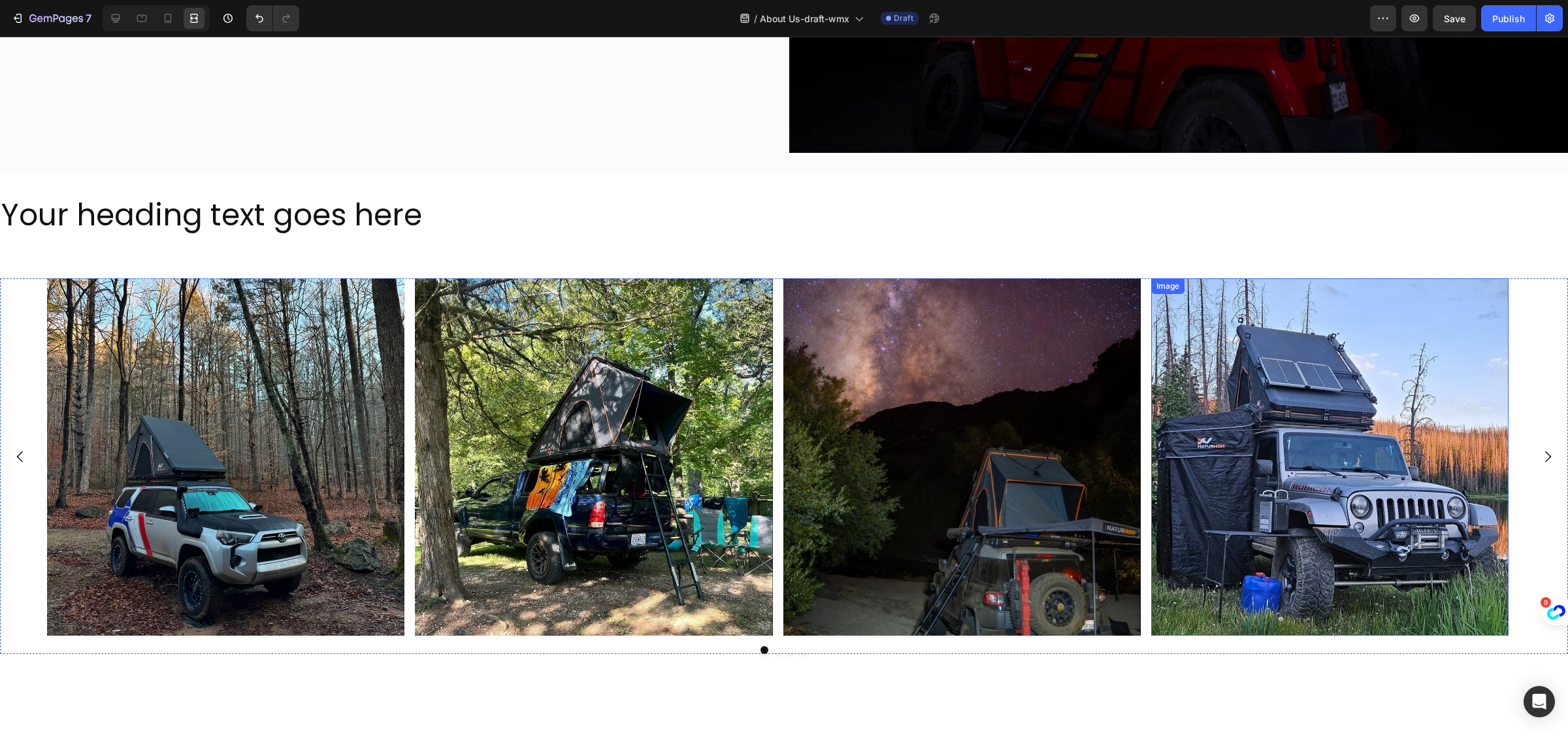
scroll to position [1702, 0]
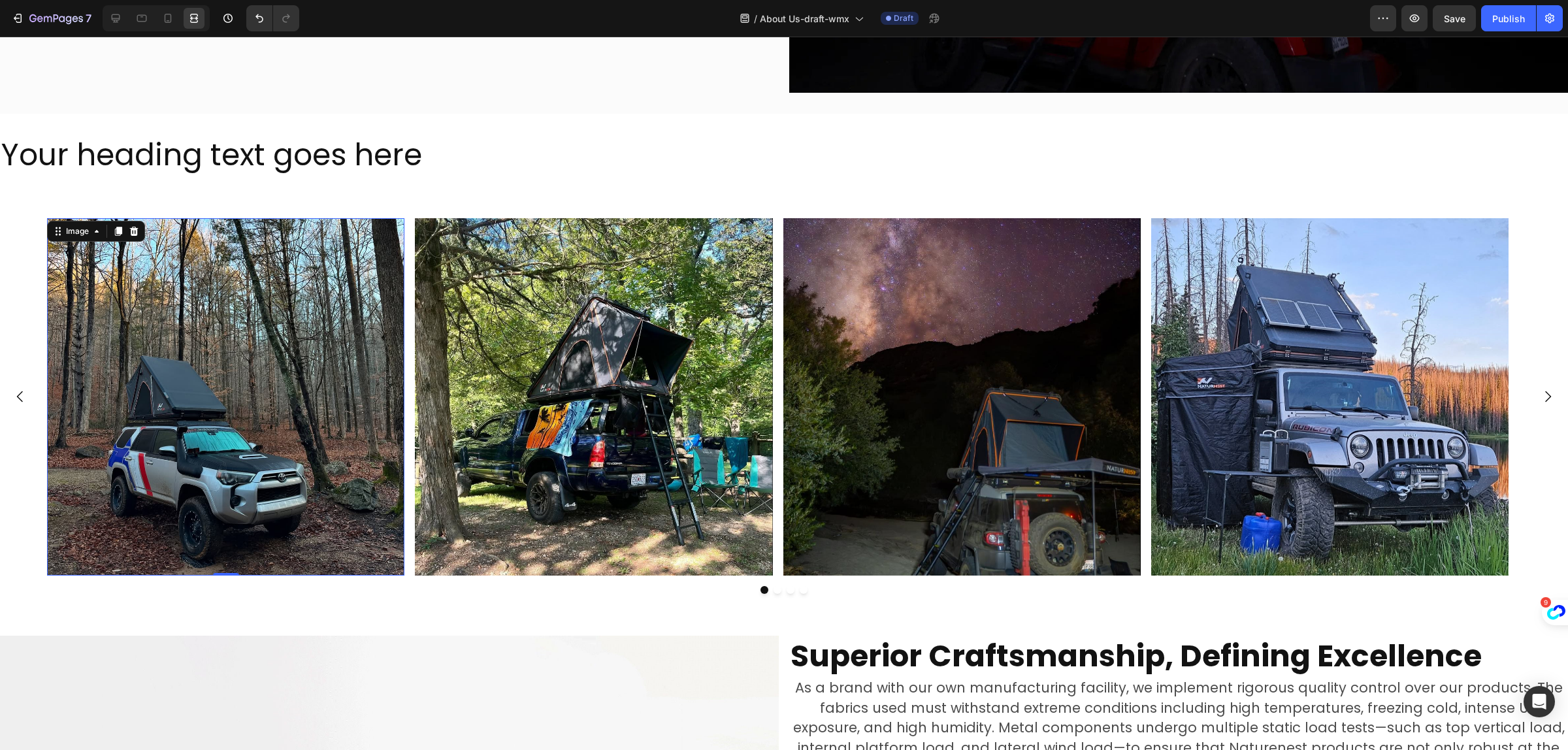
click at [70, 342] on img at bounding box center [226, 397] width 357 height 357
click at [112, 21] on icon at bounding box center [116, 18] width 13 height 13
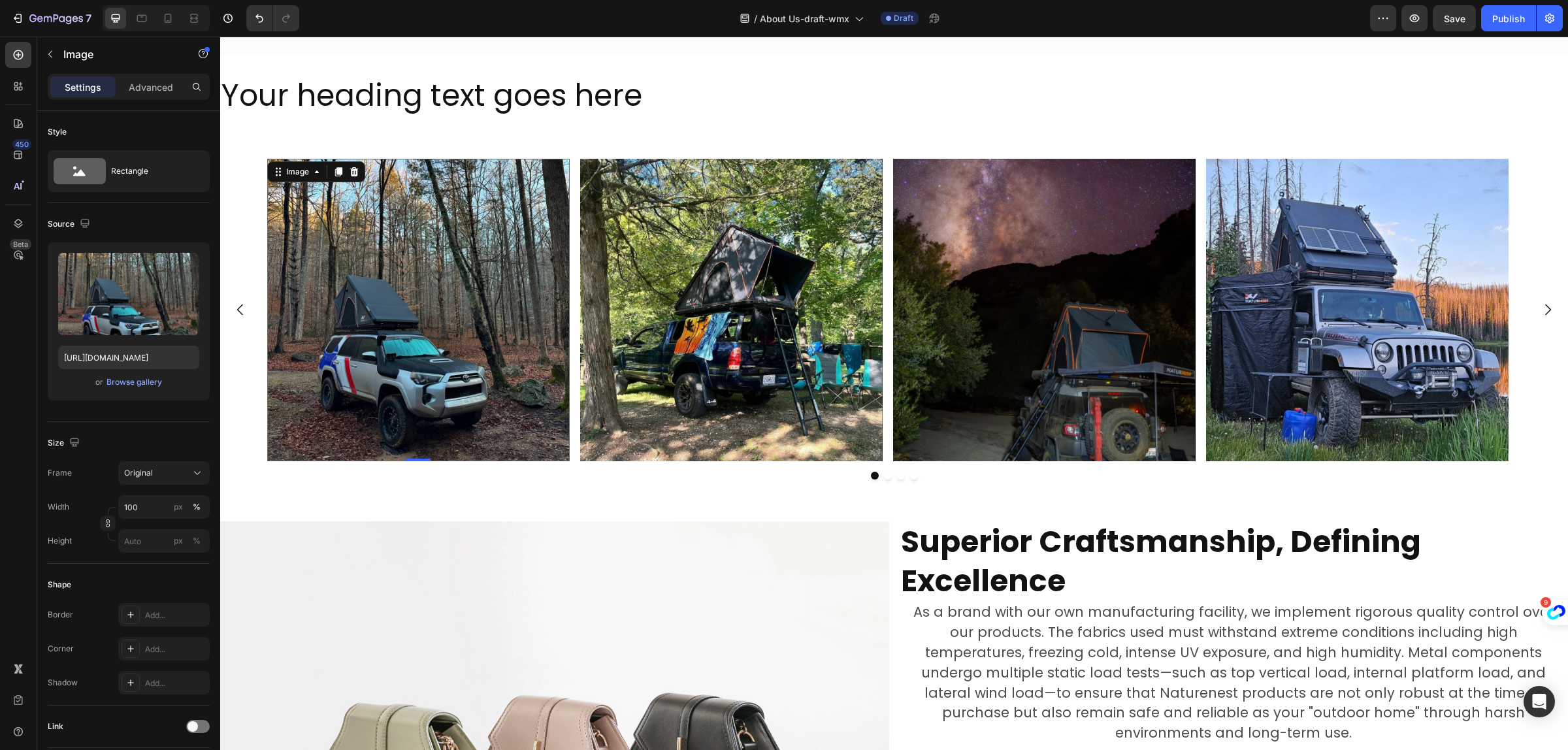
click at [417, 301] on img at bounding box center [418, 310] width 303 height 303
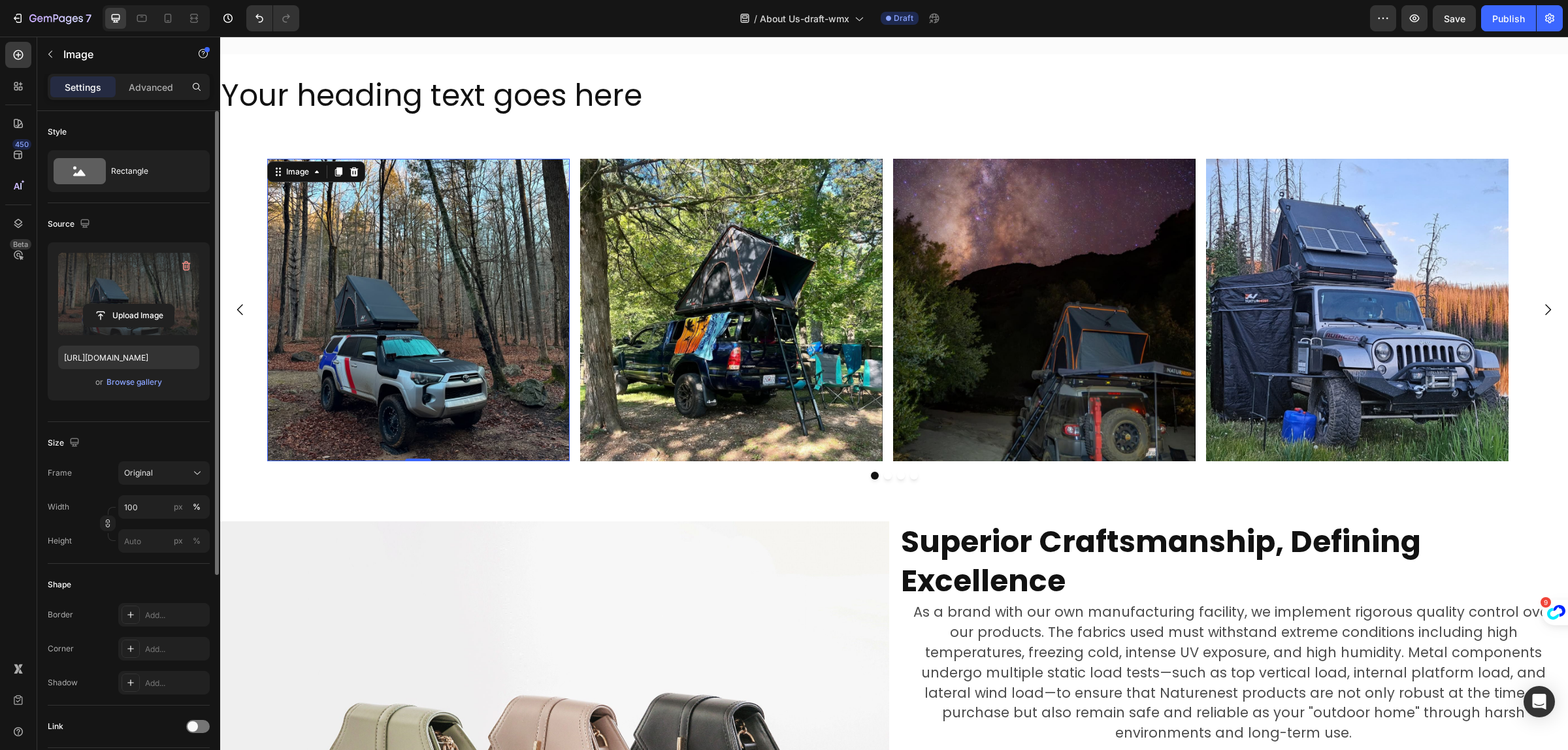
click at [118, 266] on label at bounding box center [129, 294] width 141 height 82
click at [118, 305] on input "file" at bounding box center [128, 316] width 90 height 22
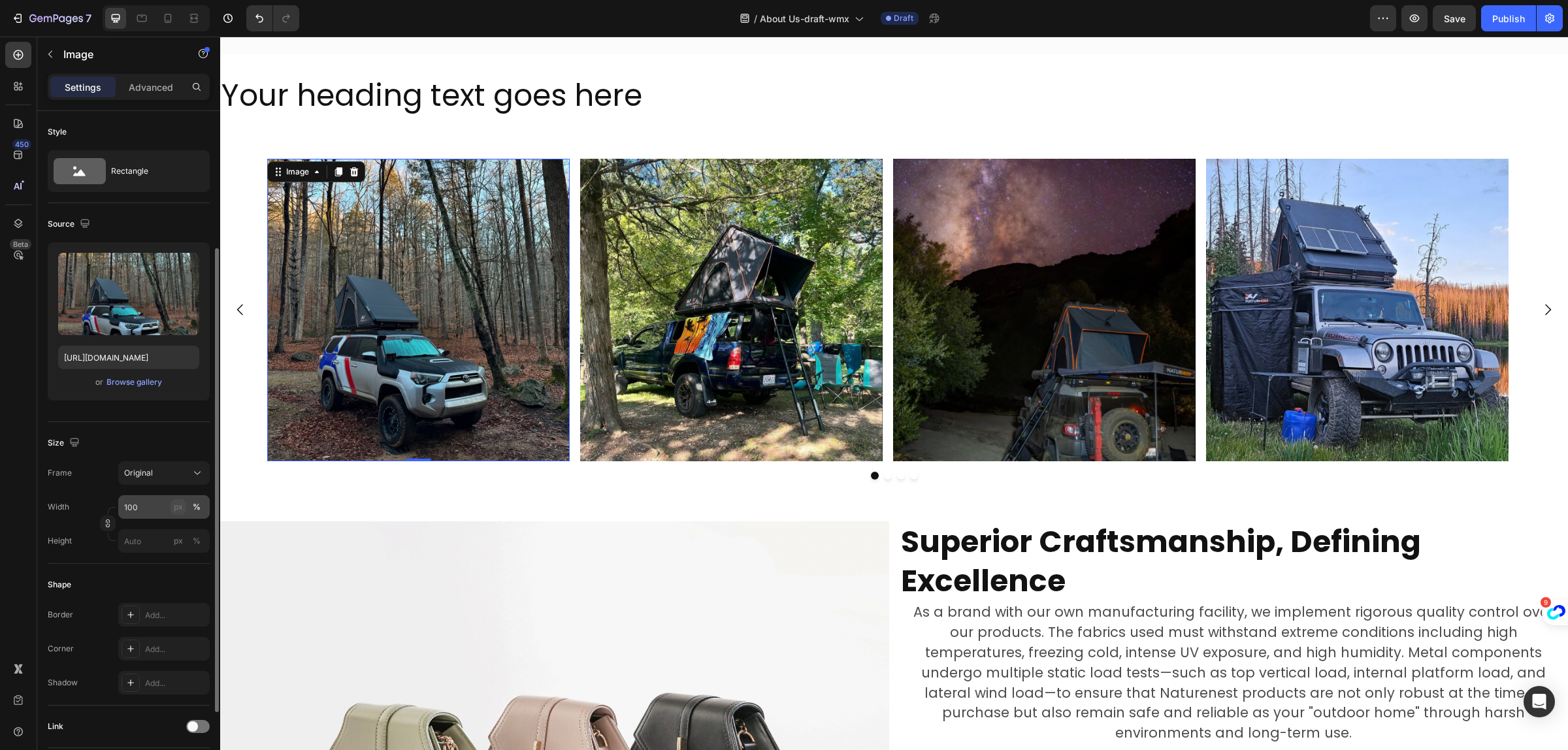
scroll to position [164, 0]
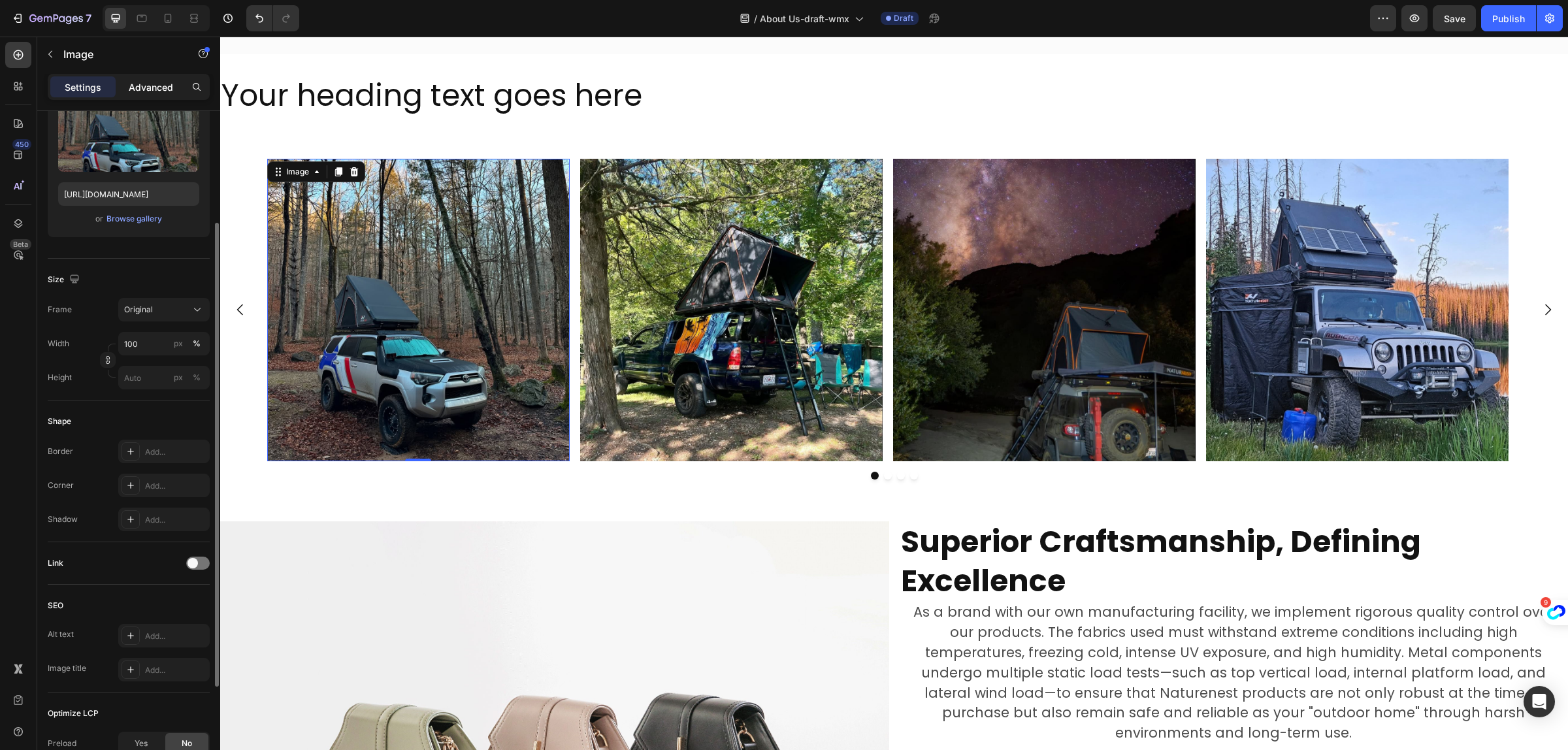
click at [126, 83] on div "Advanced" at bounding box center [151, 87] width 66 height 21
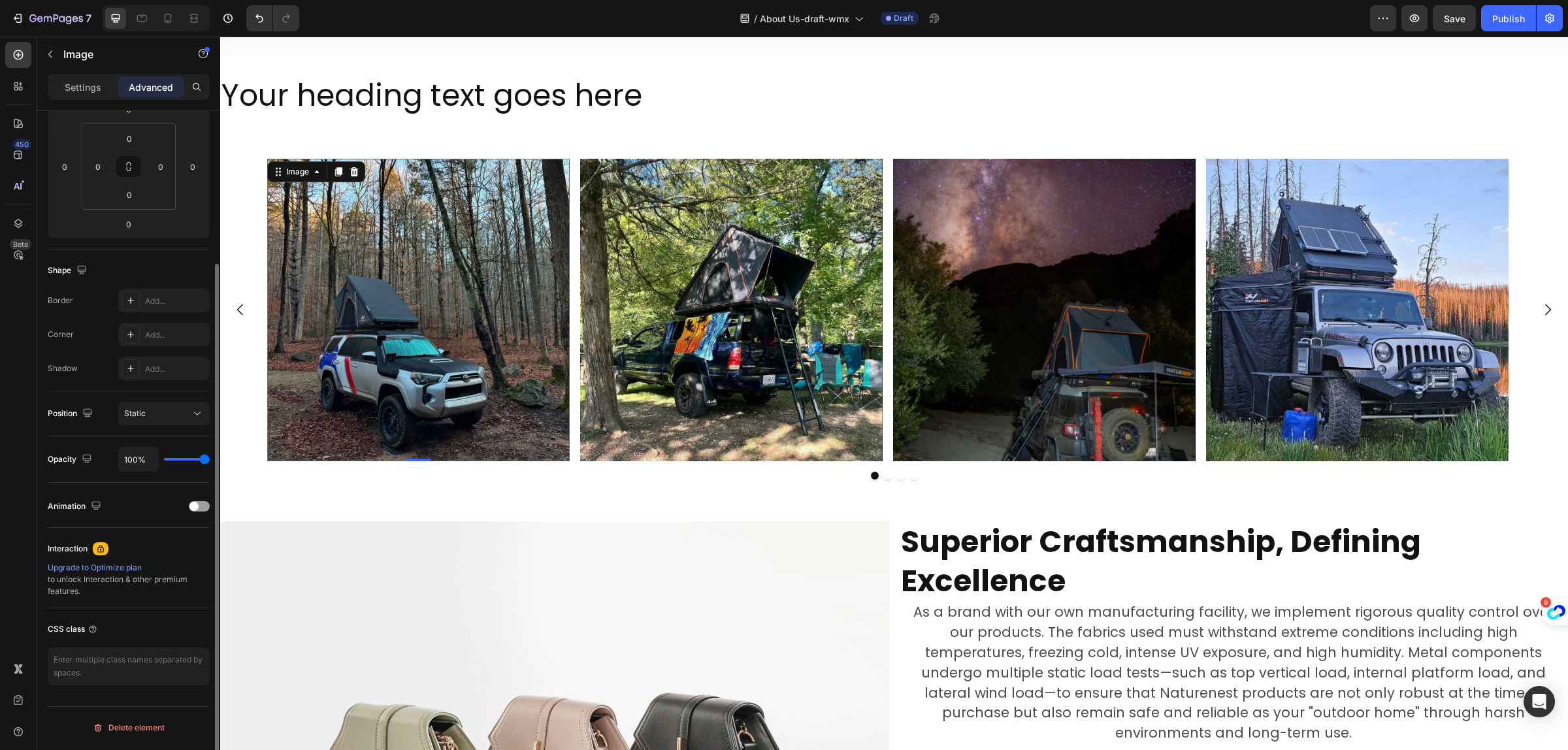
scroll to position [0, 0]
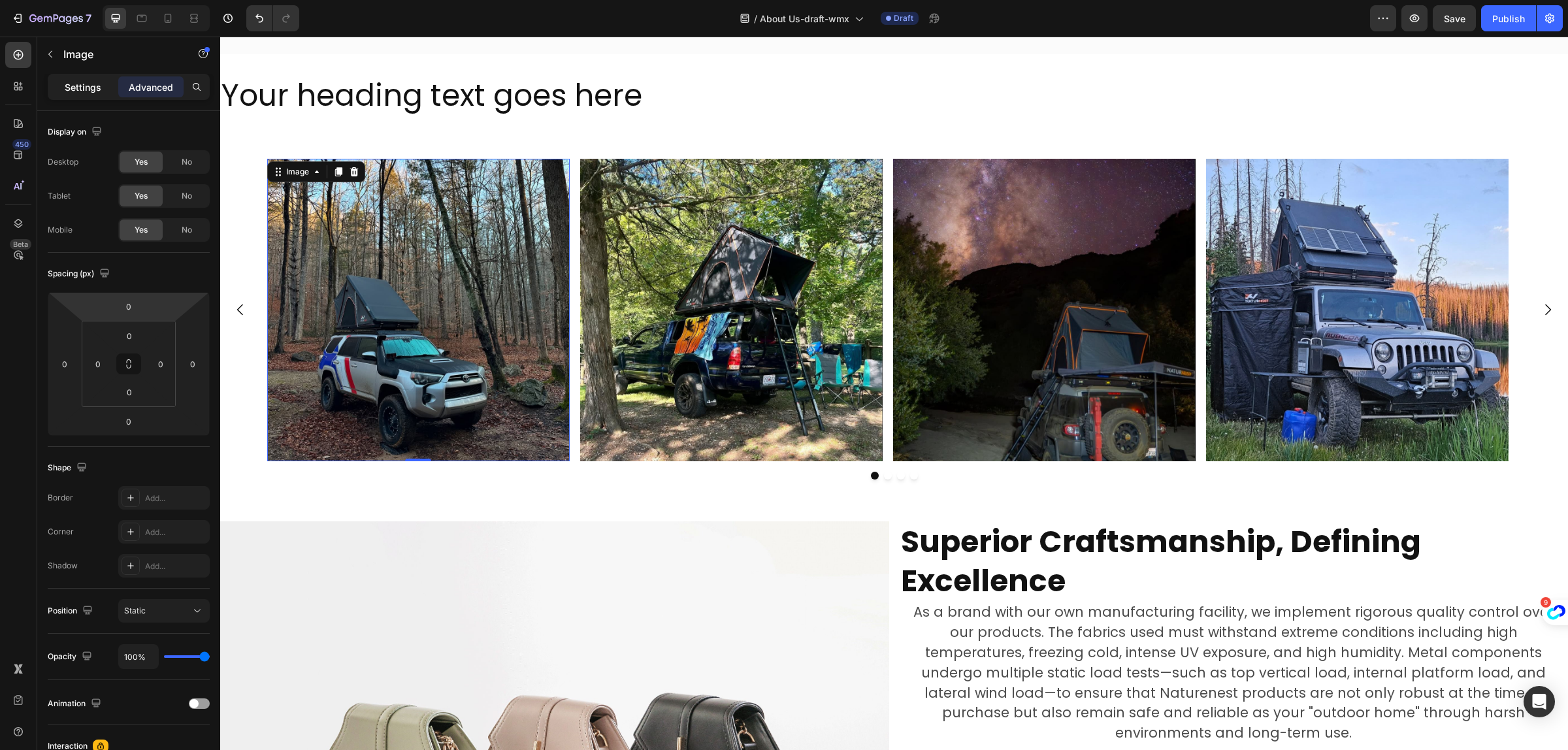
click at [96, 90] on p "Settings" at bounding box center [83, 87] width 37 height 14
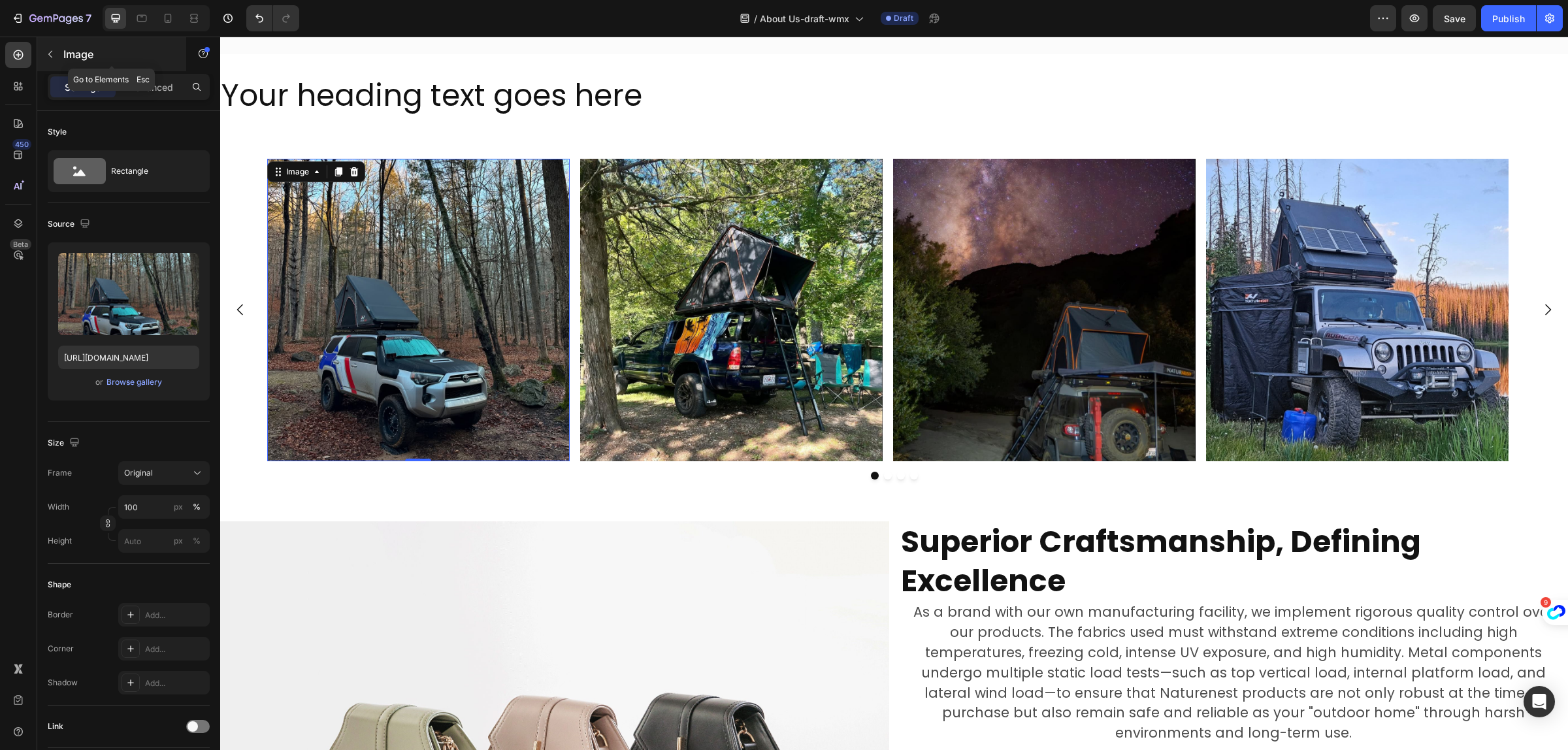
click at [47, 53] on icon "button" at bounding box center [51, 55] width 11 height 11
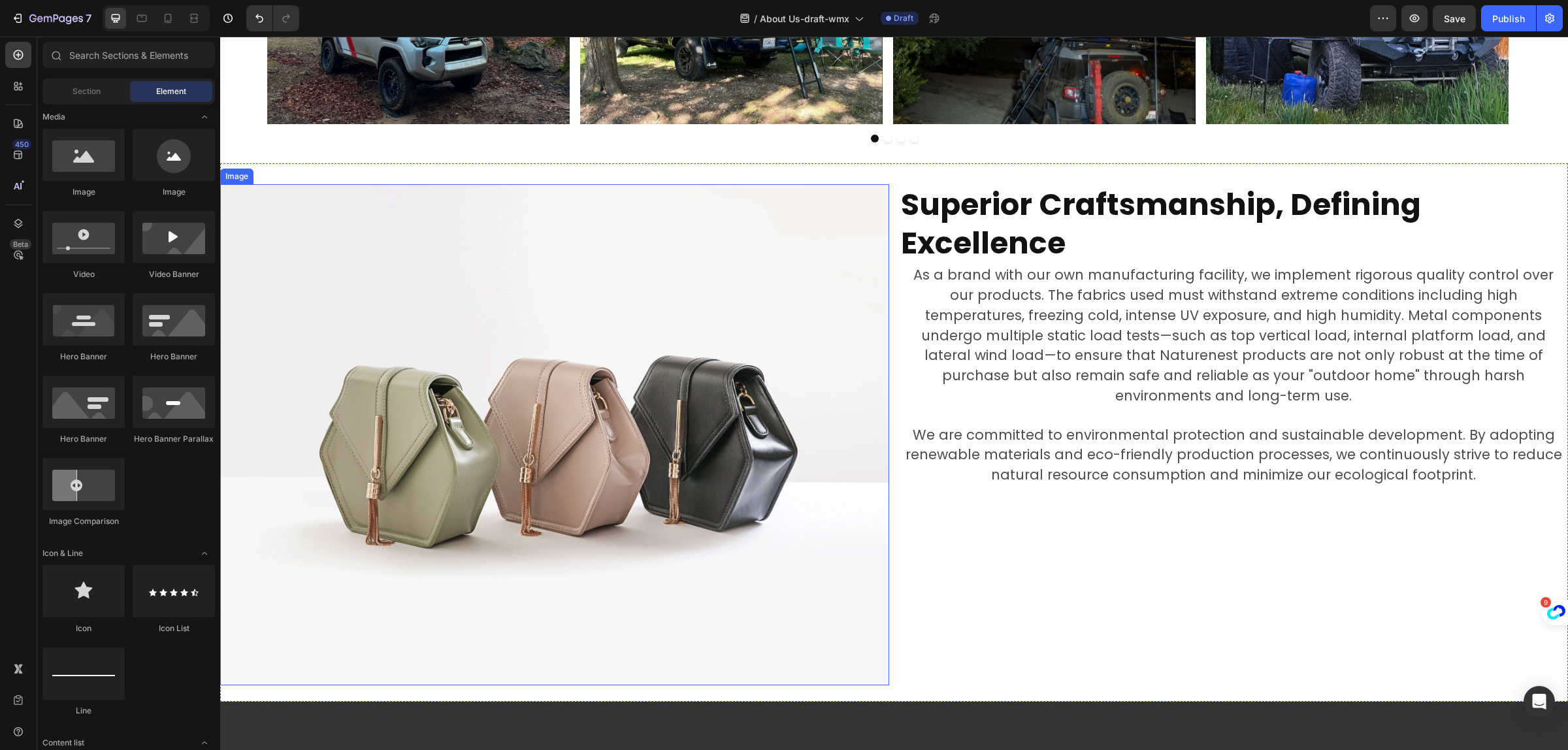
scroll to position [2193, 0]
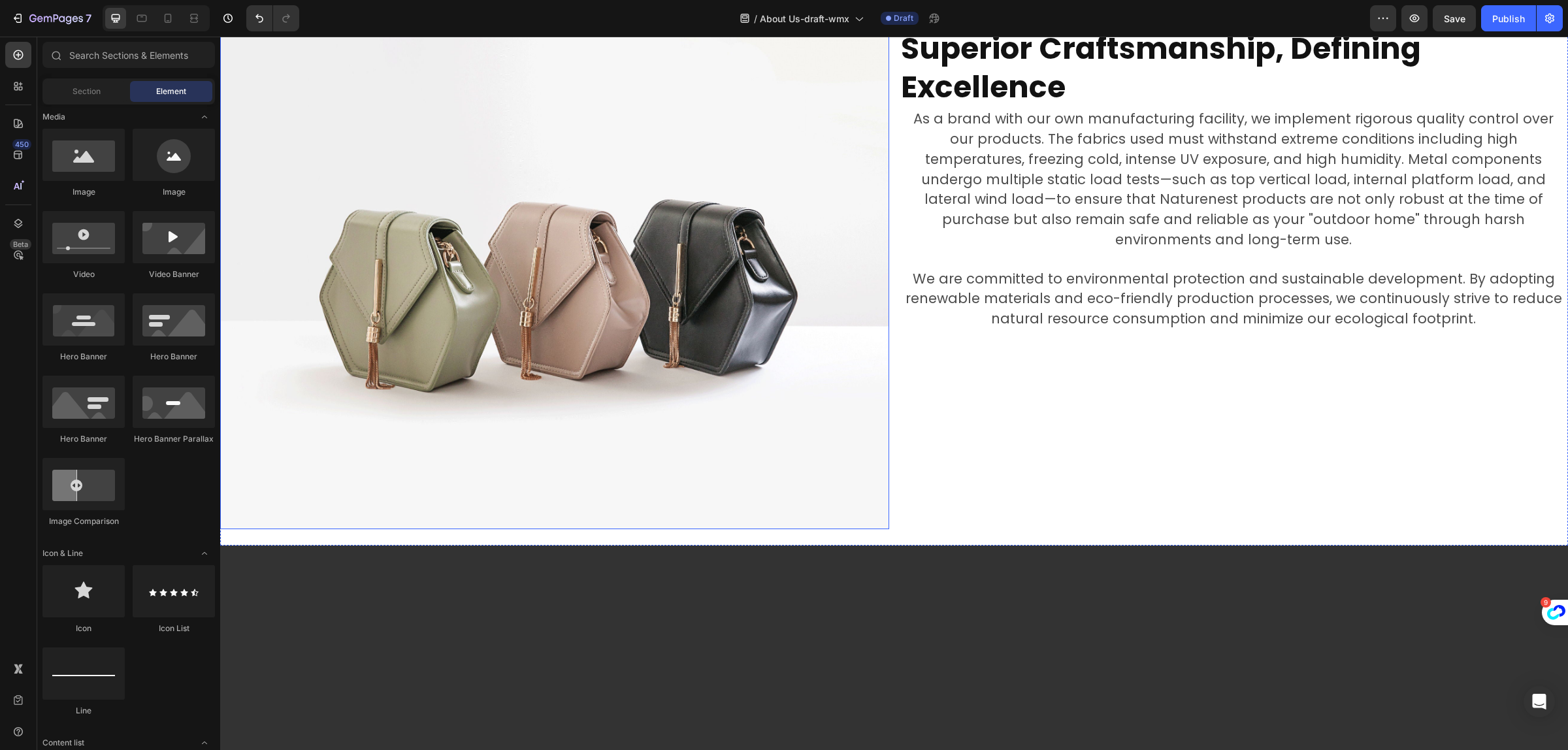
click at [619, 403] on img at bounding box center [554, 279] width 669 height 502
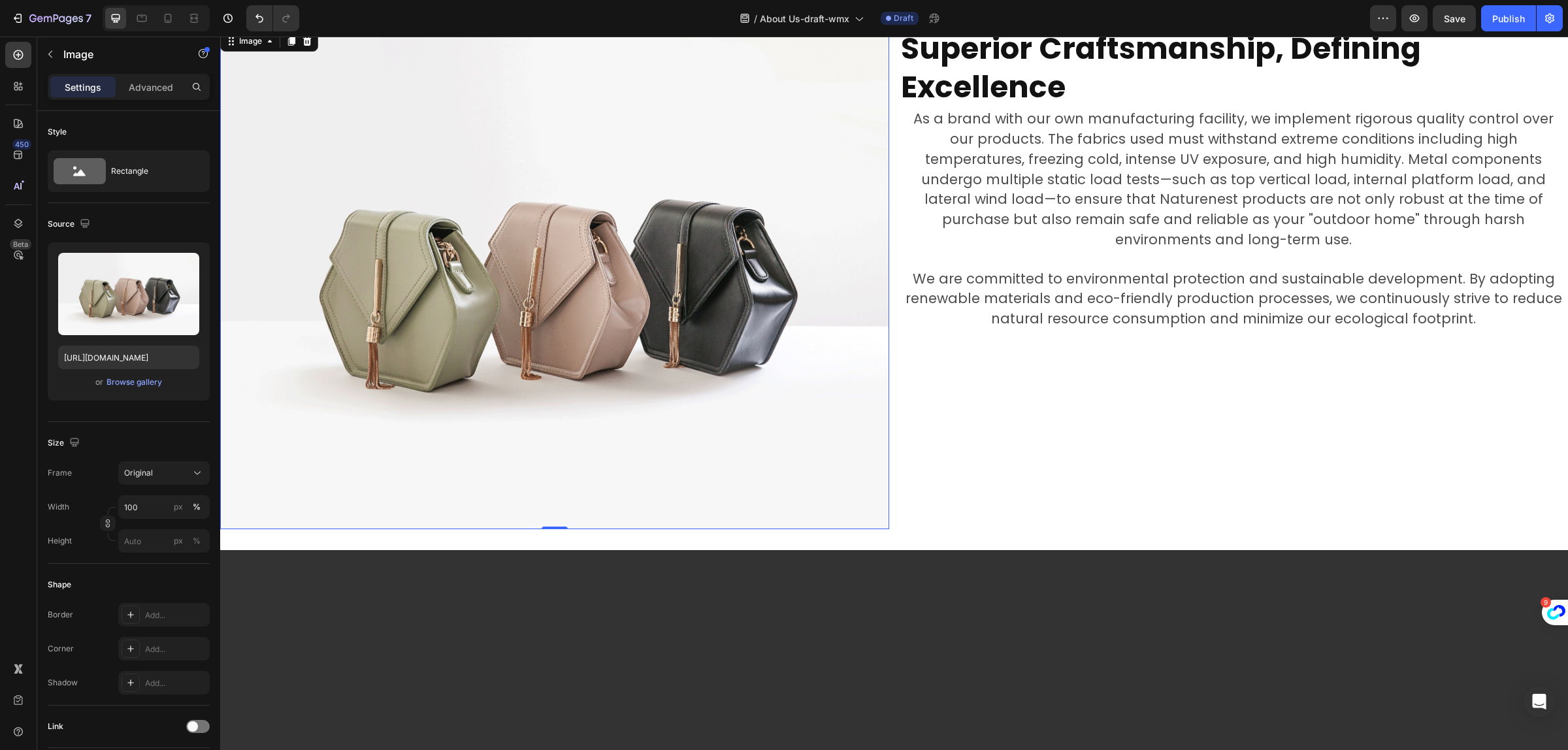
scroll to position [2111, 0]
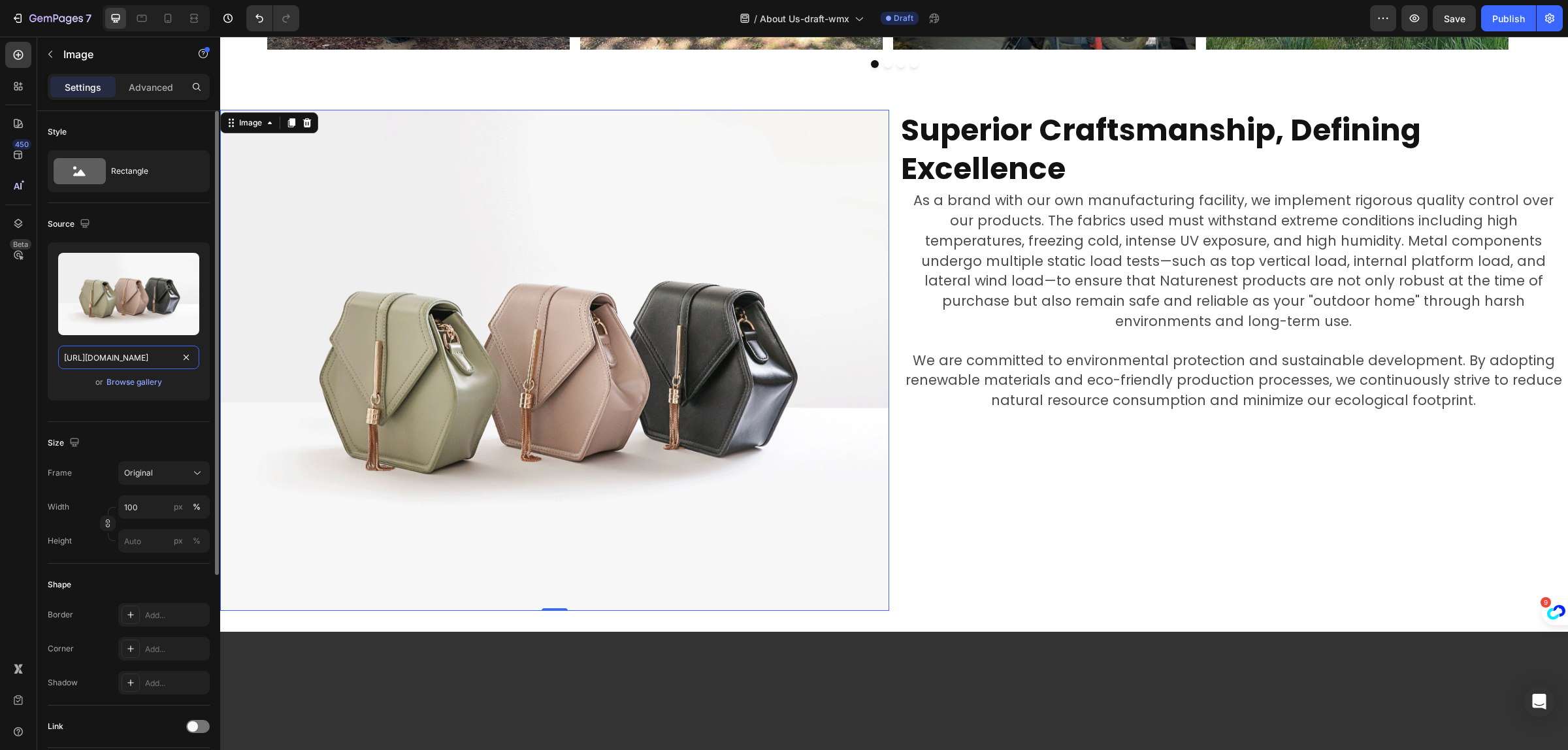
click at [105, 358] on input "https://cdn.shopify.com/s/files/1/2005/9307/files/image_demo.jpg" at bounding box center [129, 357] width 141 height 24
paste input "0751/3158/4813/files/banner.jpg?v=1708997862"
type input "https://cdn.shopify.com/s/files/1/0751/3158/4813/files/banner.jpg?v=1708997862"
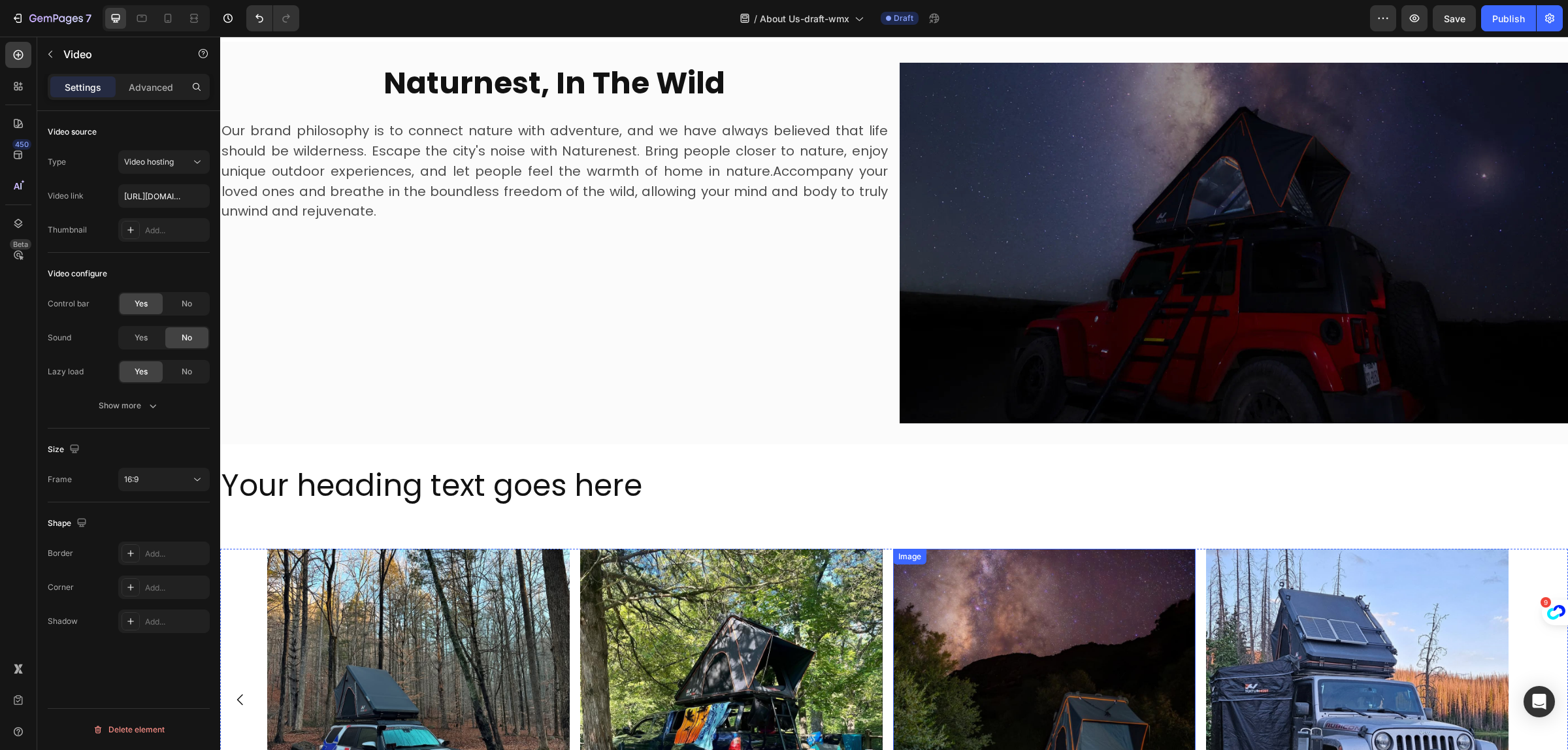
scroll to position [1457, 0]
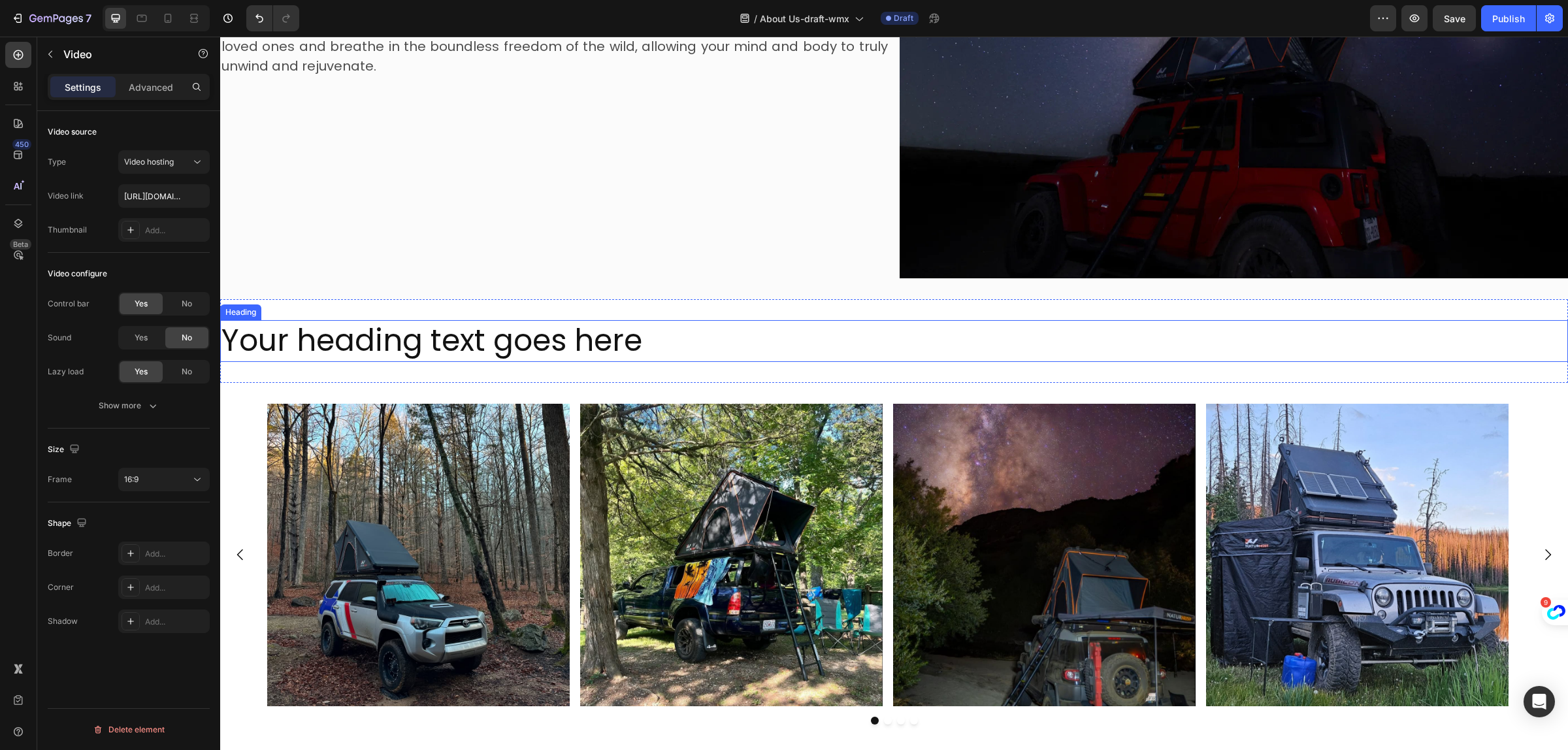
click at [516, 342] on h2 "Your heading text goes here" at bounding box center [894, 342] width 1348 height 42
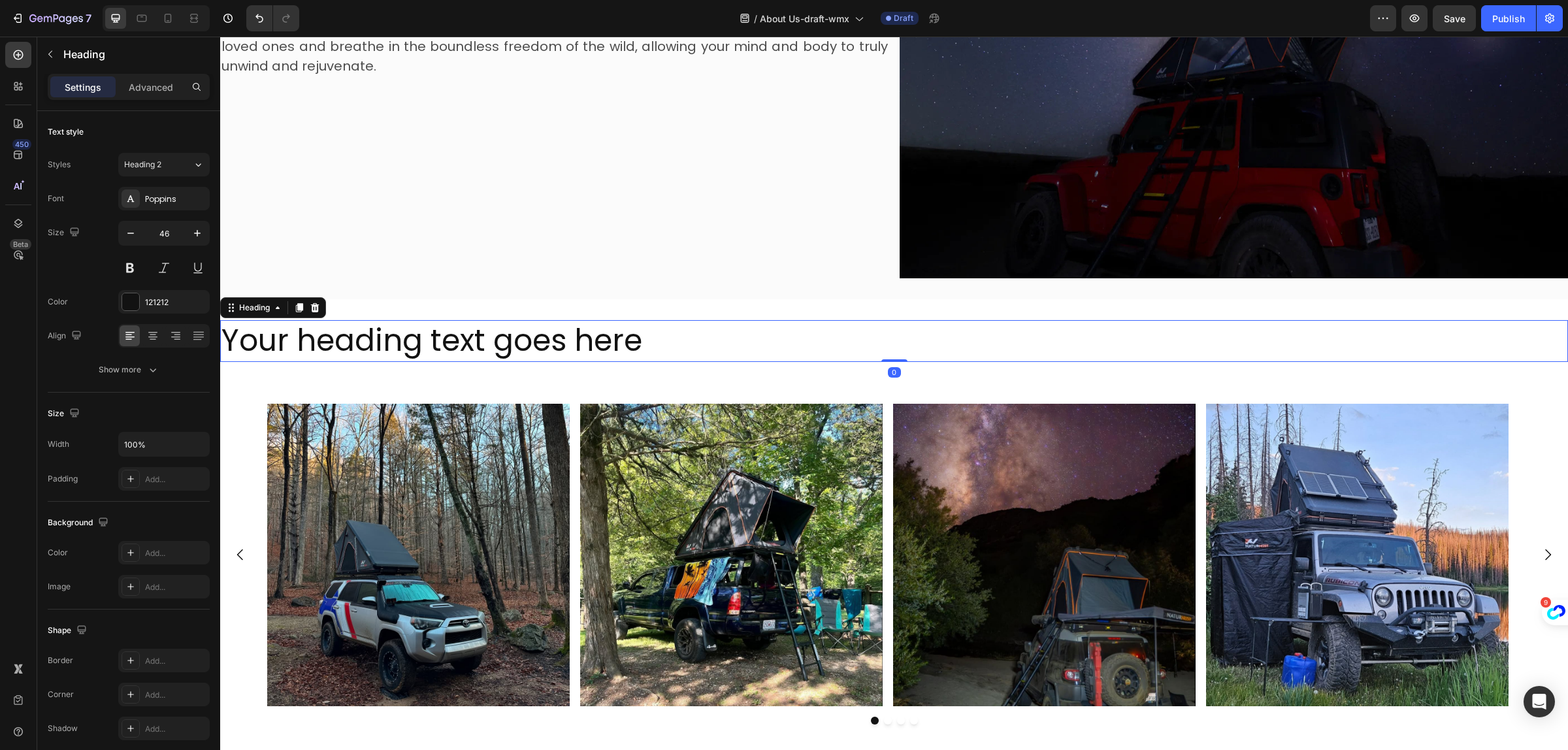
click at [516, 342] on h2 "Your heading text goes here" at bounding box center [894, 342] width 1348 height 42
click at [516, 342] on p "Your heading text goes here" at bounding box center [894, 342] width 1345 height 39
click at [701, 342] on p "Your heading text goes here" at bounding box center [894, 342] width 1345 height 39
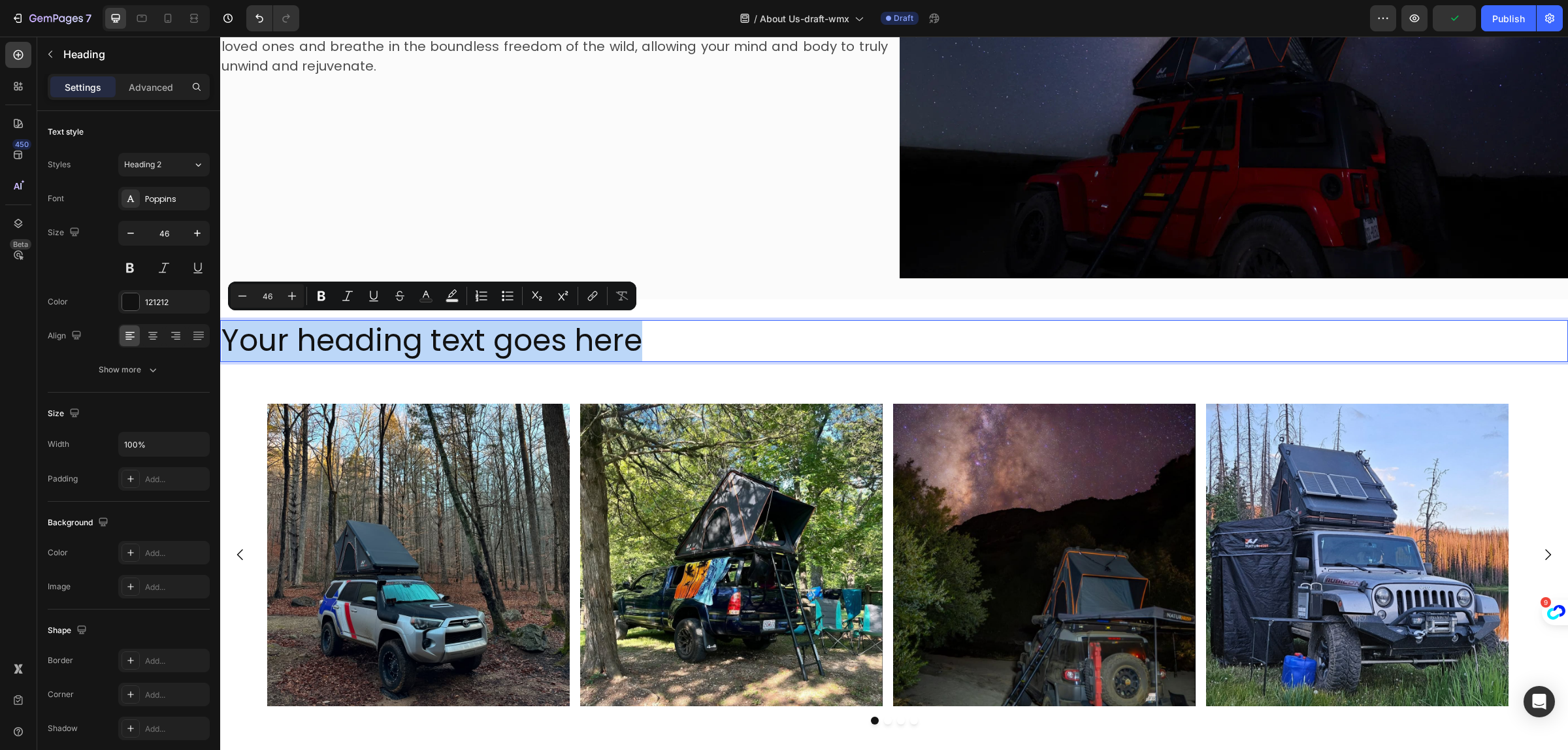
drag, startPoint x: 681, startPoint y: 338, endPoint x: 400, endPoint y: 378, distance: 283.8
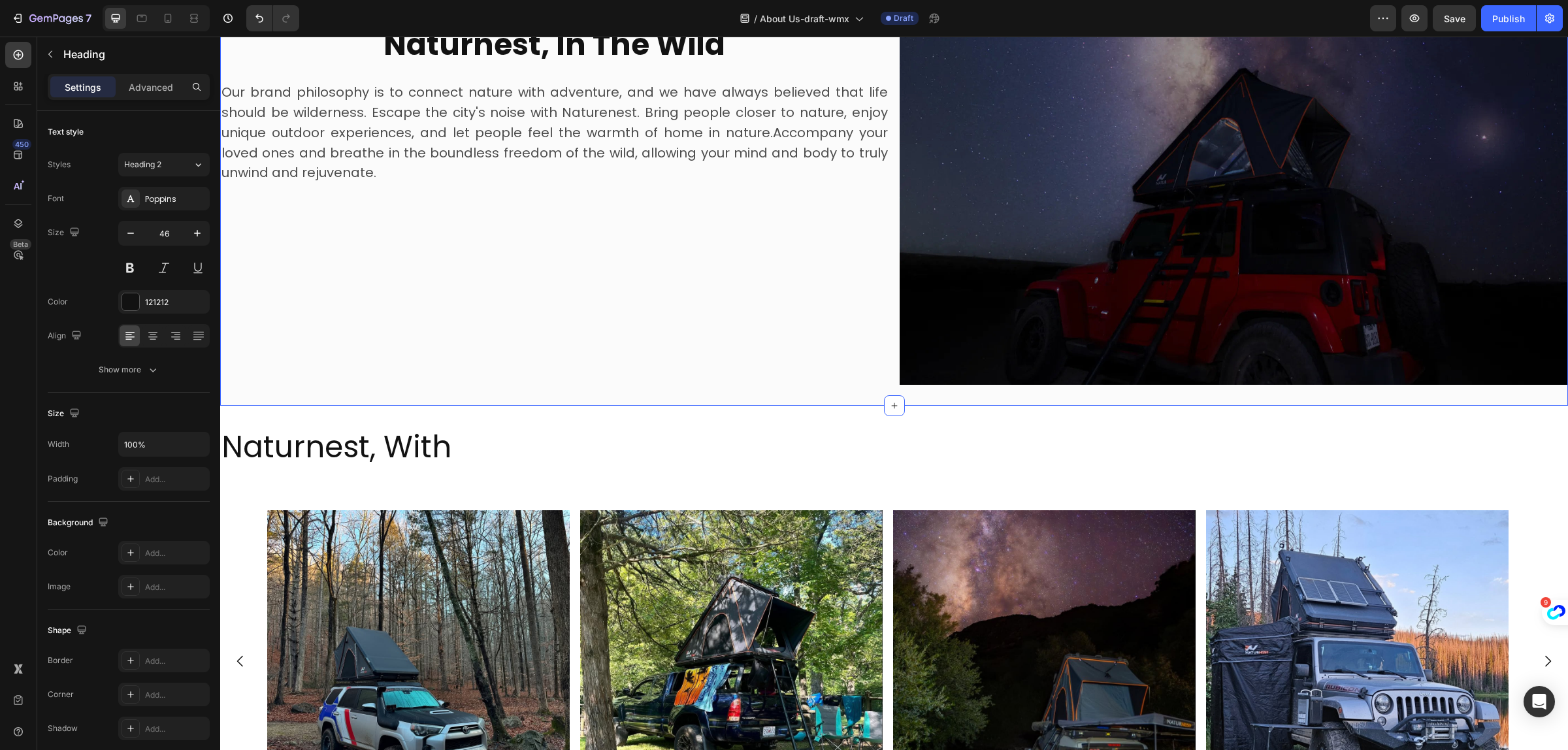
scroll to position [1376, 0]
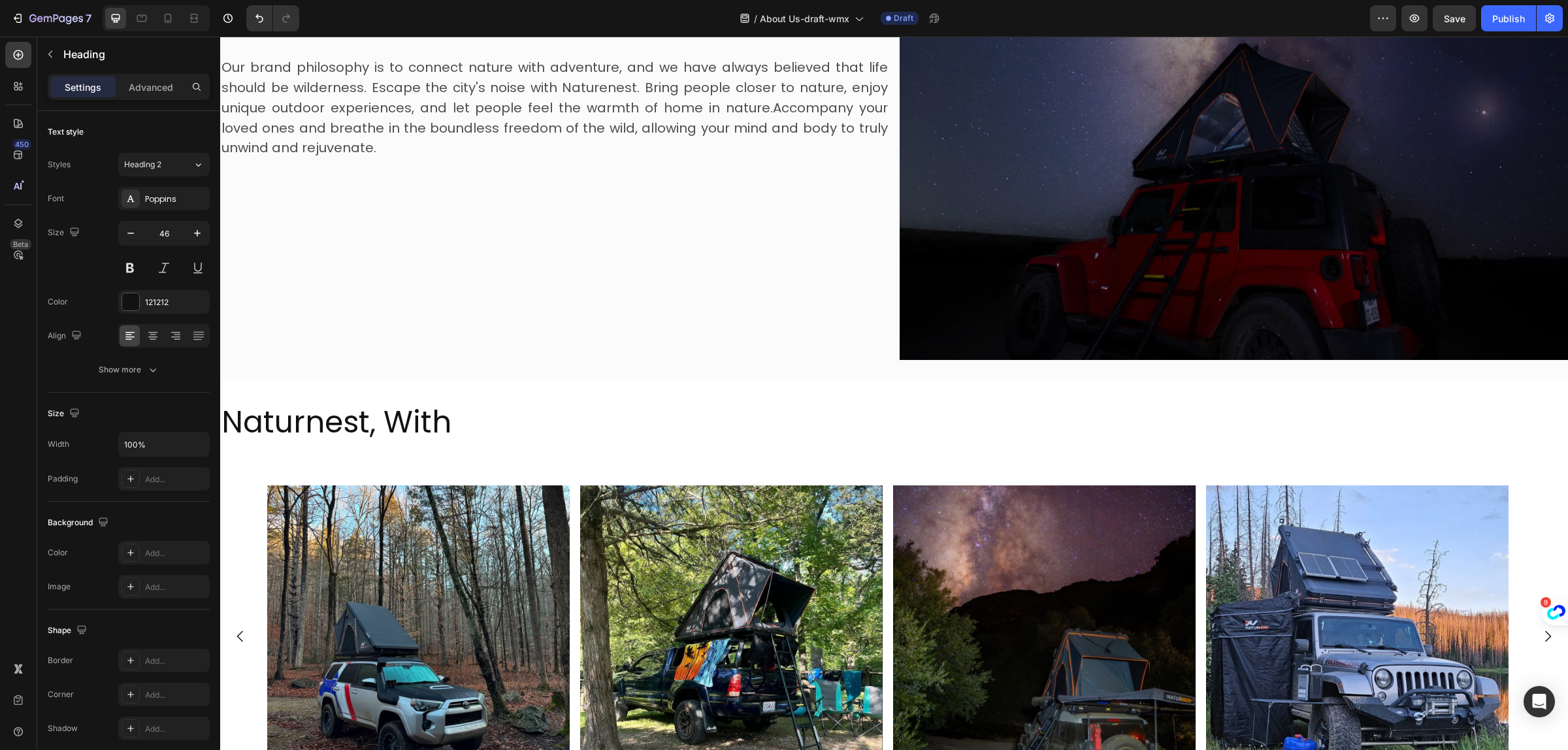
click at [507, 406] on h2 "Naturnest, With" at bounding box center [894, 423] width 1348 height 42
click at [507, 408] on p "Naturnest, With" at bounding box center [894, 423] width 1345 height 39
drag, startPoint x: 452, startPoint y: 414, endPoint x: 380, endPoint y: 422, distance: 72.4
click at [440, 417] on p "Naturnest, With" at bounding box center [894, 423] width 1345 height 39
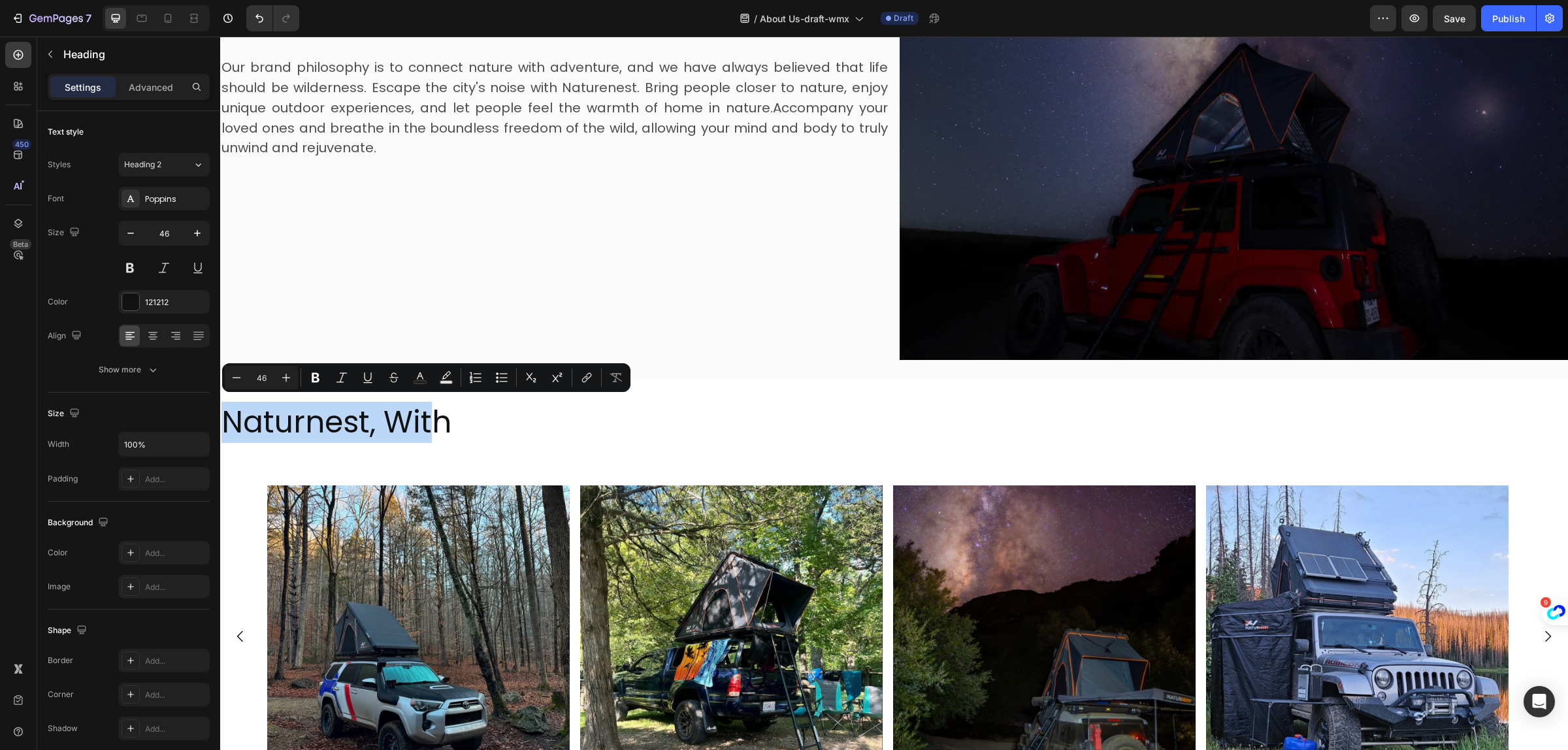
drag, startPoint x: 380, startPoint y: 422, endPoint x: 215, endPoint y: 415, distance: 165.1
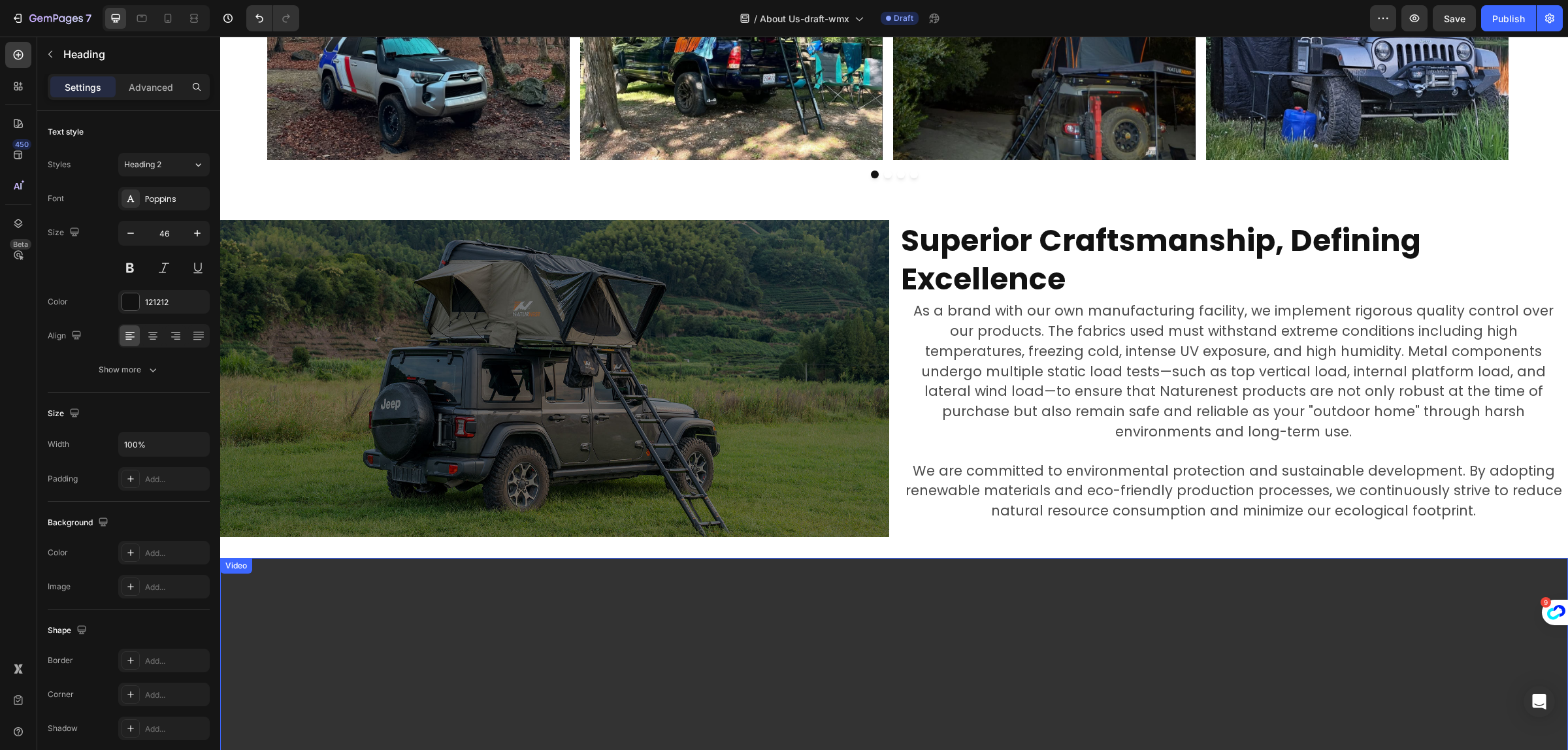
scroll to position [1866, 0]
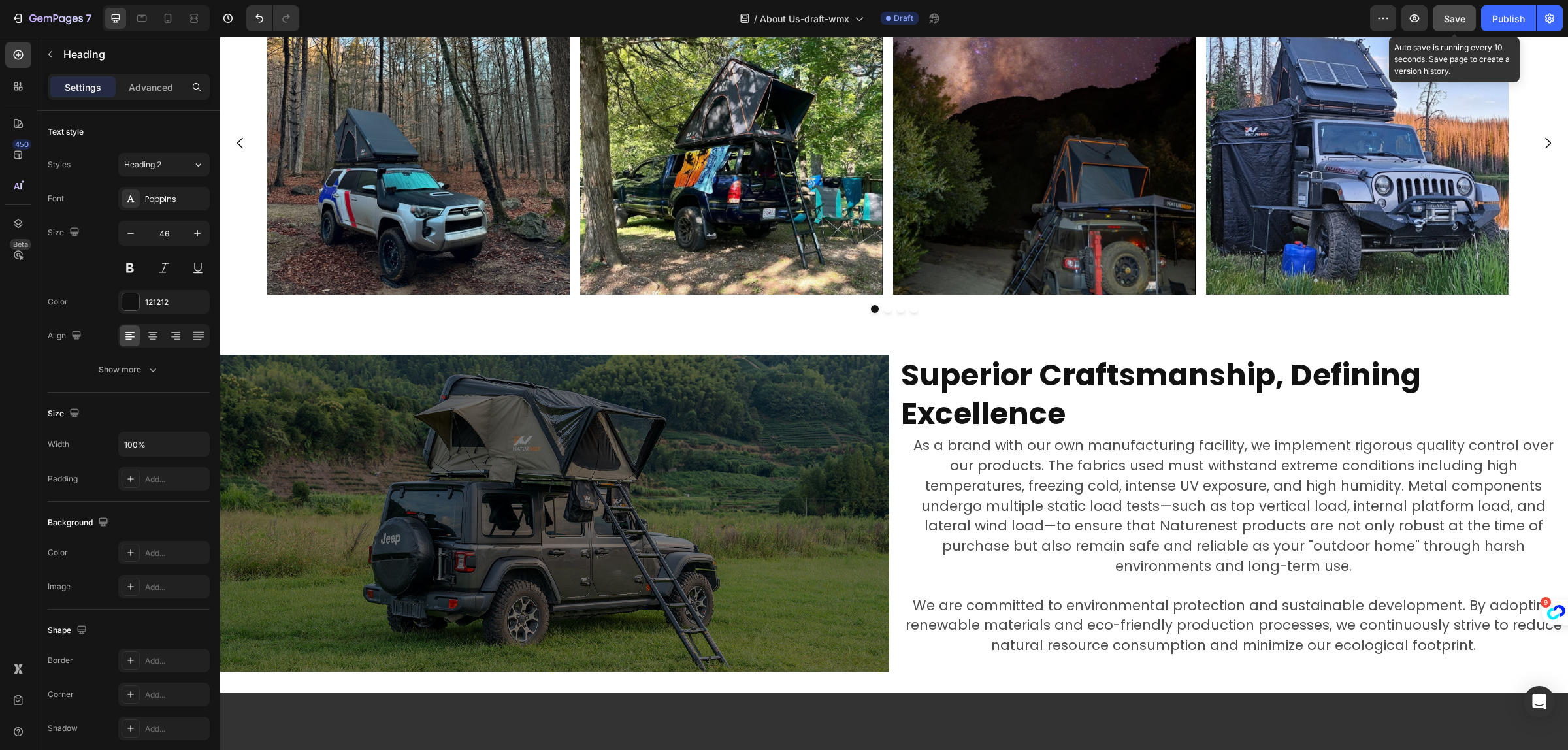
click at [1464, 20] on span "Save" at bounding box center [1454, 18] width 22 height 11
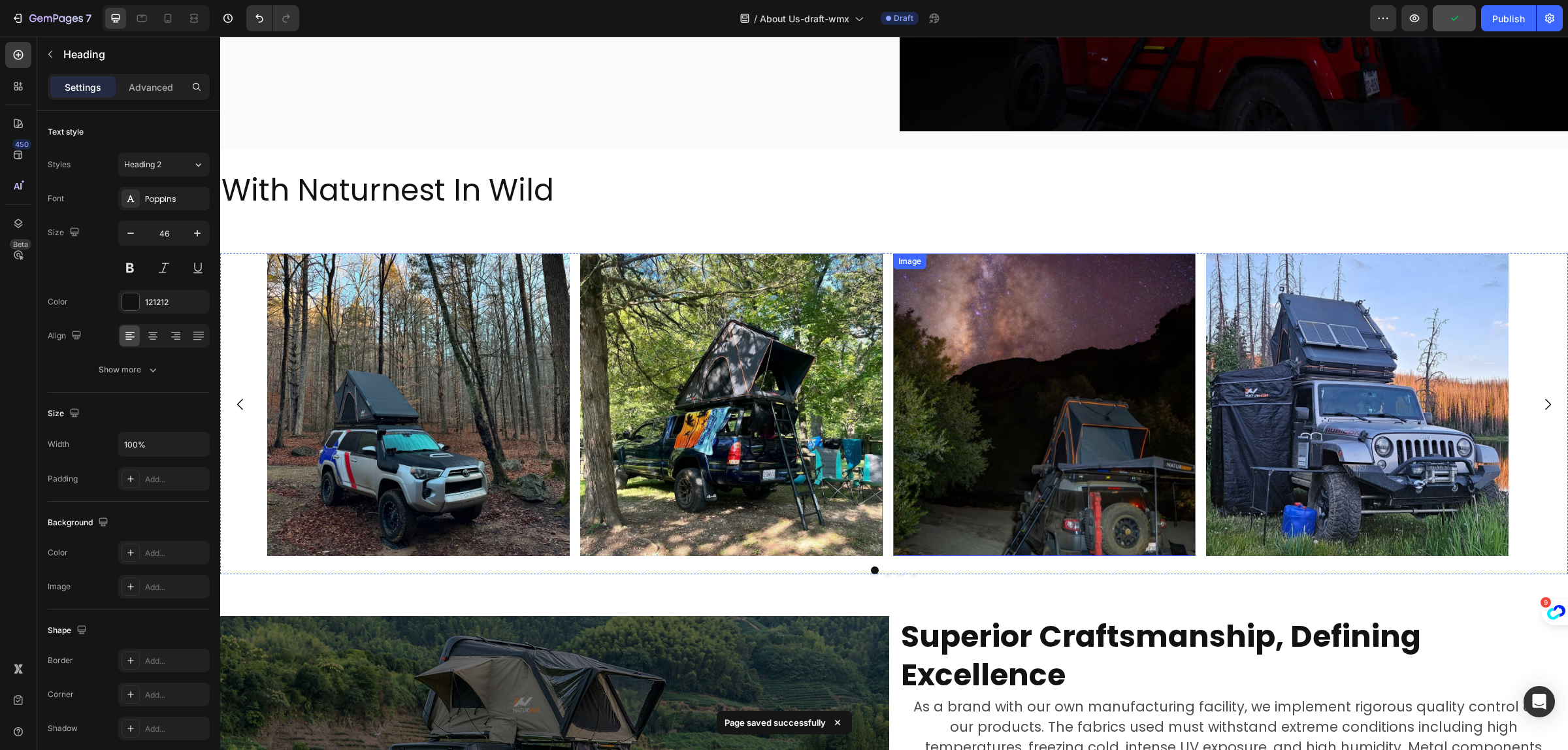
scroll to position [1376, 0]
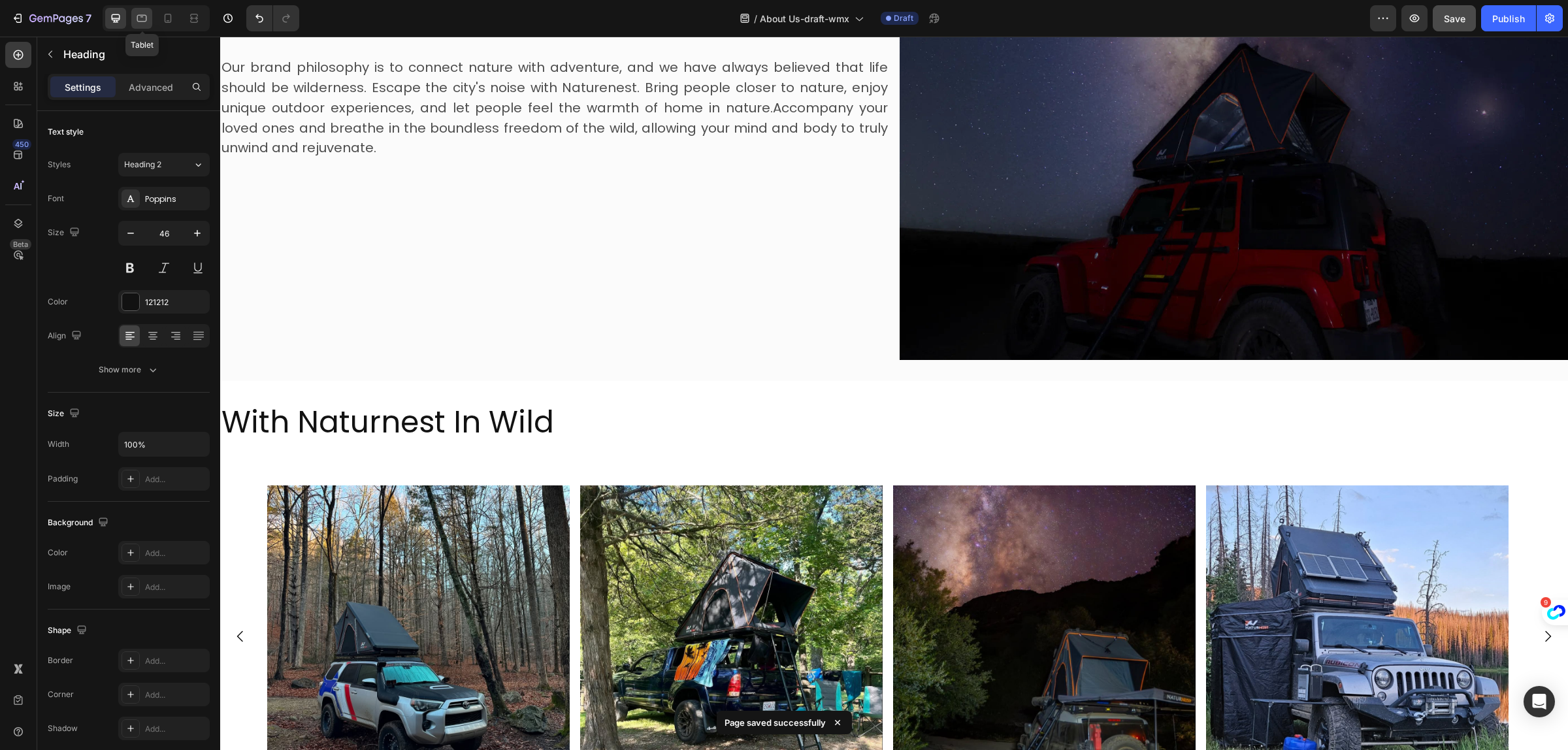
click at [144, 20] on icon at bounding box center [142, 18] width 13 height 13
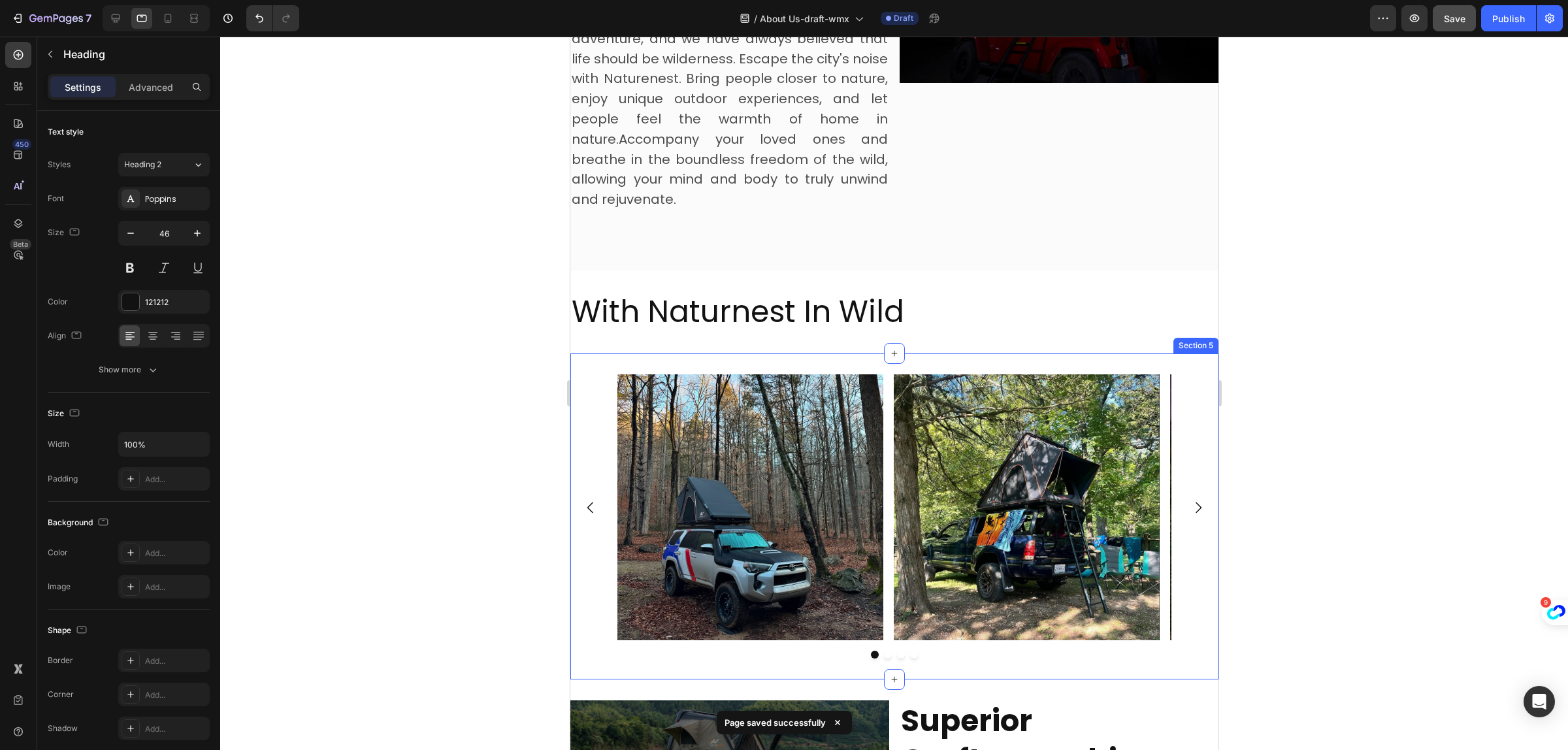
scroll to position [1423, 0]
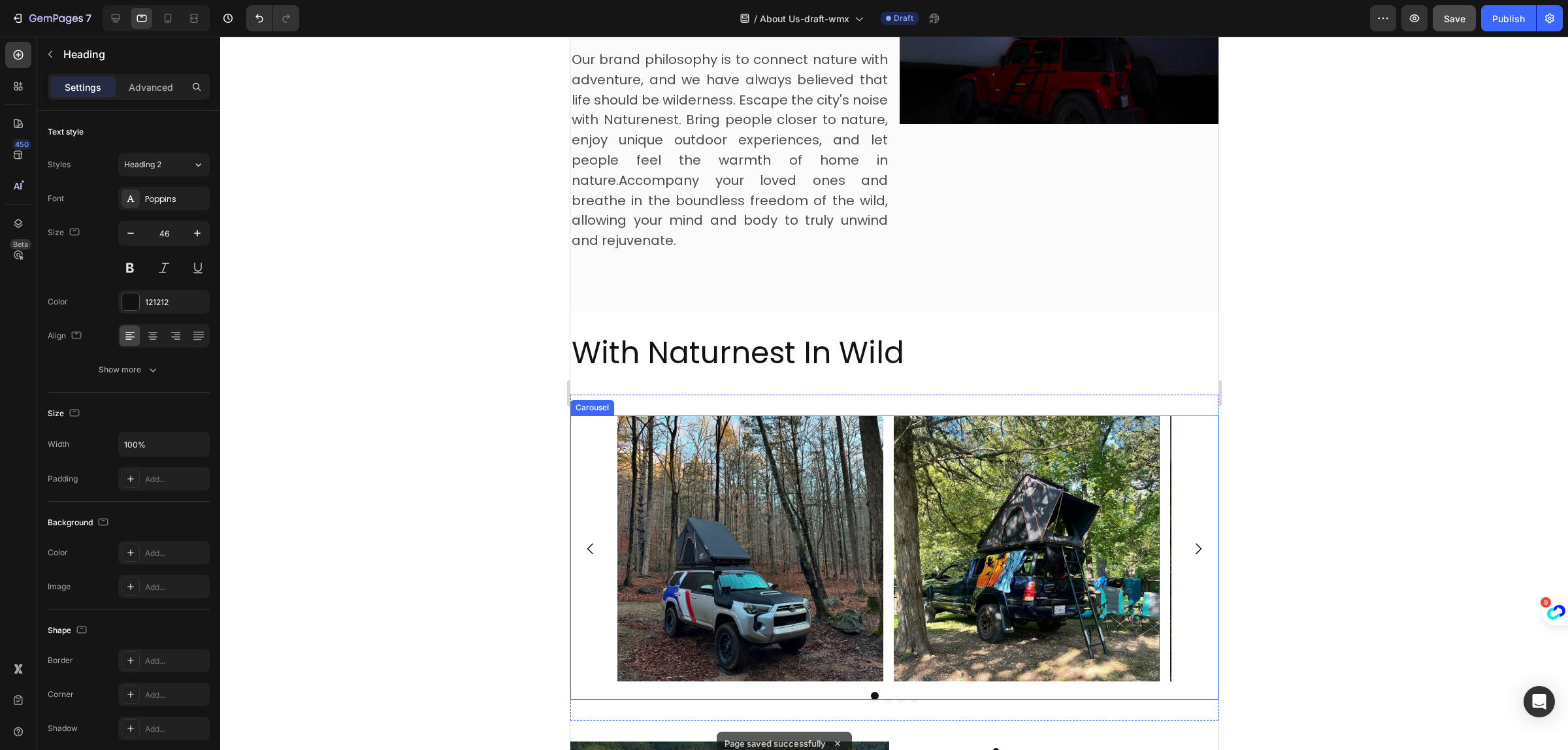
click at [1190, 541] on icon "Carousel Next Arrow" at bounding box center [1198, 549] width 16 height 16
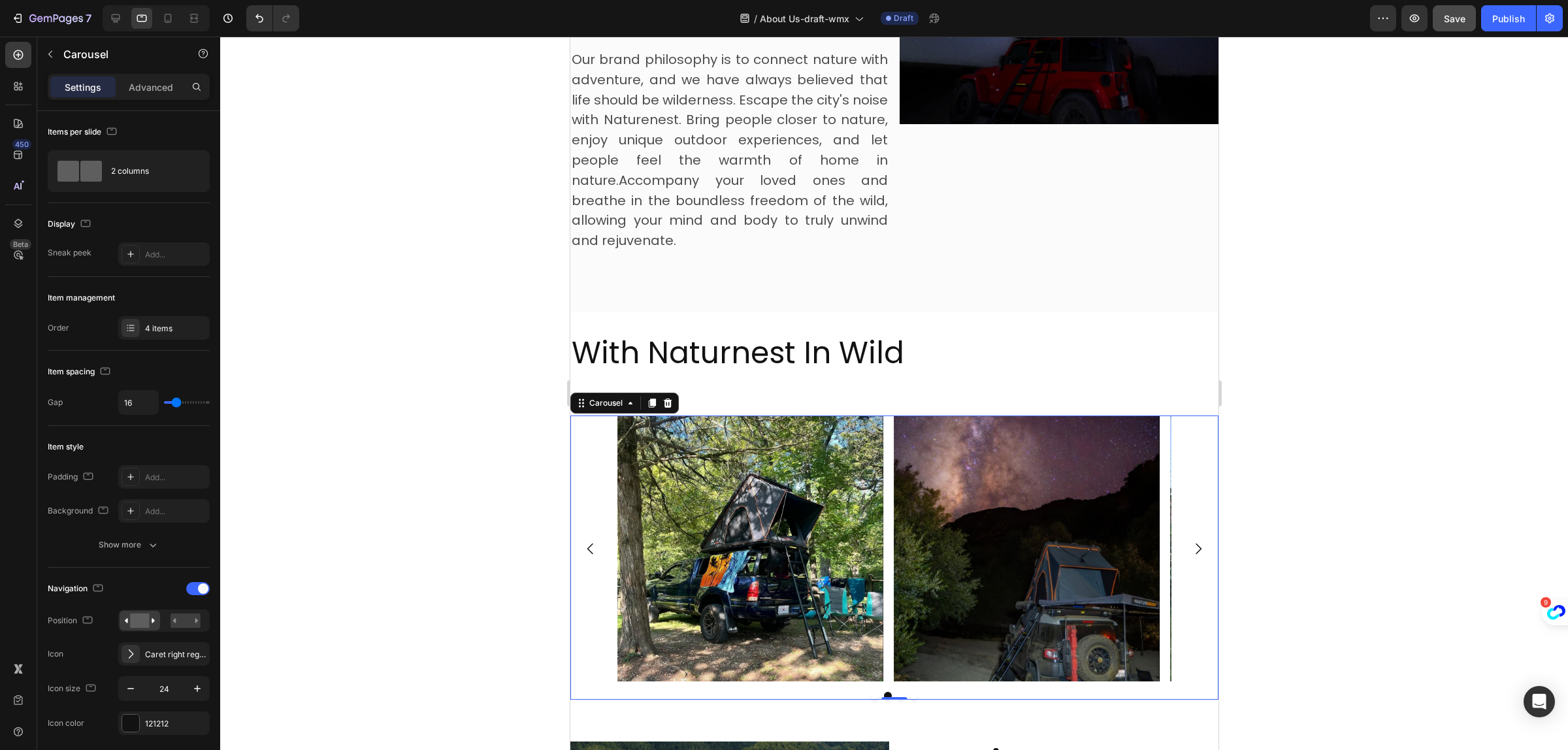
click at [1190, 541] on icon "Carousel Next Arrow" at bounding box center [1198, 549] width 16 height 16
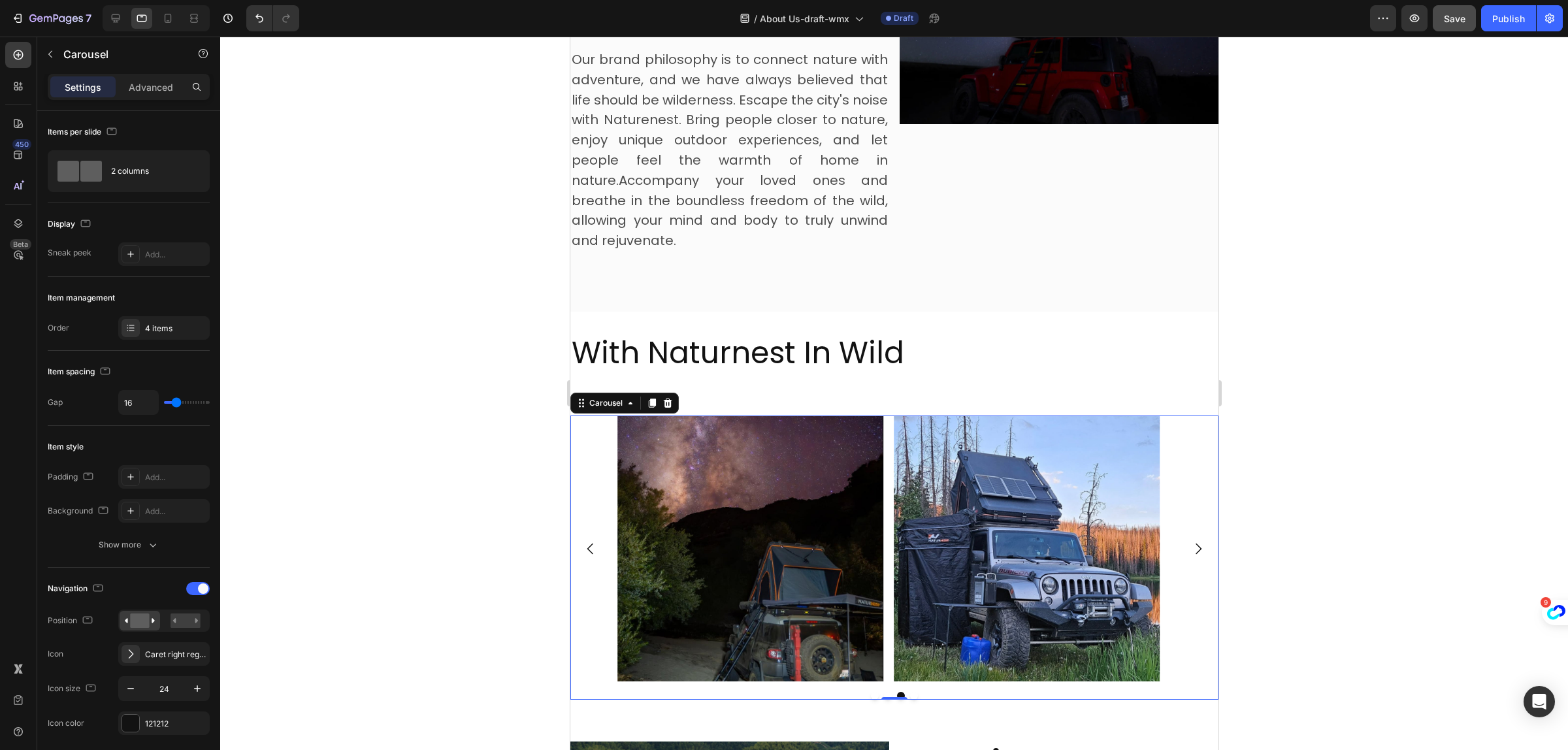
click at [1190, 541] on icon "Carousel Next Arrow" at bounding box center [1198, 549] width 16 height 16
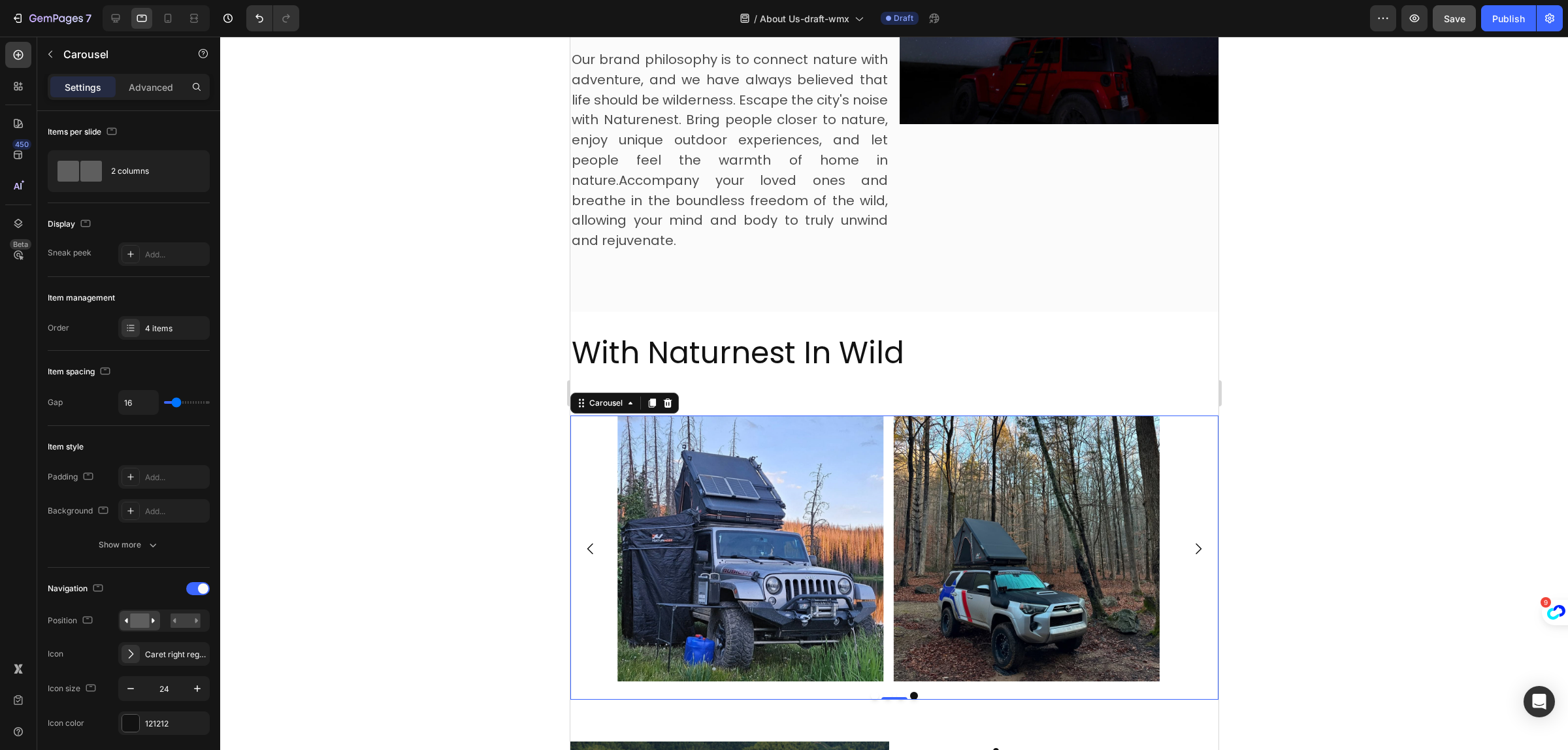
click at [1190, 541] on icon "Carousel Next Arrow" at bounding box center [1198, 549] width 16 height 16
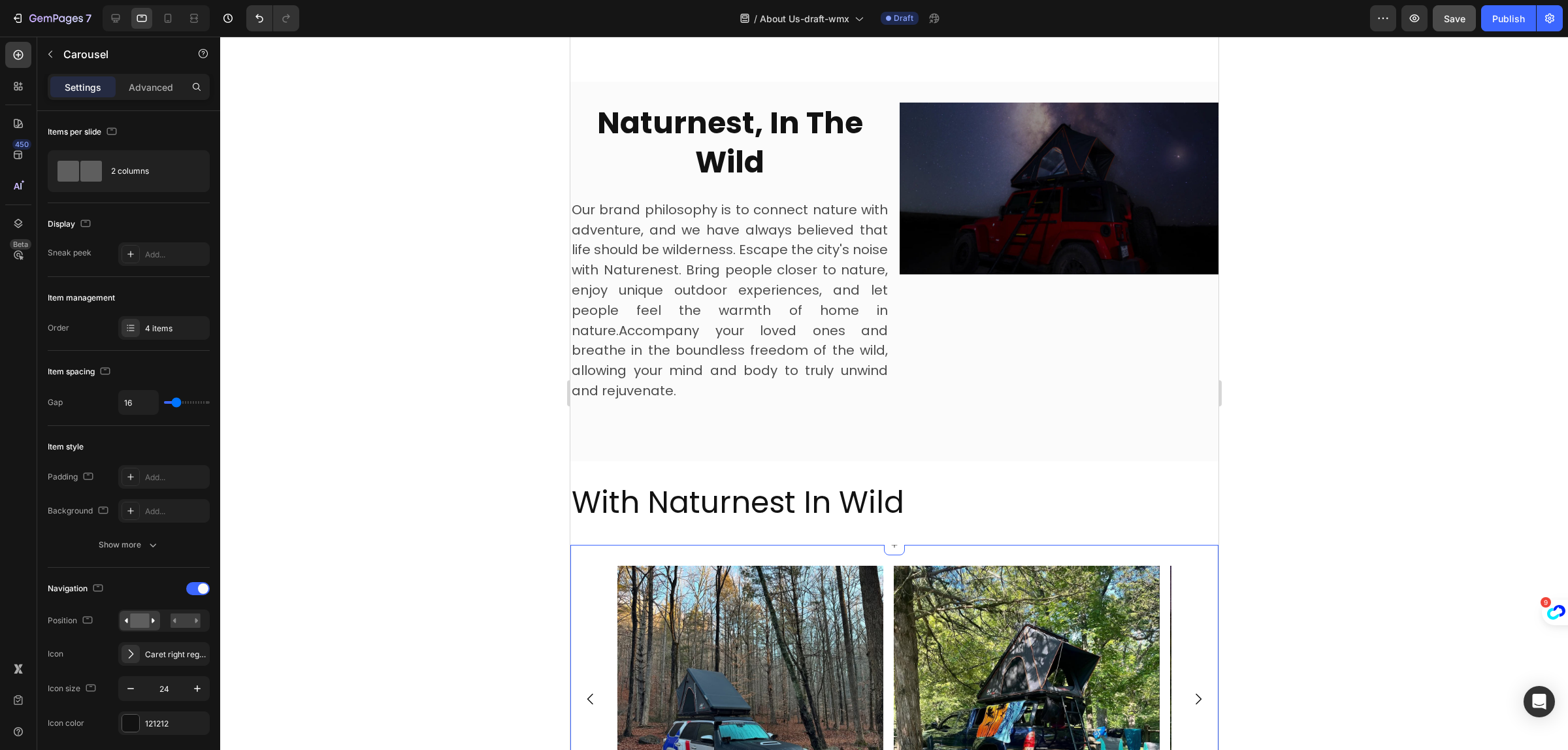
scroll to position [1505, 0]
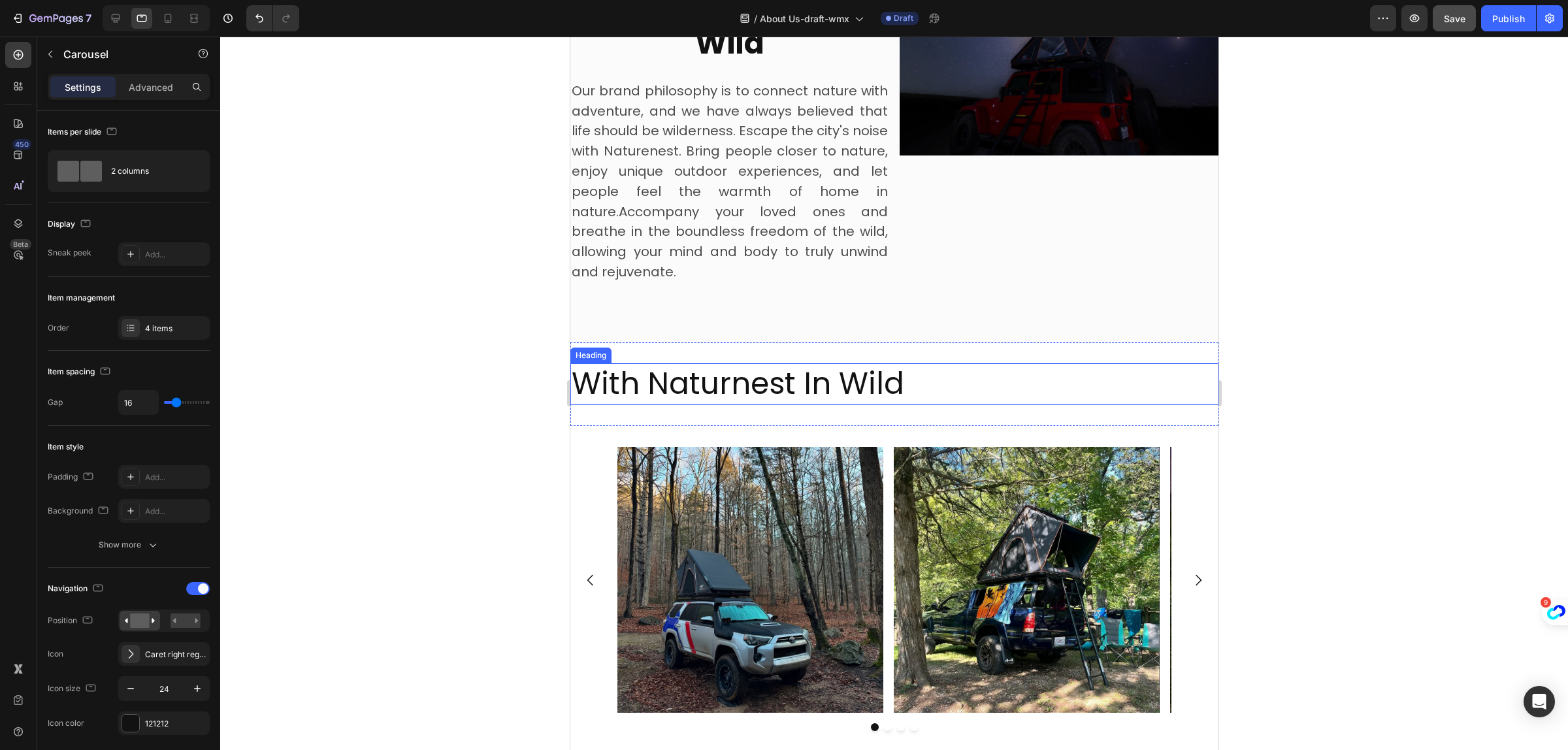
click at [771, 382] on h2 "With Naturnest In Wild" at bounding box center [894, 384] width 648 height 42
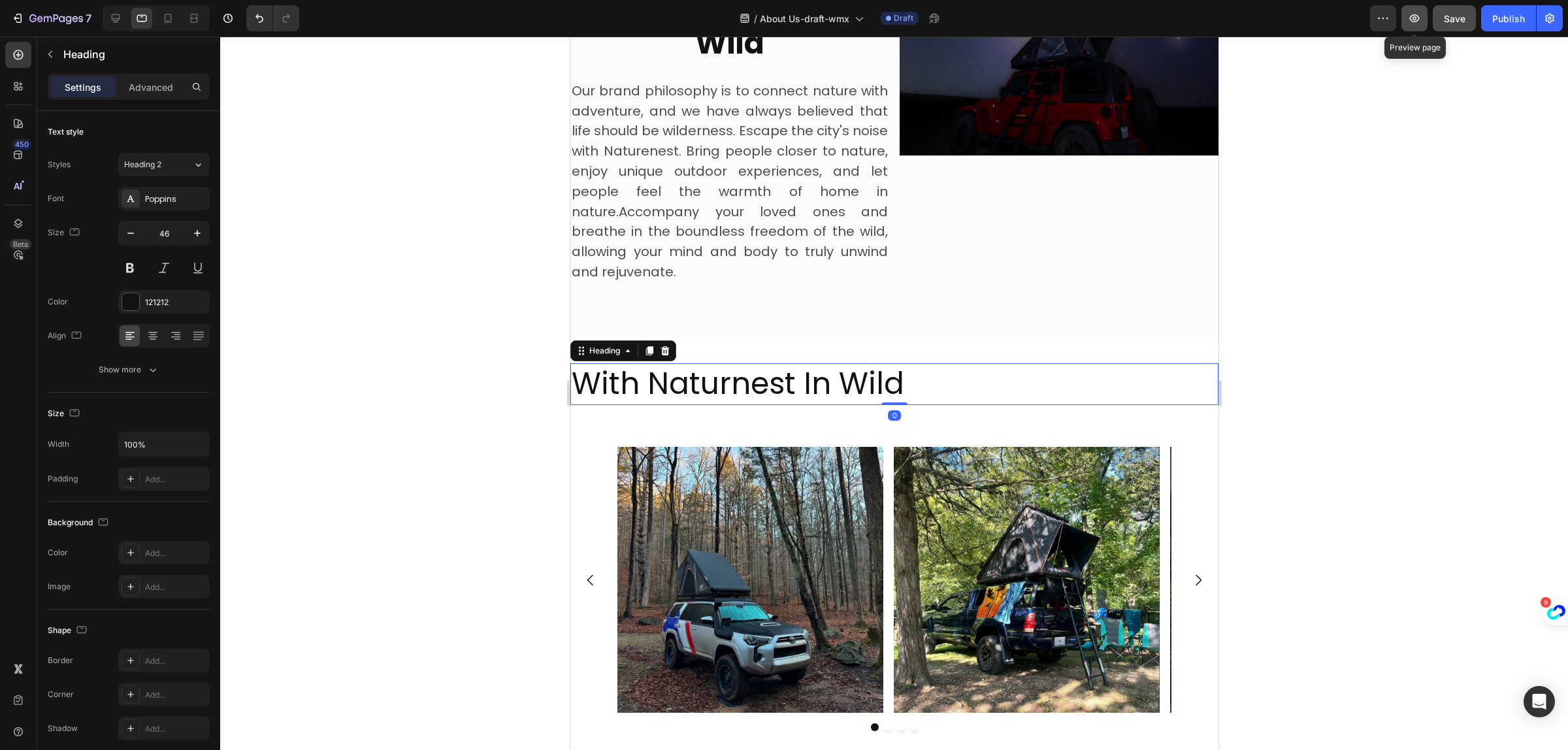
click at [1406, 18] on button "button" at bounding box center [1415, 18] width 26 height 26
click at [118, 23] on icon at bounding box center [116, 18] width 13 height 13
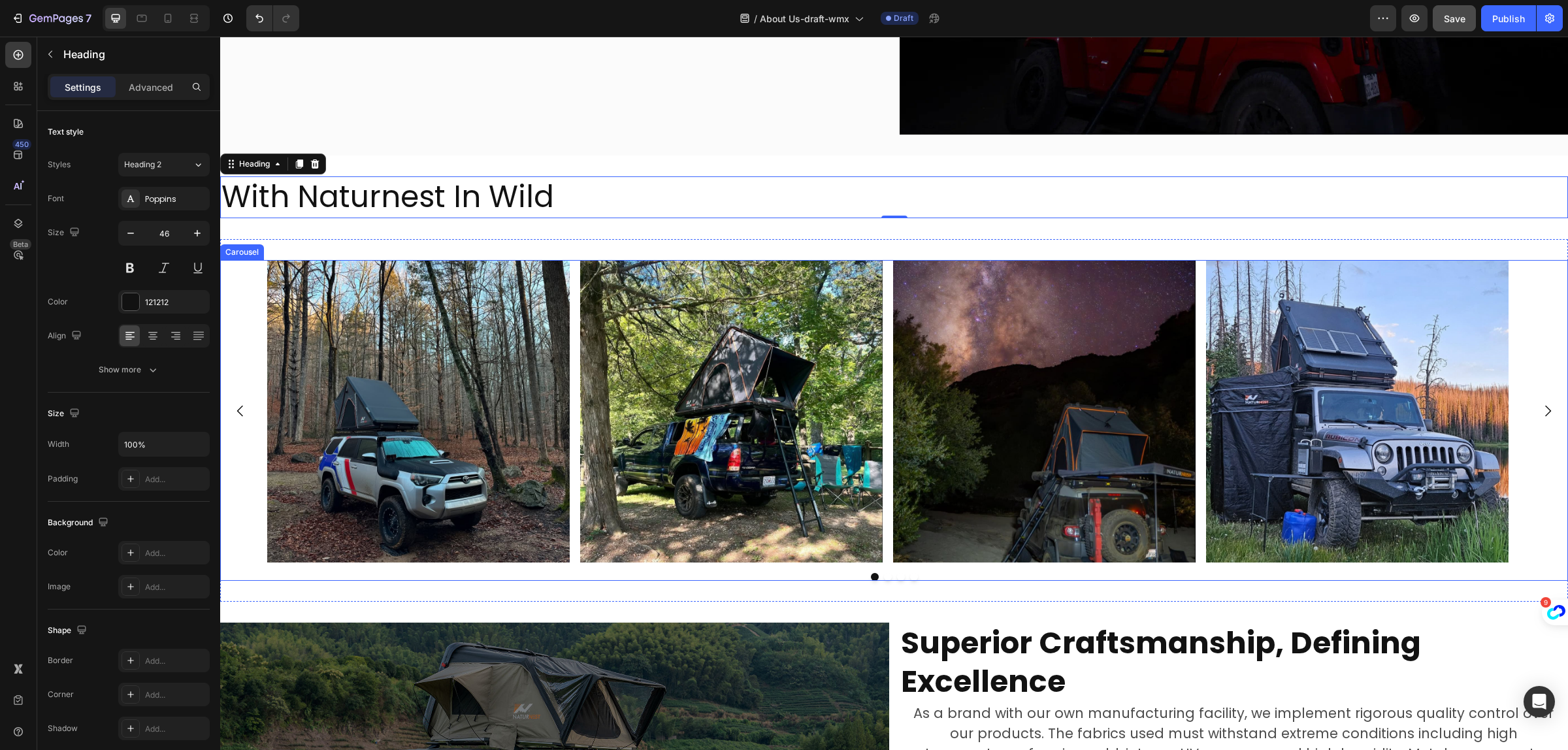
scroll to position [1642, 0]
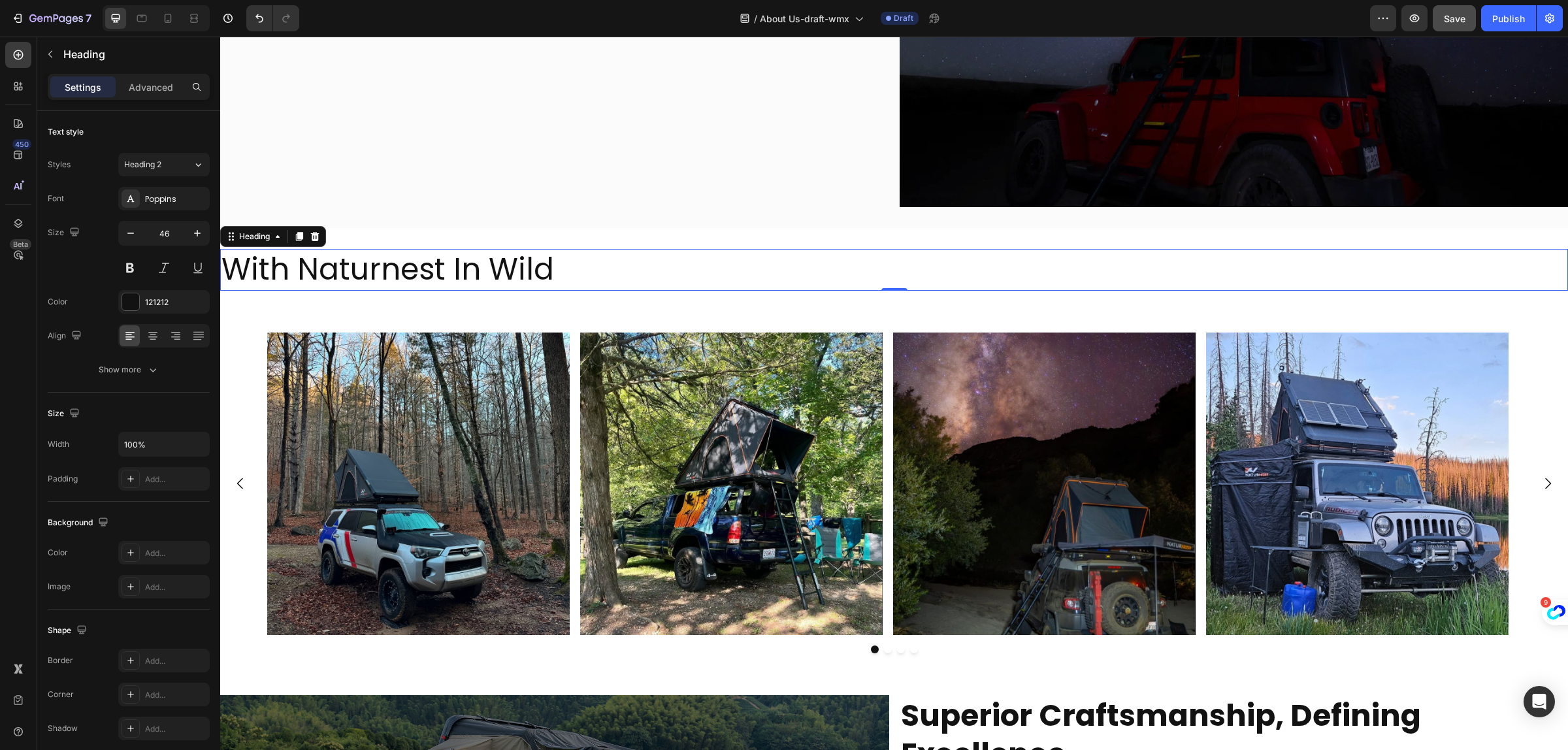
click at [539, 256] on h2 "With Naturnest In Wild" at bounding box center [894, 270] width 1348 height 42
click at [539, 258] on p "With Naturnest In Wild" at bounding box center [894, 270] width 1345 height 39
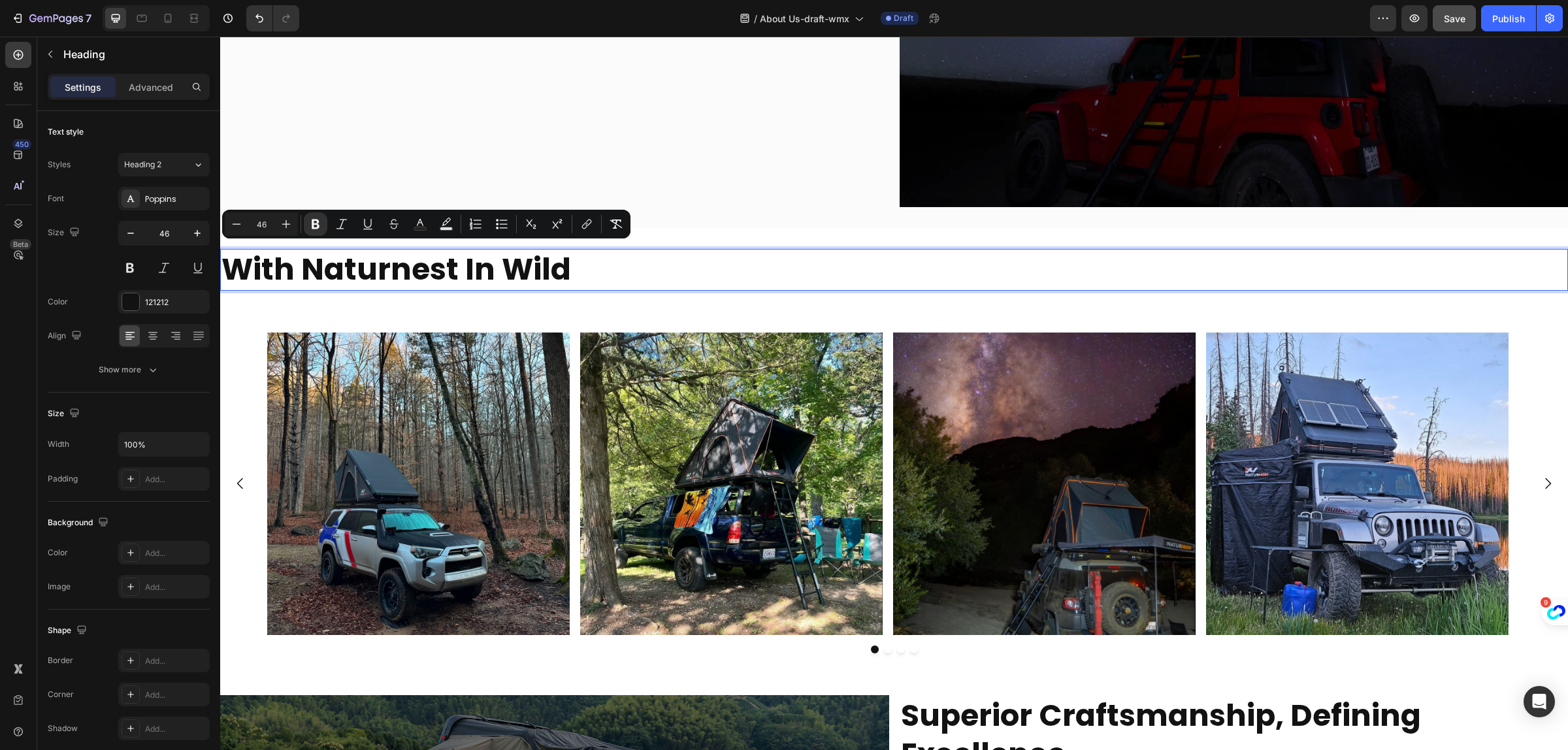
click at [240, 263] on strong "With Naturnest In Wild" at bounding box center [396, 269] width 349 height 42
click at [207, 254] on div "46" at bounding box center [163, 250] width 91 height 59
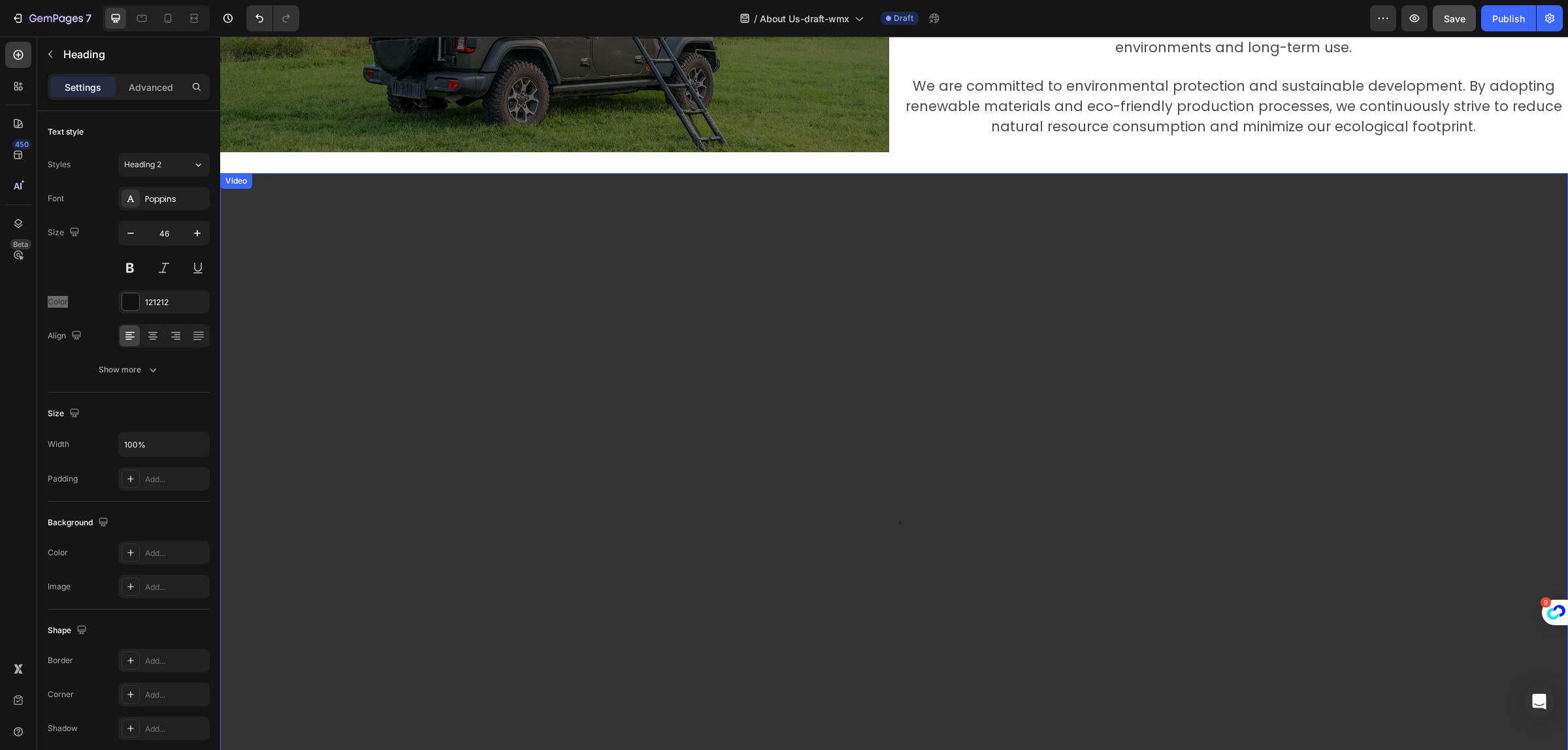
scroll to position [2622, 0]
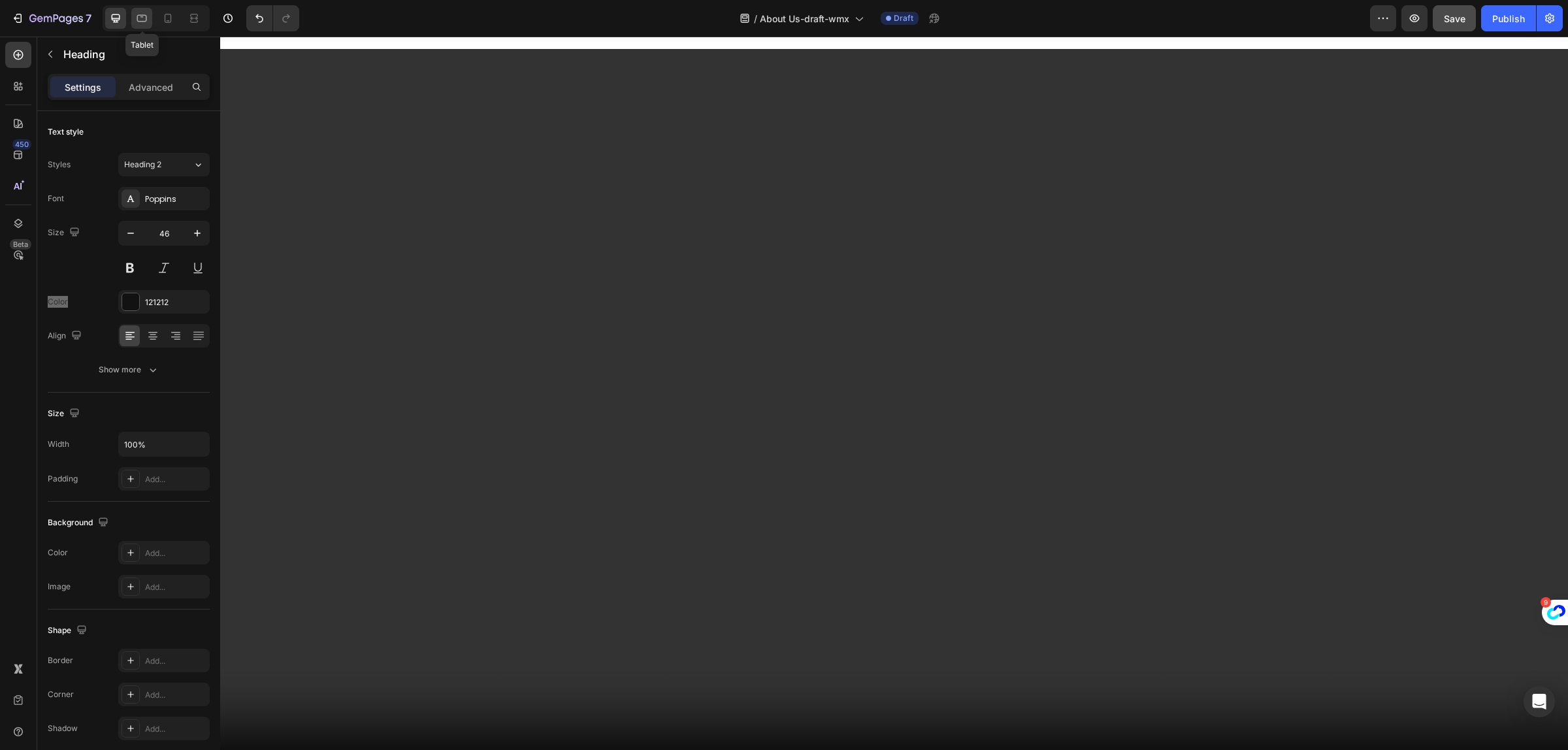
click at [142, 16] on icon at bounding box center [142, 17] width 3 height 1
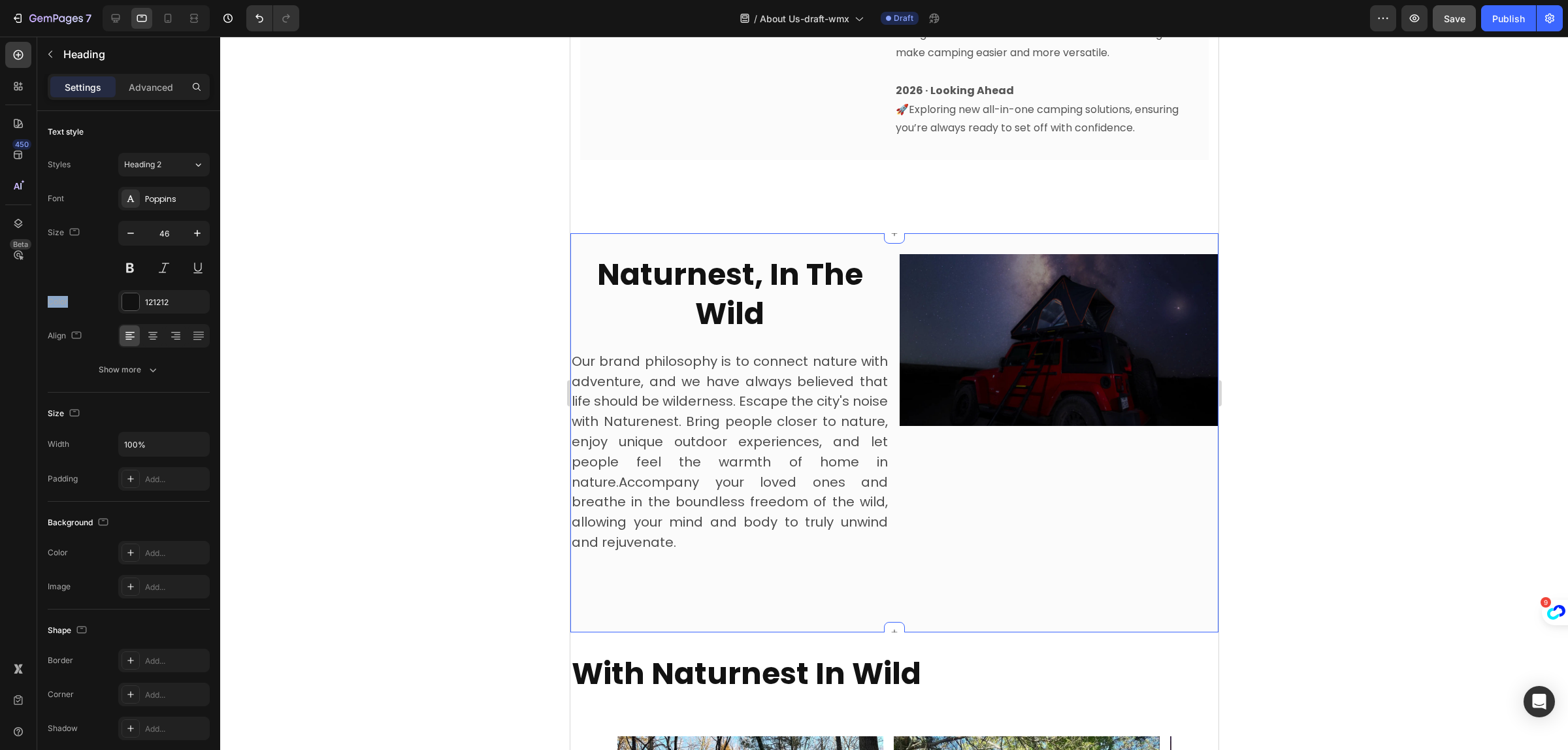
scroll to position [1210, 0]
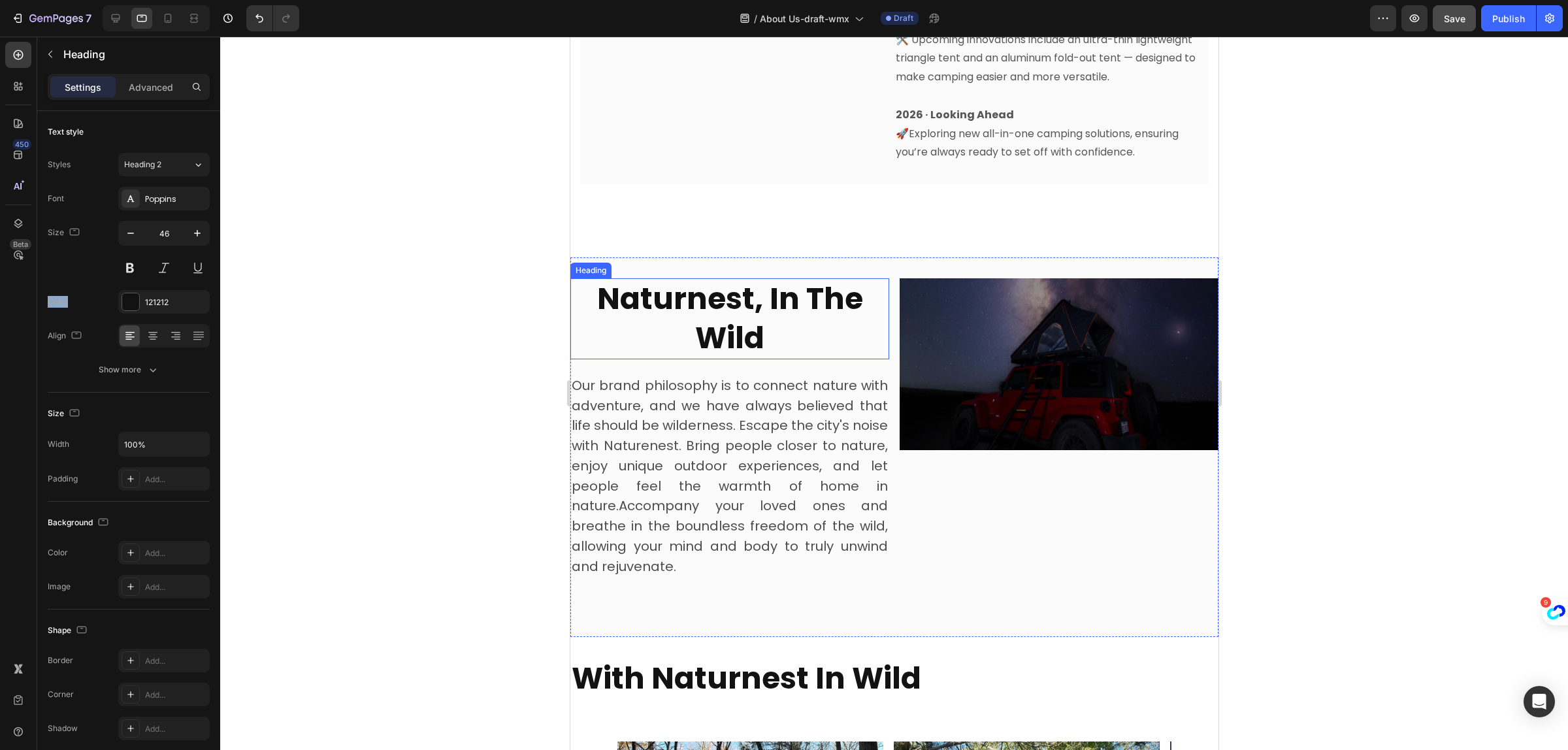
click at [706, 319] on strong "Naturnest, In The Wild" at bounding box center [730, 318] width 266 height 81
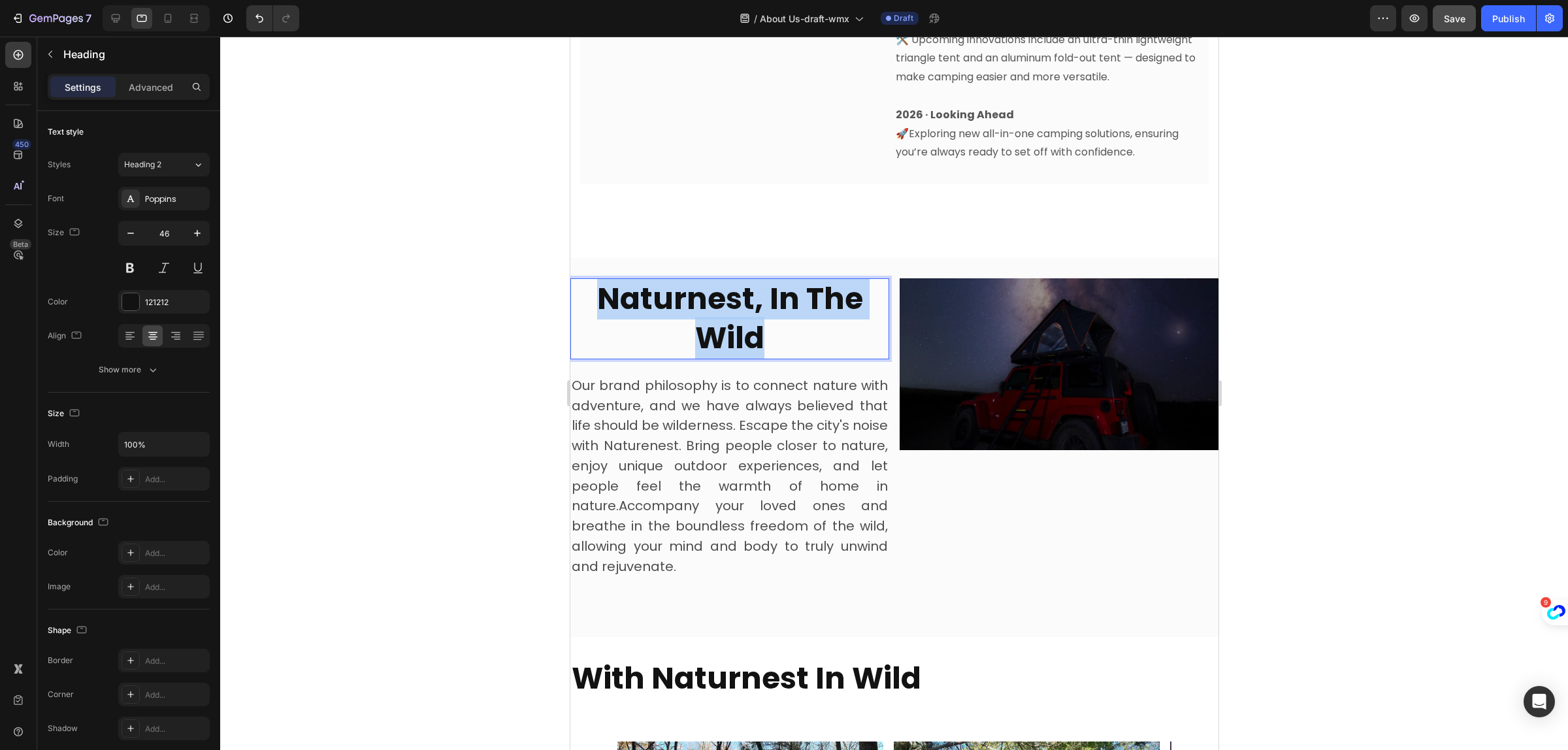
click at [706, 319] on strong "Naturnest, In The Wild" at bounding box center [730, 318] width 266 height 81
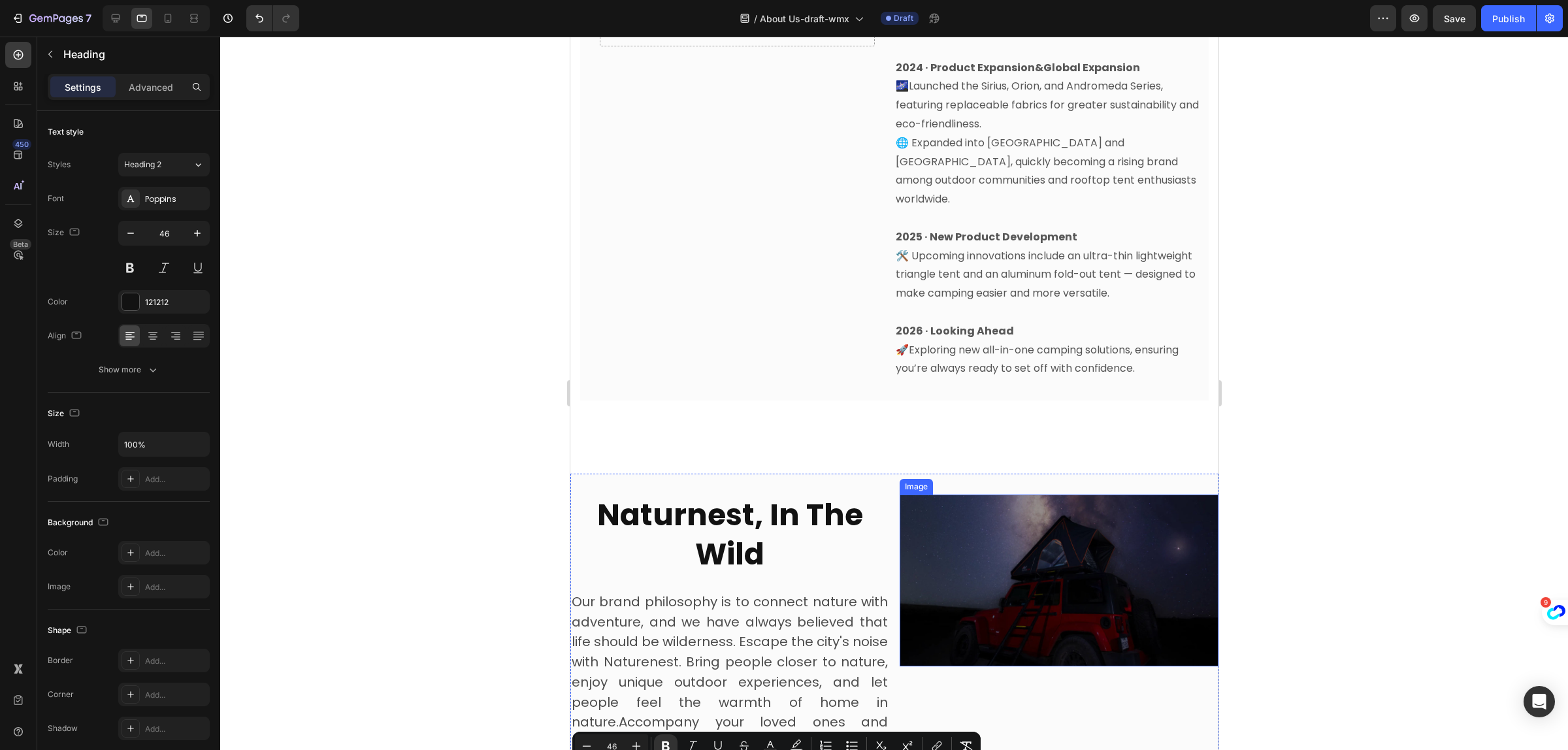
type input "16"
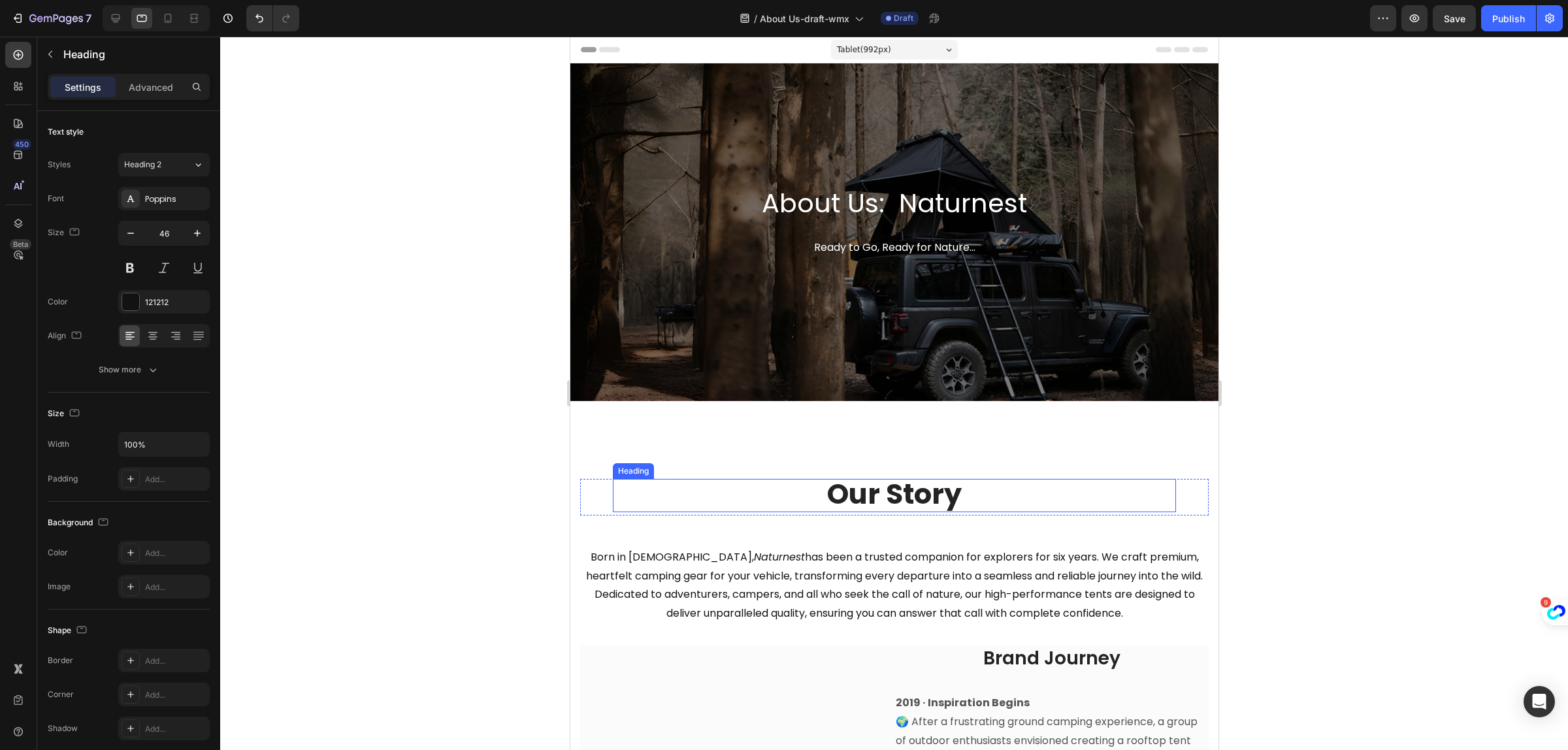
click at [876, 501] on strong "Our Story" at bounding box center [894, 494] width 135 height 39
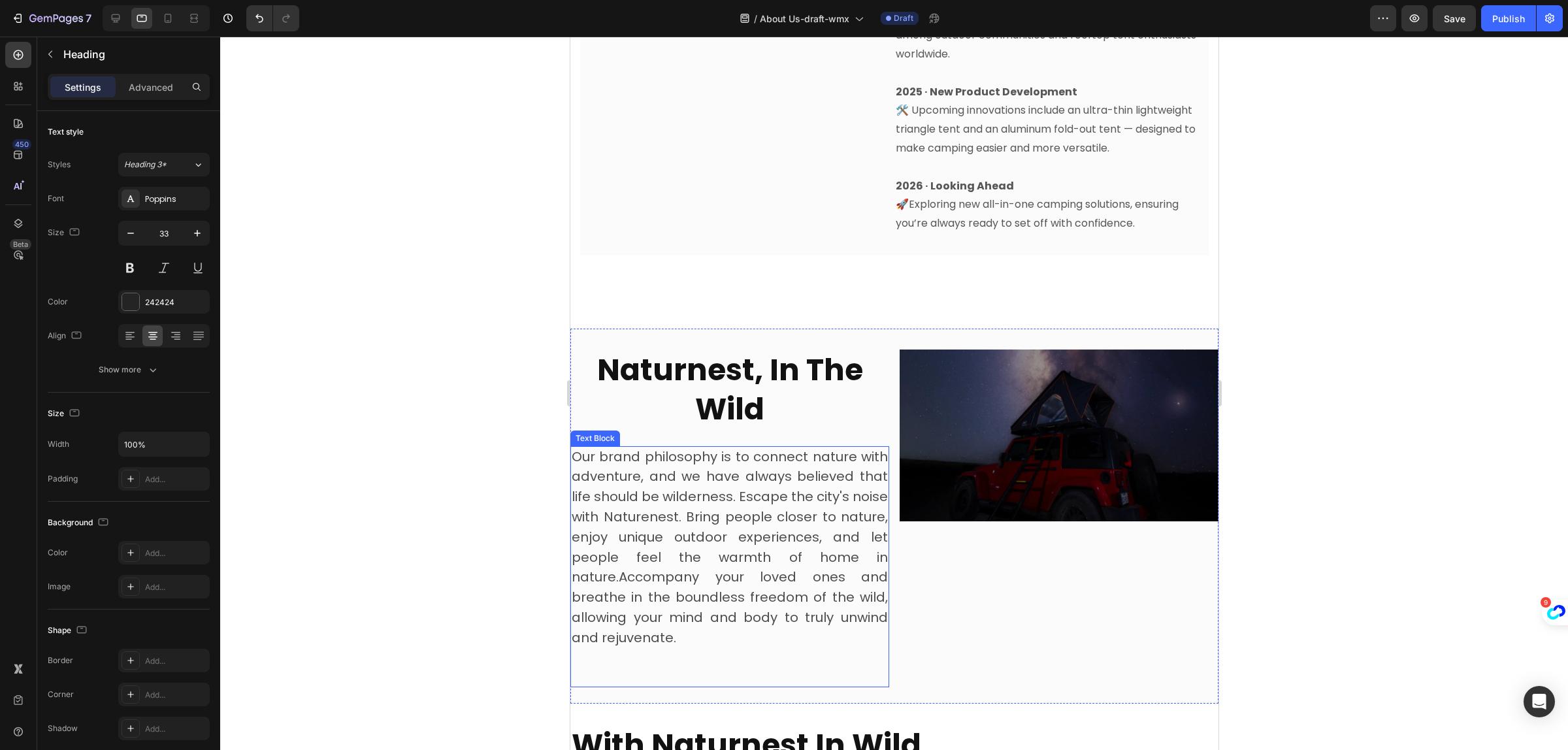
scroll to position [1225, 0]
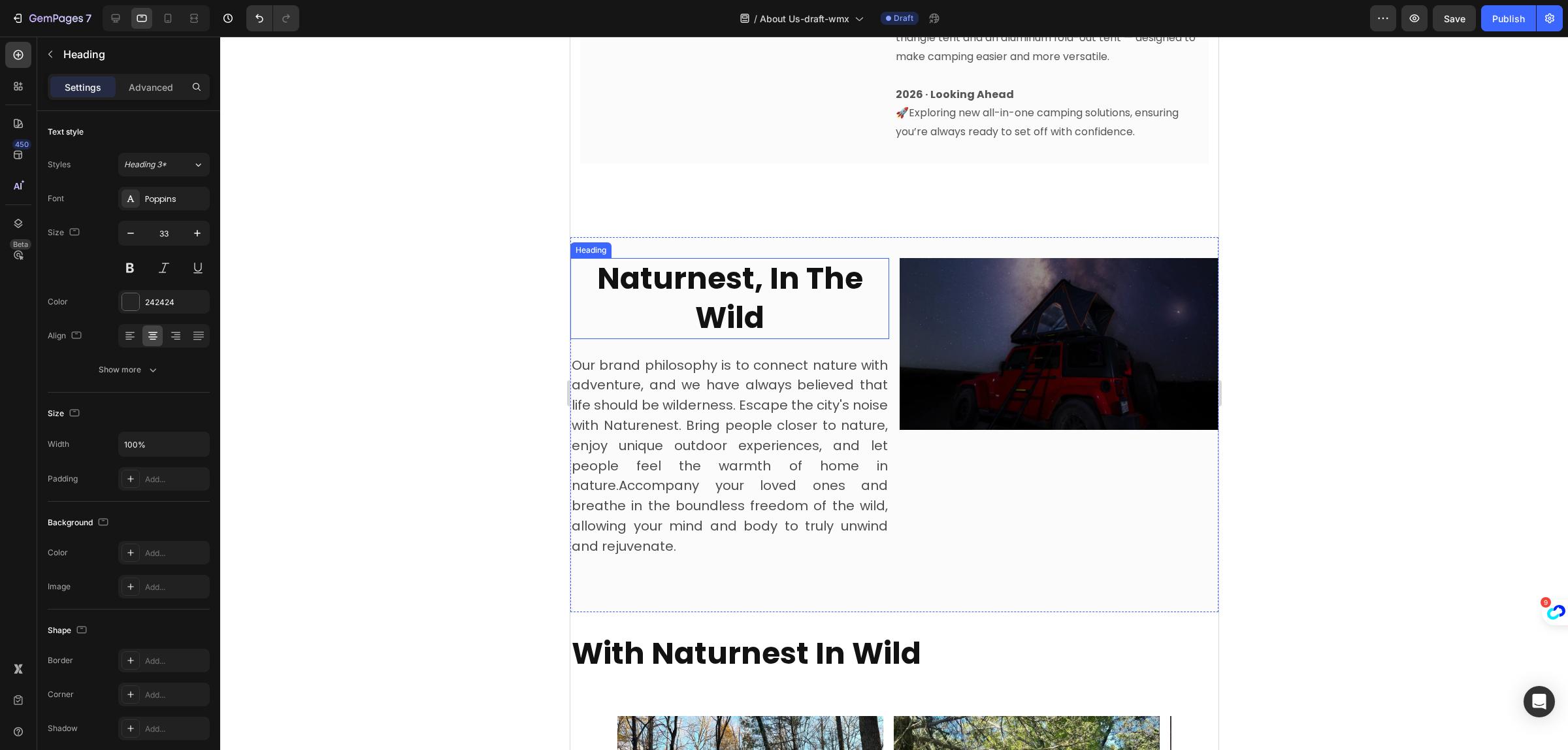
click at [691, 268] on strong "Naturnest, In The Wild" at bounding box center [730, 298] width 266 height 81
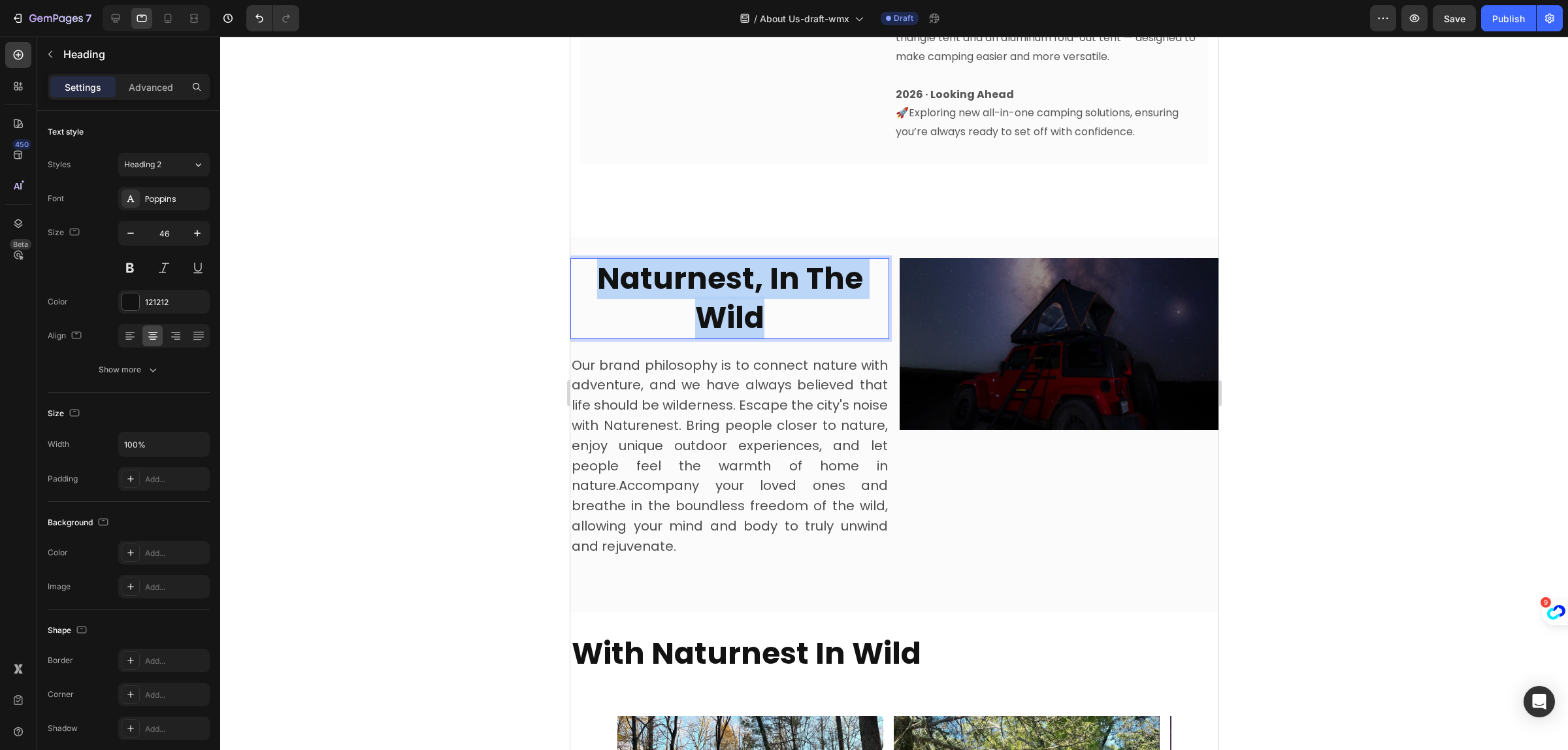
click at [691, 268] on strong "Naturnest, In The Wild" at bounding box center [730, 298] width 266 height 81
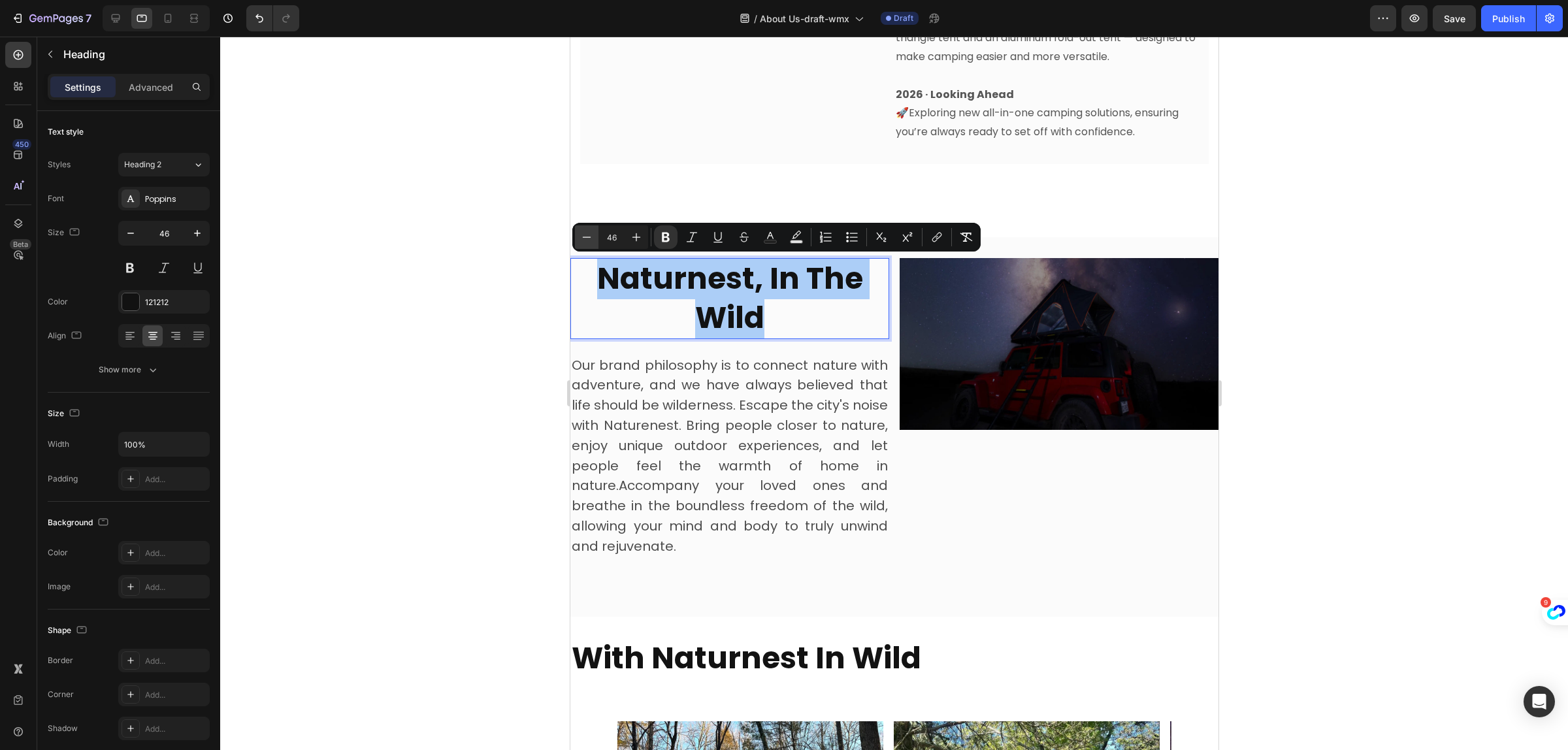
click at [580, 233] on icon "Editor contextual toolbar" at bounding box center [587, 237] width 13 height 13
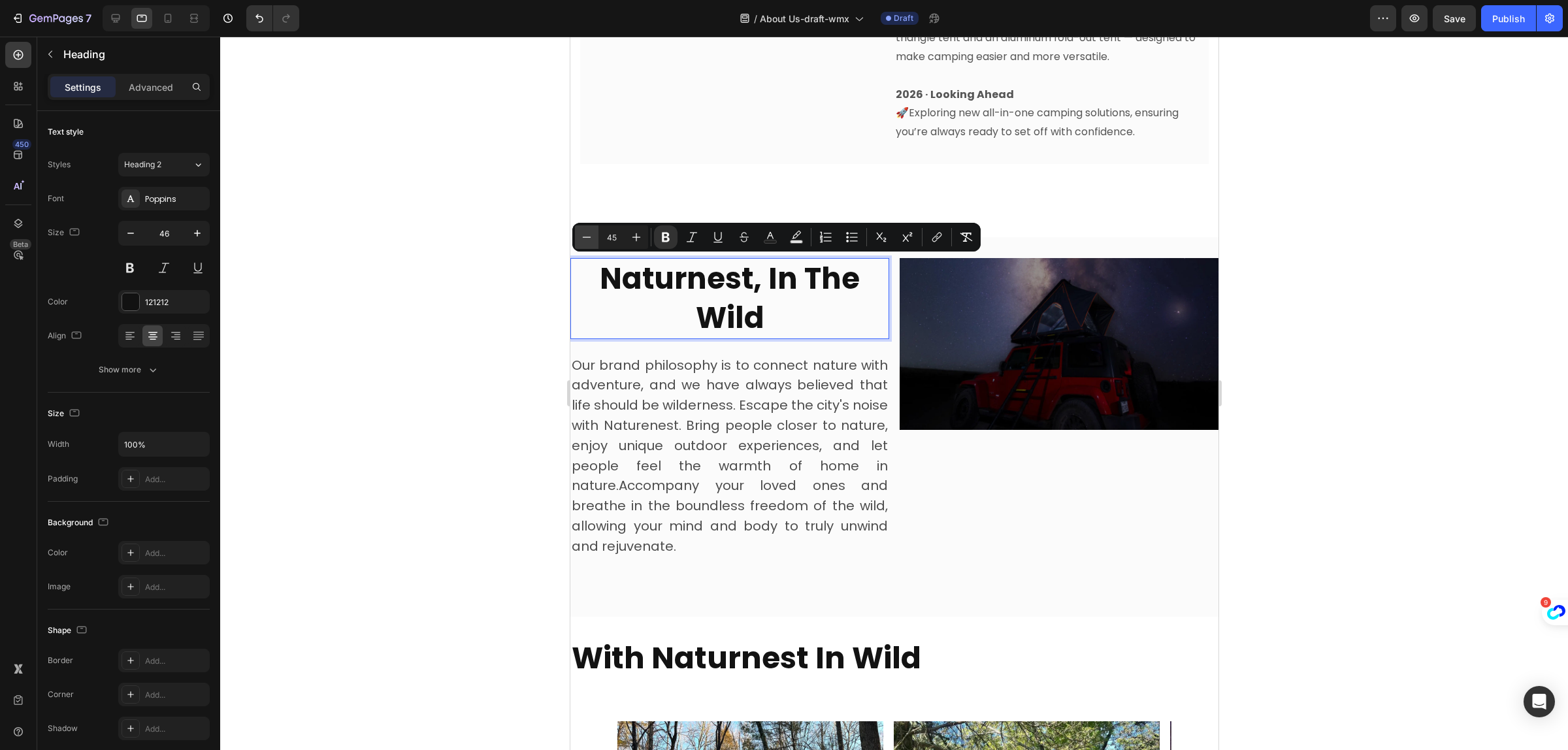
click at [580, 233] on icon "Editor contextual toolbar" at bounding box center [587, 237] width 13 height 13
type input "43"
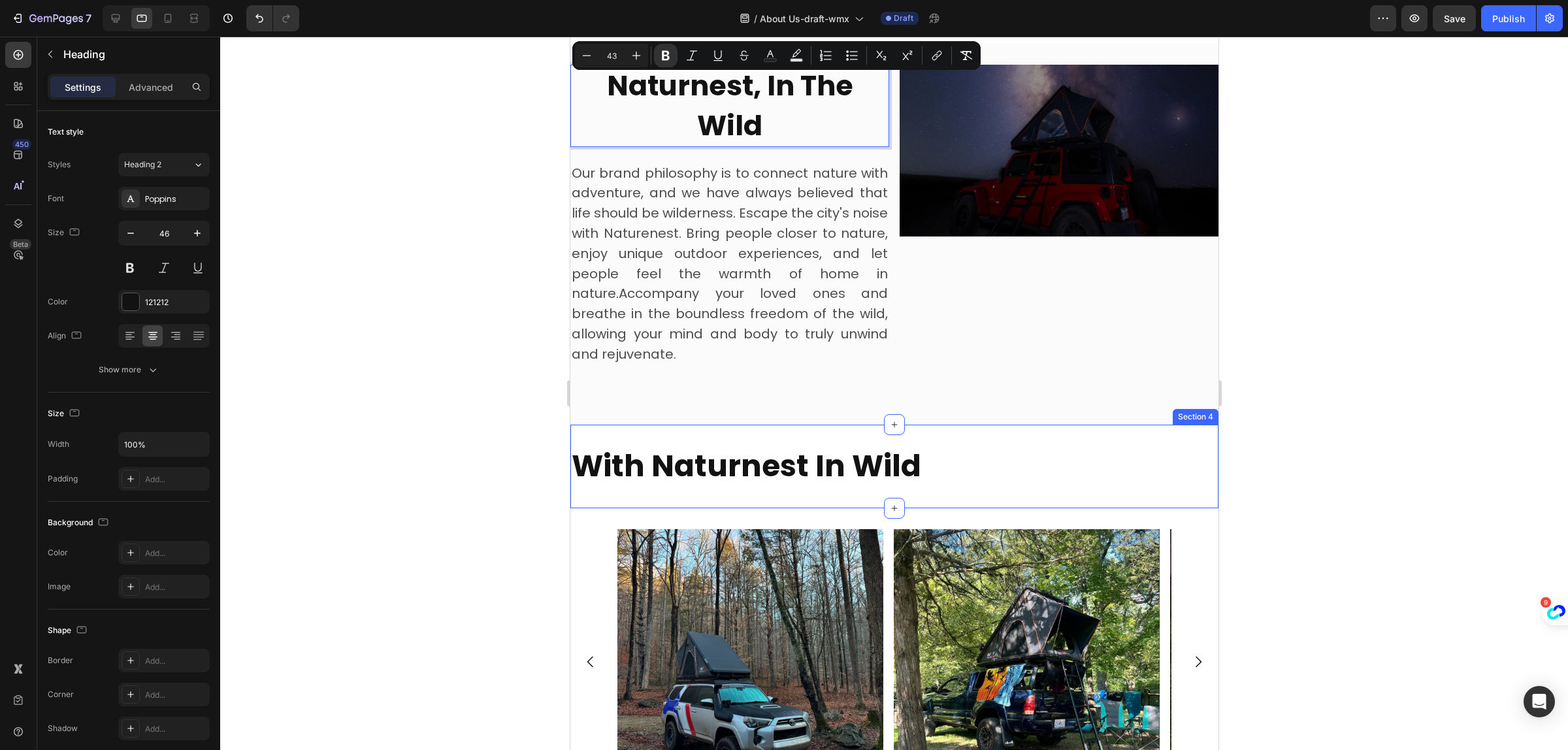
scroll to position [1470, 0]
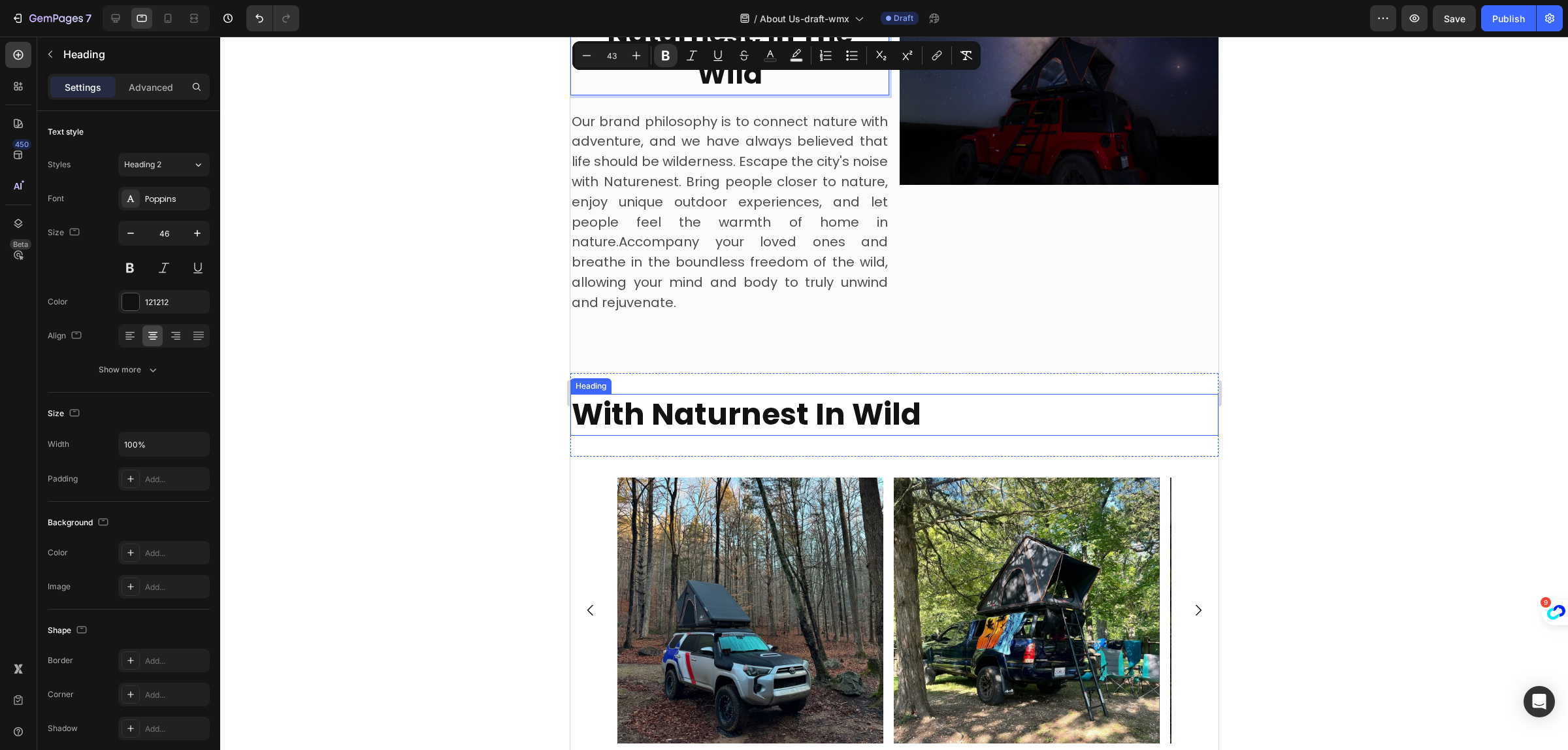
click at [787, 387] on div "With Naturnest In Wild Heading Section 4" at bounding box center [894, 414] width 648 height 83
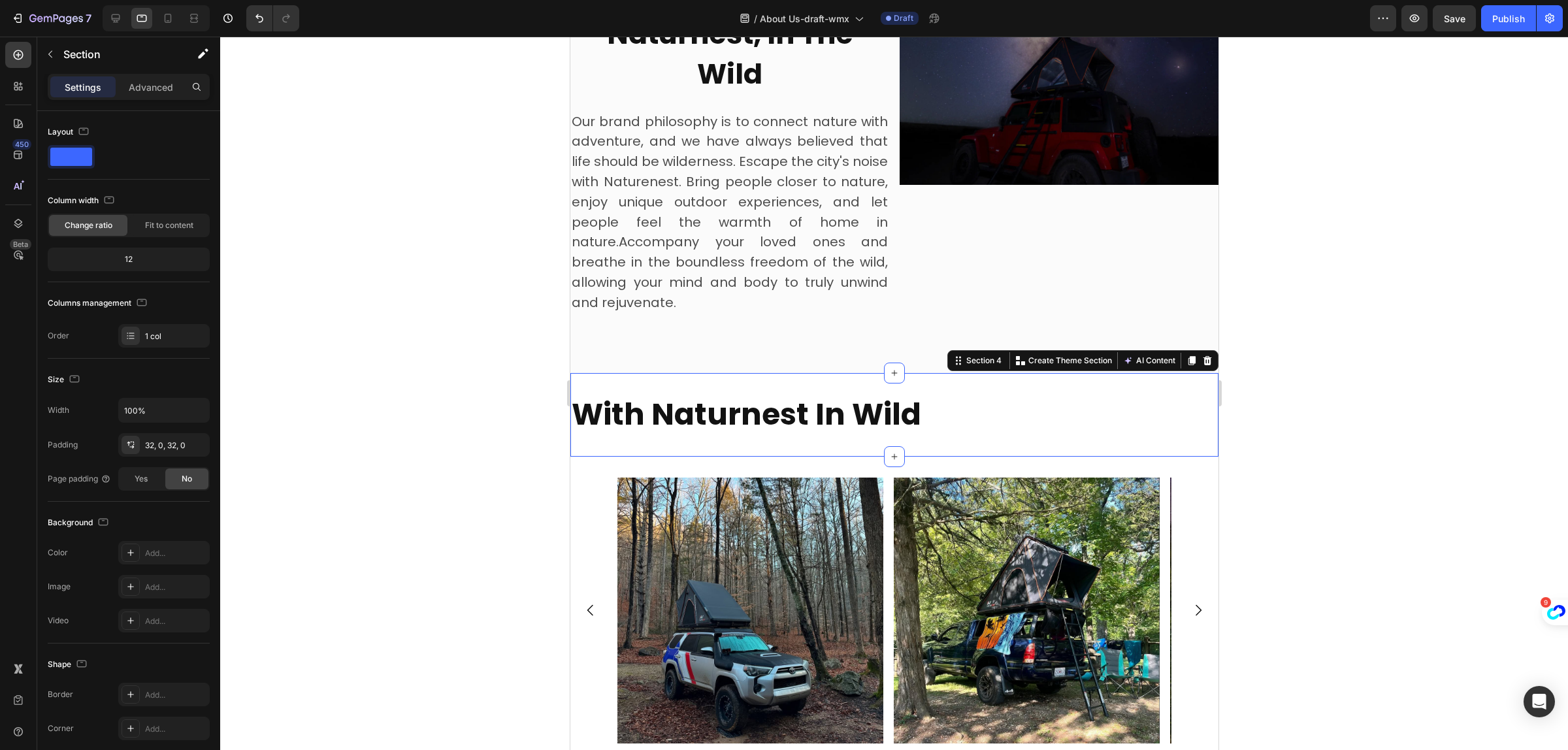
click at [787, 387] on div "With Naturnest In Wild Heading Section 4 You can create reusable sections Creat…" at bounding box center [894, 414] width 648 height 83
click at [785, 419] on strong "With Naturnest In Wild" at bounding box center [746, 414] width 349 height 42
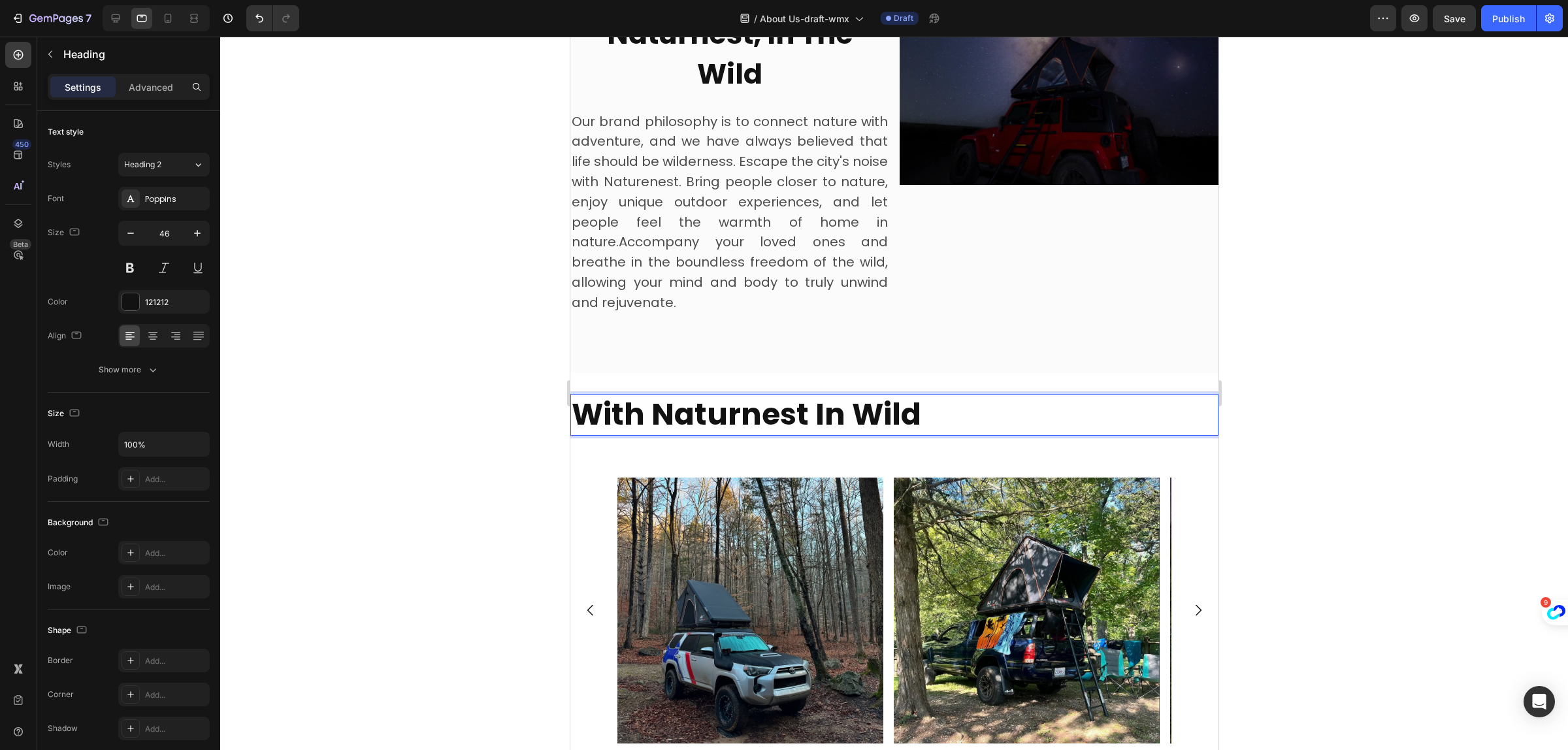
click at [785, 419] on strong "With Naturnest In Wild" at bounding box center [746, 414] width 349 height 42
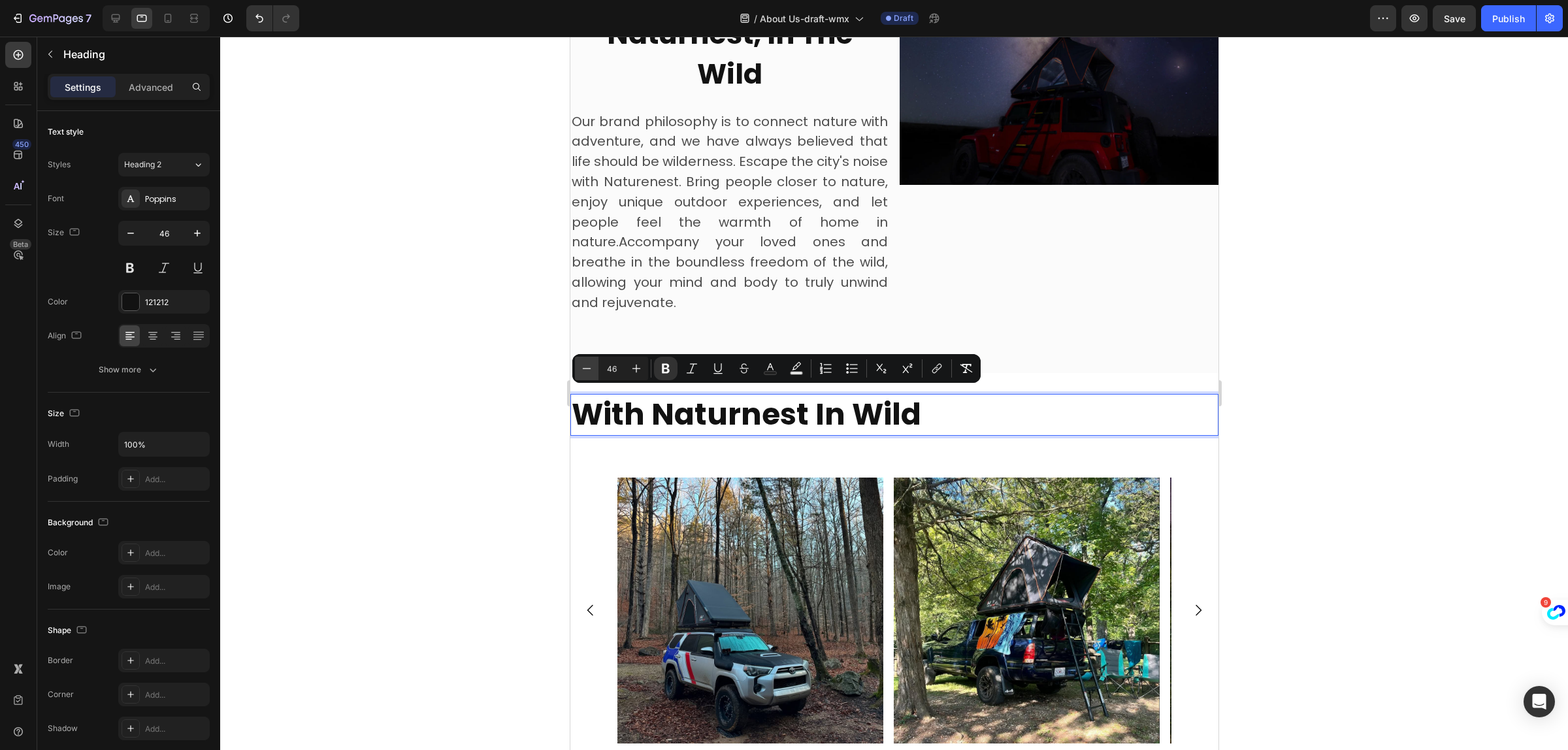
click at [580, 364] on icon "Editor contextual toolbar" at bounding box center [587, 368] width 13 height 13
click at [643, 367] on button "Plus" at bounding box center [636, 368] width 24 height 24
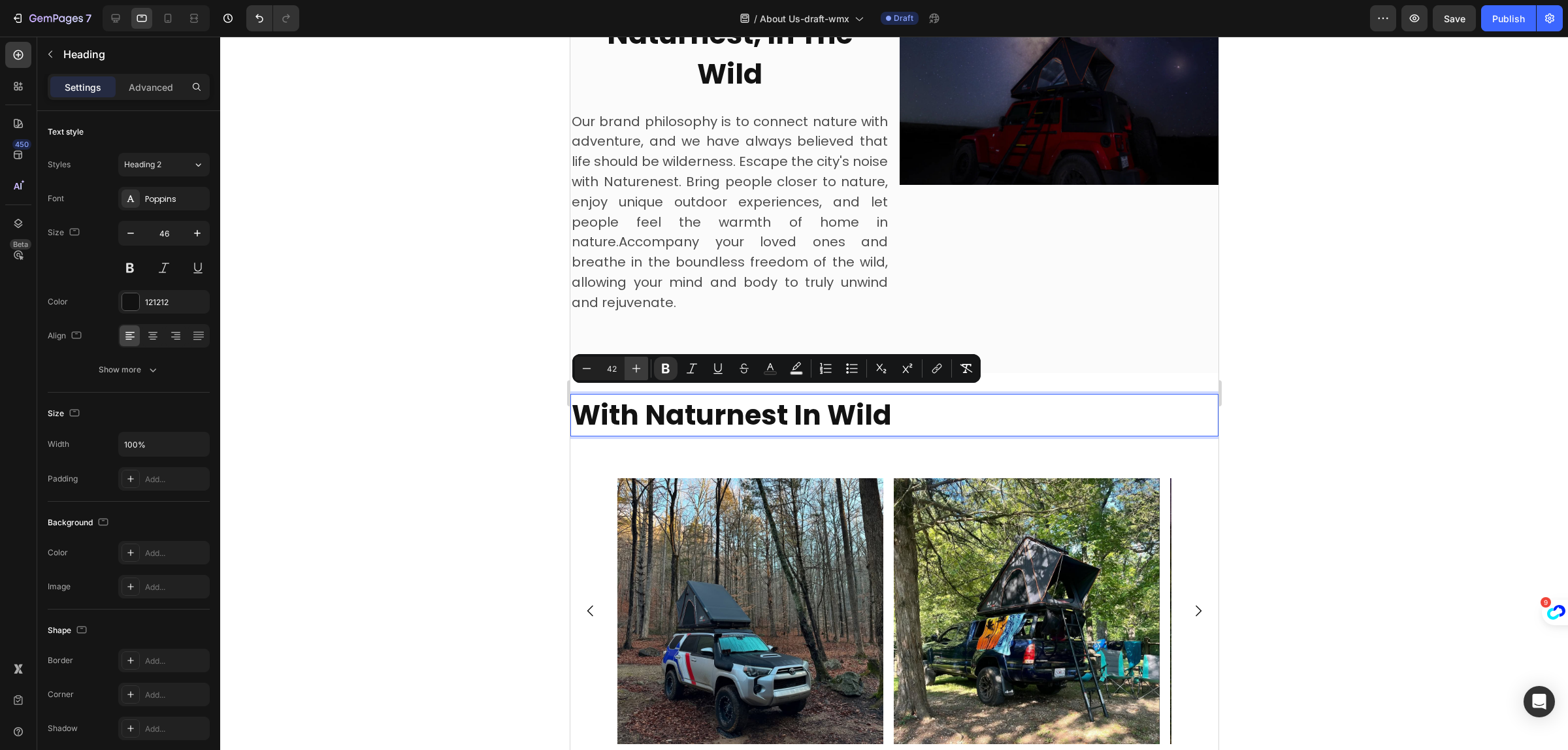
type input "43"
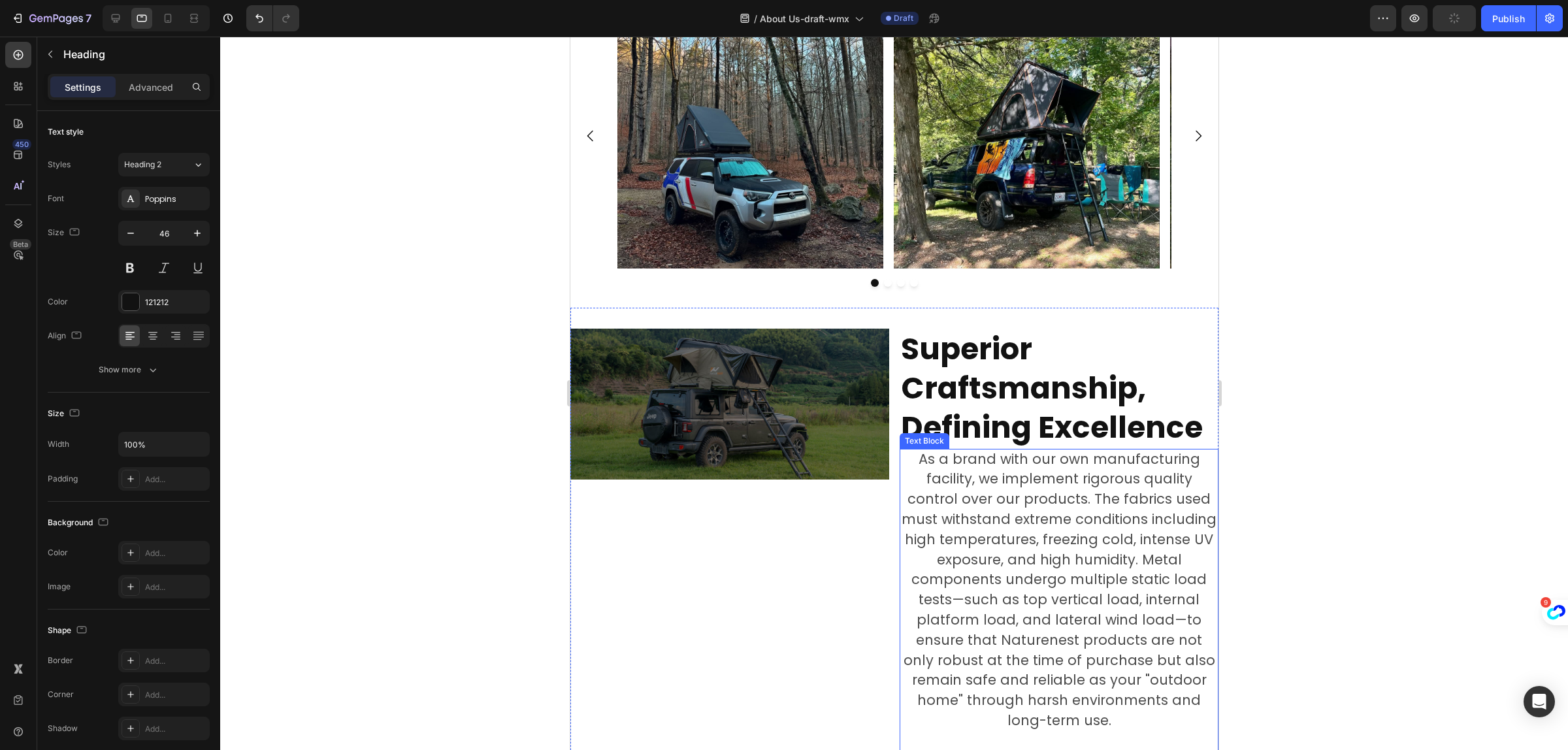
scroll to position [1960, 0]
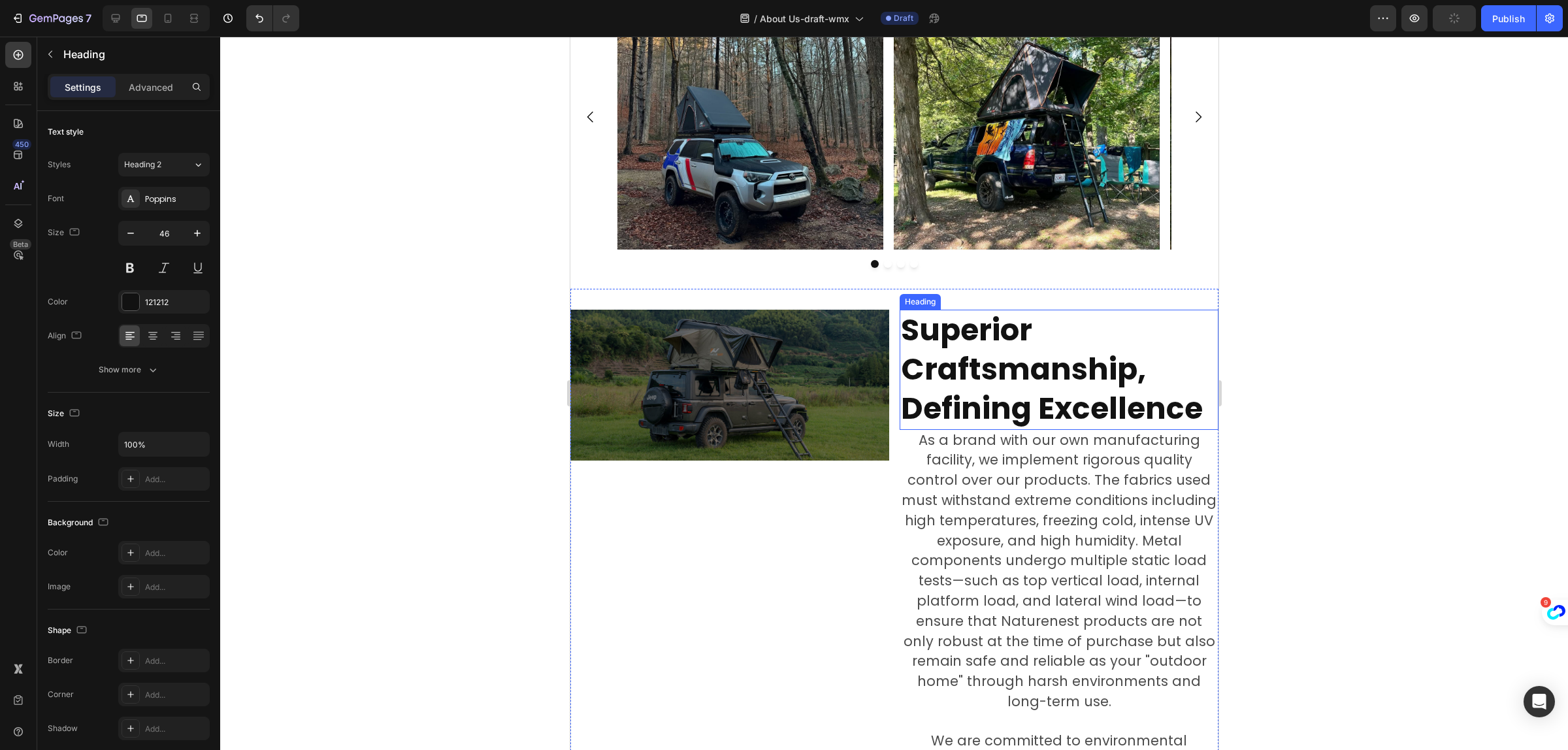
click at [987, 366] on strong "Superior Craftsmanship, Defining Excellence" at bounding box center [1051, 369] width 302 height 120
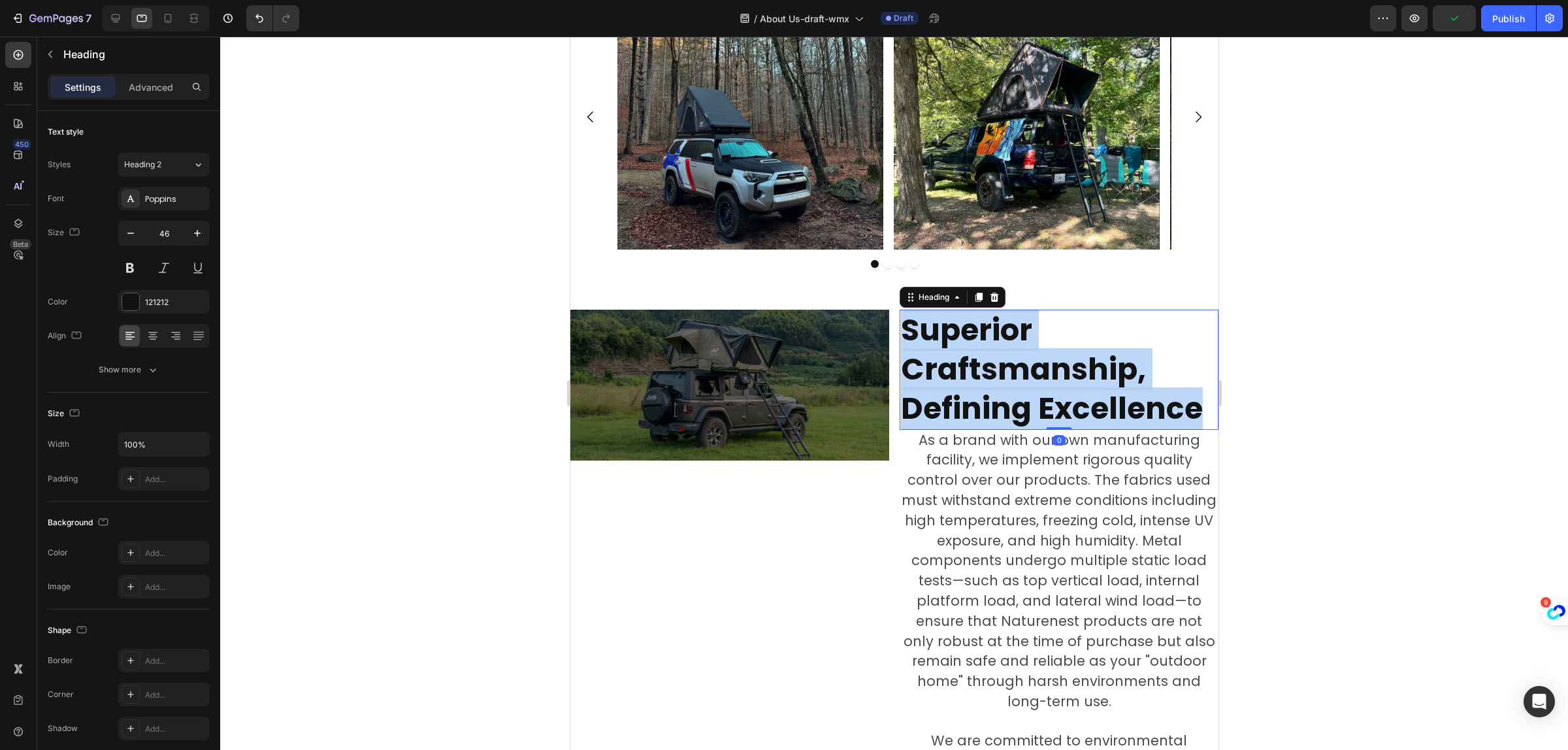
click at [987, 366] on strong "Superior Craftsmanship, Defining Excellence" at bounding box center [1051, 369] width 302 height 120
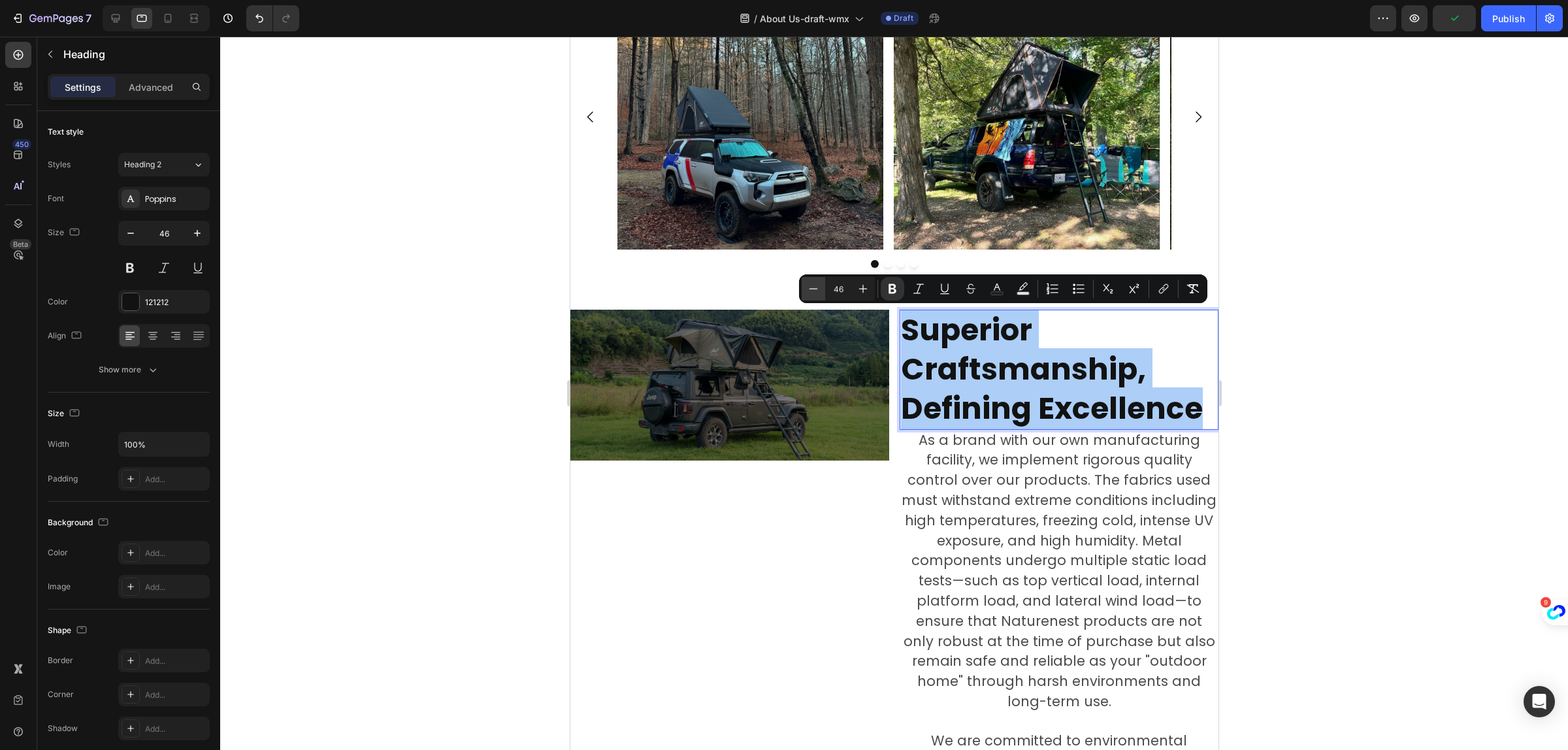
click at [818, 286] on icon "Editor contextual toolbar" at bounding box center [814, 289] width 13 height 13
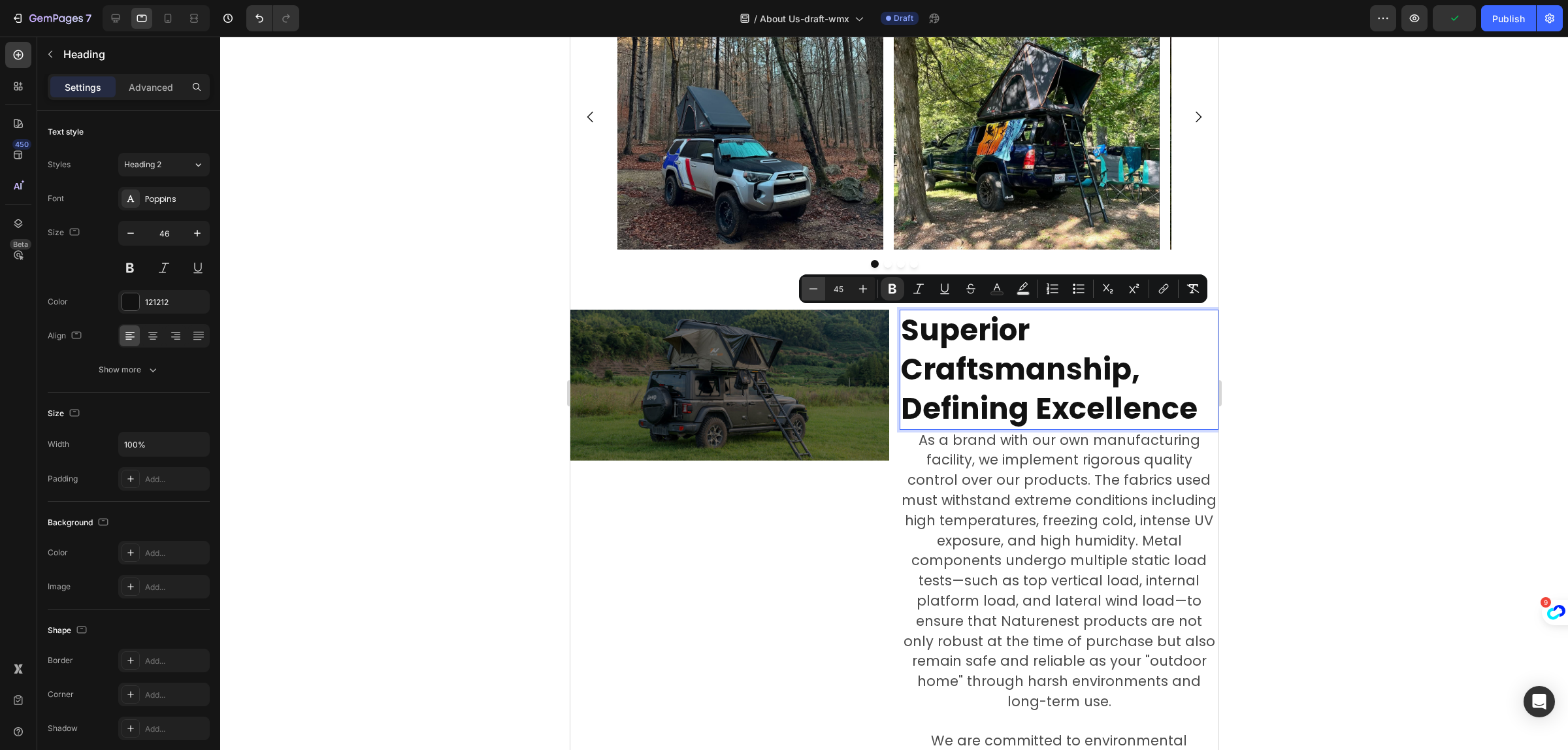
click at [818, 286] on icon "Editor contextual toolbar" at bounding box center [814, 289] width 13 height 13
click at [870, 286] on button "Plus" at bounding box center [863, 289] width 24 height 24
type input "43"
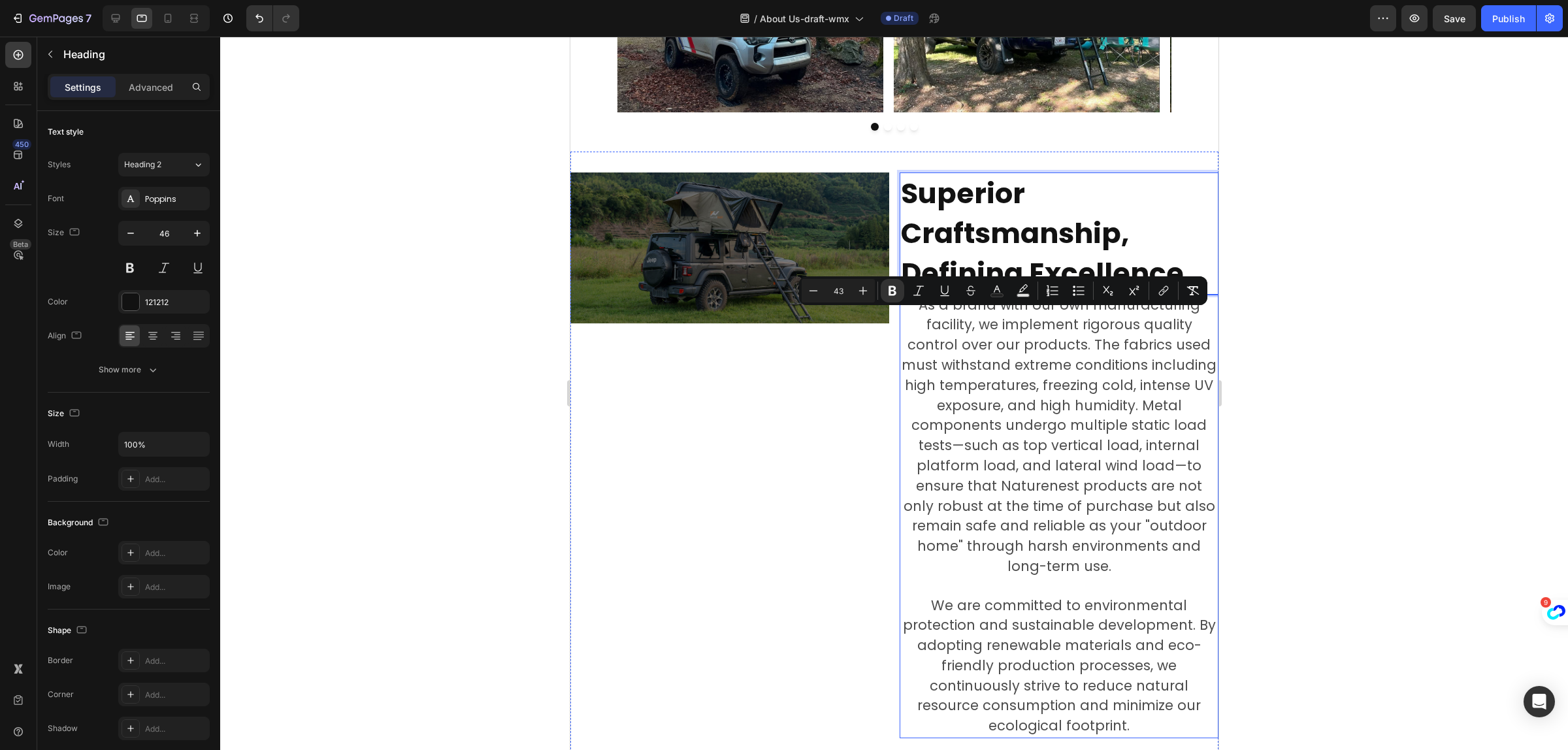
scroll to position [2206, 0]
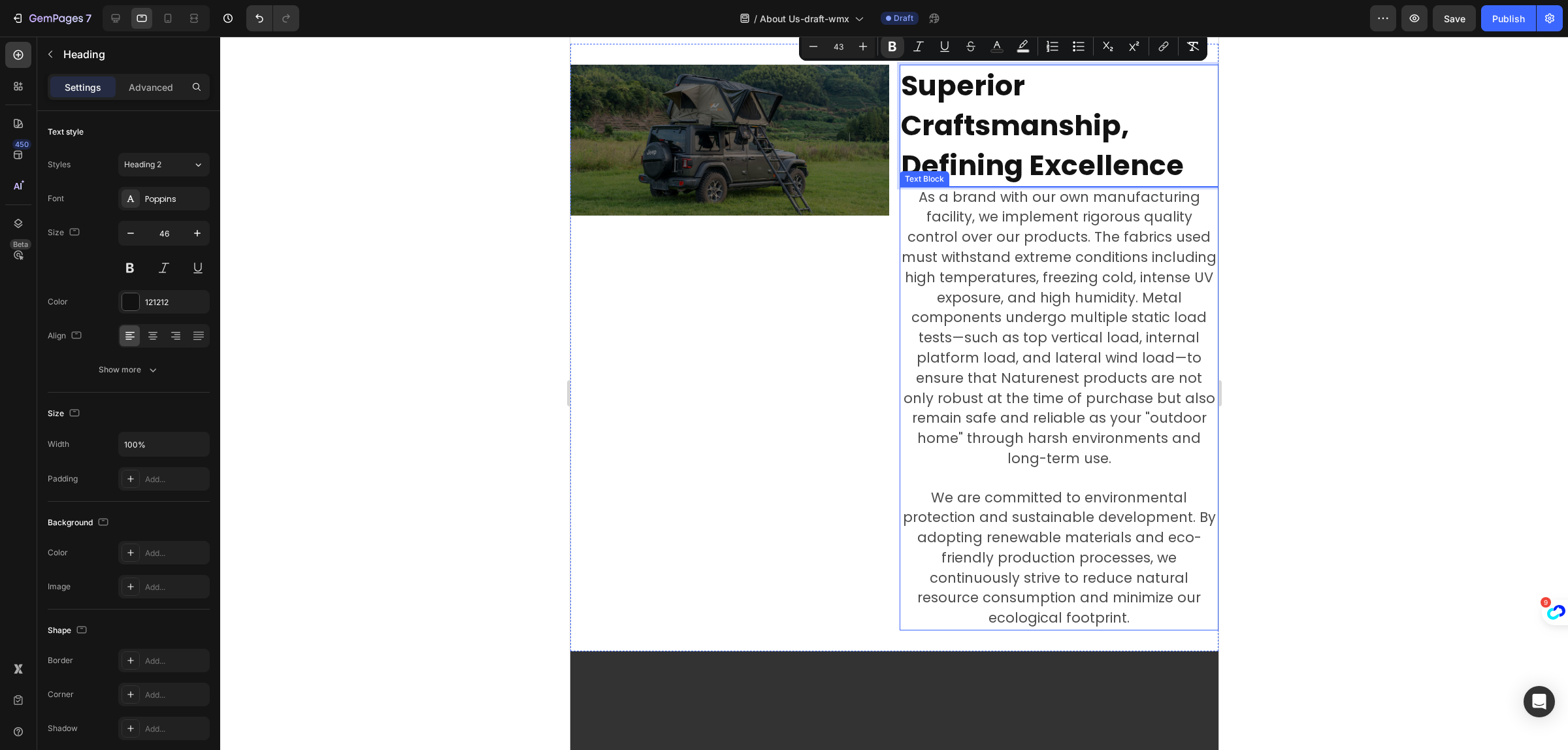
click at [1060, 393] on span "As a brand with our own manufacturing facility, we implement rigorous quality c…" at bounding box center [1058, 328] width 315 height 280
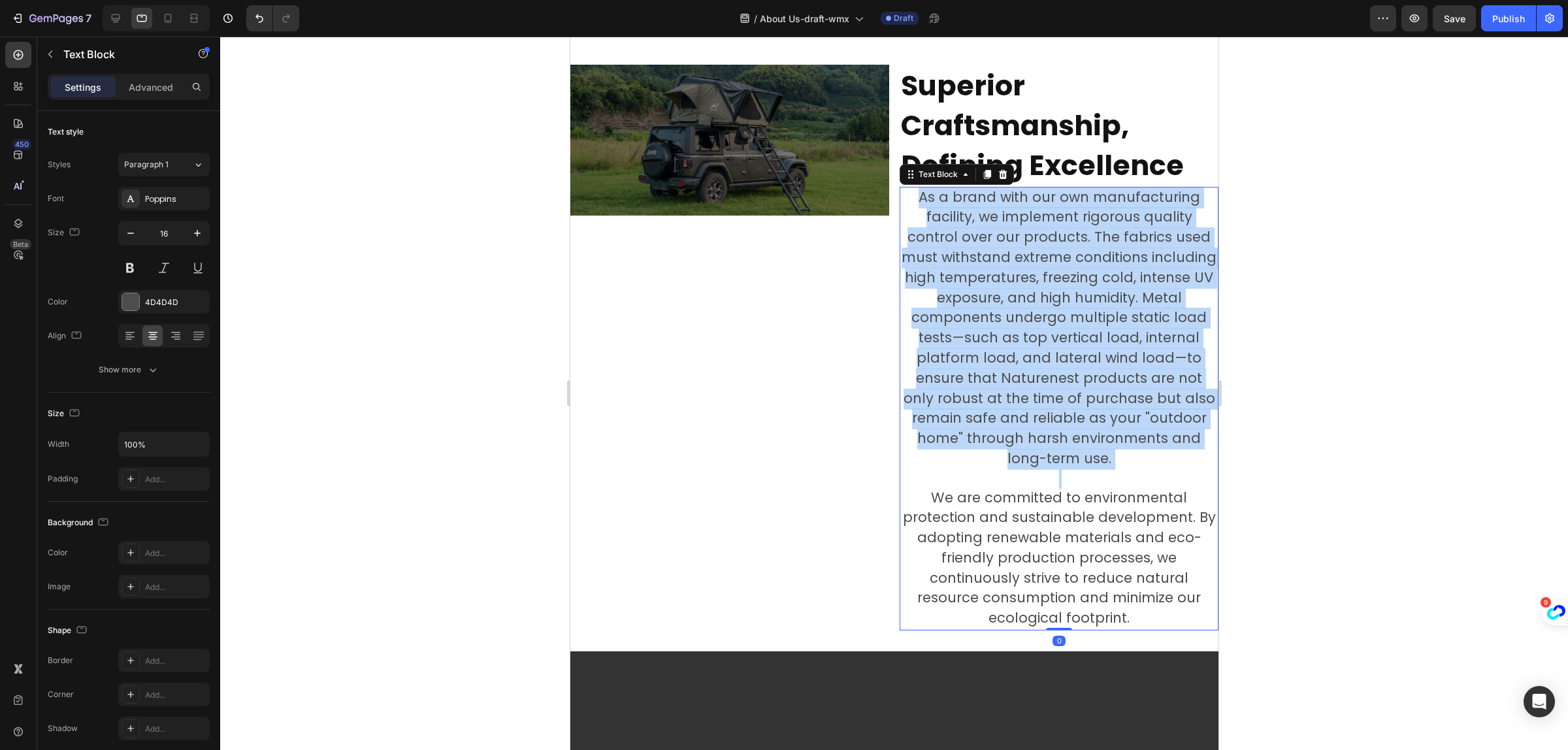
click at [1060, 393] on span "As a brand with our own manufacturing facility, we implement rigorous quality c…" at bounding box center [1058, 328] width 315 height 280
click at [1058, 392] on span "As a brand with our own manufacturing facility, we implement rigorous quality c…" at bounding box center [1058, 328] width 315 height 280
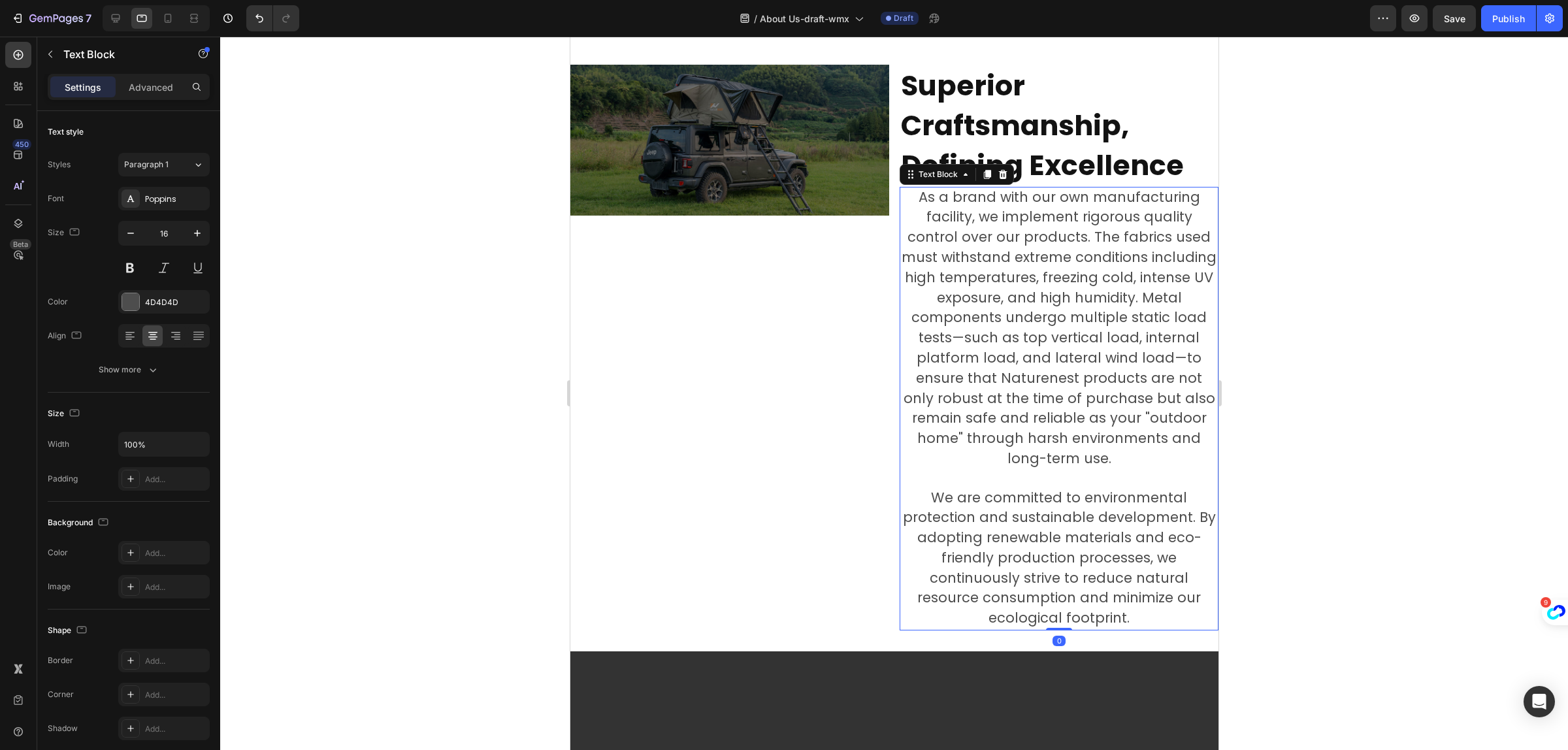
click at [1058, 510] on span "We are committed to environmental protection and sustainable development. By ad…" at bounding box center [1058, 558] width 313 height 140
click at [1058, 510] on span "We are committed to environmental protection and sustainable development. By ad…" at bounding box center [1058, 558] width 313 height 140
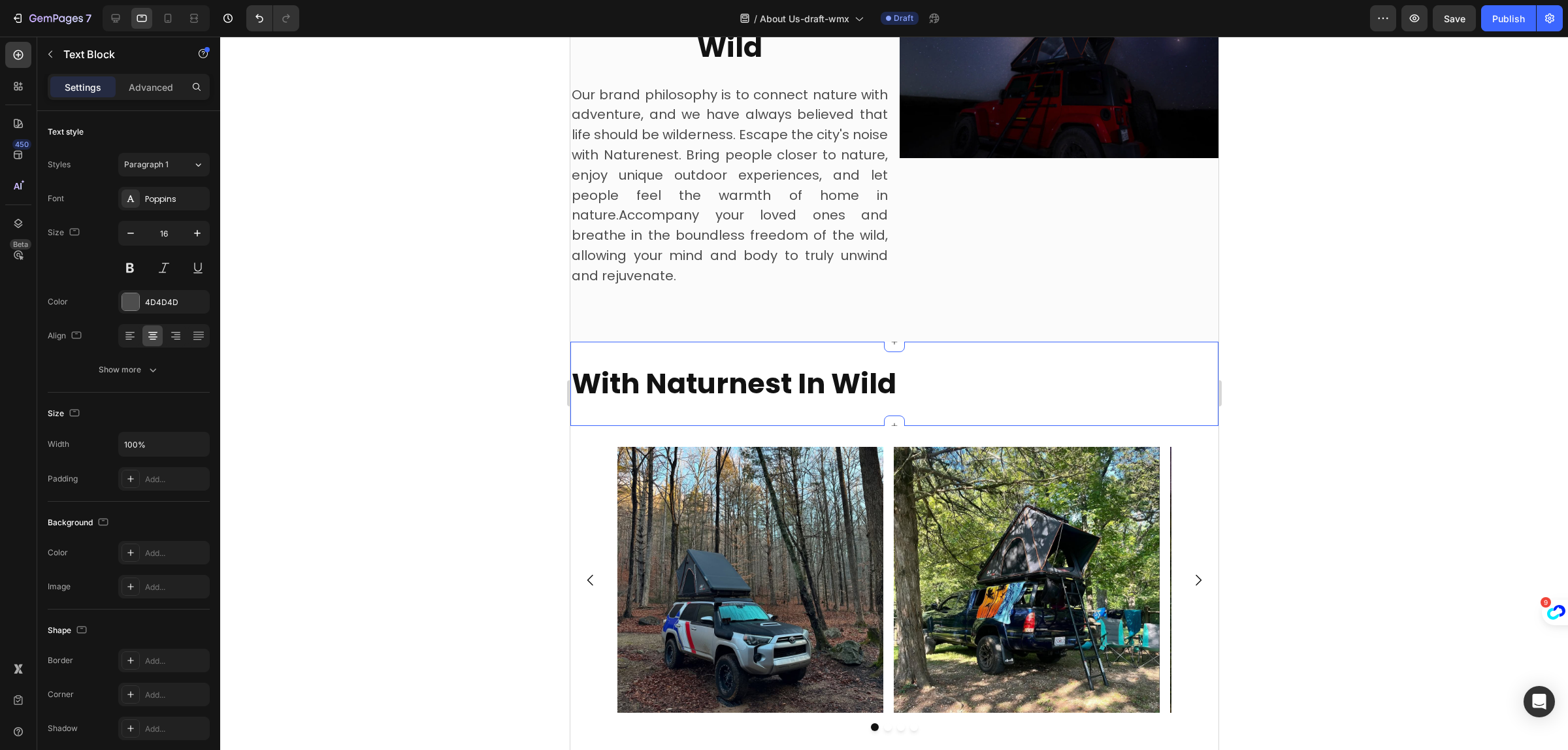
scroll to position [1389, 0]
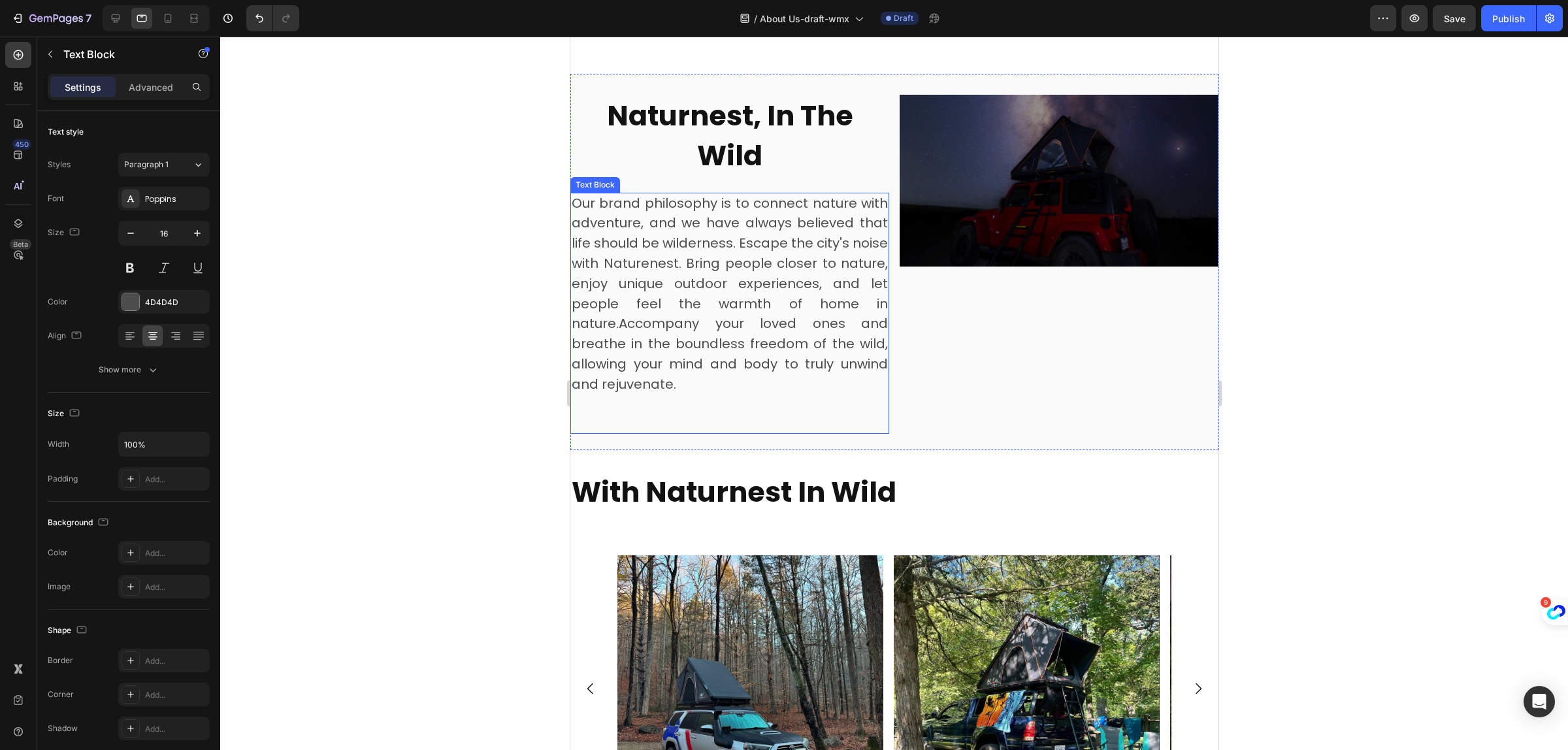
click at [731, 324] on span "Our brand philosophy is to connect nature with adventure, and we have always be…" at bounding box center [730, 294] width 316 height 200
click at [731, 322] on span "Our brand philosophy is to connect nature with adventure, and we have always be…" at bounding box center [730, 294] width 316 height 200
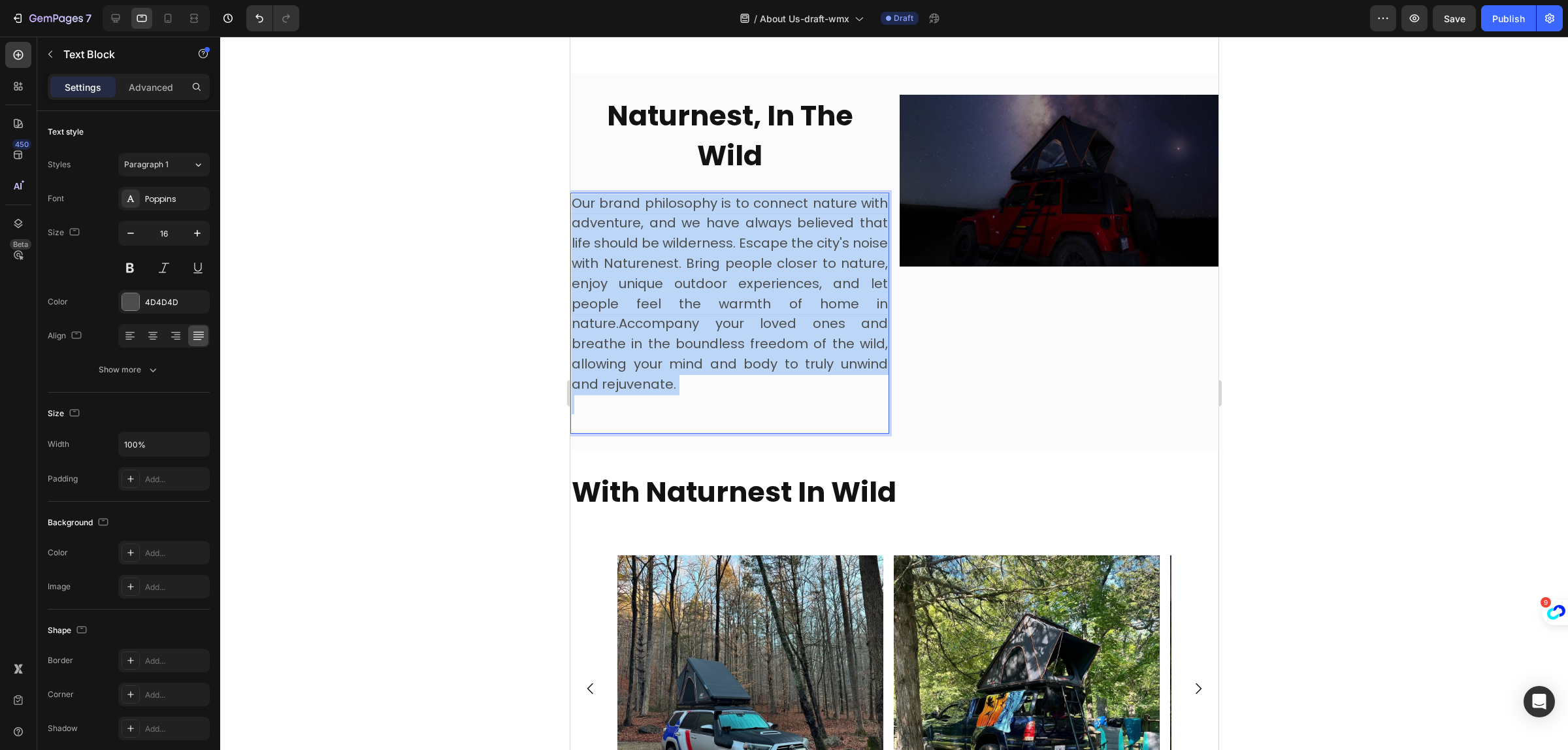
click at [731, 322] on span "Our brand philosophy is to connect nature with adventure, and we have always be…" at bounding box center [730, 294] width 316 height 200
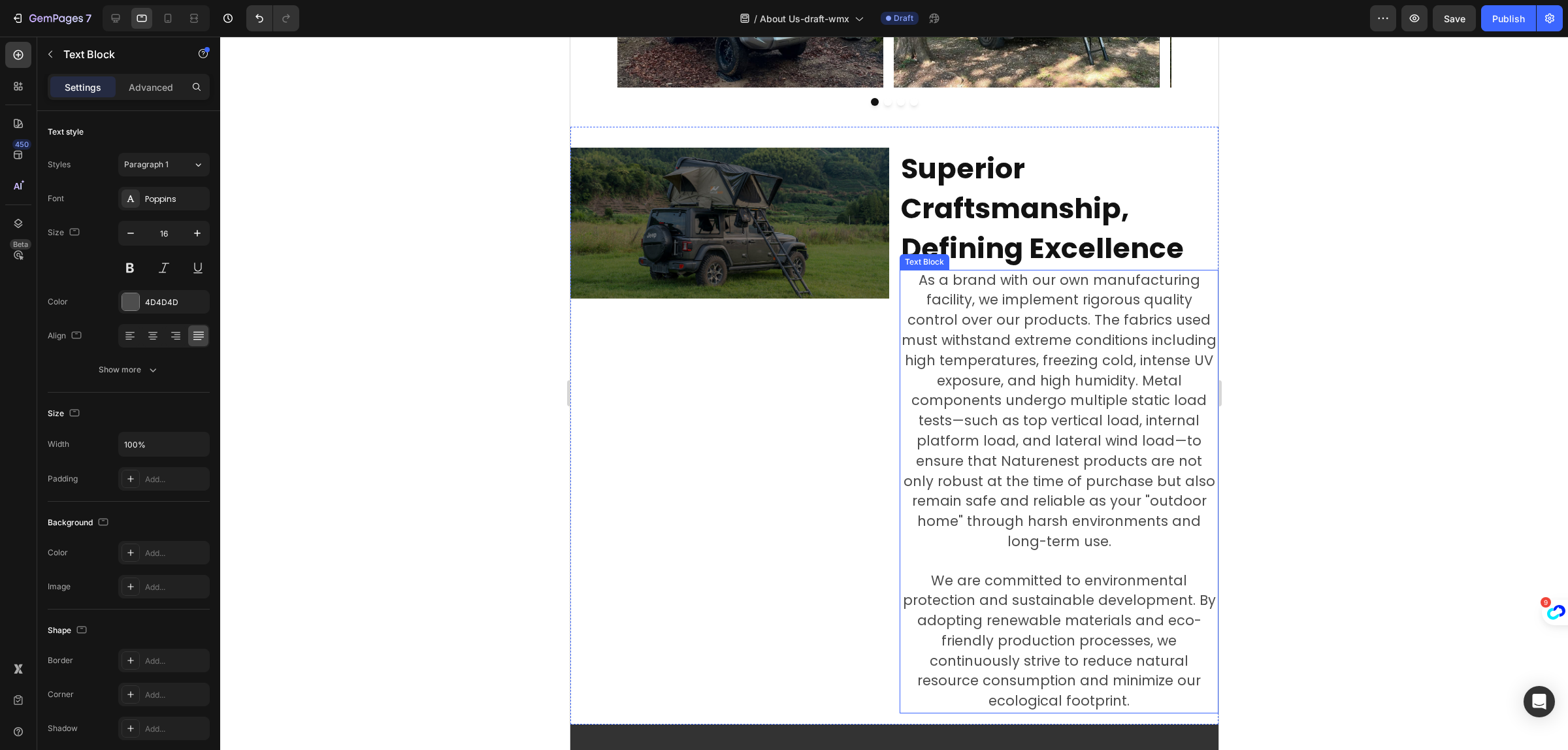
scroll to position [2124, 0]
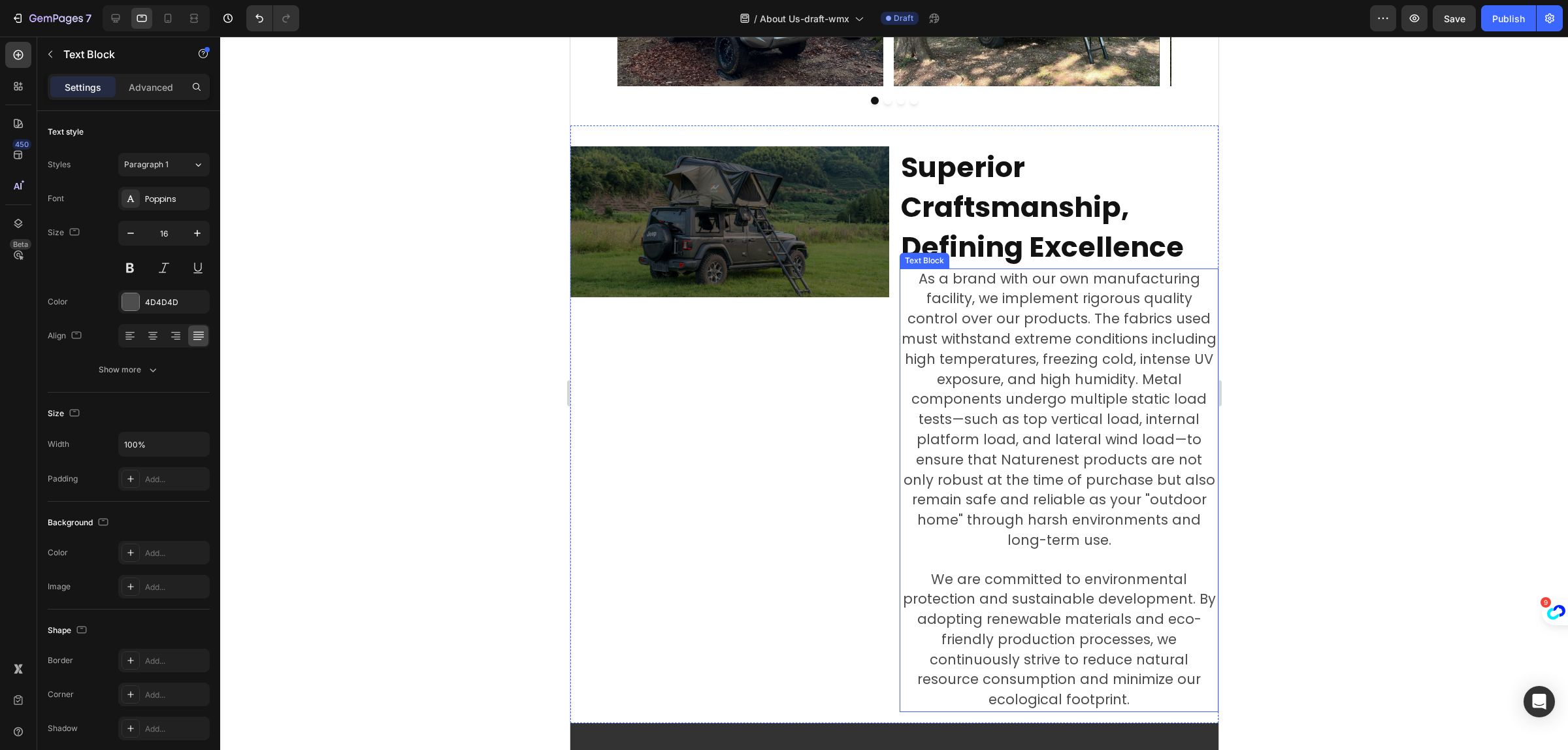
click at [1078, 410] on span "As a brand with our own manufacturing facility, we implement rigorous quality c…" at bounding box center [1058, 409] width 315 height 280
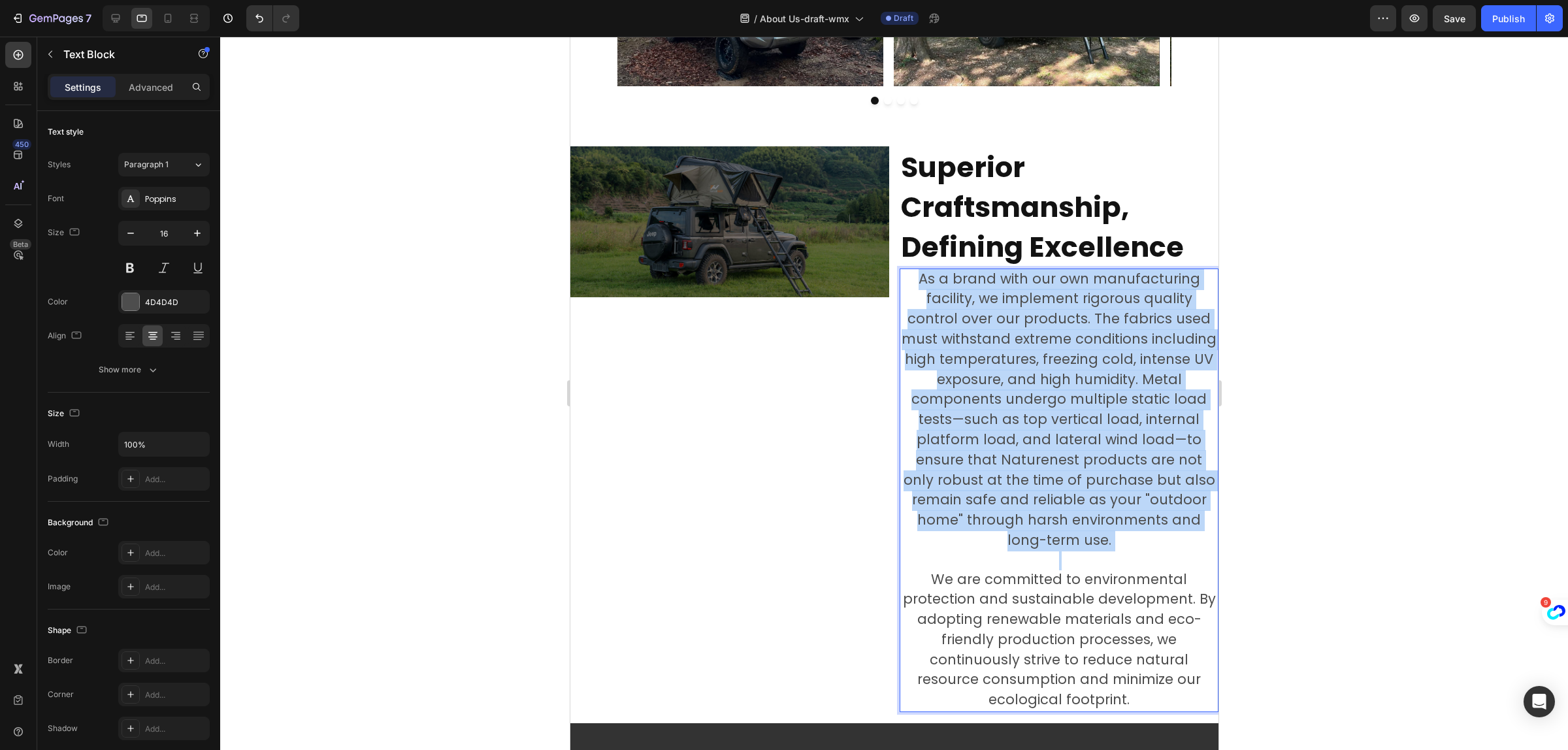
click at [1078, 410] on span "As a brand with our own manufacturing facility, we implement rigorous quality c…" at bounding box center [1058, 409] width 315 height 280
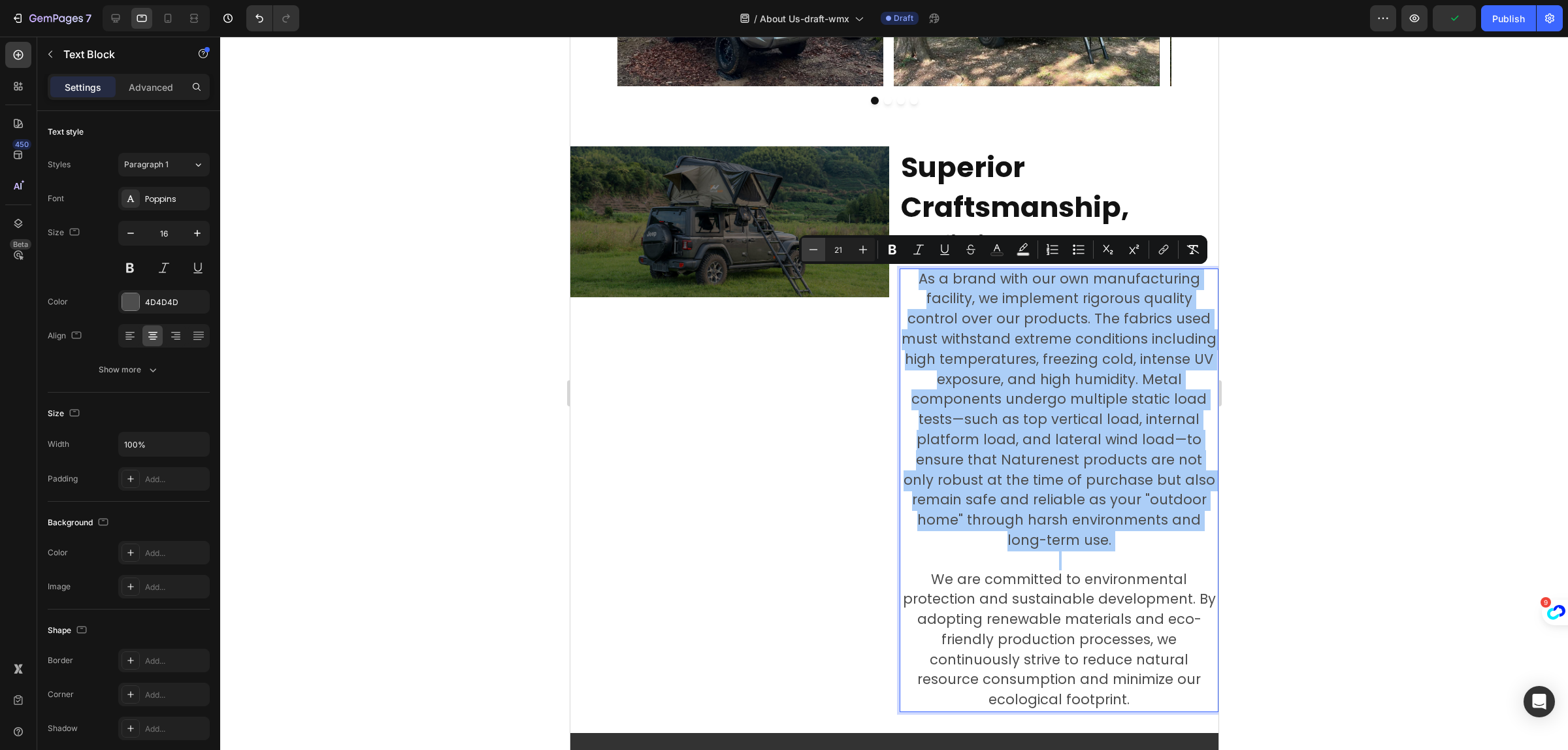
click at [808, 250] on icon "Editor contextual toolbar" at bounding box center [814, 250] width 13 height 13
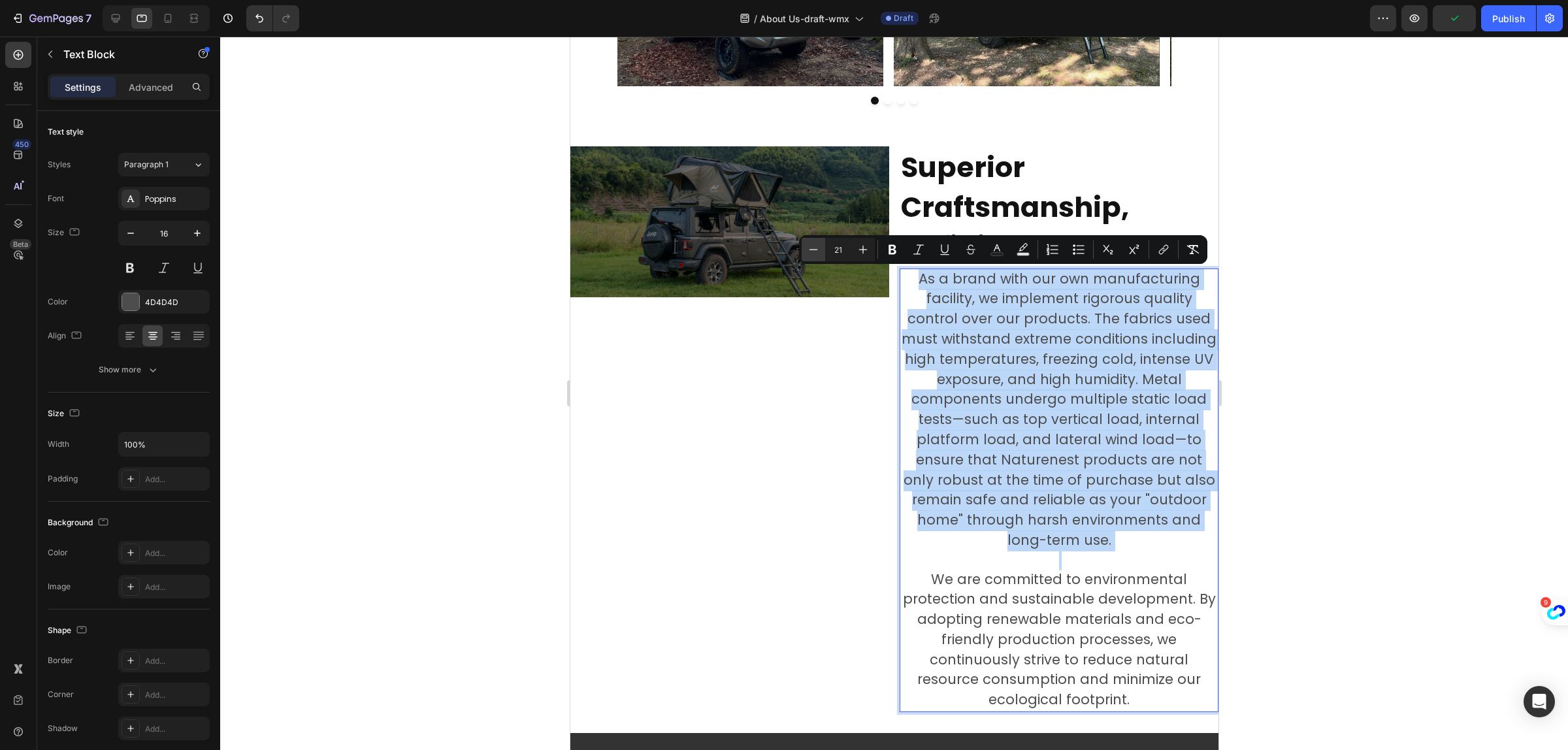
type input "20"
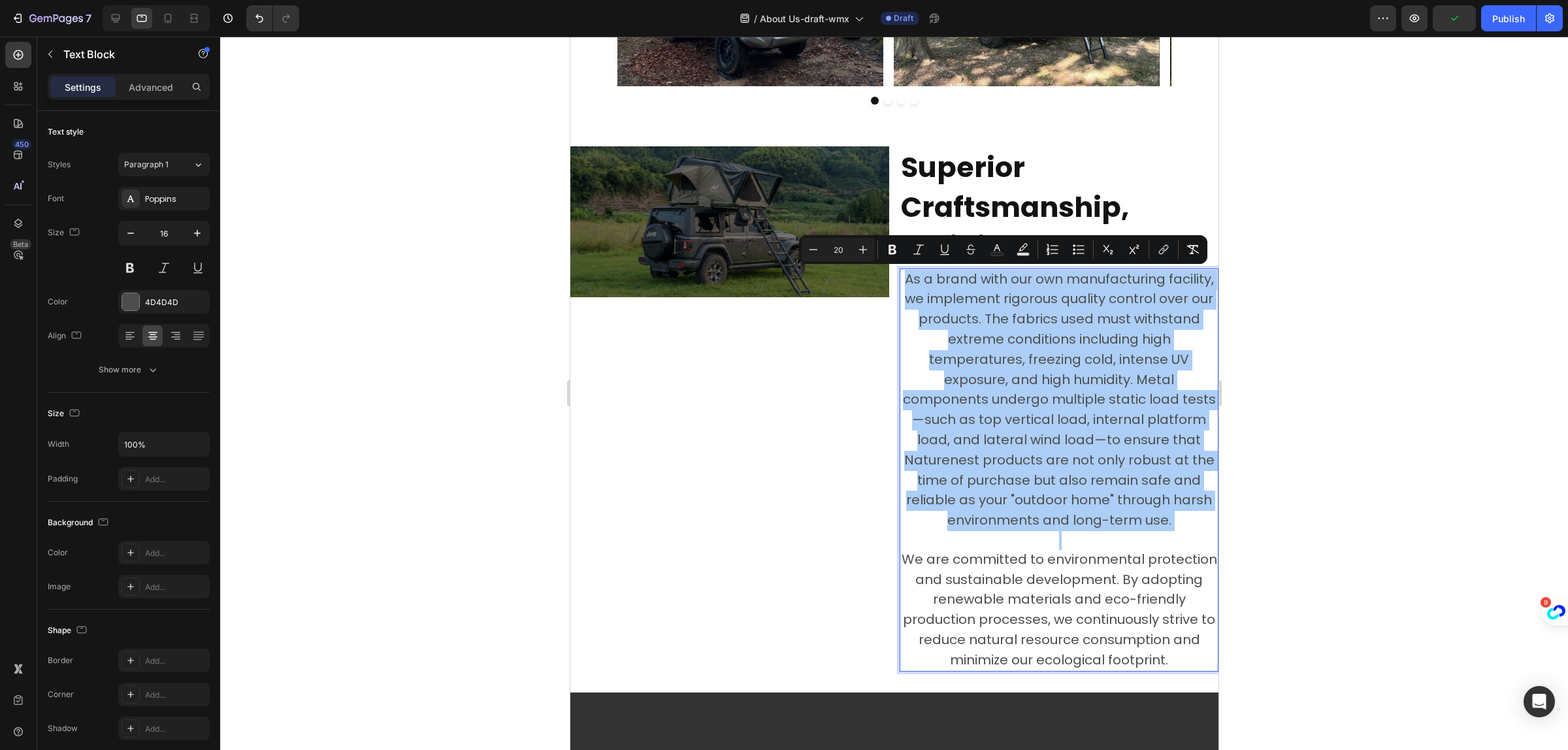
click at [1373, 261] on div at bounding box center [894, 393] width 1348 height 714
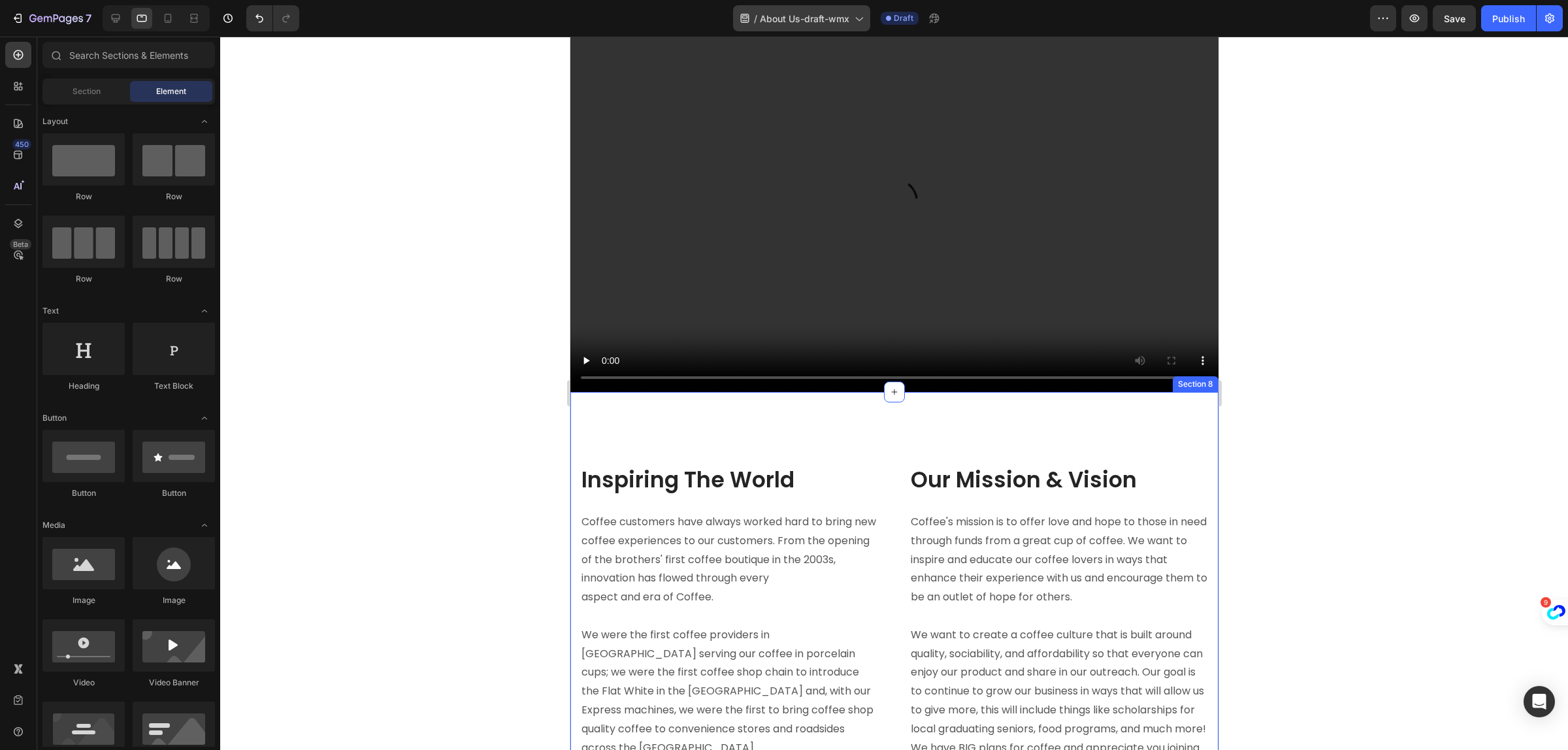
scroll to position [2777, 0]
